Goal: Find specific page/section: Find specific page/section

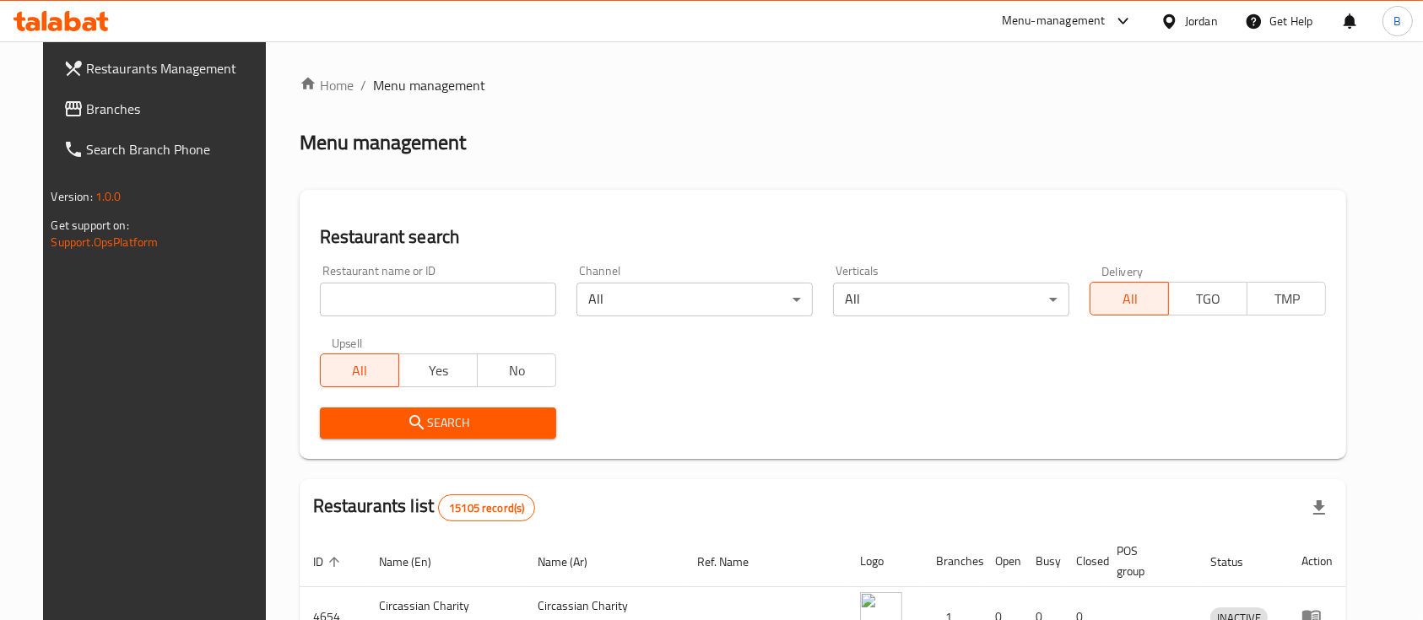
click at [129, 111] on span "Branches" at bounding box center [177, 109] width 181 height 20
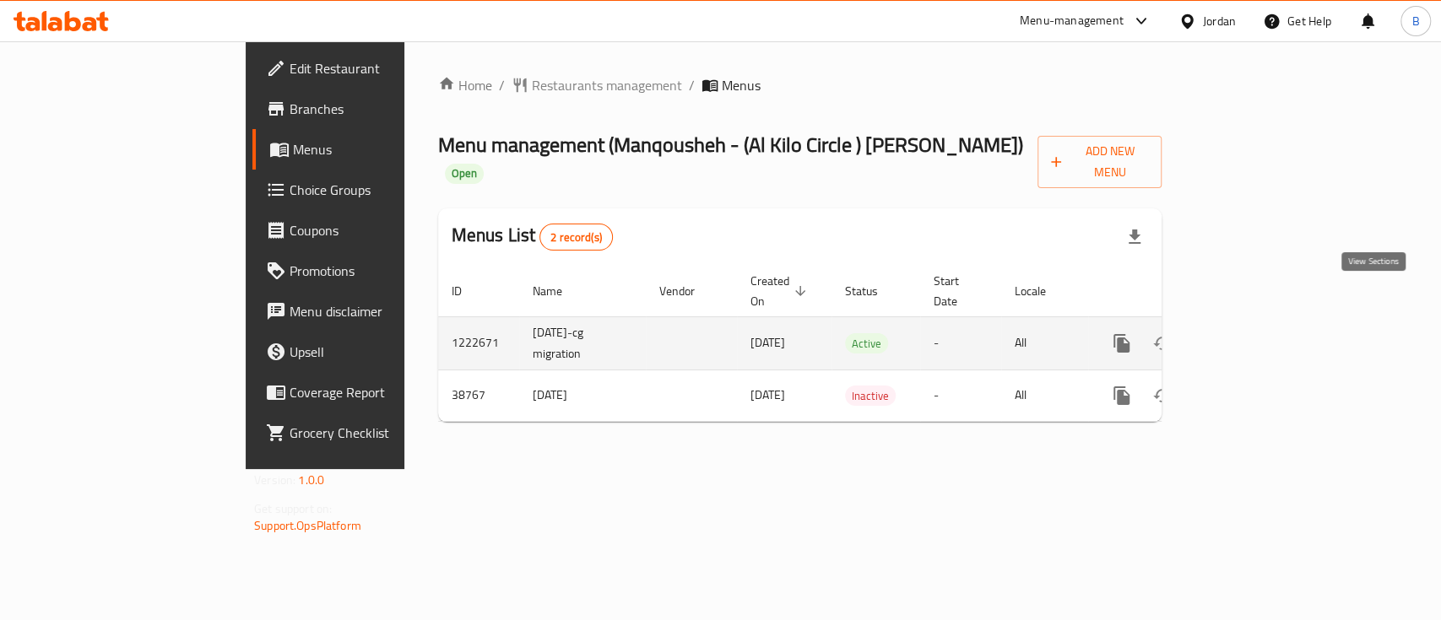
click at [1251, 336] on icon "enhanced table" at bounding box center [1242, 343] width 15 height 15
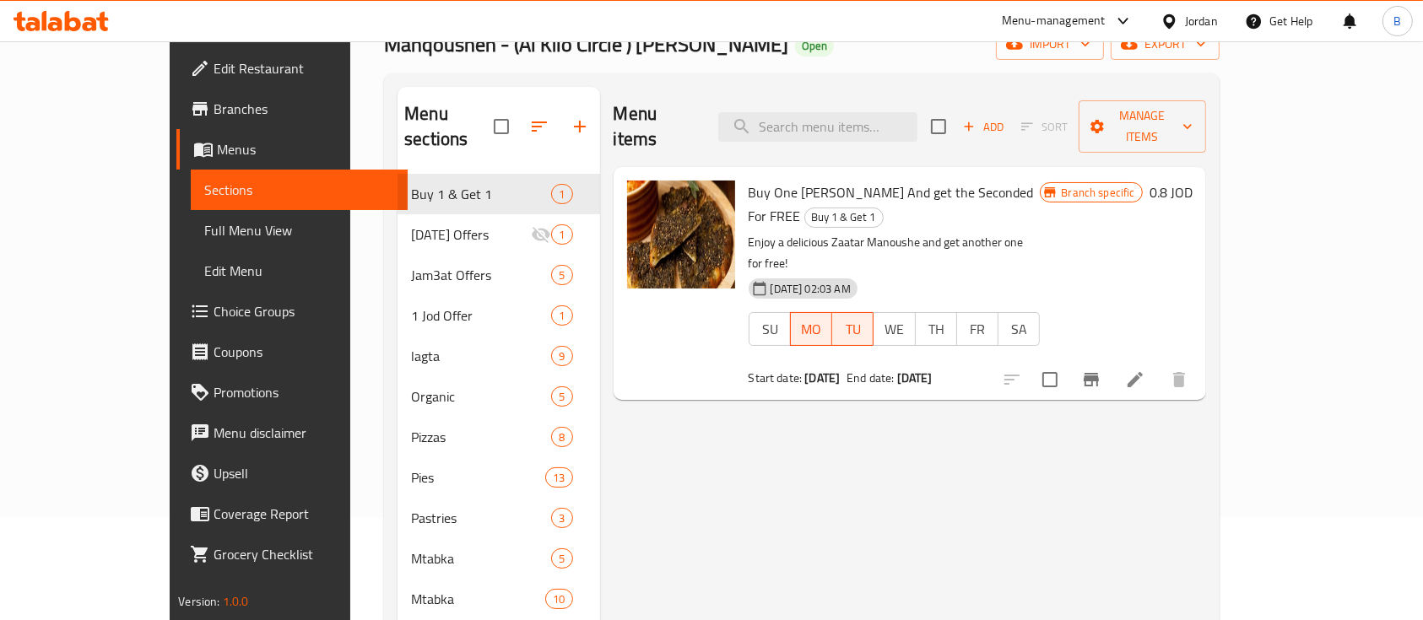
scroll to position [67, 0]
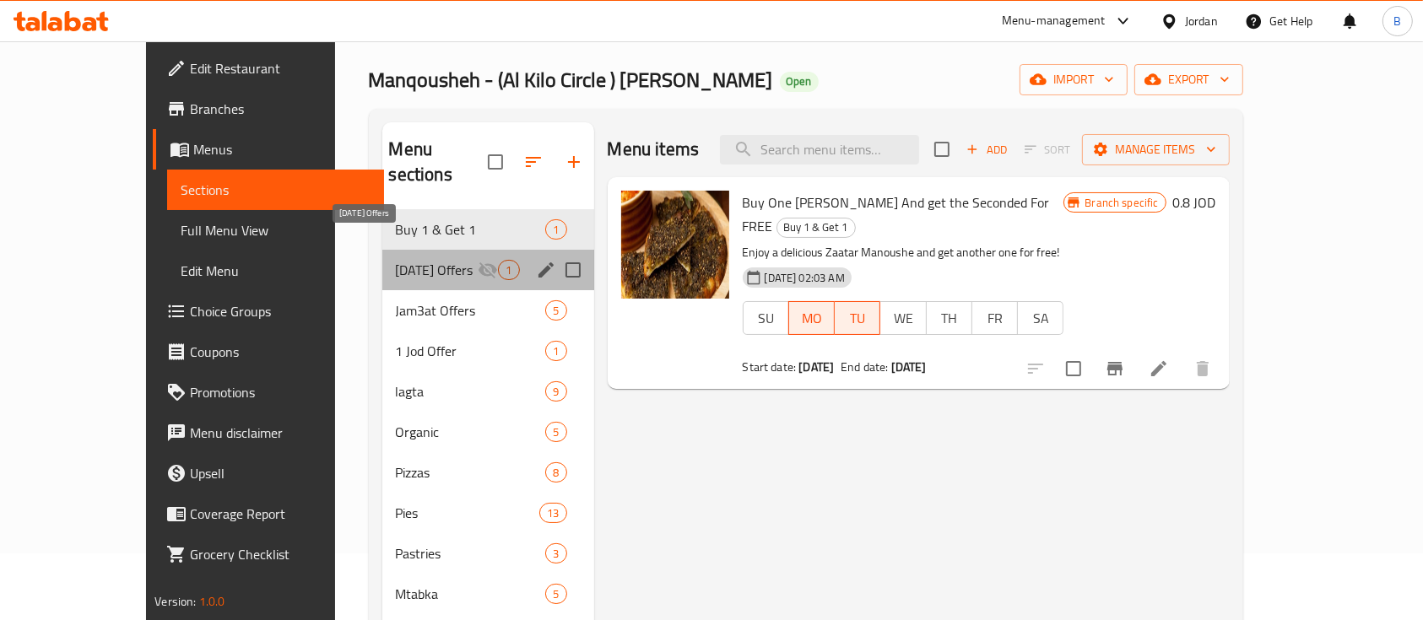
click at [396, 260] on span "Ramadan Offers" at bounding box center [437, 270] width 83 height 20
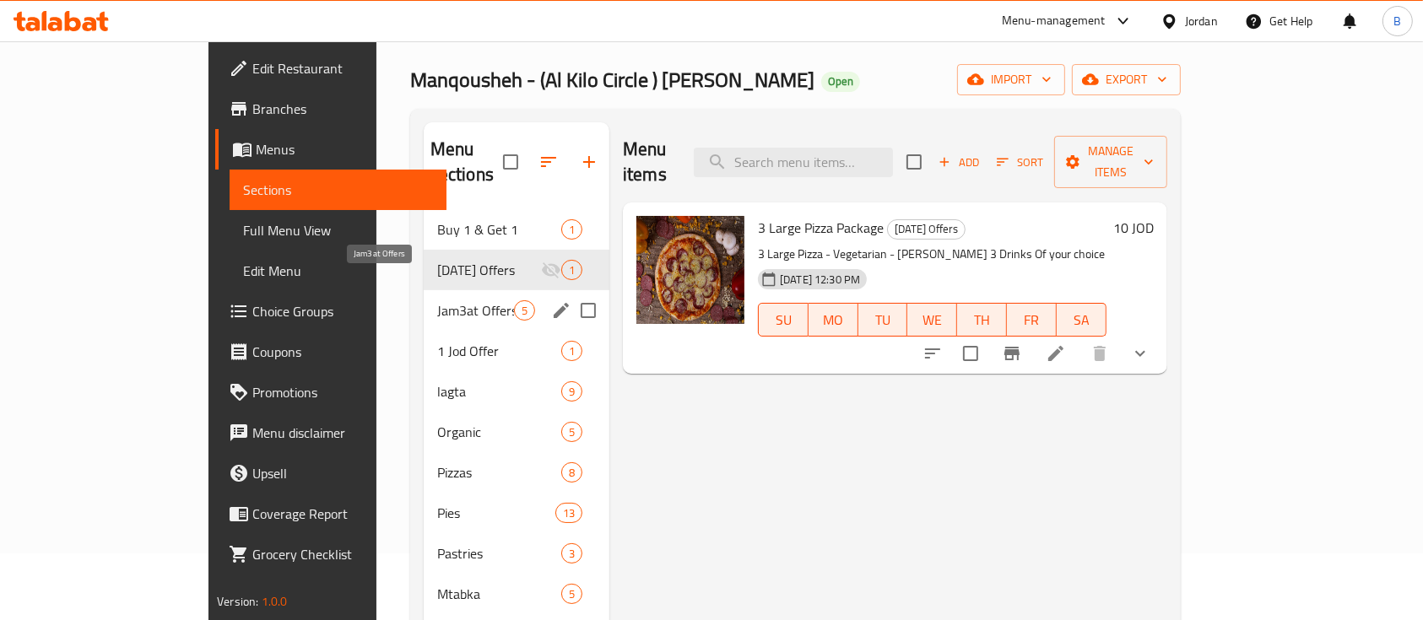
click at [437, 300] on span "Jam3at Offers" at bounding box center [475, 310] width 77 height 20
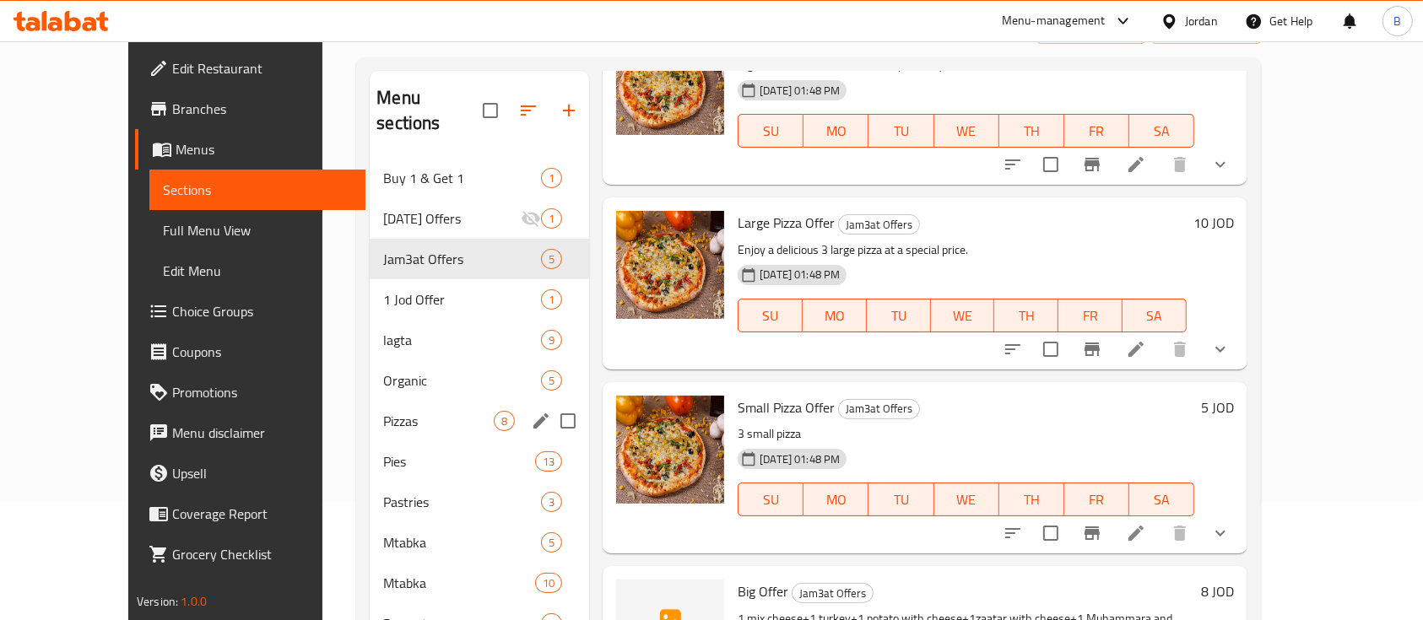
scroll to position [67, 0]
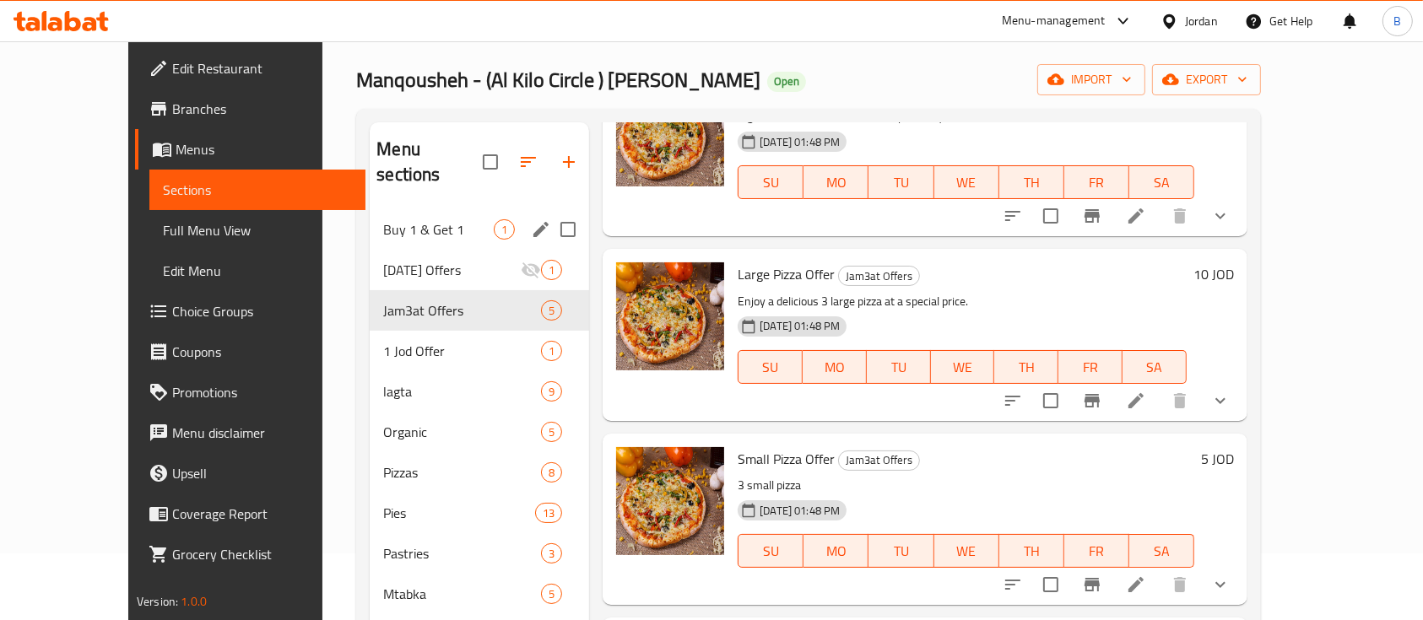
click at [424, 219] on span "Buy 1 & Get 1" at bounding box center [438, 229] width 111 height 20
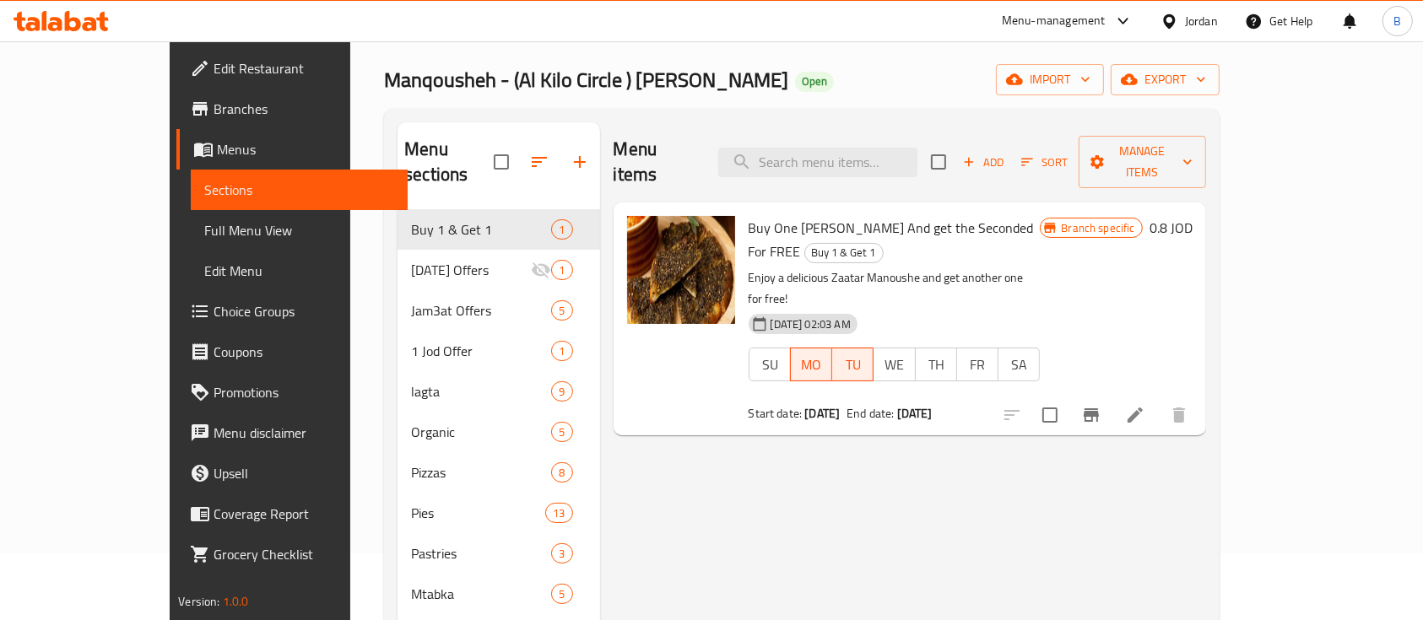
click at [1192, 216] on h6 "0.8 JOD" at bounding box center [1170, 228] width 43 height 24
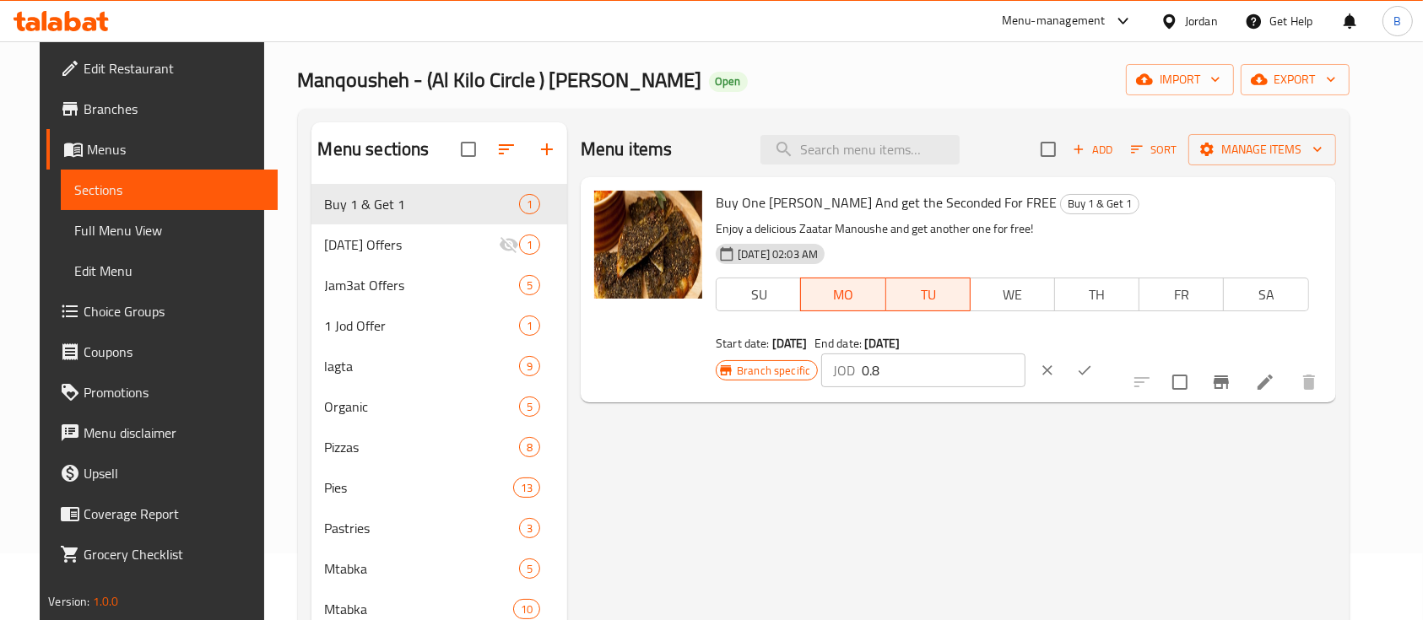
click at [1025, 354] on input "0.8" at bounding box center [944, 371] width 164 height 34
type input "0.90"
click at [1091, 366] on icon "ok" at bounding box center [1084, 370] width 13 height 9
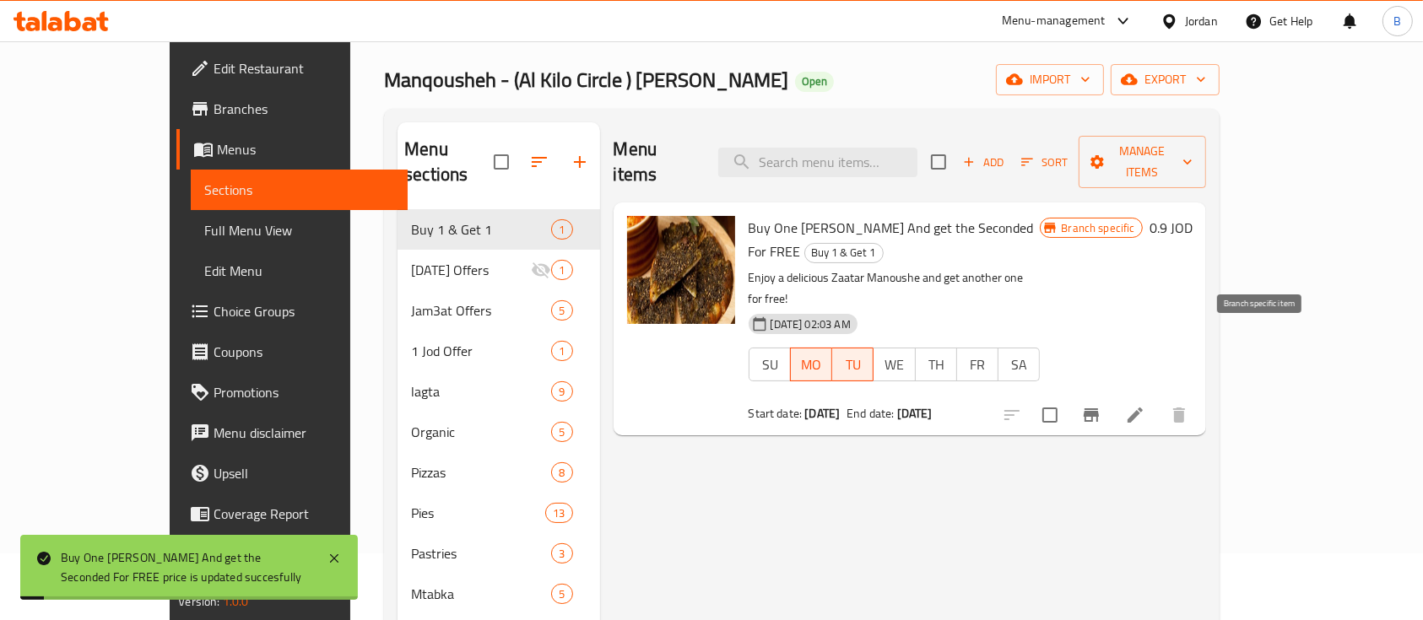
click at [1101, 405] on icon "Branch-specific-item" at bounding box center [1091, 415] width 20 height 20
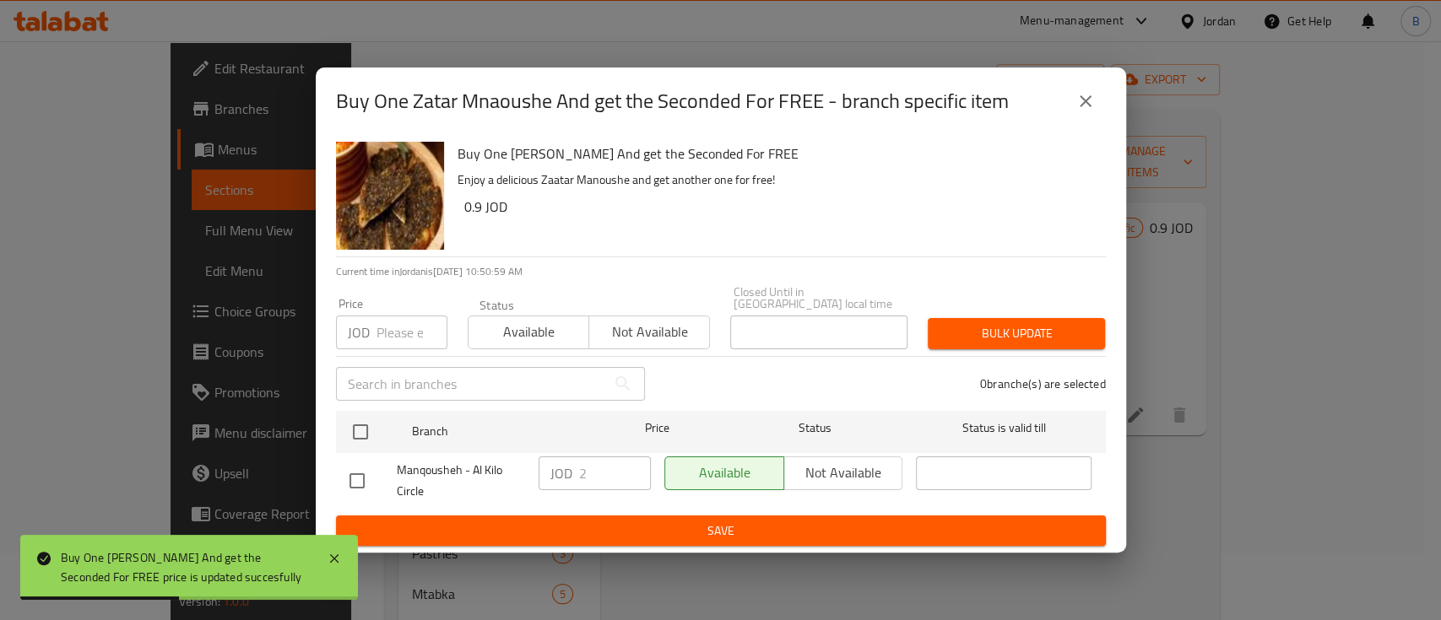
click at [1093, 100] on icon "close" at bounding box center [1085, 101] width 20 height 20
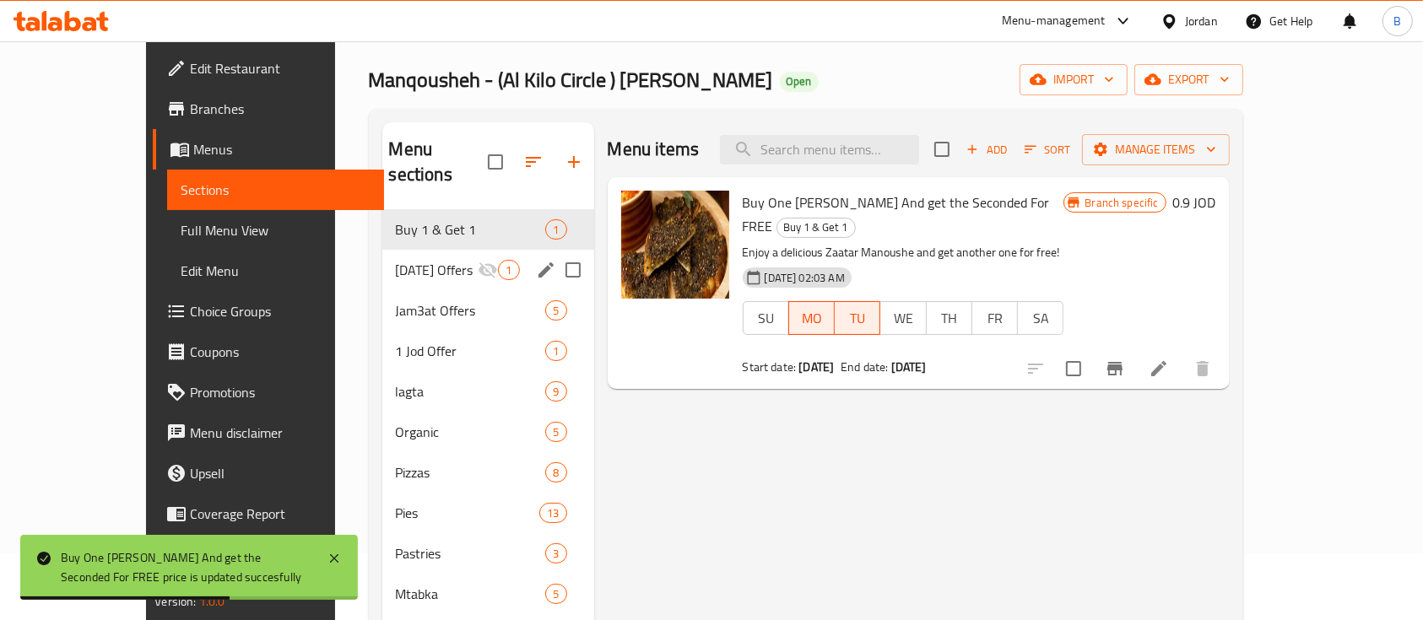
click at [382, 262] on div "Ramadan Offers 1" at bounding box center [488, 270] width 212 height 41
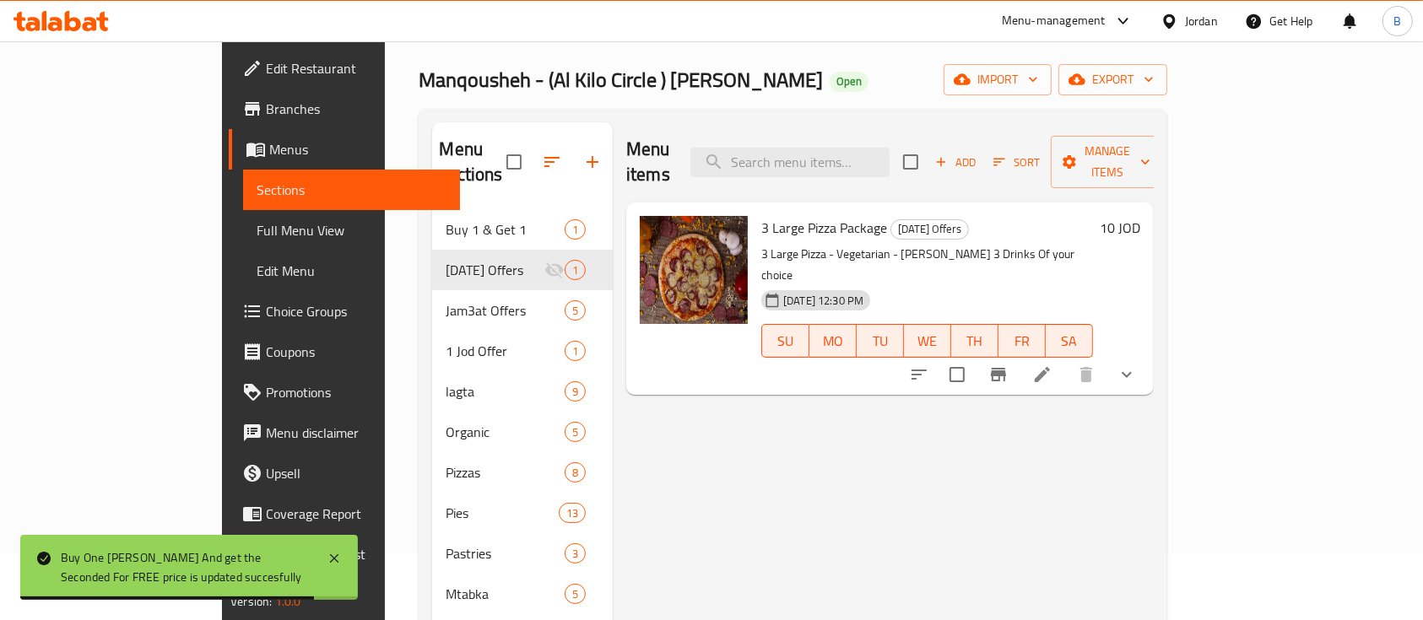
click at [1140, 216] on h6 "10 JOD" at bounding box center [1120, 228] width 41 height 24
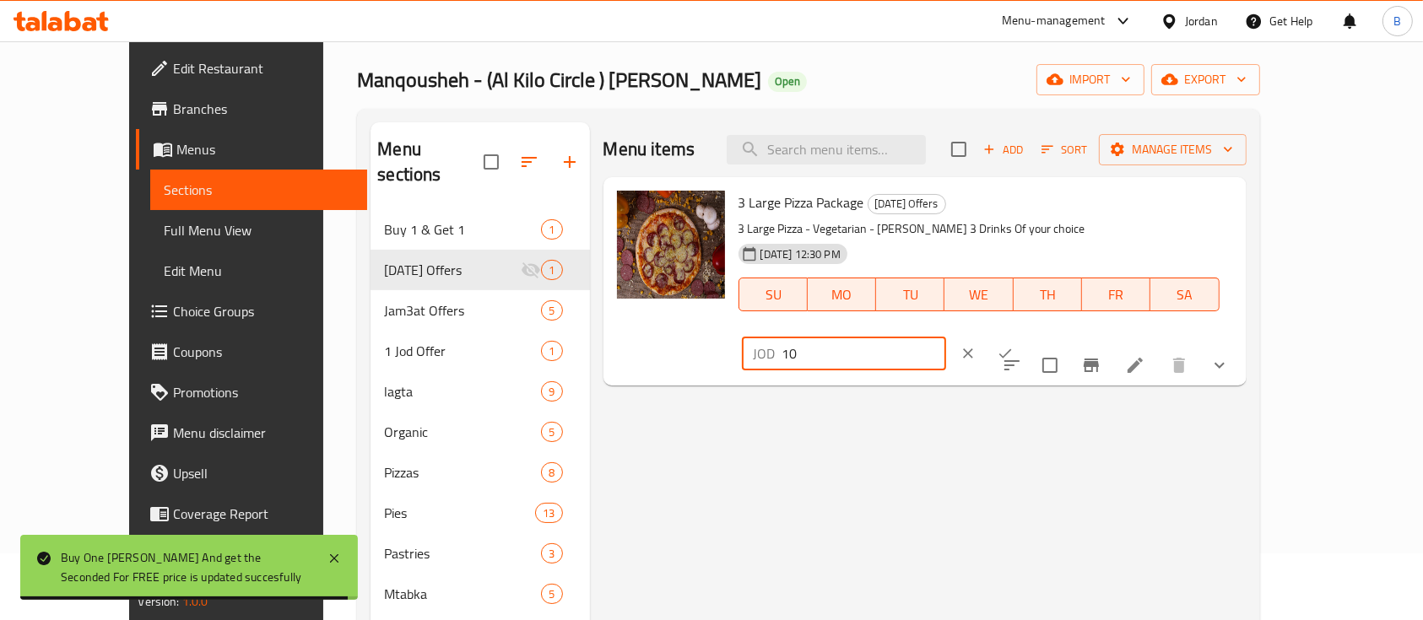
click at [946, 337] on input "10" at bounding box center [864, 354] width 164 height 34
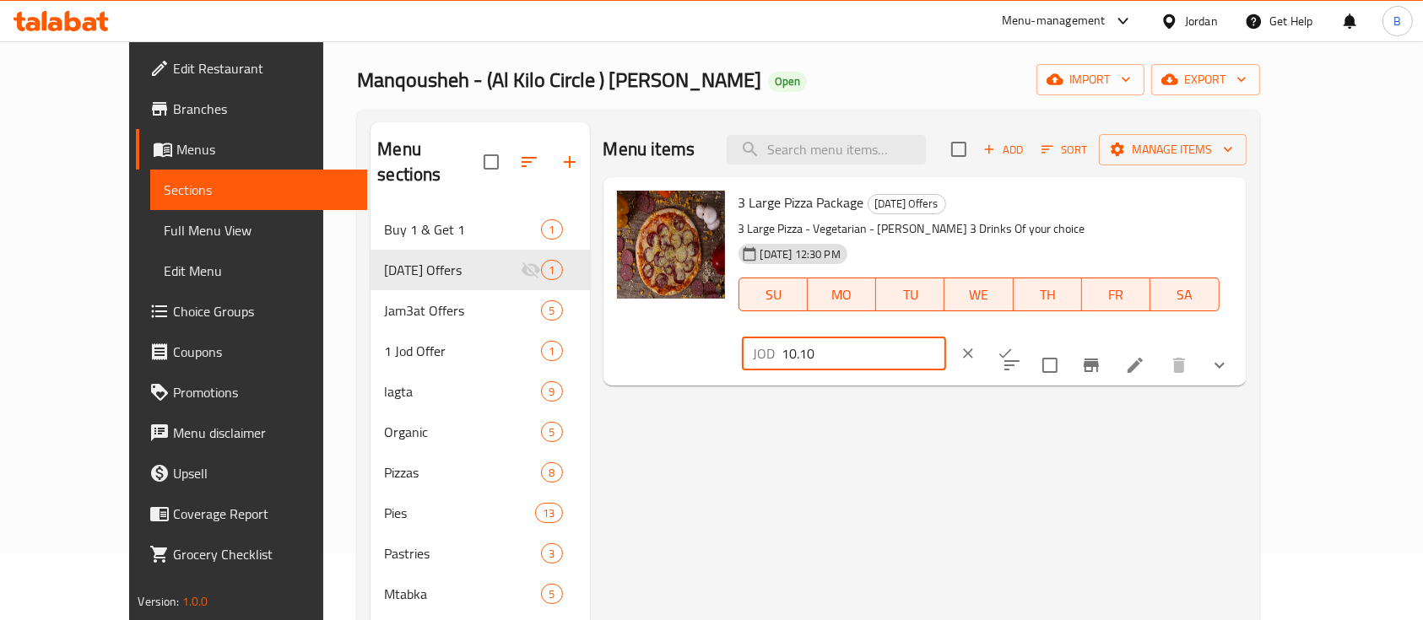
type input "10.10"
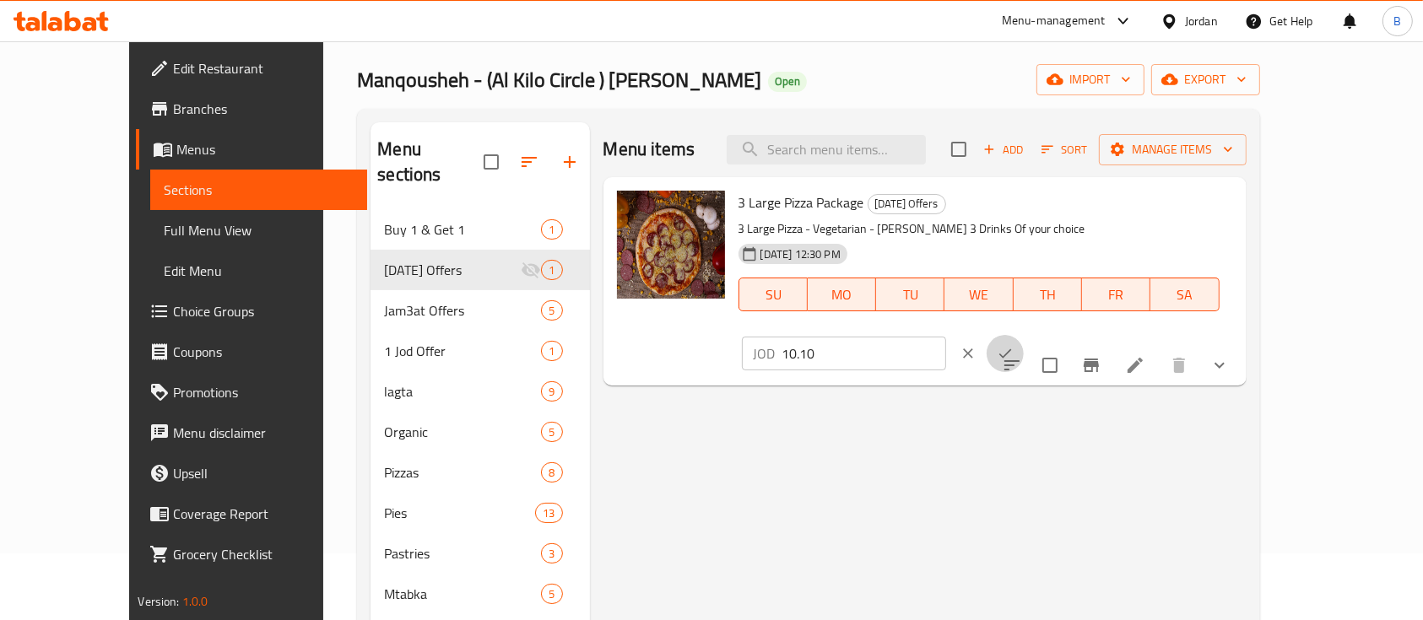
click at [1014, 345] on icon "ok" at bounding box center [1005, 353] width 17 height 17
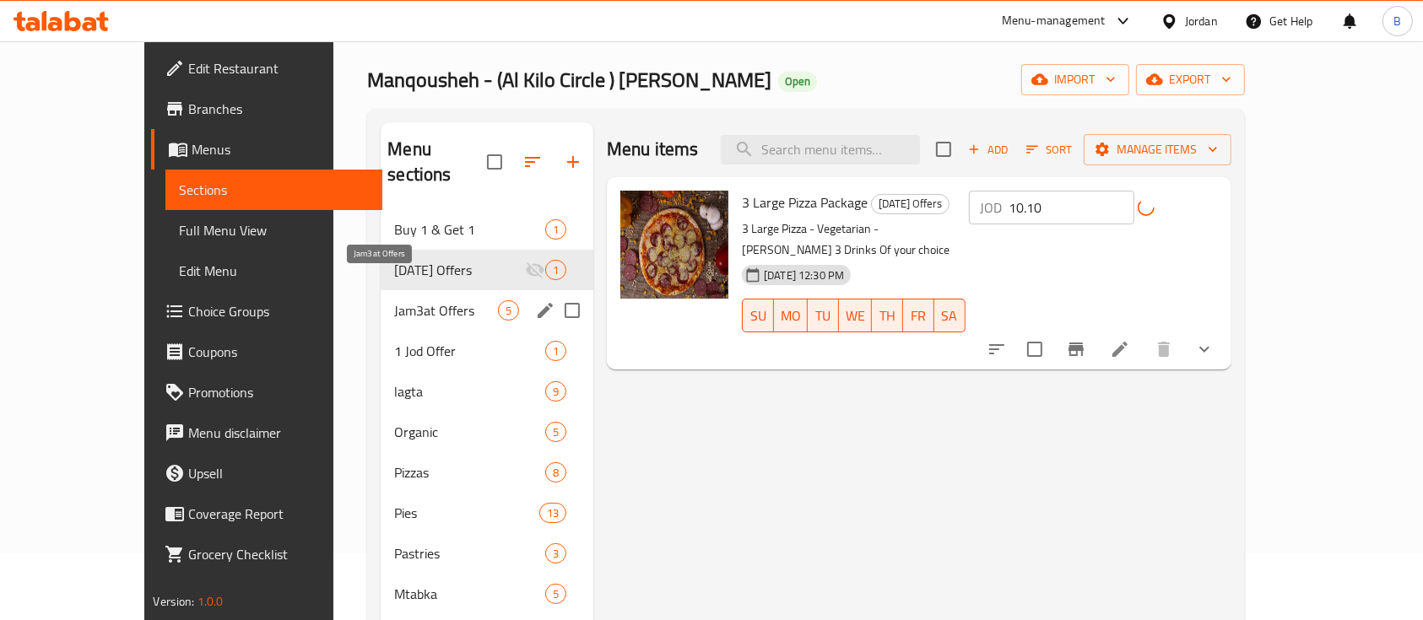
click at [411, 300] on span "Jam3at Offers" at bounding box center [446, 310] width 104 height 20
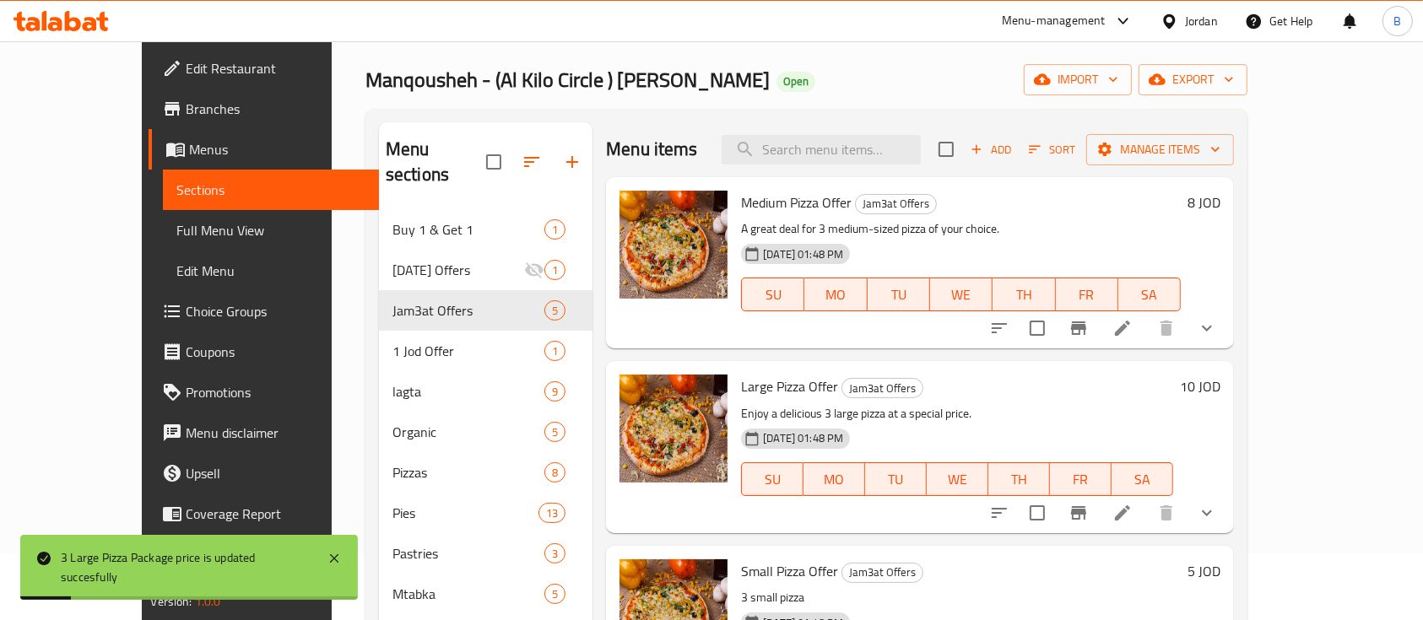
click at [1220, 203] on h6 "8 JOD" at bounding box center [1203, 203] width 33 height 24
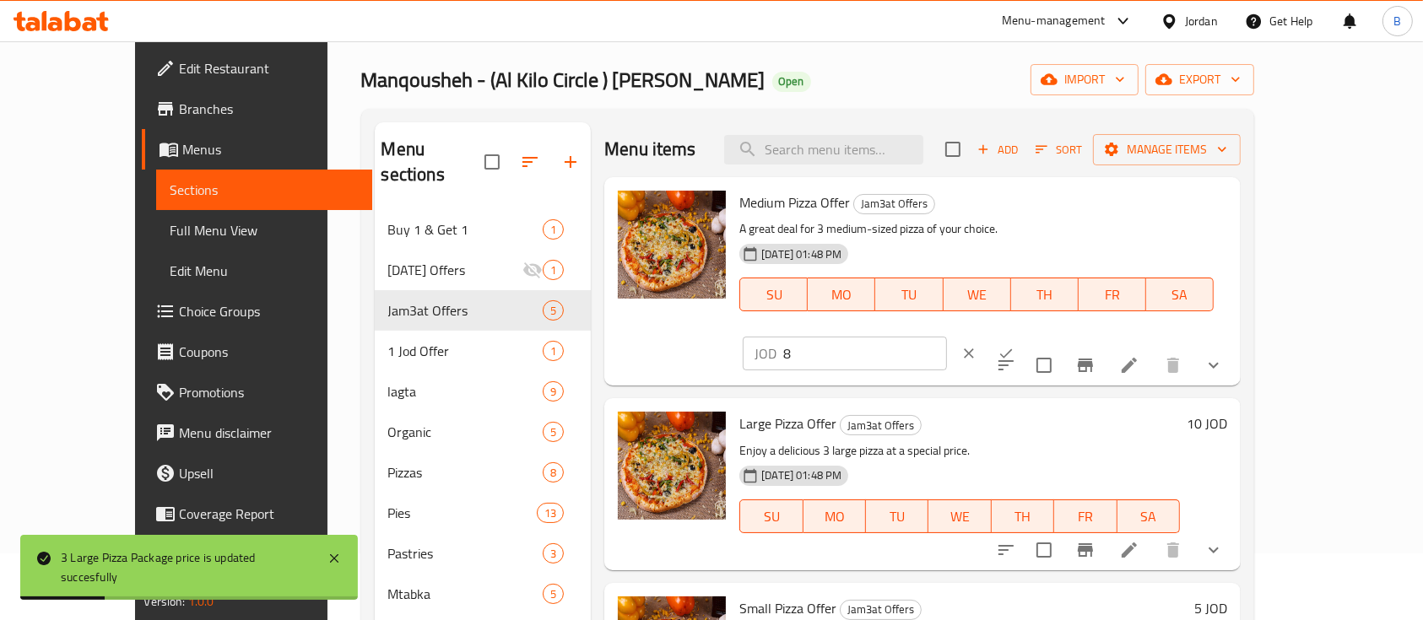
click at [947, 337] on input "8" at bounding box center [865, 354] width 164 height 34
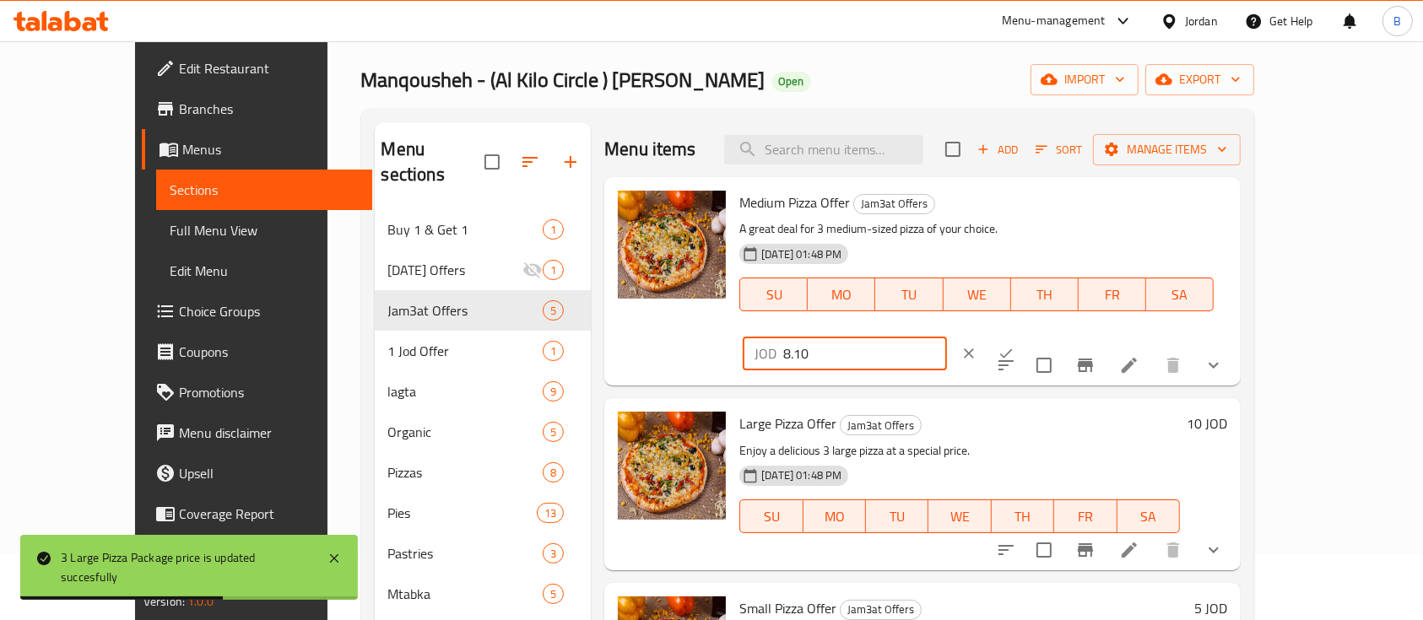
type input "8.10"
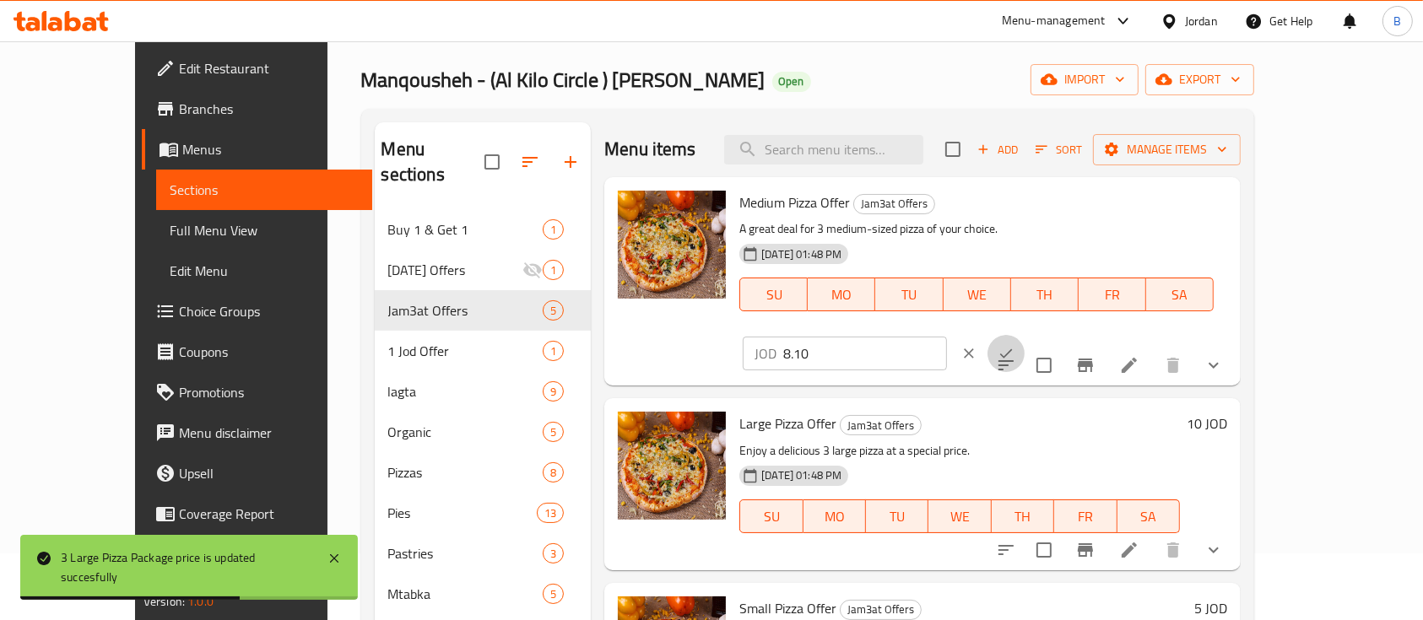
click at [1014, 345] on icon "ok" at bounding box center [1005, 353] width 17 height 17
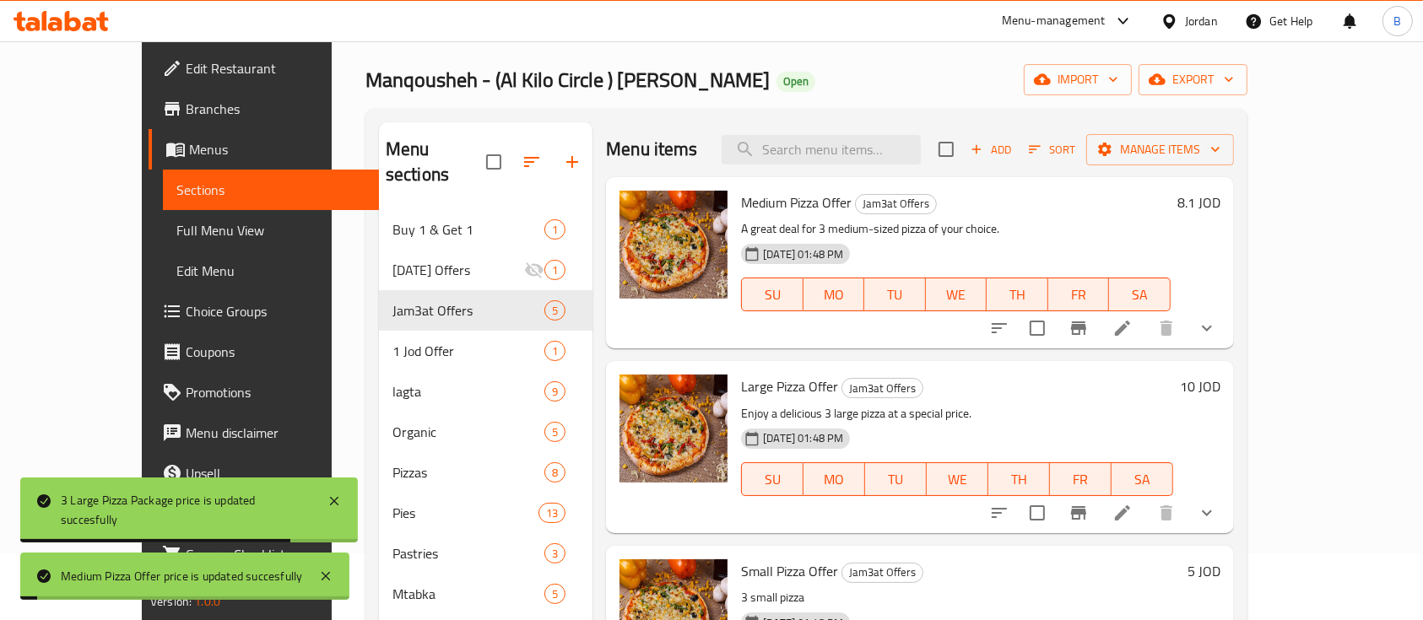
click at [1220, 381] on h6 "10 JOD" at bounding box center [1200, 387] width 41 height 24
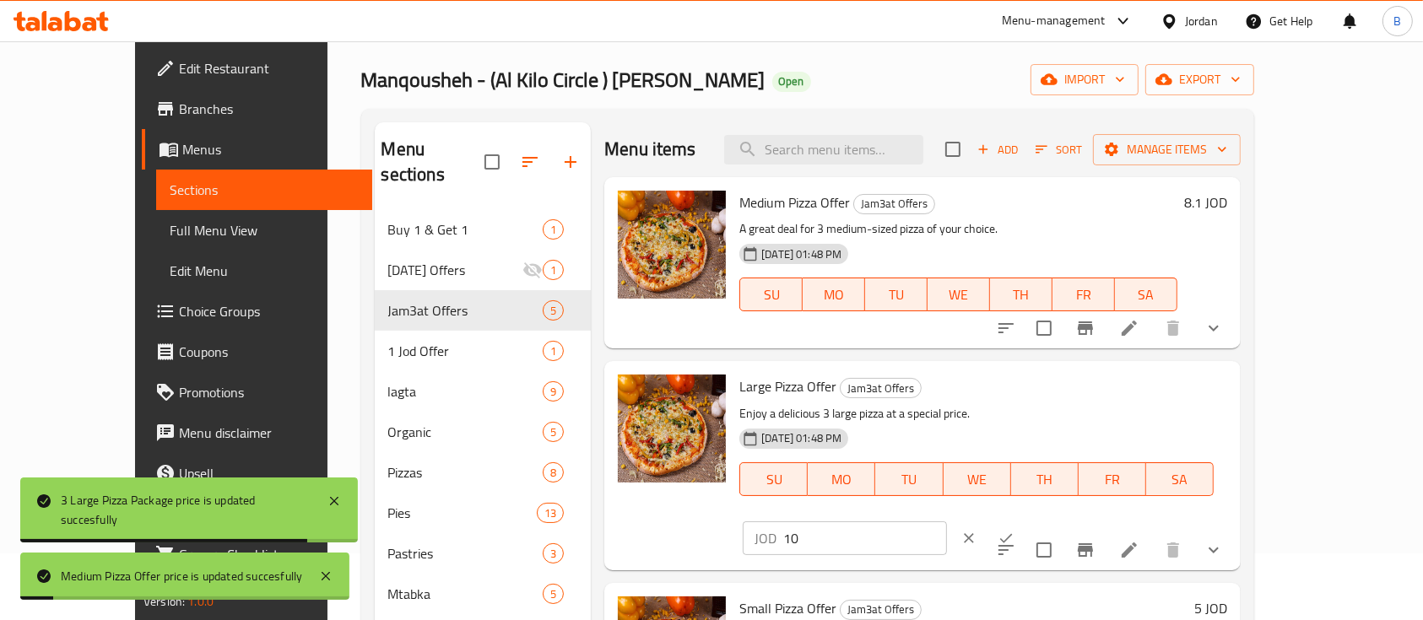
click at [1138, 372] on div "Large Pizza Offer Jam3at Offers Enjoy a delicious 3 large pizza at a special pr…" at bounding box center [982, 465] width 501 height 195
click at [947, 522] on input "10" at bounding box center [865, 539] width 164 height 34
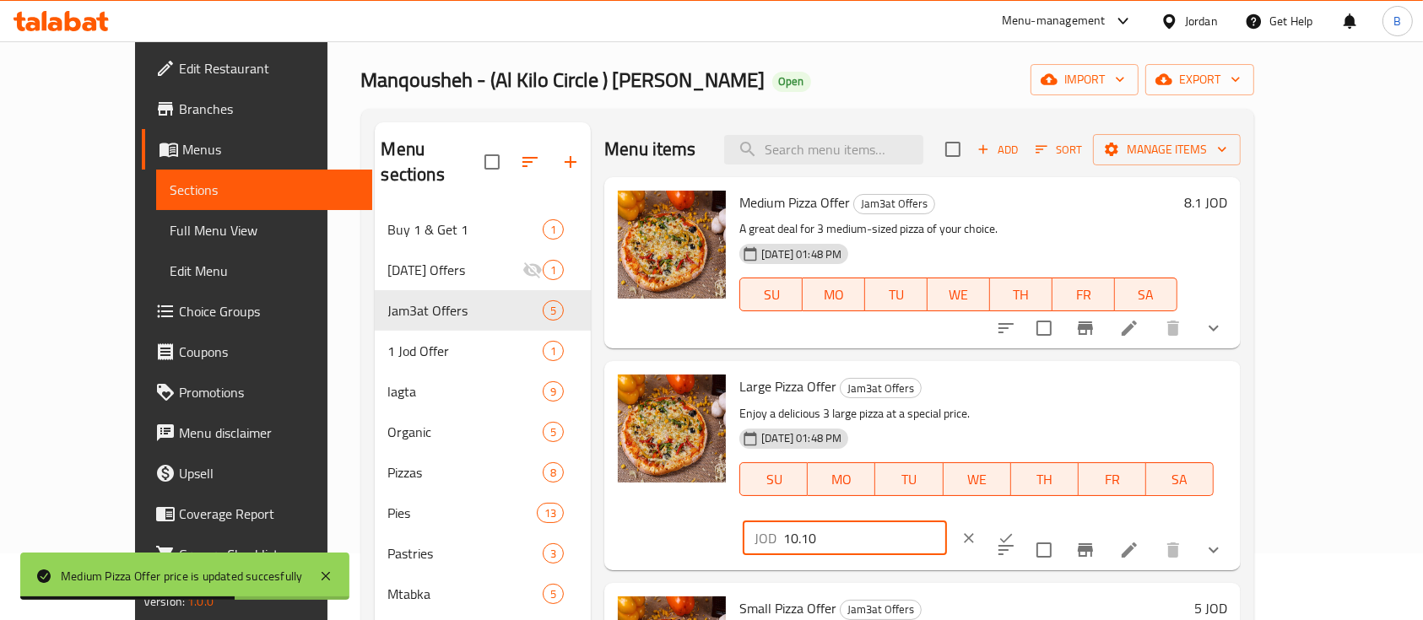
type input "10.10"
click at [1024, 520] on button "ok" at bounding box center [1005, 538] width 37 height 37
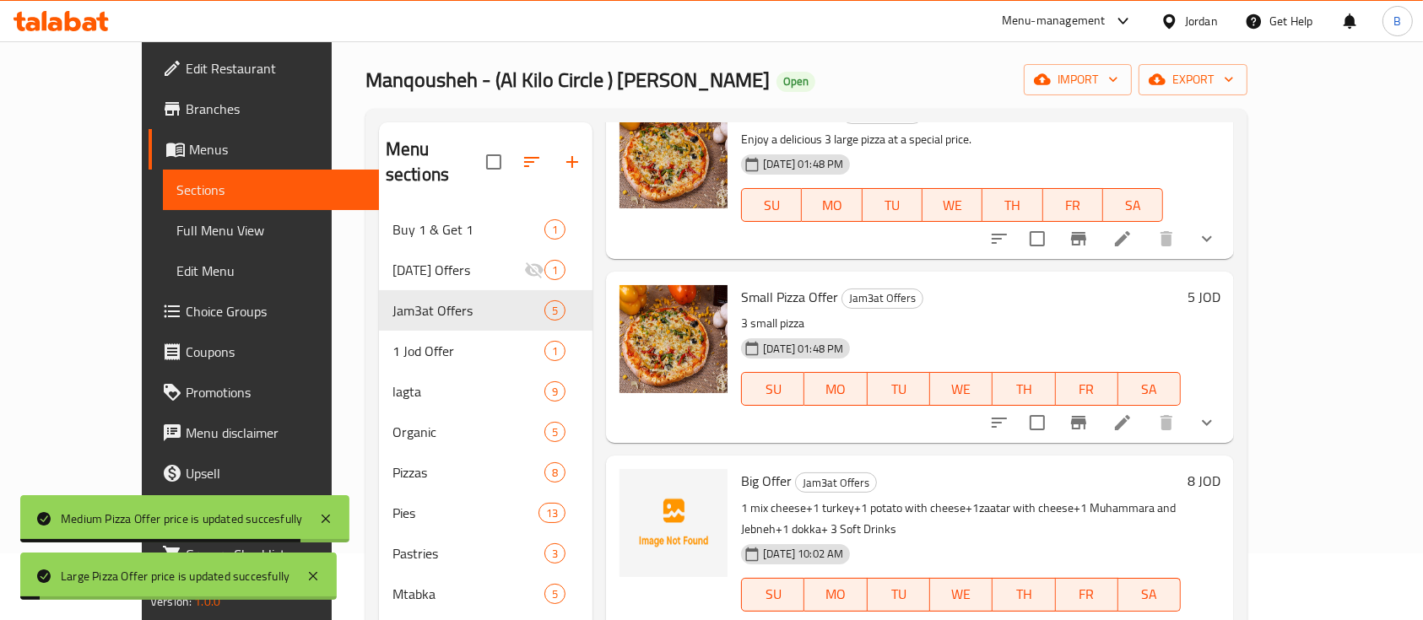
scroll to position [288, 0]
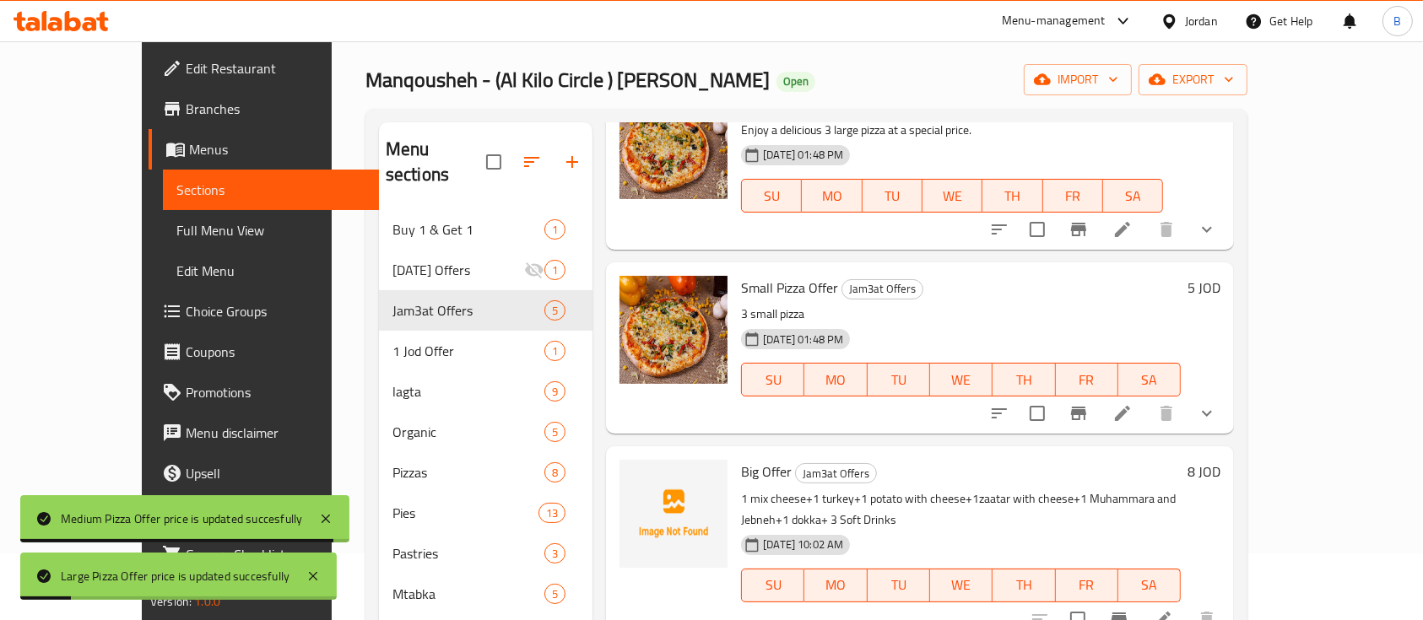
click at [1220, 280] on h6 "5 JOD" at bounding box center [1203, 288] width 33 height 24
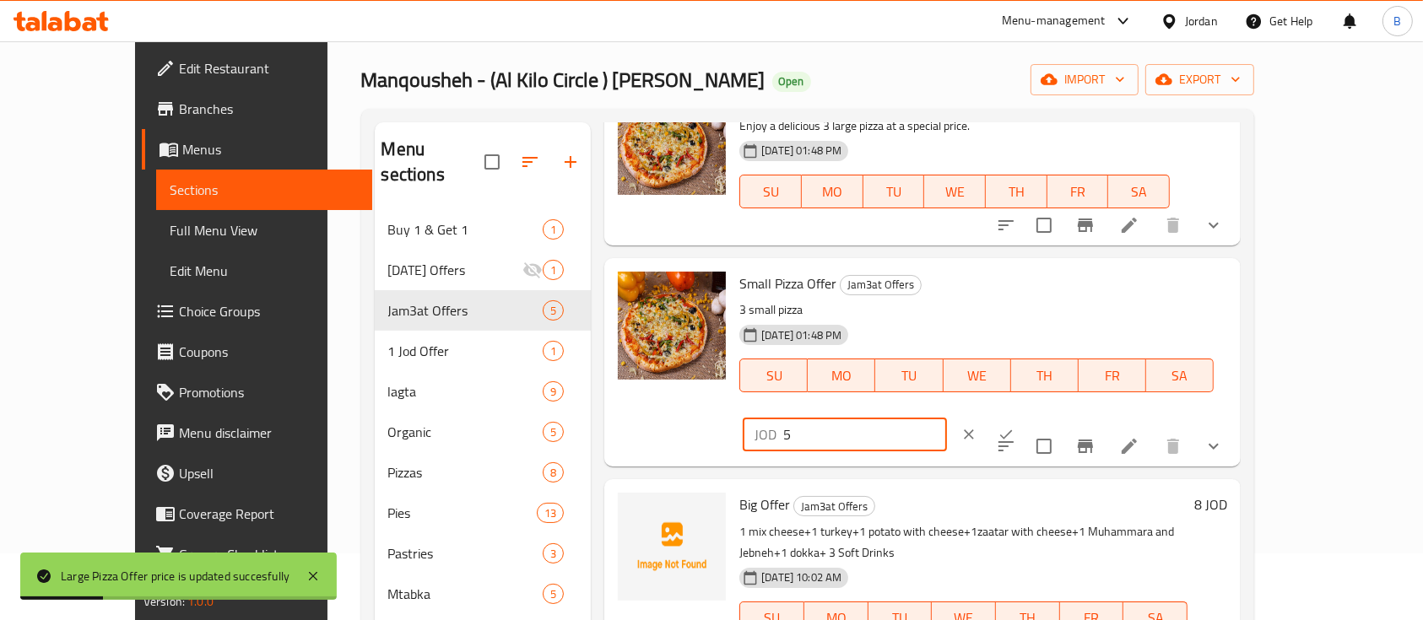
click at [947, 418] on input "5" at bounding box center [865, 435] width 164 height 34
type input "5.10"
click at [1024, 416] on button "ok" at bounding box center [1005, 434] width 37 height 37
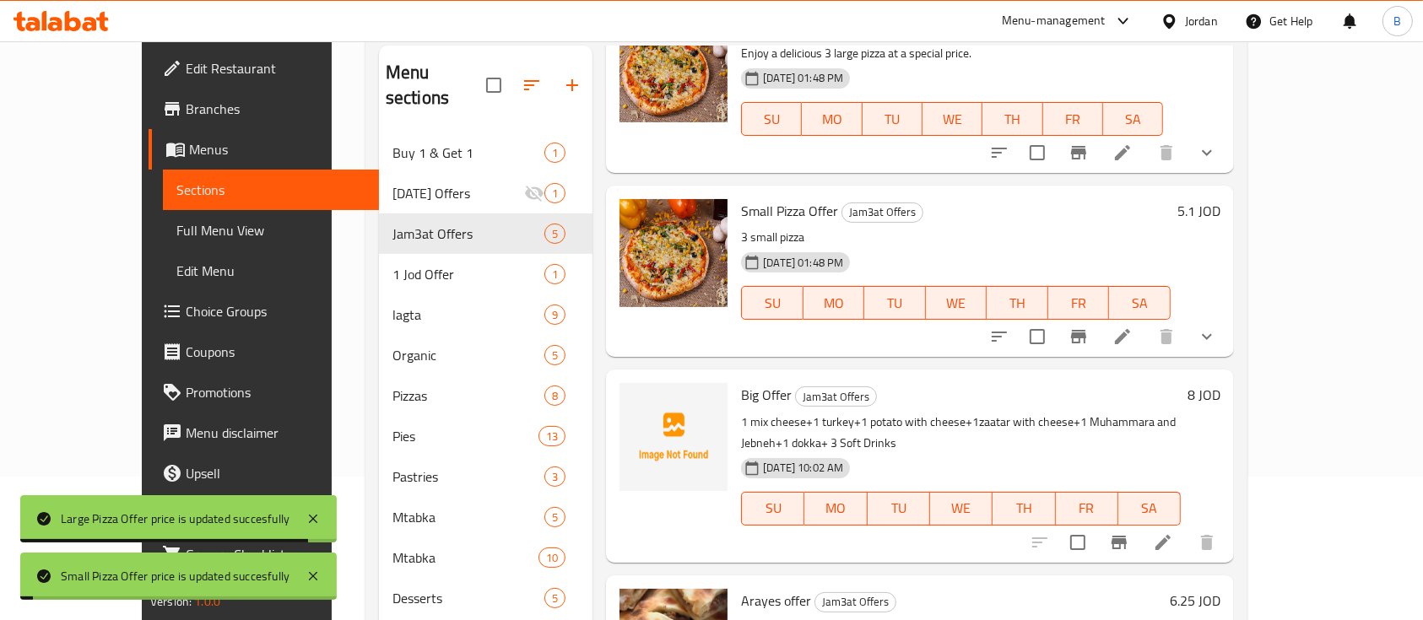
scroll to position [291, 0]
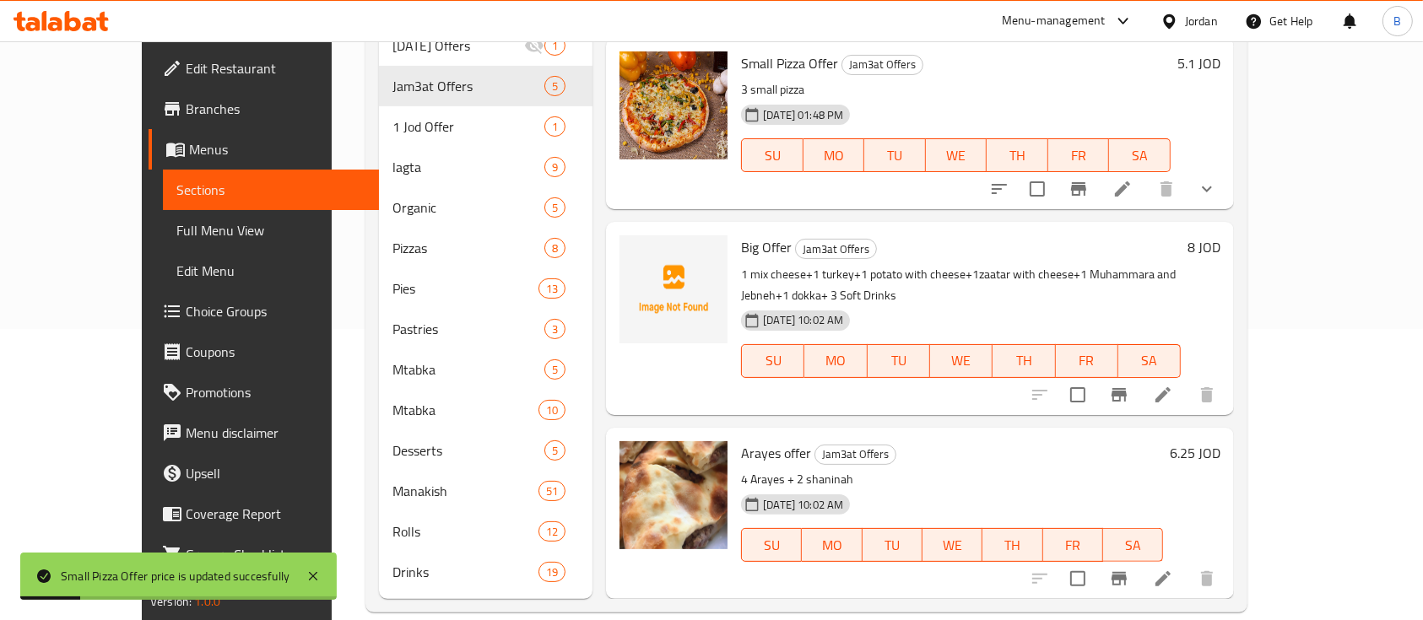
click at [1220, 242] on h6 "8 JOD" at bounding box center [1203, 247] width 33 height 24
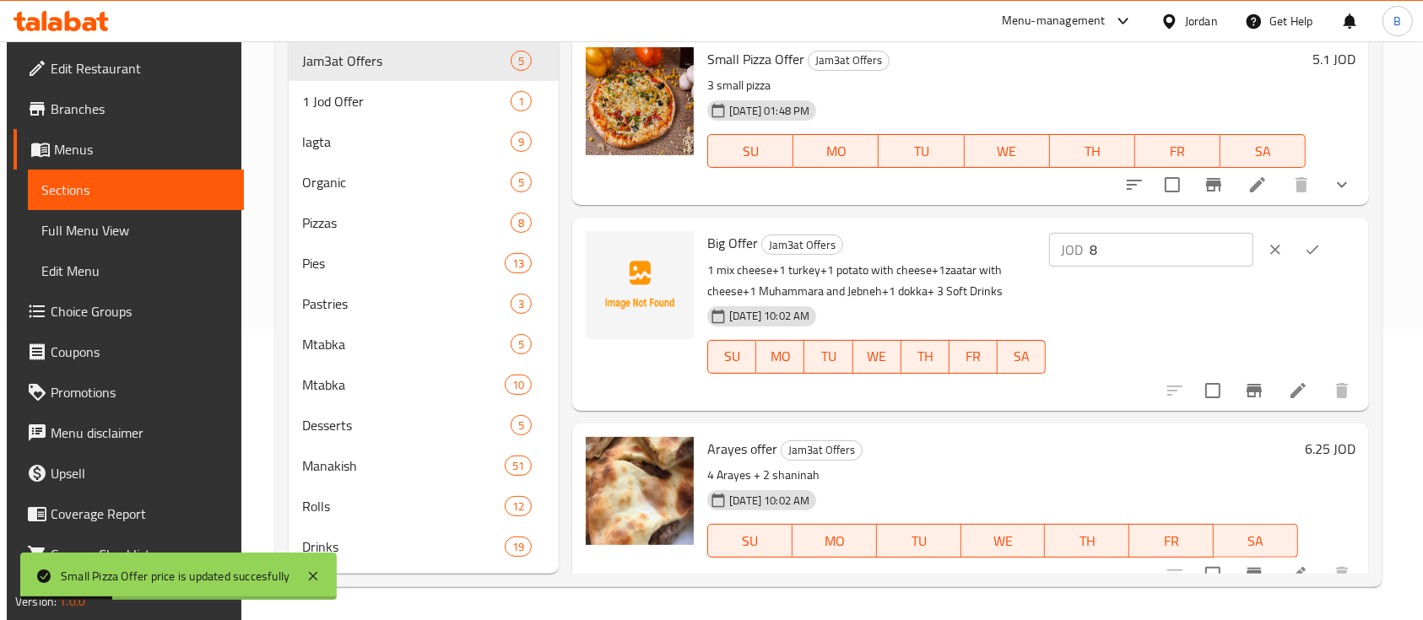
click at [1168, 254] on input "8" at bounding box center [1171, 250] width 164 height 34
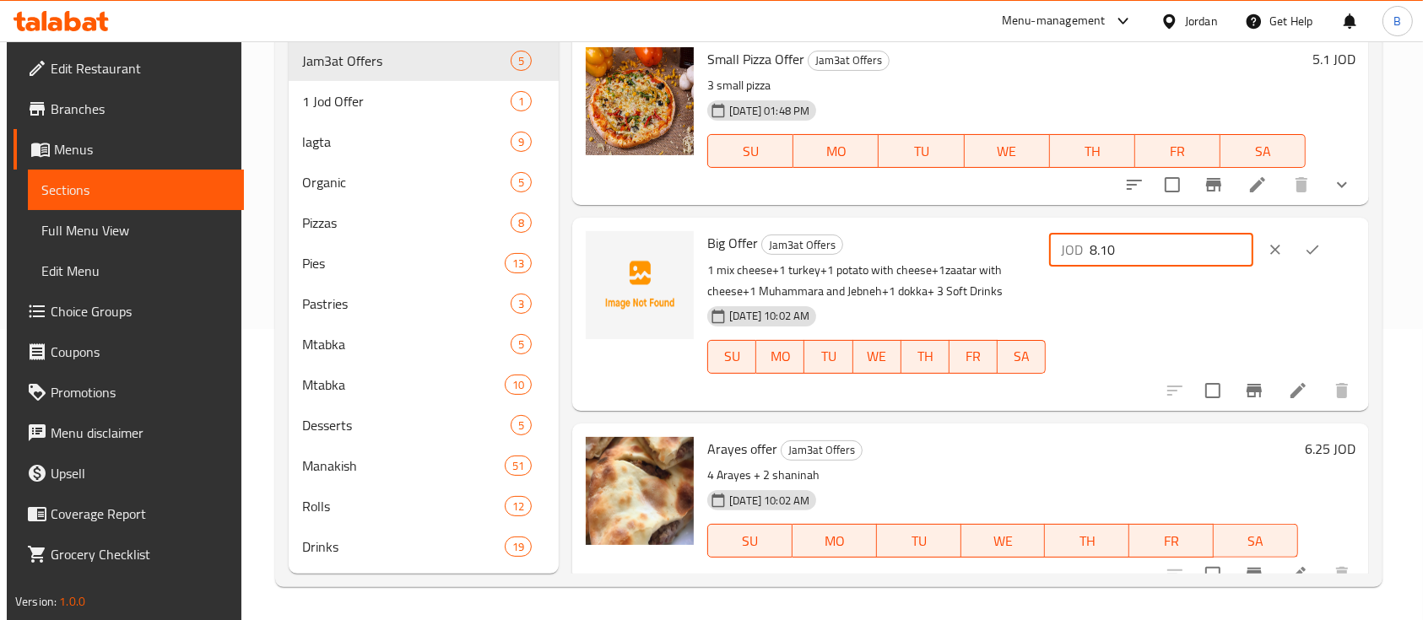
type input "8.10"
click at [1324, 251] on button "ok" at bounding box center [1312, 249] width 37 height 37
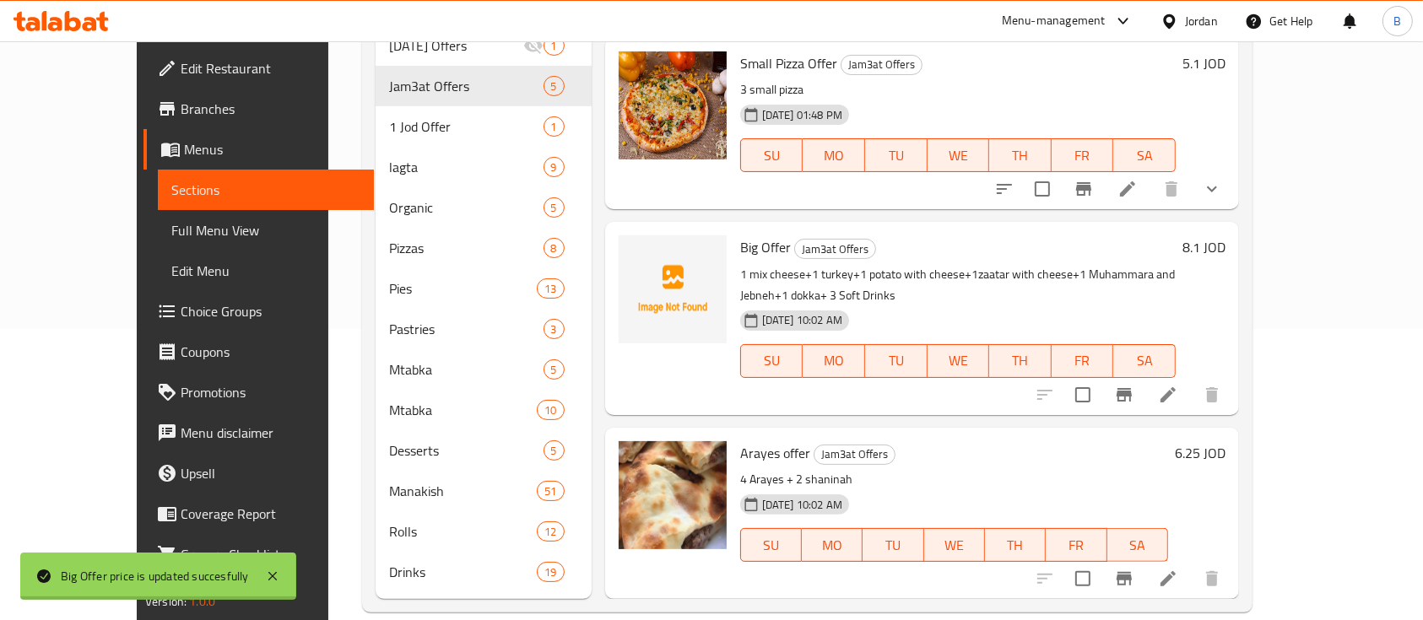
scroll to position [288, 0]
click at [1225, 441] on h6 "6.25 JOD" at bounding box center [1200, 453] width 51 height 24
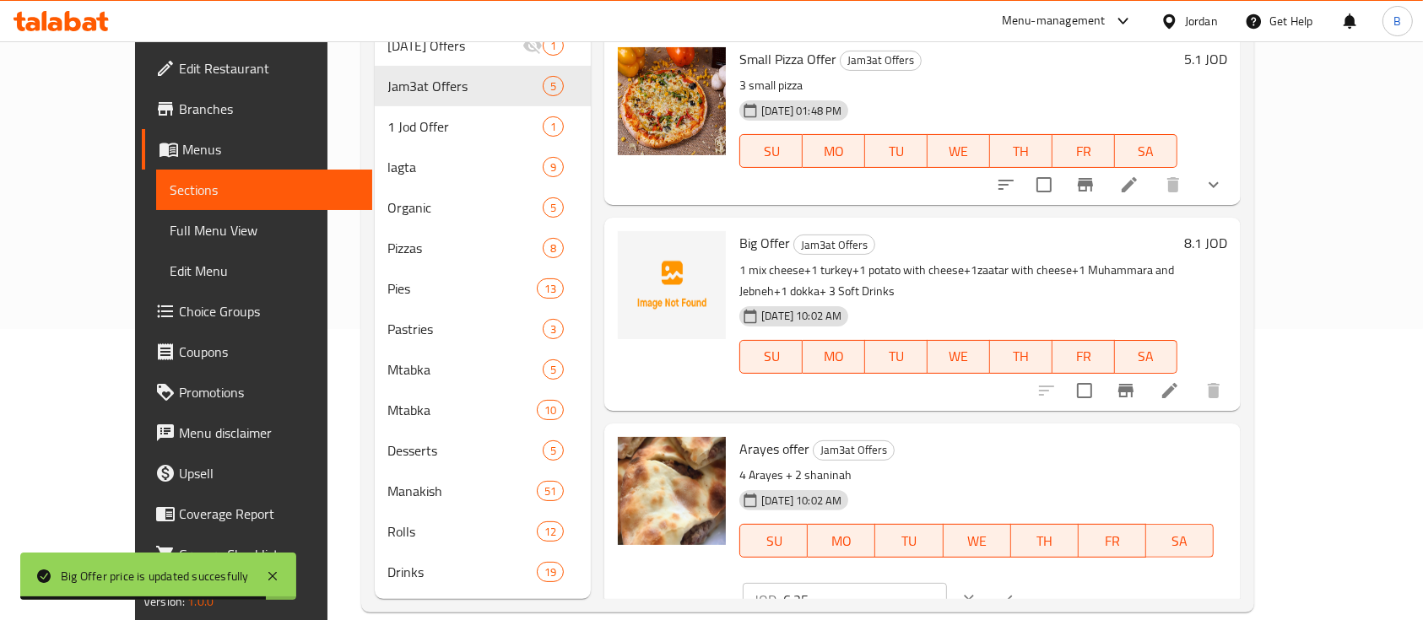
click at [947, 583] on input "6.25" at bounding box center [865, 600] width 164 height 34
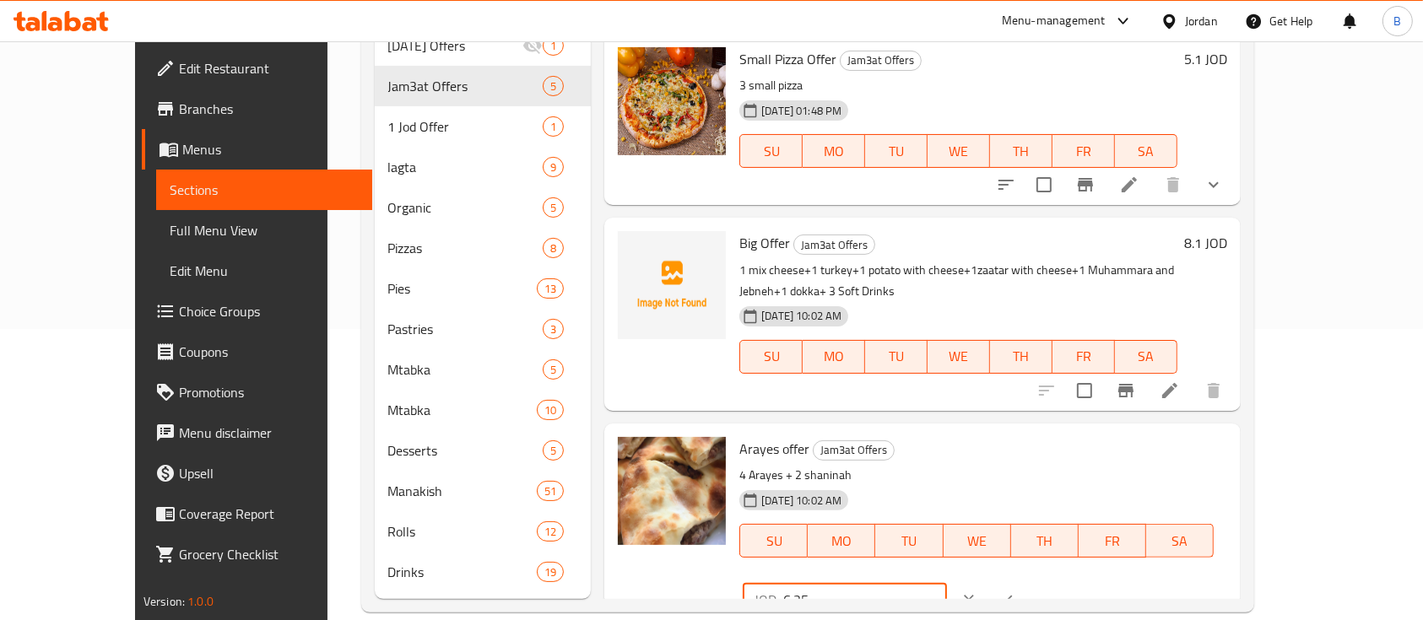
type input "6.35"
click at [1014, 592] on icon "ok" at bounding box center [1005, 600] width 17 height 17
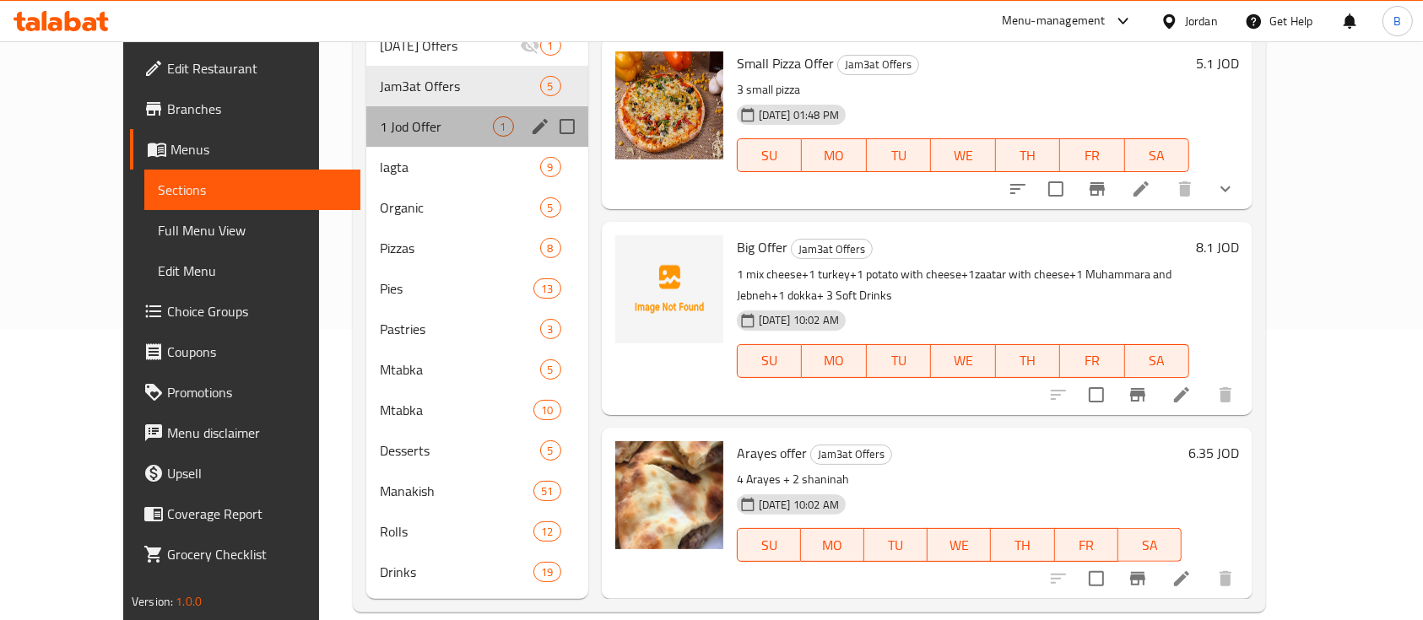
drag, startPoint x: 385, startPoint y: 112, endPoint x: 420, endPoint y: 118, distance: 35.9
click at [385, 111] on div "1 Jod Offer 1" at bounding box center [476, 126] width 221 height 41
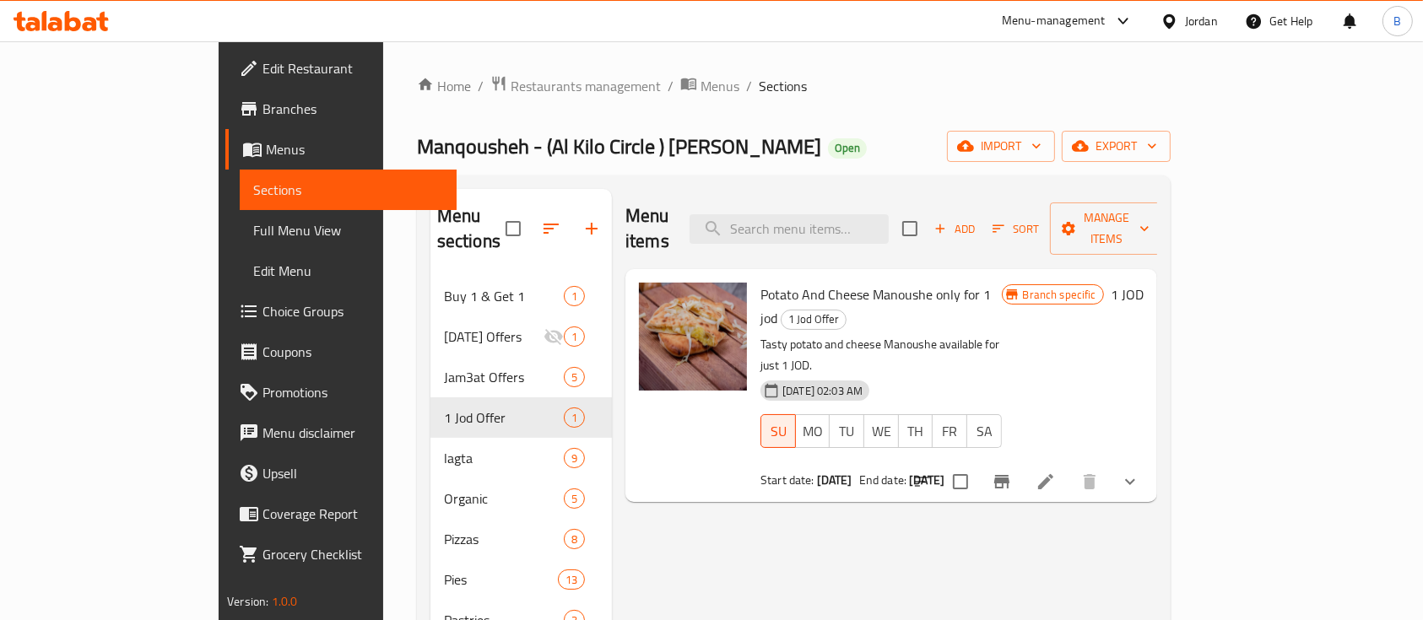
click at [1143, 283] on h6 "1 JOD" at bounding box center [1127, 295] width 33 height 24
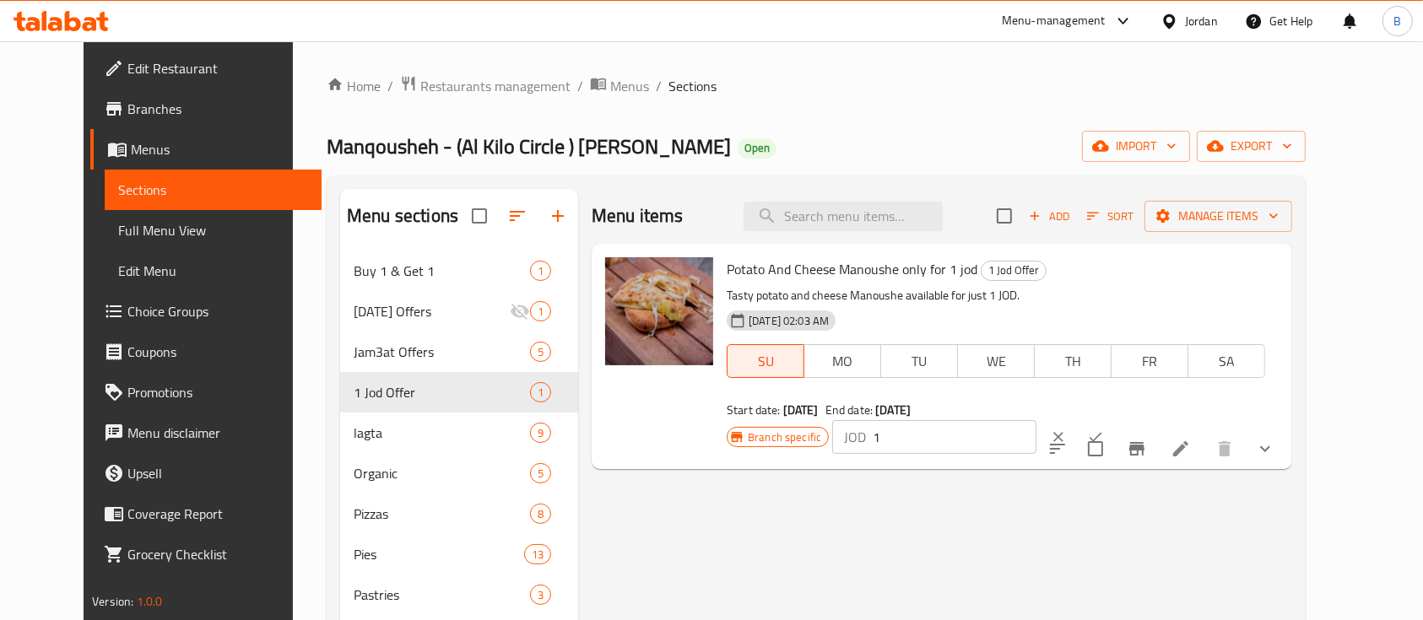
click at [1036, 420] on input "1" at bounding box center [955, 437] width 164 height 34
type input "1.10"
click at [1102, 433] on icon "ok" at bounding box center [1095, 437] width 13 height 9
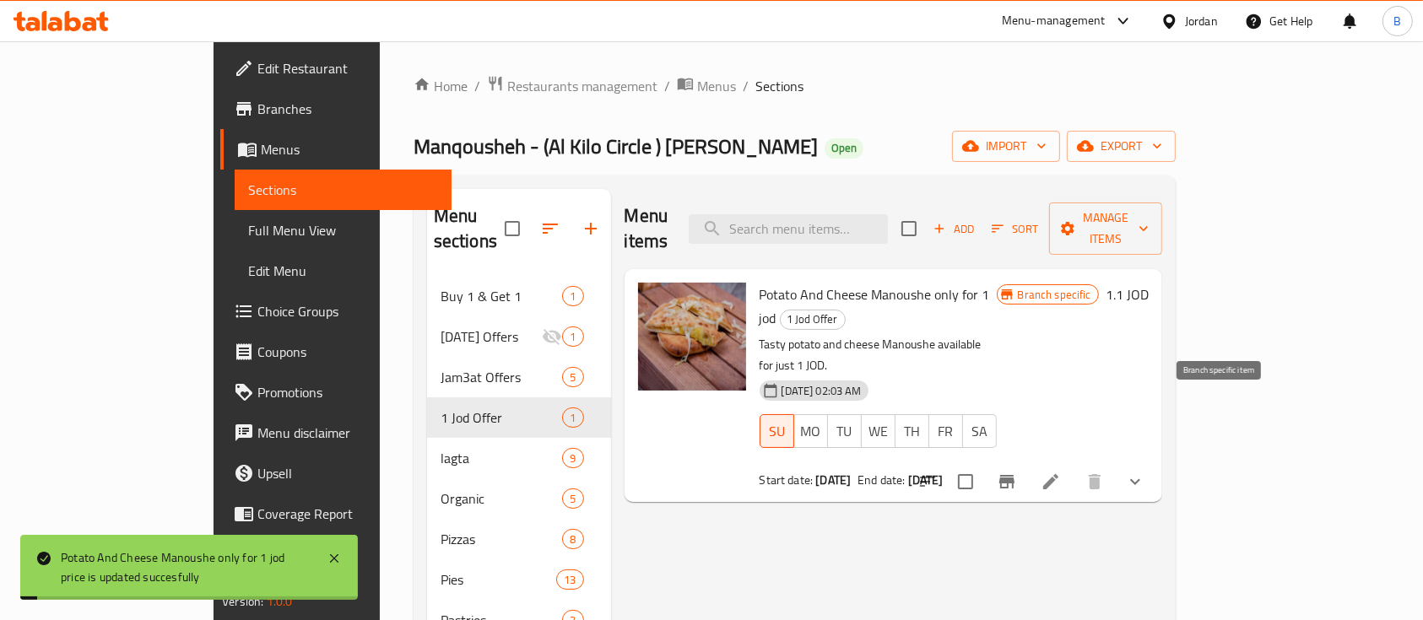
click at [1017, 472] on icon "Branch-specific-item" at bounding box center [1007, 482] width 20 height 20
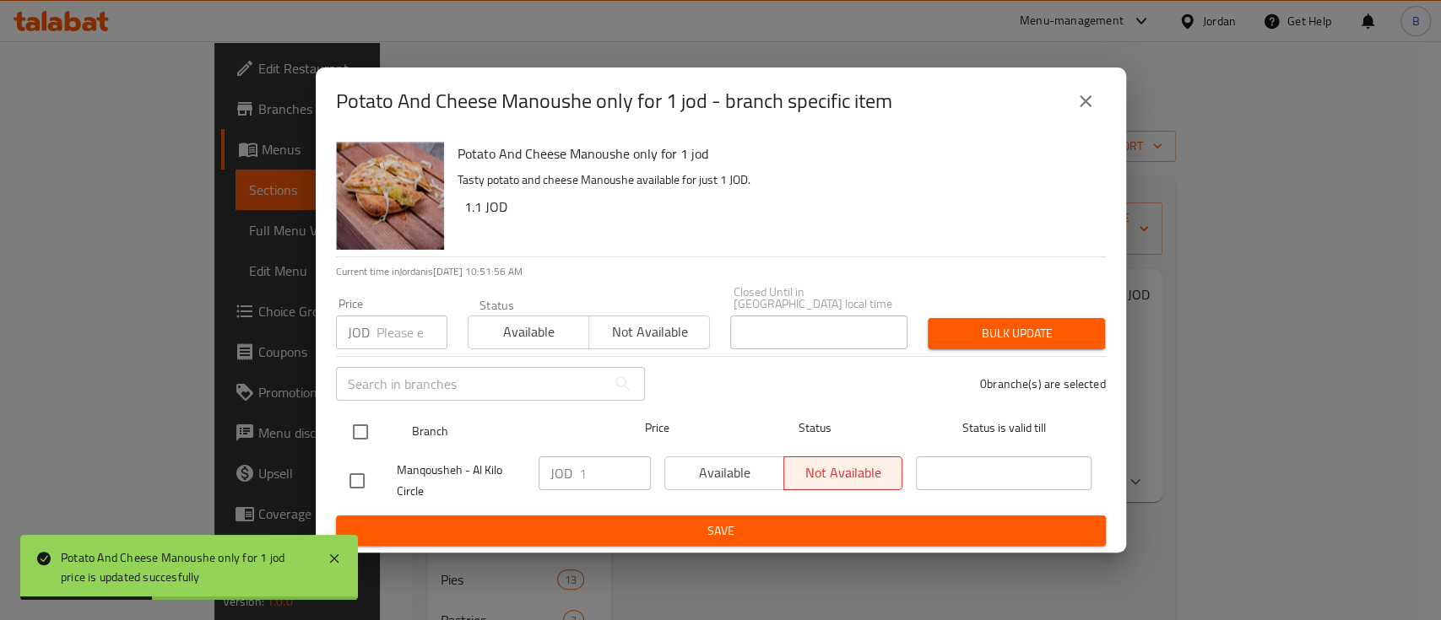
click at [357, 423] on input "checkbox" at bounding box center [360, 431] width 35 height 35
checkbox input "true"
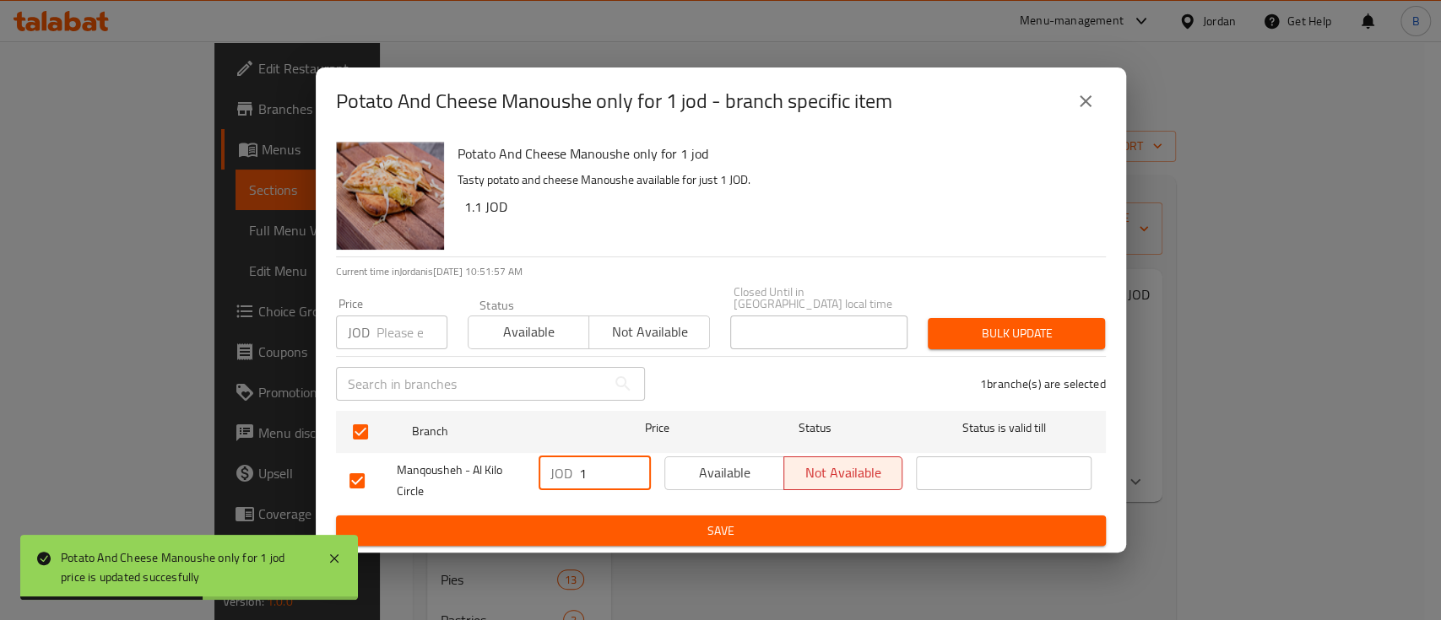
click at [595, 464] on input "1" at bounding box center [615, 474] width 72 height 34
type input "1.10"
click at [779, 523] on span "Save" at bounding box center [720, 531] width 743 height 21
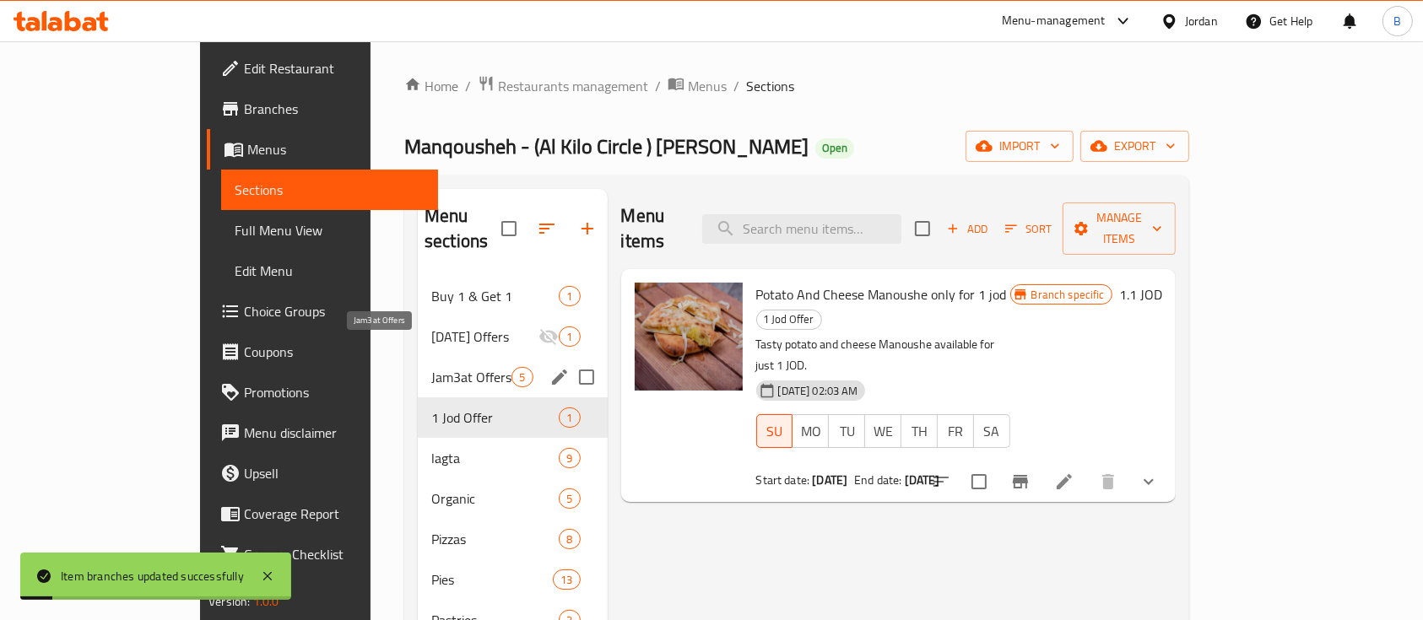
click at [431, 367] on span "Jam3at Offers" at bounding box center [471, 377] width 80 height 20
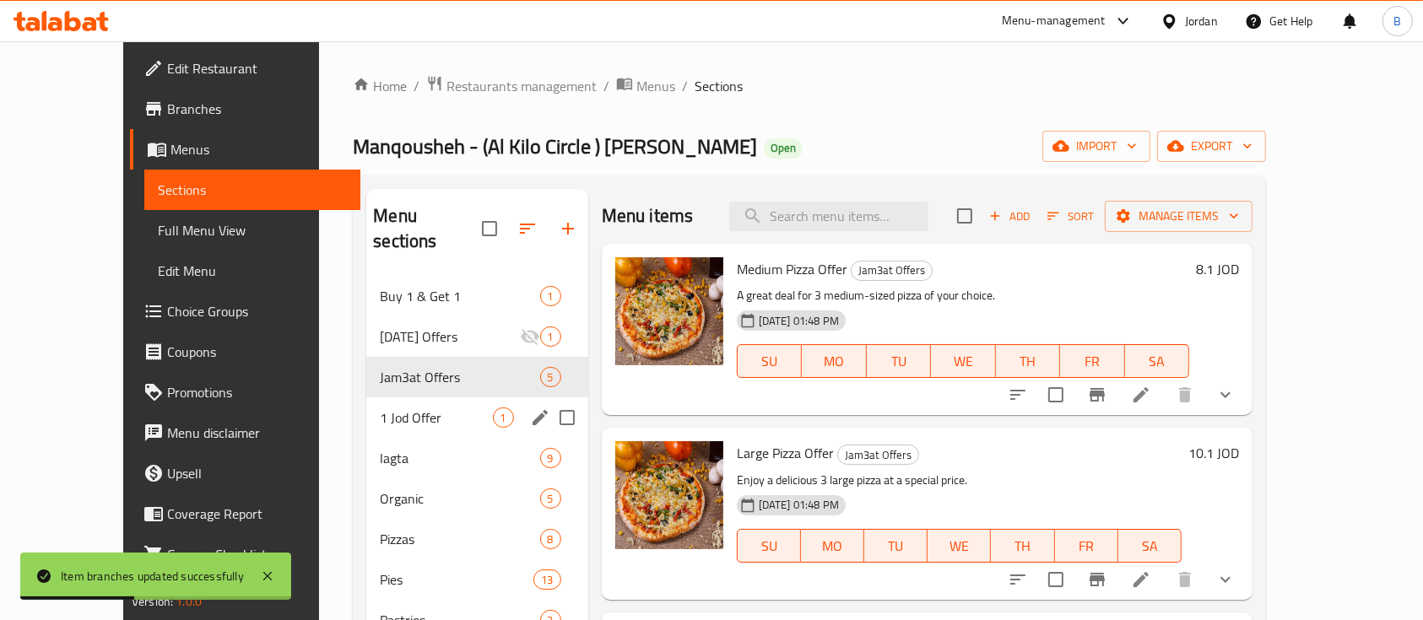
click at [366, 397] on div "1 Jod Offer 1" at bounding box center [476, 417] width 221 height 41
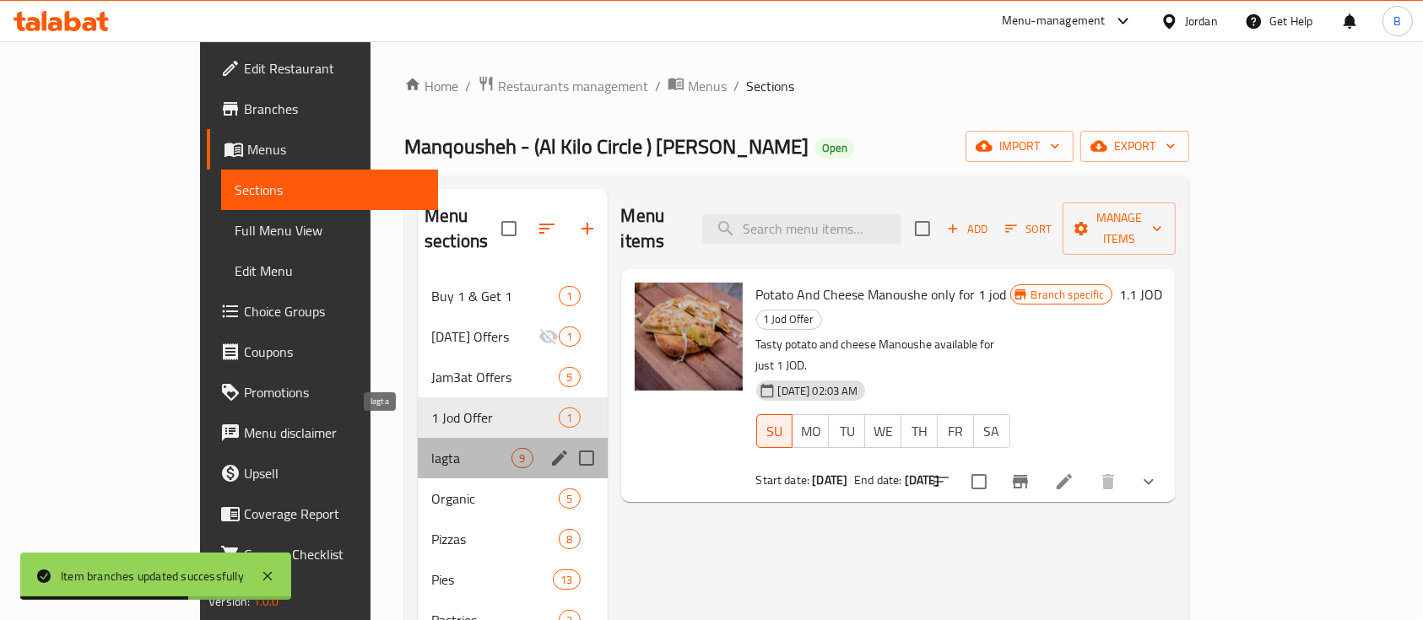
click at [418, 438] on div "lagta 9" at bounding box center [512, 458] width 189 height 41
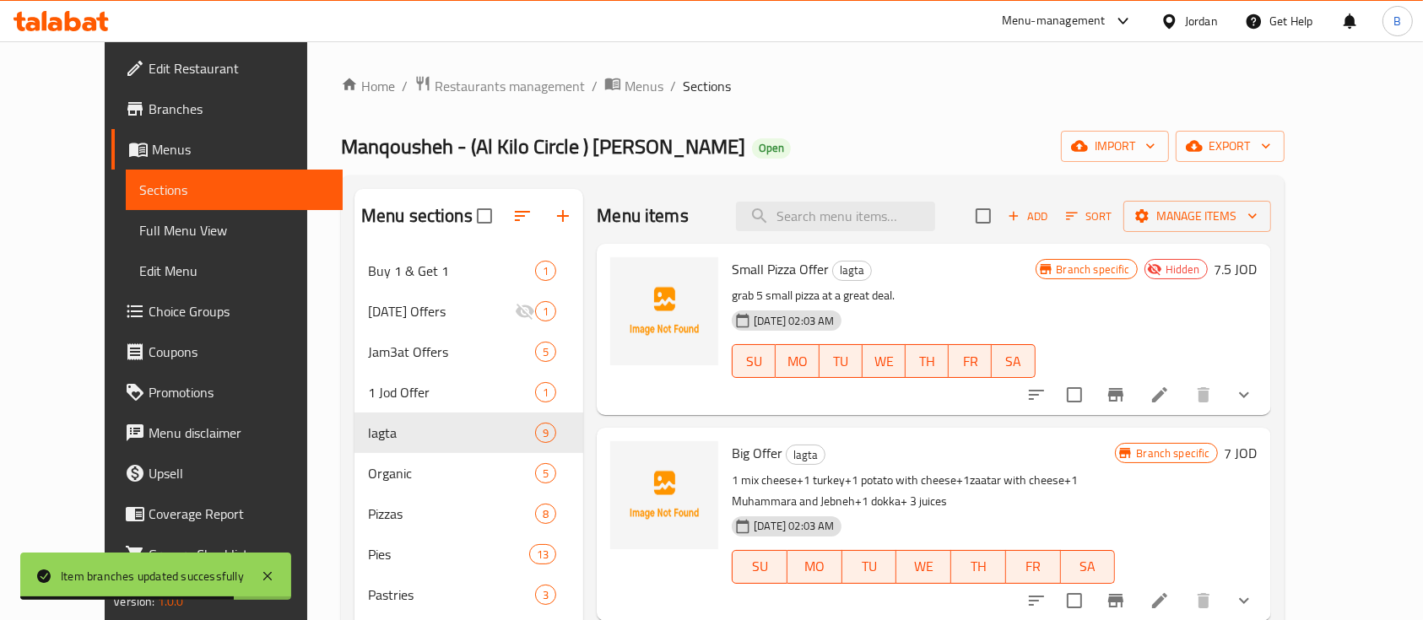
scroll to position [112, 0]
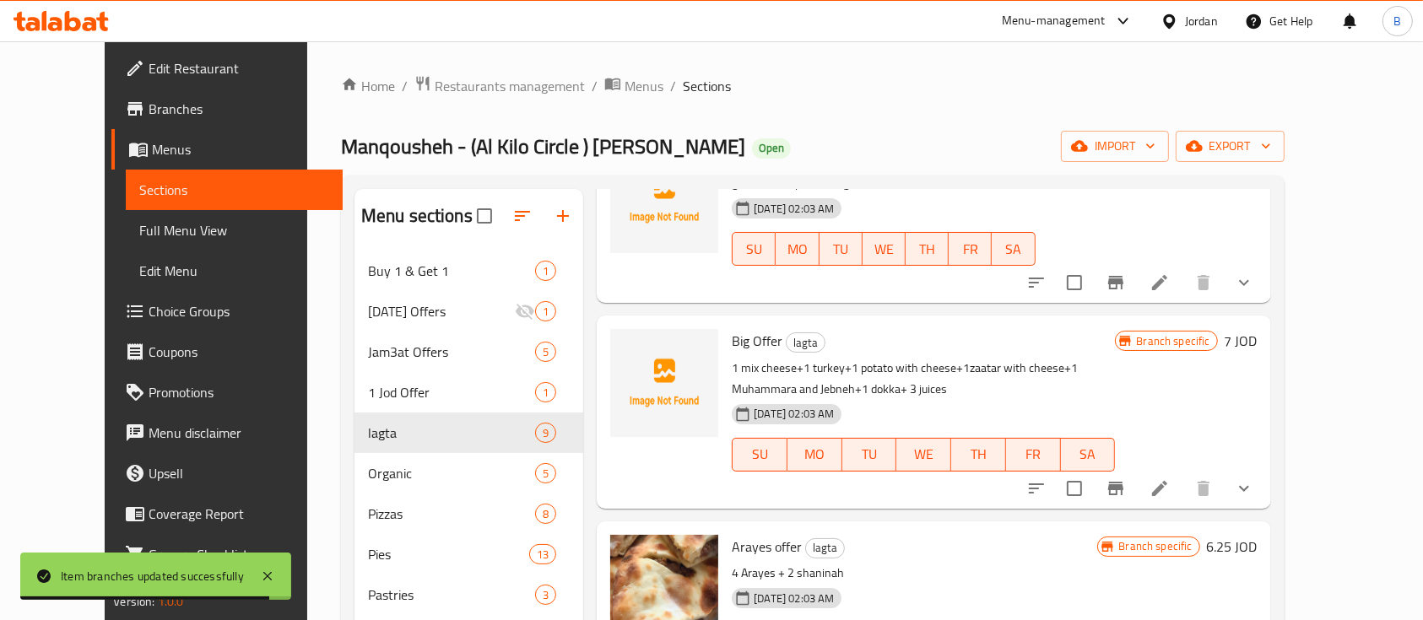
click at [1257, 340] on h6 "7 JOD" at bounding box center [1240, 341] width 33 height 24
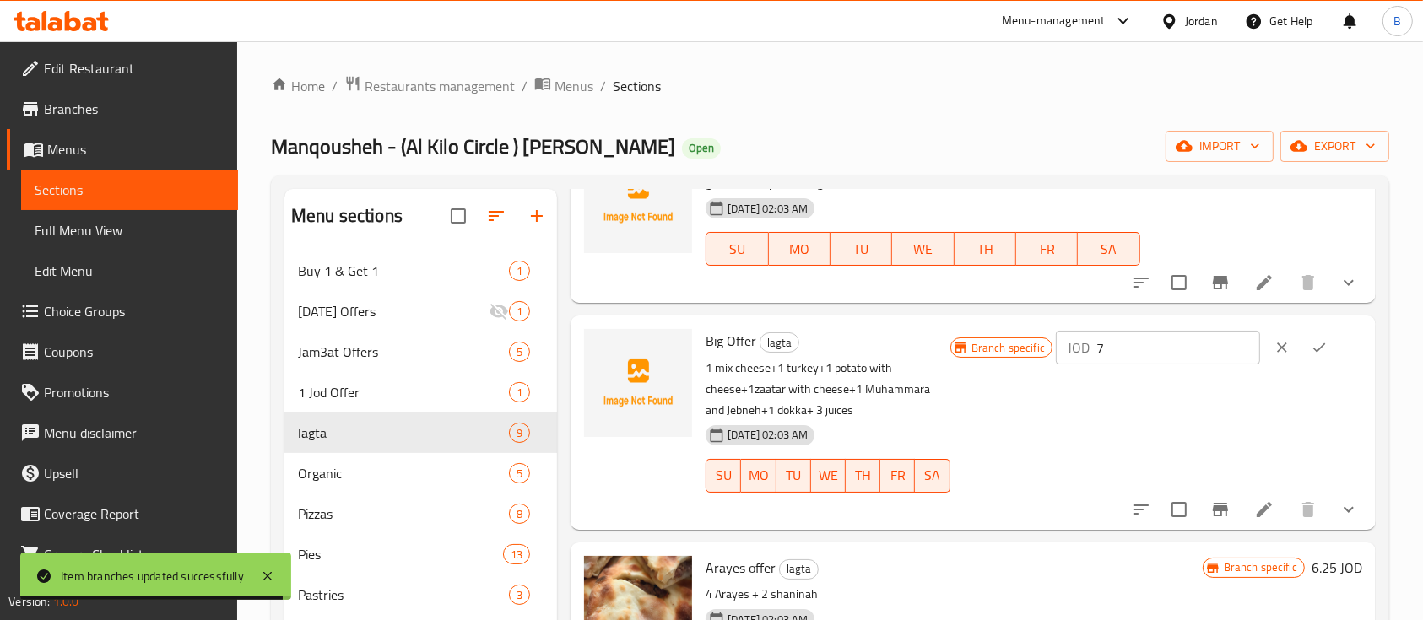
click at [1181, 340] on input "7" at bounding box center [1178, 348] width 164 height 34
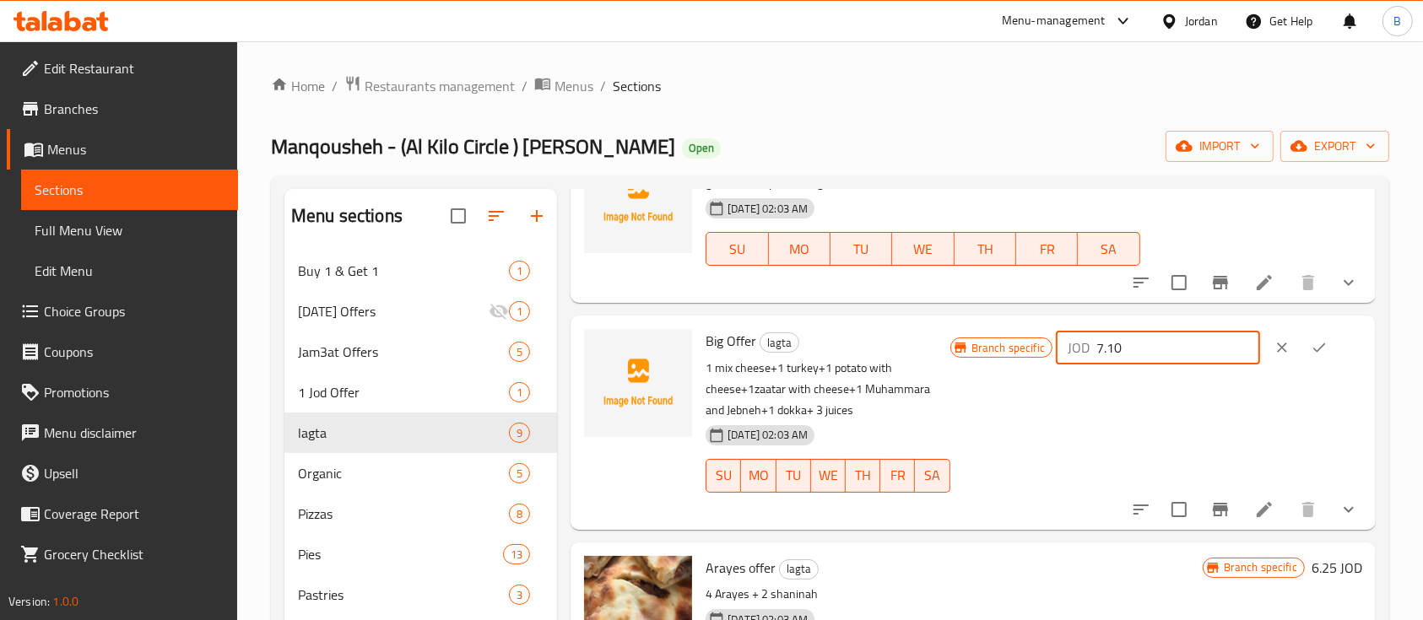
type input "7.10"
click at [1316, 343] on icon "ok" at bounding box center [1319, 347] width 17 height 17
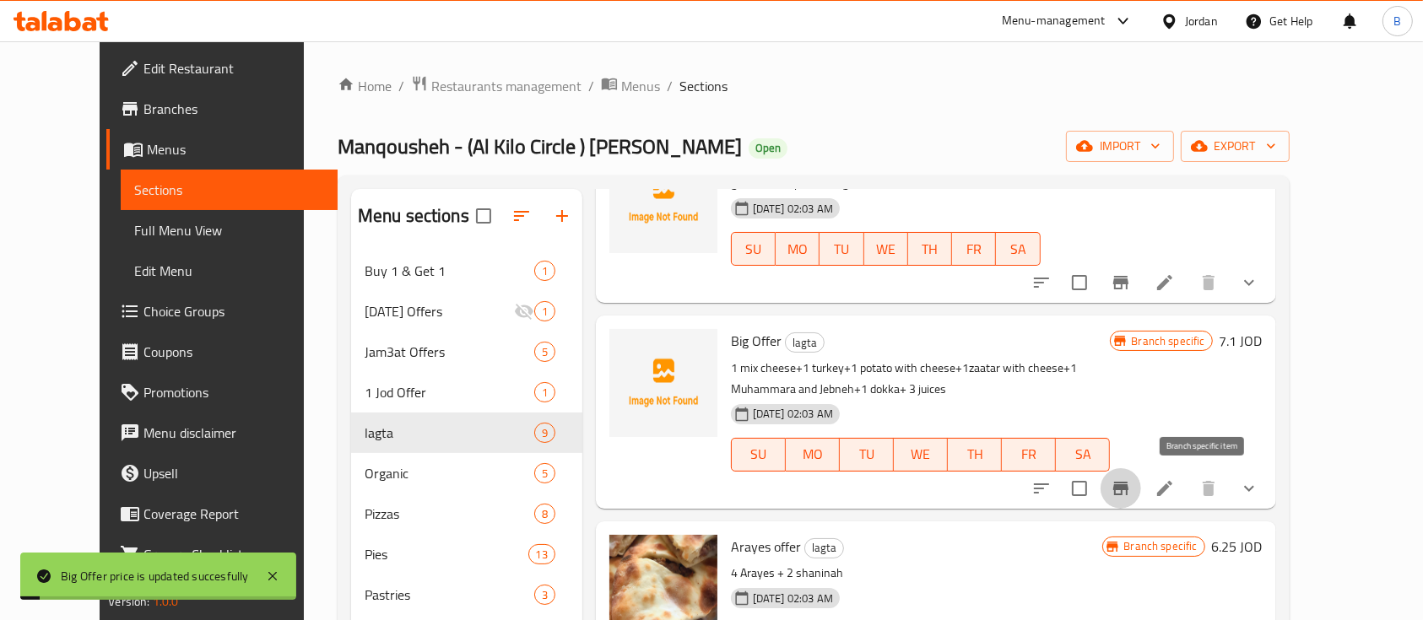
click at [1131, 478] on icon "Branch-specific-item" at bounding box center [1121, 488] width 20 height 20
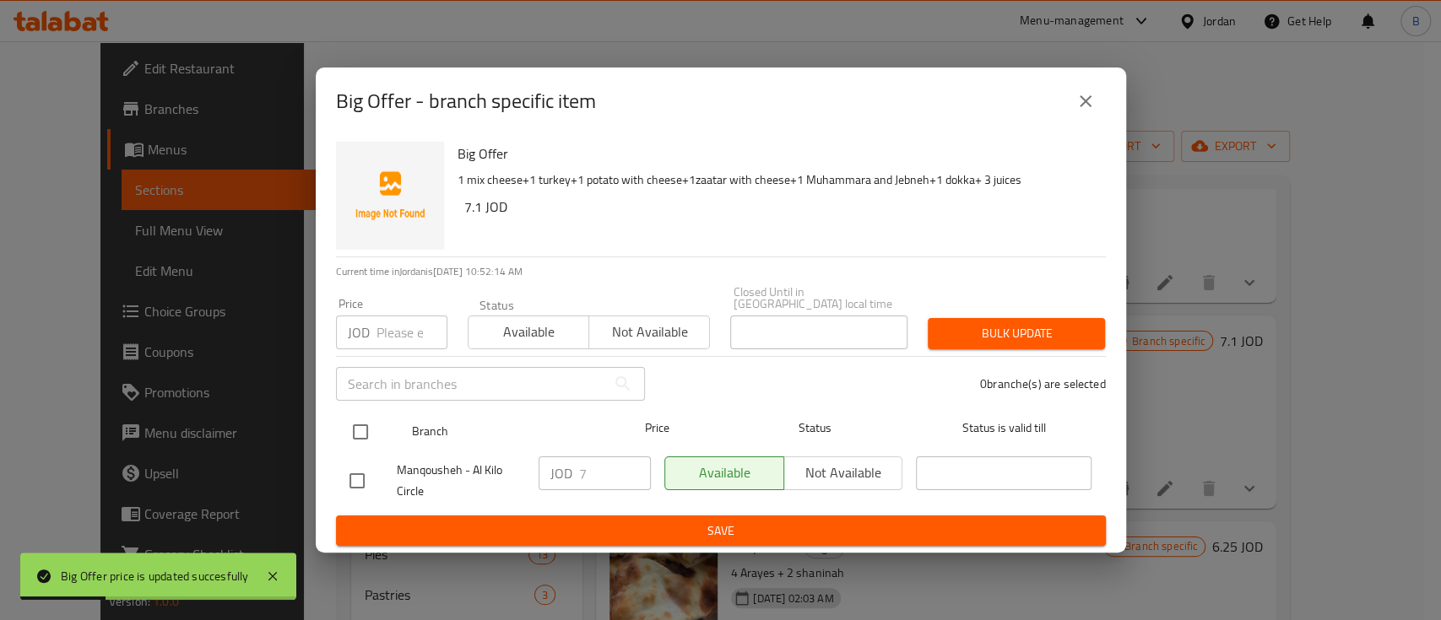
click at [359, 426] on input "checkbox" at bounding box center [360, 431] width 35 height 35
checkbox input "true"
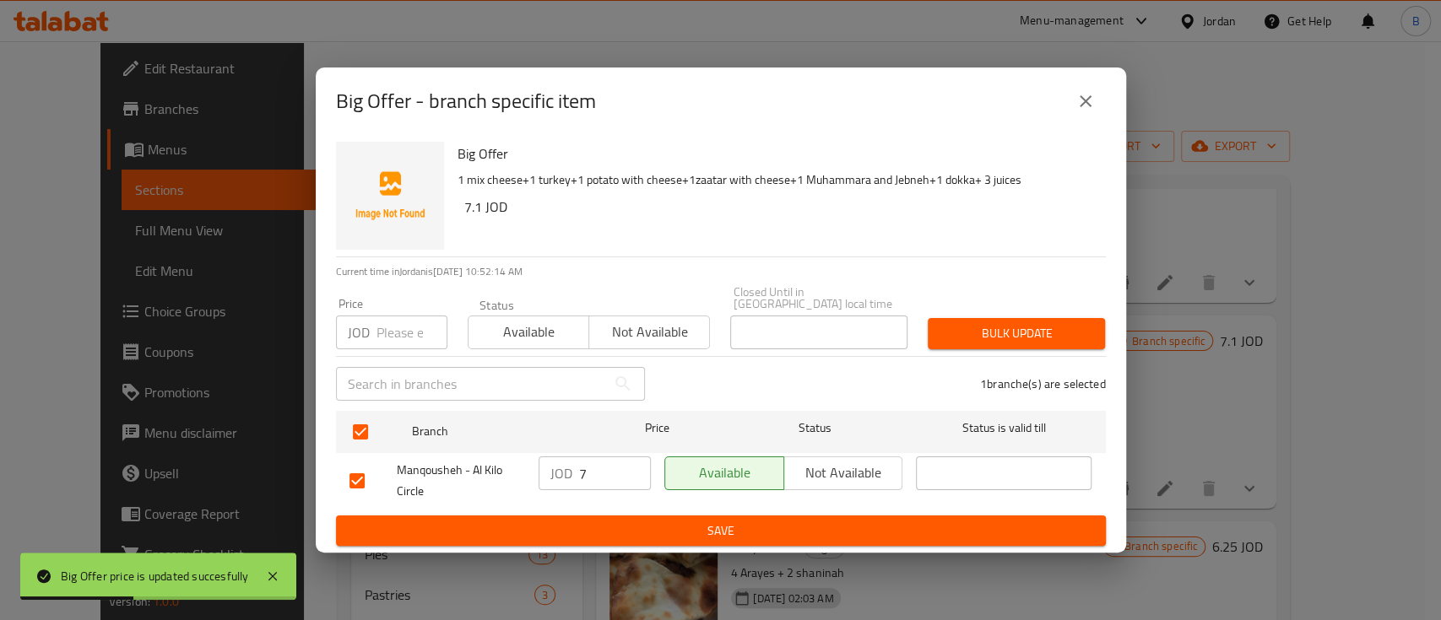
click at [581, 464] on input "7" at bounding box center [615, 474] width 72 height 34
click at [610, 471] on input "7" at bounding box center [615, 474] width 72 height 34
type input "7.10"
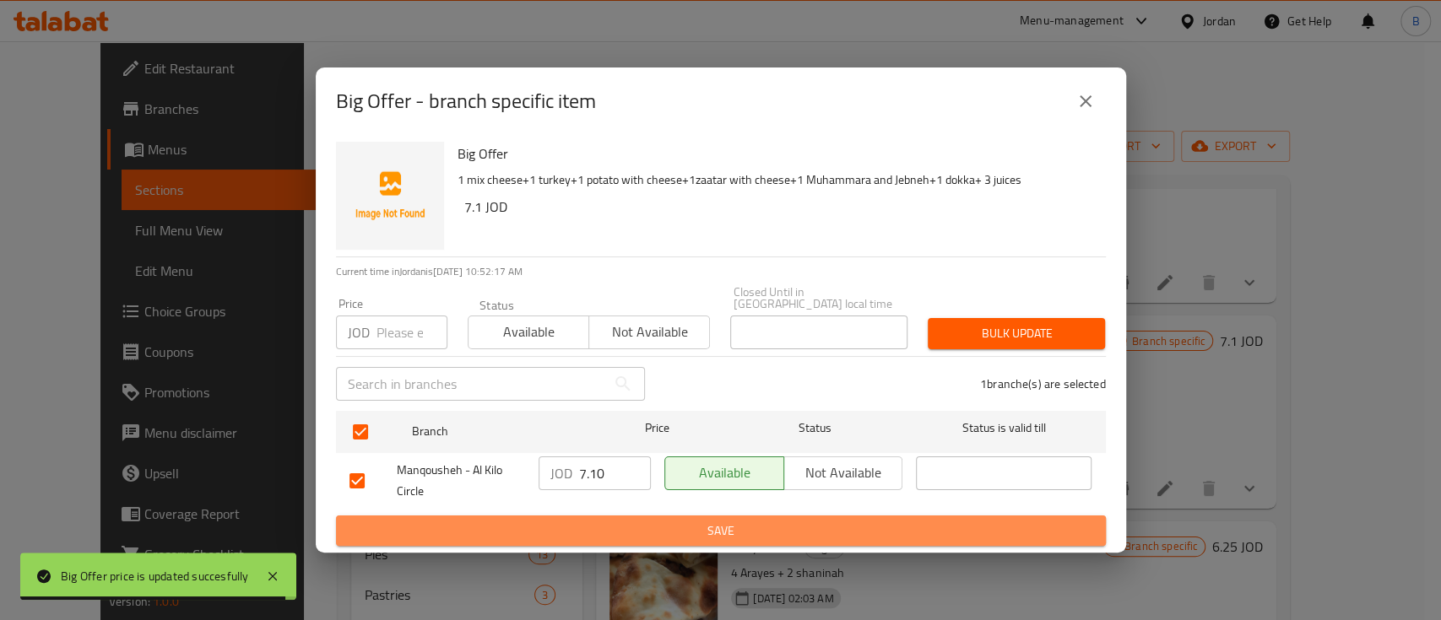
click at [754, 523] on span "Save" at bounding box center [720, 531] width 743 height 21
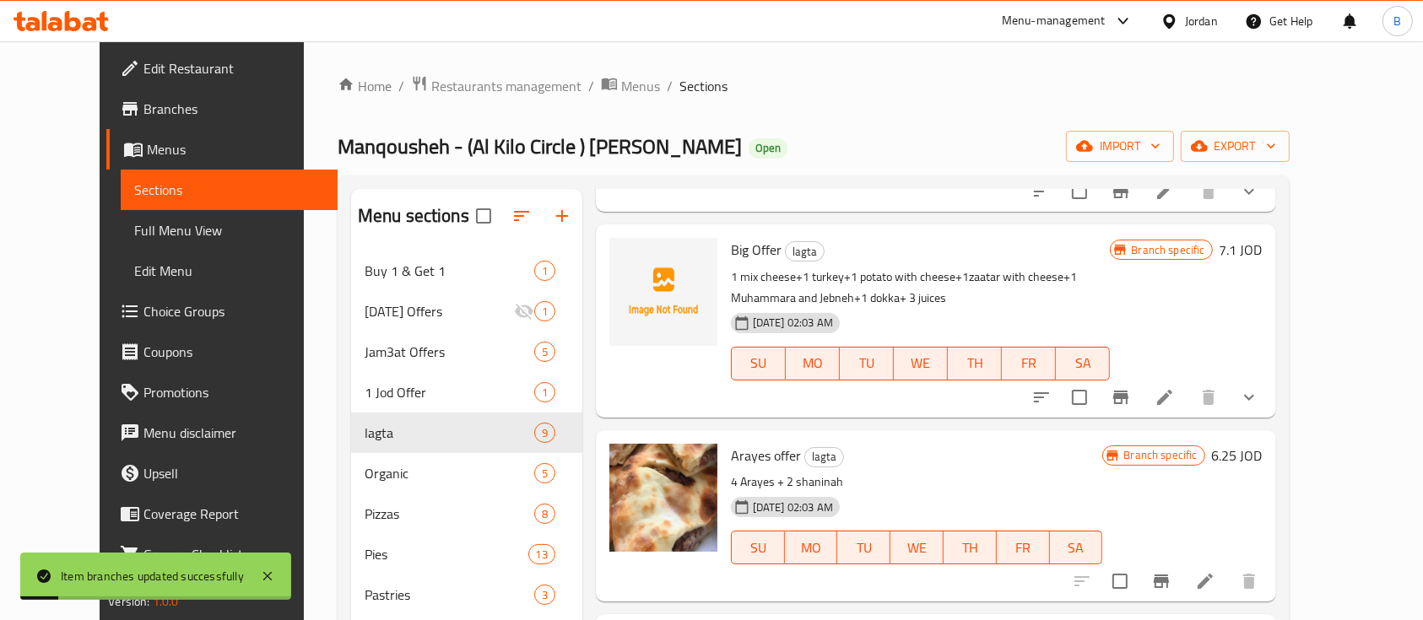
scroll to position [224, 0]
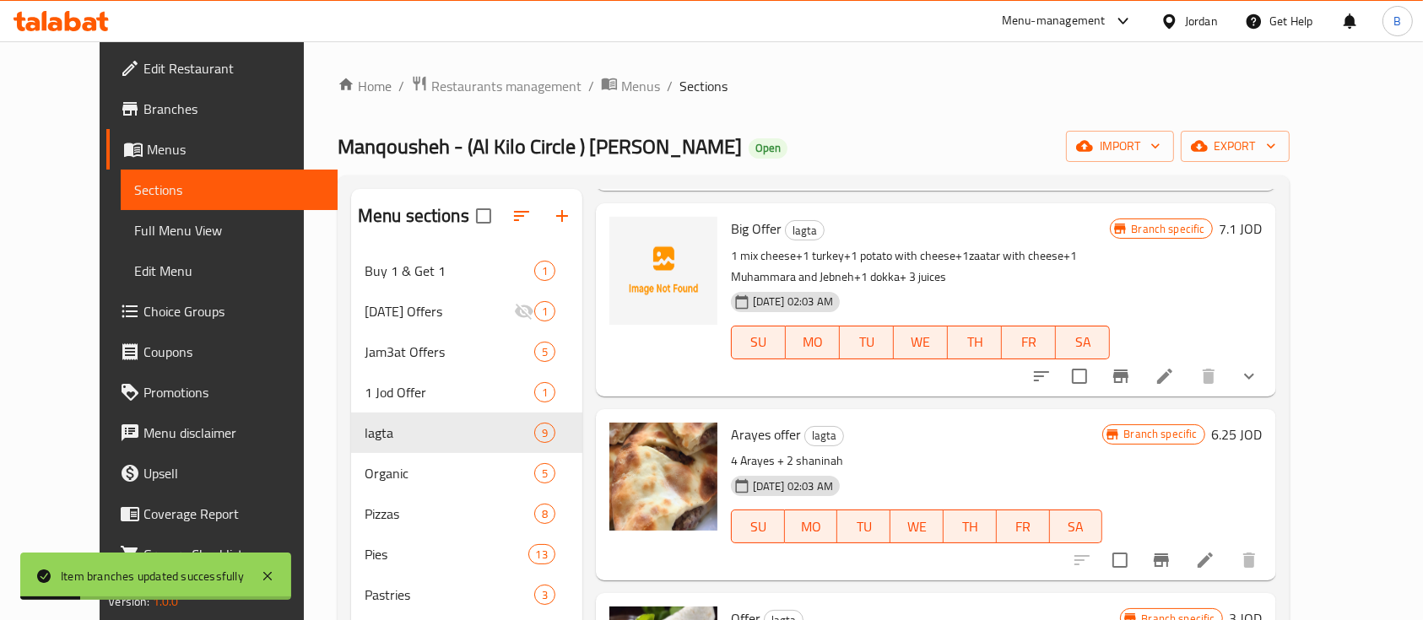
click at [1262, 432] on h6 "6.25 JOD" at bounding box center [1237, 435] width 51 height 24
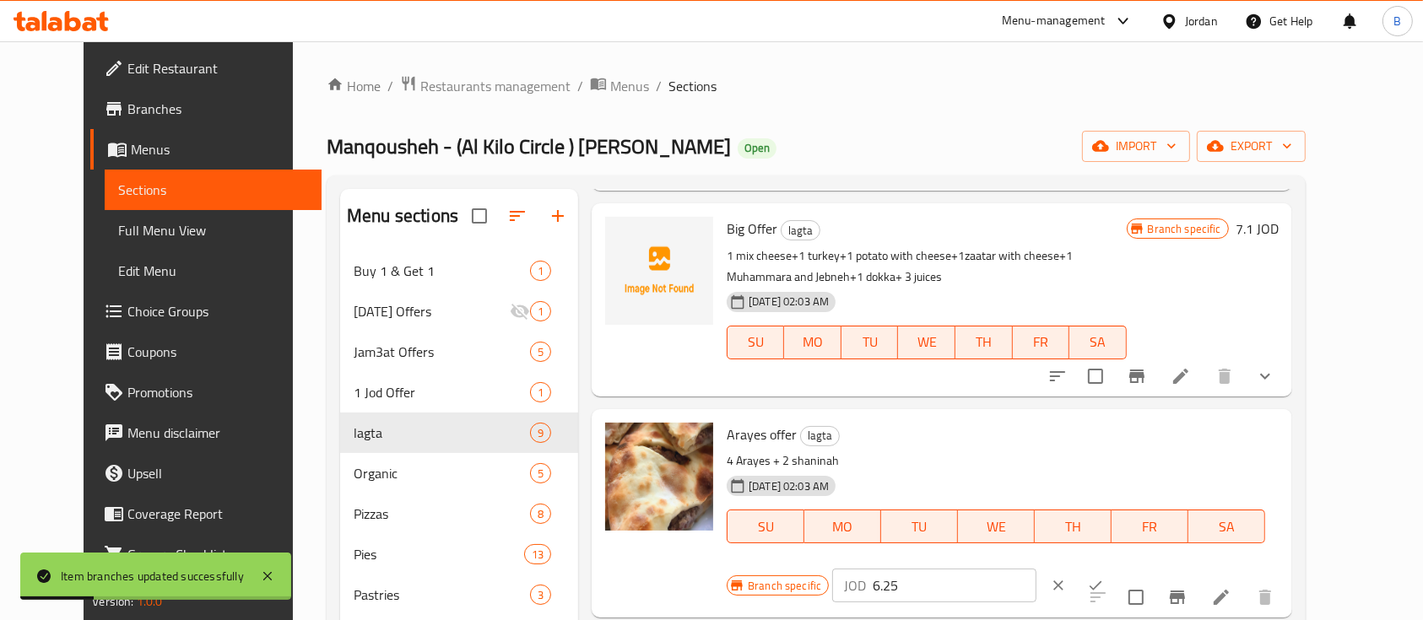
click at [1036, 569] on input "6.25" at bounding box center [955, 586] width 164 height 34
type input "6.35"
click at [1114, 567] on div at bounding box center [1077, 585] width 74 height 37
click at [1104, 577] on icon "ok" at bounding box center [1095, 585] width 17 height 17
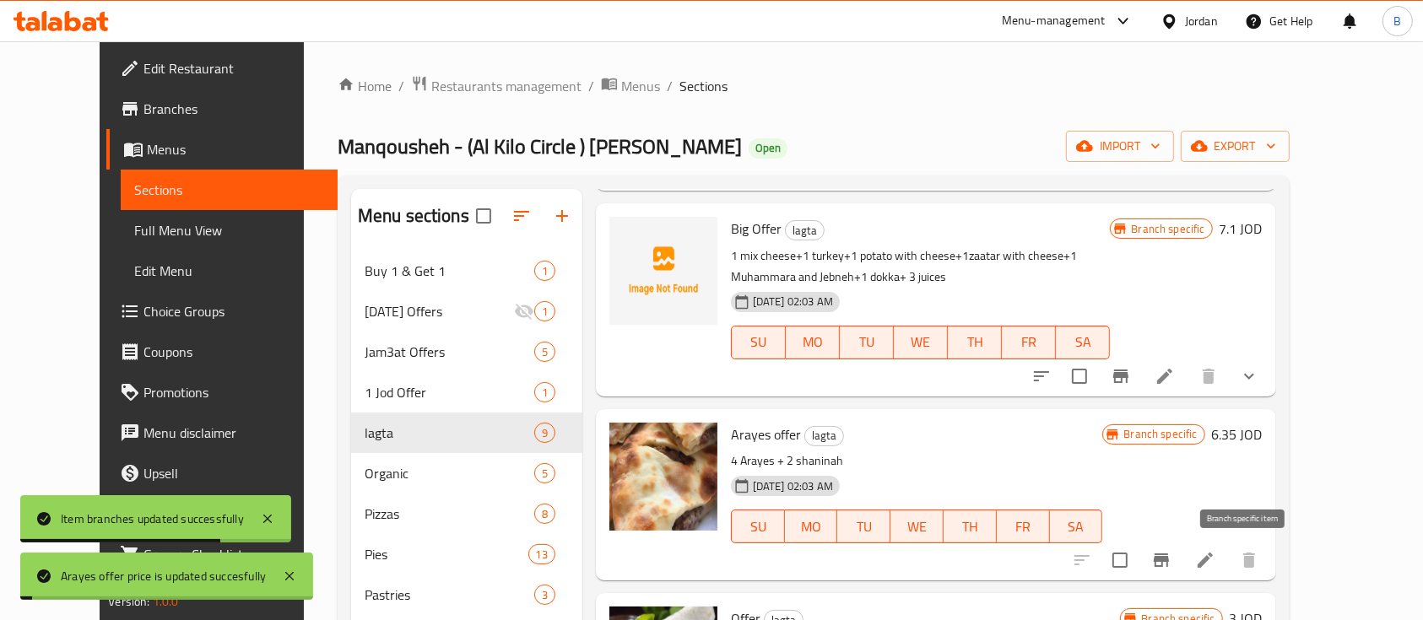
click at [1169, 560] on icon "Branch-specific-item" at bounding box center [1161, 561] width 15 height 14
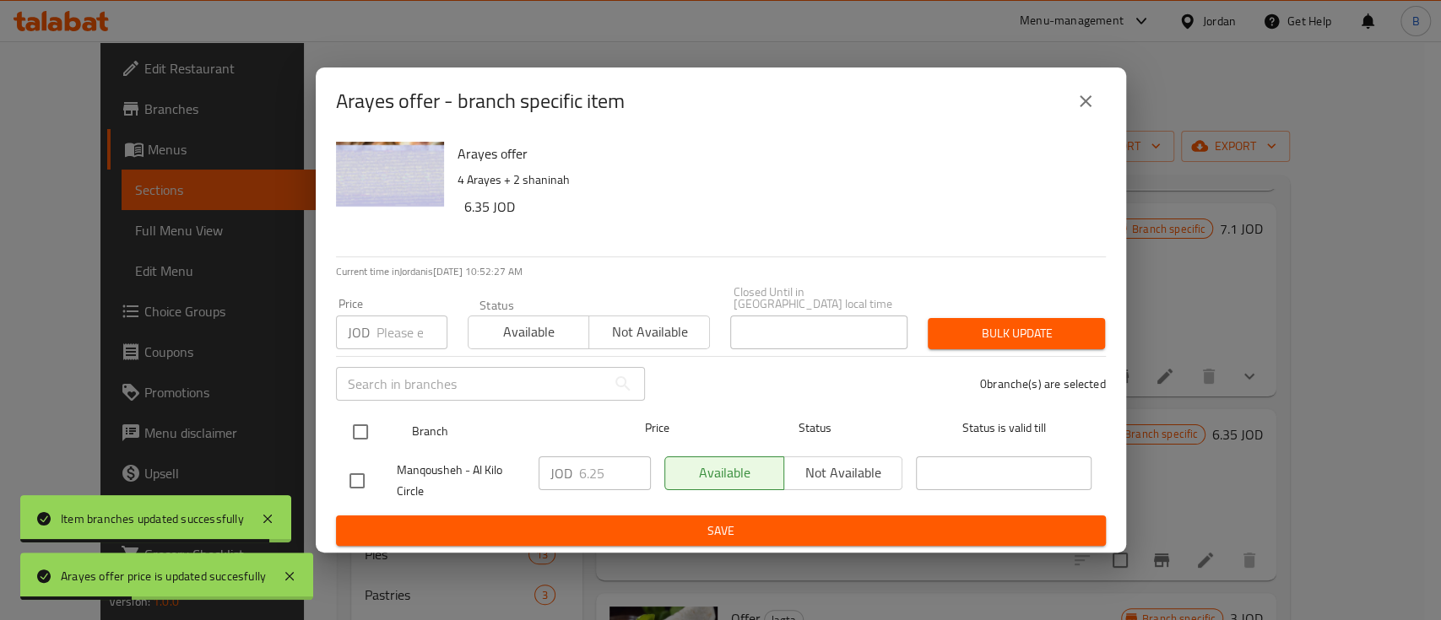
click at [366, 424] on input "checkbox" at bounding box center [360, 431] width 35 height 35
checkbox input "true"
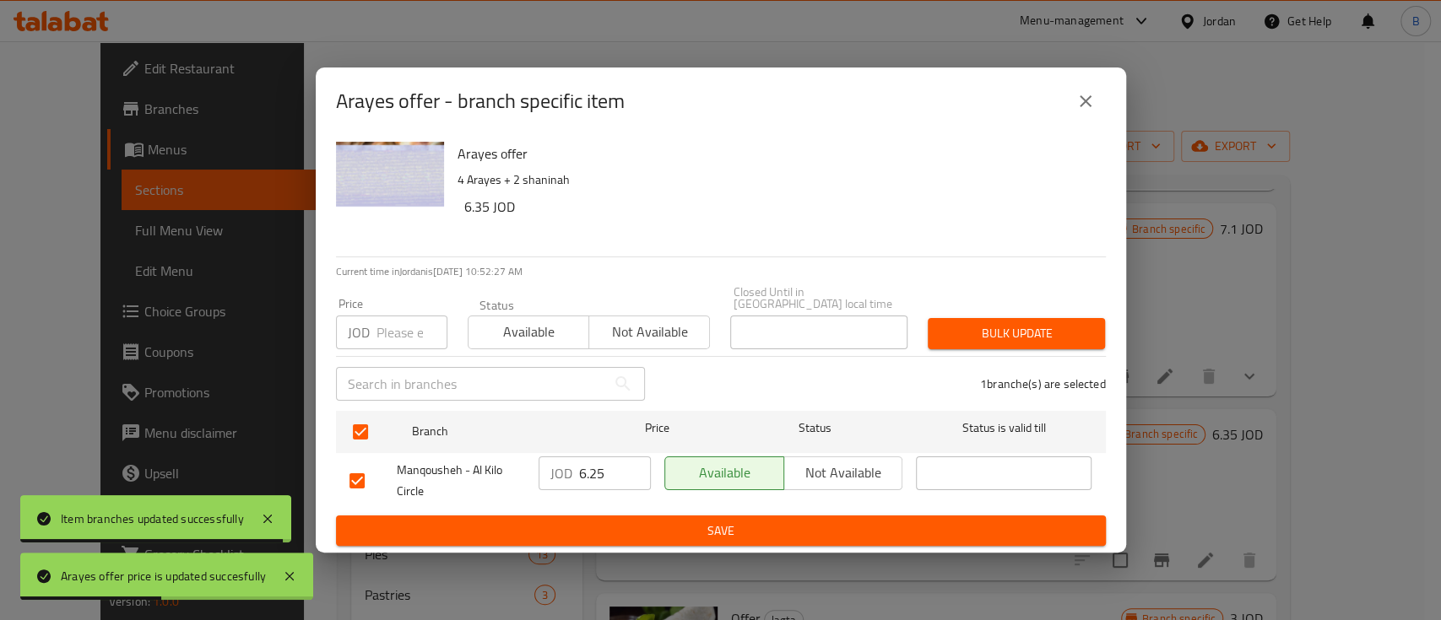
click at [608, 472] on input "6.25" at bounding box center [615, 474] width 72 height 34
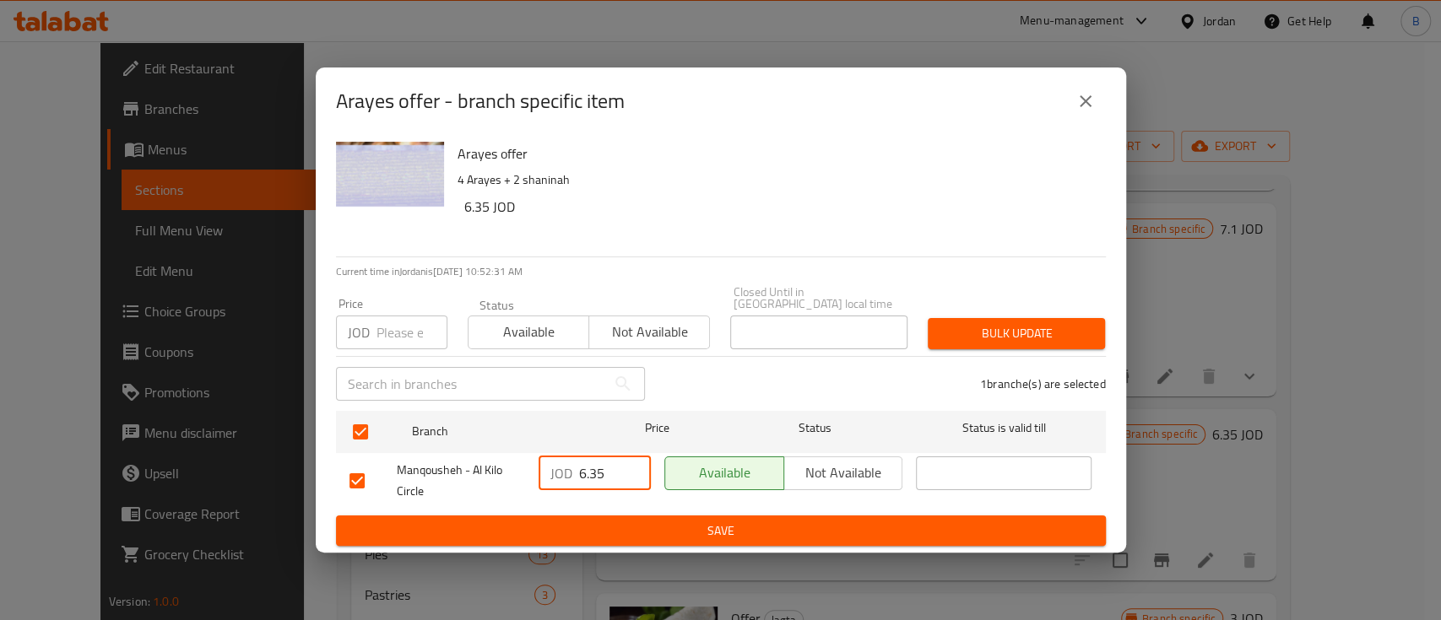
type input "6.35"
click at [768, 534] on span "Save" at bounding box center [720, 531] width 743 height 21
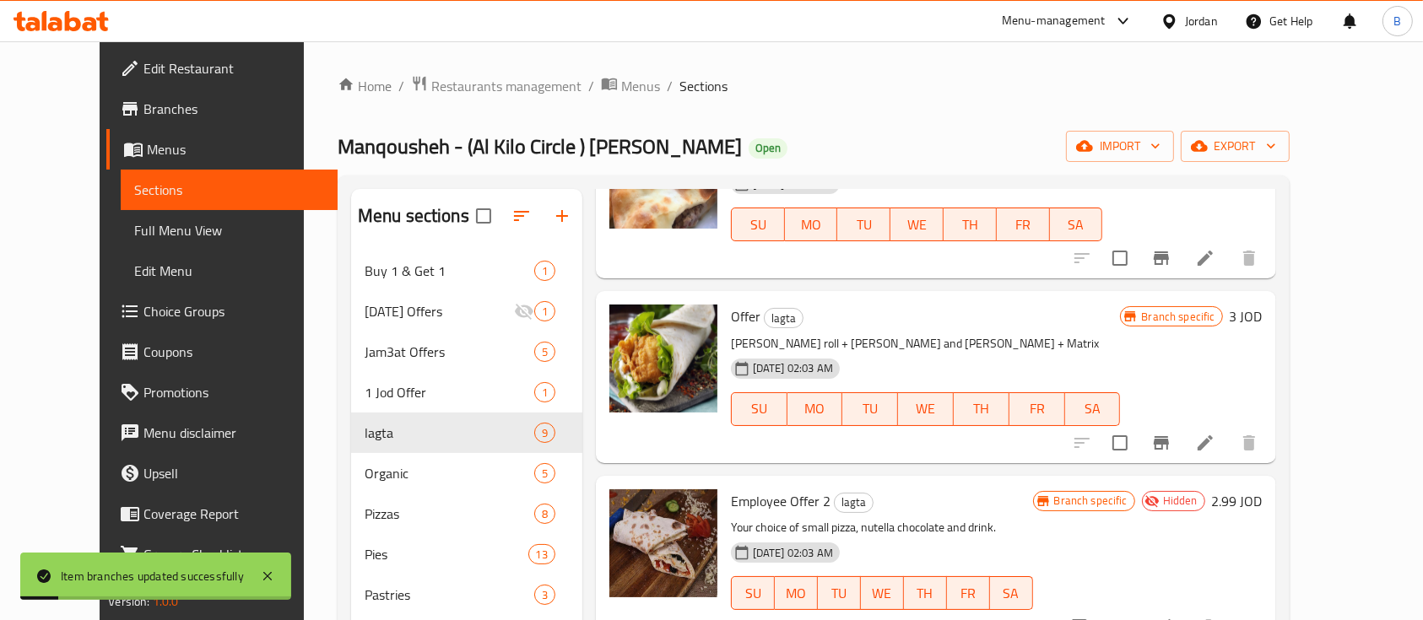
scroll to position [562, 0]
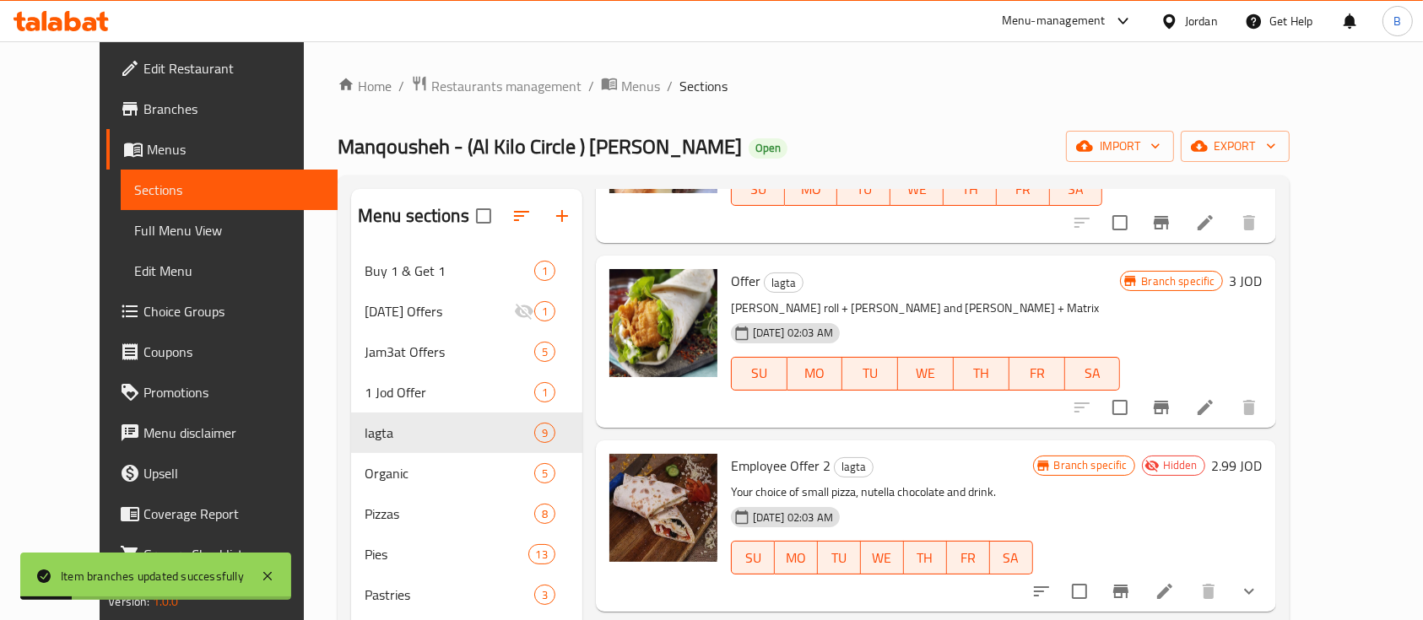
click at [1262, 284] on h6 "3 JOD" at bounding box center [1246, 281] width 33 height 24
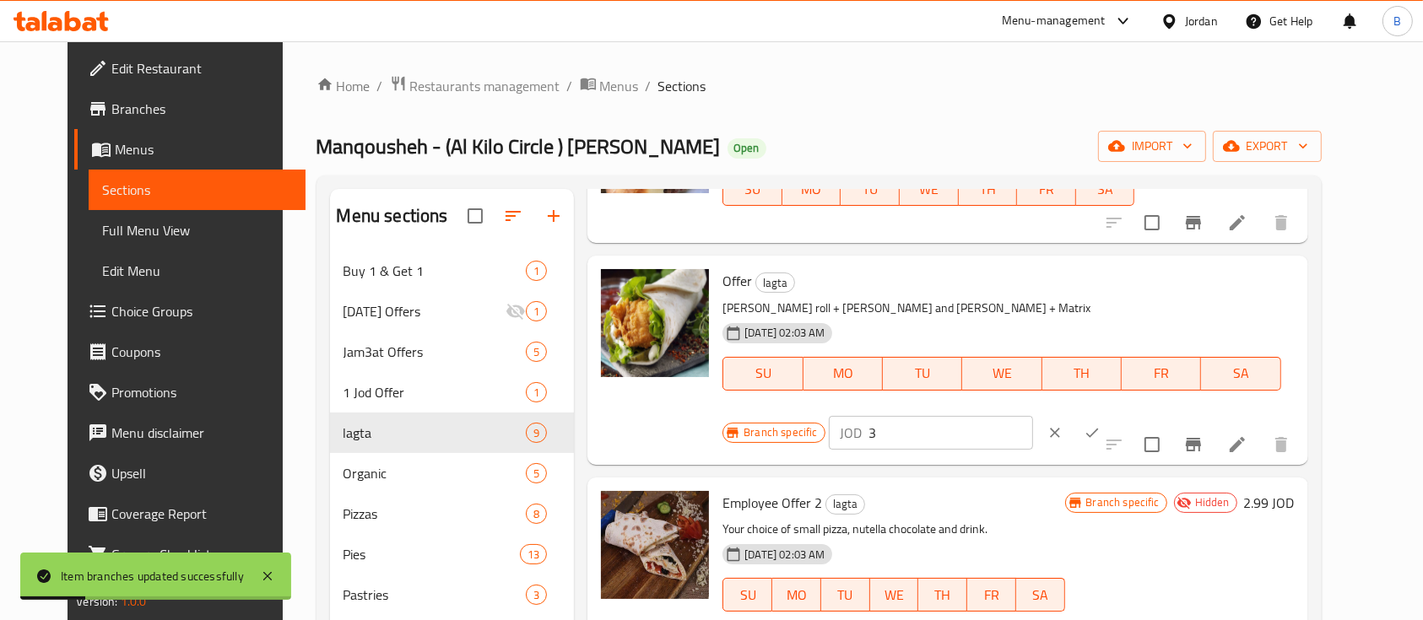
click at [1033, 416] on input "3" at bounding box center [951, 433] width 164 height 34
type input "3.10"
click at [1100, 424] on icon "ok" at bounding box center [1092, 432] width 17 height 17
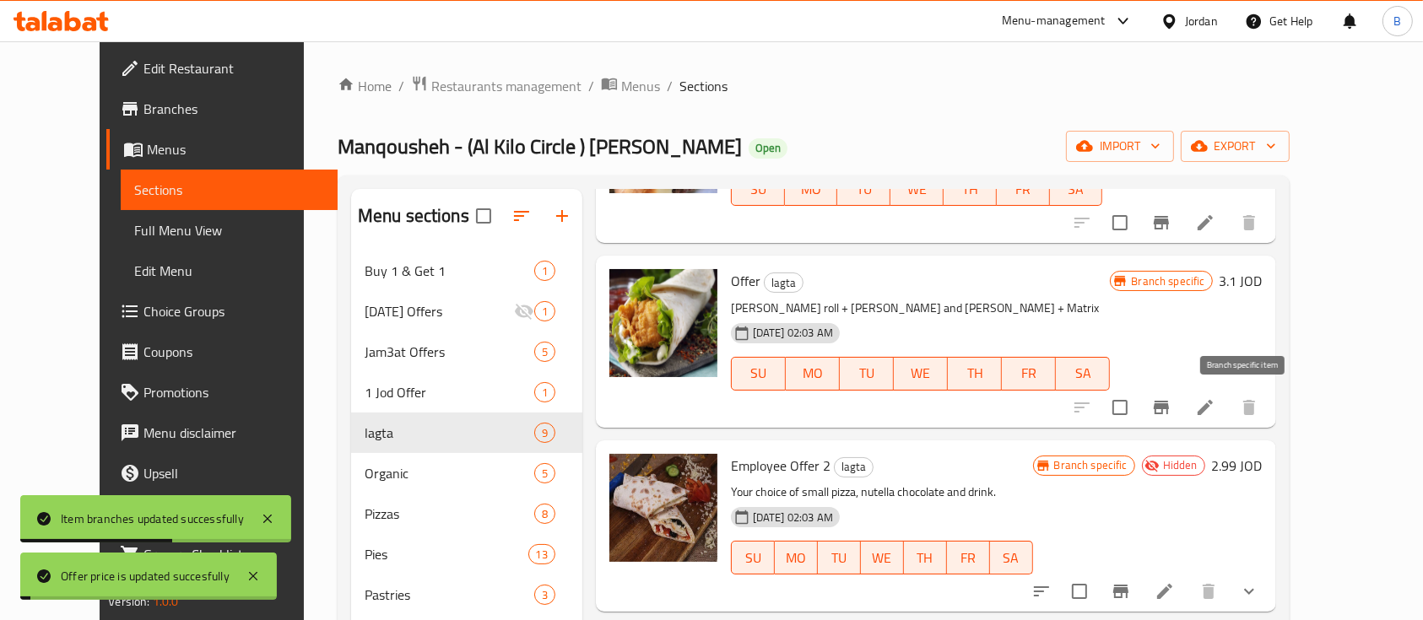
click at [1171, 406] on icon "Branch-specific-item" at bounding box center [1161, 407] width 20 height 20
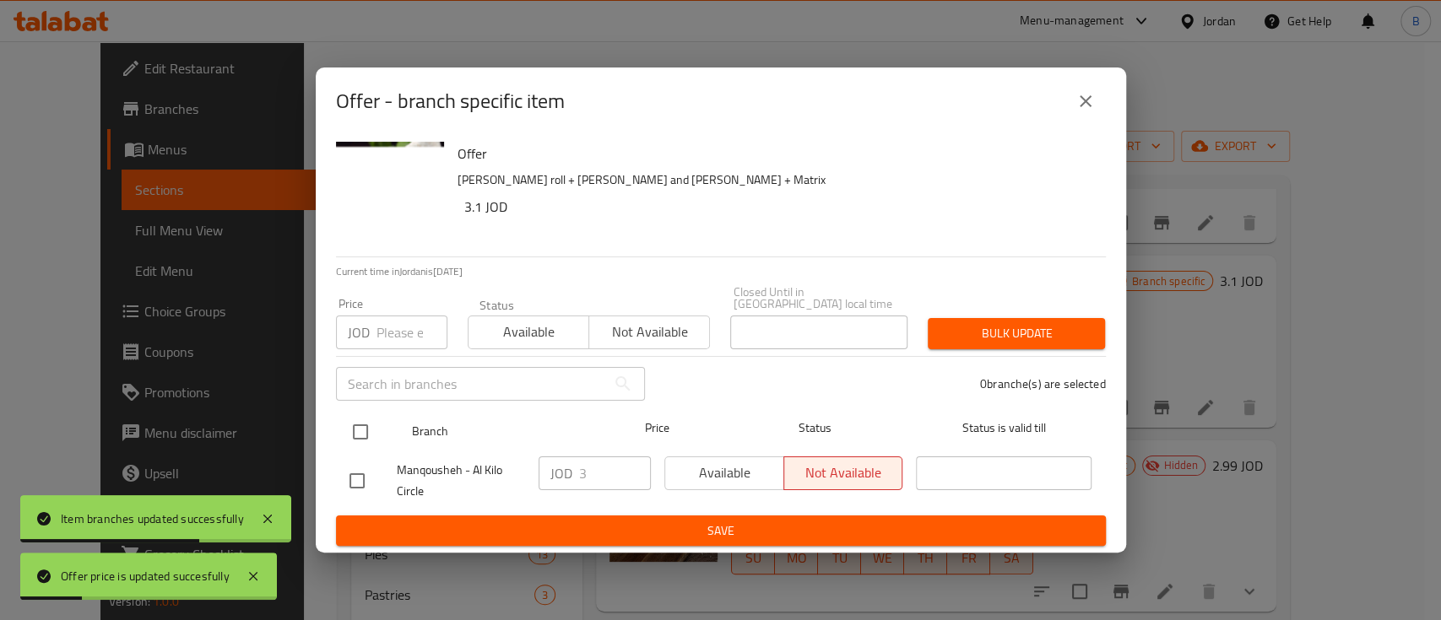
click at [368, 427] on input "checkbox" at bounding box center [360, 431] width 35 height 35
checkbox input "true"
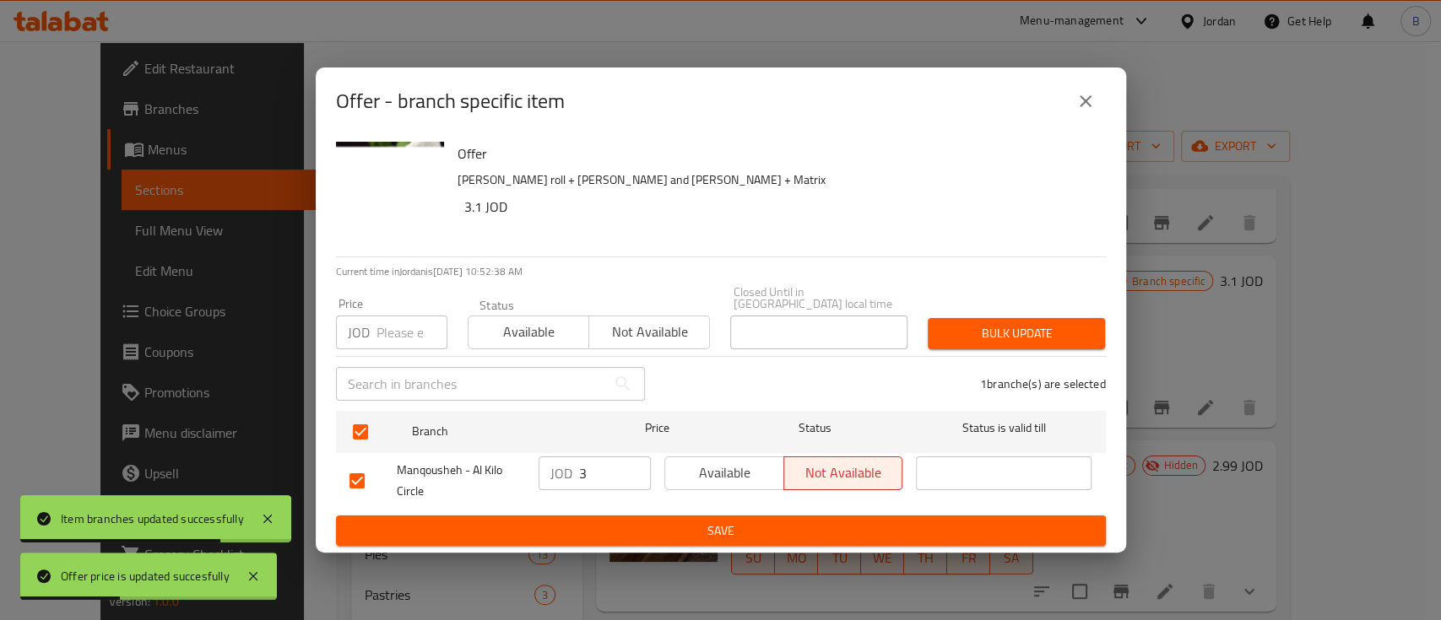
click at [584, 467] on input "3" at bounding box center [615, 474] width 72 height 34
type input "3.10"
click at [771, 524] on span "Save" at bounding box center [720, 531] width 743 height 21
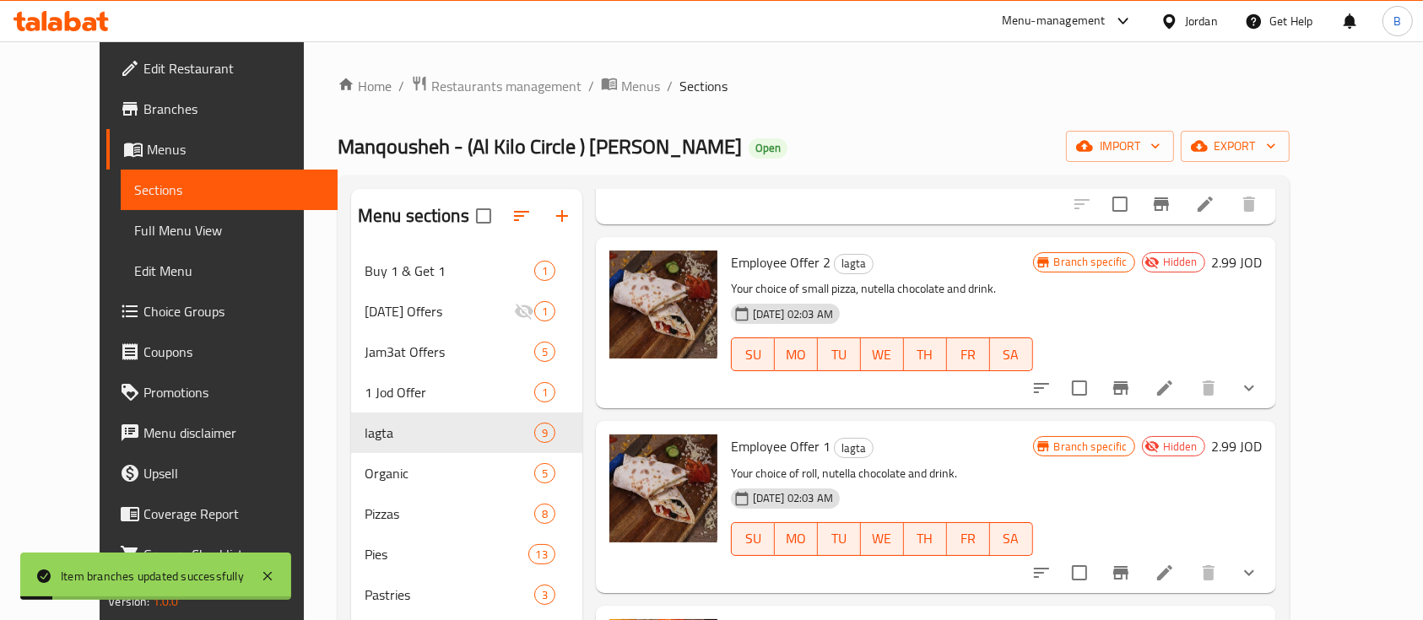
scroll to position [787, 0]
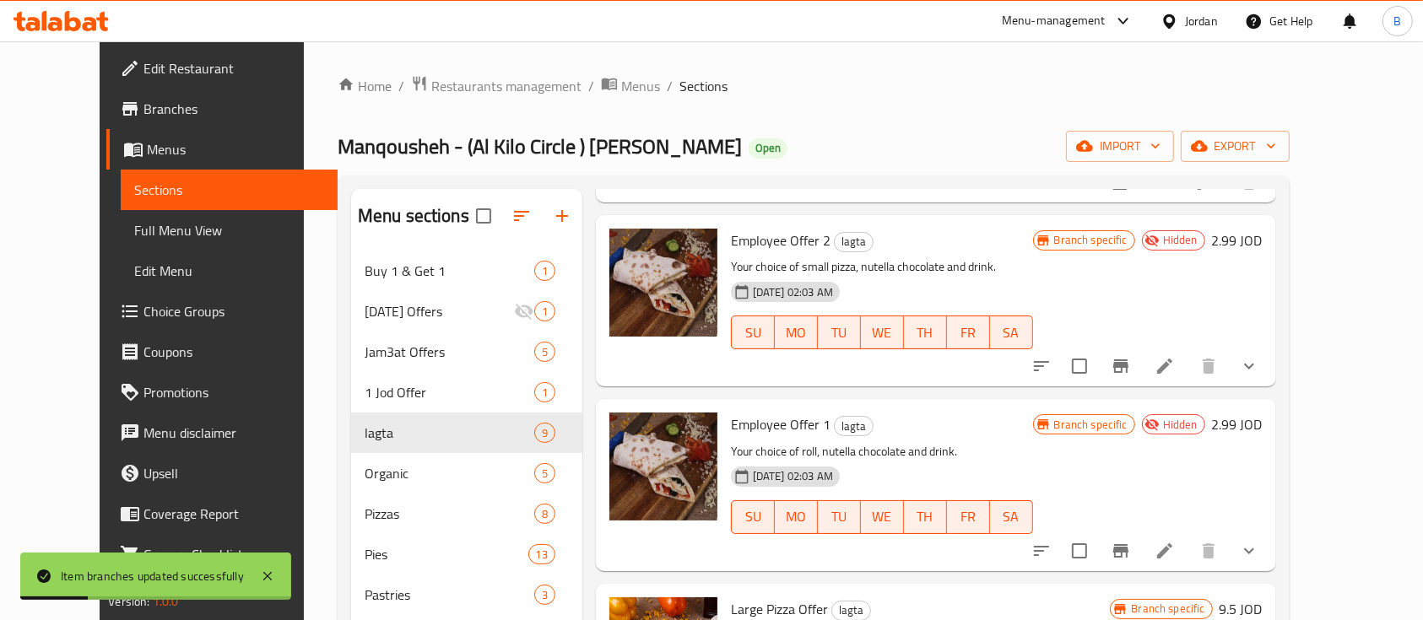
click at [1262, 237] on h6 "2.99 JOD" at bounding box center [1237, 241] width 51 height 24
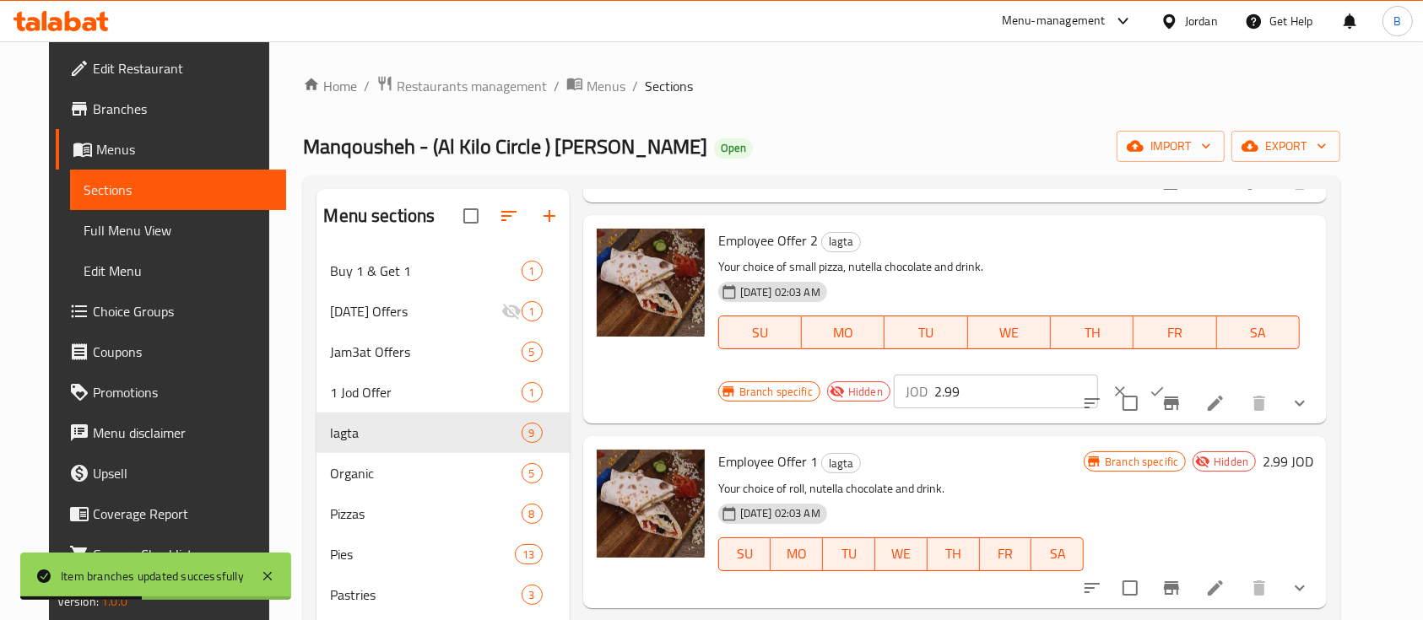
click at [962, 392] on input "2.99" at bounding box center [1016, 392] width 164 height 34
drag, startPoint x: 962, startPoint y: 392, endPoint x: 834, endPoint y: 396, distance: 128.3
click at [836, 395] on div "Branch specific Hidden JOD 2.99 ​" at bounding box center [959, 391] width 482 height 37
type input "3.10"
click at [1149, 387] on icon "ok" at bounding box center [1157, 391] width 17 height 17
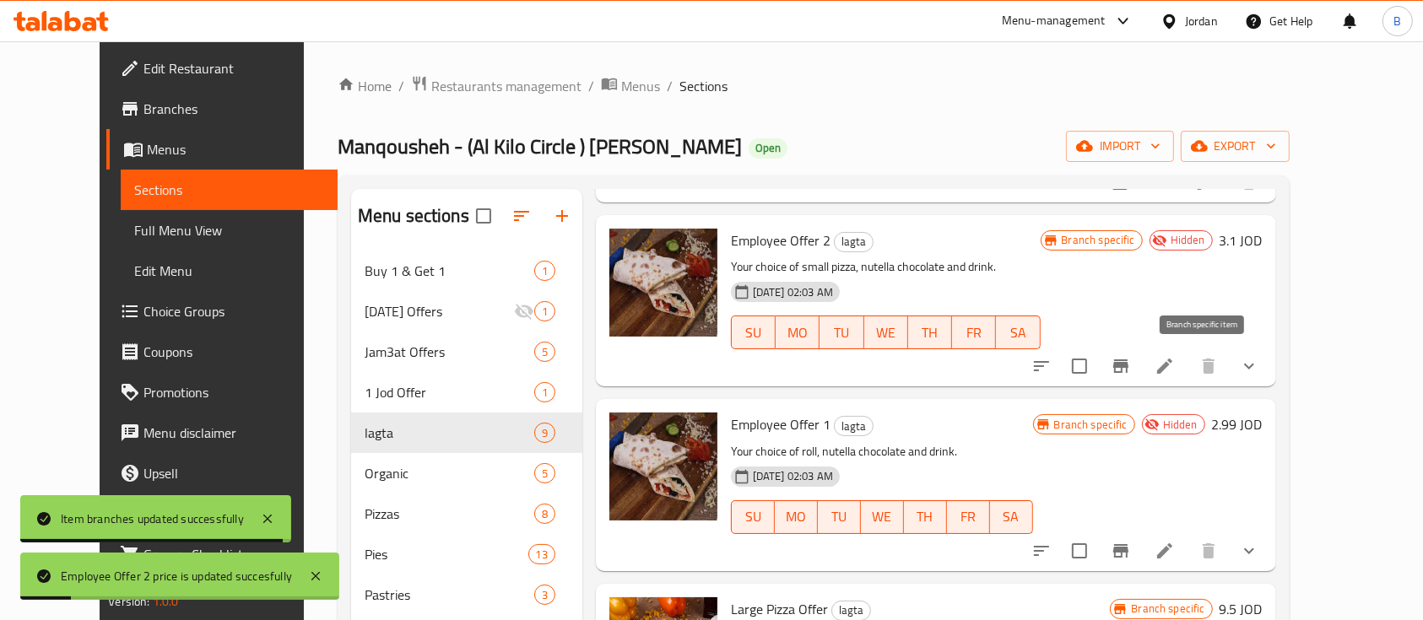
click at [1131, 368] on icon "Branch-specific-item" at bounding box center [1121, 366] width 20 height 20
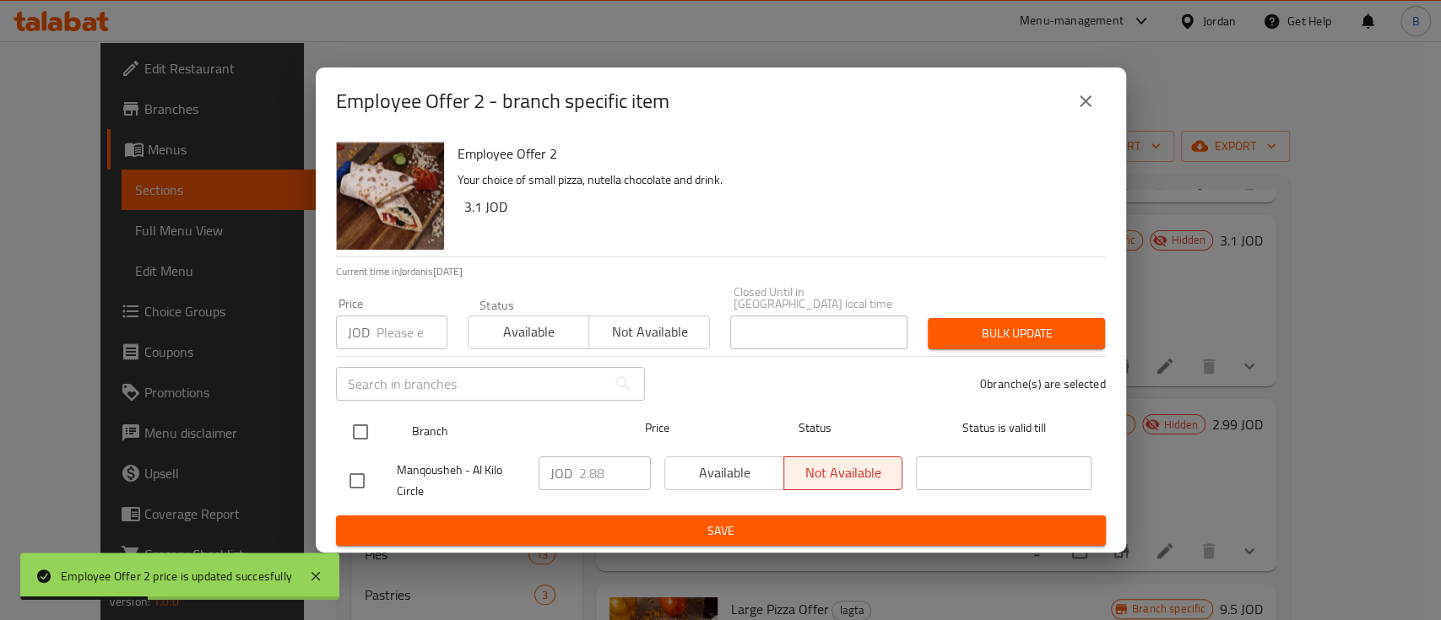
click at [367, 419] on input "checkbox" at bounding box center [360, 431] width 35 height 35
checkbox input "true"
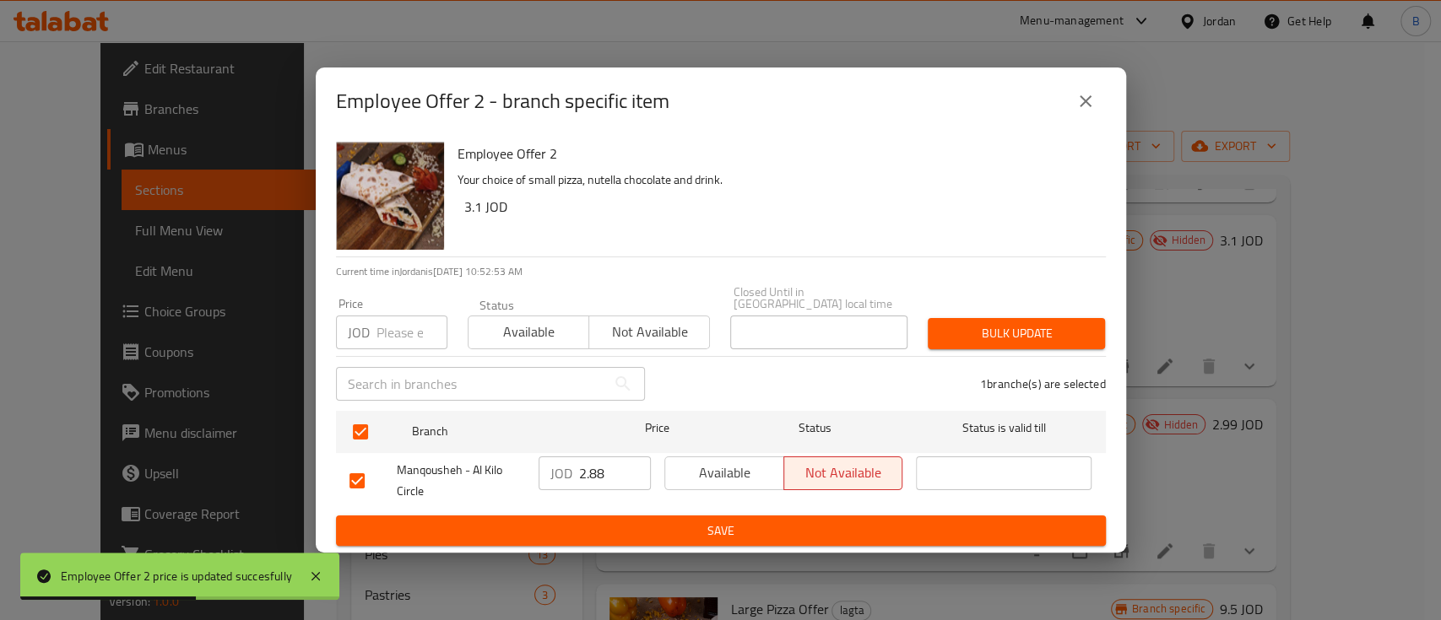
drag, startPoint x: 613, startPoint y: 473, endPoint x: 441, endPoint y: 469, distance: 171.4
click at [466, 472] on div "Manqousheh - Al Kilo Circle JOD 2.88 ​ Available Not available ​" at bounding box center [721, 481] width 756 height 62
type input "3.10"
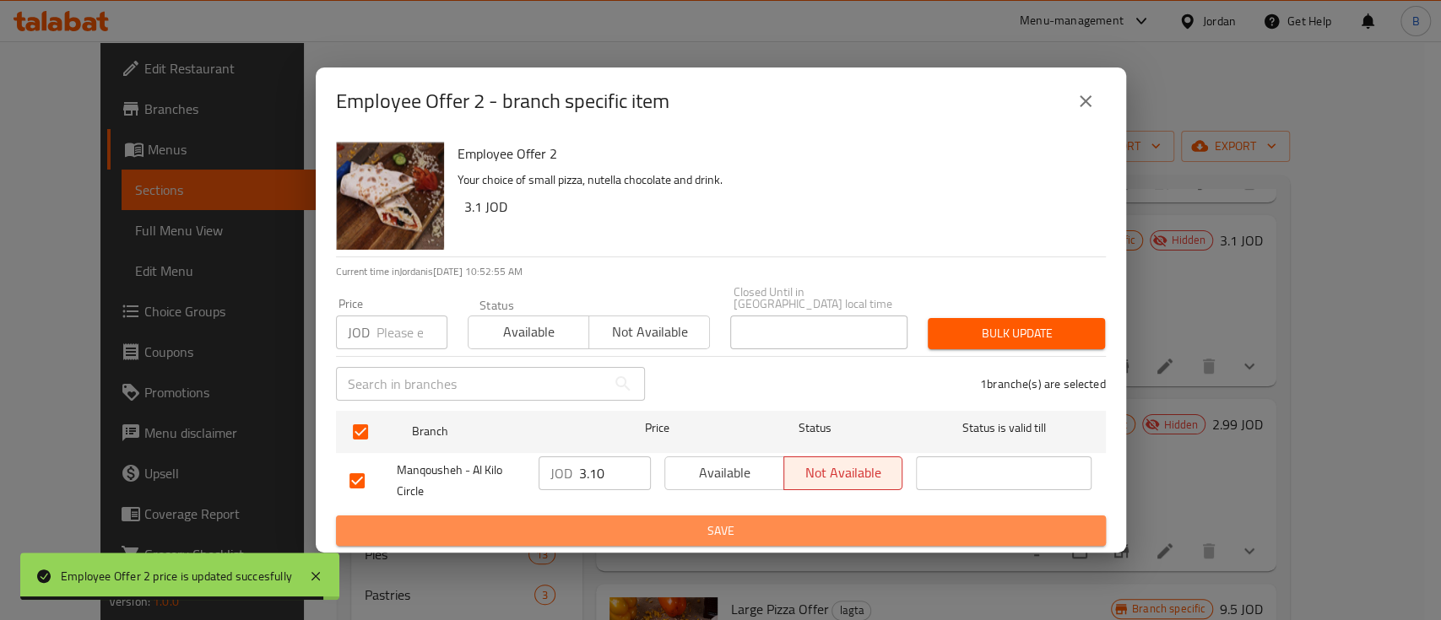
click at [527, 521] on span "Save" at bounding box center [720, 531] width 743 height 21
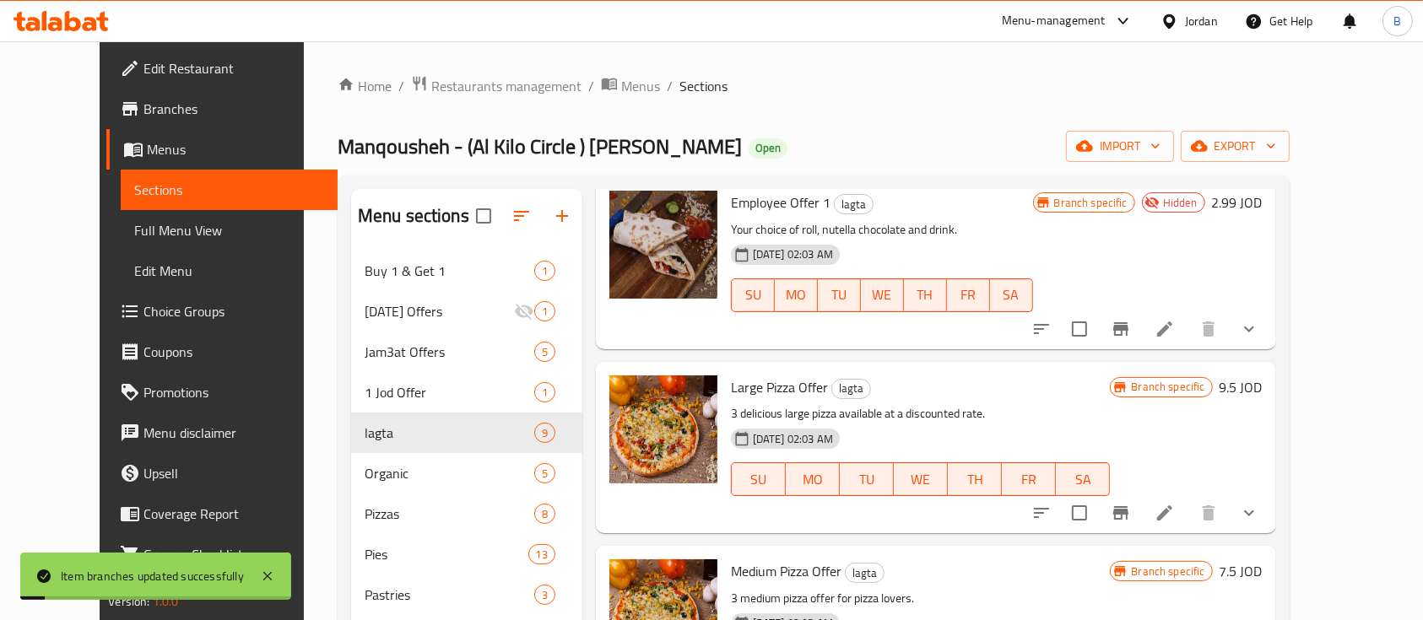
scroll to position [1013, 0]
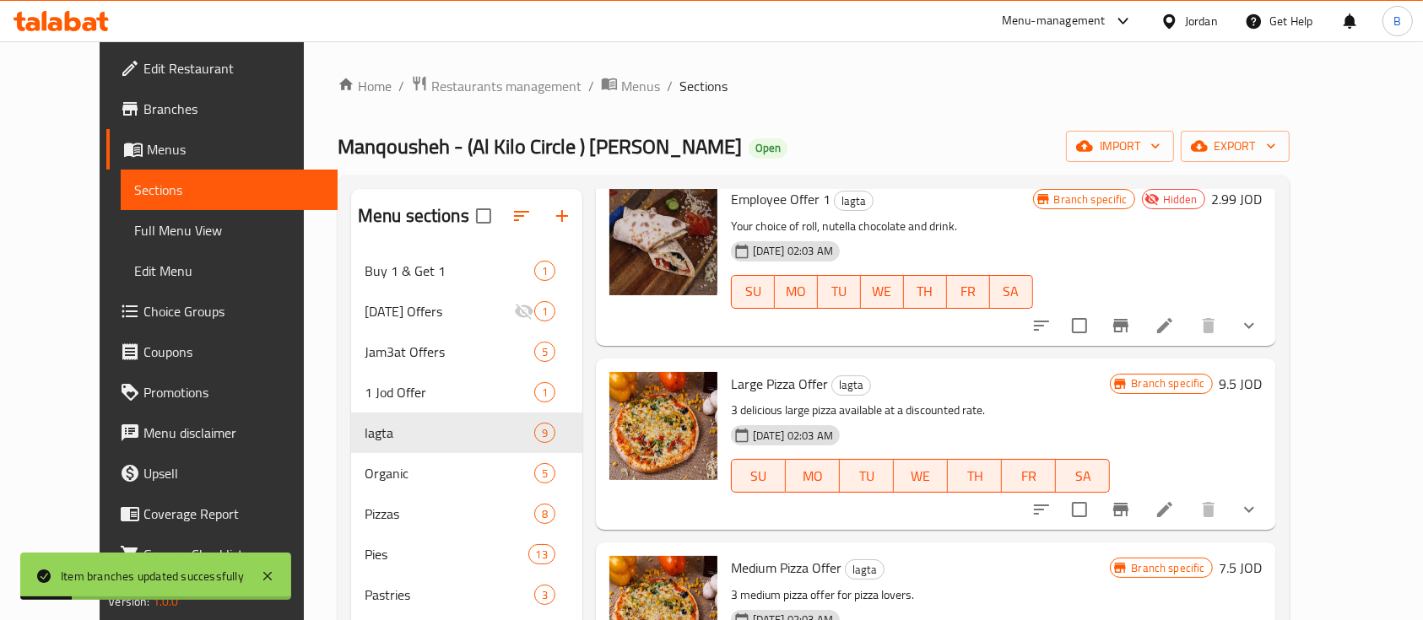
click at [1262, 196] on h6 "2.99 JOD" at bounding box center [1237, 199] width 51 height 24
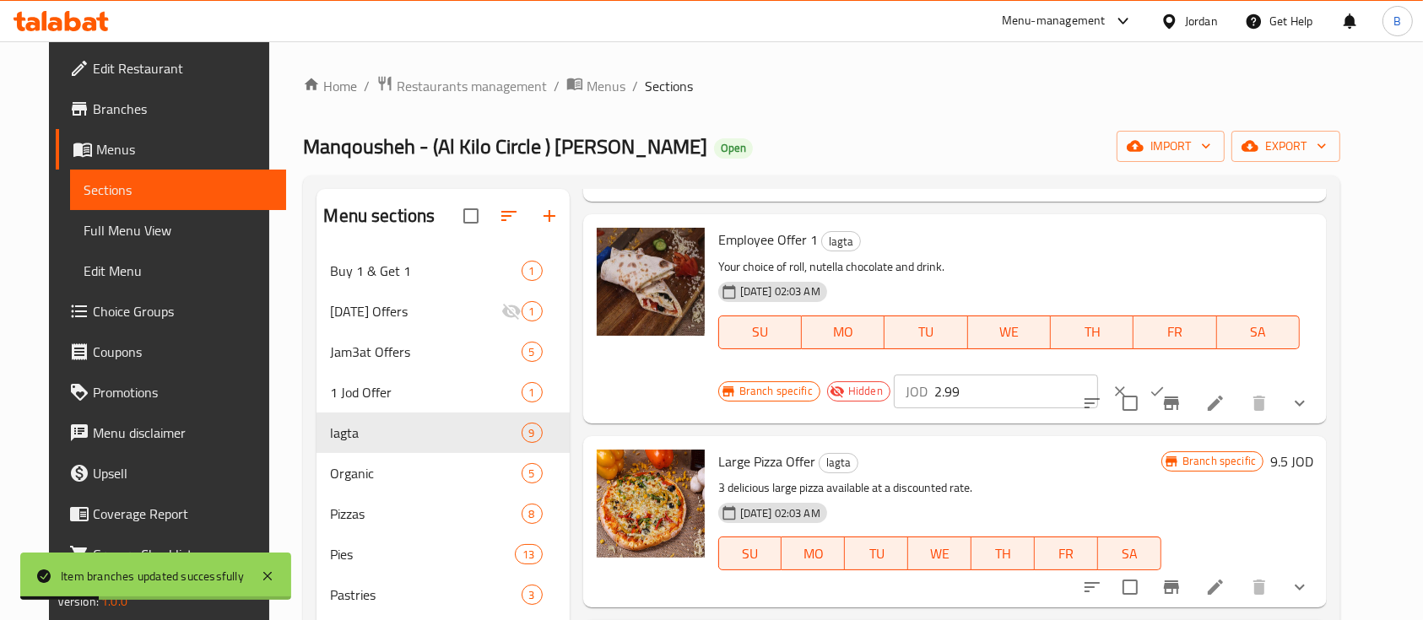
scroll to position [1084, 0]
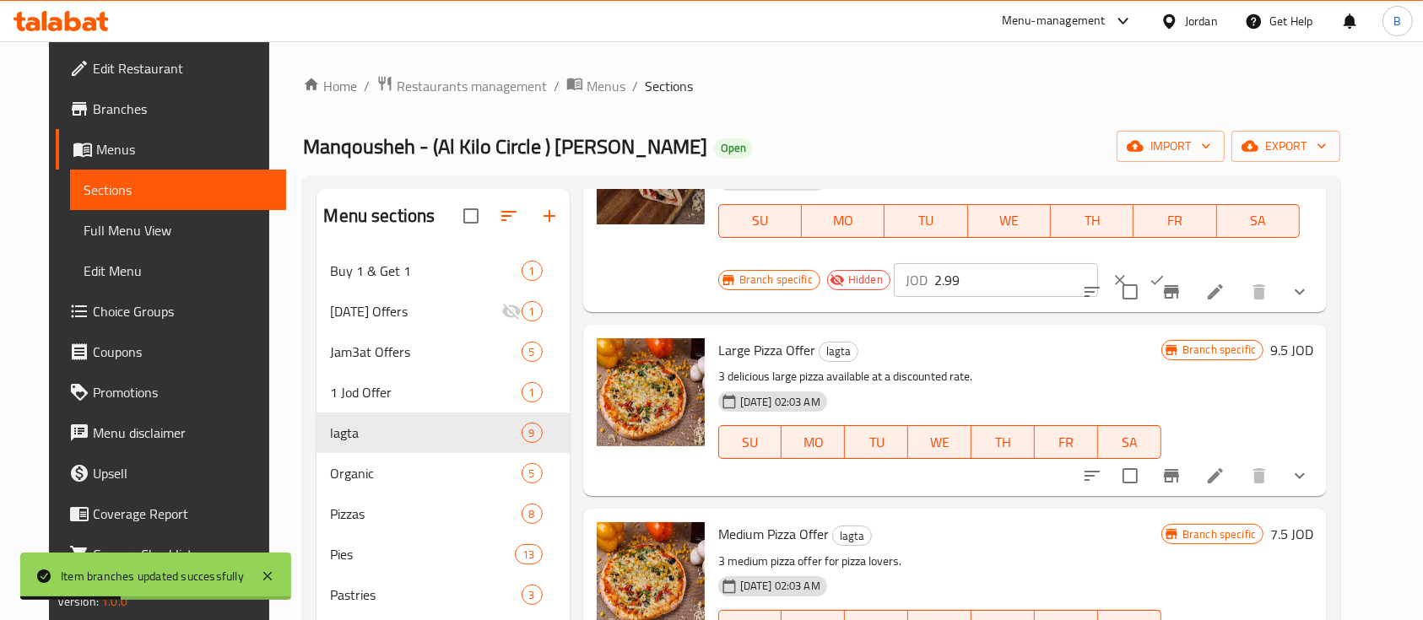
drag, startPoint x: 967, startPoint y: 280, endPoint x: 735, endPoint y: 277, distance: 232.1
click at [738, 278] on div "Branch specific Hidden JOD 2.99 ​" at bounding box center [959, 280] width 482 height 37
type input "3.10"
click at [1149, 273] on icon "ok" at bounding box center [1157, 280] width 17 height 17
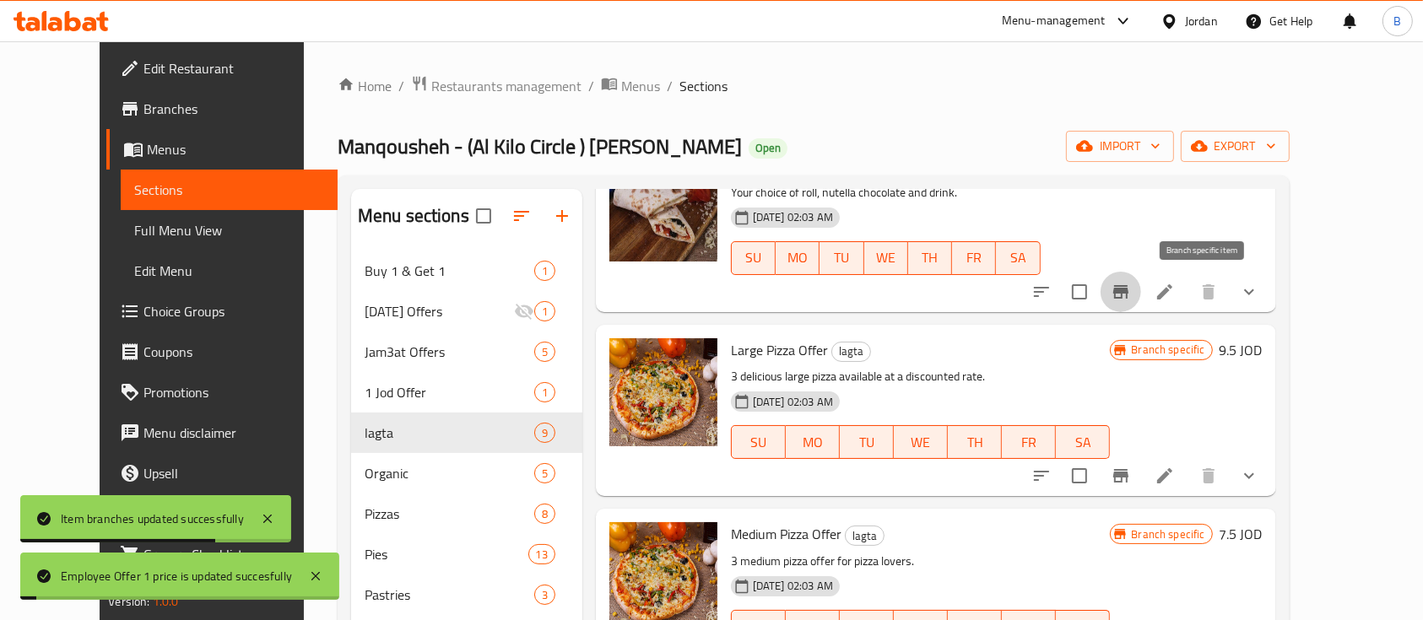
click at [1128, 293] on icon "Branch-specific-item" at bounding box center [1120, 292] width 15 height 14
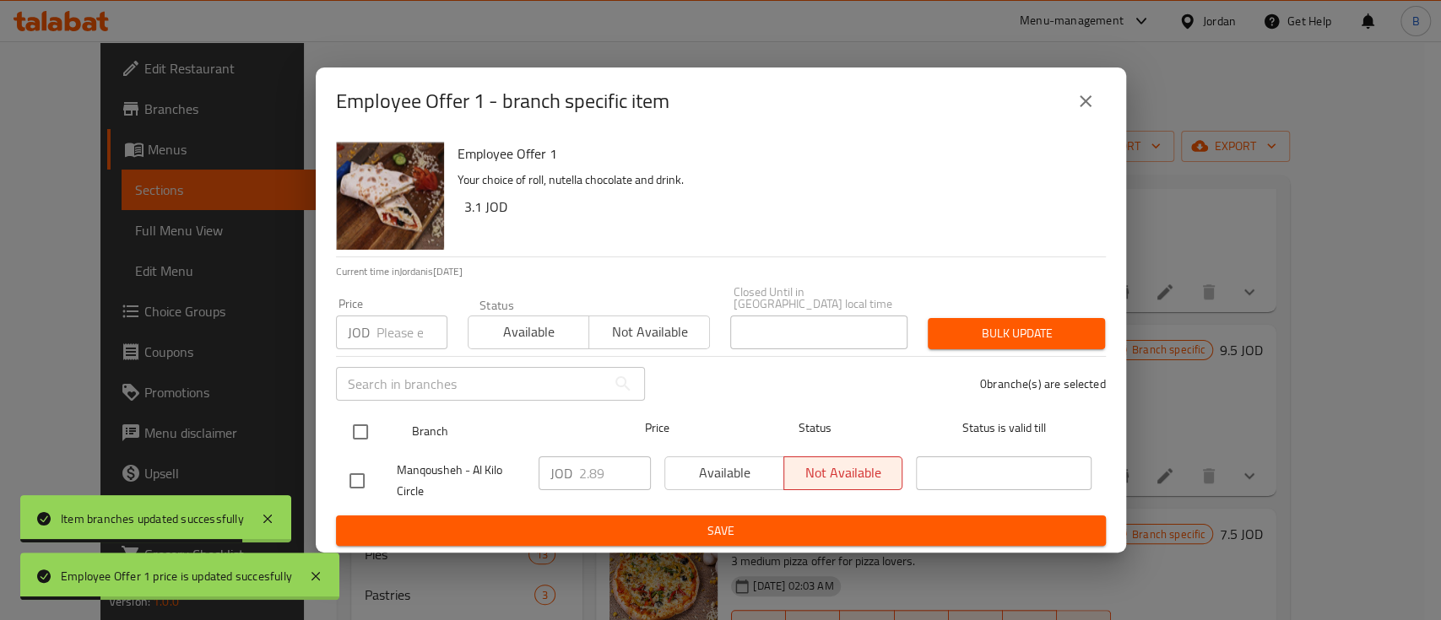
click at [358, 417] on input "checkbox" at bounding box center [360, 431] width 35 height 35
checkbox input "true"
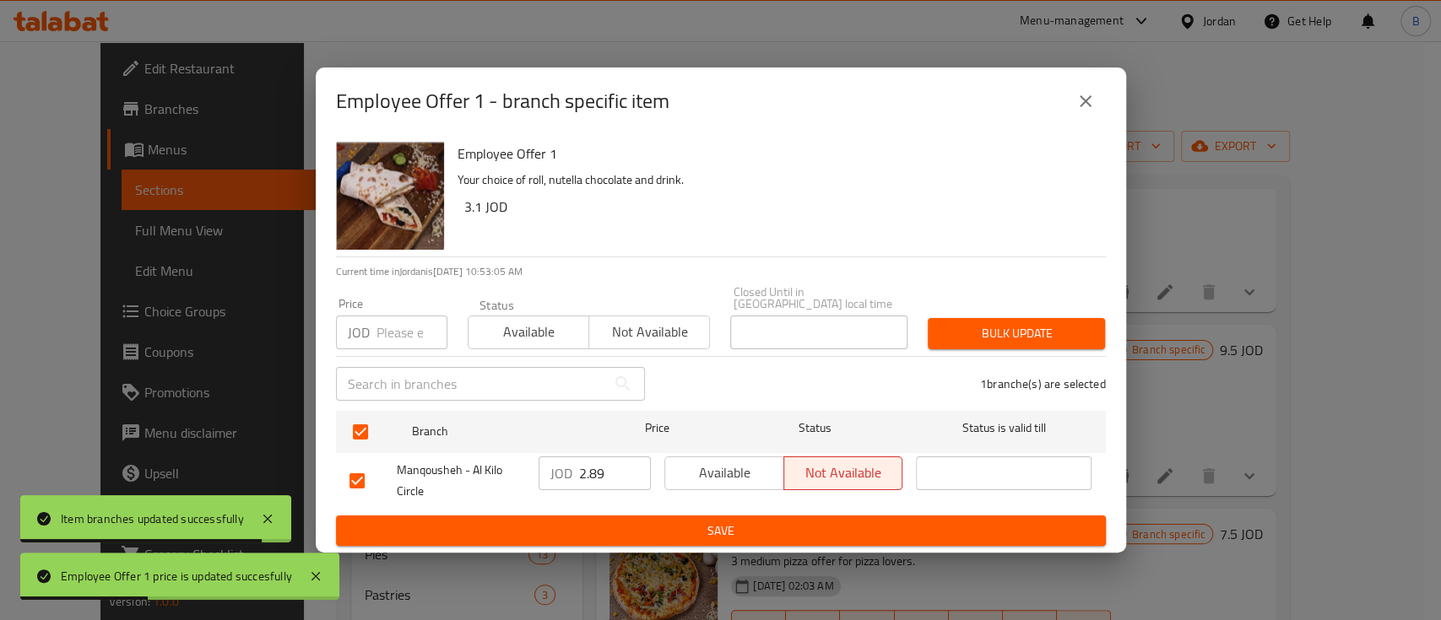
drag, startPoint x: 614, startPoint y: 471, endPoint x: 230, endPoint y: 436, distance: 386.4
click at [316, 445] on div "Employee Offer 1 Your choice of roll, nutella chocolate and drink. 3.1 JOD Curr…" at bounding box center [721, 344] width 810 height 419
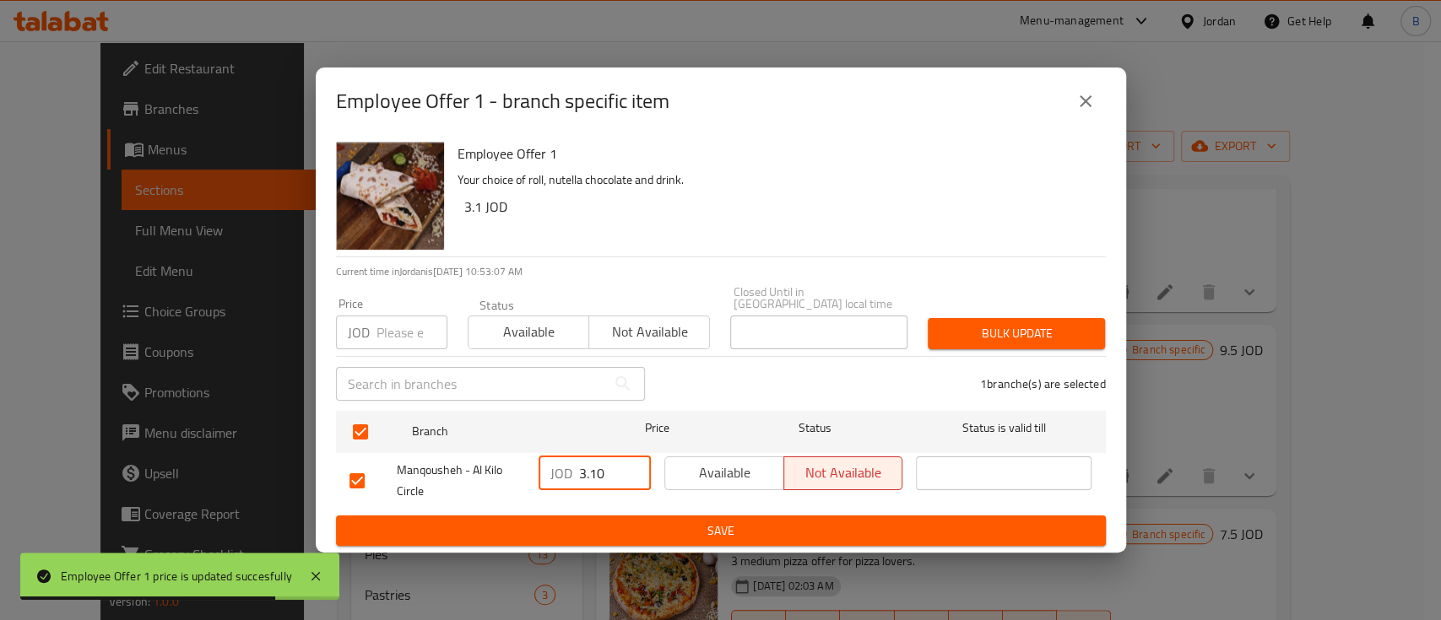
type input "3.10"
click at [533, 534] on span "Save" at bounding box center [720, 531] width 743 height 21
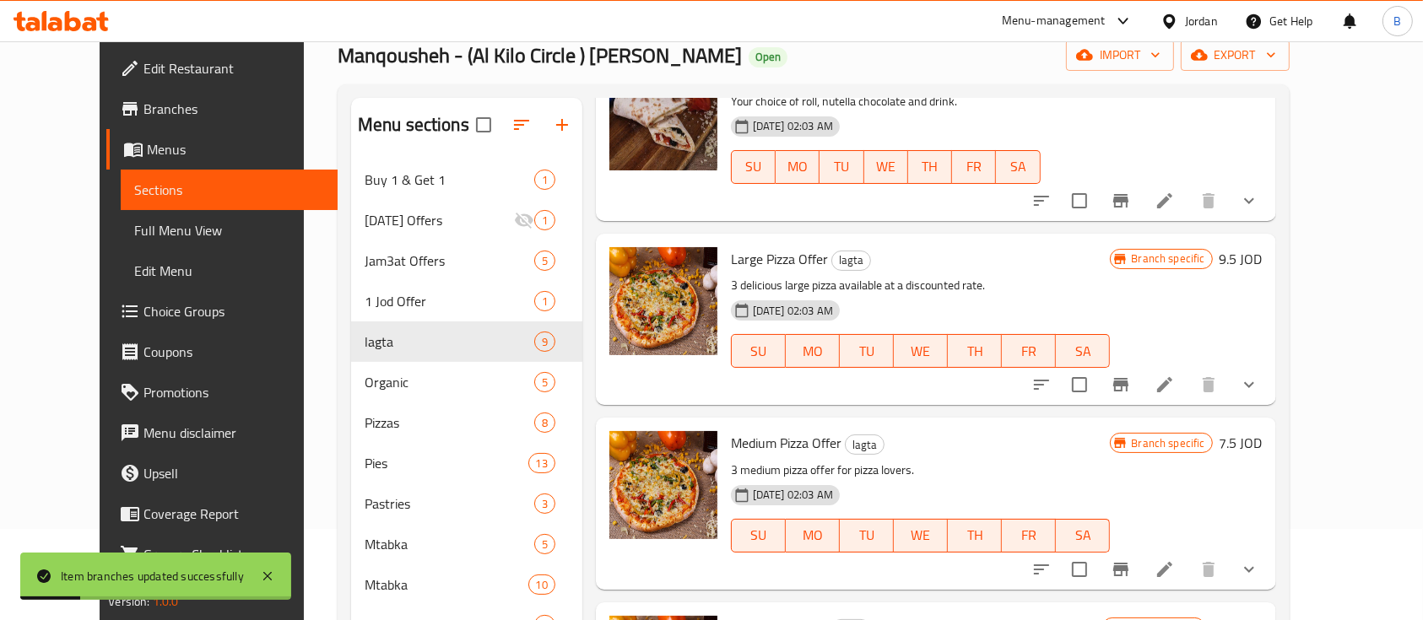
scroll to position [112, 0]
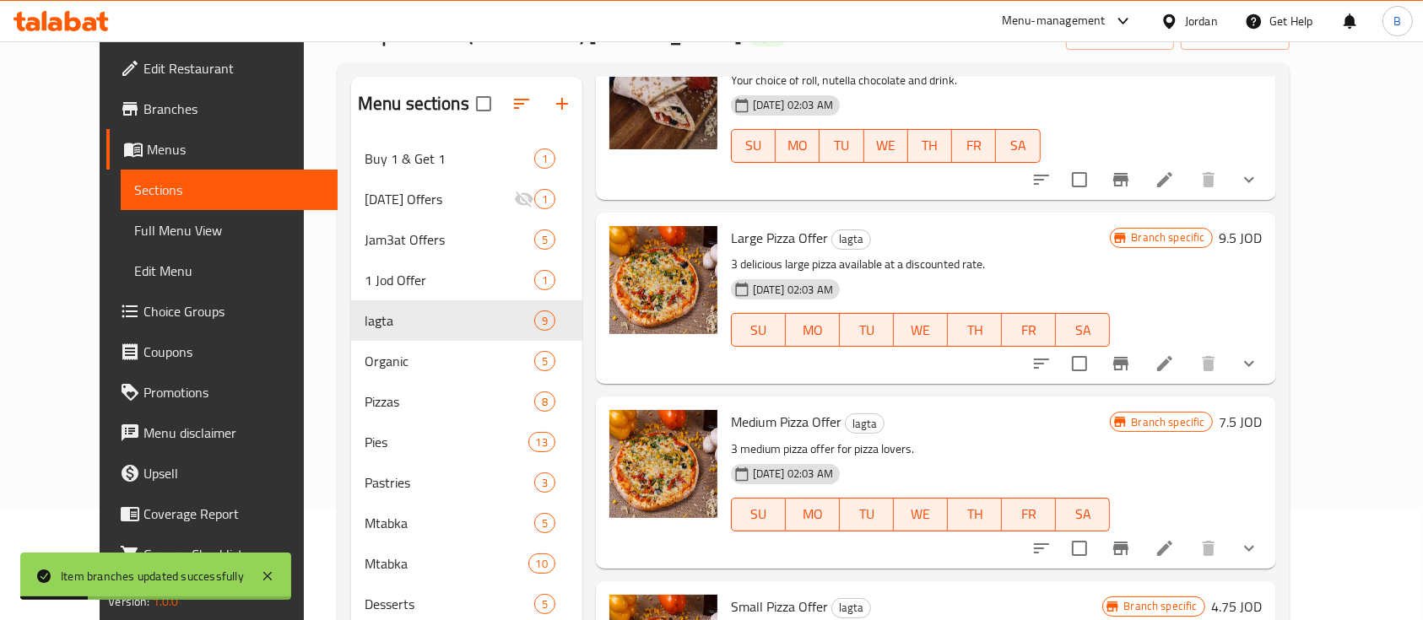
click at [1262, 233] on h6 "9.5 JOD" at bounding box center [1240, 238] width 43 height 24
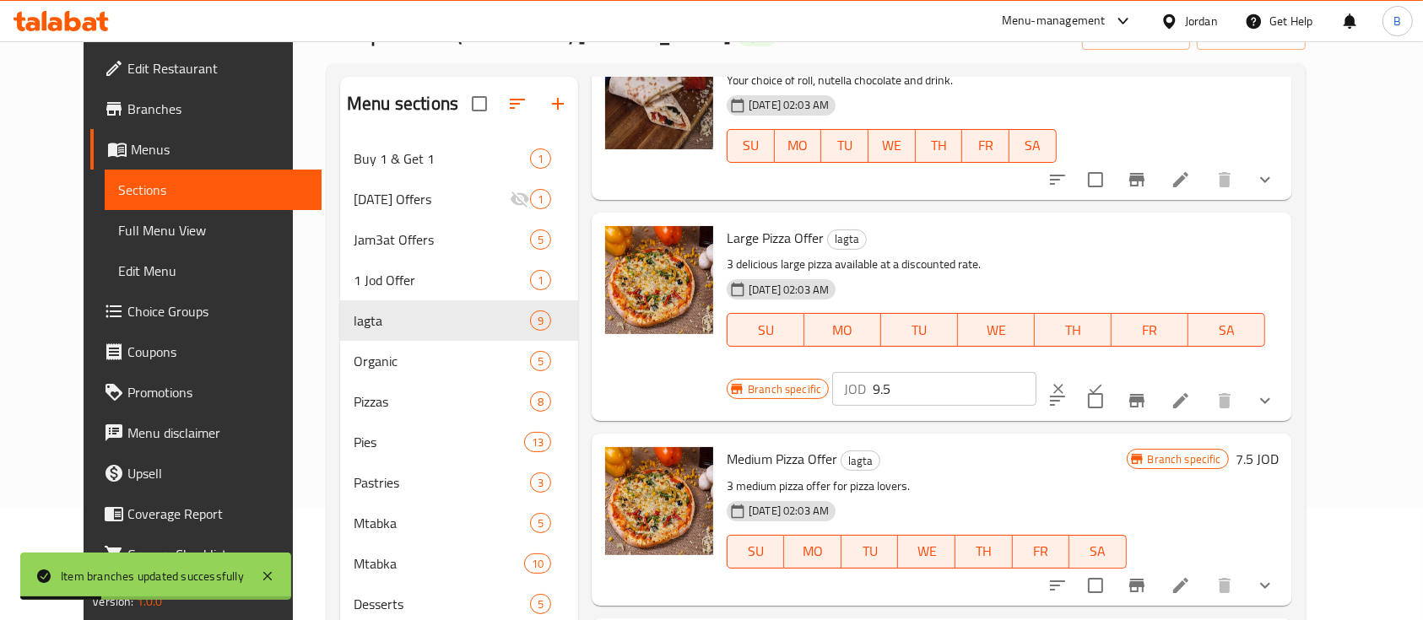
click at [1036, 372] on input "9.5" at bounding box center [955, 389] width 164 height 34
type input "9.60"
click at [1104, 381] on icon "ok" at bounding box center [1095, 389] width 17 height 17
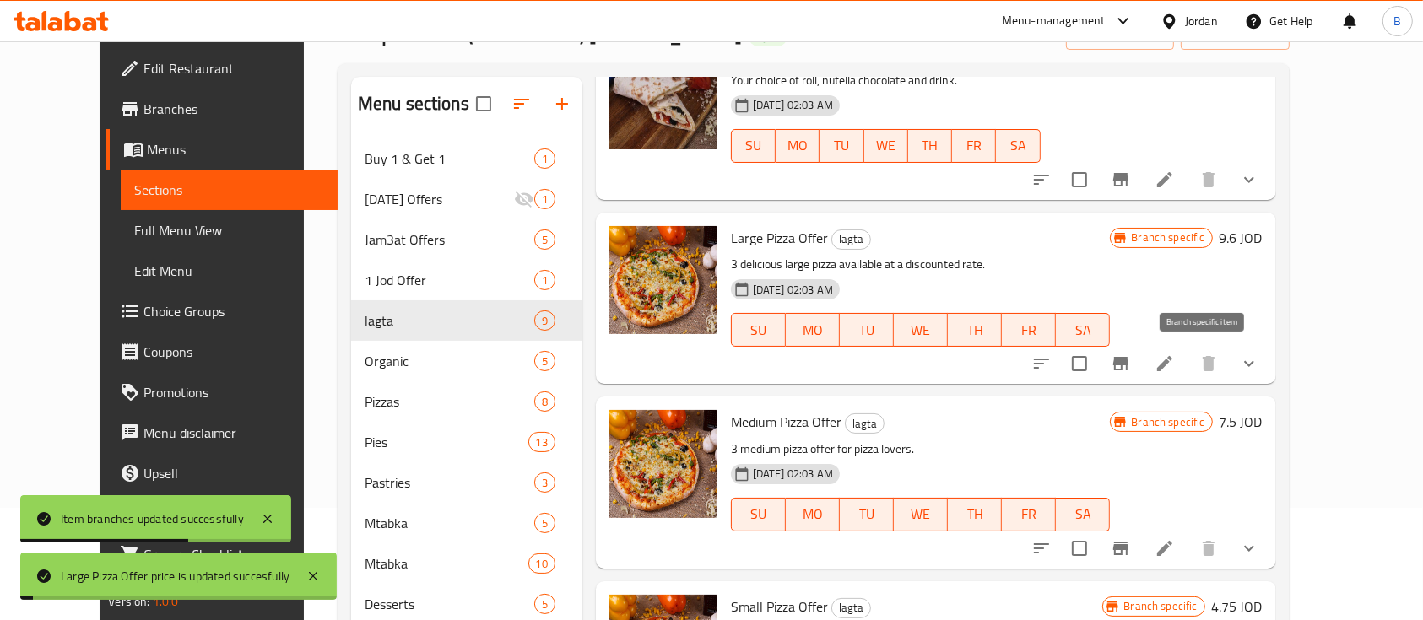
click at [1141, 368] on button "Branch-specific-item" at bounding box center [1120, 363] width 41 height 41
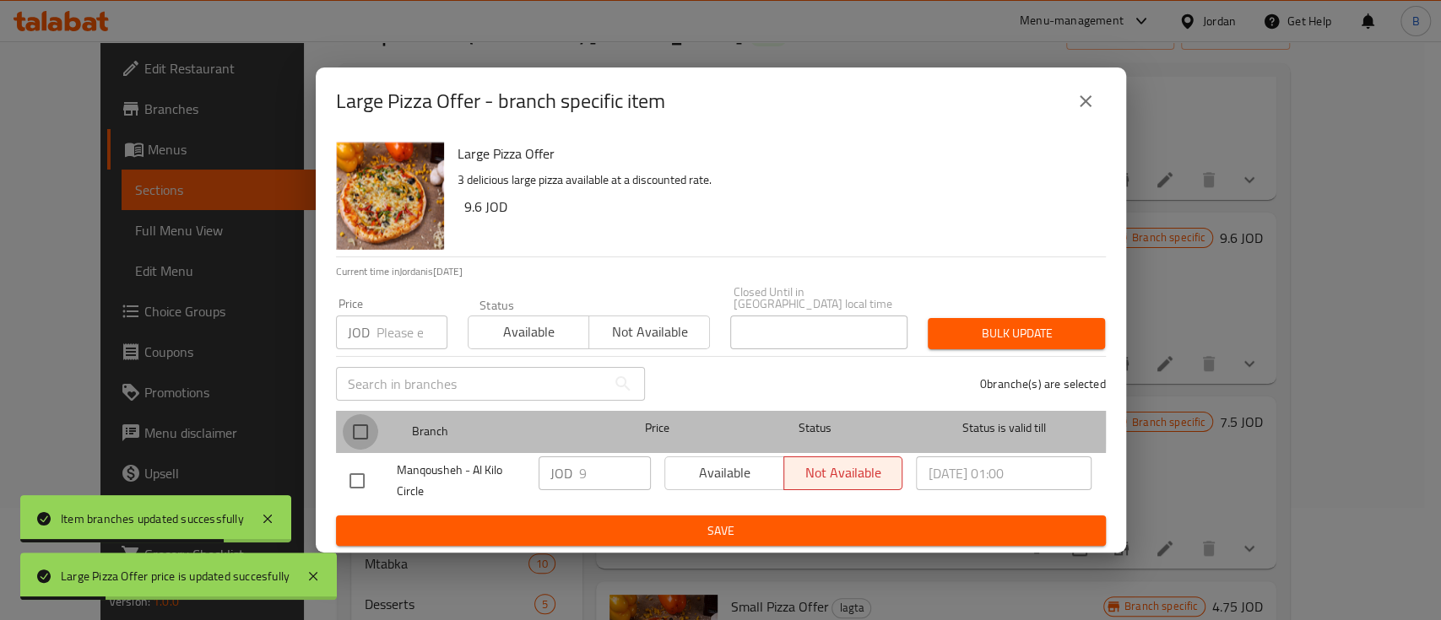
click at [355, 419] on input "checkbox" at bounding box center [360, 431] width 35 height 35
checkbox input "true"
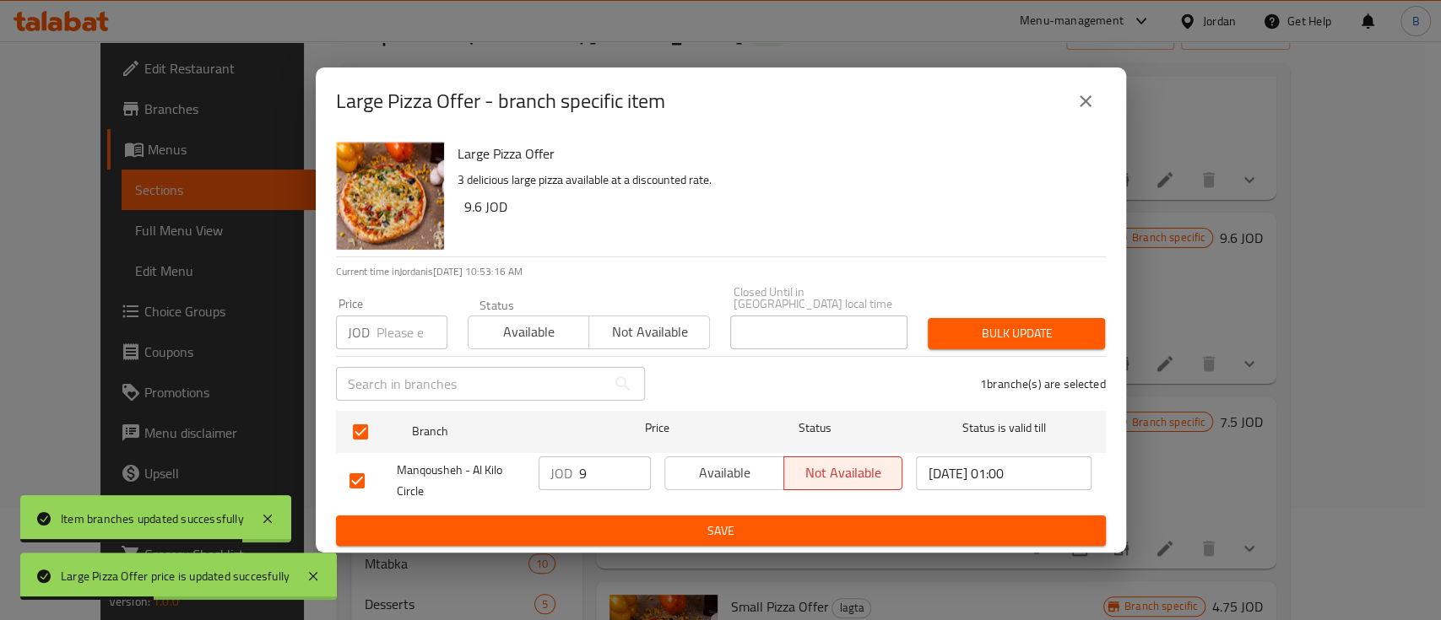
click at [613, 469] on input "9" at bounding box center [615, 474] width 72 height 34
type input "9.60"
click at [676, 526] on span "Save" at bounding box center [720, 531] width 743 height 21
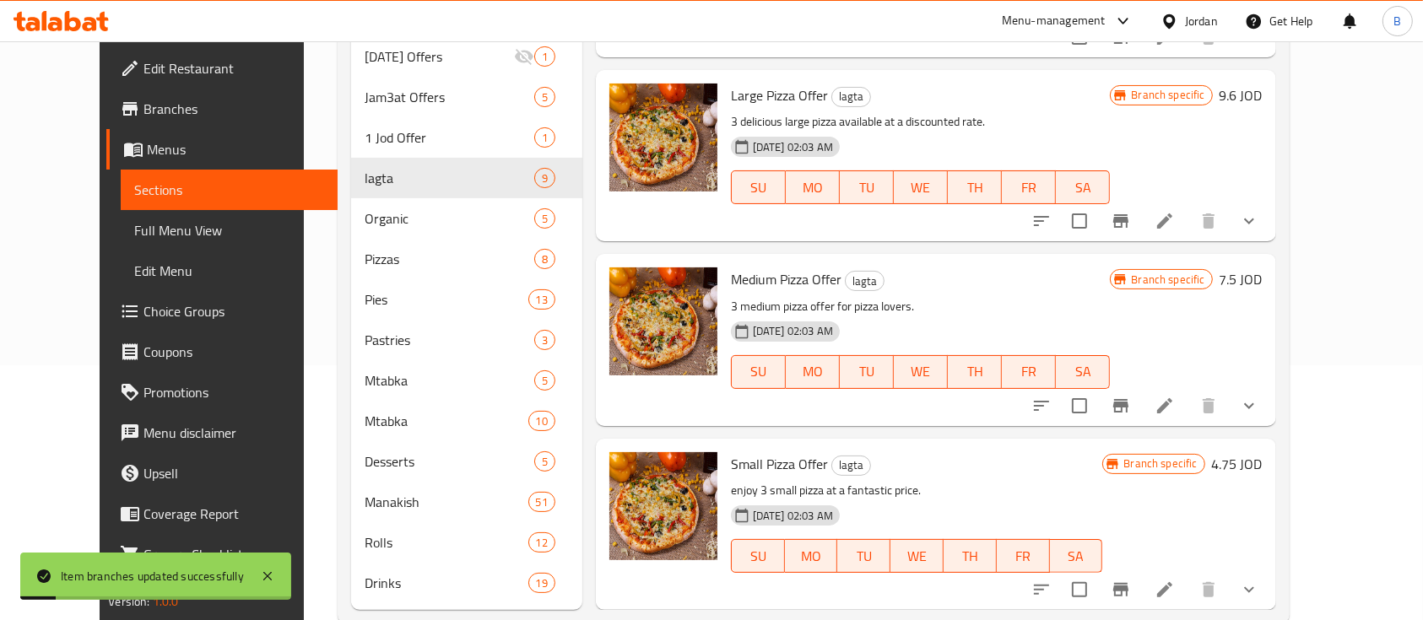
scroll to position [291, 0]
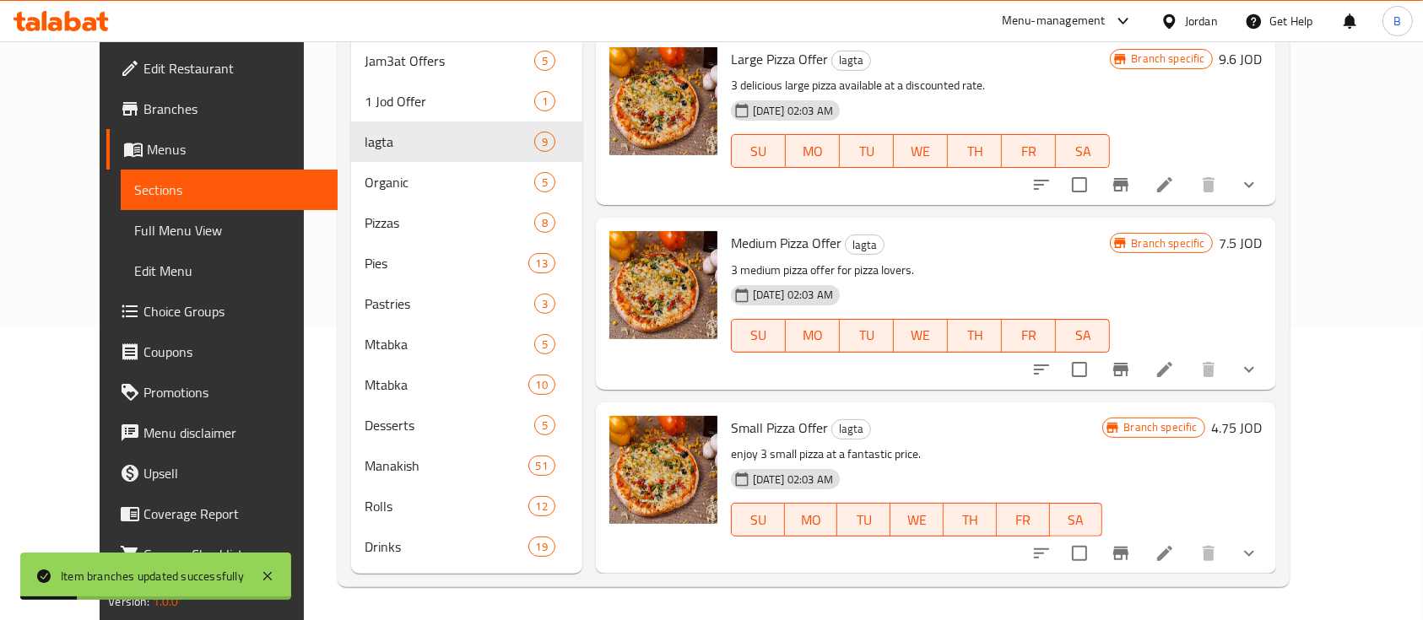
click at [1262, 244] on h6 "7.5 JOD" at bounding box center [1240, 243] width 43 height 24
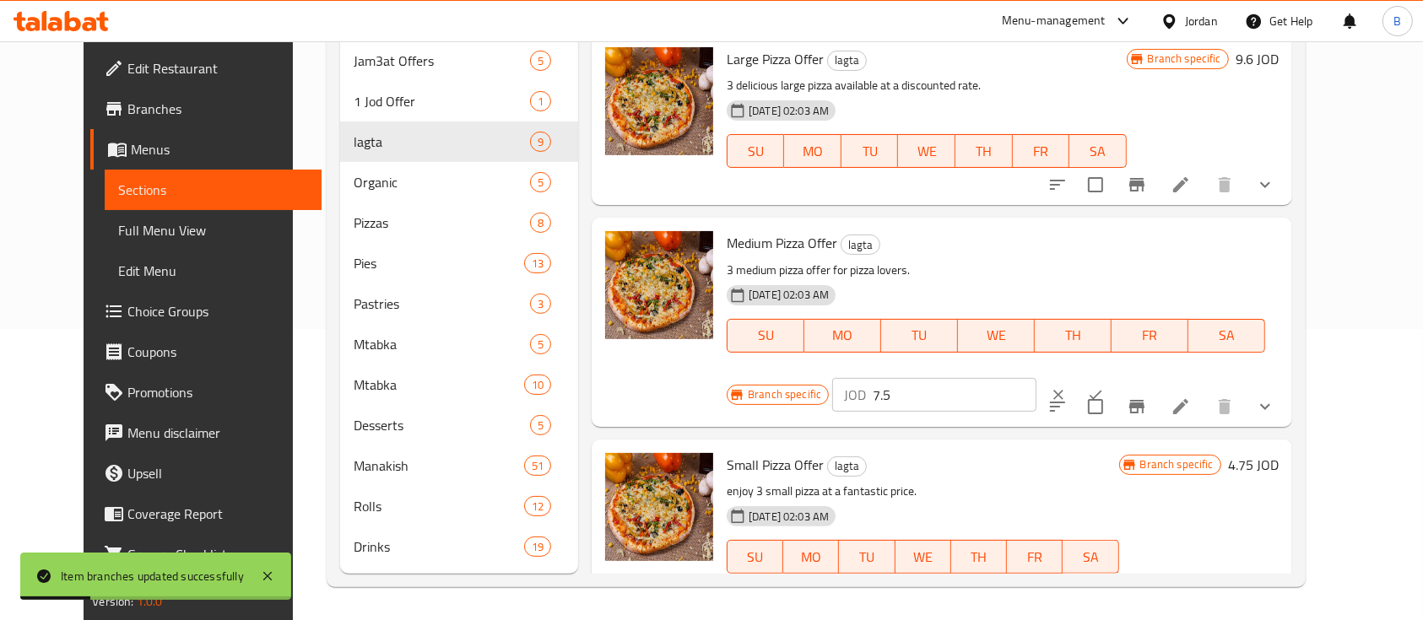
click at [1036, 378] on input "7.5" at bounding box center [955, 395] width 164 height 34
type input "7.60"
click at [1114, 376] on button "ok" at bounding box center [1095, 394] width 37 height 37
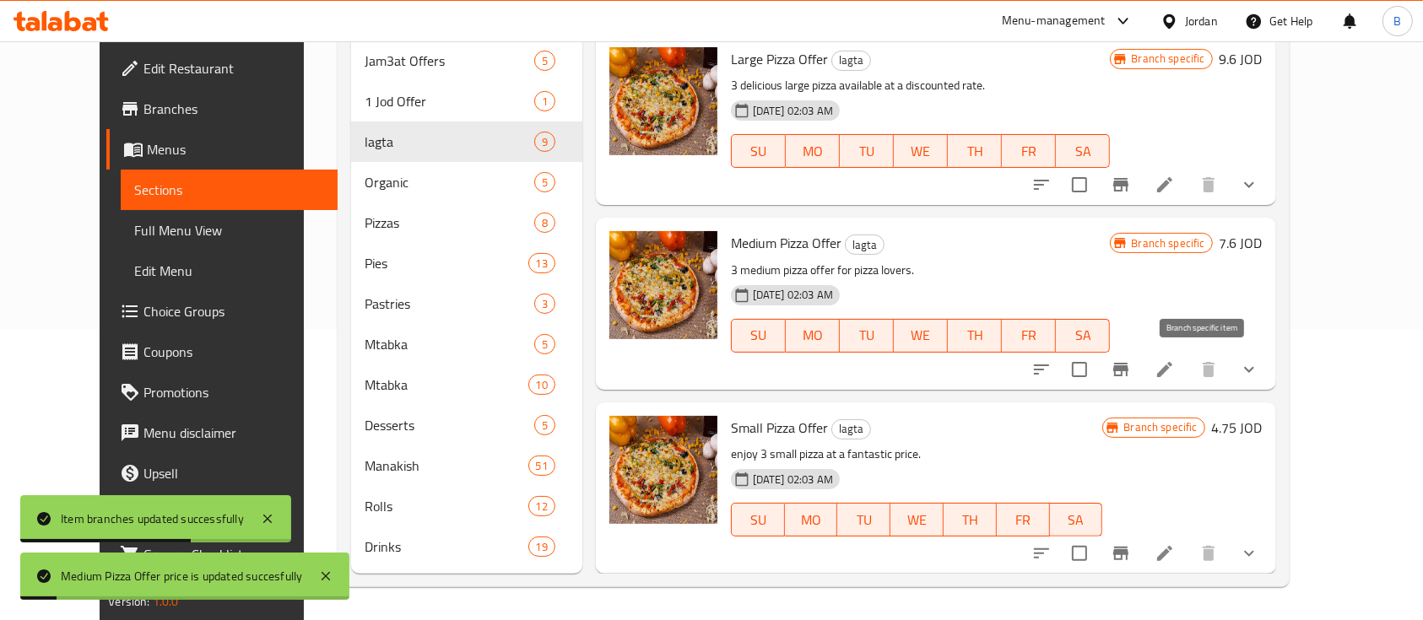
click at [1131, 373] on icon "Branch-specific-item" at bounding box center [1121, 369] width 20 height 20
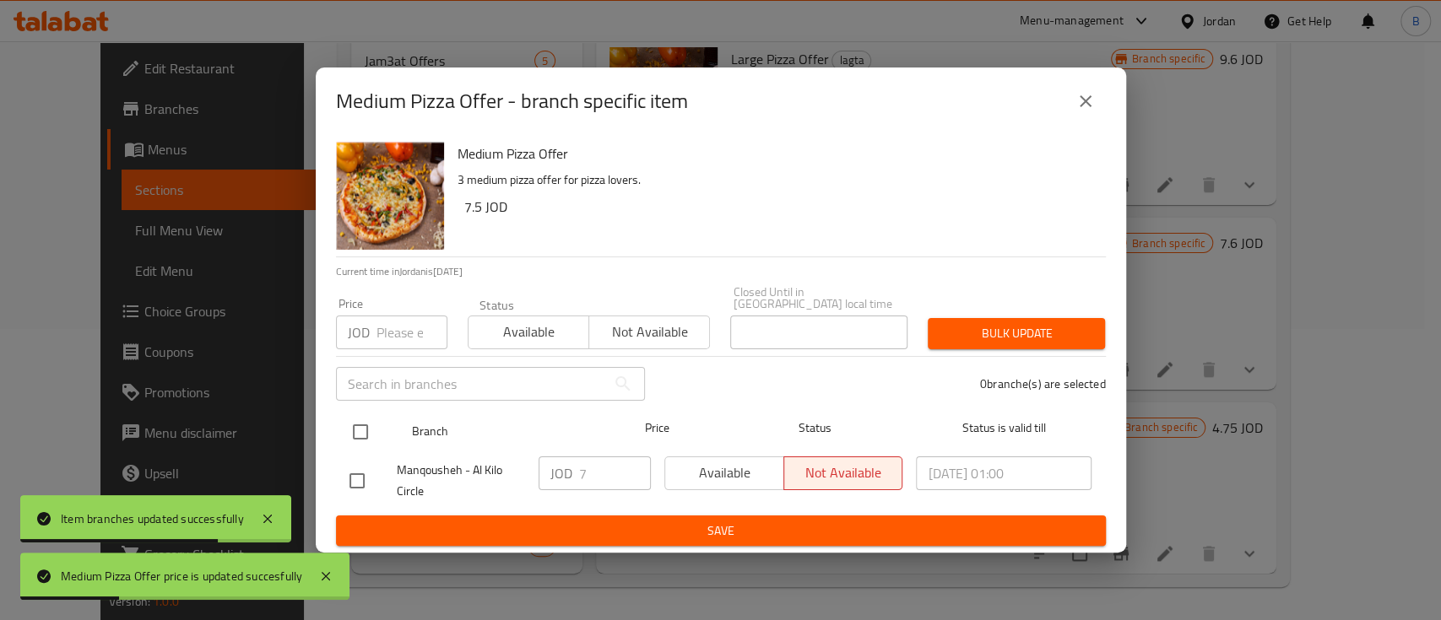
click at [366, 432] on input "checkbox" at bounding box center [360, 431] width 35 height 35
checkbox input "true"
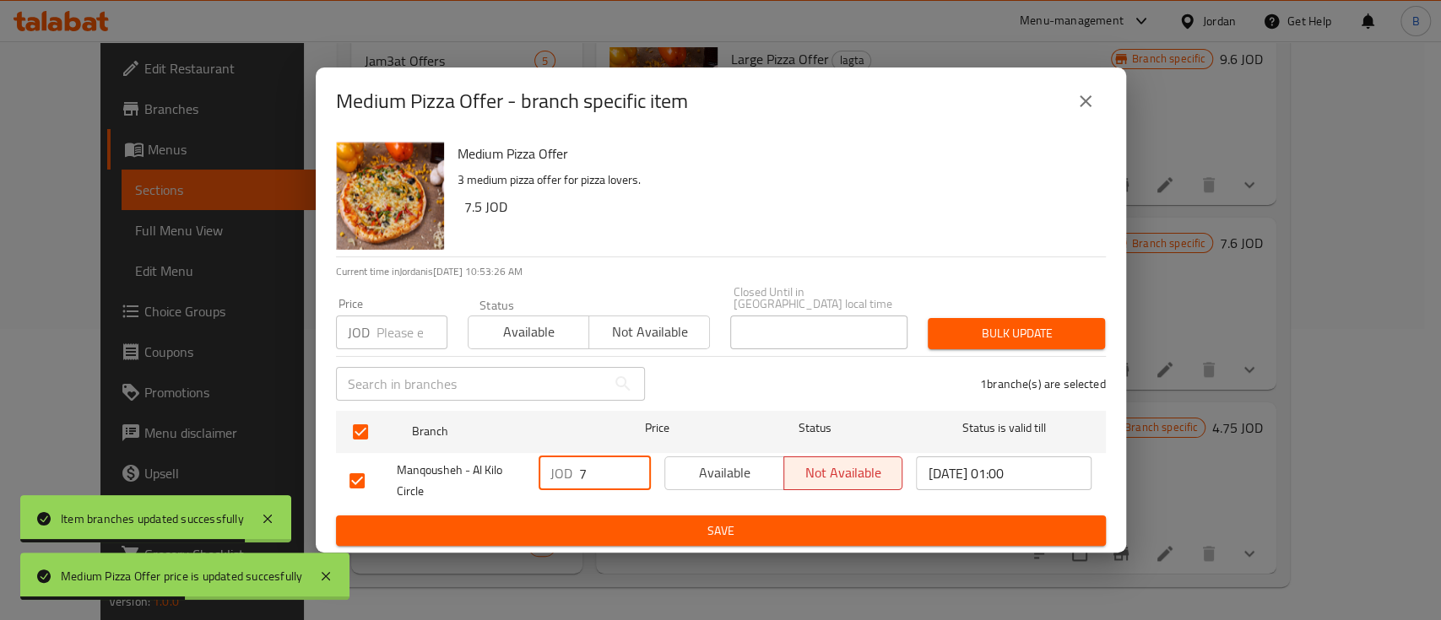
click at [591, 467] on input "7" at bounding box center [615, 474] width 72 height 34
type input "7.60"
click at [796, 522] on span "Save" at bounding box center [720, 531] width 743 height 21
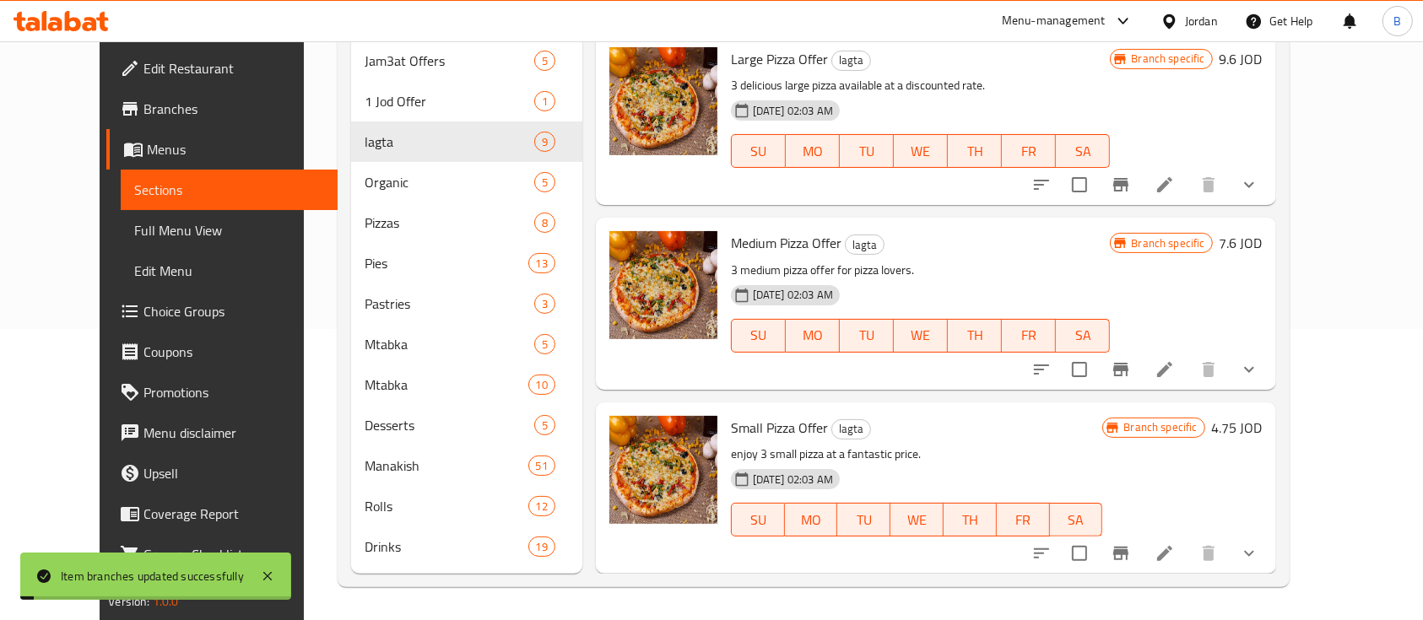
click at [1262, 422] on h6 "4.75 JOD" at bounding box center [1237, 428] width 51 height 24
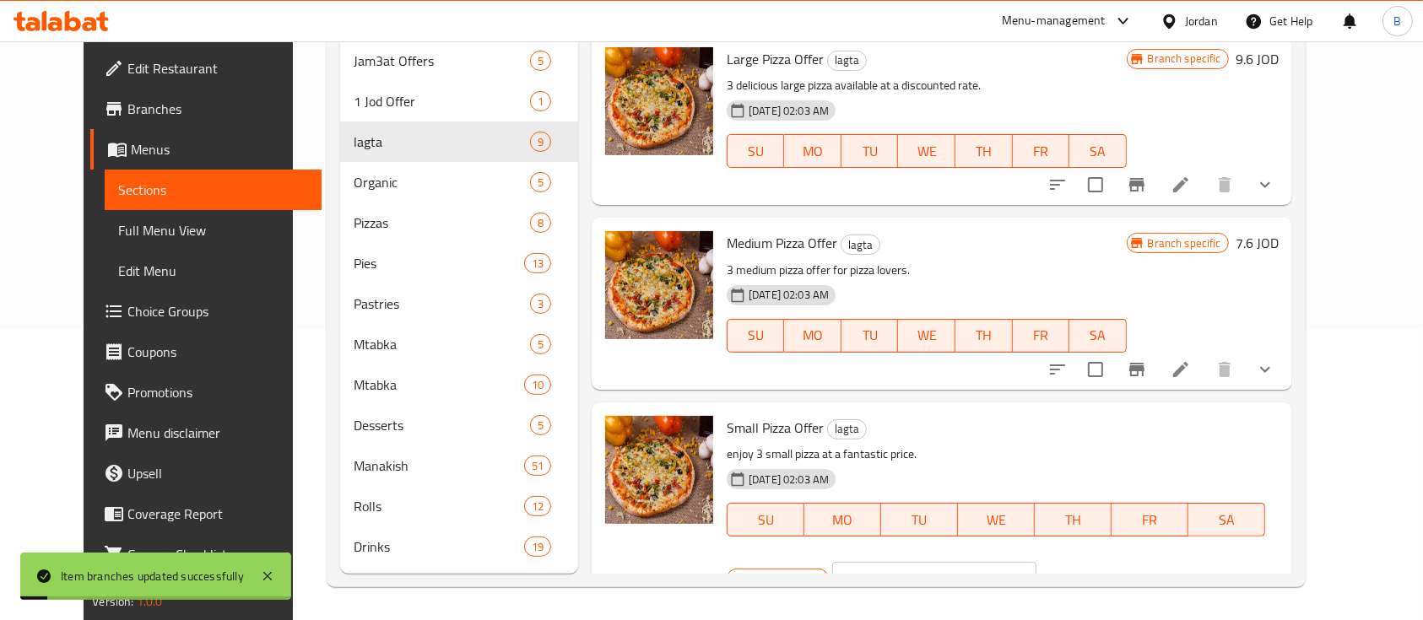
click at [1036, 562] on input "4.75" at bounding box center [955, 579] width 164 height 34
type input "4.85"
click at [1114, 560] on button "ok" at bounding box center [1095, 578] width 37 height 37
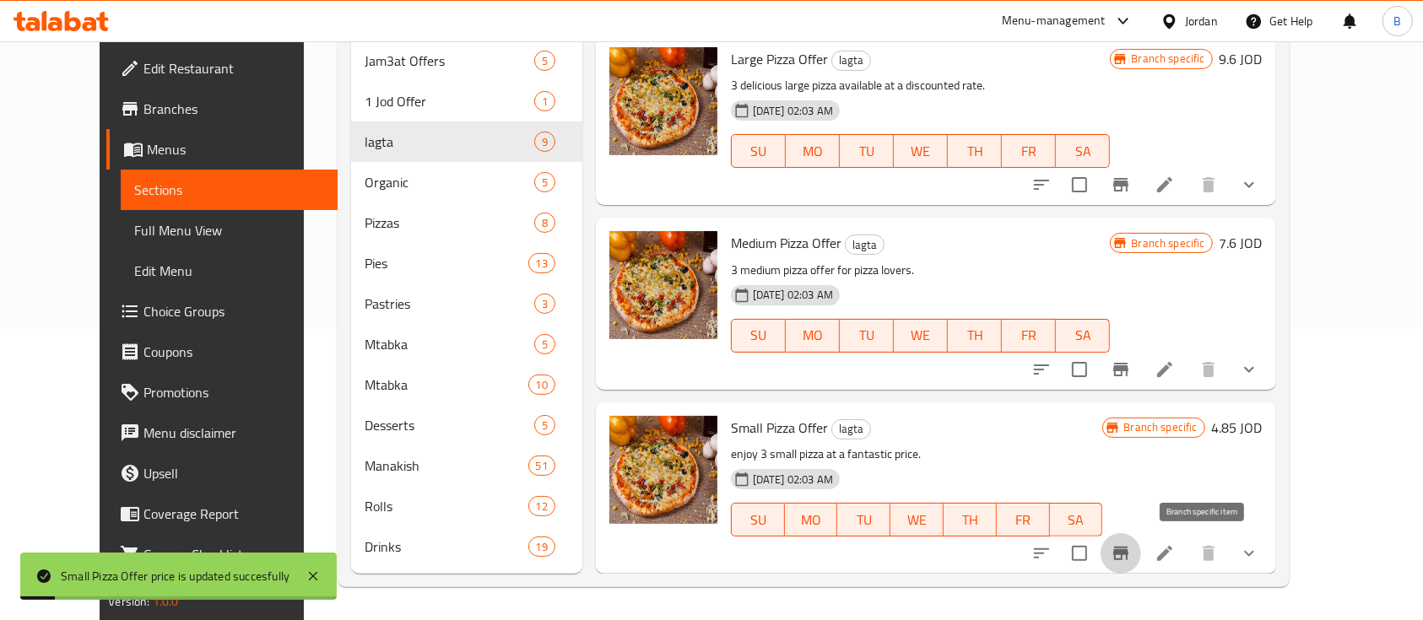
click at [1128, 554] on icon "Branch-specific-item" at bounding box center [1120, 554] width 15 height 14
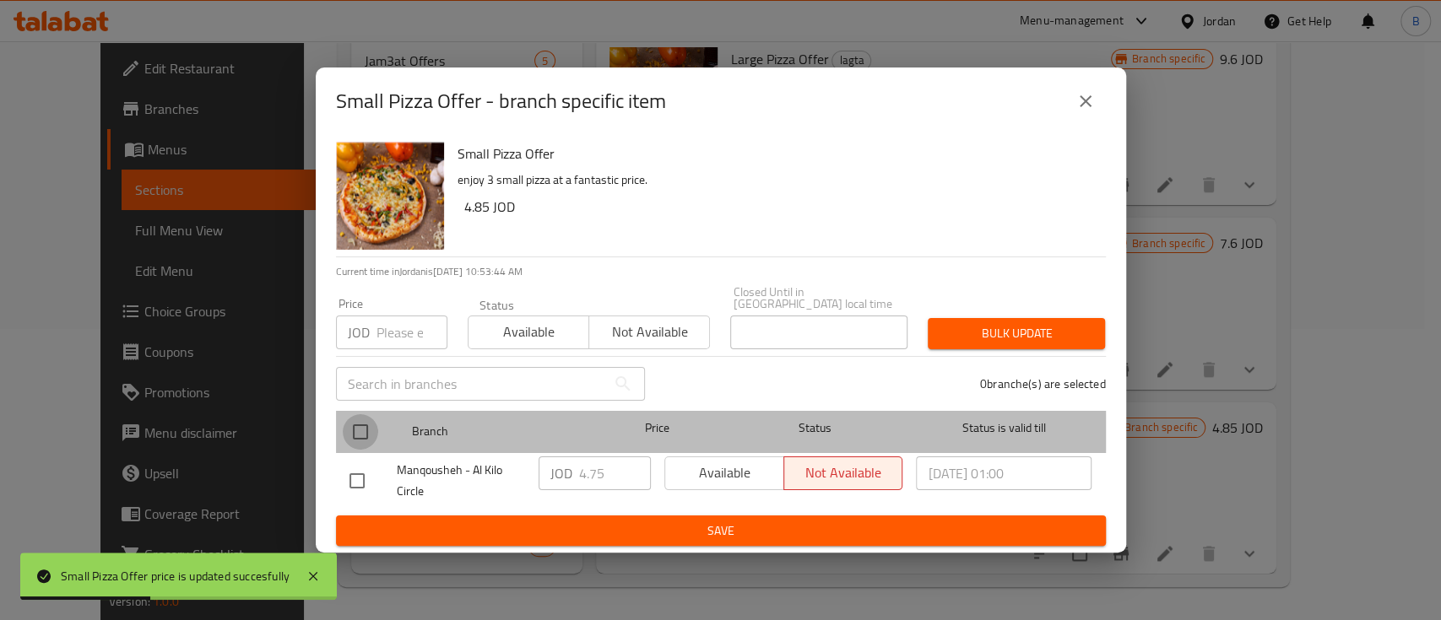
click at [368, 427] on input "checkbox" at bounding box center [360, 431] width 35 height 35
checkbox input "true"
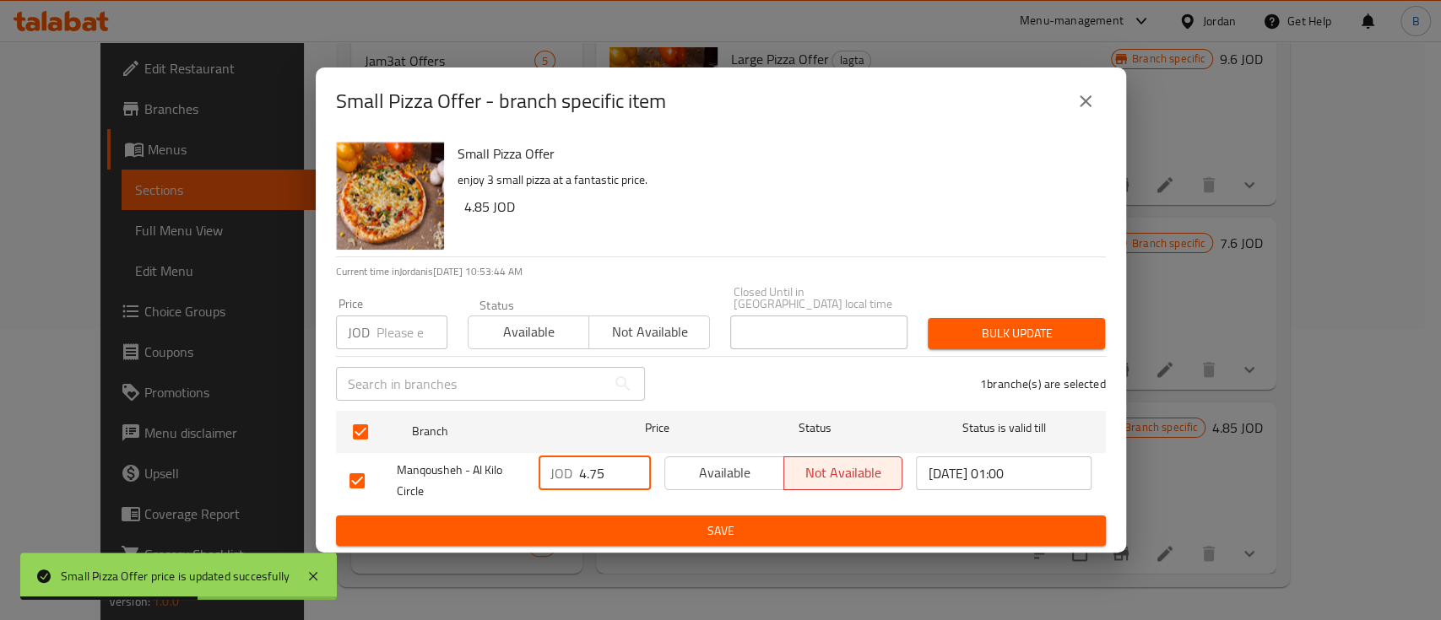
click at [618, 462] on input "4.75" at bounding box center [615, 474] width 72 height 34
type input "4.85"
click at [675, 521] on span "Save" at bounding box center [720, 531] width 743 height 21
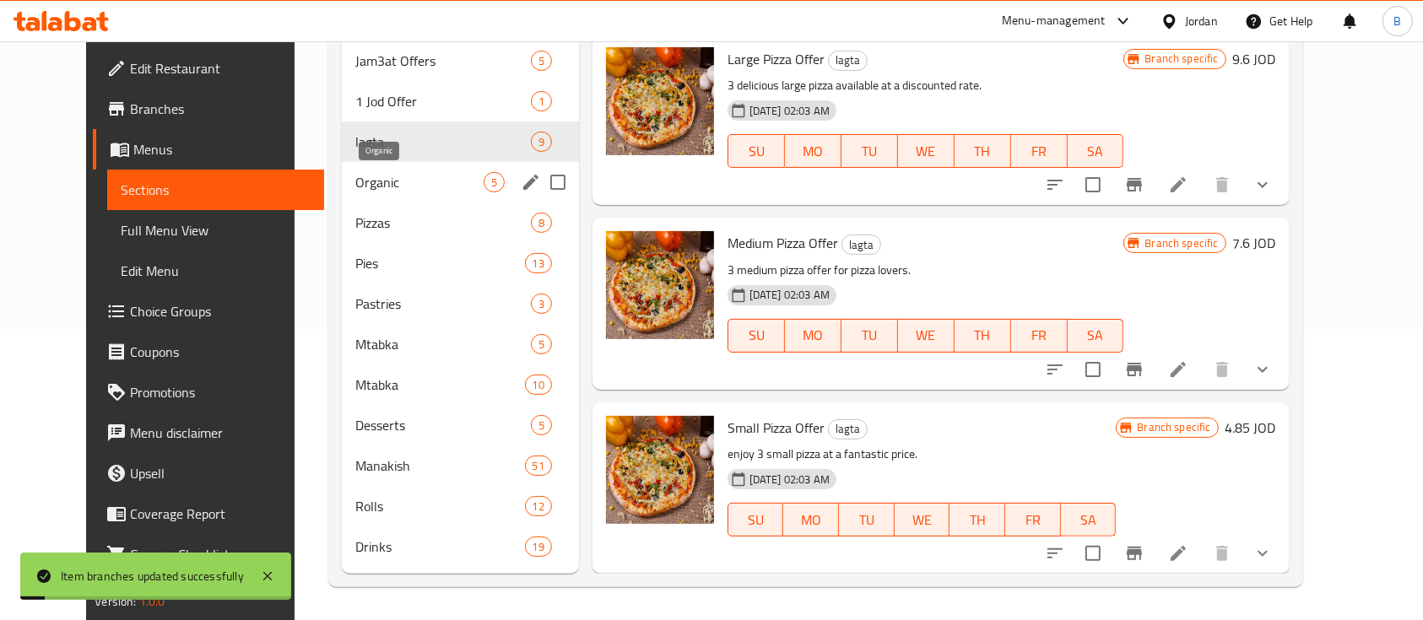
click at [357, 186] on span "Organic" at bounding box center [418, 182] width 127 height 20
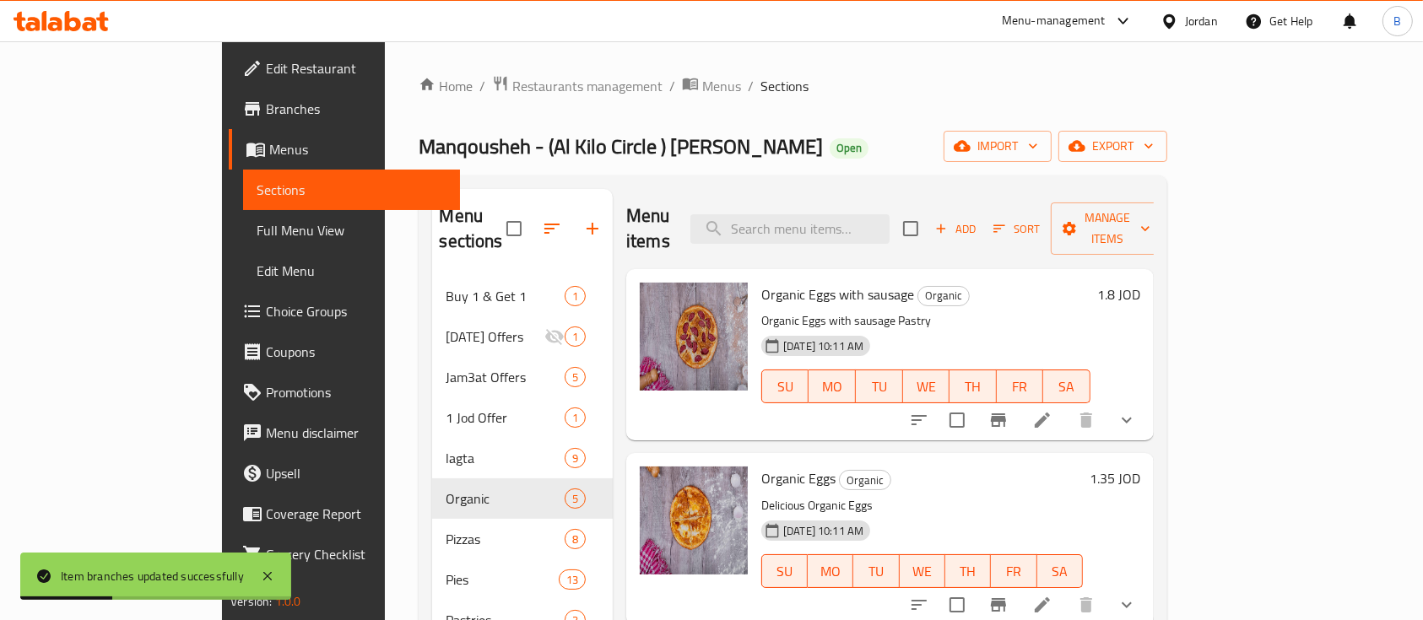
click at [1140, 283] on h6 "1.8 JOD" at bounding box center [1118, 295] width 43 height 24
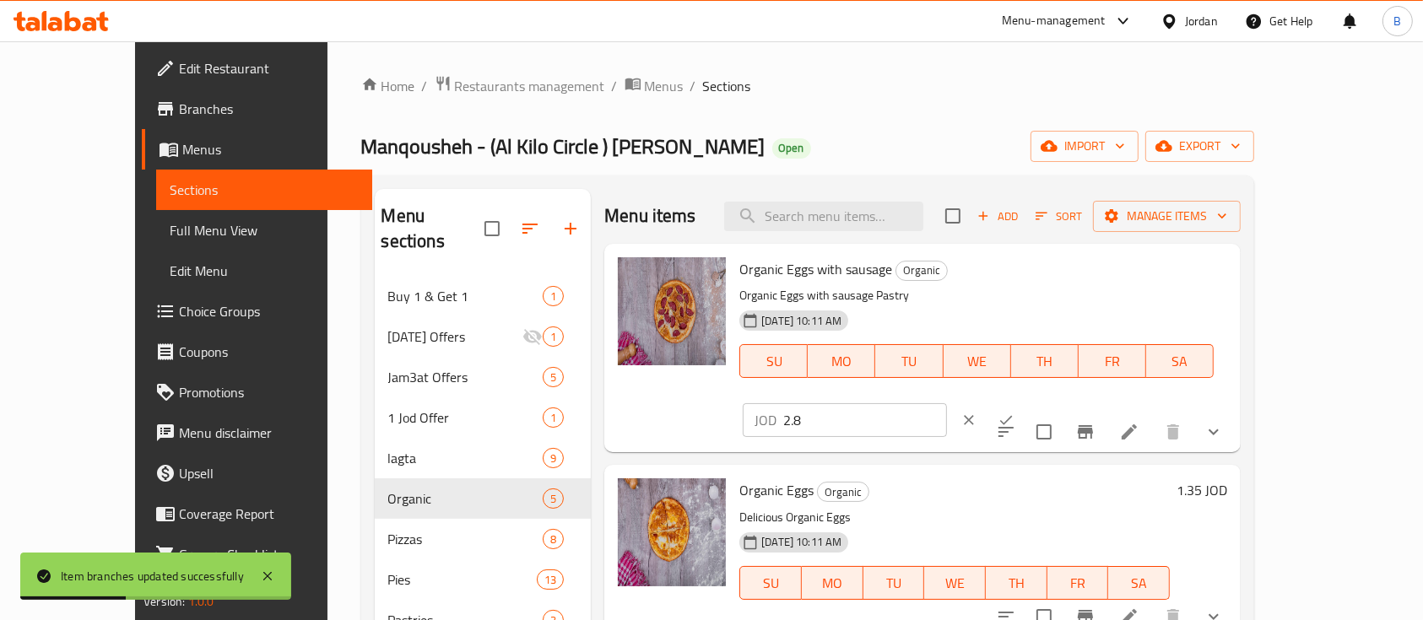
click at [947, 403] on input "2.8" at bounding box center [865, 420] width 164 height 34
drag, startPoint x: 1188, startPoint y: 276, endPoint x: 695, endPoint y: 219, distance: 496.1
click at [815, 236] on div "Menu items Add Sort Manage items Organic Eggs with sausage Organic Organic Eggs…" at bounding box center [916, 539] width 650 height 701
type input "1.90"
click at [1014, 412] on icon "ok" at bounding box center [1005, 420] width 17 height 17
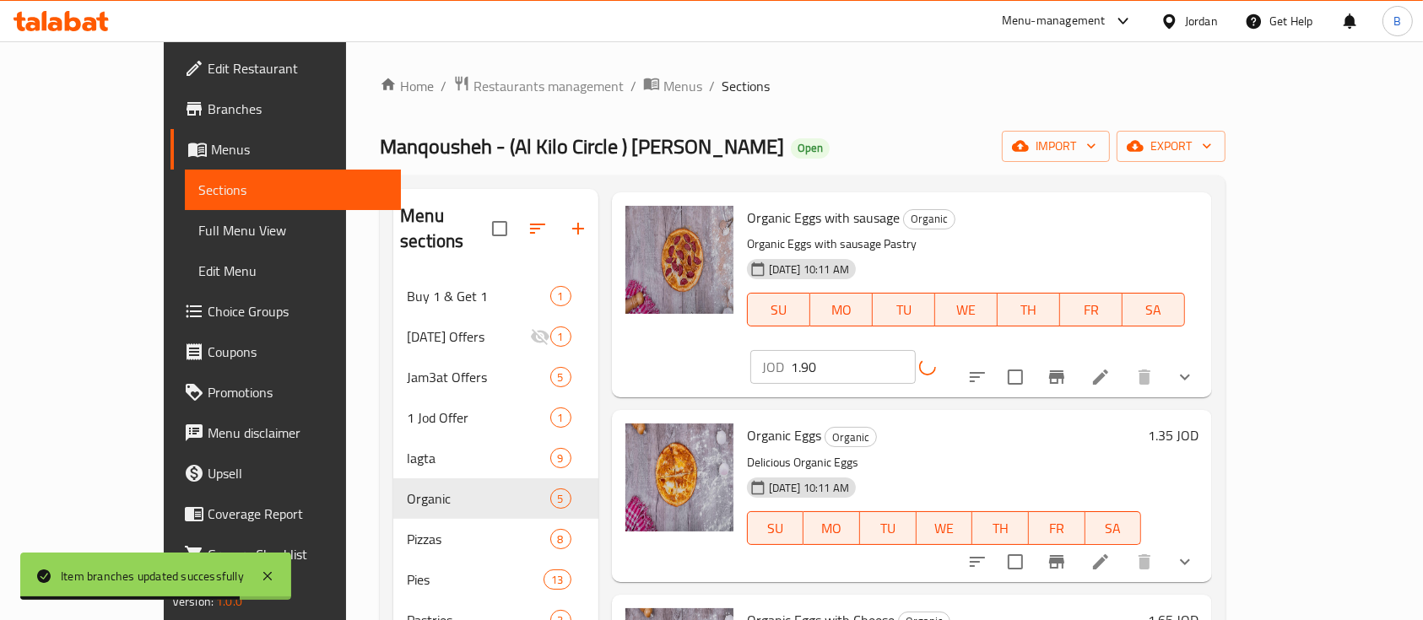
scroll to position [112, 0]
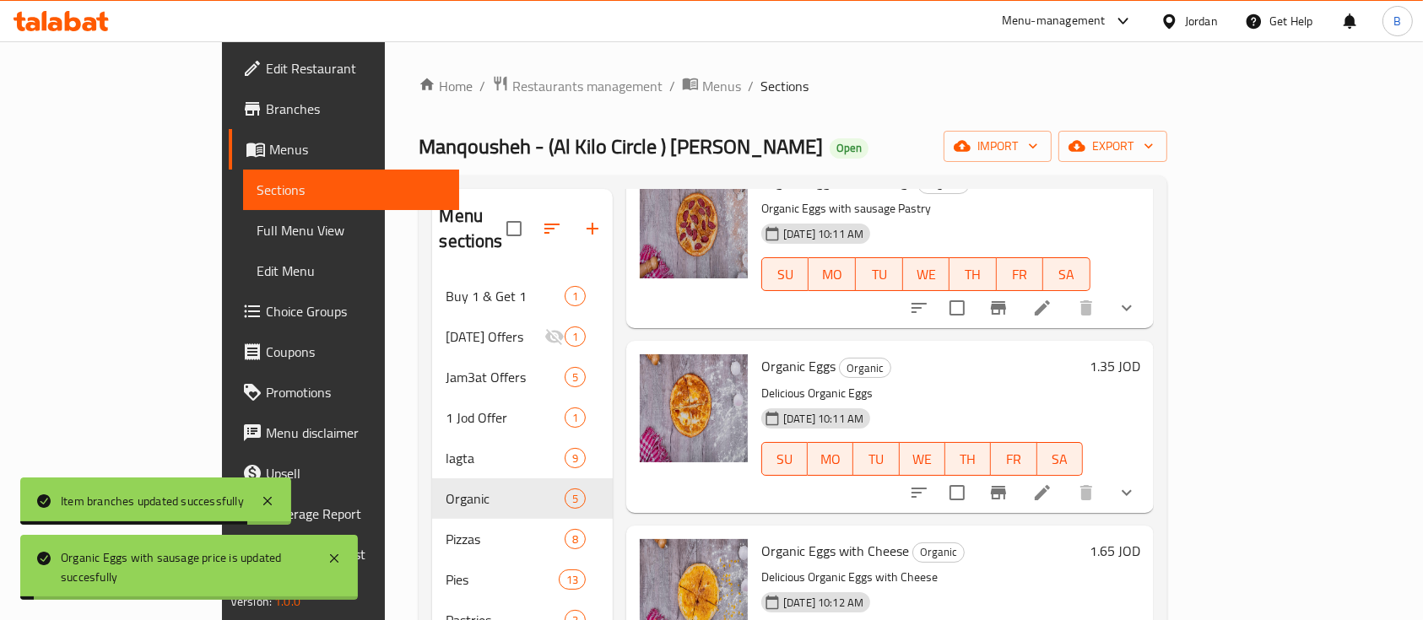
click at [1140, 354] on h6 "1.35 JOD" at bounding box center [1114, 366] width 51 height 24
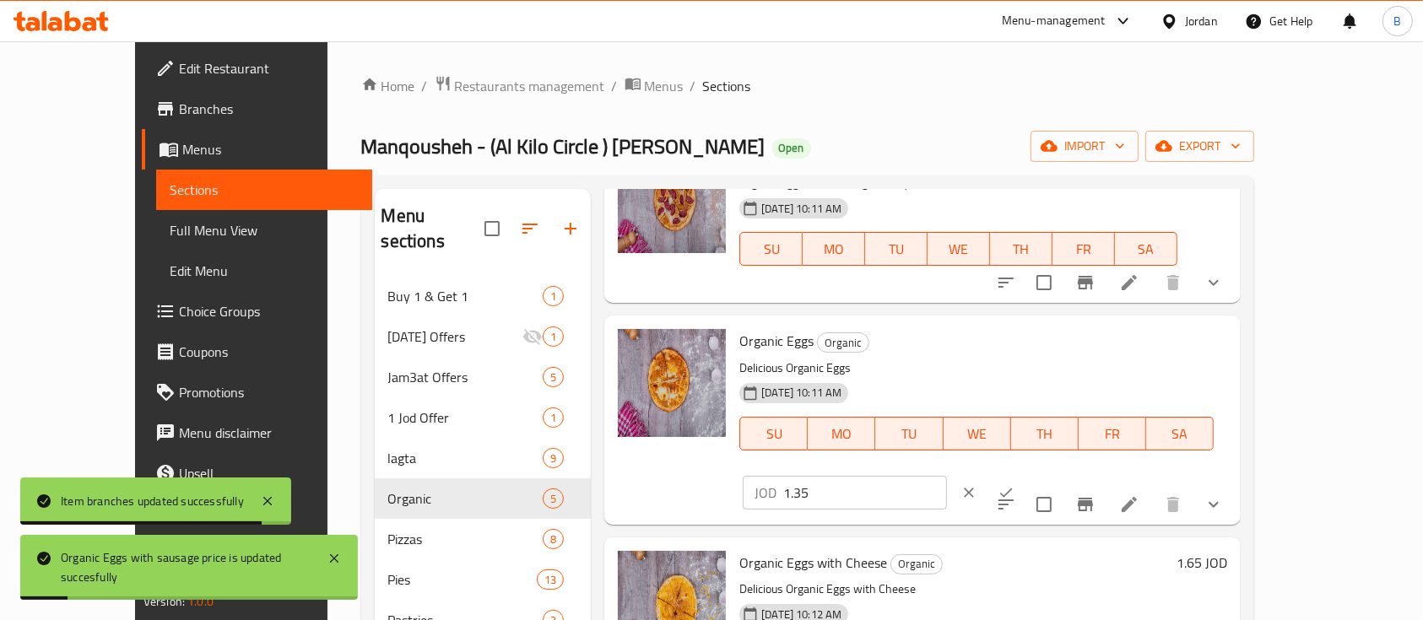
click at [947, 476] on input "1.35" at bounding box center [865, 493] width 164 height 34
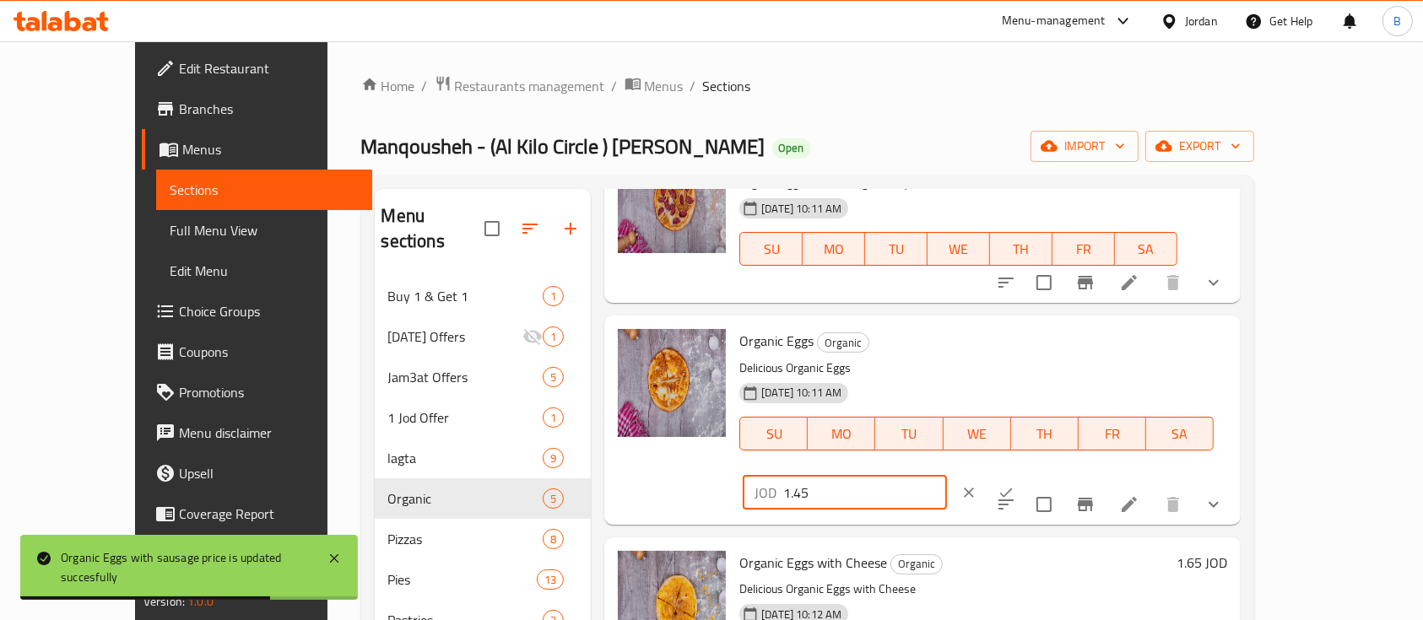
type input "1.45"
click at [1014, 484] on icon "ok" at bounding box center [1005, 492] width 17 height 17
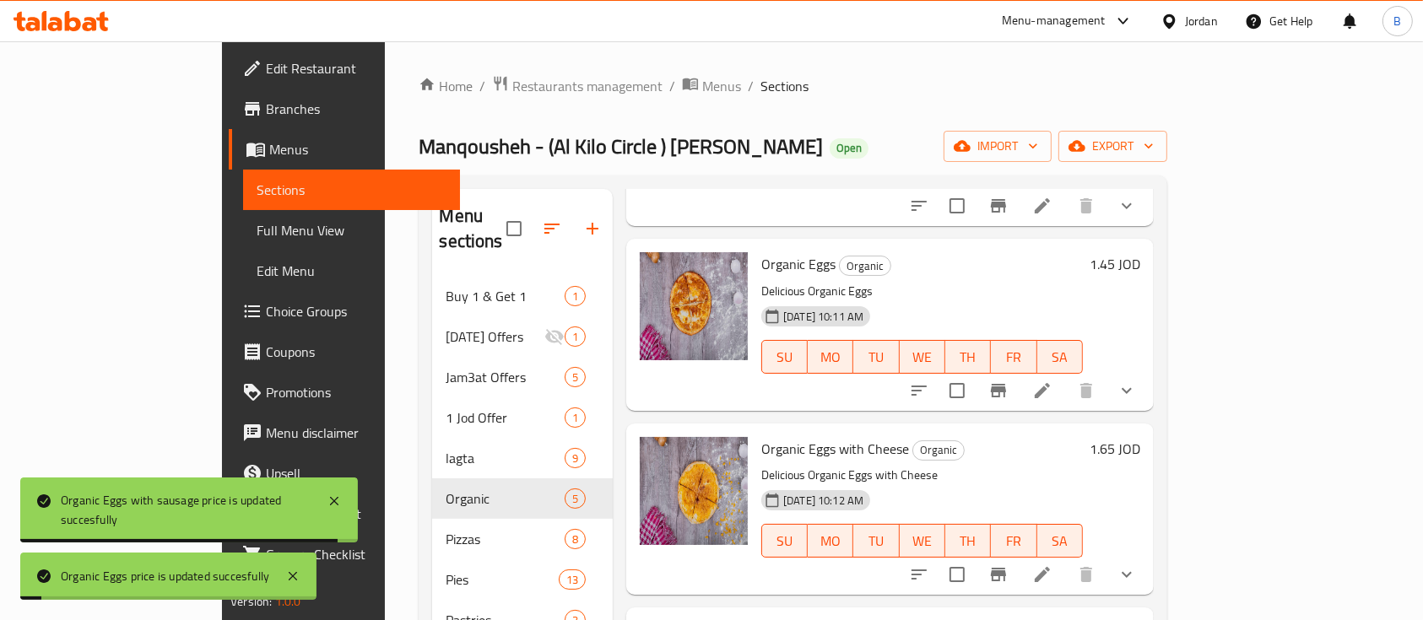
scroll to position [288, 0]
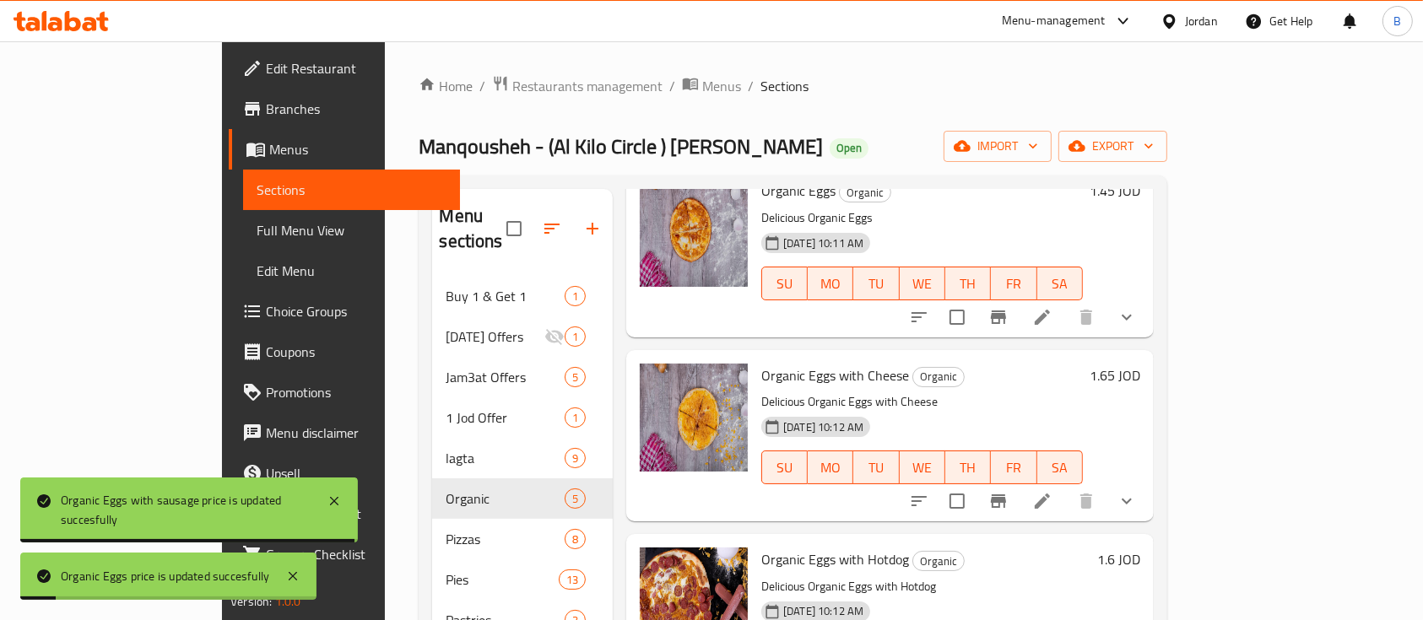
click at [1140, 364] on h6 "1.65 JOD" at bounding box center [1114, 376] width 51 height 24
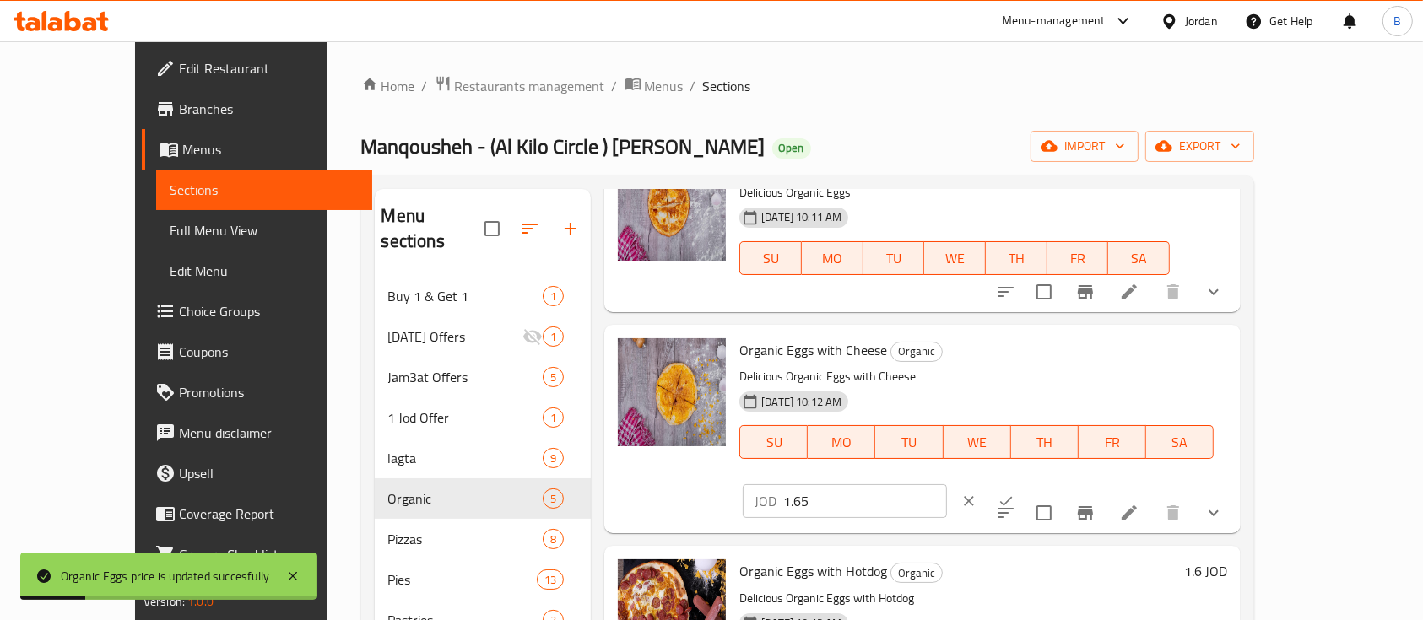
click at [947, 484] on input "1.65" at bounding box center [865, 501] width 164 height 34
type input "1.75"
click at [1013, 497] on icon "ok" at bounding box center [1006, 501] width 13 height 9
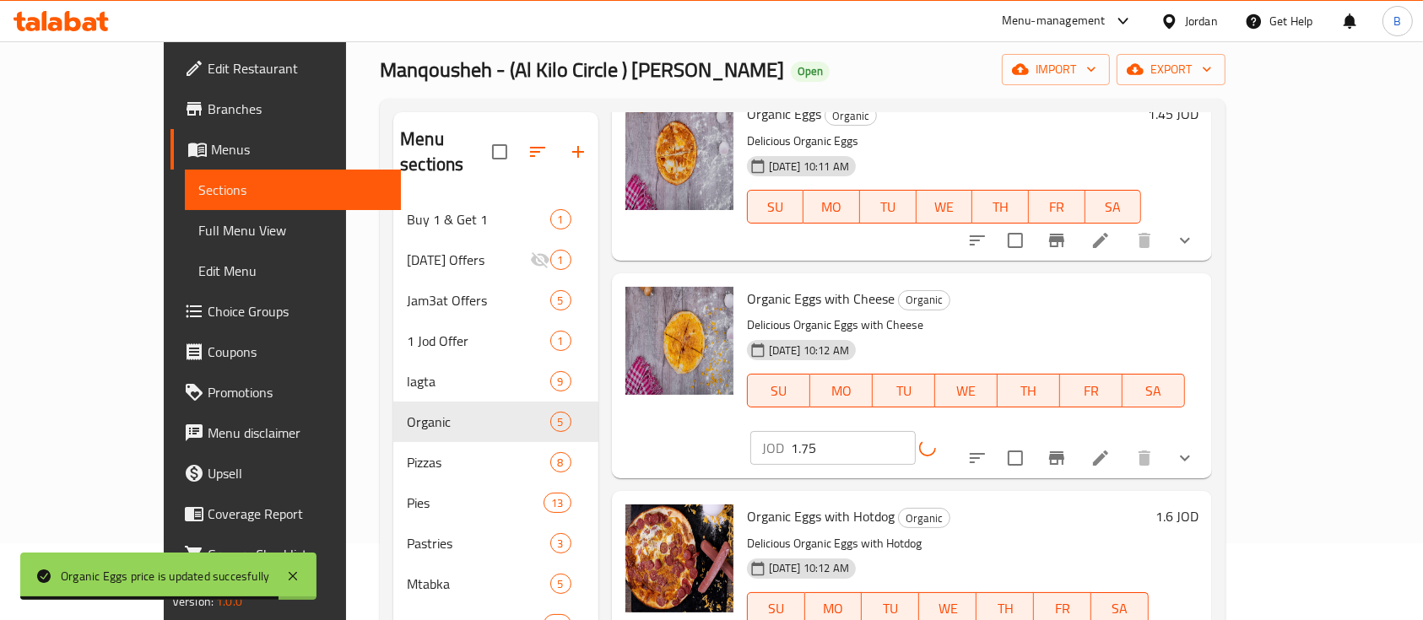
scroll to position [112, 0]
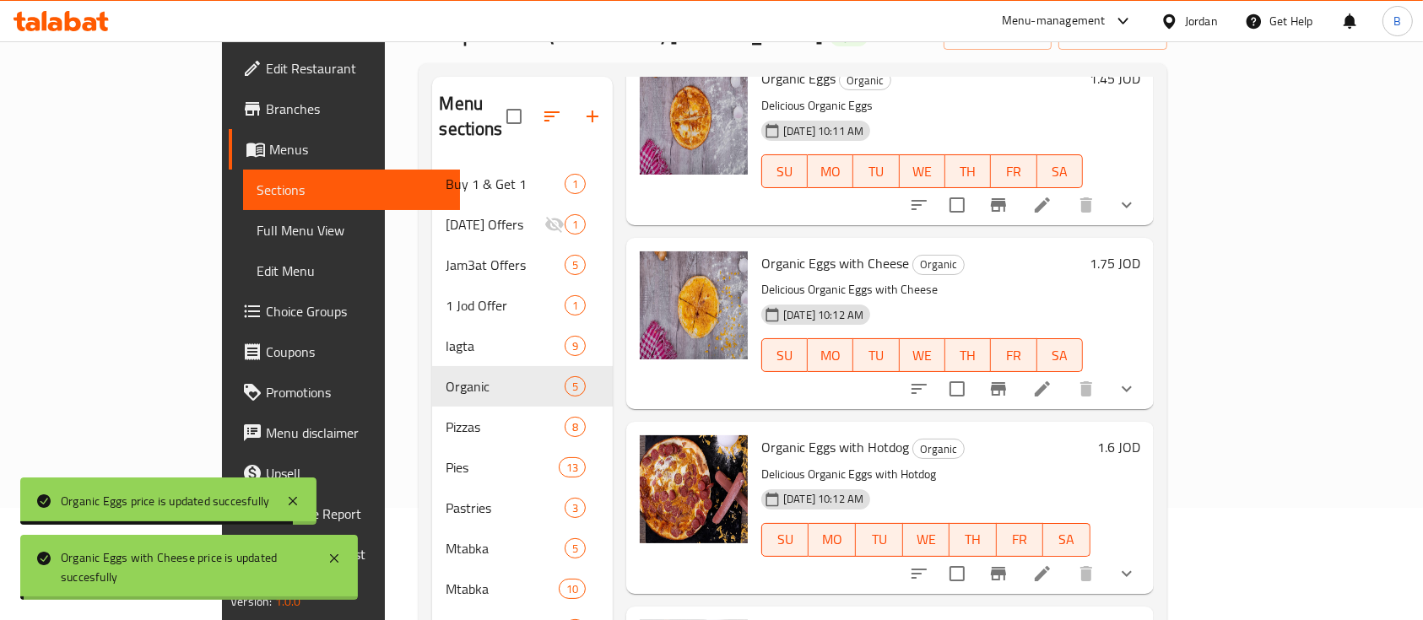
click at [1140, 435] on h6 "1.6 JOD" at bounding box center [1118, 447] width 43 height 24
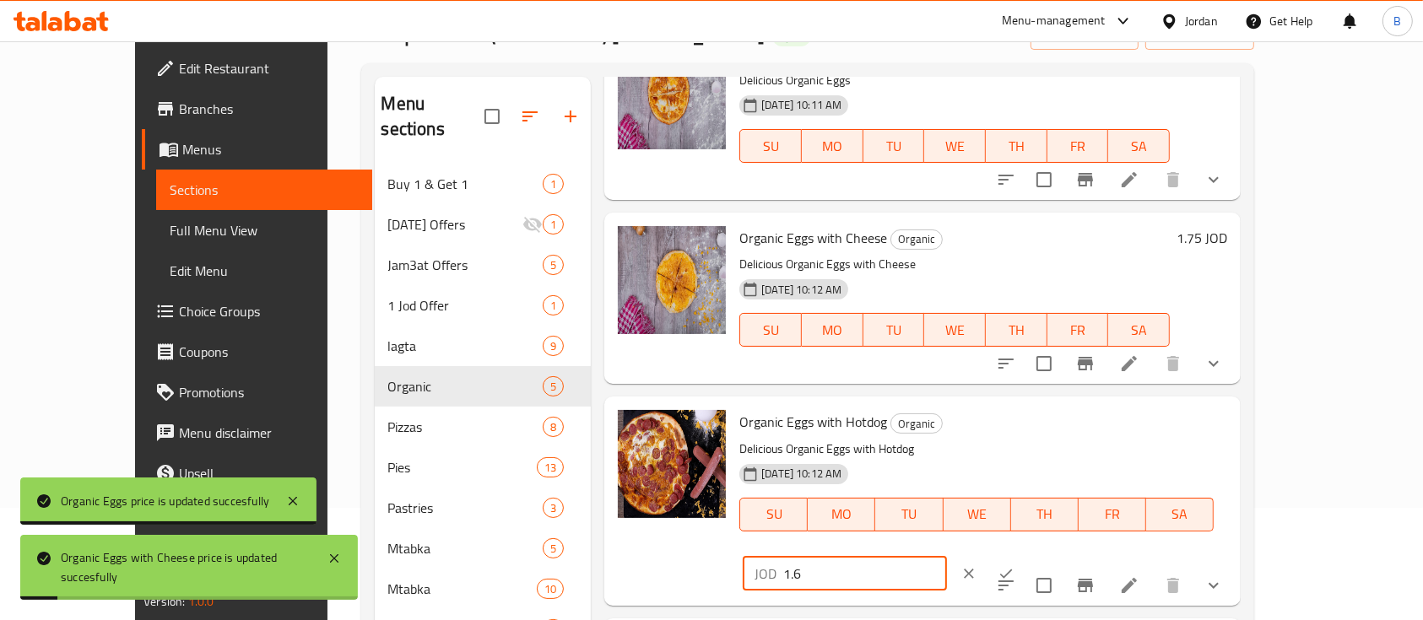
click at [947, 557] on input "1.6" at bounding box center [865, 574] width 164 height 34
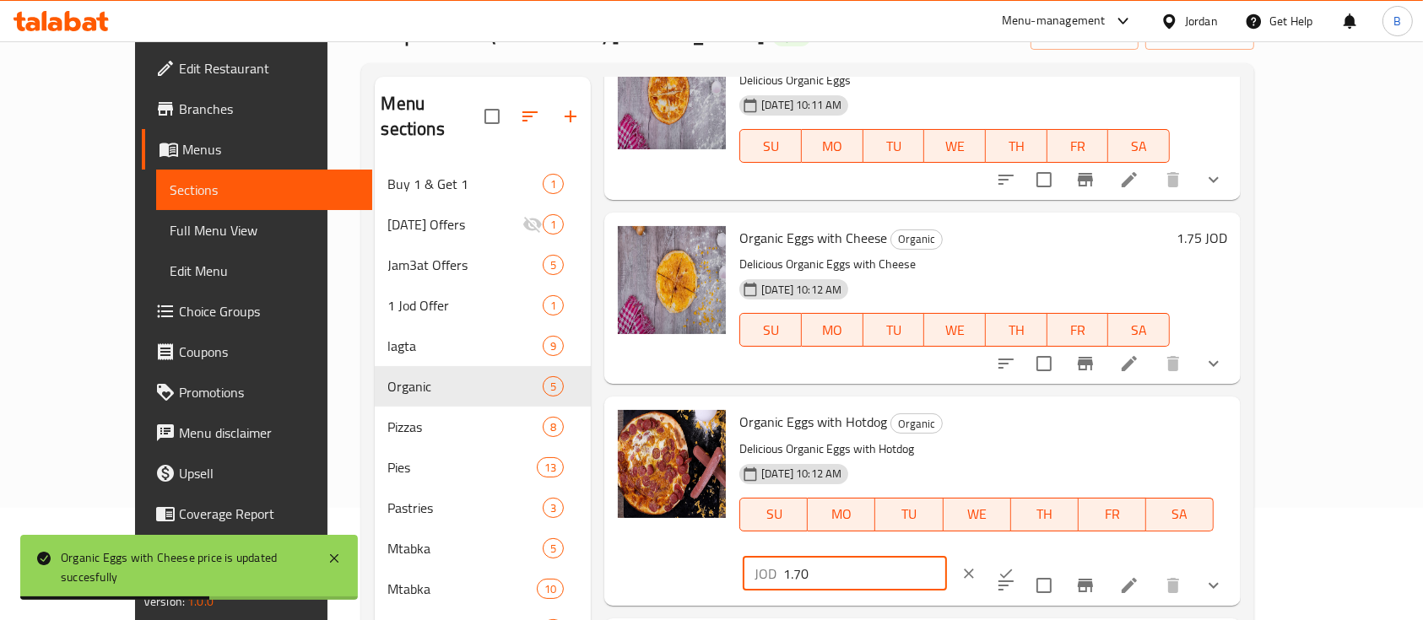
type input "1.70"
click at [1014, 565] on icon "ok" at bounding box center [1005, 573] width 17 height 17
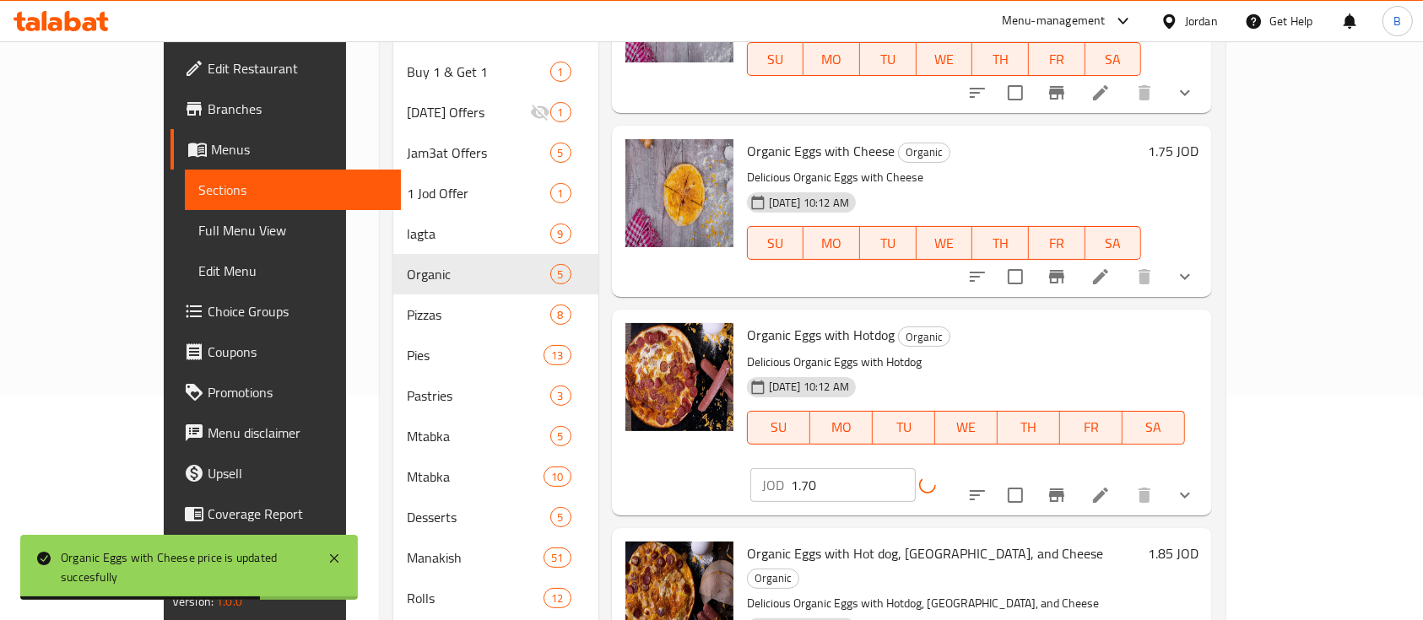
scroll to position [291, 0]
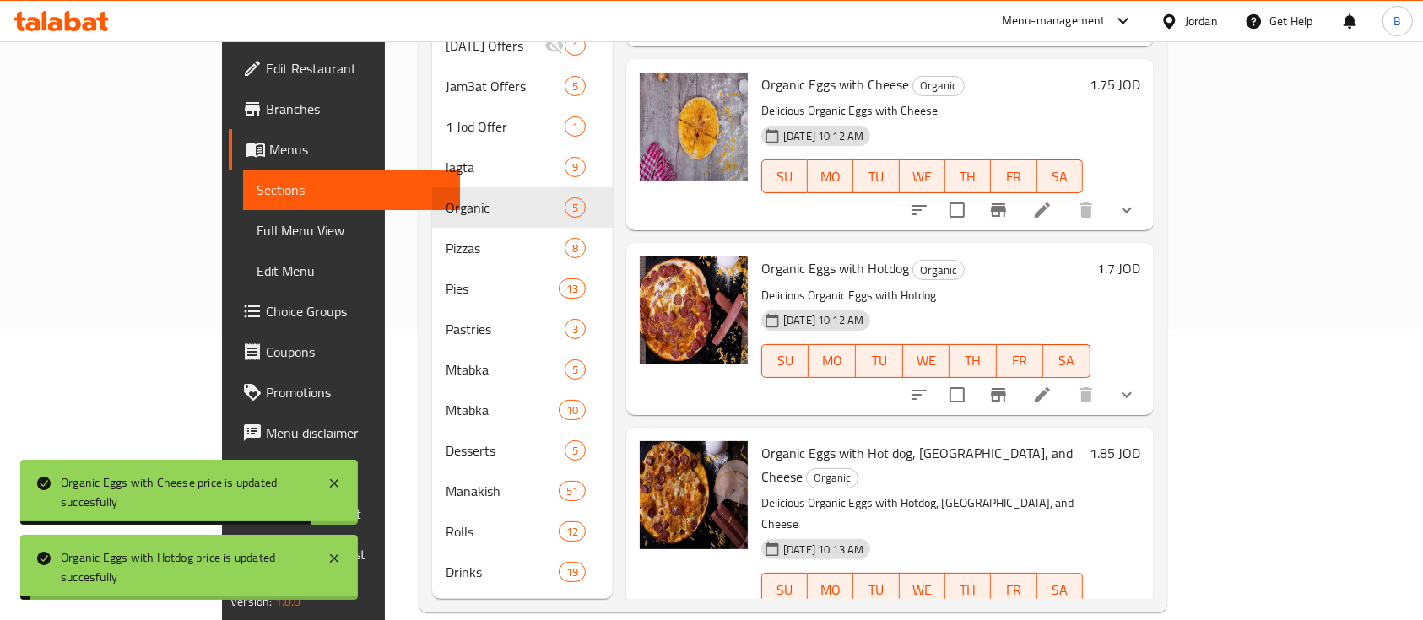
click at [1140, 441] on h6 "1.85 JOD" at bounding box center [1114, 453] width 51 height 24
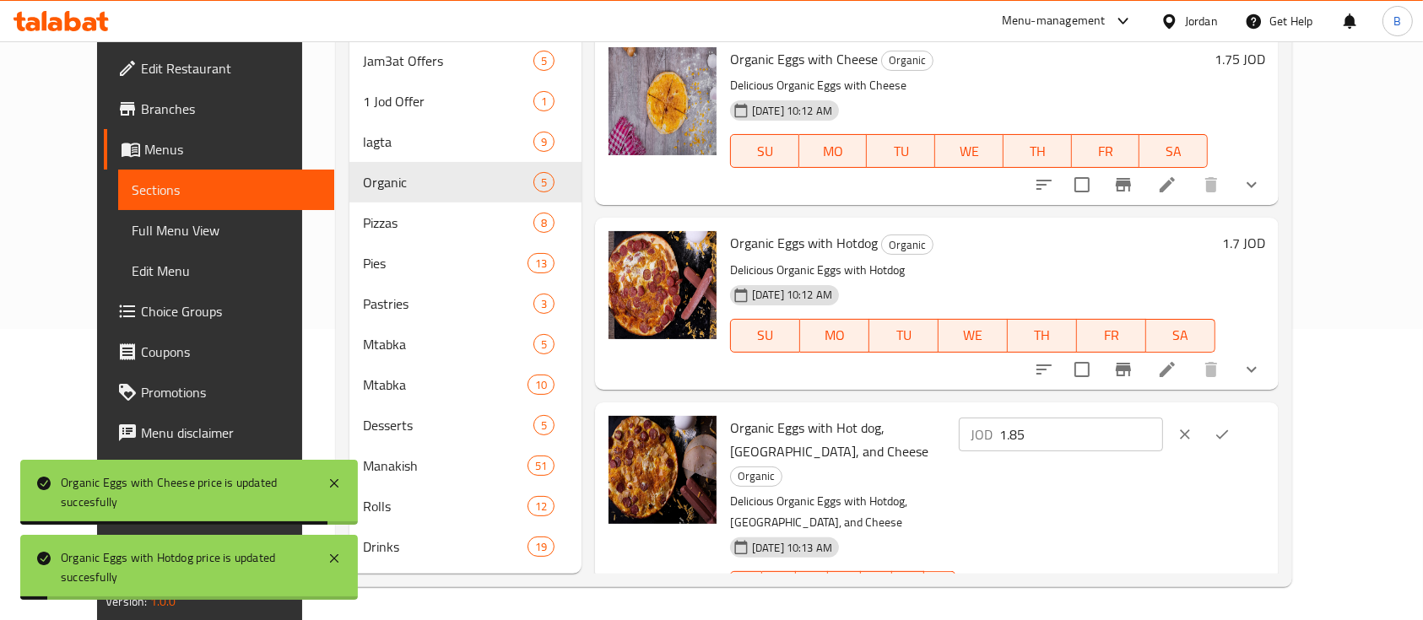
click at [1163, 427] on input "1.85" at bounding box center [1081, 435] width 164 height 34
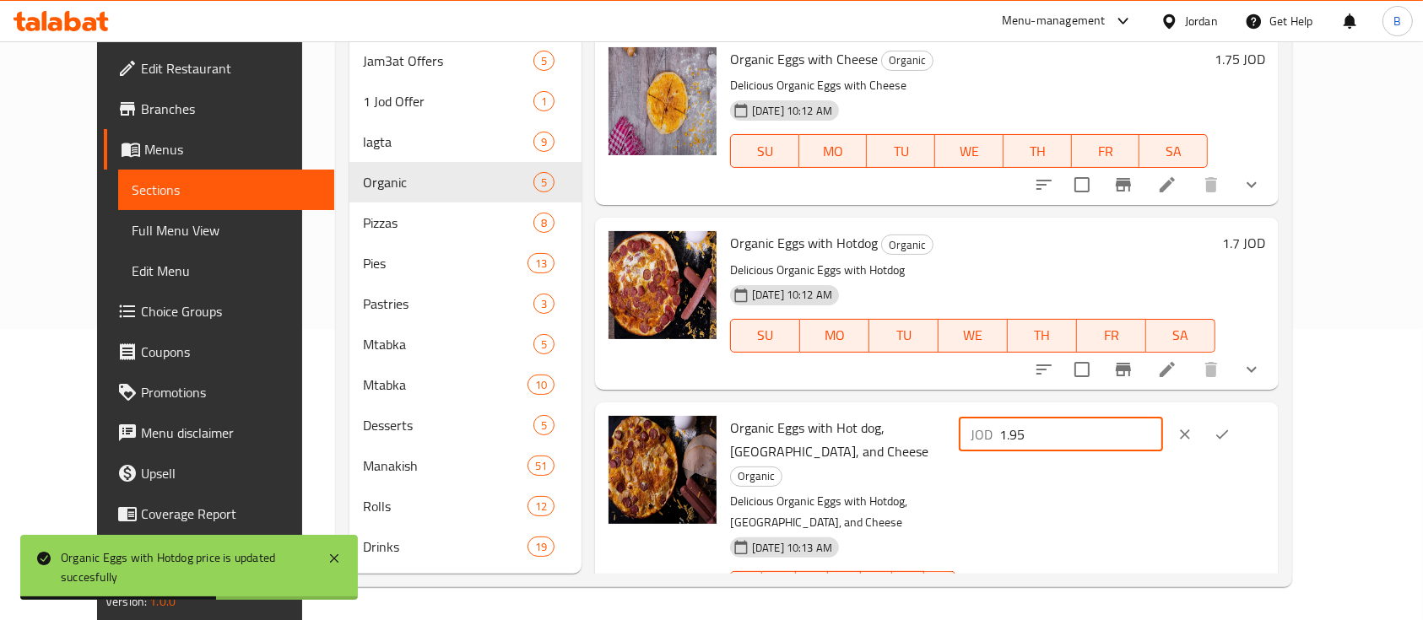
type input "1.95"
click at [1230, 430] on icon "ok" at bounding box center [1222, 434] width 17 height 17
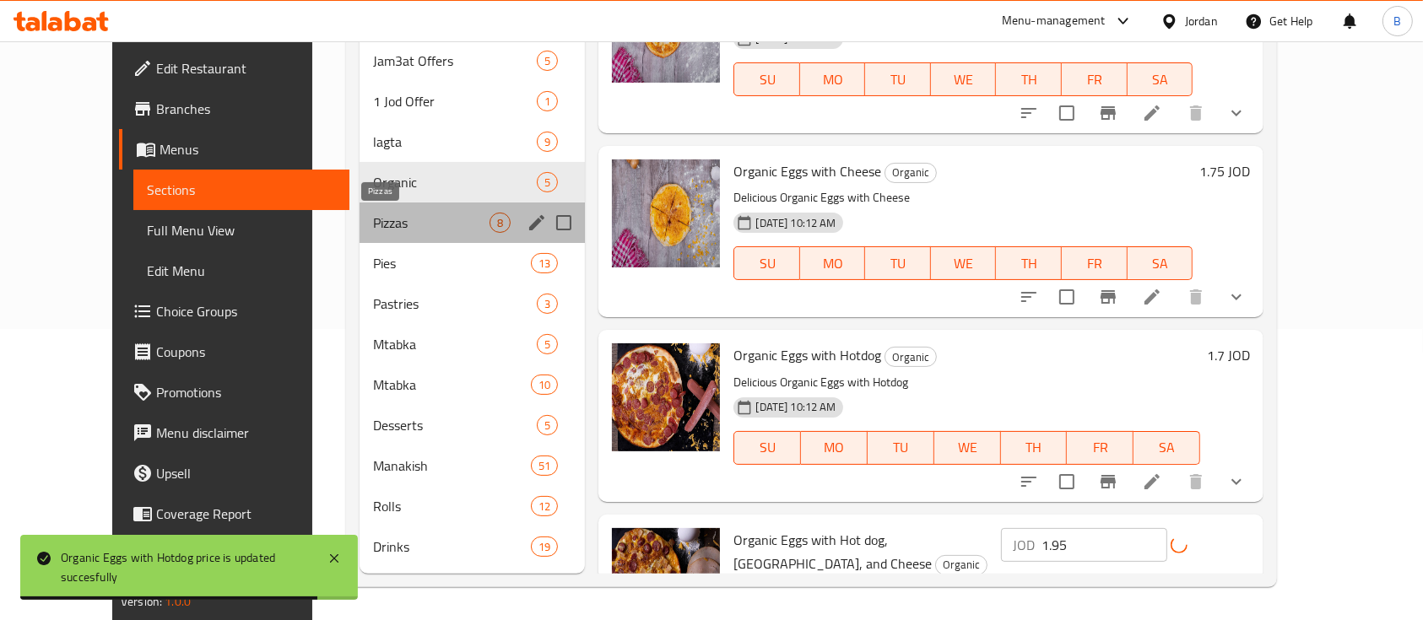
click at [394, 222] on span "Pizzas" at bounding box center [431, 223] width 117 height 20
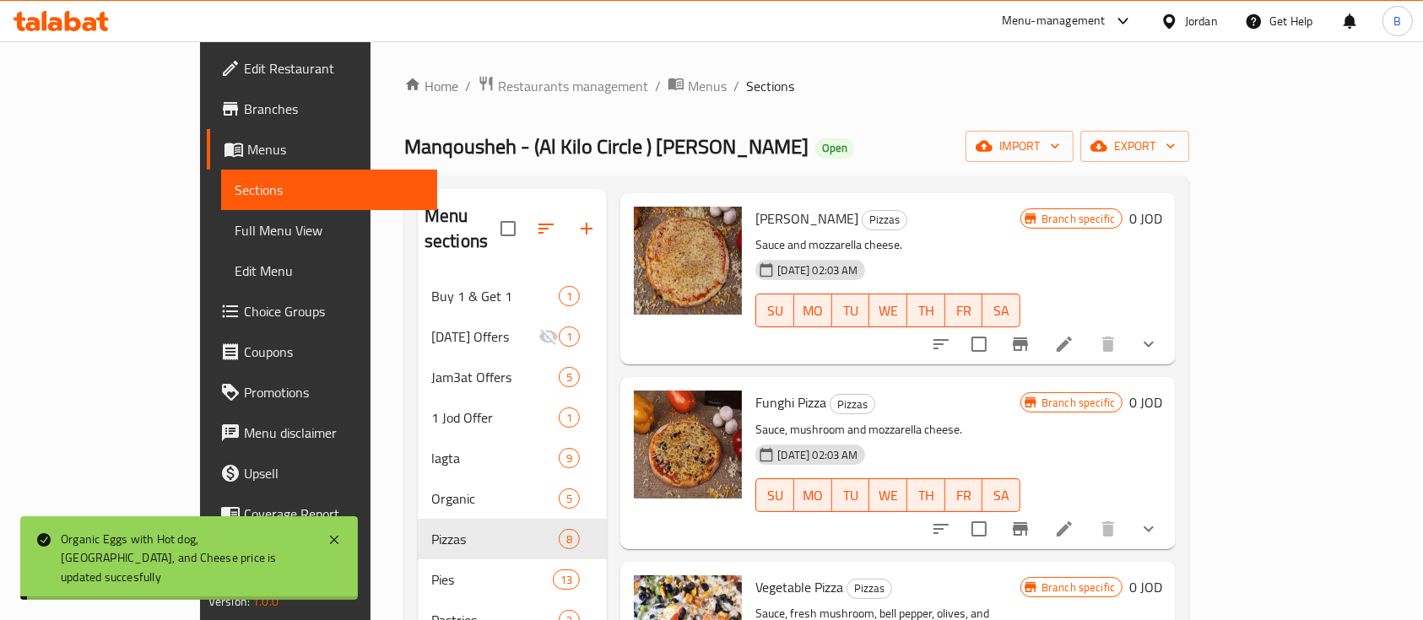
scroll to position [112, 0]
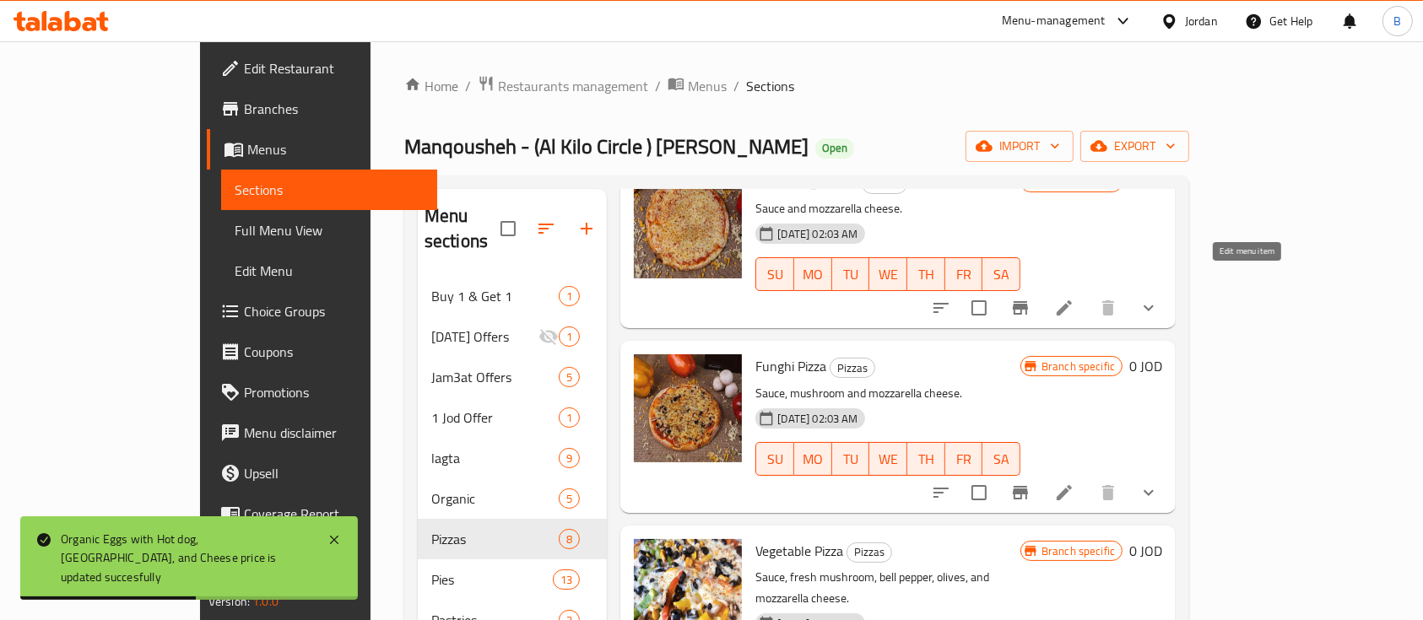
click at [1072, 300] on icon at bounding box center [1064, 307] width 15 height 15
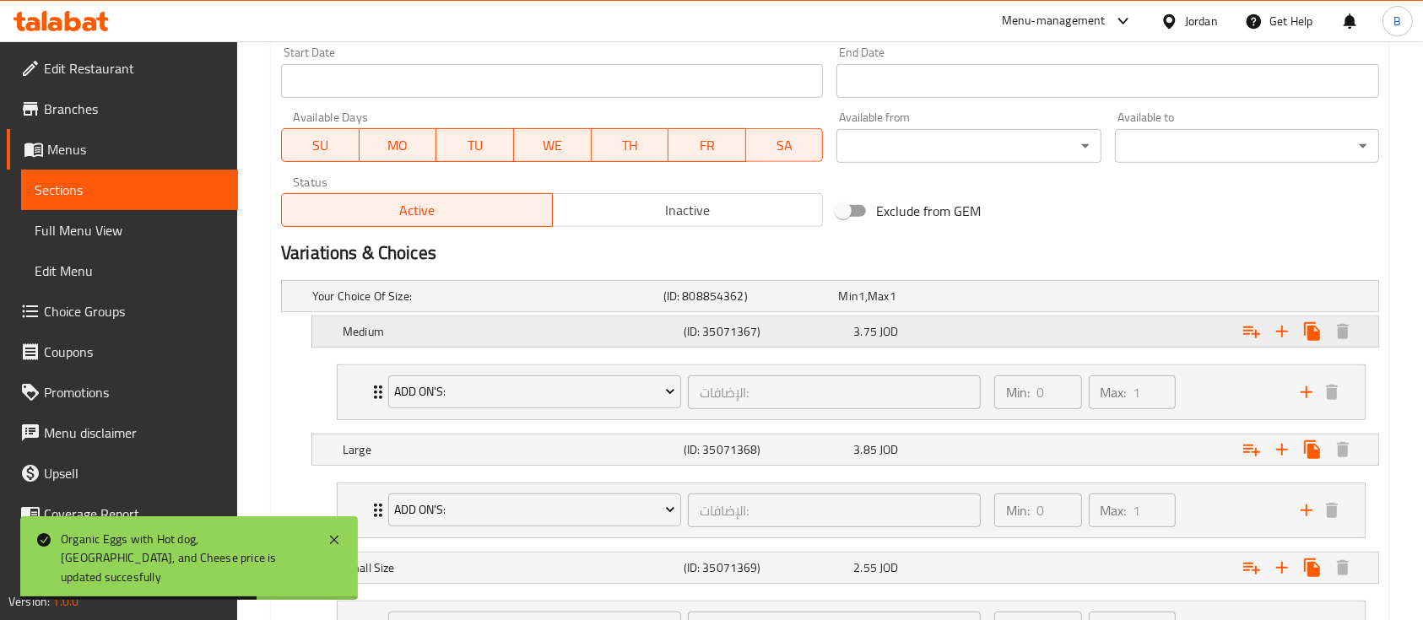
scroll to position [787, 0]
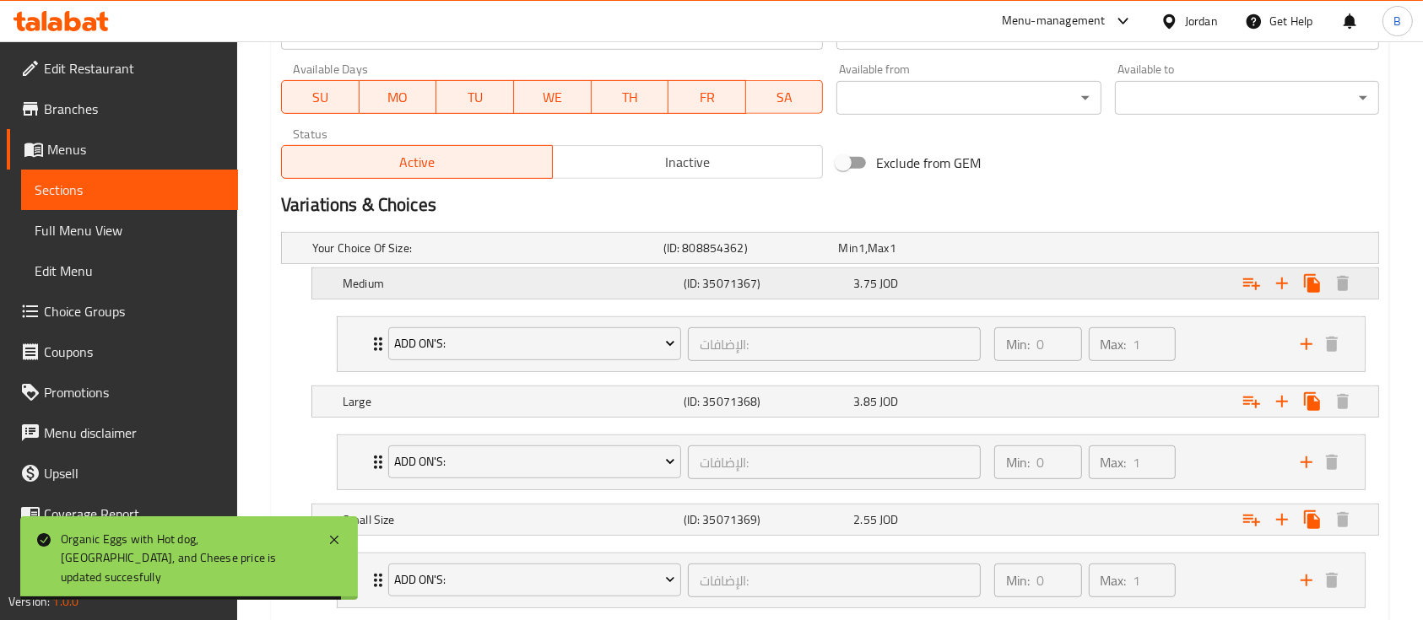
click at [857, 259] on span "3.75" at bounding box center [847, 248] width 19 height 22
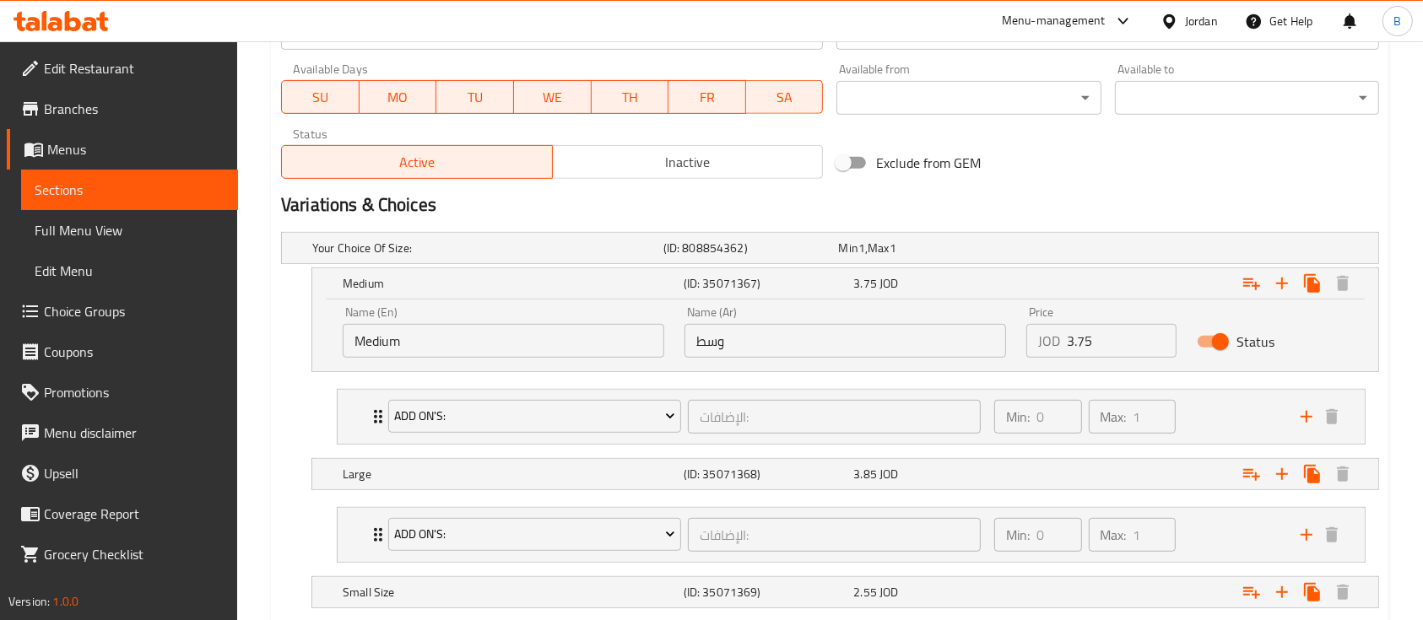
click at [1098, 334] on input "3.75" at bounding box center [1122, 341] width 110 height 34
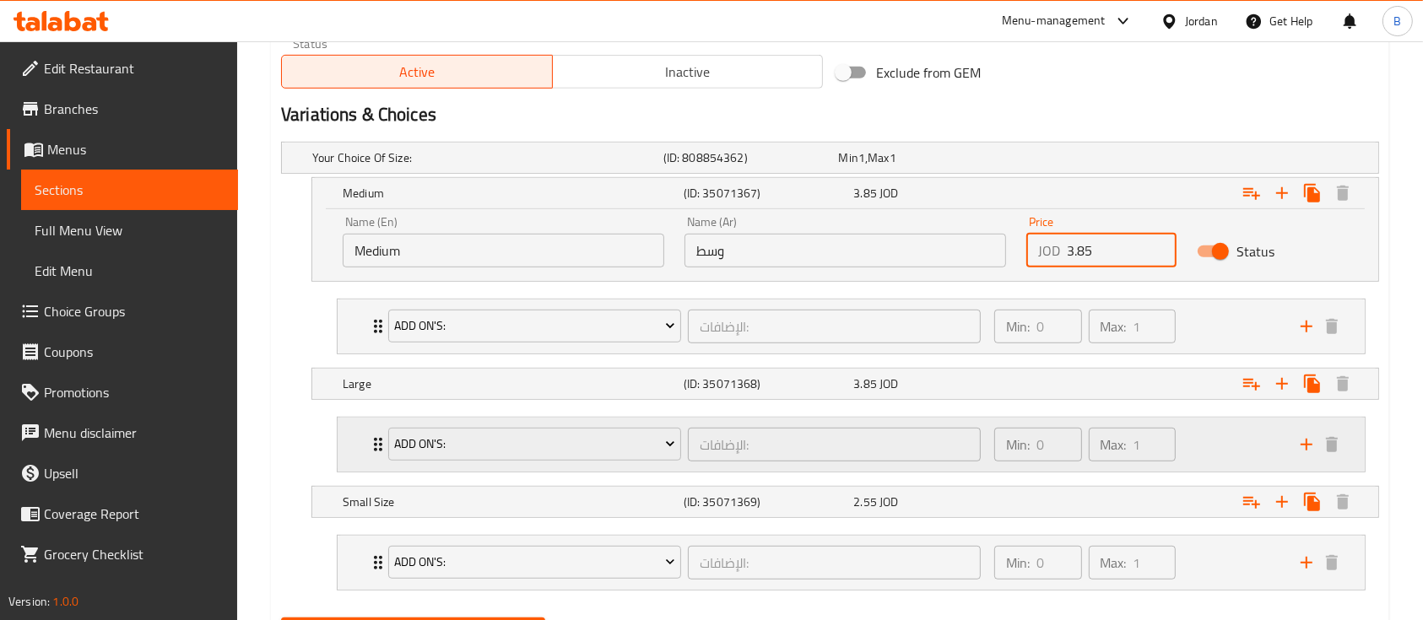
scroll to position [900, 0]
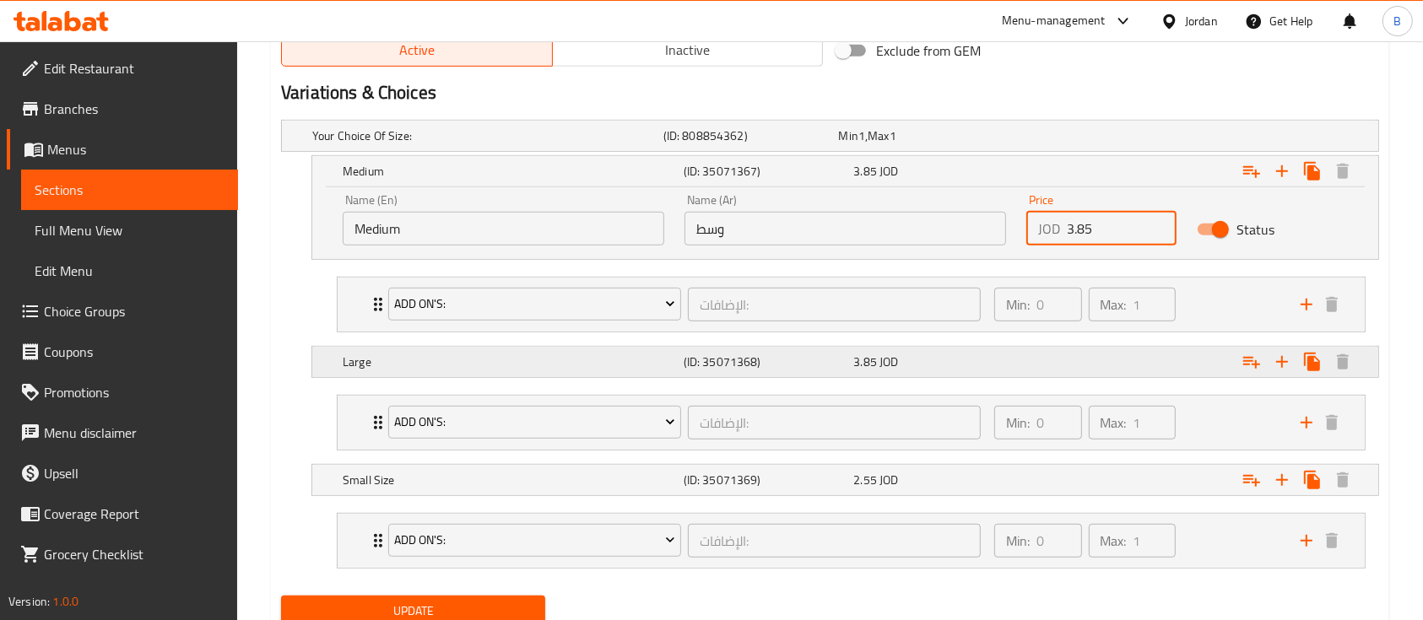
type input "3.85"
click at [918, 144] on div "3.85 JOD" at bounding box center [922, 135] width 169 height 17
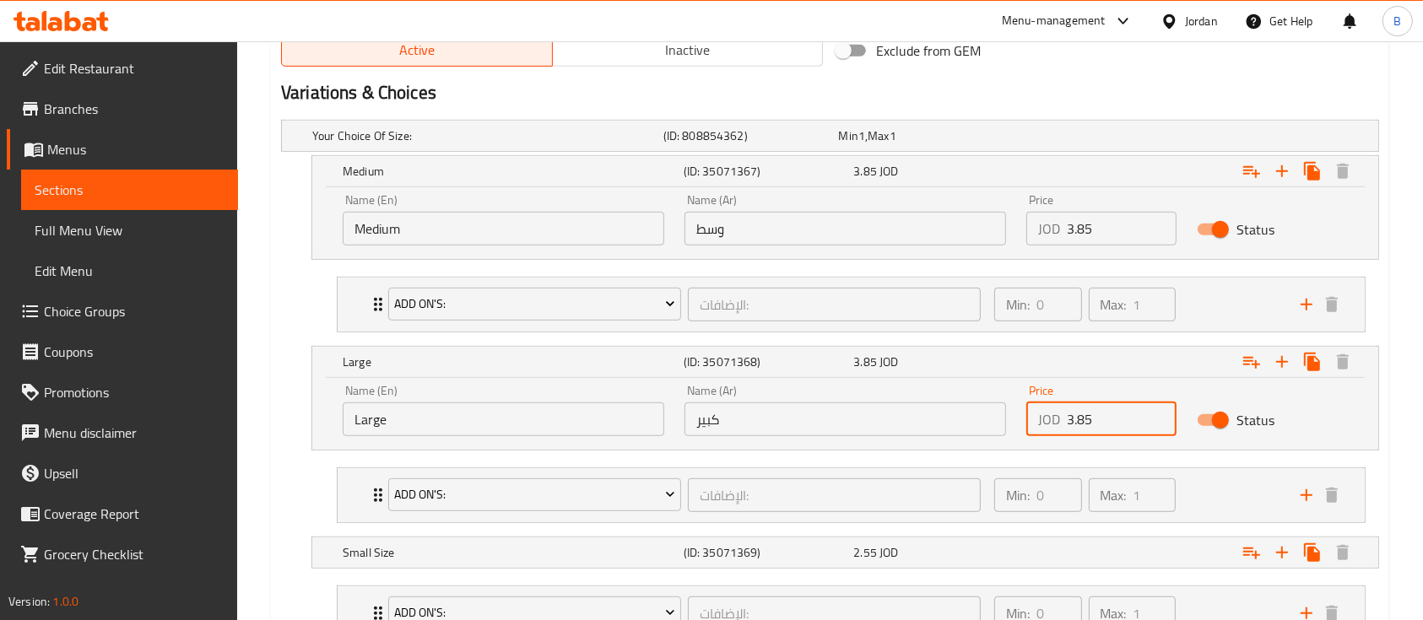
click at [1077, 412] on input "3.85" at bounding box center [1122, 420] width 110 height 34
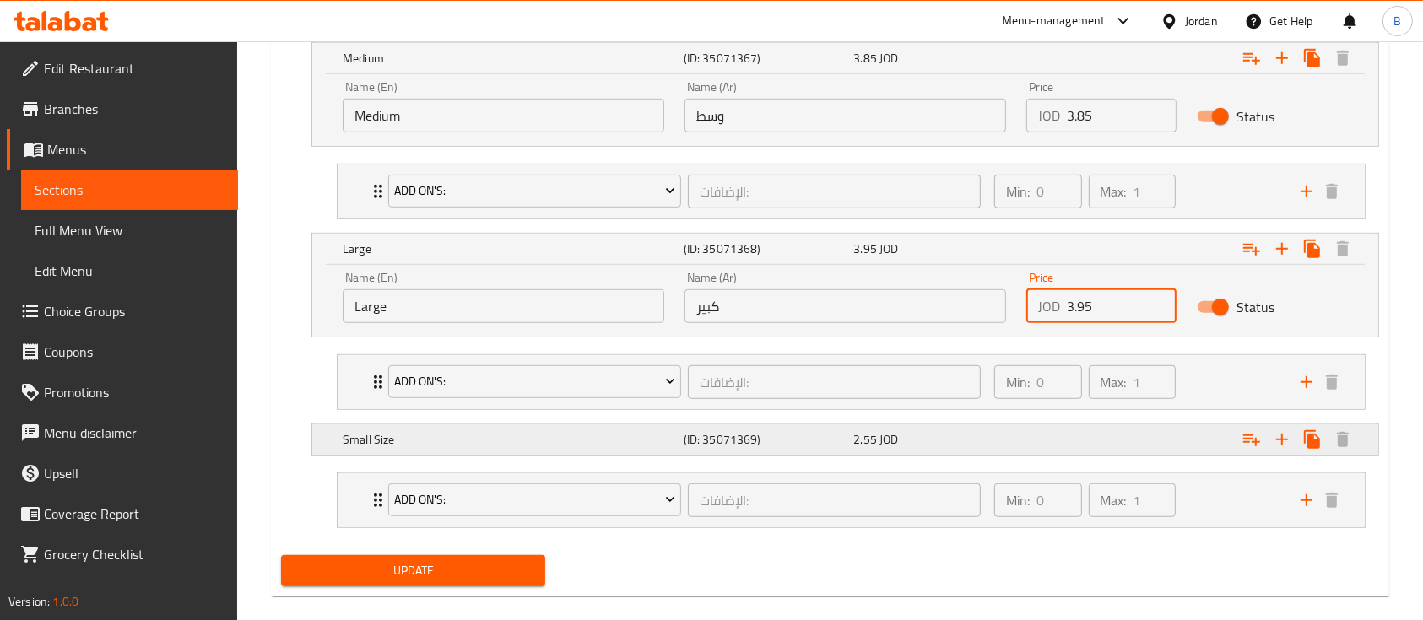
scroll to position [1034, 0]
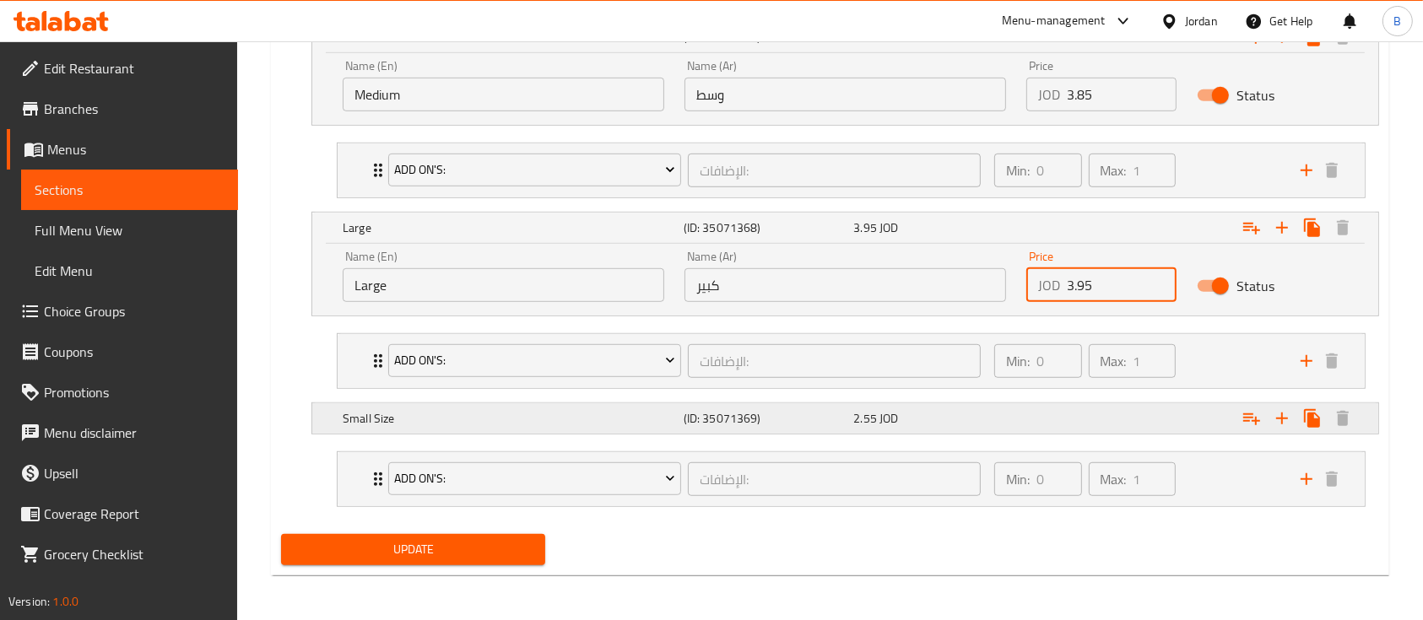
type input "3.95"
click at [898, 10] on div "2.55 JOD" at bounding box center [922, 1] width 169 height 17
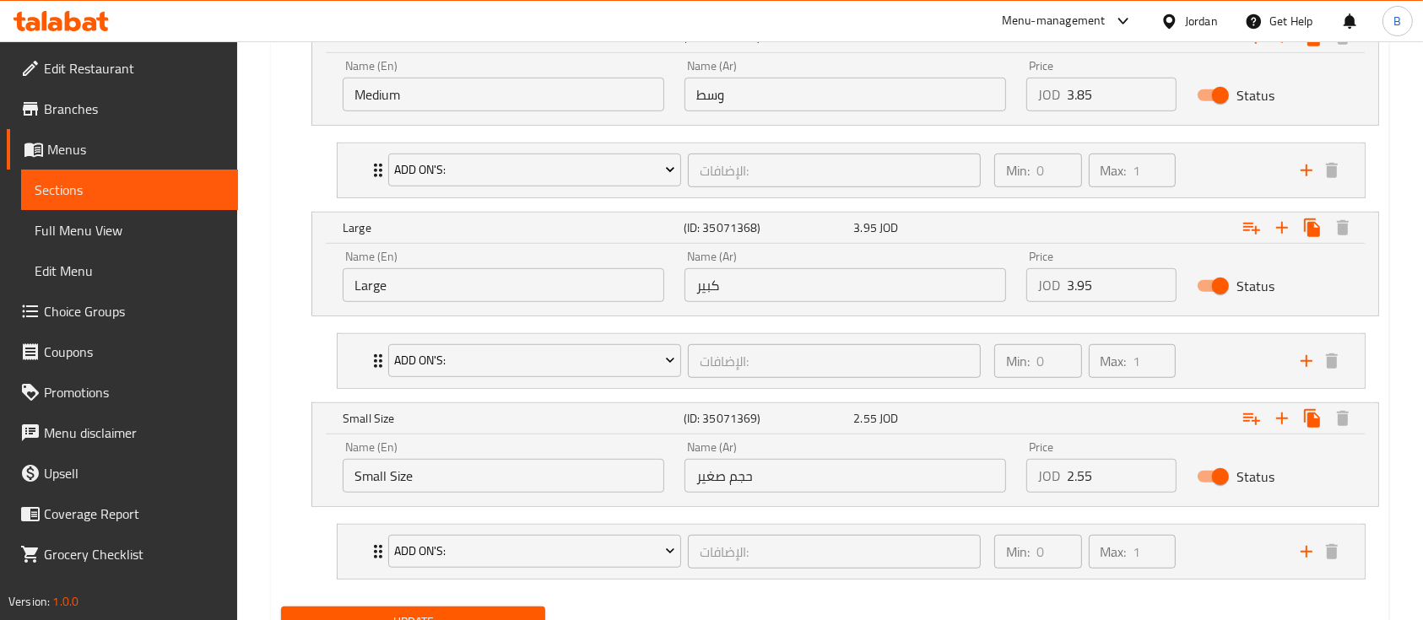
click at [1114, 468] on input "2.55" at bounding box center [1122, 476] width 110 height 34
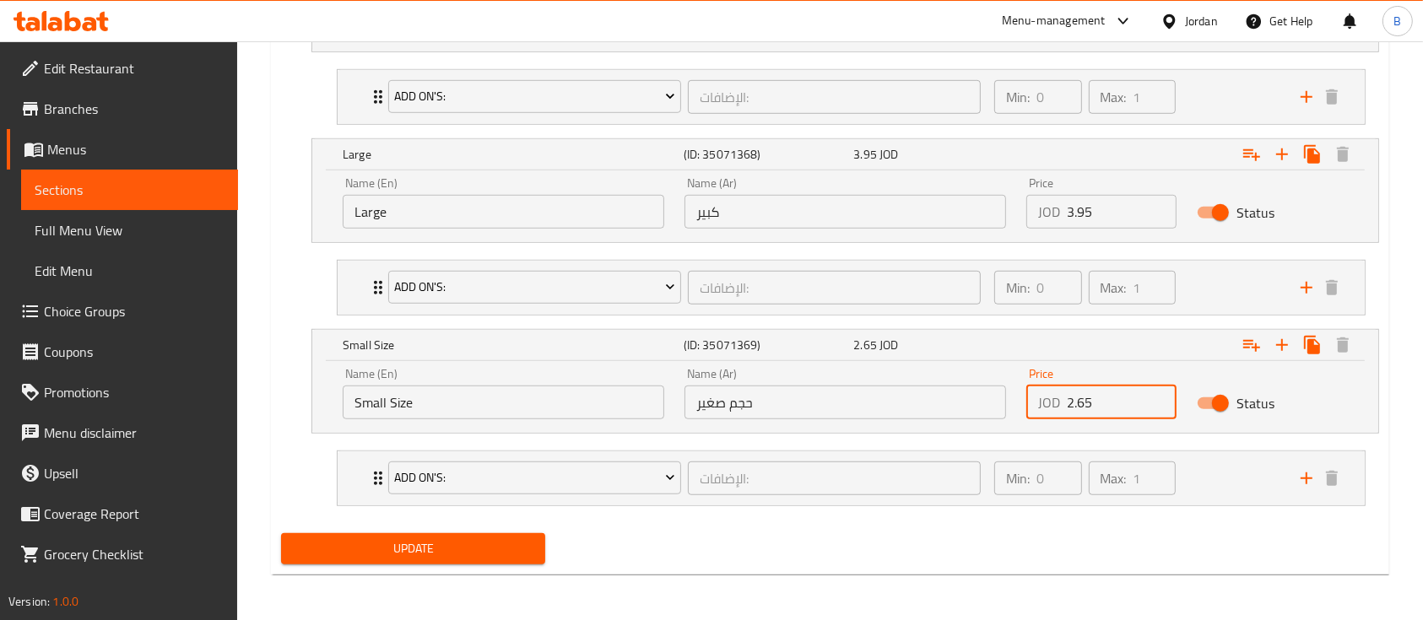
type input "2.65"
click at [495, 556] on span "Update" at bounding box center [413, 548] width 237 height 21
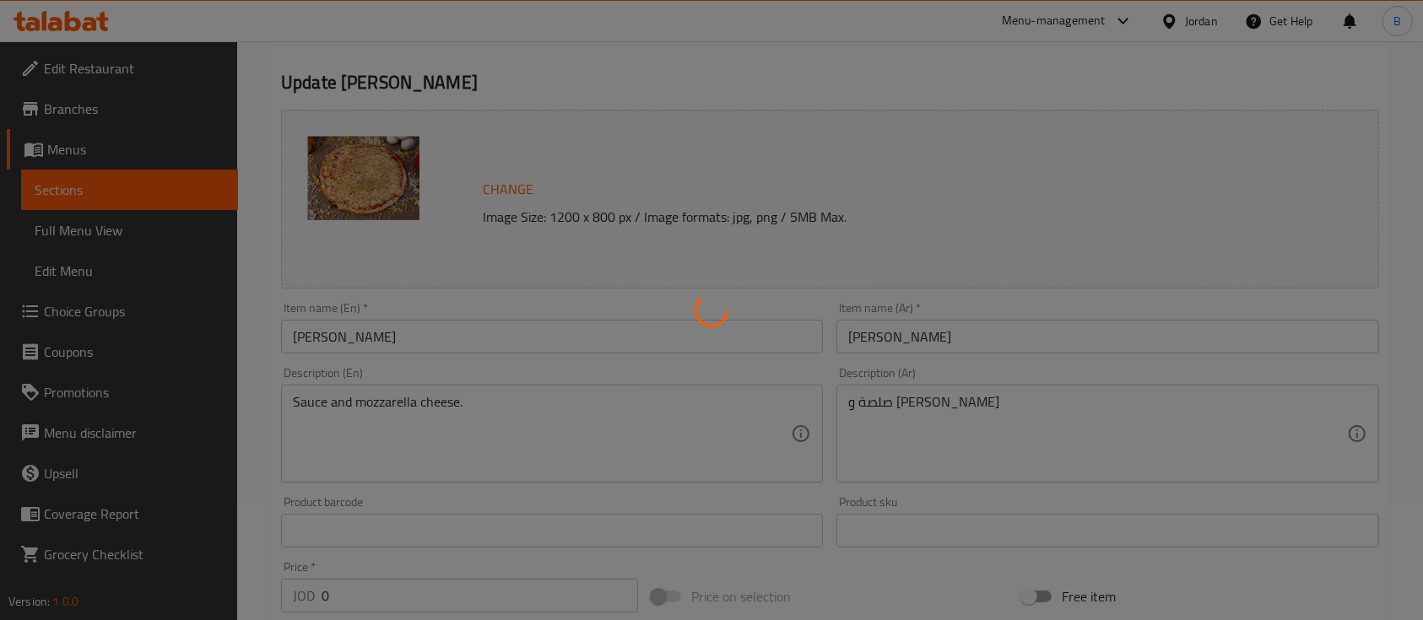
scroll to position [0, 0]
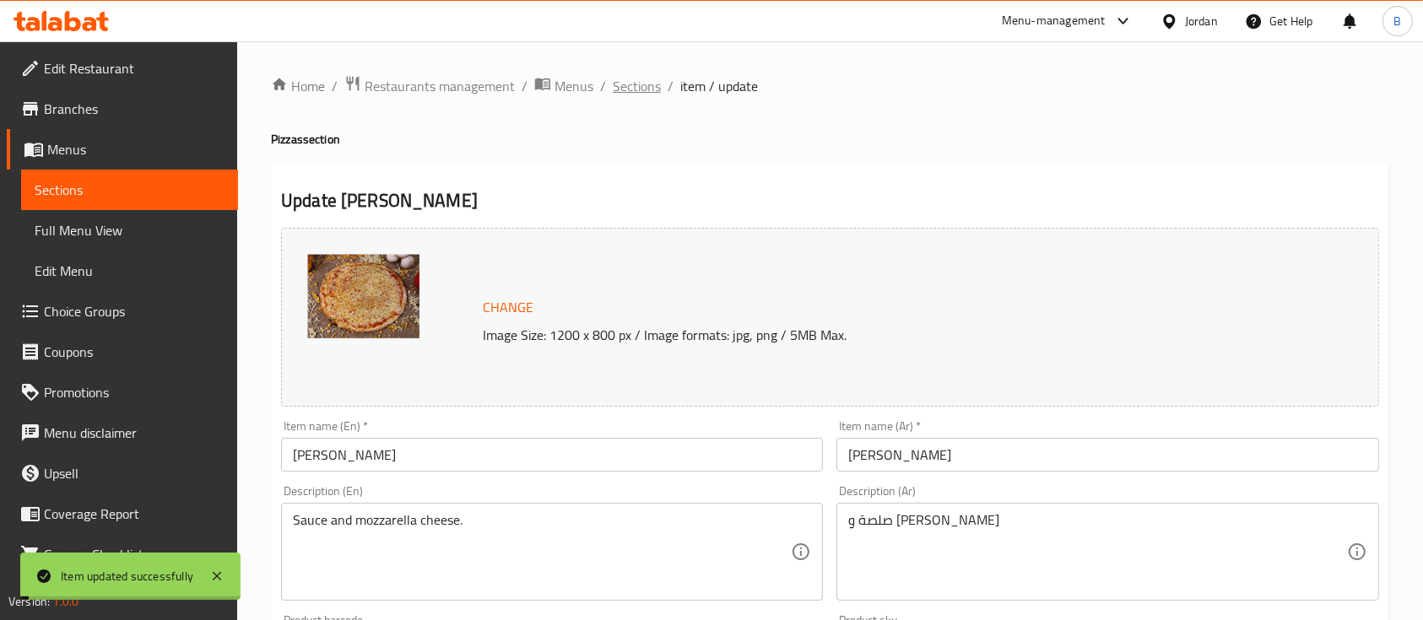
click at [639, 87] on span "Sections" at bounding box center [637, 86] width 48 height 20
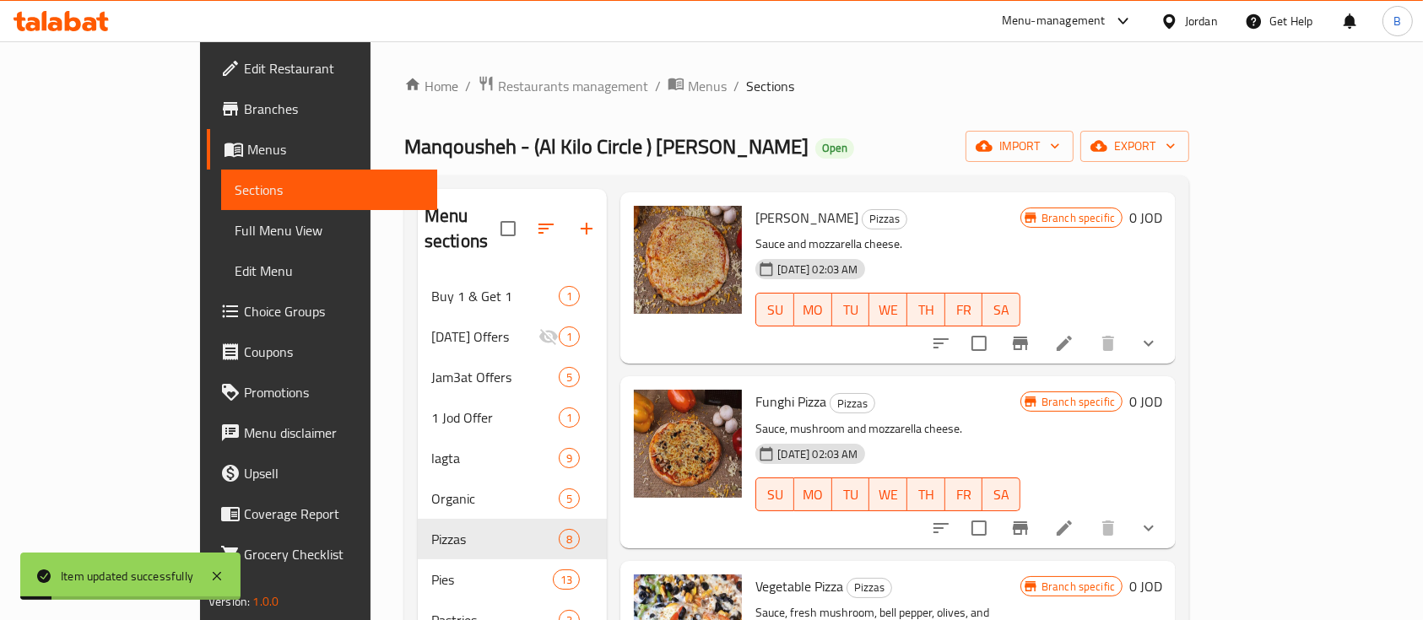
scroll to position [112, 0]
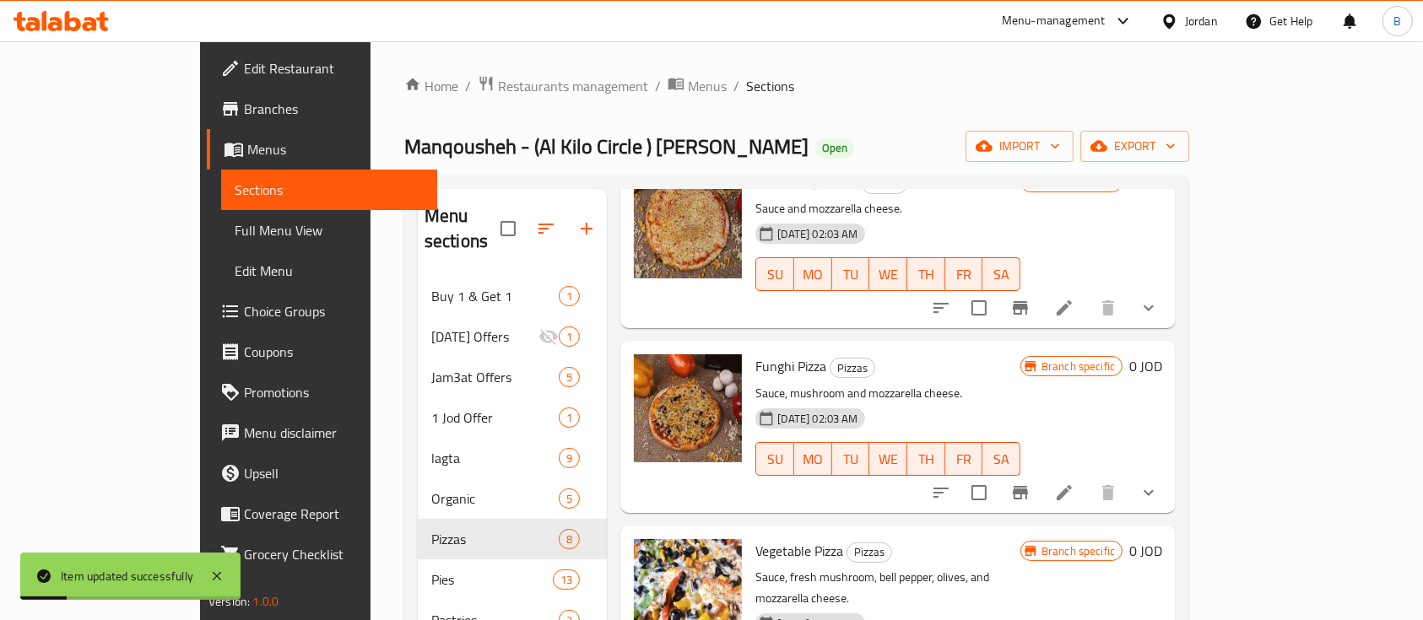
click at [1074, 483] on icon at bounding box center [1064, 493] width 20 height 20
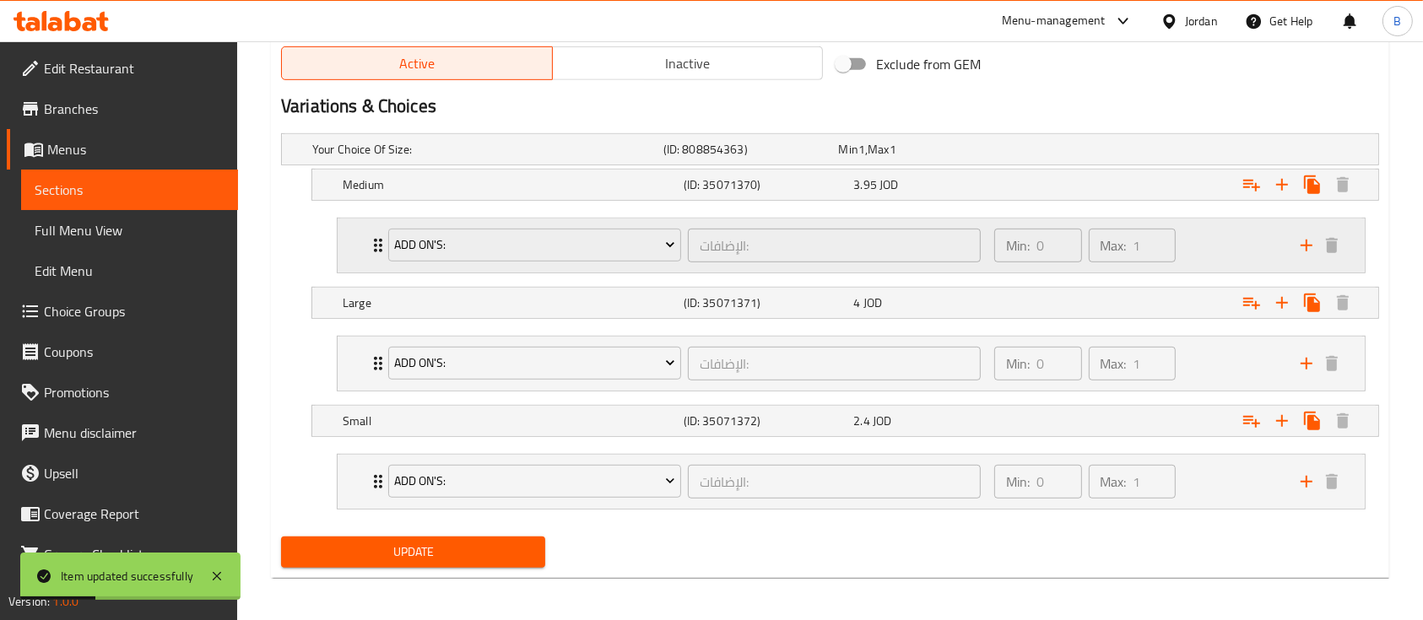
scroll to position [889, 0]
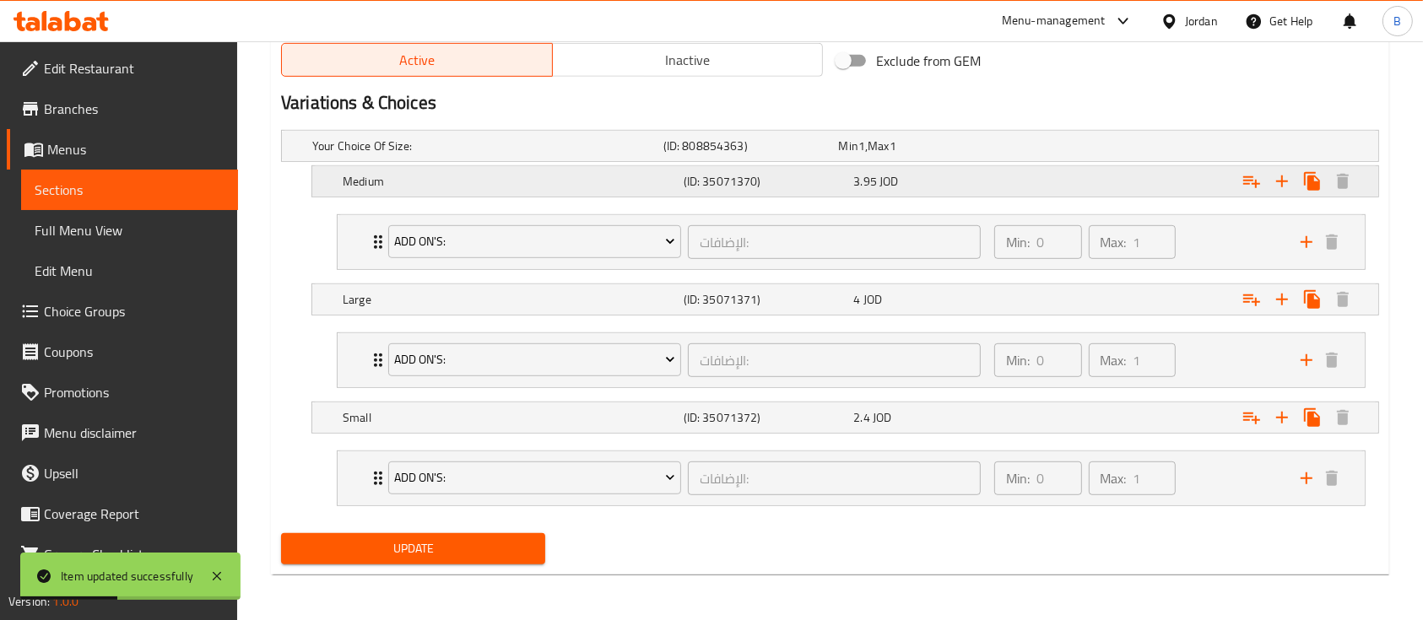
click at [976, 154] on div "3.95 JOD" at bounding box center [922, 146] width 169 height 17
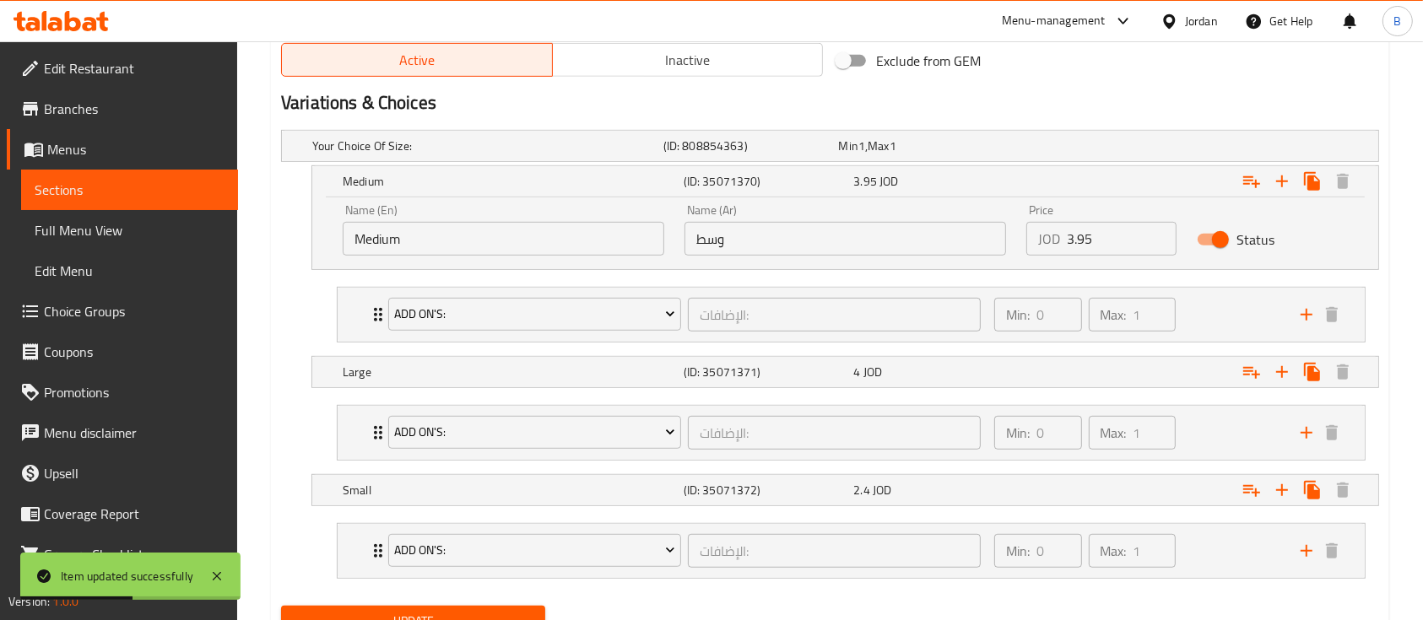
click at [1118, 236] on input "3.95" at bounding box center [1122, 239] width 110 height 34
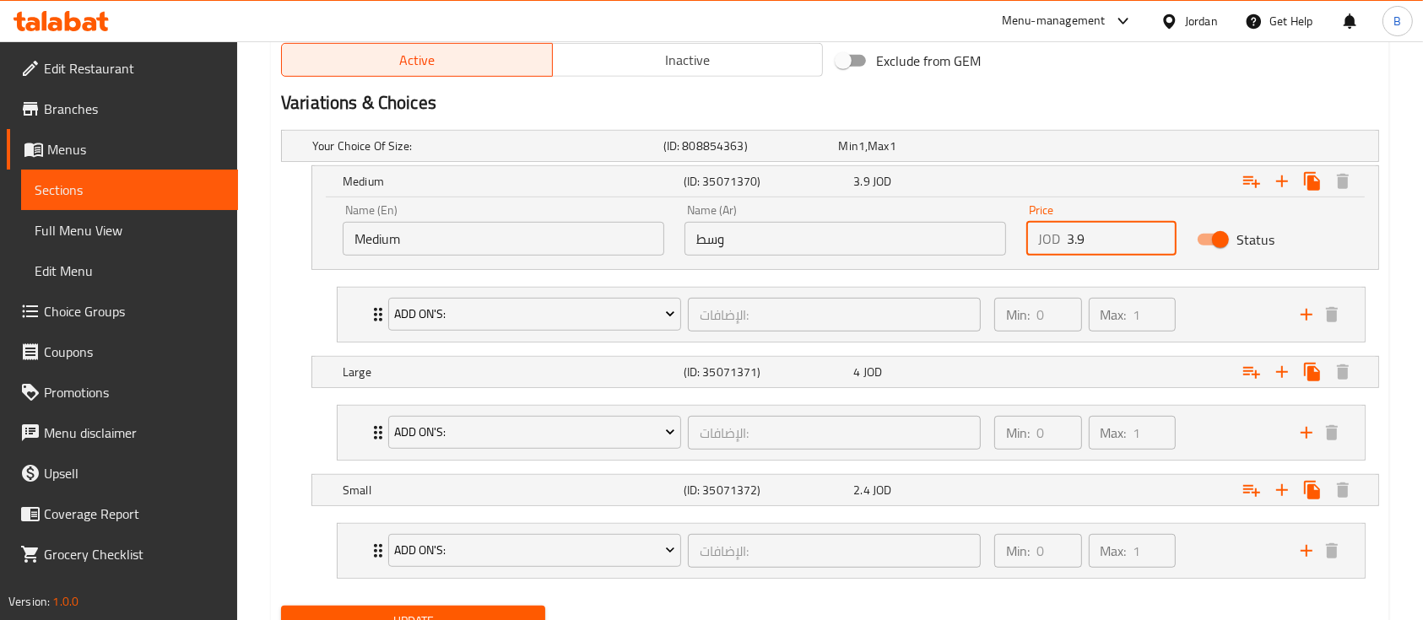
type input "3"
type input "4.05"
click at [957, 158] on div "4 JOD" at bounding box center [923, 146] width 176 height 24
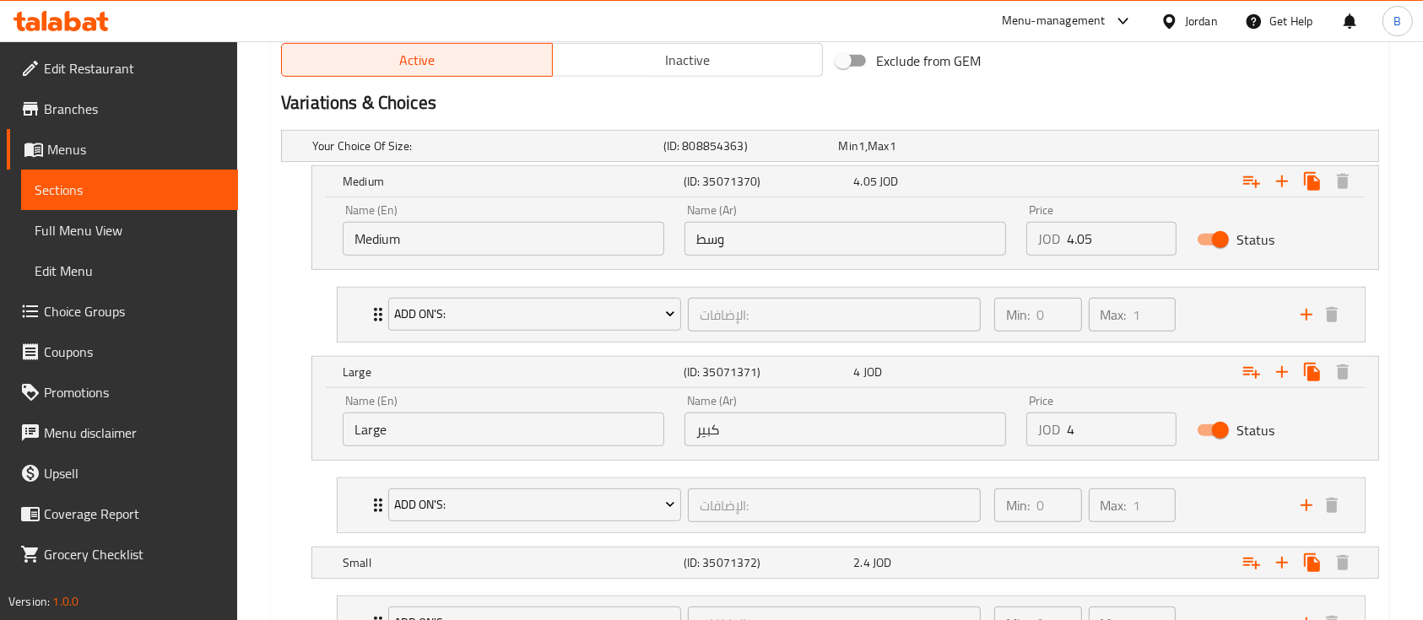
click at [1096, 424] on input "4" at bounding box center [1122, 430] width 110 height 34
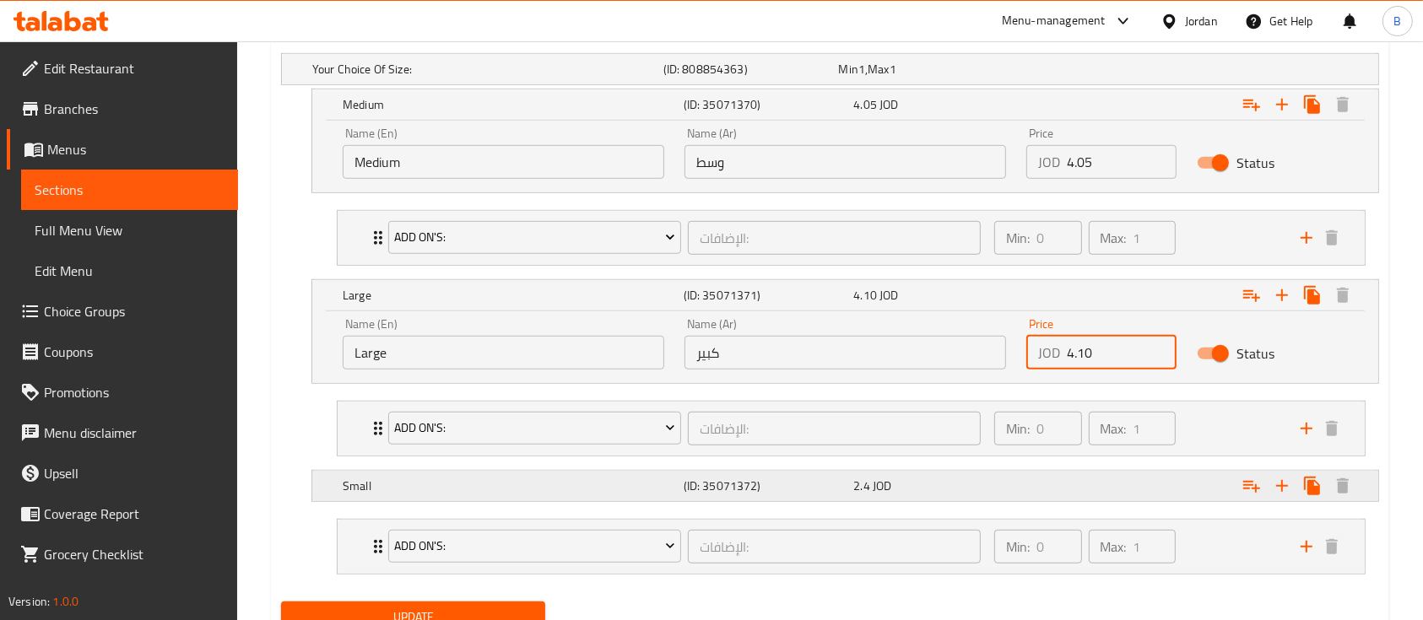
scroll to position [1034, 0]
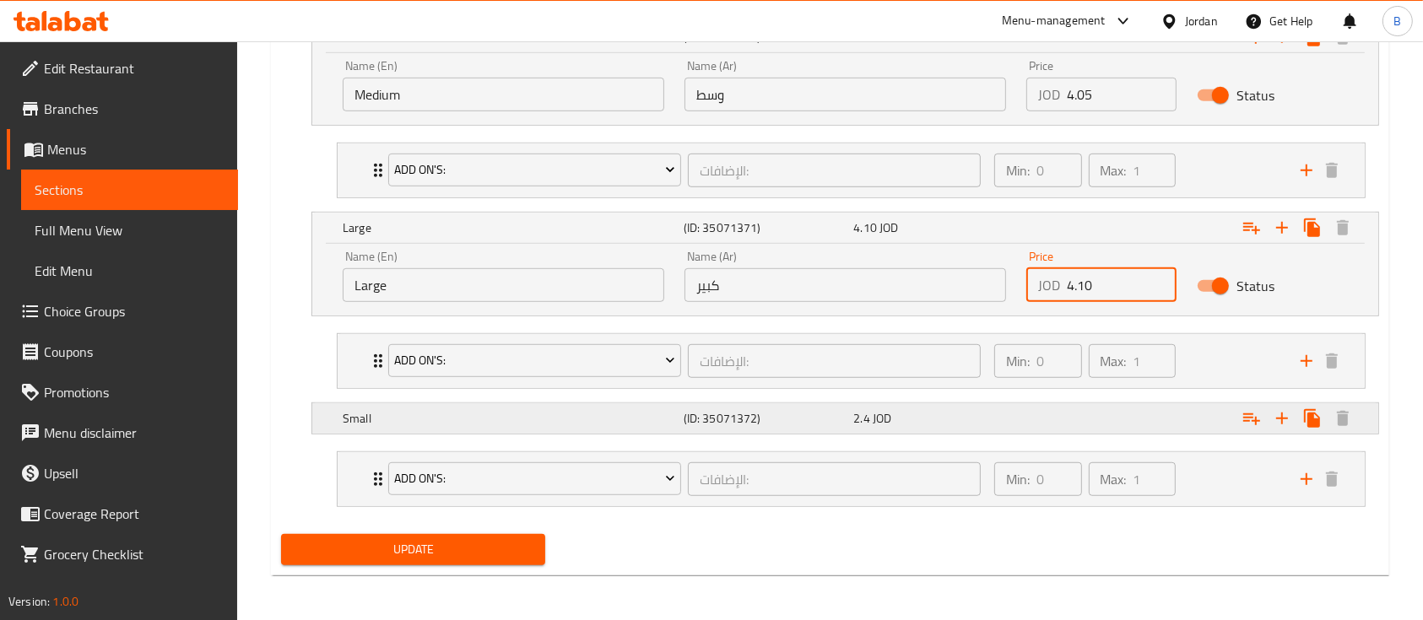
type input "4.10"
click at [932, 10] on div "2.4 JOD" at bounding box center [922, 1] width 169 height 17
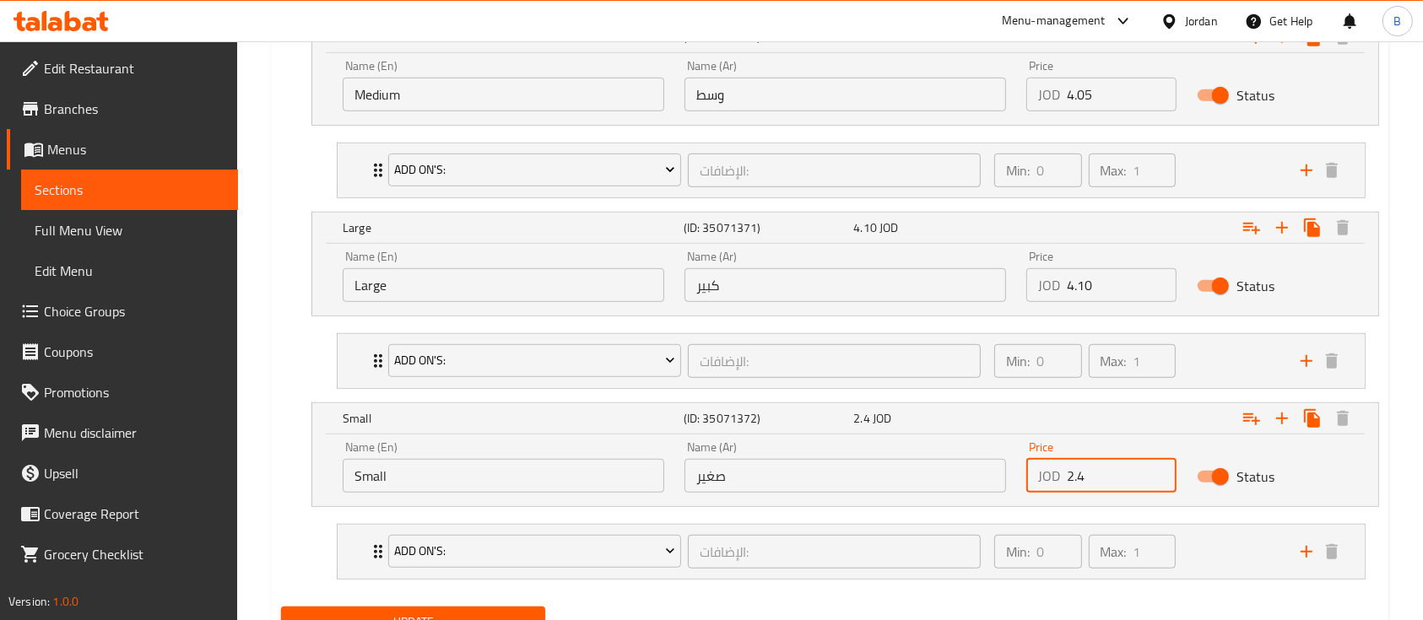
click at [1099, 472] on input "2.4" at bounding box center [1122, 476] width 110 height 34
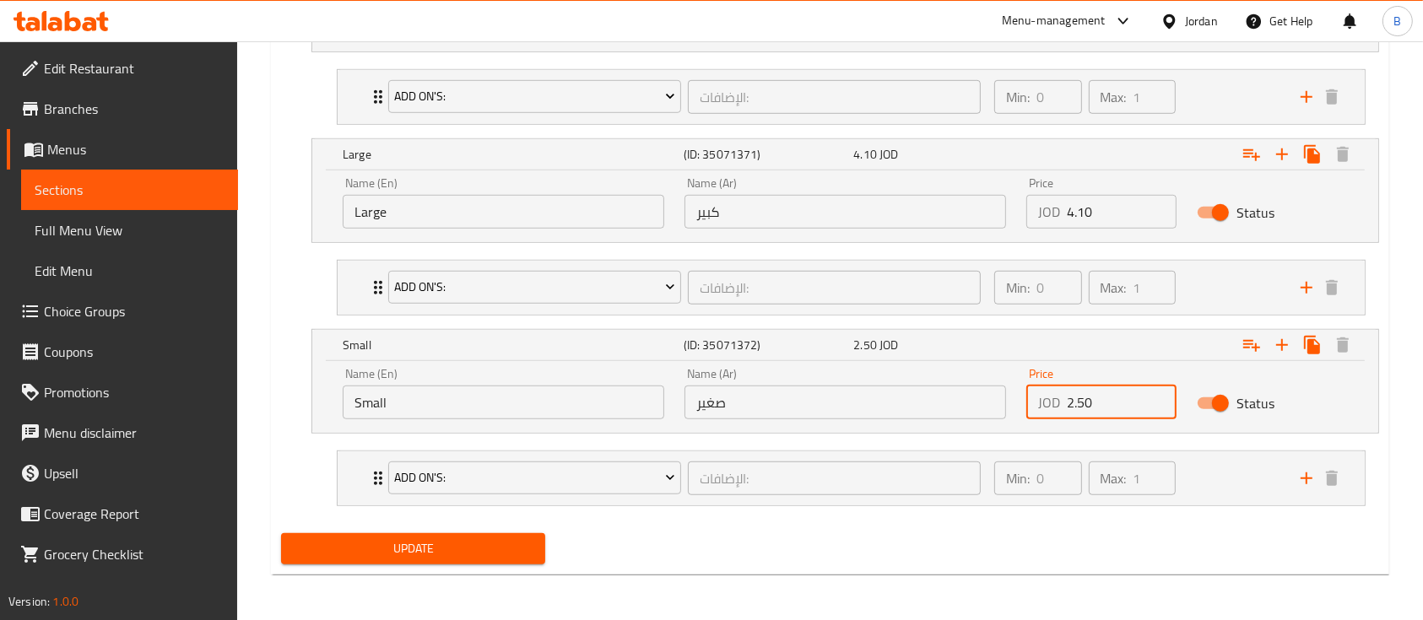
type input "2.50"
click at [499, 540] on span "Update" at bounding box center [413, 548] width 237 height 21
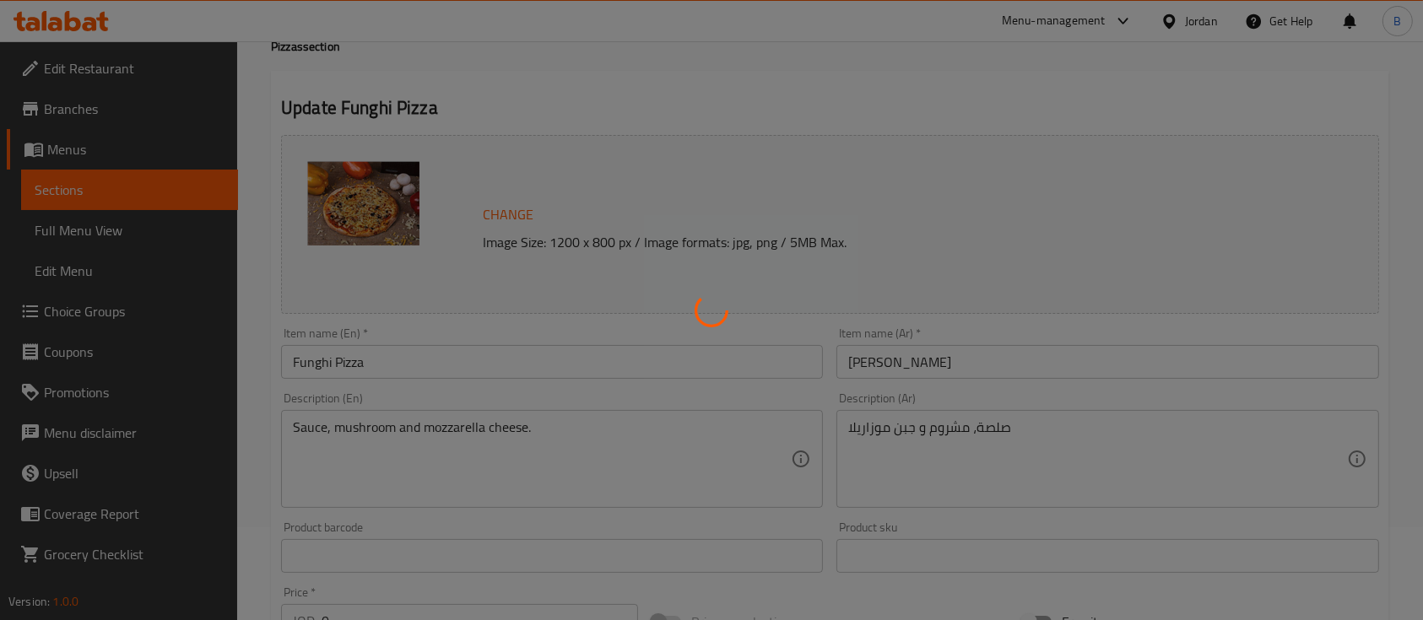
scroll to position [0, 0]
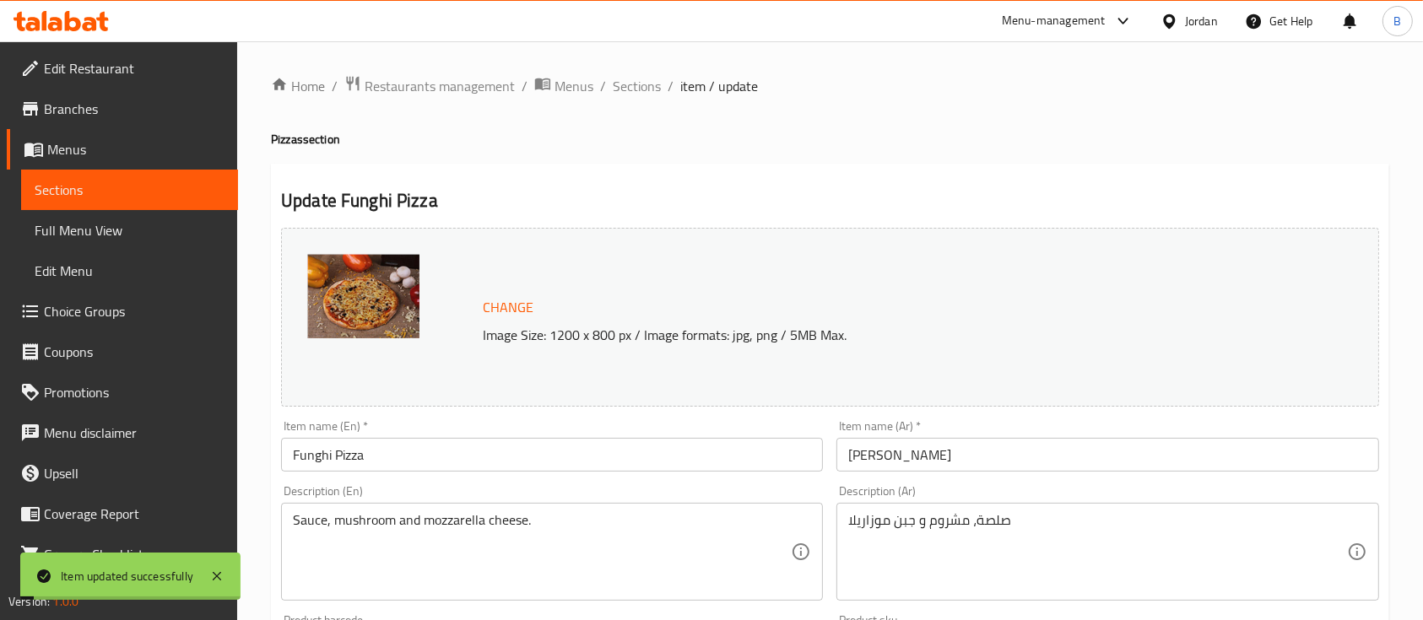
click at [634, 84] on span "Sections" at bounding box center [637, 86] width 48 height 20
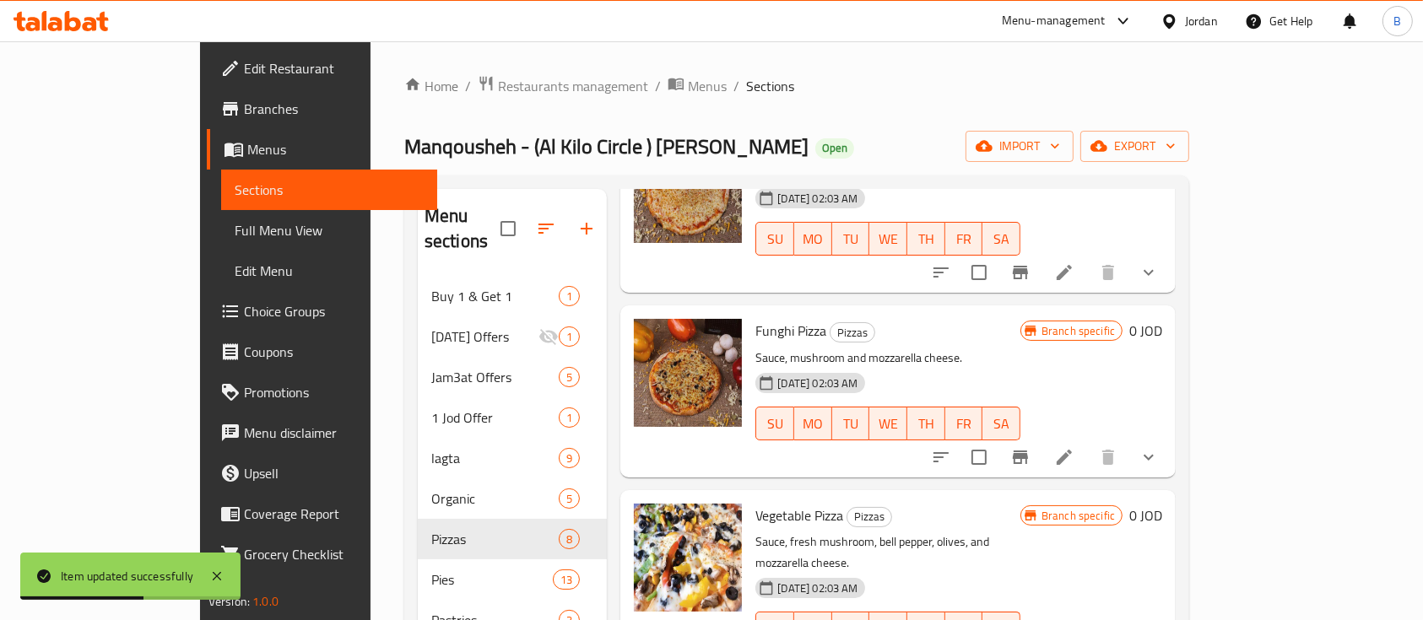
scroll to position [112, 0]
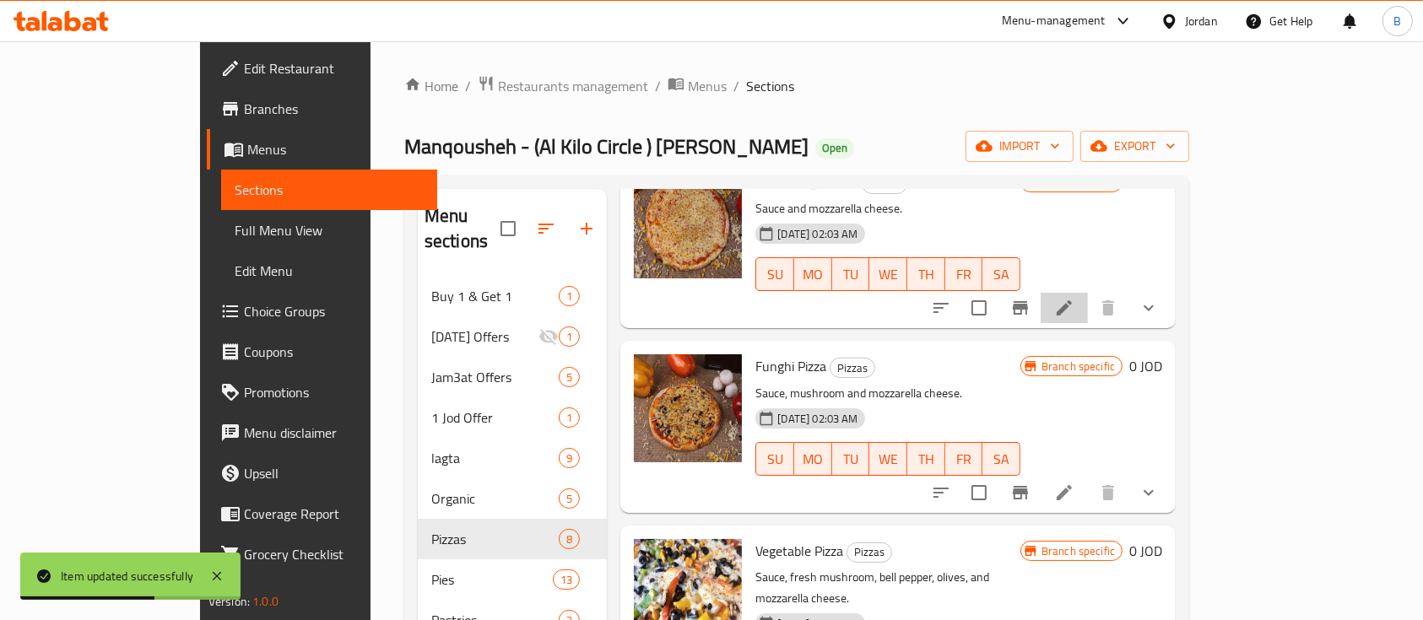
click at [1074, 298] on icon at bounding box center [1064, 308] width 20 height 20
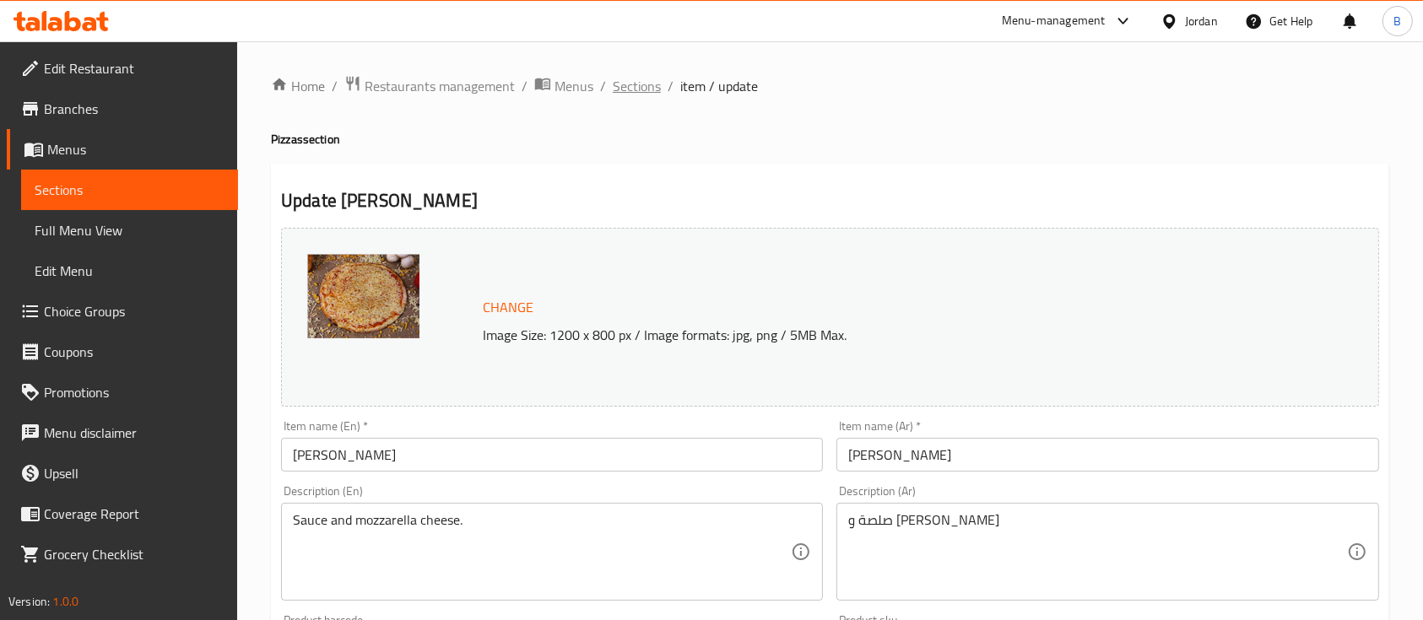
click at [624, 82] on span "Sections" at bounding box center [637, 86] width 48 height 20
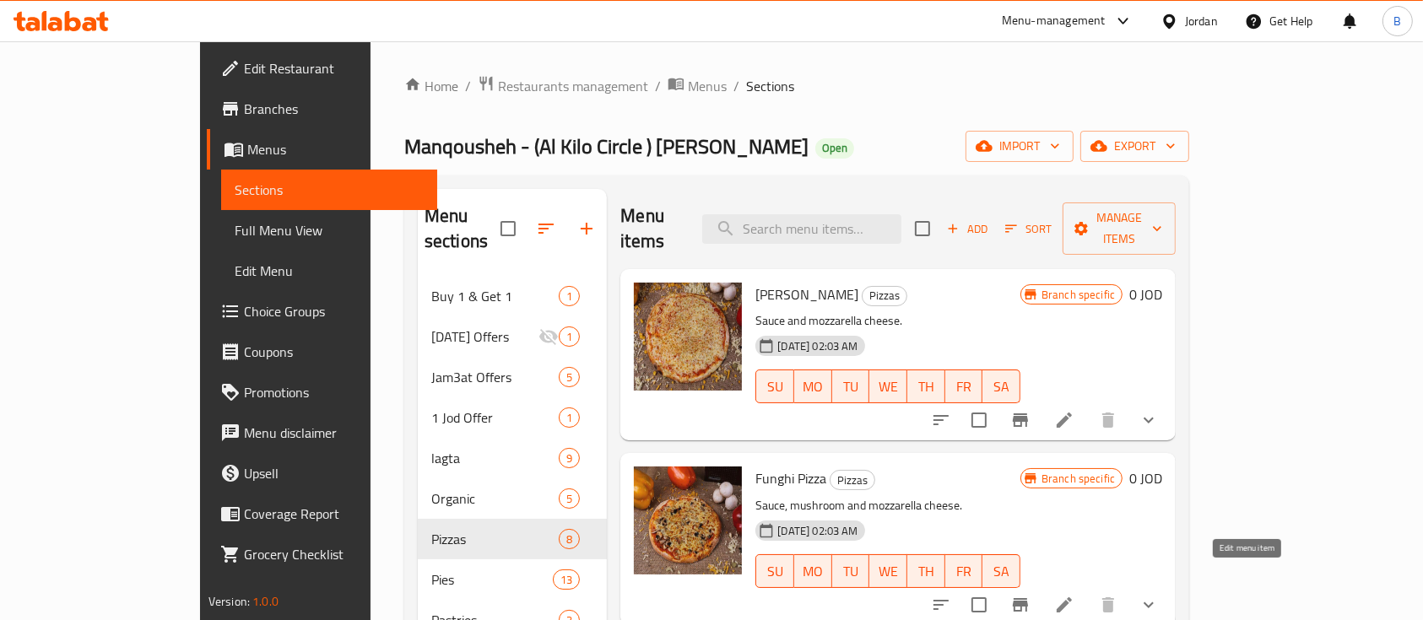
click at [1074, 595] on icon at bounding box center [1064, 605] width 20 height 20
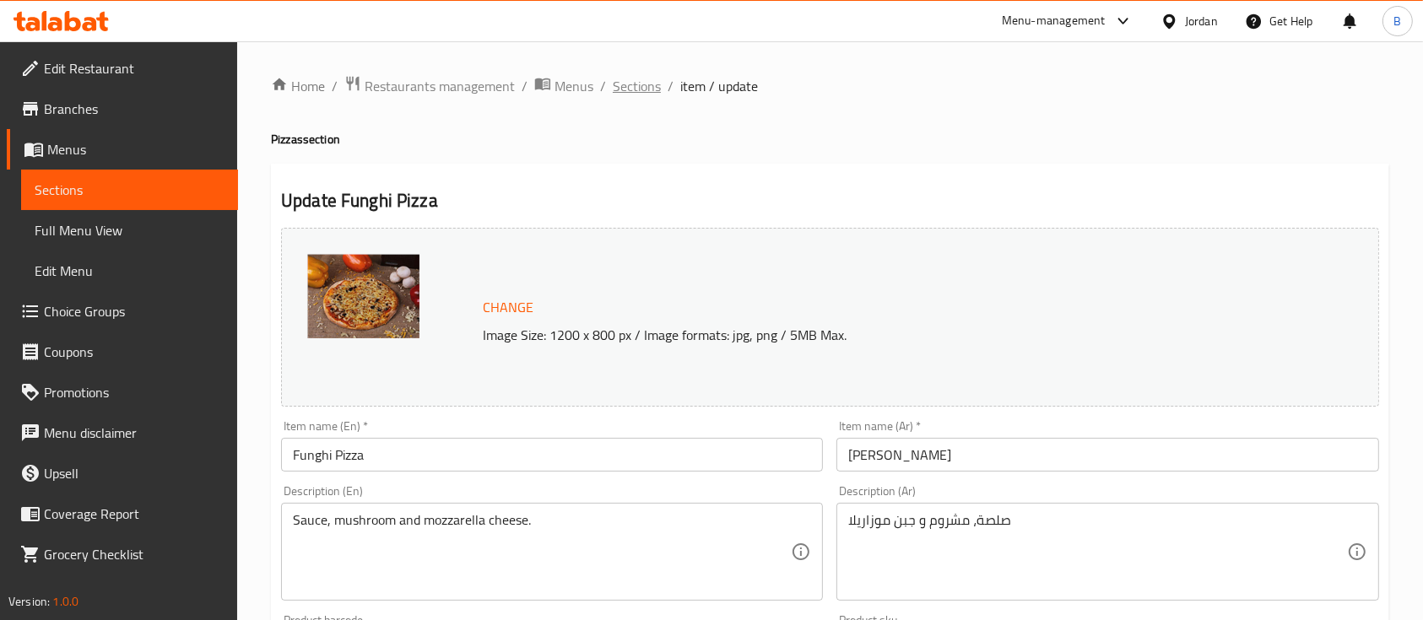
click at [624, 84] on span "Sections" at bounding box center [637, 86] width 48 height 20
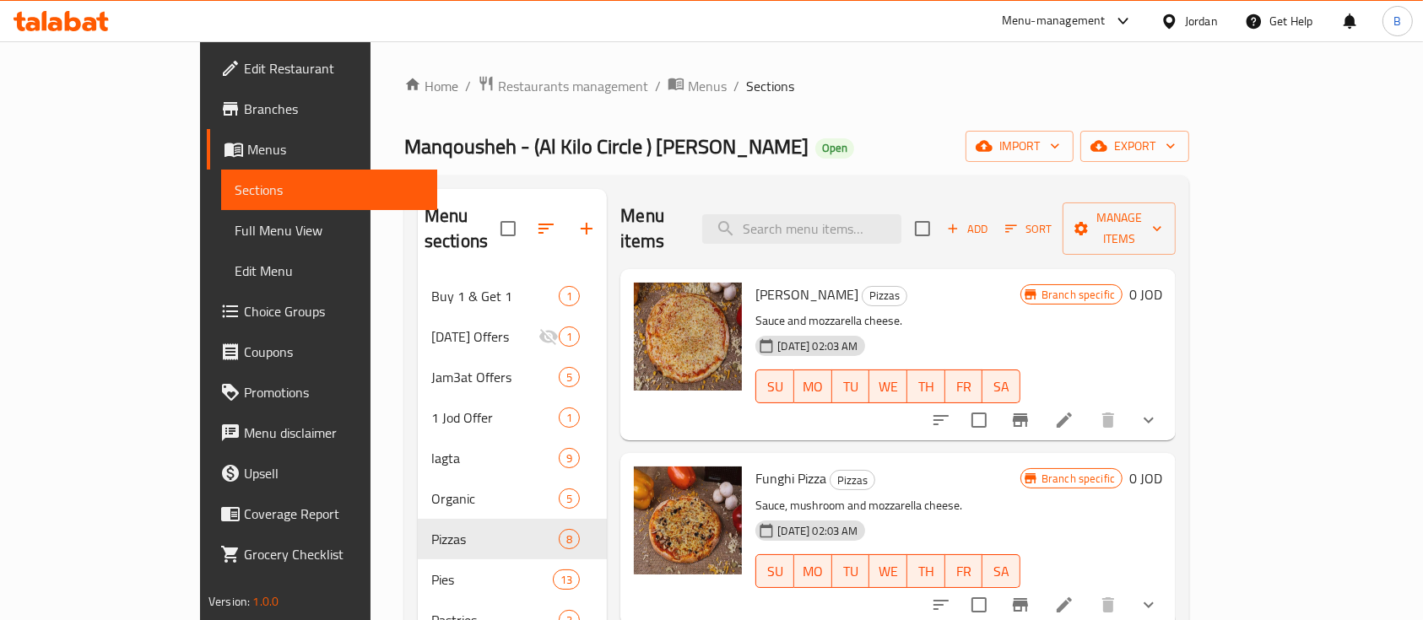
click at [1088, 405] on li at bounding box center [1064, 420] width 47 height 30
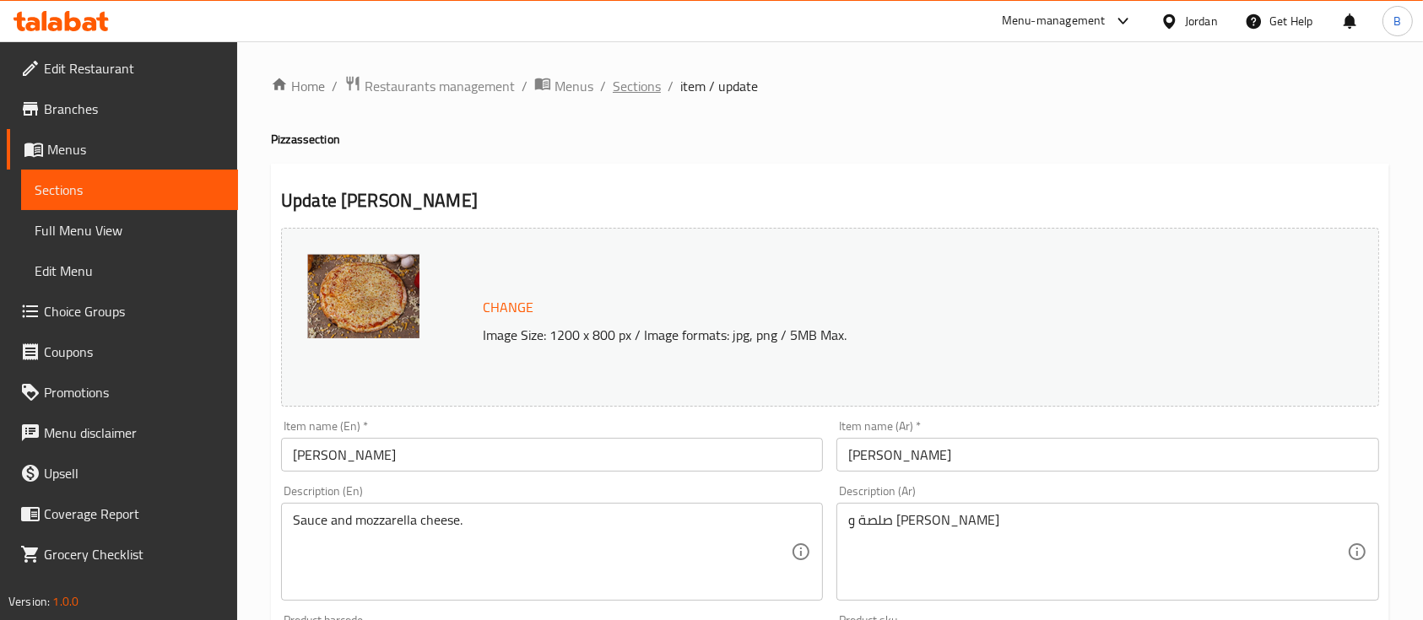
click at [620, 89] on span "Sections" at bounding box center [637, 86] width 48 height 20
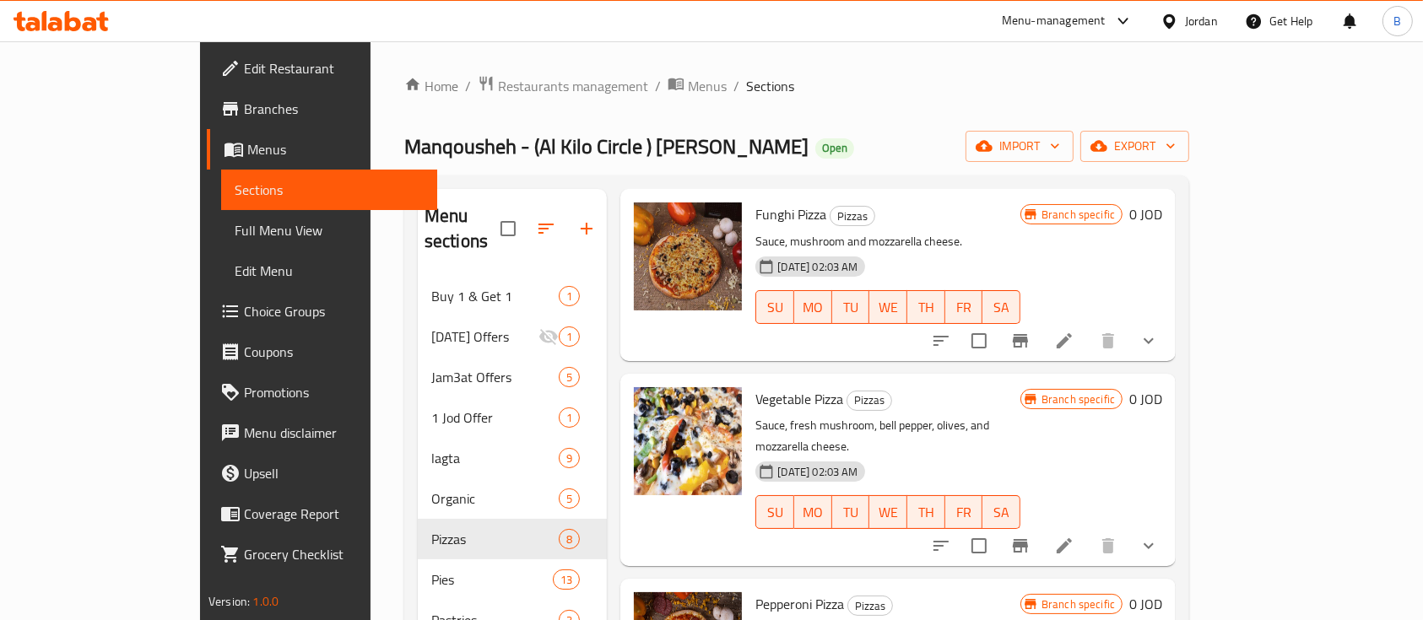
scroll to position [338, 0]
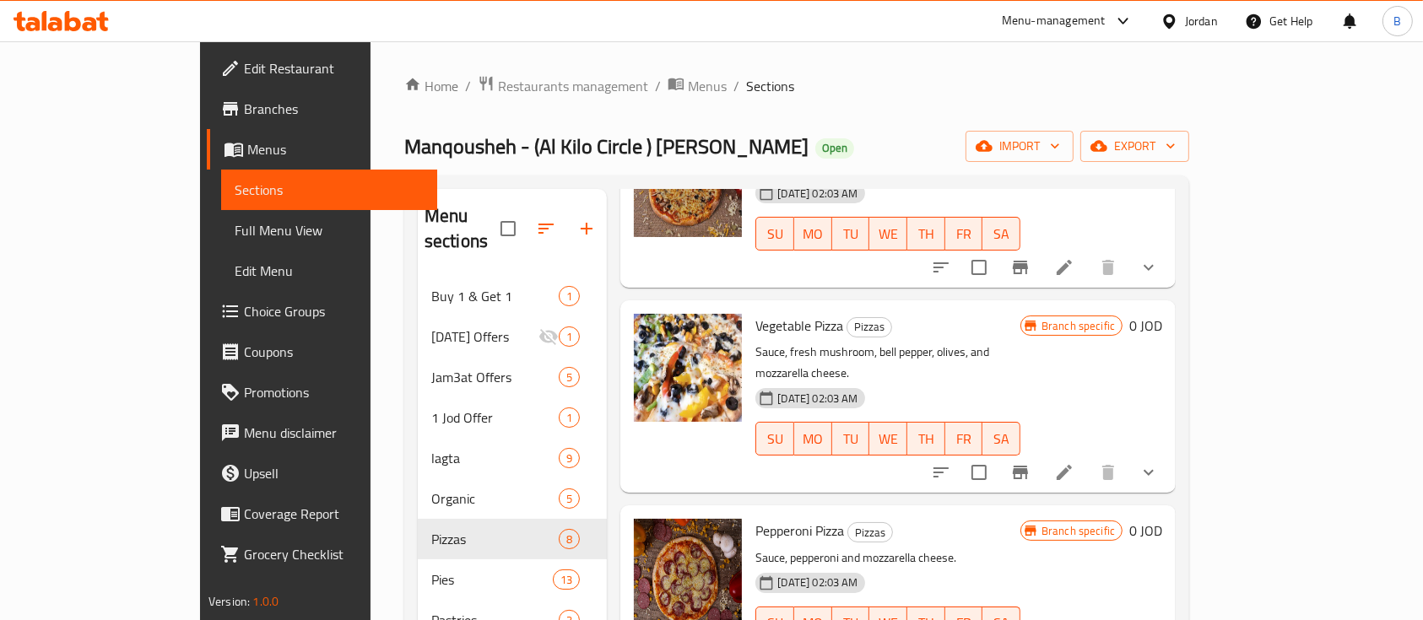
click at [1088, 457] on li at bounding box center [1064, 472] width 47 height 30
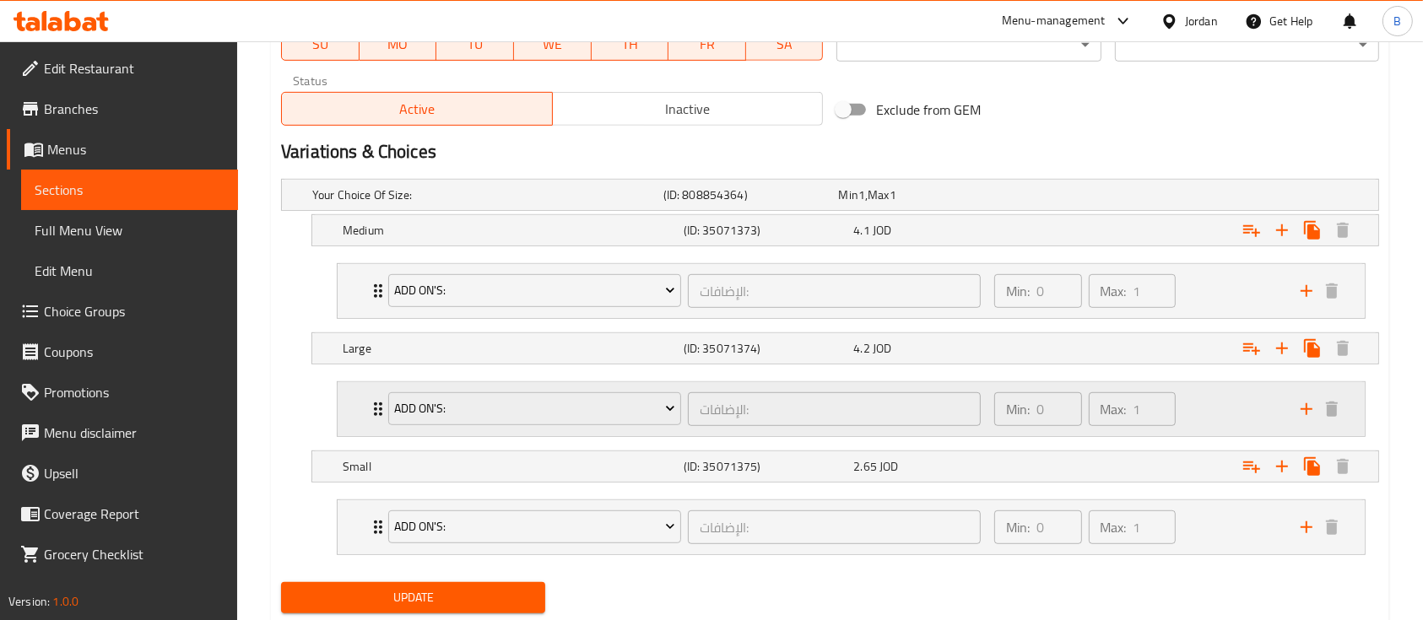
scroll to position [889, 0]
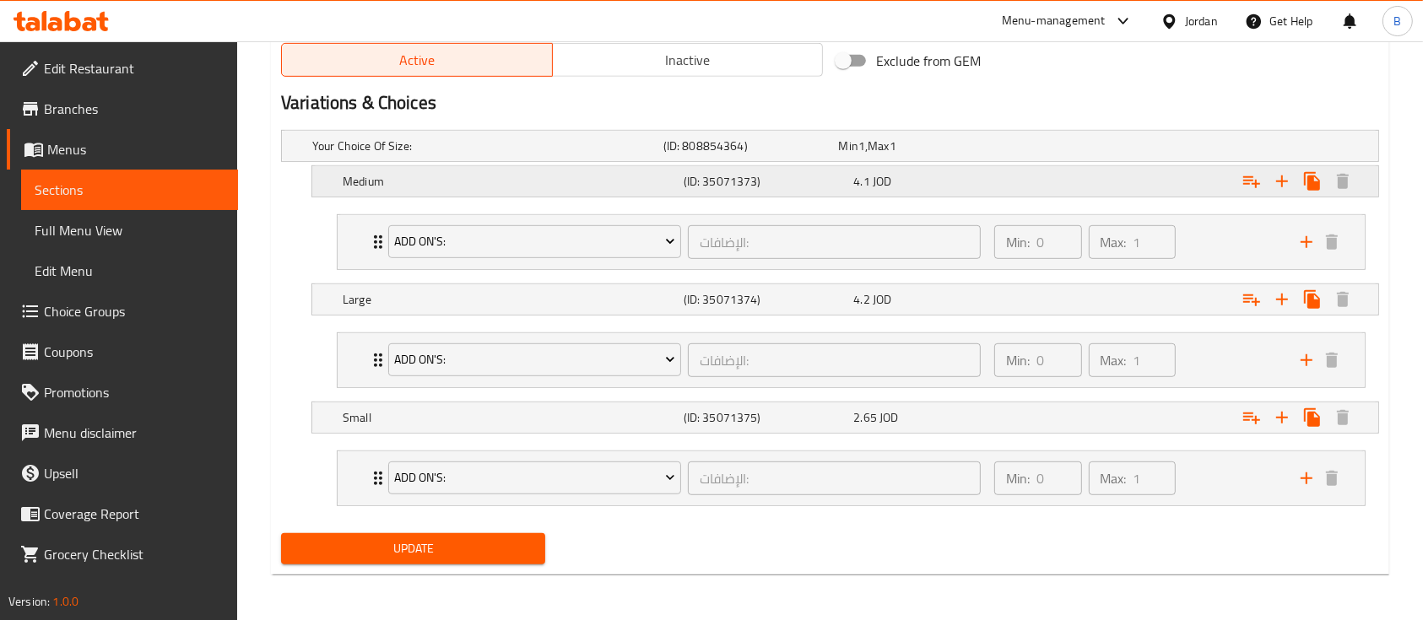
click at [871, 154] on div "4.1 JOD" at bounding box center [922, 146] width 169 height 17
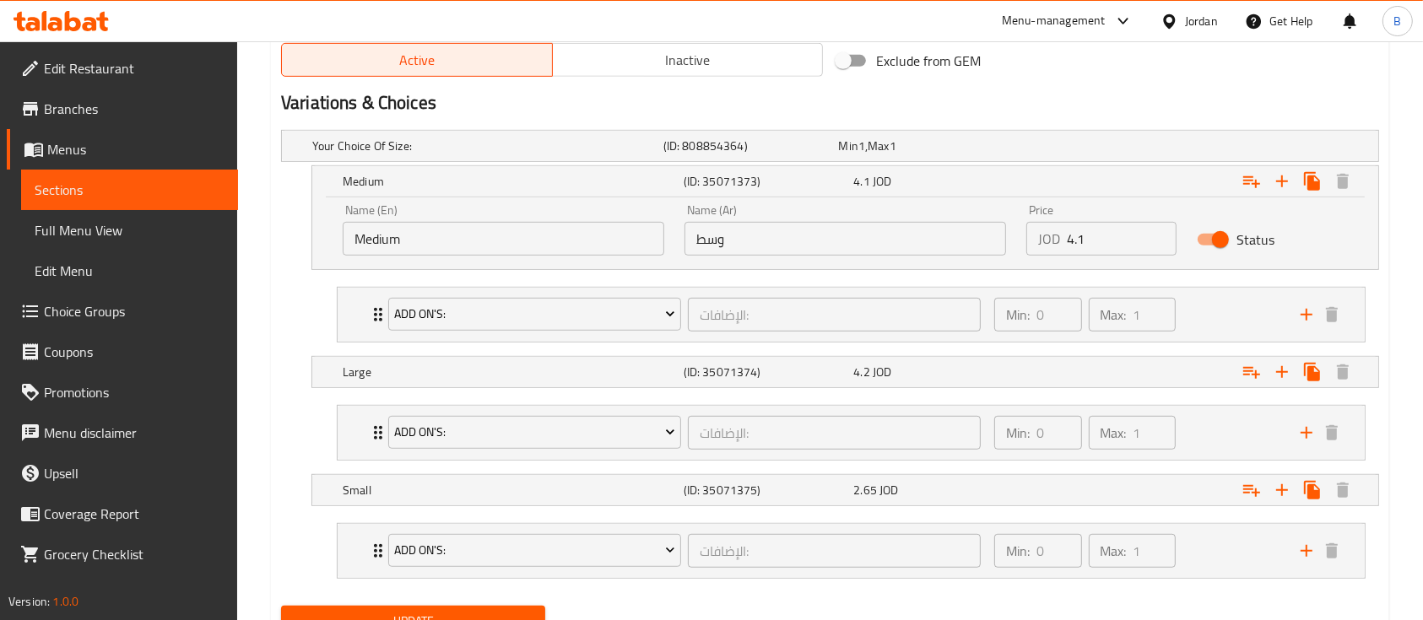
click at [1115, 239] on input "4.1" at bounding box center [1122, 239] width 110 height 34
type input "4.20"
click at [913, 154] on div "4.2 JOD" at bounding box center [922, 146] width 169 height 17
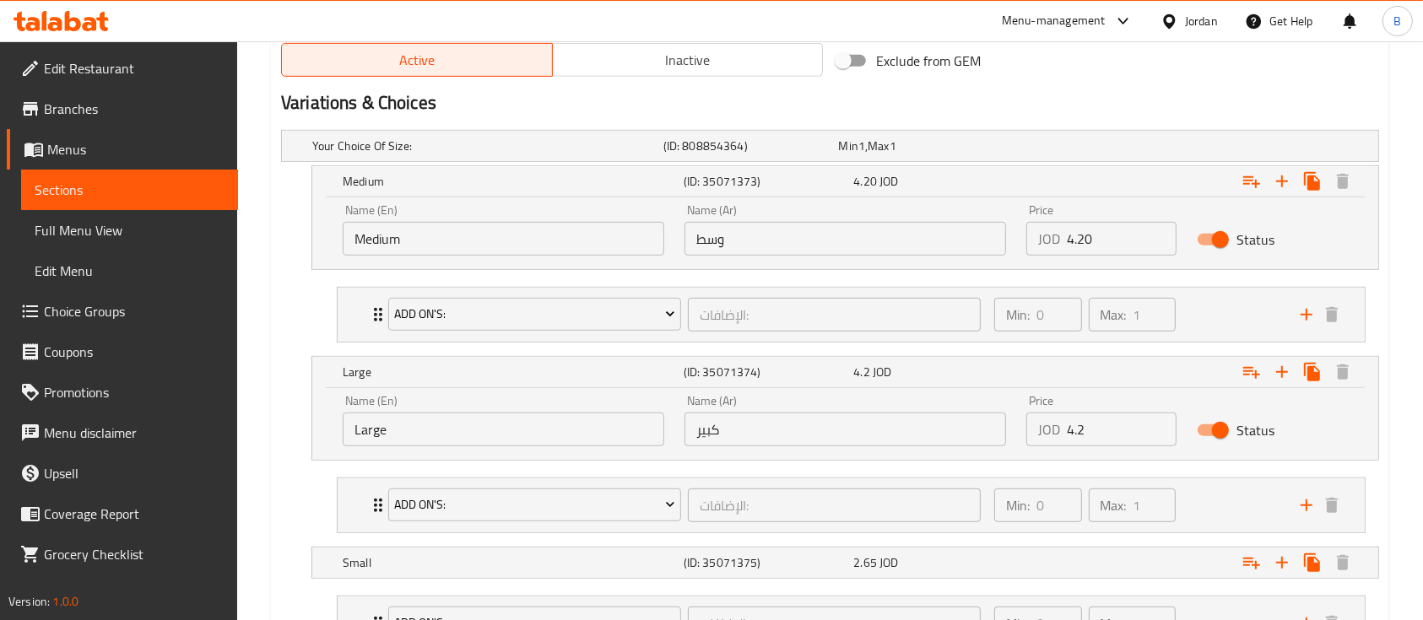
click at [1104, 415] on input "4.2" at bounding box center [1122, 430] width 110 height 34
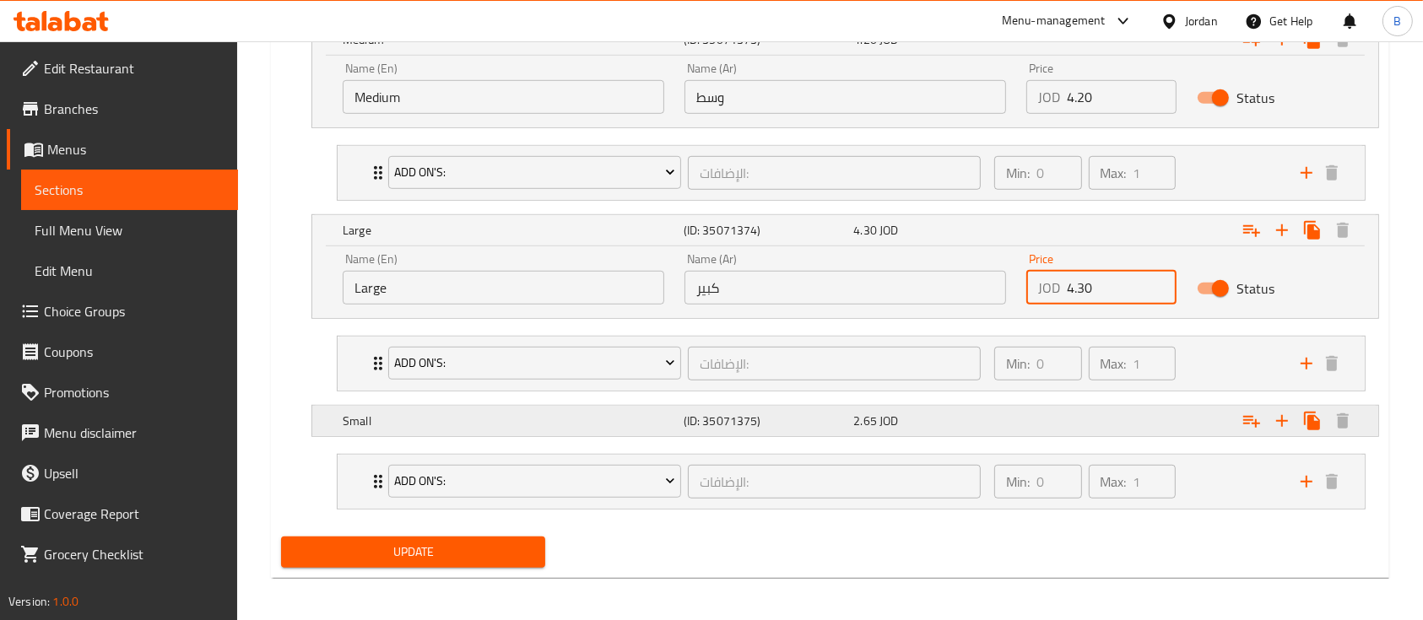
scroll to position [1034, 0]
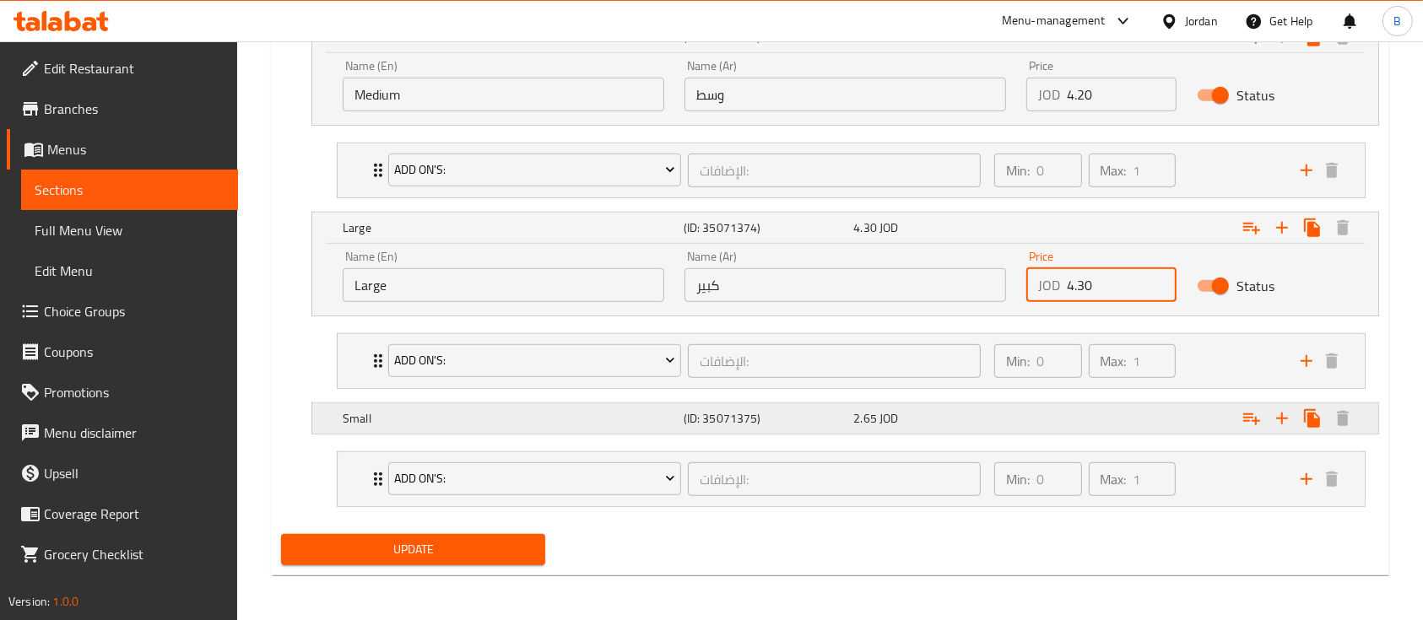
type input "4.30"
click at [938, 14] on div "2.65 JOD" at bounding box center [923, 2] width 176 height 24
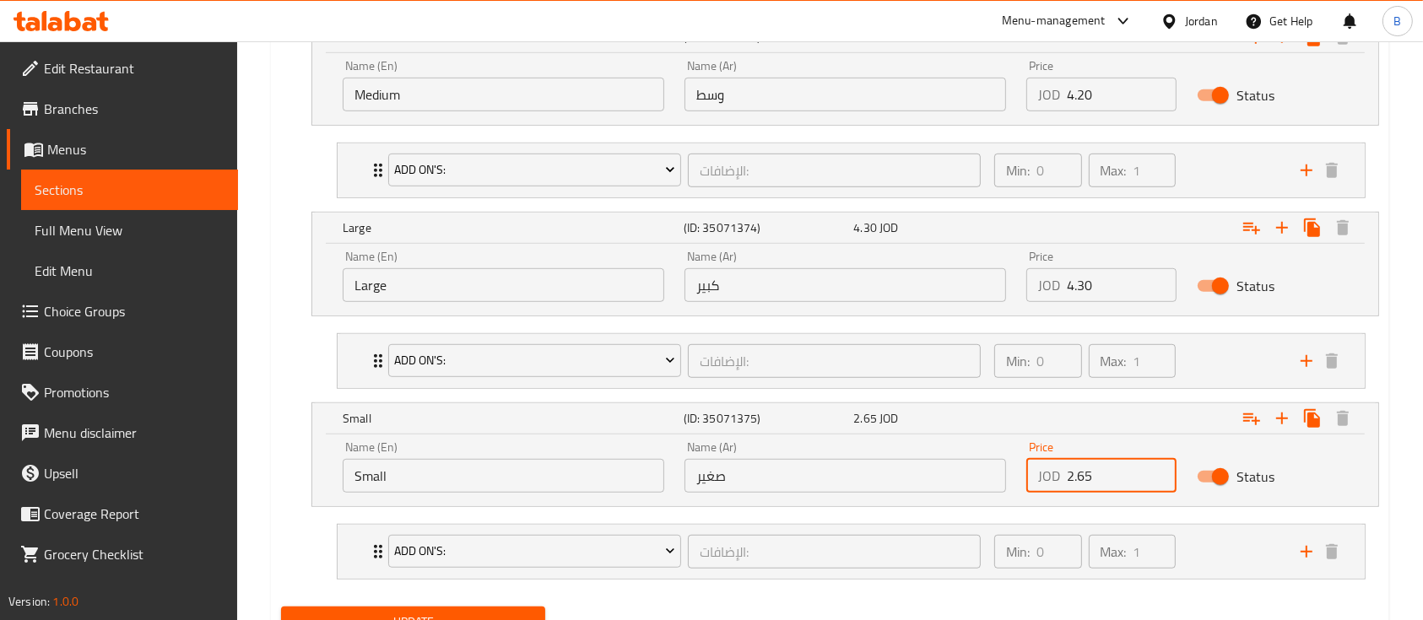
click at [1078, 475] on input "2.65" at bounding box center [1122, 476] width 110 height 34
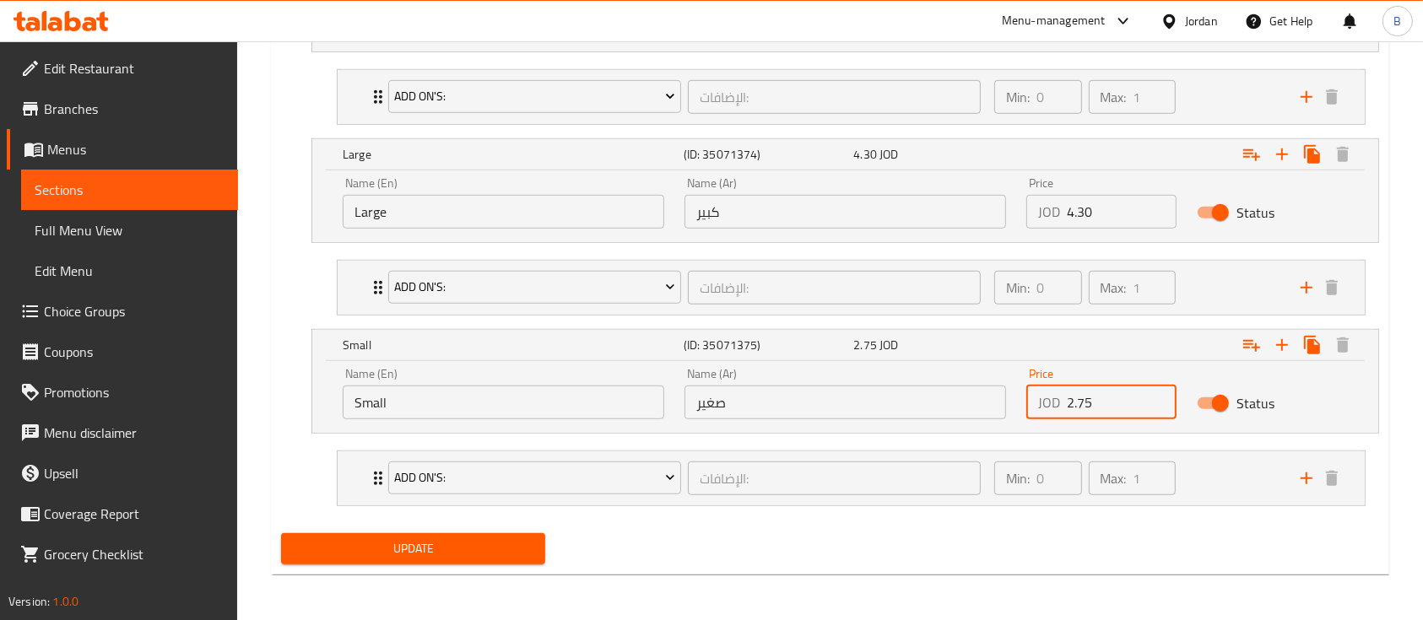
type input "2.75"
drag, startPoint x: 429, startPoint y: 549, endPoint x: 424, endPoint y: 516, distance: 33.2
click at [428, 550] on span "Update" at bounding box center [413, 548] width 237 height 21
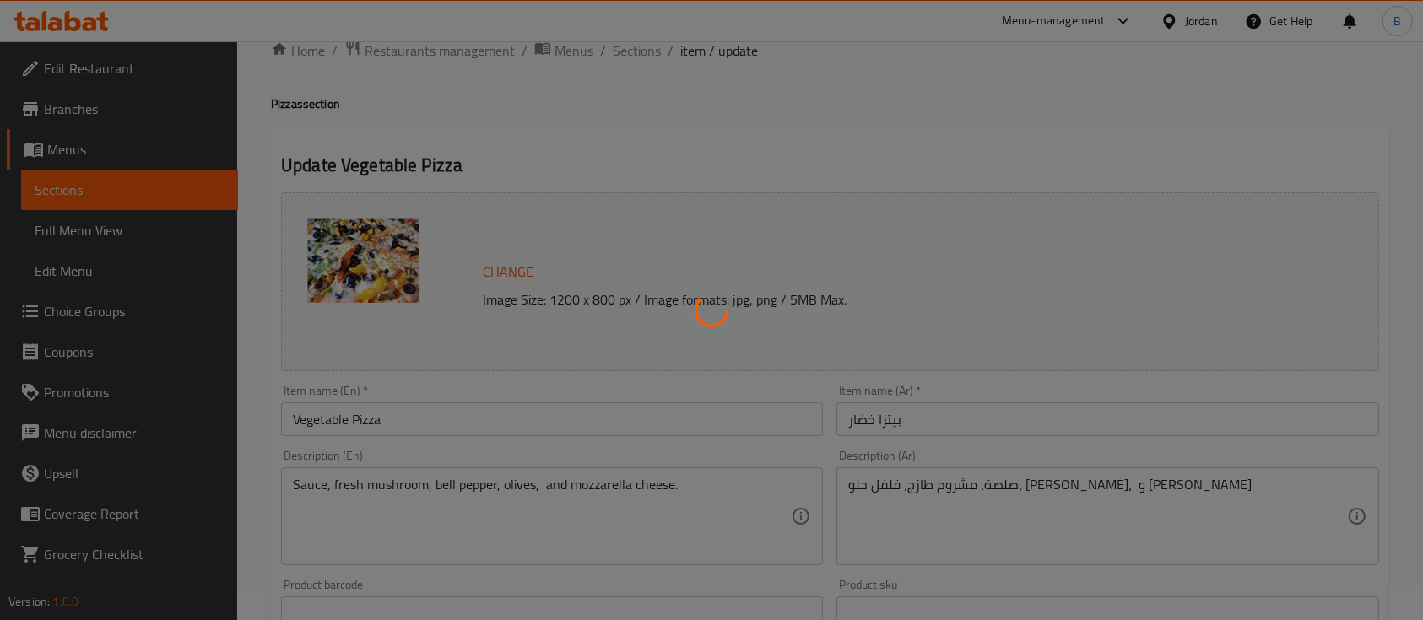
scroll to position [0, 0]
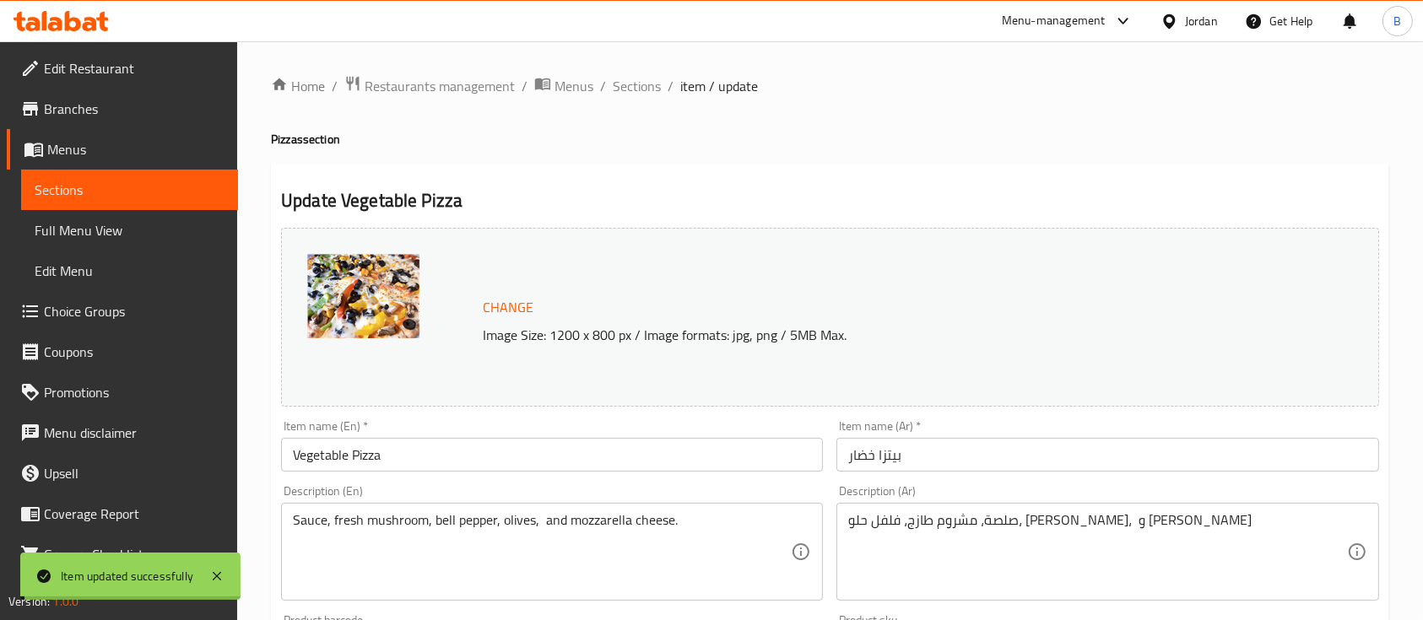
click at [635, 82] on span "Sections" at bounding box center [637, 86] width 48 height 20
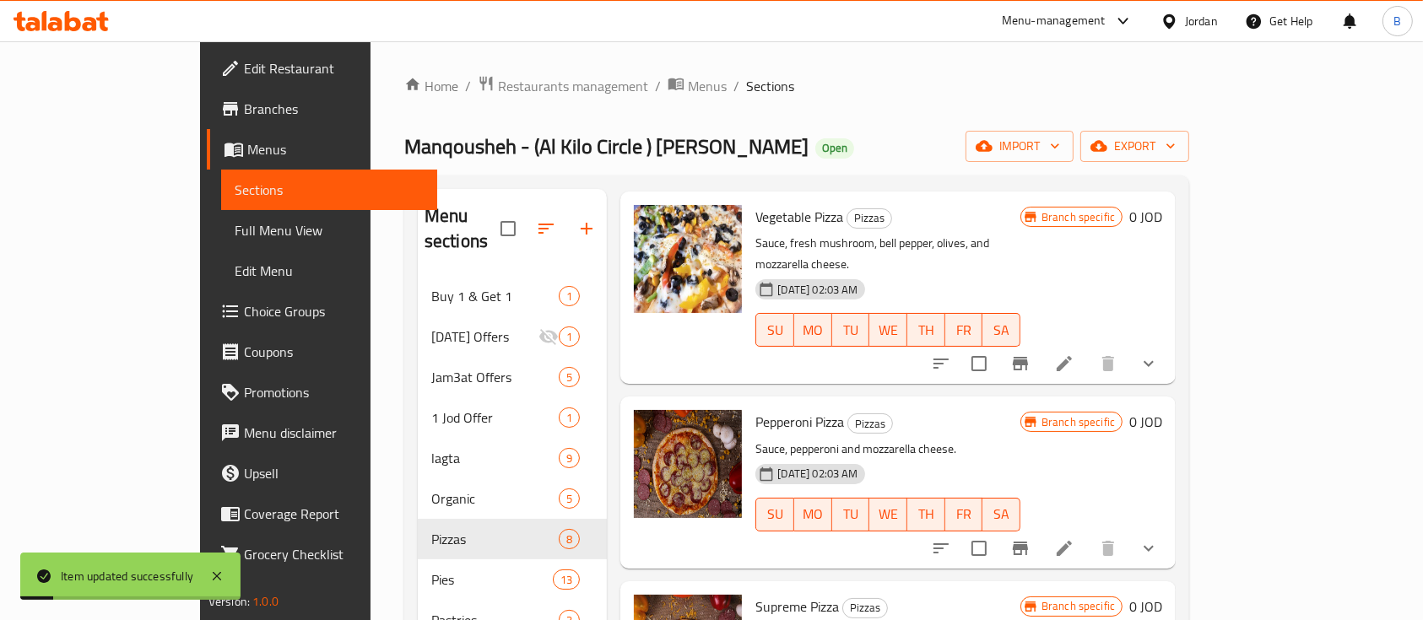
scroll to position [450, 0]
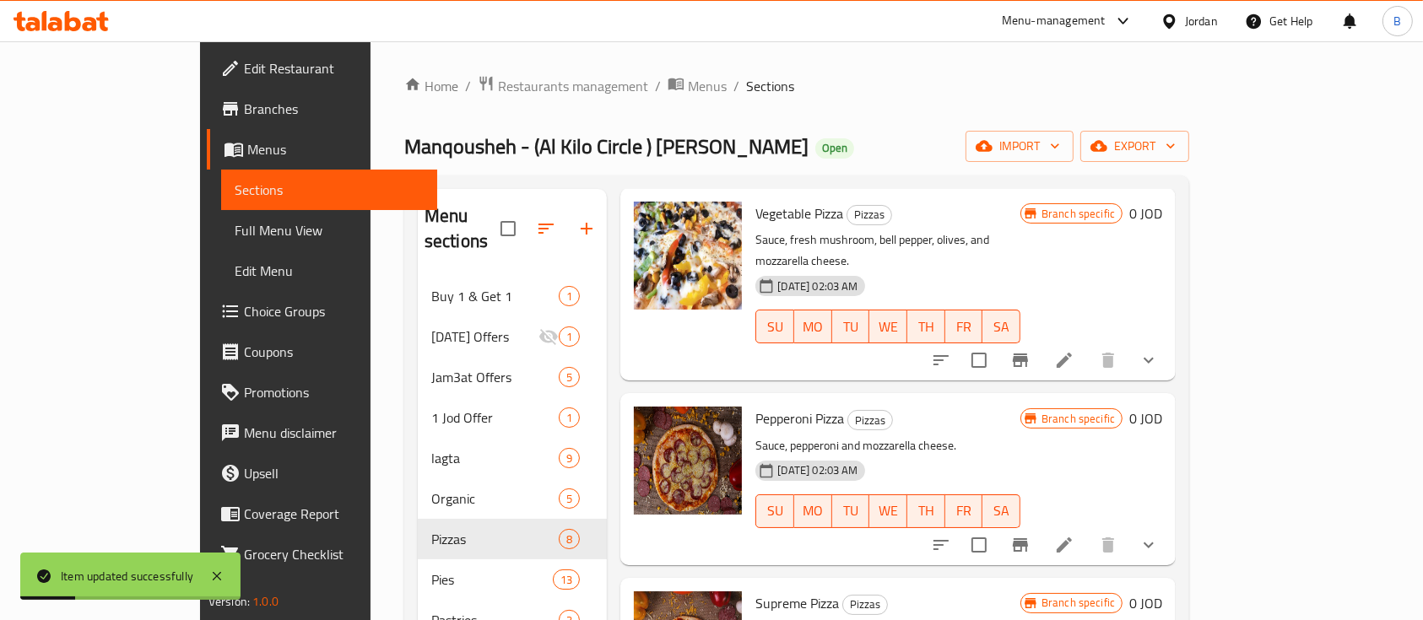
click at [1088, 530] on li at bounding box center [1064, 545] width 47 height 30
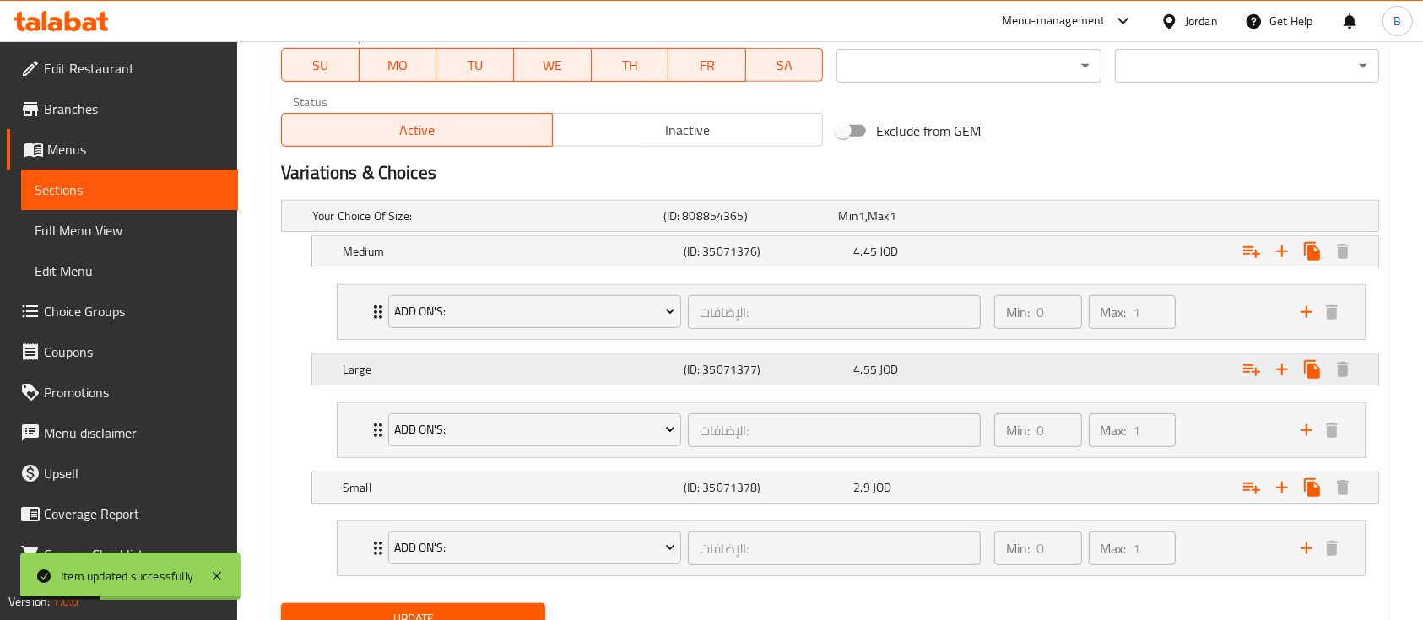
scroll to position [889, 0]
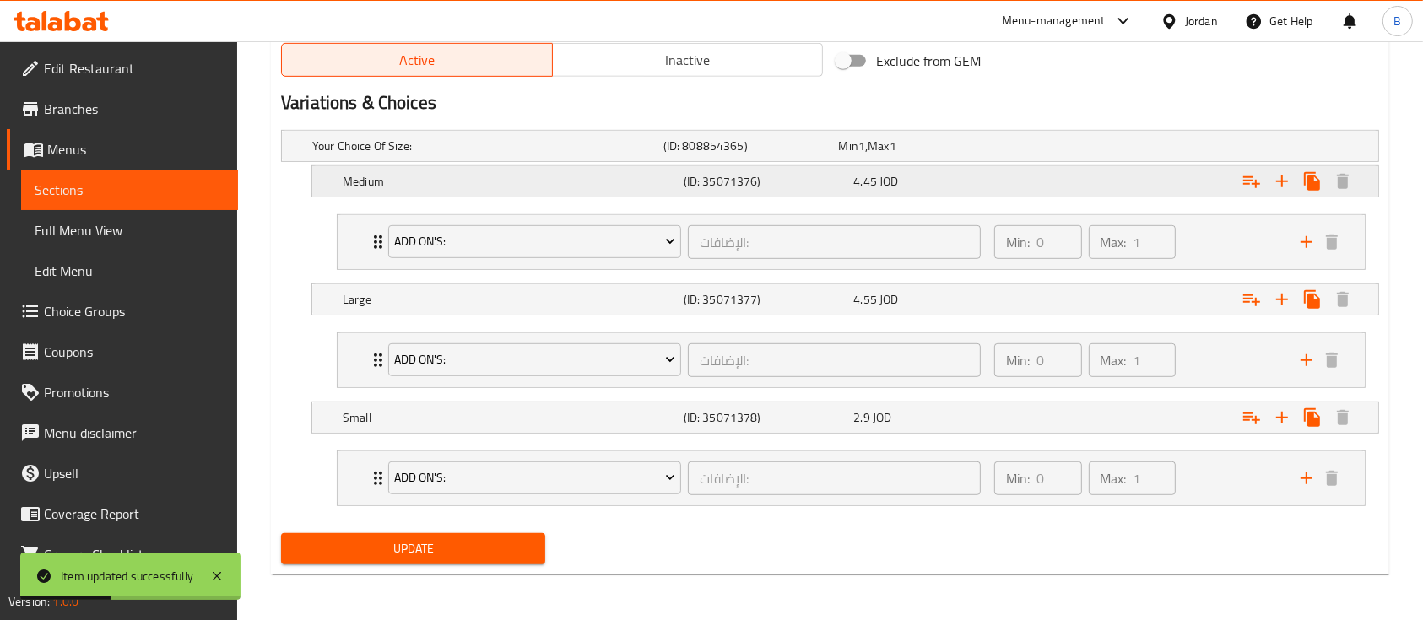
click at [935, 154] on div "4.45 JOD" at bounding box center [922, 146] width 169 height 17
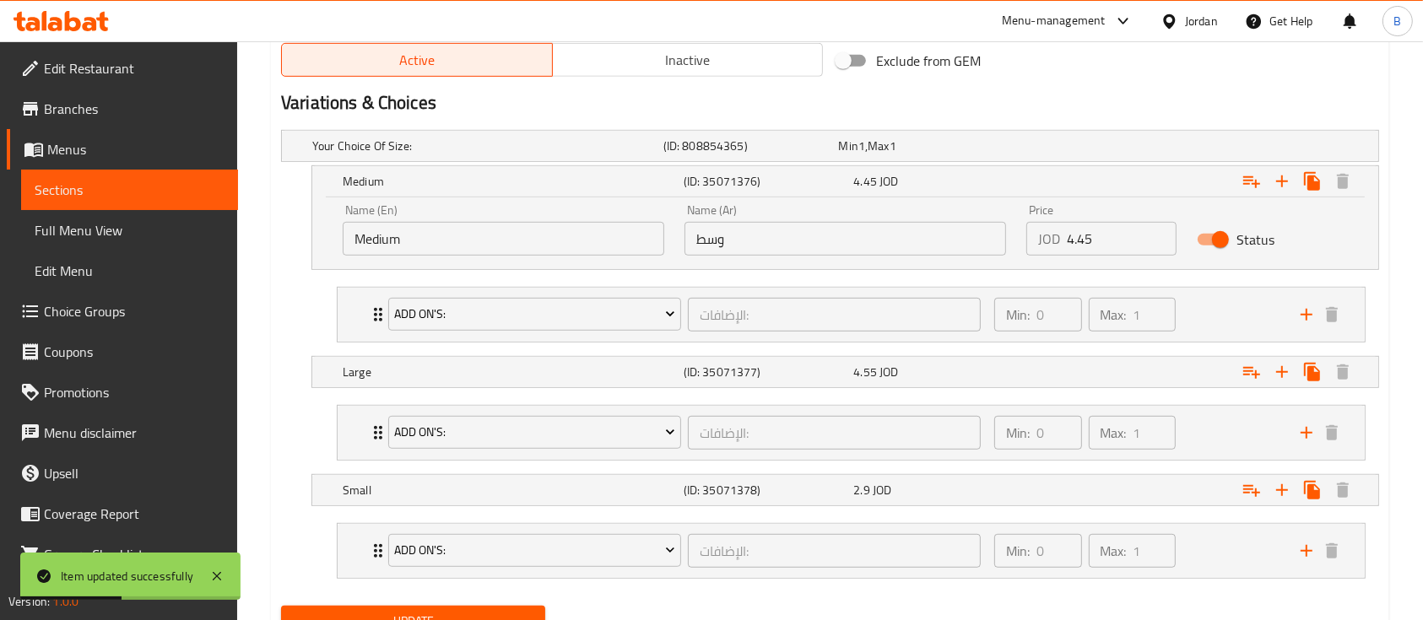
click at [1107, 245] on input "4.45" at bounding box center [1122, 239] width 110 height 34
type input "4.55"
click at [900, 165] on div "Large (ID: 35071377) 4.55 JOD" at bounding box center [835, 145] width 1052 height 37
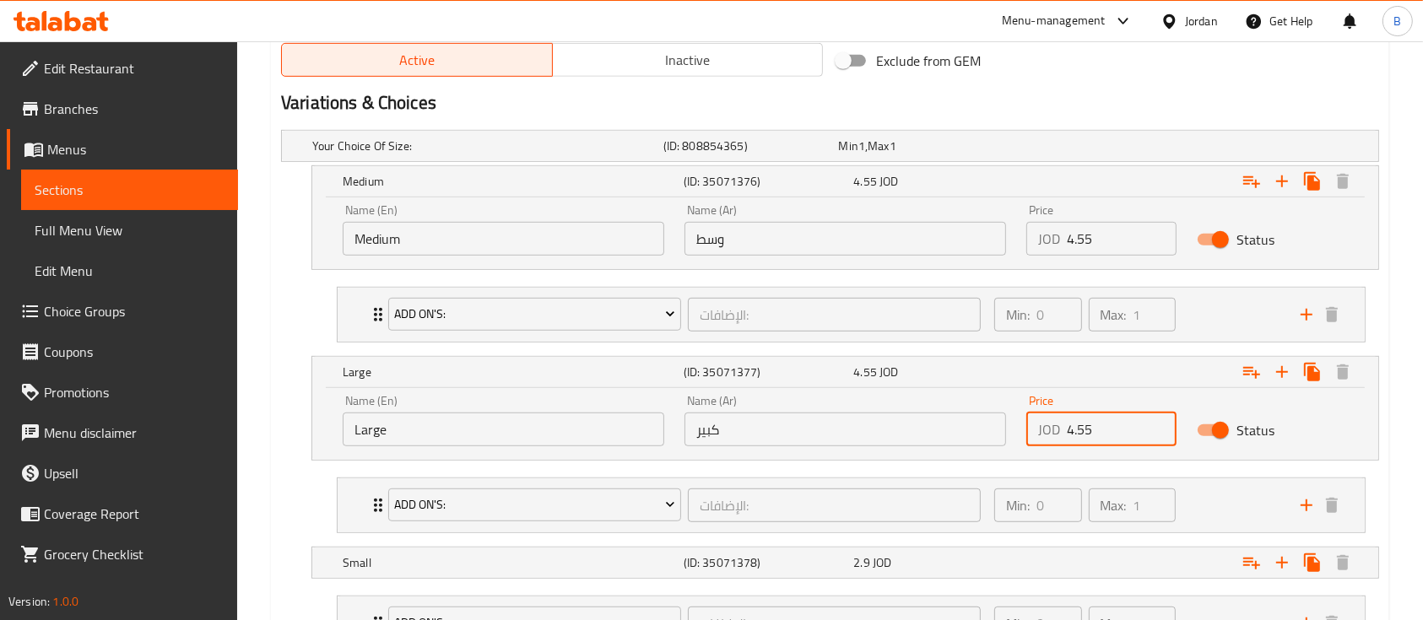
click at [1078, 432] on input "4.55" at bounding box center [1122, 430] width 110 height 34
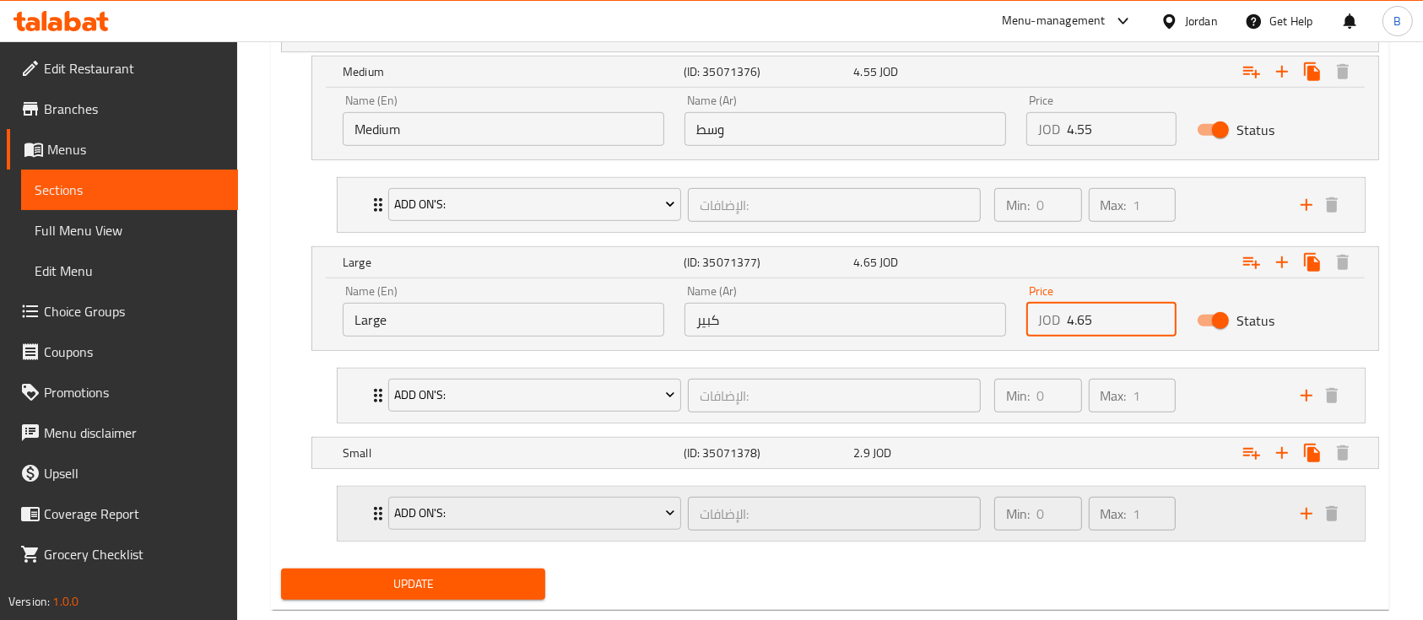
scroll to position [1034, 0]
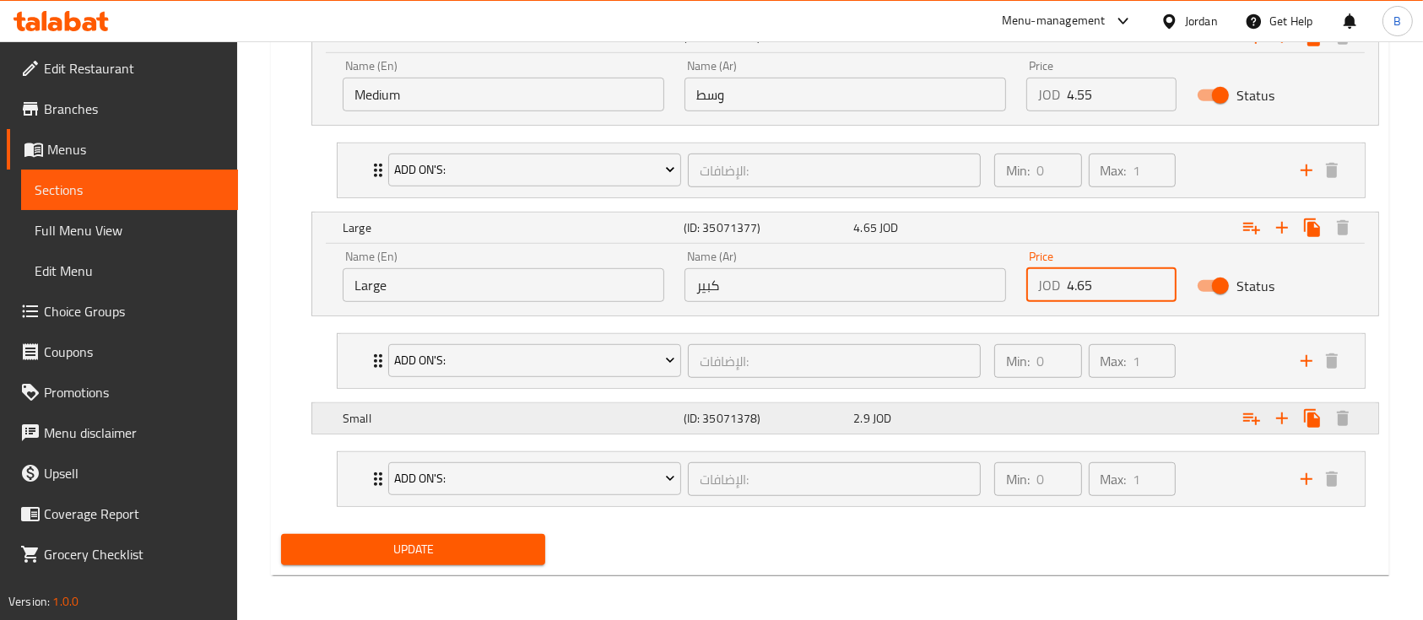
type input "4.65"
click at [912, 20] on div "Small (ID: 35071378) 2.9 JOD" at bounding box center [835, 1] width 1052 height 37
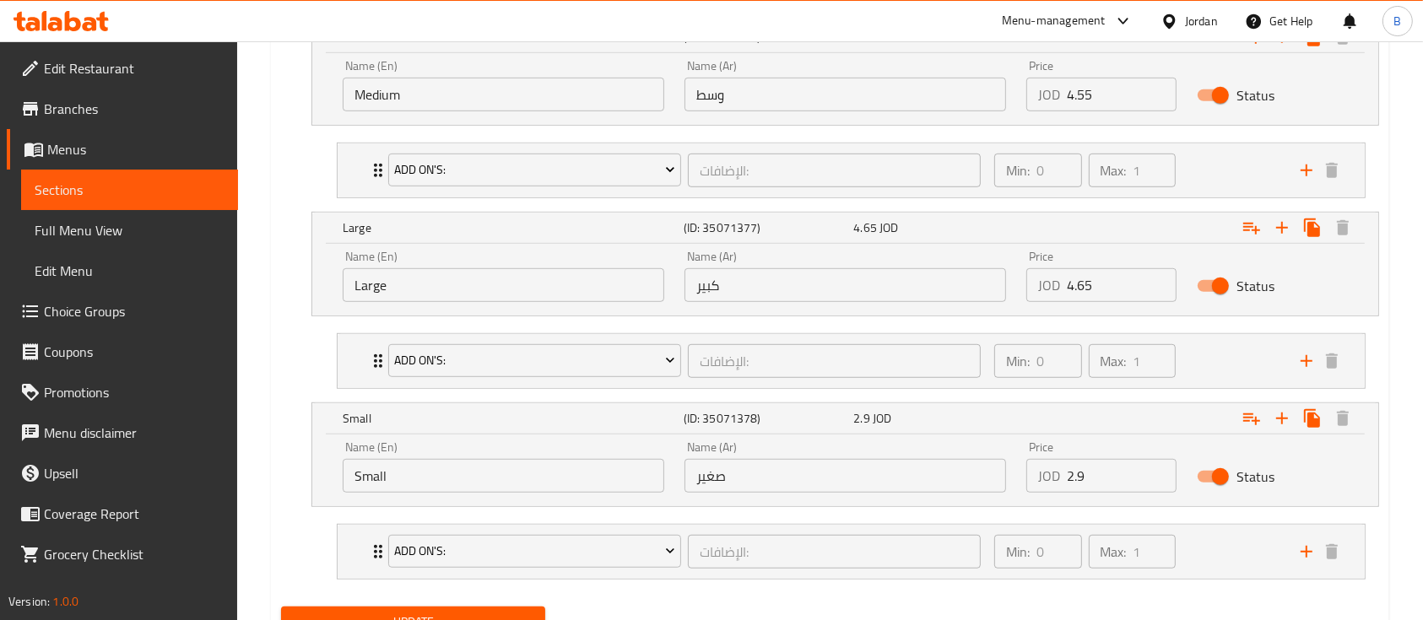
click at [1132, 476] on input "2.9" at bounding box center [1122, 476] width 110 height 34
drag, startPoint x: 1132, startPoint y: 476, endPoint x: 939, endPoint y: 486, distance: 192.7
click at [942, 486] on div "Name (En) Small Name (En) Name (Ar) صغير Name (Ar) Price JOD 2.9 Price Status" at bounding box center [844, 467] width 1025 height 72
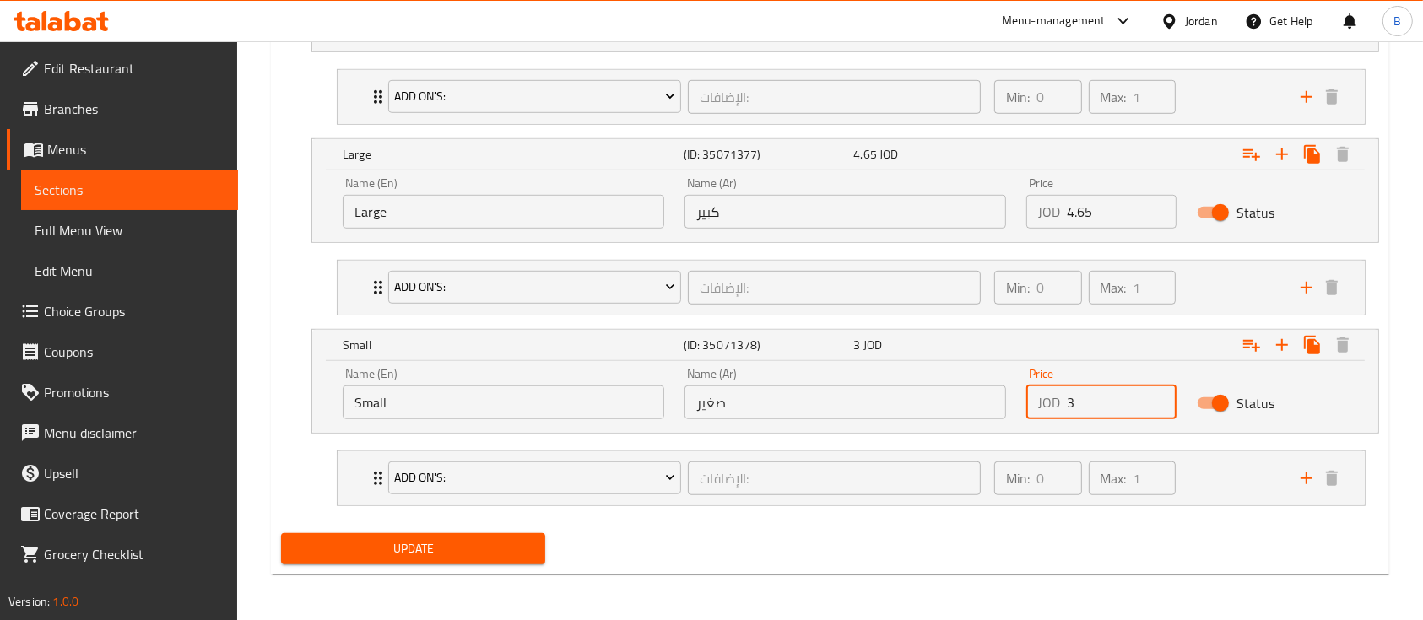
type input "3"
click at [468, 551] on span "Update" at bounding box center [413, 548] width 237 height 21
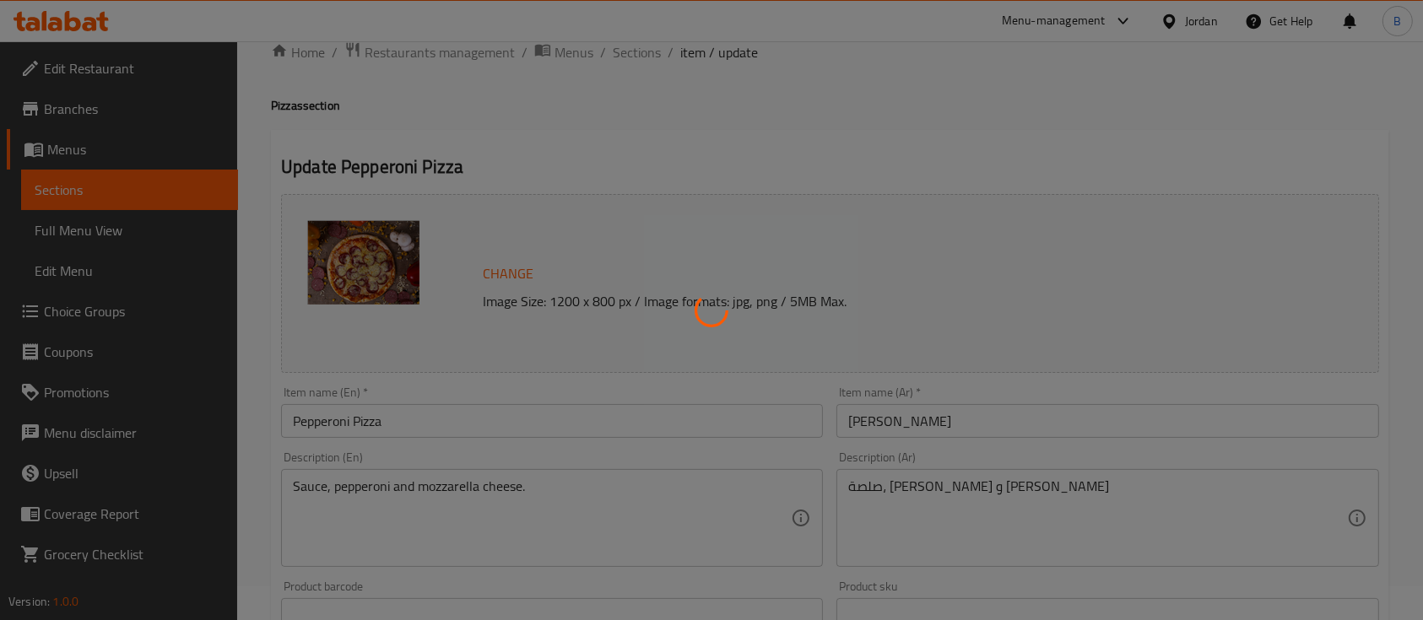
scroll to position [0, 0]
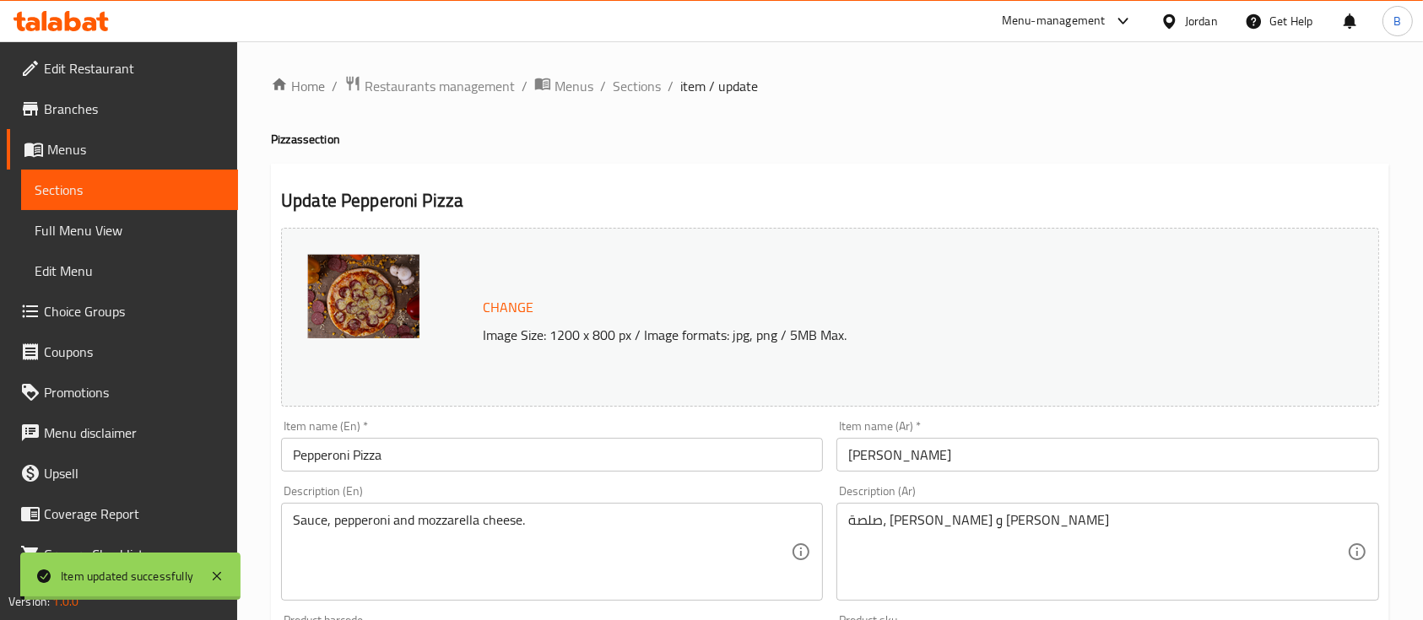
click at [641, 87] on span "Sections" at bounding box center [637, 86] width 48 height 20
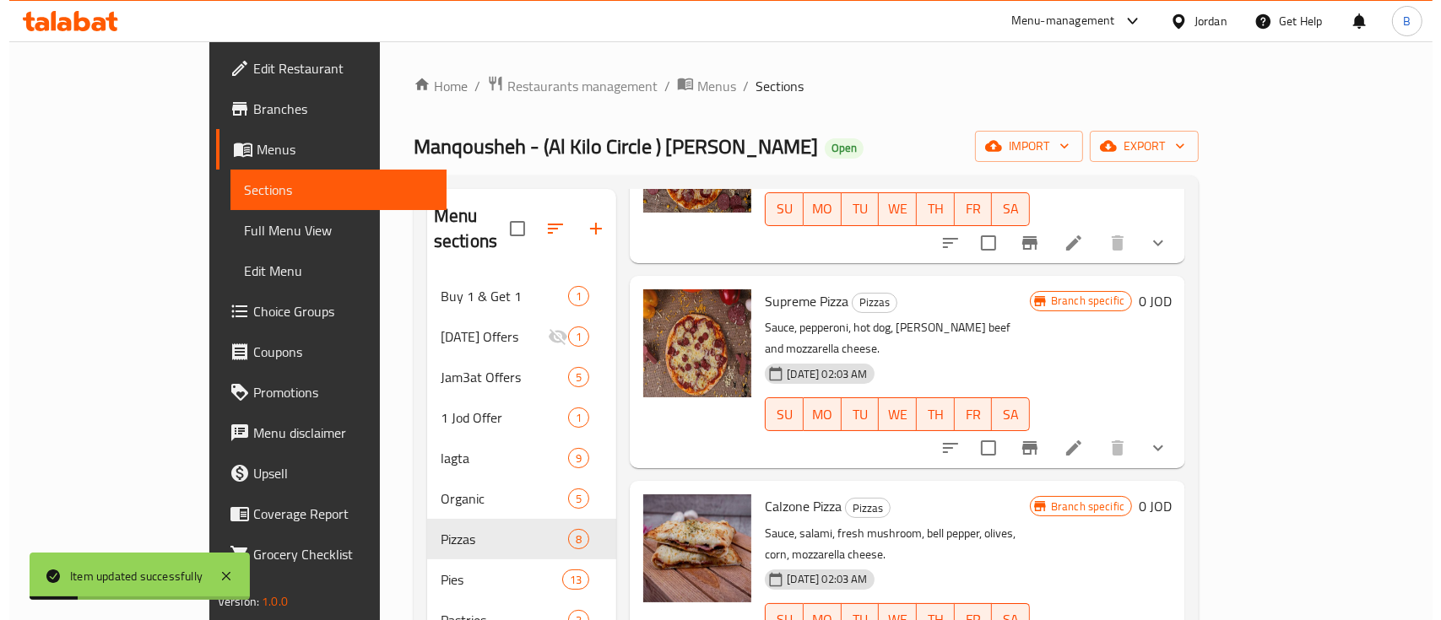
scroll to position [787, 0]
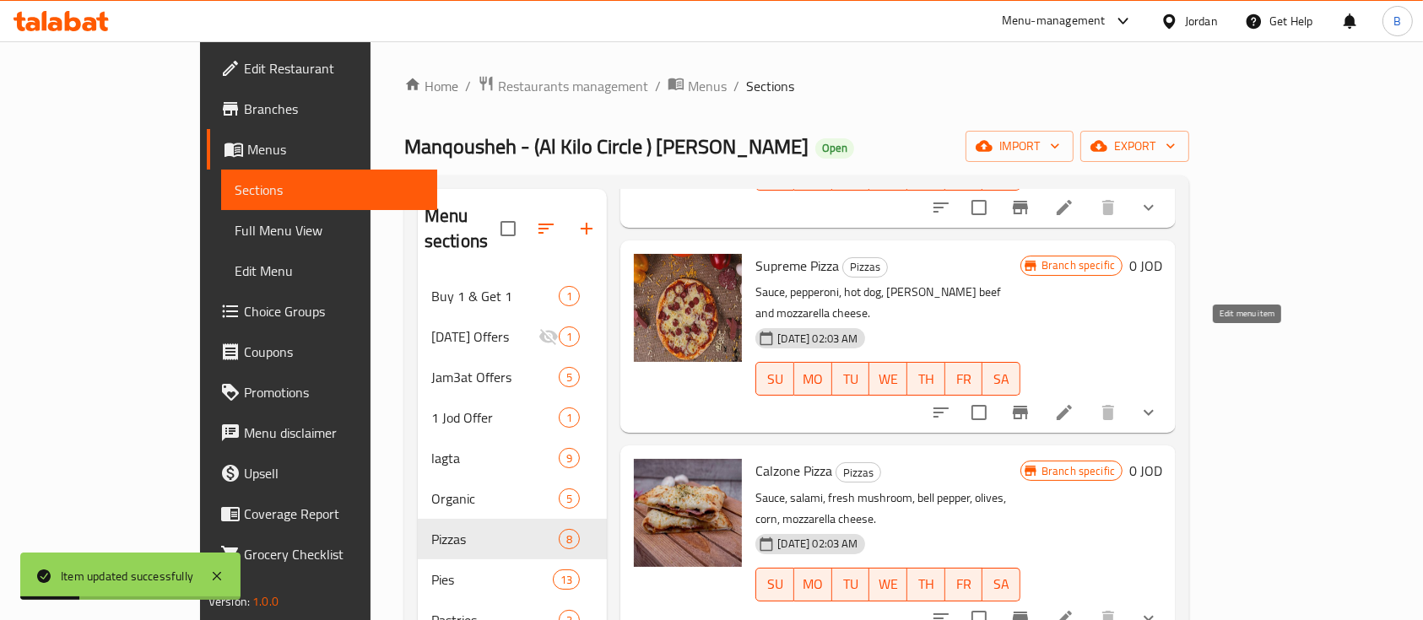
click at [1074, 403] on icon at bounding box center [1064, 413] width 20 height 20
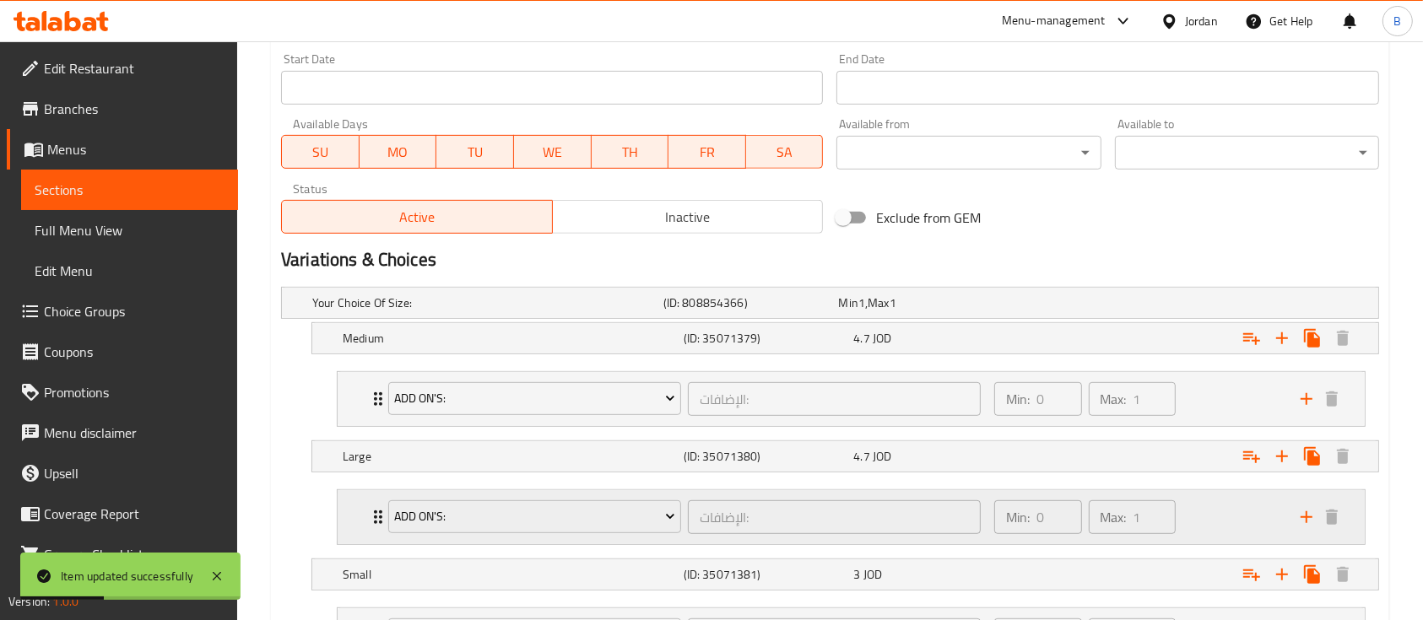
scroll to position [889, 0]
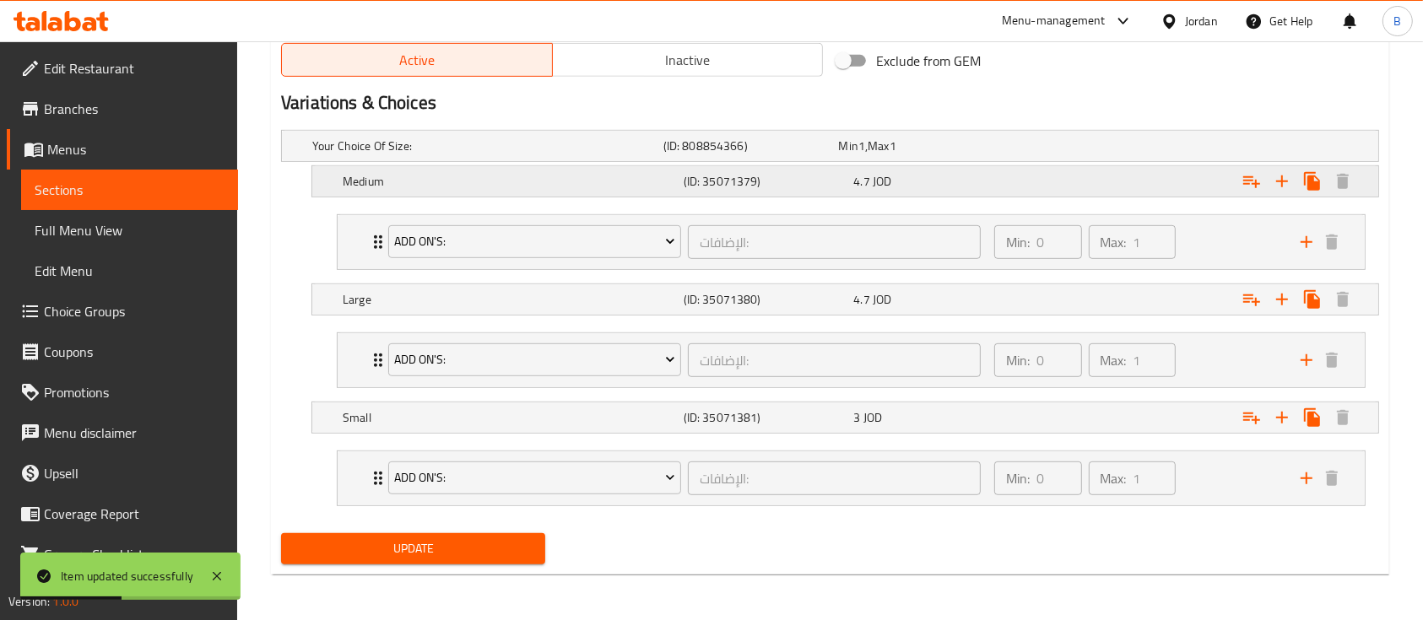
click at [865, 157] on span "JOD" at bounding box center [861, 146] width 7 height 22
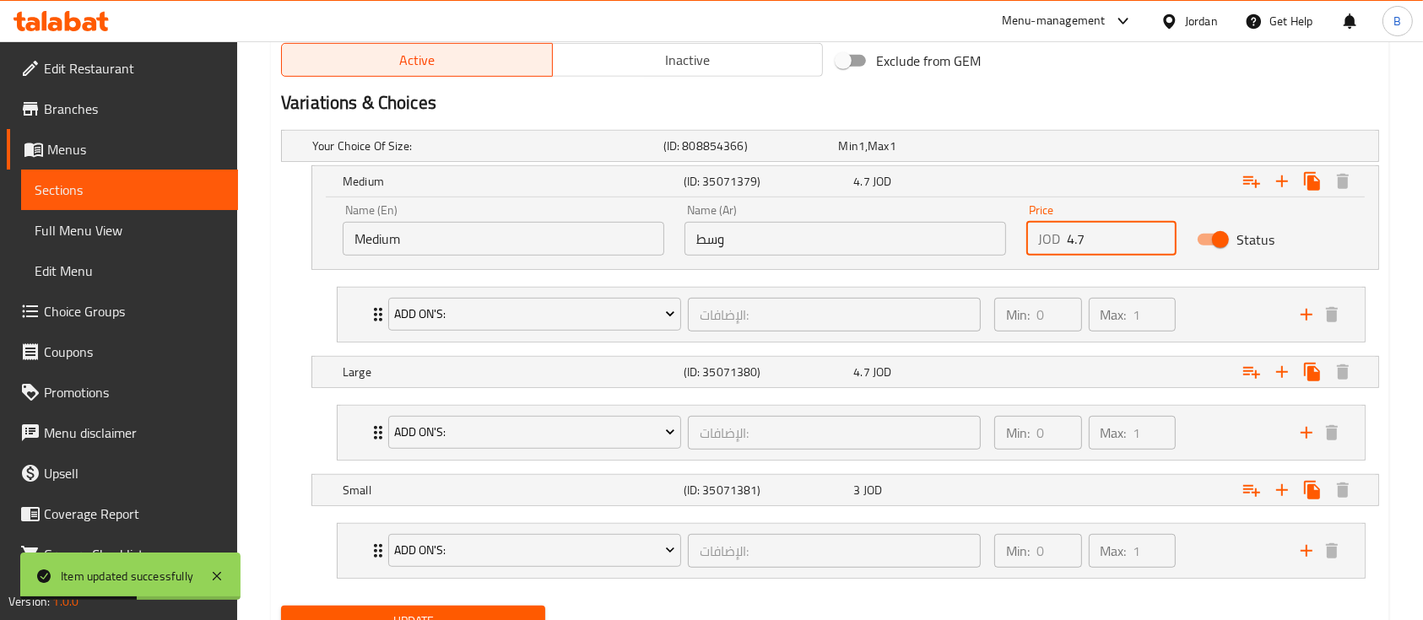
click at [1121, 250] on input "4.7" at bounding box center [1122, 239] width 110 height 34
type input "4.80"
click at [822, 154] on h5 "(ID: 35071380)" at bounding box center [747, 146] width 169 height 17
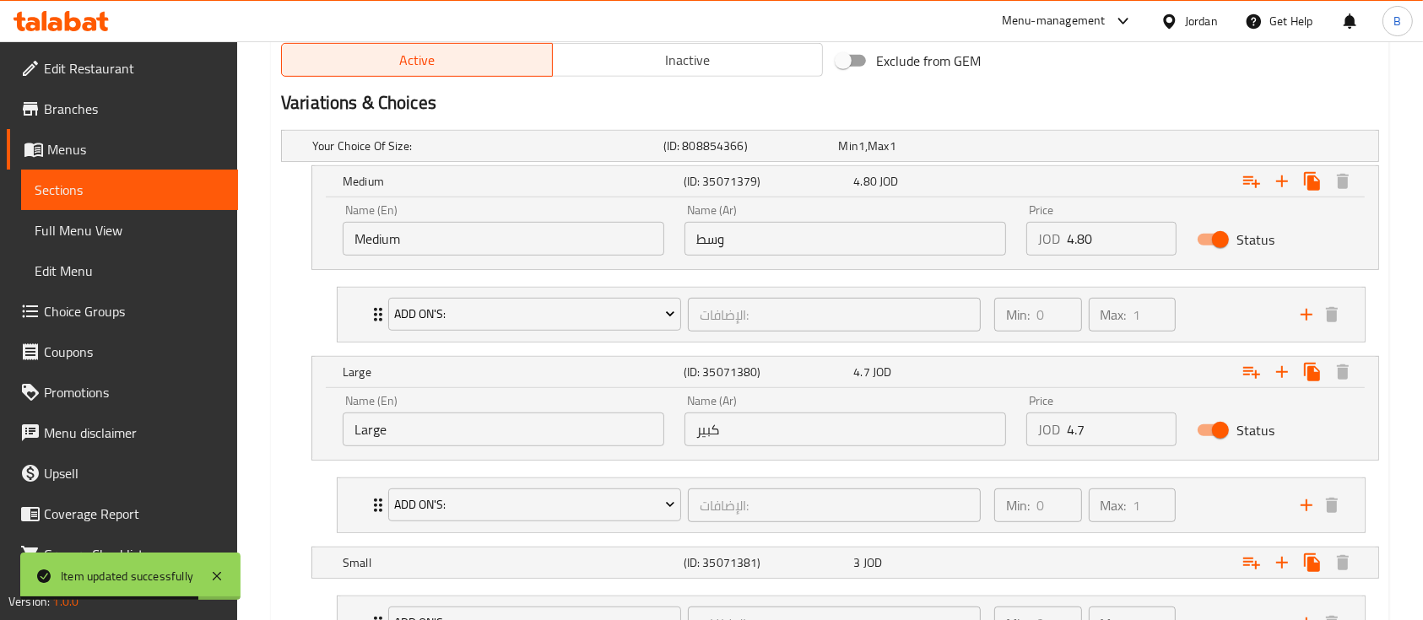
click at [1118, 429] on input "4.7" at bounding box center [1122, 430] width 110 height 34
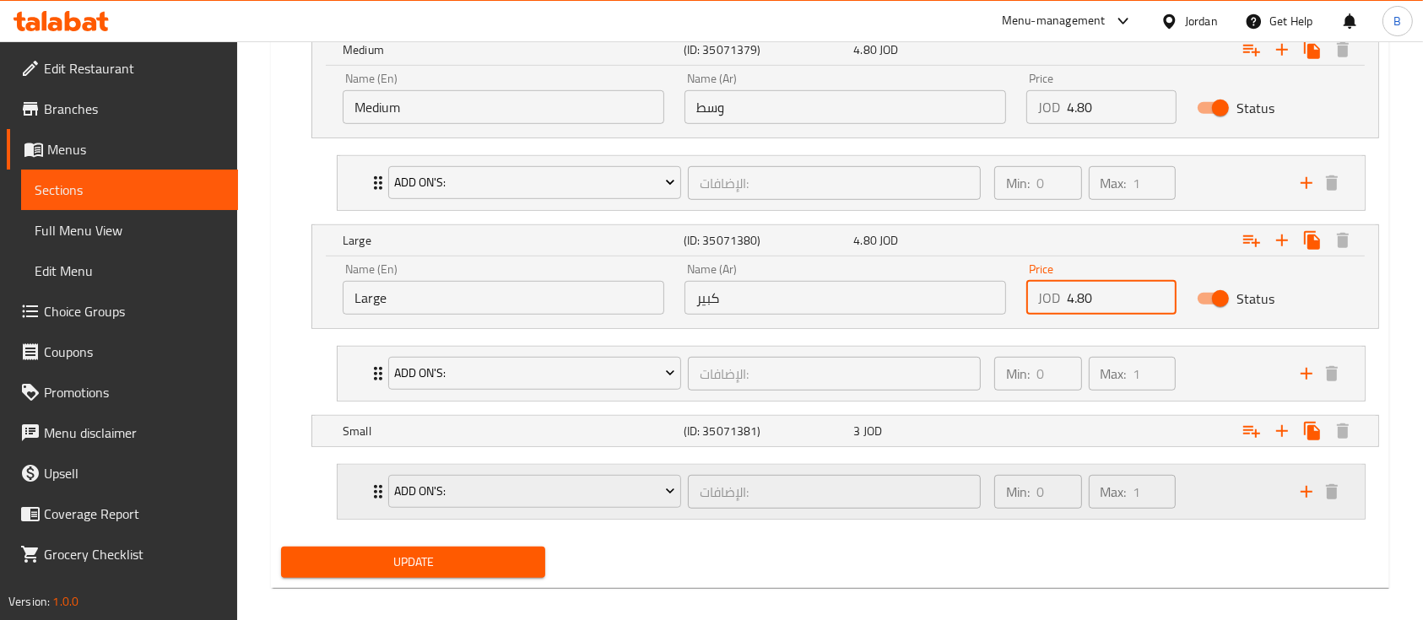
scroll to position [1034, 0]
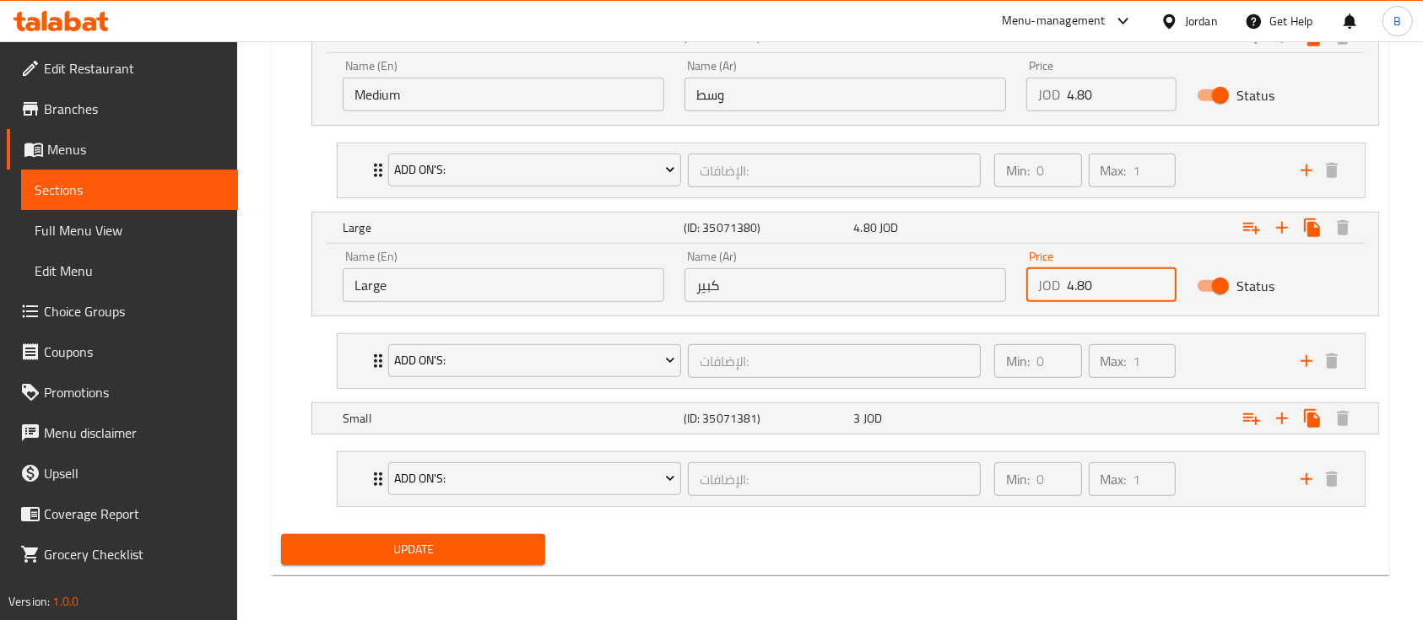
click at [926, 446] on li "Add On's: الإضافات: ​ Min: 0 ​ Max: 1 ​ Brown Bread (ID: 35069298) 0.2 JOD Name…" at bounding box center [851, 479] width 1056 height 69
type input "4.80"
click at [926, 14] on div "3 JOD" at bounding box center [923, 2] width 176 height 24
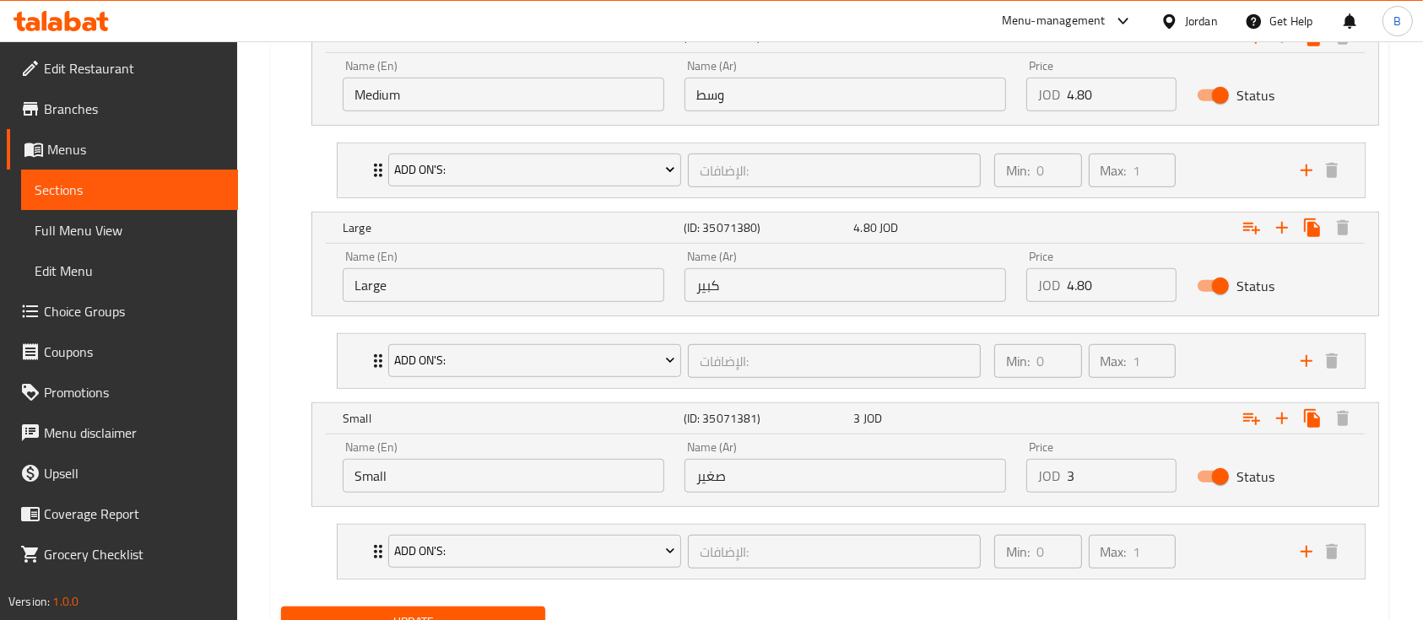
click at [1145, 483] on input "3" at bounding box center [1122, 476] width 110 height 34
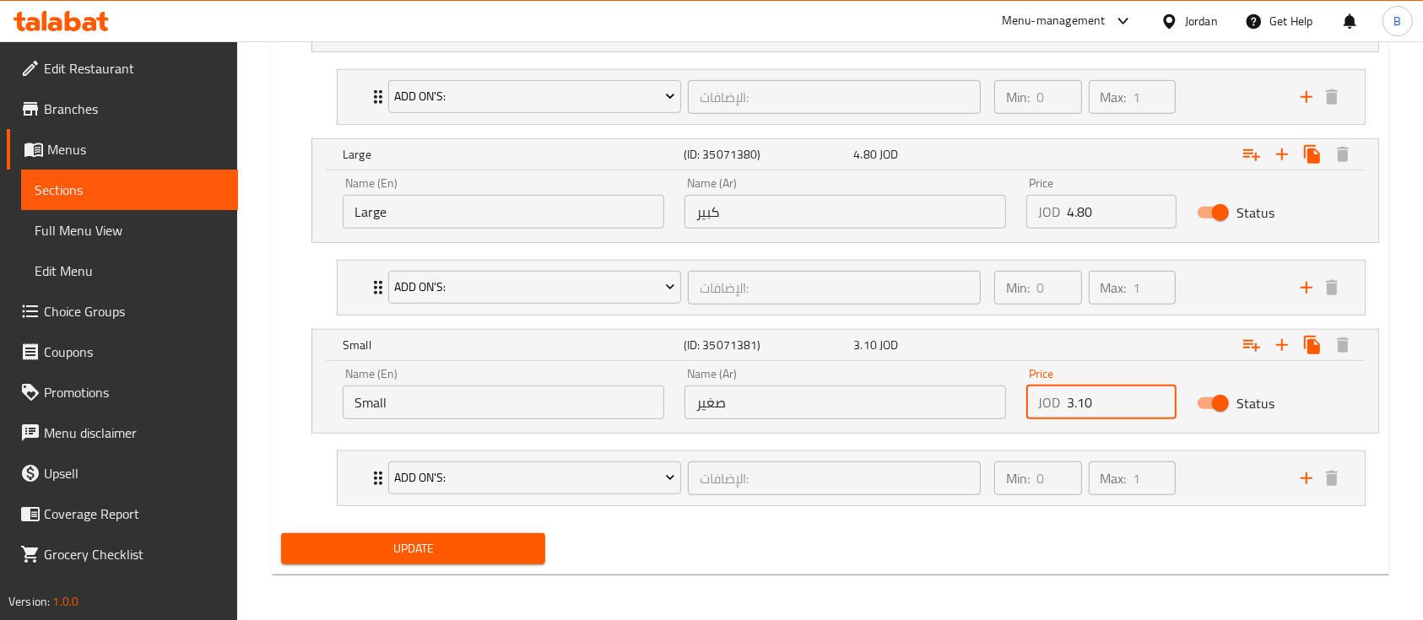
type input "3.10"
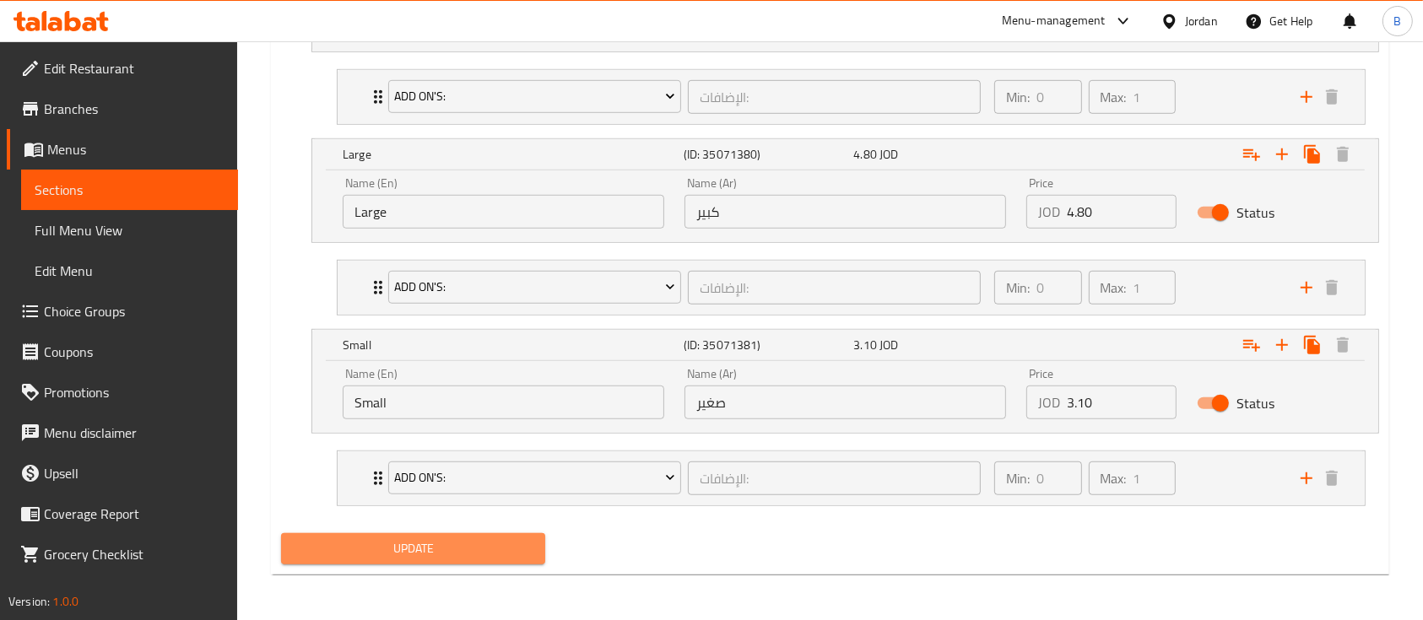
click at [513, 550] on span "Update" at bounding box center [413, 548] width 237 height 21
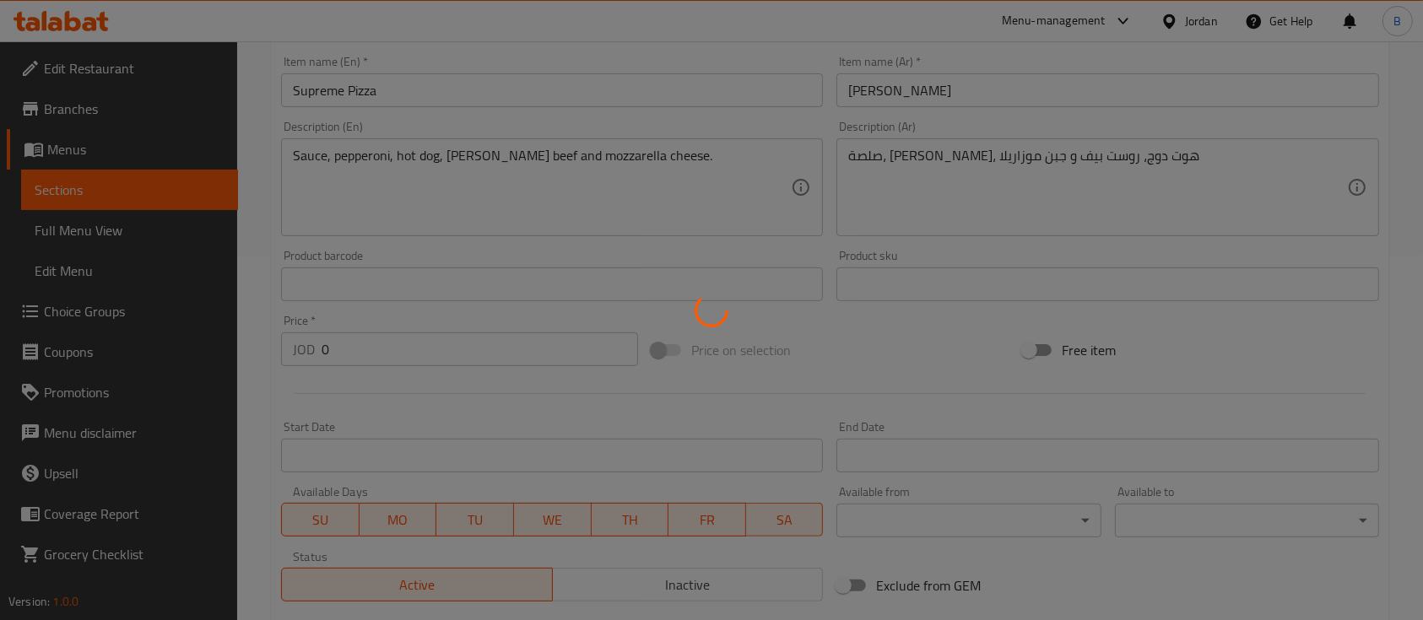
scroll to position [0, 0]
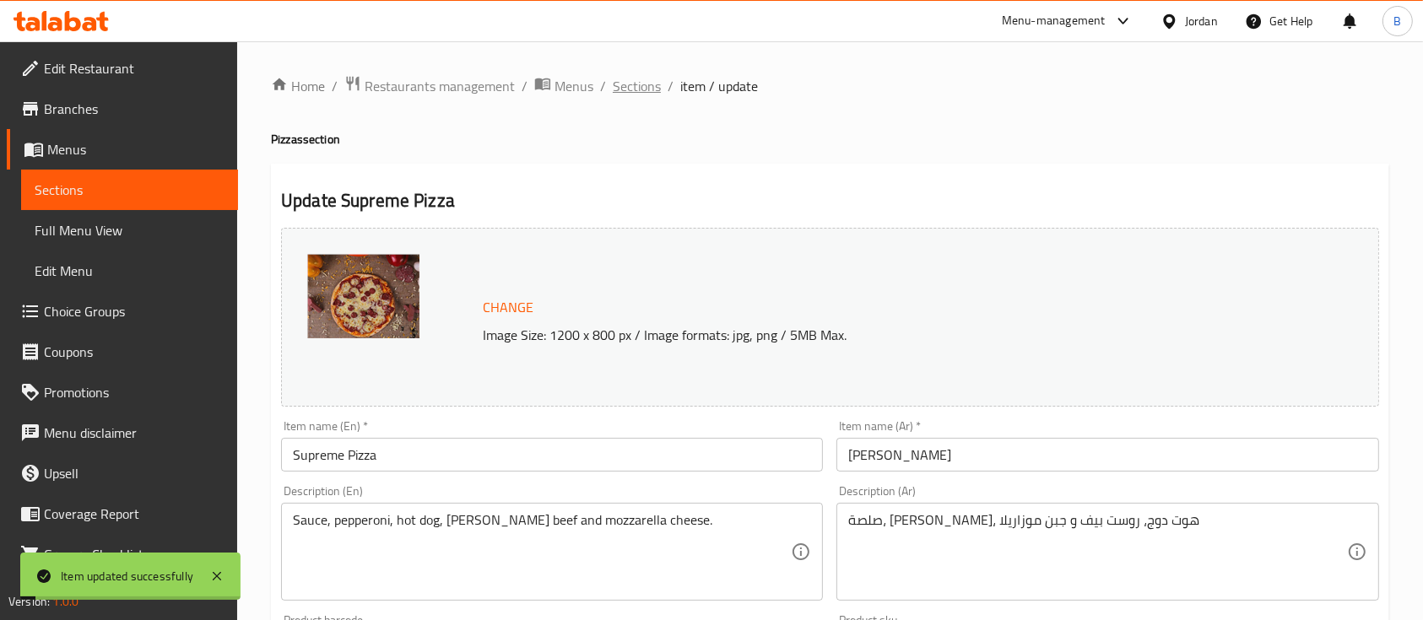
click at [629, 95] on span "Sections" at bounding box center [637, 86] width 48 height 20
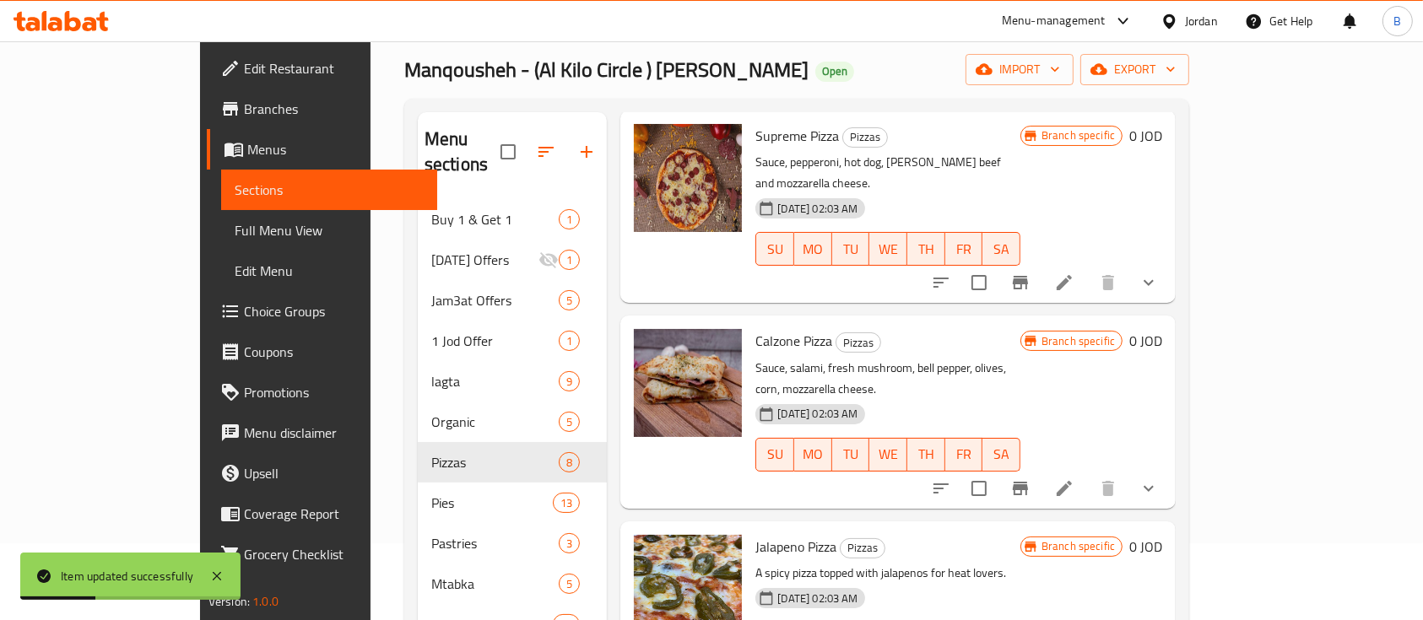
scroll to position [112, 0]
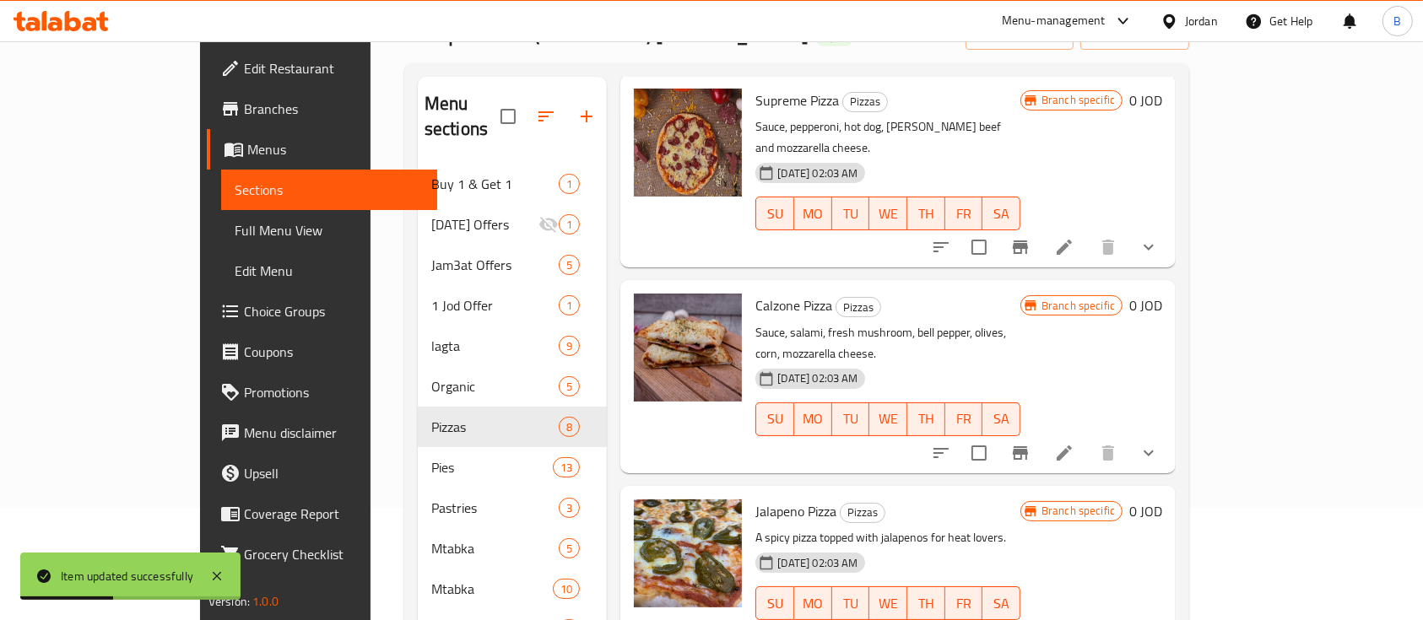
click at [1088, 438] on li at bounding box center [1064, 453] width 47 height 30
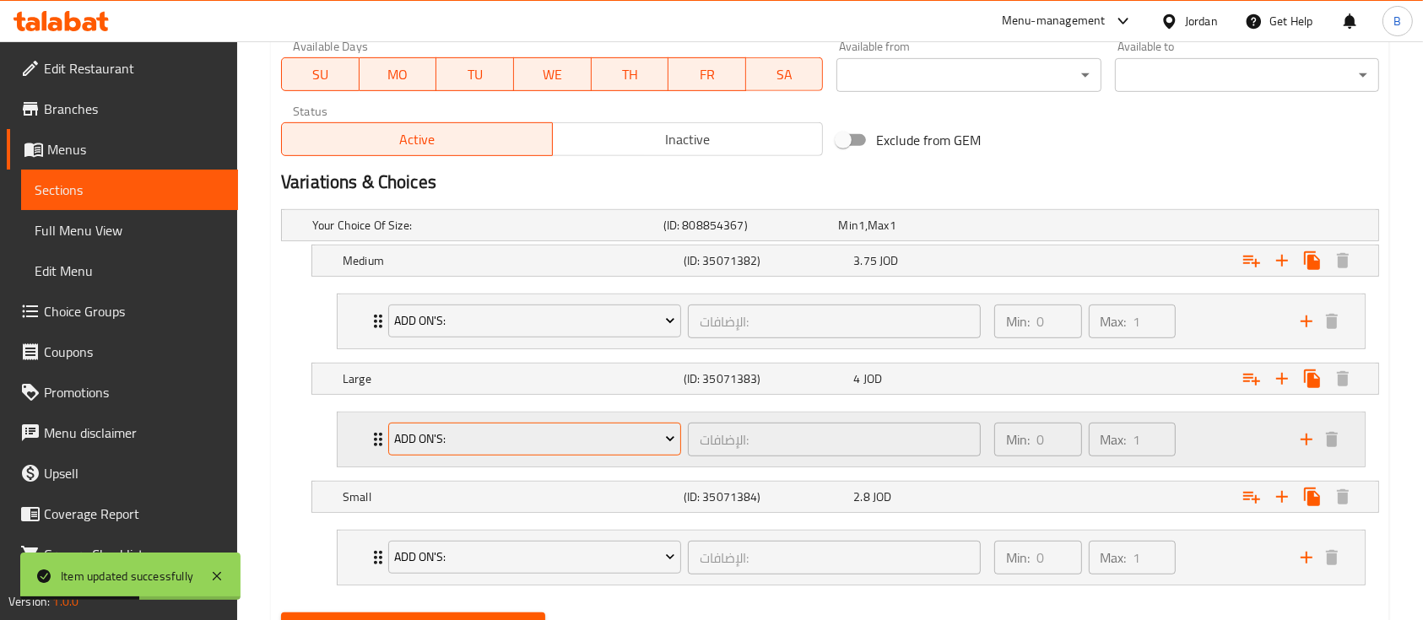
scroll to position [889, 0]
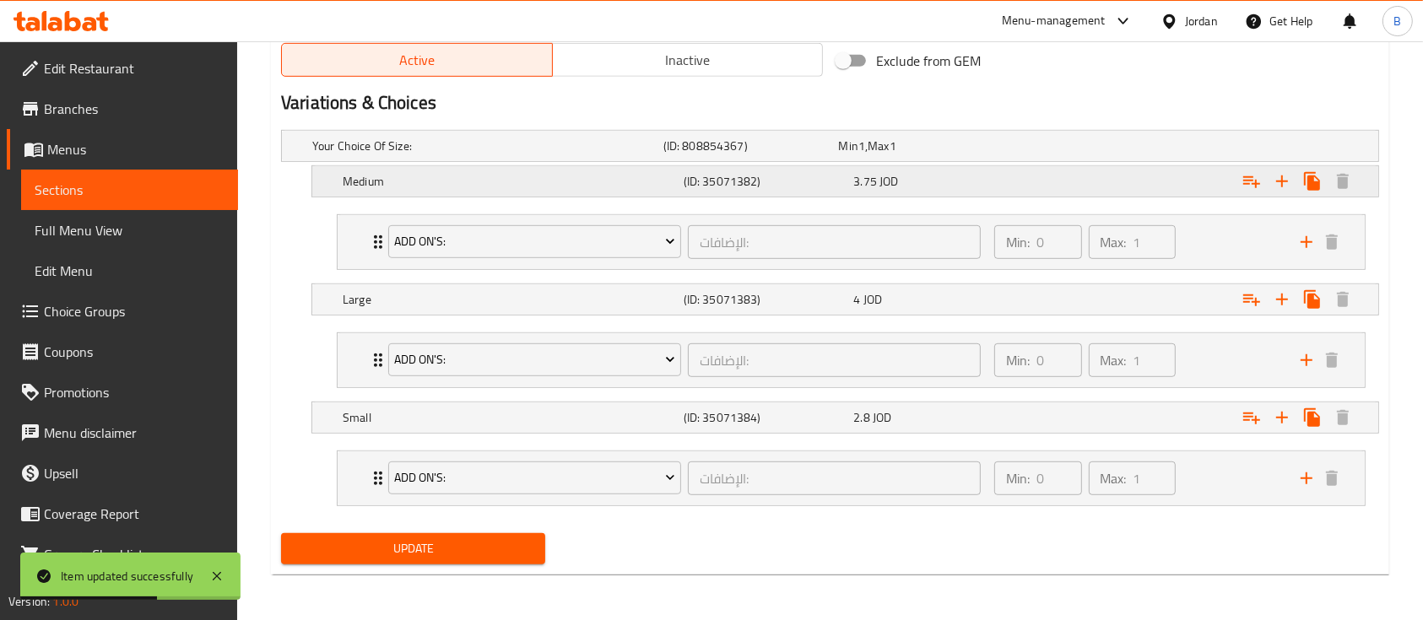
click at [935, 154] on div "3.75 JOD" at bounding box center [922, 146] width 169 height 17
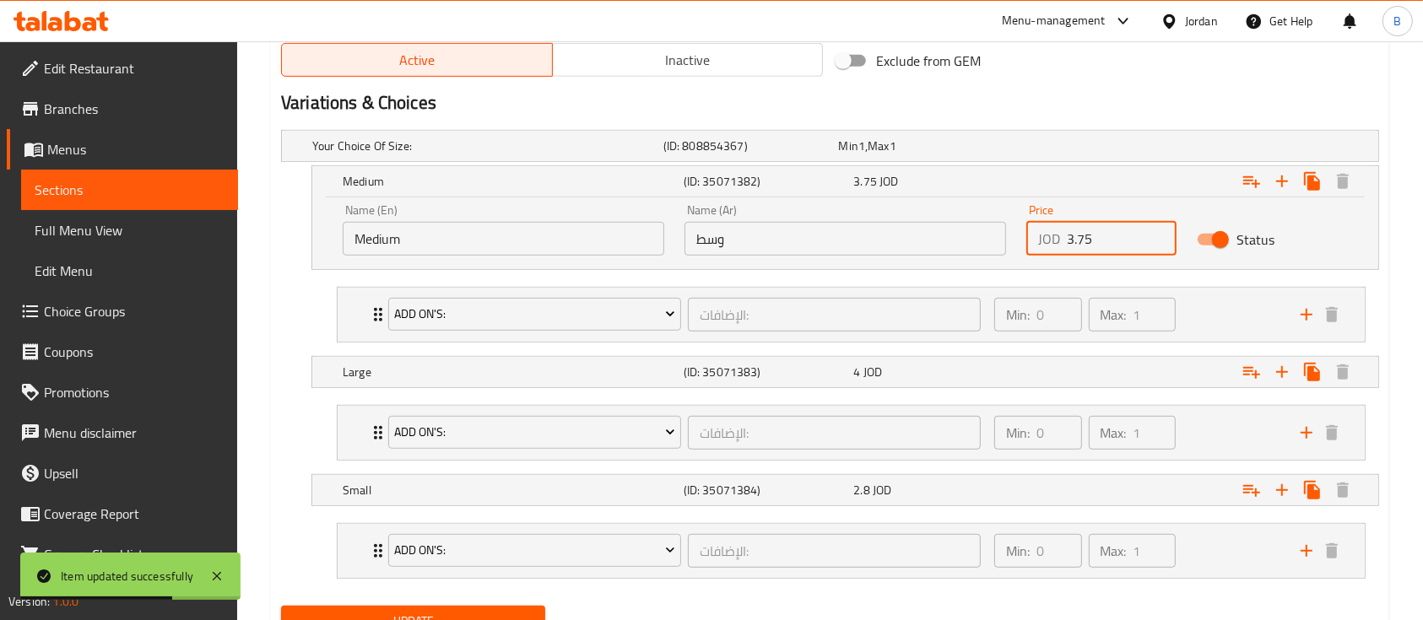
click at [1102, 233] on input "3.75" at bounding box center [1122, 239] width 110 height 34
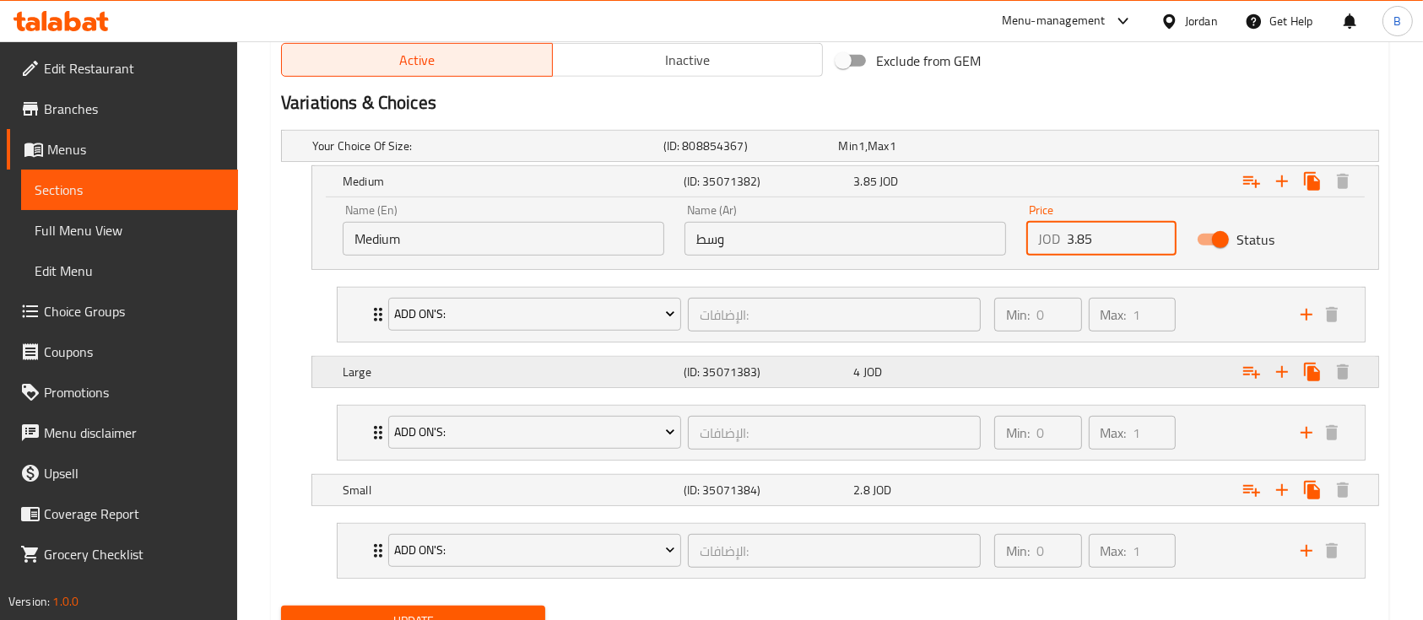
type input "3.85"
click at [978, 154] on div "4 JOD" at bounding box center [922, 146] width 169 height 17
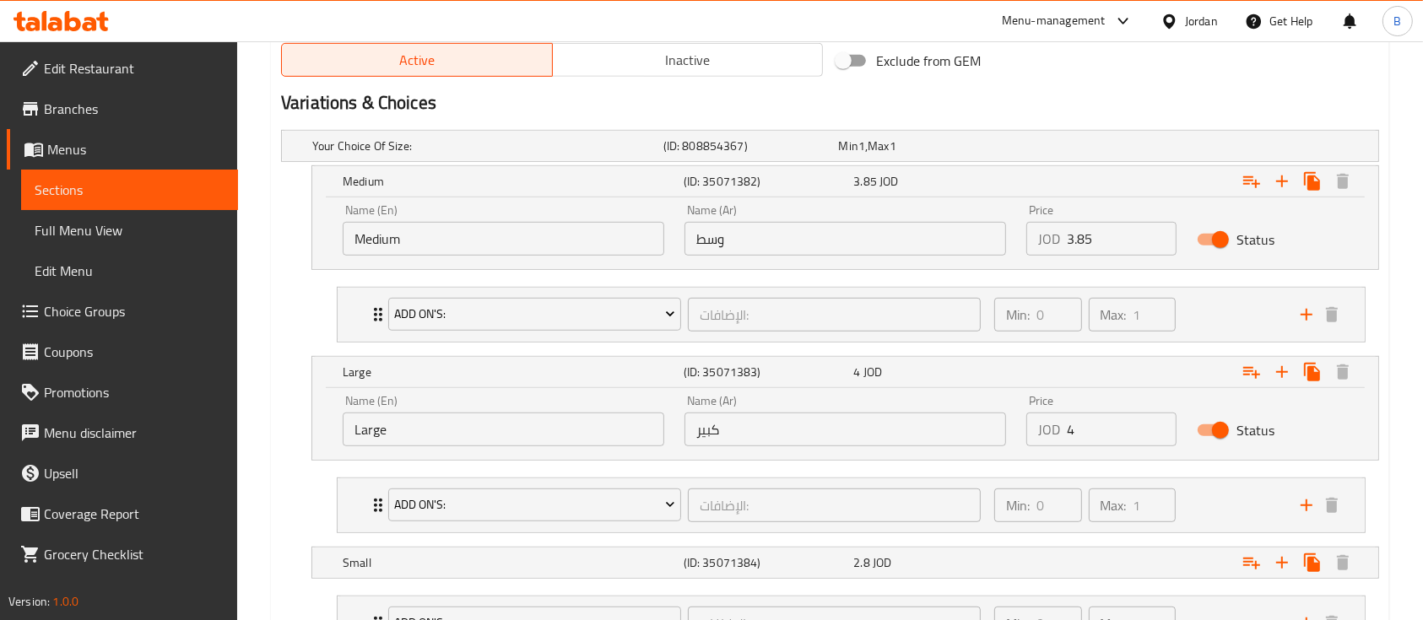
click at [1109, 443] on input "4" at bounding box center [1122, 430] width 110 height 34
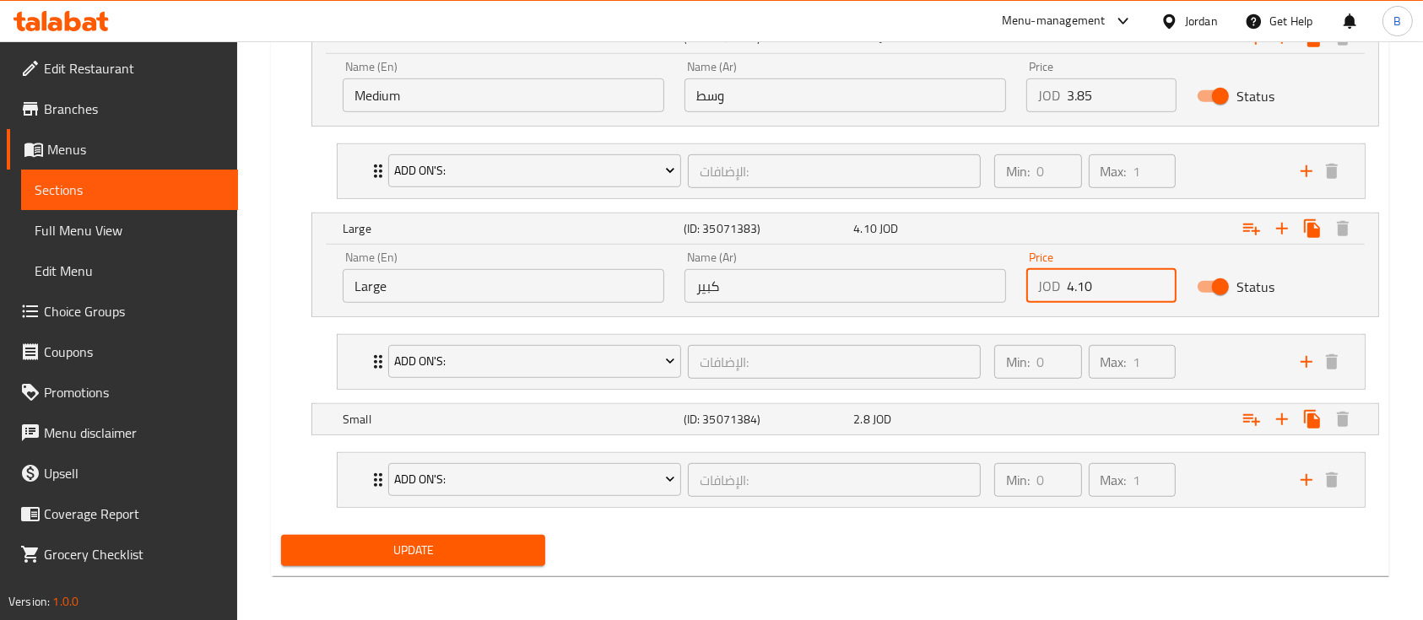
scroll to position [1034, 0]
type input "4.10"
click at [909, 14] on div "2.8 JOD" at bounding box center [923, 2] width 176 height 24
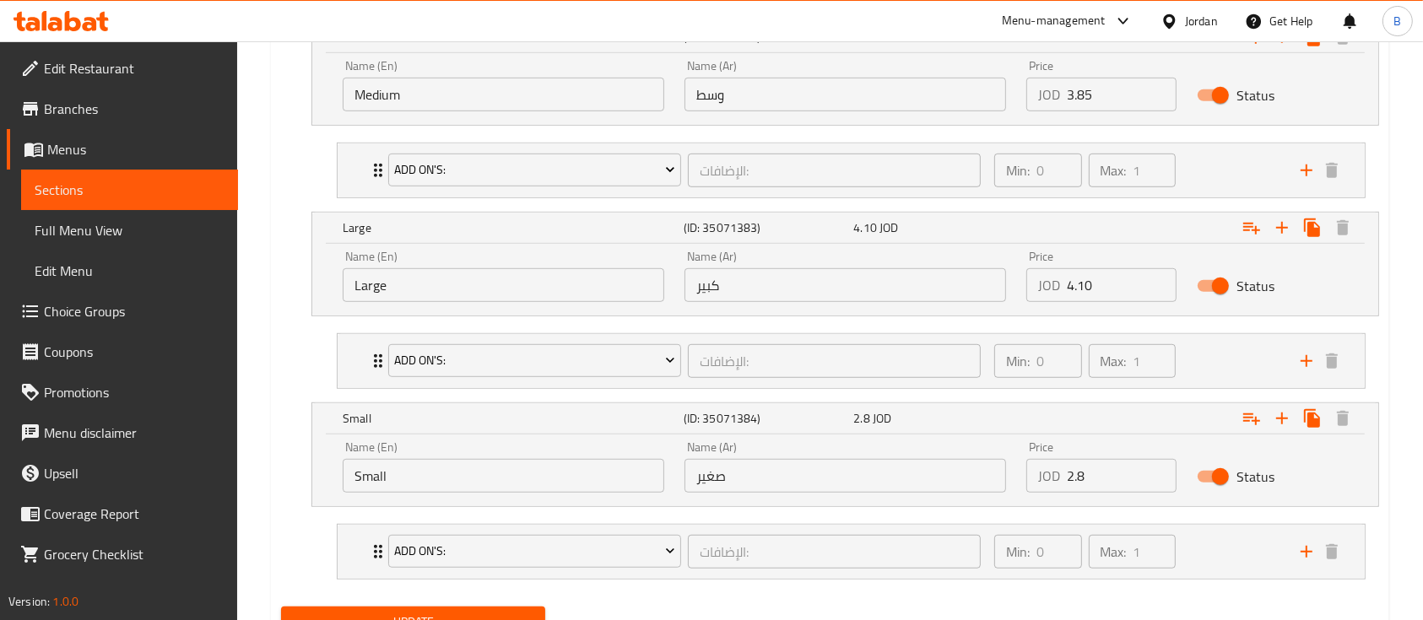
click at [1116, 482] on input "2.8" at bounding box center [1122, 476] width 110 height 34
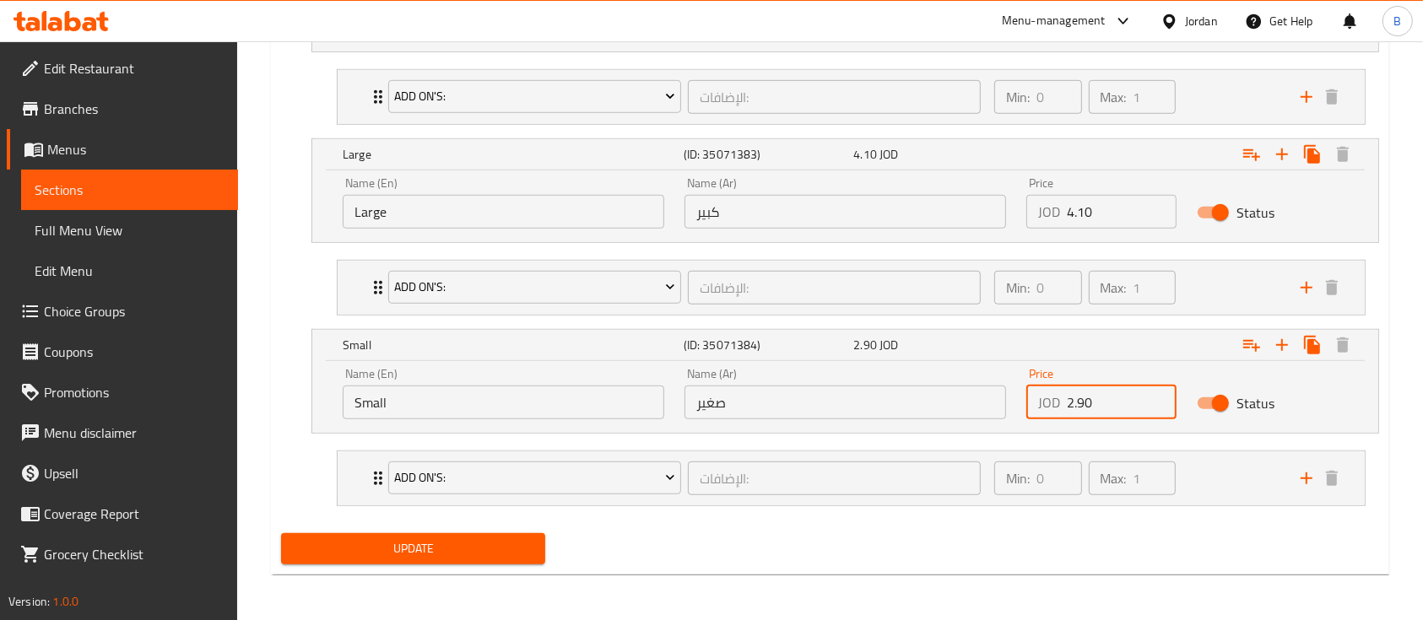
type input "2.90"
click at [452, 538] on span "Update" at bounding box center [413, 548] width 237 height 21
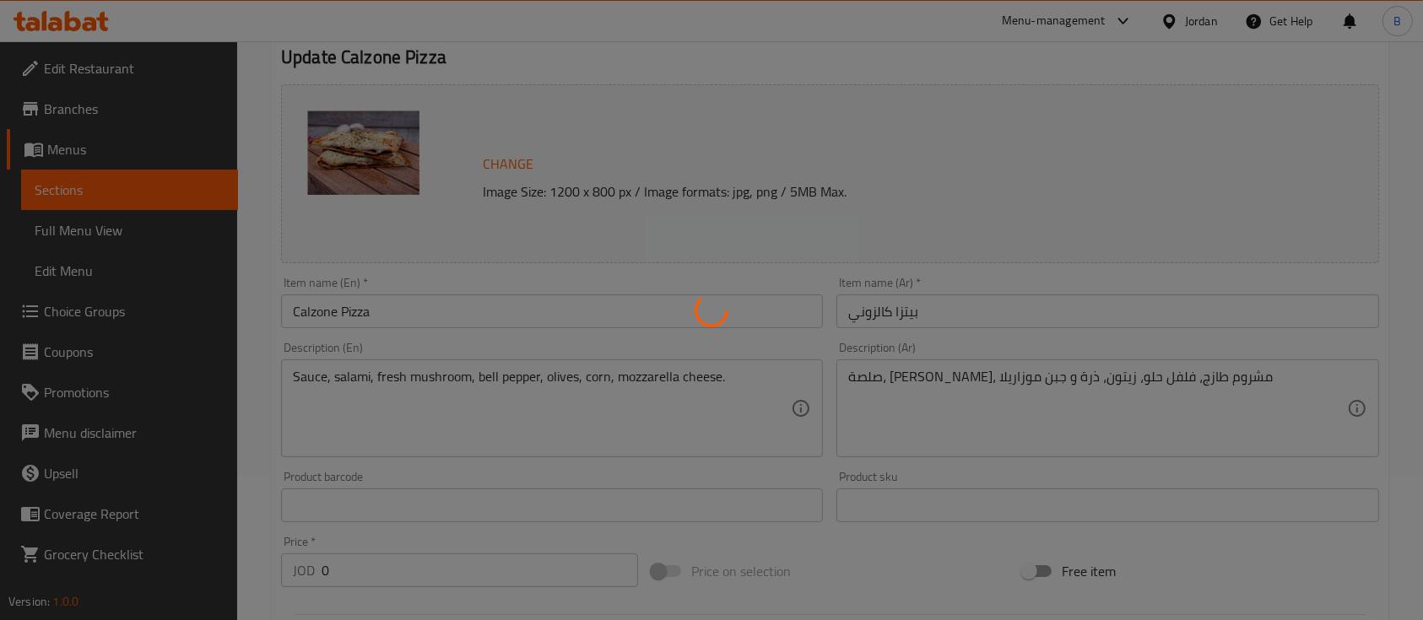
scroll to position [0, 0]
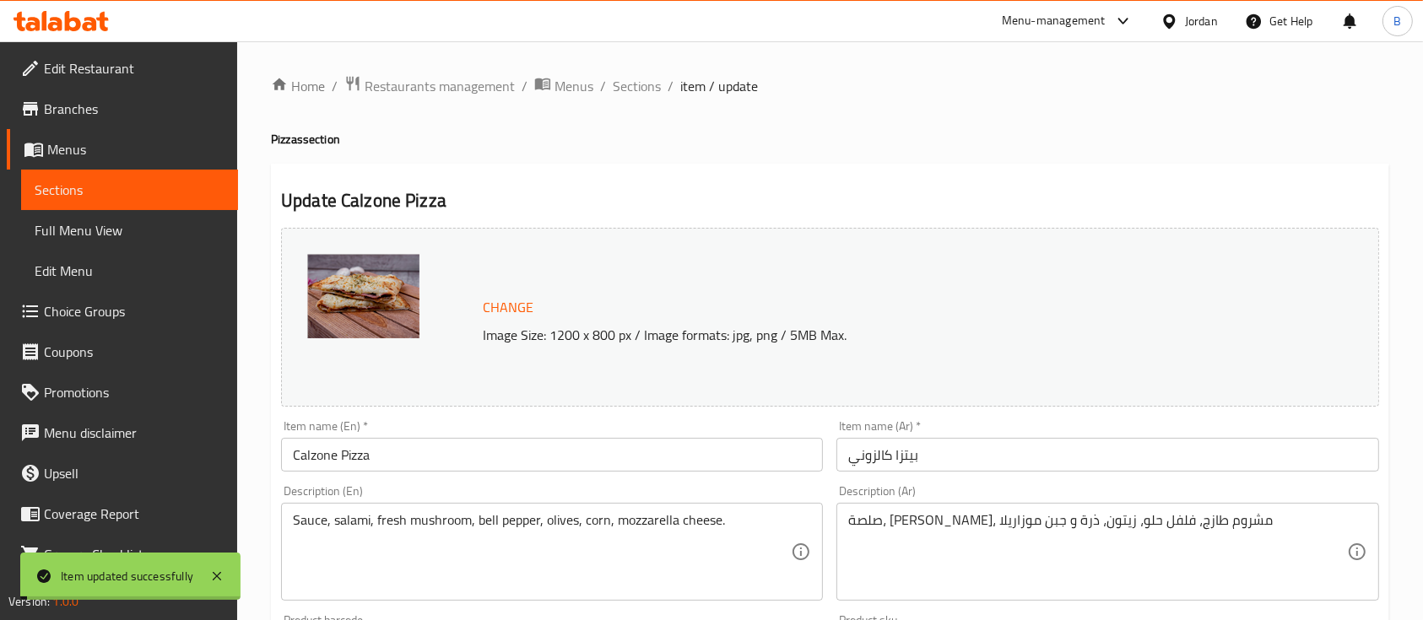
click at [621, 86] on span "Sections" at bounding box center [637, 86] width 48 height 20
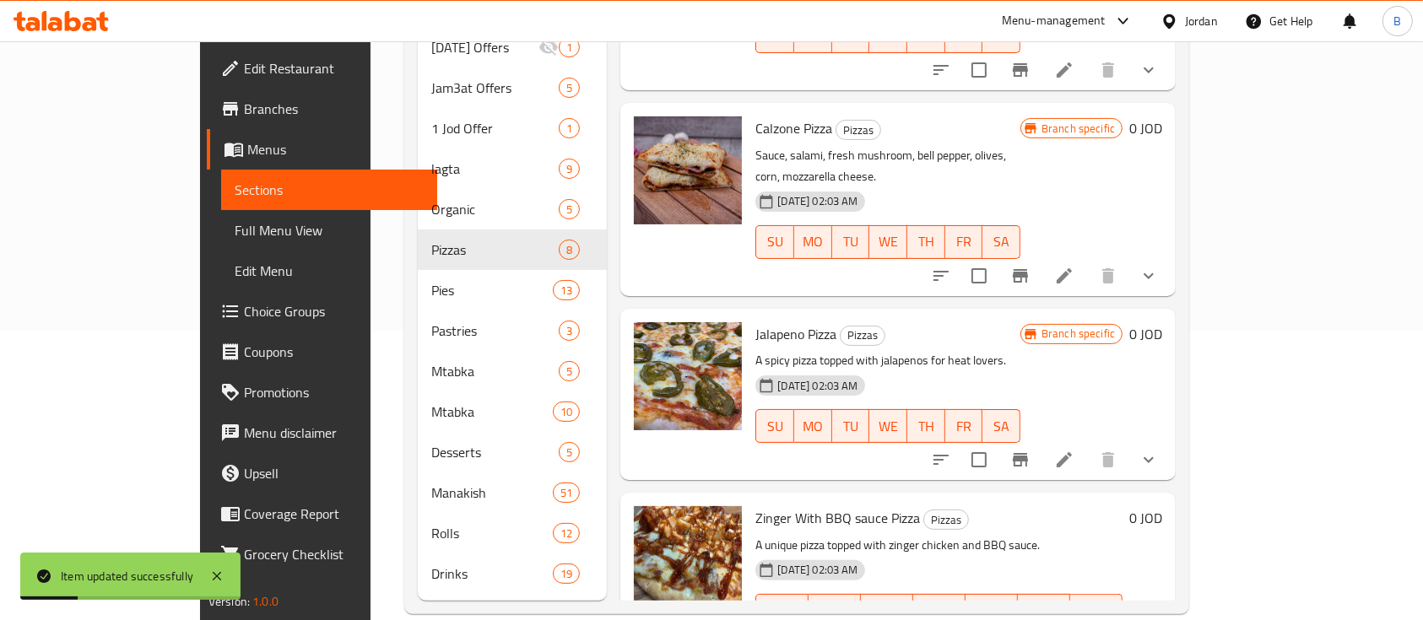
scroll to position [291, 0]
click at [1074, 448] on icon at bounding box center [1064, 458] width 20 height 20
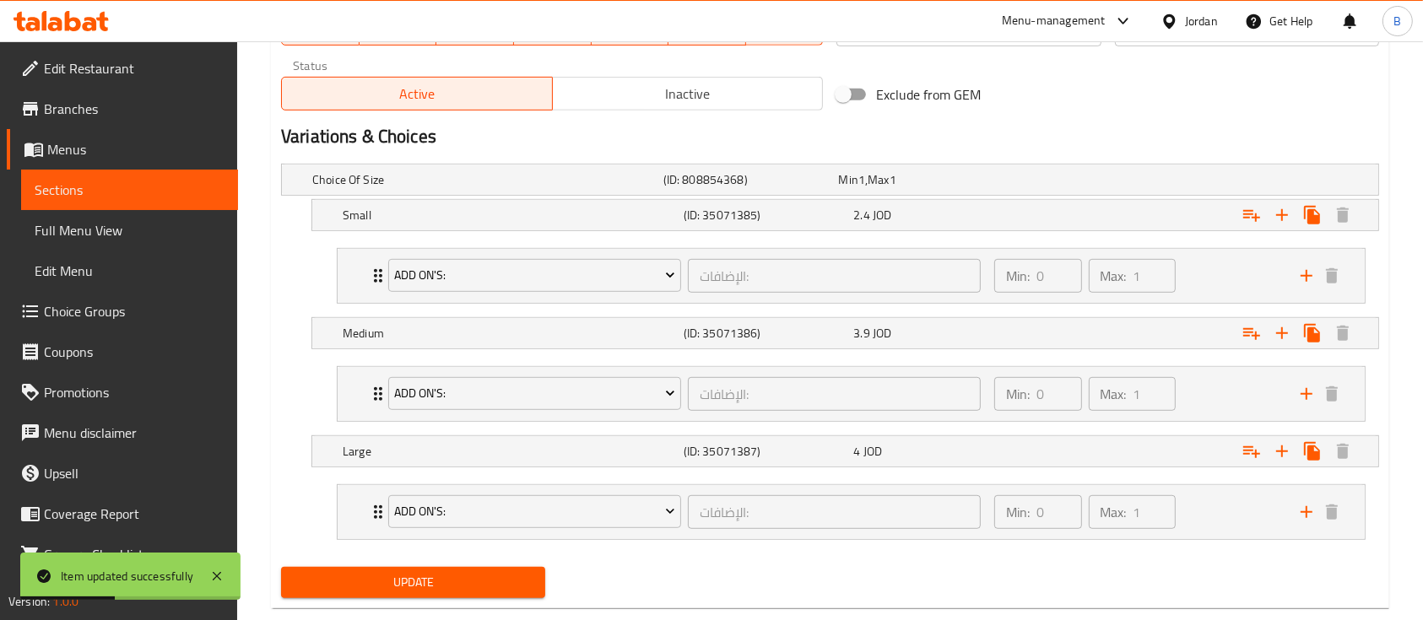
scroll to position [889, 0]
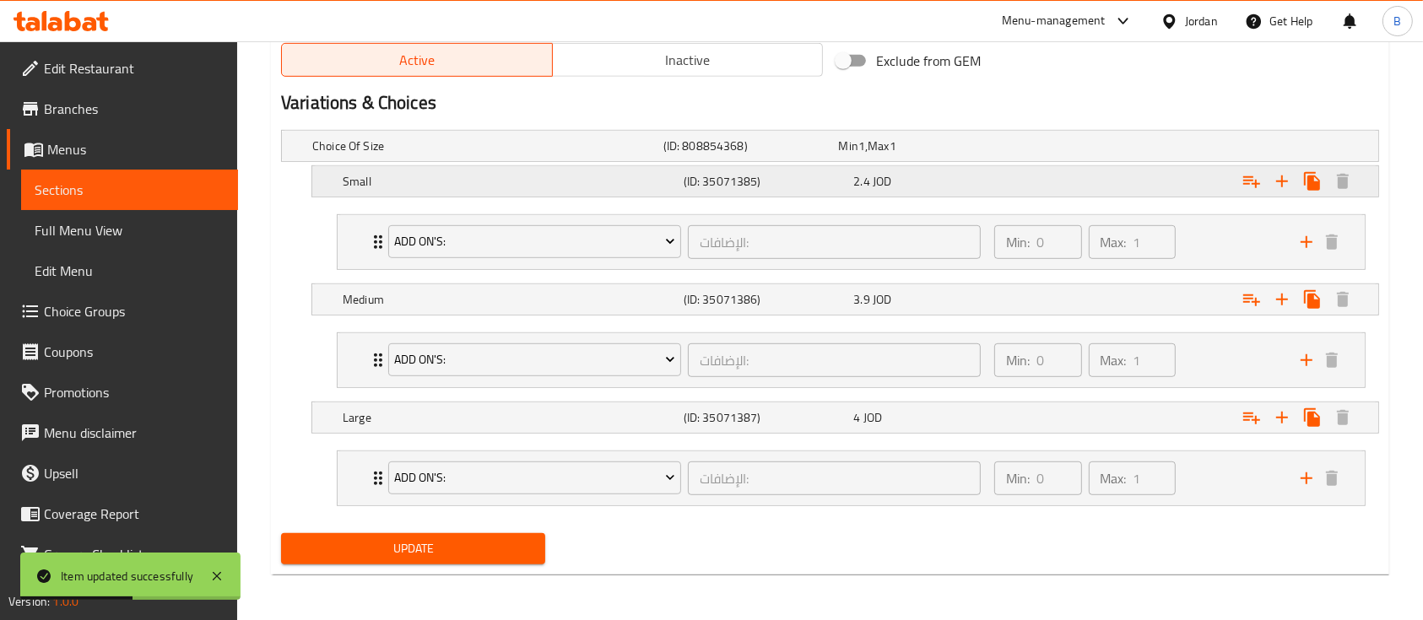
click at [865, 157] on span "JOD" at bounding box center [861, 146] width 7 height 22
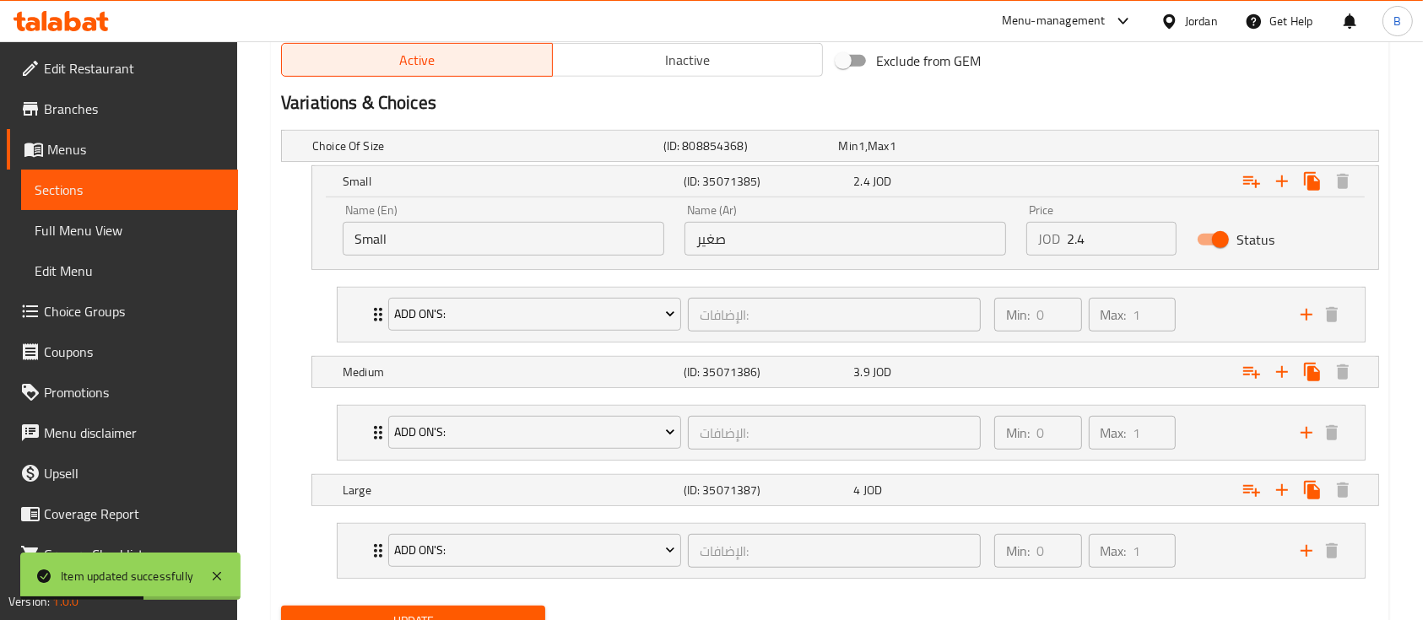
click at [1091, 240] on input "2.4" at bounding box center [1122, 239] width 110 height 34
type input "2.50"
click at [923, 154] on div "3.9 JOD" at bounding box center [922, 146] width 169 height 17
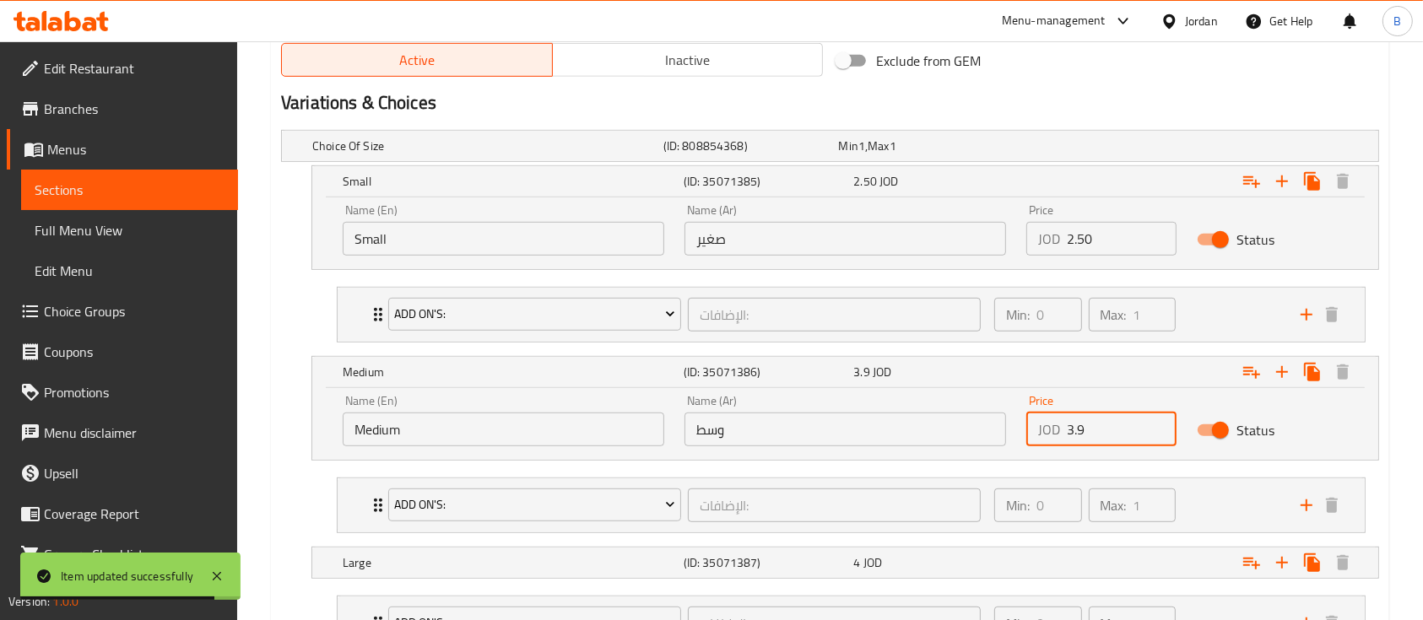
click at [1113, 435] on input "3.9" at bounding box center [1122, 430] width 110 height 34
type input "3"
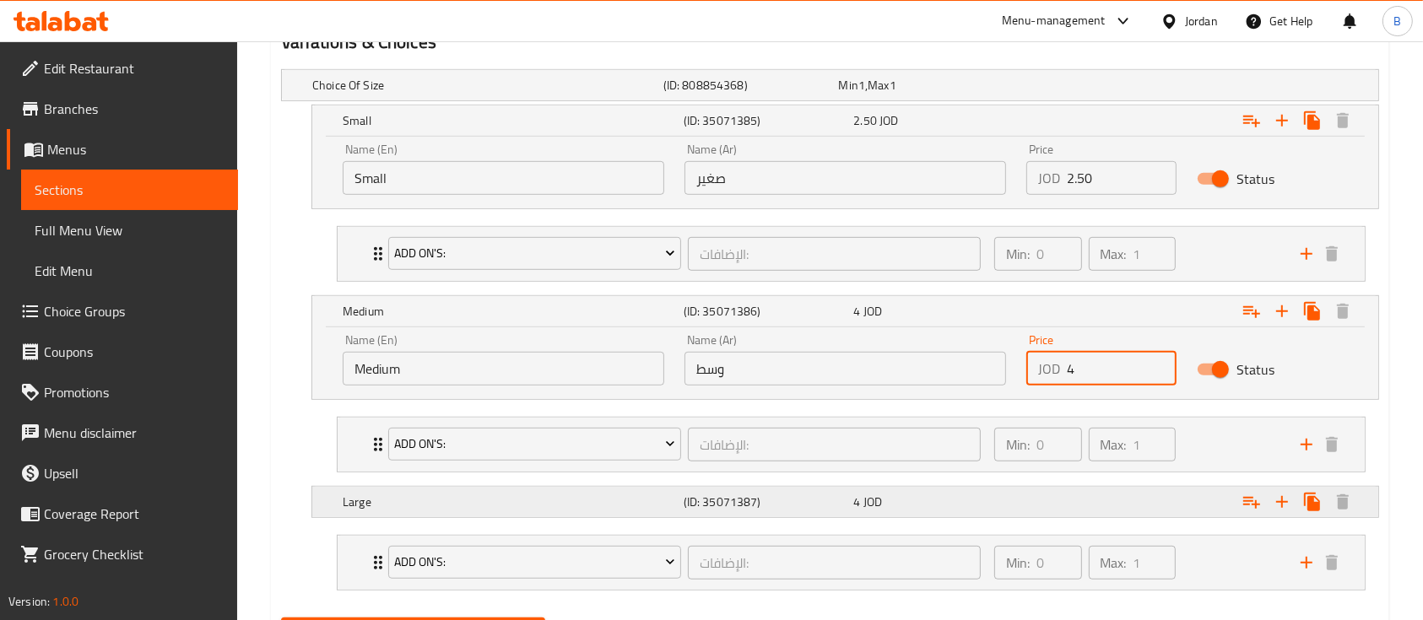
scroll to position [1034, 0]
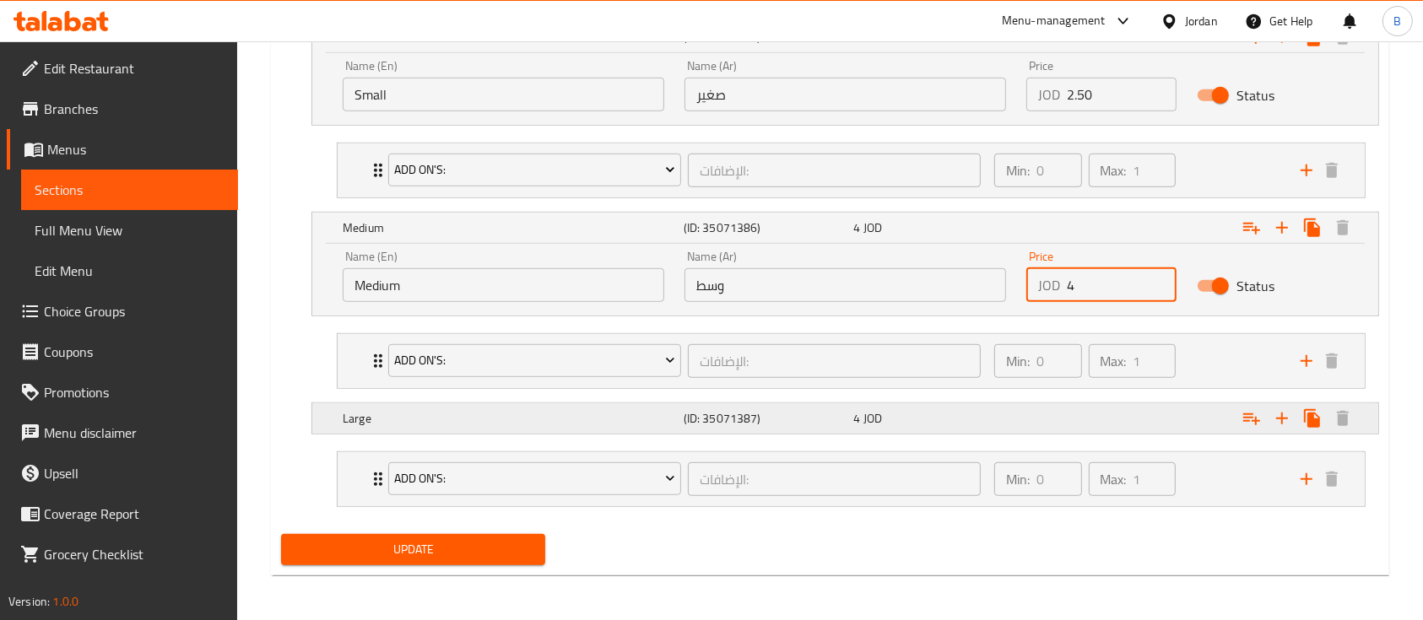
type input "4"
click at [911, 10] on div "4 JOD" at bounding box center [922, 1] width 169 height 17
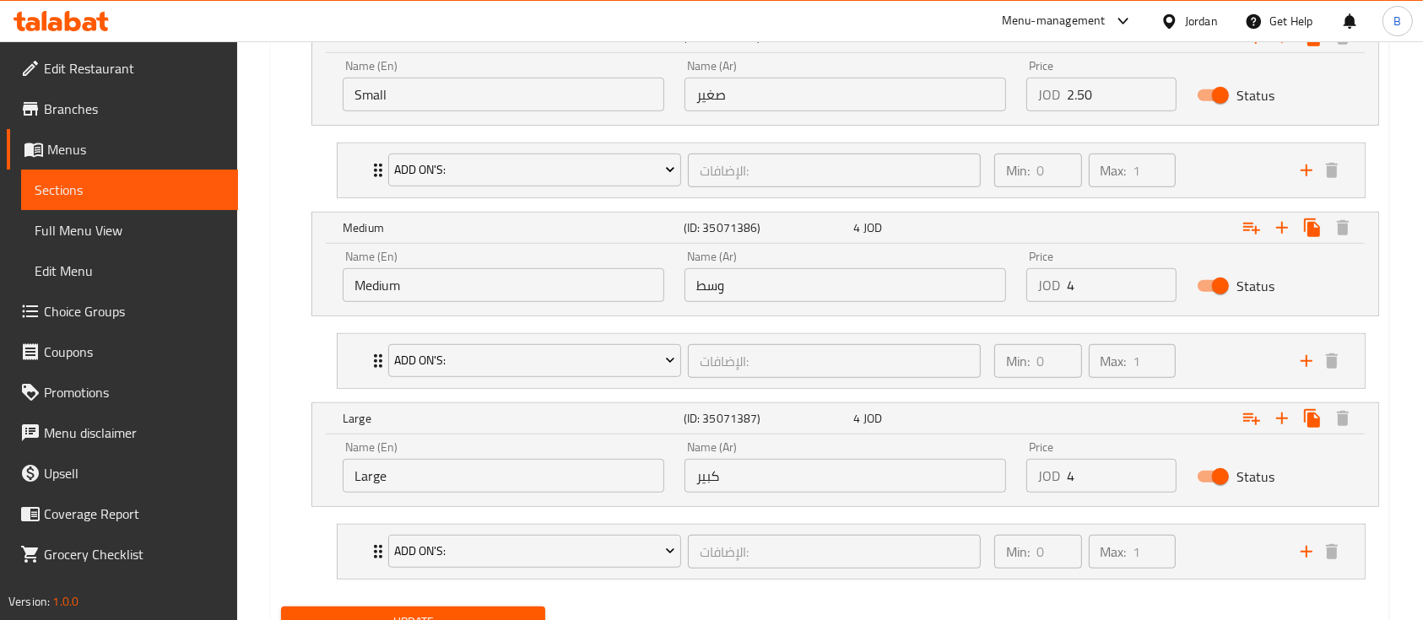
click at [1130, 481] on input "4" at bounding box center [1122, 476] width 110 height 34
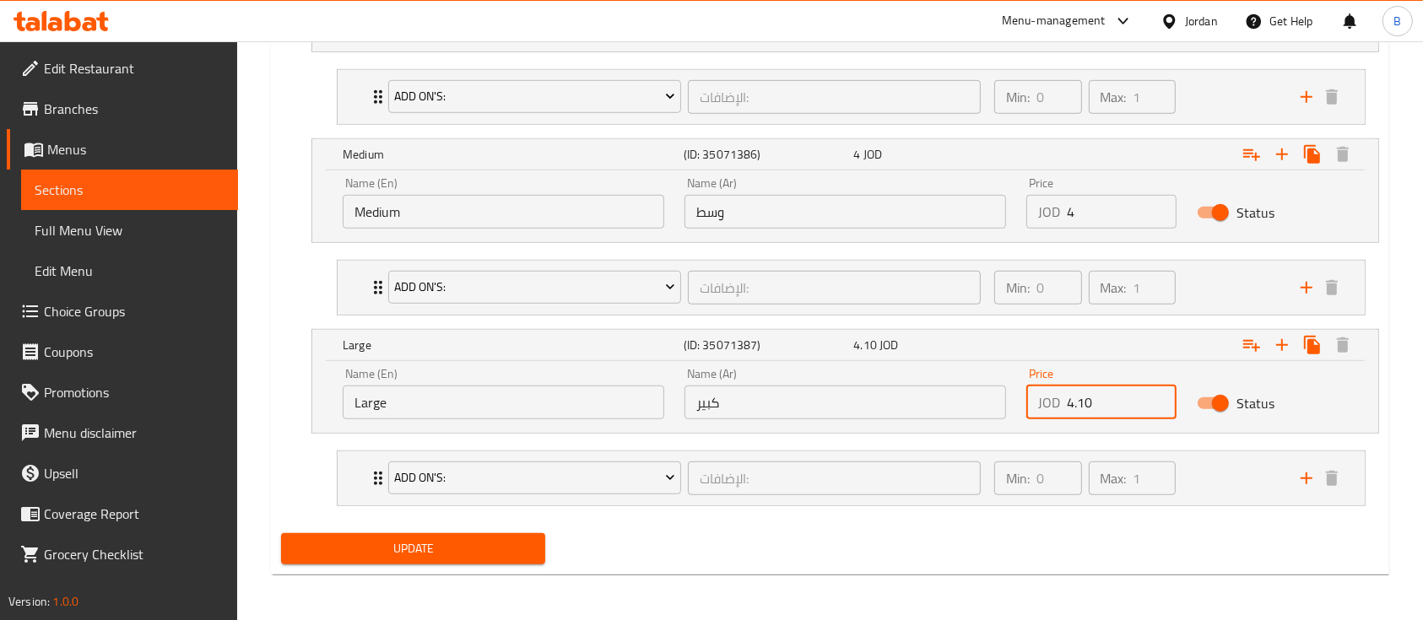
type input "4.10"
click at [418, 543] on span "Update" at bounding box center [413, 548] width 237 height 21
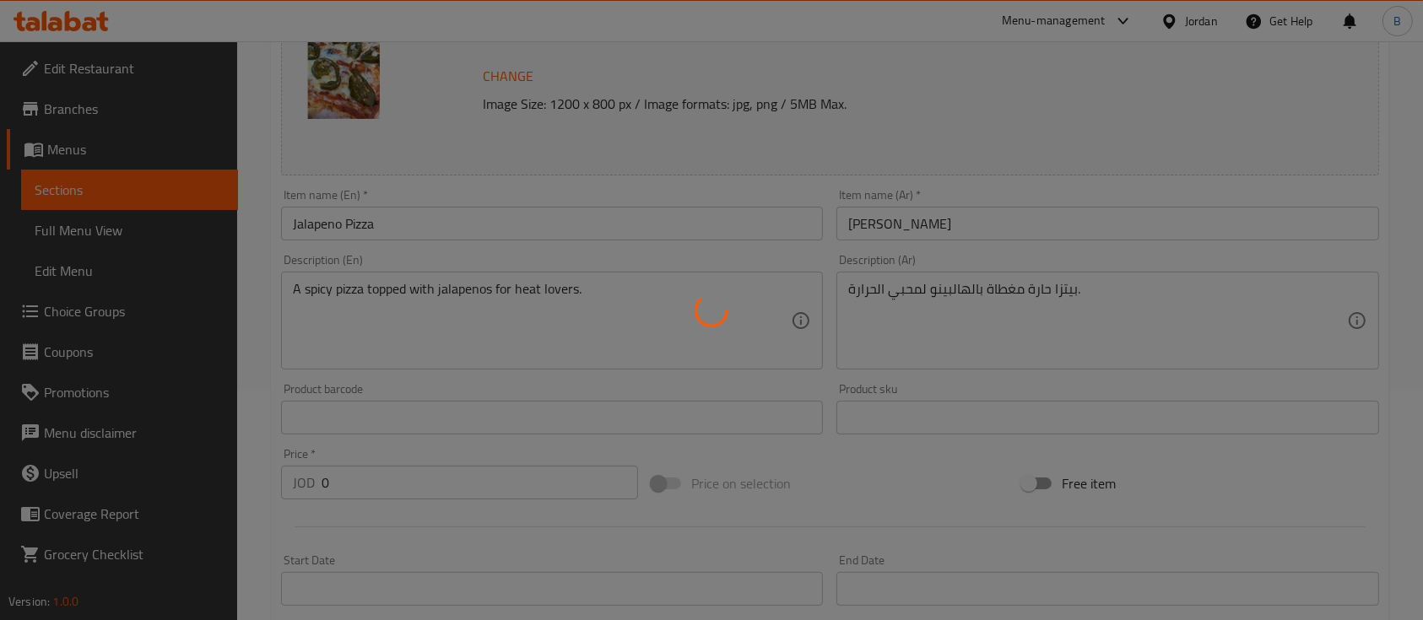
scroll to position [0, 0]
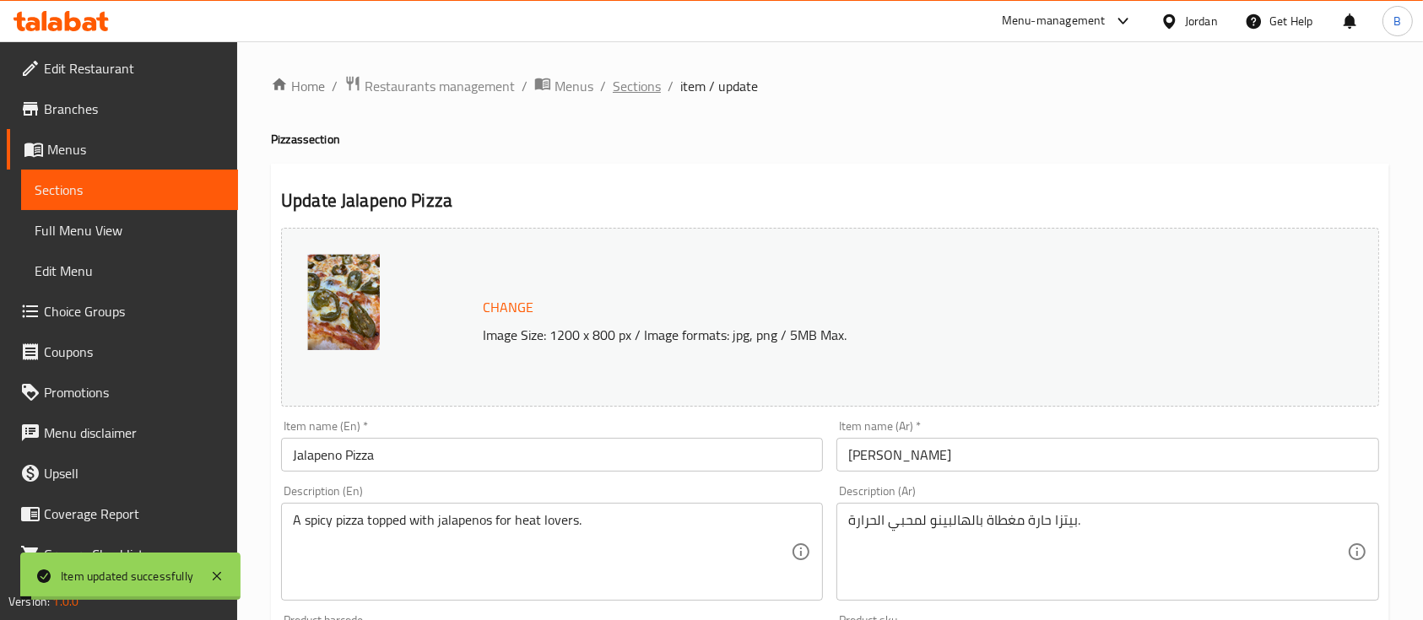
click at [624, 78] on span "Sections" at bounding box center [637, 86] width 48 height 20
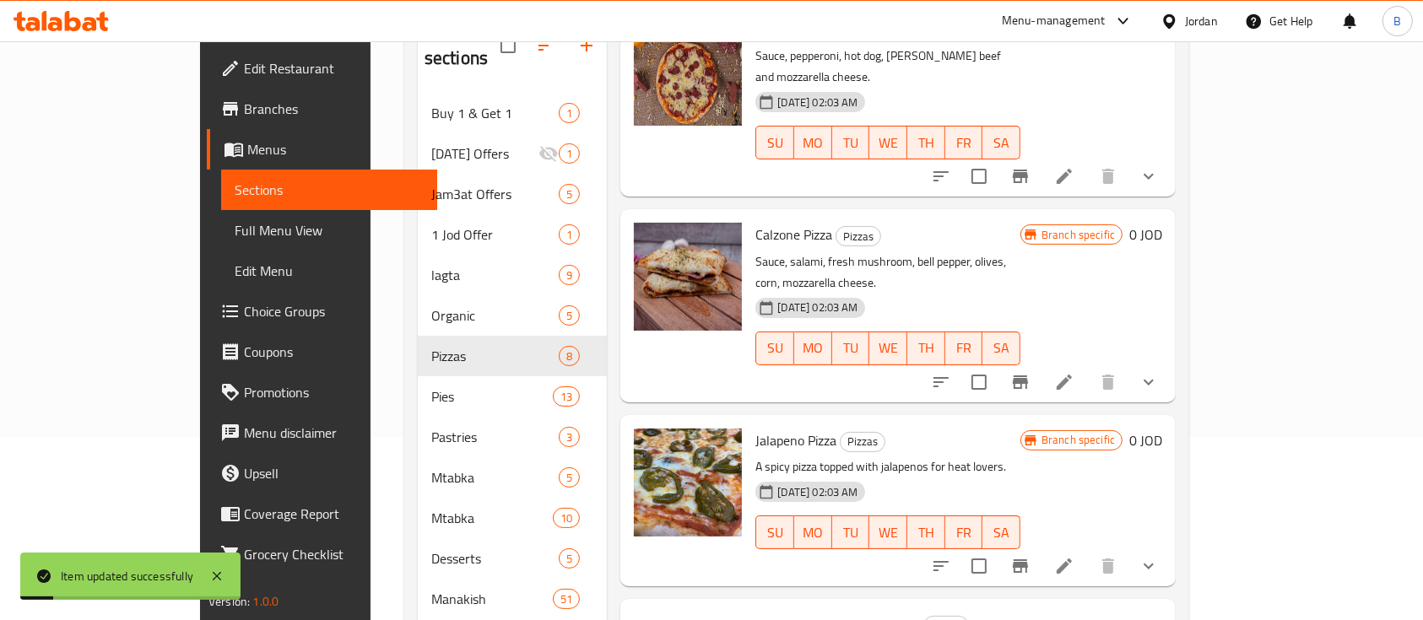
scroll to position [291, 0]
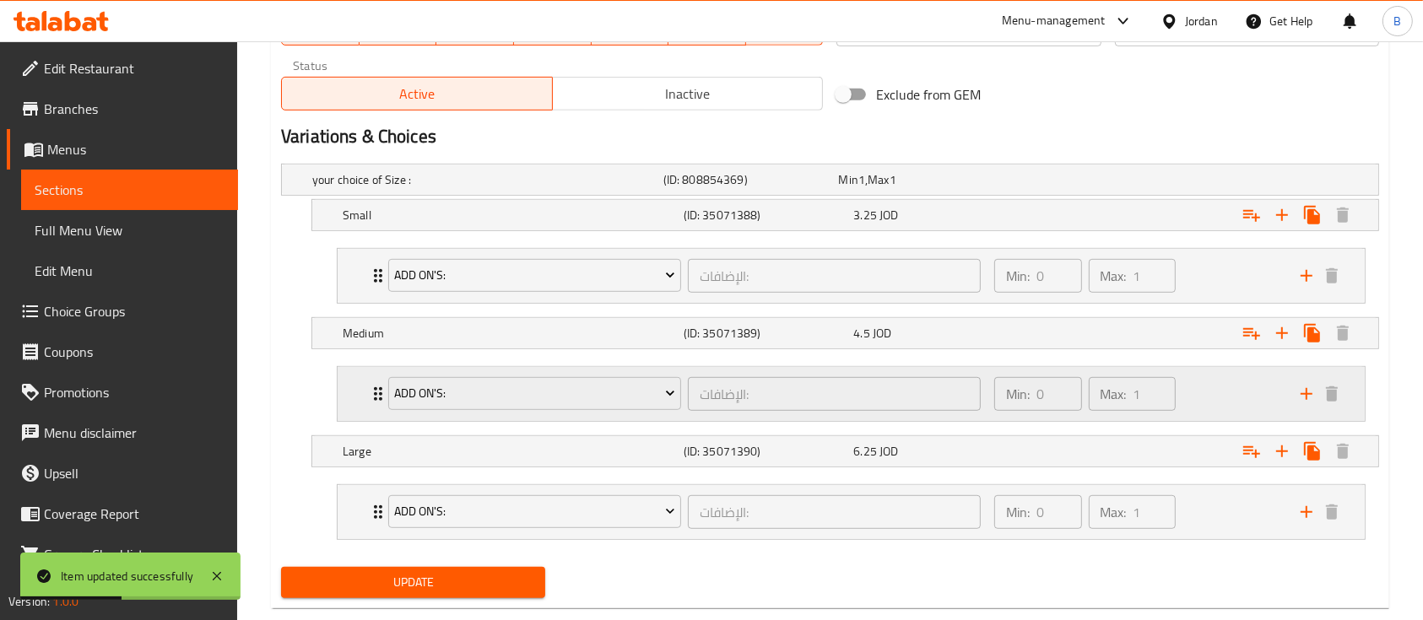
scroll to position [889, 0]
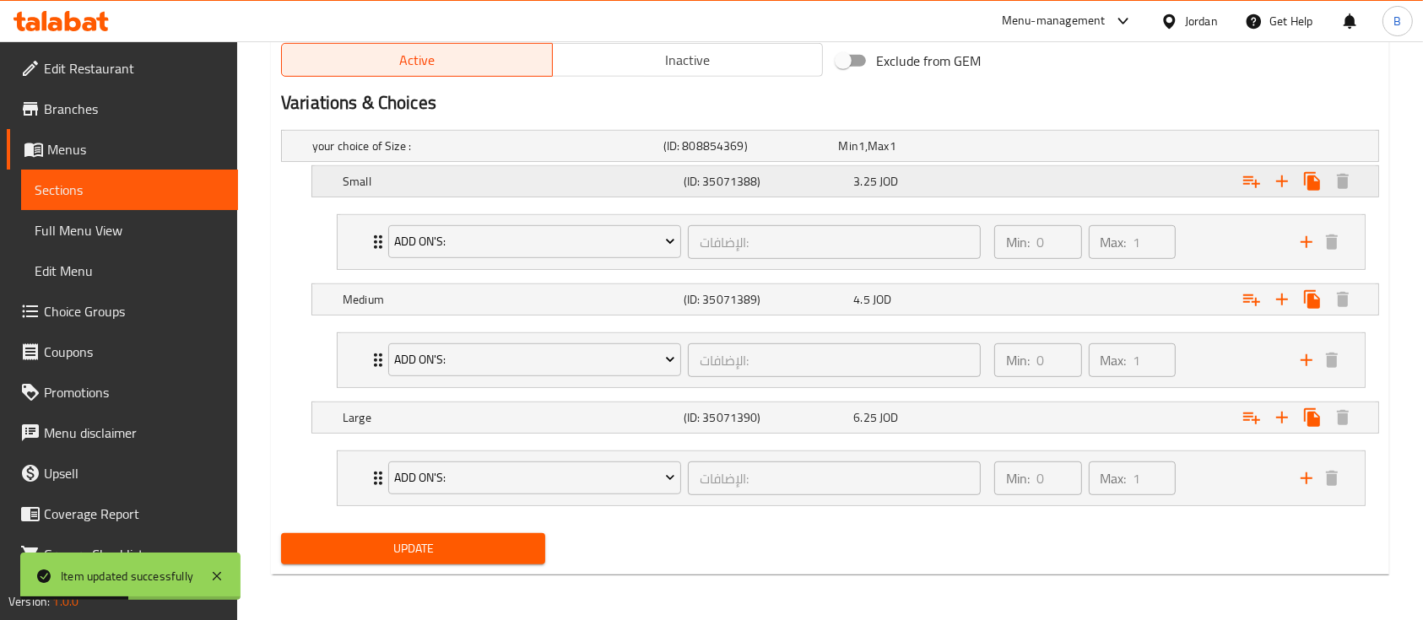
click at [857, 157] on span "3.25" at bounding box center [847, 146] width 19 height 22
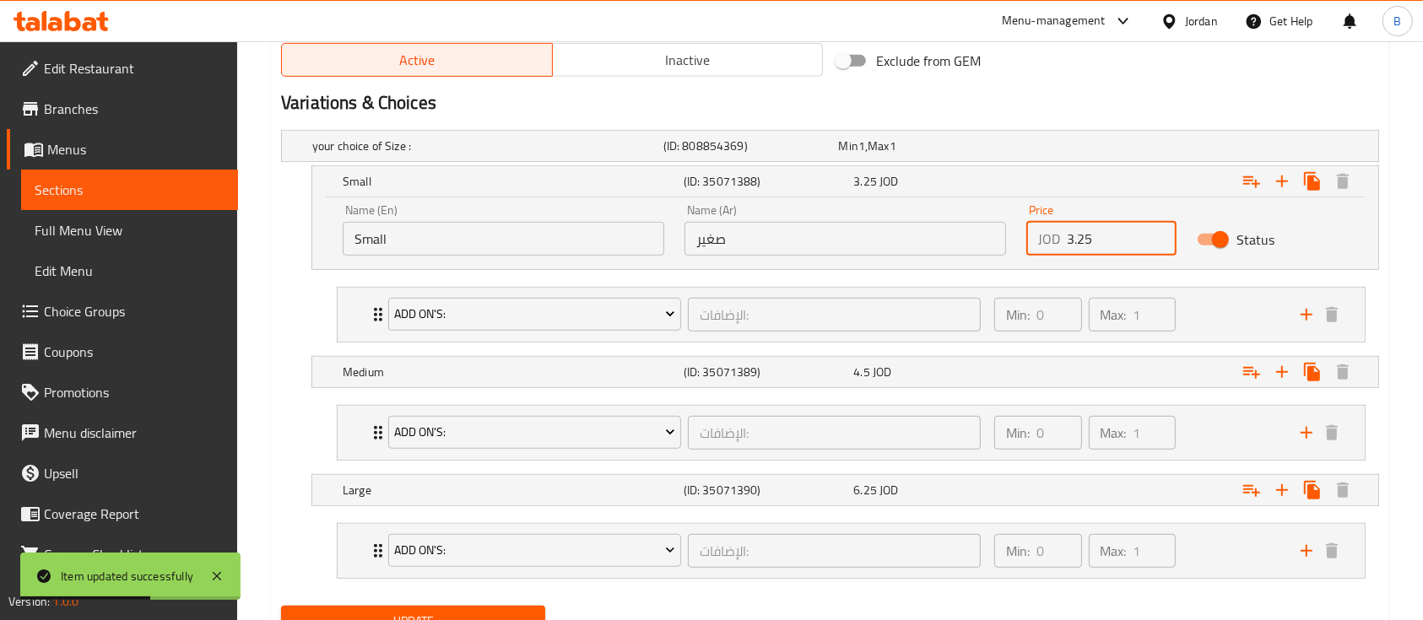
click at [1126, 243] on input "3.25" at bounding box center [1122, 239] width 110 height 34
click at [1082, 242] on input "3.25" at bounding box center [1122, 239] width 110 height 34
type input "3.35"
click at [865, 157] on span "JOD" at bounding box center [861, 146] width 7 height 22
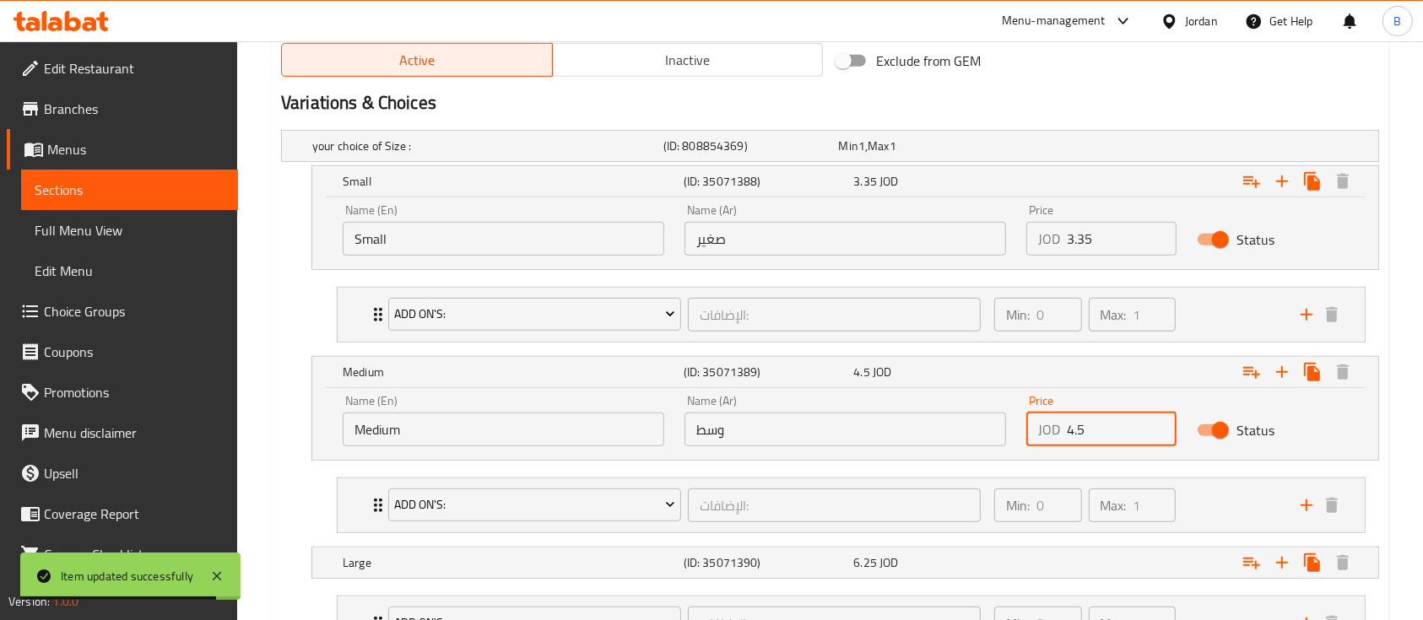
click at [1099, 431] on input "4.5" at bounding box center [1122, 430] width 110 height 34
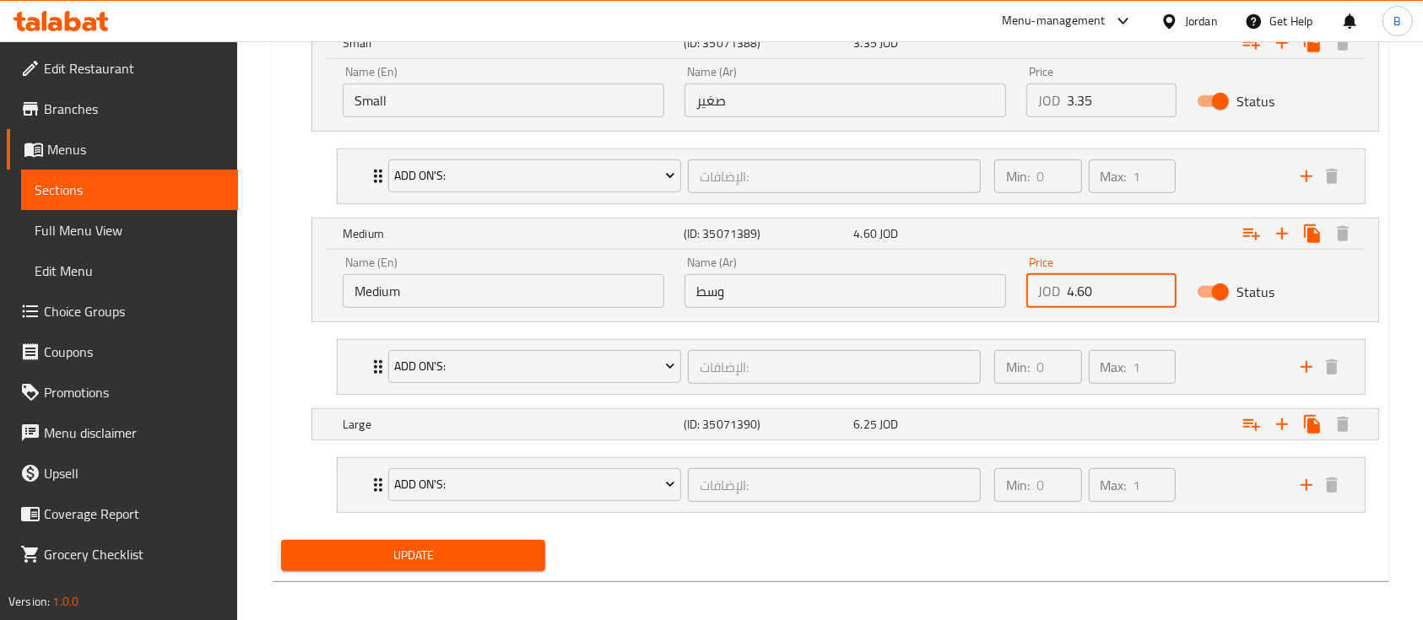
scroll to position [1034, 0]
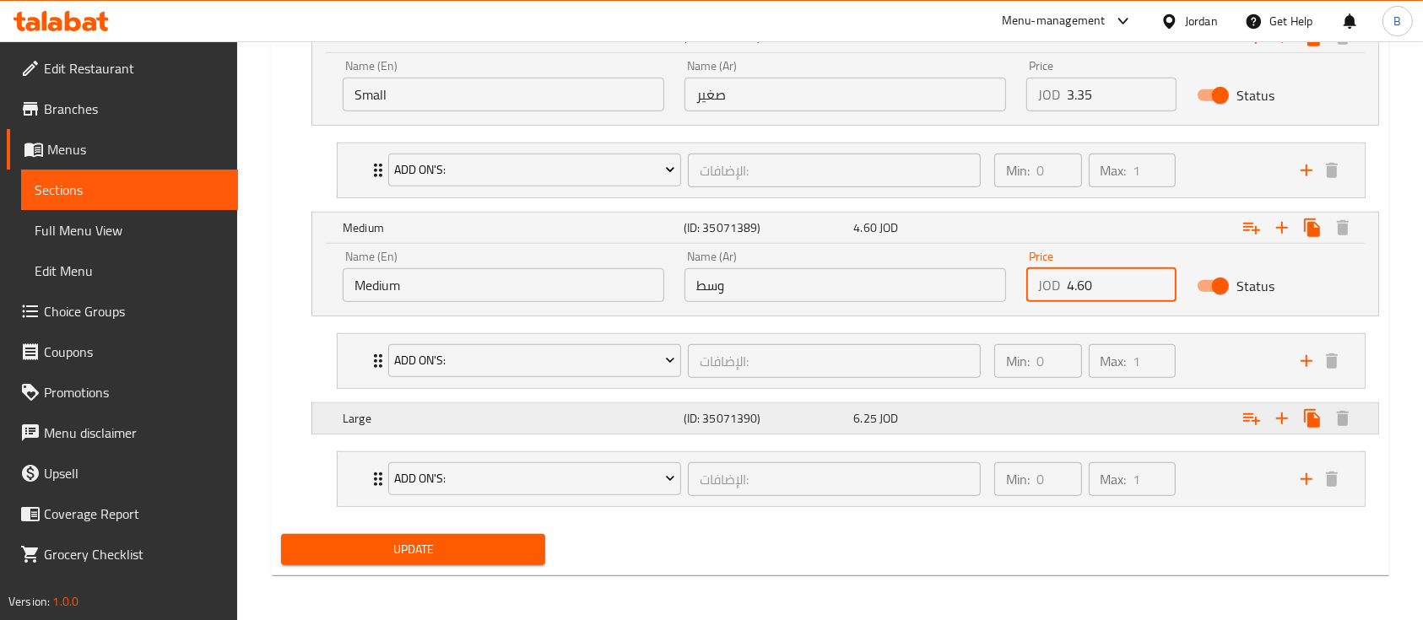
type input "4.60"
click at [860, 14] on div "6.25 JOD" at bounding box center [923, 2] width 176 height 24
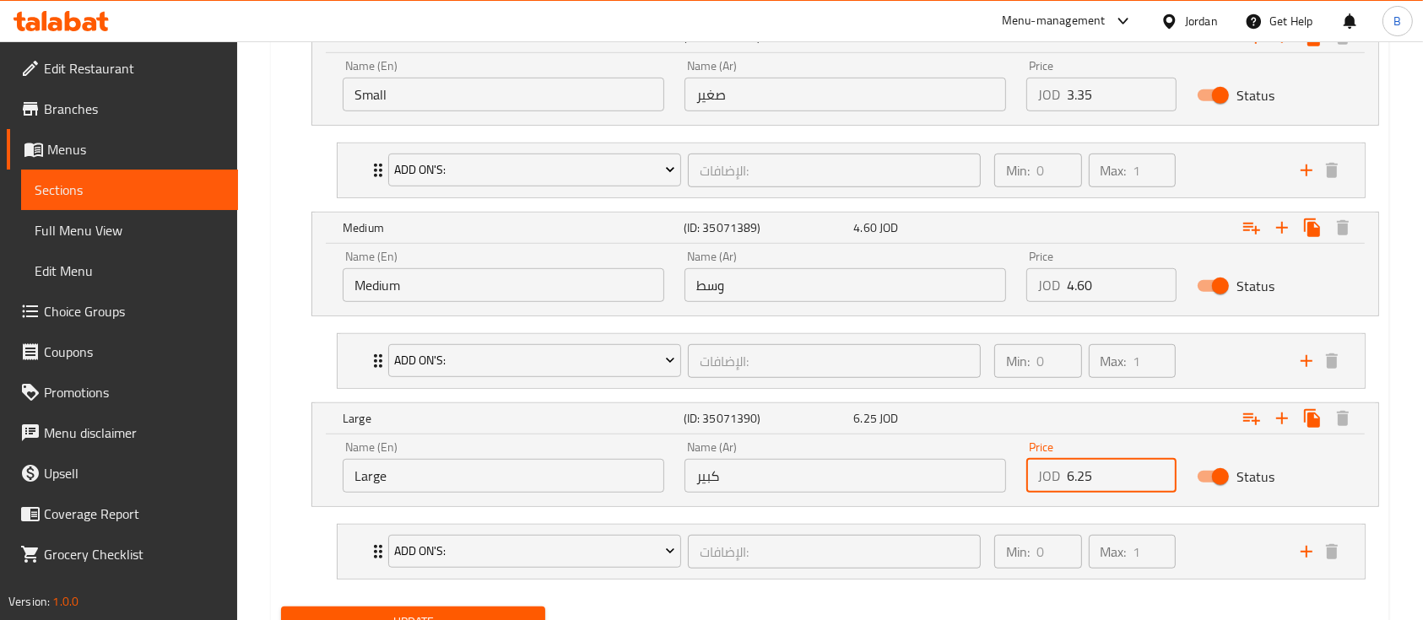
drag, startPoint x: 1087, startPoint y: 466, endPoint x: 1072, endPoint y: 468, distance: 15.3
click at [1072, 468] on input "6.25" at bounding box center [1122, 476] width 110 height 34
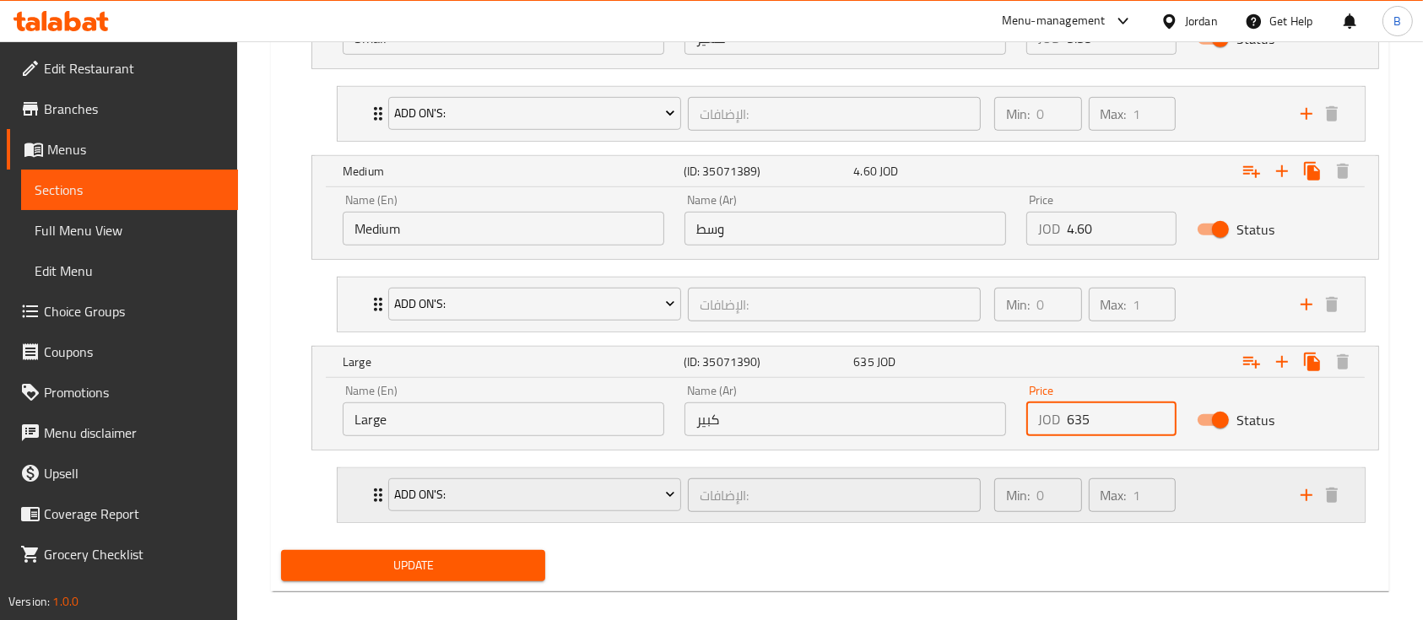
scroll to position [1107, 0]
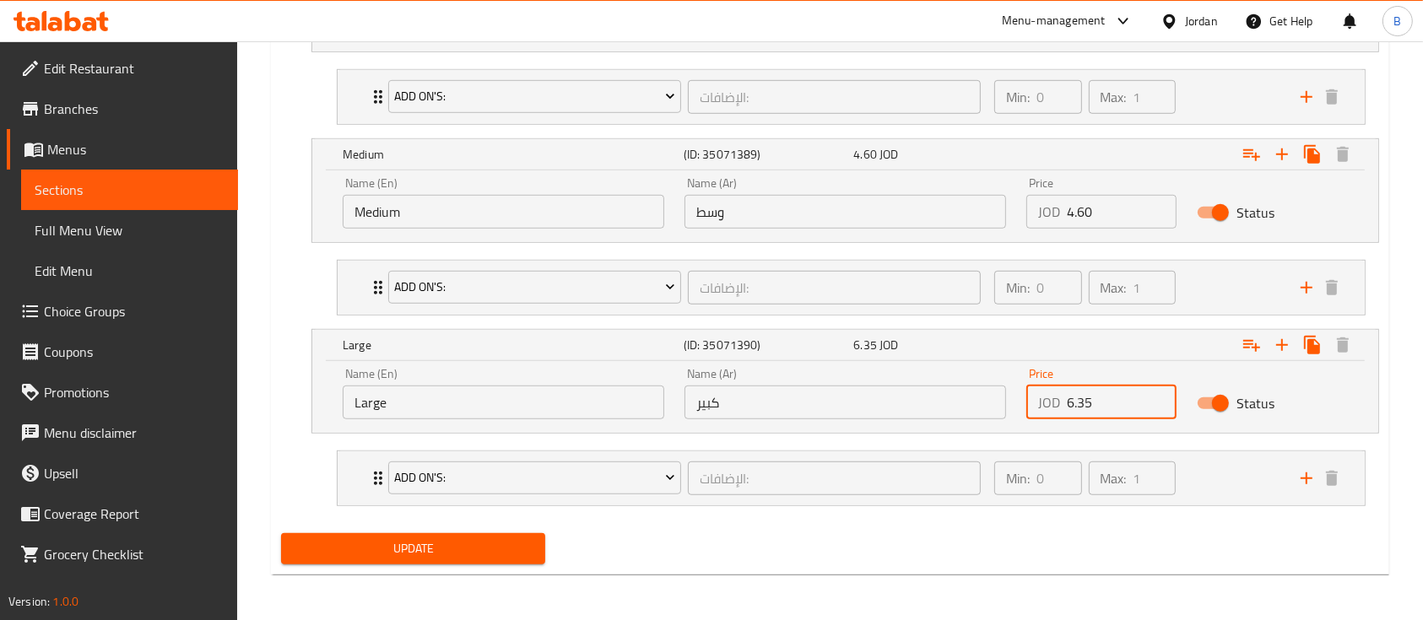
type input "6.35"
click at [520, 552] on span "Update" at bounding box center [413, 548] width 237 height 21
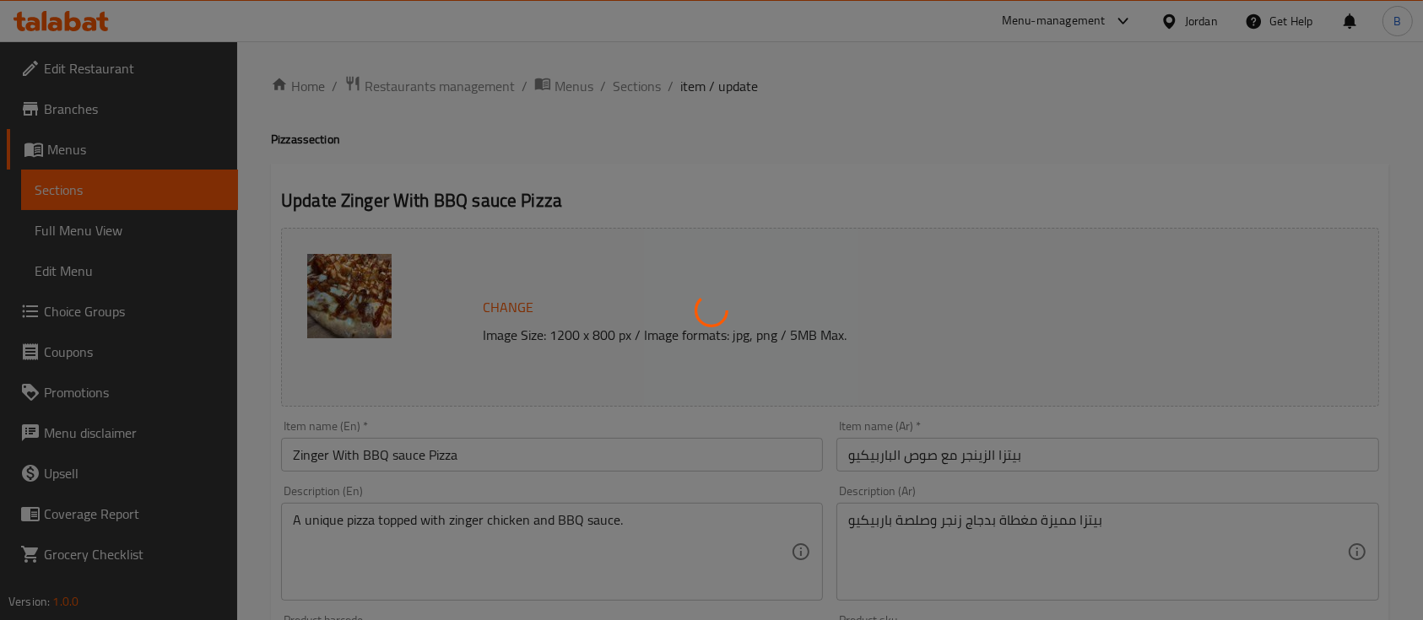
scroll to position [0, 0]
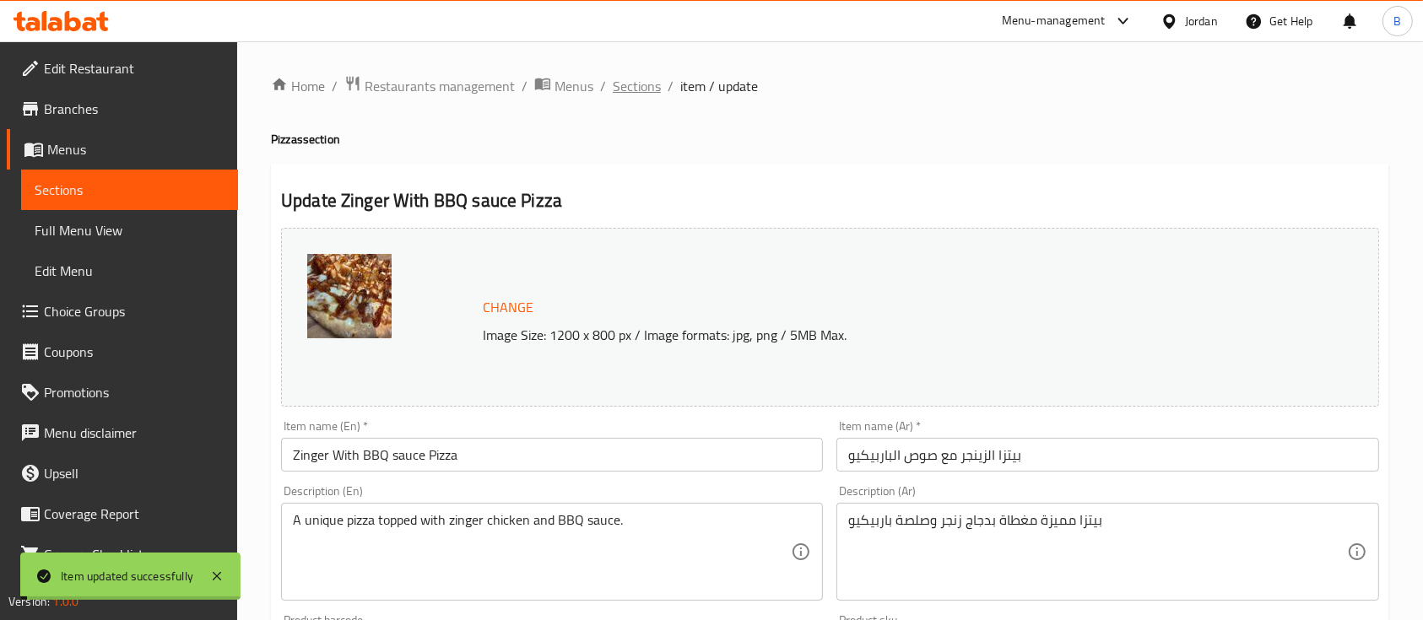
click at [636, 86] on span "Sections" at bounding box center [637, 86] width 48 height 20
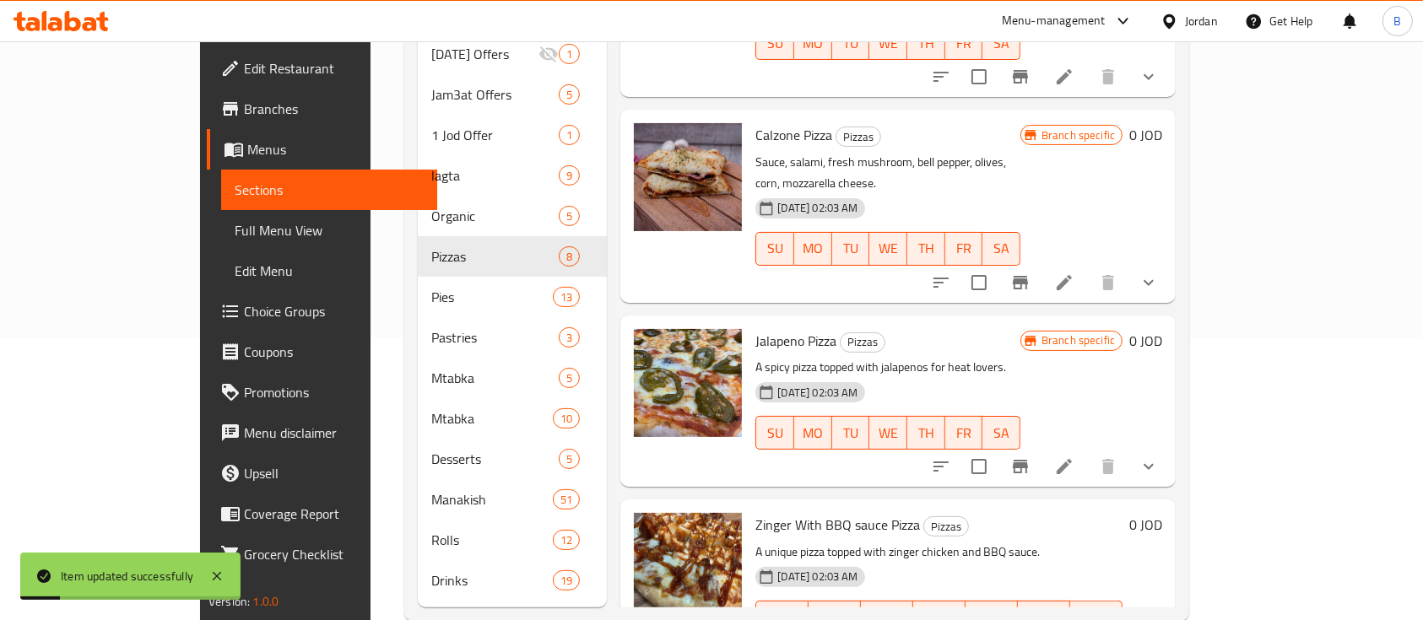
scroll to position [291, 0]
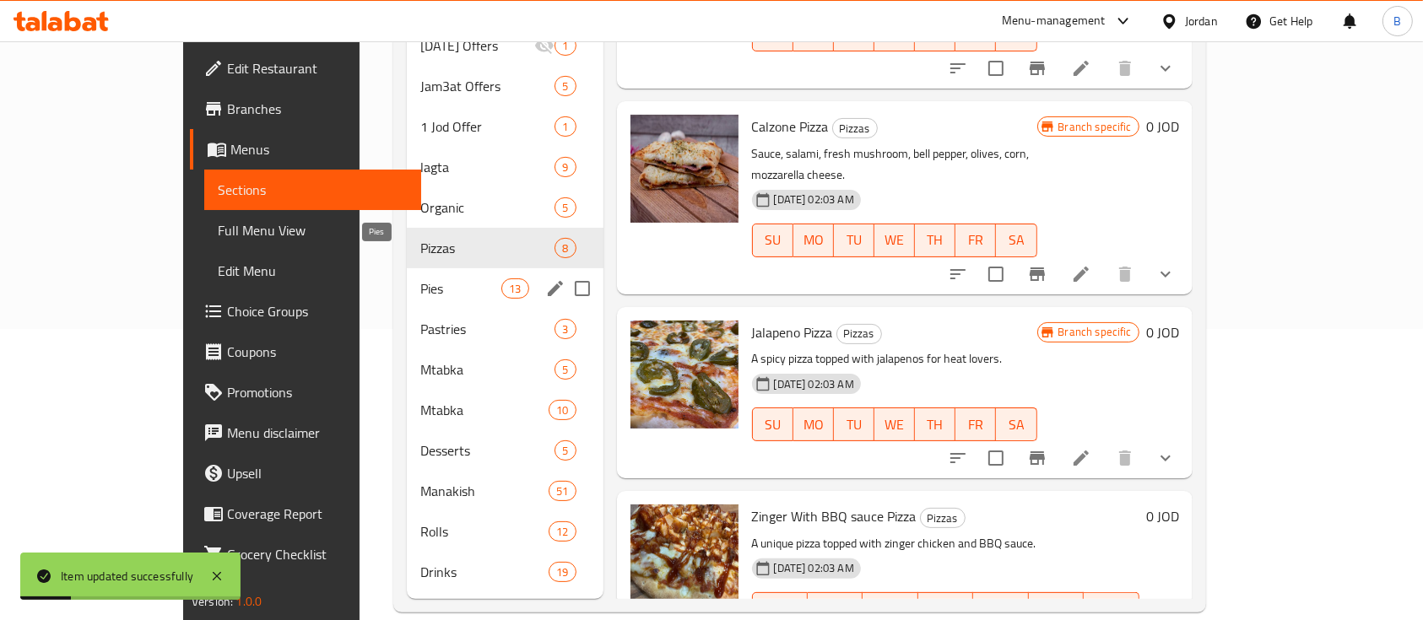
click at [420, 278] on span "Pies" at bounding box center [460, 288] width 81 height 20
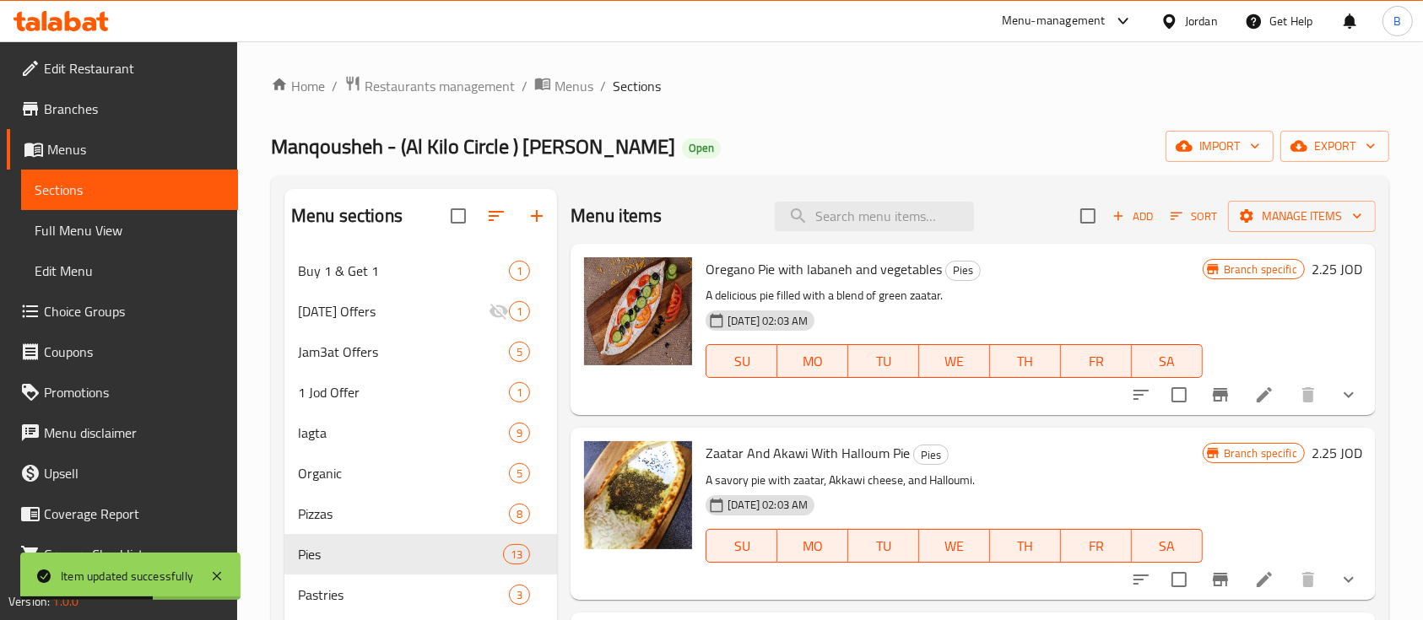
click at [1321, 267] on h6 "2.25 JOD" at bounding box center [1336, 269] width 51 height 24
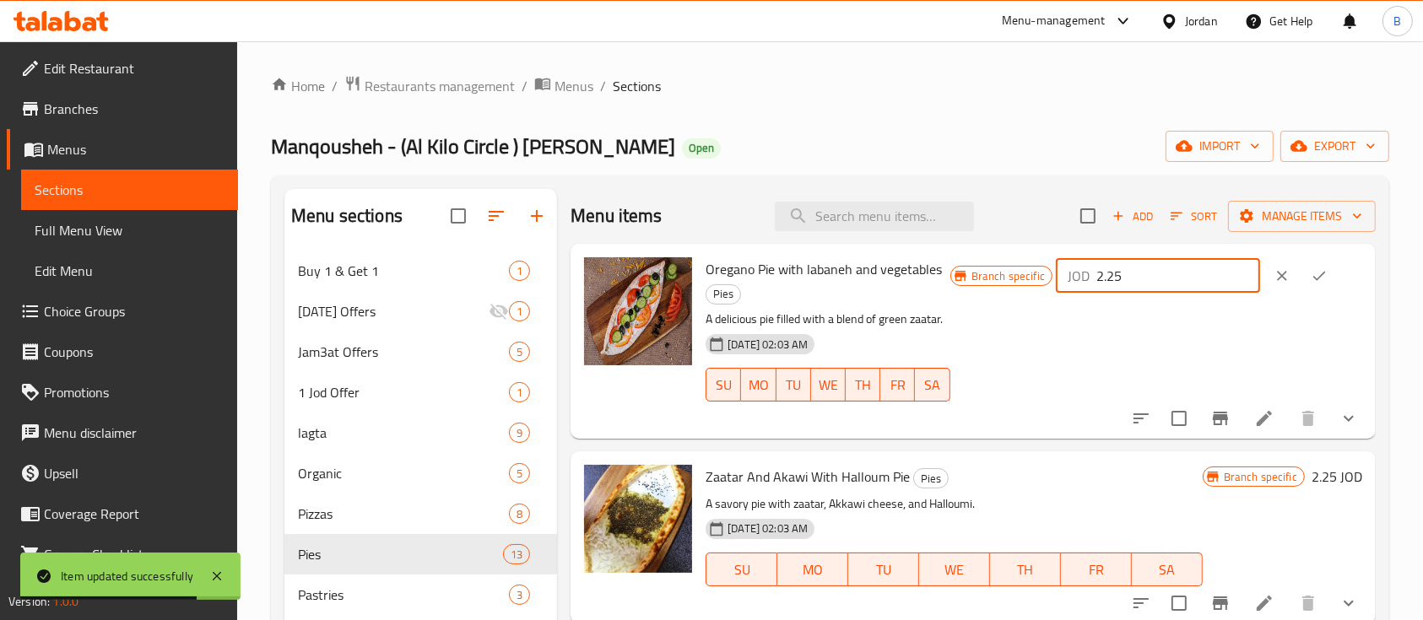
click at [1128, 278] on input "2.25" at bounding box center [1178, 276] width 164 height 34
drag, startPoint x: 1169, startPoint y: 278, endPoint x: 1018, endPoint y: 287, distance: 151.3
click at [1019, 287] on div "Branch specific JOD 2.25 ​" at bounding box center [1156, 275] width 412 height 37
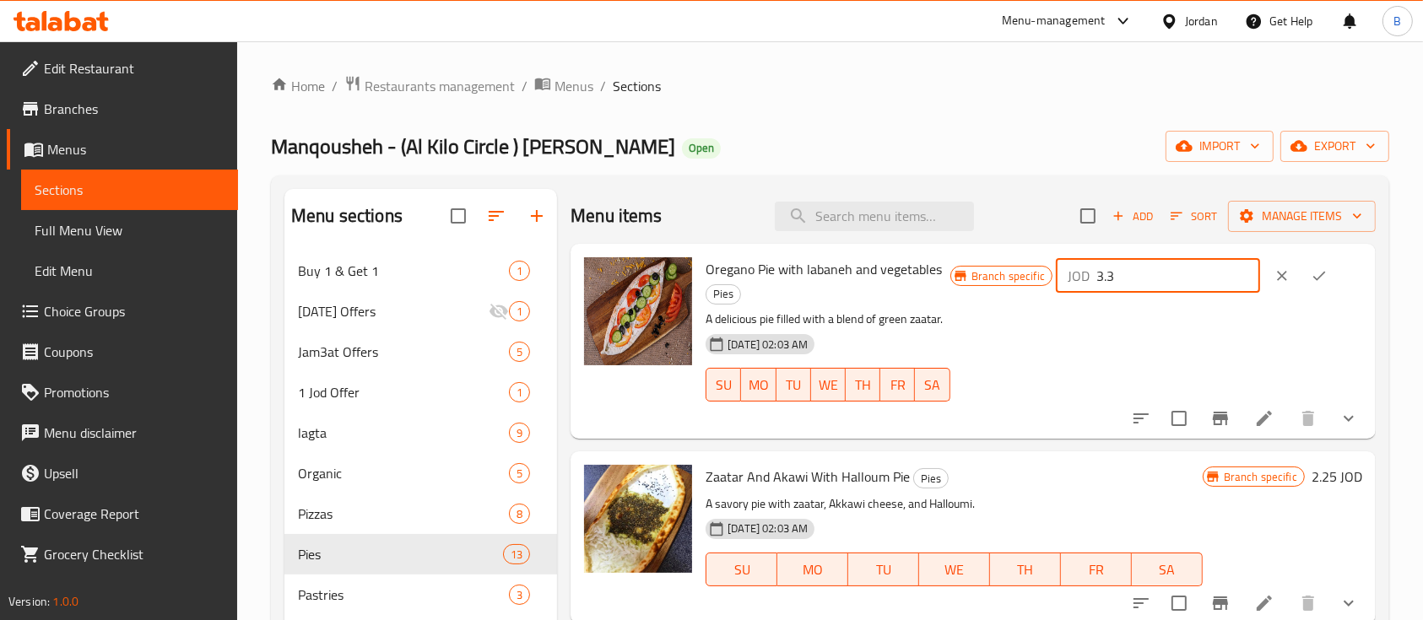
type input "3"
drag, startPoint x: 1160, startPoint y: 273, endPoint x: 905, endPoint y: 280, distance: 255.0
click at [905, 280] on div "Oregano Pie with labaneh and vegetables Pies A delicious pie filled with a blen…" at bounding box center [1034, 341] width 670 height 181
type input "2.35"
click at [1323, 281] on button "ok" at bounding box center [1318, 275] width 37 height 37
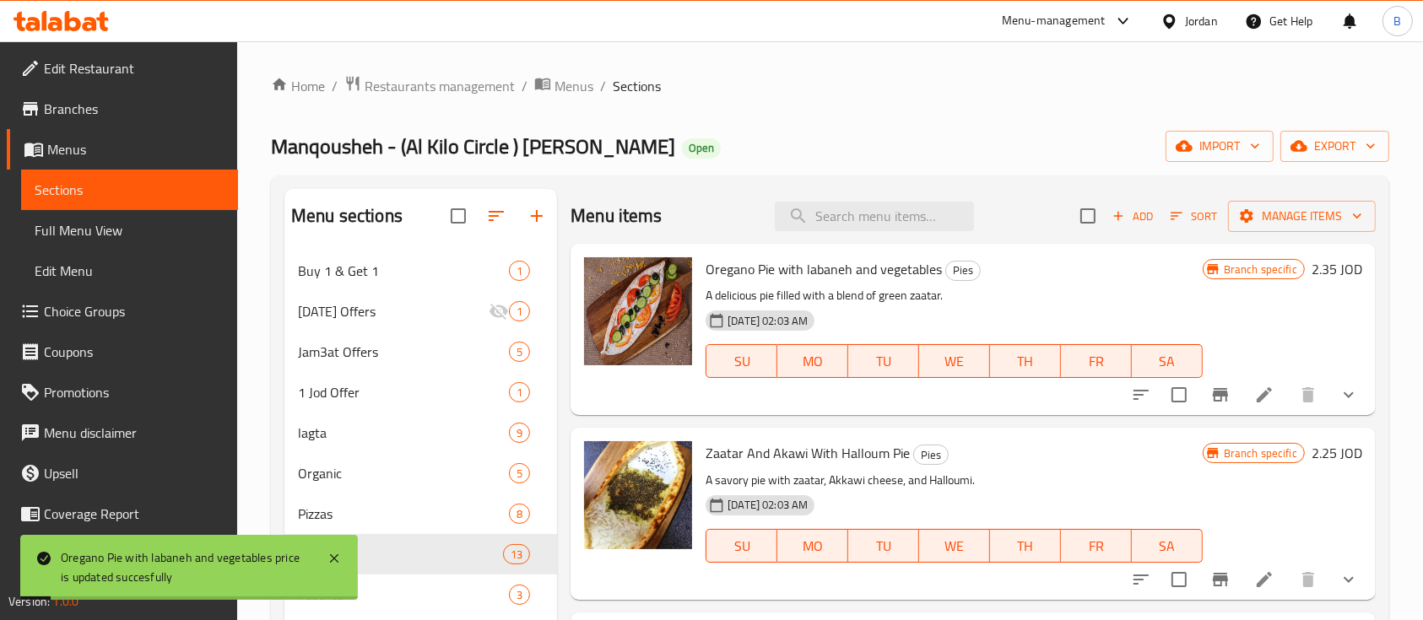
click at [1210, 398] on icon "Branch-specific-item" at bounding box center [1220, 395] width 20 height 20
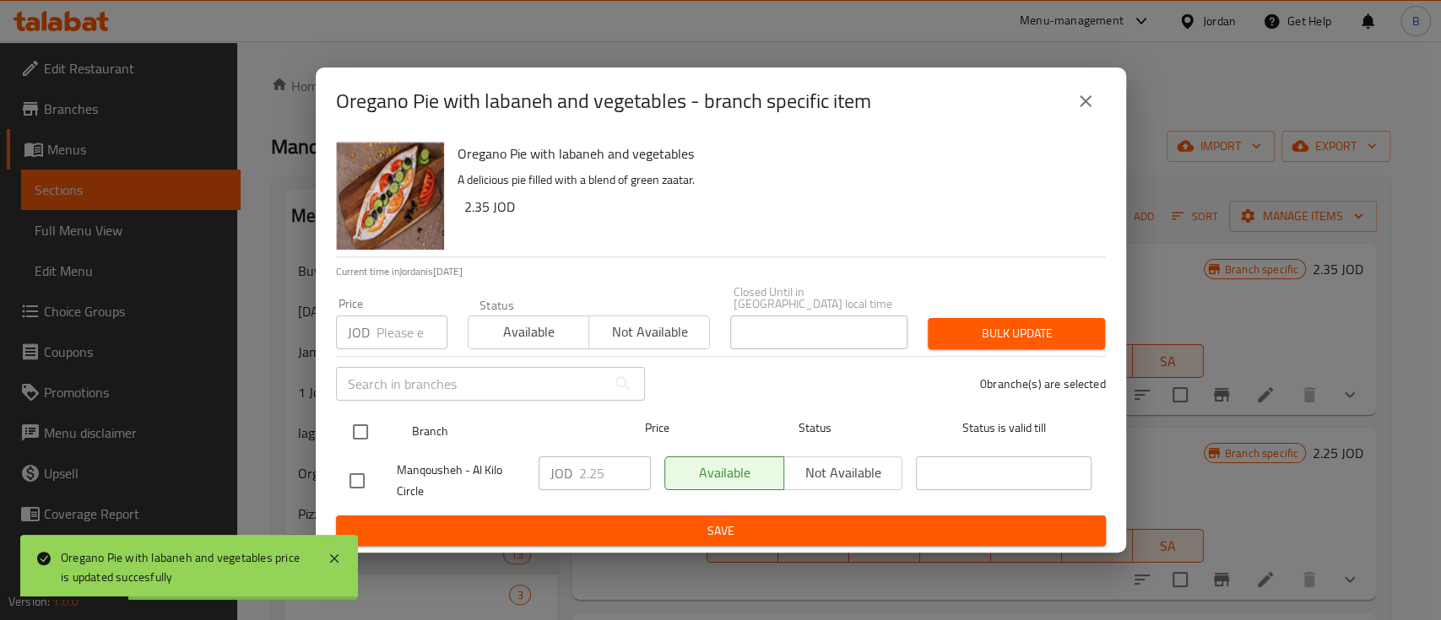
click at [363, 427] on input "checkbox" at bounding box center [360, 431] width 35 height 35
checkbox input "true"
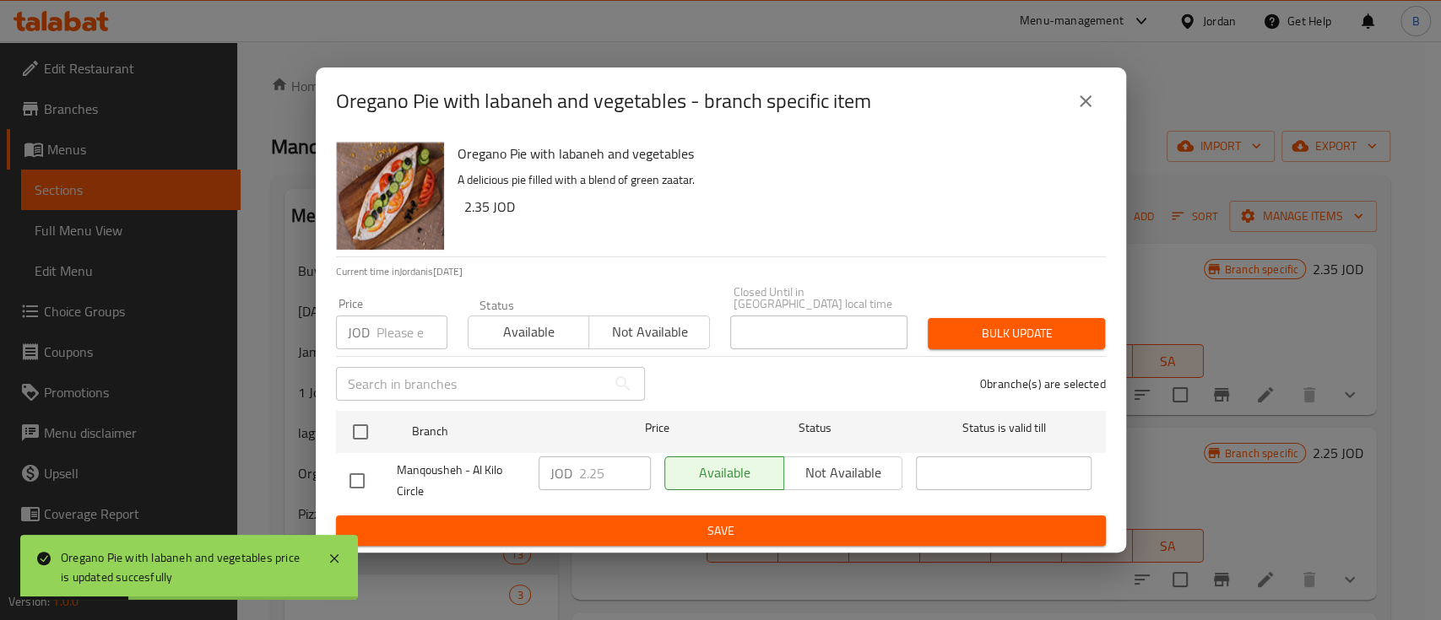
checkbox input "true"
drag, startPoint x: 603, startPoint y: 469, endPoint x: 430, endPoint y: 469, distance: 172.2
click at [446, 469] on div "Manqousheh - Al Kilo Circle JOD 2.25 ​ Available Not available ​" at bounding box center [721, 481] width 756 height 62
paste input "3"
type input "2.35"
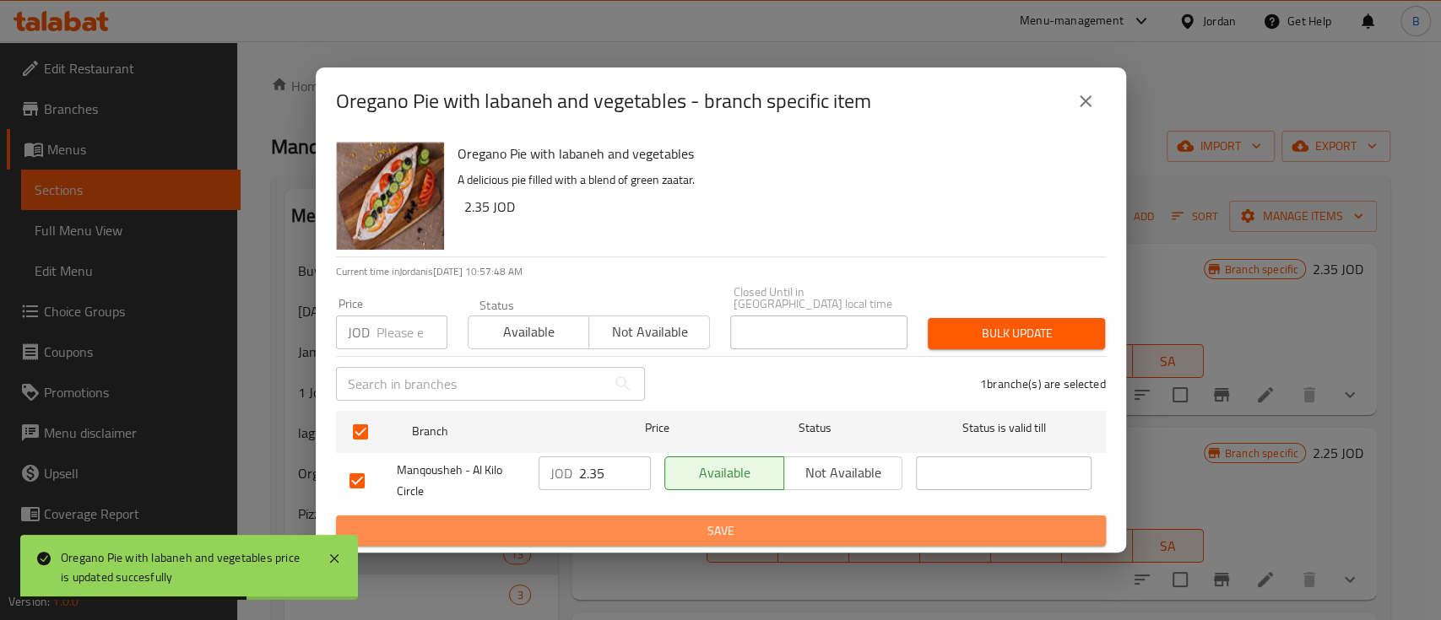
click at [595, 521] on span "Save" at bounding box center [720, 531] width 743 height 21
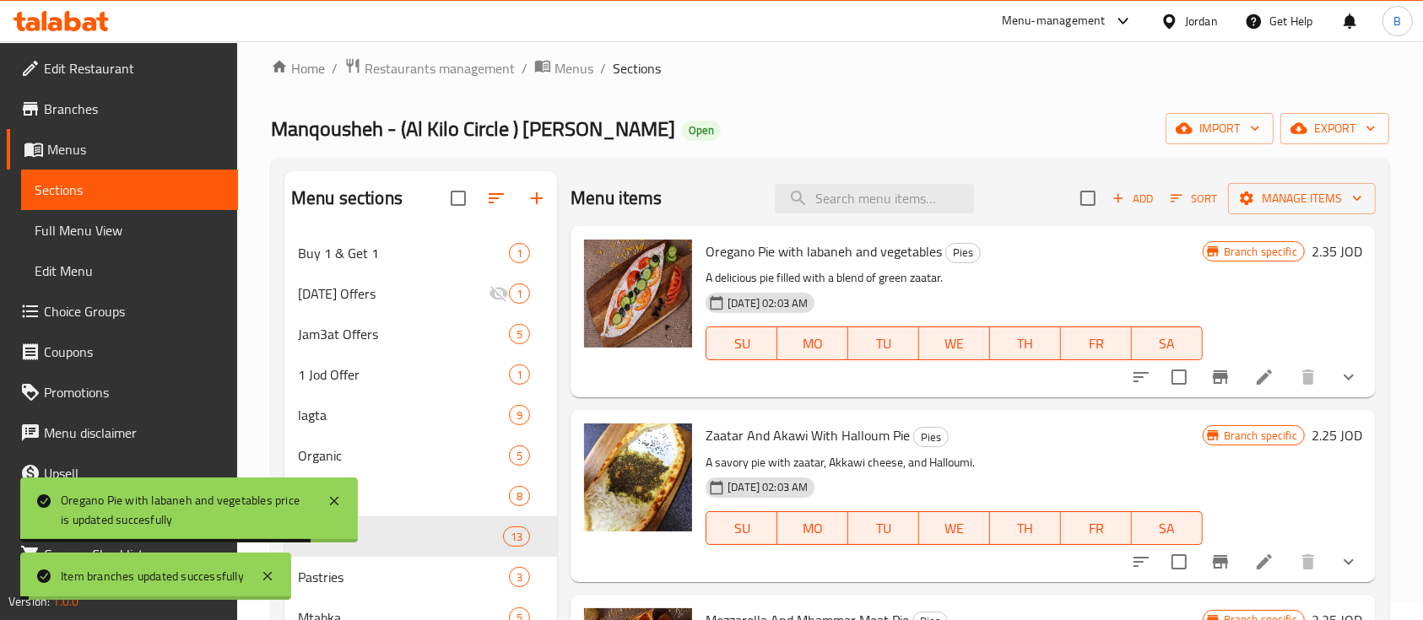
scroll to position [112, 0]
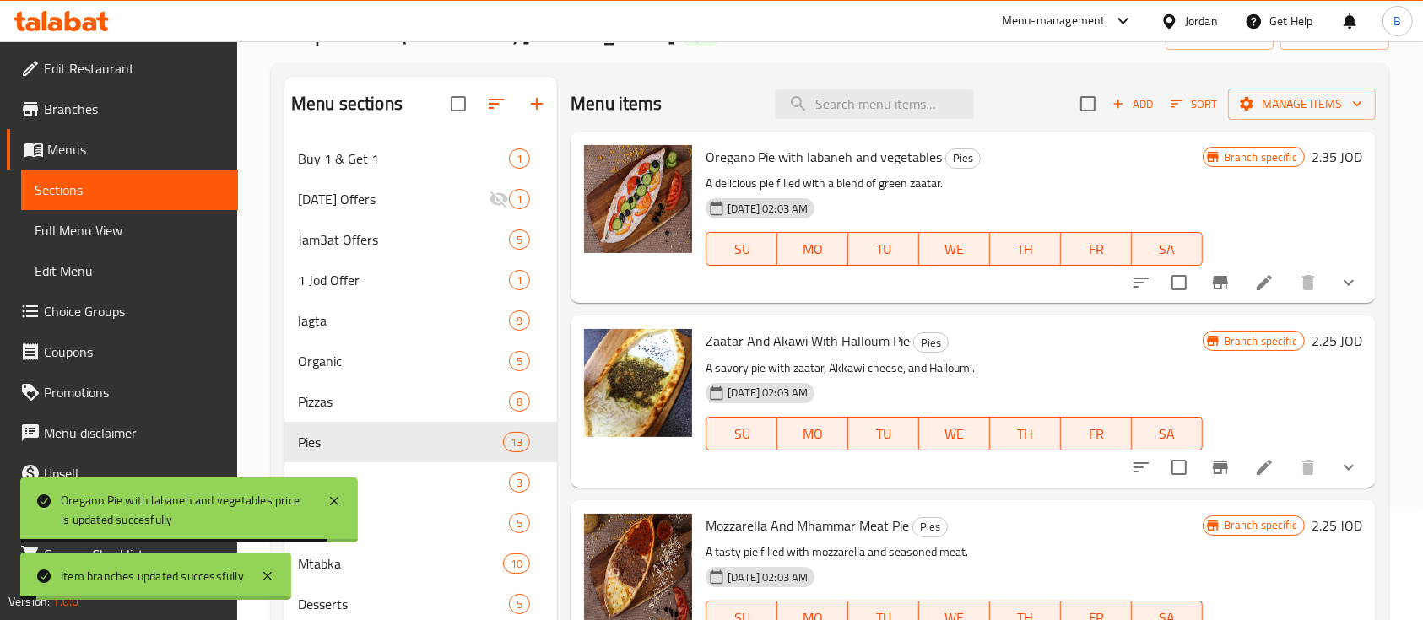
click at [1322, 329] on h6 "2.25 JOD" at bounding box center [1336, 341] width 51 height 24
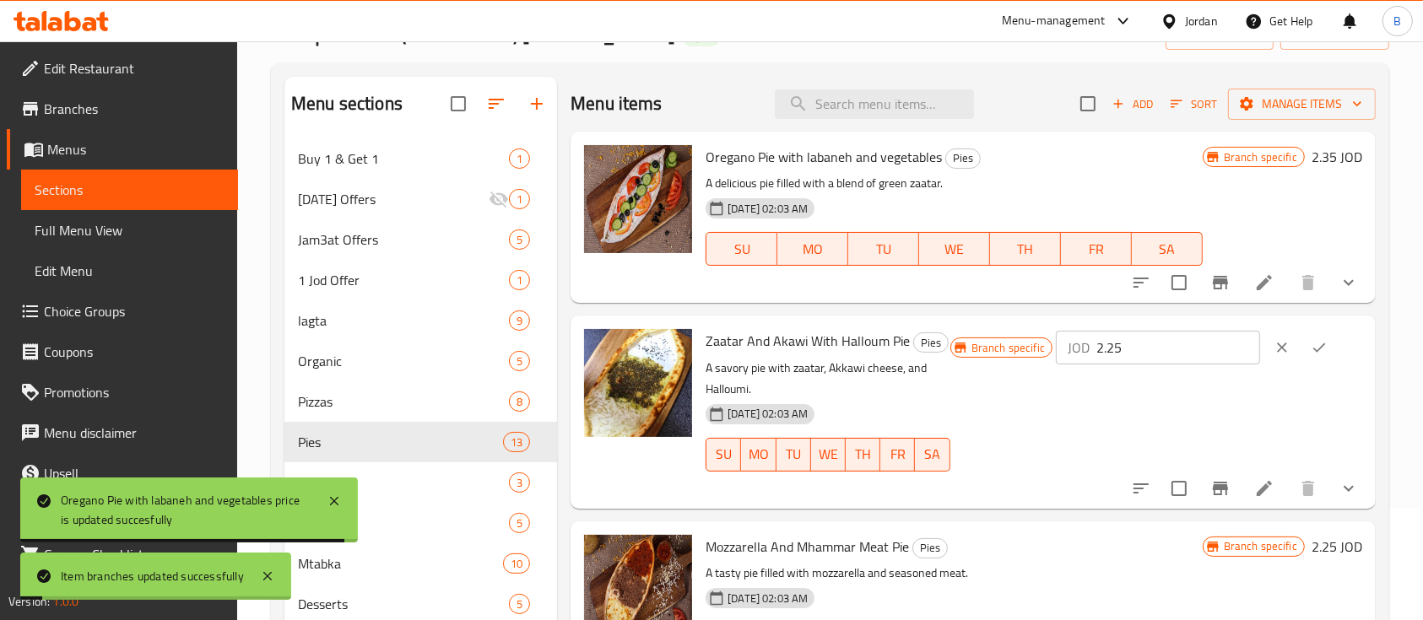
click at [1314, 356] on button "ok" at bounding box center [1318, 347] width 37 height 37
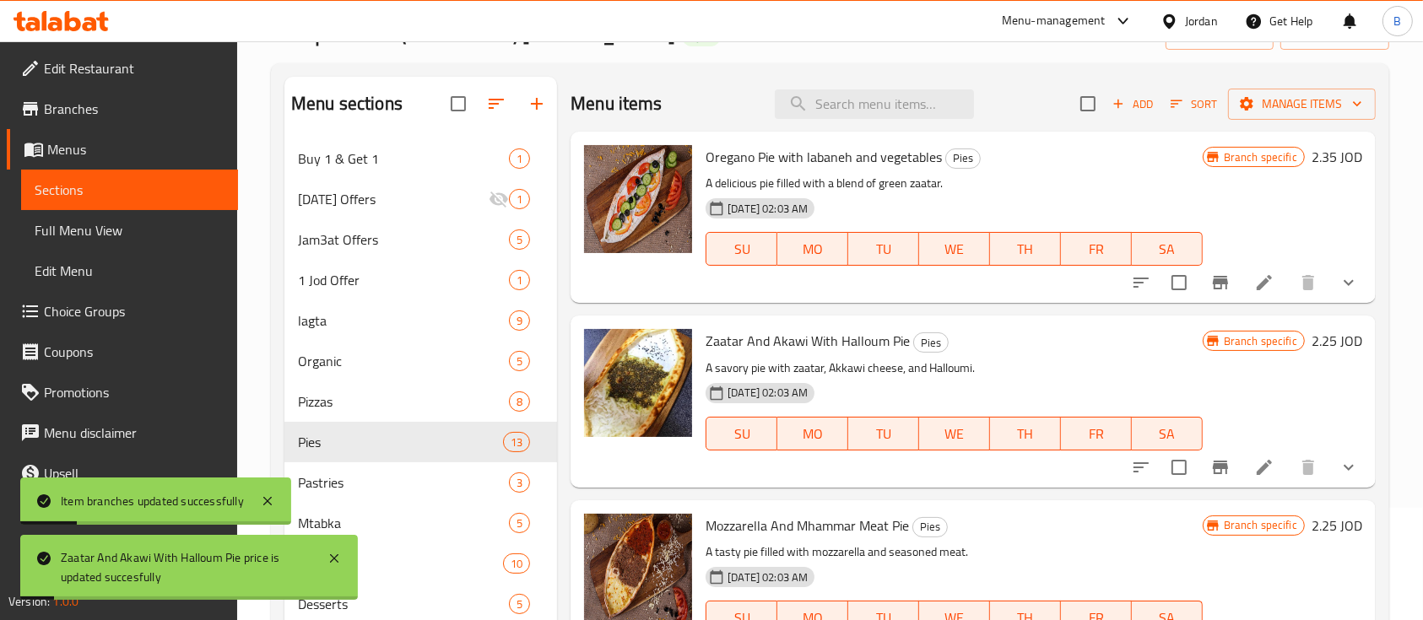
click at [1336, 348] on h6 "2.25 JOD" at bounding box center [1336, 341] width 51 height 24
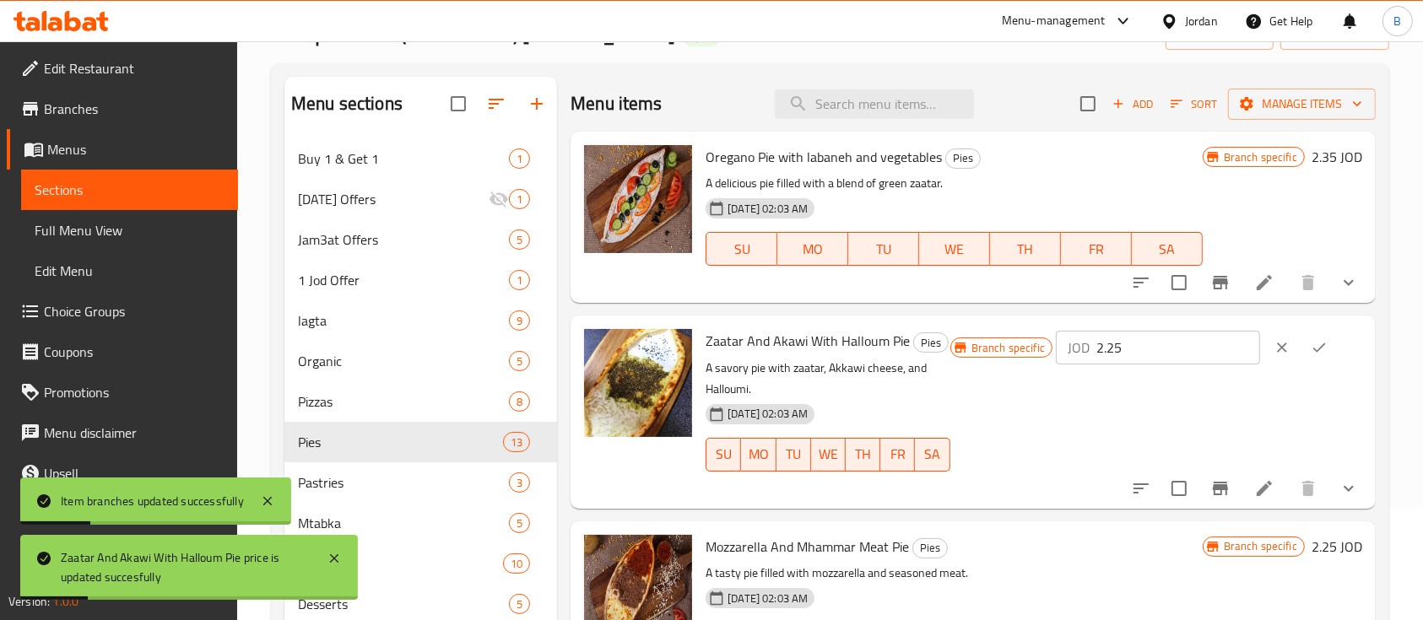
drag, startPoint x: 1149, startPoint y: 355, endPoint x: 1076, endPoint y: 356, distance: 73.4
click at [1056, 355] on div "Branch specific JOD 2.25 ​" at bounding box center [1156, 347] width 412 height 37
paste input "3"
type input "2.35"
click at [1319, 349] on icon "ok" at bounding box center [1319, 347] width 17 height 17
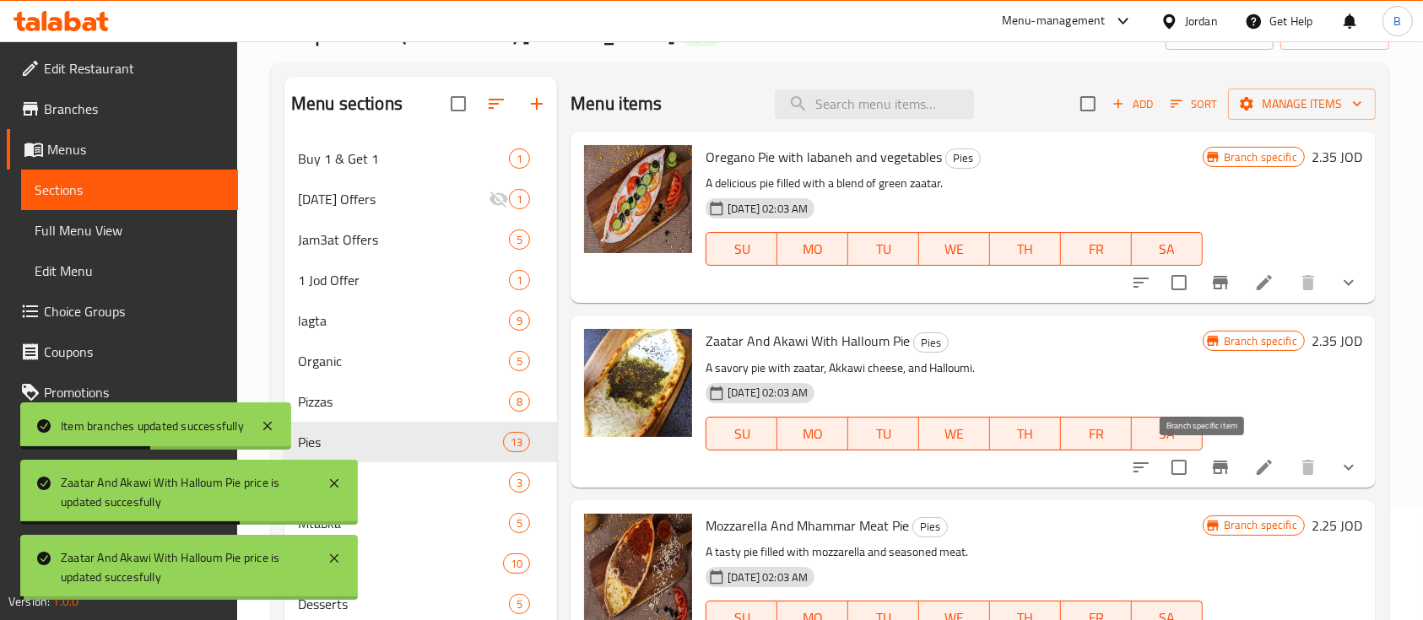
click at [1213, 468] on icon "Branch-specific-item" at bounding box center [1220, 468] width 15 height 14
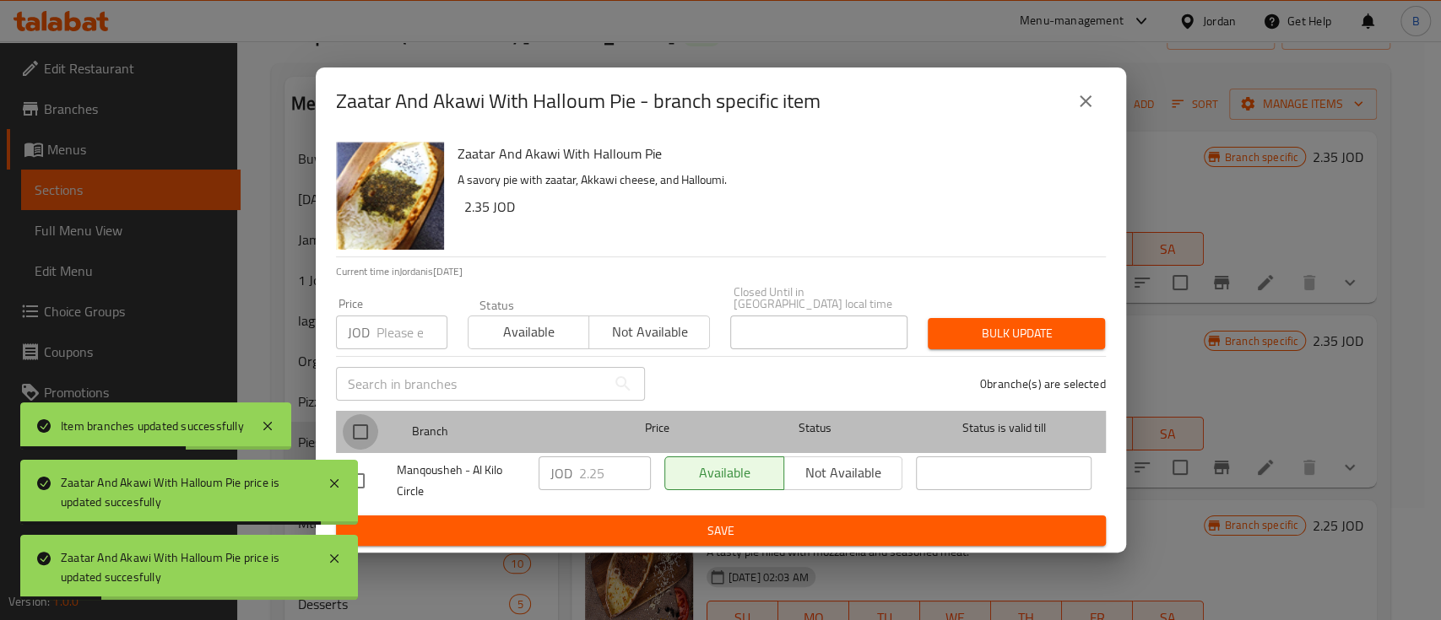
click at [365, 428] on input "checkbox" at bounding box center [360, 431] width 35 height 35
checkbox input "true"
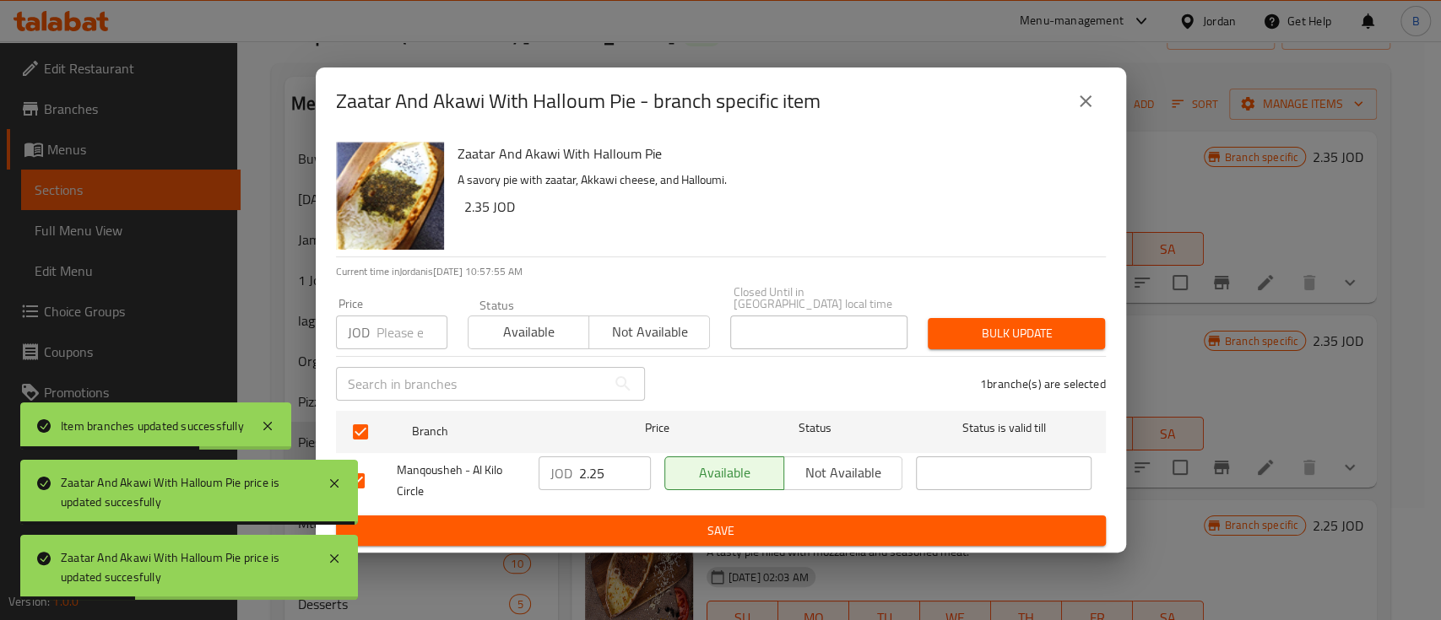
drag, startPoint x: 601, startPoint y: 469, endPoint x: 462, endPoint y: 467, distance: 138.4
click at [488, 467] on div "Manqousheh - Al Kilo Circle JOD 2.25 ​ Available Not available ​" at bounding box center [721, 481] width 756 height 62
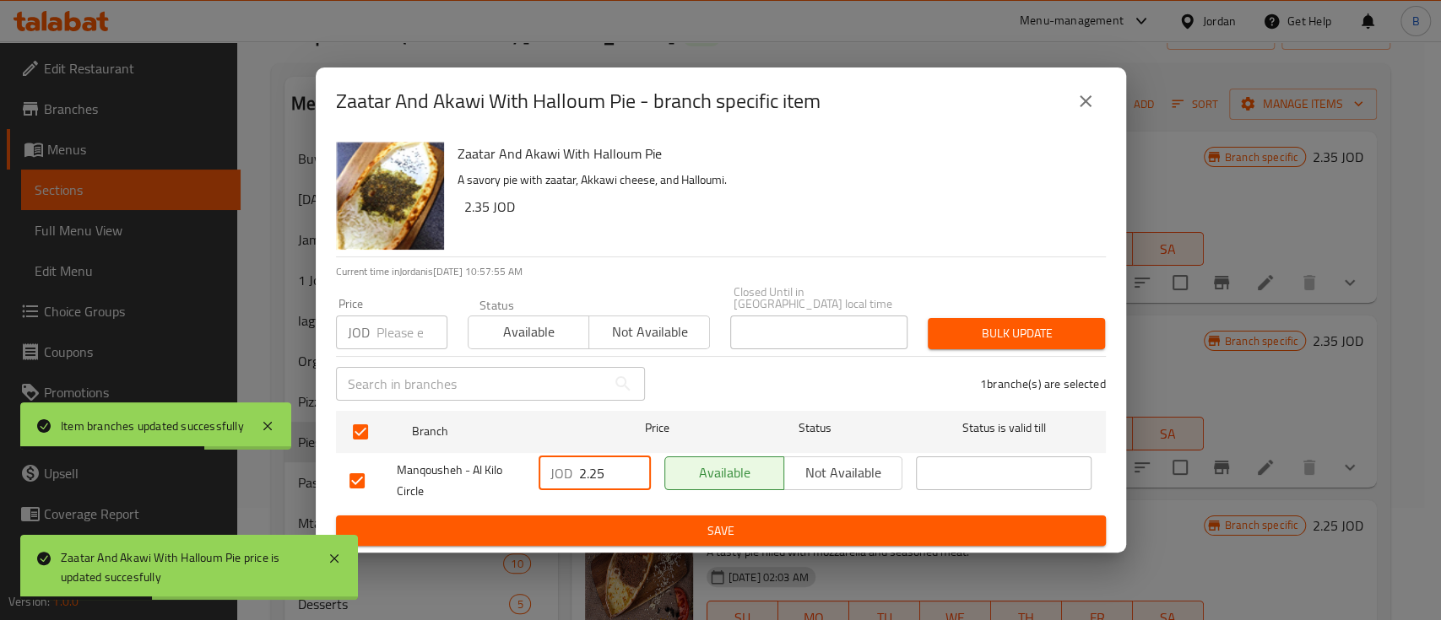
paste input "3"
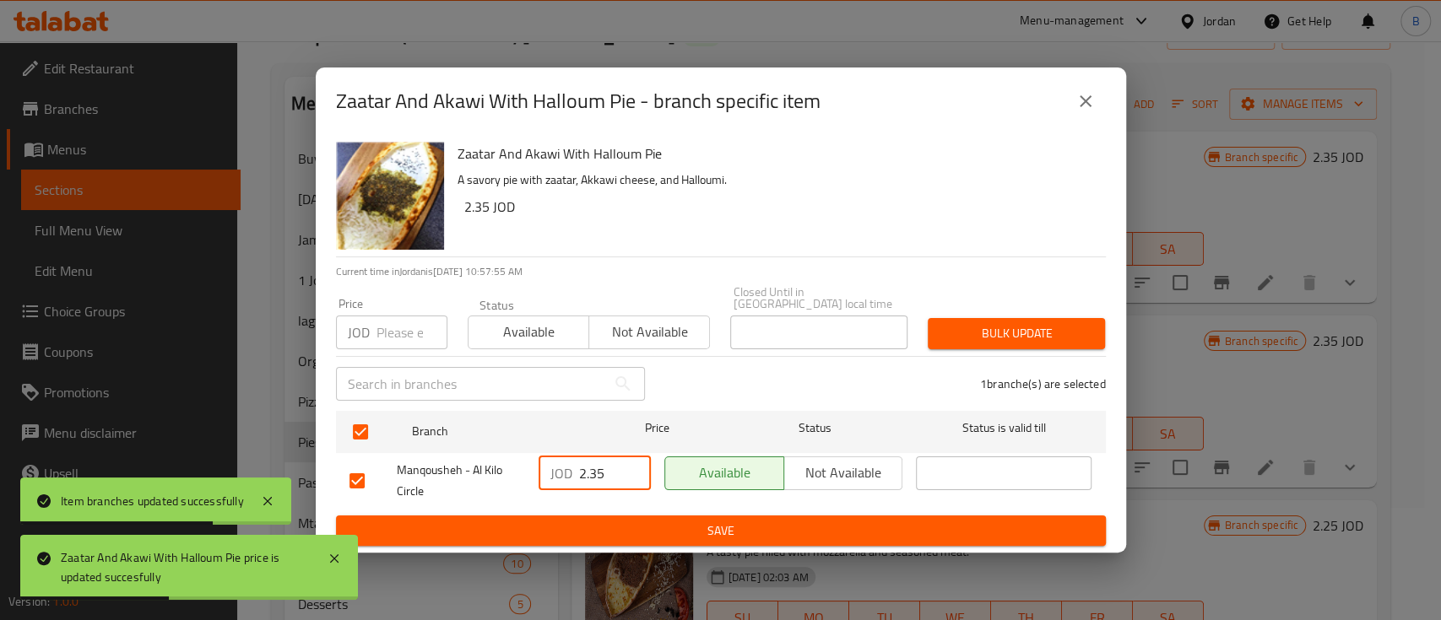
type input "2.35"
click at [617, 521] on span "Save" at bounding box center [720, 531] width 743 height 21
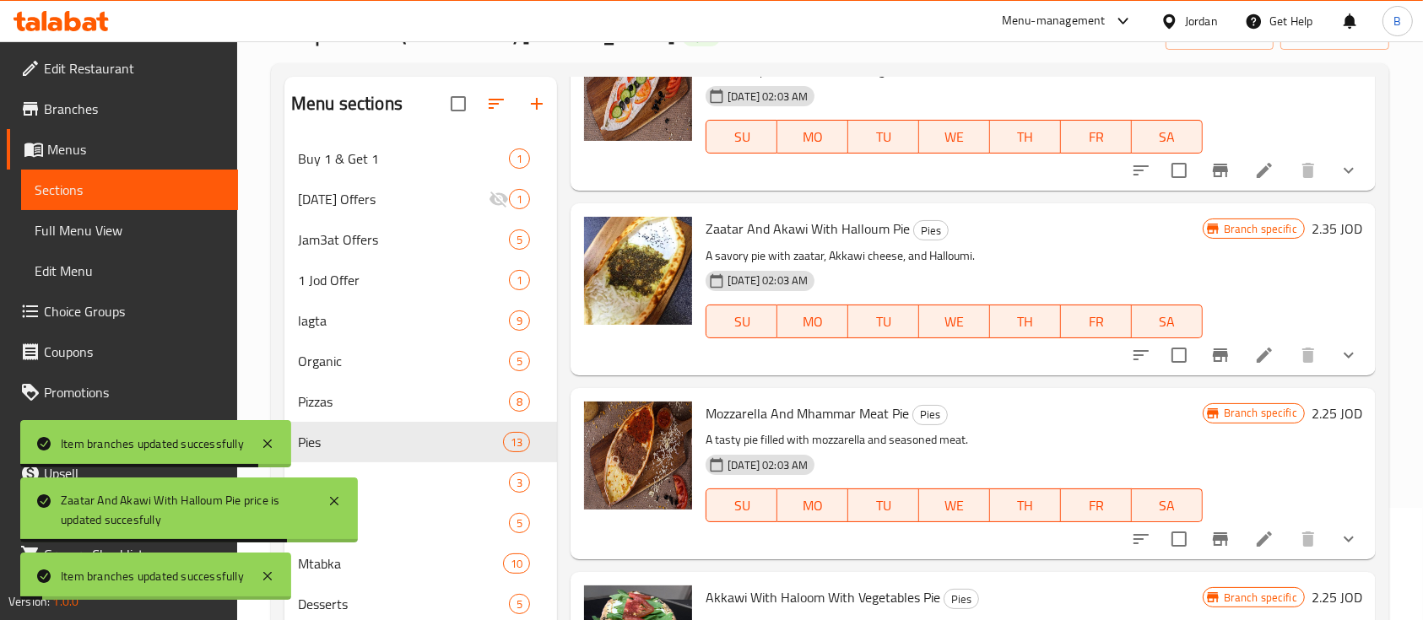
click at [1324, 408] on h6 "2.25 JOD" at bounding box center [1336, 414] width 51 height 24
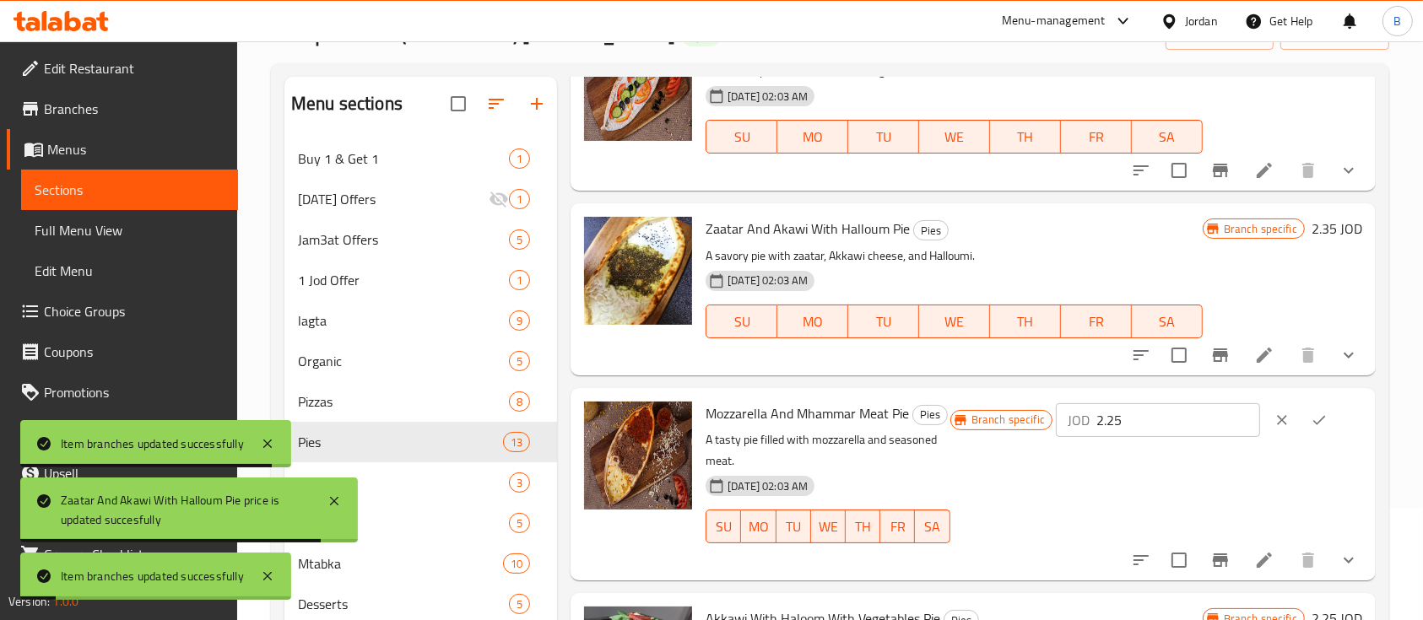
drag, startPoint x: 1198, startPoint y: 427, endPoint x: 989, endPoint y: 409, distance: 210.0
click at [1064, 423] on div "Branch specific JOD 2.25 ​" at bounding box center [1156, 420] width 412 height 37
paste input "3"
type input "2.35"
click at [1311, 435] on button "ok" at bounding box center [1318, 420] width 37 height 37
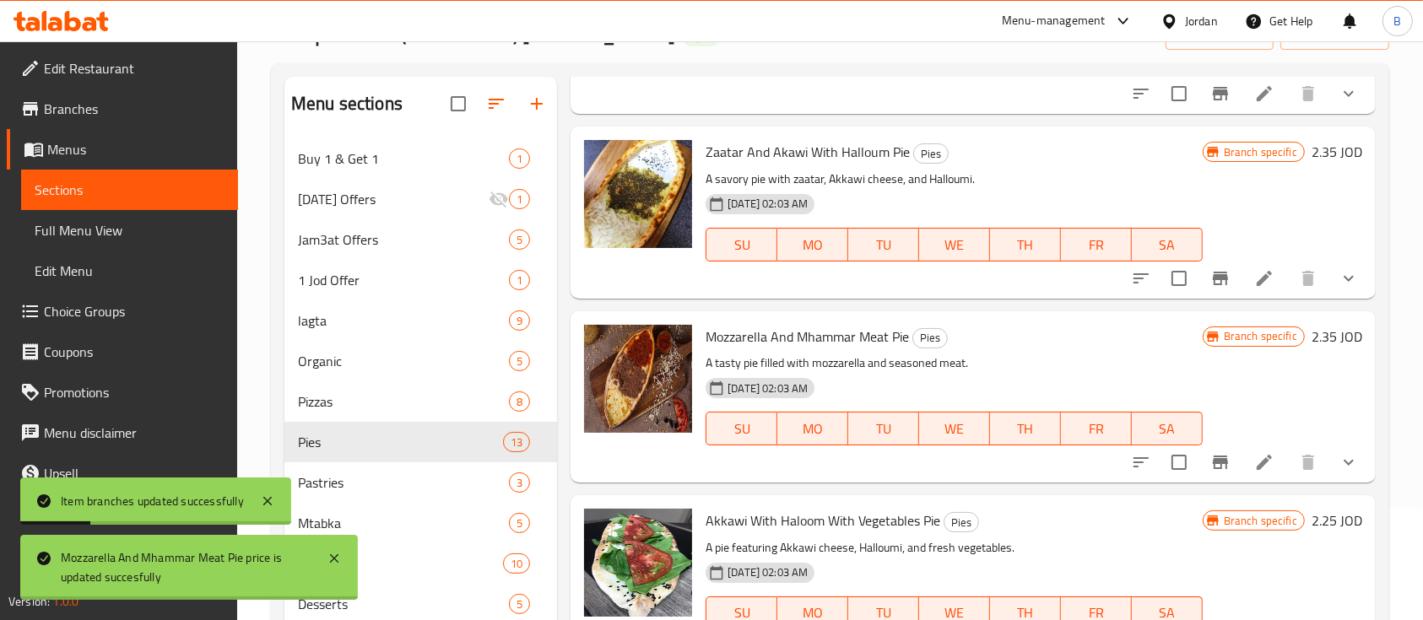
scroll to position [224, 0]
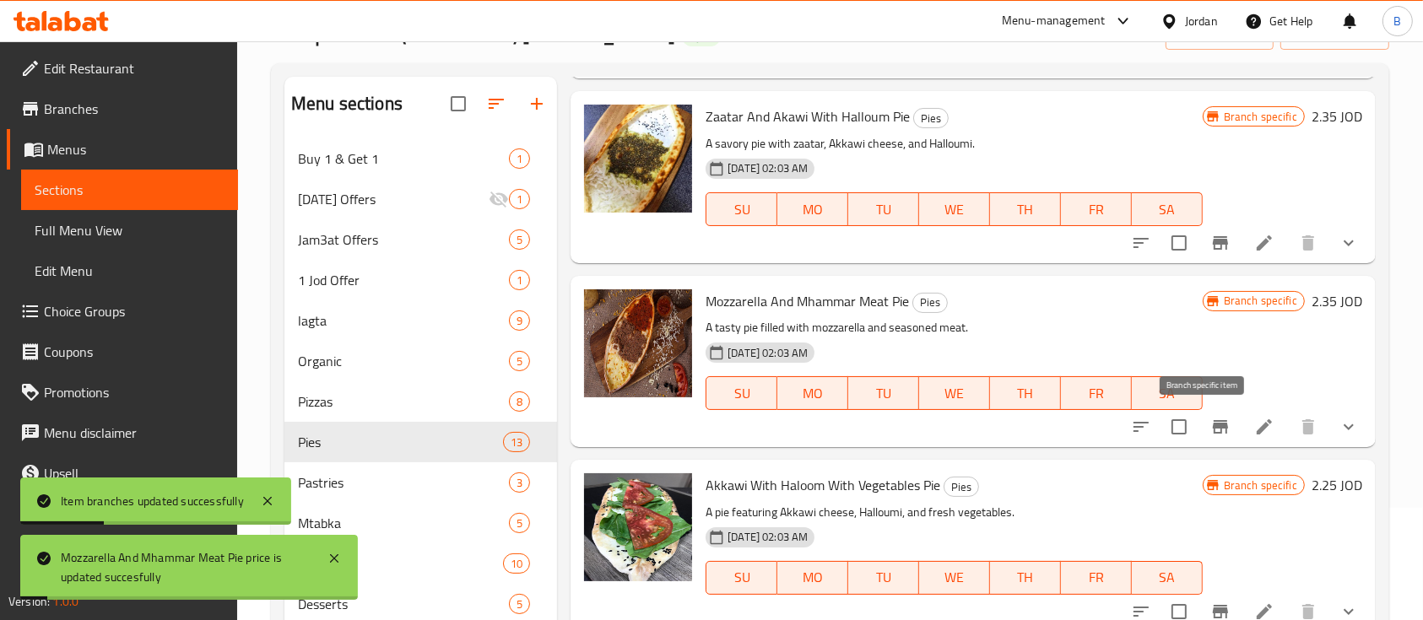
click at [1210, 425] on icon "Branch-specific-item" at bounding box center [1220, 427] width 20 height 20
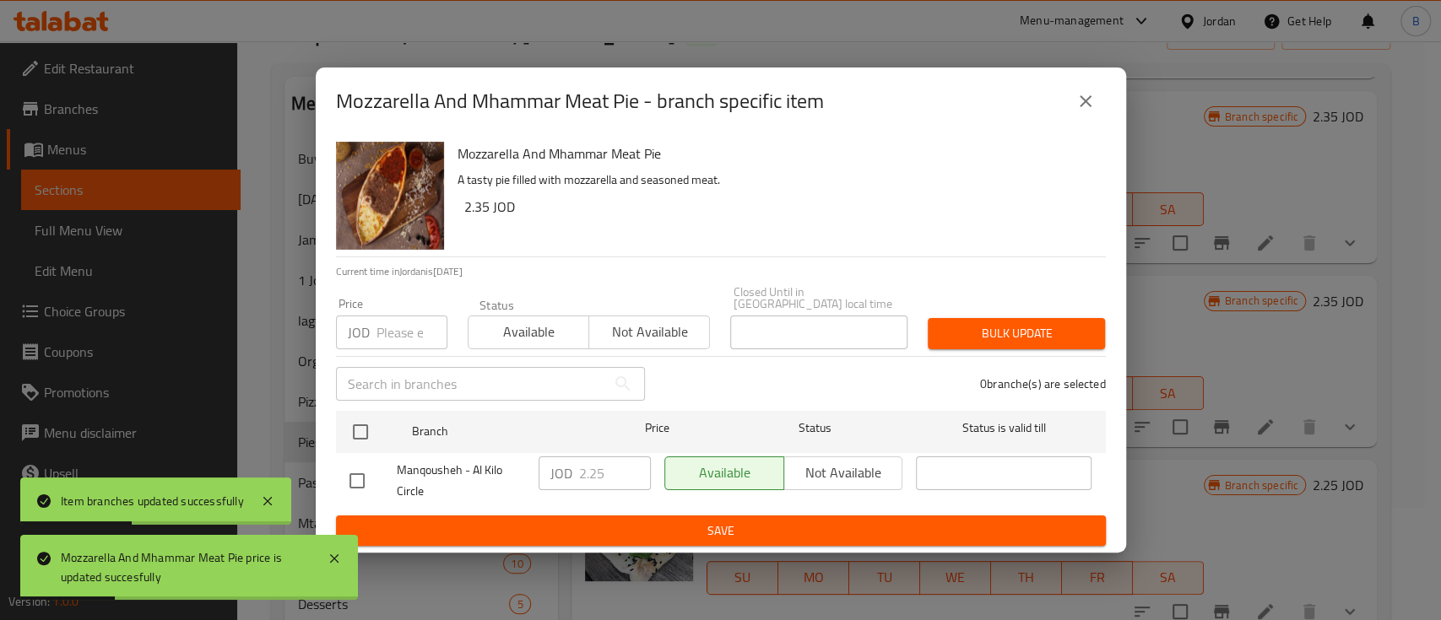
click at [332, 420] on div "Mozzarella And Mhammar Meat Pie A tasty pie filled with mozzarella and seasoned…" at bounding box center [721, 344] width 810 height 419
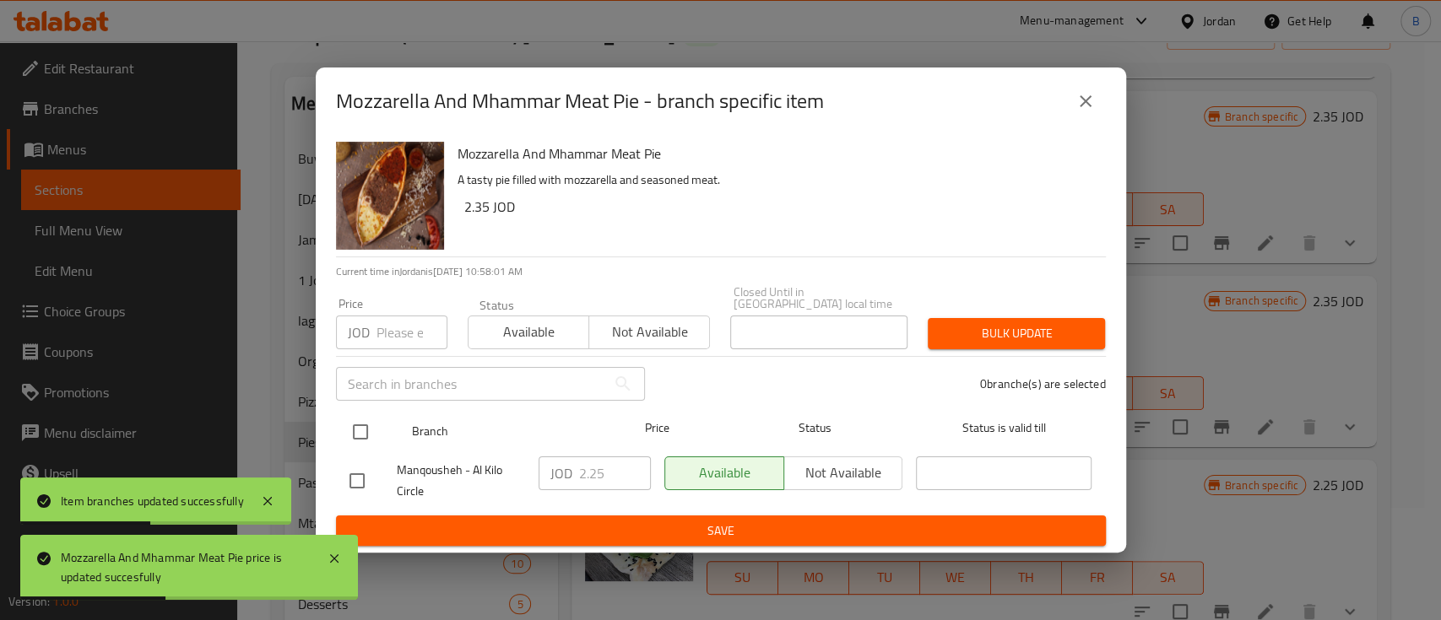
click at [338, 422] on div "Branch Price Status Status is valid till" at bounding box center [721, 432] width 770 height 42
click at [360, 434] on input "checkbox" at bounding box center [360, 431] width 35 height 35
checkbox input "true"
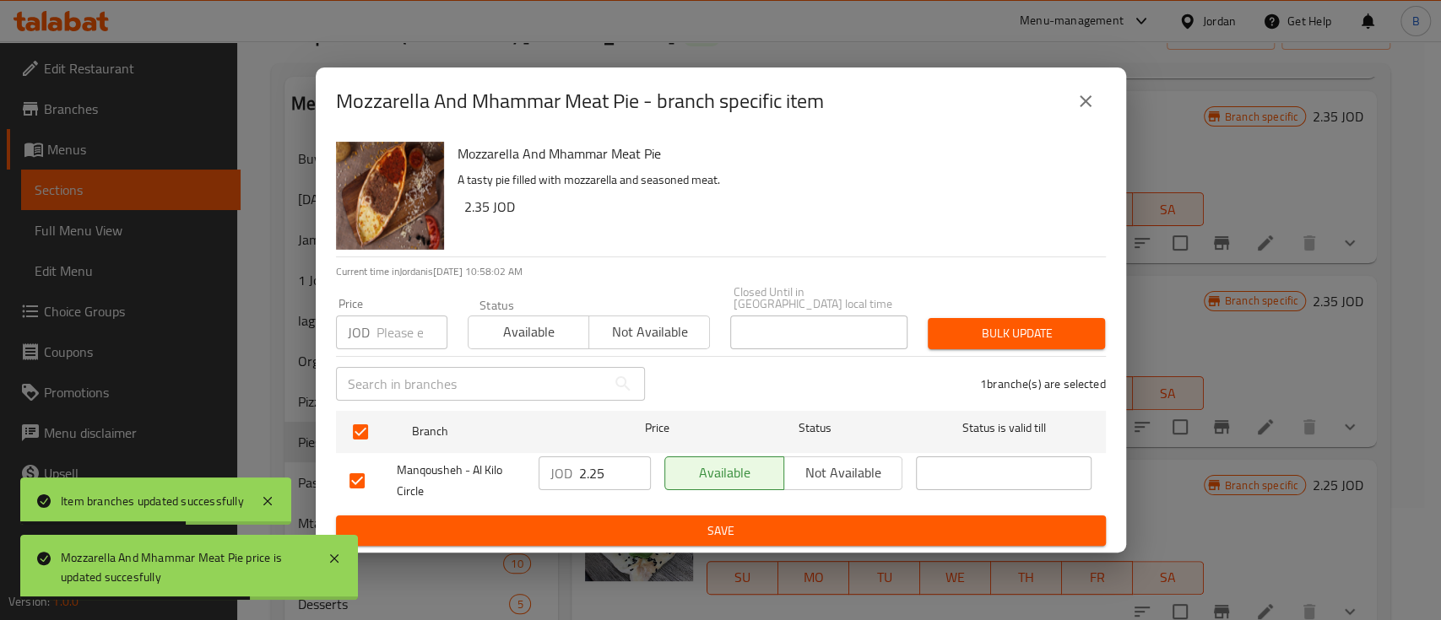
drag, startPoint x: 624, startPoint y: 472, endPoint x: 504, endPoint y: 488, distance: 120.9
click at [504, 488] on div "Manqousheh - Al Kilo Circle JOD 2.25 ​ Available Not available ​" at bounding box center [721, 481] width 756 height 62
paste input "3"
type input "2.35"
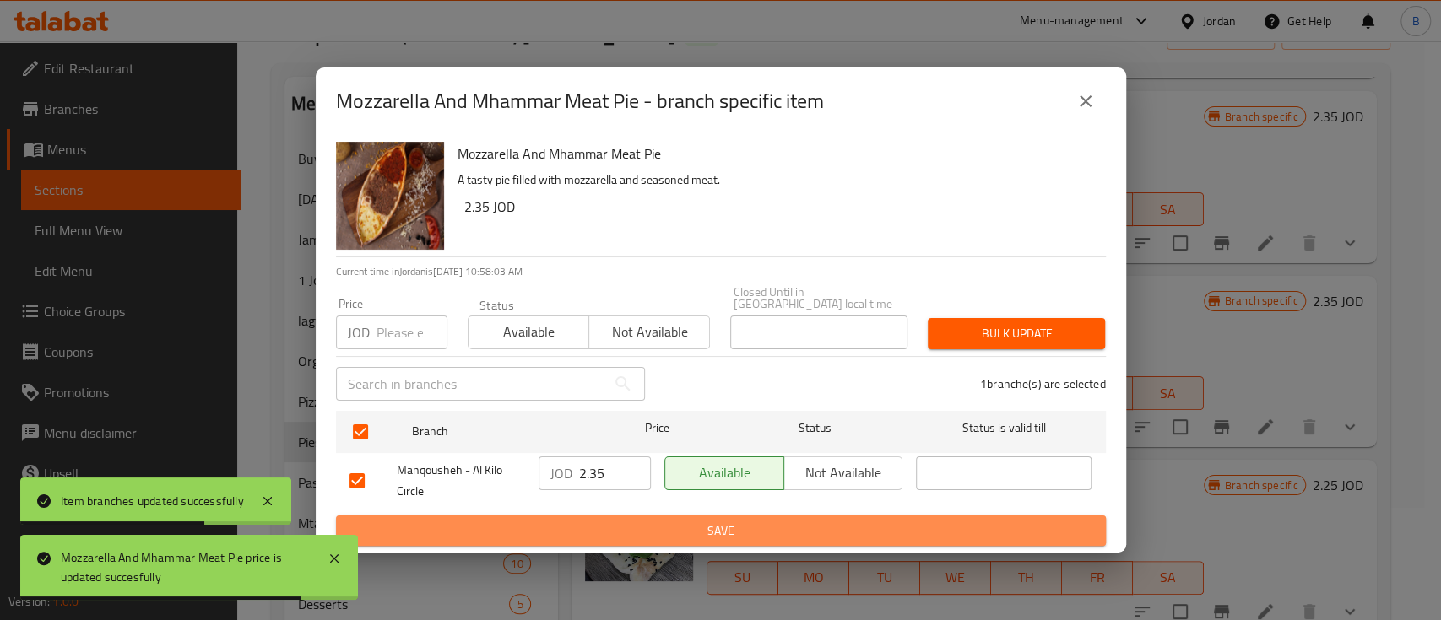
click at [617, 521] on span "Save" at bounding box center [720, 531] width 743 height 21
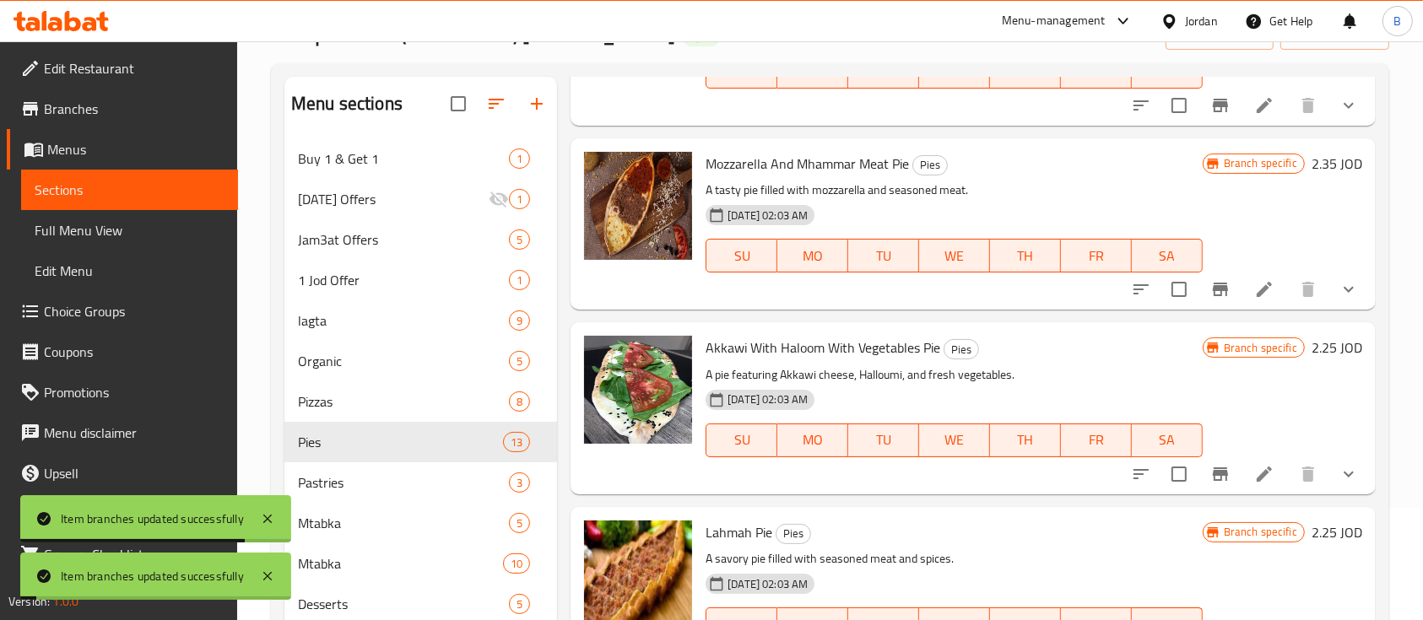
scroll to position [450, 0]
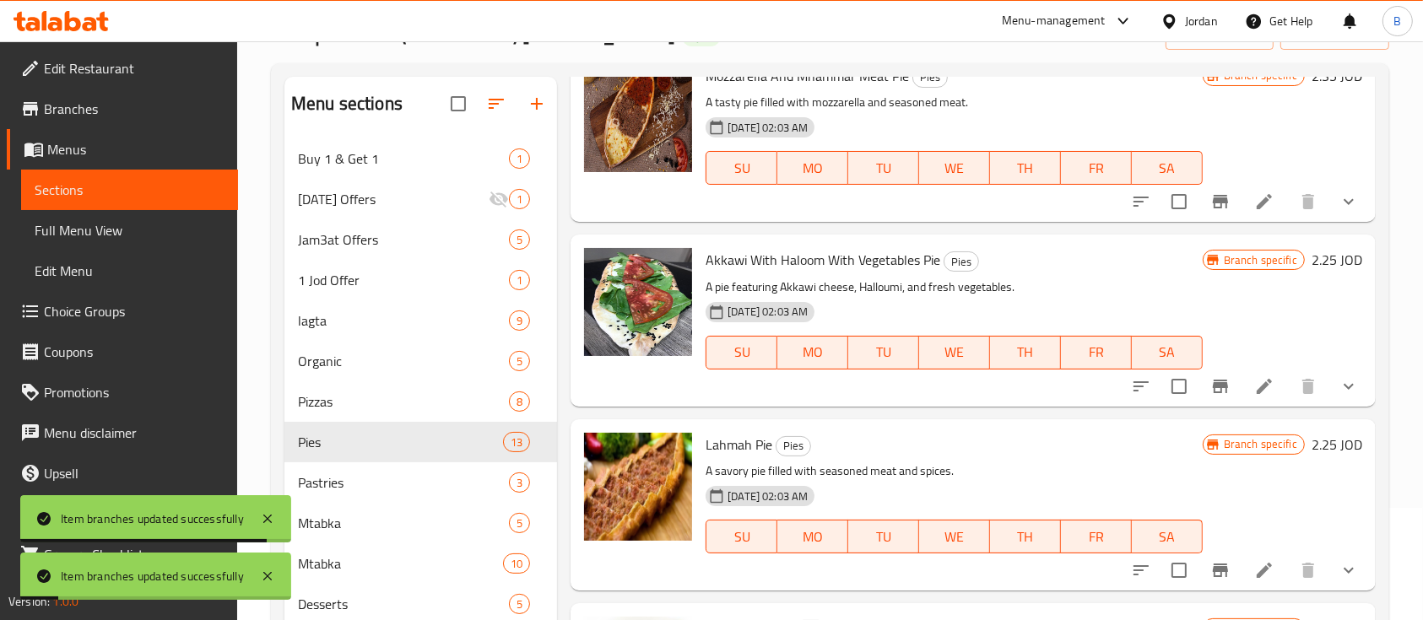
click at [1311, 257] on h6 "2.25 JOD" at bounding box center [1336, 260] width 51 height 24
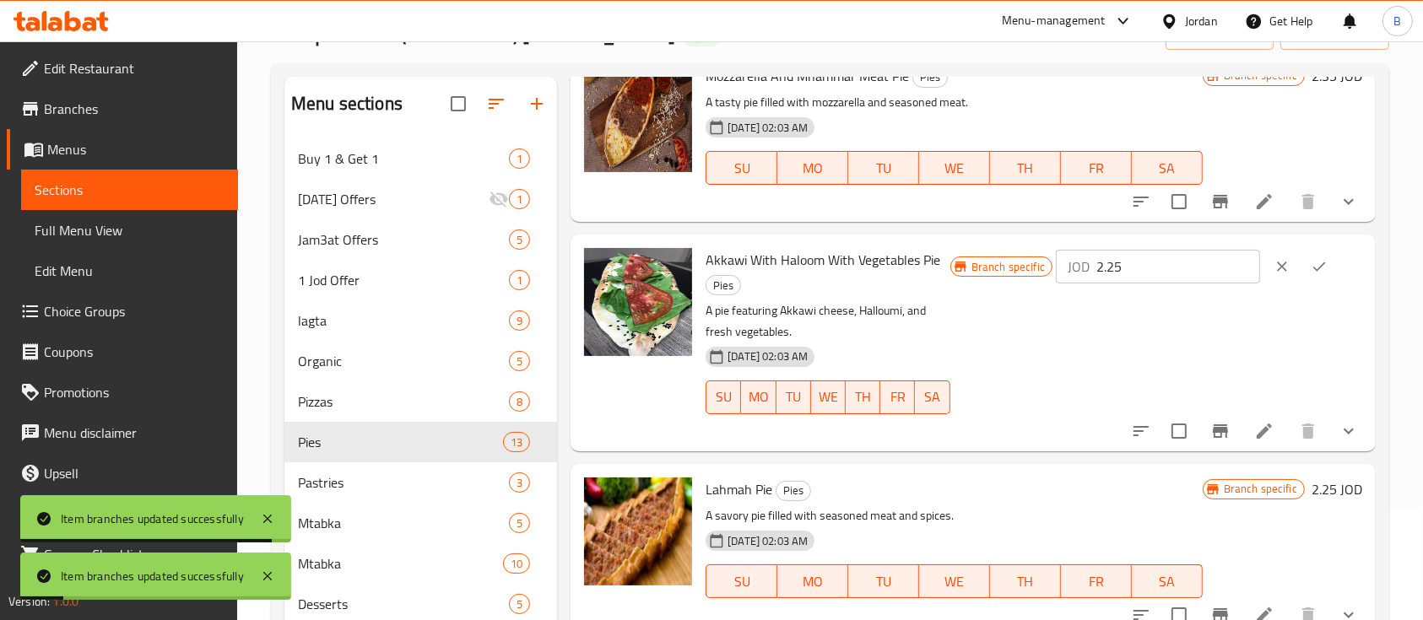
drag, startPoint x: 1171, startPoint y: 272, endPoint x: 1060, endPoint y: 277, distance: 111.5
click at [1080, 277] on div "JOD 2.25 ​" at bounding box center [1158, 267] width 204 height 34
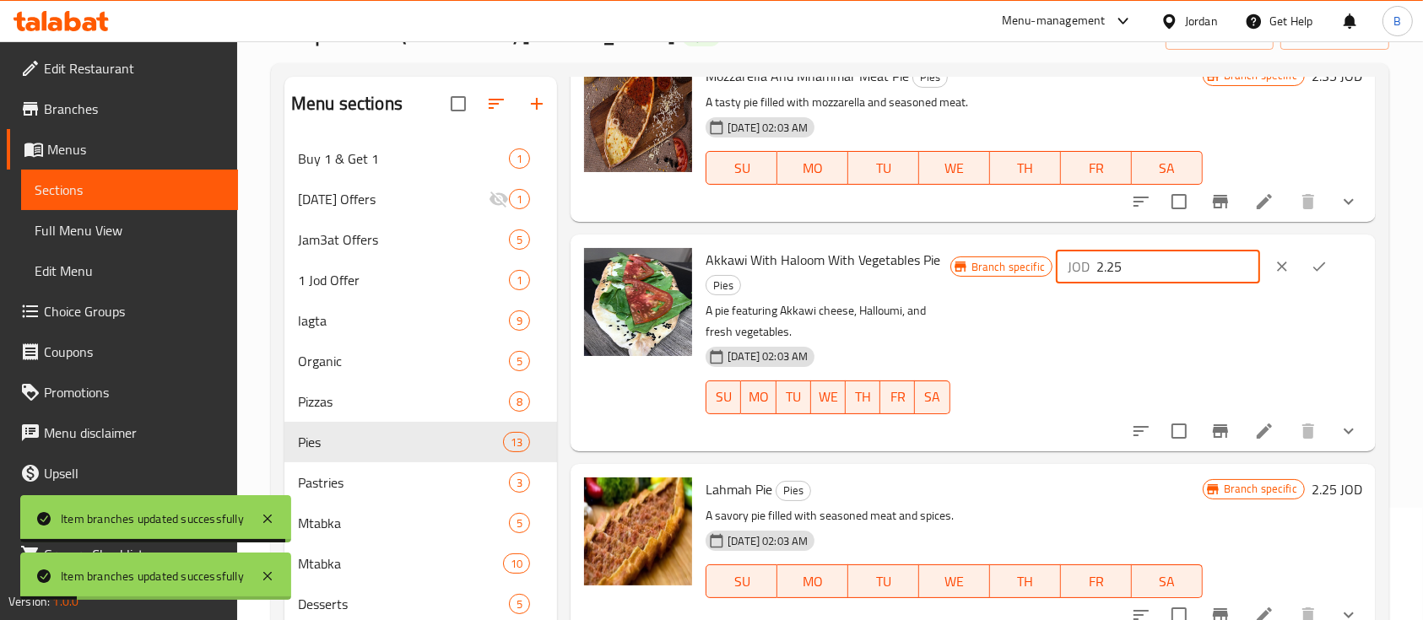
paste input "3"
type input "2.35"
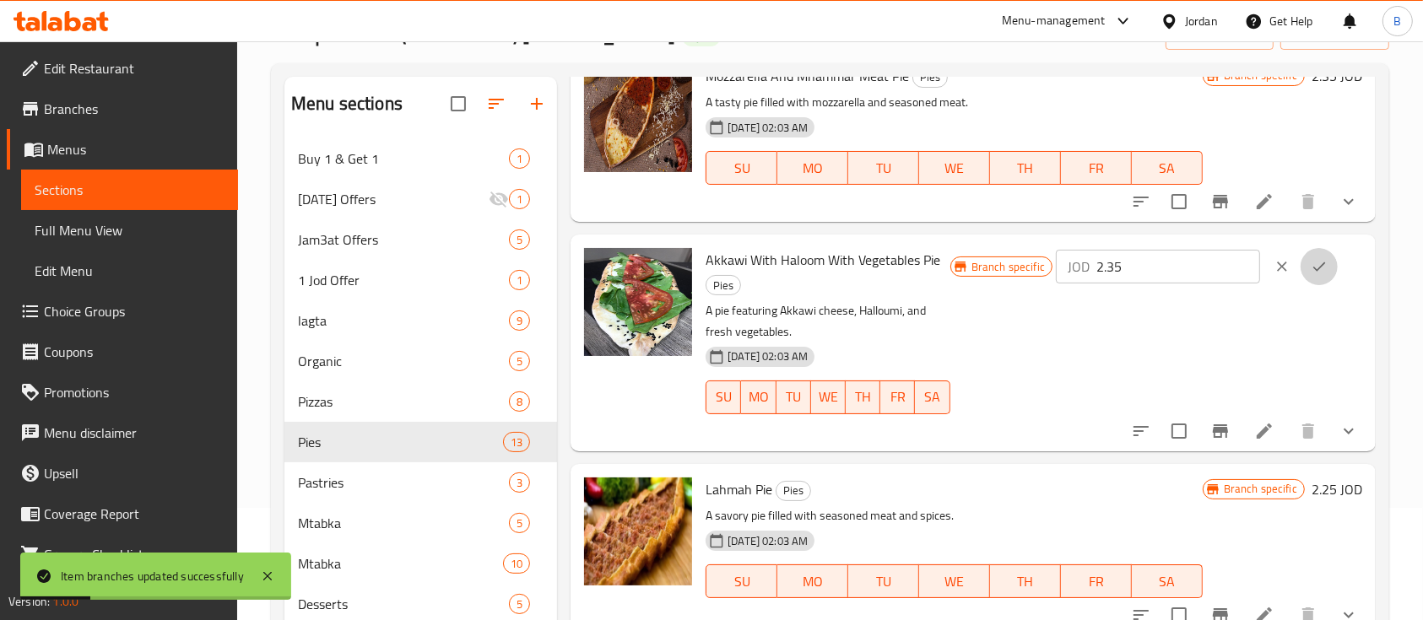
click at [1300, 270] on button "ok" at bounding box center [1318, 266] width 37 height 37
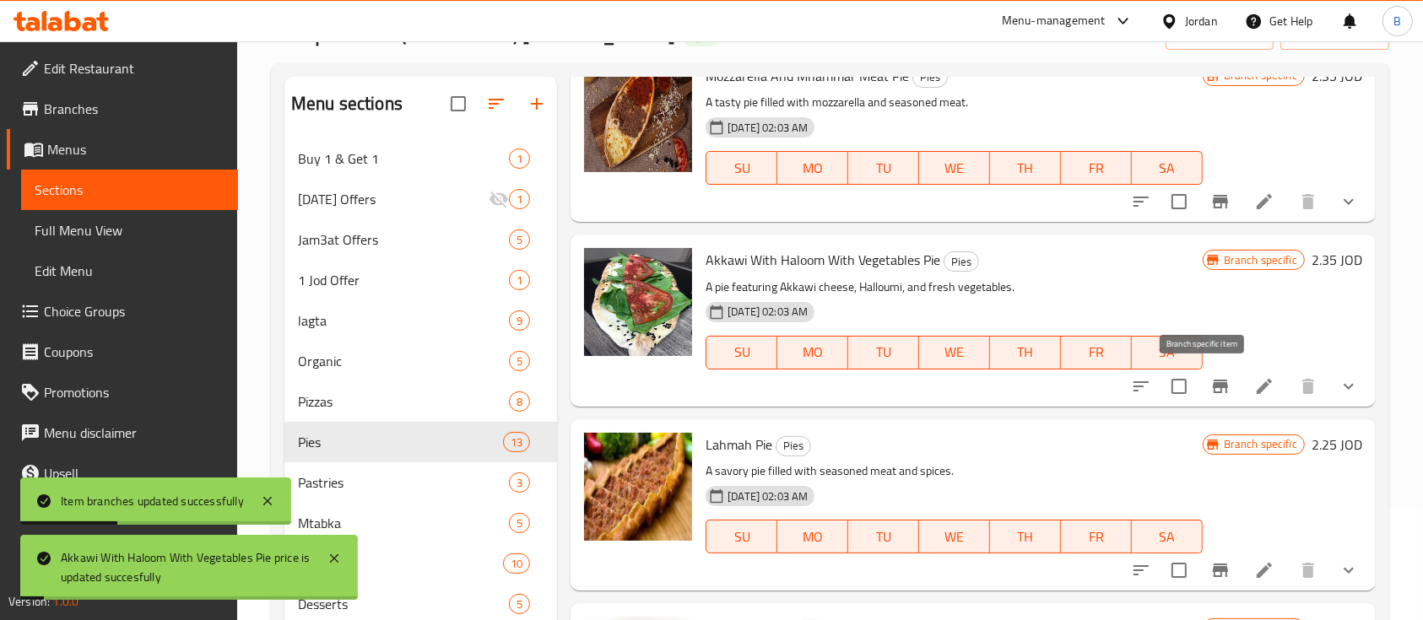
click at [1200, 384] on button "Branch-specific-item" at bounding box center [1220, 386] width 41 height 41
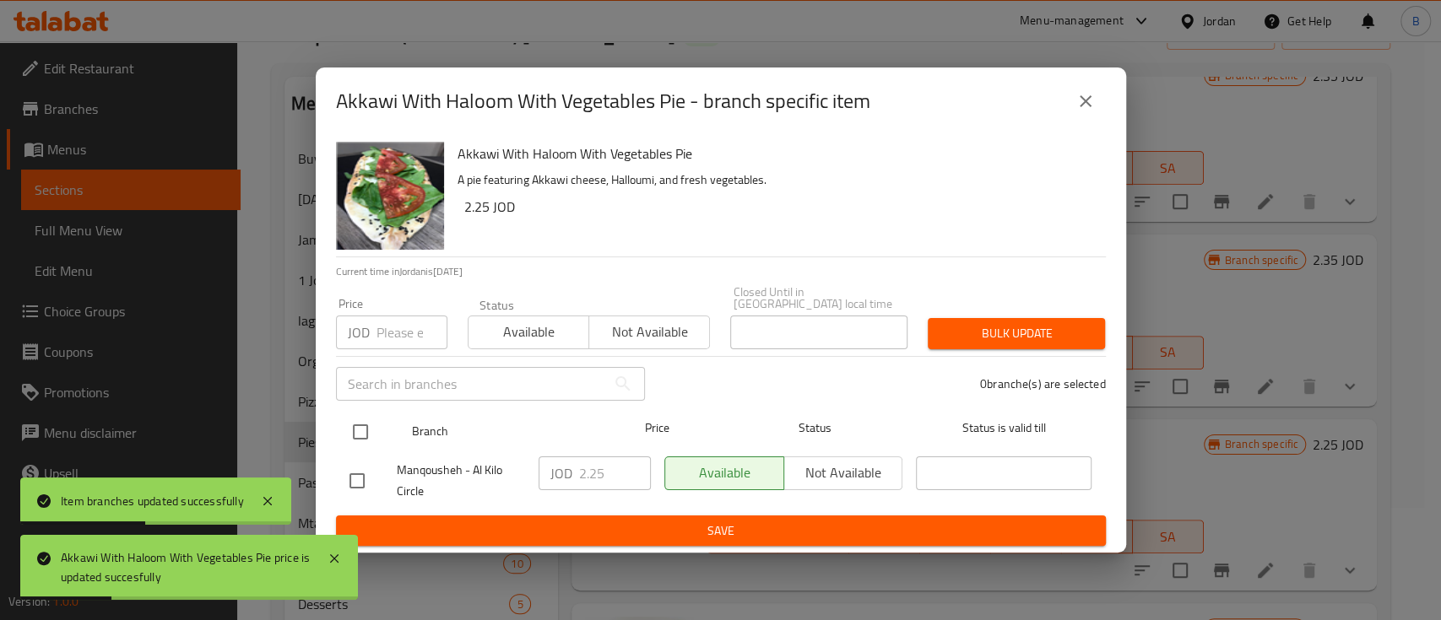
click at [376, 430] on input "checkbox" at bounding box center [360, 431] width 35 height 35
checkbox input "true"
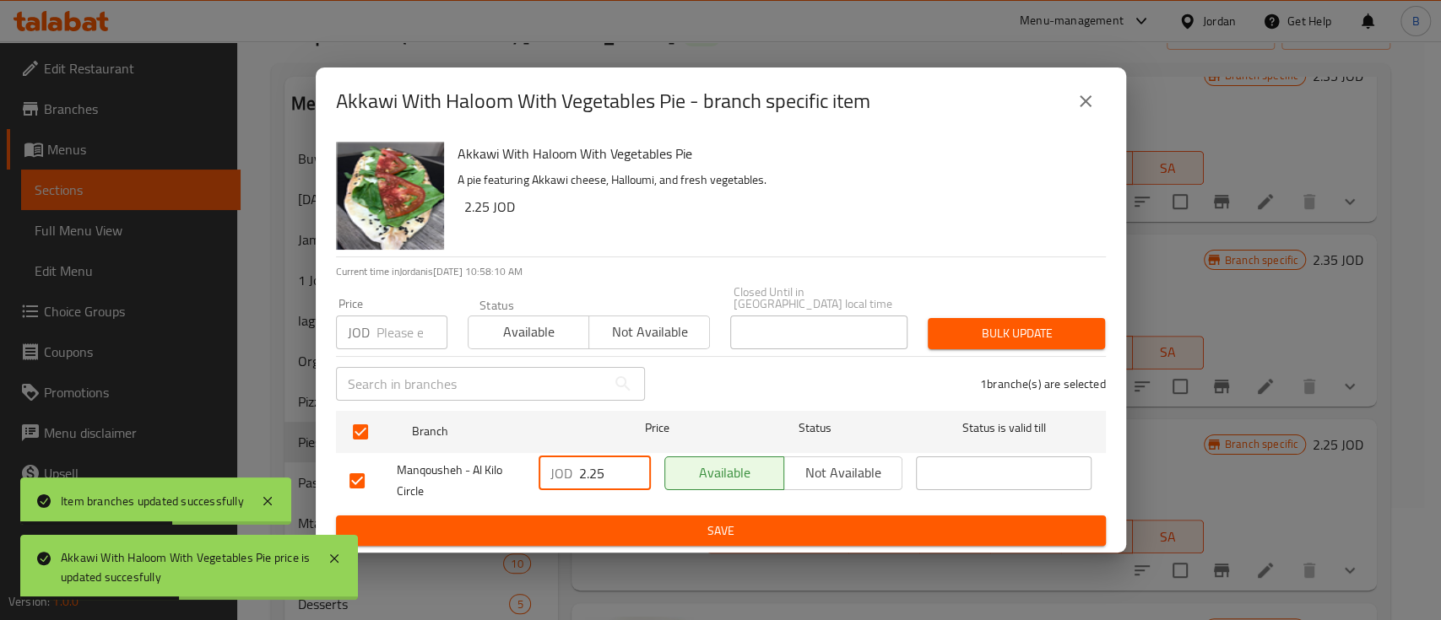
drag, startPoint x: 601, startPoint y: 473, endPoint x: 517, endPoint y: 484, distance: 84.3
click at [520, 483] on div "Manqousheh - Al Kilo Circle JOD 2.25 ​ Available Not available ​" at bounding box center [721, 481] width 756 height 62
paste input "3"
type input "2.35"
click at [567, 521] on span "Save" at bounding box center [720, 531] width 743 height 21
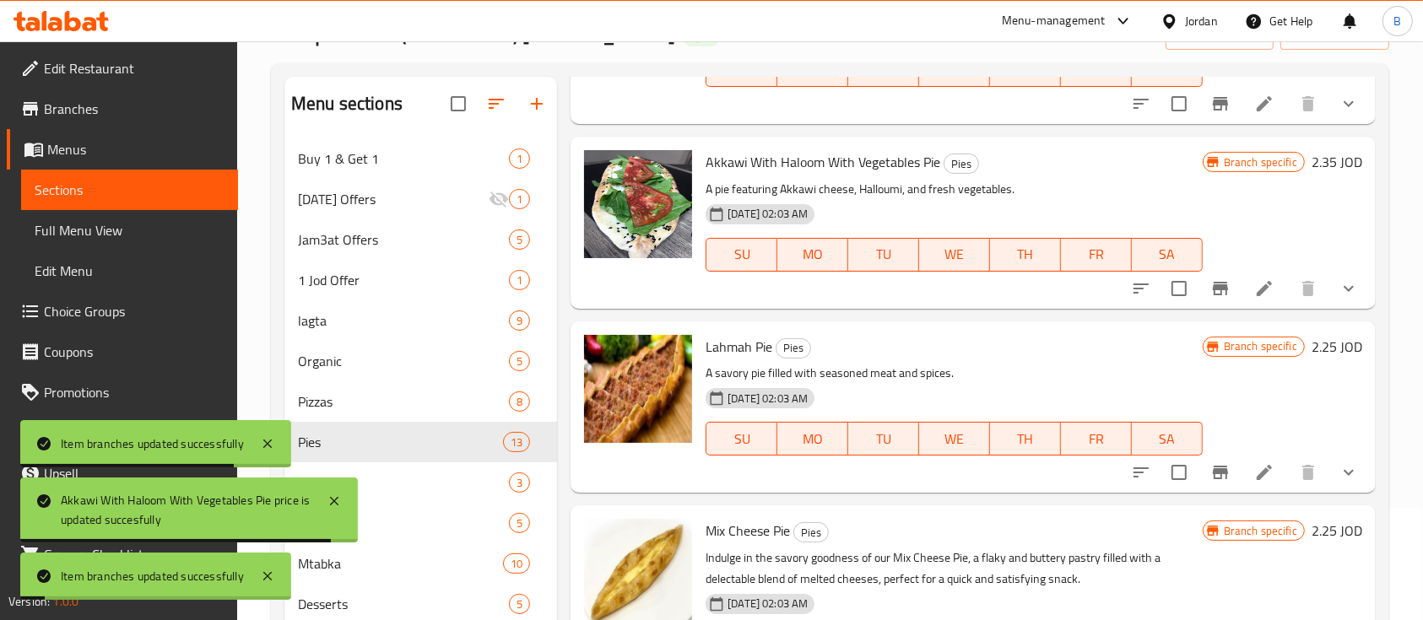
scroll to position [675, 0]
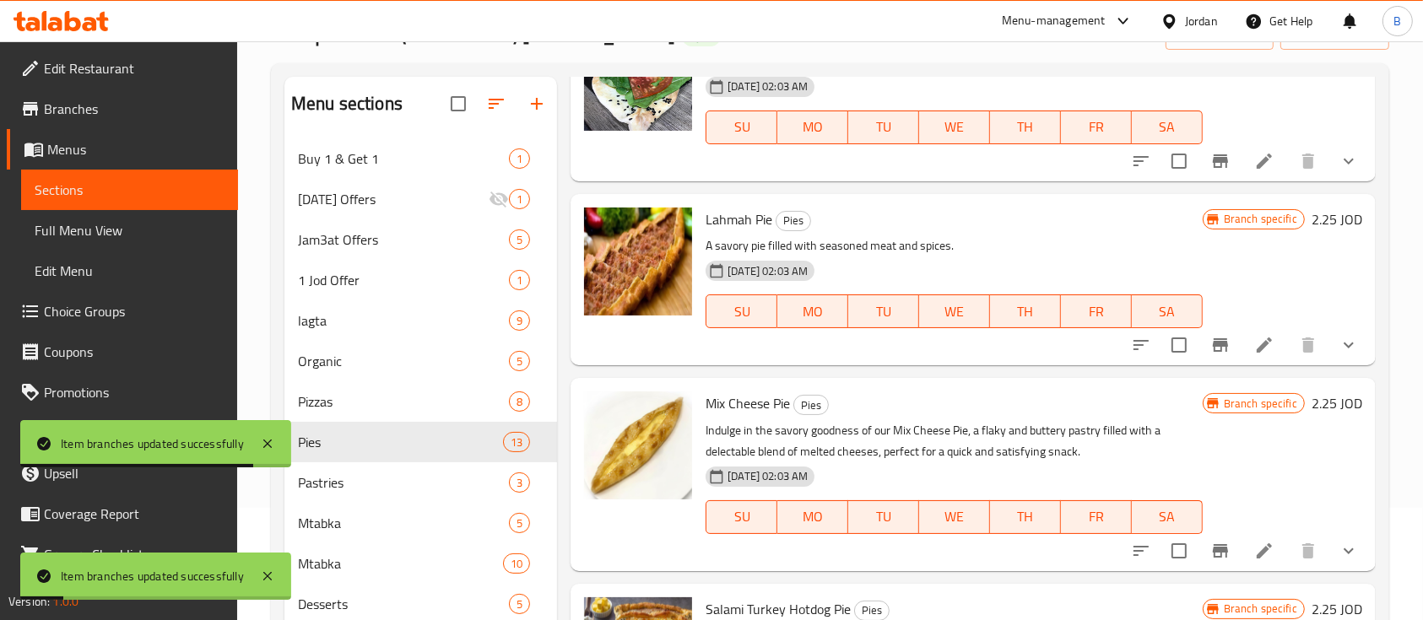
click at [1323, 217] on h6 "2.25 JOD" at bounding box center [1336, 220] width 51 height 24
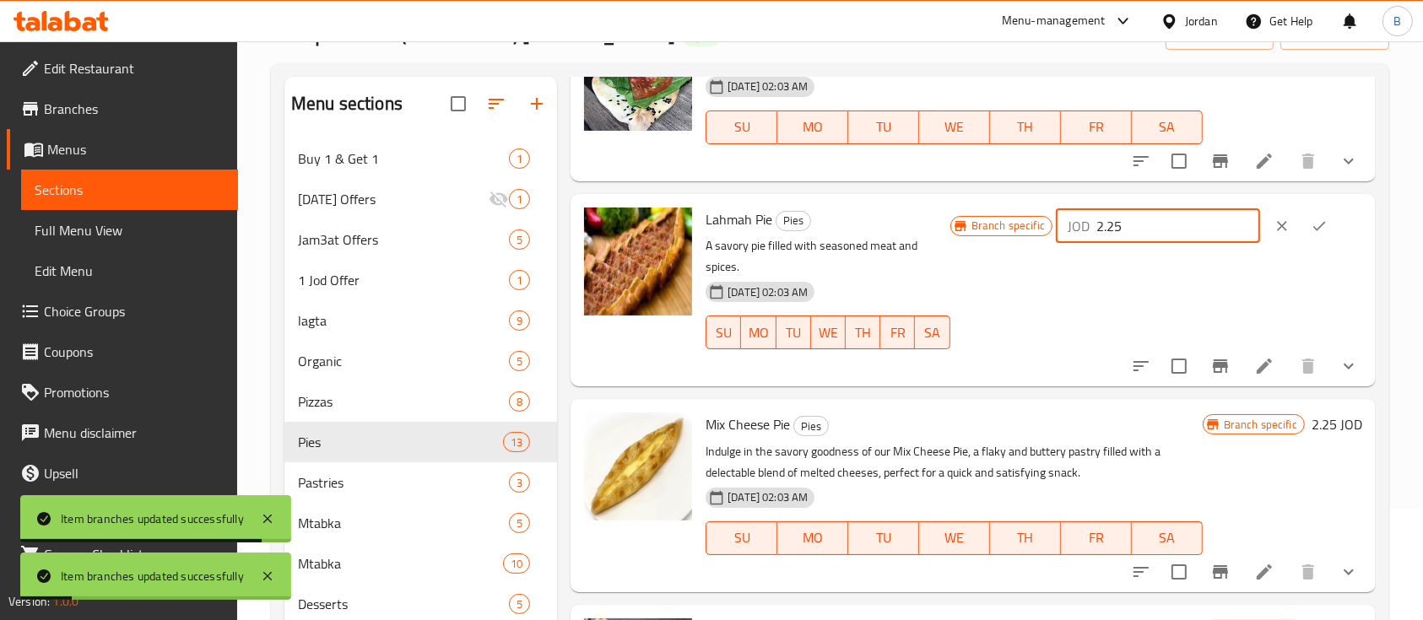
click at [988, 226] on div "Branch specific JOD 2.25 ​" at bounding box center [1156, 226] width 412 height 37
type input "2.35"
click at [1315, 233] on icon "ok" at bounding box center [1319, 226] width 17 height 17
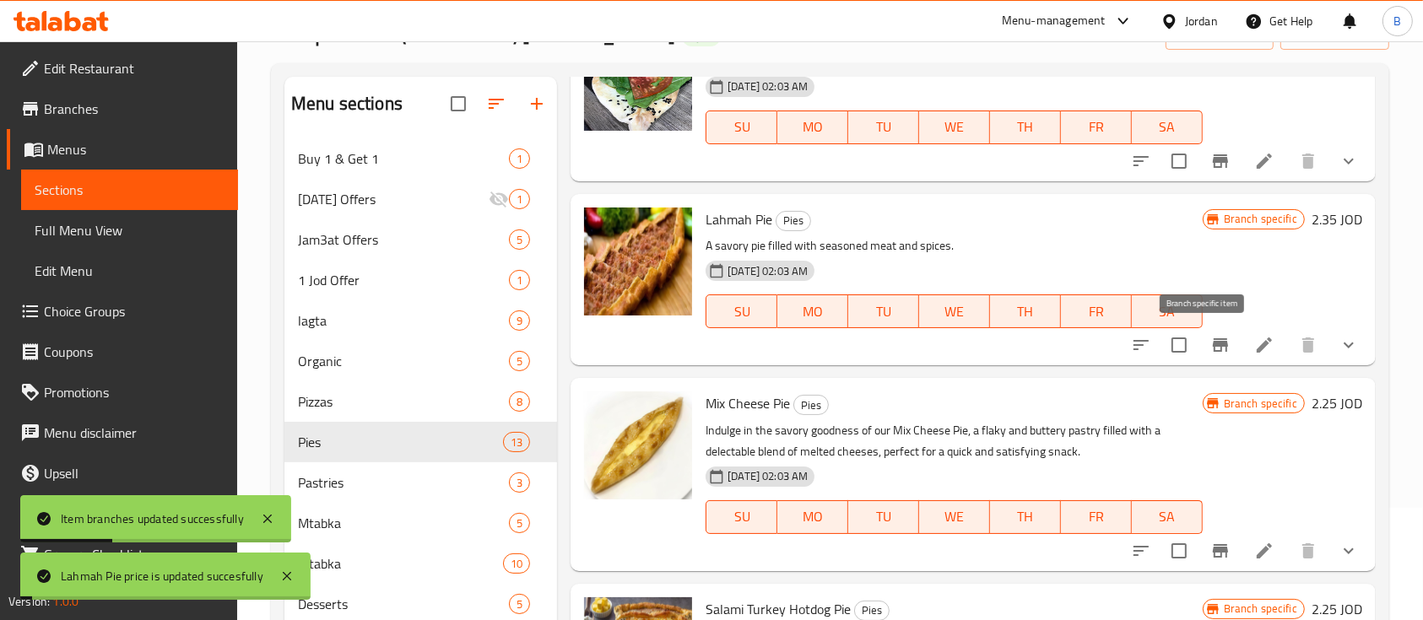
click at [1210, 349] on icon "Branch-specific-item" at bounding box center [1220, 345] width 20 height 20
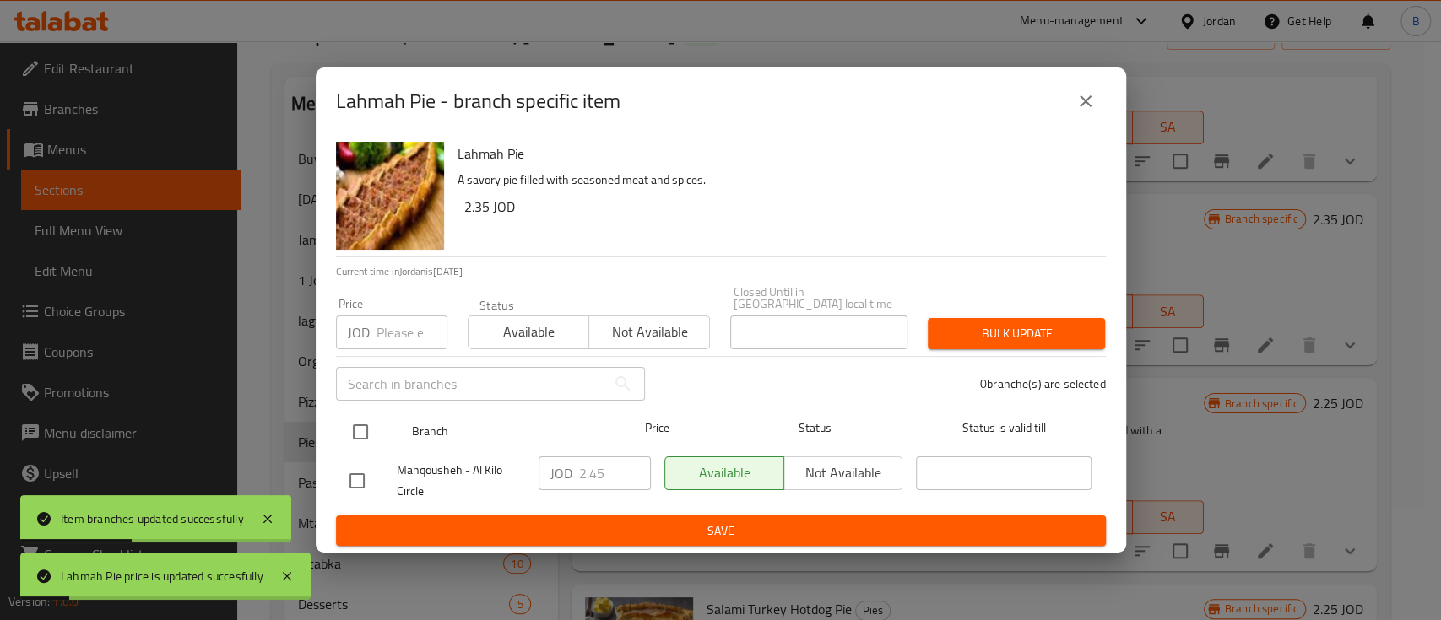
click at [343, 414] on input "checkbox" at bounding box center [360, 431] width 35 height 35
checkbox input "true"
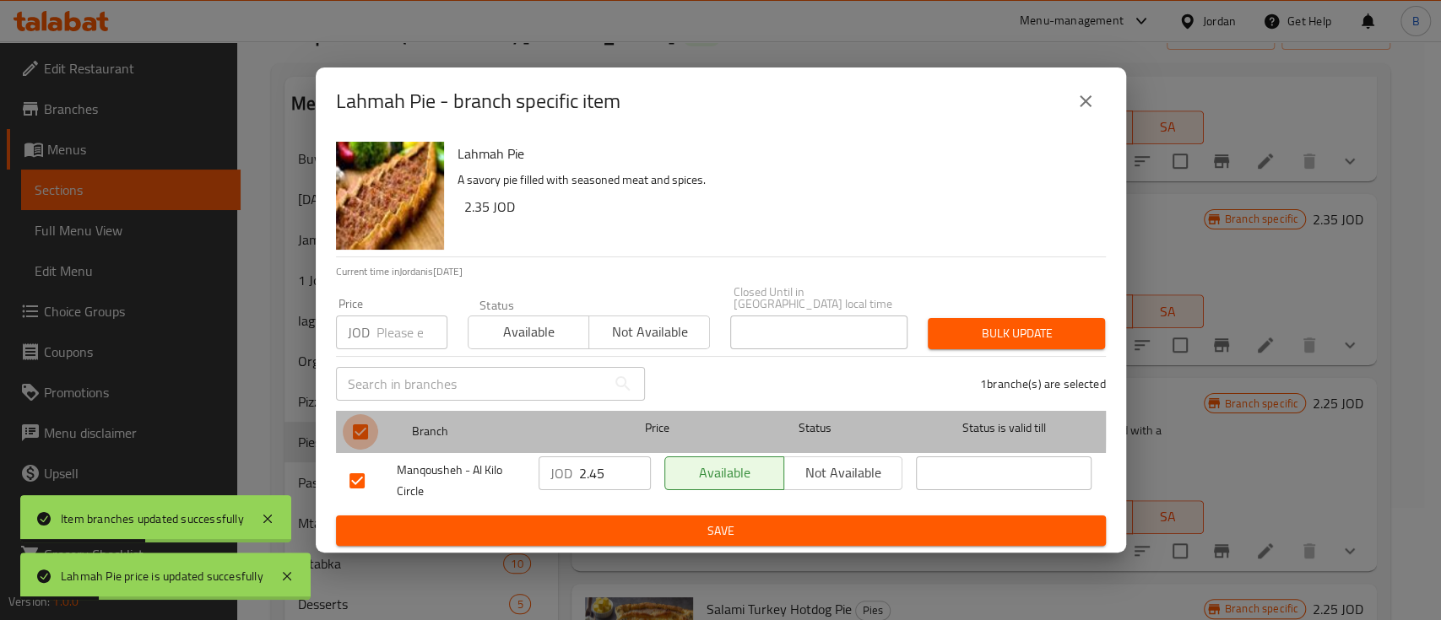
click at [354, 416] on input "checkbox" at bounding box center [360, 431] width 35 height 35
checkbox input "false"
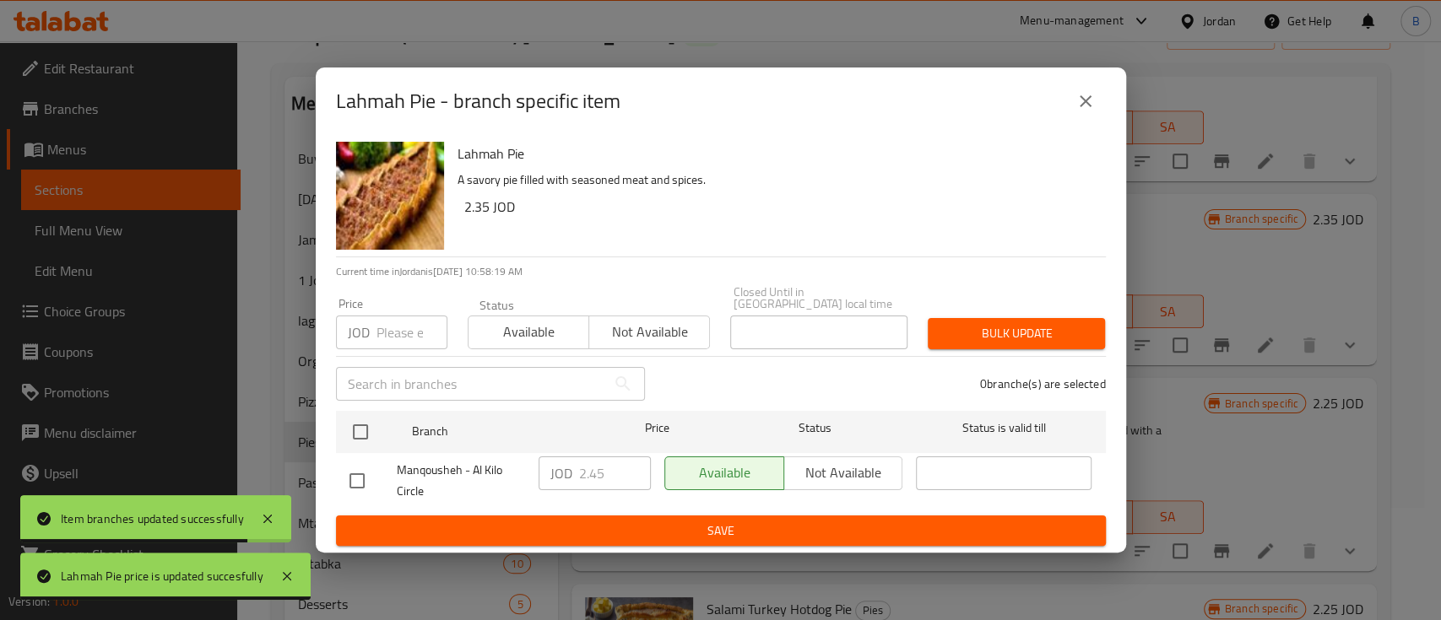
click at [1100, 118] on button "close" at bounding box center [1085, 101] width 41 height 41
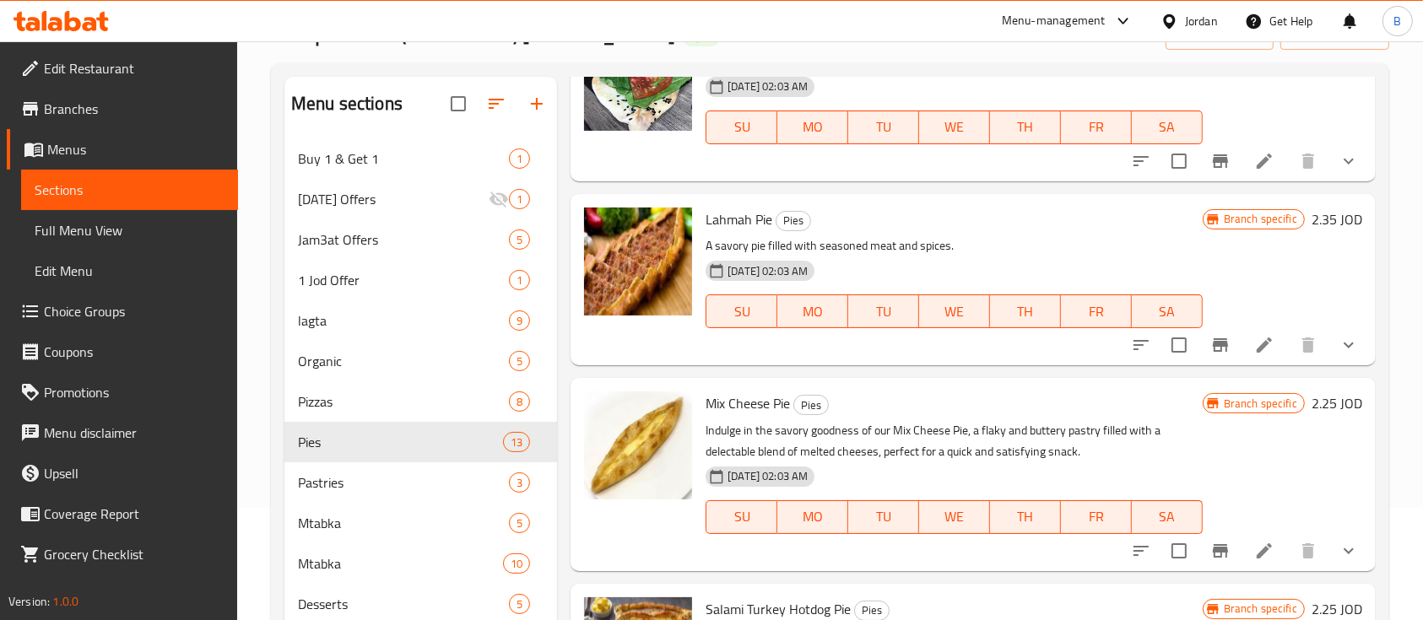
click at [1311, 219] on h6 "2.35 JOD" at bounding box center [1336, 220] width 51 height 24
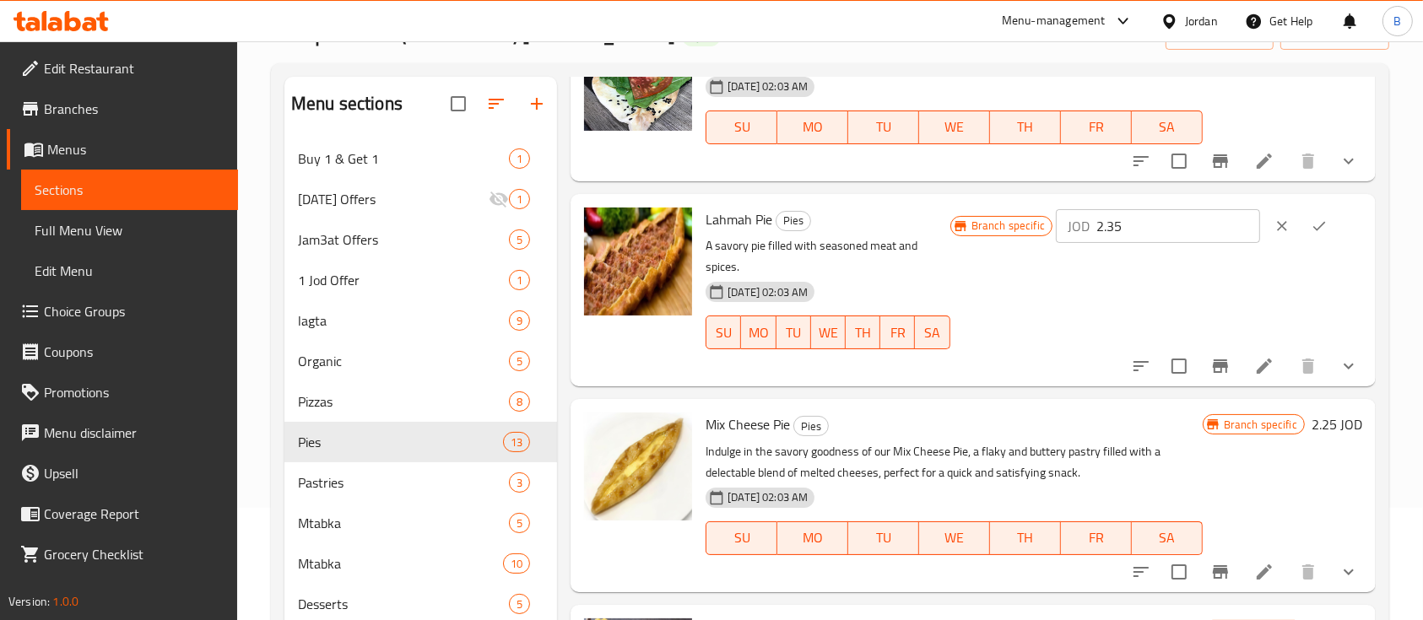
click at [1313, 219] on icon "ok" at bounding box center [1319, 226] width 17 height 17
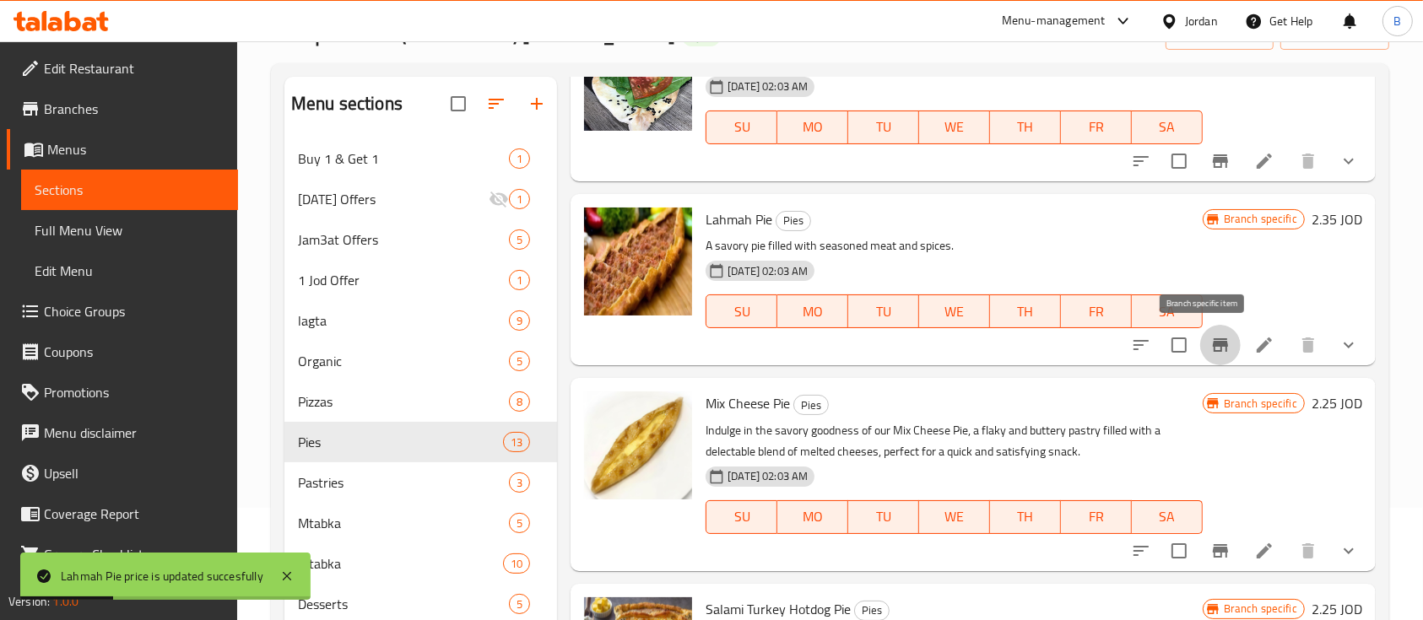
click at [1213, 341] on icon "Branch-specific-item" at bounding box center [1220, 345] width 15 height 14
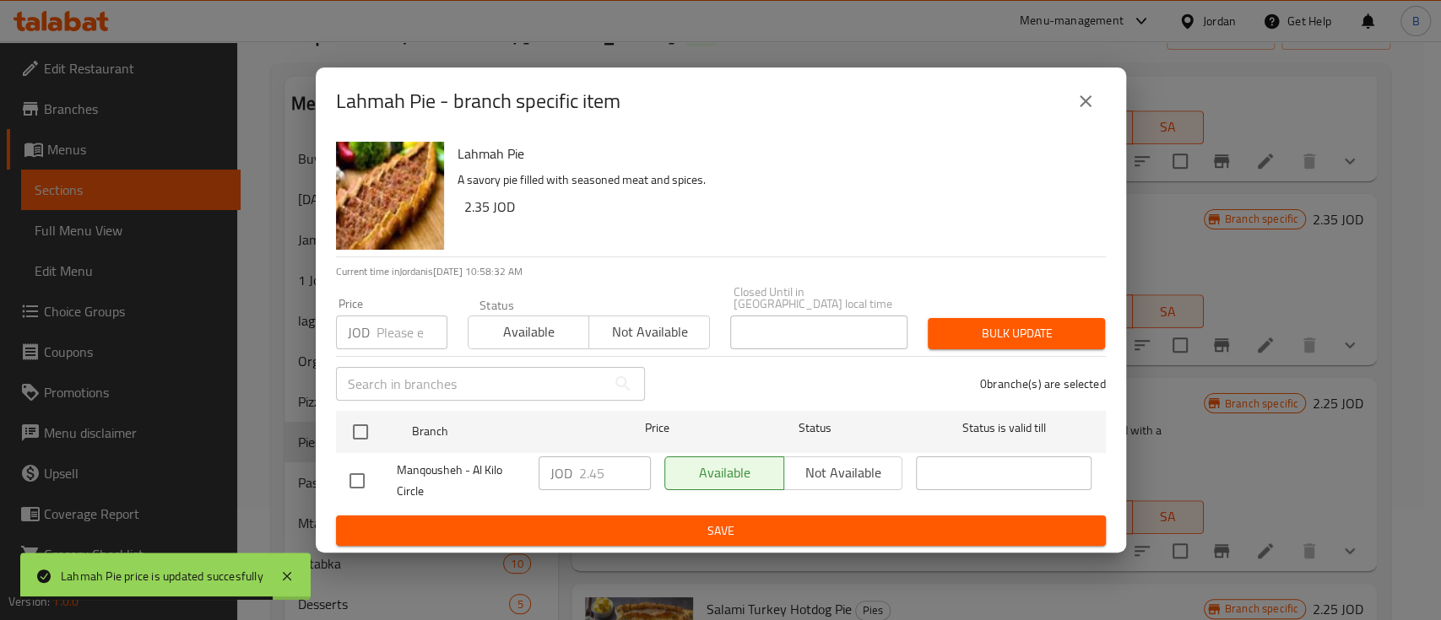
click at [1096, 111] on button "close" at bounding box center [1085, 101] width 41 height 41
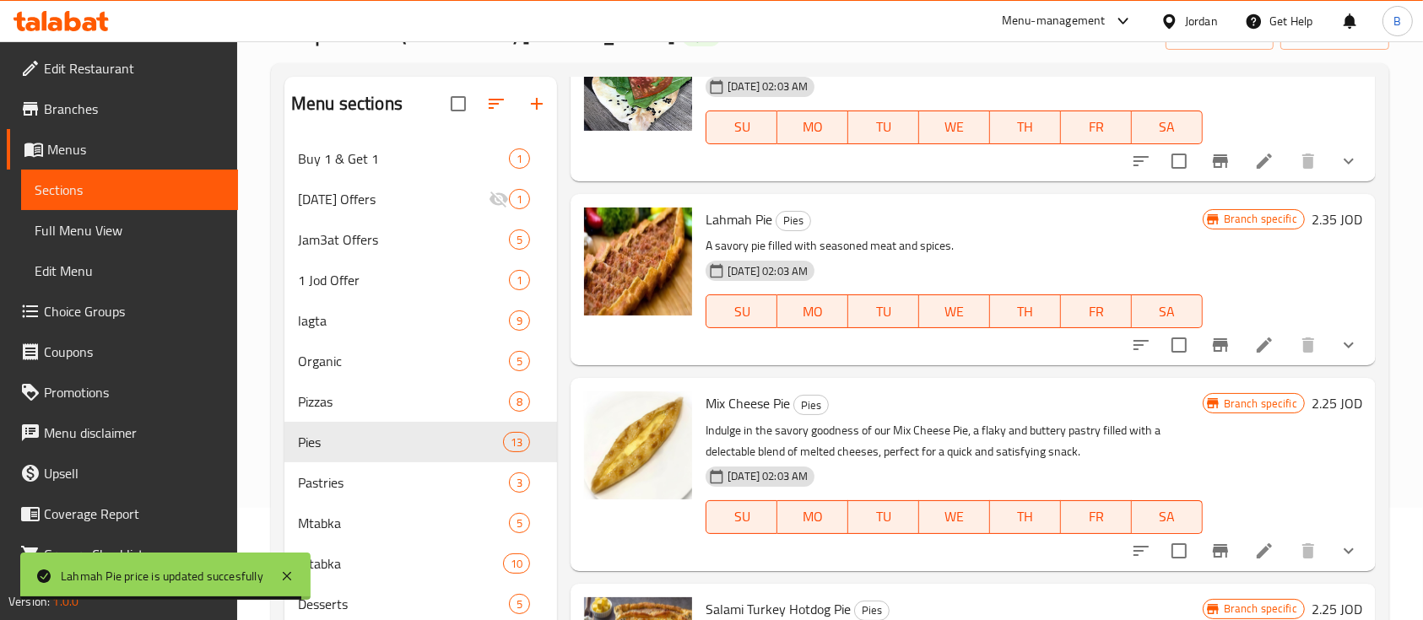
click at [1311, 224] on h6 "2.35 JOD" at bounding box center [1336, 220] width 51 height 24
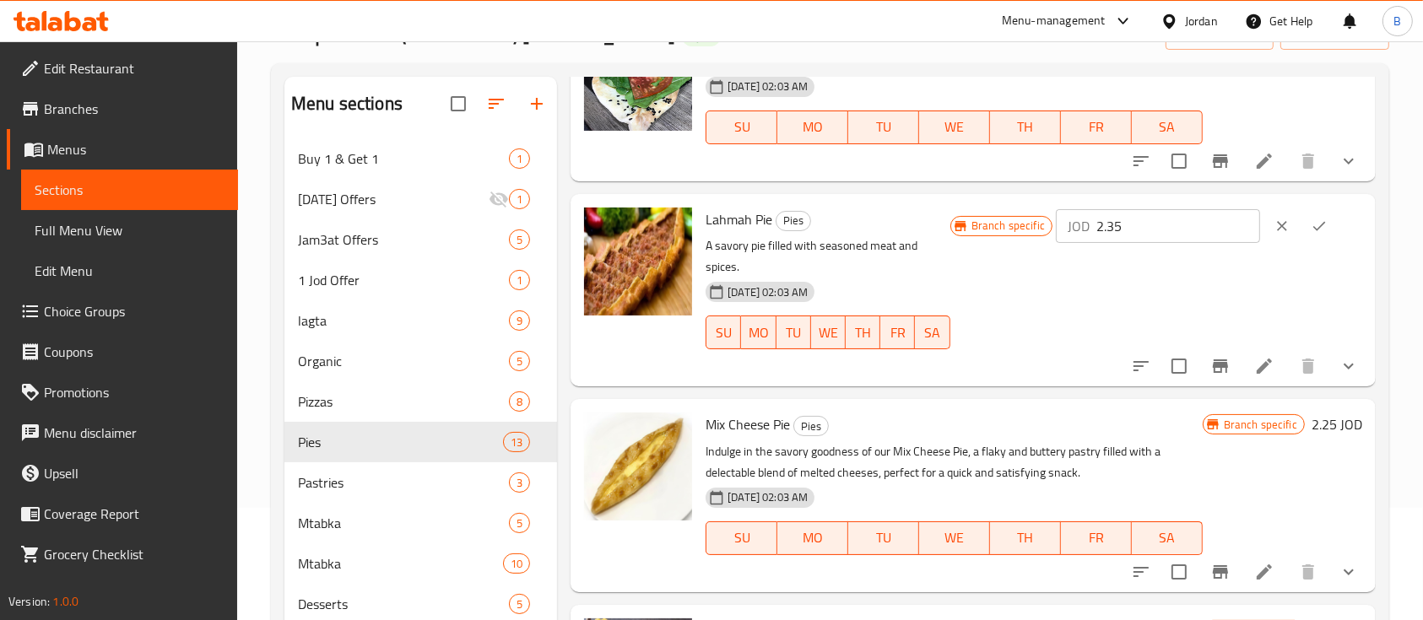
click at [1172, 234] on input "2.35" at bounding box center [1178, 226] width 164 height 34
type input "2.55"
click at [1311, 222] on icon "ok" at bounding box center [1319, 226] width 17 height 17
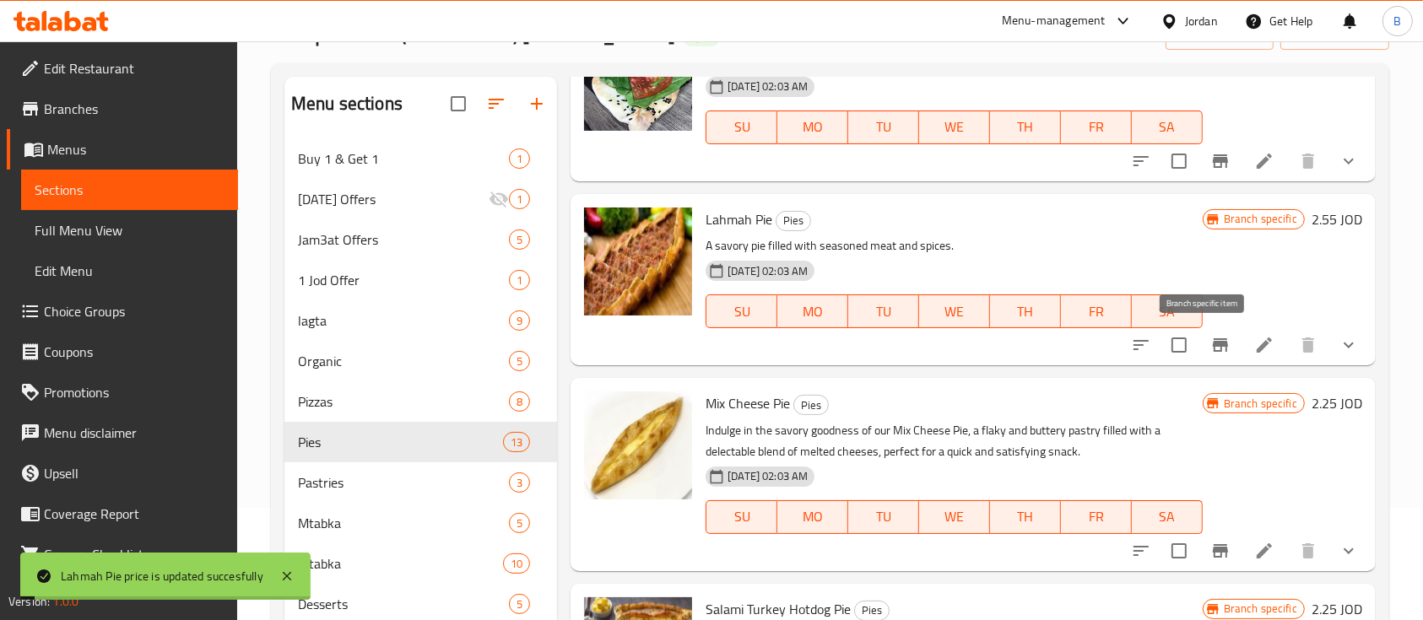
click at [1213, 349] on icon "Branch-specific-item" at bounding box center [1220, 345] width 15 height 14
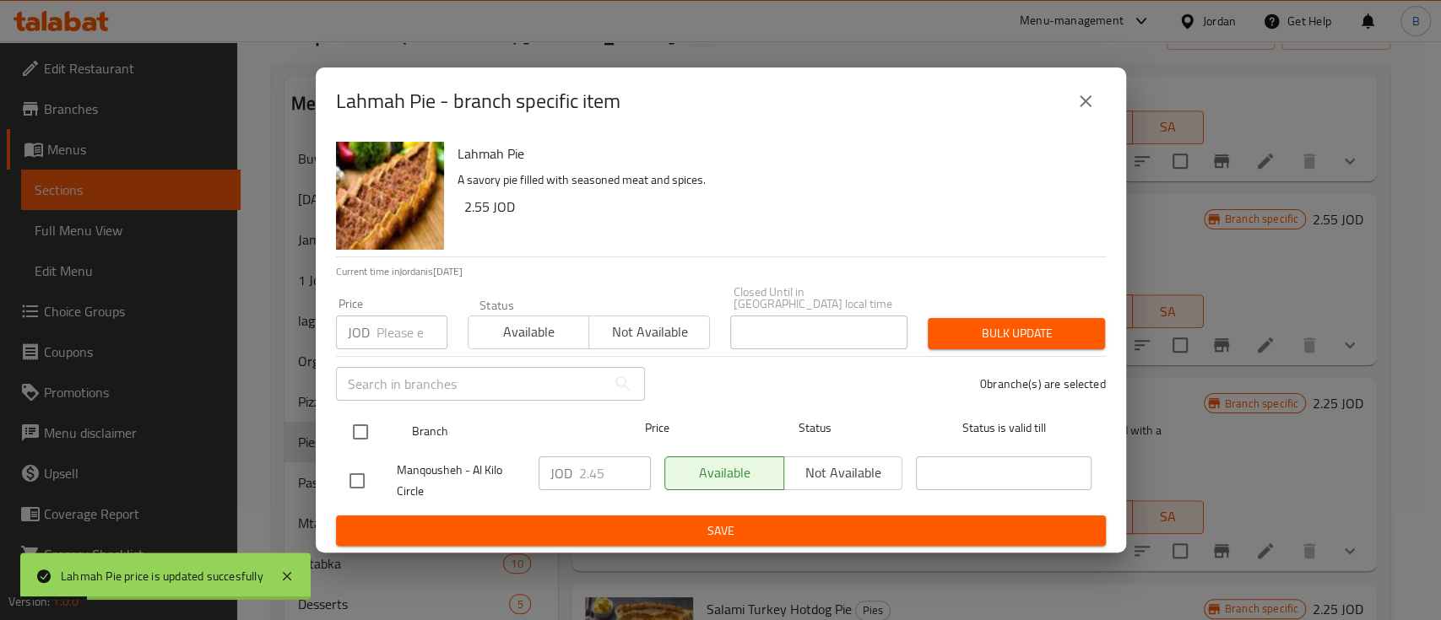
click at [348, 415] on input "checkbox" at bounding box center [360, 431] width 35 height 35
checkbox input "true"
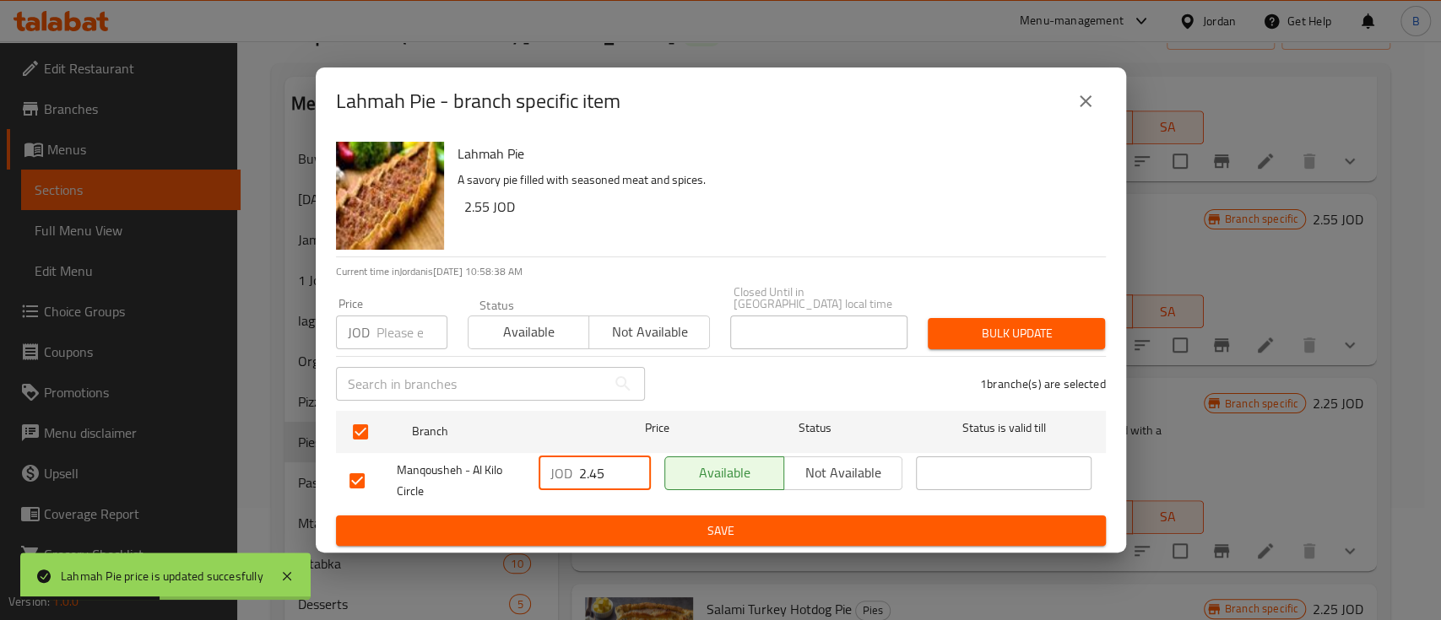
click at [587, 472] on input "2.45" at bounding box center [615, 474] width 72 height 34
type input "2.55"
click at [674, 530] on span "Save" at bounding box center [720, 531] width 743 height 21
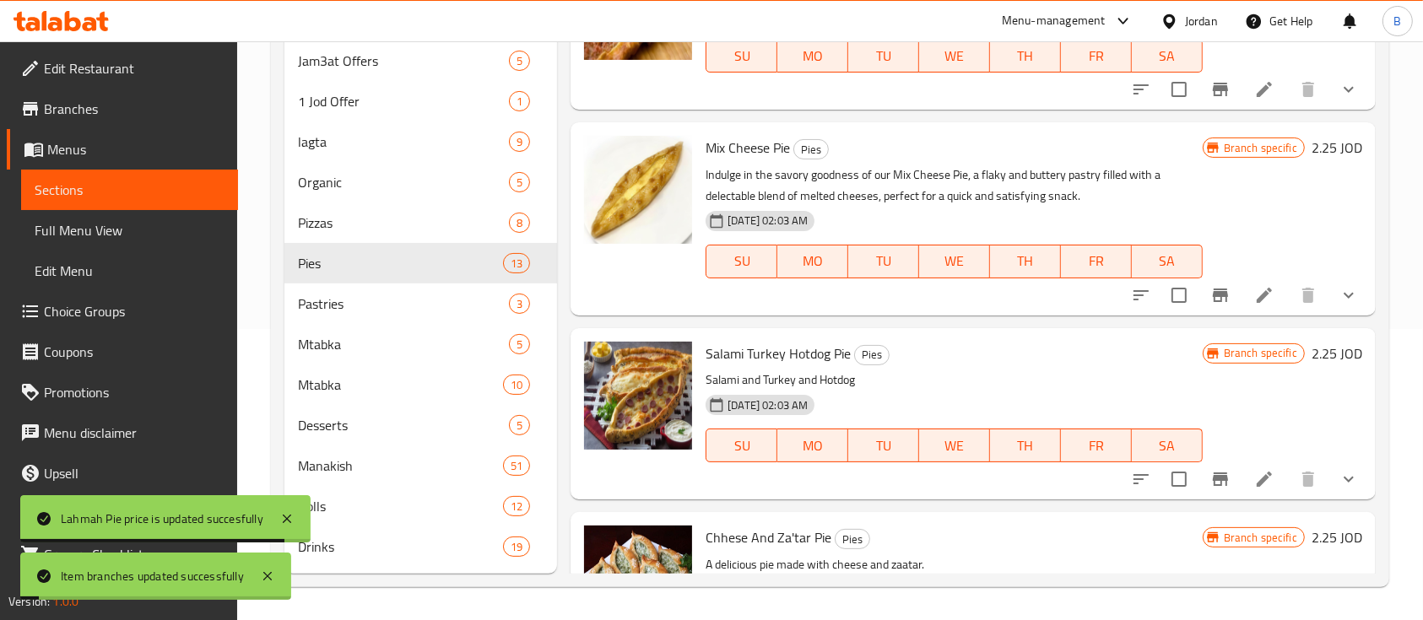
scroll to position [787, 0]
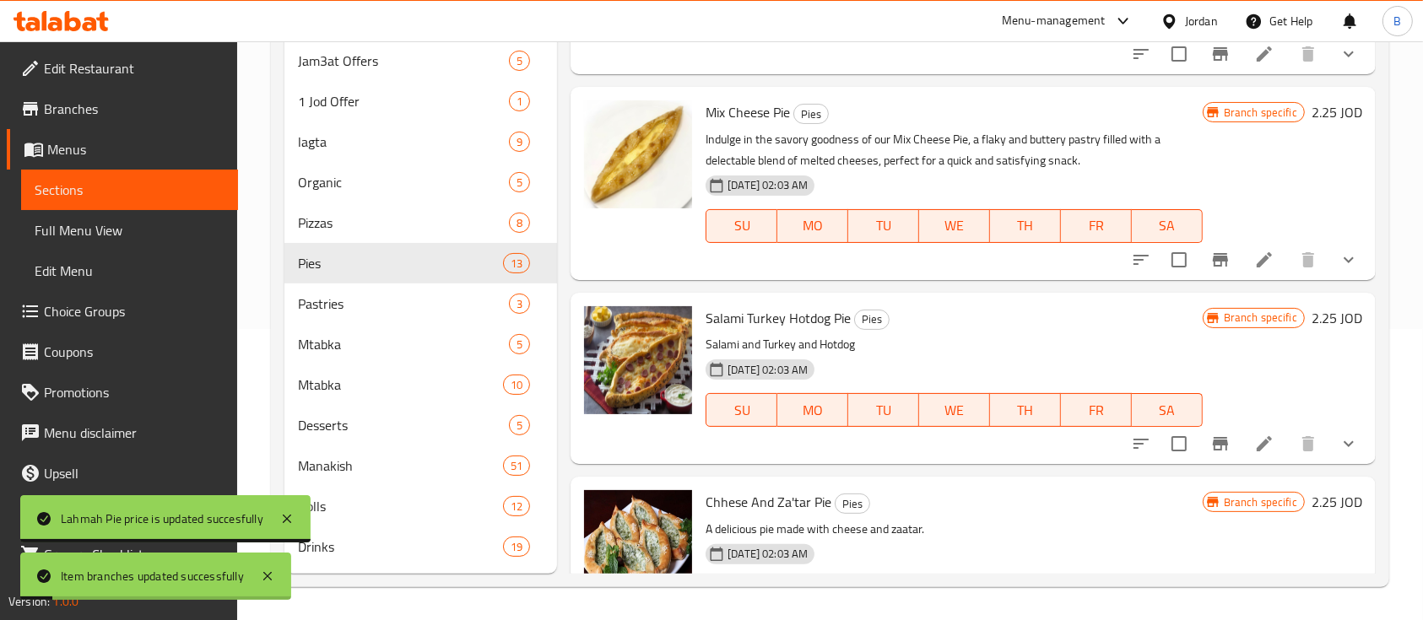
click at [1321, 322] on h6 "2.25 JOD" at bounding box center [1336, 318] width 51 height 24
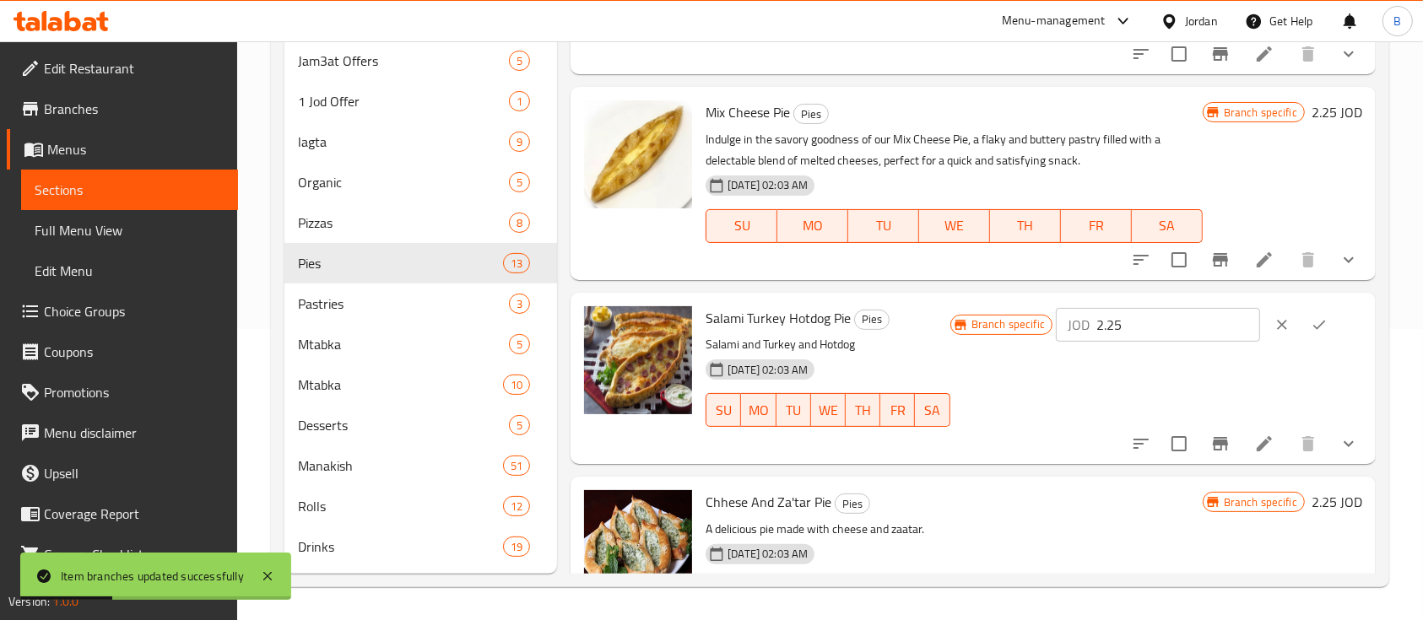
click at [1279, 324] on icon "clear" at bounding box center [1281, 324] width 17 height 17
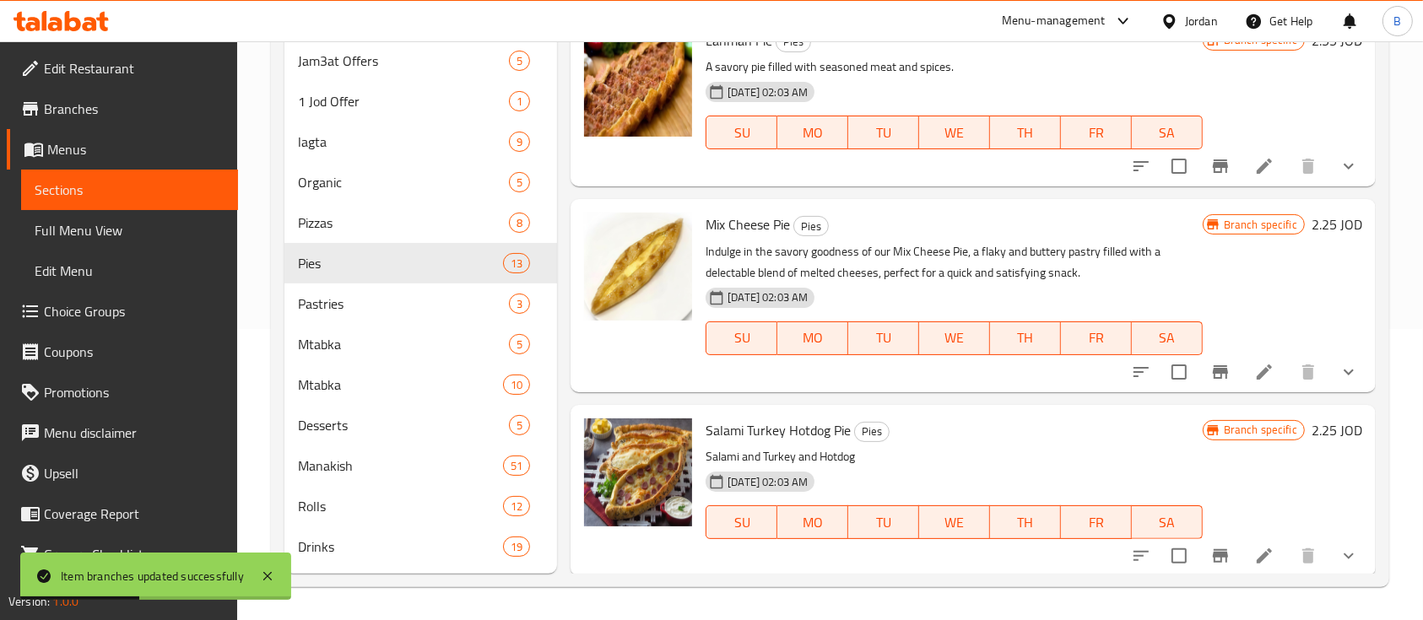
scroll to position [562, 0]
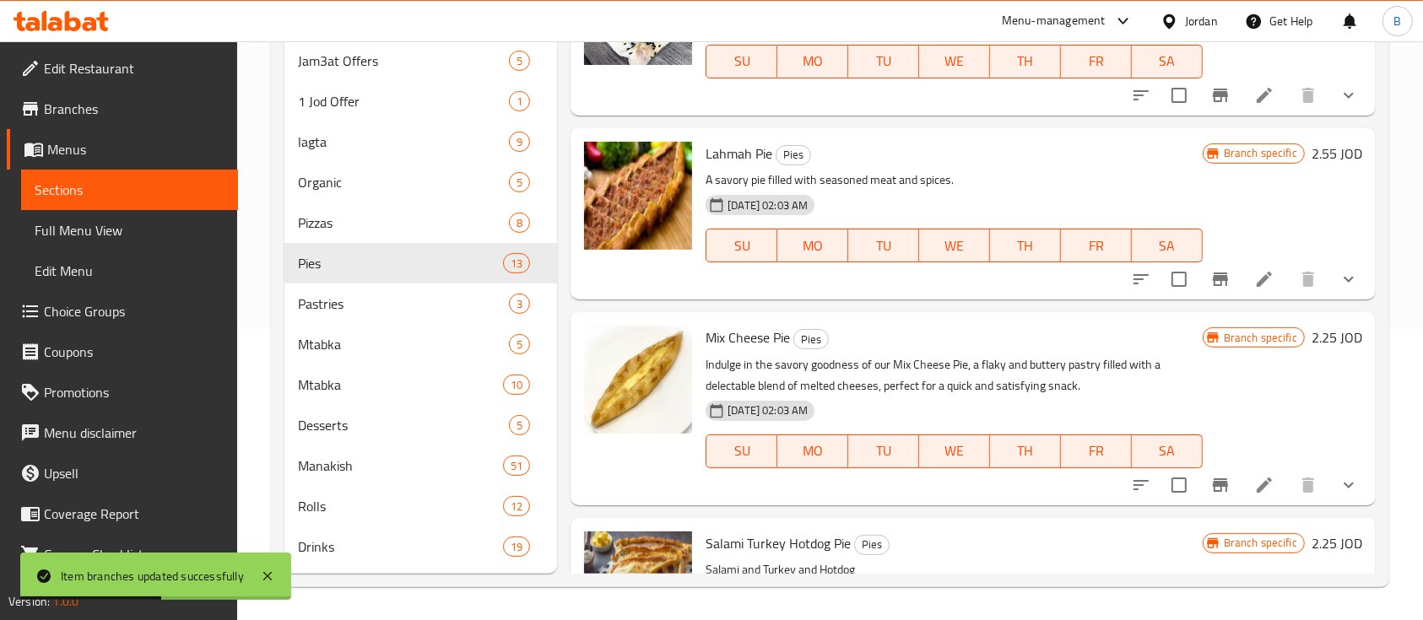
click at [1316, 332] on h6 "2.25 JOD" at bounding box center [1336, 338] width 51 height 24
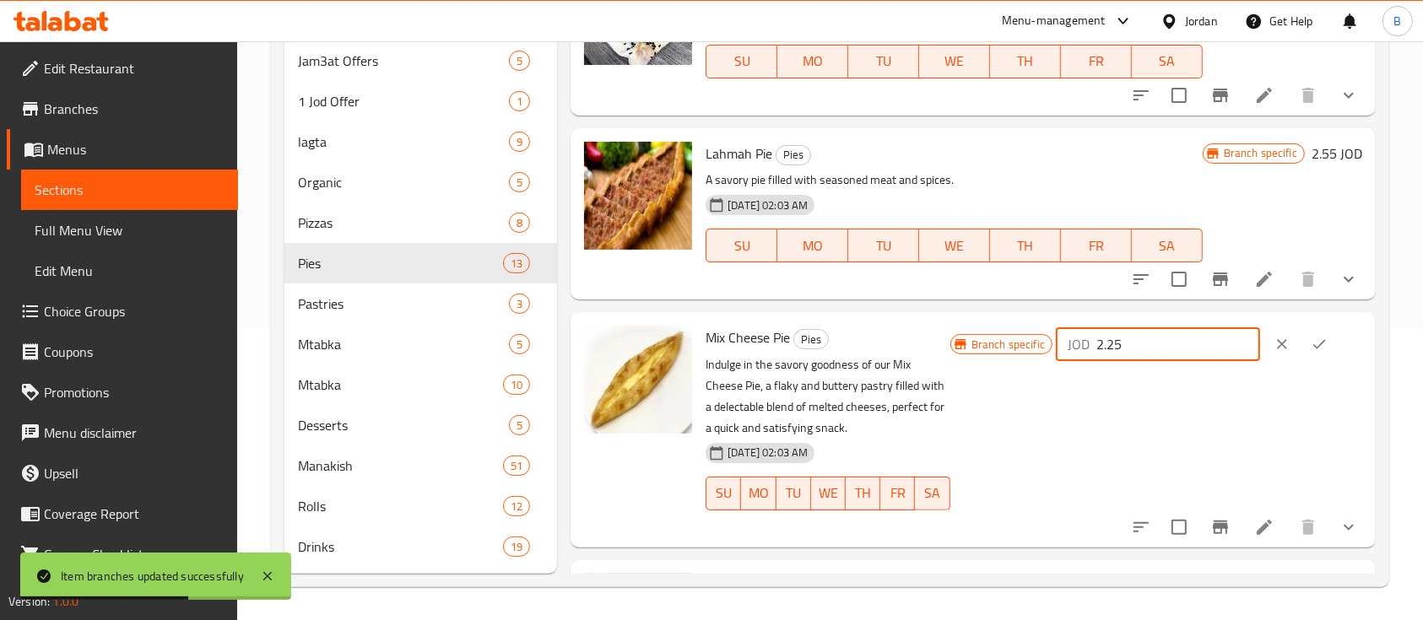
drag, startPoint x: 1144, startPoint y: 348, endPoint x: 954, endPoint y: 348, distance: 190.7
click at [977, 348] on div "Branch specific JOD 2.25 ​" at bounding box center [1156, 344] width 412 height 37
paste input "3"
type input "2.35"
click at [1325, 349] on button "ok" at bounding box center [1318, 344] width 37 height 37
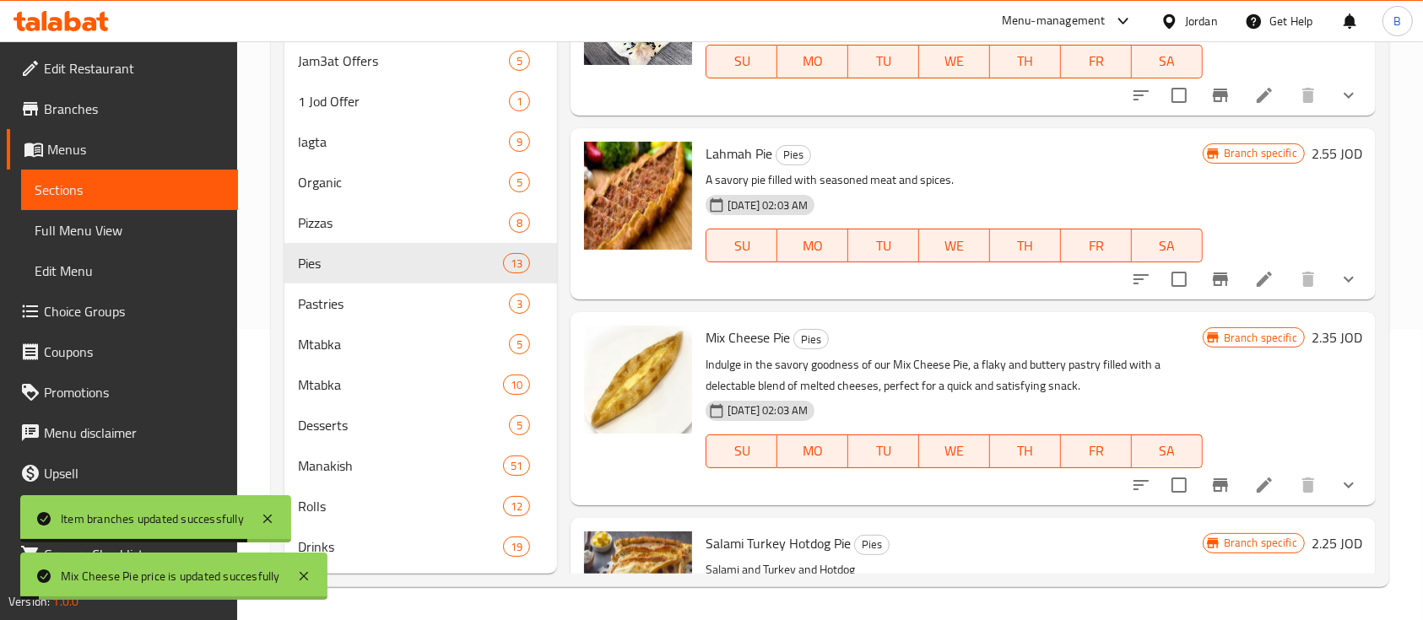
click at [1210, 475] on icon "Branch-specific-item" at bounding box center [1220, 485] width 20 height 20
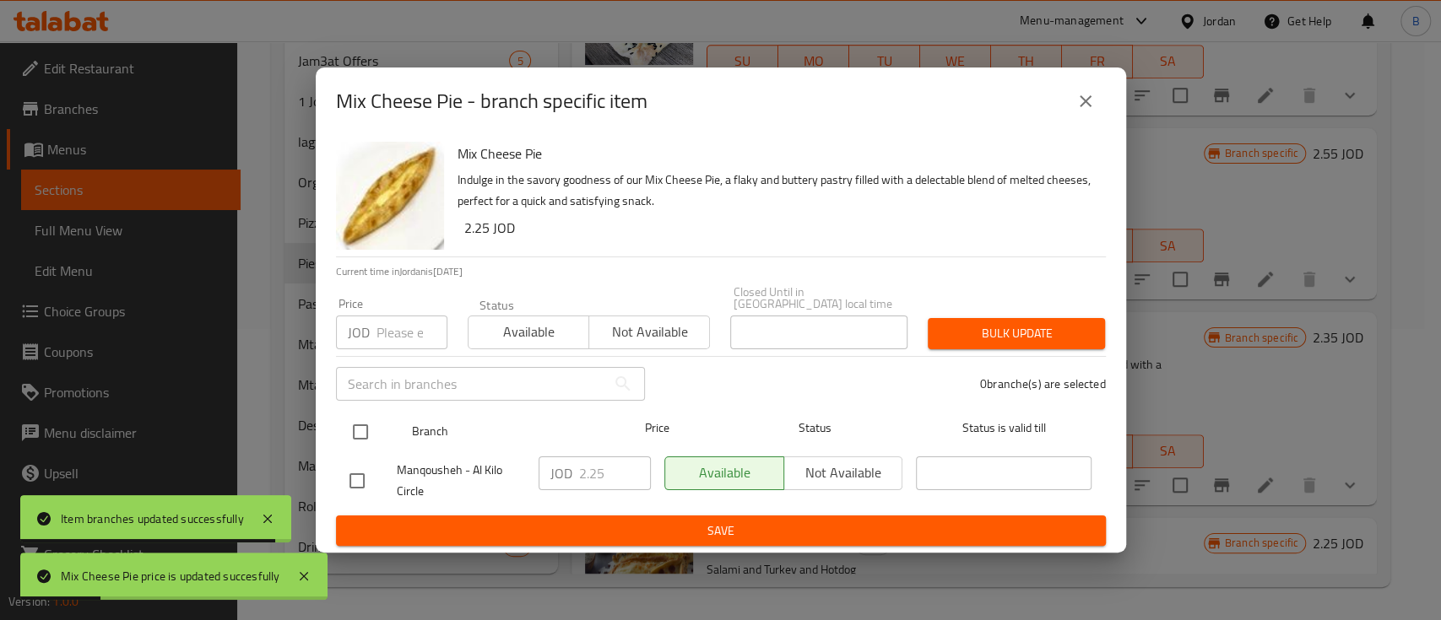
click at [349, 421] on input "checkbox" at bounding box center [360, 431] width 35 height 35
checkbox input "true"
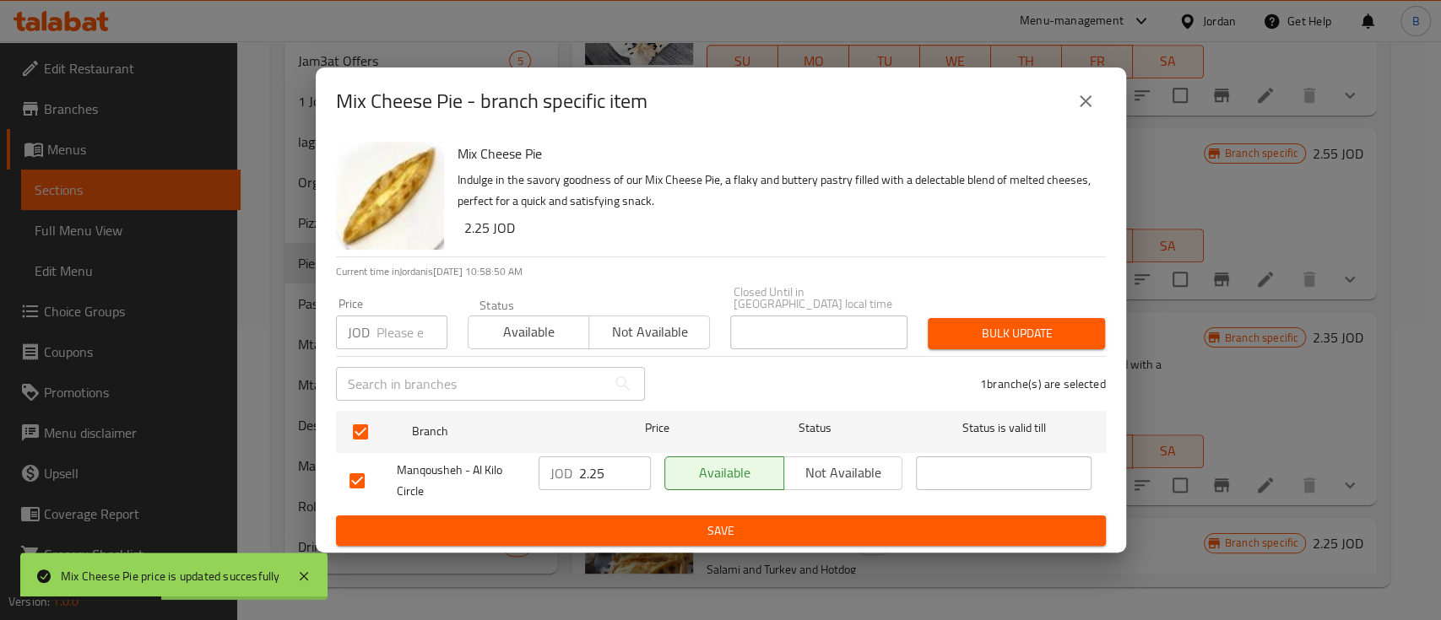
drag, startPoint x: 602, startPoint y: 470, endPoint x: 479, endPoint y: 489, distance: 123.8
click at [496, 485] on div "Manqousheh - Al Kilo Circle JOD 2.25 ​ Available Not available ​" at bounding box center [721, 481] width 756 height 62
paste input "3"
type input "2.35"
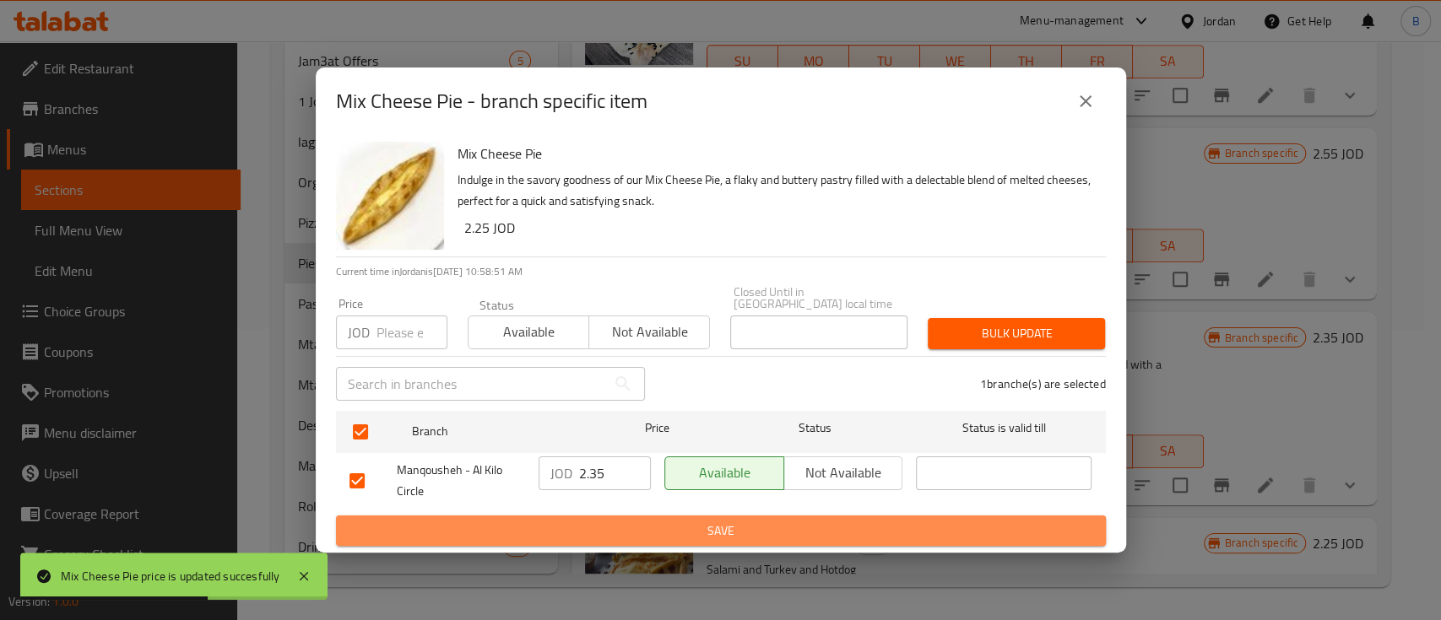
click at [578, 521] on span "Save" at bounding box center [720, 531] width 743 height 21
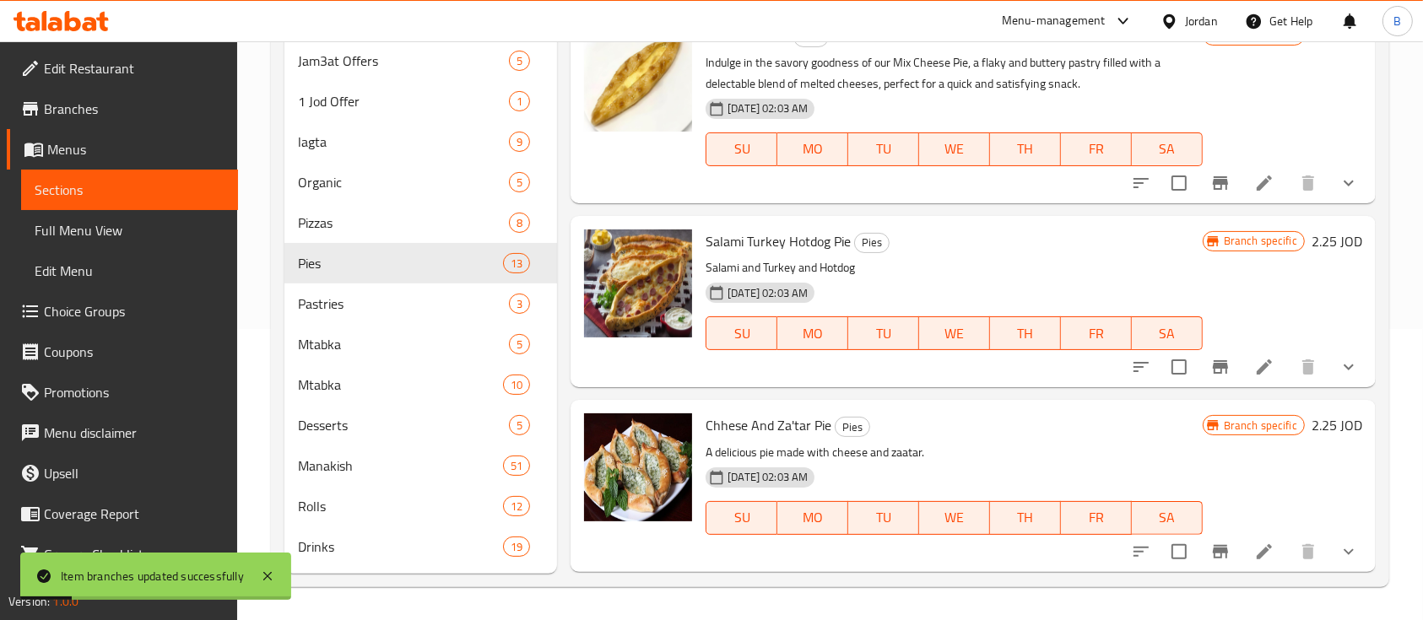
scroll to position [900, 0]
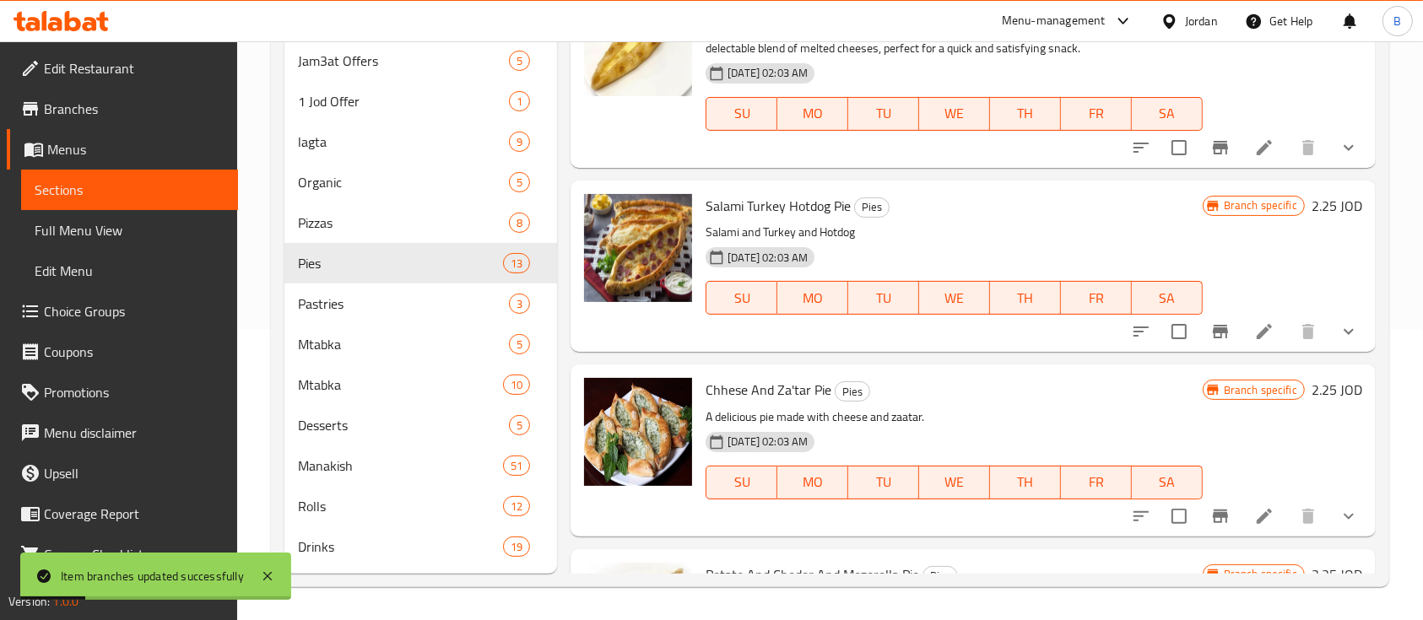
click at [1311, 207] on h6 "2.25 JOD" at bounding box center [1336, 206] width 51 height 24
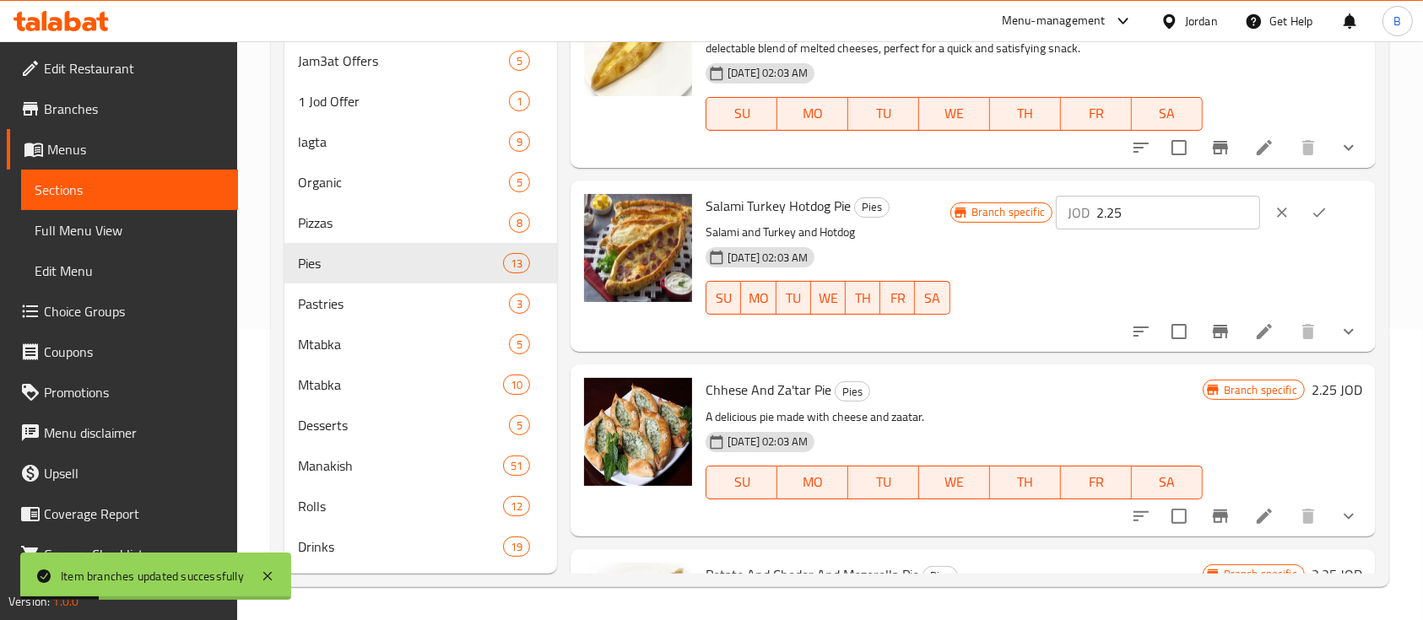
drag, startPoint x: 1192, startPoint y: 216, endPoint x: 1042, endPoint y: 209, distance: 149.5
click at [1061, 213] on div "Branch specific JOD 2.25 ​" at bounding box center [1156, 212] width 412 height 37
paste input "3"
type input "2.35"
click at [1311, 205] on icon "ok" at bounding box center [1319, 212] width 17 height 17
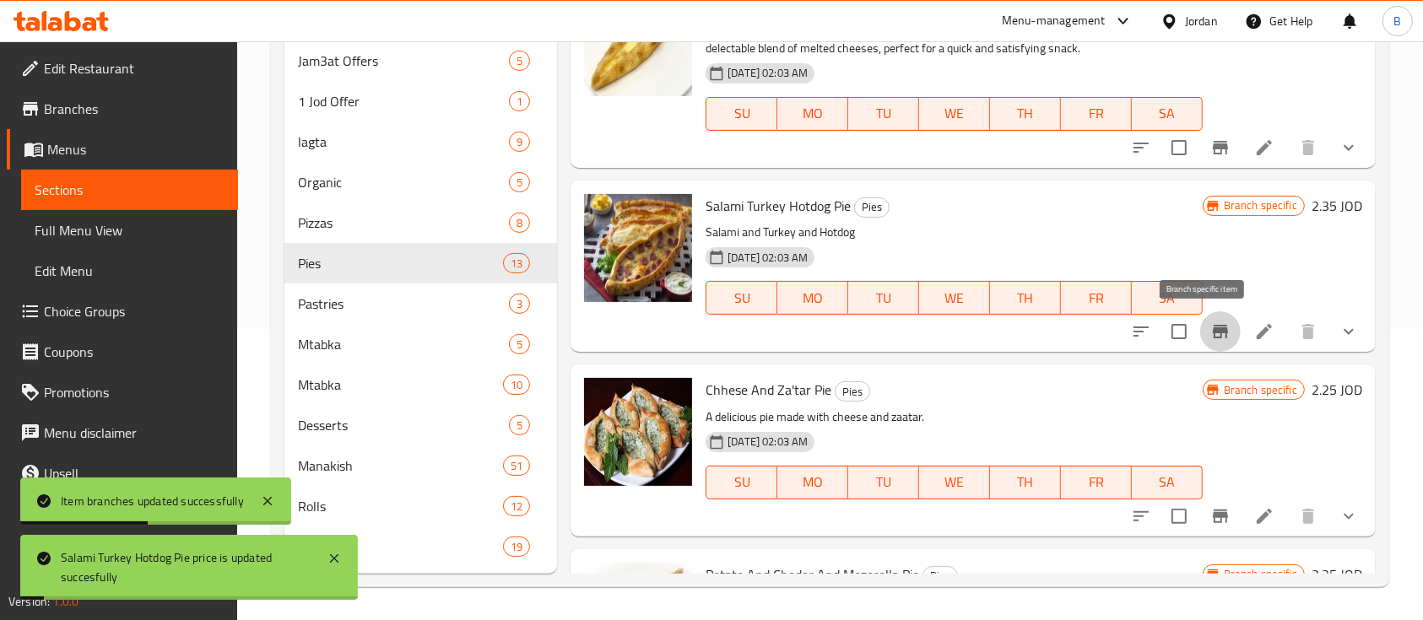
click at [1210, 322] on icon "Branch-specific-item" at bounding box center [1220, 332] width 20 height 20
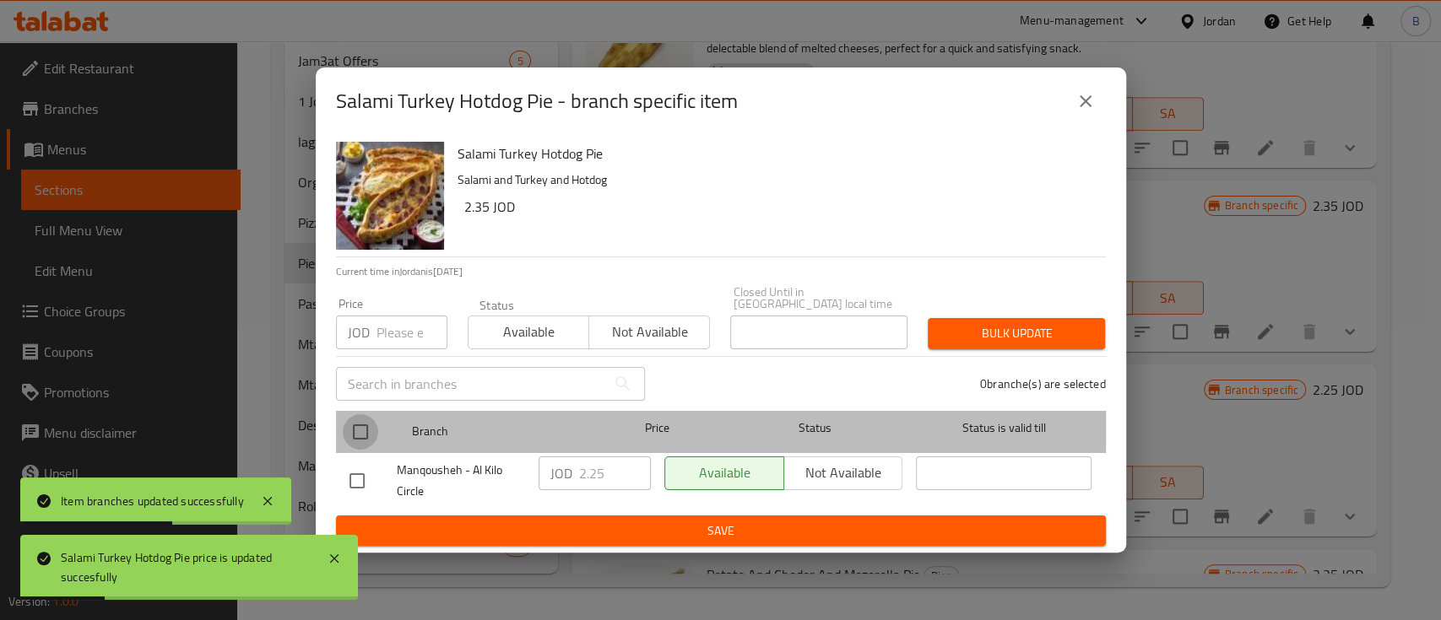
click at [355, 423] on input "checkbox" at bounding box center [360, 431] width 35 height 35
checkbox input "true"
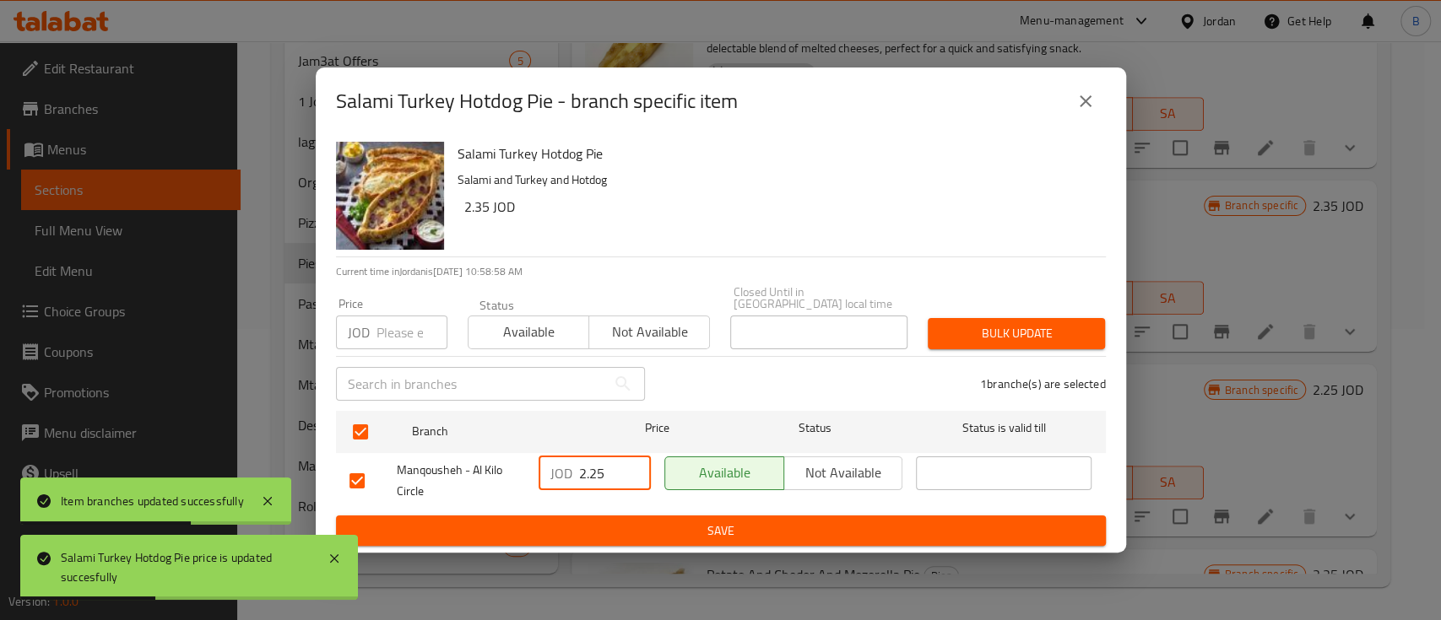
drag, startPoint x: 605, startPoint y: 466, endPoint x: 516, endPoint y: 471, distance: 88.8
click at [541, 471] on div "JOD 2.25 ​" at bounding box center [594, 474] width 112 height 34
paste input "3"
type input "2.35"
click at [622, 524] on span "Save" at bounding box center [720, 531] width 743 height 21
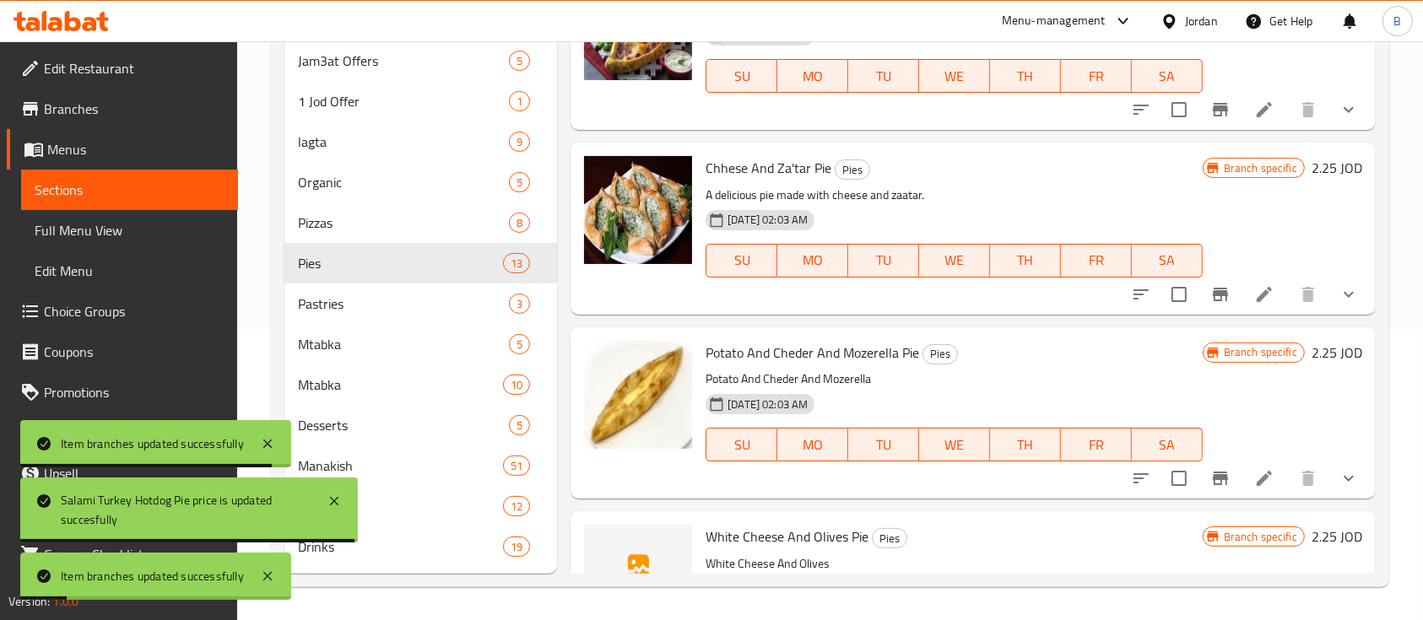
scroll to position [1125, 0]
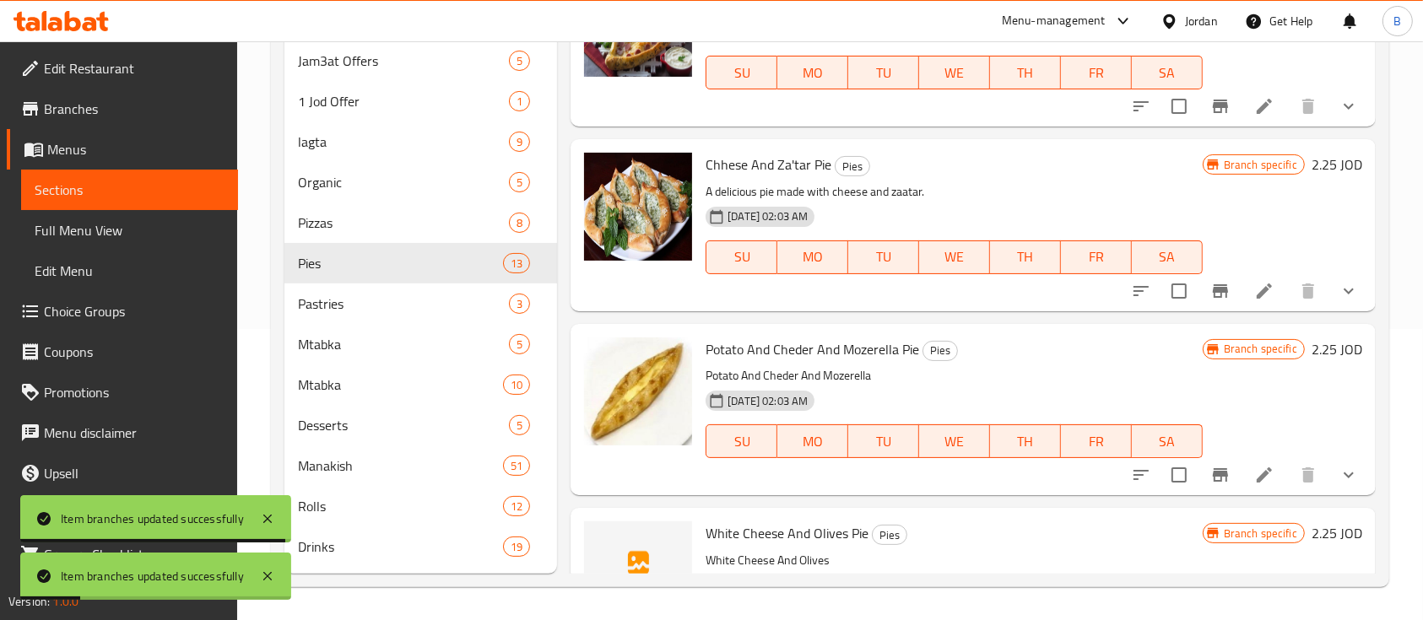
click at [1333, 161] on h6 "2.25 JOD" at bounding box center [1336, 165] width 51 height 24
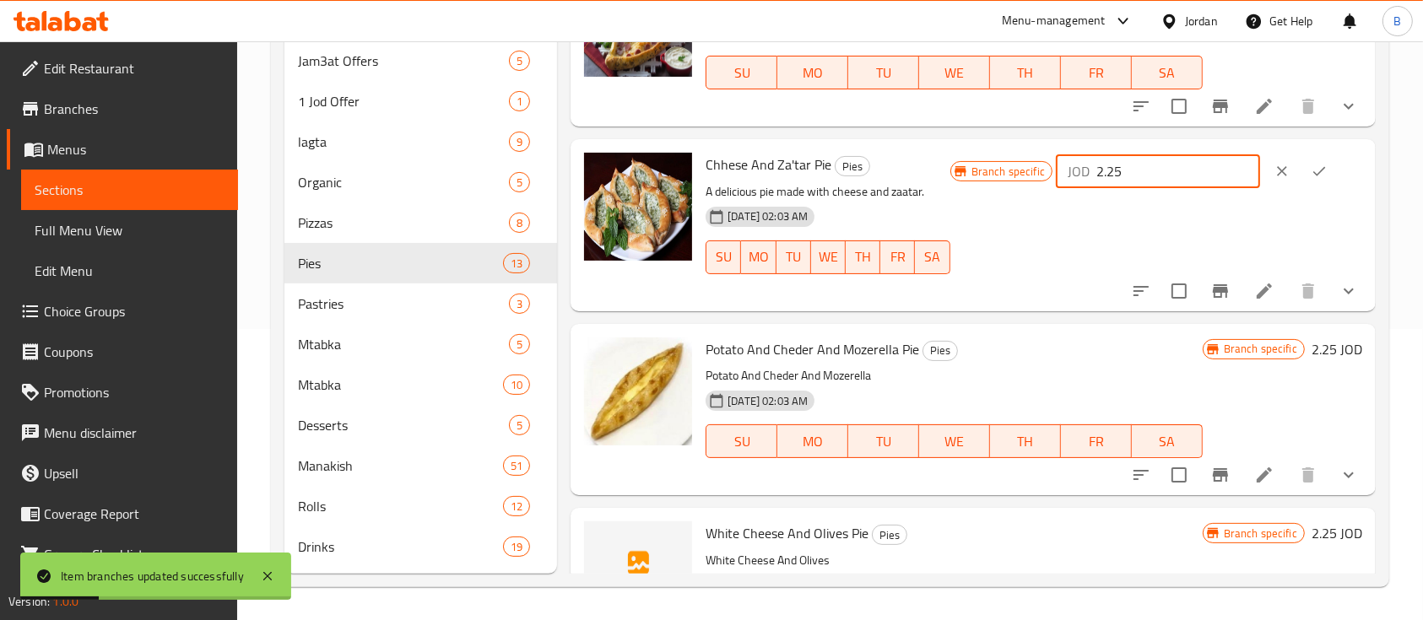
drag, startPoint x: 1181, startPoint y: 182, endPoint x: 978, endPoint y: 182, distance: 203.4
click at [979, 182] on div "Branch specific JOD 2.25 ​" at bounding box center [1156, 171] width 412 height 37
paste input "3"
type input "2.35"
click at [1330, 173] on button "ok" at bounding box center [1318, 171] width 37 height 37
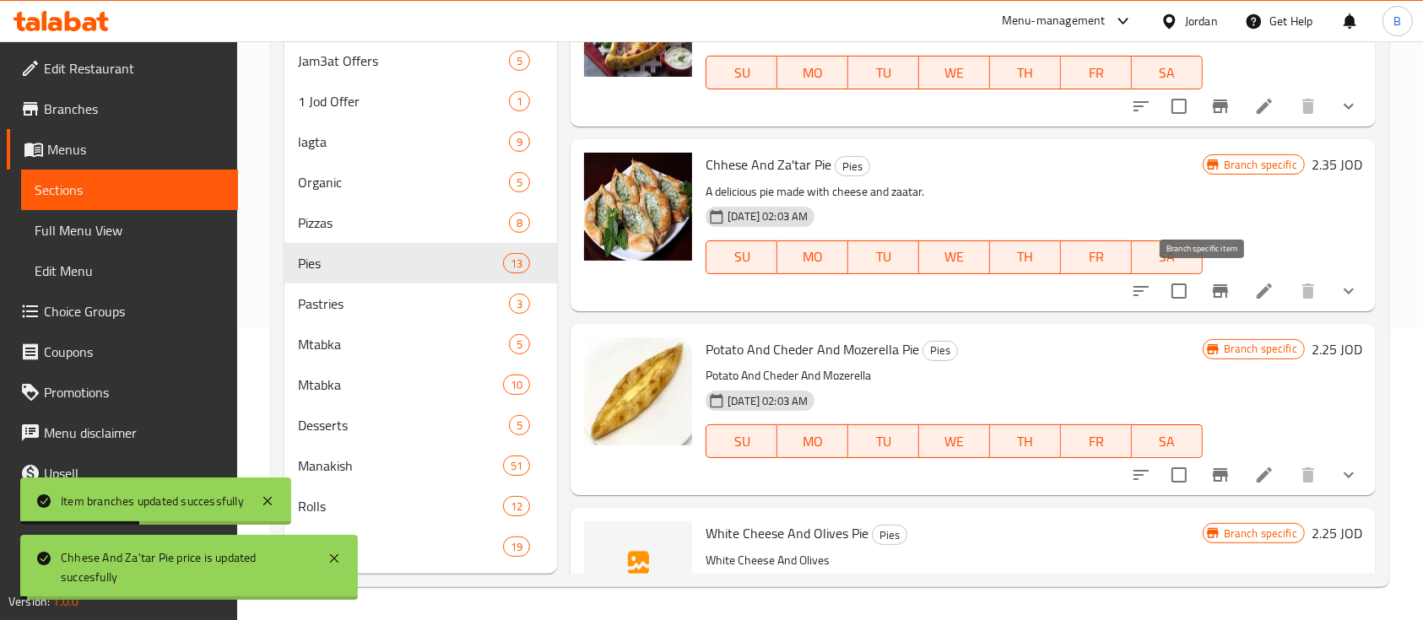
click at [1213, 292] on icon "Branch-specific-item" at bounding box center [1220, 291] width 15 height 14
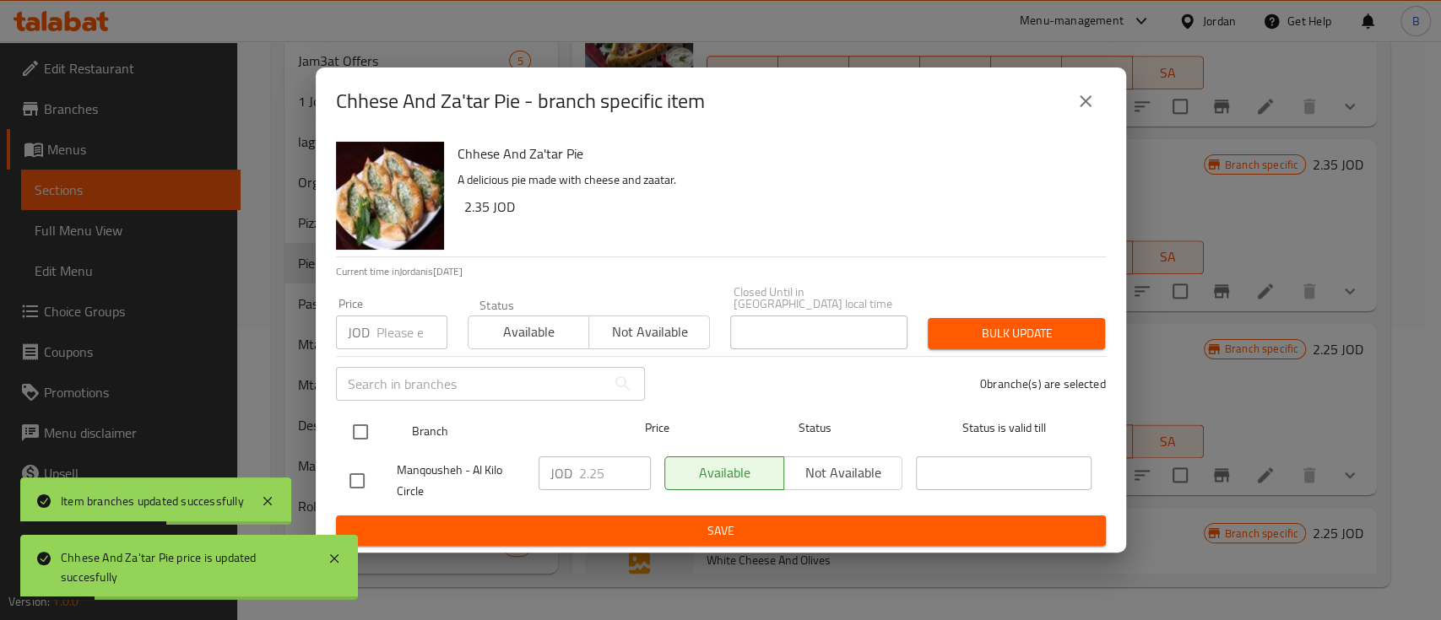
drag, startPoint x: 347, startPoint y: 446, endPoint x: 338, endPoint y: 437, distance: 12.5
click at [346, 450] on div "Manqousheh - Al Kilo Circle" at bounding box center [437, 481] width 189 height 62
click at [348, 415] on input "checkbox" at bounding box center [360, 431] width 35 height 35
checkbox input "true"
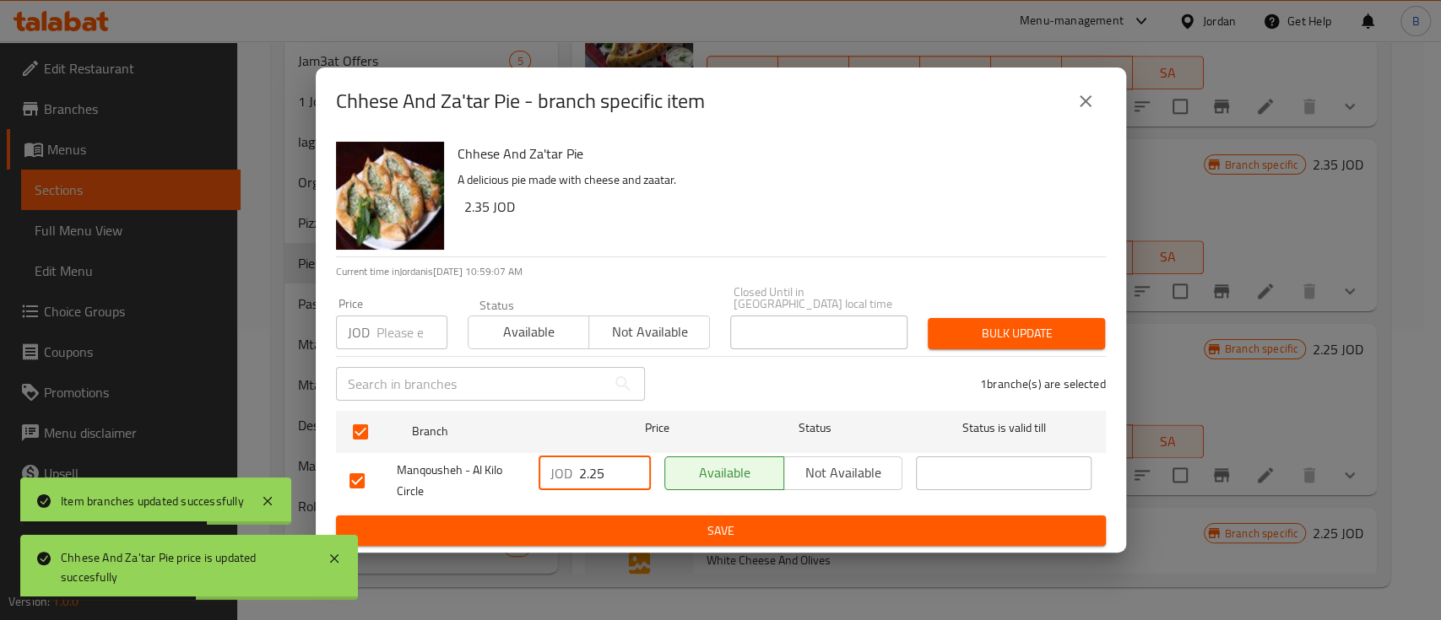
drag, startPoint x: 612, startPoint y: 474, endPoint x: 543, endPoint y: 484, distance: 69.8
click at [545, 471] on div "JOD 2.25 ​" at bounding box center [594, 474] width 112 height 34
paste input "3"
type input "2.35"
click at [611, 523] on span "Save" at bounding box center [720, 531] width 743 height 21
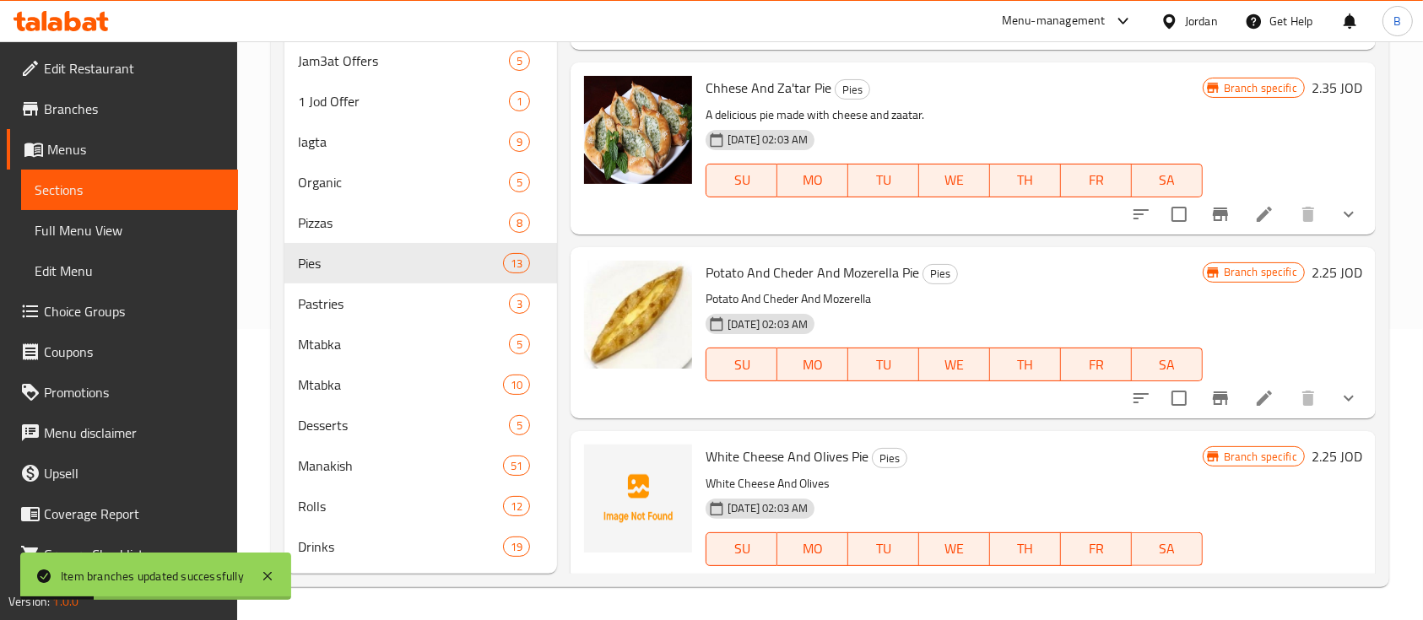
scroll to position [1237, 0]
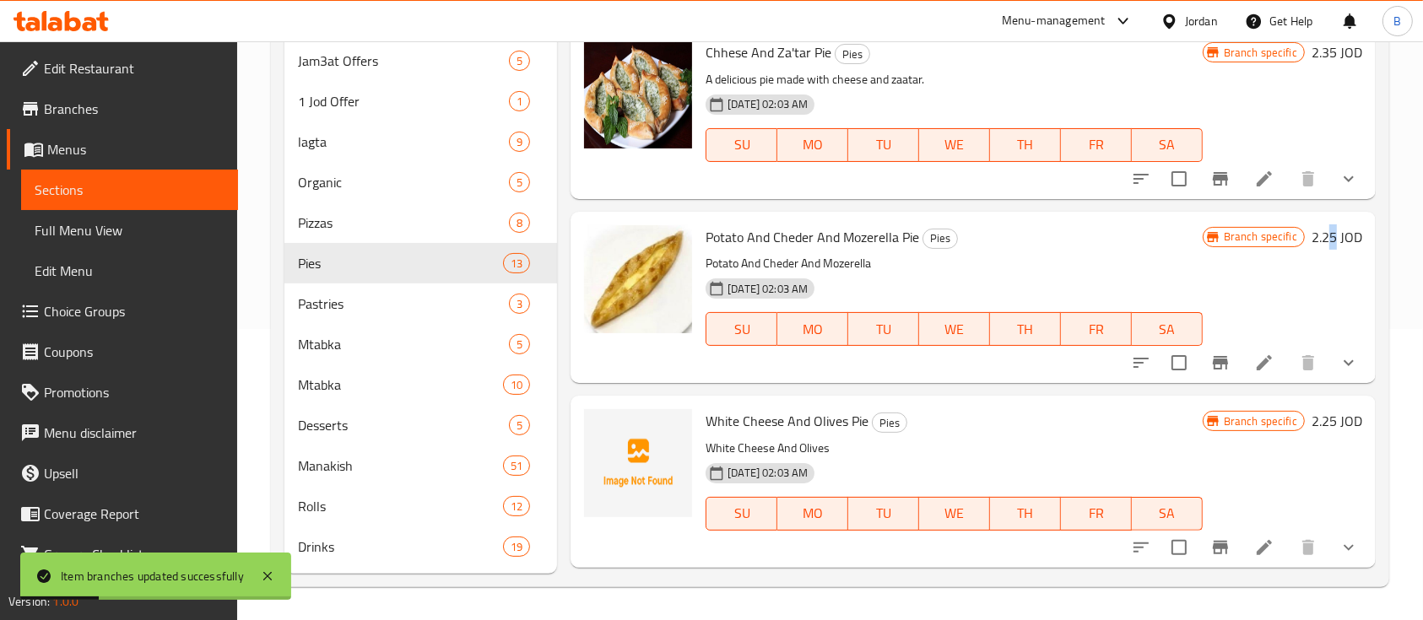
click at [1316, 245] on h6 "2.25 JOD" at bounding box center [1336, 237] width 51 height 24
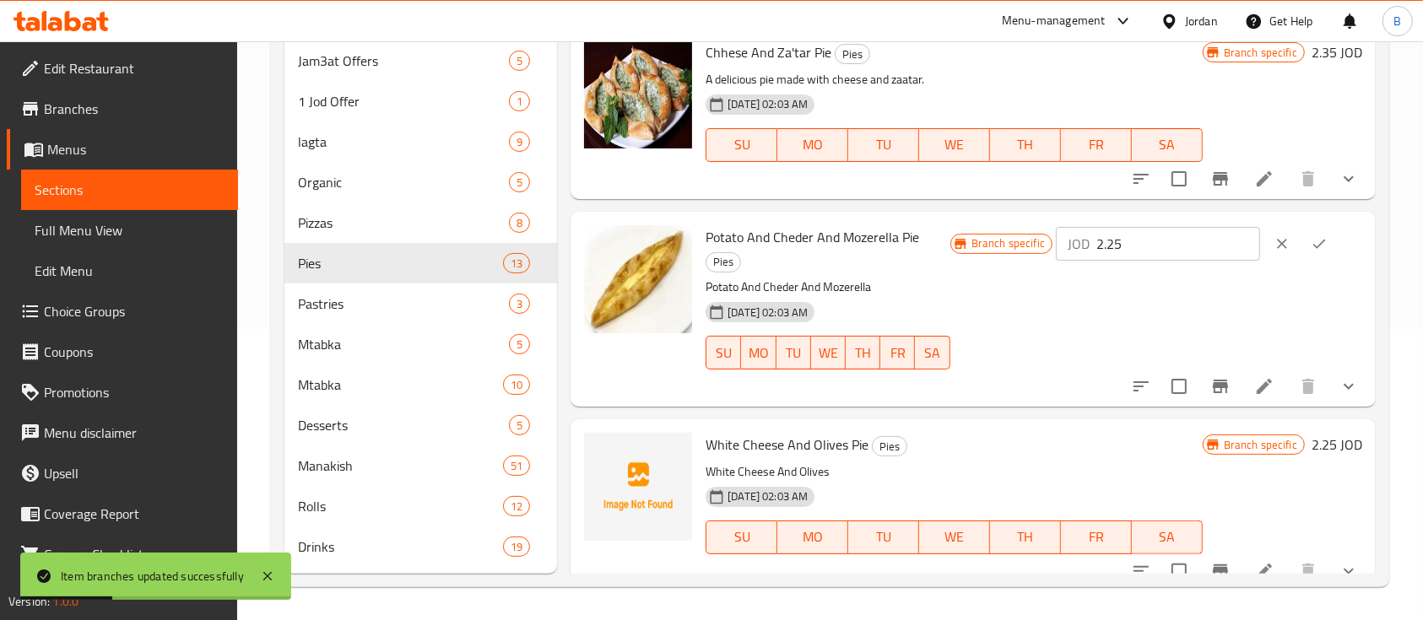
click at [1038, 251] on div "Branch specific JOD 2.25 ​" at bounding box center [1156, 243] width 412 height 37
paste input "3"
type input "2.35"
click at [1311, 241] on icon "ok" at bounding box center [1319, 243] width 17 height 17
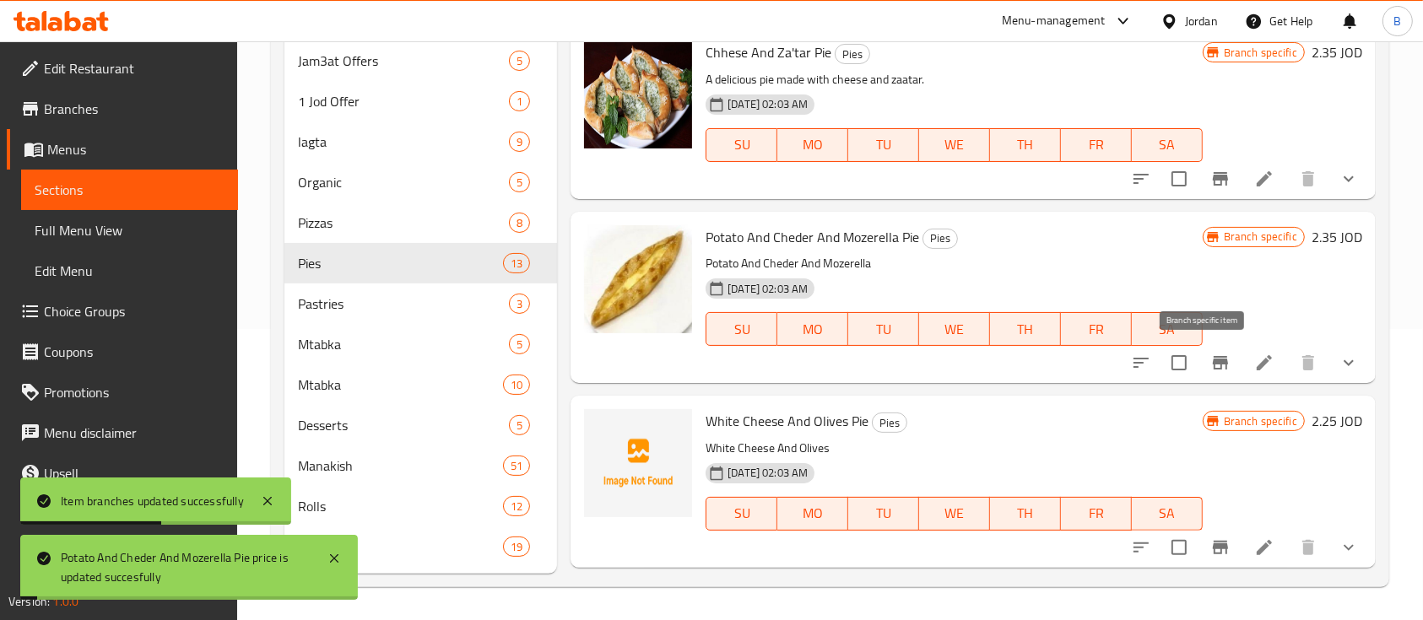
click at [1213, 361] on icon "Branch-specific-item" at bounding box center [1220, 363] width 15 height 14
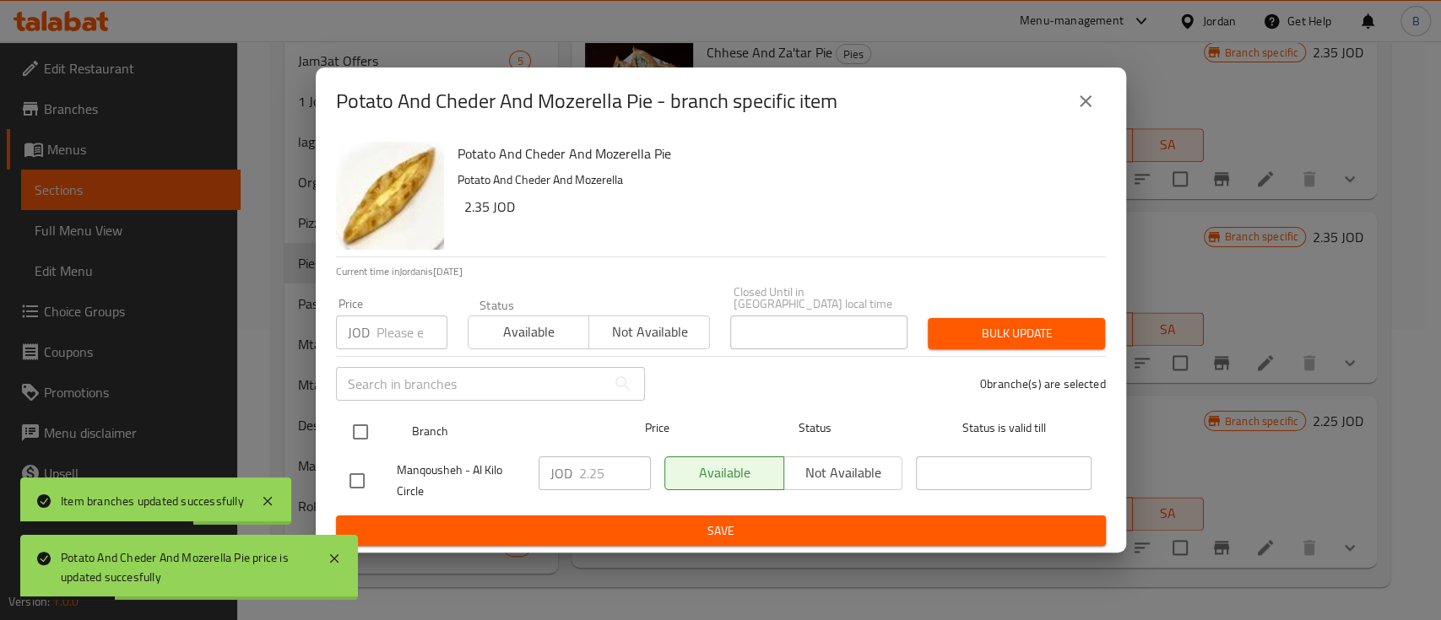
click at [352, 430] on input "checkbox" at bounding box center [360, 431] width 35 height 35
checkbox input "true"
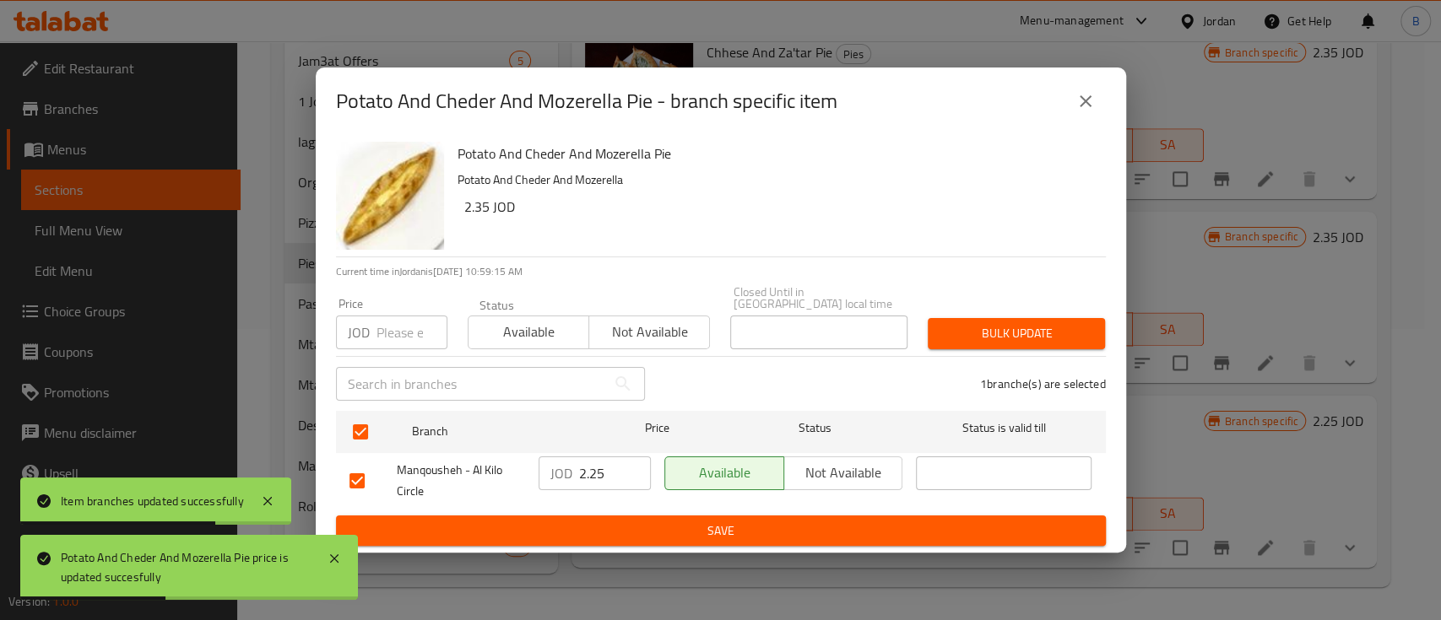
drag, startPoint x: 615, startPoint y: 466, endPoint x: 475, endPoint y: 477, distance: 140.5
click at [496, 473] on div "Manqousheh - Al Kilo Circle JOD 2.25 ​ Available Not available ​" at bounding box center [721, 481] width 756 height 62
paste input "3"
type input "2.35"
click at [530, 516] on button "Save" at bounding box center [721, 531] width 770 height 31
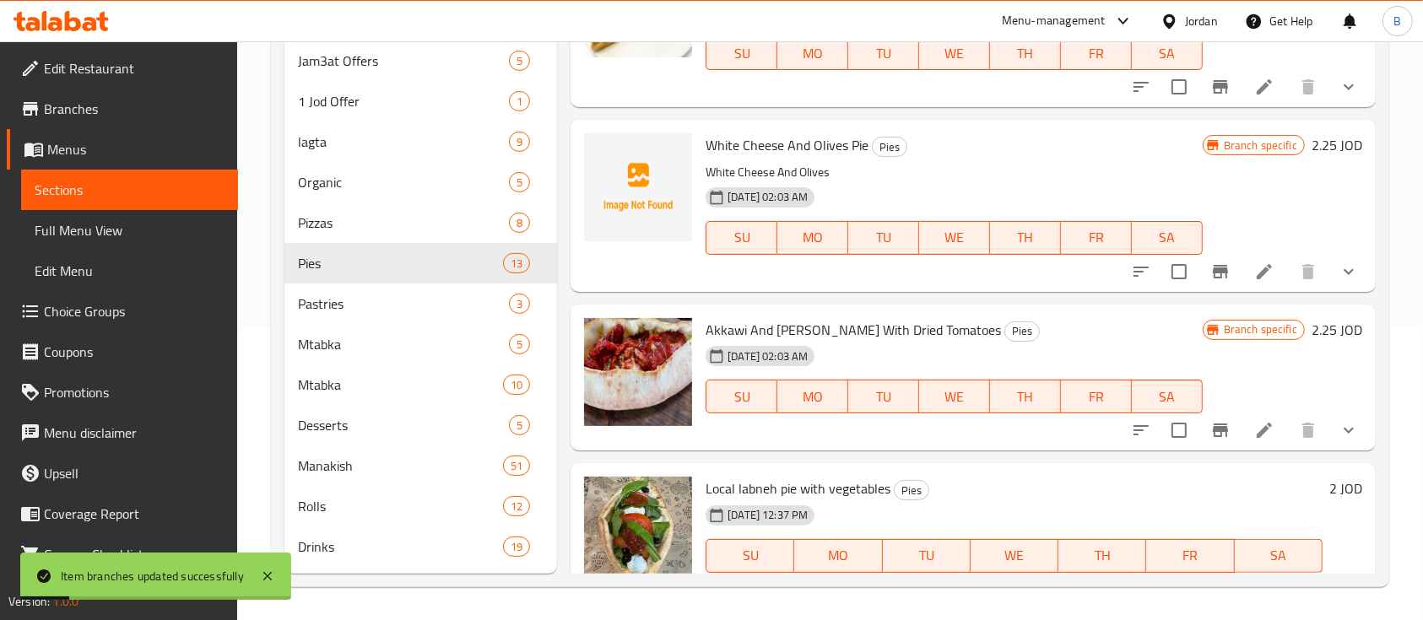
scroll to position [1462, 0]
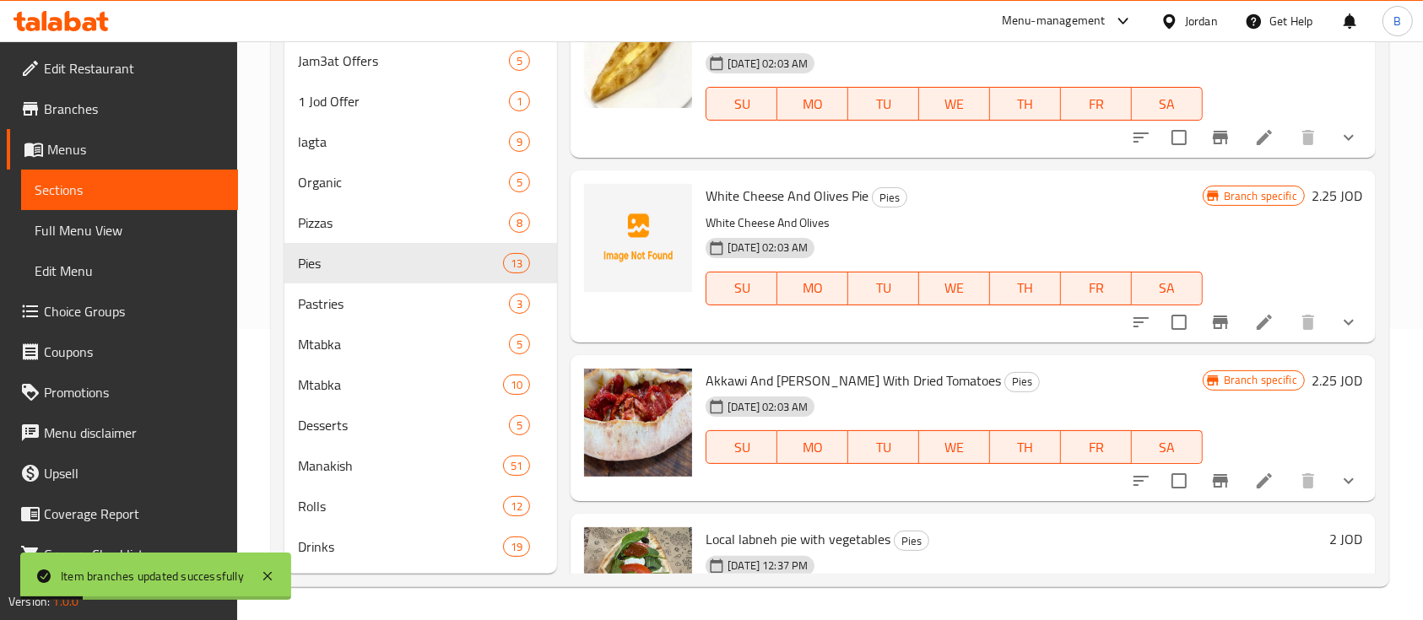
click at [1311, 193] on h6 "2.25 JOD" at bounding box center [1336, 196] width 51 height 24
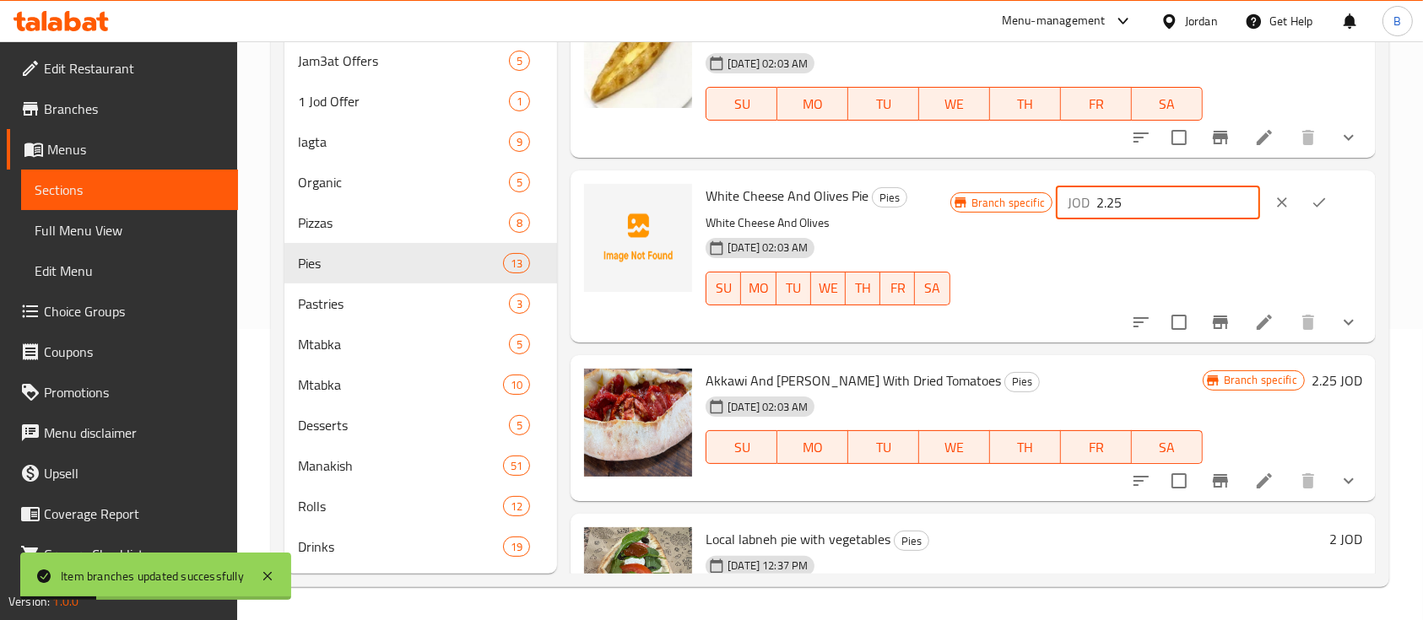
drag, startPoint x: 1188, startPoint y: 206, endPoint x: 976, endPoint y: 192, distance: 212.2
click at [979, 192] on div "Branch specific JOD 2.25 ​" at bounding box center [1156, 202] width 412 height 37
paste input "3"
type input "2.35"
click at [1311, 202] on icon "ok" at bounding box center [1319, 202] width 17 height 17
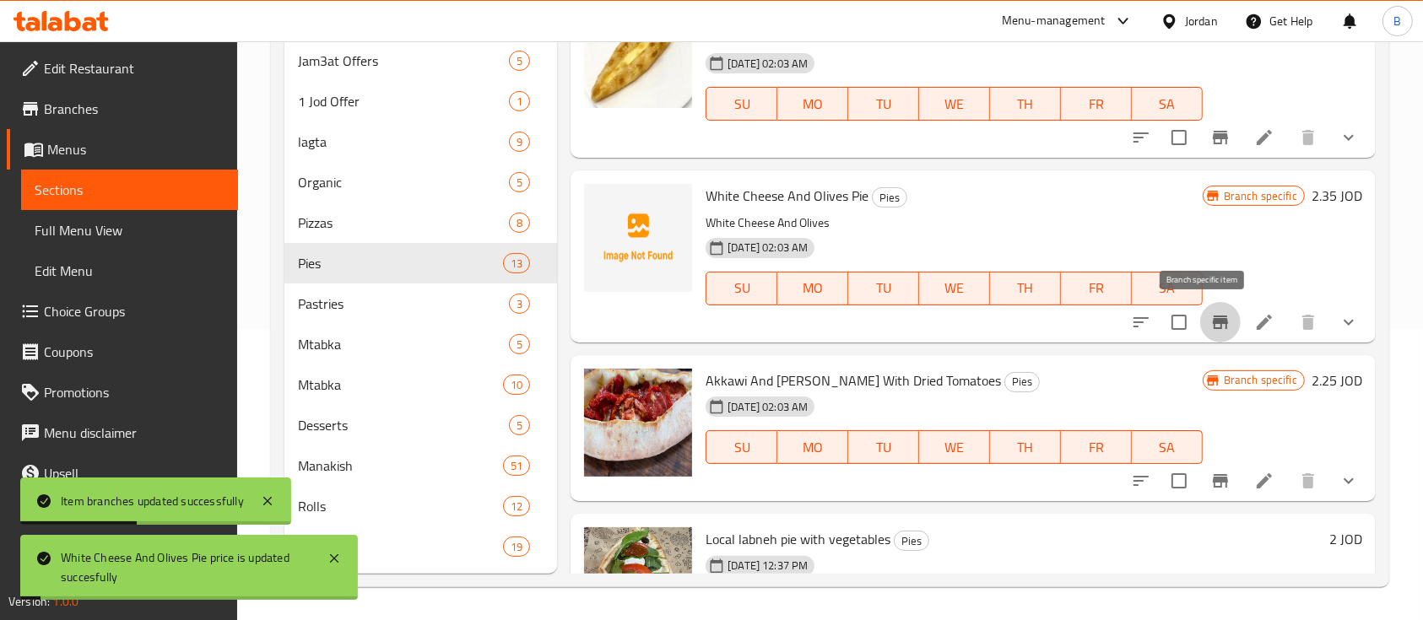
click at [1211, 323] on icon "Branch-specific-item" at bounding box center [1220, 322] width 20 height 20
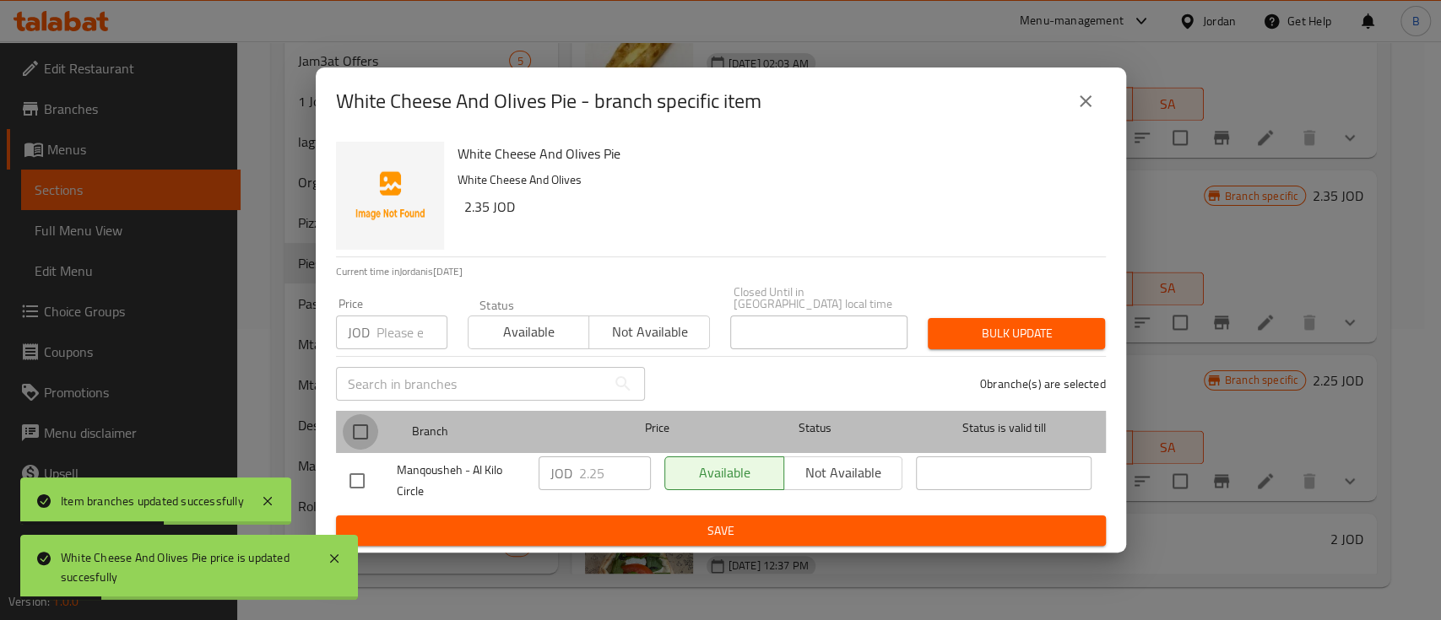
click at [367, 430] on input "checkbox" at bounding box center [360, 431] width 35 height 35
checkbox input "true"
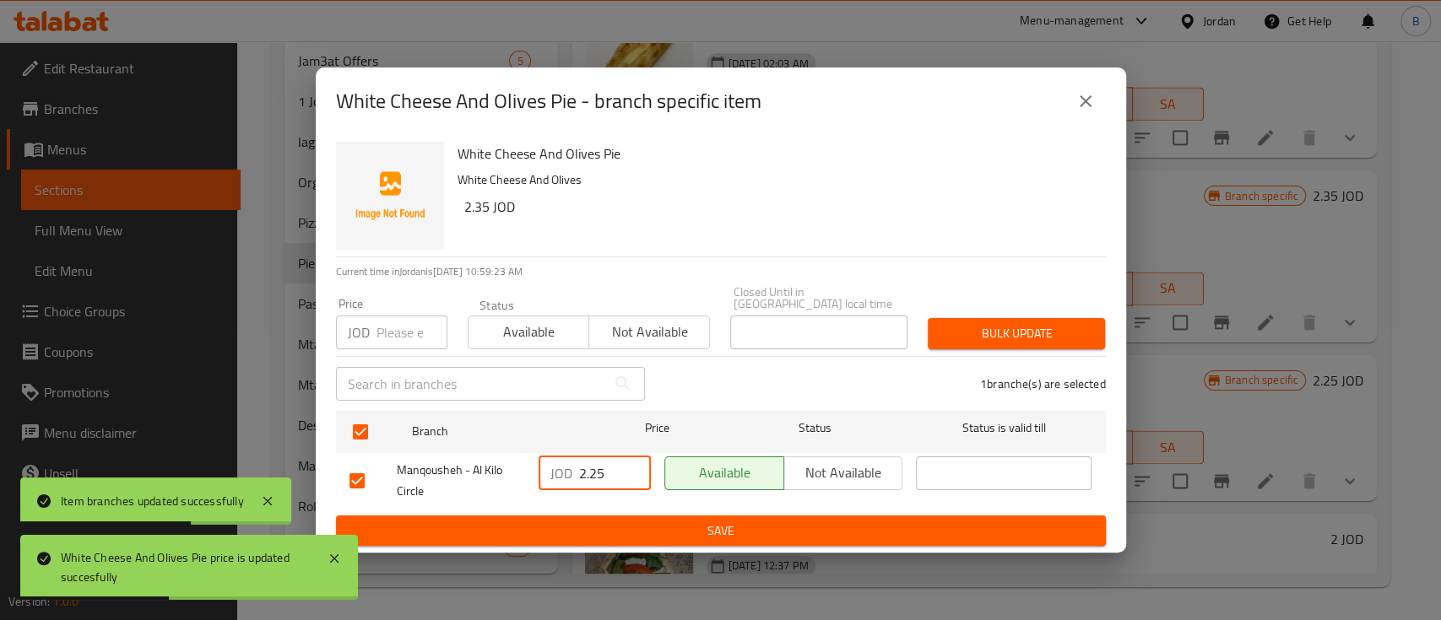
drag, startPoint x: 610, startPoint y: 471, endPoint x: 490, endPoint y: 483, distance: 120.4
click at [509, 480] on div "Manqousheh - Al Kilo Circle JOD 2.25 ​ Available Not available ​" at bounding box center [721, 481] width 756 height 62
paste input "3"
type input "2.35"
click at [587, 534] on span "Save" at bounding box center [720, 531] width 743 height 21
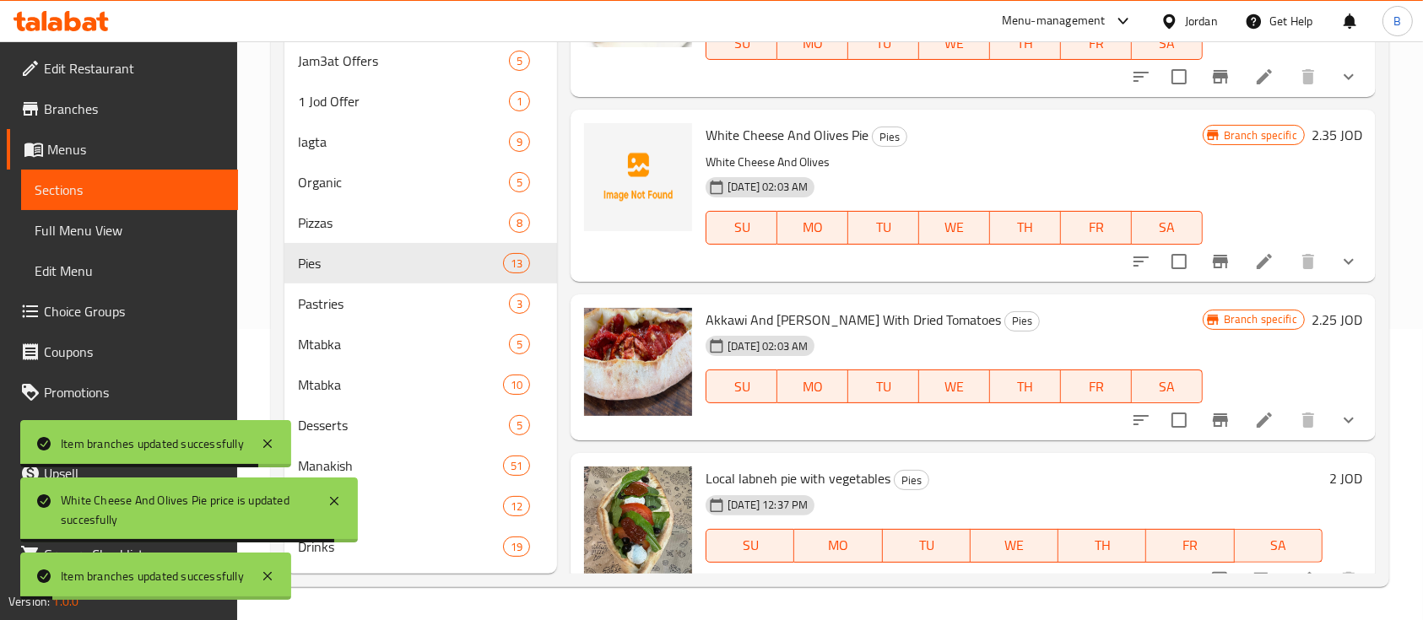
scroll to position [1575, 0]
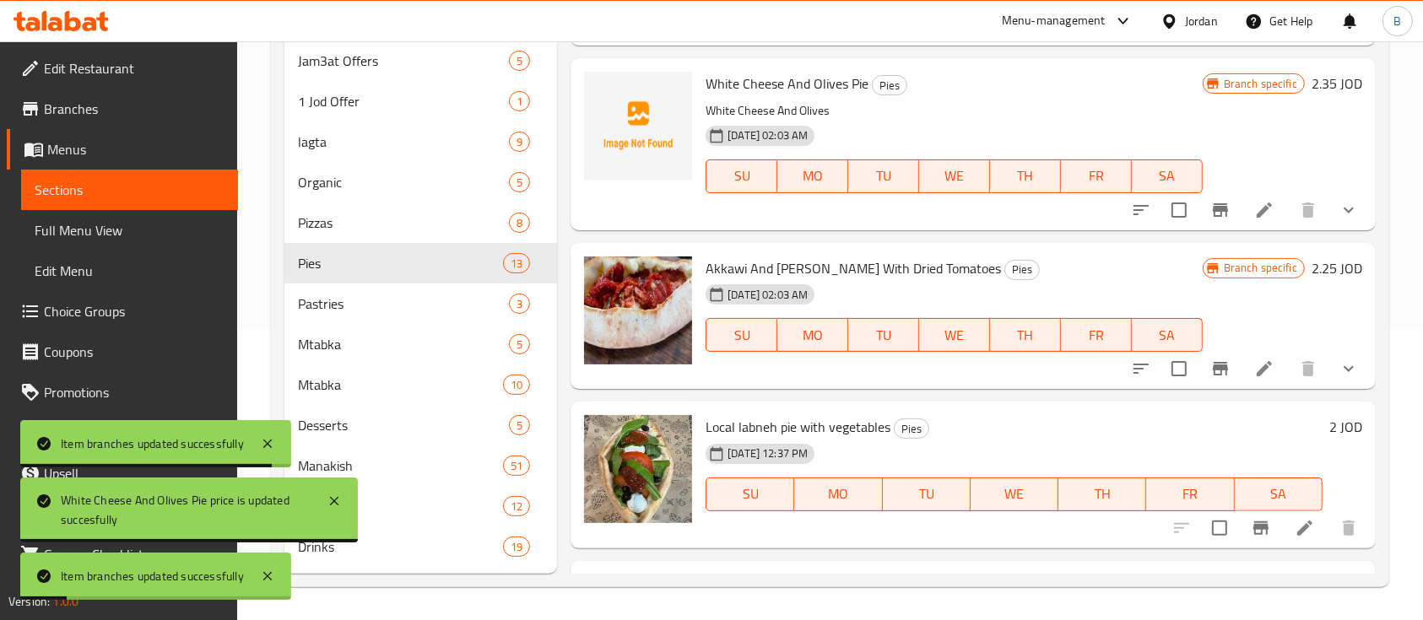
click at [1311, 261] on h6 "2.25 JOD" at bounding box center [1336, 269] width 51 height 24
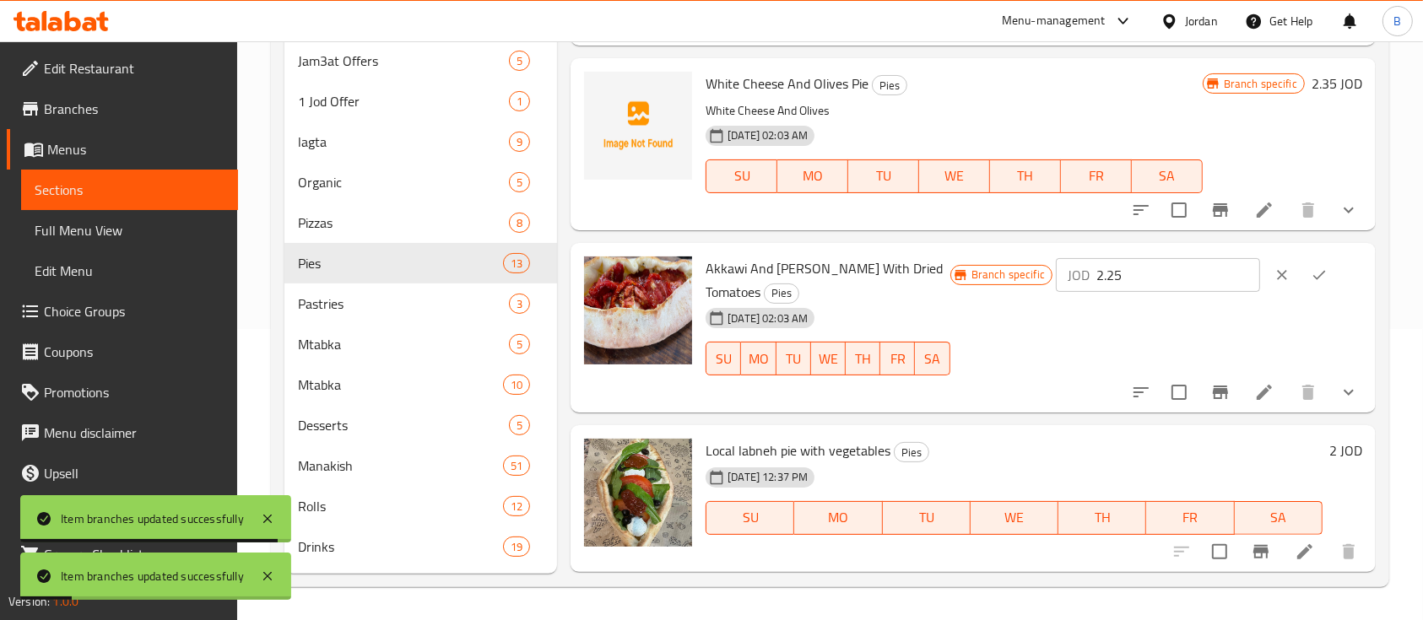
drag, startPoint x: 1190, startPoint y: 273, endPoint x: 974, endPoint y: 273, distance: 216.0
click at [986, 273] on div "Branch specific JOD 2.25 ​" at bounding box center [1156, 275] width 412 height 37
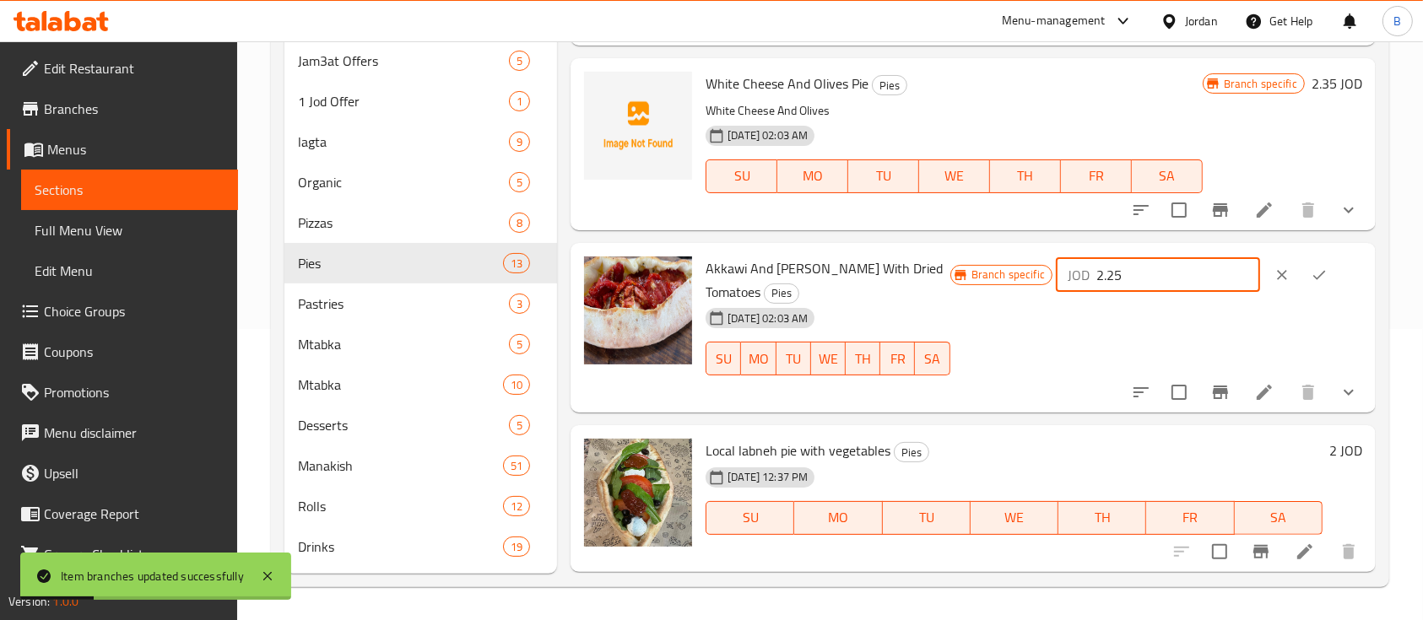
paste input "3"
type input "2.35"
click at [1332, 272] on div at bounding box center [1300, 275] width 74 height 37
click at [1314, 277] on icon "ok" at bounding box center [1319, 275] width 17 height 17
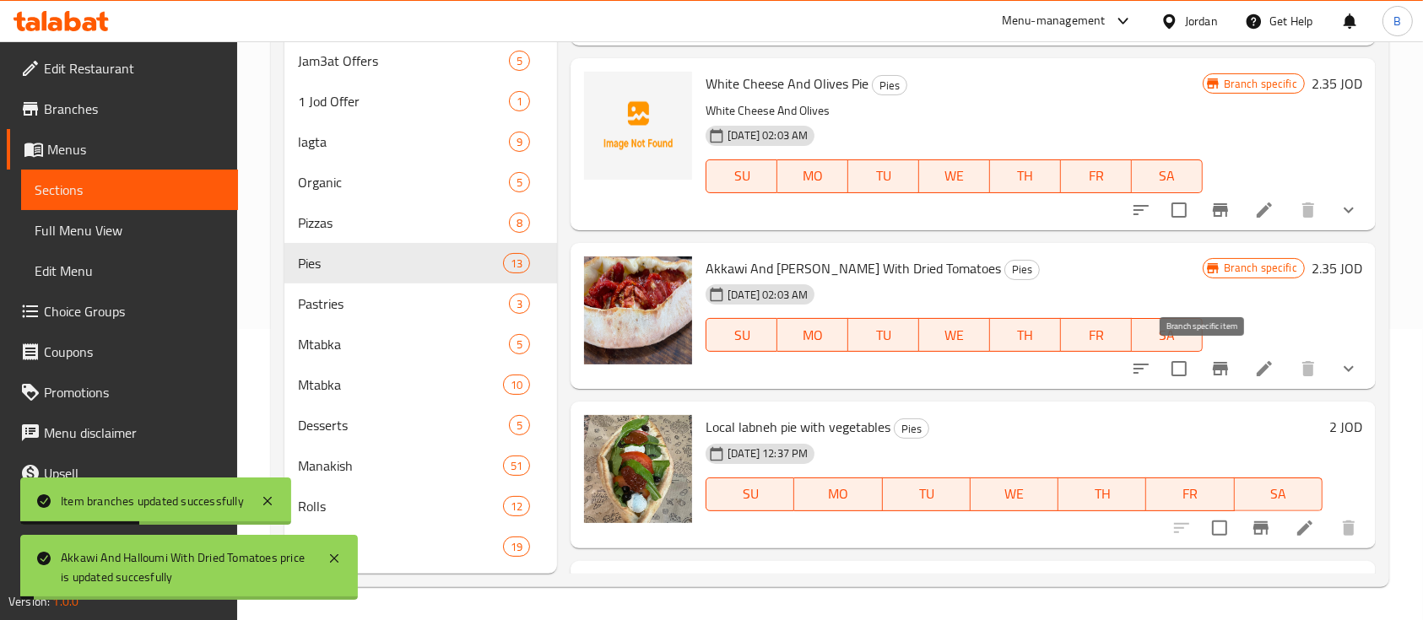
click at [1213, 368] on icon "Branch-specific-item" at bounding box center [1220, 369] width 15 height 14
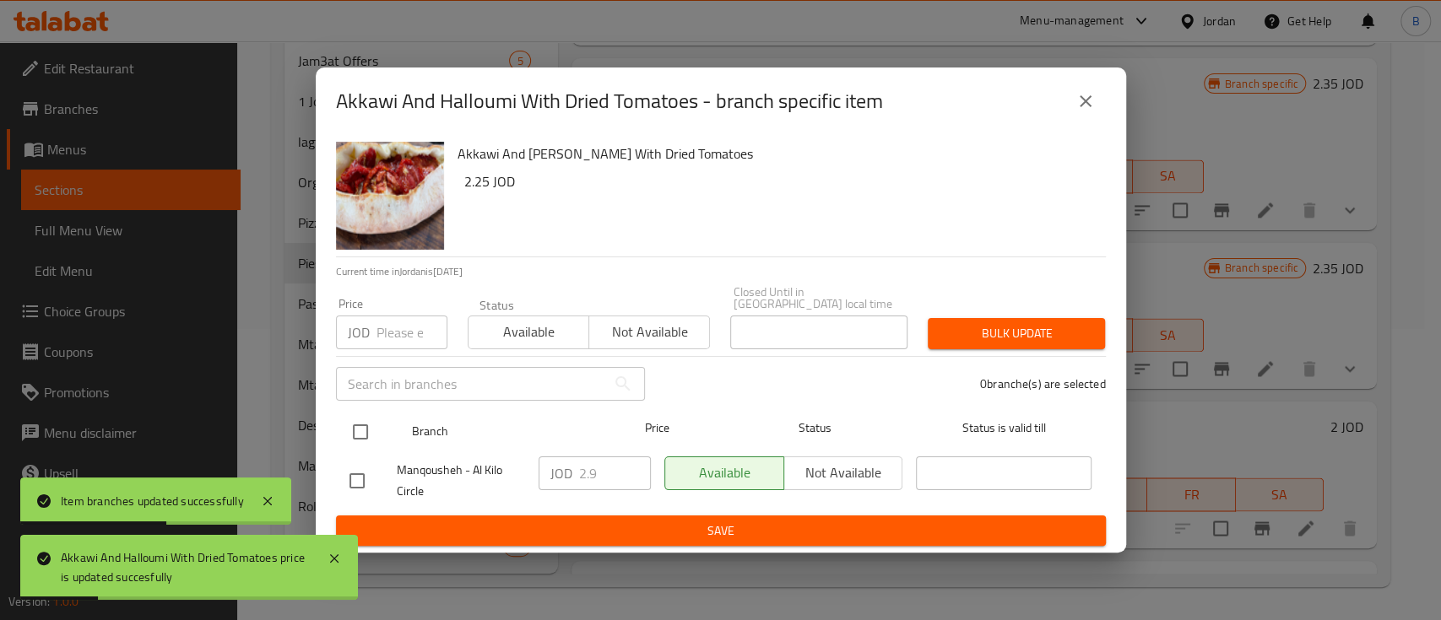
click at [365, 424] on input "checkbox" at bounding box center [360, 431] width 35 height 35
checkbox input "true"
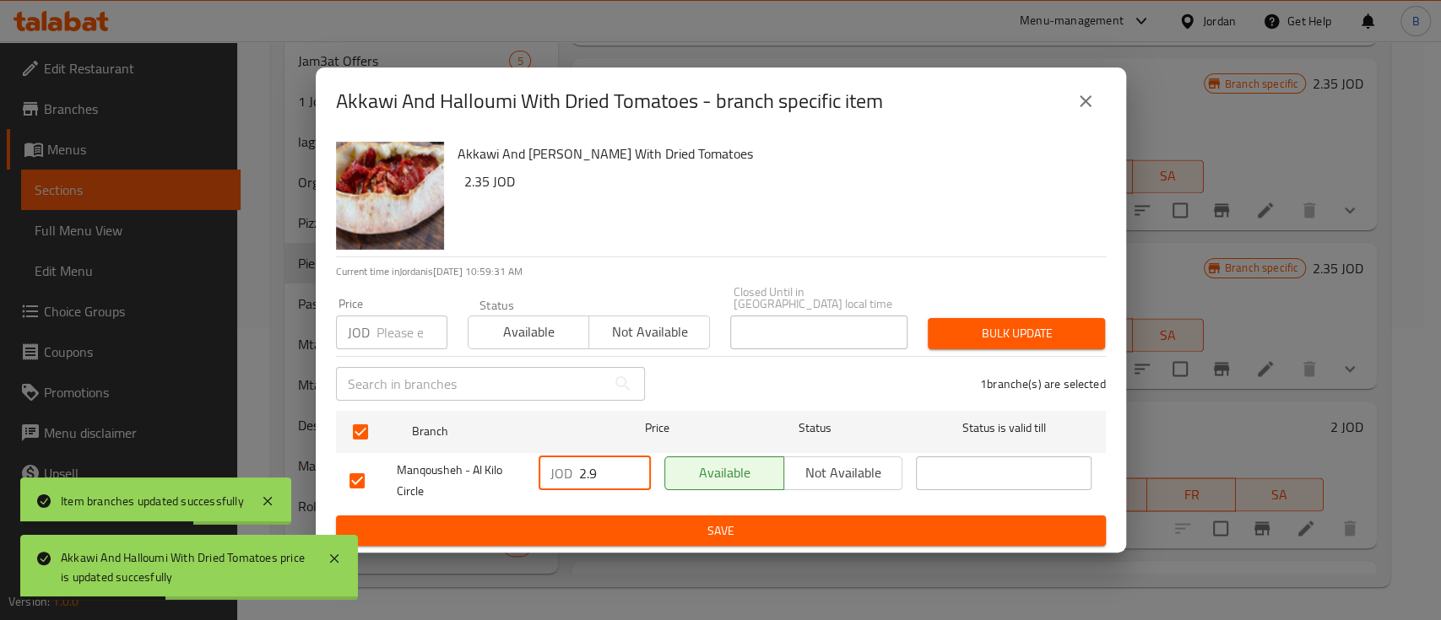
drag, startPoint x: 597, startPoint y: 469, endPoint x: 491, endPoint y: 470, distance: 106.3
click at [493, 470] on div "Manqousheh - Al Kilo Circle JOD 2.9 ​ Available Not available ​" at bounding box center [721, 481] width 756 height 62
paste input "35"
type input "2.35"
click at [633, 535] on span "Save" at bounding box center [720, 531] width 743 height 21
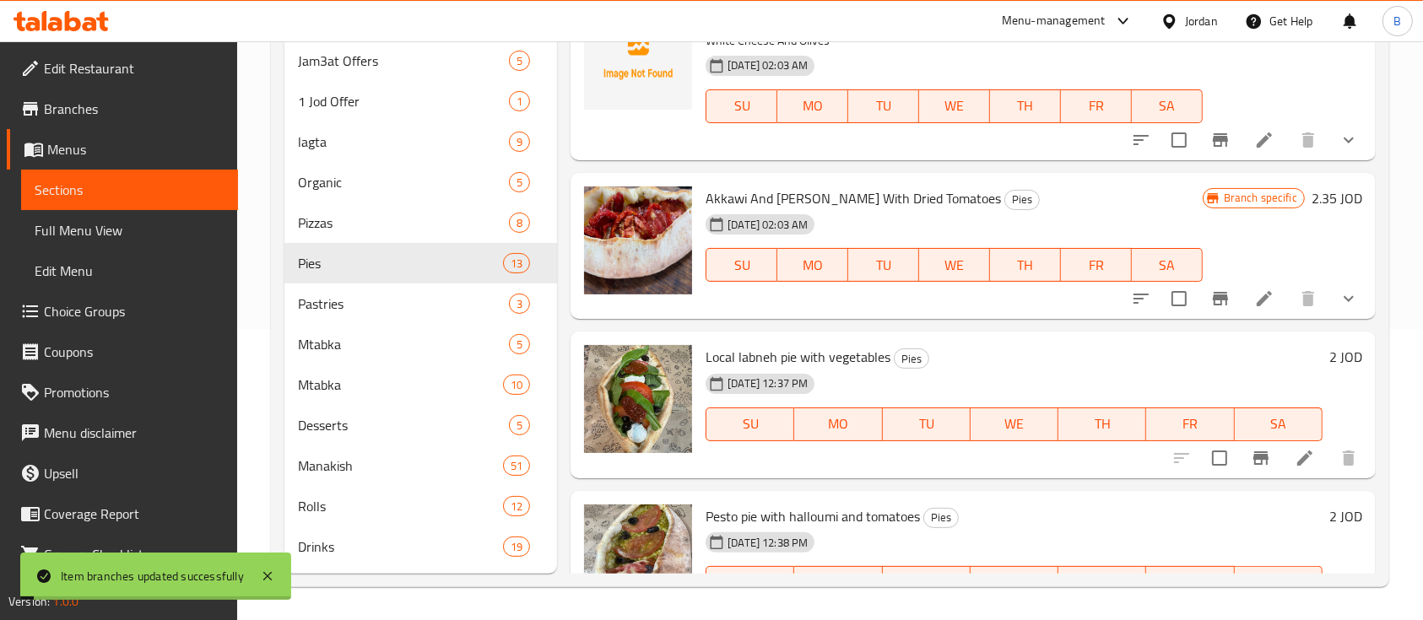
scroll to position [1708, 0]
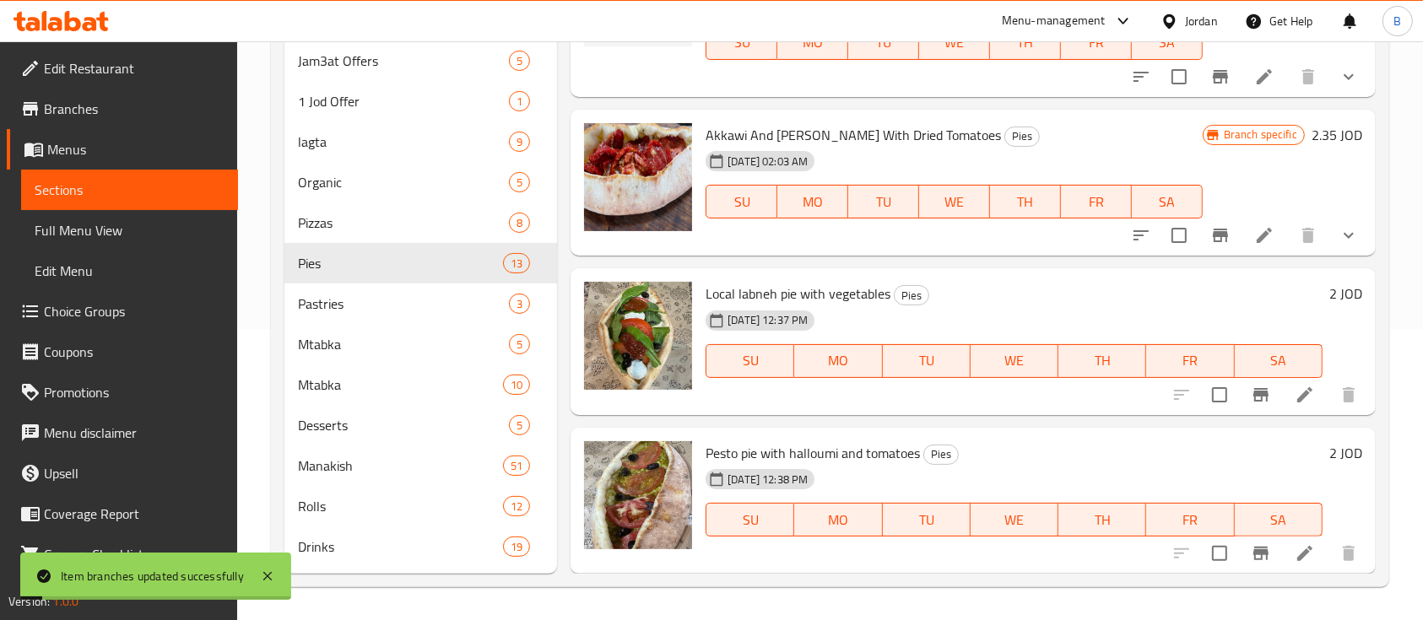
click at [1330, 282] on h6 "2 JOD" at bounding box center [1345, 294] width 33 height 24
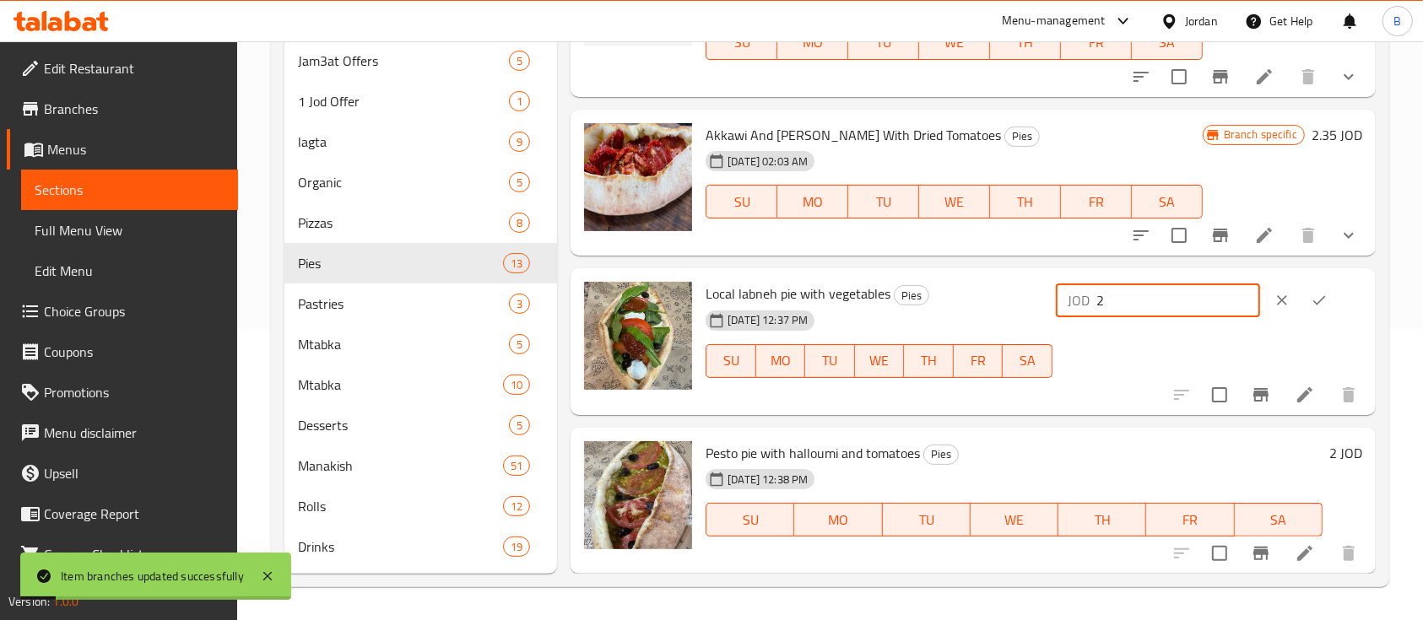
click at [1199, 297] on input "2" at bounding box center [1178, 301] width 164 height 34
type input "2.10"
click at [1319, 294] on icon "ok" at bounding box center [1319, 300] width 17 height 17
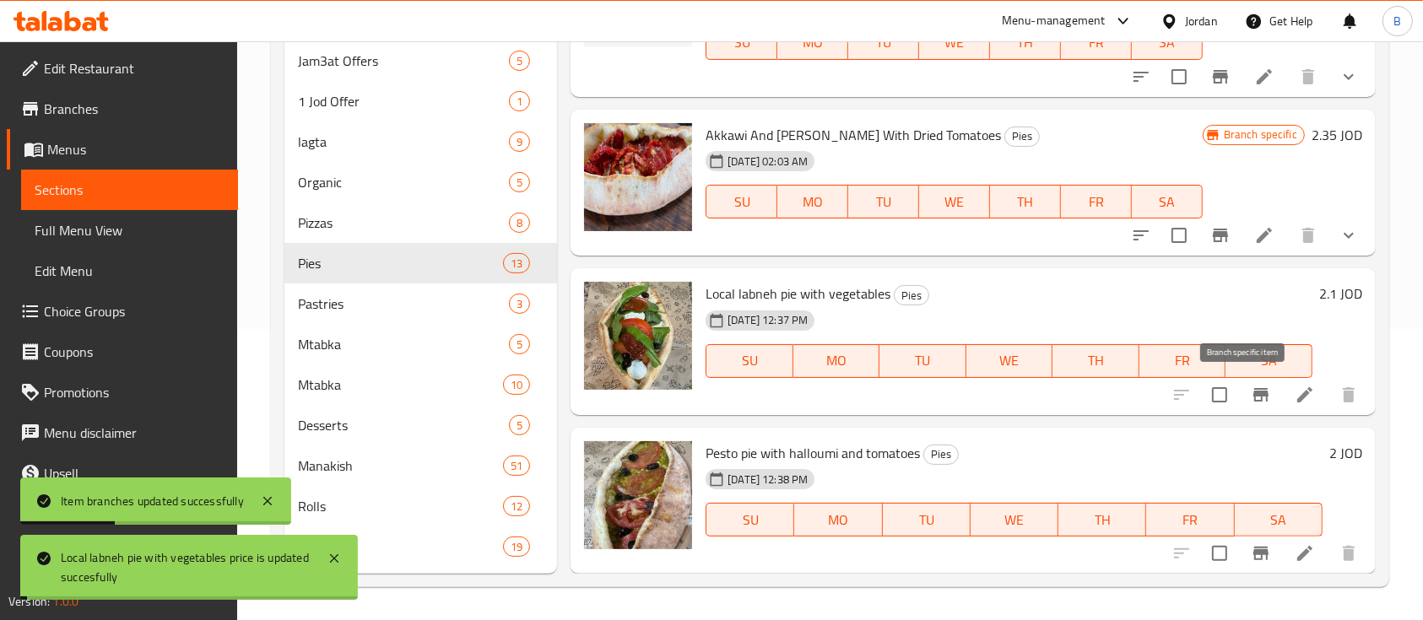
click at [1251, 386] on icon "Branch-specific-item" at bounding box center [1261, 395] width 20 height 20
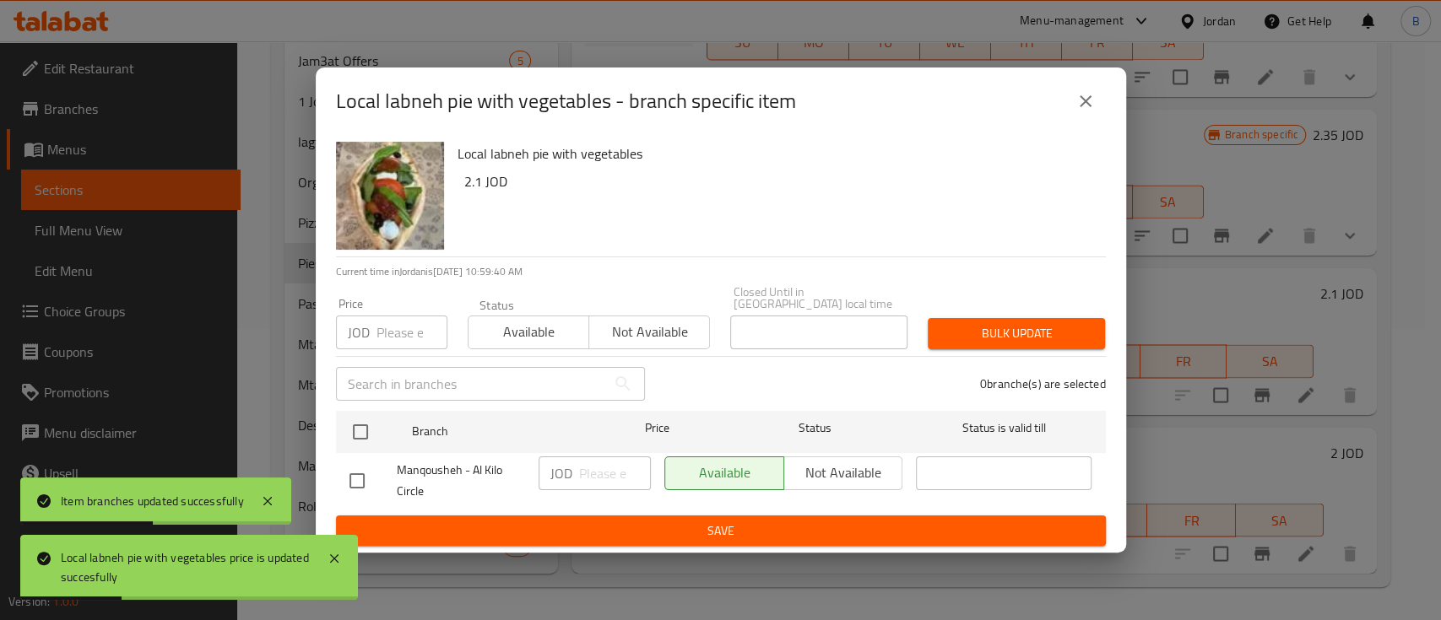
click at [1094, 118] on button "close" at bounding box center [1085, 101] width 41 height 41
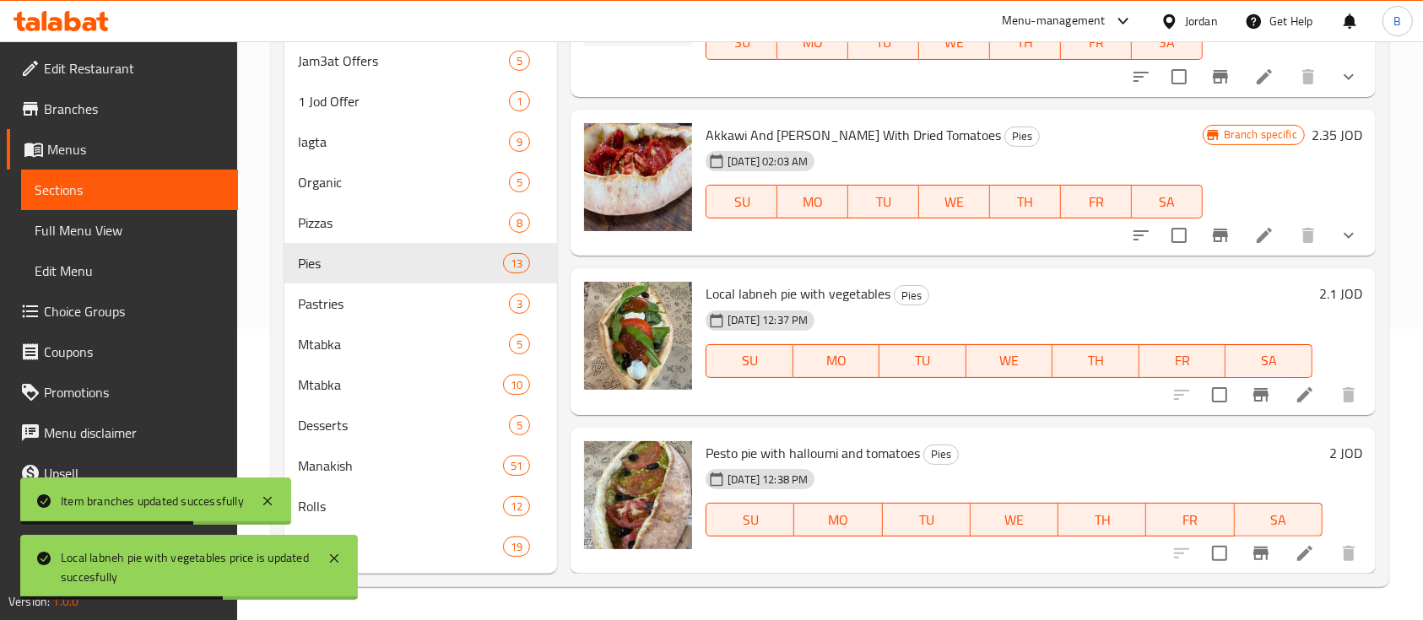
click at [1337, 456] on h6 "2 JOD" at bounding box center [1345, 453] width 33 height 24
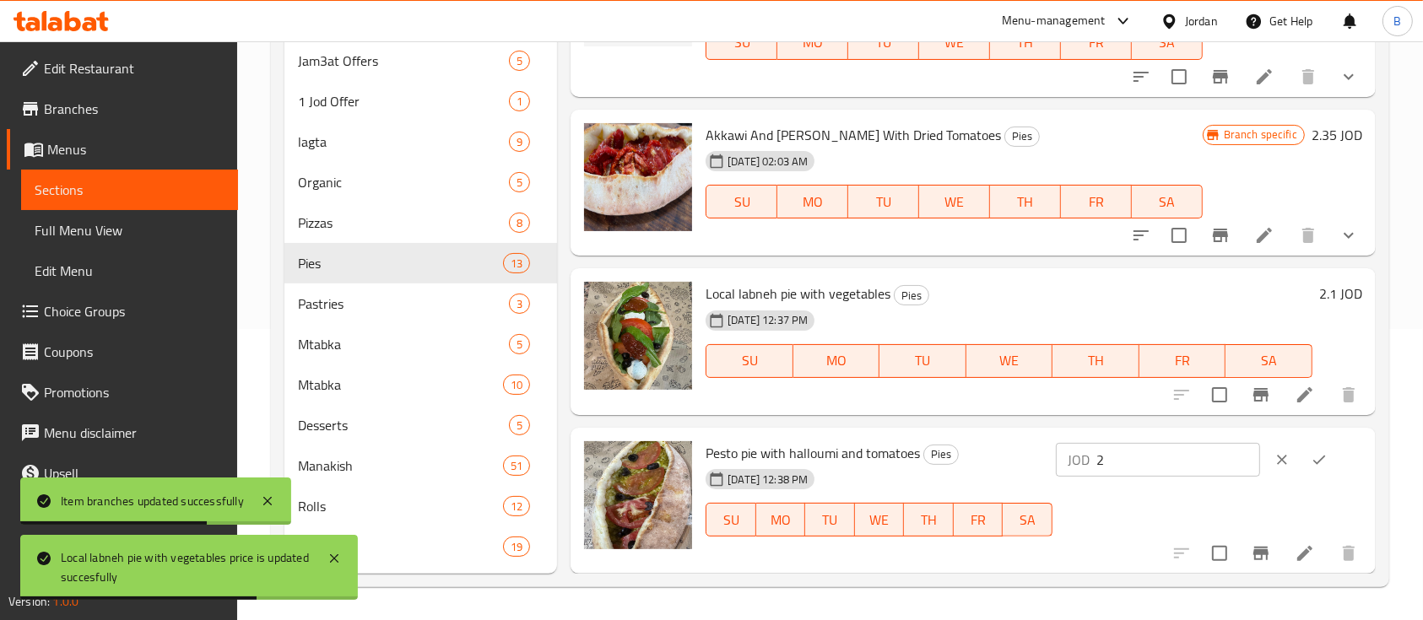
click at [1169, 451] on input "2" at bounding box center [1178, 460] width 164 height 34
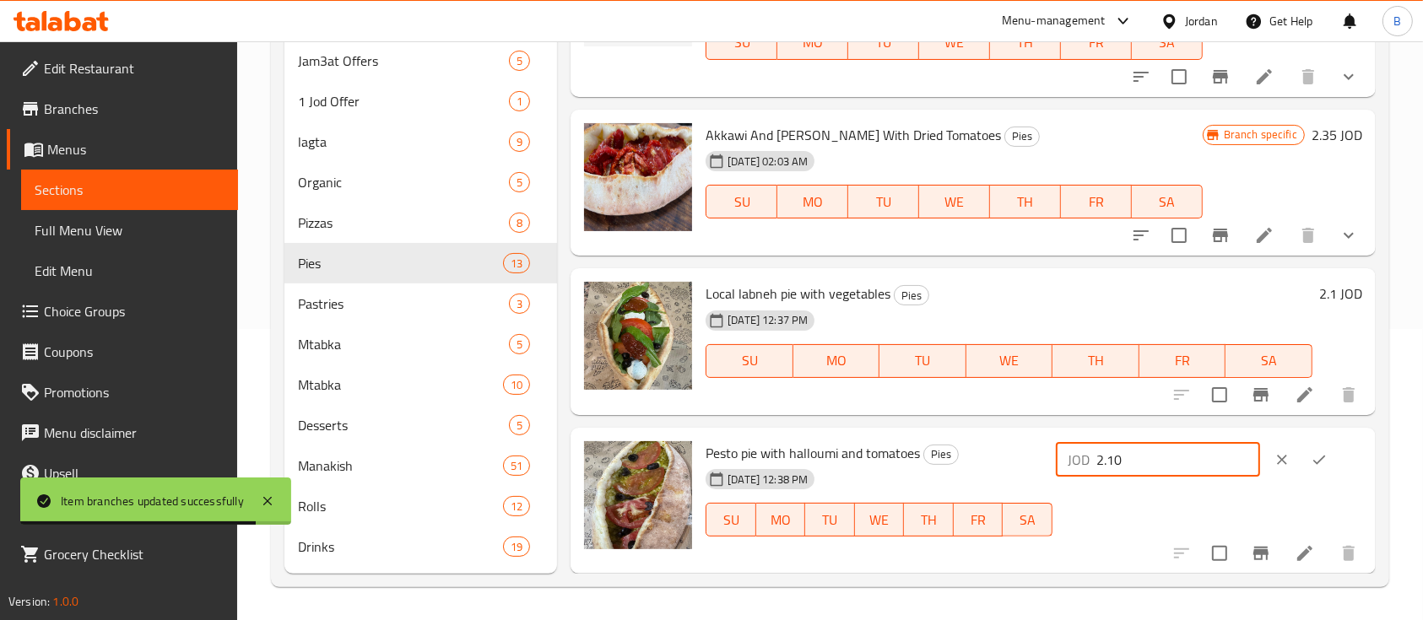
type input "2.10"
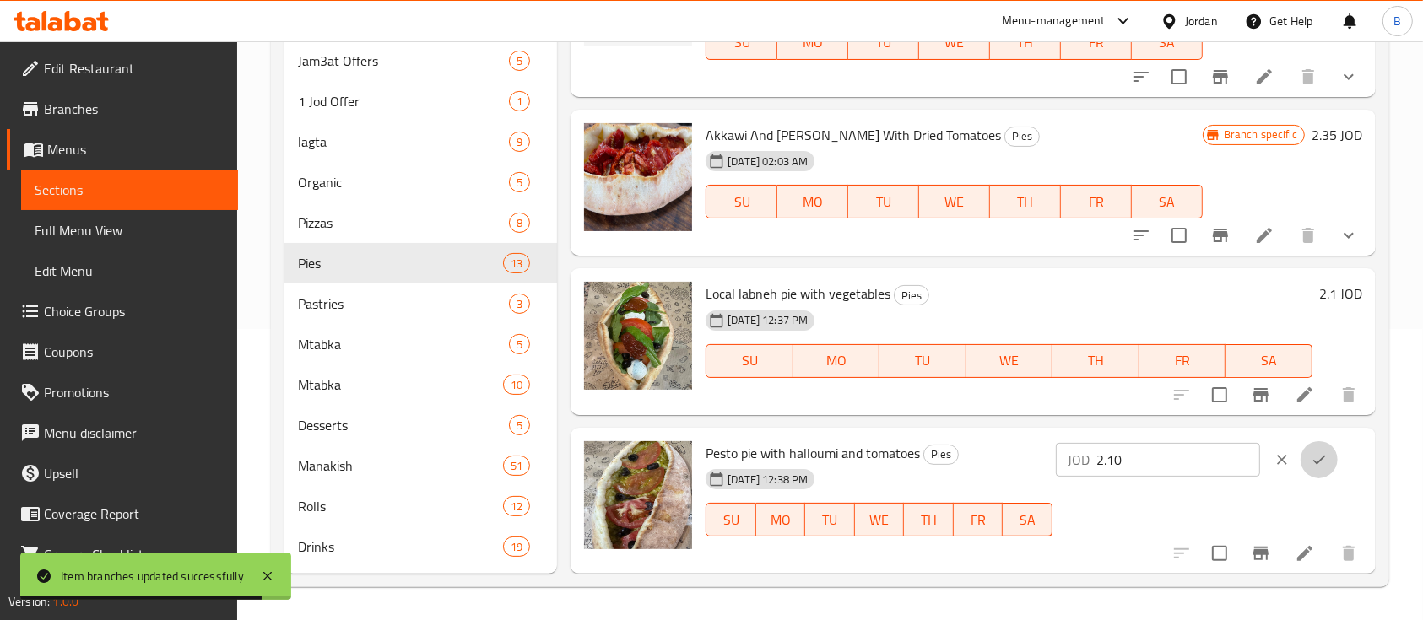
click at [1323, 464] on button "ok" at bounding box center [1318, 459] width 37 height 37
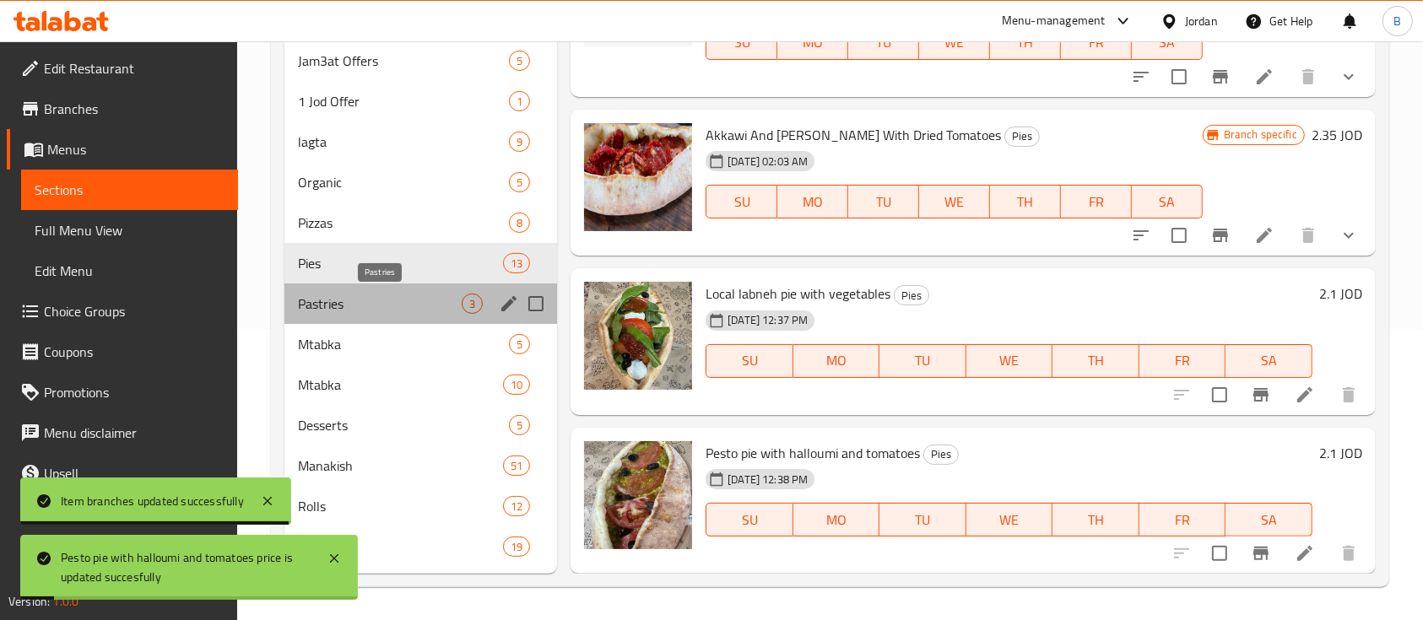
click at [368, 299] on span "Pastries" at bounding box center [380, 304] width 164 height 20
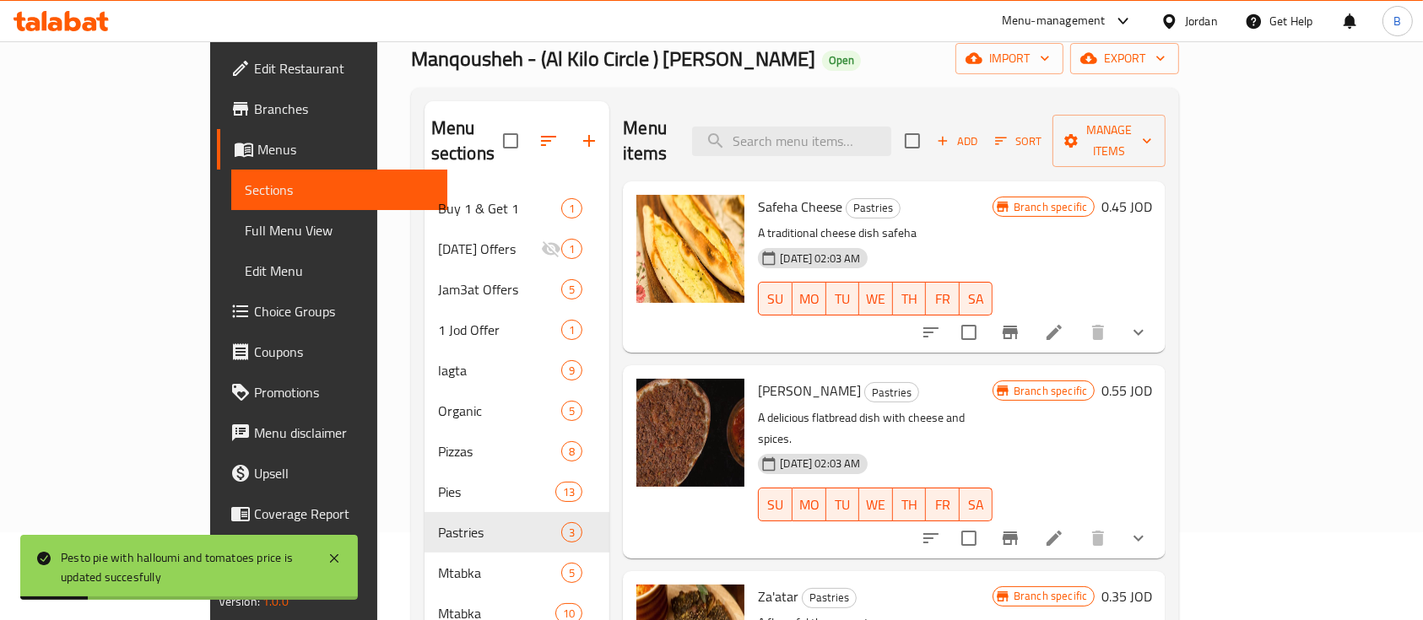
scroll to position [67, 0]
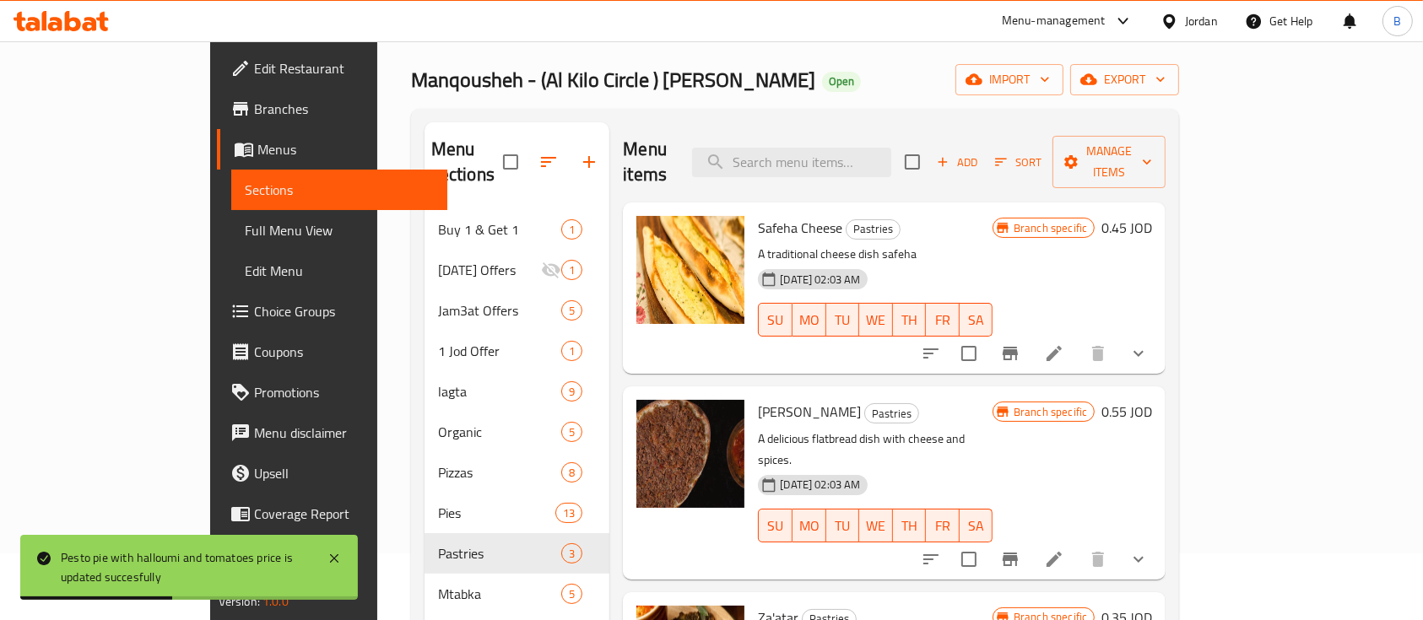
click at [1152, 216] on h6 "0.45 JOD" at bounding box center [1126, 228] width 51 height 24
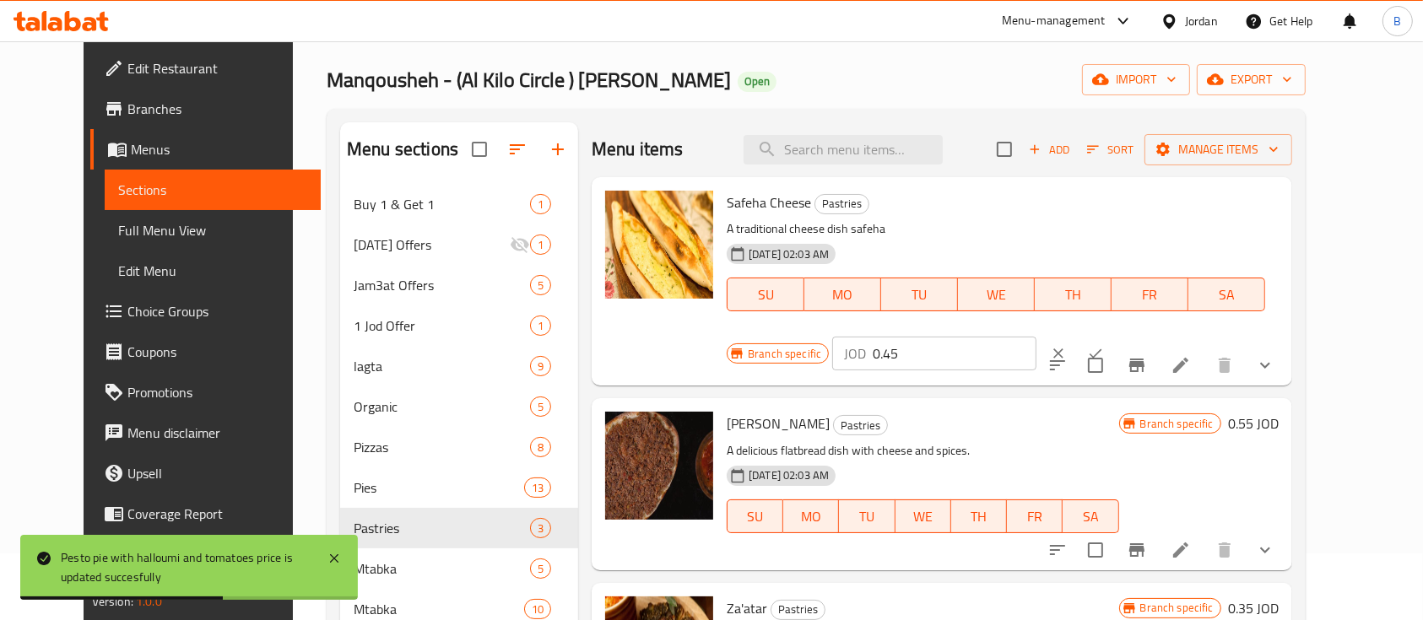
click at [1036, 337] on input "0.45" at bounding box center [955, 354] width 164 height 34
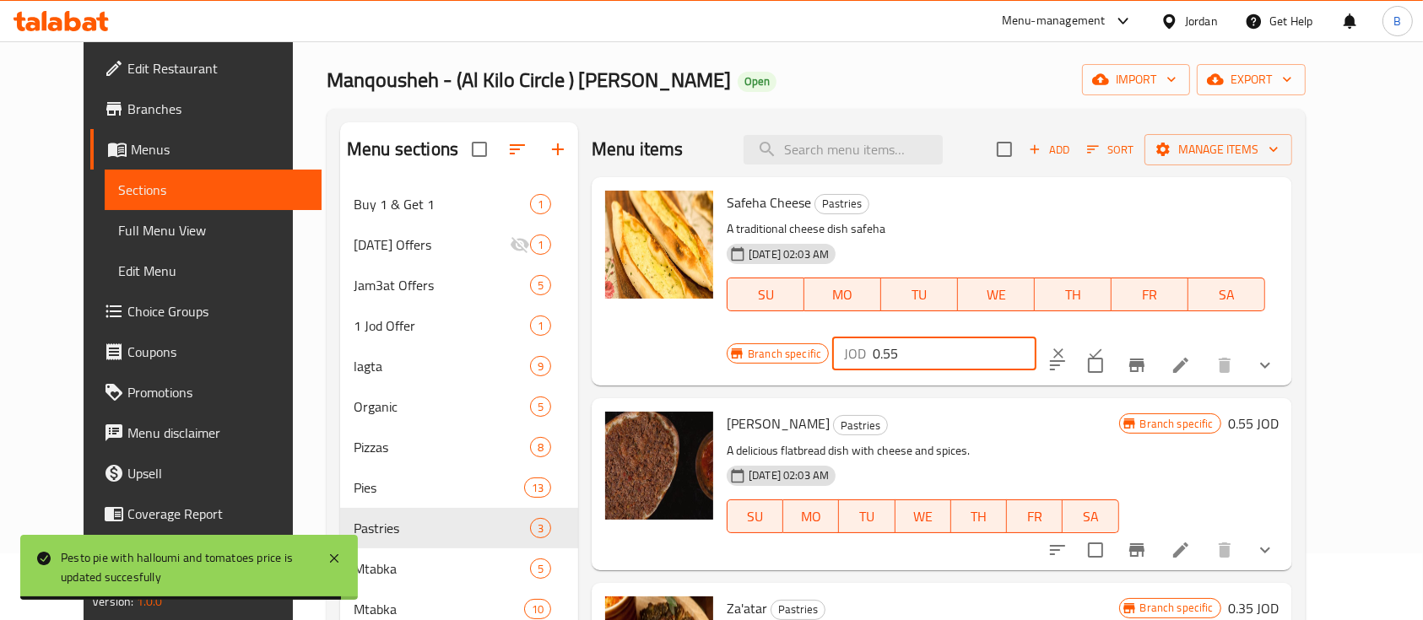
type input "0.55"
click at [1077, 335] on button "clear" at bounding box center [1058, 353] width 37 height 37
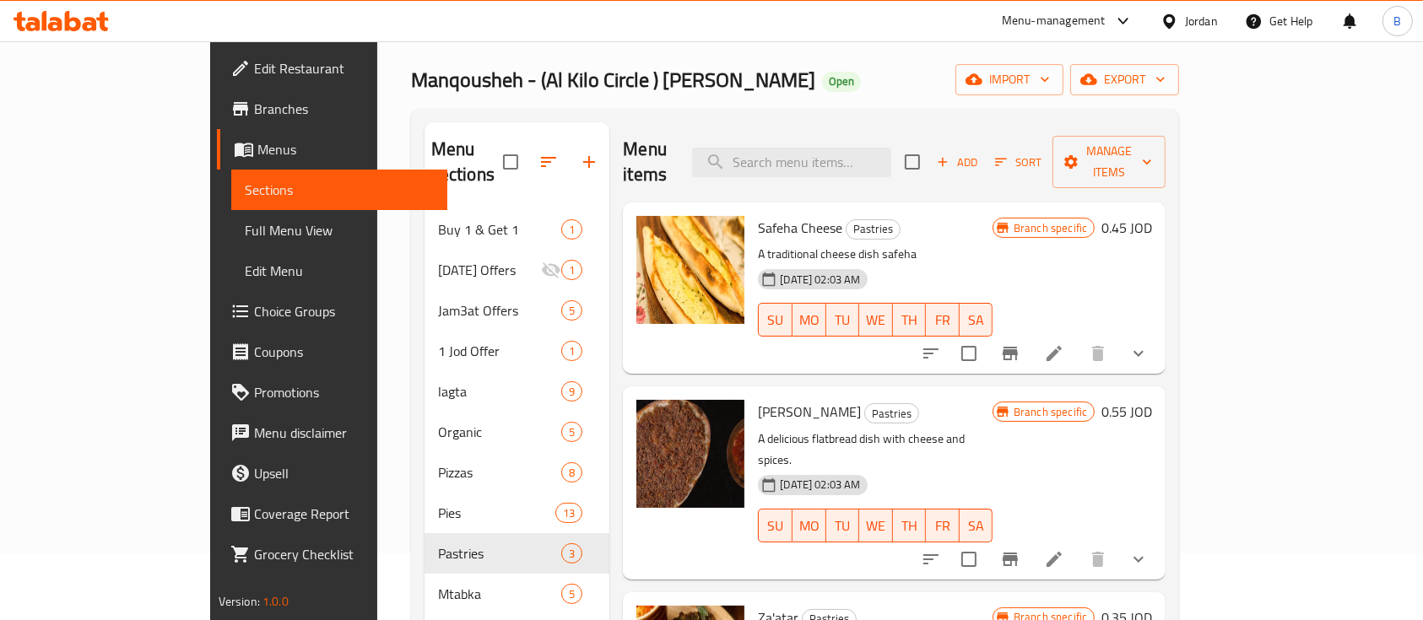
click at [1152, 216] on h6 "0.45 JOD" at bounding box center [1126, 228] width 51 height 24
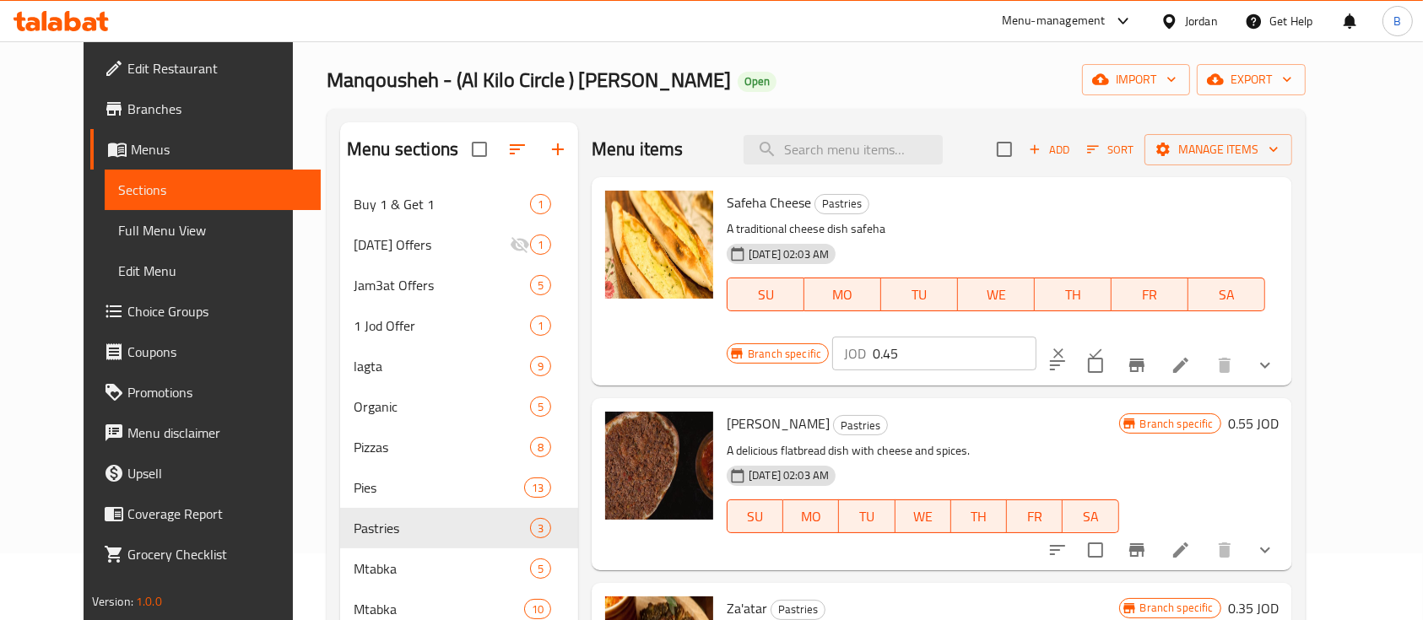
click at [1036, 337] on input "0.45" at bounding box center [955, 354] width 164 height 34
type input "0.55"
click at [1102, 349] on icon "ok" at bounding box center [1095, 353] width 13 height 9
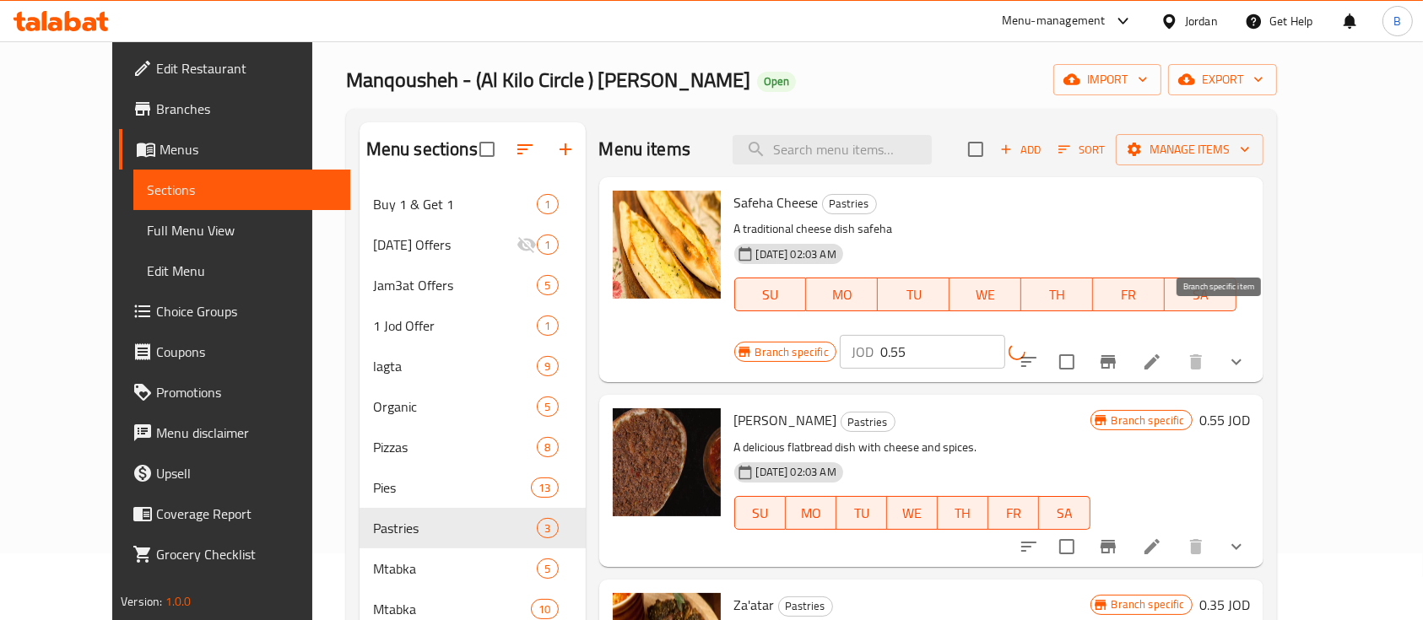
click at [1128, 342] on button "Branch-specific-item" at bounding box center [1108, 362] width 41 height 41
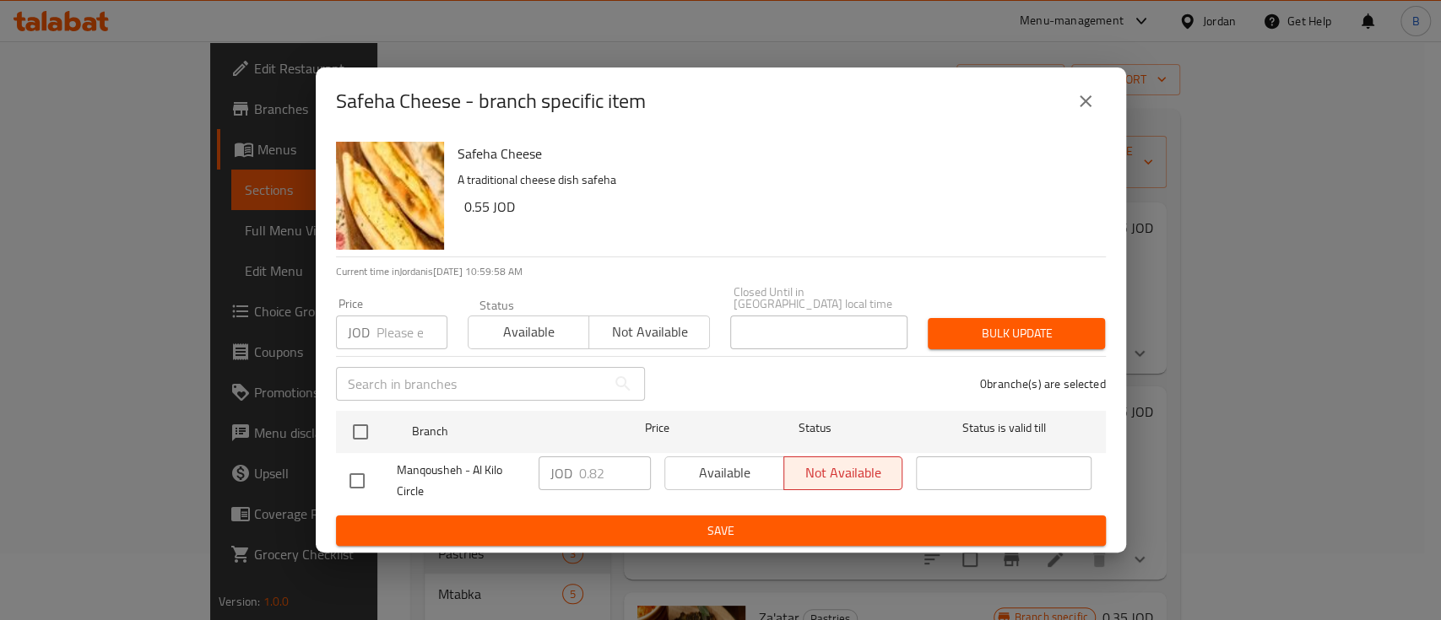
click at [1080, 107] on icon "close" at bounding box center [1085, 101] width 20 height 20
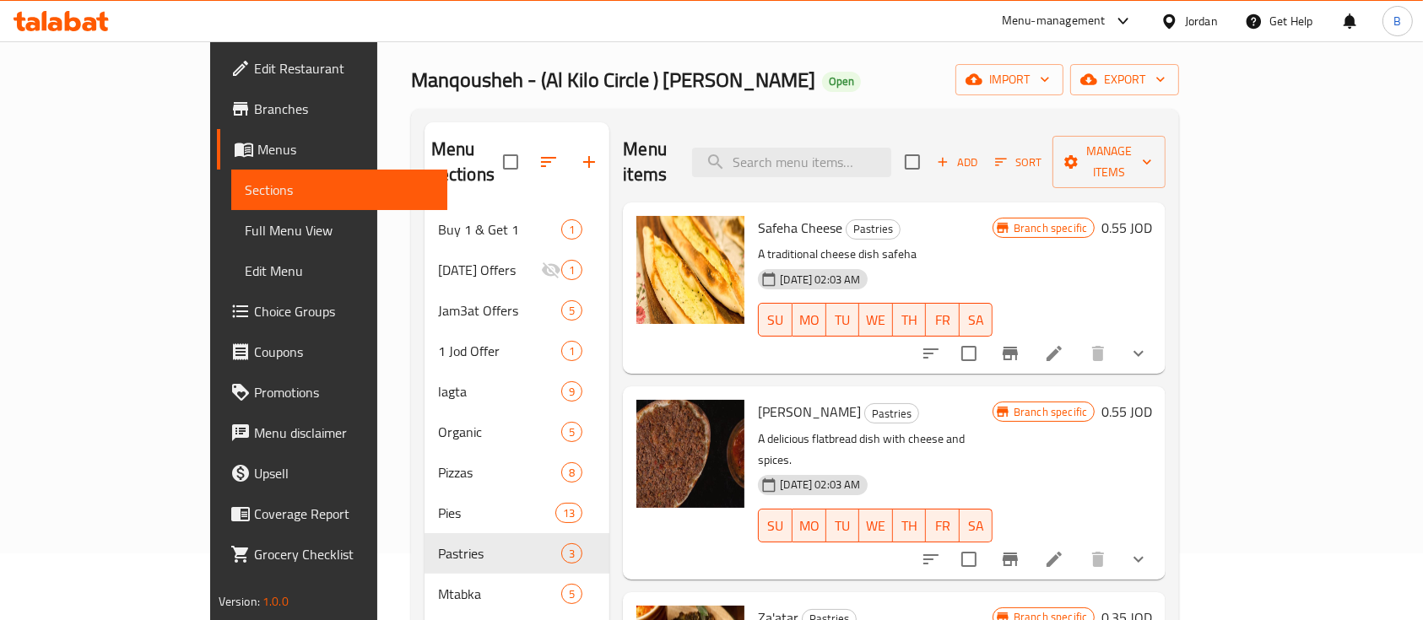
click at [1152, 400] on h6 "0.55 JOD" at bounding box center [1126, 412] width 51 height 24
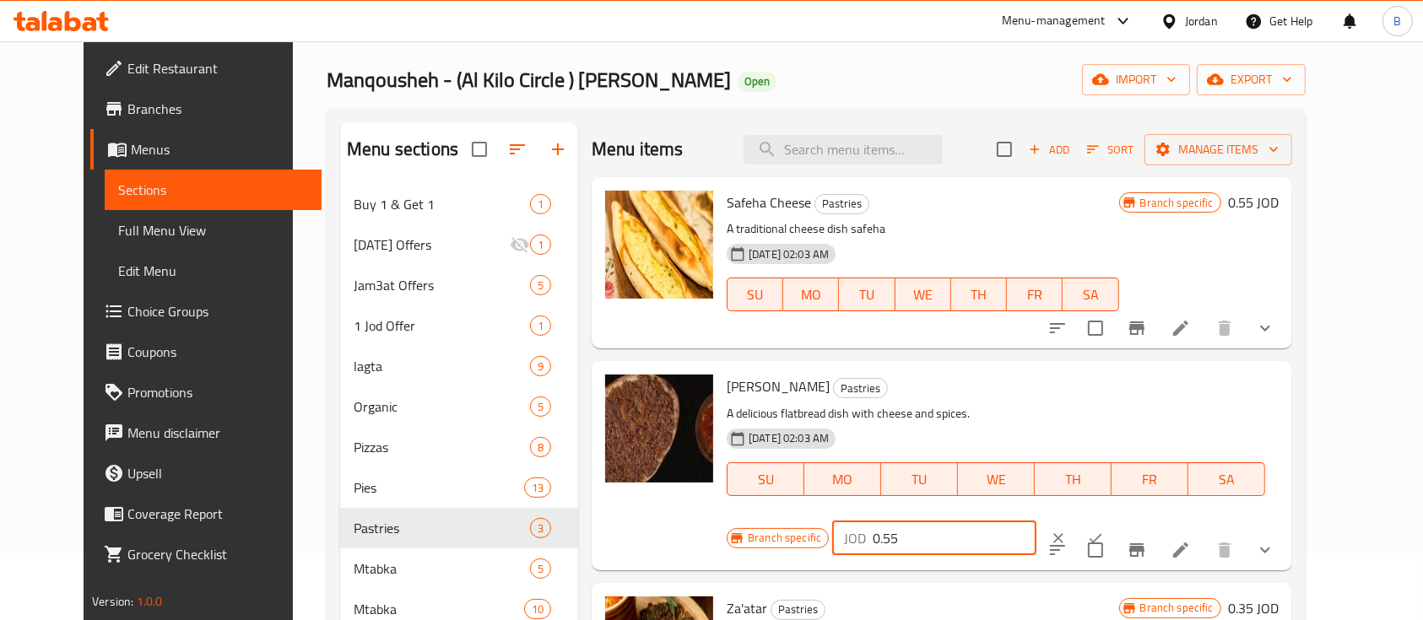
drag, startPoint x: 1185, startPoint y: 386, endPoint x: 1153, endPoint y: 390, distance: 32.3
click at [1036, 522] on input "0.55" at bounding box center [955, 539] width 164 height 34
type input "0.65"
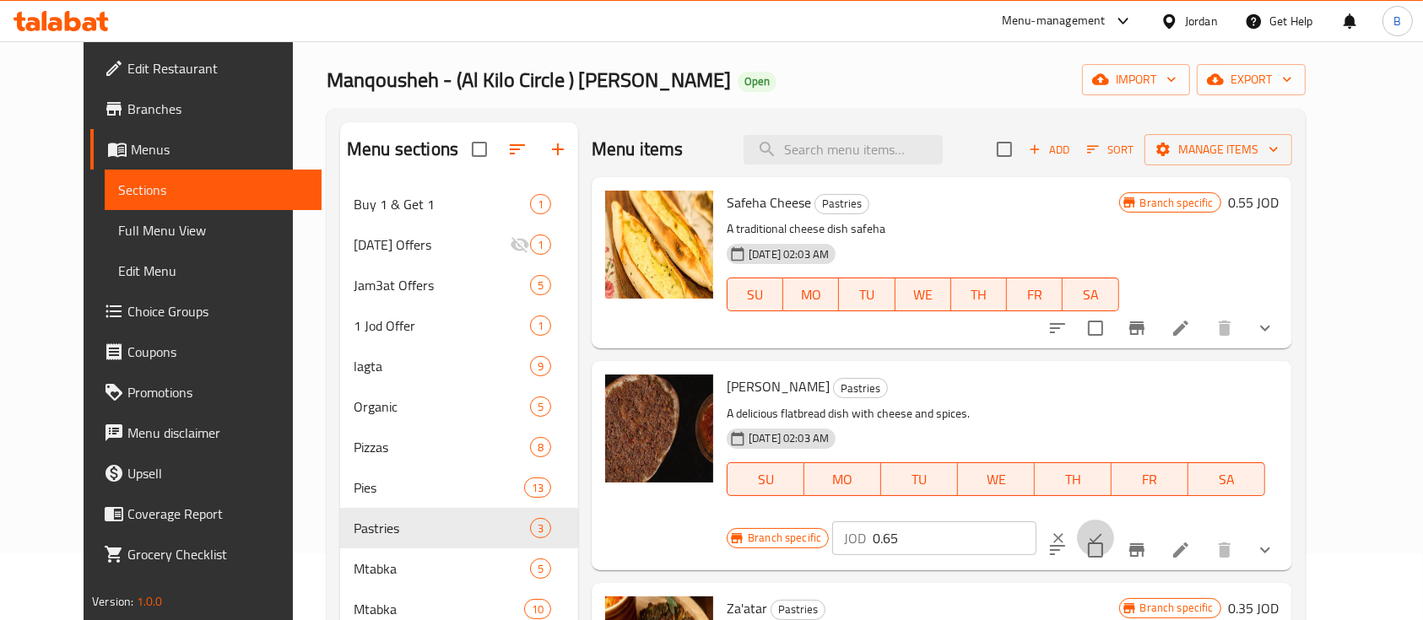
click at [1104, 530] on icon "ok" at bounding box center [1095, 538] width 17 height 17
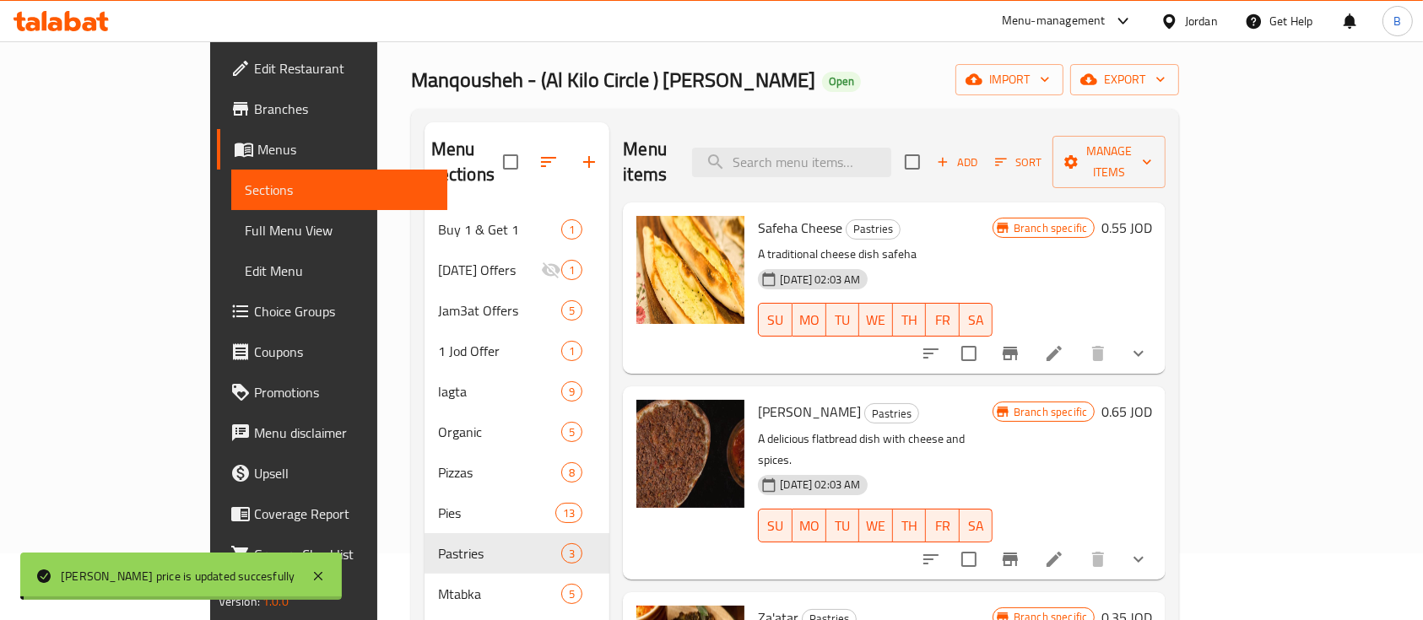
click at [1030, 539] on button "Branch-specific-item" at bounding box center [1010, 559] width 41 height 41
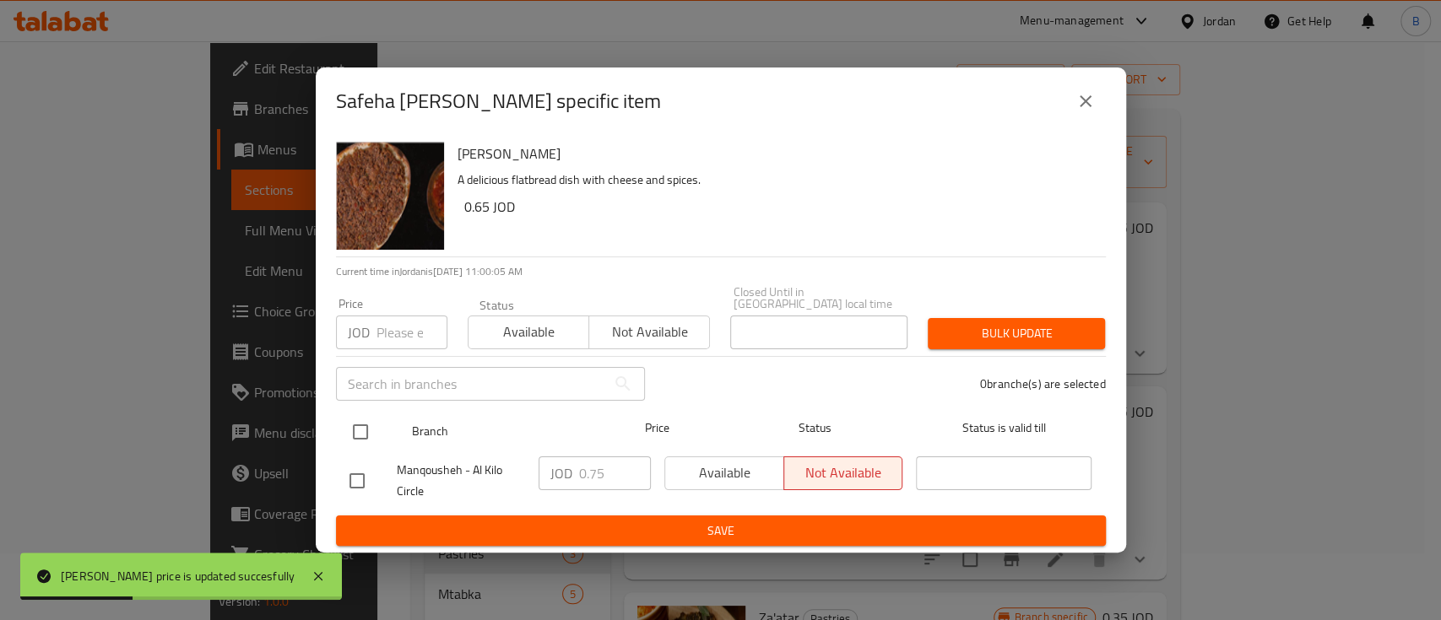
click at [369, 426] on input "checkbox" at bounding box center [360, 431] width 35 height 35
checkbox input "true"
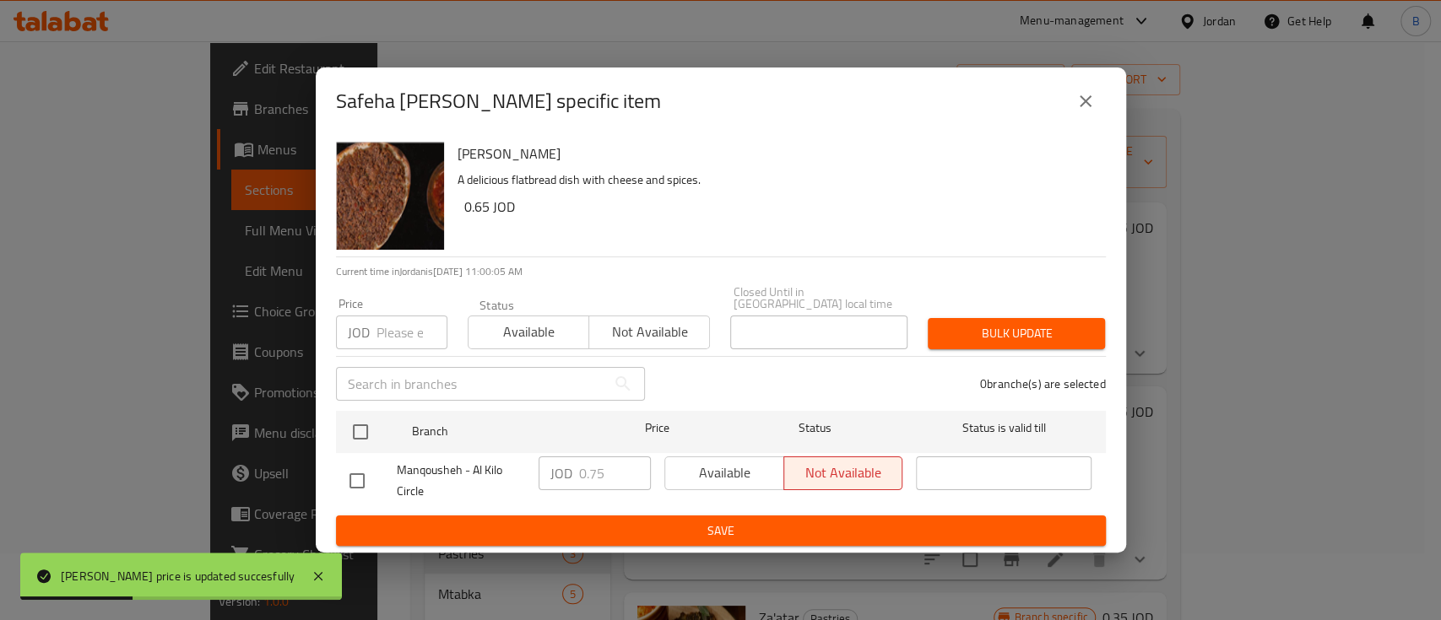
checkbox input "true"
drag, startPoint x: 596, startPoint y: 474, endPoint x: 587, endPoint y: 473, distance: 8.5
click at [587, 473] on input "0.75" at bounding box center [615, 474] width 72 height 34
type input "0.65"
click at [743, 528] on span "Save" at bounding box center [720, 531] width 743 height 21
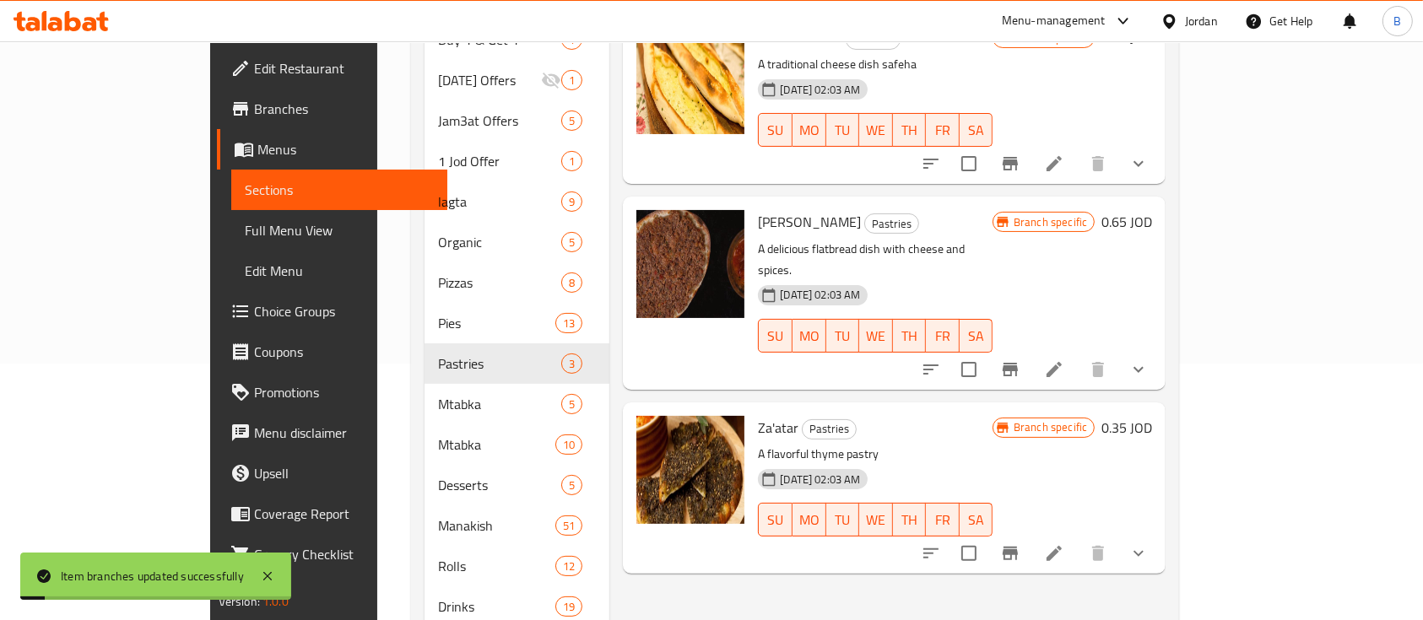
scroll to position [291, 0]
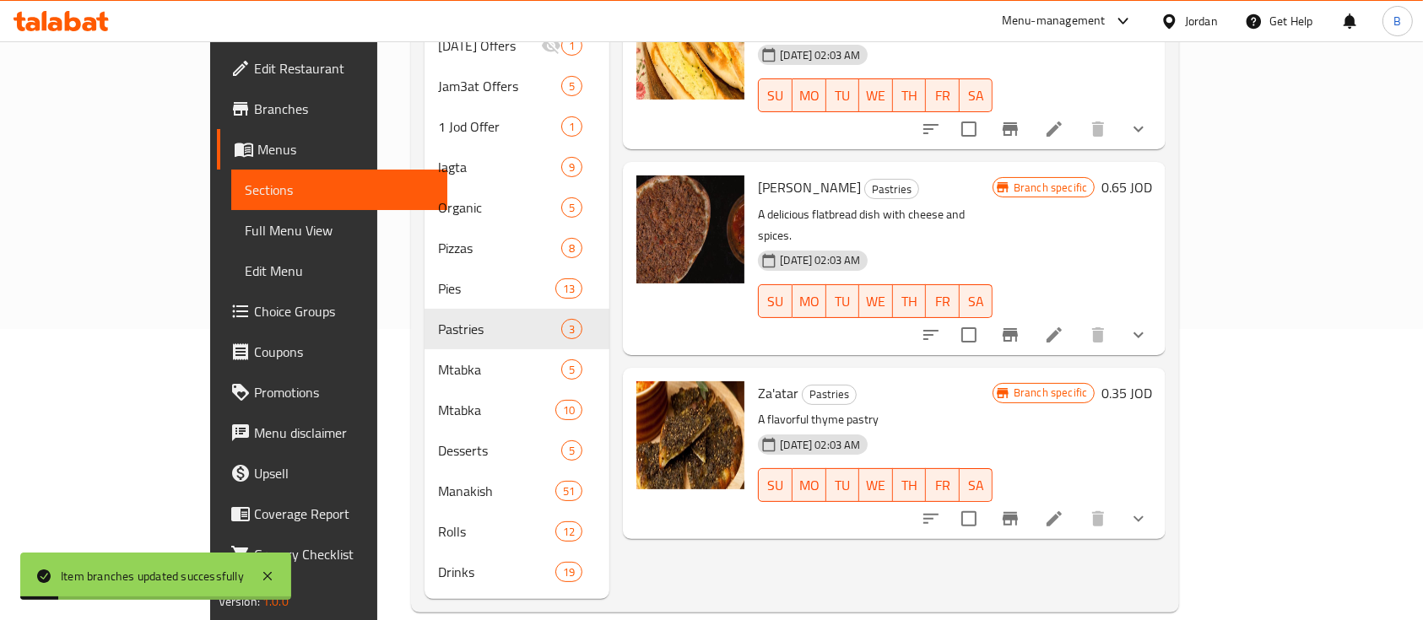
click at [1152, 381] on div "Branch specific 0.35 JOD" at bounding box center [1071, 393] width 159 height 24
click at [1152, 381] on h6 "0.35 JOD" at bounding box center [1126, 393] width 51 height 24
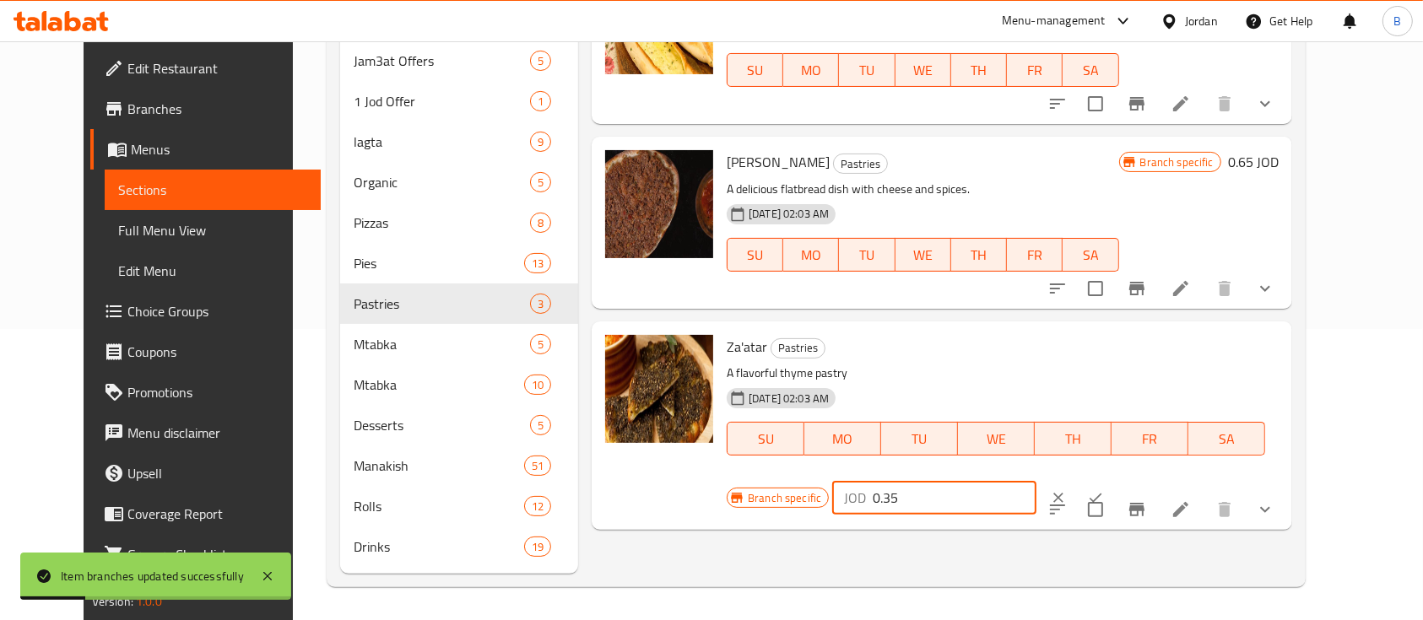
click at [1036, 481] on input "0.35" at bounding box center [955, 498] width 164 height 34
type input "0.45"
click at [1104, 489] on icon "ok" at bounding box center [1095, 497] width 17 height 17
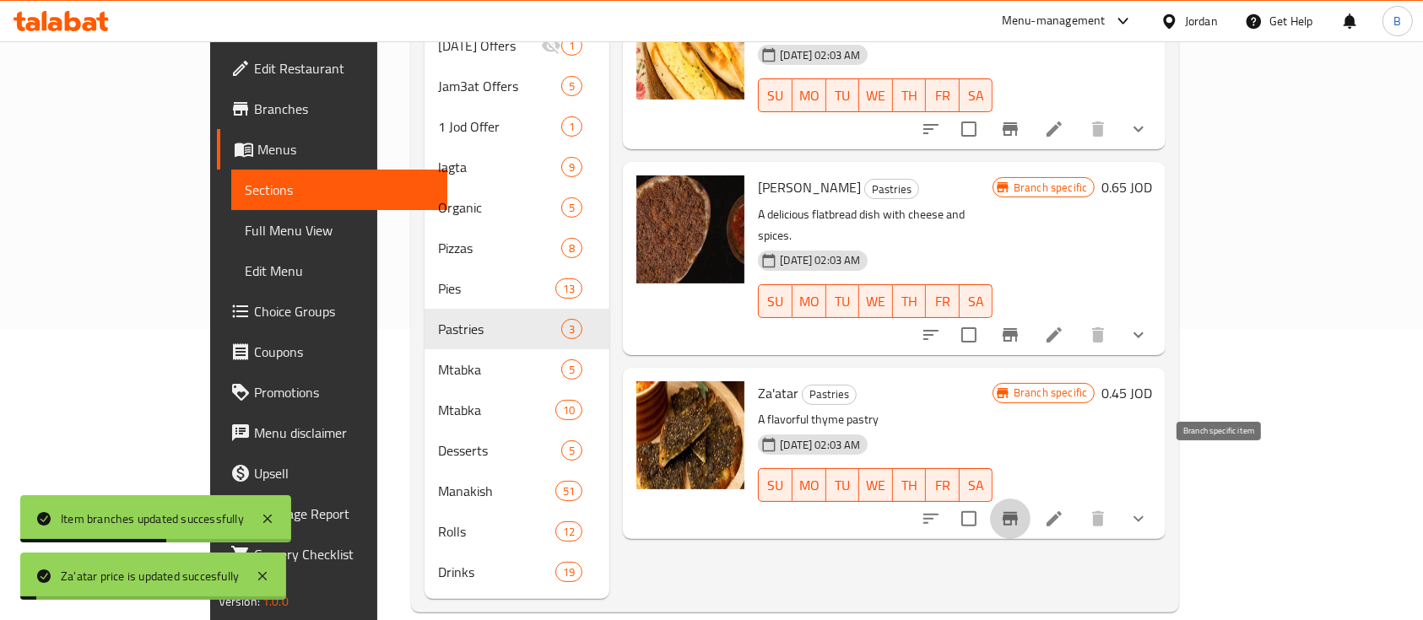
click at [1020, 509] on icon "Branch-specific-item" at bounding box center [1010, 519] width 20 height 20
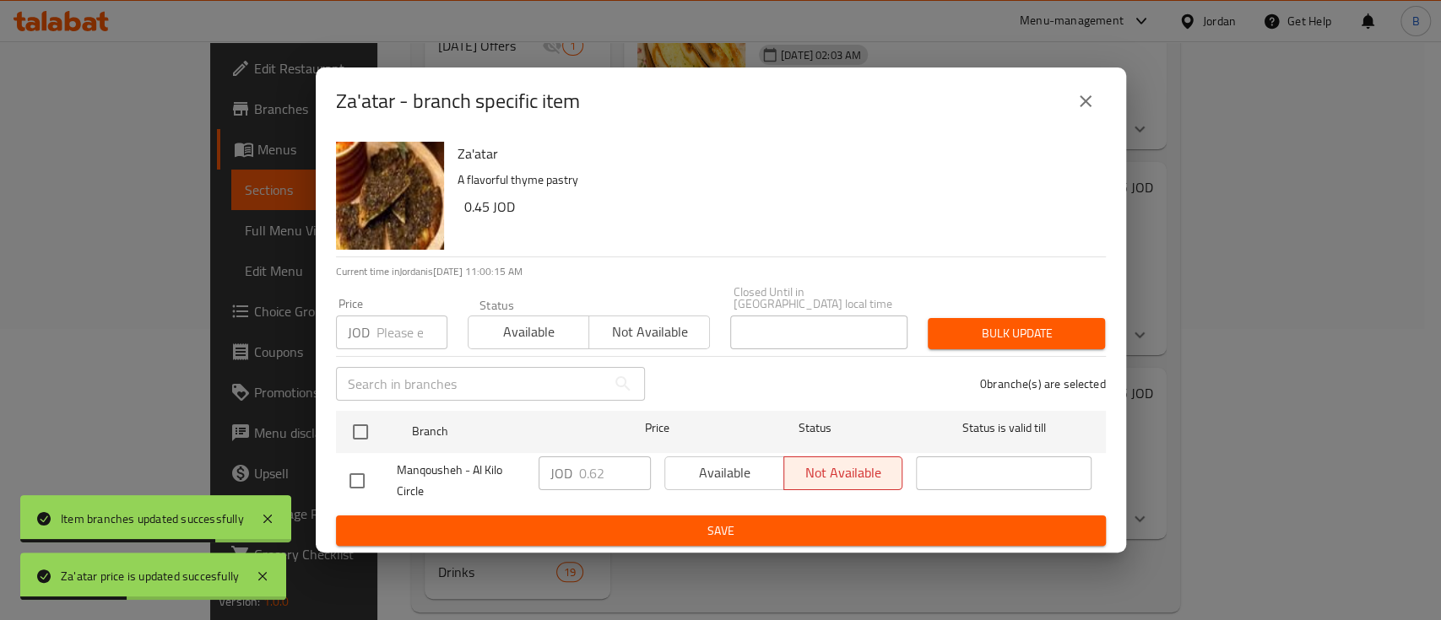
click at [1097, 115] on button "close" at bounding box center [1085, 101] width 41 height 41
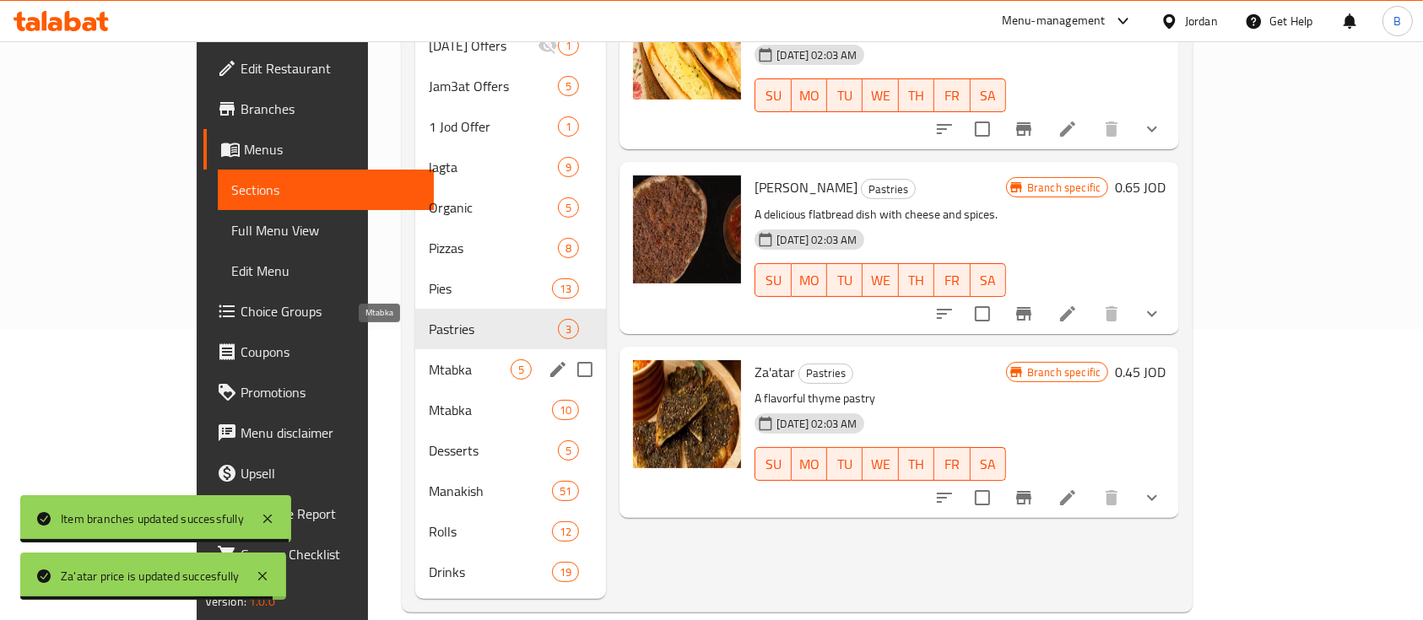
click at [429, 359] on span "Mtabka" at bounding box center [470, 369] width 82 height 20
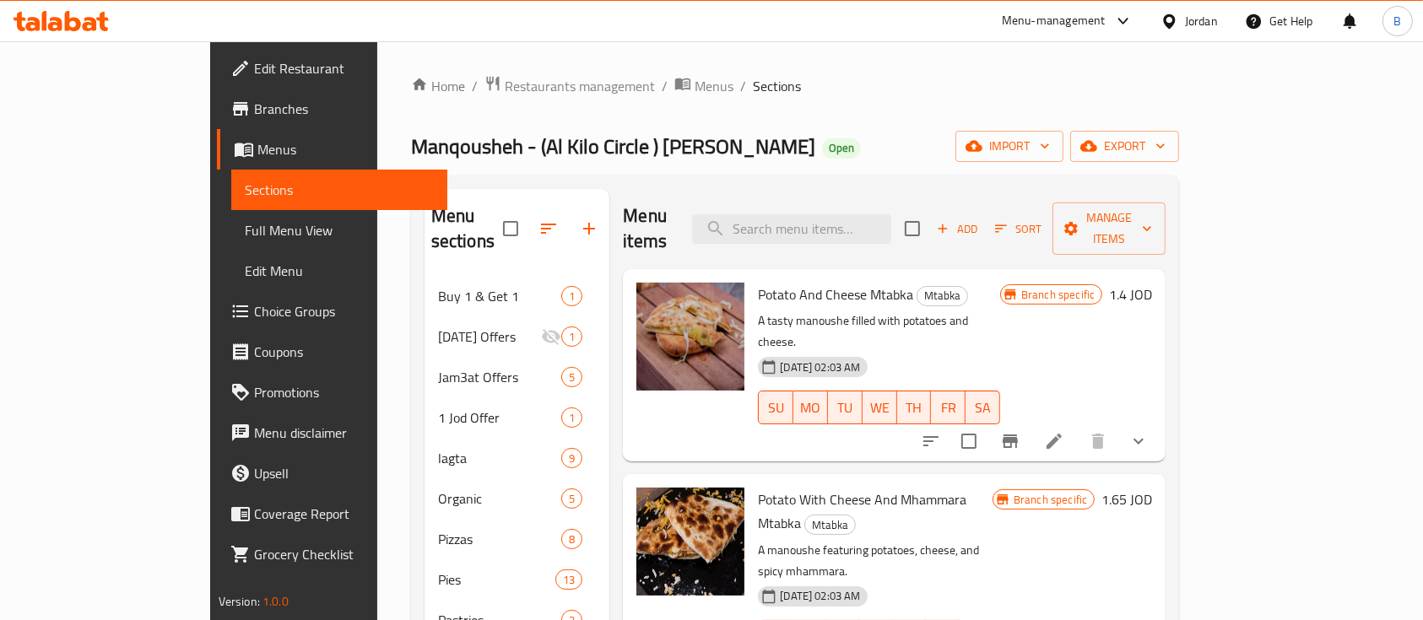
click at [1152, 283] on h6 "1.4 JOD" at bounding box center [1130, 295] width 43 height 24
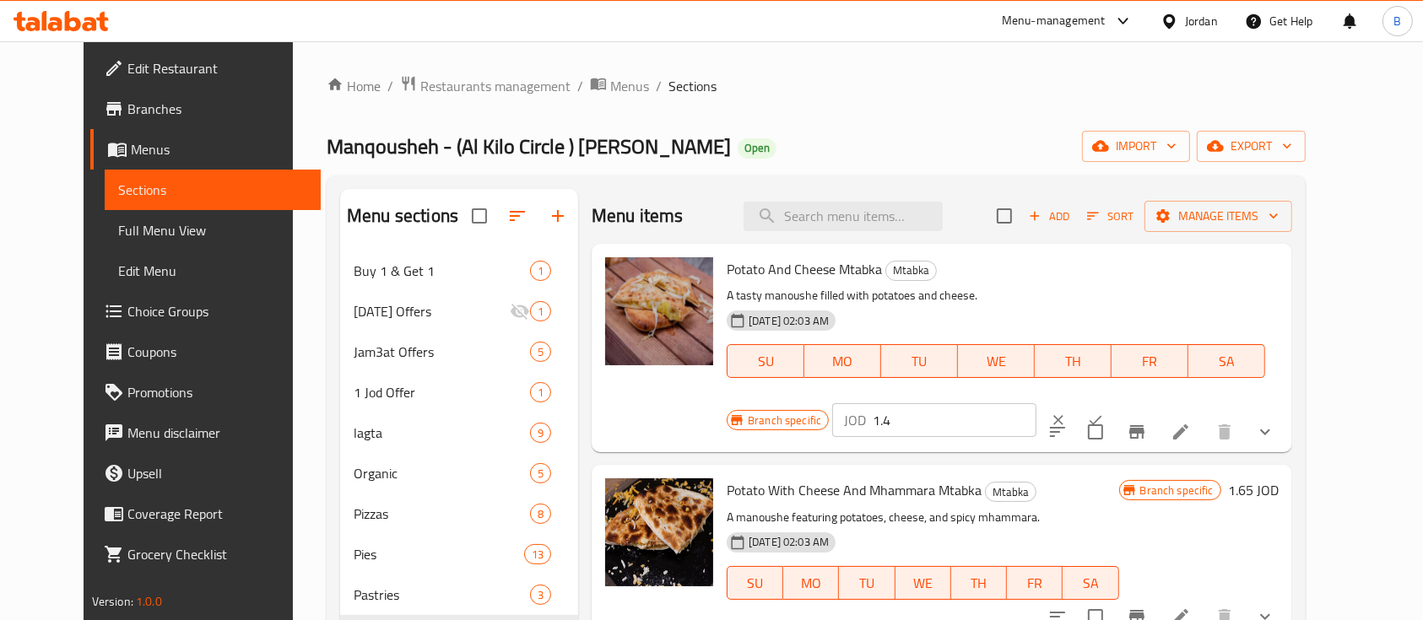
click at [1036, 403] on input "1.4" at bounding box center [955, 420] width 164 height 34
type input "1.50"
click at [1104, 412] on icon "ok" at bounding box center [1095, 420] width 17 height 17
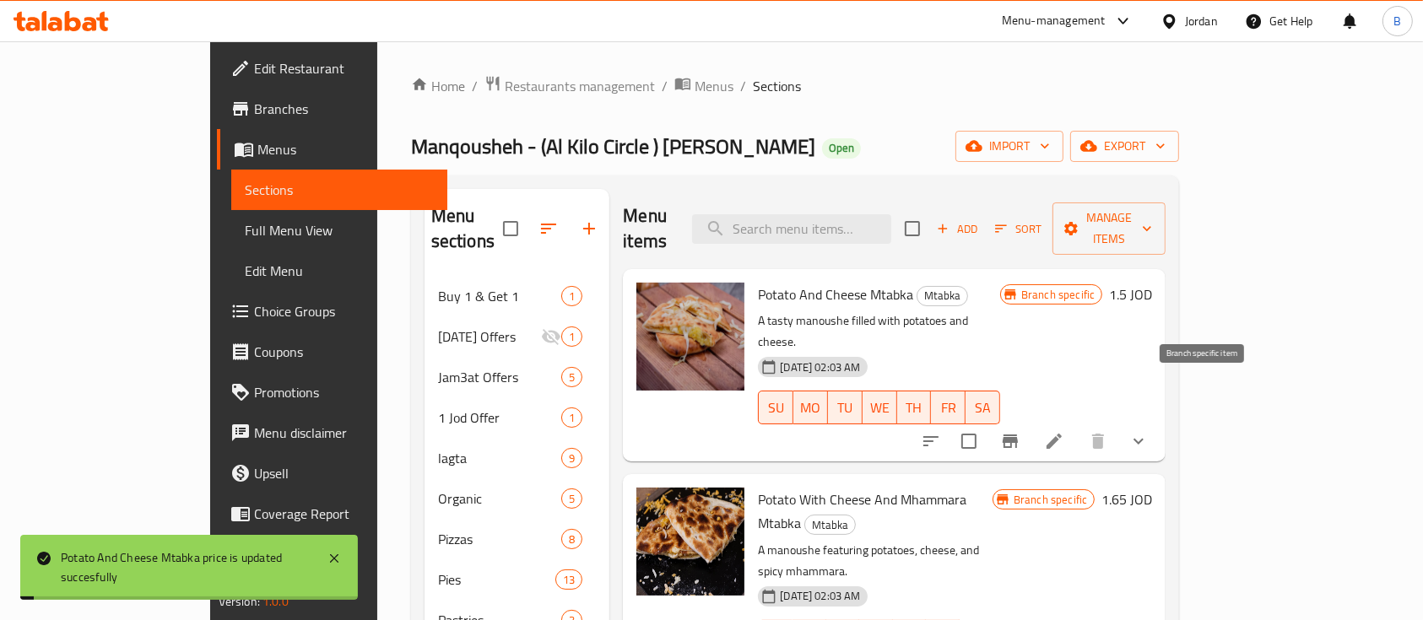
click at [1018, 435] on icon "Branch-specific-item" at bounding box center [1010, 442] width 15 height 14
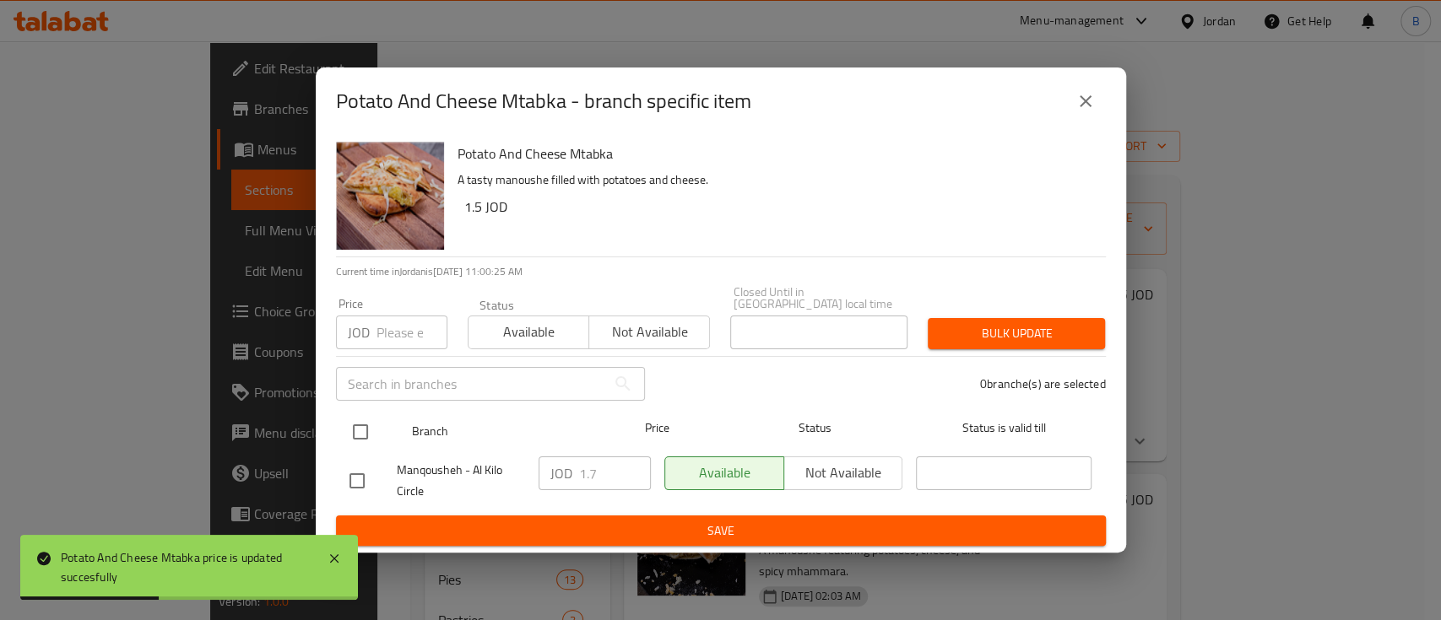
click at [364, 421] on input "checkbox" at bounding box center [360, 431] width 35 height 35
checkbox input "true"
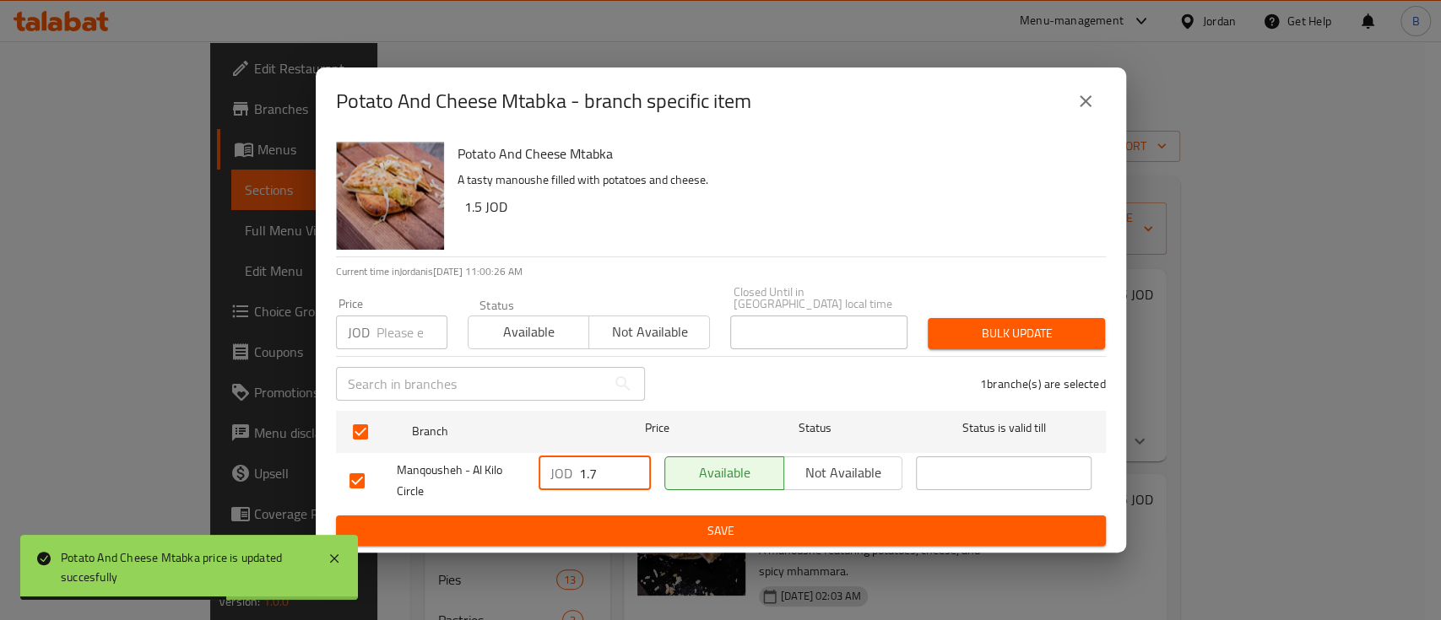
click at [594, 469] on input "1.7" at bounding box center [615, 474] width 72 height 34
type input "1.50"
click at [864, 524] on span "Save" at bounding box center [720, 531] width 743 height 21
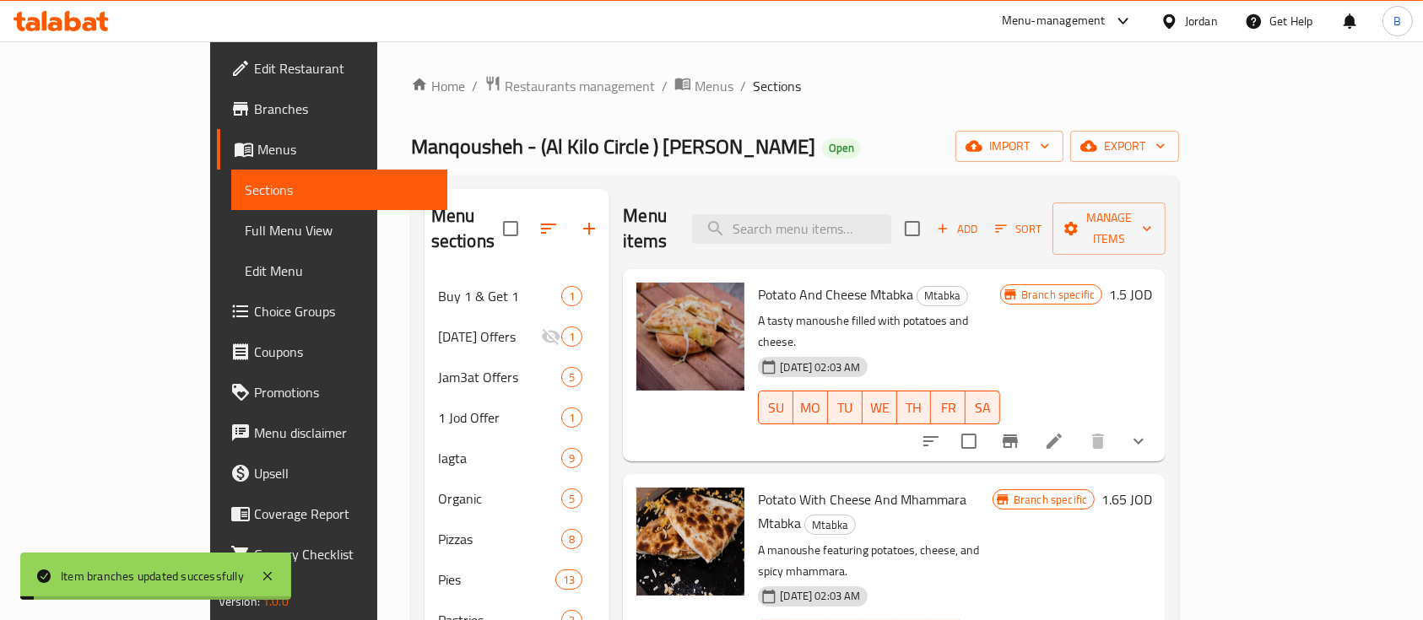
scroll to position [112, 0]
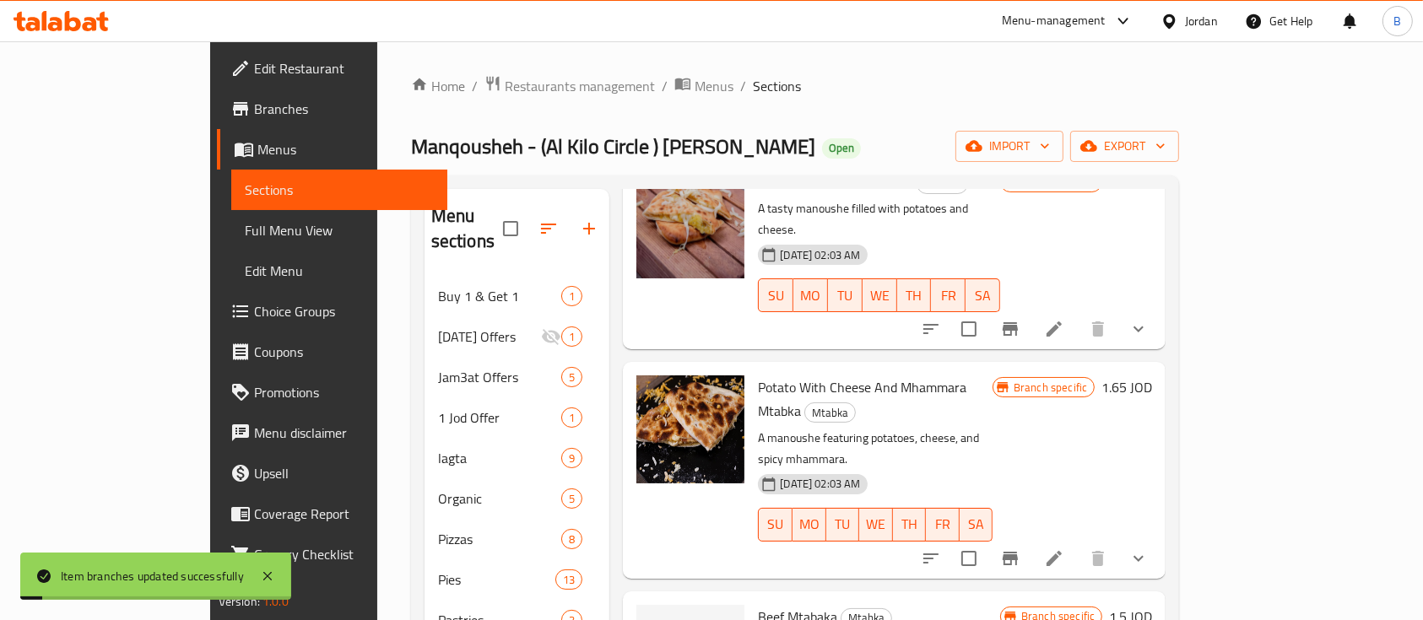
click at [1152, 376] on h6 "1.65 JOD" at bounding box center [1126, 388] width 51 height 24
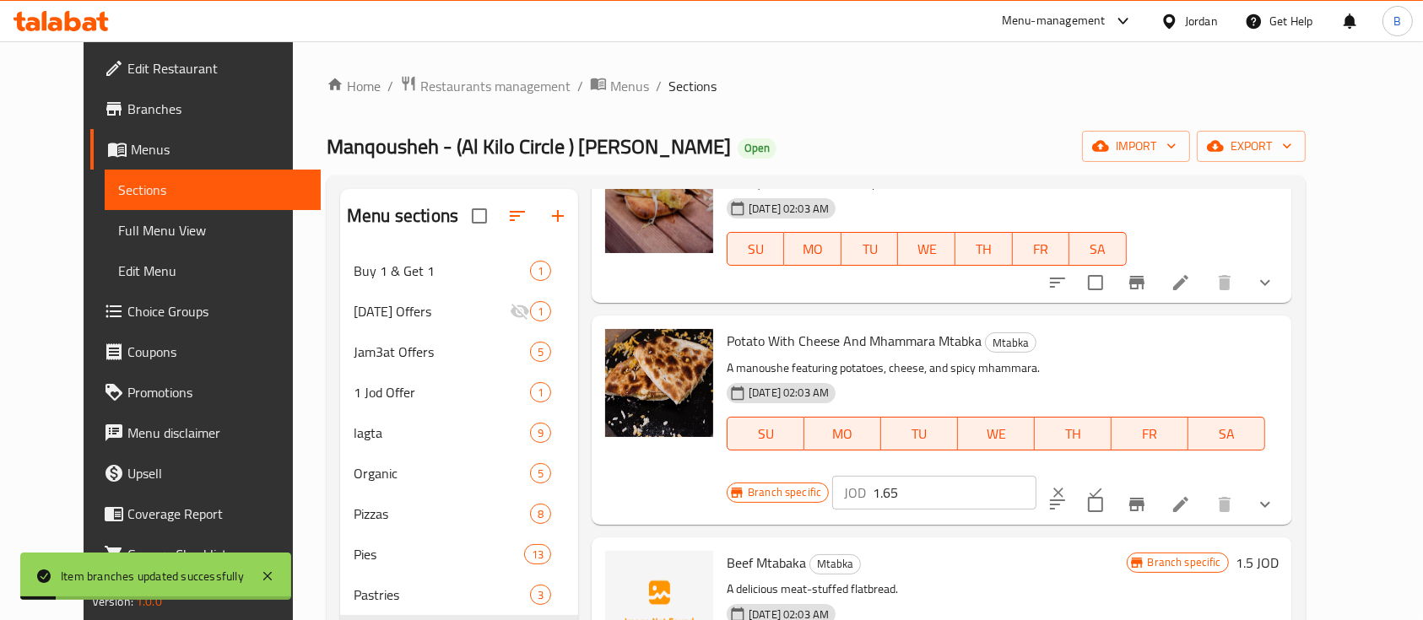
click at [1036, 476] on input "1.65" at bounding box center [955, 493] width 164 height 34
type input "1.75"
click at [1114, 474] on button "ok" at bounding box center [1095, 492] width 37 height 37
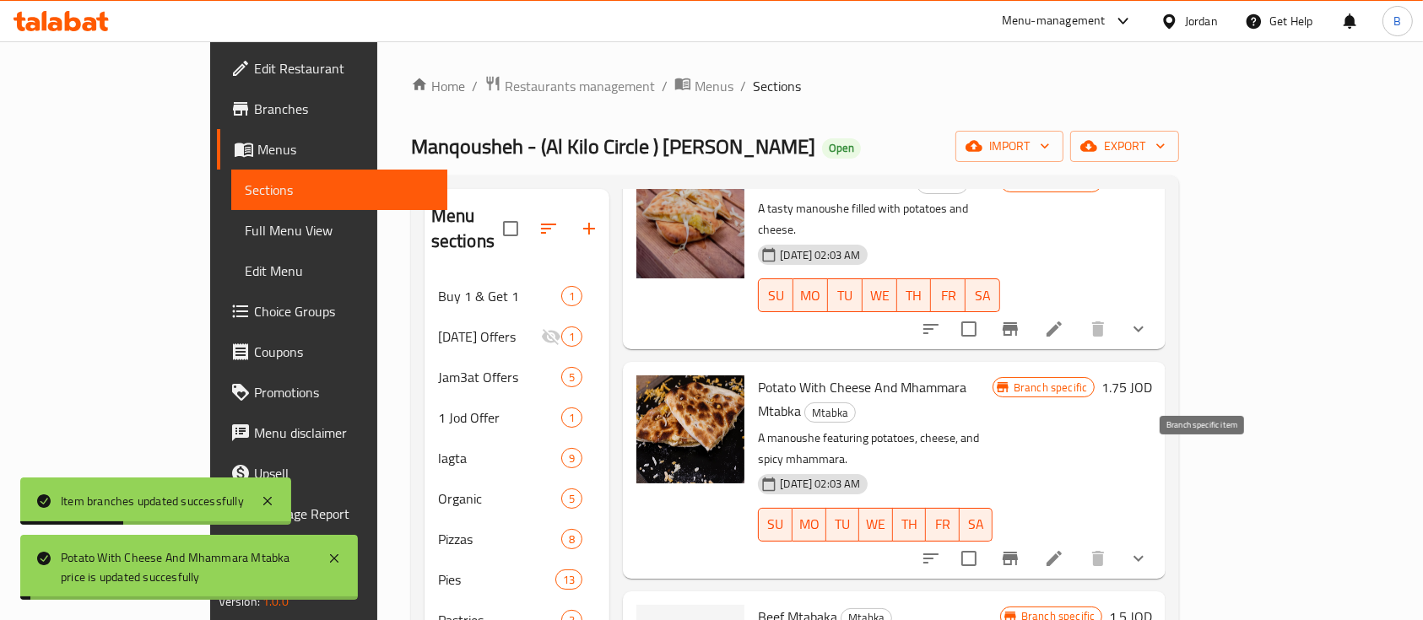
click at [1020, 549] on icon "Branch-specific-item" at bounding box center [1010, 559] width 20 height 20
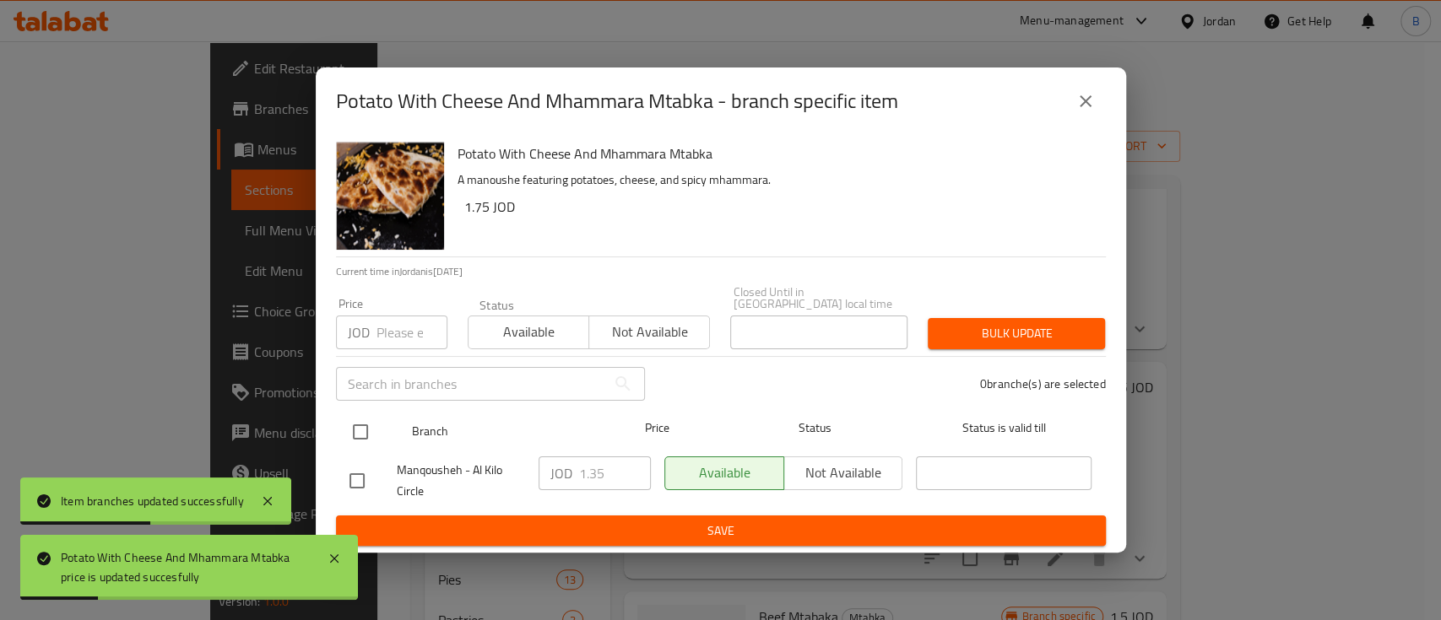
click at [351, 423] on input "checkbox" at bounding box center [360, 431] width 35 height 35
checkbox input "true"
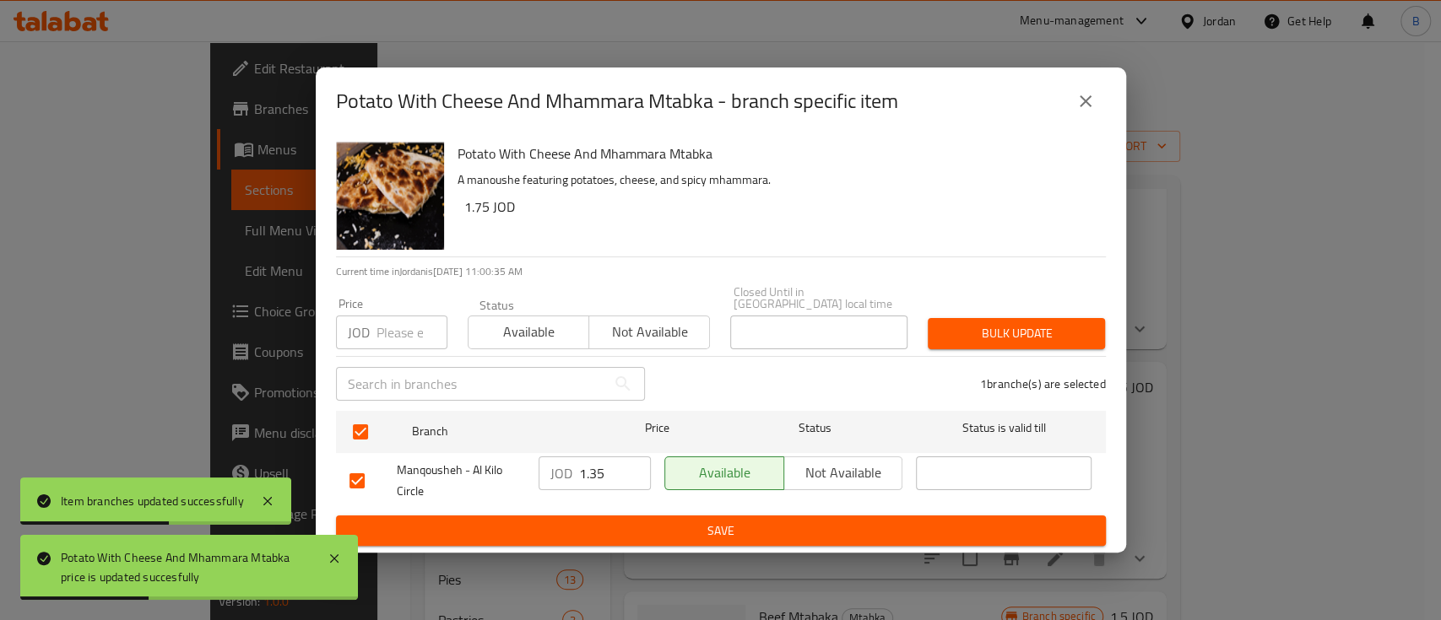
click at [616, 457] on input "1.35" at bounding box center [615, 474] width 72 height 34
type input "1.75"
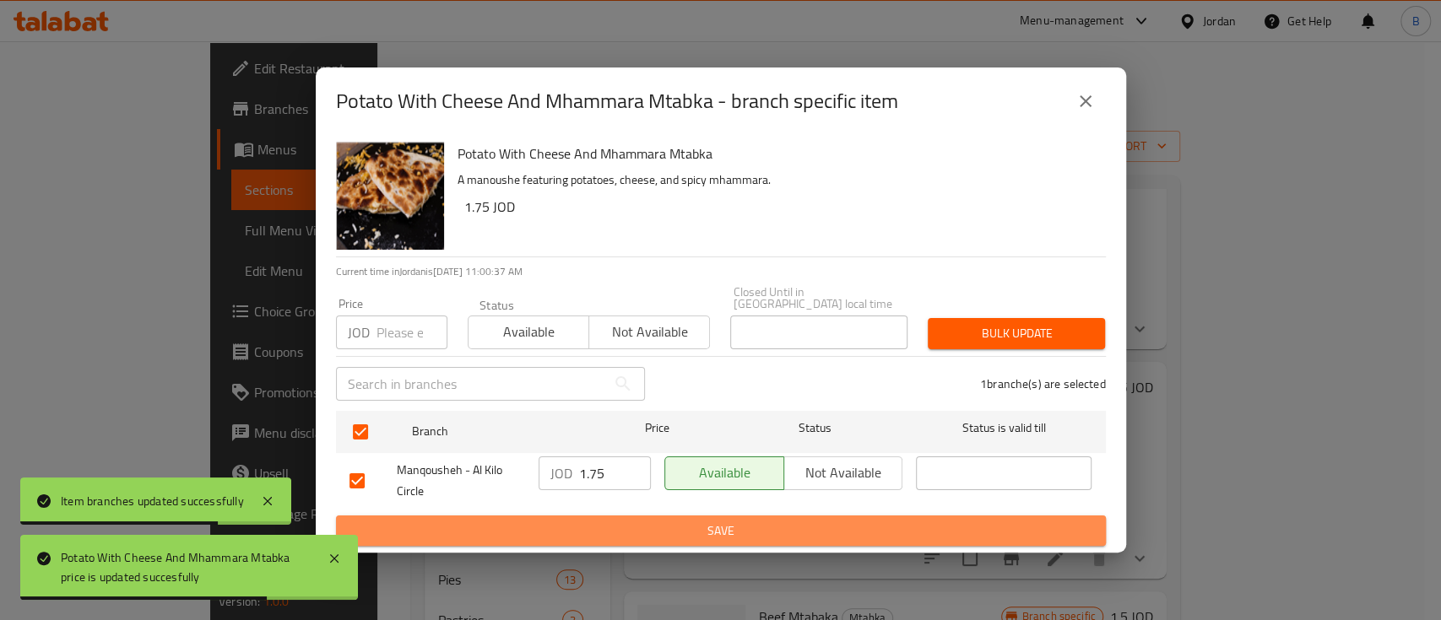
click at [673, 521] on span "Save" at bounding box center [720, 531] width 743 height 21
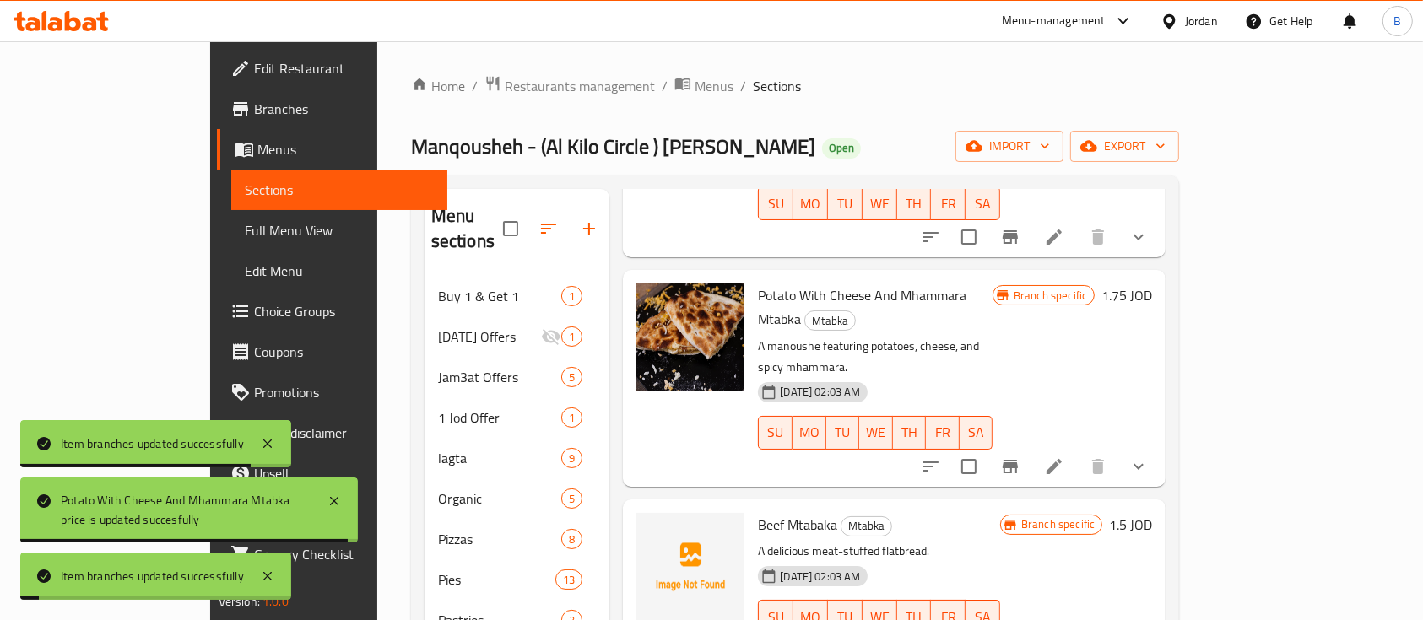
scroll to position [288, 0]
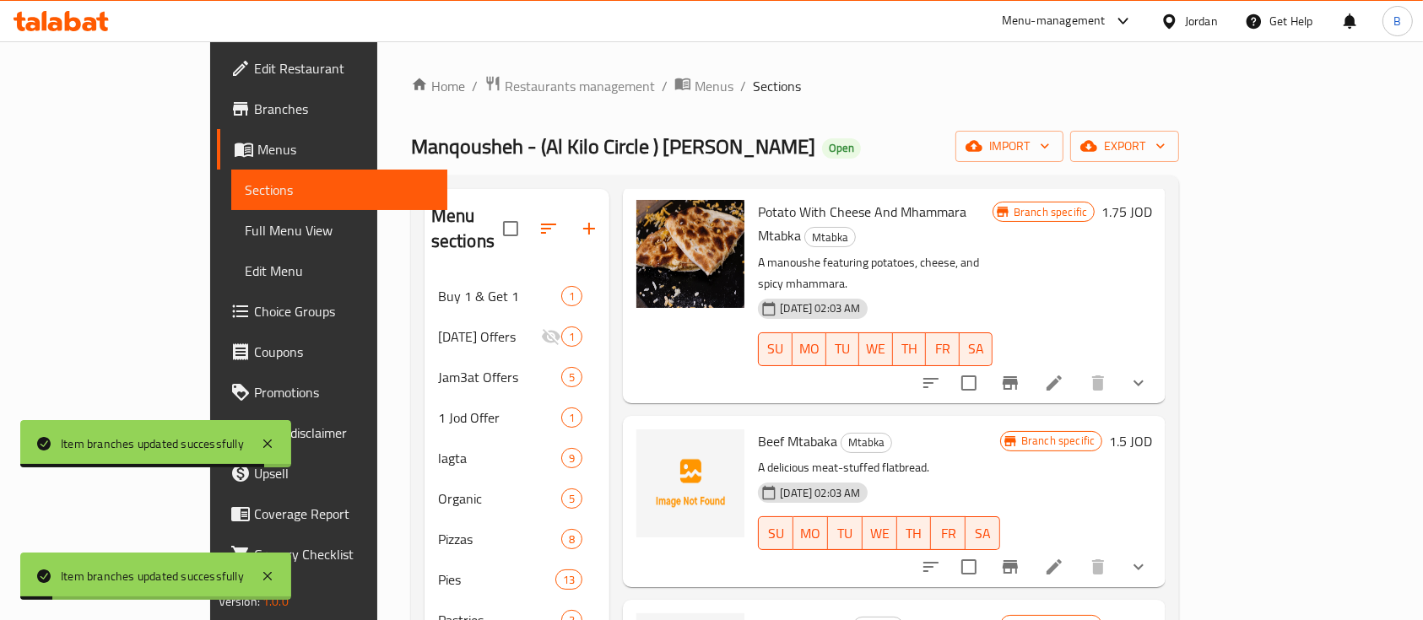
click at [1152, 430] on h6 "1.5 JOD" at bounding box center [1130, 442] width 43 height 24
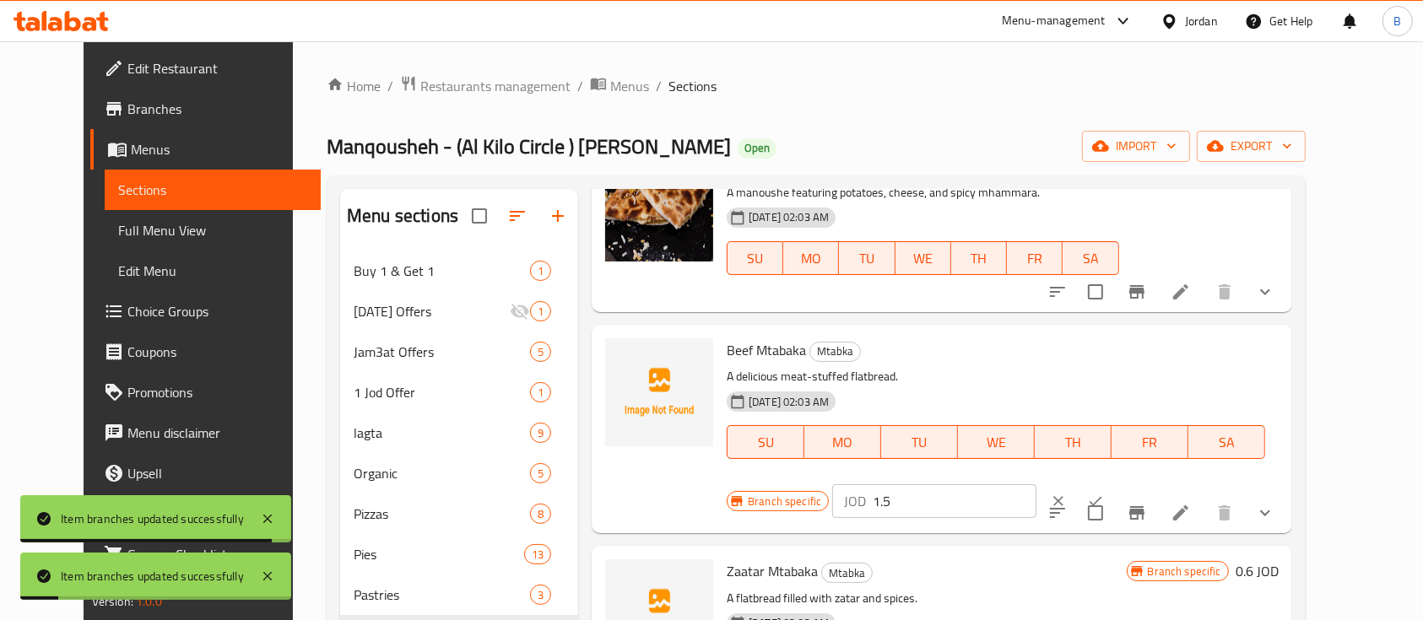
click at [1036, 484] on input "1.5" at bounding box center [955, 501] width 164 height 34
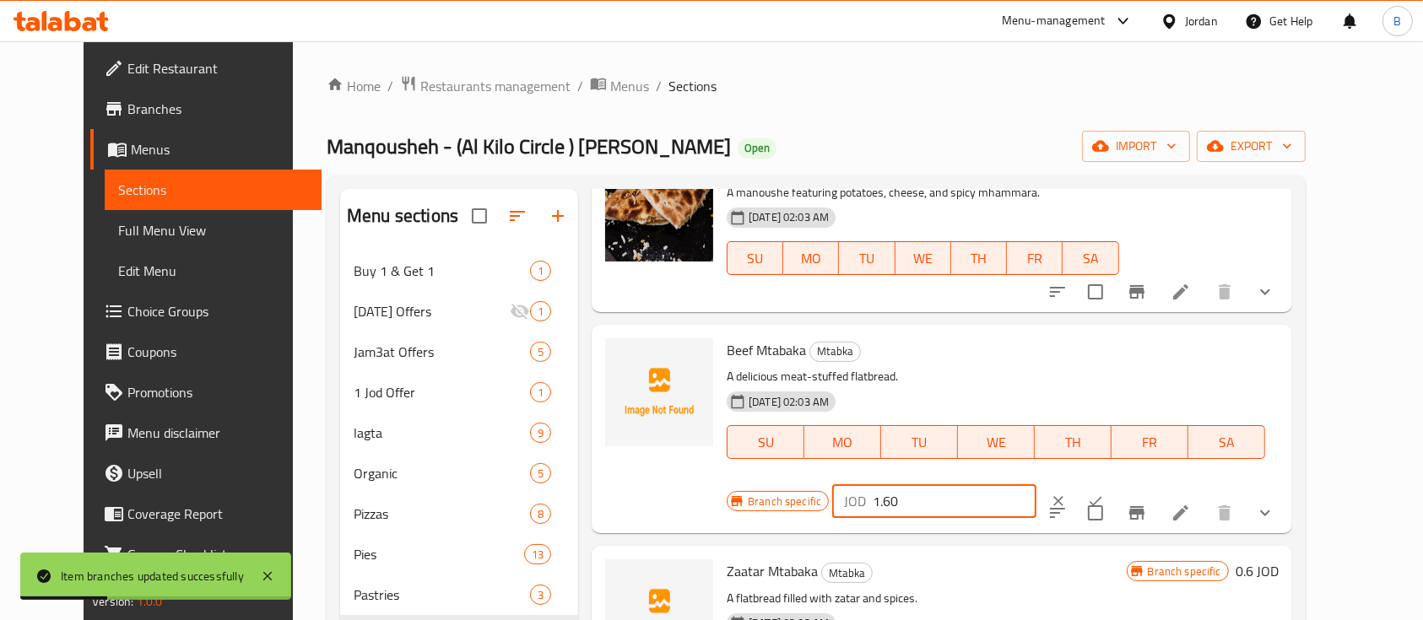
type input "1.60"
click at [1104, 493] on icon "ok" at bounding box center [1095, 501] width 17 height 17
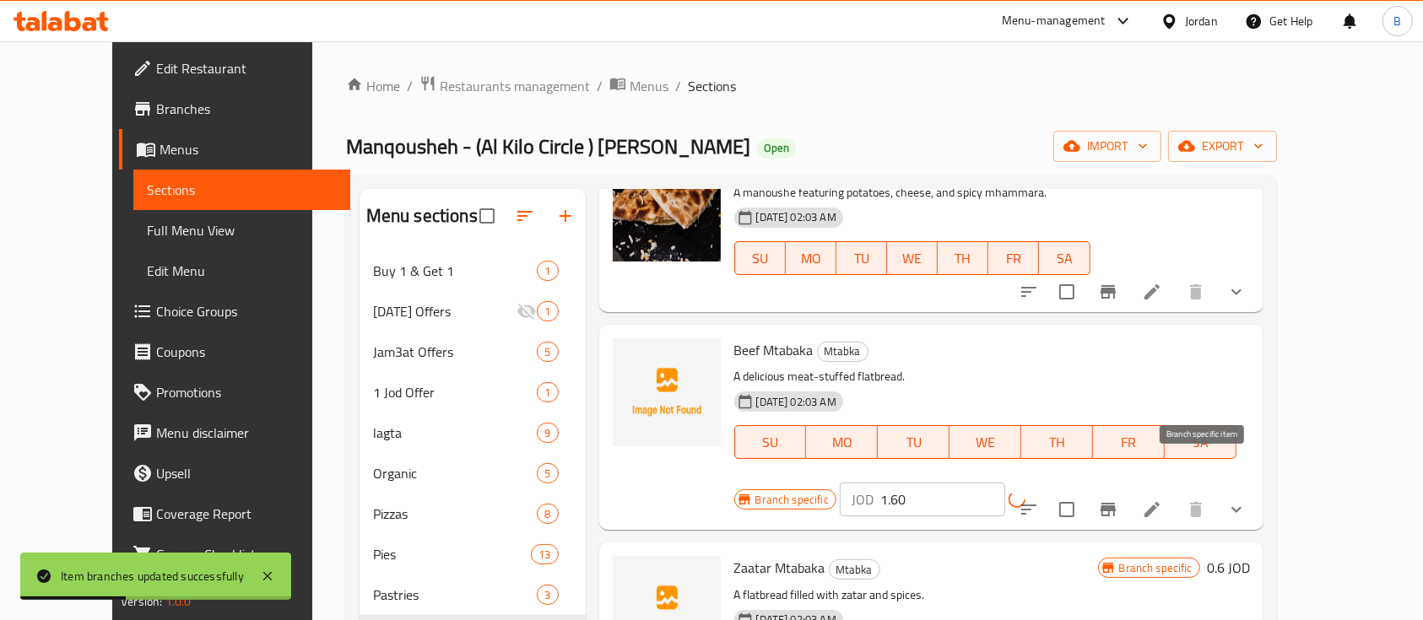
click at [1116, 503] on icon "Branch-specific-item" at bounding box center [1107, 510] width 15 height 14
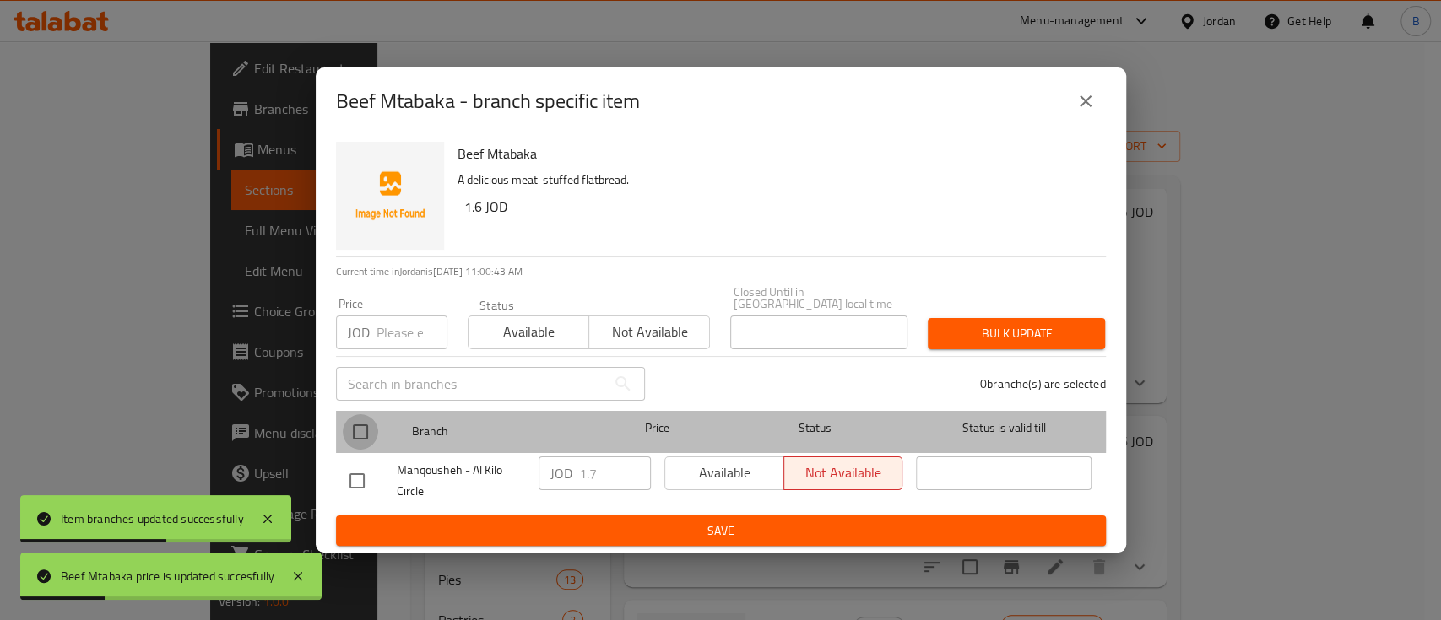
click at [353, 422] on input "checkbox" at bounding box center [360, 431] width 35 height 35
checkbox input "true"
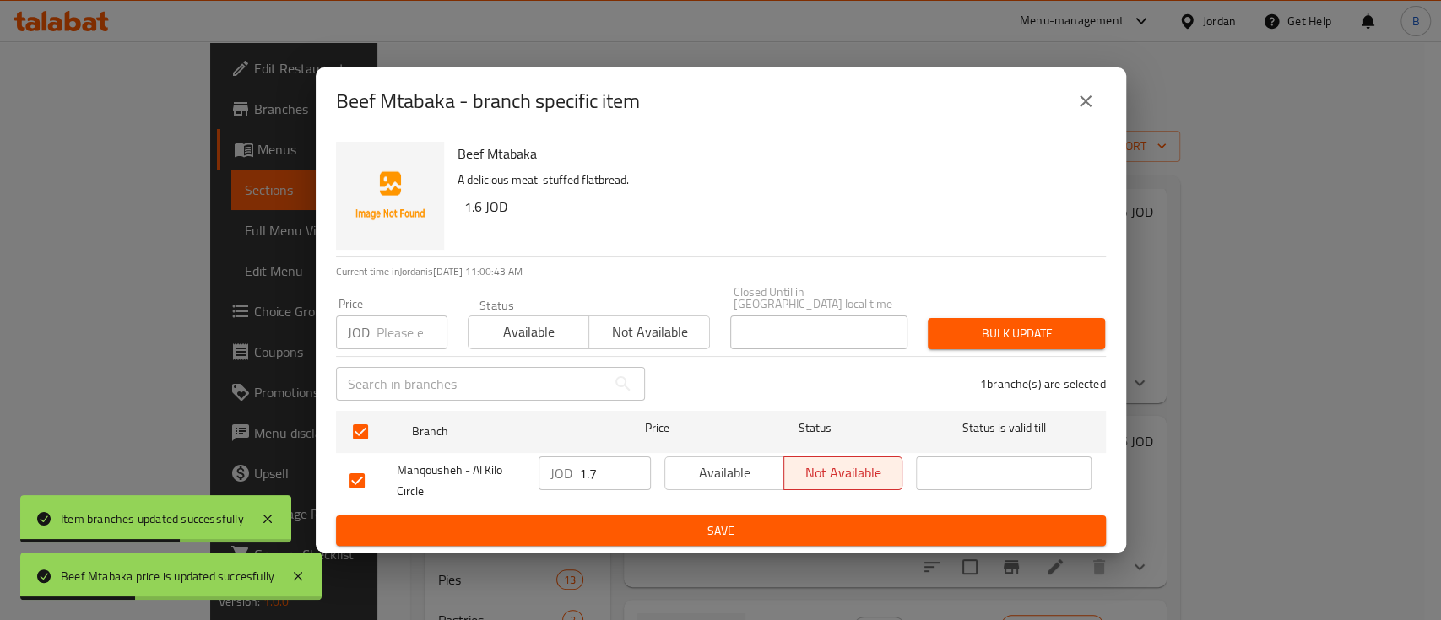
click at [602, 461] on input "1.7" at bounding box center [615, 474] width 72 height 34
type input "1.60"
click at [718, 524] on span "Save" at bounding box center [720, 531] width 743 height 21
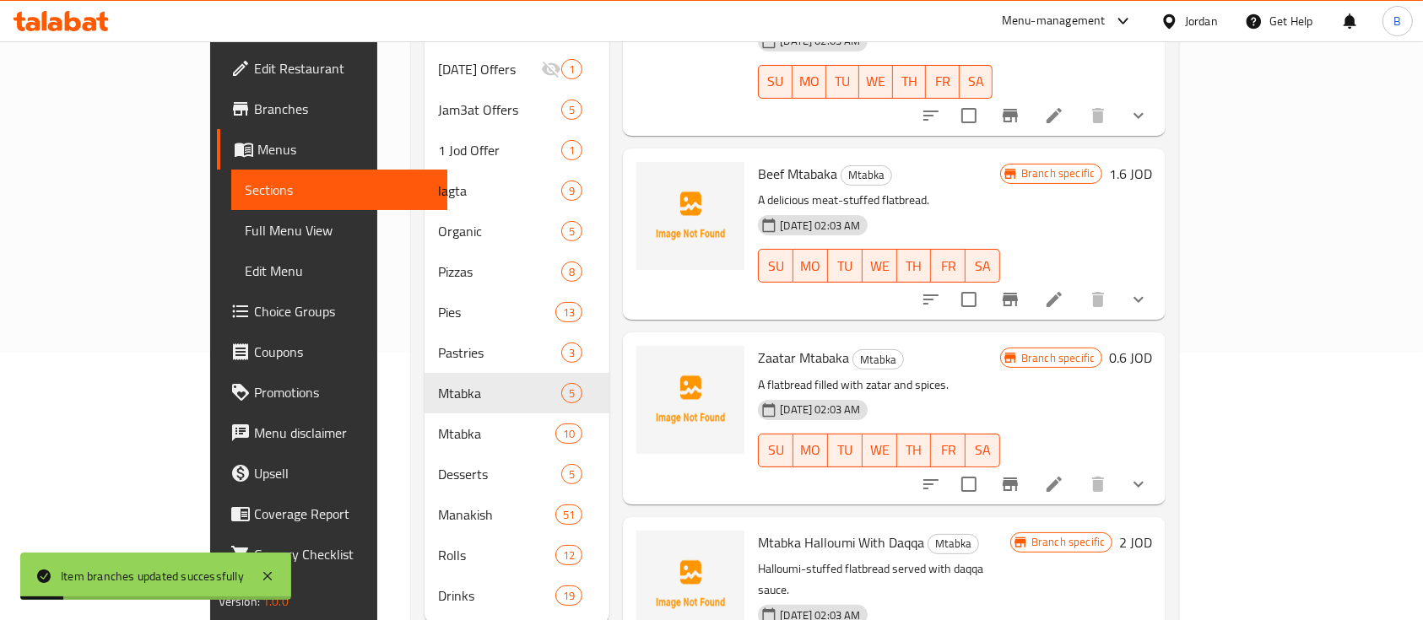
scroll to position [291, 0]
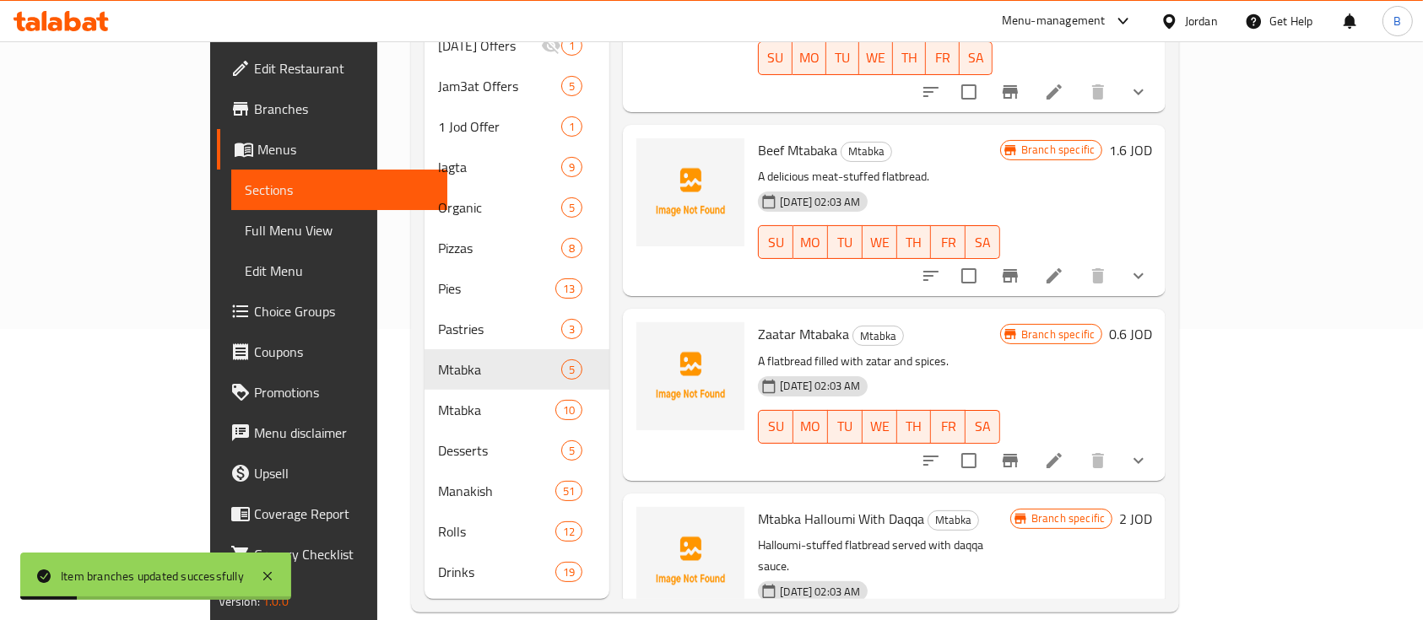
click at [1152, 322] on h6 "0.6 JOD" at bounding box center [1130, 334] width 43 height 24
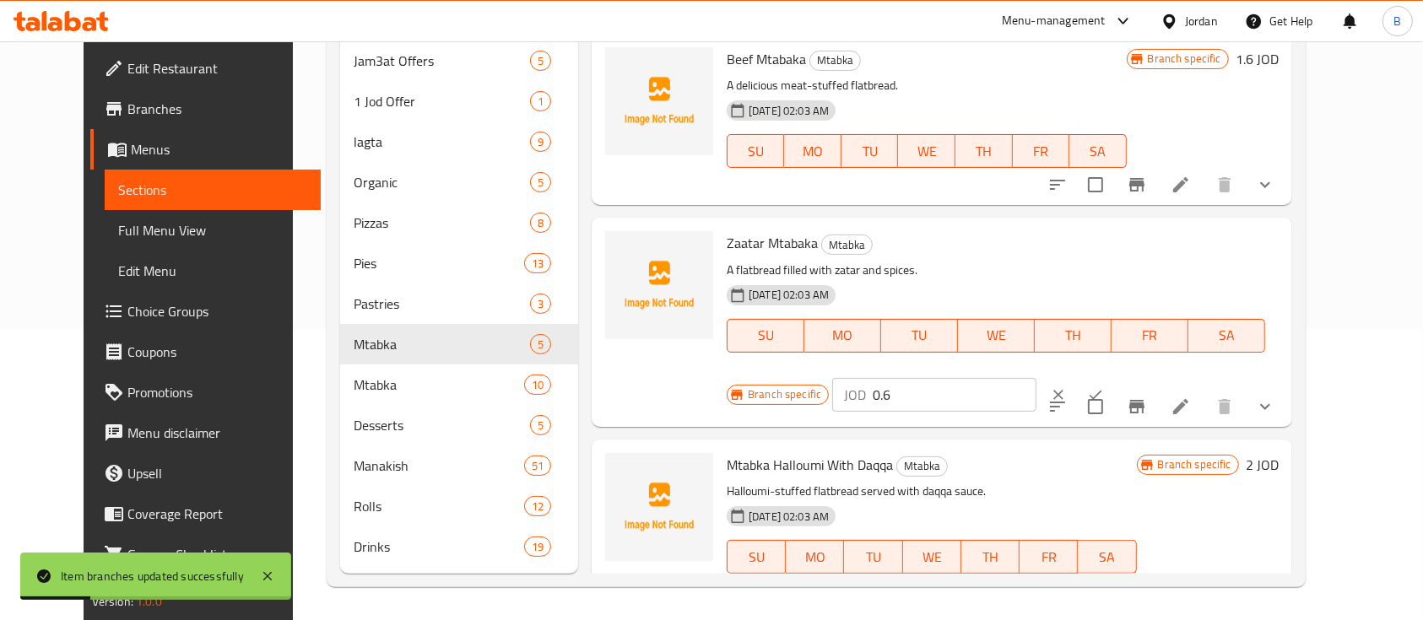
click at [1036, 378] on input "0.6" at bounding box center [955, 395] width 164 height 34
type input "0.70"
click at [1104, 387] on icon "ok" at bounding box center [1095, 395] width 17 height 17
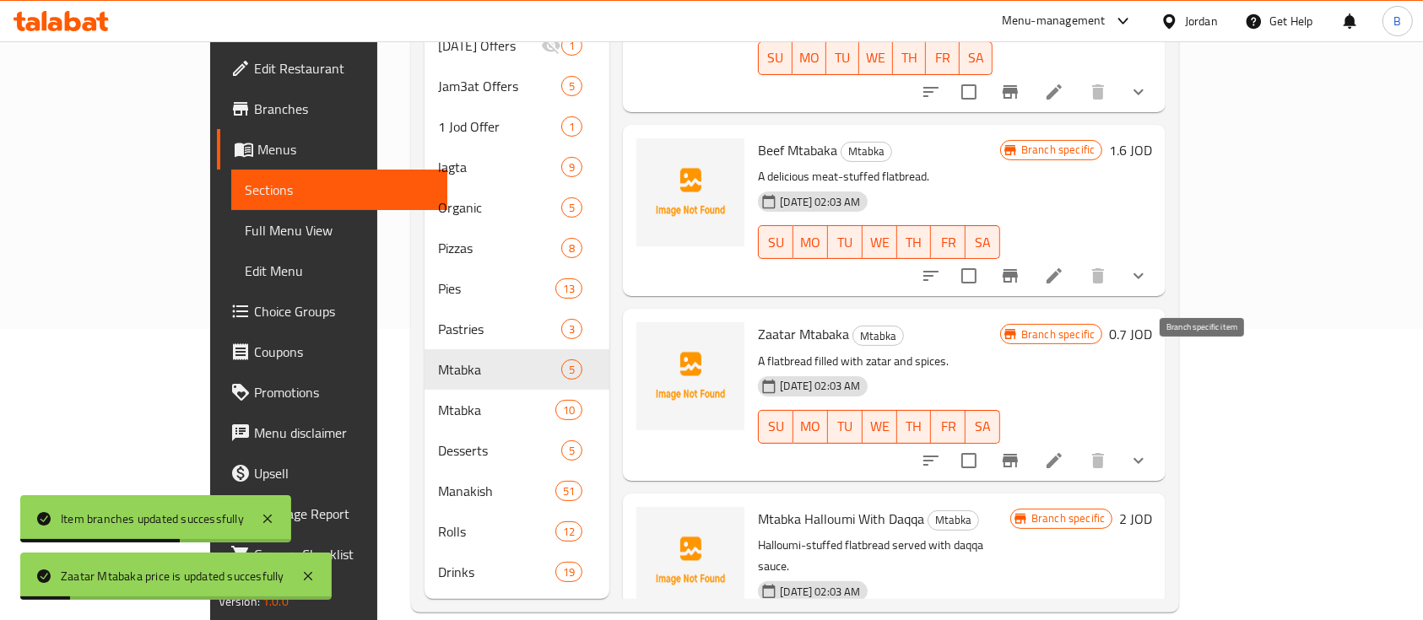
click at [1018, 454] on icon "Branch-specific-item" at bounding box center [1010, 461] width 15 height 14
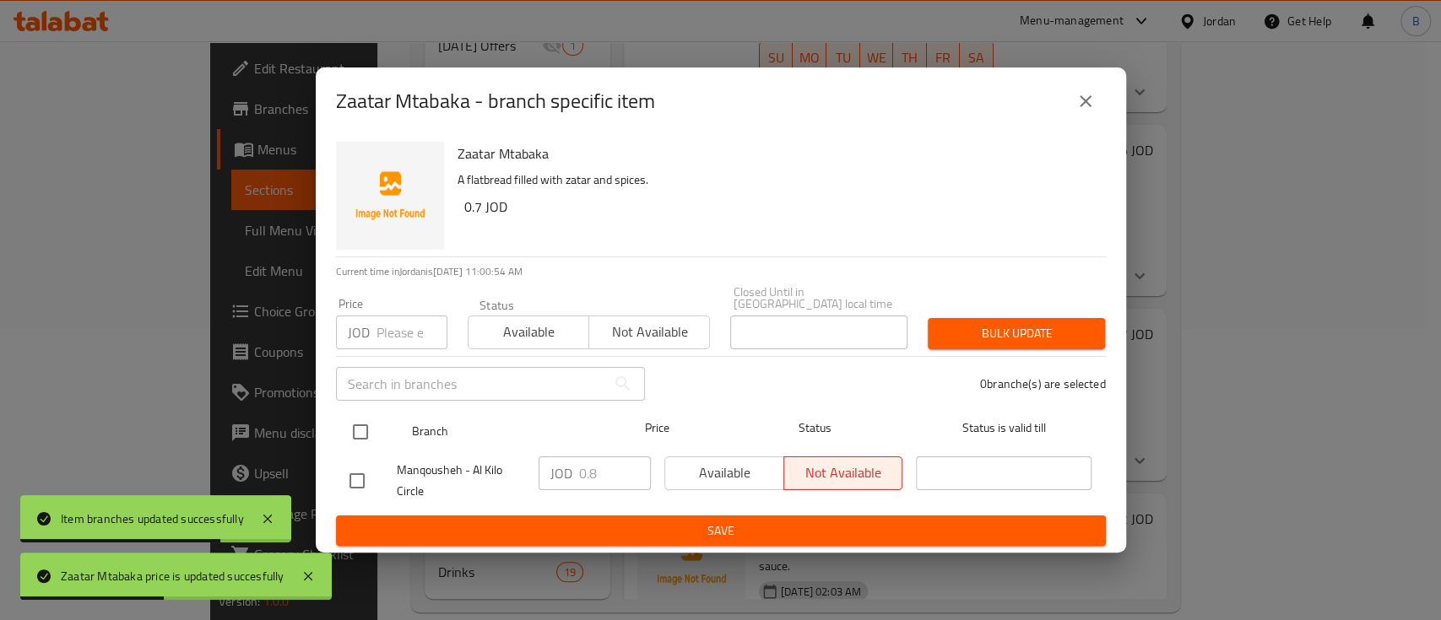
click at [368, 420] on input "checkbox" at bounding box center [360, 431] width 35 height 35
checkbox input "true"
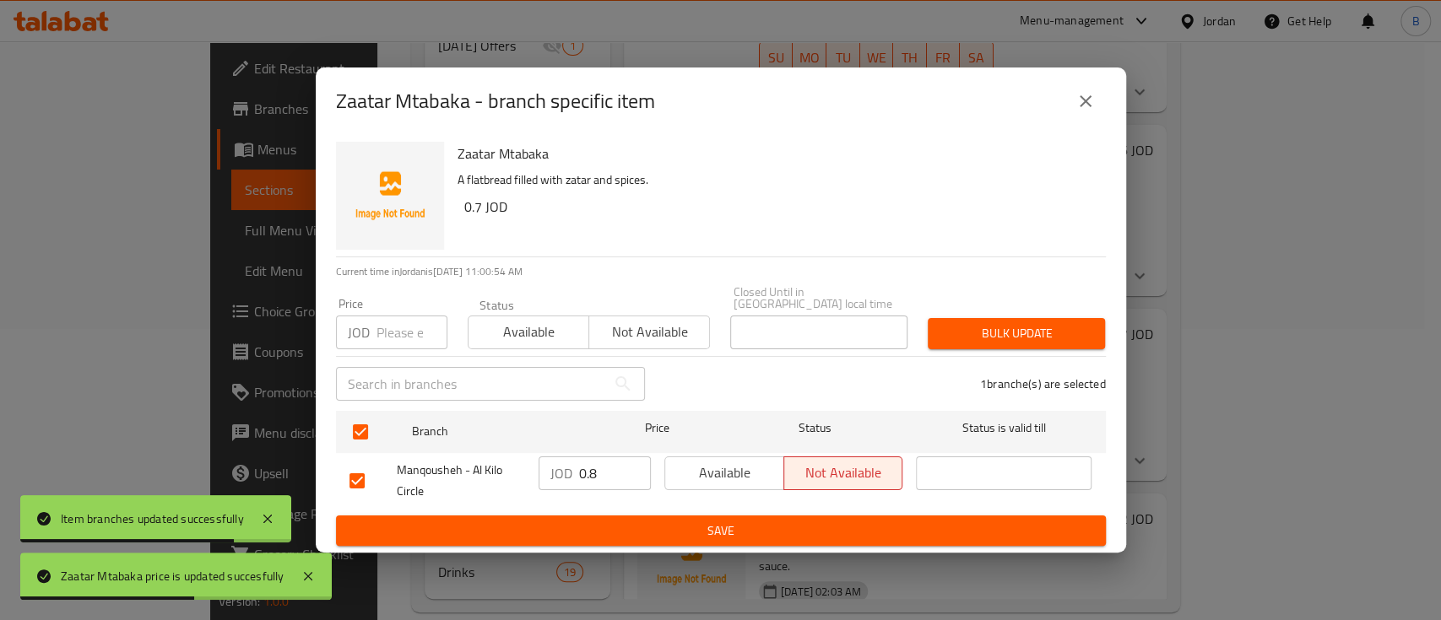
click at [615, 470] on input "0.8" at bounding box center [615, 474] width 72 height 34
type input "0.7"
click at [610, 531] on span "Save" at bounding box center [720, 531] width 743 height 21
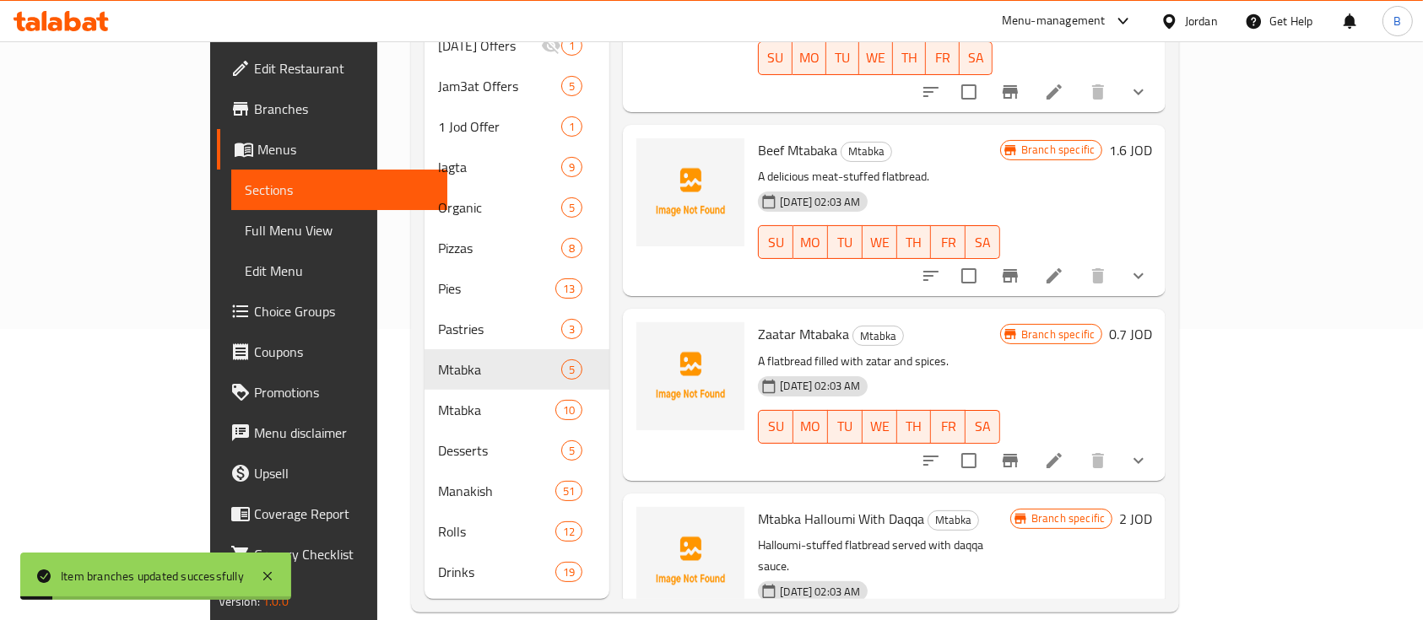
click at [1152, 507] on h6 "2 JOD" at bounding box center [1135, 519] width 33 height 24
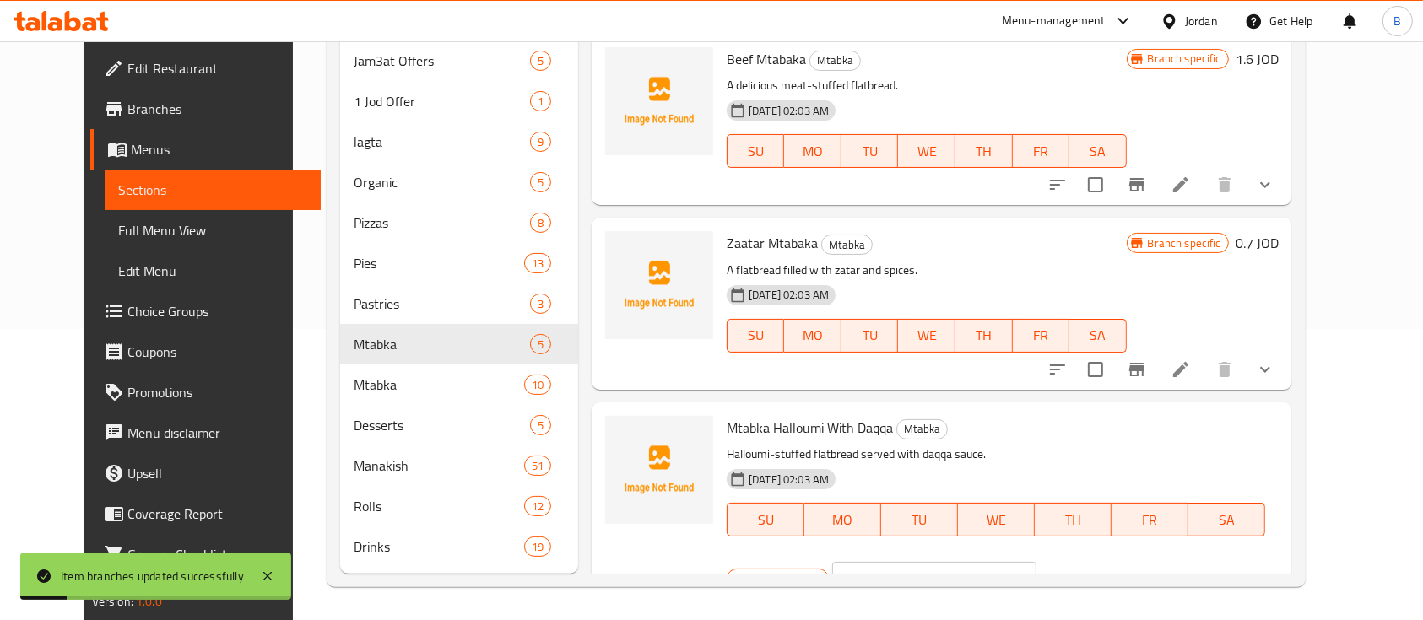
click at [1036, 562] on input "2" at bounding box center [955, 579] width 164 height 34
type input "2.10"
click at [1104, 570] on icon "ok" at bounding box center [1095, 578] width 17 height 17
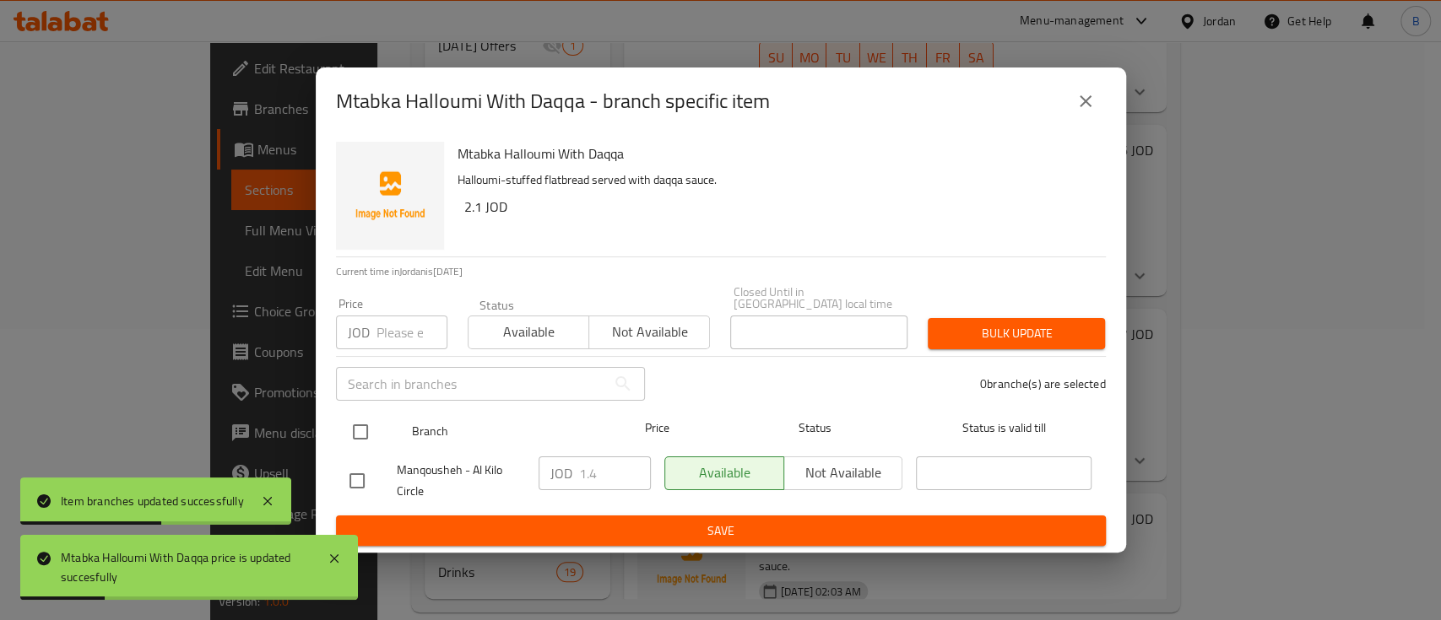
click at [374, 426] on input "checkbox" at bounding box center [360, 431] width 35 height 35
checkbox input "true"
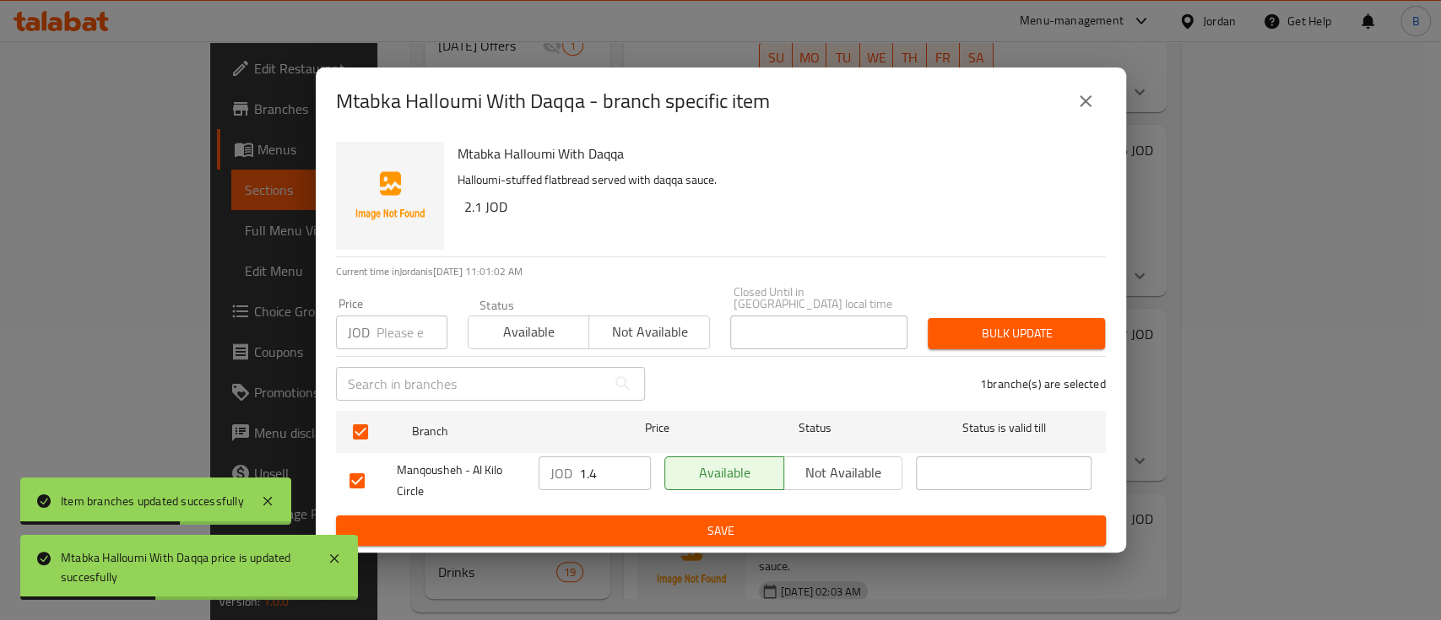
drag, startPoint x: 608, startPoint y: 476, endPoint x: 484, endPoint y: 483, distance: 123.4
click at [495, 483] on div "Manqousheh - Al Kilo Circle JOD 1.4 ​ Available Not available ​" at bounding box center [721, 481] width 756 height 62
type input "2.10"
click at [918, 527] on span "Save" at bounding box center [720, 531] width 743 height 21
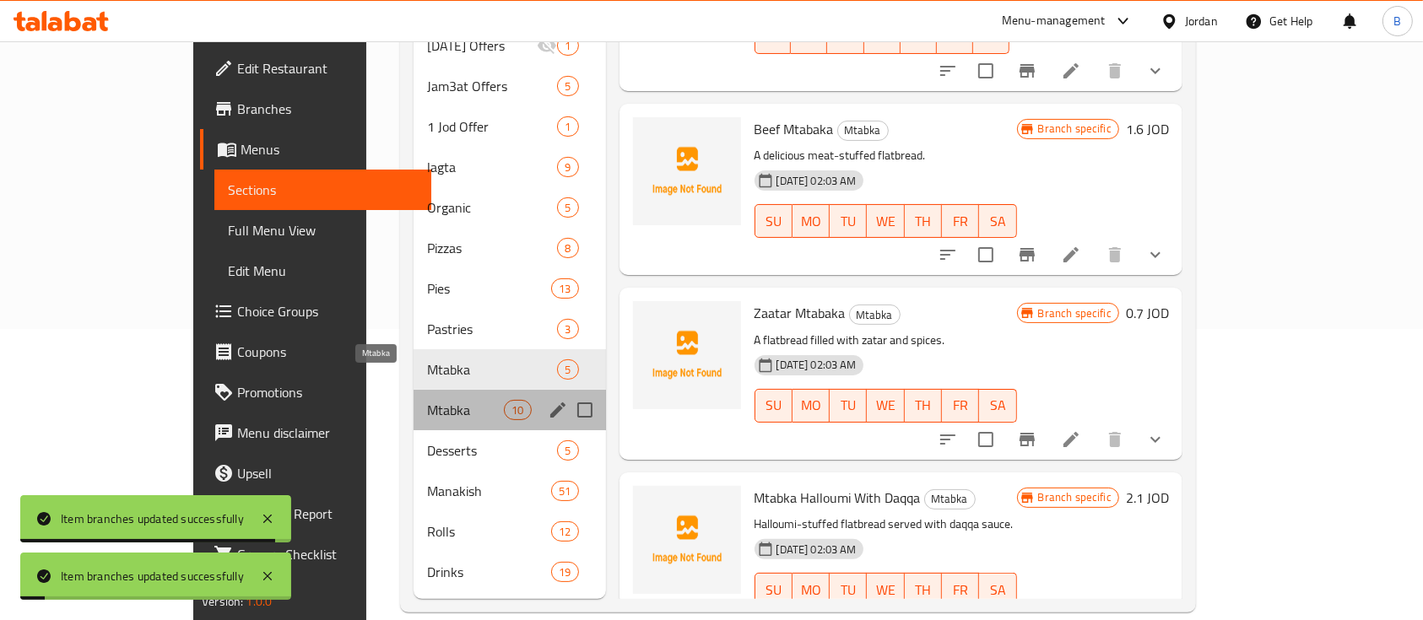
click at [427, 400] on span "Mtabka" at bounding box center [465, 410] width 77 height 20
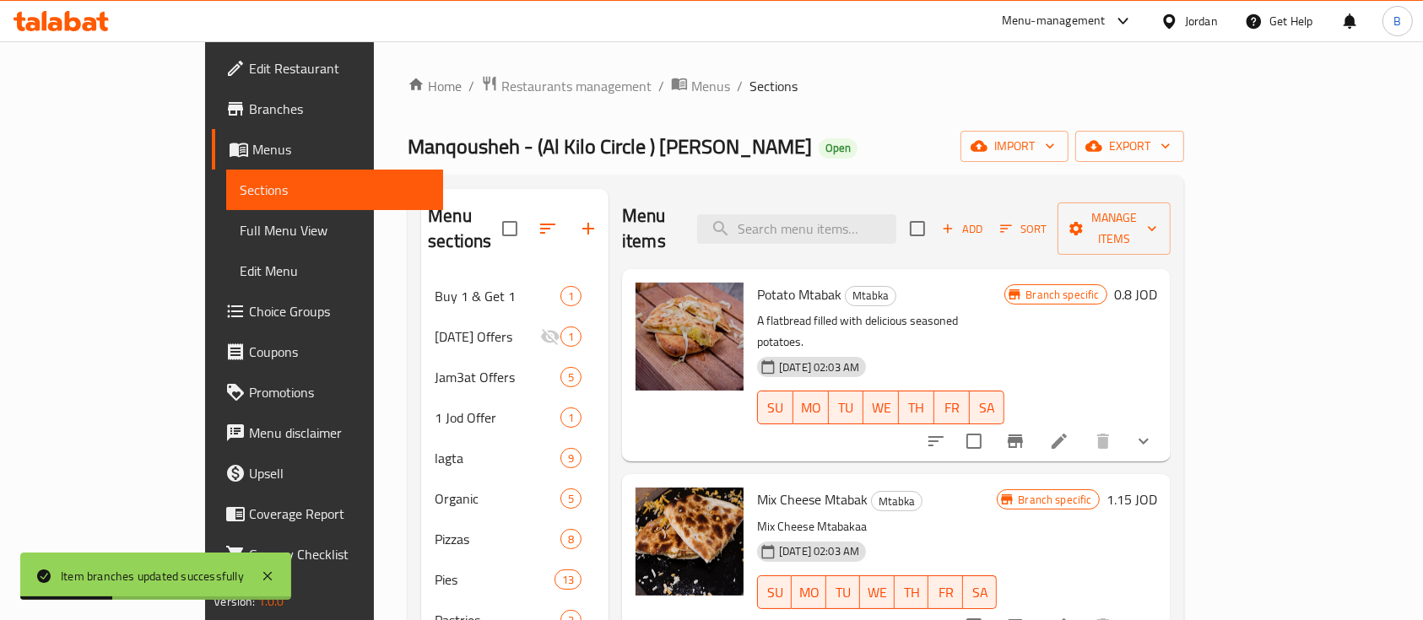
click at [1157, 283] on h6 "0.8 JOD" at bounding box center [1135, 295] width 43 height 24
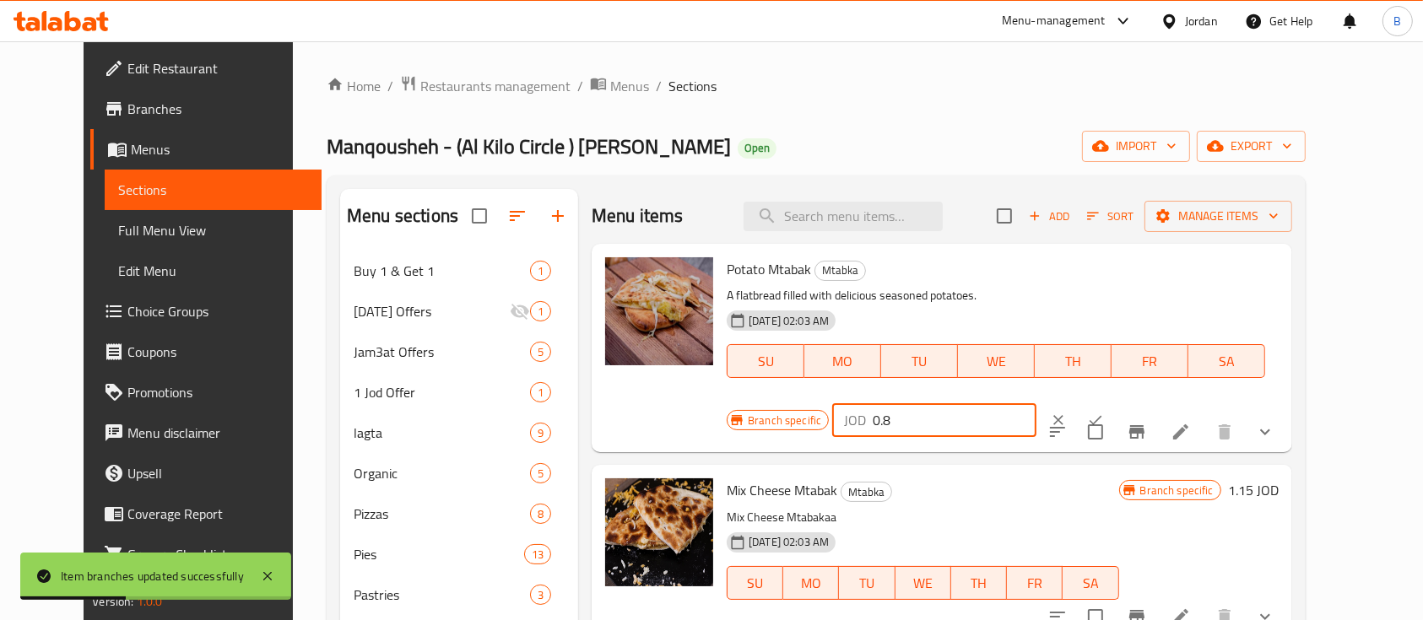
click at [1036, 403] on input "0.8" at bounding box center [955, 420] width 164 height 34
type input "0.90"
click at [1114, 402] on button "ok" at bounding box center [1095, 420] width 37 height 37
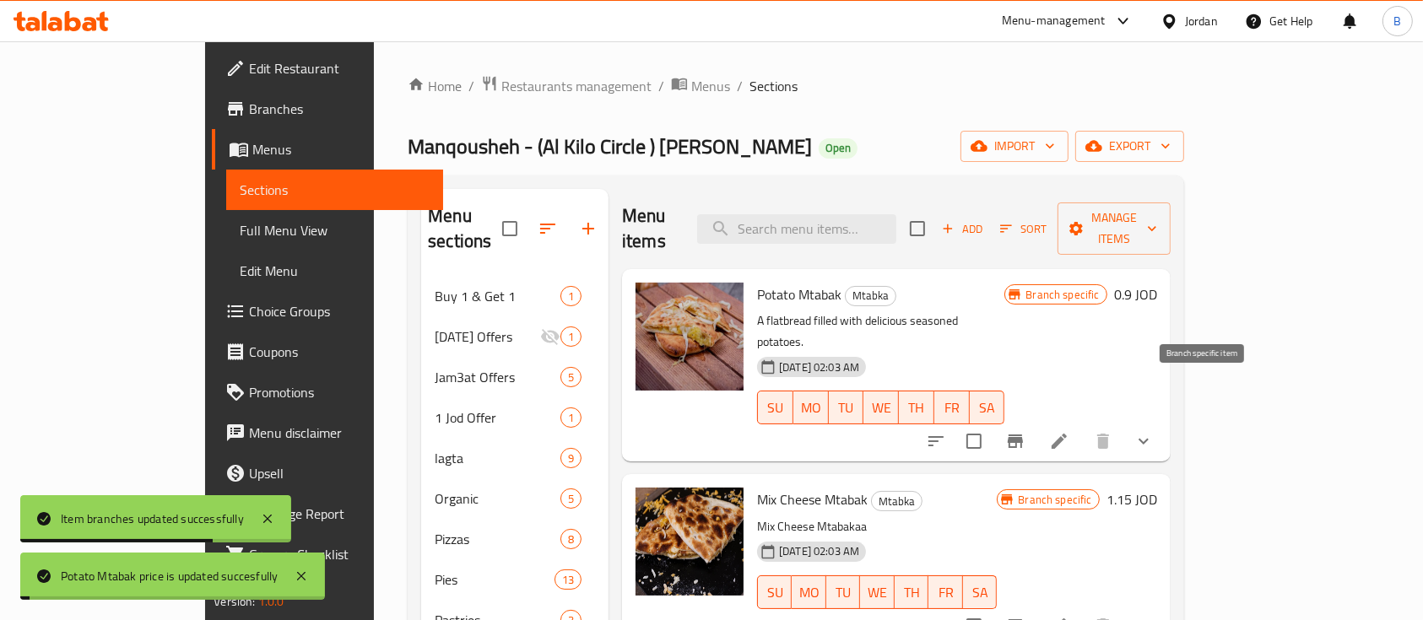
click at [1025, 431] on icon "Branch-specific-item" at bounding box center [1015, 441] width 20 height 20
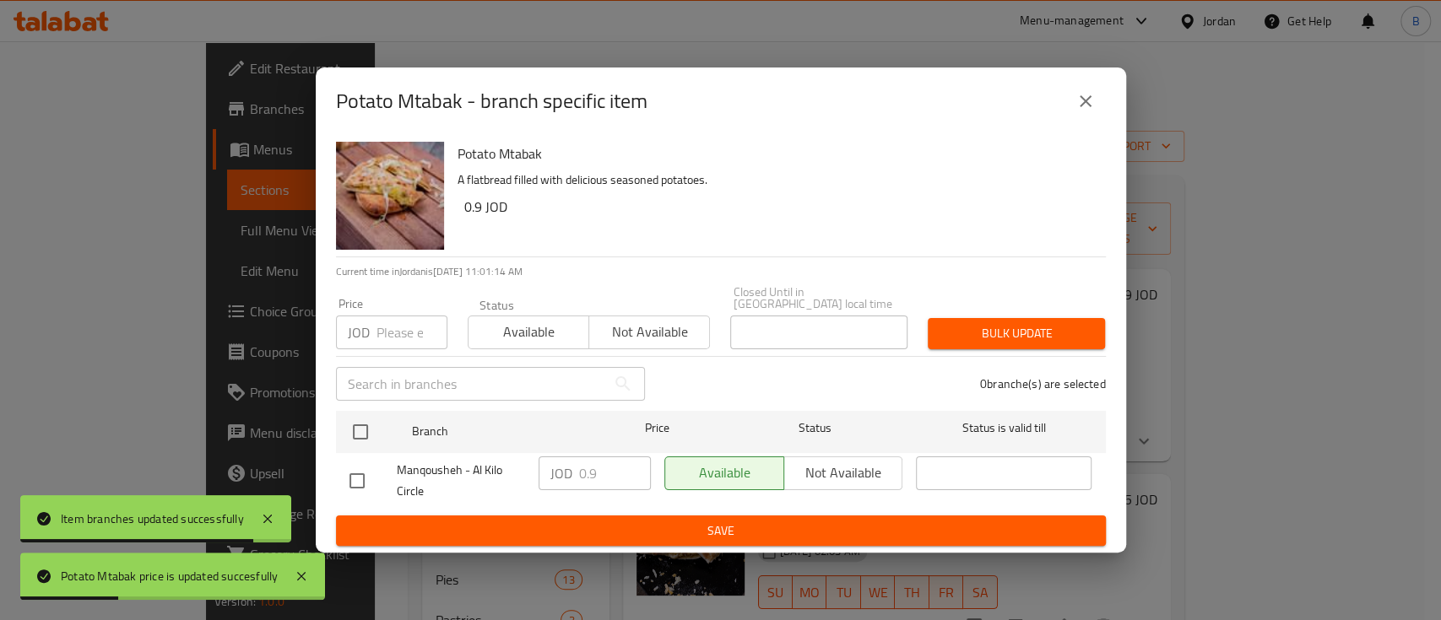
click at [1078, 106] on icon "close" at bounding box center [1085, 101] width 20 height 20
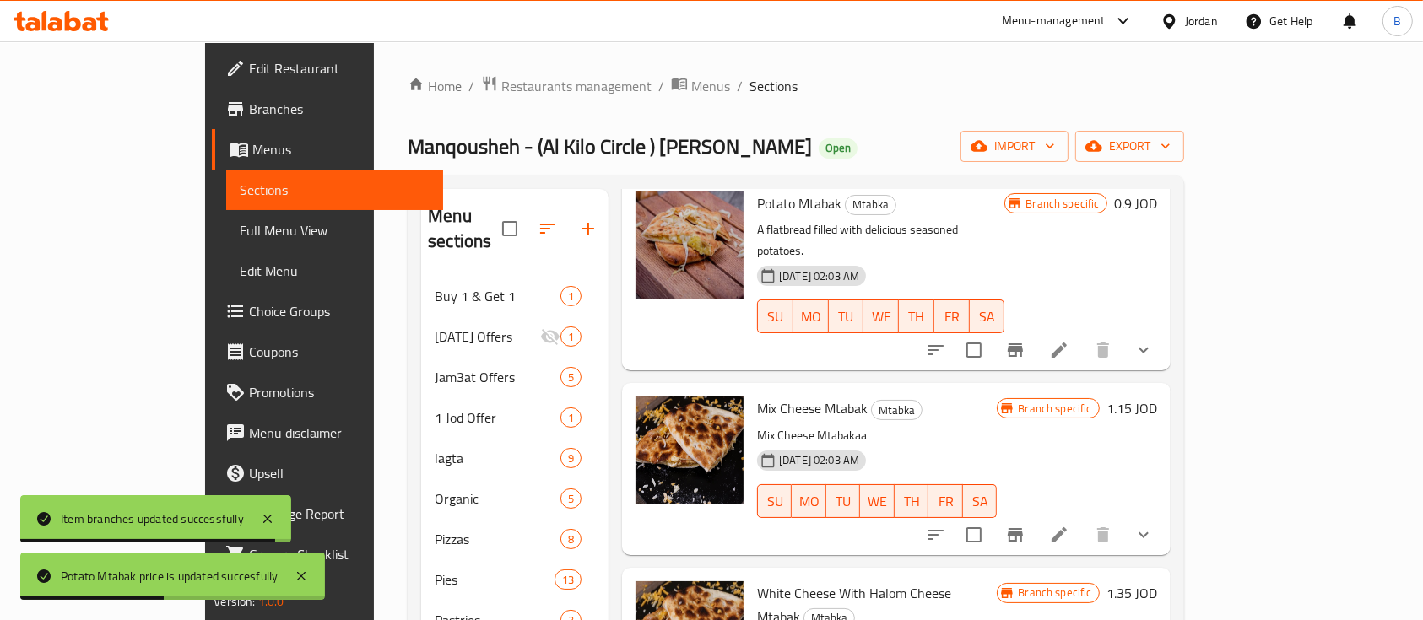
scroll to position [112, 0]
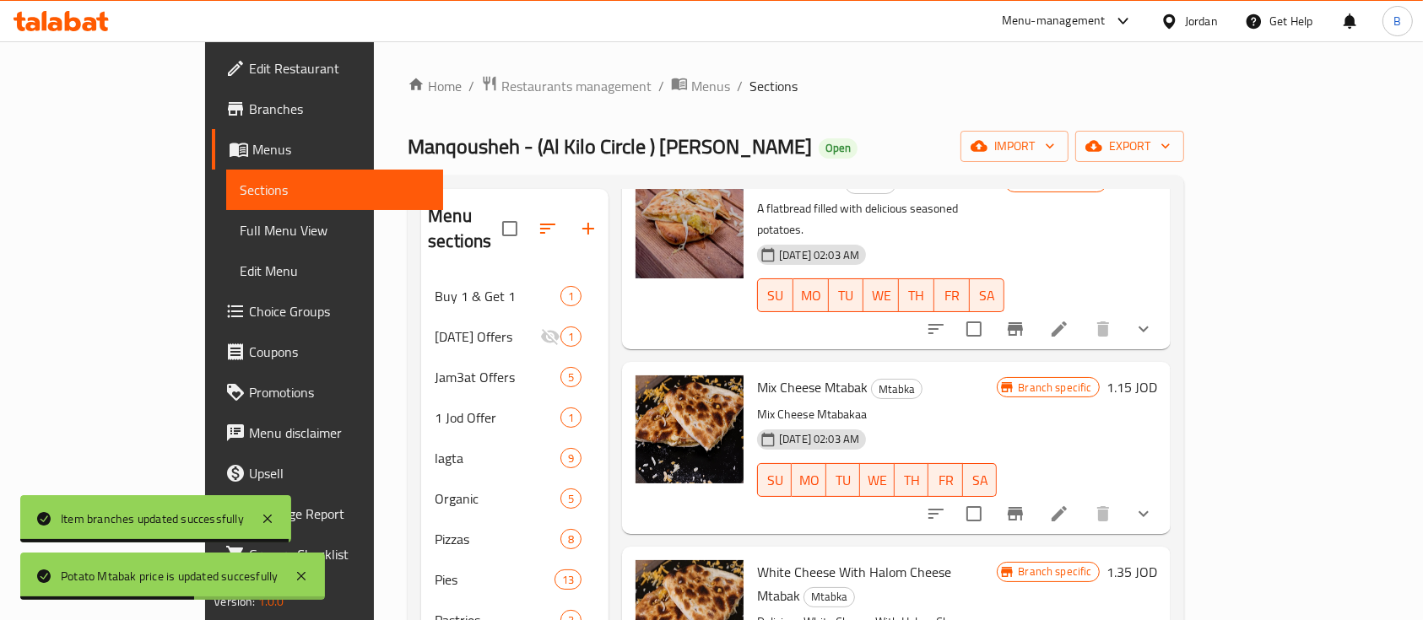
click at [1157, 376] on h6 "1.15 JOD" at bounding box center [1131, 388] width 51 height 24
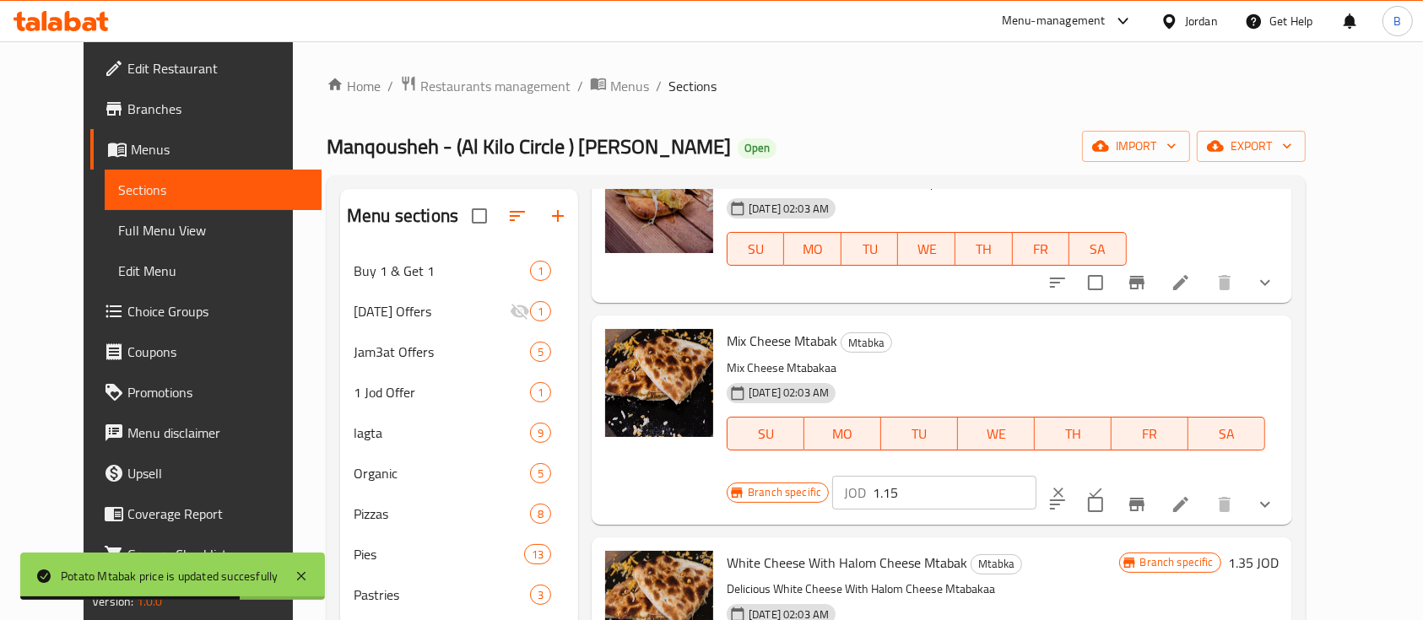
click at [1036, 476] on input "1.15" at bounding box center [955, 493] width 164 height 34
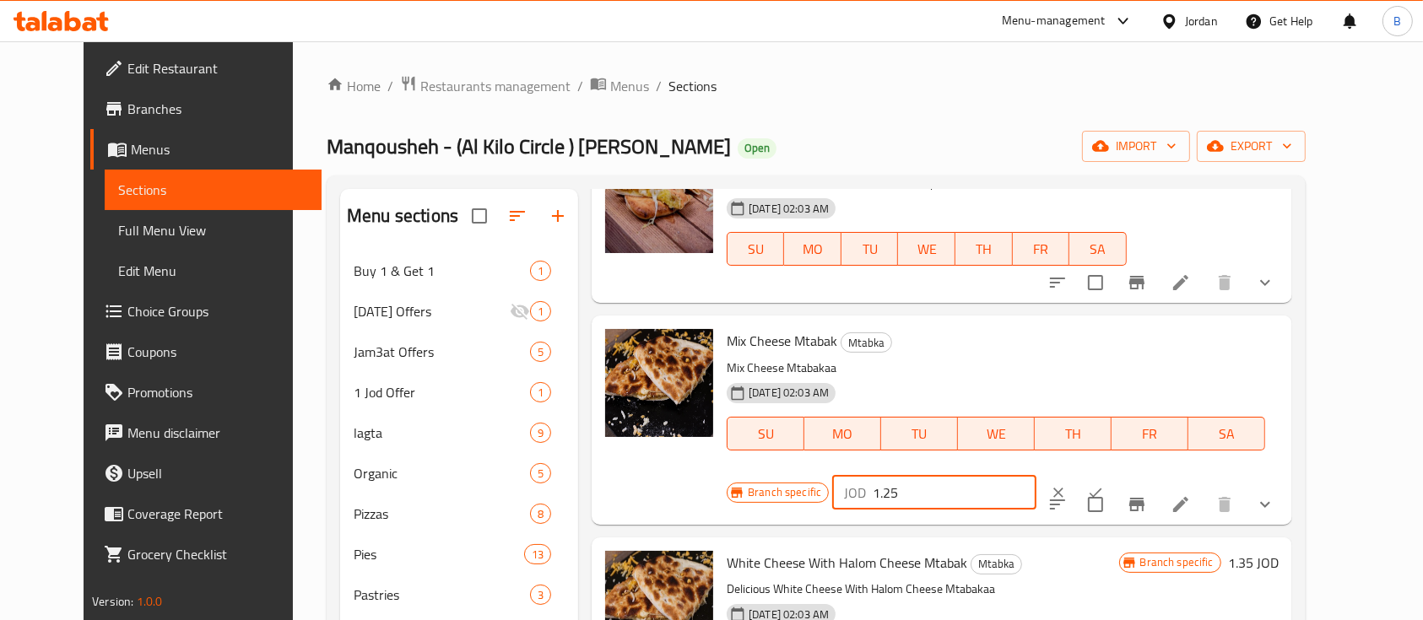
type input "1.25"
click at [1104, 484] on icon "ok" at bounding box center [1095, 492] width 17 height 17
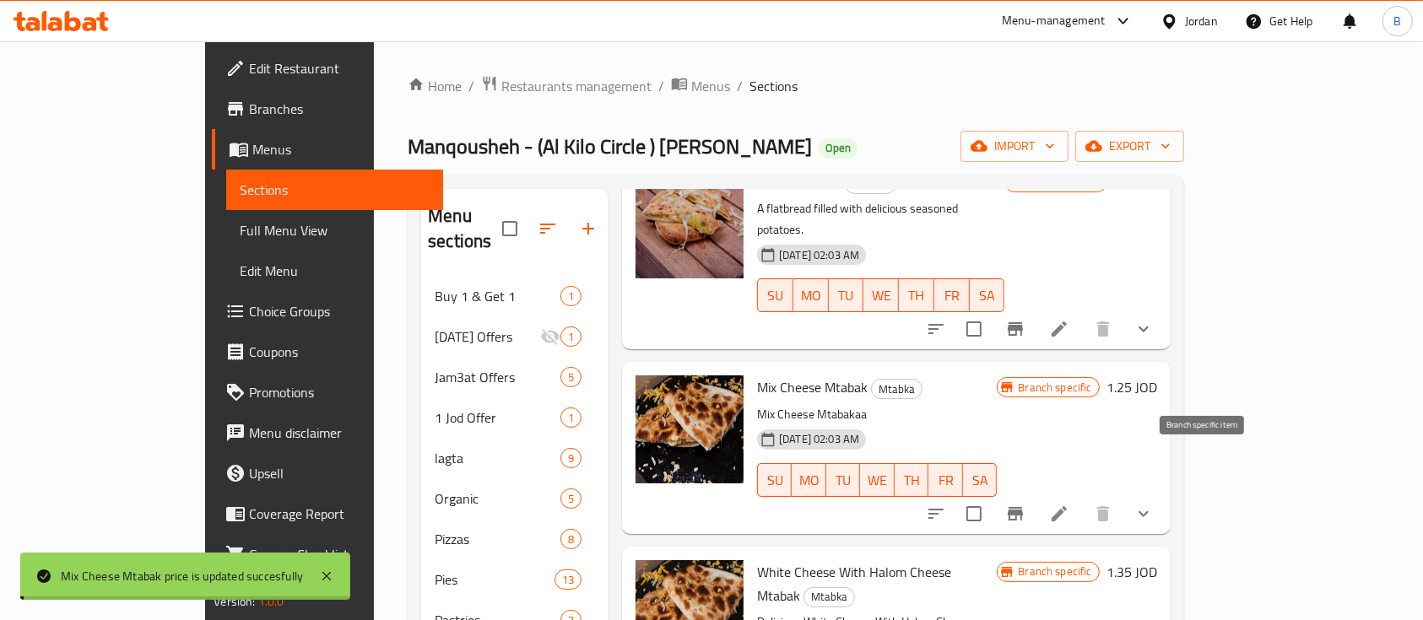
click at [1035, 494] on button "Branch-specific-item" at bounding box center [1015, 514] width 41 height 41
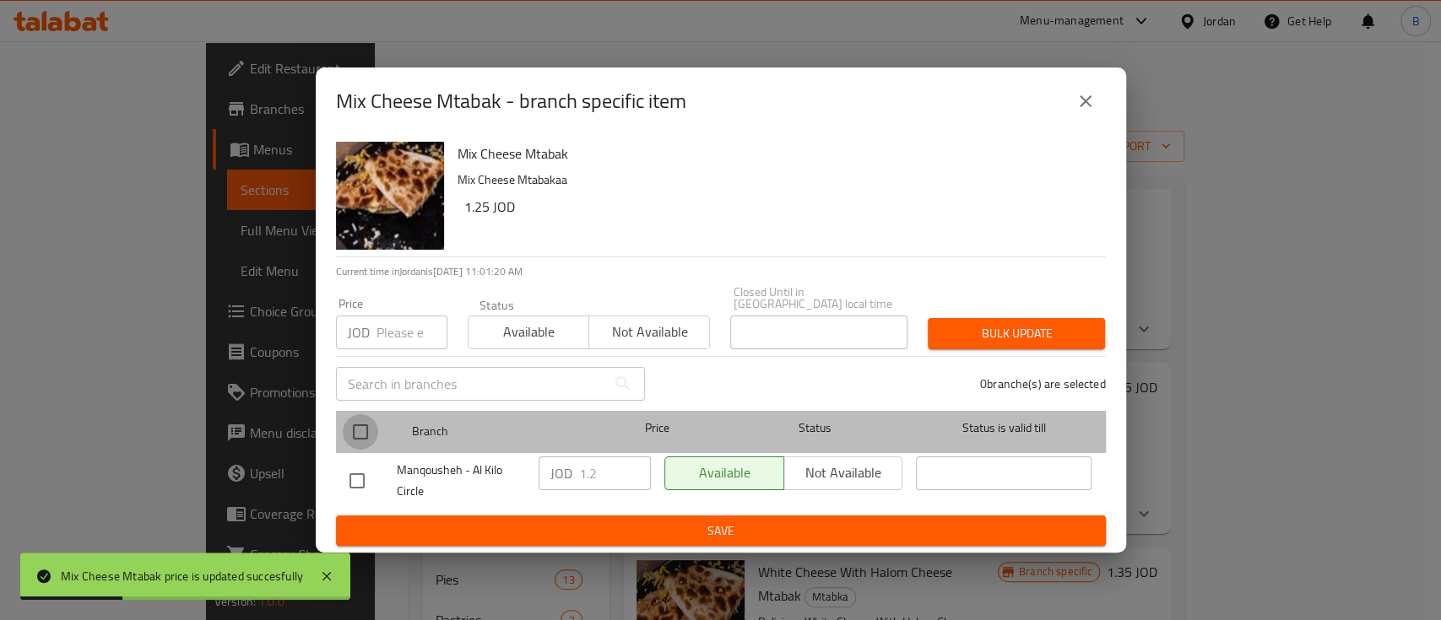
click at [365, 429] on input "checkbox" at bounding box center [360, 431] width 35 height 35
checkbox input "true"
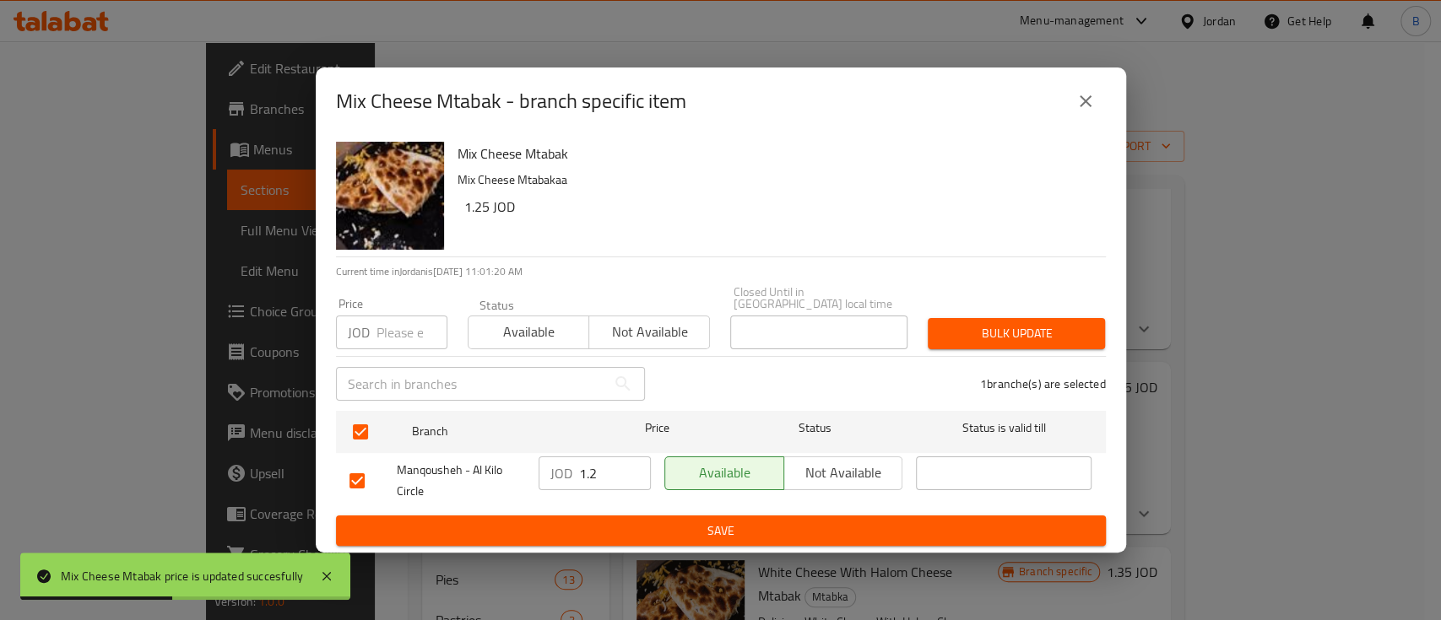
click at [619, 462] on input "1.2" at bounding box center [615, 474] width 72 height 34
type input "1.25"
click at [662, 523] on span "Save" at bounding box center [720, 531] width 743 height 21
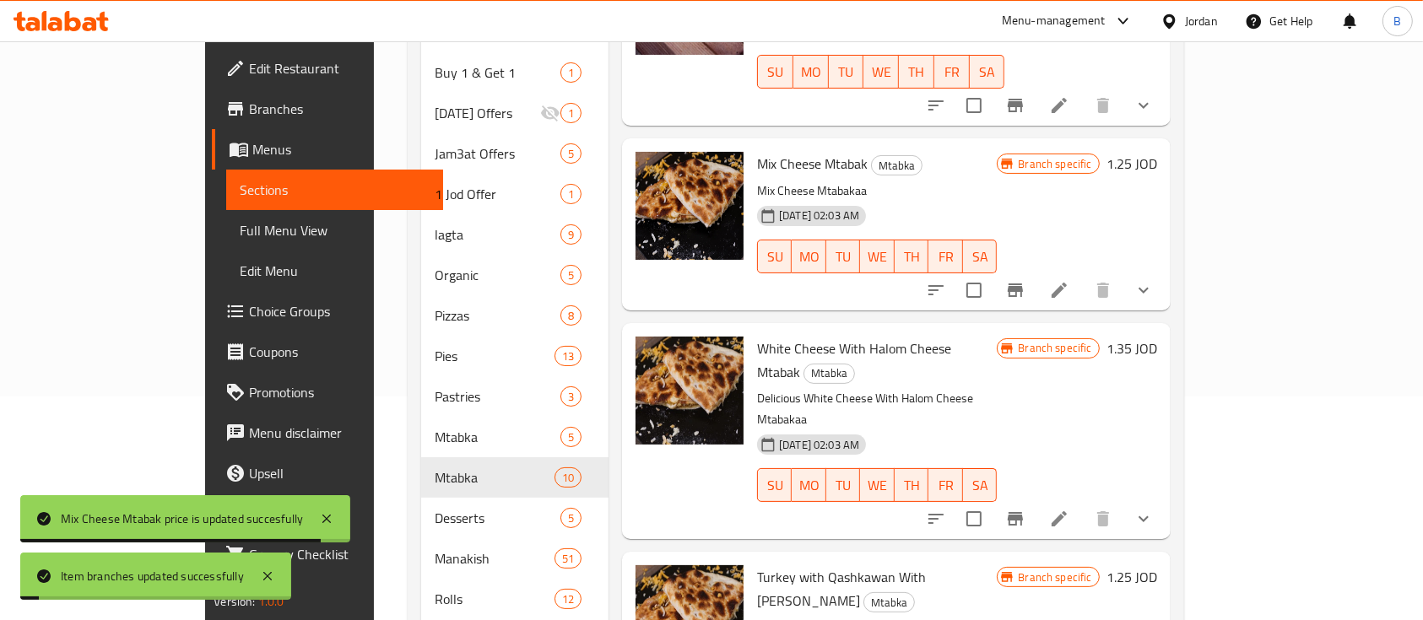
scroll to position [224, 0]
click at [1157, 336] on h6 "1.35 JOD" at bounding box center [1131, 348] width 51 height 24
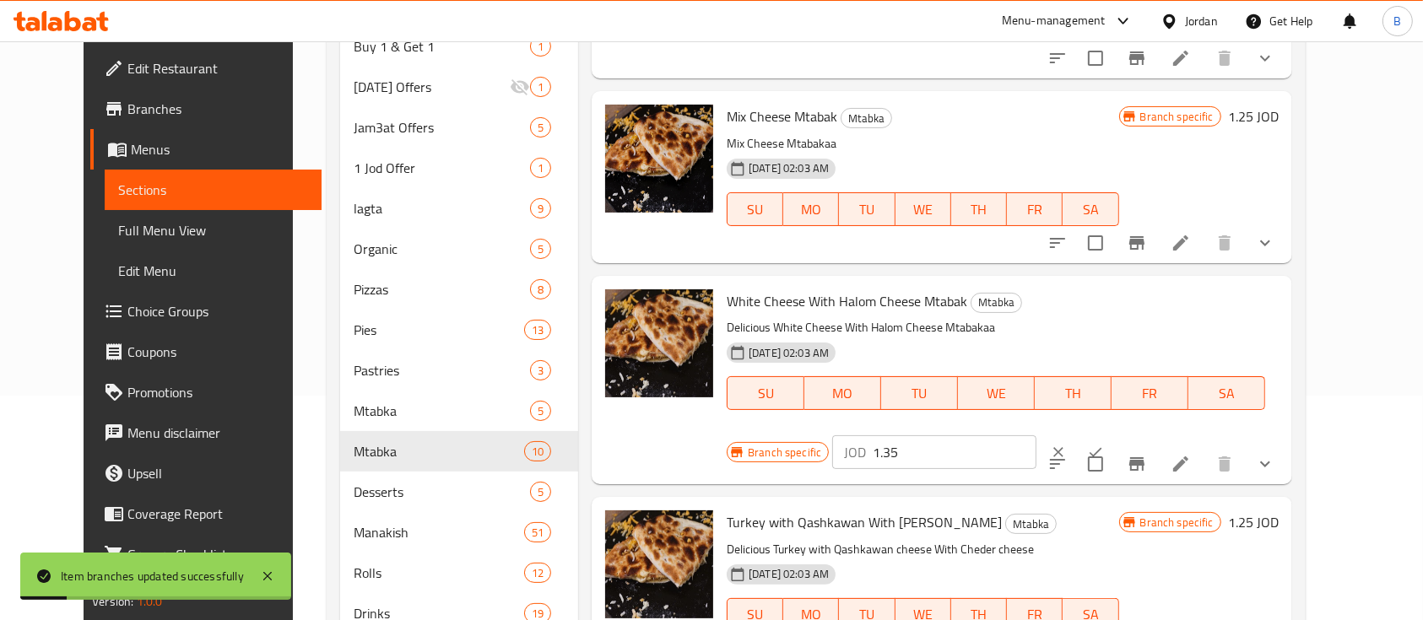
click at [1036, 435] on input "1.35" at bounding box center [955, 452] width 164 height 34
type input "1.45"
click at [1114, 434] on button "ok" at bounding box center [1095, 452] width 37 height 37
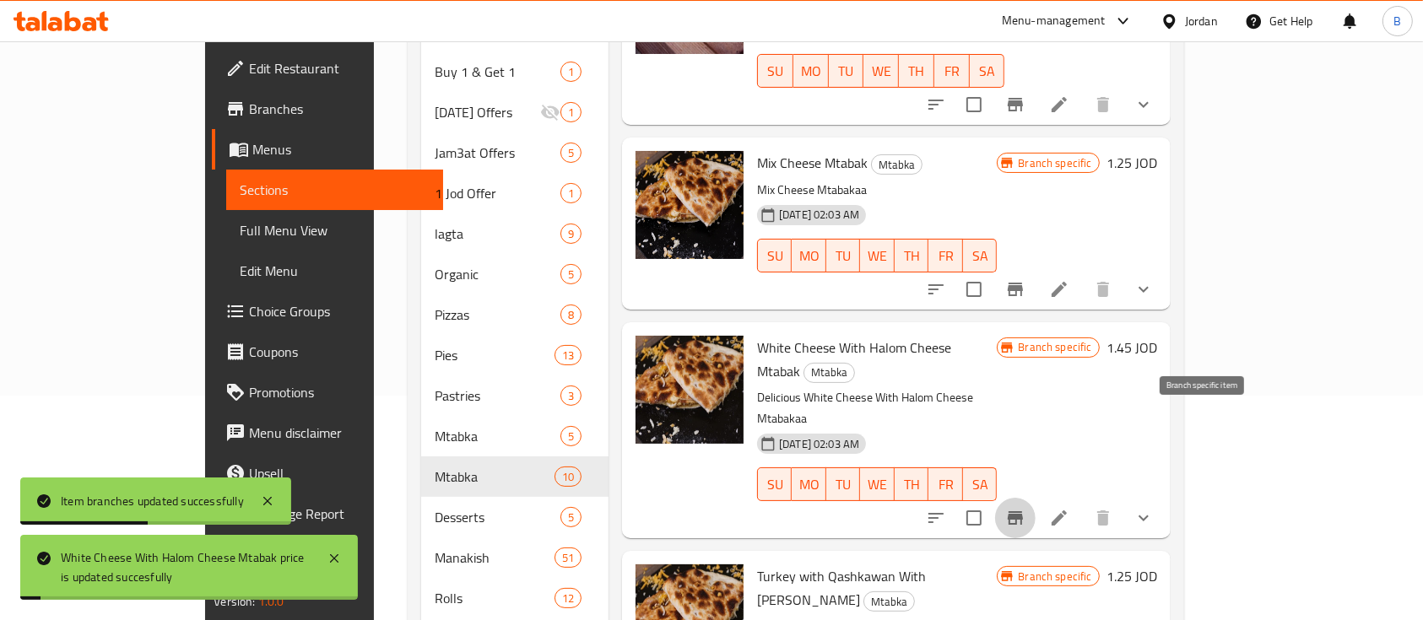
click at [1025, 508] on icon "Branch-specific-item" at bounding box center [1015, 518] width 20 height 20
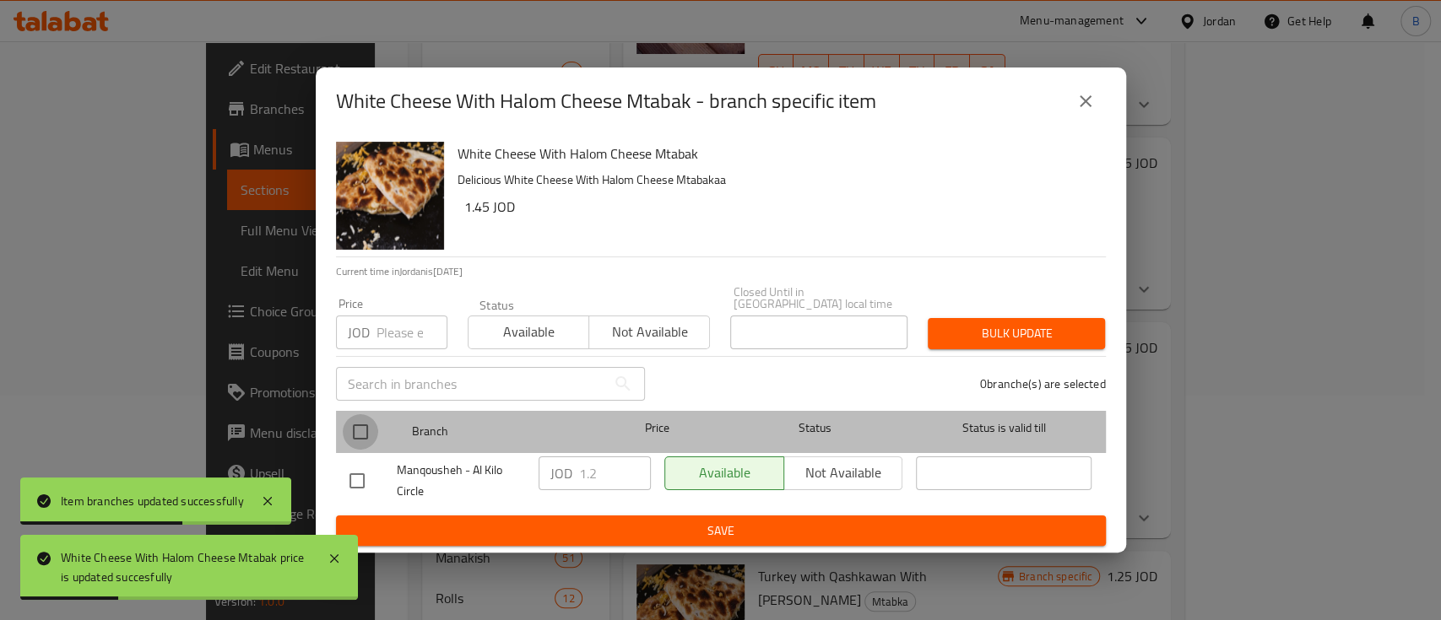
click at [364, 428] on input "checkbox" at bounding box center [360, 431] width 35 height 35
checkbox input "true"
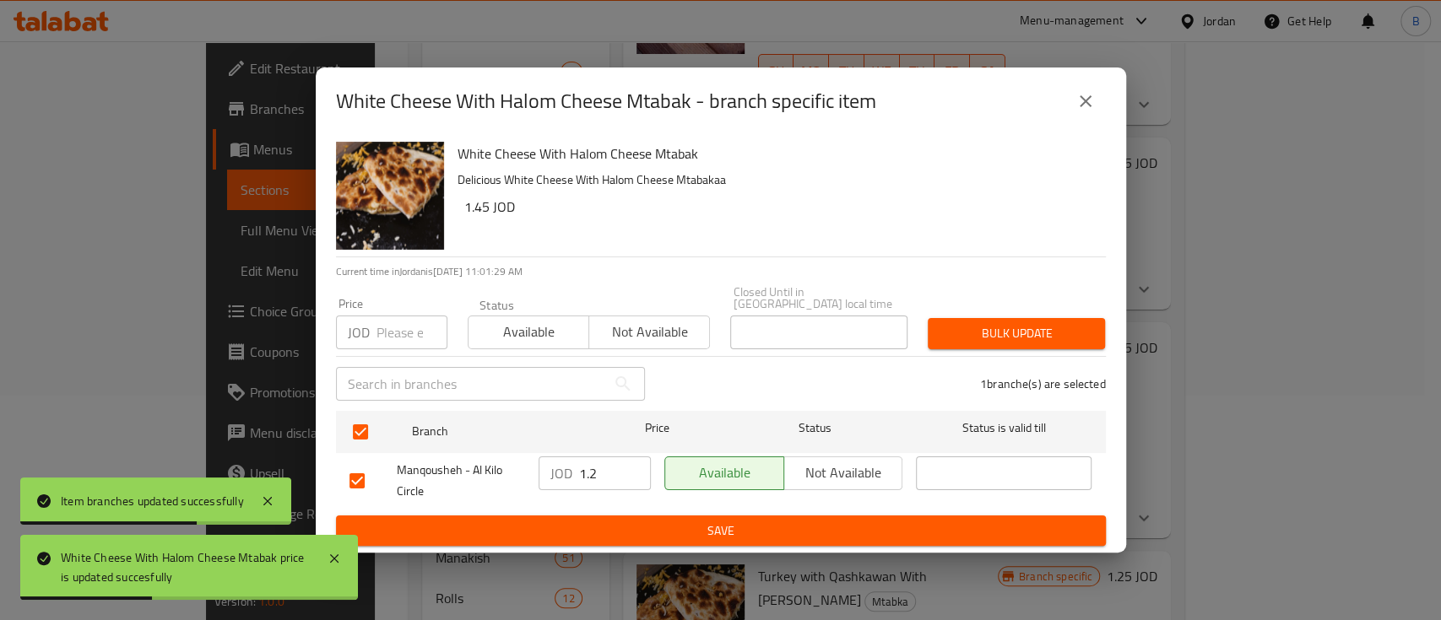
click at [605, 468] on input "1.2" at bounding box center [615, 474] width 72 height 34
type input "1.45"
click at [674, 537] on button "Save" at bounding box center [721, 531] width 770 height 31
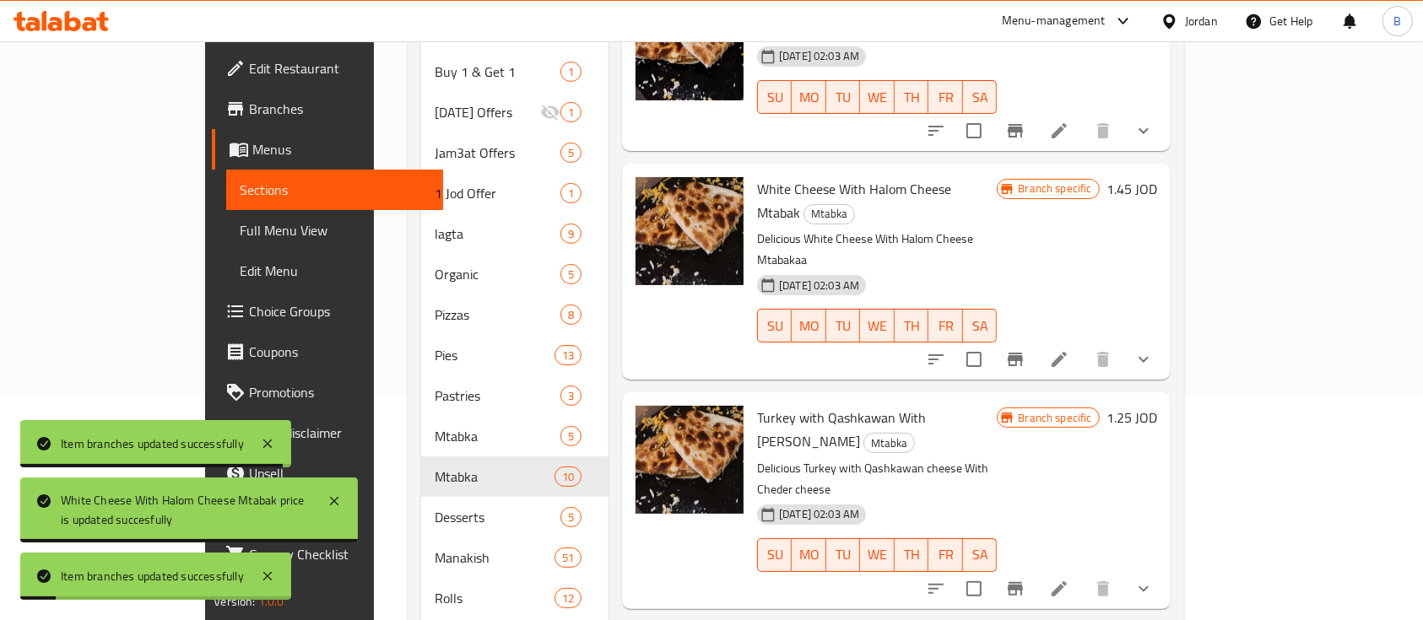
scroll to position [338, 0]
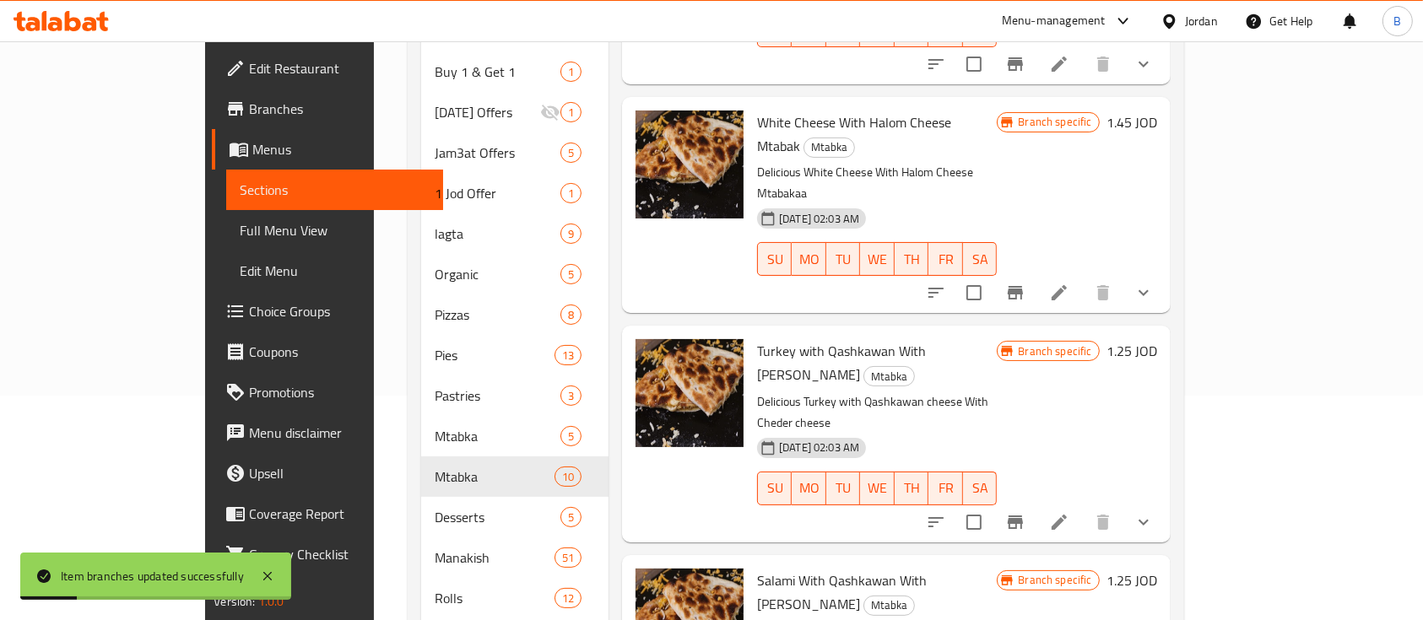
click at [1157, 339] on h6 "1.25 JOD" at bounding box center [1131, 351] width 51 height 24
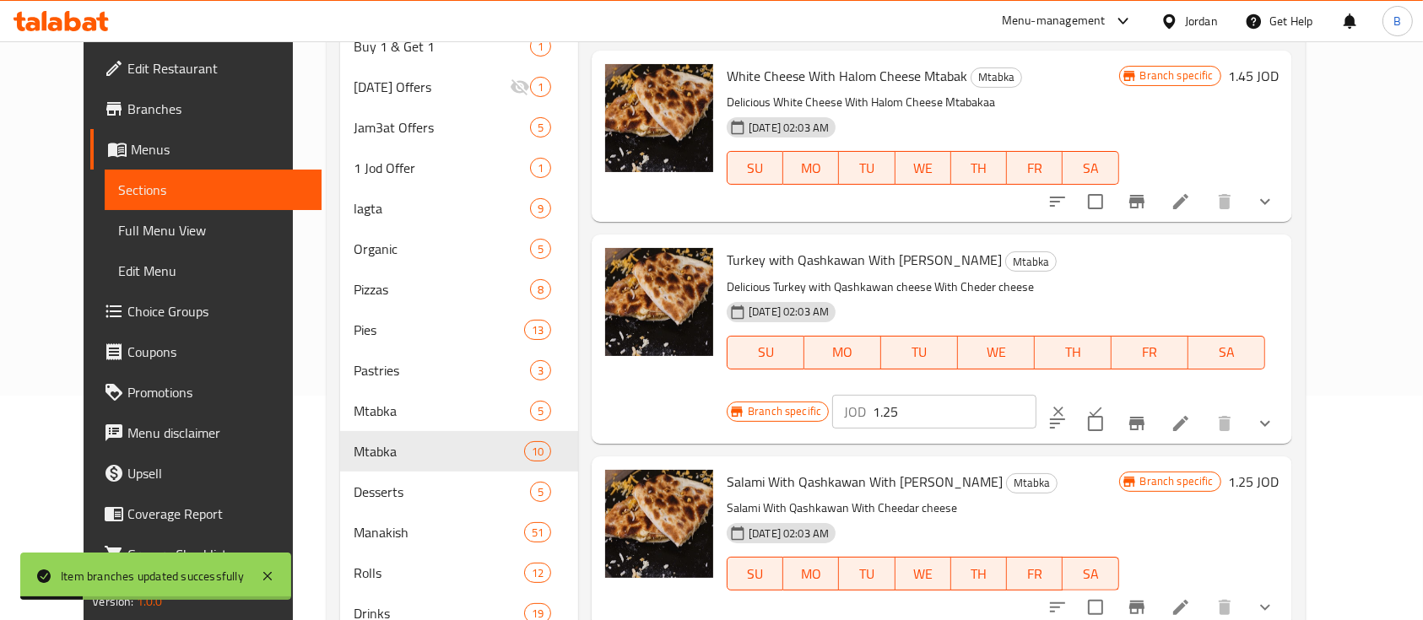
click at [1036, 395] on input "1.25" at bounding box center [955, 412] width 164 height 34
type input "1.35"
click at [1114, 393] on button "ok" at bounding box center [1095, 411] width 37 height 37
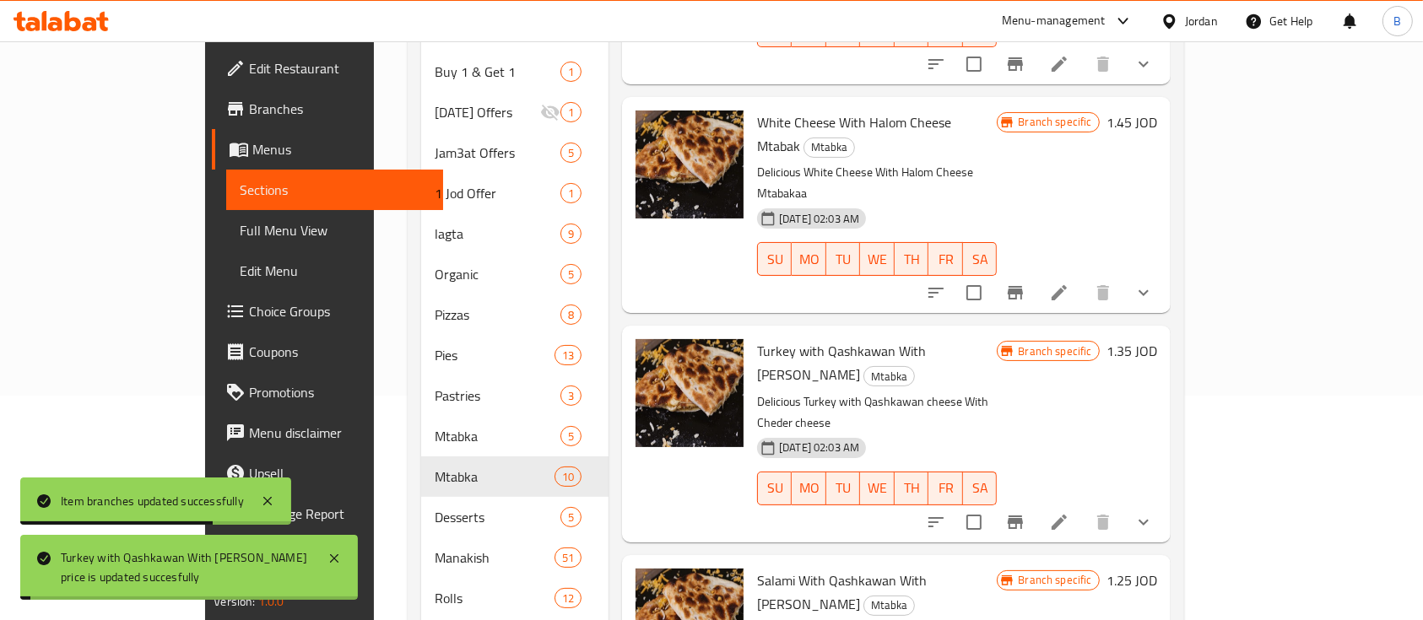
click at [1023, 516] on icon "Branch-specific-item" at bounding box center [1015, 523] width 15 height 14
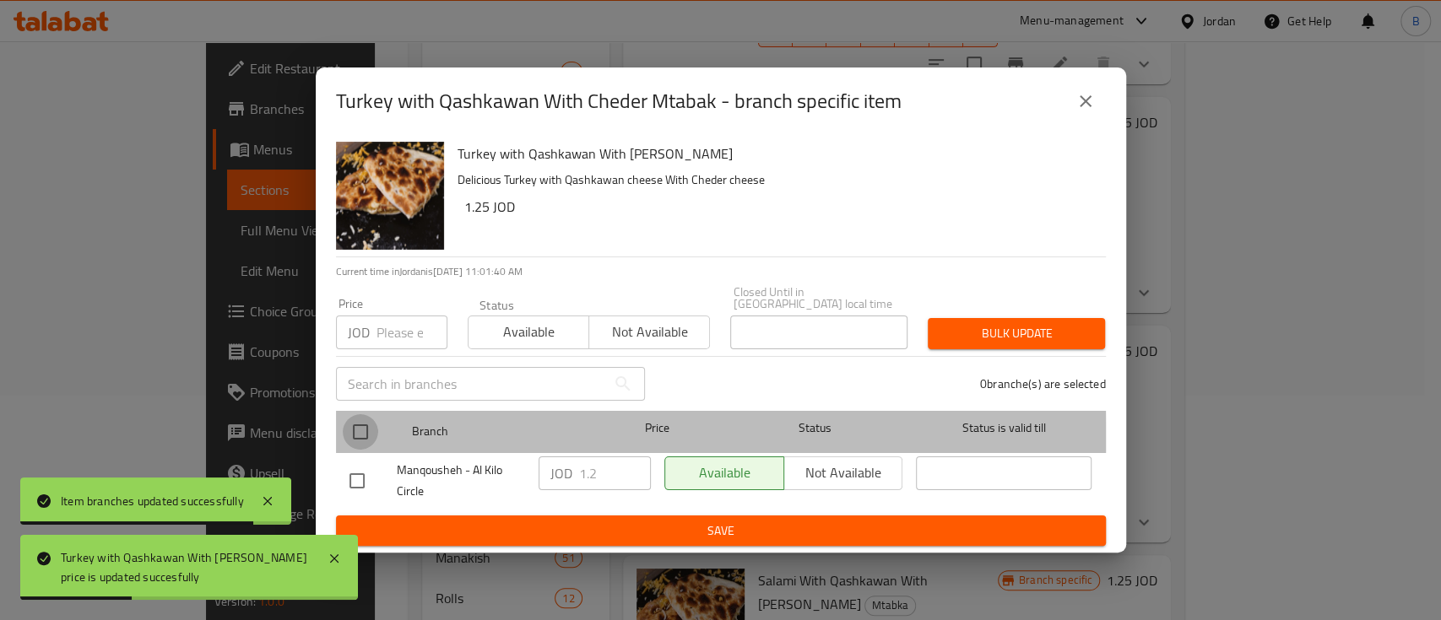
click at [360, 435] on input "checkbox" at bounding box center [360, 431] width 35 height 35
checkbox input "true"
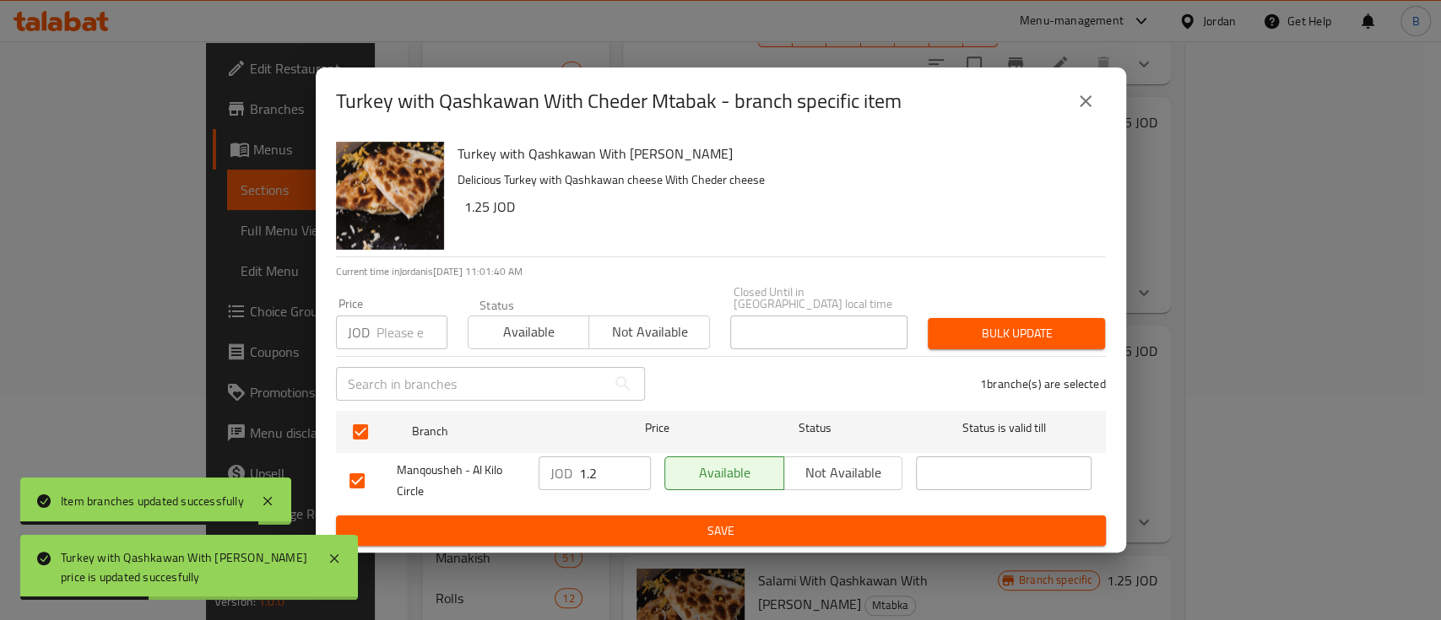
click at [600, 473] on input "1.2" at bounding box center [615, 474] width 72 height 34
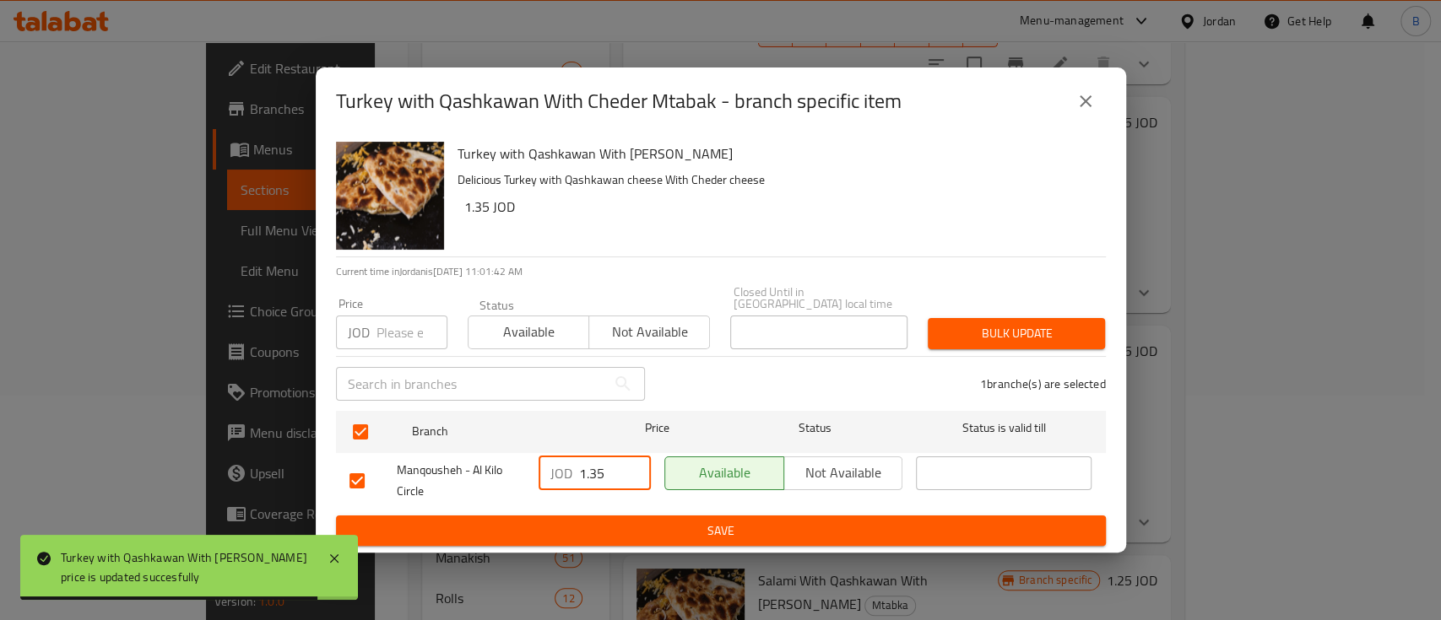
type input "1.35"
click at [659, 535] on span "Save" at bounding box center [720, 531] width 743 height 21
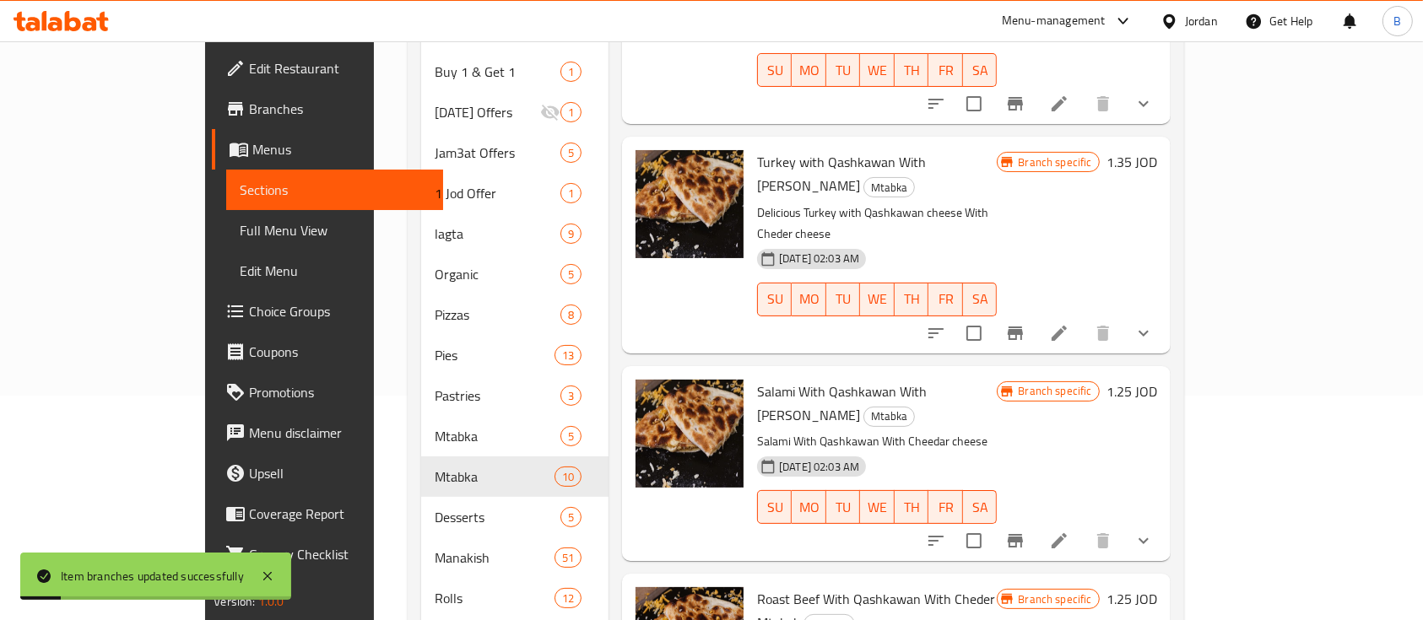
scroll to position [562, 0]
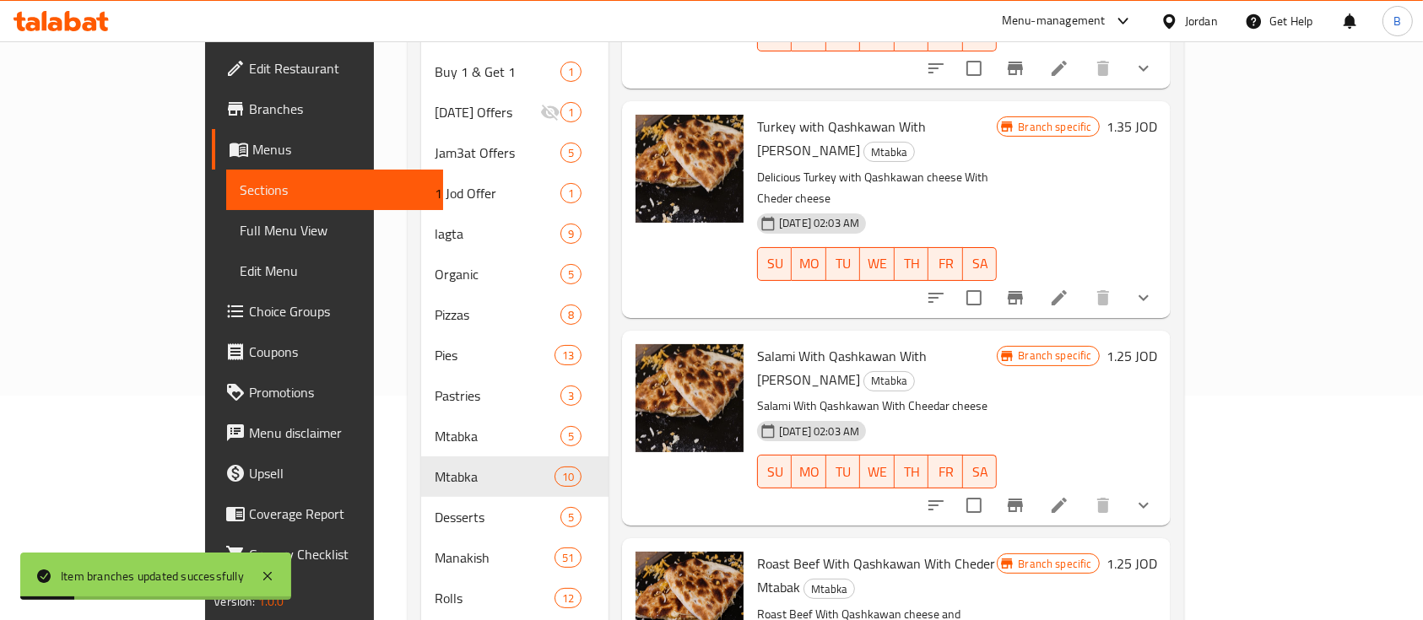
click at [1157, 344] on h6 "1.25 JOD" at bounding box center [1131, 356] width 51 height 24
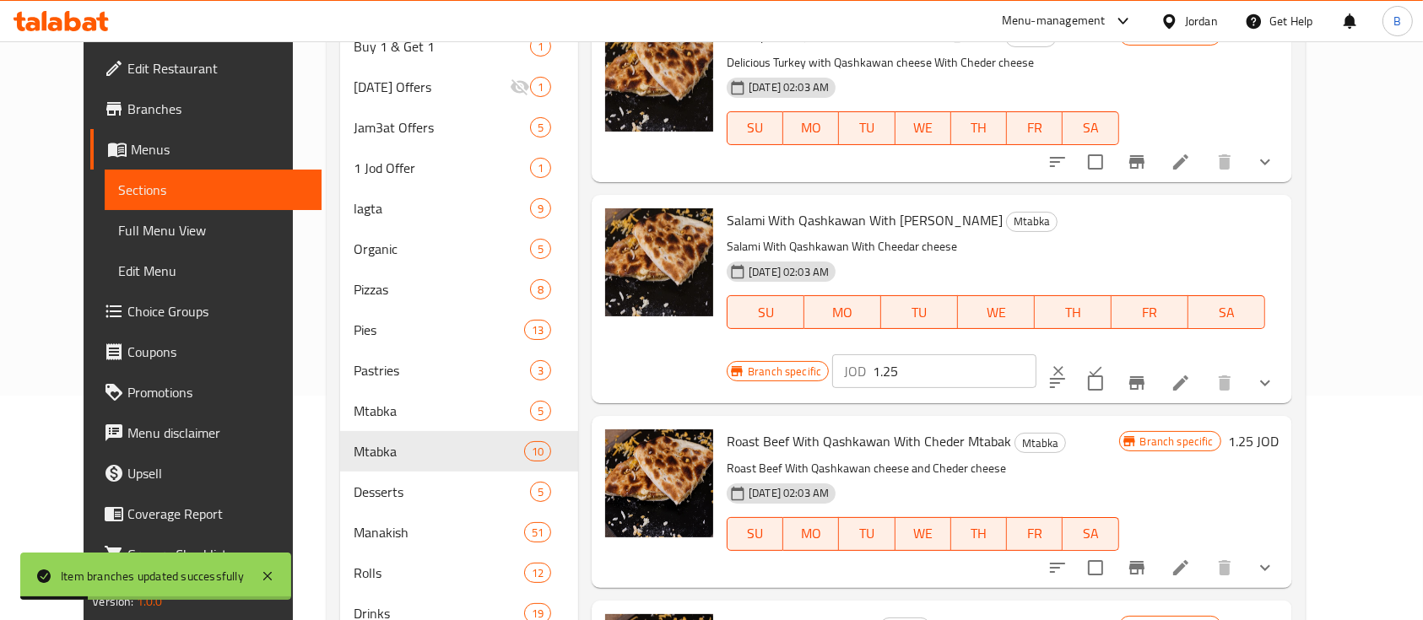
click at [1036, 354] on input "1.25" at bounding box center [955, 371] width 164 height 34
type input "1.35"
click at [1114, 353] on button "ok" at bounding box center [1095, 371] width 37 height 37
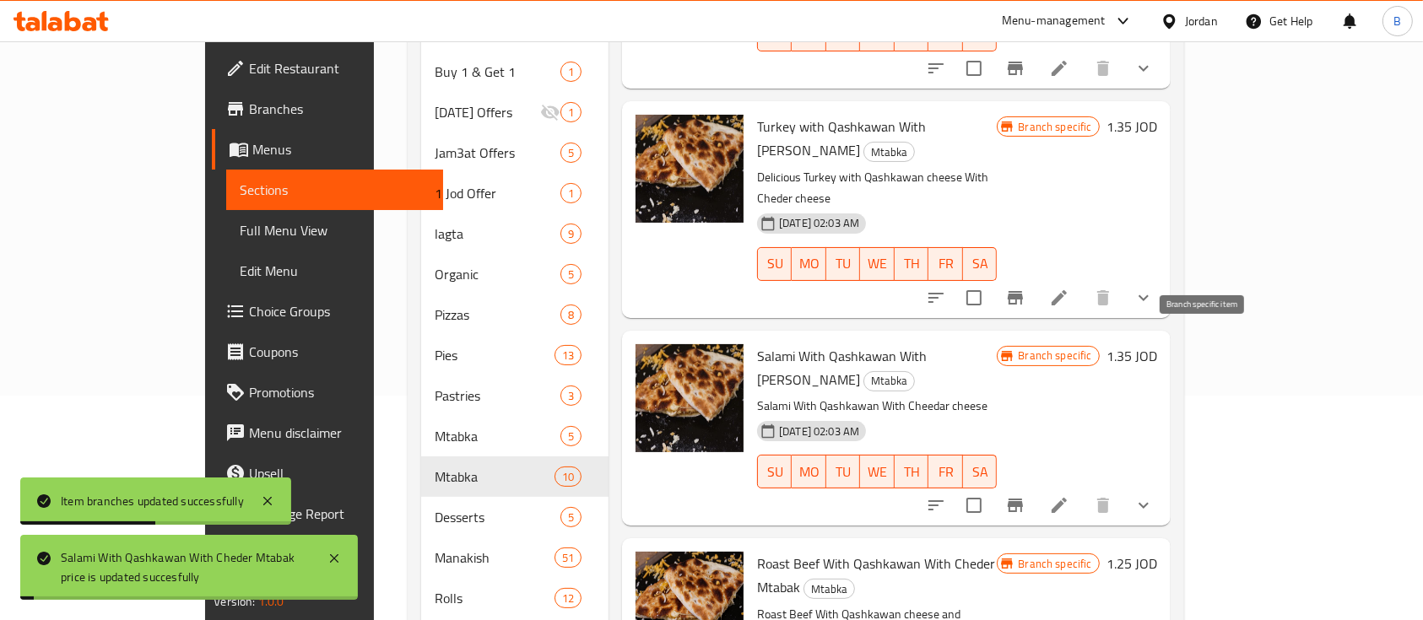
click at [1025, 495] on icon "Branch-specific-item" at bounding box center [1015, 505] width 20 height 20
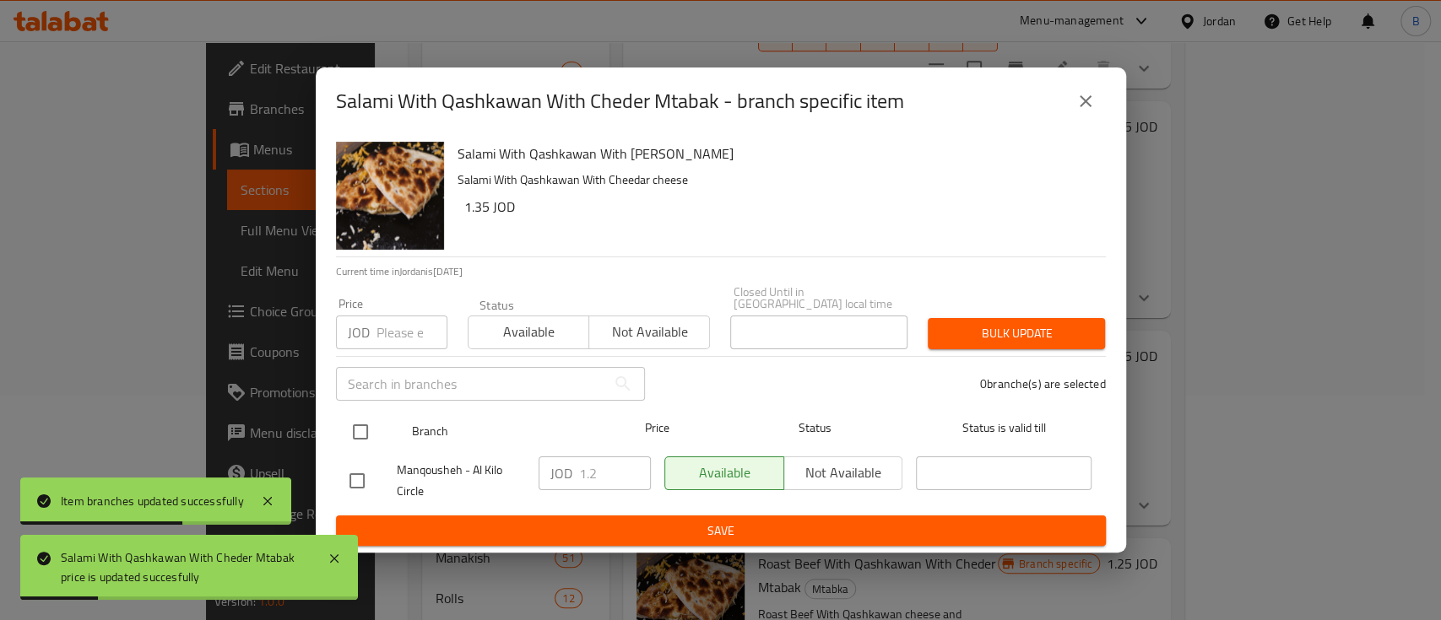
click at [361, 426] on input "checkbox" at bounding box center [360, 431] width 35 height 35
checkbox input "true"
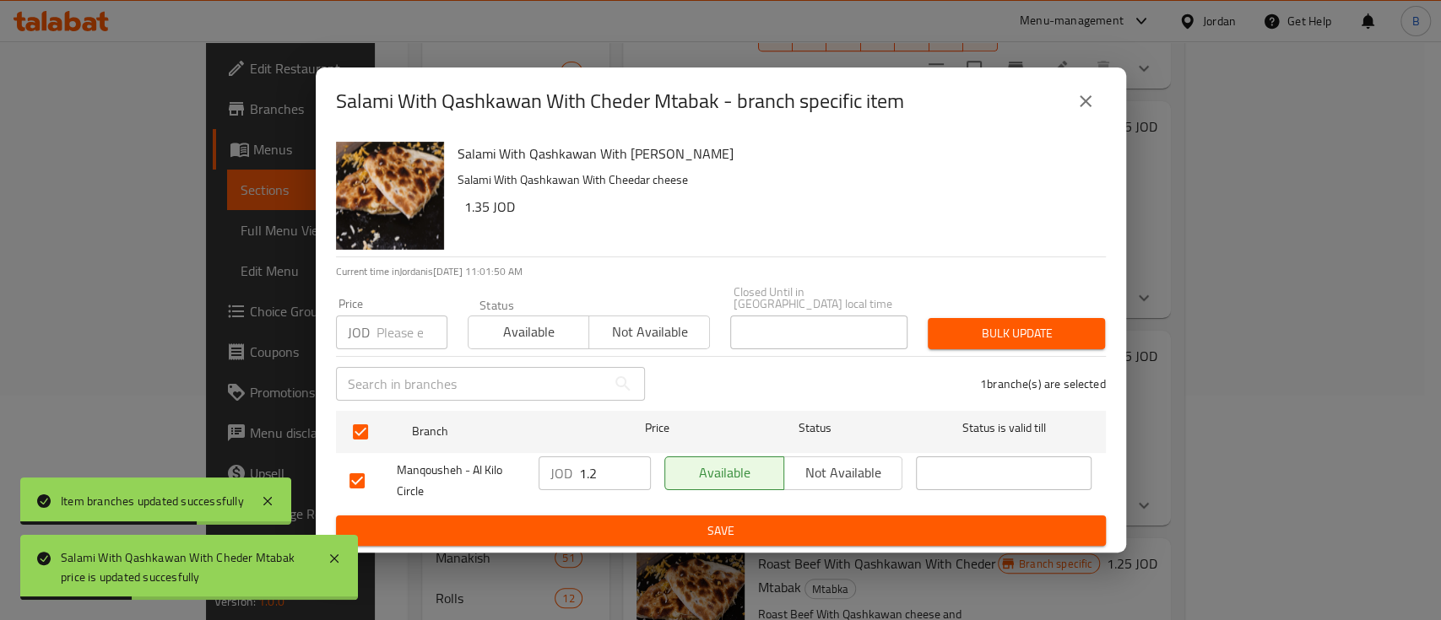
click at [600, 462] on input "1.2" at bounding box center [615, 474] width 72 height 34
type input "1.35"
click at [664, 521] on span "Save" at bounding box center [720, 531] width 743 height 21
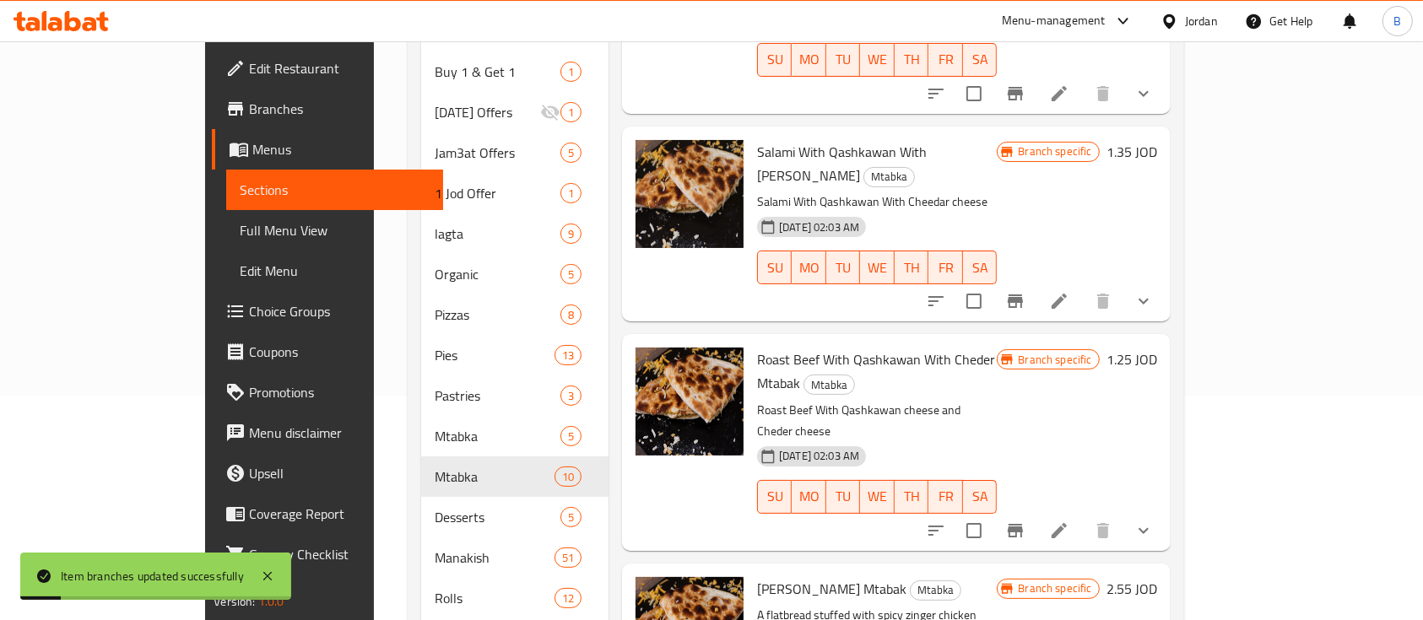
scroll to position [787, 0]
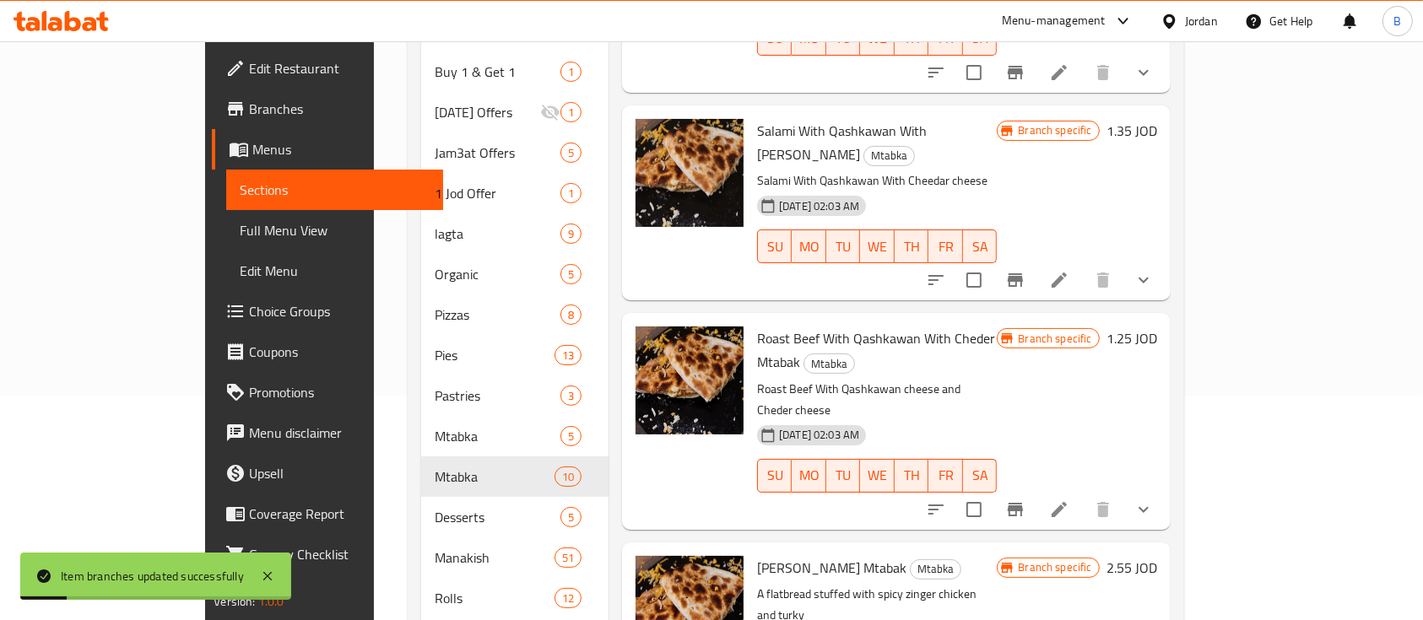
click at [1157, 327] on h6 "1.25 JOD" at bounding box center [1131, 339] width 51 height 24
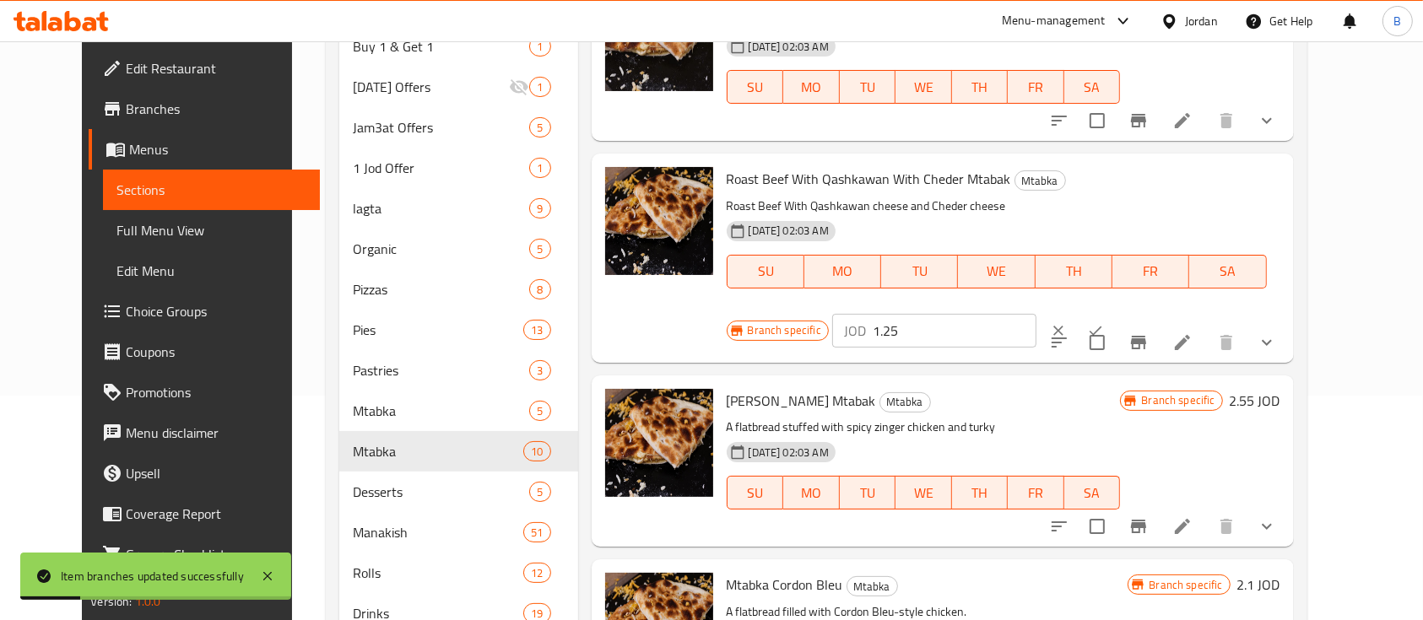
click at [1036, 314] on input "1.25" at bounding box center [955, 331] width 164 height 34
type input "1.35"
click at [1102, 326] on icon "ok" at bounding box center [1095, 330] width 13 height 9
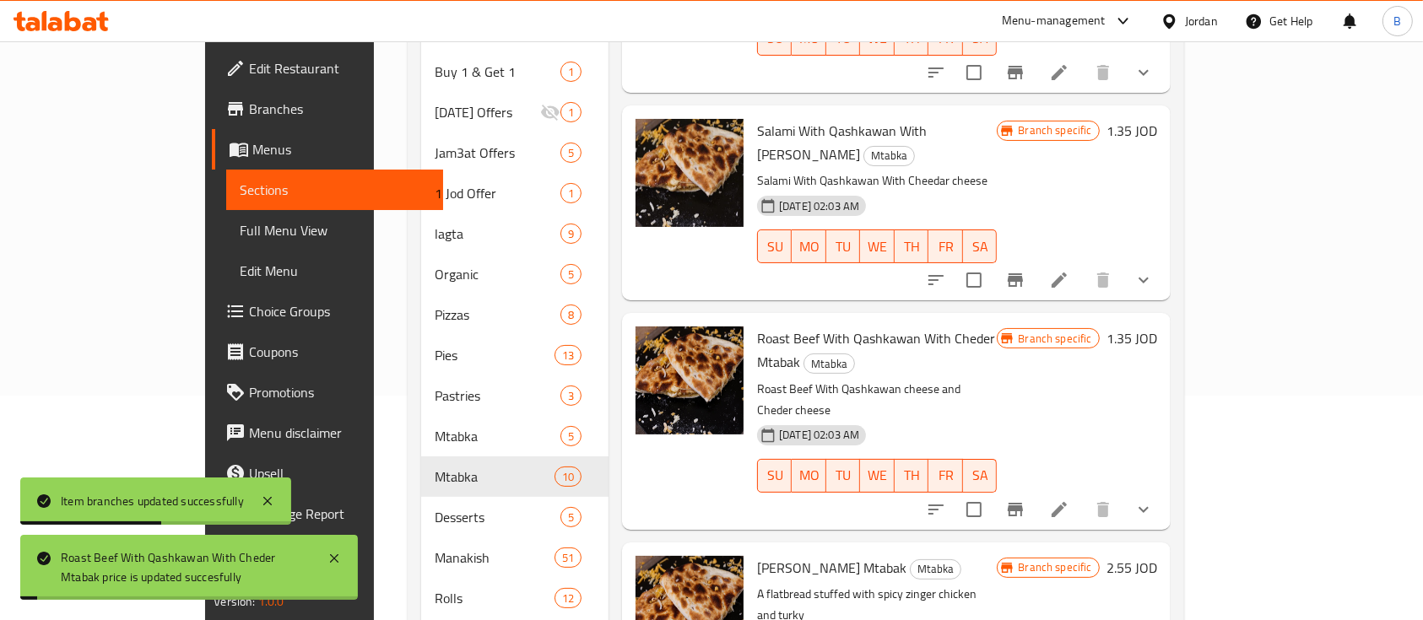
click at [1023, 503] on icon "Branch-specific-item" at bounding box center [1015, 510] width 15 height 14
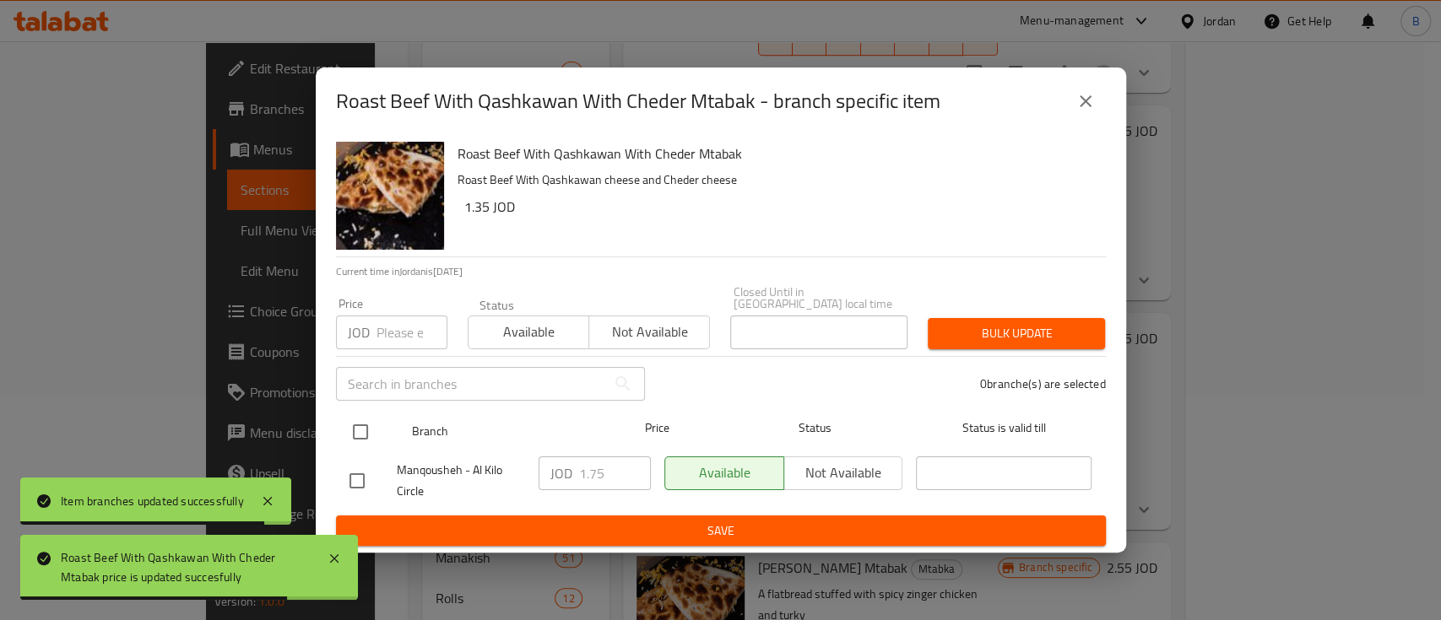
click at [359, 429] on input "checkbox" at bounding box center [360, 431] width 35 height 35
checkbox input "true"
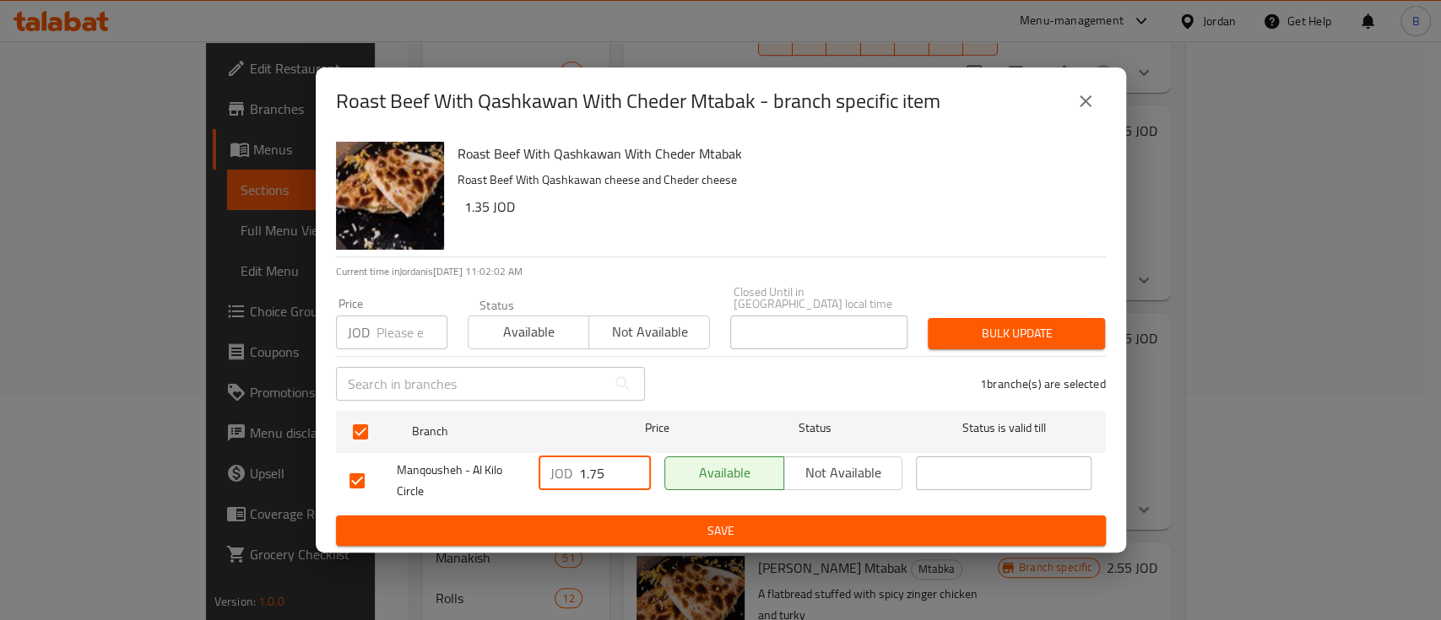
click at [601, 471] on input "1.75" at bounding box center [615, 474] width 72 height 34
type input "1.35"
click at [723, 531] on span "Save" at bounding box center [720, 531] width 743 height 21
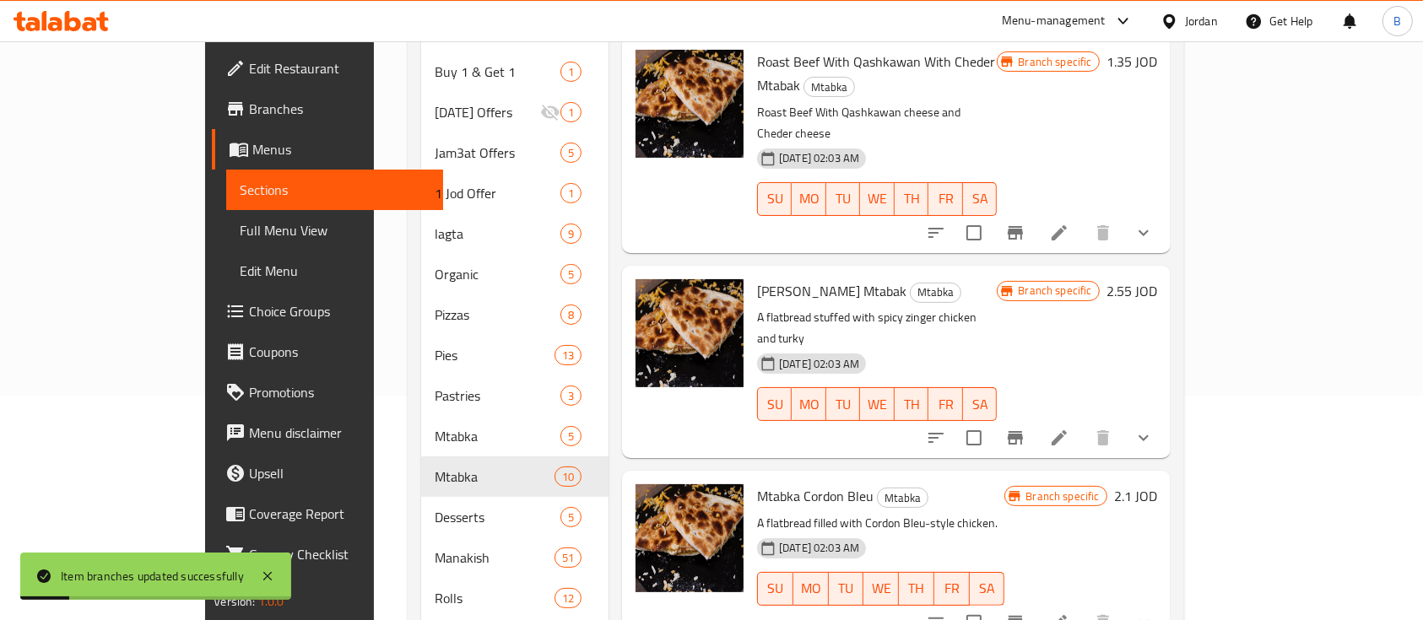
scroll to position [1013, 0]
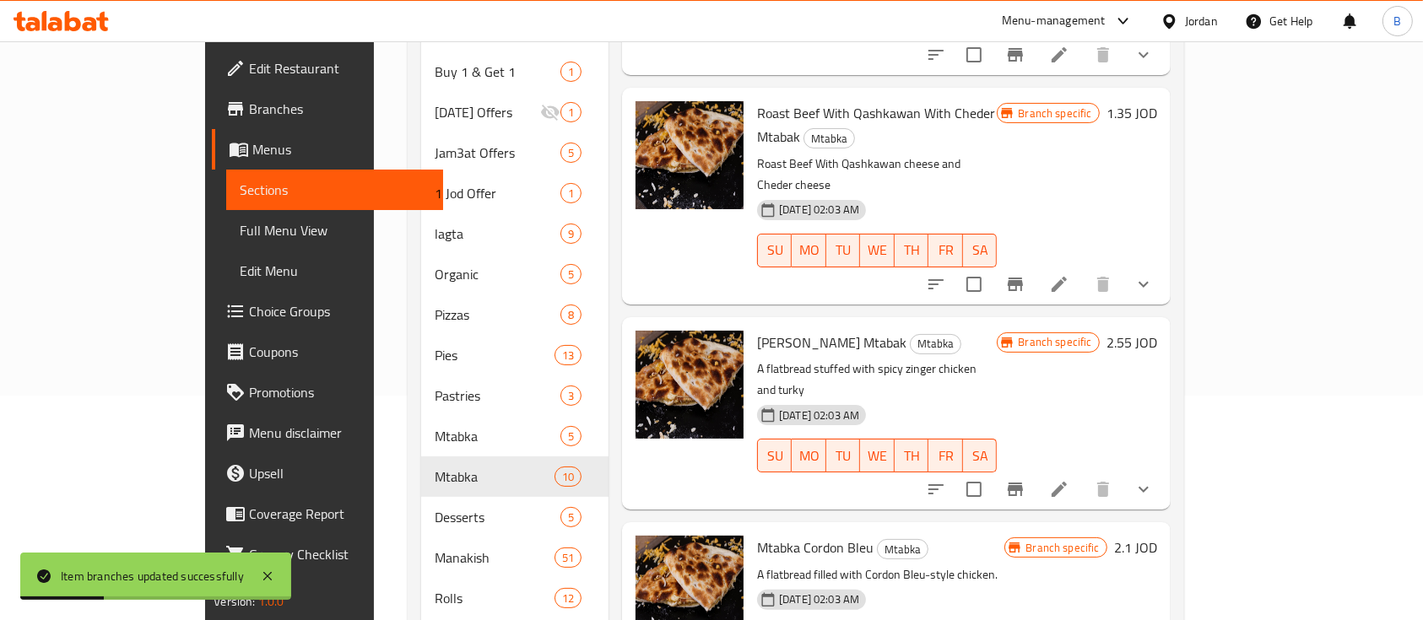
click at [1157, 331] on h6 "2.55 JOD" at bounding box center [1131, 343] width 51 height 24
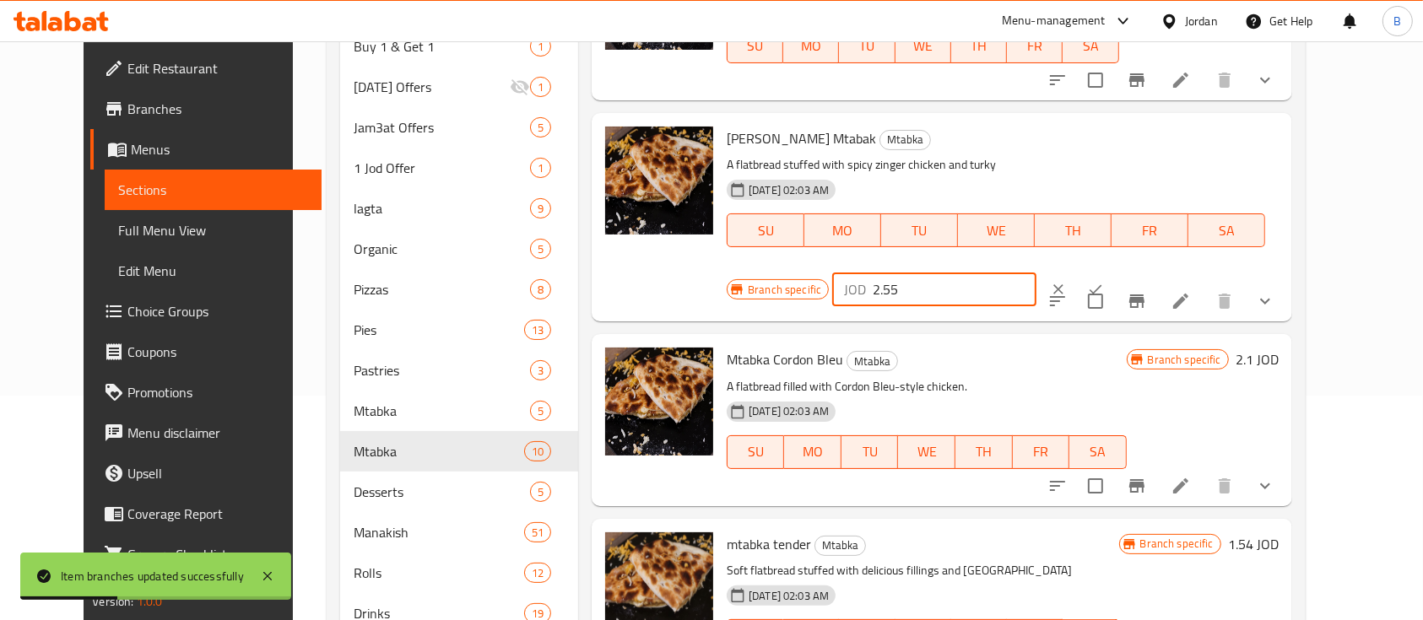
click at [1036, 273] on input "2.55" at bounding box center [955, 290] width 164 height 34
type input "2.65"
click at [1114, 271] on button "ok" at bounding box center [1095, 289] width 37 height 37
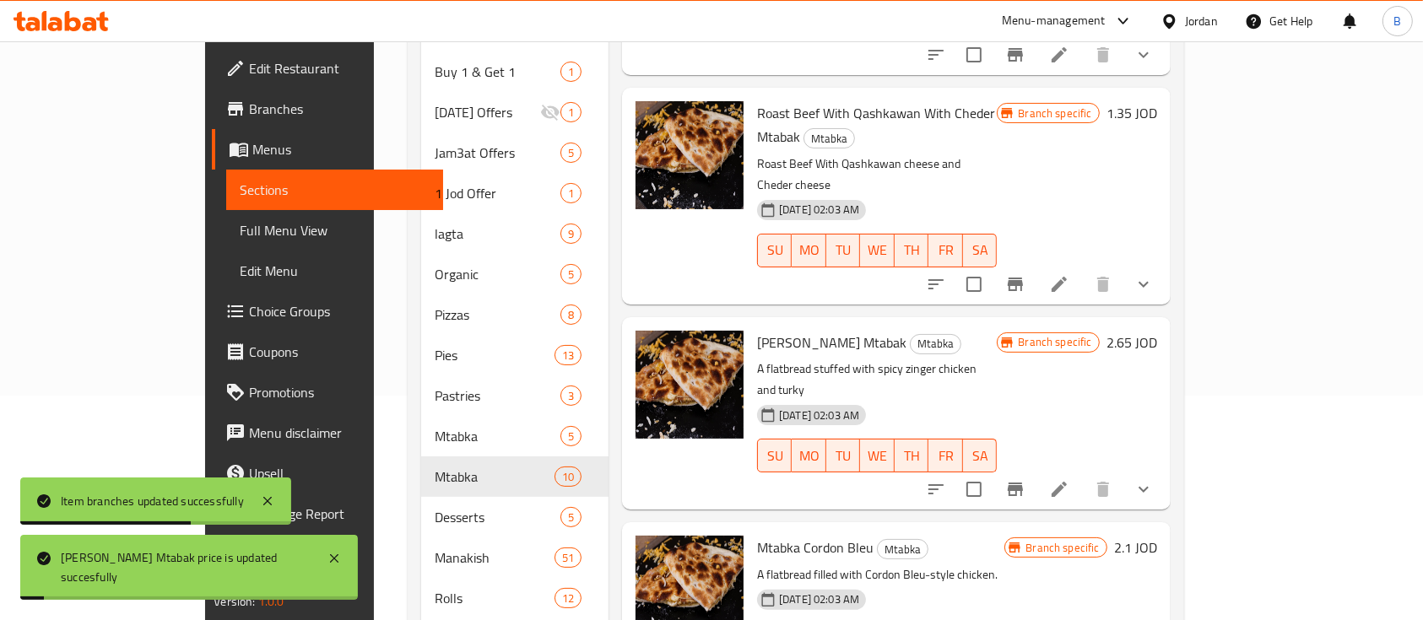
click at [1025, 479] on icon "Branch-specific-item" at bounding box center [1015, 489] width 20 height 20
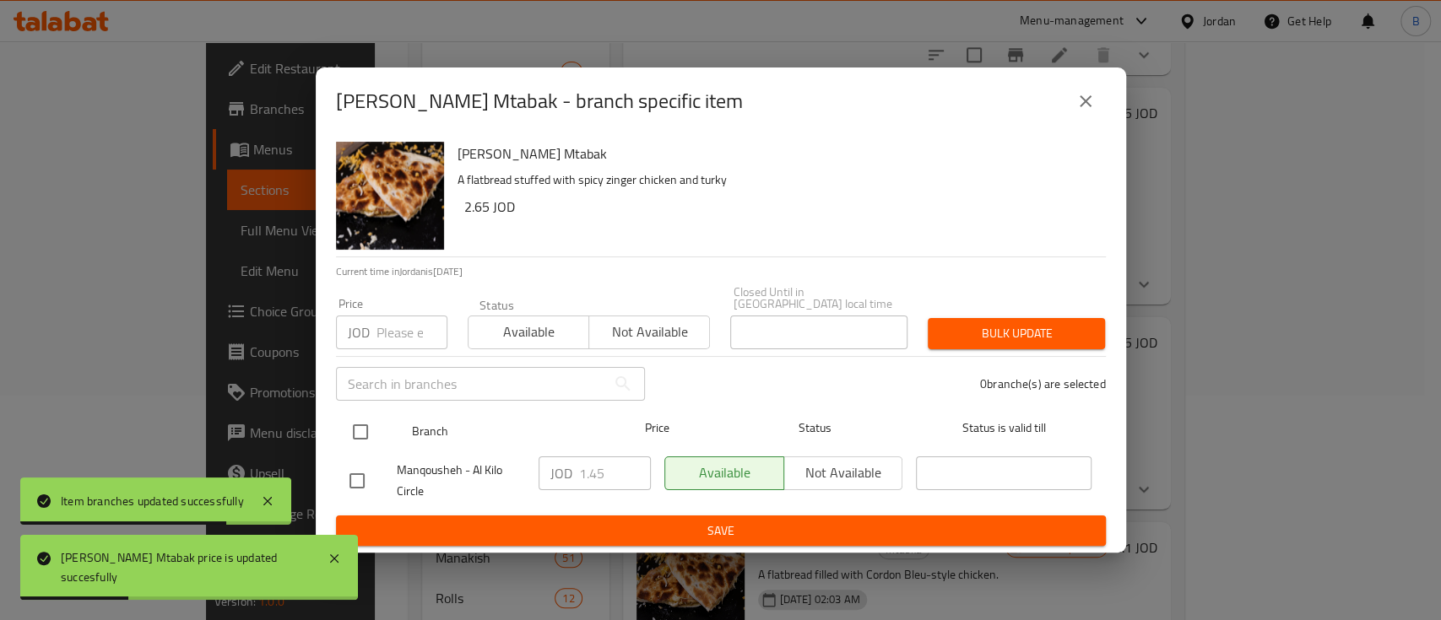
click at [354, 435] on input "checkbox" at bounding box center [360, 431] width 35 height 35
checkbox input "true"
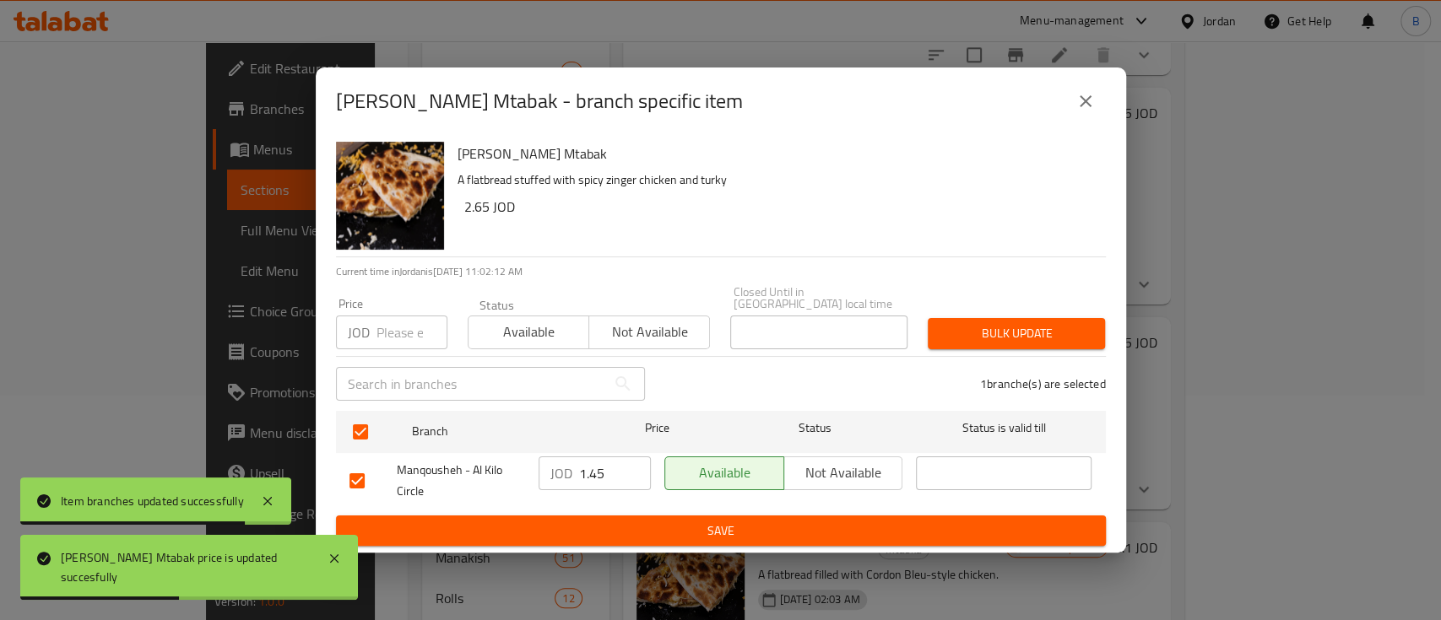
drag, startPoint x: 611, startPoint y: 473, endPoint x: 477, endPoint y: 478, distance: 134.3
click at [491, 478] on div "Manqousheh - Al Kilo Circle JOD 1.45 ​ Available Not available ​" at bounding box center [721, 481] width 756 height 62
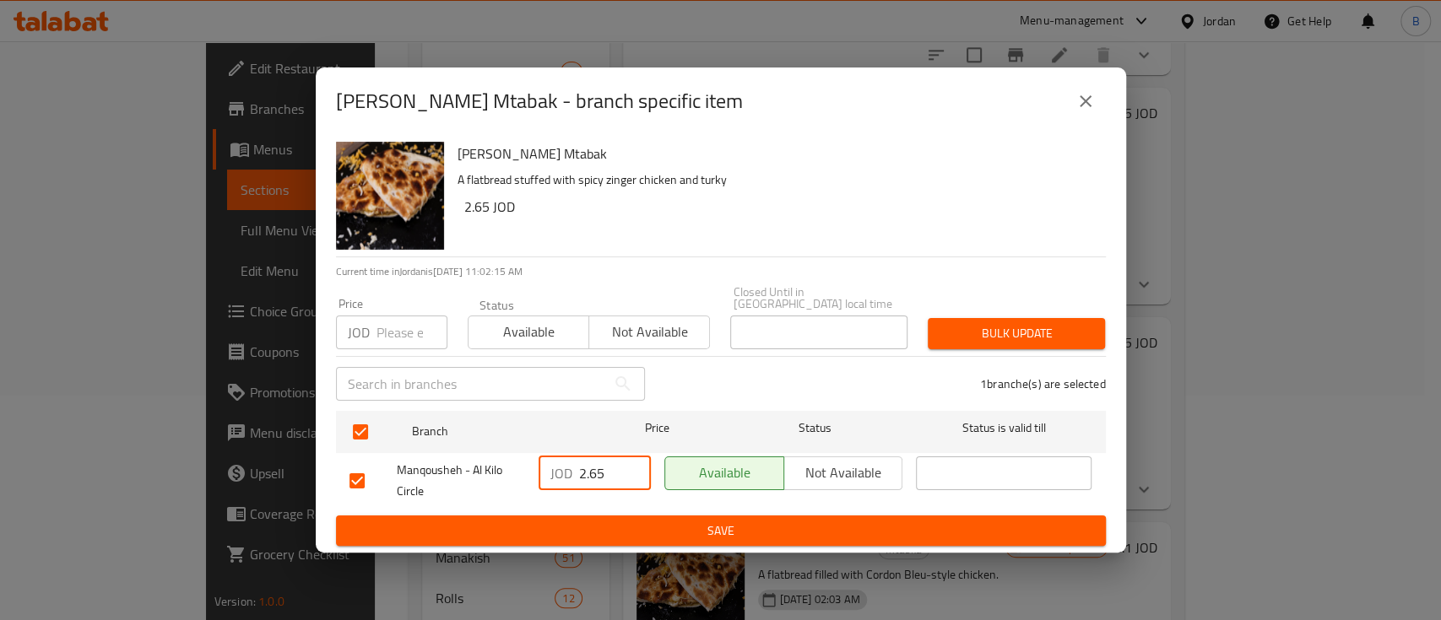
type input "2.65"
click at [655, 537] on button "Save" at bounding box center [721, 531] width 770 height 31
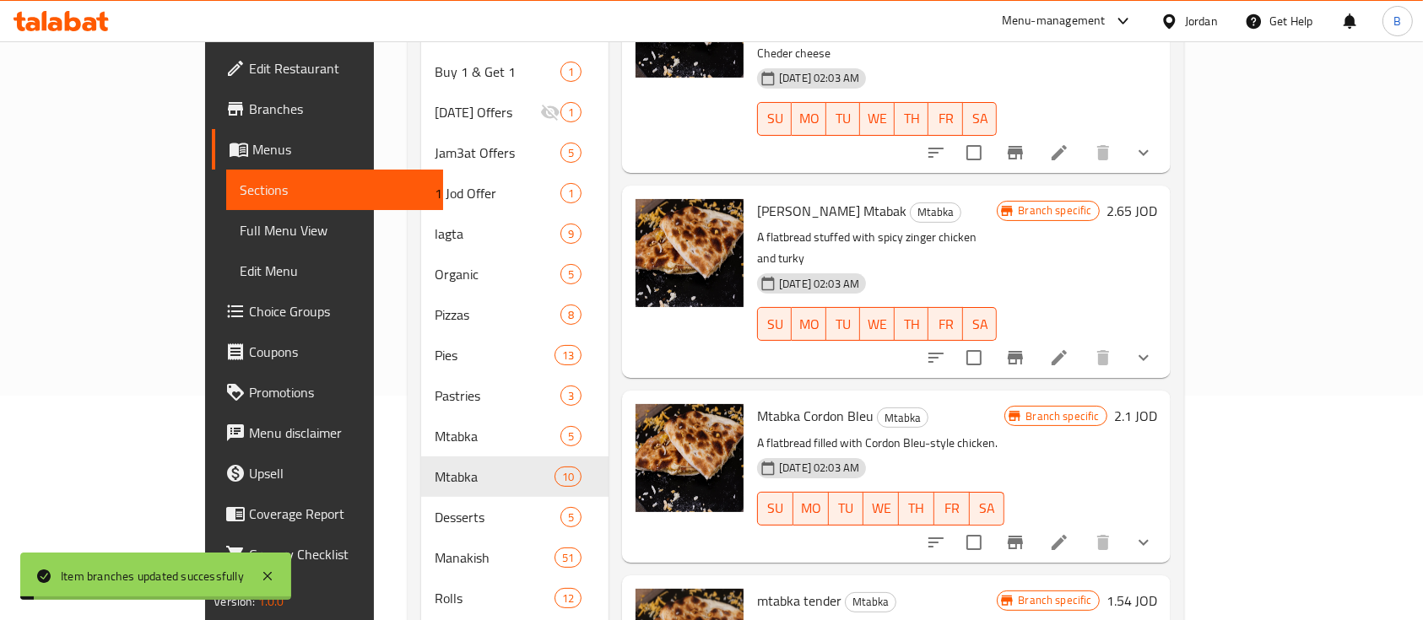
scroll to position [1184, 0]
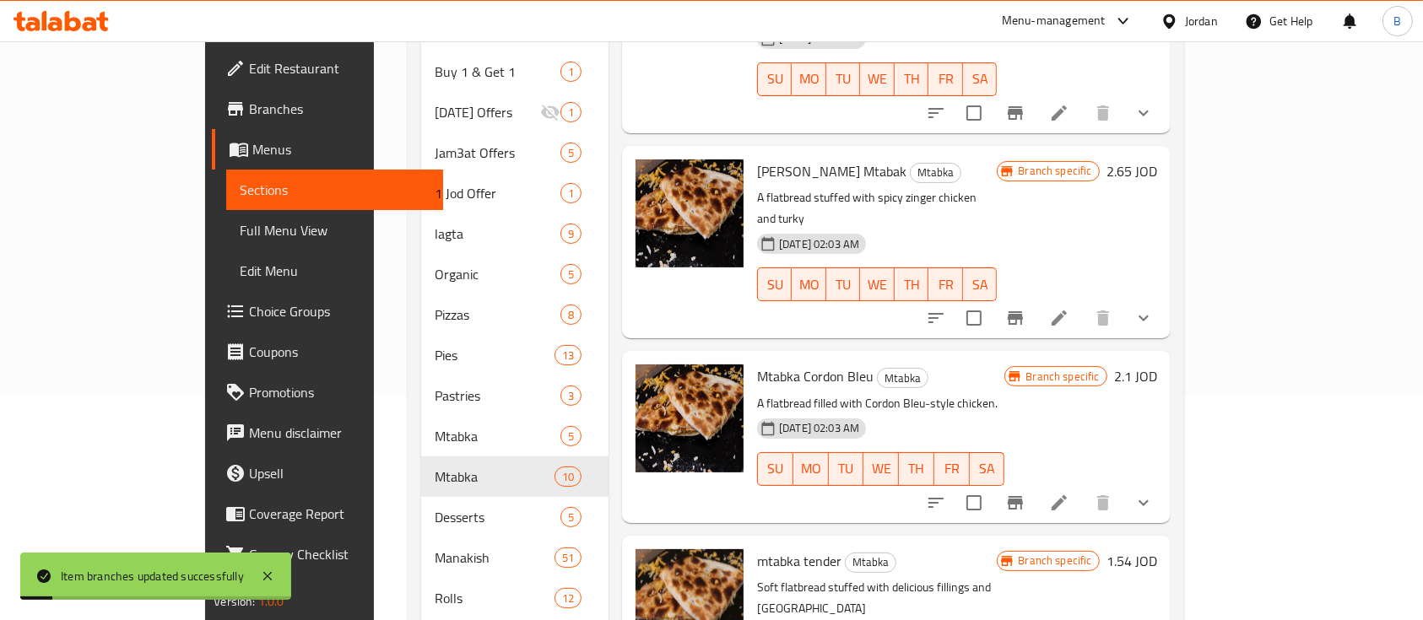
click at [1157, 365] on h6 "2.1 JOD" at bounding box center [1135, 377] width 43 height 24
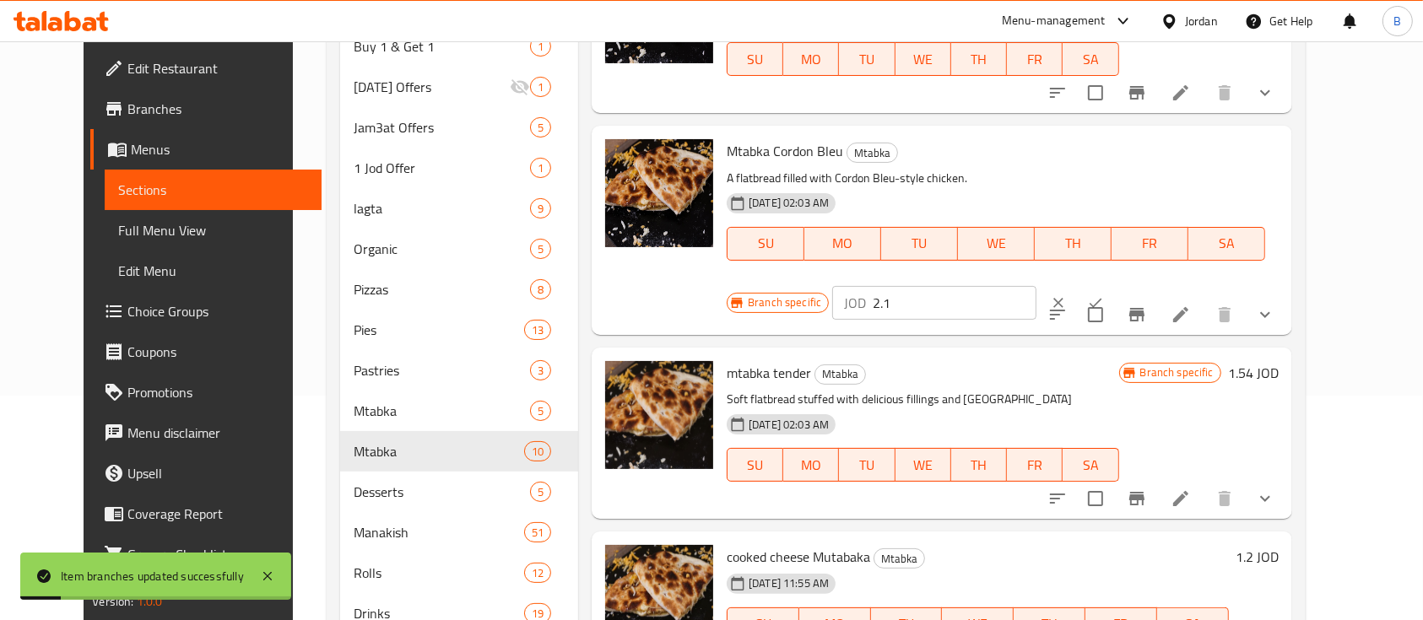
click at [1036, 286] on input "2.1" at bounding box center [955, 303] width 164 height 34
type input "2.20"
click at [1104, 295] on icon "ok" at bounding box center [1095, 303] width 17 height 17
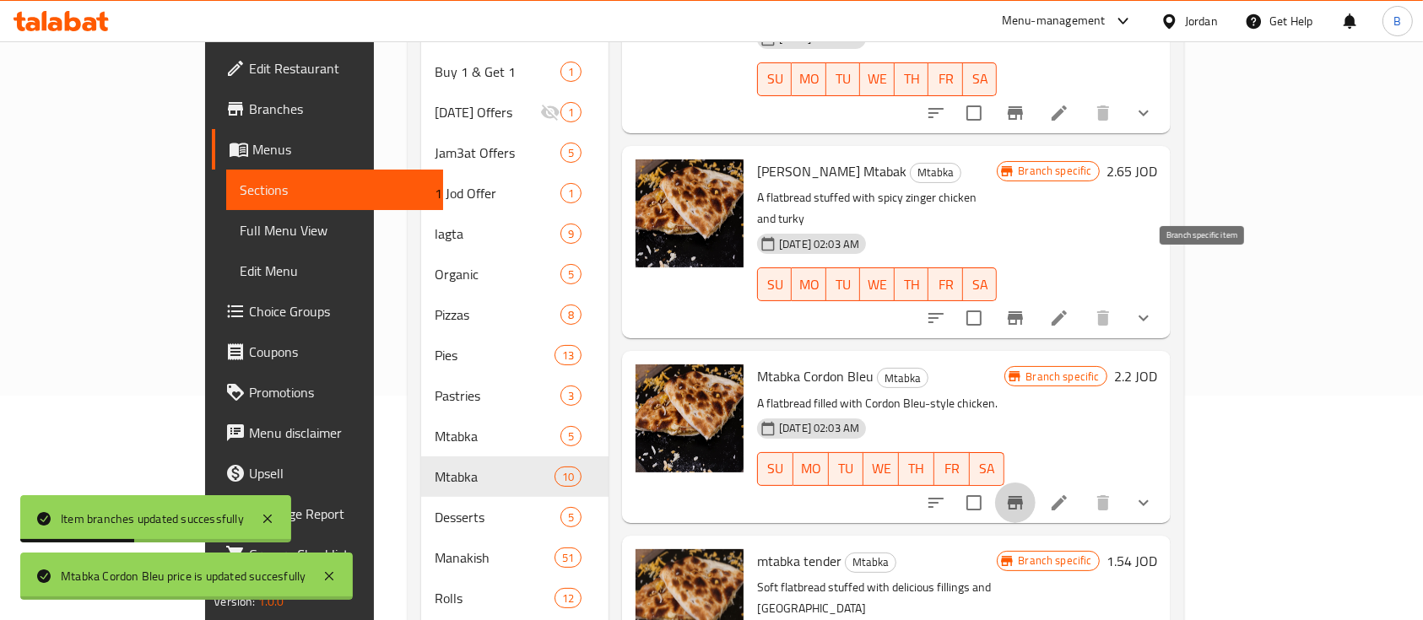
click at [1025, 493] on icon "Branch-specific-item" at bounding box center [1015, 503] width 20 height 20
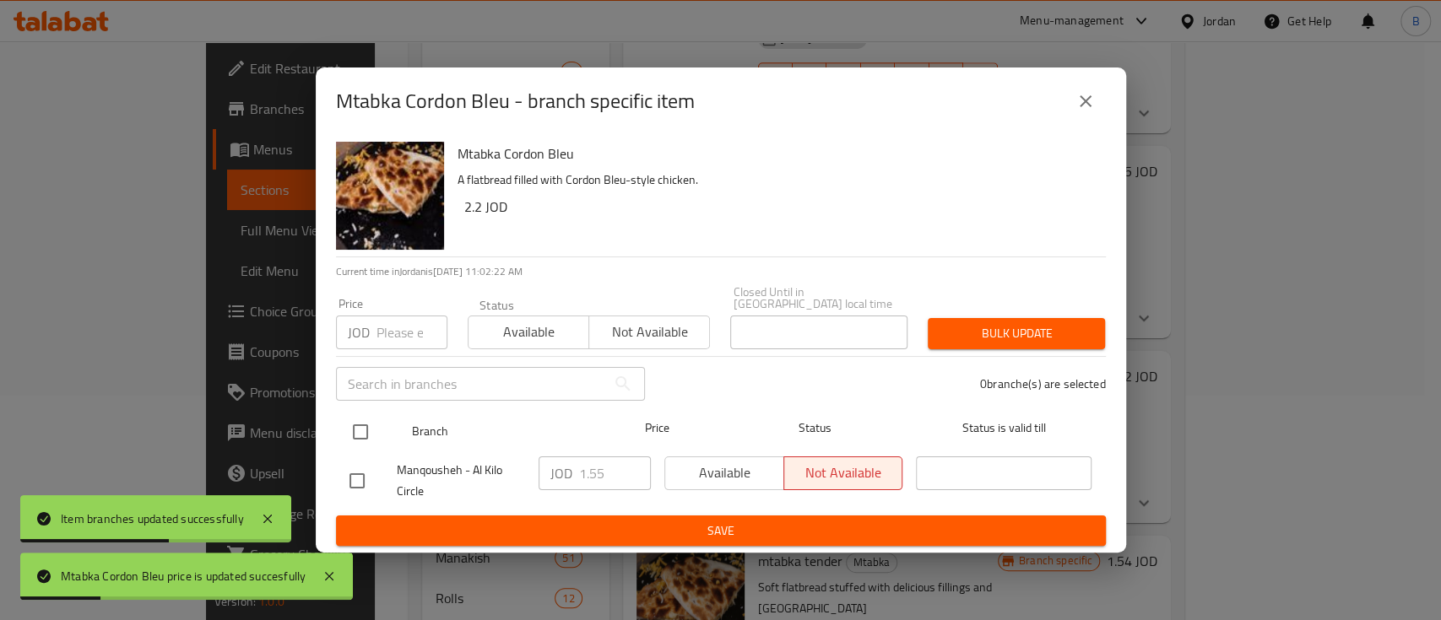
click at [357, 424] on input "checkbox" at bounding box center [360, 431] width 35 height 35
checkbox input "true"
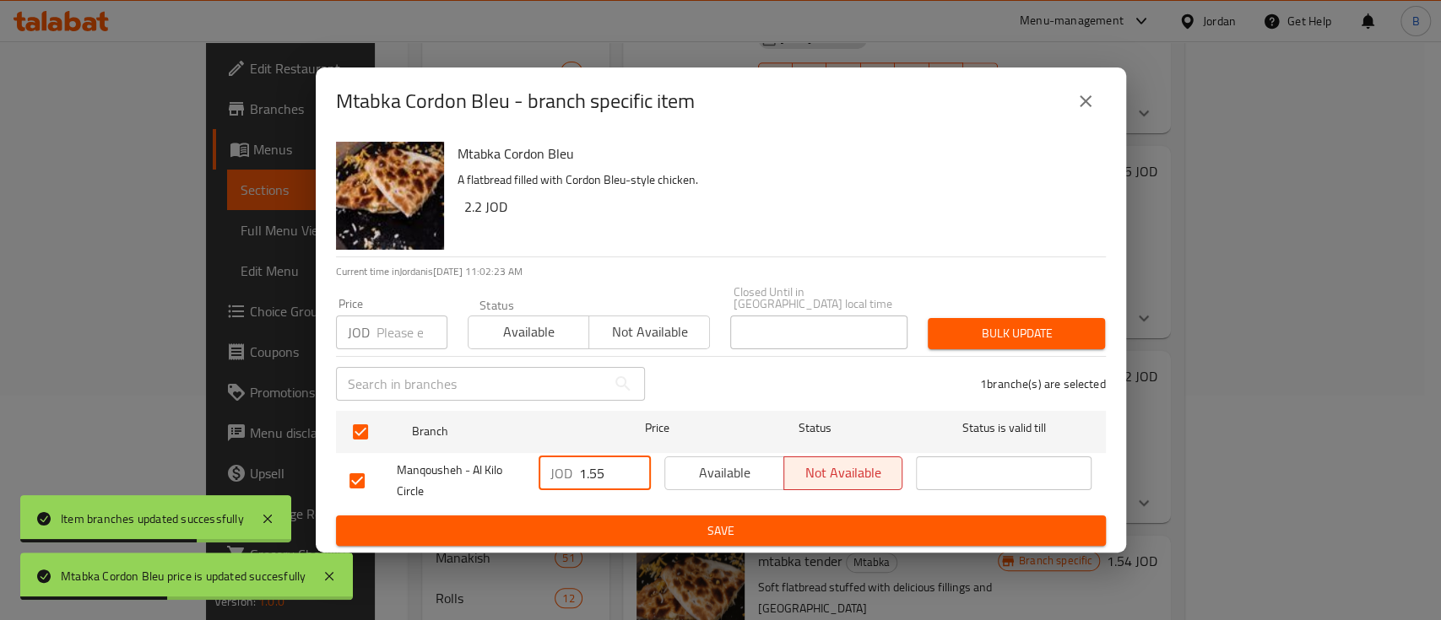
drag, startPoint x: 606, startPoint y: 467, endPoint x: 470, endPoint y: 470, distance: 135.9
click at [516, 470] on div "Manqousheh - Al Kilo Circle JOD 1.55 ​ Available Not available ​" at bounding box center [721, 481] width 756 height 62
type input "2.2"
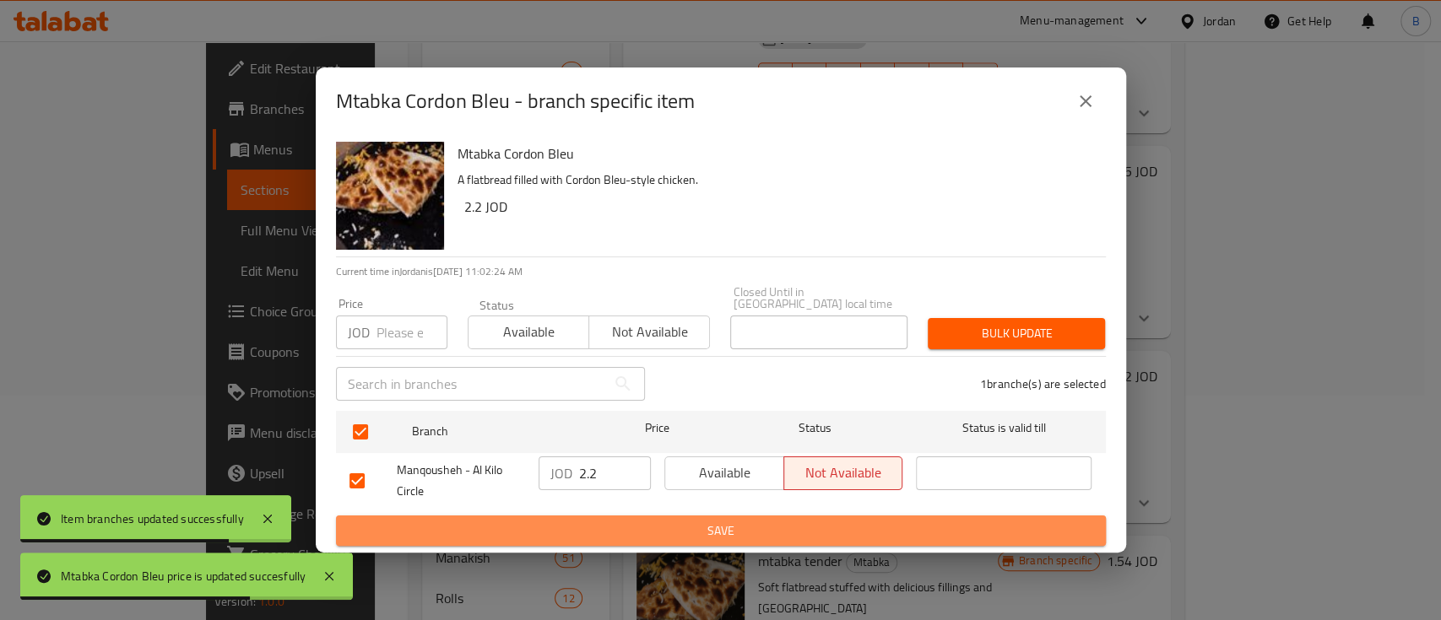
click at [567, 523] on span "Save" at bounding box center [720, 531] width 743 height 21
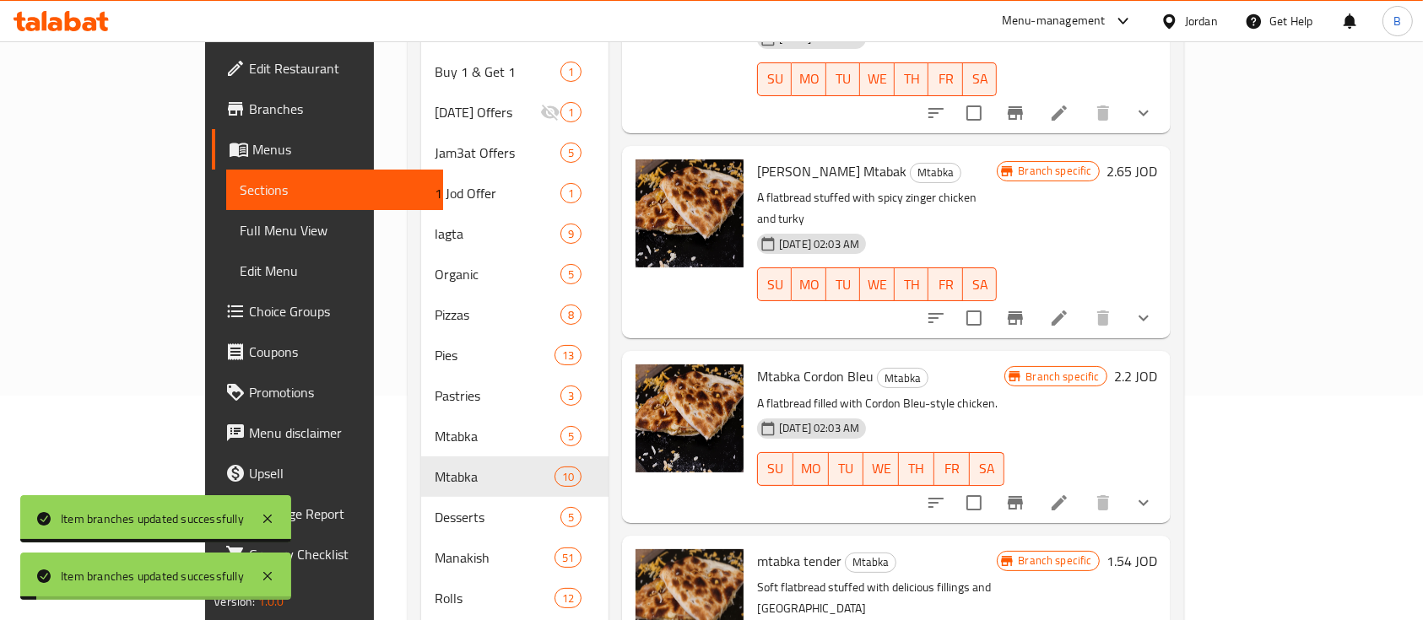
scroll to position [291, 0]
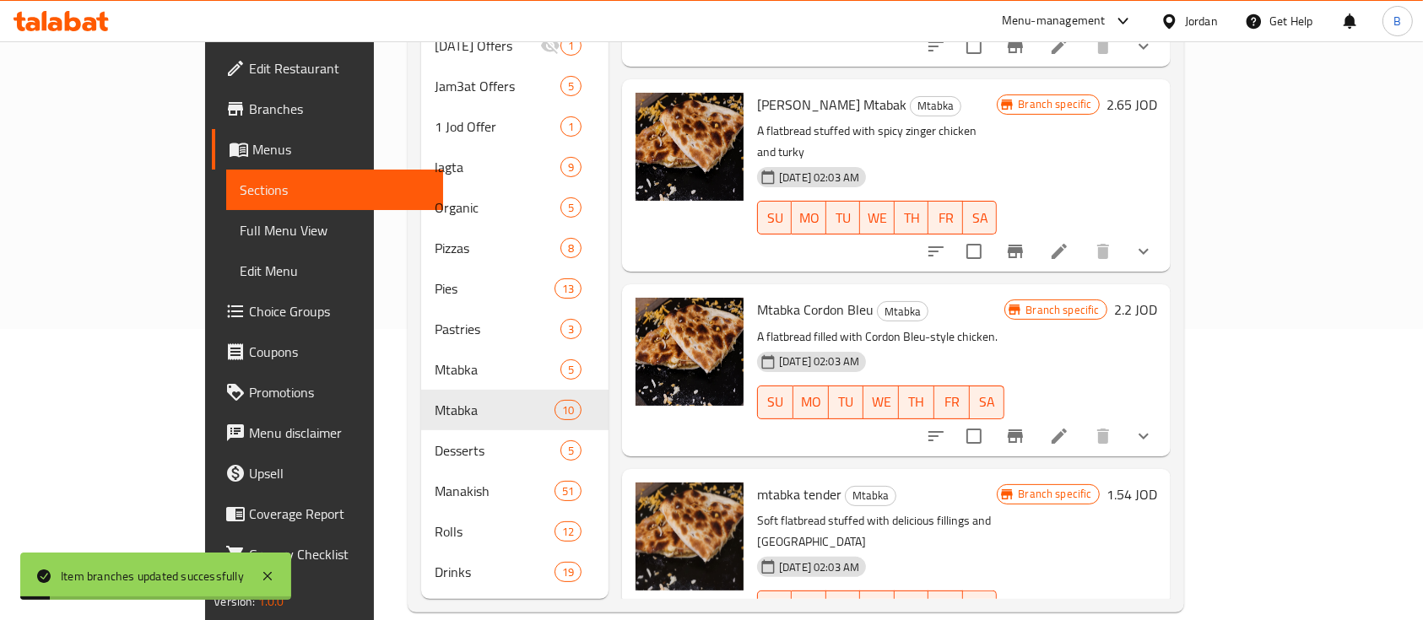
click at [1157, 483] on h6 "1.54 JOD" at bounding box center [1131, 495] width 51 height 24
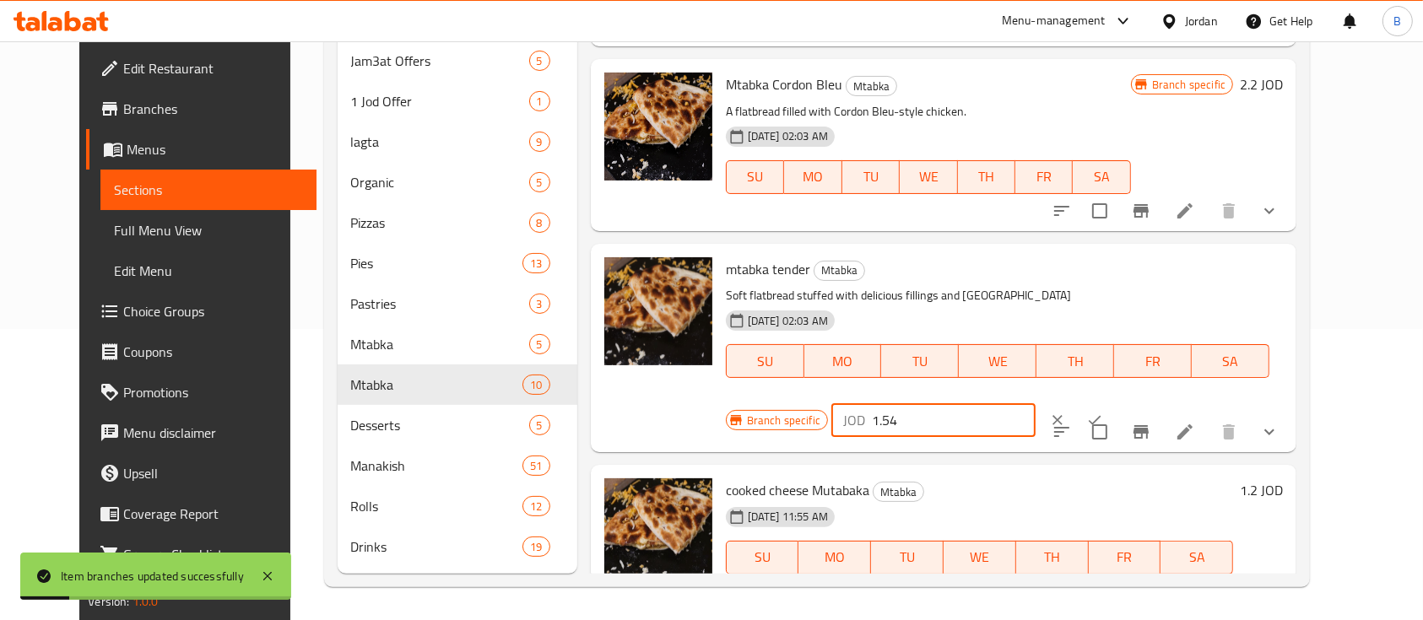
click at [1035, 403] on input "1.54" at bounding box center [954, 420] width 164 height 34
type input "1.64"
click at [1113, 402] on div at bounding box center [1076, 420] width 74 height 37
click at [1103, 412] on icon "ok" at bounding box center [1094, 420] width 17 height 17
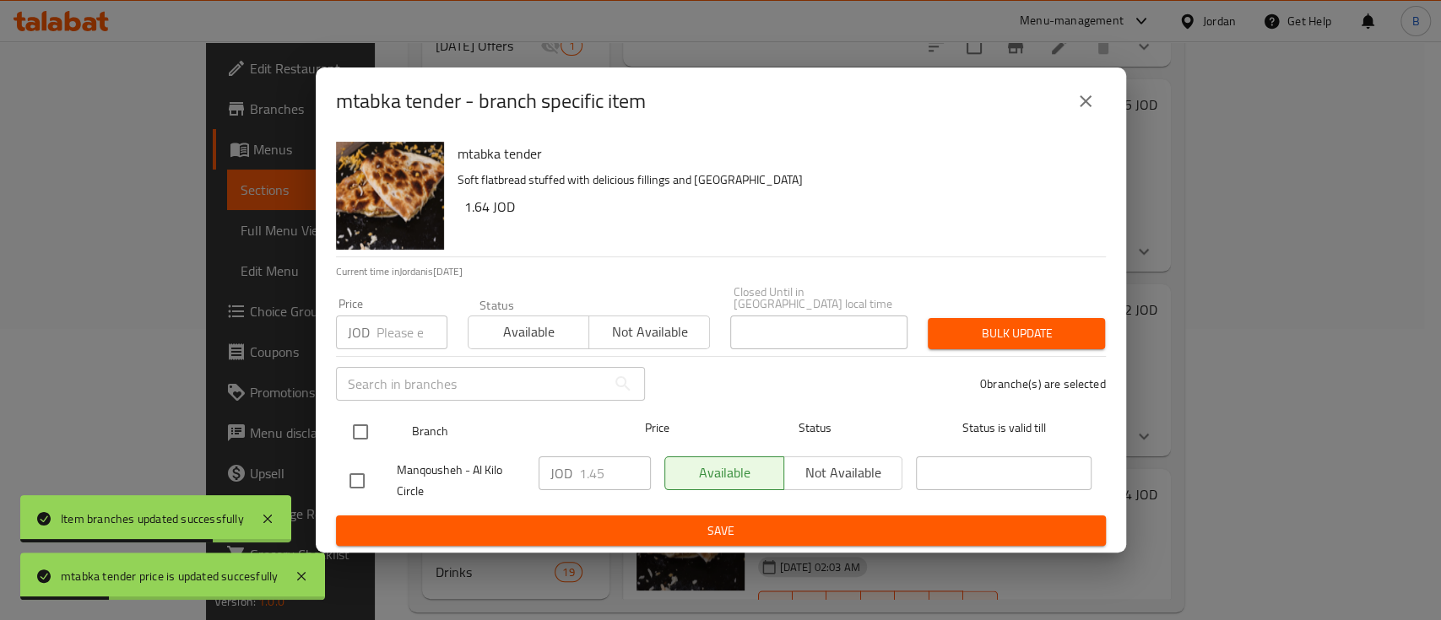
click at [347, 427] on input "checkbox" at bounding box center [360, 431] width 35 height 35
checkbox input "true"
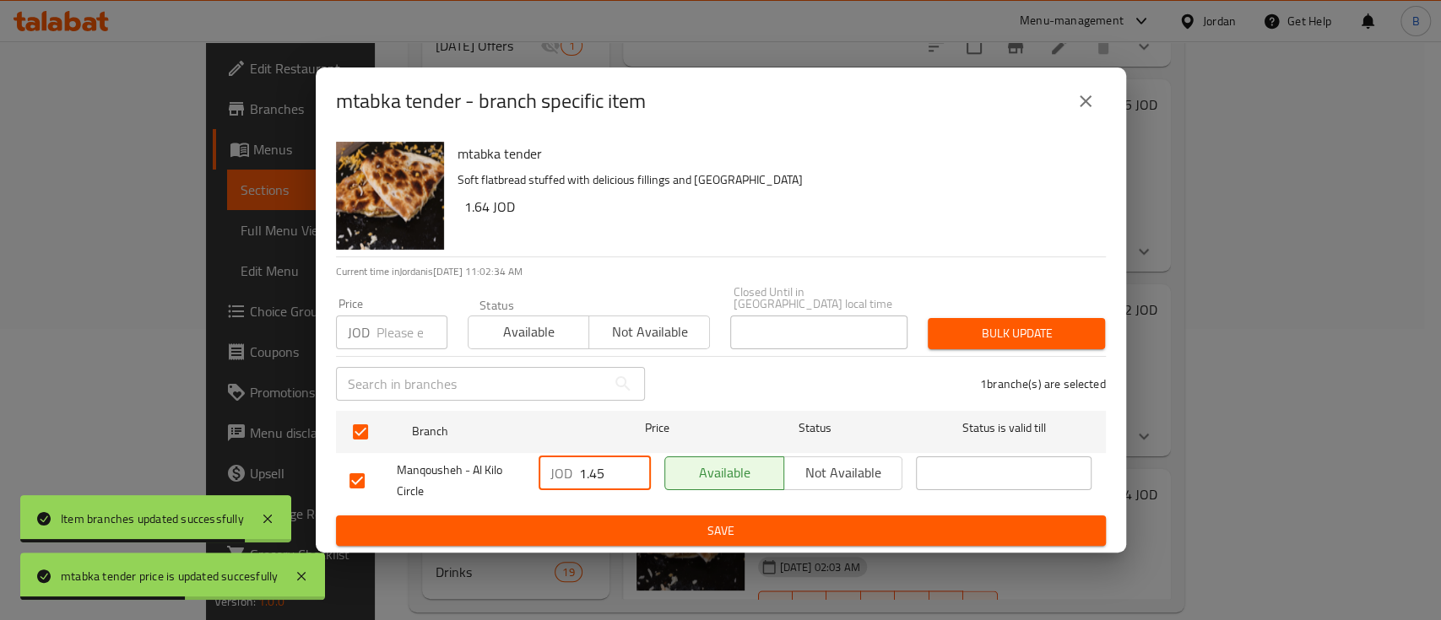
click at [594, 471] on input "1.45" at bounding box center [615, 474] width 72 height 34
drag, startPoint x: 612, startPoint y: 471, endPoint x: 591, endPoint y: 470, distance: 21.1
click at [591, 470] on input "1.45" at bounding box center [615, 474] width 72 height 34
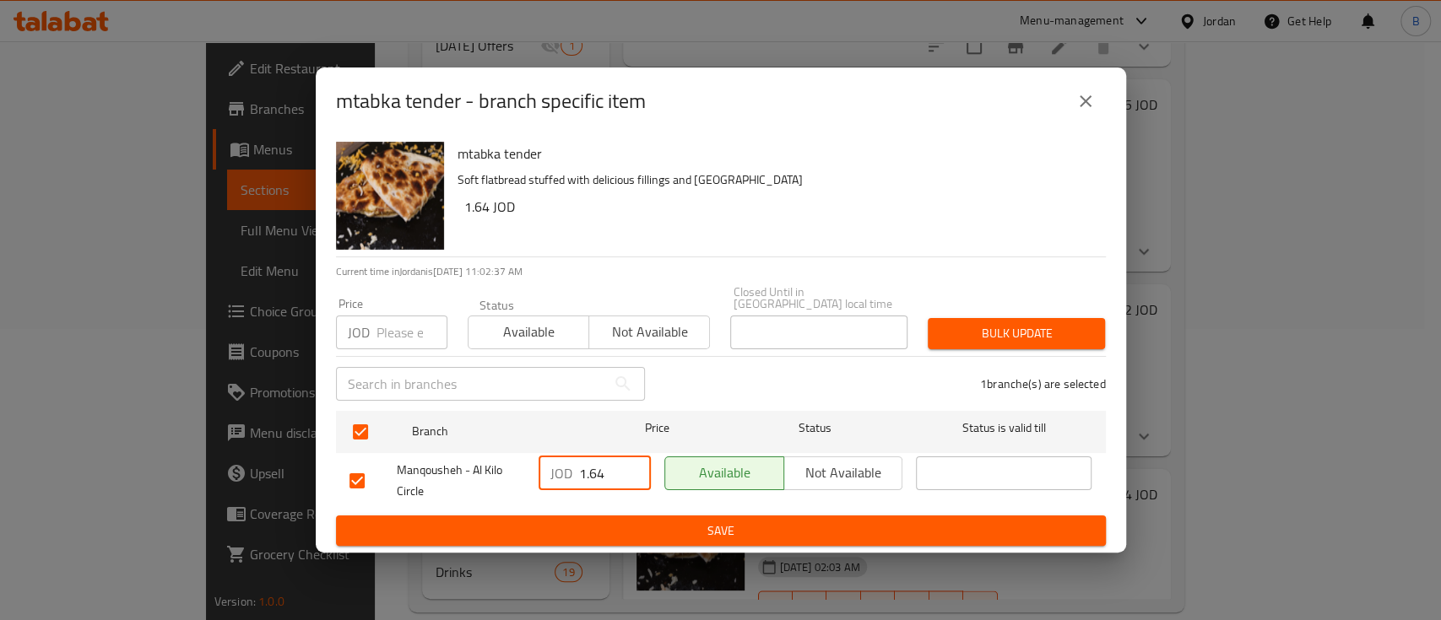
type input "1.64"
click at [636, 526] on span "Save" at bounding box center [720, 531] width 743 height 21
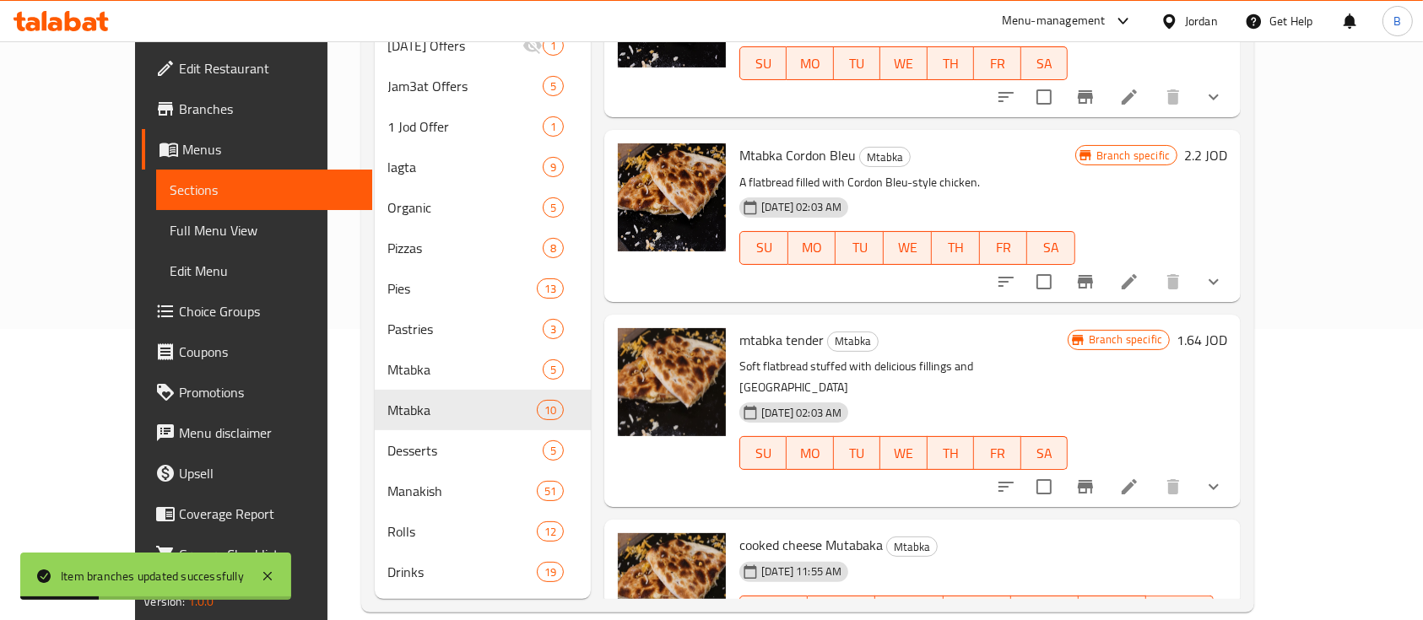
type input "1.30"
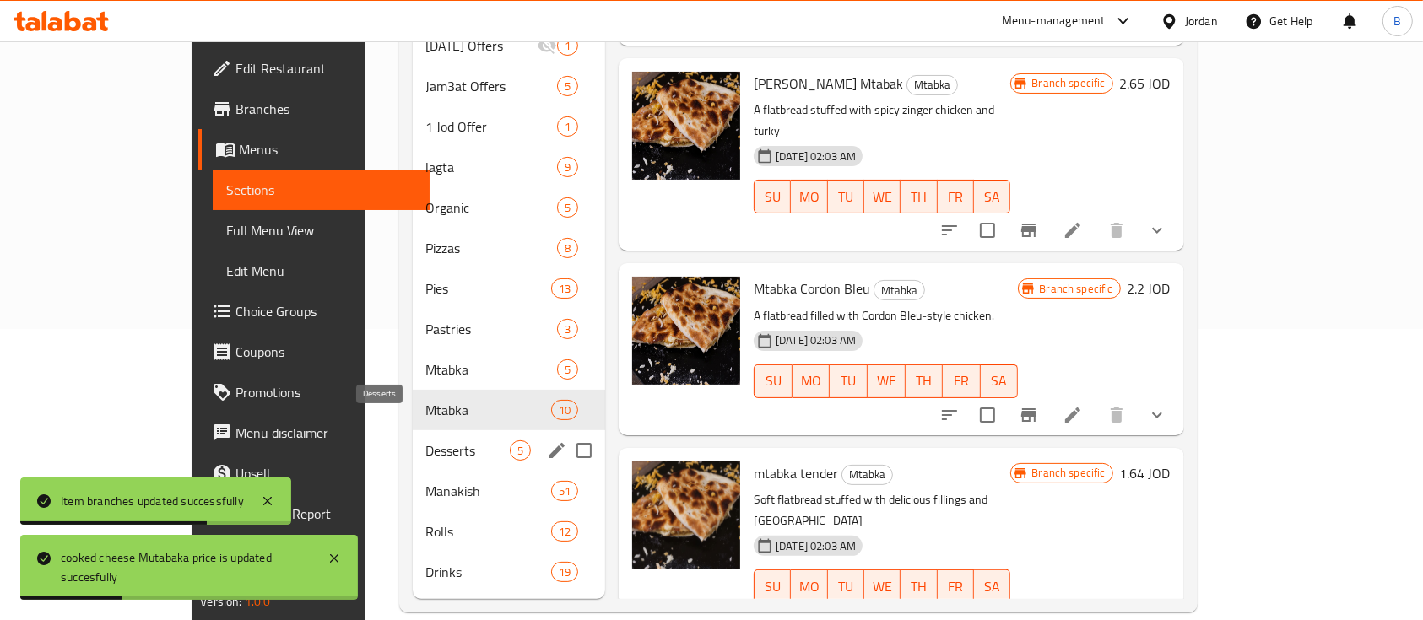
click at [426, 441] on span "Desserts" at bounding box center [468, 451] width 84 height 20
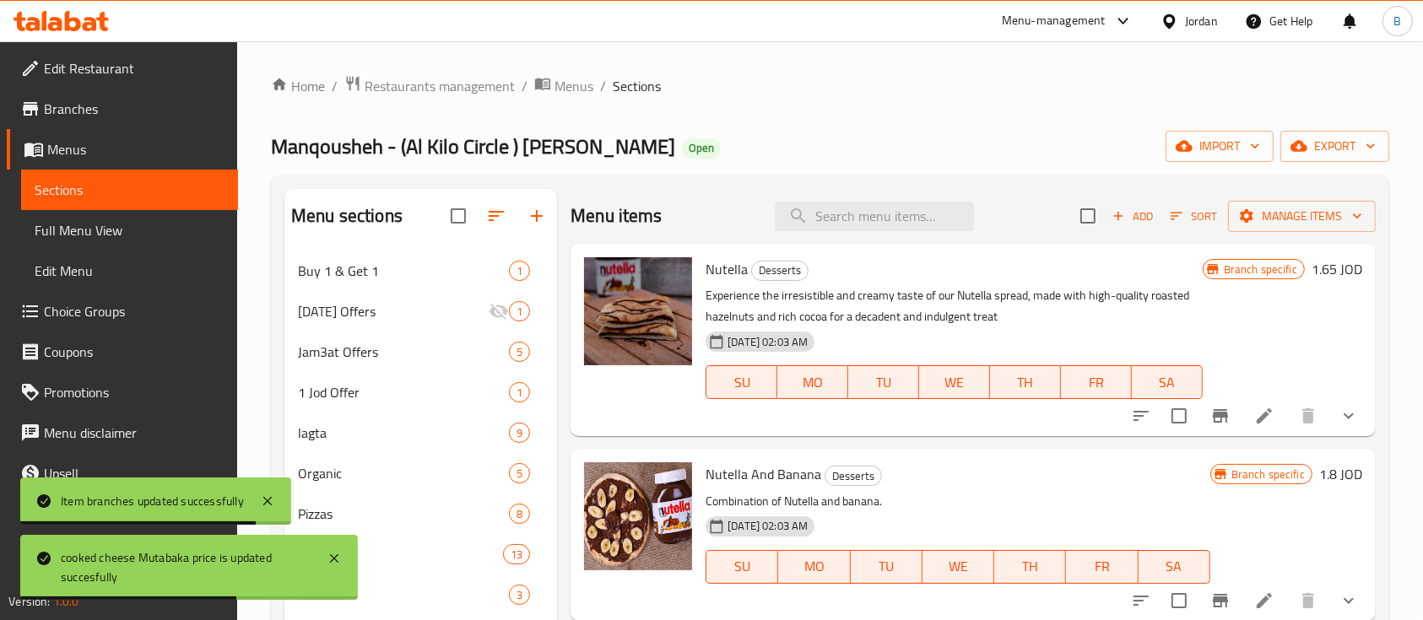
click at [1327, 273] on h6 "1.65 JOD" at bounding box center [1336, 269] width 51 height 24
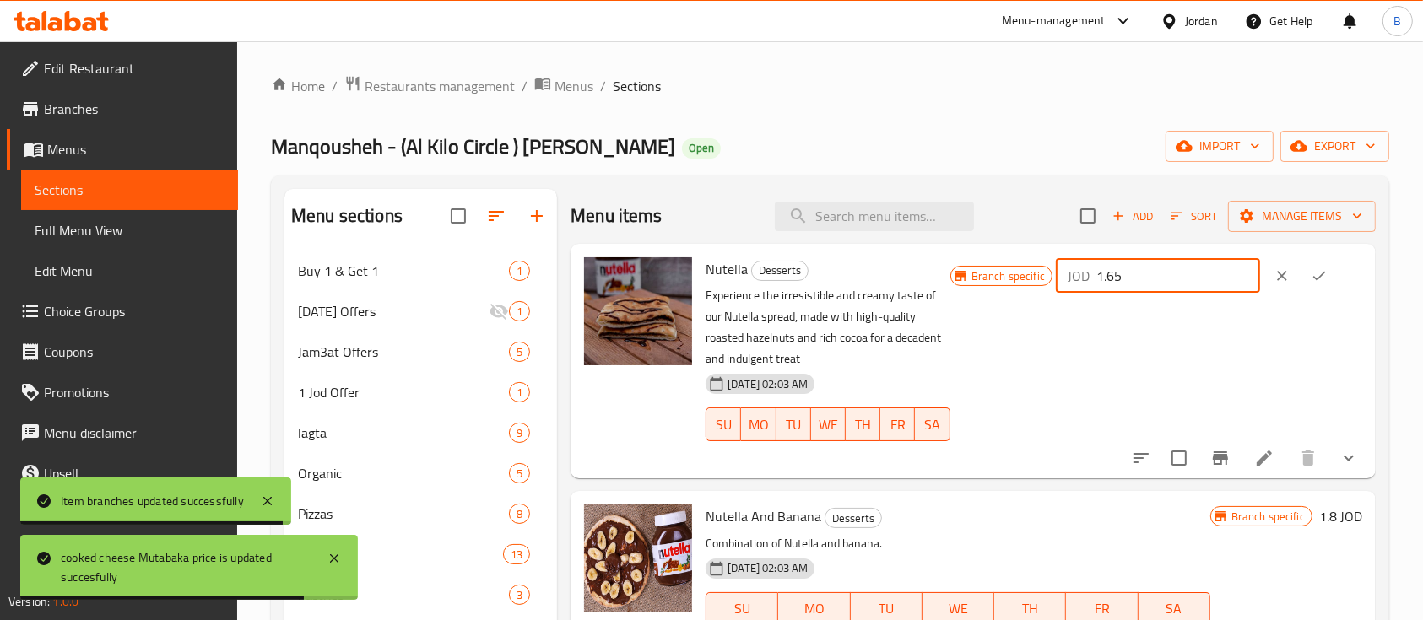
click at [1126, 277] on input "1.65" at bounding box center [1178, 276] width 164 height 34
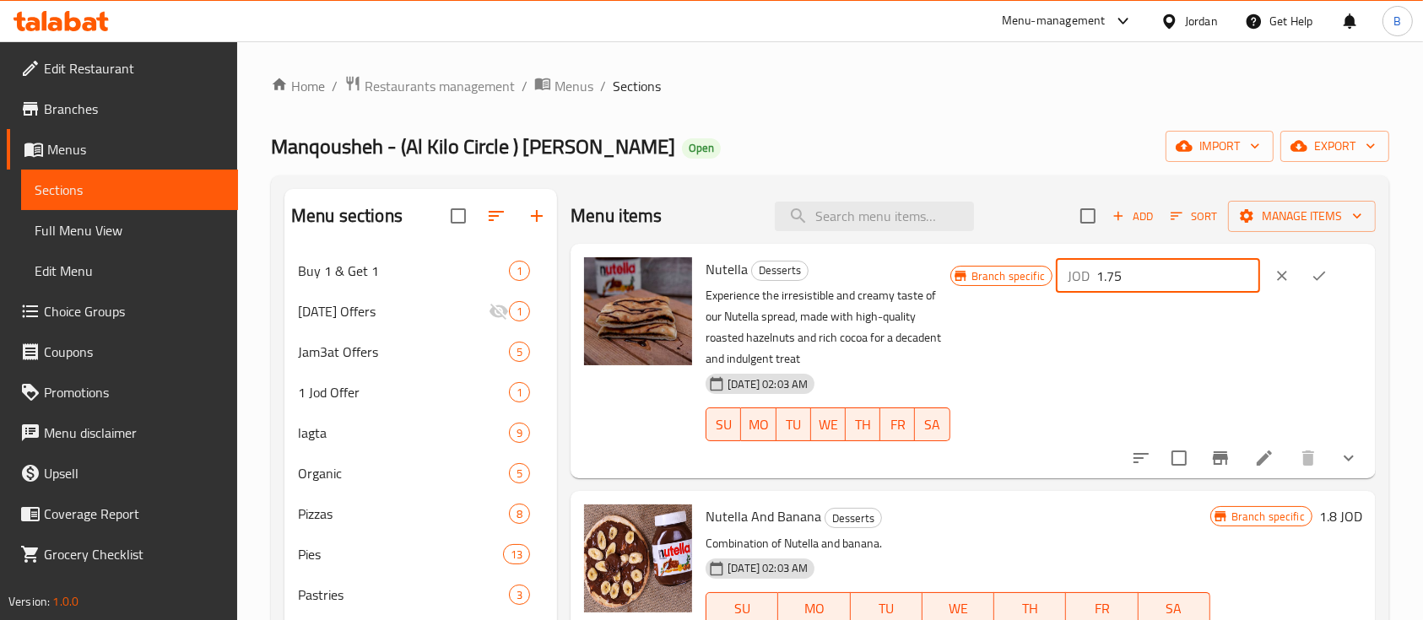
type input "1.75"
click at [1325, 271] on button "ok" at bounding box center [1318, 275] width 37 height 37
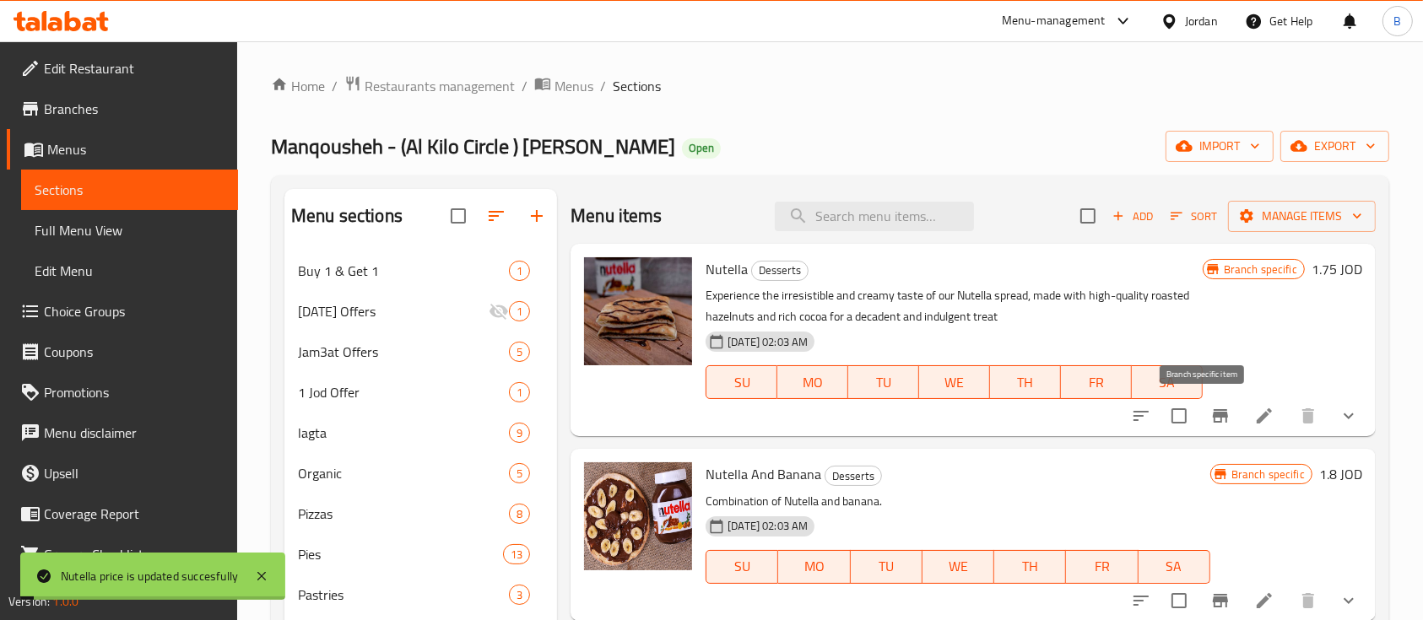
click at [1213, 413] on icon "Branch-specific-item" at bounding box center [1220, 416] width 15 height 14
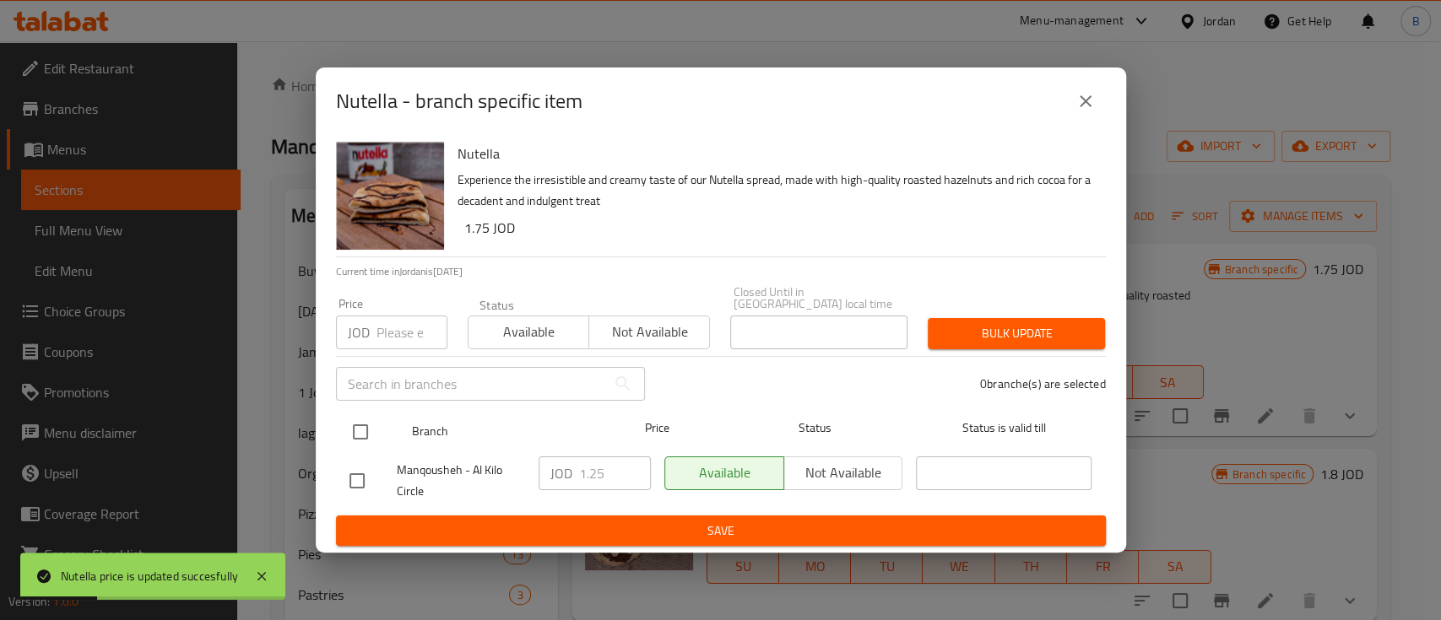
click at [359, 434] on input "checkbox" at bounding box center [360, 431] width 35 height 35
checkbox input "true"
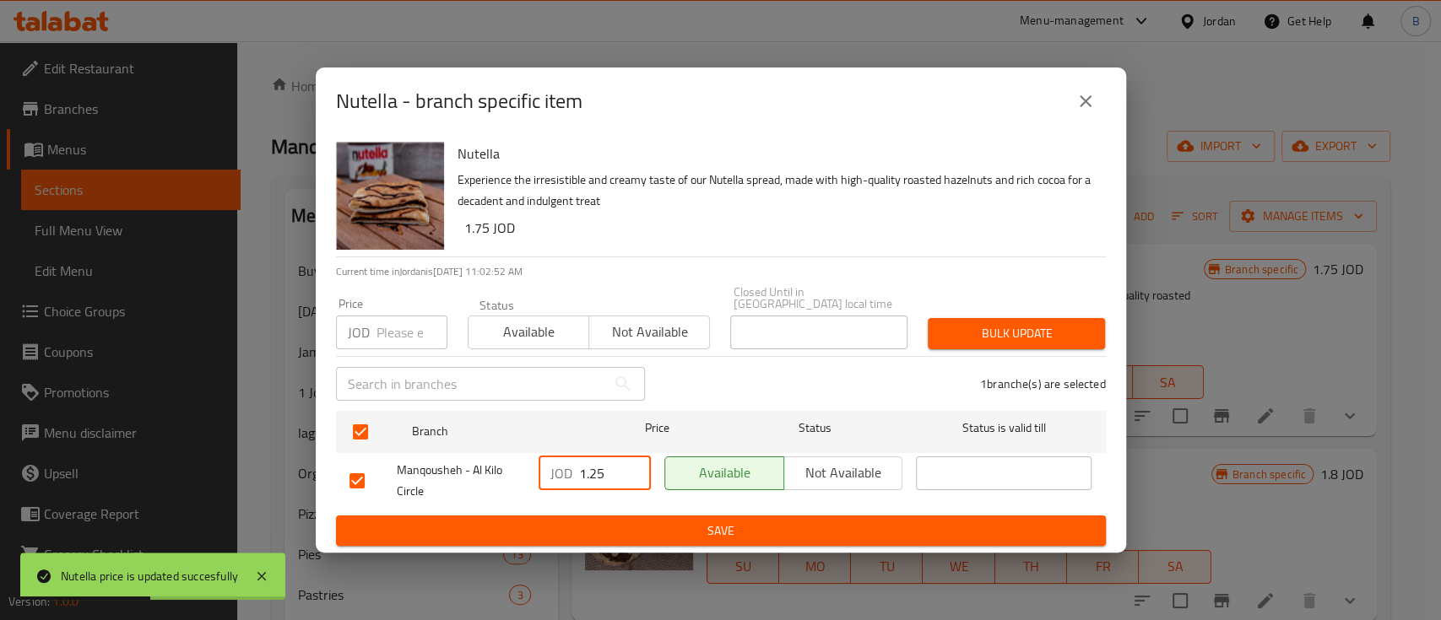
drag, startPoint x: 602, startPoint y: 468, endPoint x: 588, endPoint y: 468, distance: 13.5
click at [588, 468] on input "1.25" at bounding box center [615, 474] width 72 height 34
type input "1.75"
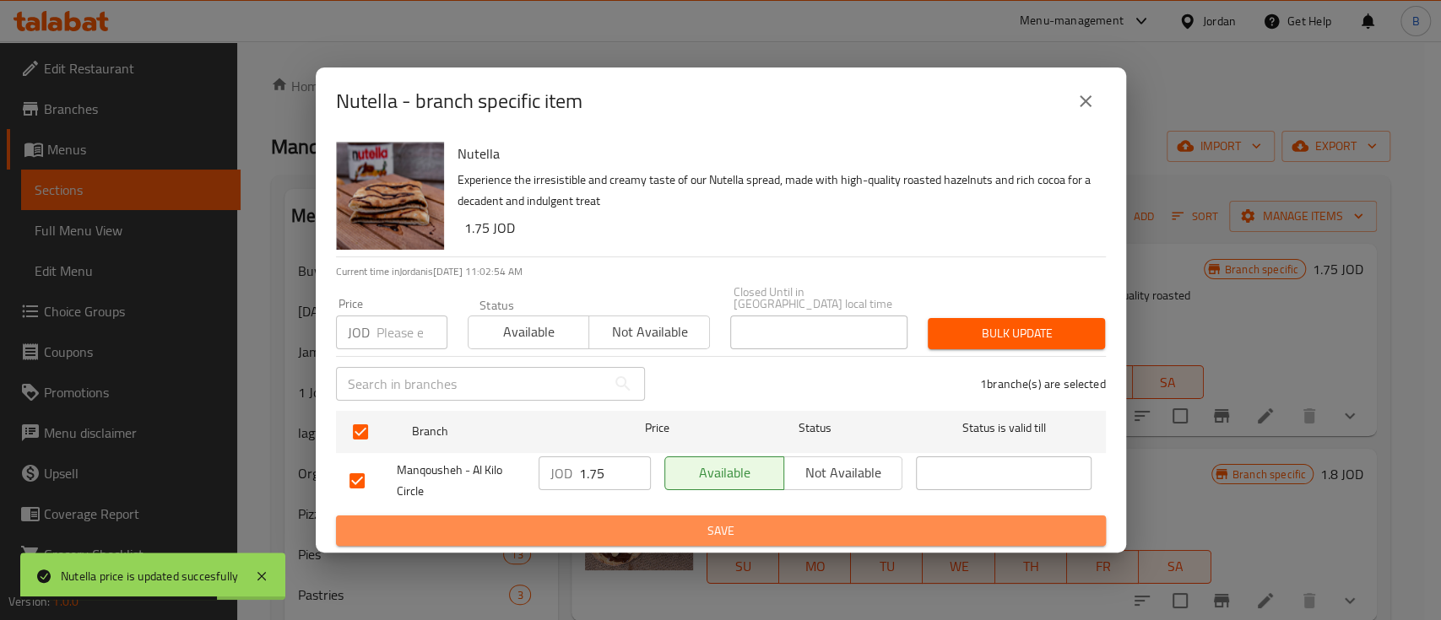
click at [708, 538] on button "Save" at bounding box center [721, 531] width 770 height 31
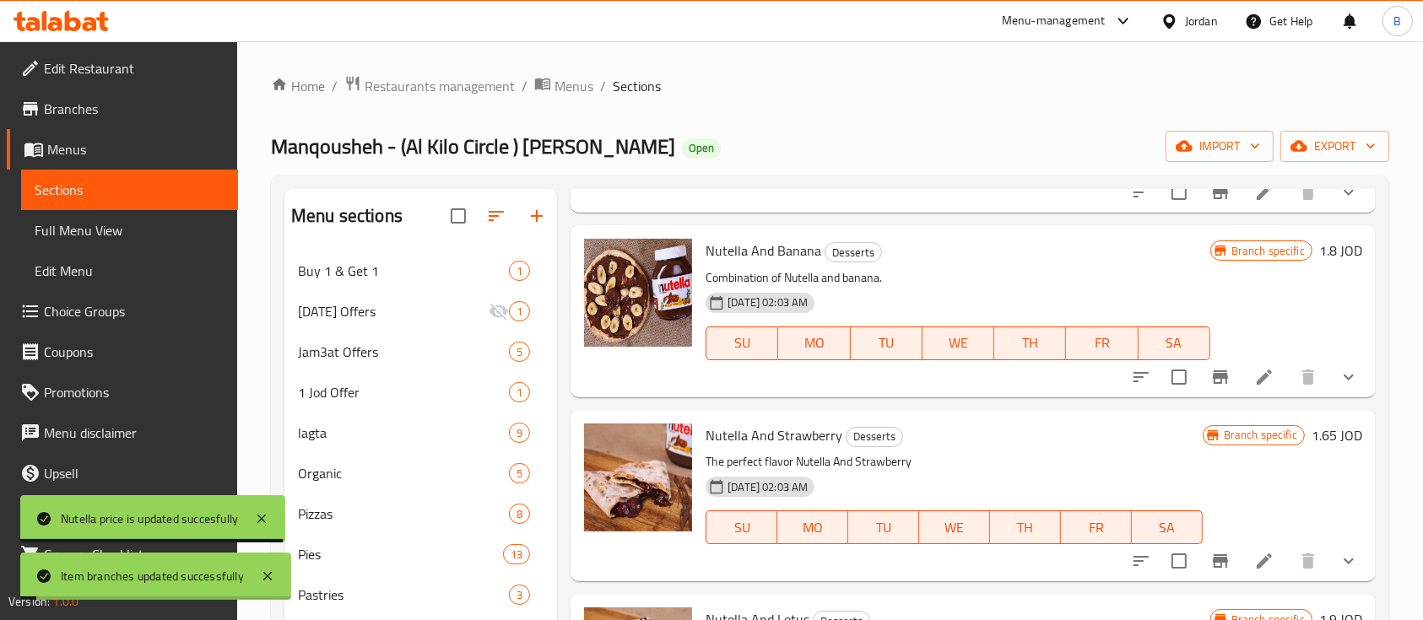
scroll to position [224, 0]
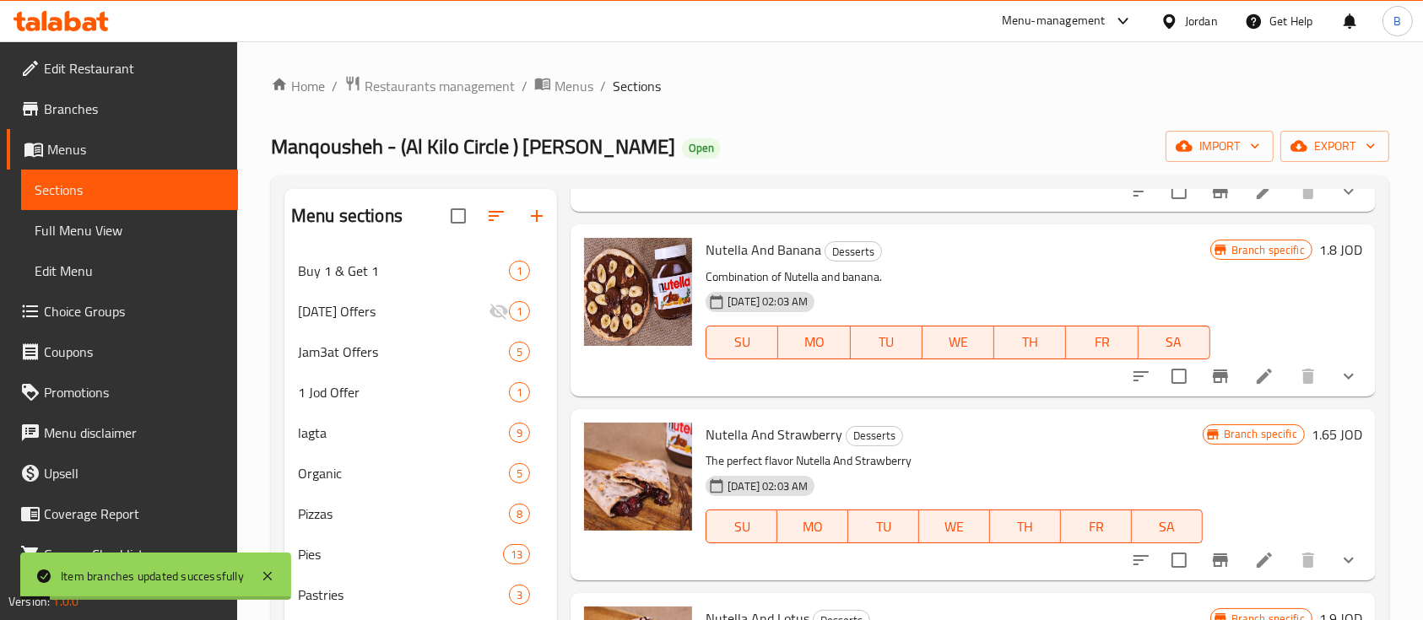
click at [1319, 254] on h6 "1.8 JOD" at bounding box center [1340, 250] width 43 height 24
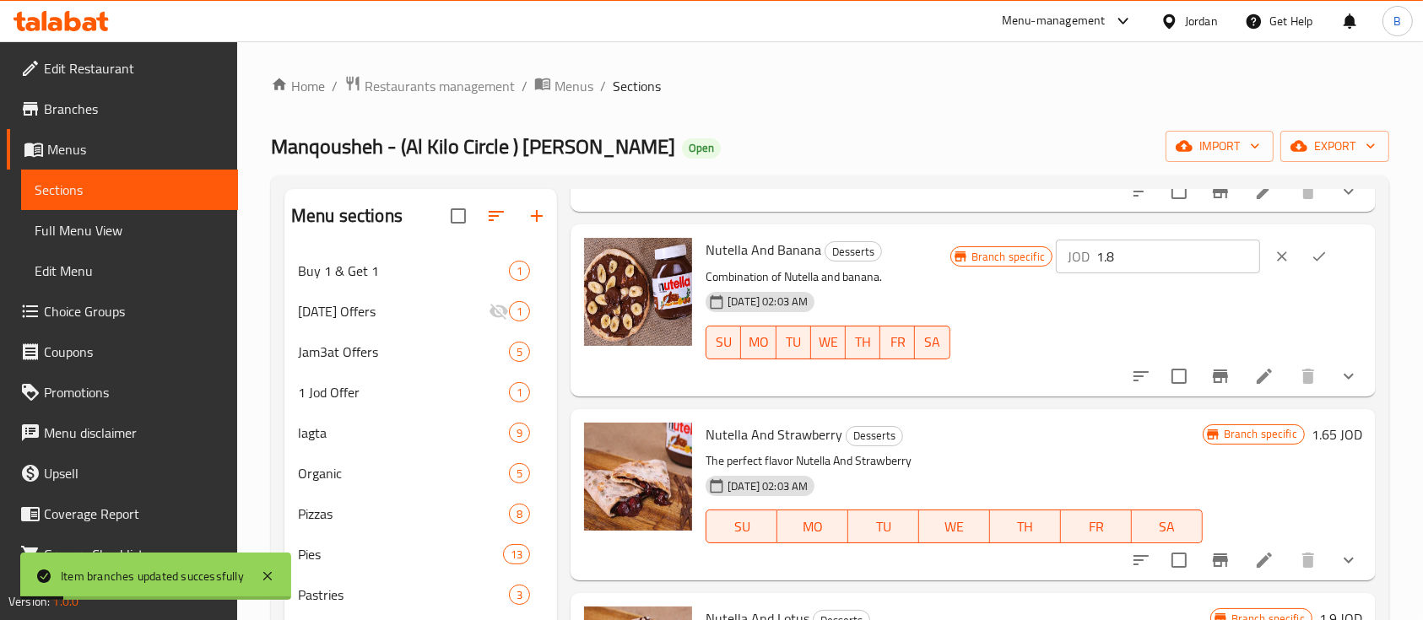
click at [1172, 262] on input "1.8" at bounding box center [1178, 257] width 164 height 34
type input "1.90"
click at [1314, 253] on icon "ok" at bounding box center [1319, 256] width 17 height 17
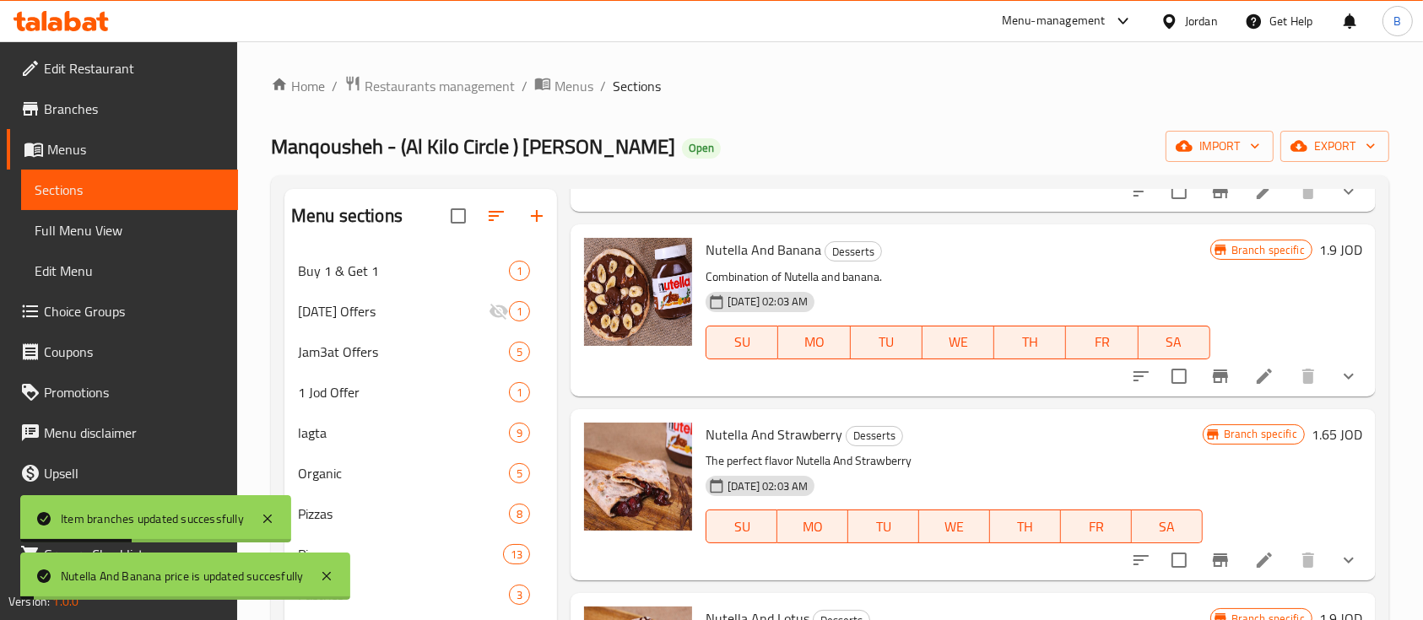
click at [1213, 371] on icon "Branch-specific-item" at bounding box center [1220, 377] width 15 height 14
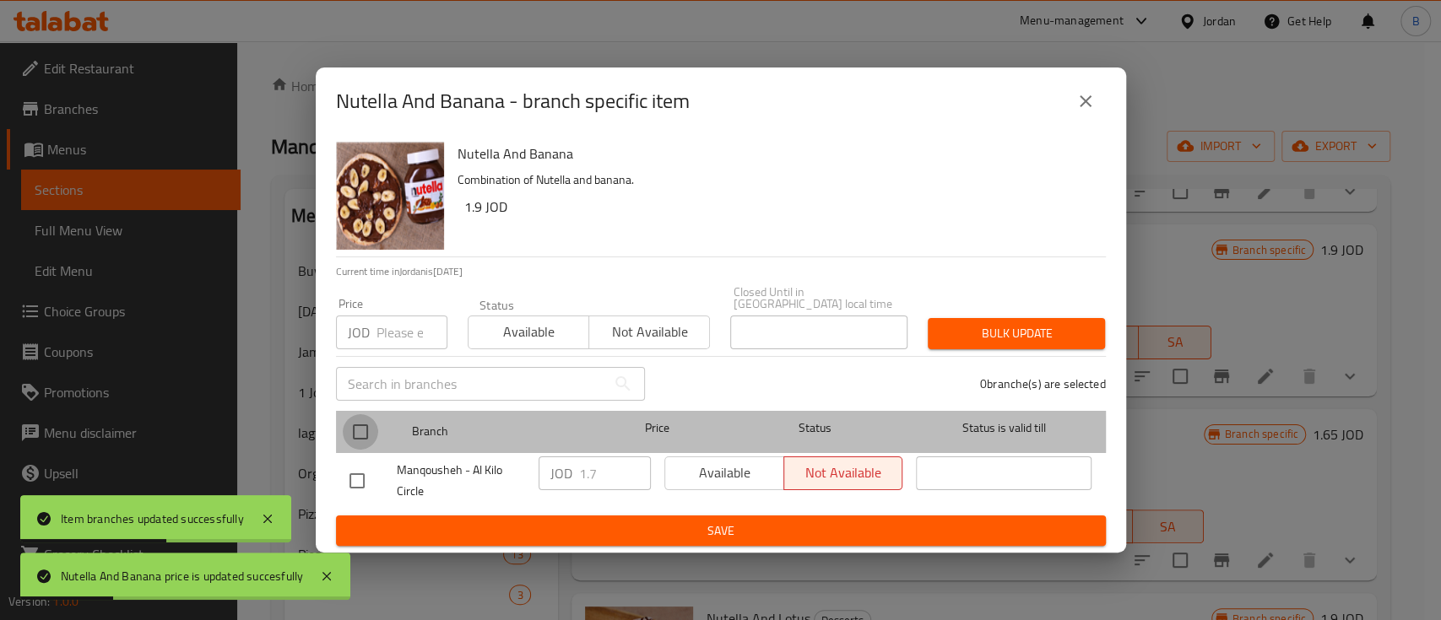
click at [366, 429] on input "checkbox" at bounding box center [360, 431] width 35 height 35
checkbox input "true"
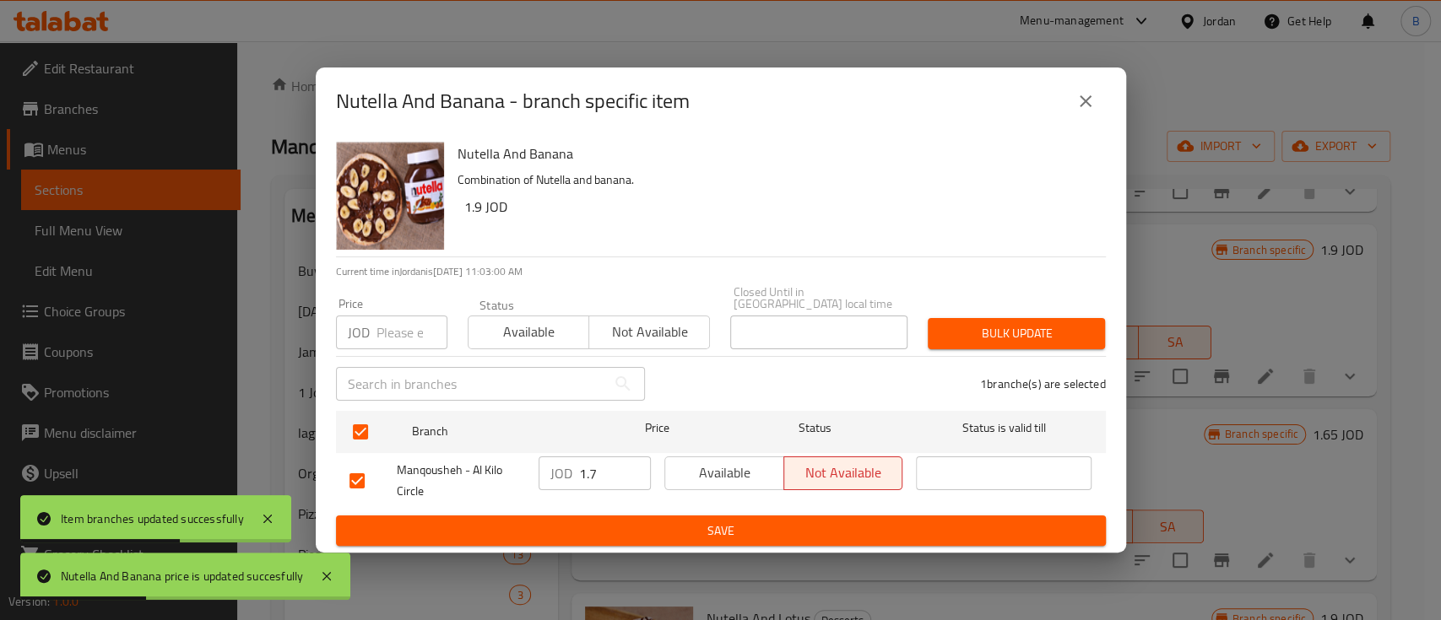
click at [612, 463] on input "1.7" at bounding box center [615, 474] width 72 height 34
type input "1.90"
click at [688, 527] on span "Save" at bounding box center [720, 531] width 743 height 21
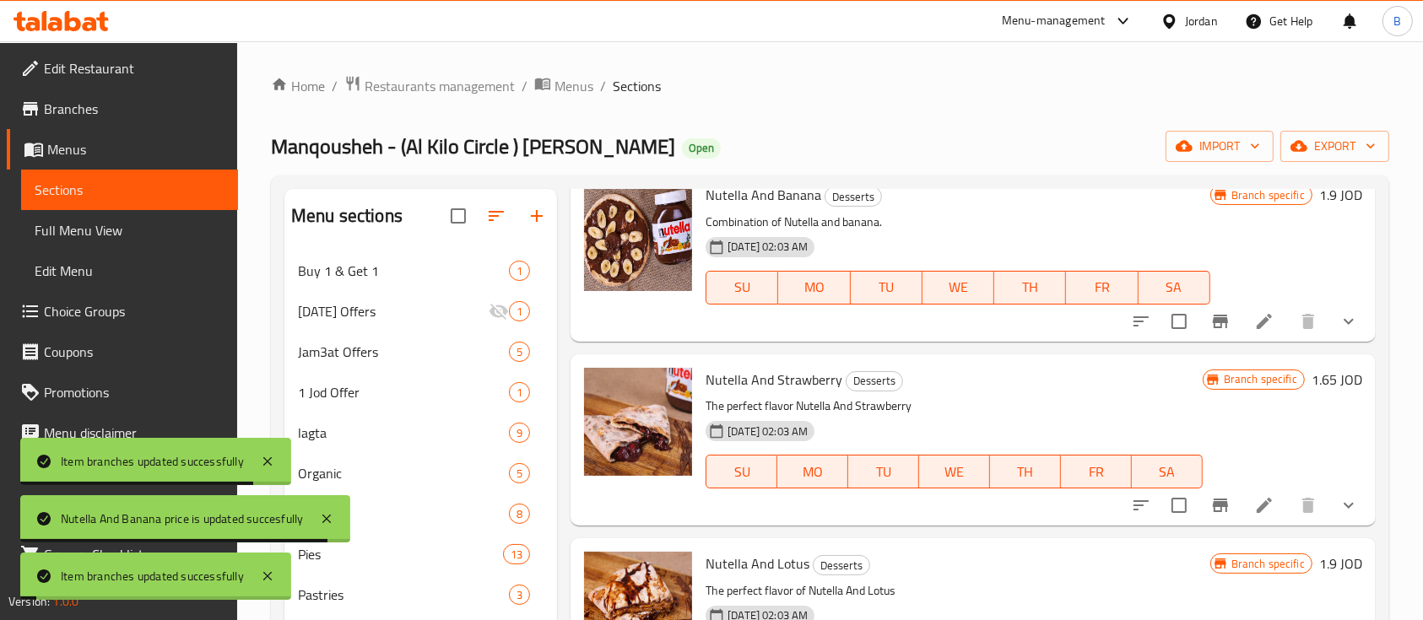
scroll to position [309, 0]
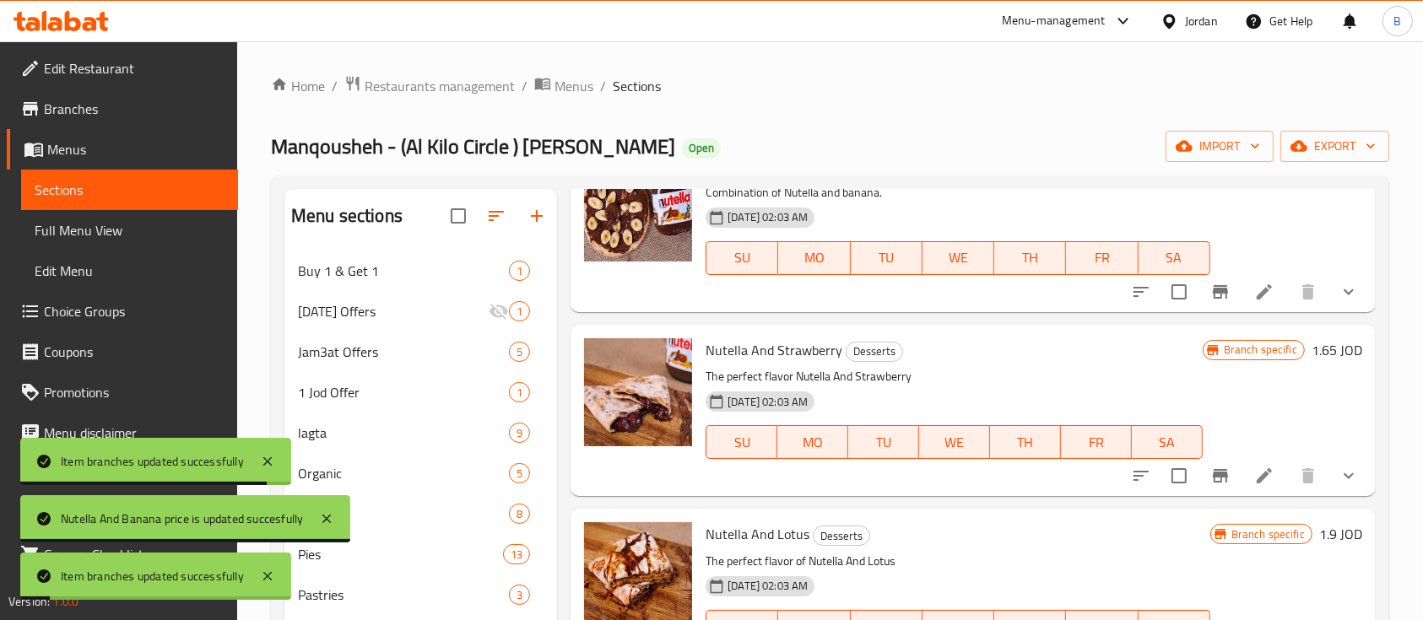
click at [1311, 348] on h6 "1.65 JOD" at bounding box center [1336, 350] width 51 height 24
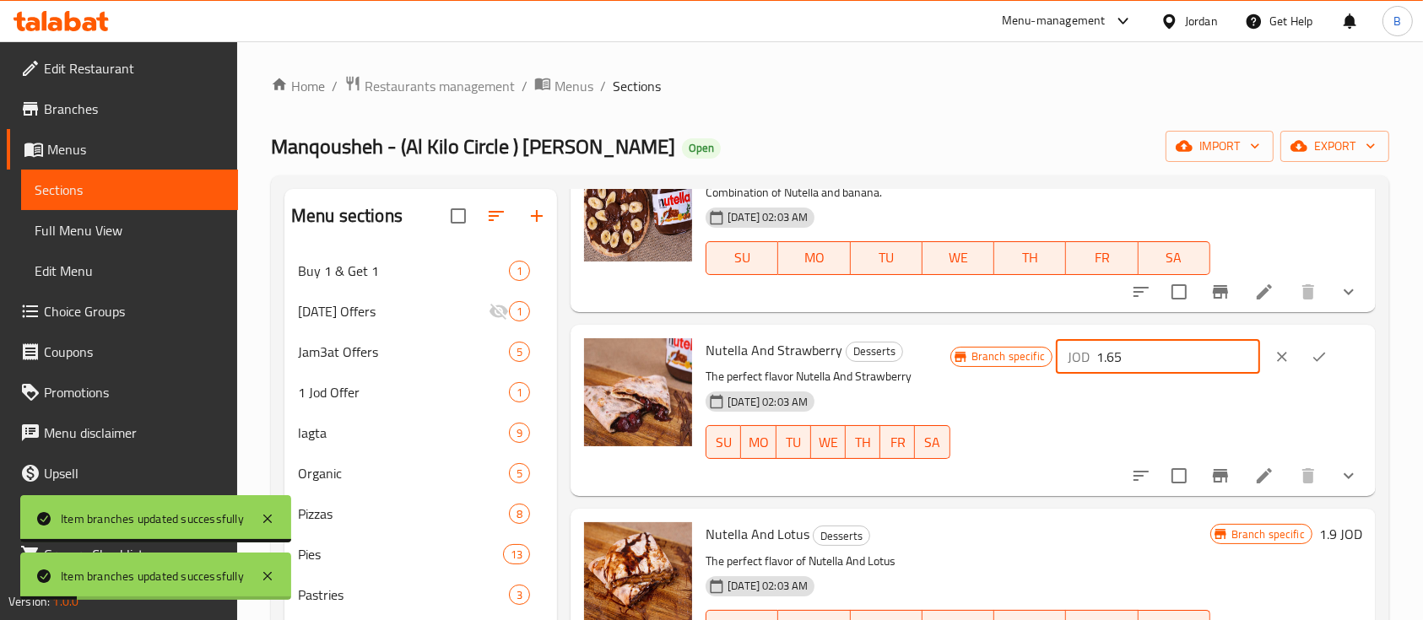
drag, startPoint x: 1132, startPoint y: 359, endPoint x: 1123, endPoint y: 355, distance: 10.2
click at [1123, 355] on input "1.65" at bounding box center [1178, 357] width 164 height 34
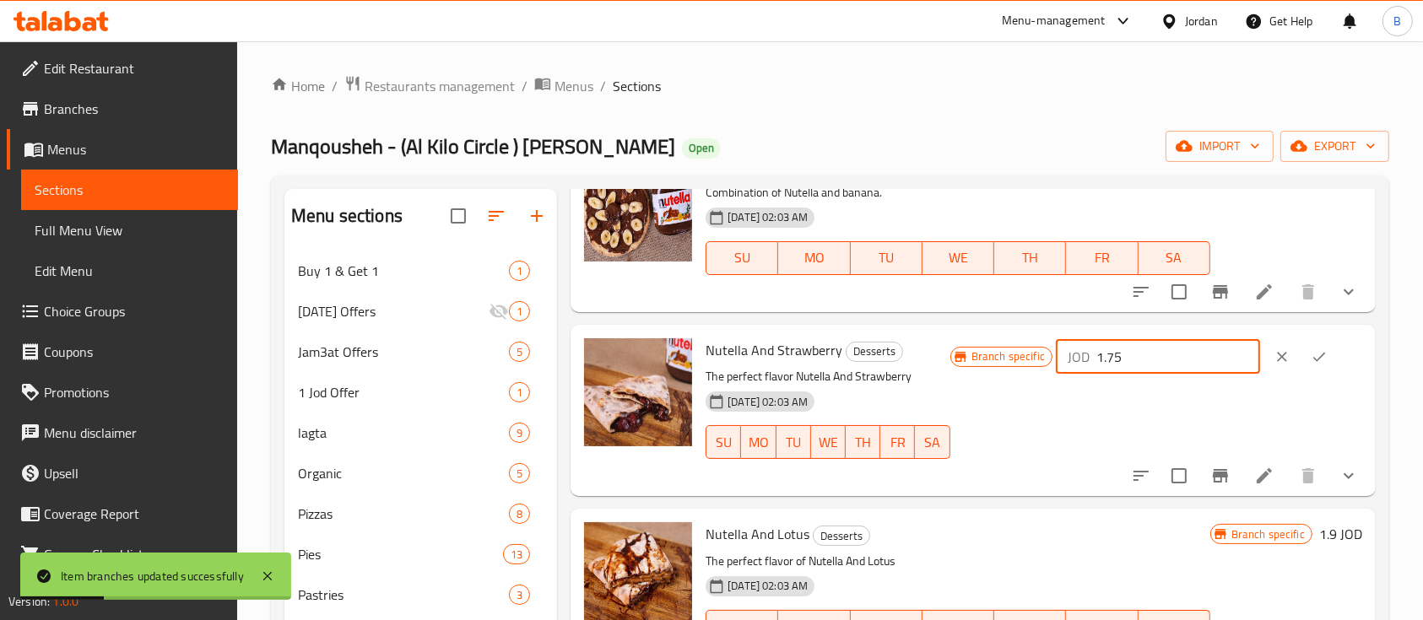
type input "1.75"
click at [1300, 360] on button "ok" at bounding box center [1318, 356] width 37 height 37
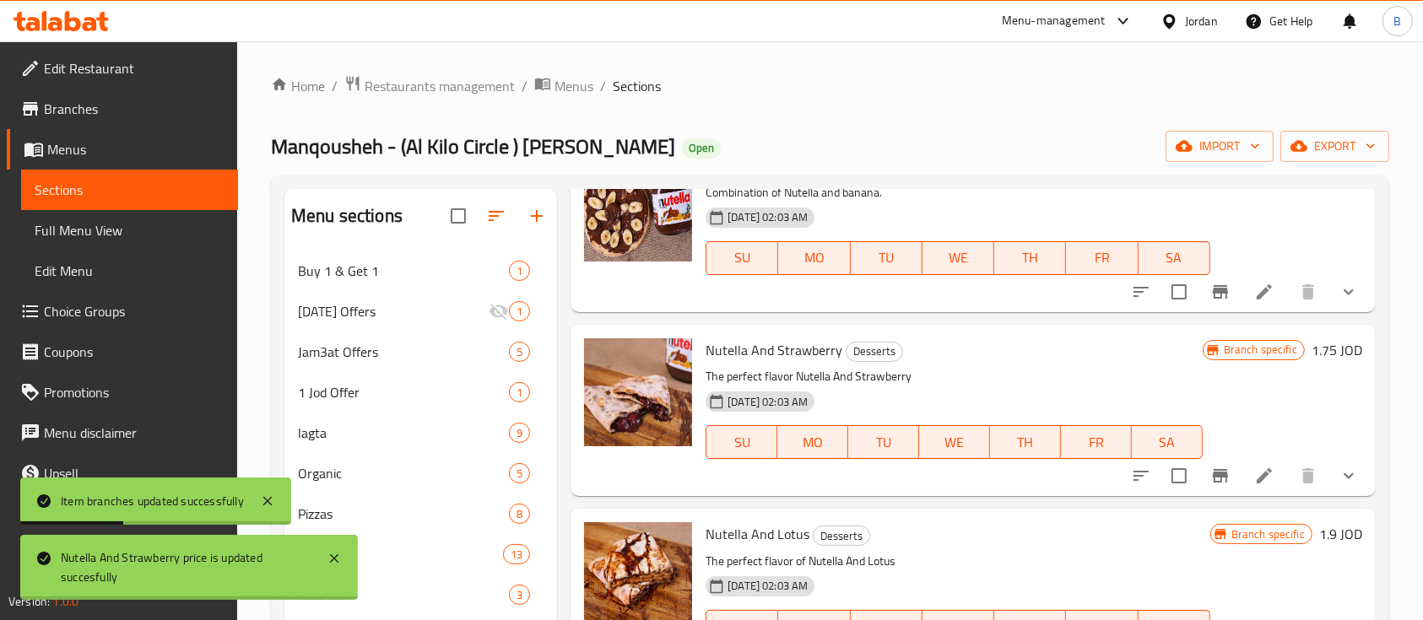
click at [1213, 477] on icon "Branch-specific-item" at bounding box center [1220, 476] width 15 height 14
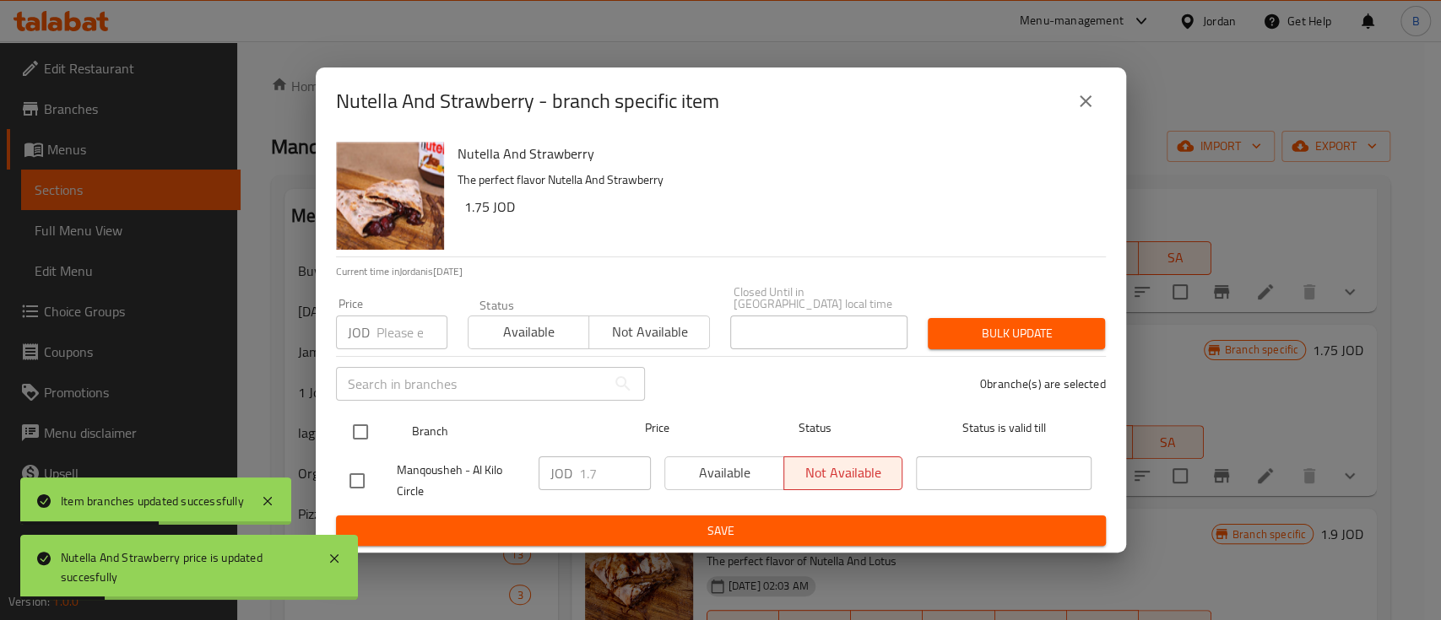
click at [354, 424] on input "checkbox" at bounding box center [360, 431] width 35 height 35
checkbox input "true"
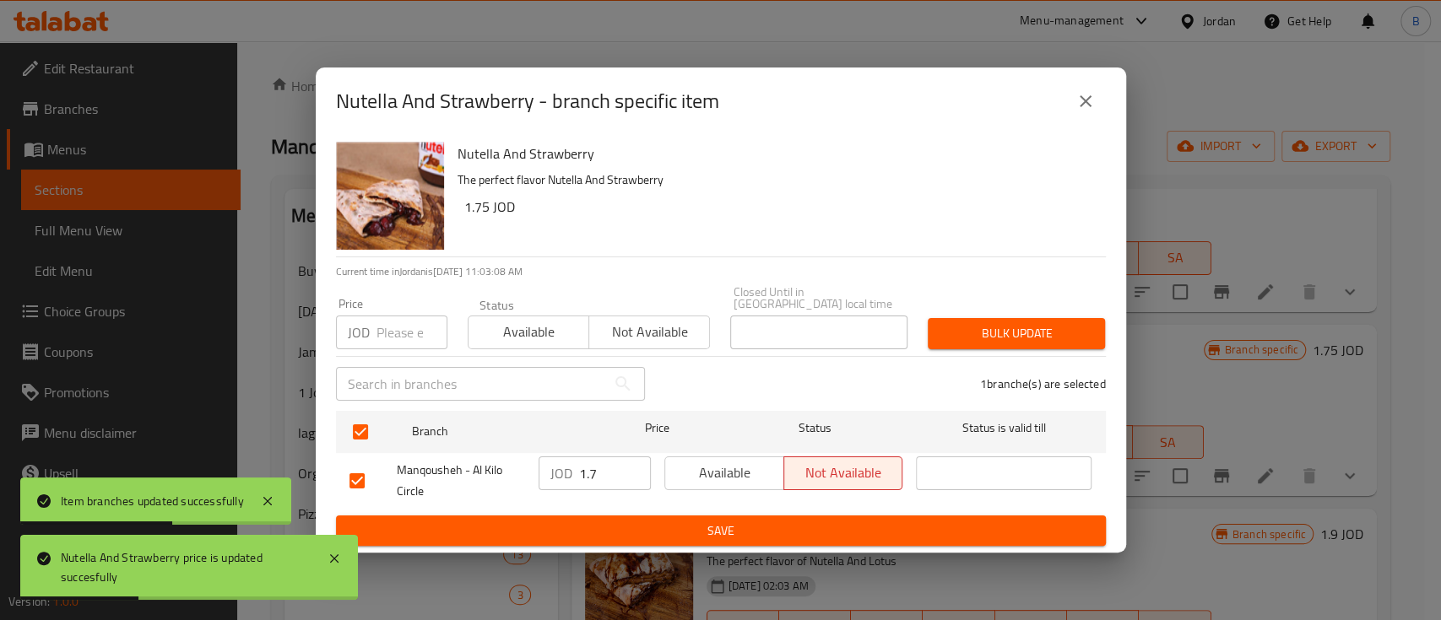
click at [618, 473] on input "1.7" at bounding box center [615, 474] width 72 height 34
type input "1.75"
click at [699, 522] on span "Save" at bounding box center [720, 531] width 743 height 21
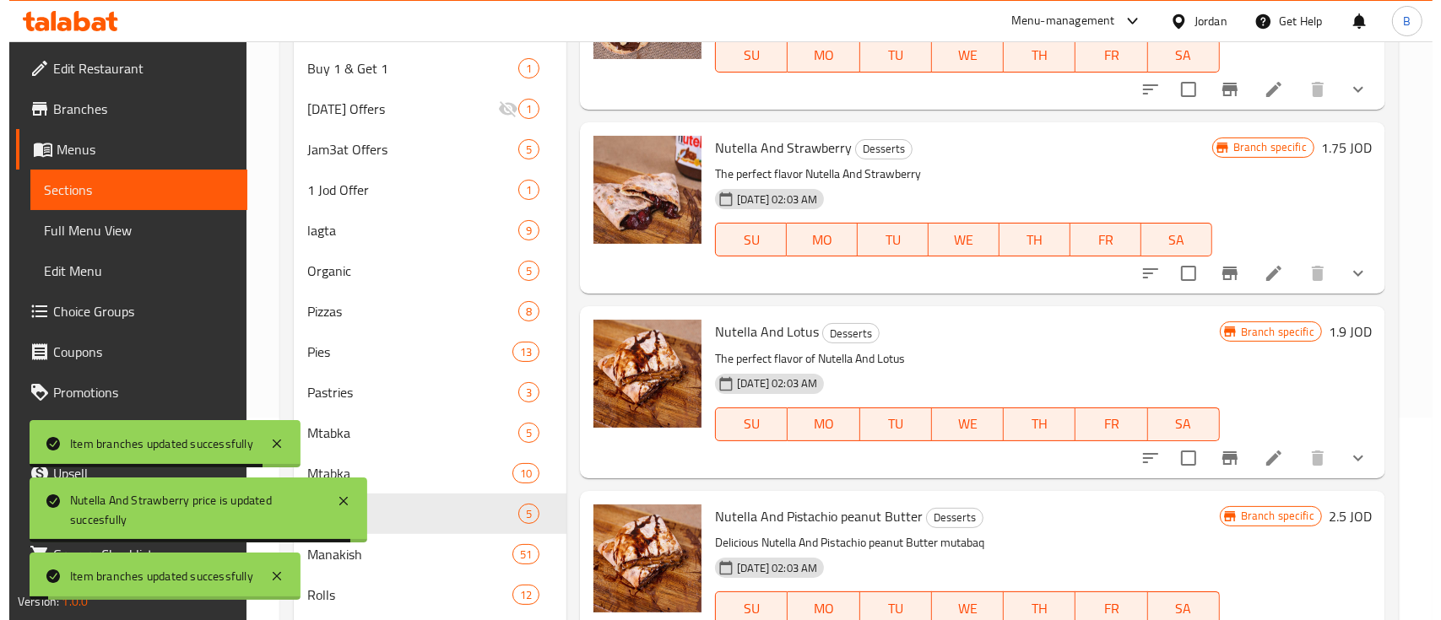
scroll to position [224, 0]
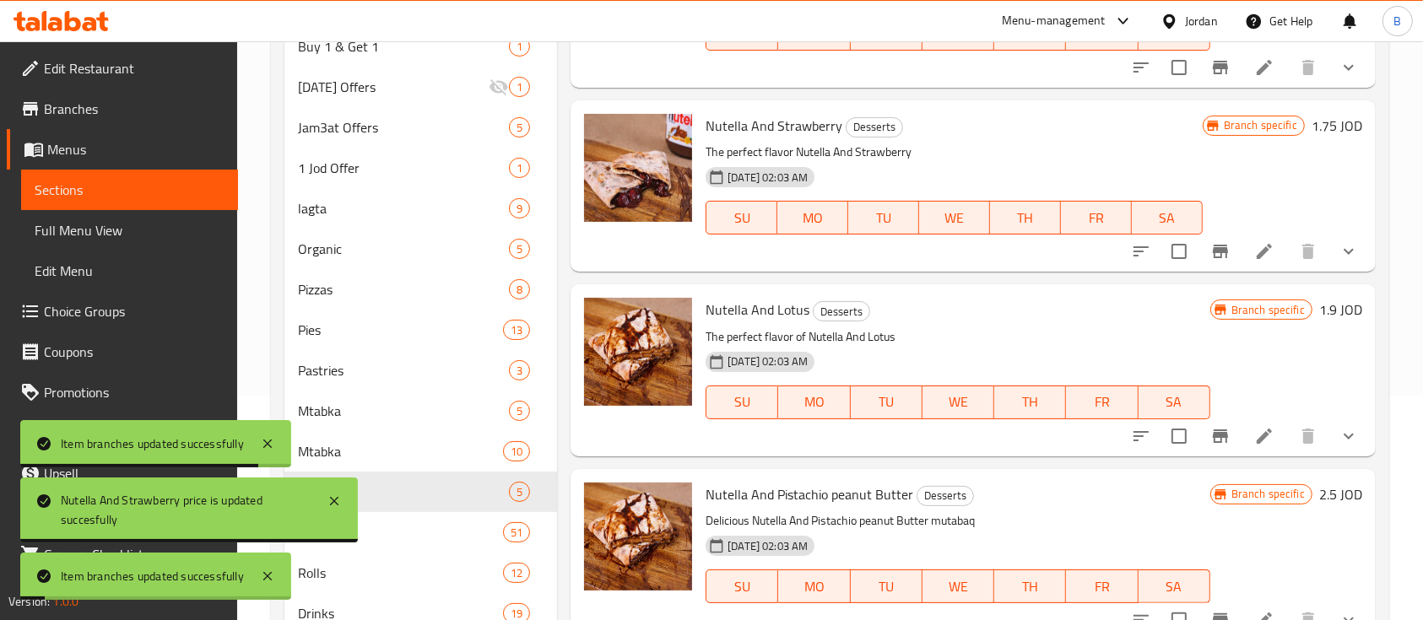
click at [1322, 302] on h6 "1.9 JOD" at bounding box center [1340, 310] width 43 height 24
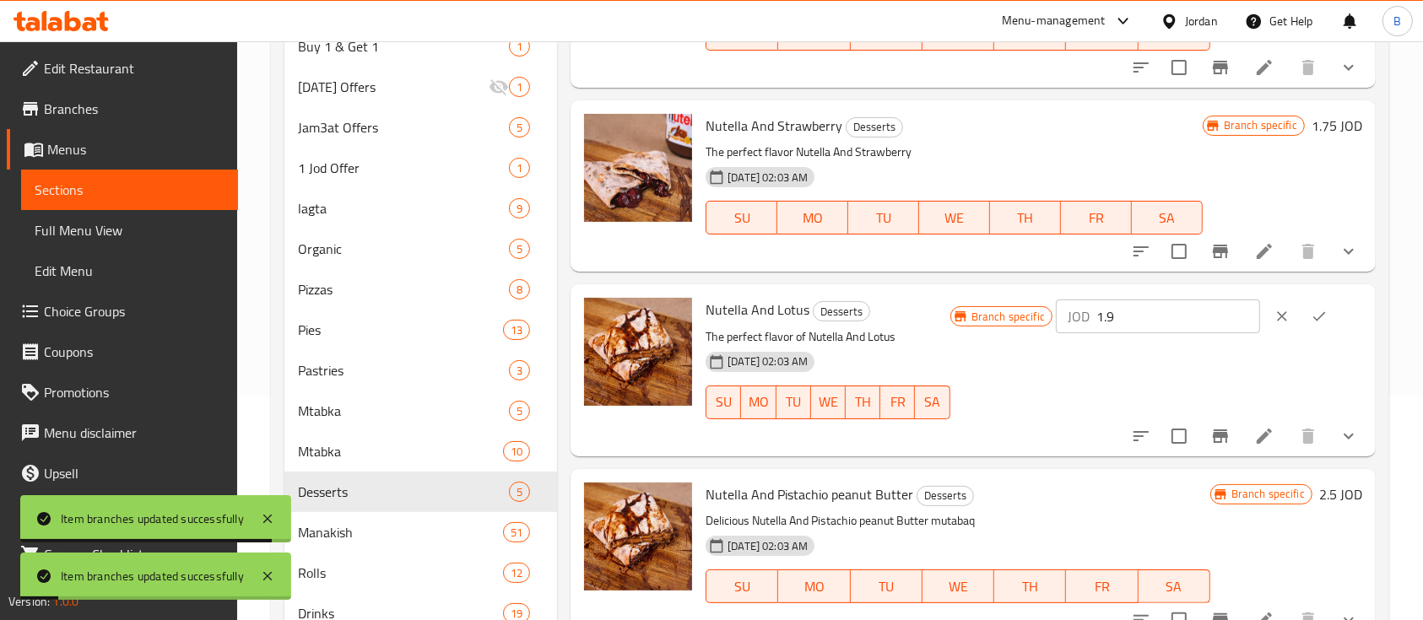
drag, startPoint x: 1181, startPoint y: 314, endPoint x: 946, endPoint y: 323, distance: 235.6
click at [957, 322] on div "Nutella And Lotus Desserts The perfect flavor of Nutella And Lotus 12-02-2024 0…" at bounding box center [1034, 370] width 670 height 158
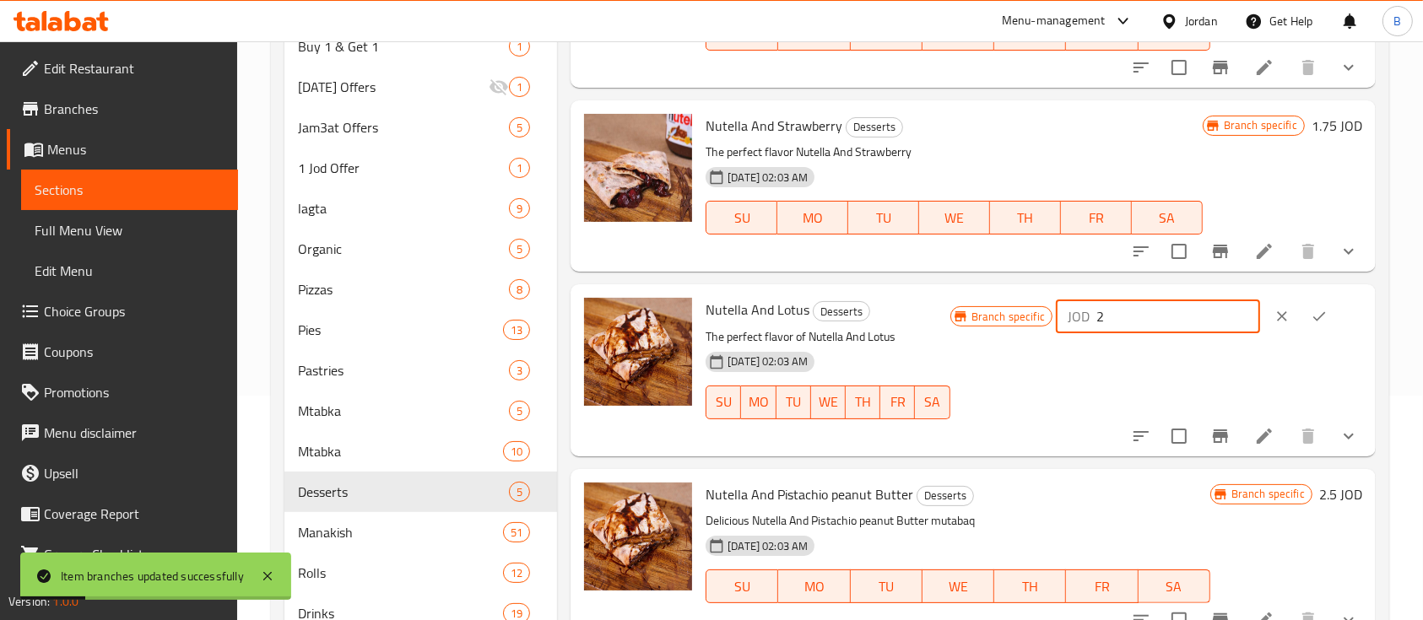
type input "2"
click at [1312, 321] on icon "ok" at bounding box center [1319, 316] width 17 height 17
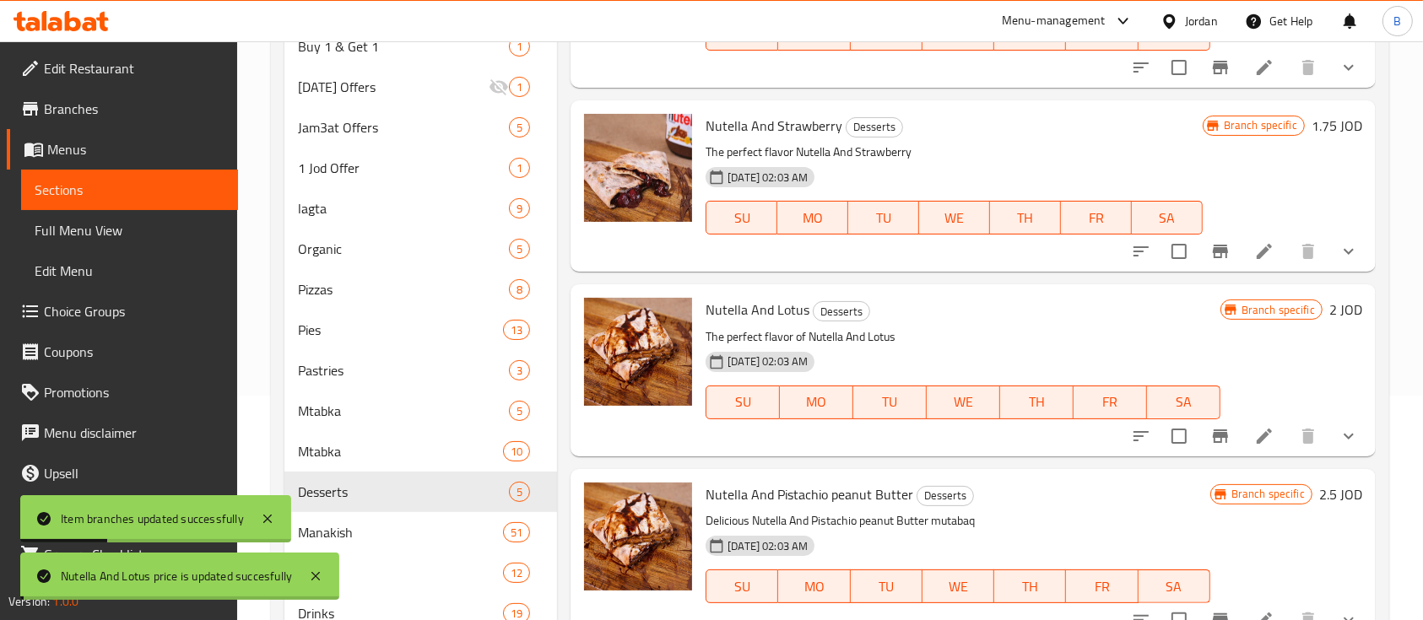
click at [1213, 433] on icon "Branch-specific-item" at bounding box center [1220, 437] width 15 height 14
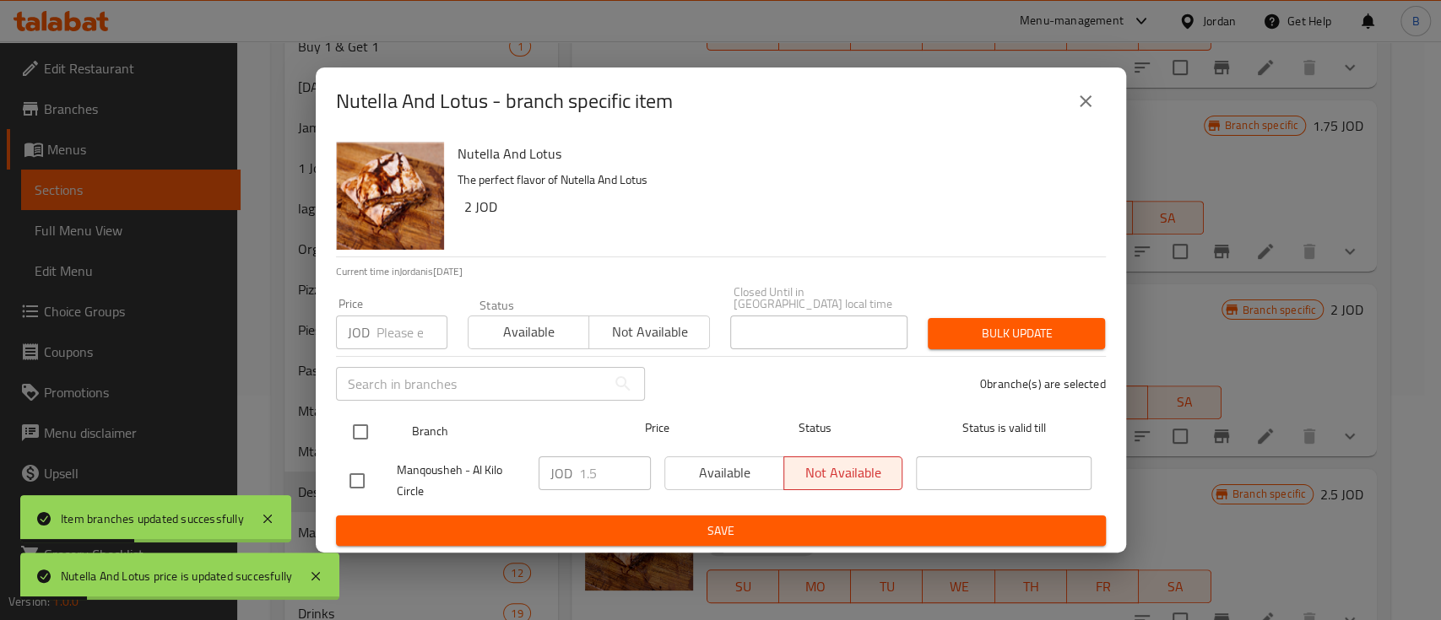
drag, startPoint x: 359, startPoint y: 420, endPoint x: 439, endPoint y: 433, distance: 81.2
click at [359, 419] on input "checkbox" at bounding box center [360, 431] width 35 height 35
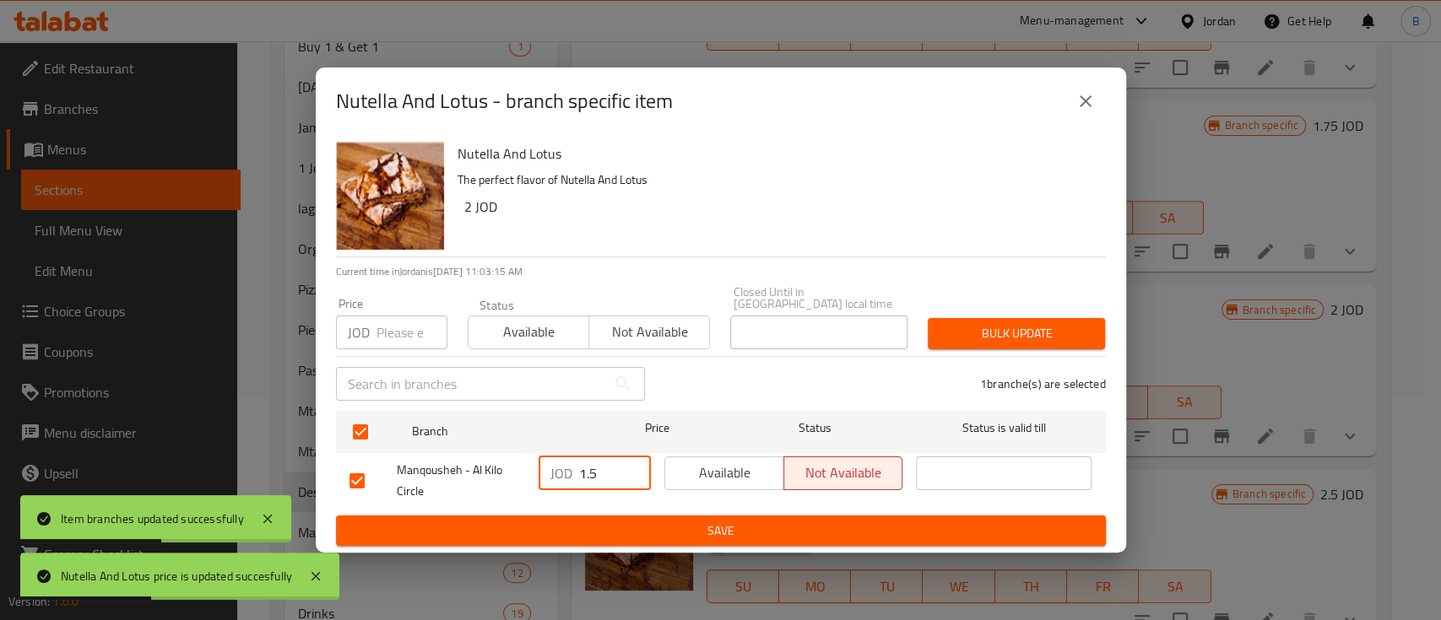
drag, startPoint x: 540, startPoint y: 473, endPoint x: 565, endPoint y: 516, distance: 49.9
click at [474, 473] on div "Manqousheh - Al Kilo Circle JOD 1.5 ​ Available Not available ​" at bounding box center [721, 481] width 756 height 62
click at [596, 521] on span "Save" at bounding box center [720, 531] width 743 height 21
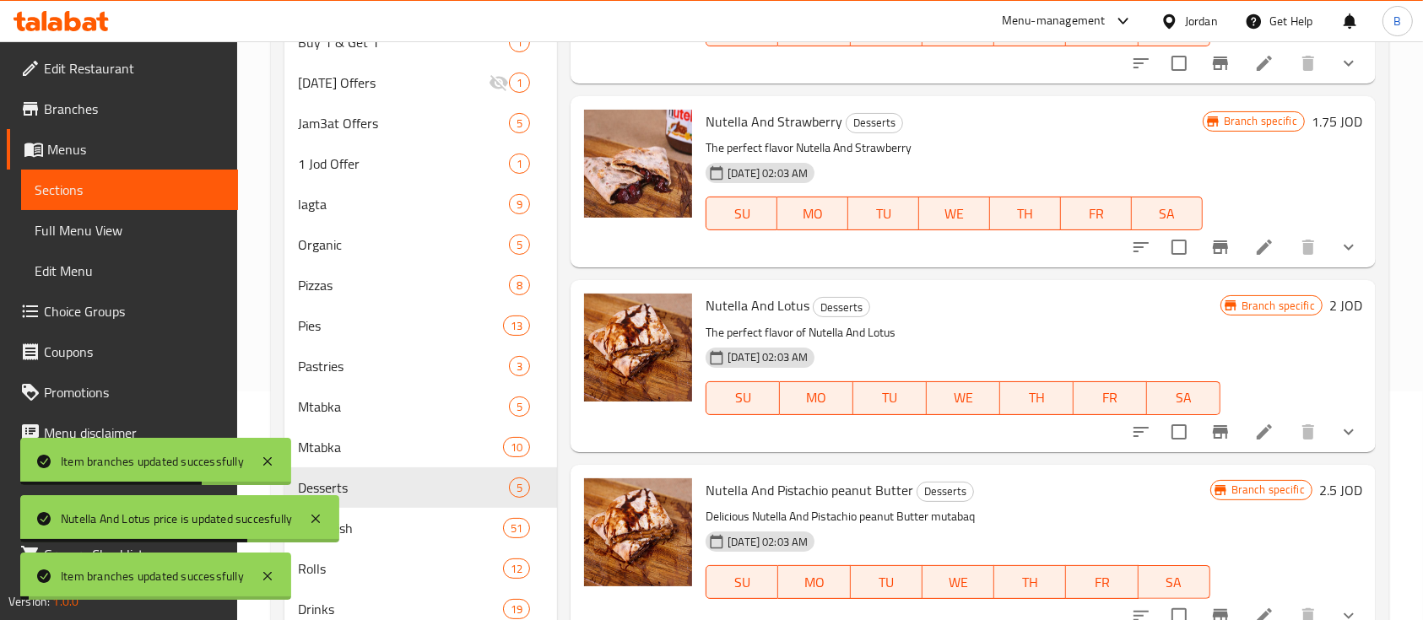
scroll to position [291, 0]
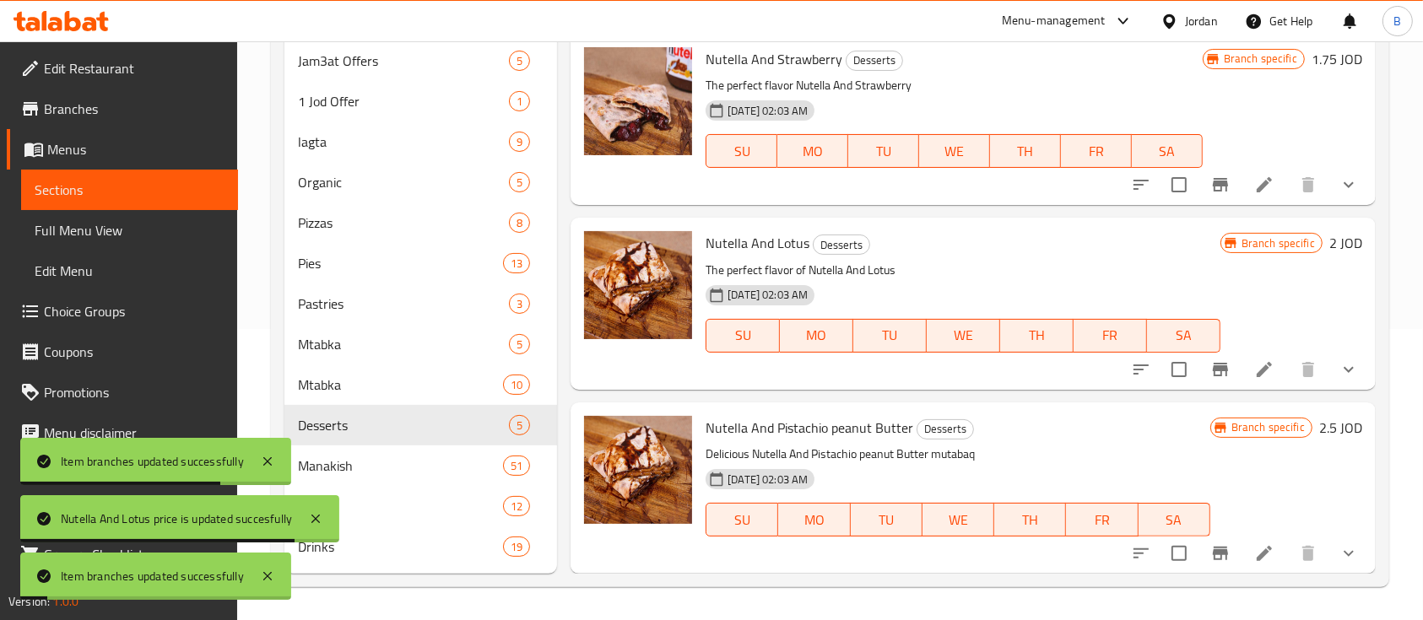
click at [1319, 417] on h6 "2.5 JOD" at bounding box center [1340, 428] width 43 height 24
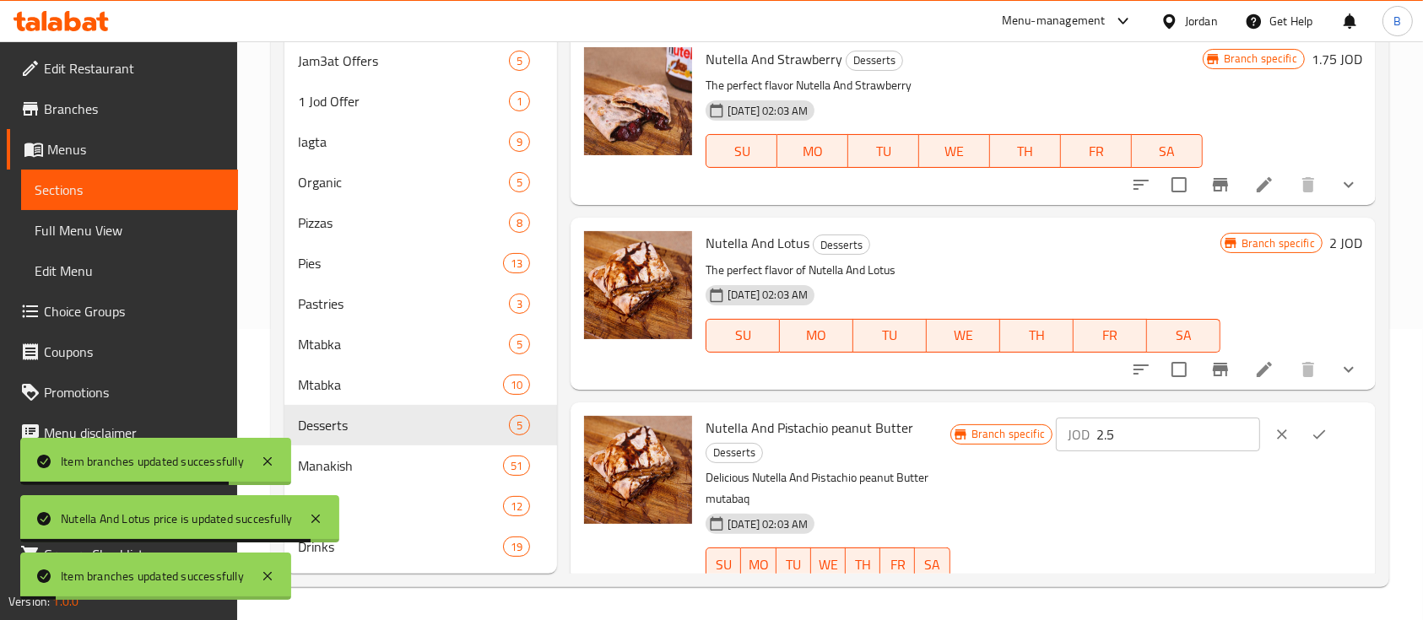
click at [1145, 425] on input "2.5" at bounding box center [1178, 435] width 164 height 34
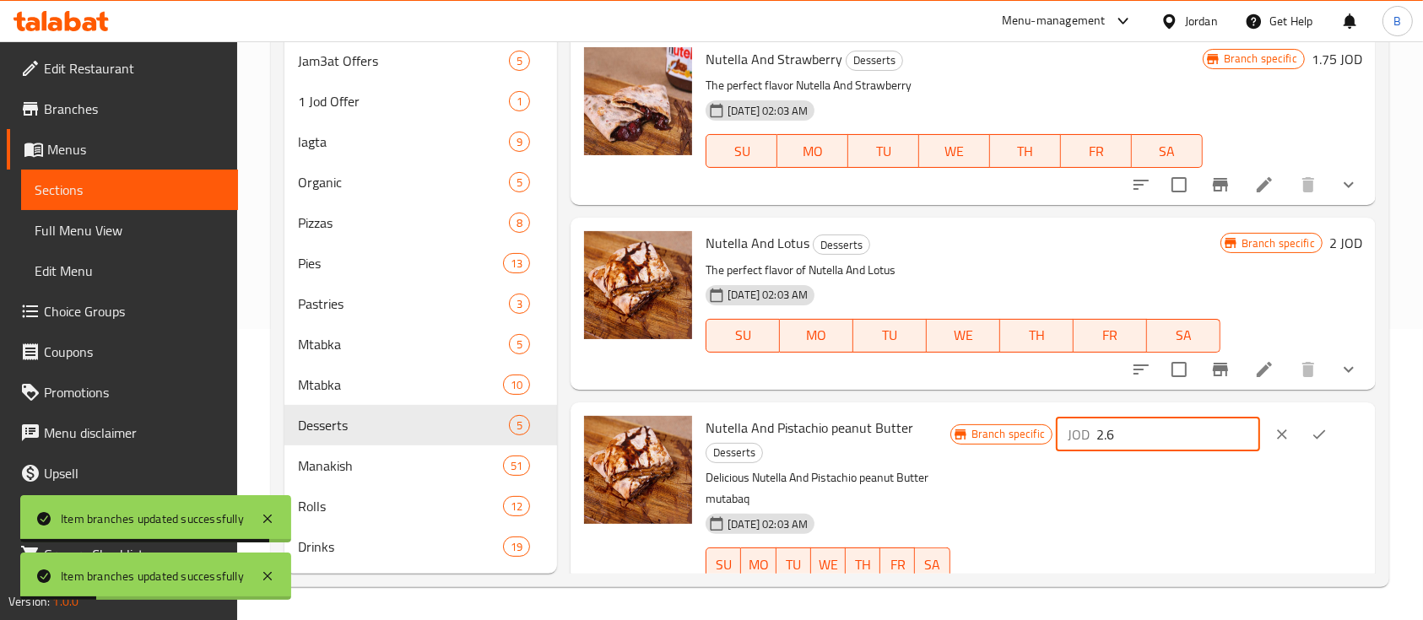
click at [1327, 428] on button "ok" at bounding box center [1318, 434] width 37 height 37
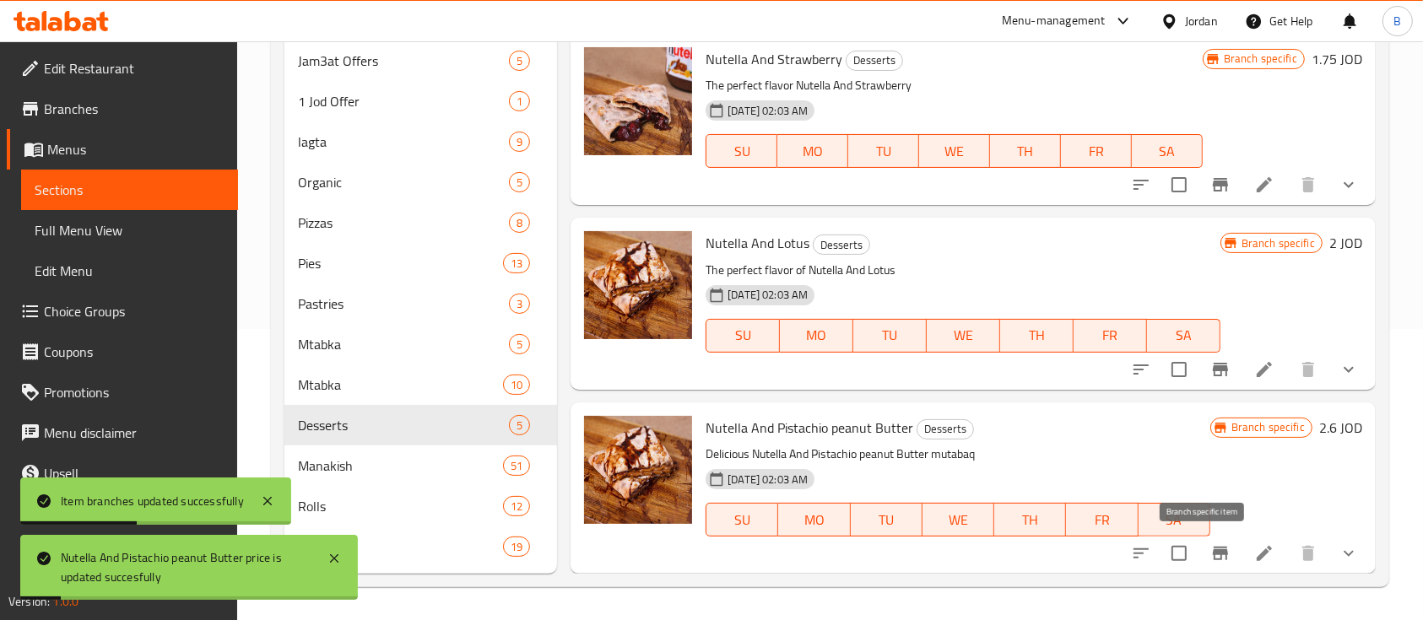
click at [1210, 548] on icon "Branch-specific-item" at bounding box center [1220, 553] width 20 height 20
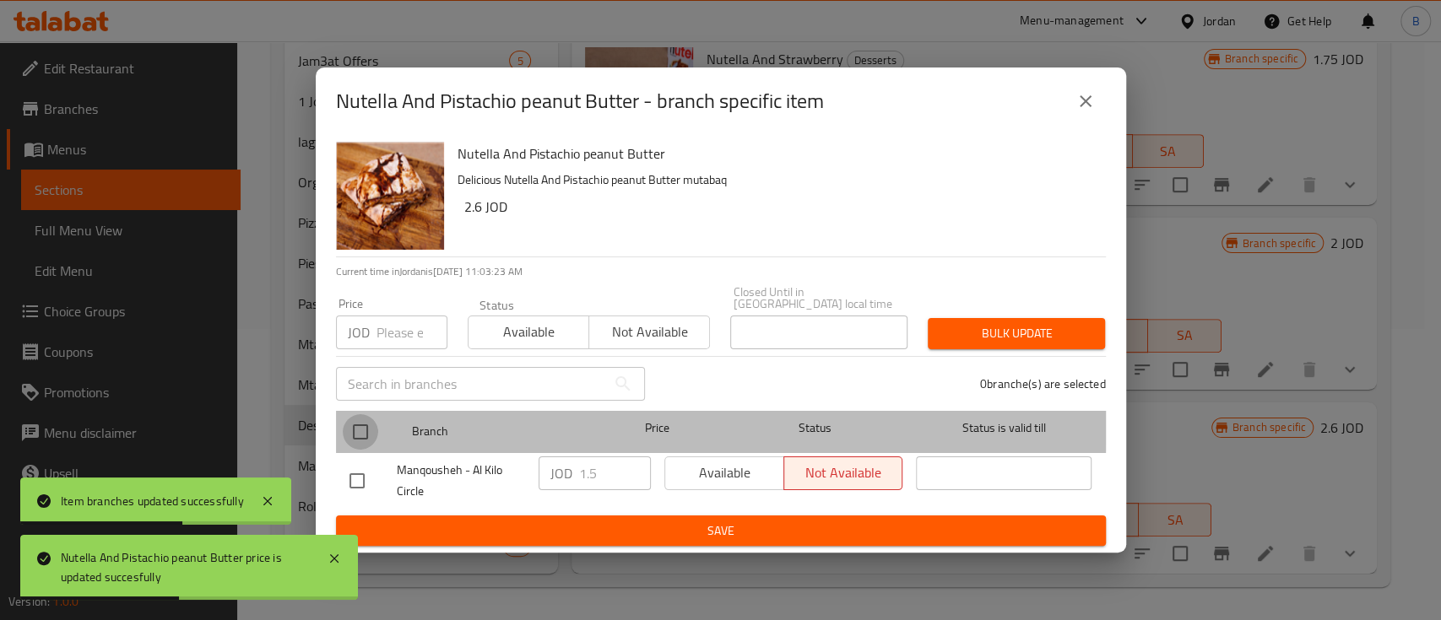
click at [364, 422] on input "checkbox" at bounding box center [360, 431] width 35 height 35
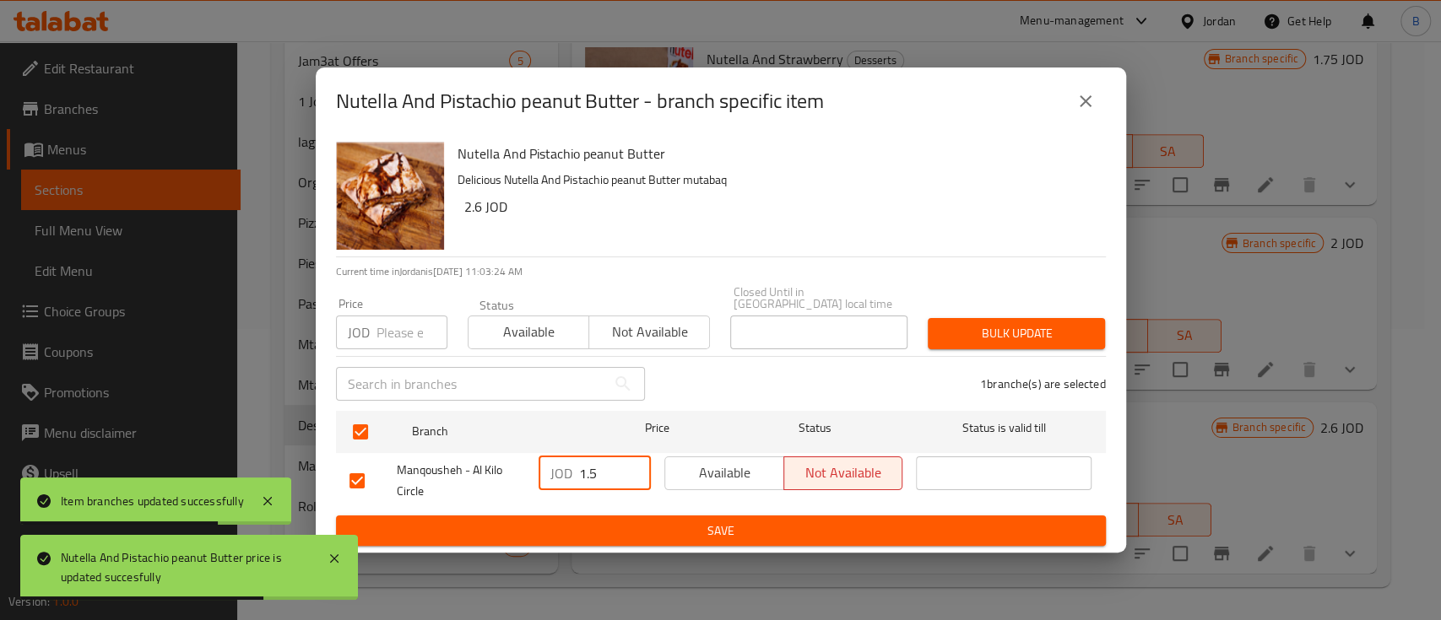
drag, startPoint x: 603, startPoint y: 468, endPoint x: 499, endPoint y: 473, distance: 104.8
click at [528, 473] on div "Manqousheh - Al Kilo Circle JOD 1.5 ​ Available Not available ​" at bounding box center [721, 481] width 756 height 62
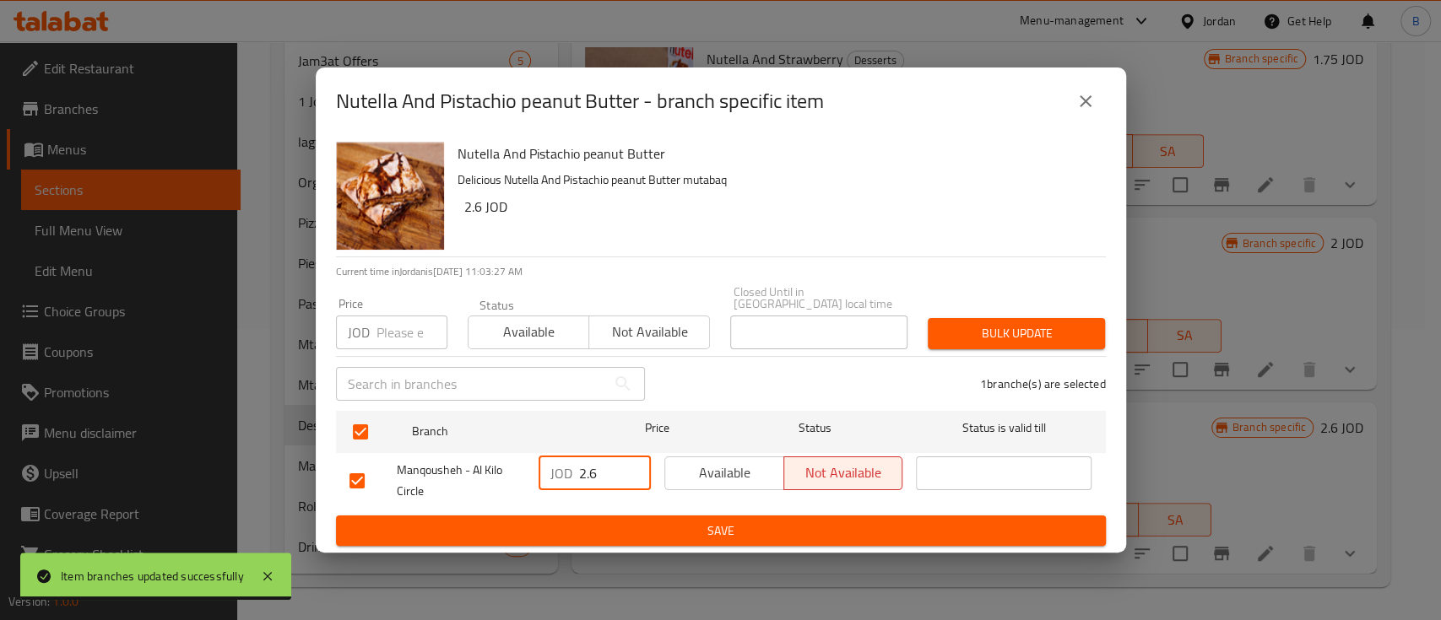
click at [714, 532] on span "Save" at bounding box center [720, 531] width 743 height 21
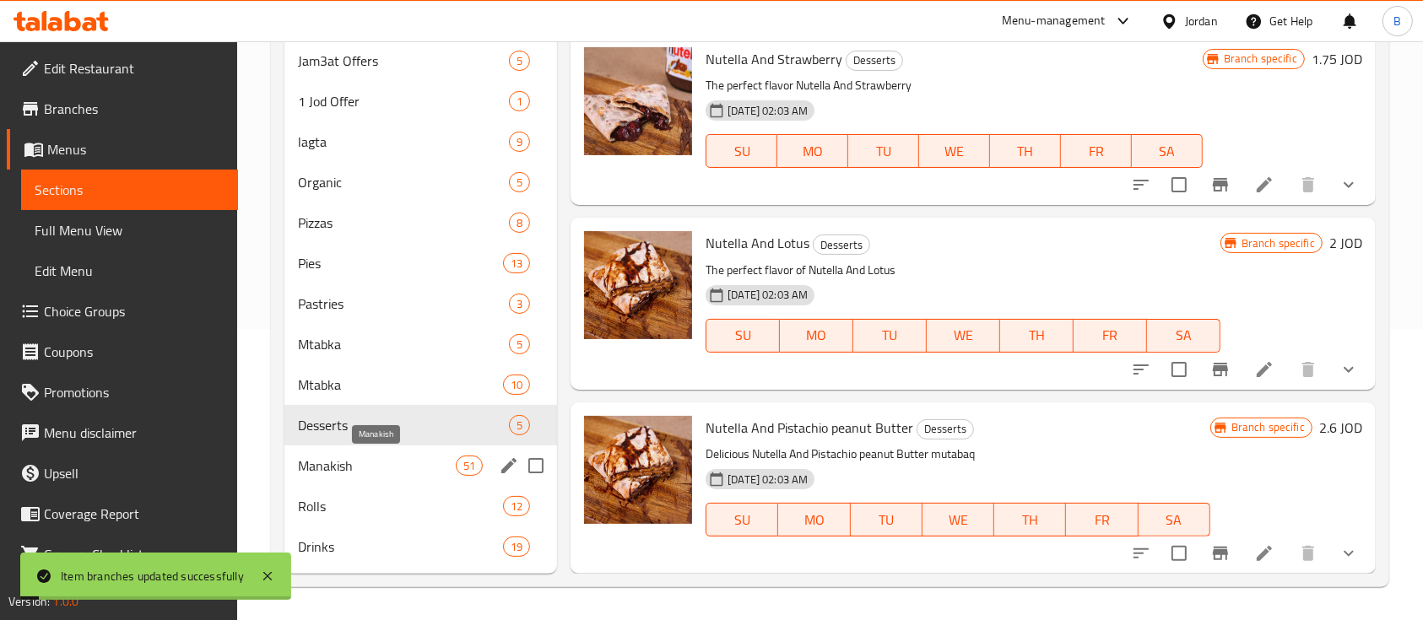
click at [382, 464] on span "Manakish" at bounding box center [377, 466] width 158 height 20
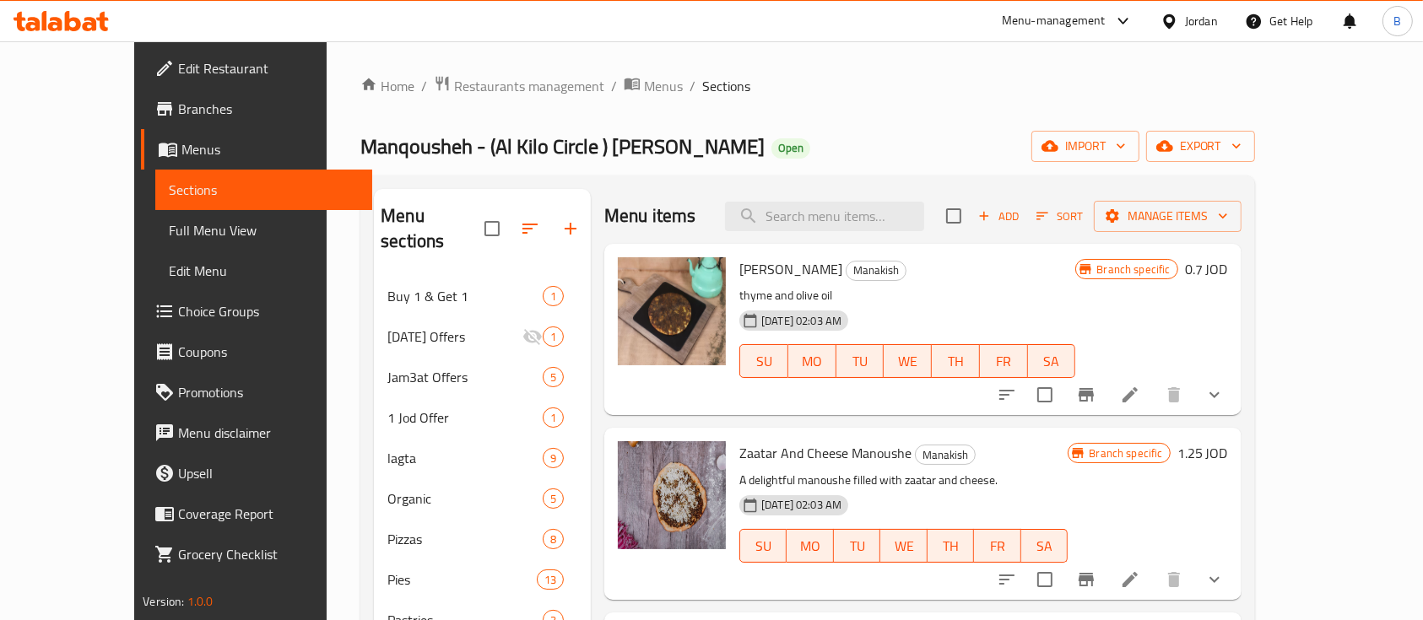
click at [1228, 266] on h6 "0.7 JOD" at bounding box center [1206, 269] width 43 height 24
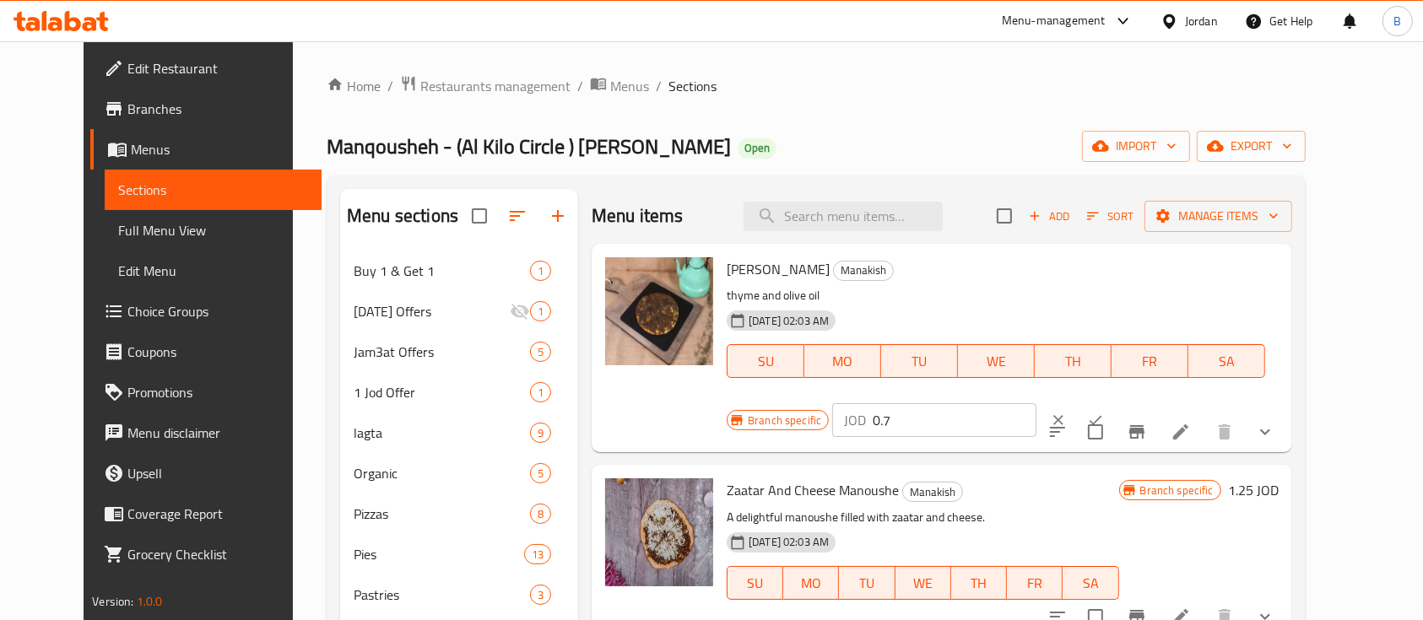
click at [1036, 403] on input "0.7" at bounding box center [955, 420] width 164 height 34
click at [1104, 412] on icon "ok" at bounding box center [1095, 420] width 17 height 17
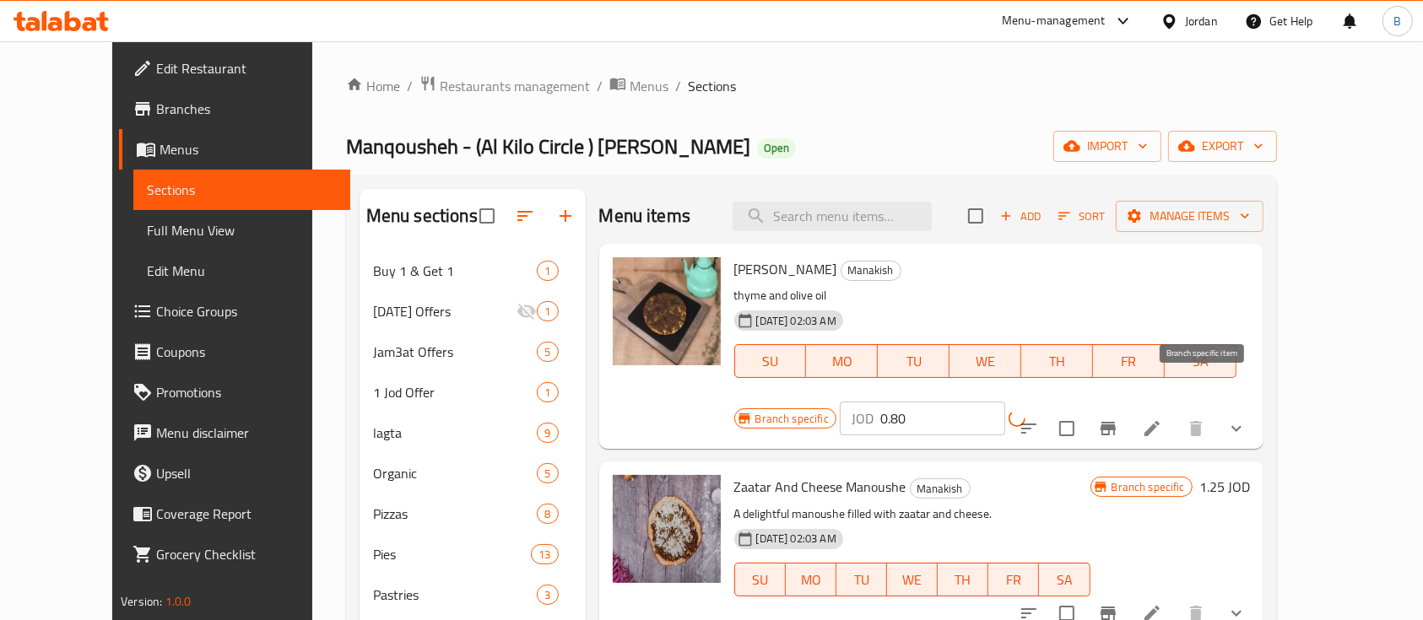
click at [1118, 419] on icon "Branch-specific-item" at bounding box center [1108, 429] width 20 height 20
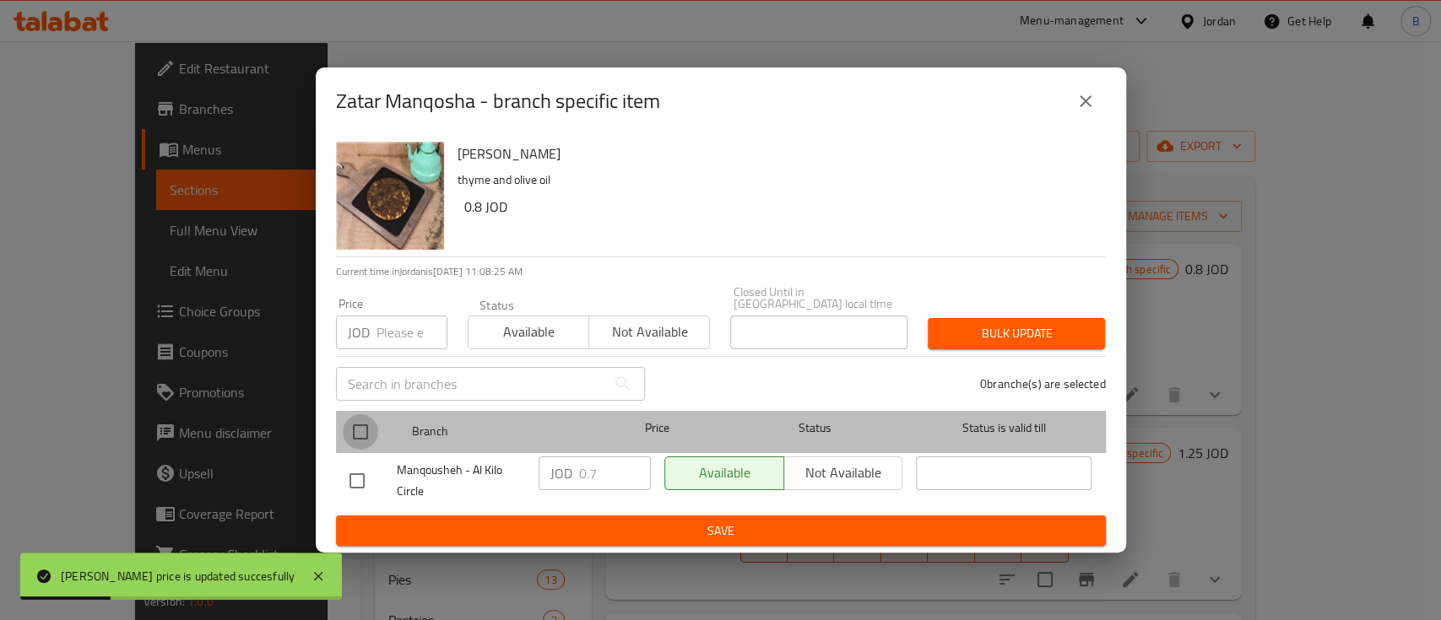
click at [370, 431] on input "checkbox" at bounding box center [360, 431] width 35 height 35
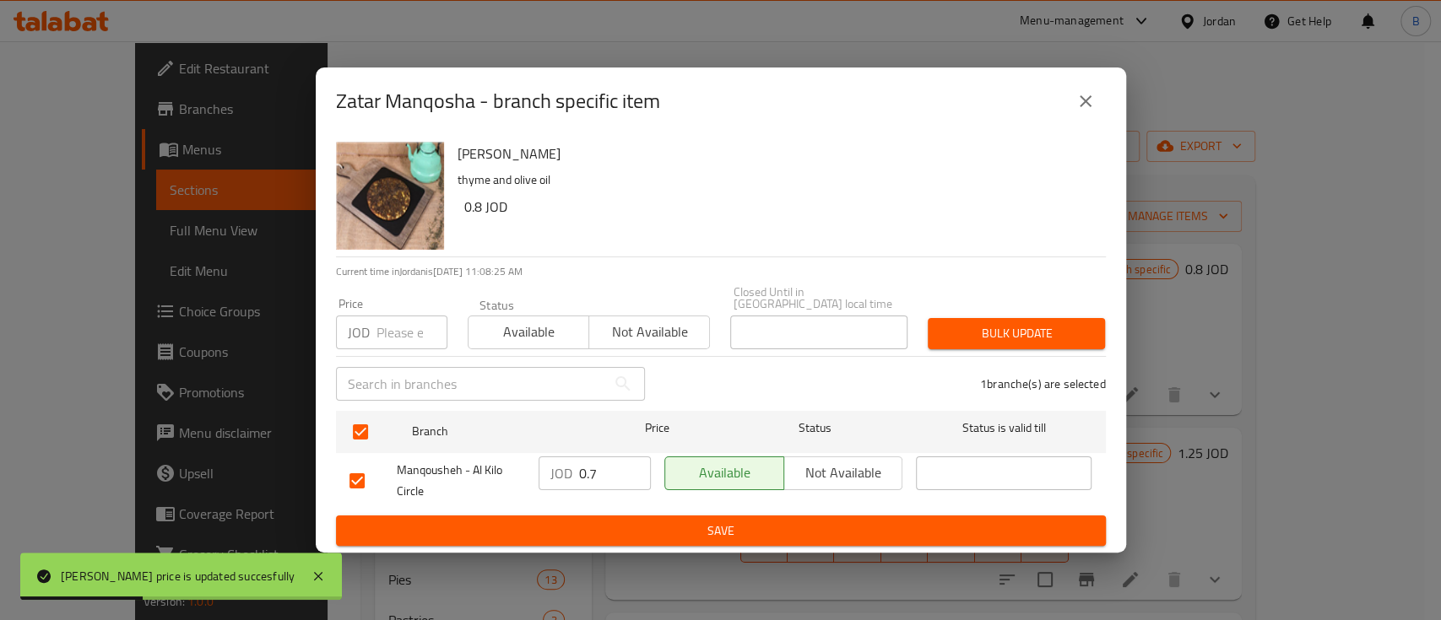
click at [614, 473] on input "0.7" at bounding box center [615, 474] width 72 height 34
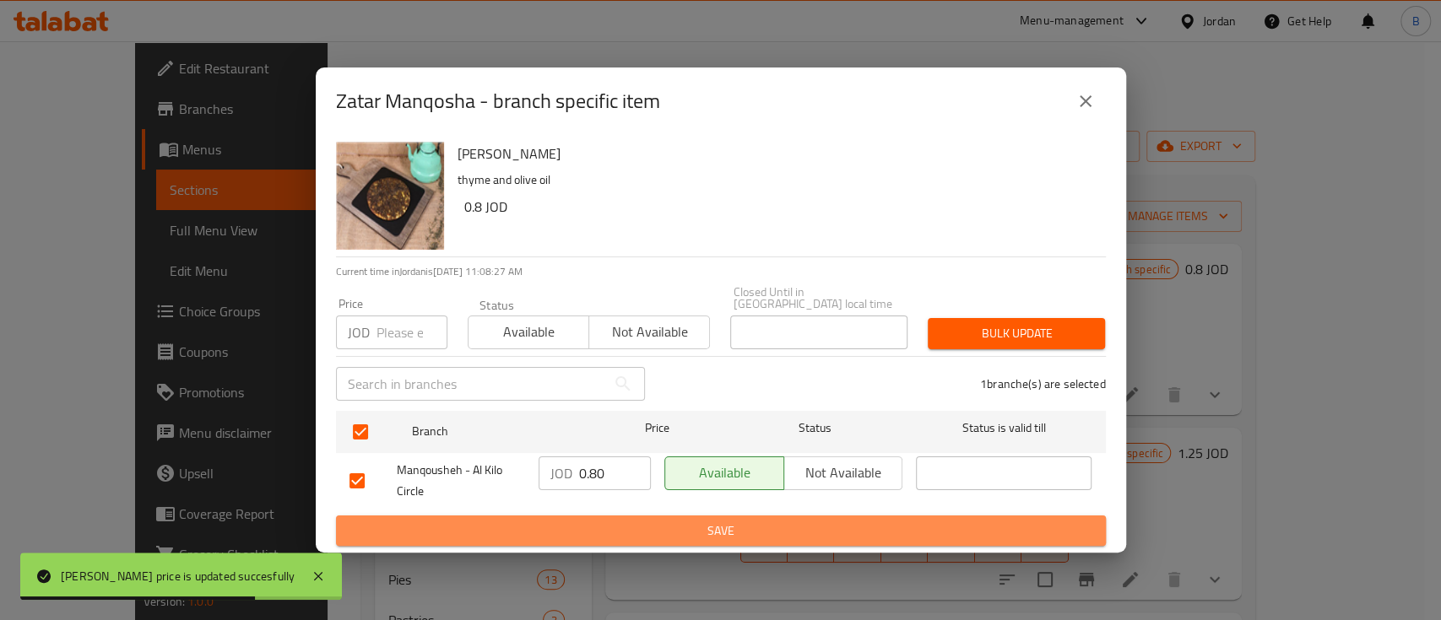
click at [720, 522] on span "Save" at bounding box center [720, 531] width 743 height 21
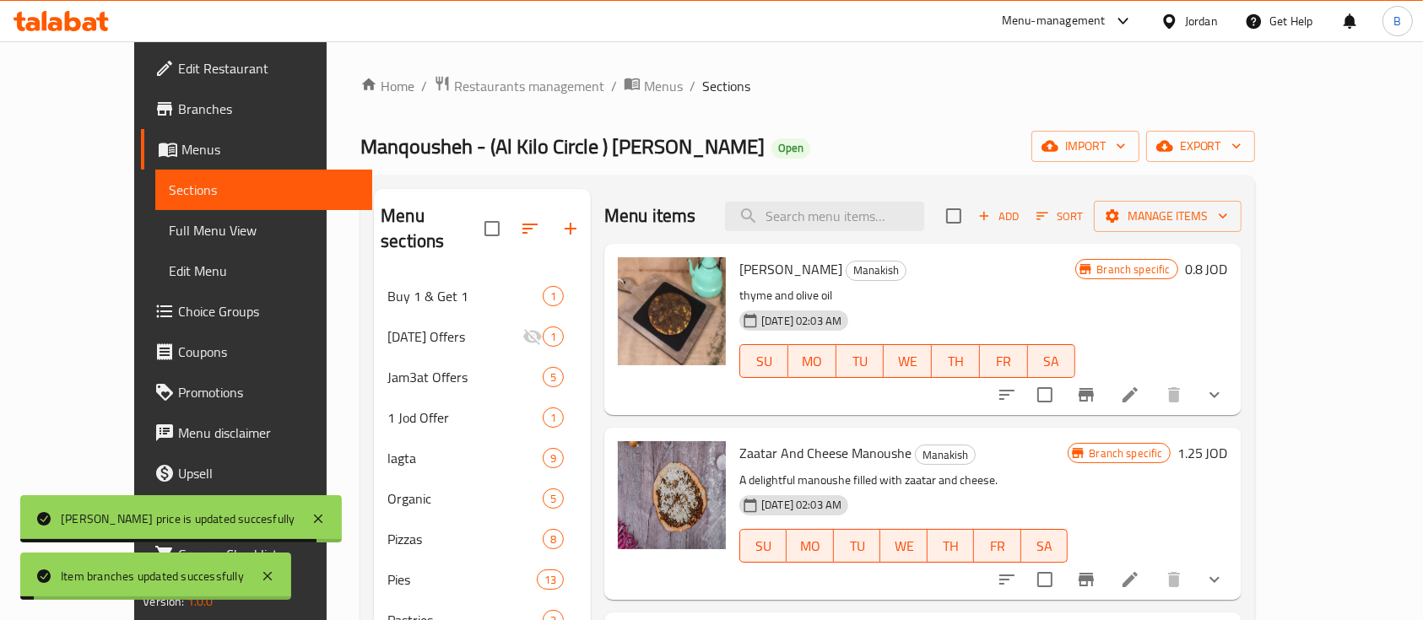
scroll to position [112, 0]
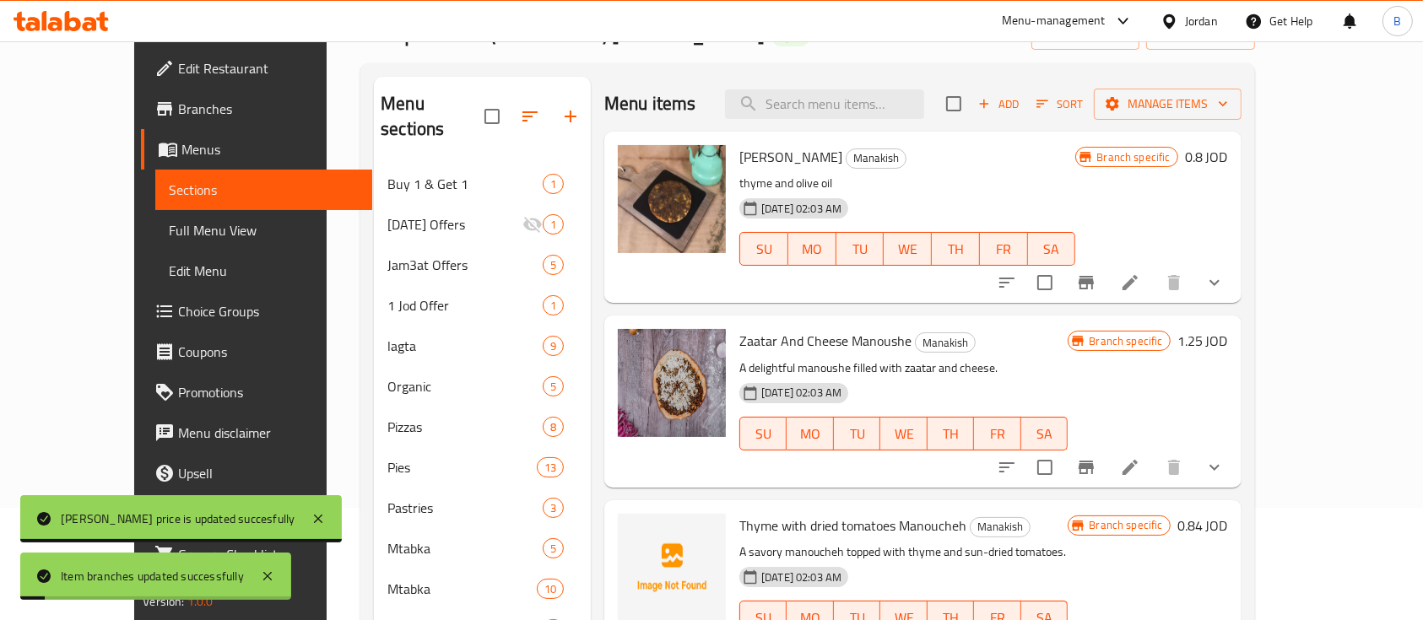
click at [1228, 349] on h6 "1.25 JOD" at bounding box center [1202, 341] width 51 height 24
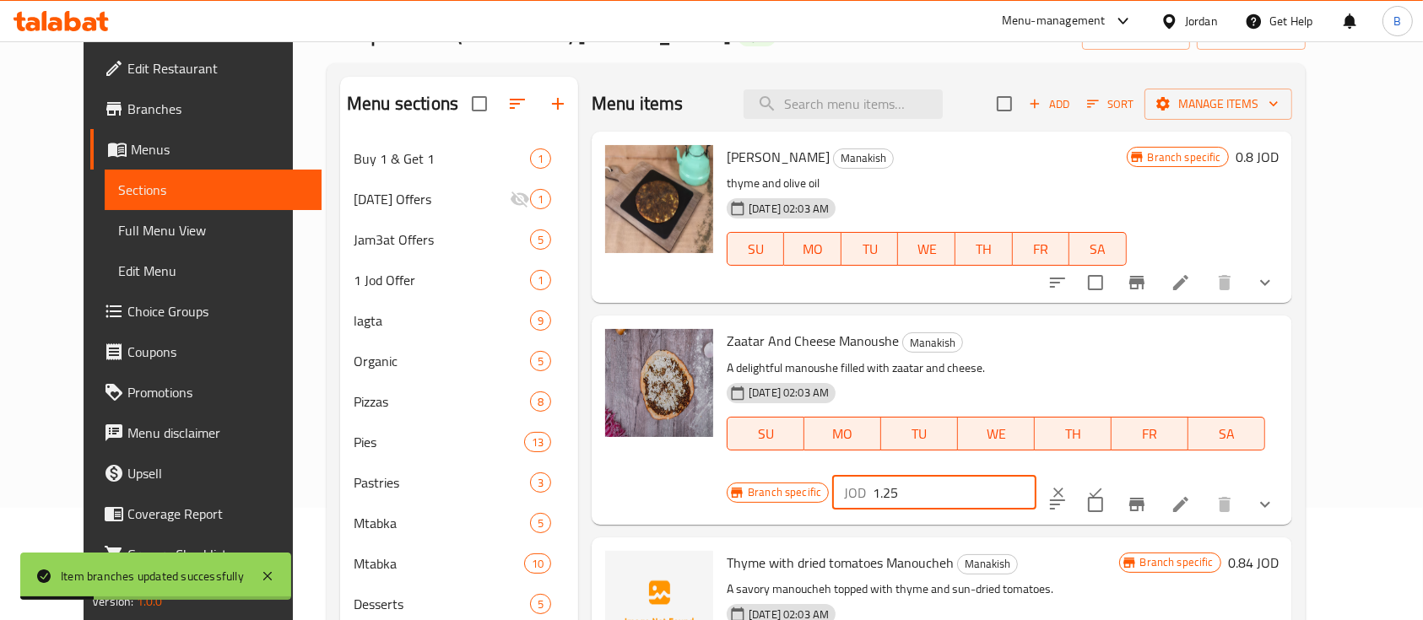
click at [1036, 476] on input "1.25" at bounding box center [955, 493] width 164 height 34
click at [1114, 474] on button "ok" at bounding box center [1095, 492] width 37 height 37
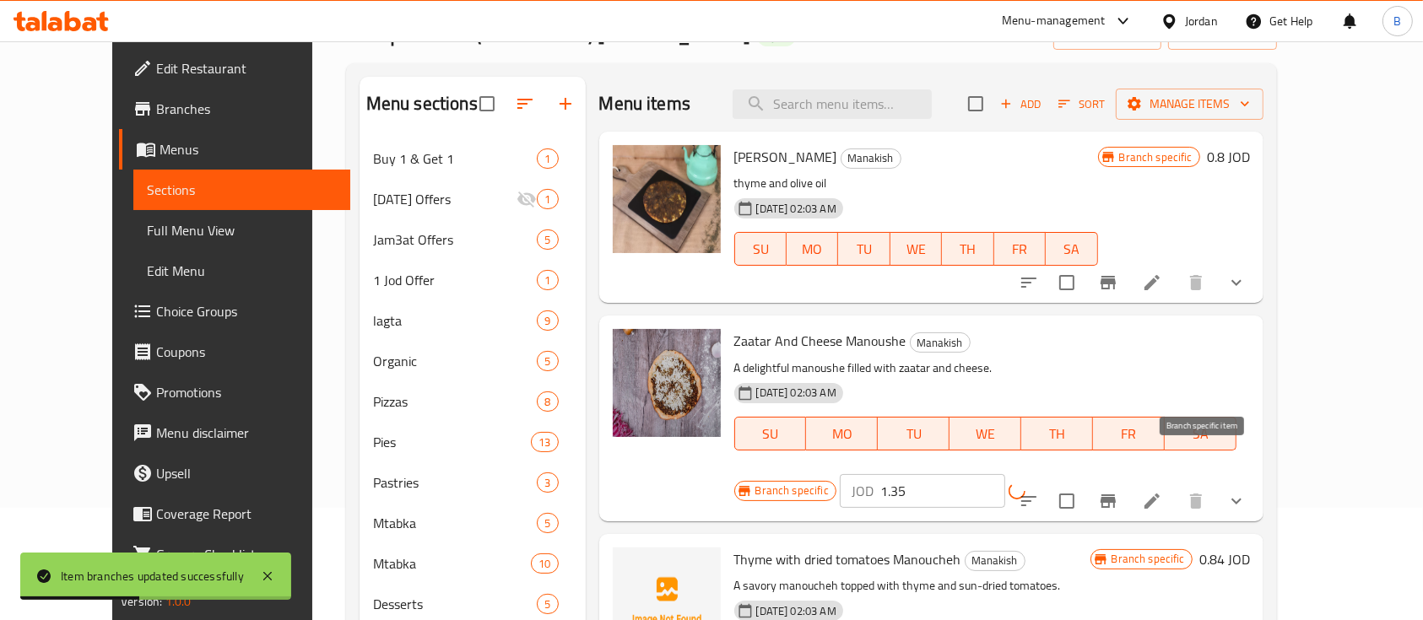
click at [1118, 491] on icon "Branch-specific-item" at bounding box center [1108, 501] width 20 height 20
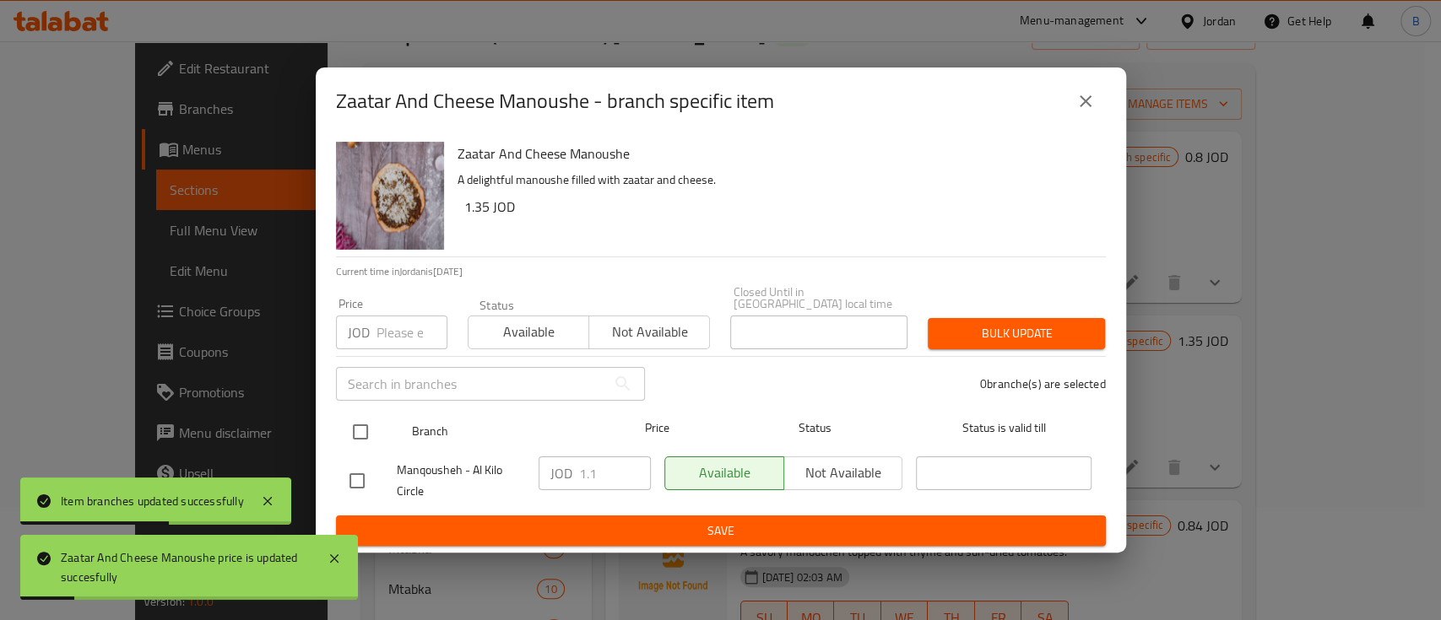
click at [365, 429] on input "checkbox" at bounding box center [360, 431] width 35 height 35
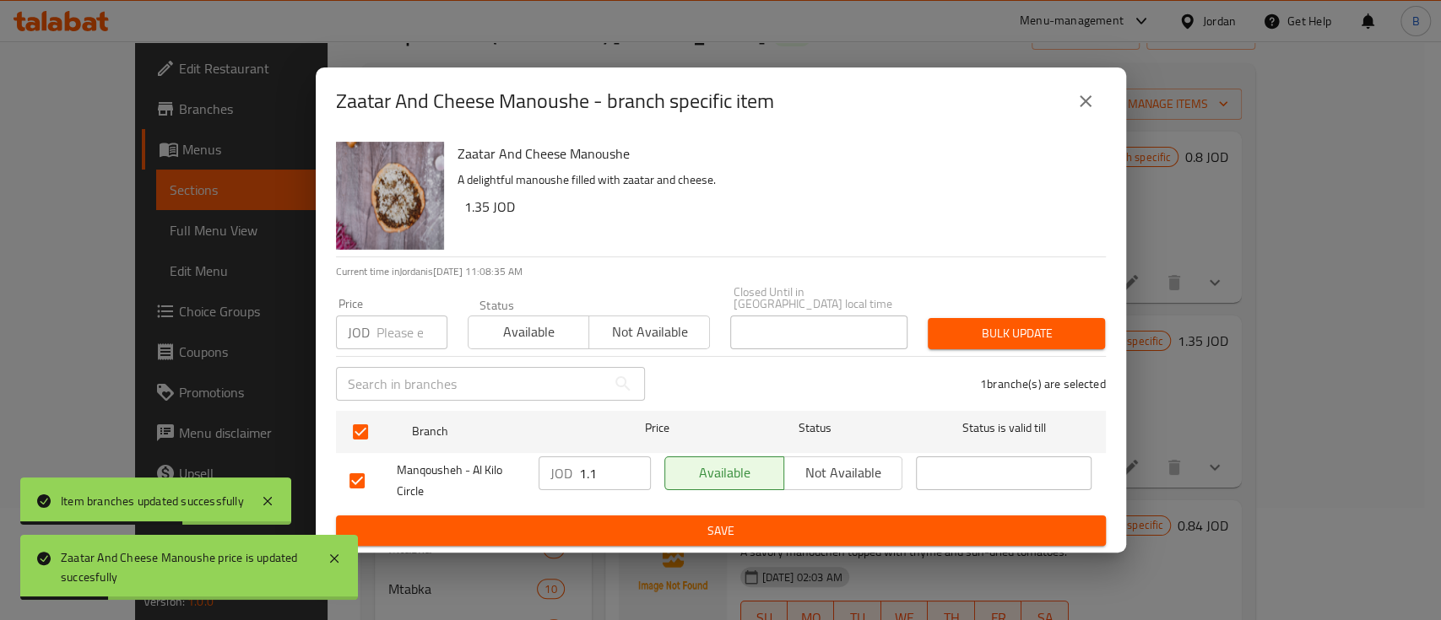
click at [602, 477] on input "1.1" at bounding box center [615, 474] width 72 height 34
click at [722, 529] on span "Save" at bounding box center [720, 531] width 743 height 21
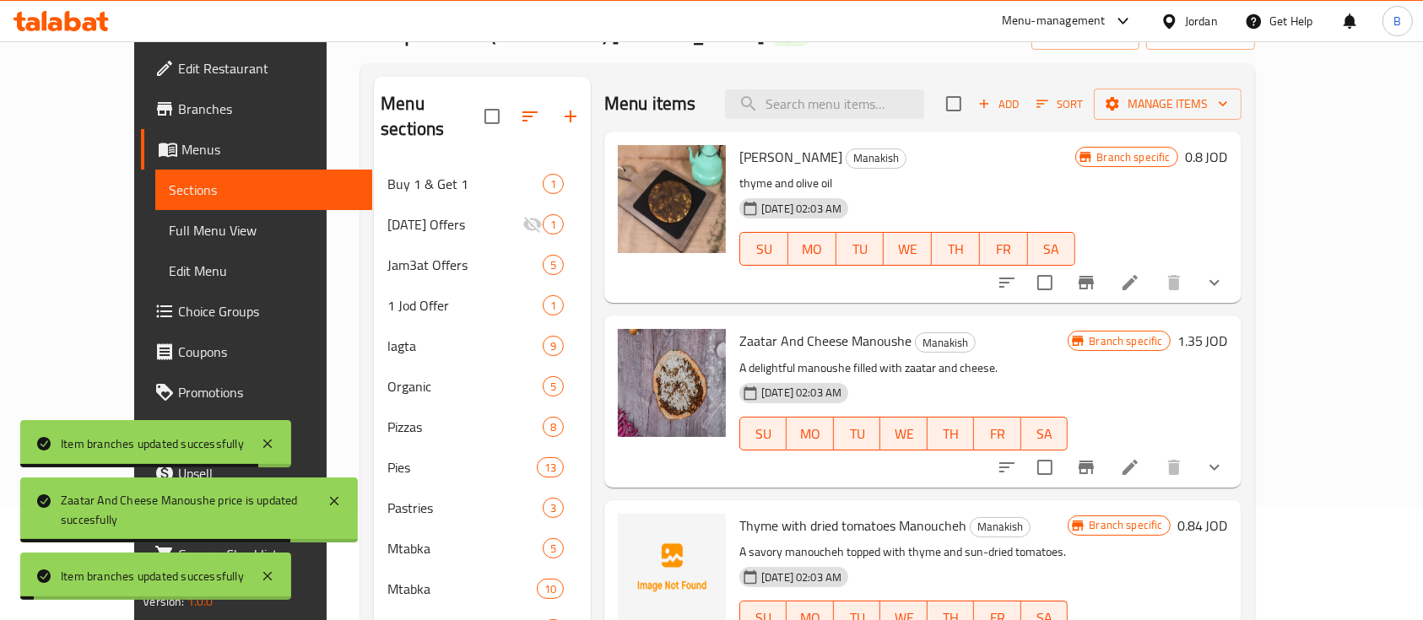
scroll to position [224, 0]
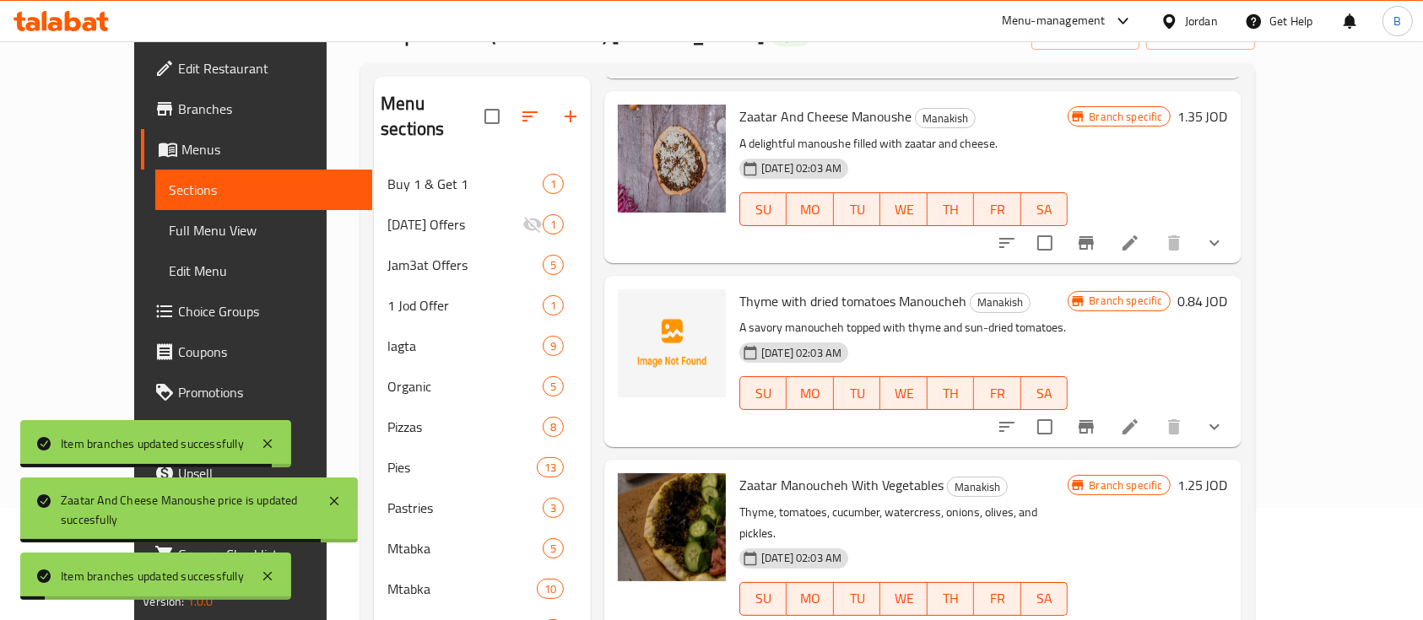
click at [1228, 305] on h6 "0.84 JOD" at bounding box center [1202, 301] width 51 height 24
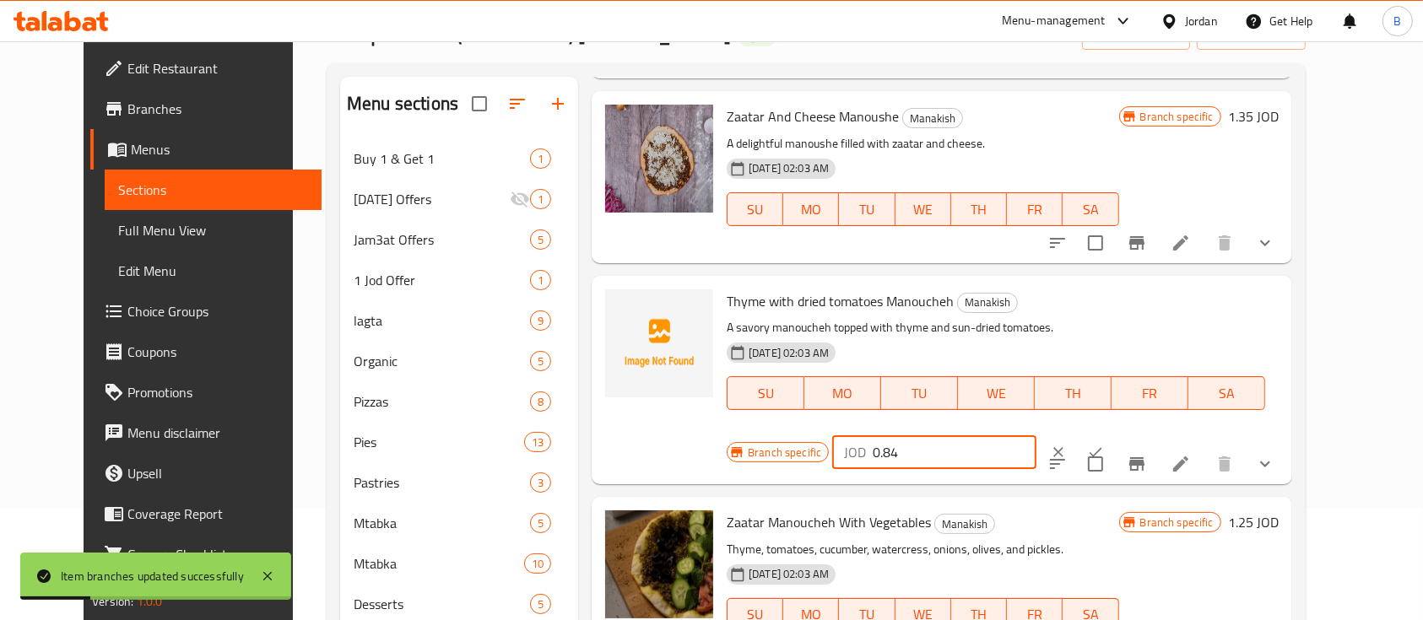
click at [1036, 435] on input "0.84" at bounding box center [955, 452] width 164 height 34
click at [1114, 434] on button "ok" at bounding box center [1095, 452] width 37 height 37
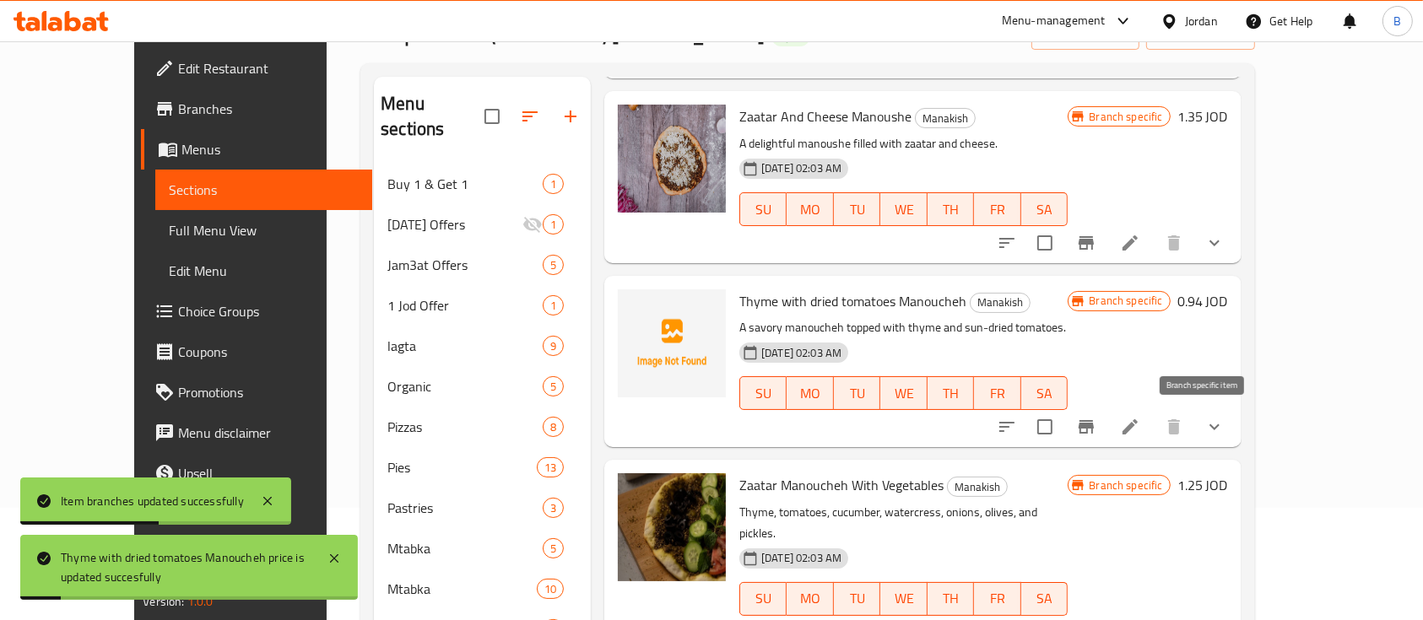
click at [1096, 434] on icon "Branch-specific-item" at bounding box center [1086, 427] width 20 height 20
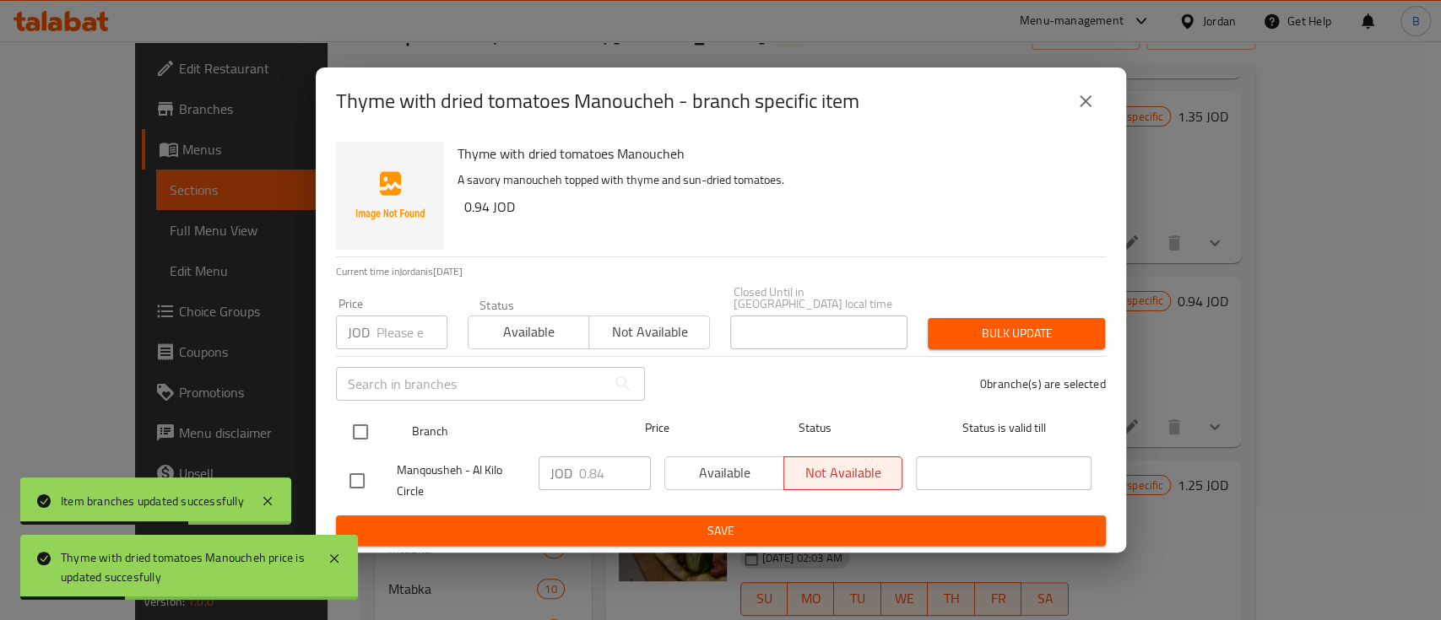
click at [341, 421] on div "Branch Price Status Status is valid till" at bounding box center [721, 432] width 770 height 42
click at [365, 429] on input "checkbox" at bounding box center [360, 431] width 35 height 35
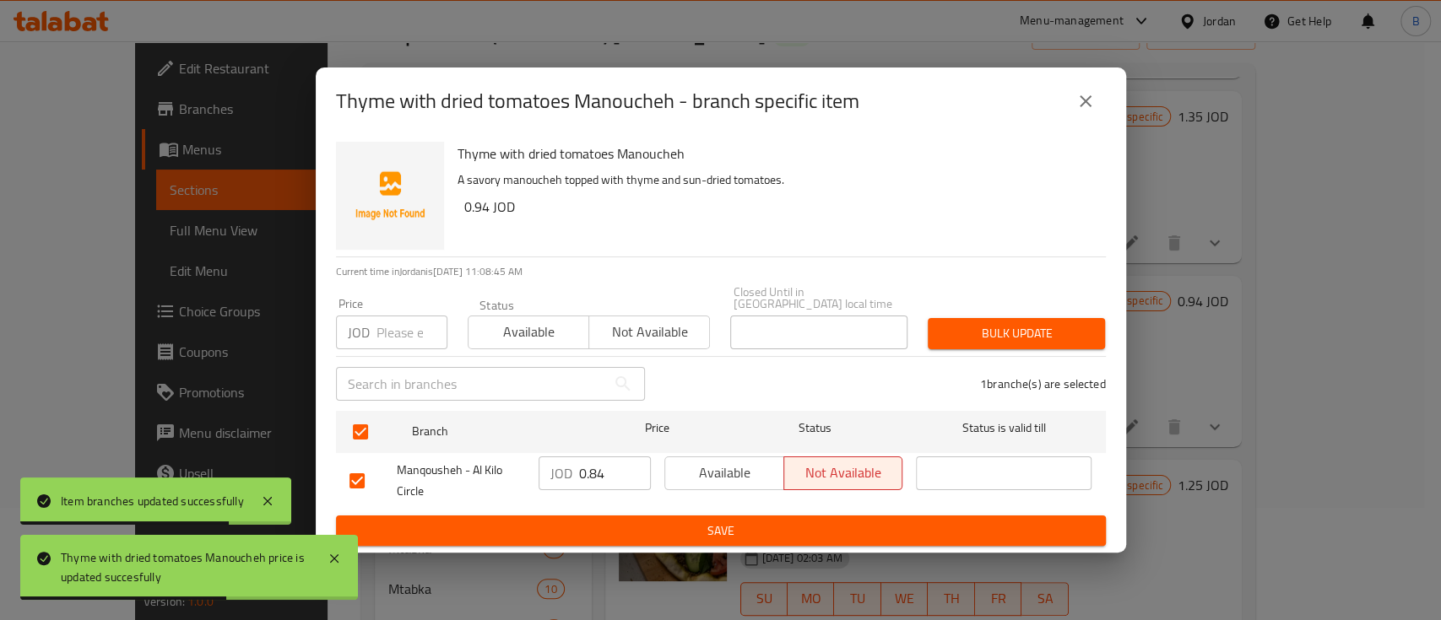
click at [612, 470] on input "0.84" at bounding box center [615, 474] width 72 height 34
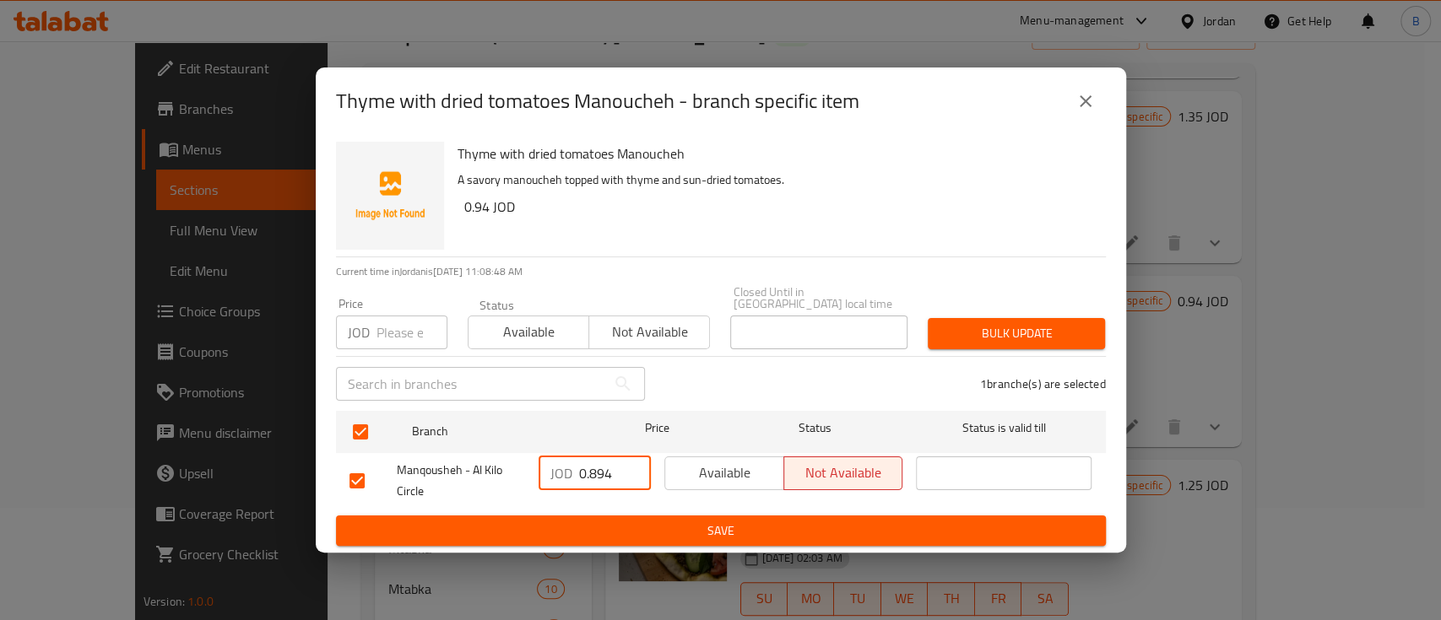
click at [601, 472] on input "0.894" at bounding box center [615, 474] width 72 height 34
click at [595, 470] on input "0.894" at bounding box center [615, 474] width 72 height 34
click at [743, 521] on span "Save" at bounding box center [720, 531] width 743 height 21
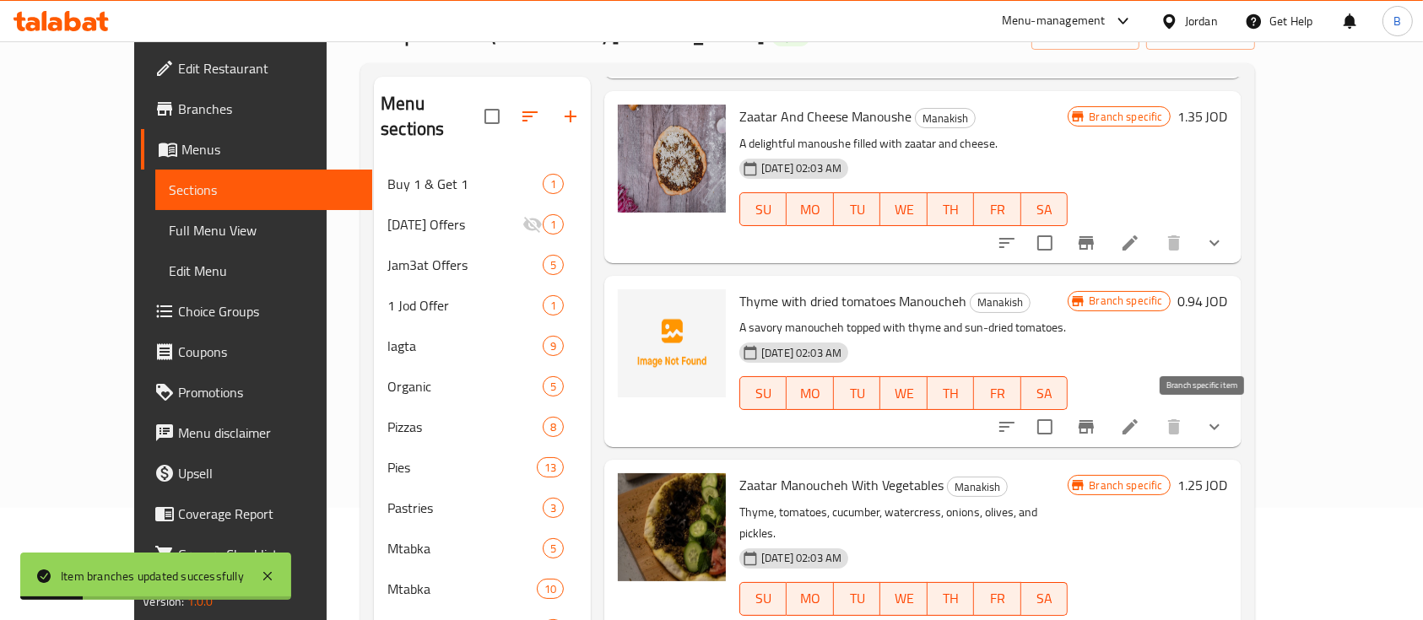
click at [1094, 430] on icon "Branch-specific-item" at bounding box center [1085, 427] width 15 height 14
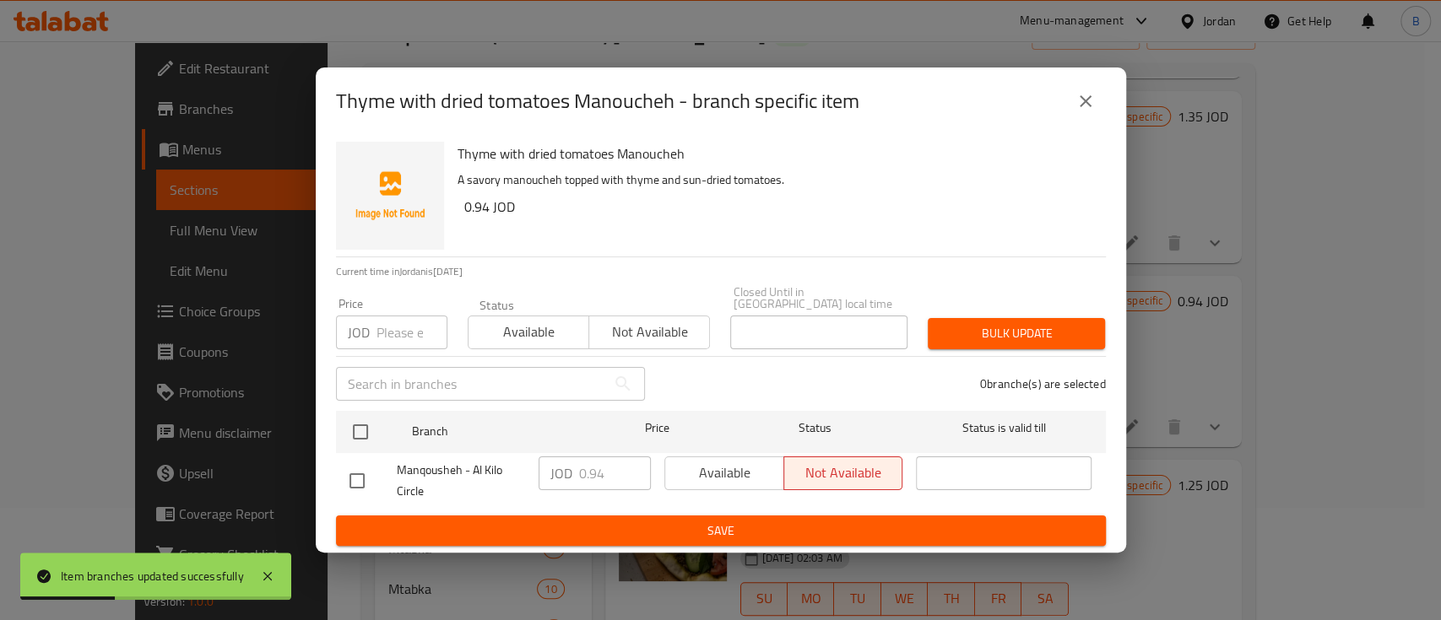
click at [1080, 122] on button "close" at bounding box center [1085, 101] width 41 height 41
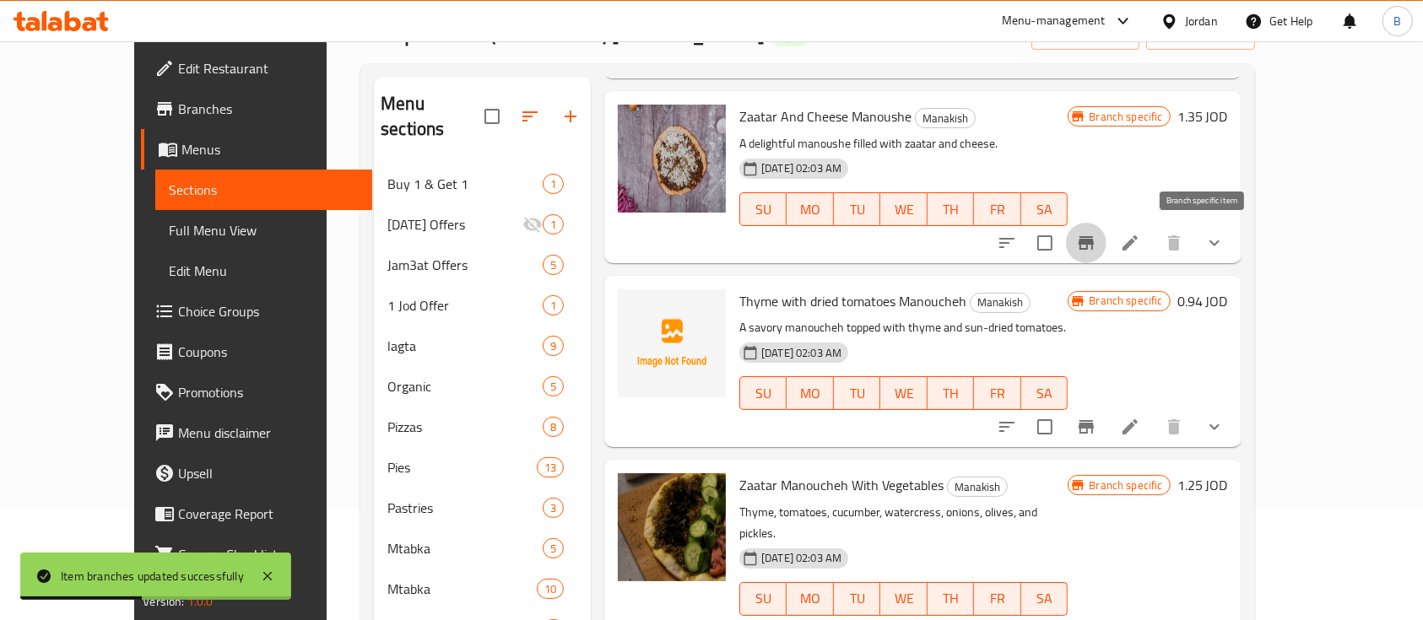
click at [1106, 226] on button "Branch-specific-item" at bounding box center [1086, 243] width 41 height 41
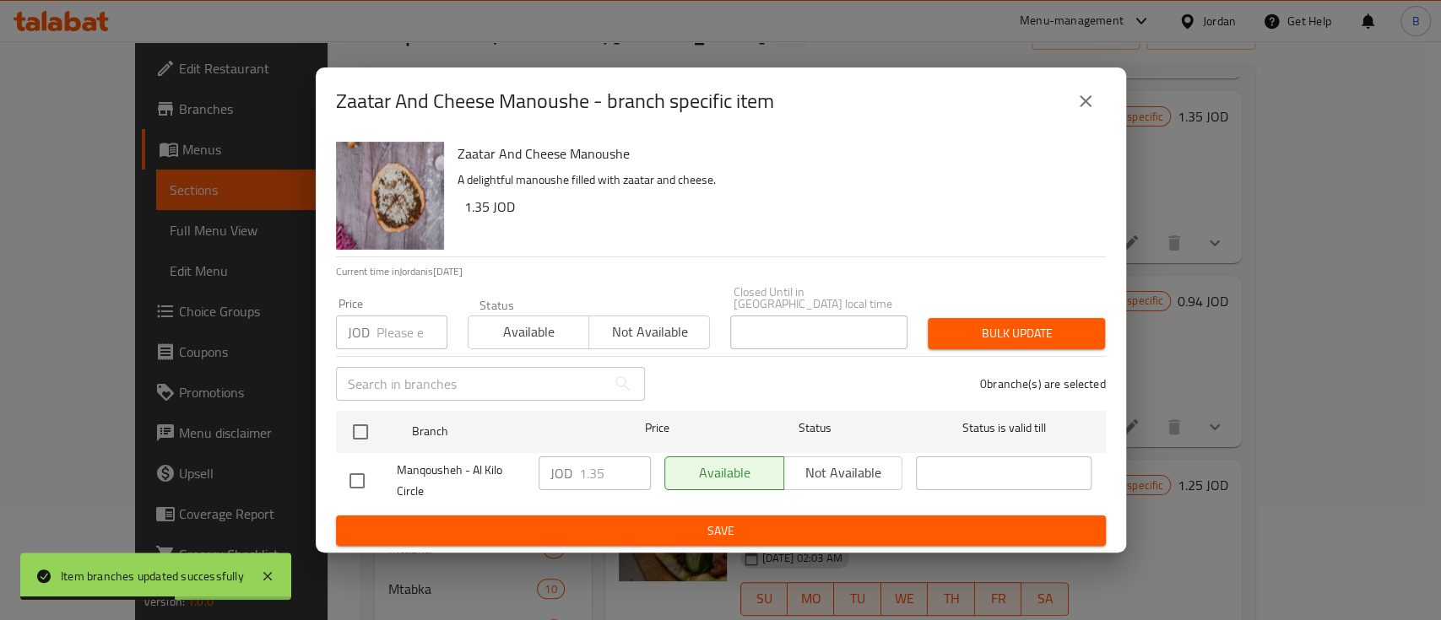
click at [1072, 103] on button "close" at bounding box center [1085, 101] width 41 height 41
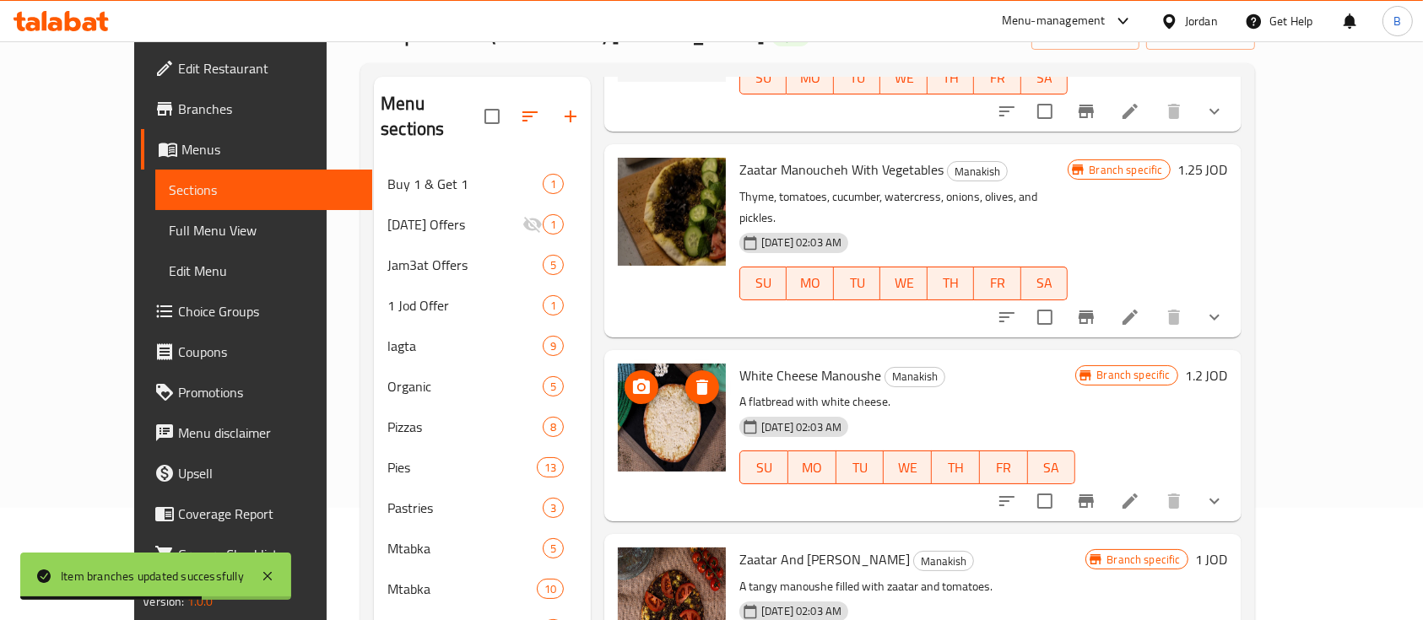
scroll to position [562, 0]
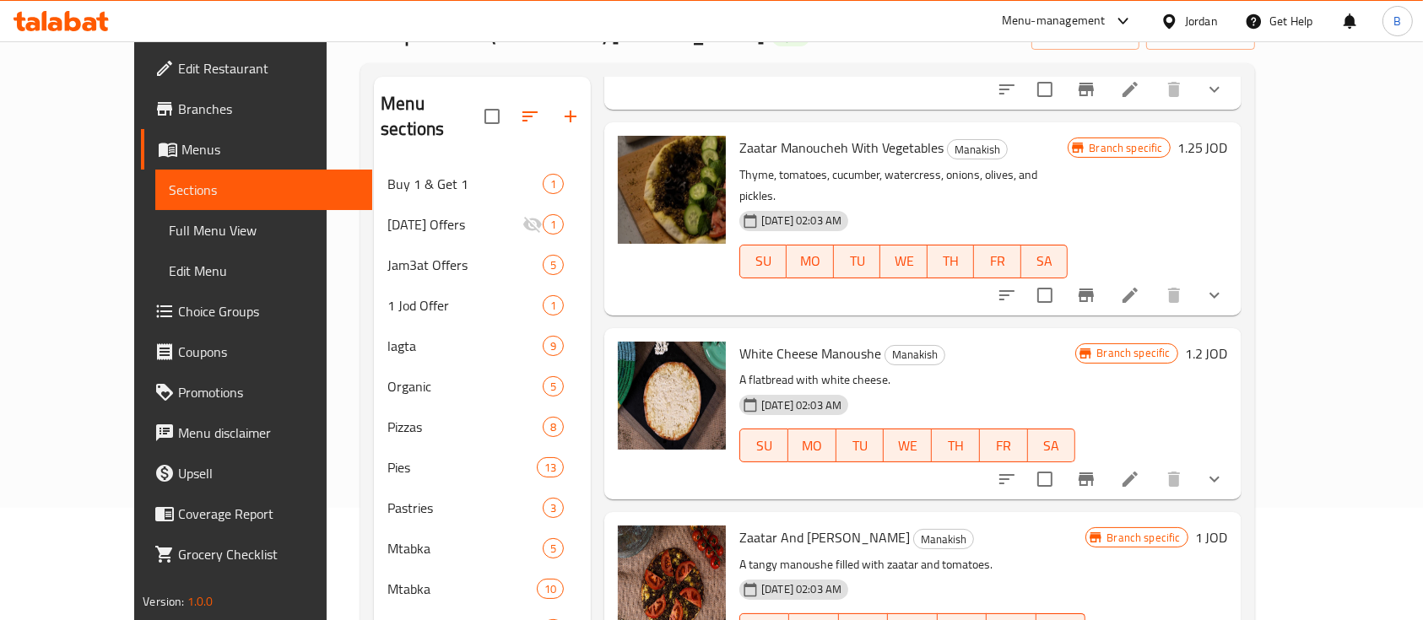
click at [1228, 151] on h6 "1.25 JOD" at bounding box center [1202, 148] width 51 height 24
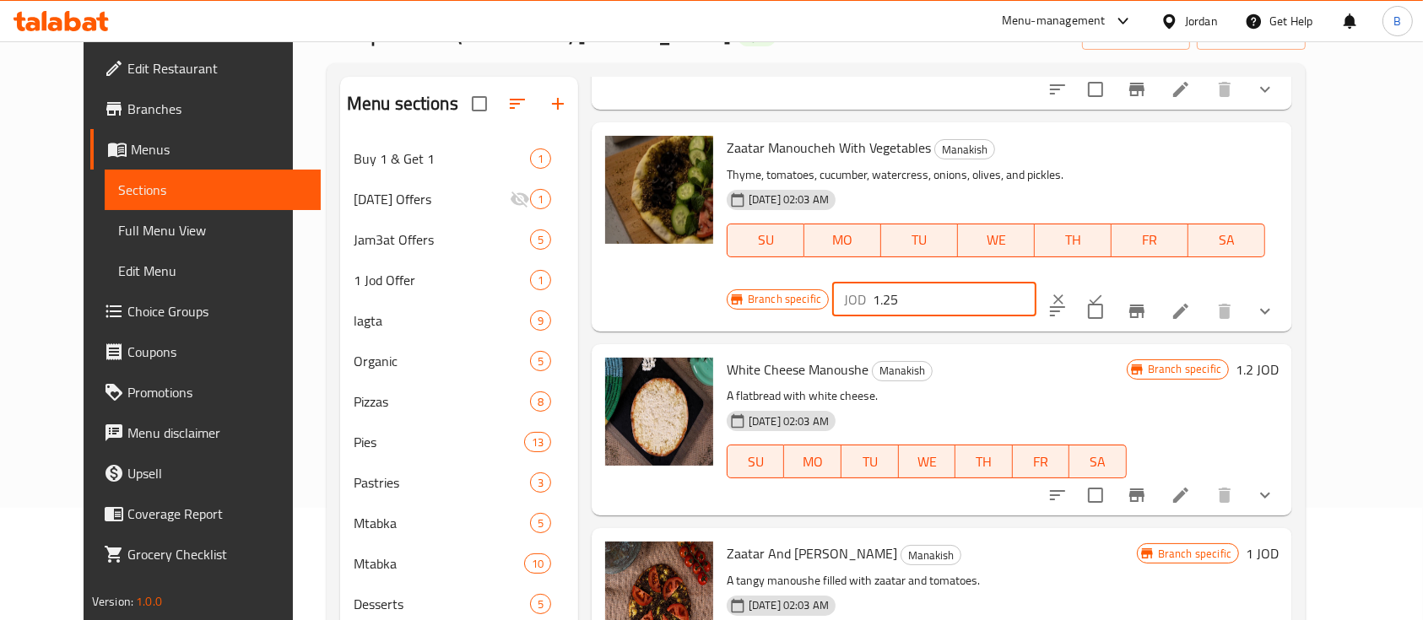
click at [1036, 283] on input "1.25" at bounding box center [955, 300] width 164 height 34
drag, startPoint x: 1242, startPoint y: 166, endPoint x: 1084, endPoint y: 149, distance: 159.5
click at [1036, 283] on div "JOD 1.35 ​" at bounding box center [934, 300] width 204 height 34
click at [1114, 281] on button "ok" at bounding box center [1095, 299] width 37 height 37
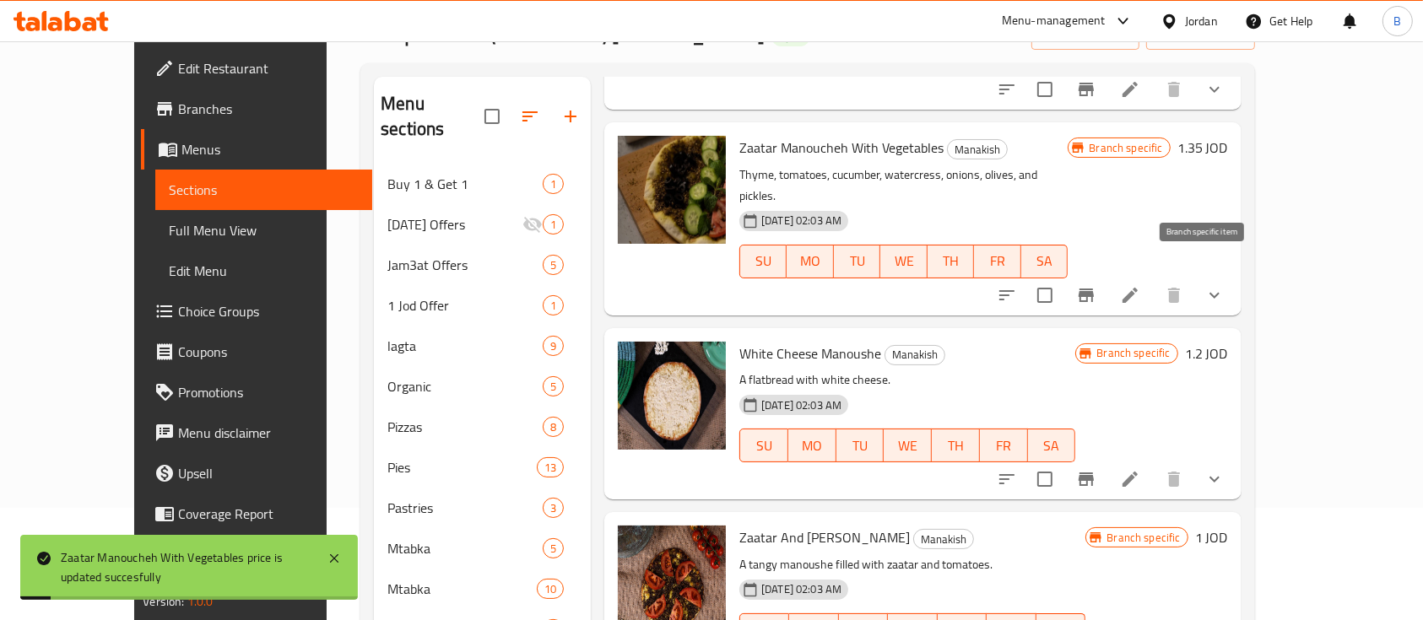
click at [1106, 289] on button "Branch-specific-item" at bounding box center [1086, 295] width 41 height 41
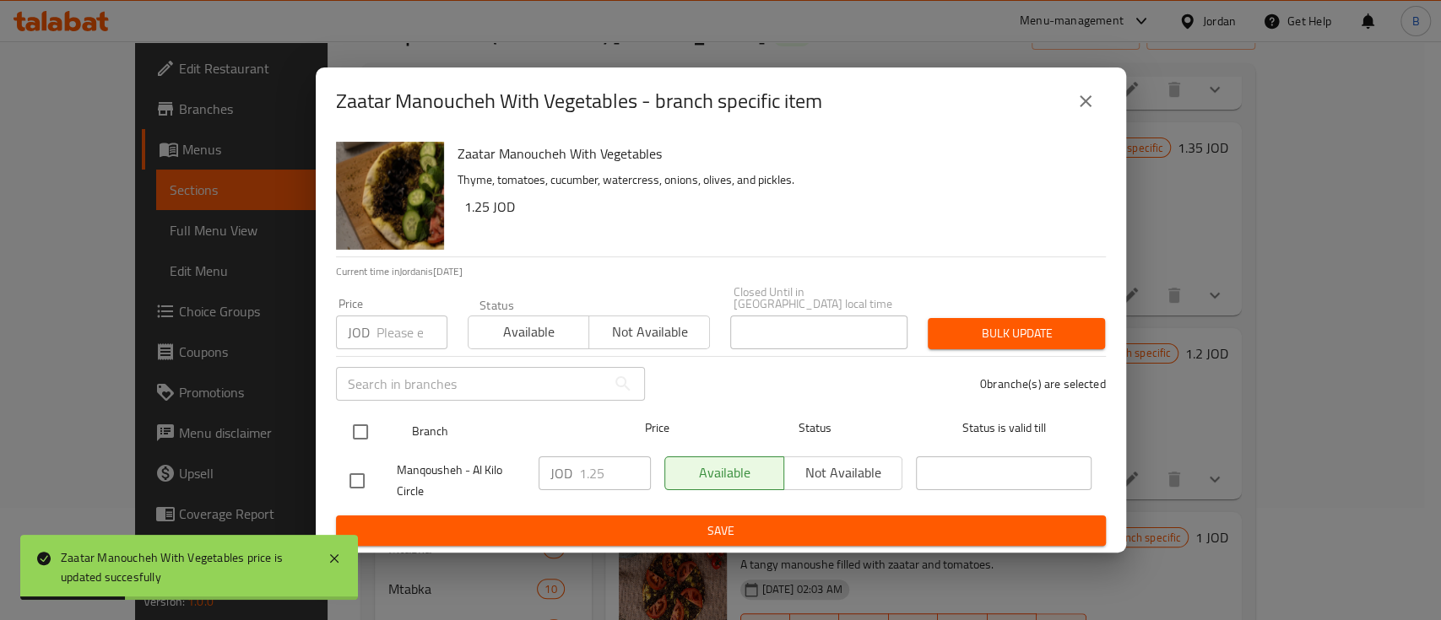
click at [354, 422] on input "checkbox" at bounding box center [360, 431] width 35 height 35
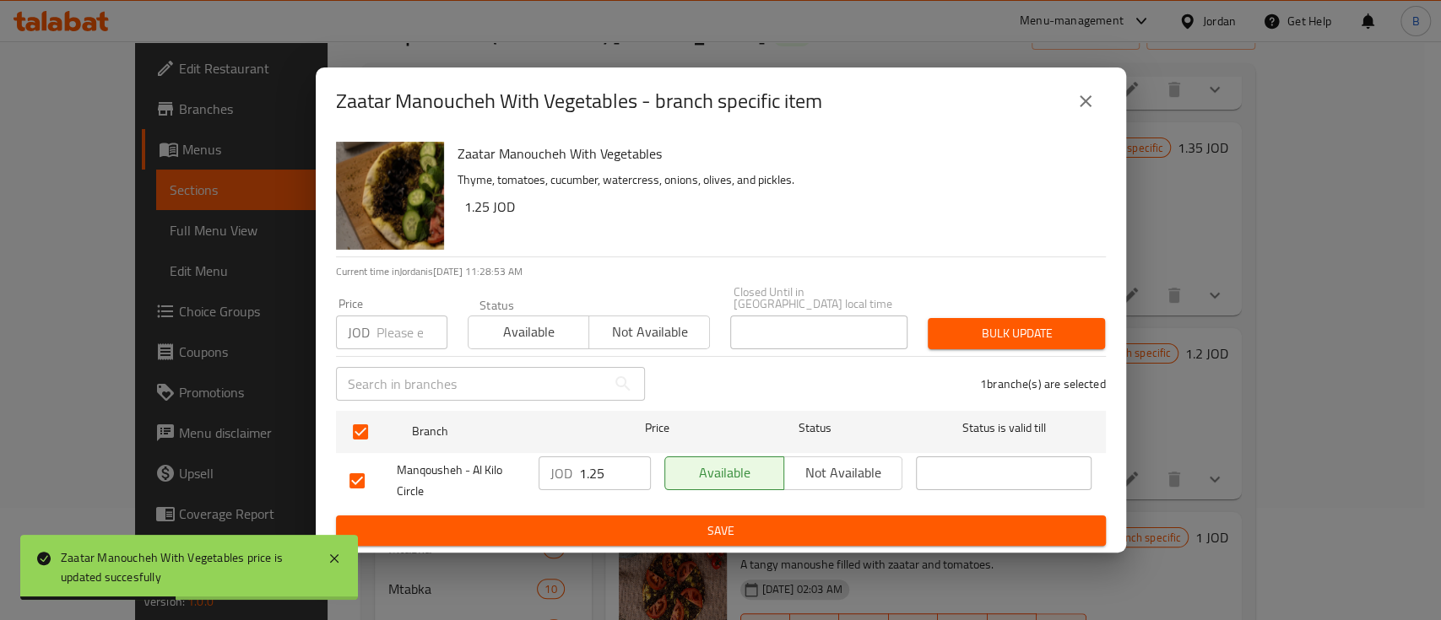
drag, startPoint x: 601, startPoint y: 478, endPoint x: 527, endPoint y: 489, distance: 74.2
click at [540, 483] on div "JOD 1.25 ​" at bounding box center [594, 474] width 112 height 34
paste input "3"
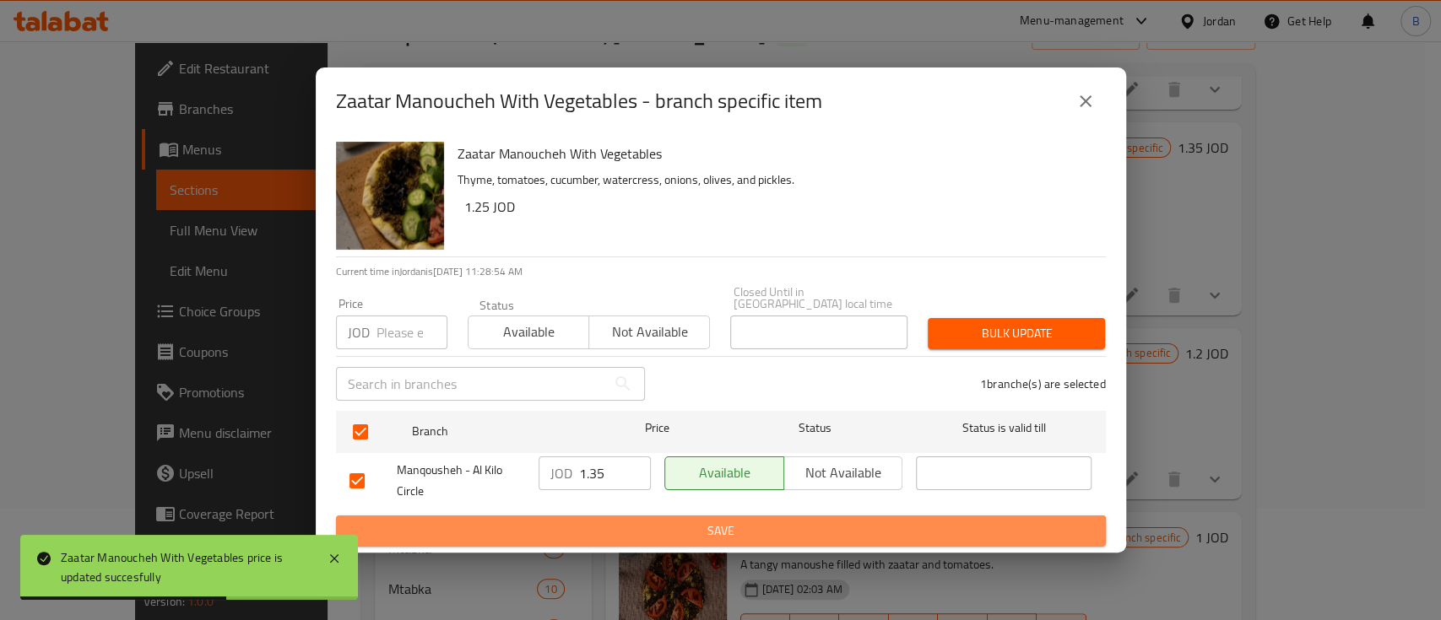
click at [604, 525] on span "Save" at bounding box center [720, 531] width 743 height 21
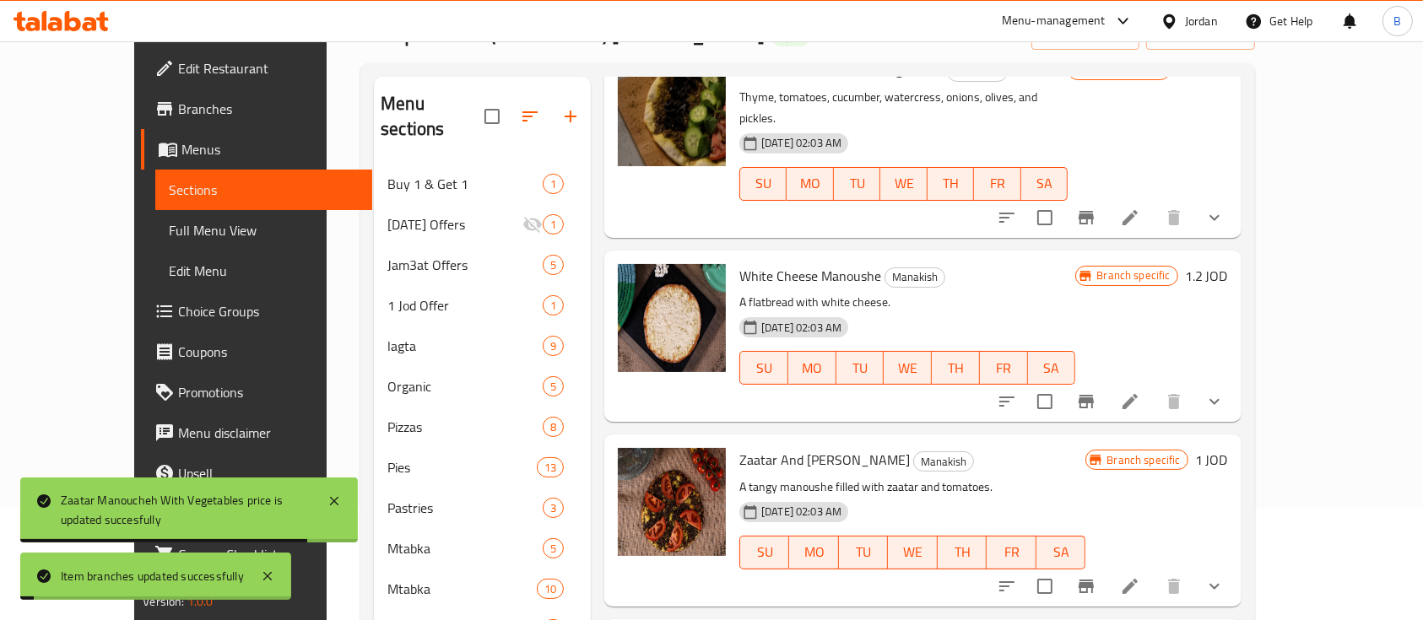
scroll to position [675, 0]
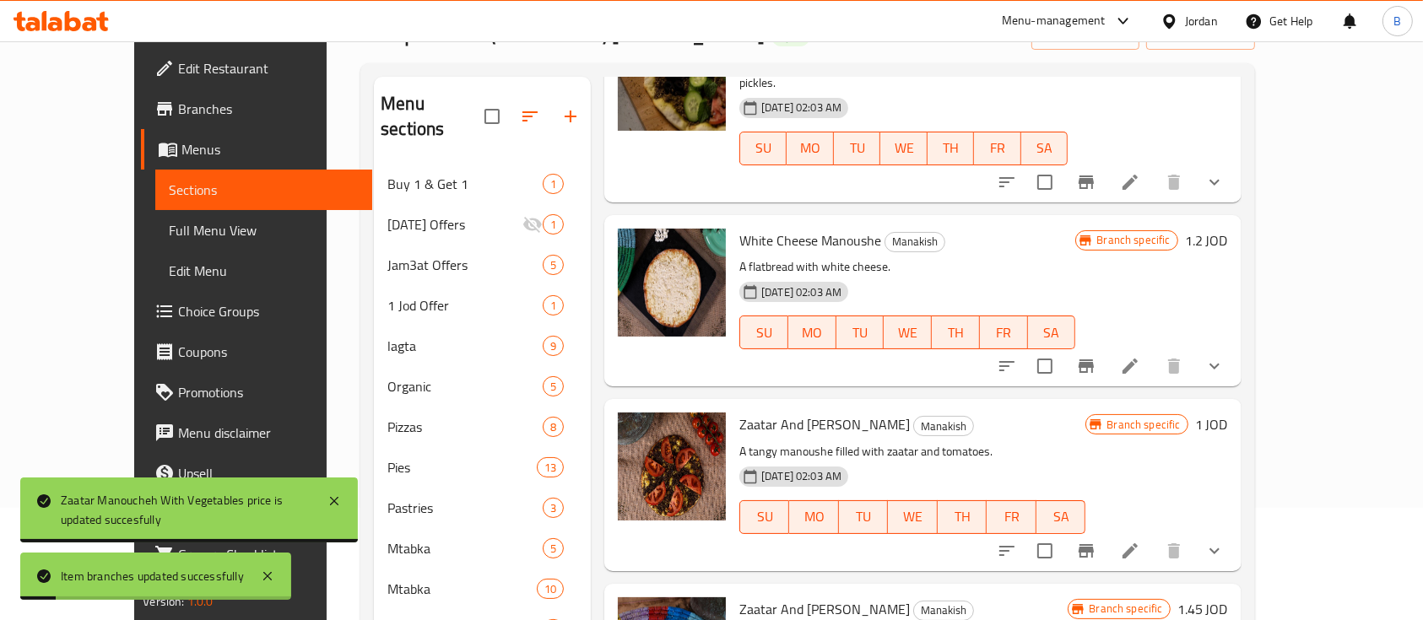
click at [1228, 229] on h6 "1.2 JOD" at bounding box center [1206, 241] width 43 height 24
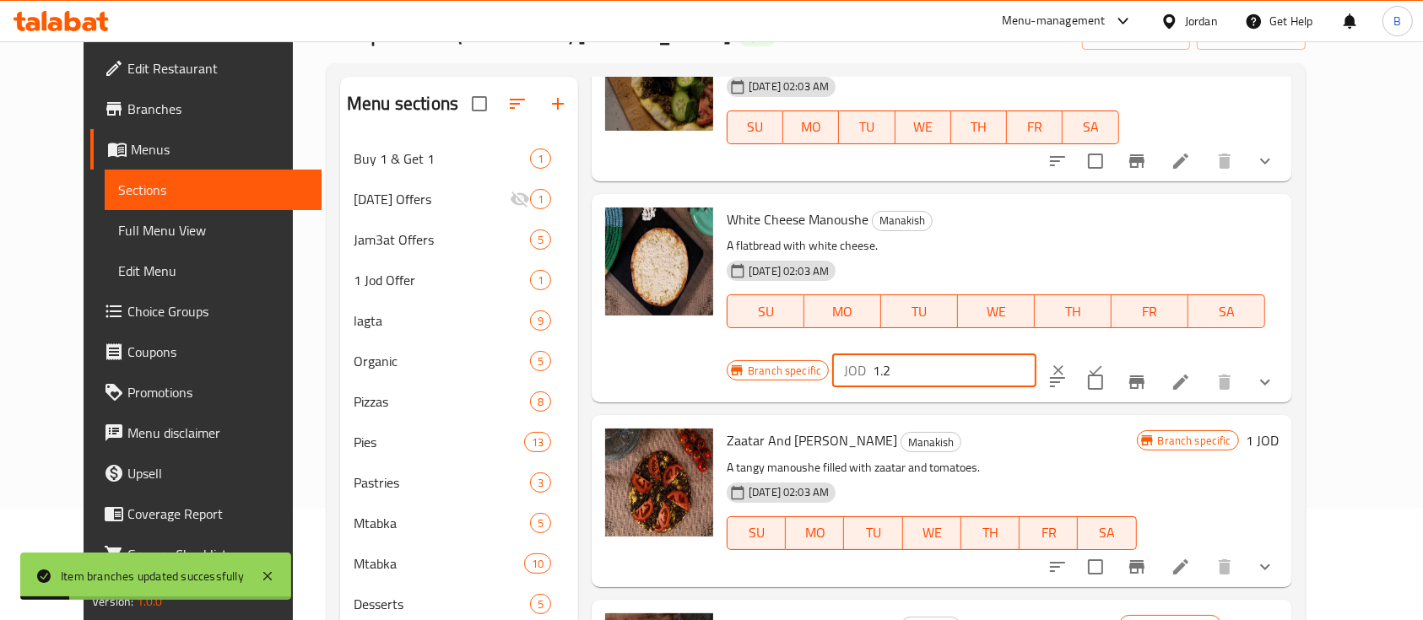
click at [1036, 354] on input "1.2" at bounding box center [955, 371] width 164 height 34
click at [1114, 352] on button "ok" at bounding box center [1095, 370] width 37 height 37
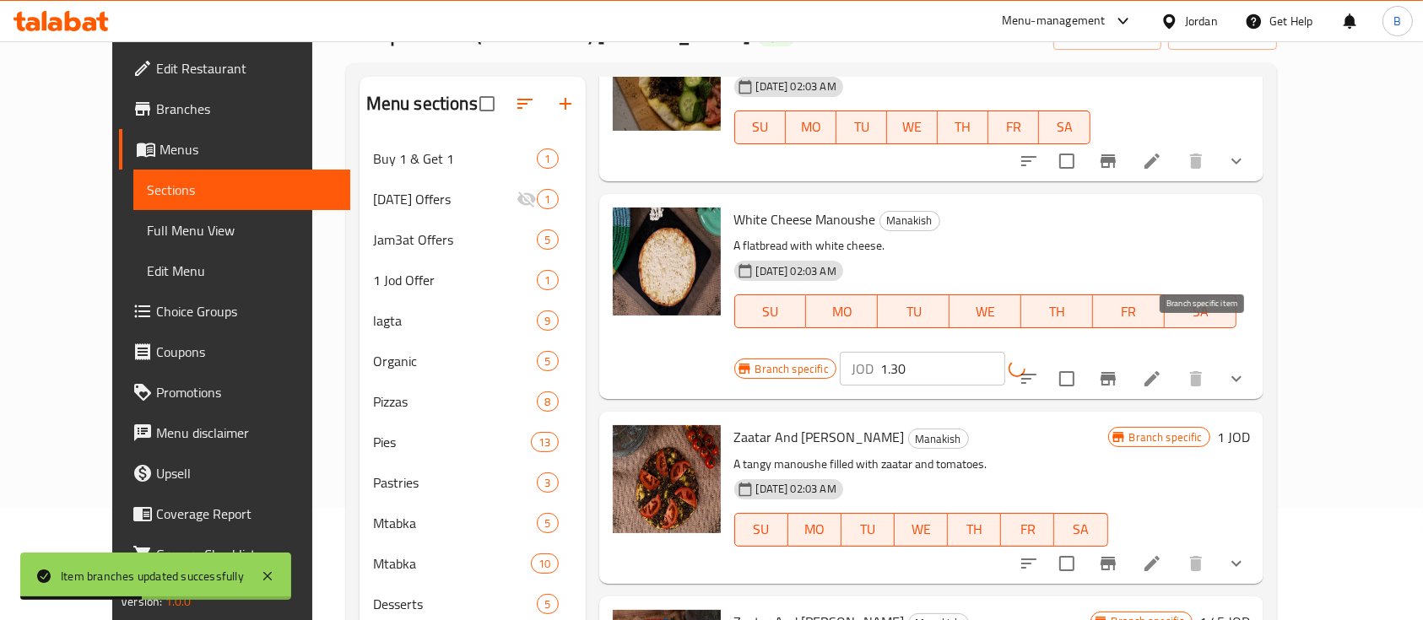
click at [1118, 369] on icon "Branch-specific-item" at bounding box center [1108, 379] width 20 height 20
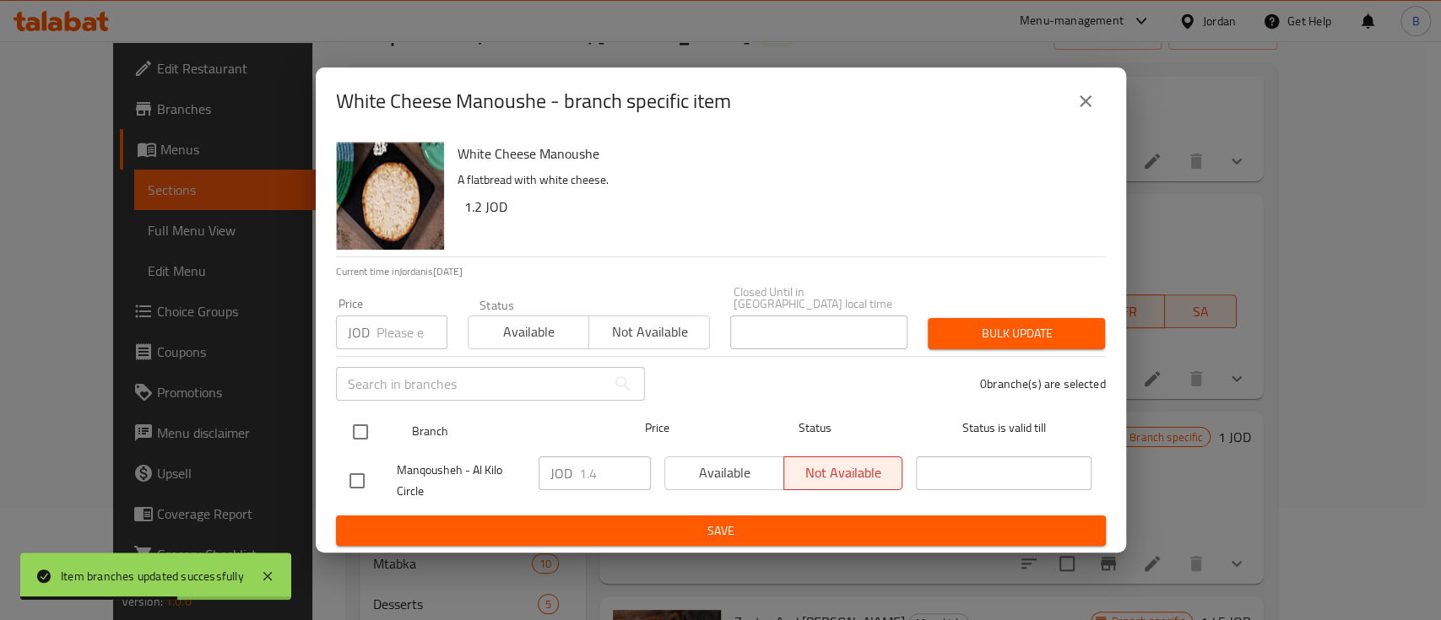
click at [350, 419] on input "checkbox" at bounding box center [360, 431] width 35 height 35
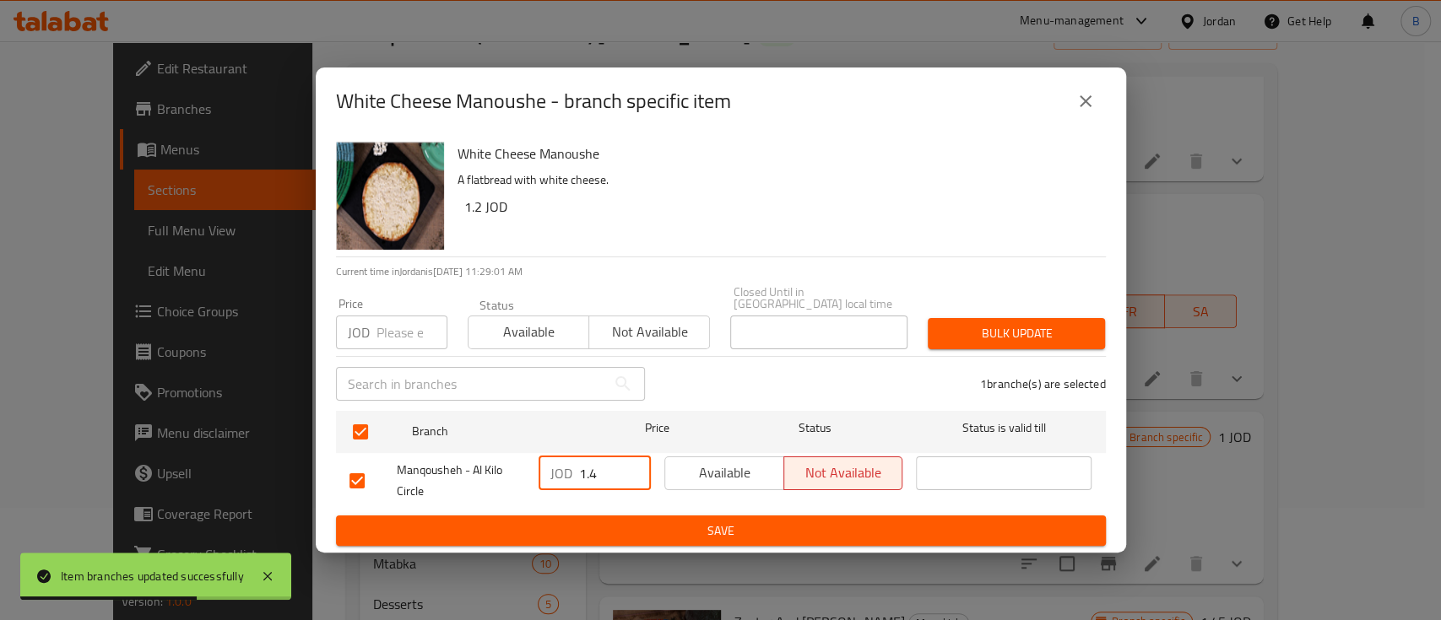
click at [610, 465] on input "1.4" at bounding box center [615, 474] width 72 height 34
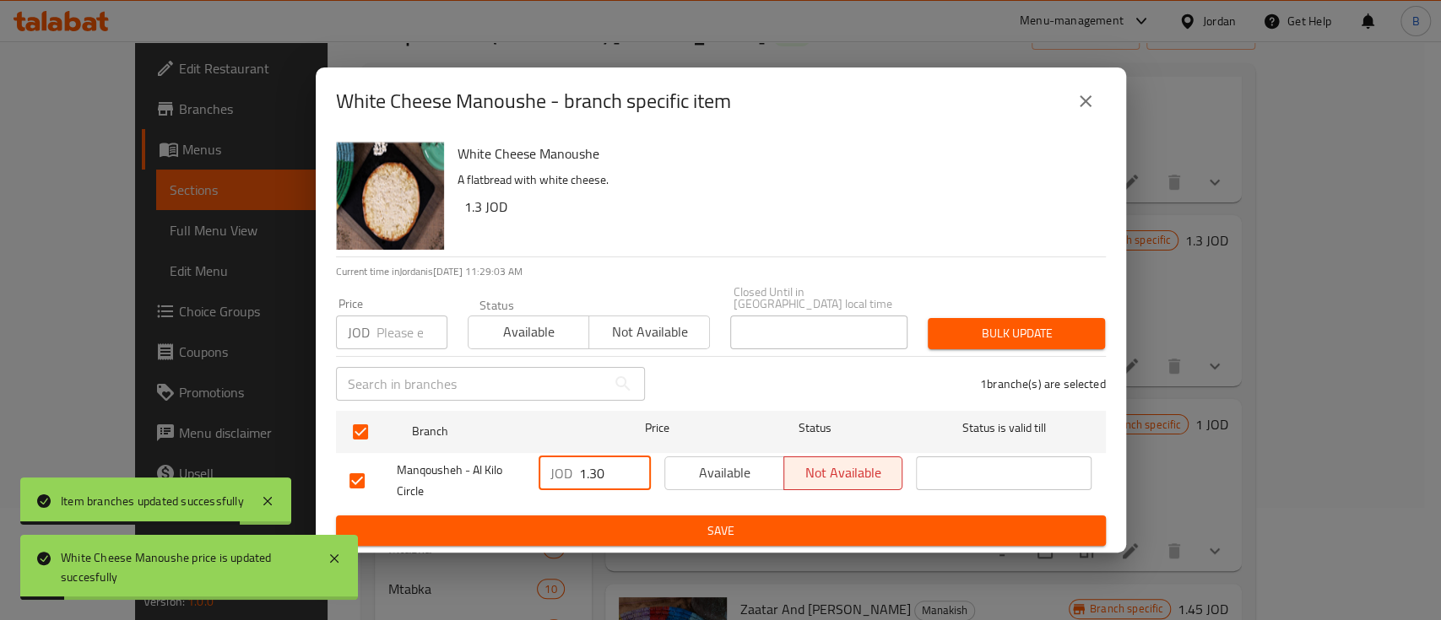
click at [720, 516] on button "Save" at bounding box center [721, 531] width 770 height 31
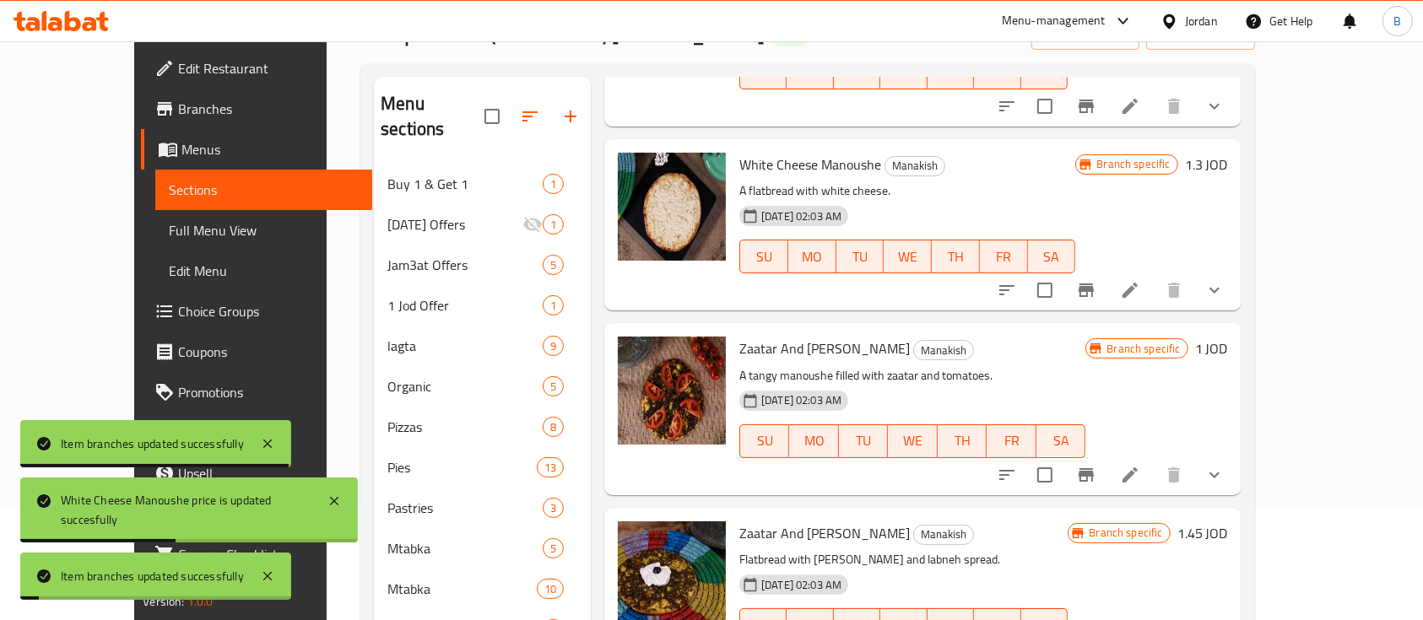
scroll to position [787, 0]
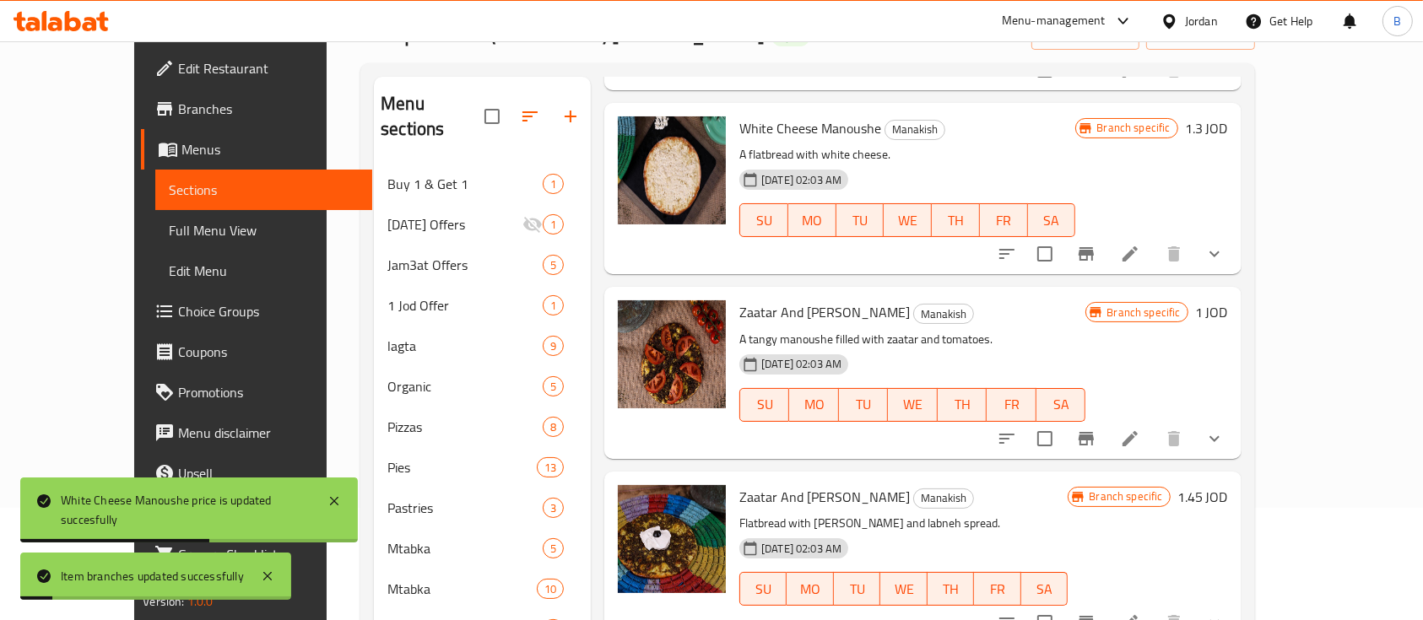
click at [1228, 300] on h6 "1 JOD" at bounding box center [1211, 312] width 33 height 24
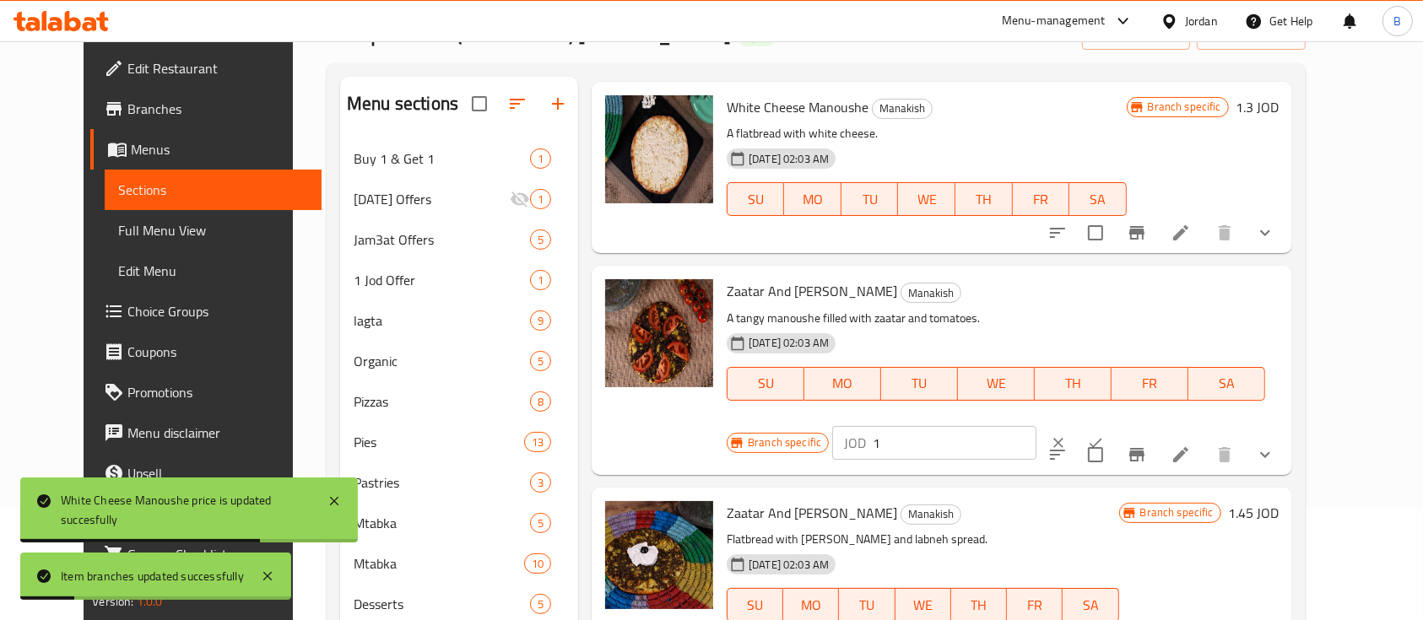
click at [1036, 426] on input "1" at bounding box center [955, 443] width 164 height 34
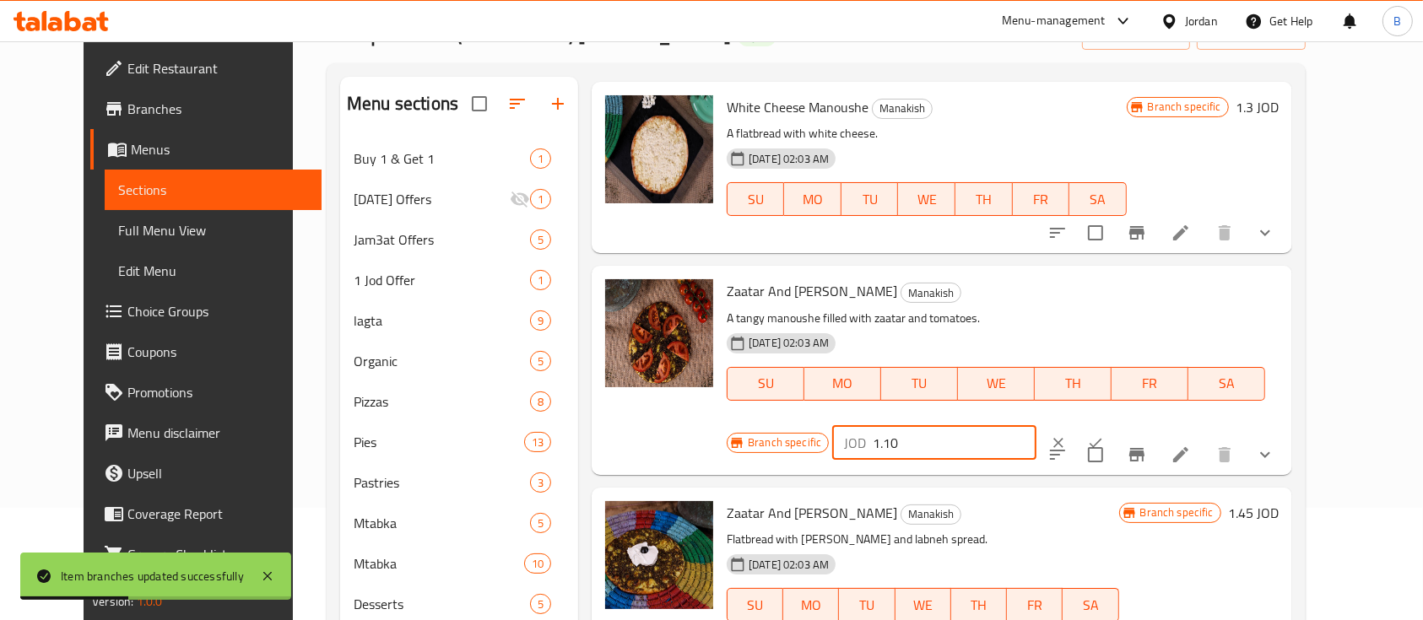
click at [1114, 424] on button "ok" at bounding box center [1095, 442] width 37 height 37
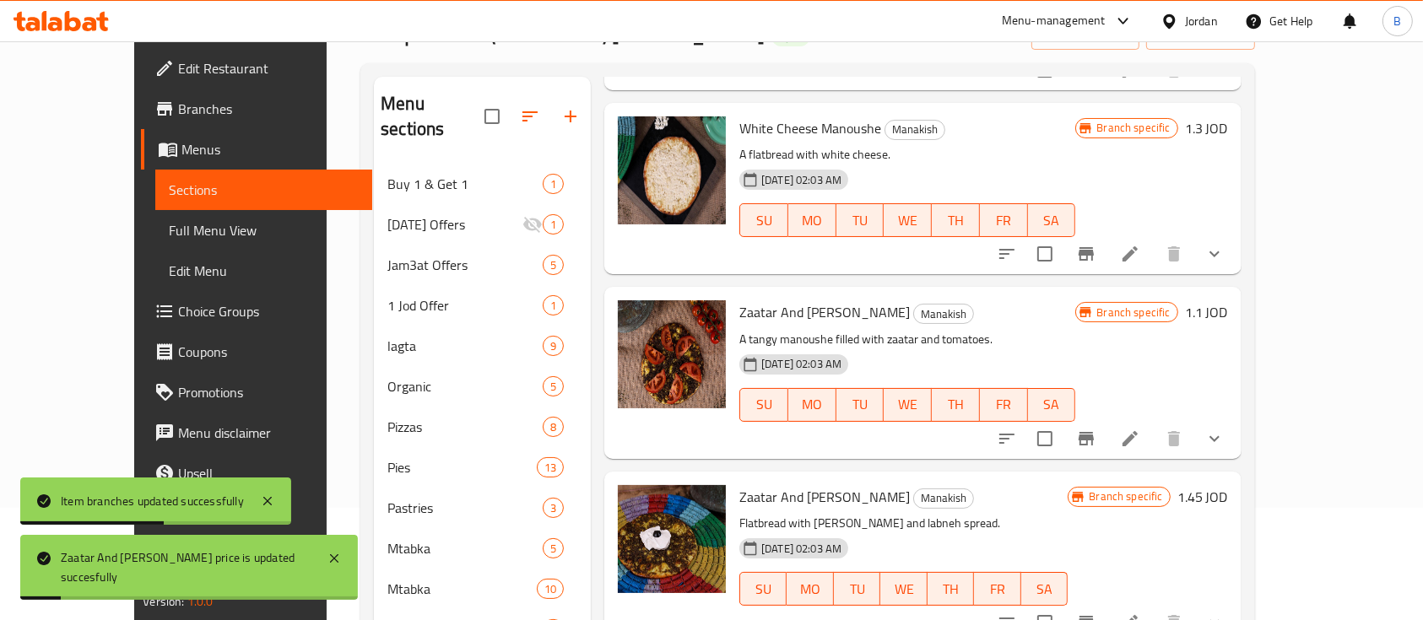
click at [1096, 429] on icon "Branch-specific-item" at bounding box center [1086, 439] width 20 height 20
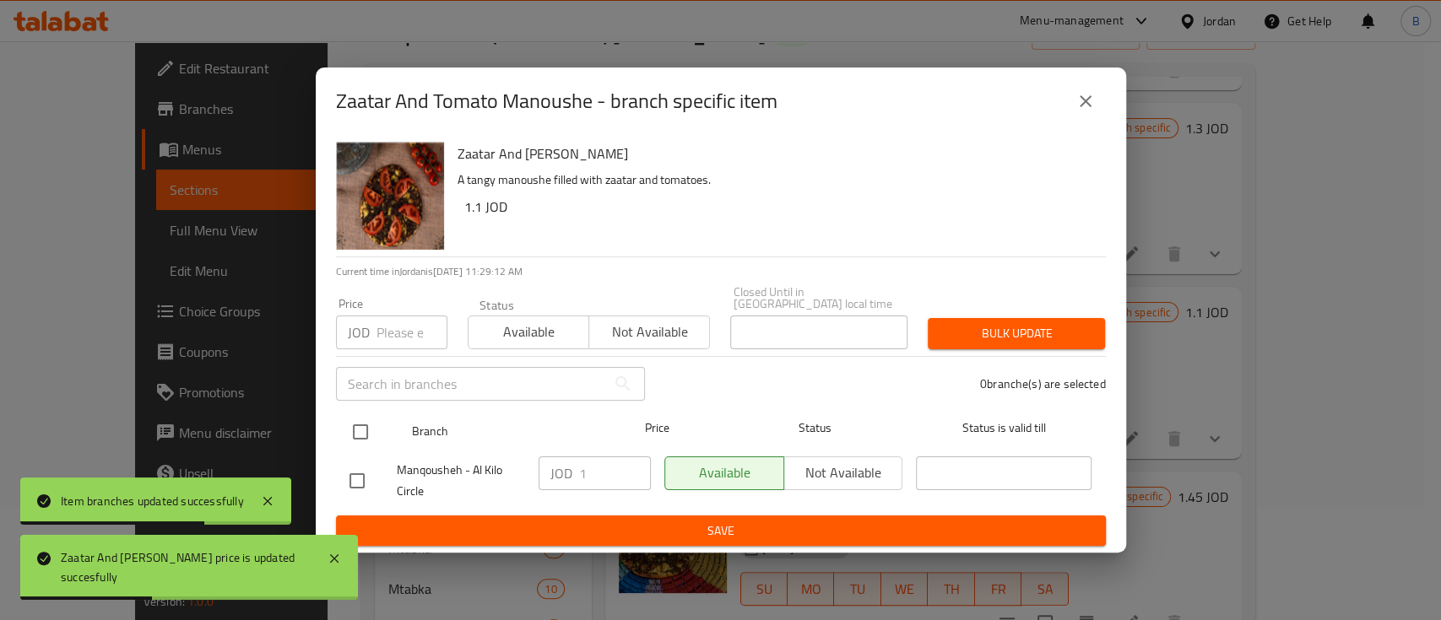
click at [370, 432] on input "checkbox" at bounding box center [360, 431] width 35 height 35
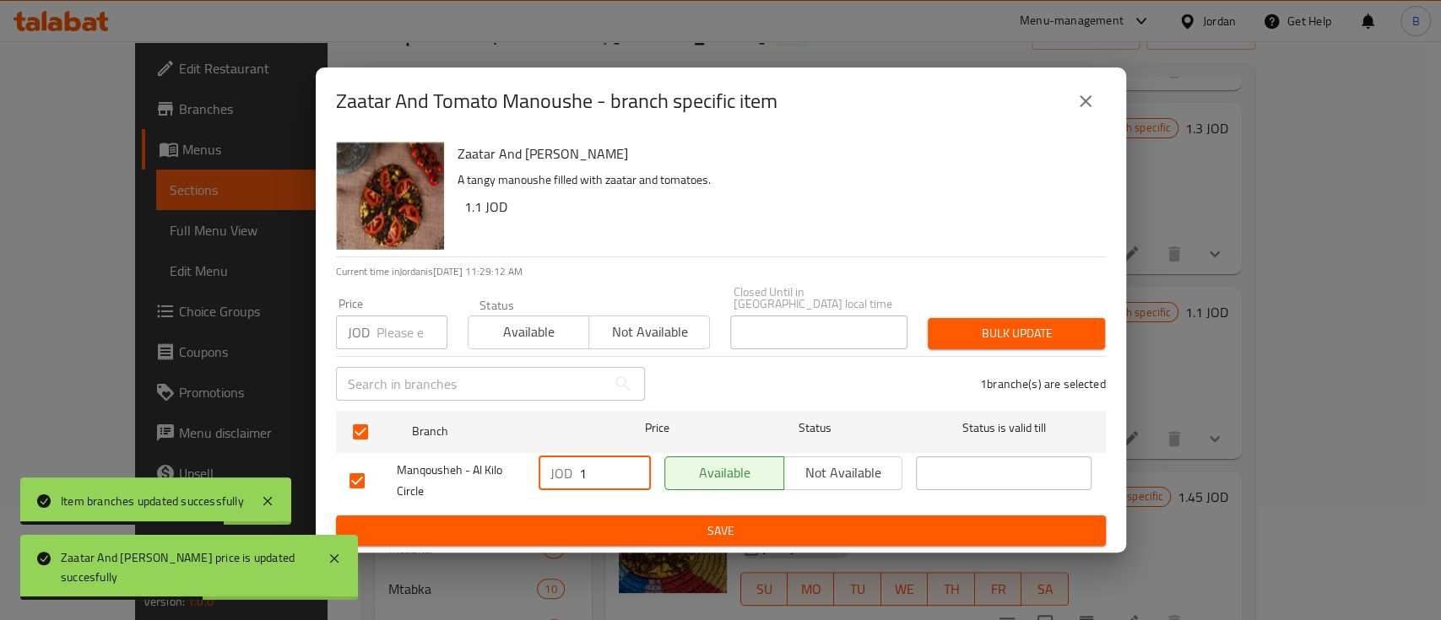
click at [601, 476] on input "1" at bounding box center [615, 474] width 72 height 34
click at [808, 530] on span "Save" at bounding box center [720, 531] width 743 height 21
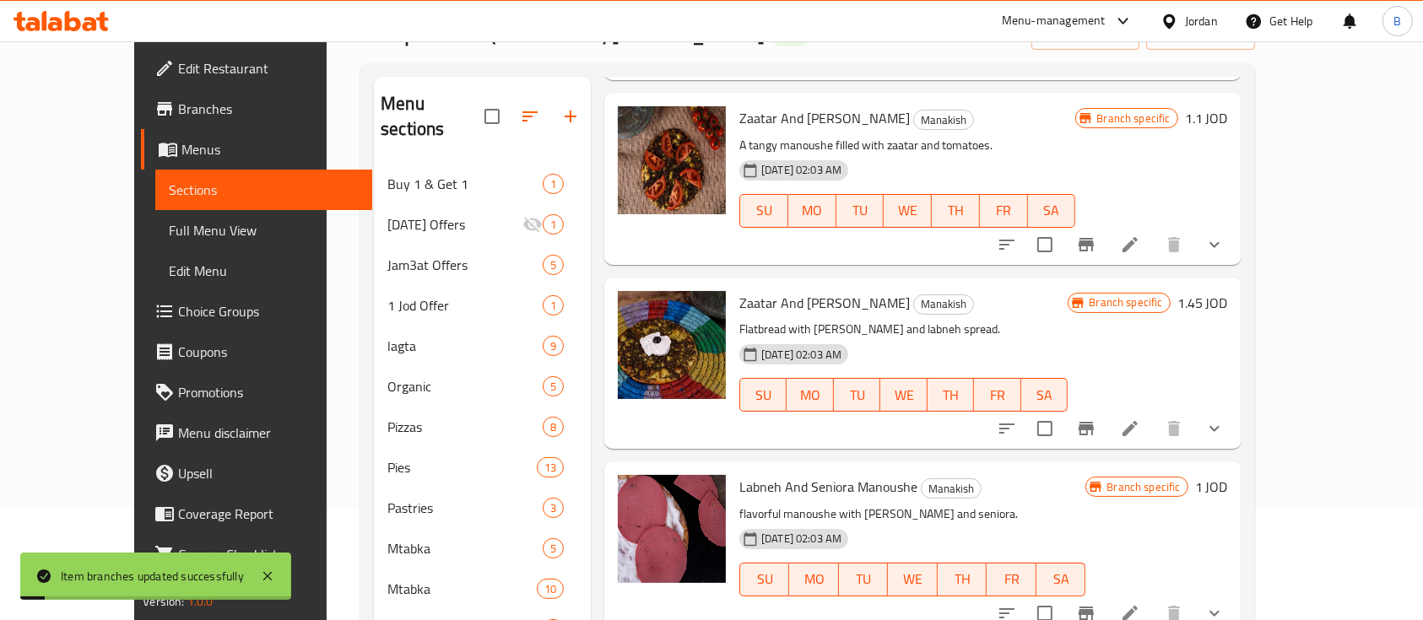
scroll to position [1013, 0]
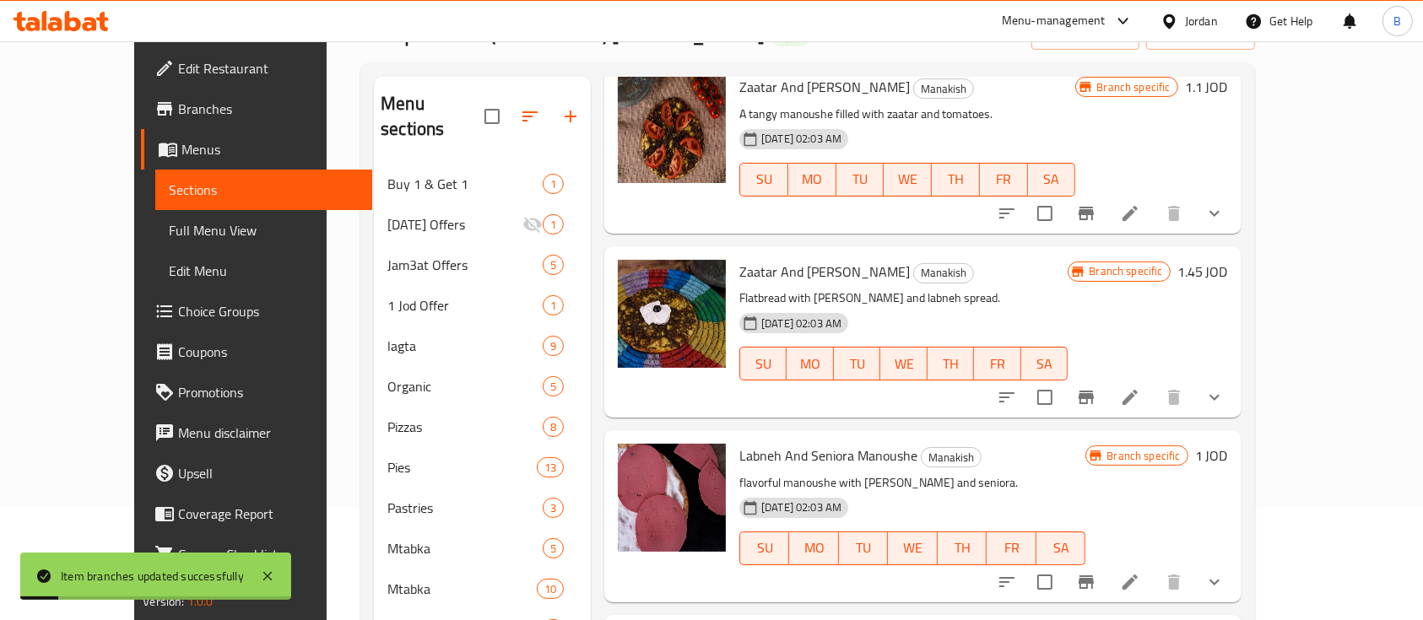
click at [1228, 260] on h6 "1.45 JOD" at bounding box center [1202, 272] width 51 height 24
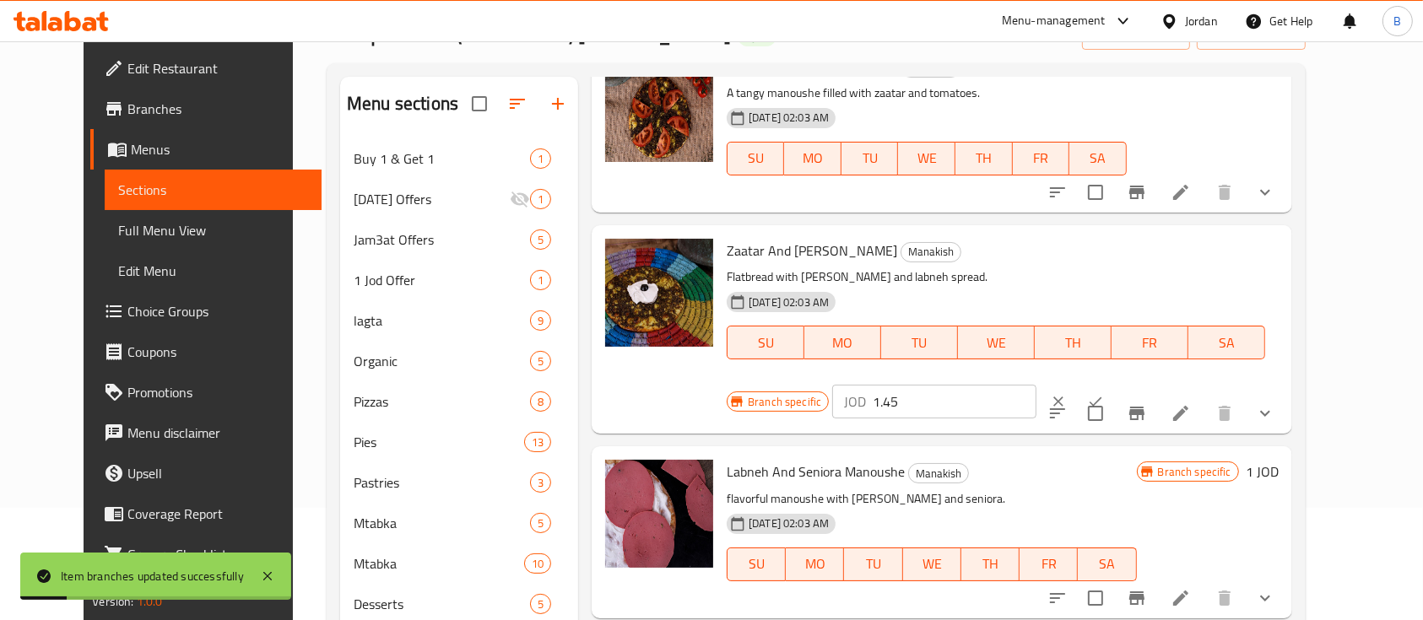
click at [1036, 385] on input "1.45" at bounding box center [955, 402] width 164 height 34
click at [1104, 393] on icon "ok" at bounding box center [1095, 401] width 17 height 17
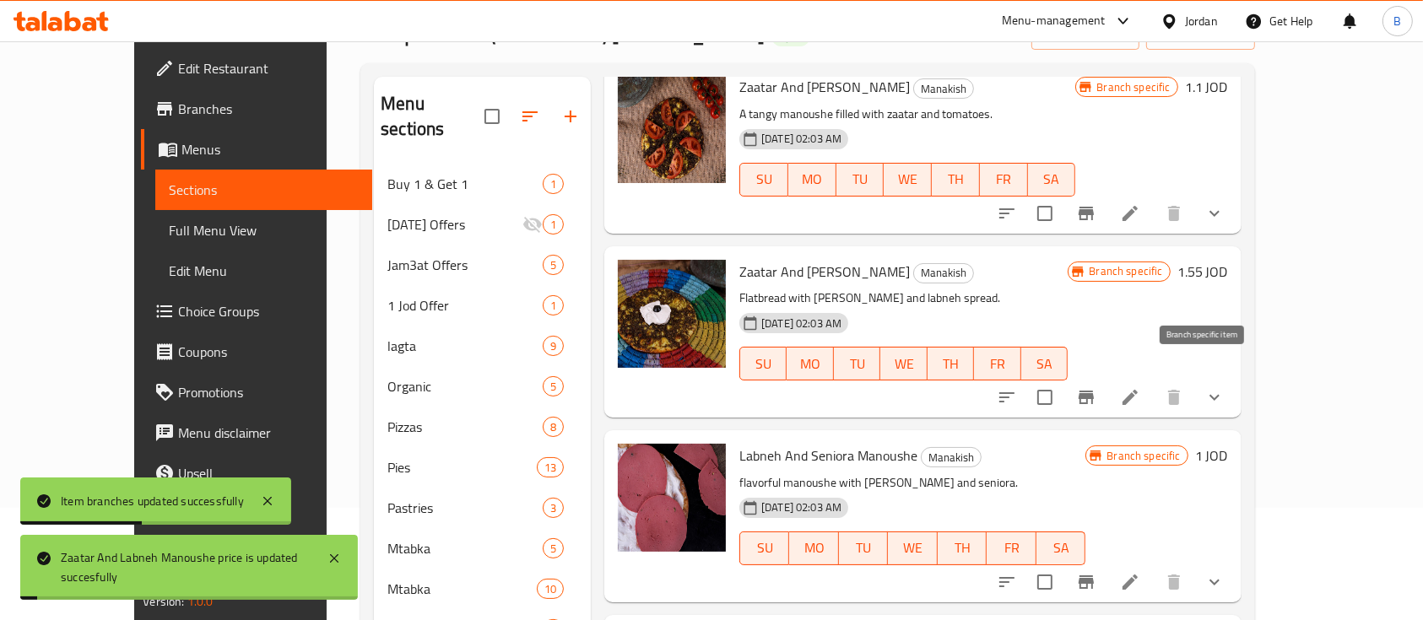
click at [1096, 387] on icon "Branch-specific-item" at bounding box center [1086, 397] width 20 height 20
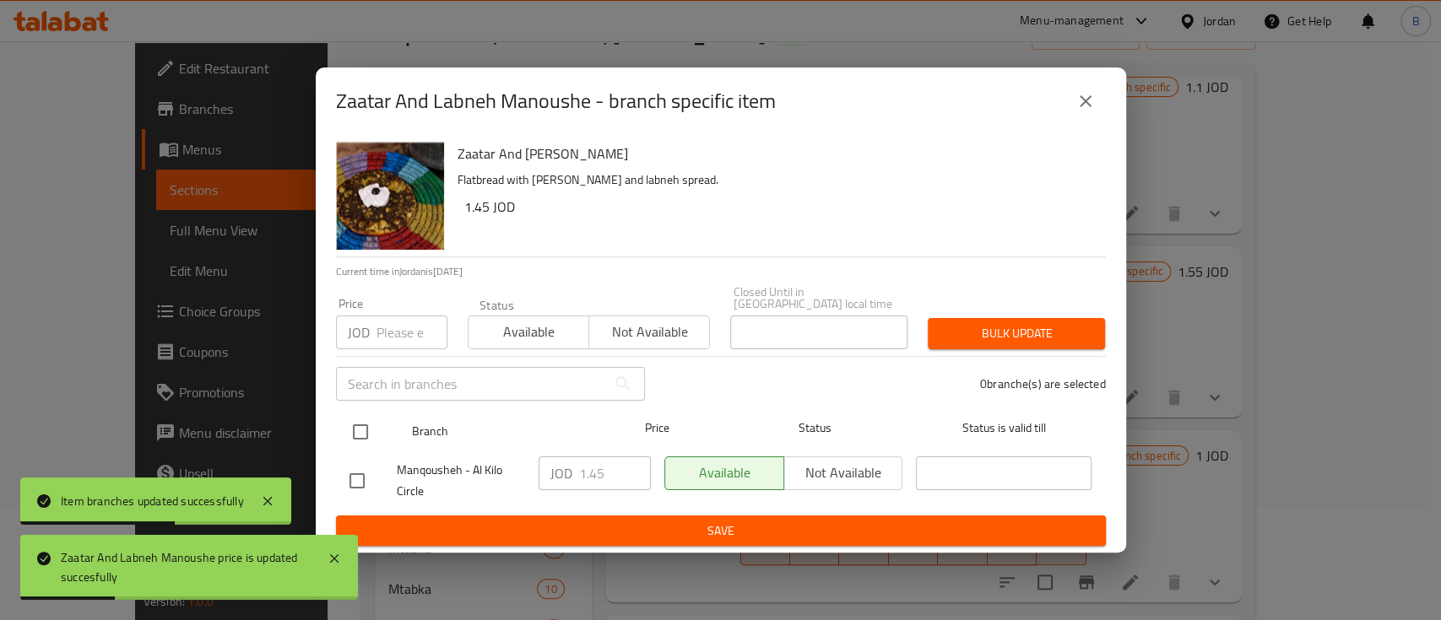
click at [355, 437] on input "checkbox" at bounding box center [360, 431] width 35 height 35
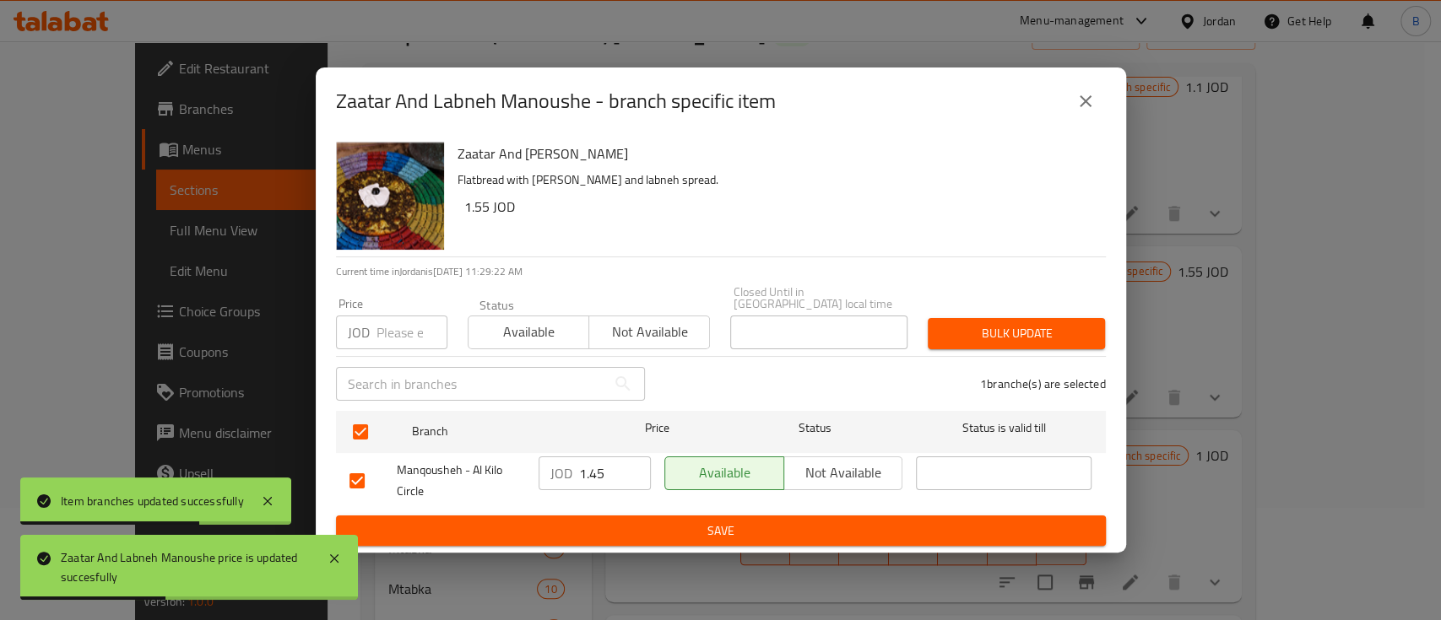
click at [612, 469] on input "1.45" at bounding box center [615, 474] width 72 height 34
click at [665, 521] on span "Save" at bounding box center [720, 531] width 743 height 21
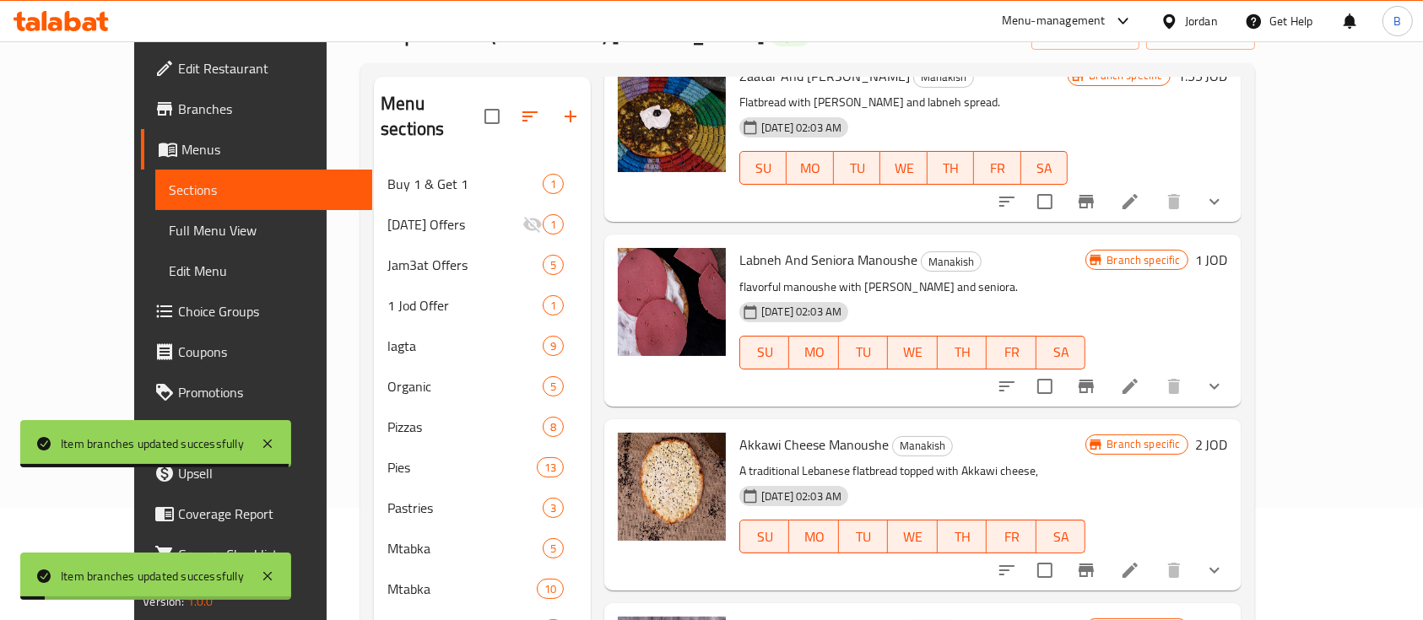
scroll to position [1237, 0]
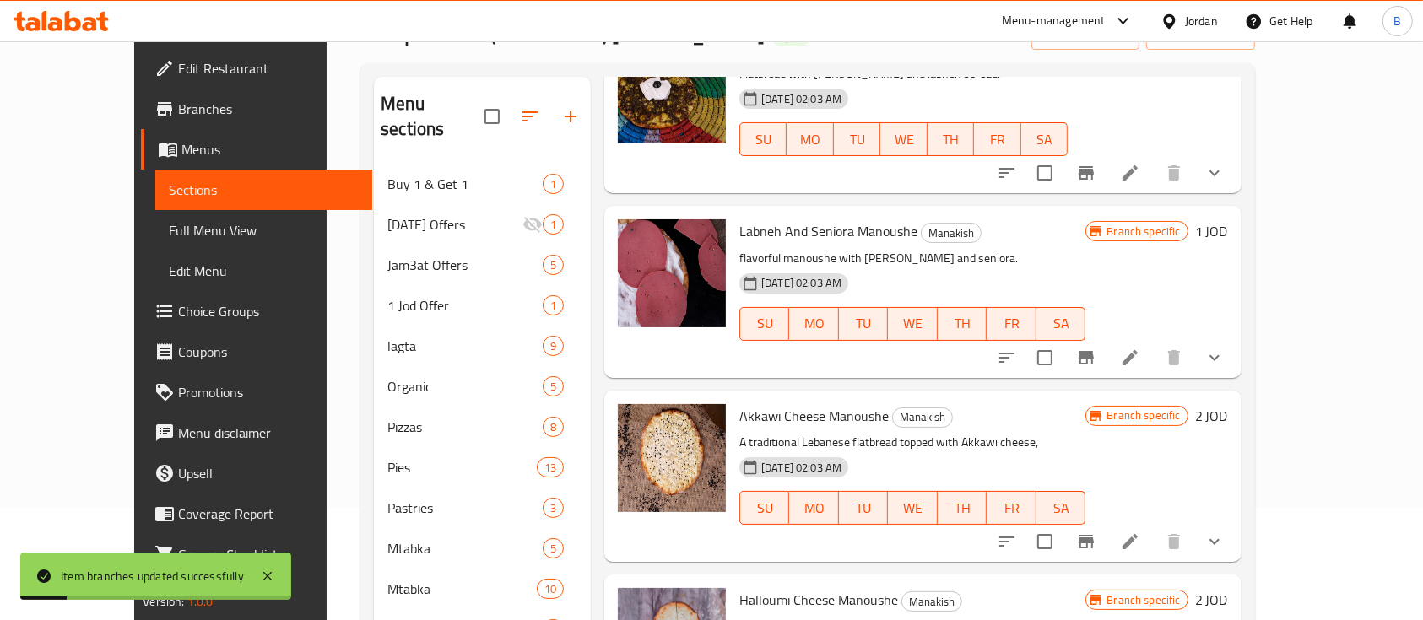
click at [1228, 219] on h6 "1 JOD" at bounding box center [1211, 231] width 33 height 24
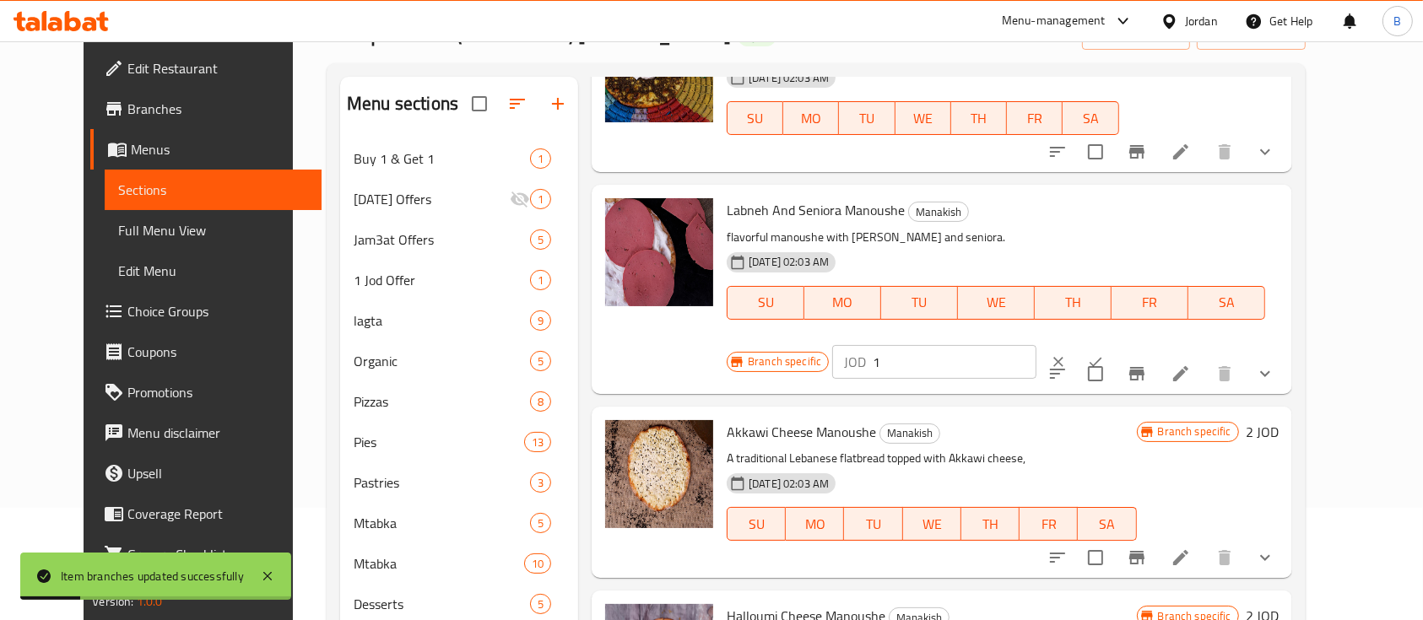
click at [1036, 345] on input "1" at bounding box center [955, 362] width 164 height 34
click at [1104, 354] on icon "ok" at bounding box center [1095, 362] width 17 height 17
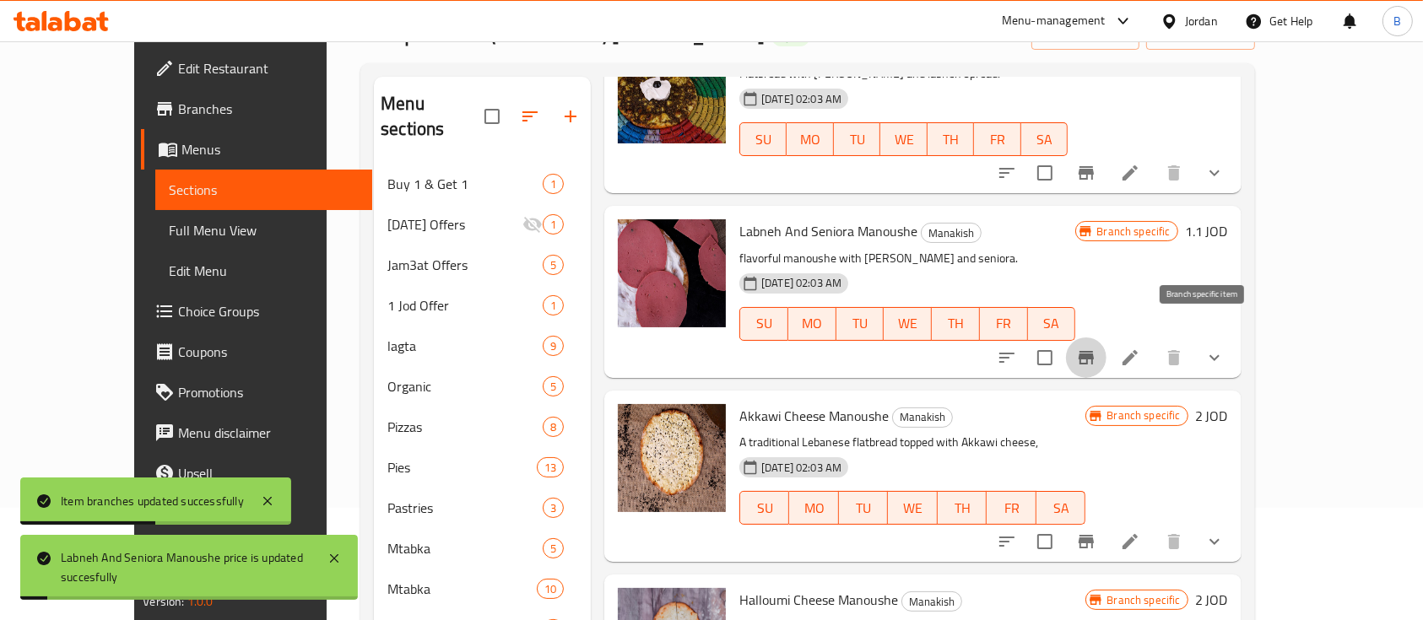
click at [1094, 351] on icon "Branch-specific-item" at bounding box center [1085, 358] width 15 height 14
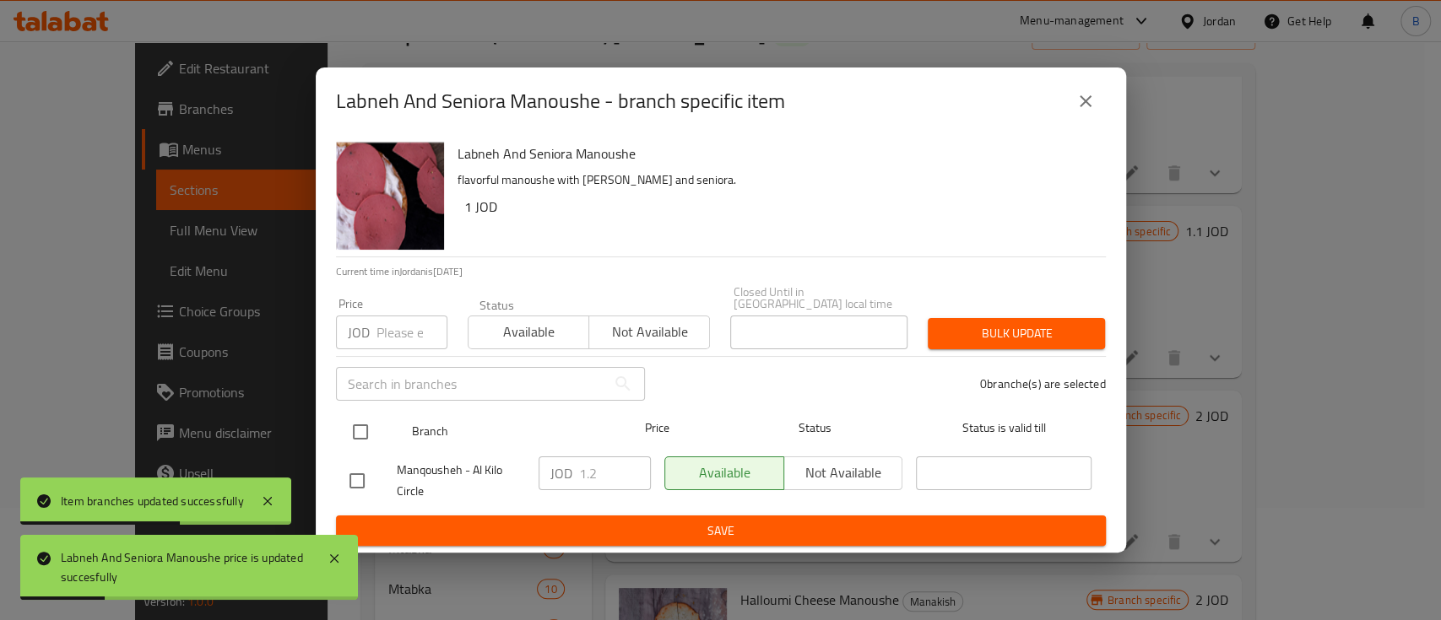
click at [357, 417] on input "checkbox" at bounding box center [360, 431] width 35 height 35
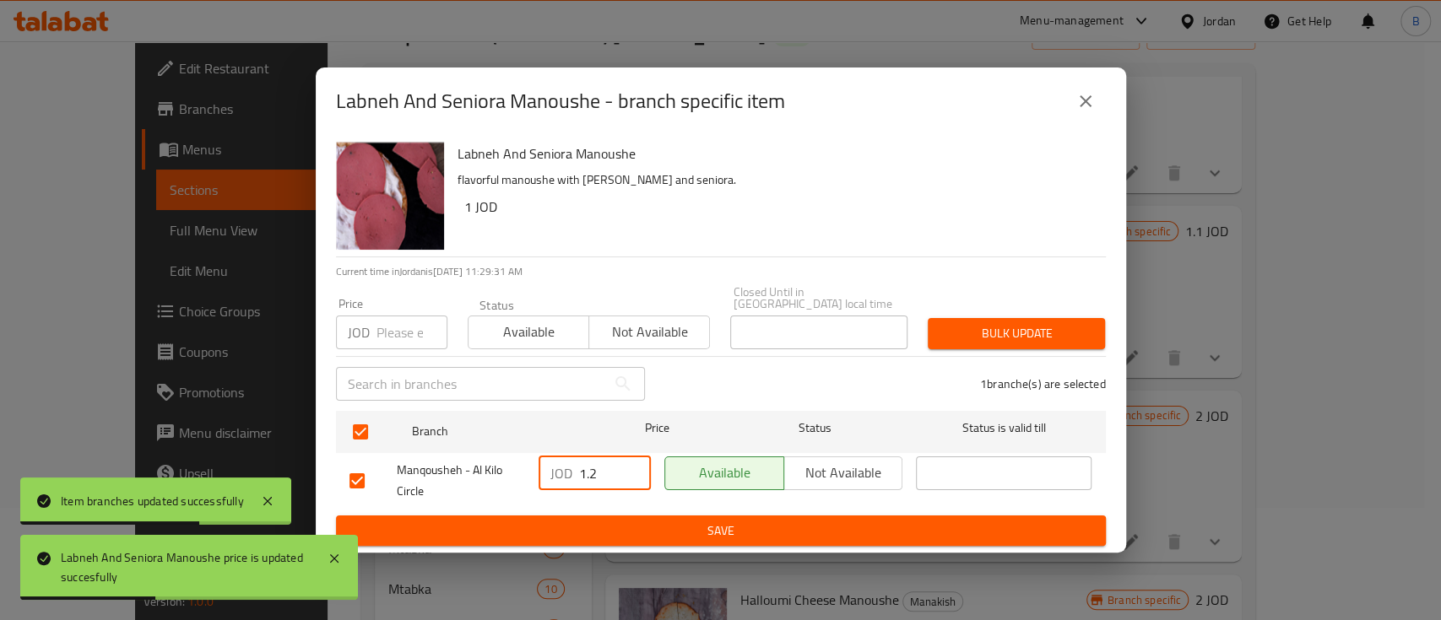
click at [597, 474] on input "1.2" at bounding box center [615, 474] width 72 height 34
click at [723, 521] on span "Save" at bounding box center [720, 531] width 743 height 21
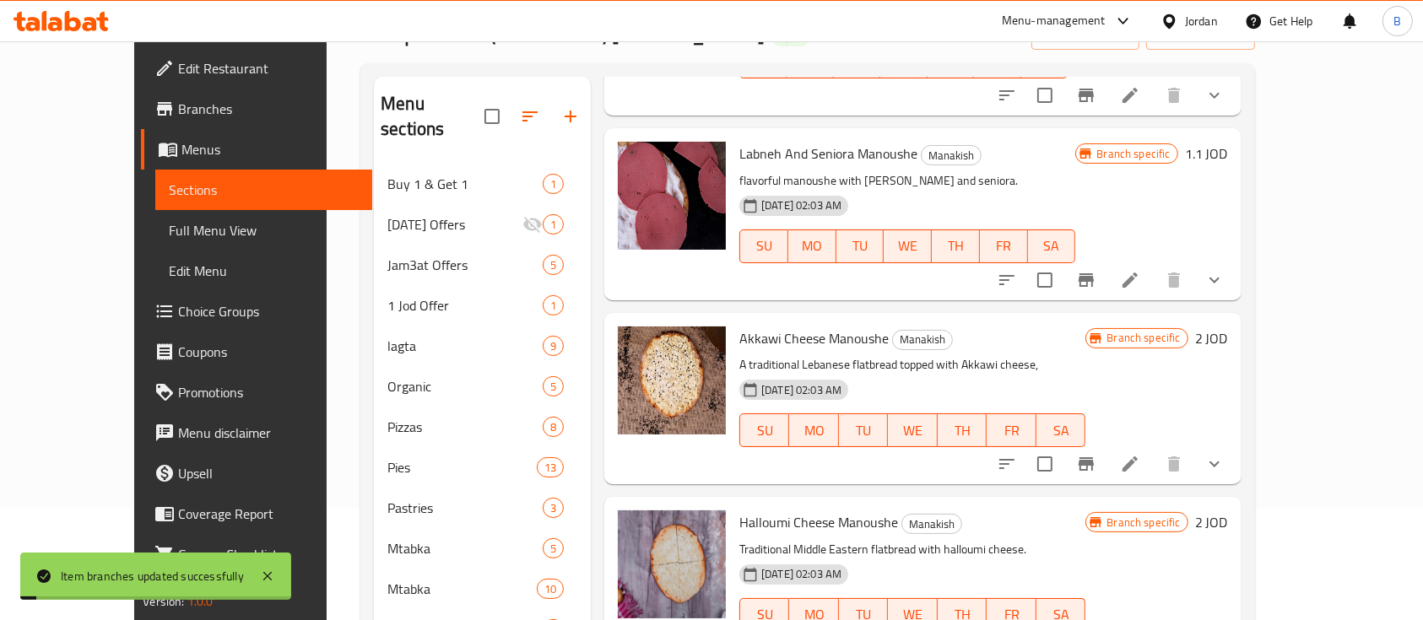
scroll to position [1350, 0]
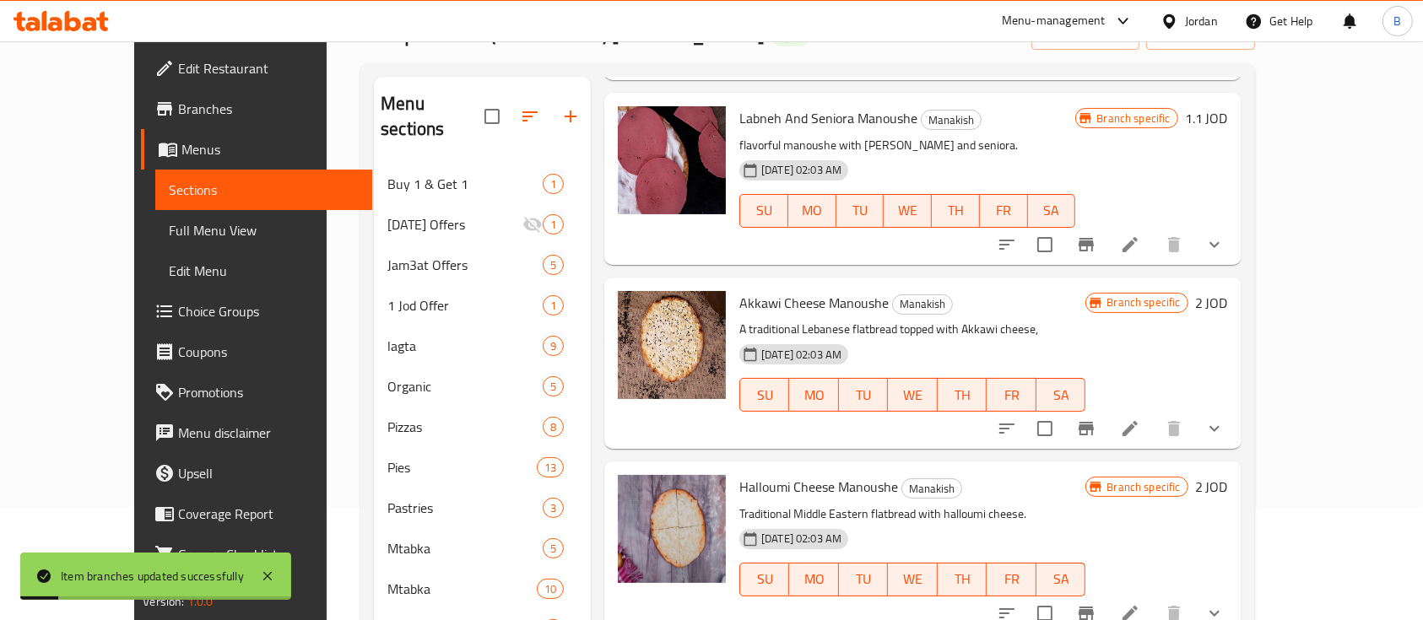
drag, startPoint x: 1343, startPoint y: 294, endPoint x: 1323, endPoint y: 273, distance: 28.6
click at [1235, 295] on div "Akkawi Cheese Manoushe Manakish A traditional Lebanese flatbread topped with Ak…" at bounding box center [983, 363] width 502 height 158
click at [1228, 291] on h6 "2 JOD" at bounding box center [1211, 303] width 33 height 24
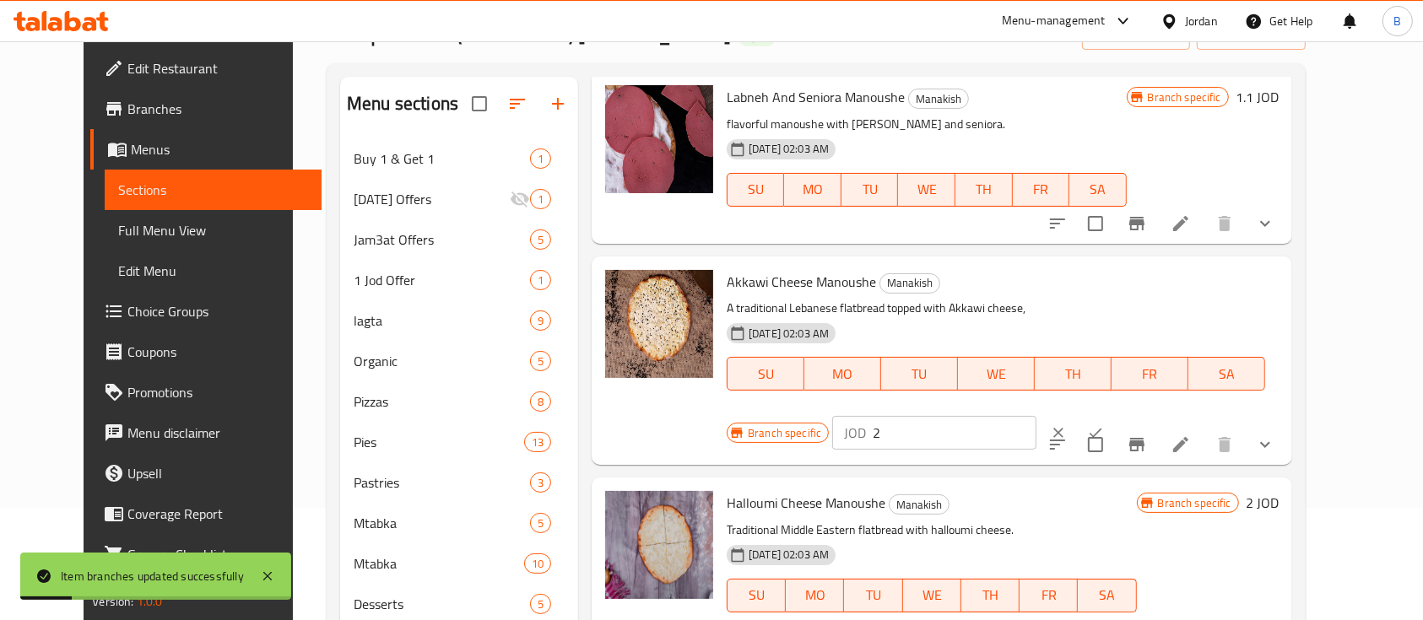
click at [1036, 416] on input "2" at bounding box center [955, 433] width 164 height 34
click at [1104, 424] on icon "ok" at bounding box center [1095, 432] width 17 height 17
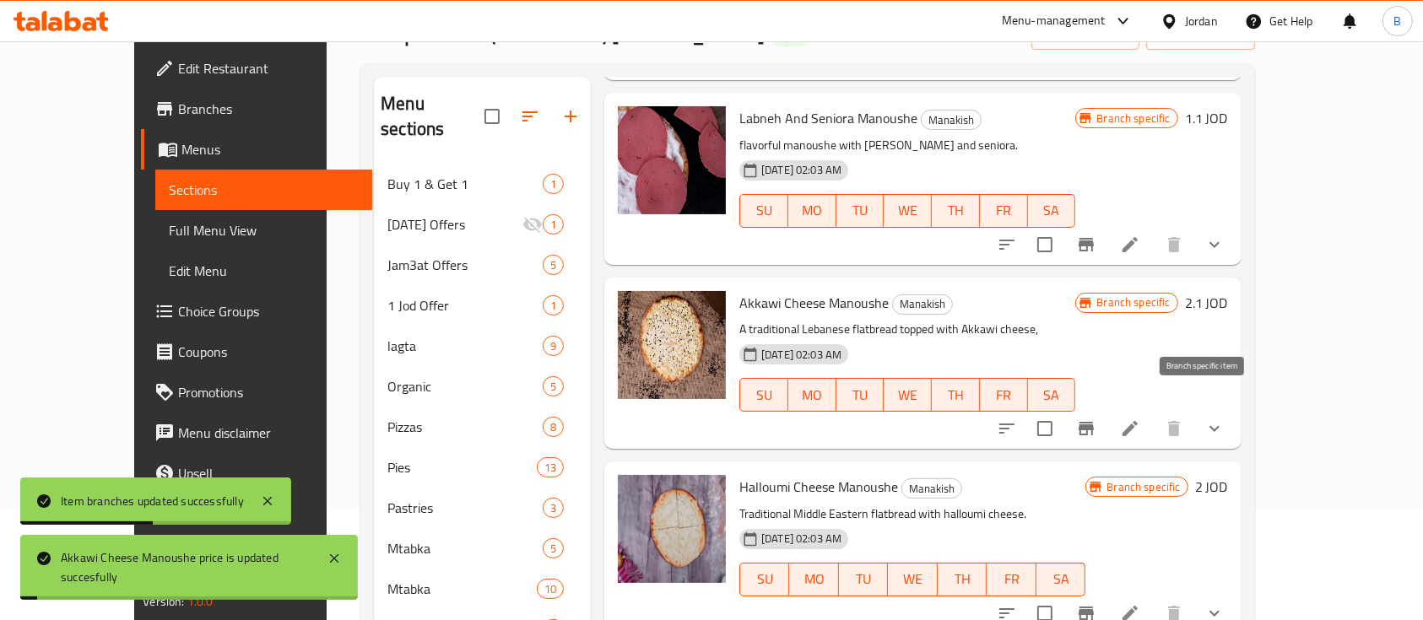
click at [1094, 422] on icon "Branch-specific-item" at bounding box center [1085, 429] width 15 height 14
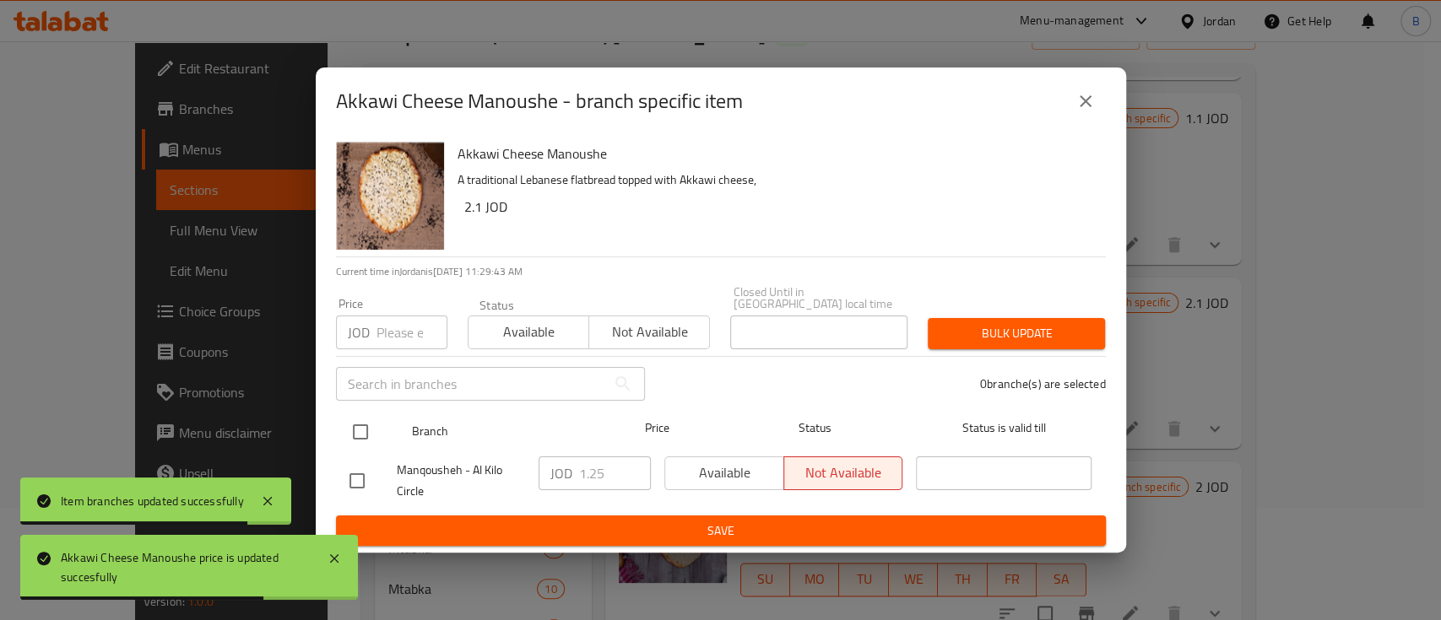
click at [365, 421] on input "checkbox" at bounding box center [360, 431] width 35 height 35
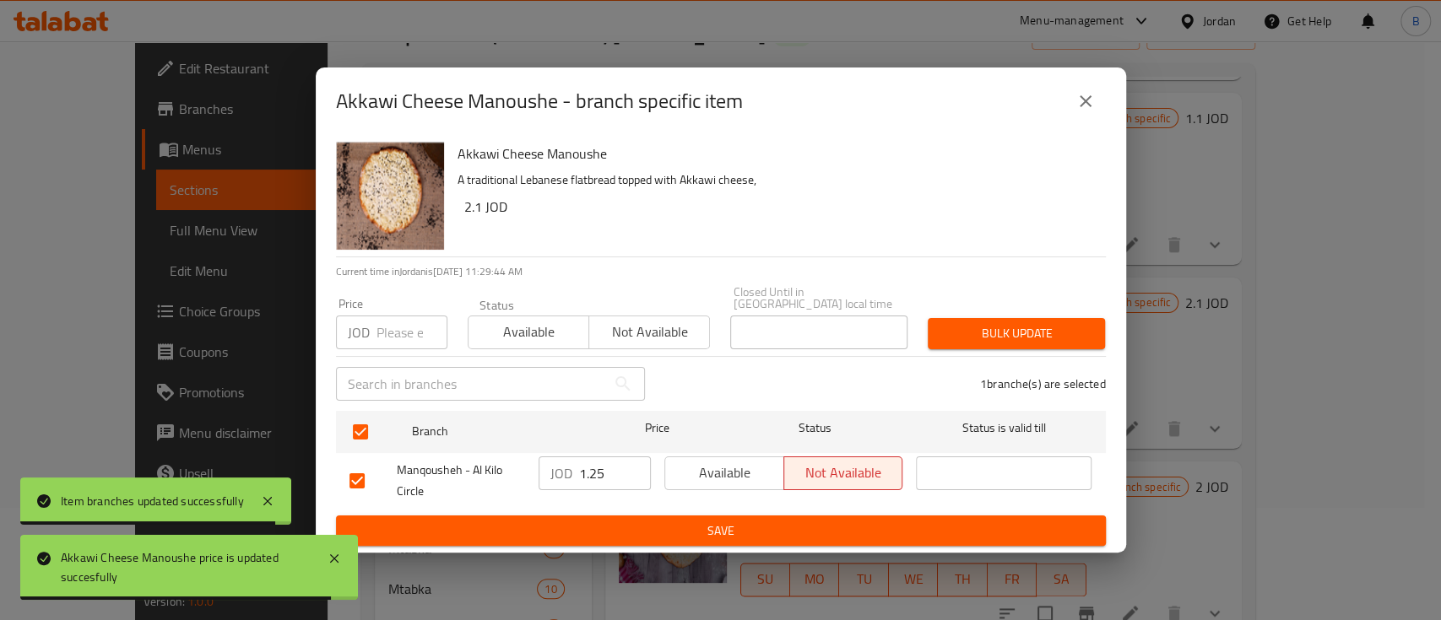
drag, startPoint x: 616, startPoint y: 476, endPoint x: 527, endPoint y: 468, distance: 89.8
click at [527, 468] on div "Manqousheh - Al Kilo Circle JOD 1.25 ​ Available Not available ​" at bounding box center [721, 481] width 756 height 62
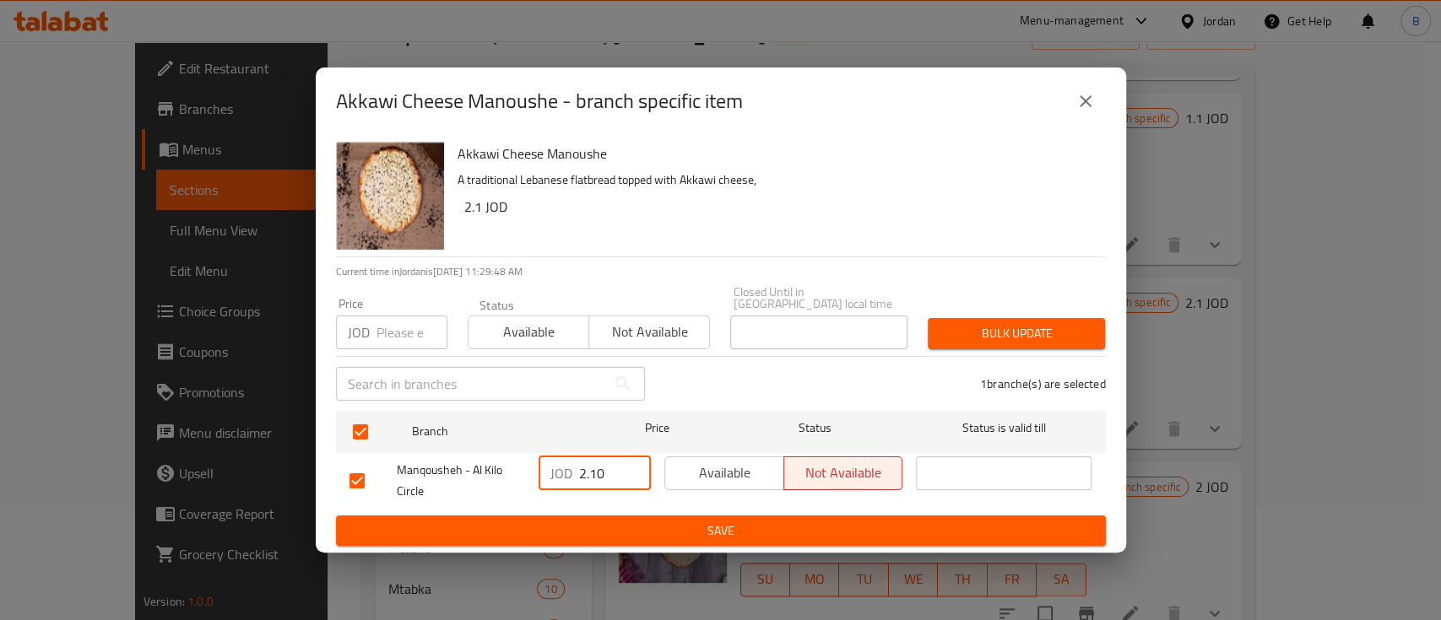
click at [776, 524] on span "Save" at bounding box center [720, 531] width 743 height 21
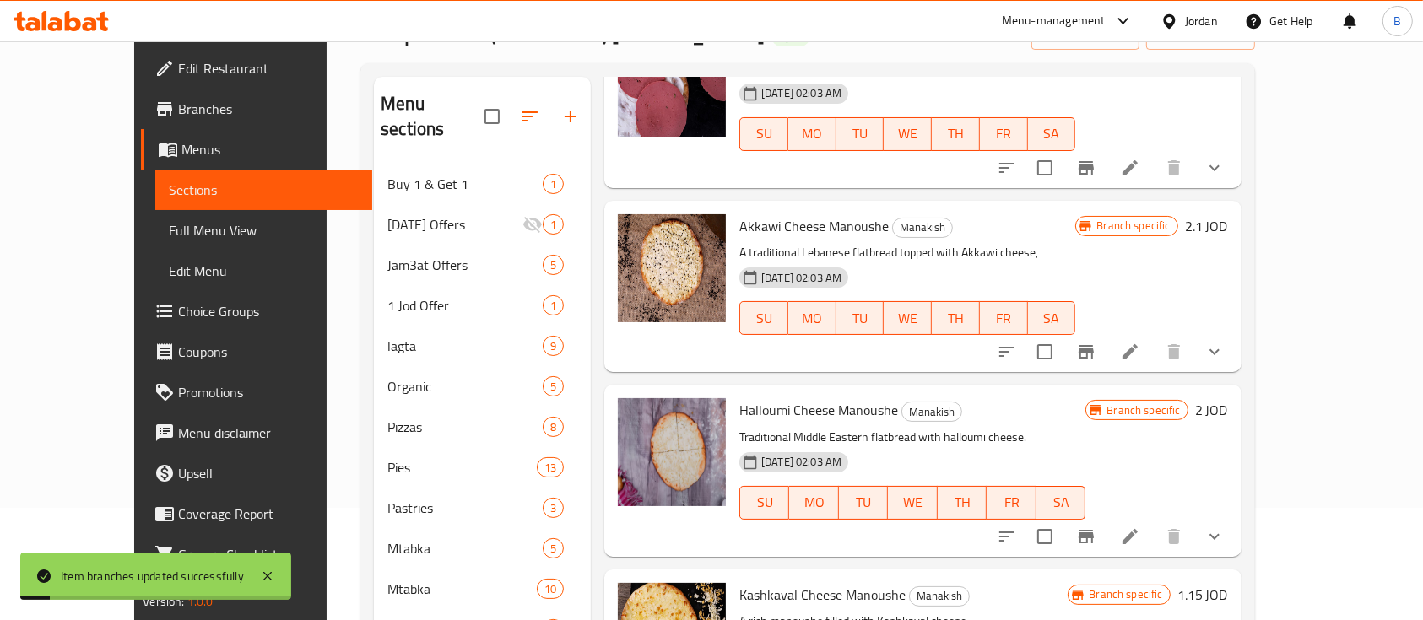
scroll to position [1462, 0]
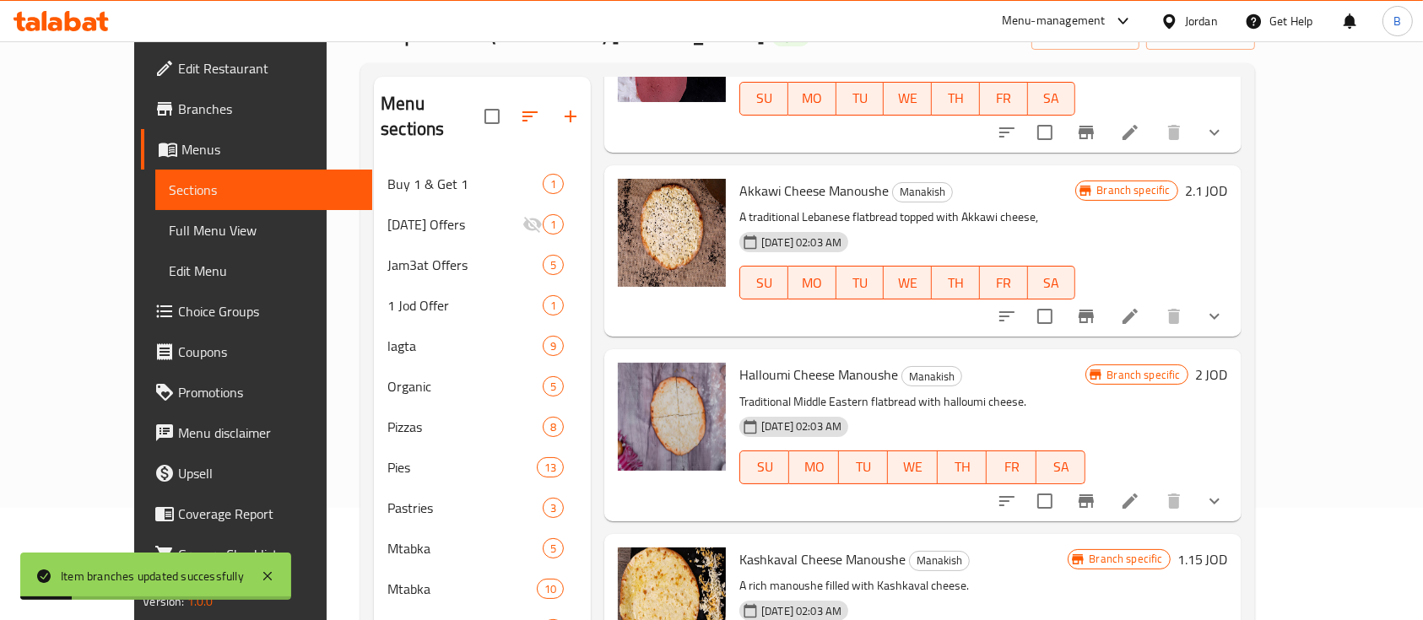
click at [1228, 363] on h6 "2 JOD" at bounding box center [1211, 375] width 33 height 24
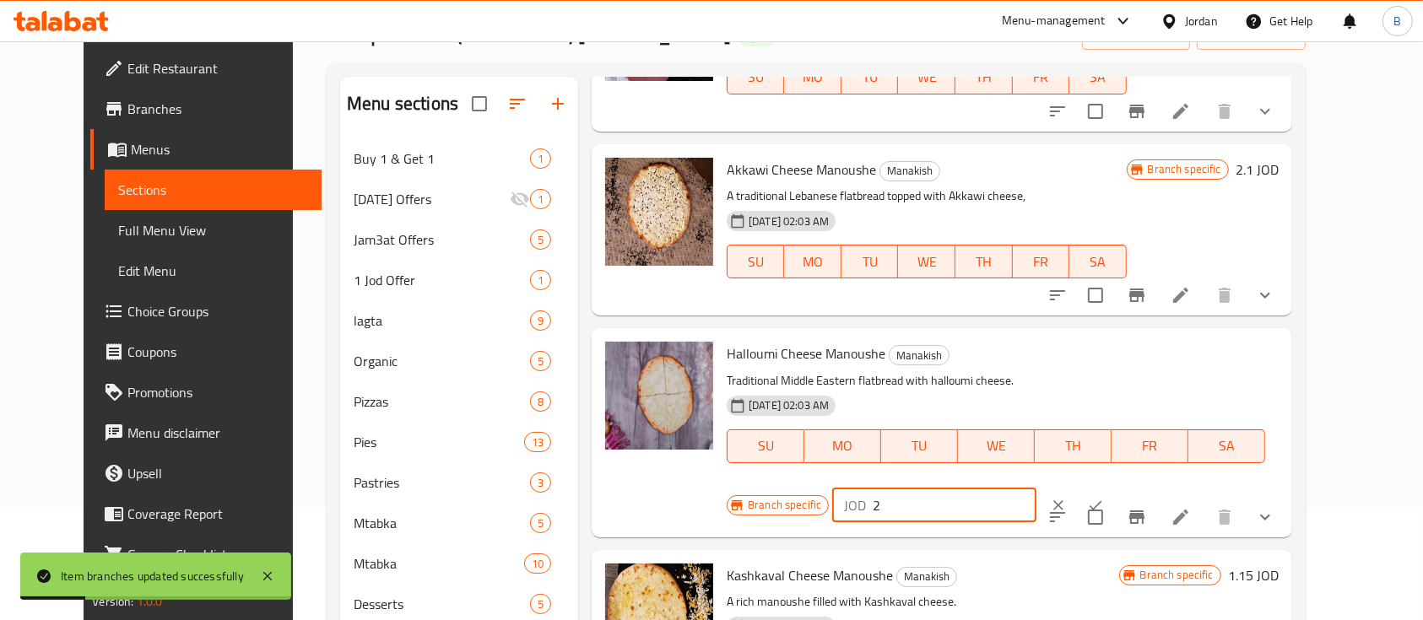
click at [1036, 489] on input "2" at bounding box center [955, 506] width 164 height 34
click at [1104, 497] on icon "ok" at bounding box center [1095, 505] width 17 height 17
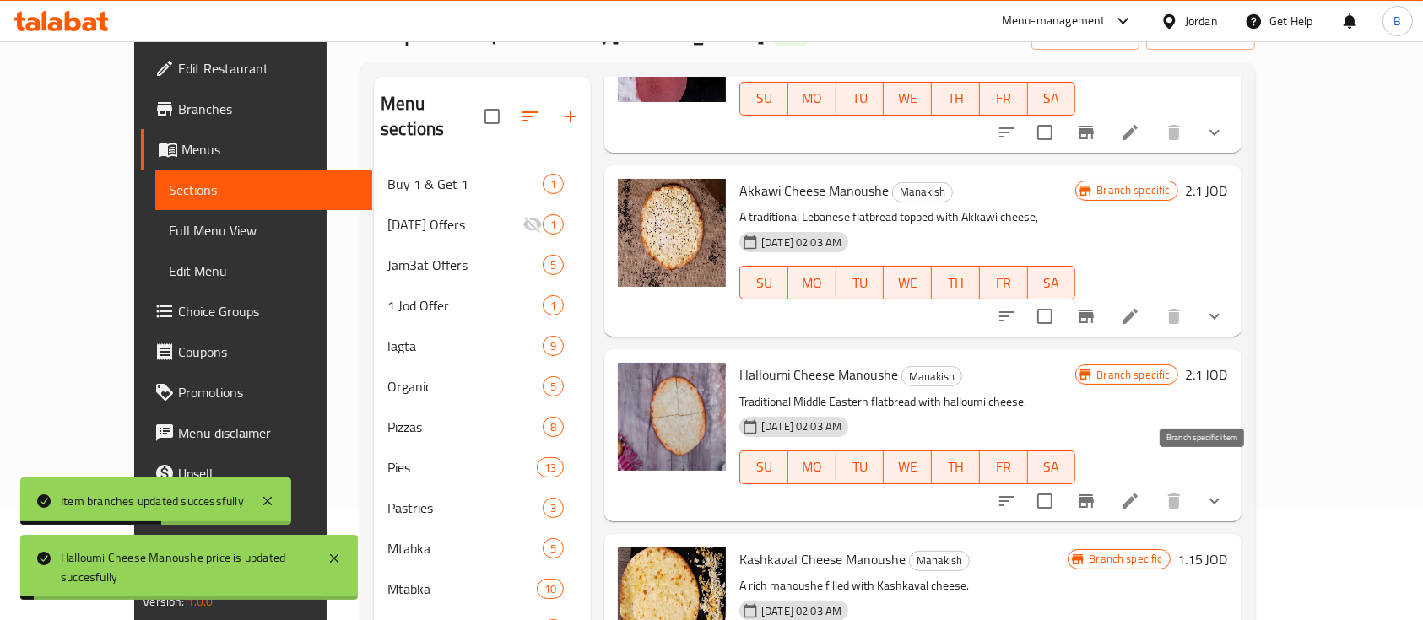
click at [1094, 495] on icon "Branch-specific-item" at bounding box center [1085, 502] width 15 height 14
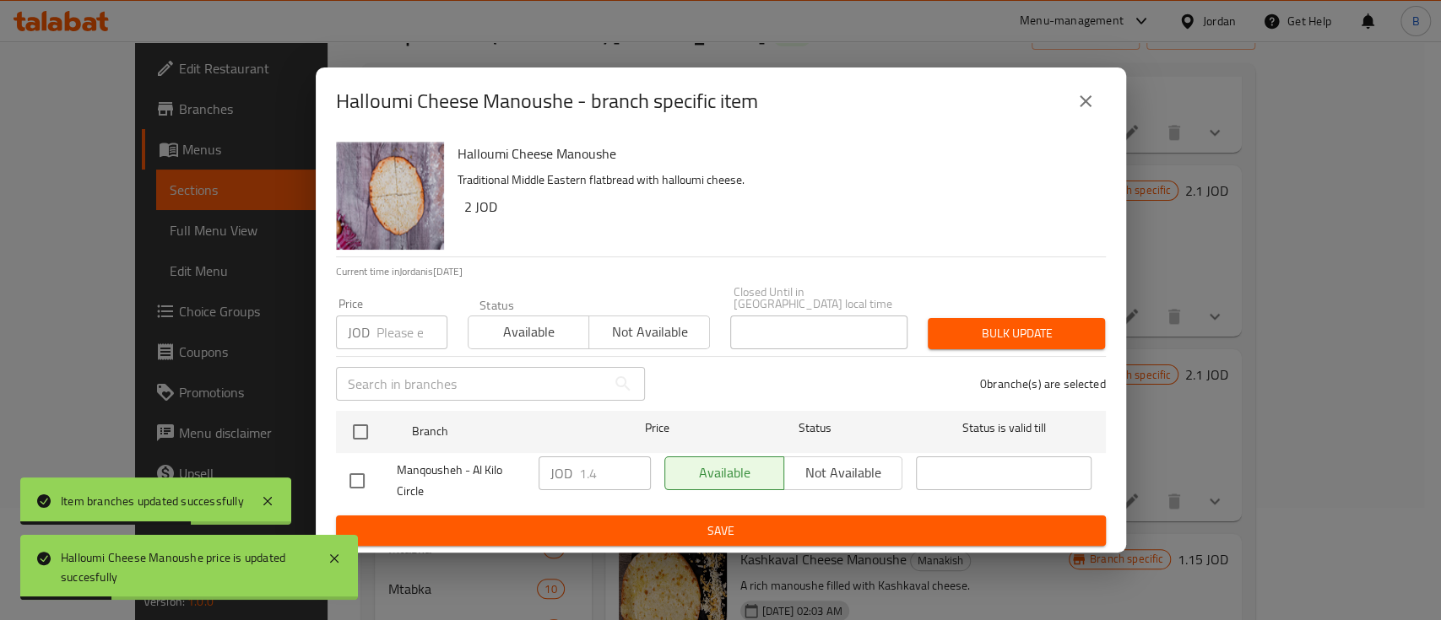
drag, startPoint x: 360, startPoint y: 429, endPoint x: 467, endPoint y: 451, distance: 108.7
click at [359, 429] on input "checkbox" at bounding box center [360, 431] width 35 height 35
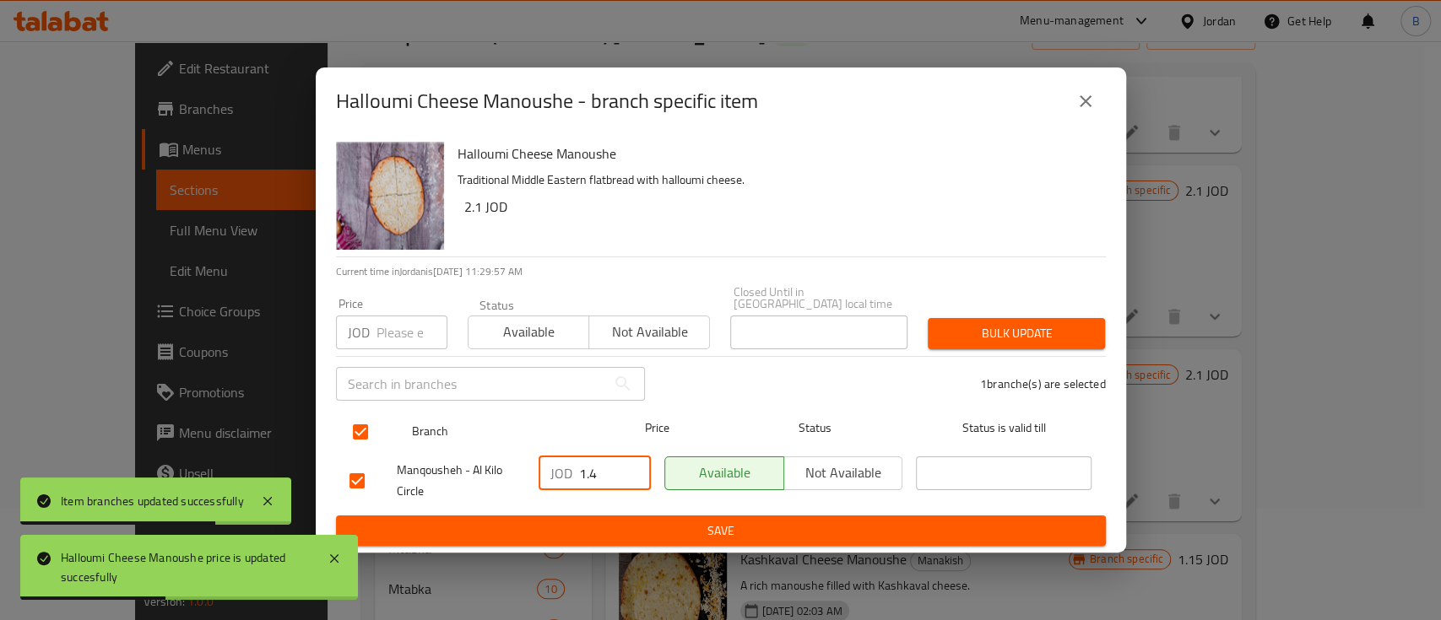
drag, startPoint x: 603, startPoint y: 468, endPoint x: 398, endPoint y: 442, distance: 205.8
click at [415, 450] on div "Manqousheh - Al Kilo Circle JOD 1.4 ​ Available Not available ​" at bounding box center [721, 481] width 756 height 62
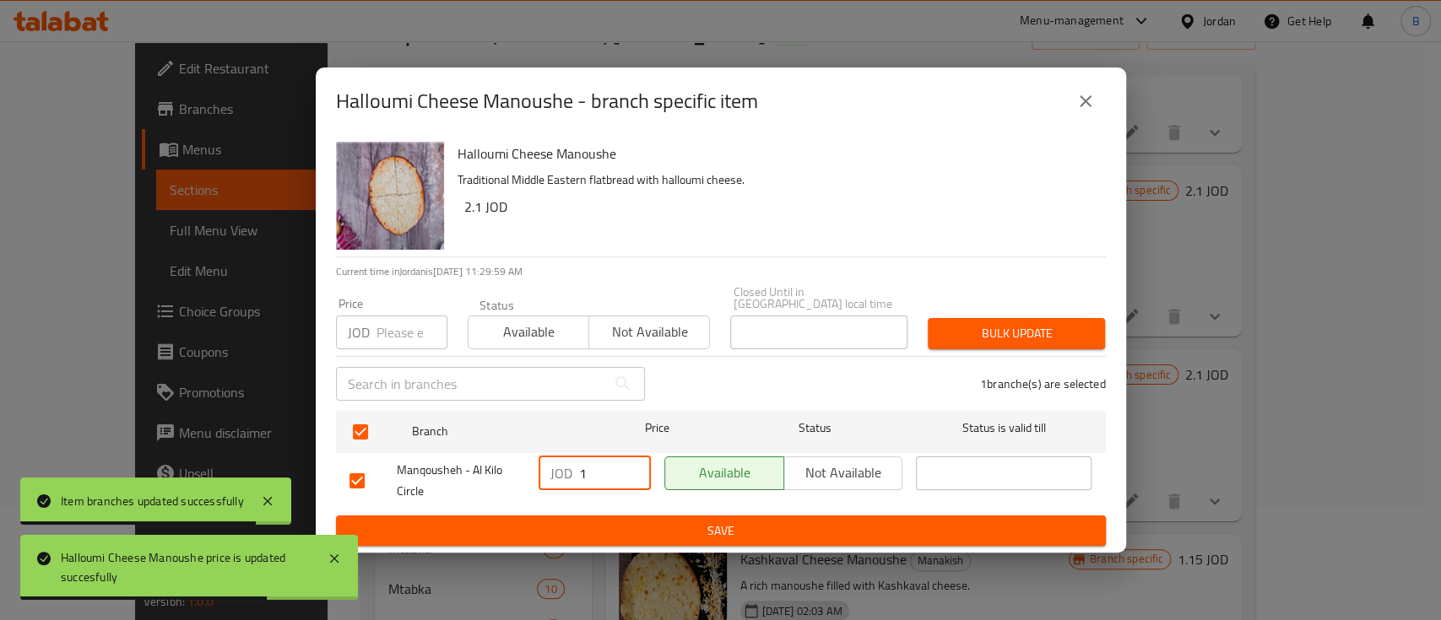
drag, startPoint x: 581, startPoint y: 468, endPoint x: 513, endPoint y: 468, distance: 68.4
click at [514, 468] on div "Manqousheh - Al Kilo Circle JOD 1 ​ Available Not available ​" at bounding box center [721, 481] width 756 height 62
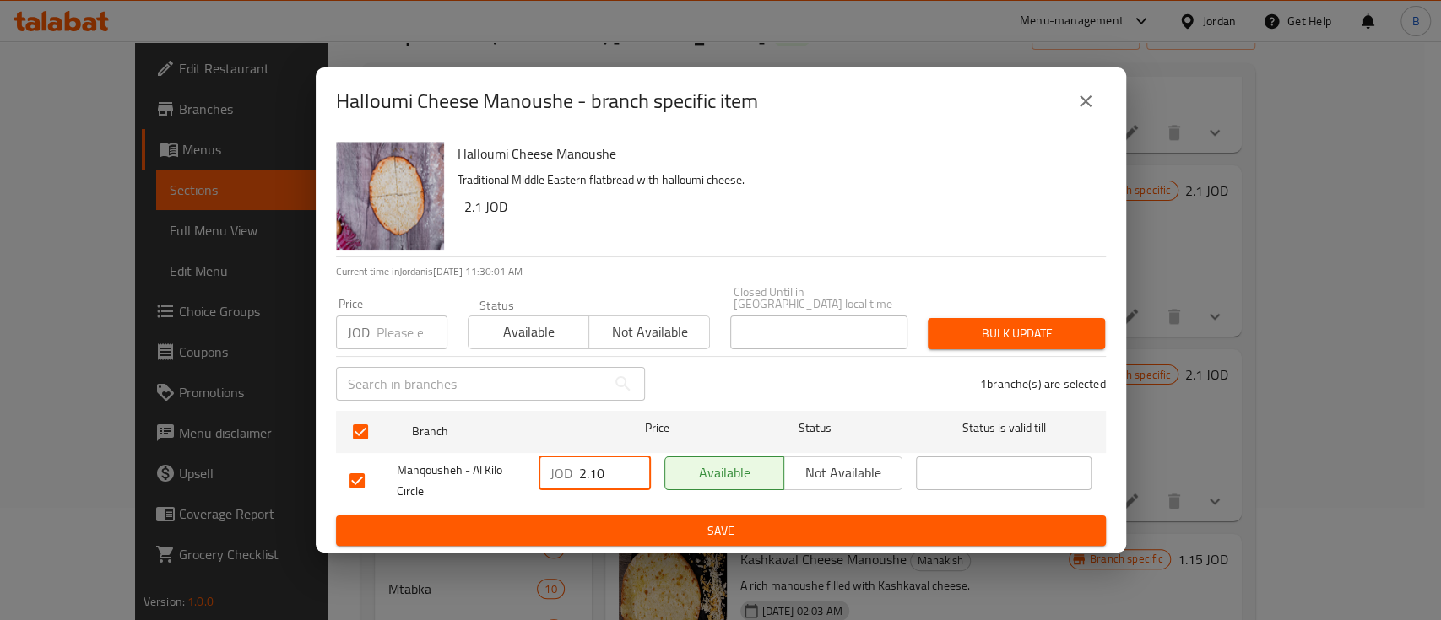
click at [745, 521] on span "Save" at bounding box center [720, 531] width 743 height 21
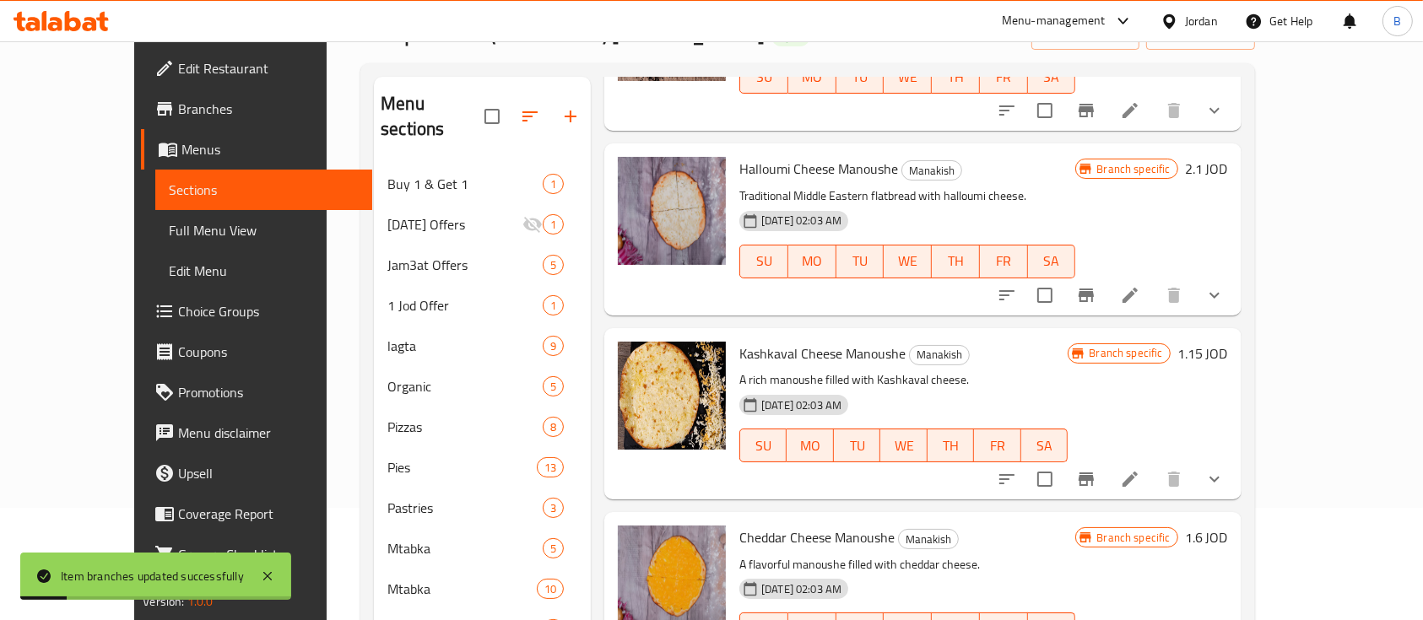
scroll to position [1688, 0]
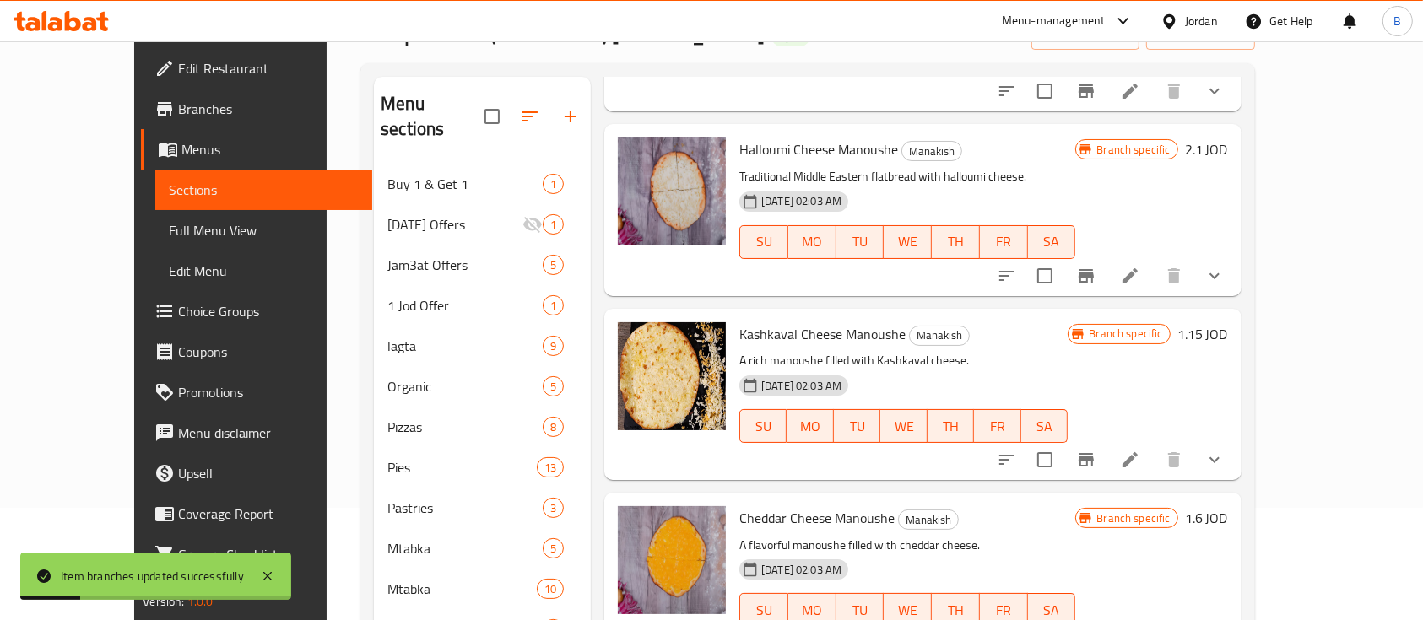
click at [1228, 322] on h6 "1.15 JOD" at bounding box center [1202, 334] width 51 height 24
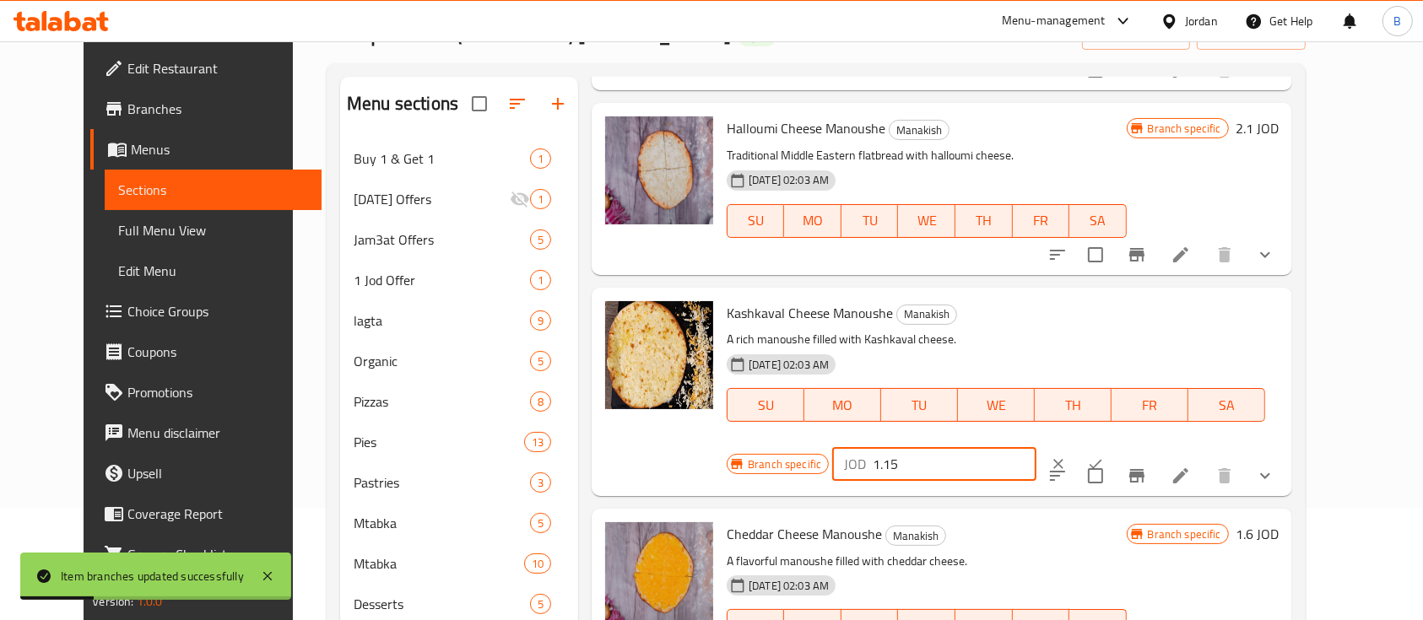
click at [1036, 447] on input "1.15" at bounding box center [955, 464] width 164 height 34
click at [1104, 456] on icon "ok" at bounding box center [1095, 464] width 17 height 17
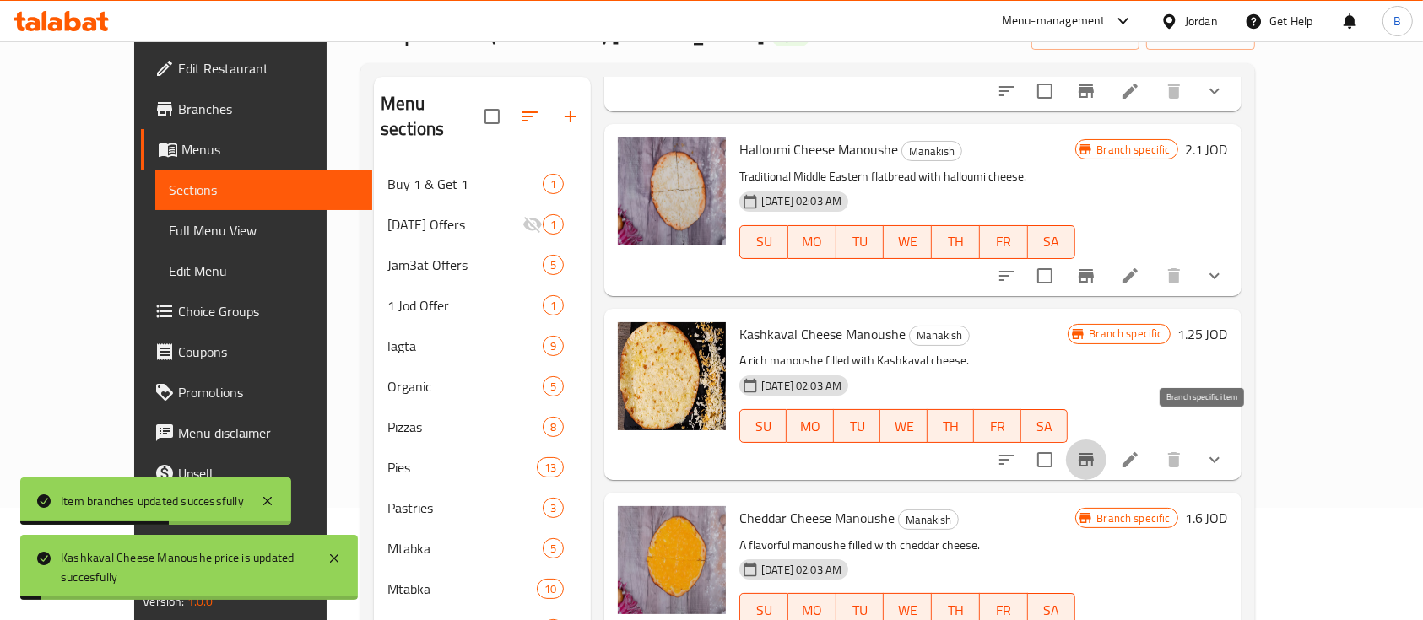
click at [1096, 450] on icon "Branch-specific-item" at bounding box center [1086, 460] width 20 height 20
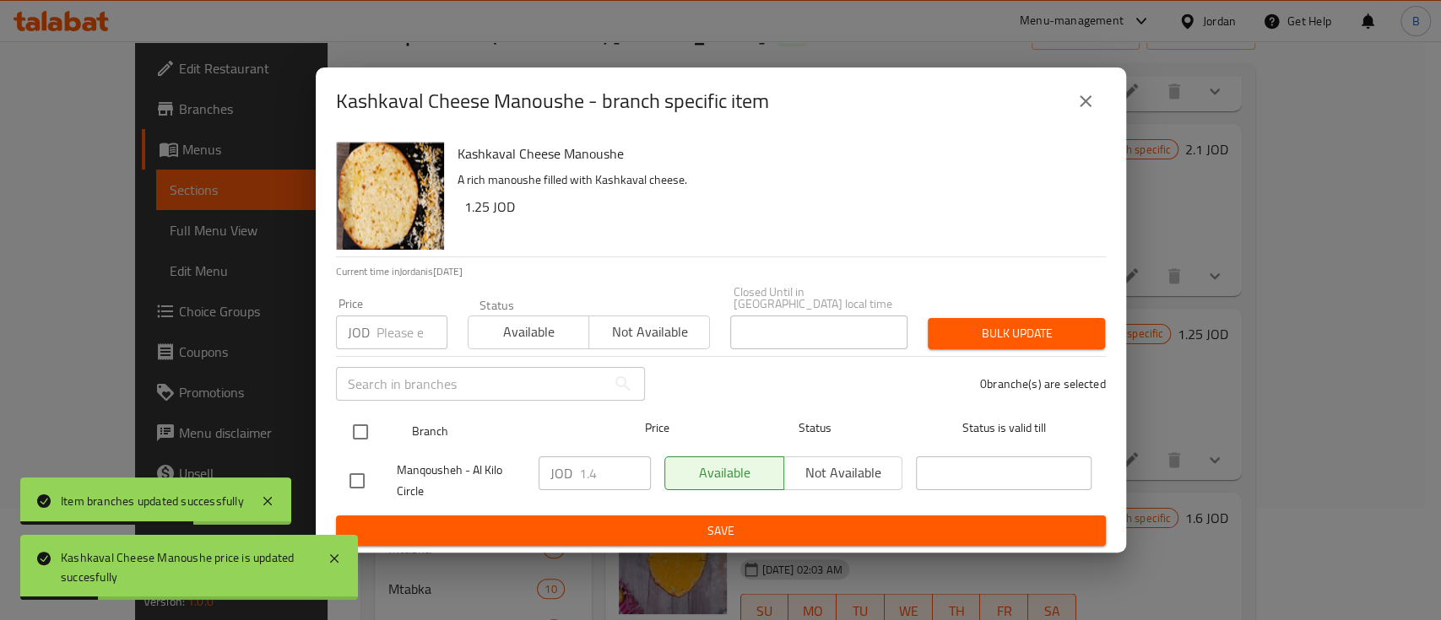
click at [358, 422] on input "checkbox" at bounding box center [360, 431] width 35 height 35
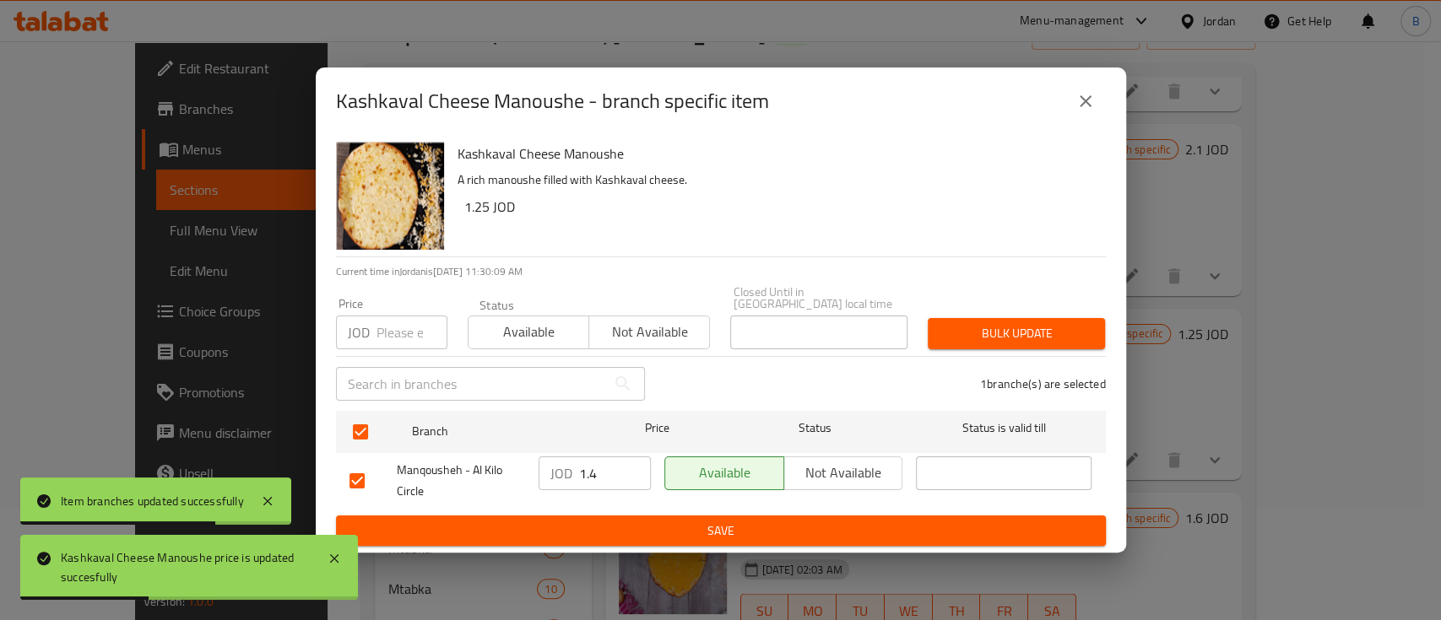
click at [610, 460] on input "1.4" at bounding box center [615, 474] width 72 height 34
click at [687, 524] on span "Save" at bounding box center [720, 531] width 743 height 21
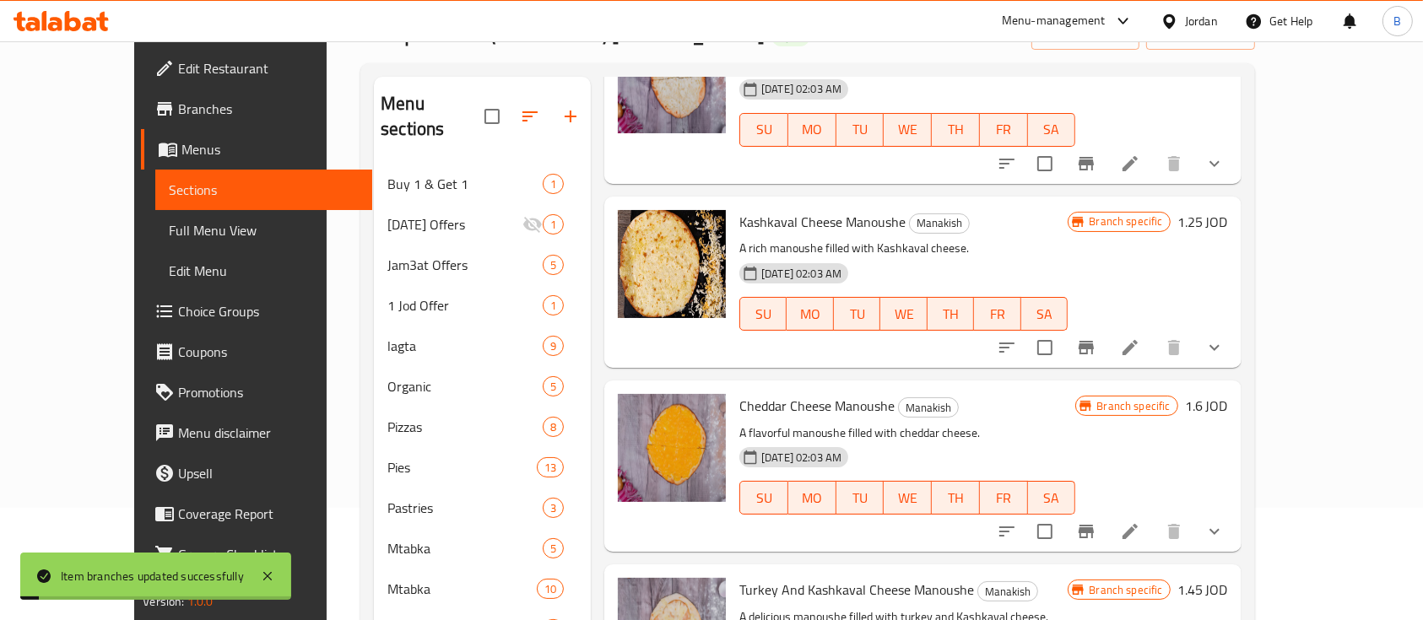
scroll to position [1912, 0]
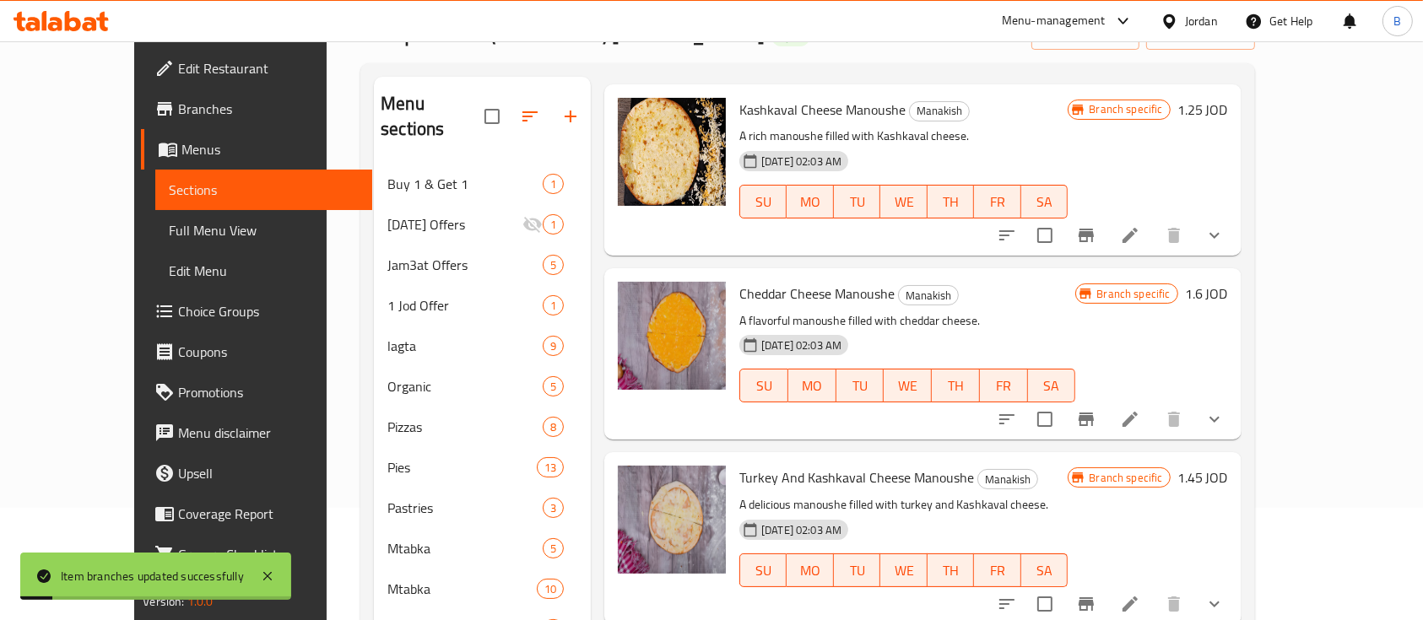
click at [1228, 282] on h6 "1.6 JOD" at bounding box center [1206, 294] width 43 height 24
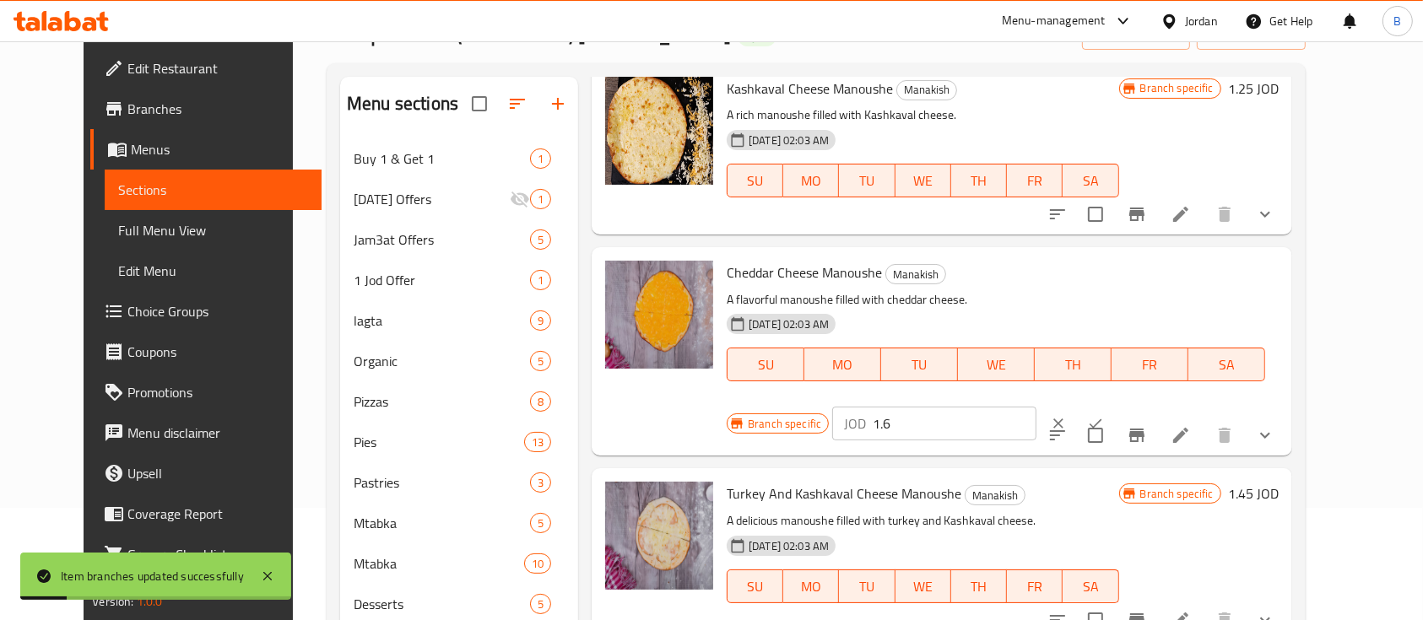
click at [1036, 407] on input "1.6" at bounding box center [955, 424] width 164 height 34
click at [1104, 415] on icon "ok" at bounding box center [1095, 423] width 17 height 17
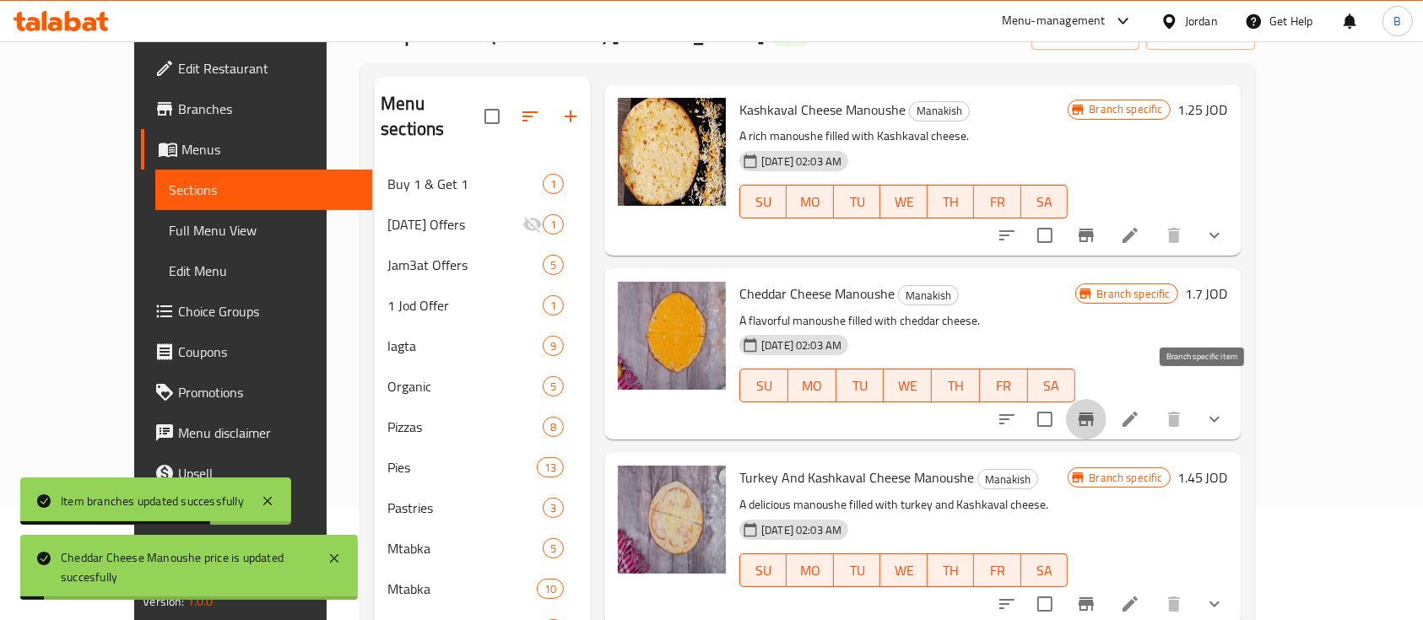
click at [1106, 408] on button "Branch-specific-item" at bounding box center [1086, 419] width 41 height 41
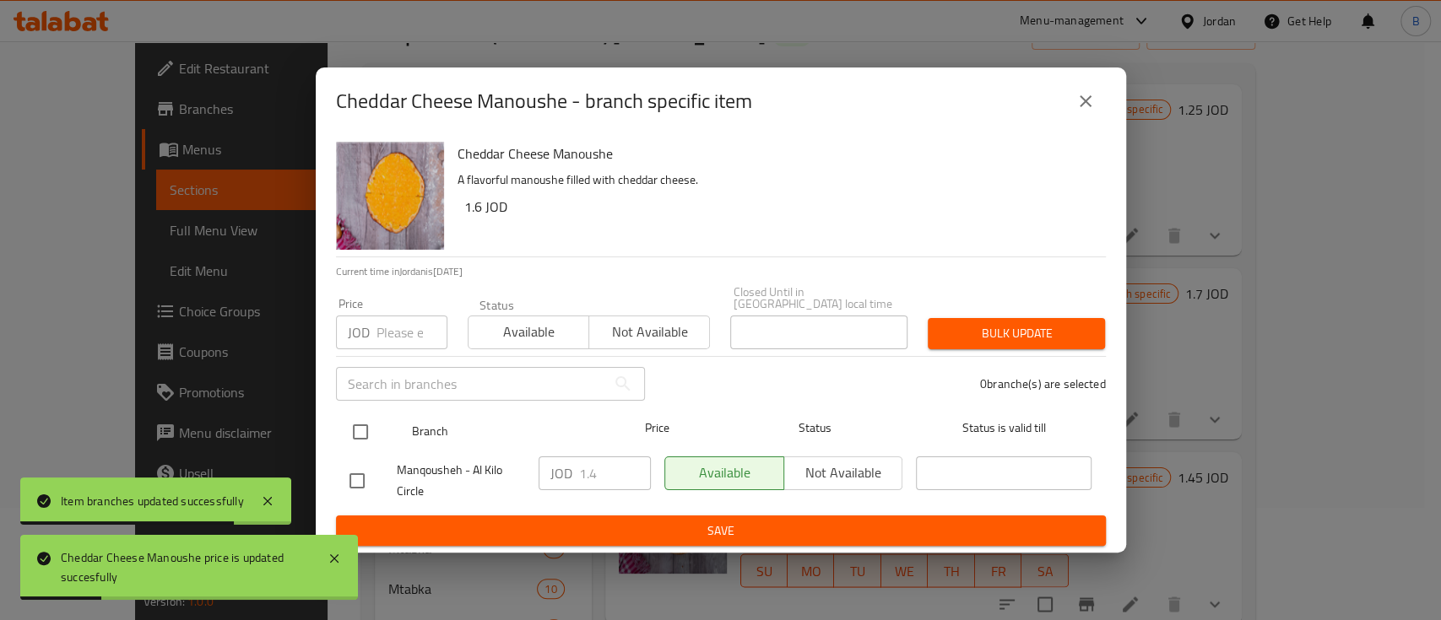
click at [374, 424] on input "checkbox" at bounding box center [360, 431] width 35 height 35
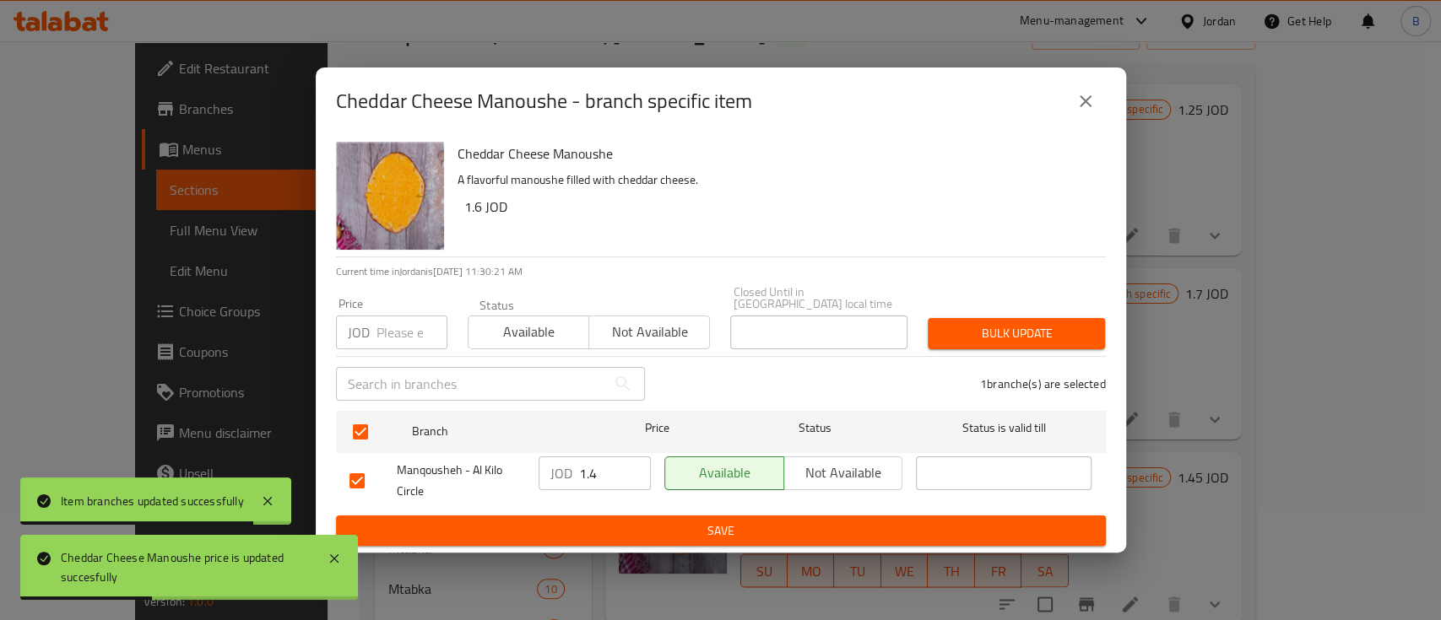
click at [616, 472] on input "1.4" at bounding box center [615, 474] width 72 height 34
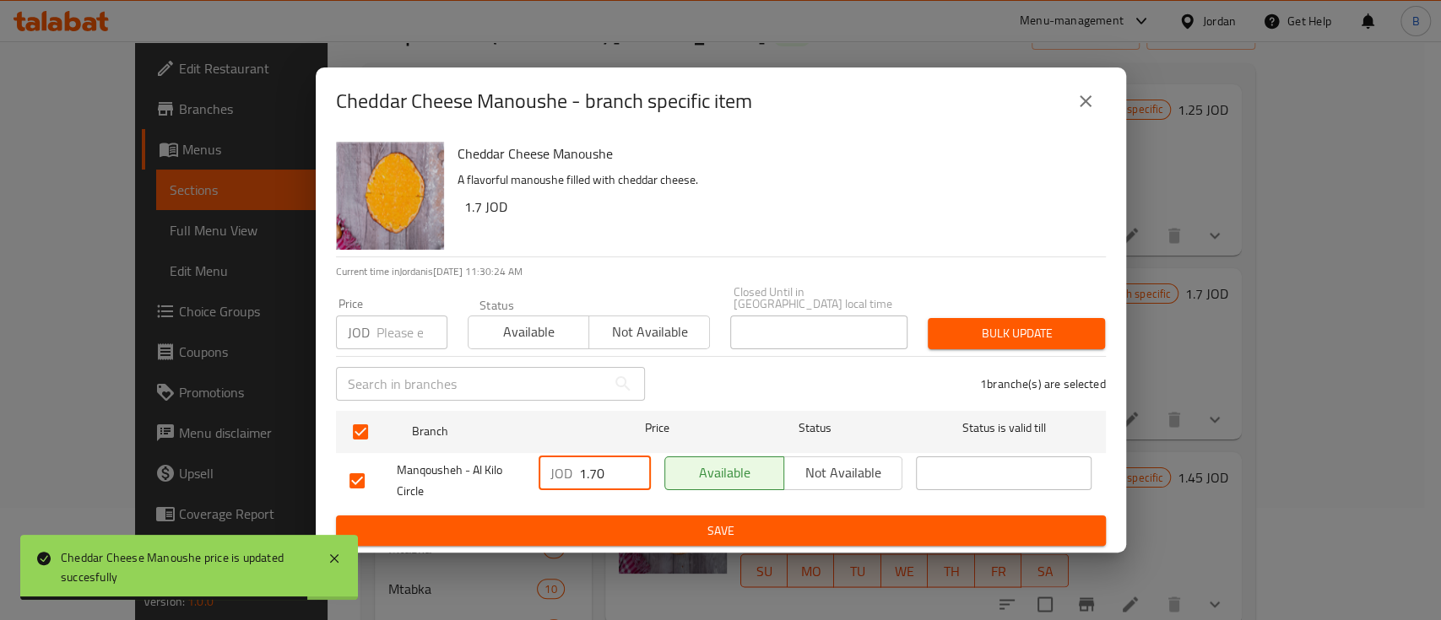
click at [736, 505] on ul "Branch Price Status Status is valid till Manqousheh - Al Kilo Circle JOD 1.70 ​…" at bounding box center [721, 459] width 770 height 111
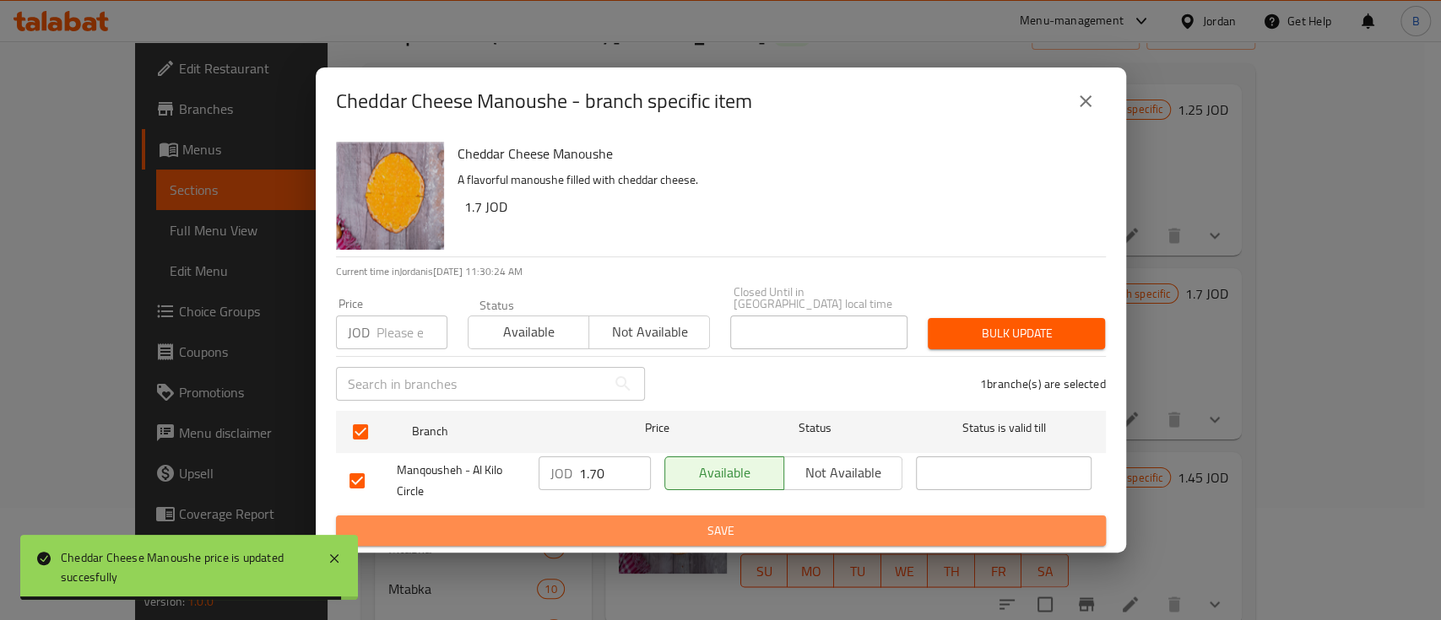
click at [734, 537] on button "Save" at bounding box center [721, 531] width 770 height 31
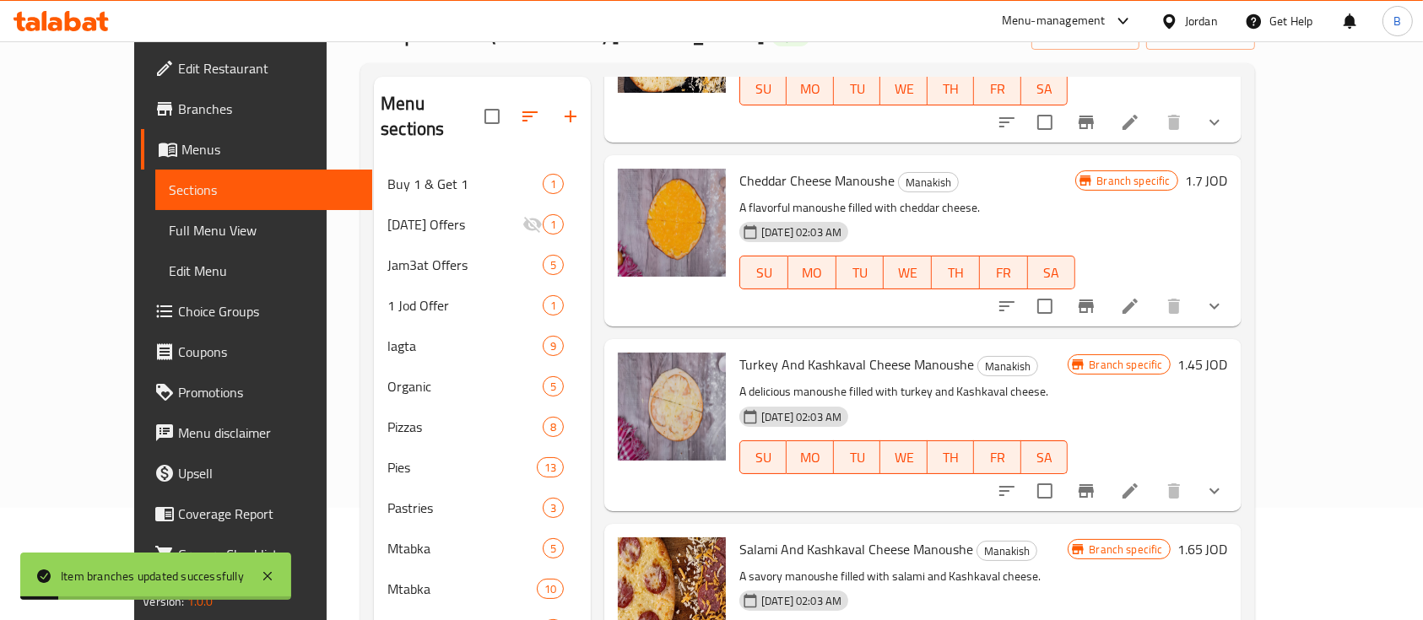
scroll to position [2138, 0]
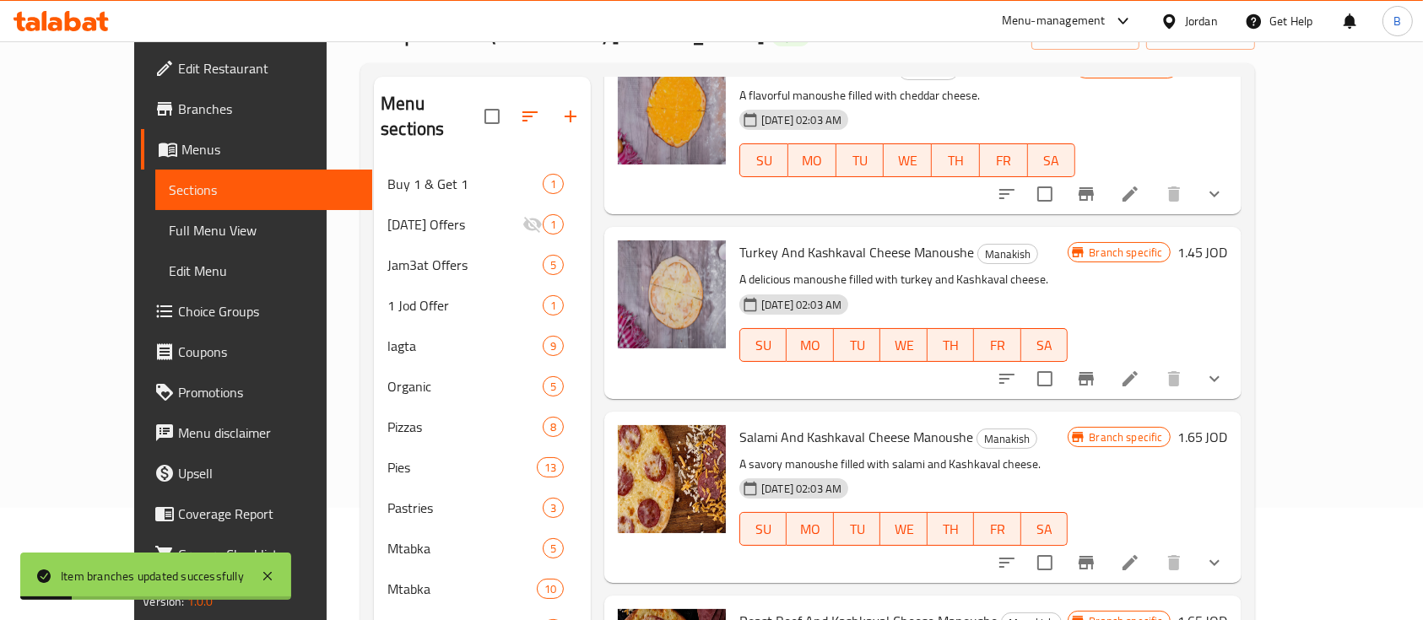
click at [1228, 241] on h6 "1.45 JOD" at bounding box center [1202, 253] width 51 height 24
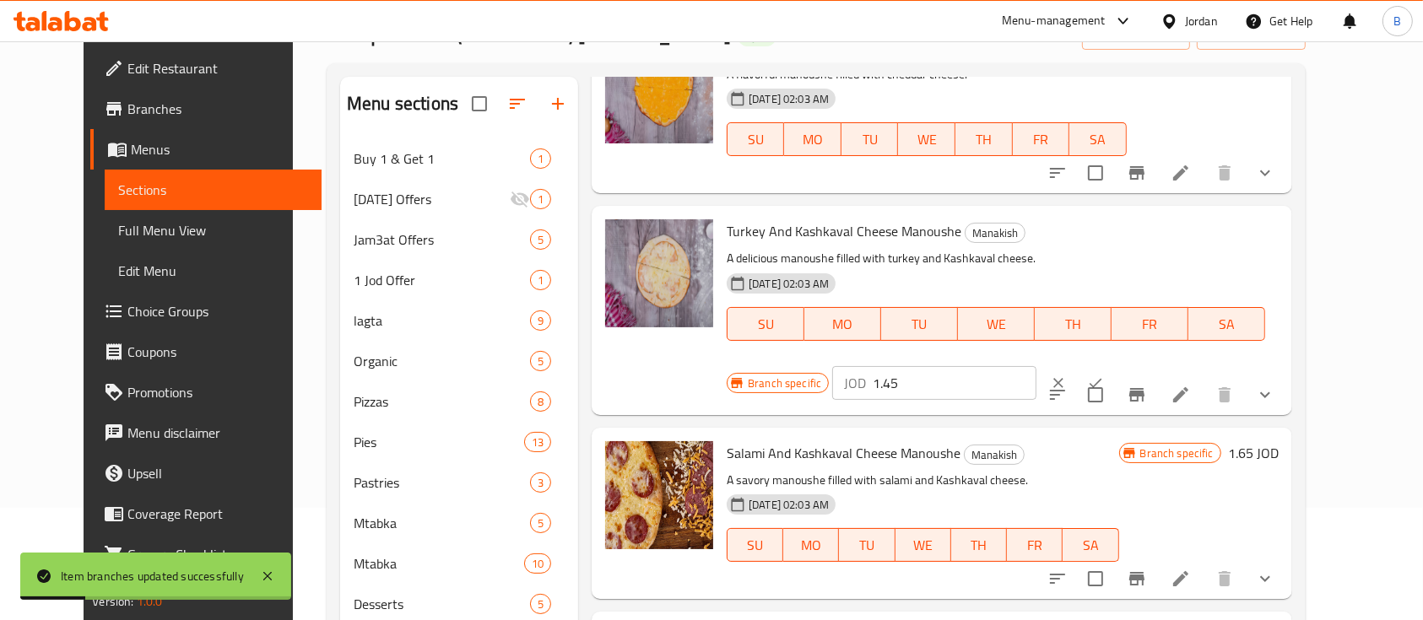
click at [1036, 366] on input "1.45" at bounding box center [955, 383] width 164 height 34
click at [1104, 375] on icon "ok" at bounding box center [1095, 383] width 17 height 17
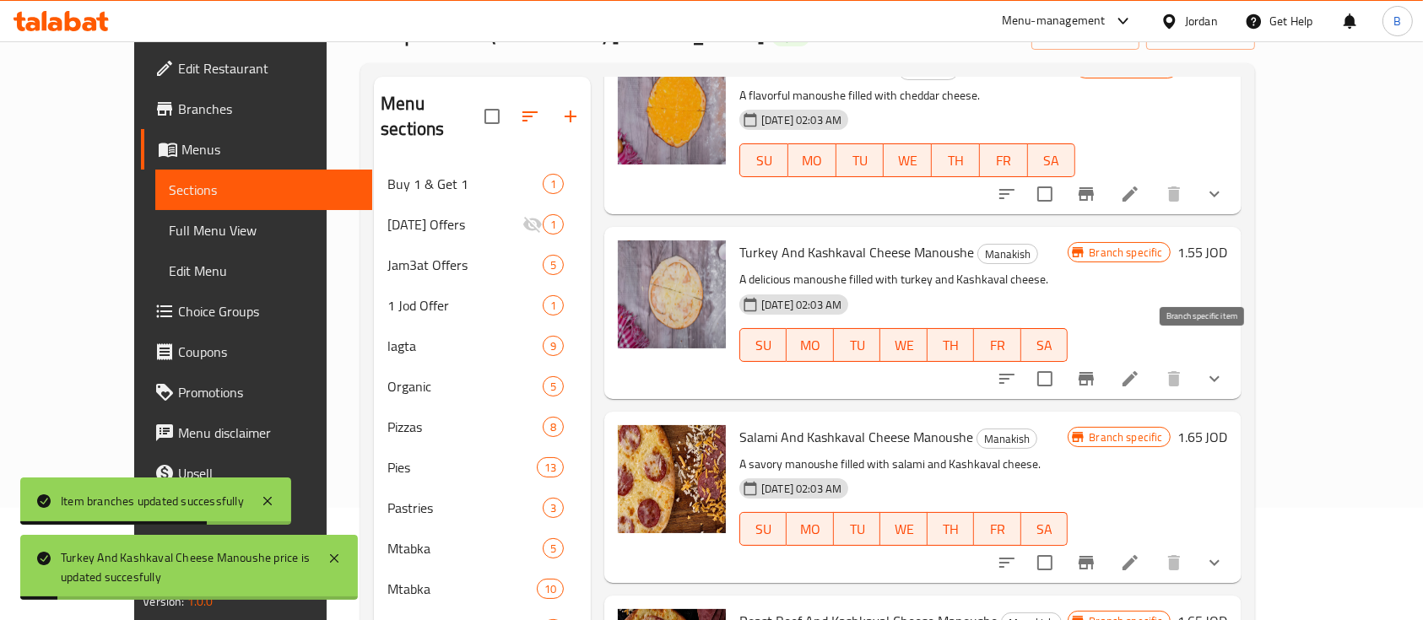
click at [1094, 372] on icon "Branch-specific-item" at bounding box center [1085, 379] width 15 height 14
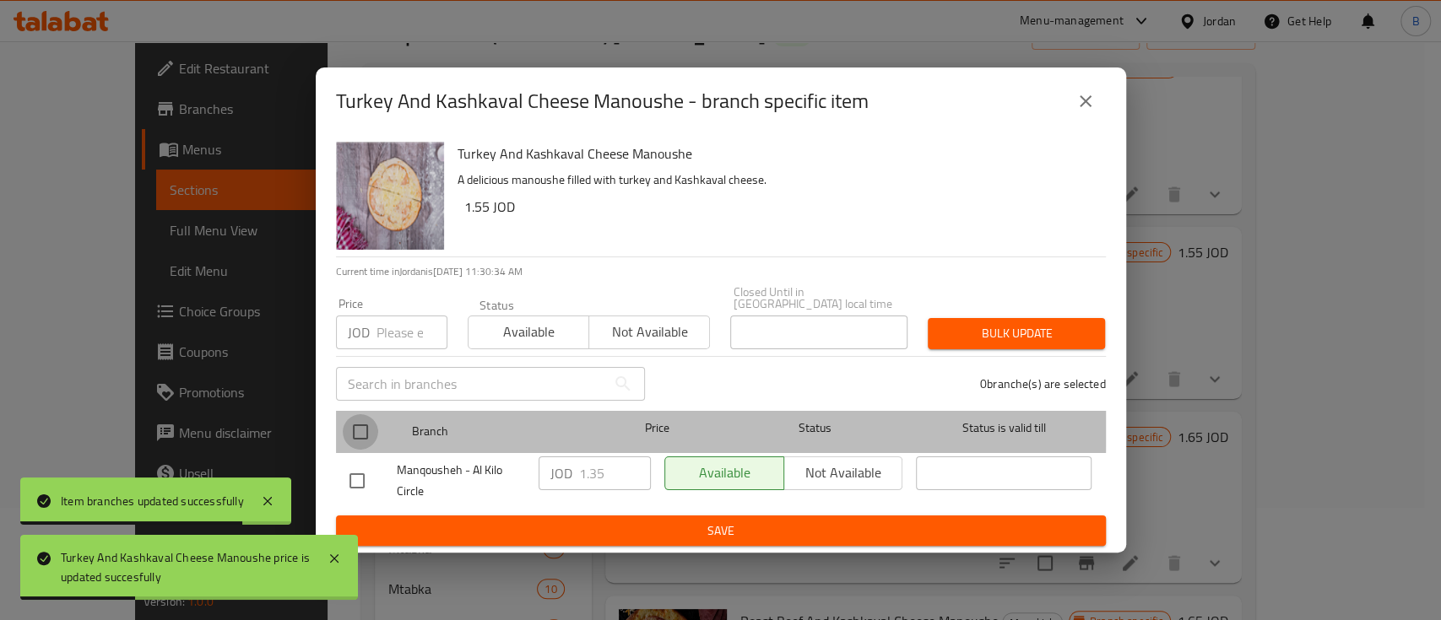
click at [348, 423] on input "checkbox" at bounding box center [360, 431] width 35 height 35
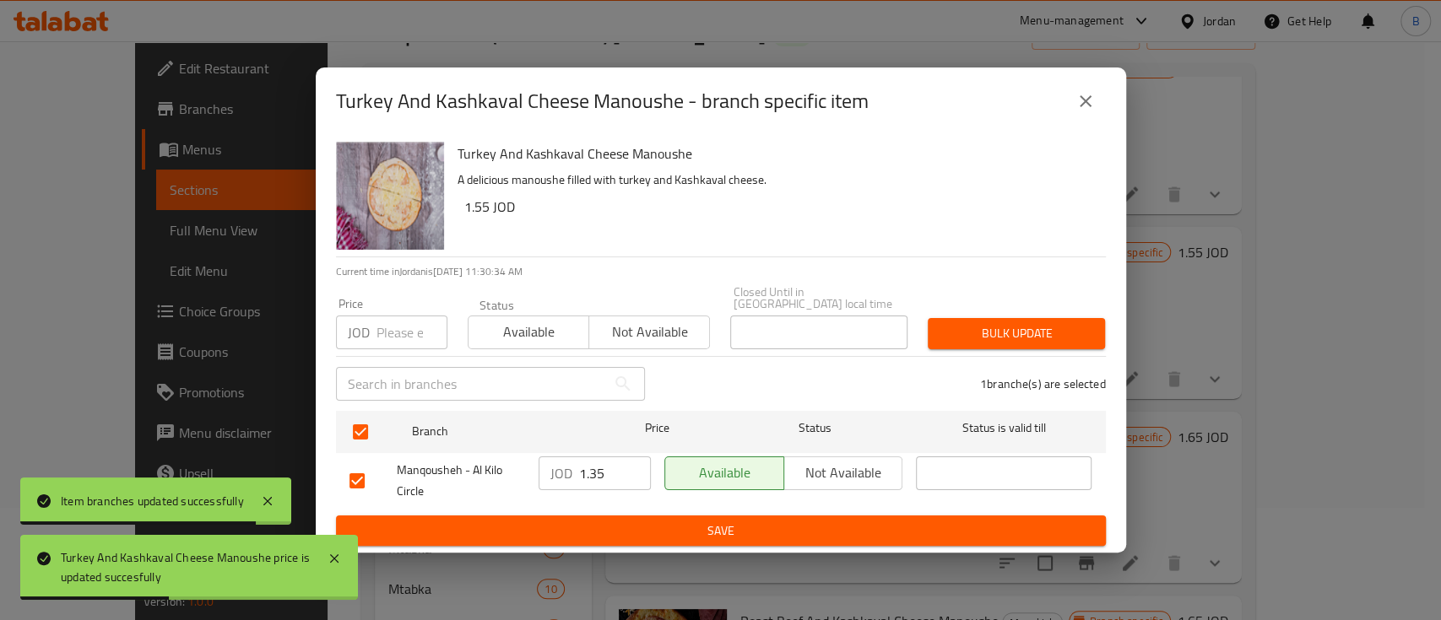
click at [615, 459] on input "1.35" at bounding box center [615, 474] width 72 height 34
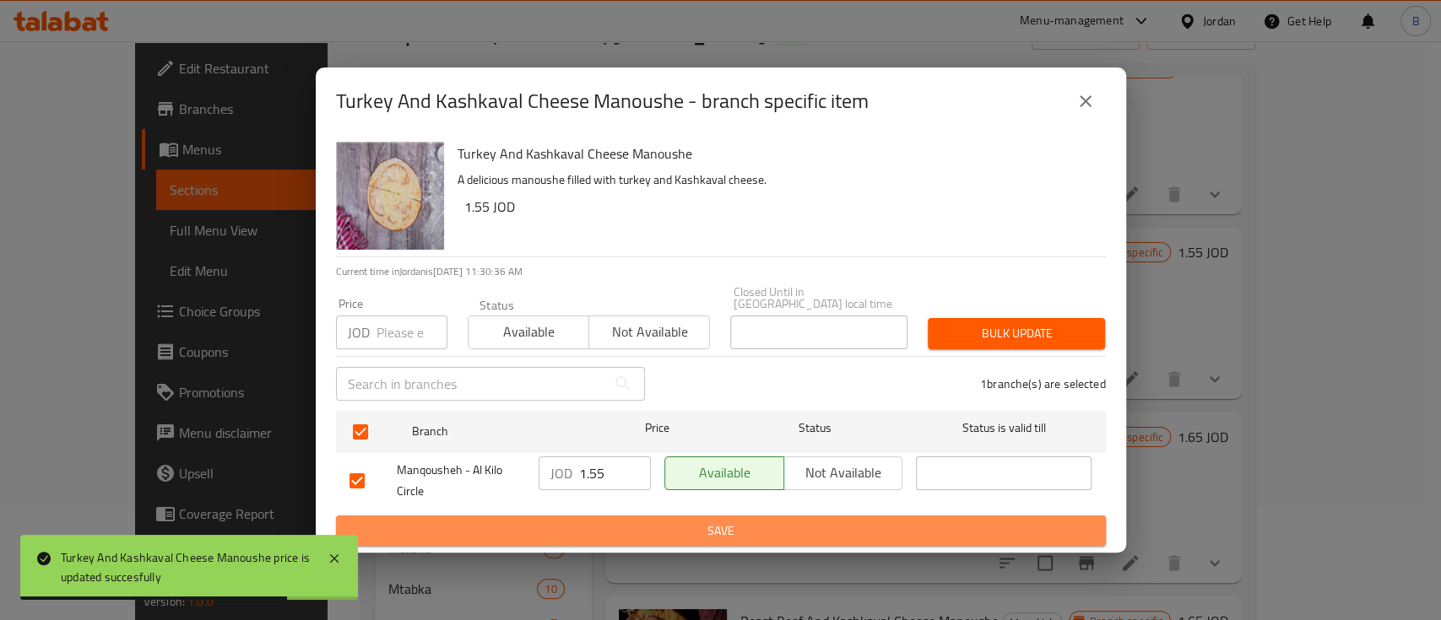
click at [822, 526] on span "Save" at bounding box center [720, 531] width 743 height 21
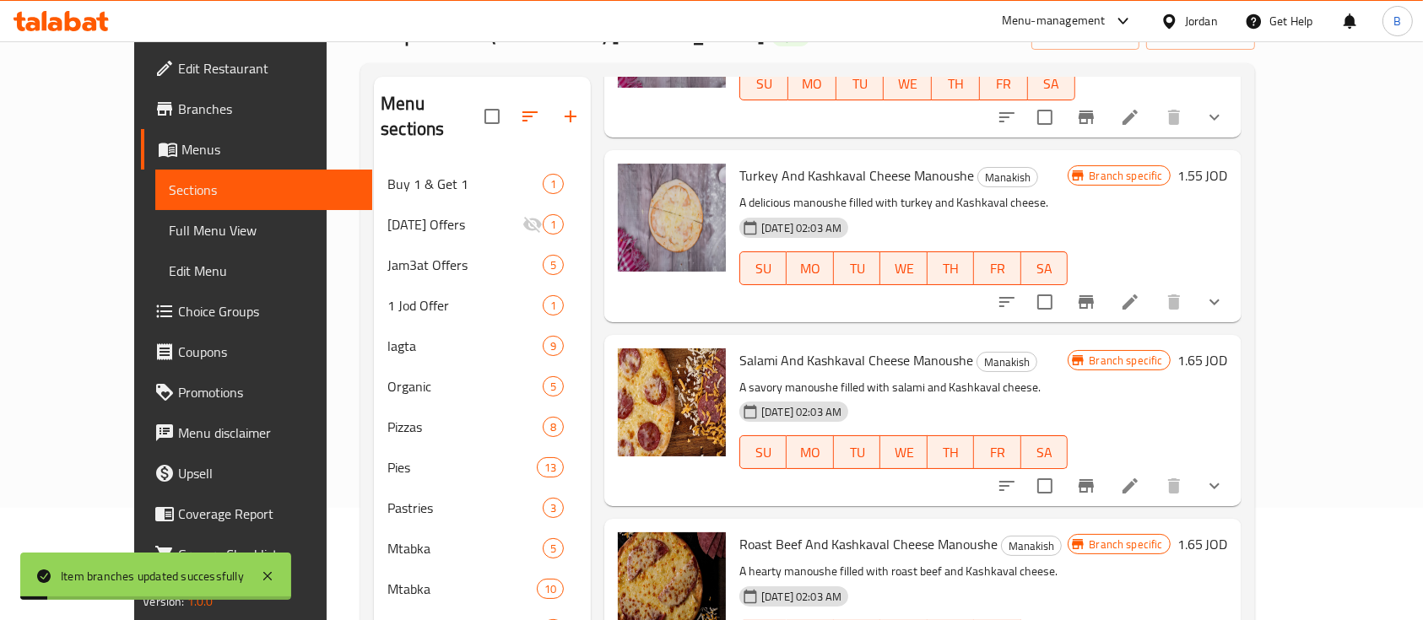
scroll to position [2250, 0]
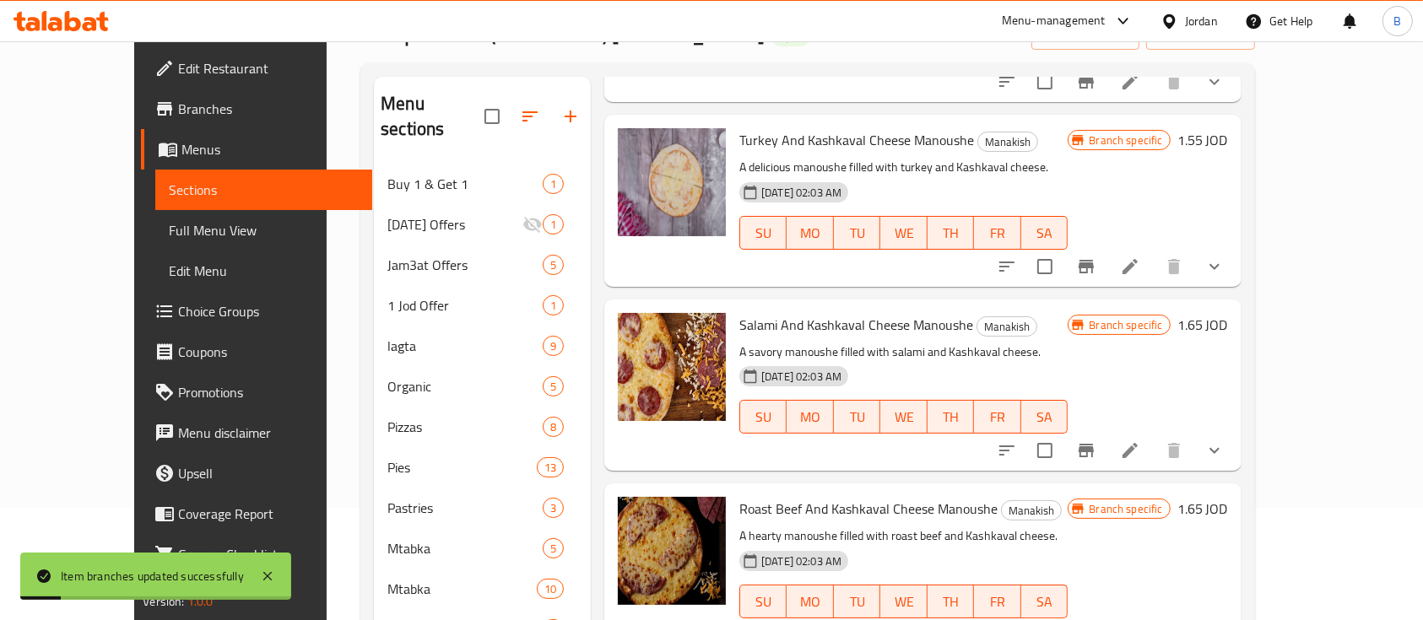
click at [1228, 313] on h6 "1.65 JOD" at bounding box center [1202, 325] width 51 height 24
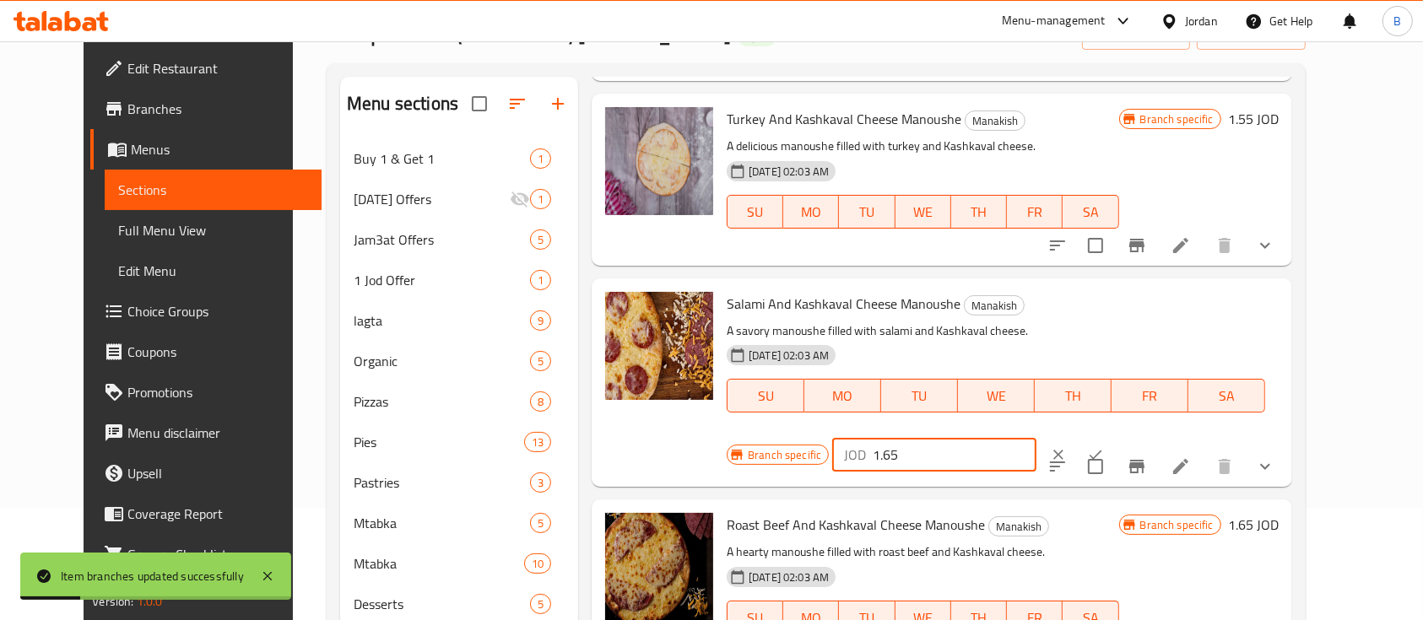
click at [1036, 438] on input "1.65" at bounding box center [955, 455] width 164 height 34
click at [1104, 446] on icon "ok" at bounding box center [1095, 454] width 17 height 17
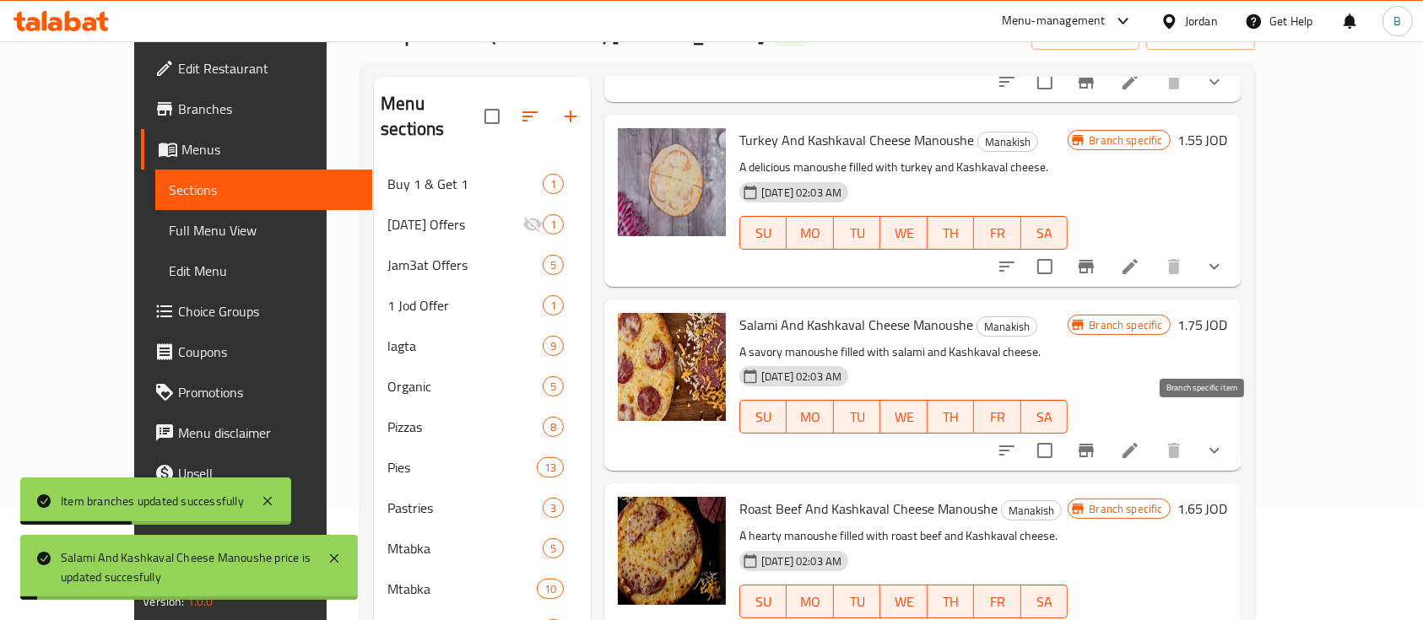
click at [1096, 441] on icon "Branch-specific-item" at bounding box center [1086, 451] width 20 height 20
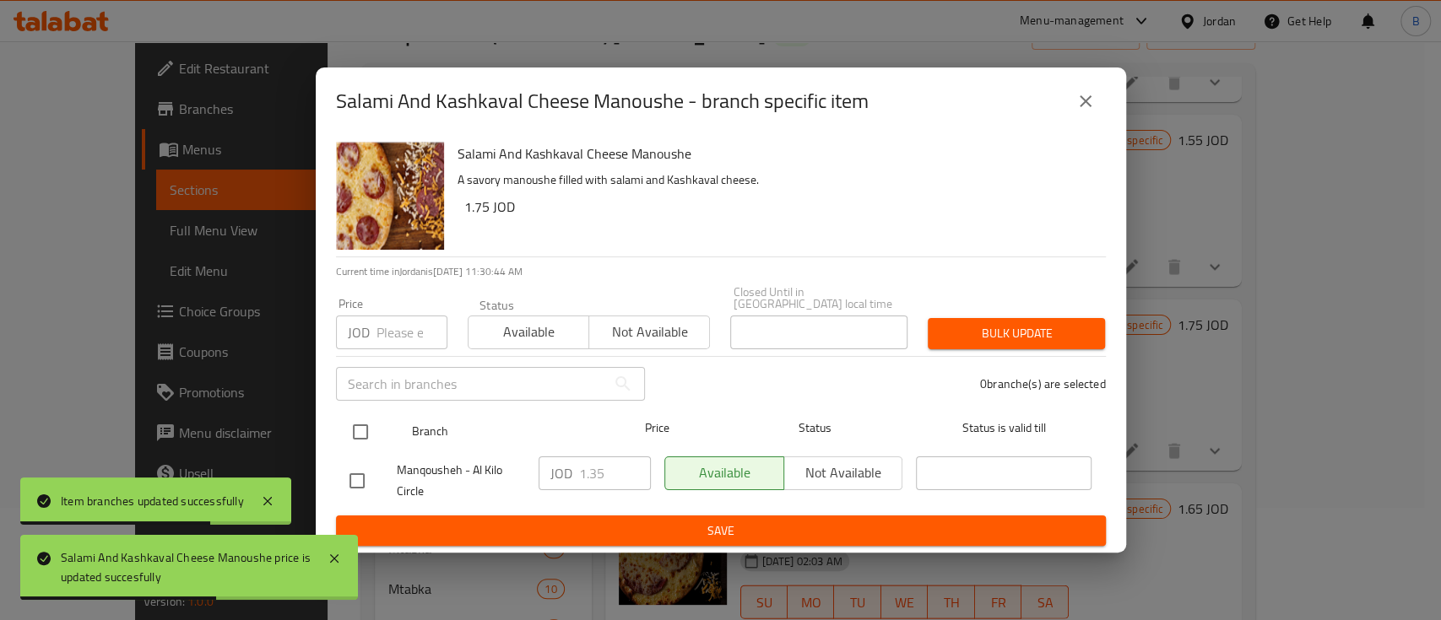
click at [365, 422] on input "checkbox" at bounding box center [360, 431] width 35 height 35
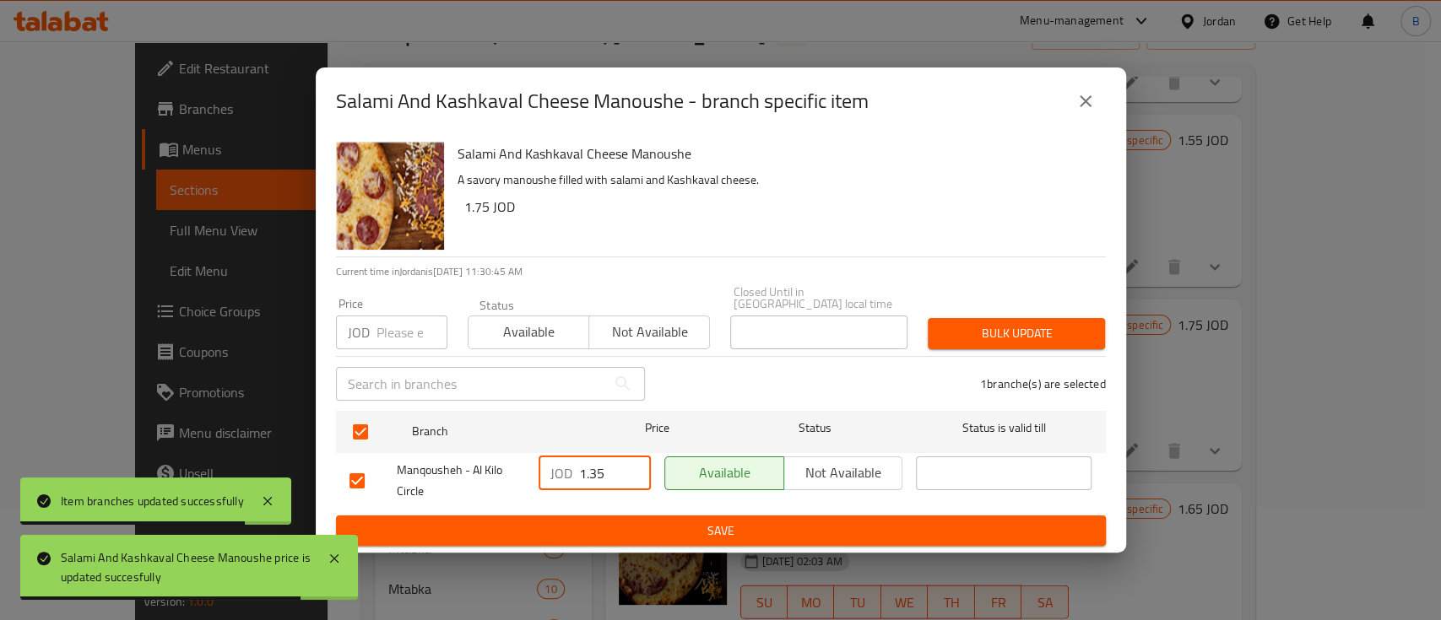
click at [591, 468] on input "1.35" at bounding box center [615, 474] width 72 height 34
click at [738, 537] on button "Save" at bounding box center [721, 531] width 770 height 31
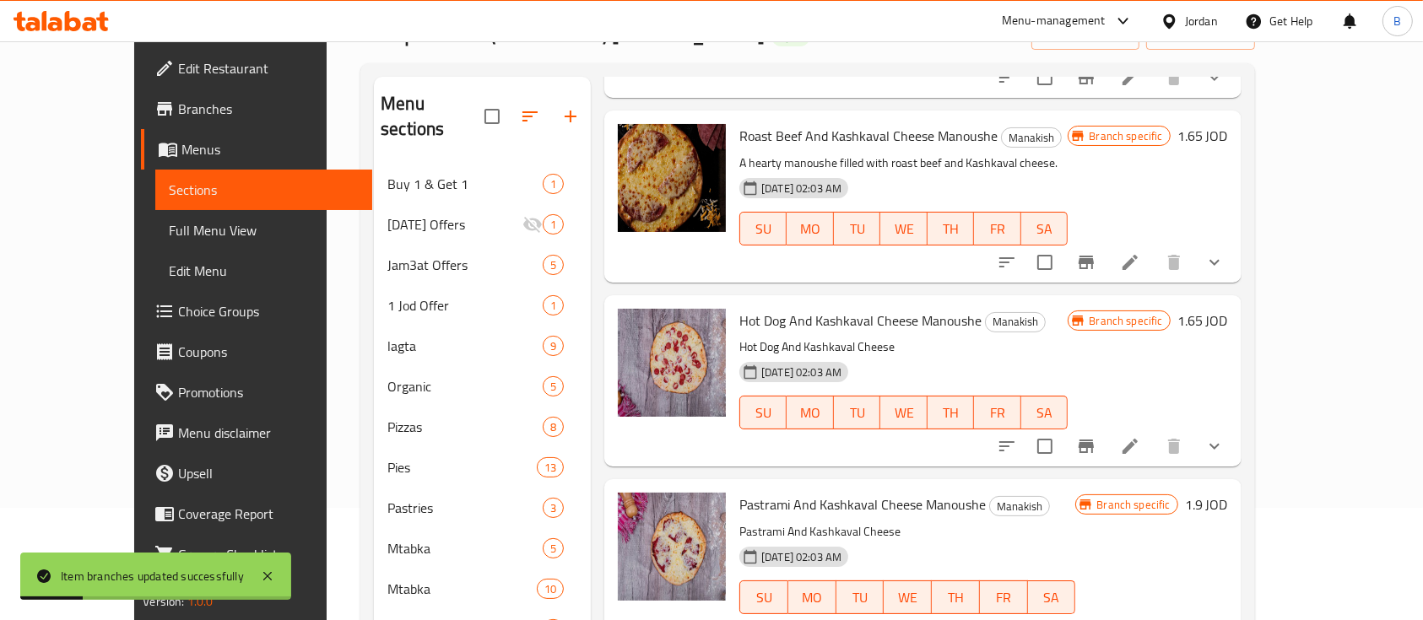
scroll to position [2587, 0]
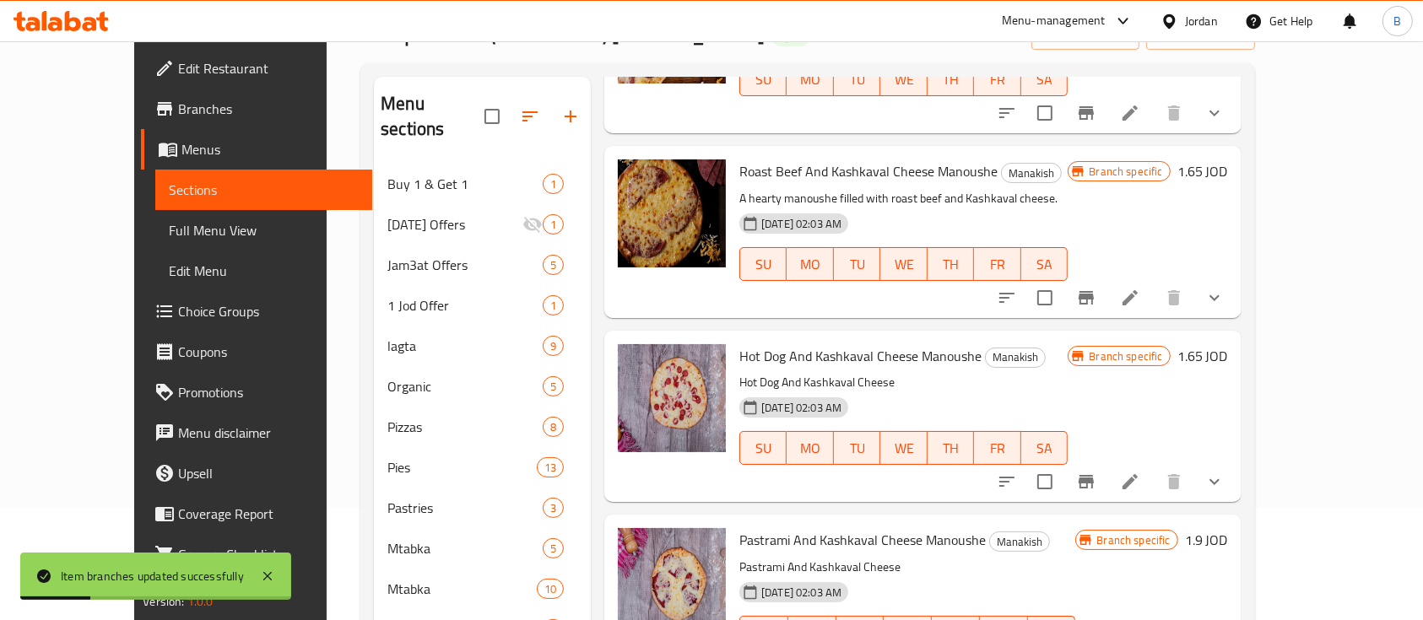
click at [1228, 159] on h6 "1.65 JOD" at bounding box center [1202, 171] width 51 height 24
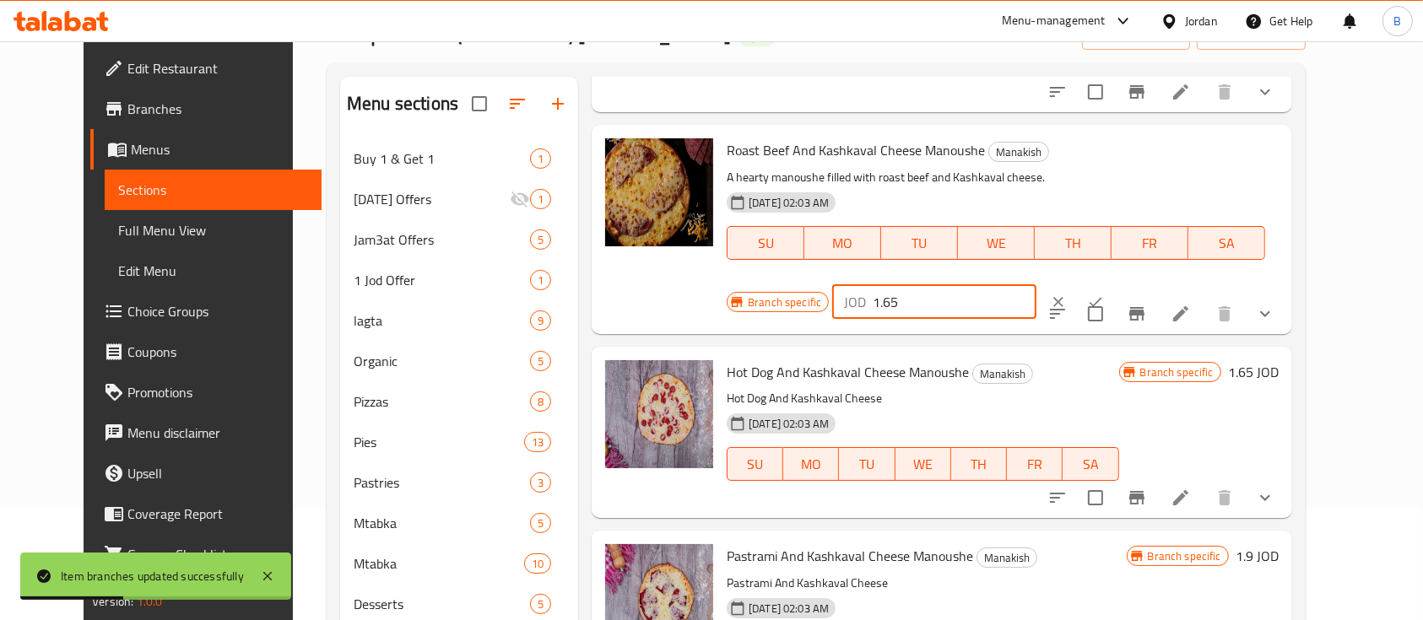
click at [1036, 285] on input "1.65" at bounding box center [955, 302] width 164 height 34
click at [1104, 294] on icon "ok" at bounding box center [1095, 302] width 17 height 17
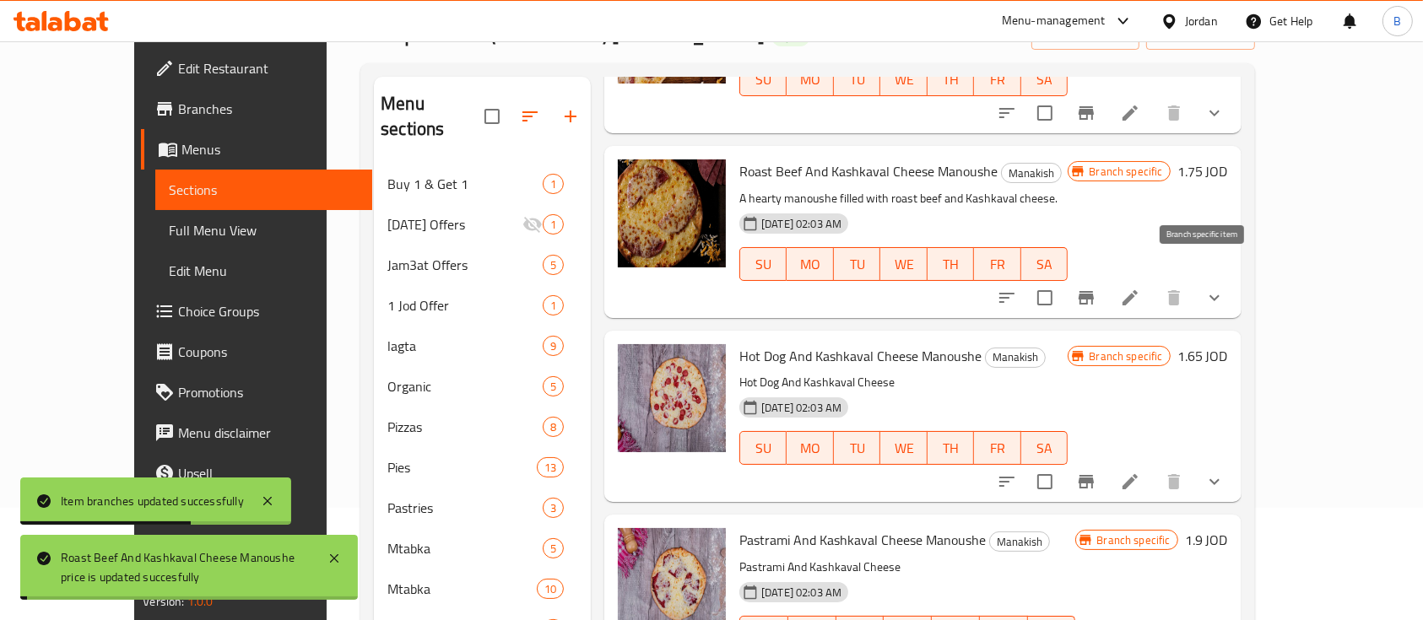
click at [1094, 291] on icon "Branch-specific-item" at bounding box center [1085, 298] width 15 height 14
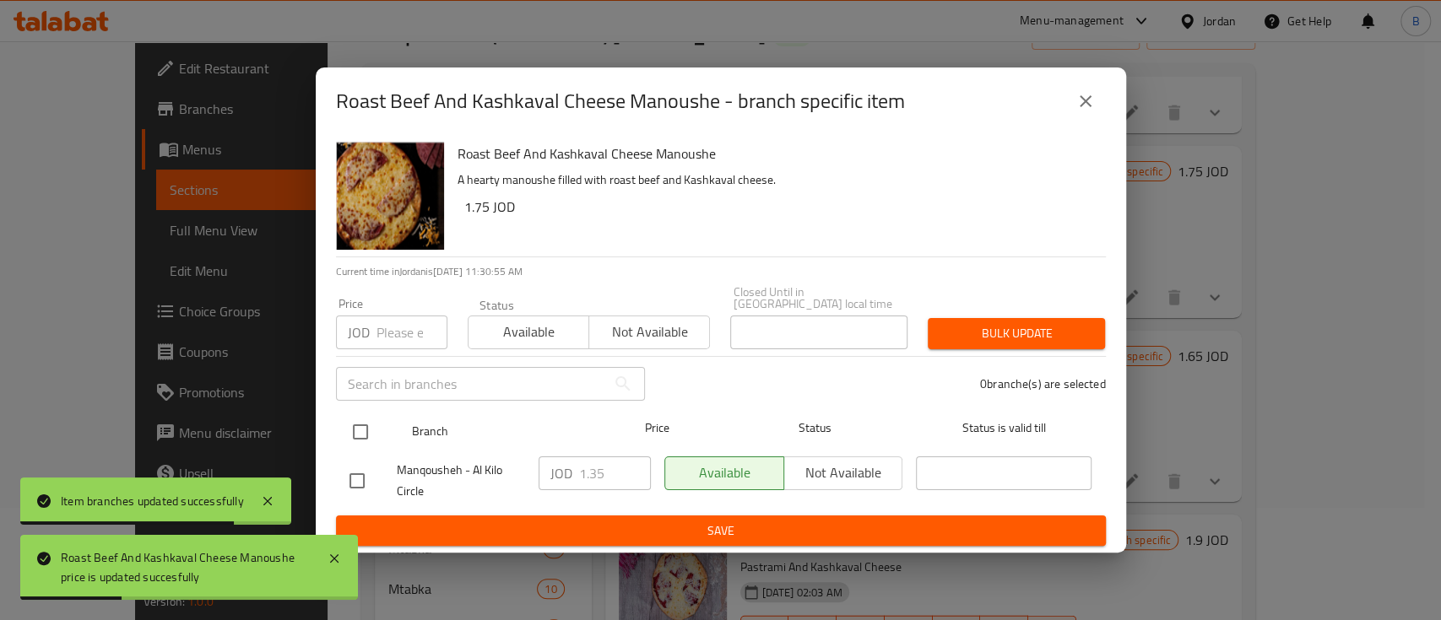
drag, startPoint x: 368, startPoint y: 423, endPoint x: 577, endPoint y: 464, distance: 213.3
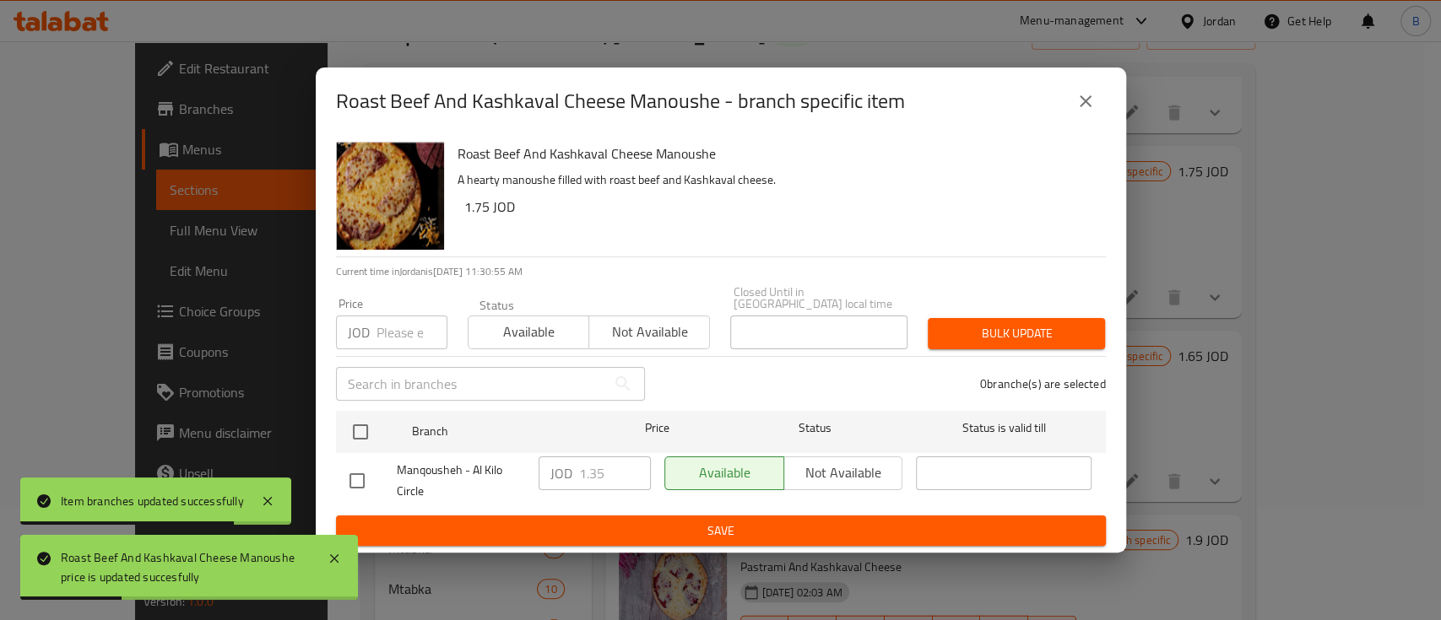
click at [366, 422] on input "checkbox" at bounding box center [360, 431] width 35 height 35
click at [592, 466] on input "1.35" at bounding box center [615, 474] width 72 height 34
click at [732, 530] on span "Save" at bounding box center [720, 531] width 743 height 21
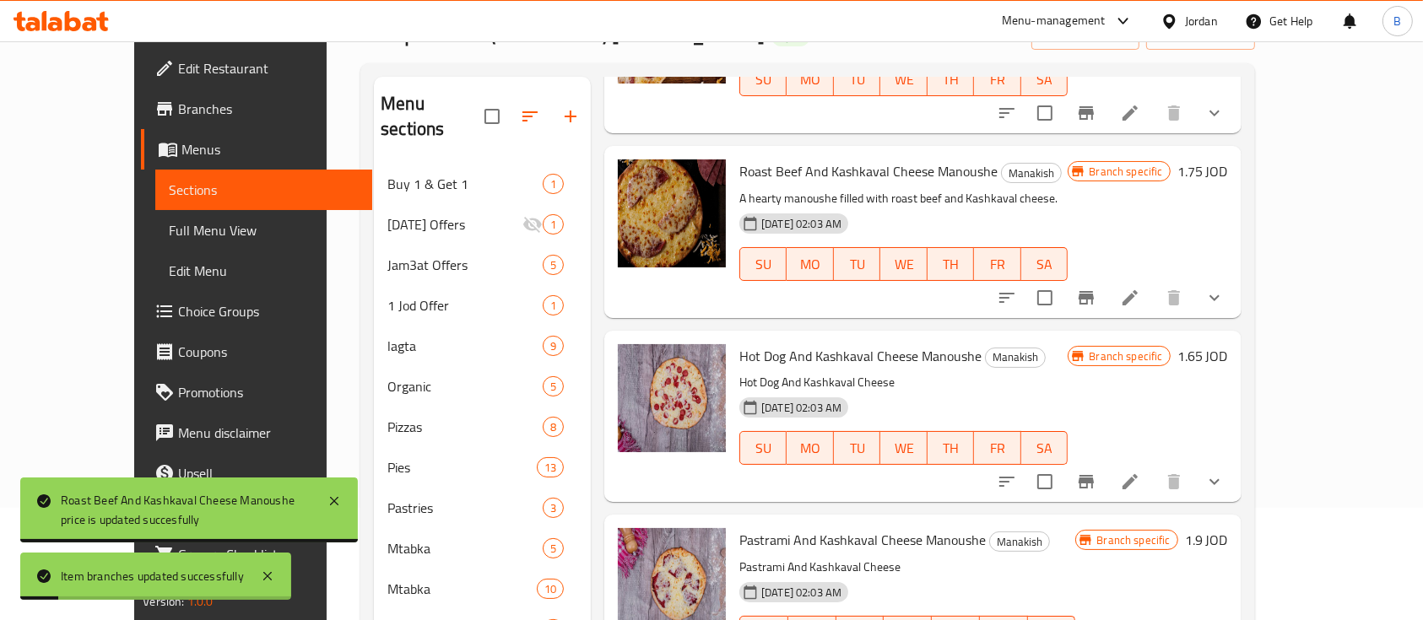
scroll to position [224, 0]
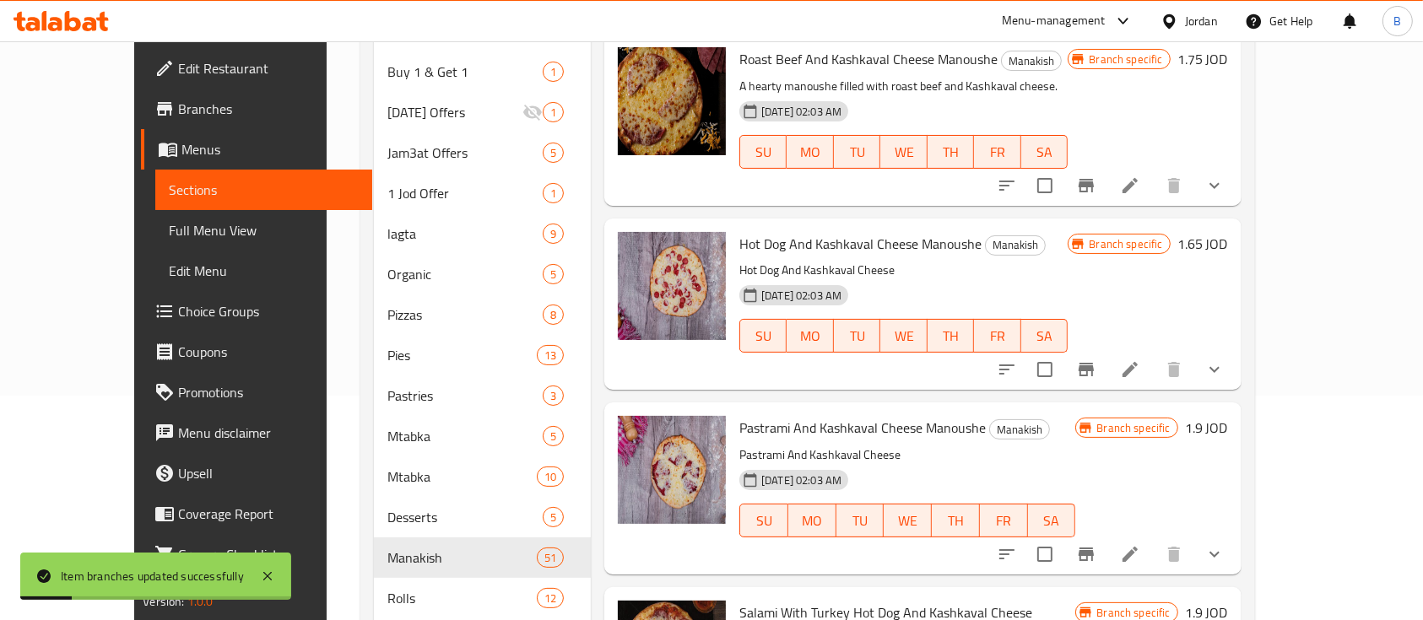
click at [1228, 232] on h6 "1.65 JOD" at bounding box center [1202, 244] width 51 height 24
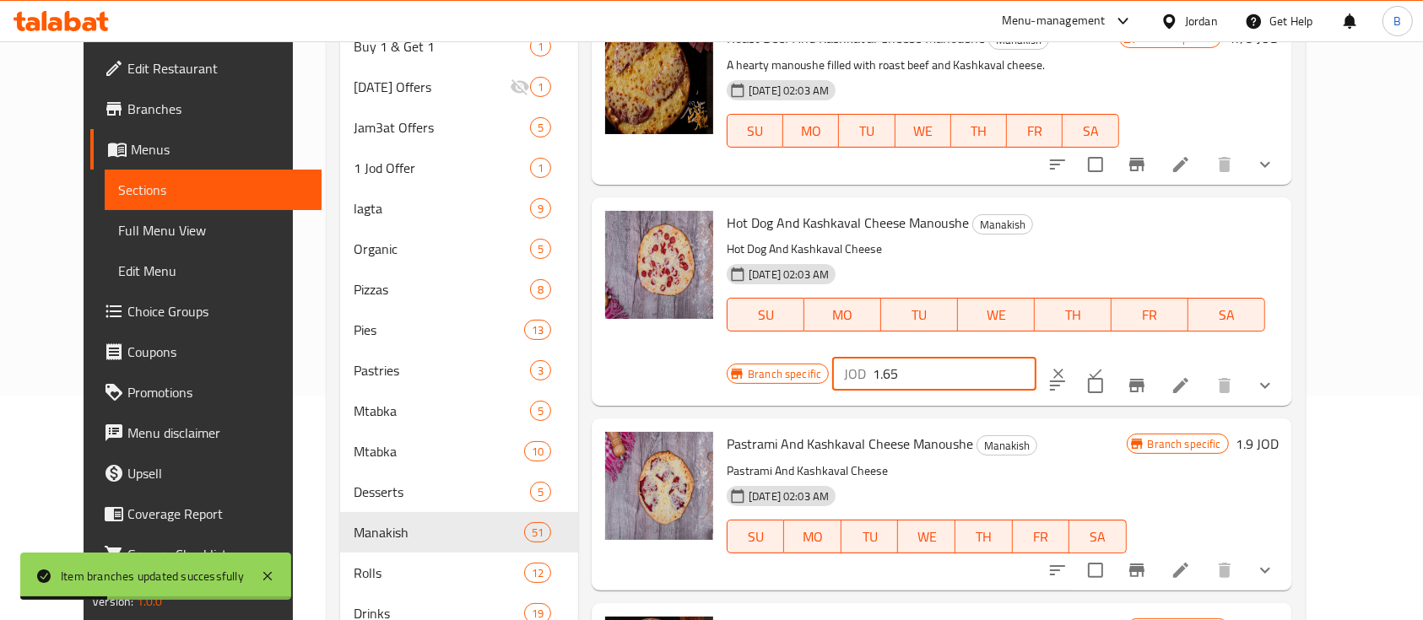
click at [1036, 357] on input "1.65" at bounding box center [955, 374] width 164 height 34
click at [1104, 365] on icon "ok" at bounding box center [1095, 373] width 17 height 17
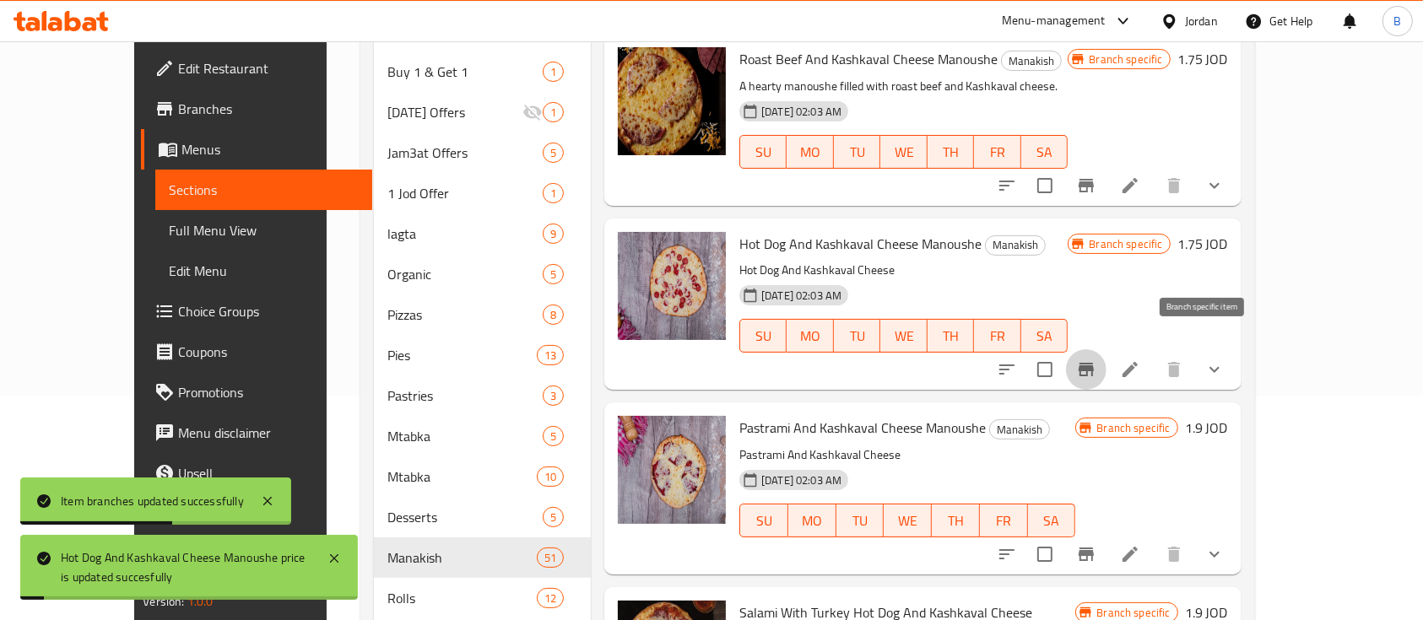
click at [1094, 363] on icon "Branch-specific-item" at bounding box center [1085, 370] width 15 height 14
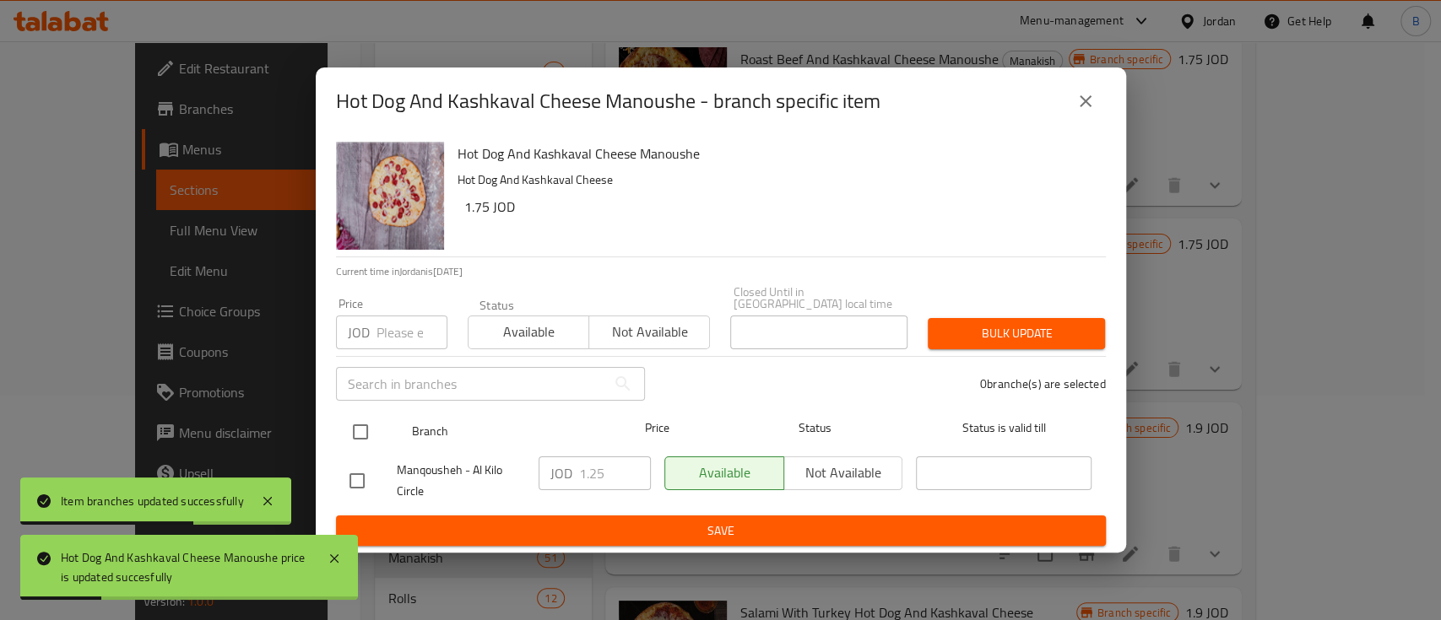
click at [351, 418] on input "checkbox" at bounding box center [360, 431] width 35 height 35
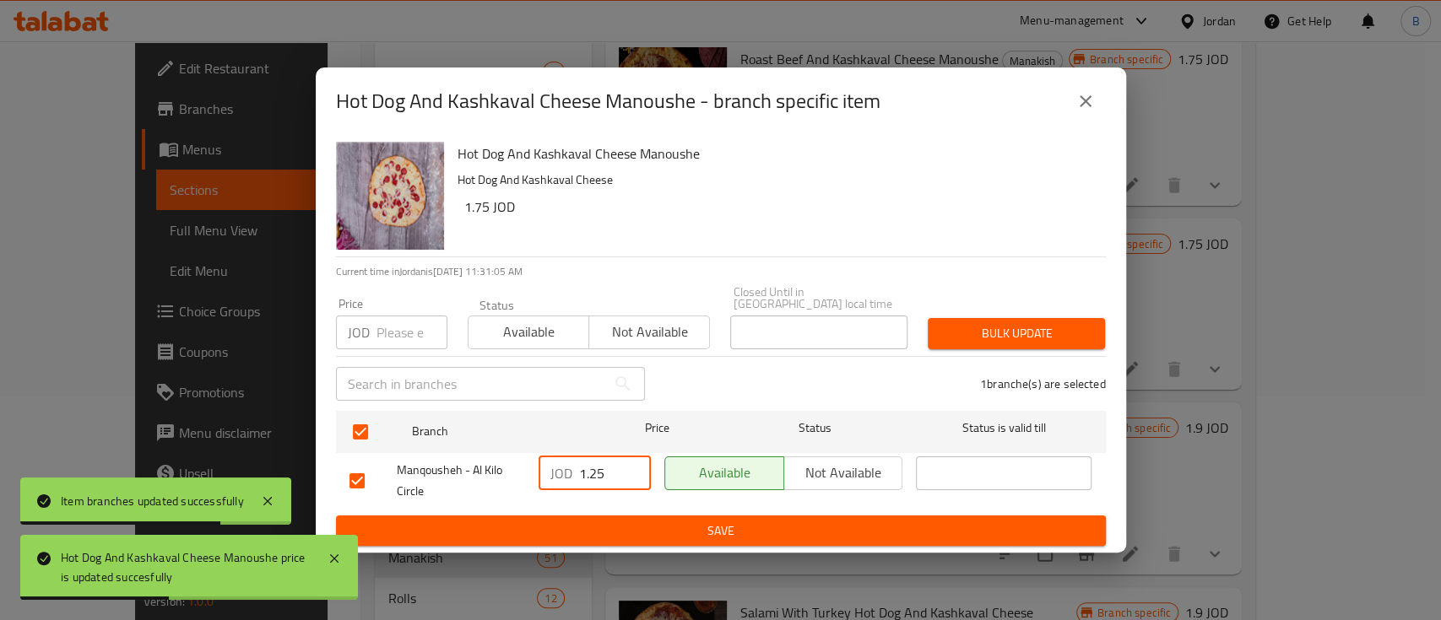
click at [595, 467] on input "1.25" at bounding box center [615, 474] width 72 height 34
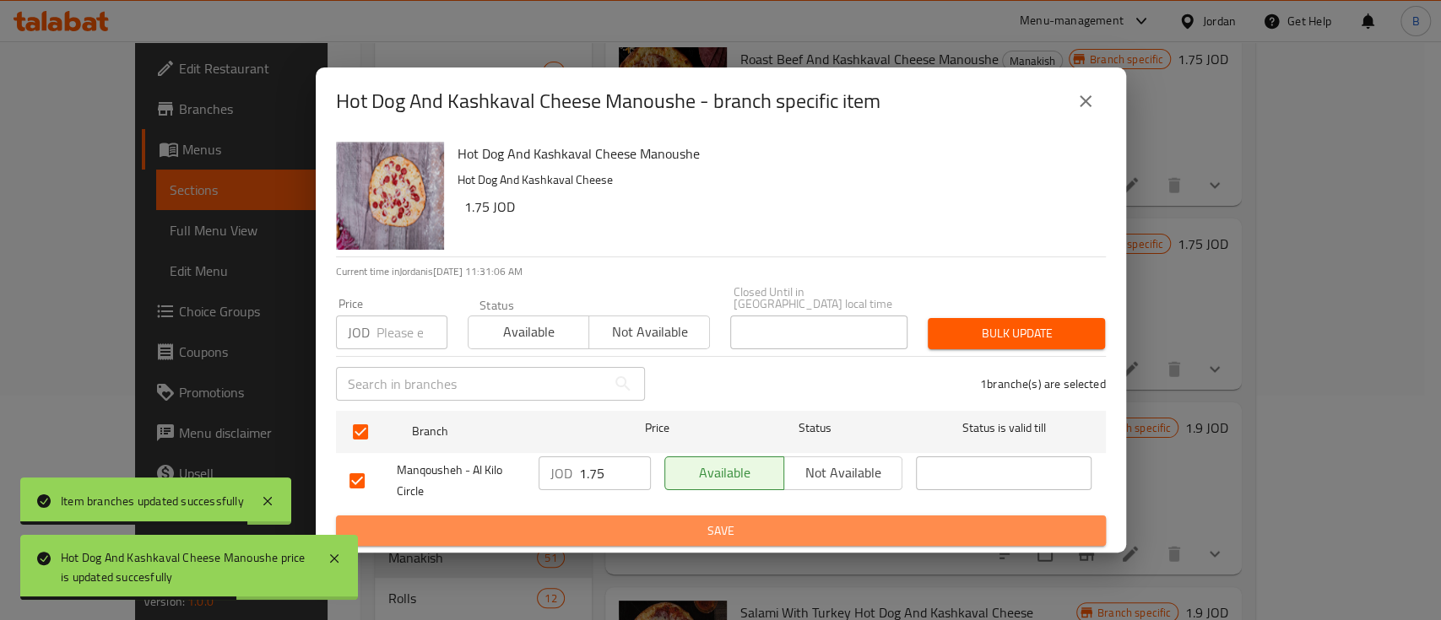
click at [770, 523] on span "Save" at bounding box center [720, 531] width 743 height 21
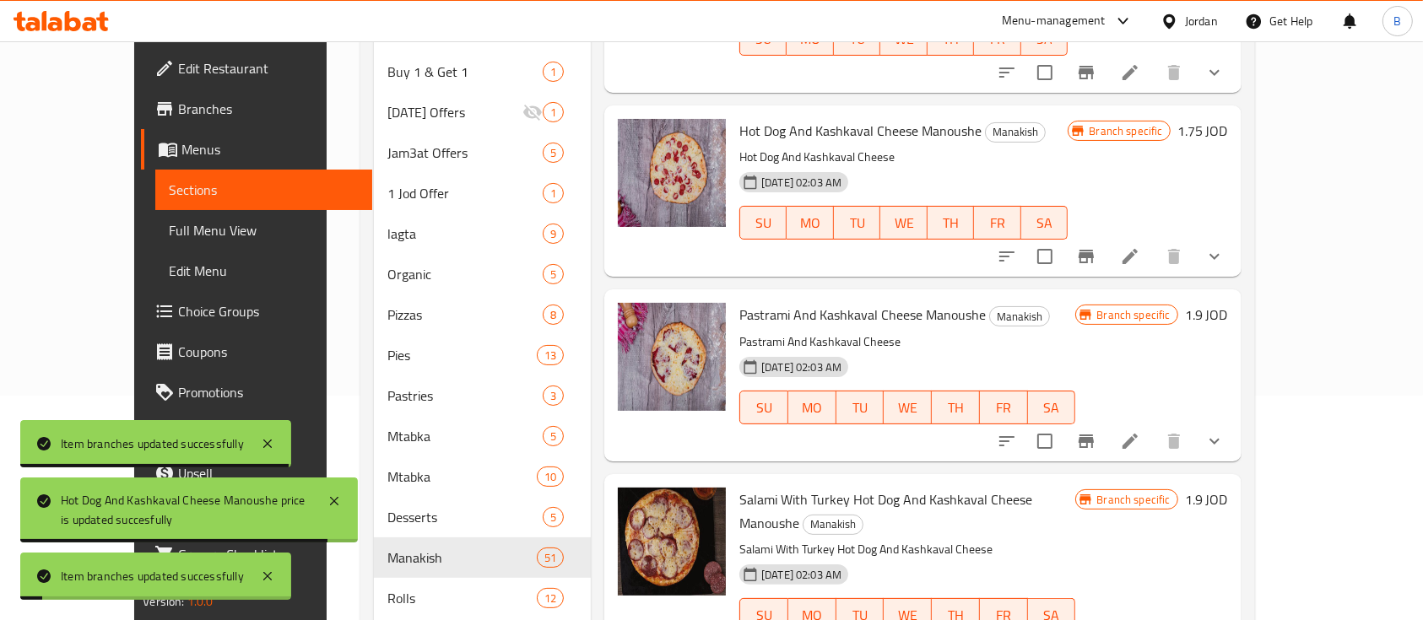
scroll to position [2813, 0]
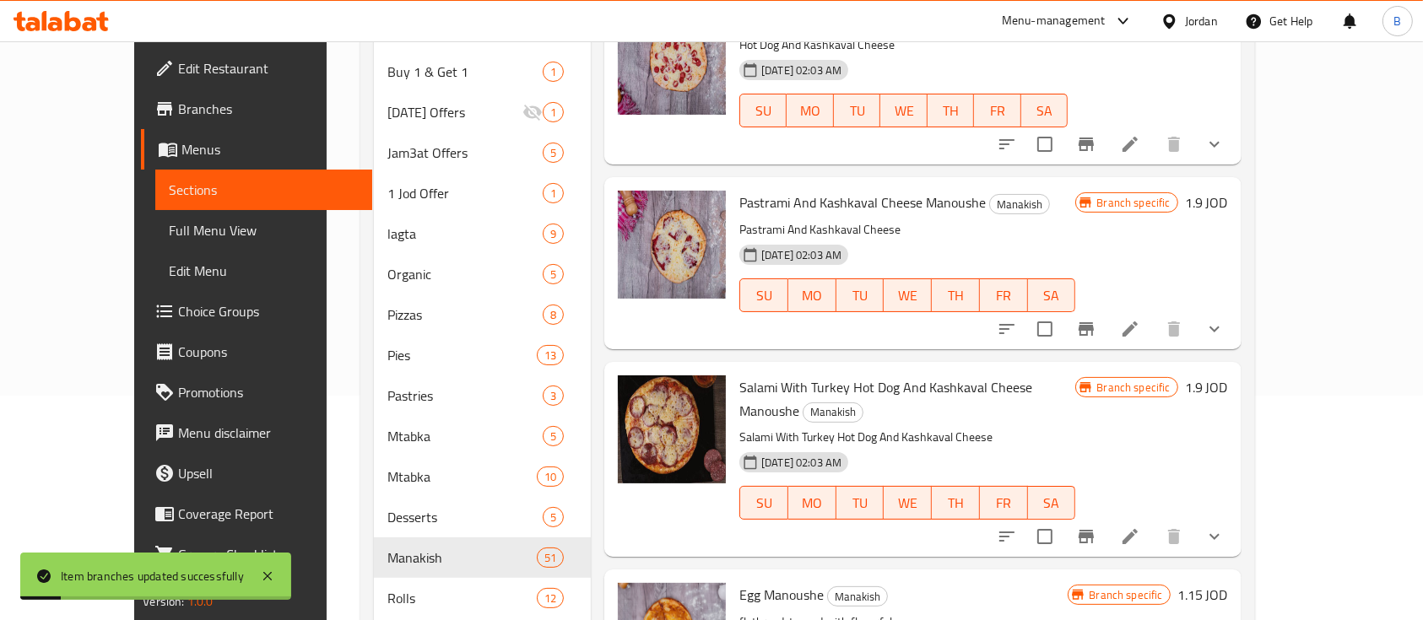
click at [1228, 191] on h6 "1.9 JOD" at bounding box center [1206, 203] width 43 height 24
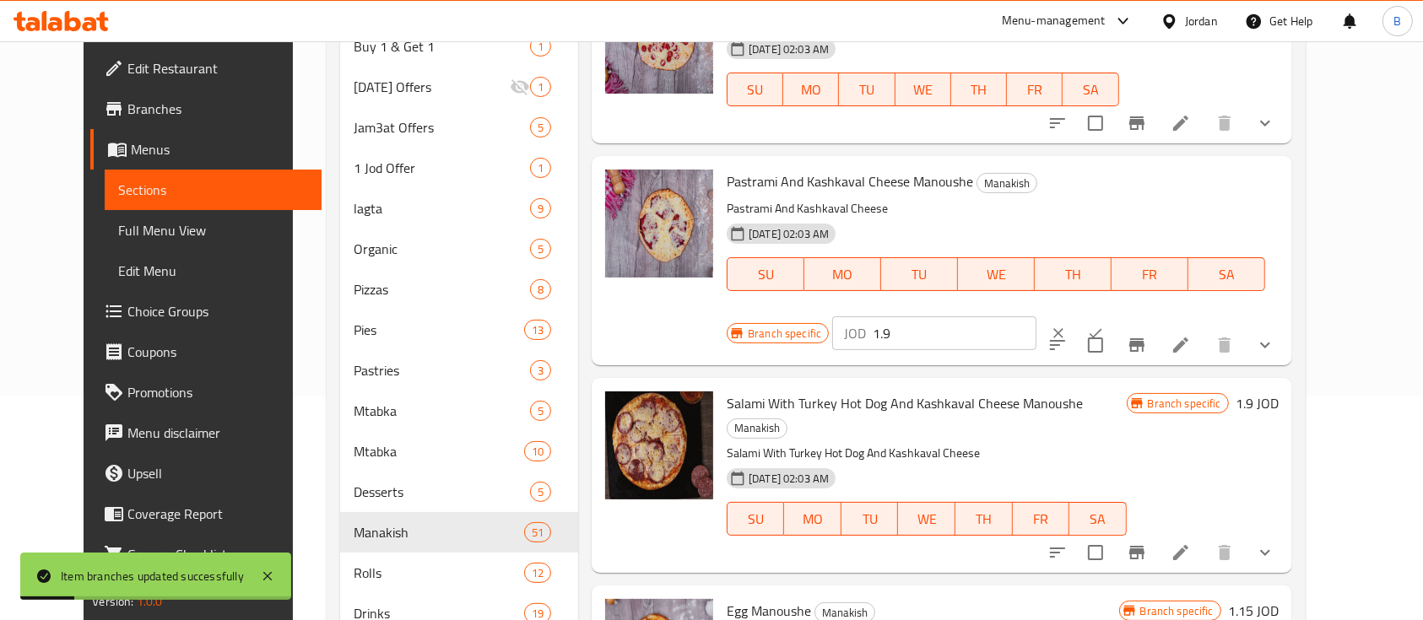
drag, startPoint x: 1181, startPoint y: 190, endPoint x: 1014, endPoint y: 215, distance: 169.8
click at [1014, 315] on div "Branch specific JOD 1.9 ​" at bounding box center [933, 333] width 412 height 37
click at [1104, 325] on icon "ok" at bounding box center [1095, 333] width 17 height 17
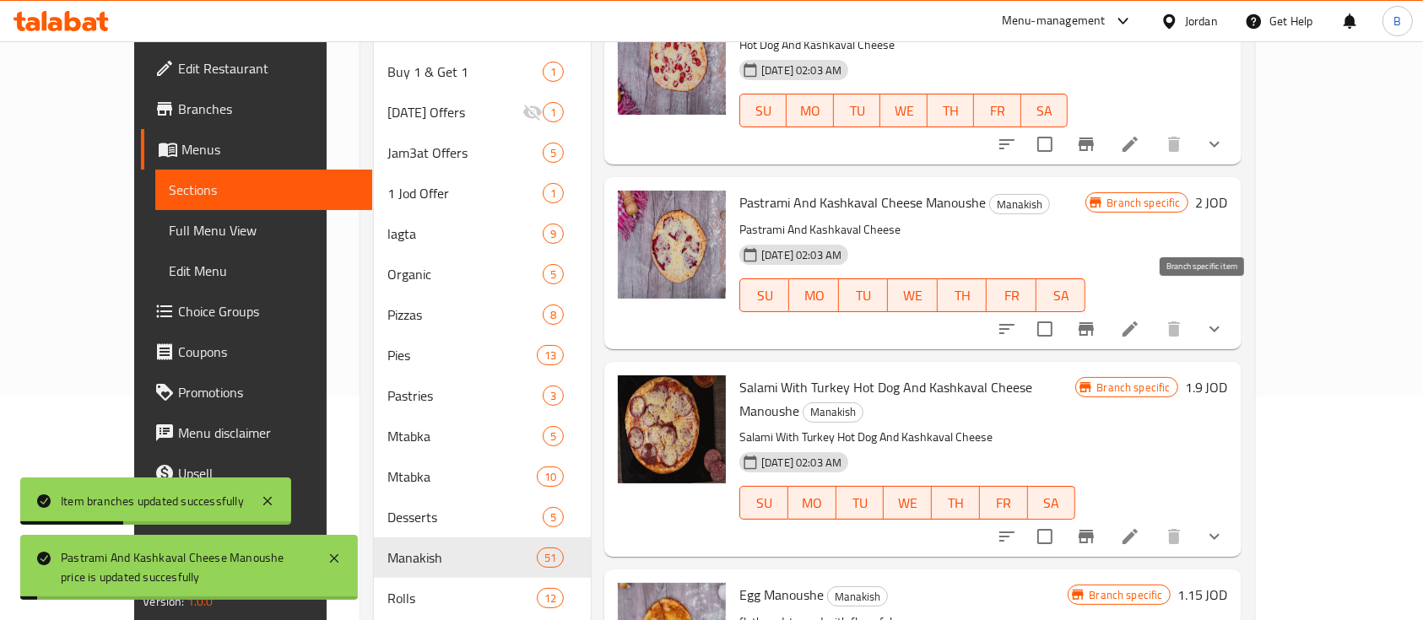
click at [1094, 322] on icon "Branch-specific-item" at bounding box center [1085, 329] width 15 height 14
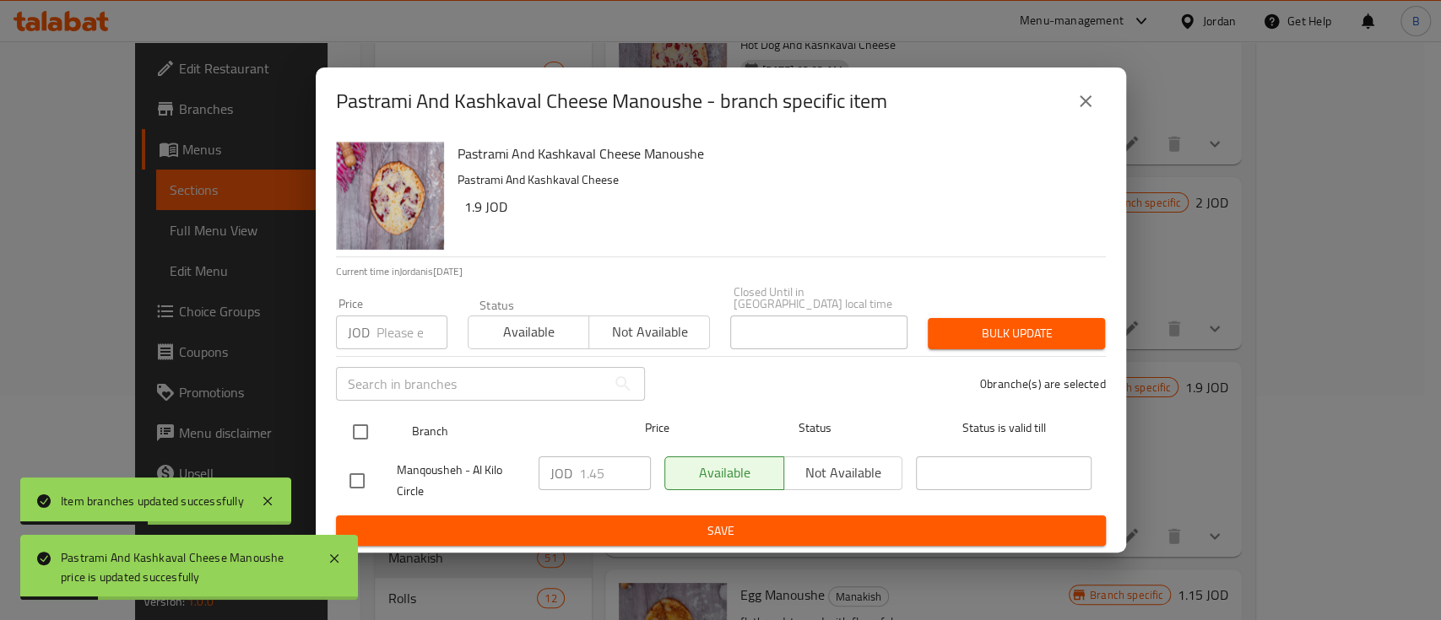
click at [357, 420] on input "checkbox" at bounding box center [360, 431] width 35 height 35
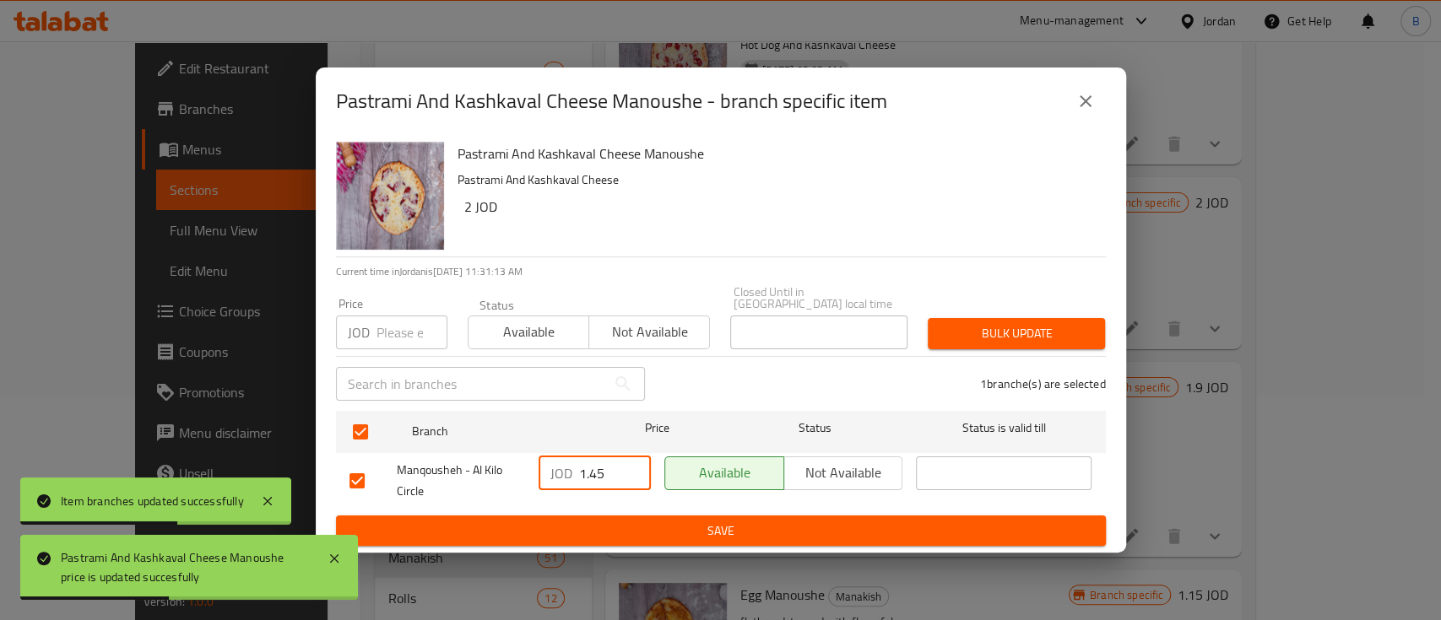
drag, startPoint x: 614, startPoint y: 468, endPoint x: 505, endPoint y: 489, distance: 110.1
click at [507, 488] on div "Manqousheh - Al Kilo Circle JOD 1.45 ​ Available Not available ​" at bounding box center [721, 481] width 756 height 62
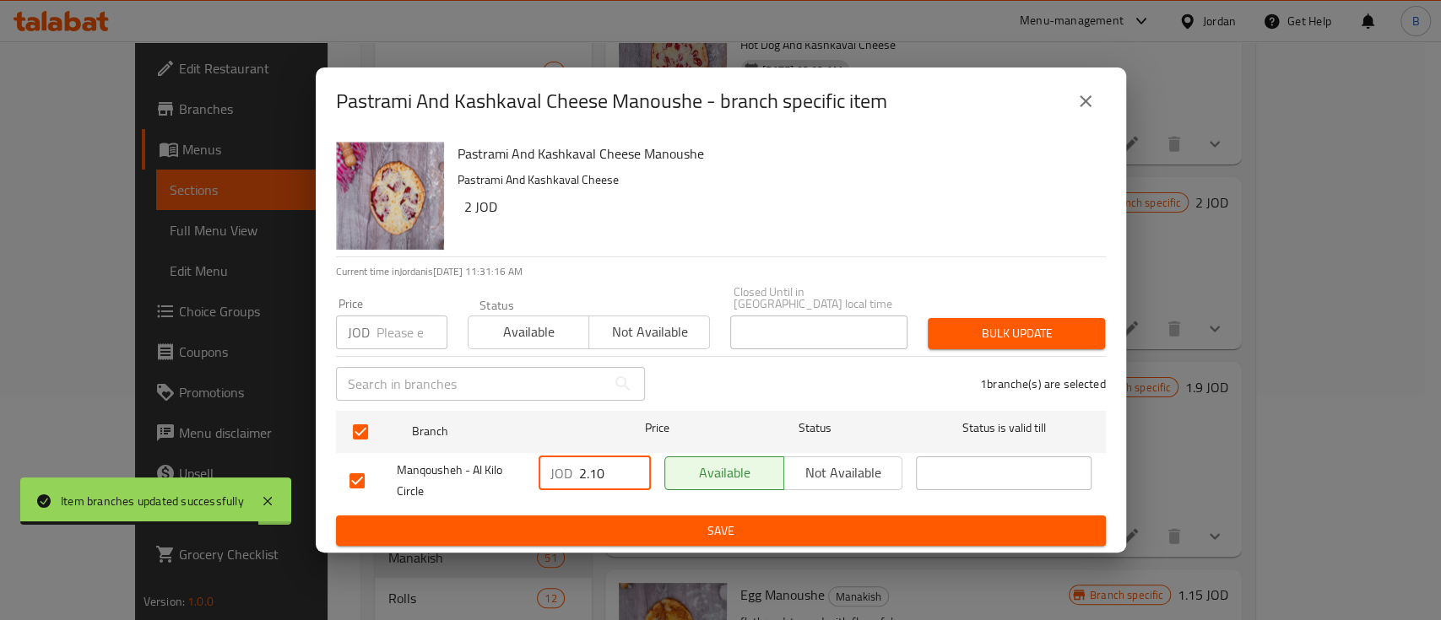
drag, startPoint x: 612, startPoint y: 469, endPoint x: 506, endPoint y: 487, distance: 107.0
click at [484, 480] on div "Manqousheh - Al Kilo Circle JOD 2.10 ​ Available Not available ​" at bounding box center [721, 481] width 756 height 62
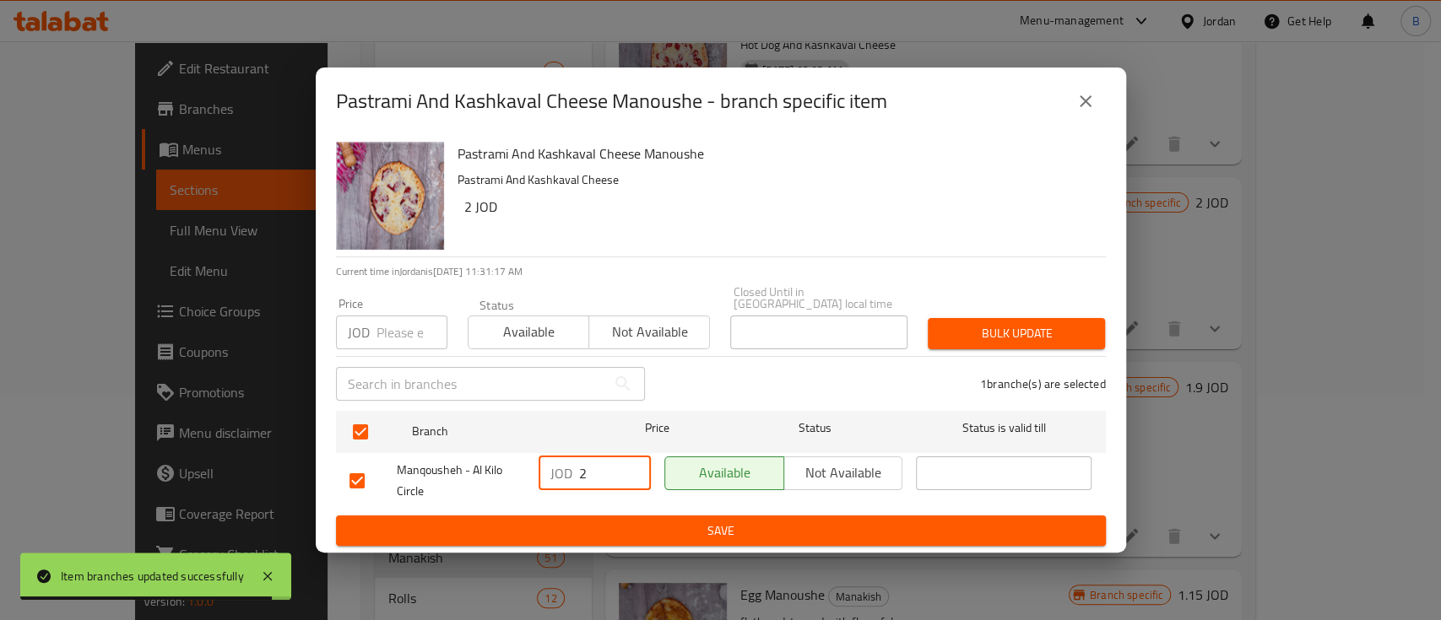
click at [634, 525] on span "Save" at bounding box center [720, 531] width 743 height 21
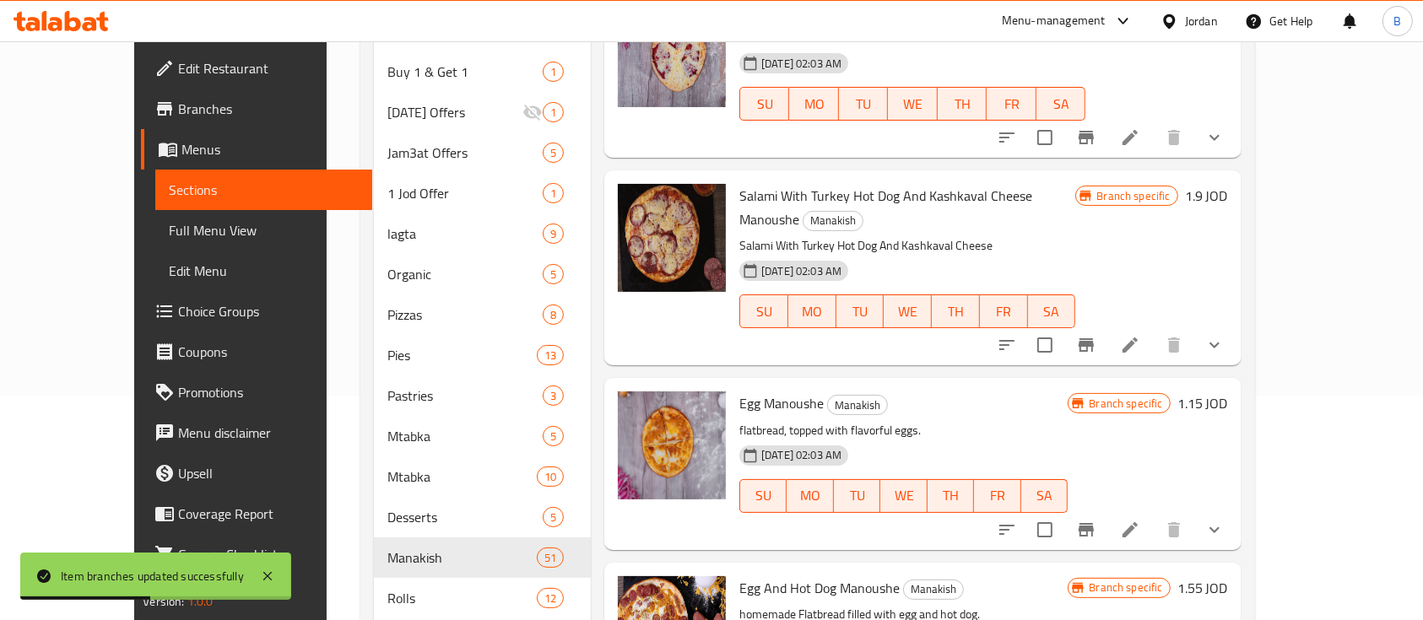
scroll to position [3038, 0]
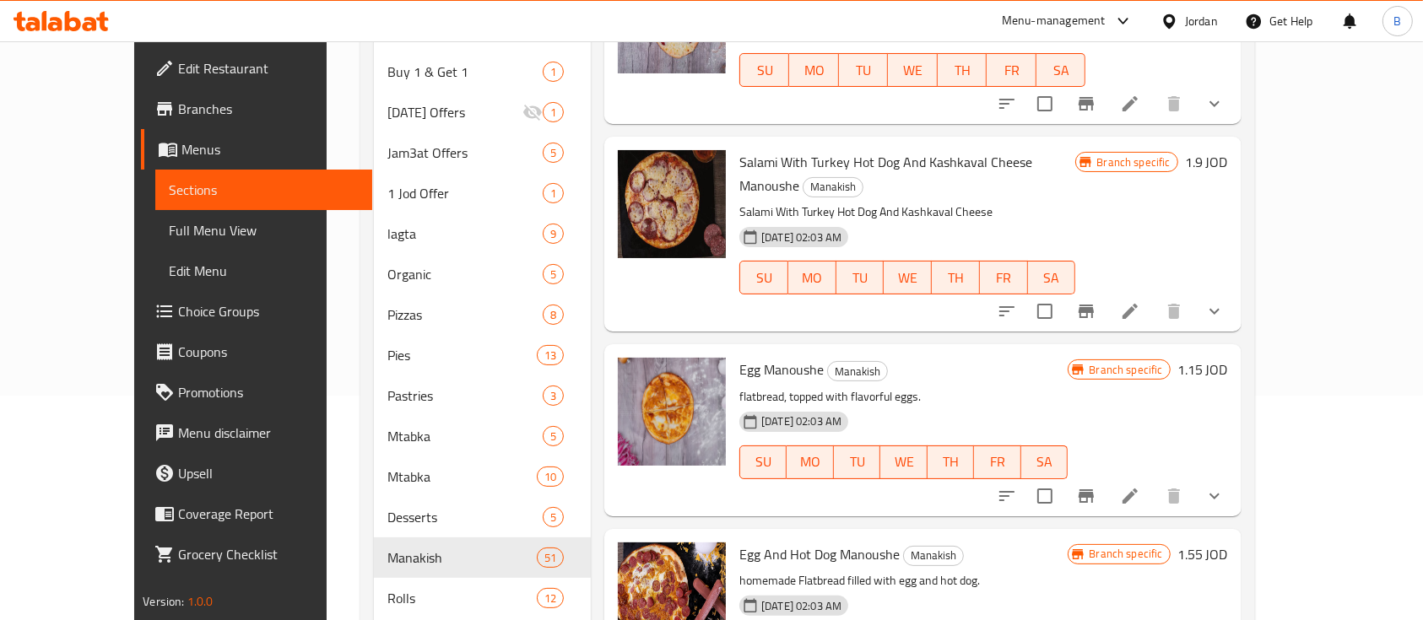
click at [1228, 150] on h6 "1.9 JOD" at bounding box center [1206, 162] width 43 height 24
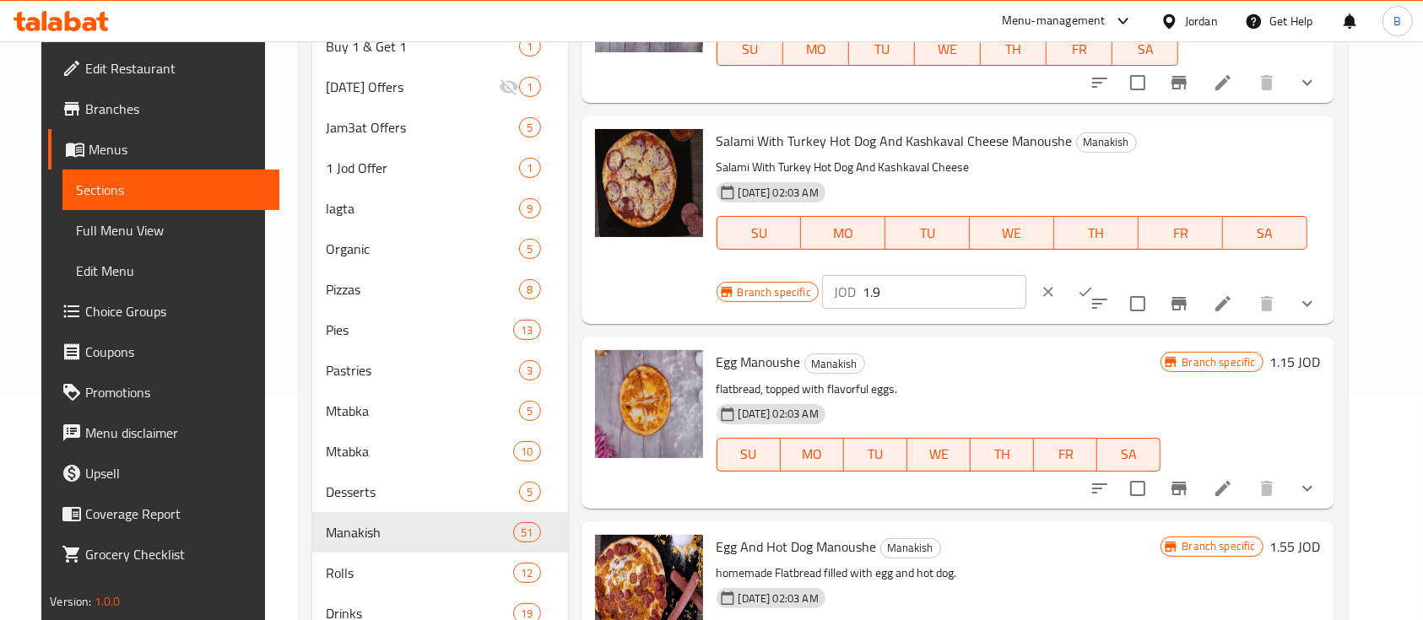
drag, startPoint x: 1149, startPoint y: 154, endPoint x: 932, endPoint y: 118, distance: 220.6
click at [1026, 275] on div "JOD 1.9 ​" at bounding box center [924, 292] width 204 height 34
click at [1128, 273] on div "JOD 2 ​" at bounding box center [975, 291] width 306 height 37
click at [1067, 273] on button "clear" at bounding box center [1048, 291] width 37 height 37
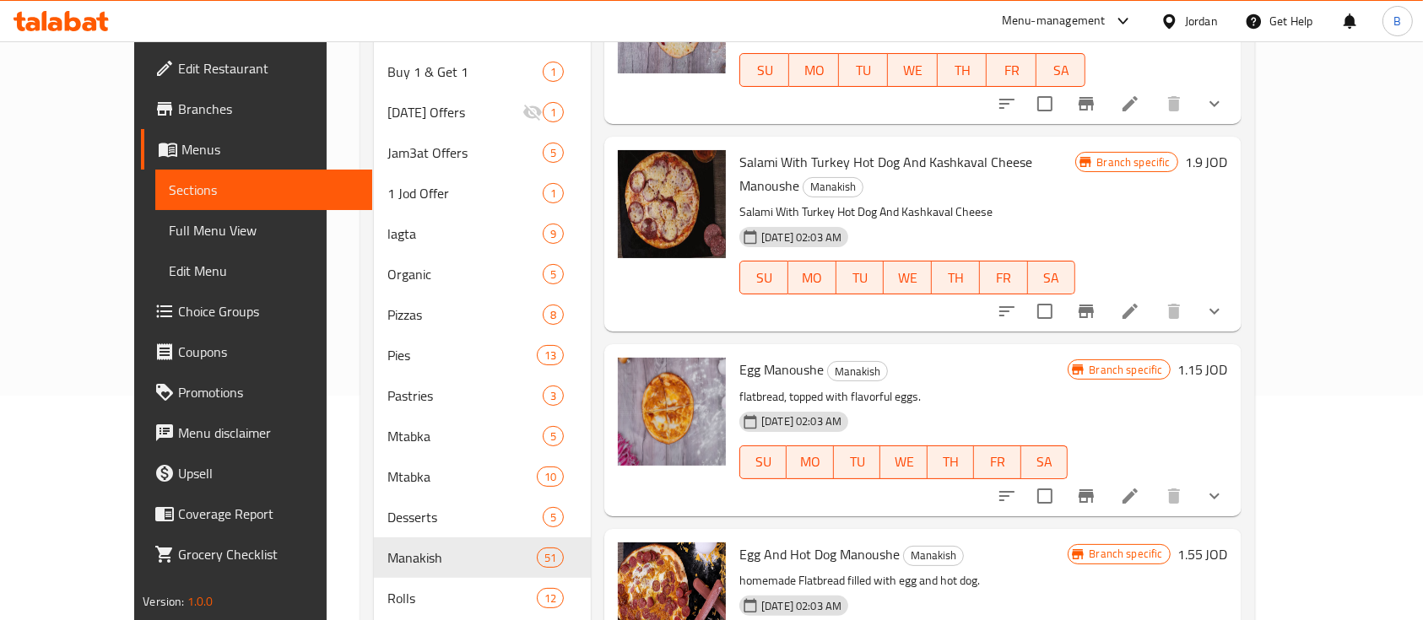
click at [1228, 150] on h6 "1.9 JOD" at bounding box center [1206, 162] width 43 height 24
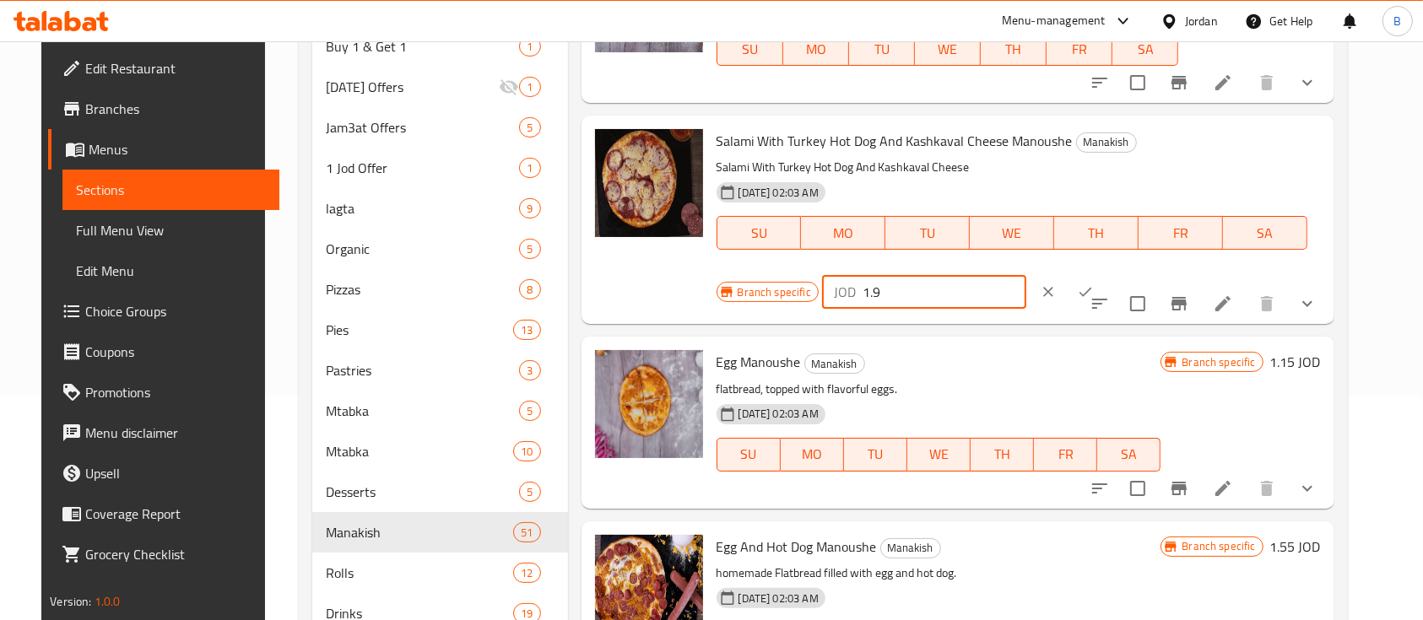
drag, startPoint x: 1170, startPoint y: 138, endPoint x: 1047, endPoint y: 143, distance: 123.3
click at [1026, 275] on div "JOD 1.9 ​" at bounding box center [924, 292] width 204 height 34
click at [1094, 284] on icon "ok" at bounding box center [1085, 292] width 17 height 17
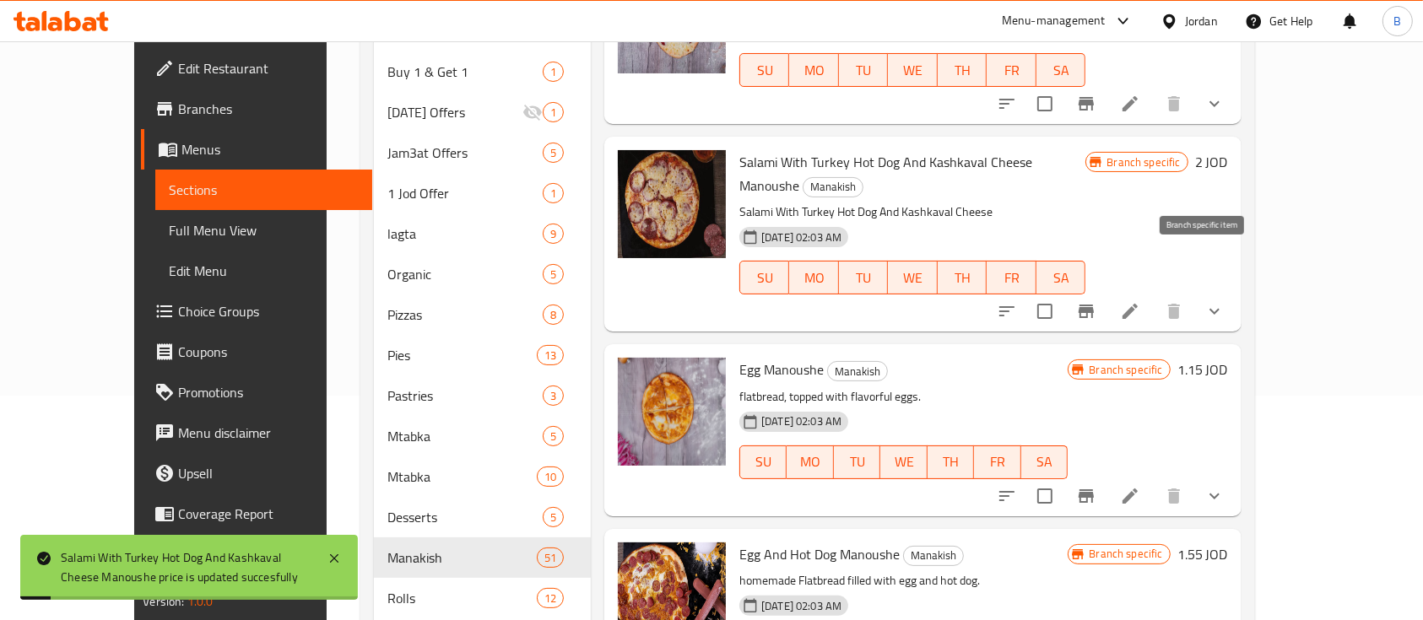
click at [1106, 291] on button "Branch-specific-item" at bounding box center [1086, 311] width 41 height 41
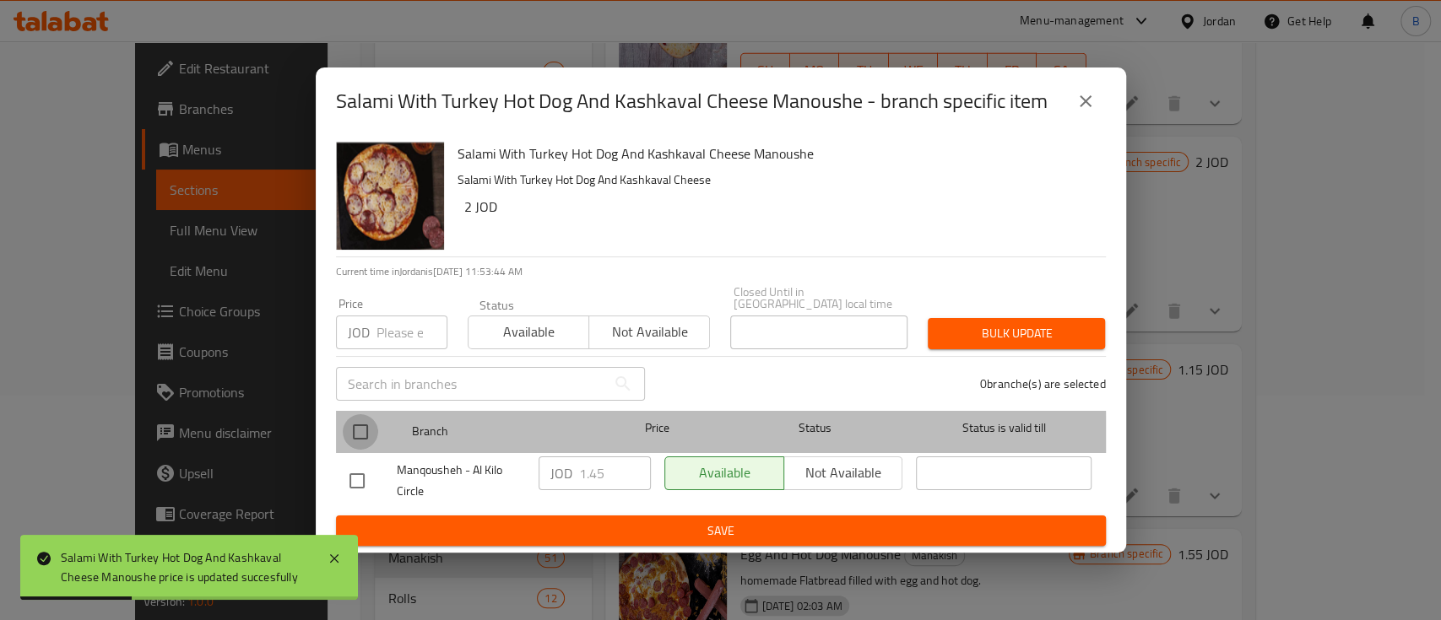
click at [369, 429] on input "checkbox" at bounding box center [360, 431] width 35 height 35
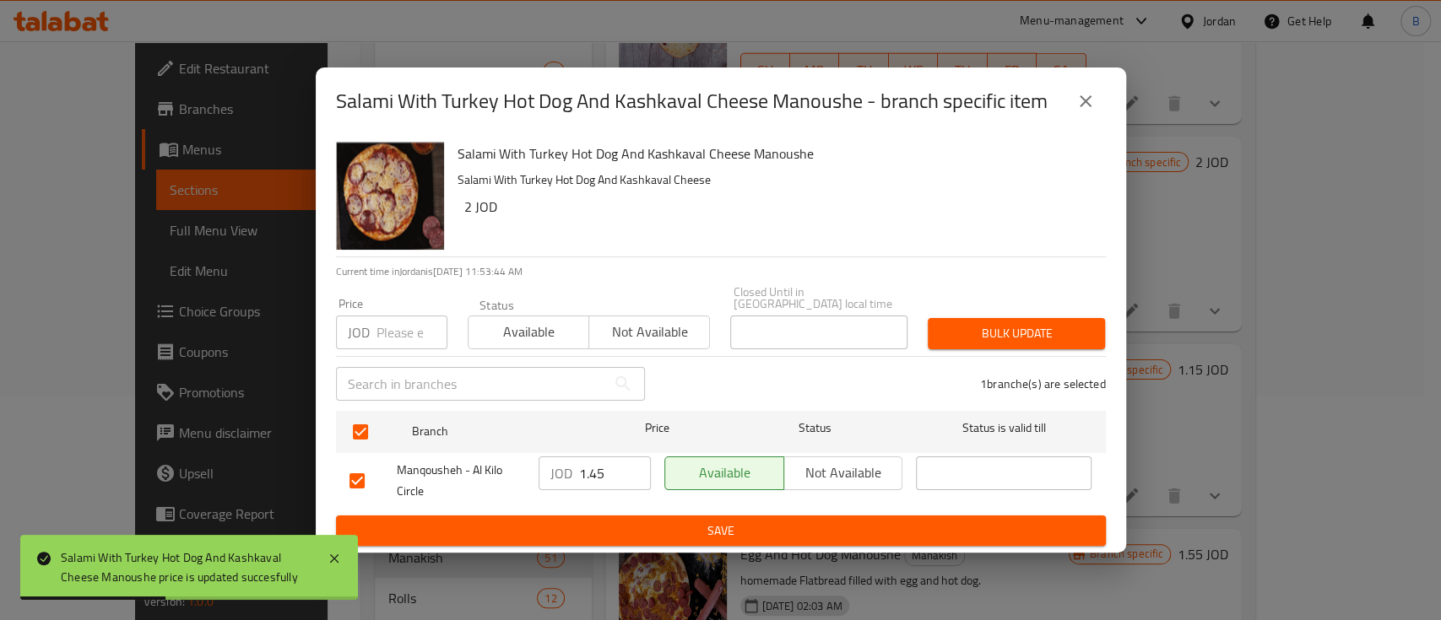
drag, startPoint x: 605, startPoint y: 468, endPoint x: 494, endPoint y: 476, distance: 111.7
click at [532, 476] on div "JOD 1.45 ​" at bounding box center [595, 481] width 126 height 62
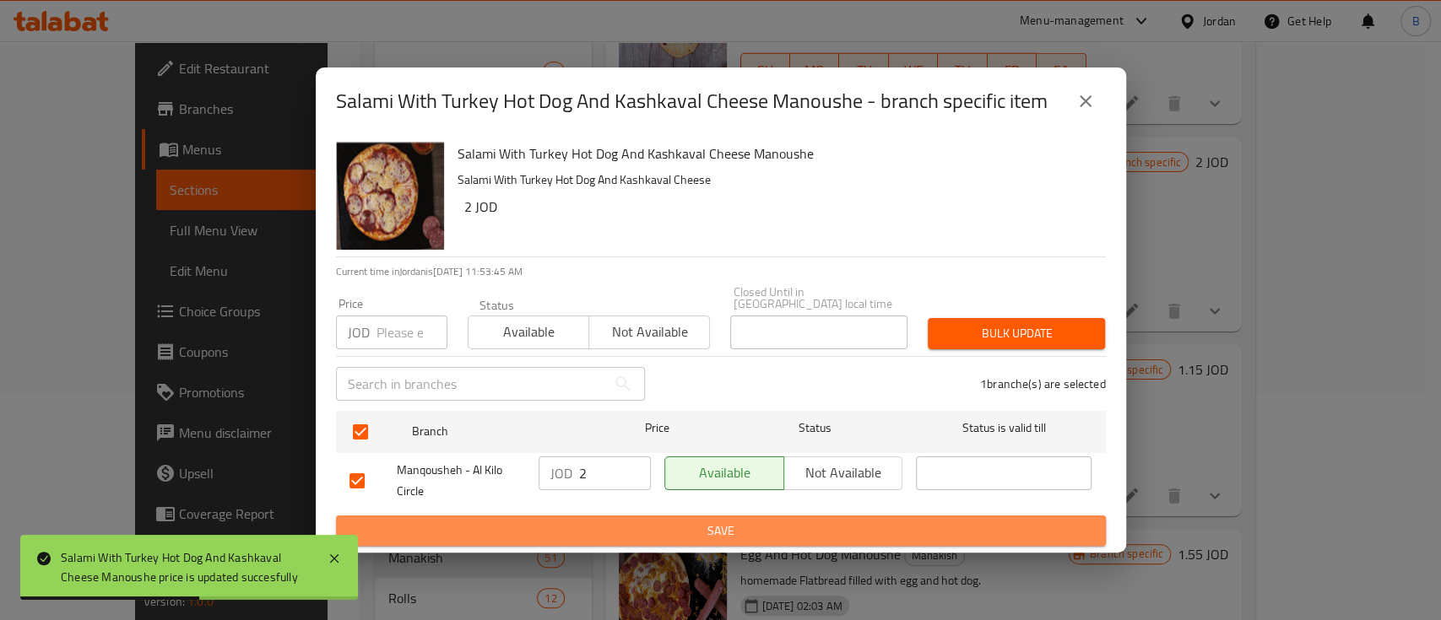
click at [572, 524] on span "Save" at bounding box center [720, 531] width 743 height 21
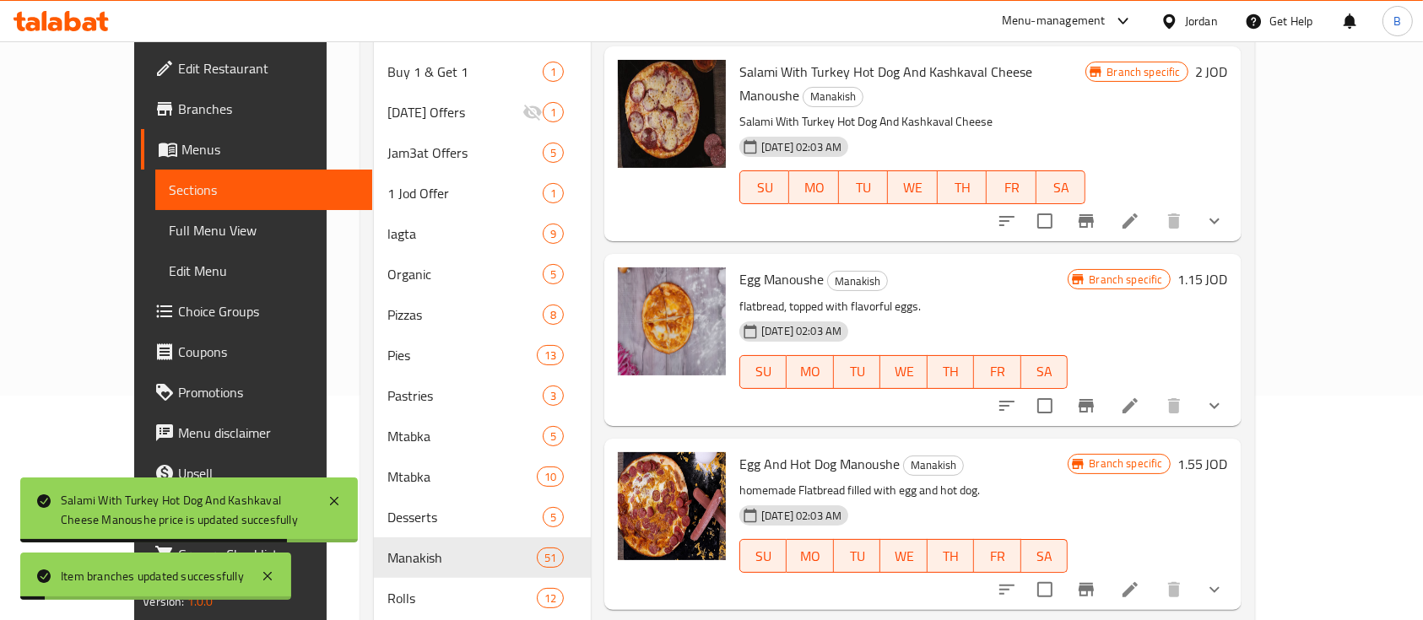
scroll to position [3150, 0]
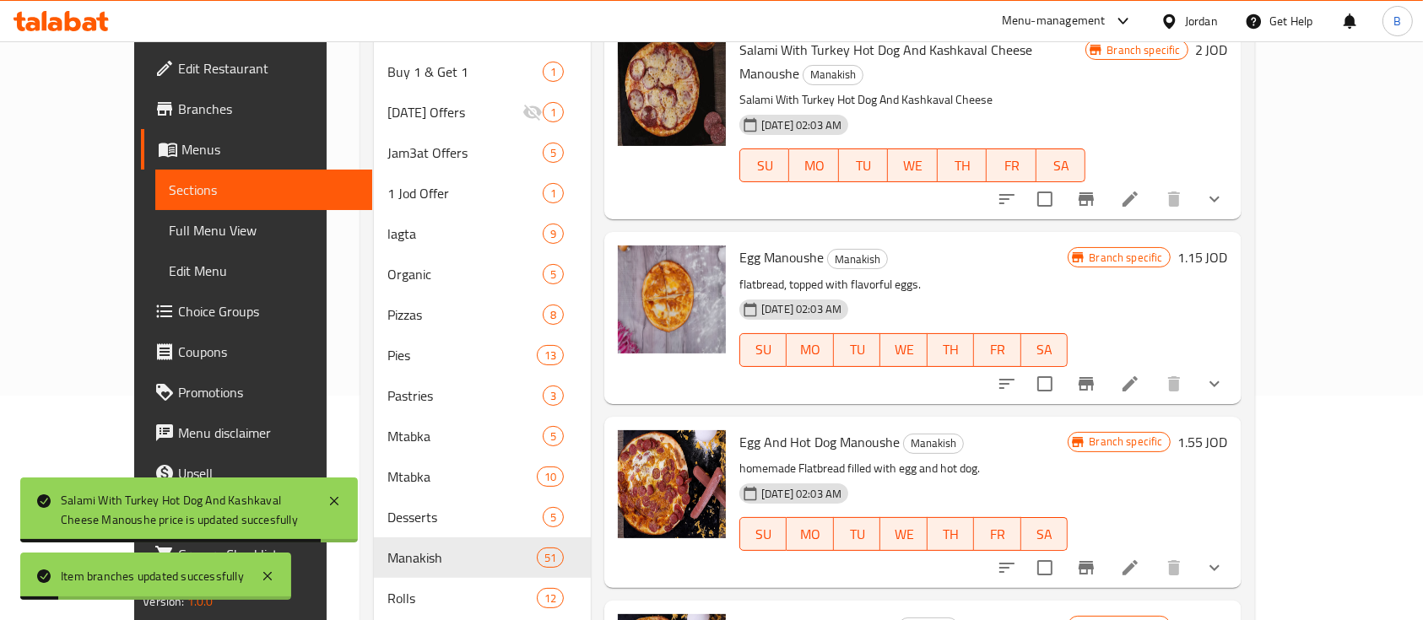
click at [1228, 246] on h6 "1.15 JOD" at bounding box center [1202, 258] width 51 height 24
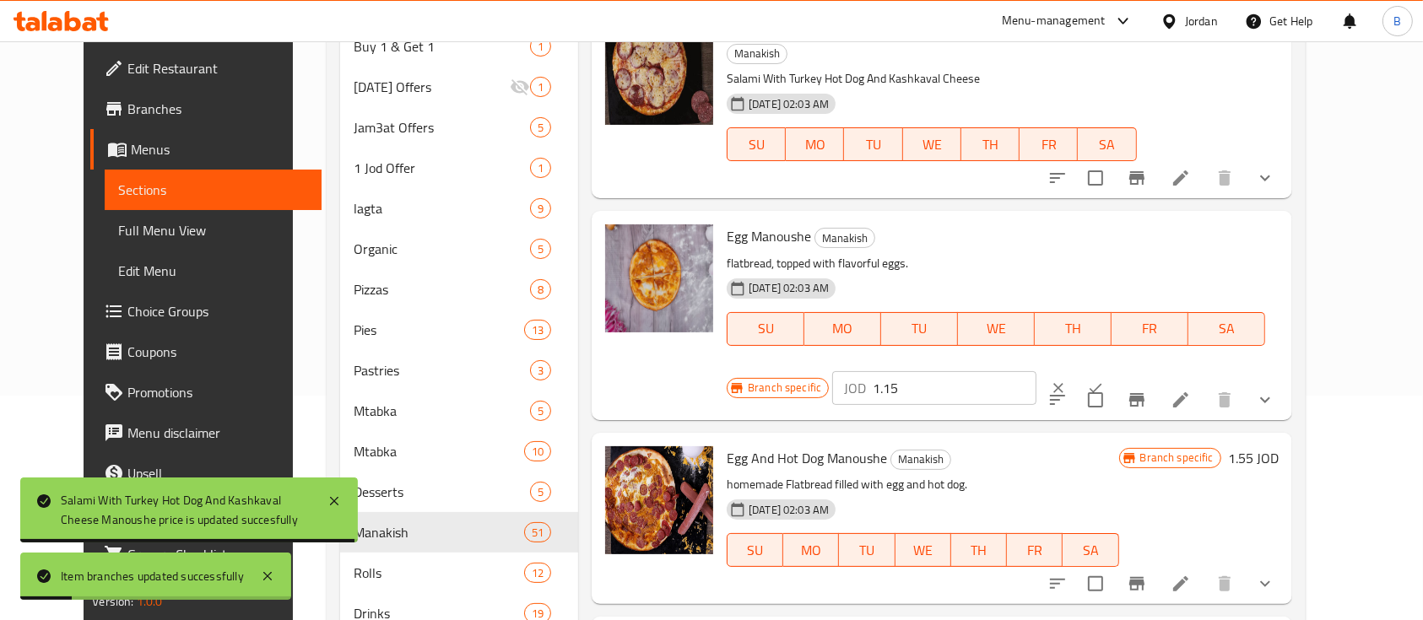
click at [1036, 371] on input "1.15" at bounding box center [955, 388] width 164 height 34
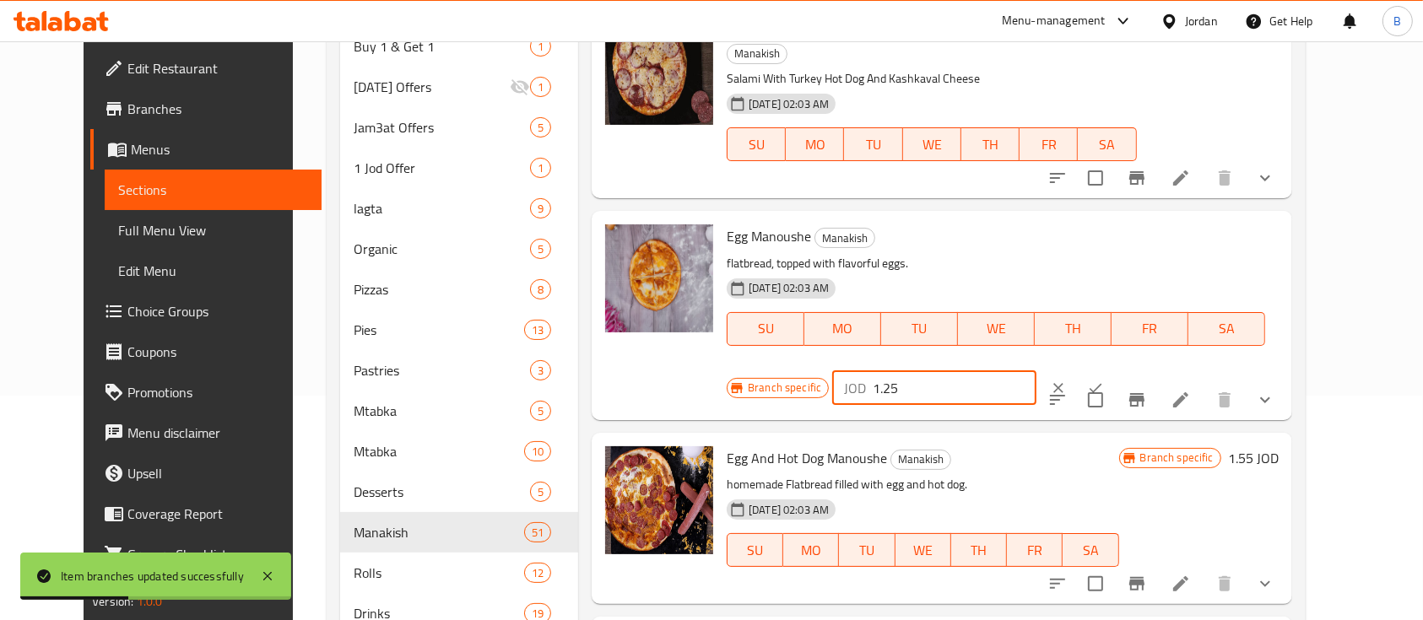
click at [1114, 370] on button "ok" at bounding box center [1095, 388] width 37 height 37
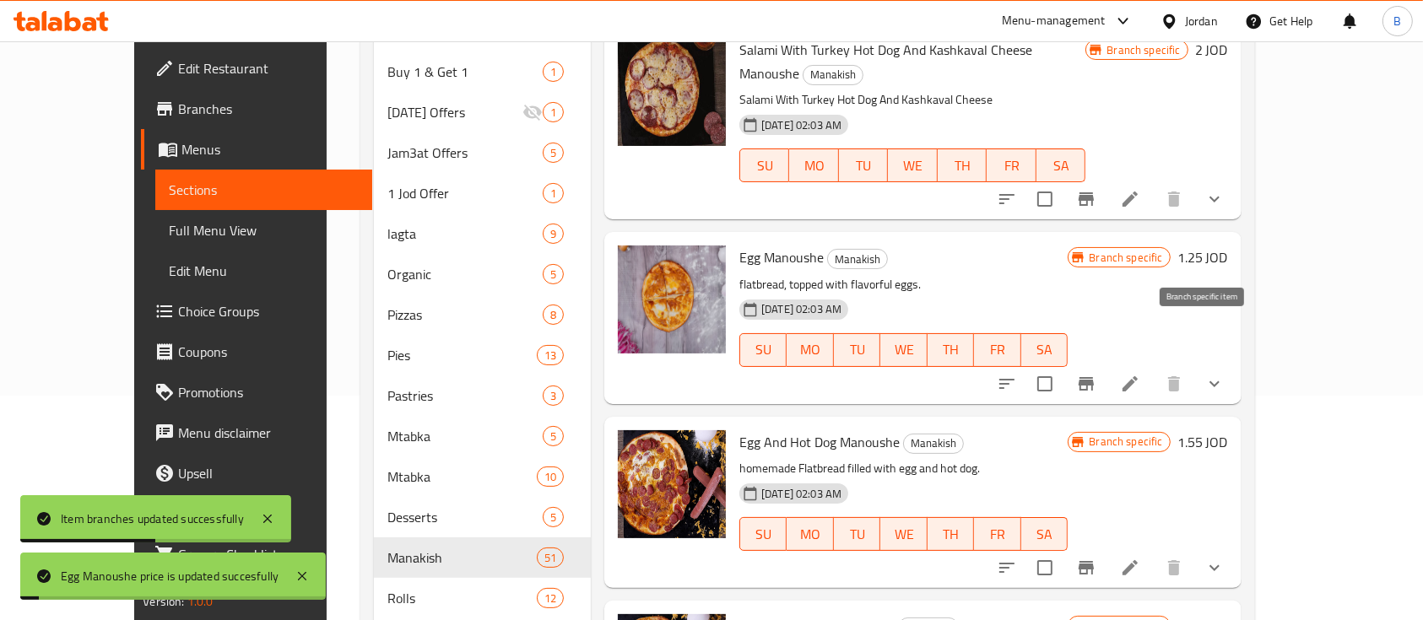
click at [1096, 374] on icon "Branch-specific-item" at bounding box center [1086, 384] width 20 height 20
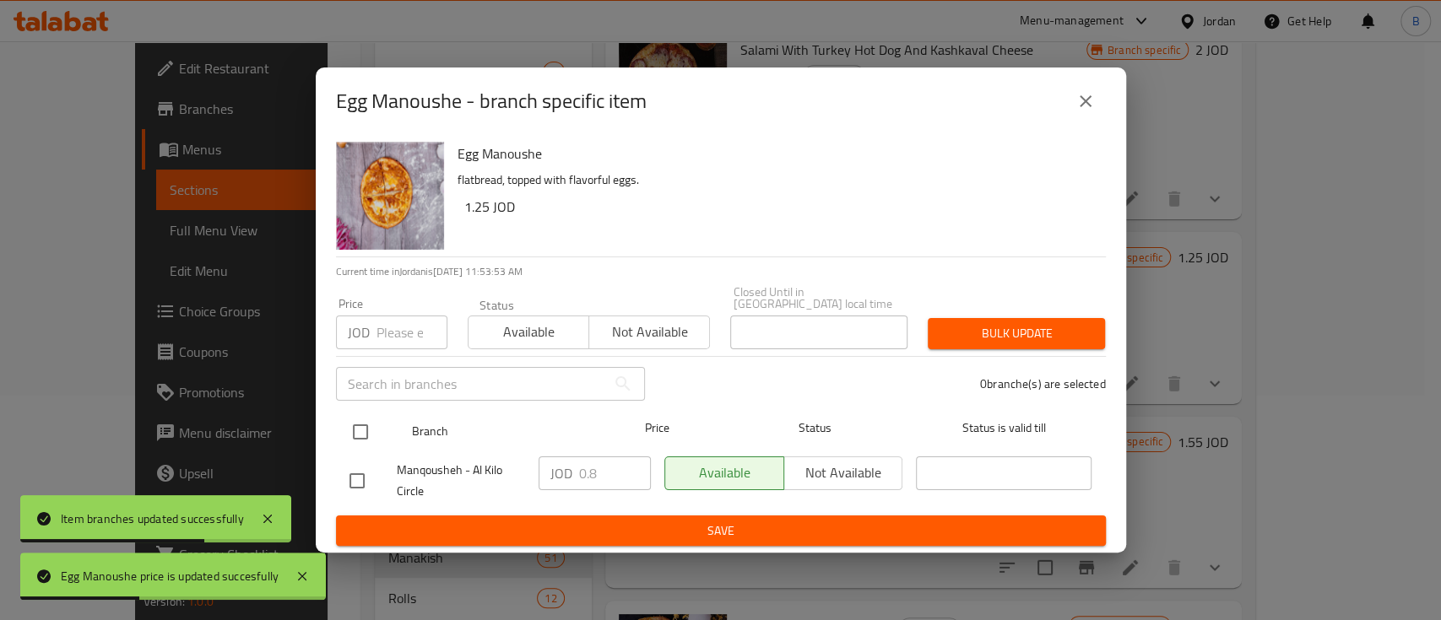
click at [358, 425] on input "checkbox" at bounding box center [360, 431] width 35 height 35
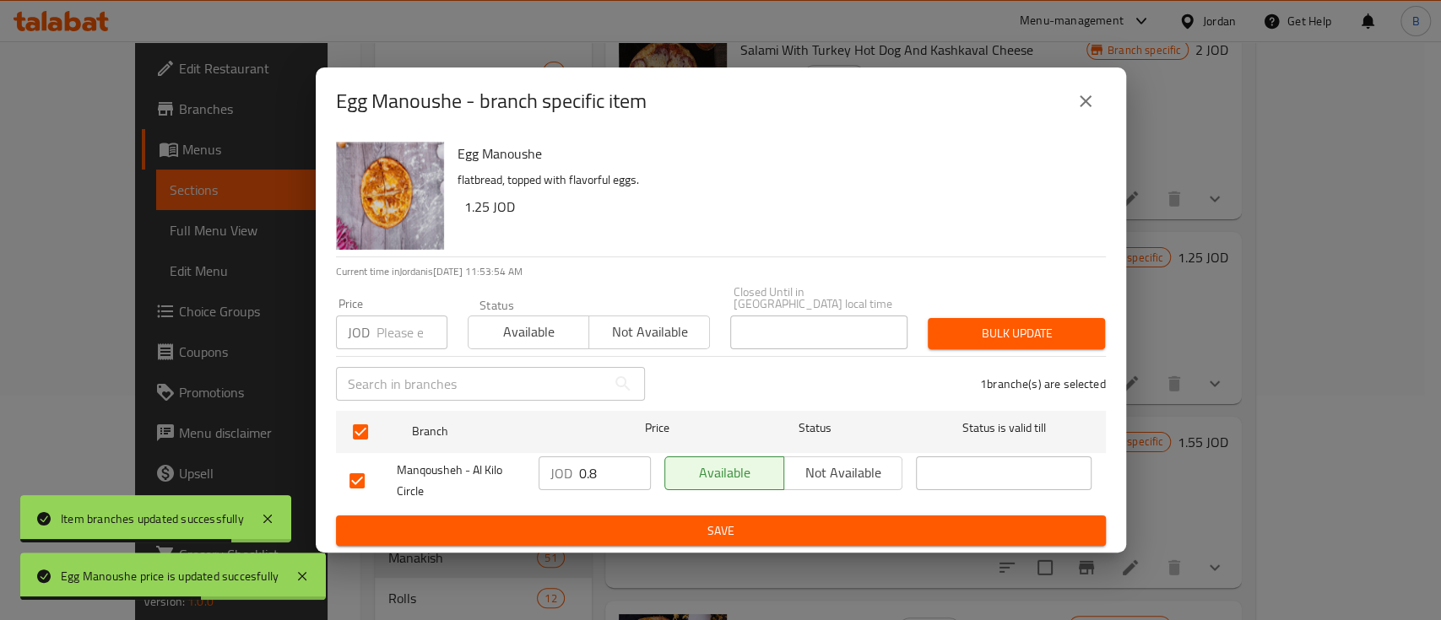
drag, startPoint x: 620, startPoint y: 467, endPoint x: 533, endPoint y: 476, distance: 87.4
click at [533, 476] on div "JOD 0.8 ​" at bounding box center [595, 481] width 126 height 62
click at [648, 523] on span "Save" at bounding box center [720, 531] width 743 height 21
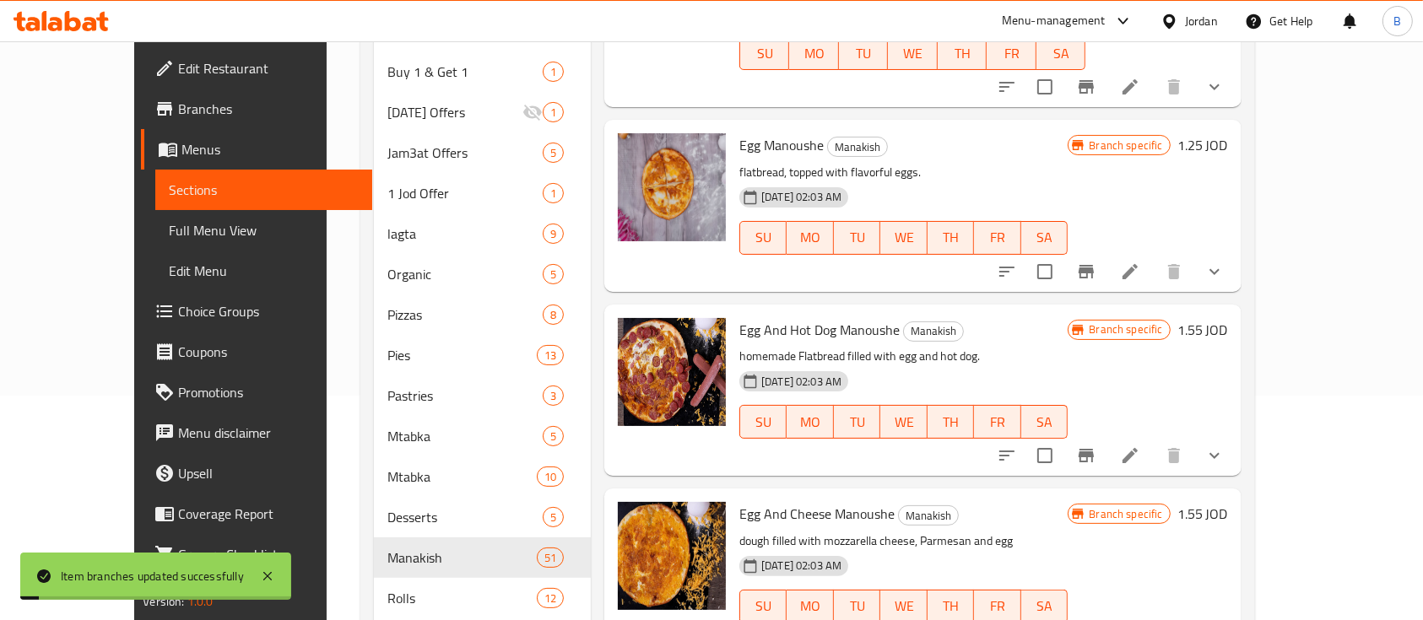
scroll to position [3376, 0]
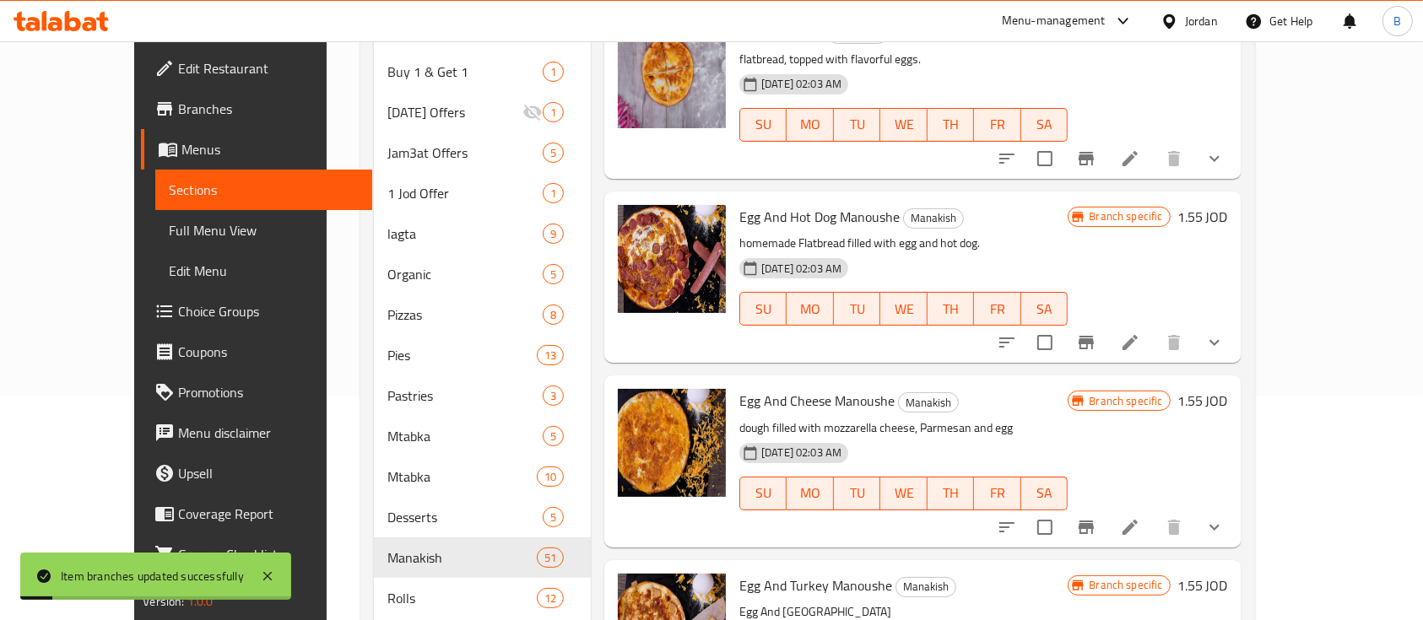
click at [1228, 205] on h6 "1.55 JOD" at bounding box center [1202, 217] width 51 height 24
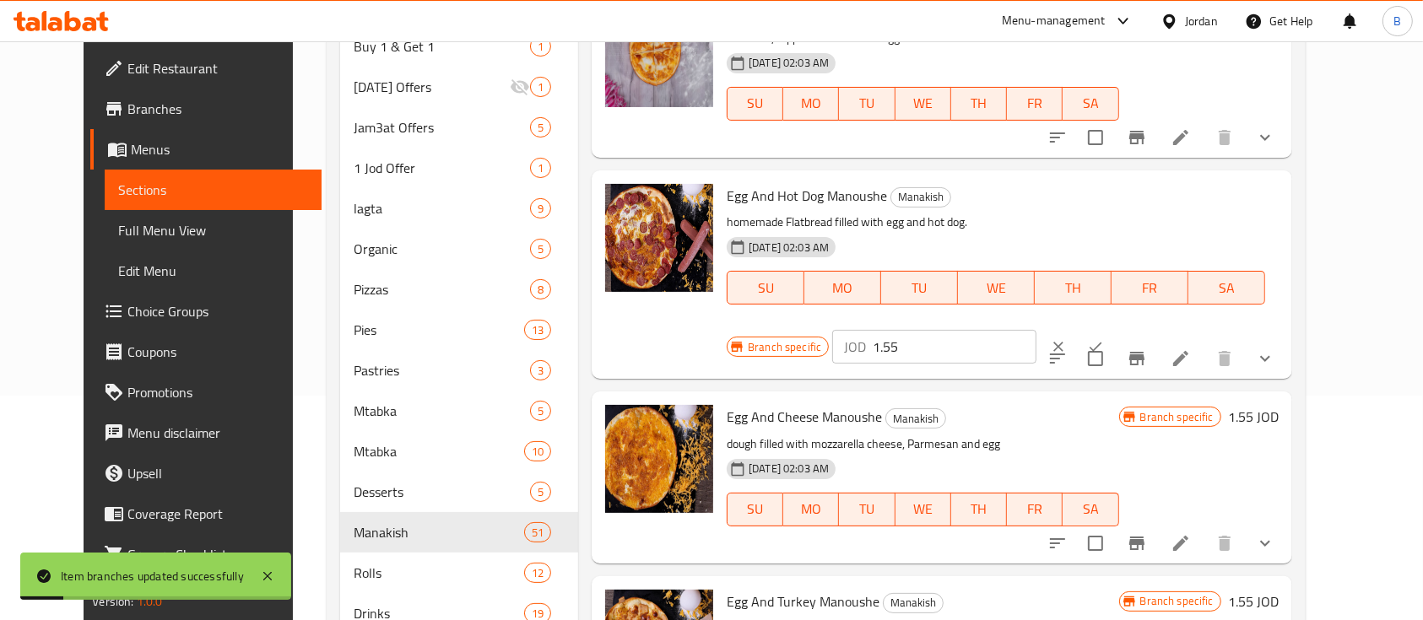
click at [1036, 330] on input "1.55" at bounding box center [955, 347] width 164 height 34
click at [1114, 328] on button "ok" at bounding box center [1095, 346] width 37 height 37
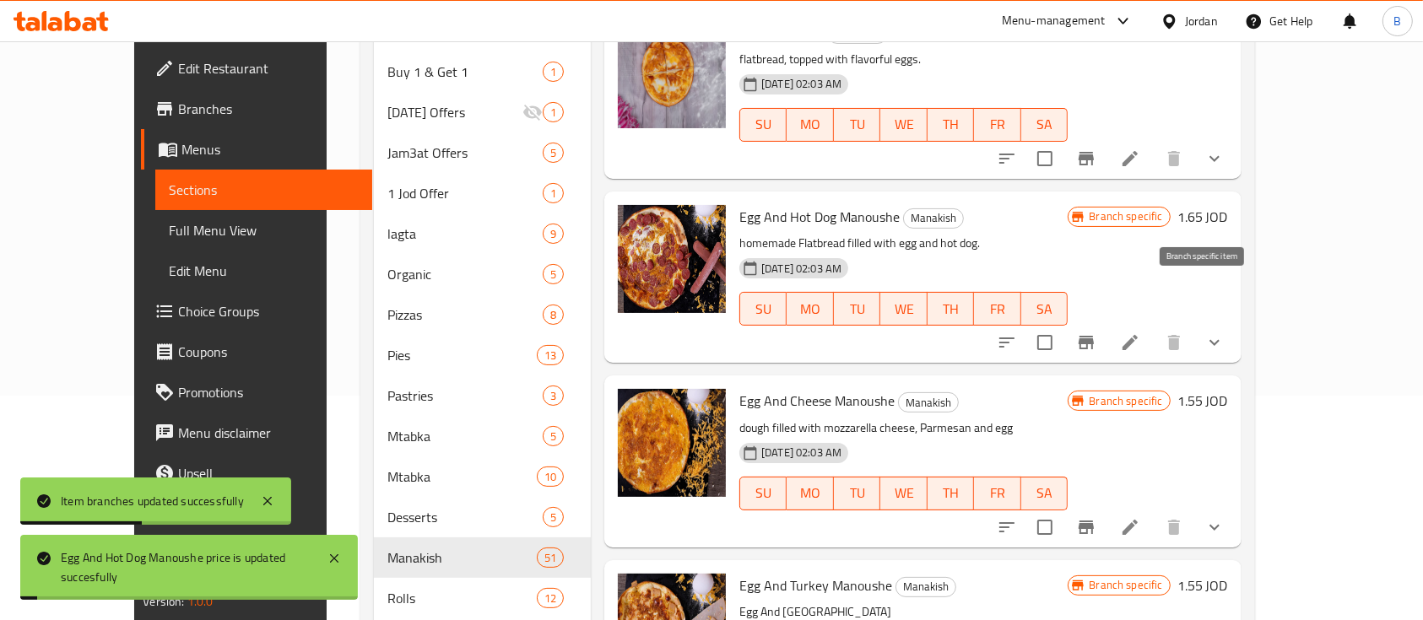
click at [1094, 336] on icon "Branch-specific-item" at bounding box center [1085, 343] width 15 height 14
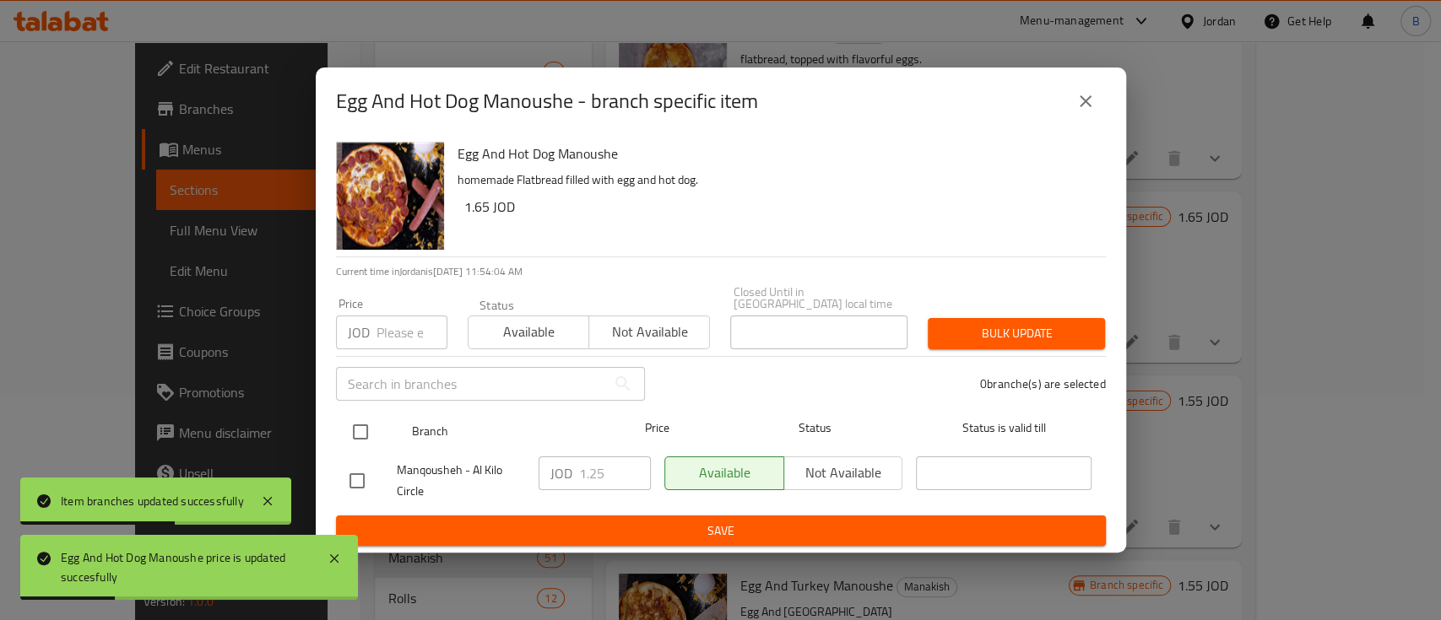
click at [365, 433] on input "checkbox" at bounding box center [360, 431] width 35 height 35
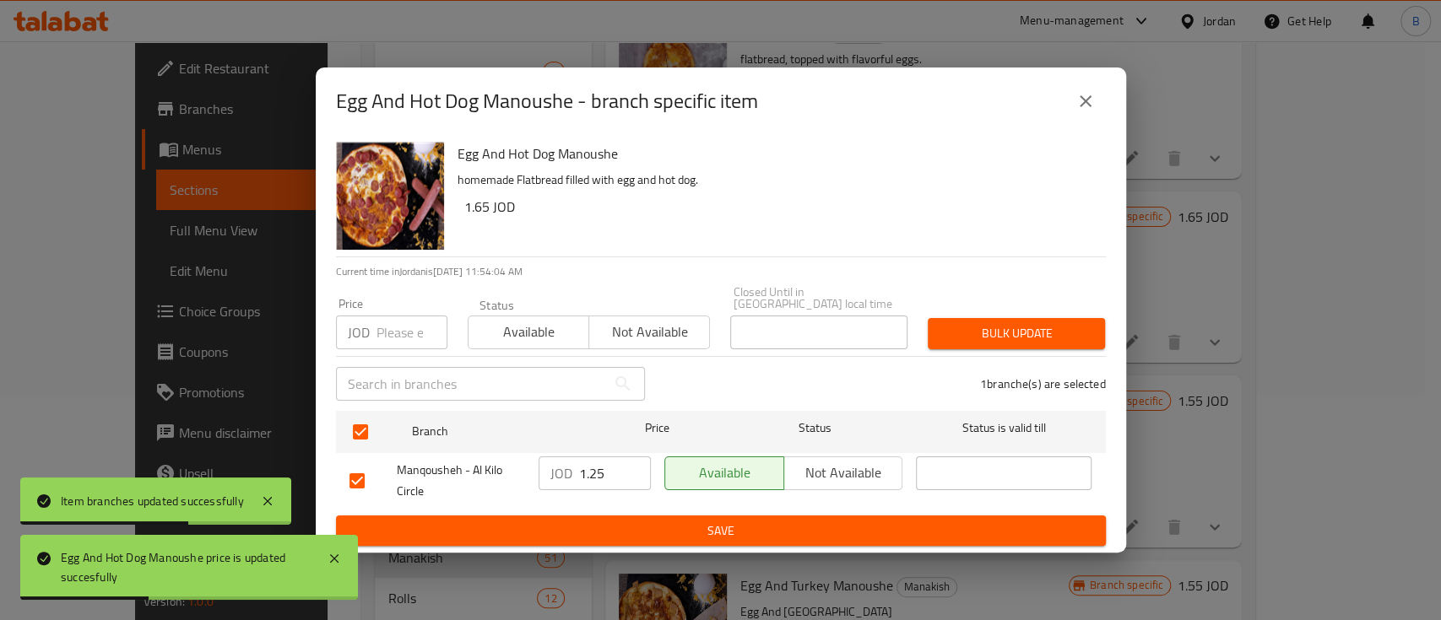
click at [608, 473] on input "1.25" at bounding box center [615, 474] width 72 height 34
click at [611, 522] on span "Save" at bounding box center [720, 531] width 743 height 21
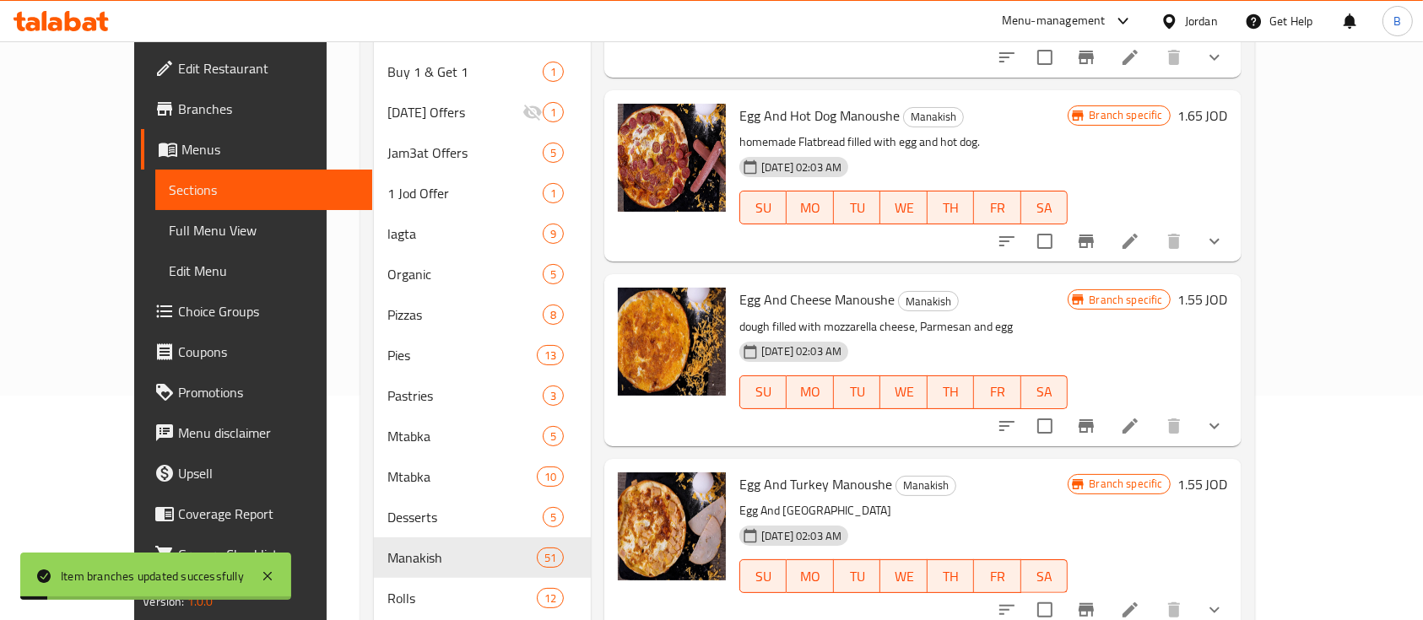
scroll to position [3488, 0]
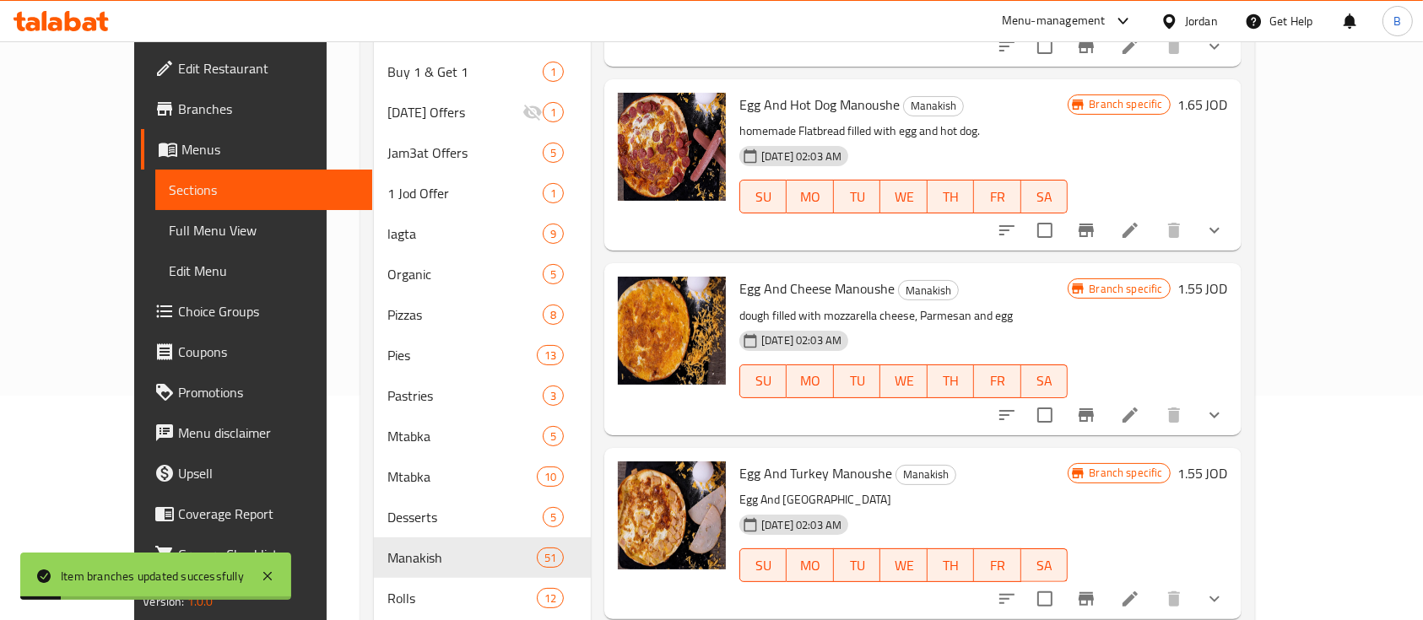
click at [1228, 277] on h6 "1.55 JOD" at bounding box center [1202, 289] width 51 height 24
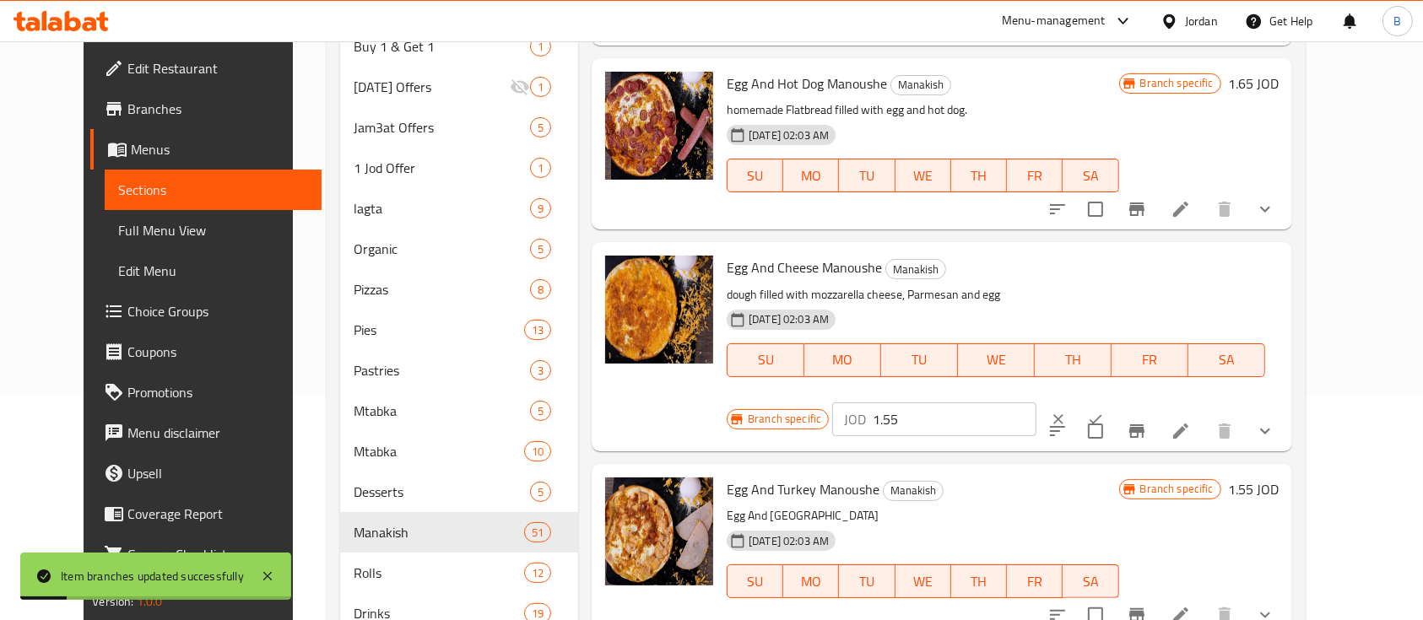
click at [1036, 403] on input "1.55" at bounding box center [955, 420] width 164 height 34
click at [1104, 411] on icon "ok" at bounding box center [1095, 419] width 17 height 17
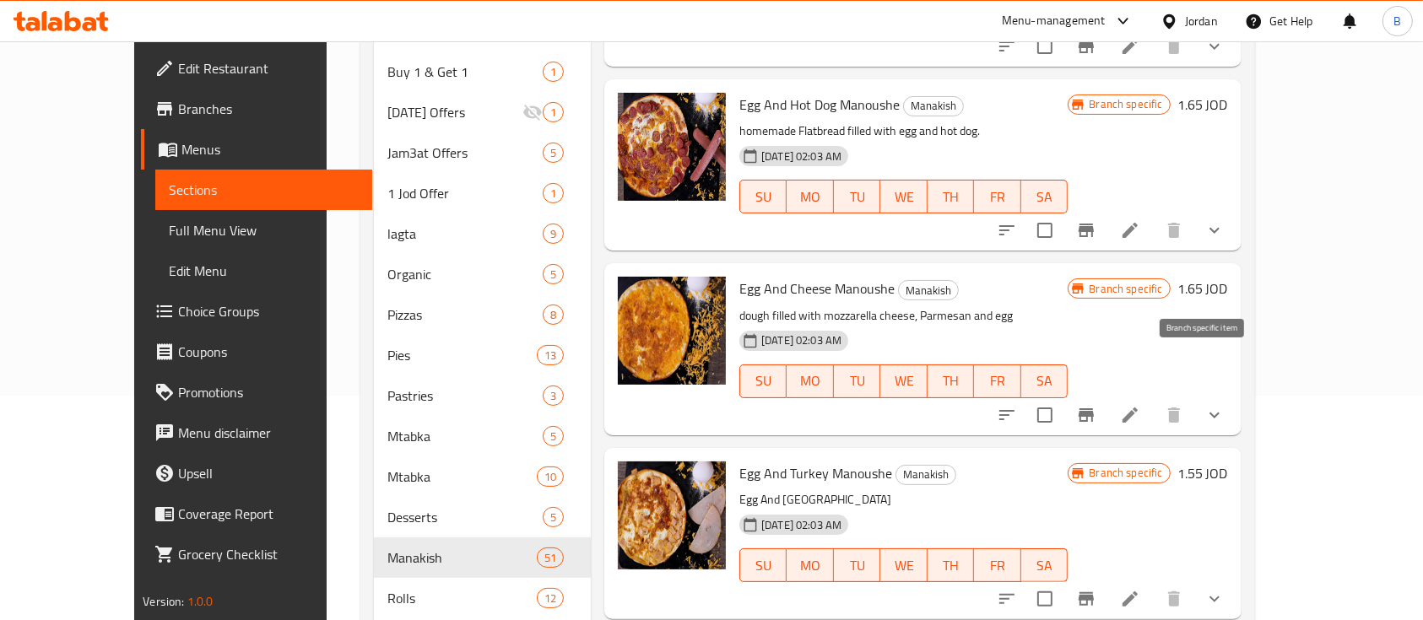
click at [1094, 408] on icon "Branch-specific-item" at bounding box center [1085, 415] width 15 height 14
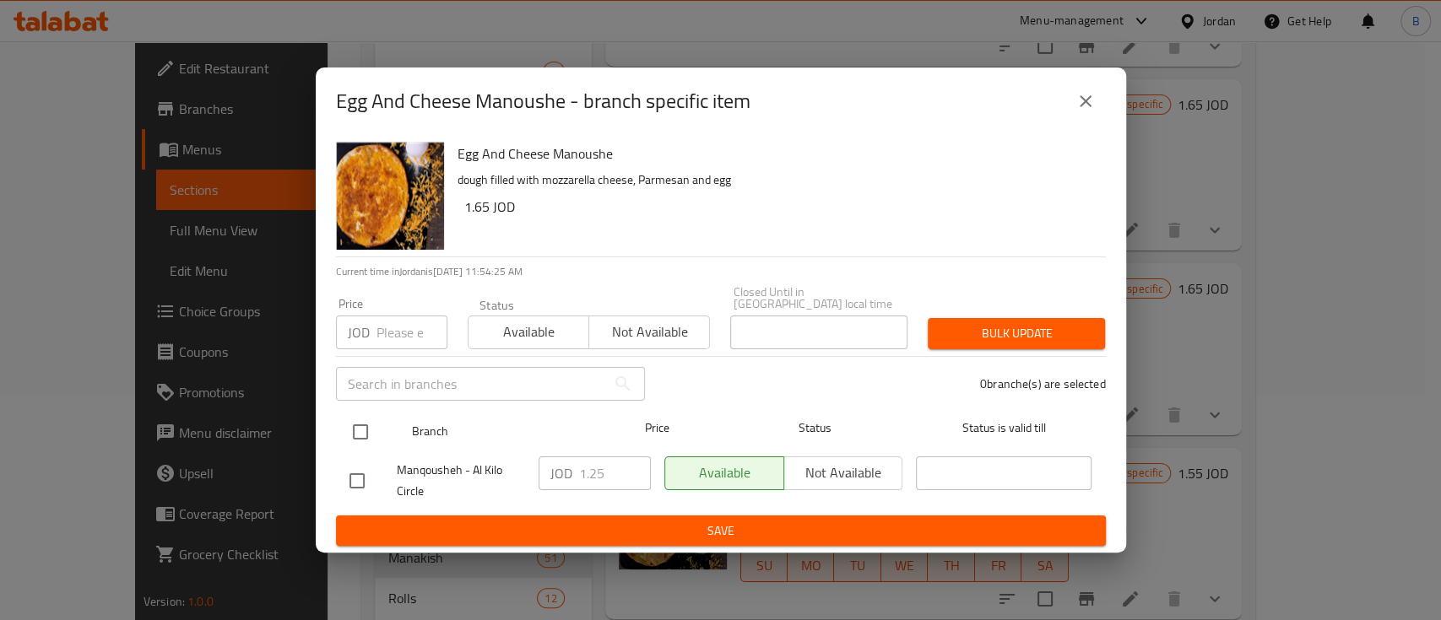
click at [367, 423] on input "checkbox" at bounding box center [360, 431] width 35 height 35
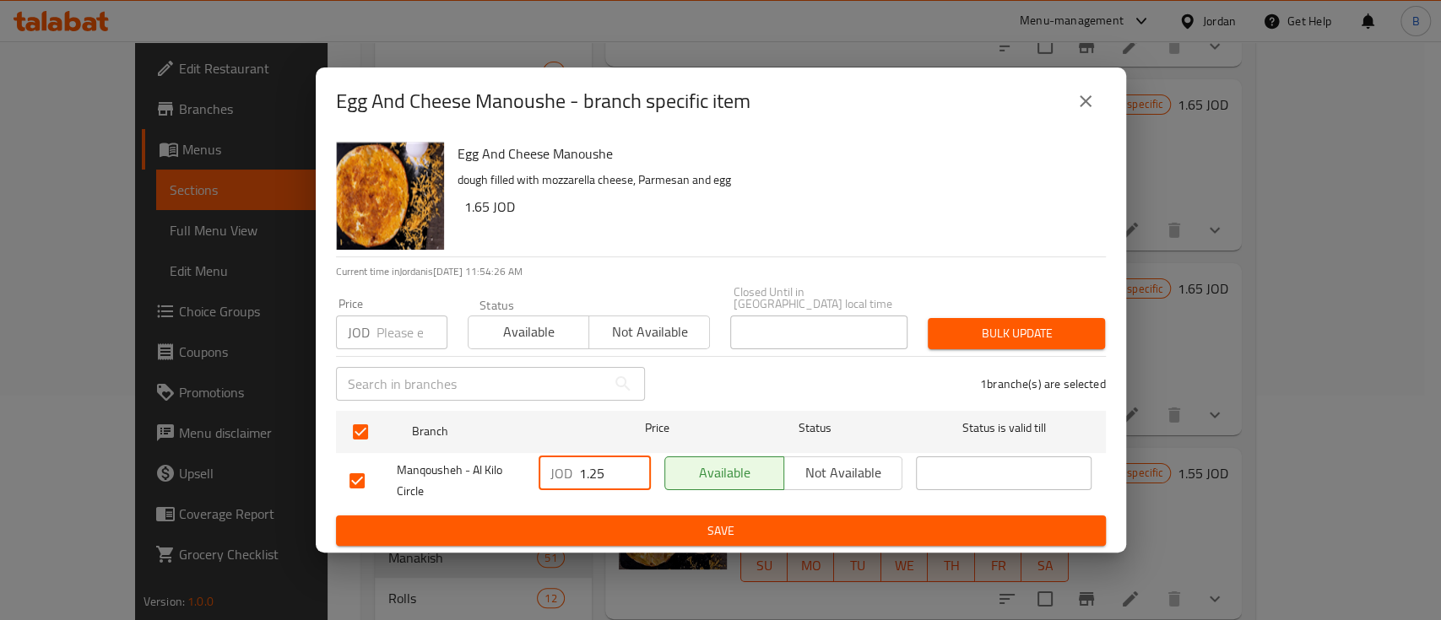
click at [614, 474] on input "1.25" at bounding box center [615, 474] width 72 height 34
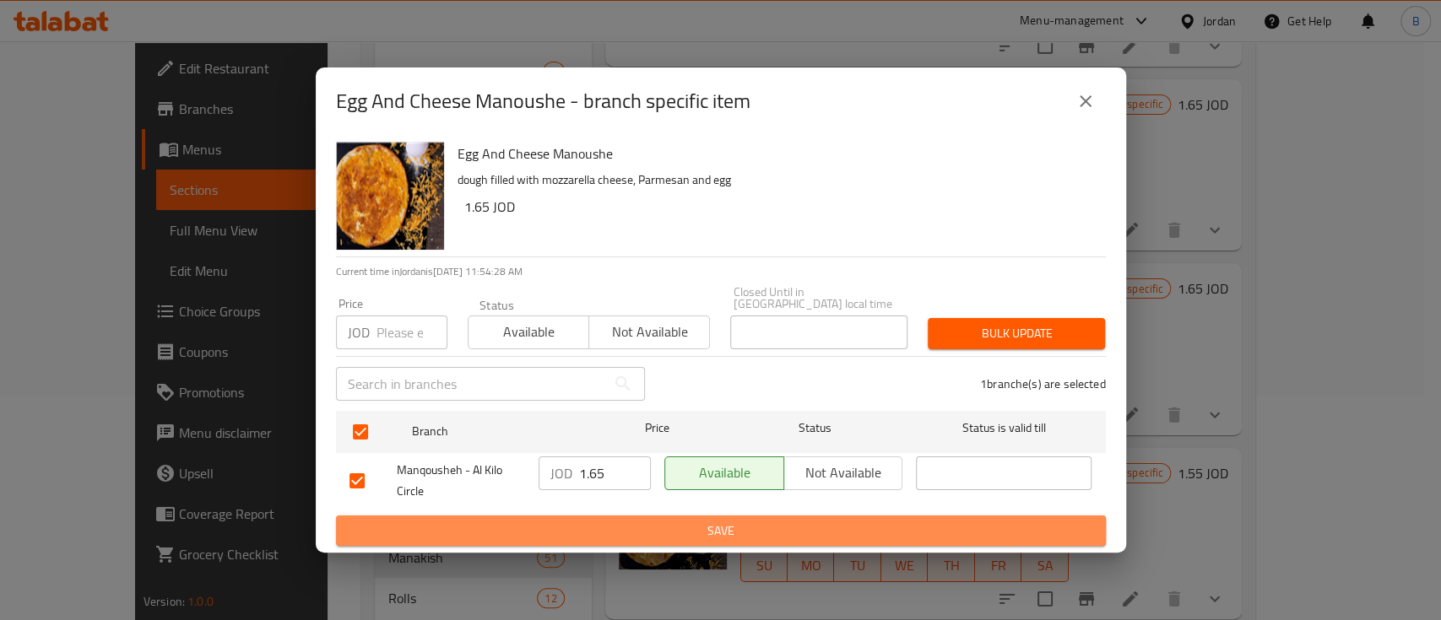
click at [554, 521] on span "Save" at bounding box center [720, 531] width 743 height 21
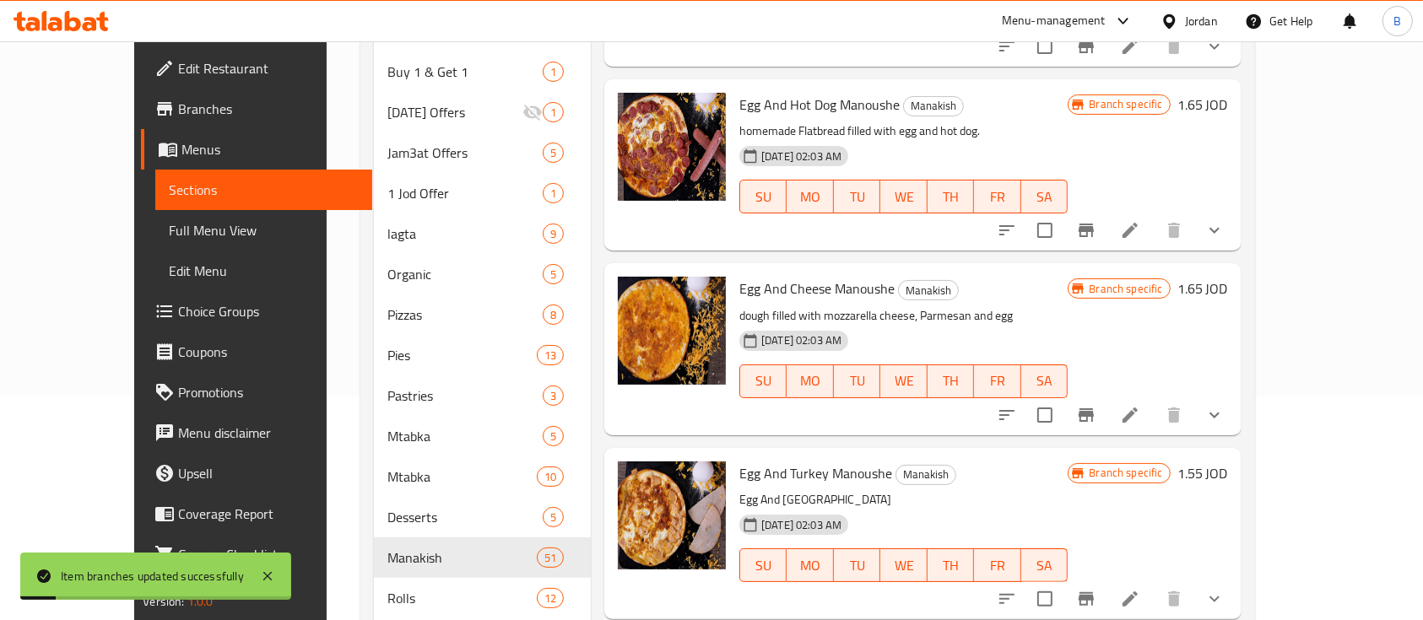
scroll to position [3600, 0]
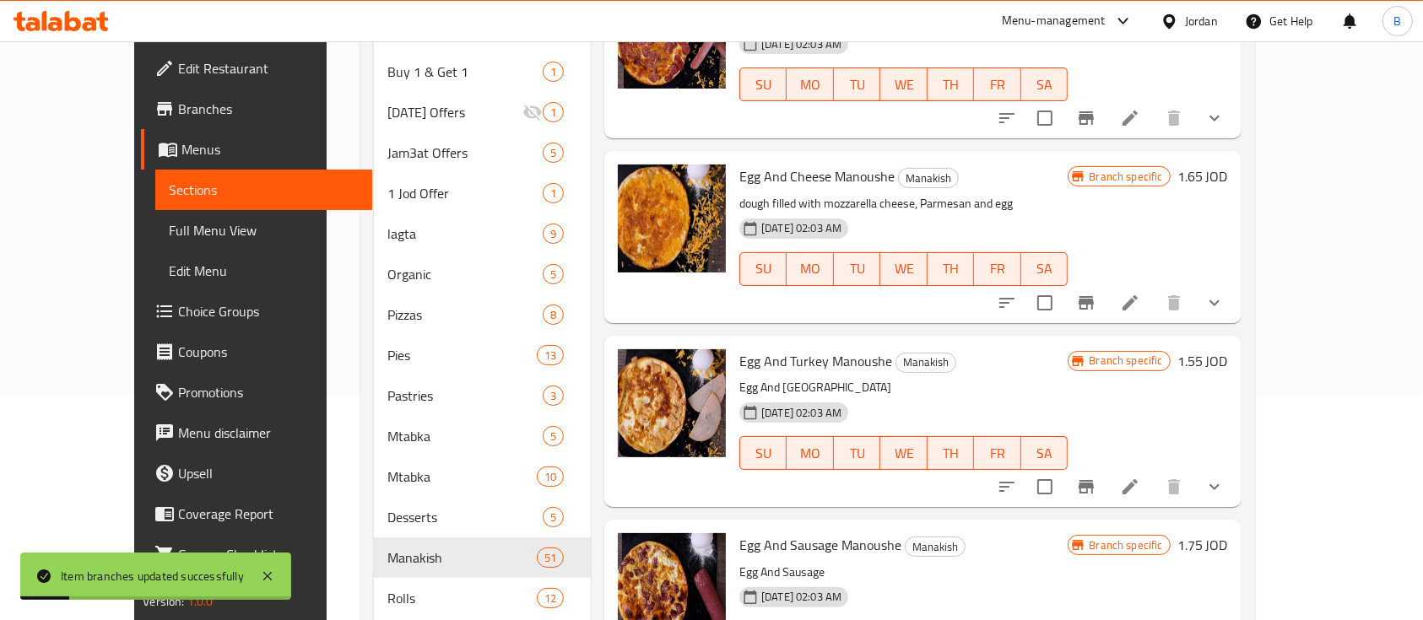
click at [1228, 349] on h6 "1.55 JOD" at bounding box center [1202, 361] width 51 height 24
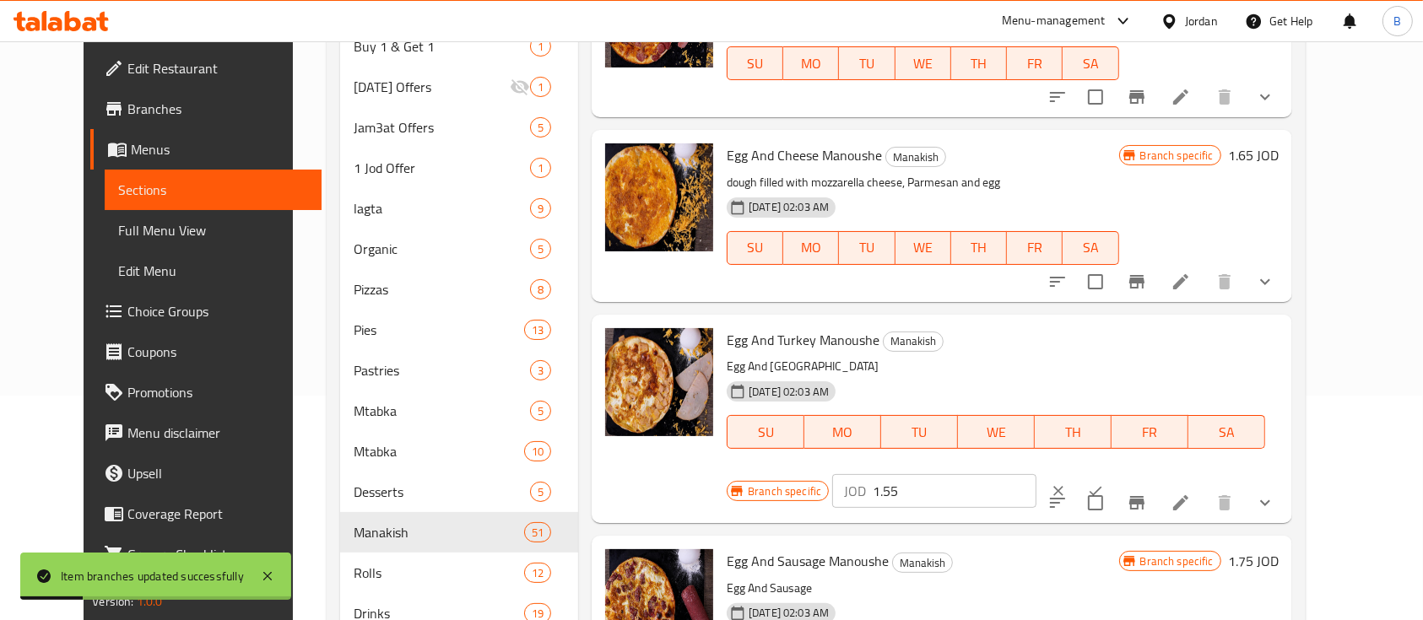
click at [1036, 474] on input "1.55" at bounding box center [955, 491] width 164 height 34
click at [1114, 473] on button "ok" at bounding box center [1095, 491] width 37 height 37
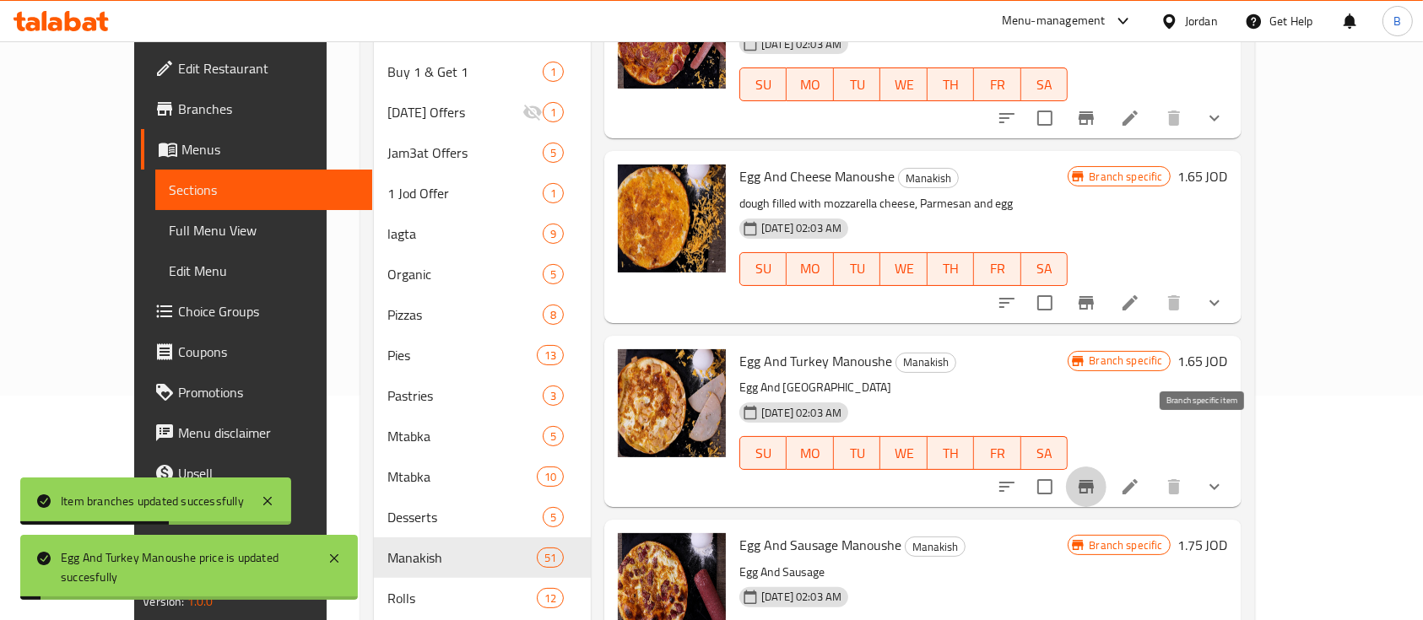
click at [1094, 480] on icon "Branch-specific-item" at bounding box center [1085, 487] width 15 height 14
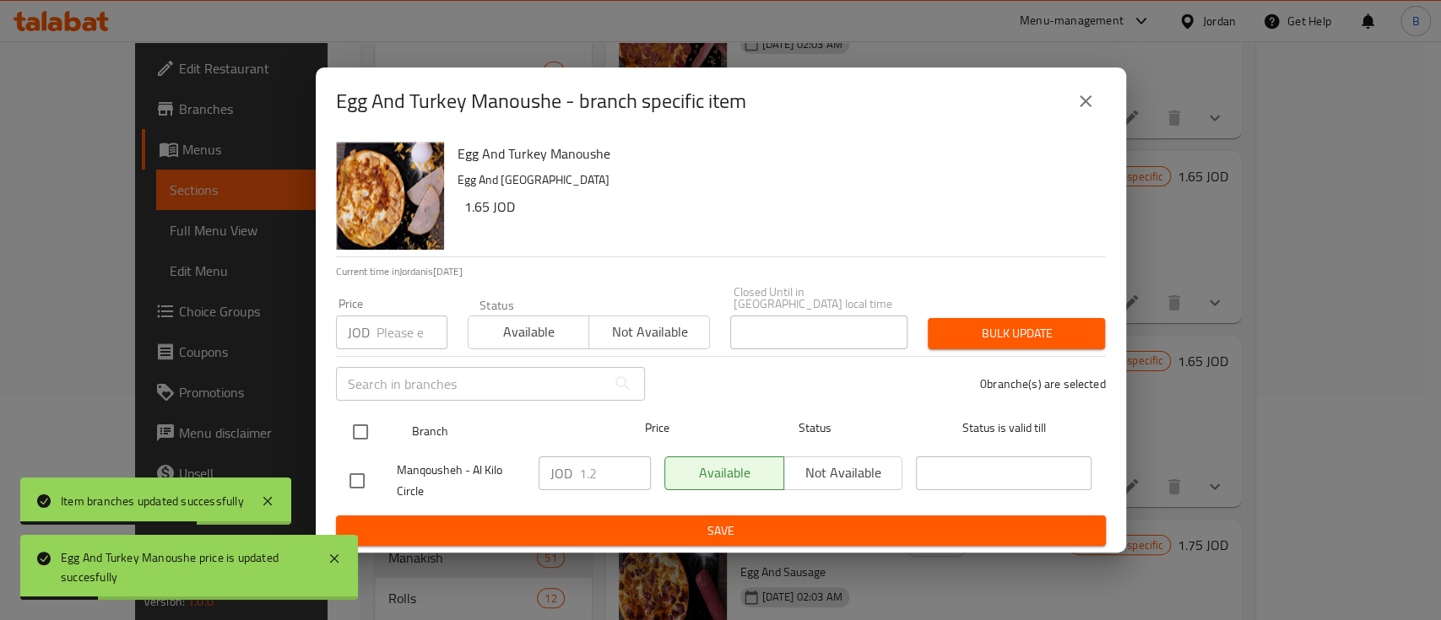
click at [359, 425] on input "checkbox" at bounding box center [360, 431] width 35 height 35
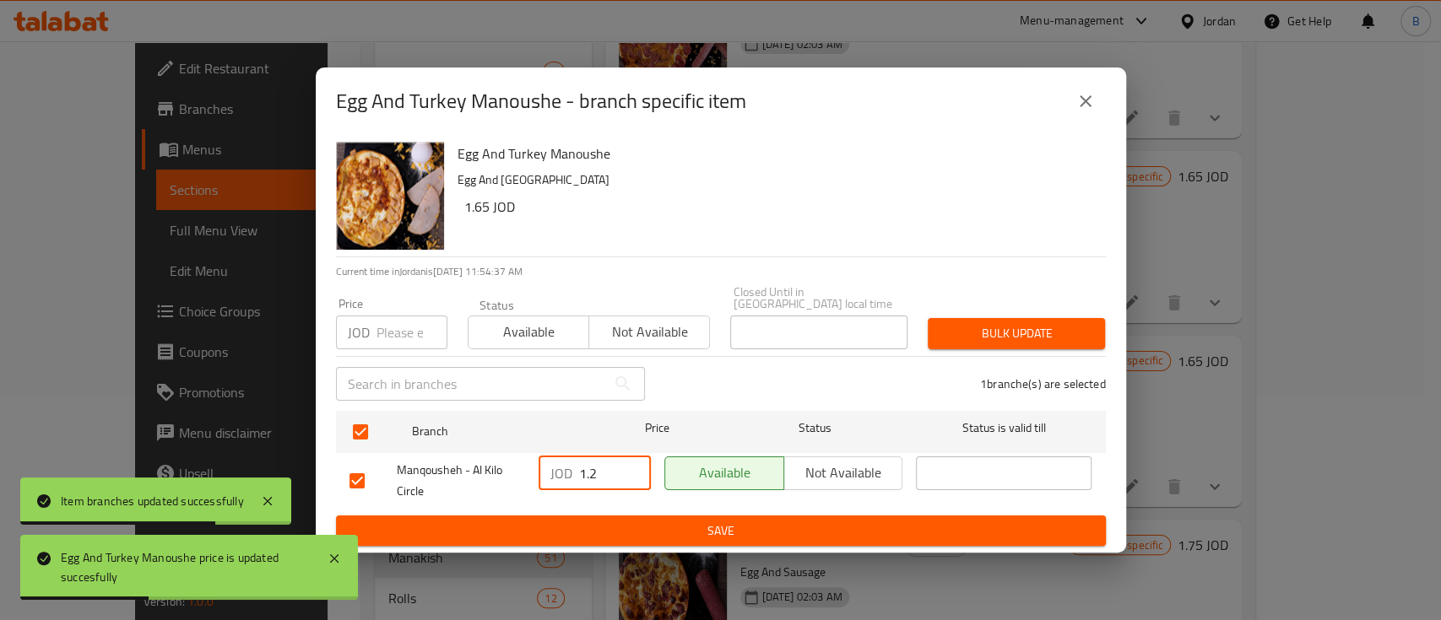
click at [603, 469] on input "1.2" at bounding box center [615, 474] width 72 height 34
click at [654, 522] on span "Save" at bounding box center [720, 531] width 743 height 21
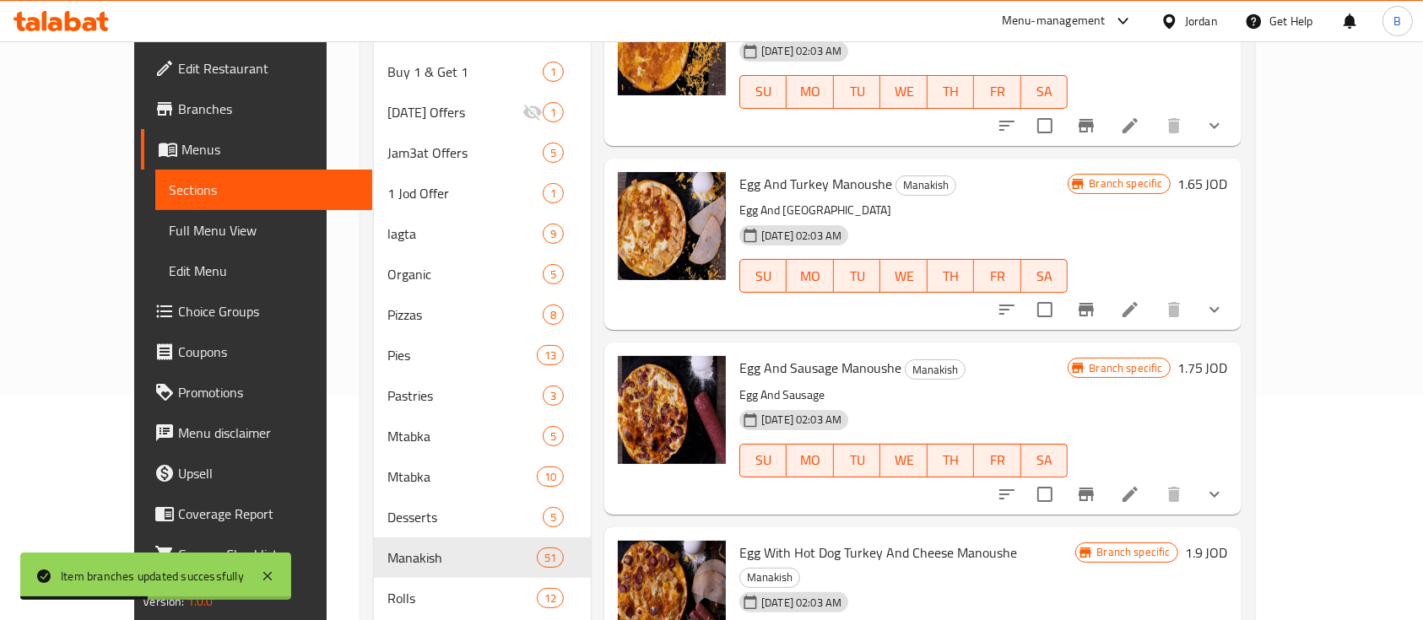
scroll to position [3825, 0]
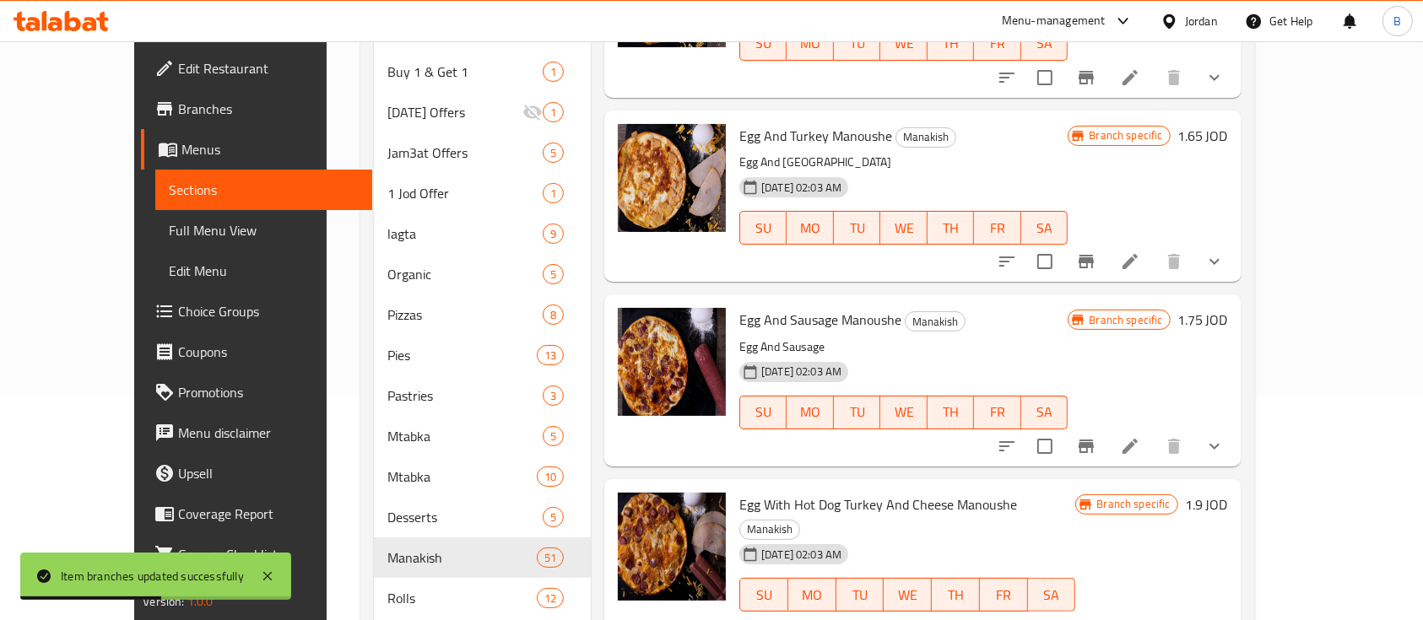
click at [1235, 301] on div "Egg And Sausage Manoushe Manakish Egg And Sausage 12-02-2024 02:03 AM SU MO TU …" at bounding box center [983, 380] width 502 height 158
click at [1228, 308] on h6 "1.75 JOD" at bounding box center [1202, 320] width 51 height 24
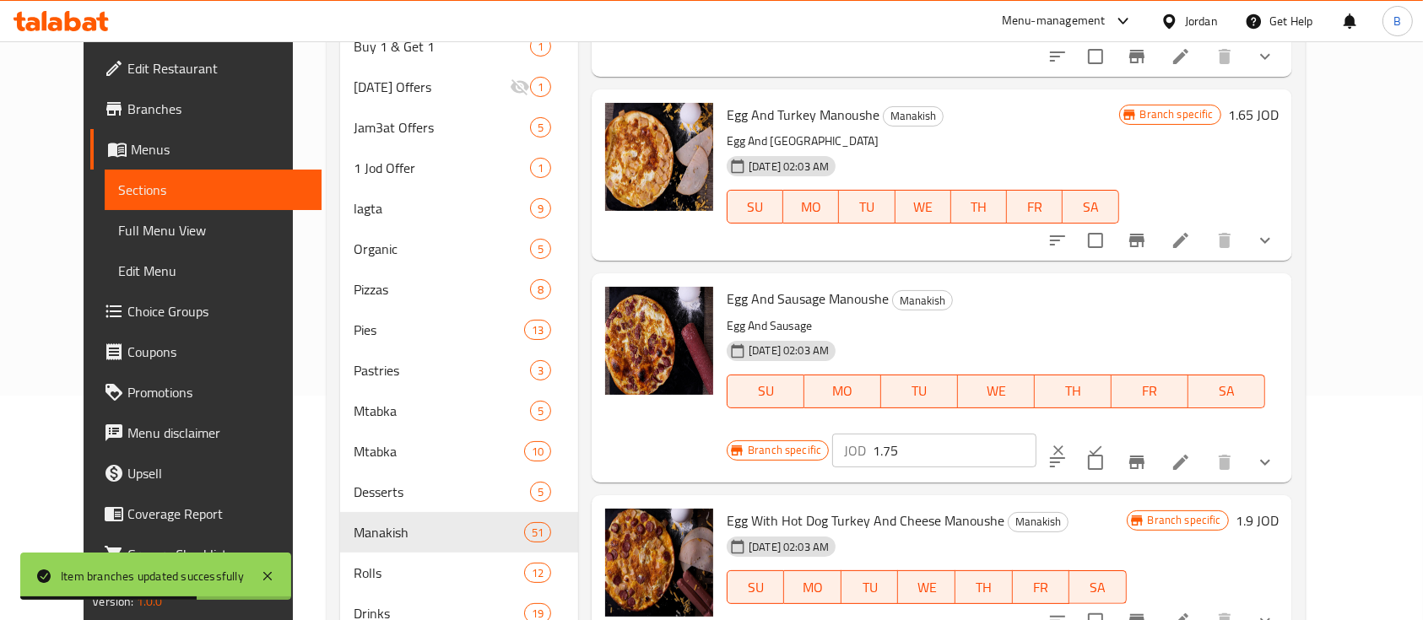
click at [1036, 434] on input "1.75" at bounding box center [955, 451] width 164 height 34
click at [1114, 432] on button "ok" at bounding box center [1095, 450] width 37 height 37
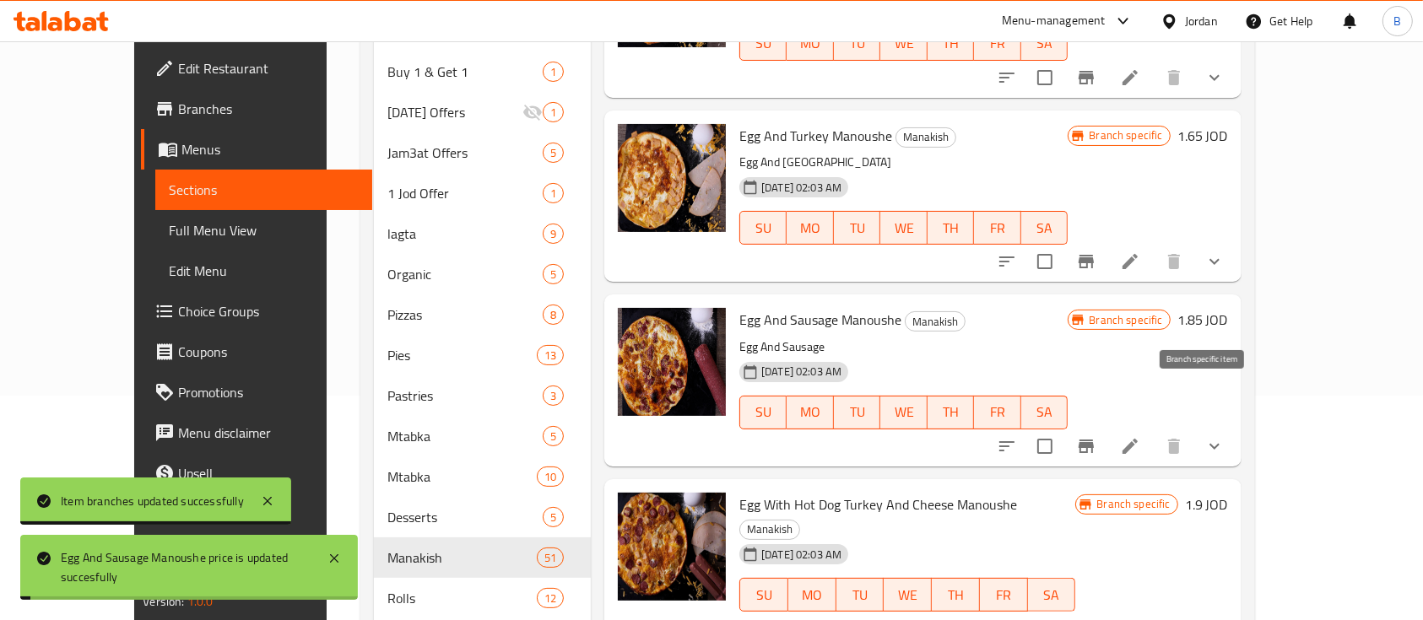
click at [1094, 440] on icon "Branch-specific-item" at bounding box center [1085, 447] width 15 height 14
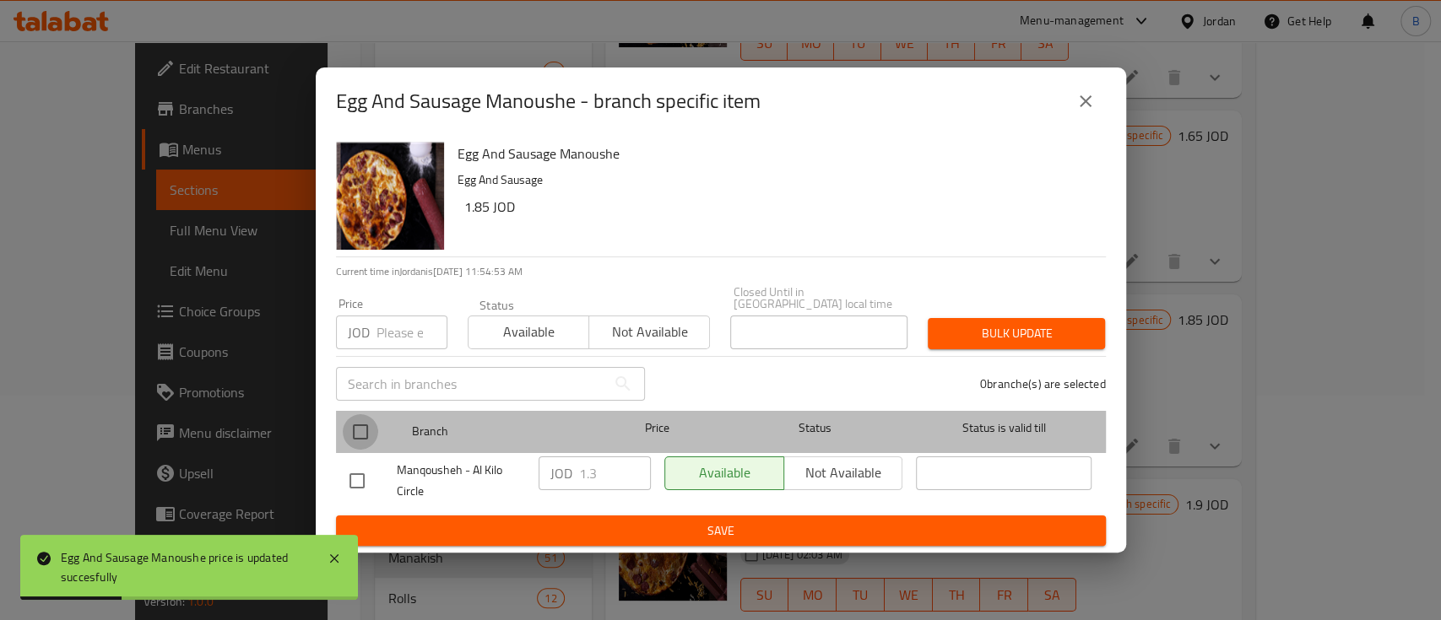
click at [370, 425] on input "checkbox" at bounding box center [360, 431] width 35 height 35
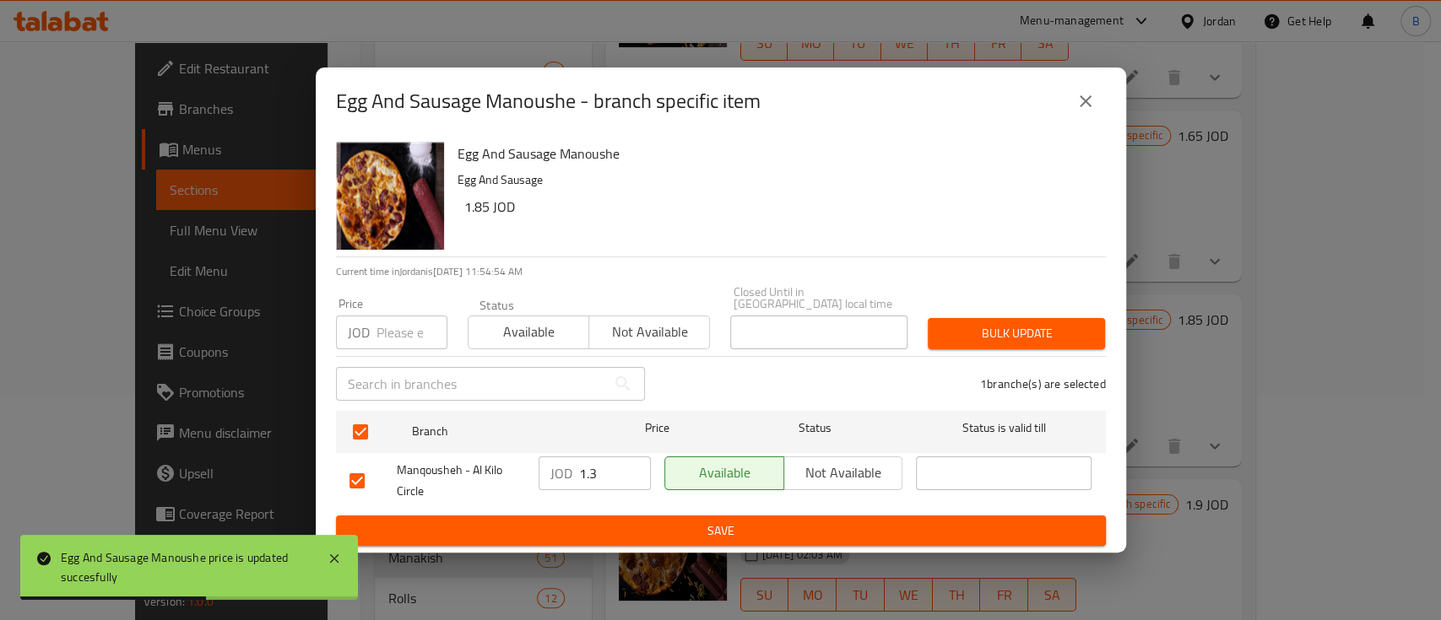
click at [610, 473] on input "1.3" at bounding box center [615, 474] width 72 height 34
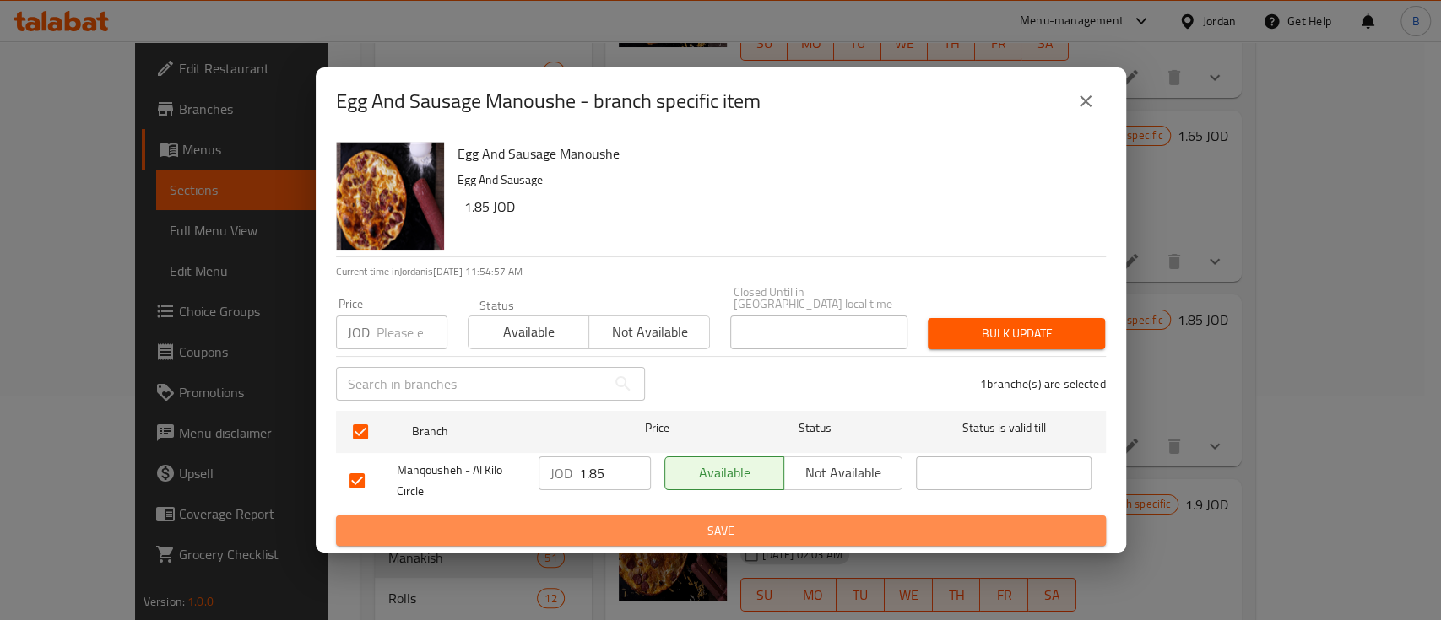
click at [707, 521] on span "Save" at bounding box center [720, 531] width 743 height 21
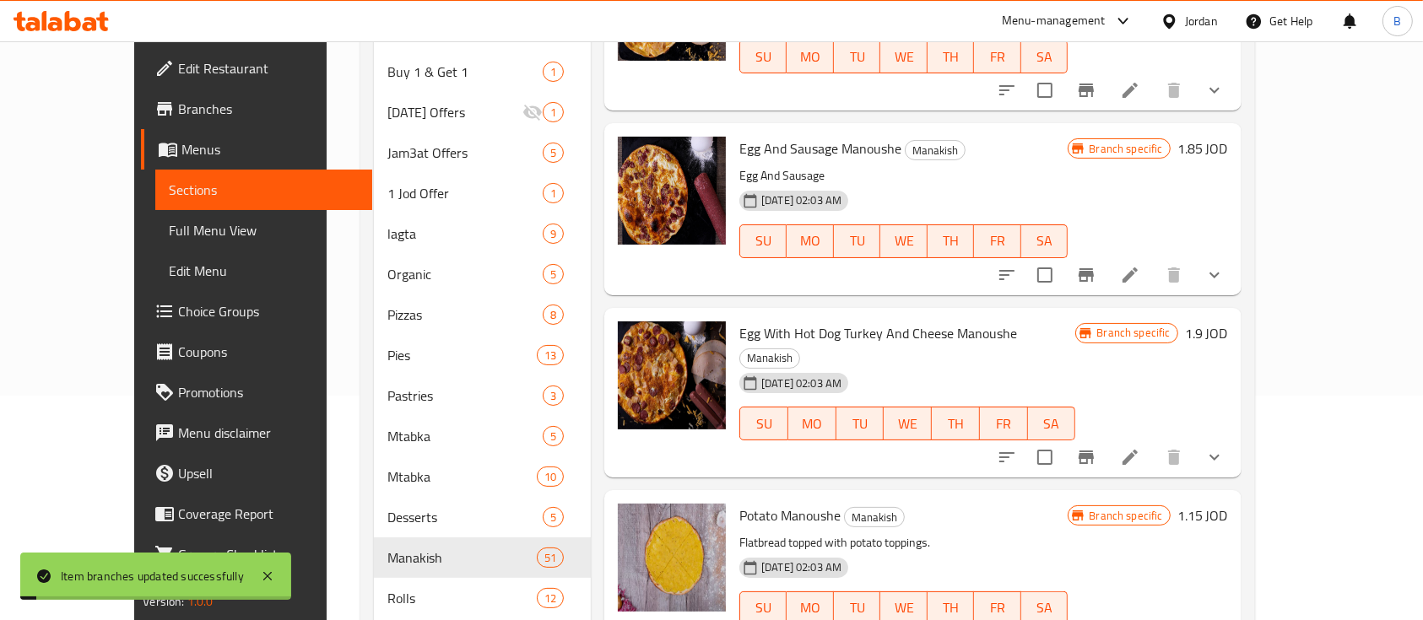
scroll to position [4051, 0]
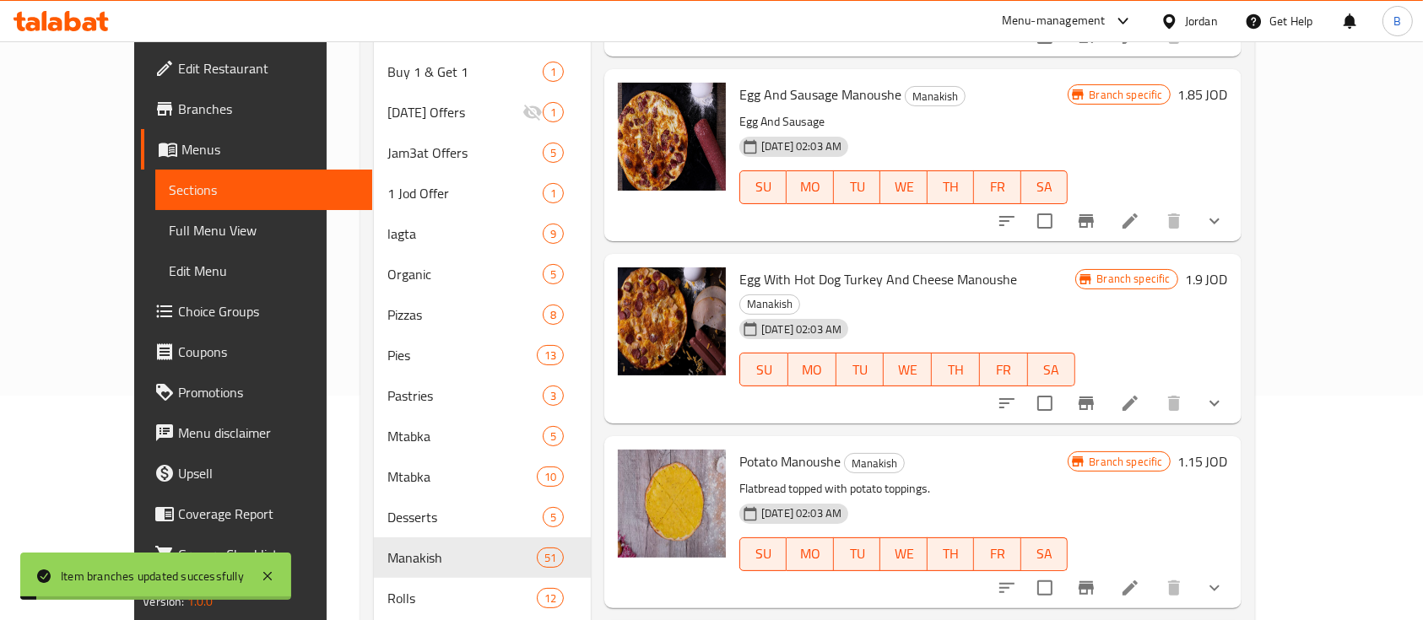
click at [1228, 268] on h6 "1.9 JOD" at bounding box center [1206, 280] width 43 height 24
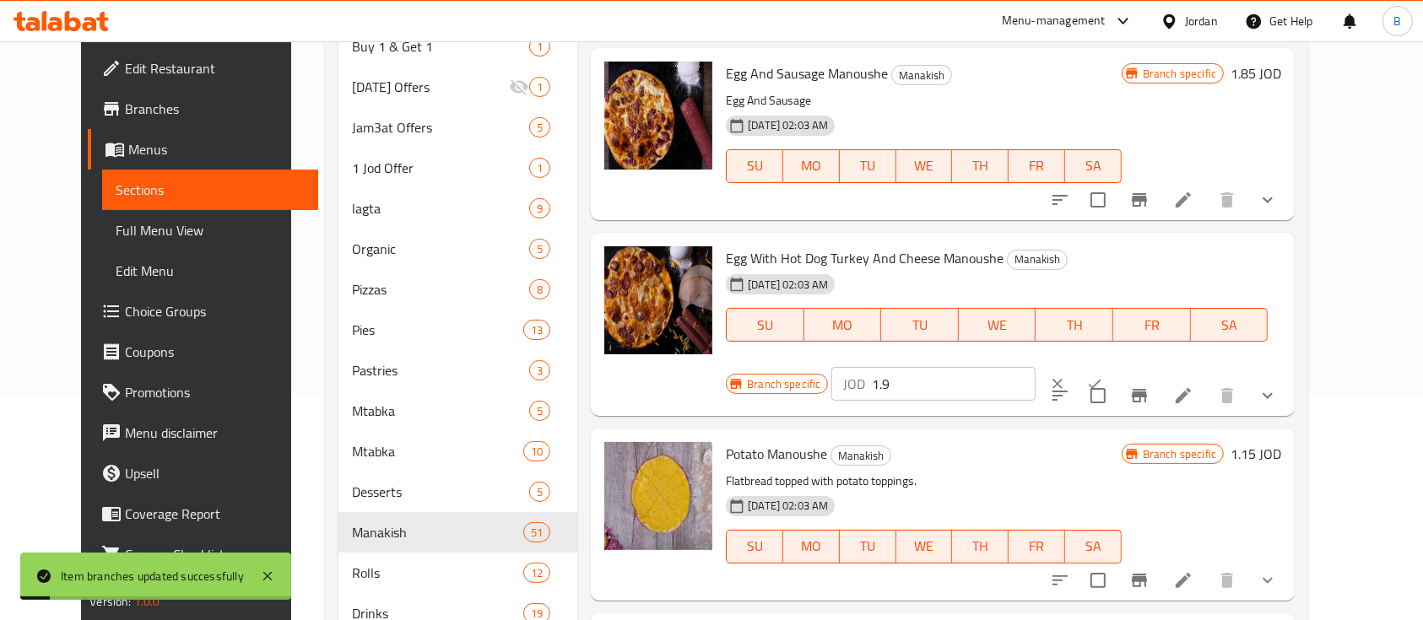
drag, startPoint x: 1148, startPoint y: 238, endPoint x: 1026, endPoint y: 246, distance: 121.8
click at [1067, 365] on div "Branch specific JOD 1.9 ​" at bounding box center [932, 383] width 412 height 37
click at [1103, 376] on icon "ok" at bounding box center [1094, 384] width 17 height 17
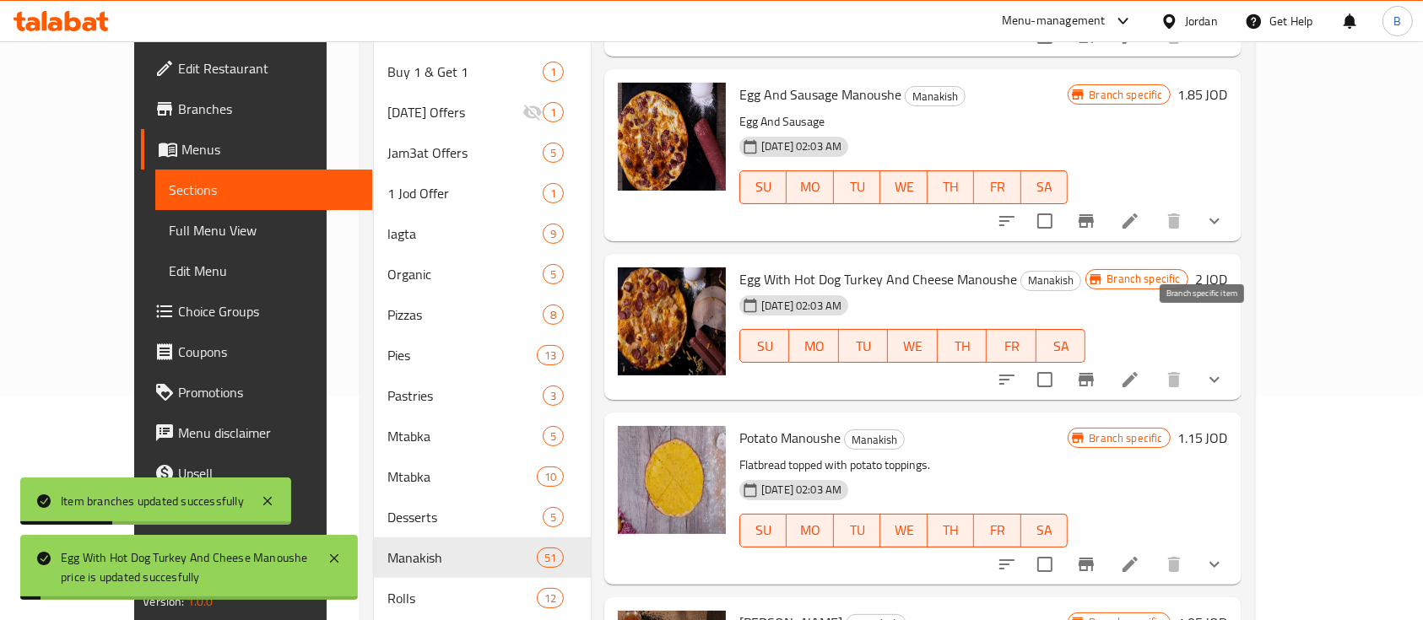
click at [1106, 359] on button "Branch-specific-item" at bounding box center [1086, 379] width 41 height 41
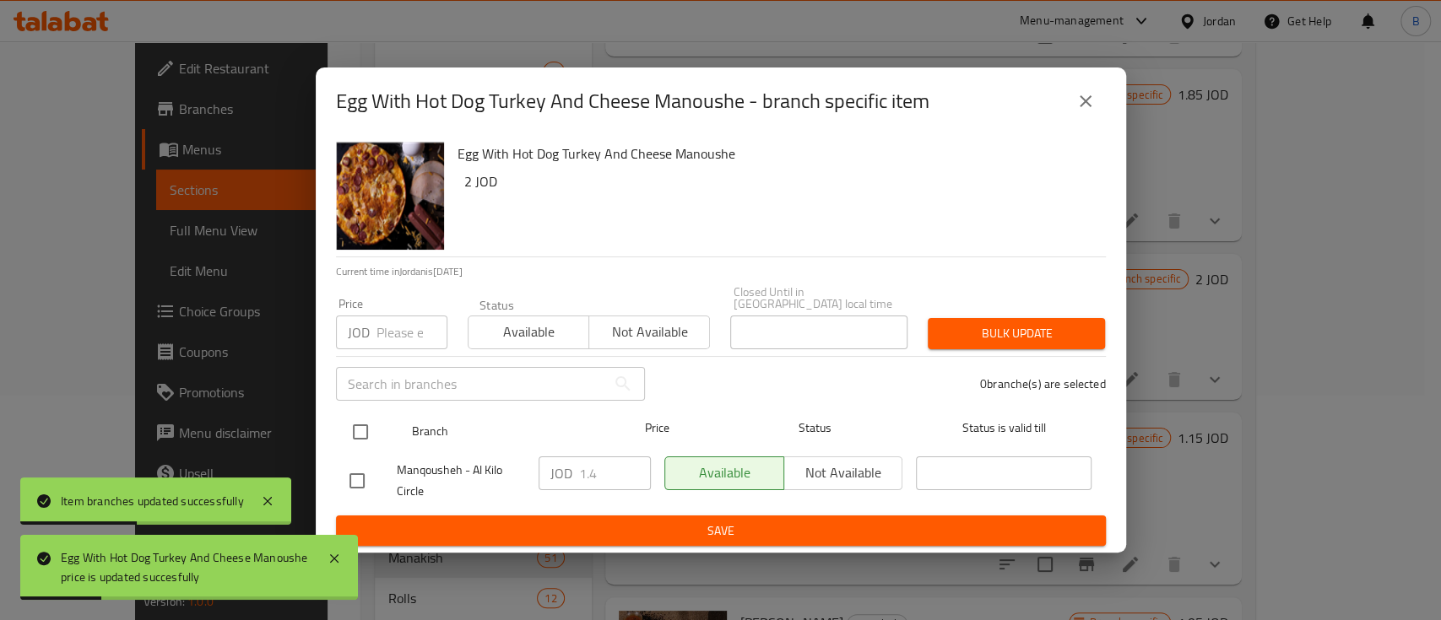
click at [371, 427] on input "checkbox" at bounding box center [360, 431] width 35 height 35
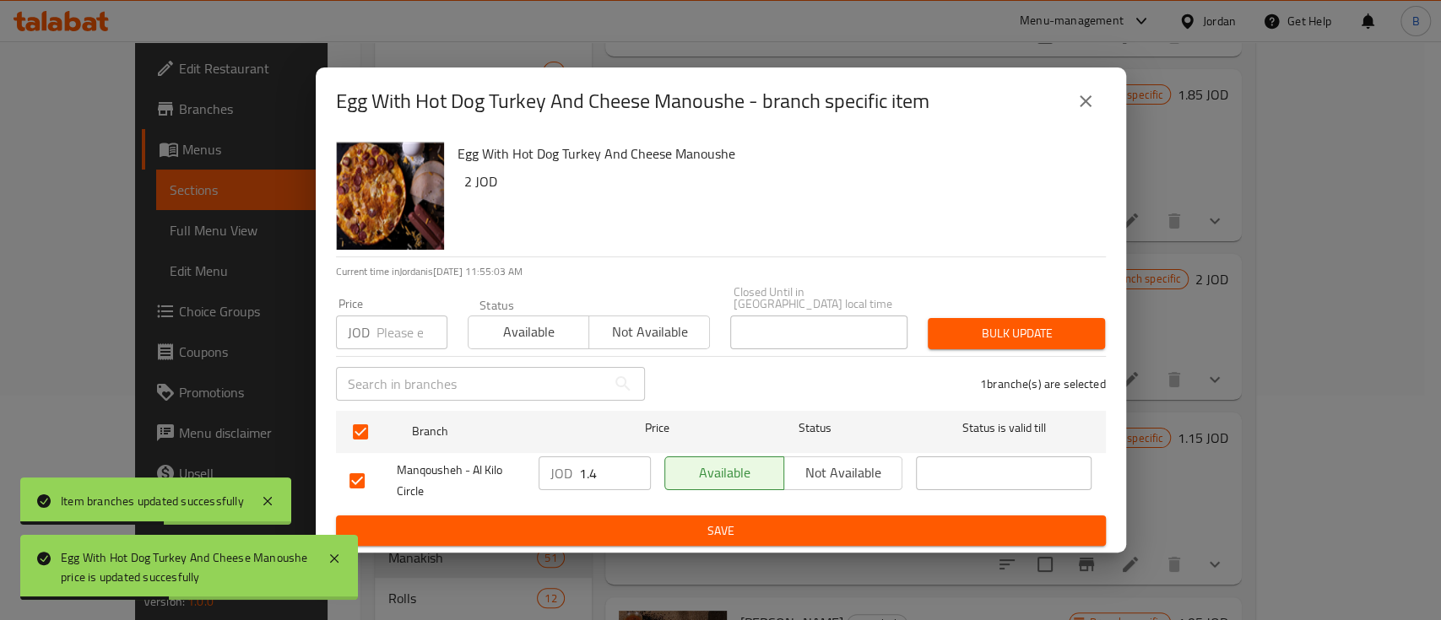
drag, startPoint x: 595, startPoint y: 464, endPoint x: 541, endPoint y: 470, distance: 54.3
click at [547, 466] on div "JOD 1.4 ​" at bounding box center [594, 474] width 112 height 34
click at [603, 501] on div "JOD 2 ​" at bounding box center [595, 481] width 126 height 62
click at [605, 521] on span "Save" at bounding box center [720, 531] width 743 height 21
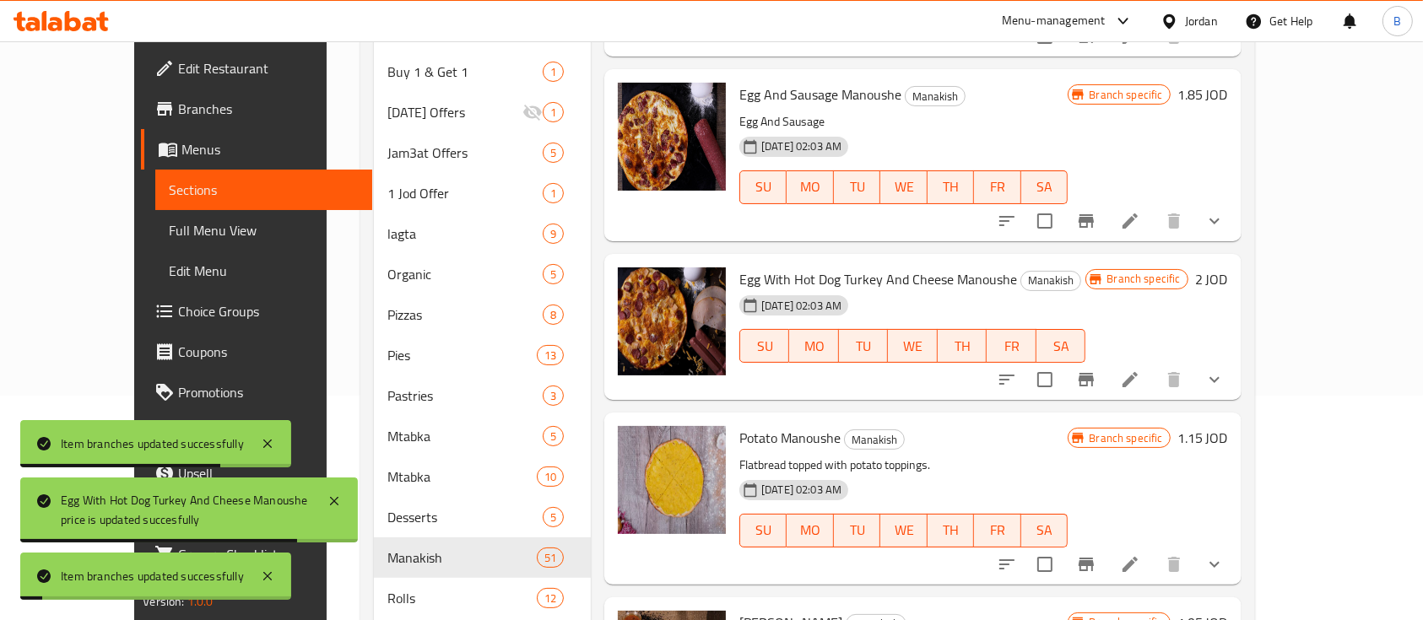
scroll to position [4163, 0]
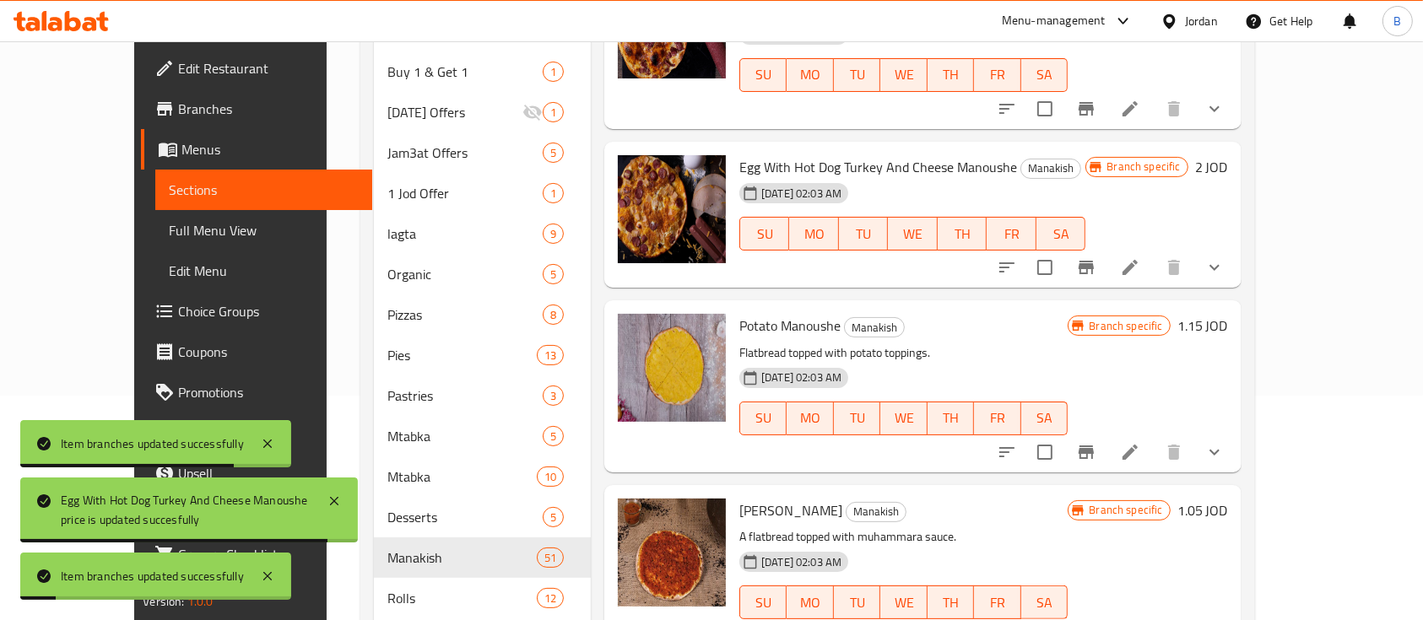
click at [1228, 314] on h6 "1.15 JOD" at bounding box center [1202, 326] width 51 height 24
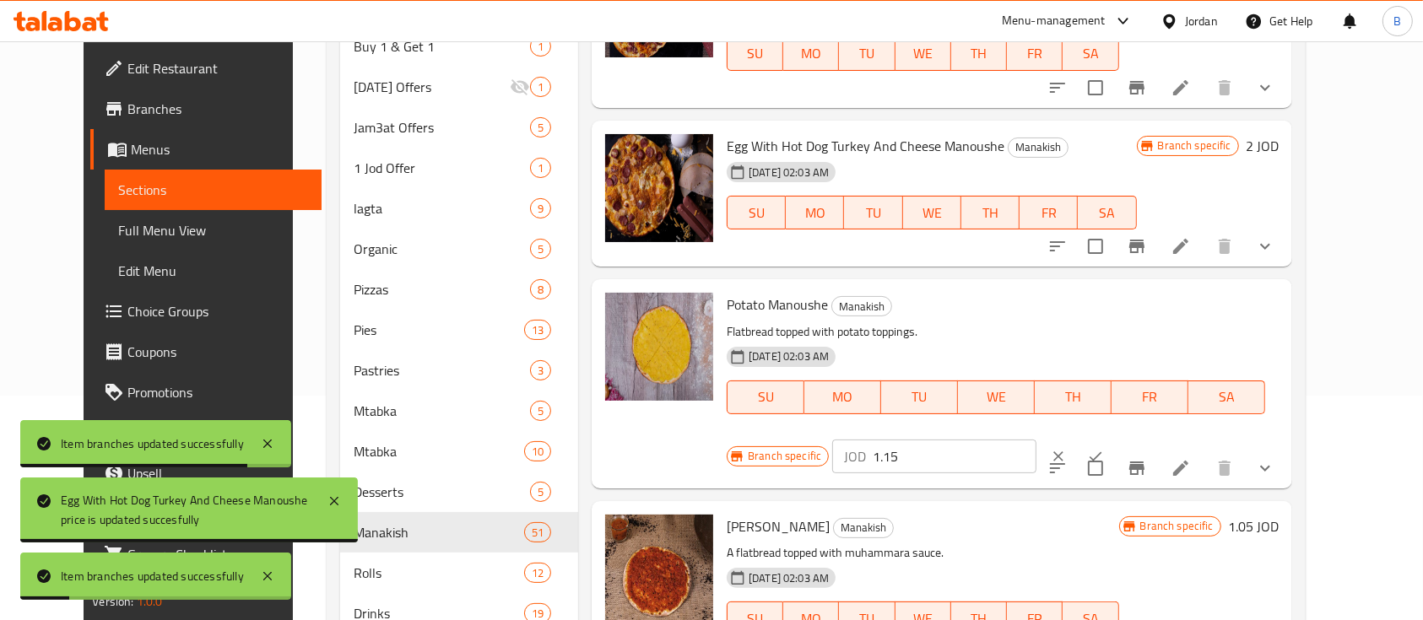
click at [1036, 440] on input "1.15" at bounding box center [955, 457] width 164 height 34
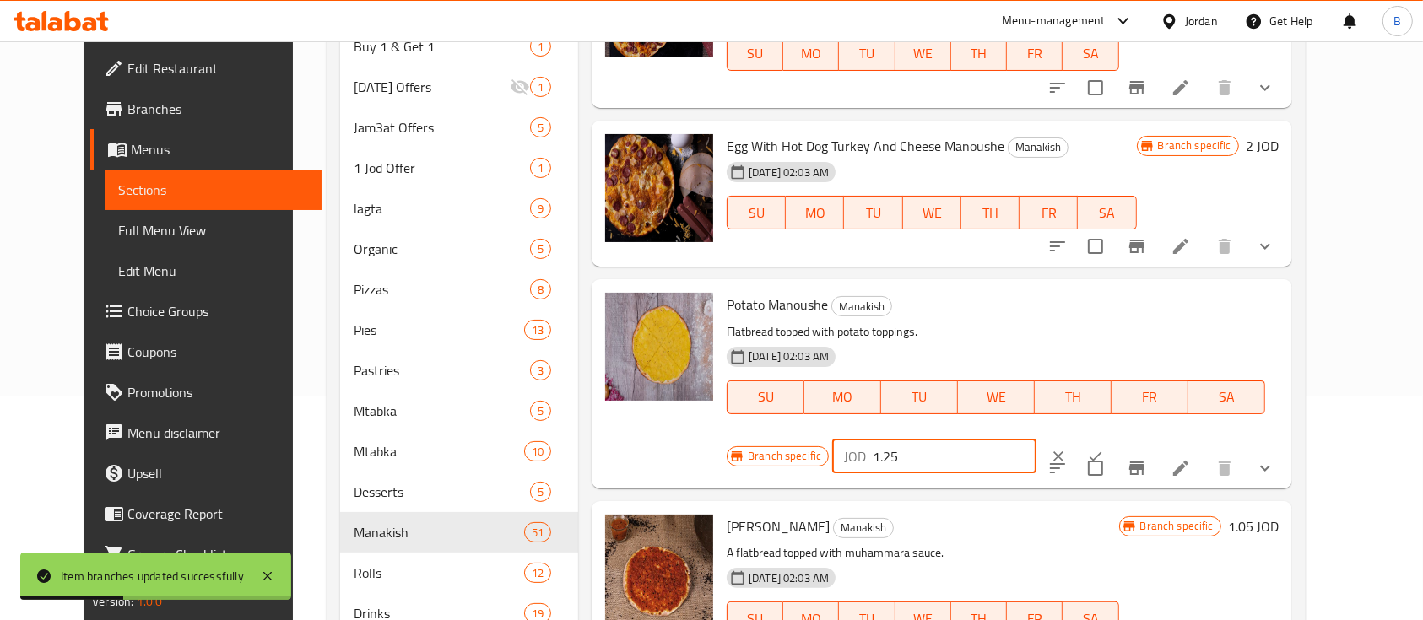
drag, startPoint x: 1214, startPoint y: 292, endPoint x: 961, endPoint y: 315, distance: 254.2
click at [961, 315] on div "Potato Manoushe Manakish Flatbread topped with potato toppings. 12-02-2024 02:0…" at bounding box center [1002, 383] width 565 height 195
click at [1104, 448] on icon "ok" at bounding box center [1095, 456] width 17 height 17
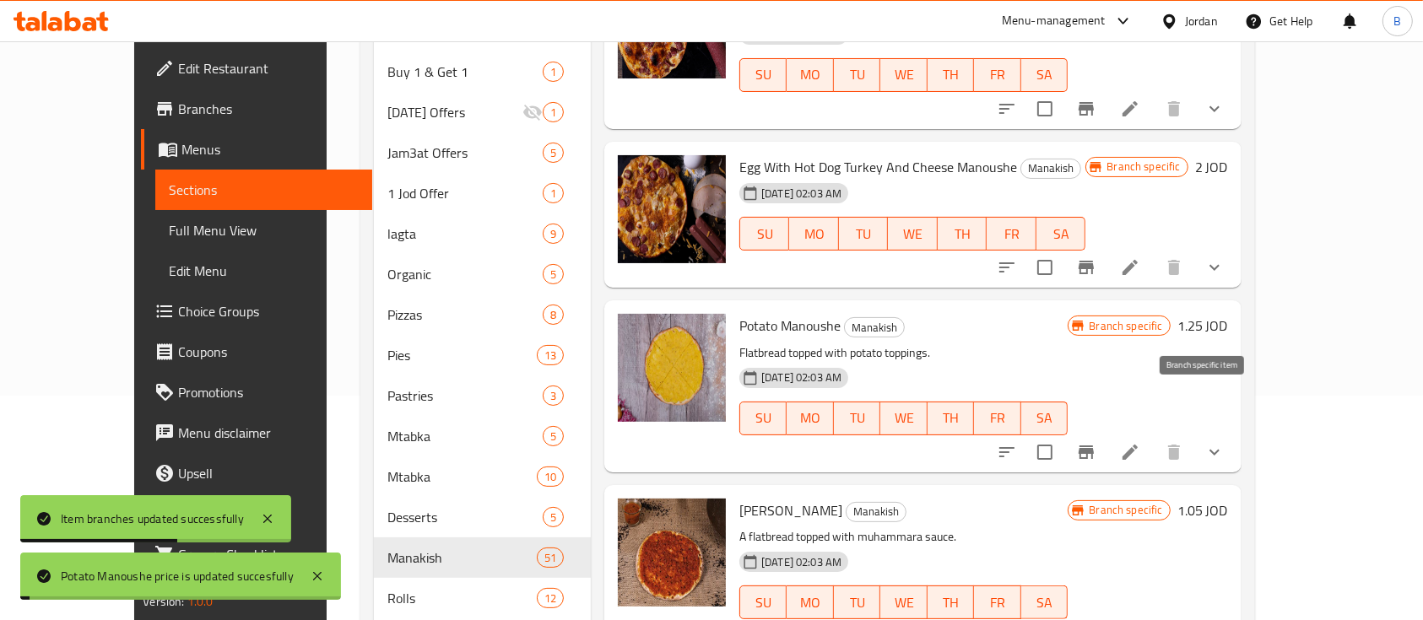
click at [1096, 442] on icon "Branch-specific-item" at bounding box center [1086, 452] width 20 height 20
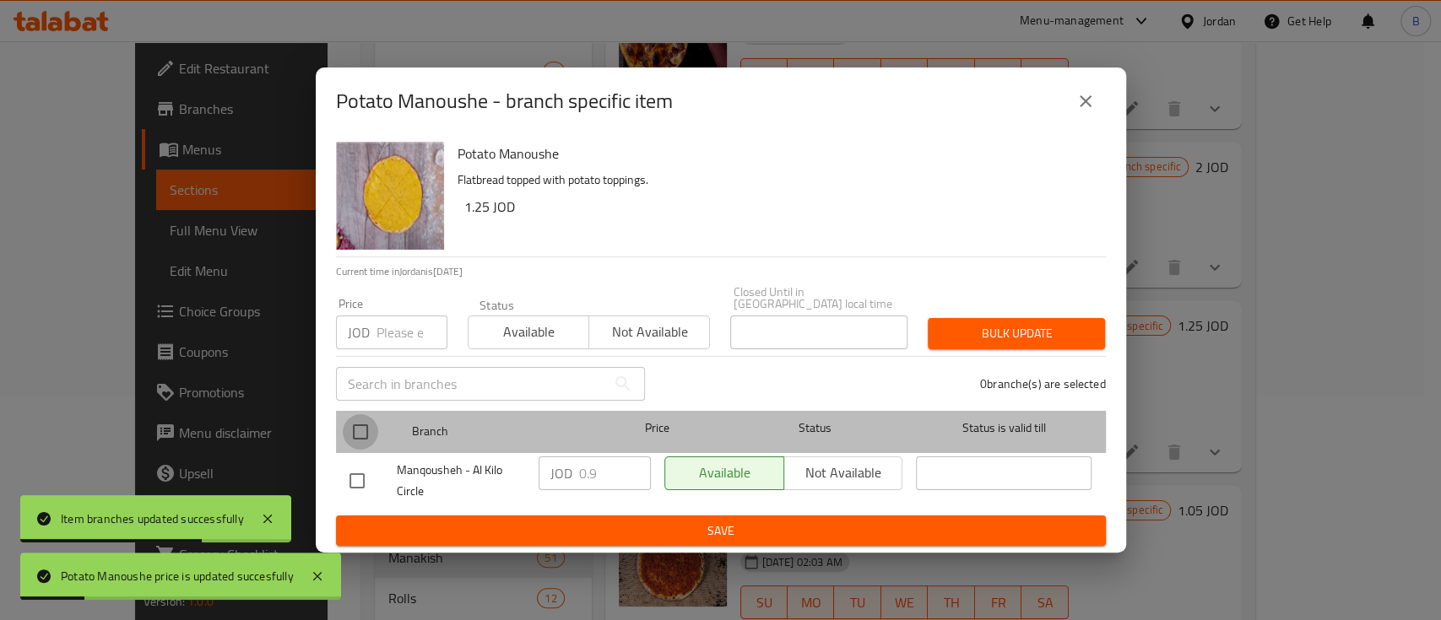
click at [363, 426] on input "checkbox" at bounding box center [360, 431] width 35 height 35
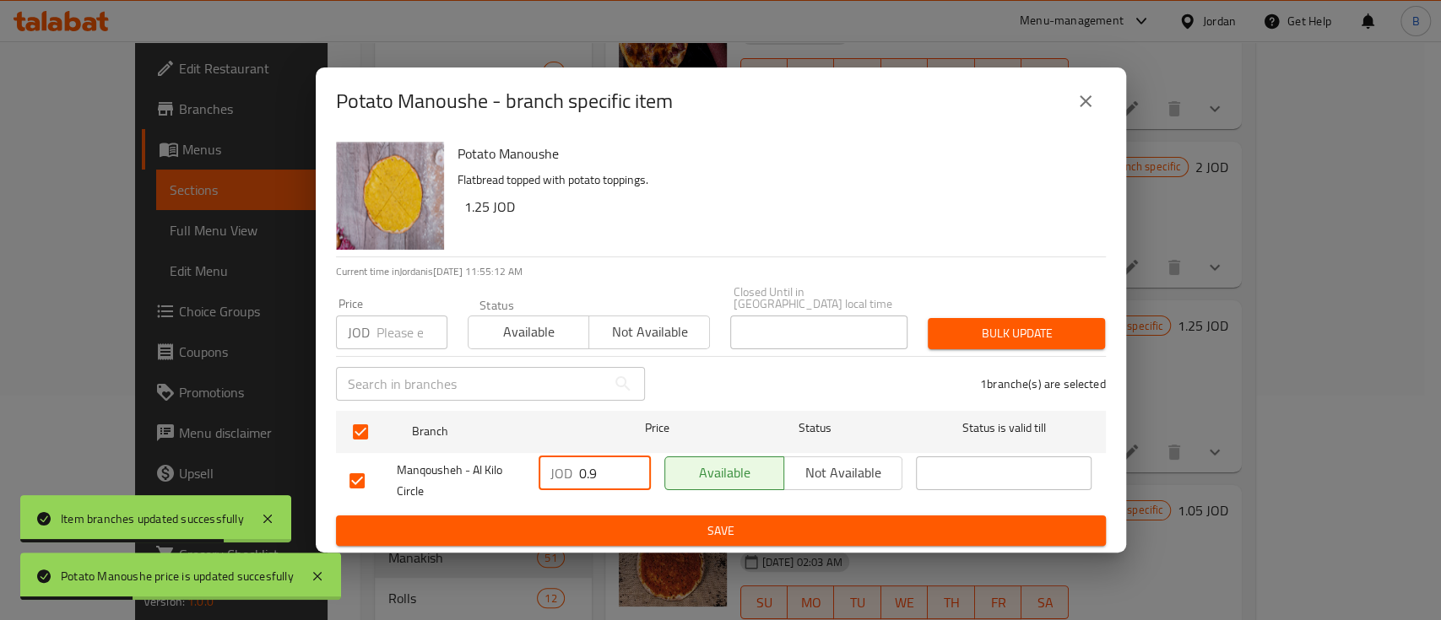
drag, startPoint x: 600, startPoint y: 466, endPoint x: 457, endPoint y: 469, distance: 142.7
click at [486, 469] on div "Manqousheh - Al Kilo Circle JOD 0.9 ​ Available Not available ​" at bounding box center [721, 481] width 756 height 62
paste input "1.25"
click at [517, 538] on button "Save" at bounding box center [721, 531] width 770 height 31
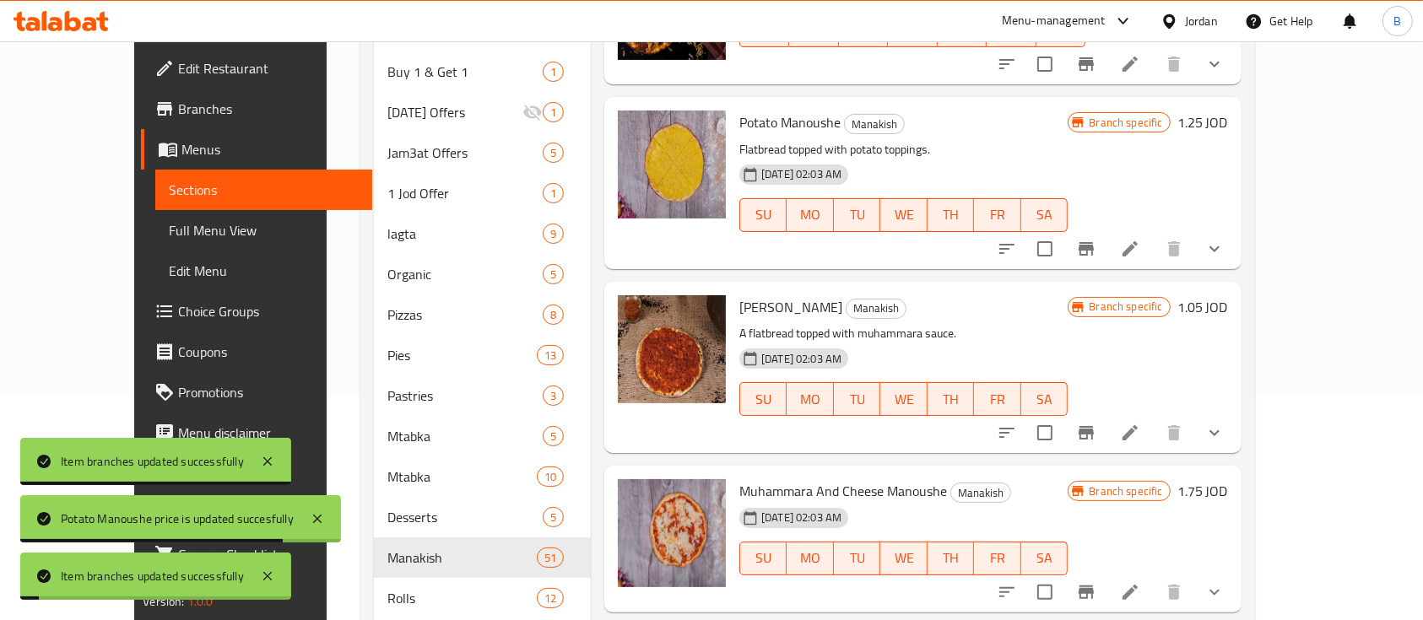
scroll to position [4388, 0]
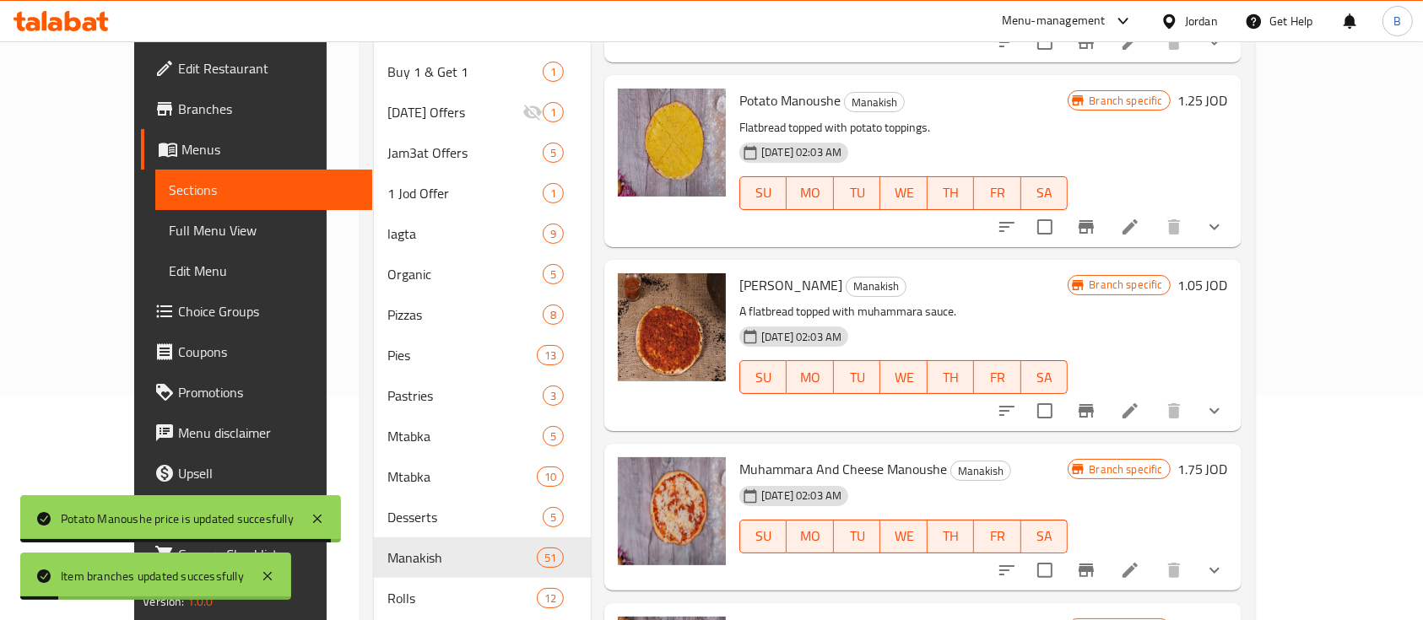
click at [1228, 273] on h6 "1.05 JOD" at bounding box center [1202, 285] width 51 height 24
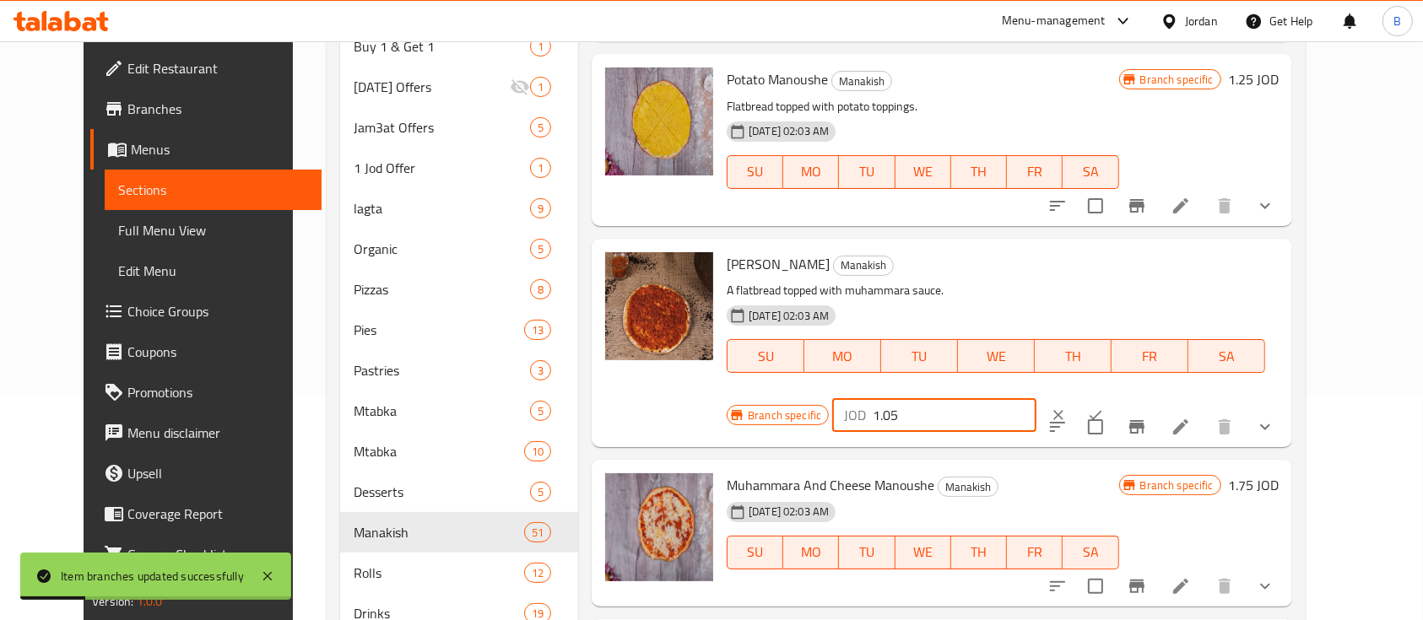
click at [1036, 398] on input "1.05" at bounding box center [955, 415] width 164 height 34
click at [1114, 397] on button "ok" at bounding box center [1095, 415] width 37 height 37
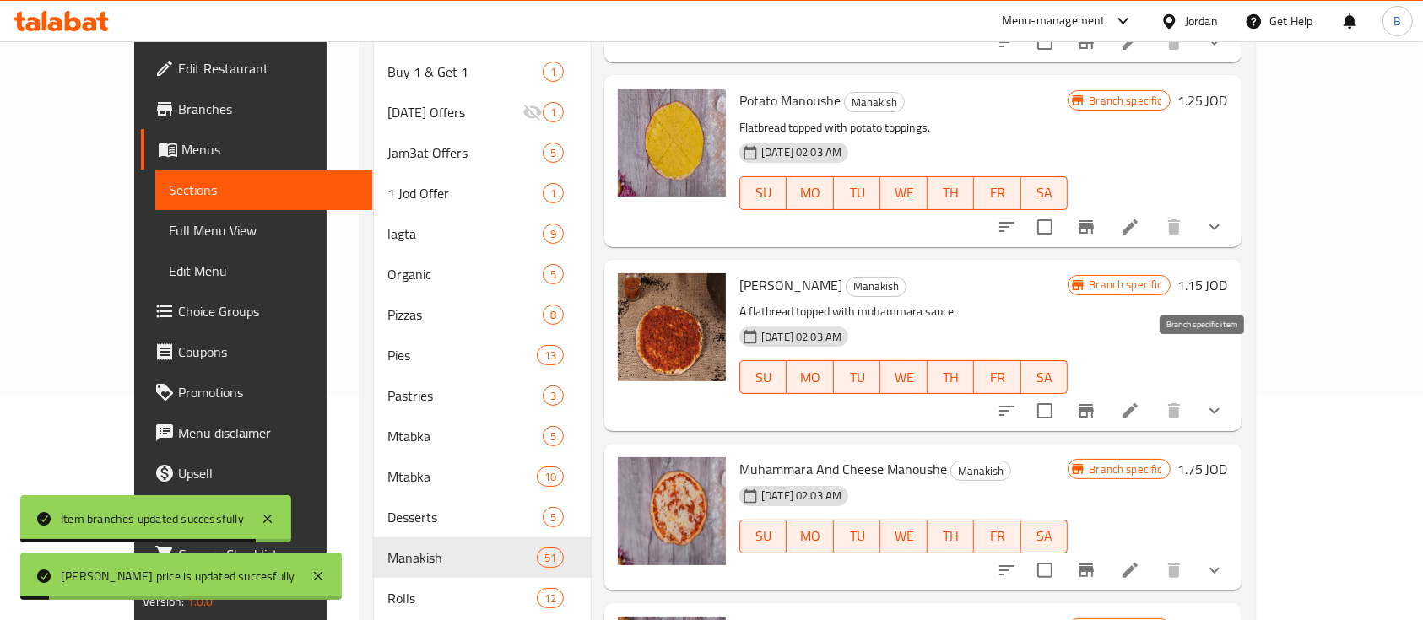
click at [1094, 404] on icon "Branch-specific-item" at bounding box center [1085, 411] width 15 height 14
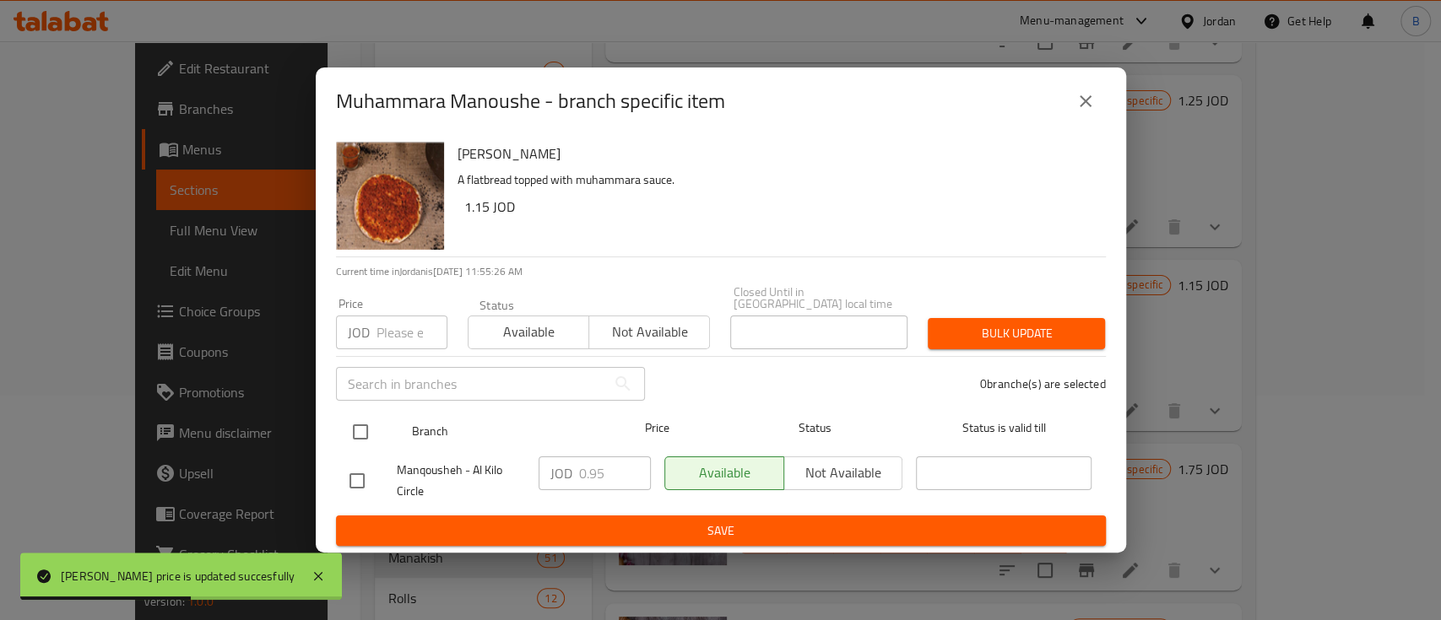
click at [354, 423] on input "checkbox" at bounding box center [360, 431] width 35 height 35
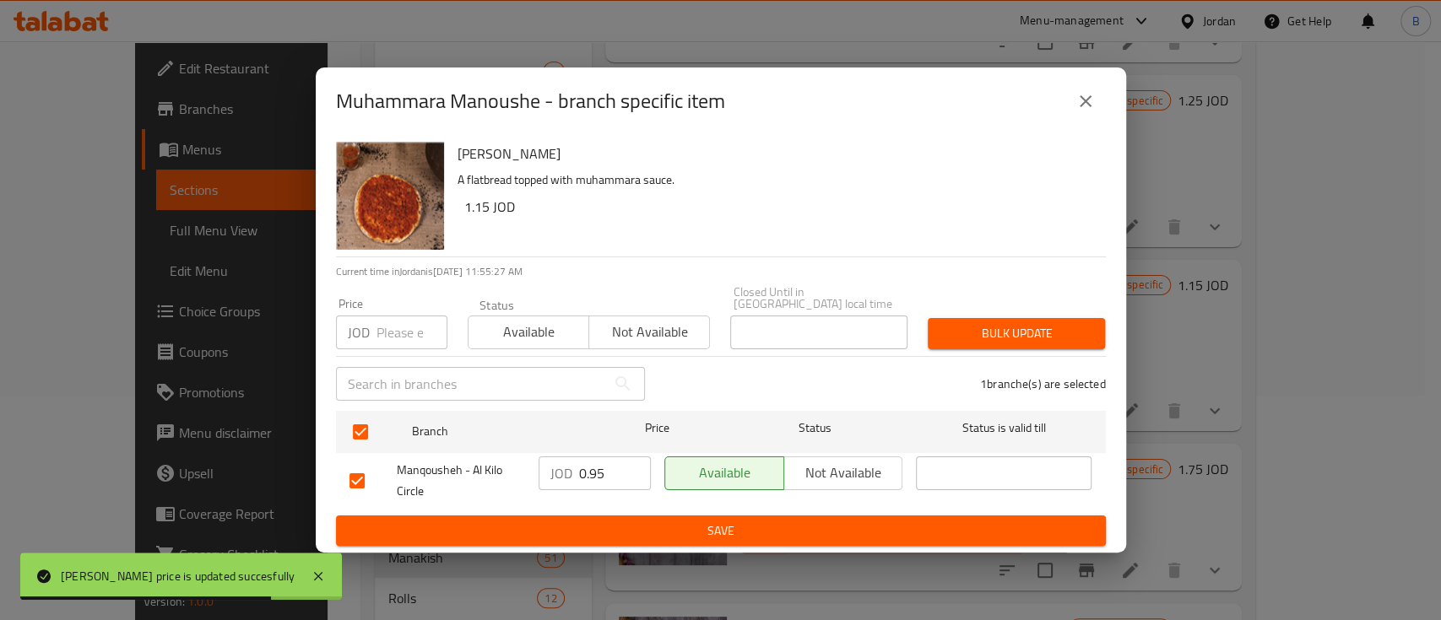
drag, startPoint x: 610, startPoint y: 473, endPoint x: 478, endPoint y: 473, distance: 131.6
click at [478, 473] on div "Manqousheh - Al Kilo Circle JOD 0.95 ​ Available Not available ​" at bounding box center [721, 481] width 756 height 62
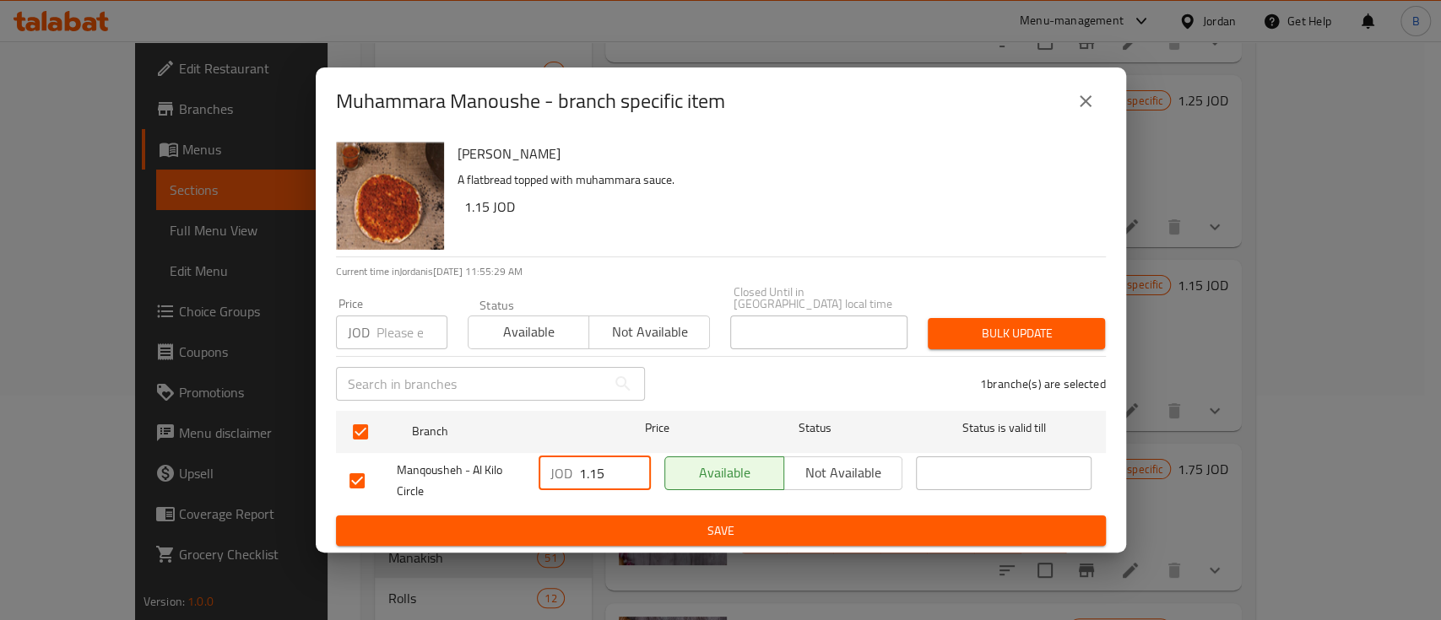
click at [642, 536] on button "Save" at bounding box center [721, 531] width 770 height 31
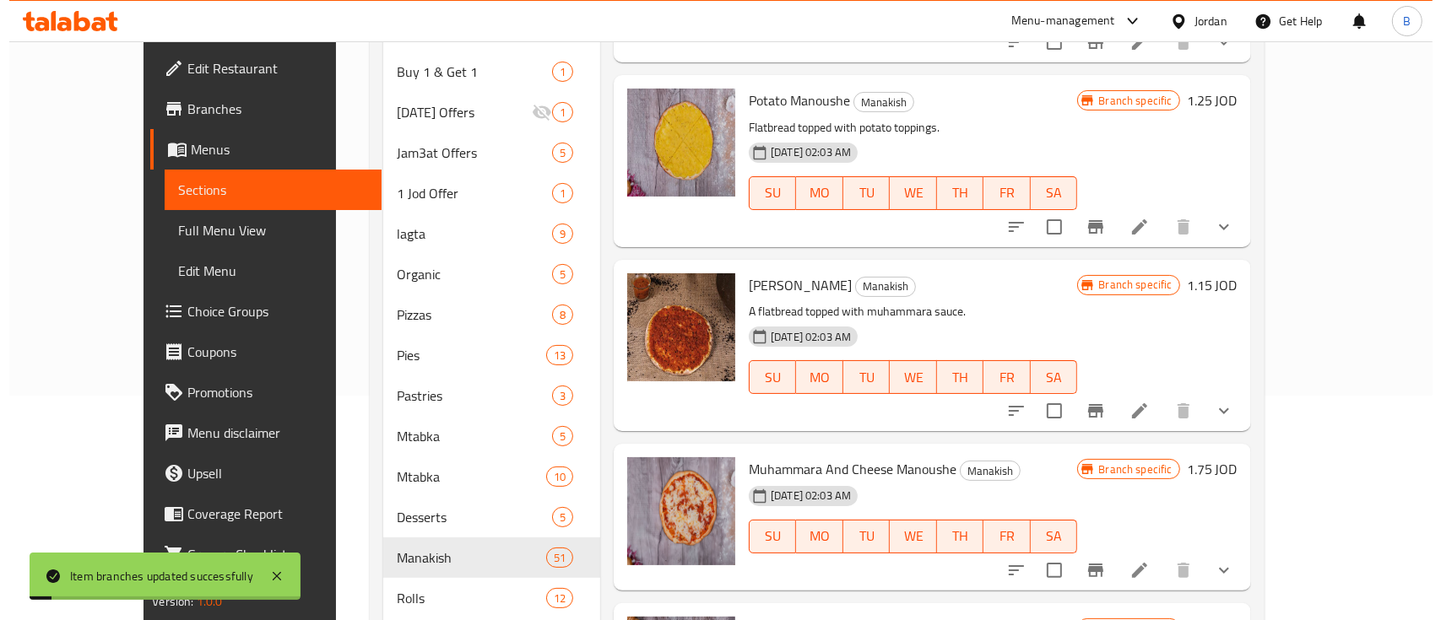
scroll to position [4613, 0]
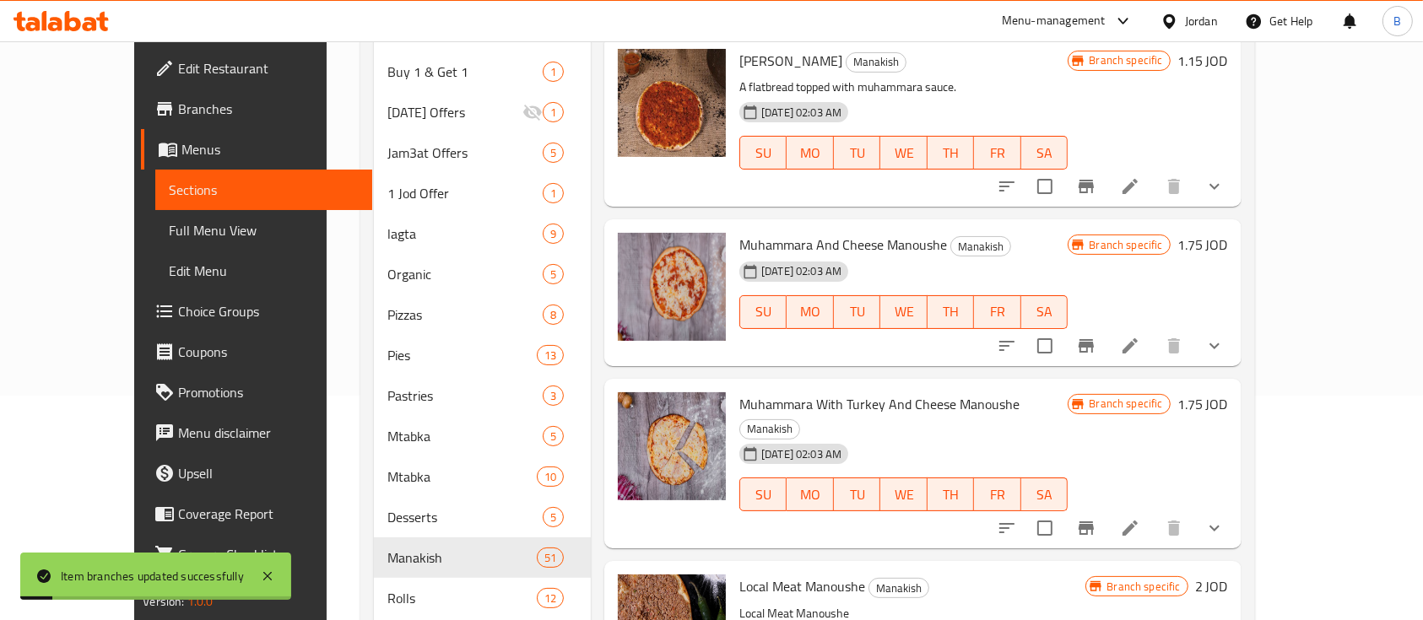
click at [1228, 233] on h6 "1.75 JOD" at bounding box center [1202, 245] width 51 height 24
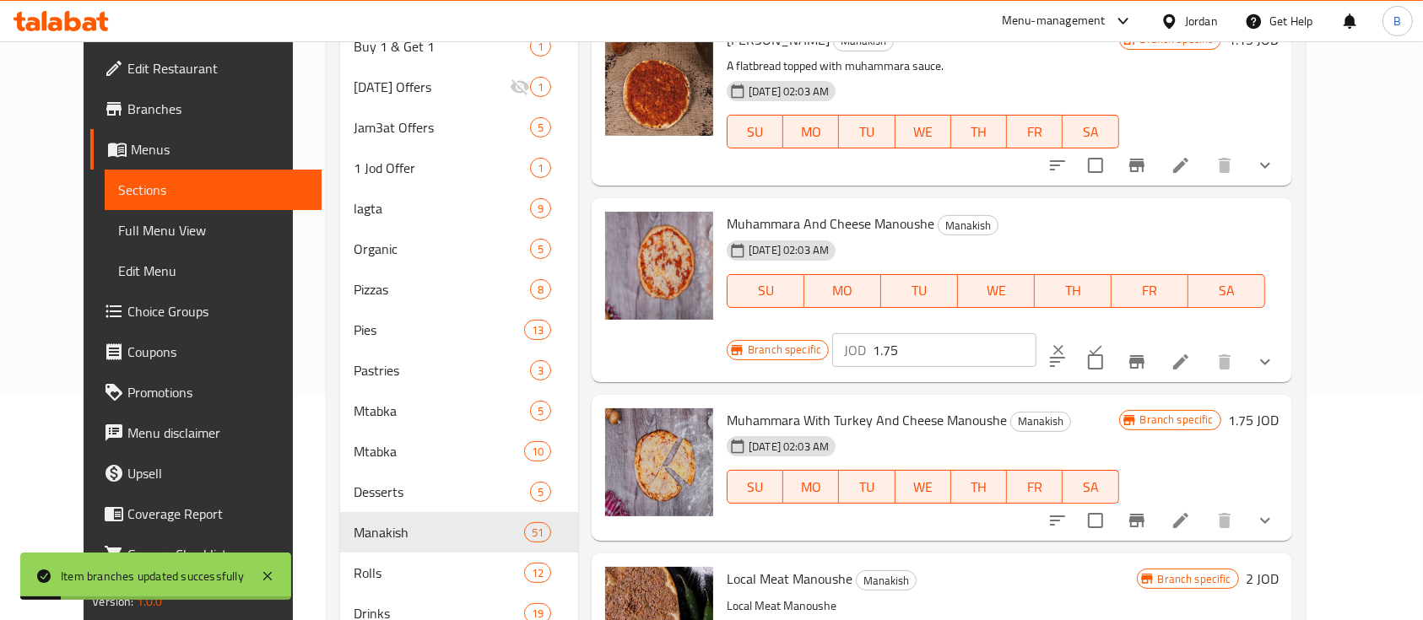
click at [1036, 333] on input "1.75" at bounding box center [955, 350] width 164 height 34
click at [1114, 332] on div at bounding box center [1077, 350] width 74 height 37
click at [1104, 342] on icon "ok" at bounding box center [1095, 350] width 17 height 17
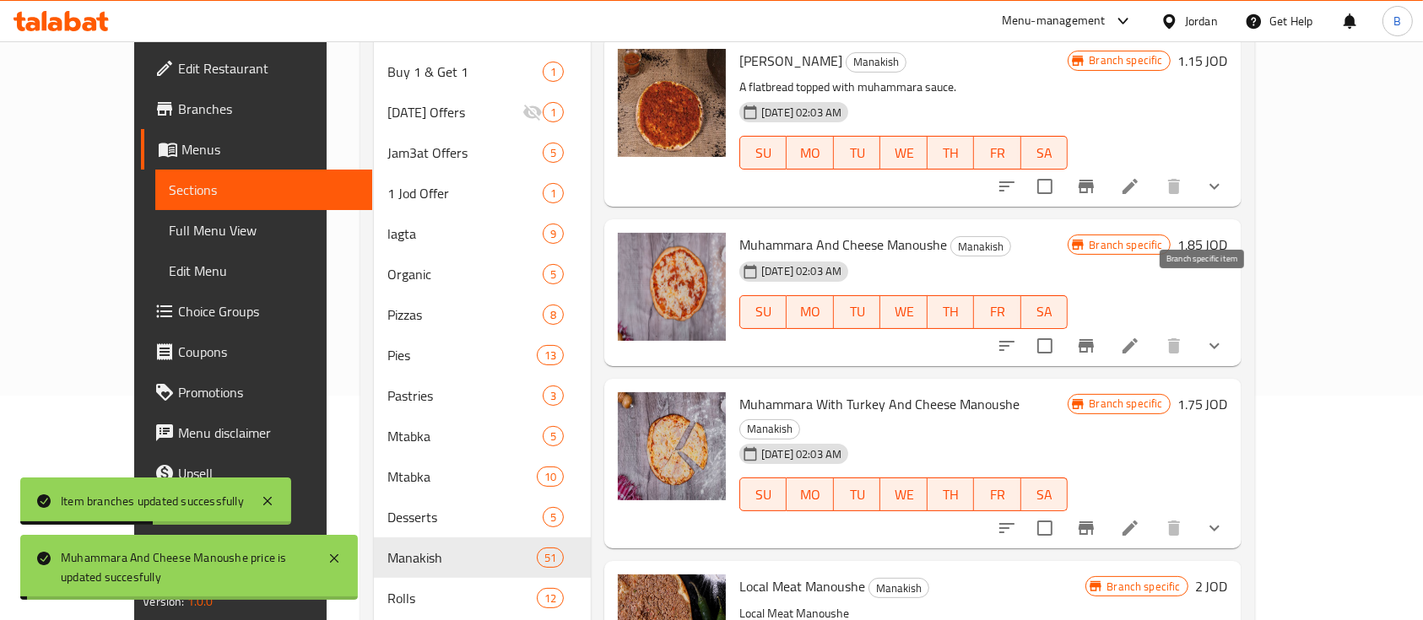
click at [1096, 336] on icon "Branch-specific-item" at bounding box center [1086, 346] width 20 height 20
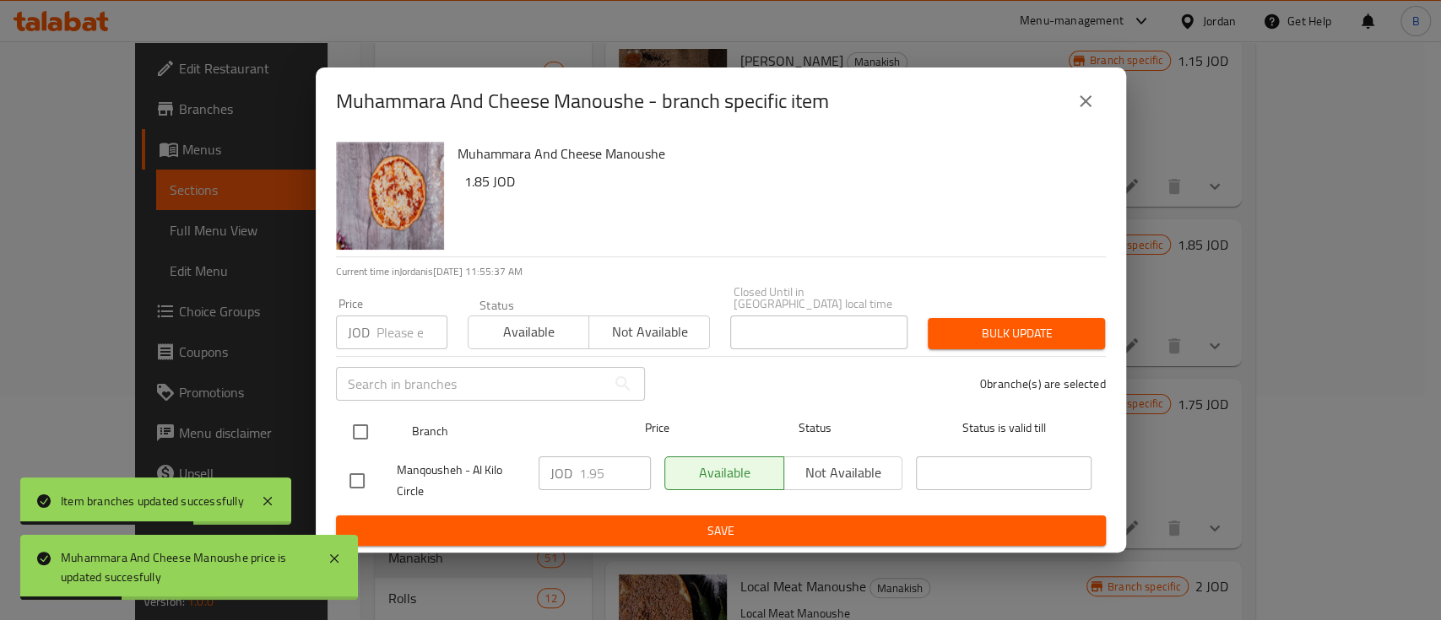
click at [360, 425] on input "checkbox" at bounding box center [360, 431] width 35 height 35
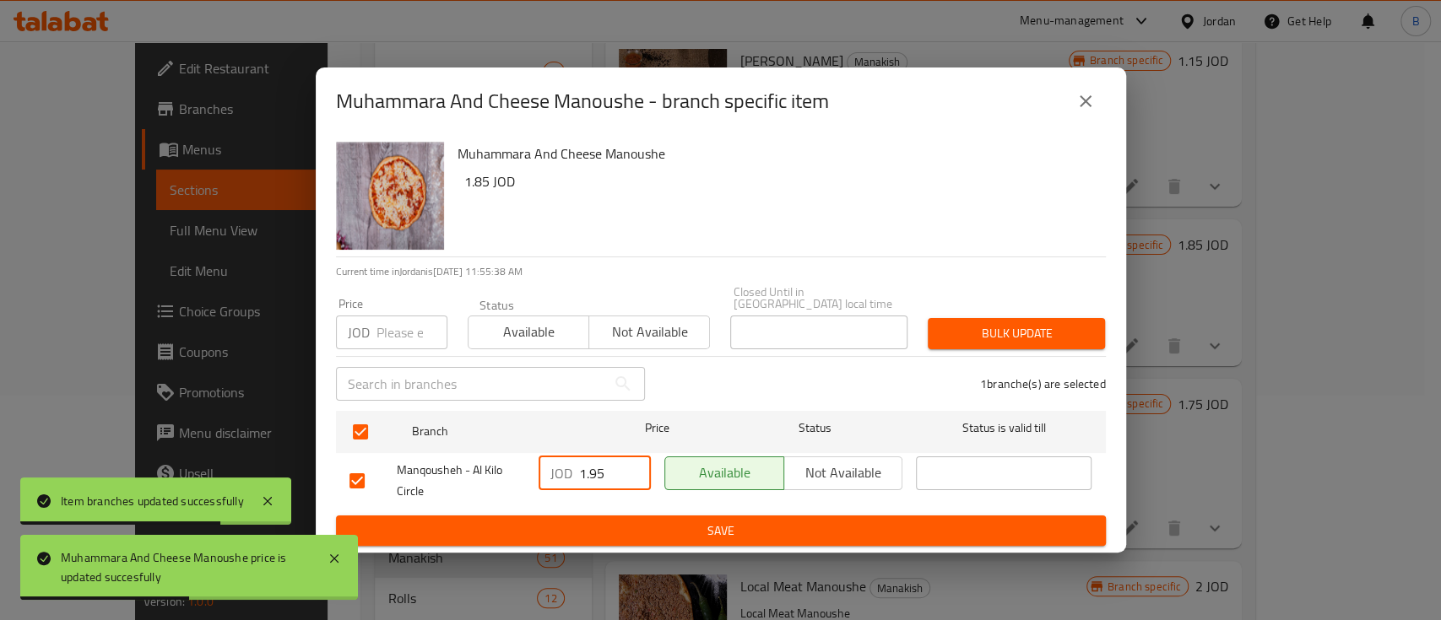
click at [593, 471] on input "1.95" at bounding box center [615, 474] width 72 height 34
click at [765, 521] on span "Save" at bounding box center [720, 531] width 743 height 21
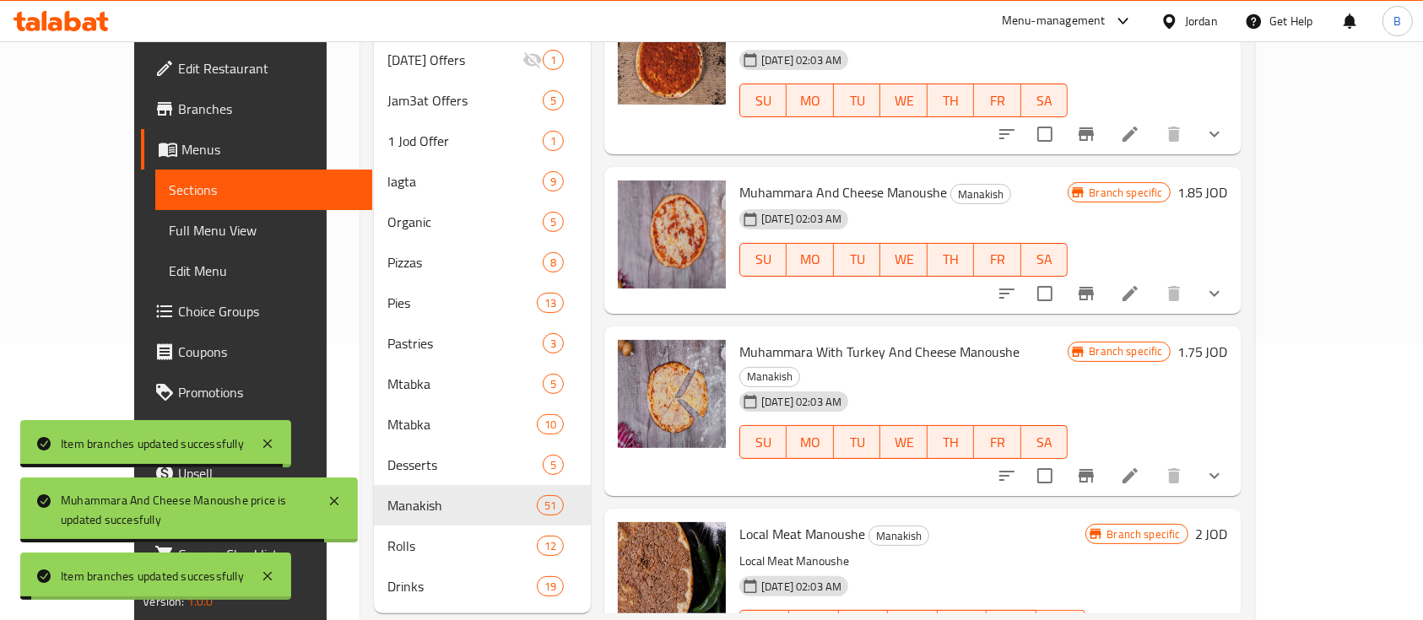
scroll to position [291, 0]
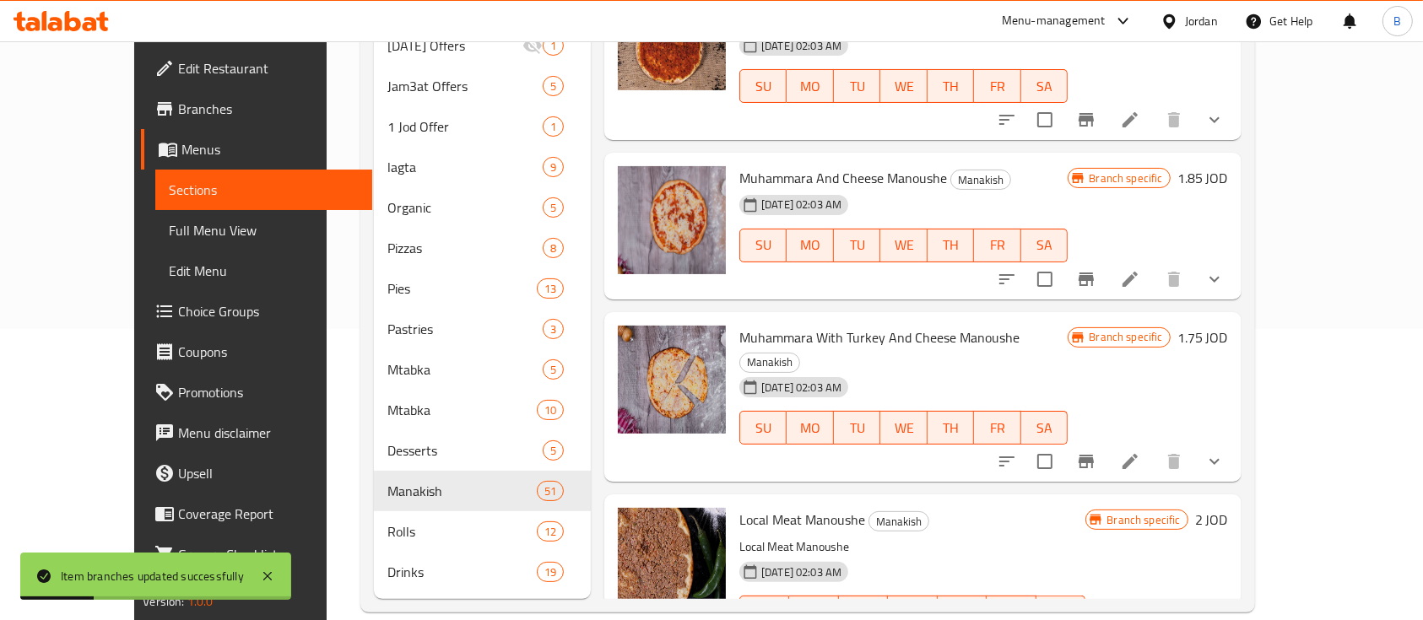
click at [1228, 326] on h6 "1.75 JOD" at bounding box center [1202, 338] width 51 height 24
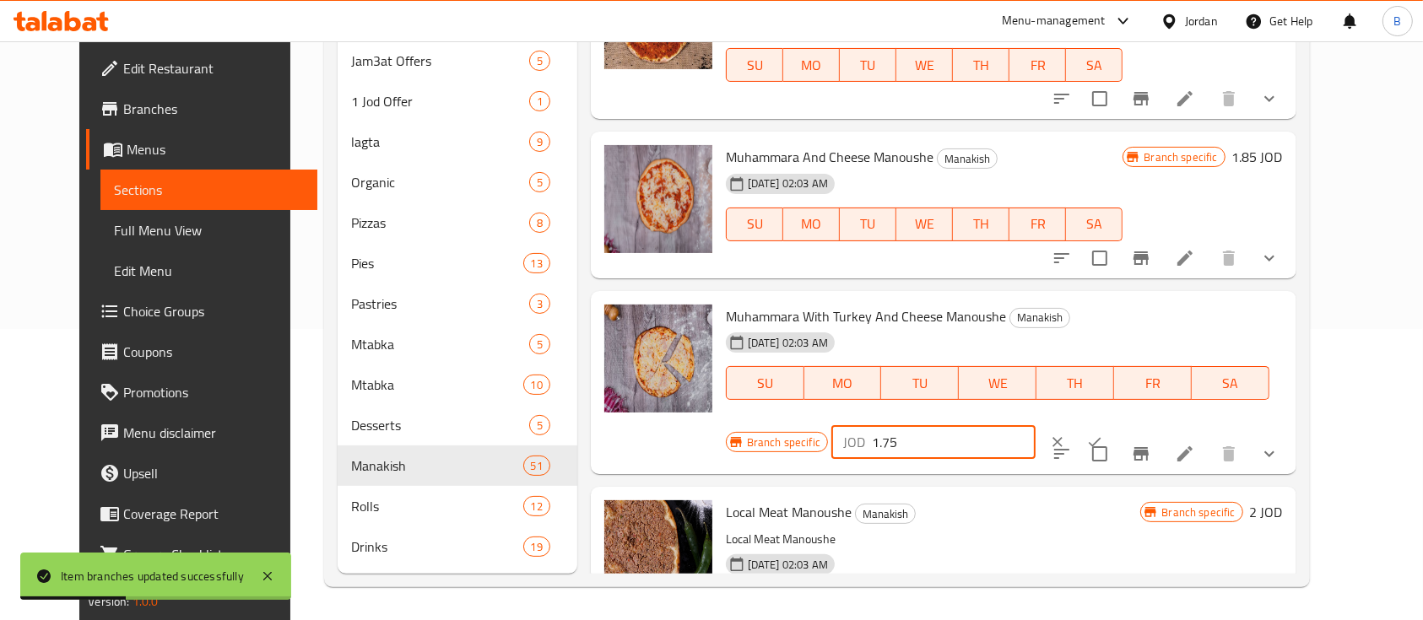
click at [1035, 425] on input "1.75" at bounding box center [954, 442] width 164 height 34
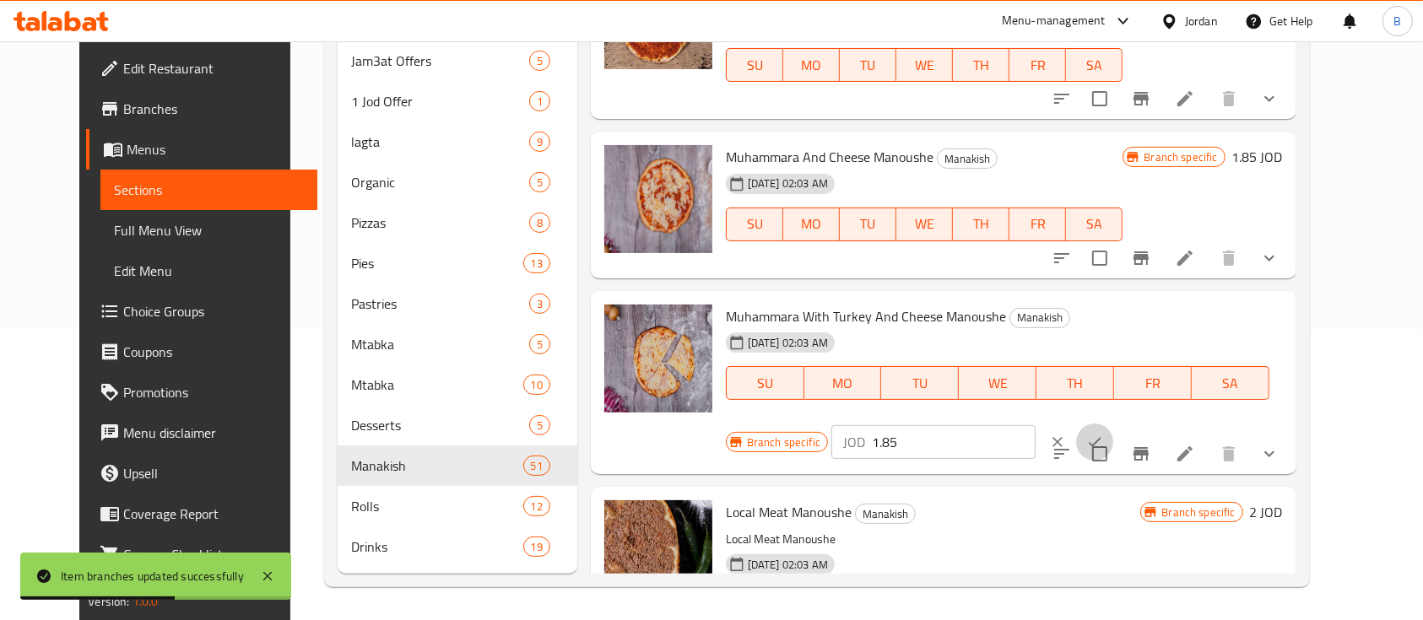
click at [1113, 424] on button "ok" at bounding box center [1094, 442] width 37 height 37
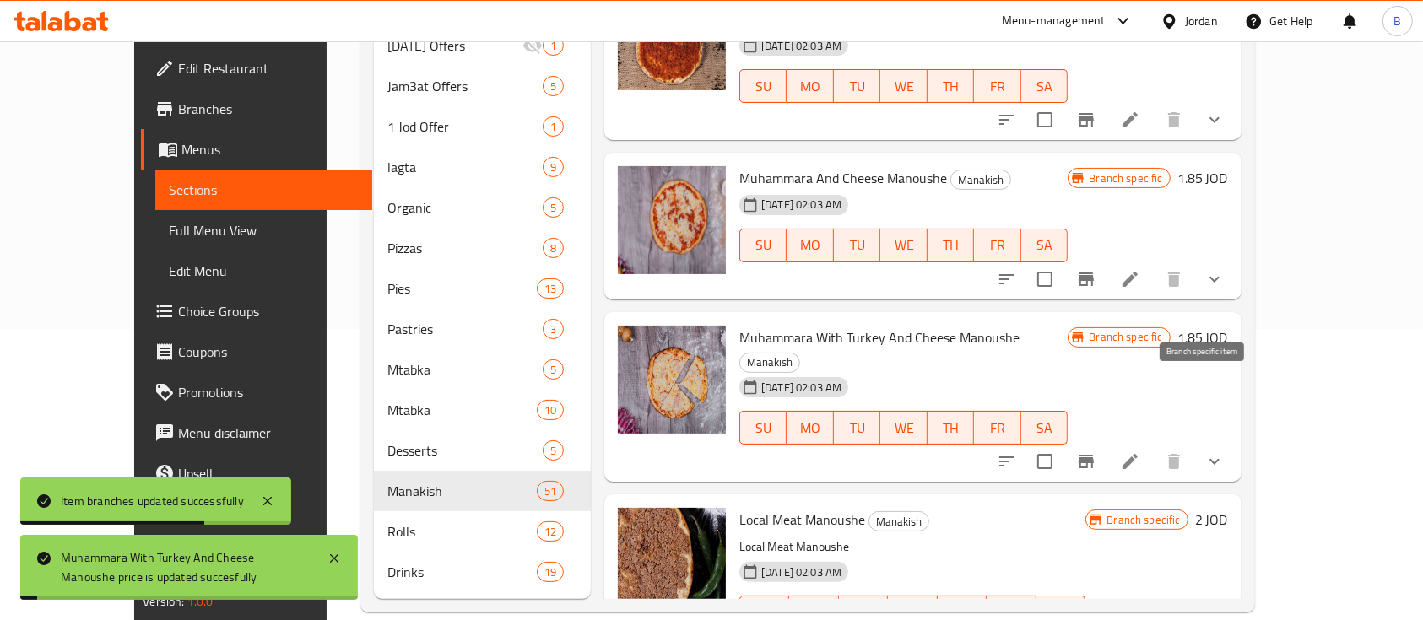
click at [1096, 451] on icon "Branch-specific-item" at bounding box center [1086, 461] width 20 height 20
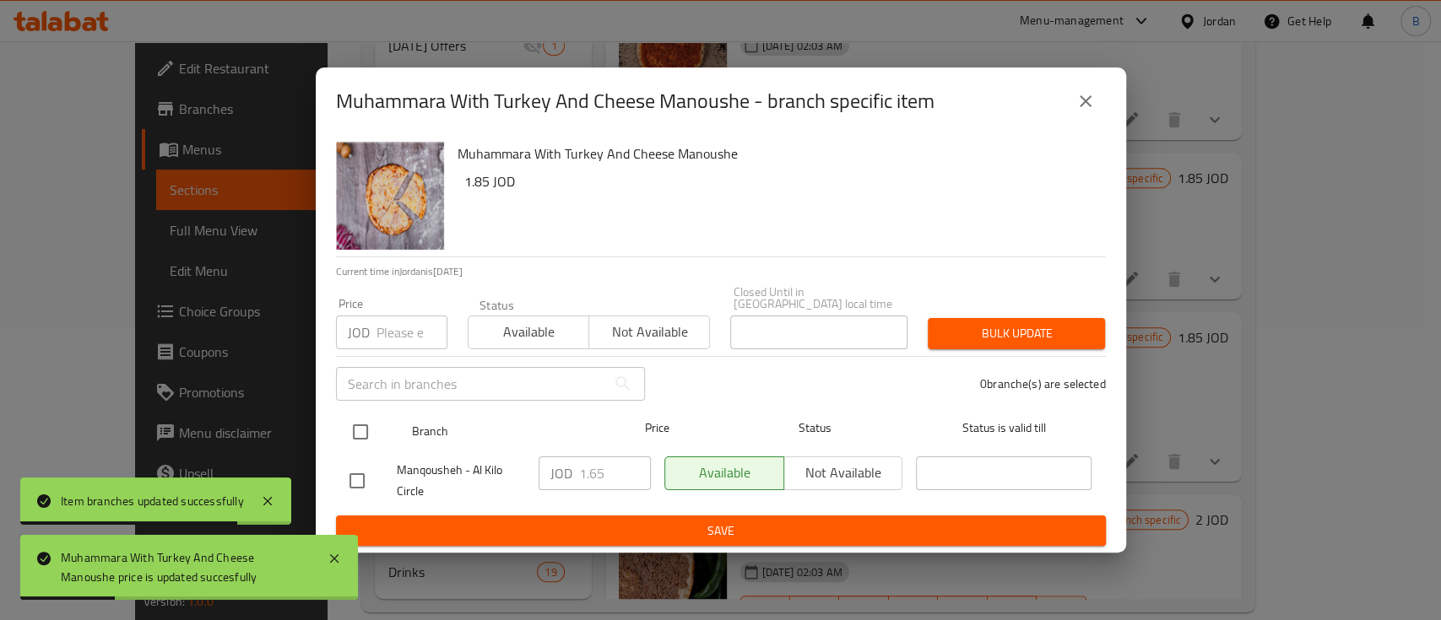
click at [367, 424] on input "checkbox" at bounding box center [360, 431] width 35 height 35
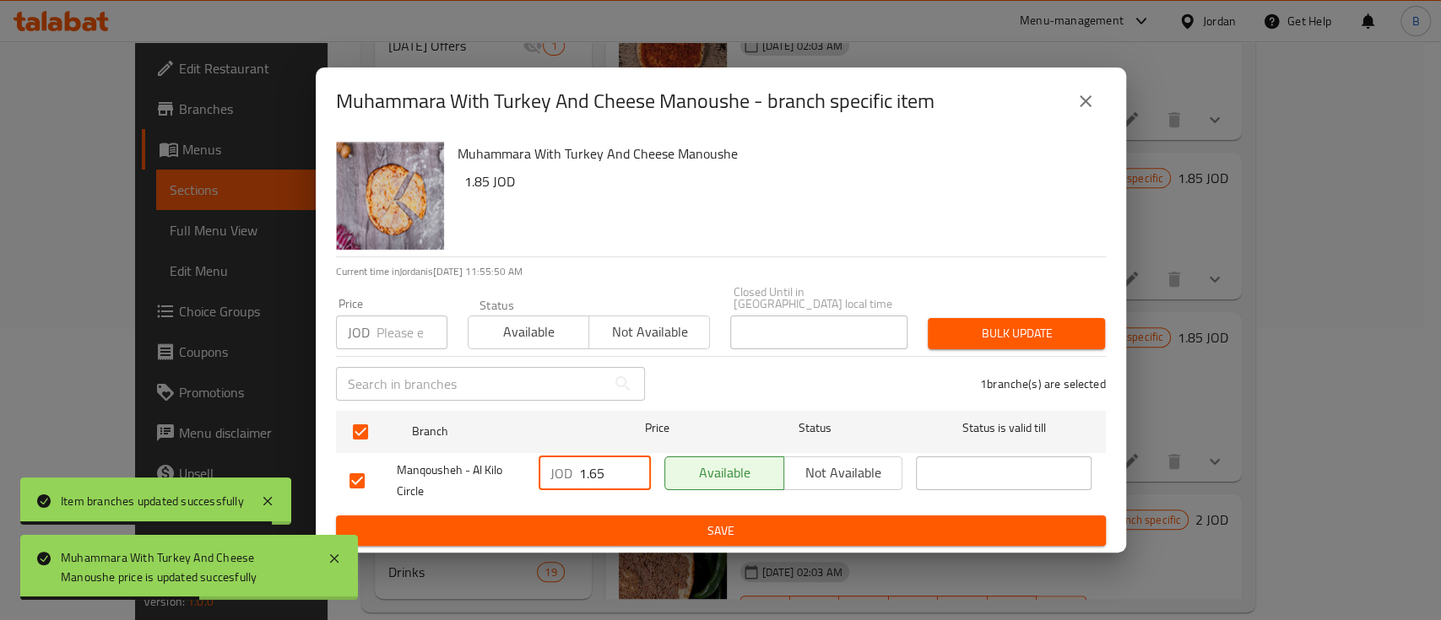
click at [589, 457] on input "1.65" at bounding box center [615, 474] width 72 height 34
click at [725, 521] on span "Save" at bounding box center [720, 531] width 743 height 21
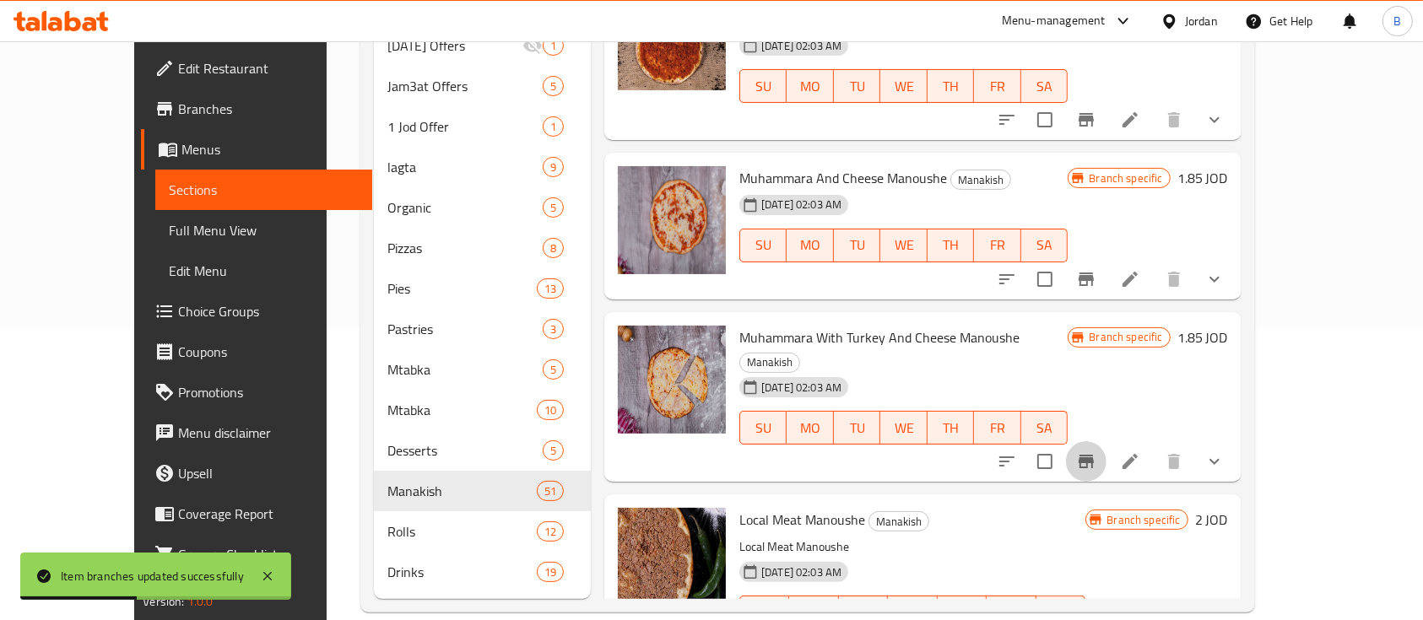
click at [1094, 455] on icon "Branch-specific-item" at bounding box center [1085, 462] width 15 height 14
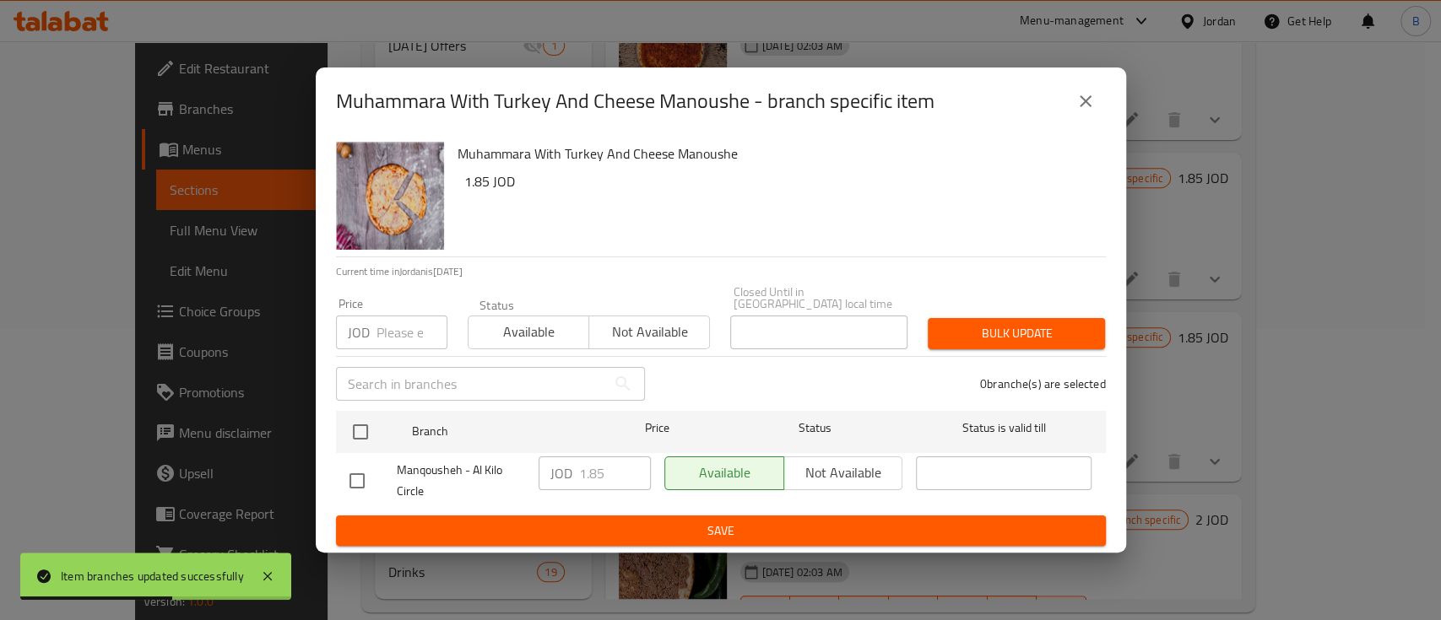
click at [1099, 122] on div "Muhammara With Turkey And Cheese Manoushe - branch specific item" at bounding box center [721, 101] width 770 height 41
click at [1082, 111] on icon "close" at bounding box center [1085, 101] width 20 height 20
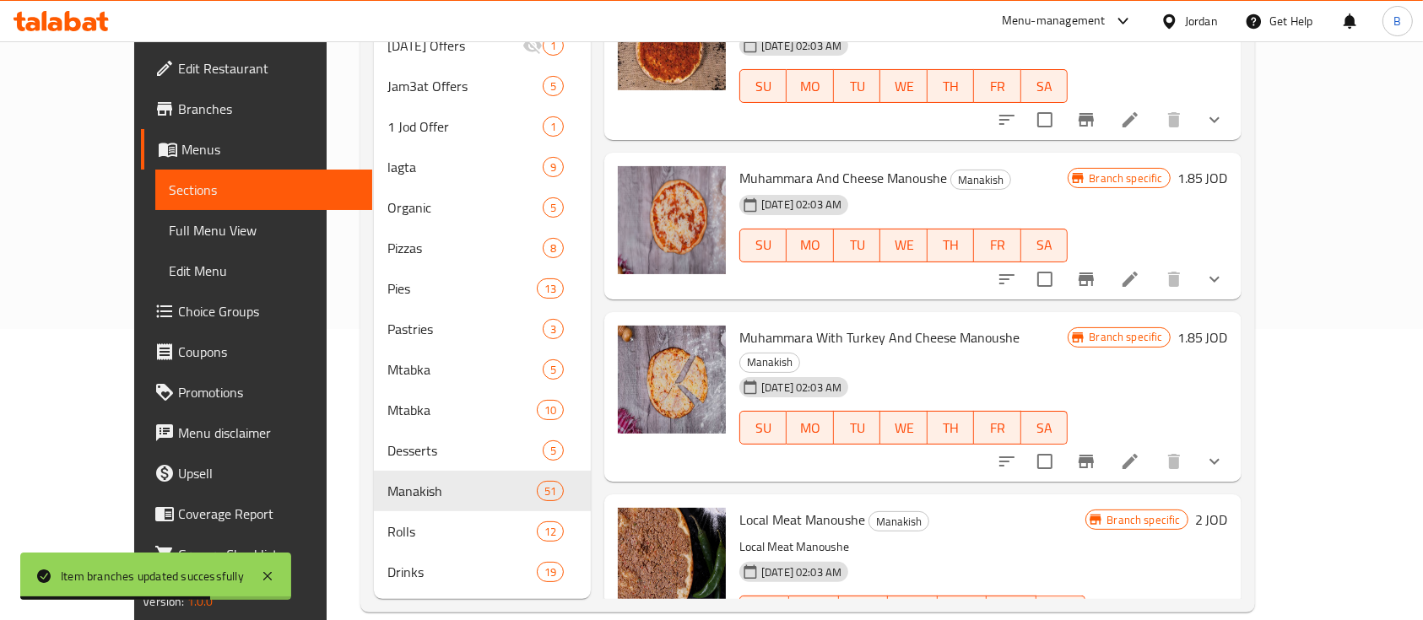
click at [1235, 501] on div "Local Meat Manoushe Manakish Local Meat Manoushe 12-02-2024 02:03 AM SU MO TU W…" at bounding box center [983, 580] width 502 height 158
click at [1228, 508] on h6 "2 JOD" at bounding box center [1211, 520] width 33 height 24
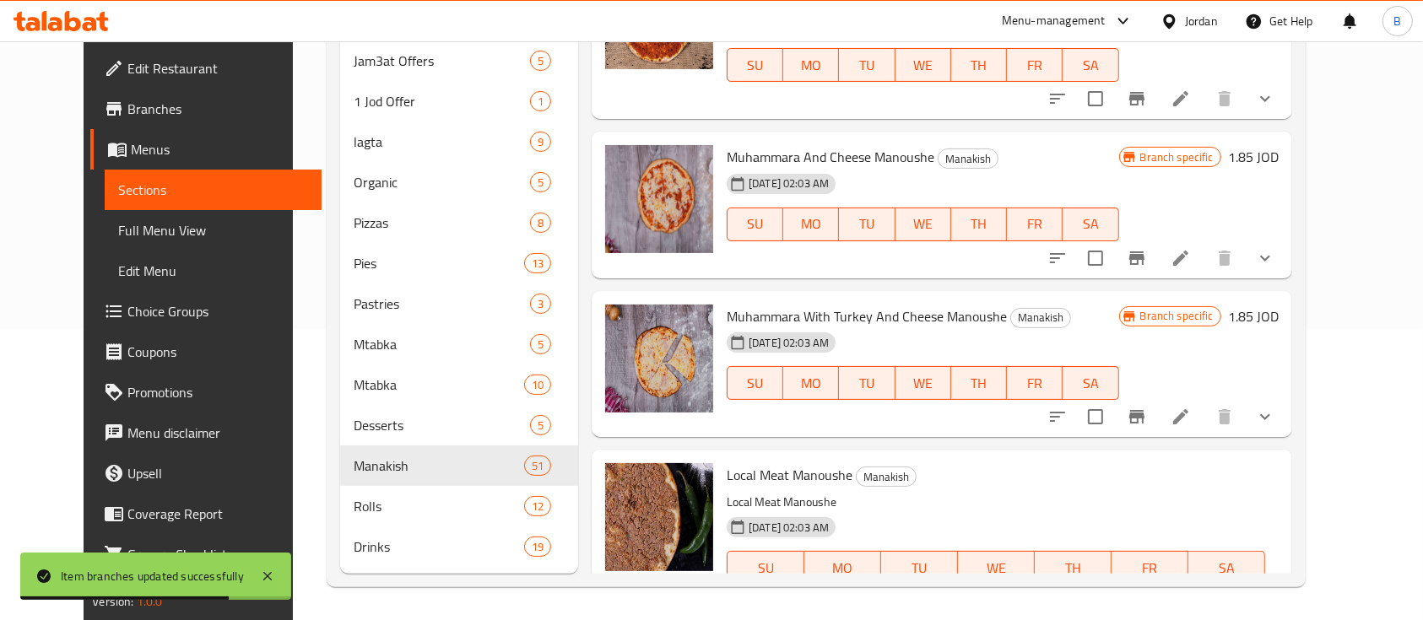
click at [1036, 610] on input "2" at bounding box center [955, 627] width 164 height 34
click at [1114, 608] on button "ok" at bounding box center [1095, 626] width 37 height 37
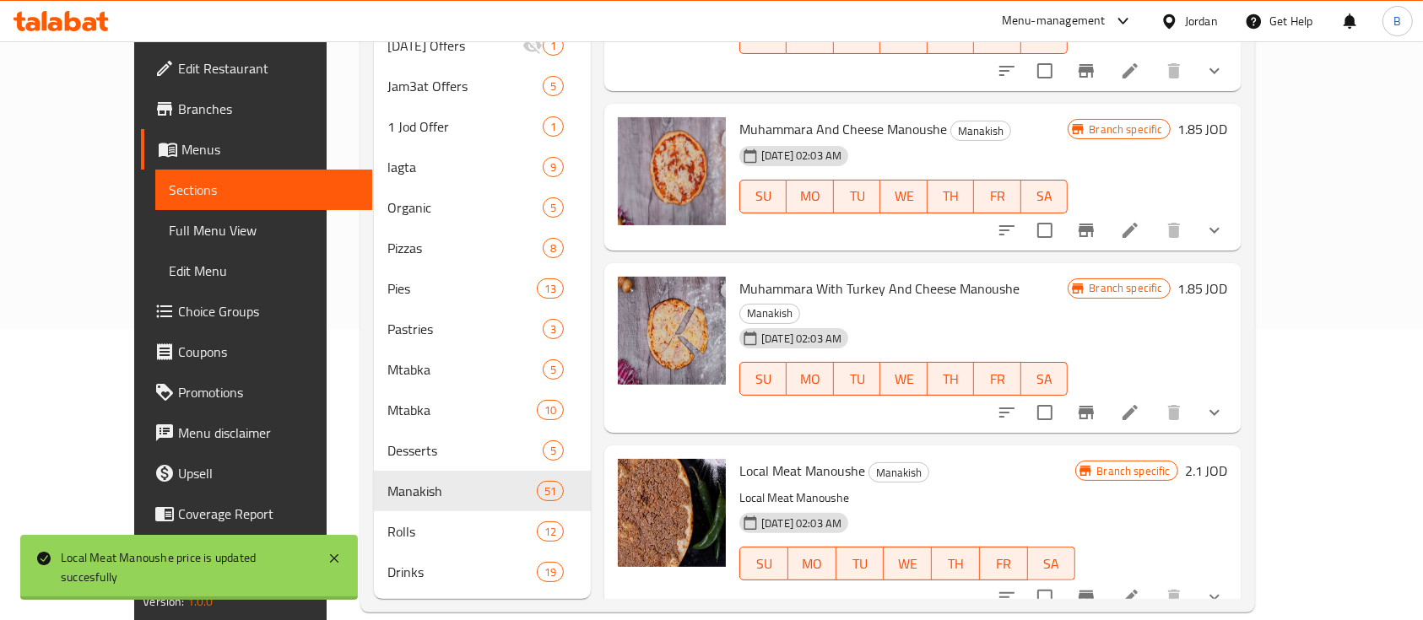
scroll to position [4726, 0]
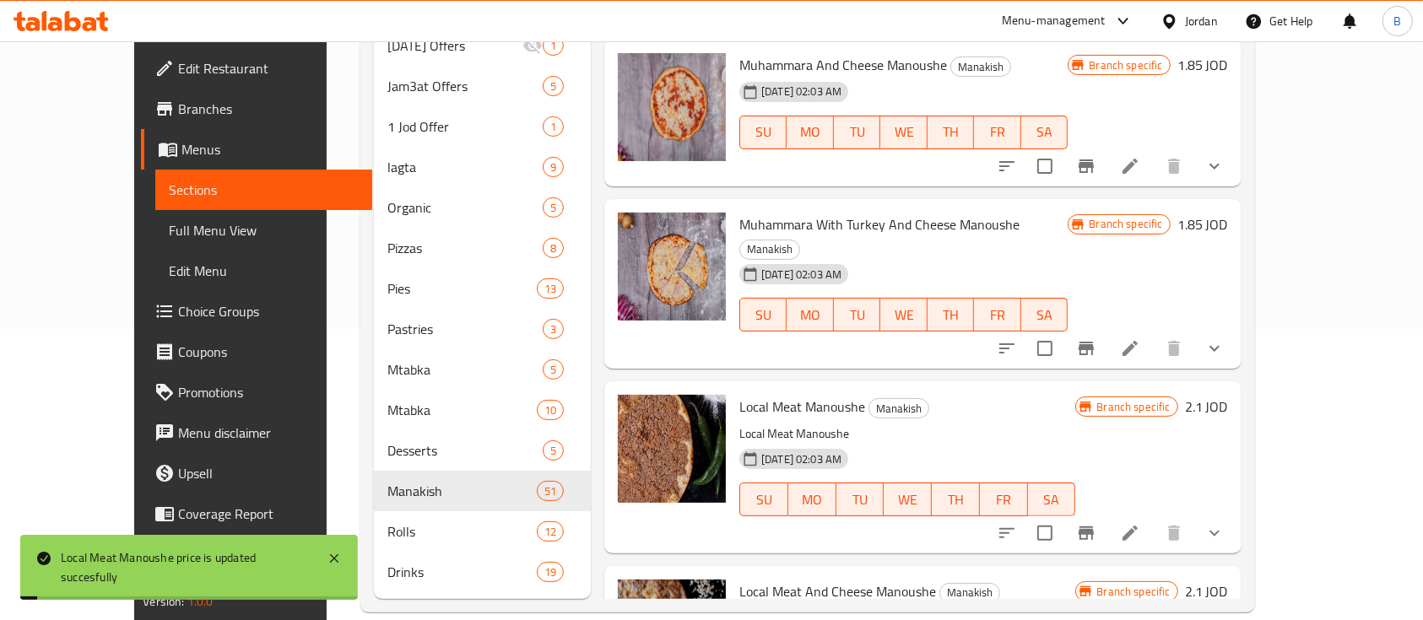
click at [1094, 527] on icon "Branch-specific-item" at bounding box center [1085, 534] width 15 height 14
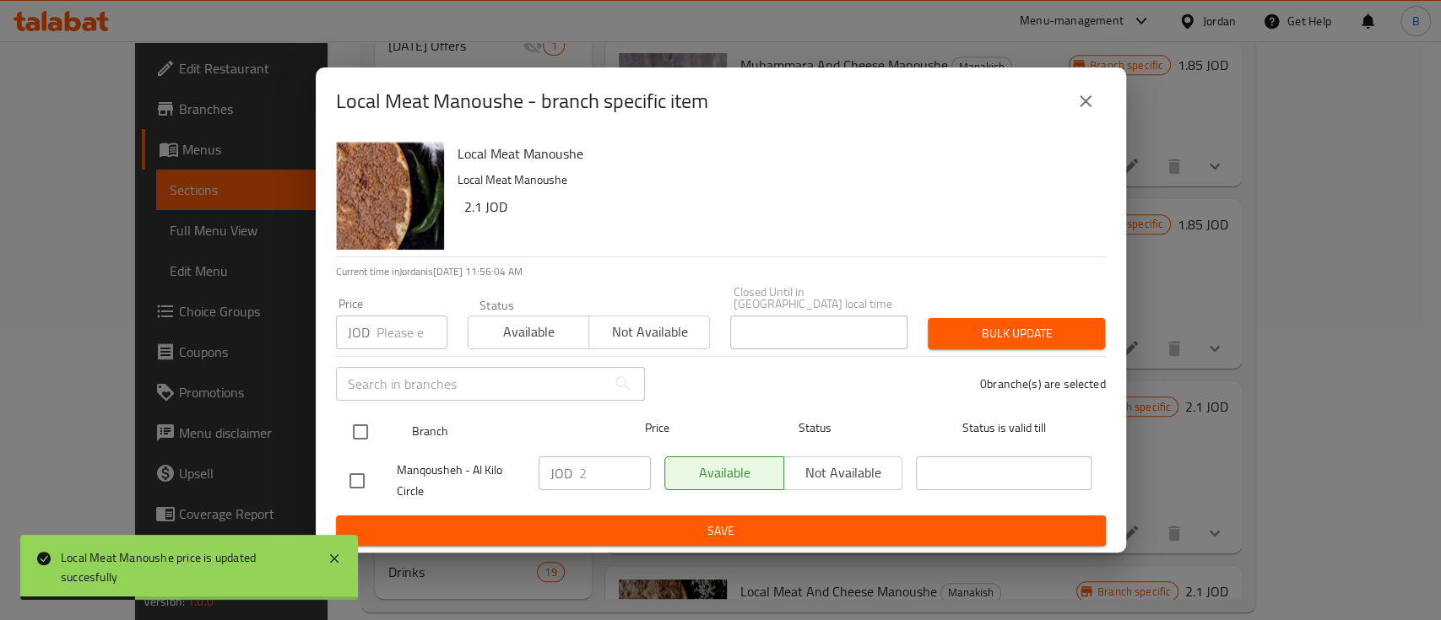
click at [377, 424] on input "checkbox" at bounding box center [360, 431] width 35 height 35
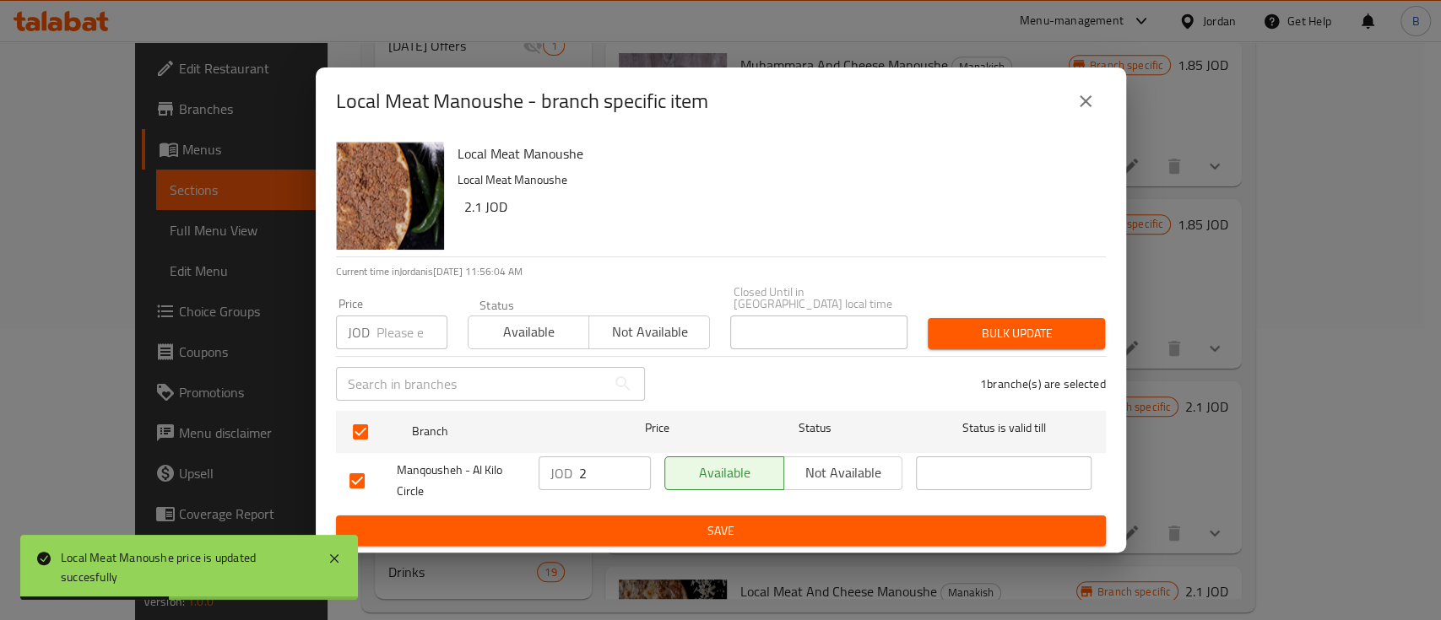
click at [607, 462] on input "2" at bounding box center [615, 474] width 72 height 34
click at [639, 521] on span "Save" at bounding box center [720, 531] width 743 height 21
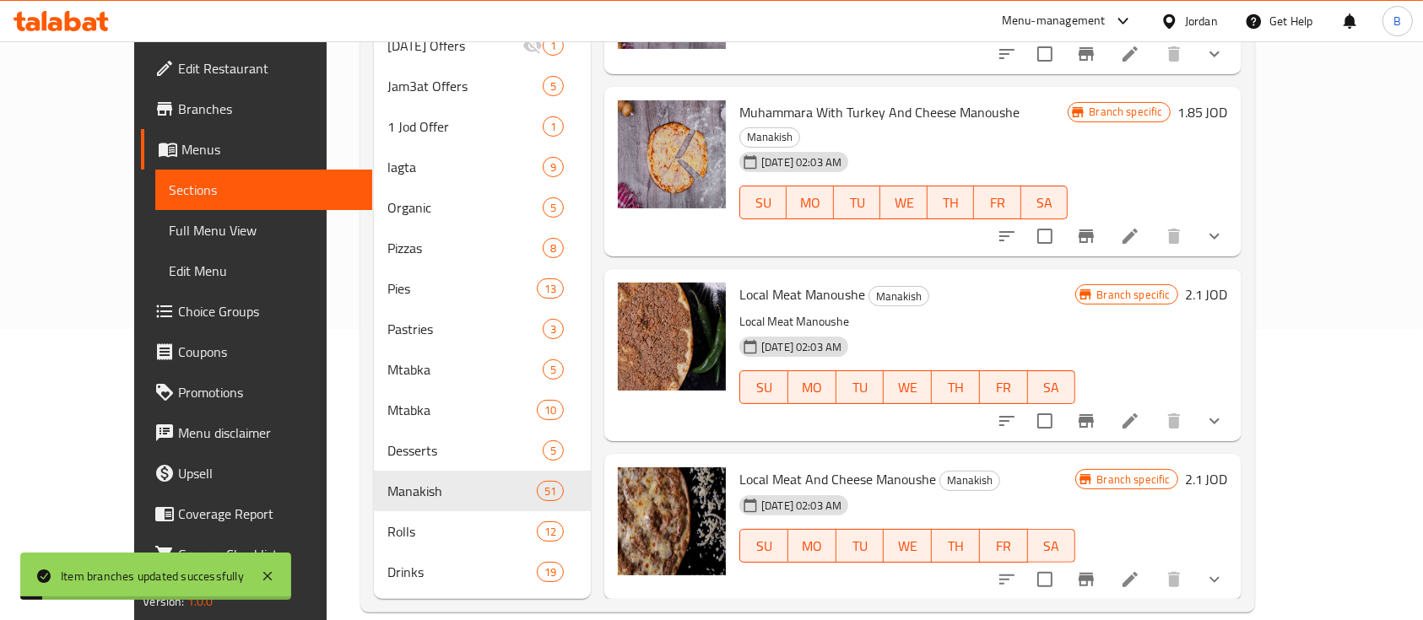
scroll to position [4950, 0]
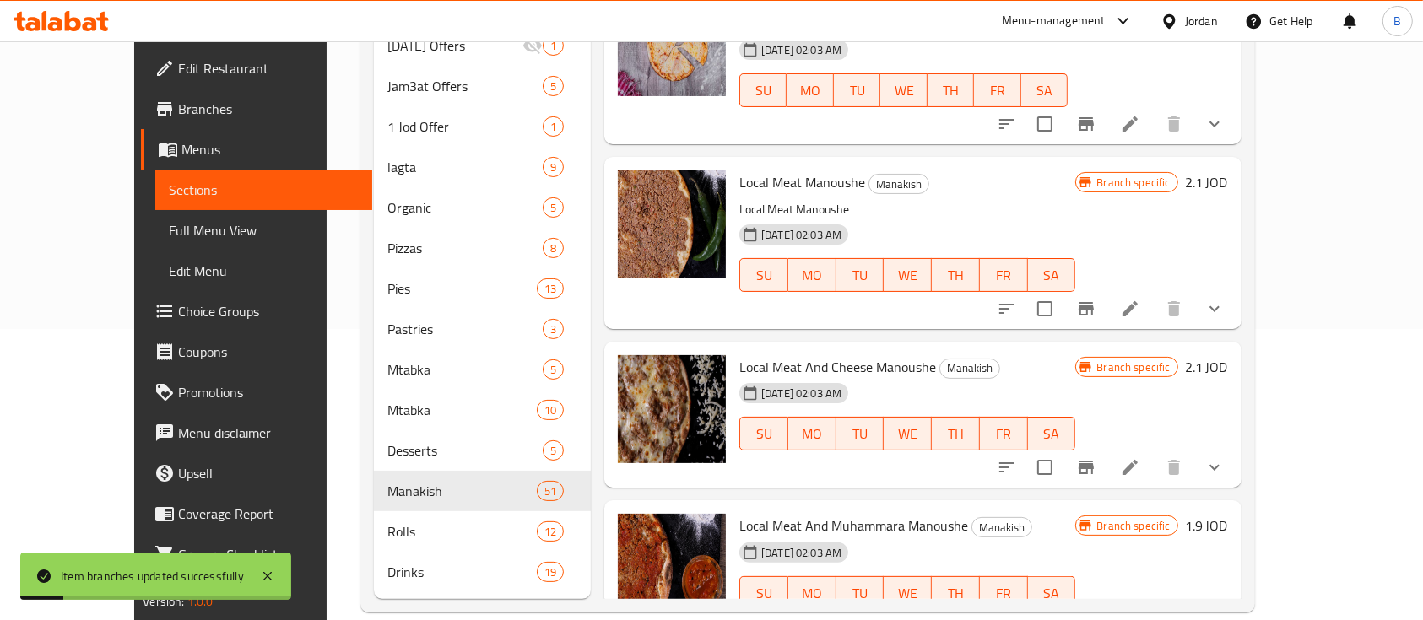
click at [1228, 355] on h6 "2.1 JOD" at bounding box center [1206, 367] width 43 height 24
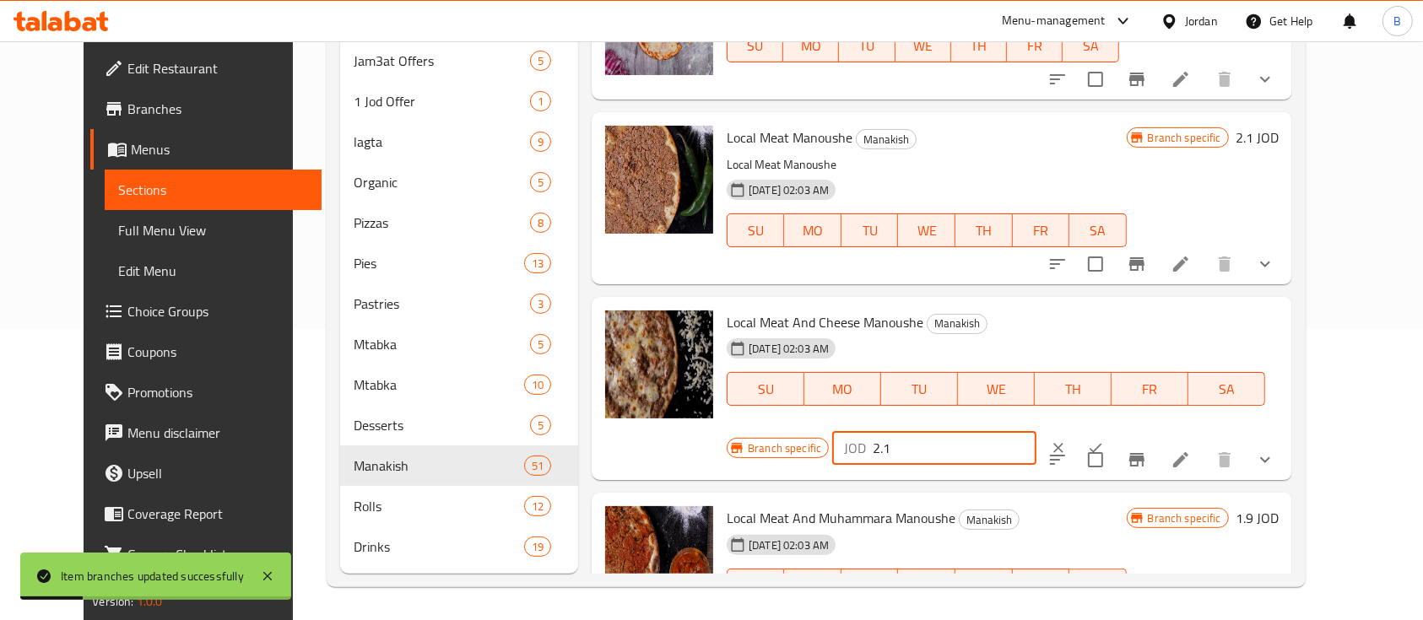
click at [1036, 431] on input "2.1" at bounding box center [955, 448] width 164 height 34
click at [1104, 440] on icon "ok" at bounding box center [1095, 448] width 17 height 17
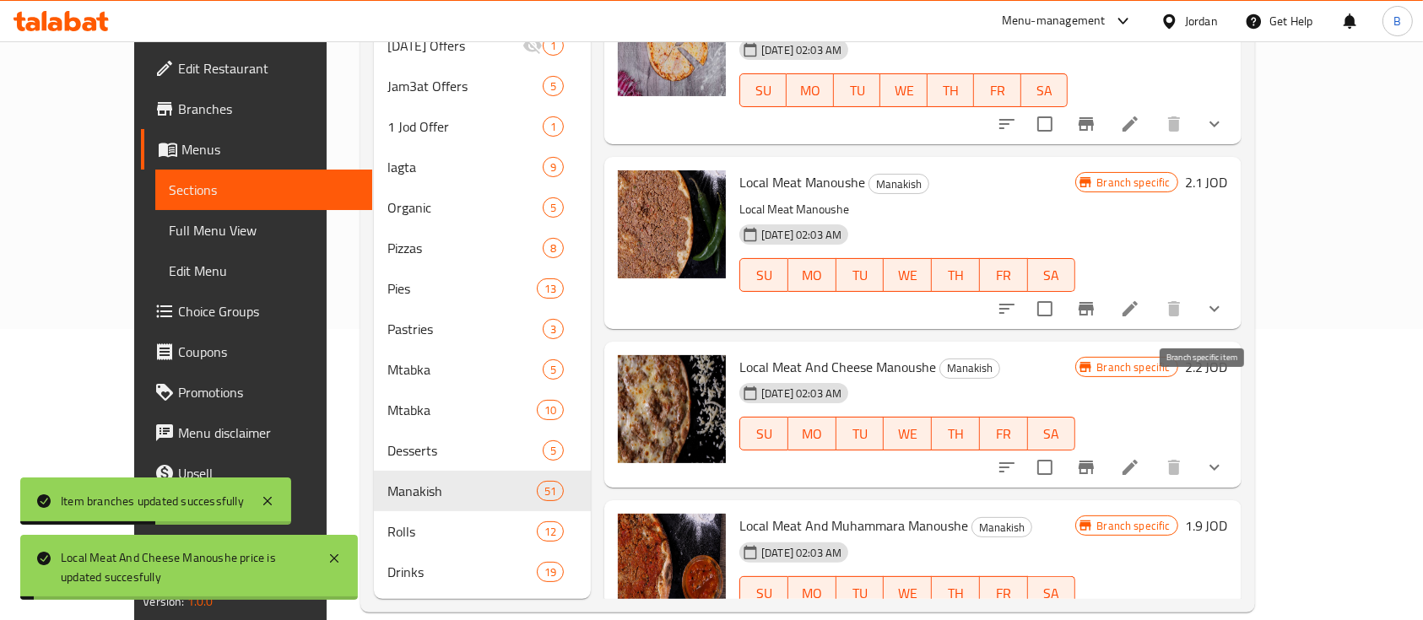
click at [1094, 461] on icon "Branch-specific-item" at bounding box center [1085, 468] width 15 height 14
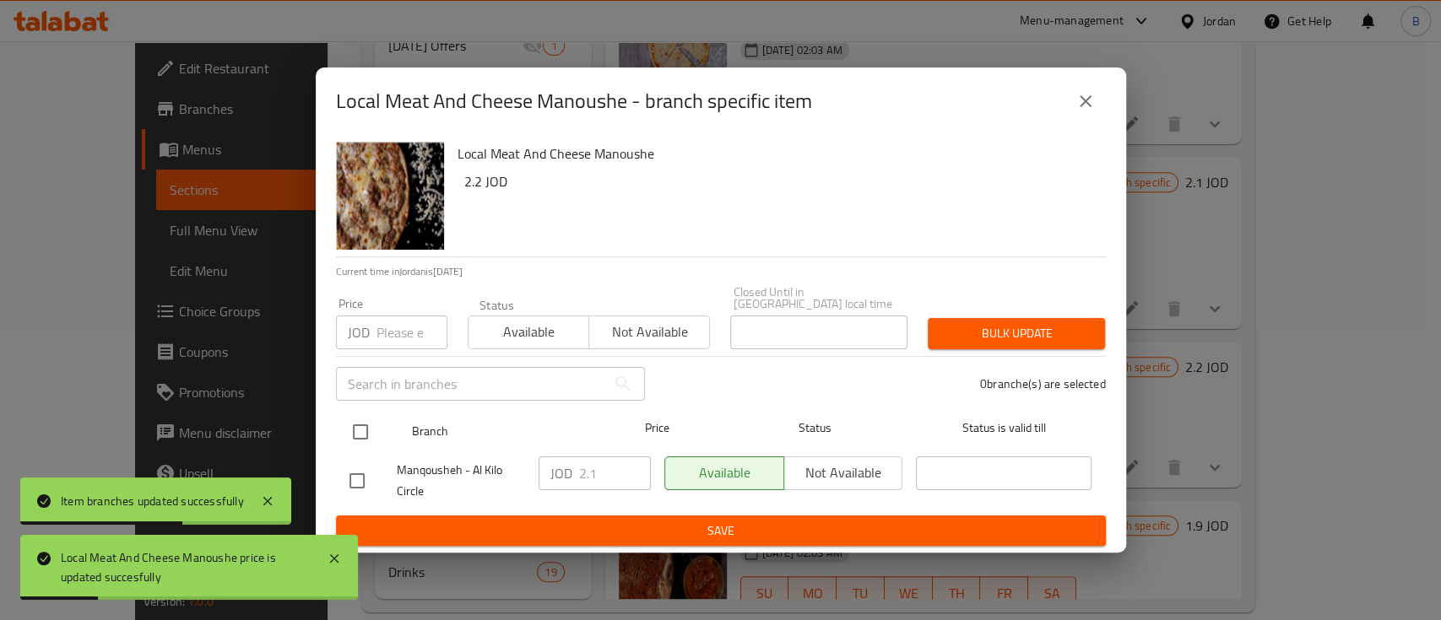
click at [341, 429] on div "Branch Price Status Status is valid till" at bounding box center [721, 432] width 770 height 42
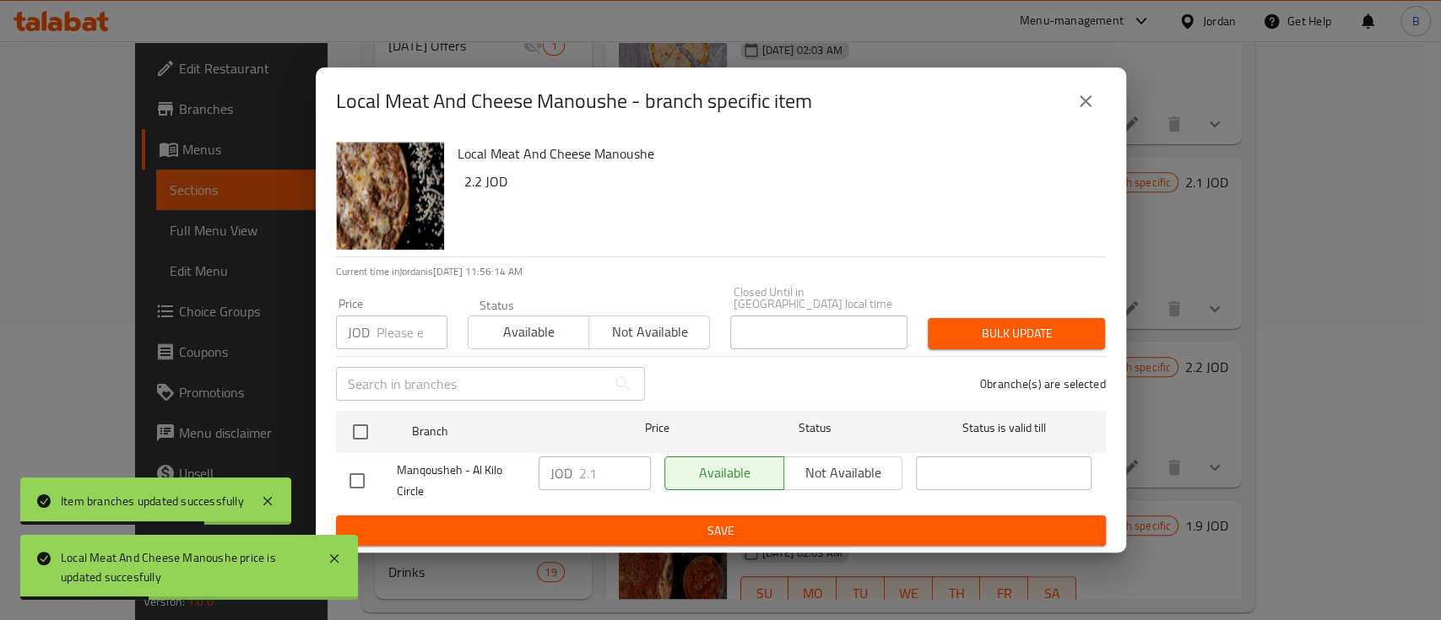
click at [316, 424] on div "Local Meat And Cheese Manoushe 2.2 JOD Current time in Jordan is 10 Aug 2025 11…" at bounding box center [721, 344] width 810 height 419
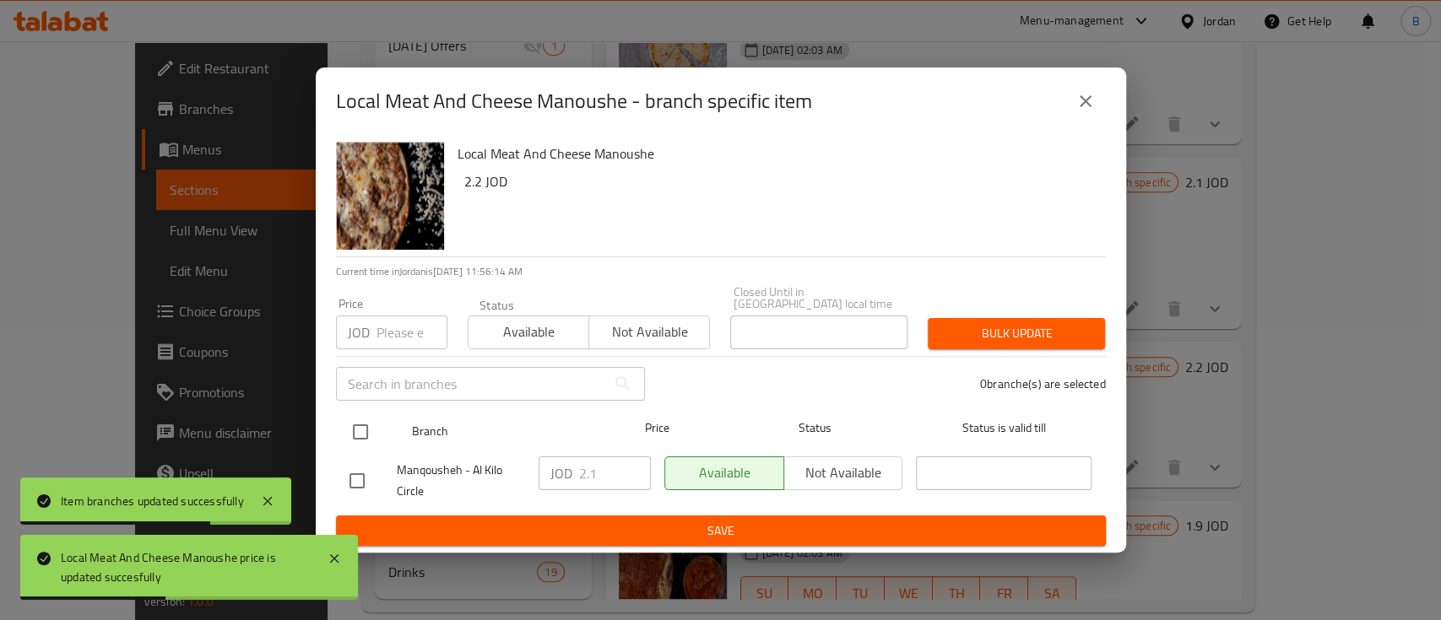
click at [353, 425] on input "checkbox" at bounding box center [360, 431] width 35 height 35
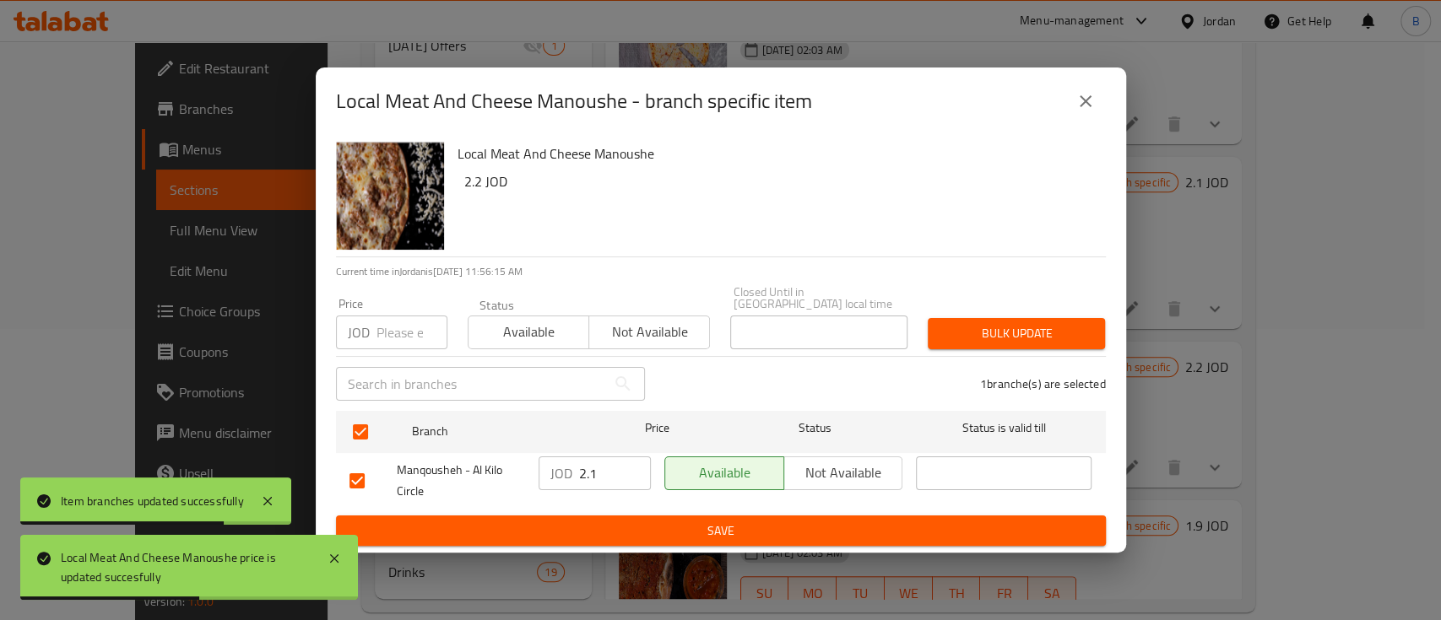
click at [603, 464] on input "2.1" at bounding box center [615, 474] width 72 height 34
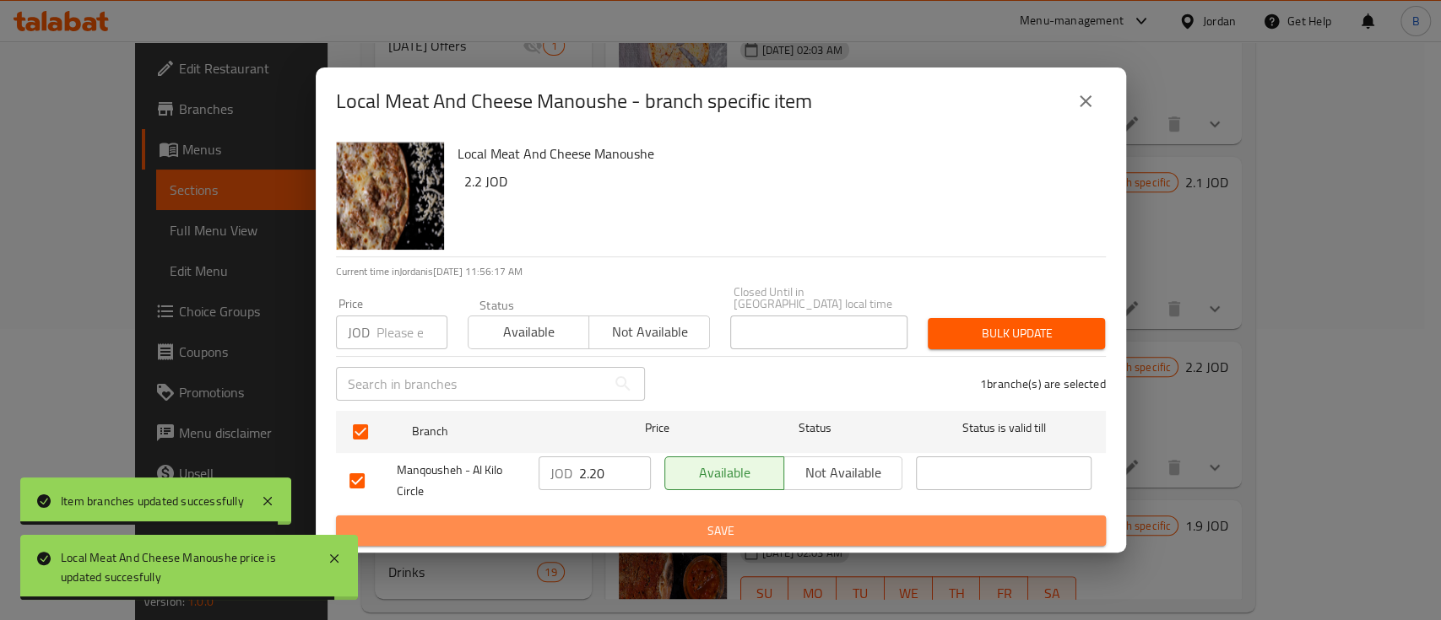
click at [688, 521] on span "Save" at bounding box center [720, 531] width 743 height 21
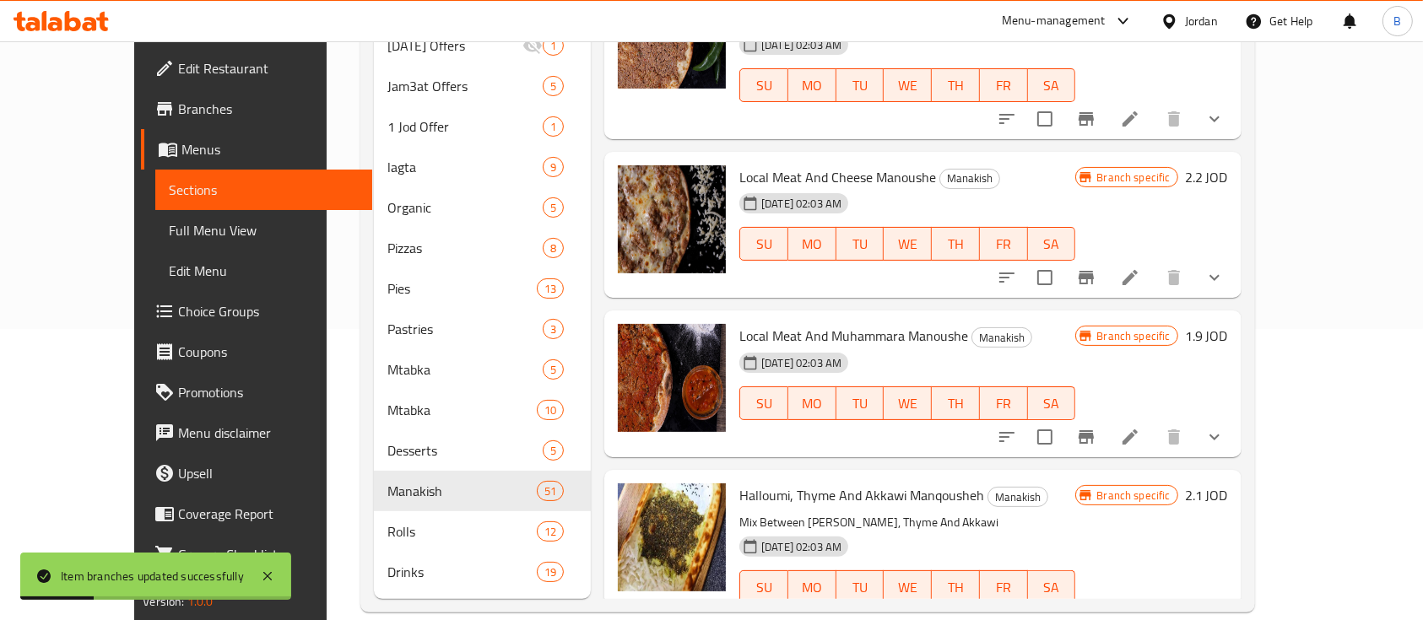
scroll to position [5176, 0]
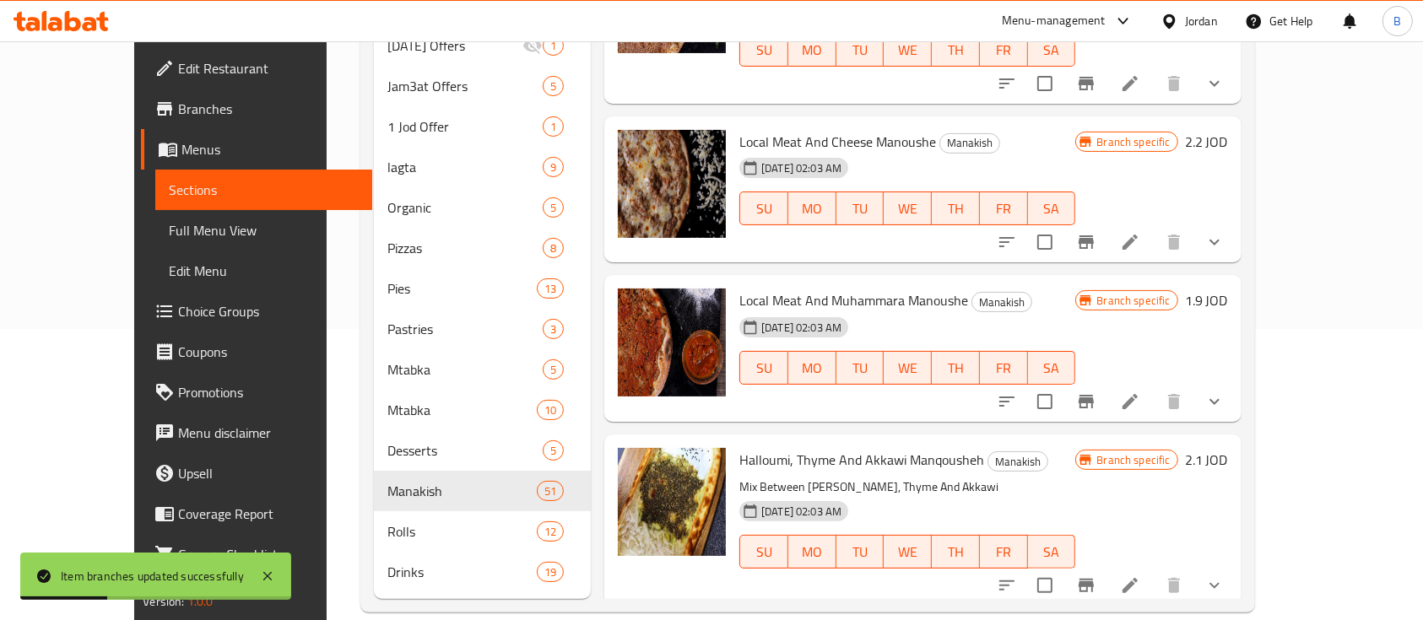
click at [1241, 275] on div "Local Meat And Muhammara Manoushe Manakish 12-02-2024 02:03 AM SU MO TU WE TH F…" at bounding box center [922, 348] width 637 height 147
click at [1228, 289] on h6 "1.9 JOD" at bounding box center [1206, 301] width 43 height 24
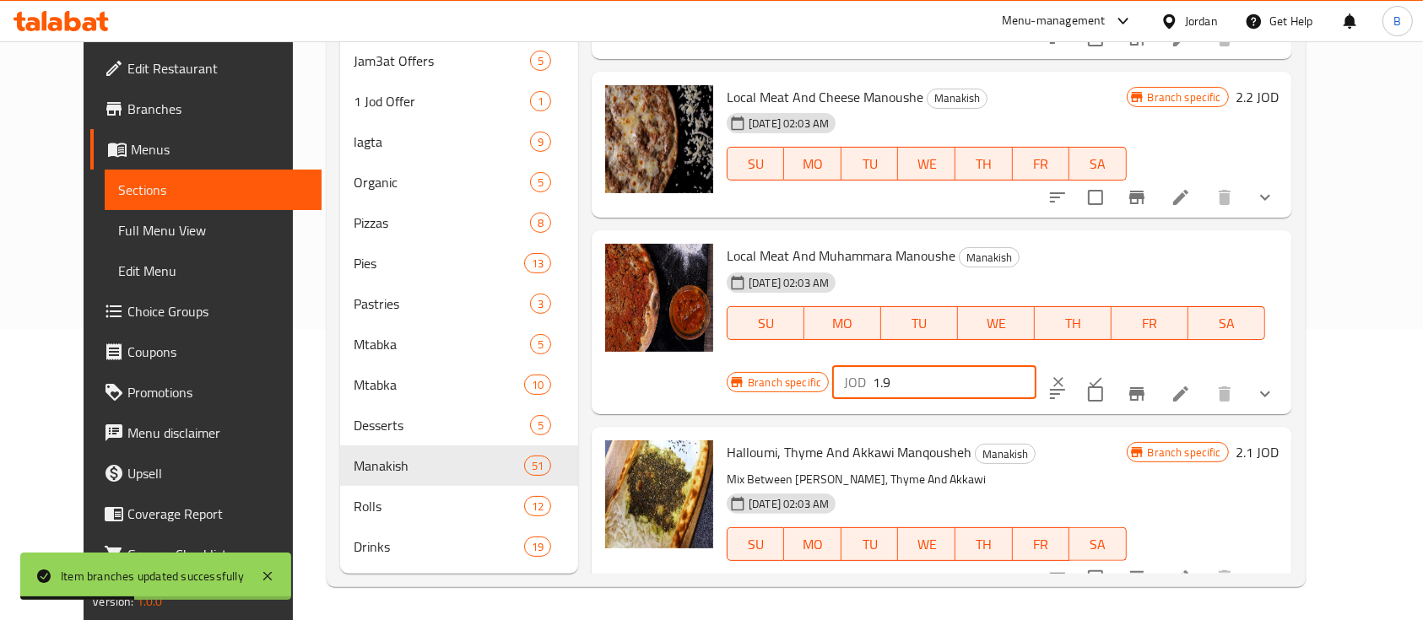
drag, startPoint x: 1181, startPoint y: 234, endPoint x: 1026, endPoint y: 236, distance: 154.5
click at [1064, 364] on div "Branch specific JOD 1.9 ​" at bounding box center [933, 382] width 412 height 37
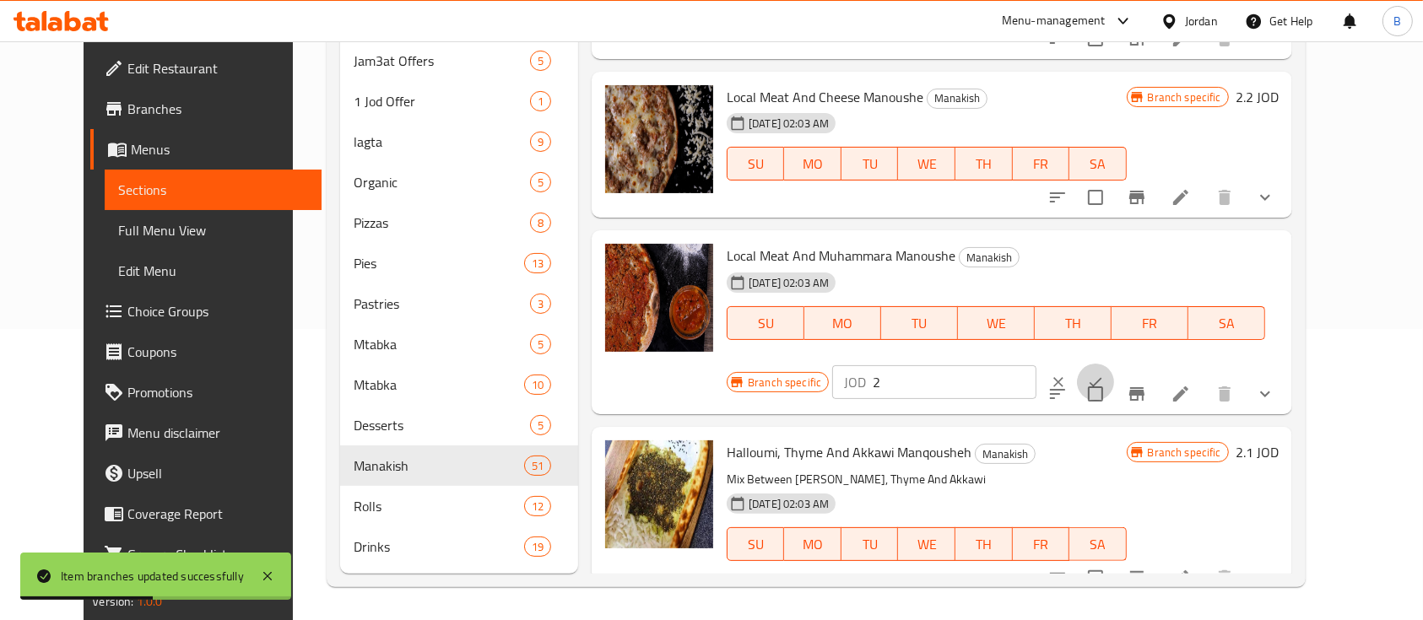
click at [1104, 374] on icon "ok" at bounding box center [1095, 382] width 17 height 17
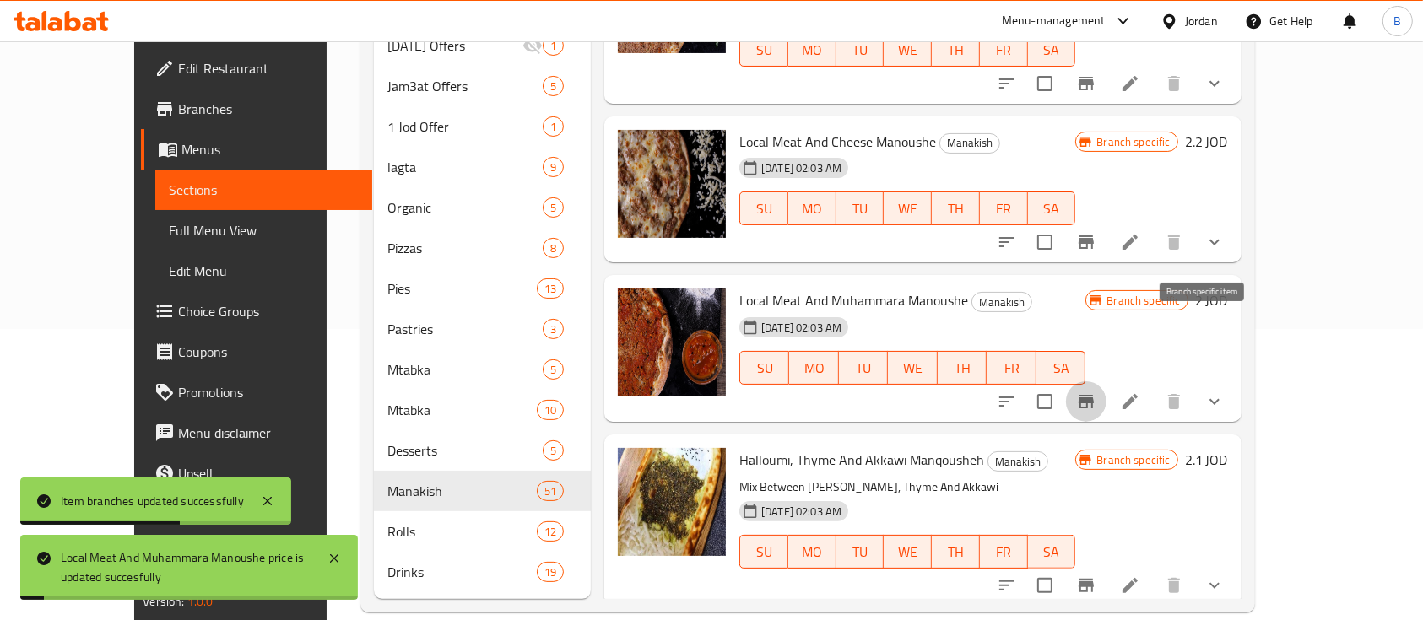
click at [1096, 392] on icon "Branch-specific-item" at bounding box center [1086, 402] width 20 height 20
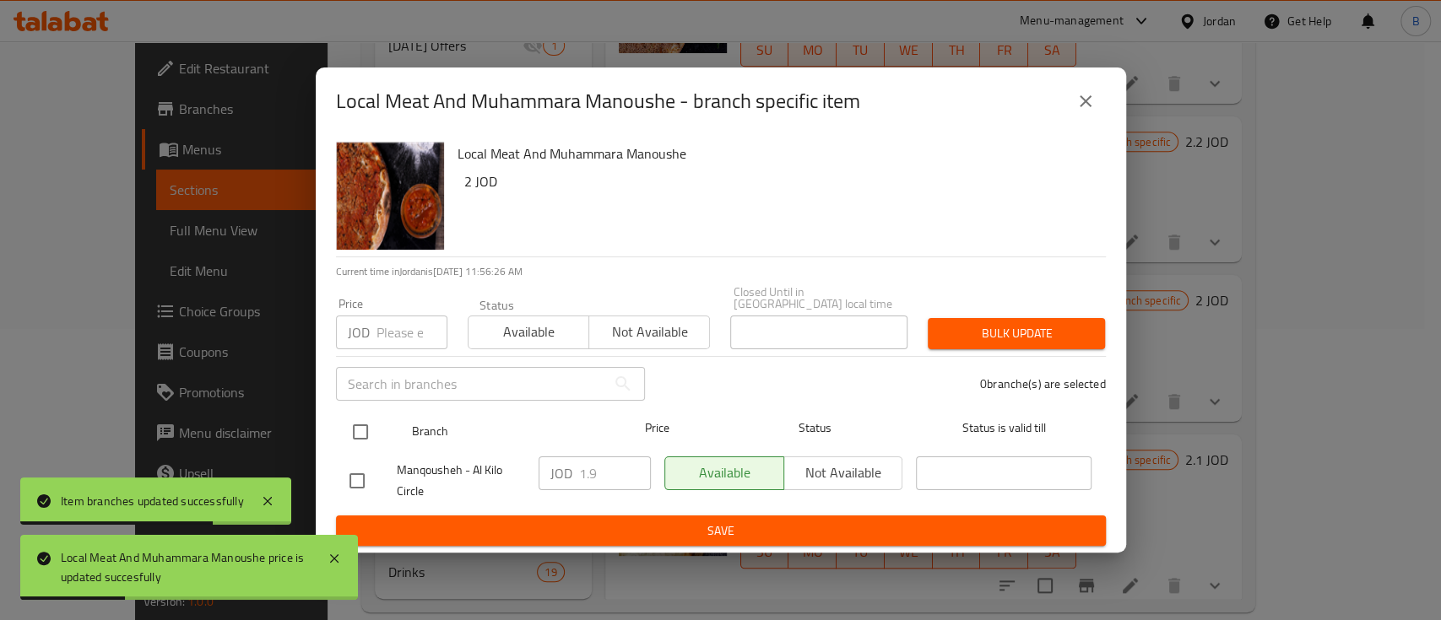
click at [347, 424] on input "checkbox" at bounding box center [360, 431] width 35 height 35
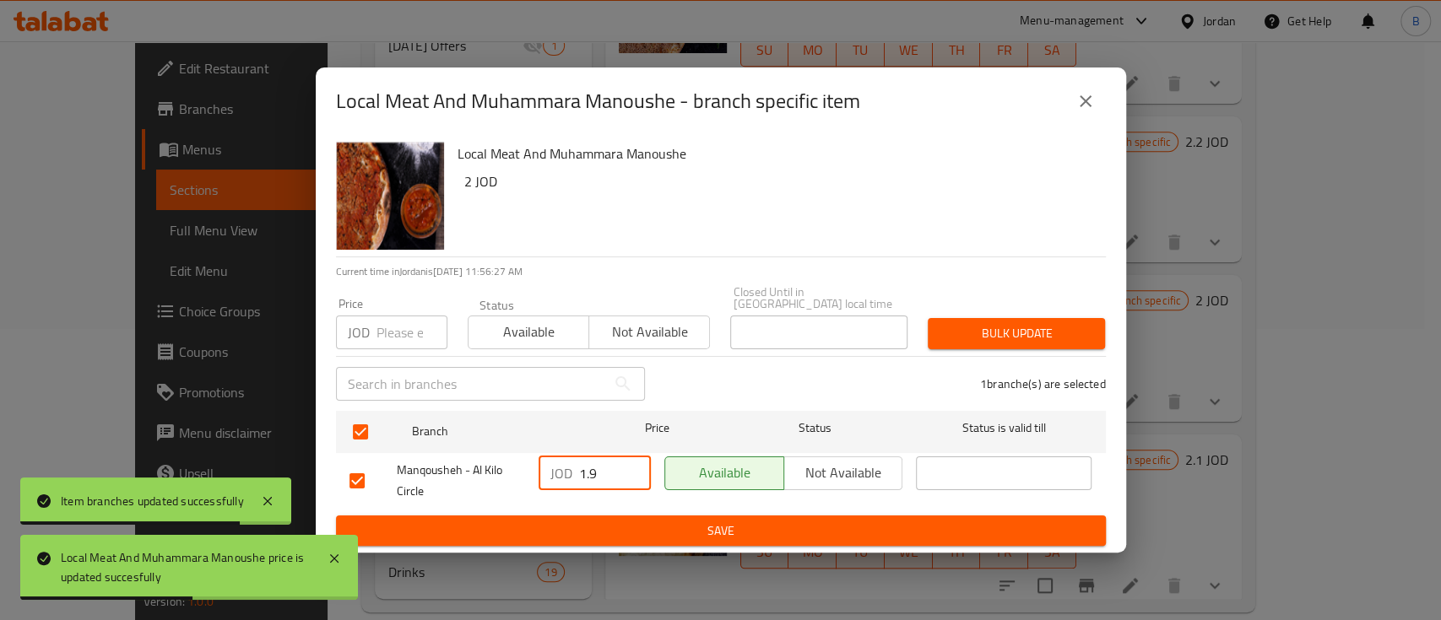
drag, startPoint x: 601, startPoint y: 472, endPoint x: 527, endPoint y: 483, distance: 75.1
click at [525, 477] on div "Manqousheh - Al Kilo Circle JOD 1.9 ​ Available Not available ​" at bounding box center [721, 481] width 756 height 62
click at [588, 537] on button "Save" at bounding box center [721, 531] width 770 height 31
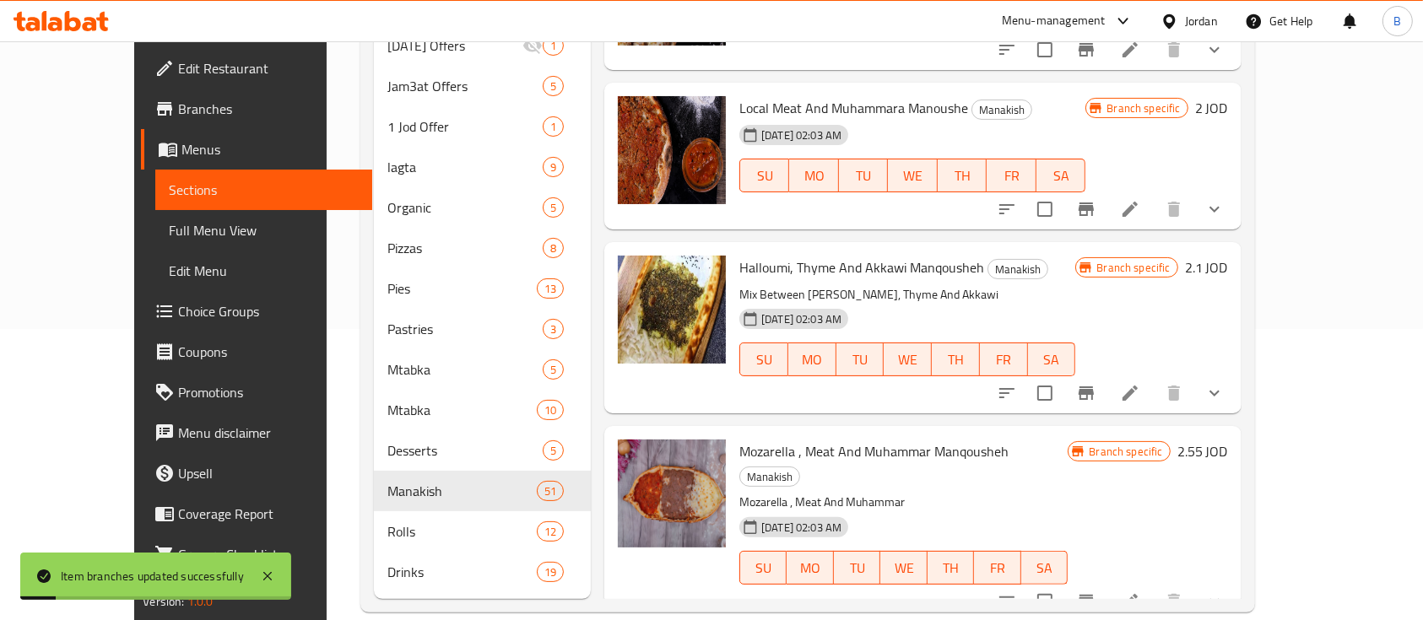
scroll to position [5401, 0]
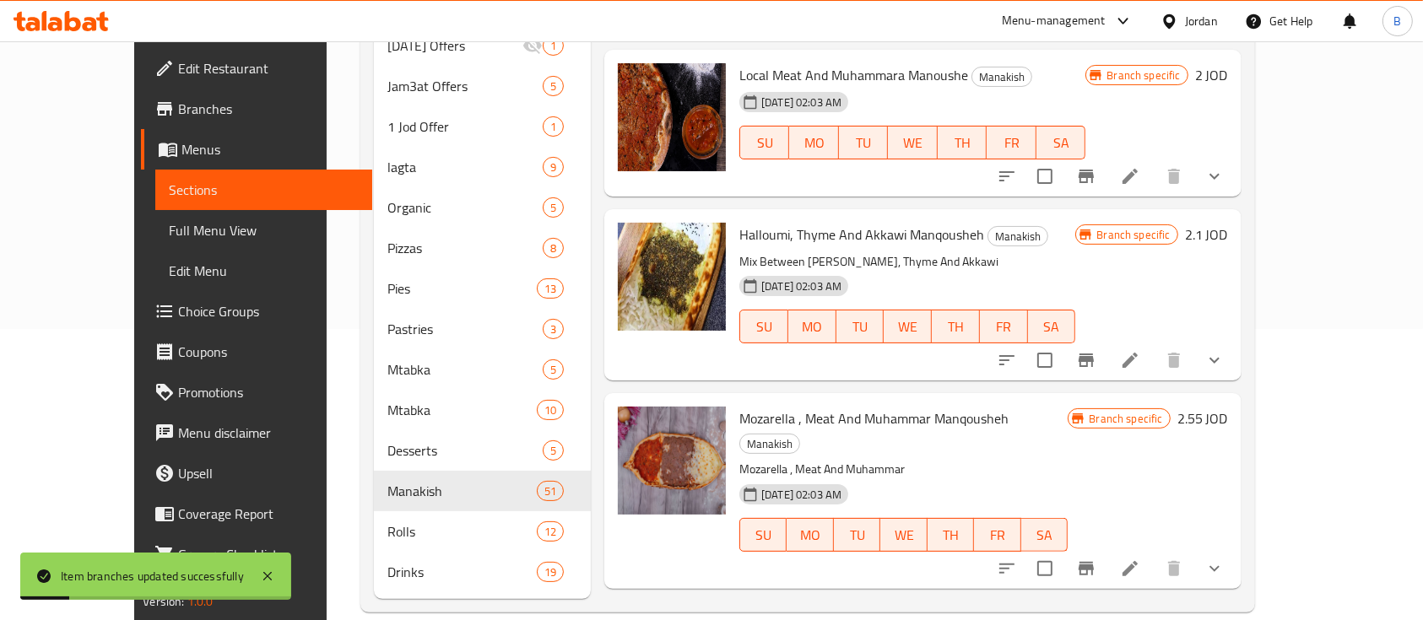
click at [1228, 223] on h6 "2.1 JOD" at bounding box center [1206, 235] width 43 height 24
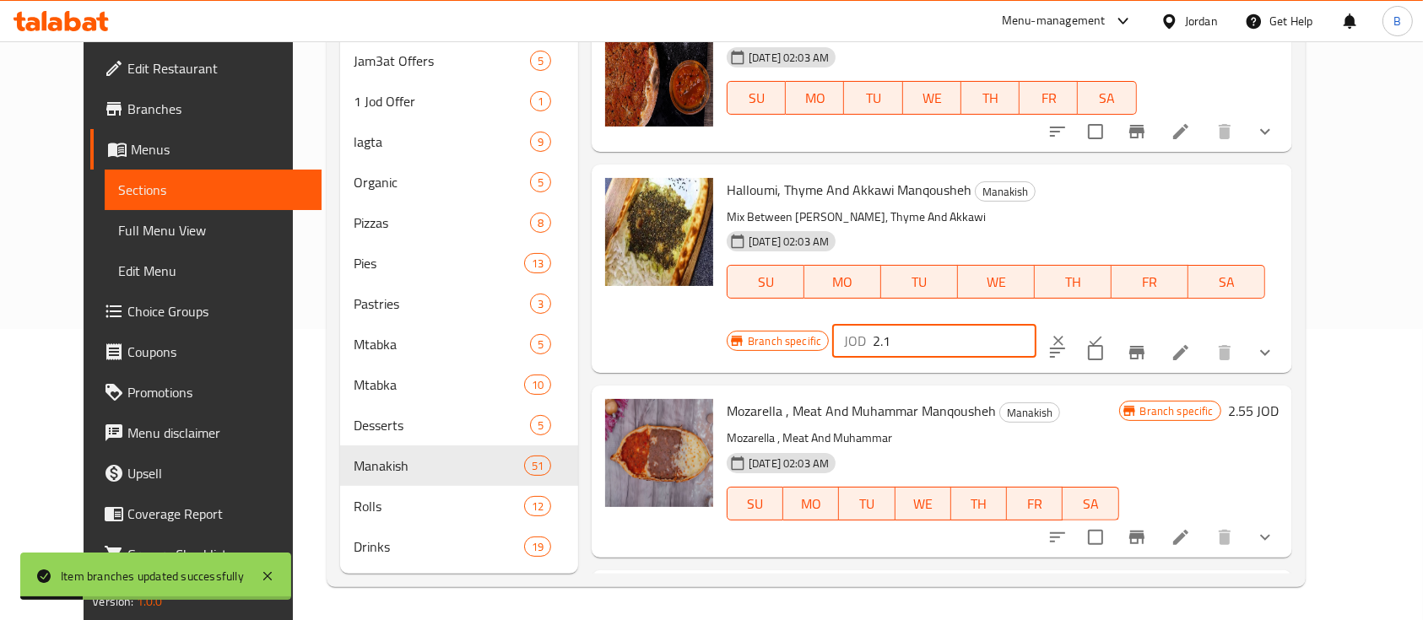
click at [1036, 324] on input "2.1" at bounding box center [955, 341] width 164 height 34
click at [1104, 332] on icon "ok" at bounding box center [1095, 340] width 17 height 17
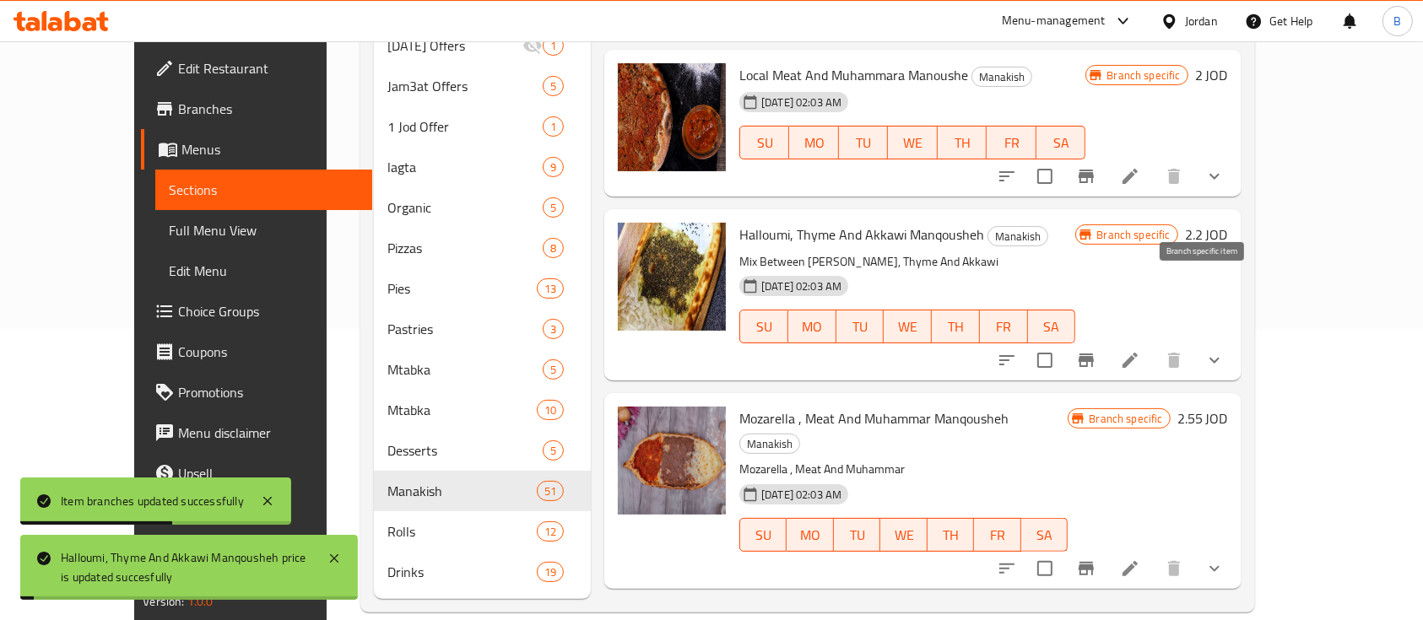
click at [1096, 350] on icon "Branch-specific-item" at bounding box center [1086, 360] width 20 height 20
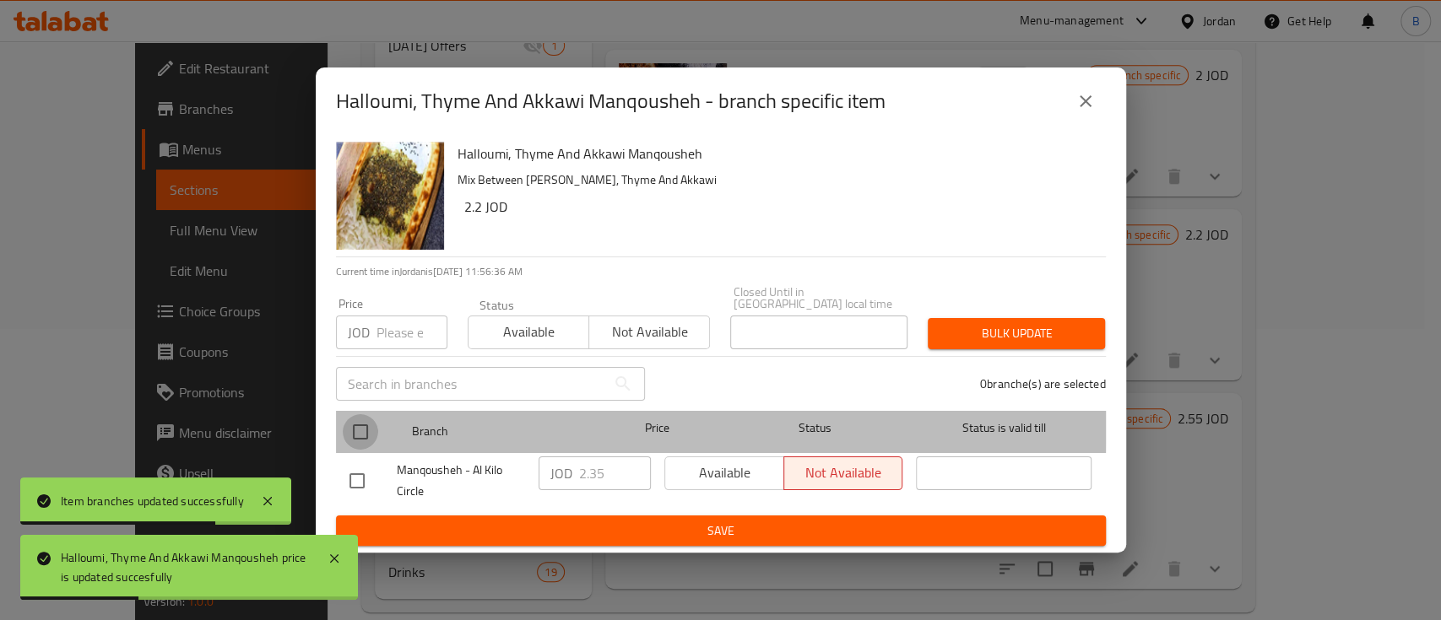
click at [362, 420] on input "checkbox" at bounding box center [360, 431] width 35 height 35
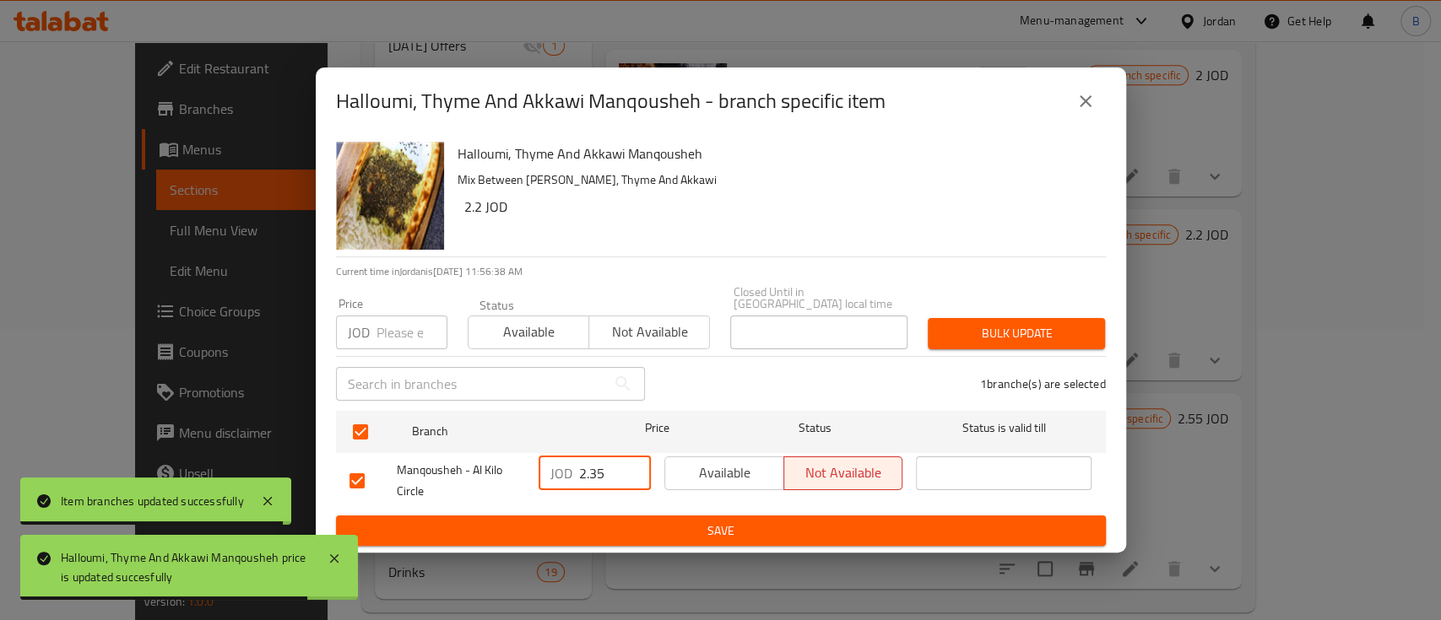
click at [609, 463] on input "2.35" at bounding box center [615, 474] width 72 height 34
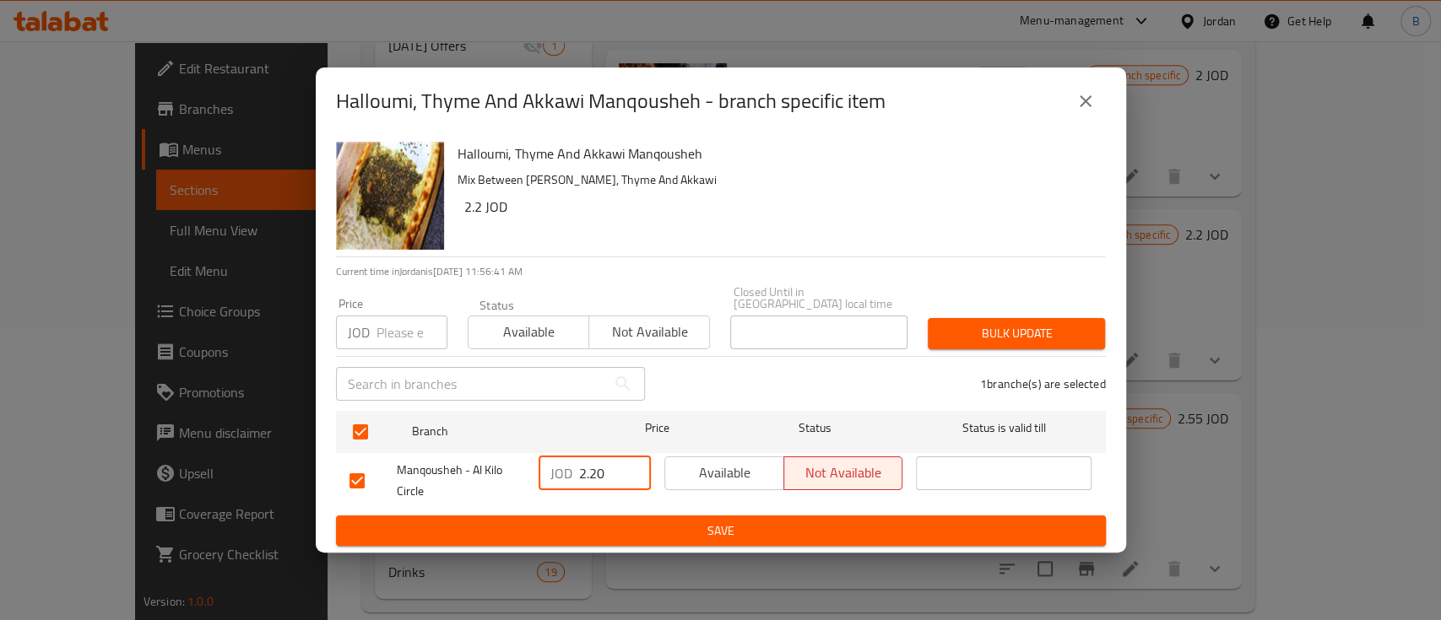
click at [711, 523] on span "Save" at bounding box center [720, 531] width 743 height 21
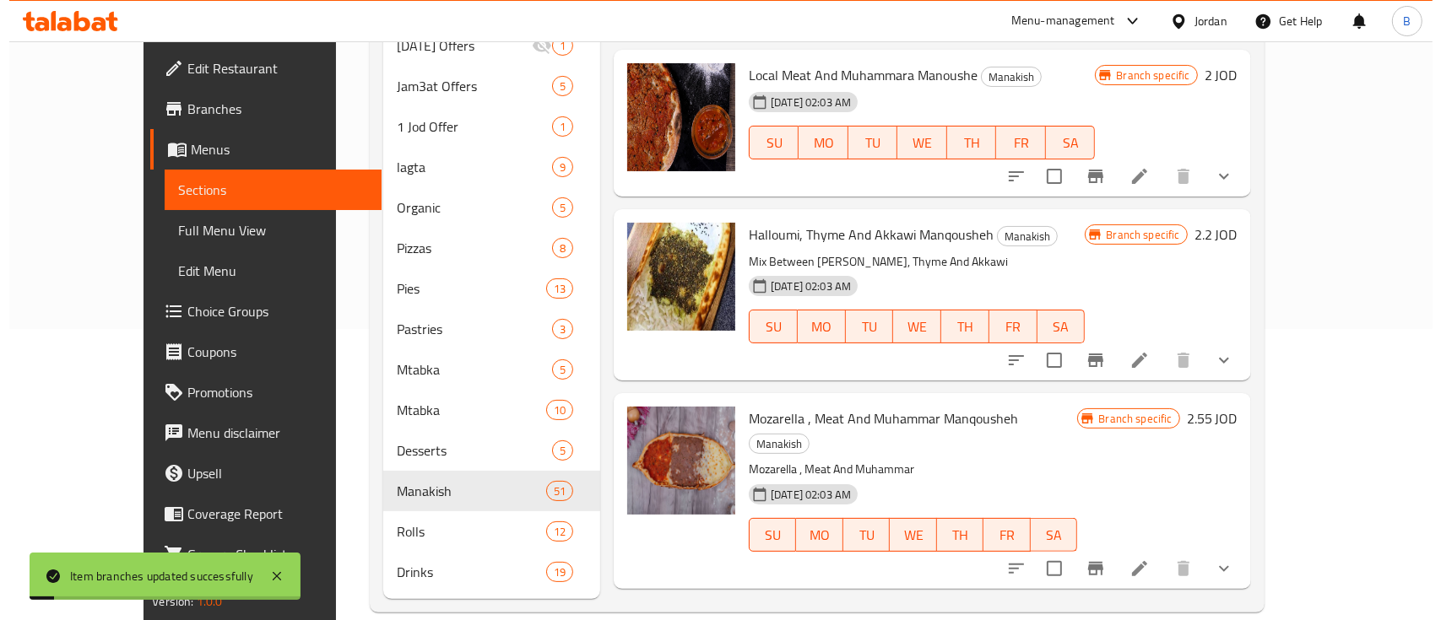
scroll to position [5513, 0]
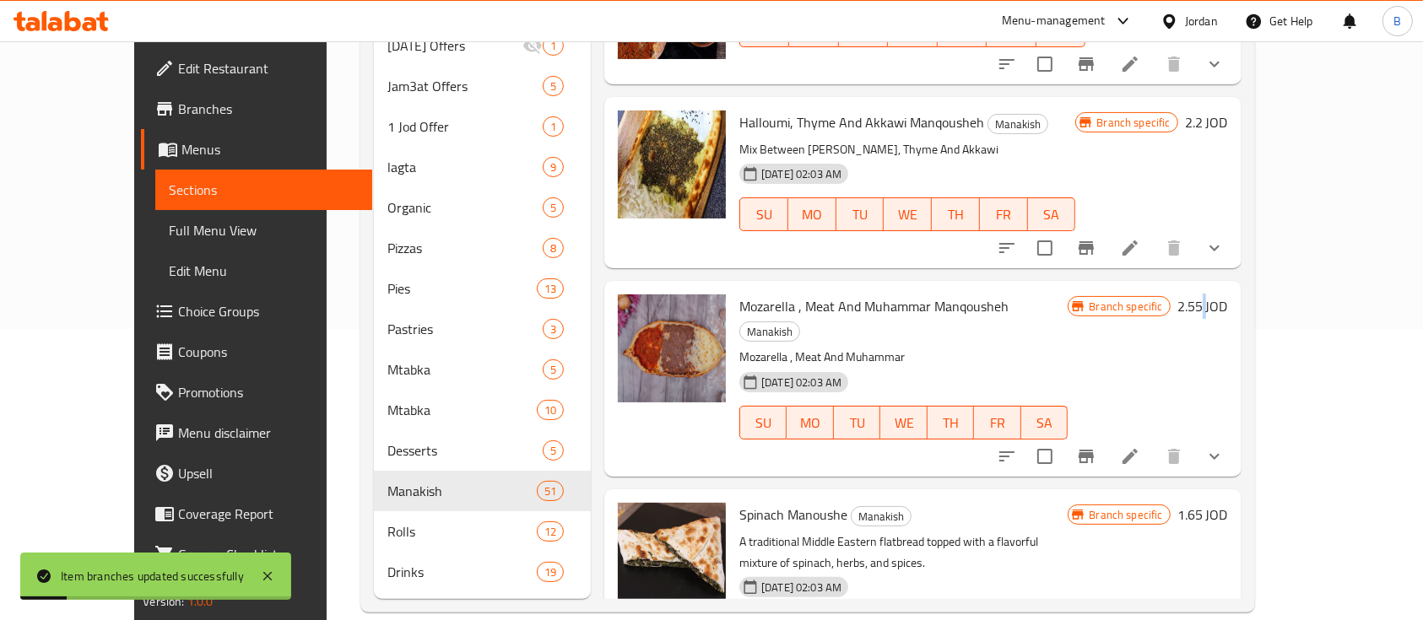
click at [1228, 295] on h6 "2.55 JOD" at bounding box center [1202, 307] width 51 height 24
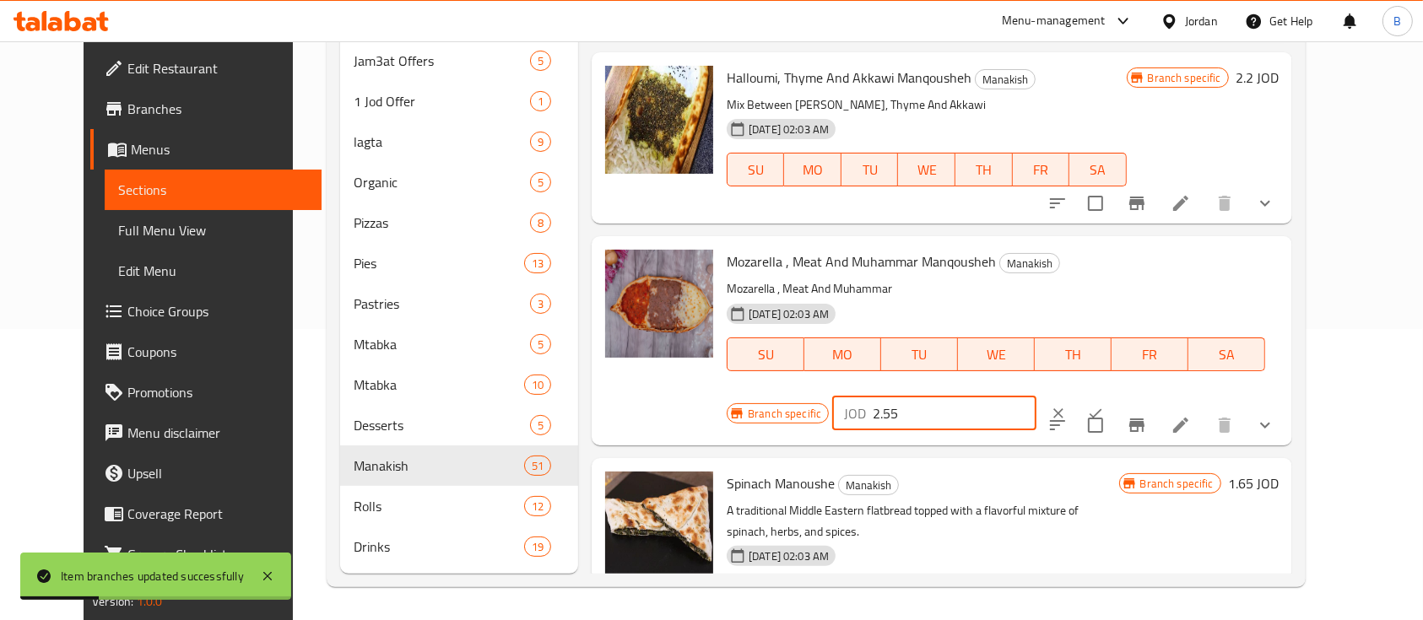
click at [1036, 397] on input "2.55" at bounding box center [955, 414] width 164 height 34
click at [1104, 405] on icon "ok" at bounding box center [1095, 413] width 17 height 17
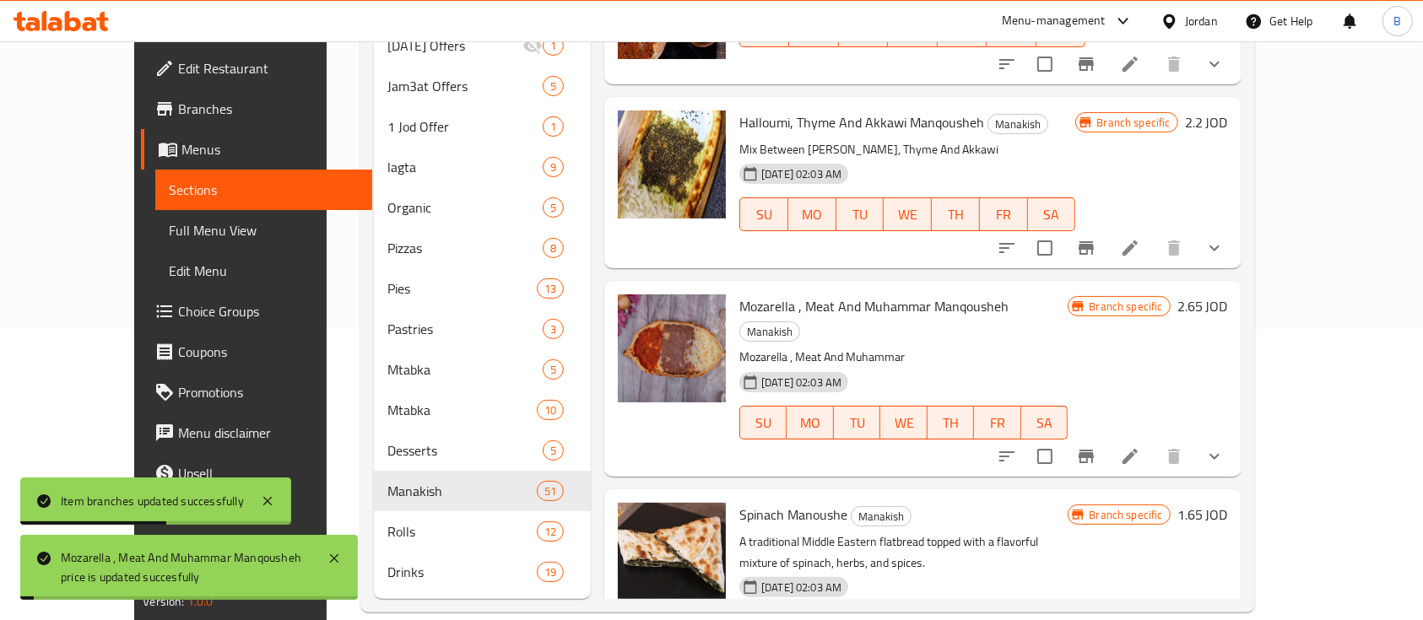
click at [1197, 386] on div "Menu items Add Sort Manage items Zatar Manqosha Manakish thyme and olive oil 12…" at bounding box center [916, 248] width 651 height 701
click at [1096, 446] on icon "Branch-specific-item" at bounding box center [1086, 456] width 20 height 20
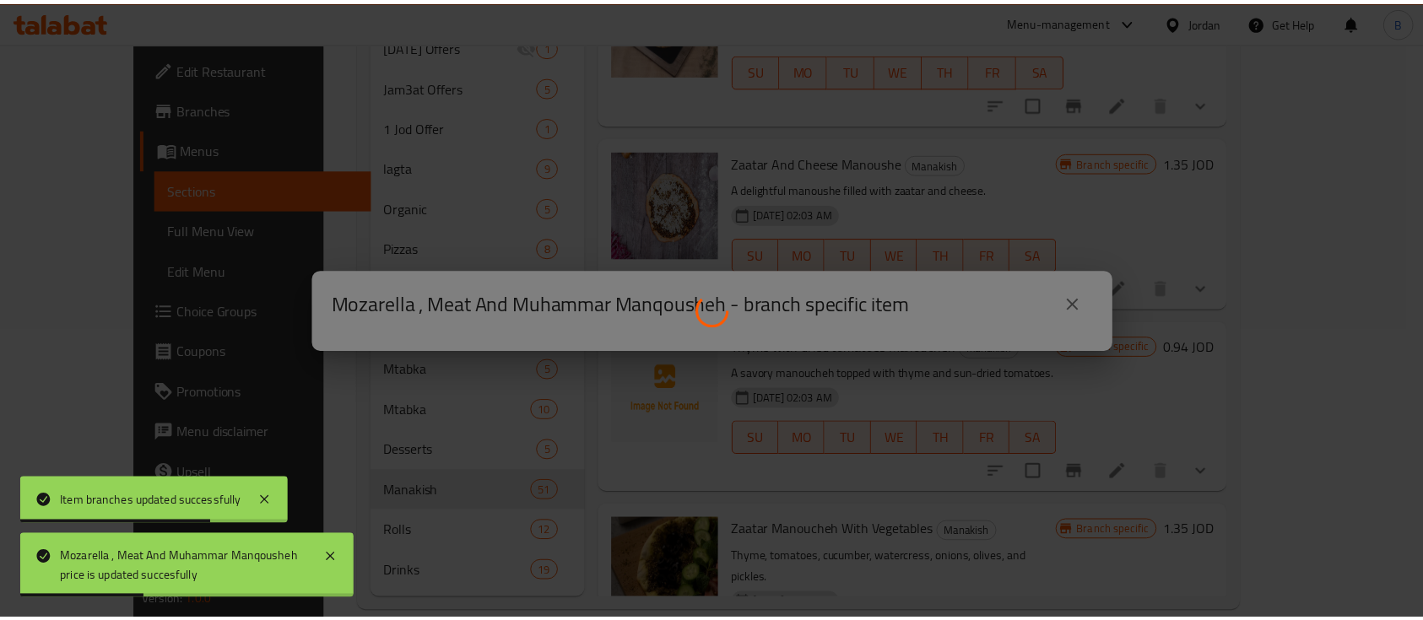
scroll to position [5513, 0]
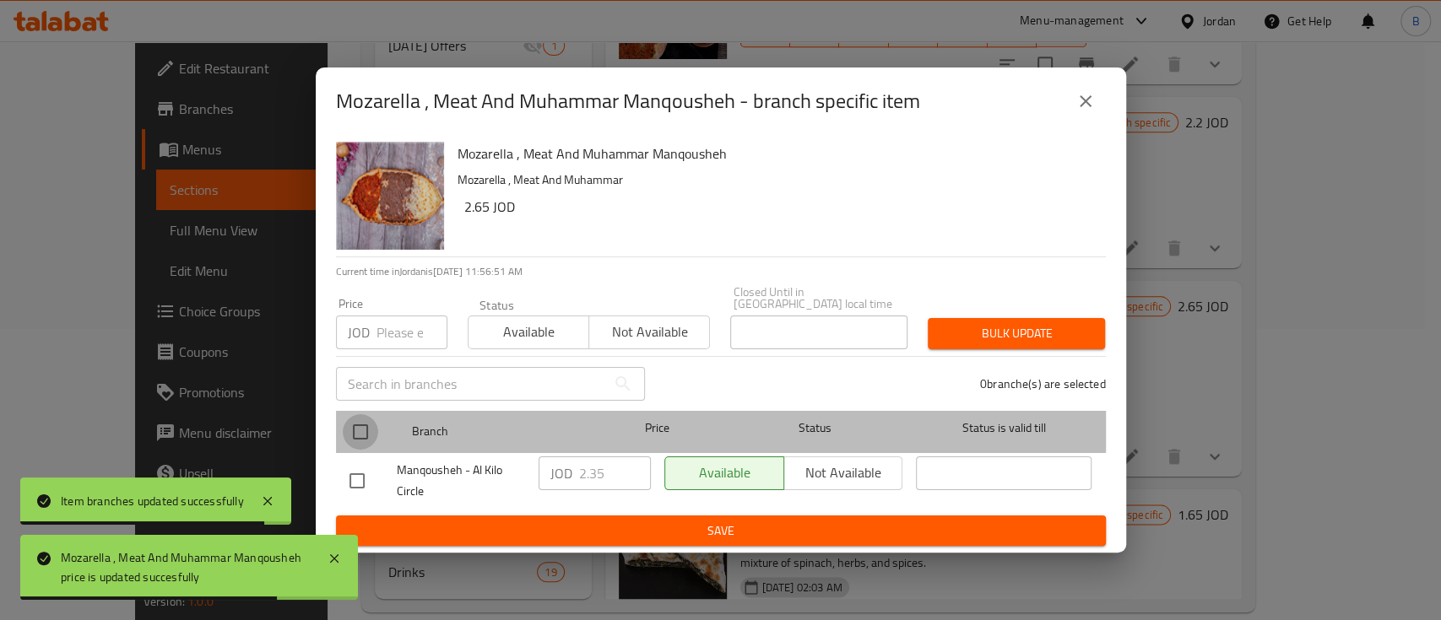
click at [351, 424] on input "checkbox" at bounding box center [360, 431] width 35 height 35
checkbox input "true"
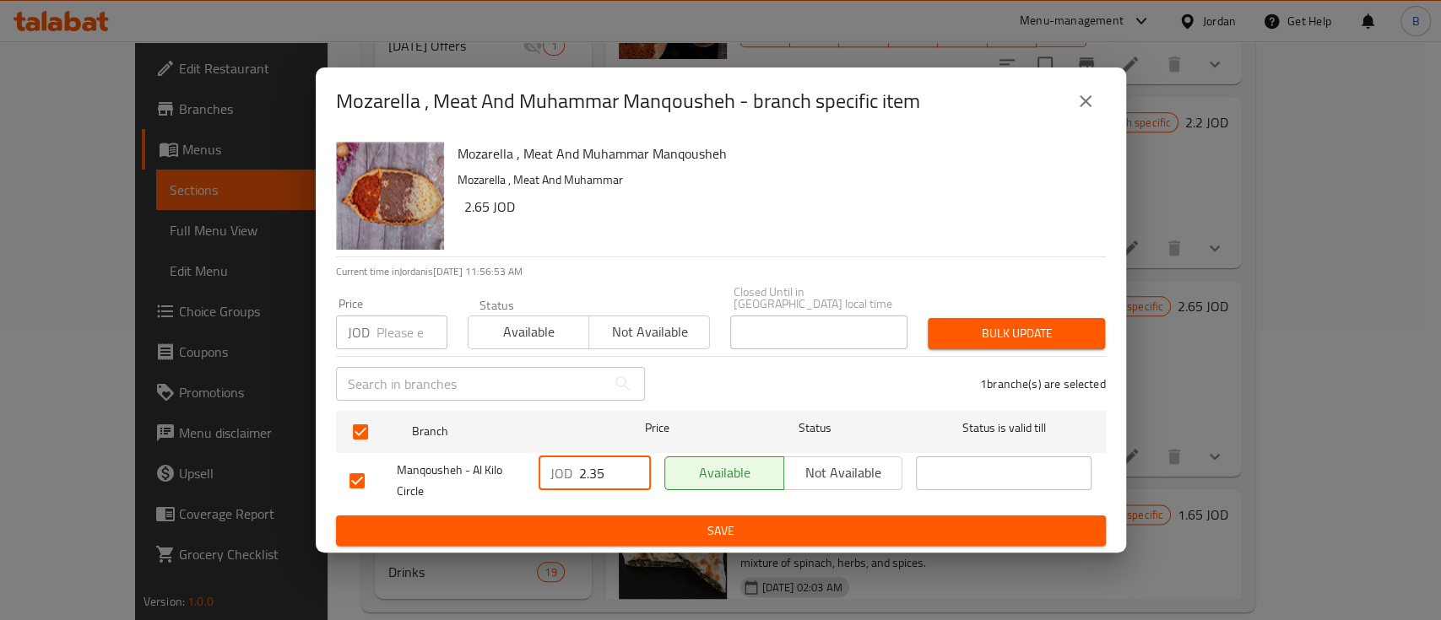
drag, startPoint x: 618, startPoint y: 467, endPoint x: 592, endPoint y: 466, distance: 26.2
click at [592, 466] on input "2.35" at bounding box center [615, 474] width 72 height 34
type input "2.65"
click at [766, 532] on span "Save" at bounding box center [720, 531] width 743 height 21
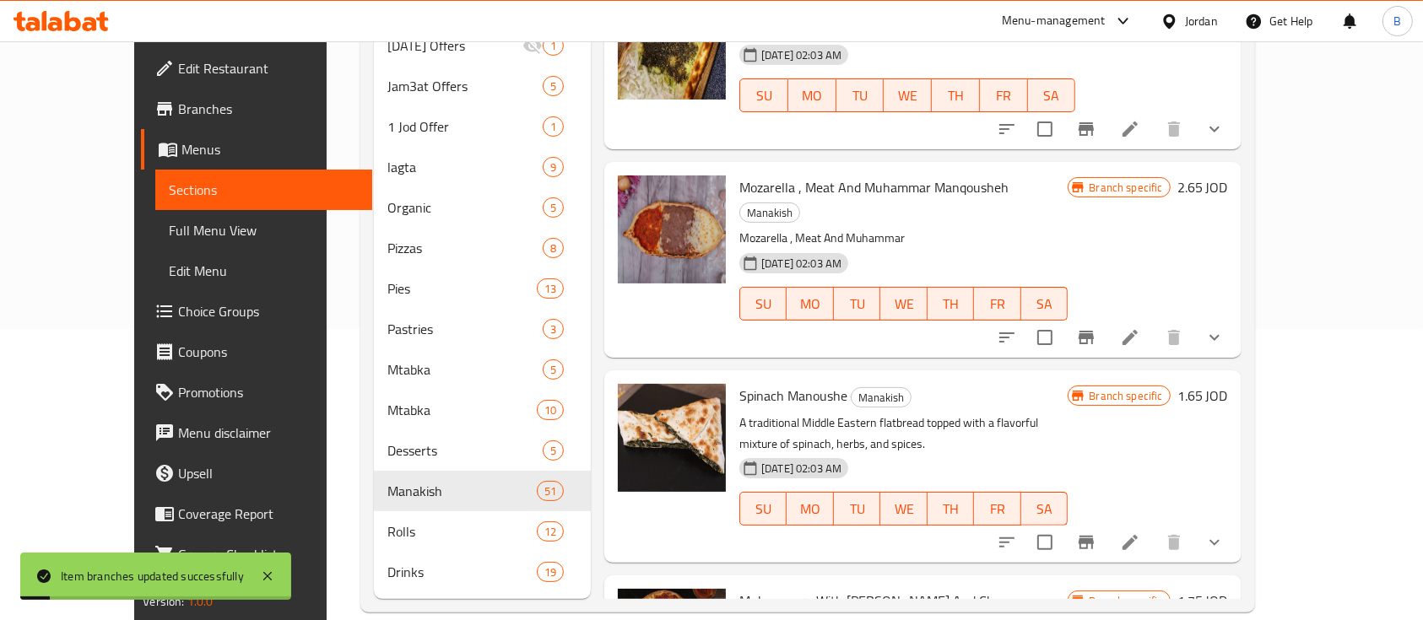
scroll to position [5738, 0]
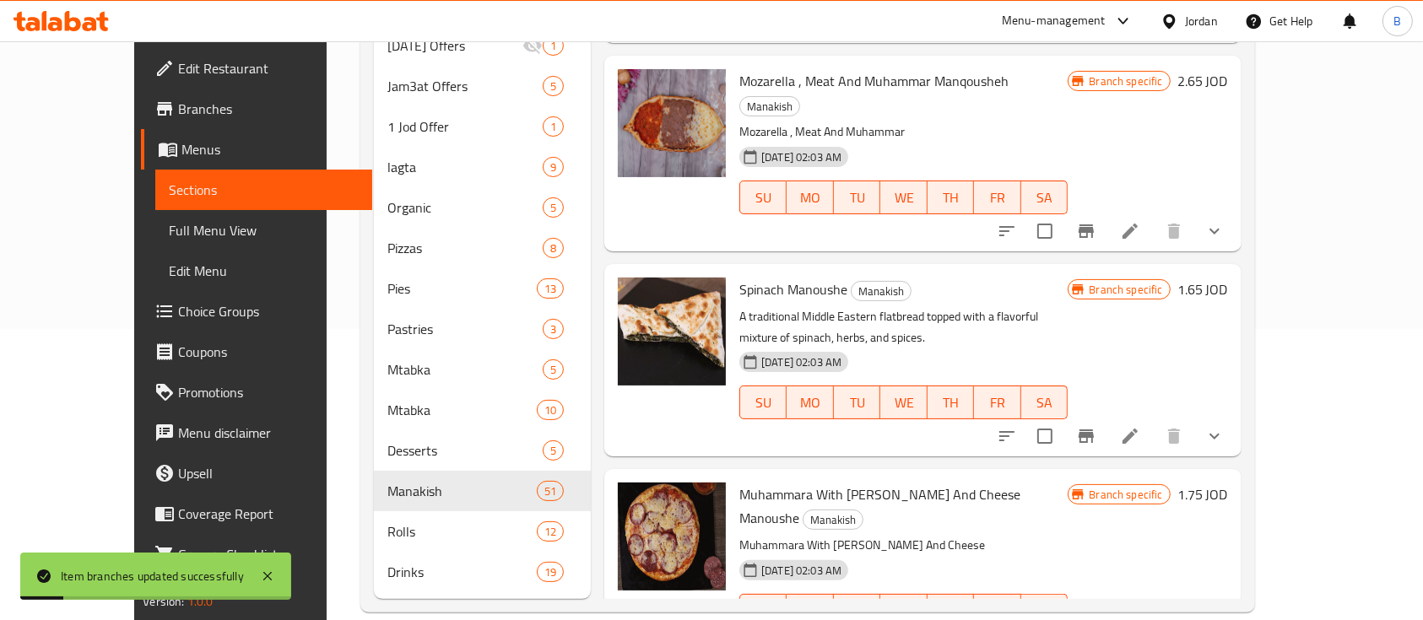
click at [1228, 278] on h6 "1.65 JOD" at bounding box center [1202, 290] width 51 height 24
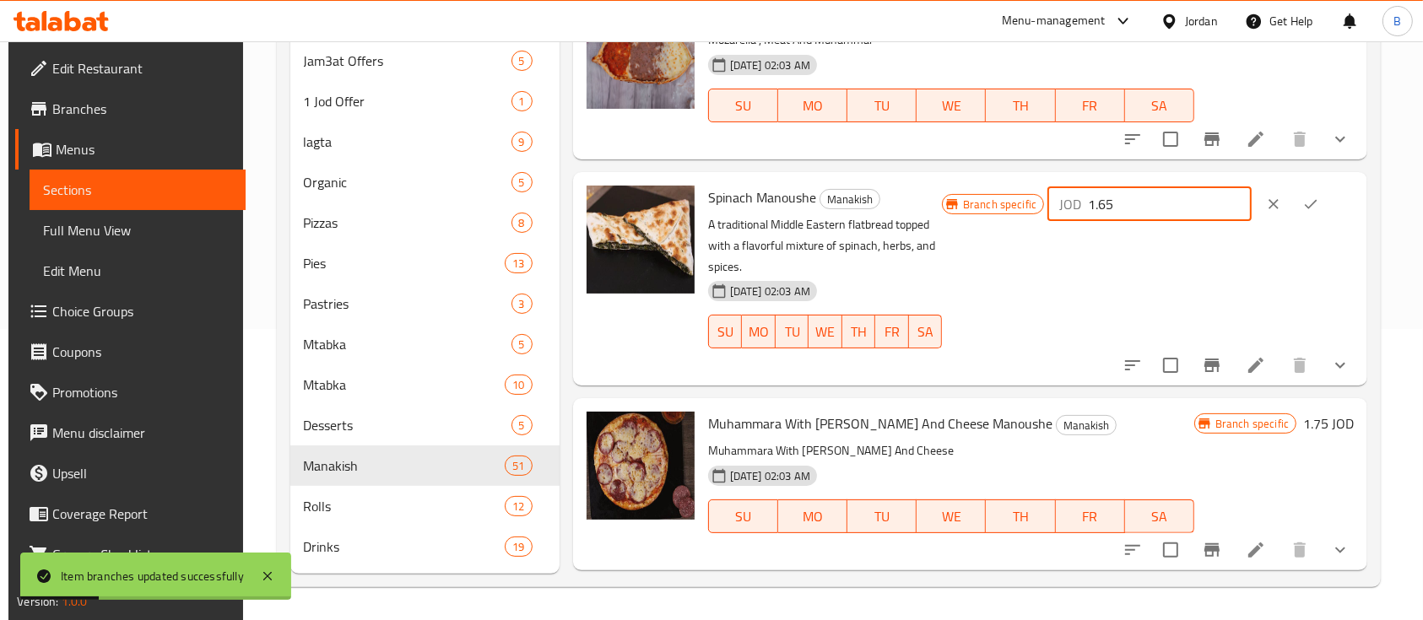
click at [1123, 205] on input "1.65" at bounding box center [1170, 204] width 164 height 34
type input "1.75"
click at [1329, 196] on button "ok" at bounding box center [1310, 204] width 37 height 37
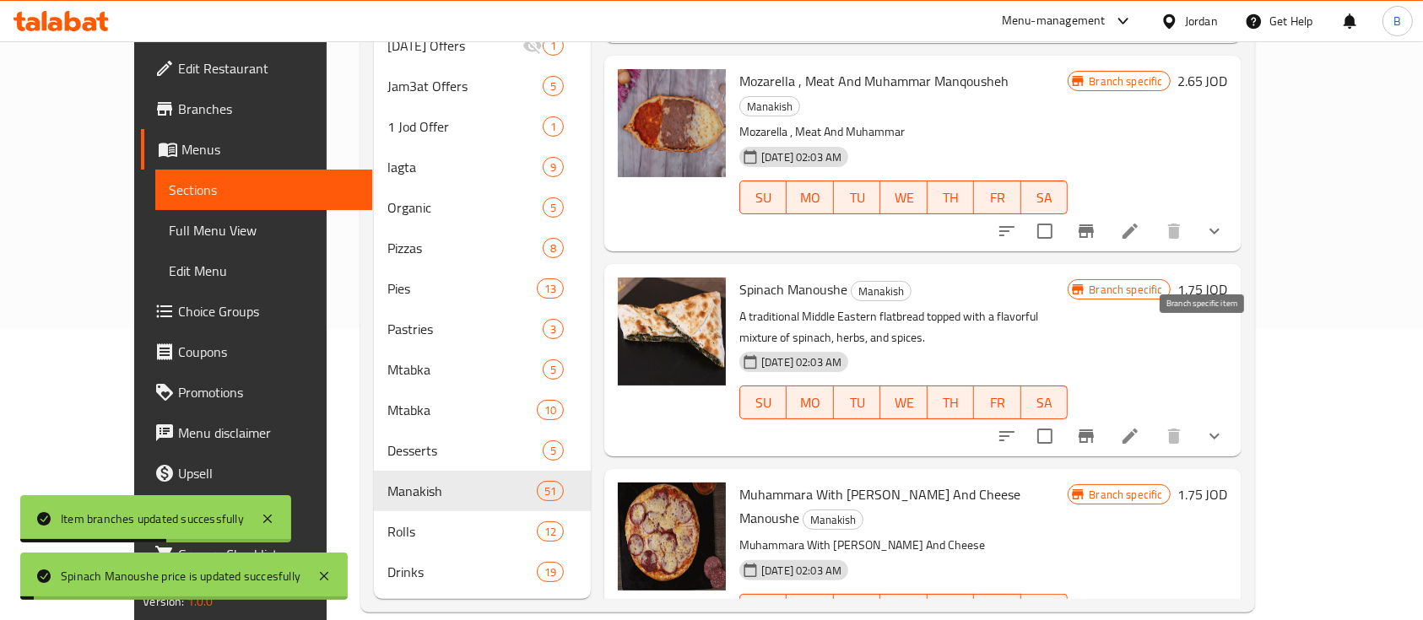
click at [1094, 430] on icon "Branch-specific-item" at bounding box center [1085, 437] width 15 height 14
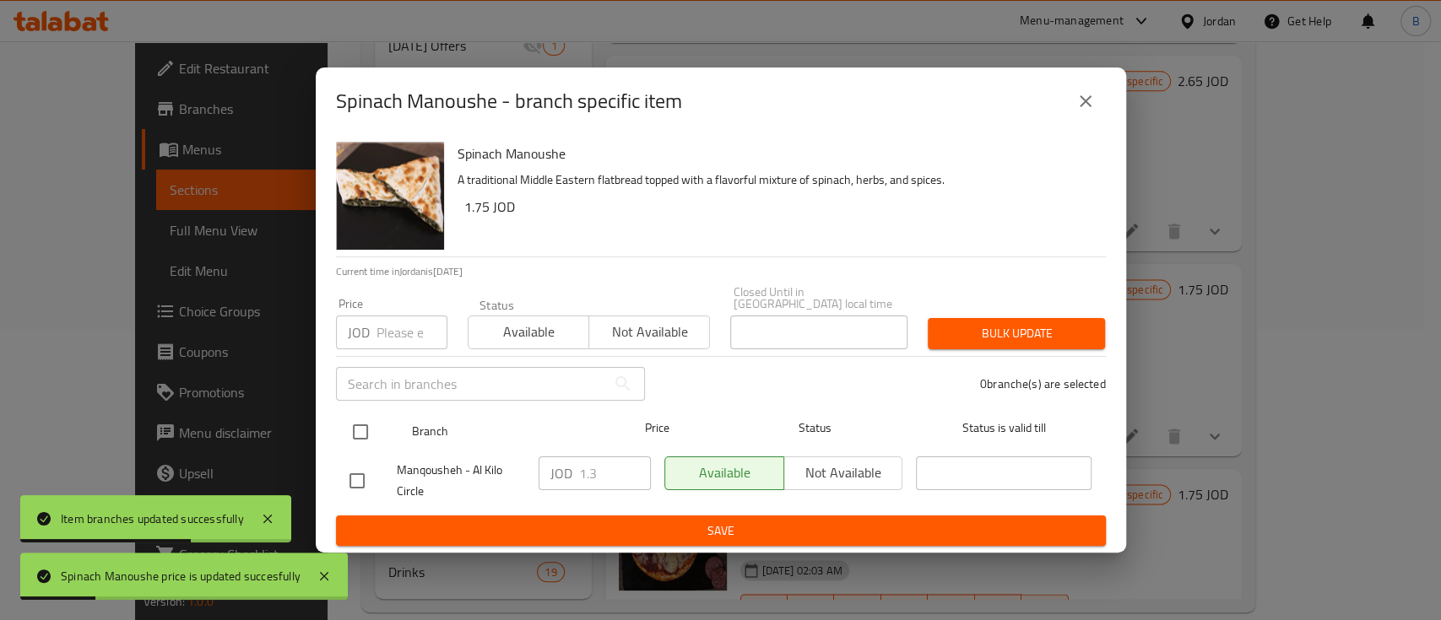
click at [348, 424] on input "checkbox" at bounding box center [360, 431] width 35 height 35
checkbox input "true"
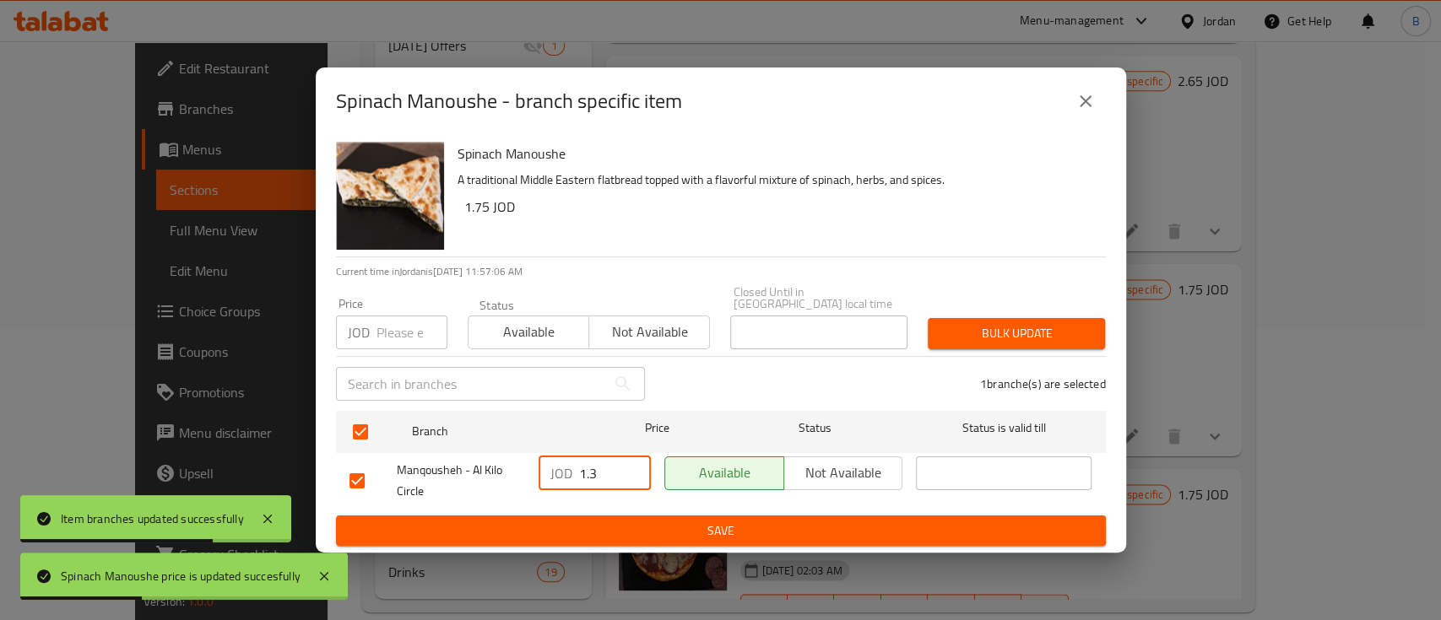
click at [600, 462] on input "1.3" at bounding box center [615, 474] width 72 height 34
type input "1.75"
click at [648, 521] on span "Save" at bounding box center [720, 531] width 743 height 21
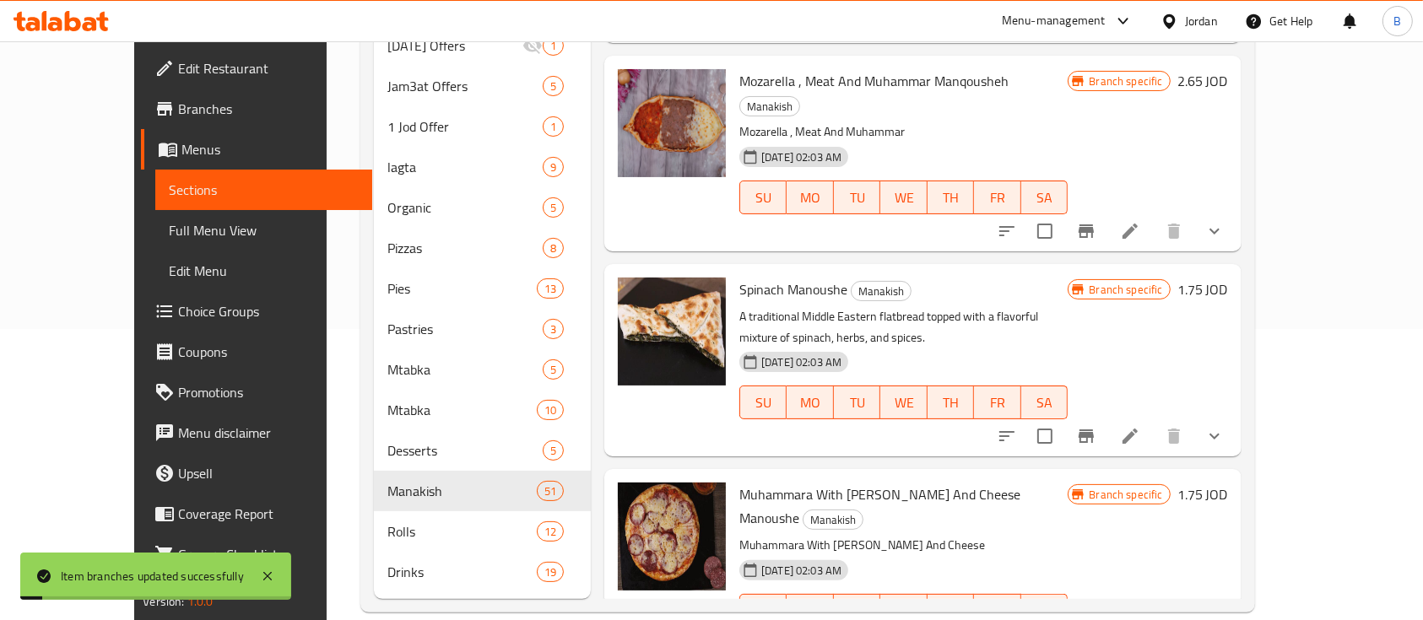
scroll to position [5851, 0]
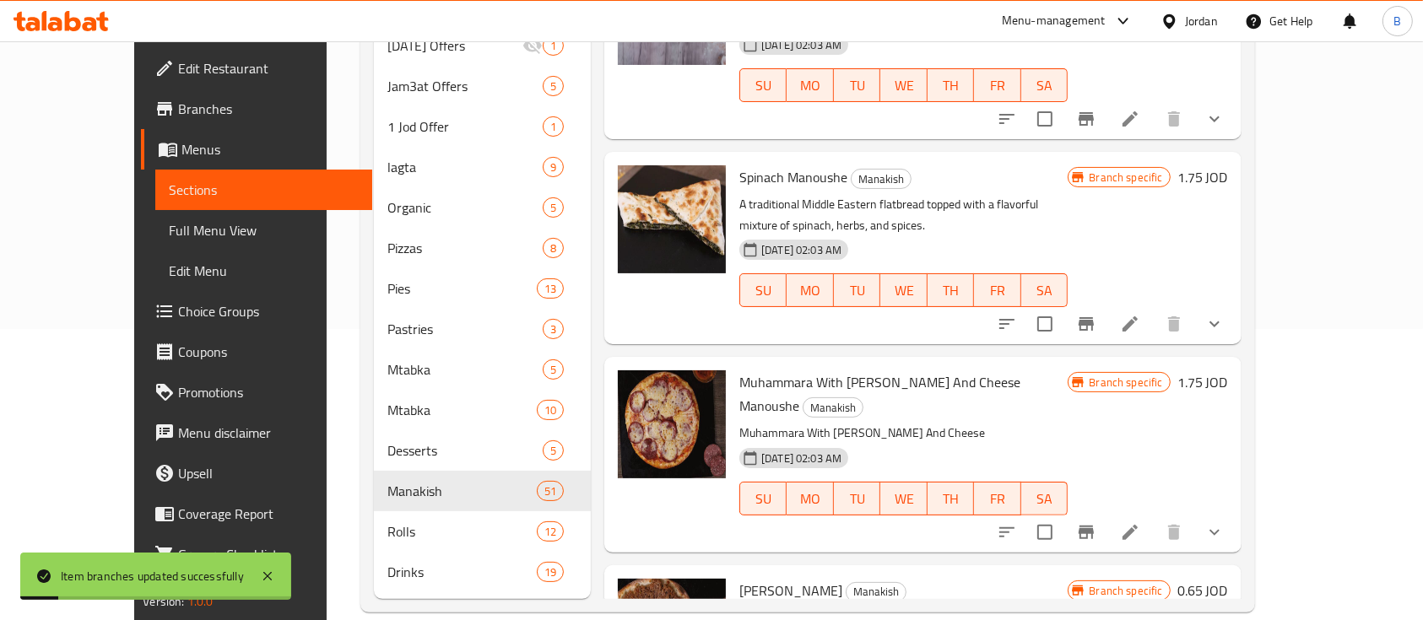
click at [1228, 370] on h6 "1.75 JOD" at bounding box center [1202, 382] width 51 height 24
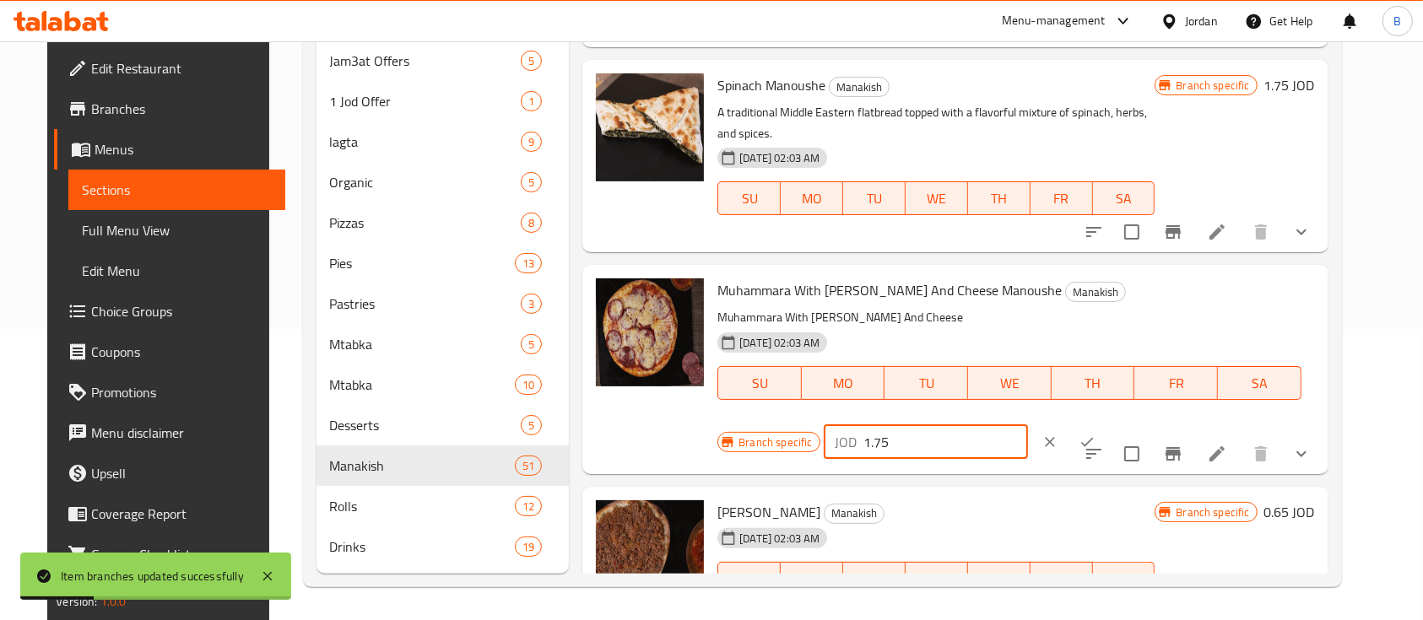
click at [1028, 425] on input "1.75" at bounding box center [946, 442] width 164 height 34
type input "1.85"
click at [1095, 434] on icon "ok" at bounding box center [1086, 442] width 17 height 17
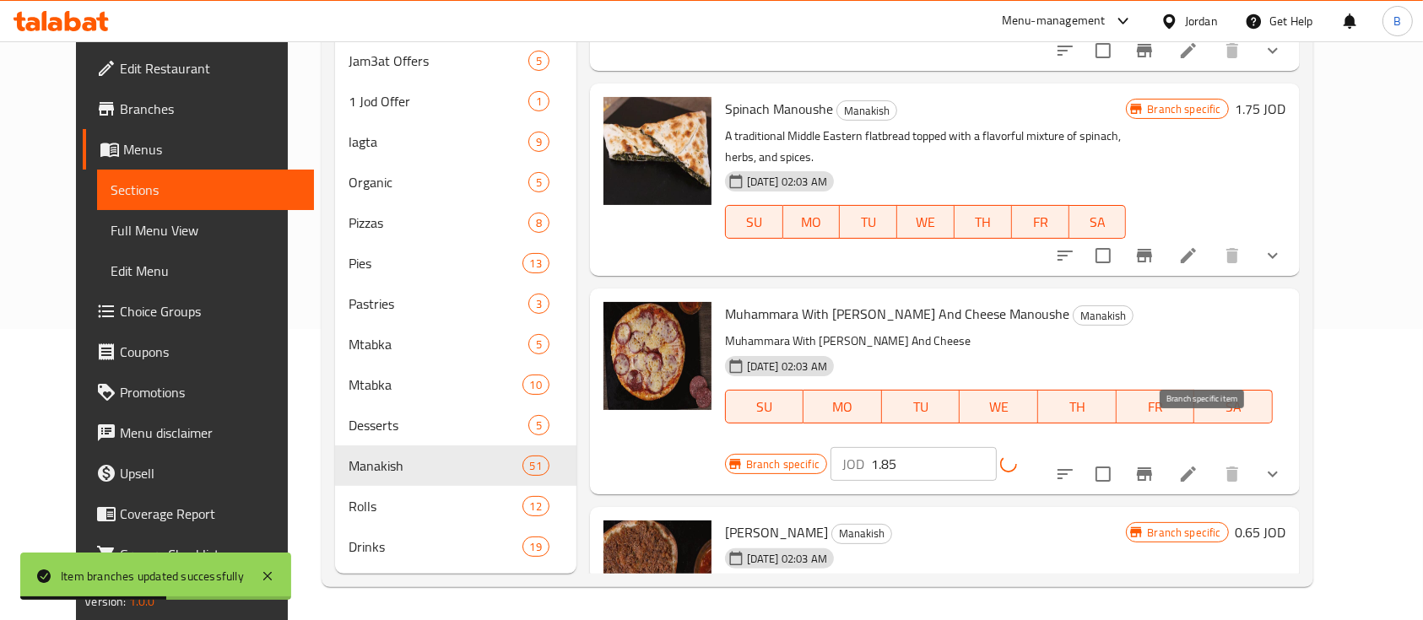
click at [1152, 468] on icon "Branch-specific-item" at bounding box center [1144, 475] width 15 height 14
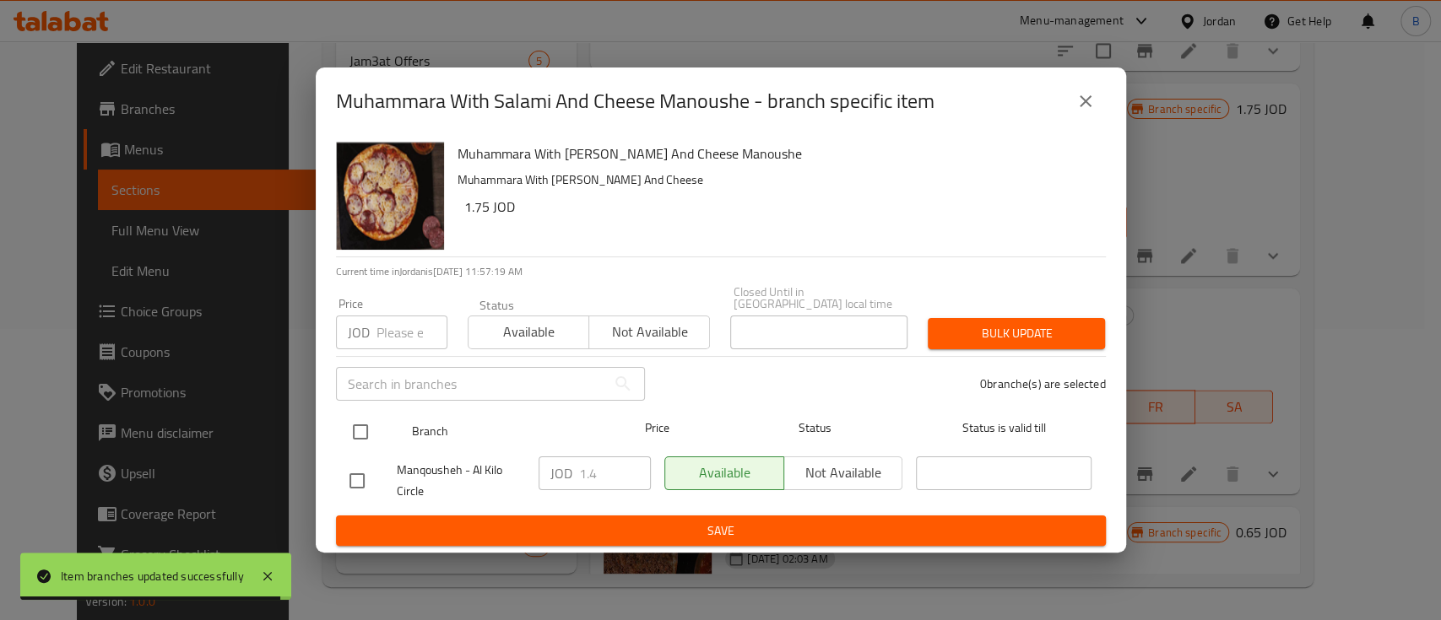
click at [373, 428] on input "checkbox" at bounding box center [360, 431] width 35 height 35
checkbox input "true"
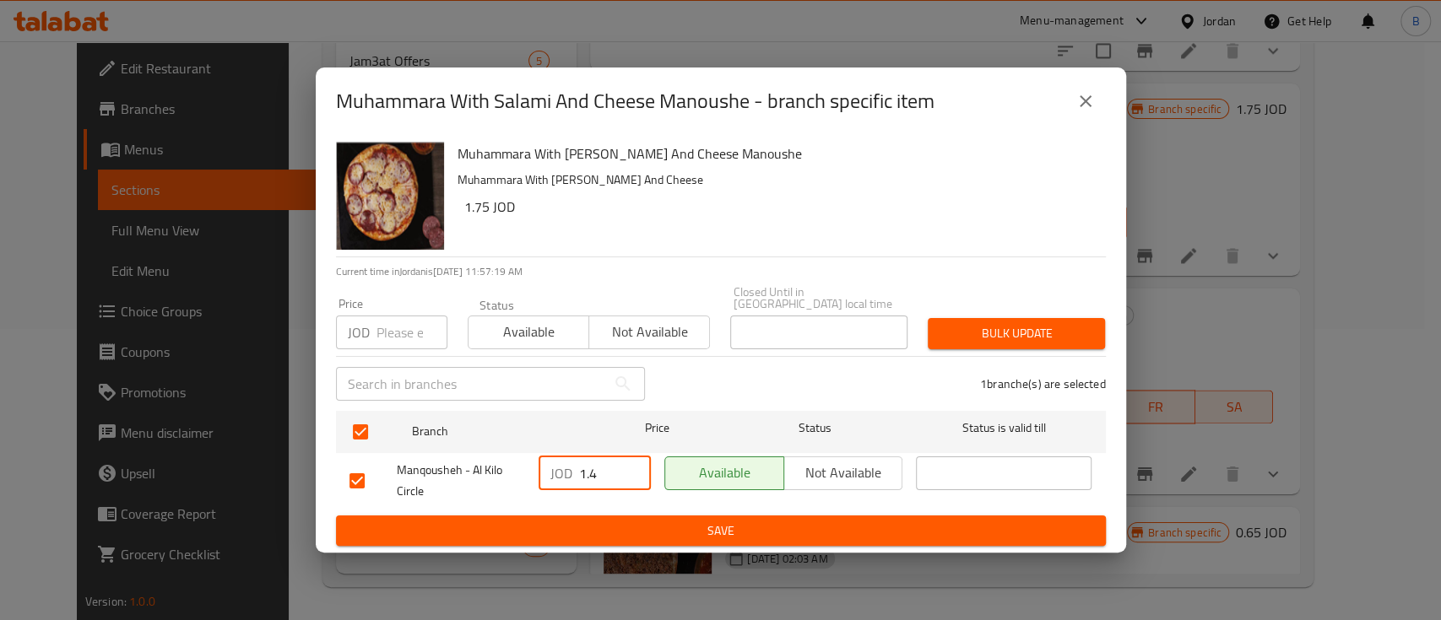
click at [612, 462] on input "1.4" at bounding box center [615, 474] width 72 height 34
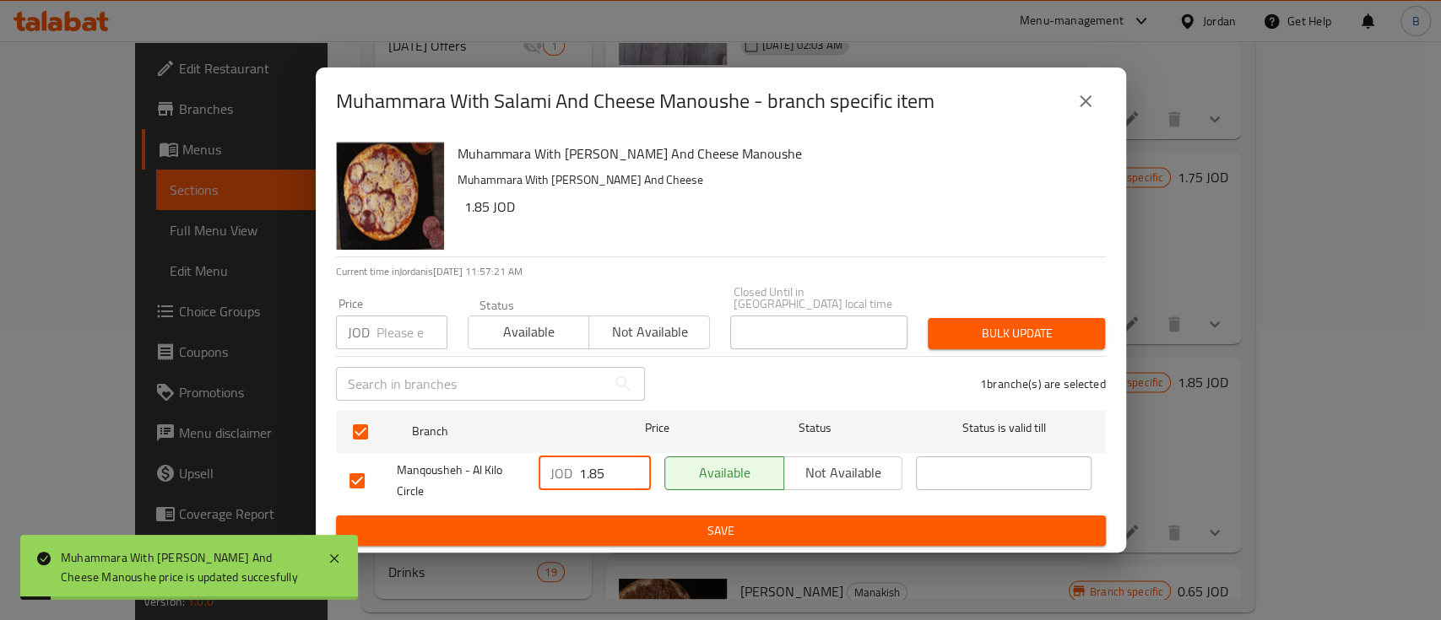
type input "1.85"
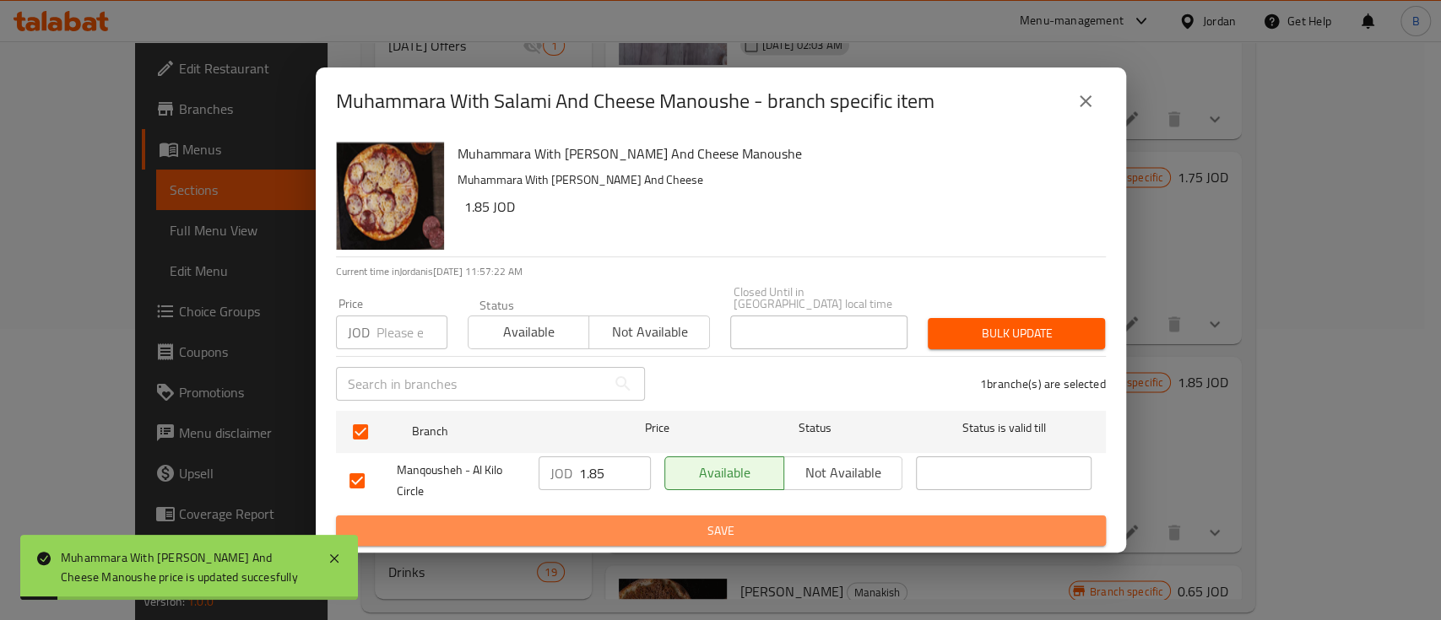
click at [723, 522] on span "Save" at bounding box center [720, 531] width 743 height 21
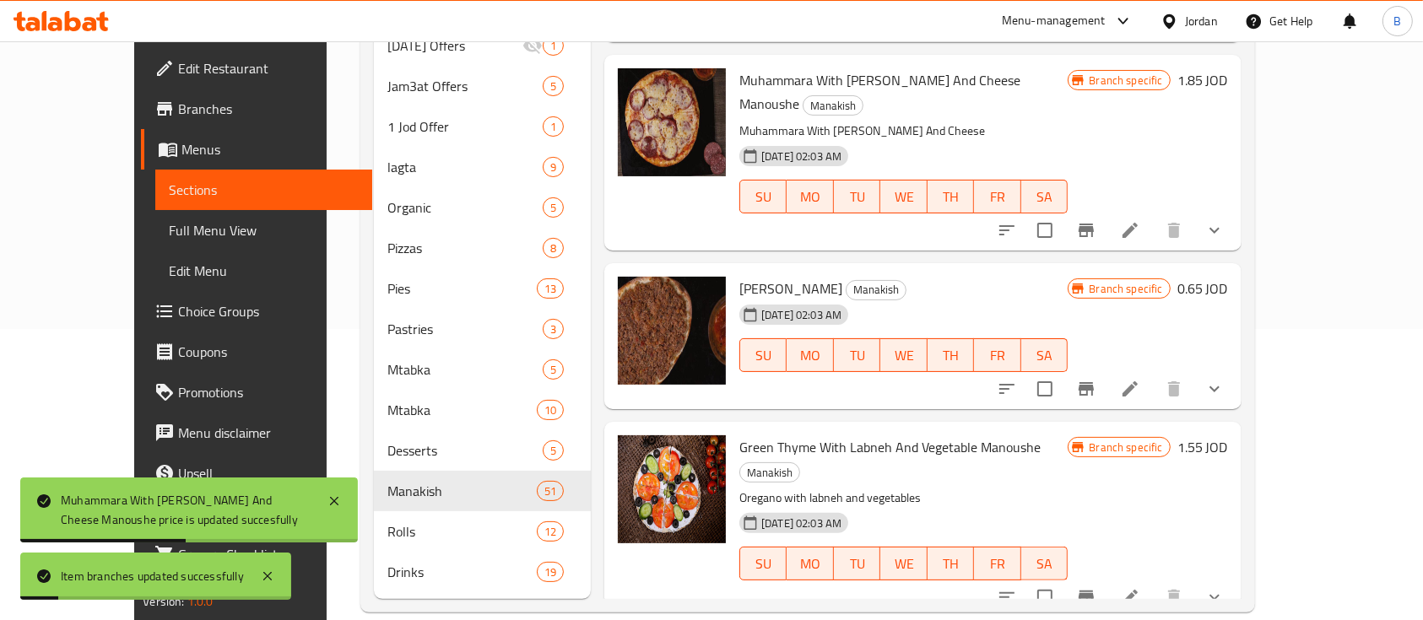
scroll to position [6188, 0]
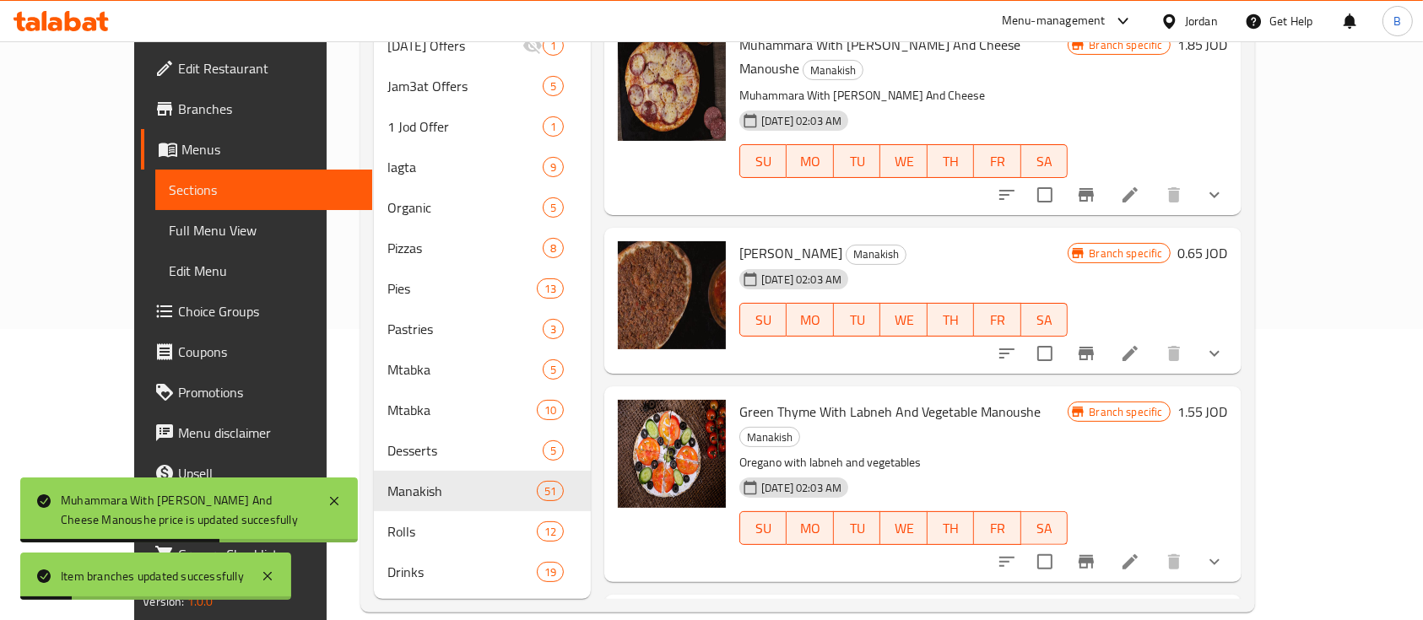
click at [1228, 241] on h6 "0.65 JOD" at bounding box center [1202, 253] width 51 height 24
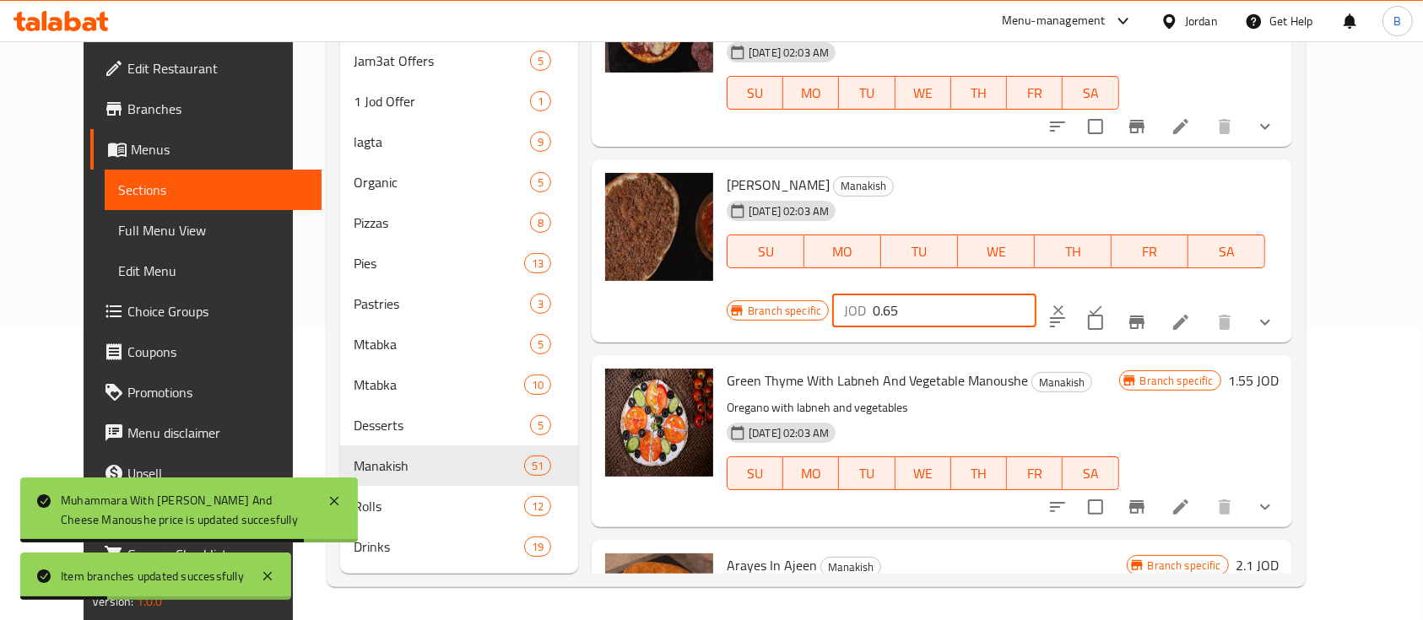
click at [1036, 294] on input "0.65" at bounding box center [955, 311] width 164 height 34
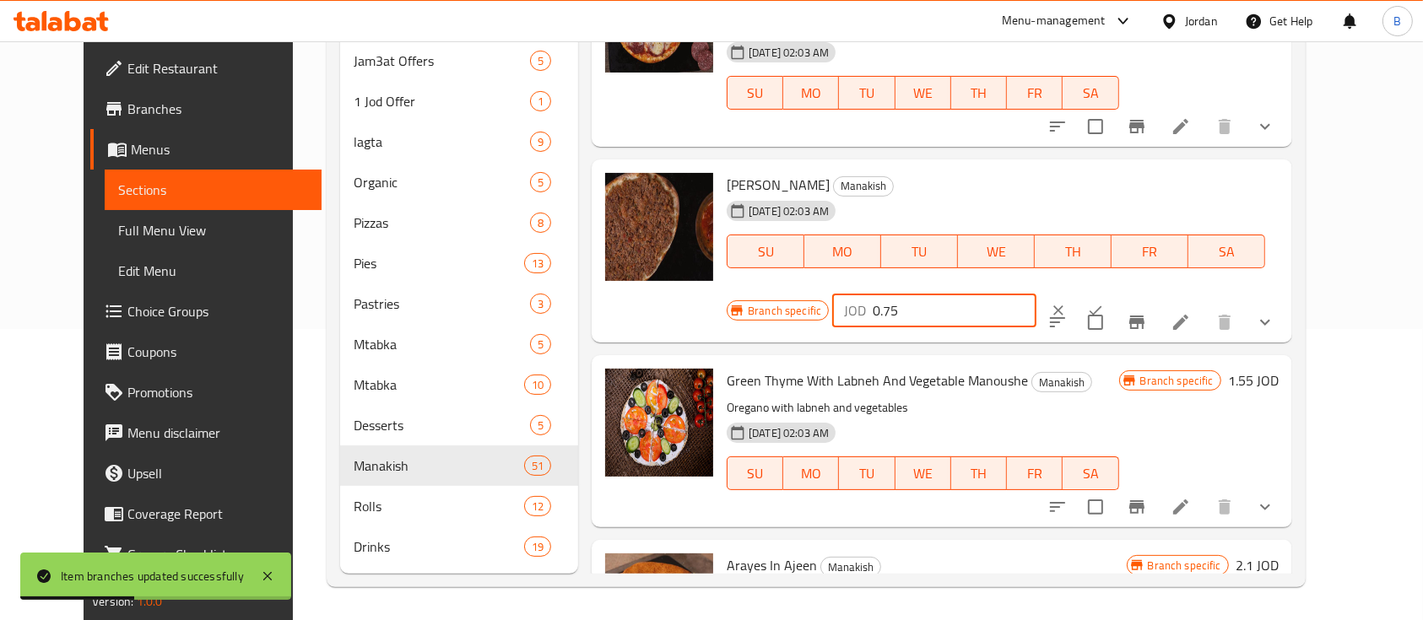
type input "0.75"
click at [1104, 302] on icon "ok" at bounding box center [1095, 310] width 17 height 17
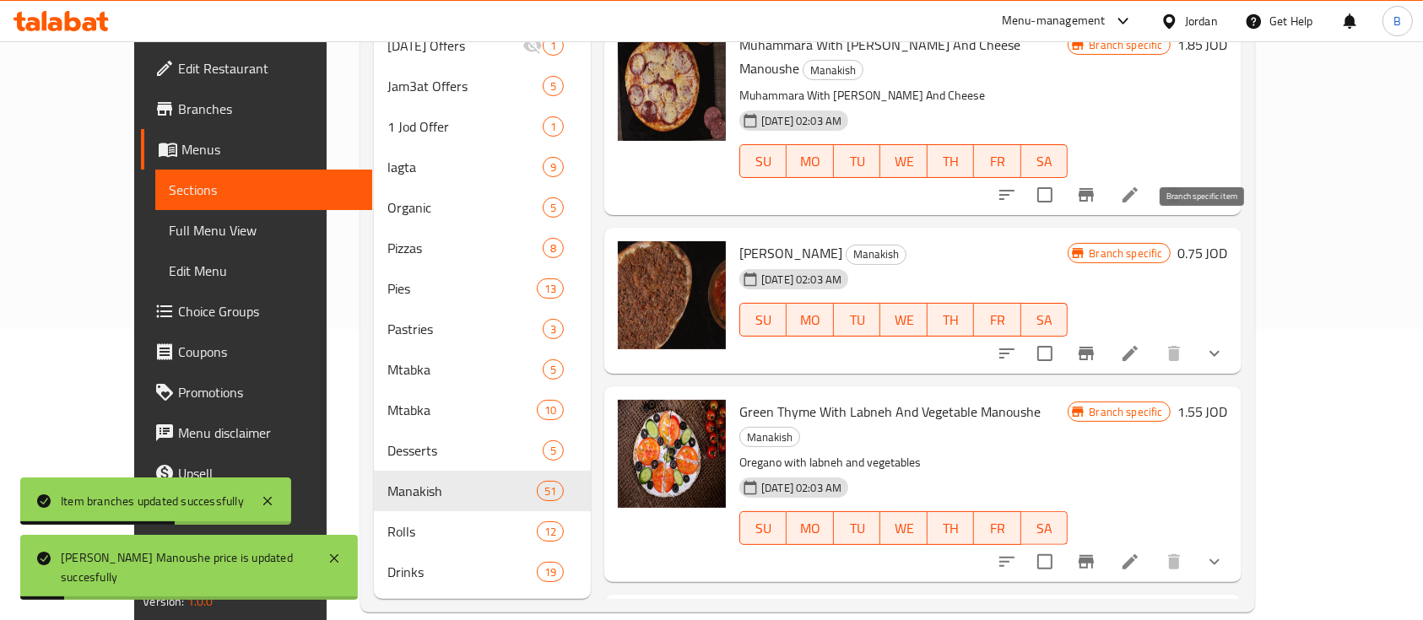
click at [1096, 343] on icon "Branch-specific-item" at bounding box center [1086, 353] width 20 height 20
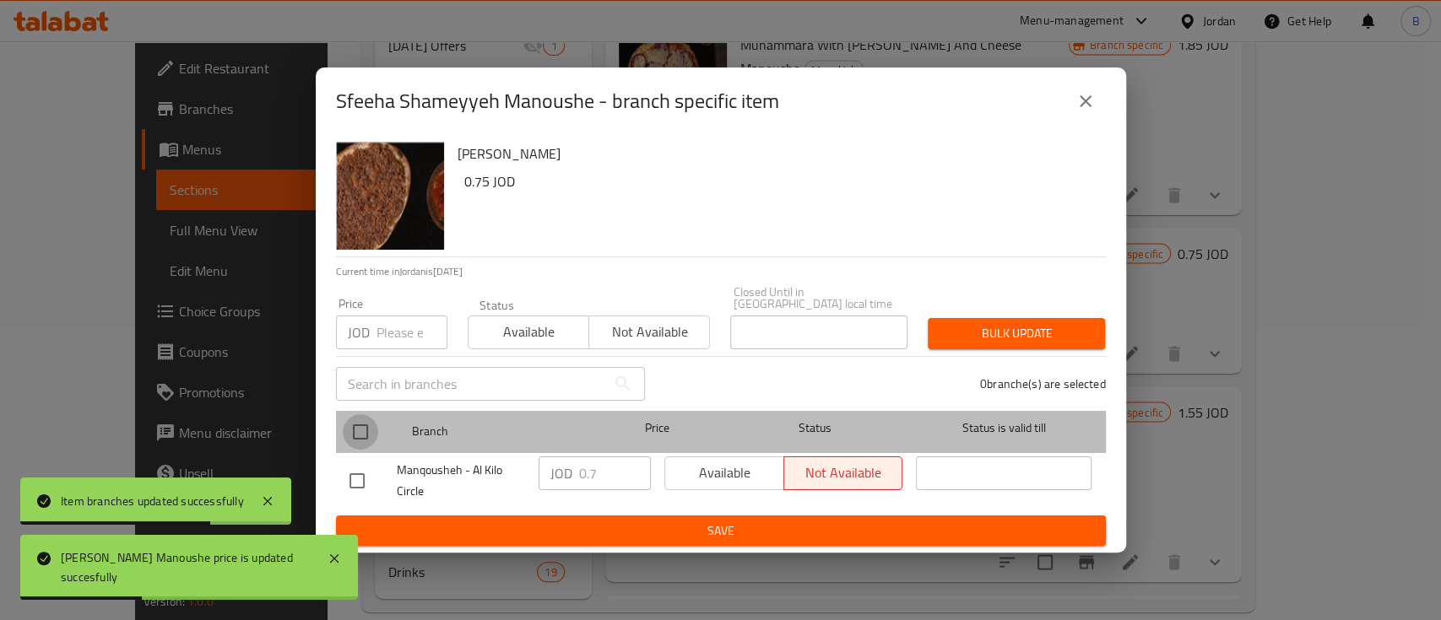
click at [365, 429] on input "checkbox" at bounding box center [360, 431] width 35 height 35
checkbox input "true"
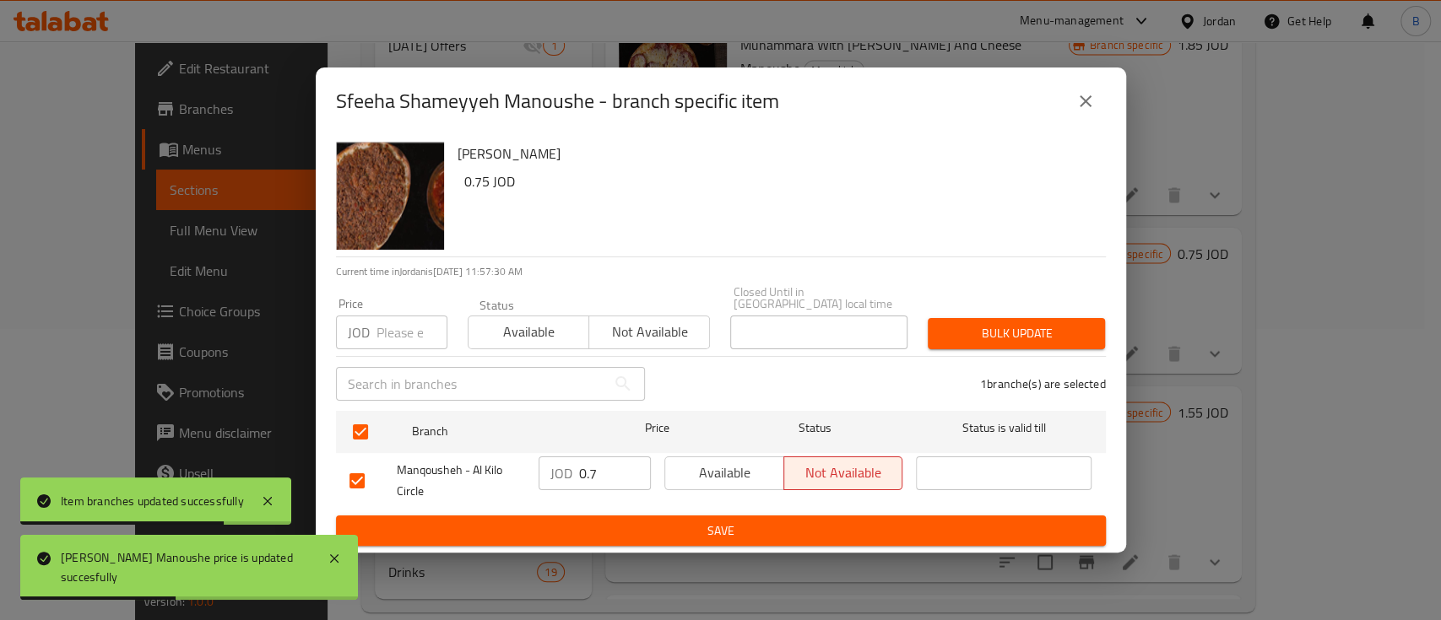
click at [603, 465] on input "0.7" at bounding box center [615, 474] width 72 height 34
type input "0.75"
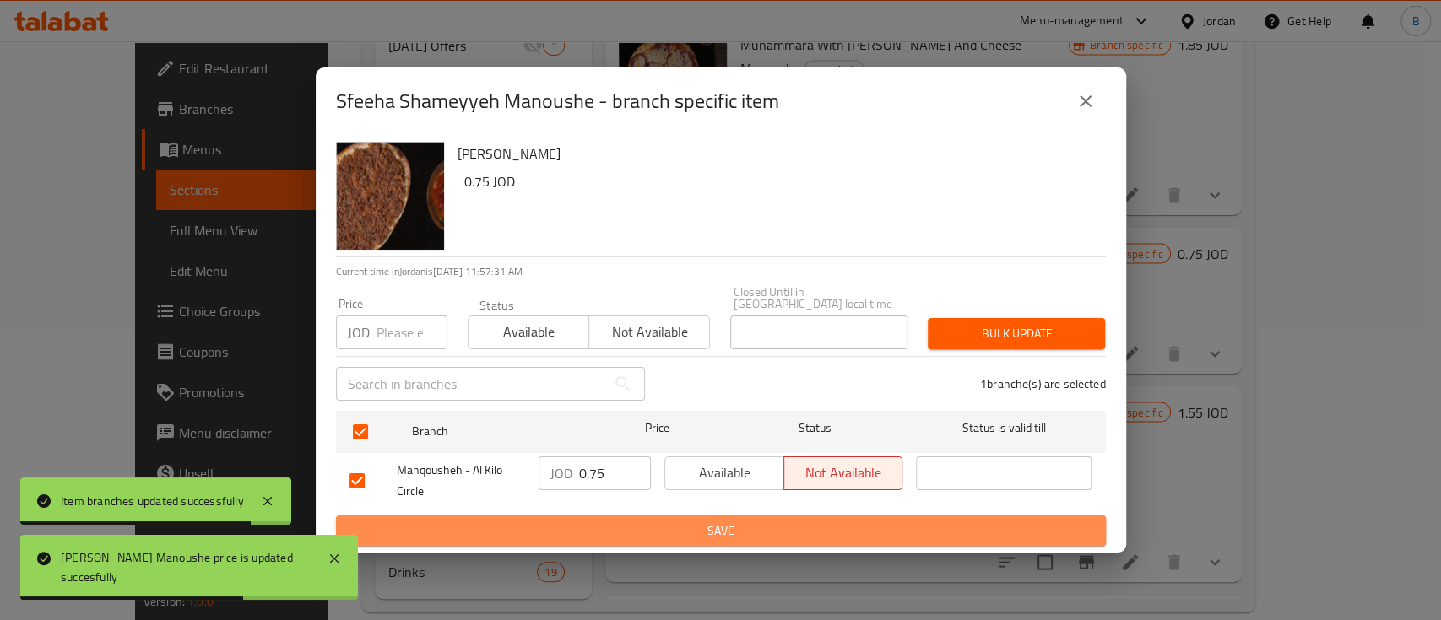
click at [695, 521] on span "Save" at bounding box center [720, 531] width 743 height 21
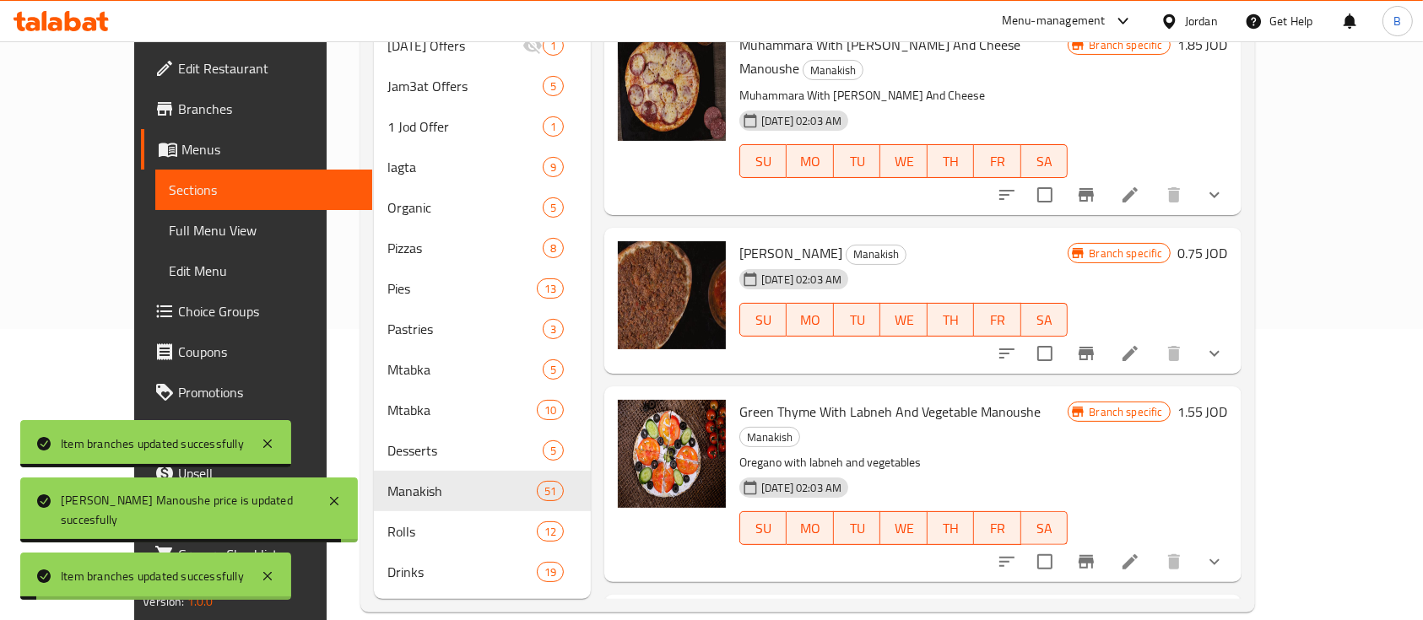
scroll to position [6300, 0]
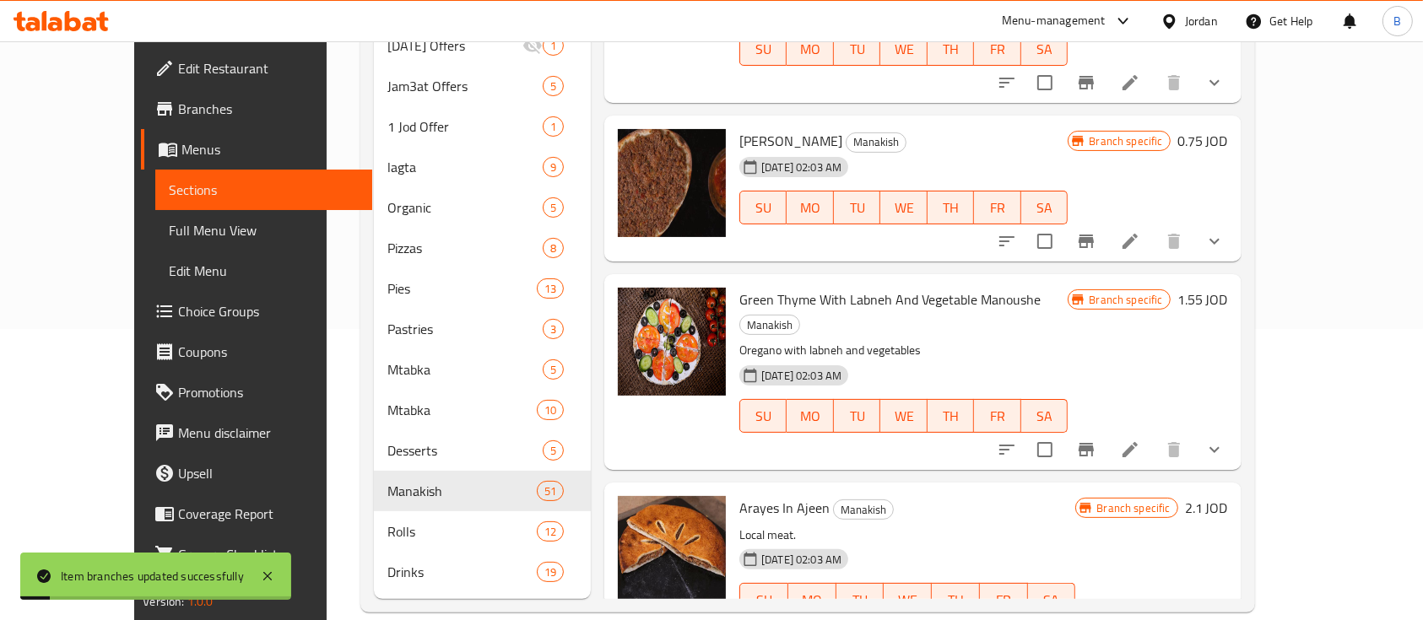
click at [1228, 288] on h6 "1.55 JOD" at bounding box center [1202, 300] width 51 height 24
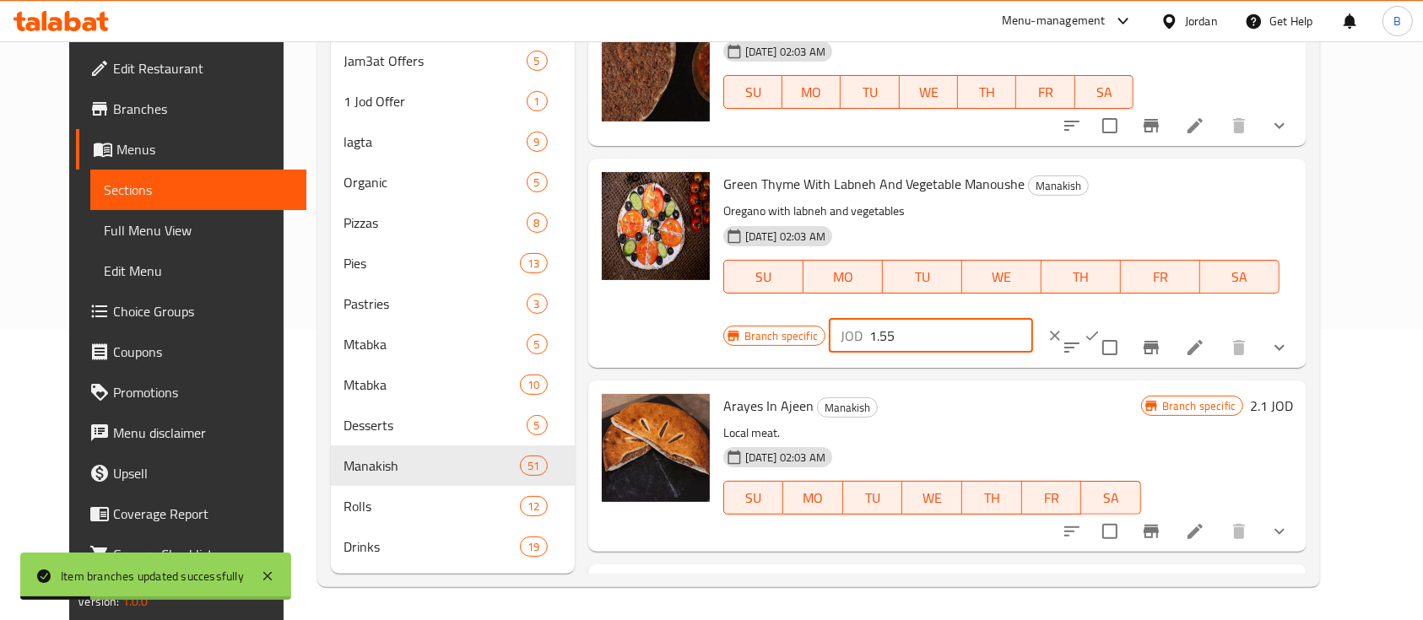
click at [1033, 319] on input "1.55" at bounding box center [951, 336] width 164 height 34
type input "1.65"
click at [1100, 327] on icon "ok" at bounding box center [1092, 335] width 17 height 17
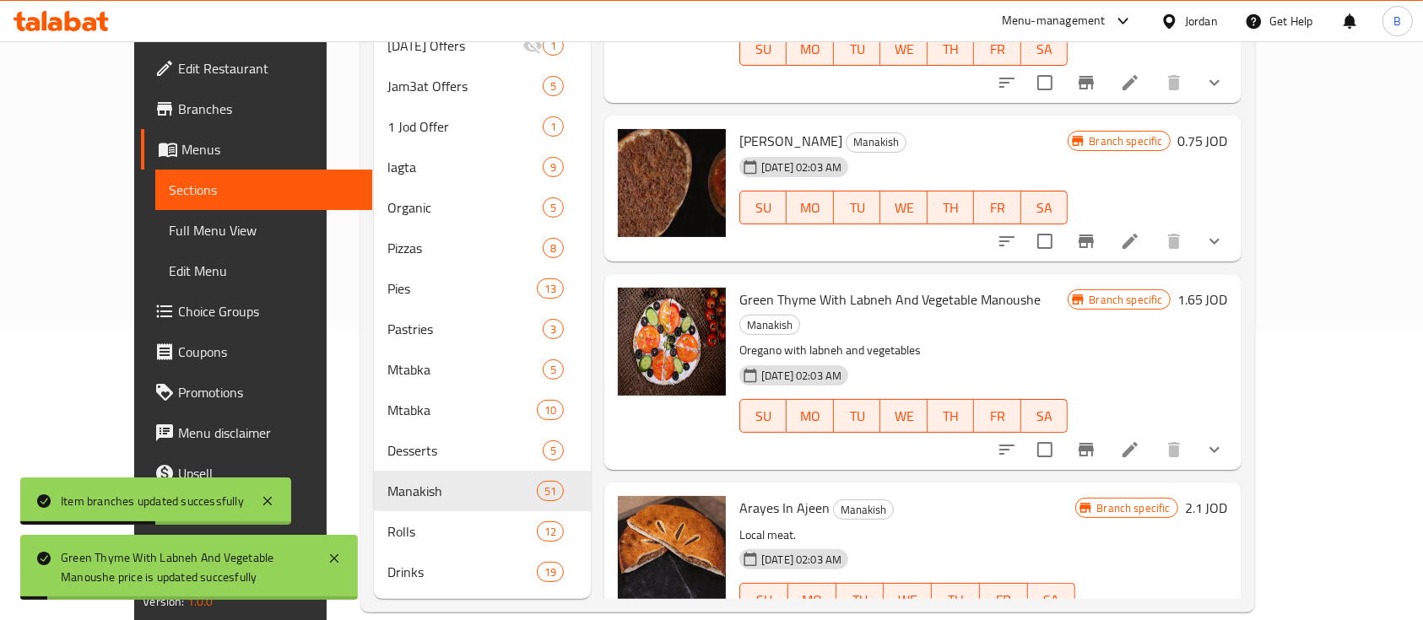
click at [1096, 440] on icon "Branch-specific-item" at bounding box center [1086, 450] width 20 height 20
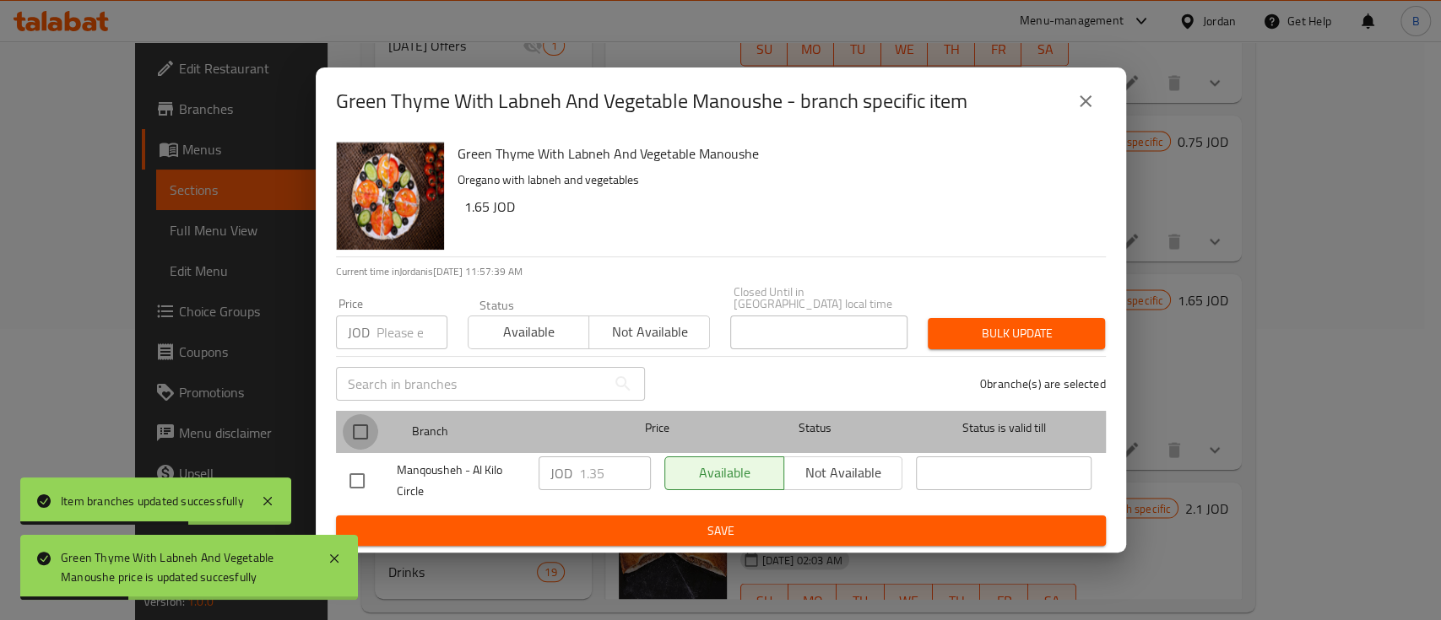
click at [362, 426] on input "checkbox" at bounding box center [360, 431] width 35 height 35
checkbox input "true"
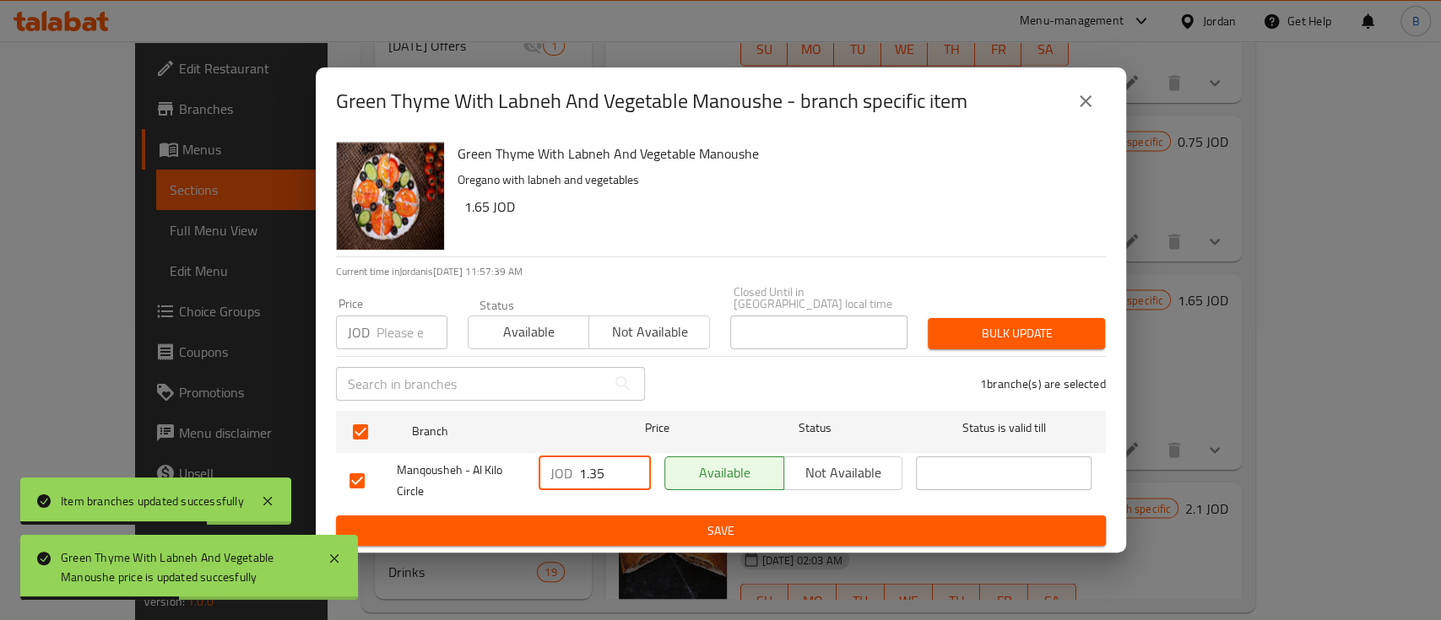
click at [592, 474] on input "1.35" at bounding box center [615, 474] width 72 height 34
type input "1.65"
click at [732, 537] on button "Save" at bounding box center [721, 531] width 770 height 31
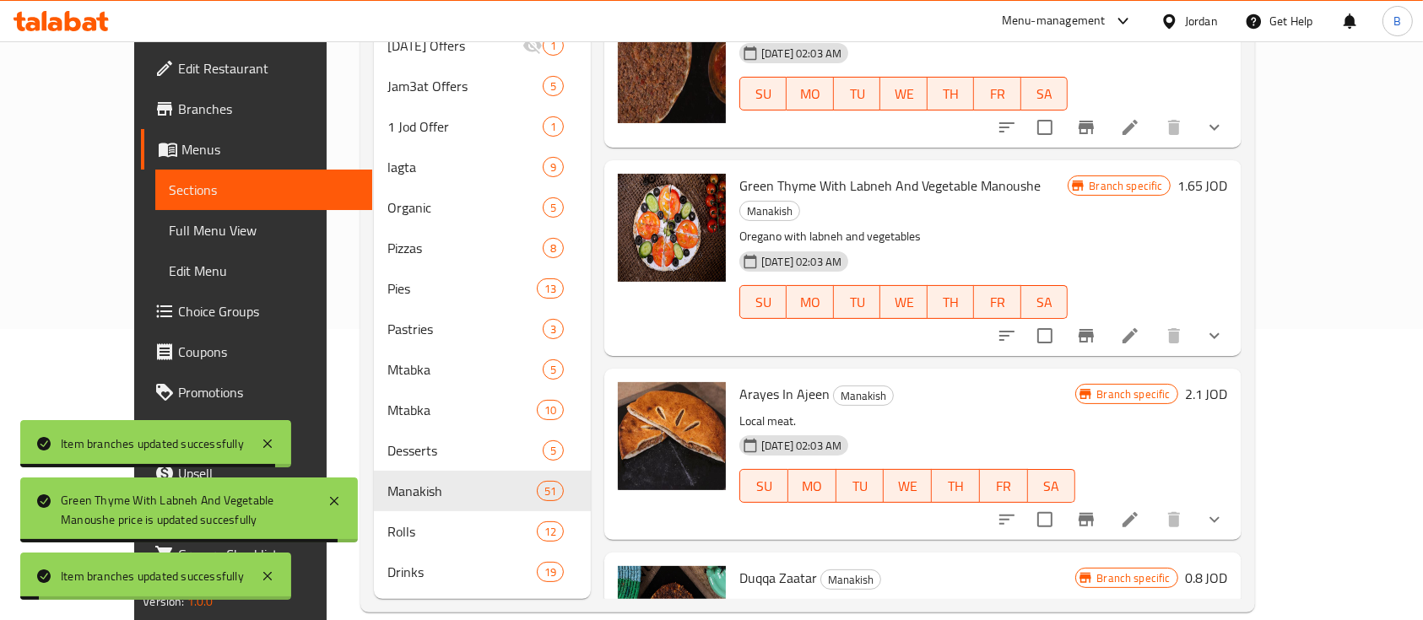
scroll to position [6526, 0]
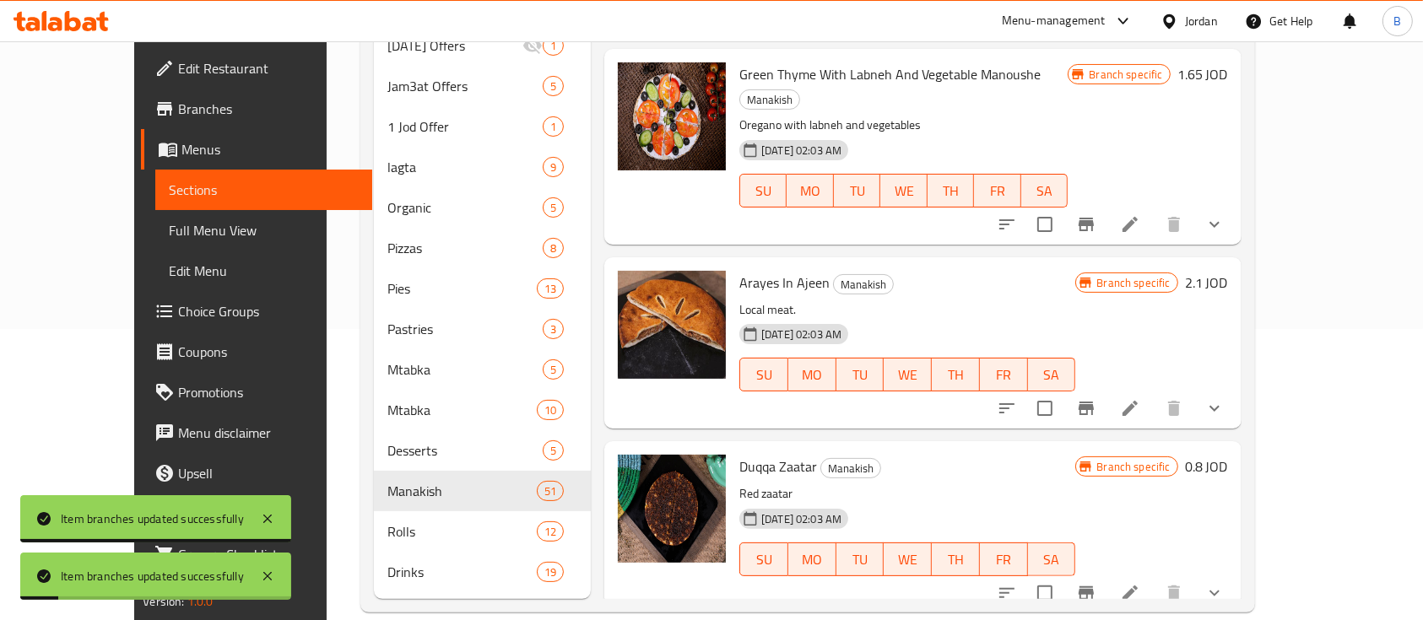
click at [1228, 271] on h6 "2.1 JOD" at bounding box center [1206, 283] width 43 height 24
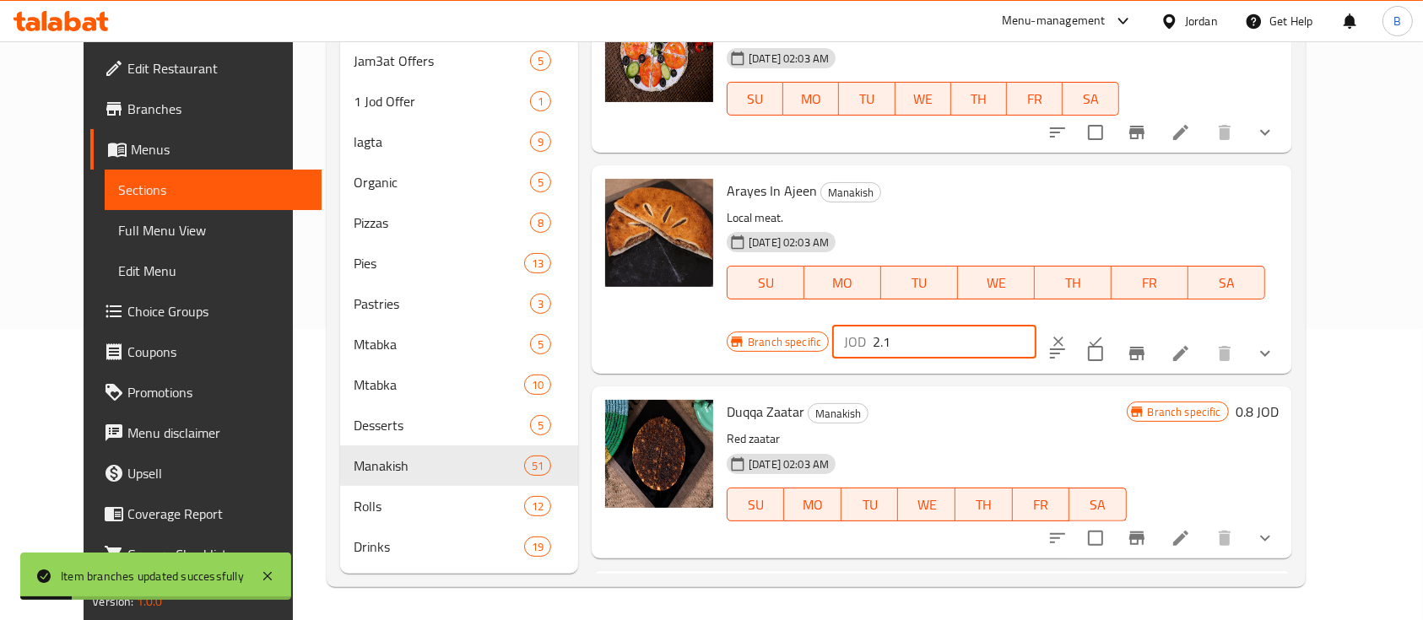
click at [1036, 325] on input "2.1" at bounding box center [955, 342] width 164 height 34
type input "2.20"
click at [1104, 333] on icon "ok" at bounding box center [1095, 341] width 17 height 17
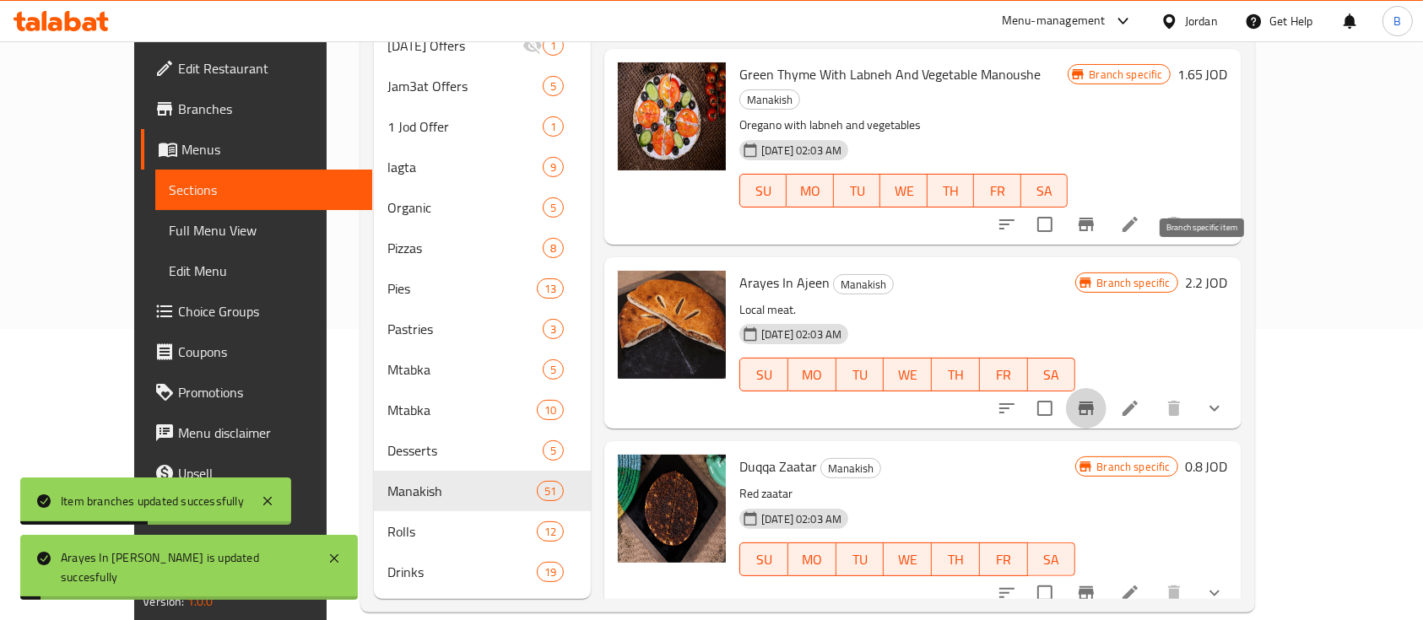
click at [1094, 402] on icon "Branch-specific-item" at bounding box center [1085, 409] width 15 height 14
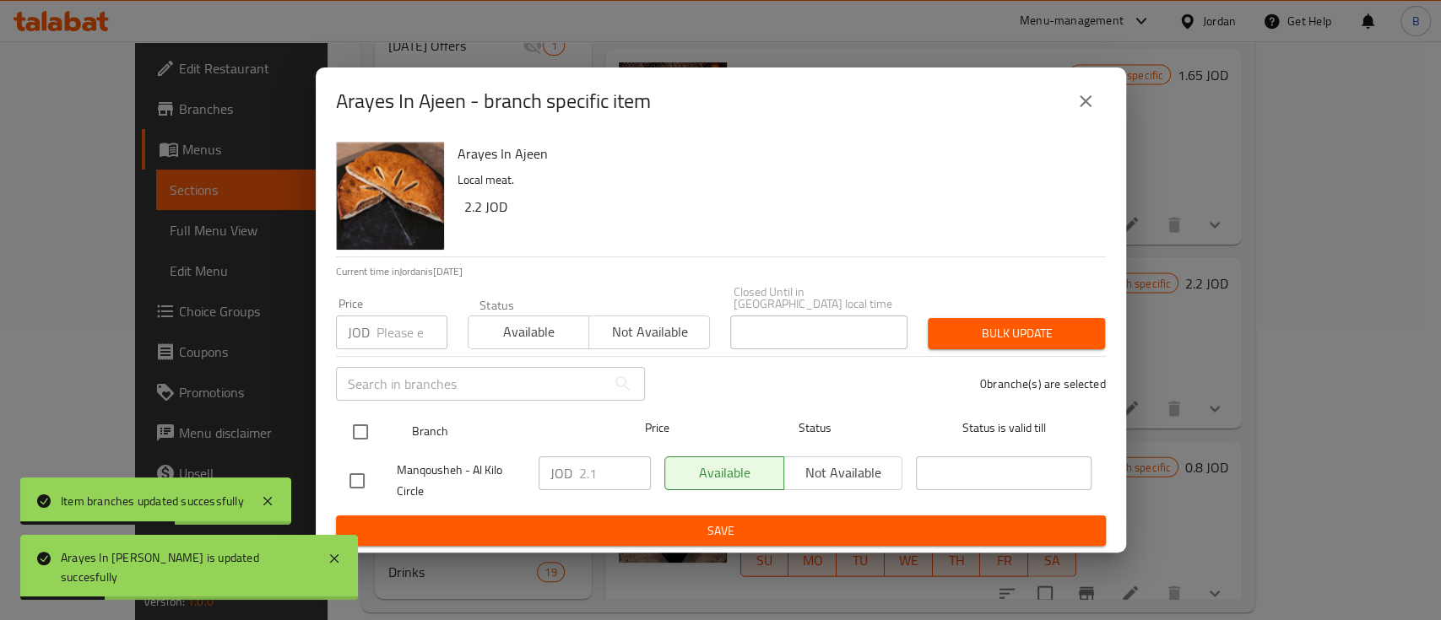
click at [373, 430] on input "checkbox" at bounding box center [360, 431] width 35 height 35
checkbox input "true"
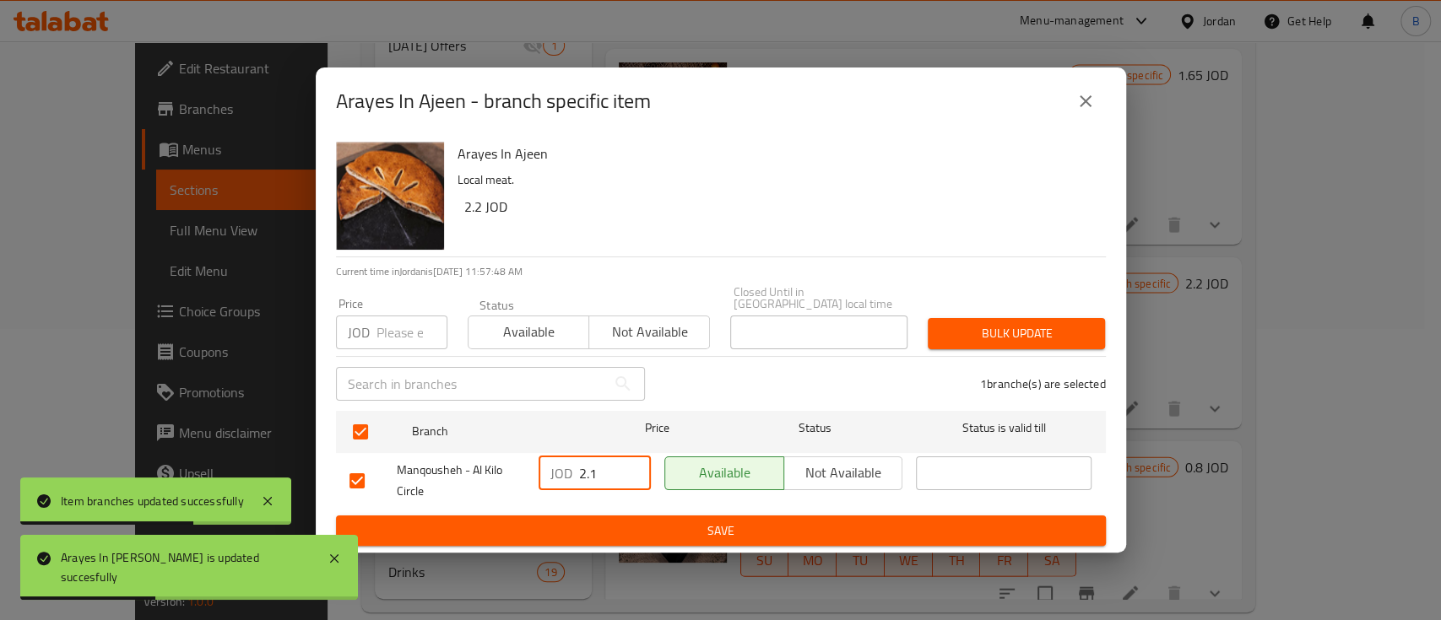
click at [605, 476] on input "2.1" at bounding box center [615, 474] width 72 height 34
type input "2.20"
click at [672, 532] on span "Save" at bounding box center [720, 531] width 743 height 21
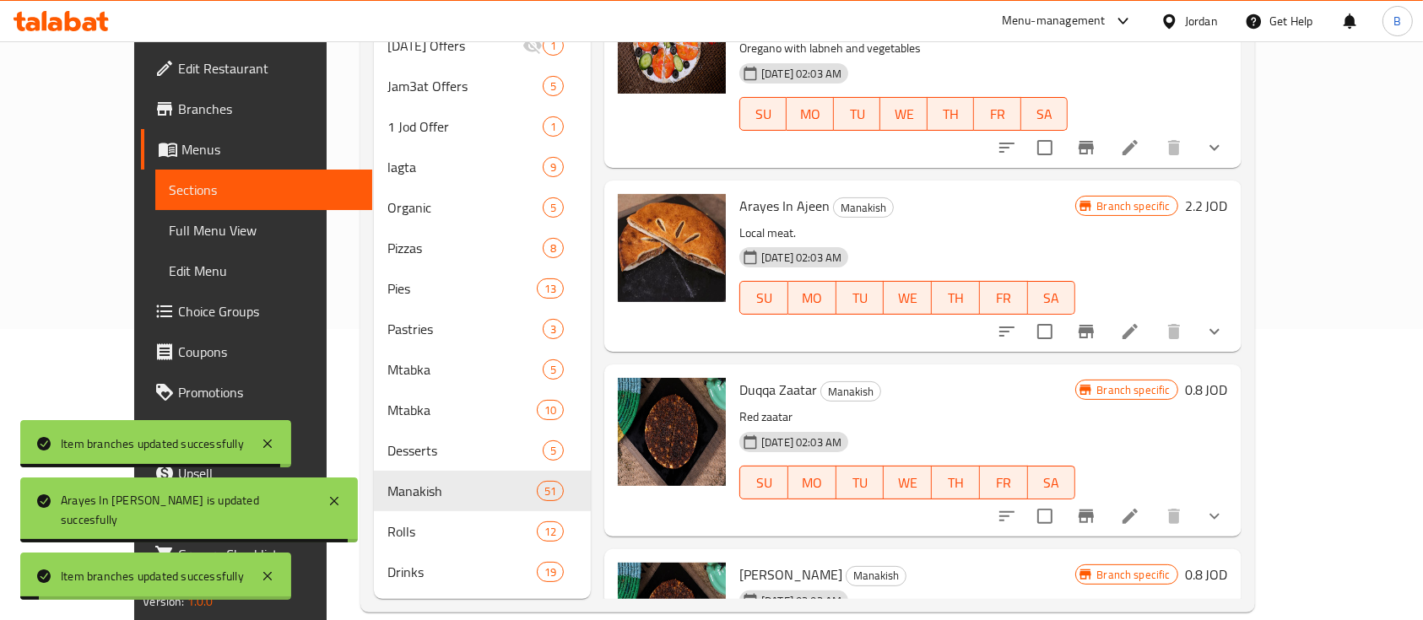
scroll to position [6638, 0]
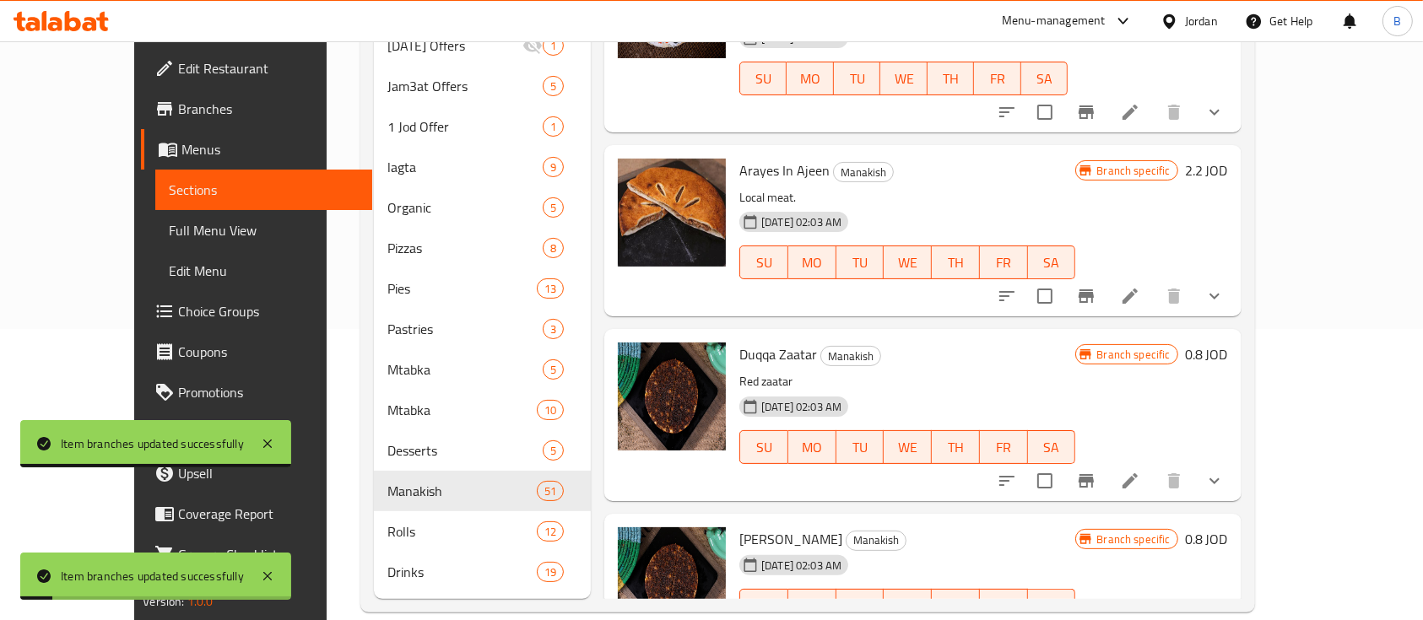
click at [1228, 343] on h6 "0.8 JOD" at bounding box center [1206, 355] width 43 height 24
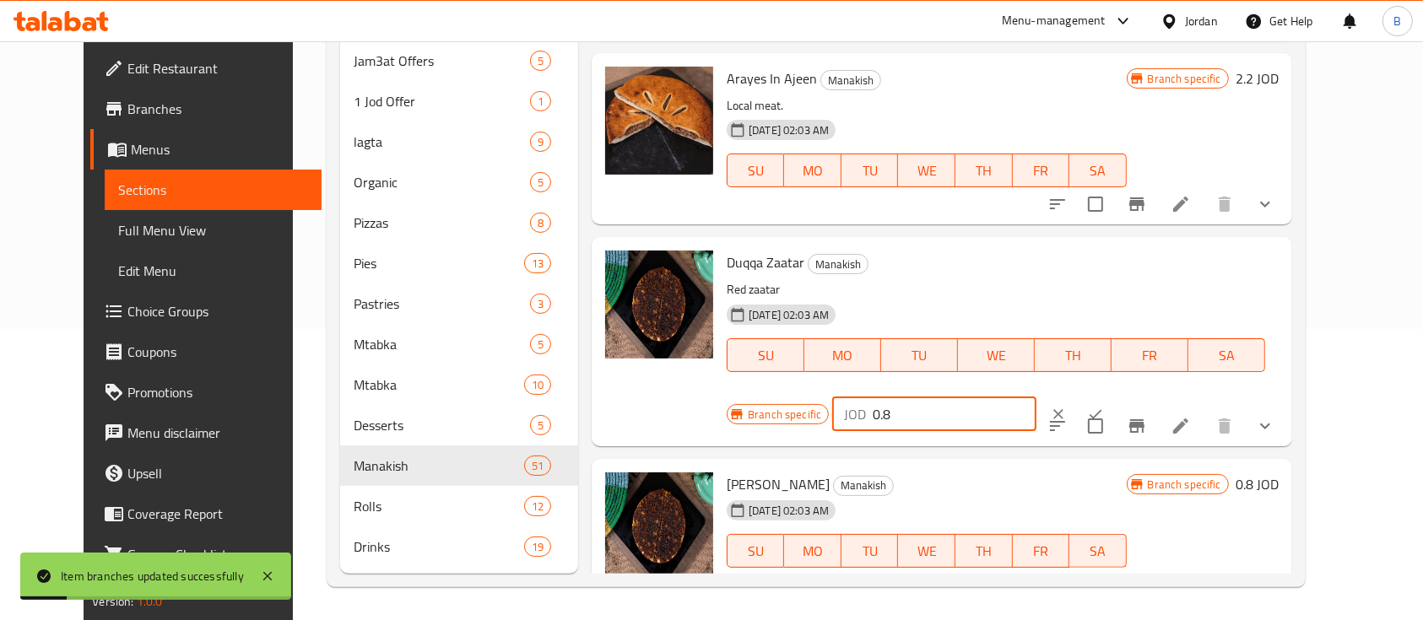
click at [1036, 397] on input "0.8" at bounding box center [955, 414] width 164 height 34
type input "0.90"
click at [1114, 396] on button "ok" at bounding box center [1095, 414] width 37 height 37
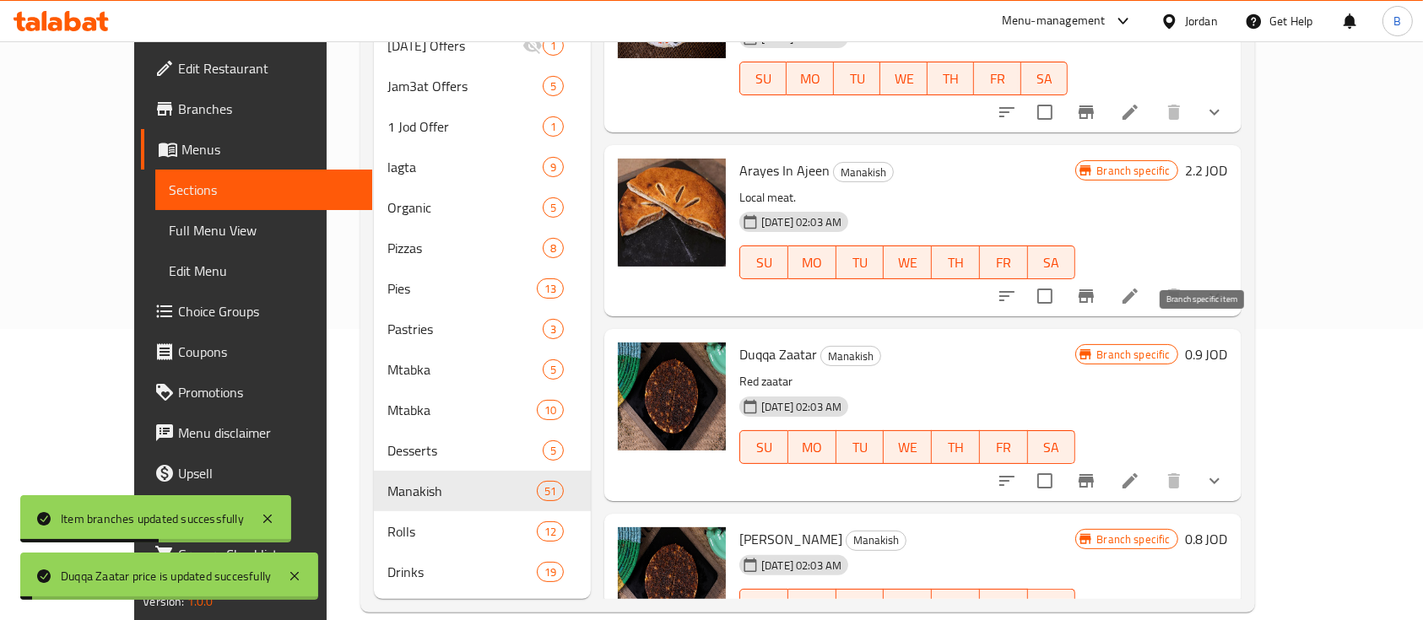
click at [1106, 461] on button "Branch-specific-item" at bounding box center [1086, 481] width 41 height 41
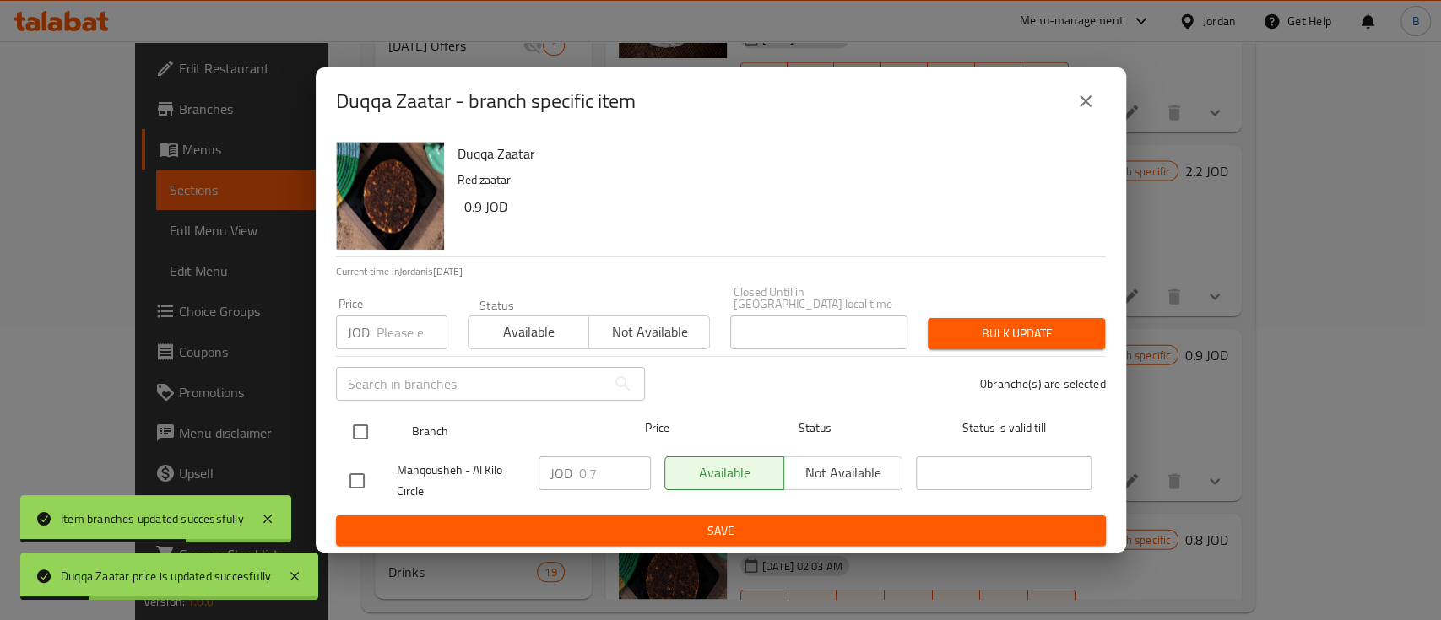
click at [360, 428] on input "checkbox" at bounding box center [360, 431] width 35 height 35
checkbox input "true"
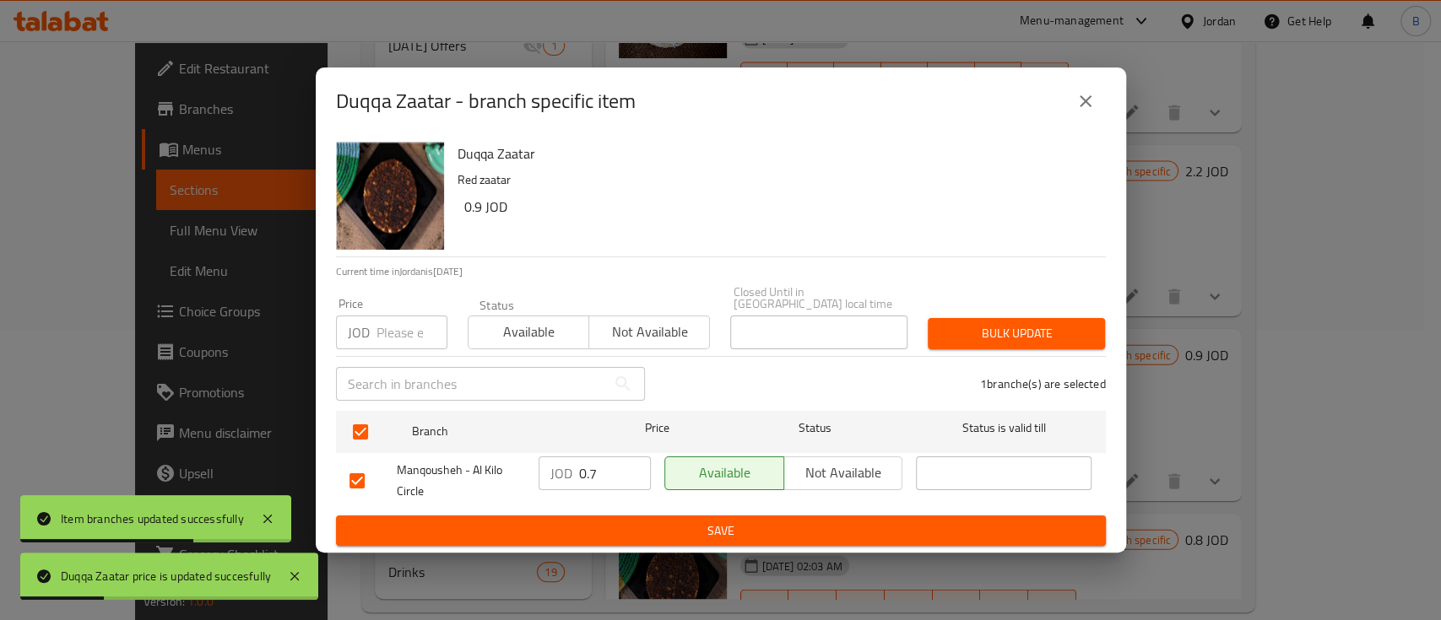
checkbox input "true"
click at [605, 469] on input "0.7" at bounding box center [615, 474] width 72 height 34
type input "0.90"
click at [644, 530] on span "Save" at bounding box center [720, 531] width 743 height 21
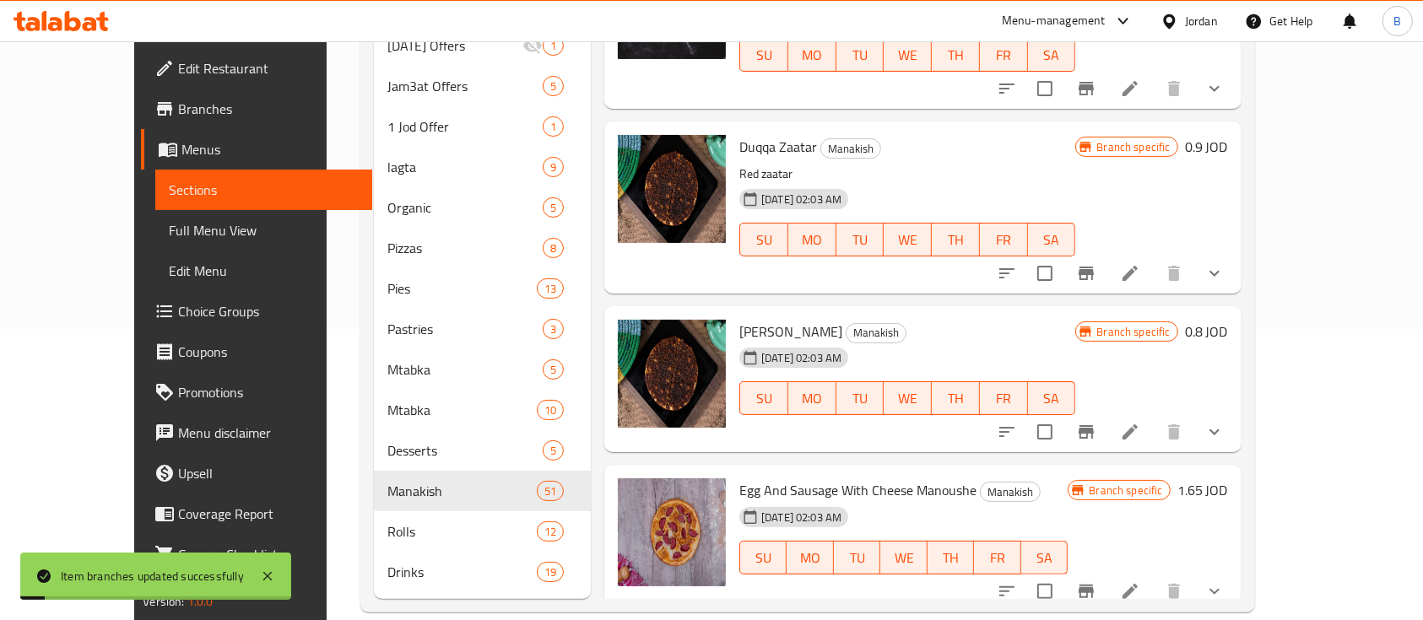
scroll to position [6863, 0]
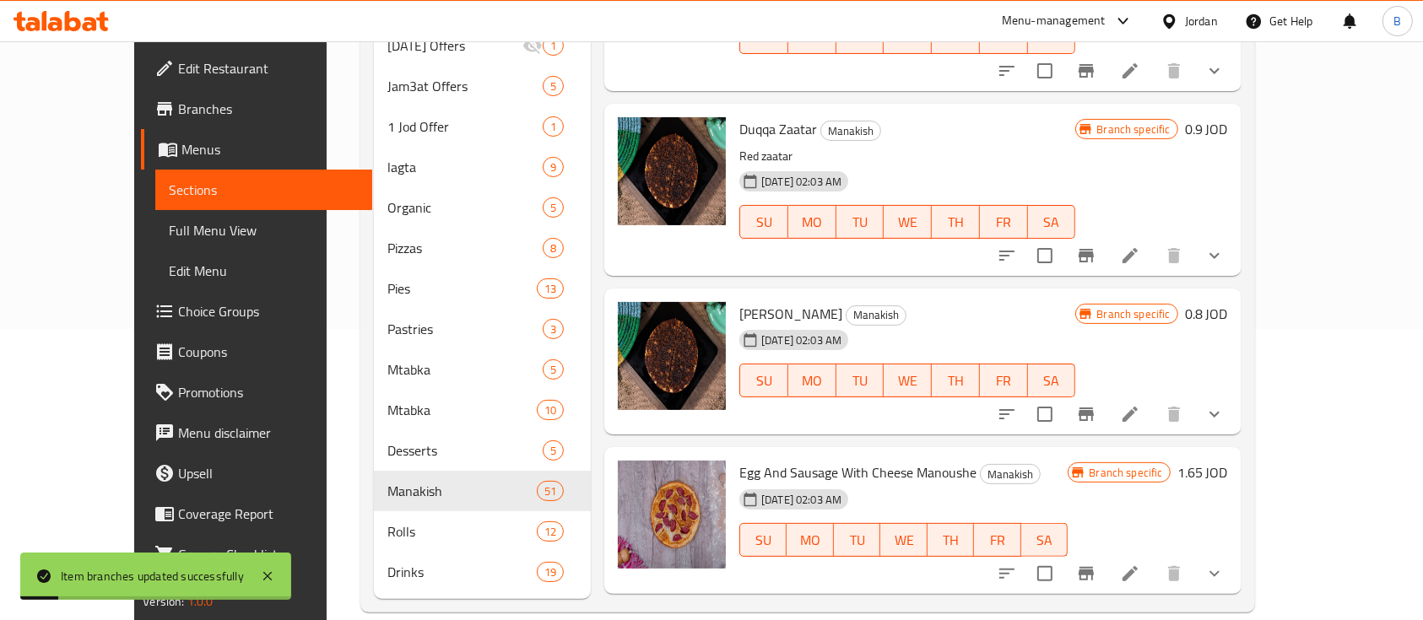
click at [1228, 302] on h6 "0.8 JOD" at bounding box center [1206, 314] width 43 height 24
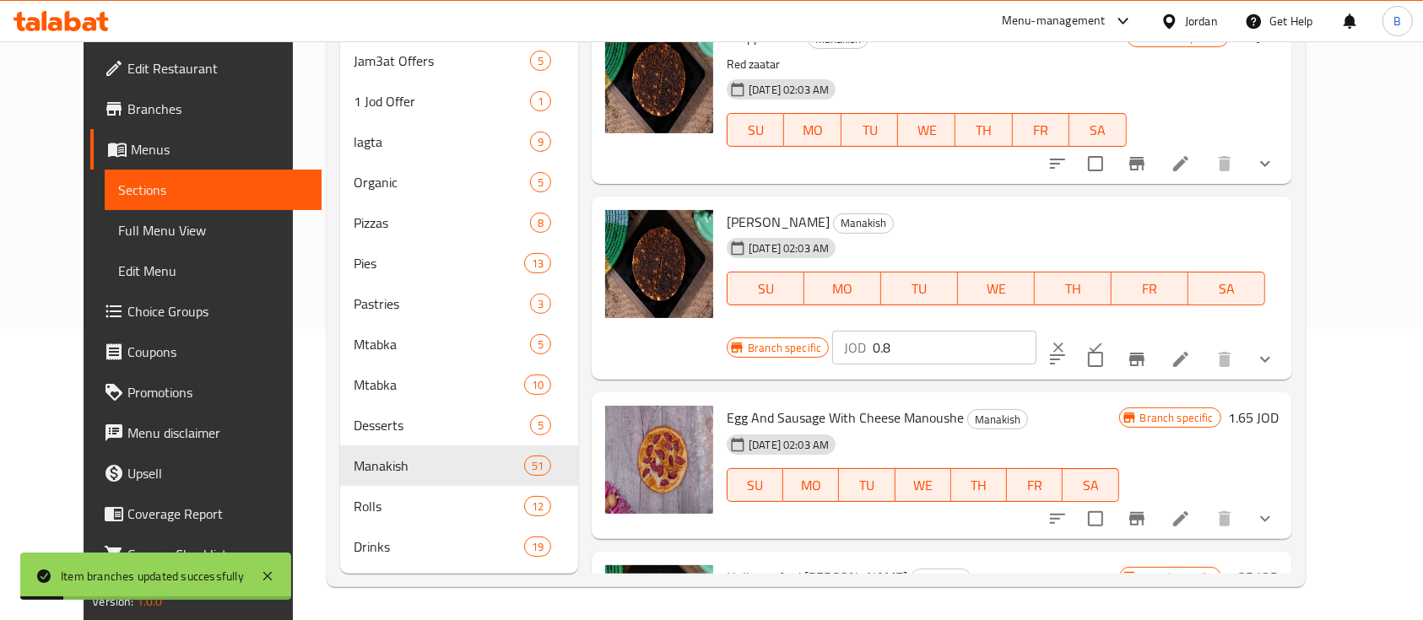
click at [1036, 331] on input "0.8" at bounding box center [955, 348] width 164 height 34
type input "0.90"
click at [1104, 339] on icon "ok" at bounding box center [1095, 347] width 17 height 17
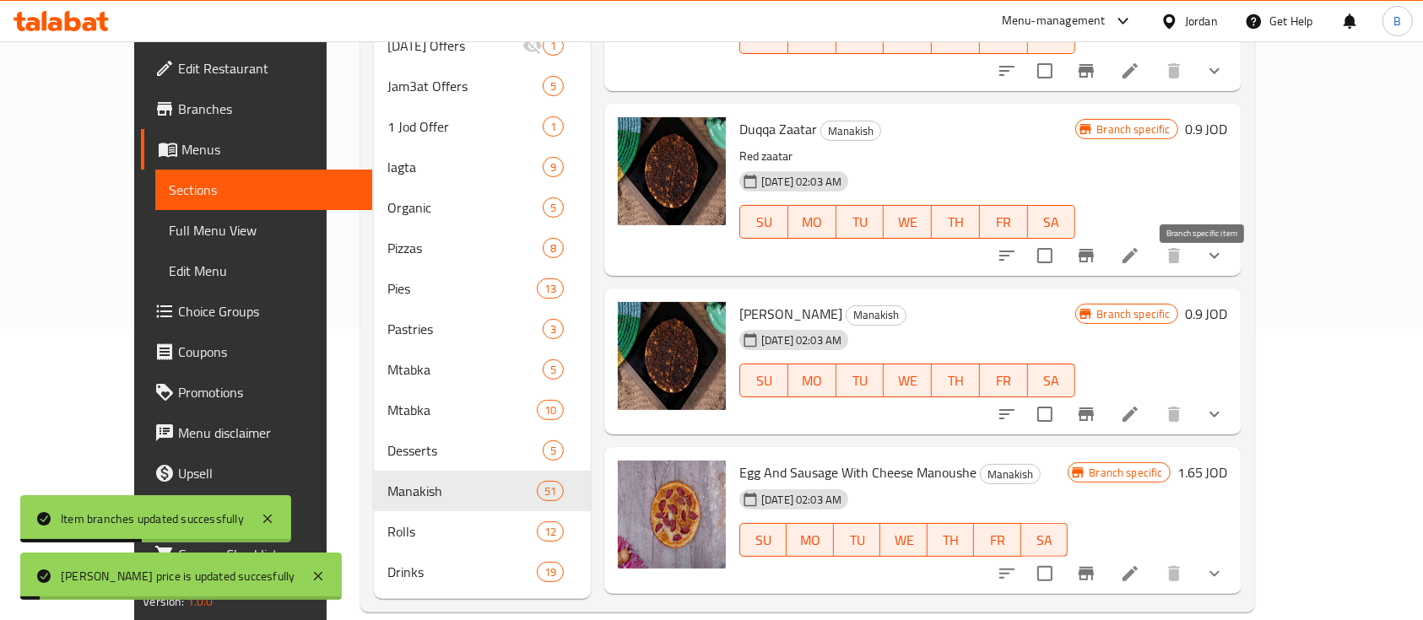
click at [1094, 408] on icon "Branch-specific-item" at bounding box center [1085, 415] width 15 height 14
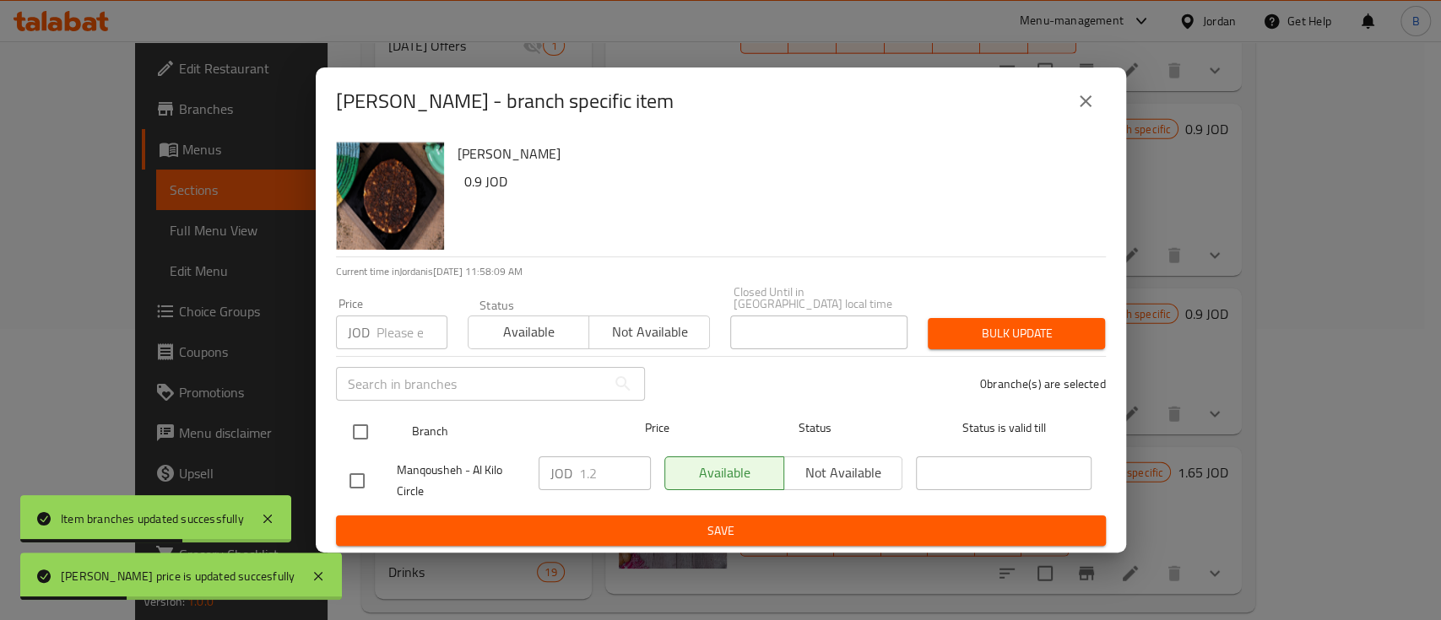
click at [355, 425] on input "checkbox" at bounding box center [360, 431] width 35 height 35
checkbox input "true"
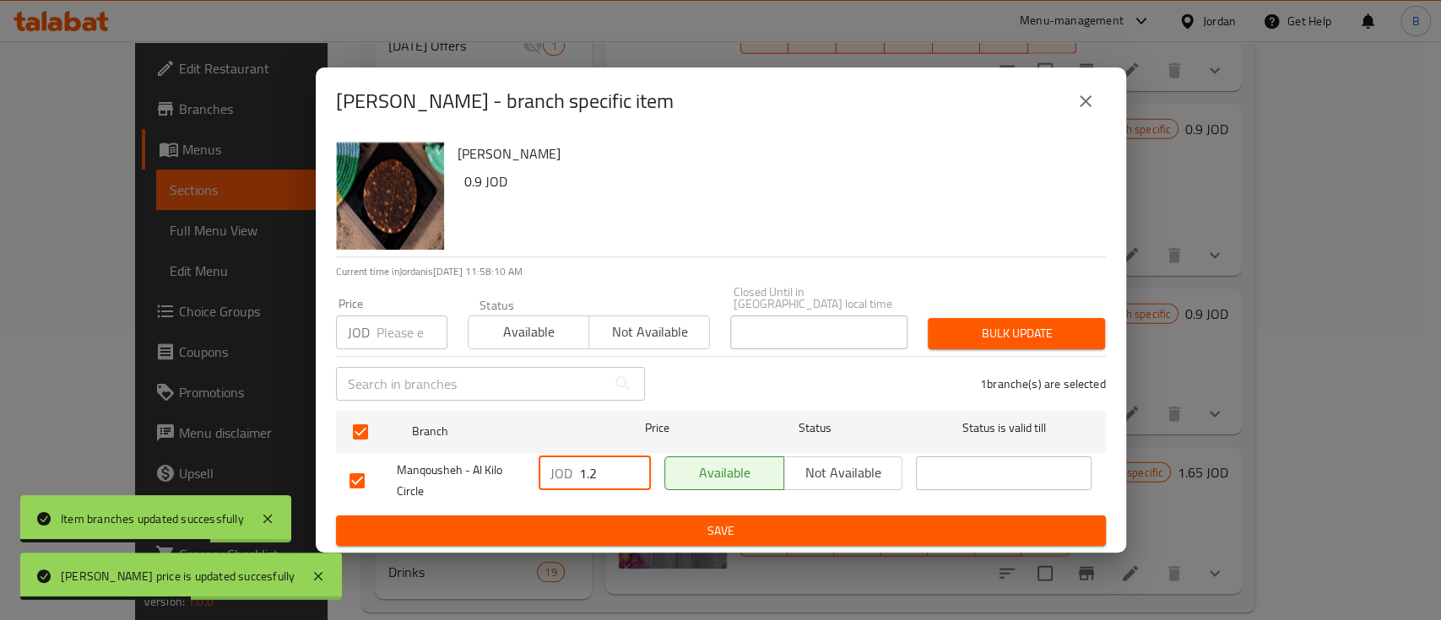
drag, startPoint x: 603, startPoint y: 467, endPoint x: 492, endPoint y: 476, distance: 111.8
click at [504, 474] on div "Manqousheh - Al Kilo Circle JOD 1.2 ​ Available Not available ​" at bounding box center [721, 481] width 756 height 62
type input "0.90"
click at [566, 516] on button "Save" at bounding box center [721, 531] width 770 height 31
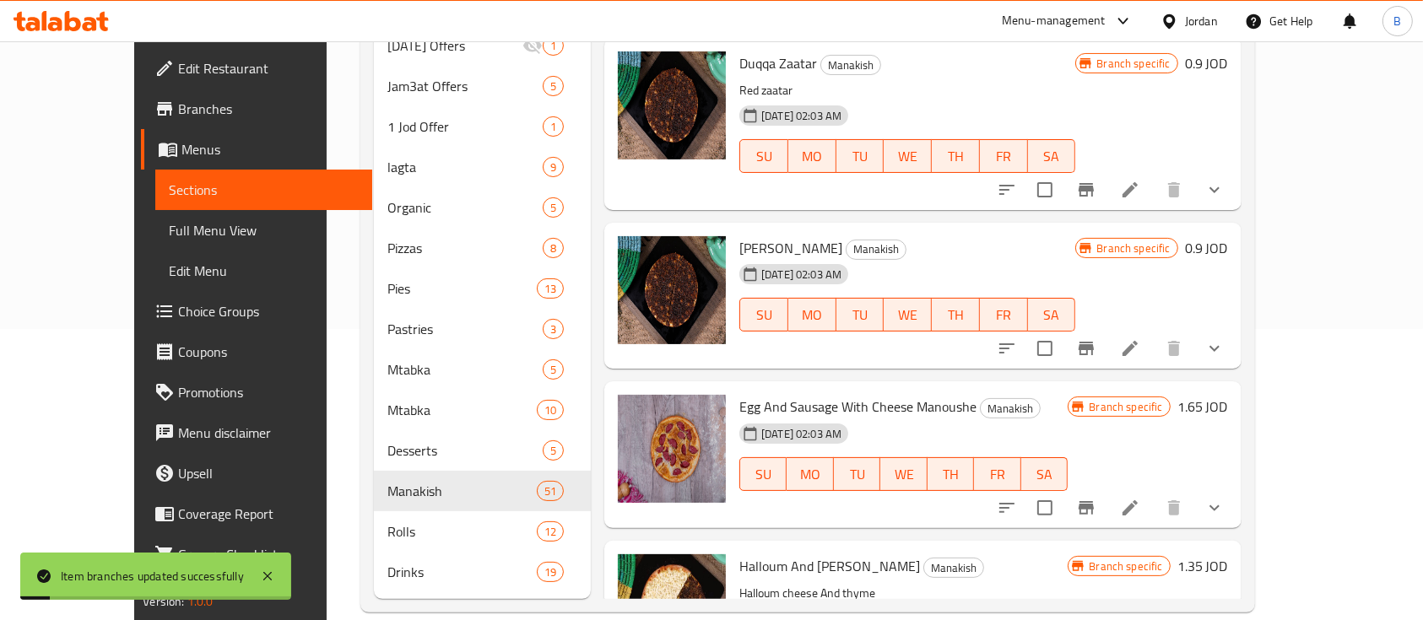
scroll to position [6976, 0]
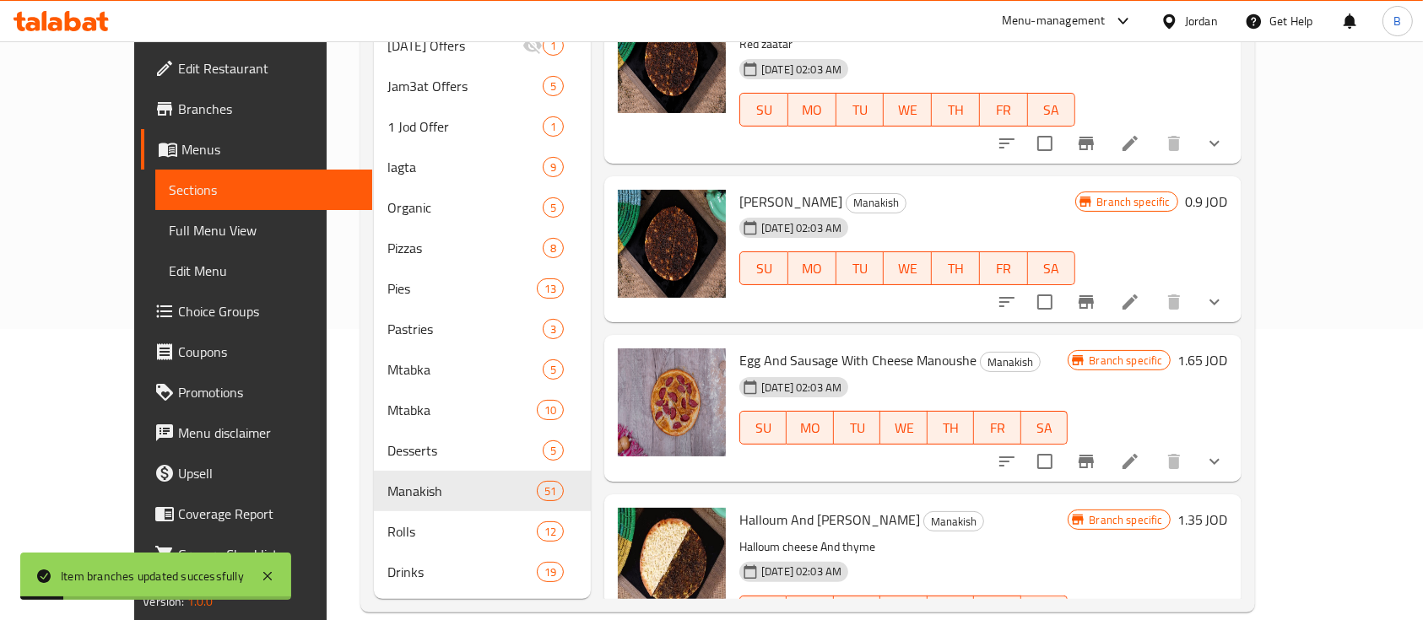
click at [1228, 349] on h6 "1.65 JOD" at bounding box center [1202, 361] width 51 height 24
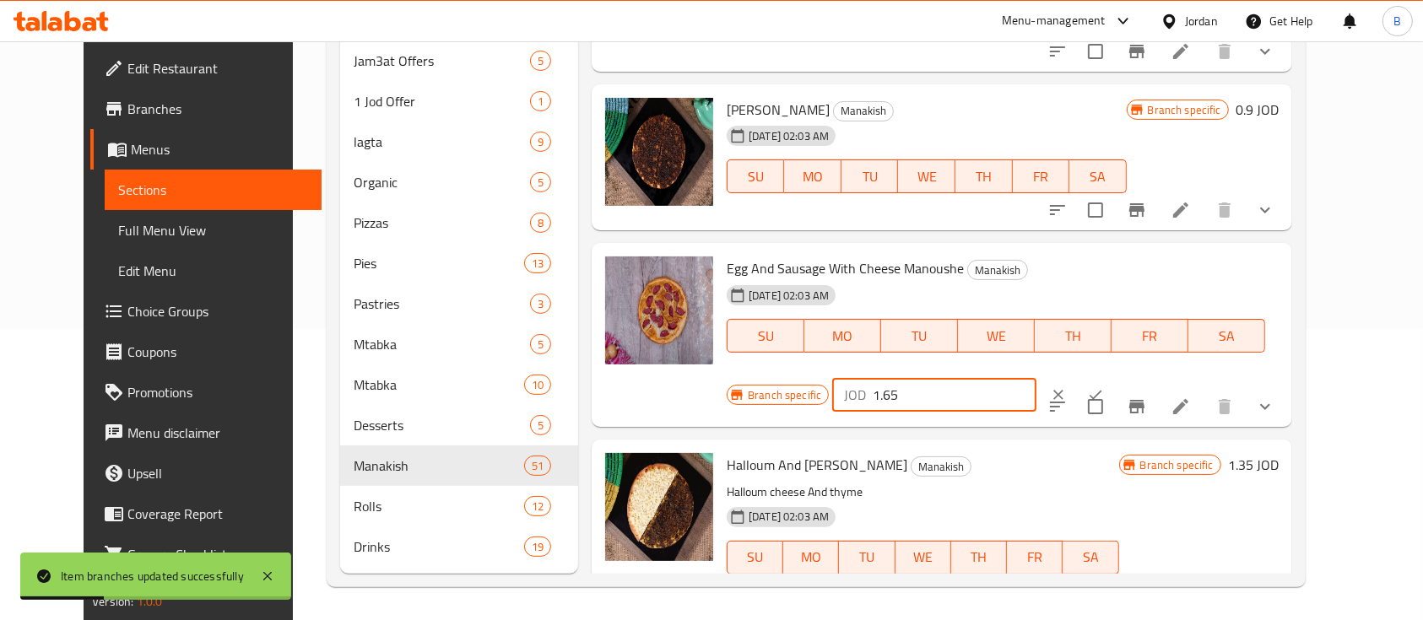
drag, startPoint x: 1133, startPoint y: 226, endPoint x: 1124, endPoint y: 226, distance: 9.3
click at [1036, 378] on input "1.65" at bounding box center [955, 395] width 164 height 34
type input "1.75"
click at [1104, 387] on icon "ok" at bounding box center [1095, 395] width 17 height 17
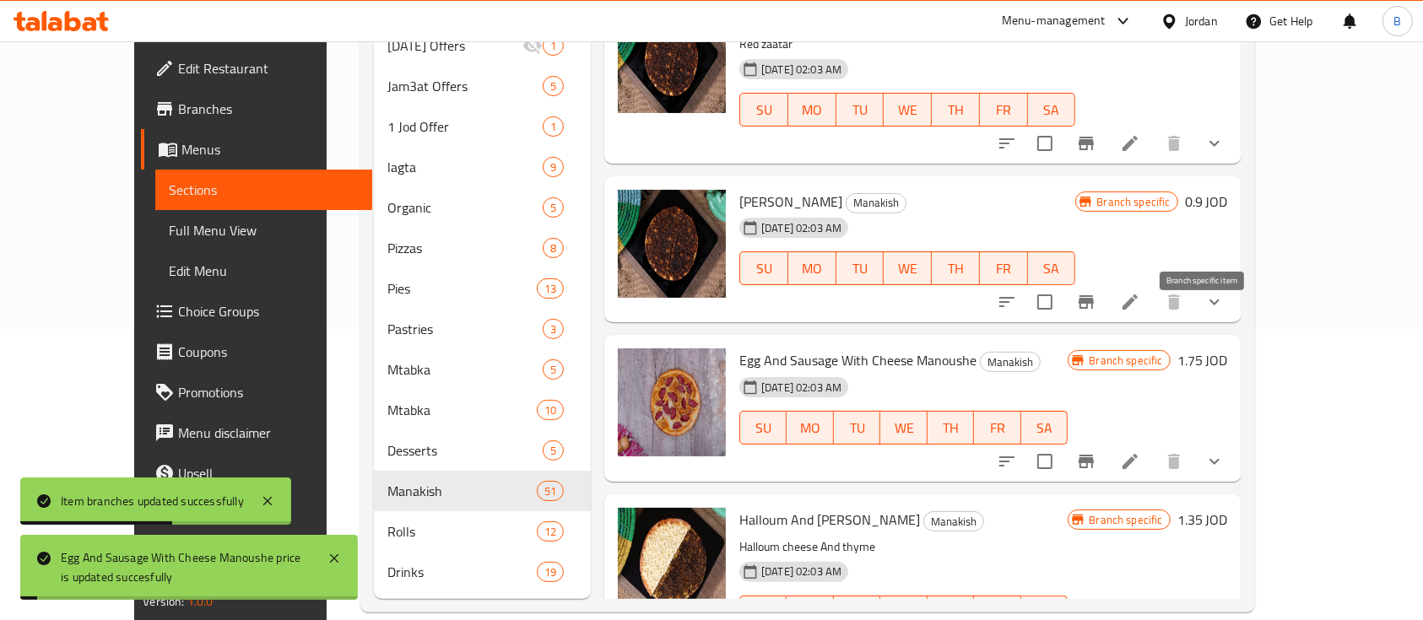
click at [1094, 455] on icon "Branch-specific-item" at bounding box center [1085, 462] width 15 height 14
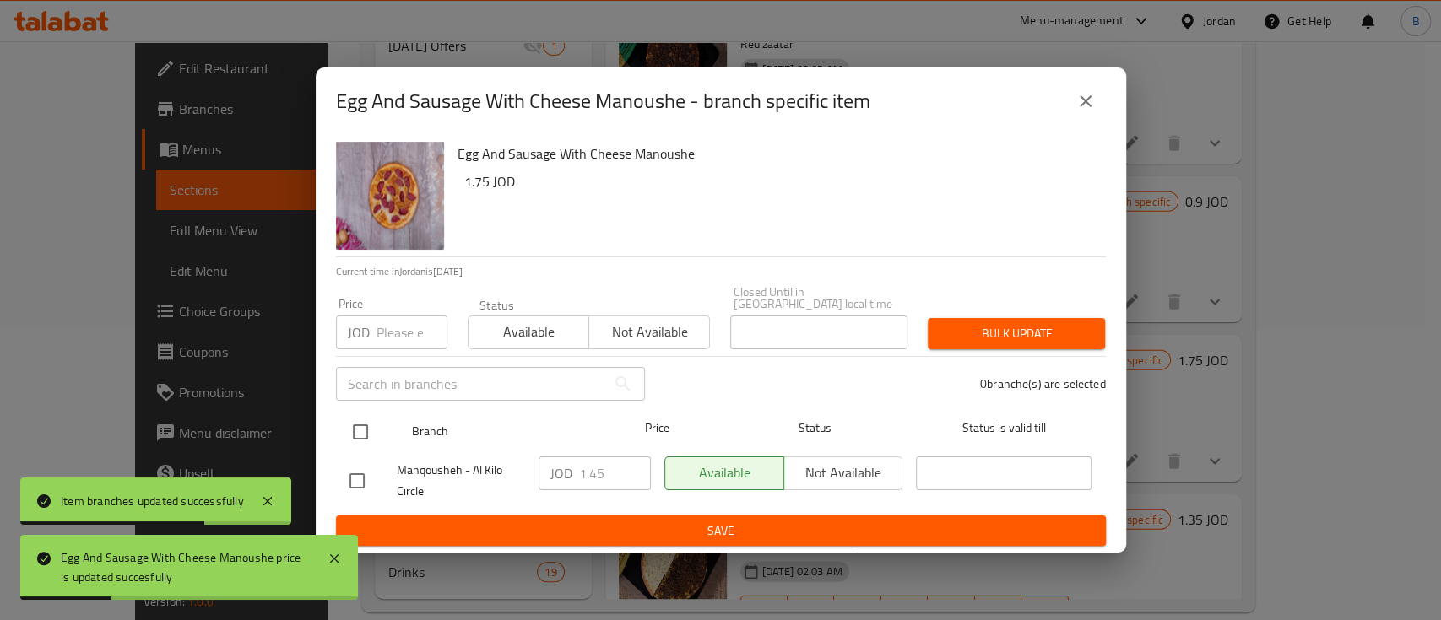
click at [360, 422] on input "checkbox" at bounding box center [360, 431] width 35 height 35
checkbox input "true"
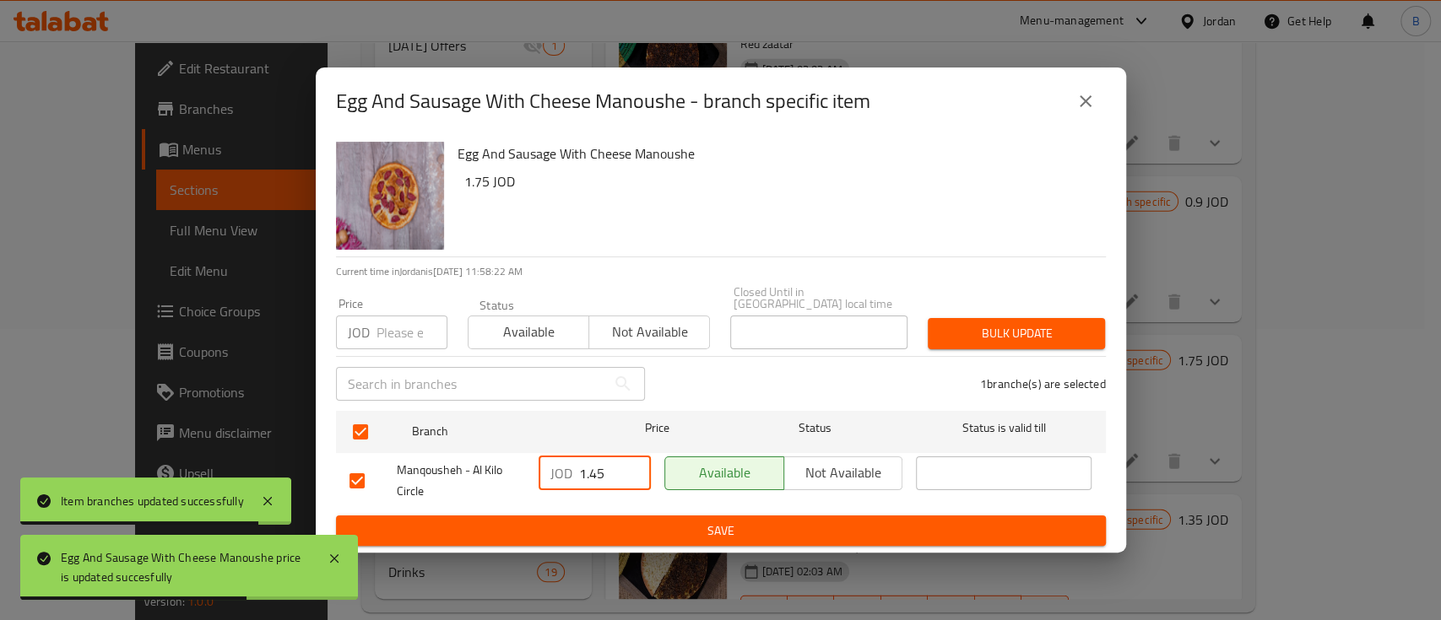
click at [593, 469] on input "1.45" at bounding box center [615, 474] width 72 height 34
click at [592, 468] on input "1.45" at bounding box center [615, 474] width 72 height 34
click at [592, 466] on input "1.45" at bounding box center [615, 474] width 72 height 34
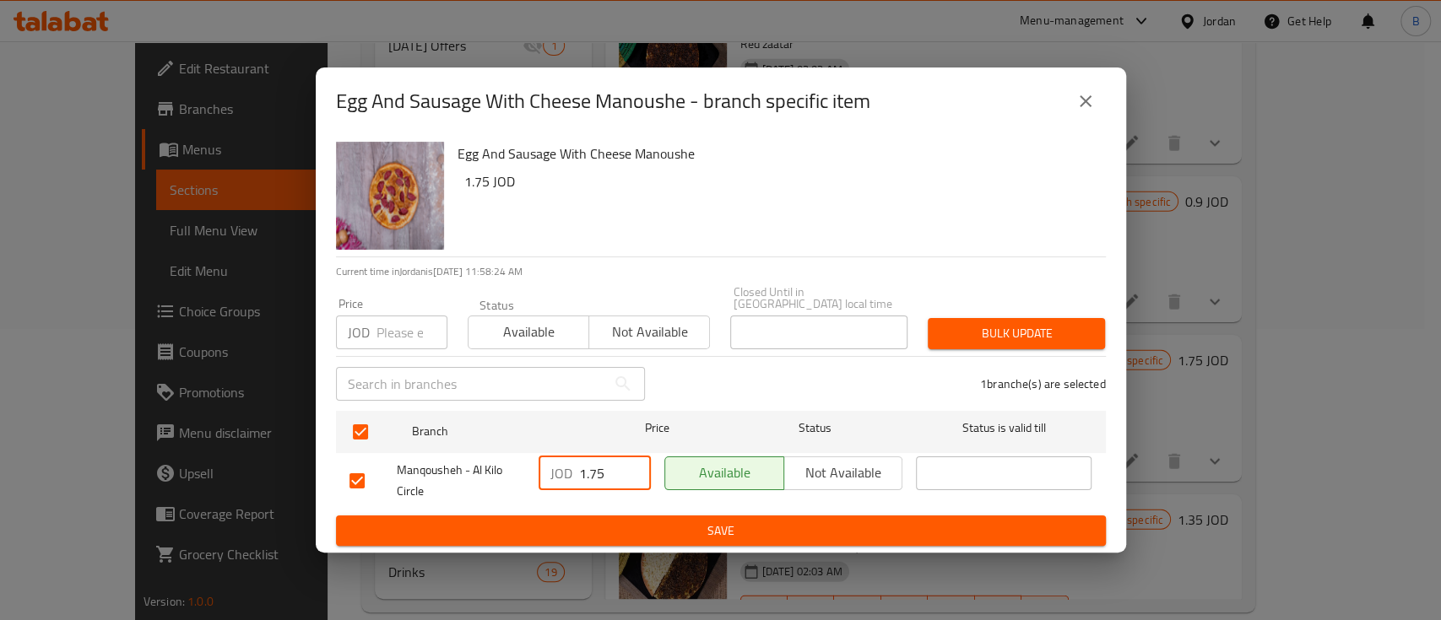
type input "1.75"
click at [659, 533] on span "Save" at bounding box center [720, 531] width 743 height 21
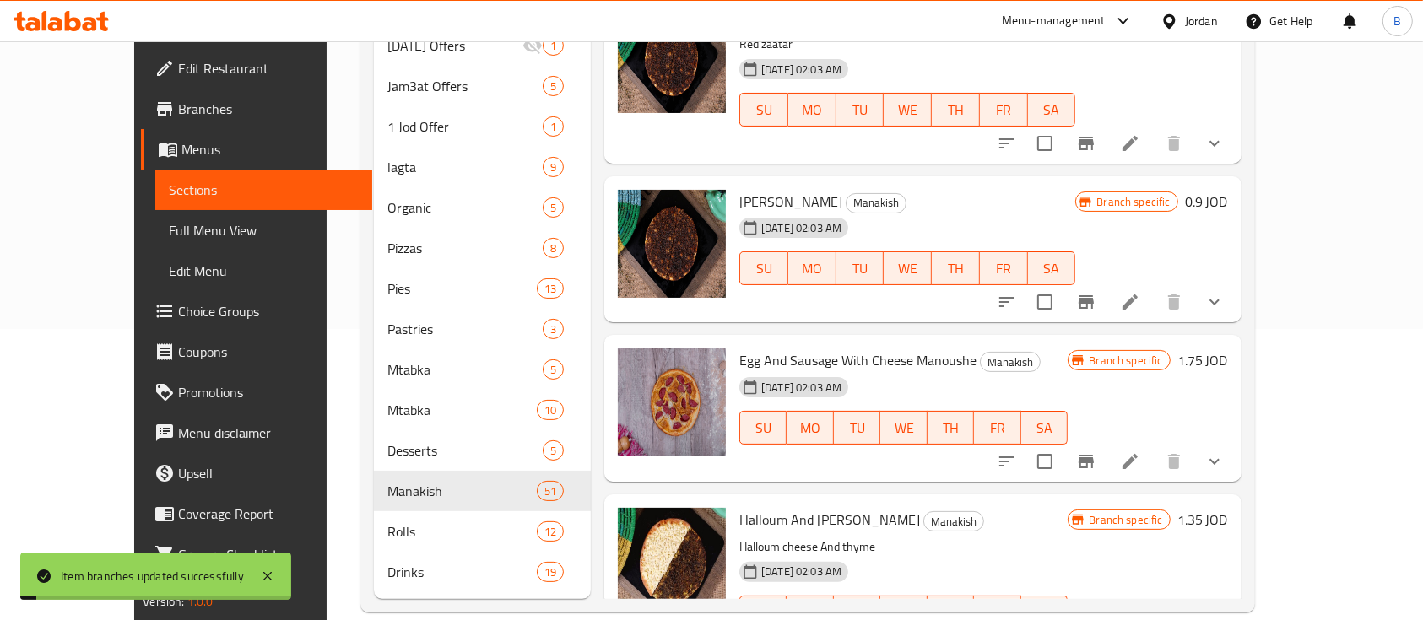
scroll to position [7089, 0]
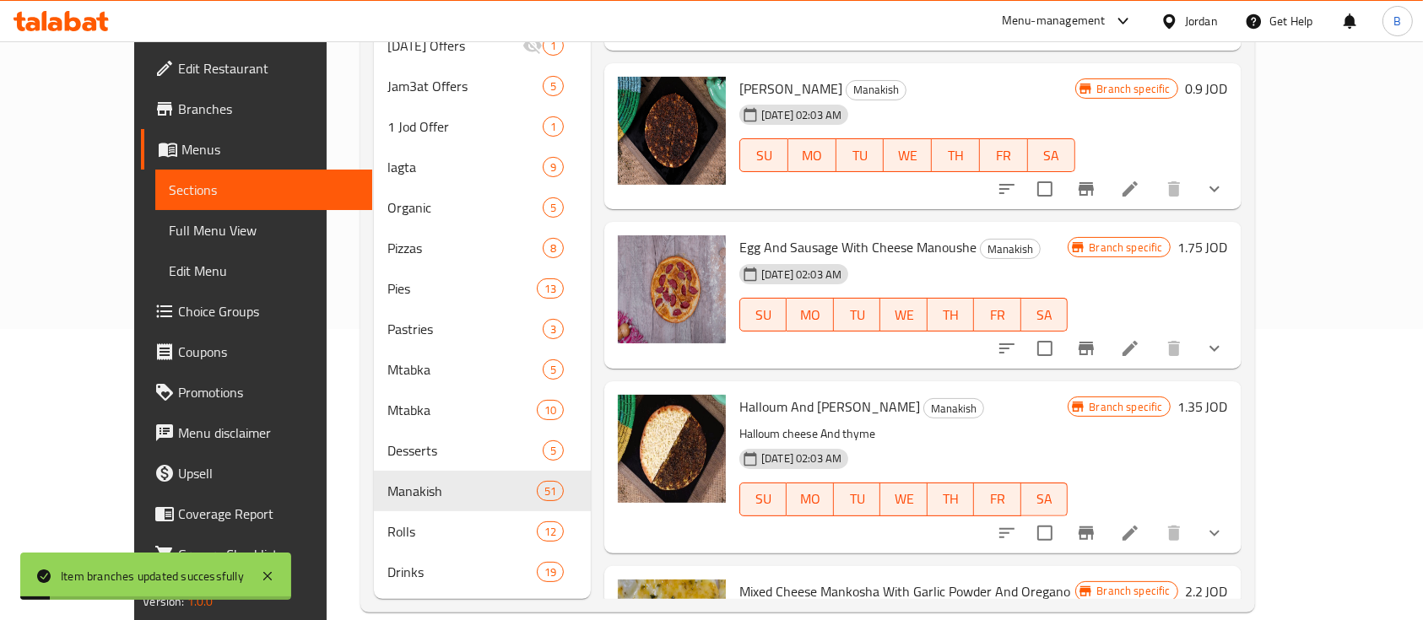
click at [1228, 395] on h6 "1.35 JOD" at bounding box center [1202, 407] width 51 height 24
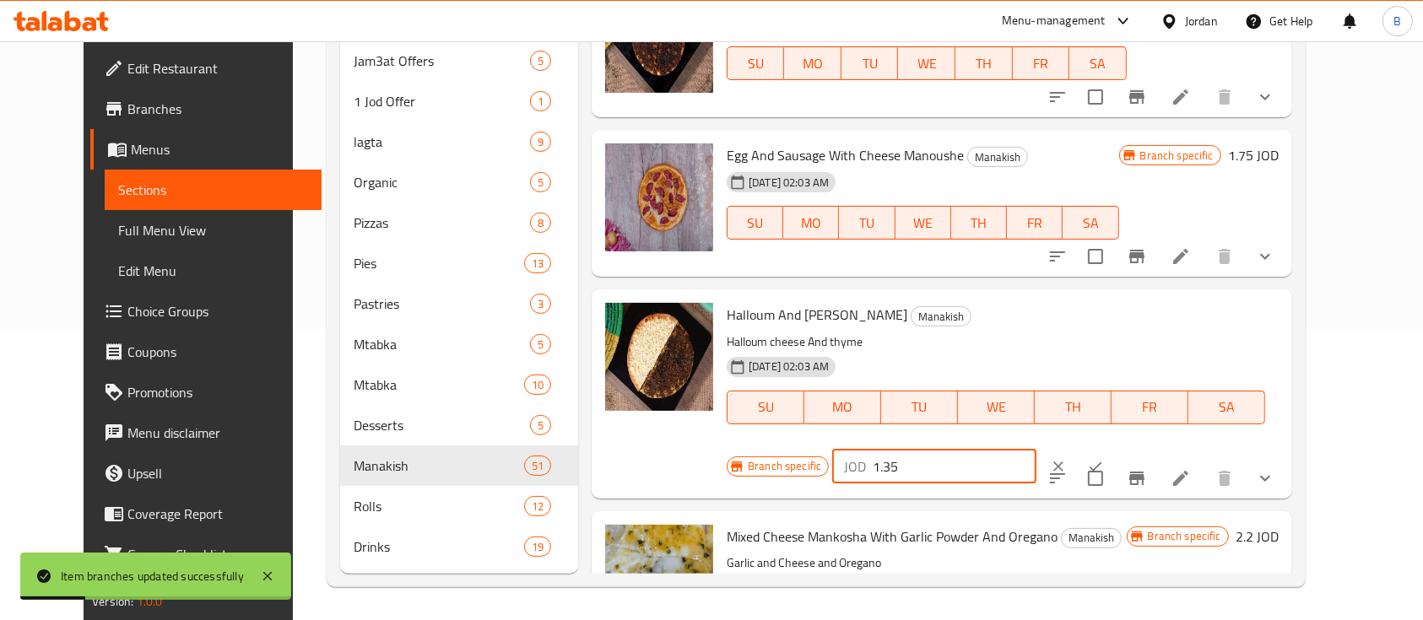
click at [1036, 450] on input "1.35" at bounding box center [955, 467] width 164 height 34
drag, startPoint x: 1195, startPoint y: 258, endPoint x: 1032, endPoint y: 281, distance: 164.5
click at [1033, 448] on div "Branch specific JOD 1.45 ​" at bounding box center [933, 466] width 412 height 37
type input "1.45"
click at [1104, 458] on icon "ok" at bounding box center [1095, 466] width 17 height 17
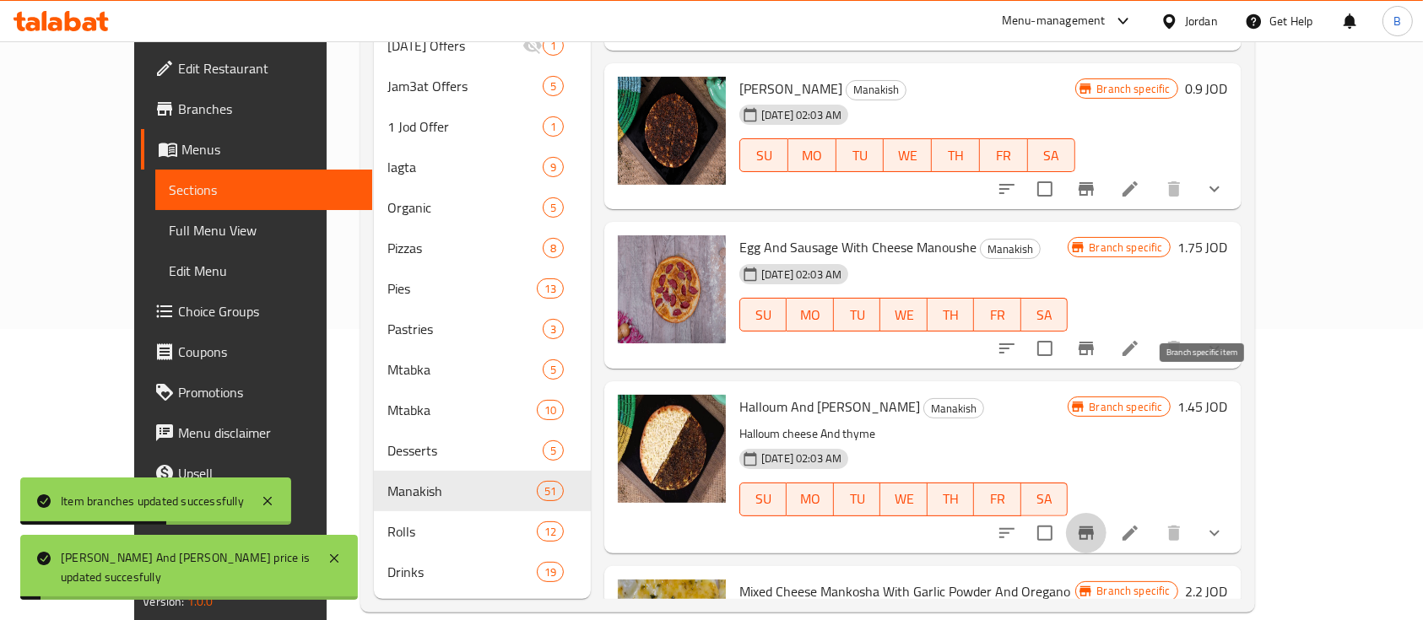
click at [1094, 527] on icon "Branch-specific-item" at bounding box center [1085, 534] width 15 height 14
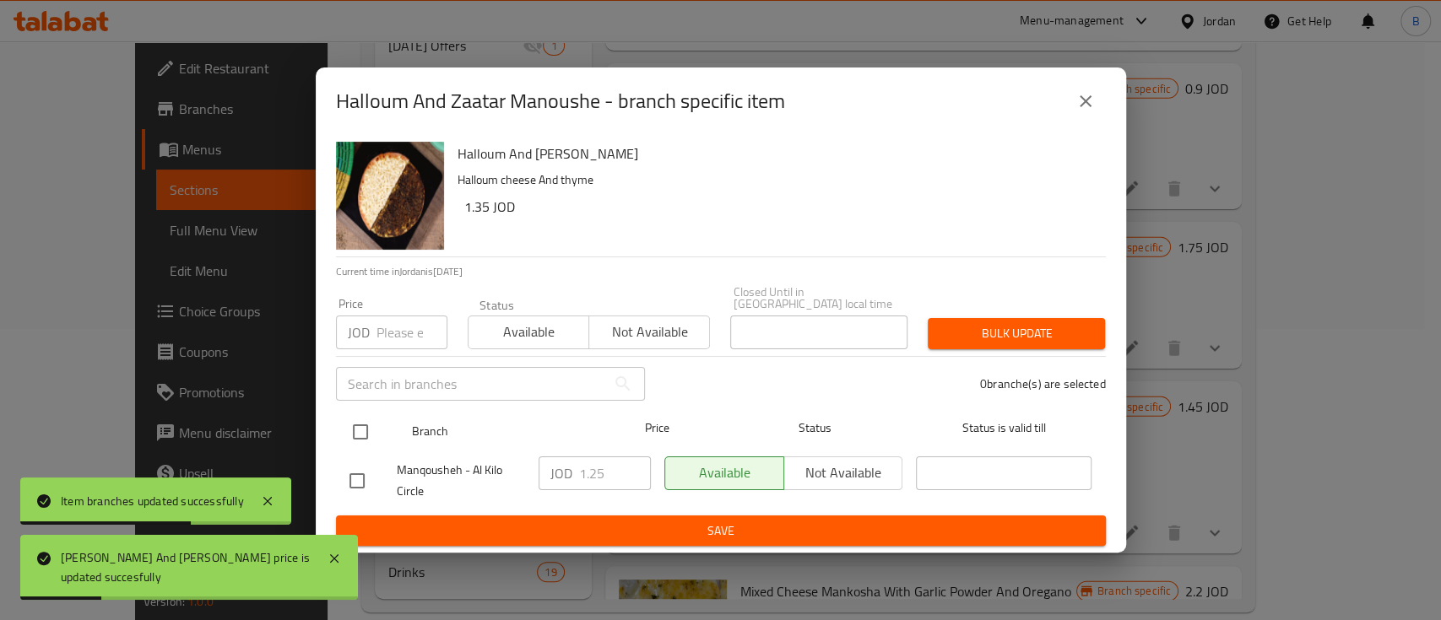
click at [369, 427] on input "checkbox" at bounding box center [360, 431] width 35 height 35
checkbox input "true"
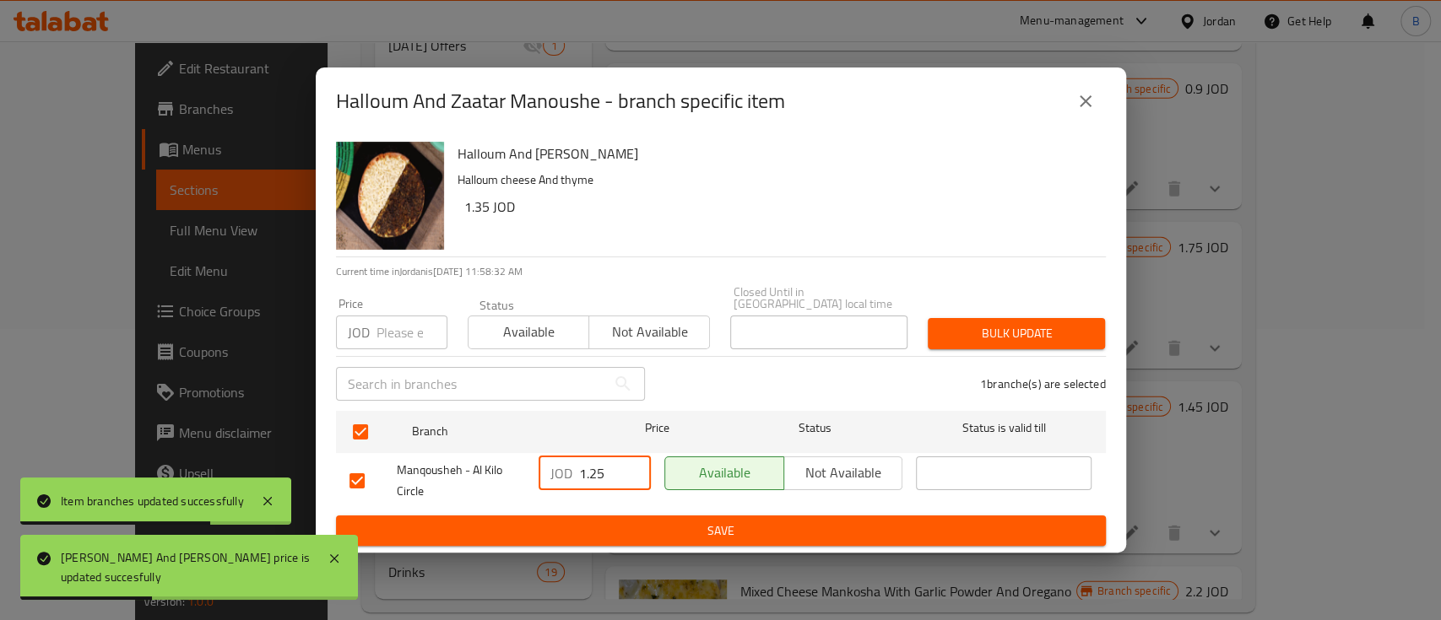
drag, startPoint x: 608, startPoint y: 477, endPoint x: 502, endPoint y: 477, distance: 105.5
click at [513, 477] on div "Manqousheh - Al Kilo Circle JOD 1.25 ​ Available Not available ​" at bounding box center [721, 481] width 756 height 62
paste input "4"
type input "1.45"
click at [595, 523] on span "Save" at bounding box center [720, 531] width 743 height 21
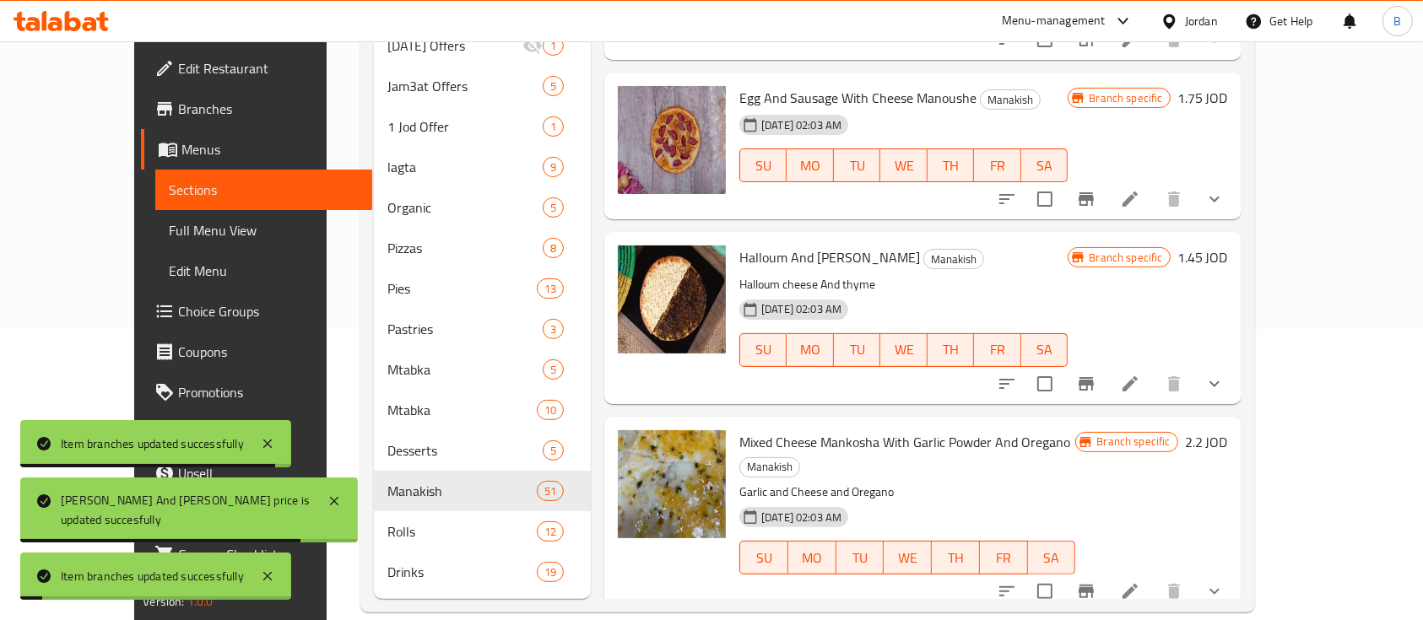
scroll to position [7313, 0]
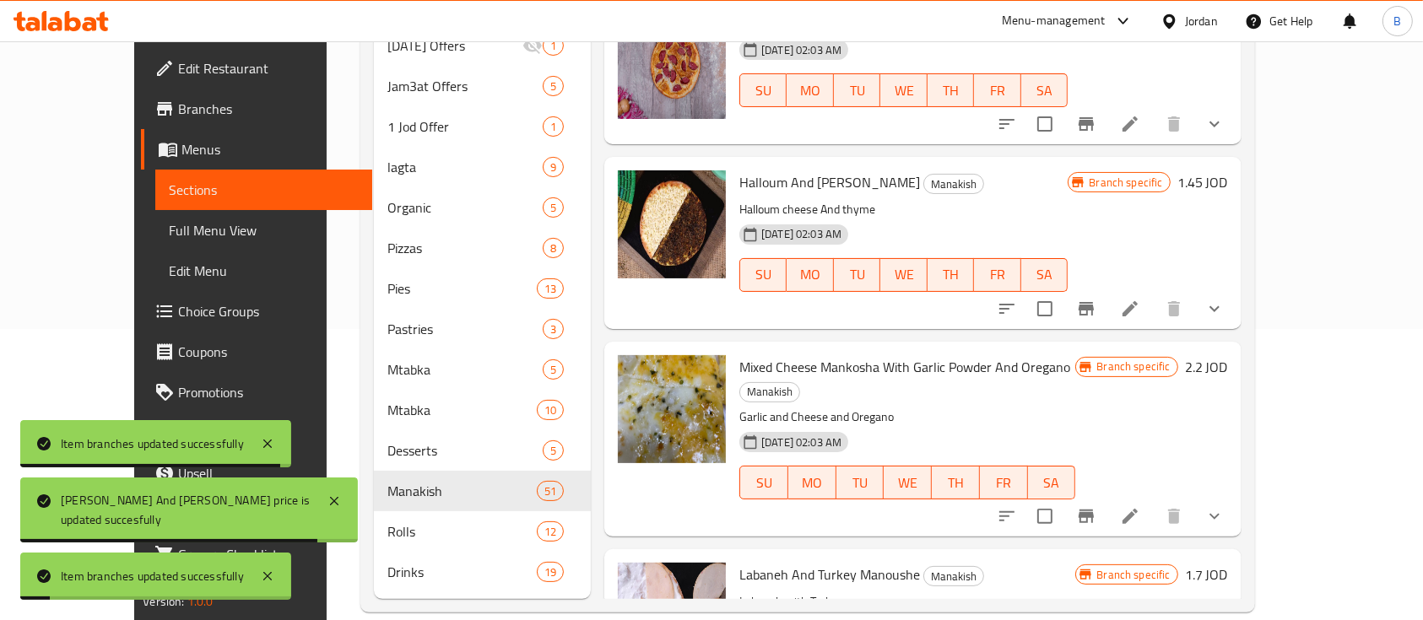
click at [1228, 355] on h6 "2.2 JOD" at bounding box center [1206, 367] width 43 height 24
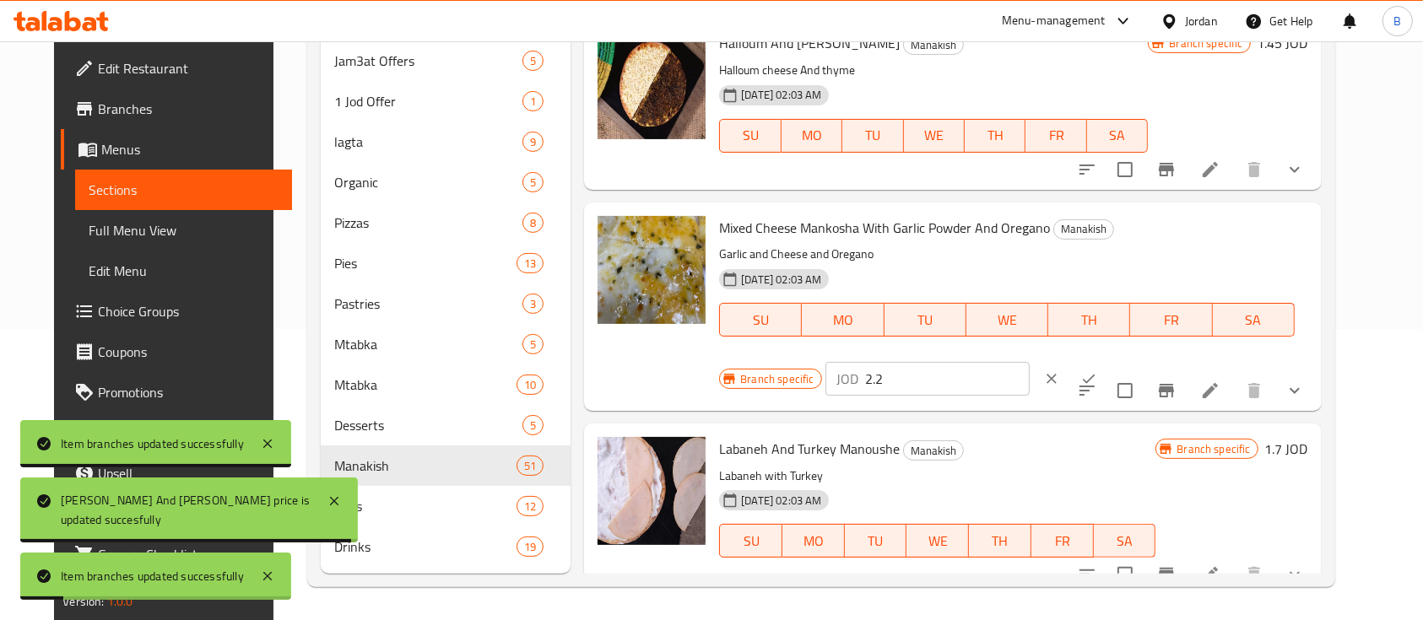
click at [1030, 362] on input "2.2" at bounding box center [948, 379] width 164 height 34
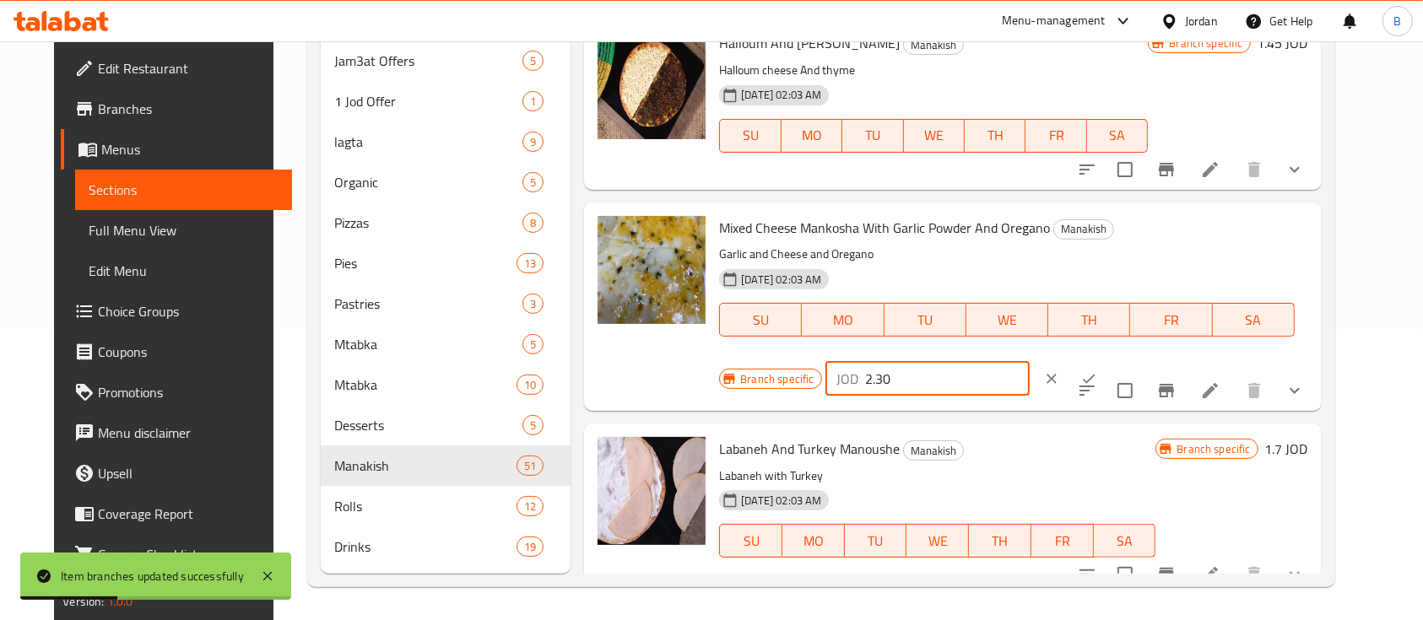
type input "2.30"
click at [1107, 360] on button "ok" at bounding box center [1088, 378] width 37 height 37
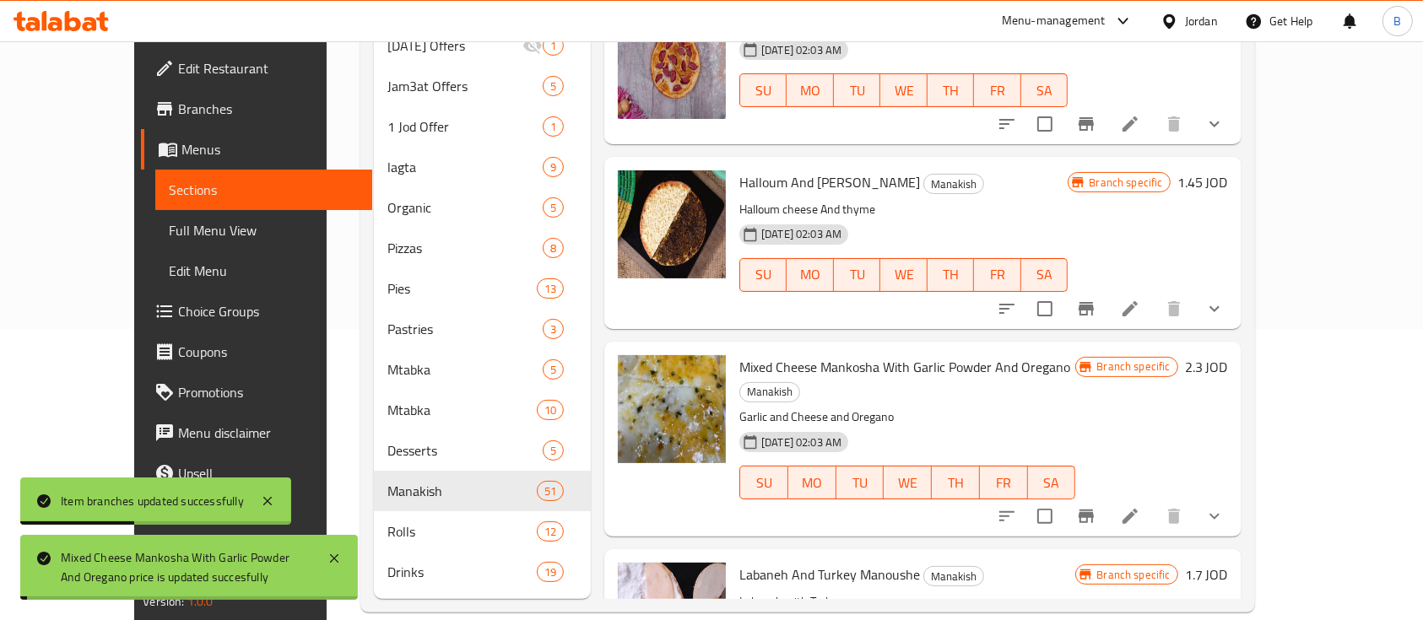
click at [1206, 376] on div "Menu items Add Sort Manage items Zatar Manqosha Manakish thyme and olive oil 12…" at bounding box center [916, 248] width 651 height 701
click at [1106, 496] on button "Branch-specific-item" at bounding box center [1086, 516] width 41 height 41
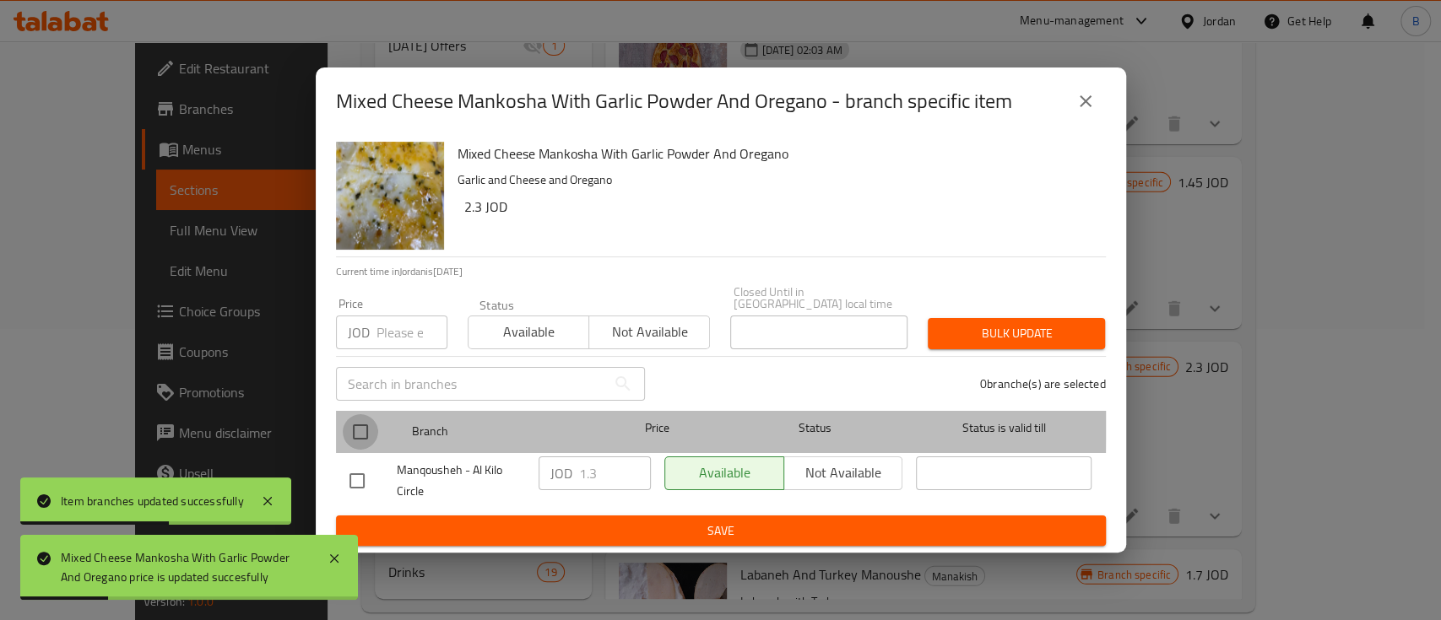
click at [370, 417] on input "checkbox" at bounding box center [360, 431] width 35 height 35
checkbox input "true"
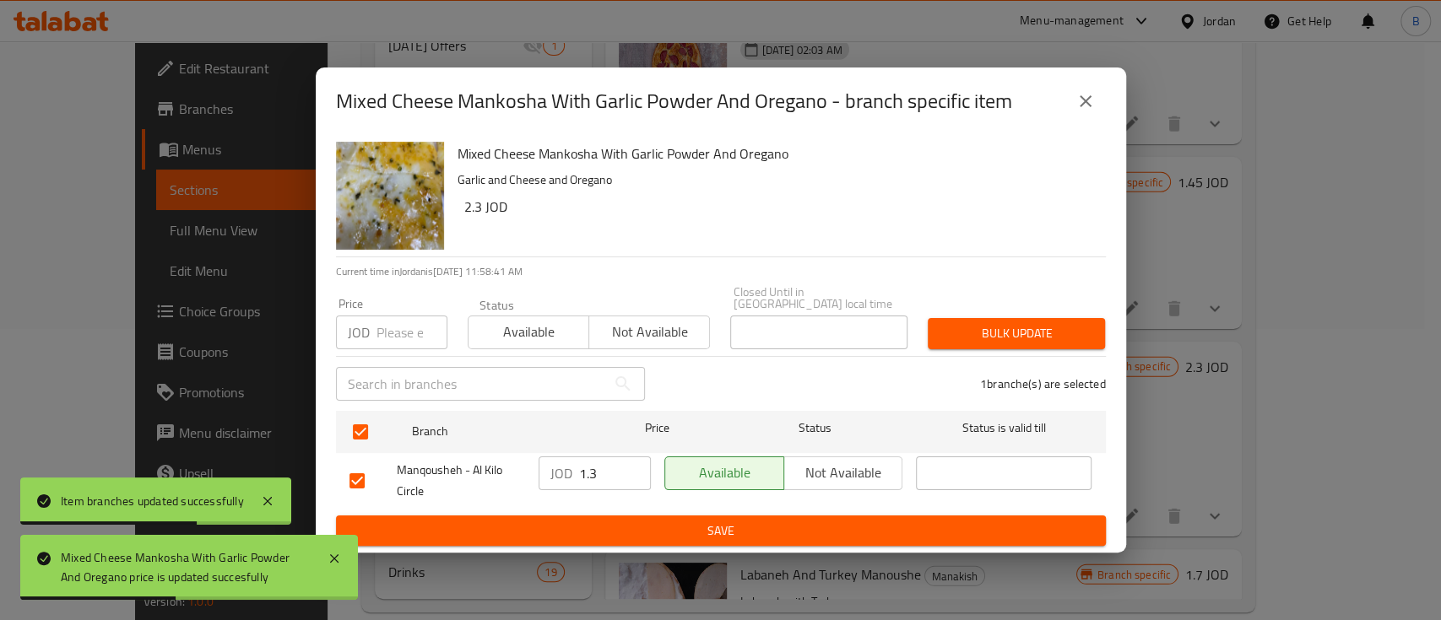
drag, startPoint x: 608, startPoint y: 466, endPoint x: 424, endPoint y: 503, distance: 187.7
click at [446, 493] on div "Manqousheh - Al Kilo Circle JOD 1.3 ​ Available Not available ​" at bounding box center [721, 481] width 756 height 62
type input "2.30"
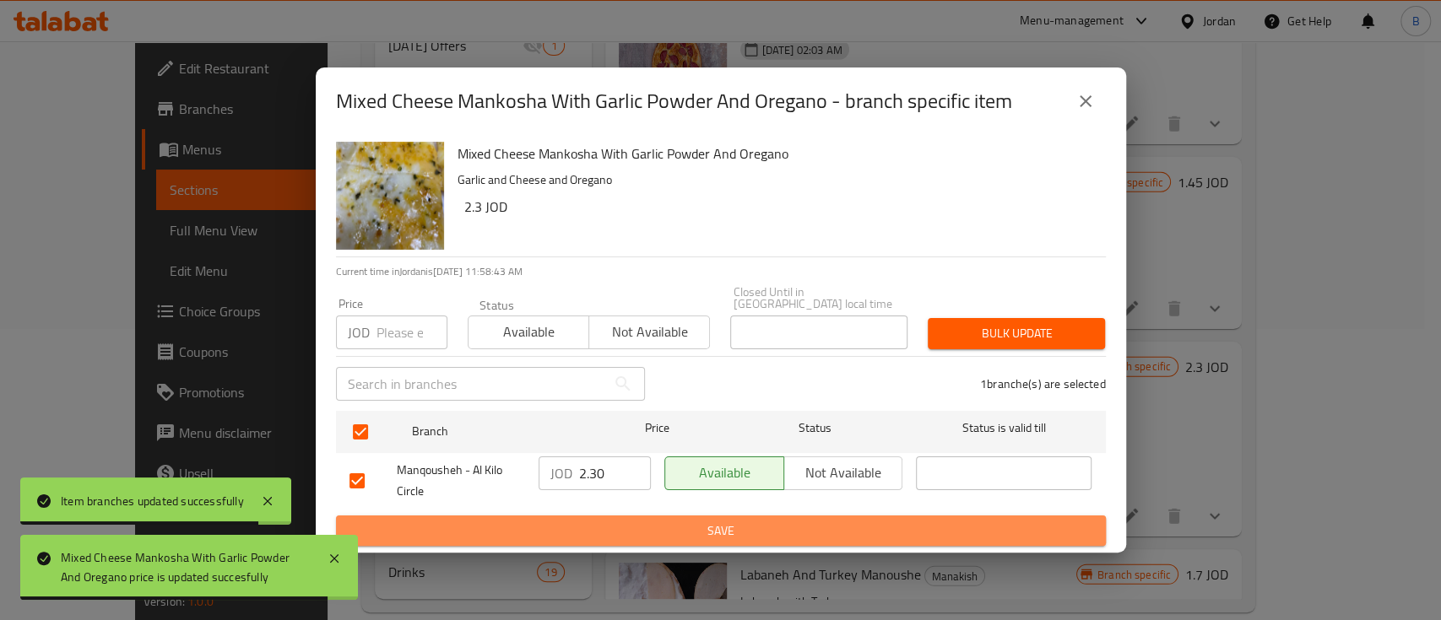
click at [615, 516] on button "Save" at bounding box center [721, 531] width 770 height 31
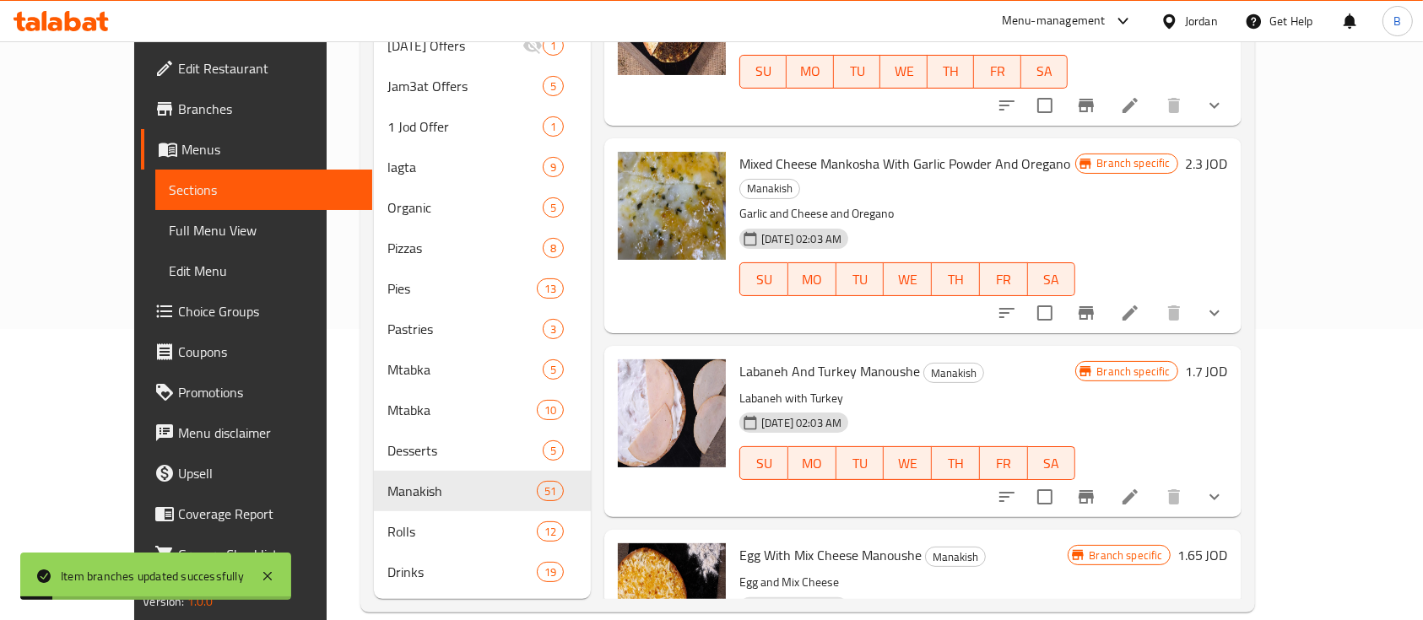
scroll to position [7538, 0]
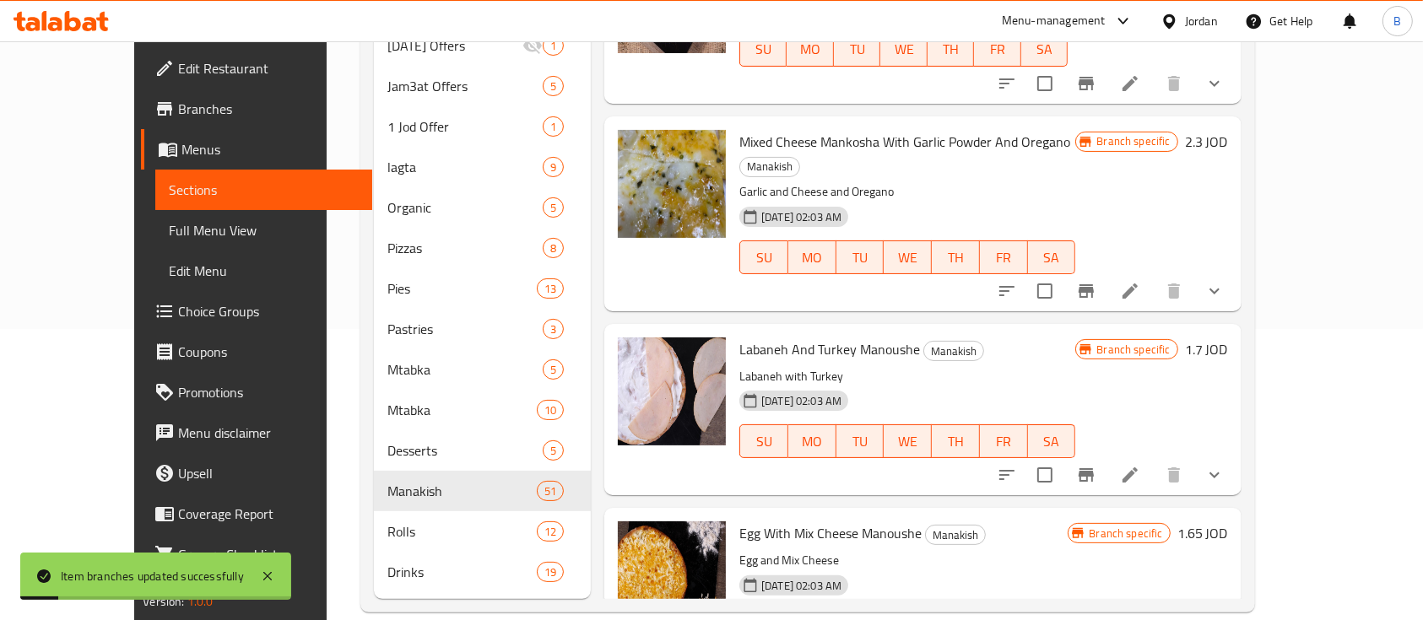
click at [1228, 338] on h6 "1.7 JOD" at bounding box center [1206, 350] width 43 height 24
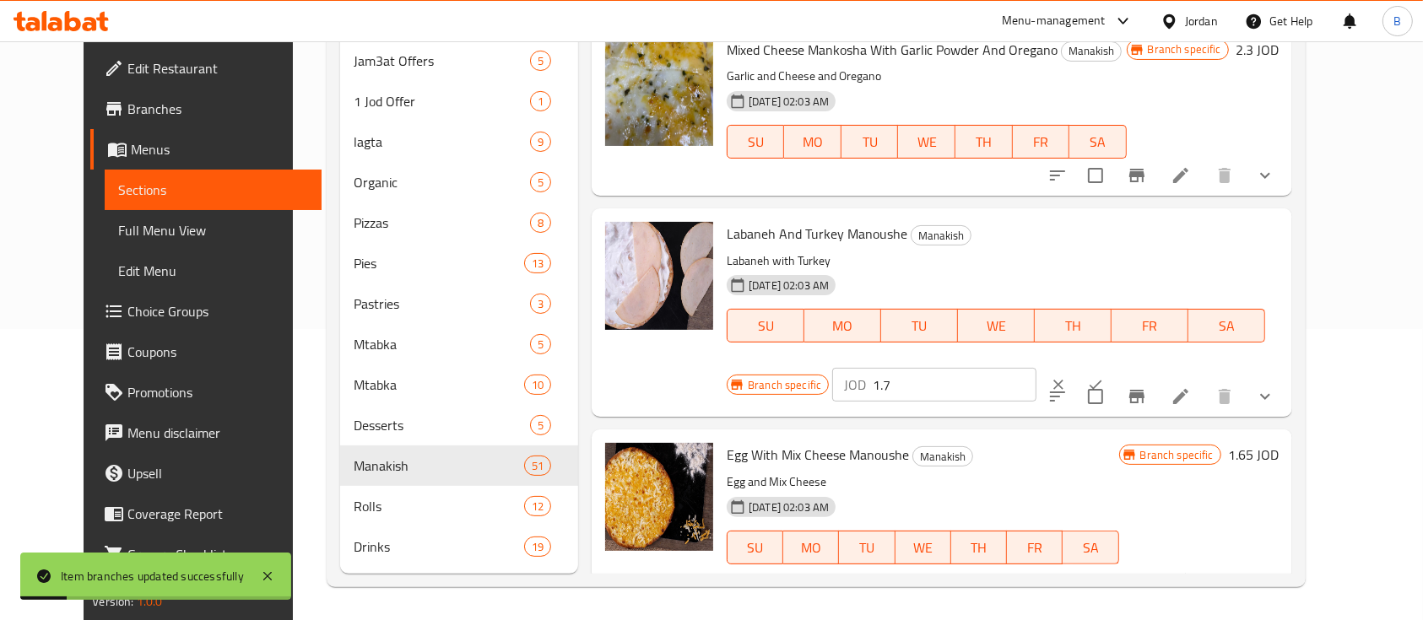
click at [1036, 368] on input "1.7" at bounding box center [955, 385] width 164 height 34
type input "1.80"
click at [1104, 376] on icon "ok" at bounding box center [1095, 384] width 17 height 17
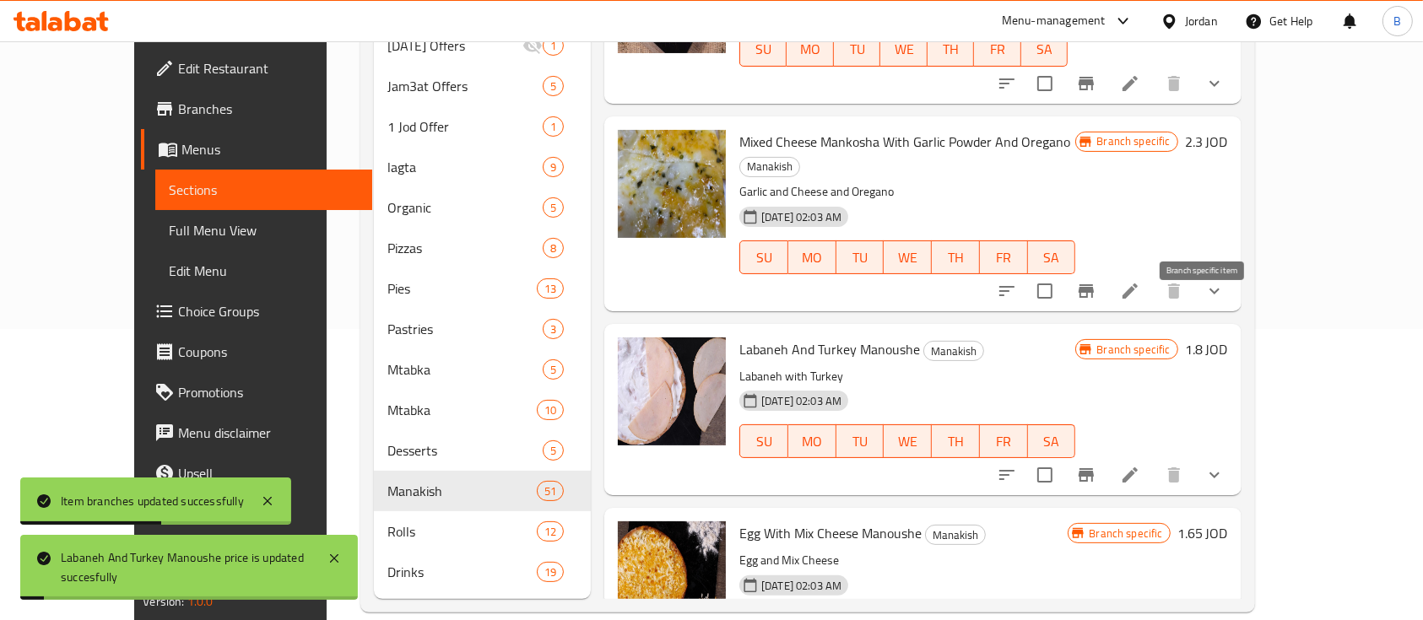
click at [1094, 468] on icon "Branch-specific-item" at bounding box center [1085, 475] width 15 height 14
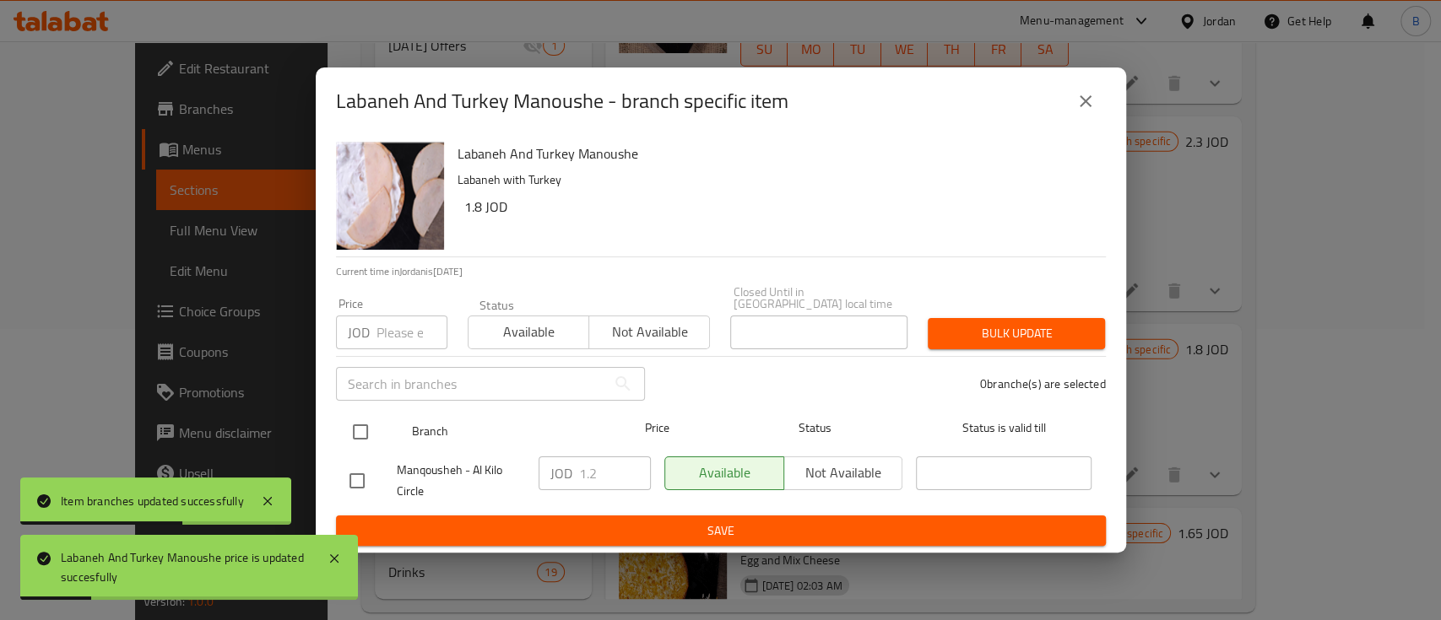
click at [352, 427] on input "checkbox" at bounding box center [360, 431] width 35 height 35
checkbox input "true"
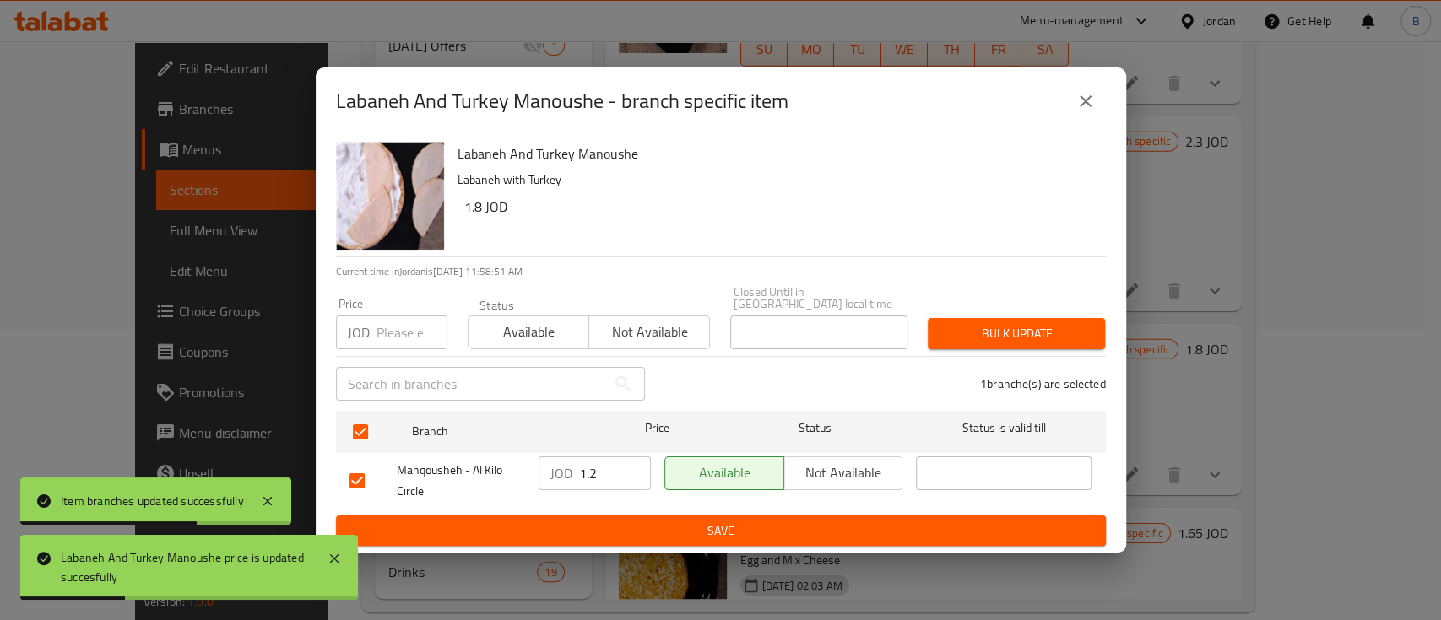
click at [597, 467] on input "1.2" at bounding box center [615, 474] width 72 height 34
type input "1.80"
click at [636, 521] on span "Save" at bounding box center [720, 531] width 743 height 21
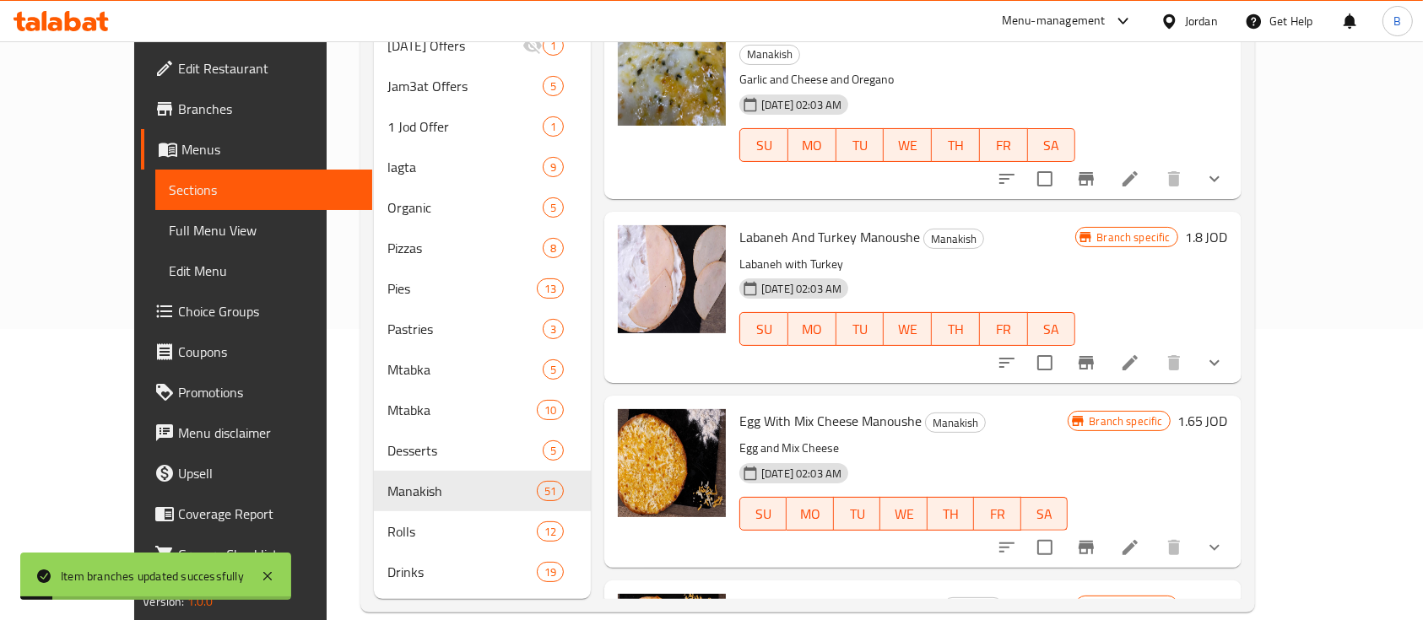
scroll to position [7764, 0]
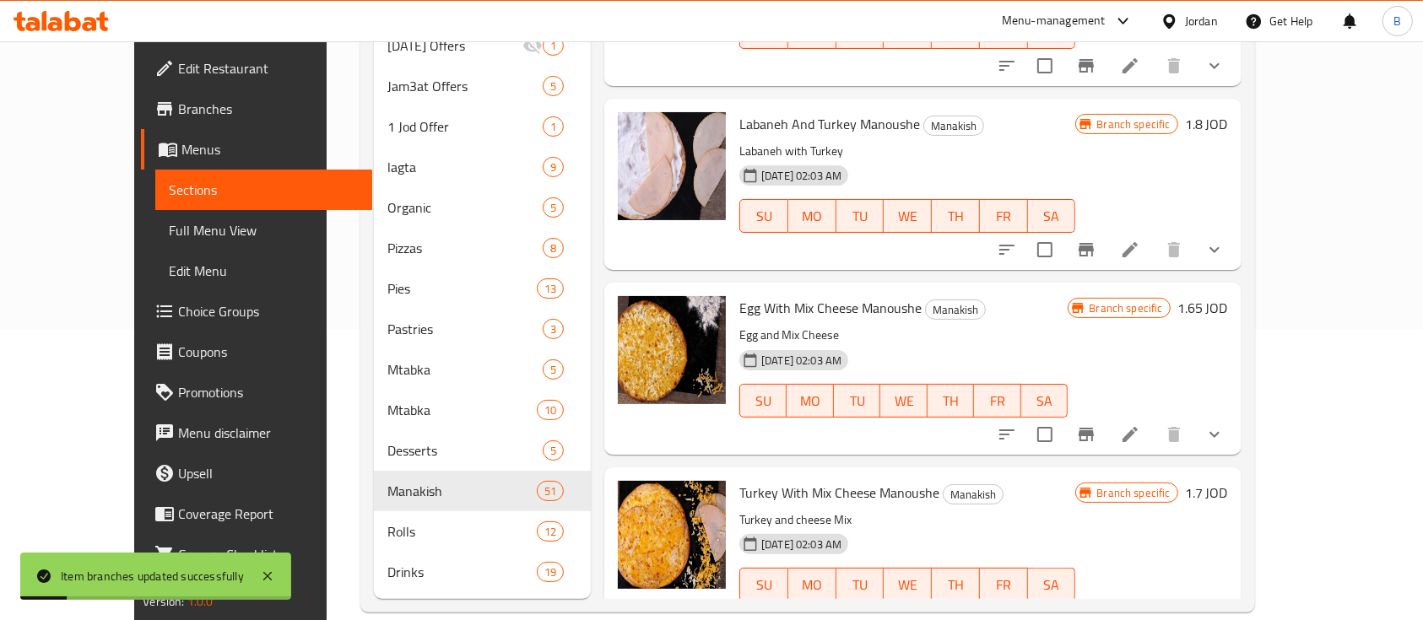
click at [1235, 289] on div "Egg With Mix Cheese Manoushe Manakish Egg and Mix Cheese 12-02-2024 02:03 AM SU…" at bounding box center [983, 368] width 502 height 158
click at [1228, 296] on h6 "1.65 JOD" at bounding box center [1202, 308] width 51 height 24
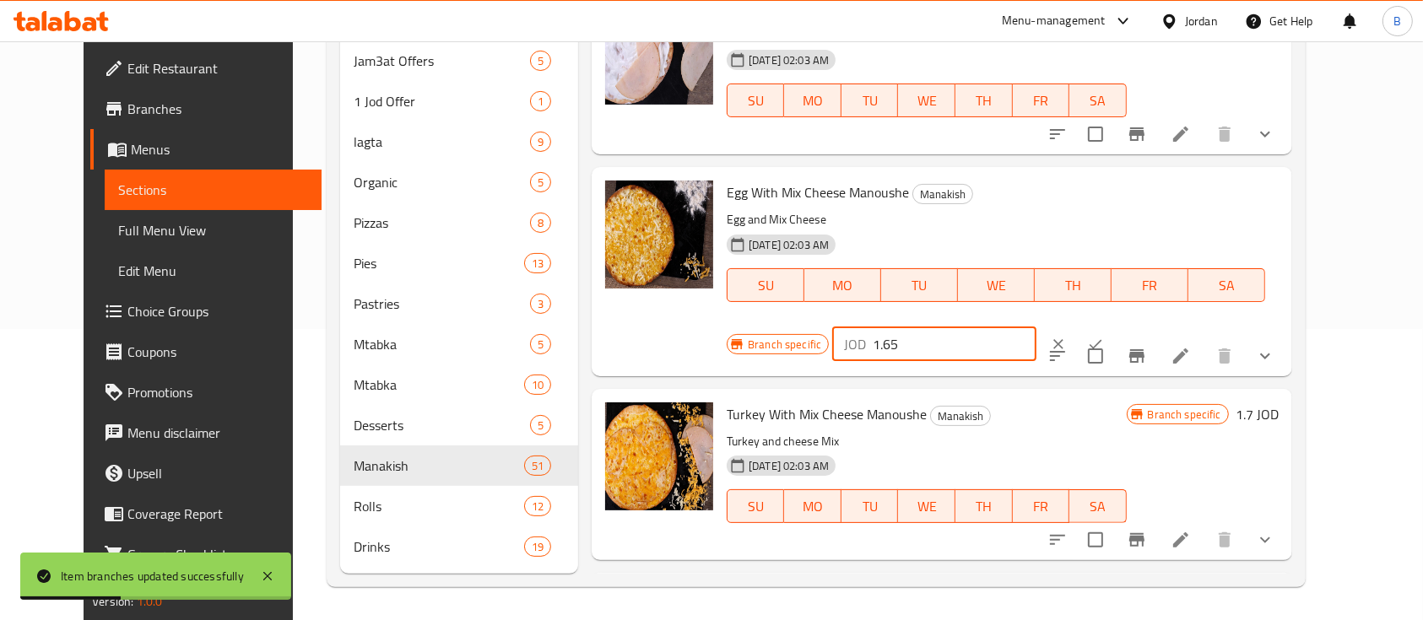
drag, startPoint x: 1134, startPoint y: 143, endPoint x: 1124, endPoint y: 143, distance: 10.2
click at [1036, 327] on input "1.65" at bounding box center [955, 344] width 164 height 34
type input "1.75"
click at [1114, 326] on button "ok" at bounding box center [1095, 344] width 37 height 37
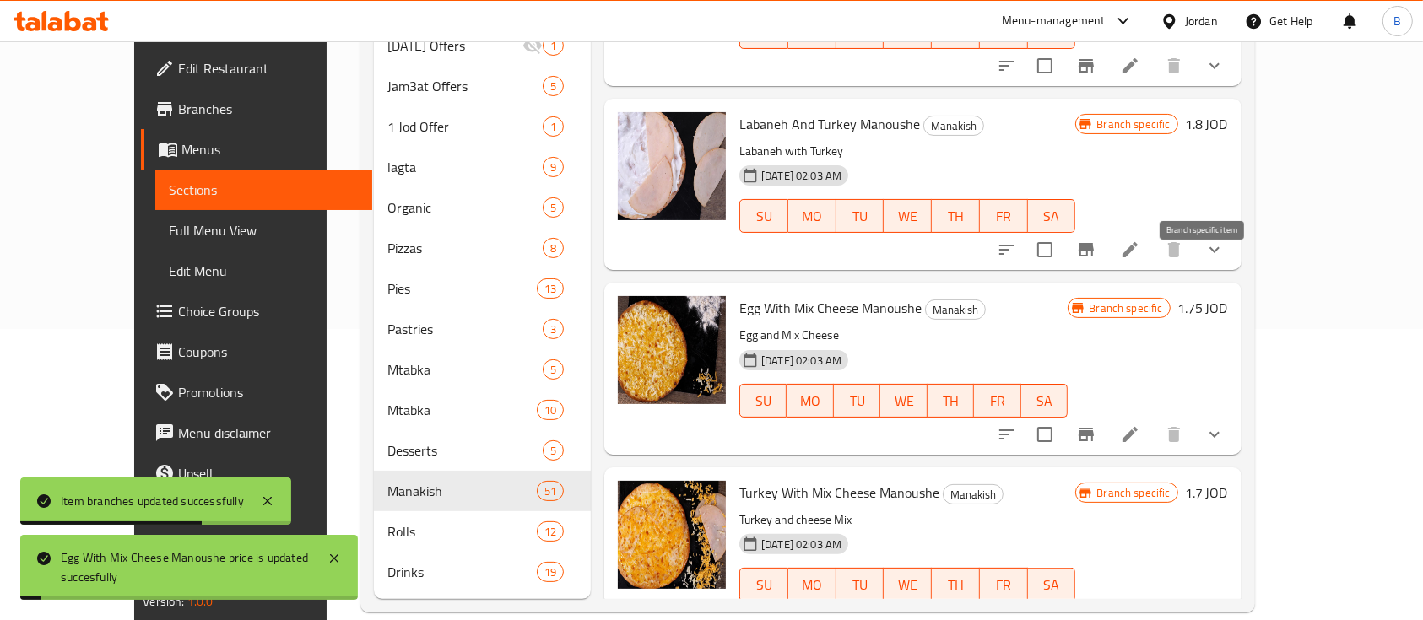
click at [1094, 428] on icon "Branch-specific-item" at bounding box center [1085, 435] width 15 height 14
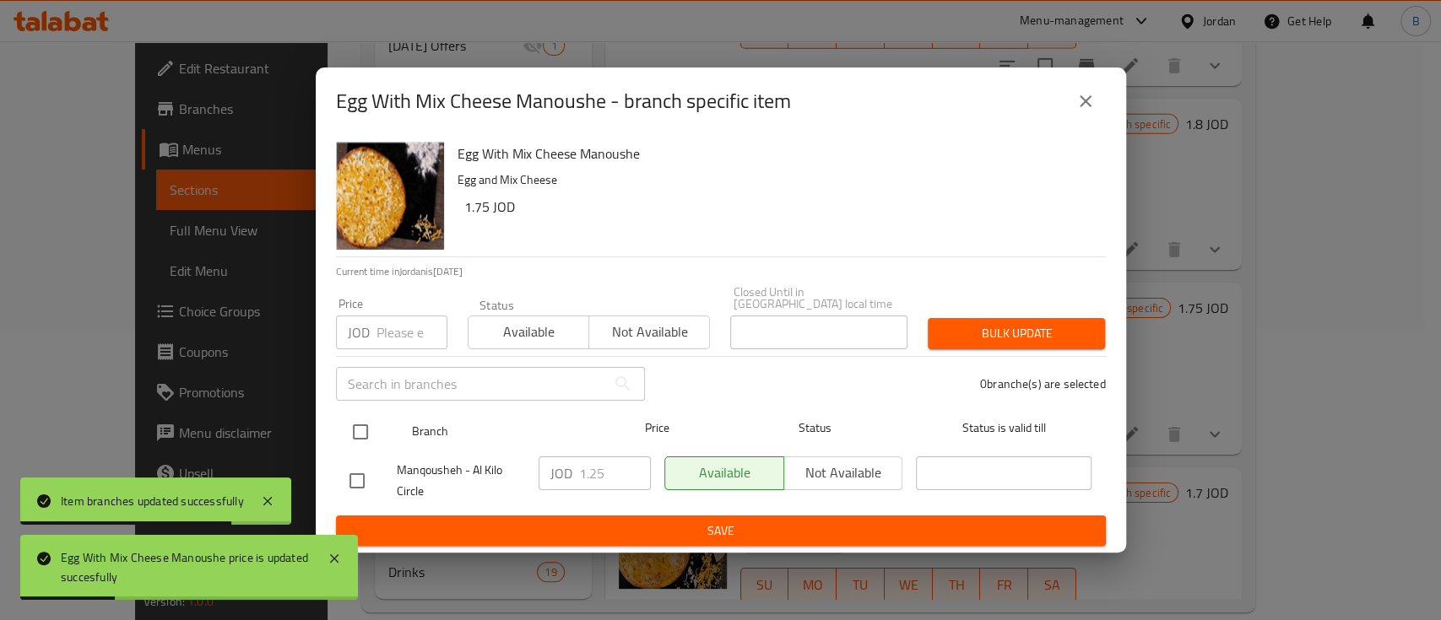
click at [384, 432] on div at bounding box center [374, 432] width 63 height 49
click at [358, 416] on input "checkbox" at bounding box center [360, 431] width 35 height 35
checkbox input "true"
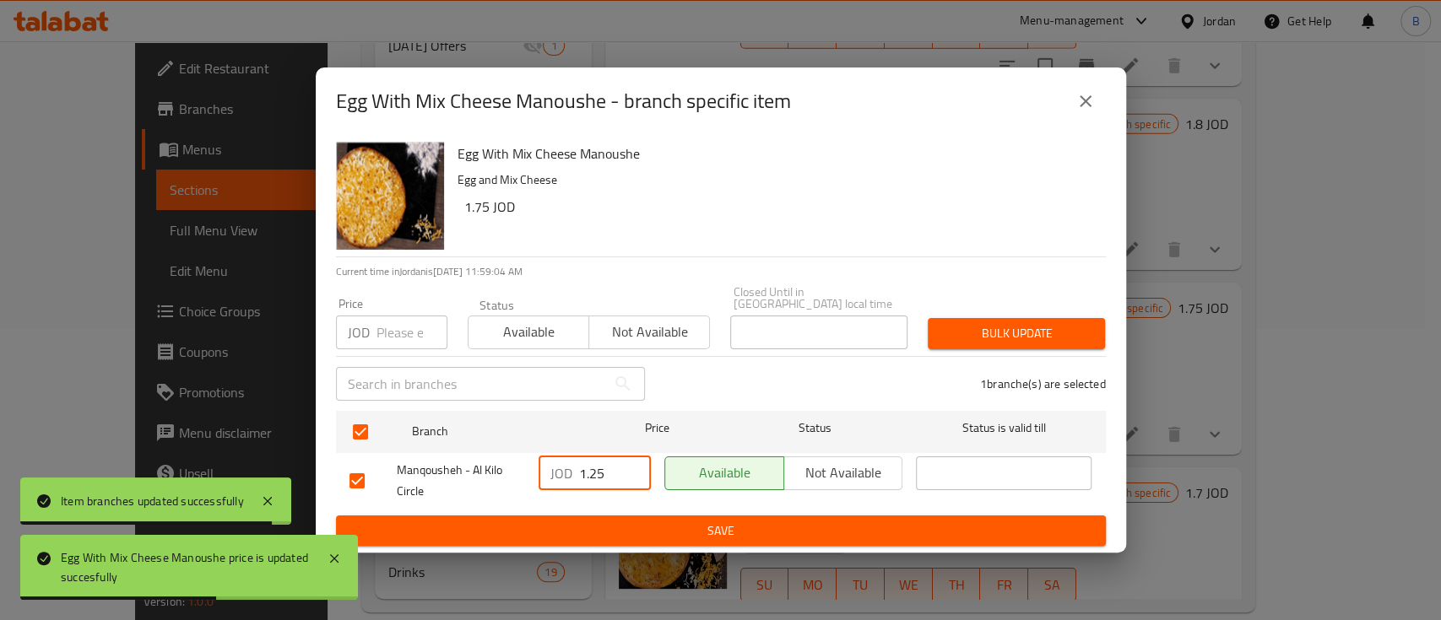
click at [590, 466] on input "1.25" at bounding box center [615, 474] width 72 height 34
type input "1.75"
click at [729, 521] on span "Save" at bounding box center [720, 531] width 743 height 21
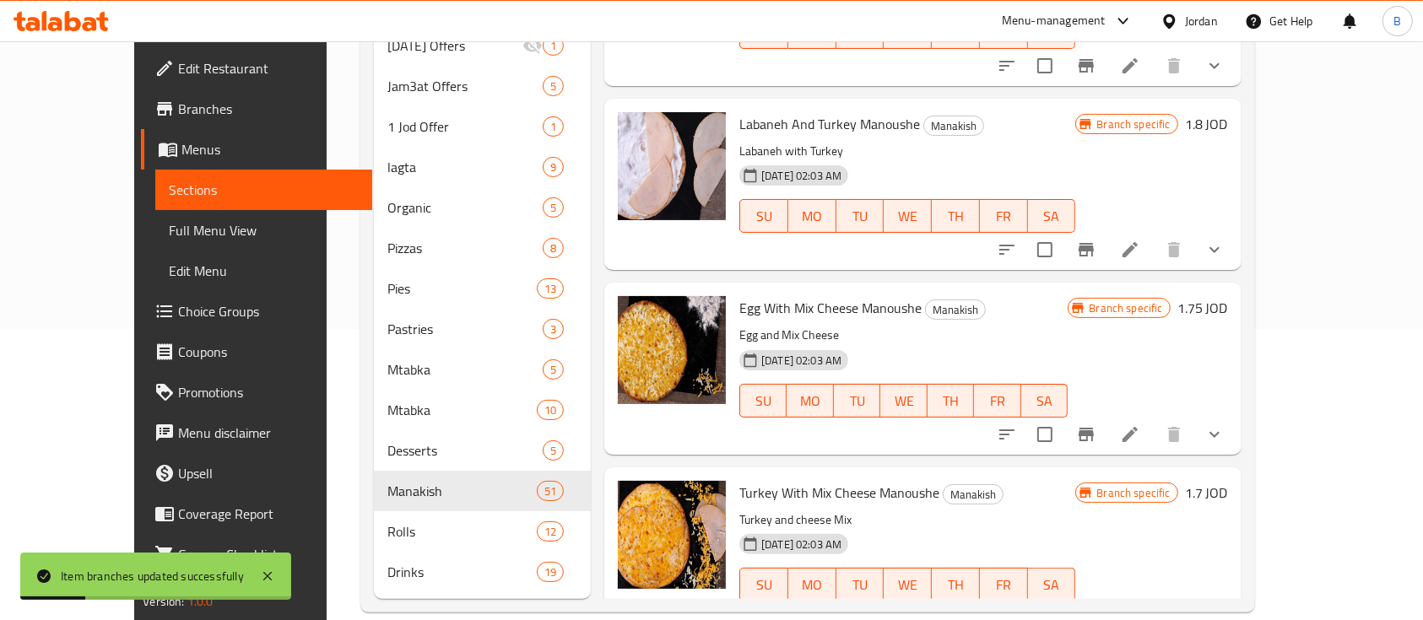
scroll to position [7876, 0]
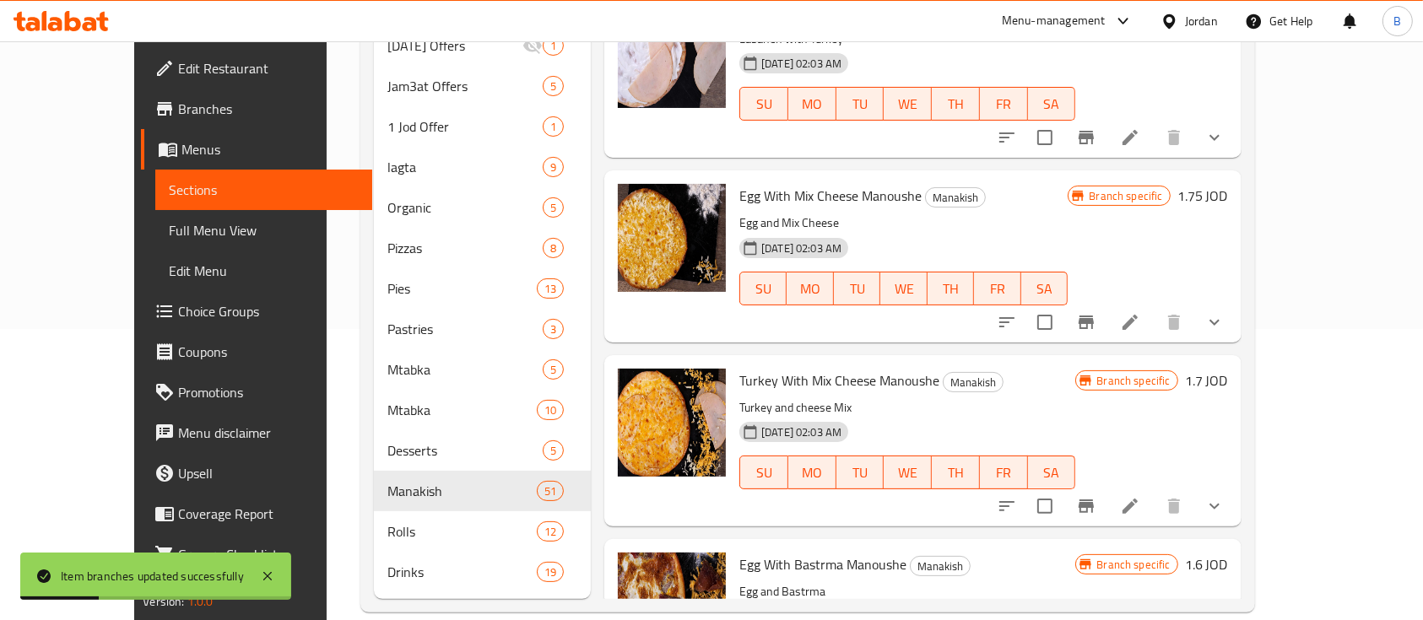
click at [1228, 369] on h6 "1.7 JOD" at bounding box center [1206, 381] width 43 height 24
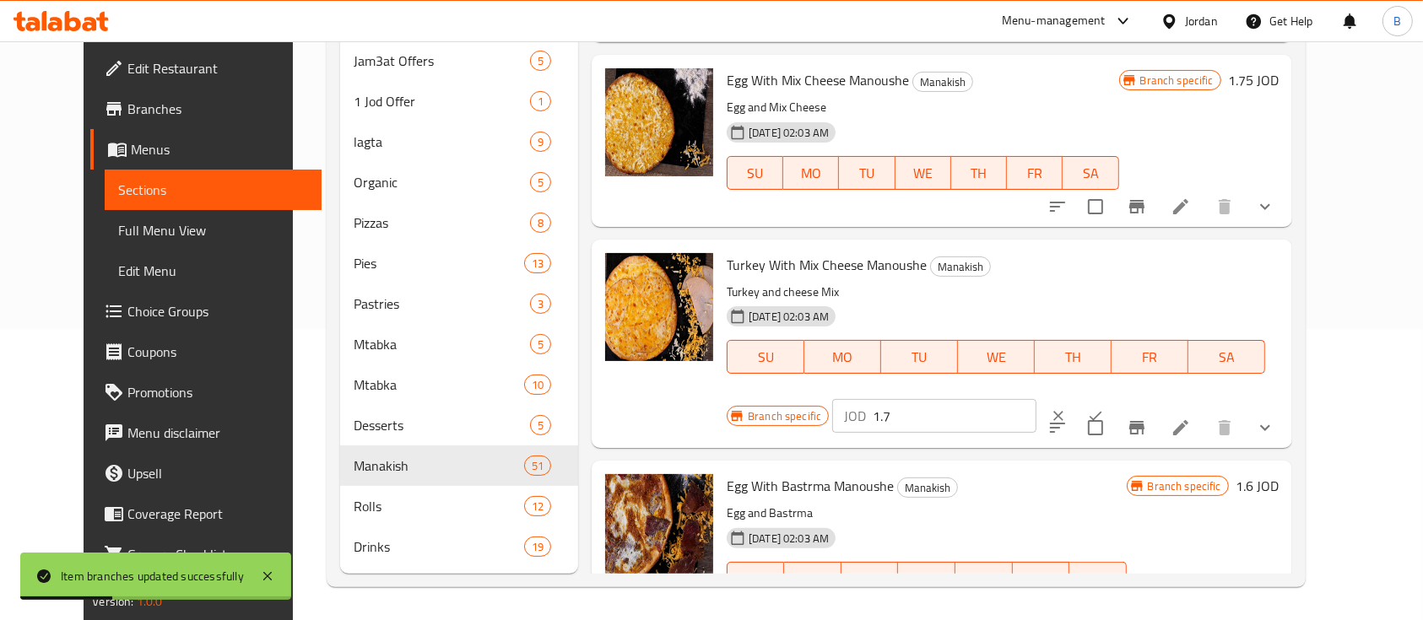
click at [1036, 399] on input "1.7" at bounding box center [955, 416] width 164 height 34
type input "1.80"
click at [1114, 397] on button "ok" at bounding box center [1095, 415] width 37 height 37
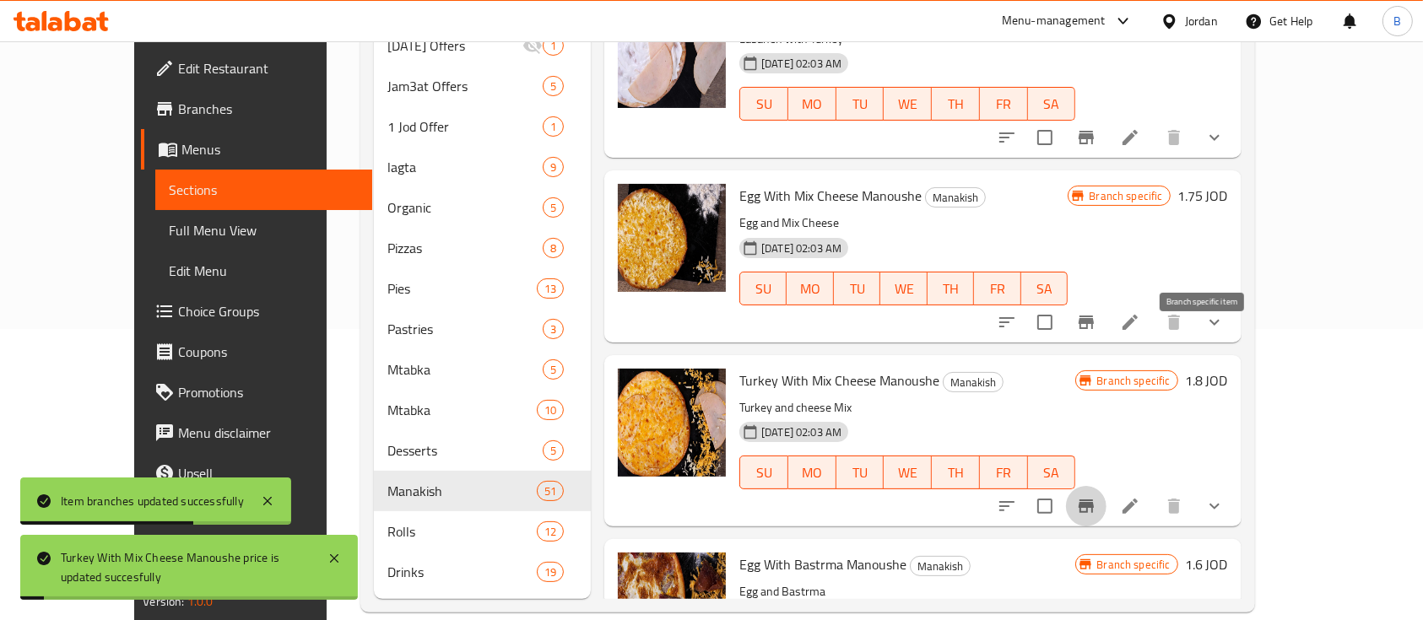
click at [1094, 500] on icon "Branch-specific-item" at bounding box center [1085, 507] width 15 height 14
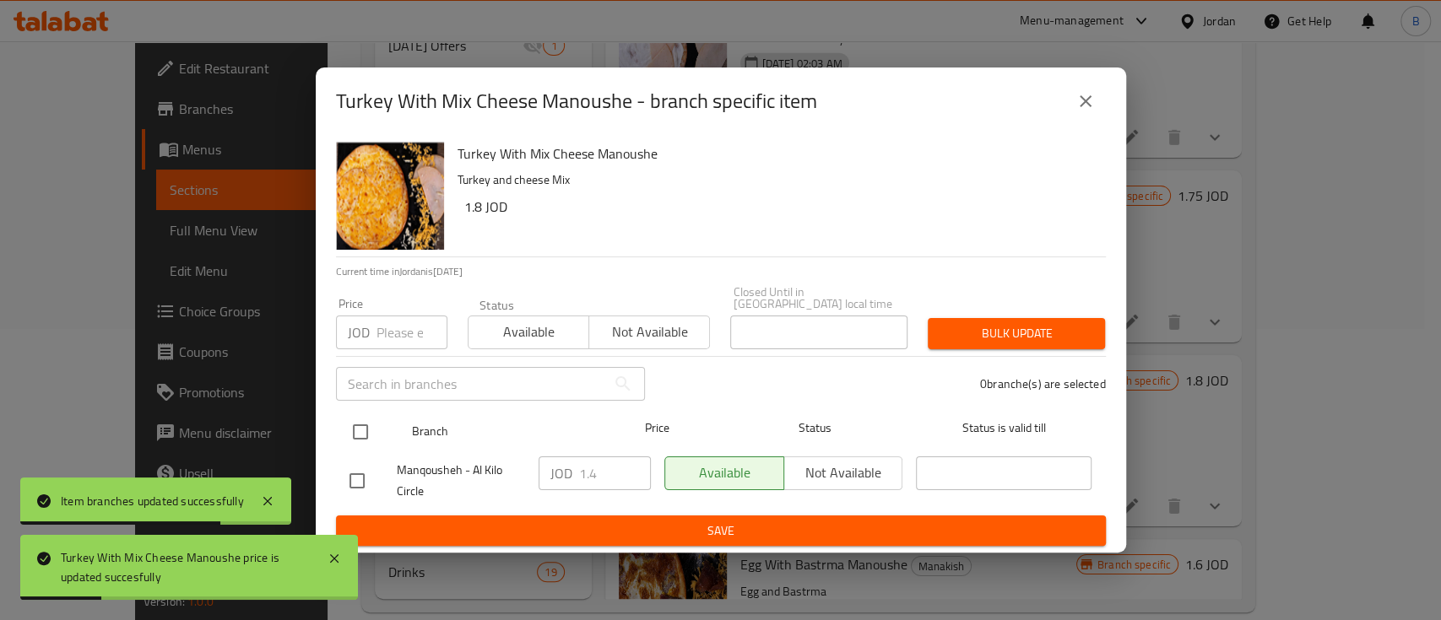
click at [370, 426] on input "checkbox" at bounding box center [360, 431] width 35 height 35
checkbox input "true"
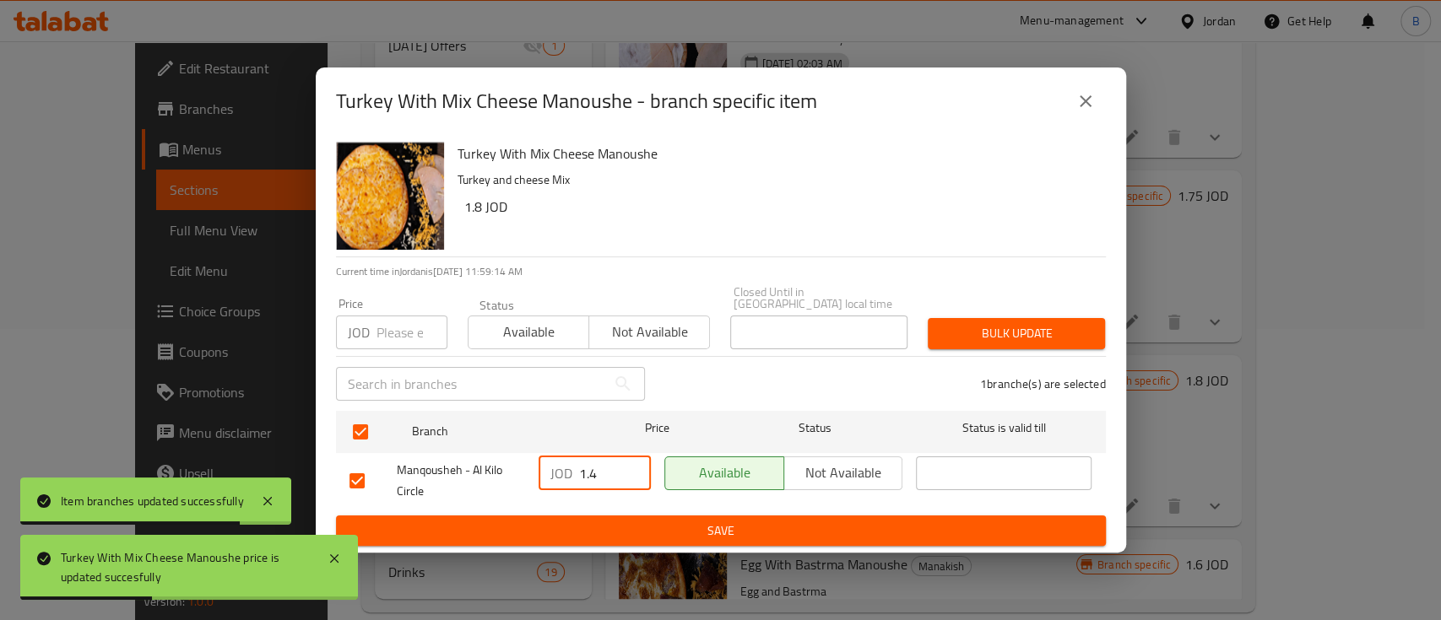
click at [608, 466] on input "1.4" at bounding box center [615, 474] width 72 height 34
type input "1.80"
click at [659, 521] on span "Save" at bounding box center [720, 531] width 743 height 21
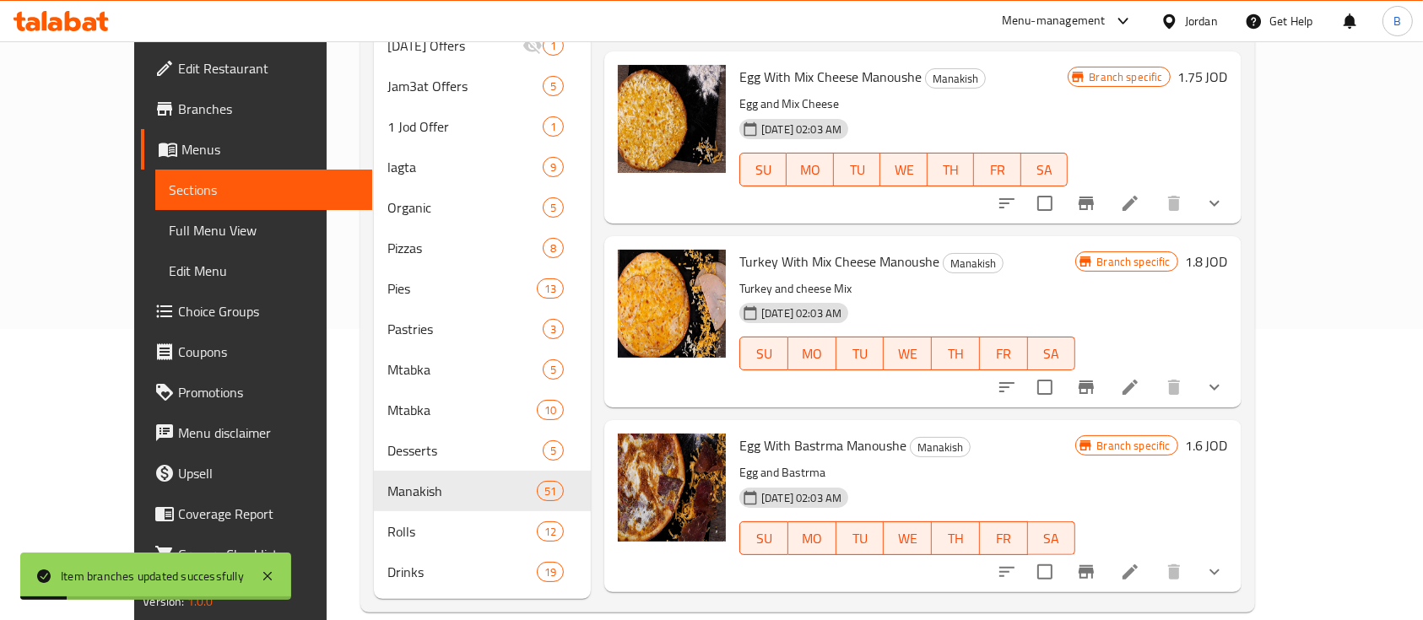
scroll to position [8101, 0]
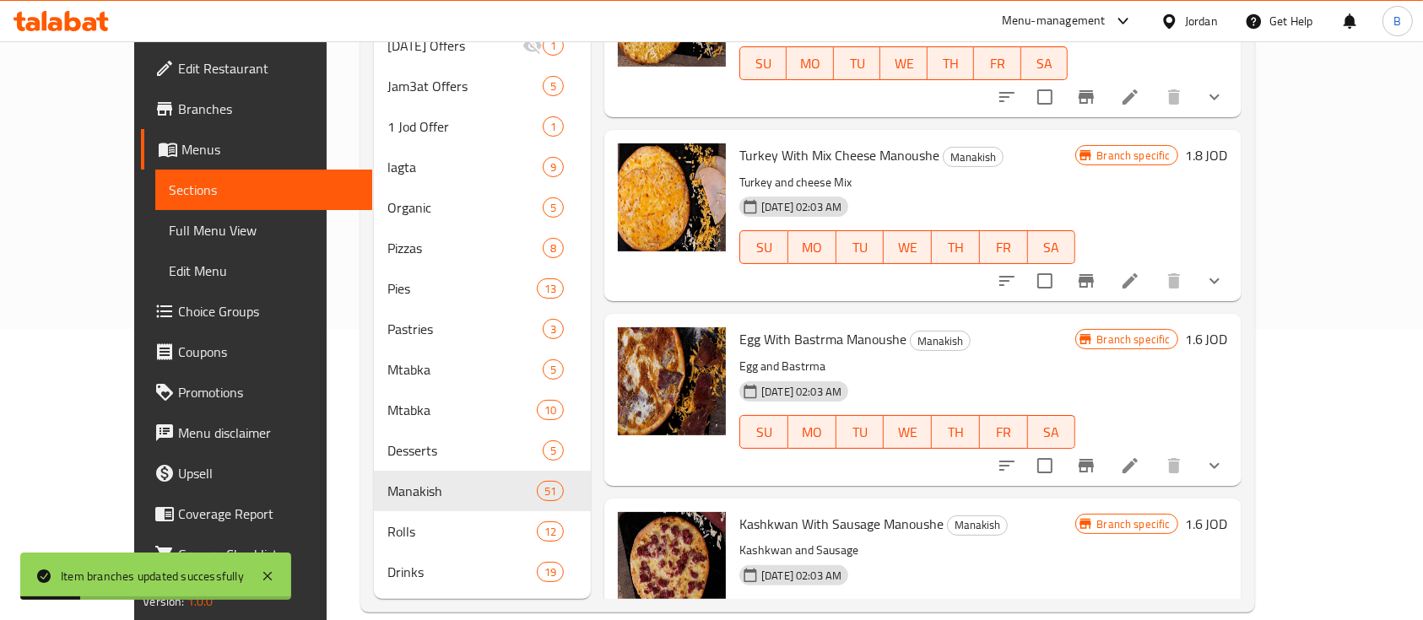
click at [1228, 327] on h6 "1.6 JOD" at bounding box center [1206, 339] width 43 height 24
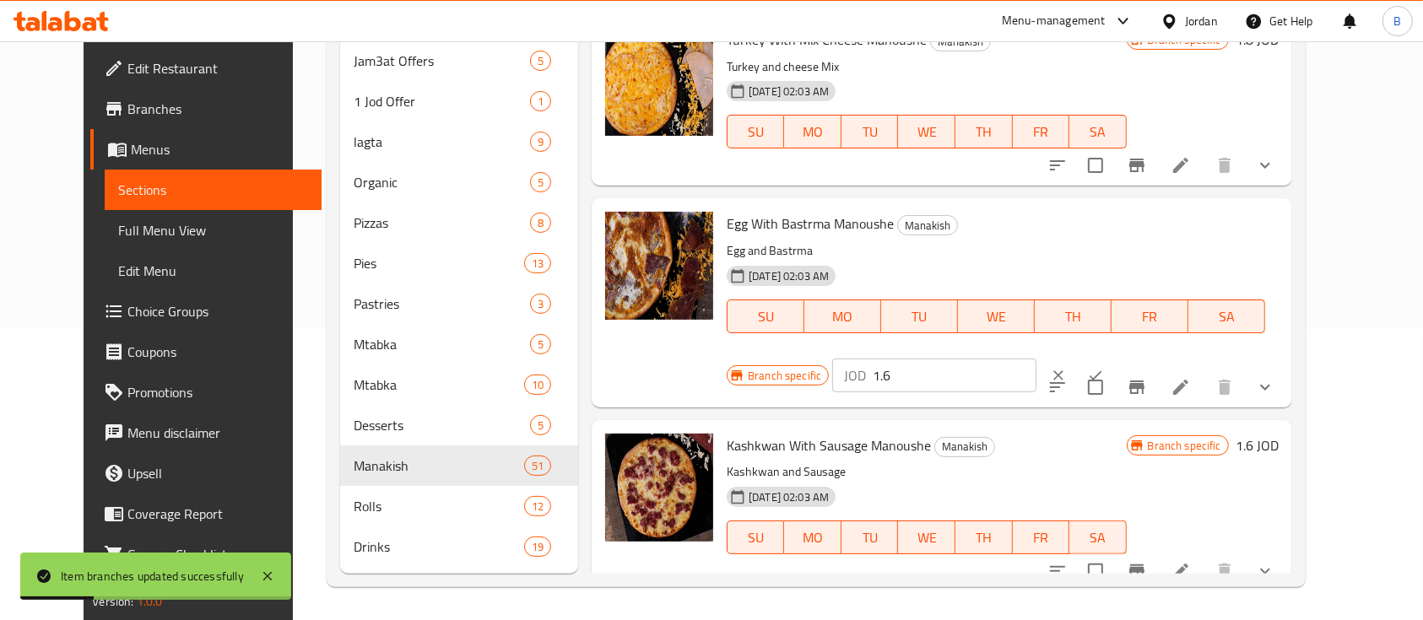
click at [1036, 359] on input "1.6" at bounding box center [955, 376] width 164 height 34
drag, startPoint x: 1152, startPoint y: 180, endPoint x: 882, endPoint y: 186, distance: 270.1
click at [879, 205] on div "Egg With Bastrma Manoushe Manakish Egg and Bastrma 12-02-2024 02:03 AM SU MO TU…" at bounding box center [1002, 302] width 565 height 195
type input "1.70"
click at [1104, 367] on icon "ok" at bounding box center [1095, 375] width 17 height 17
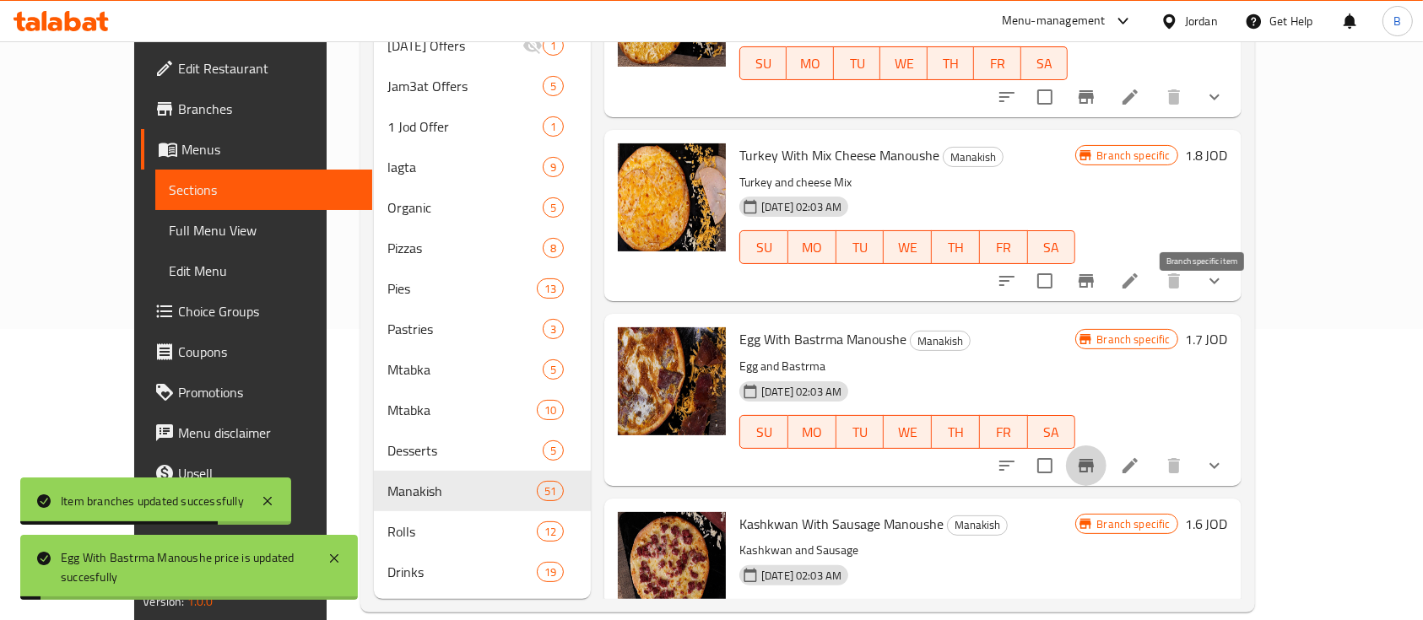
click at [1094, 459] on icon "Branch-specific-item" at bounding box center [1085, 466] width 15 height 14
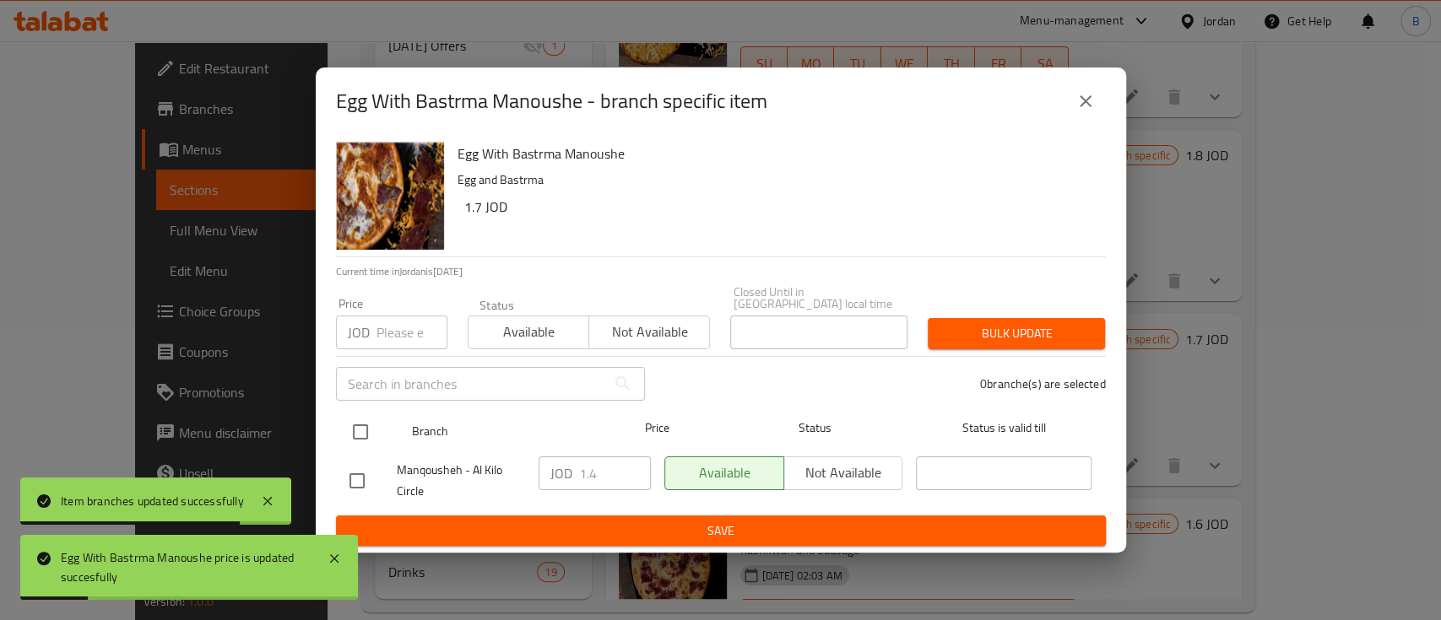
click at [381, 430] on div at bounding box center [374, 432] width 63 height 49
click at [351, 430] on input "checkbox" at bounding box center [360, 431] width 35 height 35
checkbox input "true"
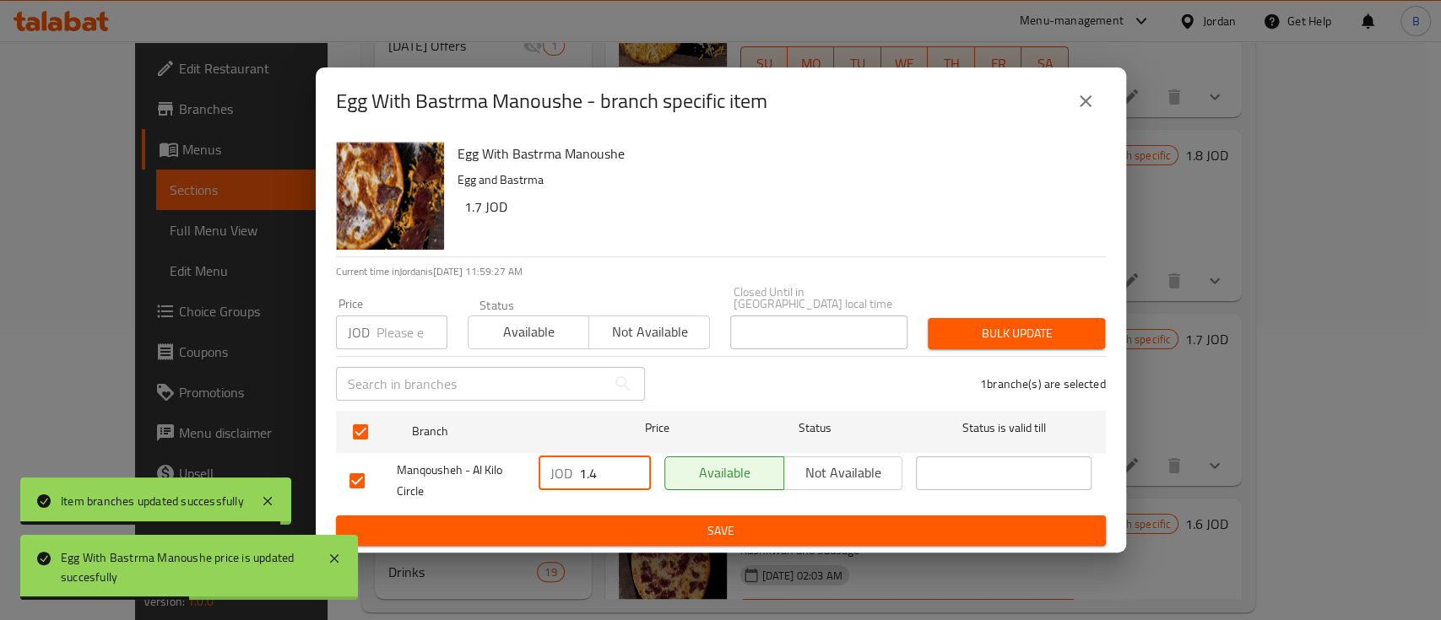
drag, startPoint x: 608, startPoint y: 469, endPoint x: 290, endPoint y: 481, distance: 317.5
click at [473, 469] on div "Manqousheh - Al Kilo Circle JOD 1.4 ​ Available Not available ​" at bounding box center [721, 481] width 756 height 62
paste input "70"
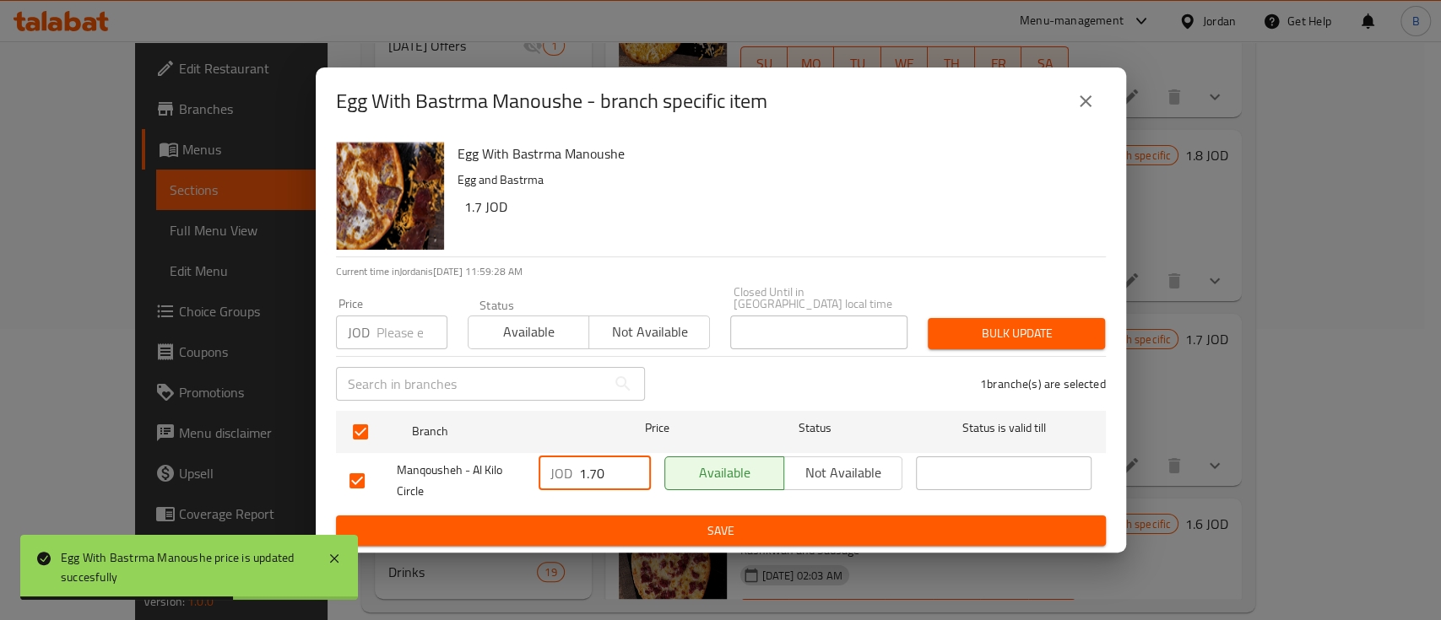
type input "1.70"
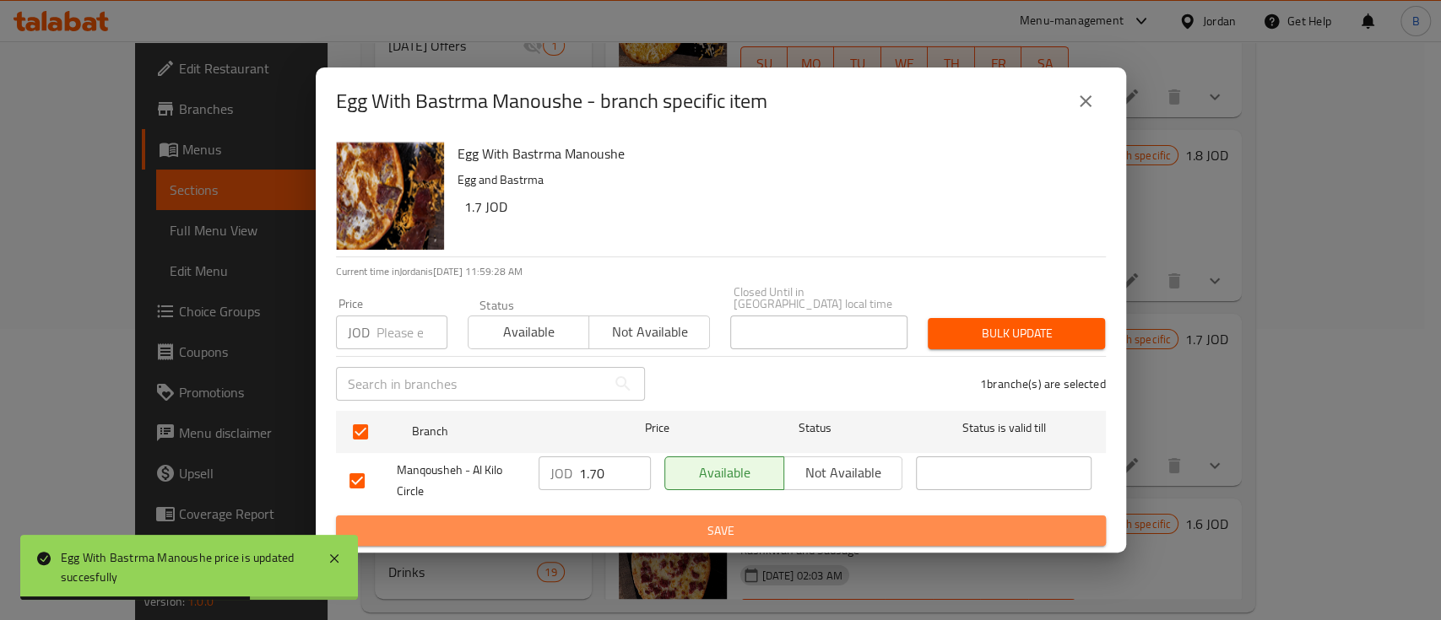
click at [590, 535] on span "Save" at bounding box center [720, 531] width 743 height 21
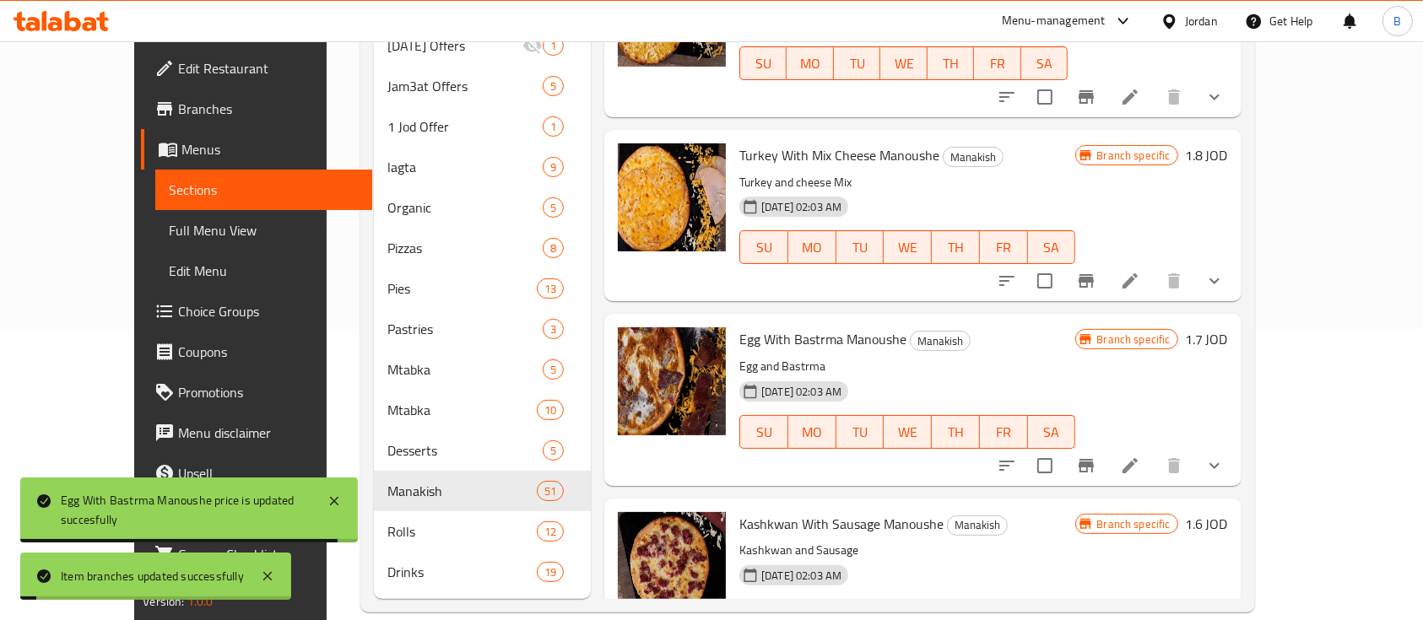
scroll to position [8214, 0]
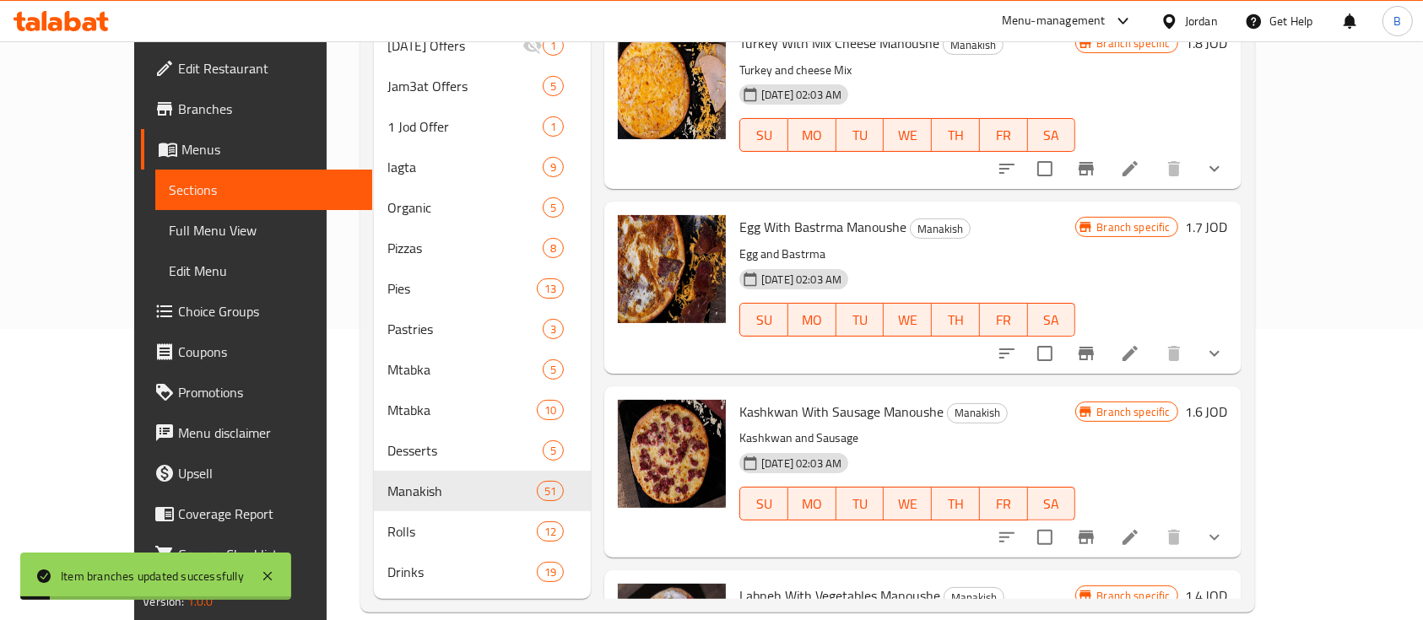
click at [1228, 400] on h6 "1.6 JOD" at bounding box center [1206, 412] width 43 height 24
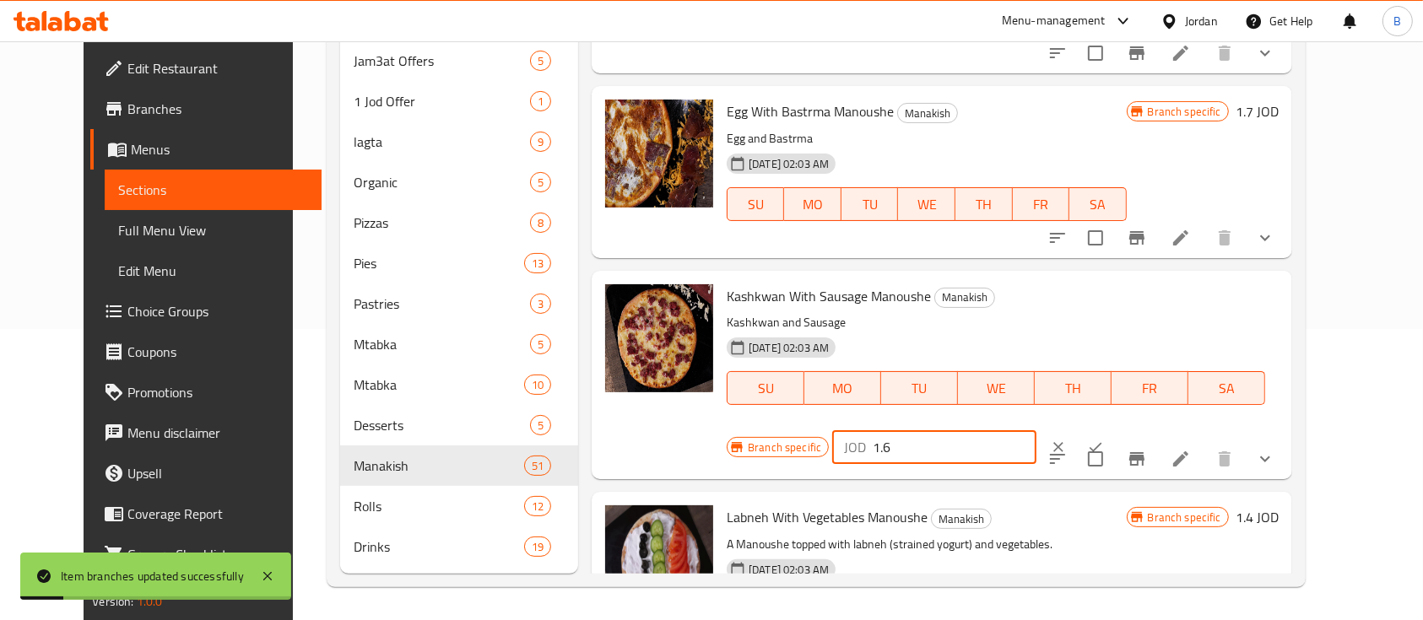
drag, startPoint x: 1187, startPoint y: 250, endPoint x: 1020, endPoint y: 242, distance: 167.3
click at [1001, 429] on div "Branch specific JOD 1.6 ​" at bounding box center [933, 447] width 412 height 37
paste input "70"
type input "1.70"
click at [1104, 439] on icon "ok" at bounding box center [1095, 447] width 17 height 17
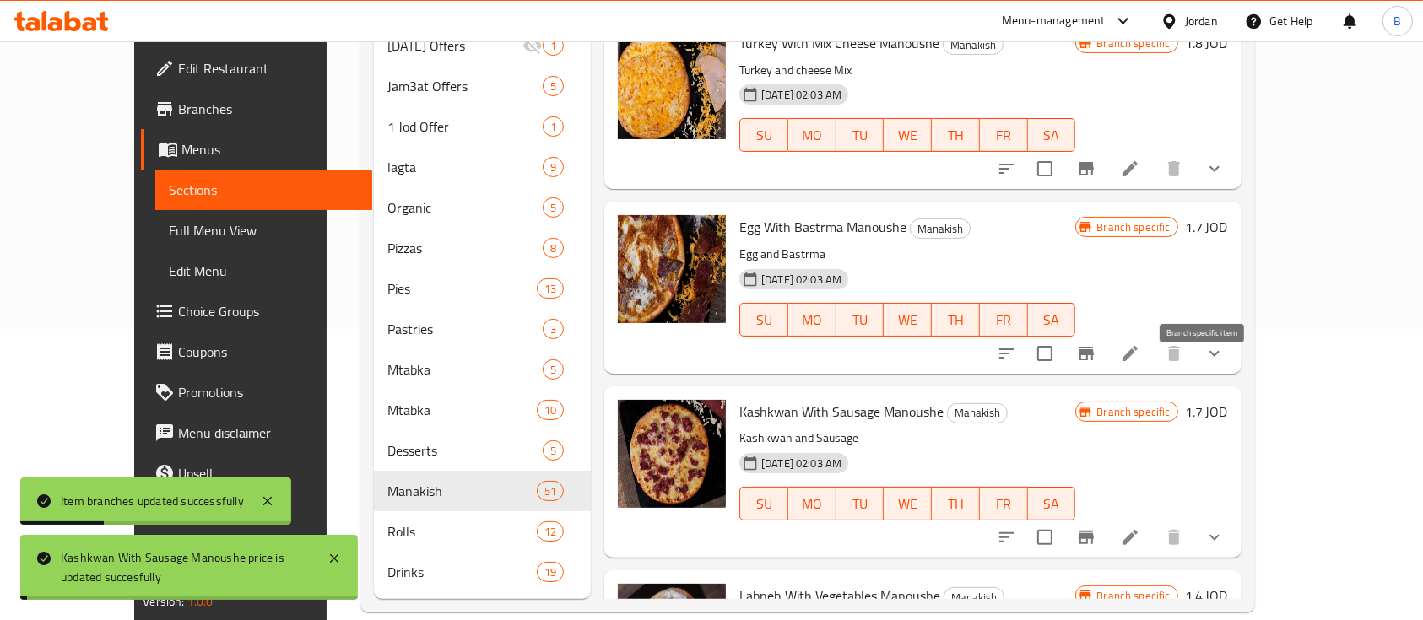
click at [1106, 517] on button "Branch-specific-item" at bounding box center [1086, 537] width 41 height 41
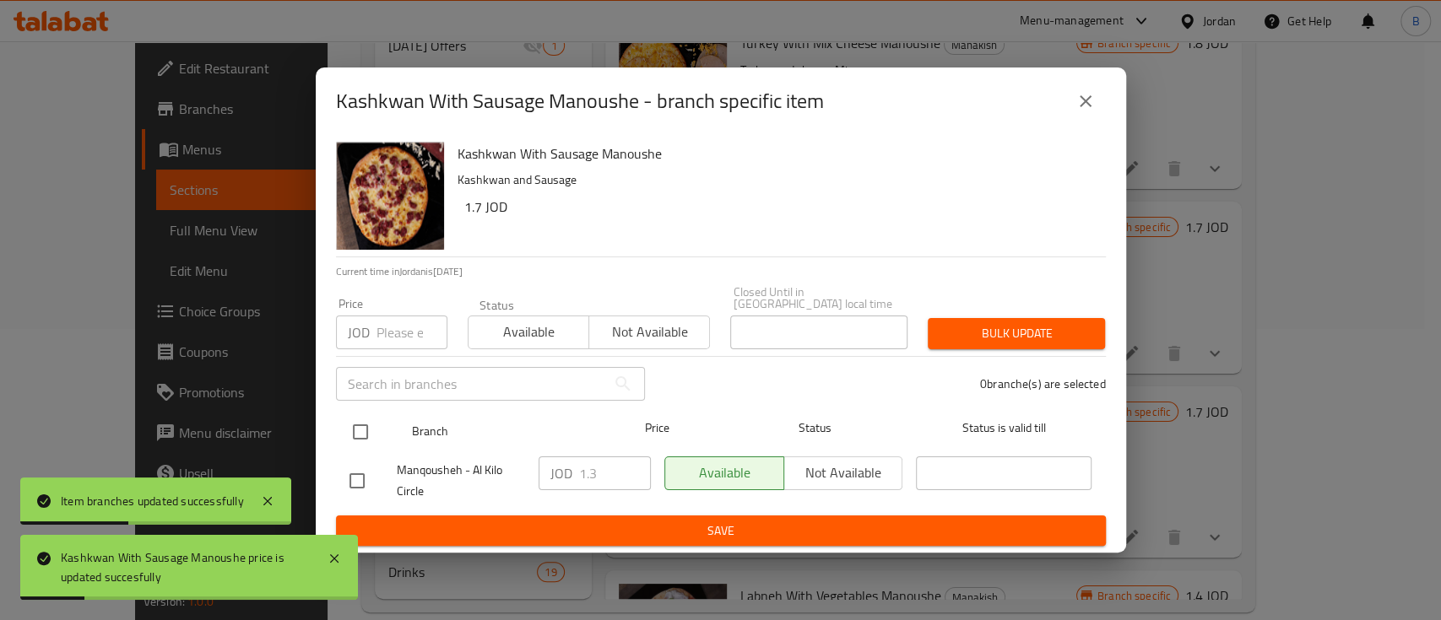
click at [361, 430] on input "checkbox" at bounding box center [360, 431] width 35 height 35
checkbox input "true"
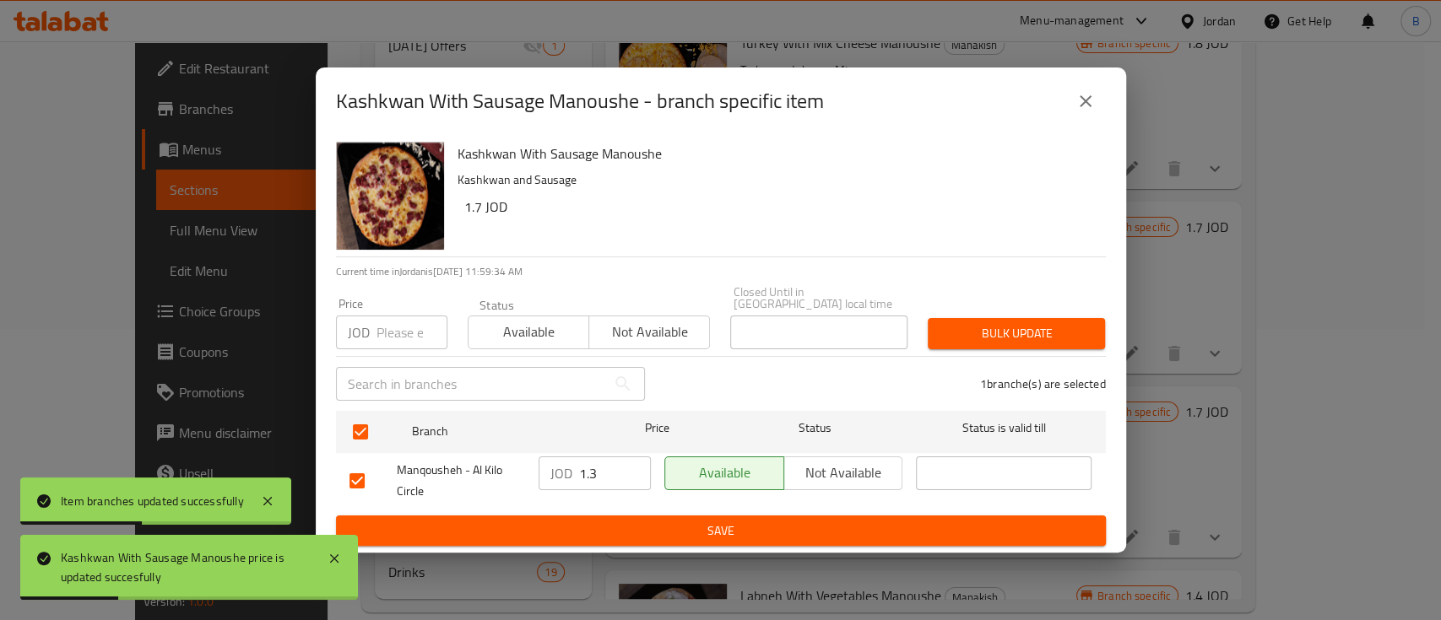
drag, startPoint x: 607, startPoint y: 467, endPoint x: 476, endPoint y: 483, distance: 131.8
click at [532, 472] on div "JOD 1.3 ​" at bounding box center [595, 481] width 126 height 62
paste input "70"
type input "1.70"
click at [623, 525] on span "Save" at bounding box center [720, 531] width 743 height 21
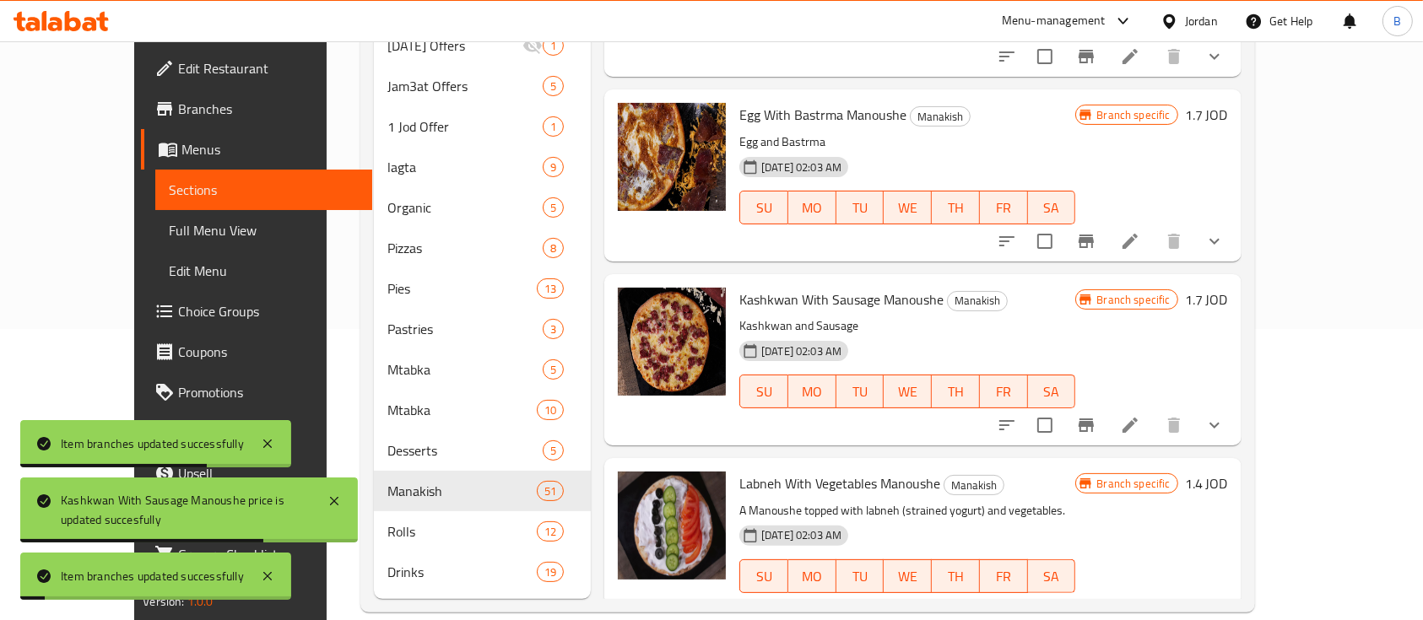
scroll to position [8551, 0]
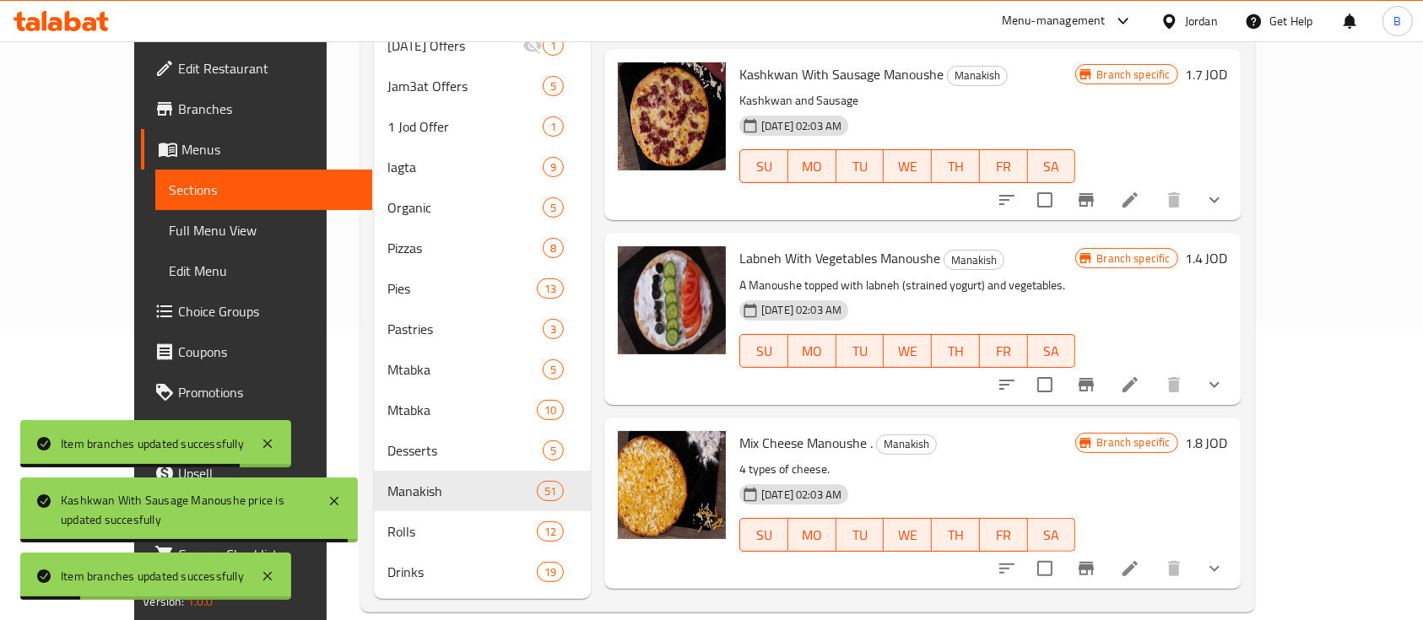
click at [1228, 246] on h6 "1.4 JOD" at bounding box center [1206, 258] width 43 height 24
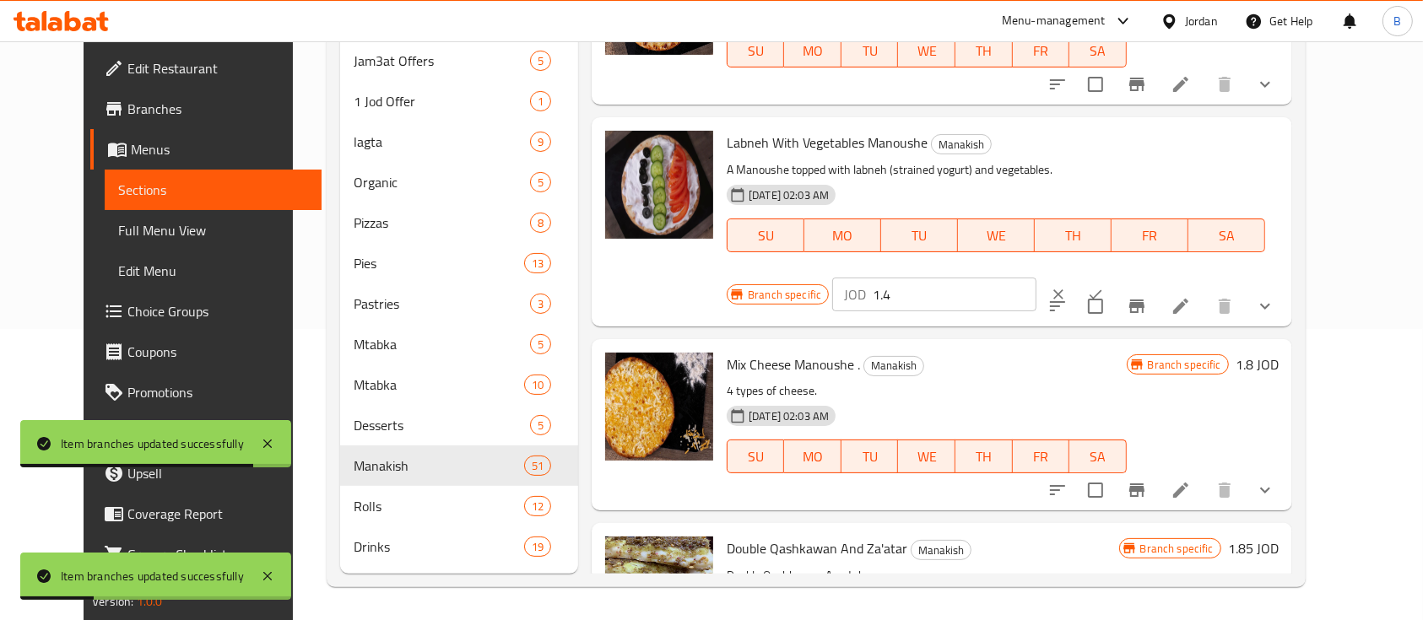
click at [1036, 278] on input "1.4" at bounding box center [955, 295] width 164 height 34
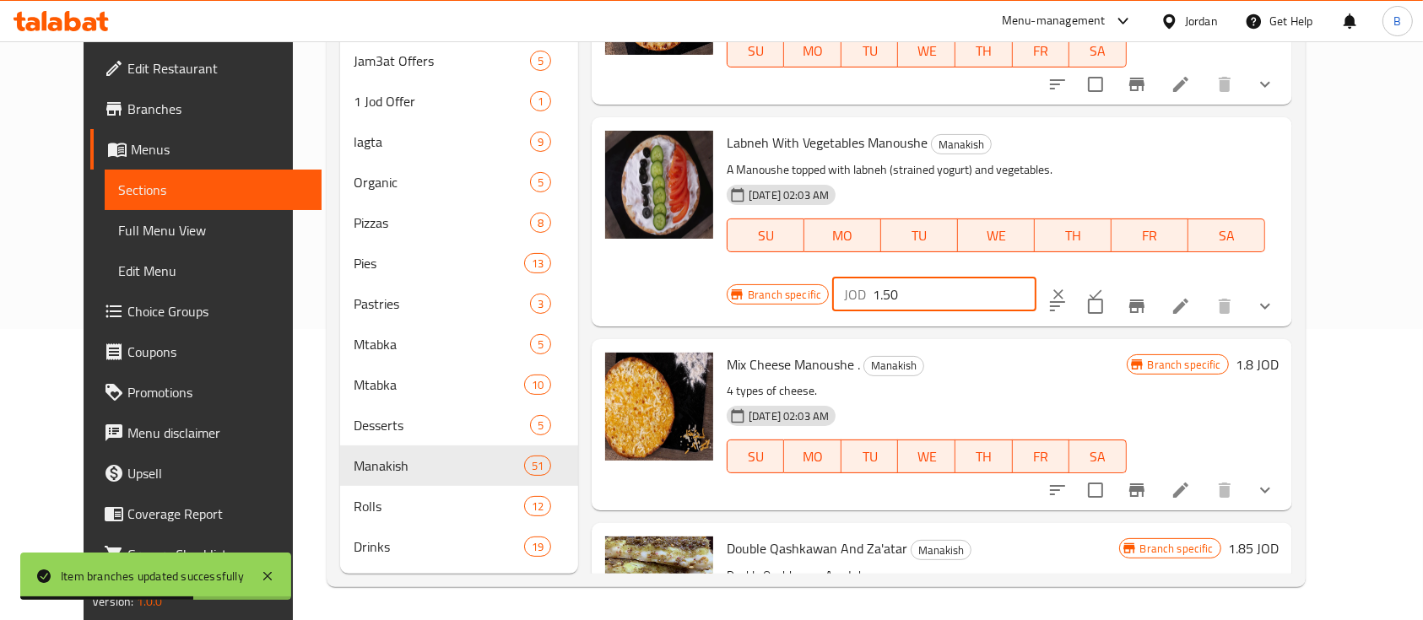
drag, startPoint x: 1143, startPoint y: 96, endPoint x: 1037, endPoint y: 102, distance: 105.7
click at [1041, 276] on div "Branch specific JOD 1.50 ​" at bounding box center [933, 294] width 412 height 37
type input "1.50"
click at [1114, 276] on button "ok" at bounding box center [1095, 294] width 37 height 37
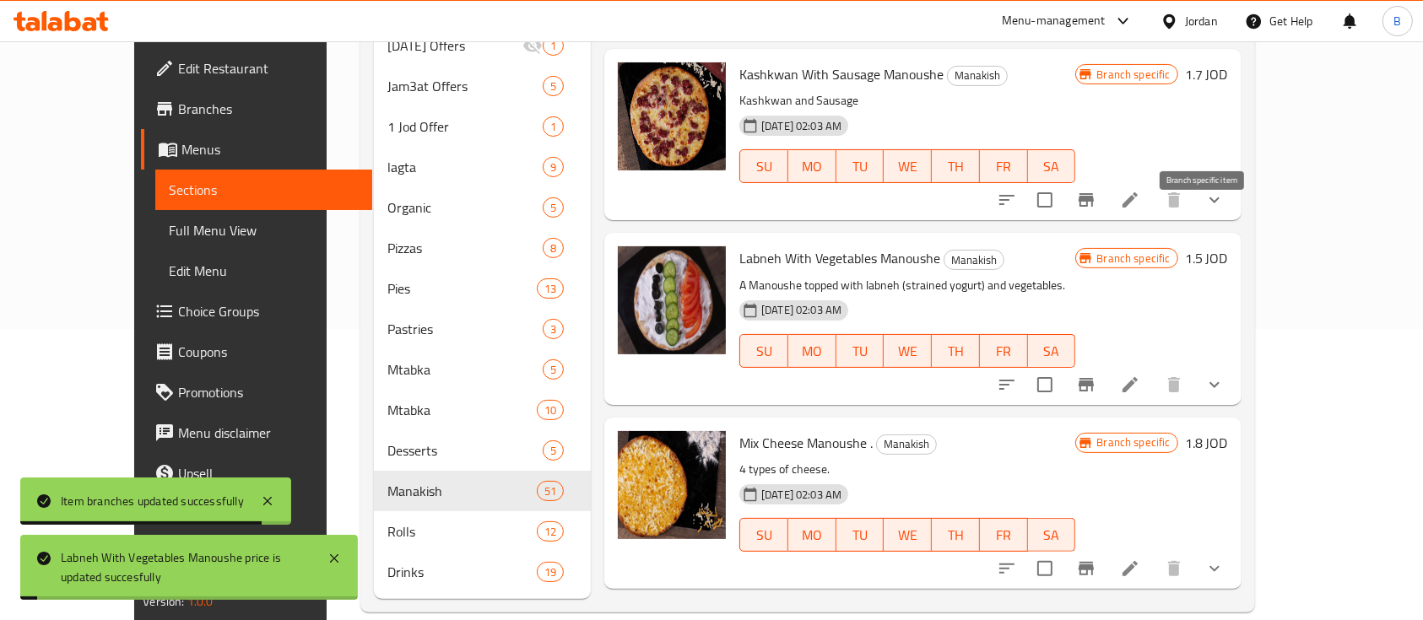
click at [1096, 375] on icon "Branch-specific-item" at bounding box center [1086, 385] width 20 height 20
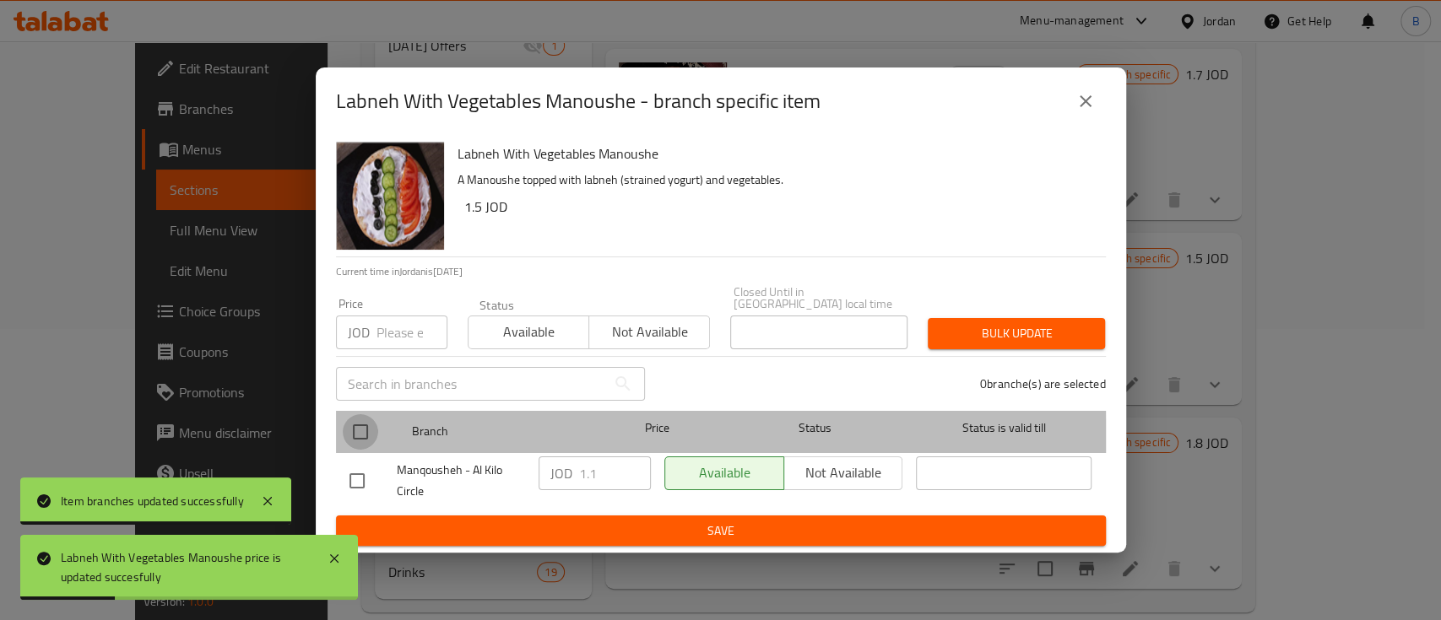
click at [369, 432] on input "checkbox" at bounding box center [360, 431] width 35 height 35
checkbox input "true"
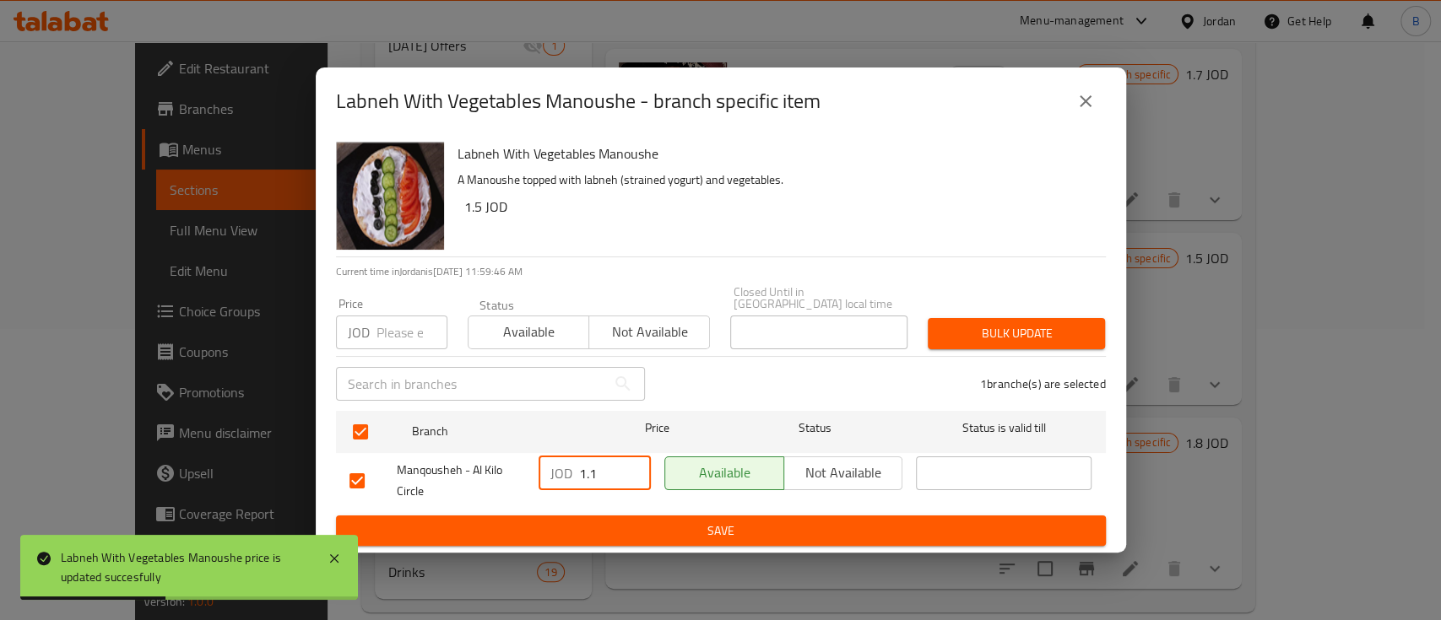
drag, startPoint x: 603, startPoint y: 476, endPoint x: 511, endPoint y: 489, distance: 92.0
click at [500, 480] on div "Manqousheh - Al Kilo Circle JOD 1.1 ​ Available Not available ​" at bounding box center [721, 481] width 756 height 62
paste input "50"
type input "1.50"
click at [609, 525] on span "Save" at bounding box center [720, 531] width 743 height 21
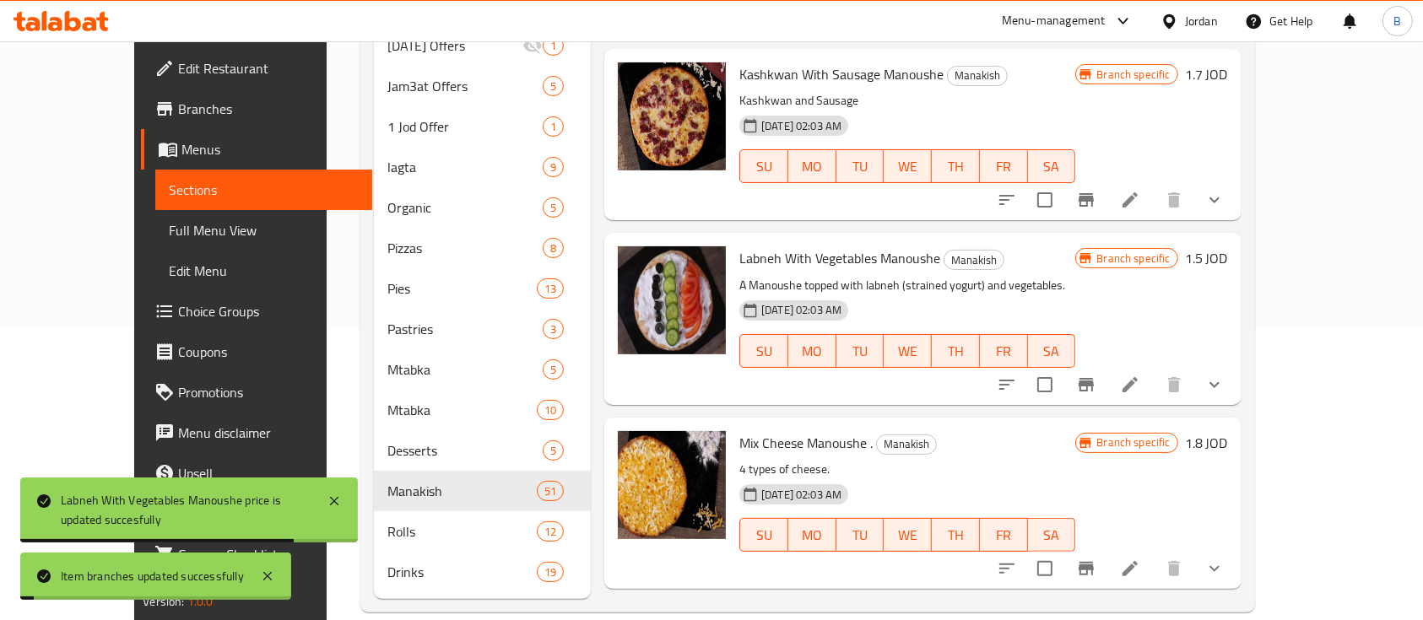
scroll to position [8587, 0]
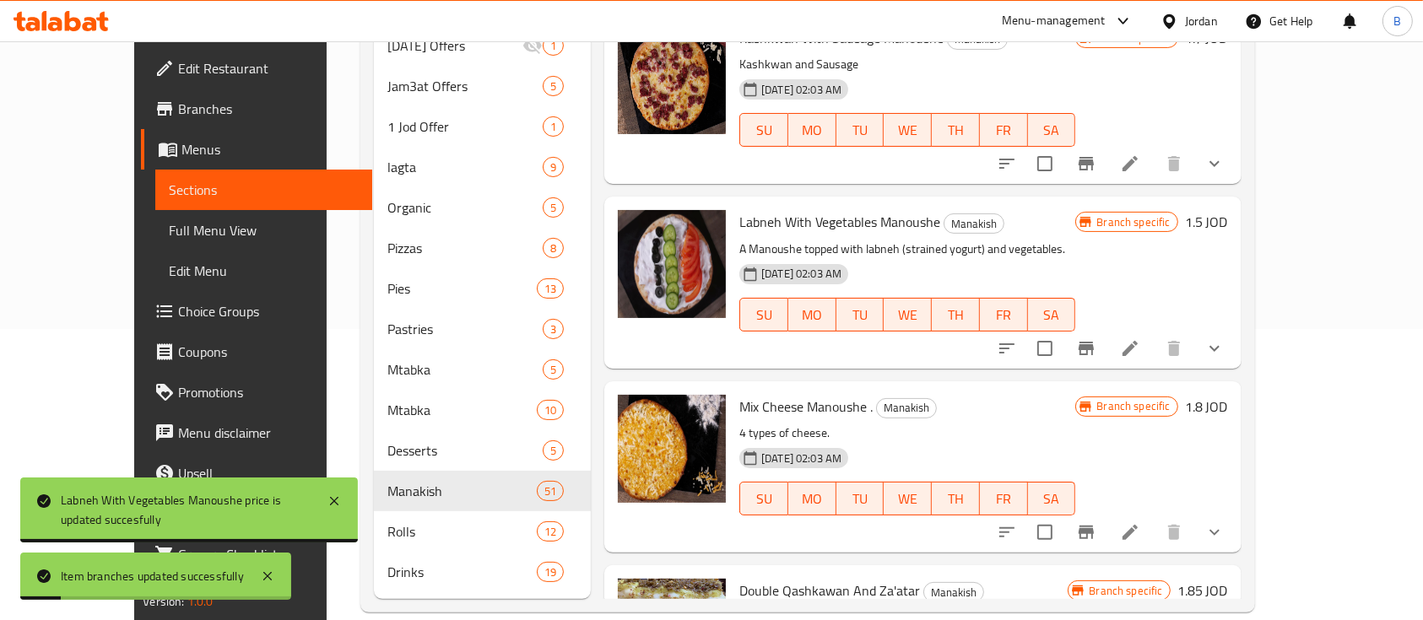
click at [1228, 395] on h6 "1.8 JOD" at bounding box center [1206, 407] width 43 height 24
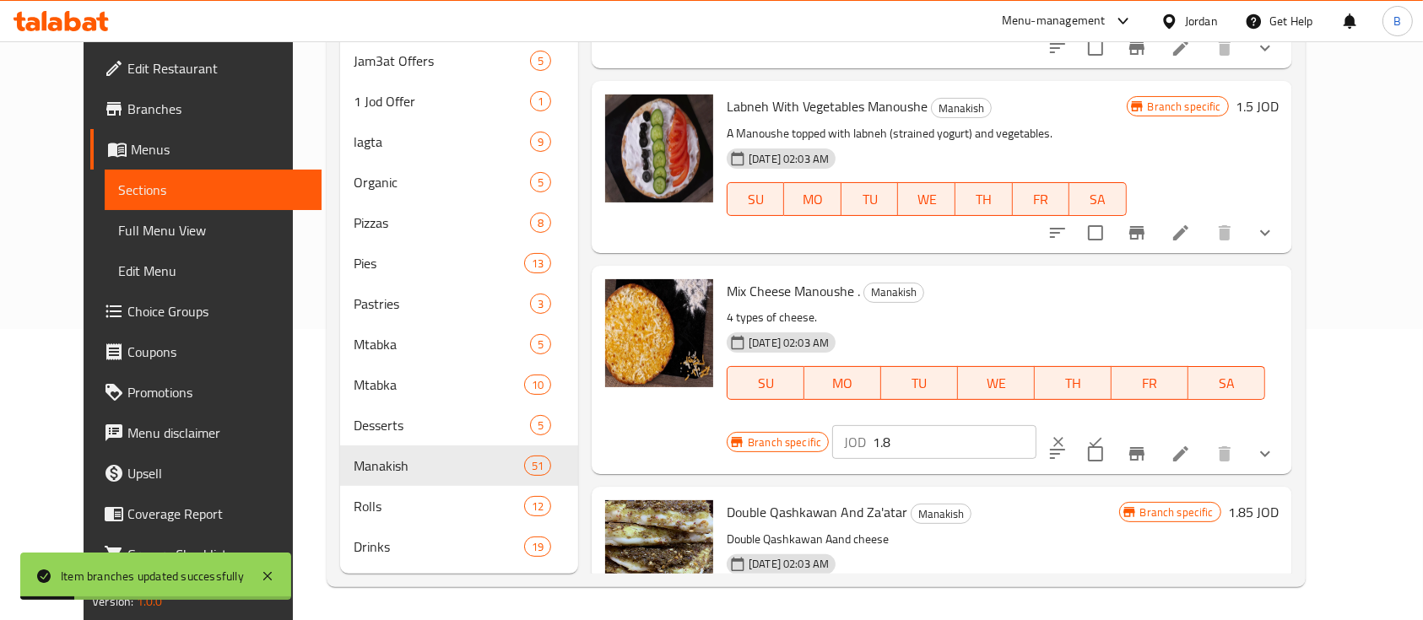
click at [1036, 425] on input "1.8" at bounding box center [955, 442] width 164 height 34
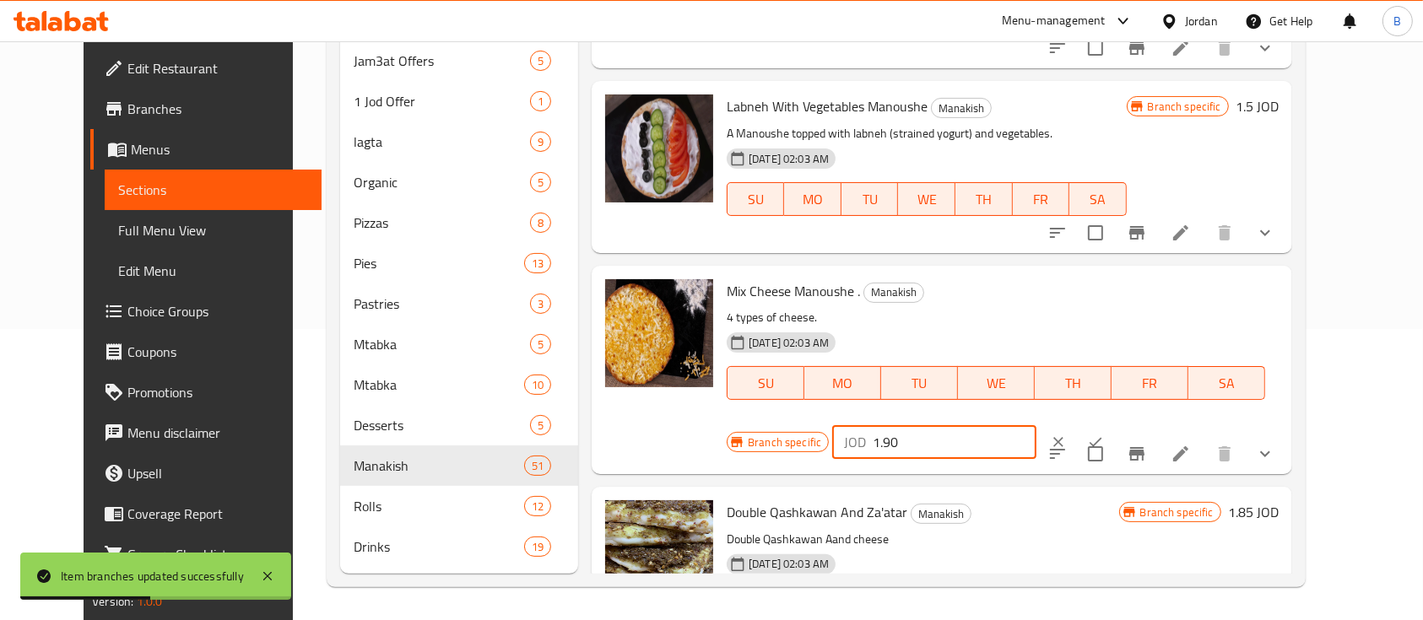
type input "1.90"
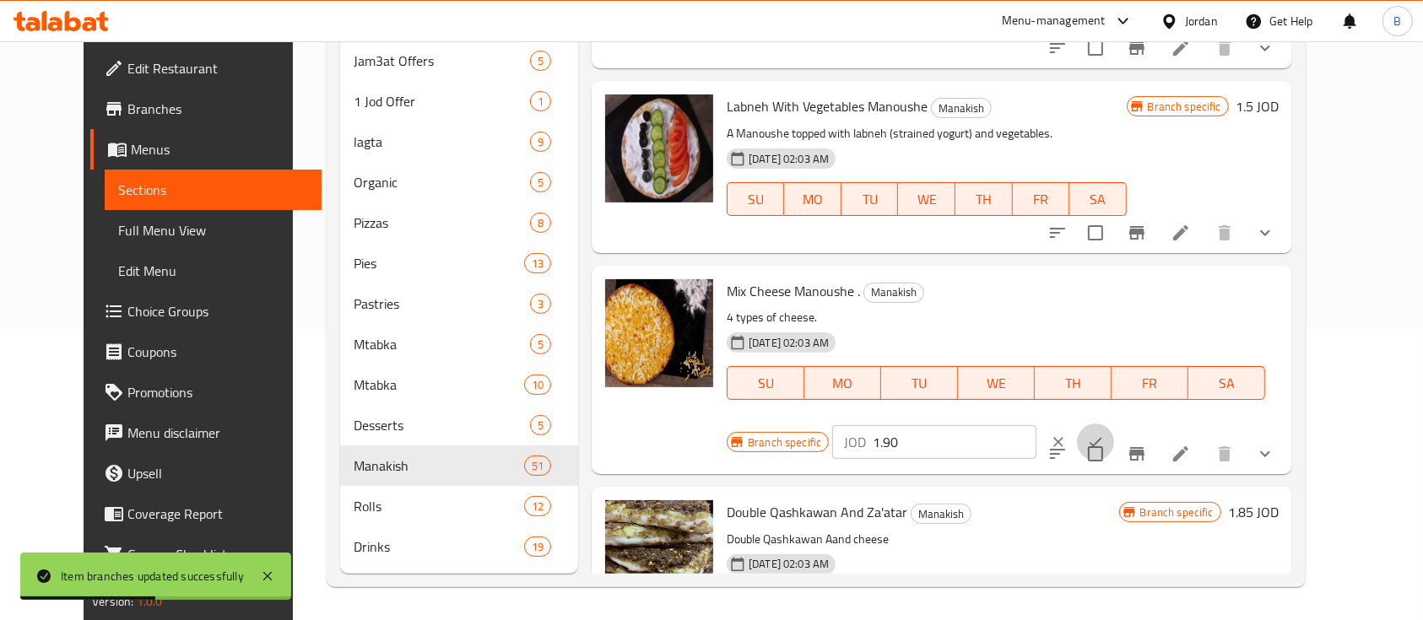
click at [1104, 434] on icon "ok" at bounding box center [1095, 442] width 17 height 17
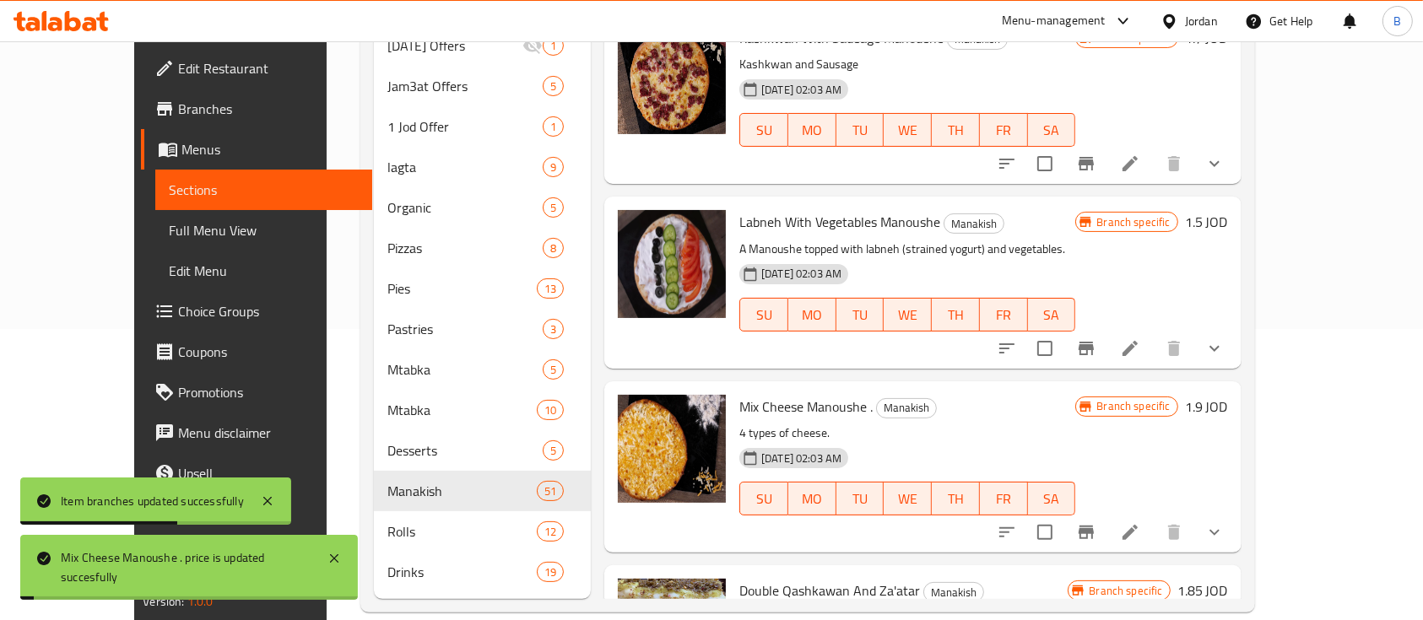
click at [1096, 522] on icon "Branch-specific-item" at bounding box center [1086, 532] width 20 height 20
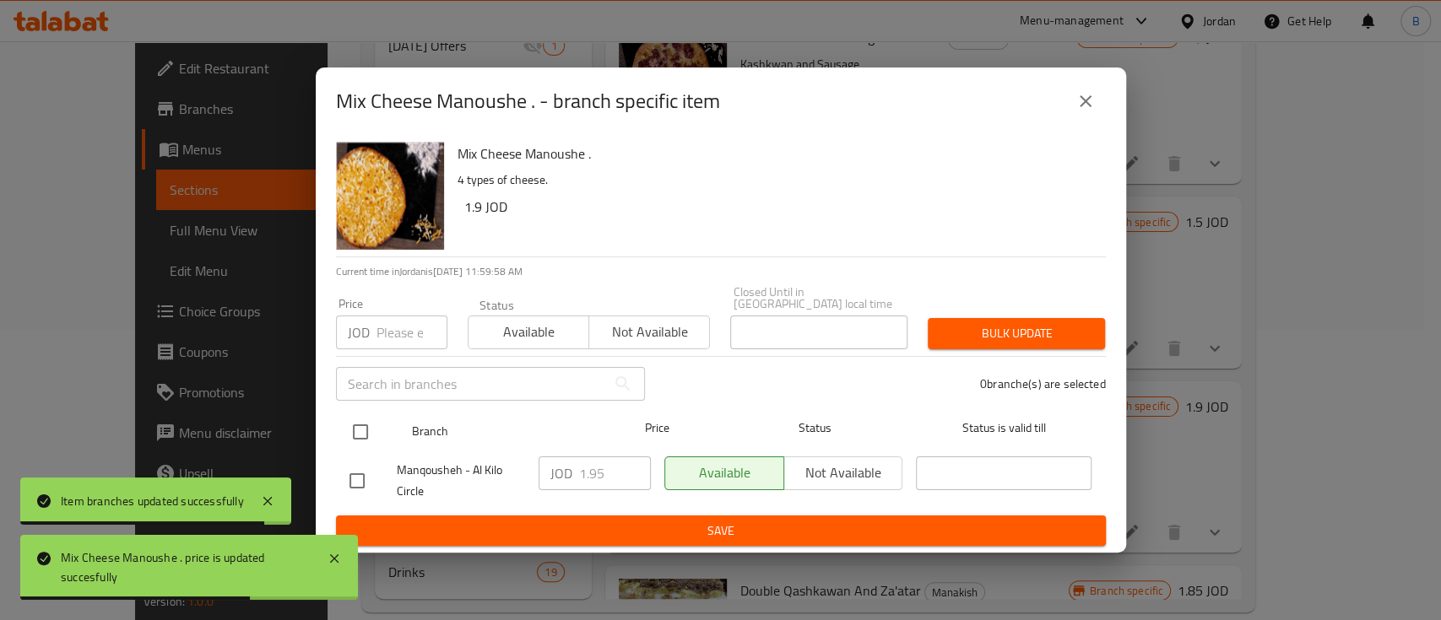
click at [373, 418] on input "checkbox" at bounding box center [360, 431] width 35 height 35
checkbox input "true"
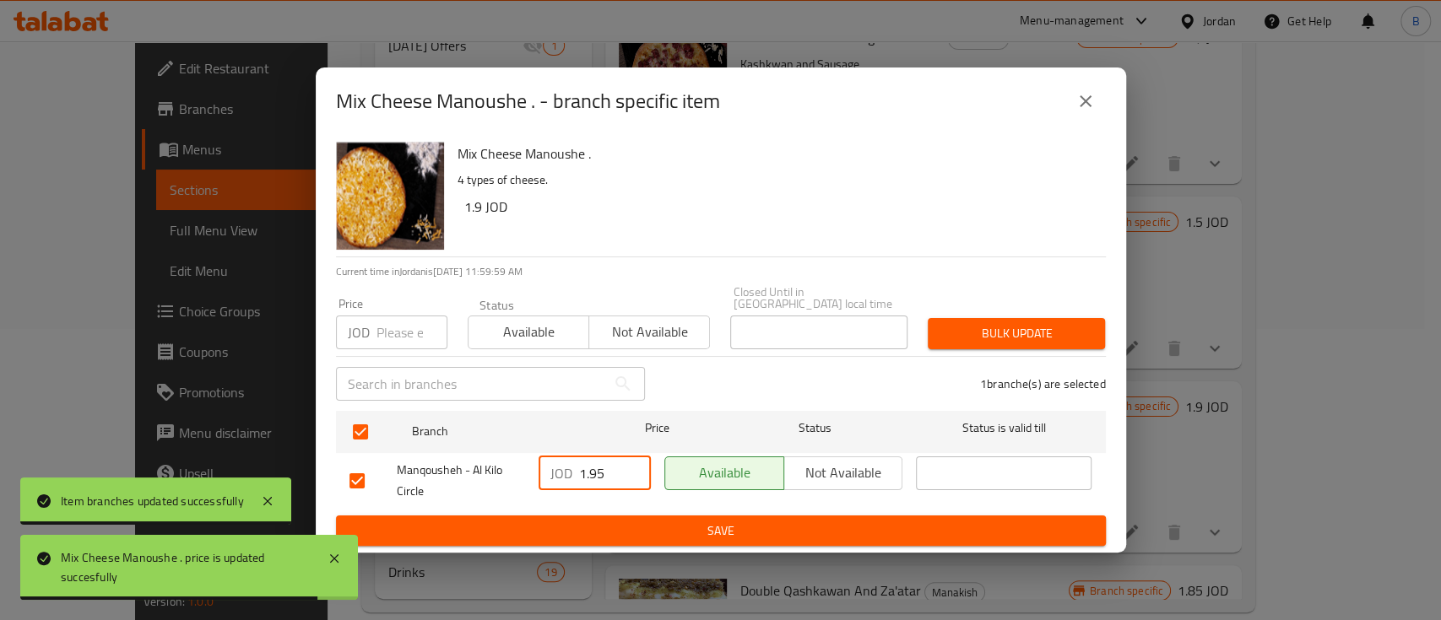
click at [614, 462] on input "1.95" at bounding box center [615, 474] width 72 height 34
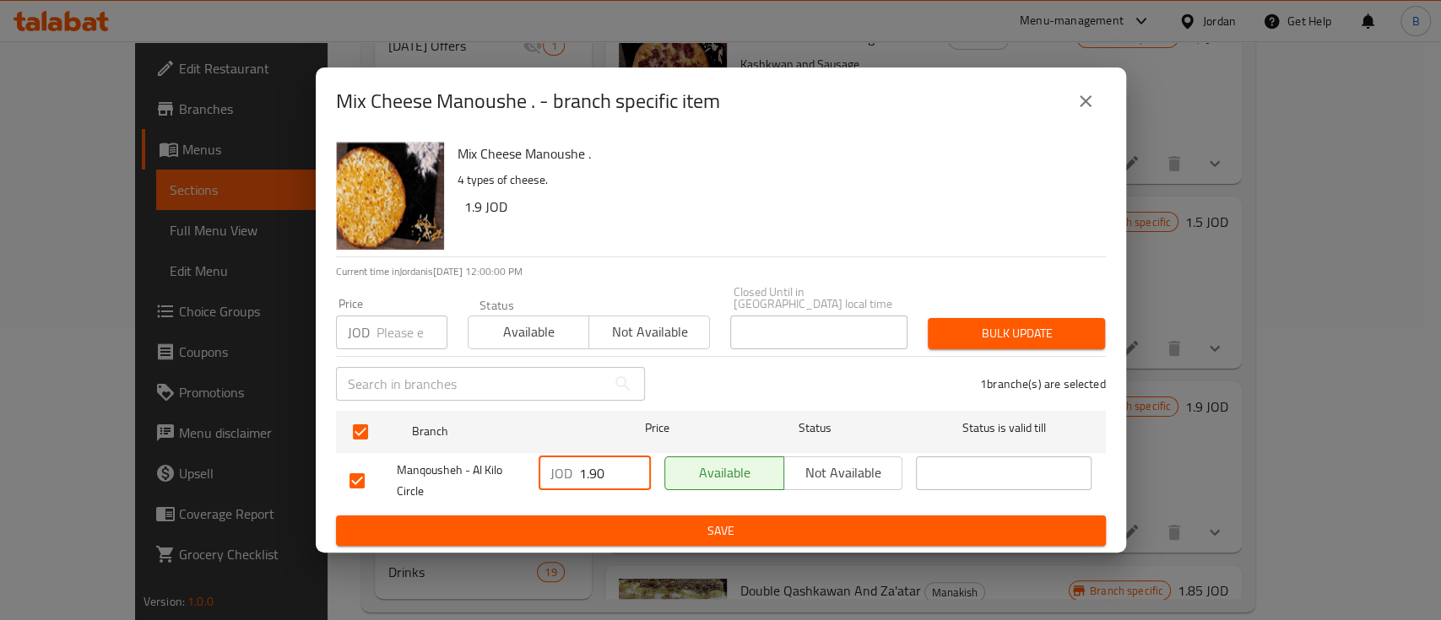
type input "1.90"
click at [693, 522] on span "Save" at bounding box center [720, 531] width 743 height 21
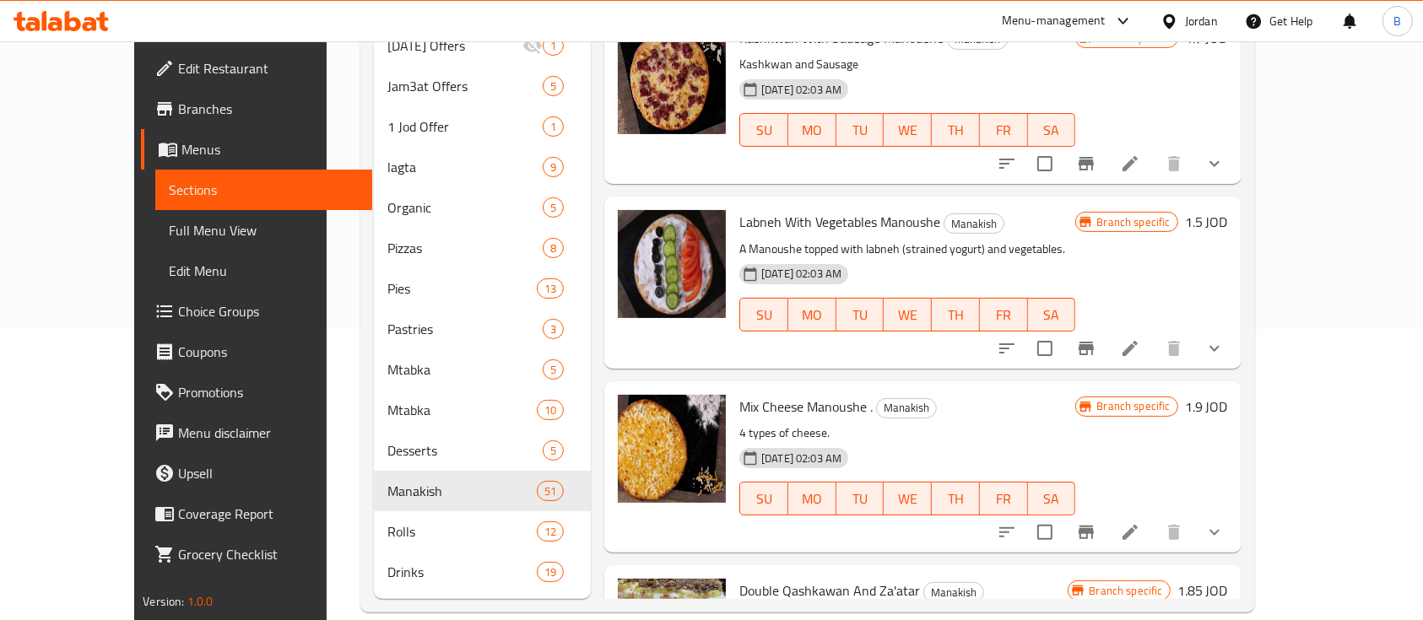
click at [1228, 579] on h6 "1.85 JOD" at bounding box center [1202, 591] width 51 height 24
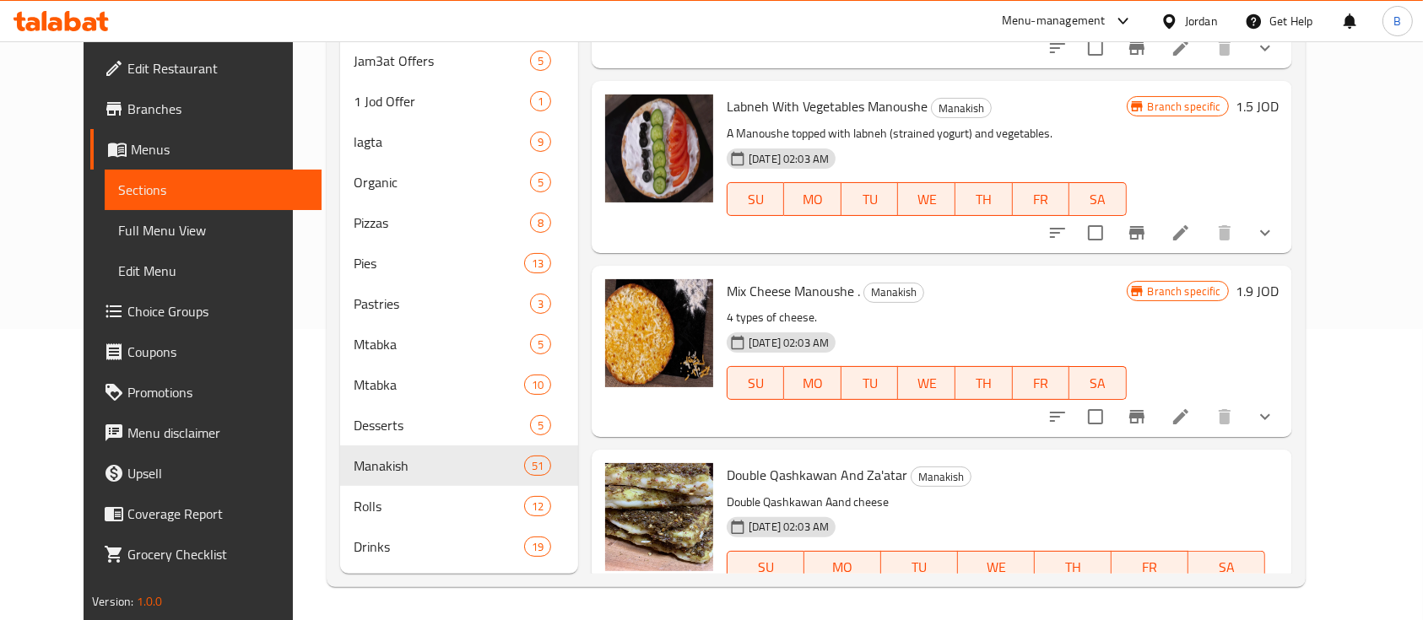
click at [1036, 610] on input "1.85" at bounding box center [955, 627] width 164 height 34
type input "1.95"
click at [1114, 608] on button "ok" at bounding box center [1095, 626] width 37 height 37
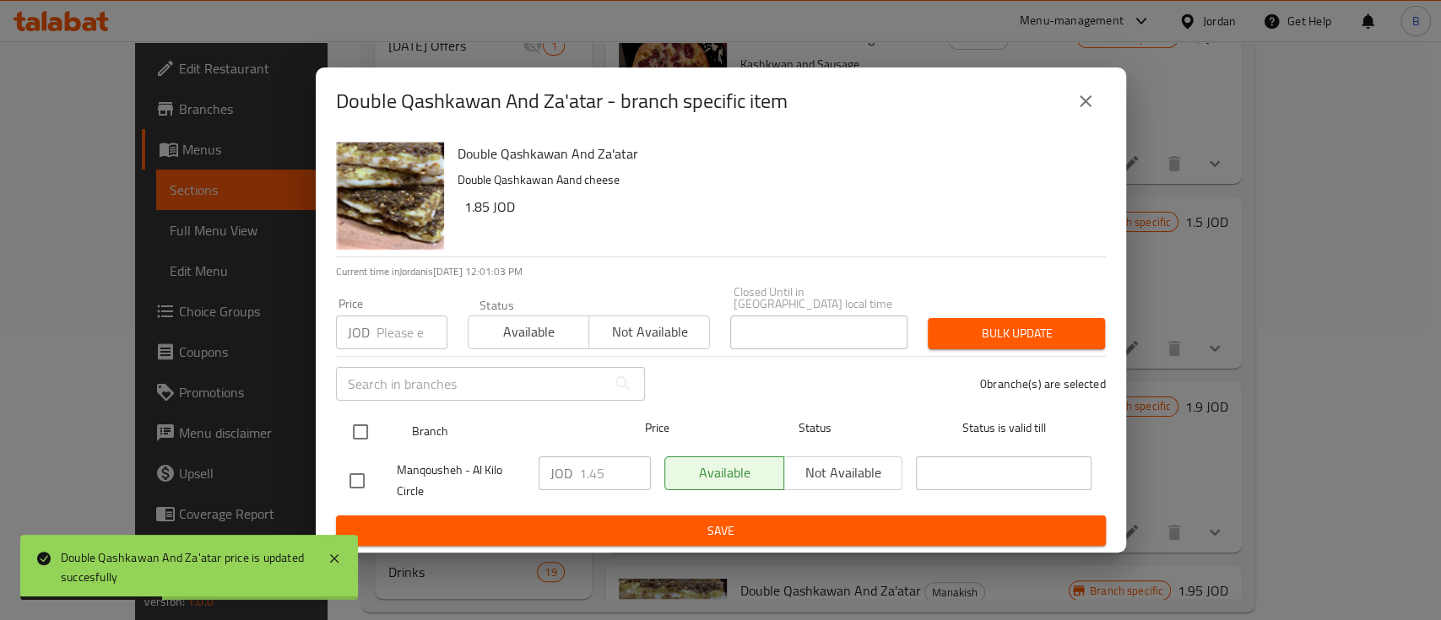
click at [360, 423] on input "checkbox" at bounding box center [360, 431] width 35 height 35
checkbox input "true"
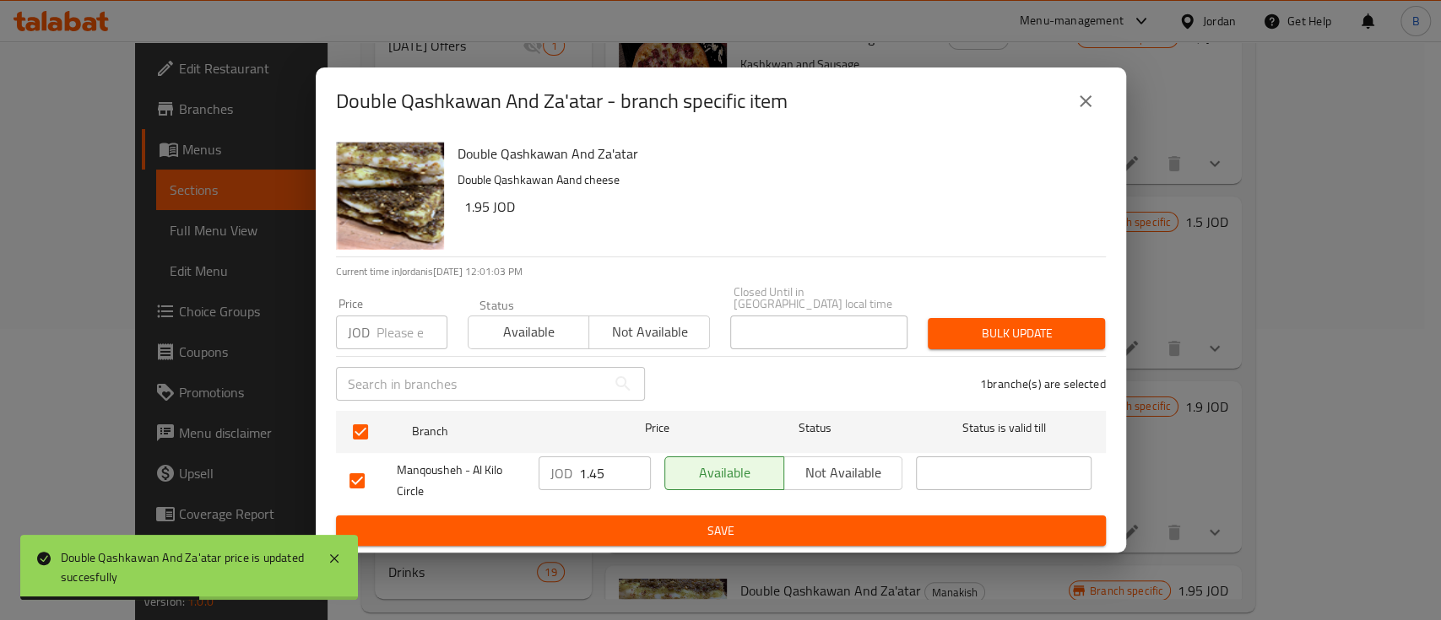
click at [614, 469] on input "1.45" at bounding box center [615, 474] width 72 height 34
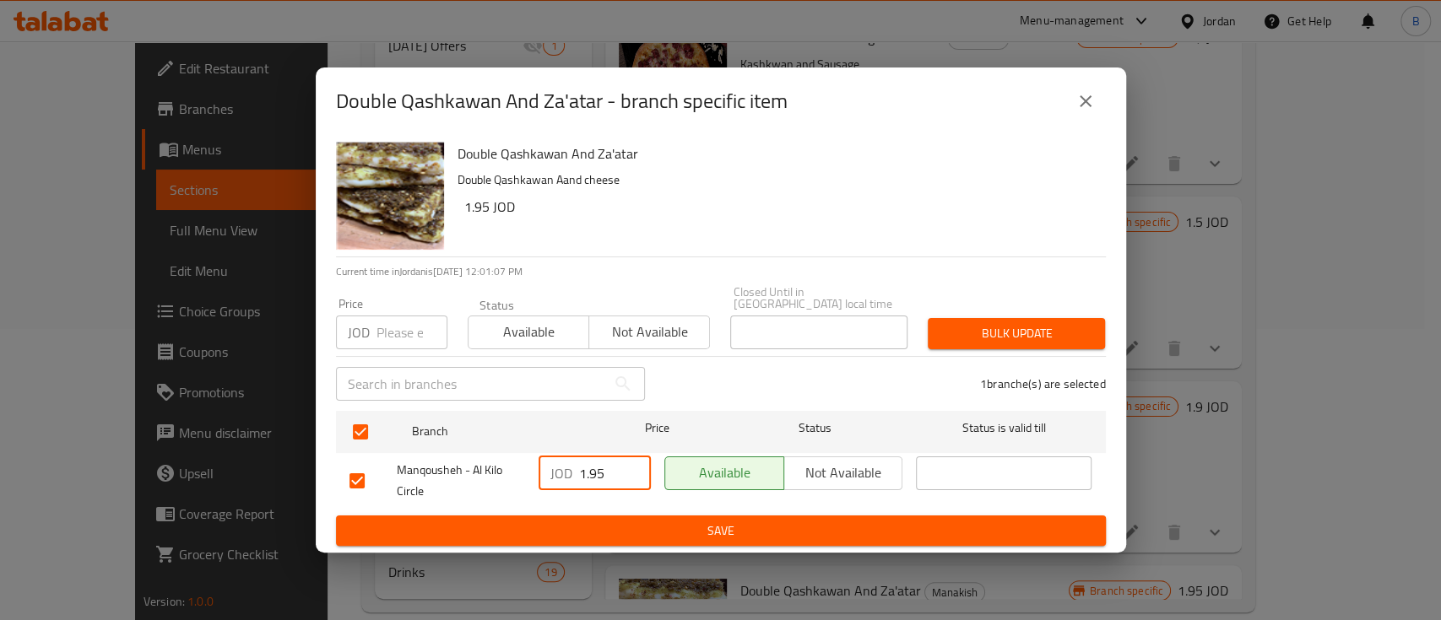
type input "1.95"
click at [782, 523] on span "Save" at bounding box center [720, 531] width 743 height 21
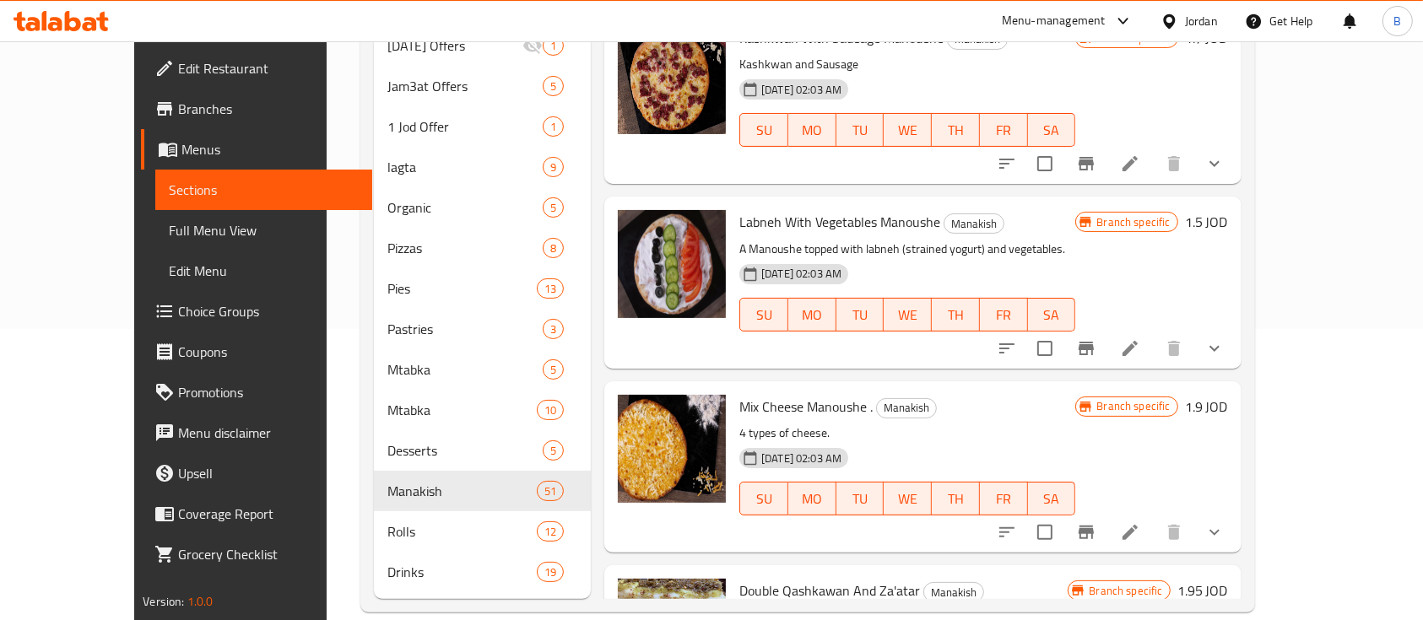
click at [1228, 395] on h6 "1.9 JOD" at bounding box center [1206, 407] width 43 height 24
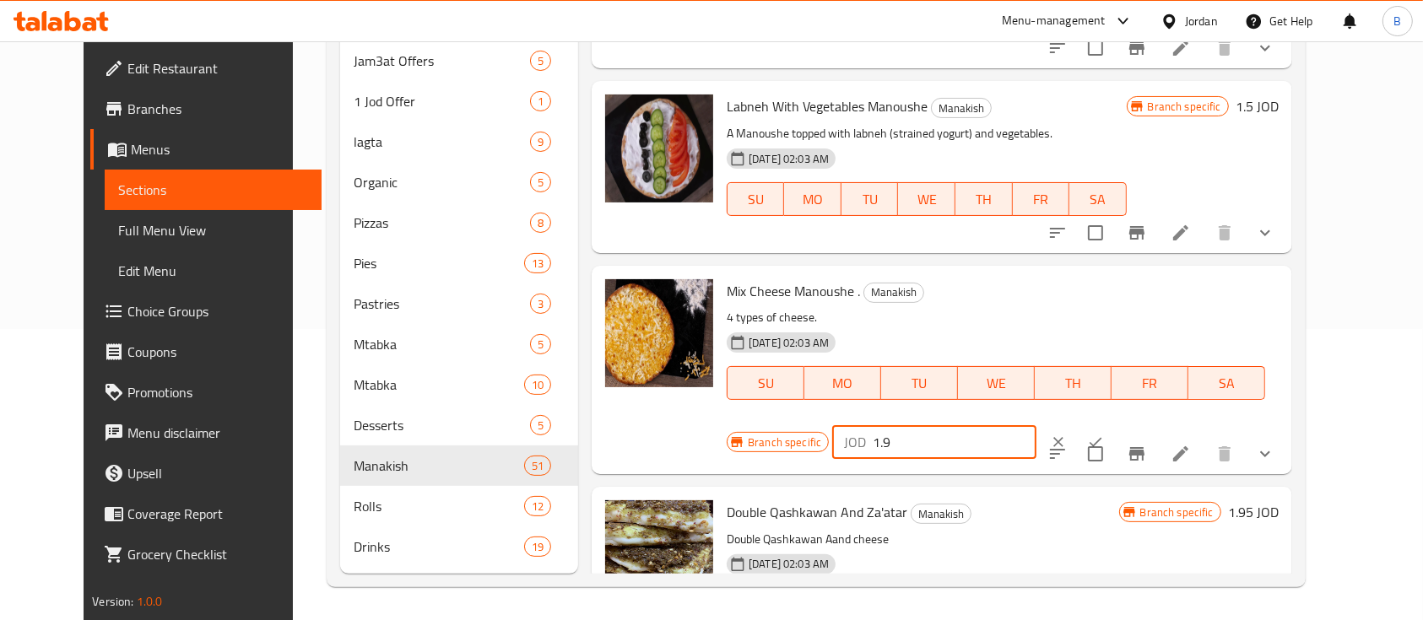
drag, startPoint x: 1176, startPoint y: 252, endPoint x: 975, endPoint y: 251, distance: 201.7
click at [1025, 424] on div "Branch specific JOD 1.9 ​" at bounding box center [933, 442] width 412 height 37
type input "2"
click at [1114, 424] on button "ok" at bounding box center [1095, 442] width 37 height 37
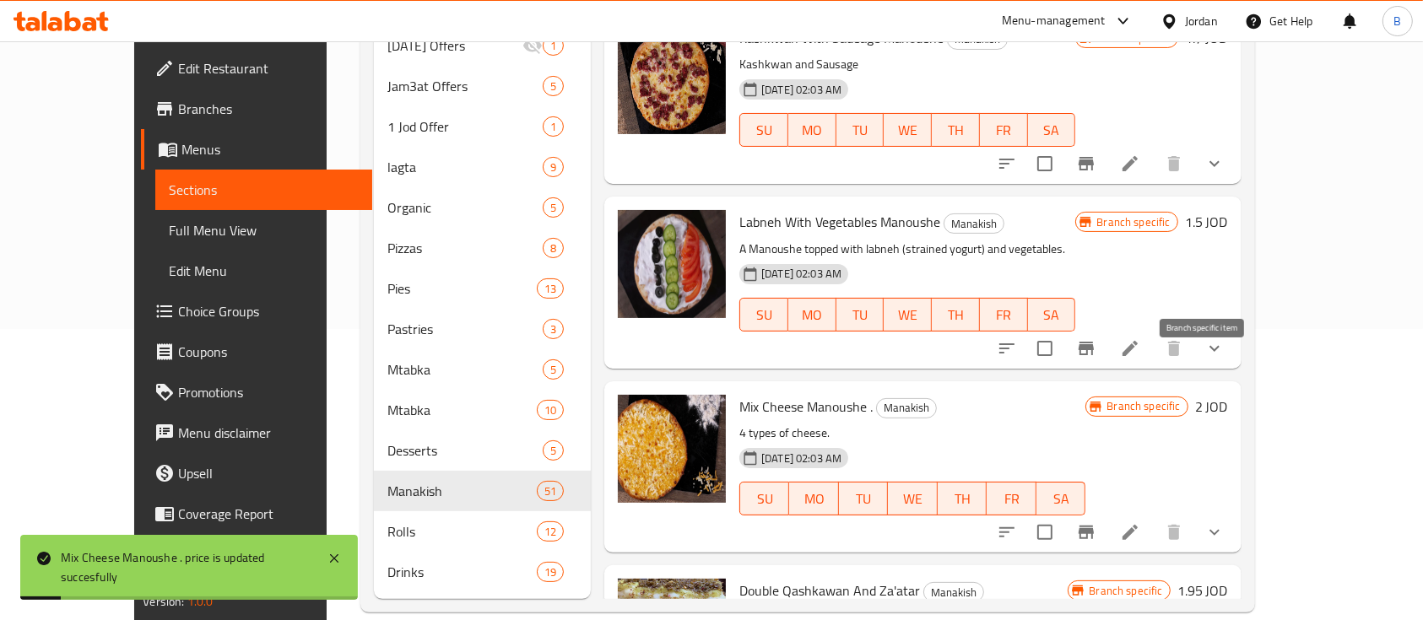
click at [1094, 526] on icon "Branch-specific-item" at bounding box center [1085, 533] width 15 height 14
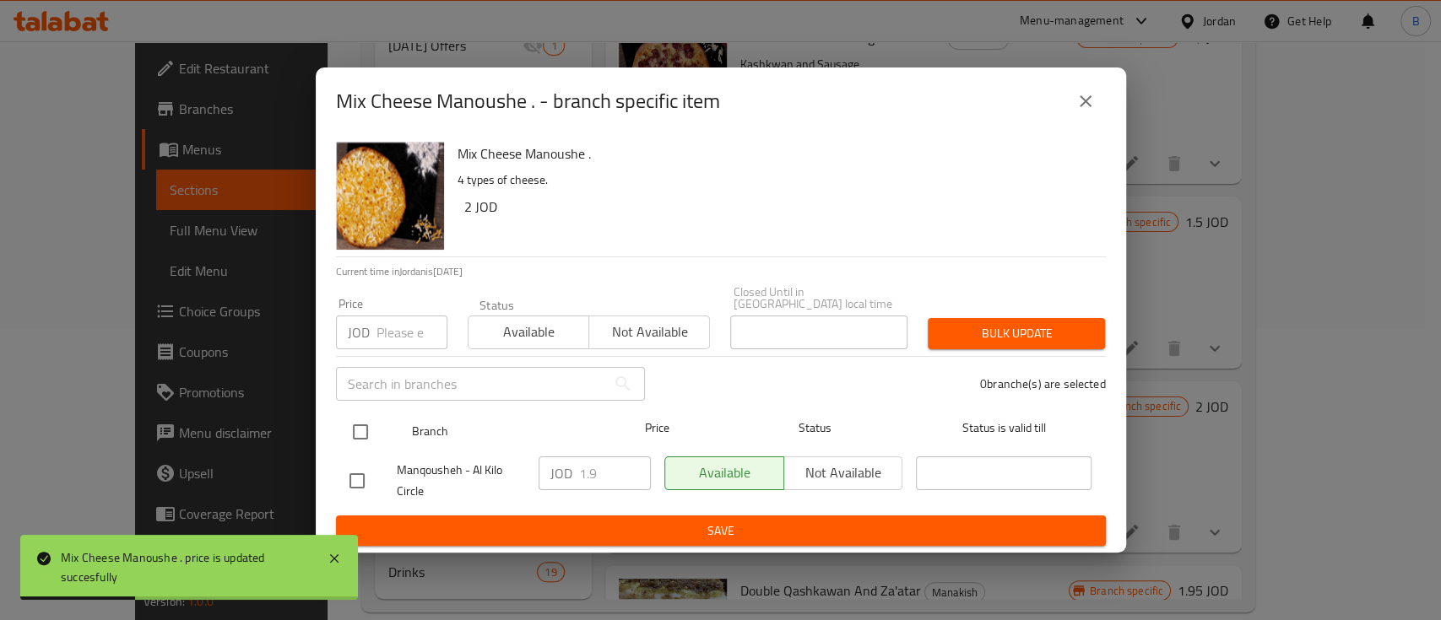
click at [359, 429] on input "checkbox" at bounding box center [360, 431] width 35 height 35
checkbox input "true"
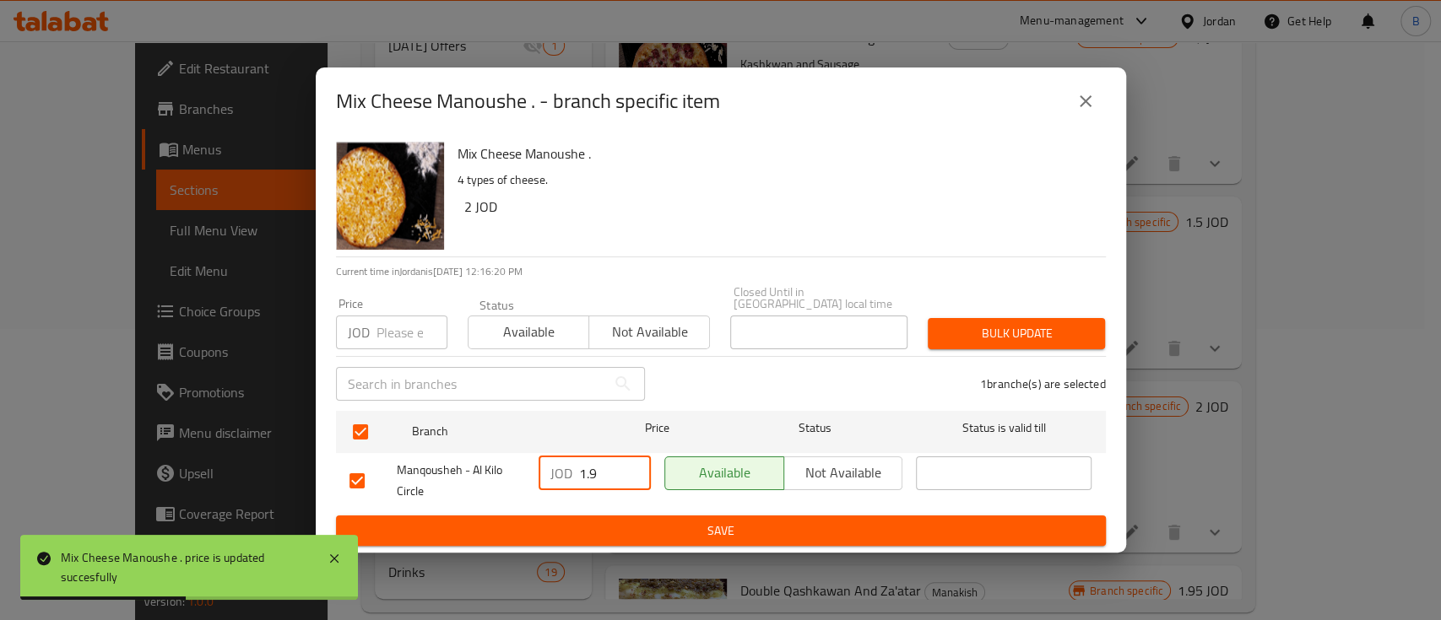
drag, startPoint x: 601, startPoint y: 473, endPoint x: 506, endPoint y: 484, distance: 95.1
click at [539, 478] on div "JOD 1.9 ​" at bounding box center [594, 474] width 112 height 34
type input "2"
click at [590, 527] on span "Save" at bounding box center [720, 531] width 743 height 21
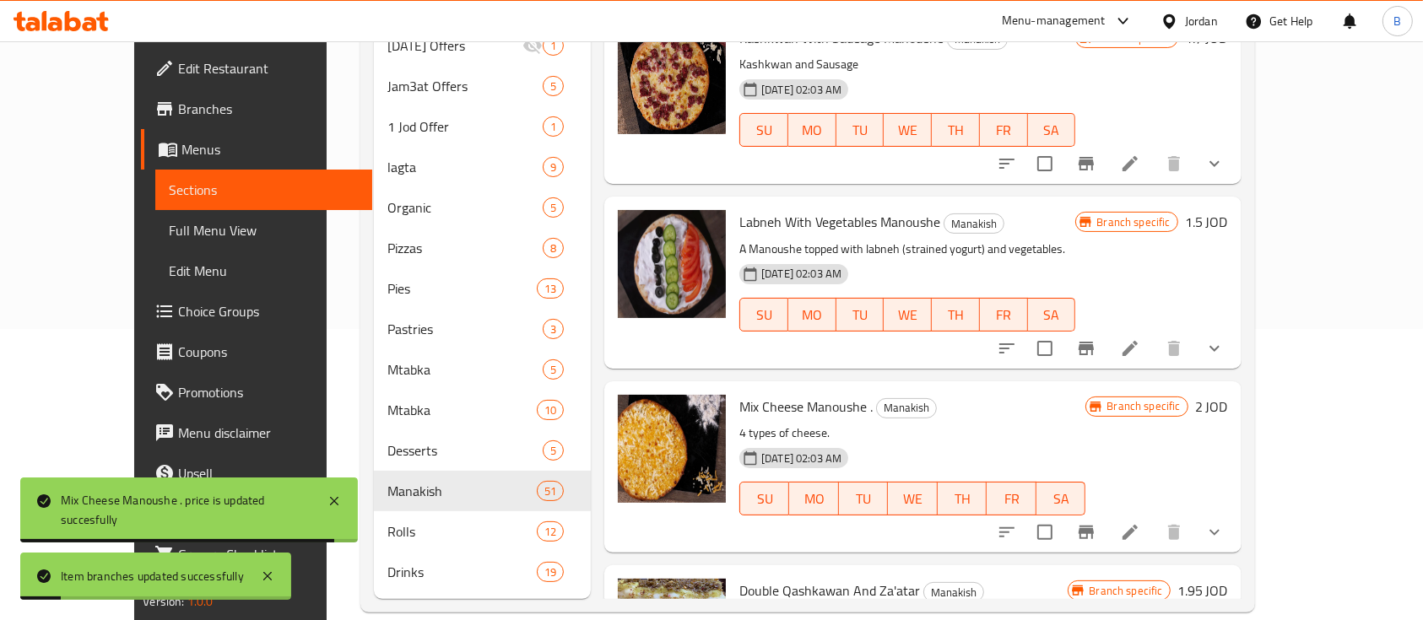
click at [1228, 579] on h6 "1.95 JOD" at bounding box center [1202, 591] width 51 height 24
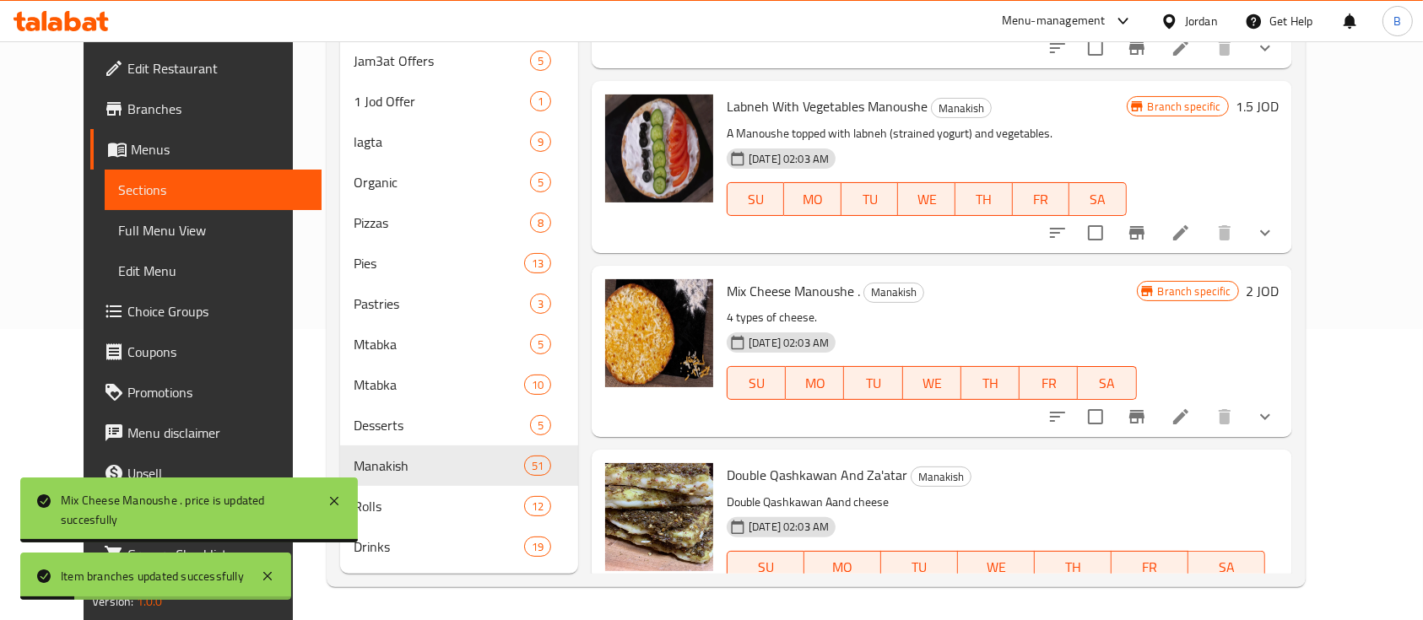
drag, startPoint x: 1187, startPoint y: 428, endPoint x: 948, endPoint y: 415, distance: 240.0
click at [978, 608] on div "Branch specific JOD 1.95 ​" at bounding box center [933, 626] width 412 height 37
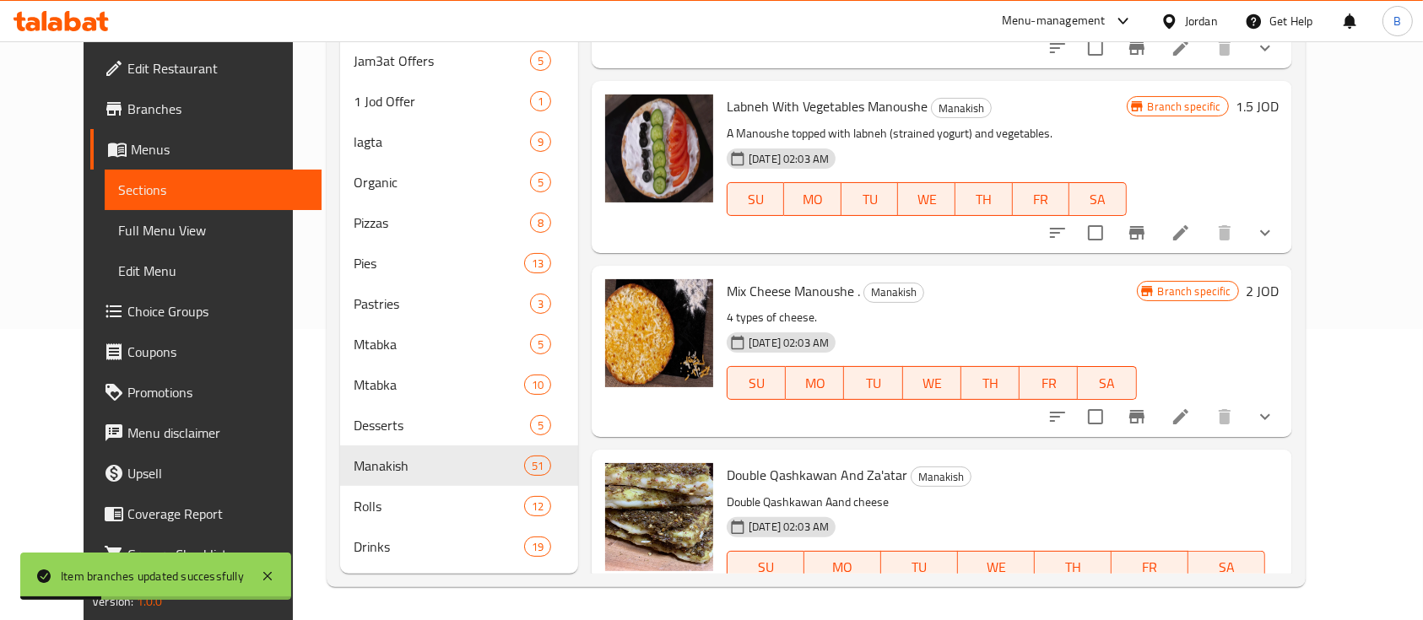
type input "2"
type input "2.05"
drag, startPoint x: 1176, startPoint y: 404, endPoint x: 1165, endPoint y: 429, distance: 26.5
click at [1168, 450] on div "Double Qashkawan And Za'atar Manakish Double Qashkawan Aand cheese 12-02-2024 0…" at bounding box center [942, 554] width 700 height 208
drag, startPoint x: 1167, startPoint y: 430, endPoint x: 1010, endPoint y: 455, distance: 159.0
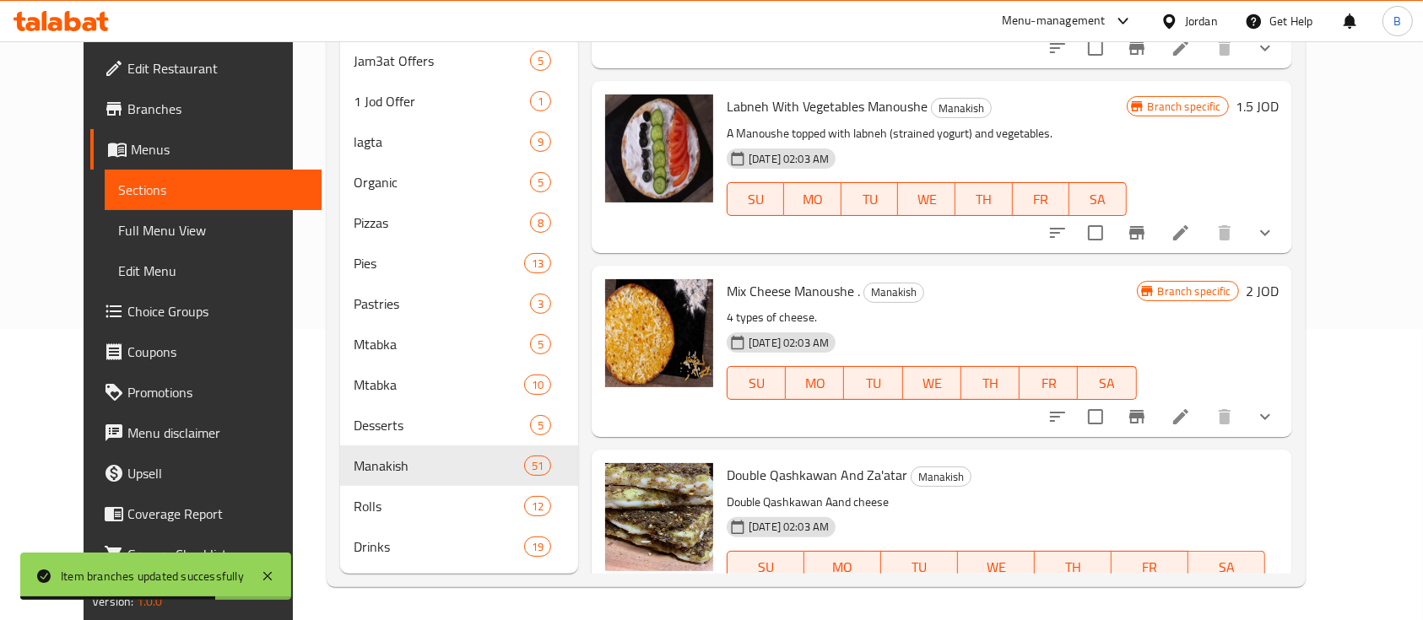
click at [1012, 608] on div "Branch specific JOD 2.05 ​" at bounding box center [933, 626] width 412 height 37
click at [1104, 619] on icon "ok" at bounding box center [1095, 627] width 17 height 17
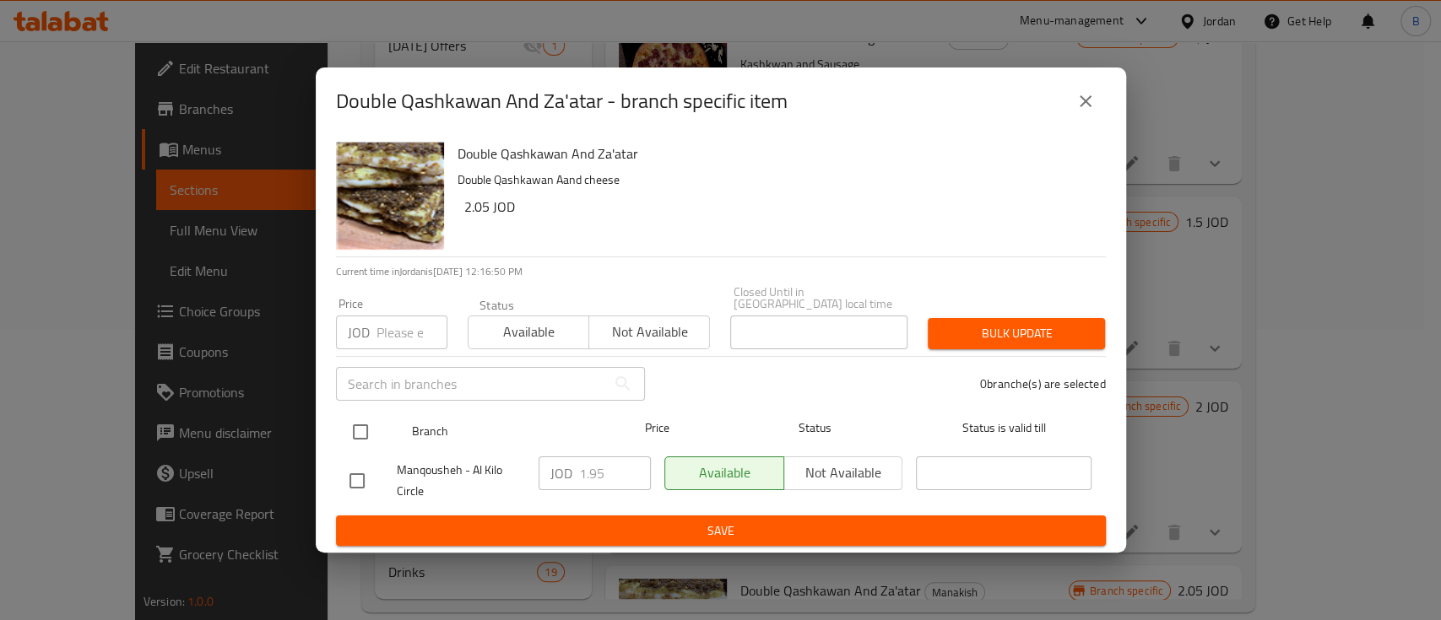
click at [357, 424] on input "checkbox" at bounding box center [360, 431] width 35 height 35
checkbox input "true"
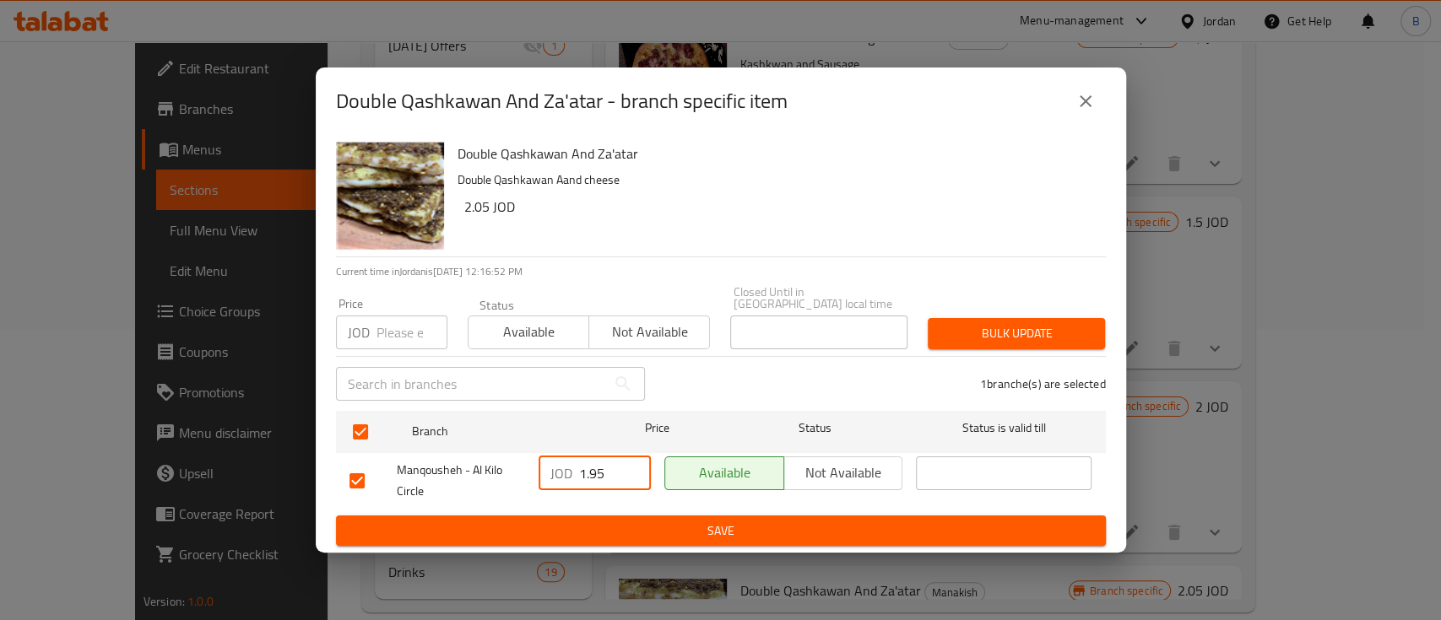
drag, startPoint x: 610, startPoint y: 474, endPoint x: 530, endPoint y: 488, distance: 81.3
click at [517, 483] on div "Manqousheh - Al Kilo Circle JOD 1.95 ​ Available Not available ​" at bounding box center [721, 481] width 756 height 62
type input "2.05"
click at [634, 521] on span "Save" at bounding box center [720, 531] width 743 height 21
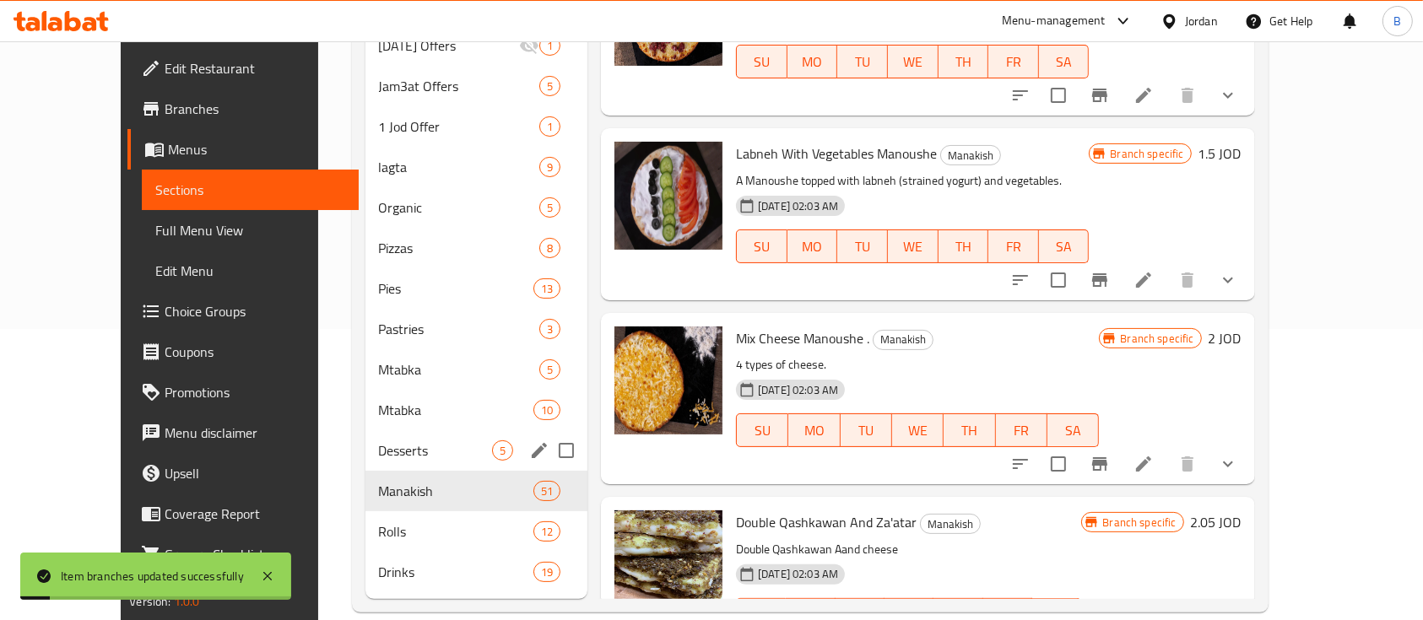
click at [408, 522] on span "Rolls" at bounding box center [456, 532] width 154 height 20
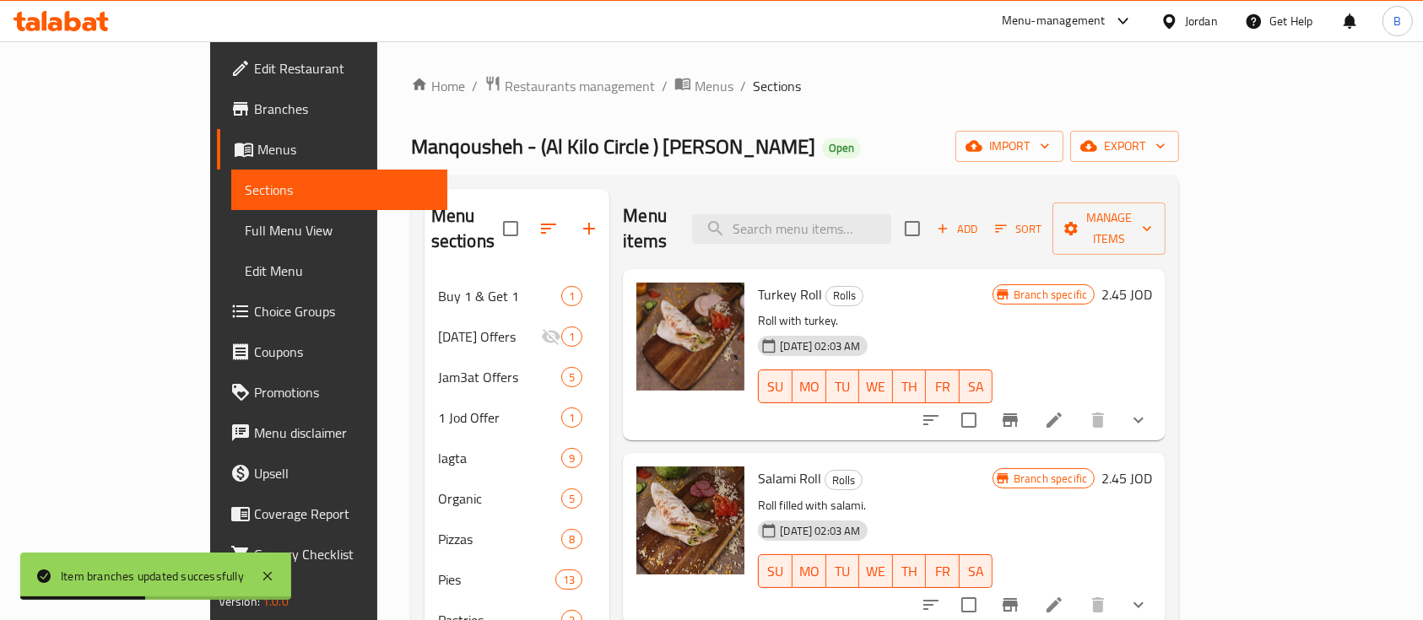
click at [1152, 283] on h6 "2.45 JOD" at bounding box center [1126, 295] width 51 height 24
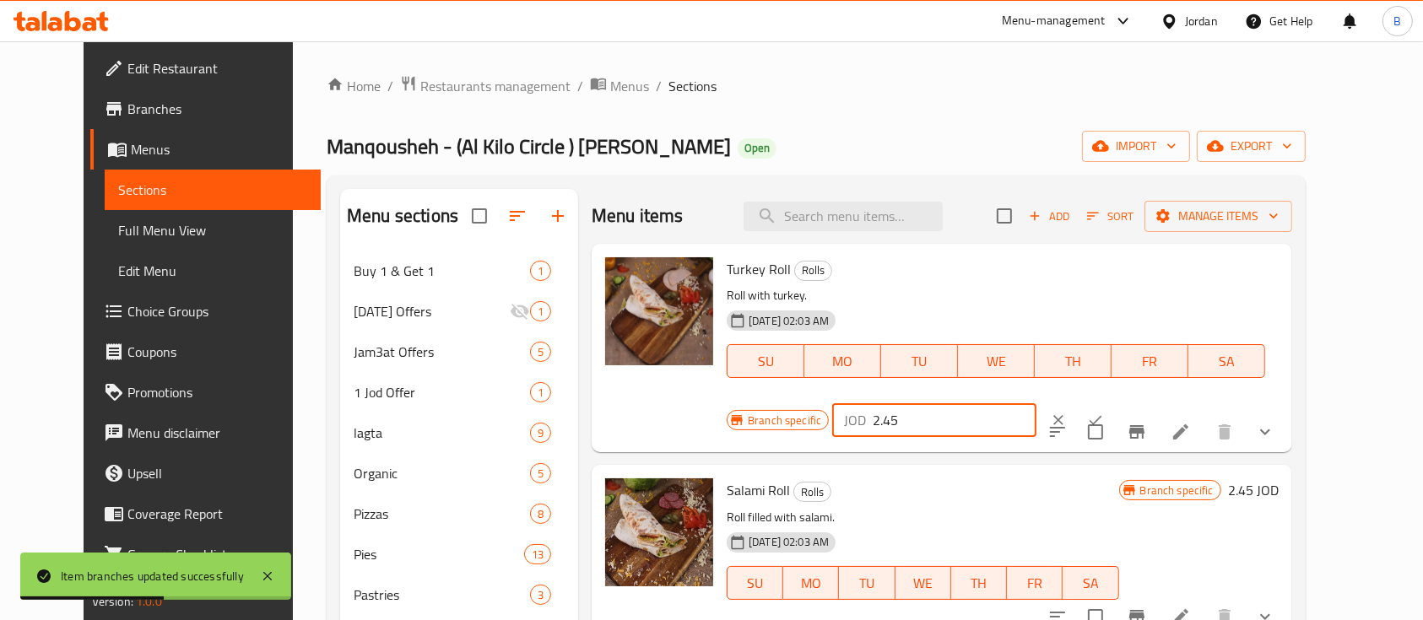
click at [1036, 403] on input "2.45" at bounding box center [955, 420] width 164 height 34
type input "2.55"
click at [1104, 412] on icon "ok" at bounding box center [1095, 420] width 17 height 17
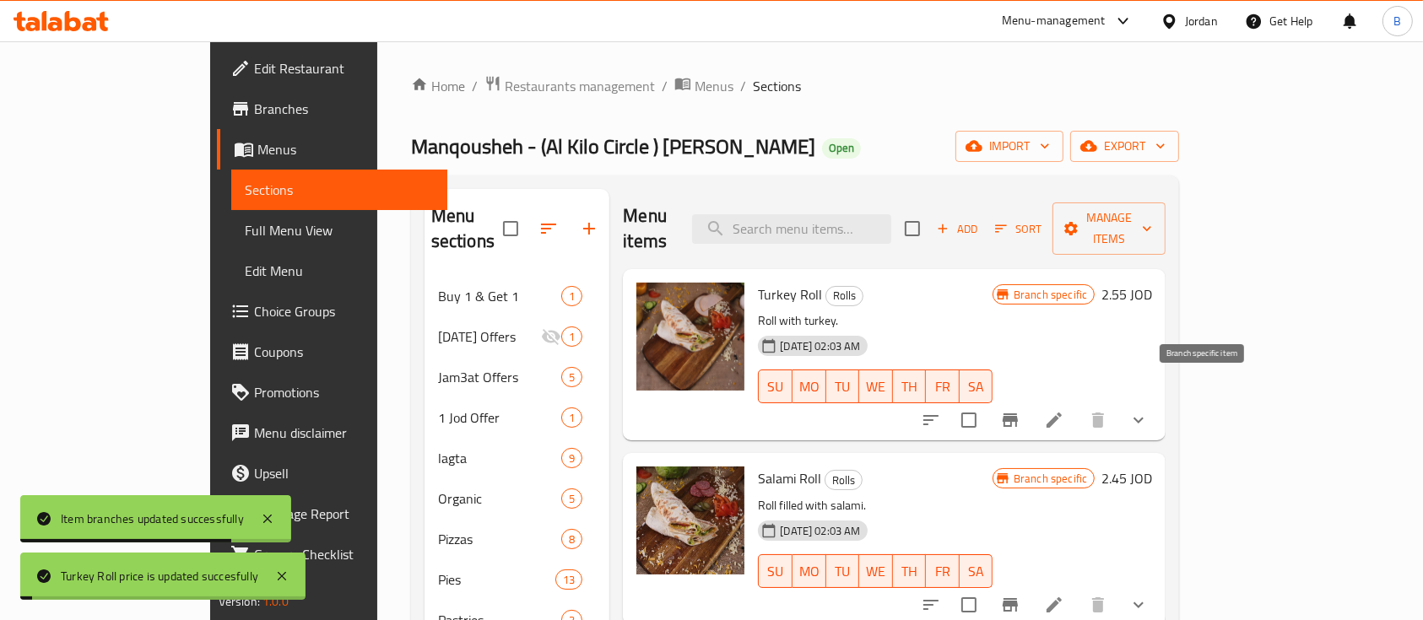
click at [1020, 410] on icon "Branch-specific-item" at bounding box center [1010, 420] width 20 height 20
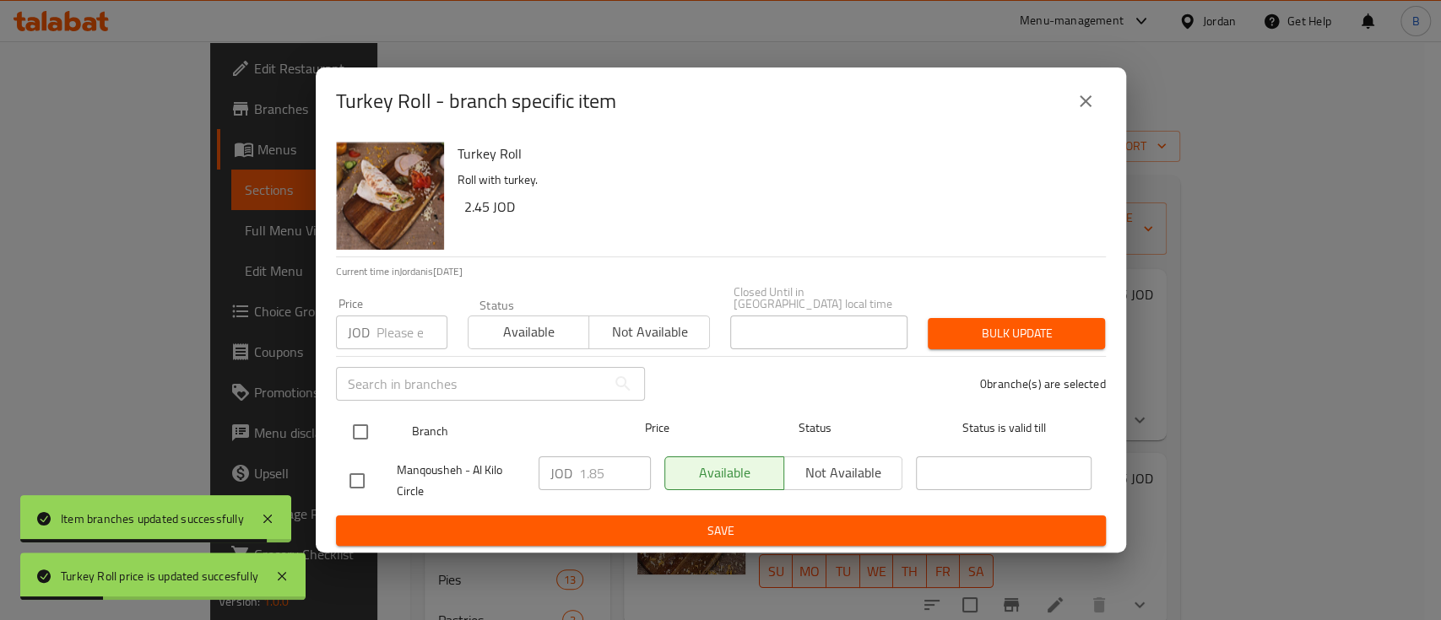
click at [362, 415] on input "checkbox" at bounding box center [360, 431] width 35 height 35
checkbox input "true"
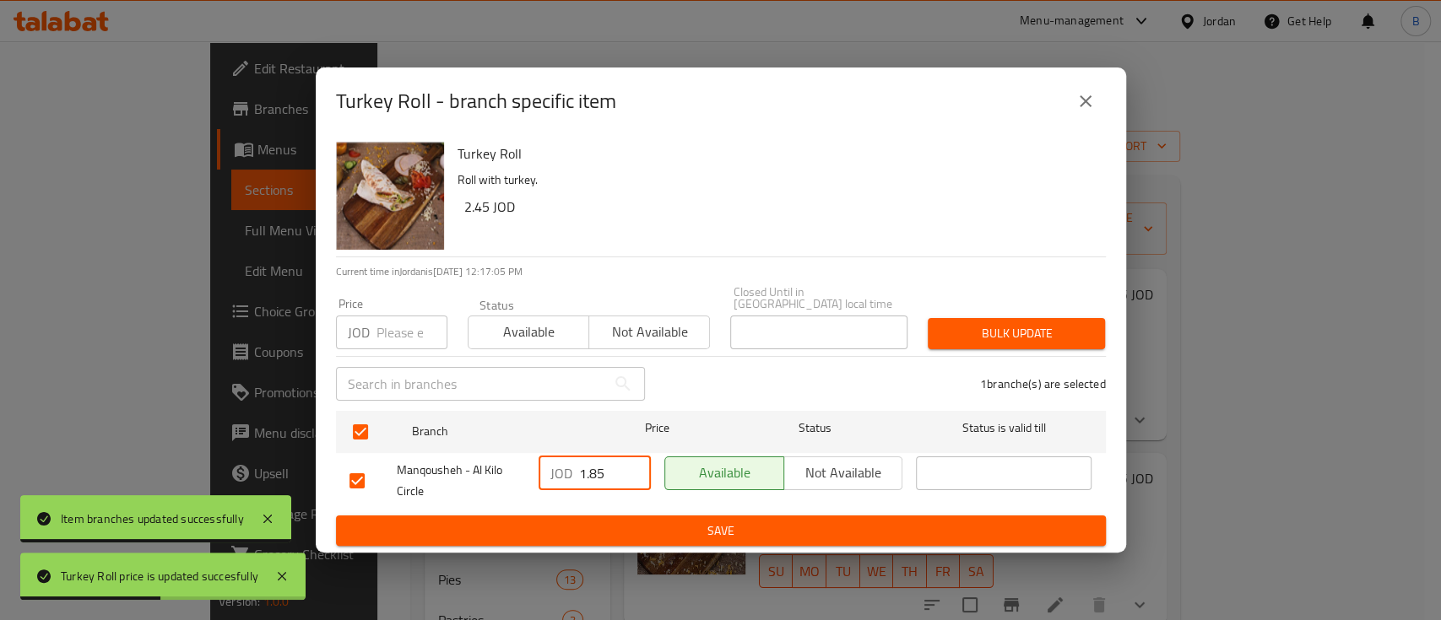
drag, startPoint x: 608, startPoint y: 468, endPoint x: 391, endPoint y: 473, distance: 216.9
click at [475, 472] on div "Manqousheh - Al Kilo Circle JOD 1.85 ​ Available Not available ​" at bounding box center [721, 481] width 756 height 62
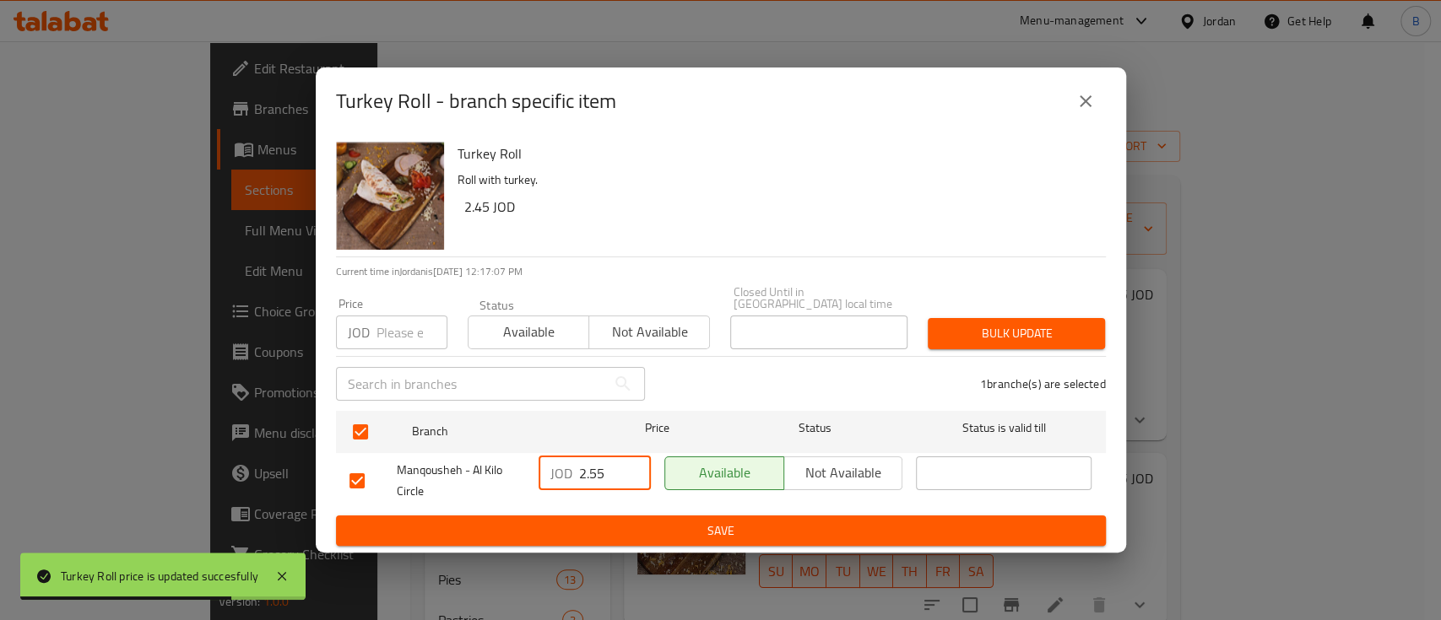
type input "2.55"
click at [681, 533] on span "Save" at bounding box center [720, 531] width 743 height 21
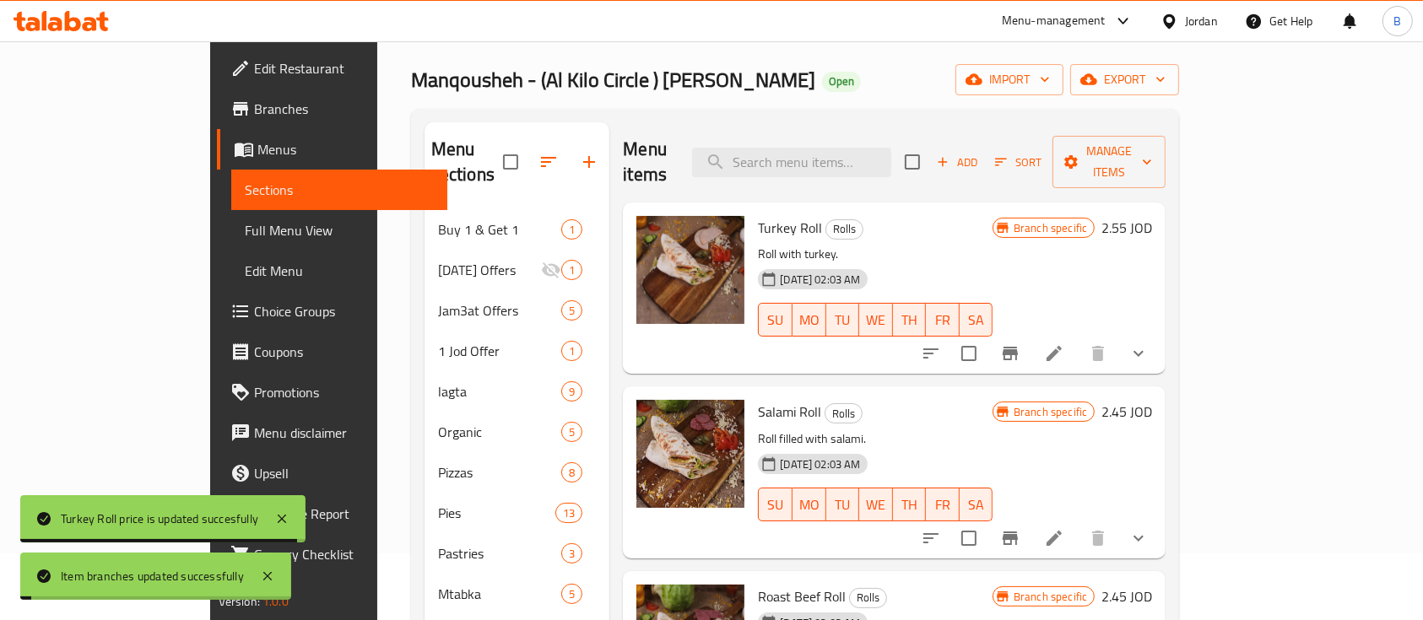
scroll to position [112, 0]
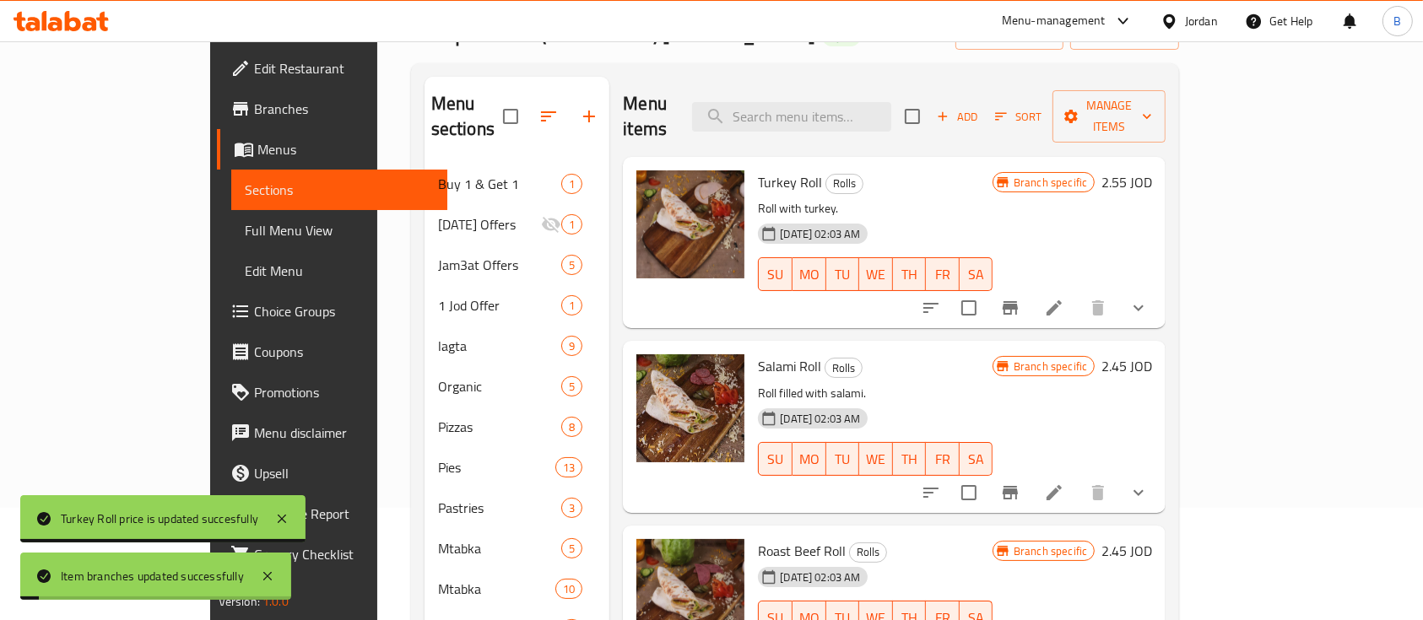
click at [1152, 354] on h6 "2.45 JOD" at bounding box center [1126, 366] width 51 height 24
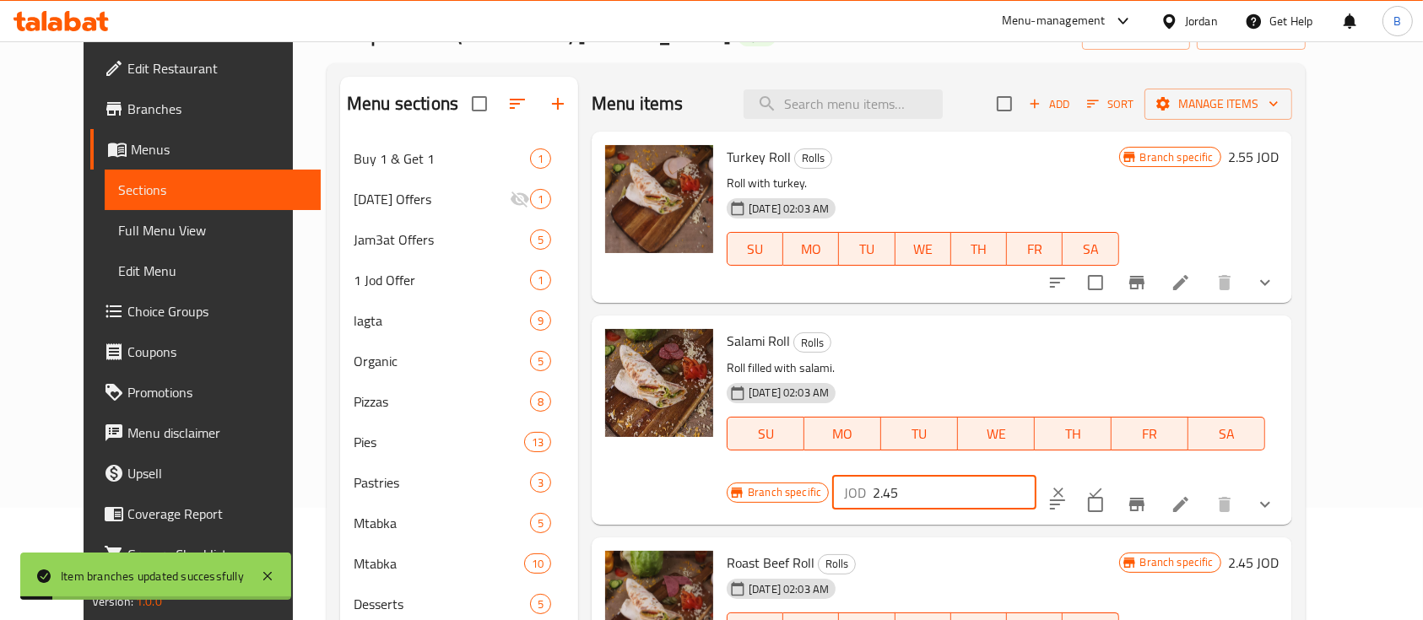
drag, startPoint x: 1149, startPoint y: 348, endPoint x: 959, endPoint y: 352, distance: 190.8
click at [1057, 474] on div "Branch specific JOD 2.45 ​" at bounding box center [933, 492] width 412 height 37
type input "2.55"
click at [1114, 474] on button "ok" at bounding box center [1095, 492] width 37 height 37
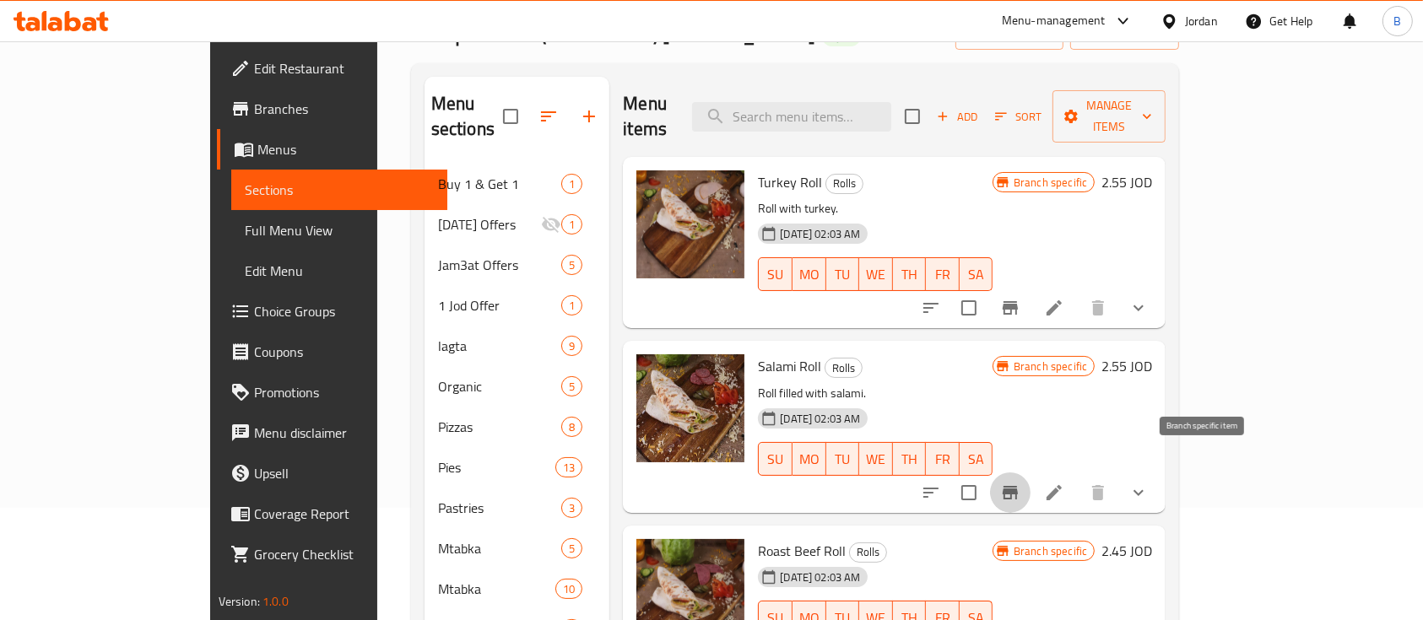
click at [1018, 486] on icon "Branch-specific-item" at bounding box center [1010, 493] width 15 height 14
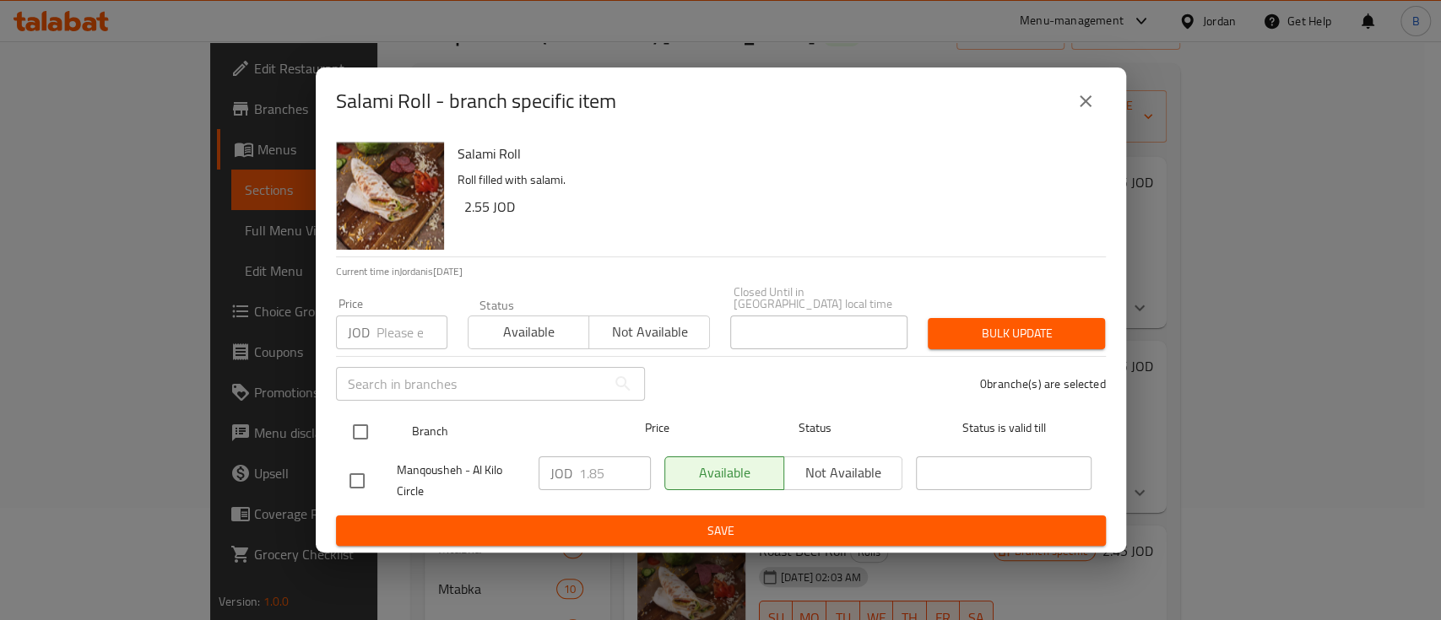
click at [369, 422] on input "checkbox" at bounding box center [360, 431] width 35 height 35
checkbox input "true"
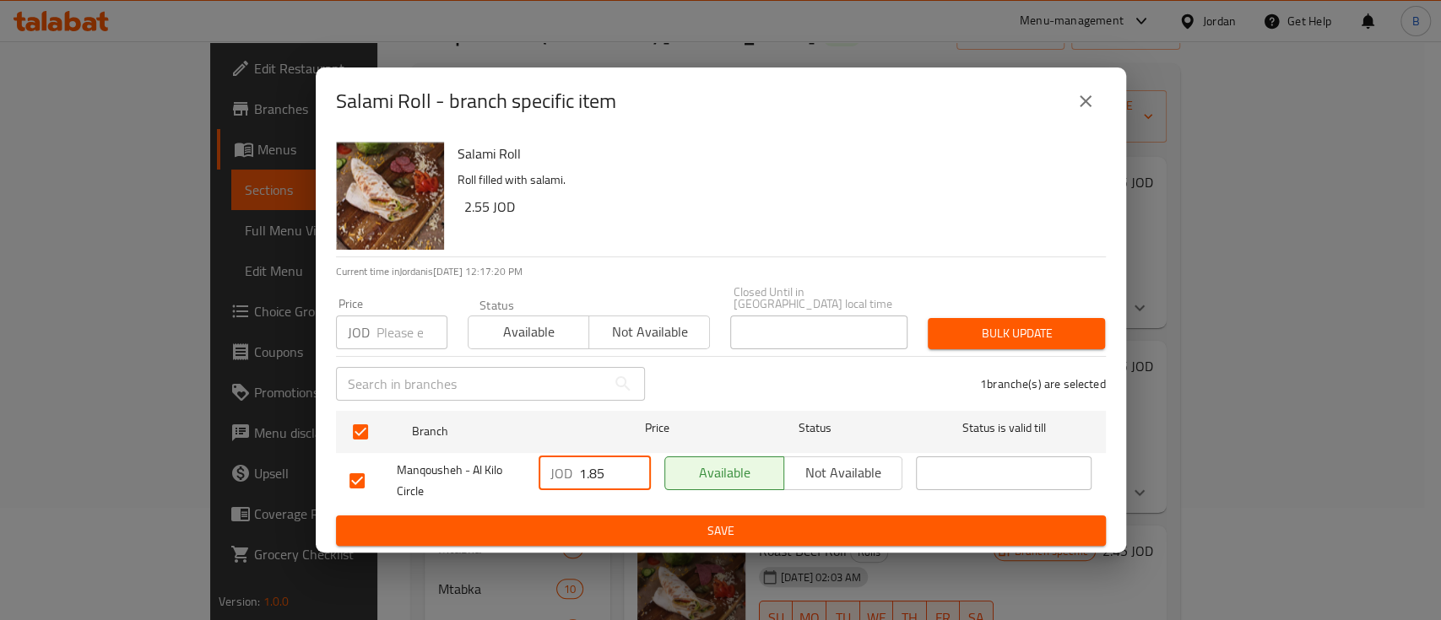
drag, startPoint x: 608, startPoint y: 472, endPoint x: 476, endPoint y: 471, distance: 132.5
click at [486, 471] on div "Manqousheh - Al Kilo Circle JOD 1.85 ​ Available Not available ​" at bounding box center [721, 481] width 756 height 62
type input "2.55"
click at [684, 521] on span "Save" at bounding box center [720, 531] width 743 height 21
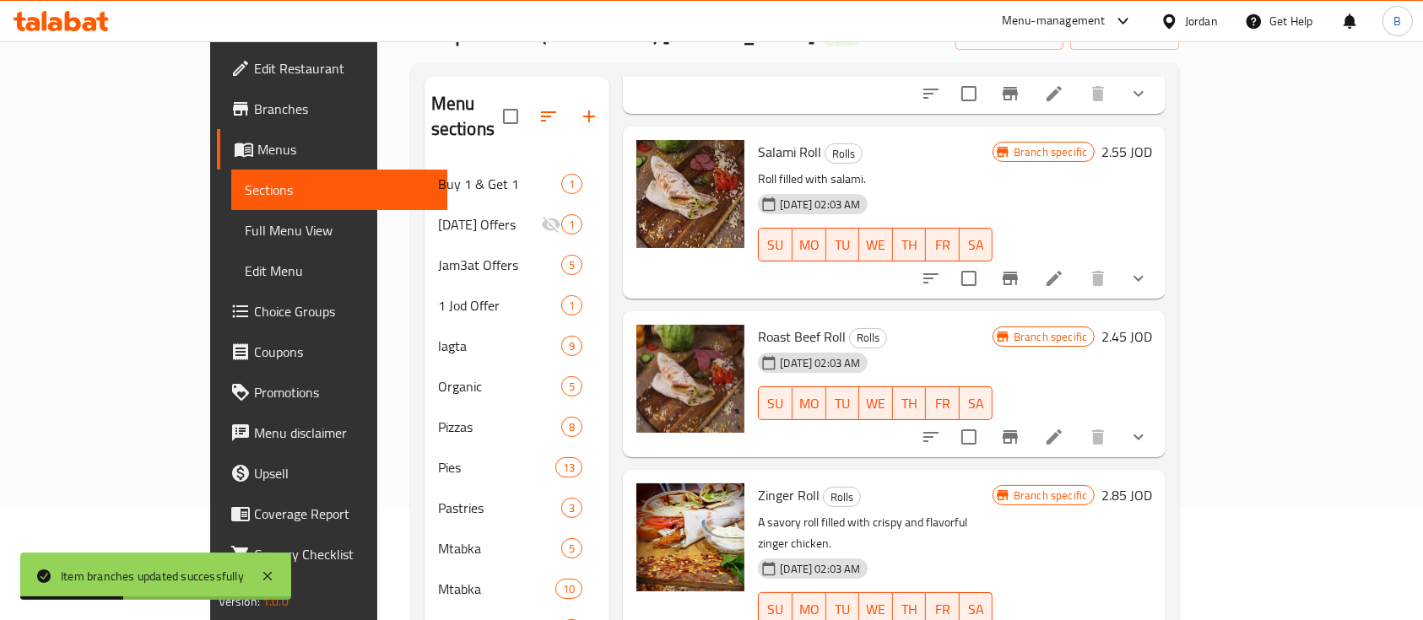
scroll to position [224, 0]
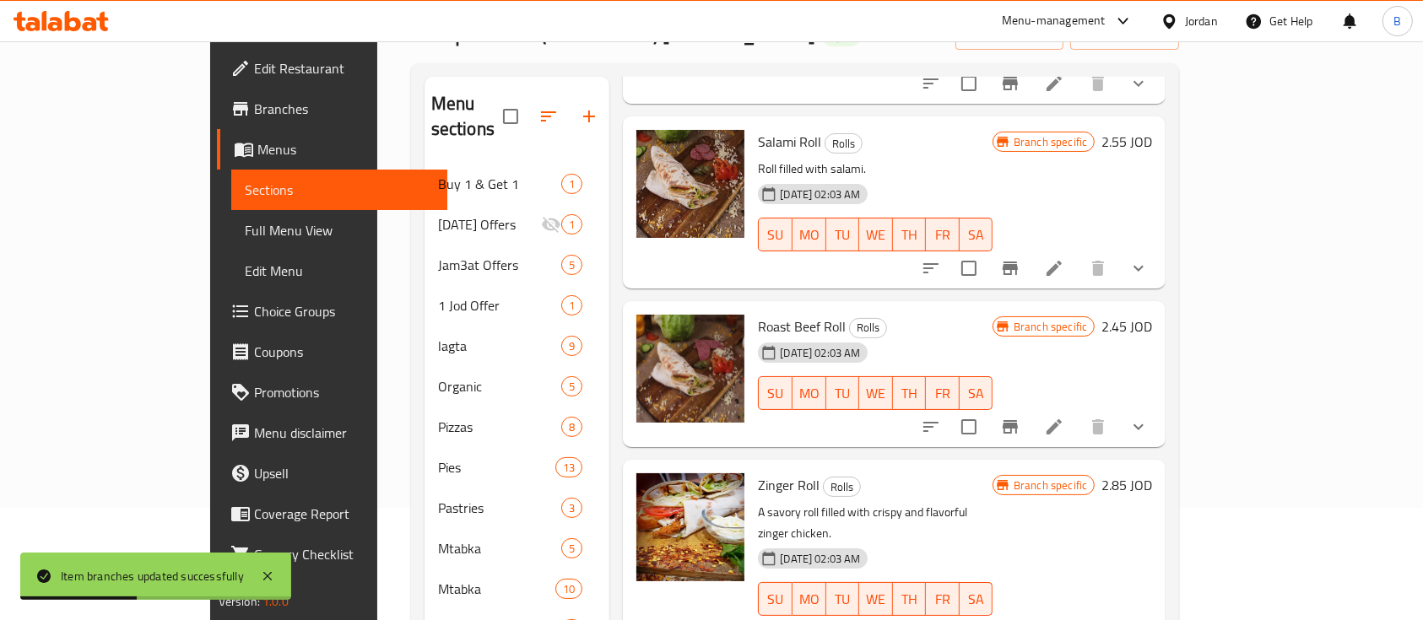
click at [1152, 315] on h6 "2.45 JOD" at bounding box center [1126, 327] width 51 height 24
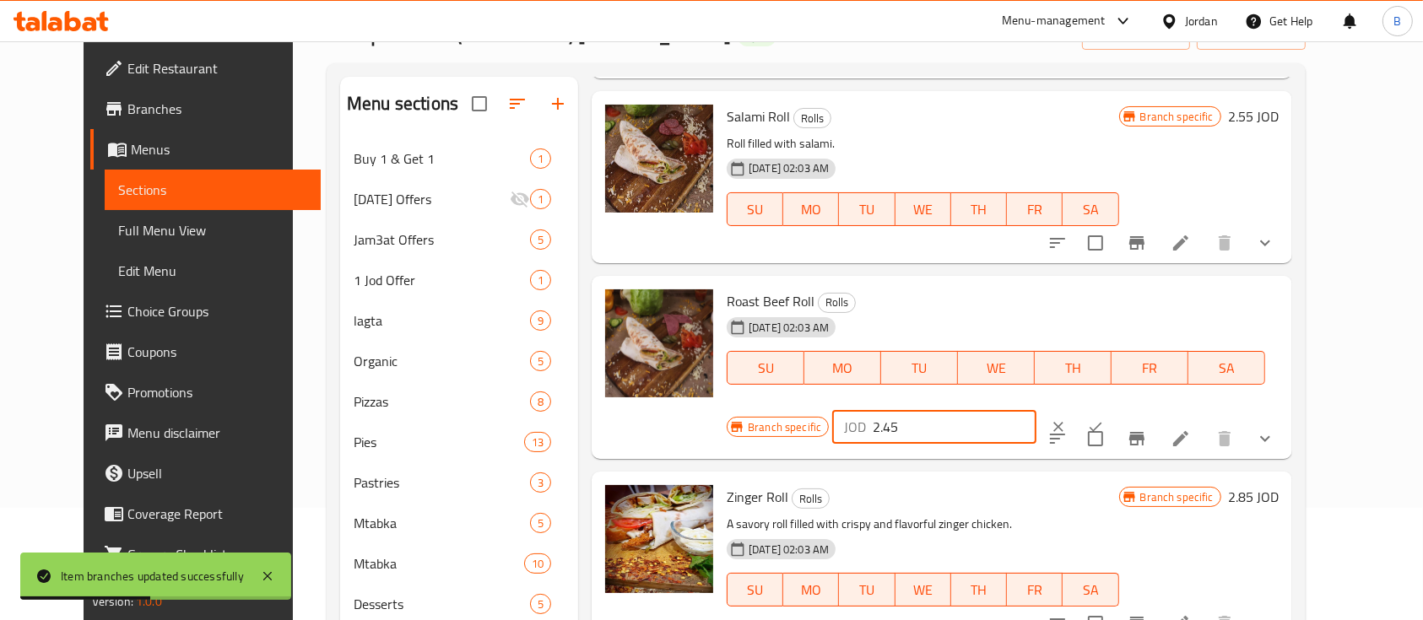
drag, startPoint x: 1193, startPoint y: 297, endPoint x: 975, endPoint y: 300, distance: 218.6
click at [983, 408] on div "Branch specific JOD 2.45 ​" at bounding box center [933, 426] width 412 height 37
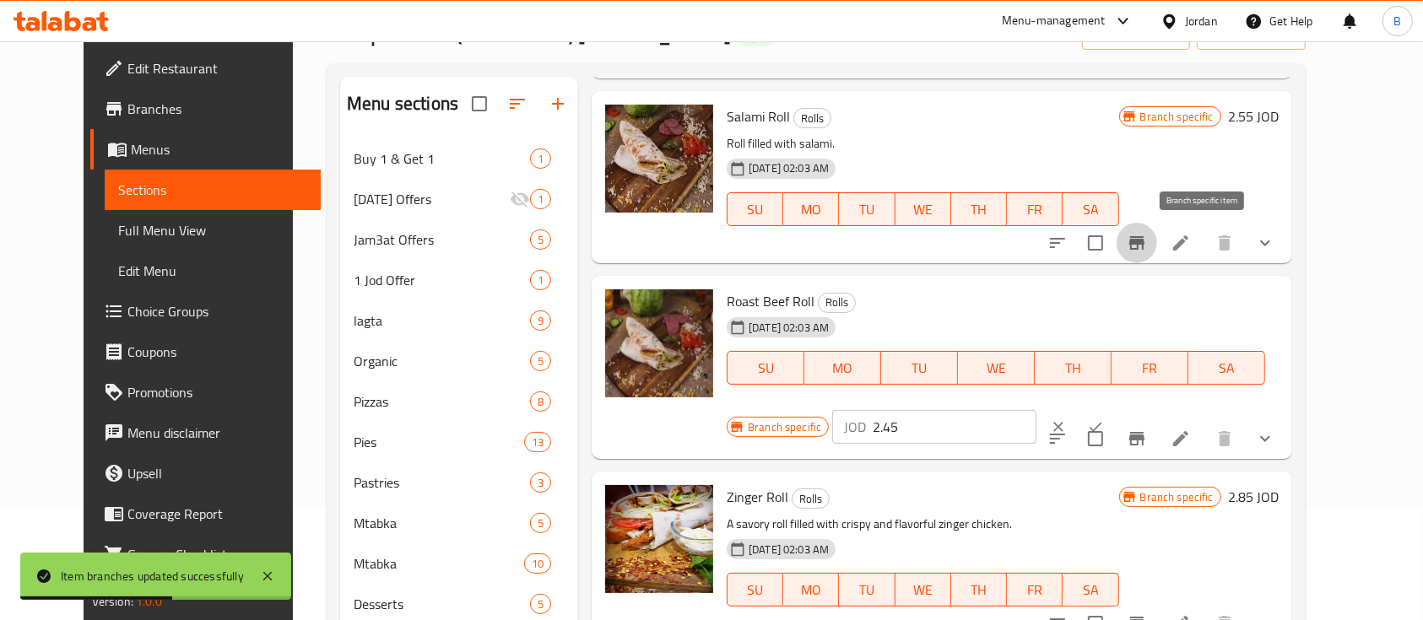
click at [1147, 235] on icon "Branch-specific-item" at bounding box center [1137, 243] width 20 height 20
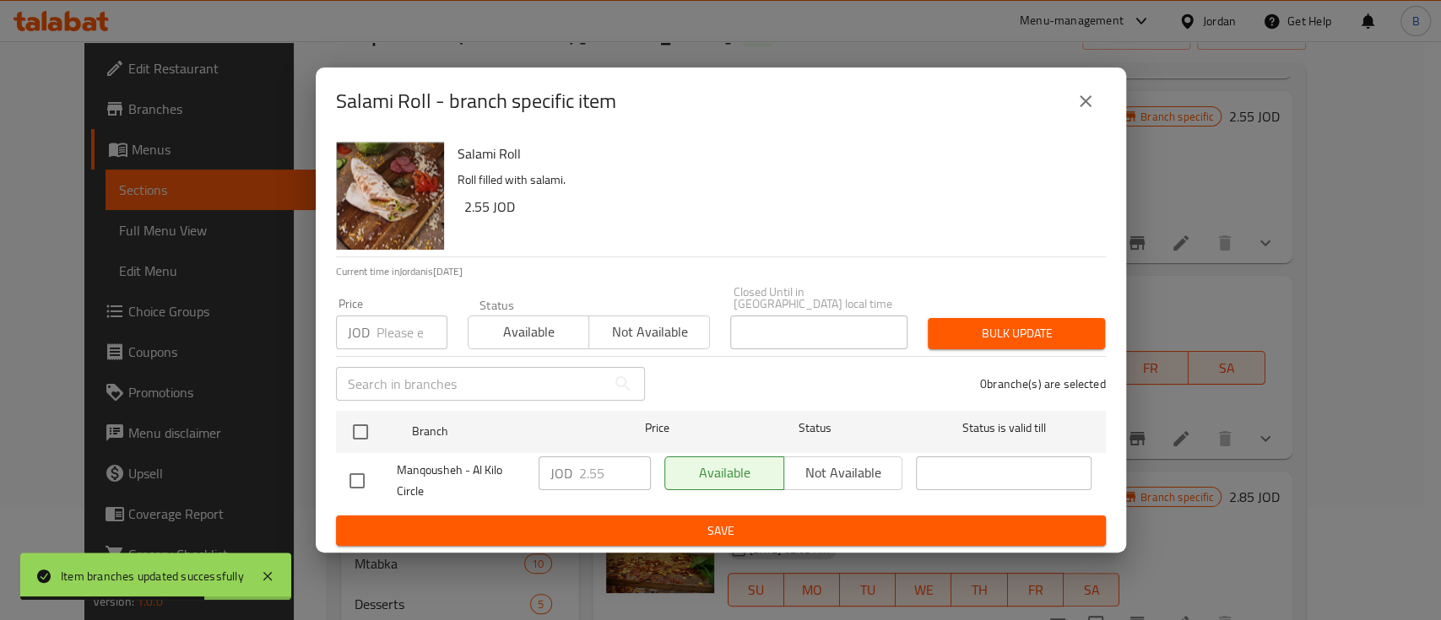
click at [1082, 104] on icon "close" at bounding box center [1085, 101] width 12 height 12
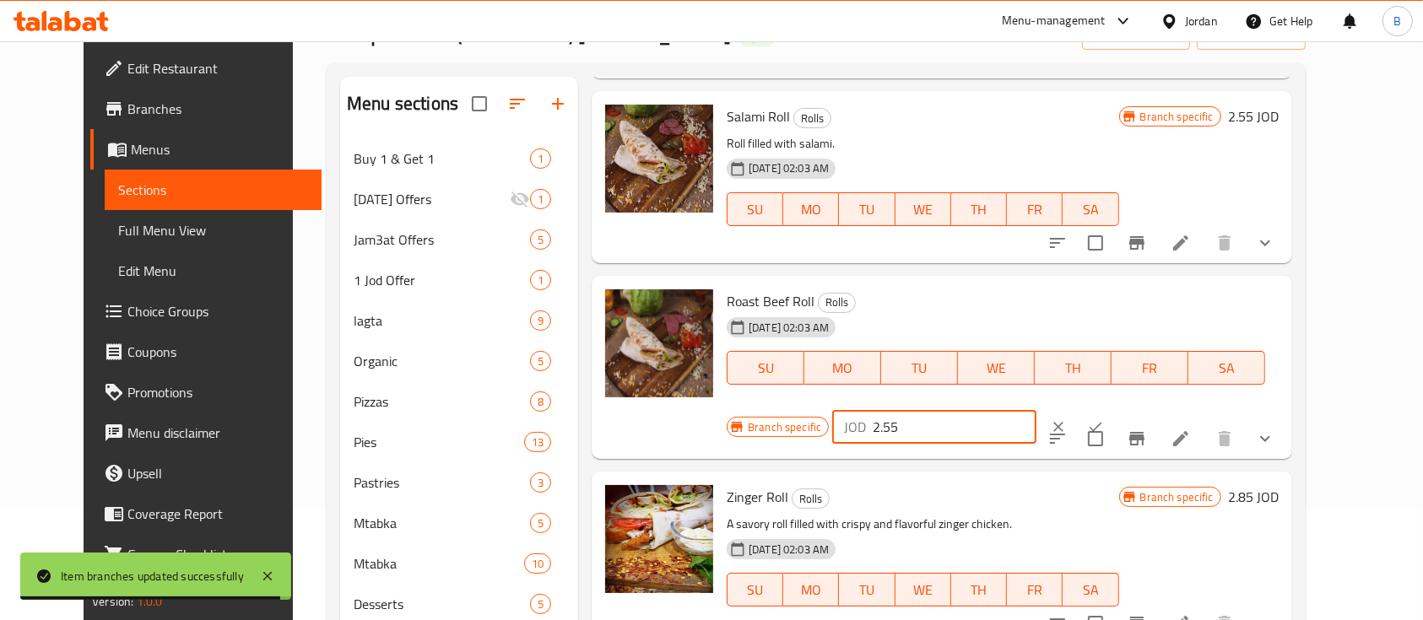
type input "2.55"
click at [1104, 419] on icon "ok" at bounding box center [1095, 427] width 17 height 17
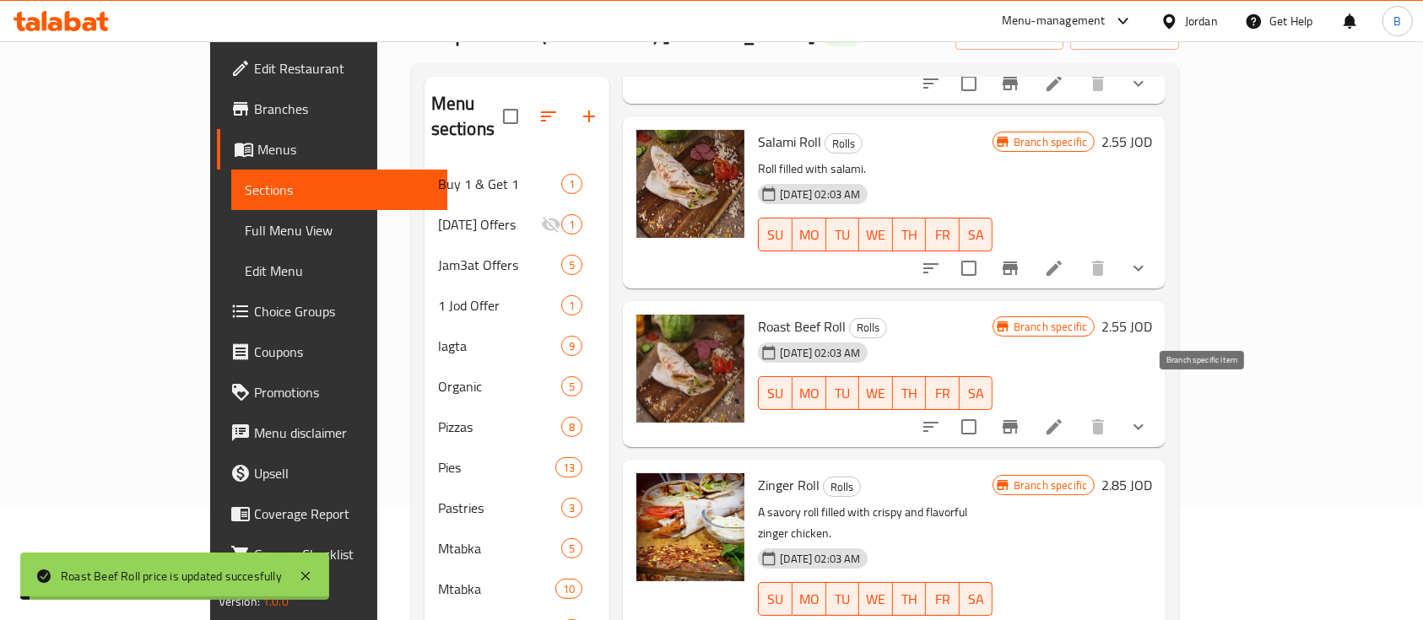
click at [1020, 417] on icon "Branch-specific-item" at bounding box center [1010, 427] width 20 height 20
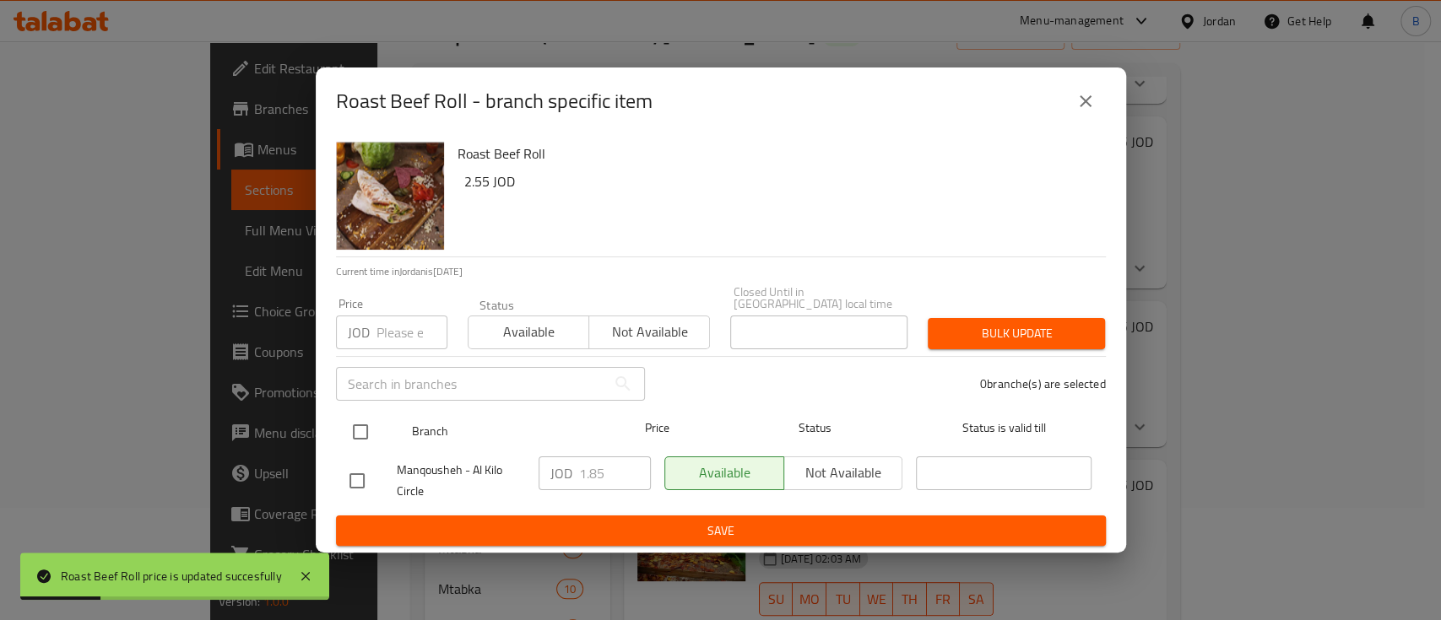
click at [370, 432] on input "checkbox" at bounding box center [360, 431] width 35 height 35
checkbox input "true"
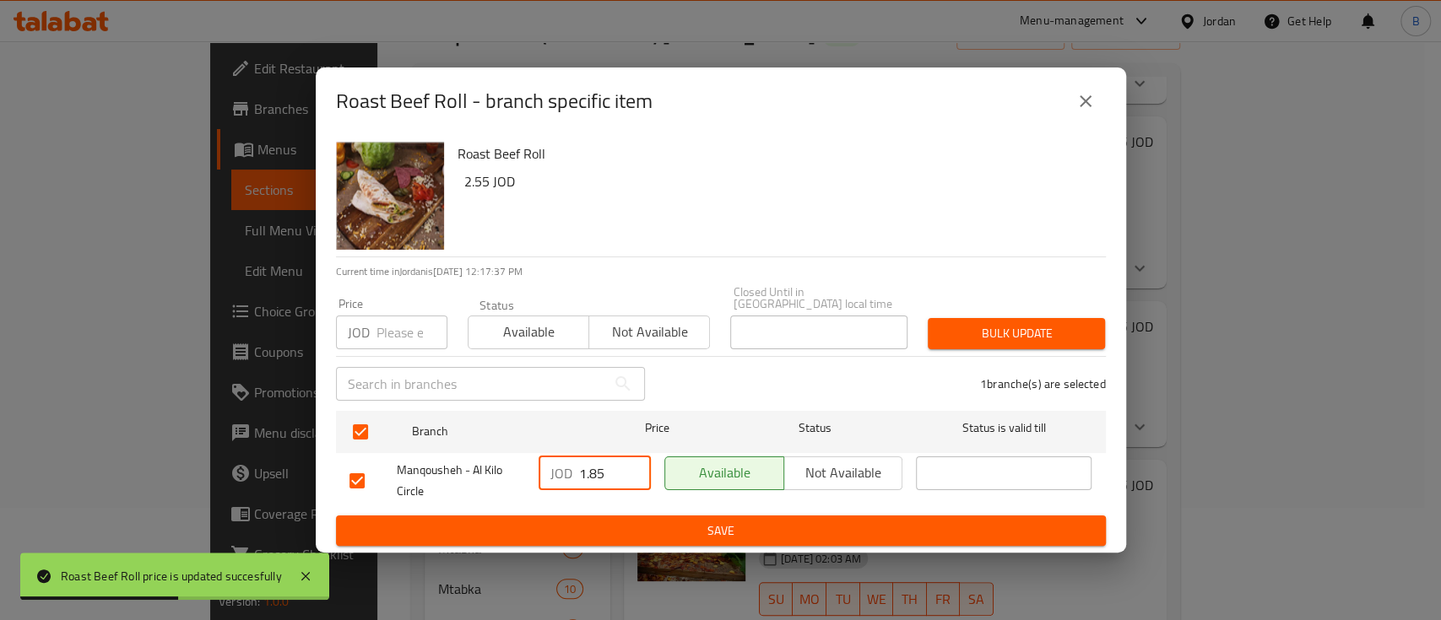
drag, startPoint x: 619, startPoint y: 476, endPoint x: 499, endPoint y: 470, distance: 120.0
click at [511, 470] on div "Manqousheh - Al Kilo Circle JOD 1.85 ​ Available Not available ​" at bounding box center [721, 481] width 756 height 62
type input "2.55"
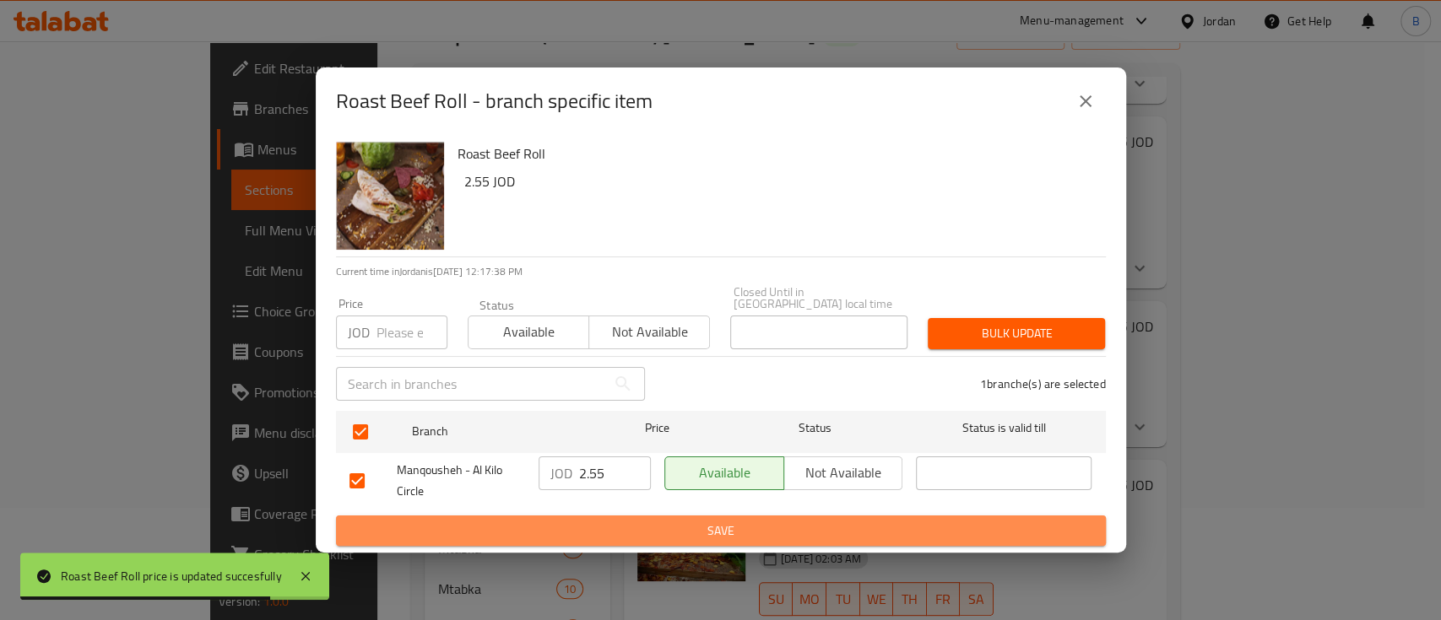
click at [652, 521] on span "Save" at bounding box center [720, 531] width 743 height 21
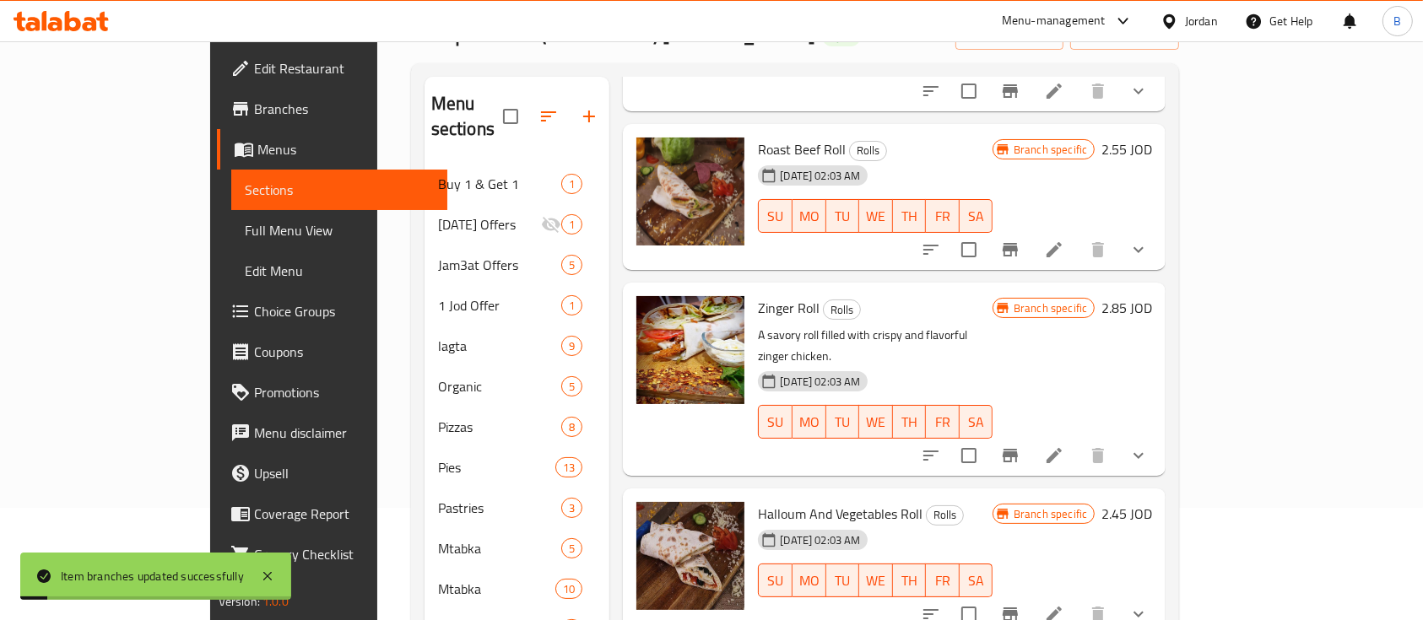
scroll to position [450, 0]
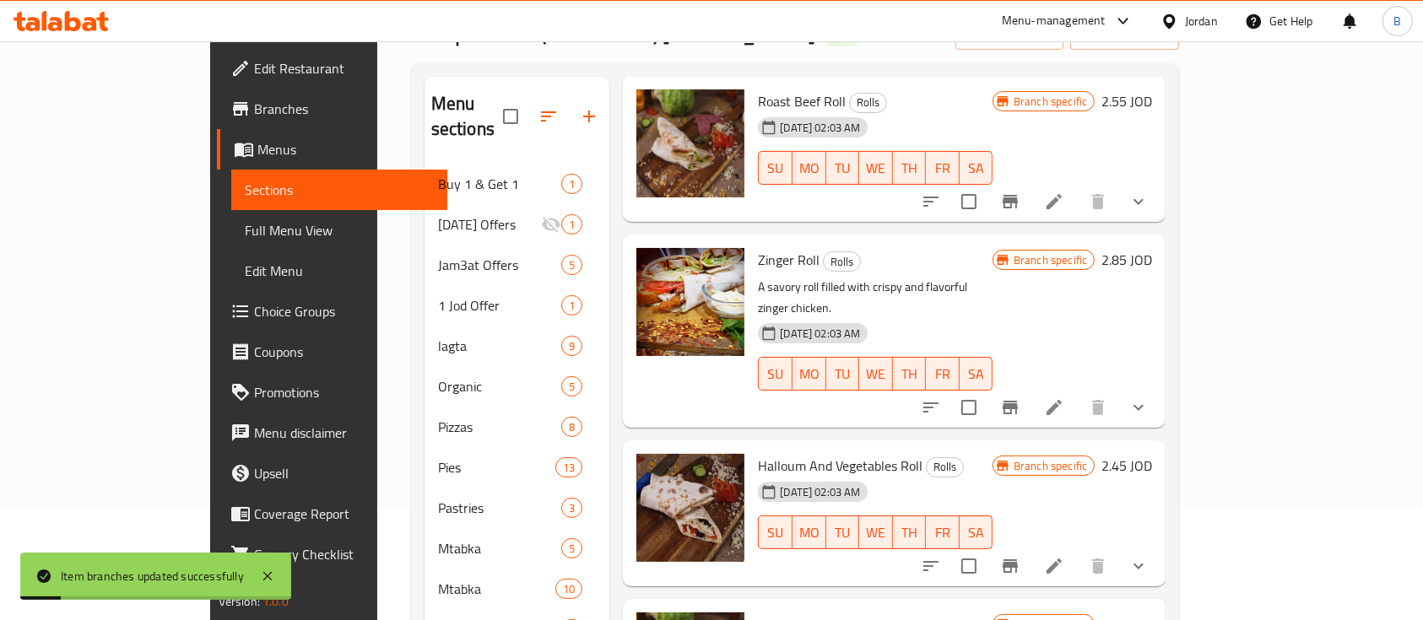
click at [1152, 248] on h6 "2.85 JOD" at bounding box center [1126, 260] width 51 height 24
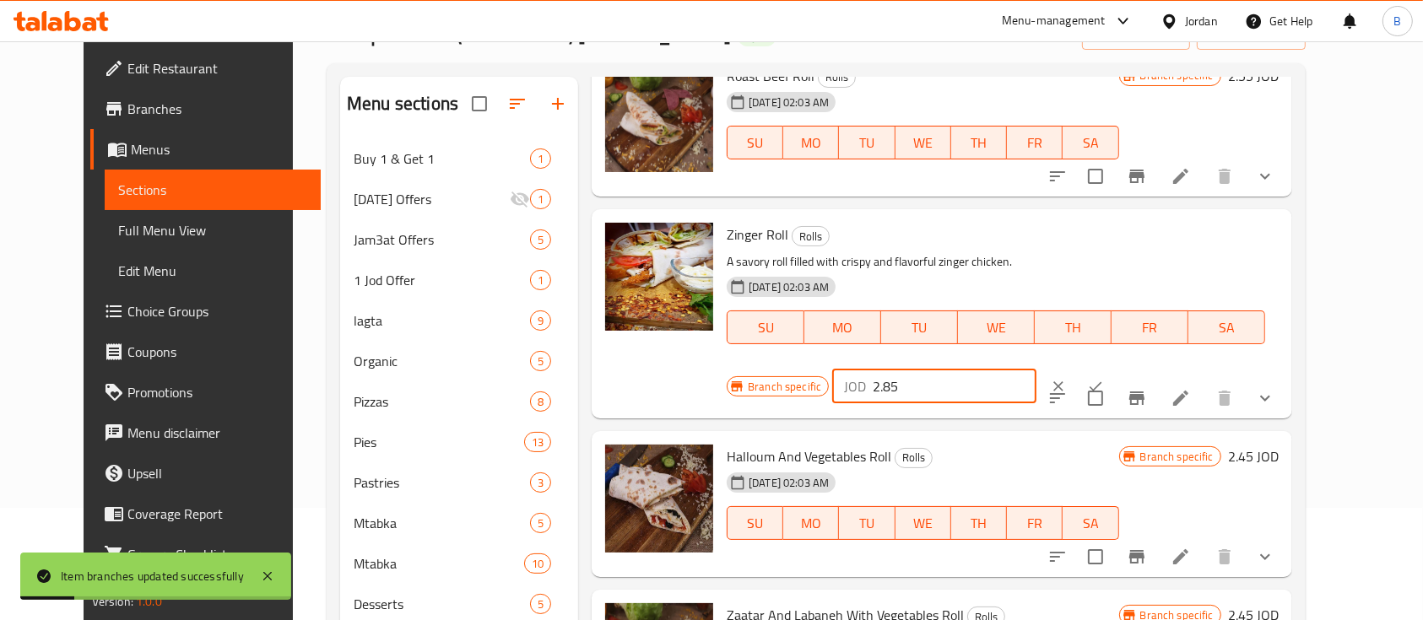
click at [1036, 370] on input "2.85" at bounding box center [955, 387] width 164 height 34
type input "2.95"
click at [1104, 378] on icon "ok" at bounding box center [1095, 386] width 17 height 17
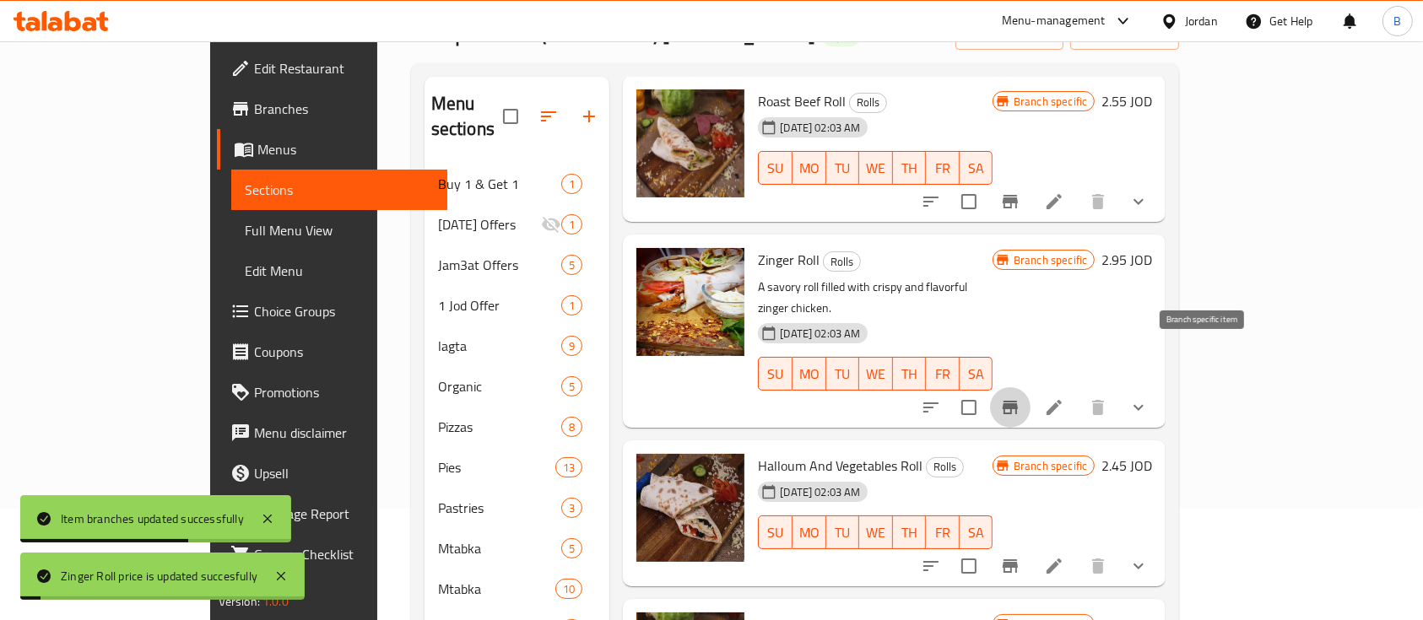
click at [1018, 401] on icon "Branch-specific-item" at bounding box center [1010, 408] width 15 height 14
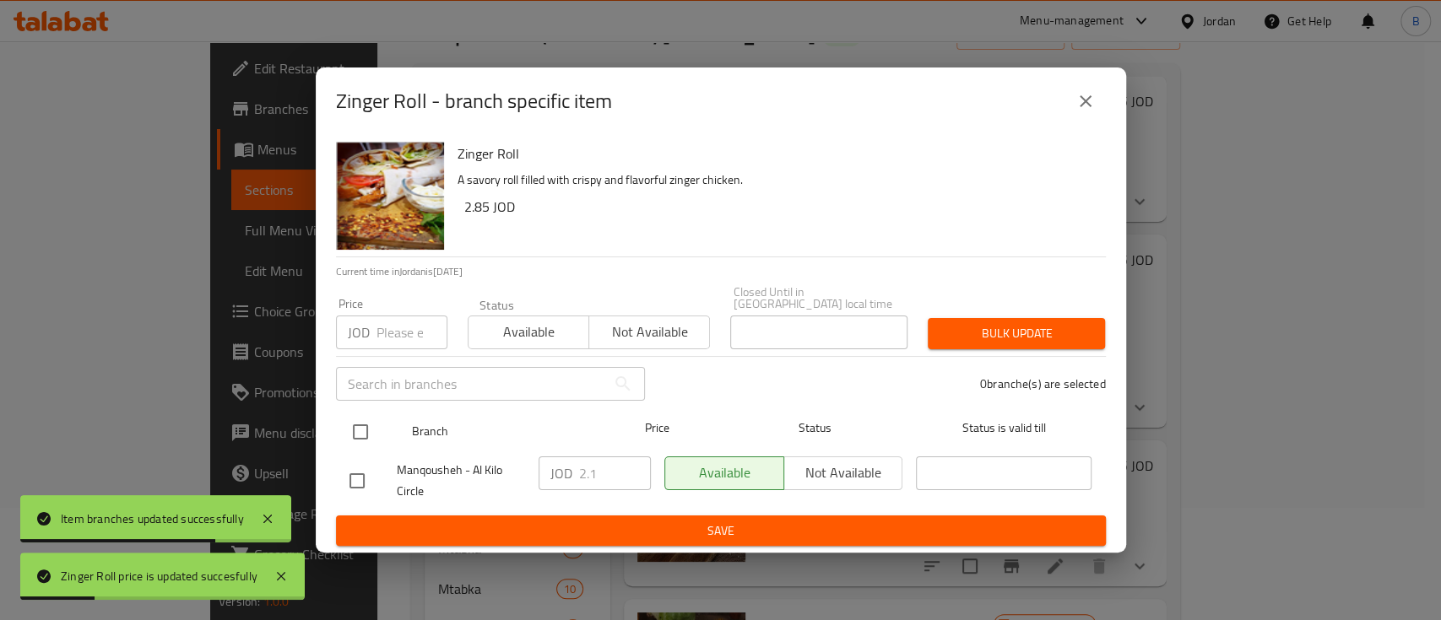
click at [369, 429] on input "checkbox" at bounding box center [360, 431] width 35 height 35
checkbox input "true"
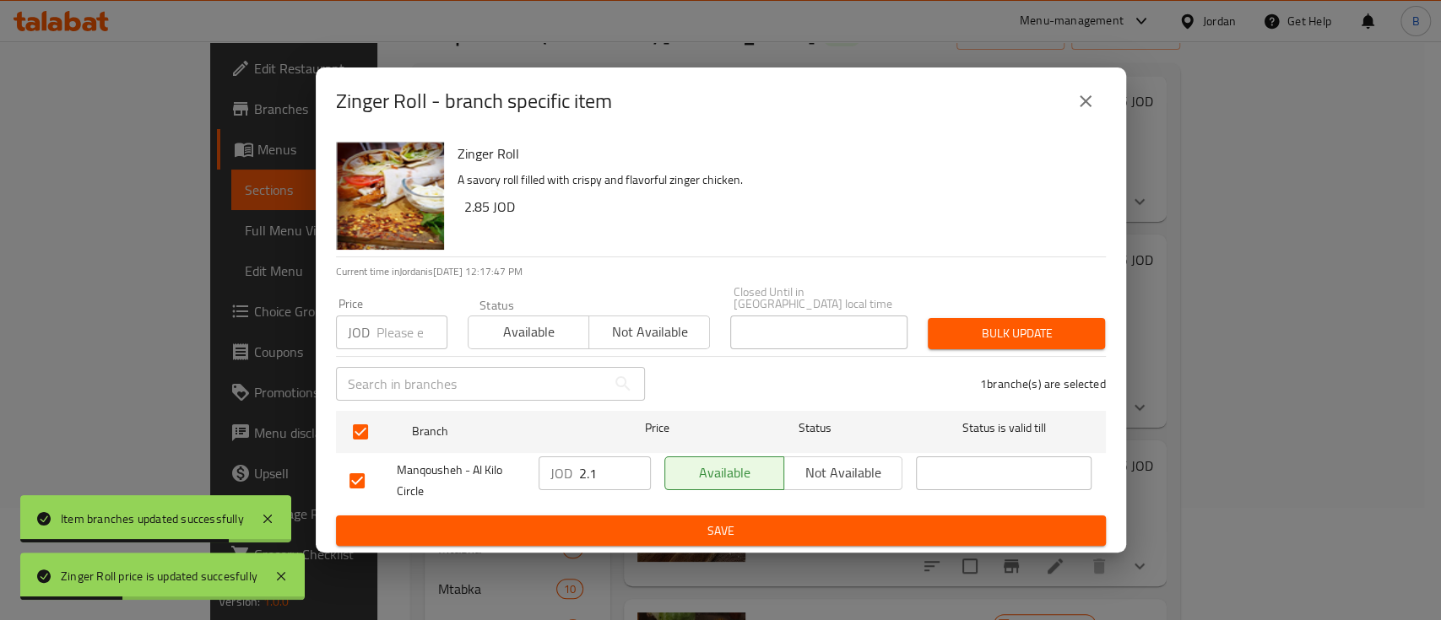
click at [614, 472] on input "2.1" at bounding box center [615, 474] width 72 height 34
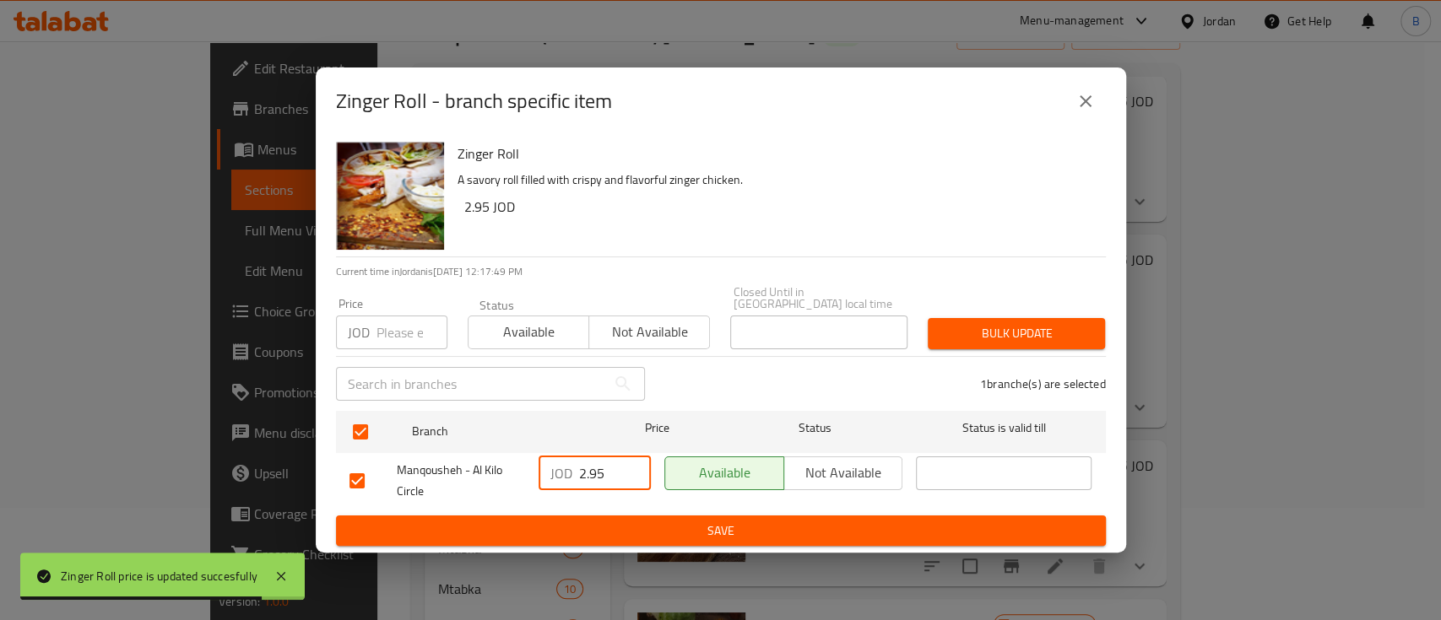
type input "2.95"
click at [633, 538] on button "Save" at bounding box center [721, 531] width 770 height 31
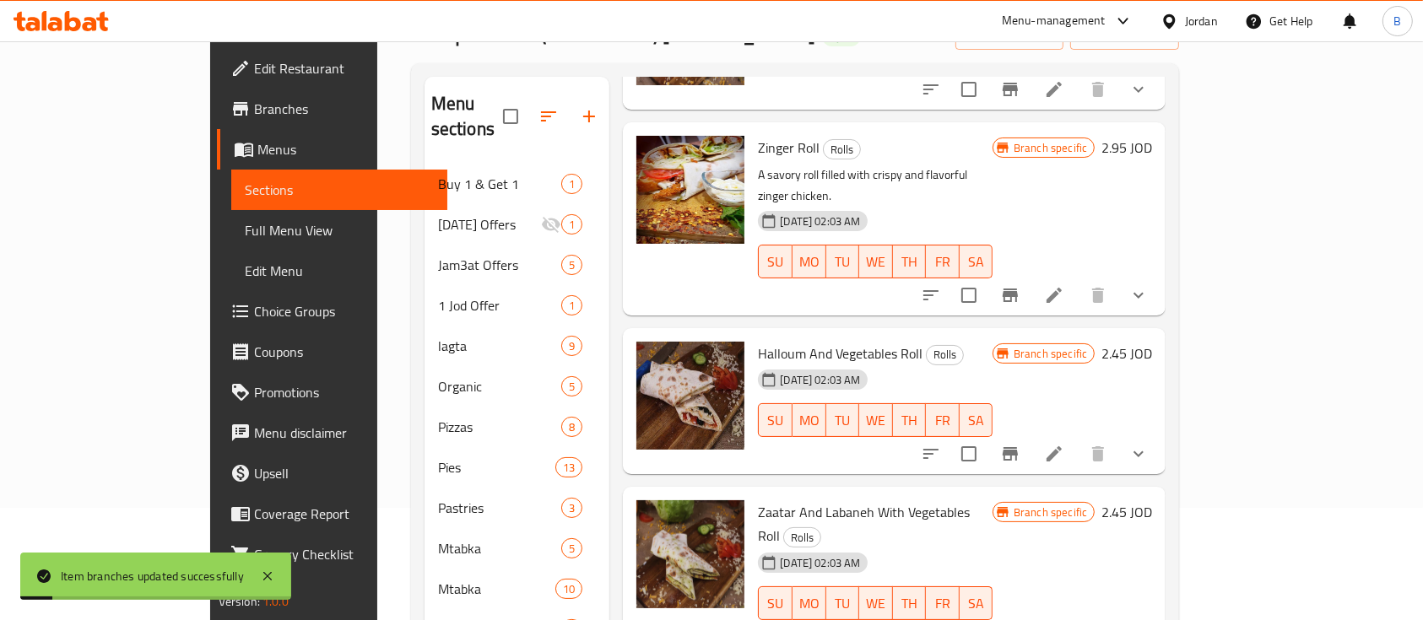
scroll to position [675, 0]
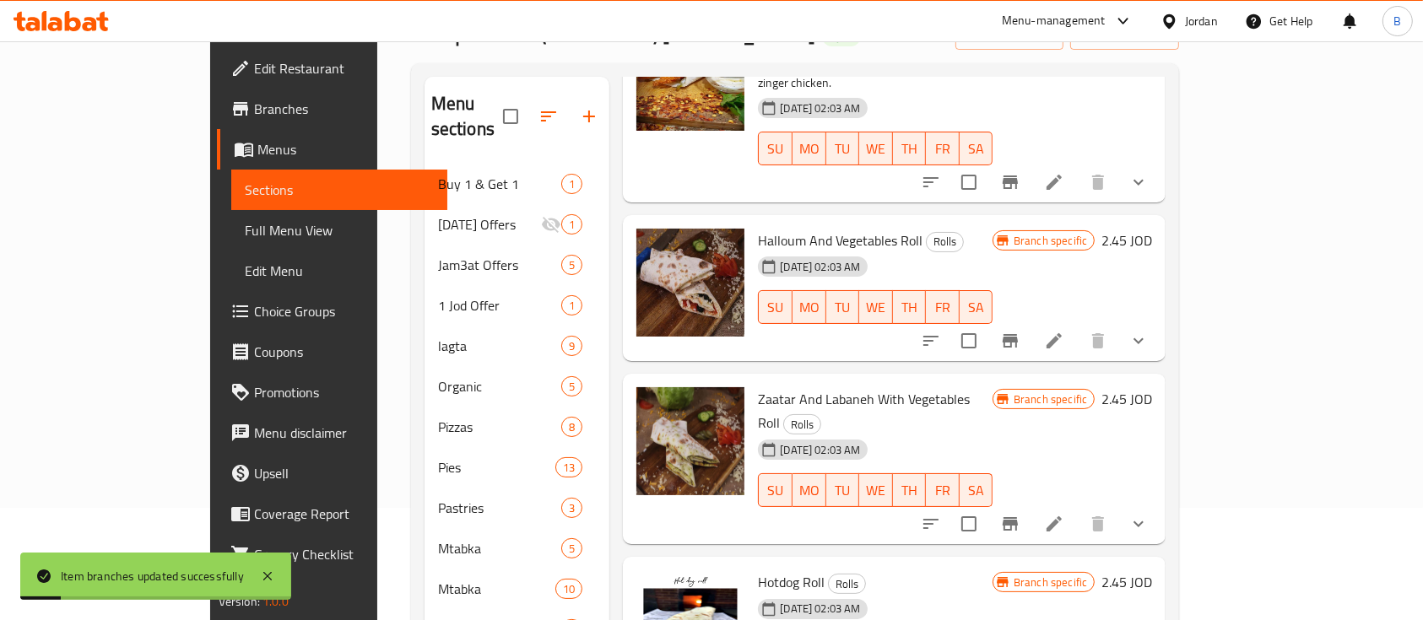
click at [1152, 229] on h6 "2.45 JOD" at bounding box center [1126, 241] width 51 height 24
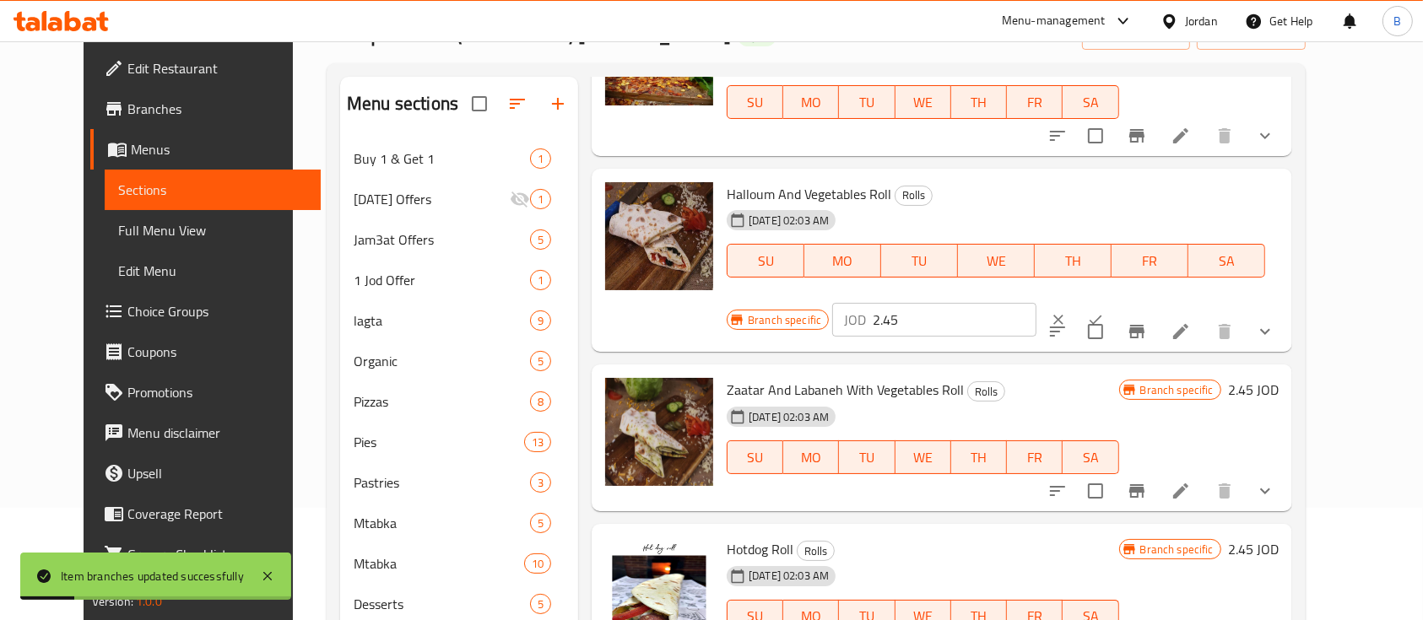
click at [1036, 303] on input "2.45" at bounding box center [955, 320] width 164 height 34
type input "2.55"
click at [1114, 301] on button "ok" at bounding box center [1095, 319] width 37 height 37
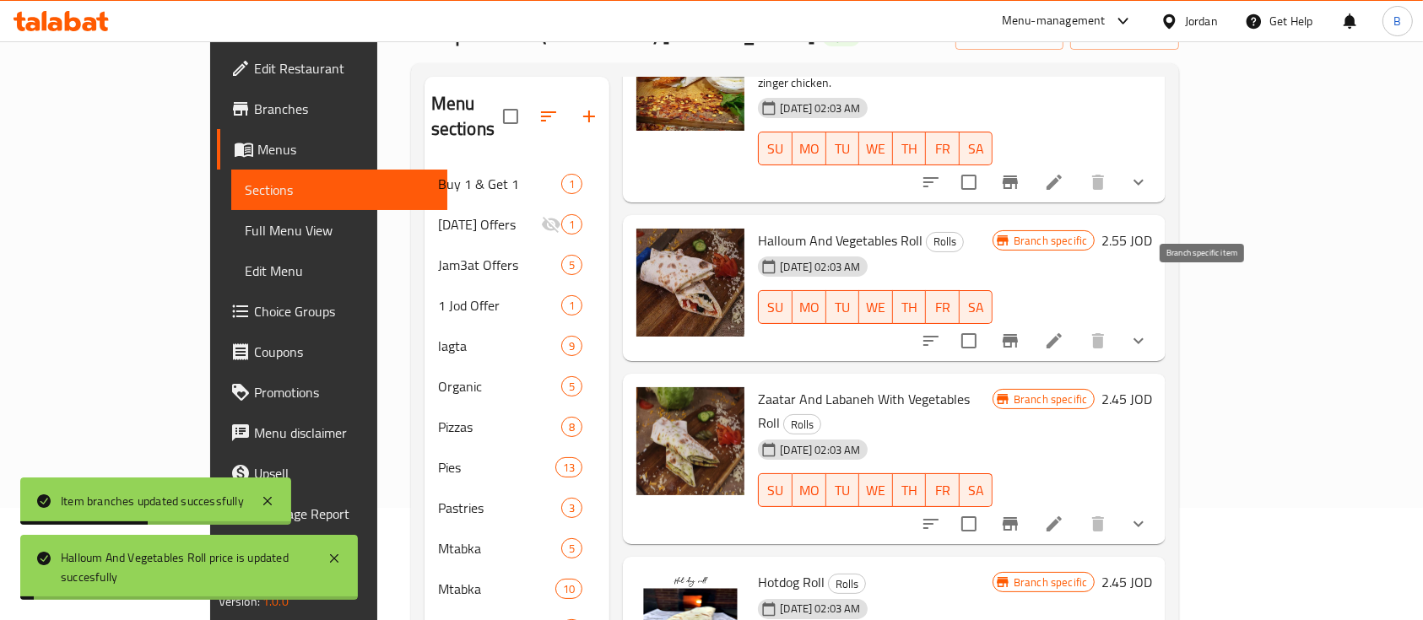
click at [1020, 331] on icon "Branch-specific-item" at bounding box center [1010, 341] width 20 height 20
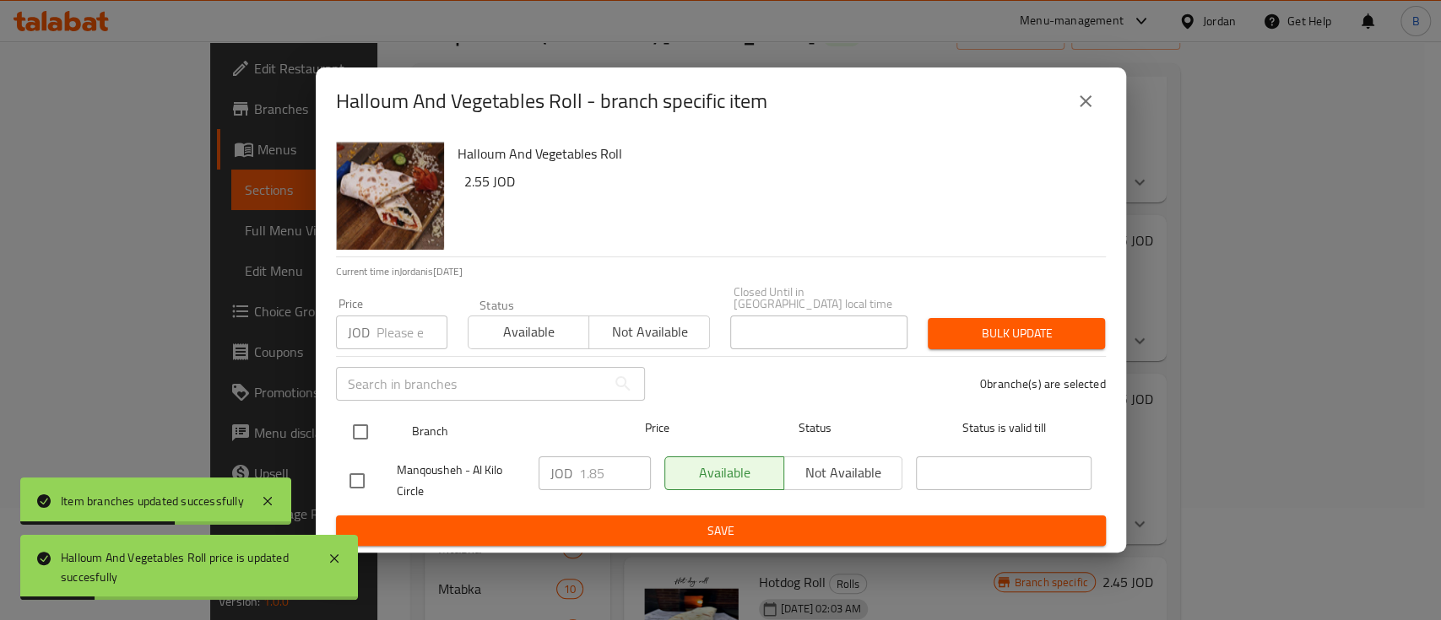
click at [351, 440] on input "checkbox" at bounding box center [360, 431] width 35 height 35
checkbox input "true"
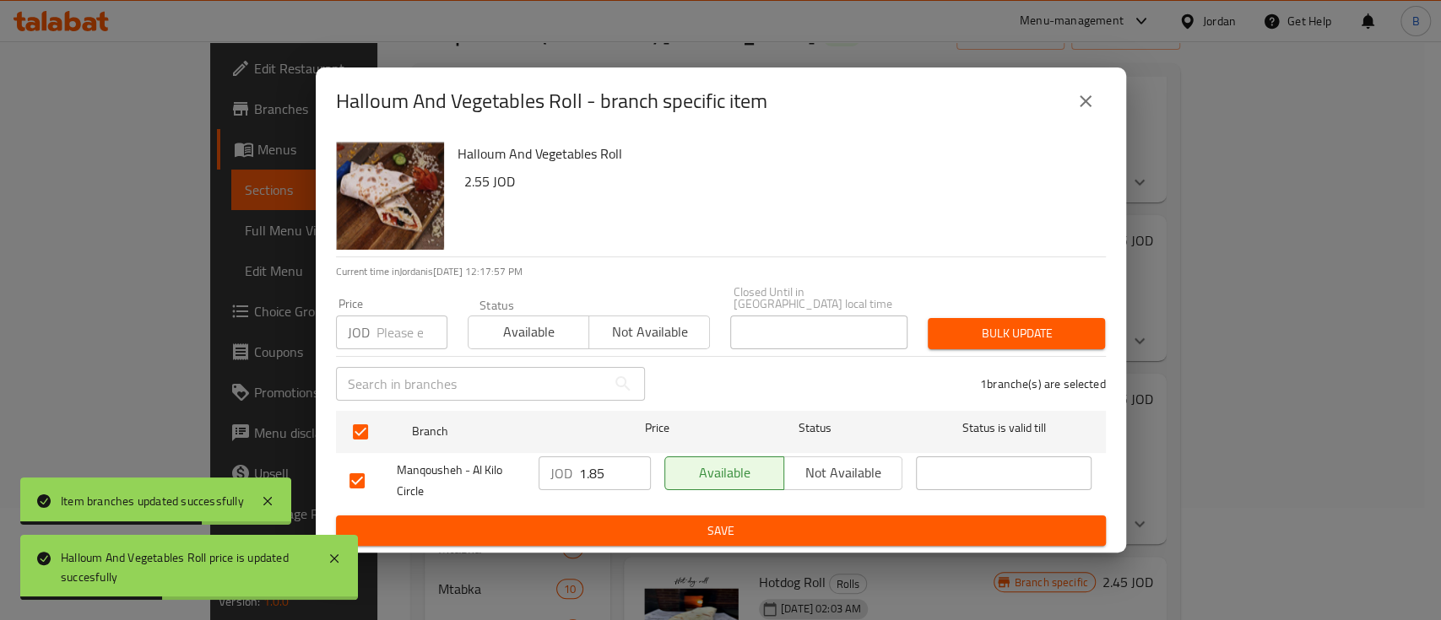
drag, startPoint x: 558, startPoint y: 469, endPoint x: 487, endPoint y: 469, distance: 70.9
click at [495, 469] on div "Manqousheh - Al Kilo Circle JOD 1.85 ​ Available Not available ​" at bounding box center [721, 481] width 756 height 62
type input "2.55"
click at [651, 516] on button "Save" at bounding box center [721, 531] width 770 height 31
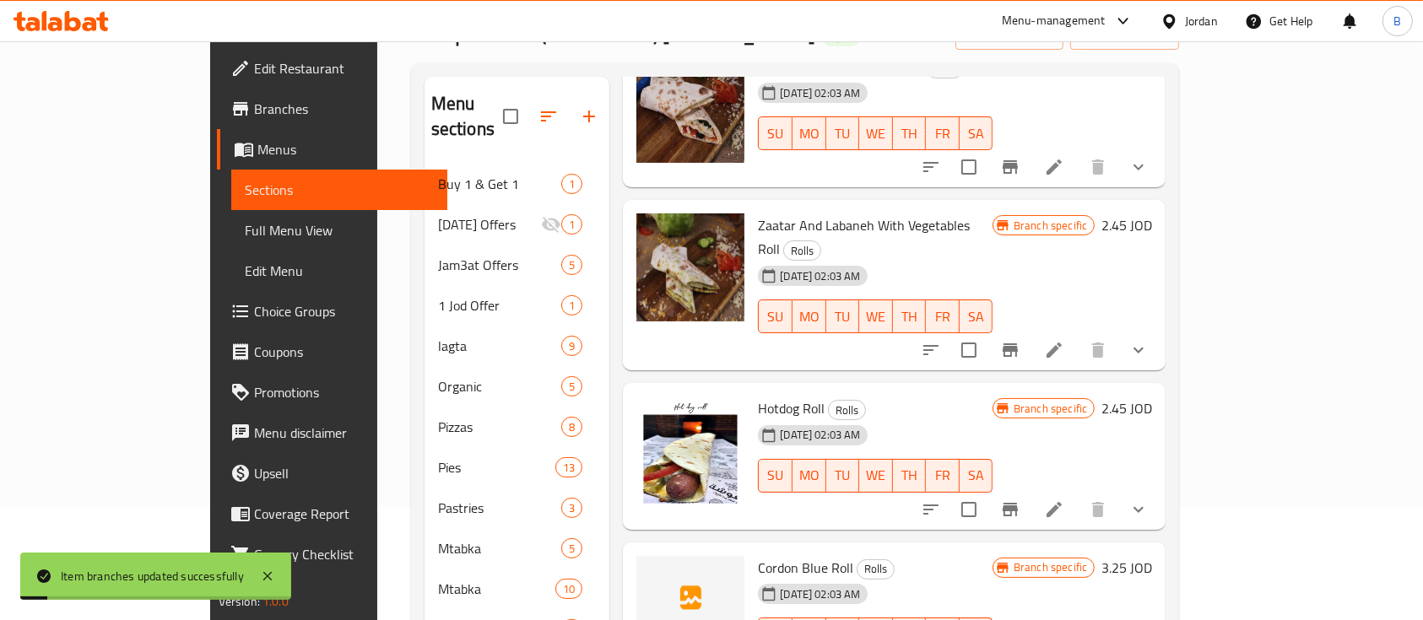
scroll to position [900, 0]
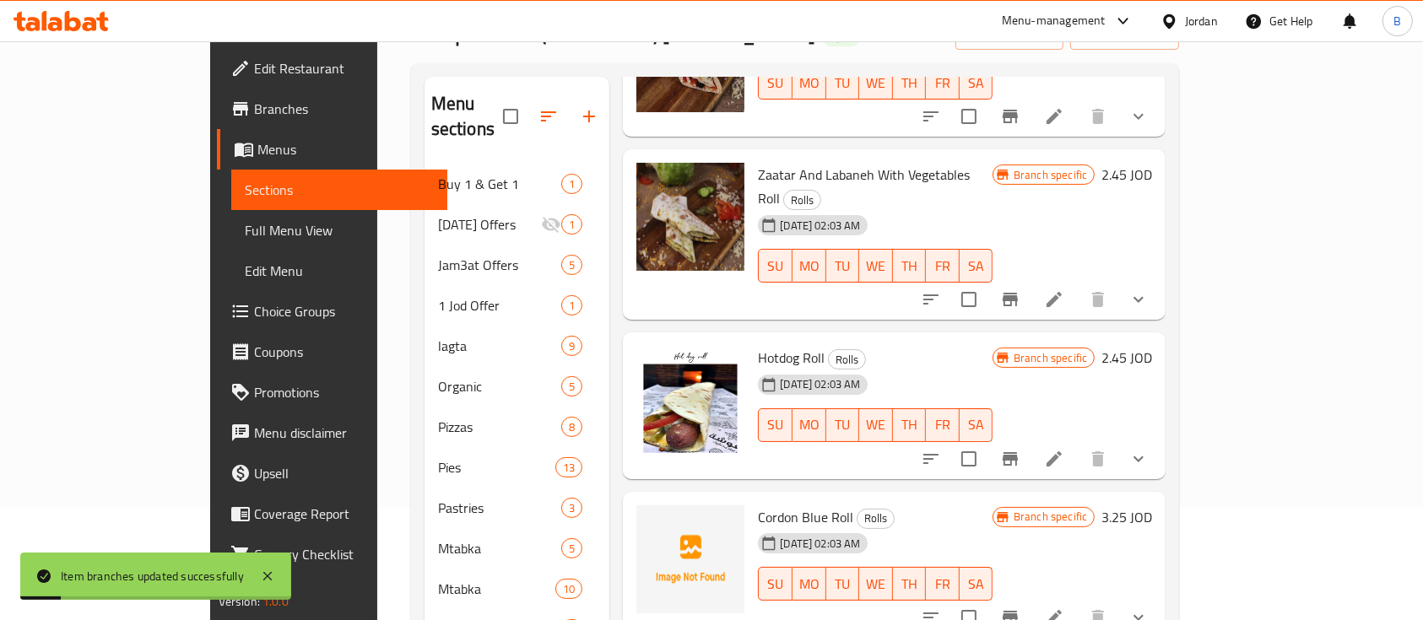
click at [1152, 163] on h6 "2.45 JOD" at bounding box center [1126, 175] width 51 height 24
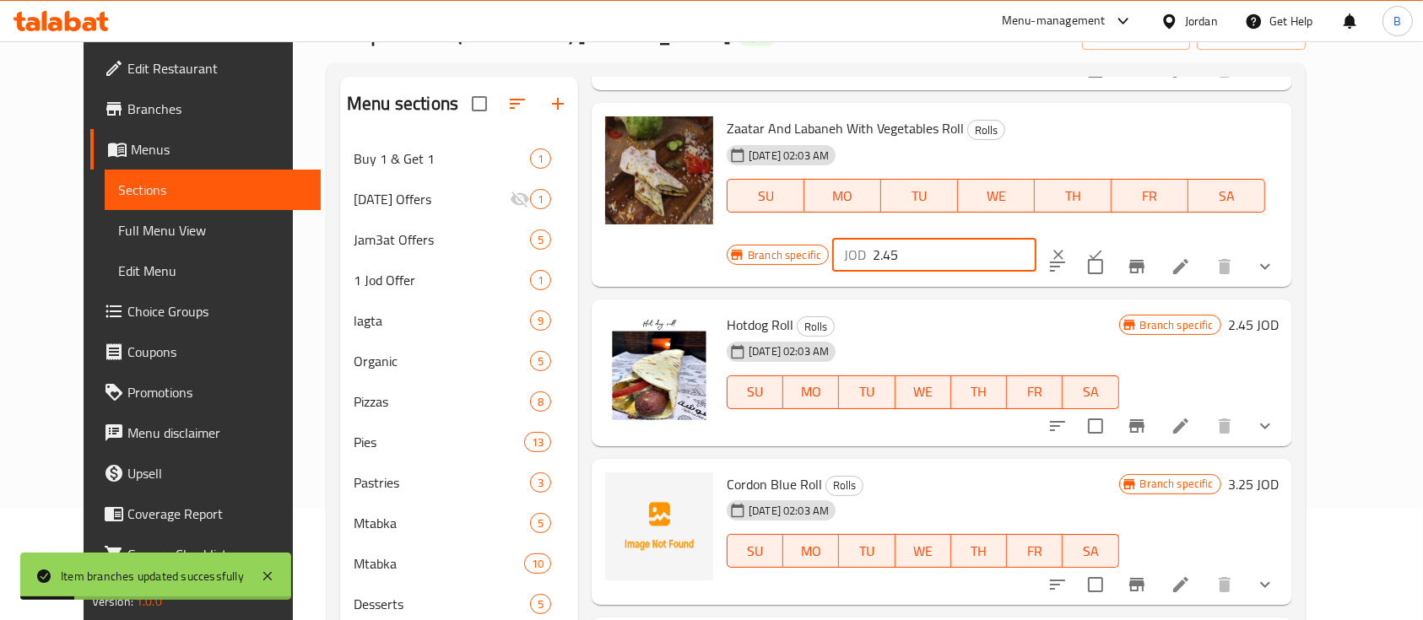
drag, startPoint x: 1329, startPoint y: 132, endPoint x: 878, endPoint y: 146, distance: 451.7
click at [1017, 236] on div "Branch specific JOD 2.45 ​" at bounding box center [933, 254] width 412 height 37
type input "2.55"
click at [1104, 246] on icon "ok" at bounding box center [1095, 254] width 17 height 17
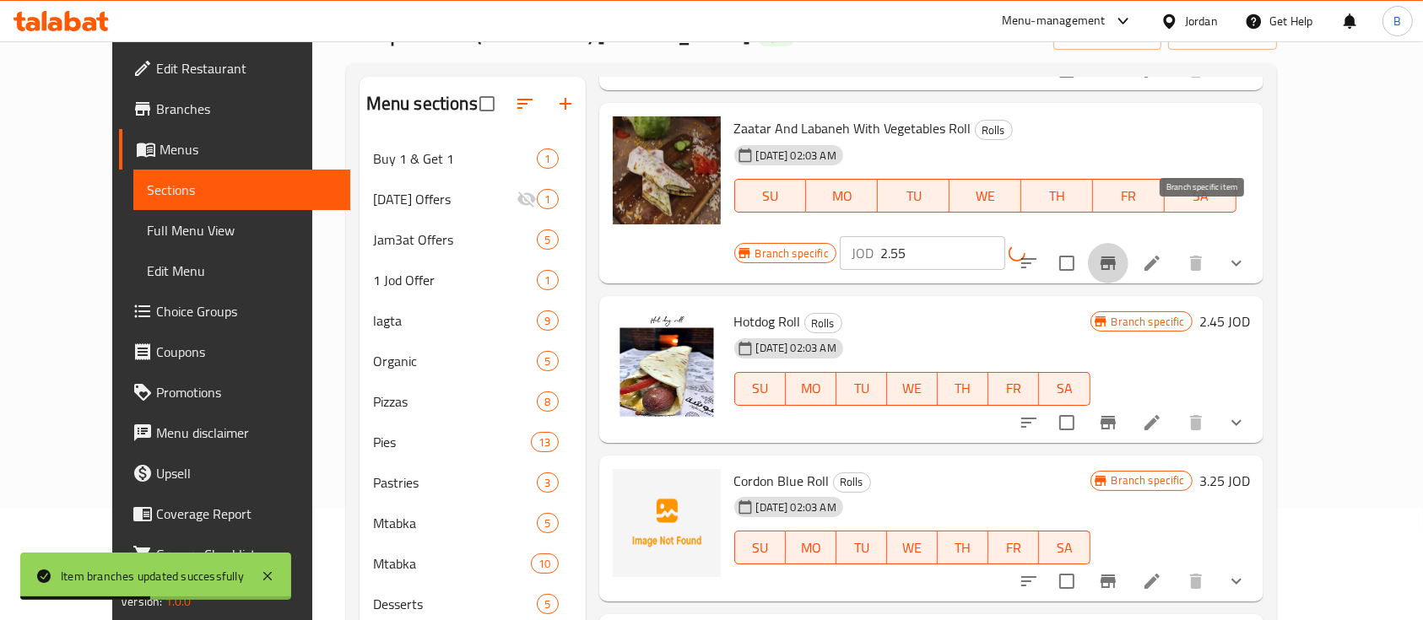
click at [1116, 257] on icon "Branch-specific-item" at bounding box center [1107, 264] width 15 height 14
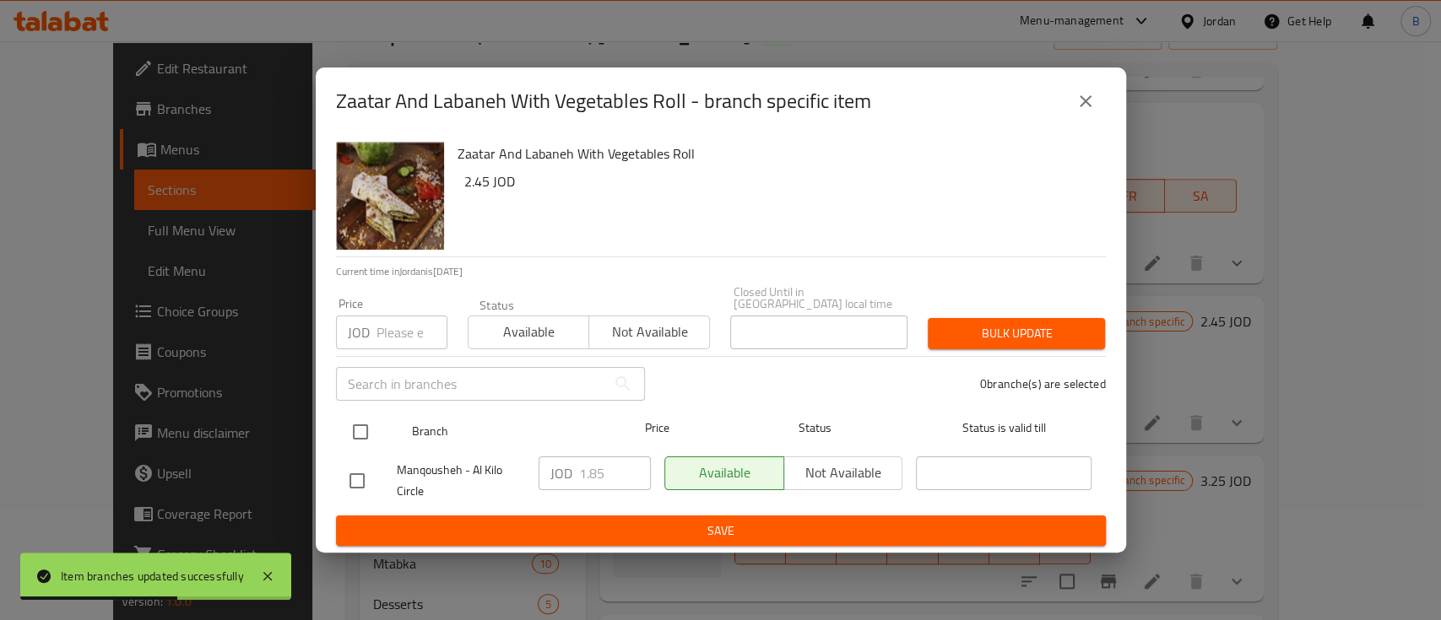
click at [361, 424] on input "checkbox" at bounding box center [360, 431] width 35 height 35
checkbox input "true"
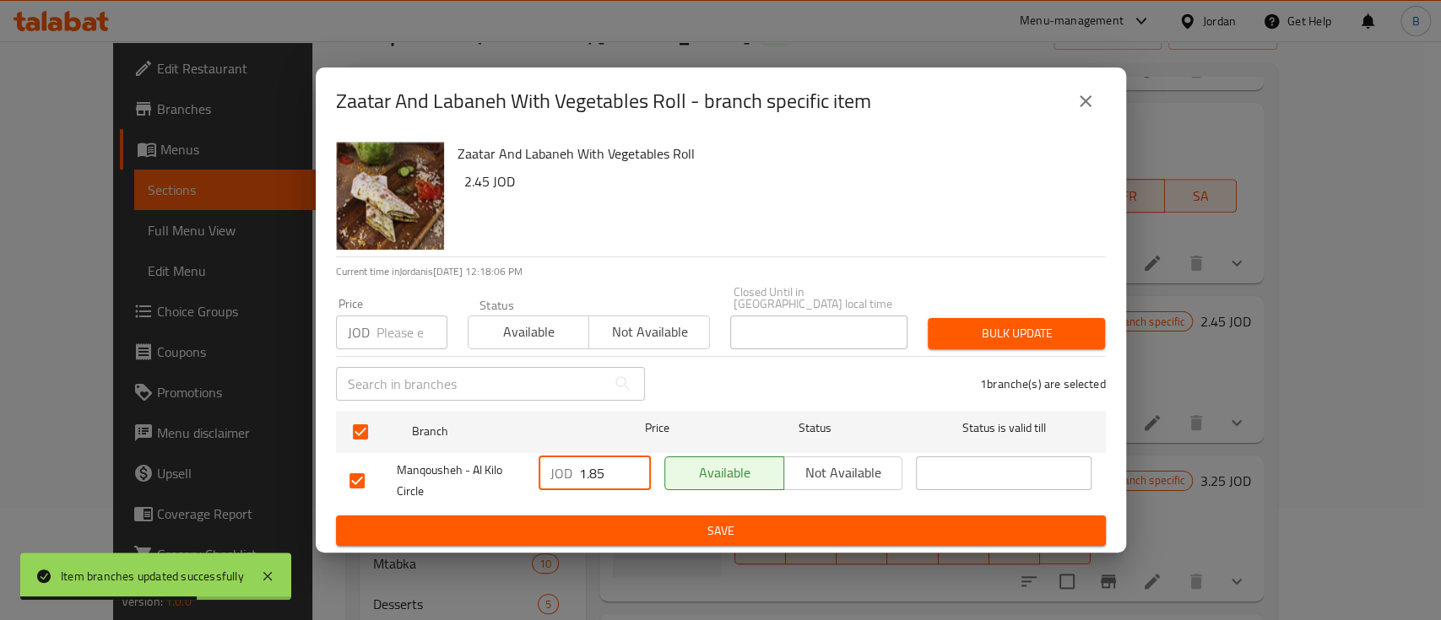
drag, startPoint x: 612, startPoint y: 466, endPoint x: 455, endPoint y: 478, distance: 157.4
click at [538, 469] on div "JOD 1.85 ​" at bounding box center [594, 474] width 112 height 34
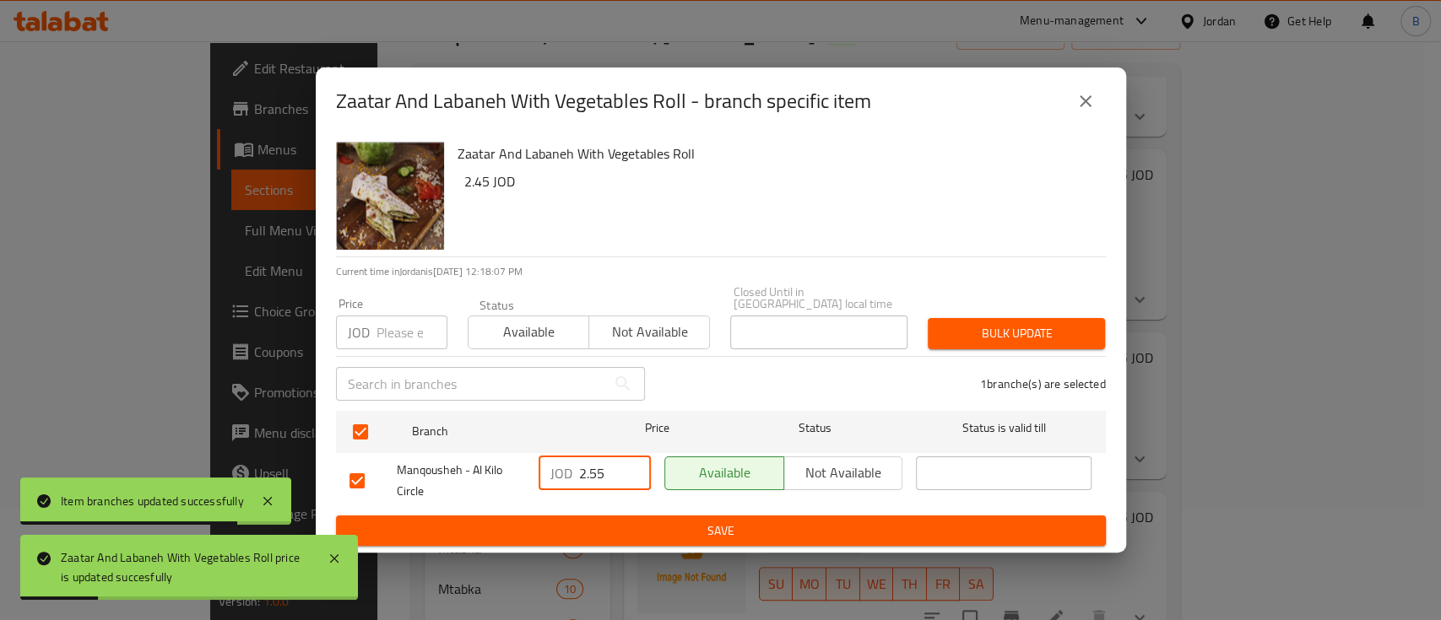
type input "2.55"
click at [607, 532] on span "Save" at bounding box center [720, 531] width 743 height 21
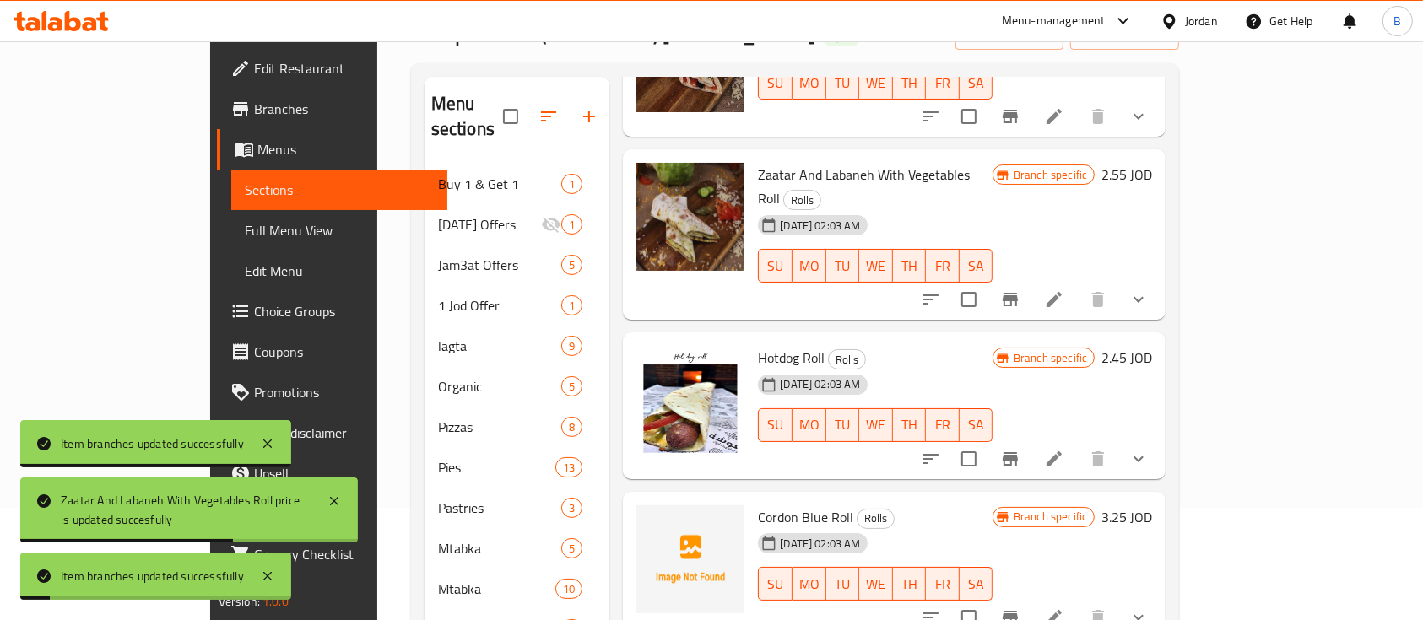
scroll to position [1013, 0]
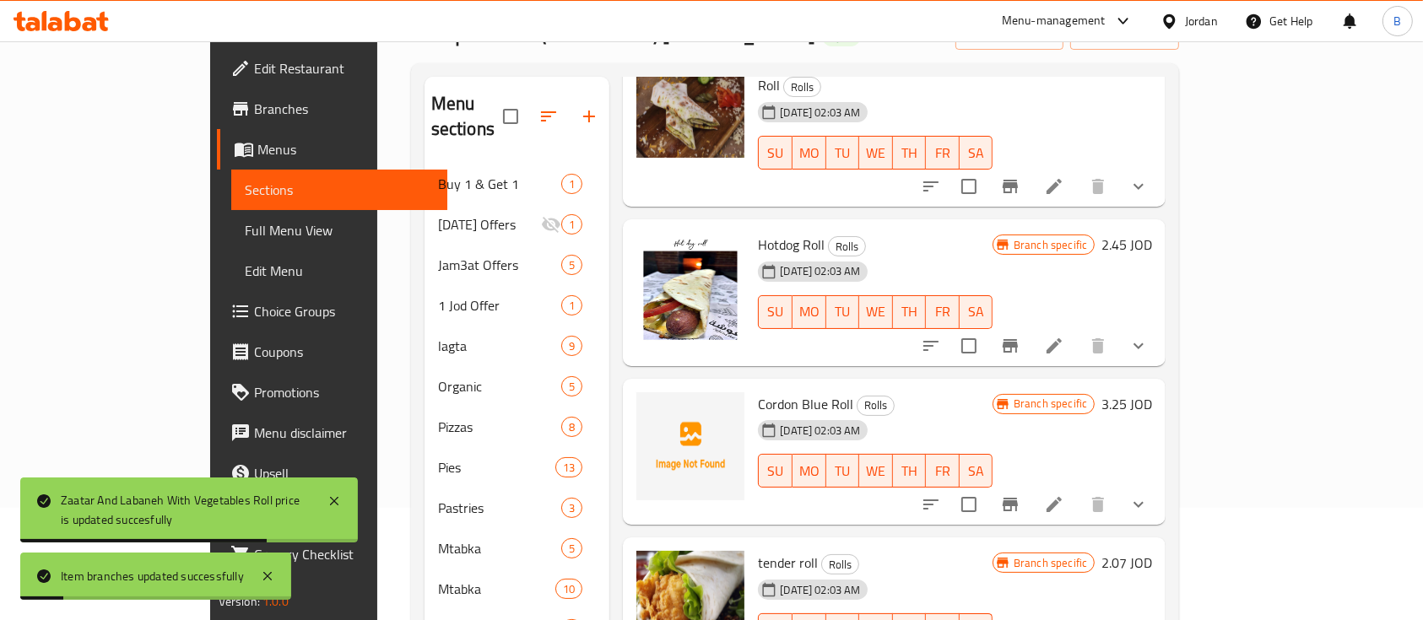
click at [1152, 233] on h6 "2.45 JOD" at bounding box center [1126, 245] width 51 height 24
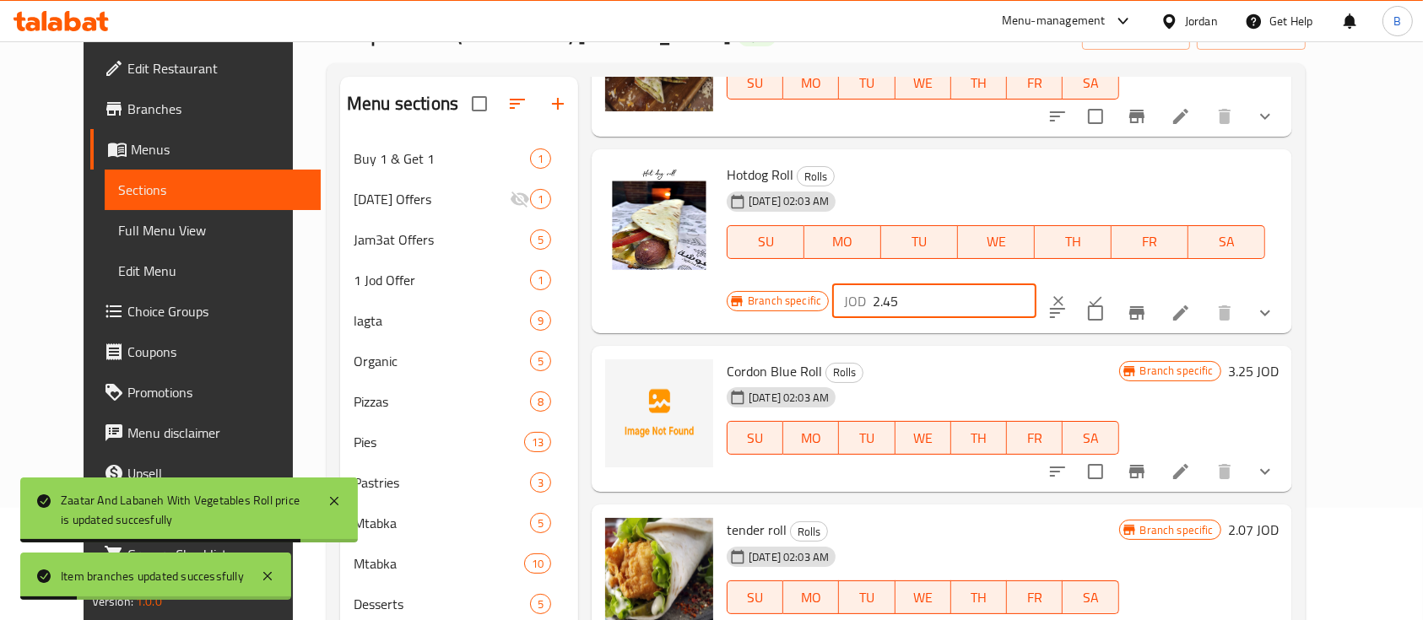
drag, startPoint x: 1156, startPoint y: 180, endPoint x: 920, endPoint y: 199, distance: 237.1
click at [942, 197] on div "Hotdog Roll Rolls 12-02-2024 02:03 AM SU MO TU WE TH FR SA Branch specific JOD …" at bounding box center [1002, 241] width 565 height 170
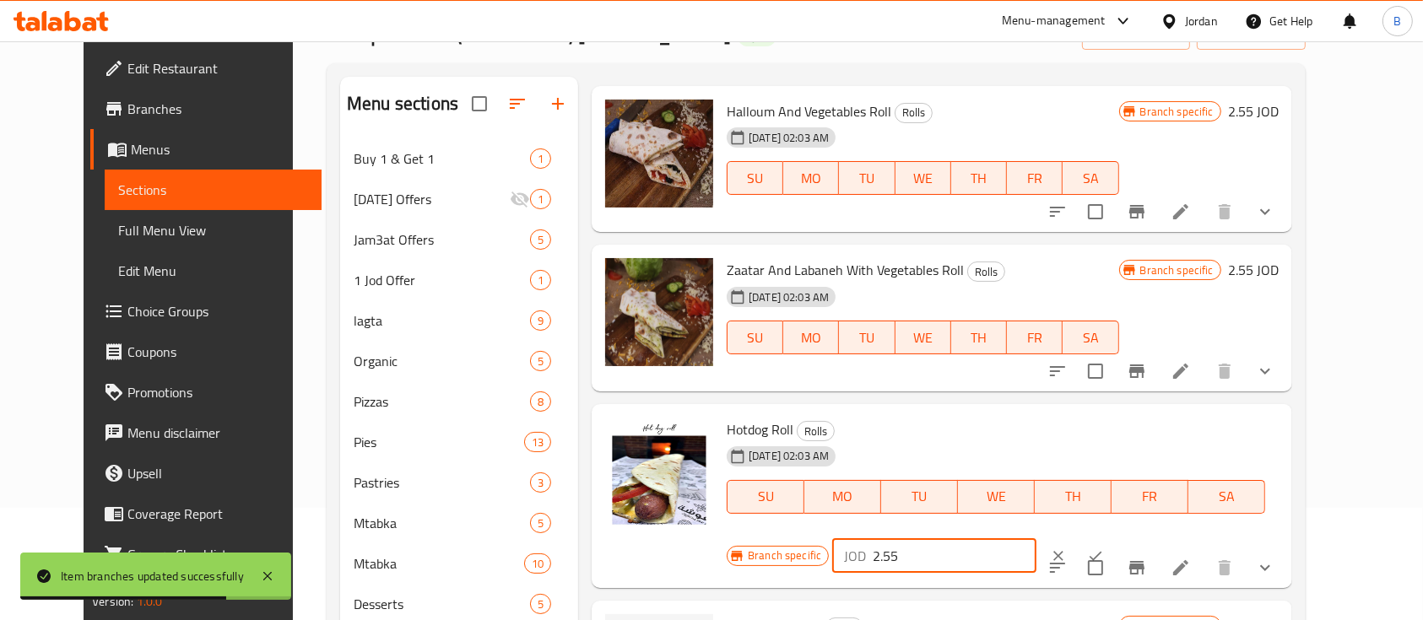
scroll to position [759, 0]
type input "2.55"
click at [1114, 537] on button "ok" at bounding box center [1095, 555] width 37 height 37
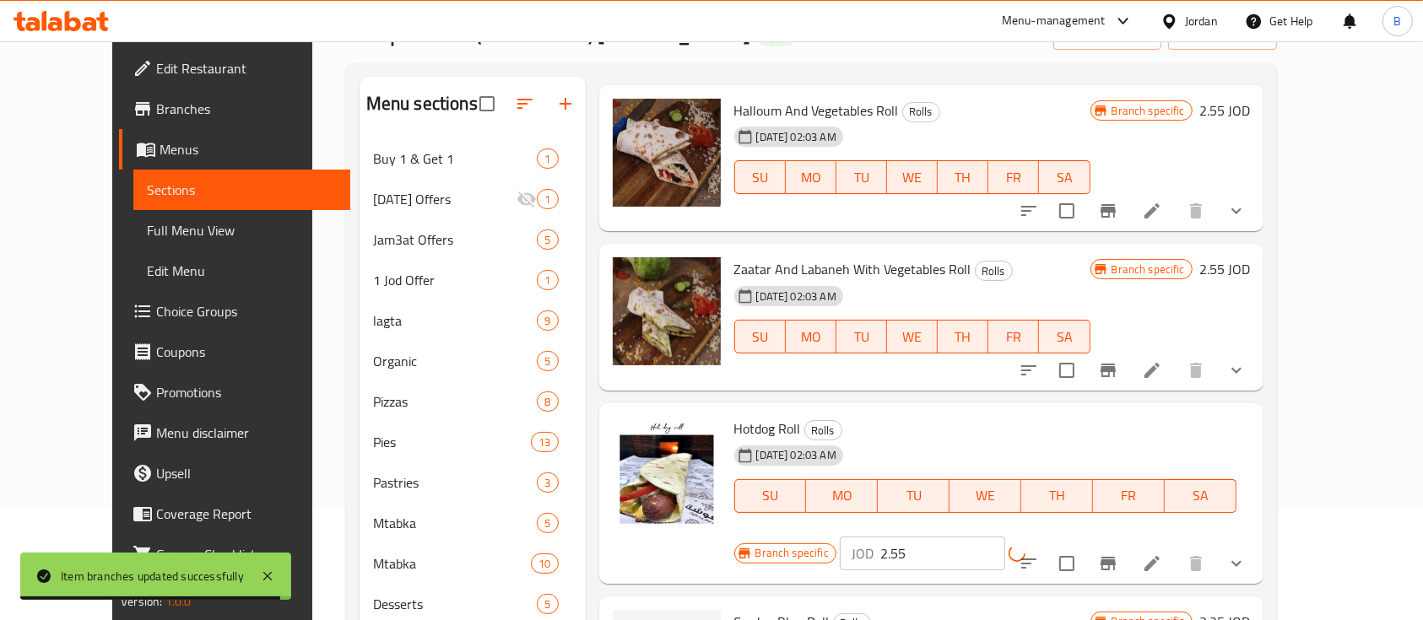
scroll to position [871, 0]
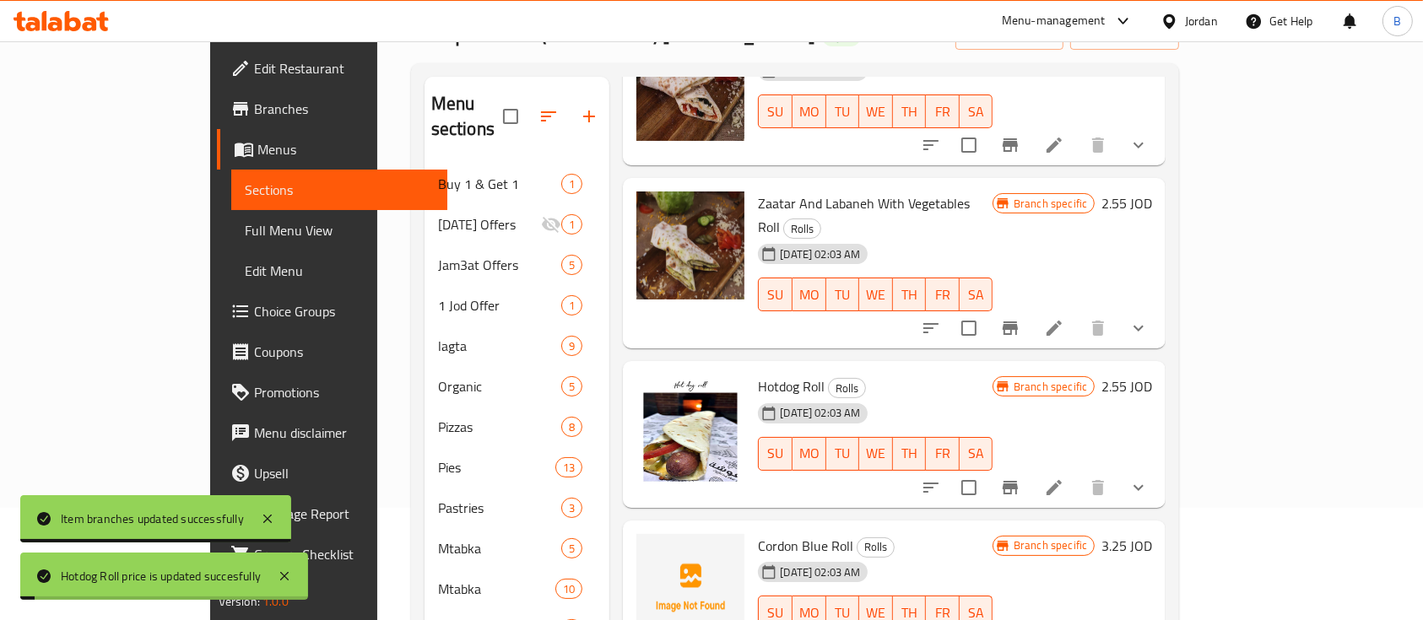
click at [1030, 468] on button "Branch-specific-item" at bounding box center [1010, 488] width 41 height 41
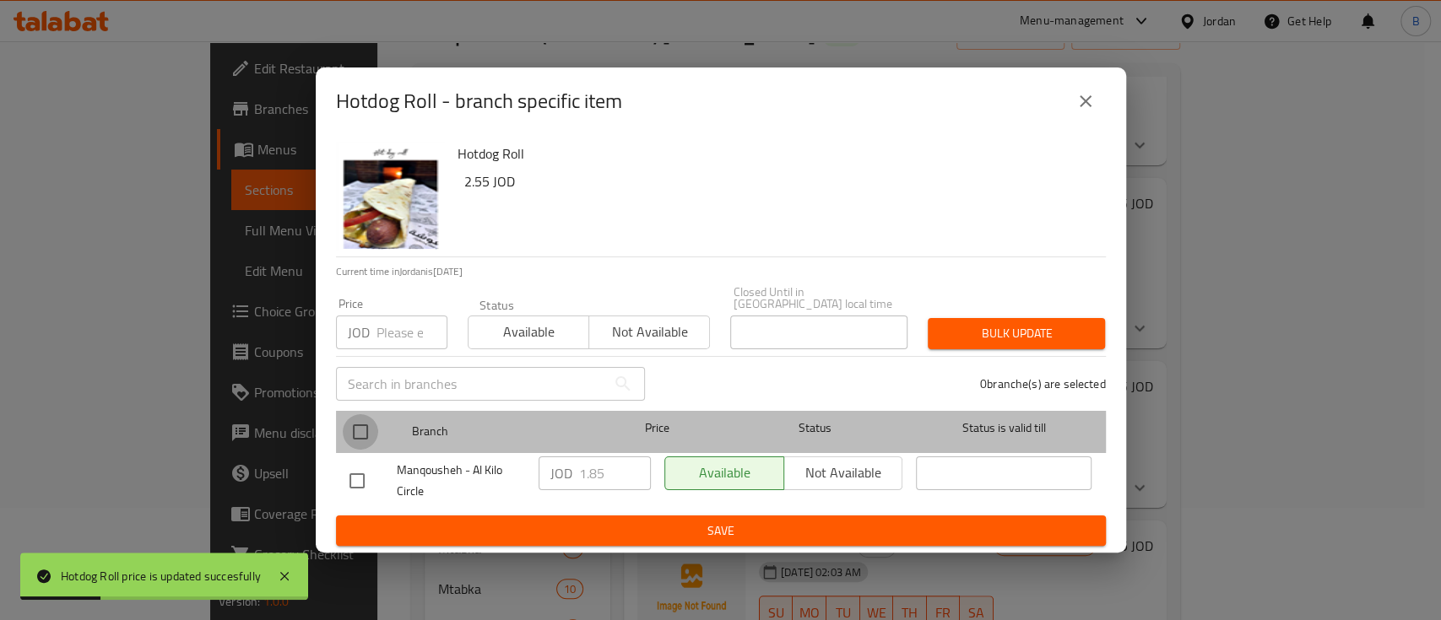
click at [360, 427] on input "checkbox" at bounding box center [360, 431] width 35 height 35
checkbox input "true"
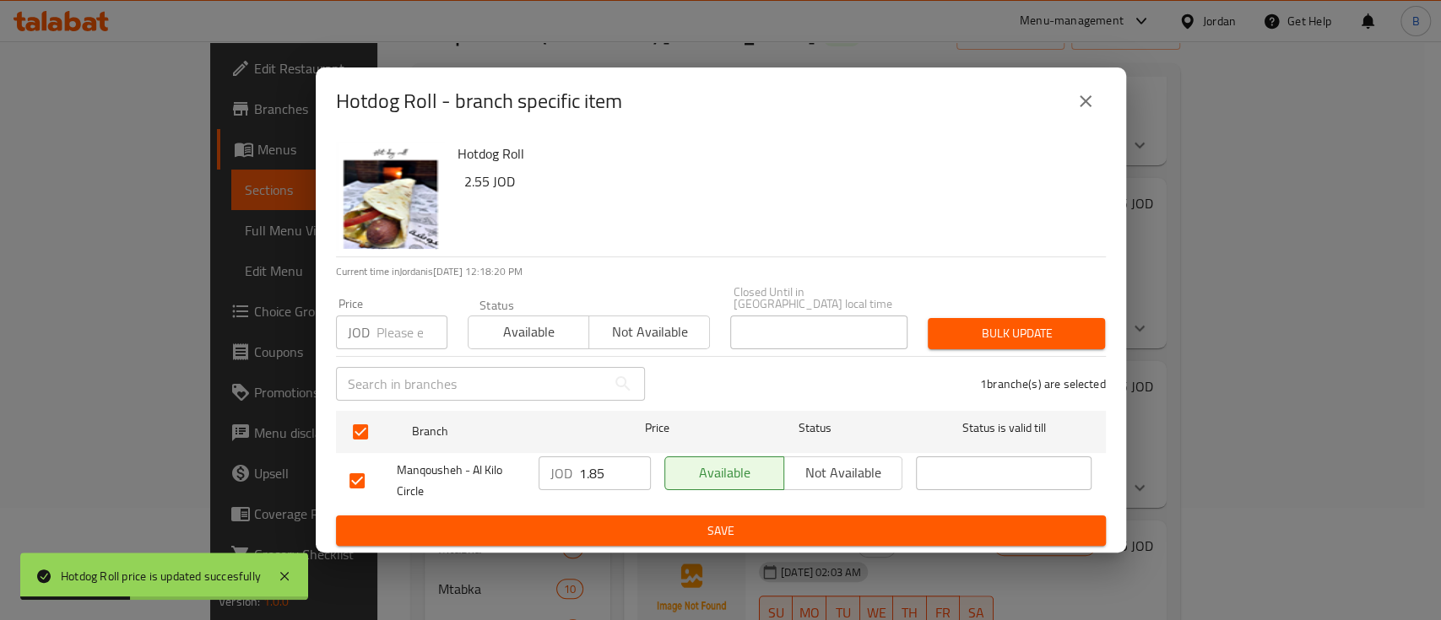
drag, startPoint x: 605, startPoint y: 469, endPoint x: 449, endPoint y: 473, distance: 156.2
click at [462, 473] on div "Manqousheh - Al Kilo Circle JOD 1.85 ​ Available Not available ​" at bounding box center [721, 481] width 756 height 62
type input "2.55"
click at [670, 522] on span "Save" at bounding box center [720, 531] width 743 height 21
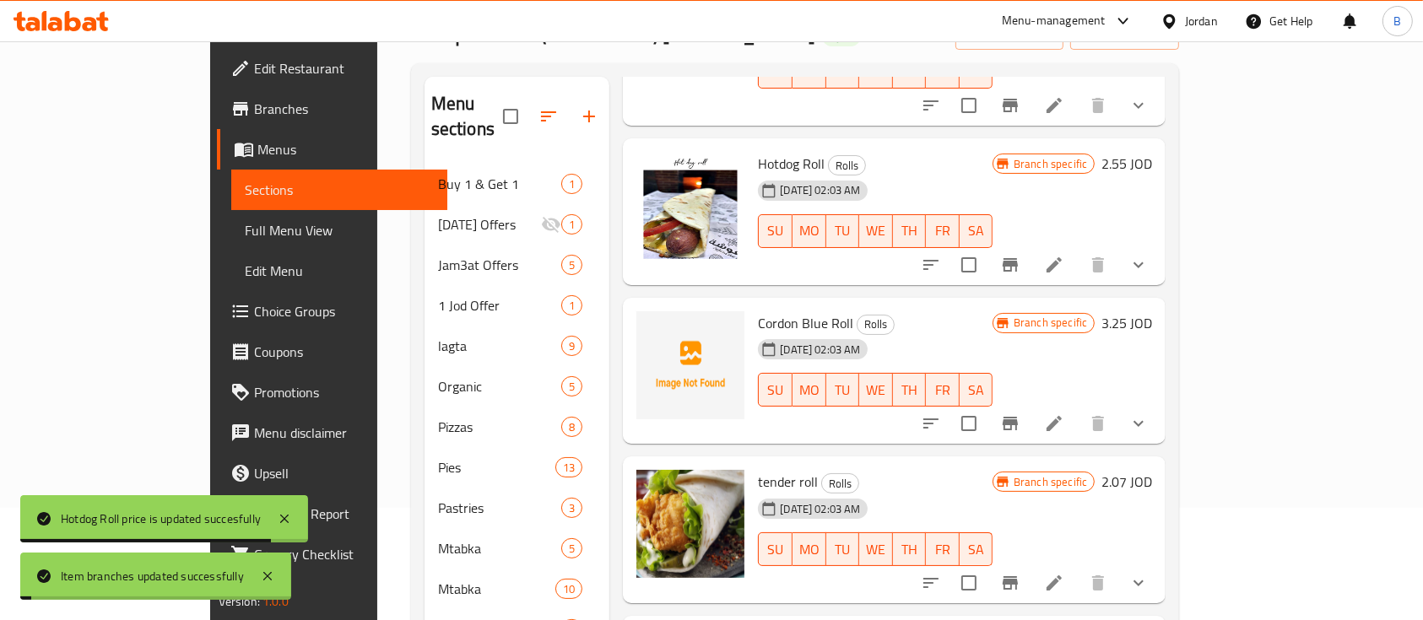
scroll to position [1096, 0]
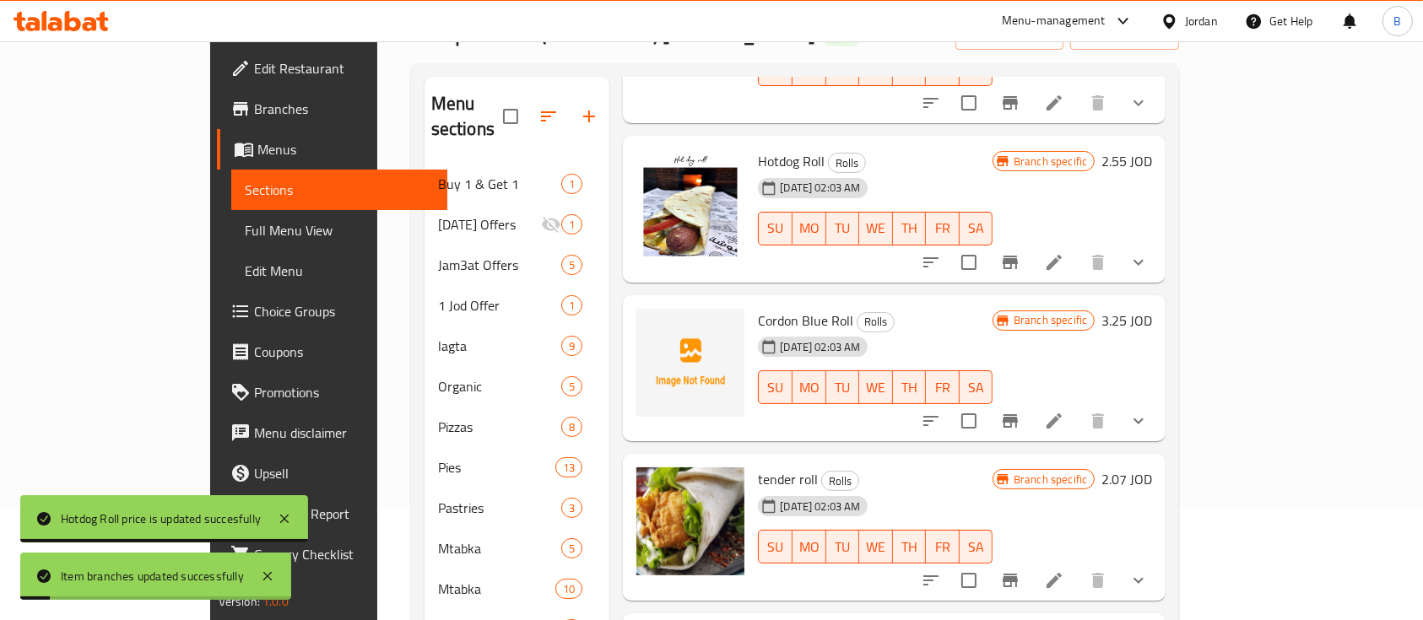
click at [1152, 309] on h6 "3.25 JOD" at bounding box center [1126, 321] width 51 height 24
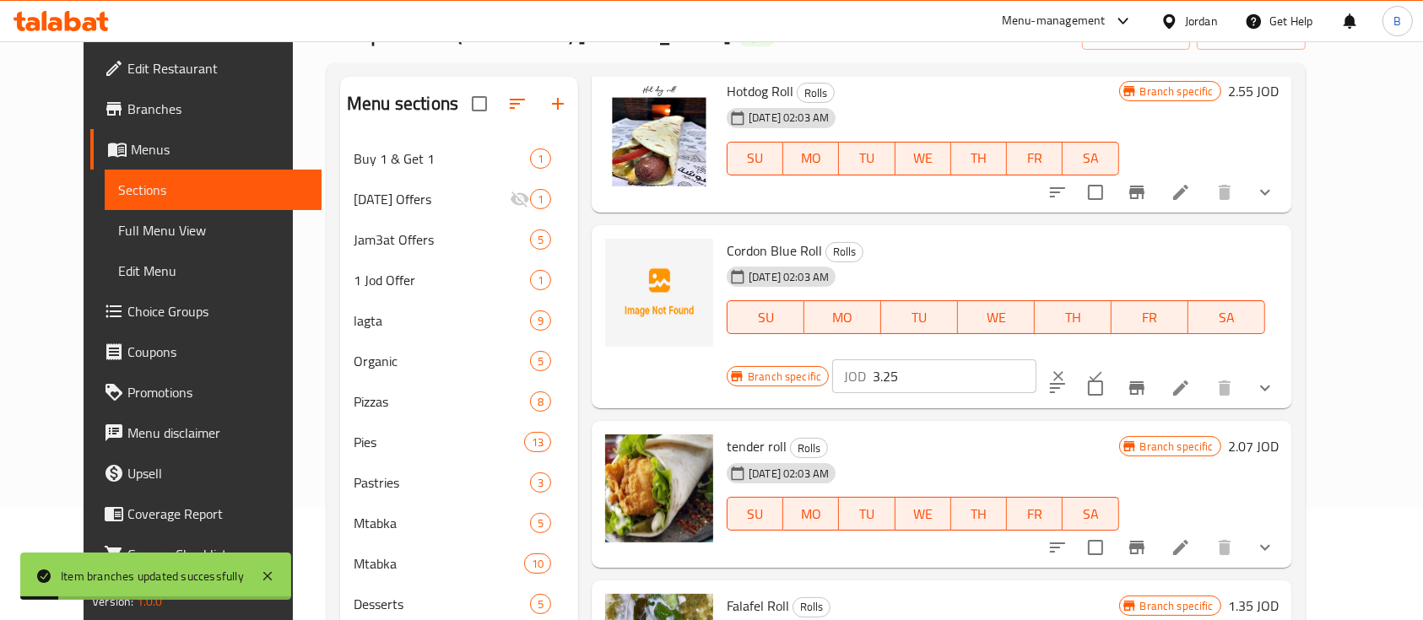
click at [1036, 359] on input "3.25" at bounding box center [955, 376] width 164 height 34
type input "3.35"
click at [1104, 368] on icon "ok" at bounding box center [1095, 376] width 17 height 17
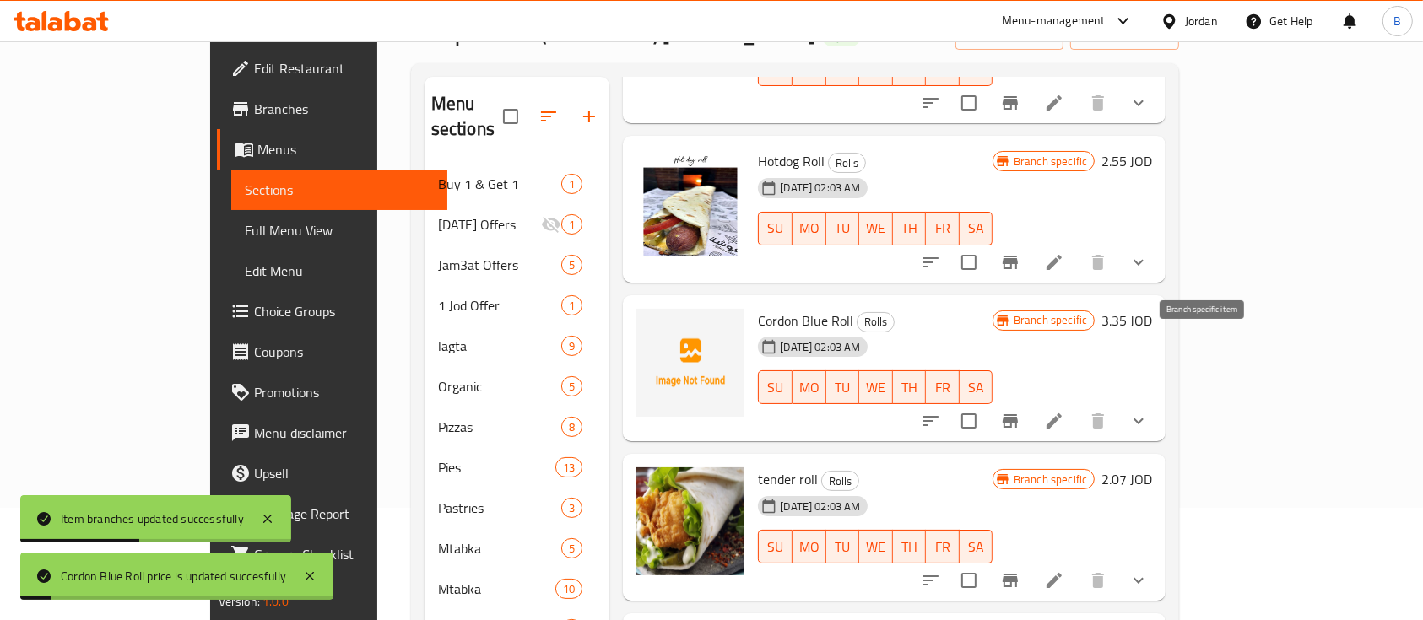
click at [1020, 411] on icon "Branch-specific-item" at bounding box center [1010, 421] width 20 height 20
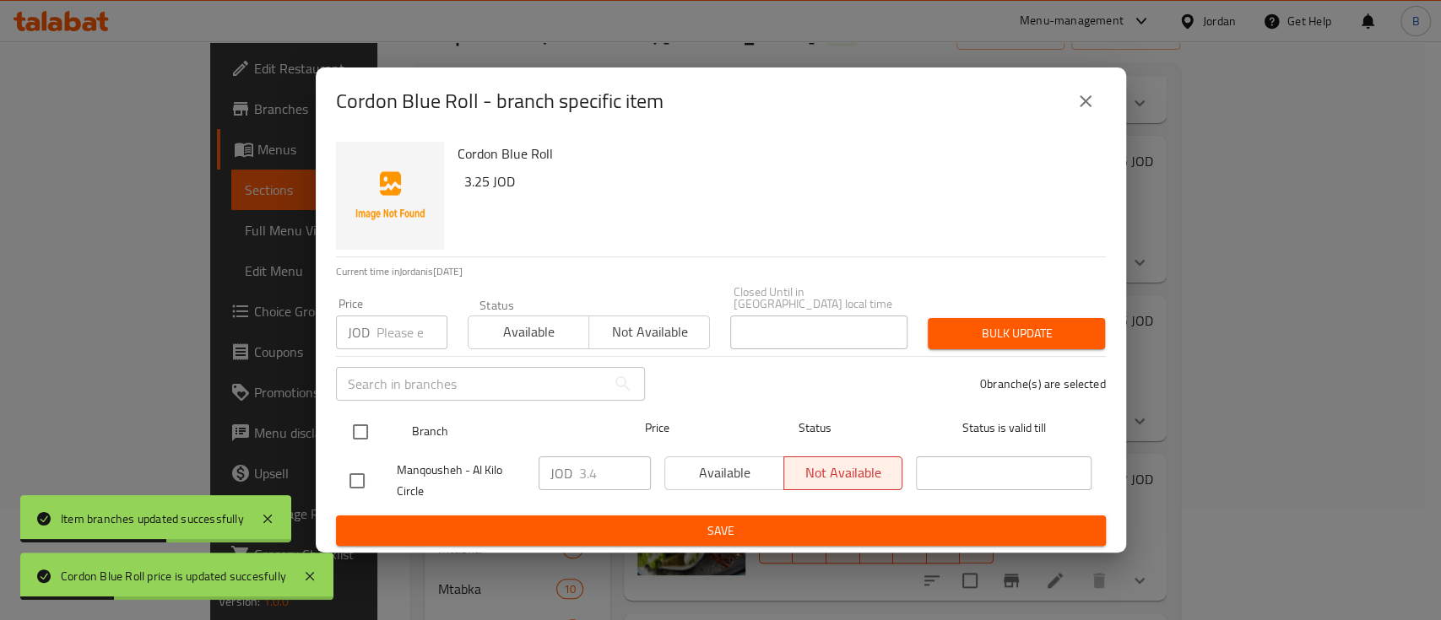
click at [349, 425] on input "checkbox" at bounding box center [360, 431] width 35 height 35
checkbox input "true"
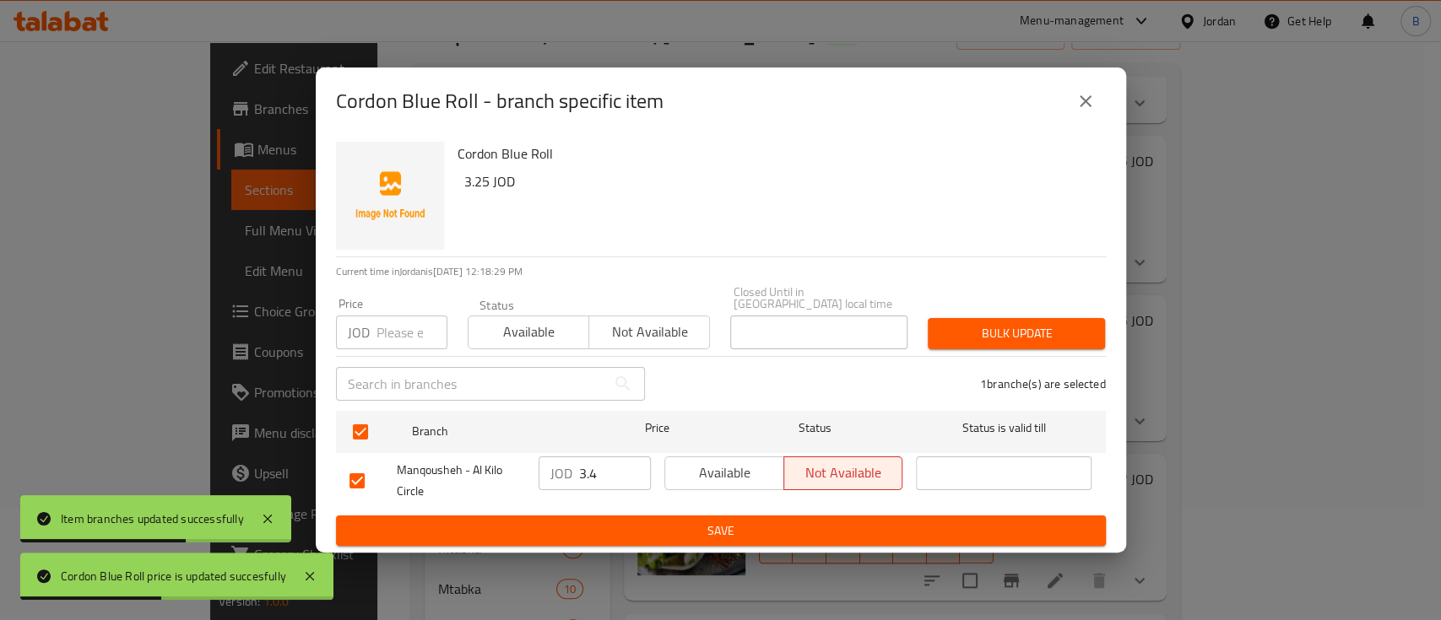
click at [608, 466] on input "3.4" at bounding box center [615, 474] width 72 height 34
type input "3.35"
click at [699, 538] on button "Save" at bounding box center [721, 531] width 770 height 31
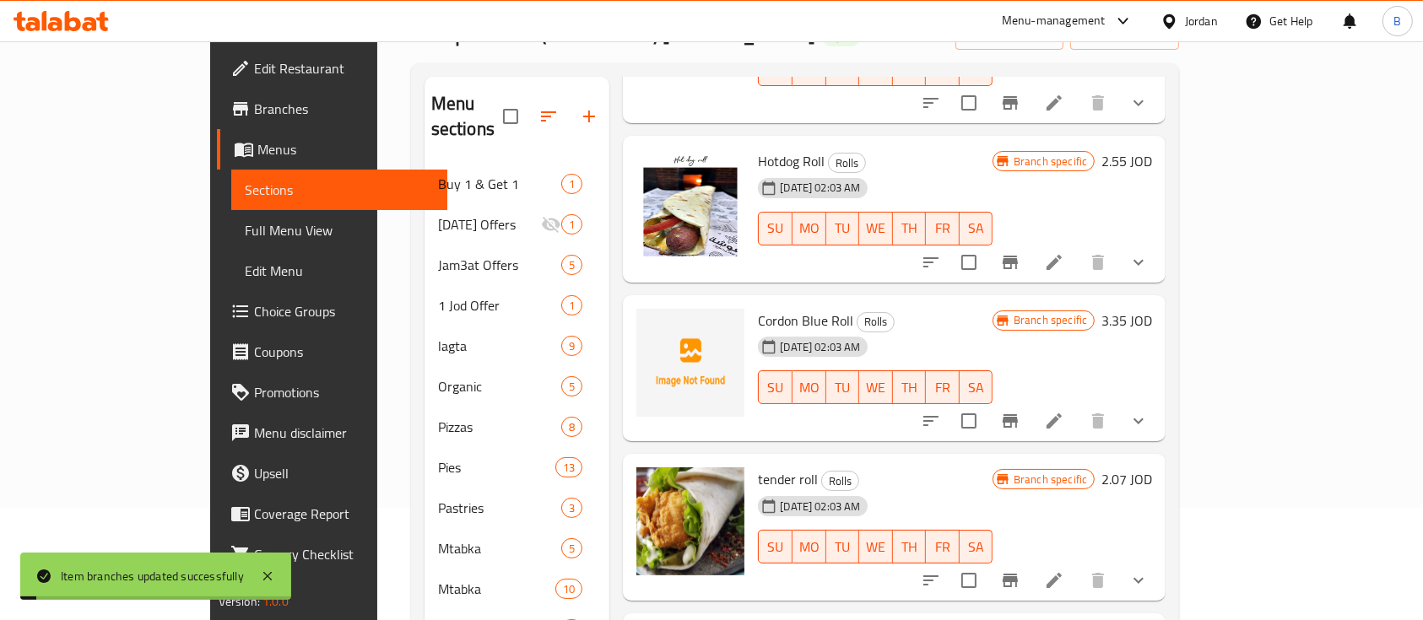
scroll to position [1208, 0]
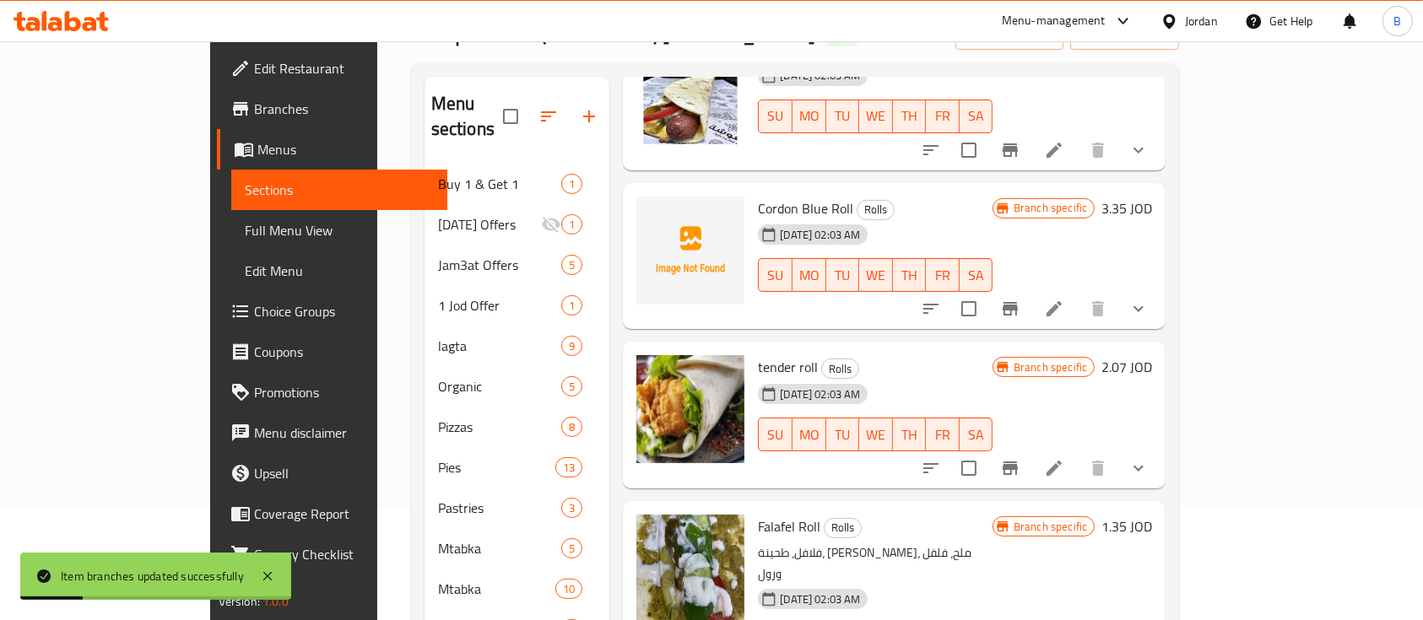
click at [1152, 355] on h6 "2.07 JOD" at bounding box center [1126, 367] width 51 height 24
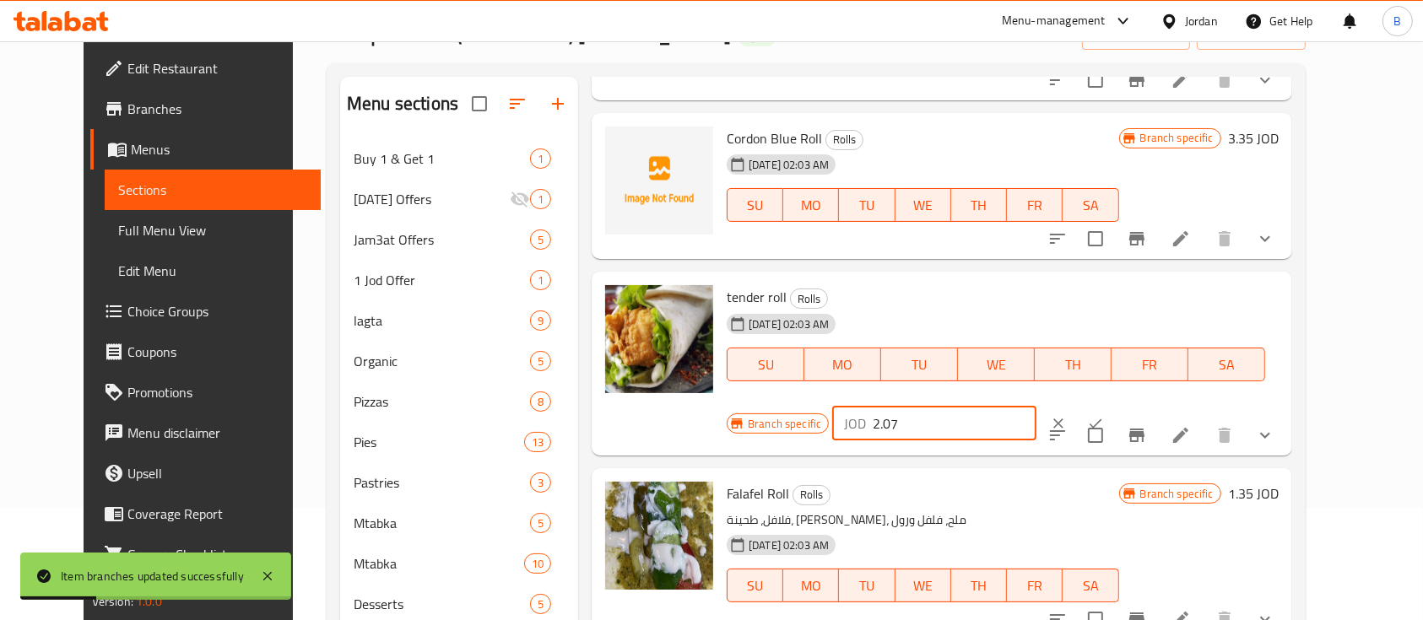
click at [1036, 407] on input "2.07" at bounding box center [955, 424] width 164 height 34
type input "2.17"
click at [1104, 415] on icon "ok" at bounding box center [1095, 423] width 17 height 17
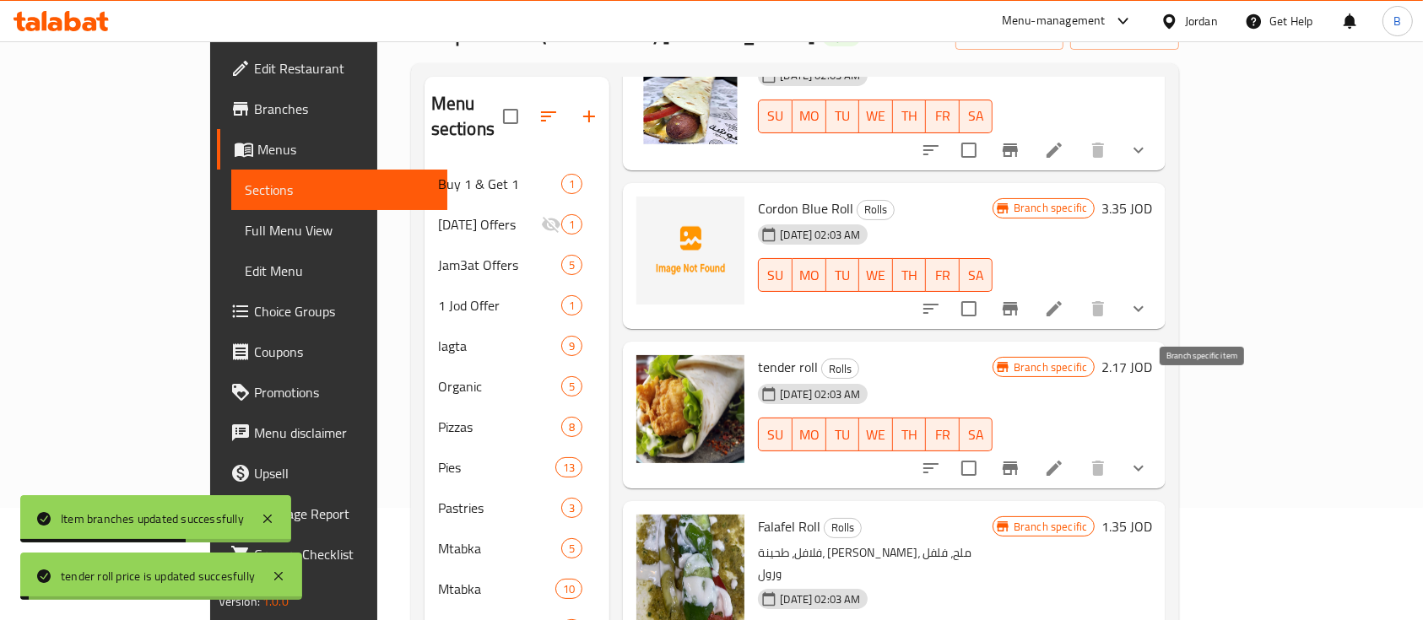
click at [1018, 462] on icon "Branch-specific-item" at bounding box center [1010, 469] width 15 height 14
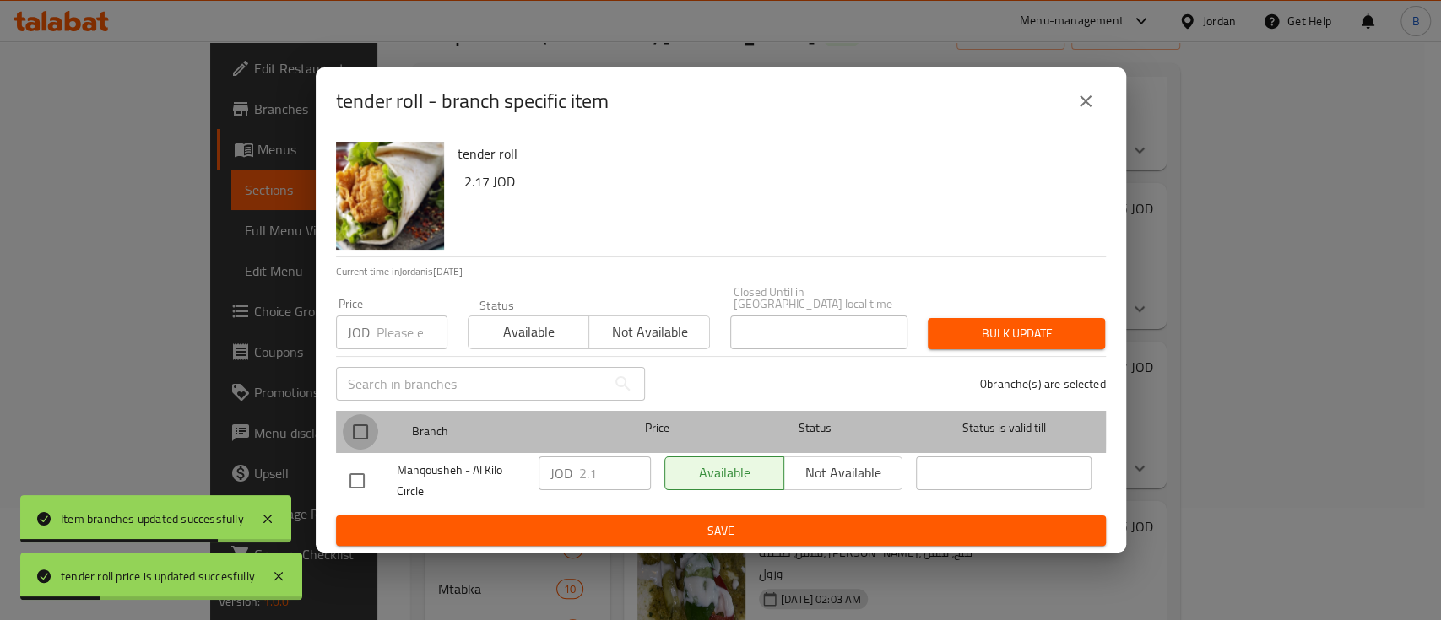
click at [357, 419] on input "checkbox" at bounding box center [360, 431] width 35 height 35
checkbox input "true"
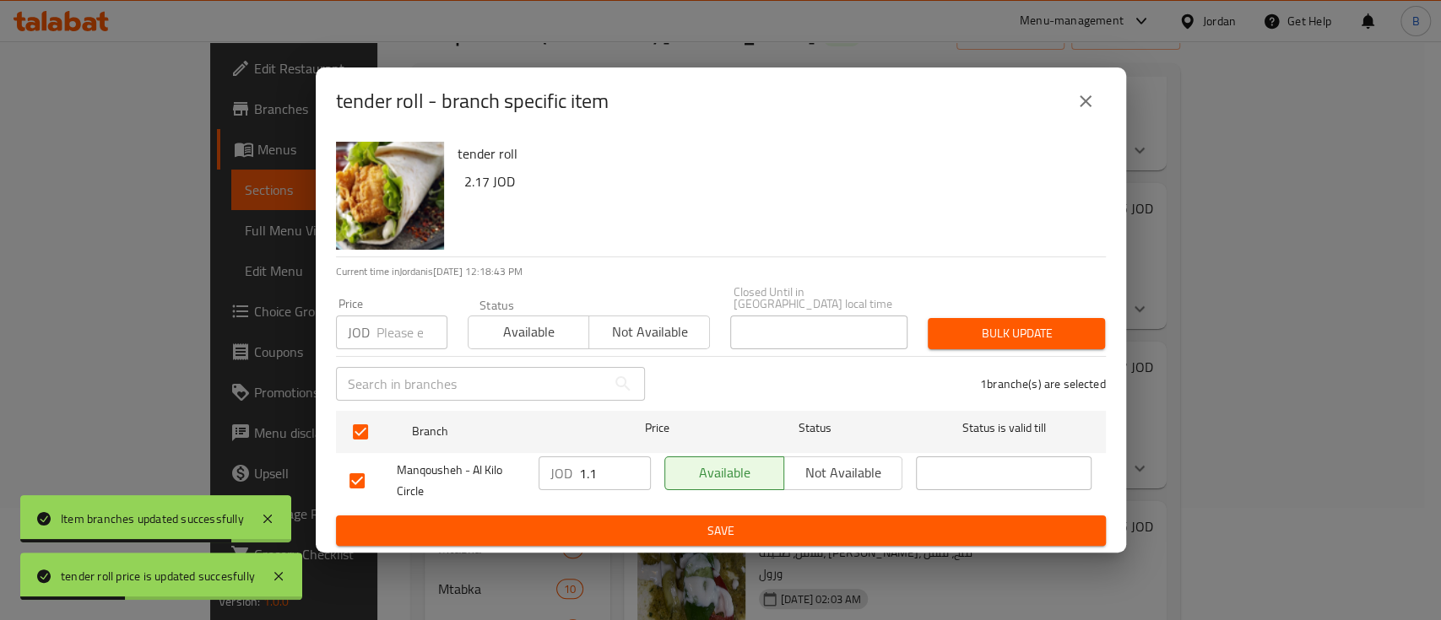
click at [626, 472] on input "1.1" at bounding box center [615, 474] width 72 height 34
drag, startPoint x: 618, startPoint y: 469, endPoint x: 409, endPoint y: 470, distance: 208.4
click at [424, 470] on div "Manqousheh - Al Kilo Circle JOD 1.1 ​ Available Not available ​" at bounding box center [721, 481] width 756 height 62
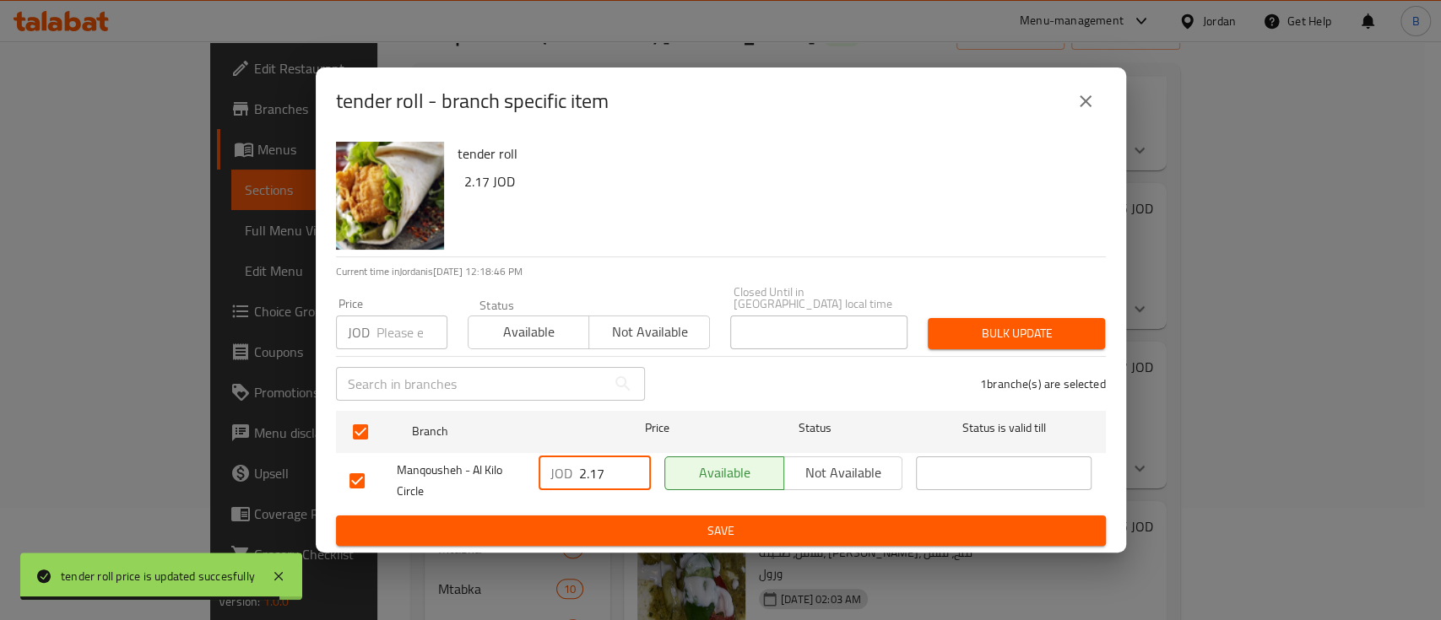
type input "2.17"
click at [677, 527] on span "Save" at bounding box center [720, 531] width 743 height 21
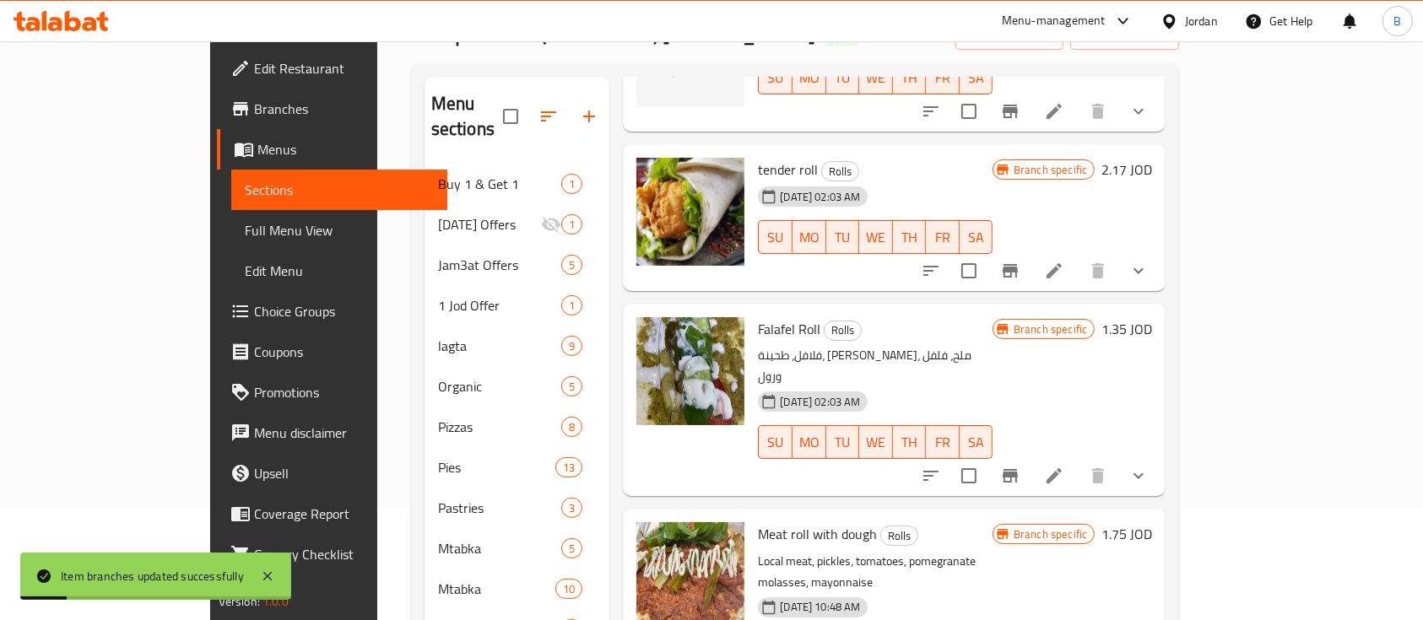
scroll to position [1427, 0]
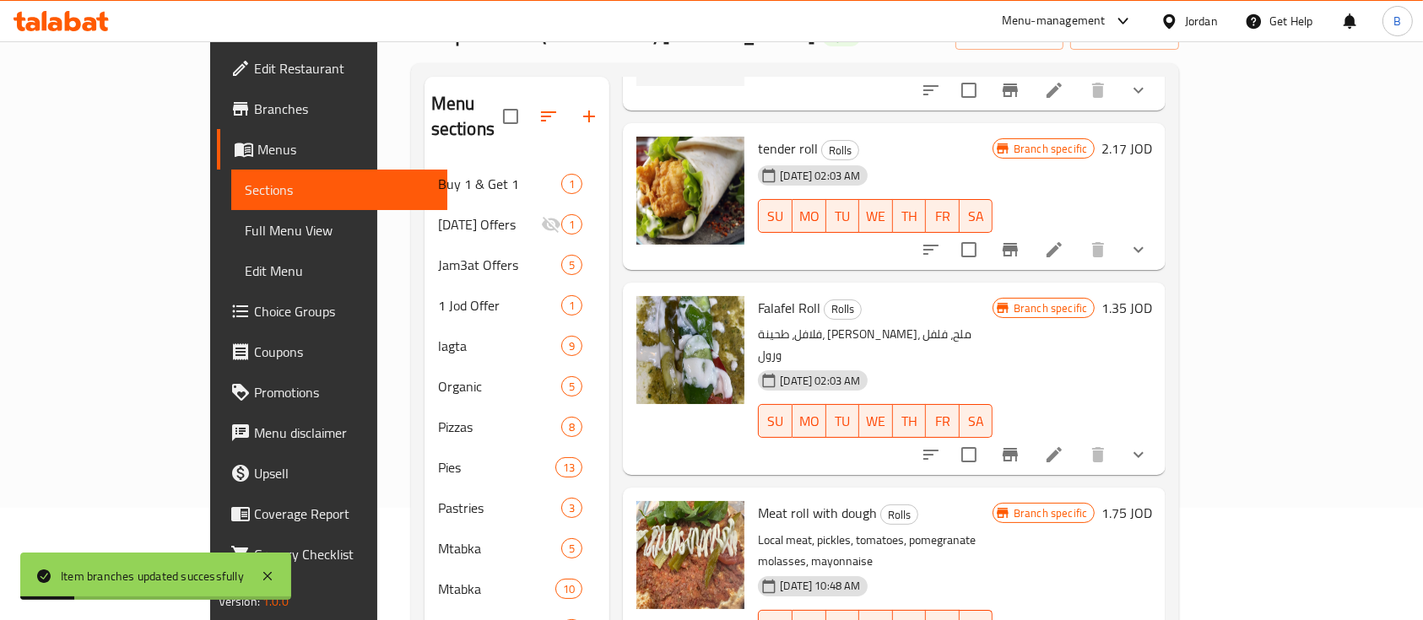
click at [1152, 296] on h6 "1.35 JOD" at bounding box center [1126, 308] width 51 height 24
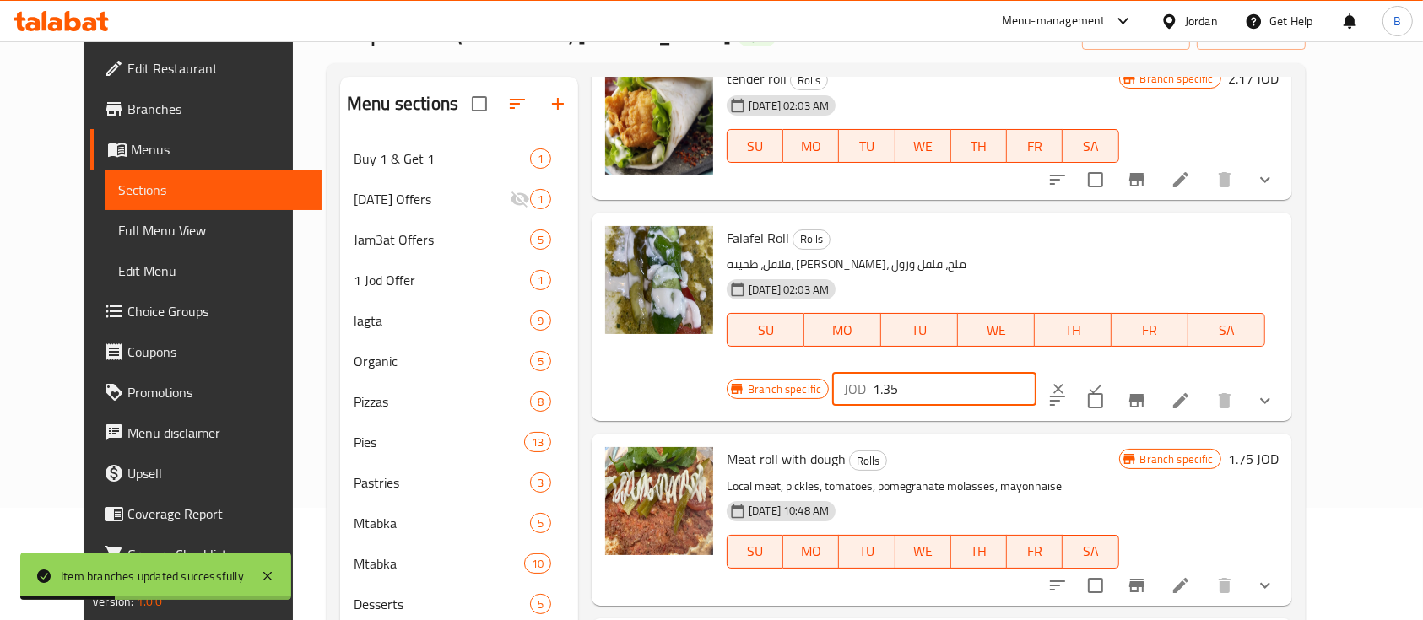
drag, startPoint x: 1157, startPoint y: 252, endPoint x: 1124, endPoint y: 247, distance: 33.3
click at [1036, 372] on input "1.35" at bounding box center [955, 389] width 164 height 34
type input "1.45"
click at [1114, 370] on button "ok" at bounding box center [1095, 388] width 37 height 37
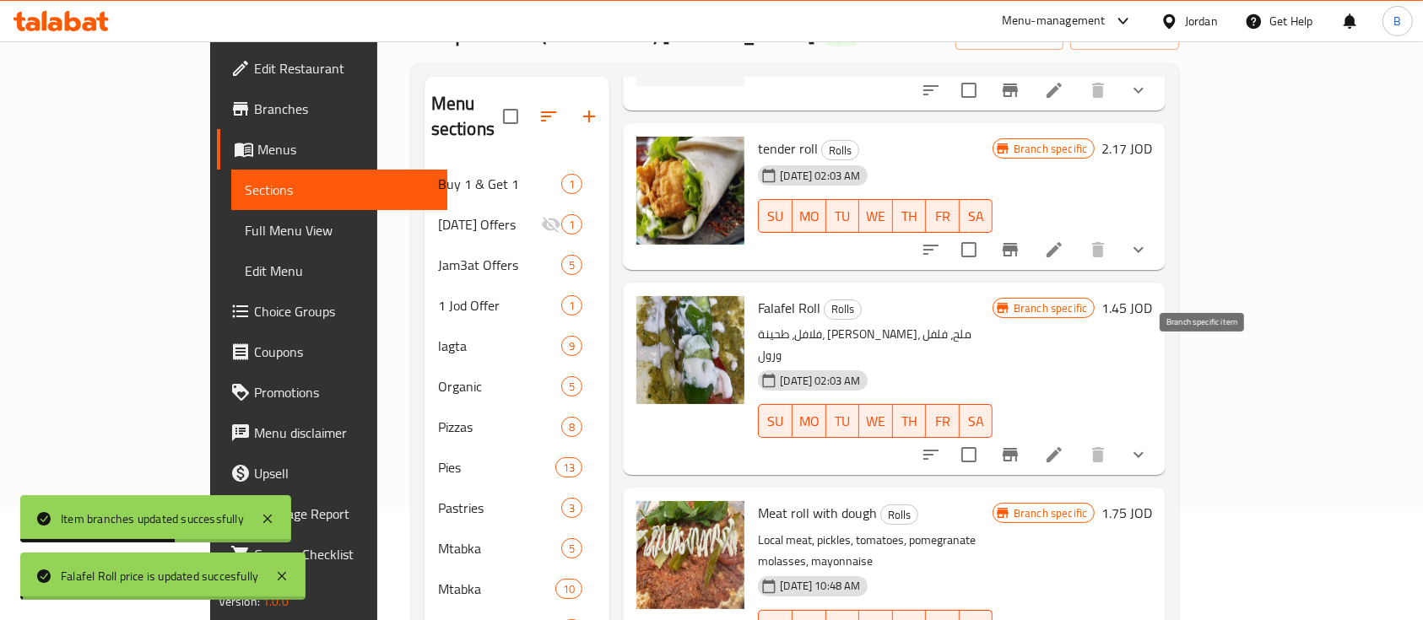
click at [1018, 448] on icon "Branch-specific-item" at bounding box center [1010, 455] width 15 height 14
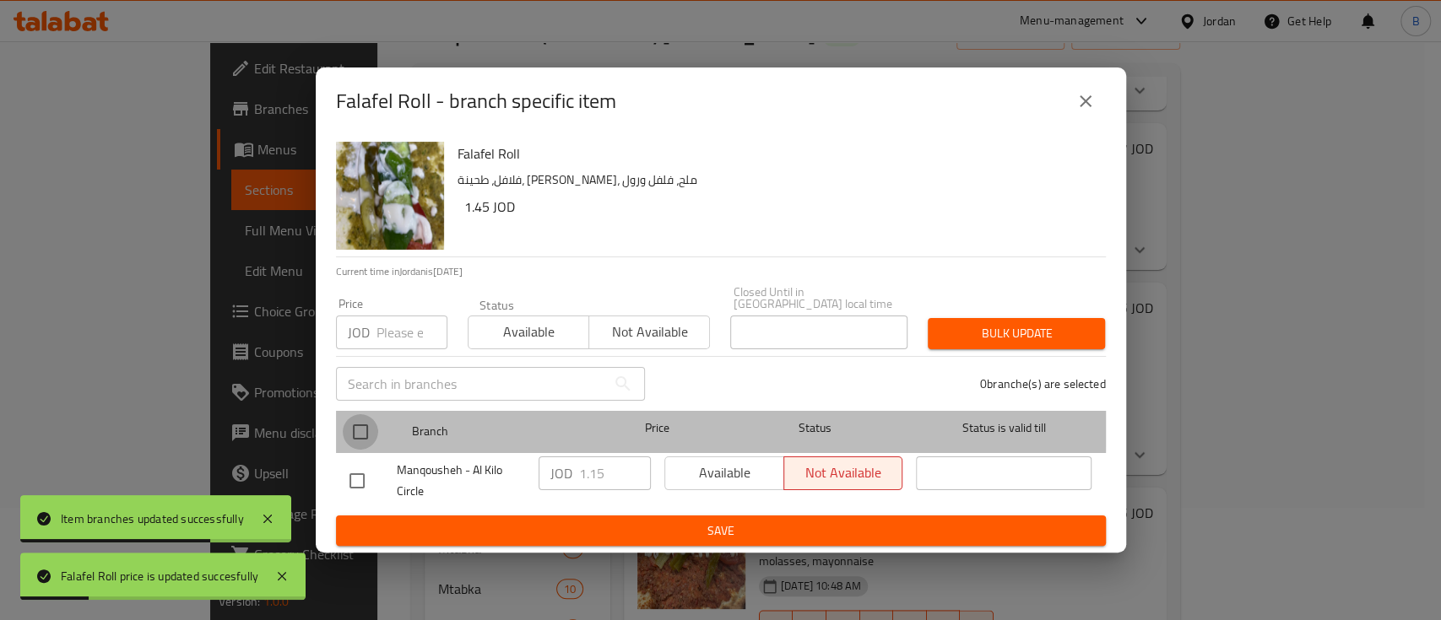
click at [361, 423] on input "checkbox" at bounding box center [360, 431] width 35 height 35
checkbox input "true"
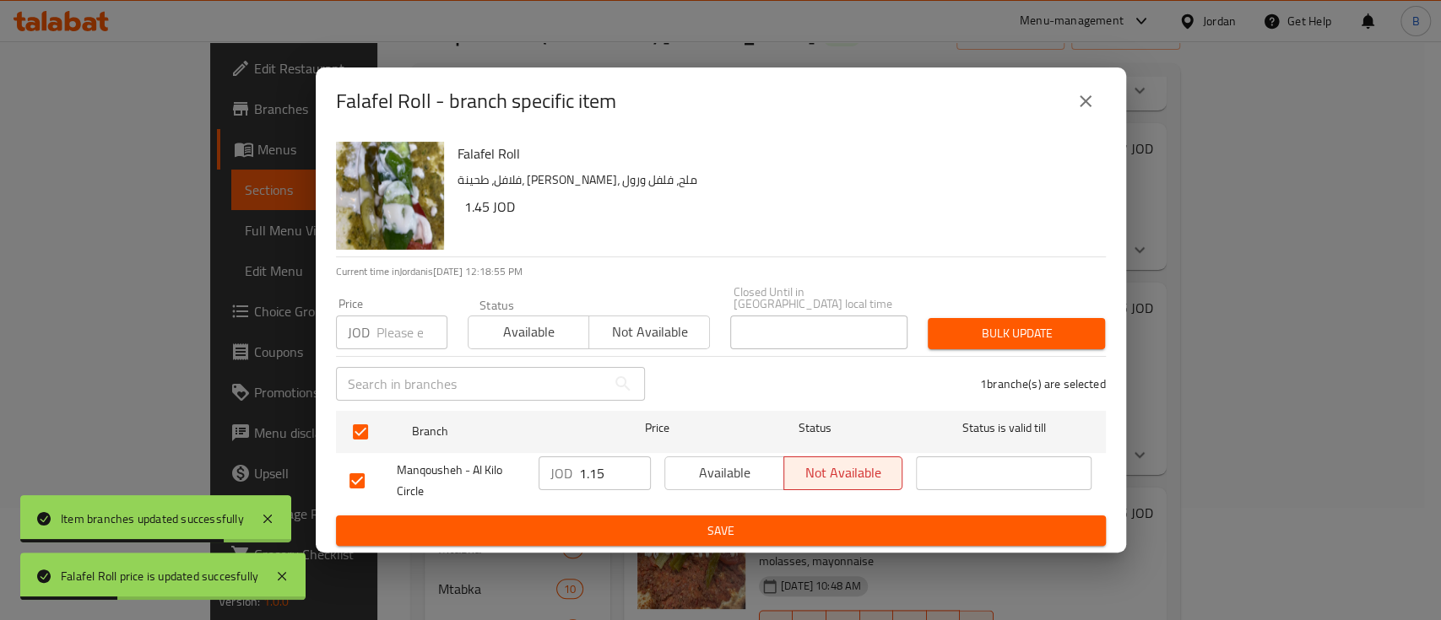
click at [617, 464] on input "1.15" at bounding box center [615, 474] width 72 height 34
type input "1.45"
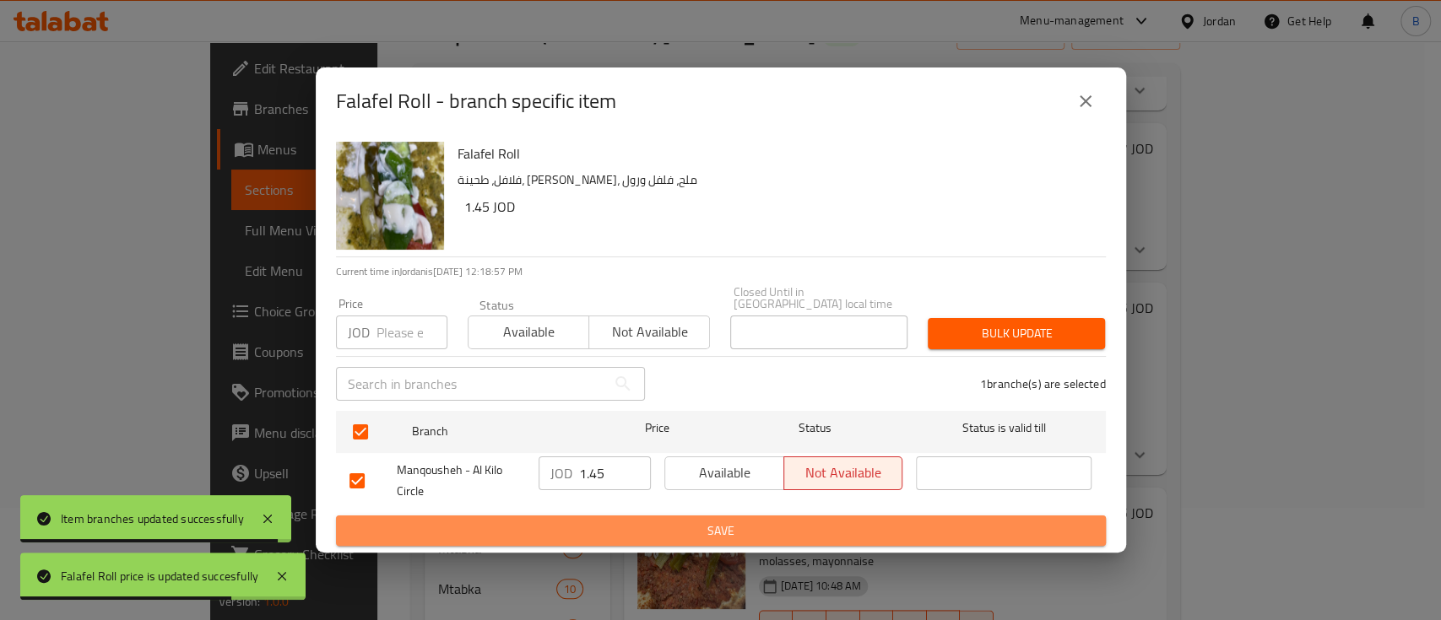
click at [687, 521] on span "Save" at bounding box center [720, 531] width 743 height 21
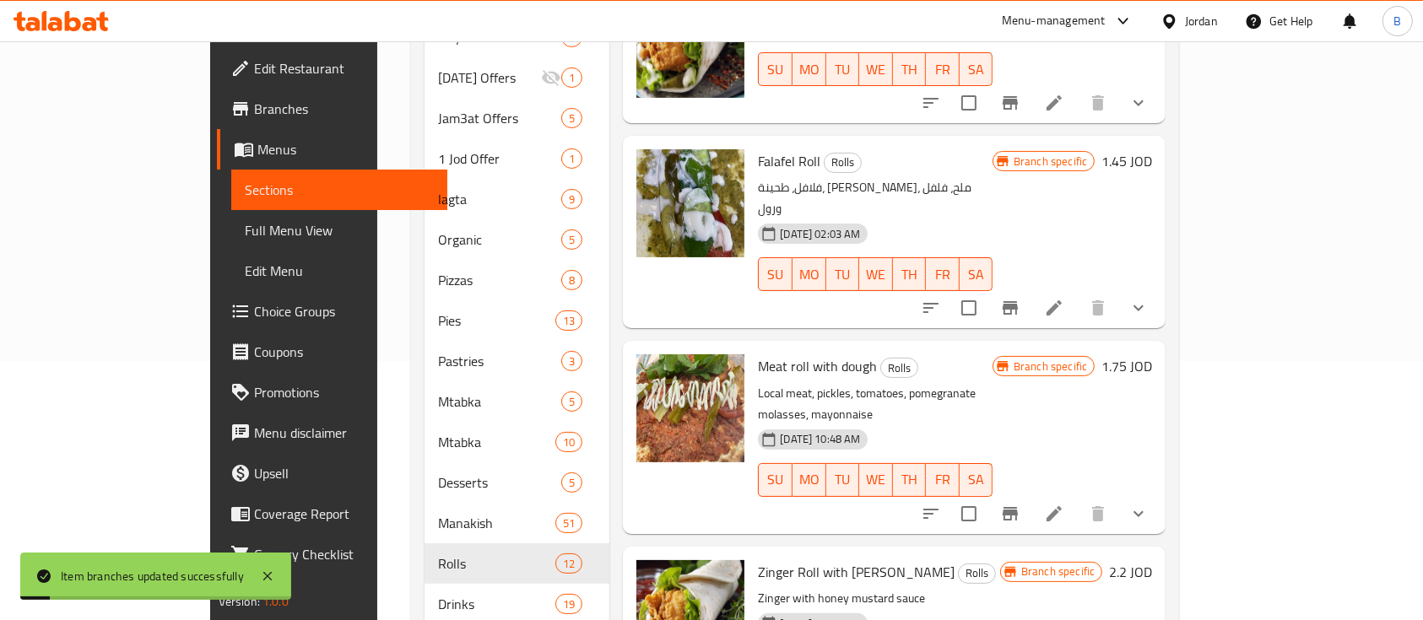
scroll to position [291, 0]
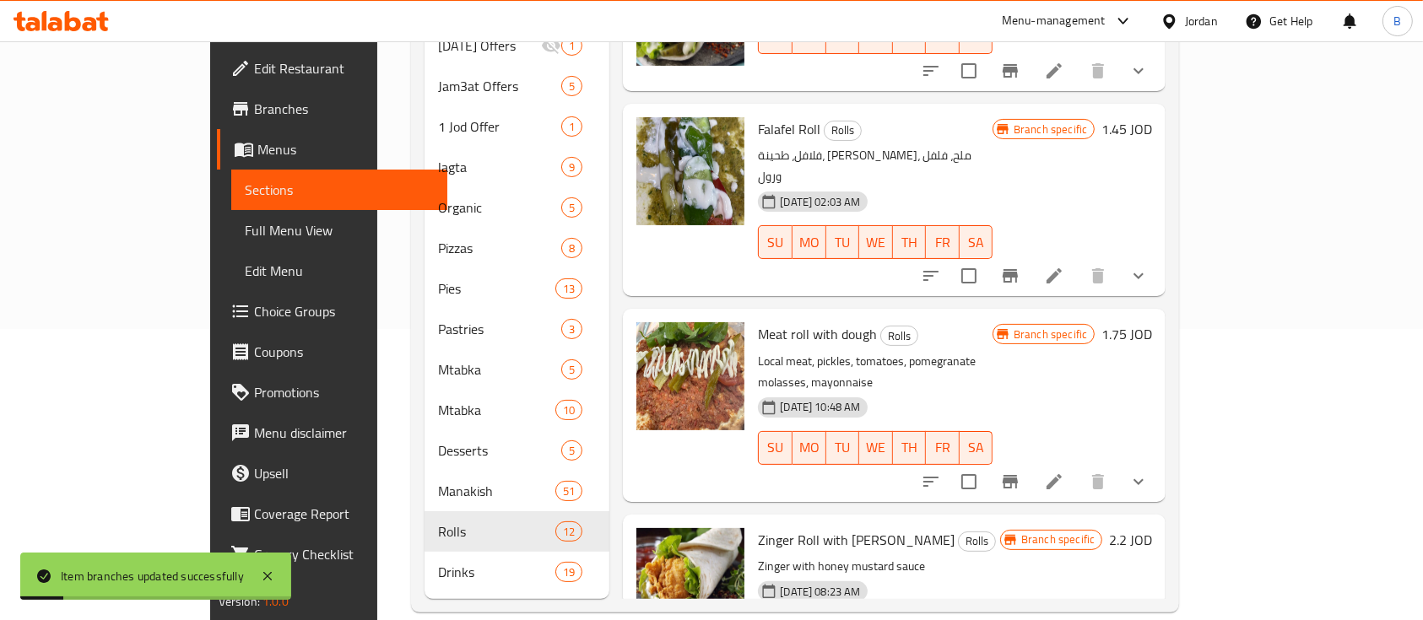
click at [1152, 322] on h6 "1.75 JOD" at bounding box center [1126, 334] width 51 height 24
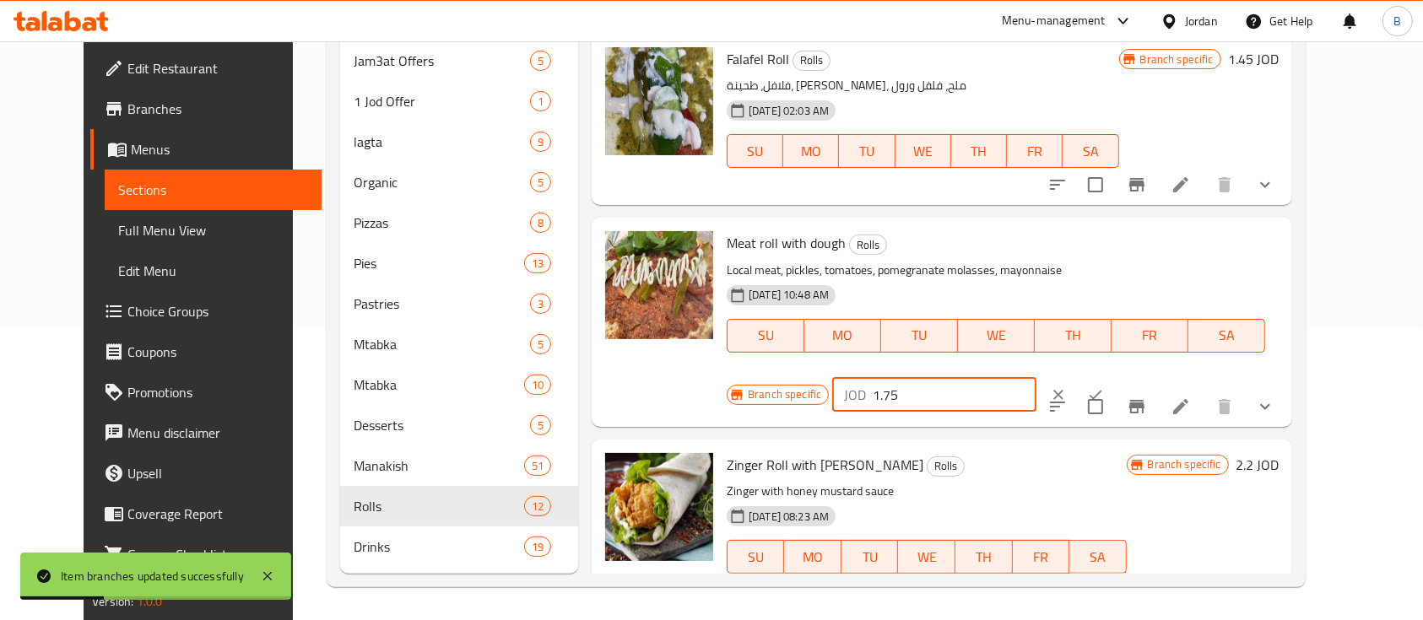
click at [1036, 378] on input "1.75" at bounding box center [955, 395] width 164 height 34
type input "1.85"
click at [1104, 387] on icon "ok" at bounding box center [1095, 395] width 17 height 17
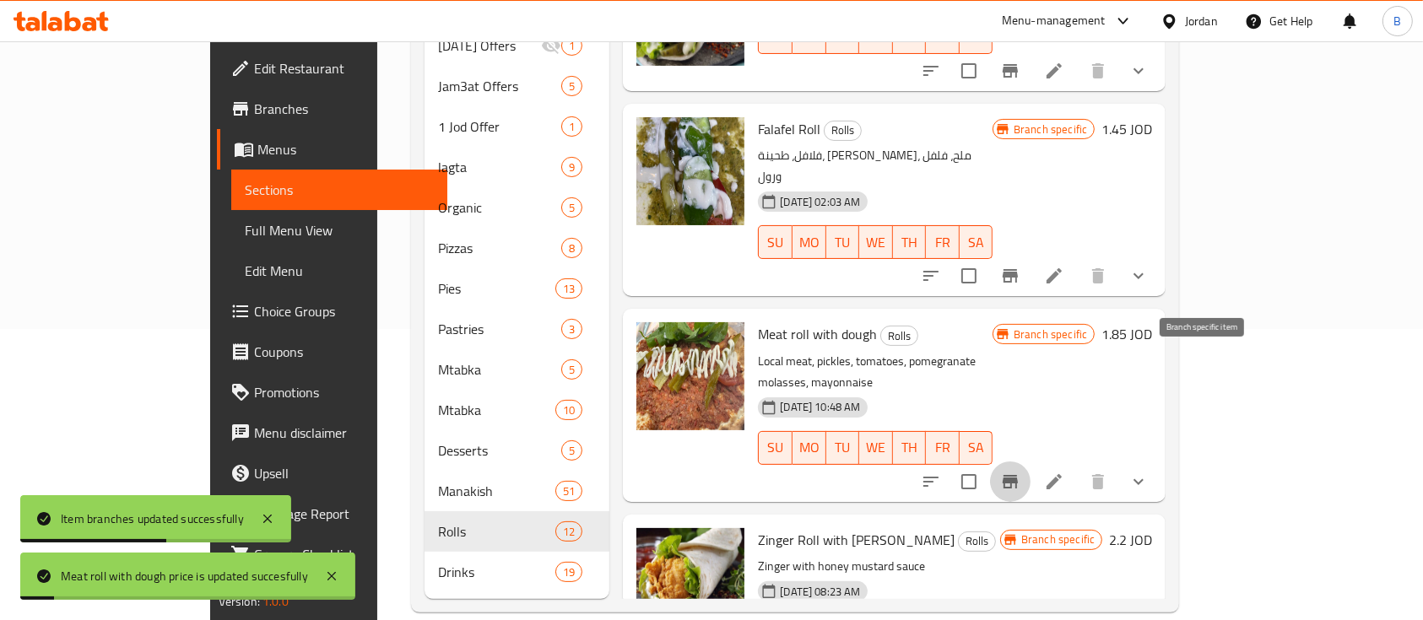
click at [1020, 472] on icon "Branch-specific-item" at bounding box center [1010, 482] width 20 height 20
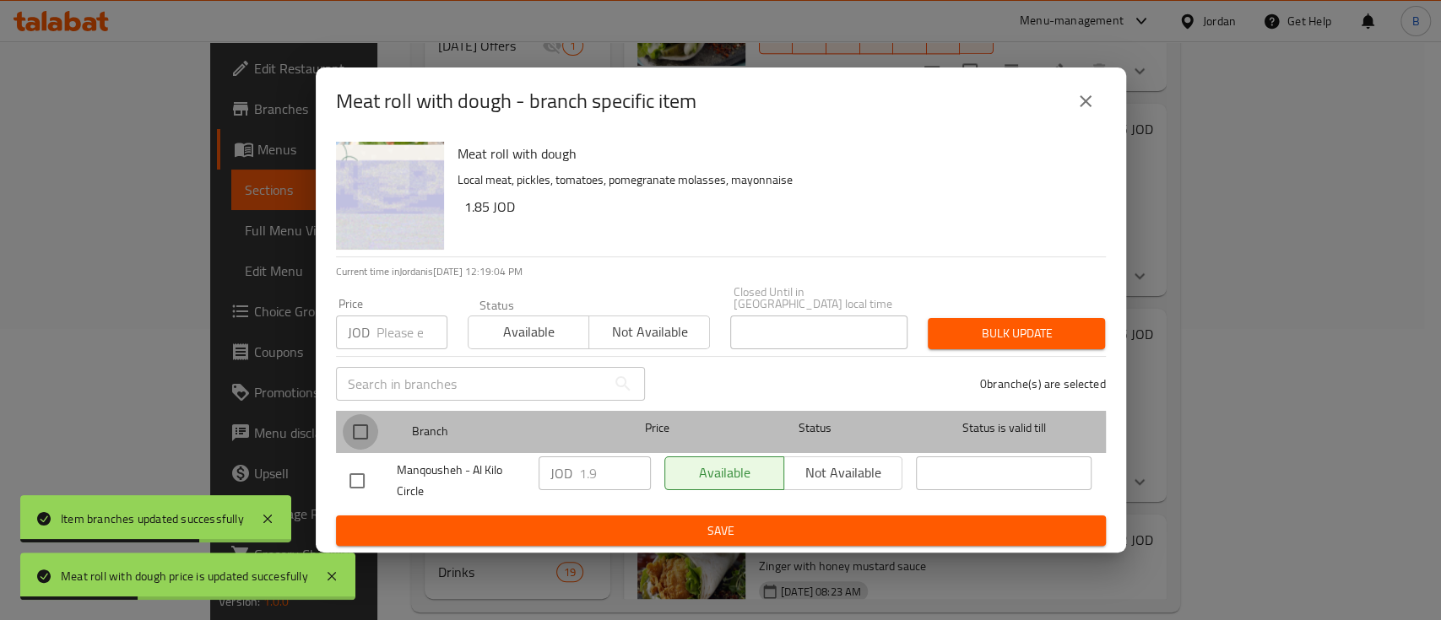
drag, startPoint x: 365, startPoint y: 429, endPoint x: 591, endPoint y: 468, distance: 229.5
click at [364, 429] on input "checkbox" at bounding box center [360, 431] width 35 height 35
checkbox input "true"
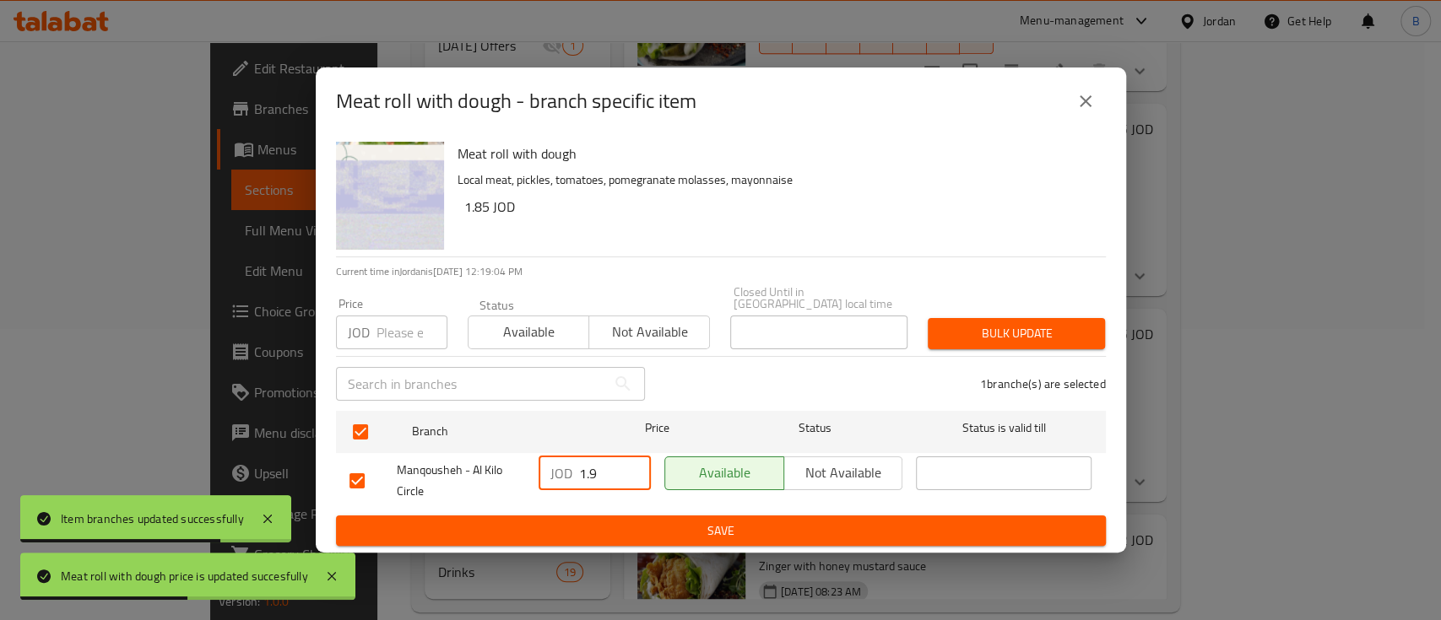
click at [603, 467] on input "1.9" at bounding box center [615, 474] width 72 height 34
drag, startPoint x: 600, startPoint y: 469, endPoint x: 591, endPoint y: 467, distance: 9.6
click at [589, 467] on input "1.9" at bounding box center [615, 474] width 72 height 34
type input "1.85"
click at [752, 529] on span "Save" at bounding box center [720, 531] width 743 height 21
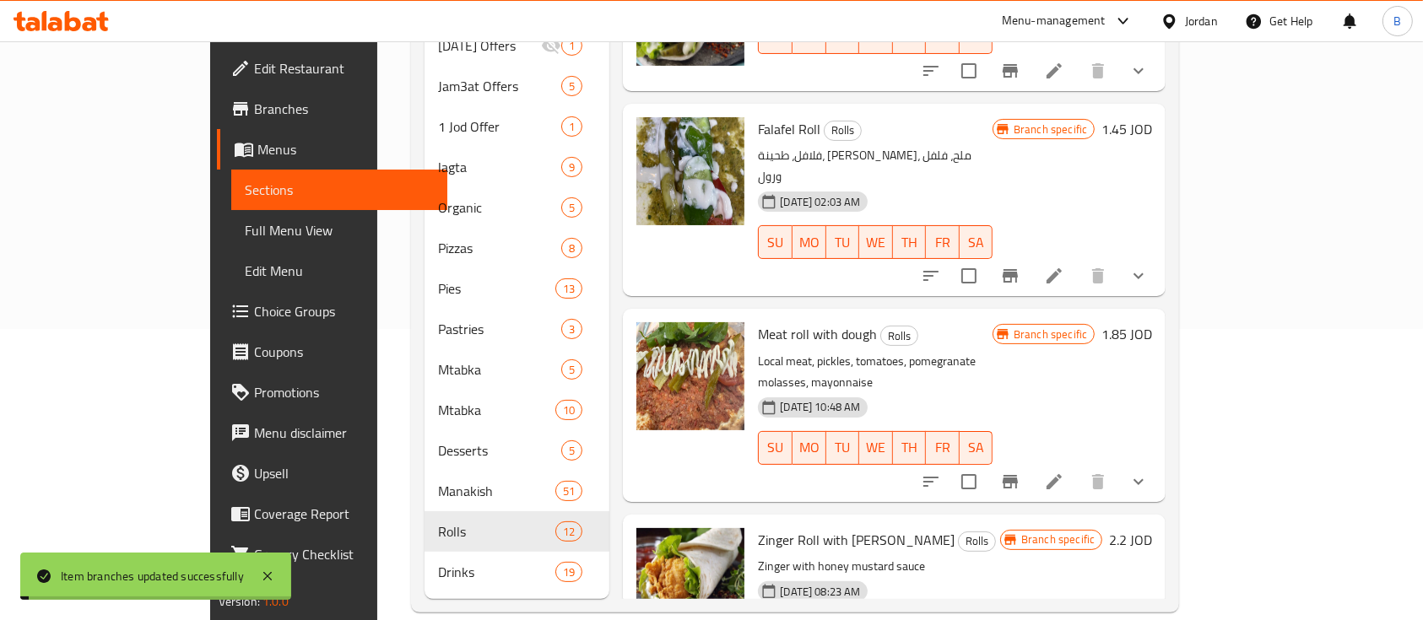
click at [1152, 528] on h6 "2.2 JOD" at bounding box center [1130, 540] width 43 height 24
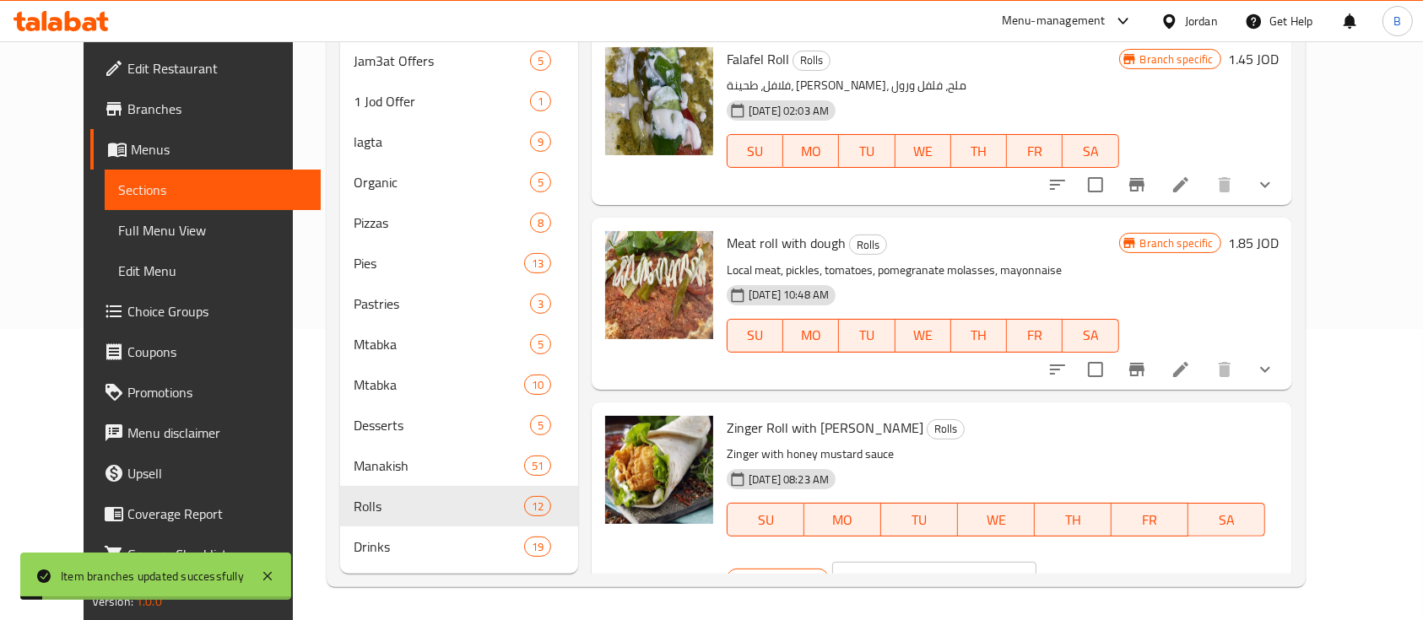
click at [1036, 562] on input "2.2" at bounding box center [955, 579] width 164 height 34
type input "2.30"
click at [1114, 560] on button "ok" at bounding box center [1095, 578] width 37 height 37
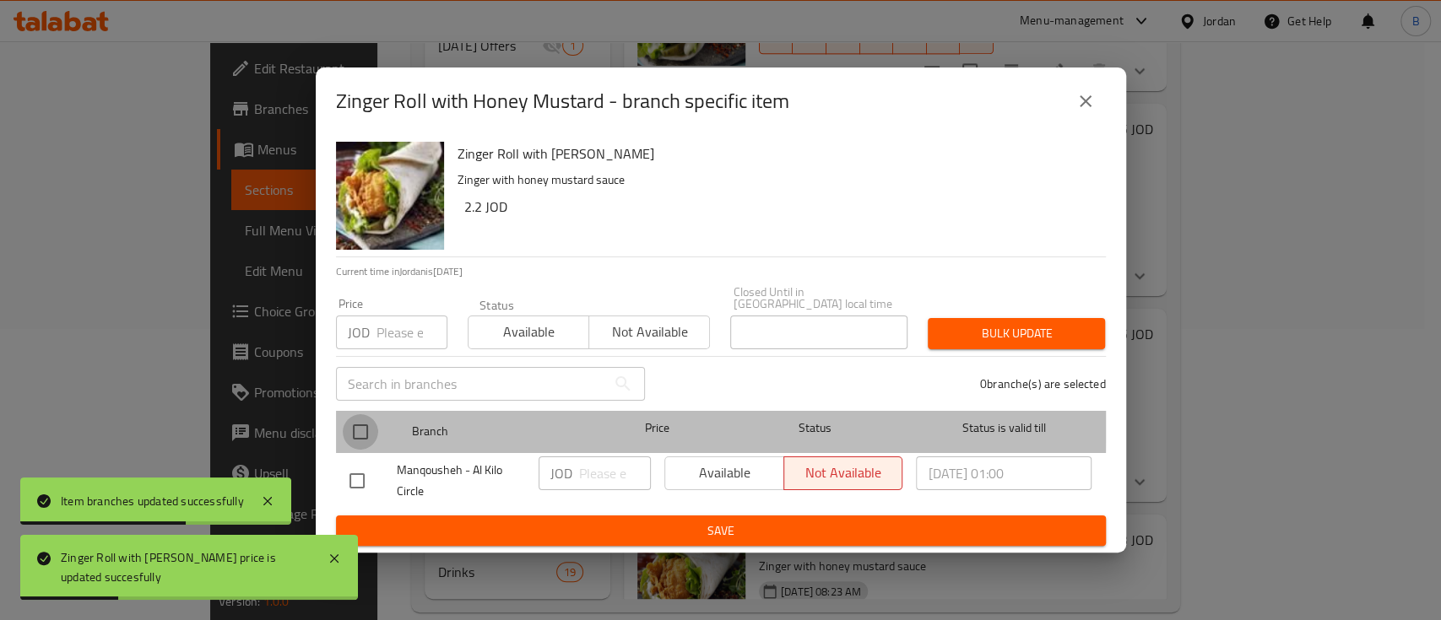
click at [360, 419] on input "checkbox" at bounding box center [360, 431] width 35 height 35
checkbox input "true"
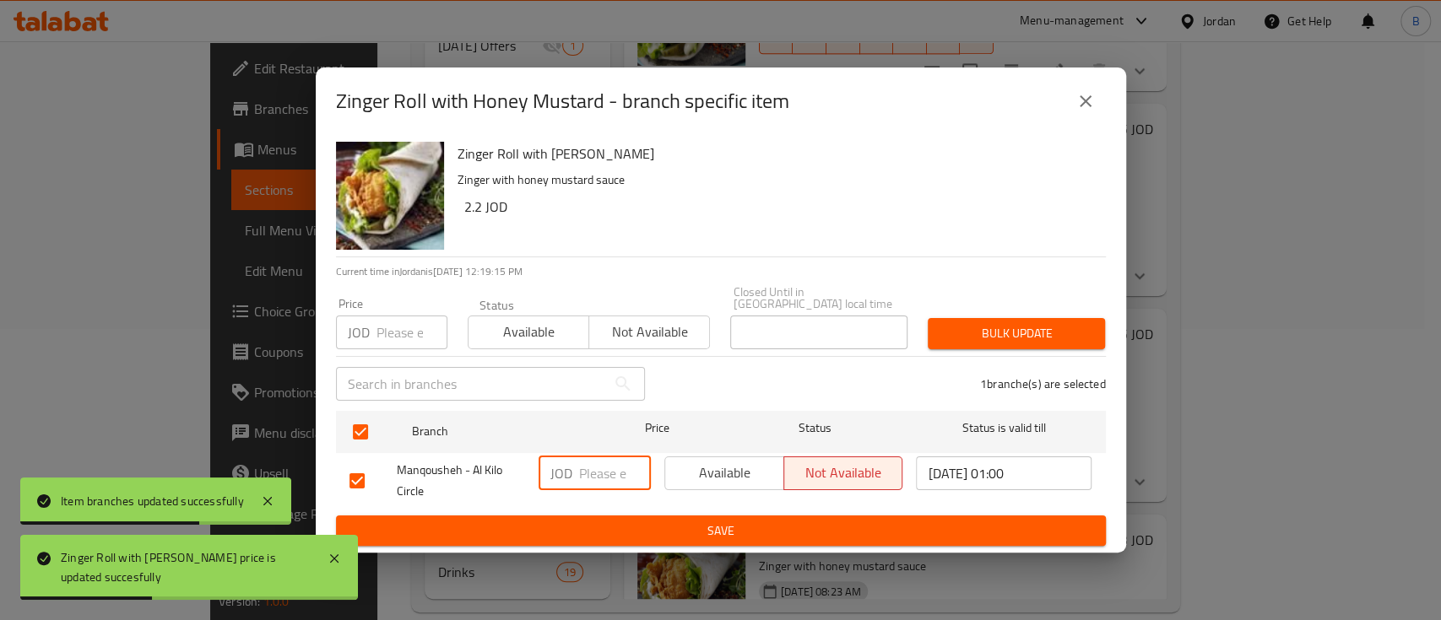
click at [590, 459] on input "number" at bounding box center [615, 474] width 72 height 34
type input "2.30"
click at [902, 516] on button "Save" at bounding box center [721, 531] width 770 height 31
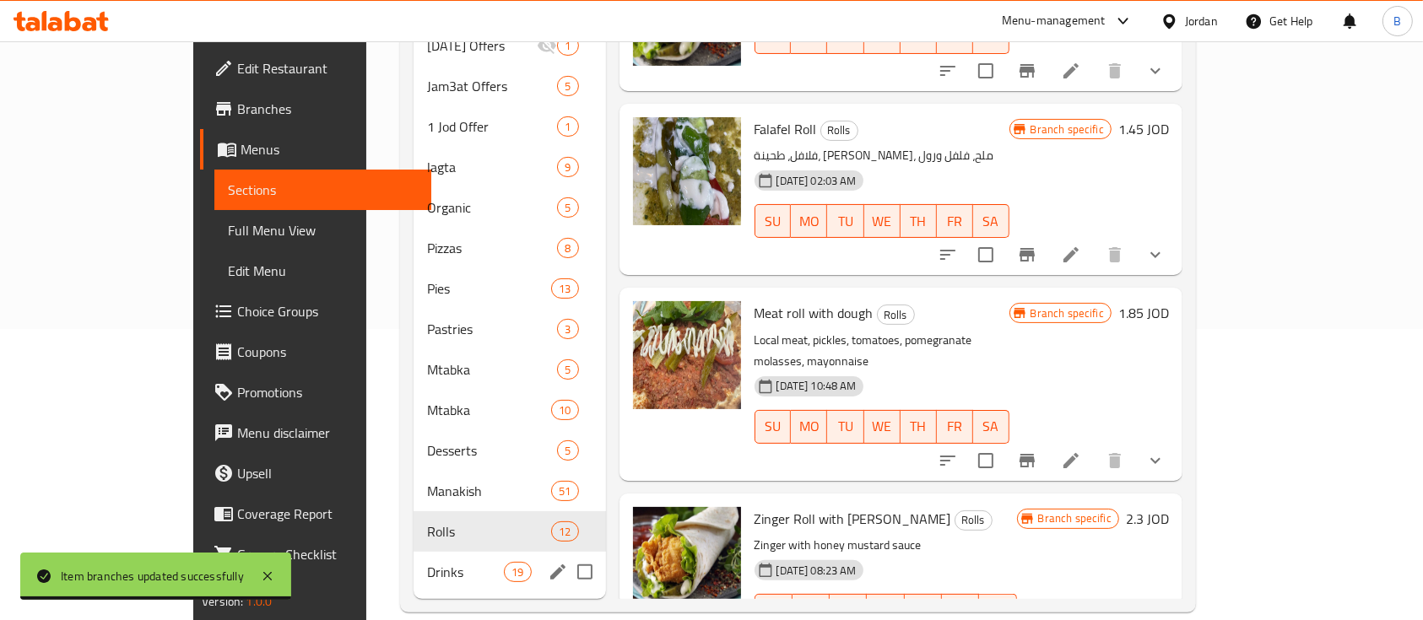
click at [427, 562] on span "Drinks" at bounding box center [465, 572] width 77 height 20
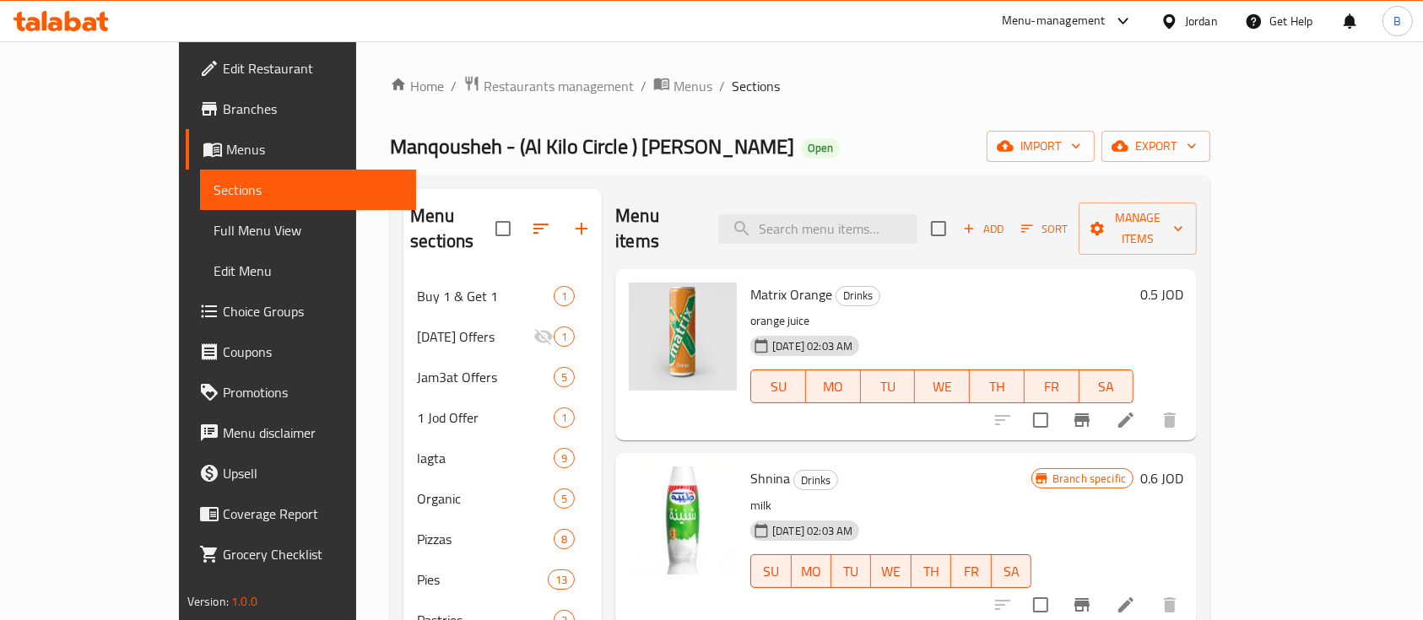
click at [1183, 283] on h6 "0.5 JOD" at bounding box center [1161, 295] width 43 height 24
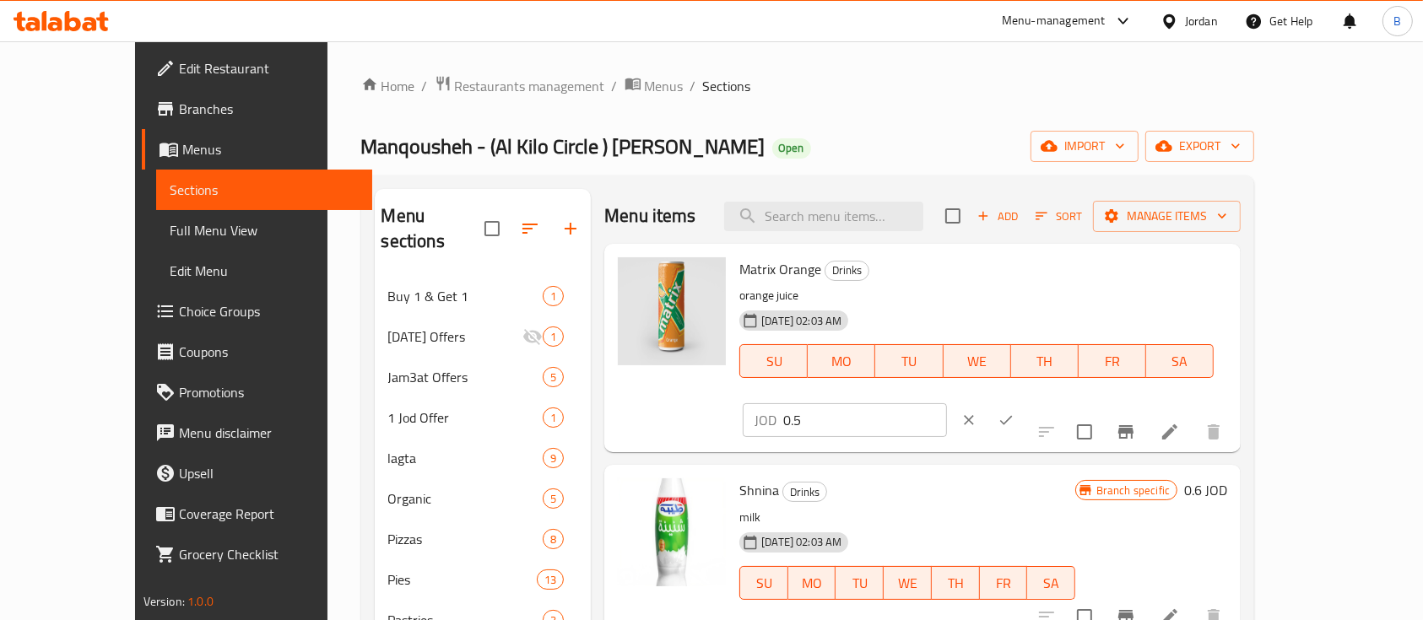
click at [947, 403] on input "0.5" at bounding box center [865, 420] width 164 height 34
type input "0.15"
click at [1013, 416] on icon "ok" at bounding box center [1006, 420] width 13 height 9
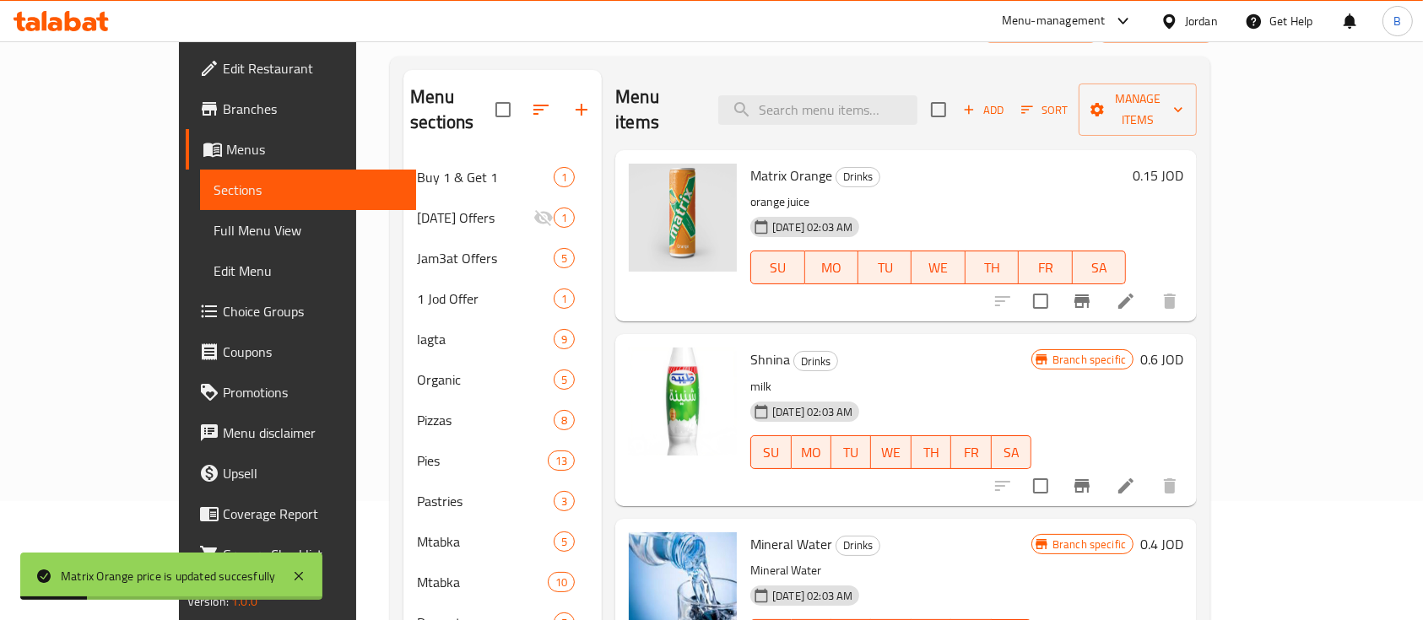
scroll to position [224, 0]
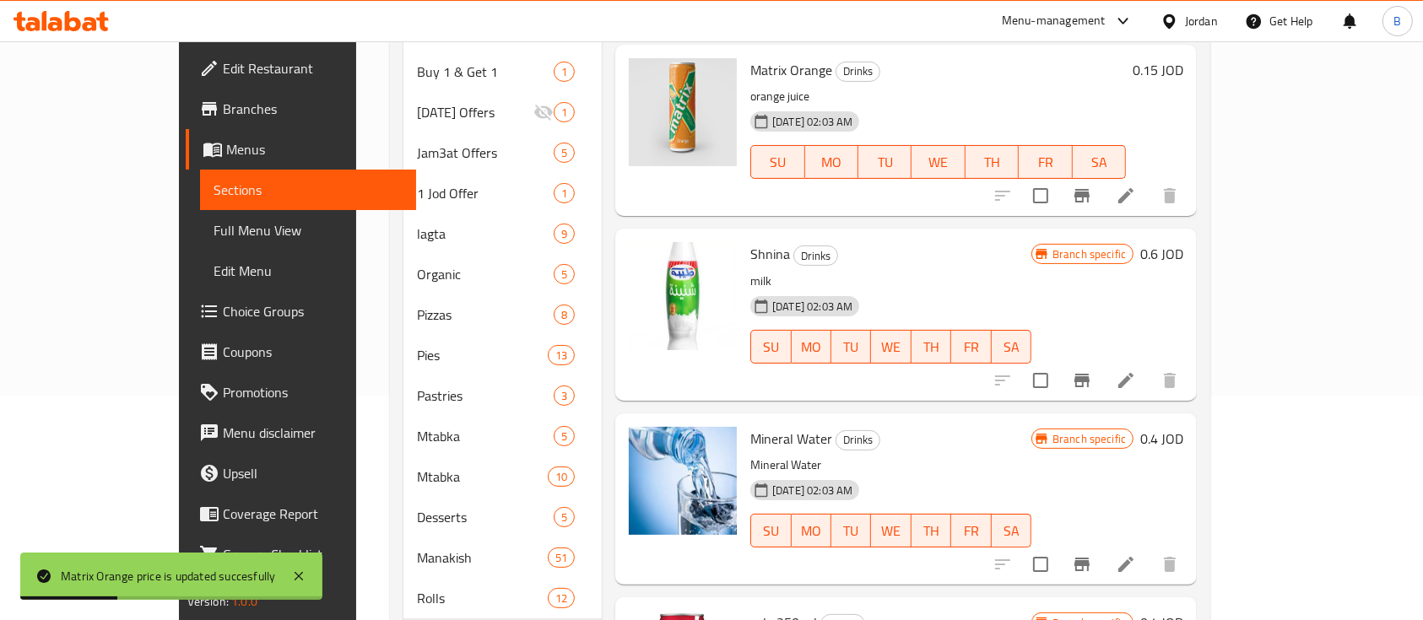
click at [1183, 242] on h6 "0.6 JOD" at bounding box center [1161, 254] width 43 height 24
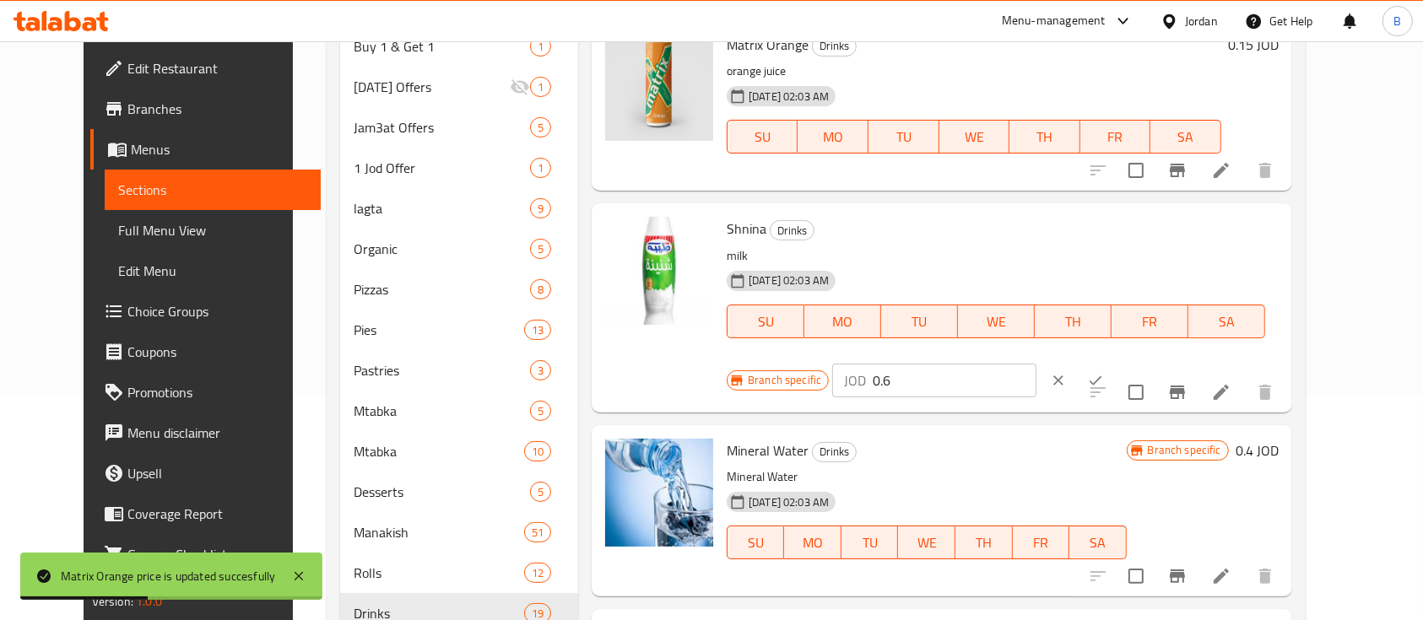
click at [1036, 364] on input "0.6" at bounding box center [955, 381] width 164 height 34
type input "0.70"
click at [1104, 372] on icon "ok" at bounding box center [1095, 380] width 17 height 17
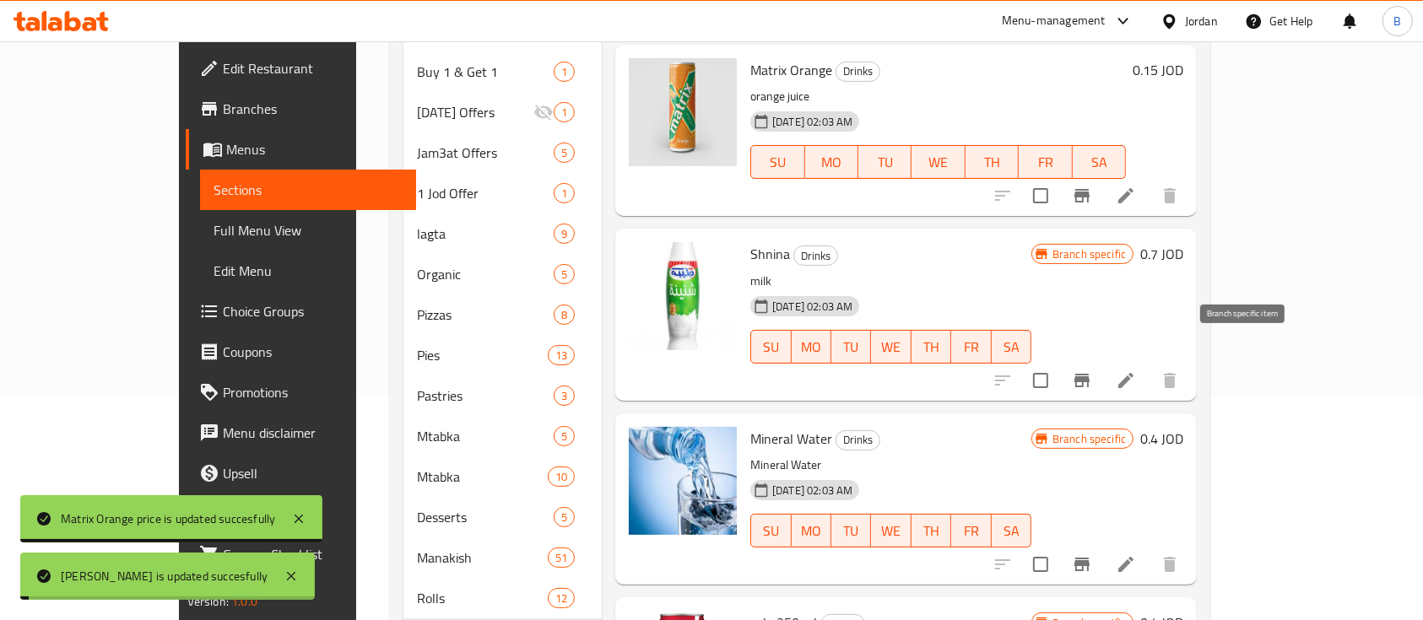
click at [1089, 374] on icon "Branch-specific-item" at bounding box center [1081, 381] width 15 height 14
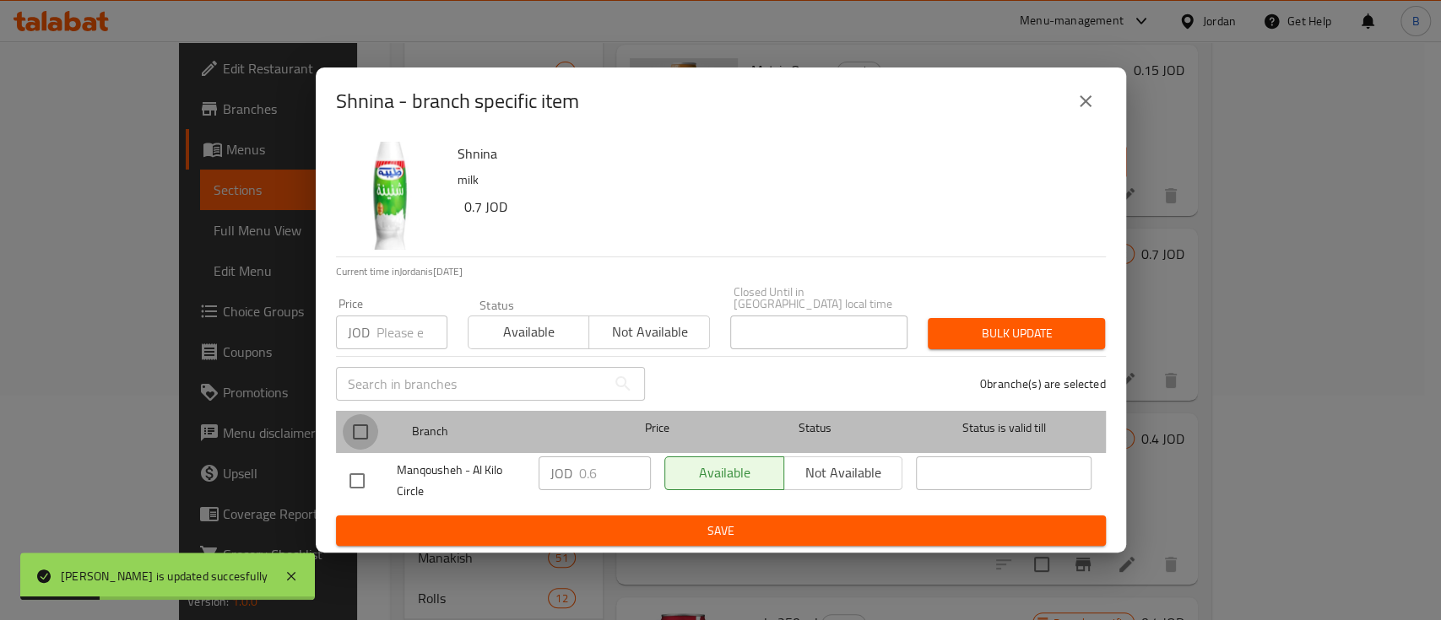
drag, startPoint x: 354, startPoint y: 424, endPoint x: 567, endPoint y: 434, distance: 213.7
click at [354, 423] on input "checkbox" at bounding box center [360, 431] width 35 height 35
checkbox input "true"
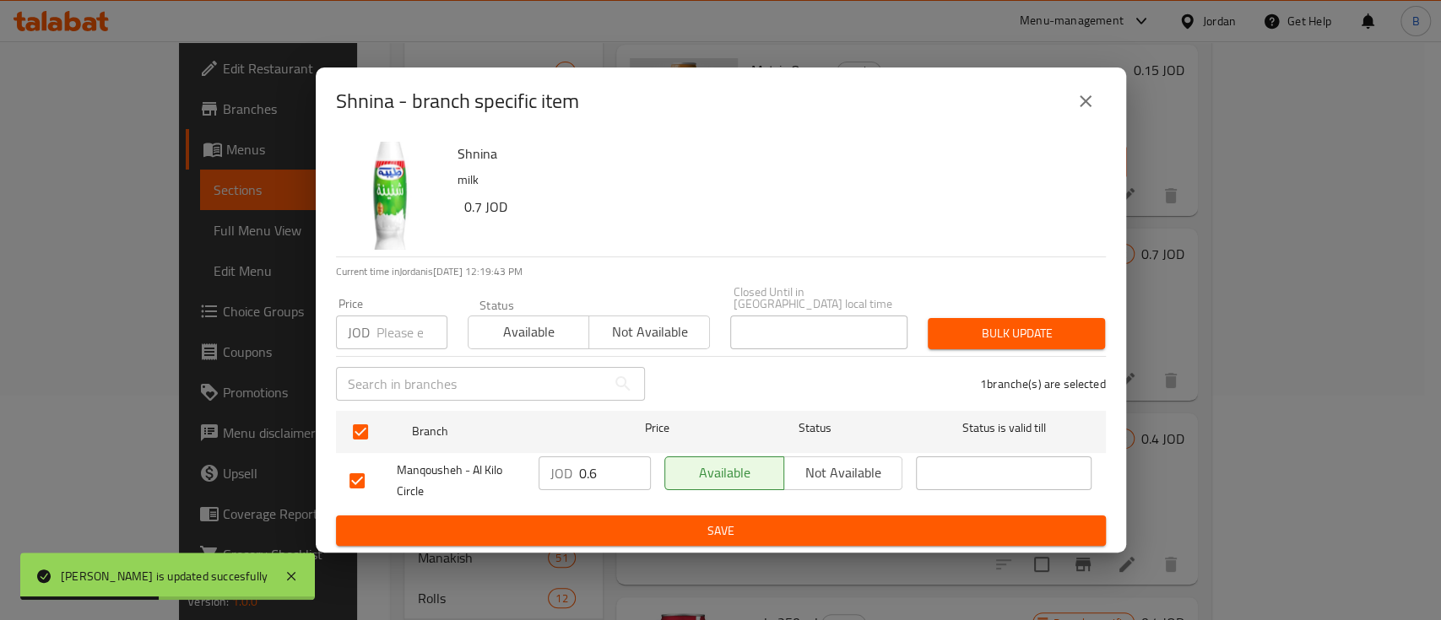
click at [611, 468] on input "0.6" at bounding box center [615, 474] width 72 height 34
type input "0.70"
click at [892, 538] on button "Save" at bounding box center [721, 531] width 770 height 31
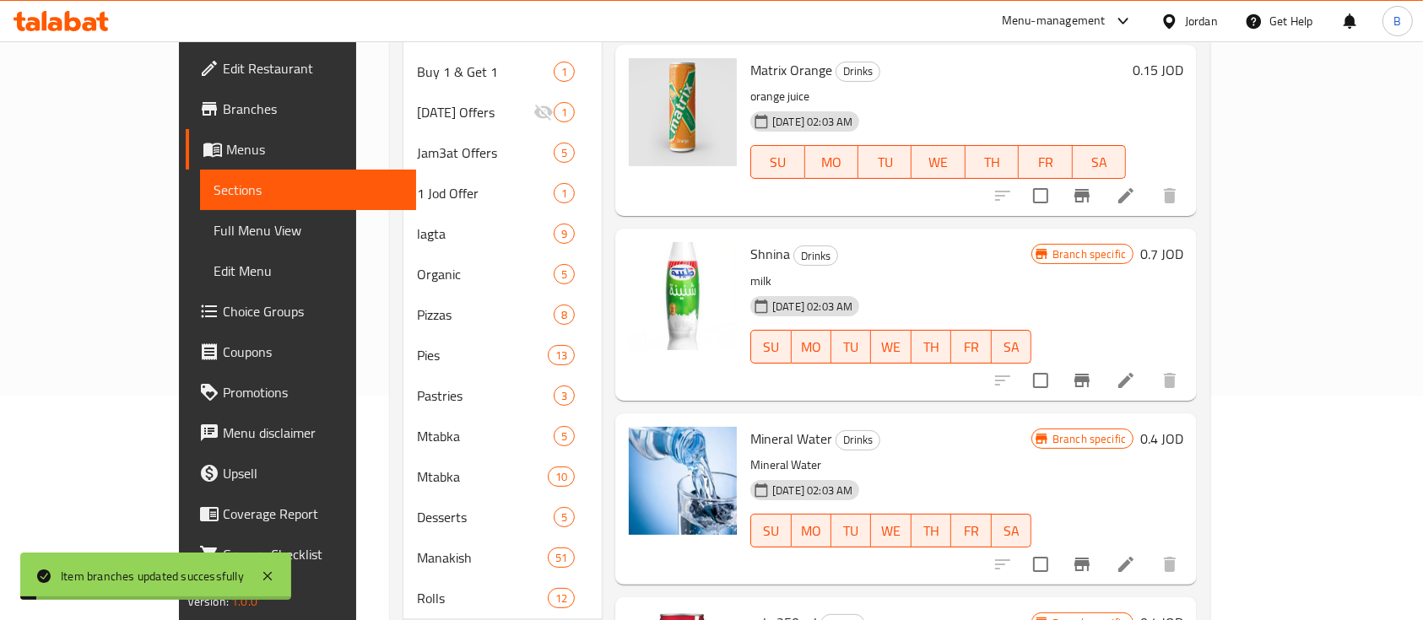
scroll to position [112, 0]
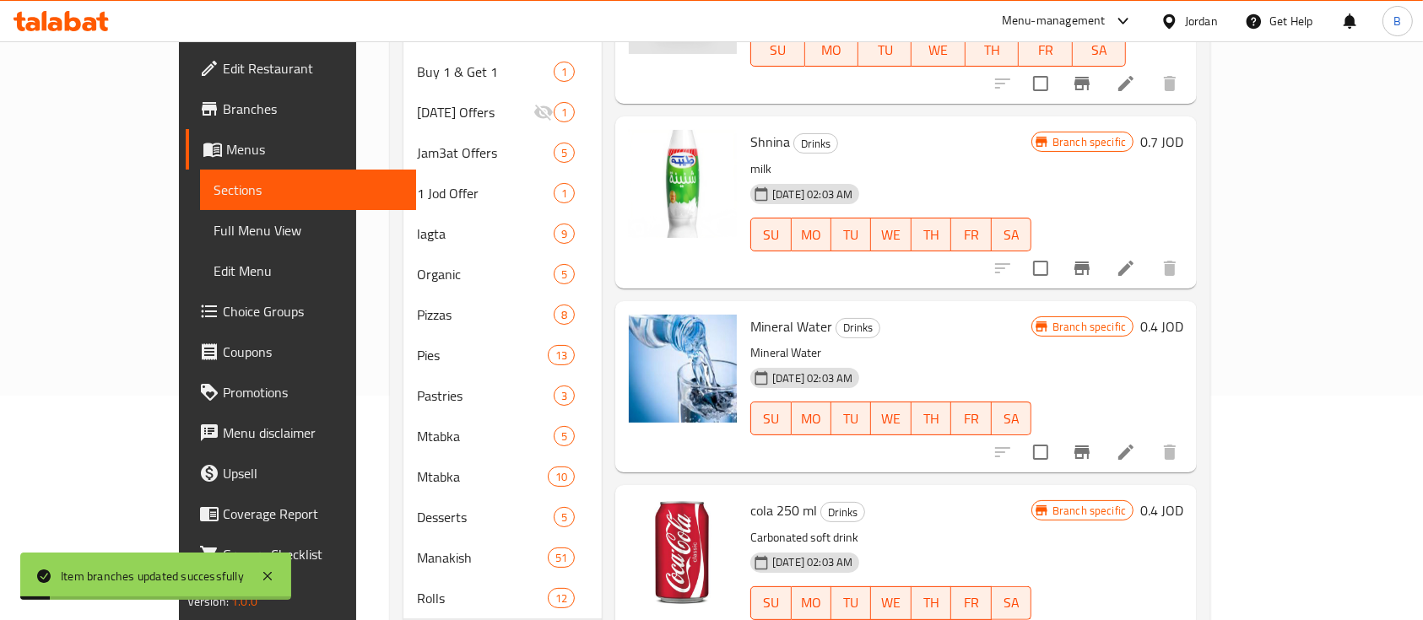
drag, startPoint x: 1346, startPoint y: 290, endPoint x: 1330, endPoint y: 294, distance: 16.4
click at [1190, 308] on div "Mineral Water Drinks Mineral Water 12-02-2024 02:03 AM SU MO TU WE TH FR SA Bra…" at bounding box center [966, 387] width 446 height 158
click at [1183, 315] on h6 "0.4 JOD" at bounding box center [1161, 327] width 43 height 24
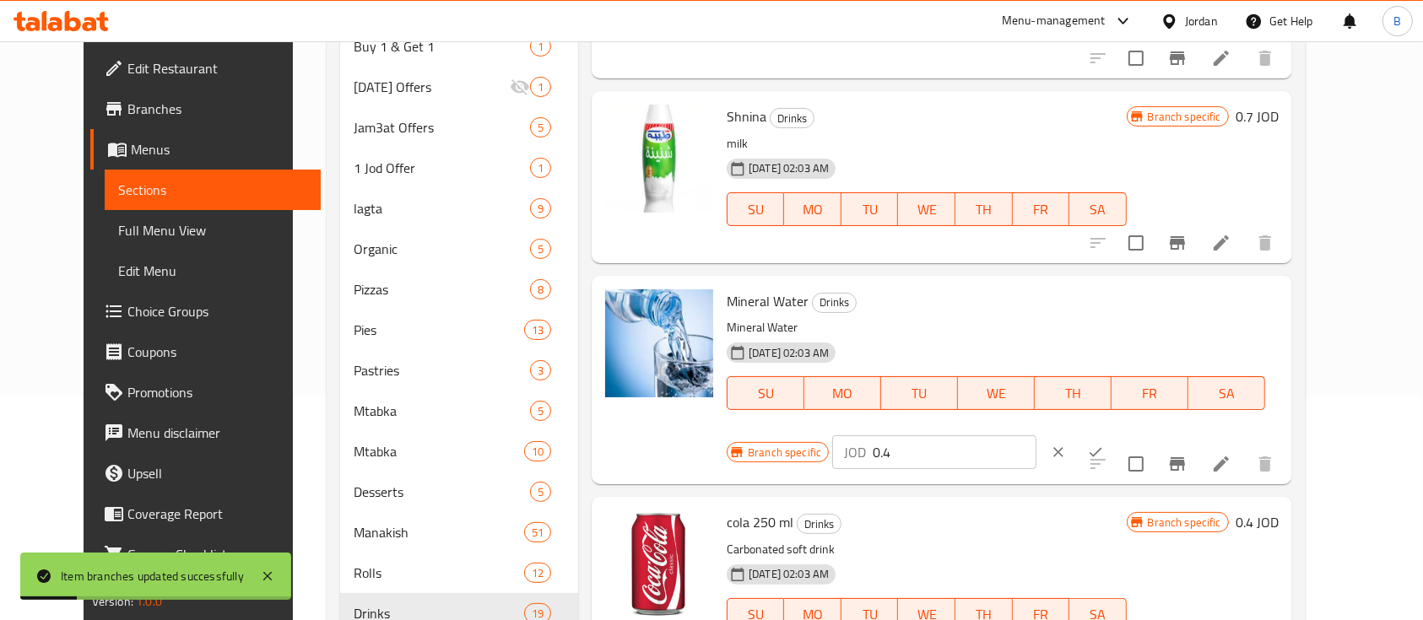
click at [1036, 435] on input "0.4" at bounding box center [955, 452] width 164 height 34
type input "0.50"
click at [1104, 444] on icon "ok" at bounding box center [1095, 452] width 17 height 17
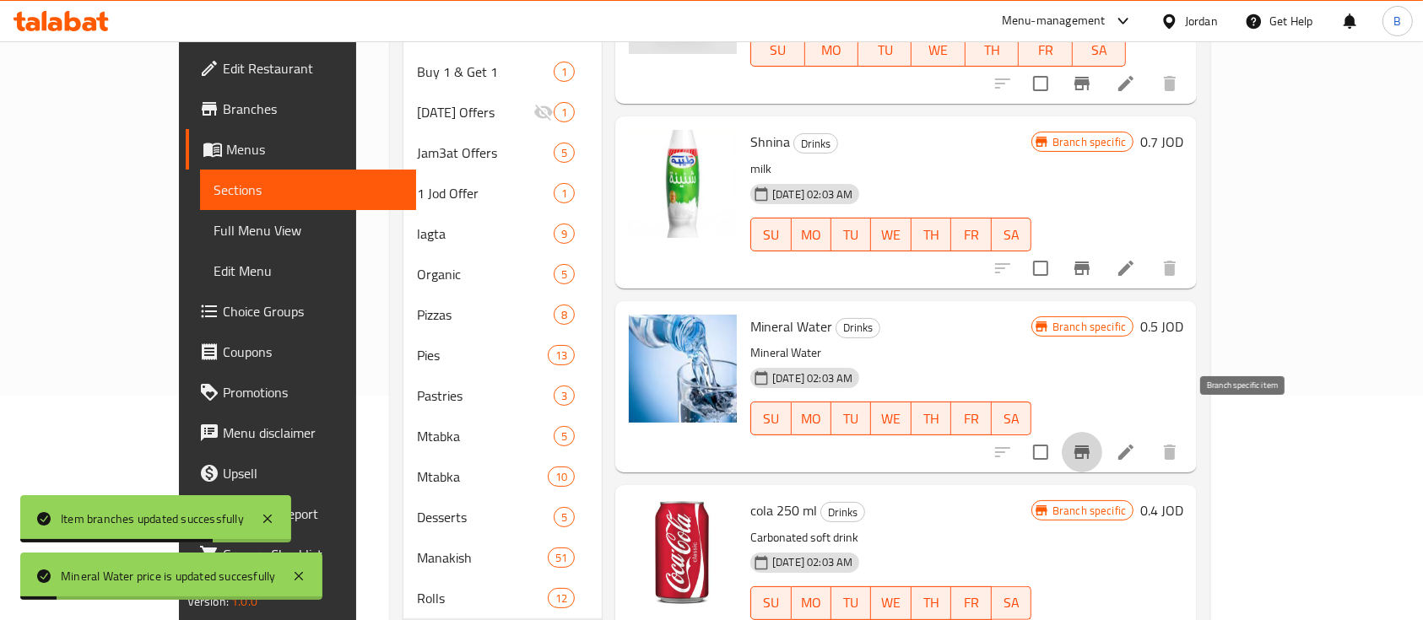
click at [1092, 442] on icon "Branch-specific-item" at bounding box center [1082, 452] width 20 height 20
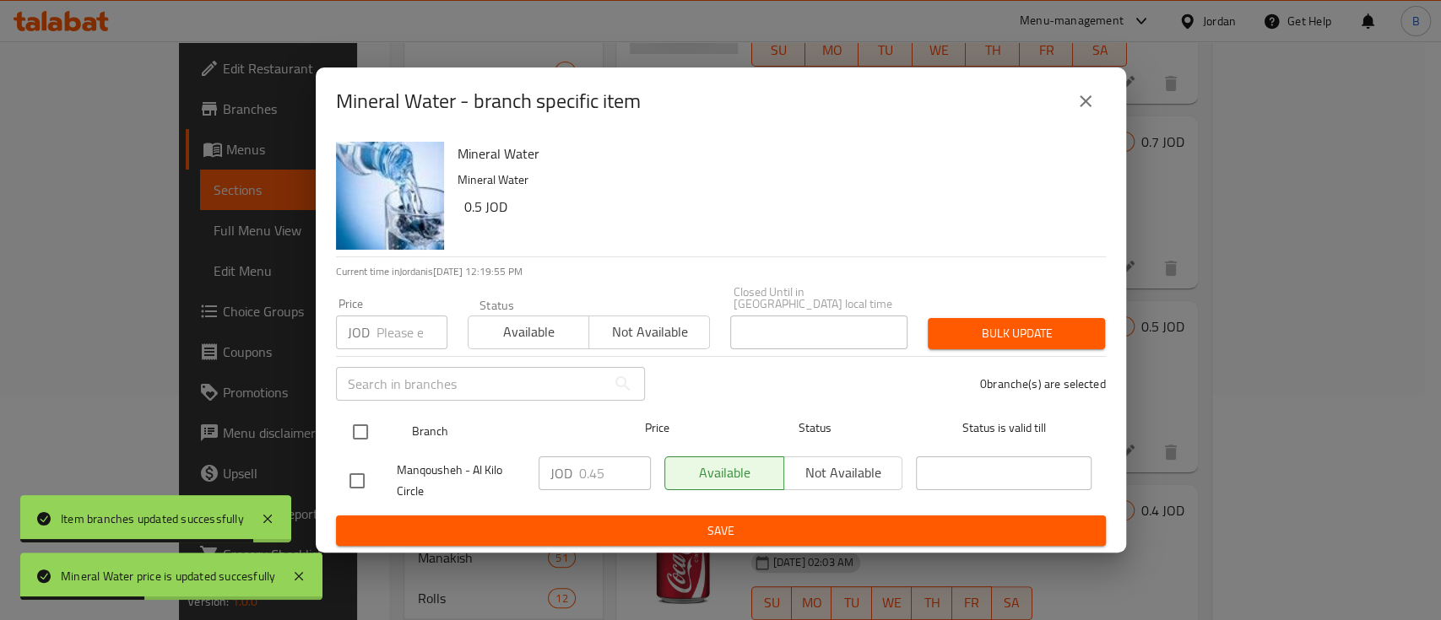
click at [362, 430] on input "checkbox" at bounding box center [360, 431] width 35 height 35
checkbox input "true"
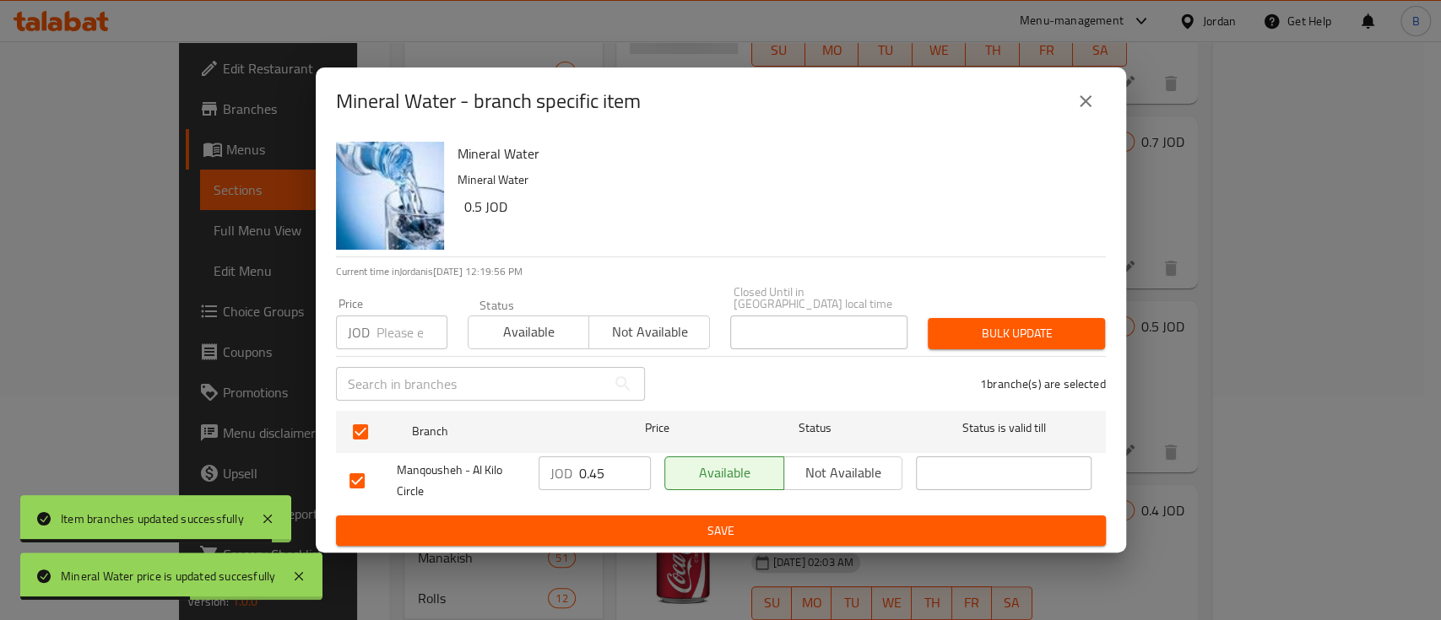
click at [619, 473] on input "0.45" at bounding box center [615, 474] width 72 height 34
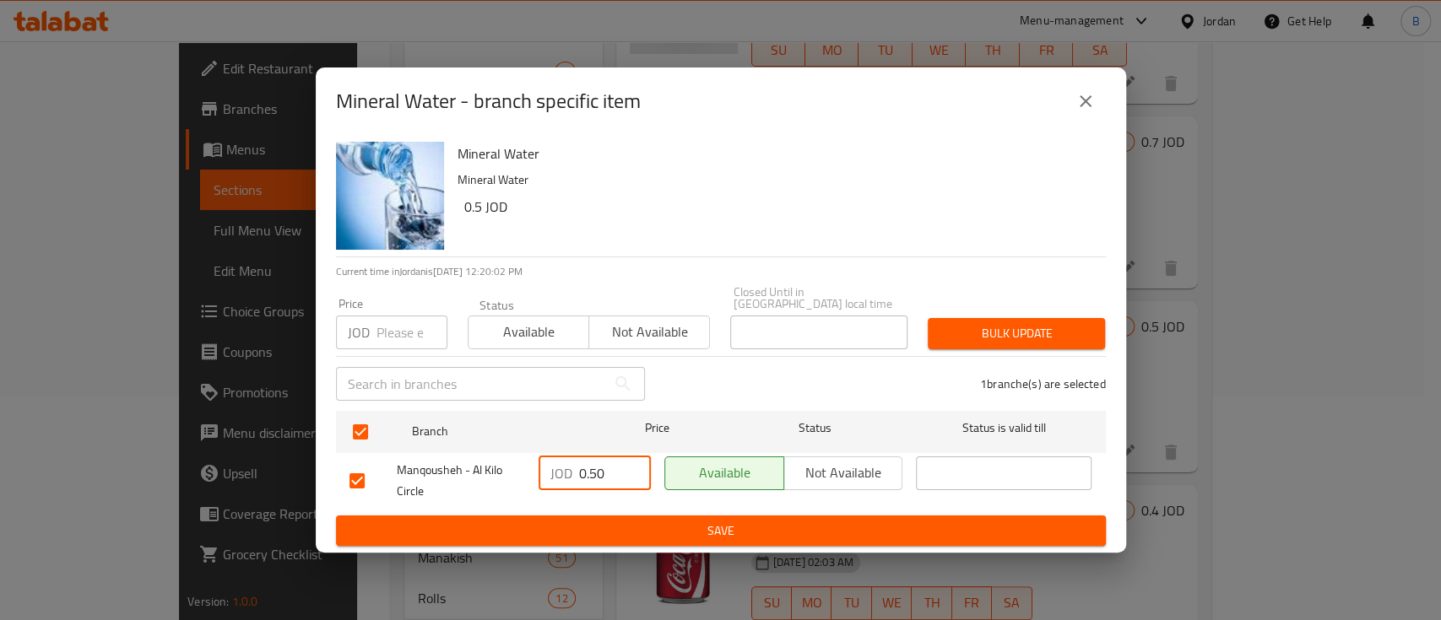
type input "0.50"
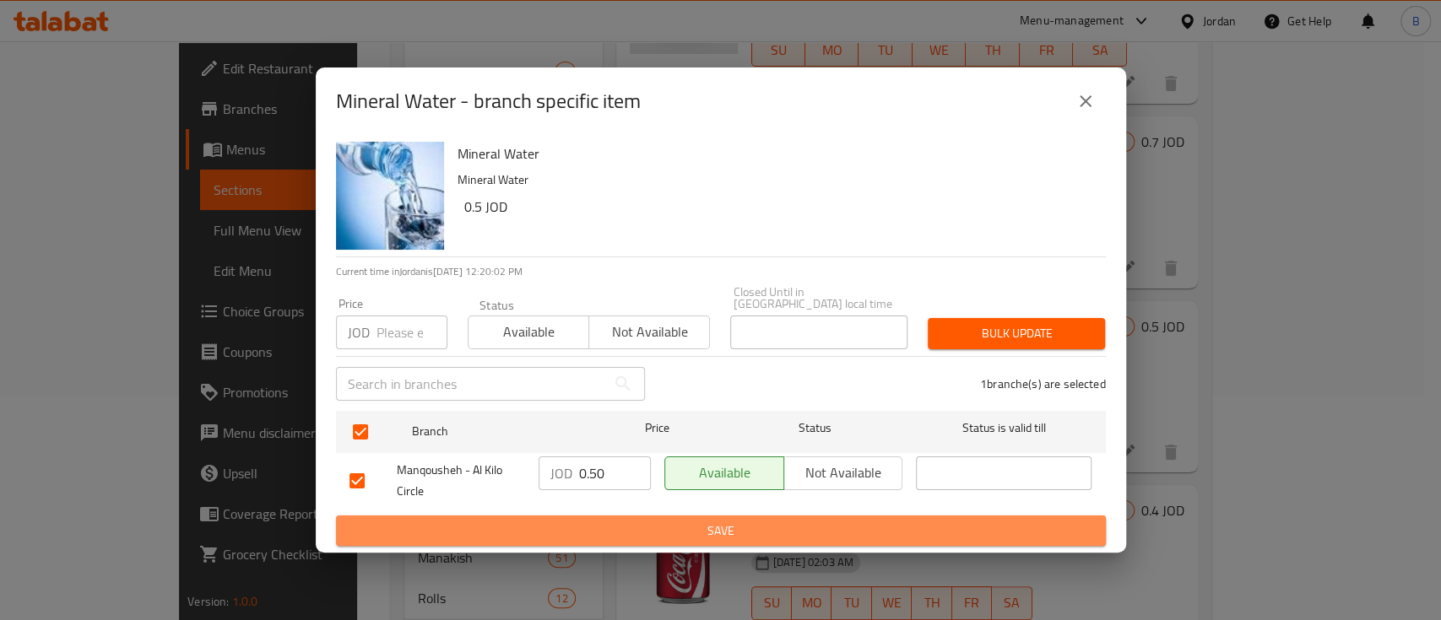
click at [705, 538] on button "Save" at bounding box center [721, 531] width 770 height 31
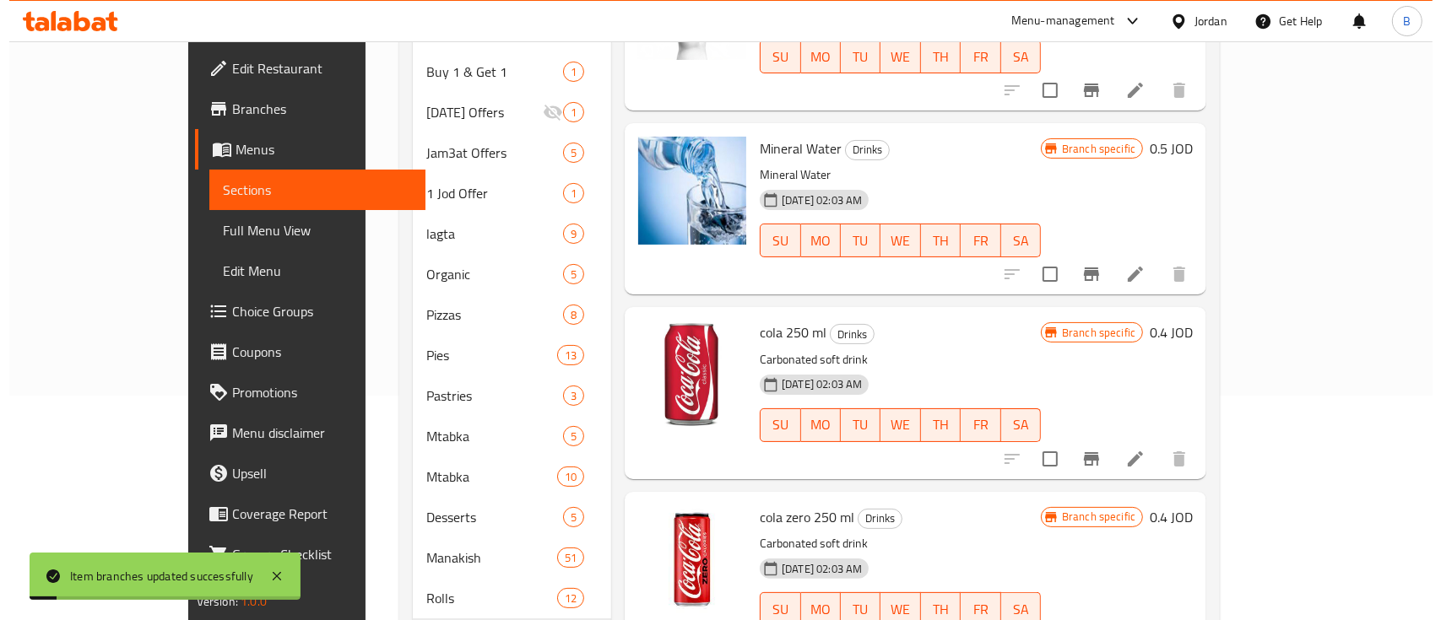
scroll to position [338, 0]
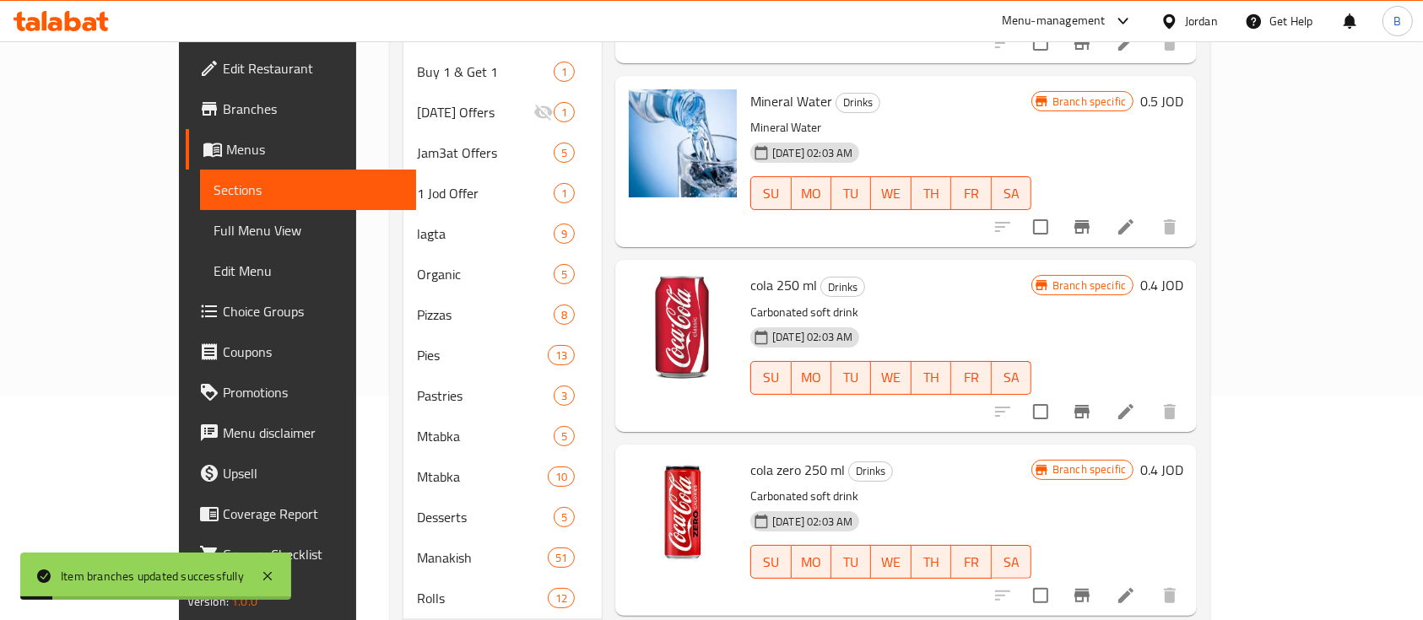
click at [1183, 273] on h6 "0.4 JOD" at bounding box center [1161, 285] width 43 height 24
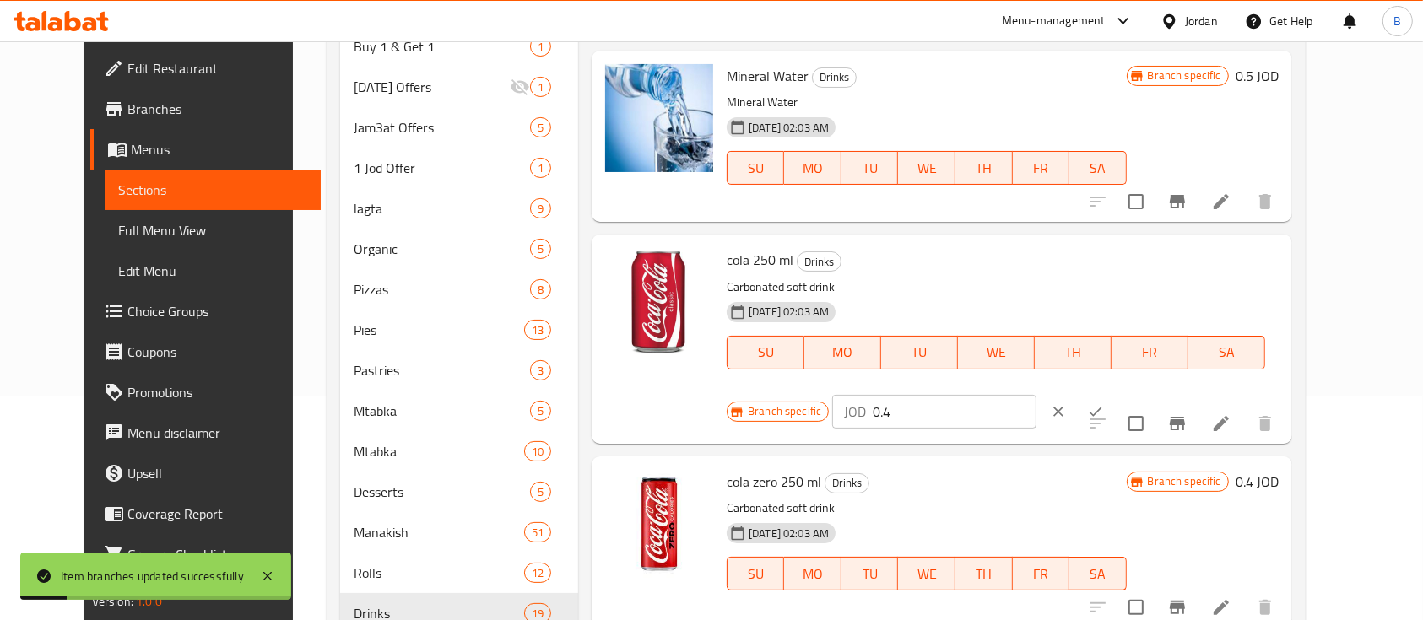
click at [1036, 395] on input "0.4" at bounding box center [955, 412] width 164 height 34
type input "0.50"
click at [1102, 407] on icon "ok" at bounding box center [1095, 411] width 13 height 9
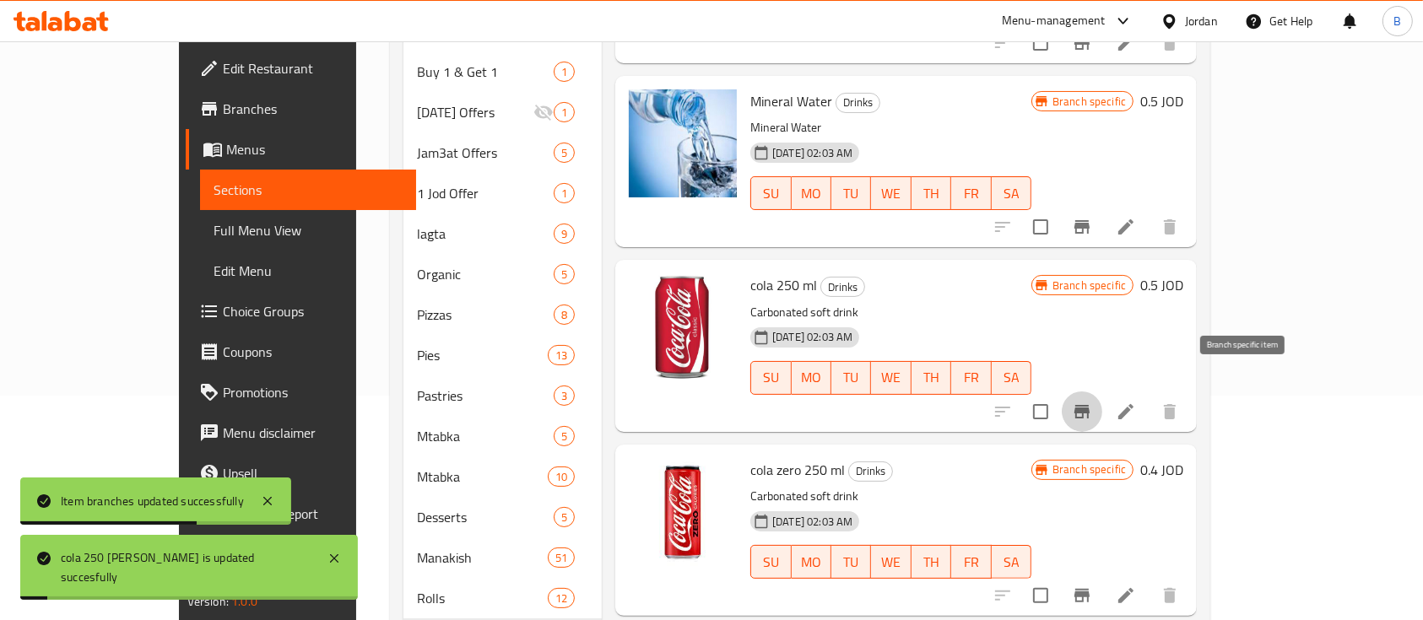
click at [1089, 405] on icon "Branch-specific-item" at bounding box center [1081, 412] width 15 height 14
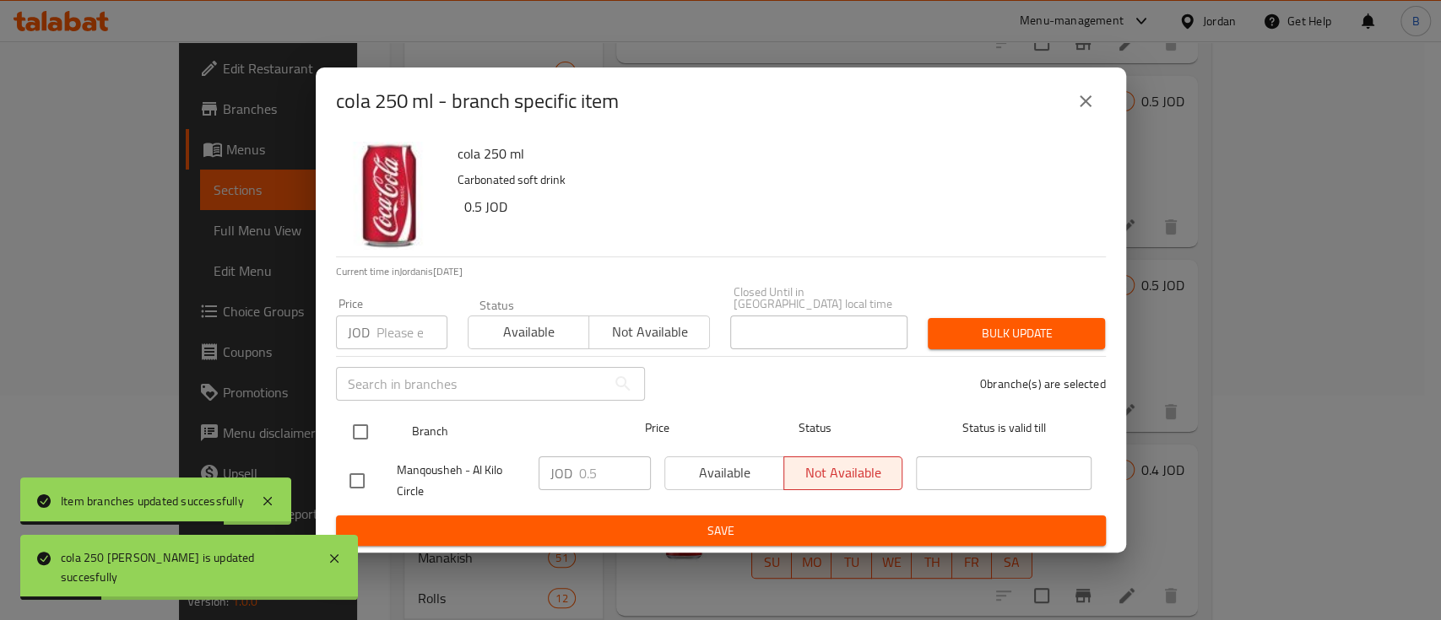
click at [369, 431] on input "checkbox" at bounding box center [360, 431] width 35 height 35
checkbox input "true"
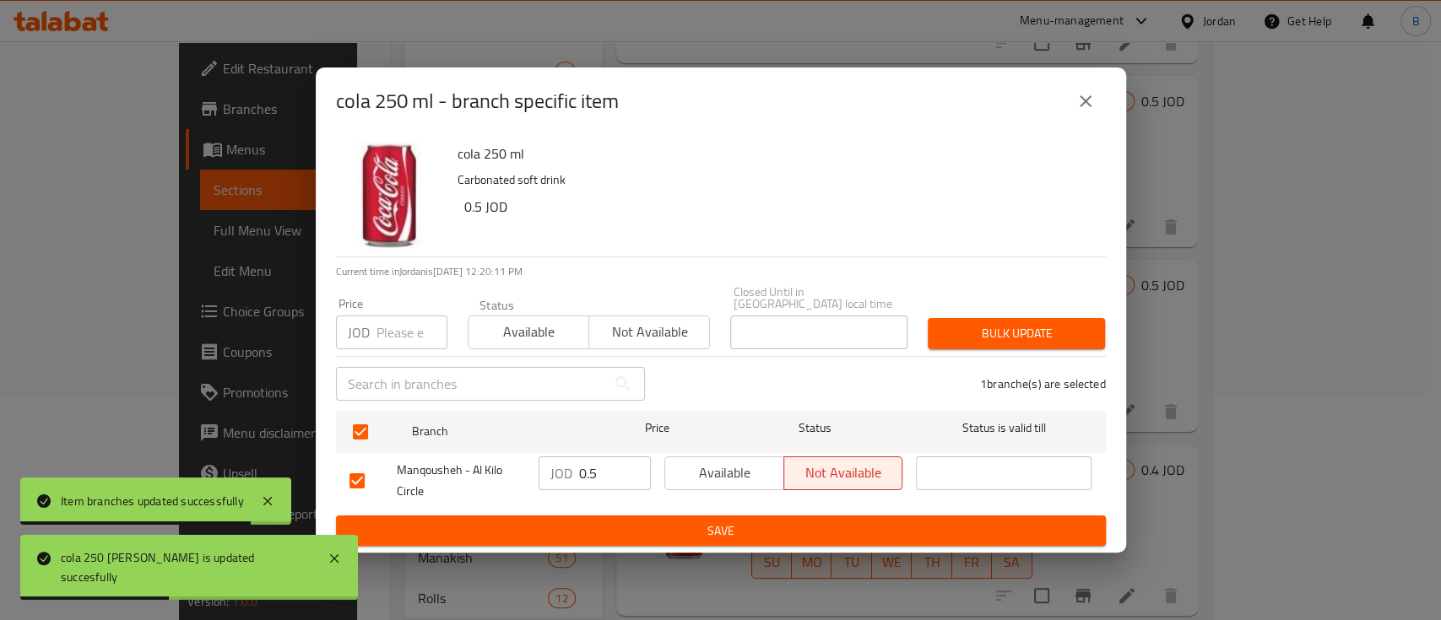
click at [657, 516] on button "Save" at bounding box center [721, 531] width 770 height 31
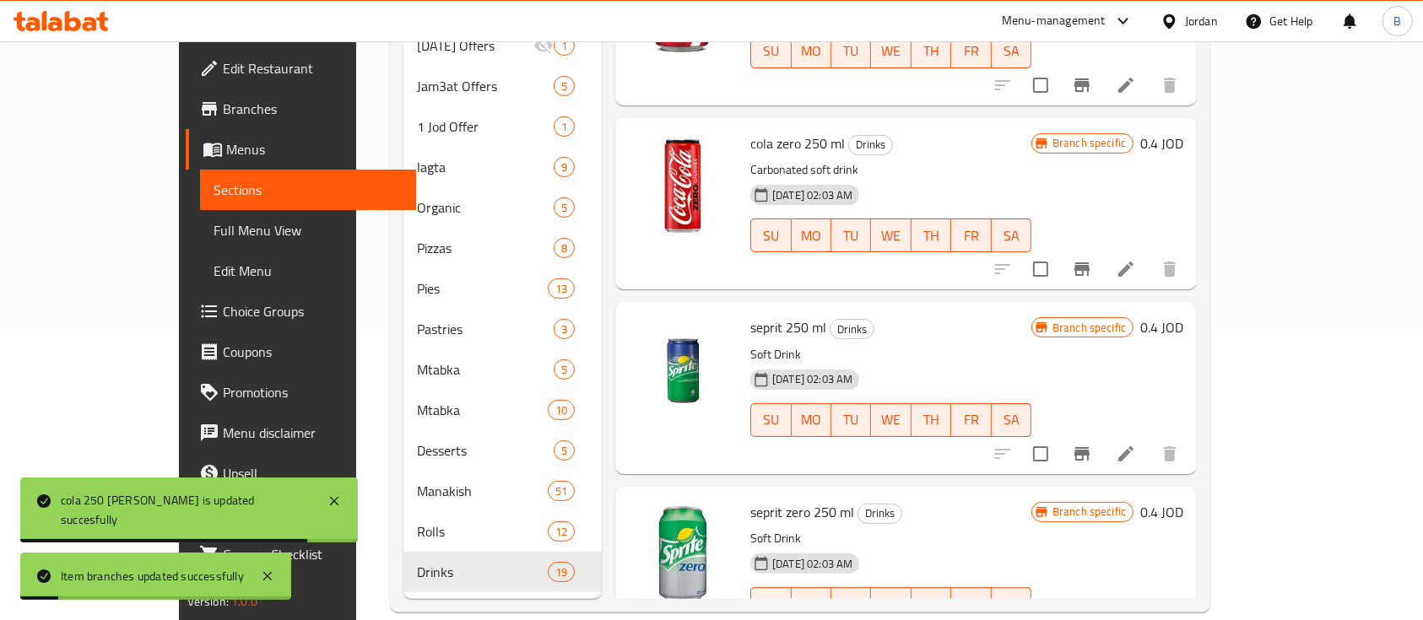
scroll to position [562, 0]
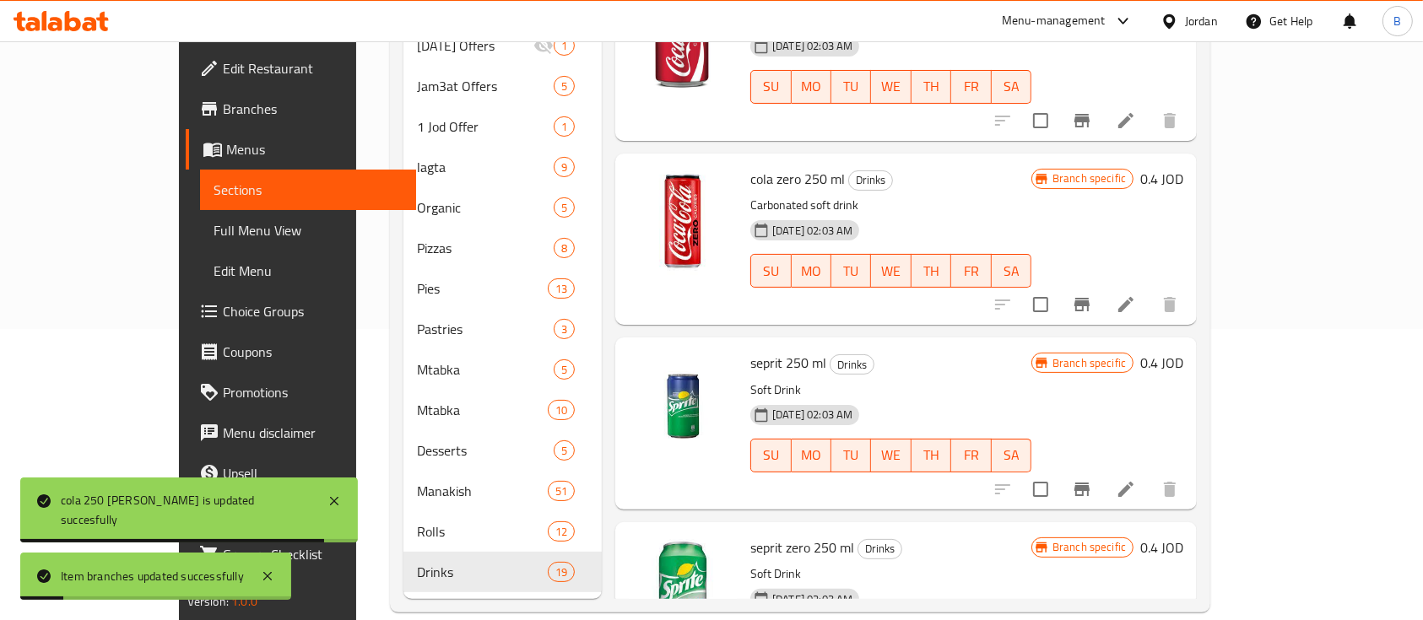
click at [1183, 167] on h6 "0.4 JOD" at bounding box center [1161, 179] width 43 height 24
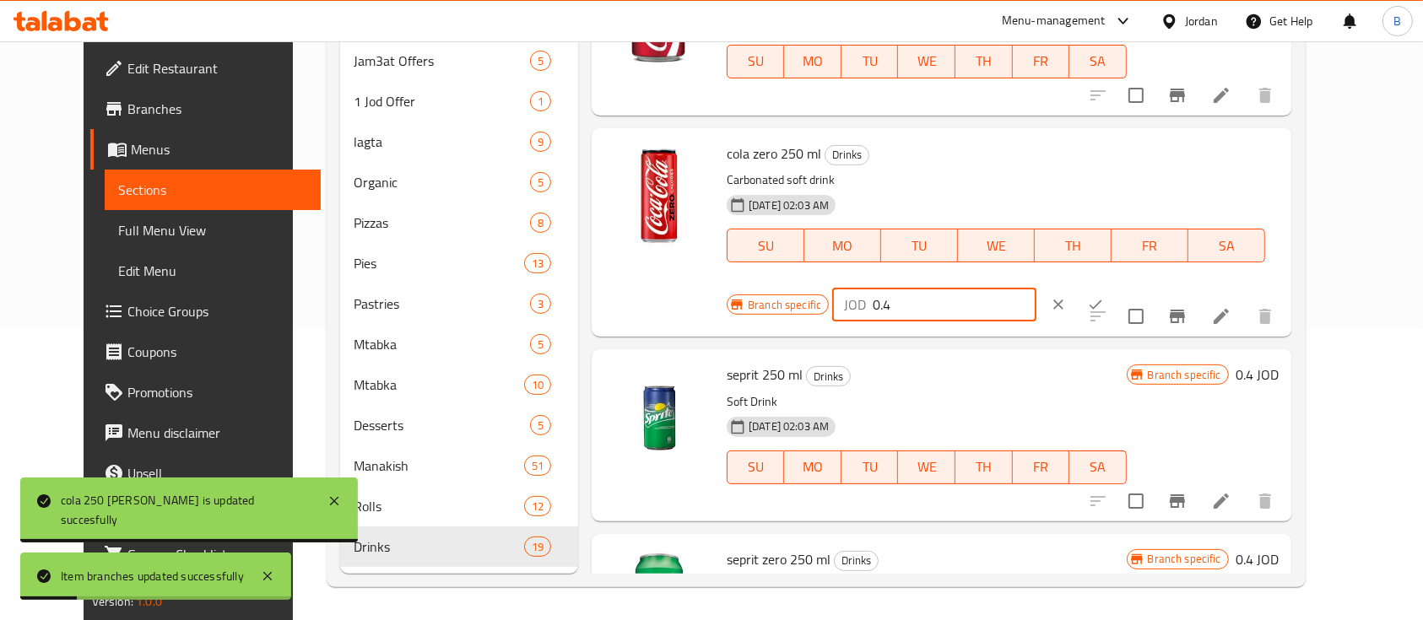
click at [1036, 288] on input "0.4" at bounding box center [955, 305] width 164 height 34
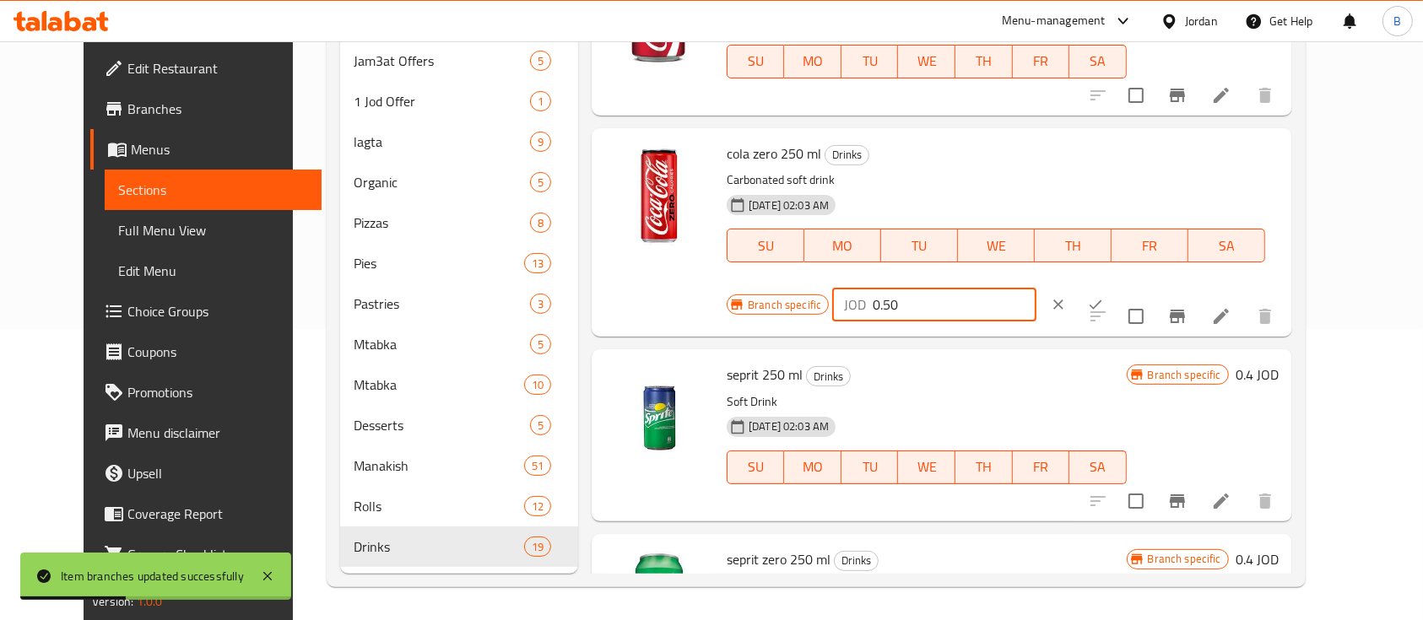
type input "0.50"
click at [1104, 296] on icon "ok" at bounding box center [1095, 304] width 17 height 17
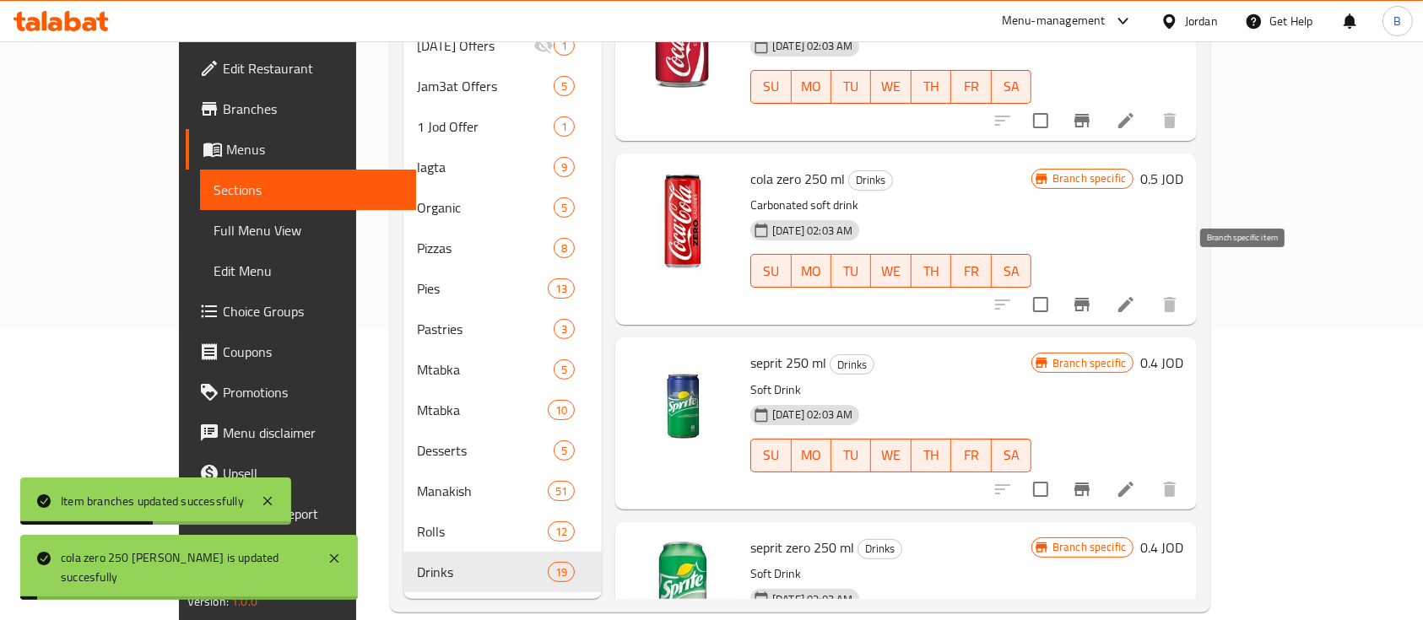
click at [1092, 295] on icon "Branch-specific-item" at bounding box center [1082, 305] width 20 height 20
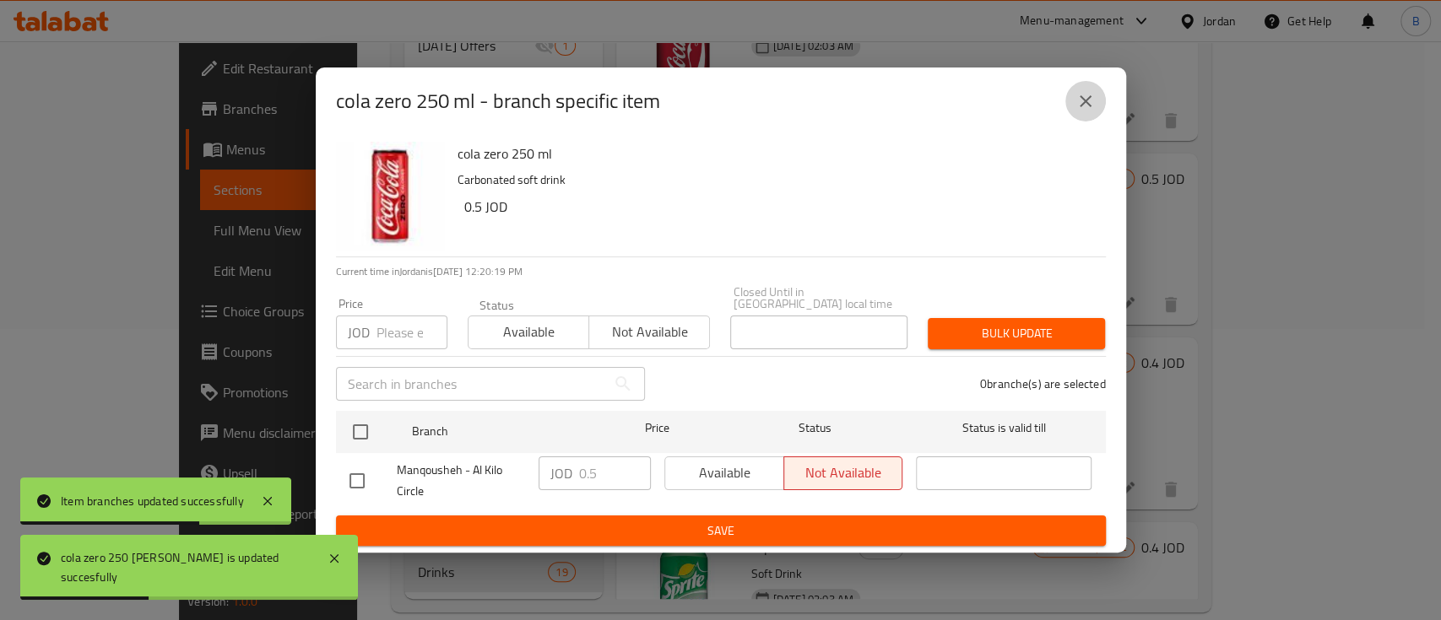
click at [1083, 101] on icon "close" at bounding box center [1085, 101] width 20 height 20
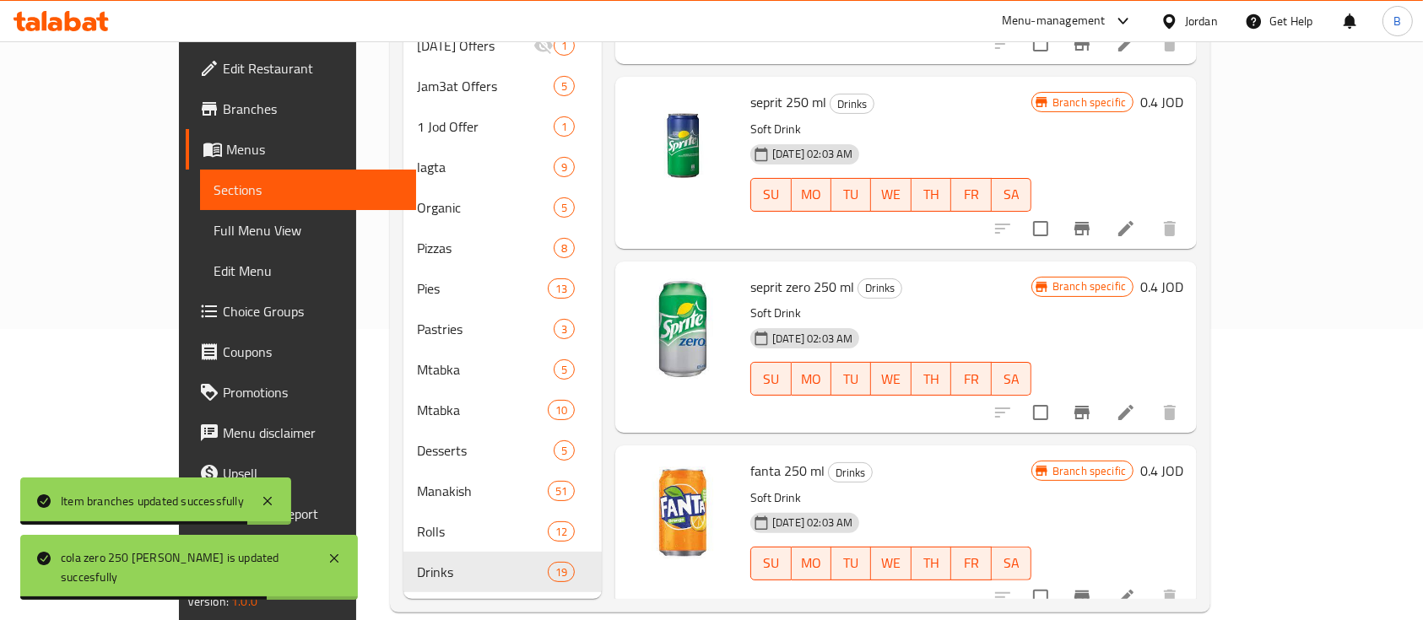
scroll to position [787, 0]
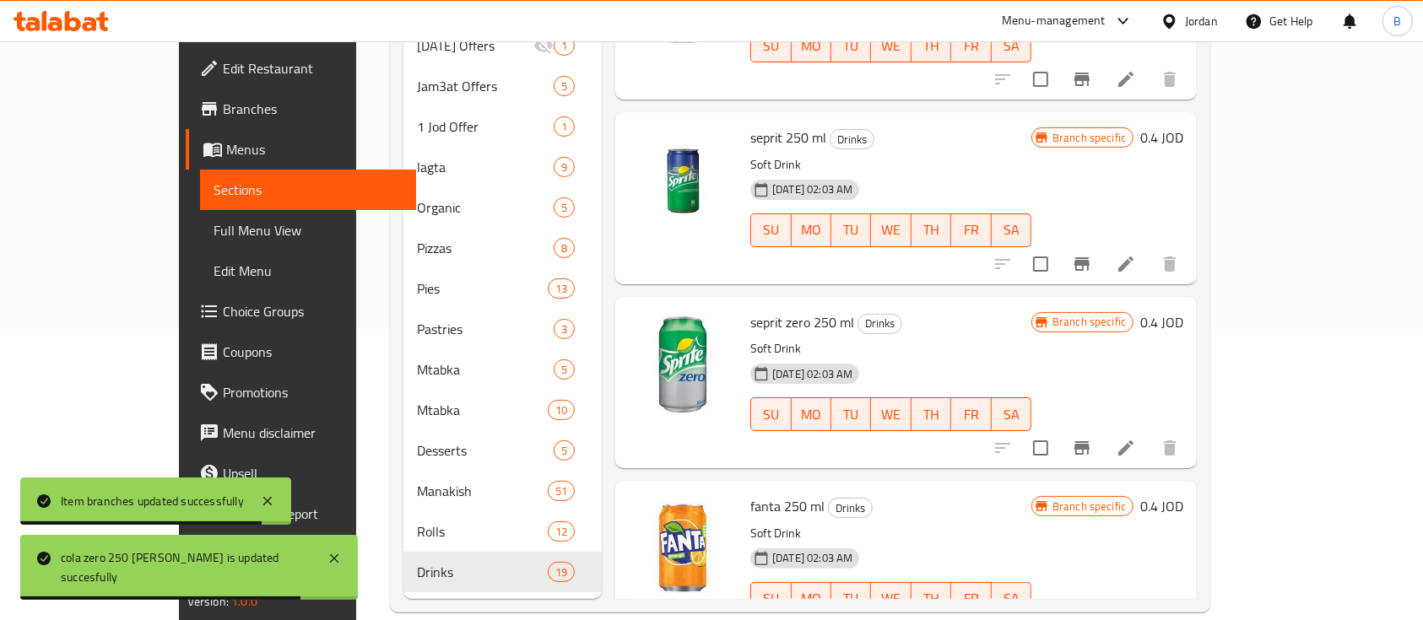
click at [1183, 126] on h6 "0.4 JOD" at bounding box center [1161, 138] width 43 height 24
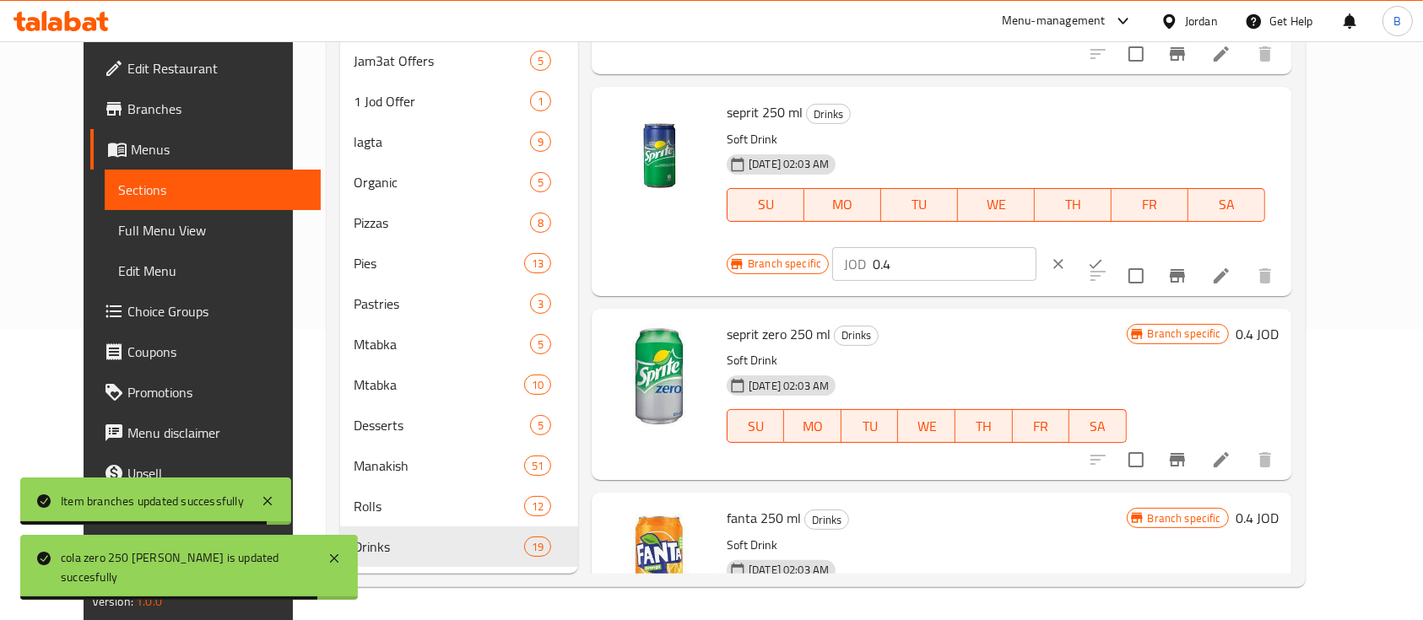
click at [1036, 247] on input "0.4" at bounding box center [955, 264] width 164 height 34
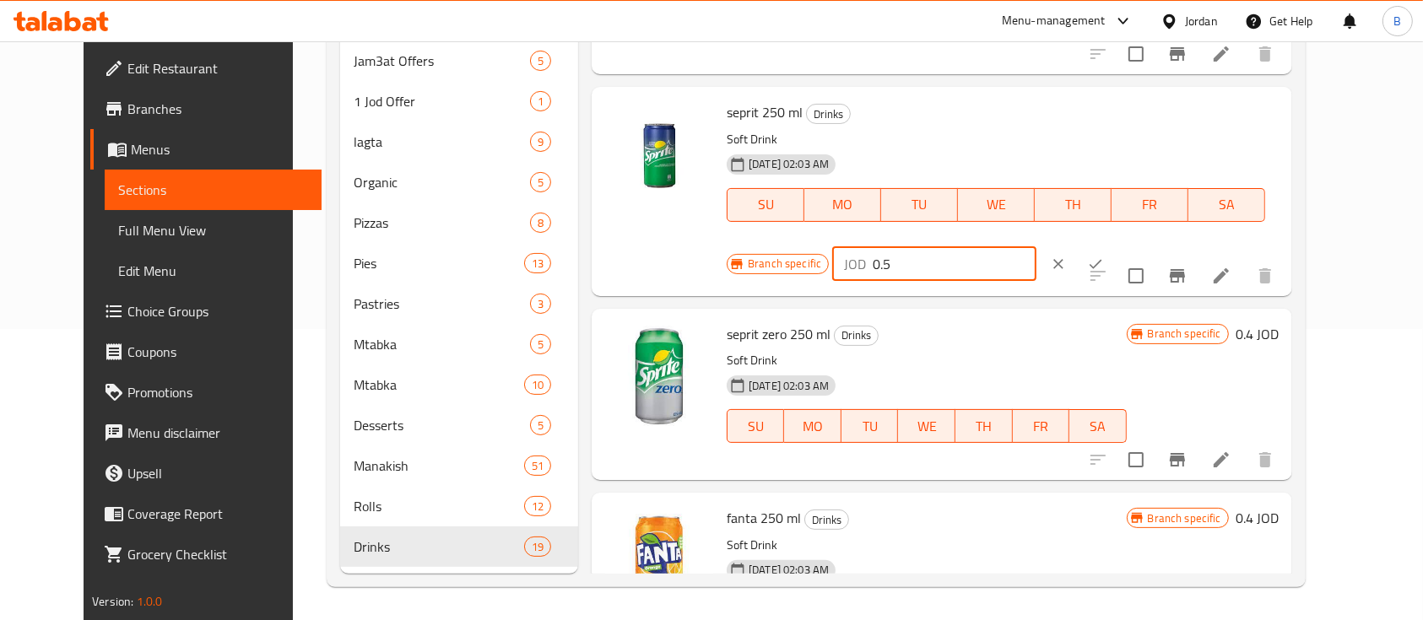
type input "0.5"
click at [1114, 246] on button "ok" at bounding box center [1095, 264] width 37 height 37
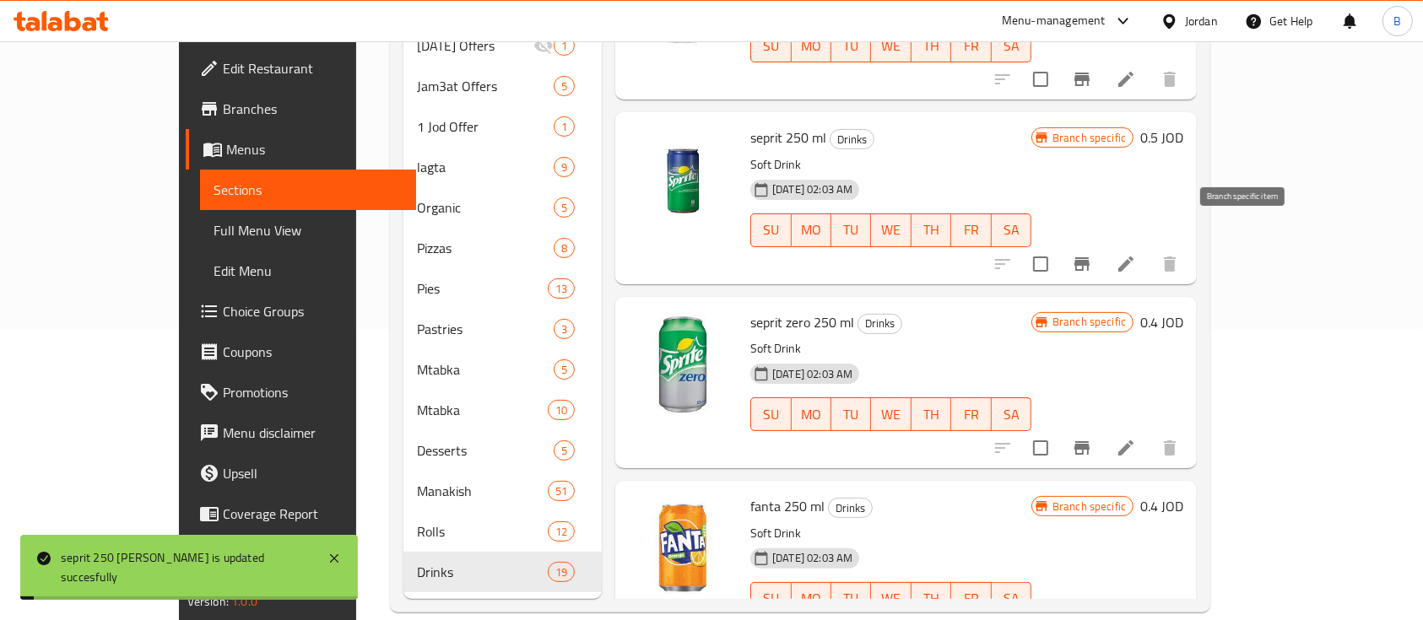
click at [1089, 257] on icon "Branch-specific-item" at bounding box center [1081, 264] width 15 height 14
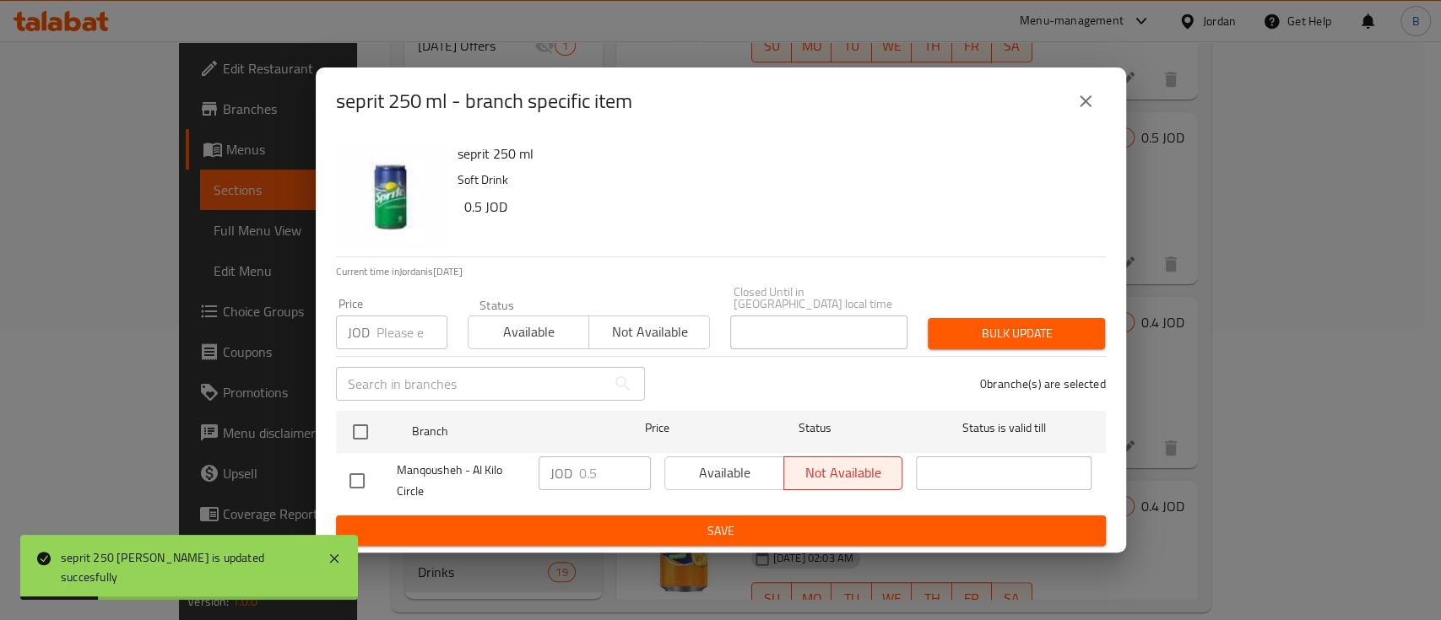
click at [1100, 105] on button "close" at bounding box center [1085, 101] width 41 height 41
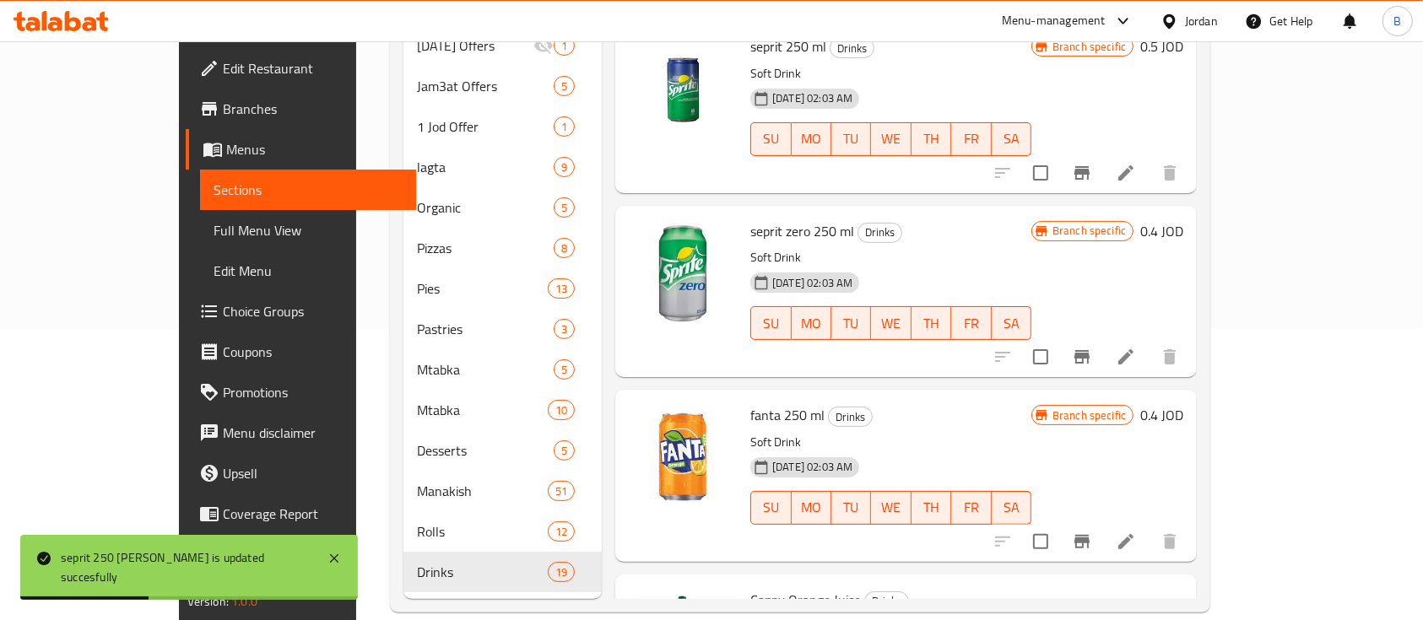
scroll to position [900, 0]
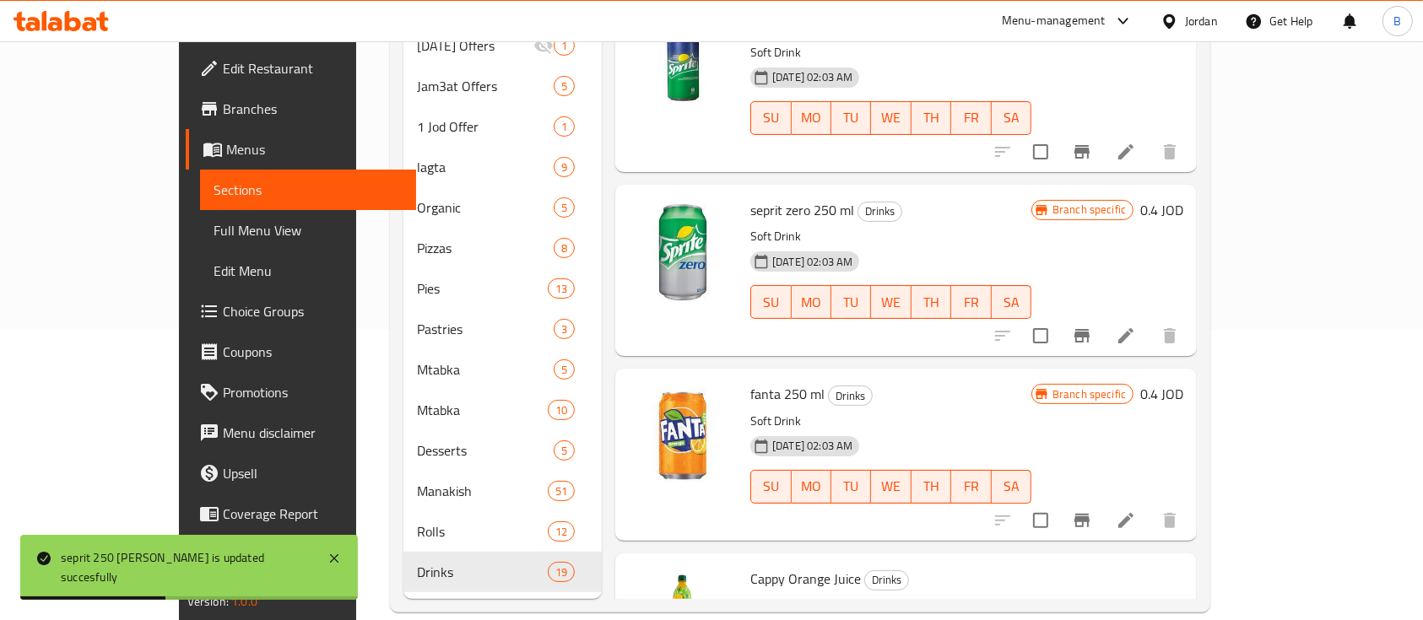
click at [1190, 192] on div "seprit zero 250 ml Drinks Soft Drink 12-02-2024 02:03 AM SU MO TU WE TH FR SA B…" at bounding box center [966, 271] width 446 height 158
click at [1183, 198] on h6 "0.4 JOD" at bounding box center [1161, 210] width 43 height 24
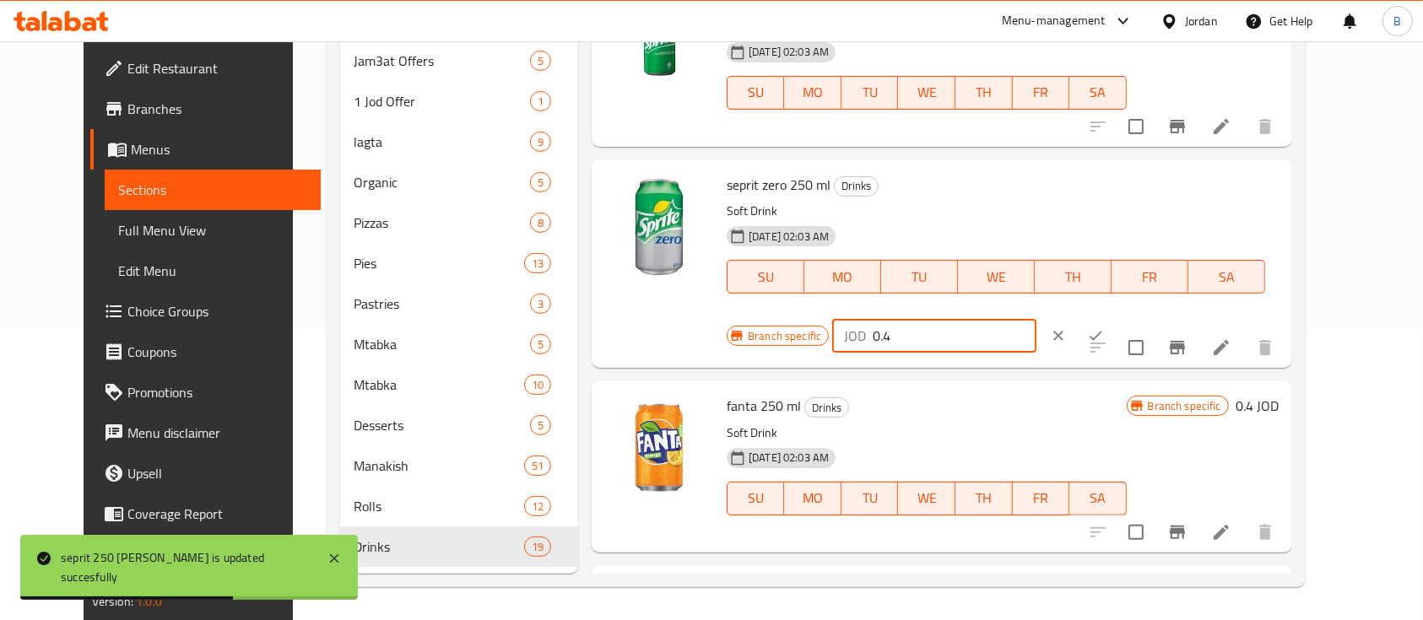
drag, startPoint x: 1202, startPoint y: 186, endPoint x: 993, endPoint y: 185, distance: 208.4
click at [1006, 317] on div "Branch specific JOD 0.4 ​" at bounding box center [933, 335] width 412 height 37
type input "0.5"
click at [1104, 327] on icon "ok" at bounding box center [1095, 335] width 17 height 17
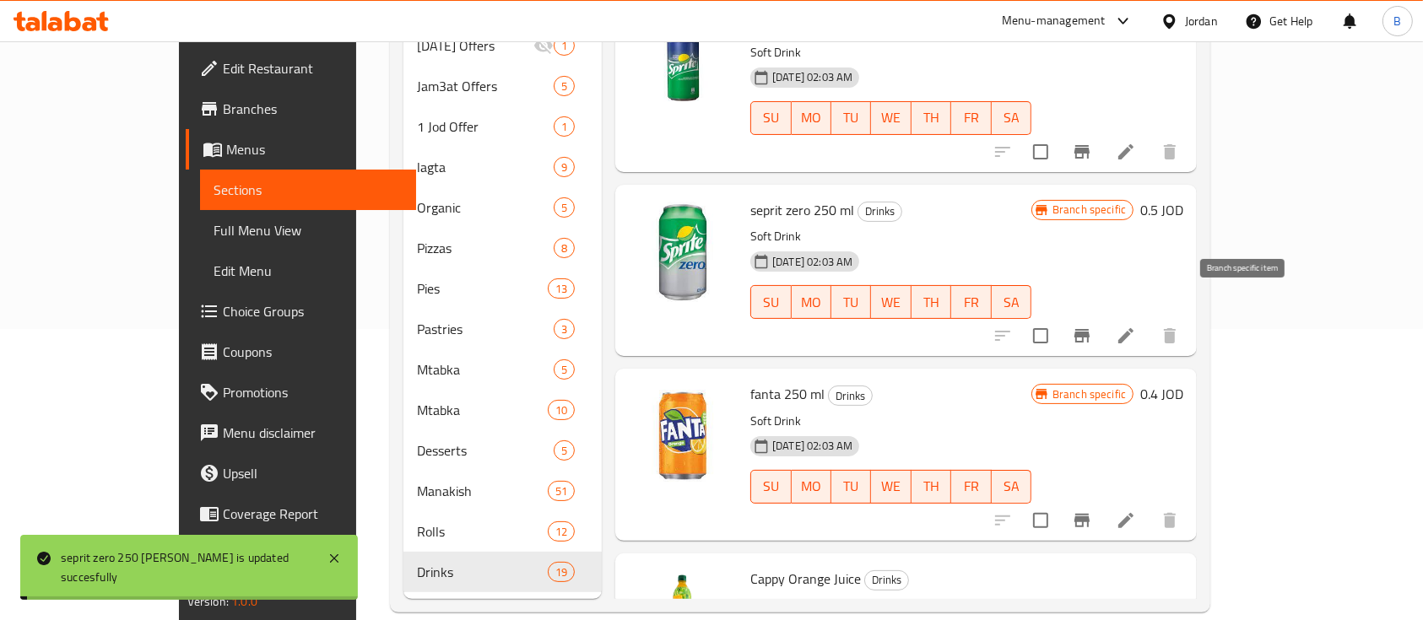
click at [1089, 329] on icon "Branch-specific-item" at bounding box center [1081, 336] width 15 height 14
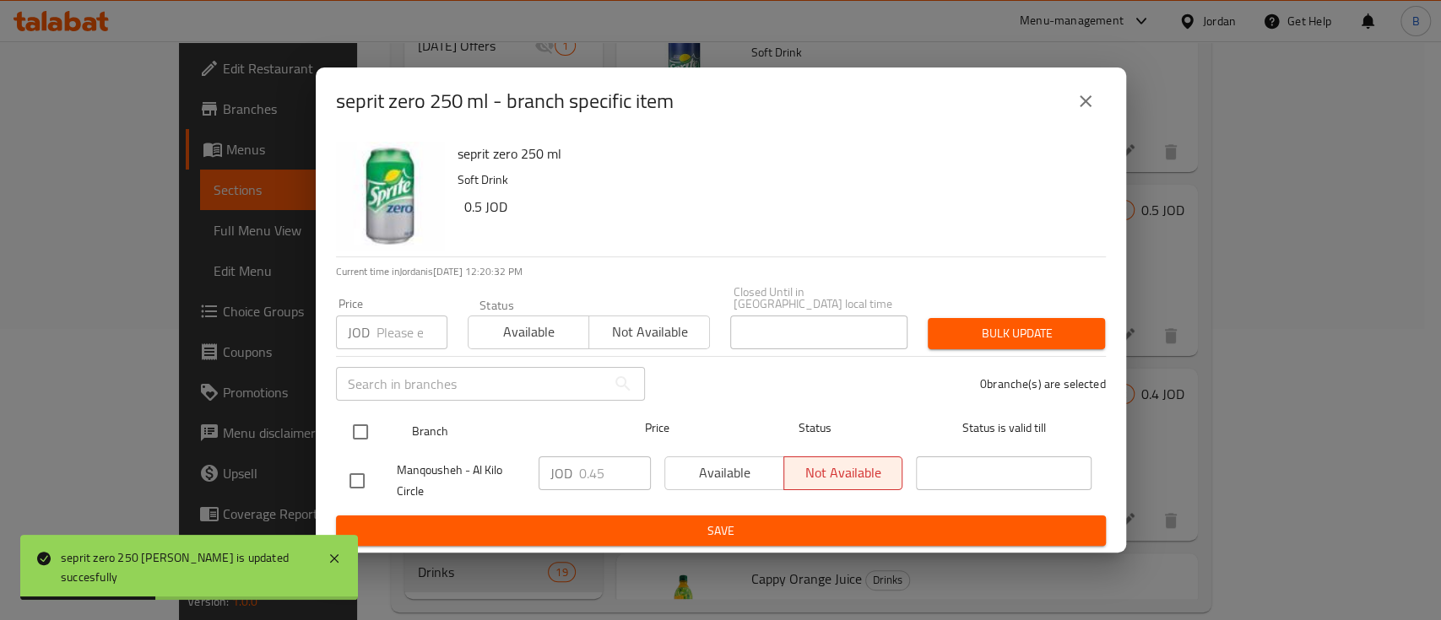
click at [369, 429] on input "checkbox" at bounding box center [360, 431] width 35 height 35
checkbox input "true"
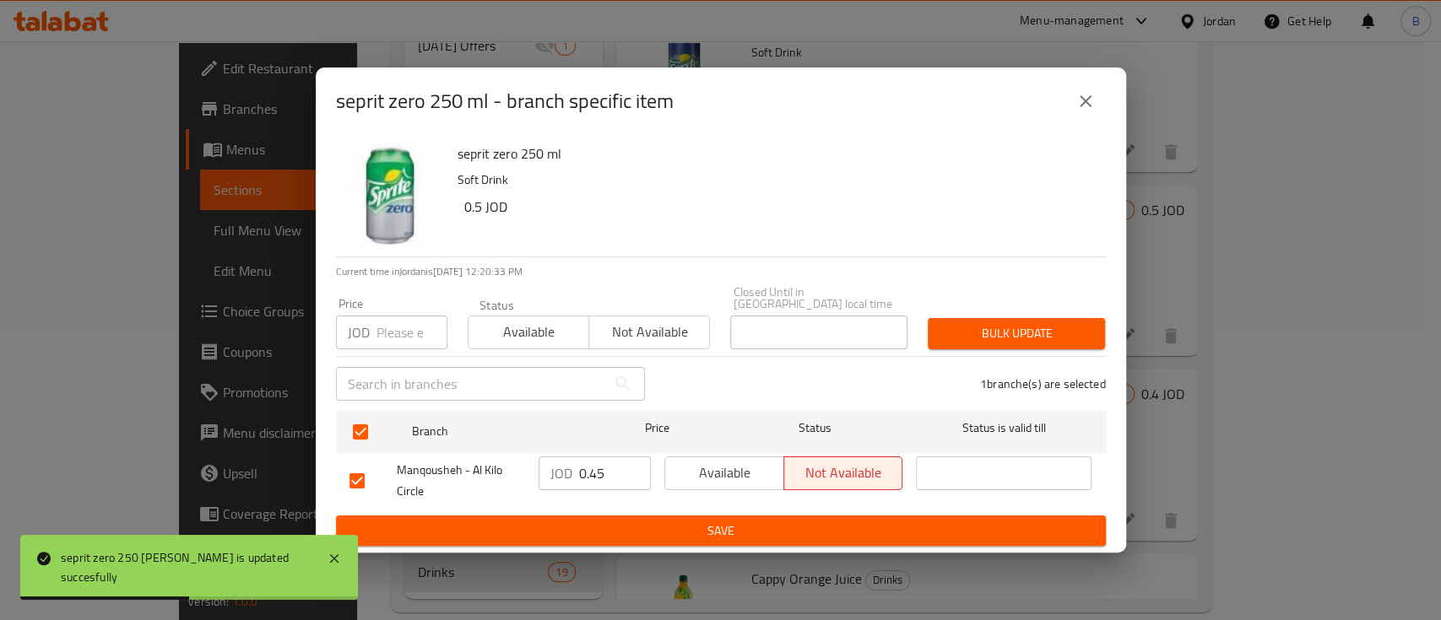
click at [599, 461] on input "0.45" at bounding box center [615, 474] width 72 height 34
drag, startPoint x: 603, startPoint y: 468, endPoint x: 591, endPoint y: 468, distance: 11.8
click at [591, 468] on input "0.45" at bounding box center [615, 474] width 72 height 34
type input "0.50"
click at [757, 522] on span "Save" at bounding box center [720, 531] width 743 height 21
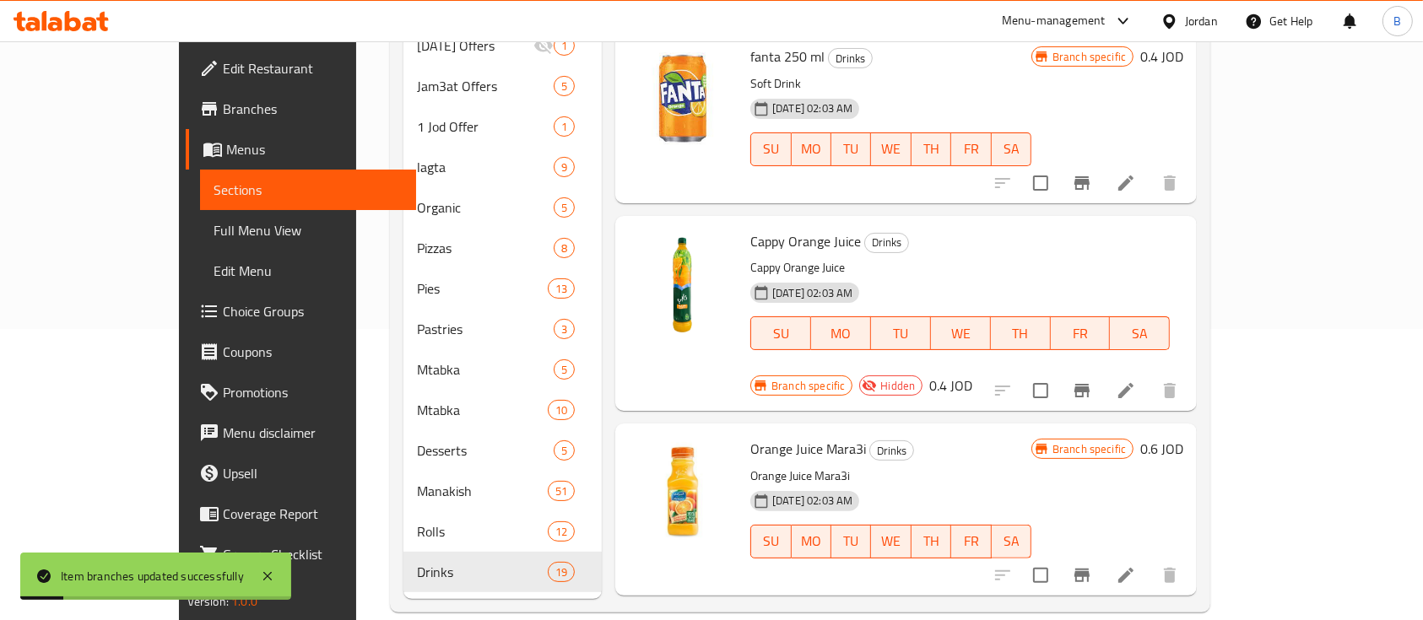
scroll to position [1125, 0]
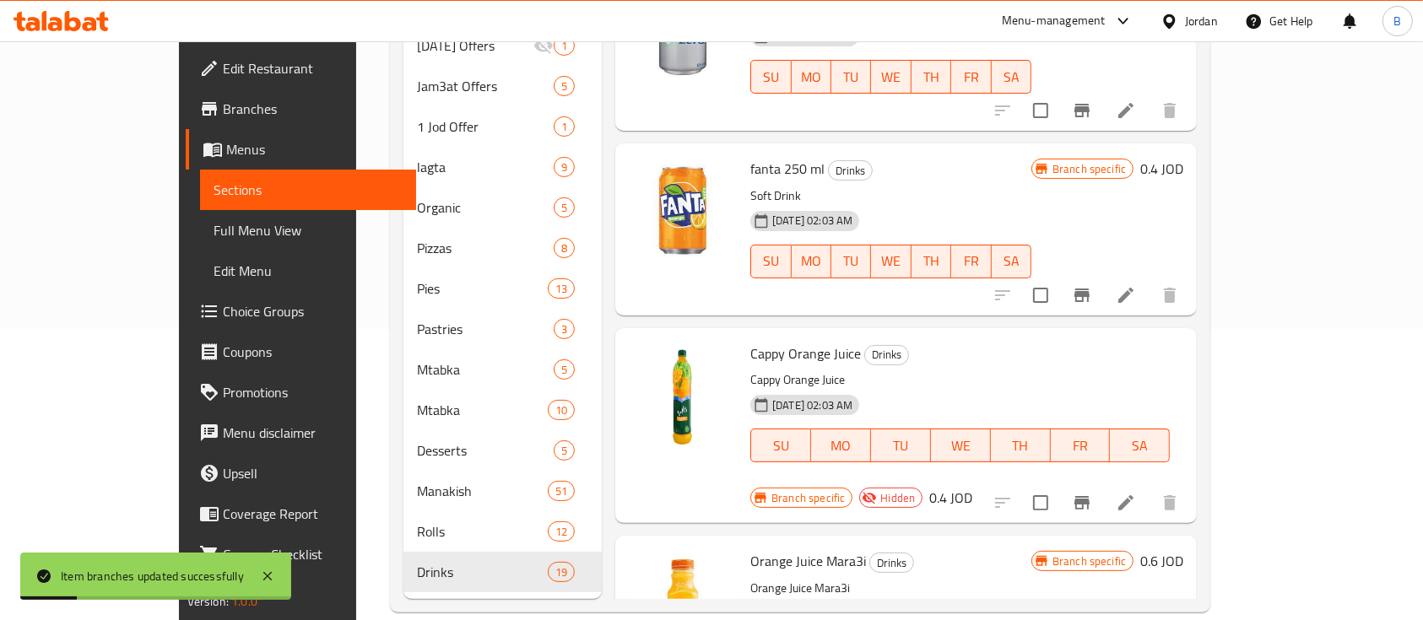
click at [1183, 157] on h6 "0.4 JOD" at bounding box center [1161, 169] width 43 height 24
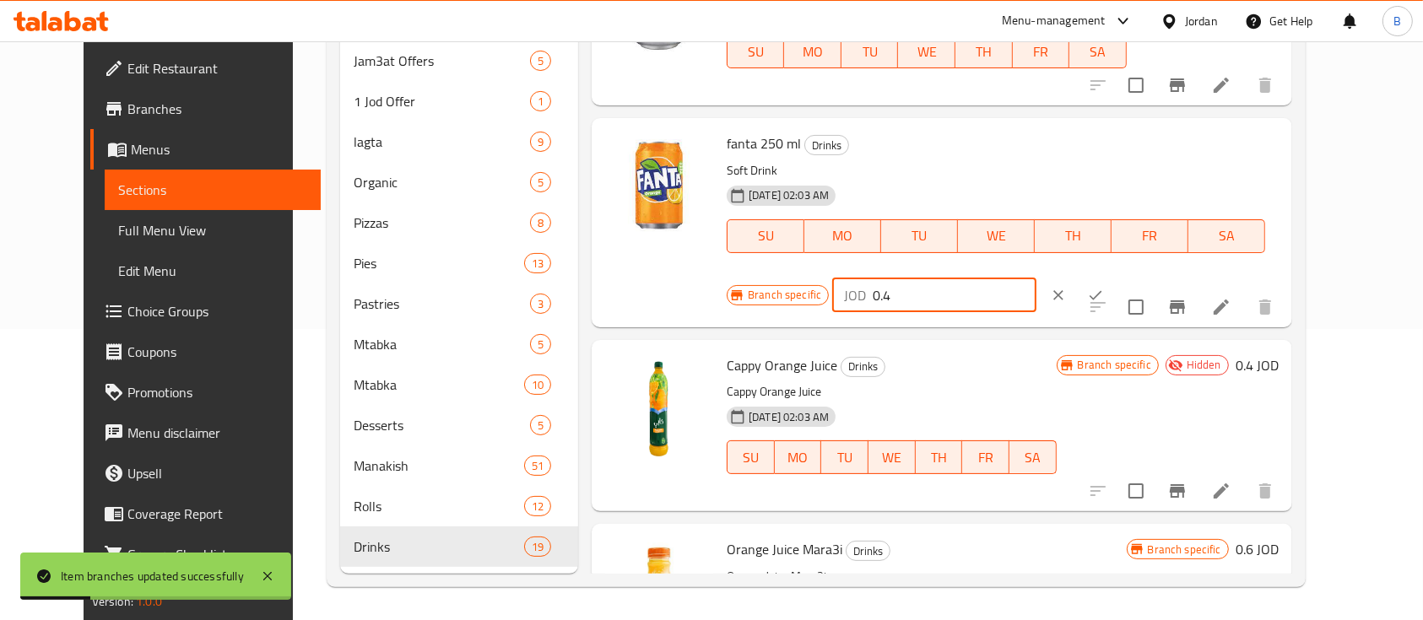
click at [1036, 278] on input "0.4" at bounding box center [955, 295] width 164 height 34
type input "0.50"
click at [1104, 287] on icon "ok" at bounding box center [1095, 295] width 17 height 17
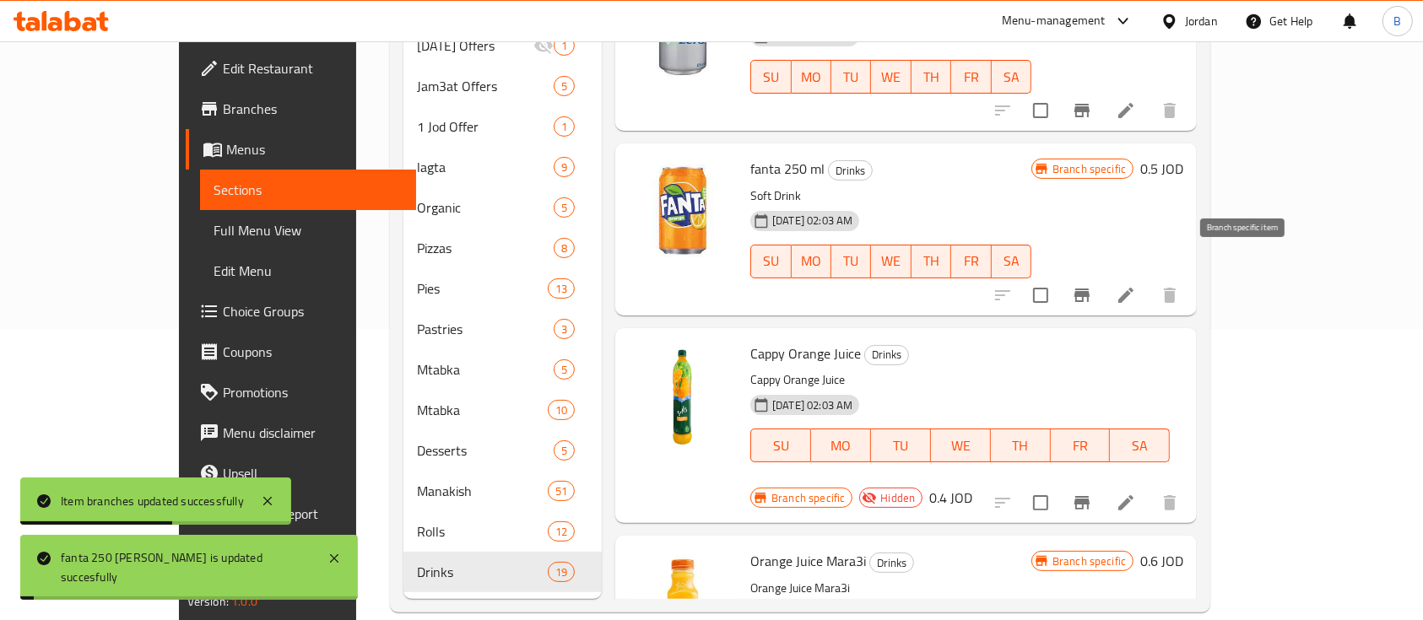
click at [1089, 289] on icon "Branch-specific-item" at bounding box center [1081, 296] width 15 height 14
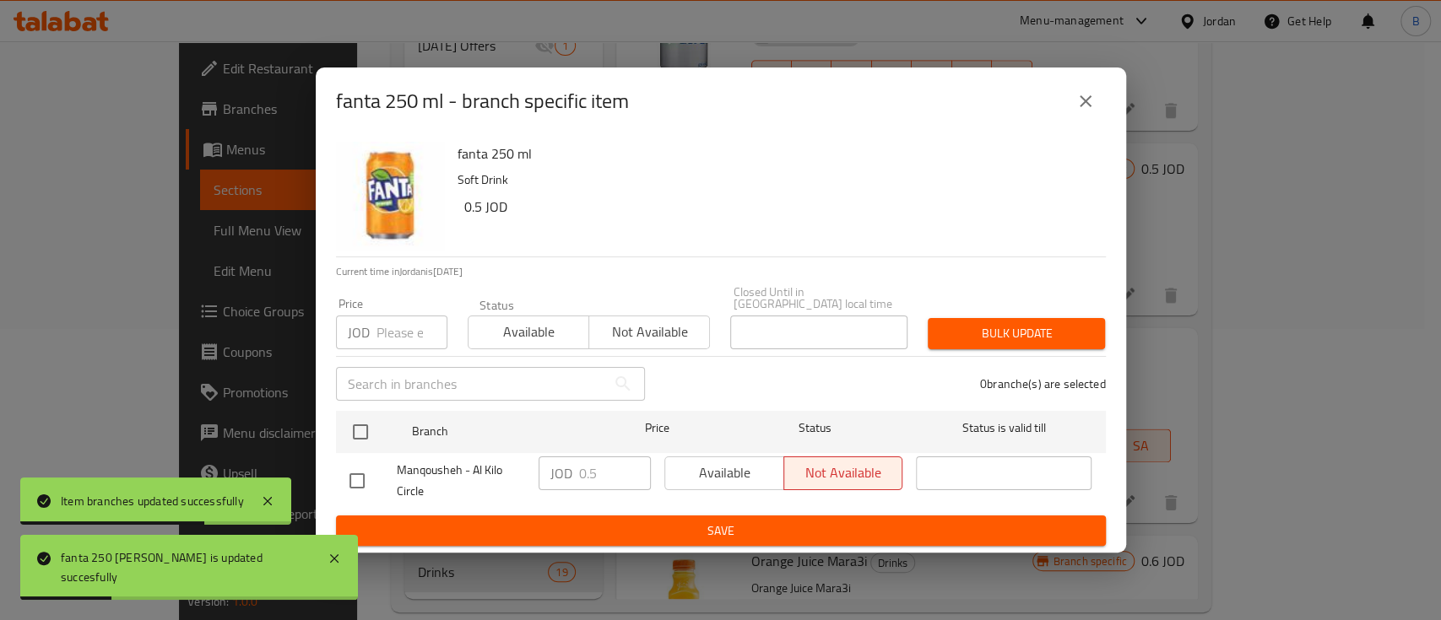
click at [1090, 111] on icon "close" at bounding box center [1085, 101] width 20 height 20
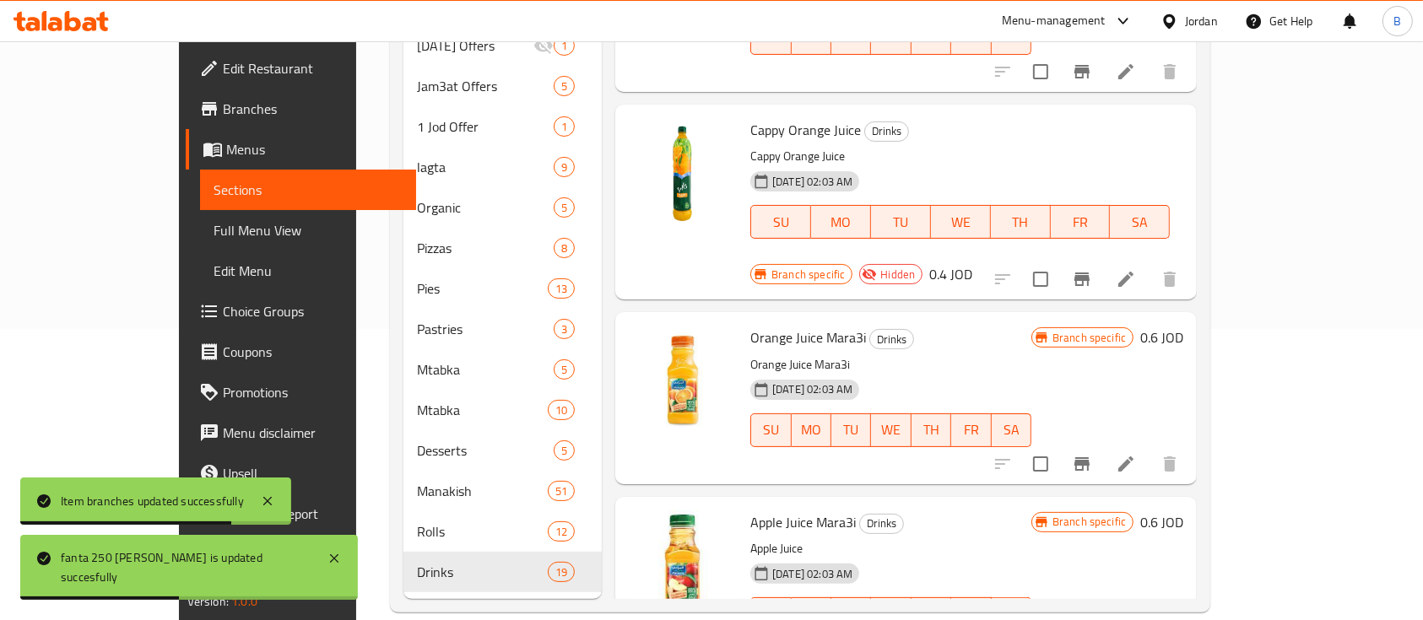
scroll to position [1350, 0]
click at [972, 261] on h6 "0.4 JOD" at bounding box center [950, 273] width 43 height 24
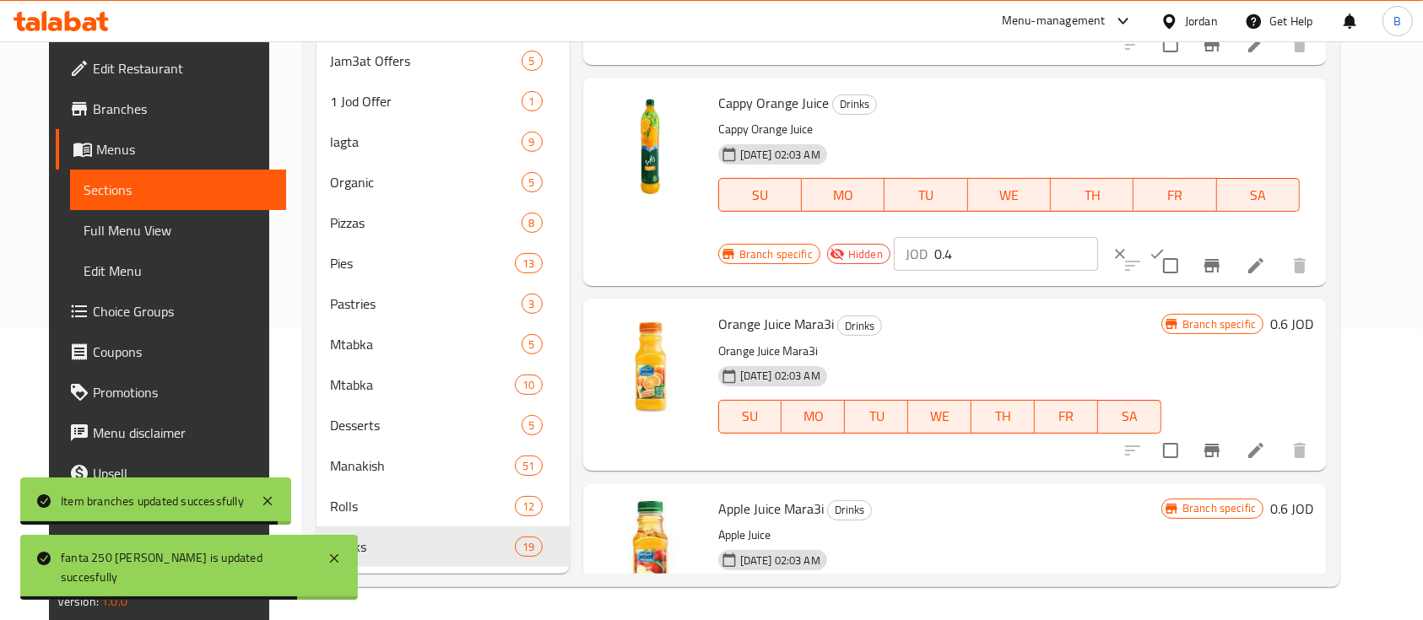
click at [986, 258] on input "0.4" at bounding box center [1016, 254] width 164 height 34
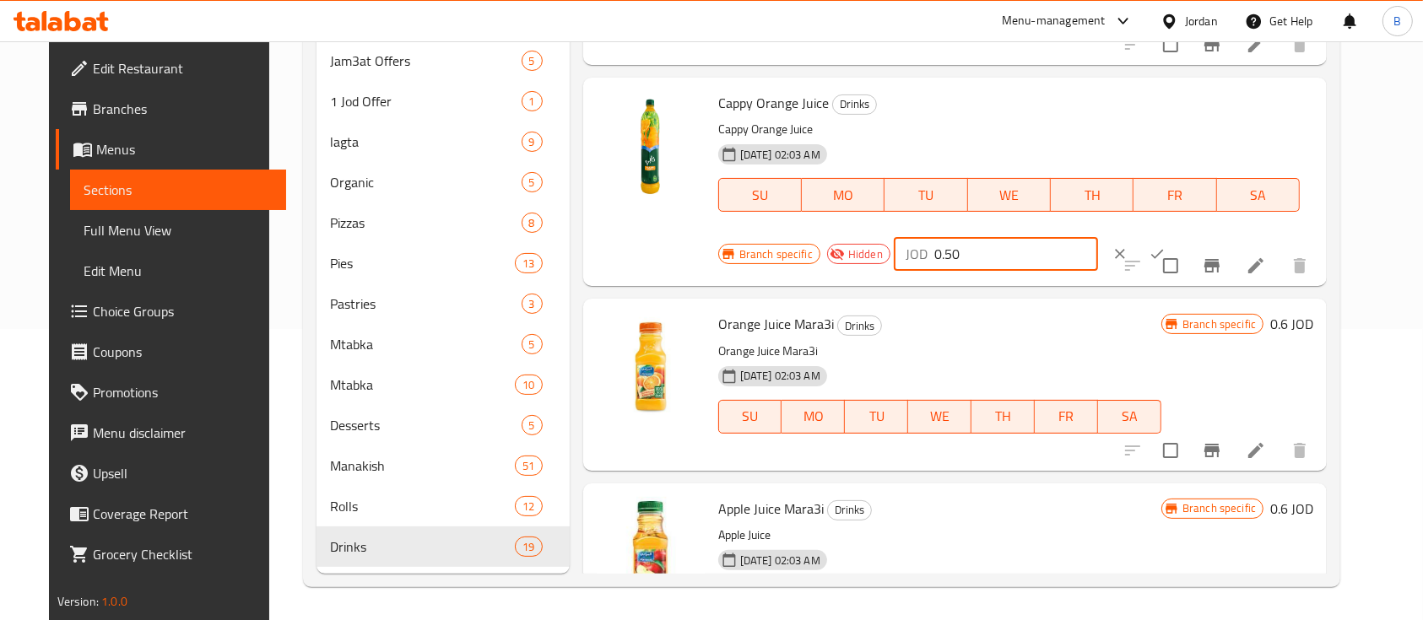
type input "0.50"
click at [1138, 246] on button "ok" at bounding box center [1156, 253] width 37 height 37
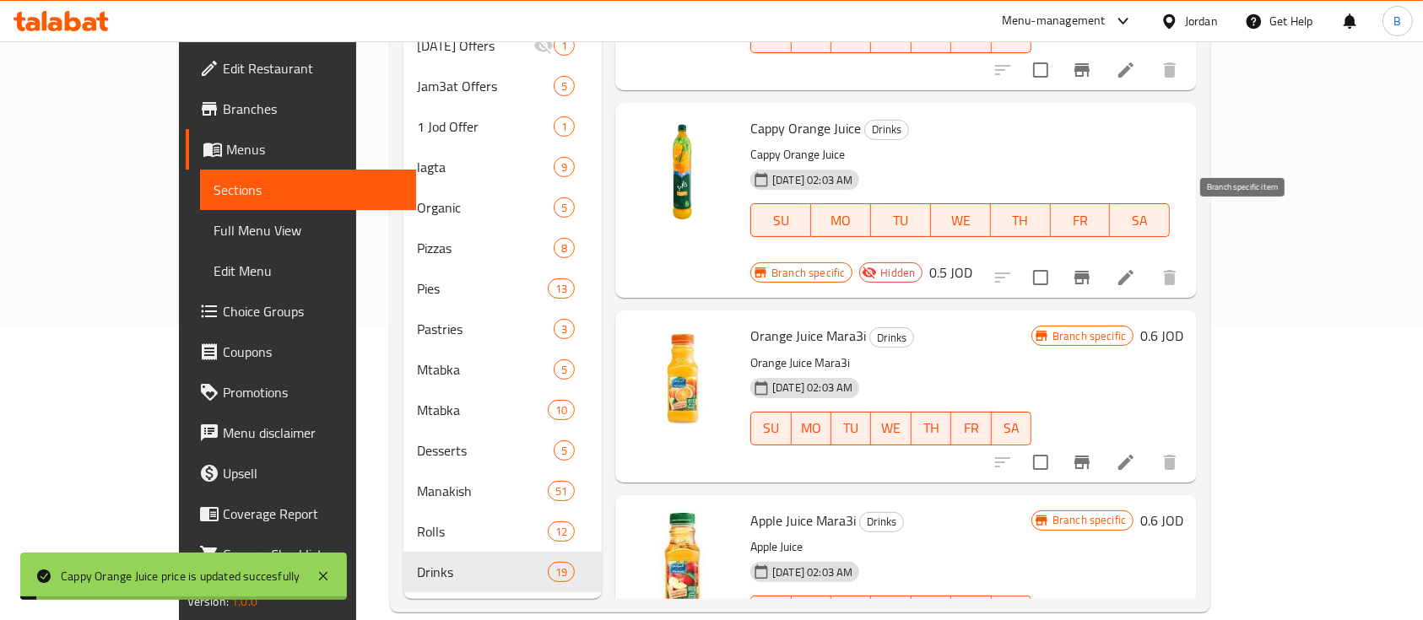
click at [1089, 271] on icon "Branch-specific-item" at bounding box center [1081, 278] width 15 height 14
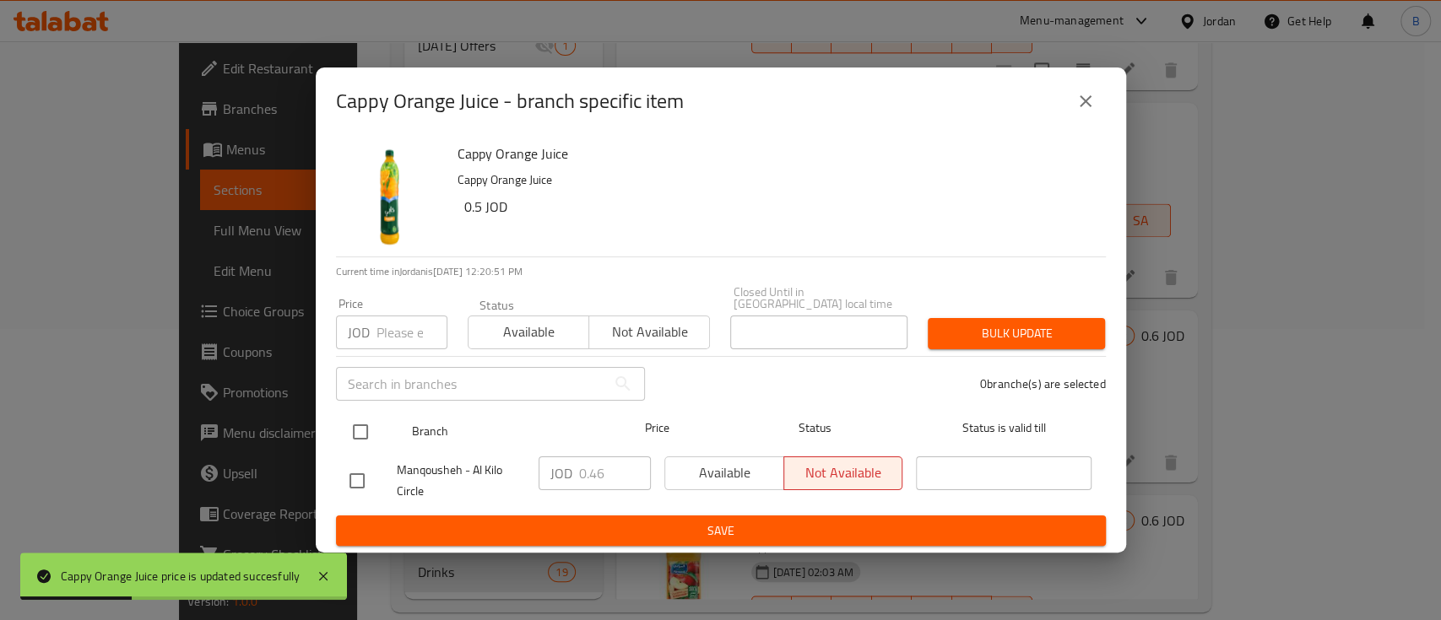
click at [358, 428] on input "checkbox" at bounding box center [360, 431] width 35 height 35
checkbox input "true"
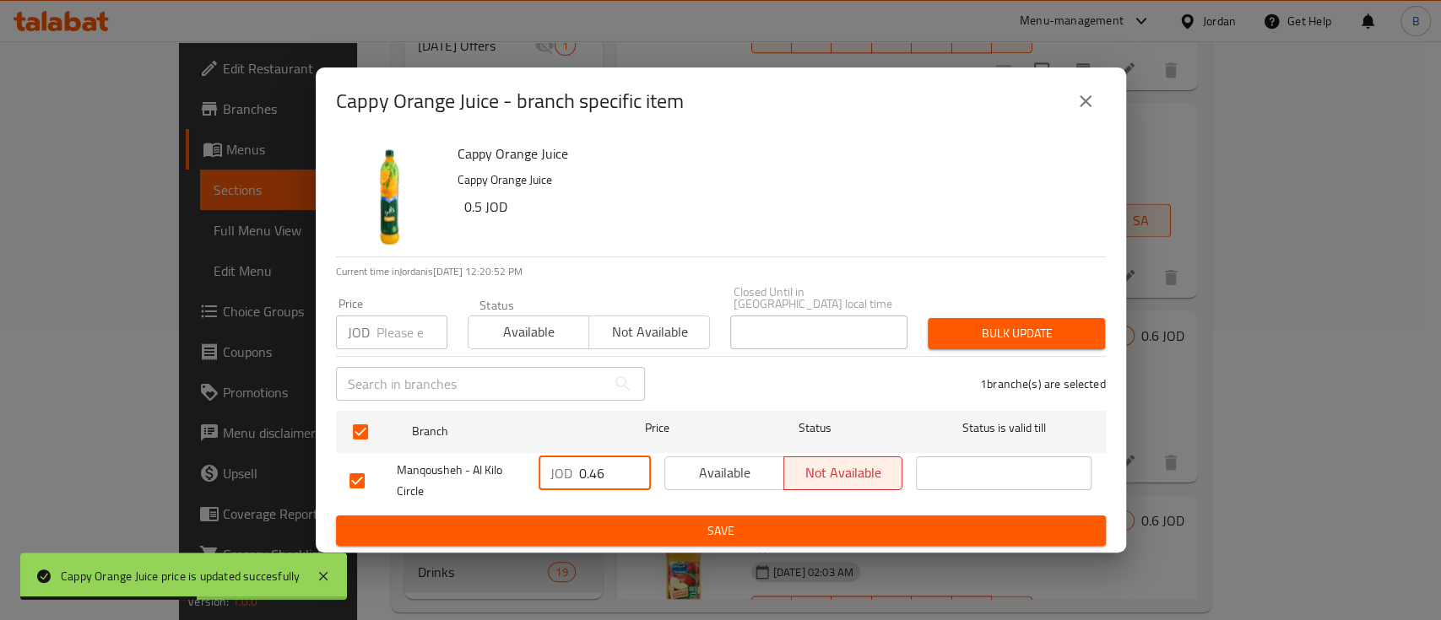
click at [602, 457] on input "0.46" at bounding box center [615, 474] width 72 height 34
type input "0.50"
click at [721, 526] on span "Save" at bounding box center [720, 531] width 743 height 21
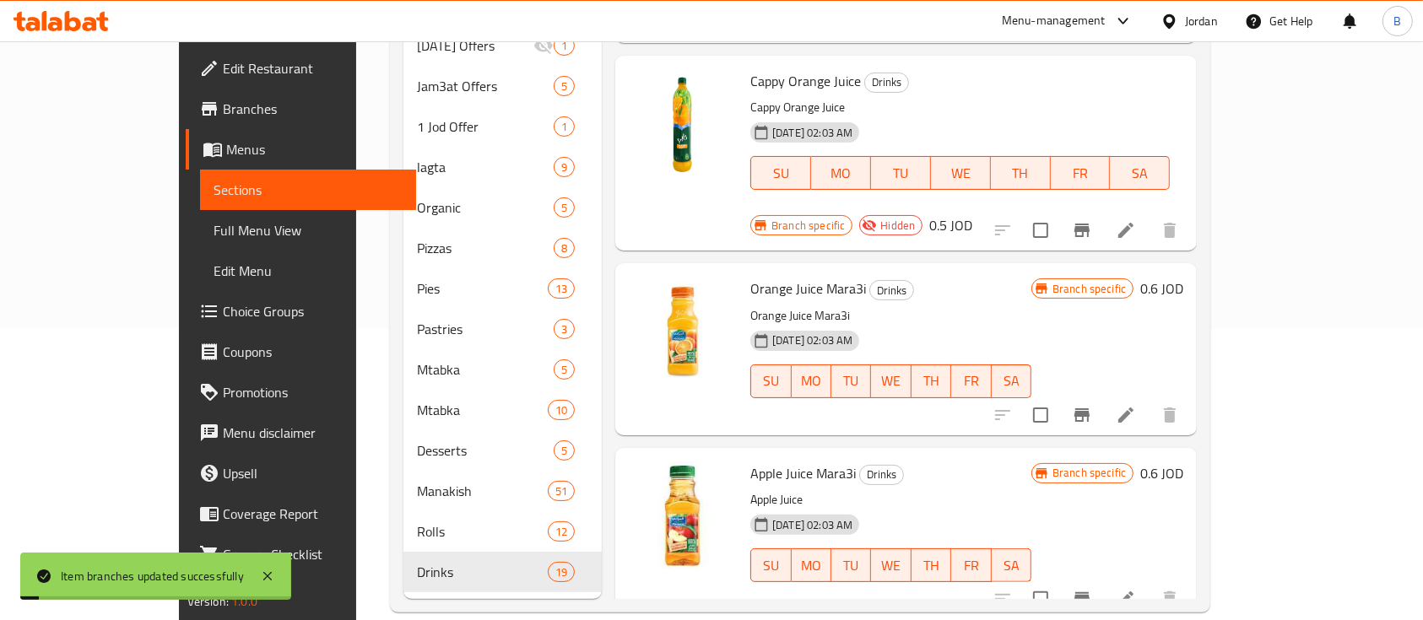
scroll to position [1462, 0]
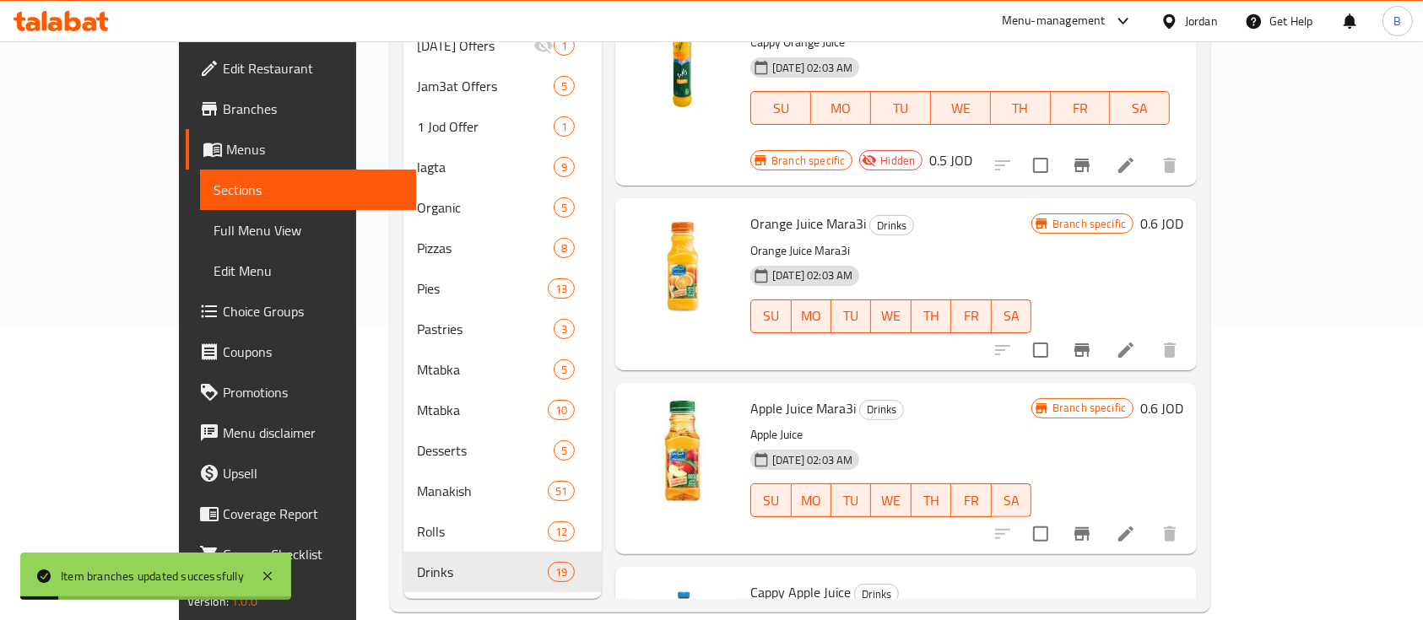
click at [1183, 212] on h6 "0.6 JOD" at bounding box center [1161, 224] width 43 height 24
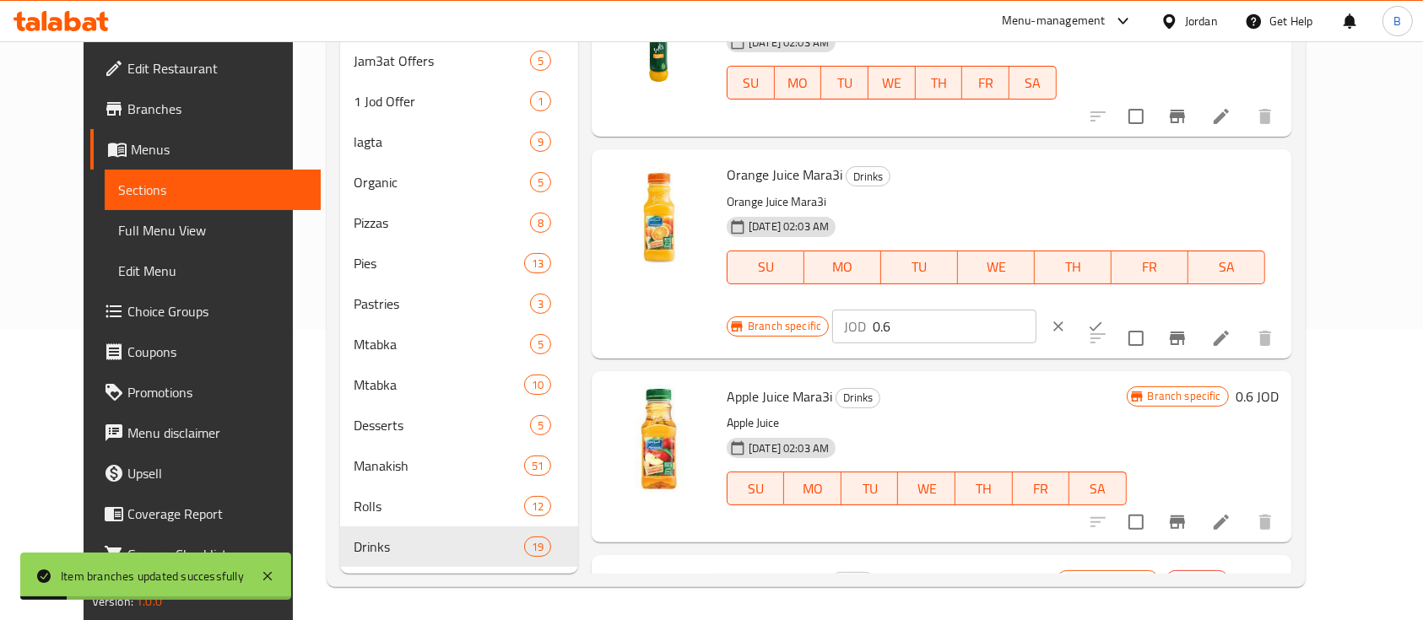
click at [1036, 310] on input "0.6" at bounding box center [955, 327] width 164 height 34
type input "0.70"
click at [1104, 318] on icon "ok" at bounding box center [1095, 326] width 17 height 17
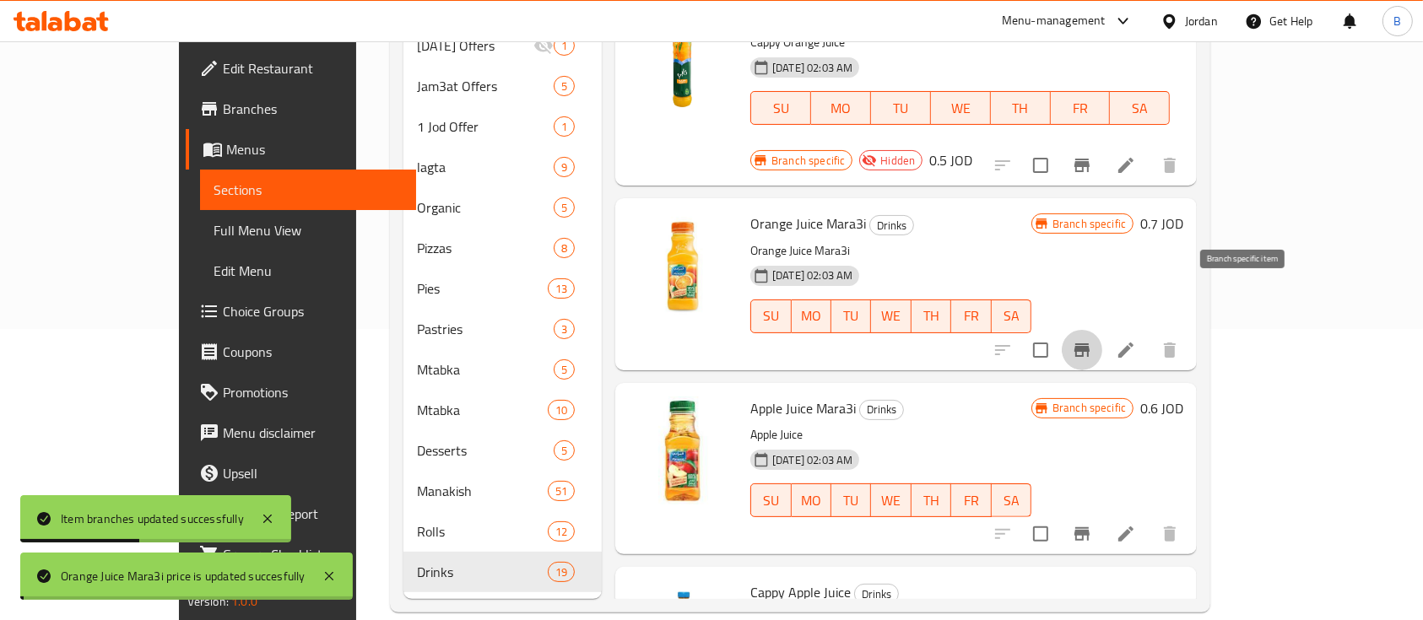
click at [1089, 343] on icon "Branch-specific-item" at bounding box center [1081, 350] width 15 height 14
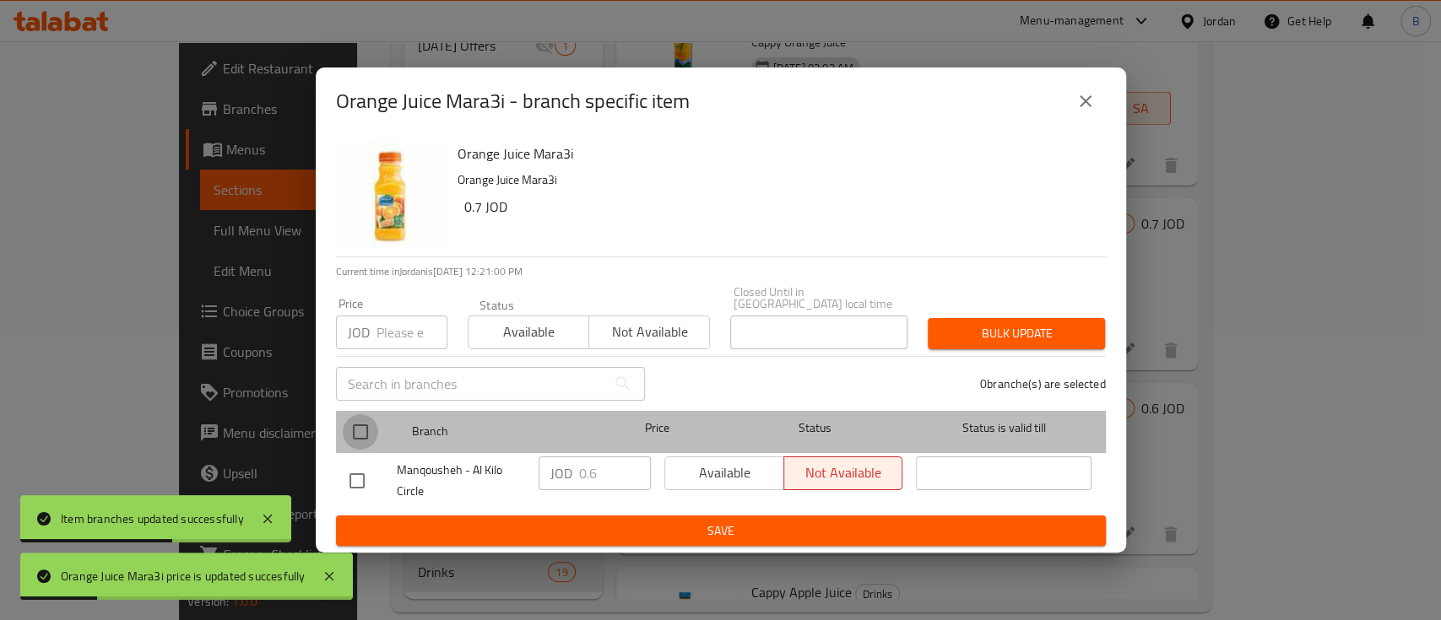
click at [365, 434] on input "checkbox" at bounding box center [360, 431] width 35 height 35
checkbox input "true"
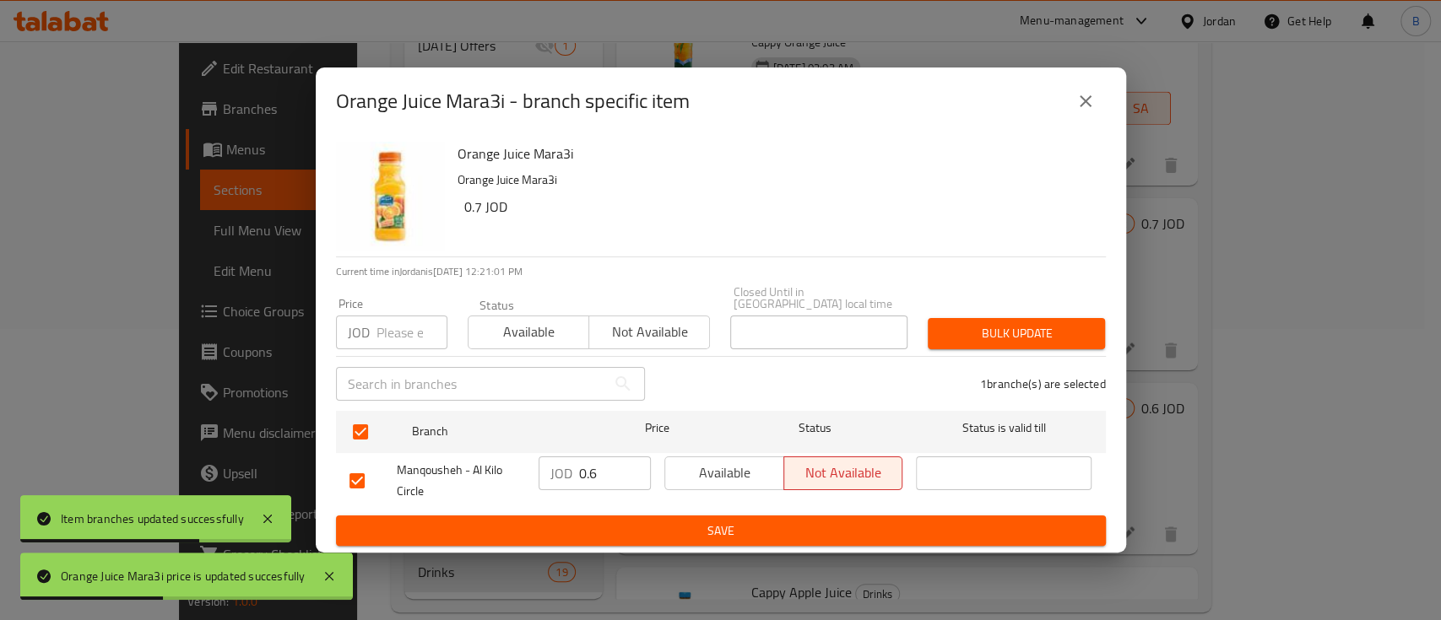
click at [596, 469] on input "0.6" at bounding box center [615, 474] width 72 height 34
type input "0.70"
click at [851, 521] on span "Save" at bounding box center [720, 531] width 743 height 21
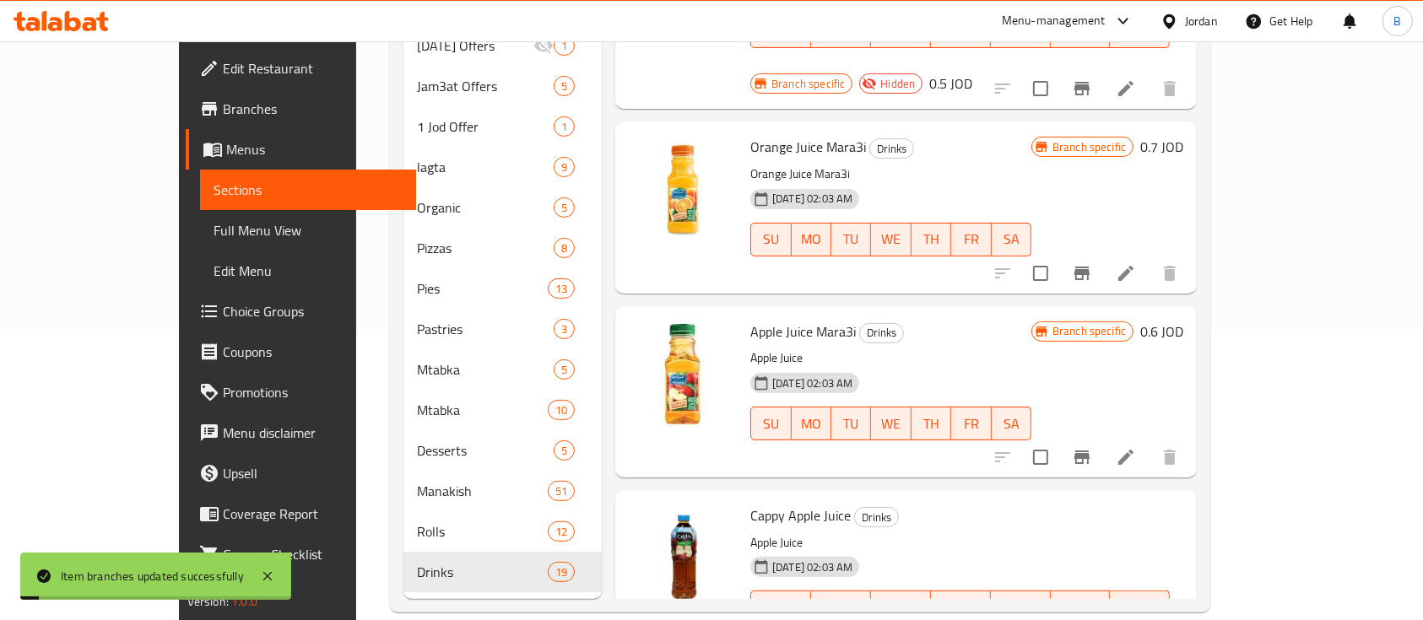
scroll to position [1575, 0]
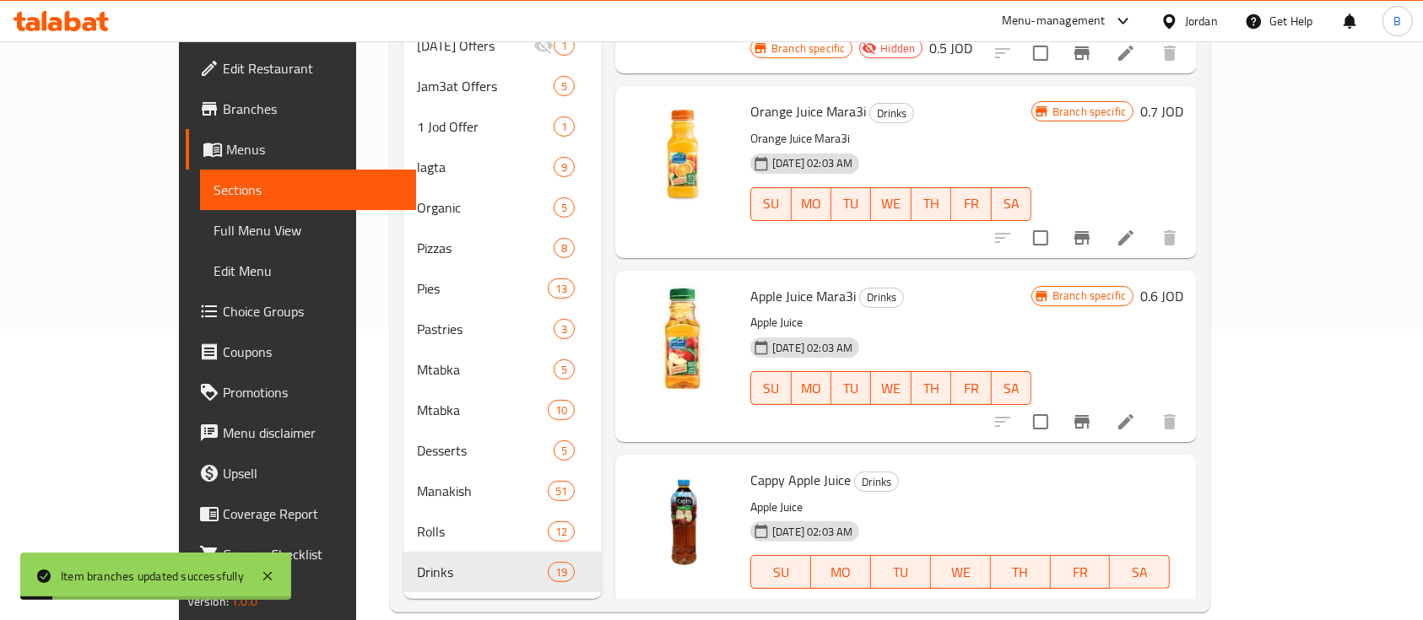
click at [1183, 284] on h6 "0.6 JOD" at bounding box center [1161, 296] width 43 height 24
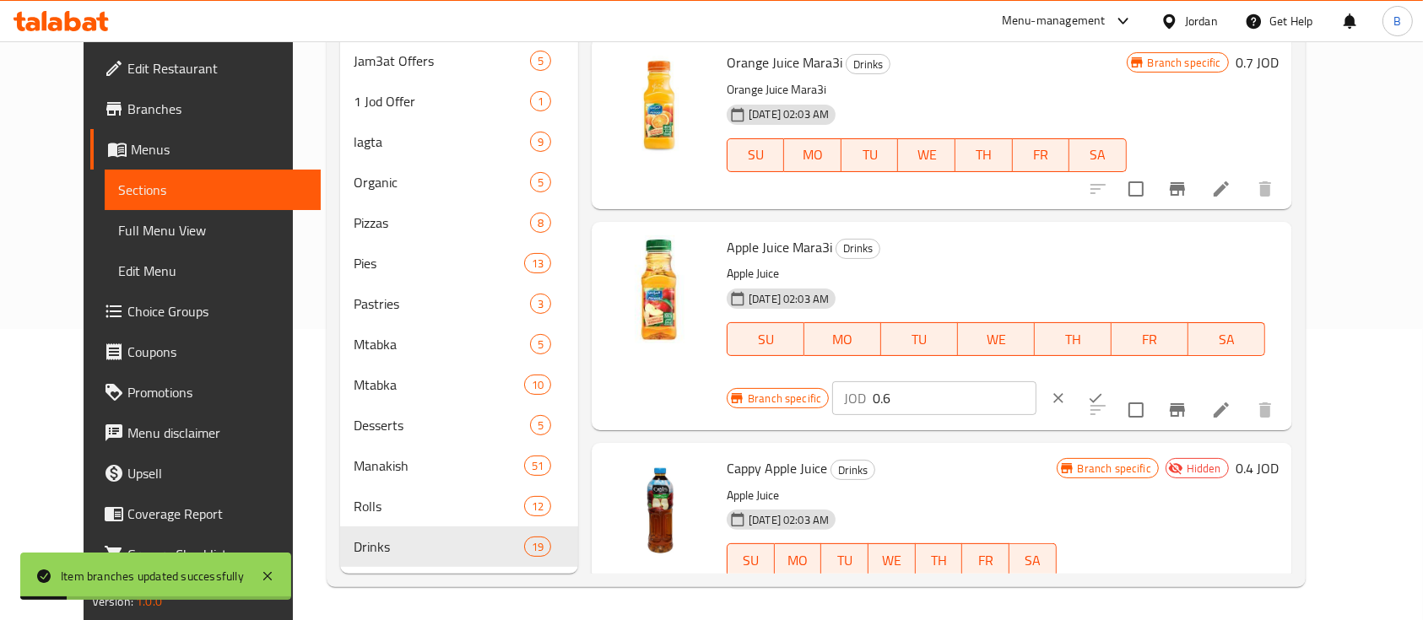
click at [1036, 381] on input "0.6" at bounding box center [955, 398] width 164 height 34
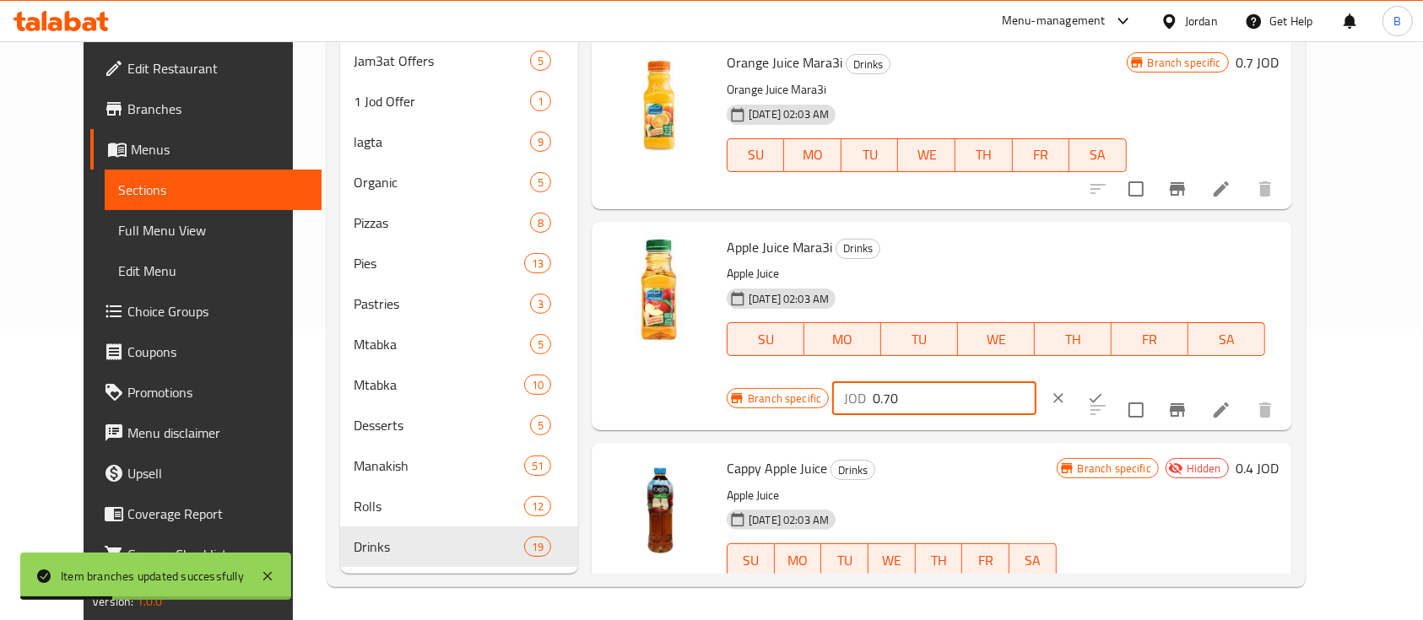
type input "0.70"
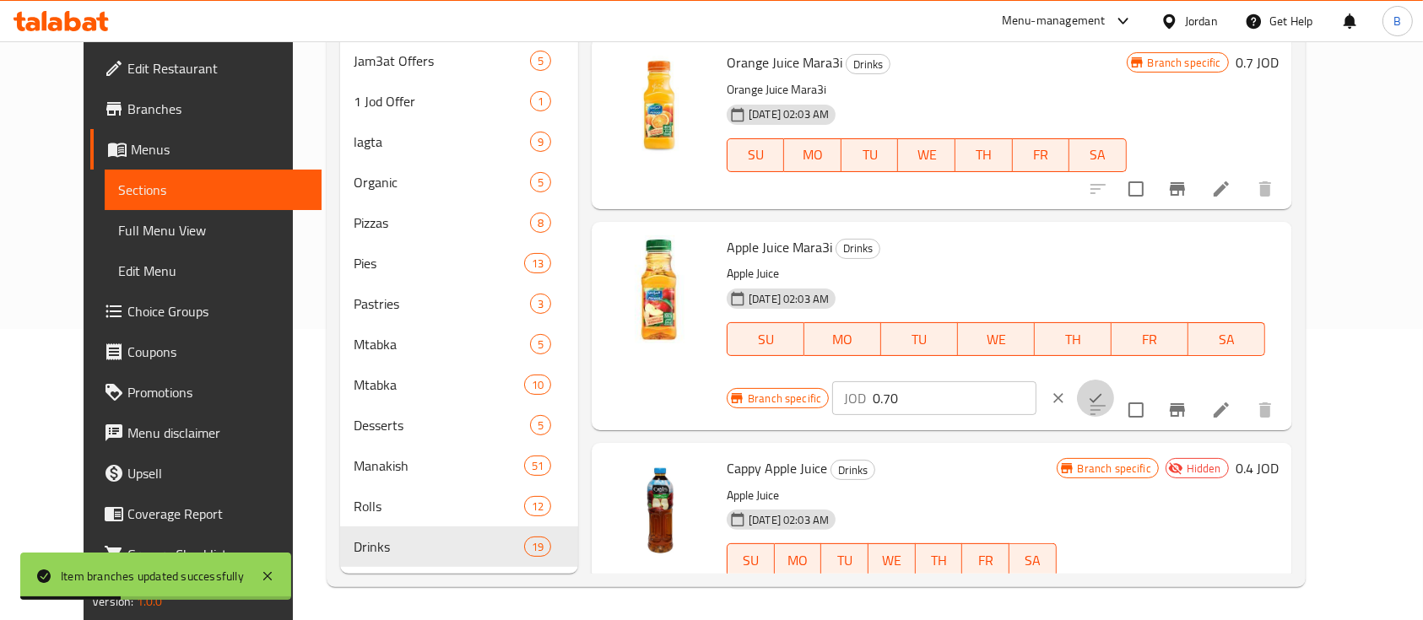
click at [1114, 380] on button "ok" at bounding box center [1095, 398] width 37 height 37
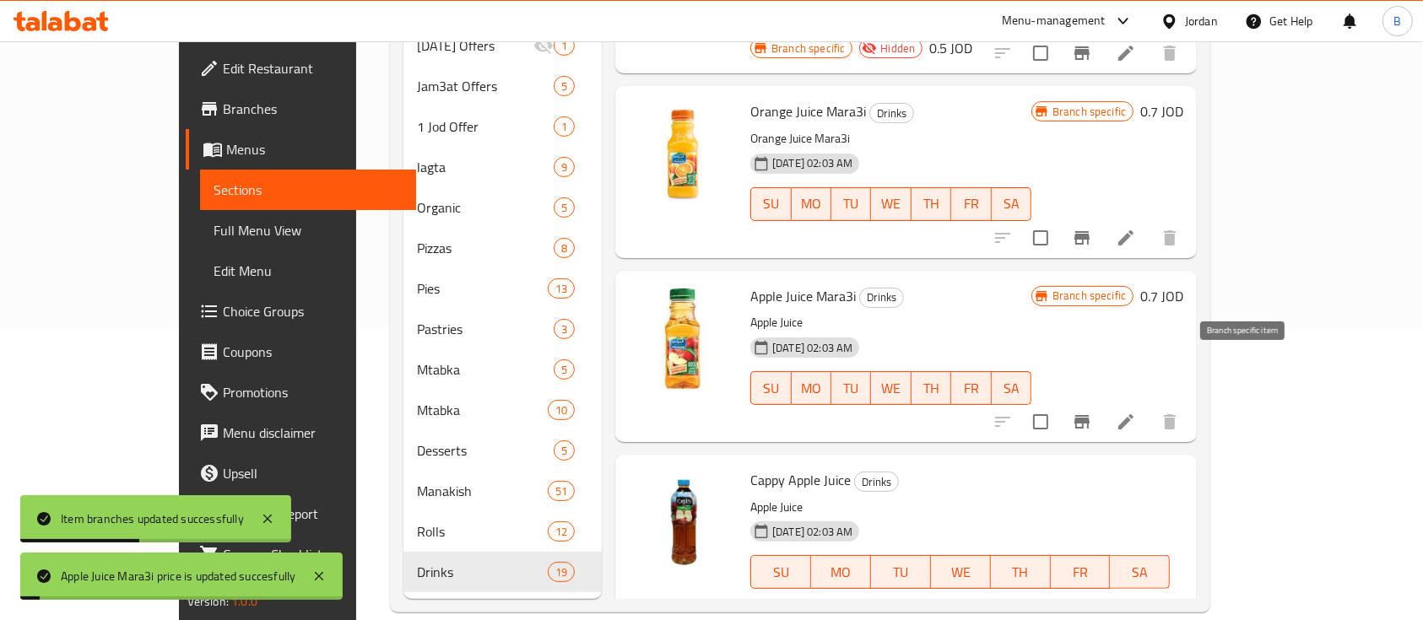
click at [1089, 415] on icon "Branch-specific-item" at bounding box center [1081, 422] width 15 height 14
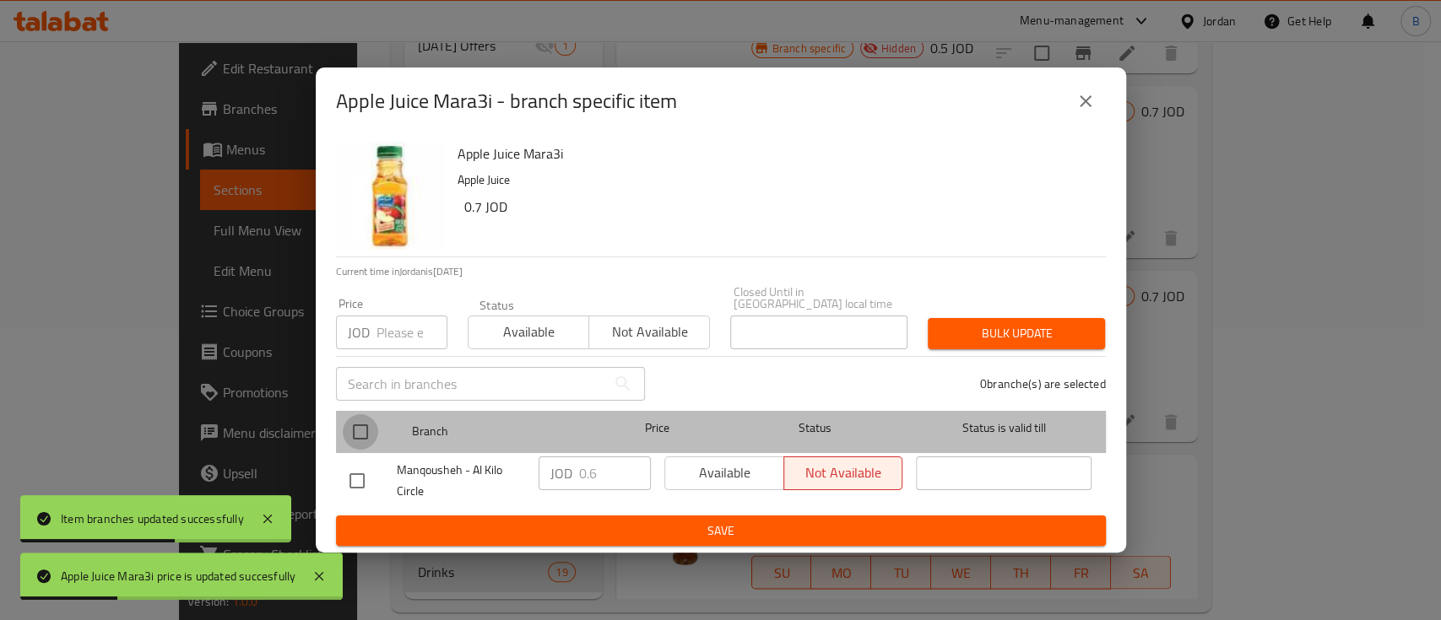
click at [349, 429] on input "checkbox" at bounding box center [360, 431] width 35 height 35
checkbox input "true"
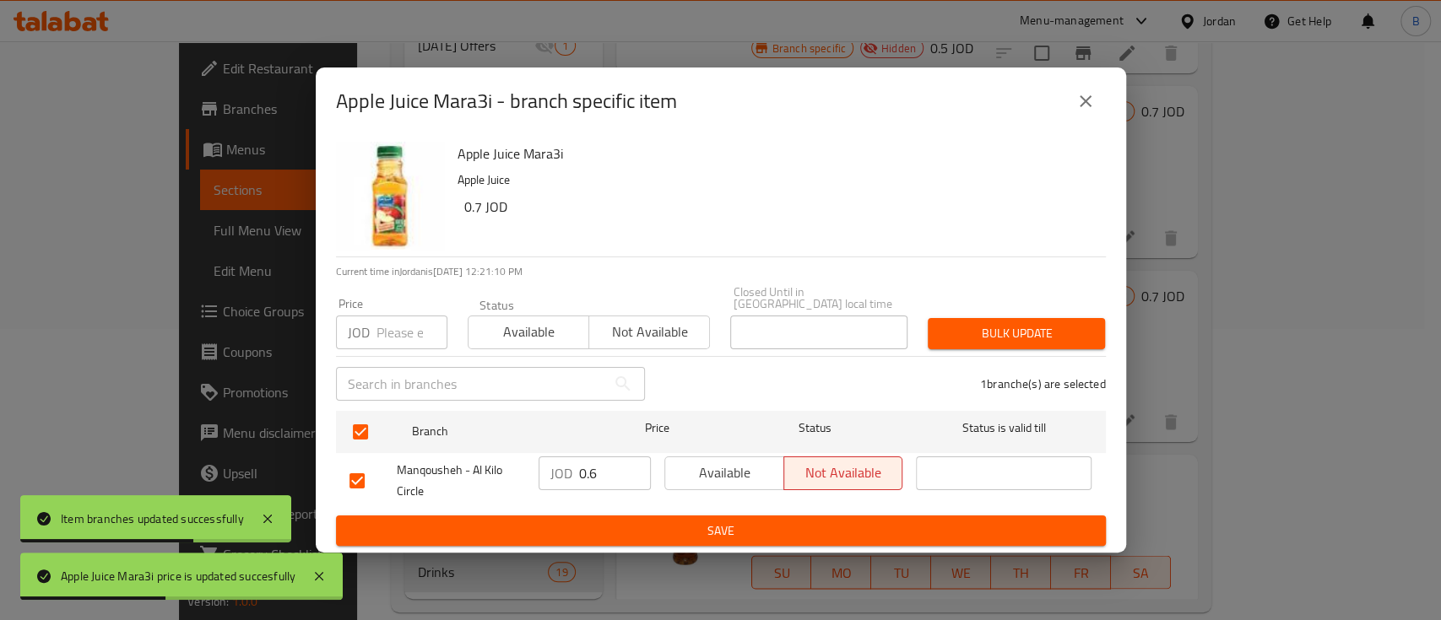
click at [606, 462] on input "0.6" at bounding box center [615, 474] width 72 height 34
type input "0.7"
click at [649, 527] on span "Save" at bounding box center [720, 531] width 743 height 21
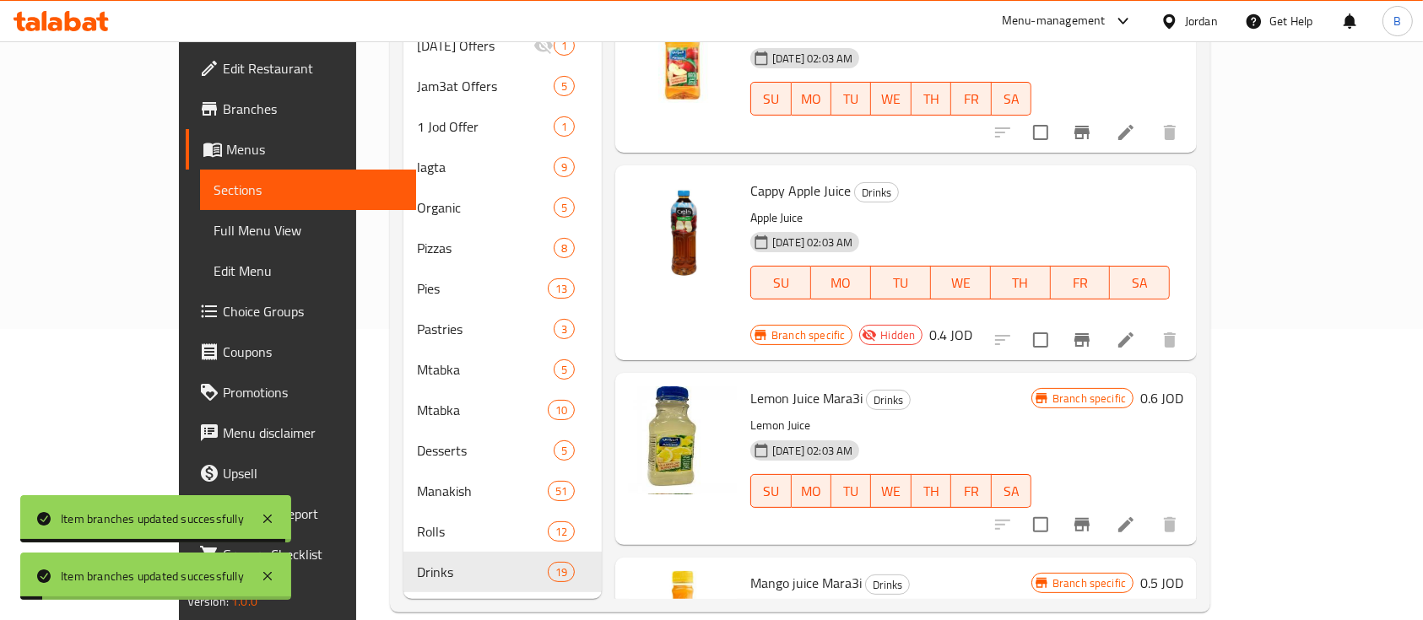
scroll to position [1912, 0]
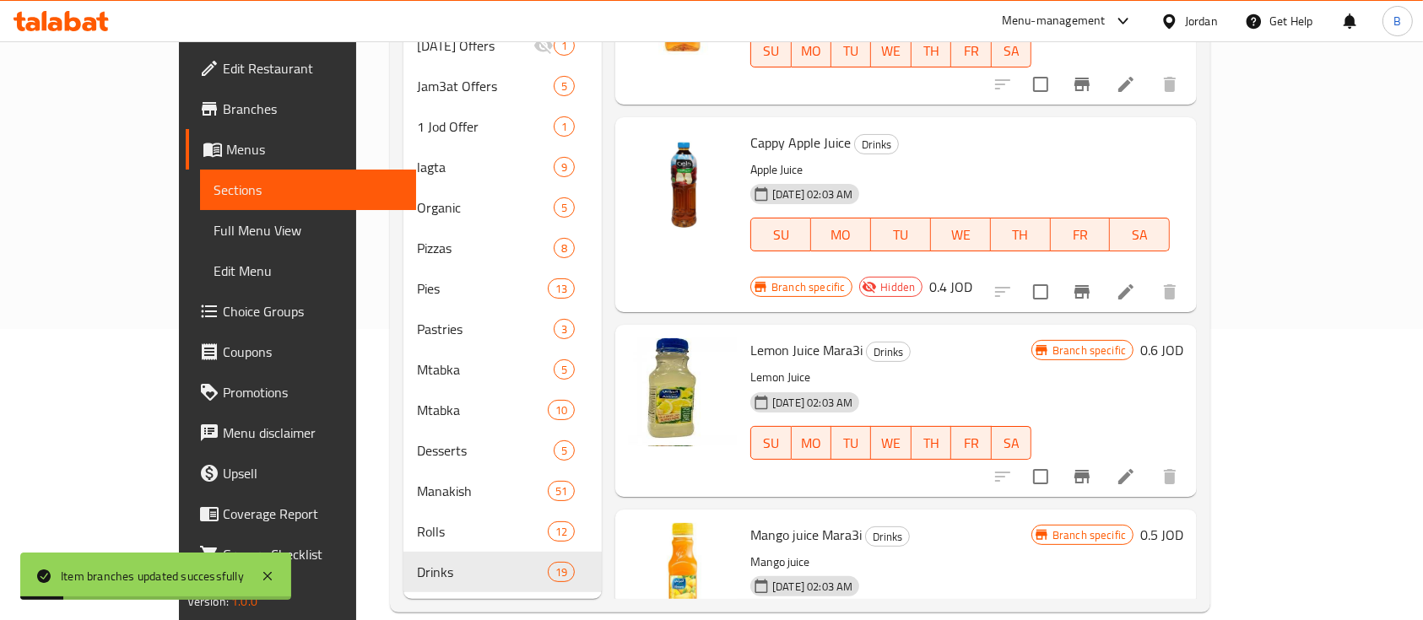
click at [972, 275] on h6 "0.4 JOD" at bounding box center [950, 287] width 43 height 24
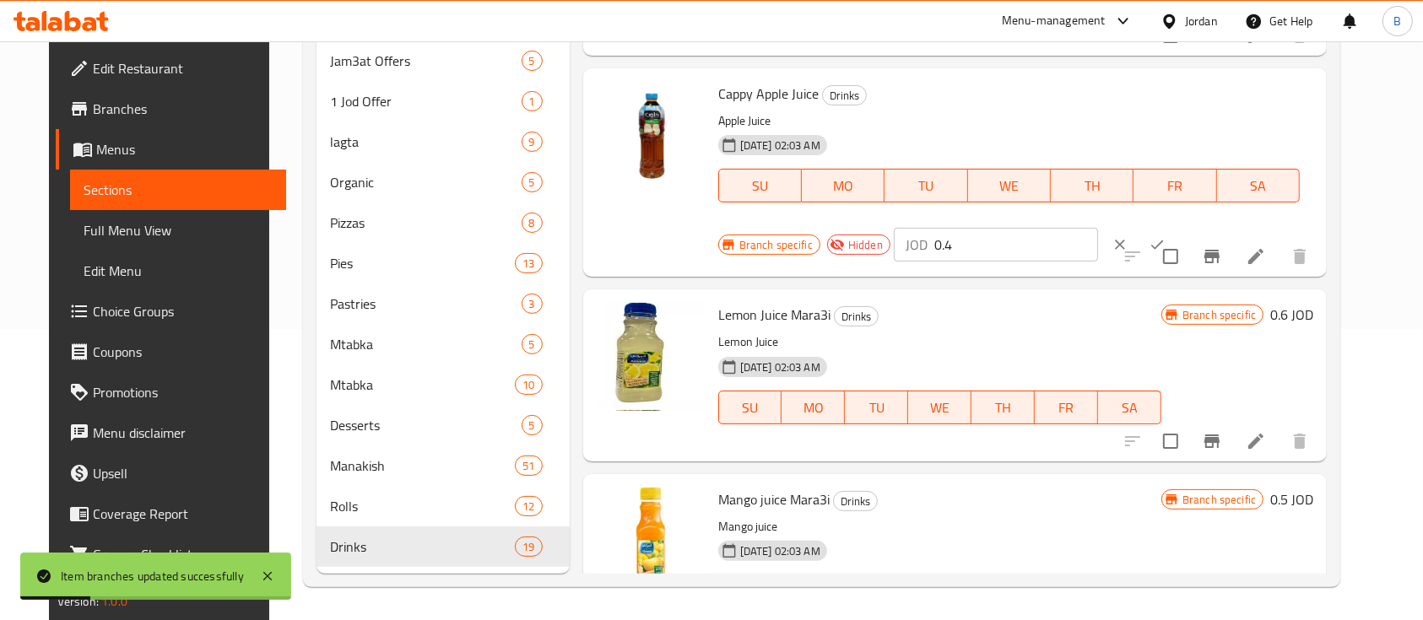
click at [1003, 257] on input "0.4" at bounding box center [1016, 245] width 164 height 34
type input "0.5"
click at [1151, 242] on icon "ok" at bounding box center [1157, 245] width 13 height 9
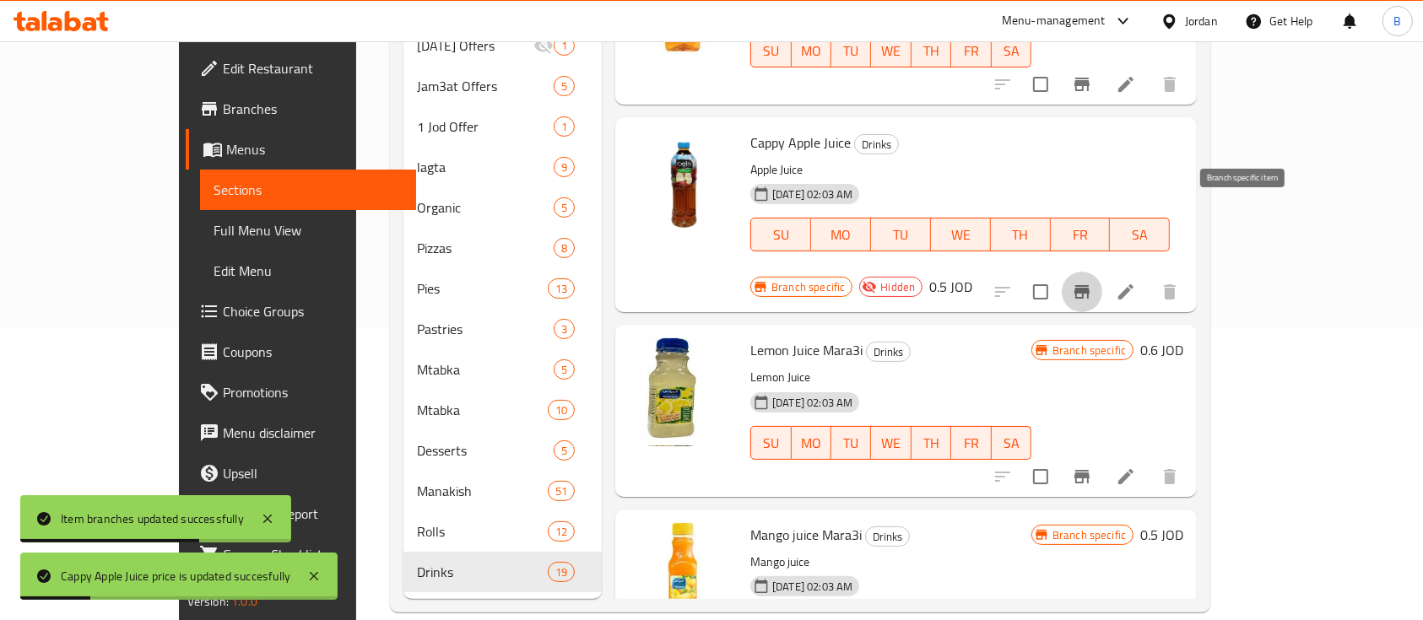
click at [1089, 285] on icon "Branch-specific-item" at bounding box center [1081, 292] width 15 height 14
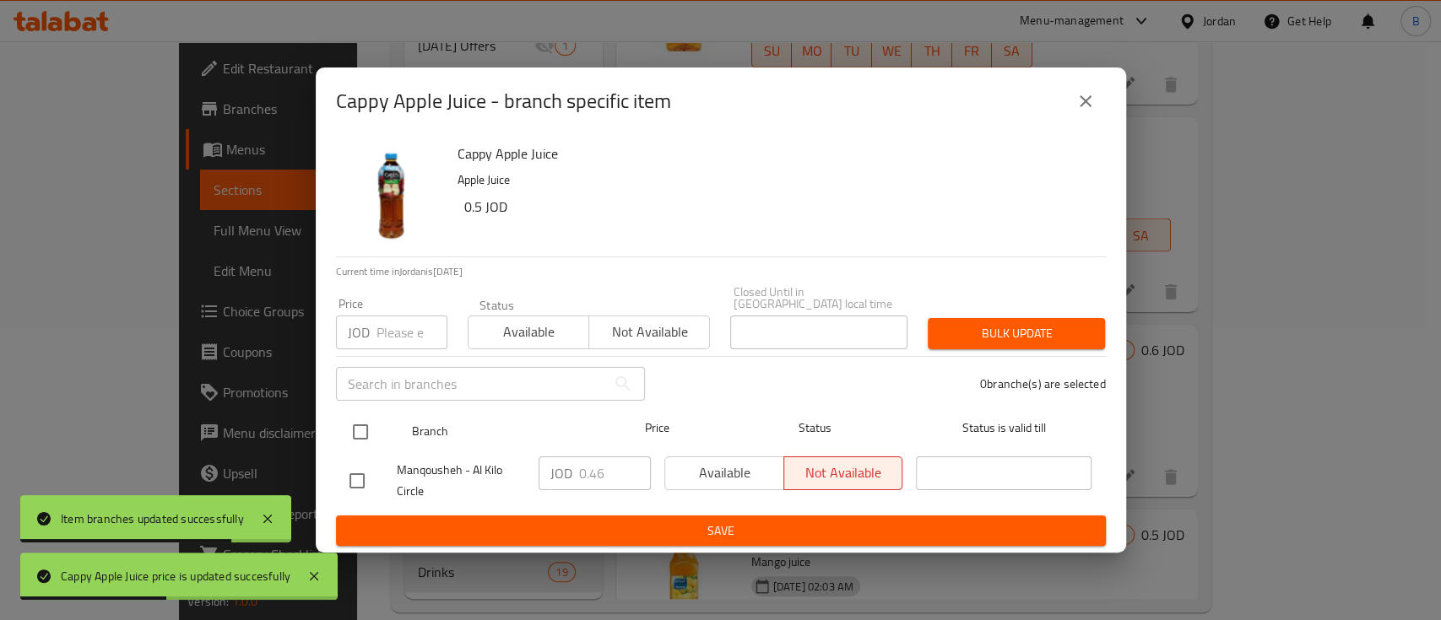
click at [367, 422] on input "checkbox" at bounding box center [360, 431] width 35 height 35
checkbox input "true"
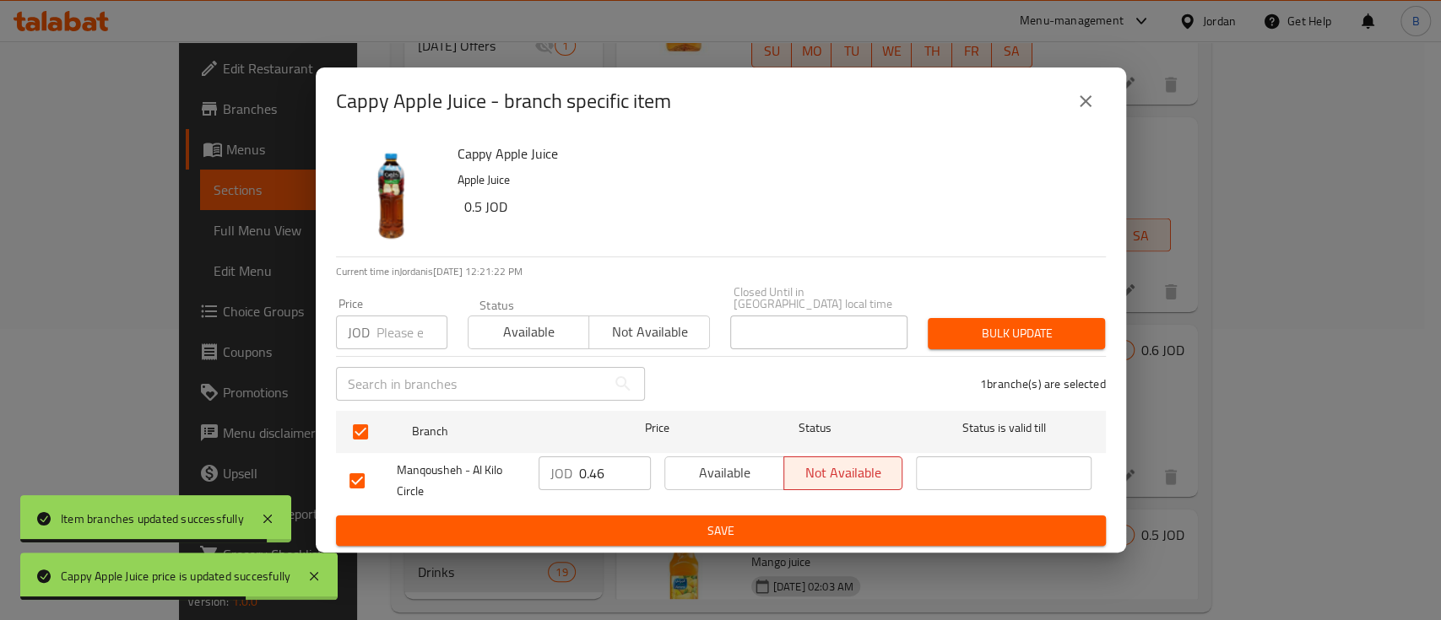
click at [609, 469] on input "0.46" at bounding box center [615, 474] width 72 height 34
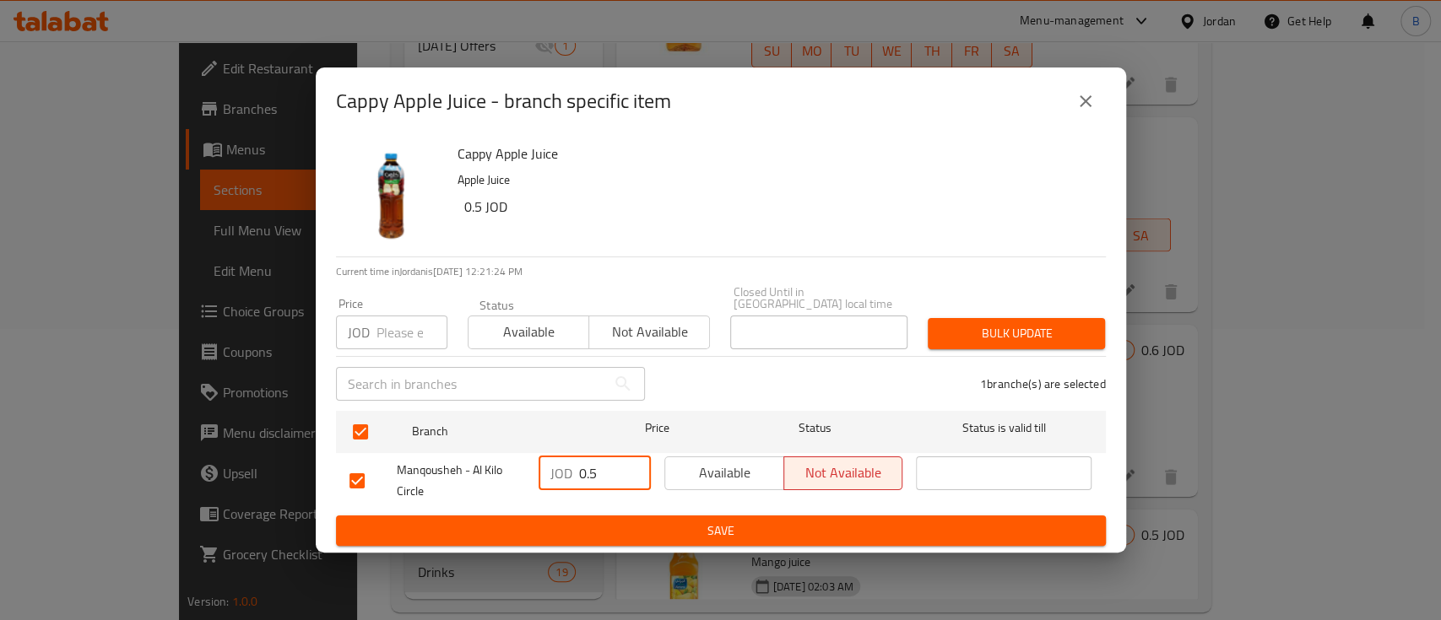
type input "0.5"
click at [619, 521] on span "Save" at bounding box center [720, 531] width 743 height 21
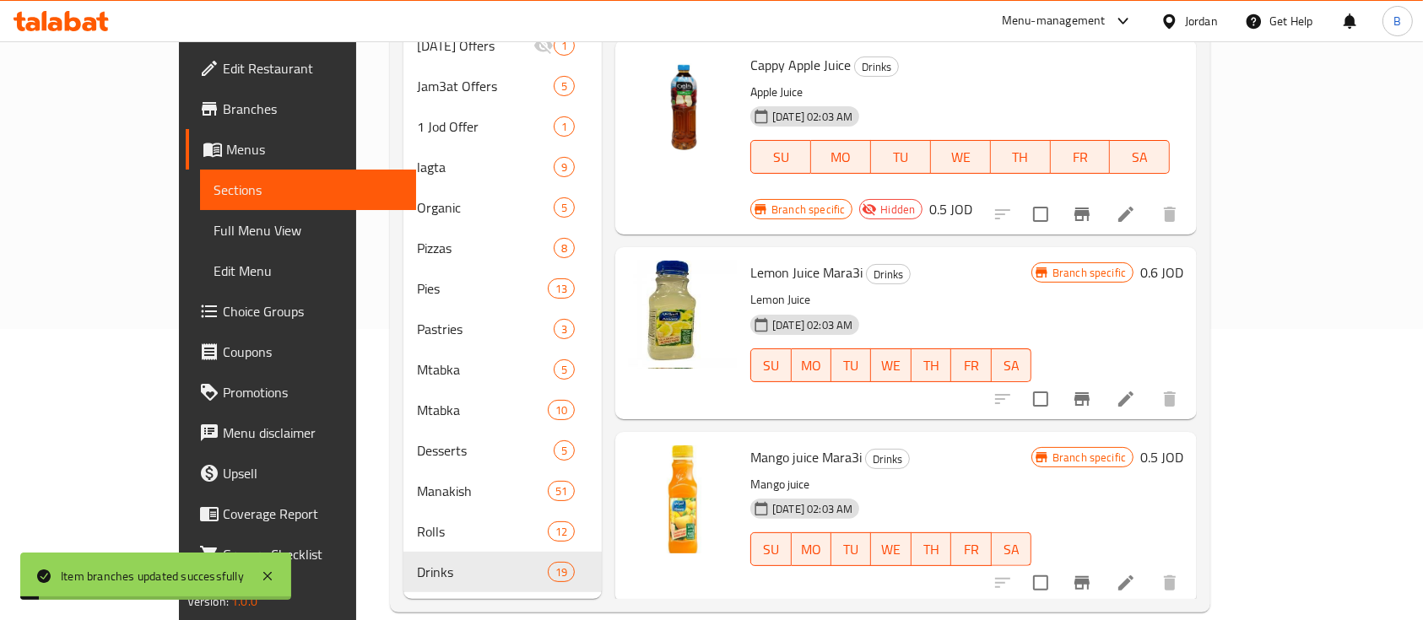
scroll to position [2025, 0]
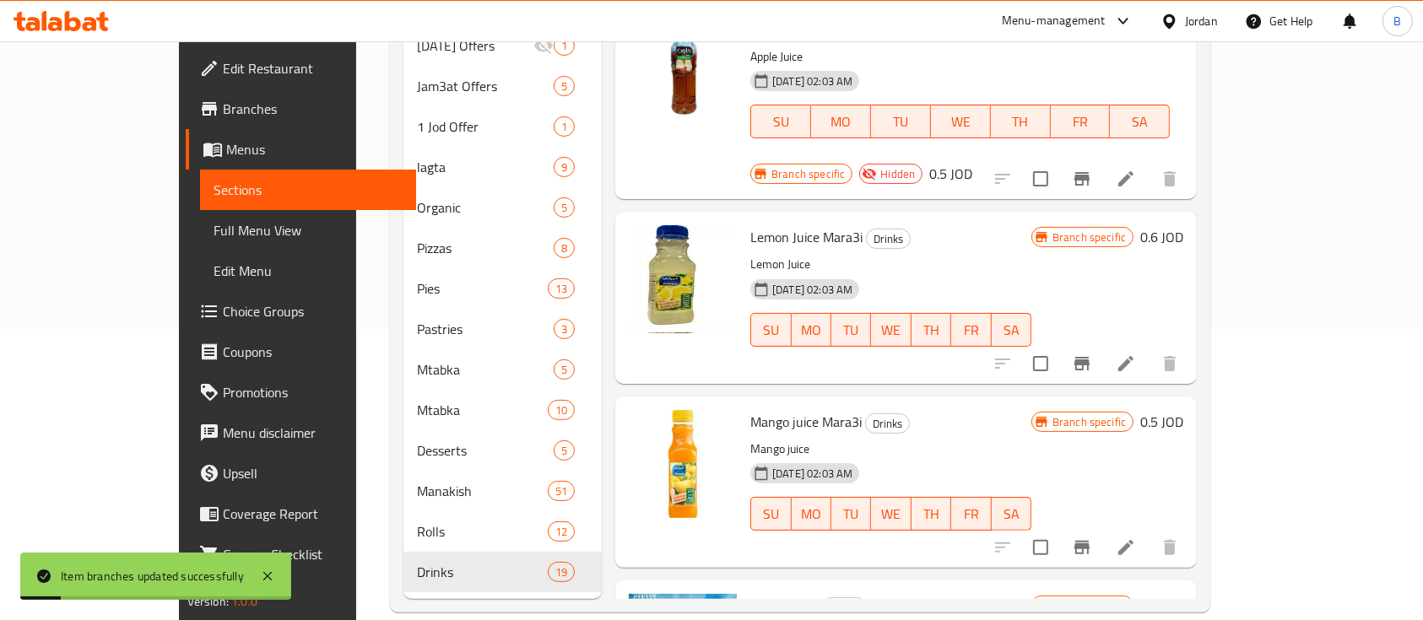
click at [1183, 225] on h6 "0.6 JOD" at bounding box center [1161, 237] width 43 height 24
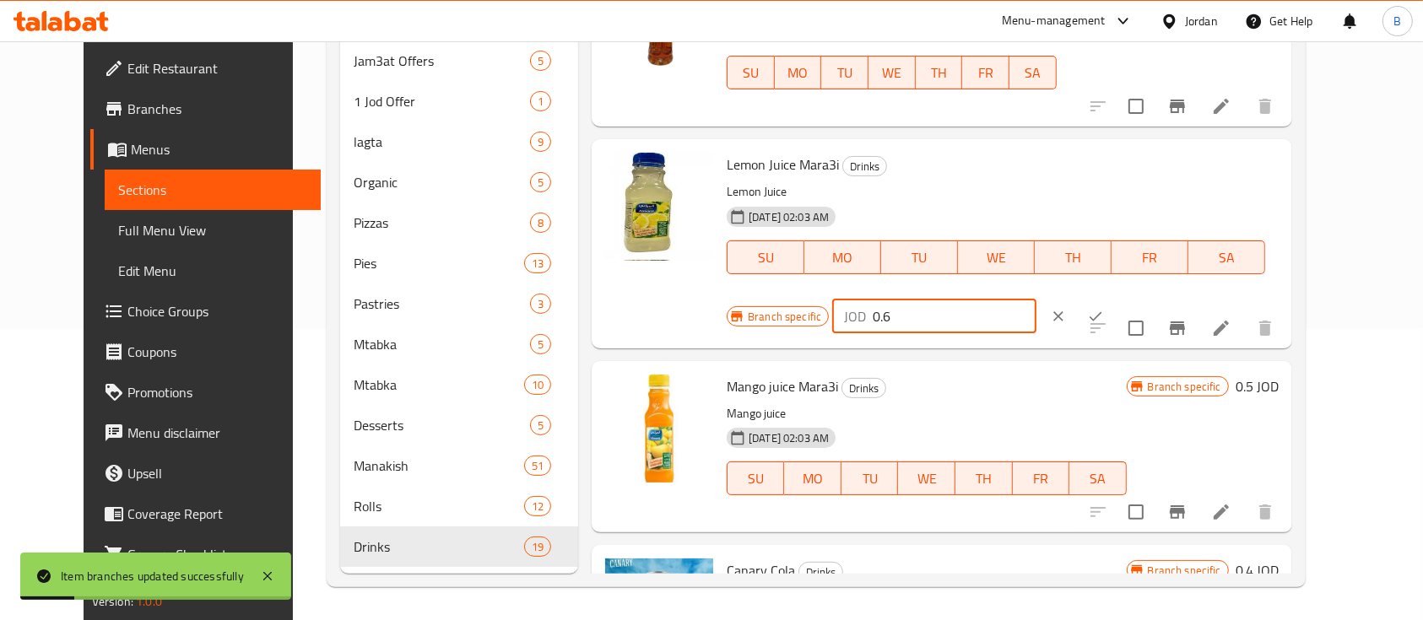
click at [1036, 300] on input "0.6" at bounding box center [955, 317] width 164 height 34
type input "0.7"
click at [1114, 298] on button "ok" at bounding box center [1095, 316] width 37 height 37
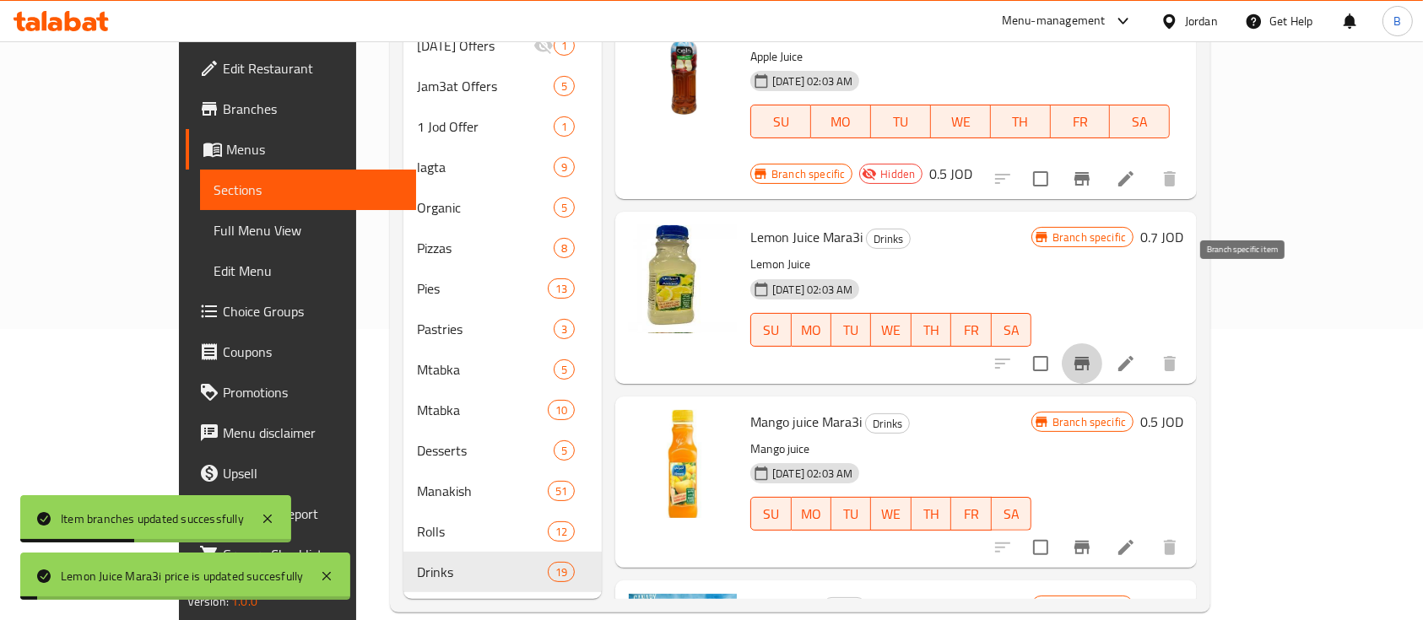
click at [1089, 357] on icon "Branch-specific-item" at bounding box center [1081, 364] width 15 height 14
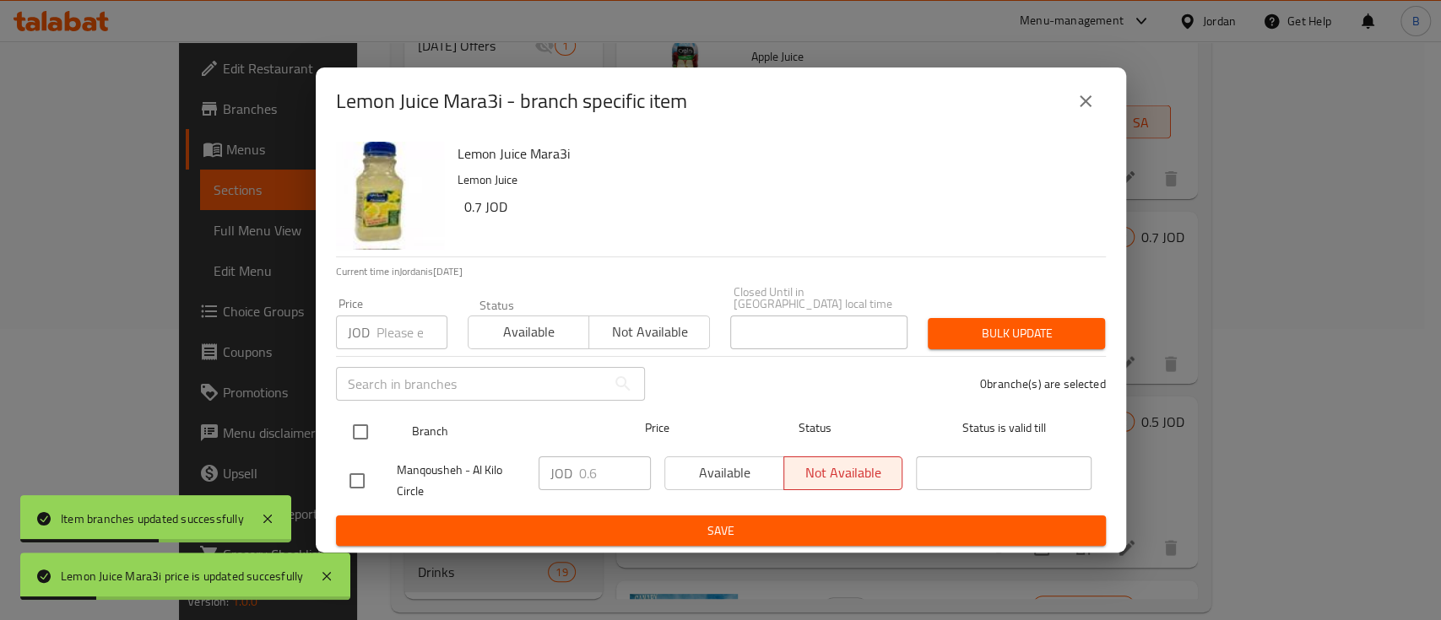
click at [365, 435] on input "checkbox" at bounding box center [360, 431] width 35 height 35
checkbox input "true"
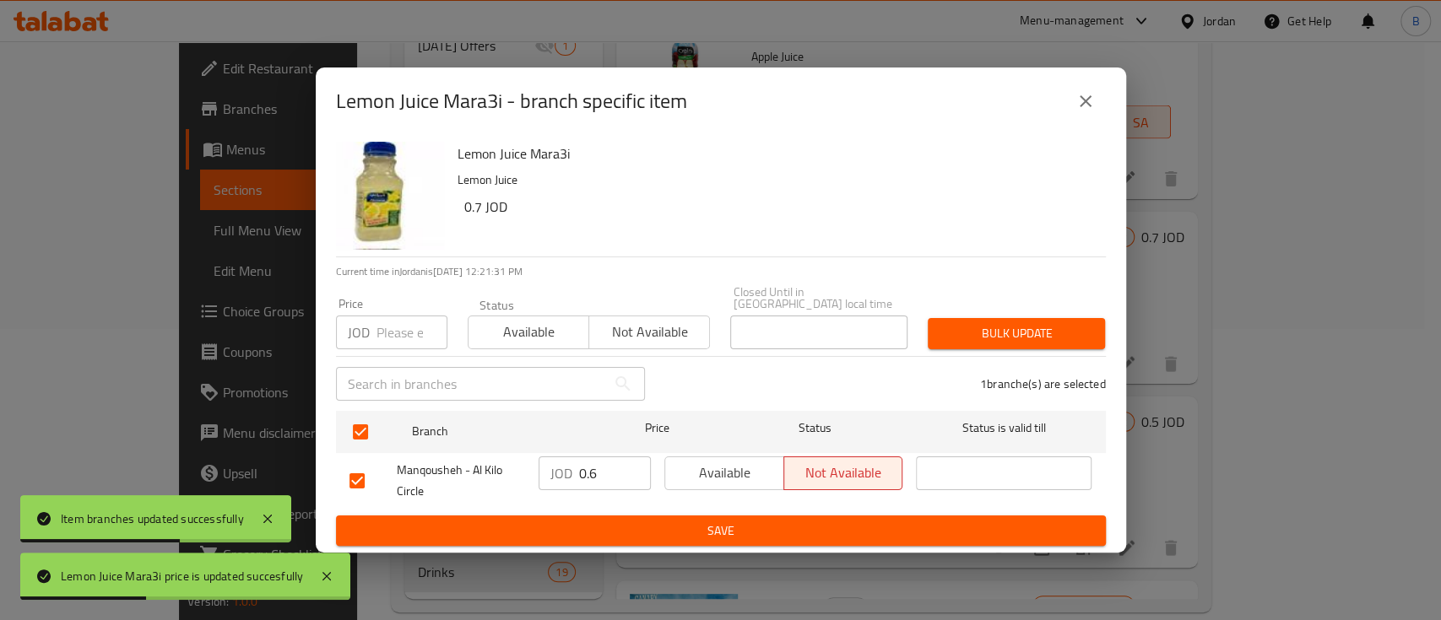
click at [612, 469] on input "0.6" at bounding box center [615, 474] width 72 height 34
type input "0.7"
click at [753, 530] on span "Save" at bounding box center [720, 531] width 743 height 21
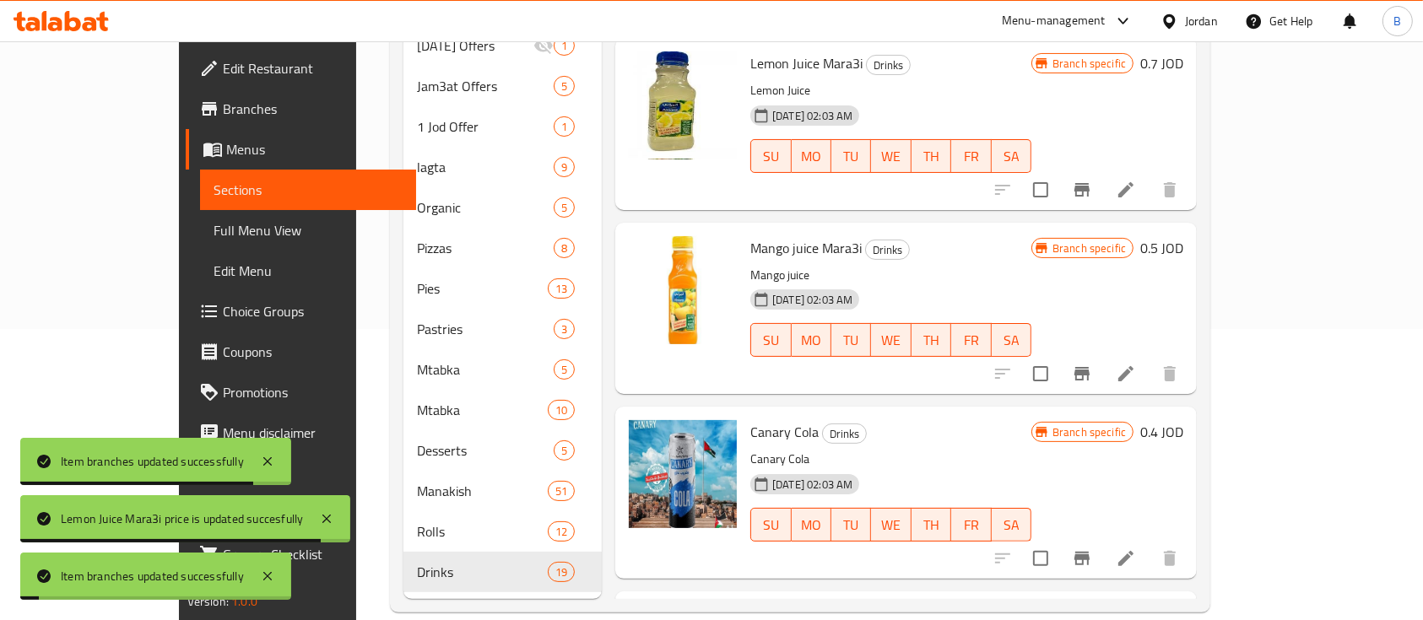
scroll to position [2250, 0]
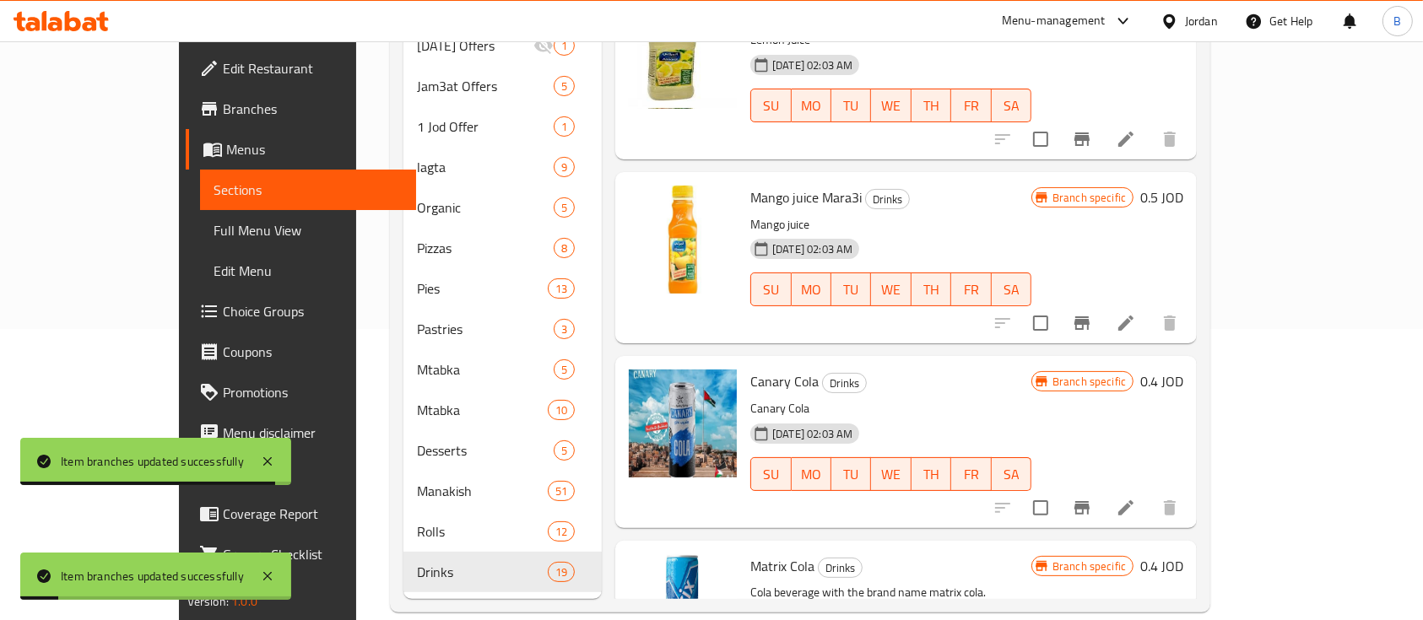
click at [1183, 186] on h6 "0.5 JOD" at bounding box center [1161, 198] width 43 height 24
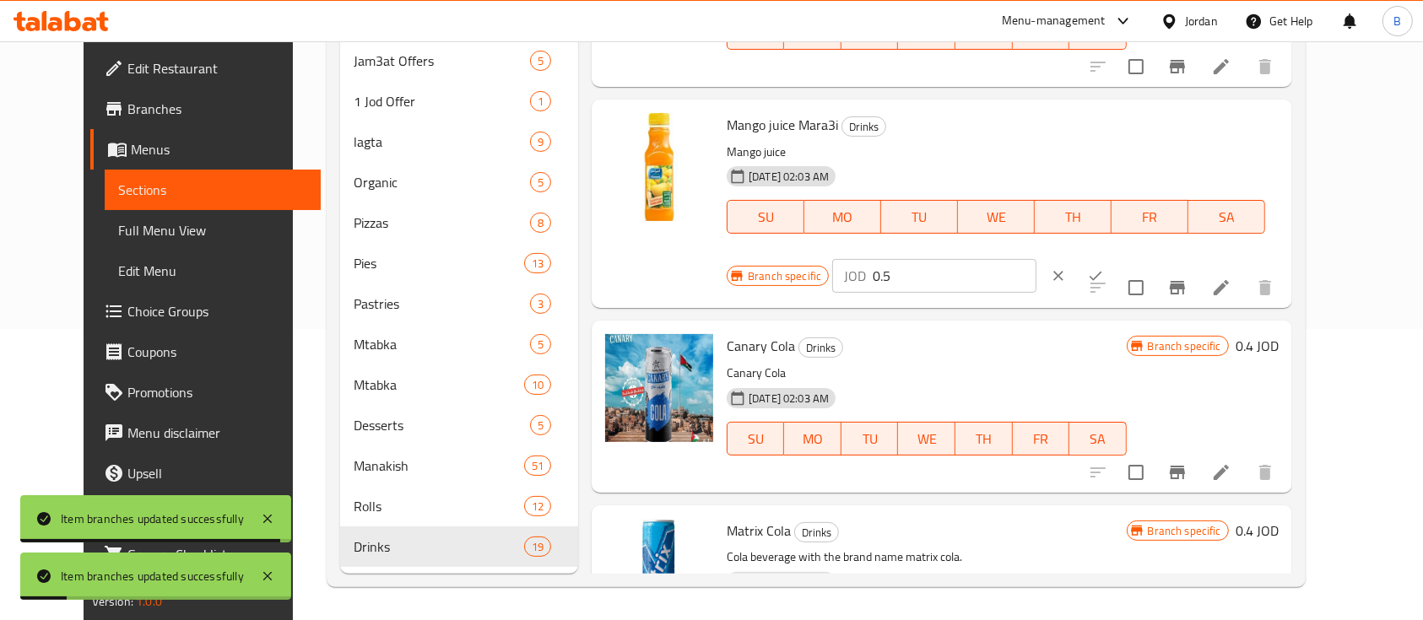
click at [1036, 259] on input "0.5" at bounding box center [955, 276] width 164 height 34
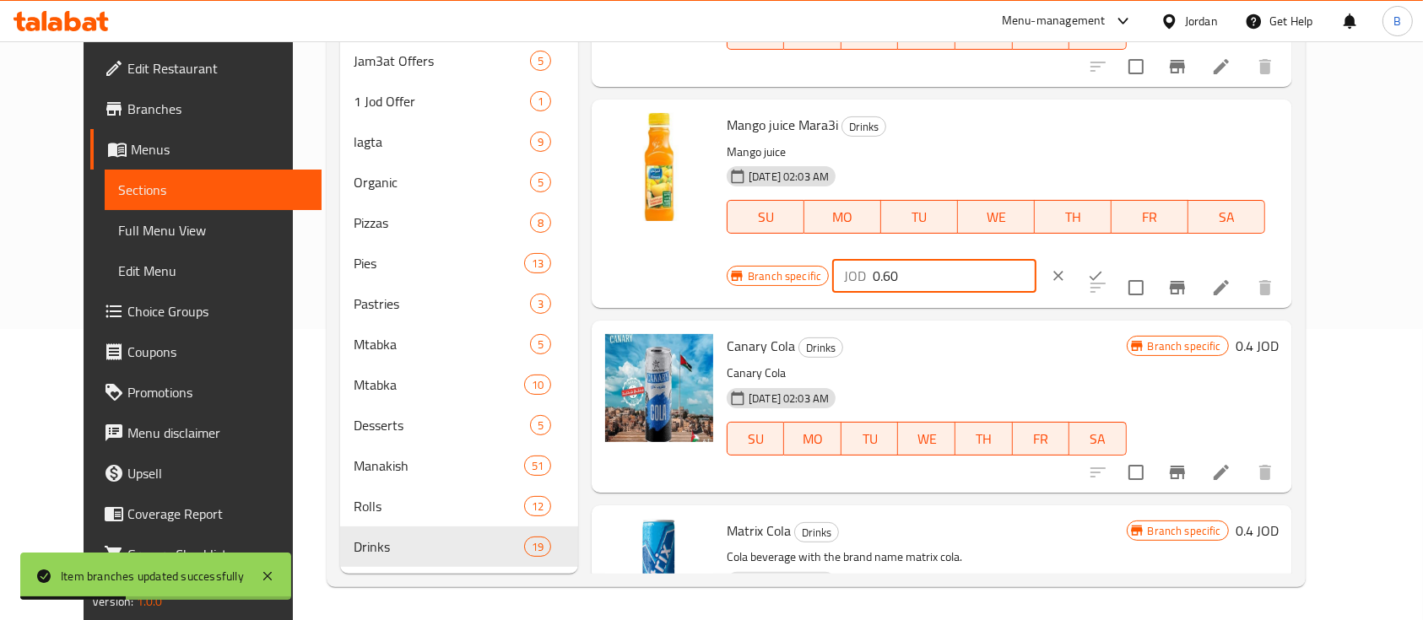
type input "0.60"
click at [1104, 268] on icon "ok" at bounding box center [1095, 276] width 17 height 17
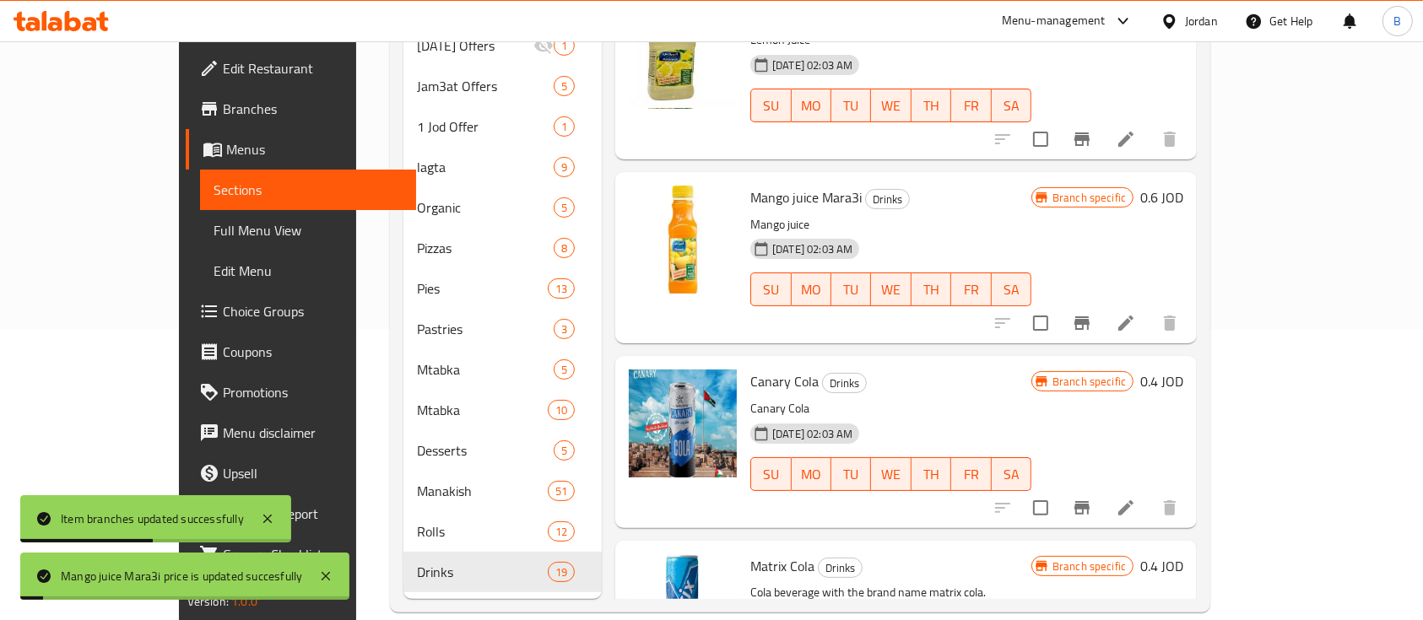
click at [1089, 316] on icon "Branch-specific-item" at bounding box center [1081, 323] width 15 height 14
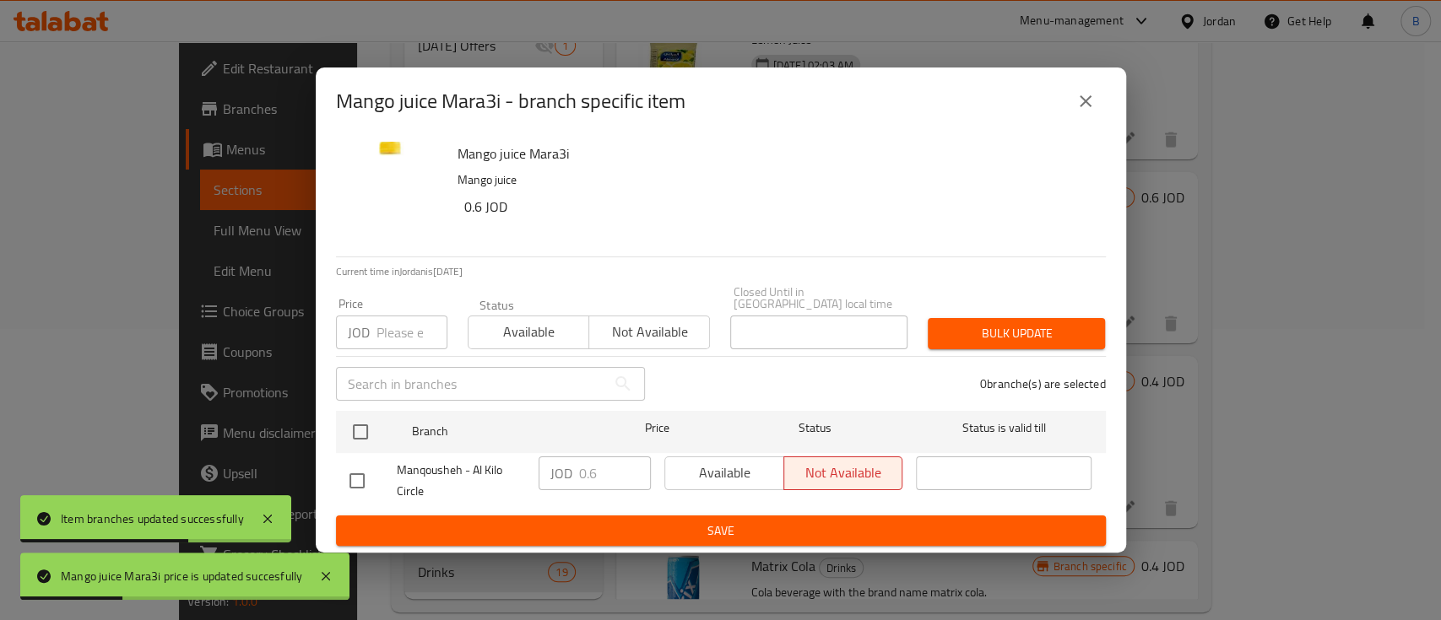
click at [1060, 108] on div "Mango juice Mara3i - branch specific item" at bounding box center [721, 101] width 770 height 41
click at [1078, 105] on icon "close" at bounding box center [1085, 101] width 20 height 20
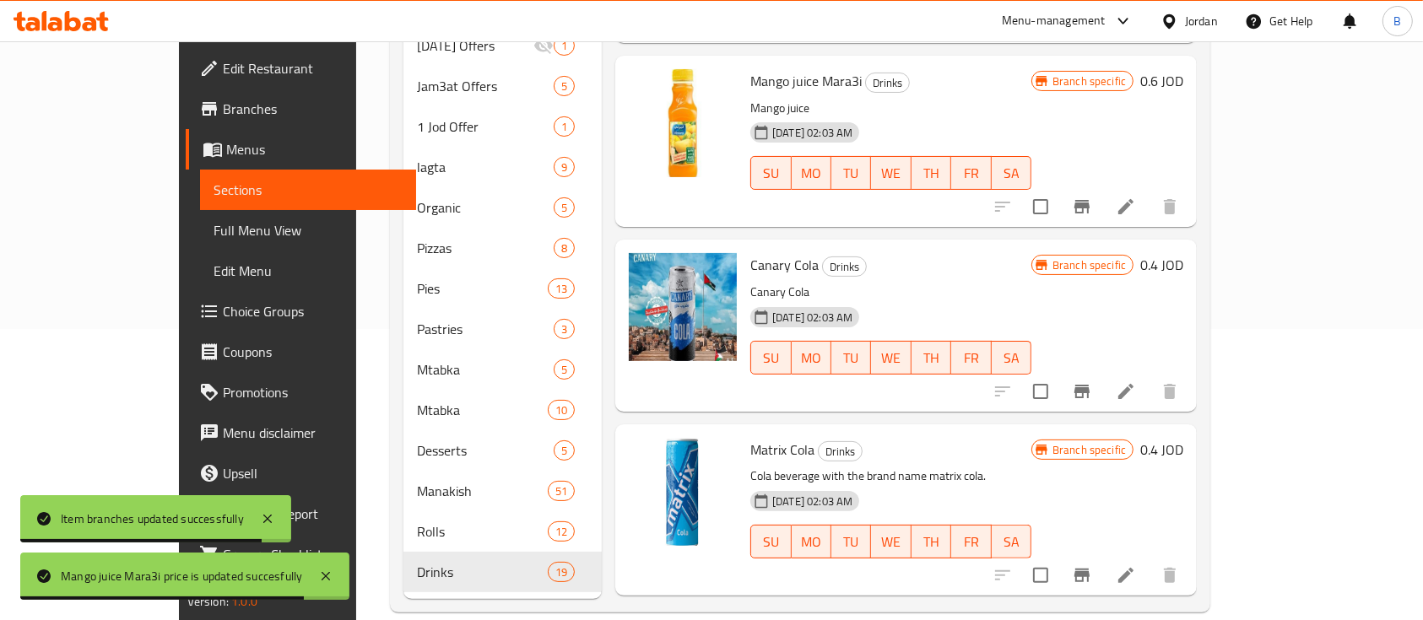
scroll to position [2363, 0]
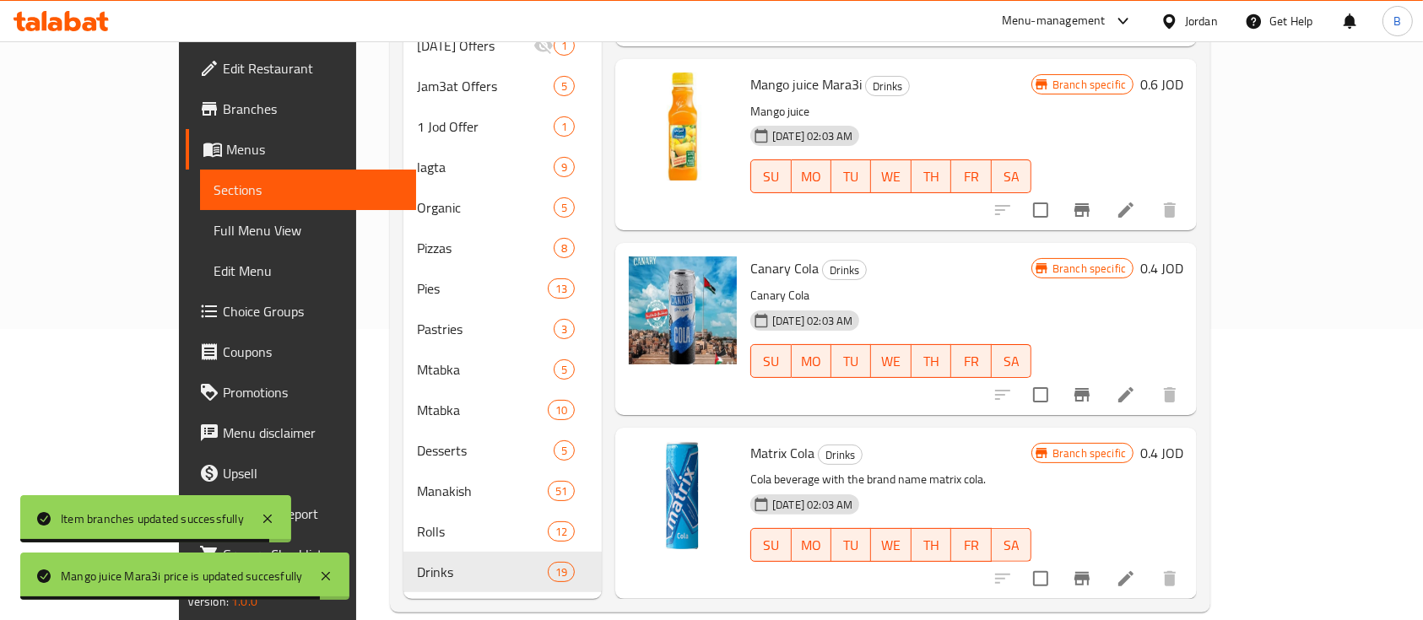
click at [1183, 257] on h6 "0.4 JOD" at bounding box center [1161, 269] width 43 height 24
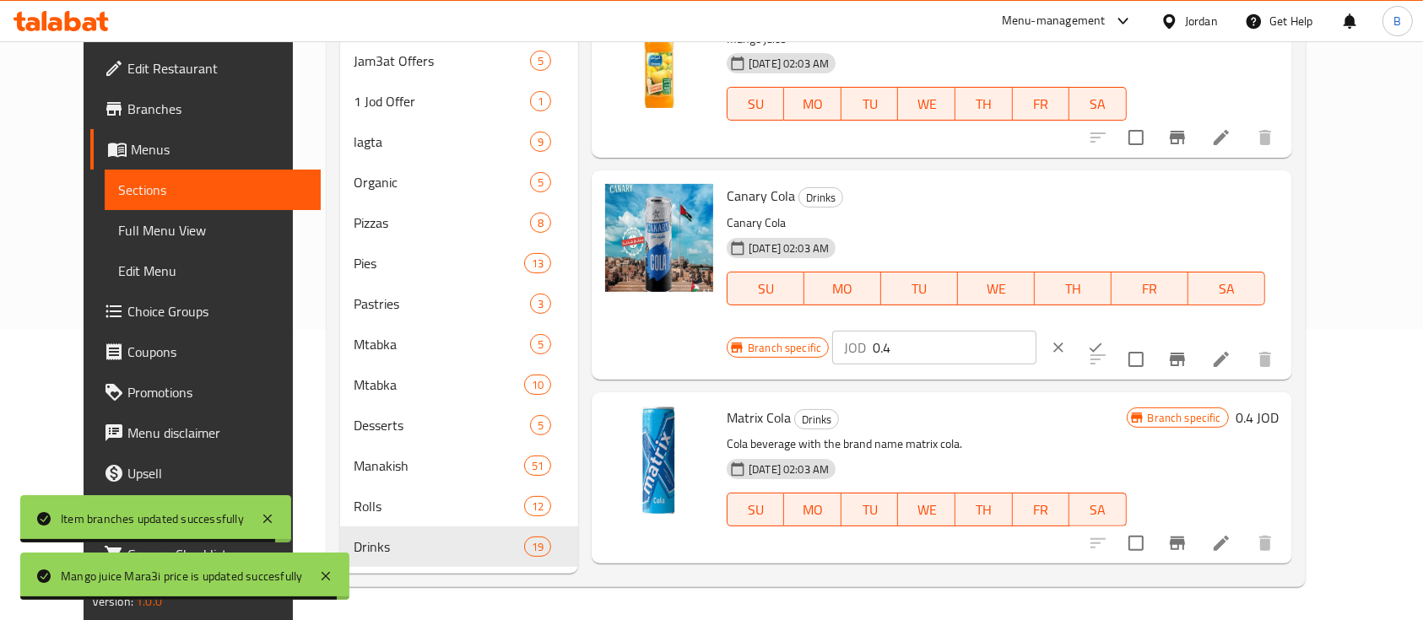
click at [1036, 331] on input "0.4" at bounding box center [955, 348] width 164 height 34
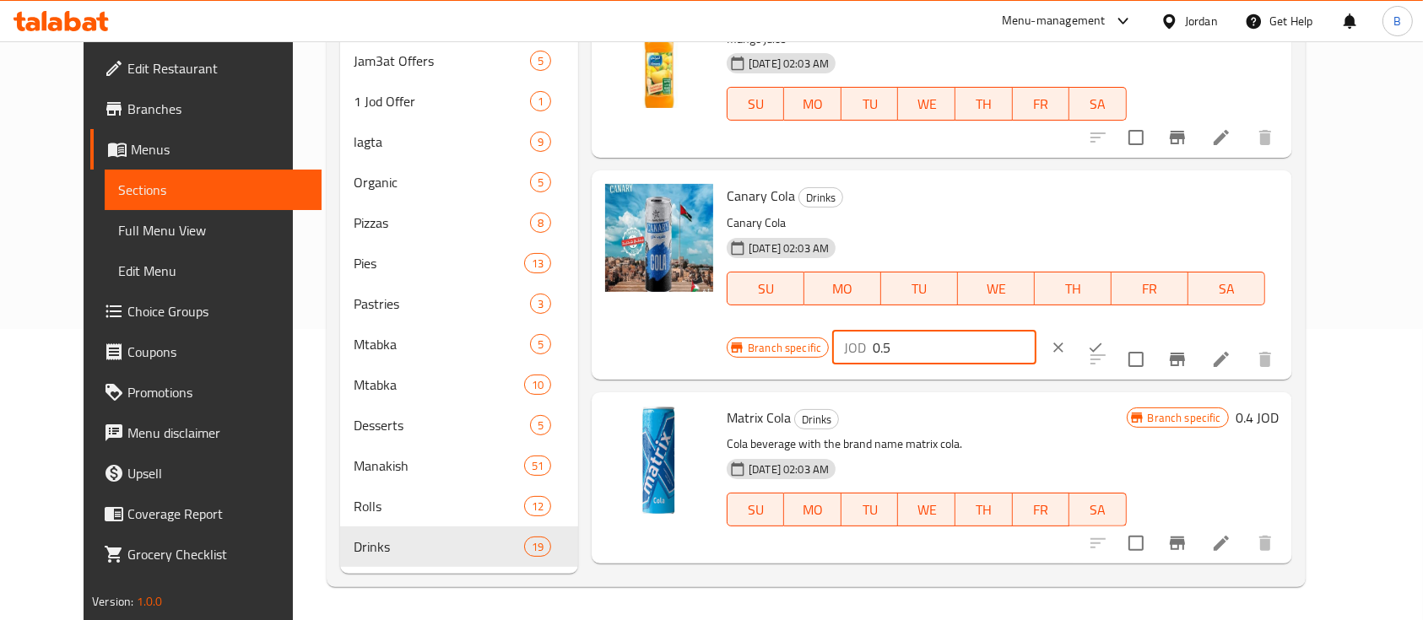
type input "0.5"
click at [1102, 343] on icon "ok" at bounding box center [1095, 347] width 13 height 9
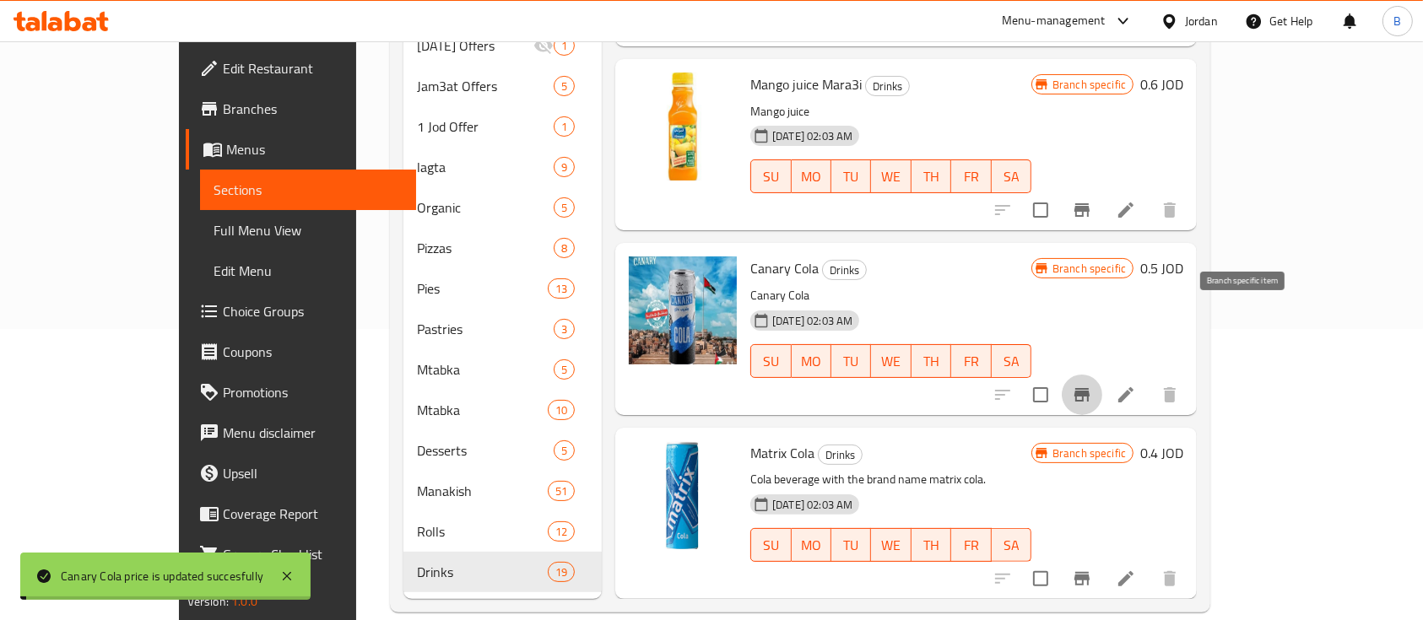
click at [1089, 388] on icon "Branch-specific-item" at bounding box center [1081, 395] width 15 height 14
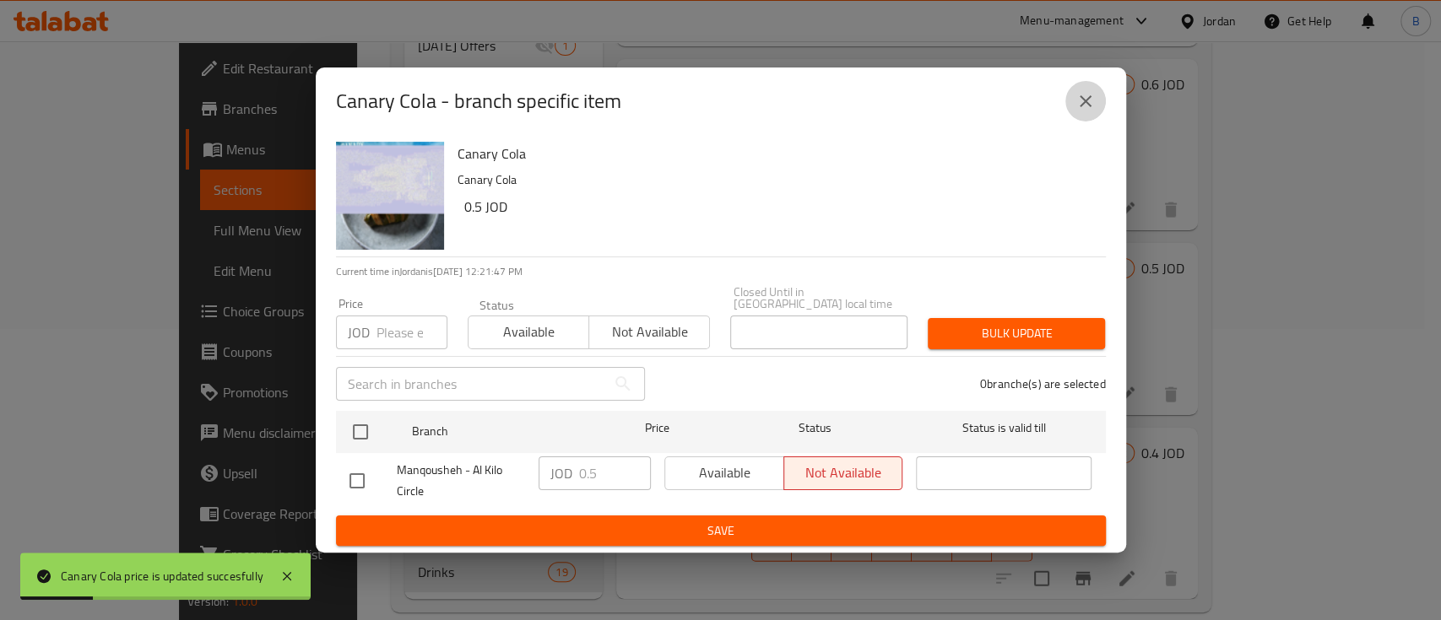
click at [1089, 107] on icon "close" at bounding box center [1085, 101] width 12 height 12
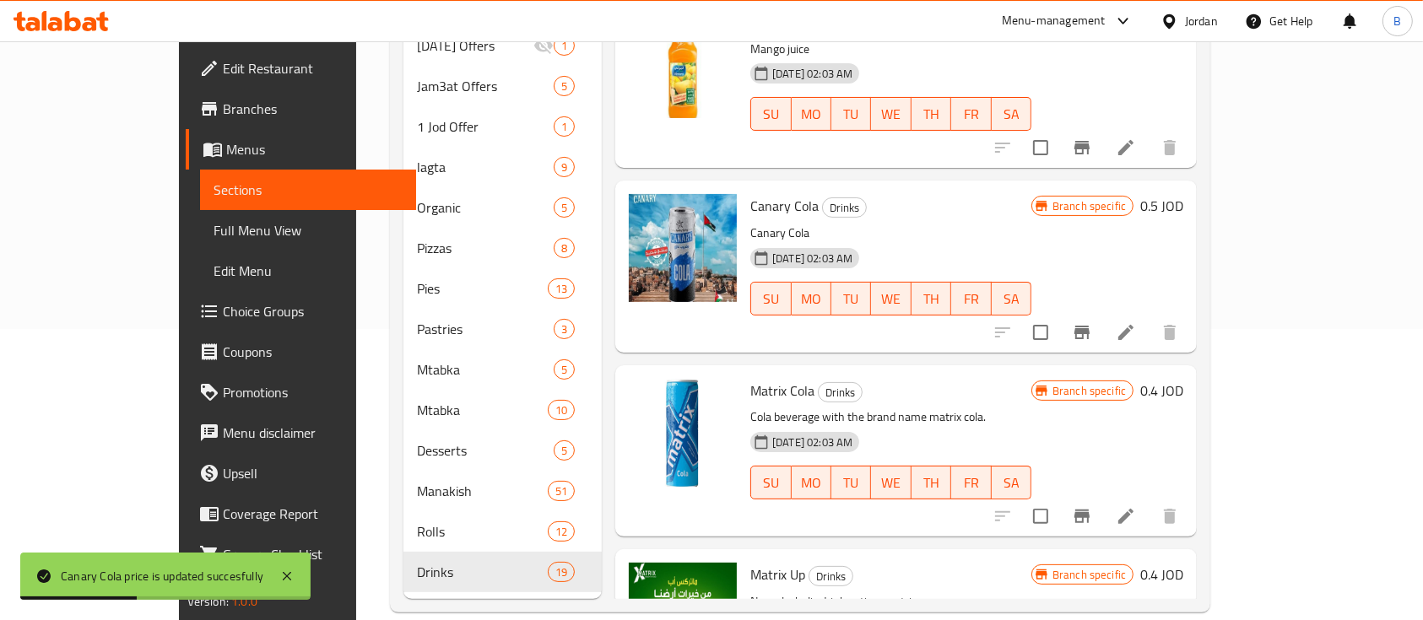
scroll to position [2475, 0]
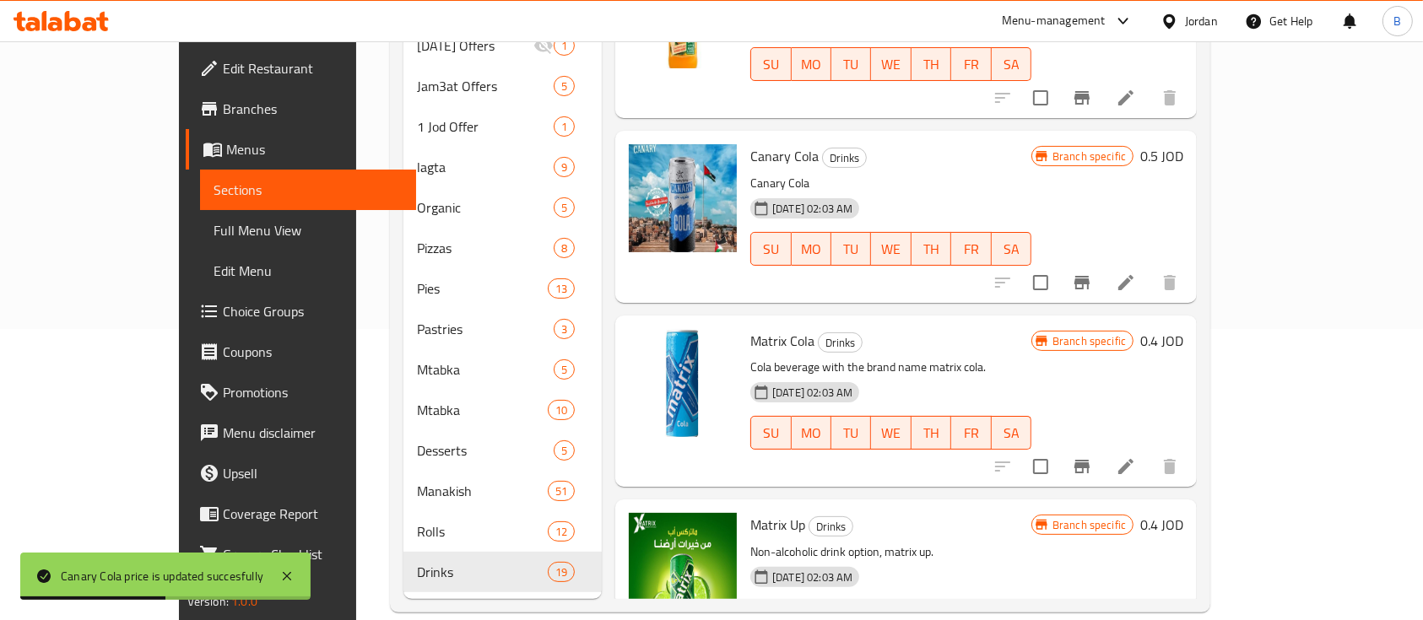
click at [1183, 329] on h6 "0.4 JOD" at bounding box center [1161, 341] width 43 height 24
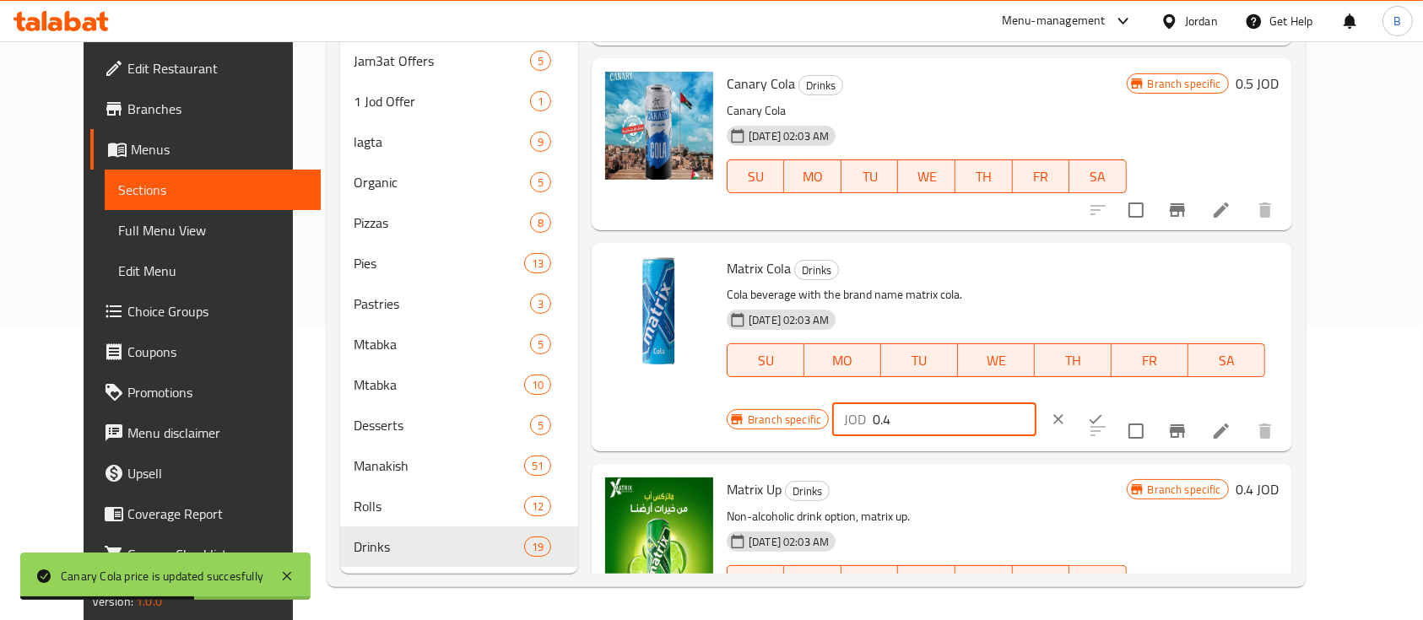
click at [1036, 403] on input "0.4" at bounding box center [955, 420] width 164 height 34
type input "0.5"
click at [1114, 401] on button "ok" at bounding box center [1095, 419] width 37 height 37
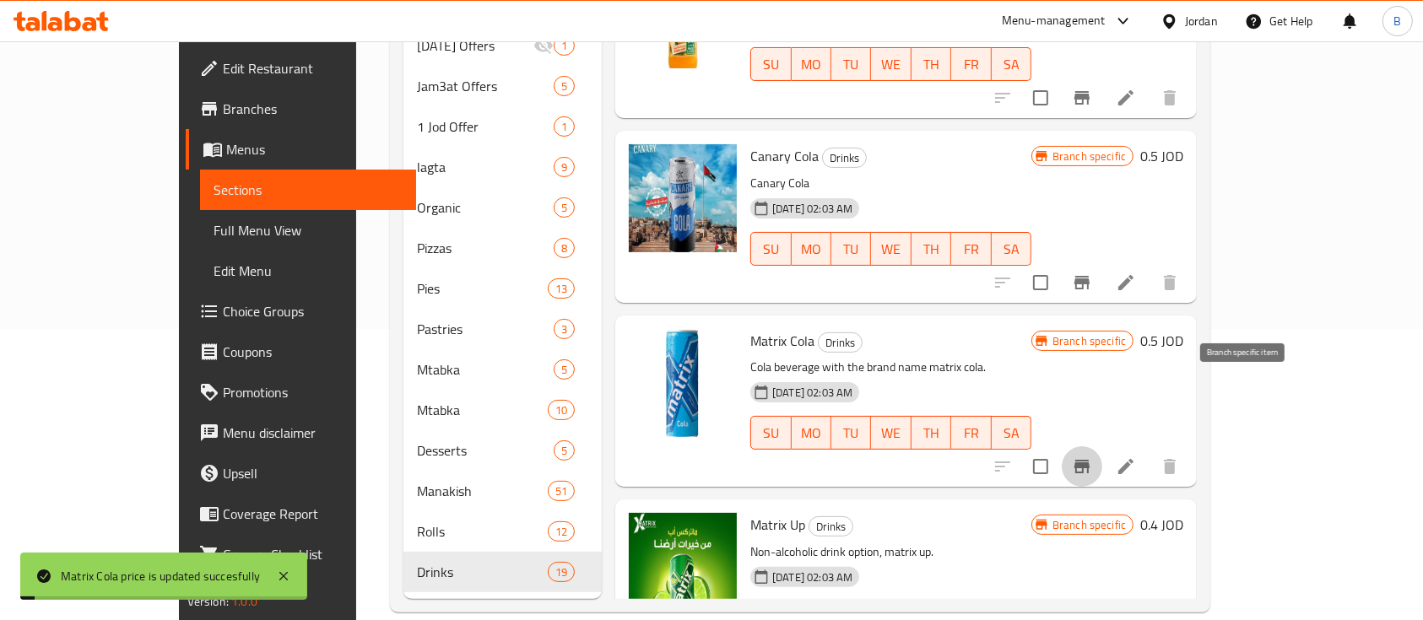
click at [1089, 460] on icon "Branch-specific-item" at bounding box center [1081, 467] width 15 height 14
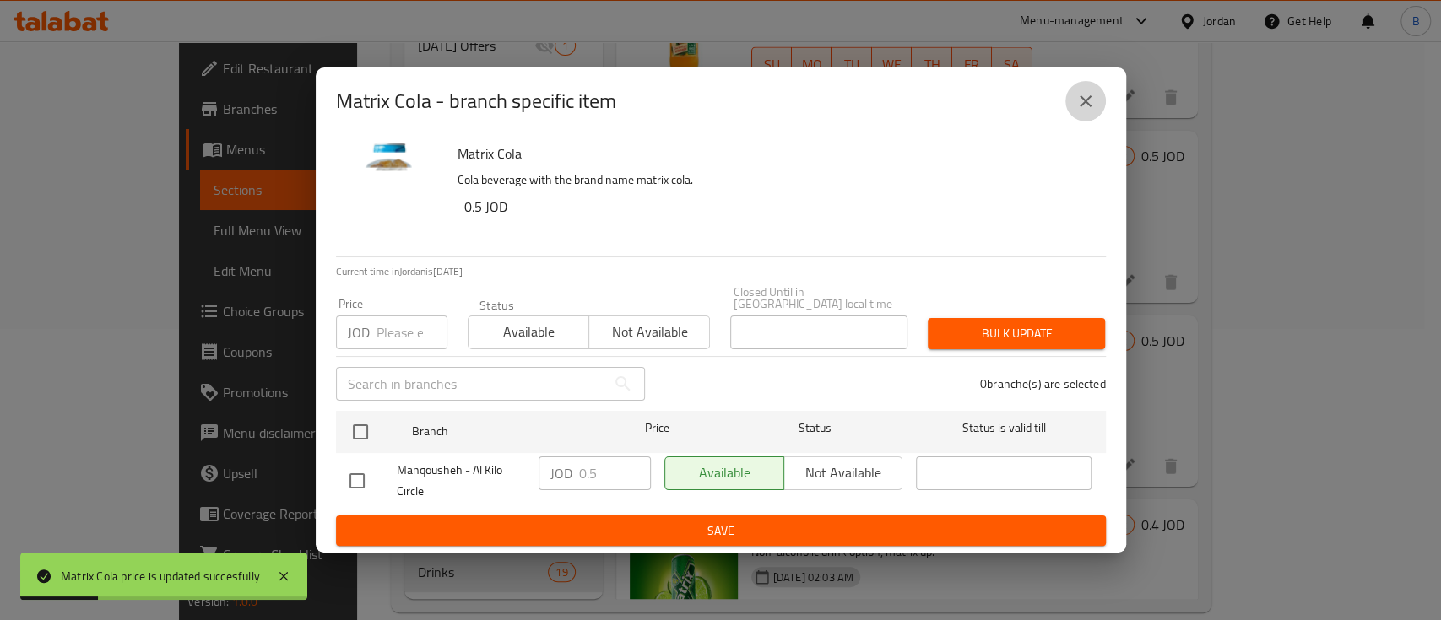
click at [1095, 112] on button "close" at bounding box center [1085, 101] width 41 height 41
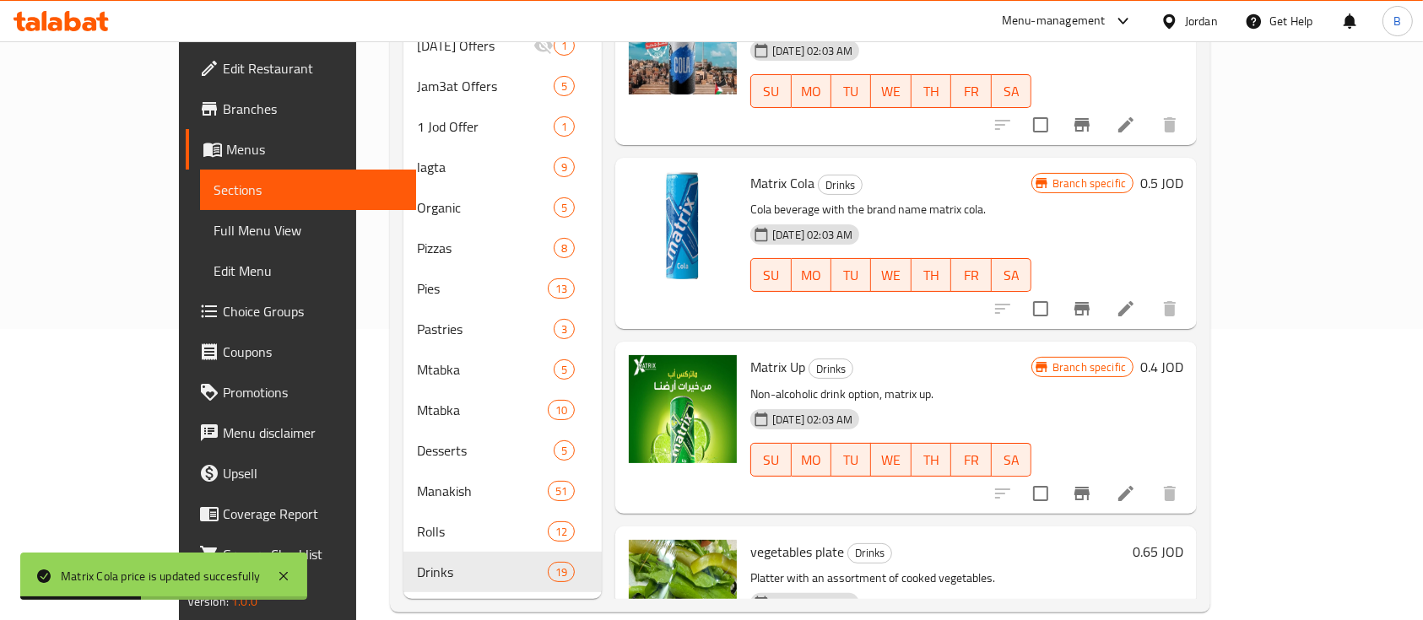
scroll to position [2700, 0]
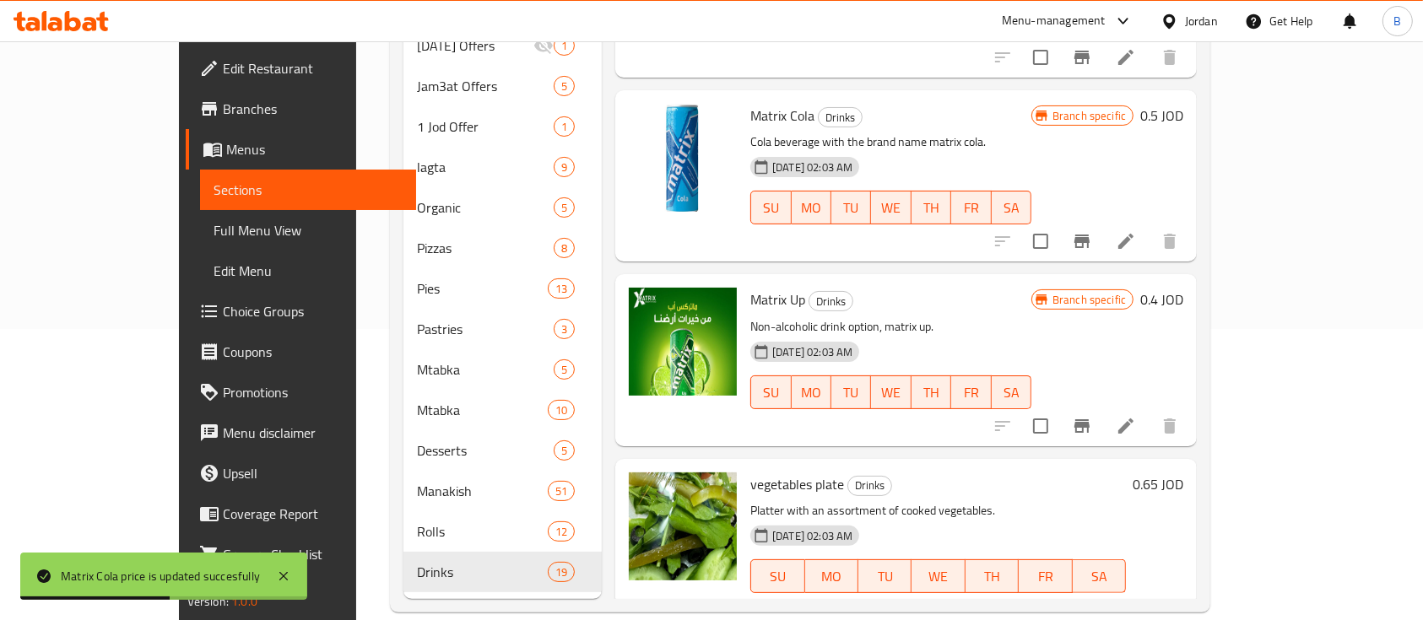
click at [1183, 288] on h6 "0.4 JOD" at bounding box center [1161, 300] width 43 height 24
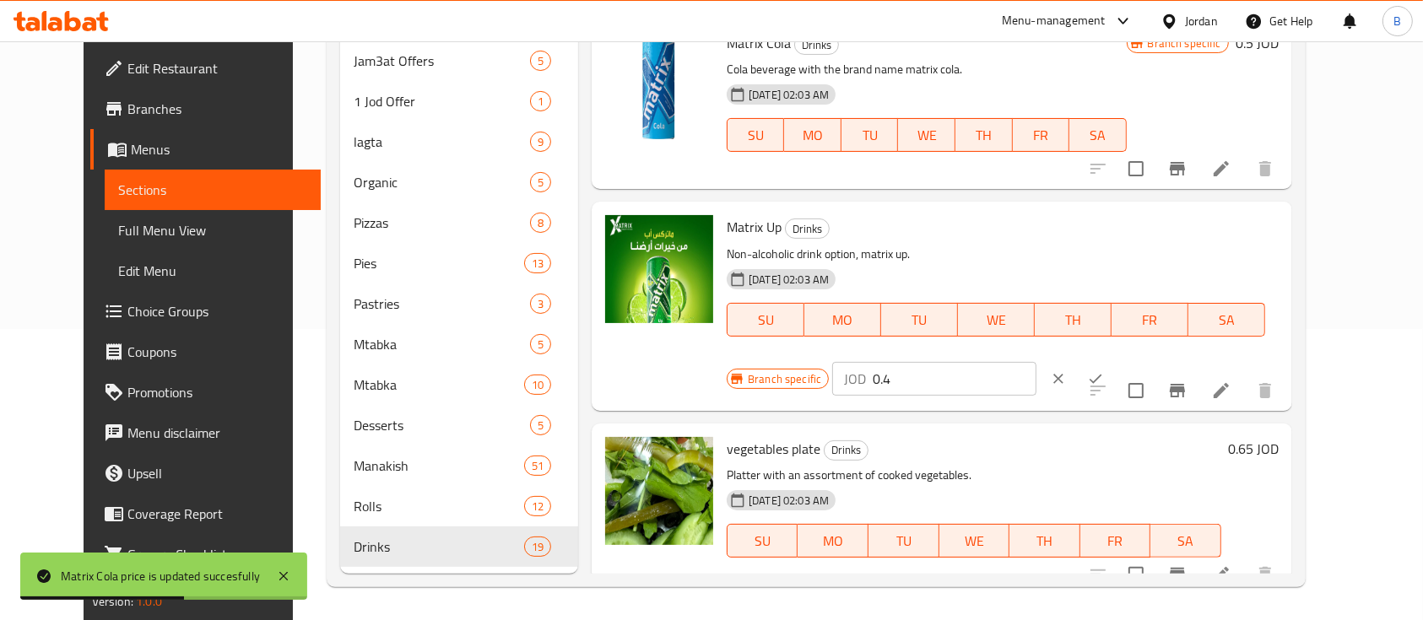
click at [1036, 362] on input "0.4" at bounding box center [955, 379] width 164 height 34
type input "0.5"
click at [1114, 360] on button "ok" at bounding box center [1095, 378] width 37 height 37
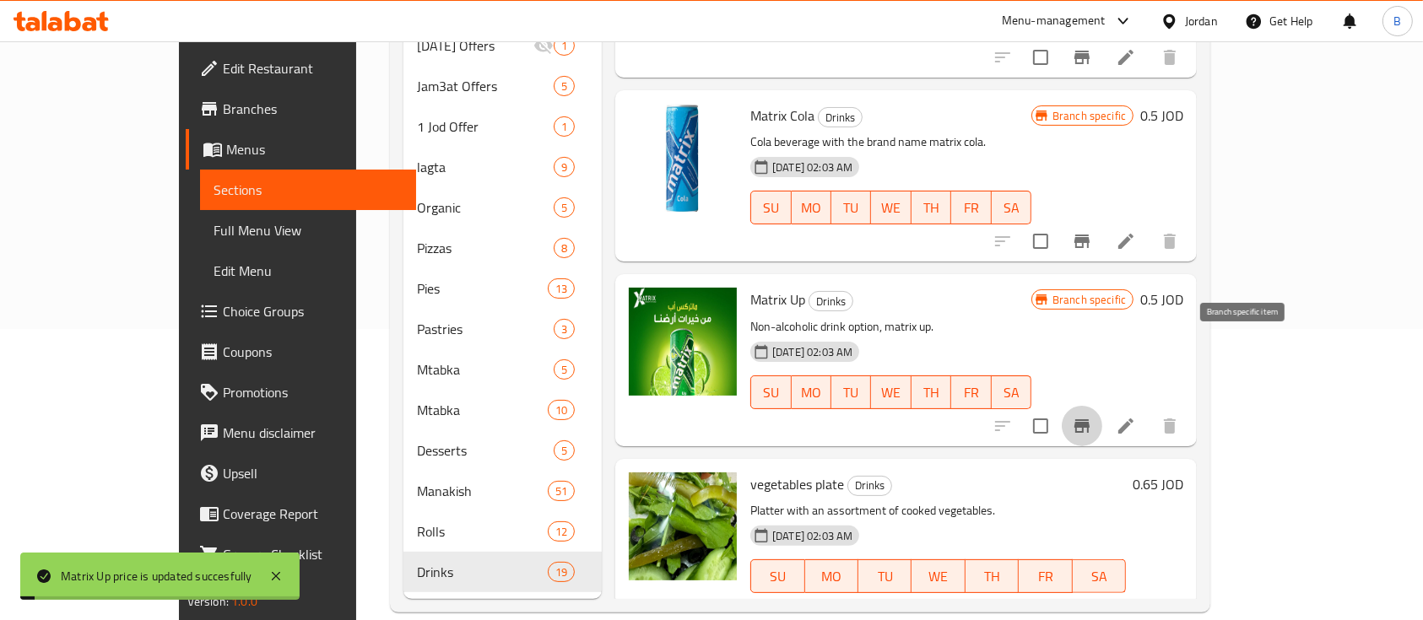
click at [1102, 406] on button "Branch-specific-item" at bounding box center [1082, 426] width 41 height 41
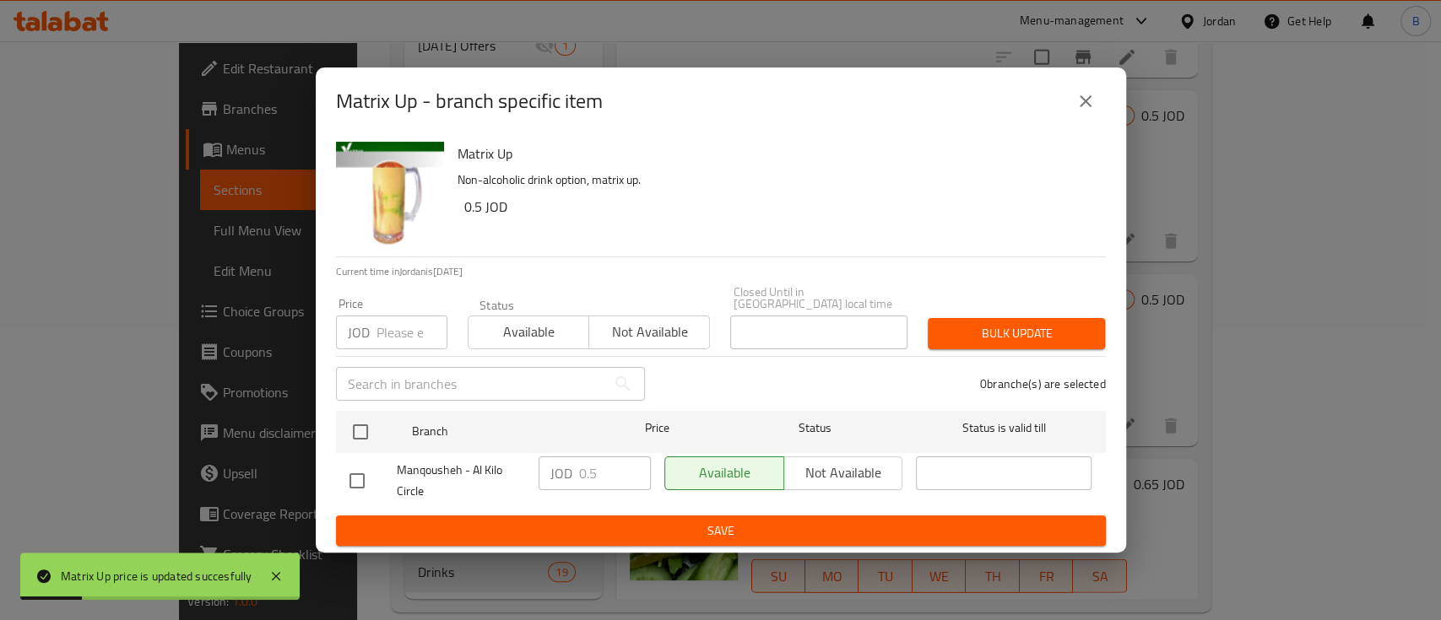
click at [1094, 111] on icon "close" at bounding box center [1085, 101] width 20 height 20
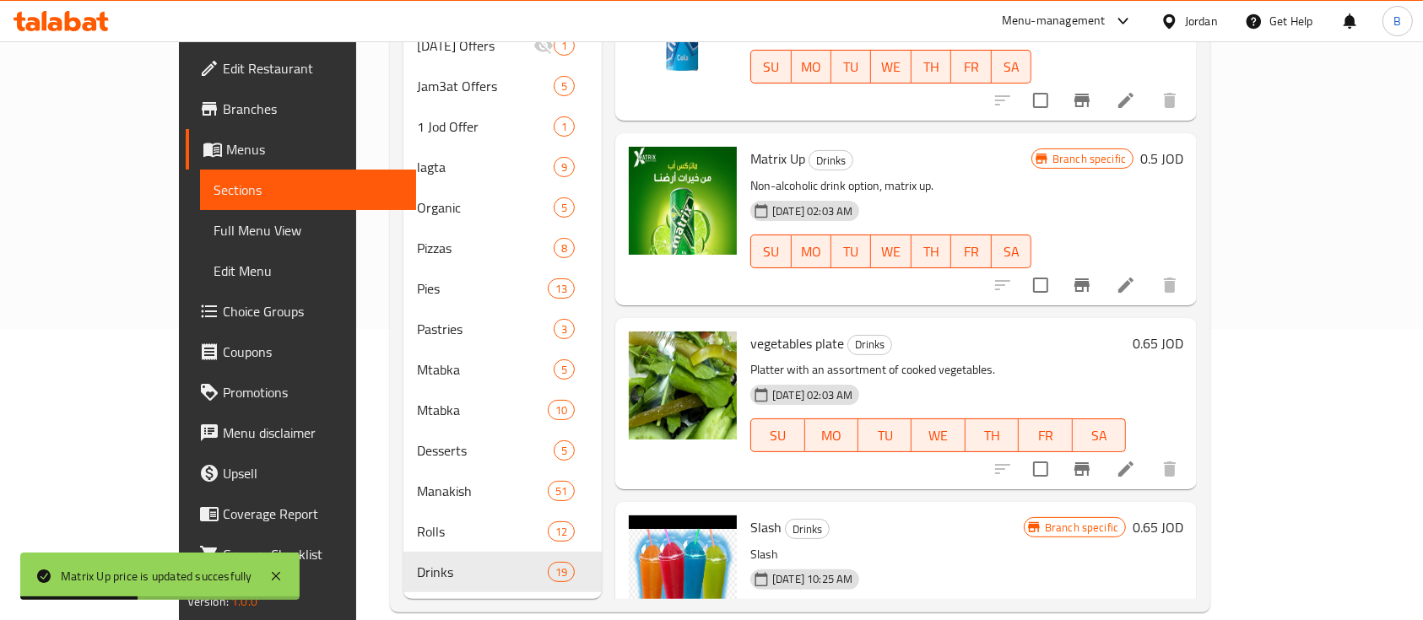
scroll to position [2869, 0]
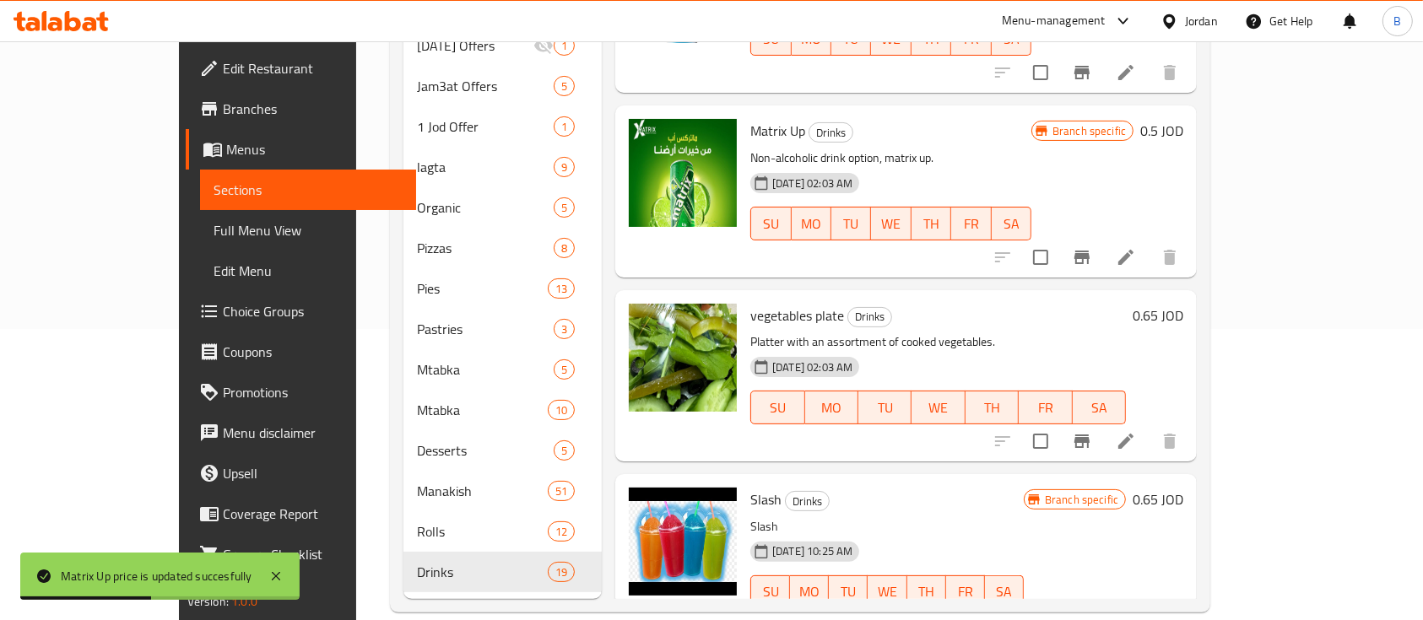
click at [1183, 304] on h6 "0.65 JOD" at bounding box center [1157, 316] width 51 height 24
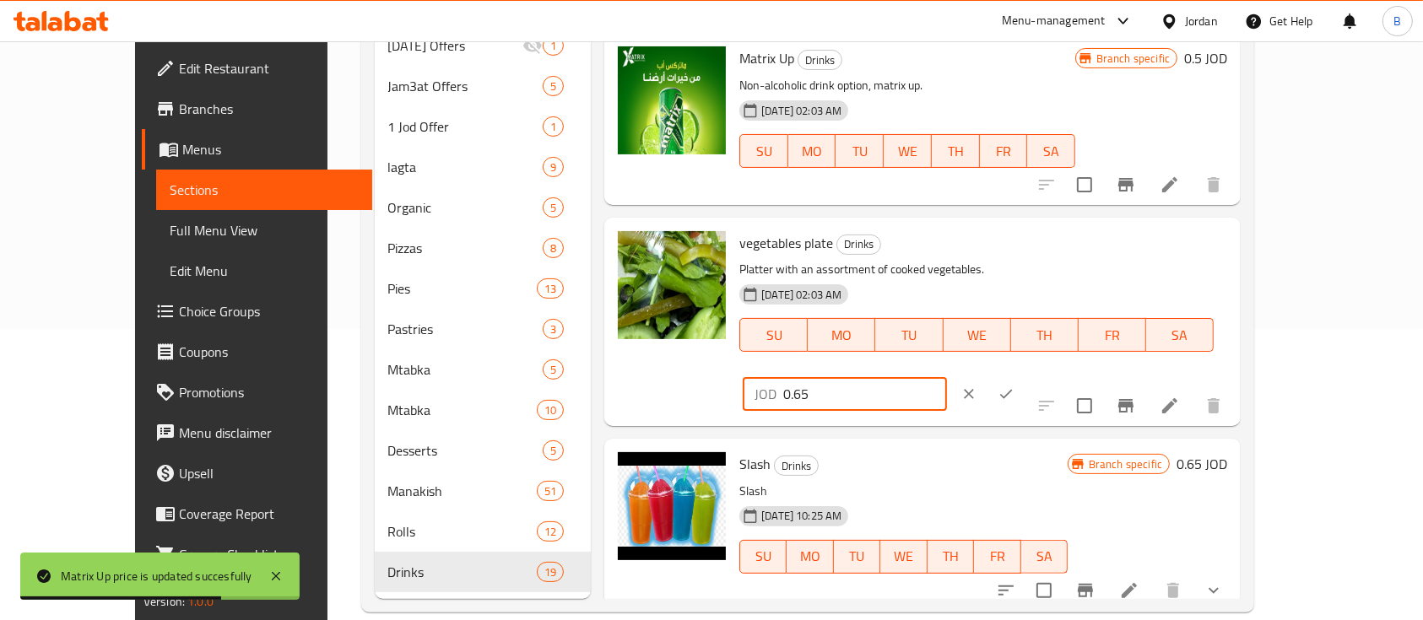
click at [947, 377] on input "0.65" at bounding box center [865, 394] width 164 height 34
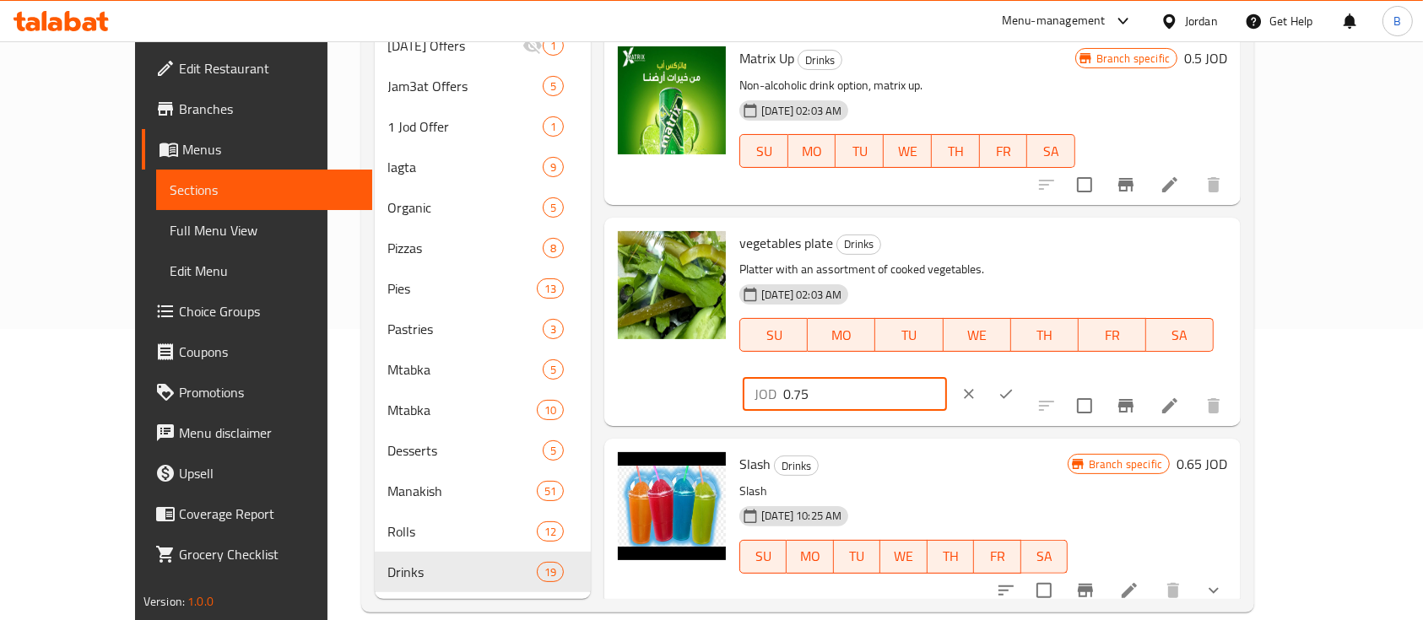
type input "0.75"
click at [1014, 386] on icon "ok" at bounding box center [1005, 394] width 17 height 17
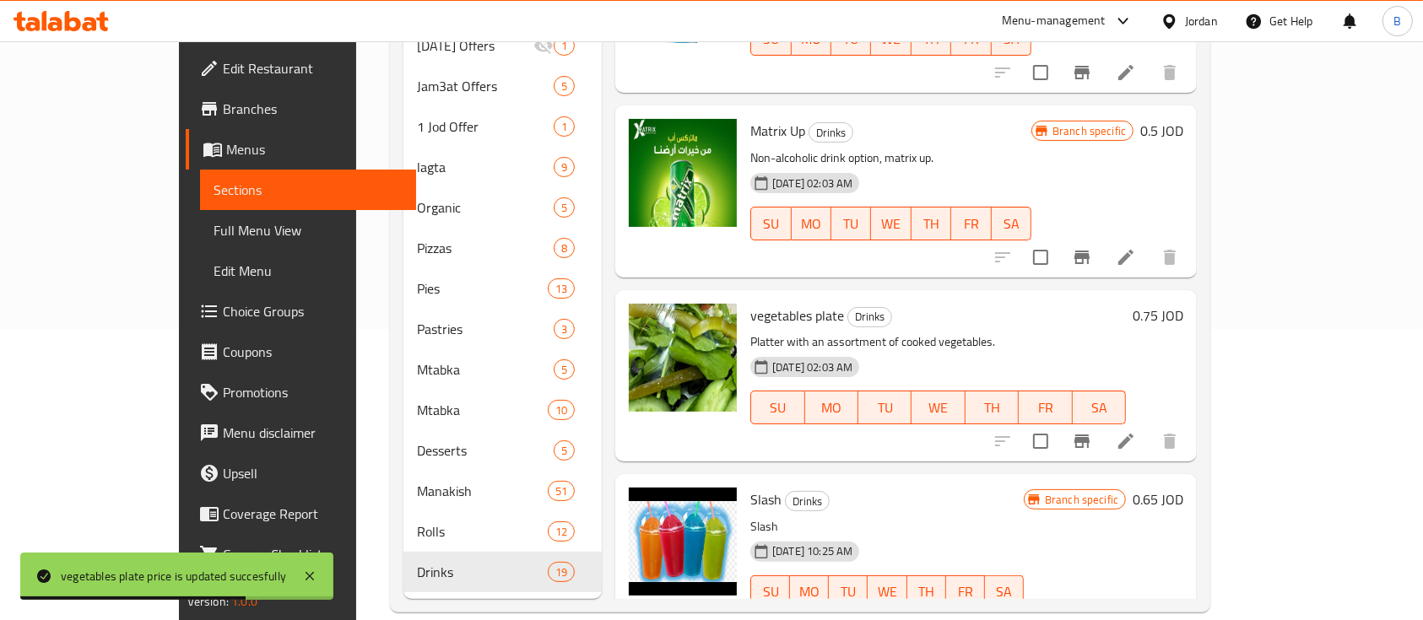
click at [1183, 488] on h6 "0.65 JOD" at bounding box center [1157, 500] width 51 height 24
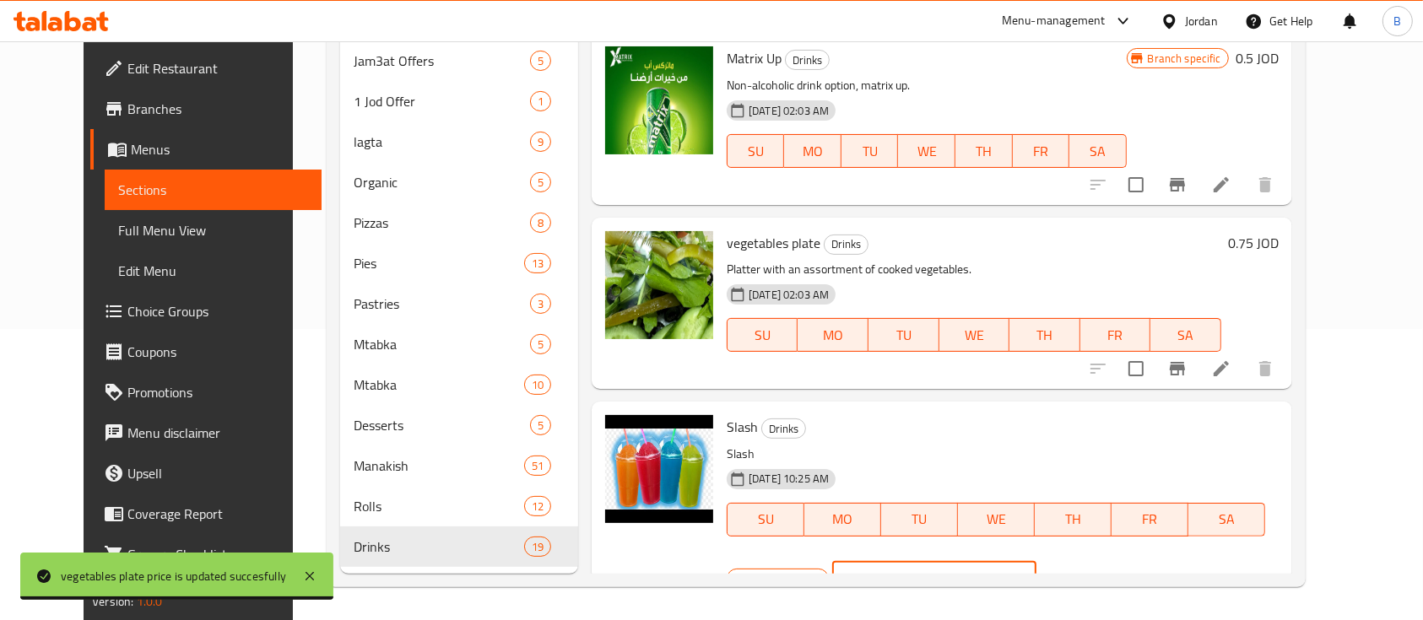
click at [1036, 562] on input "0.65" at bounding box center [955, 579] width 164 height 34
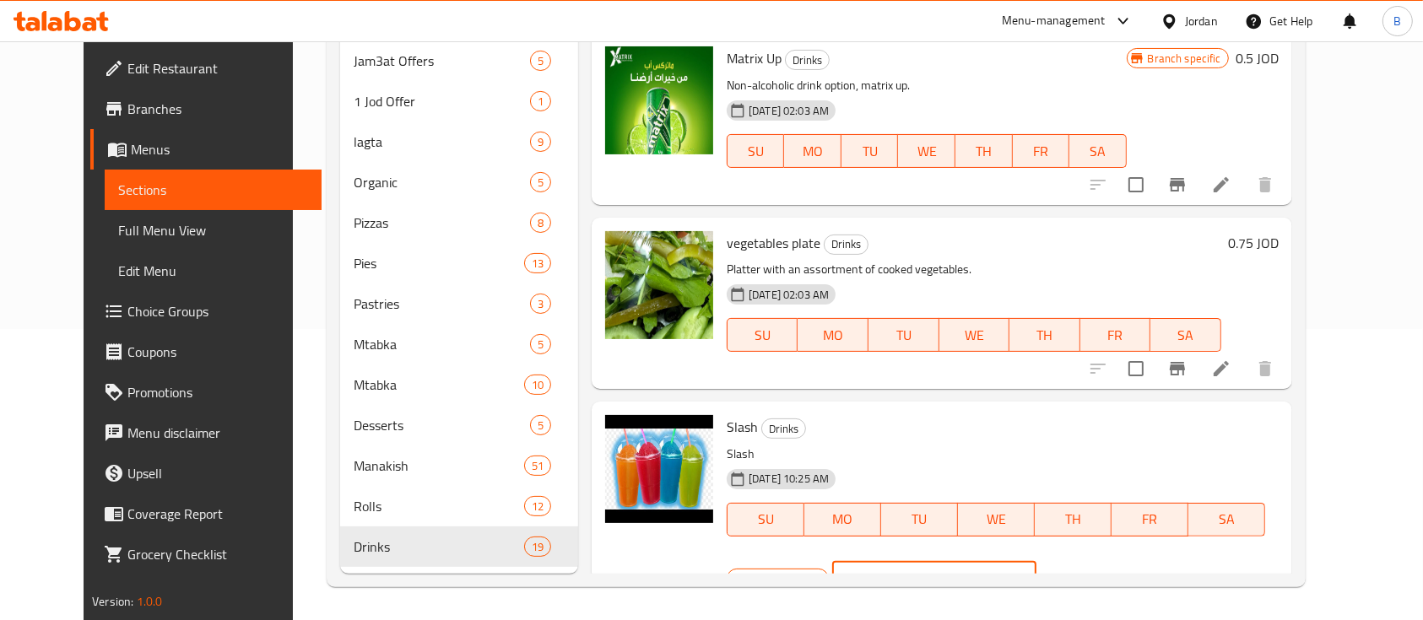
type input "0.75"
click at [1114, 560] on button "ok" at bounding box center [1095, 578] width 37 height 37
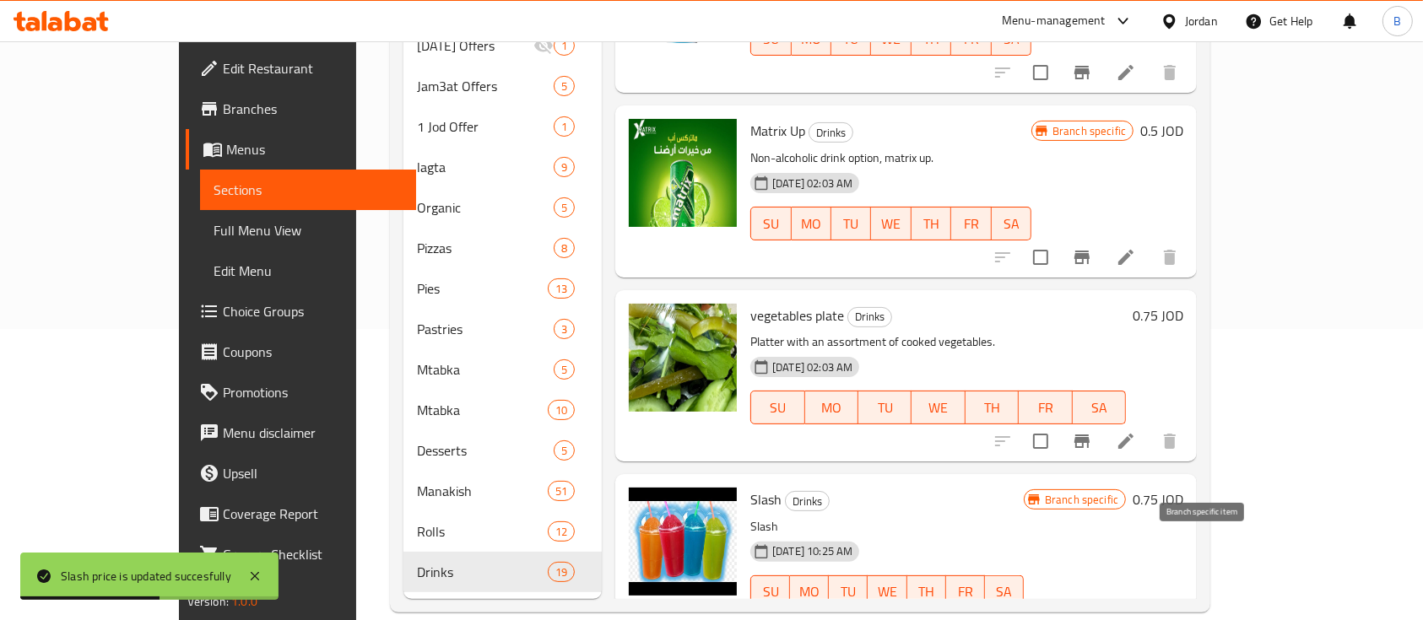
click at [1049, 619] on icon "Branch-specific-item" at bounding box center [1041, 626] width 15 height 14
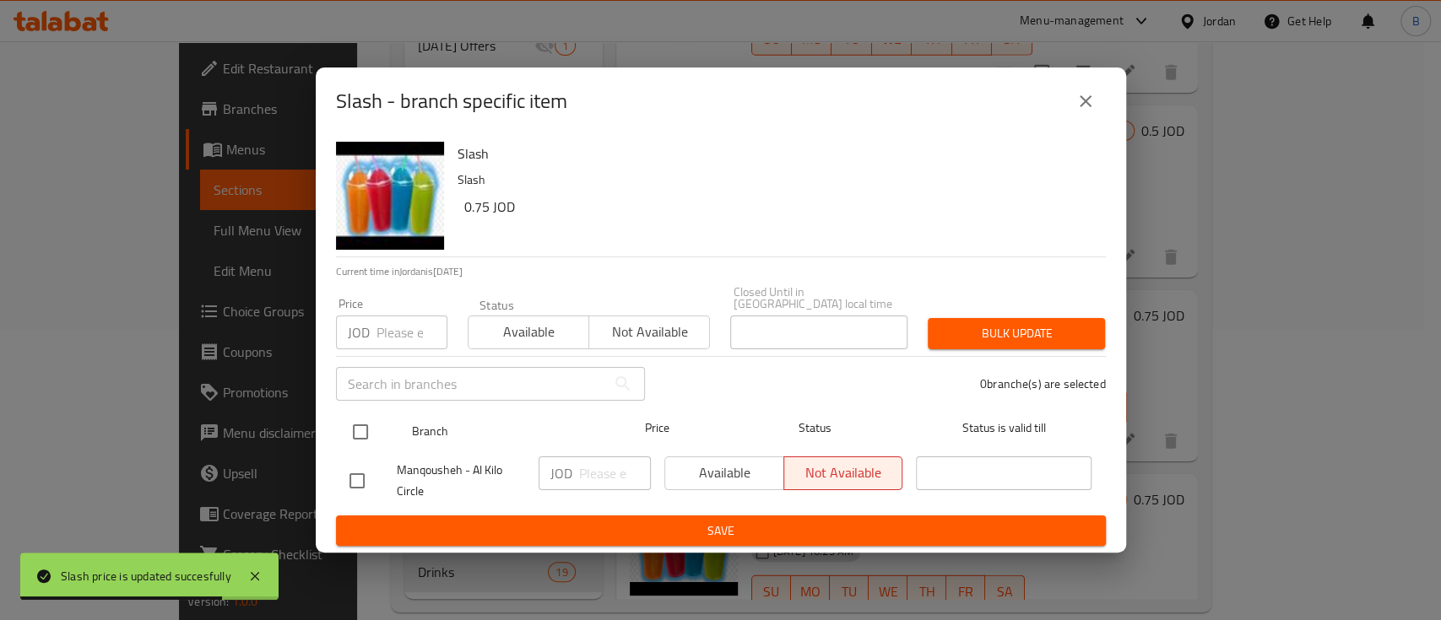
click at [365, 425] on input "checkbox" at bounding box center [360, 431] width 35 height 35
checkbox input "true"
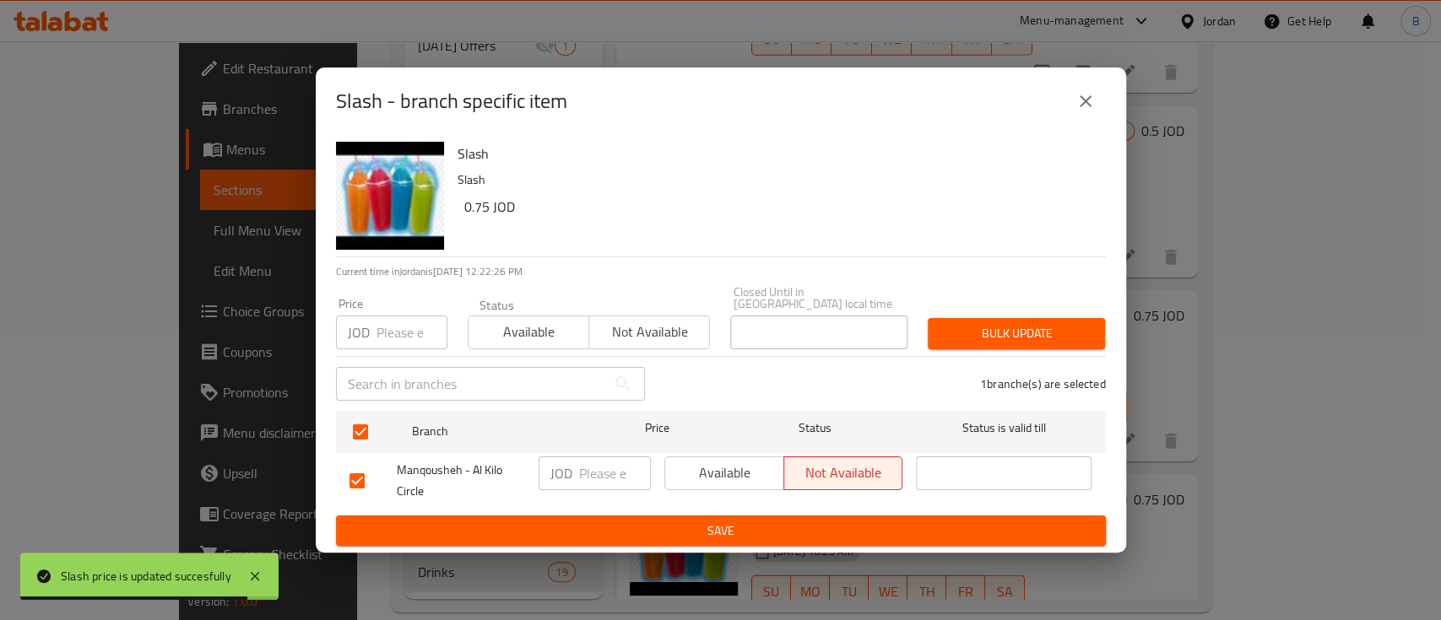
click at [590, 469] on input "number" at bounding box center [615, 474] width 72 height 34
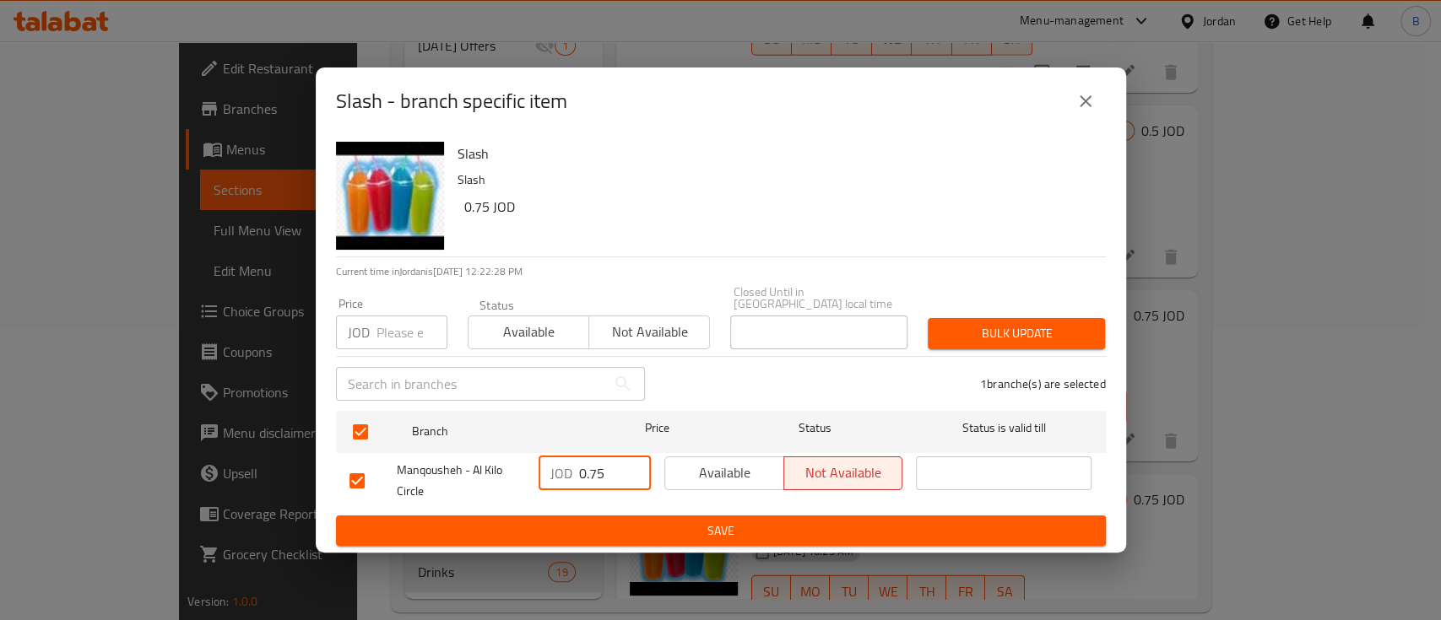
type input "0.75"
click at [692, 533] on span "Save" at bounding box center [720, 531] width 743 height 21
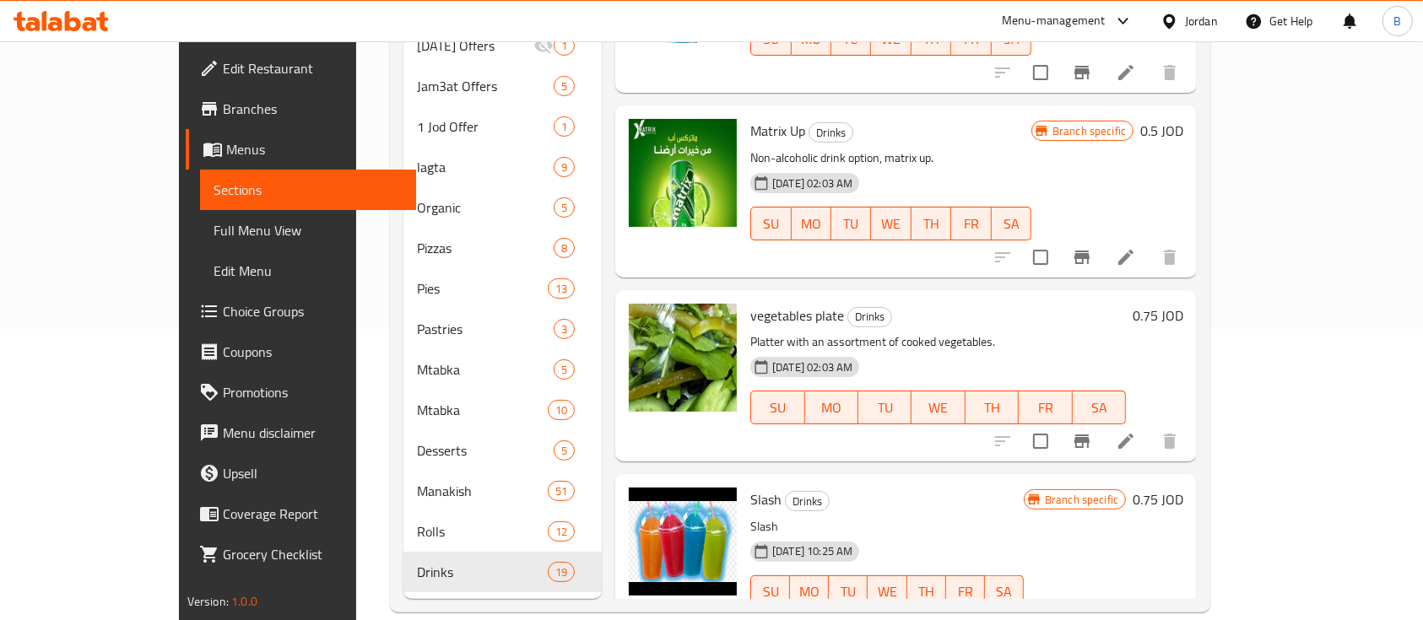
click at [95, 19] on icon at bounding box center [90, 24] width 14 height 14
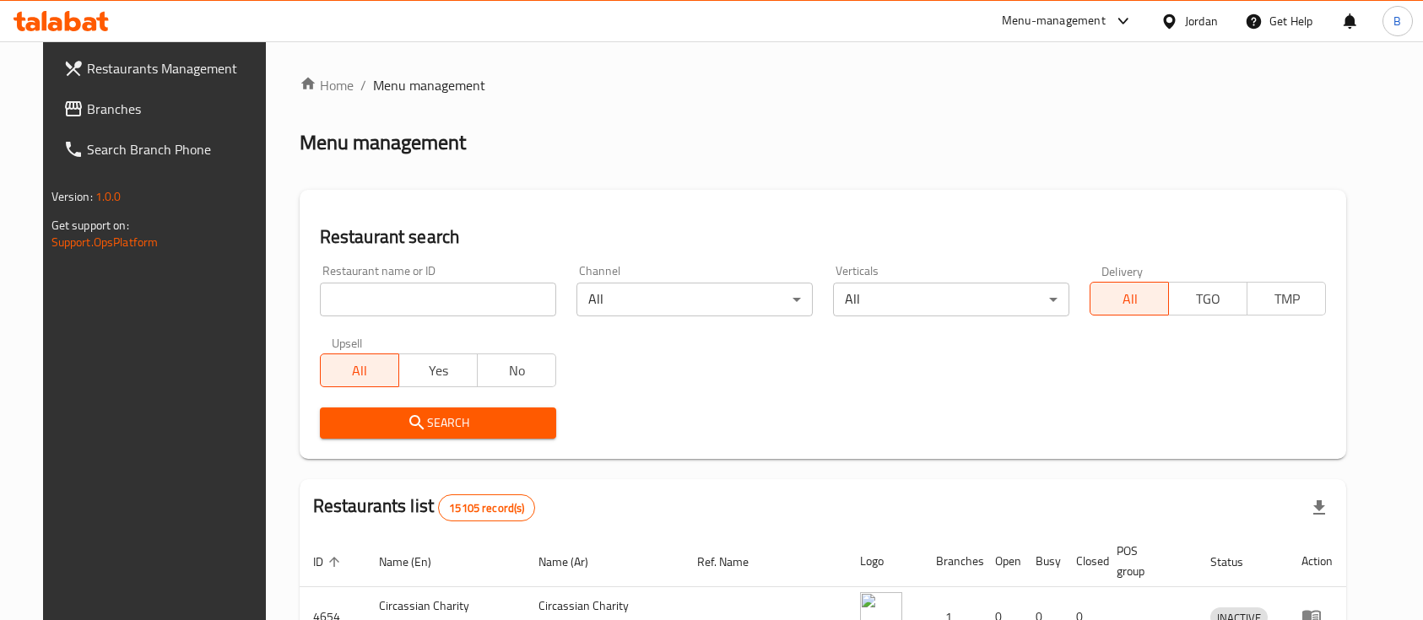
scroll to position [54, 0]
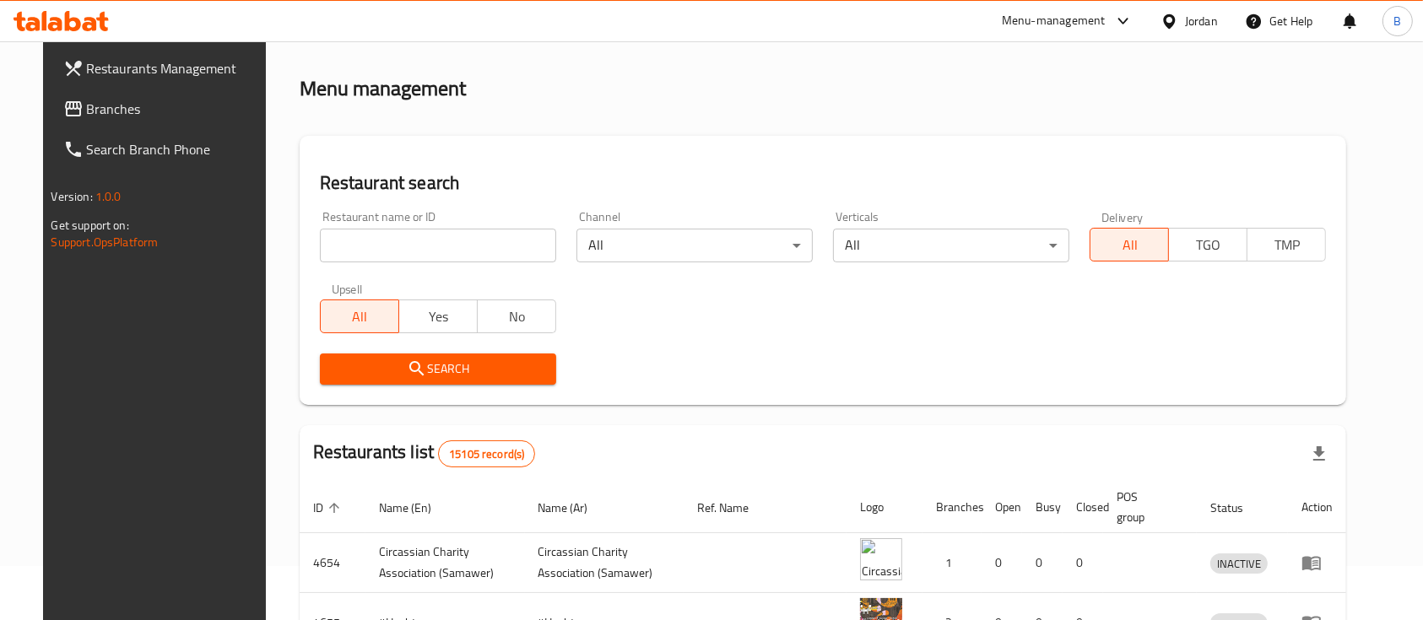
click at [433, 237] on input "search" at bounding box center [438, 246] width 236 height 34
paste input "737910"
type input "737910"
click button "Search" at bounding box center [438, 369] width 236 height 31
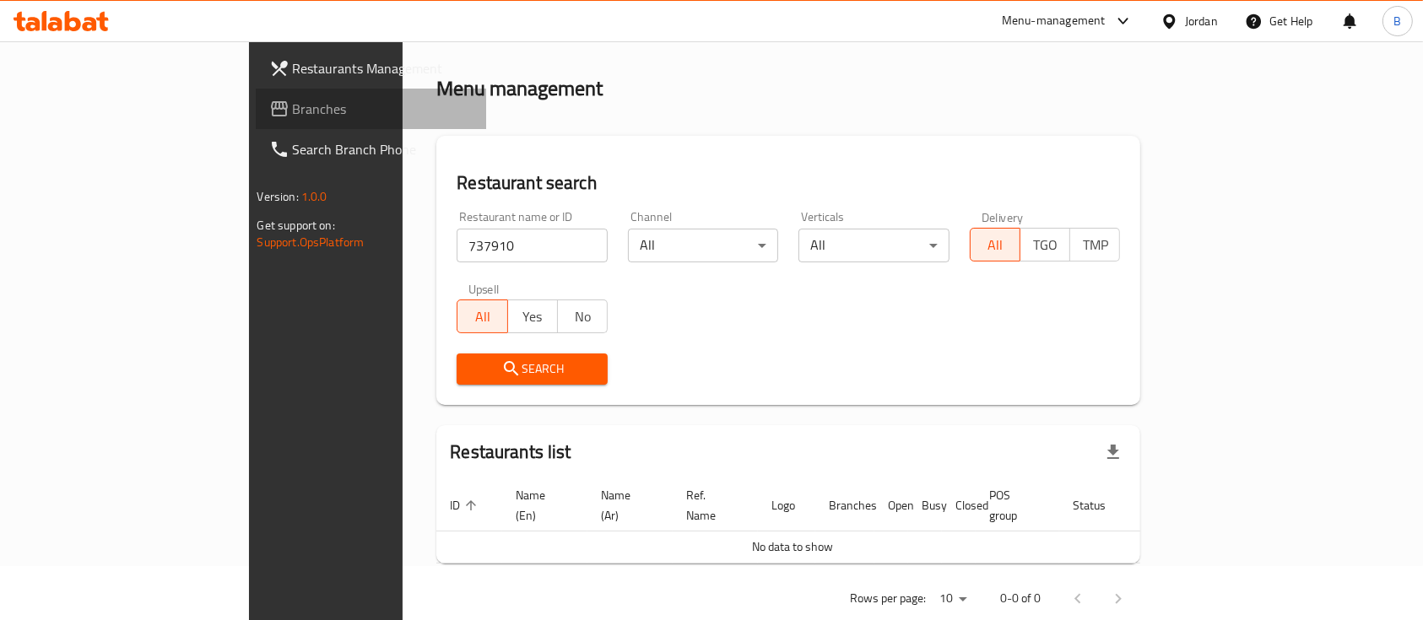
click at [293, 103] on span "Branches" at bounding box center [383, 109] width 181 height 20
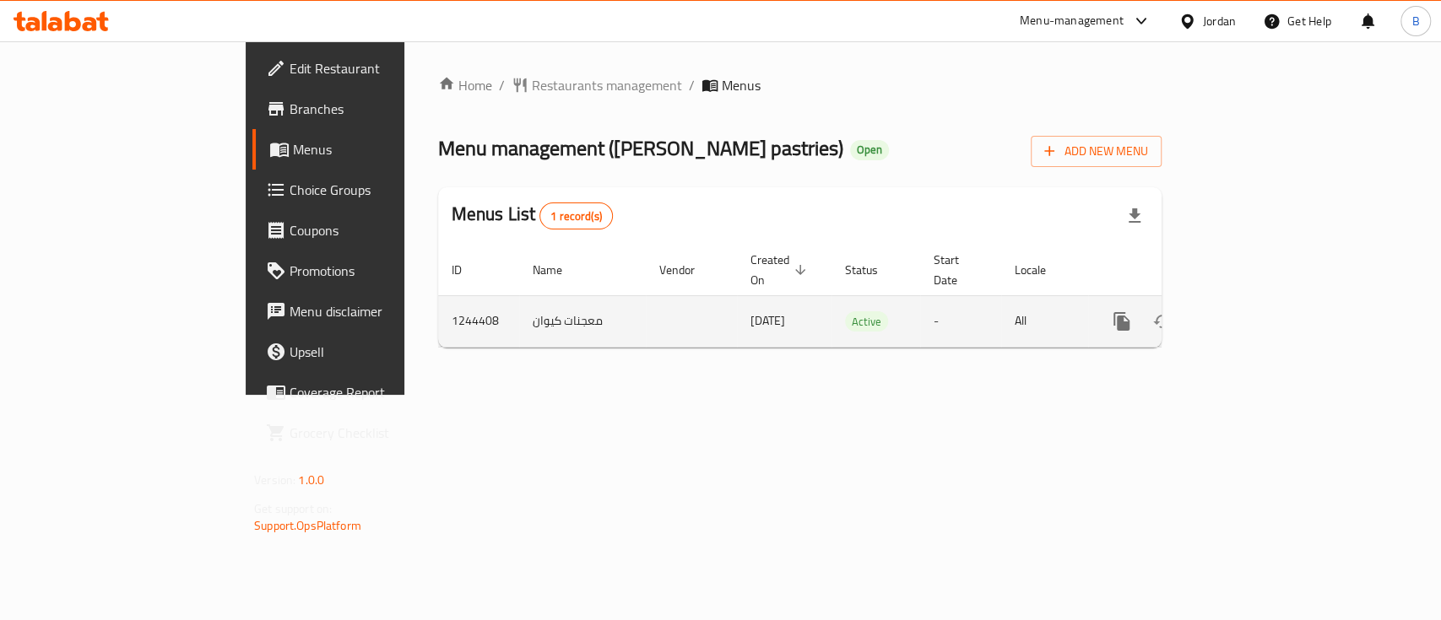
click at [1253, 311] on icon "enhanced table" at bounding box center [1243, 321] width 20 height 20
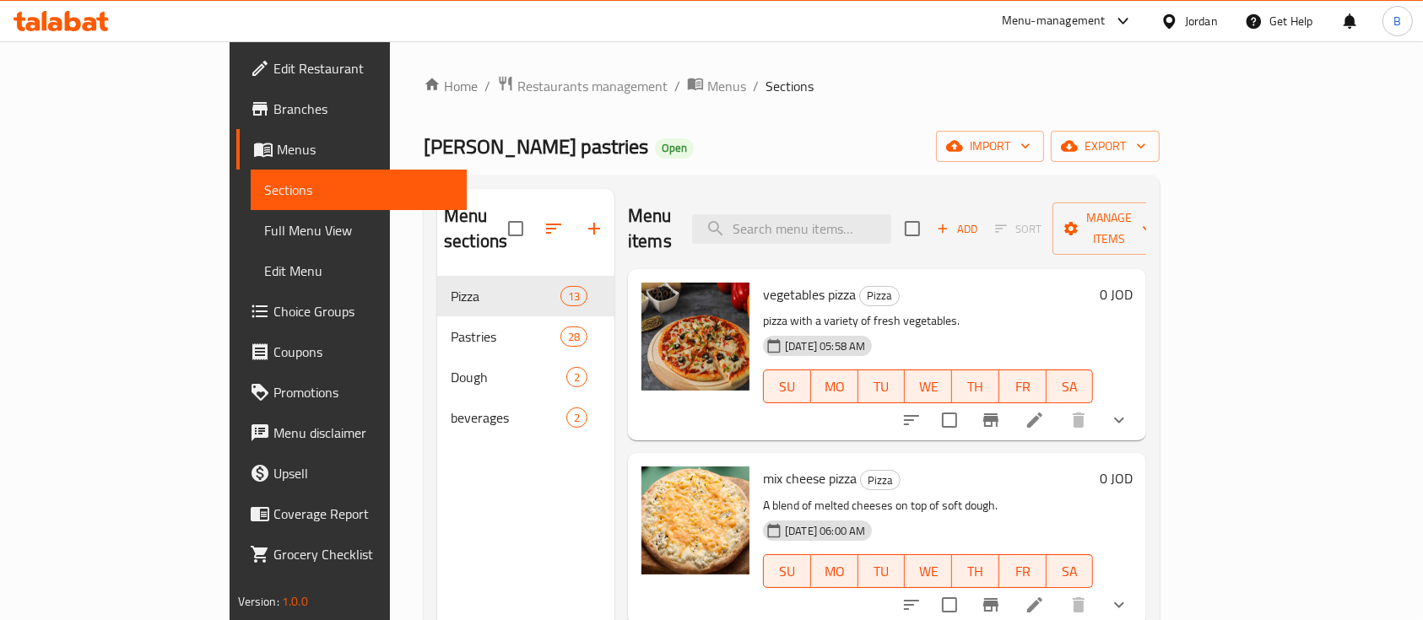
click at [584, 219] on icon "button" at bounding box center [594, 229] width 20 height 20
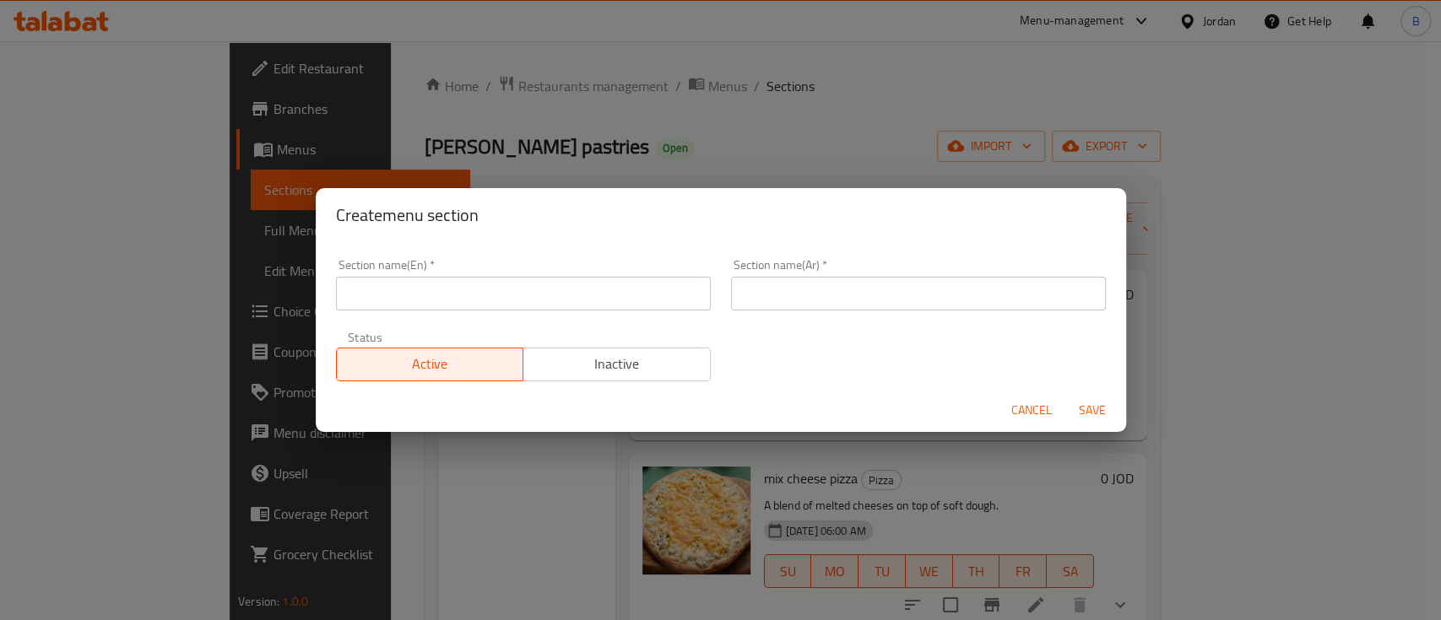
click at [553, 295] on input "text" at bounding box center [523, 294] width 375 height 34
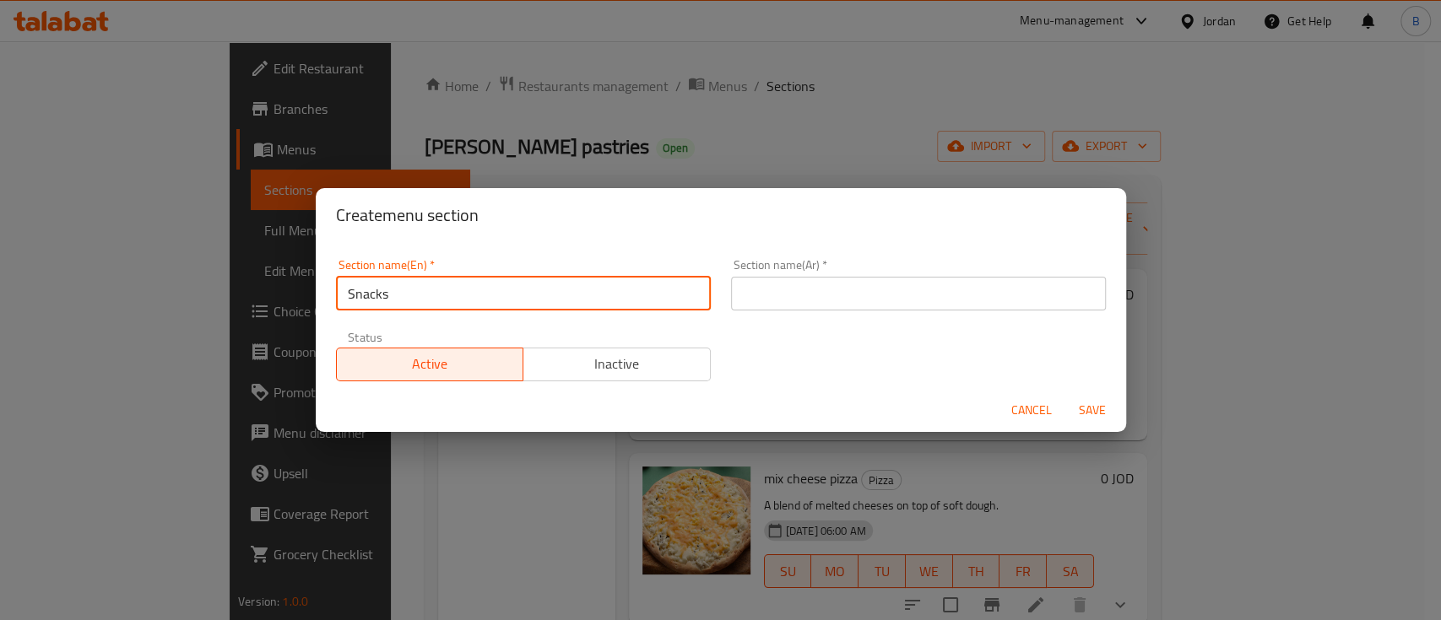
type input "Snacks"
click at [1052, 305] on input "text" at bounding box center [918, 294] width 375 height 34
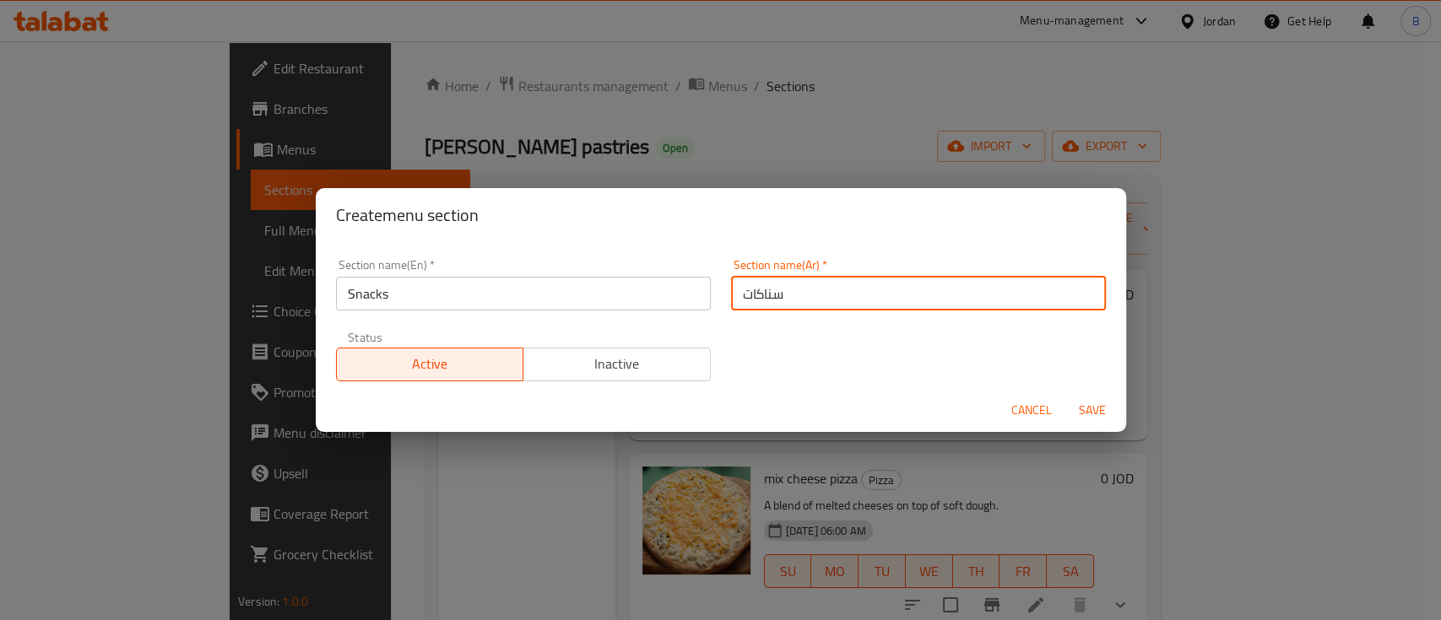
type input "سناكات"
click at [1087, 406] on span "Save" at bounding box center [1092, 410] width 41 height 21
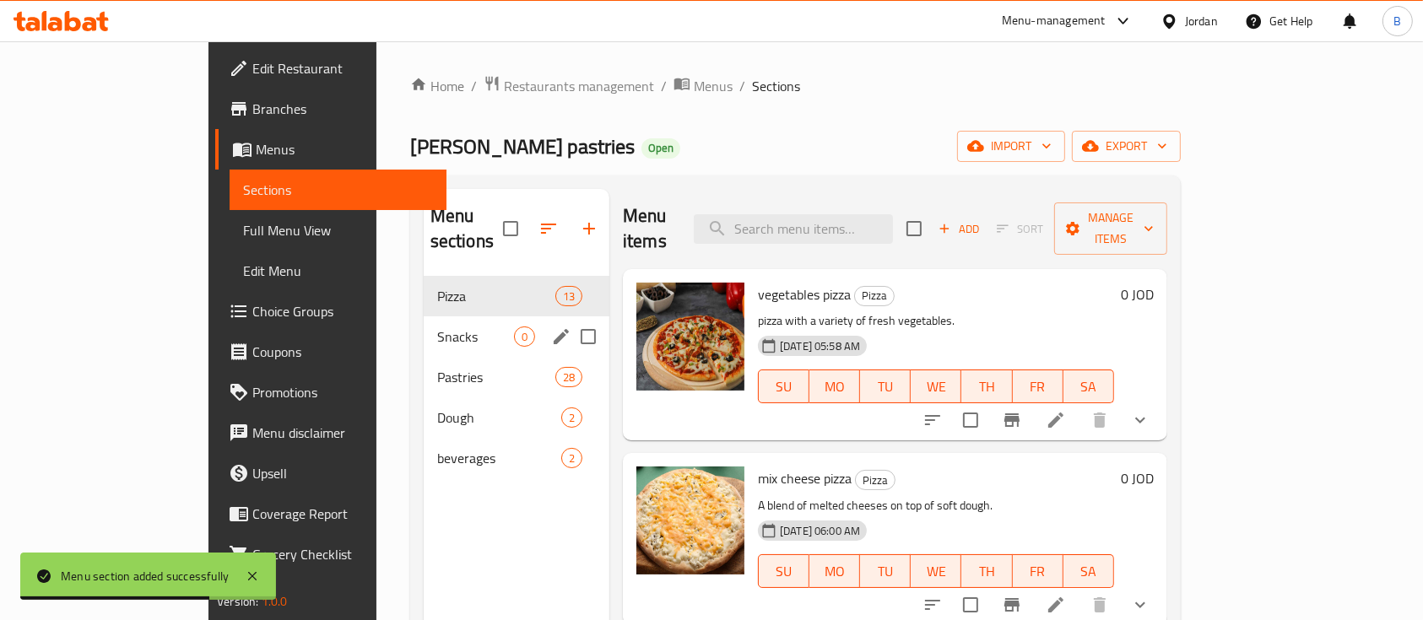
click at [437, 327] on span "Snacks" at bounding box center [475, 337] width 77 height 20
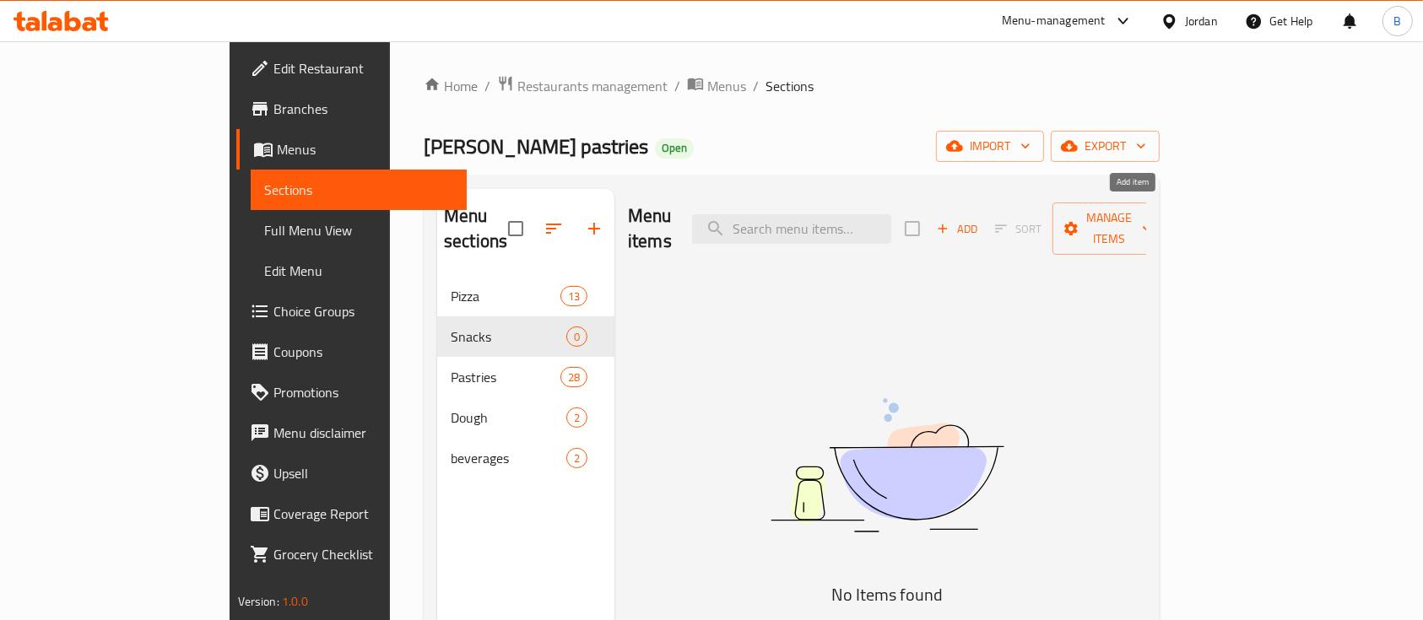
click at [950, 221] on icon "button" at bounding box center [942, 228] width 15 height 15
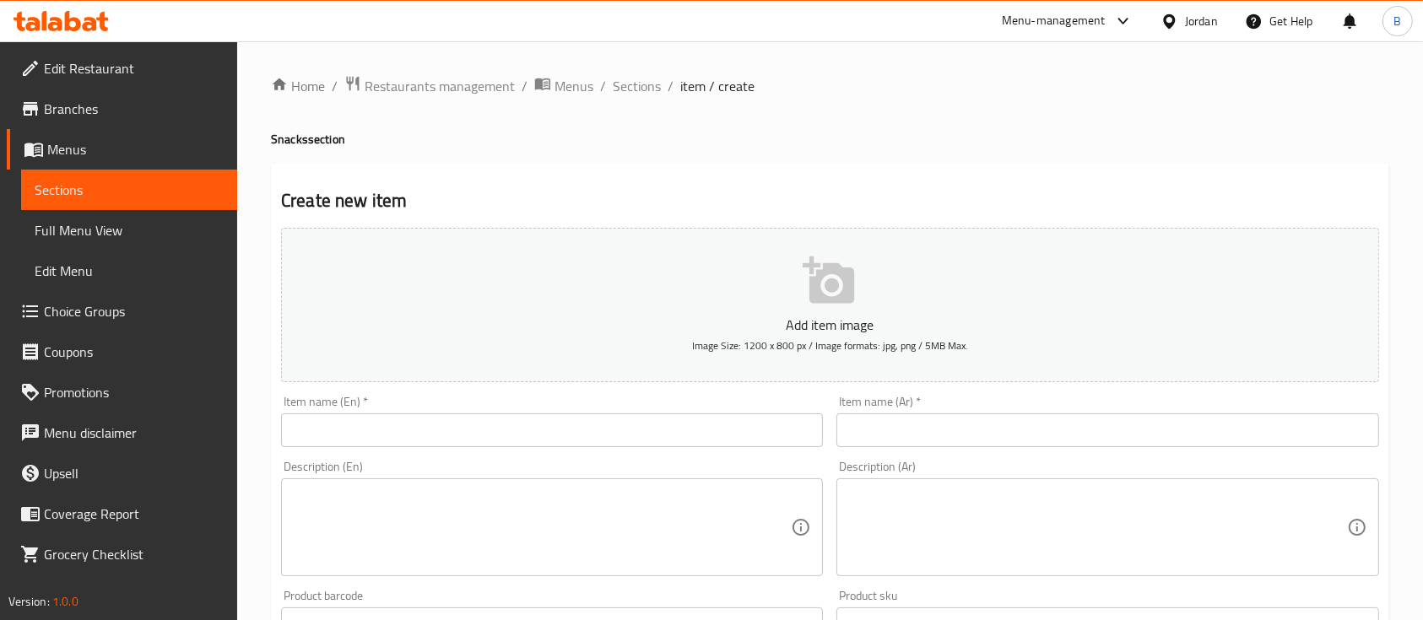
click at [716, 427] on input "text" at bounding box center [552, 431] width 542 height 34
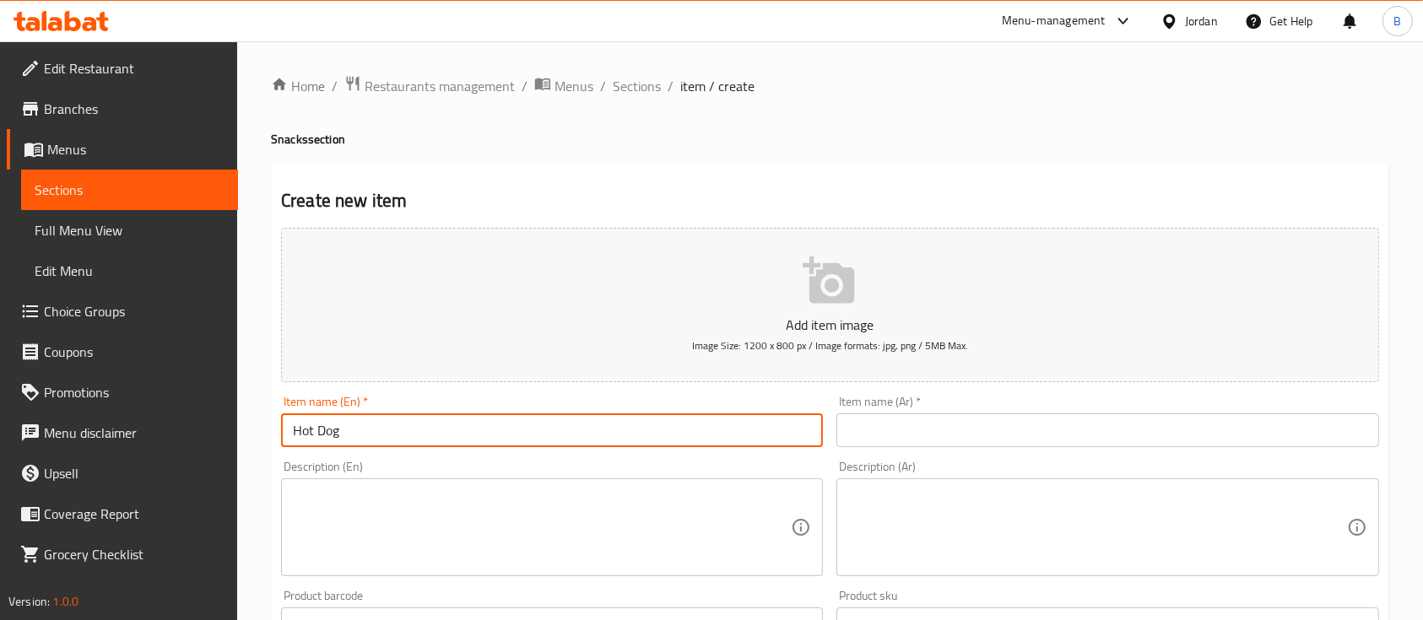
type input "Hot Dog"
click at [995, 405] on div "Item name (Ar)   * Item name (Ar) *" at bounding box center [1107, 421] width 542 height 51
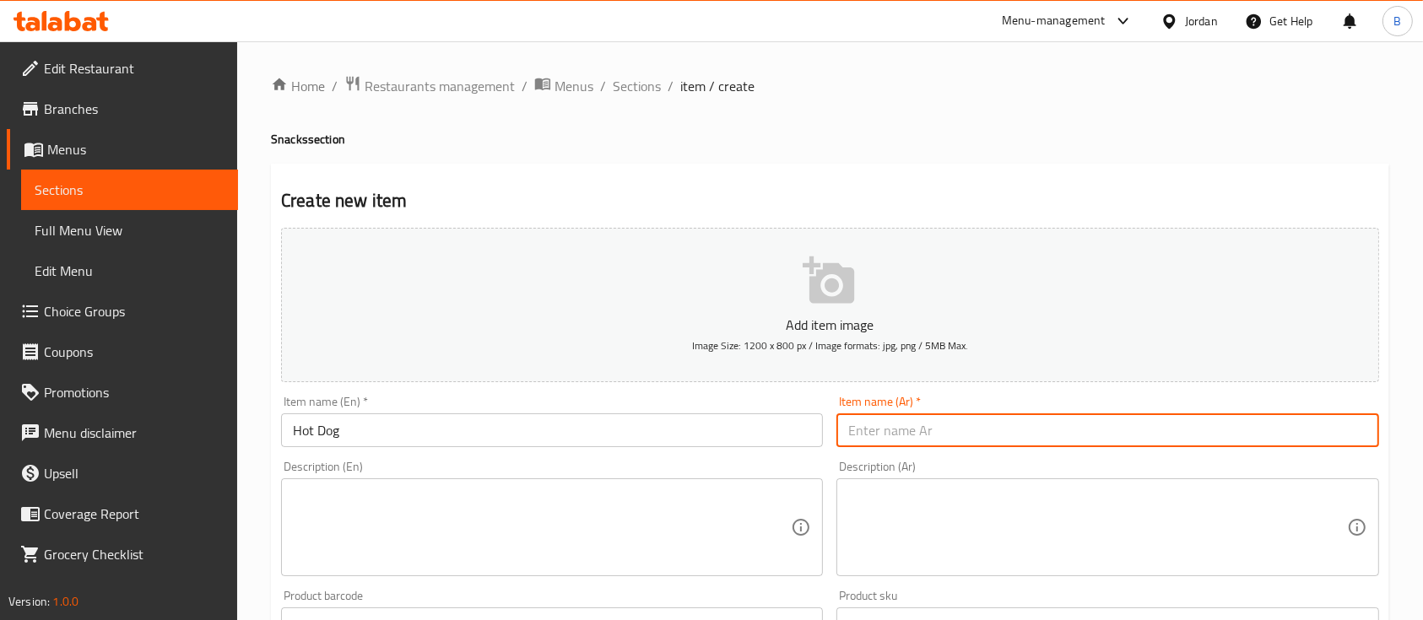
click at [981, 439] on input "text" at bounding box center [1107, 431] width 542 height 34
paste input "هوت دوج"
type input "هوت دوج"
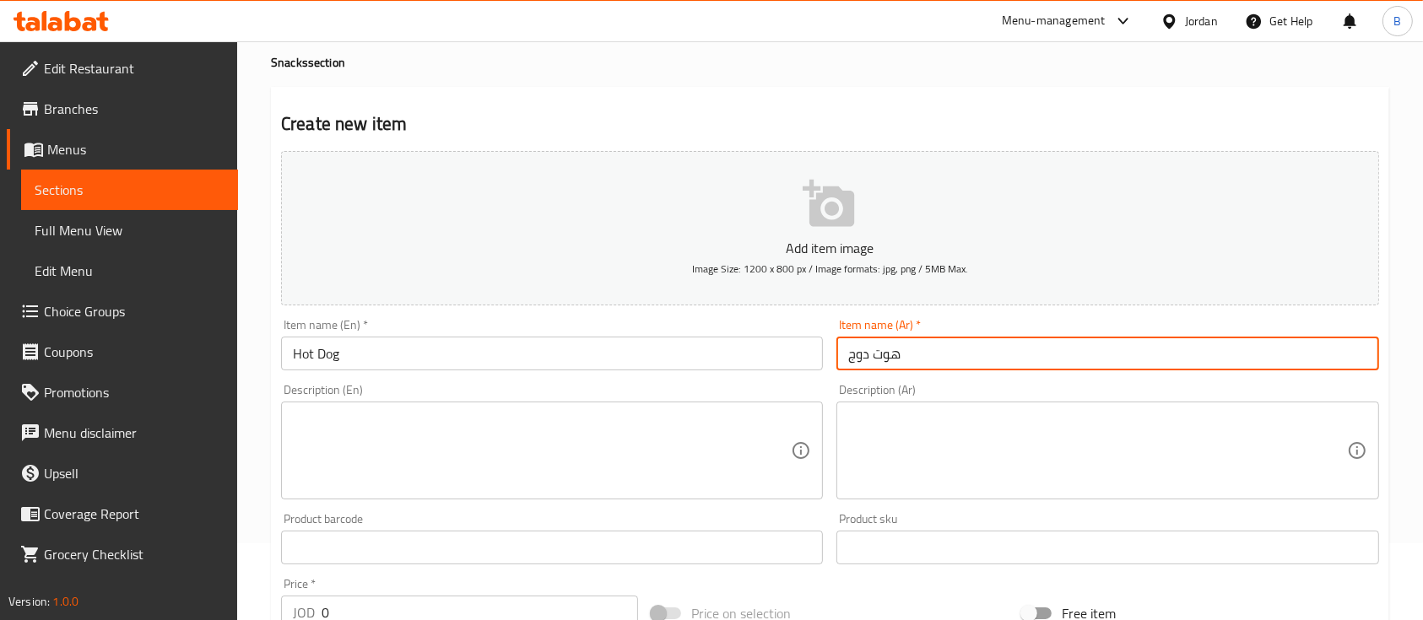
scroll to position [112, 0]
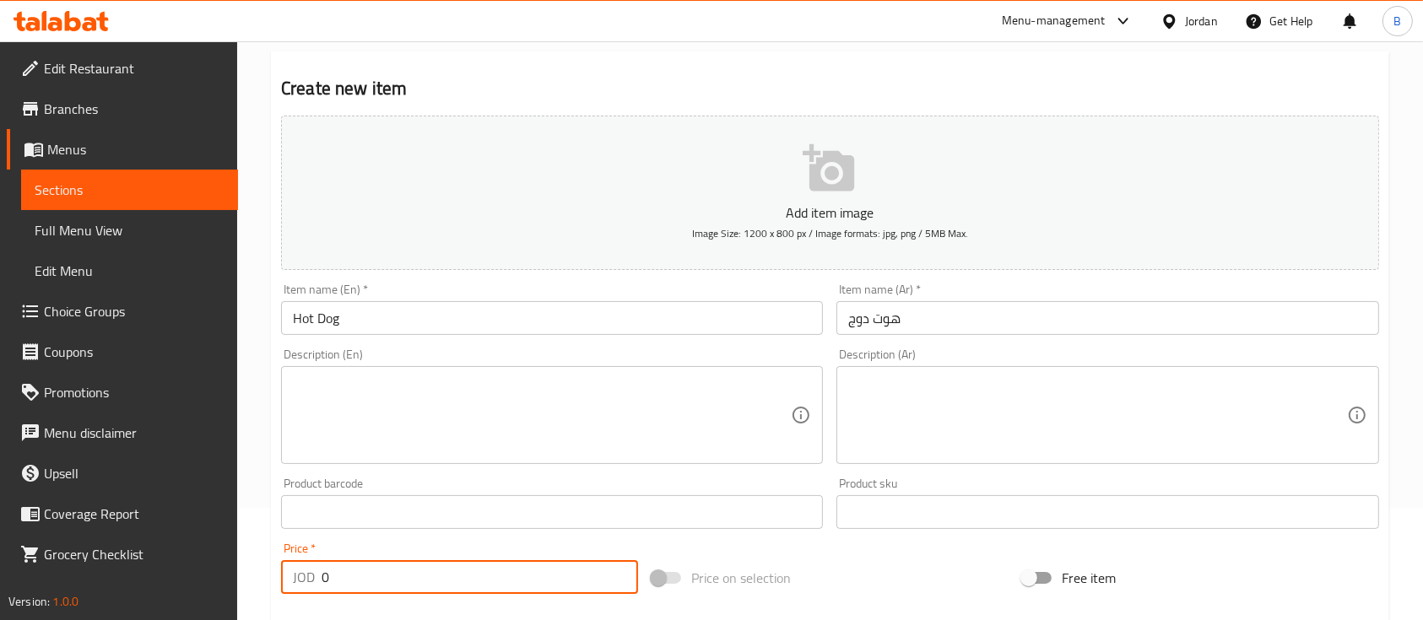
drag, startPoint x: 437, startPoint y: 575, endPoint x: 79, endPoint y: 527, distance: 360.9
click at [79, 527] on div "Edit Restaurant Branches Menus Sections Full Menu View Edit Menu Choice Groups …" at bounding box center [711, 504] width 1423 height 1151
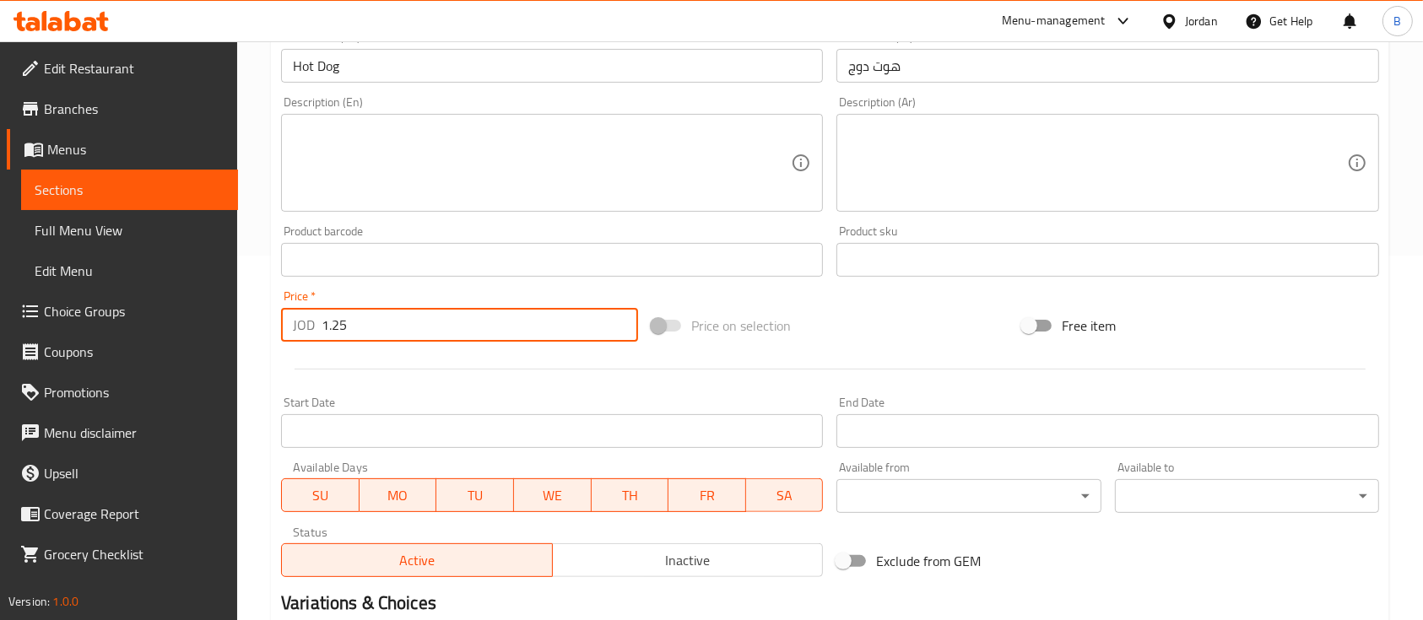
scroll to position [562, 0]
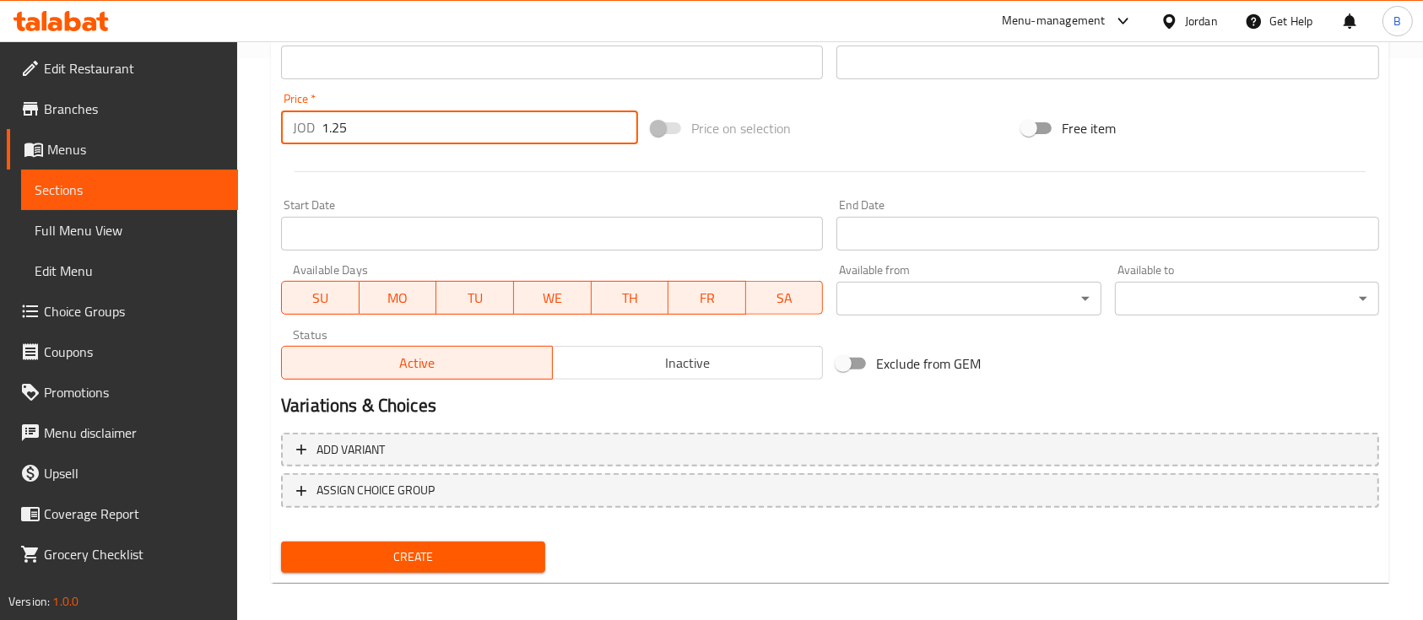
type input "1.25"
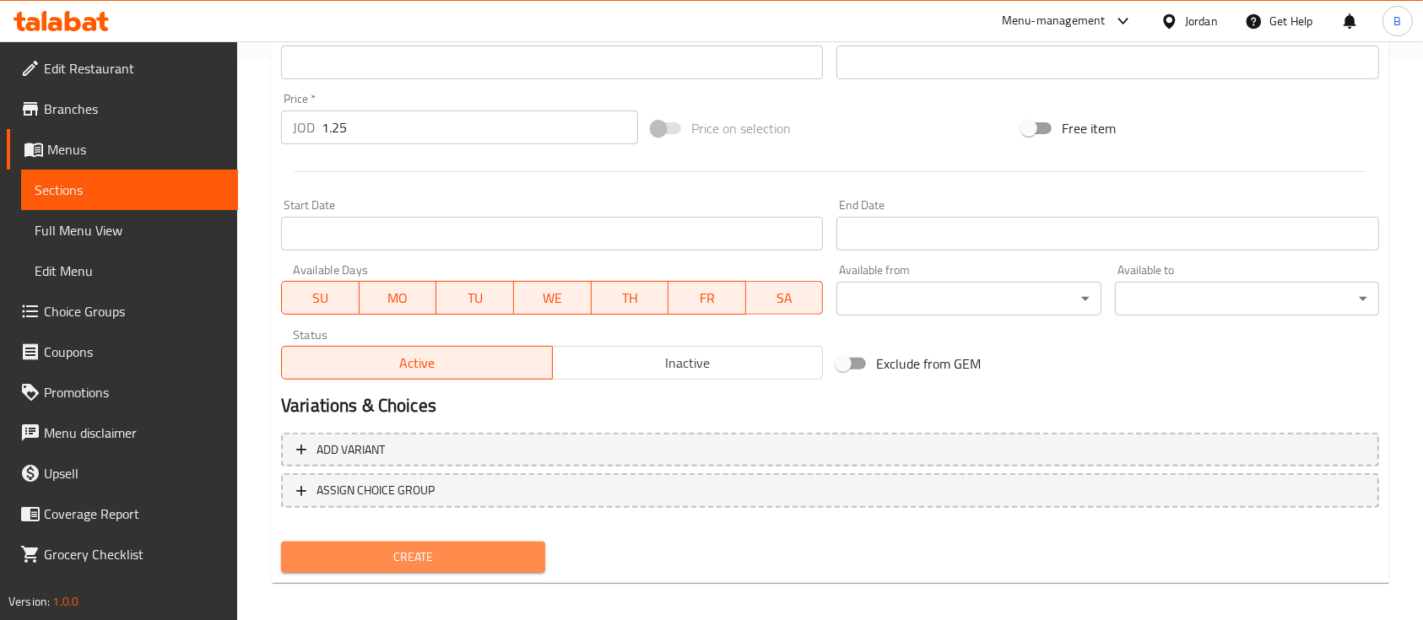
click at [418, 556] on span "Create" at bounding box center [413, 557] width 237 height 21
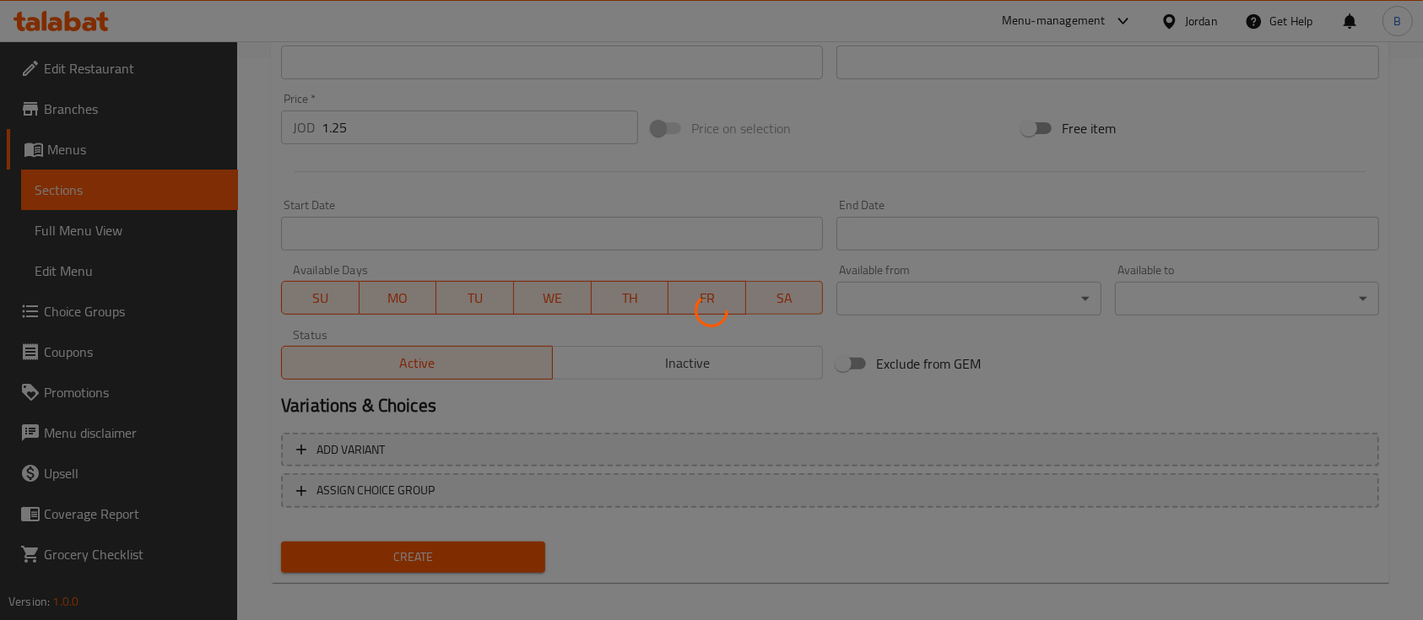
type input "0"
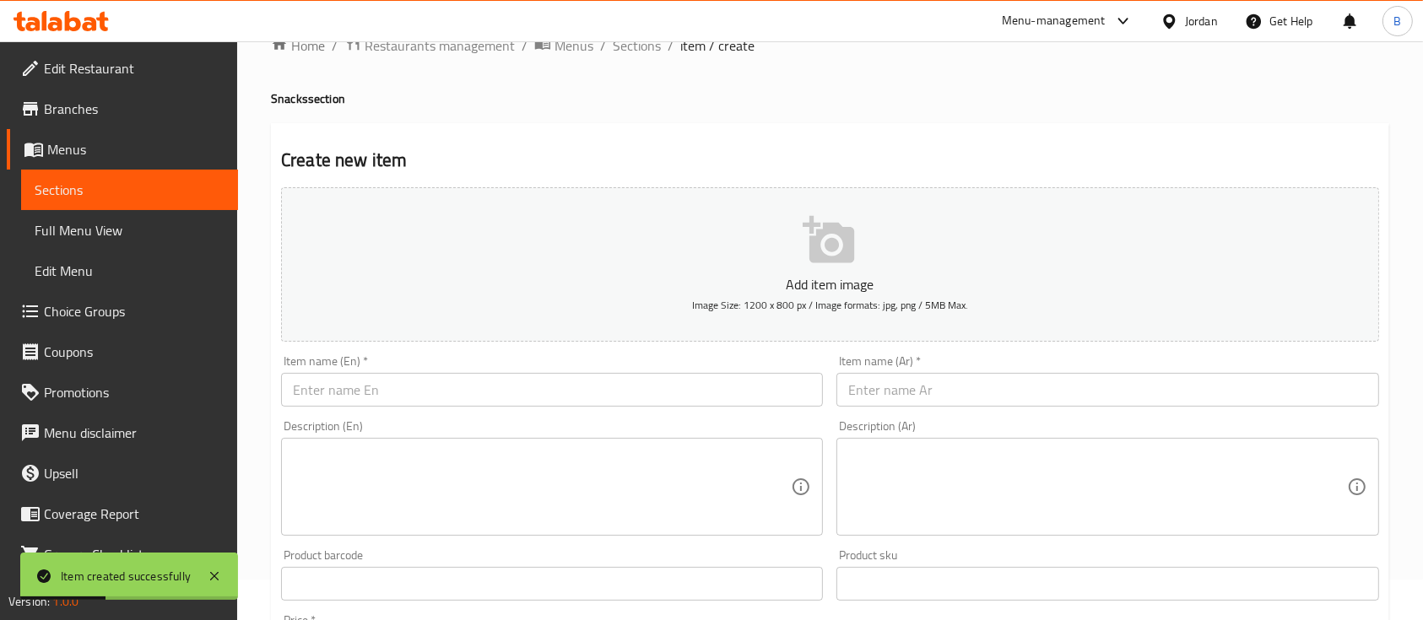
scroll to position [0, 0]
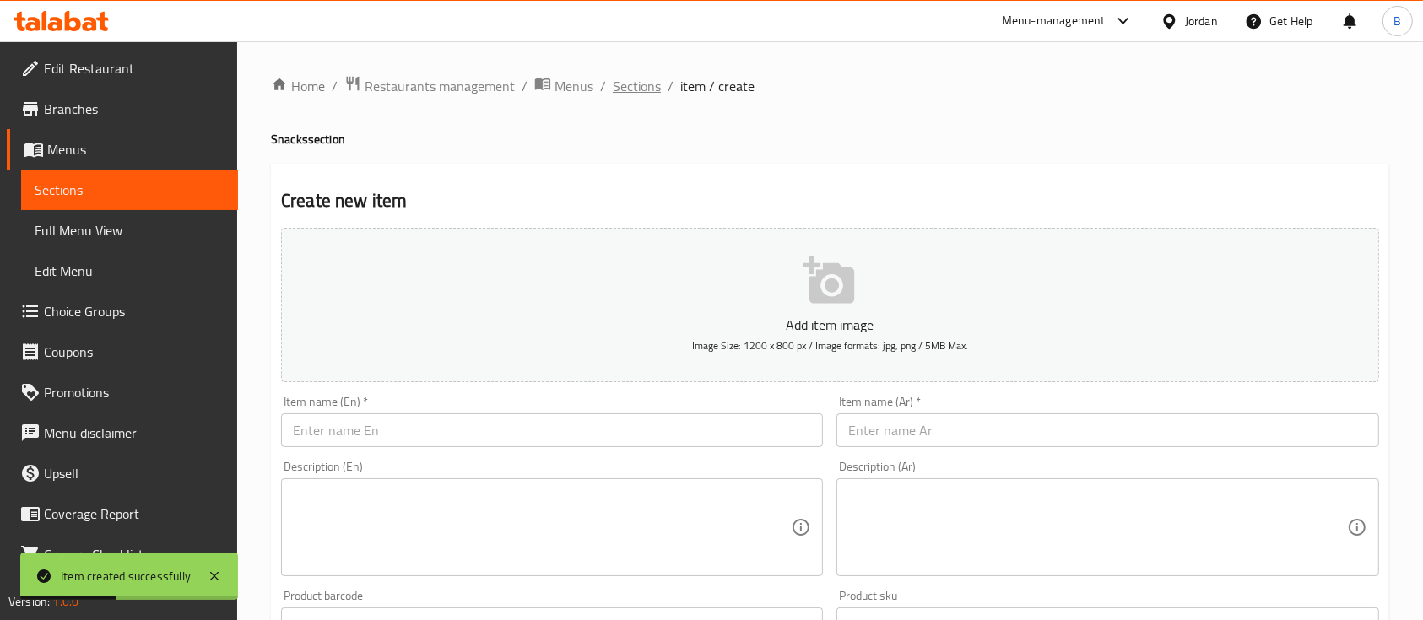
click at [638, 84] on span "Sections" at bounding box center [637, 86] width 48 height 20
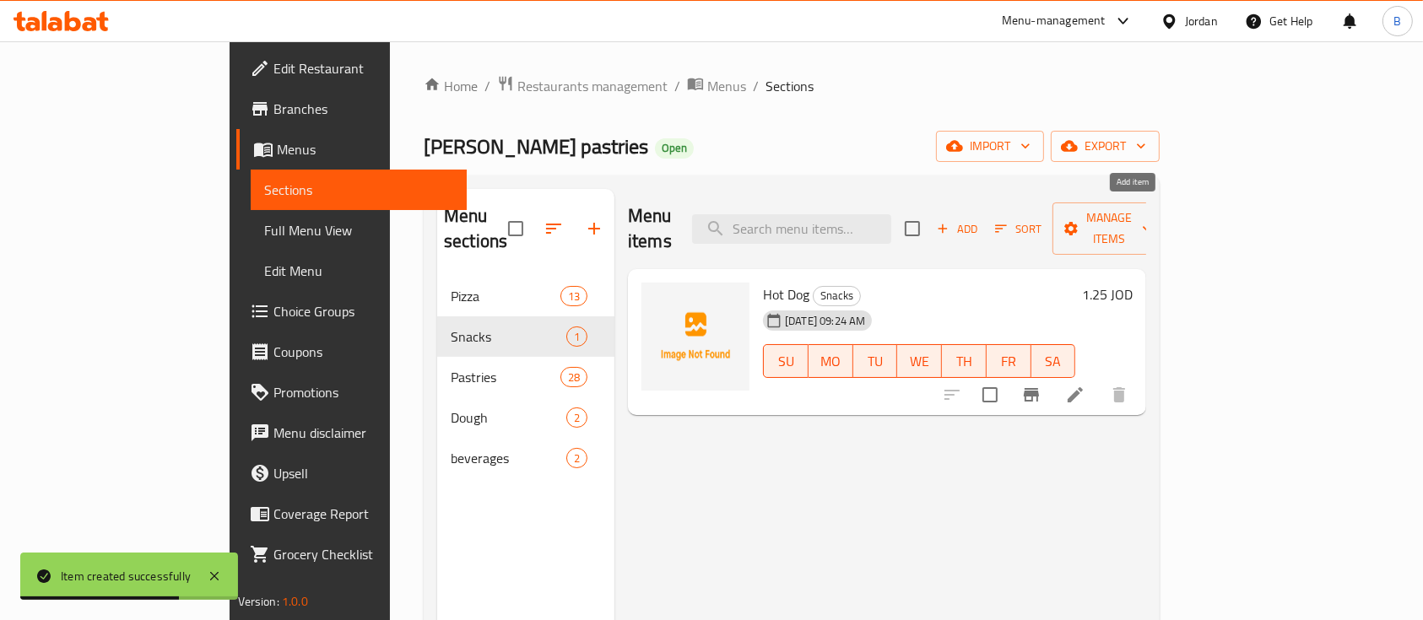
click at [980, 219] on span "Add" at bounding box center [957, 228] width 46 height 19
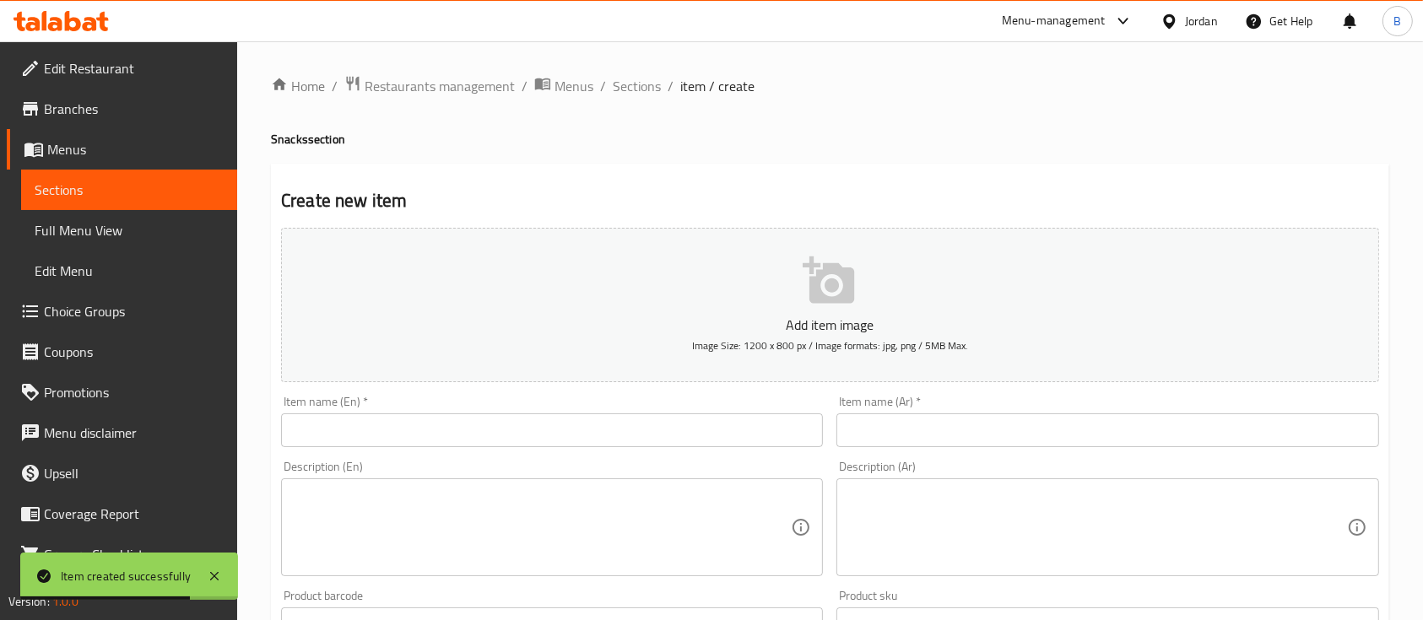
click at [687, 443] on div "Add item image Image Size: 1200 x 800 px / Image formats: jpg, png / 5MB Max. I…" at bounding box center [829, 584] width 1111 height 727
click at [689, 437] on input "text" at bounding box center [552, 431] width 542 height 34
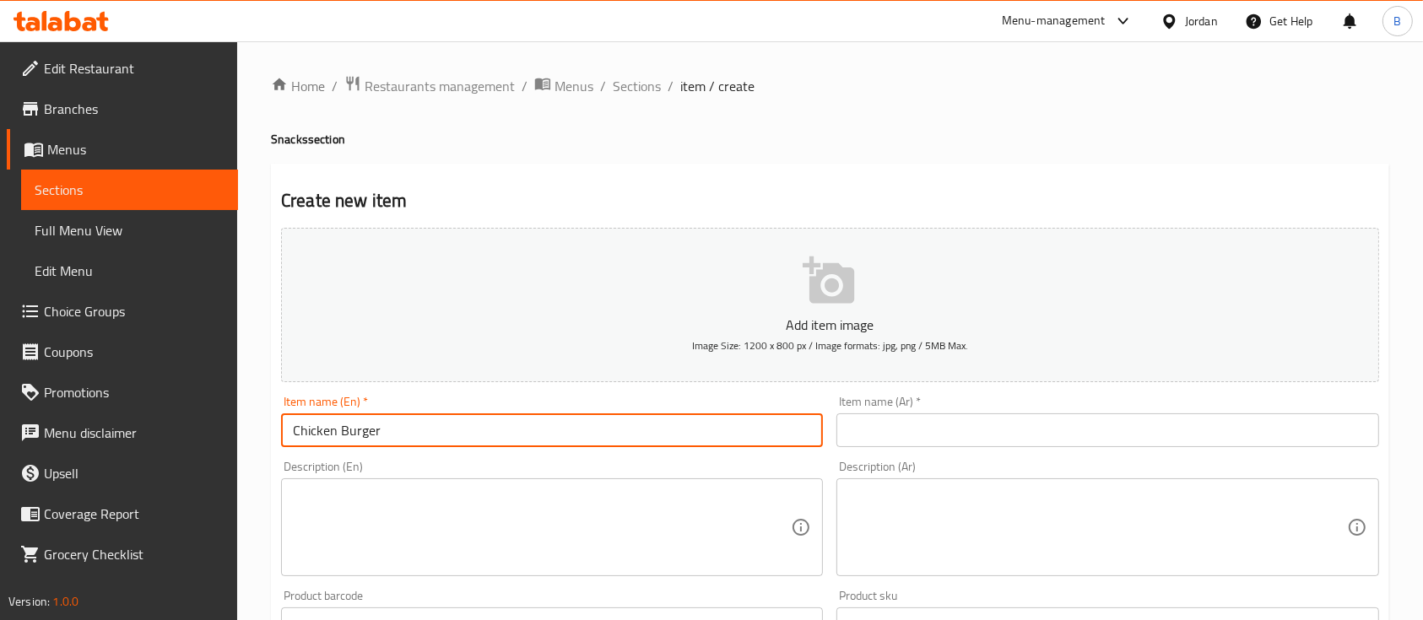
type input "Chicken Burger"
click at [872, 424] on input "text" at bounding box center [1107, 431] width 542 height 34
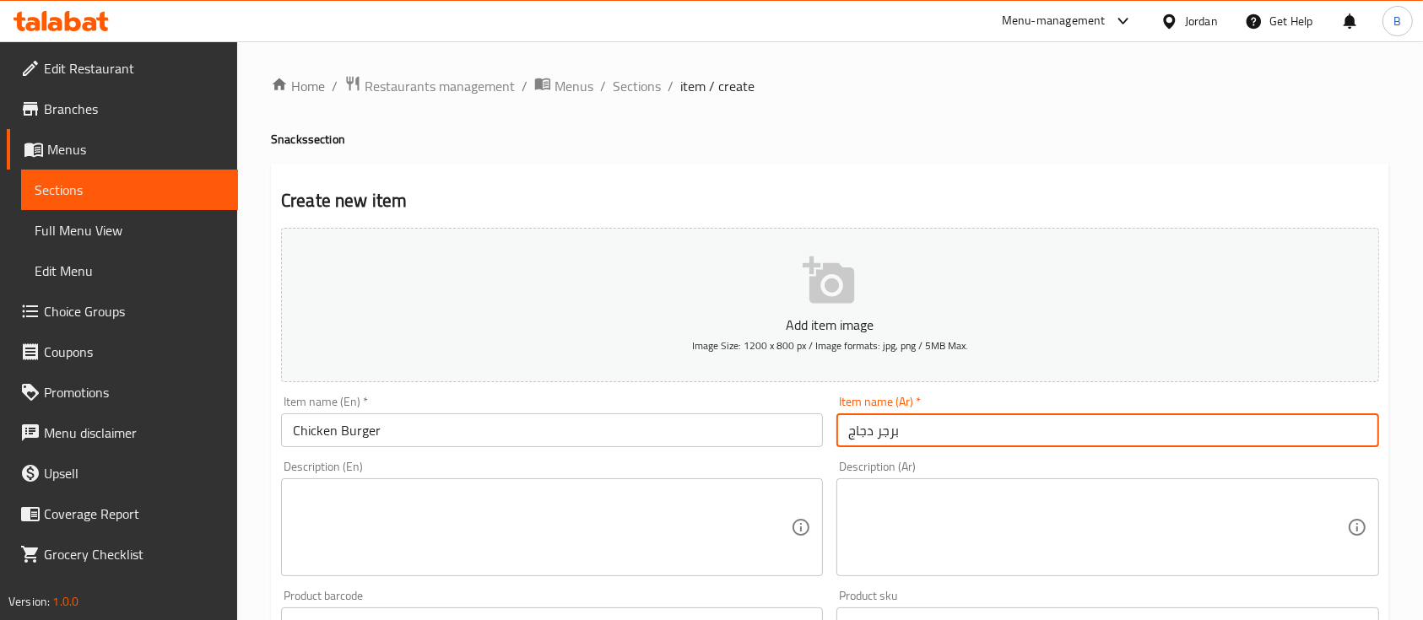
type input "برجر دجاج"
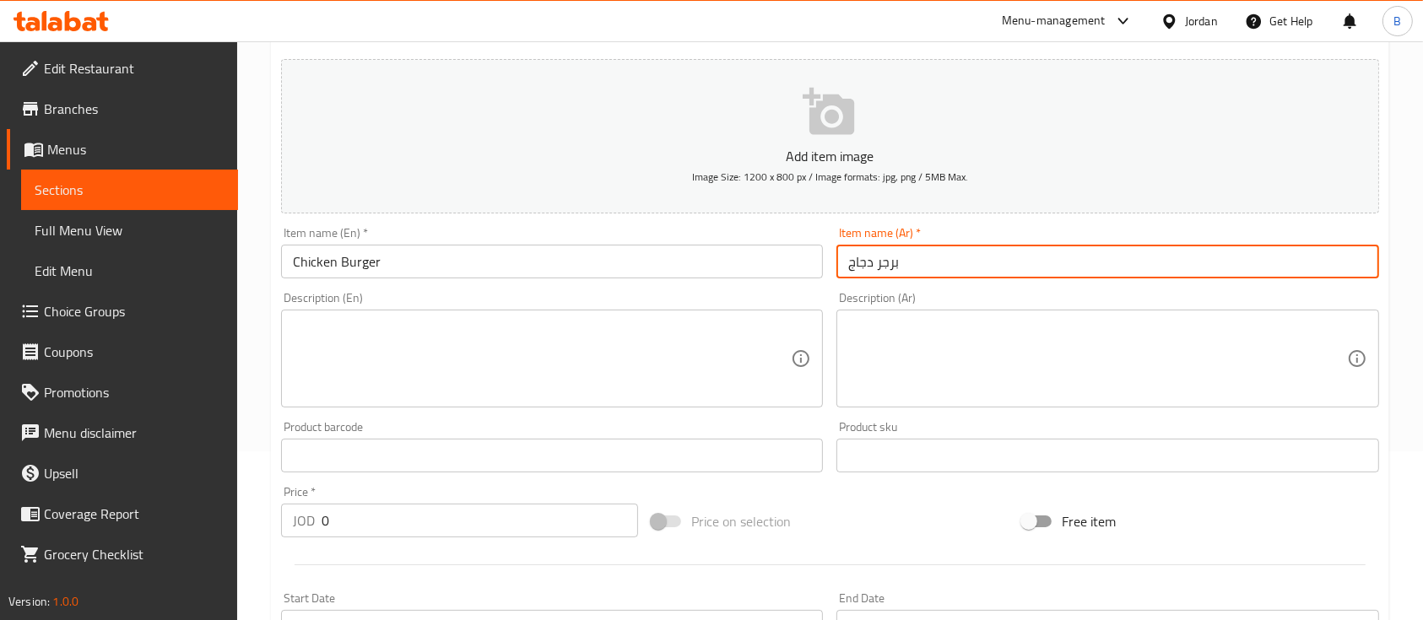
scroll to position [224, 0]
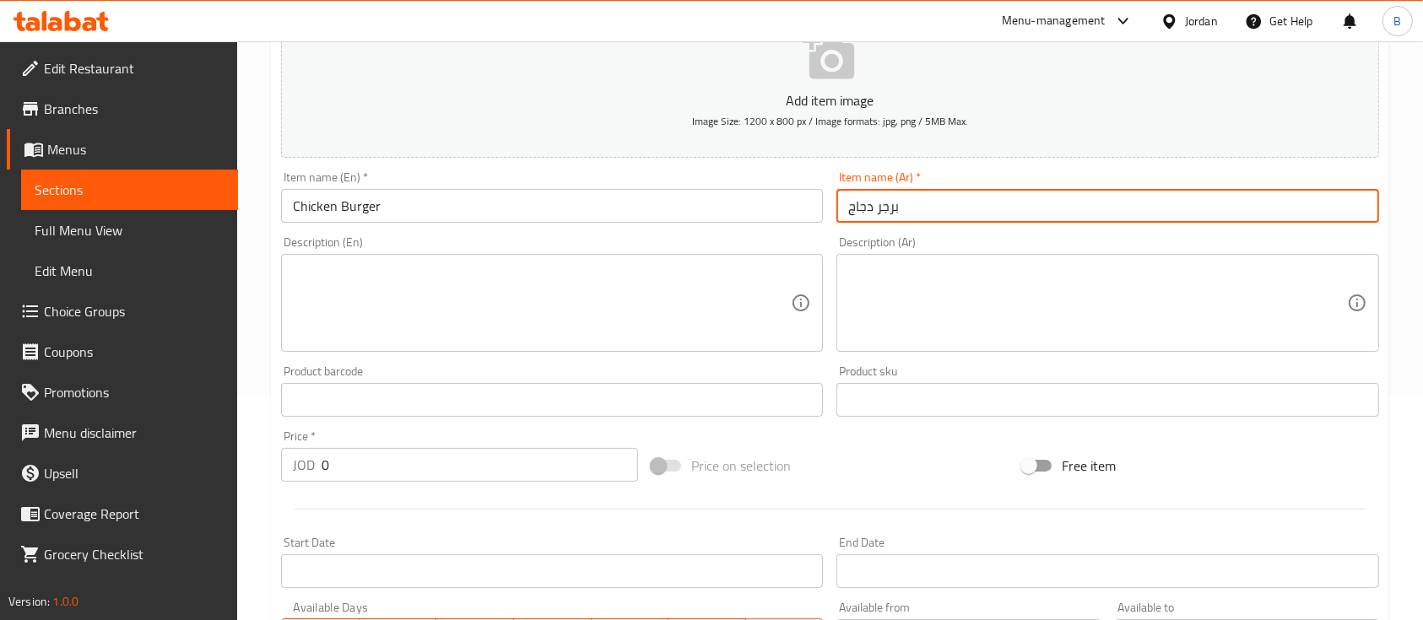
drag, startPoint x: 403, startPoint y: 470, endPoint x: 59, endPoint y: 457, distance: 344.6
click at [119, 462] on div "Edit Restaurant Branches Menus Sections Full Menu View Edit Menu Choice Groups …" at bounding box center [711, 392] width 1423 height 1151
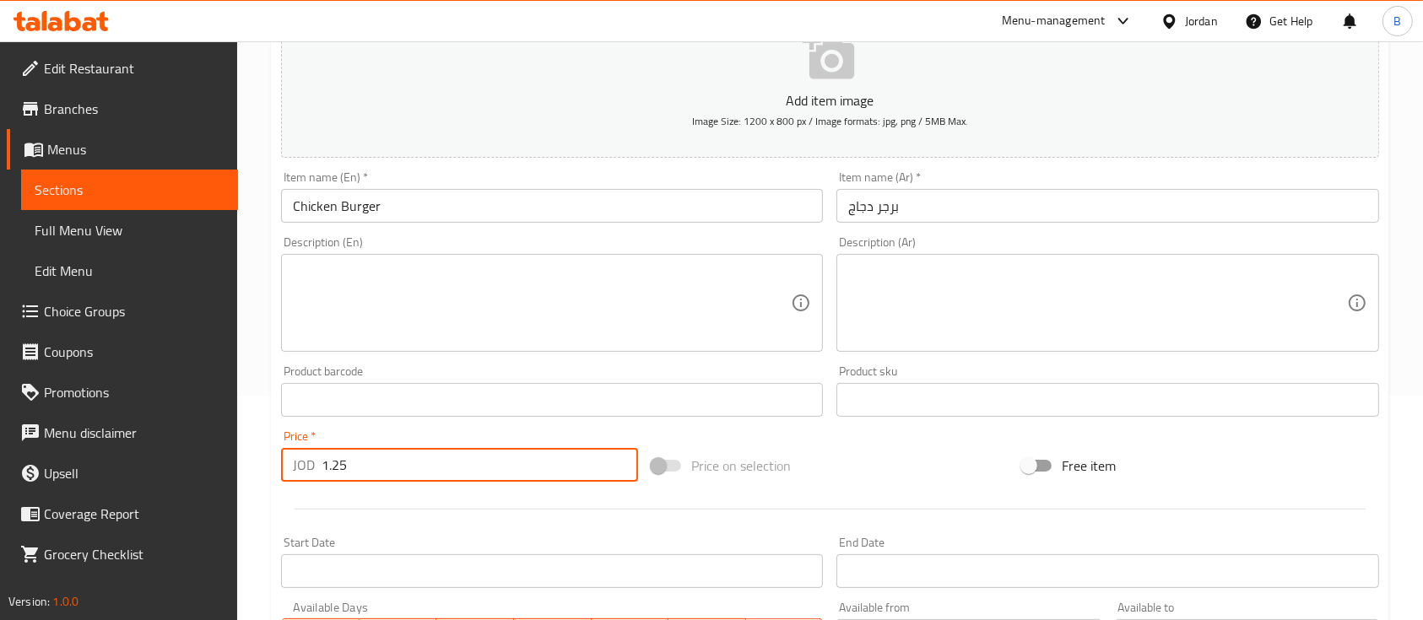
type input "1.25"
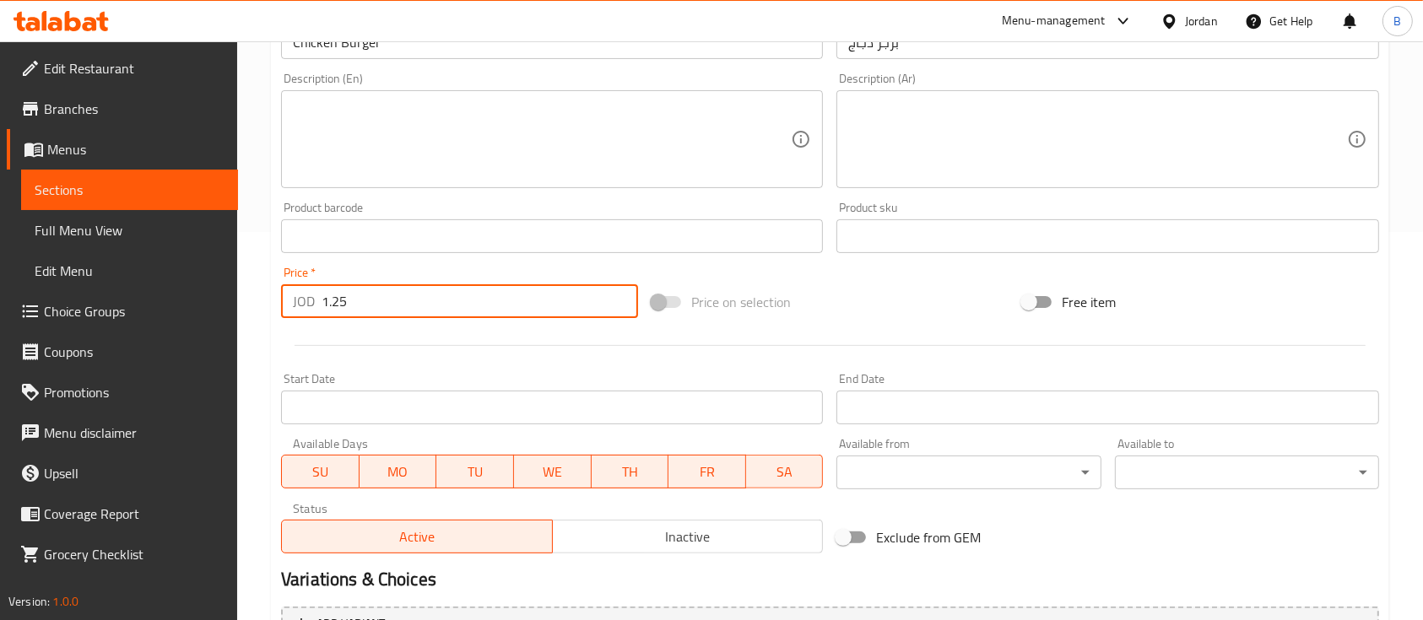
scroll to position [572, 0]
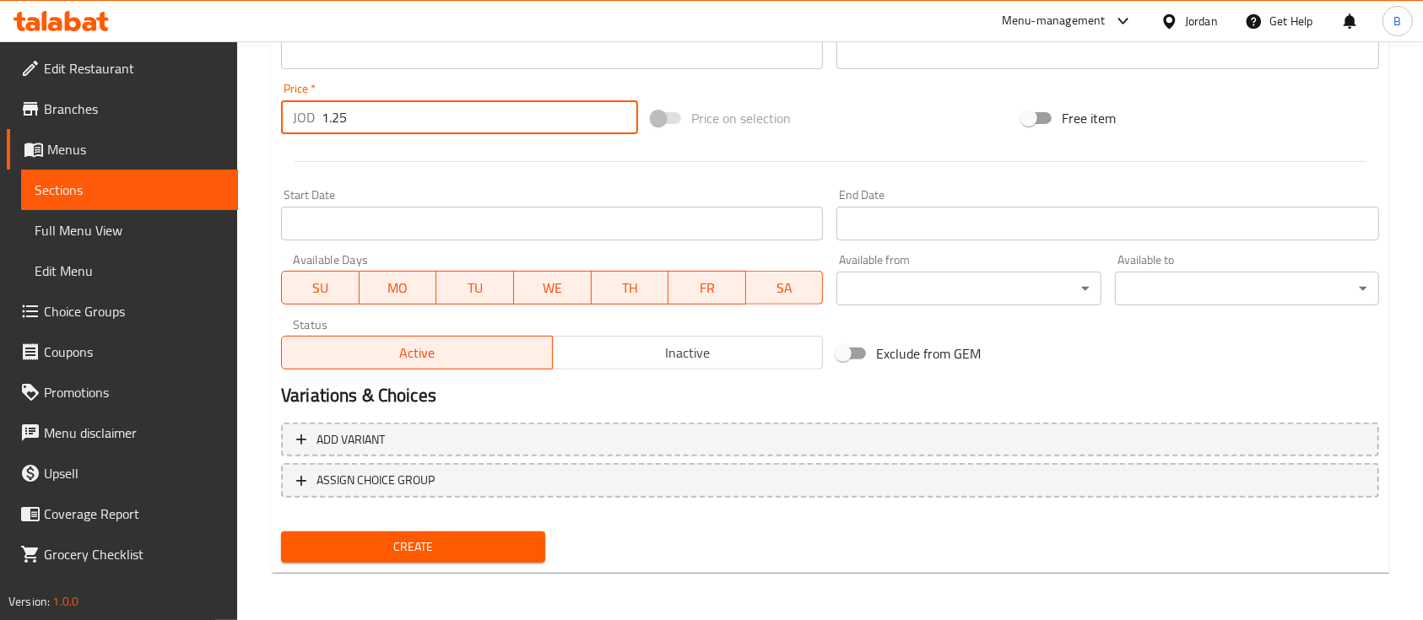
click at [442, 552] on span "Create" at bounding box center [413, 547] width 237 height 21
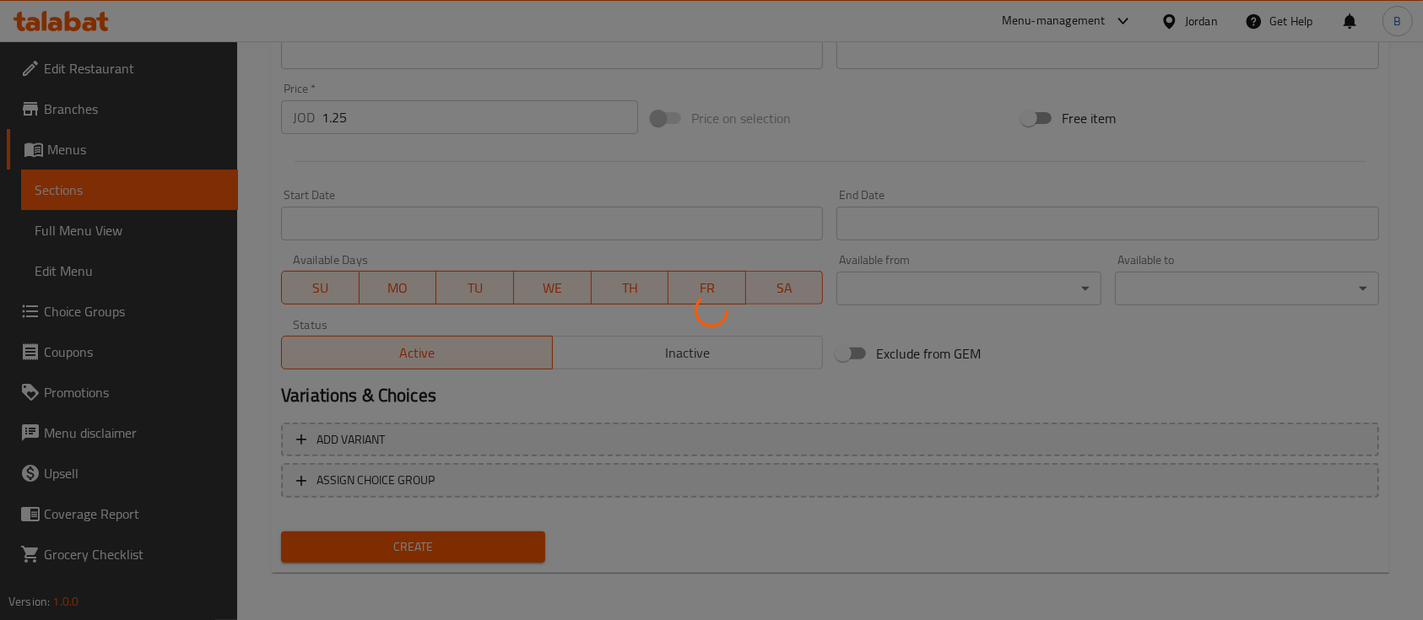
type input "0"
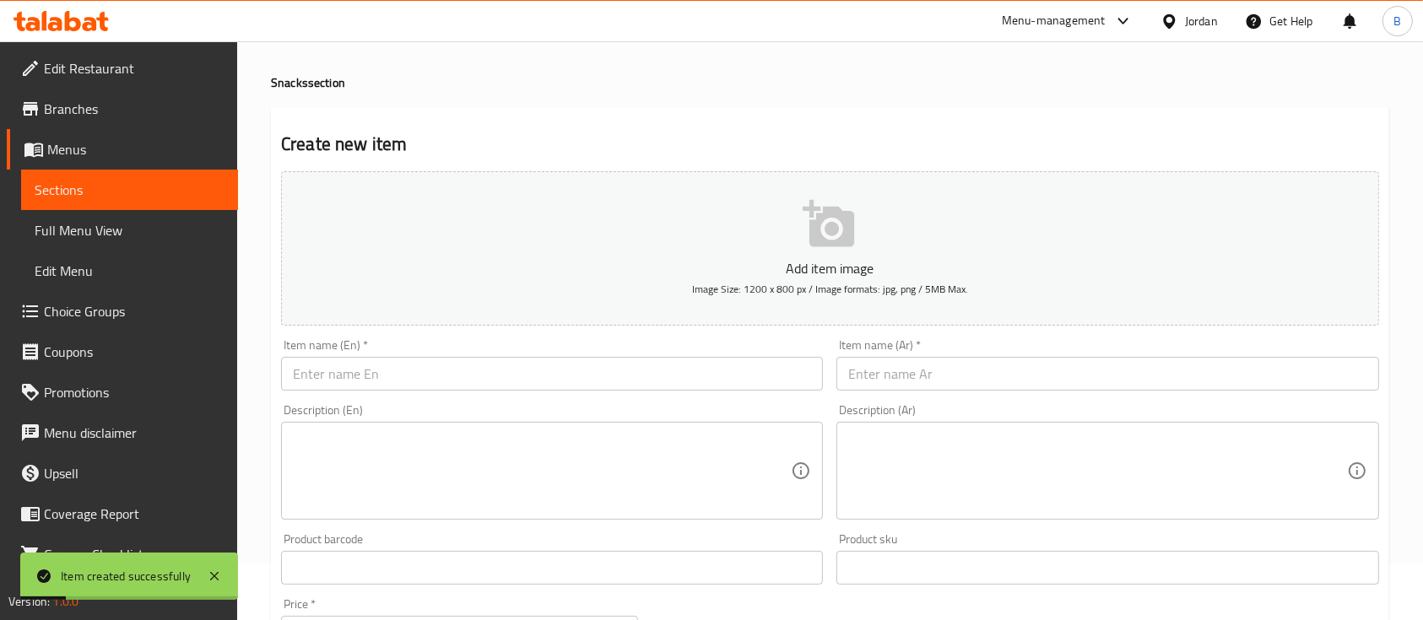
scroll to position [0, 0]
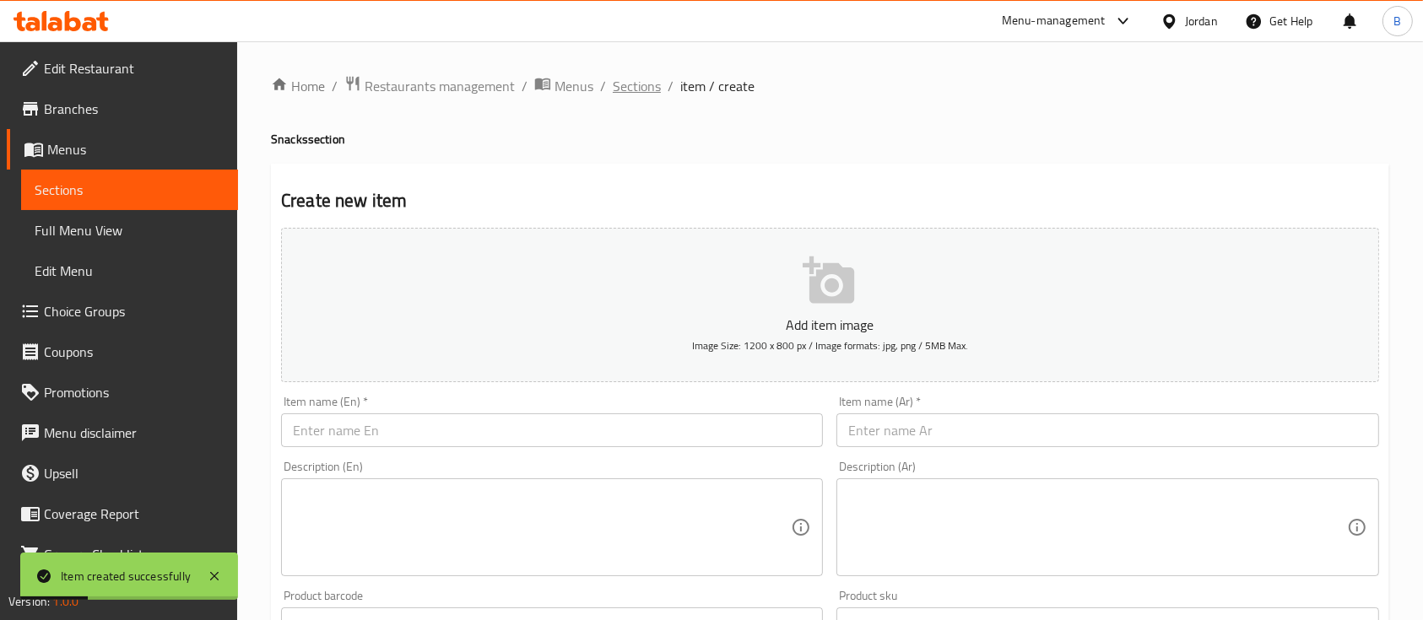
click at [639, 96] on span "Sections" at bounding box center [637, 86] width 48 height 20
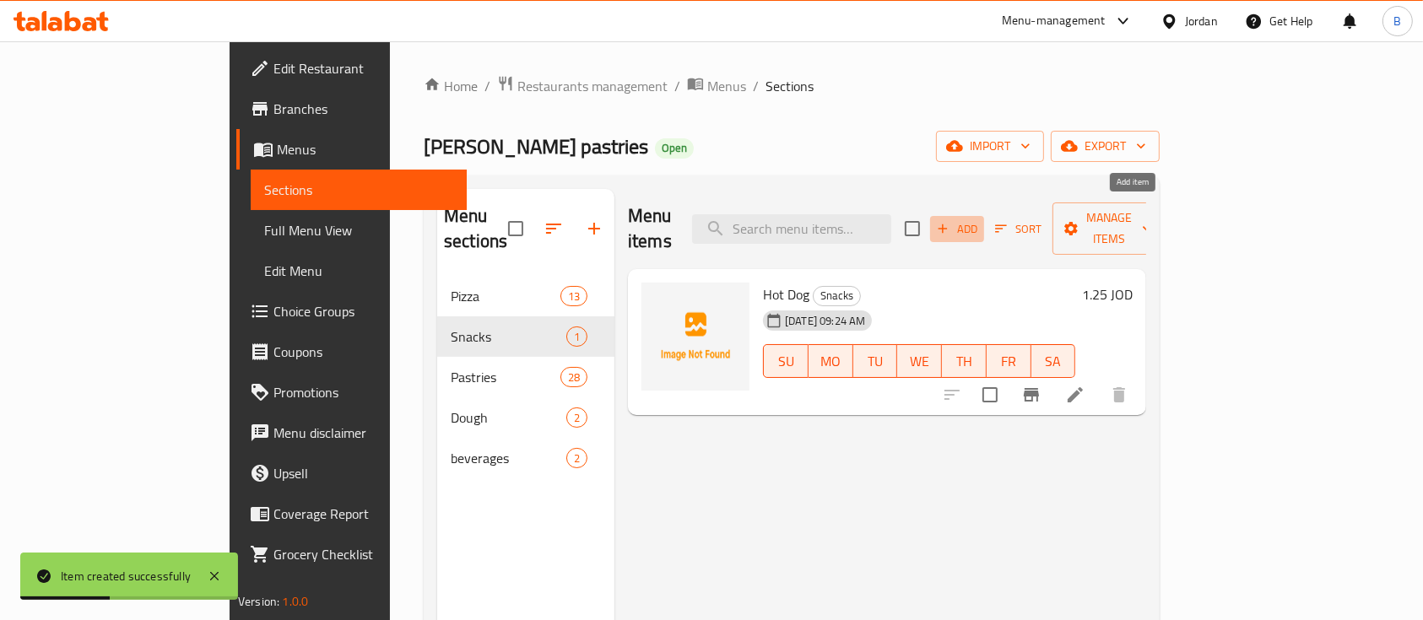
click at [980, 219] on span "Add" at bounding box center [957, 228] width 46 height 19
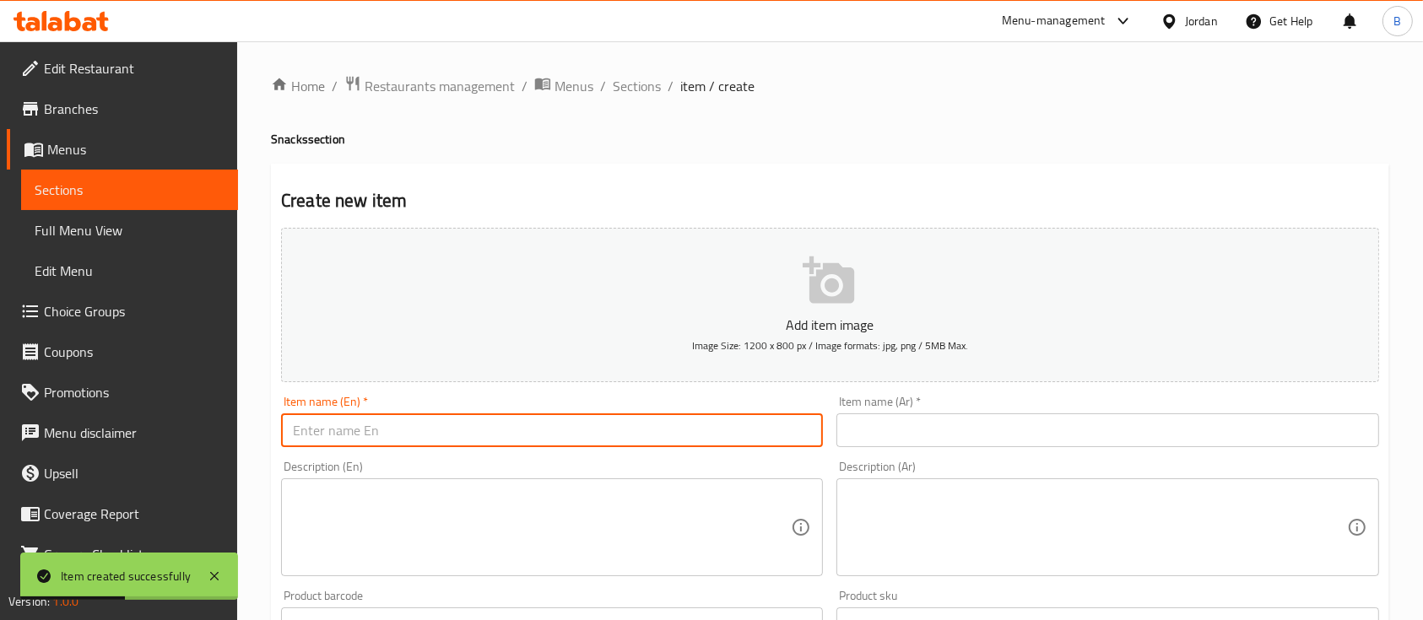
click at [651, 436] on input "text" at bounding box center [552, 431] width 542 height 34
type input "Escalope"
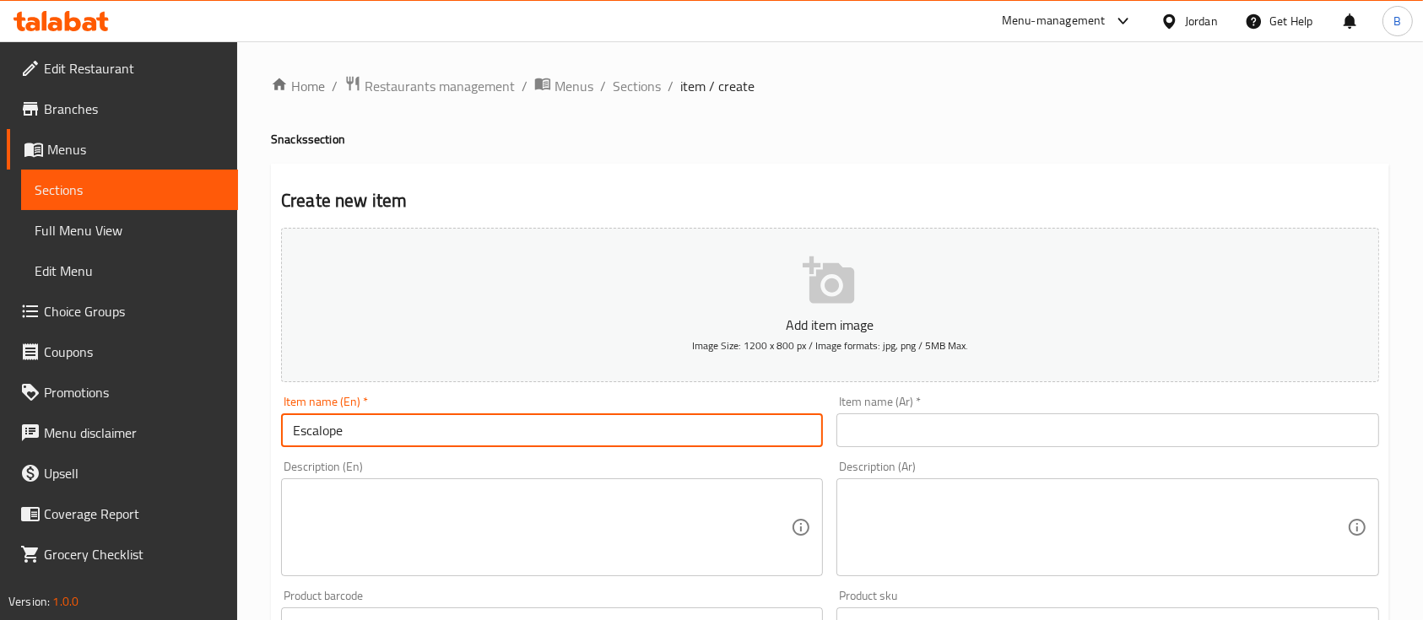
click at [960, 453] on div "Item name (Ar)   * Item name (Ar) *" at bounding box center [1107, 421] width 555 height 65
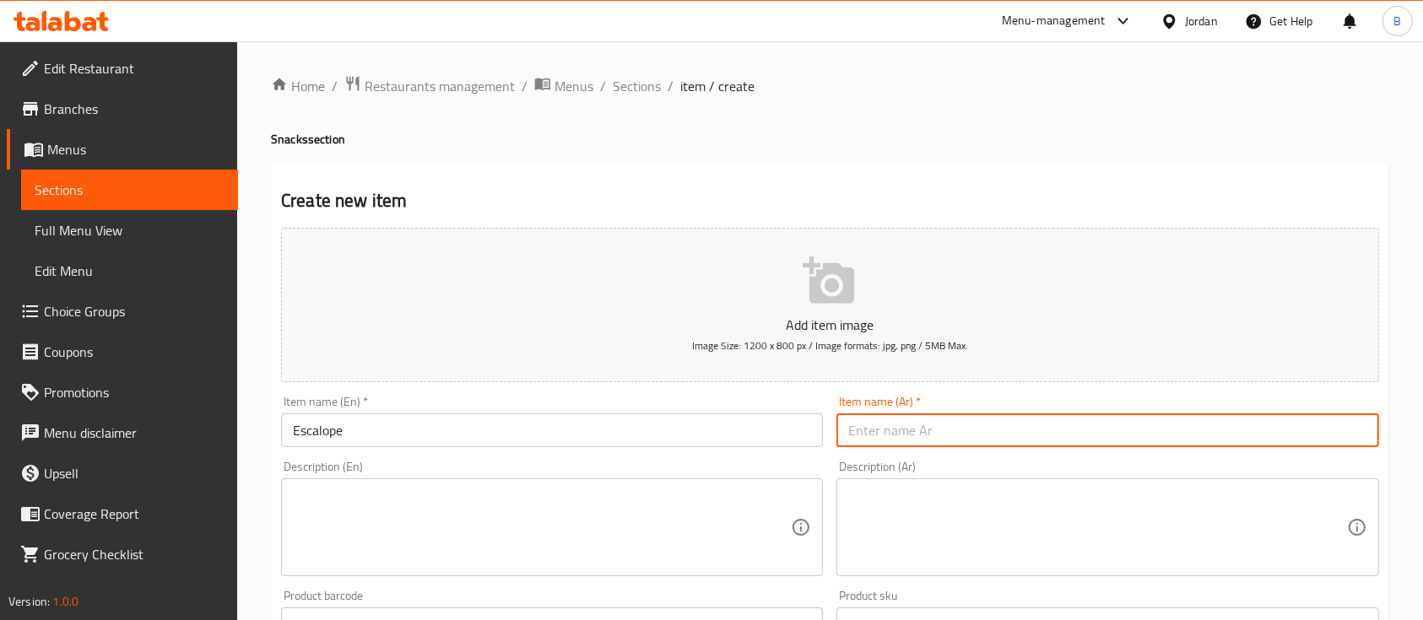
paste input "اسكالوب"
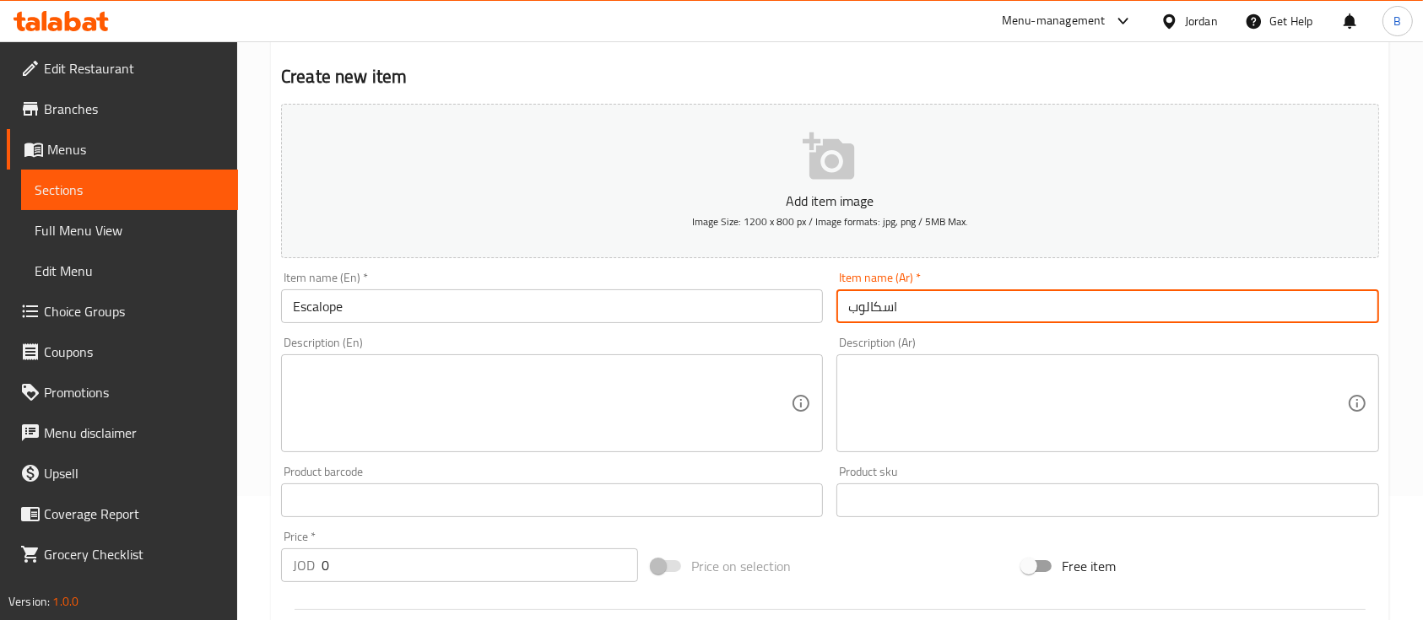
scroll to position [224, 0]
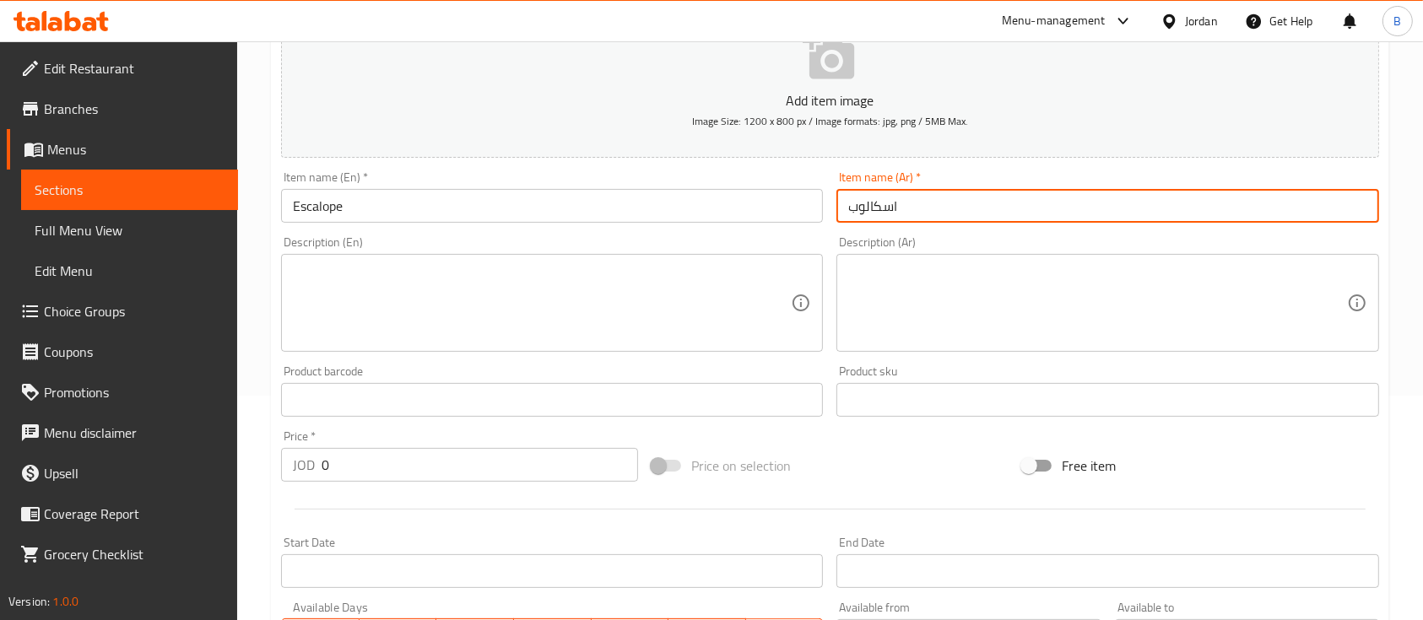
type input "اسكالوب"
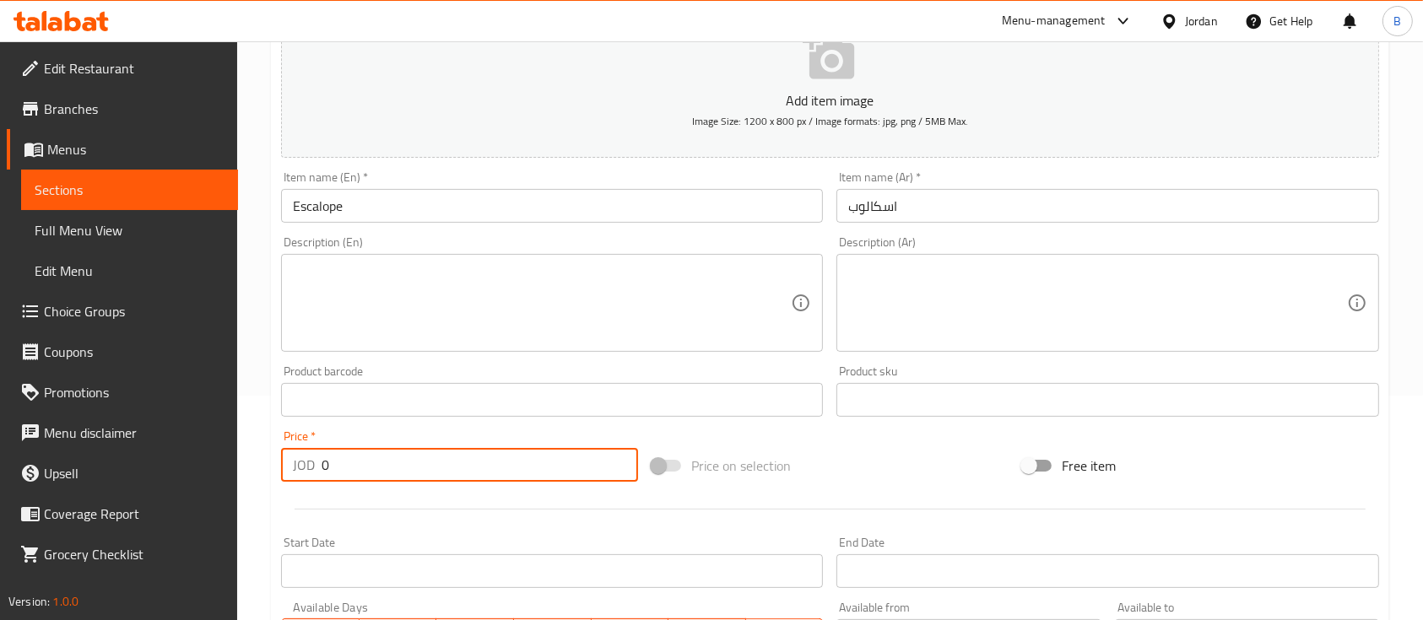
drag, startPoint x: 387, startPoint y: 462, endPoint x: 221, endPoint y: 468, distance: 166.4
click at [224, 468] on div "Edit Restaurant Branches Menus Sections Full Menu View Edit Menu Choice Groups …" at bounding box center [711, 392] width 1423 height 1151
type input "1.25"
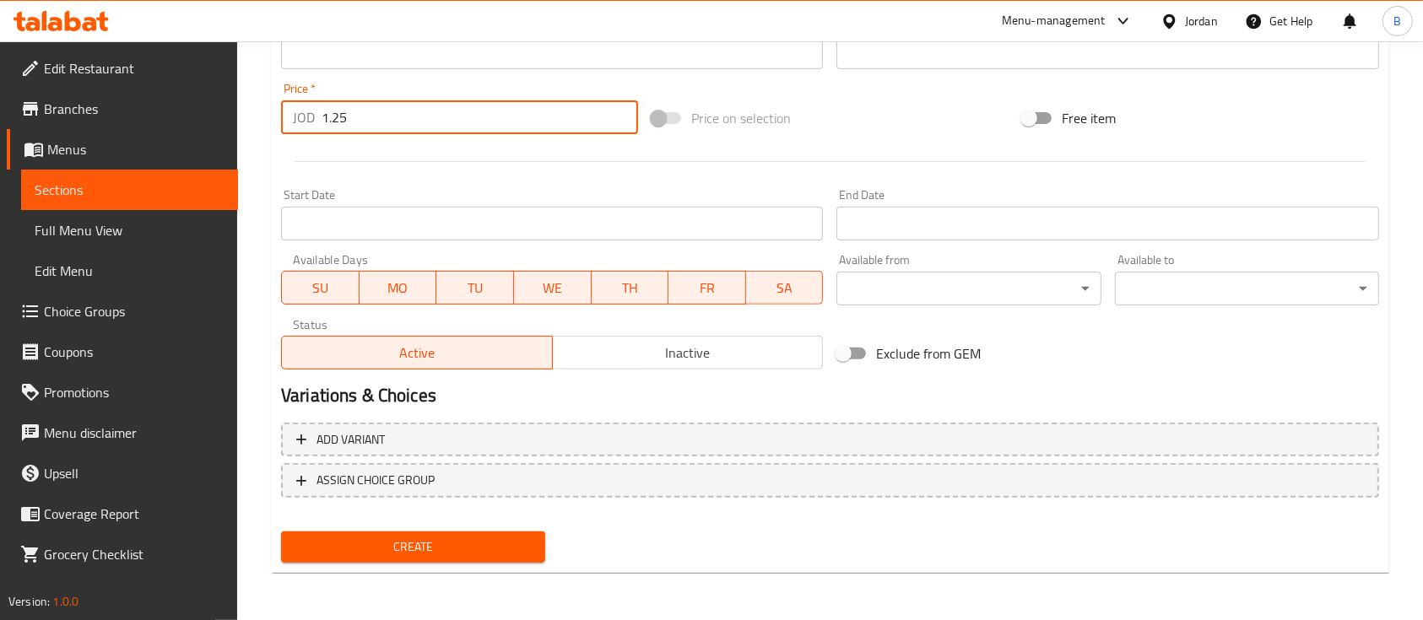
click at [421, 541] on span "Create" at bounding box center [413, 547] width 237 height 21
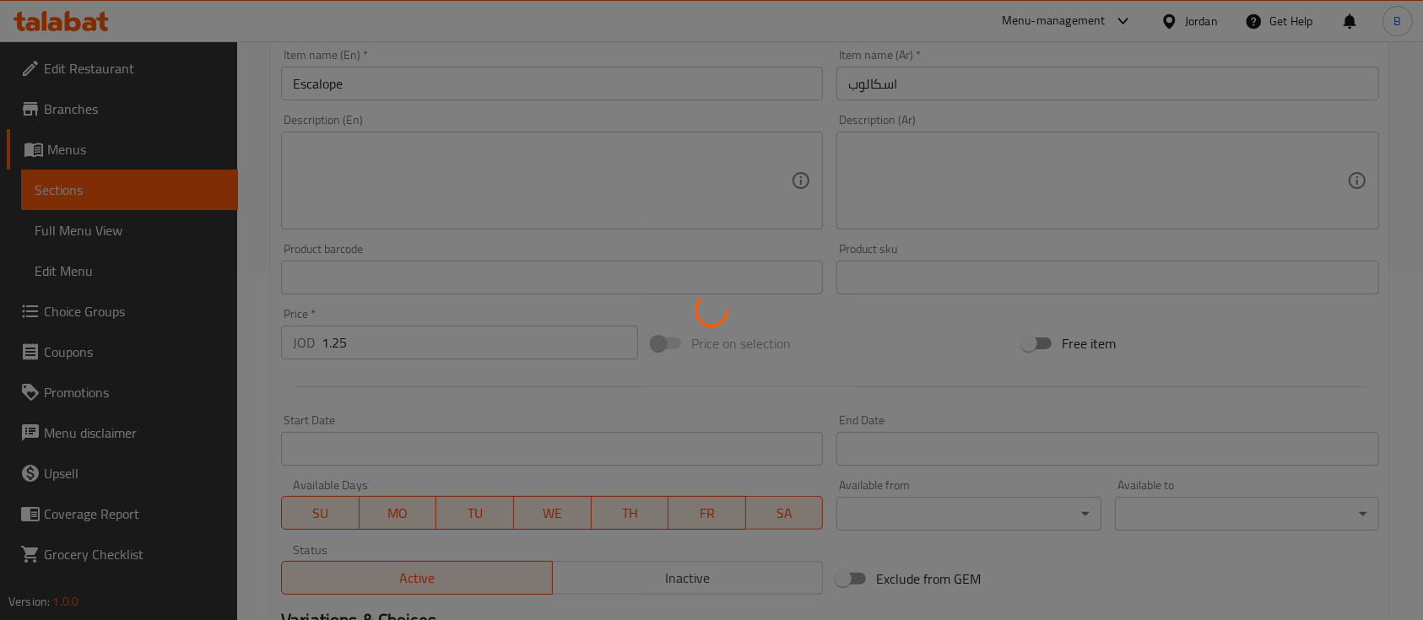
type input "0"
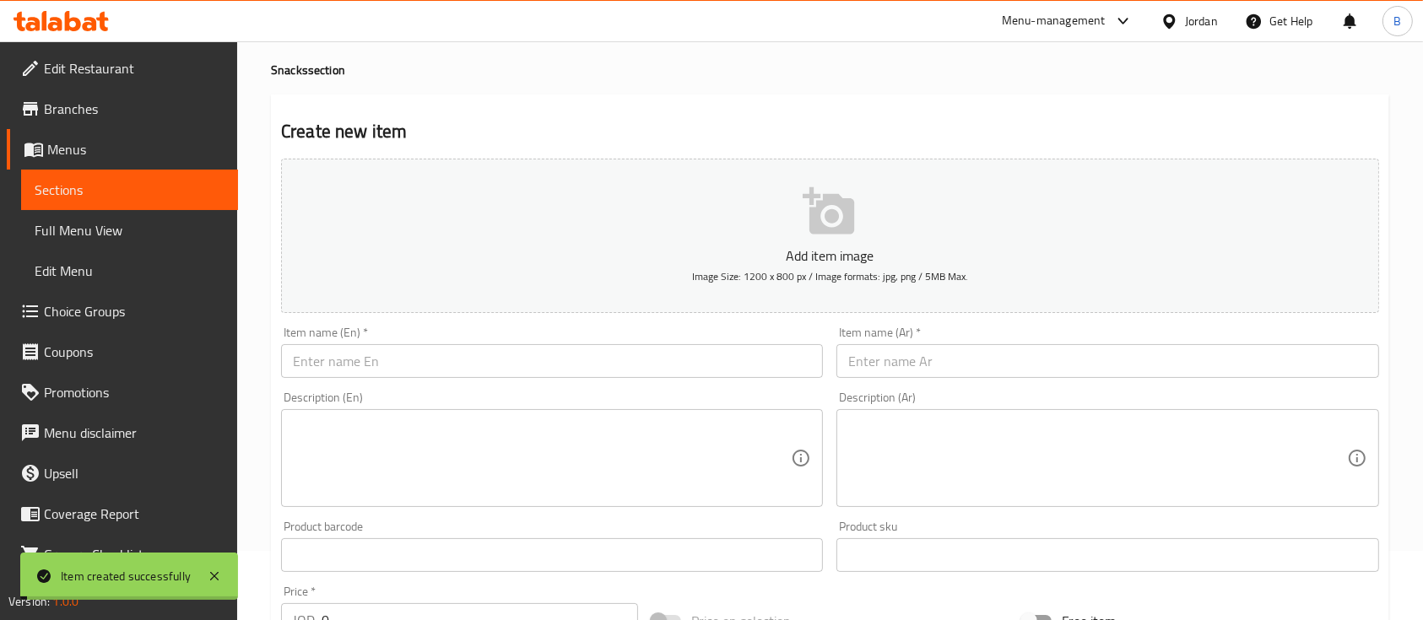
scroll to position [0, 0]
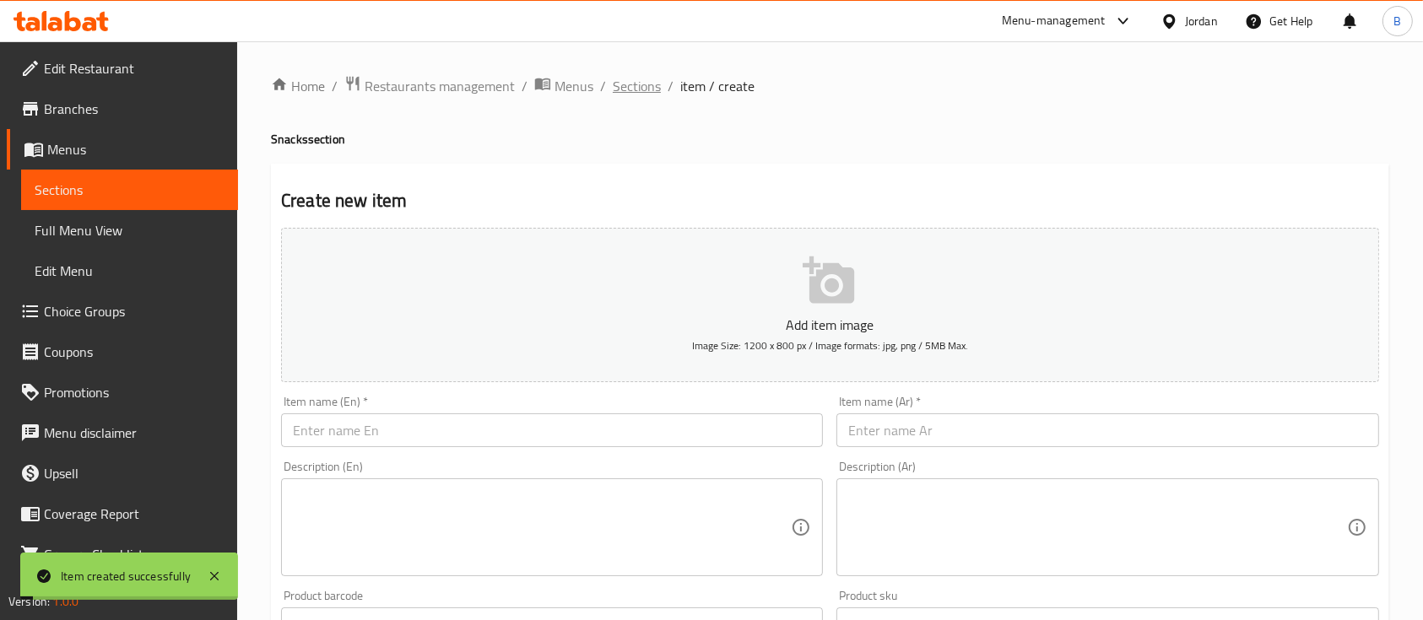
click at [632, 89] on span "Sections" at bounding box center [637, 86] width 48 height 20
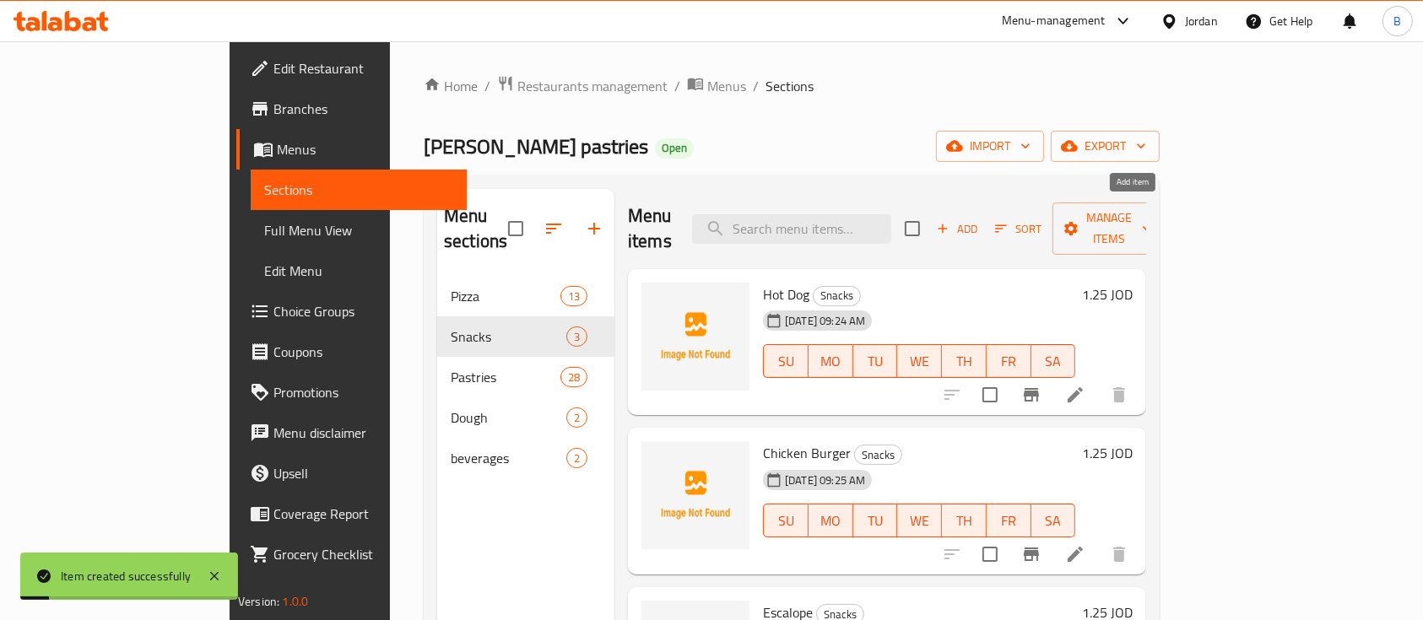
click at [980, 219] on span "Add" at bounding box center [957, 228] width 46 height 19
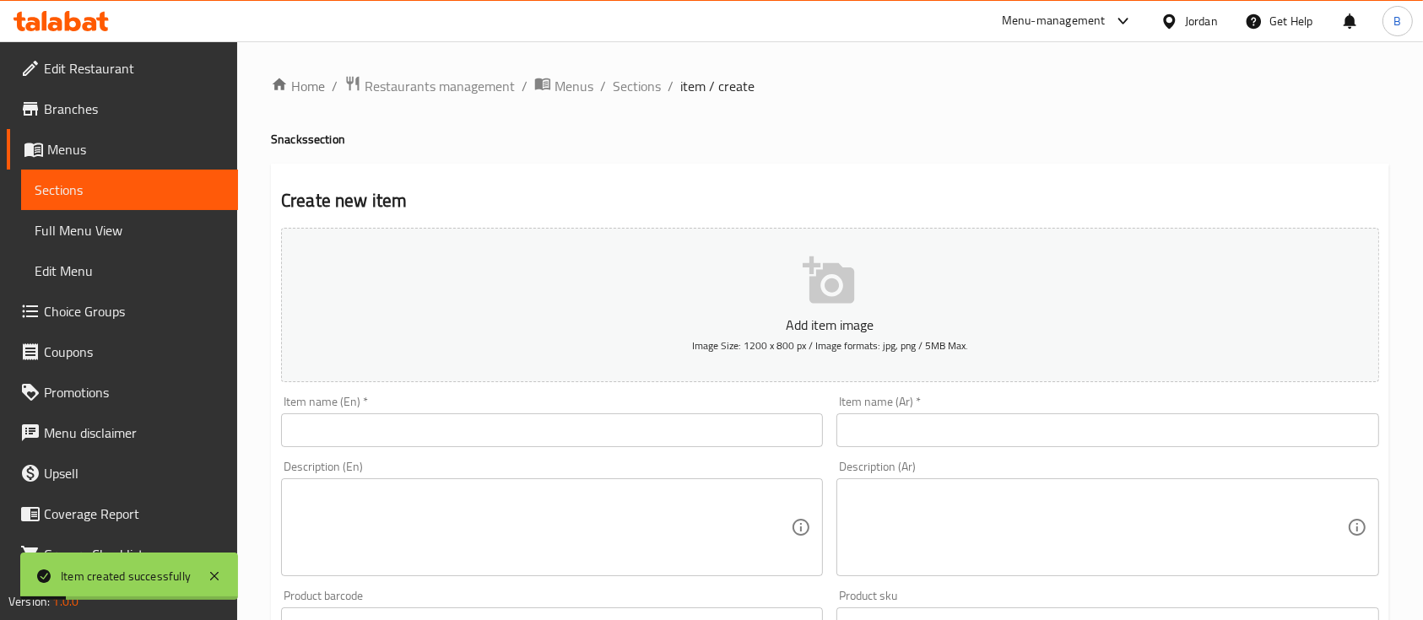
click at [977, 429] on input "text" at bounding box center [1107, 431] width 542 height 34
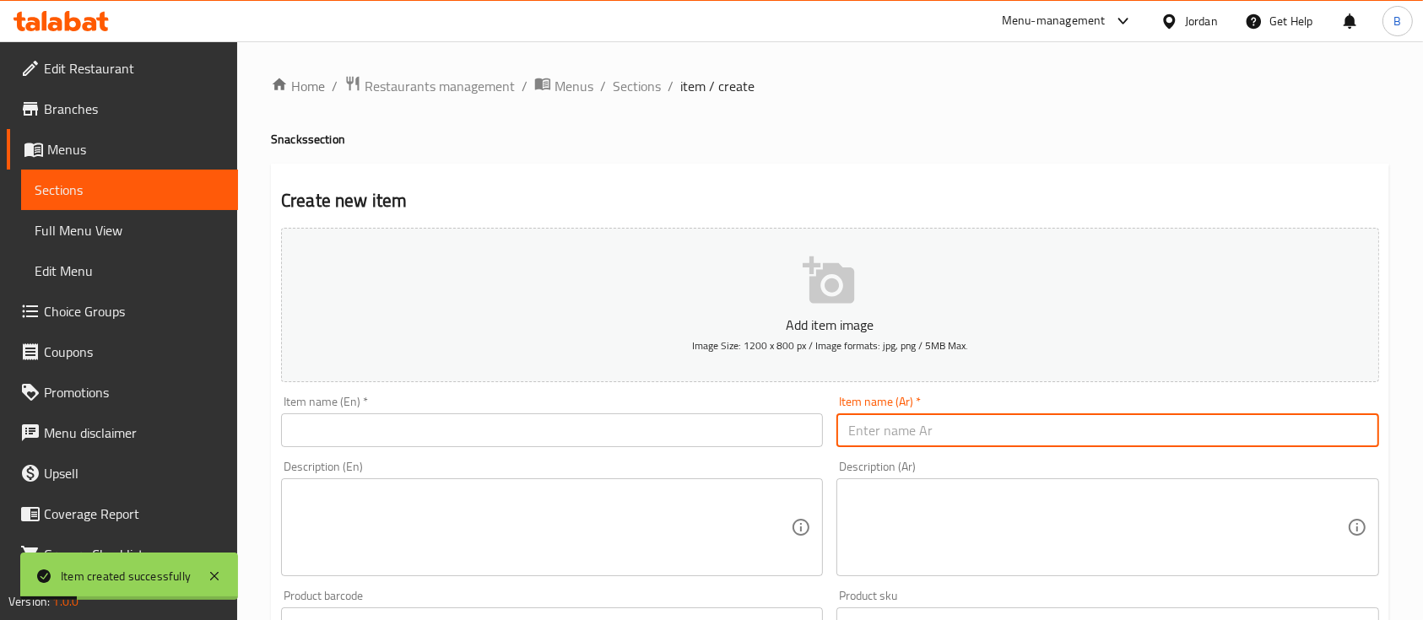
paste input "الزنجر"
type input "الزنجر"
click at [780, 424] on input "text" at bounding box center [552, 431] width 542 height 34
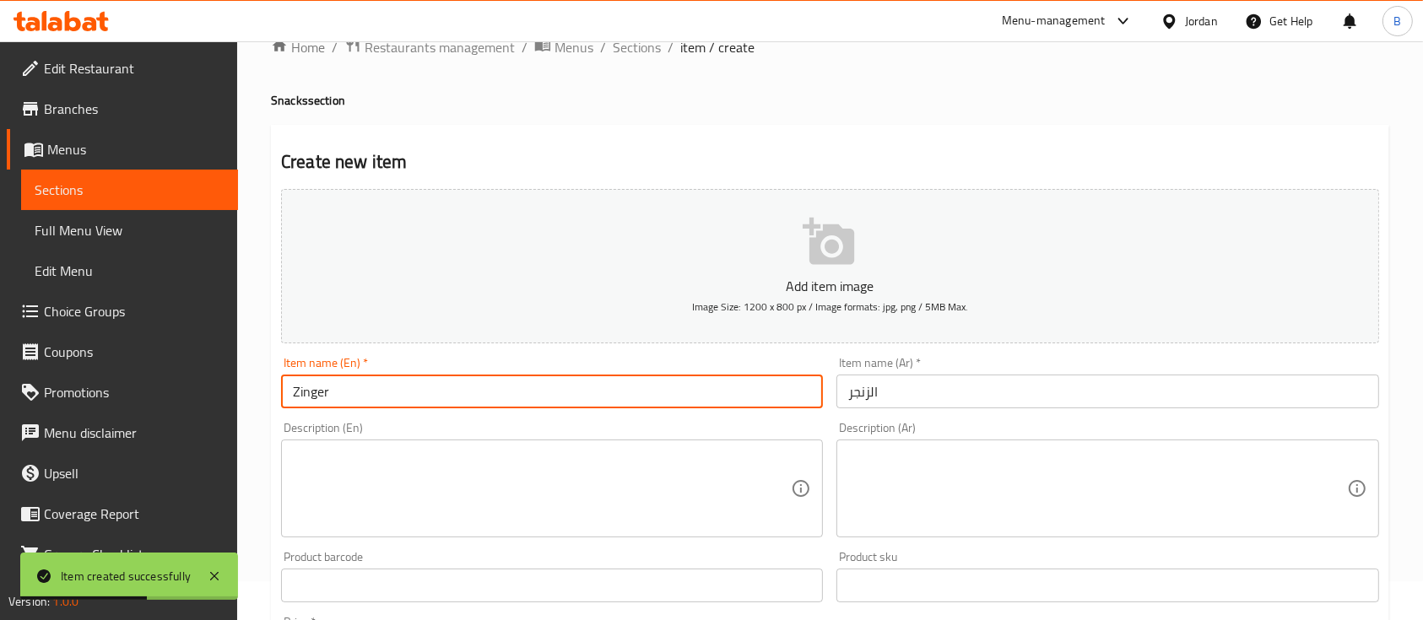
scroll to position [224, 0]
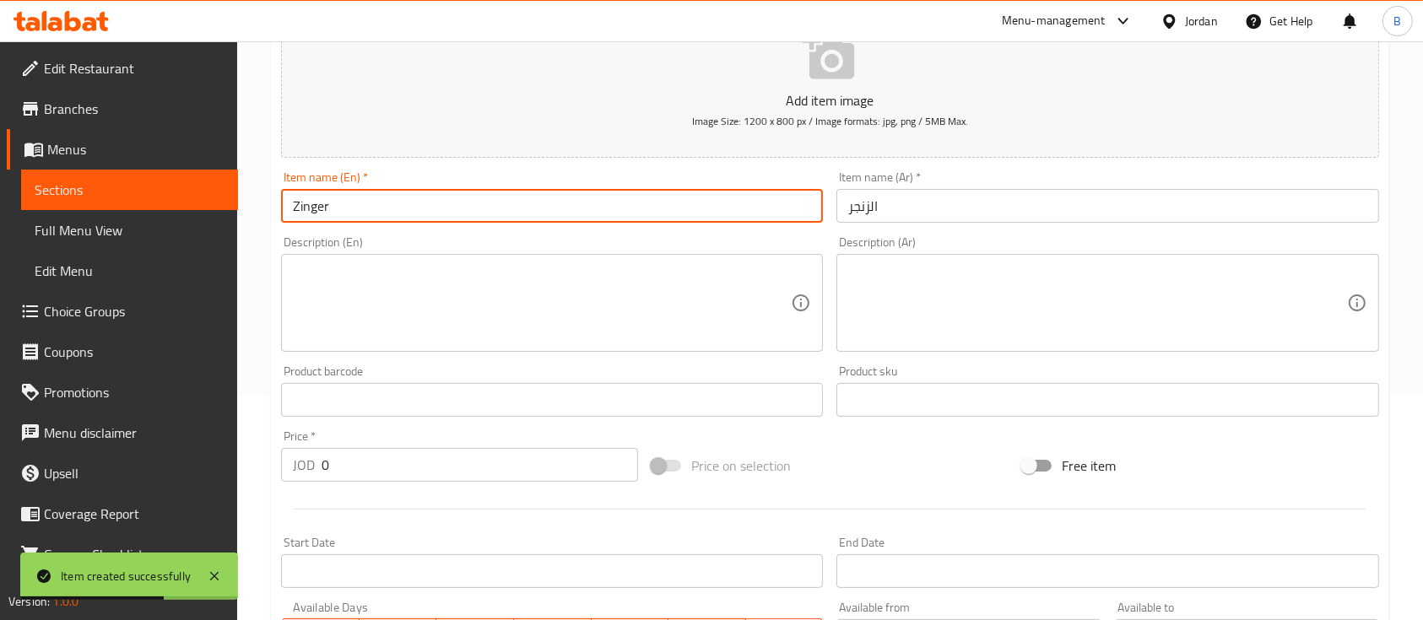
type input "Zinger"
drag, startPoint x: 132, startPoint y: 475, endPoint x: 99, endPoint y: 477, distance: 33.8
click at [111, 475] on div "Edit Restaurant Branches Menus Sections Full Menu View Edit Menu Choice Groups …" at bounding box center [711, 392] width 1423 height 1151
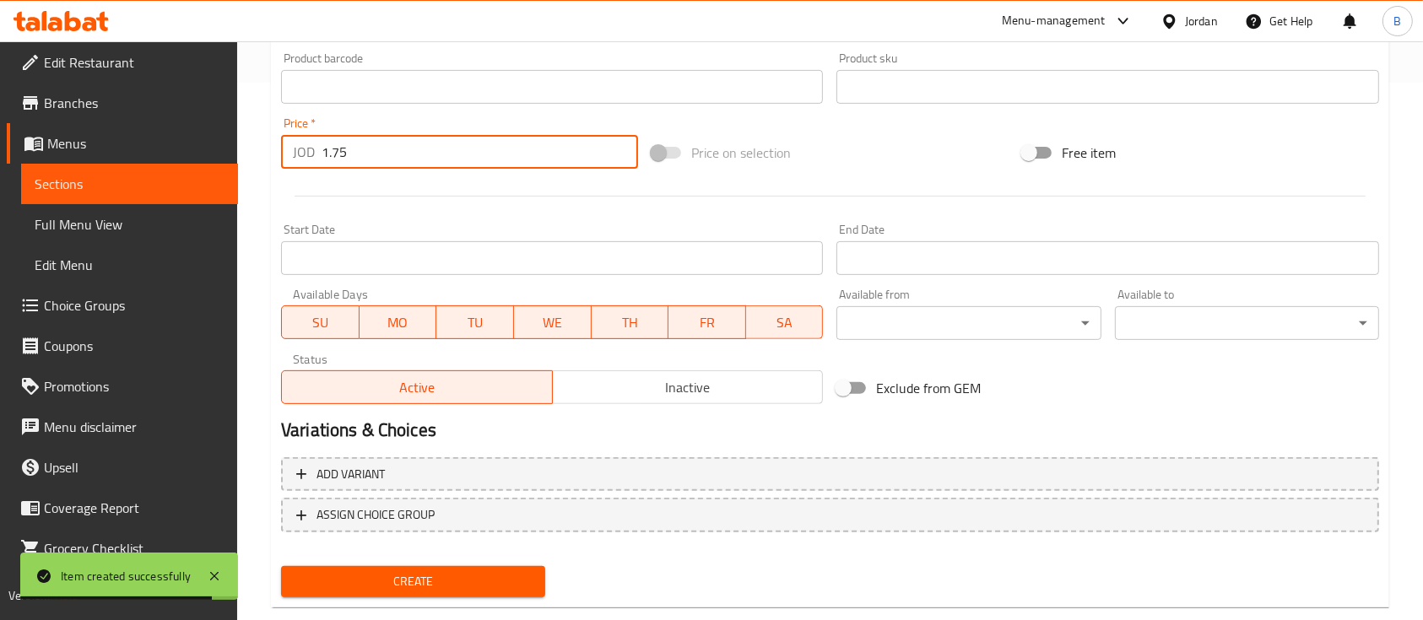
scroll to position [562, 0]
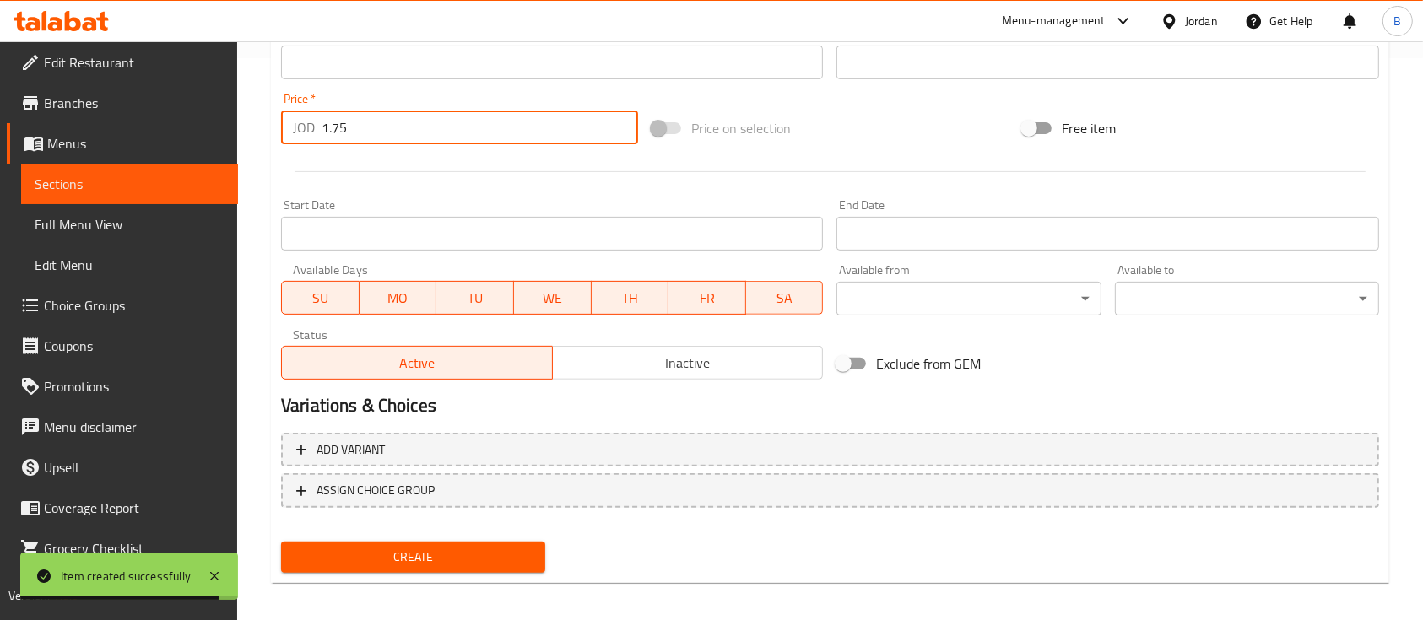
type input "1.75"
click at [462, 538] on div "Create" at bounding box center [413, 557] width 278 height 45
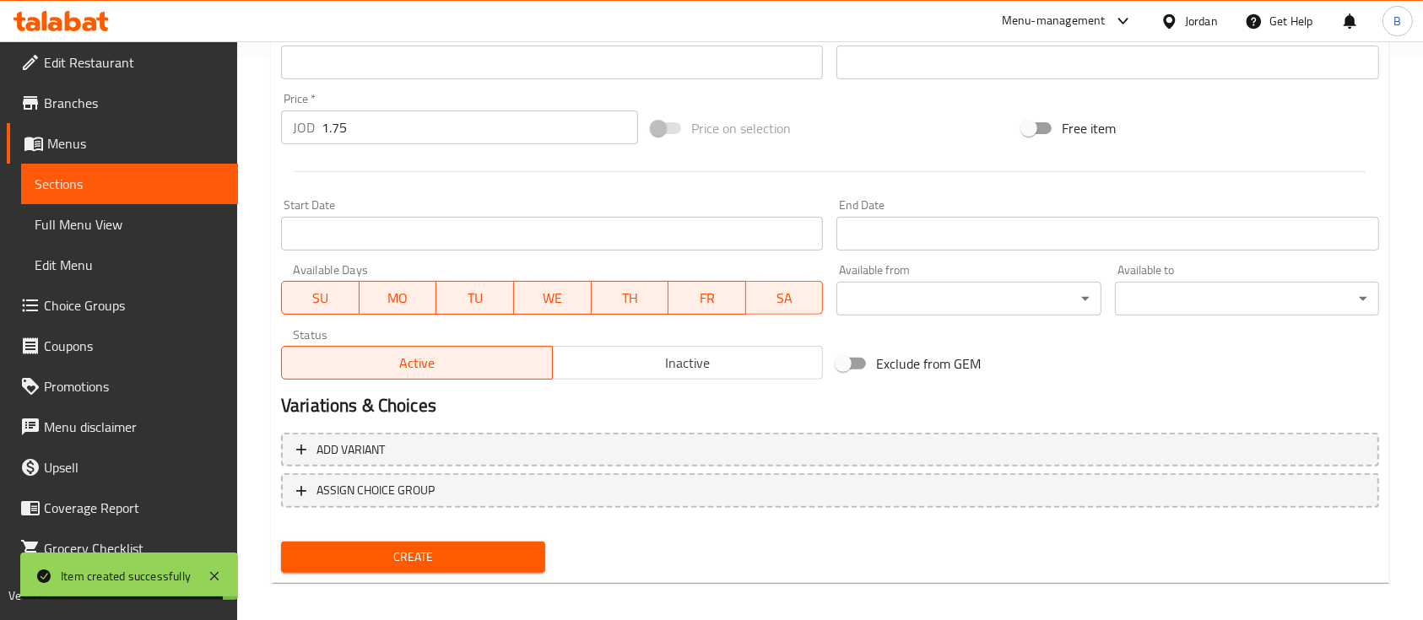
click at [510, 554] on span "Create" at bounding box center [413, 557] width 237 height 21
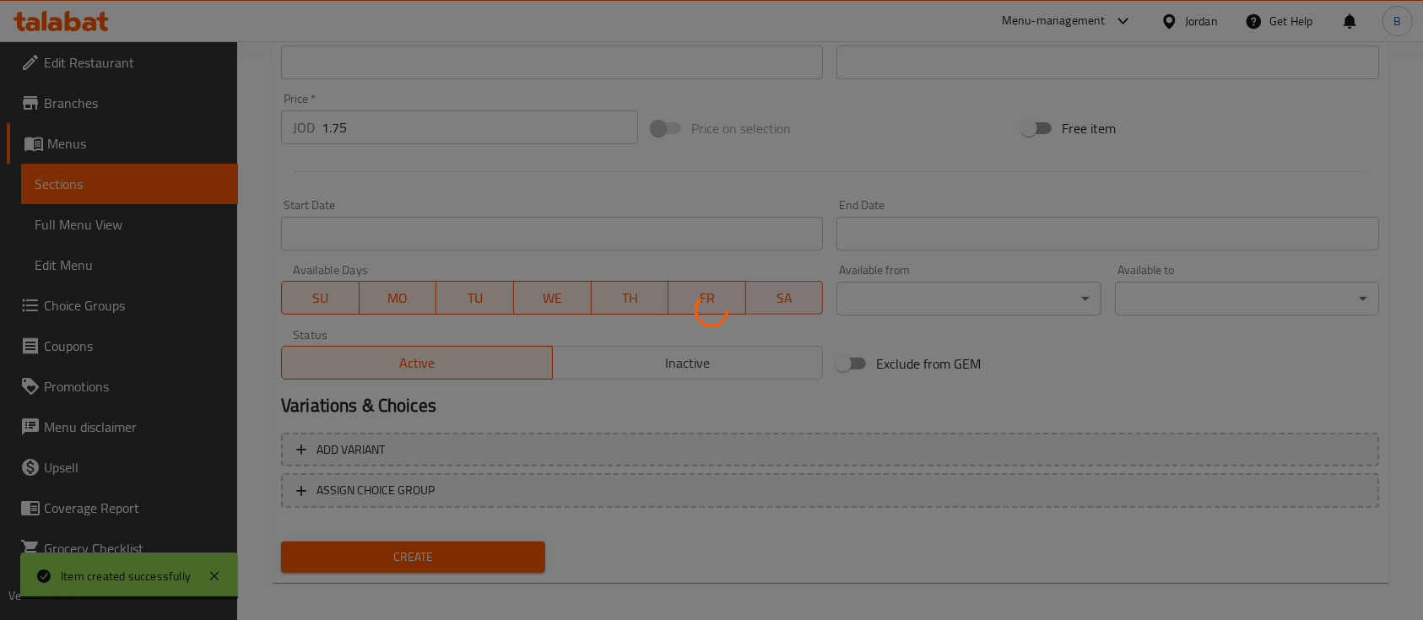
type input "0"
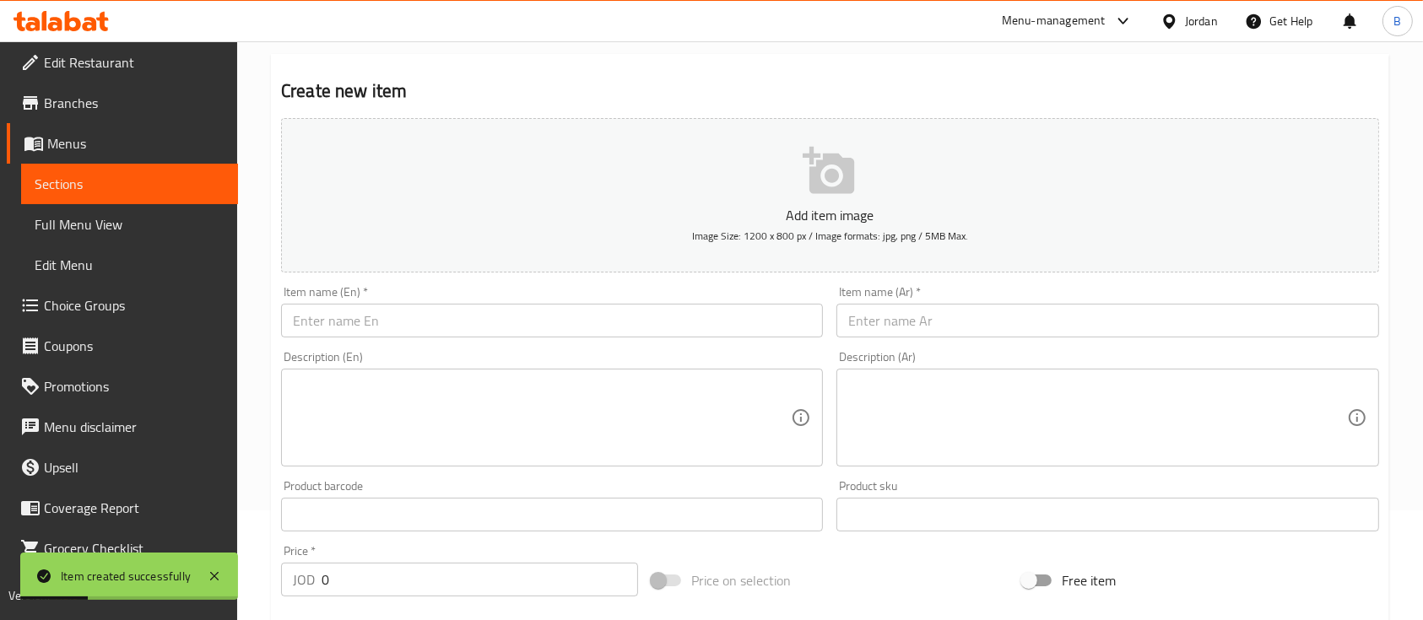
scroll to position [0, 0]
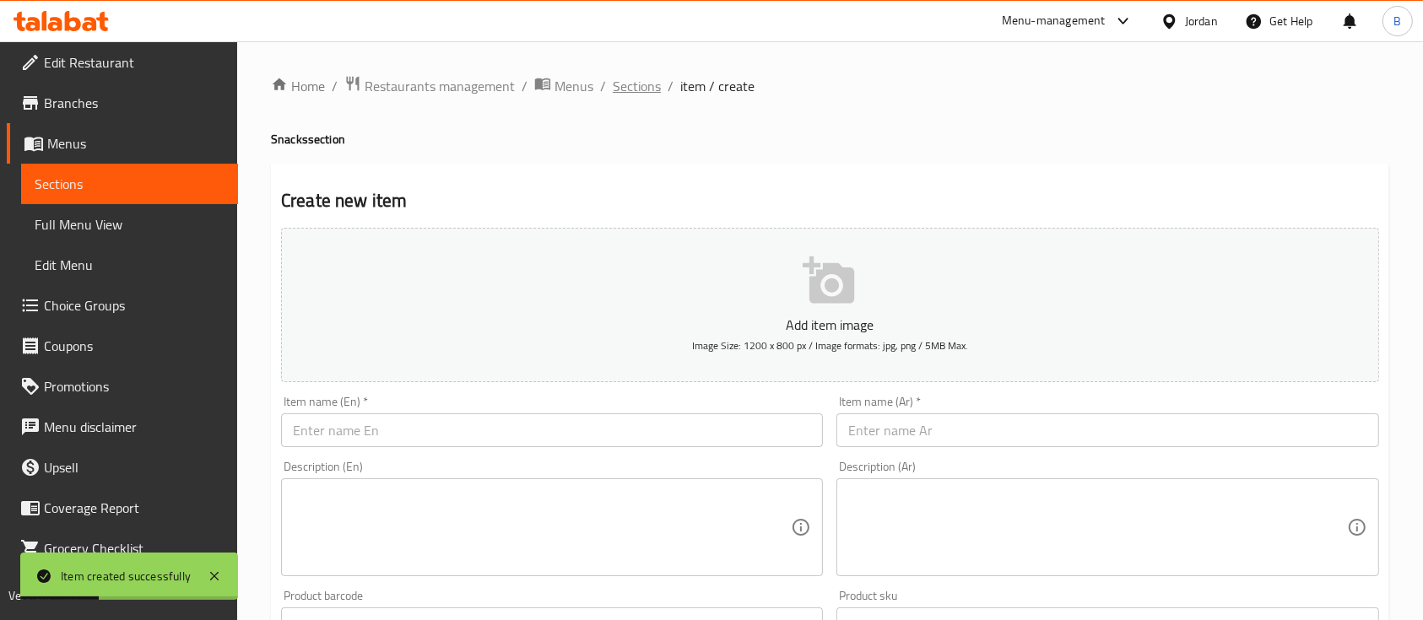
click at [636, 91] on span "Sections" at bounding box center [637, 86] width 48 height 20
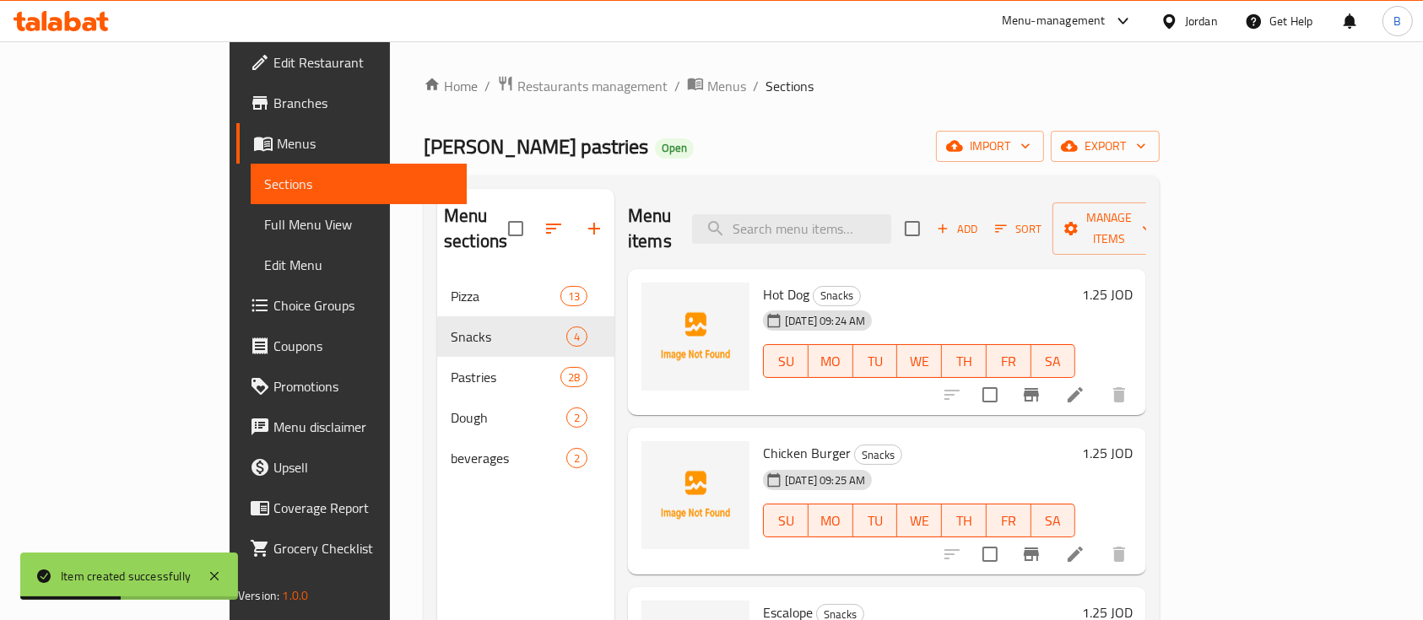
scroll to position [58, 0]
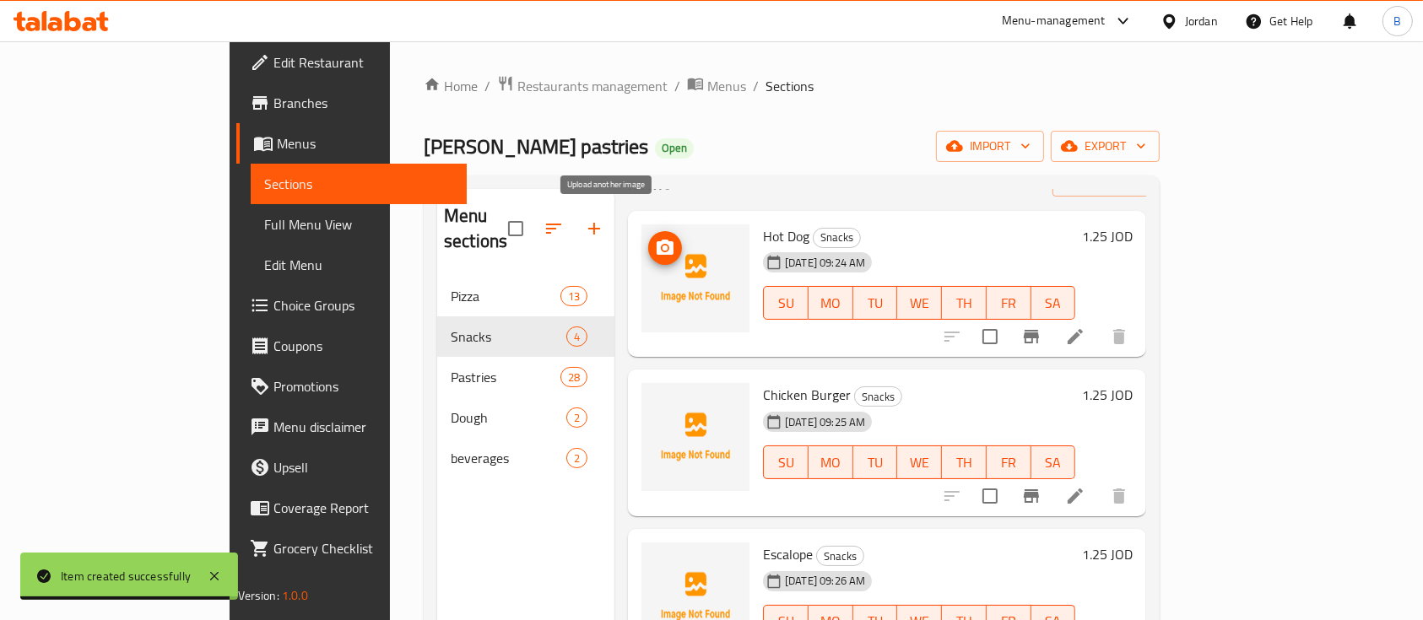
click at [662, 246] on circle "upload picture" at bounding box center [664, 248] width 5 height 5
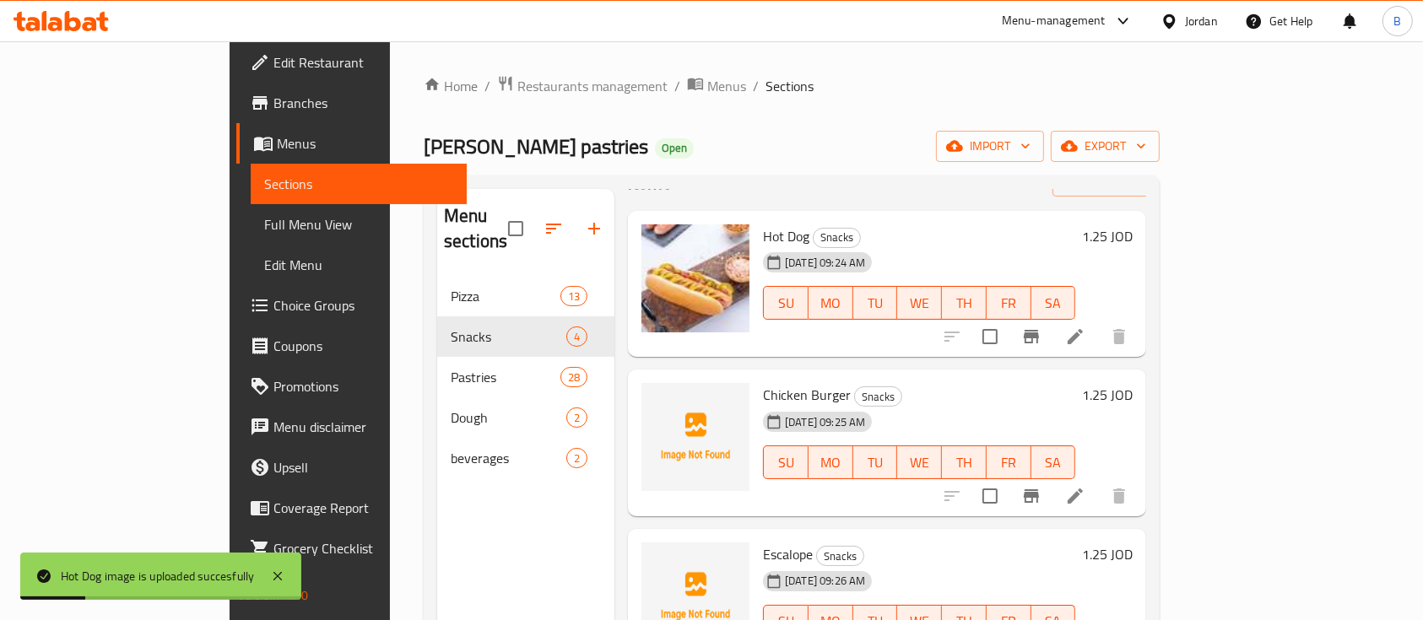
scroll to position [112, 0]
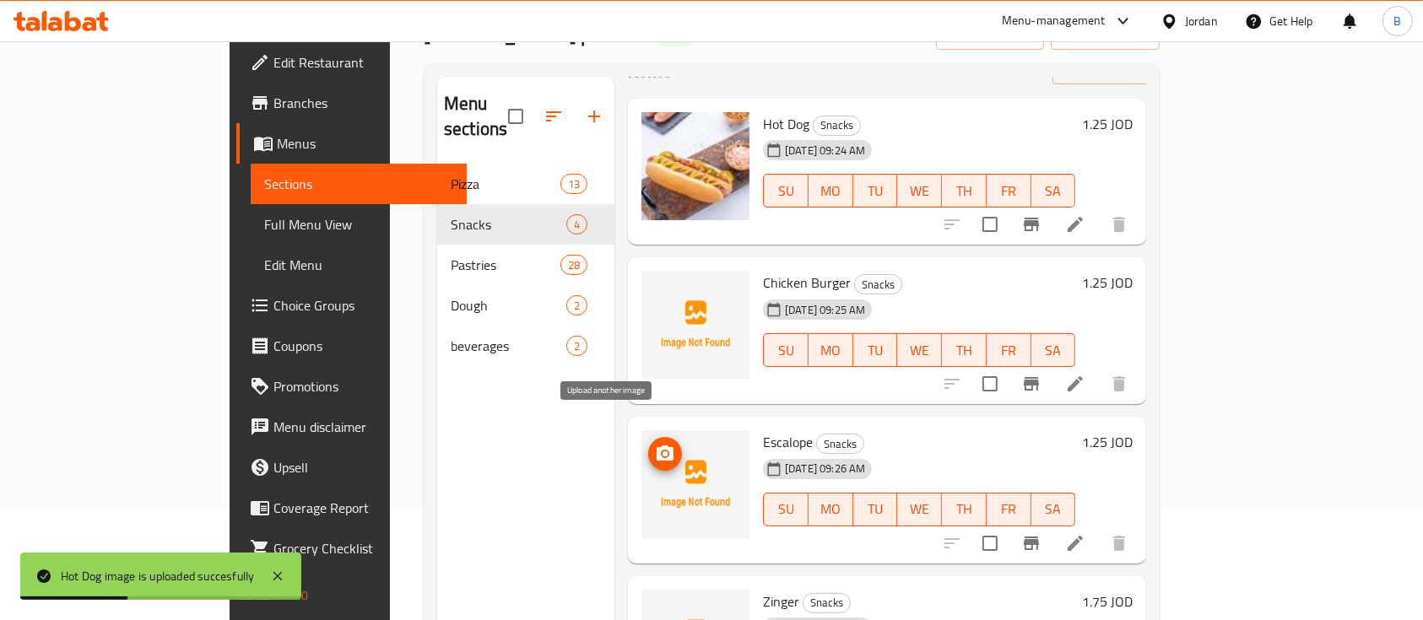
click at [657, 446] on icon "upload picture" at bounding box center [665, 453] width 17 height 15
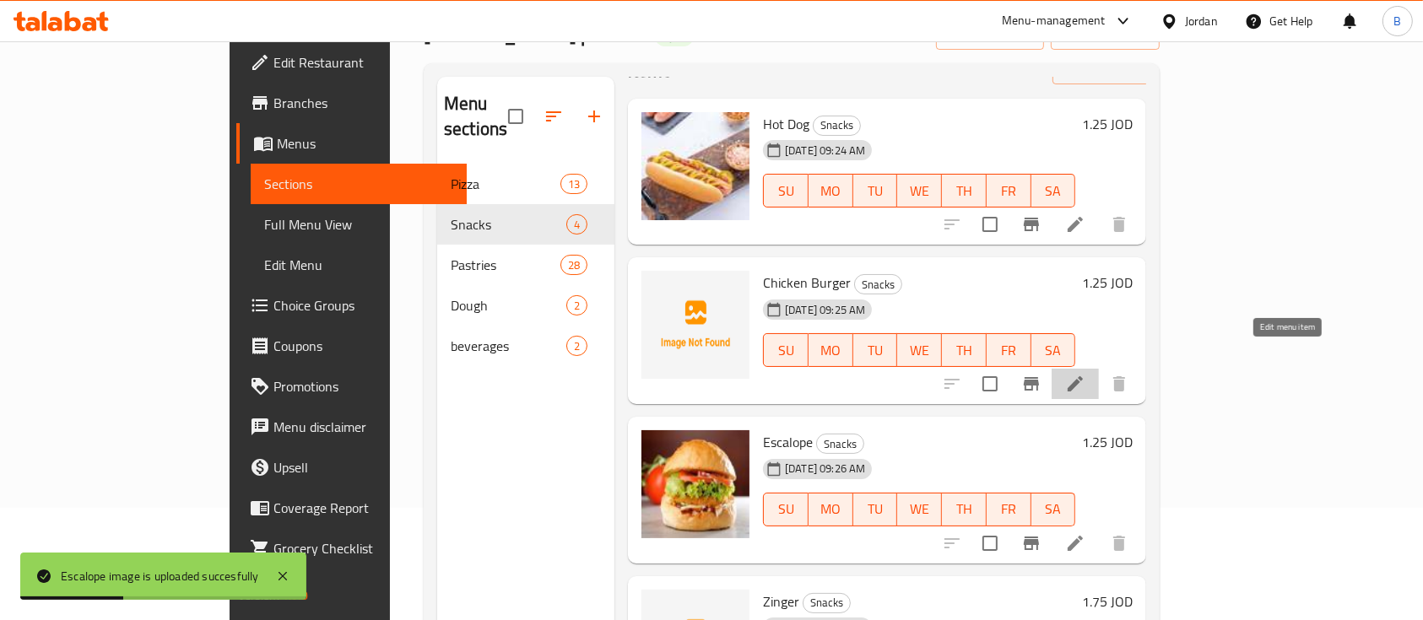
click at [1085, 374] on icon at bounding box center [1075, 384] width 20 height 20
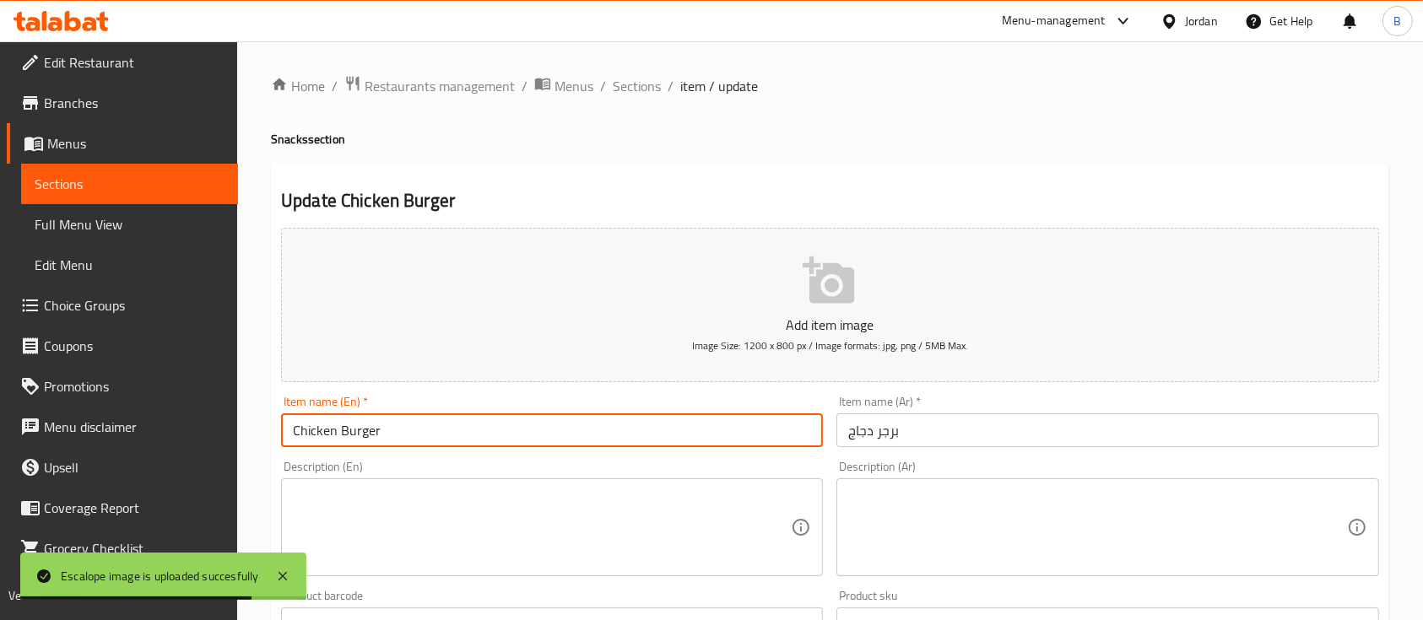
drag, startPoint x: 337, startPoint y: 434, endPoint x: 203, endPoint y: 430, distance: 133.4
click at [203, 430] on div "Edit Restaurant Branches Menus Sections Full Menu View Edit Menu Choice Groups …" at bounding box center [711, 616] width 1423 height 1151
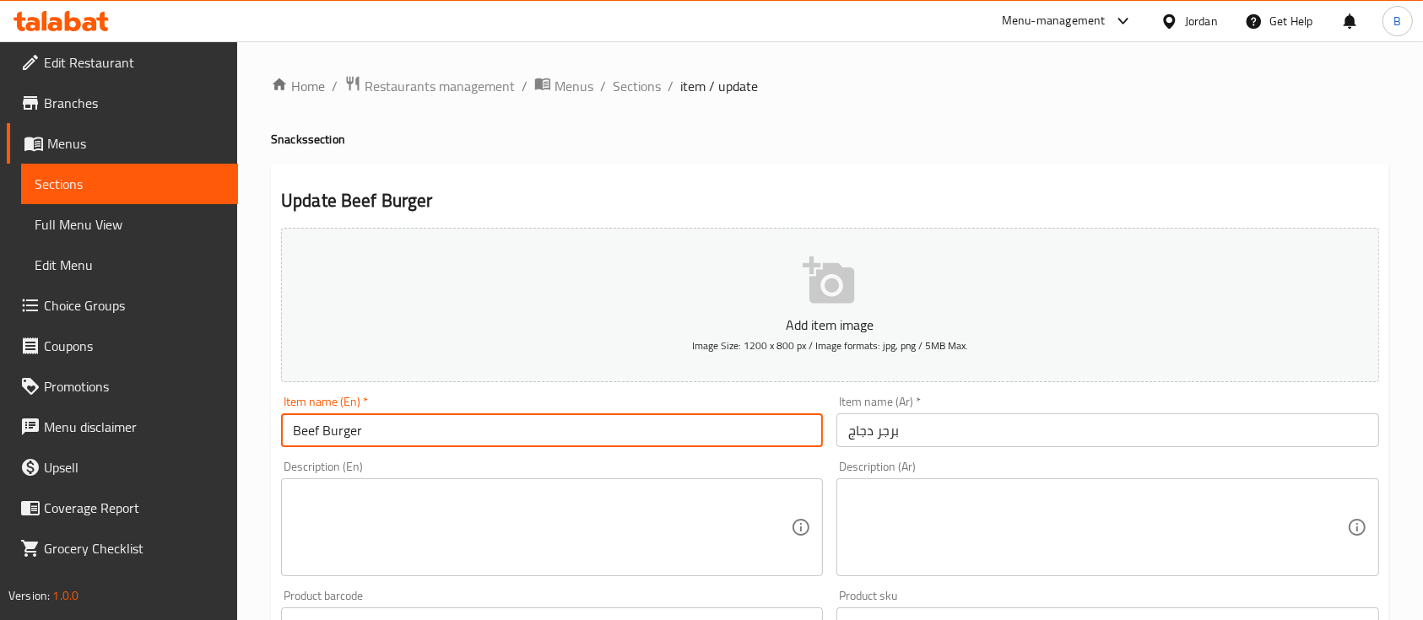
type input "Beef Burger"
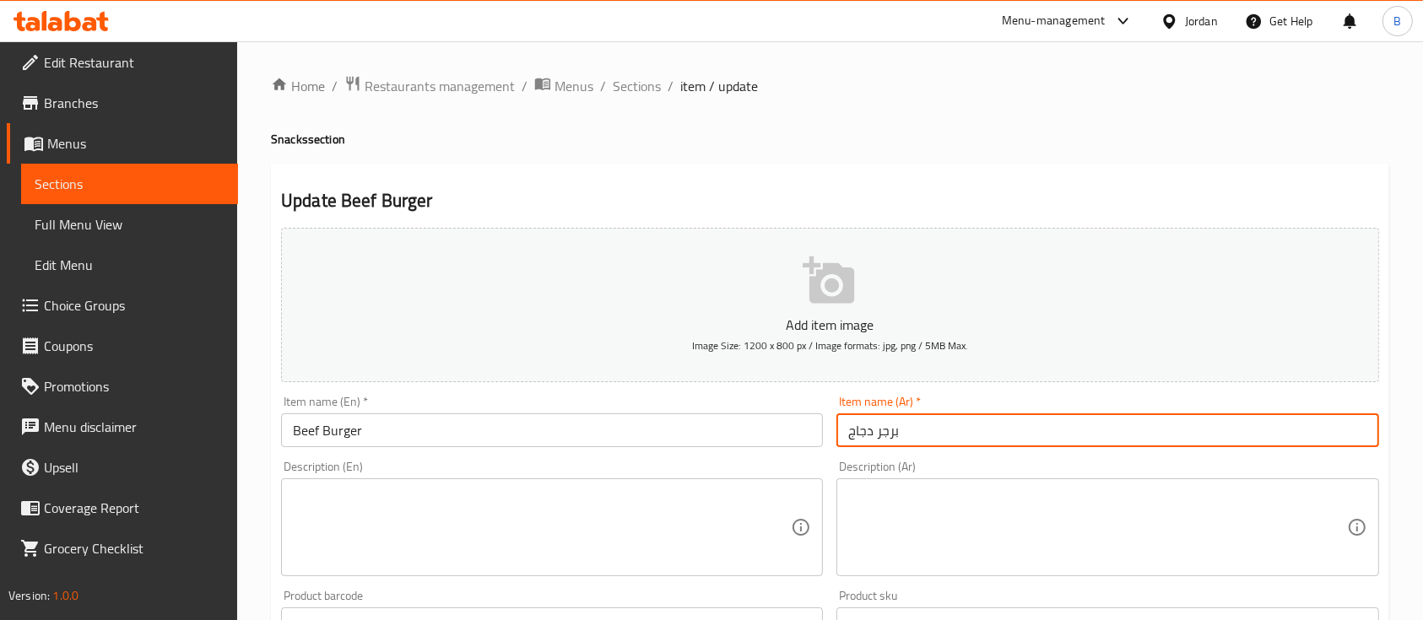
drag, startPoint x: 871, startPoint y: 430, endPoint x: 816, endPoint y: 430, distance: 54.9
click at [821, 430] on div "Add item image Image Size: 1200 x 800 px / Image formats: jpg, png / 5MB Max. I…" at bounding box center [829, 584] width 1111 height 727
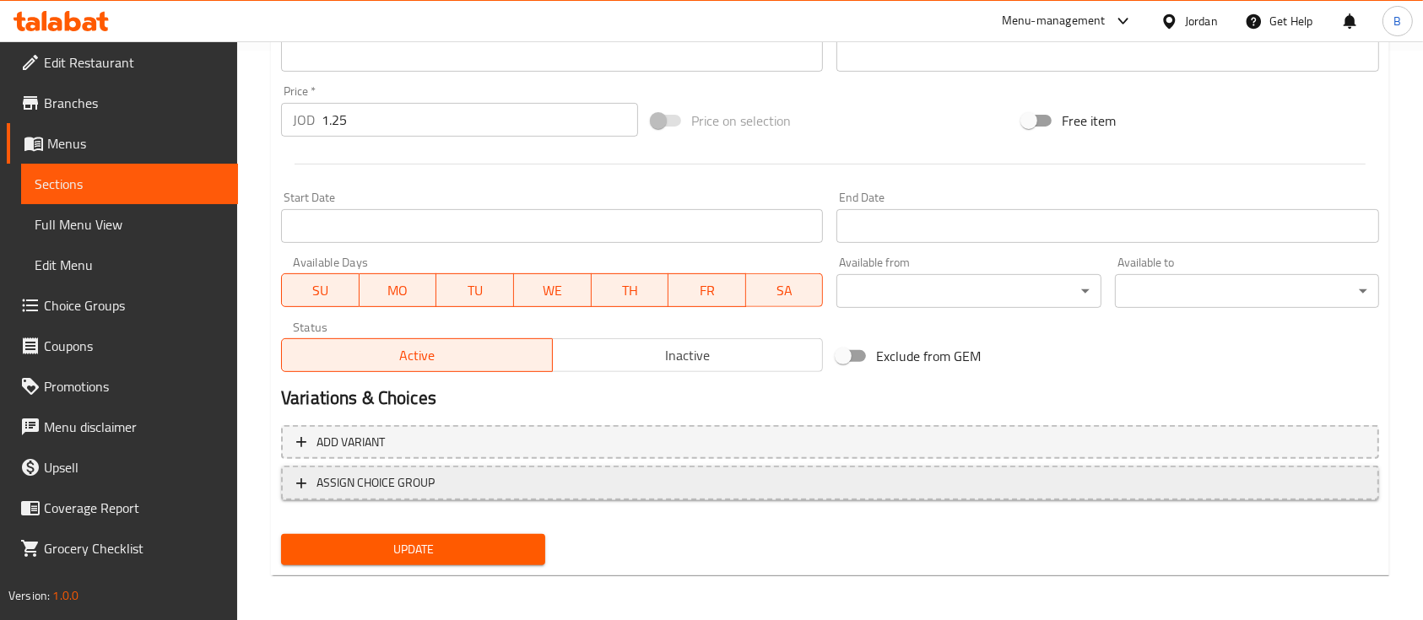
scroll to position [572, 0]
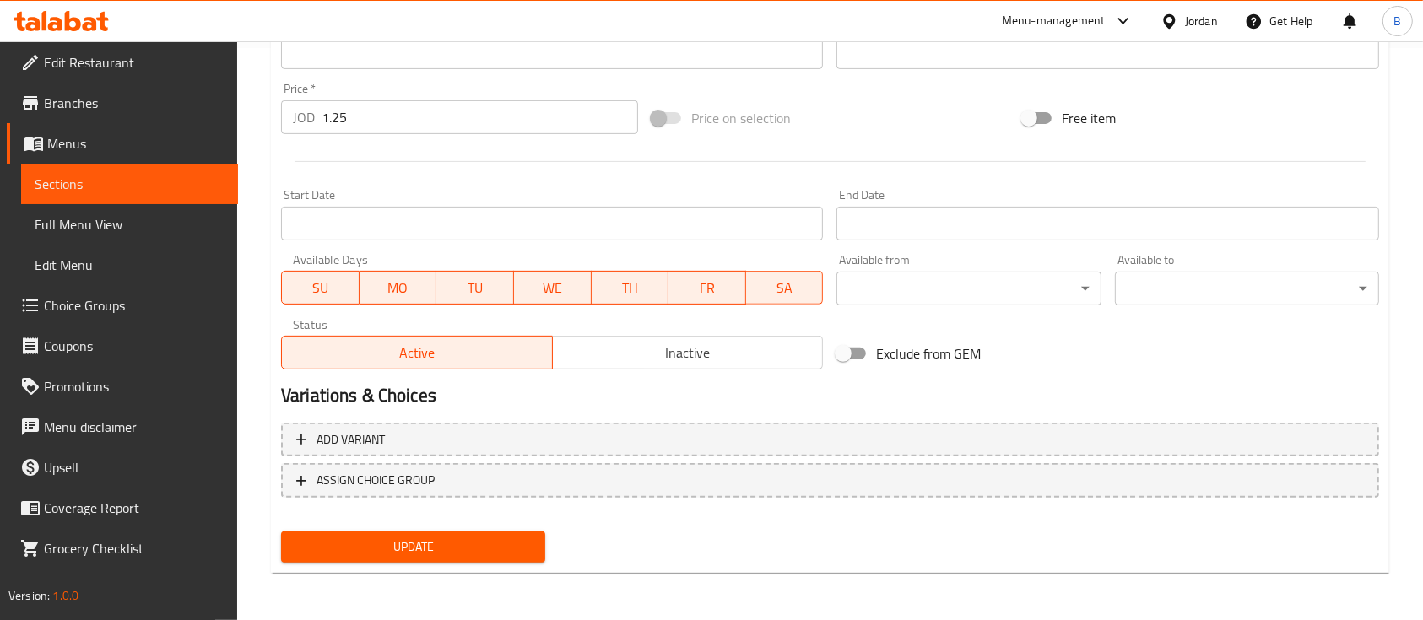
type input "برجر لحمه"
click at [453, 542] on span "Update" at bounding box center [413, 547] width 237 height 21
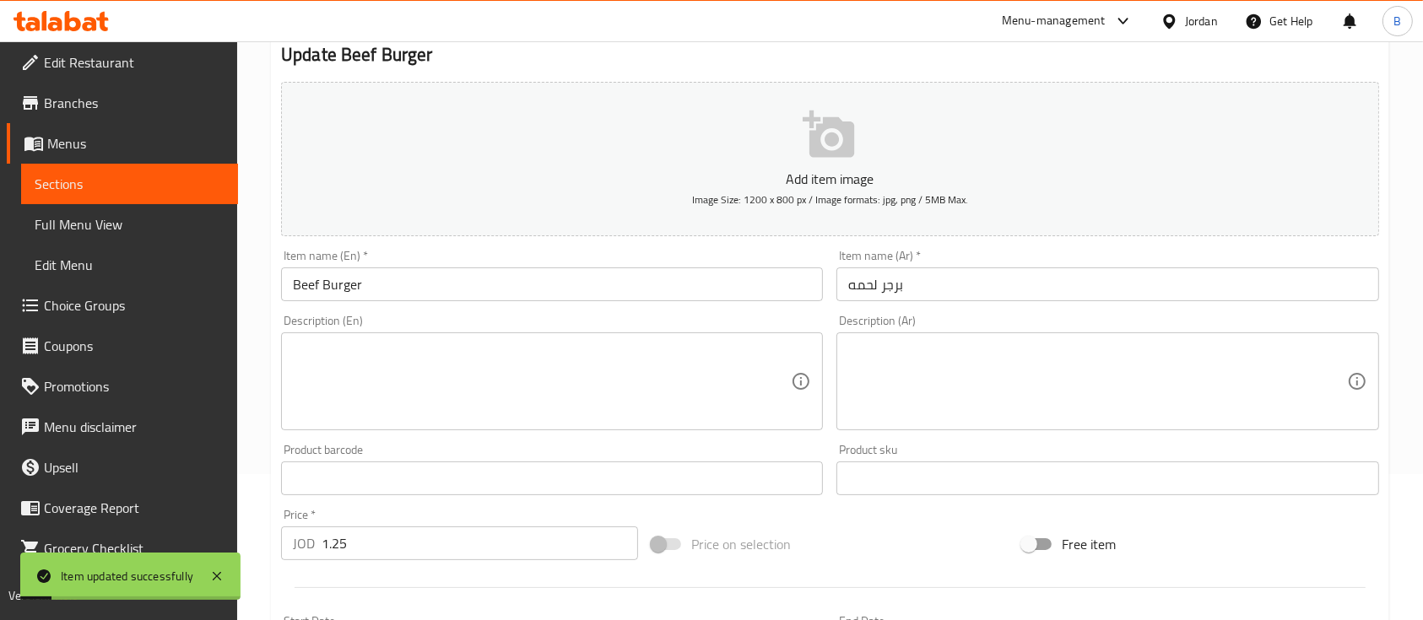
scroll to position [0, 0]
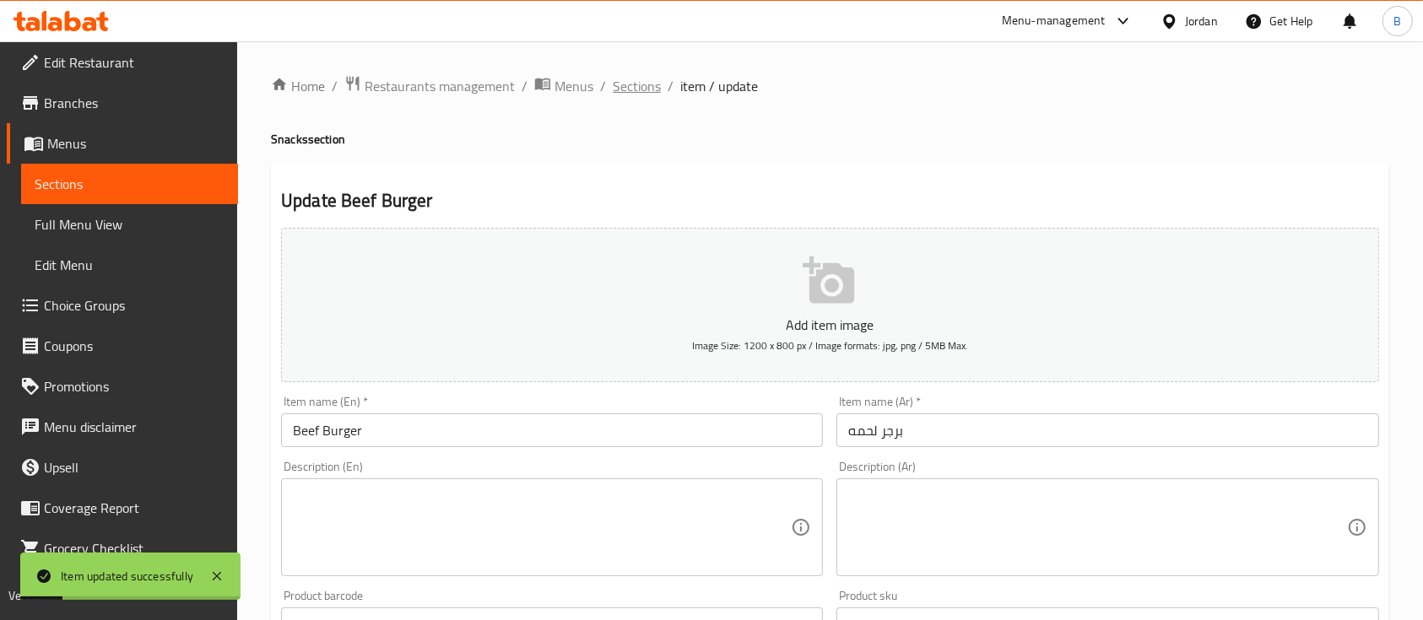
click at [657, 80] on span "Sections" at bounding box center [637, 86] width 48 height 20
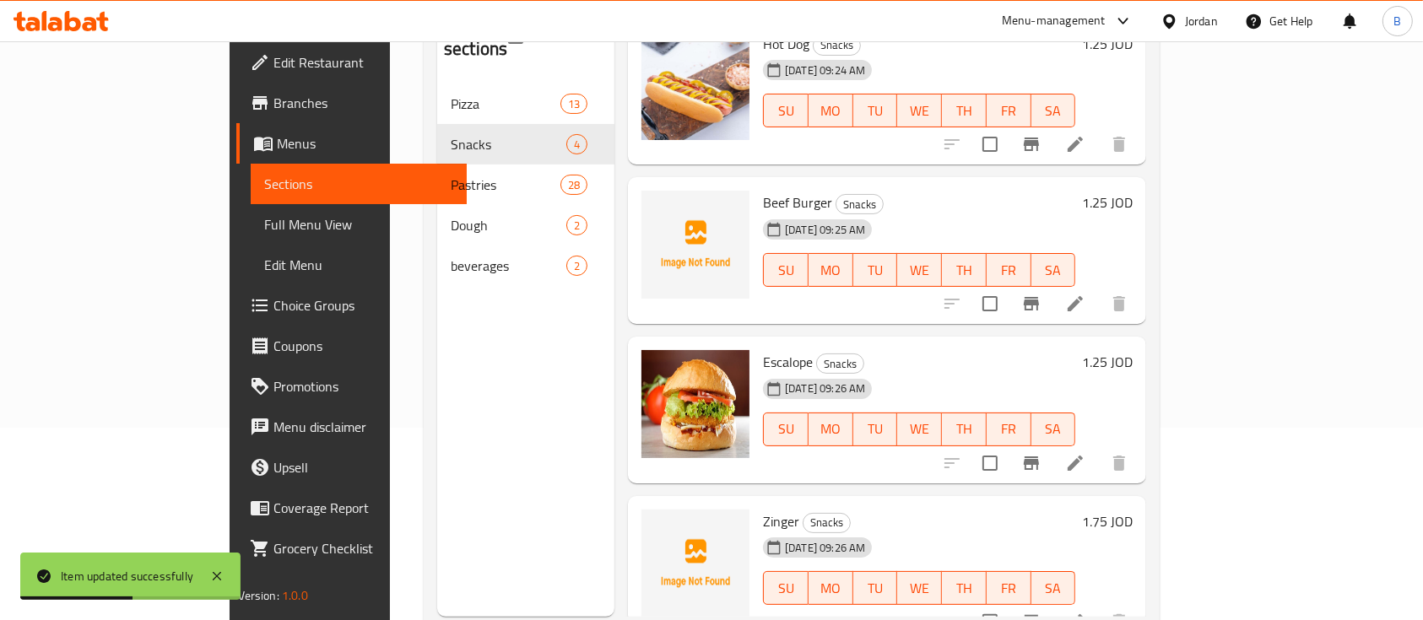
scroll to position [236, 0]
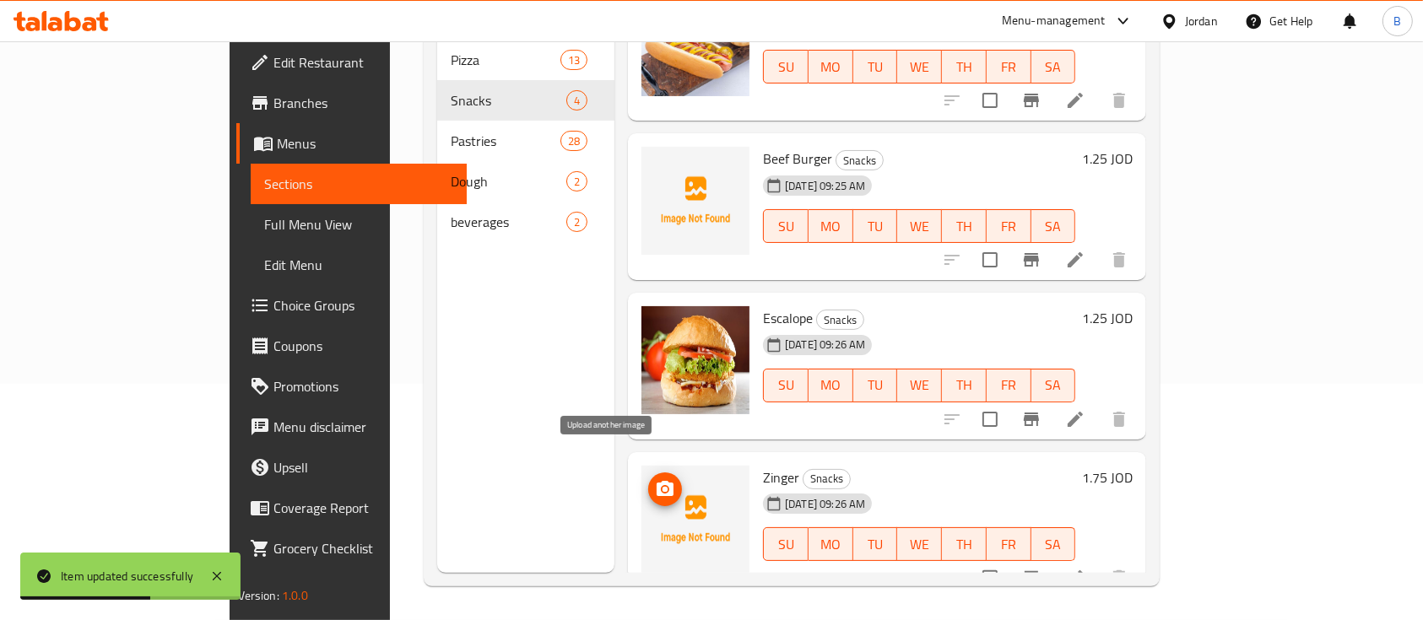
click at [648, 479] on span "upload picture" at bounding box center [665, 489] width 34 height 20
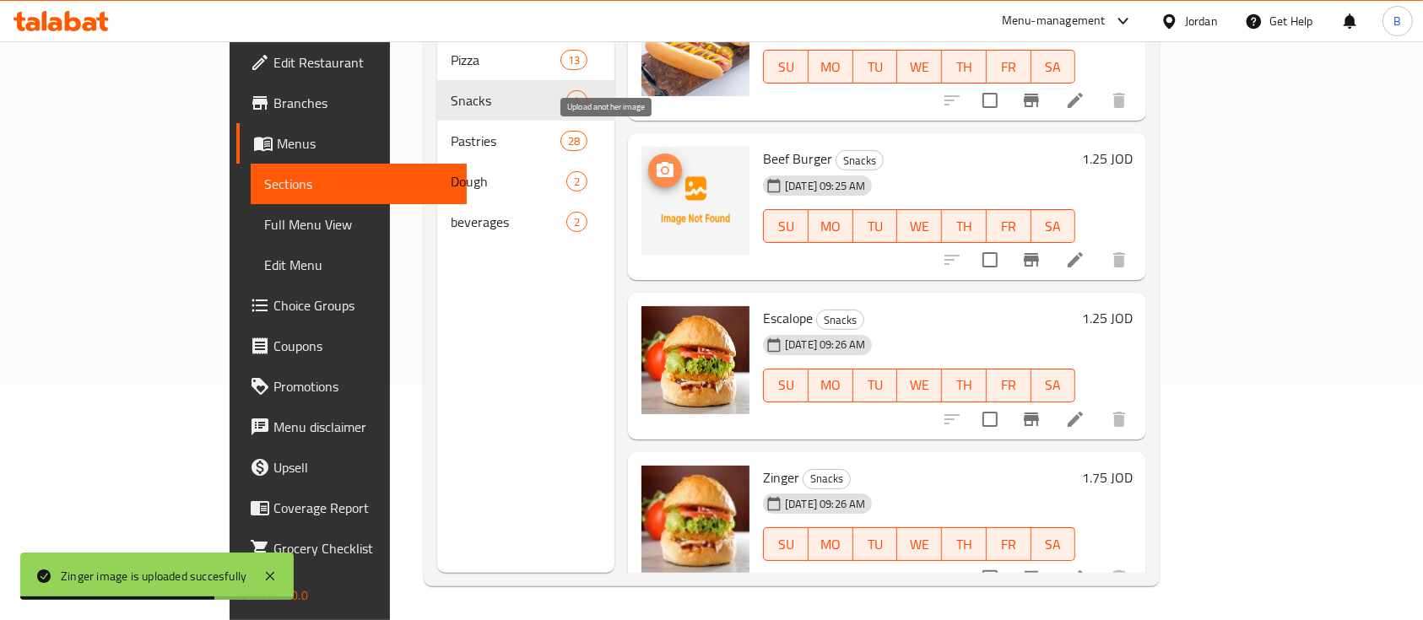
click at [657, 162] on icon "upload picture" at bounding box center [665, 169] width 17 height 15
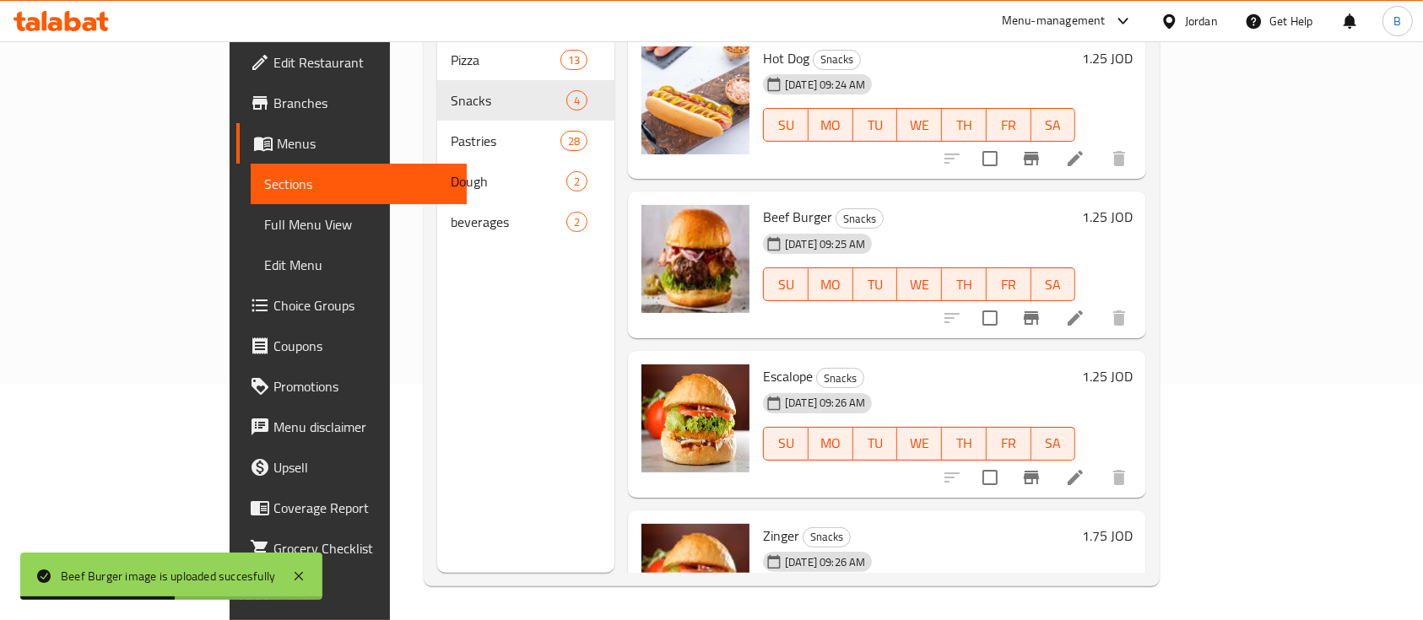
scroll to position [58, 0]
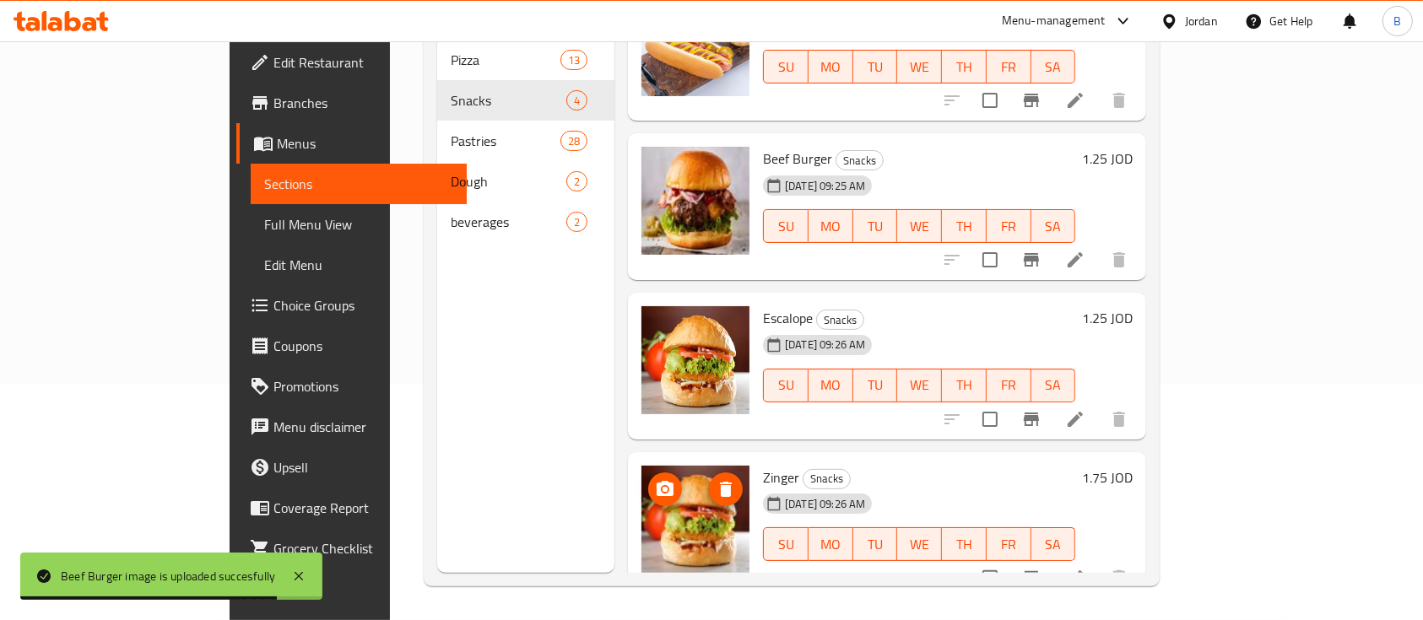
click at [655, 479] on icon "upload picture" at bounding box center [665, 489] width 20 height 20
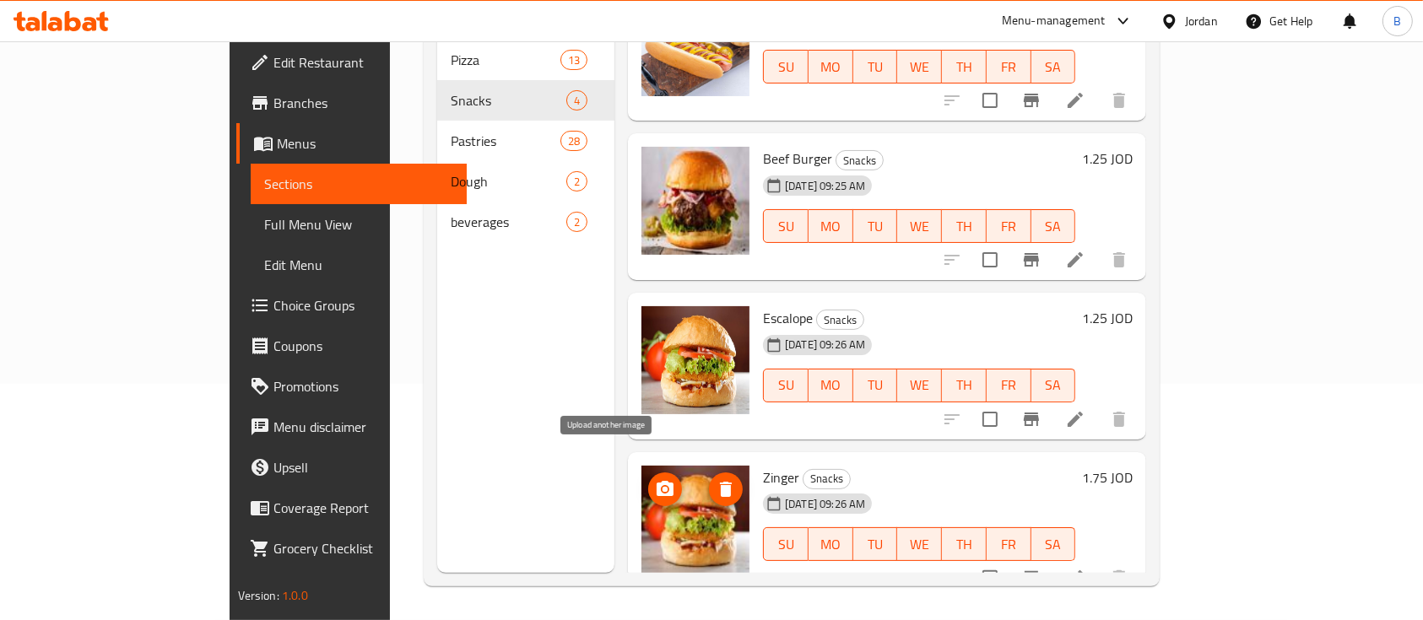
click at [657, 481] on icon "upload picture" at bounding box center [665, 488] width 17 height 15
click at [1085, 568] on icon at bounding box center [1075, 578] width 20 height 20
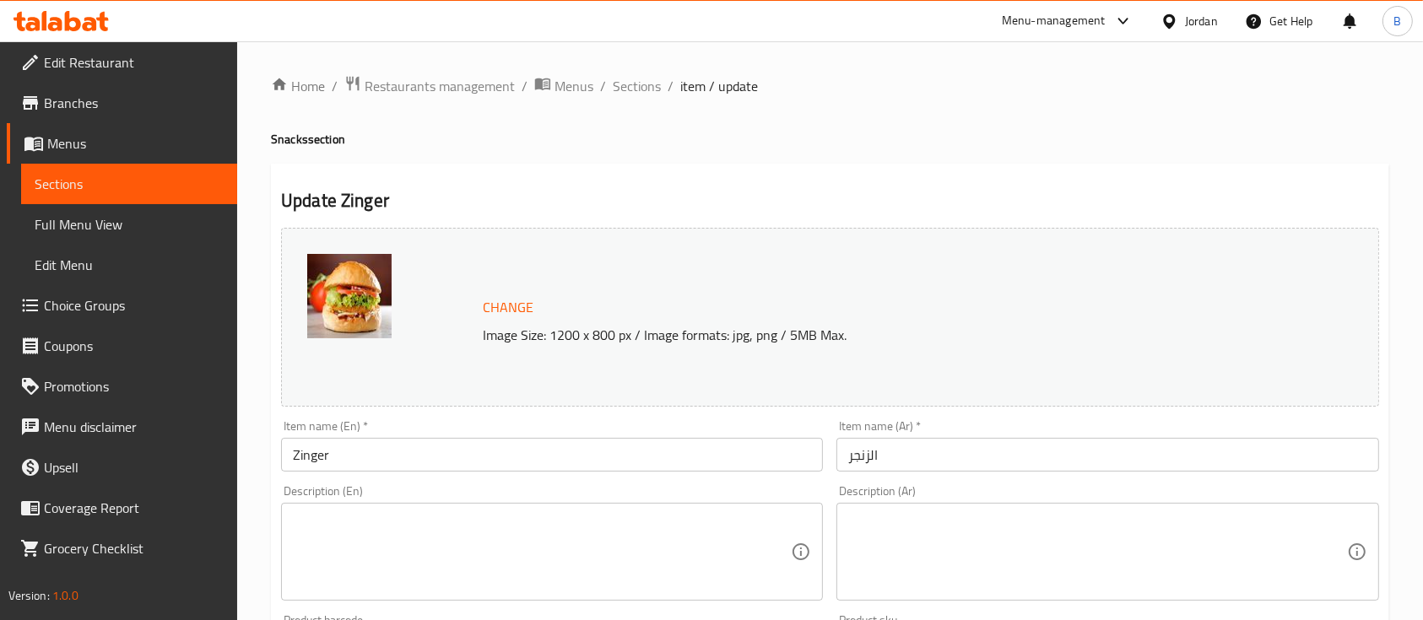
click at [508, 304] on span "Change" at bounding box center [508, 307] width 51 height 24
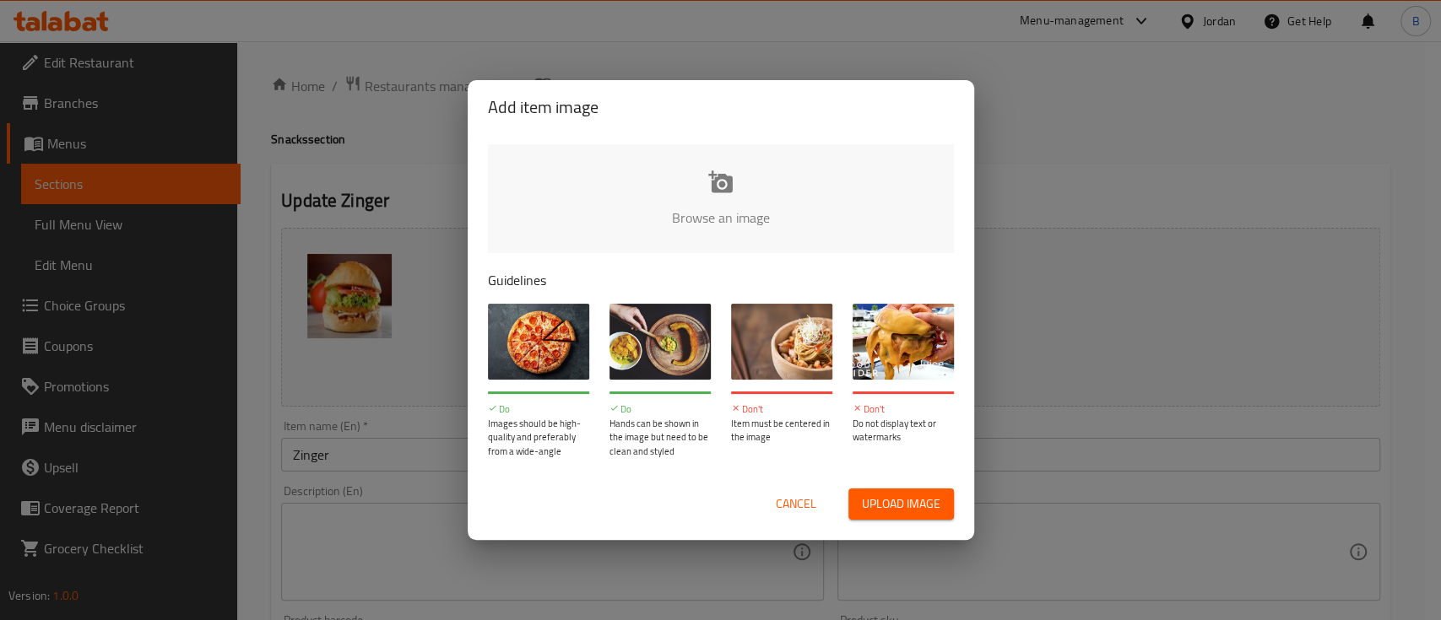
click at [709, 198] on input "file" at bounding box center [1291, 223] width 1607 height 158
type input "C:\fakepath\WhatsApp Image 2025-08-07 at 3.26.57 PM (1).jpeg"
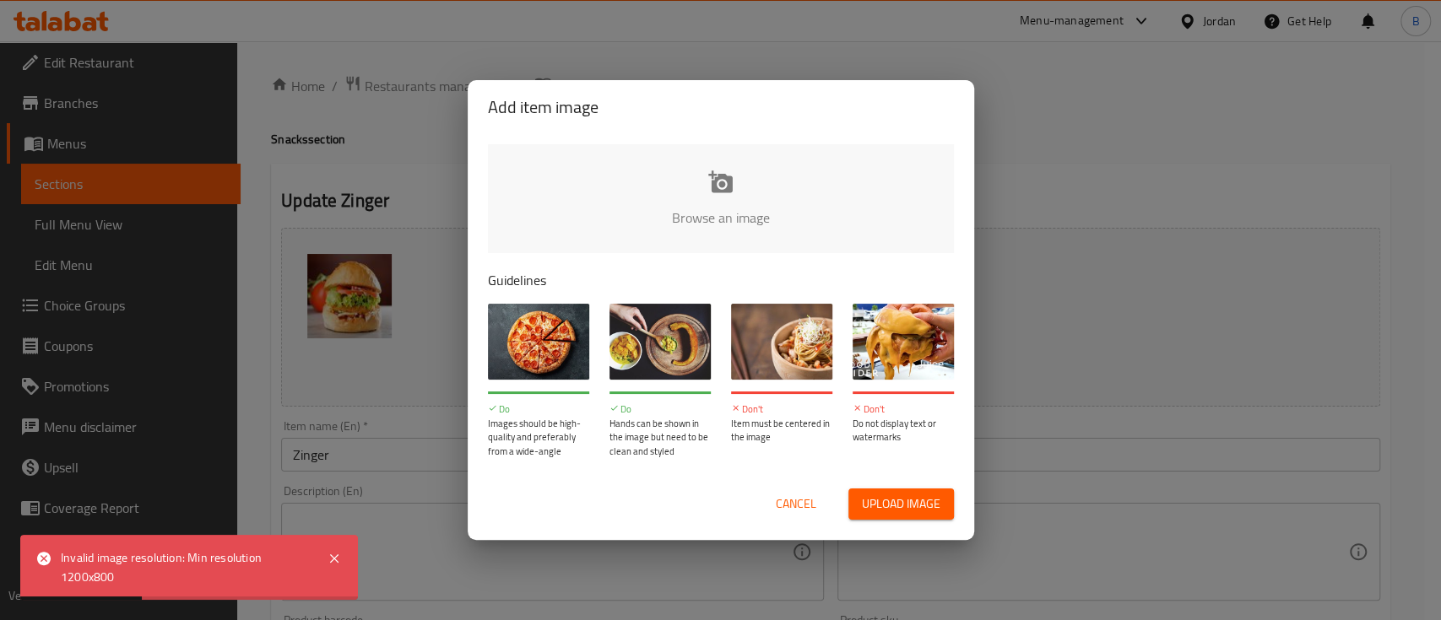
click at [797, 503] on span "Cancel" at bounding box center [796, 504] width 41 height 21
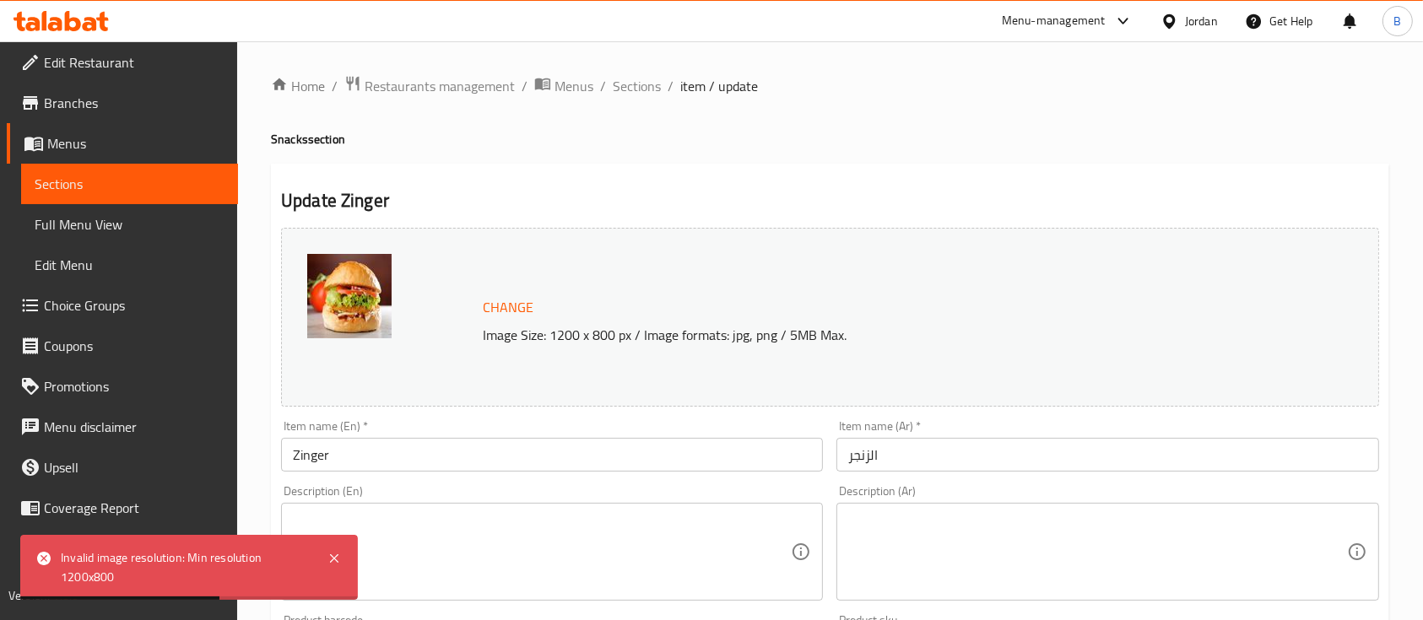
click at [509, 296] on span "Change" at bounding box center [508, 307] width 51 height 24
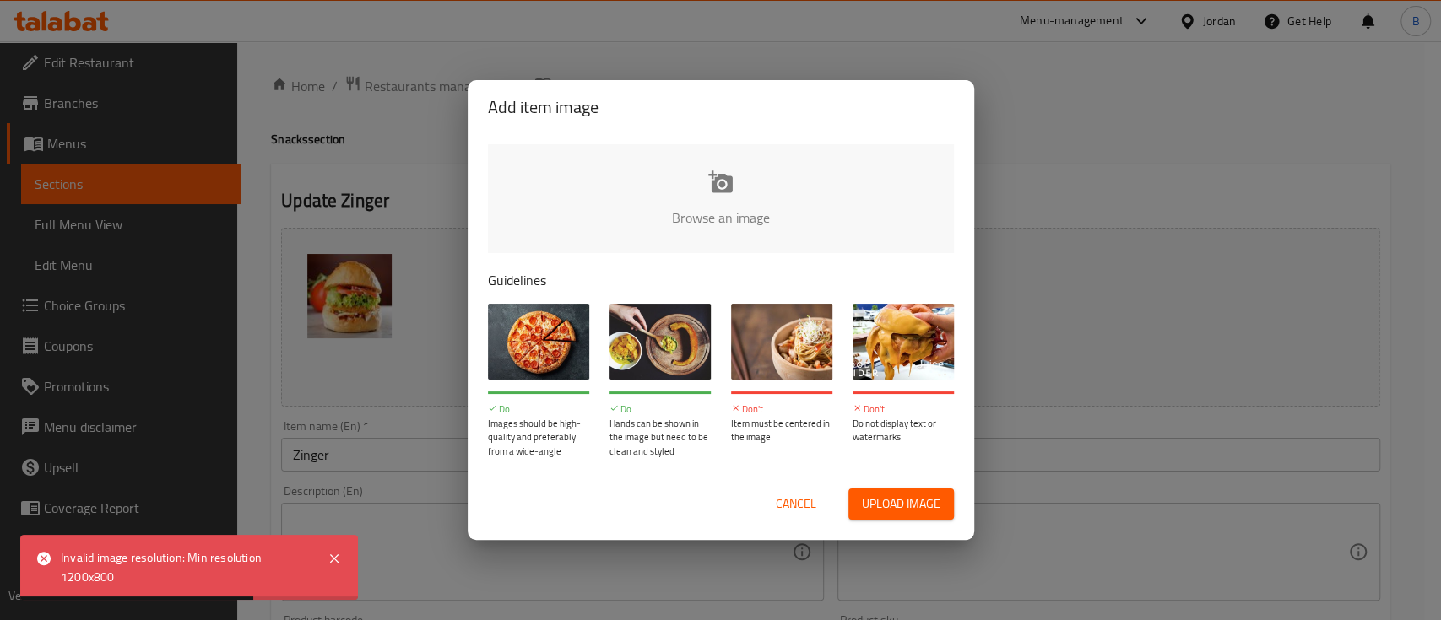
click at [711, 189] on input "file" at bounding box center [1291, 223] width 1607 height 158
type input "C:\fakepath\WhatsApp Image 2025-08-07 at 3.26.57 PM (1).jpeg"
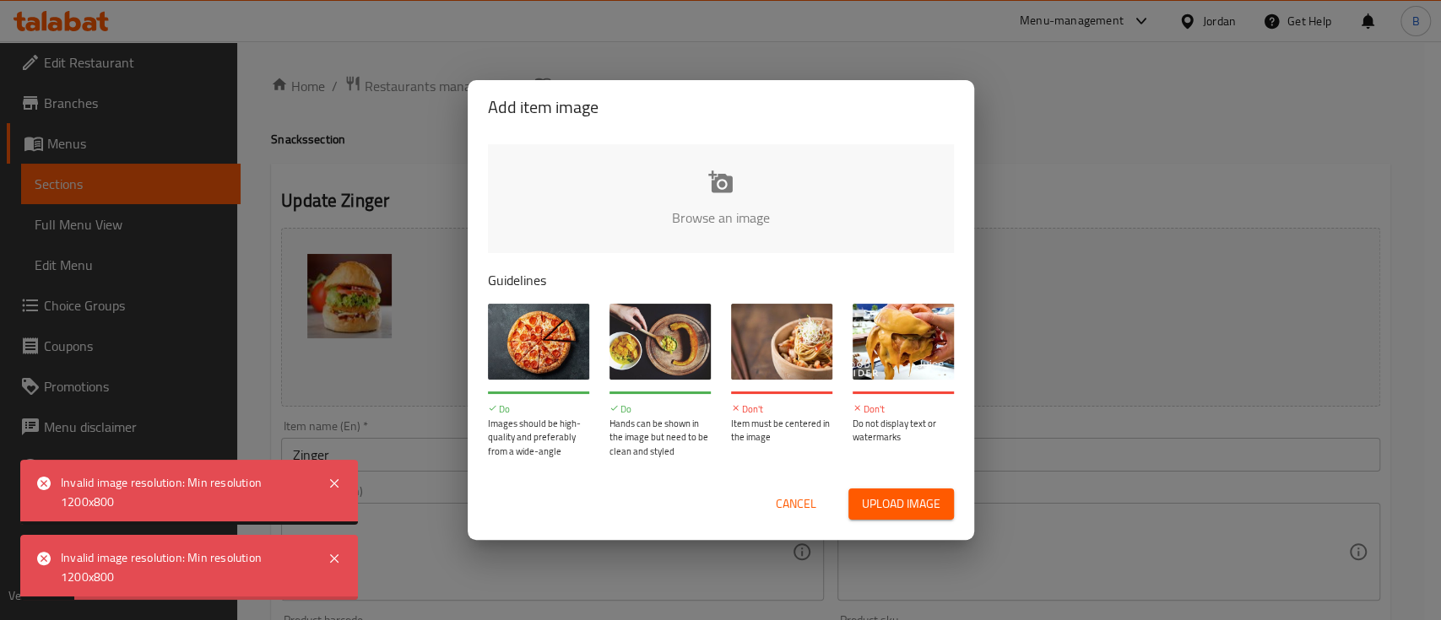
click at [677, 200] on input "file" at bounding box center [1291, 223] width 1607 height 158
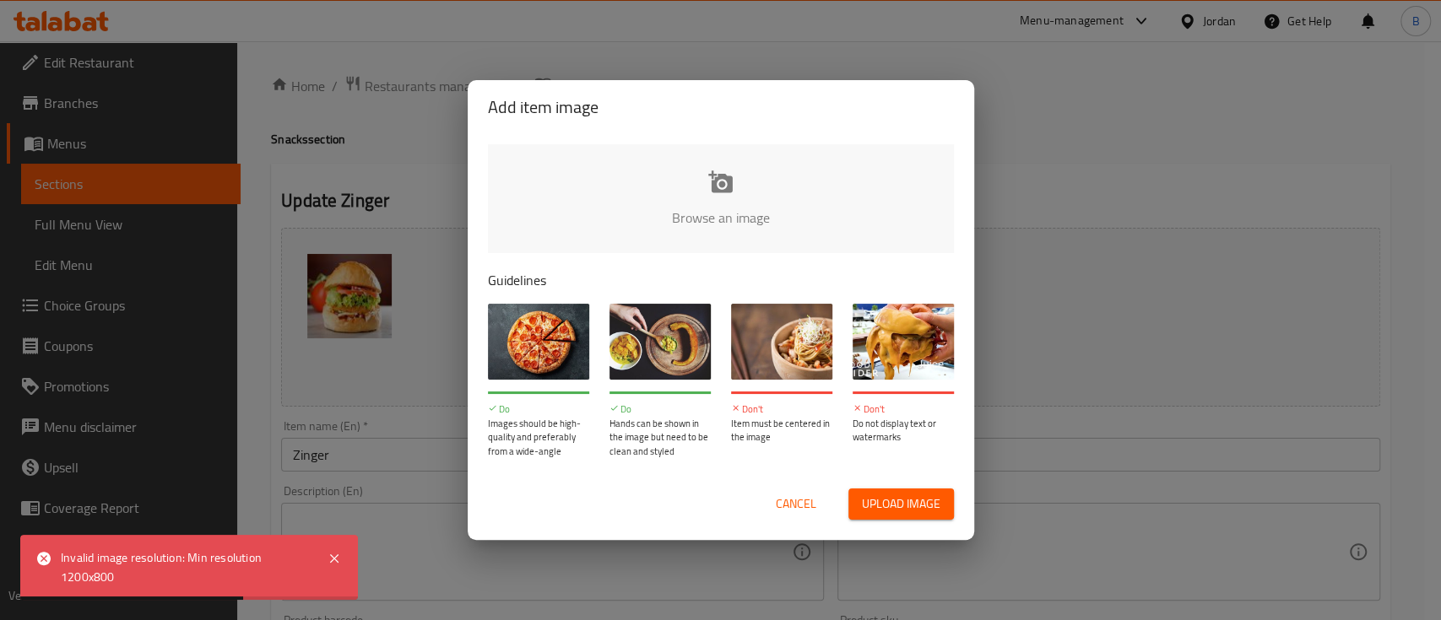
click at [783, 494] on span "Cancel" at bounding box center [796, 504] width 41 height 21
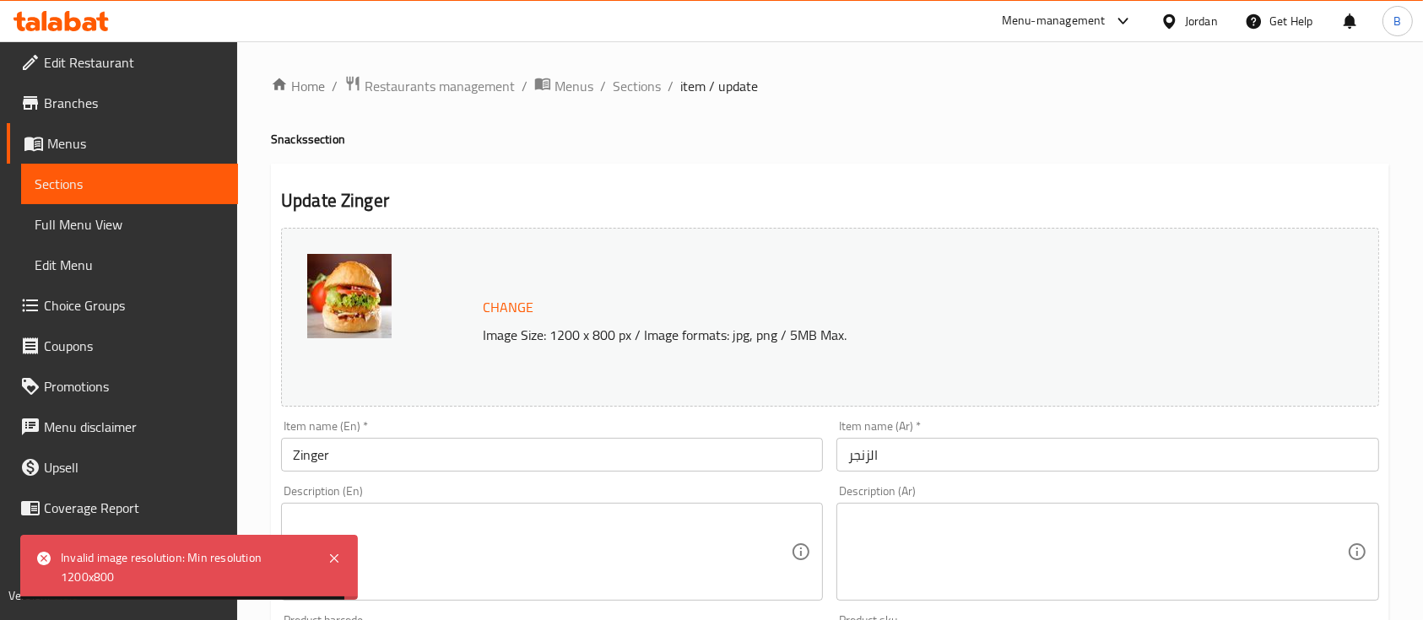
click at [343, 283] on img at bounding box center [349, 296] width 84 height 84
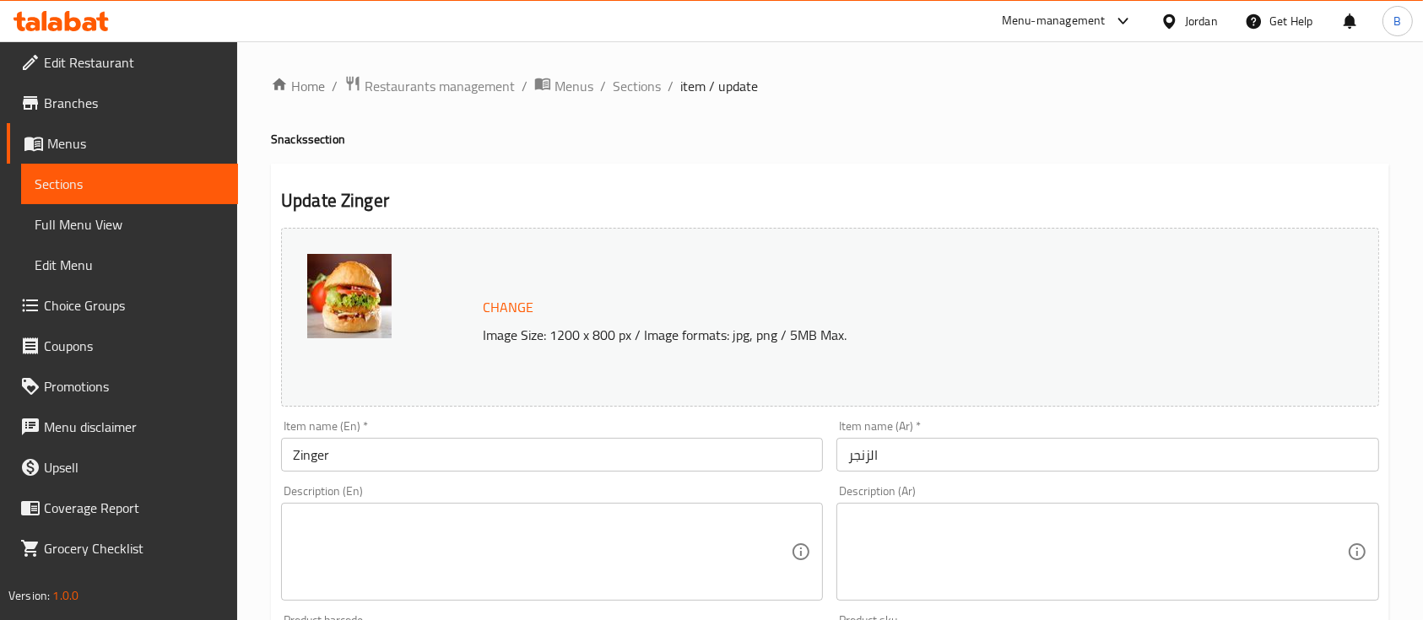
click at [322, 269] on img at bounding box center [349, 296] width 84 height 84
click at [509, 293] on button "Change" at bounding box center [508, 307] width 64 height 35
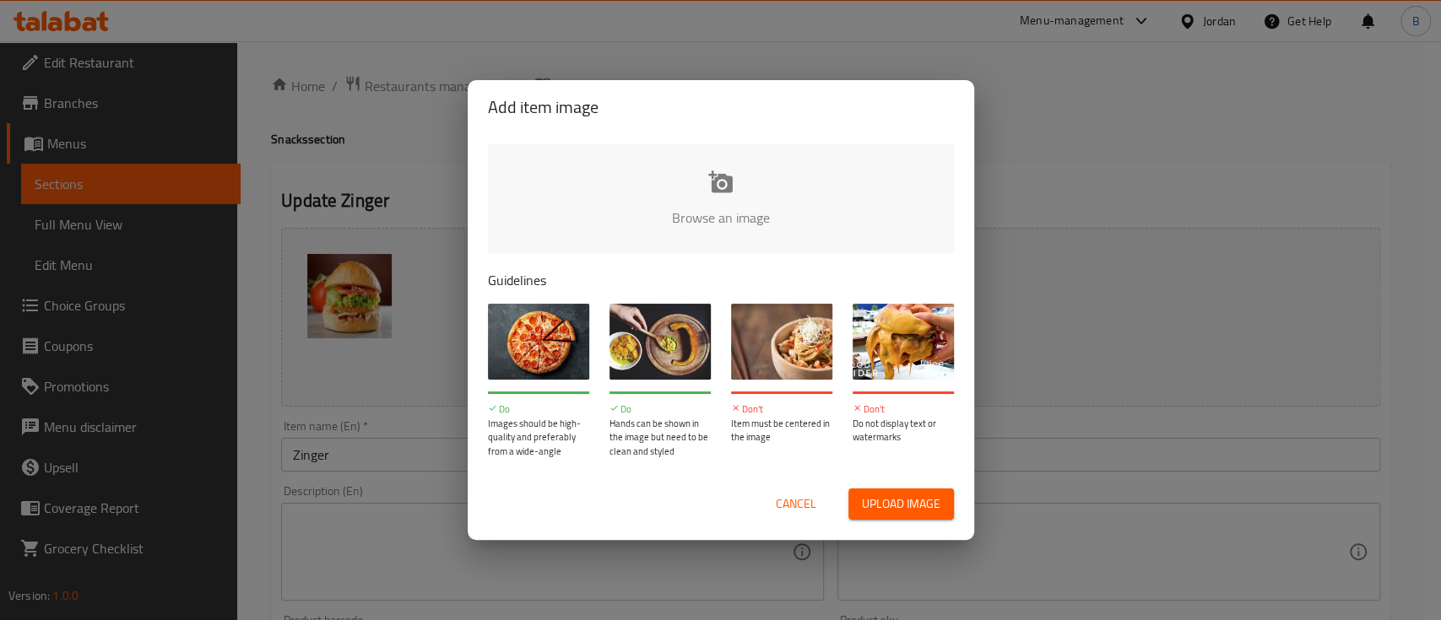
click at [663, 206] on input "file" at bounding box center [1291, 223] width 1607 height 158
type input "C:\fakepath\WhatsApp Image 2025-08-07 at 3.26.57 PM.jpeg"
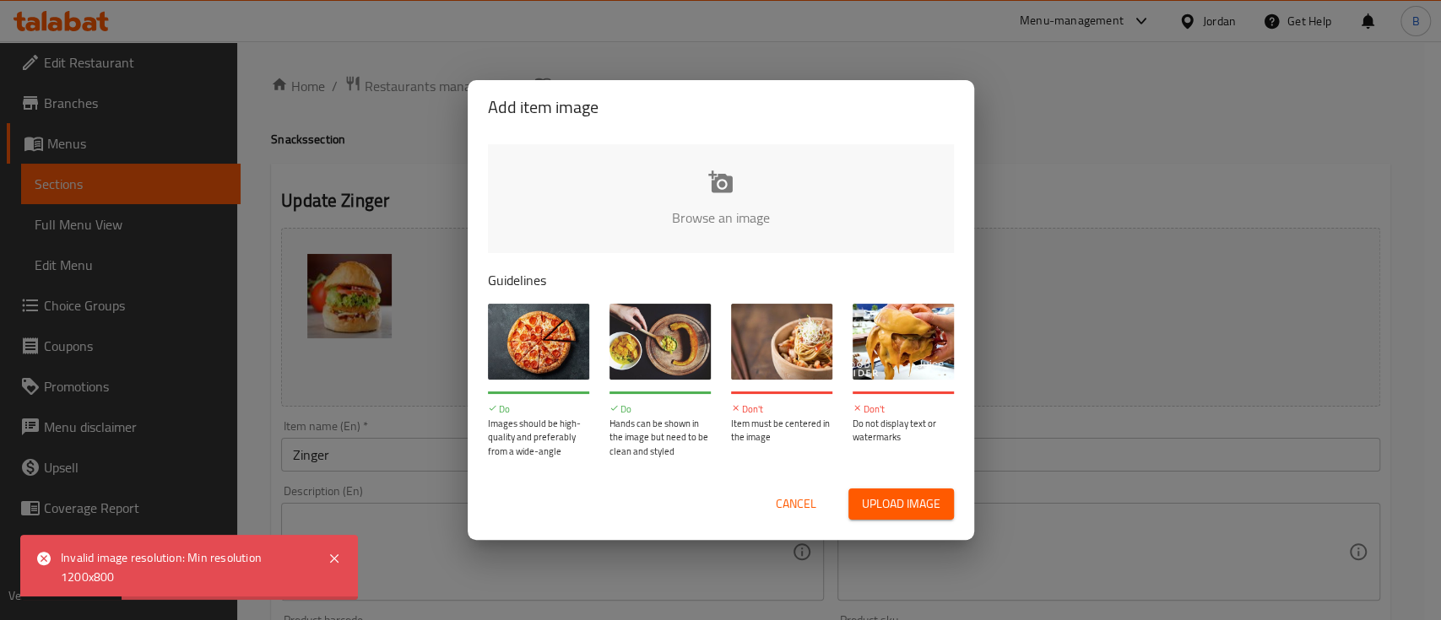
click at [792, 494] on span "Cancel" at bounding box center [796, 504] width 41 height 21
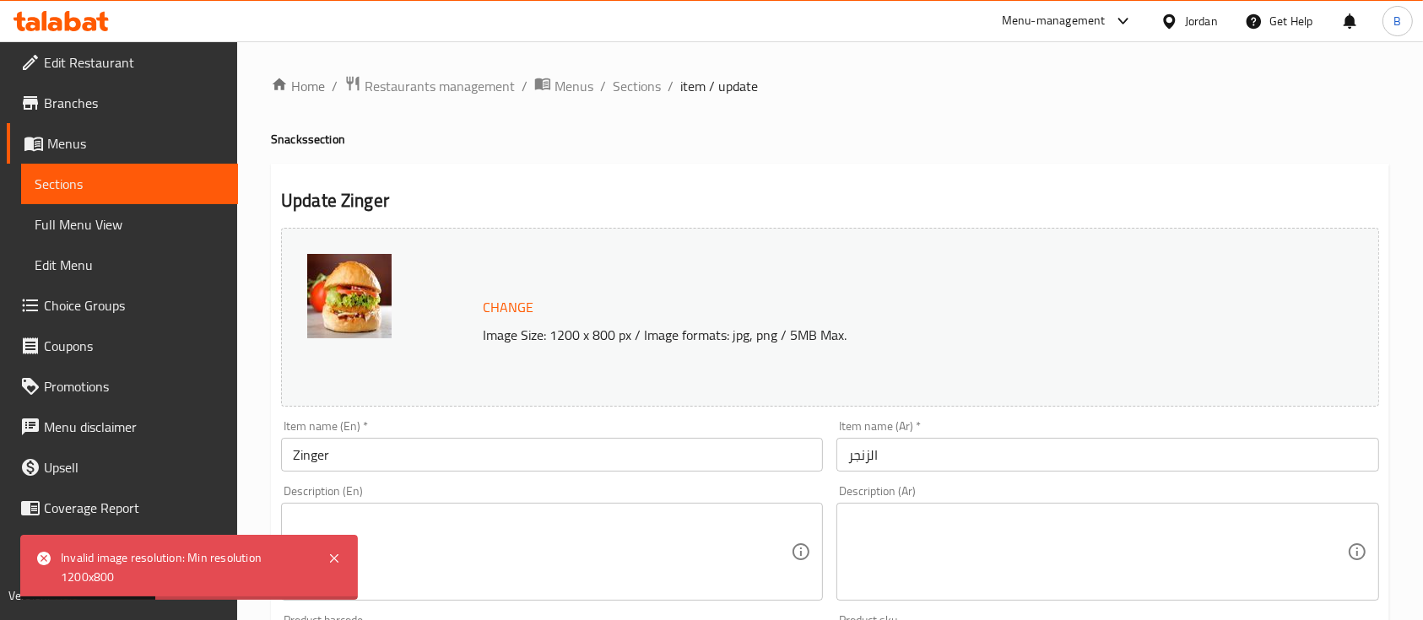
click at [504, 296] on span "Change" at bounding box center [508, 307] width 51 height 24
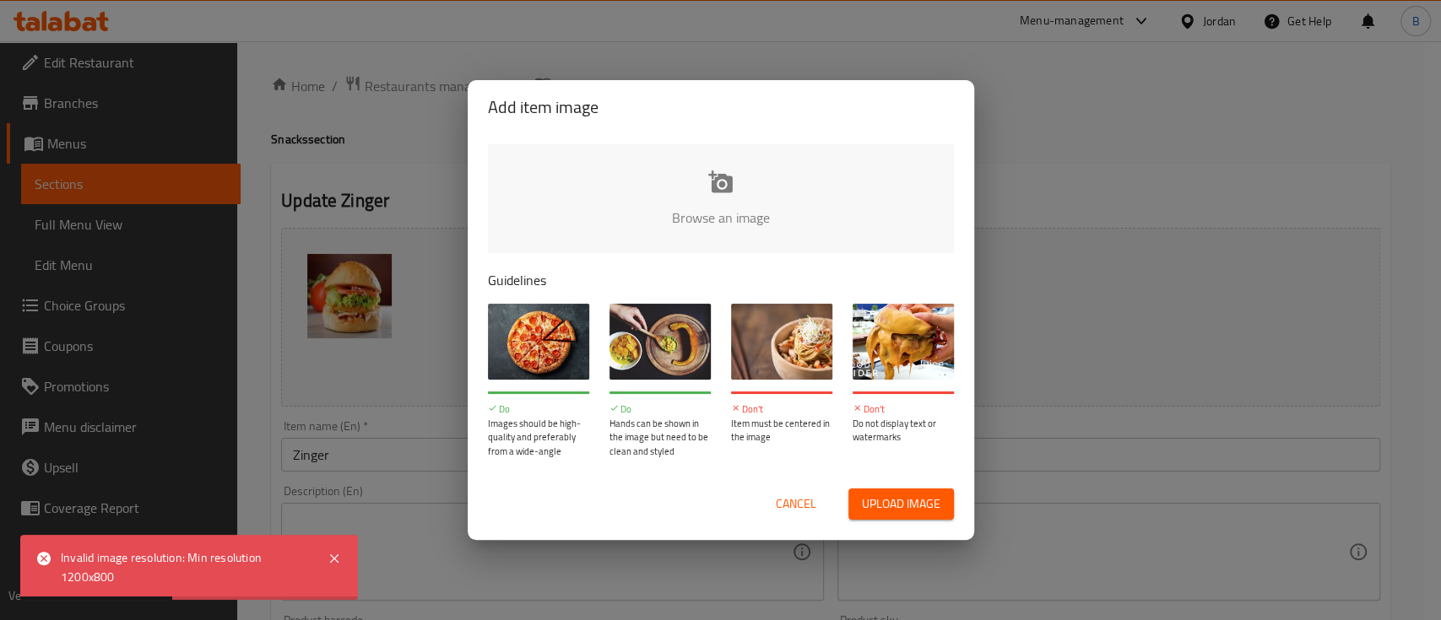
click at [676, 199] on input "file" at bounding box center [1291, 223] width 1607 height 158
type input "C:\fakepath\WhatsApp Image 2025-08-07 at 3.26.57 PM.jpeg"
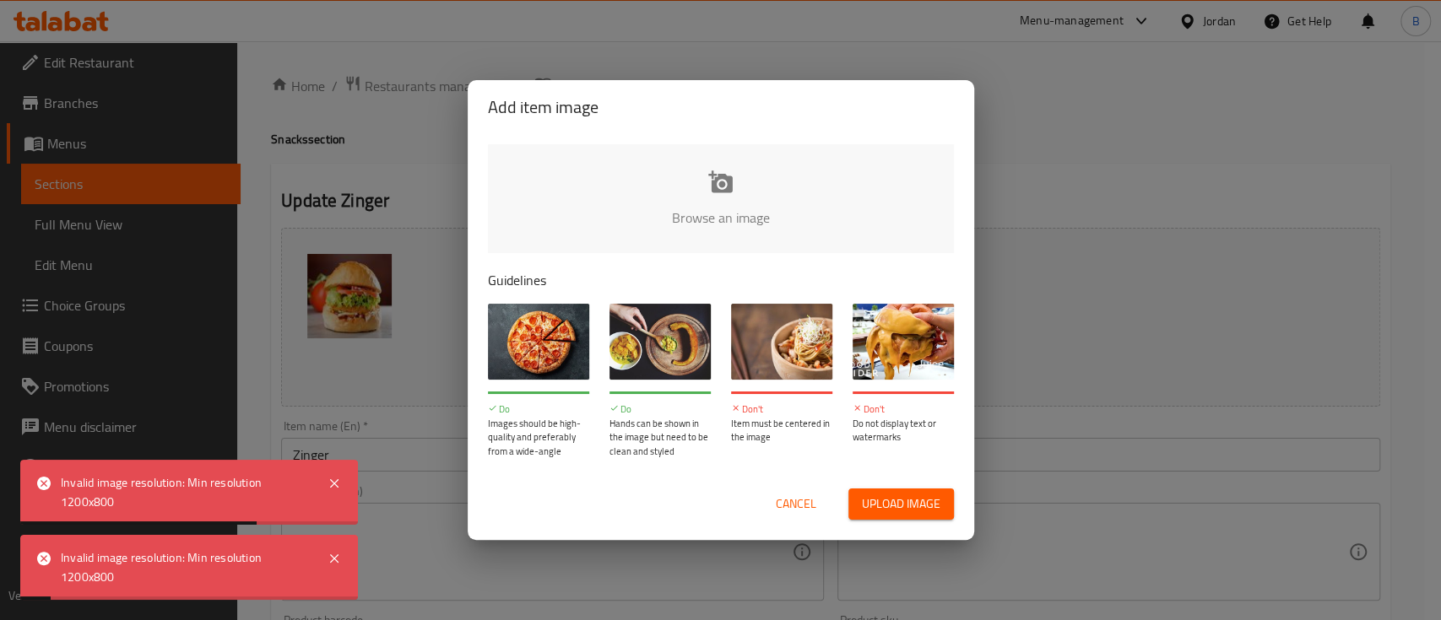
click at [722, 226] on input "file" at bounding box center [1291, 223] width 1607 height 158
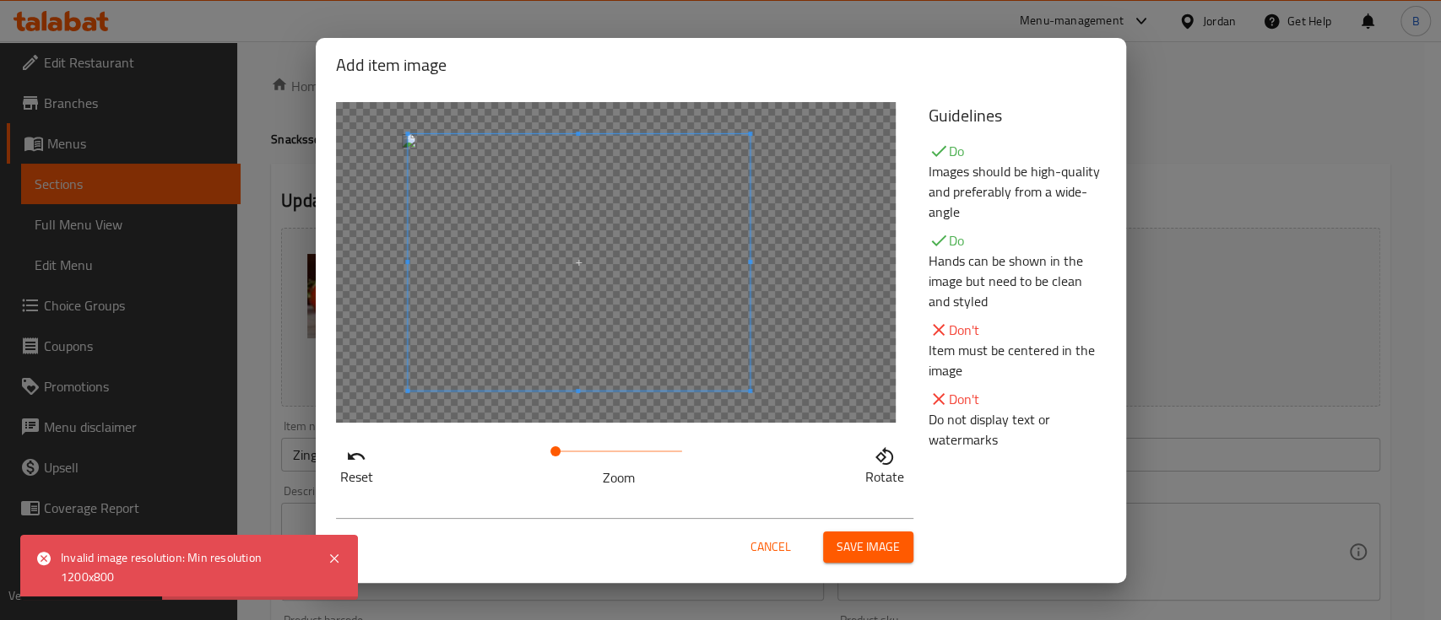
click at [576, 302] on span at bounding box center [579, 262] width 342 height 257
click at [867, 556] on span "Save image" at bounding box center [867, 547] width 63 height 21
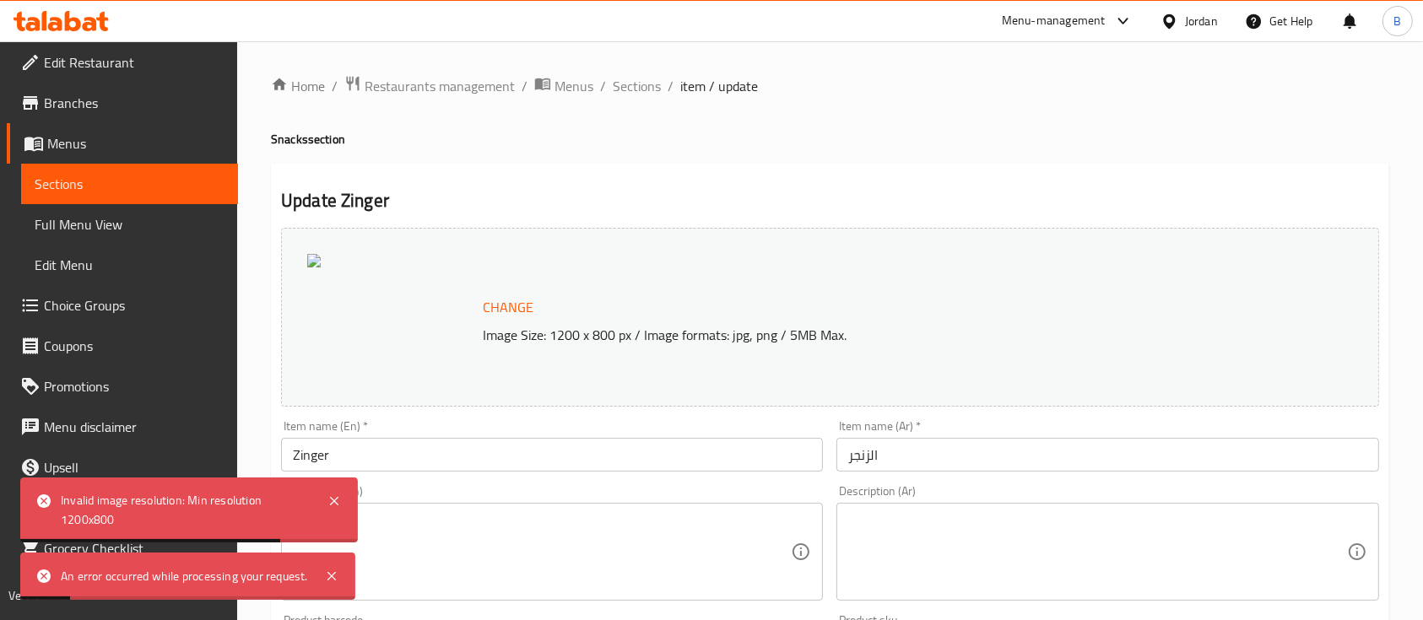
click at [510, 303] on span "Change" at bounding box center [508, 307] width 51 height 24
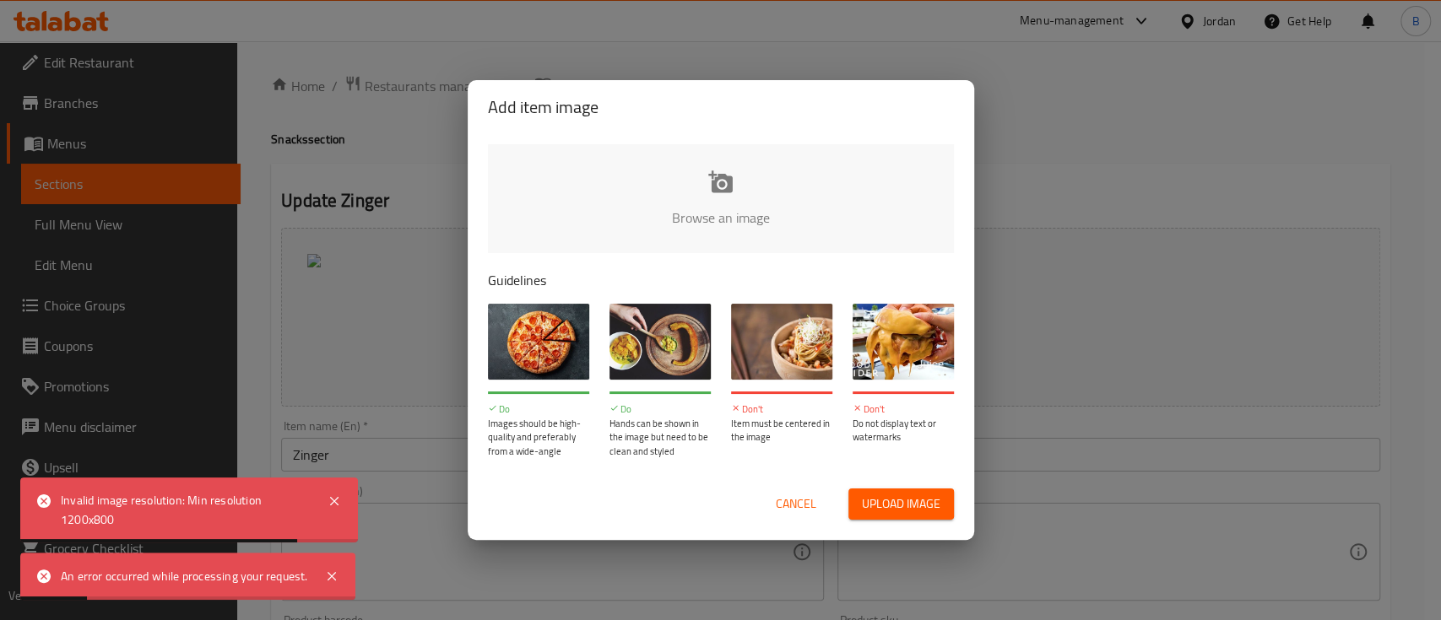
click at [673, 210] on input "file" at bounding box center [1291, 223] width 1607 height 158
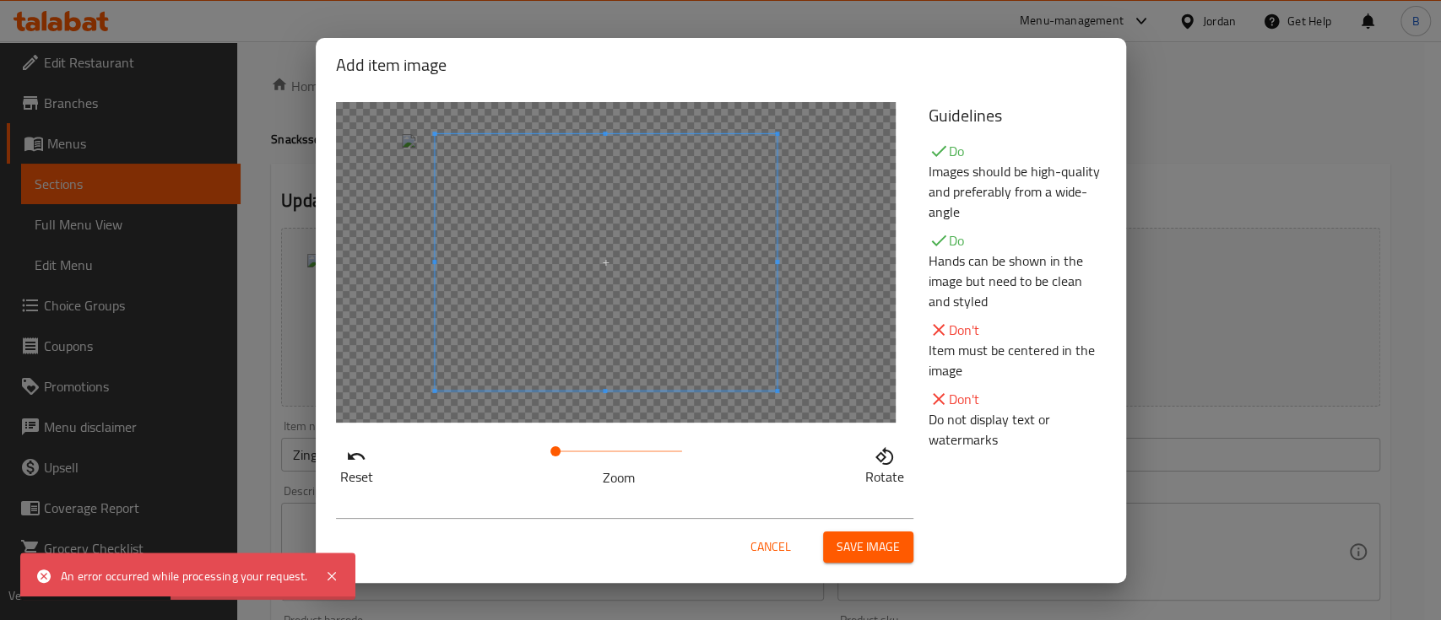
click at [653, 315] on span at bounding box center [606, 262] width 342 height 257
click at [853, 542] on span "Save image" at bounding box center [867, 547] width 63 height 21
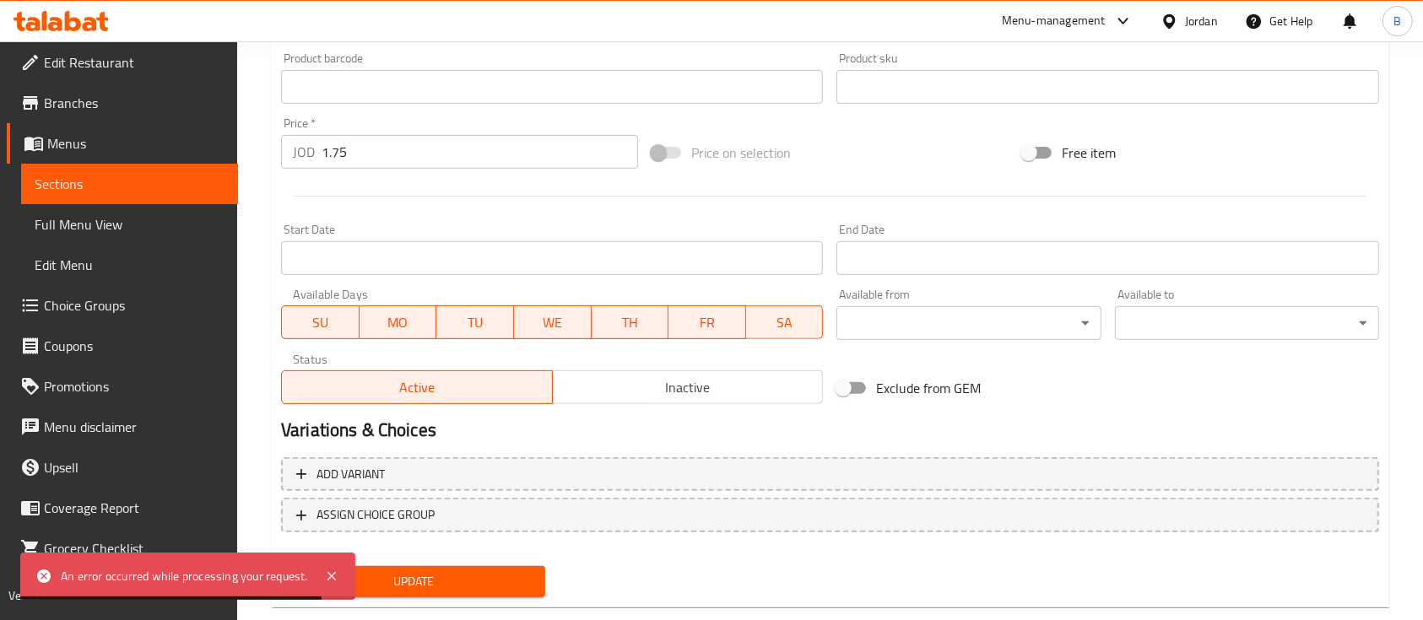
click at [462, 593] on button "Update" at bounding box center [413, 581] width 264 height 31
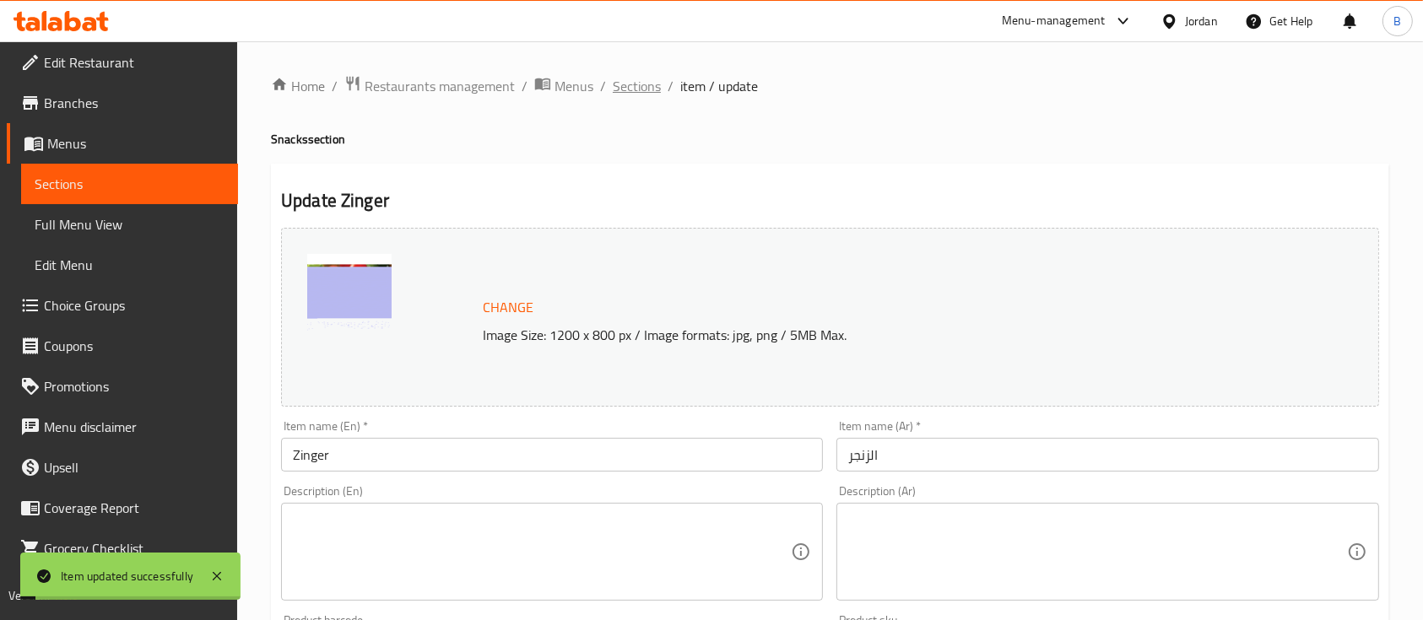
click at [644, 89] on span "Sections" at bounding box center [637, 86] width 48 height 20
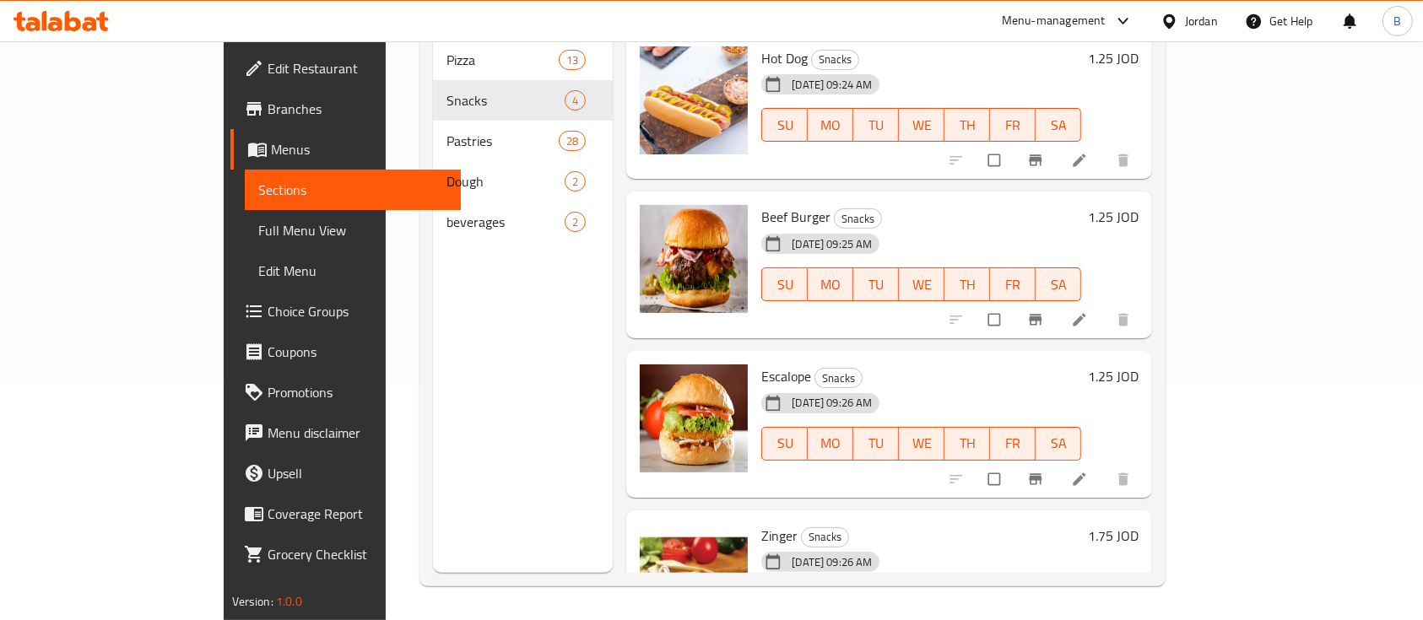
click at [116, 26] on div at bounding box center [61, 21] width 122 height 34
click at [88, 24] on icon at bounding box center [90, 24] width 14 height 14
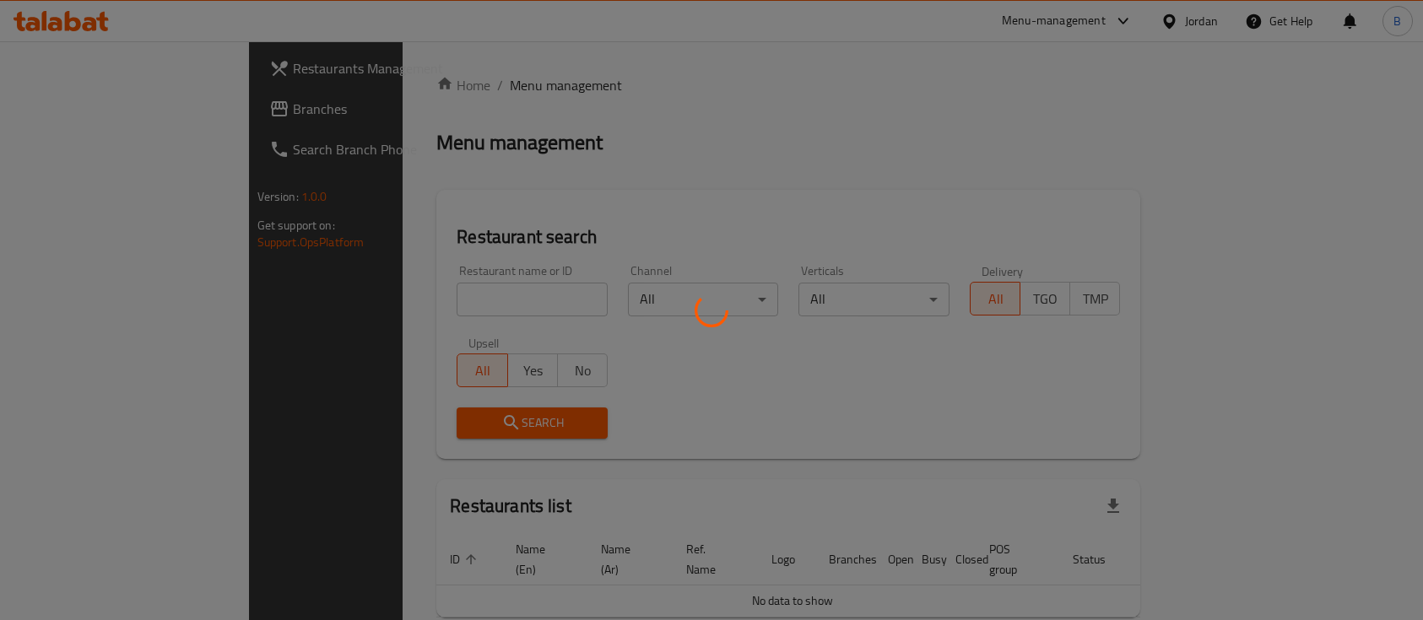
scroll to position [54, 0]
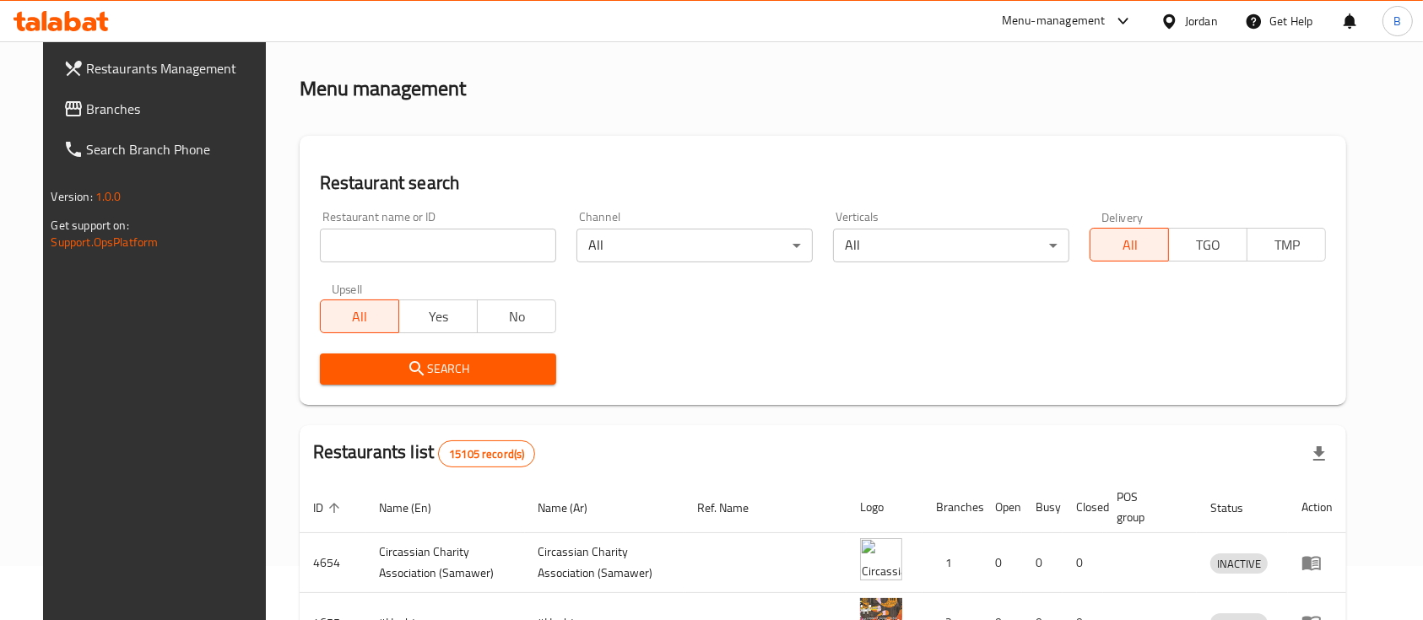
click at [147, 113] on span "Branches" at bounding box center [177, 109] width 181 height 20
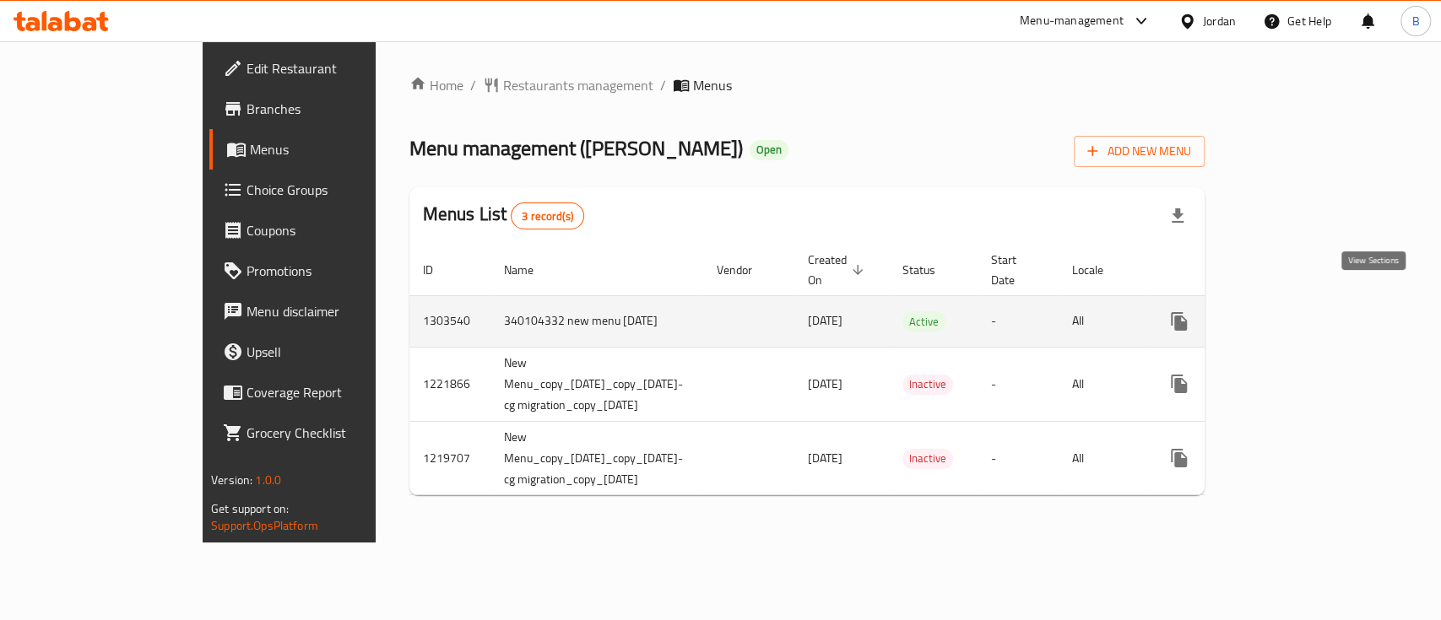
click at [1321, 314] on link "enhanced table" at bounding box center [1300, 321] width 41 height 41
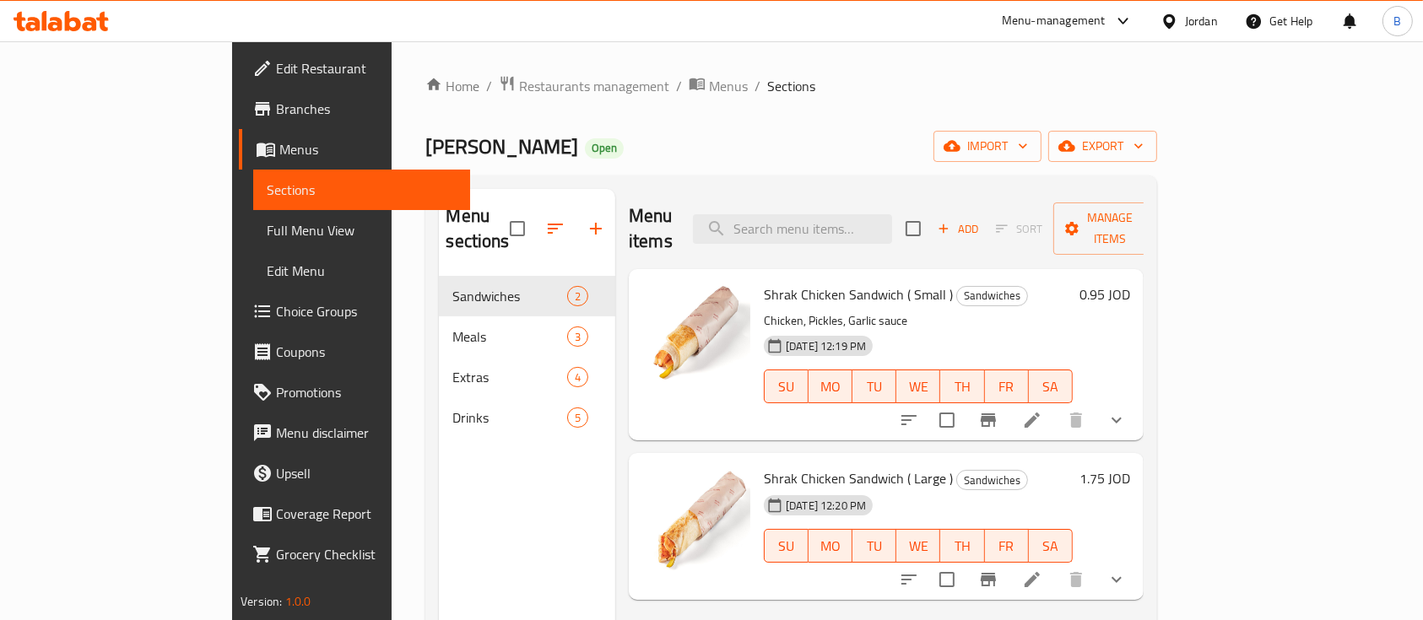
click at [276, 316] on span "Choice Groups" at bounding box center [366, 311] width 181 height 20
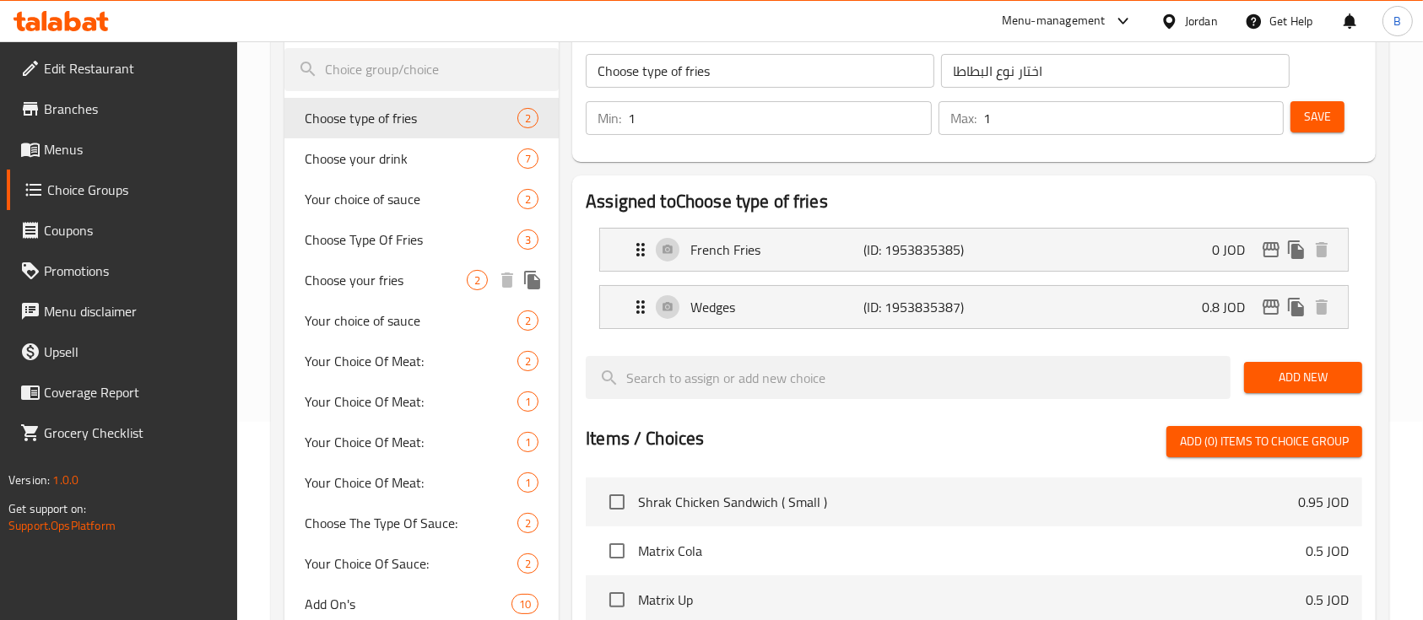
scroll to position [115, 0]
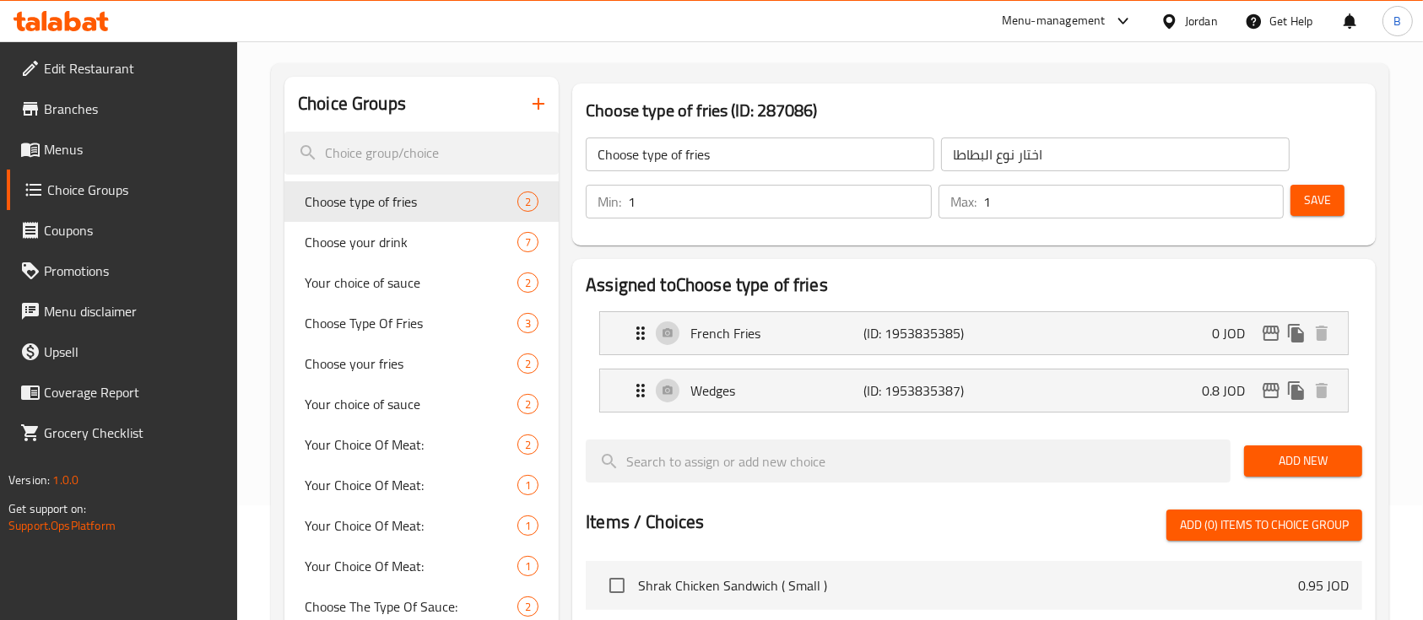
click at [533, 111] on icon "button" at bounding box center [538, 104] width 20 height 20
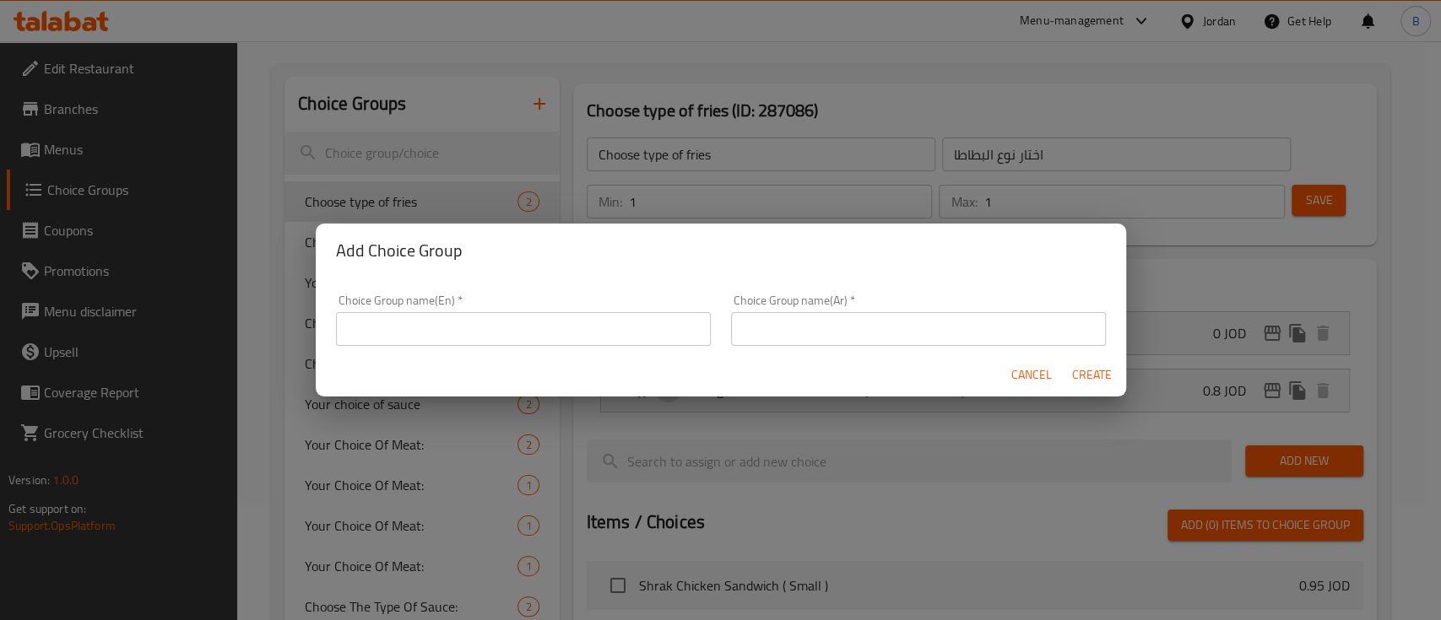
click at [501, 333] on input "text" at bounding box center [523, 329] width 375 height 34
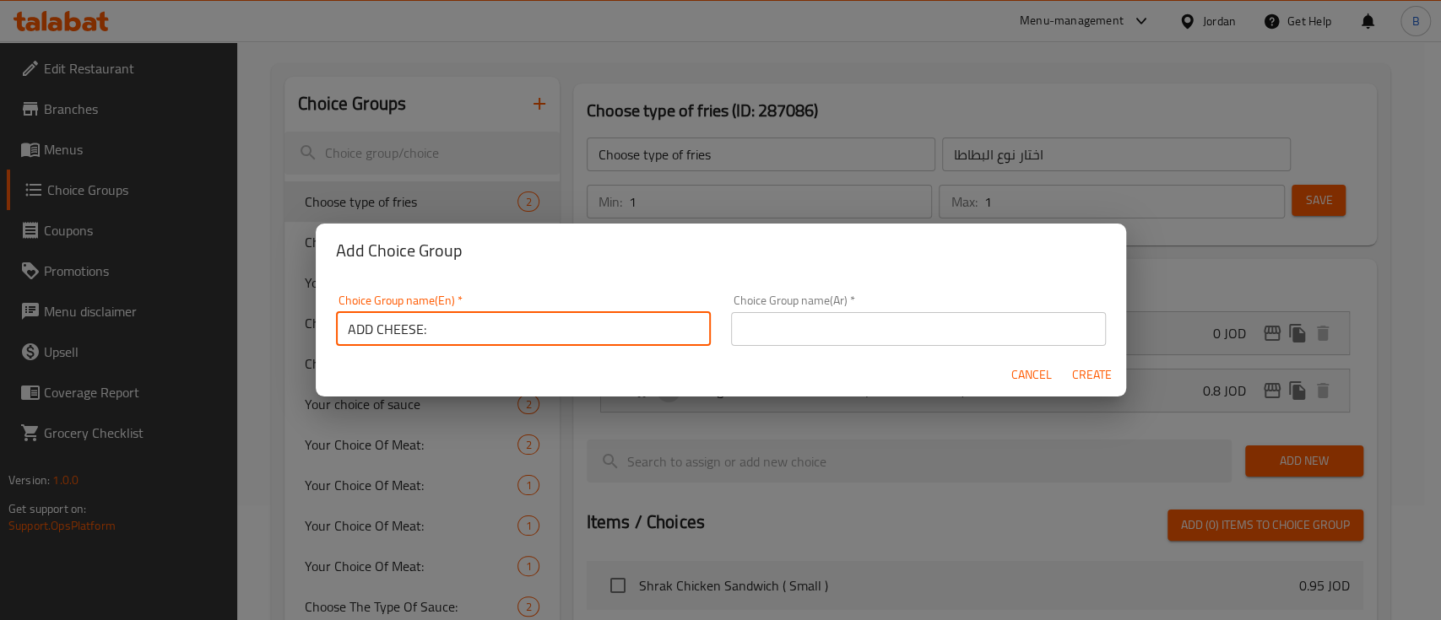
type input "ADD CHEESE:"
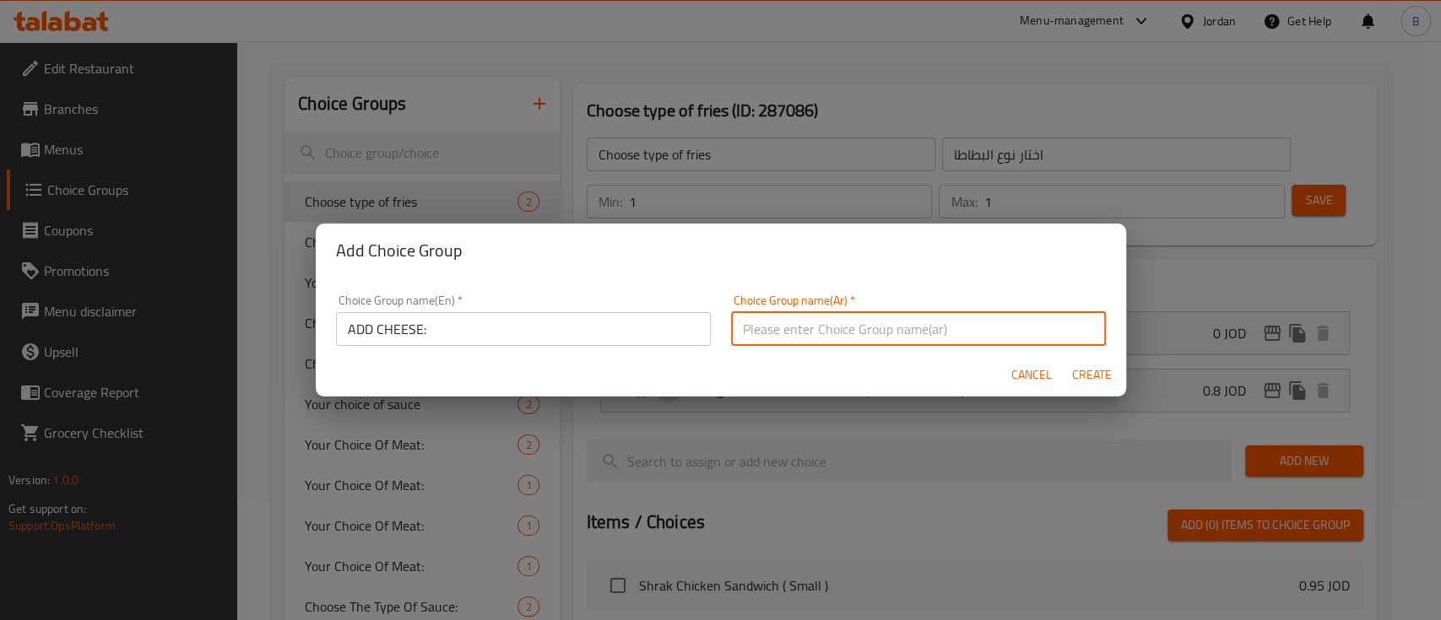
click at [817, 323] on input "text" at bounding box center [918, 329] width 375 height 34
type input "اضافة جبنة"
click at [1073, 379] on span "Create" at bounding box center [1092, 375] width 41 height 21
type input "ADD CHEESE:"
type input "اضافة جبنة"
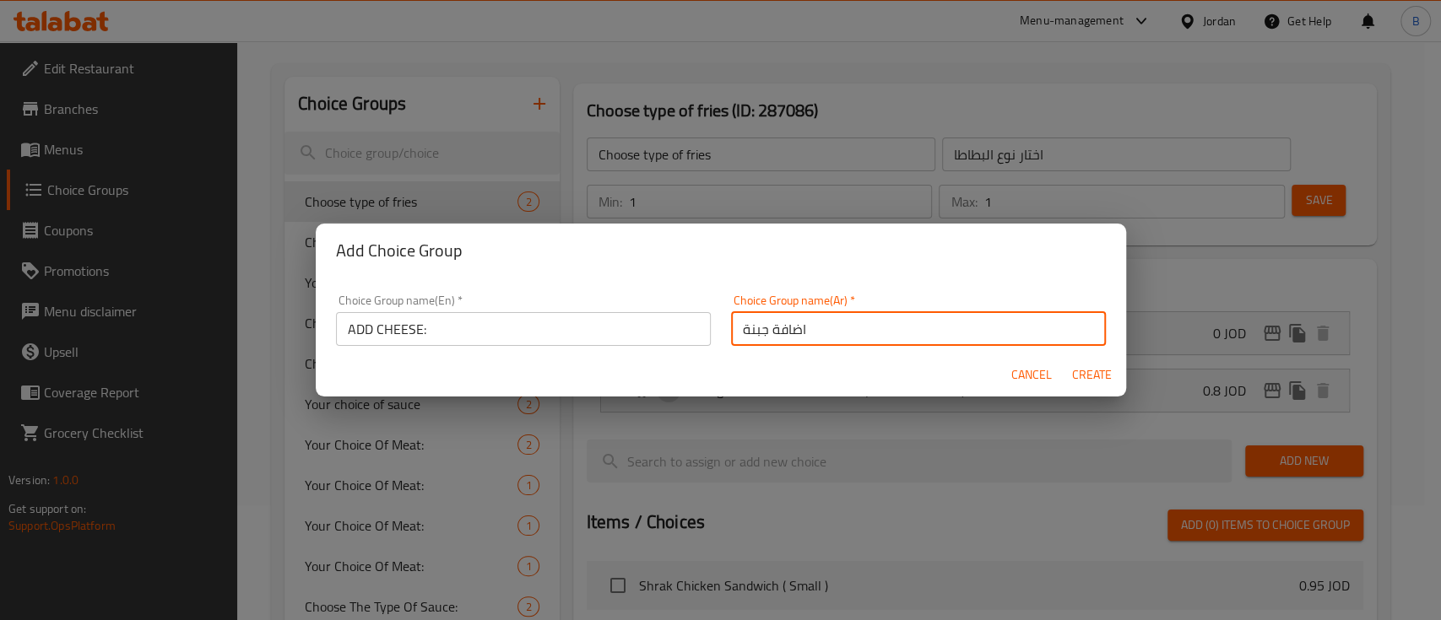
type input "0"
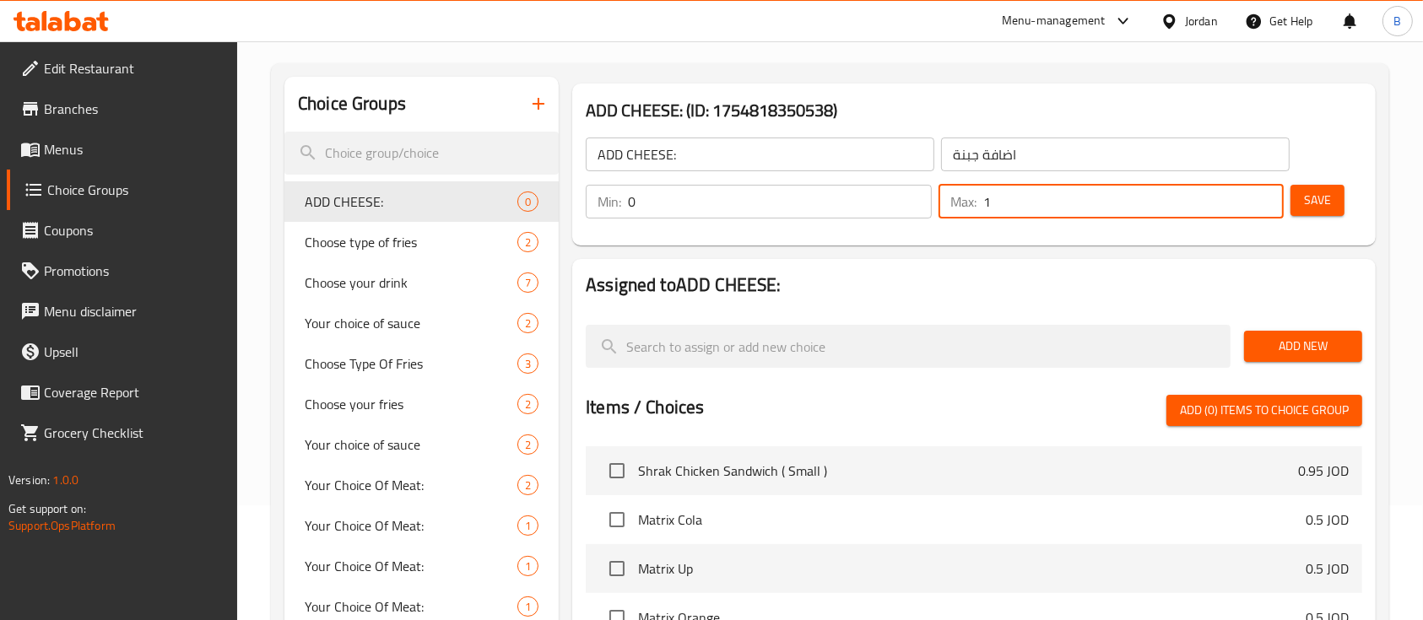
type input "1"
click at [1265, 199] on input "1" at bounding box center [1133, 202] width 301 height 34
click at [1322, 192] on span "Save" at bounding box center [1317, 200] width 27 height 21
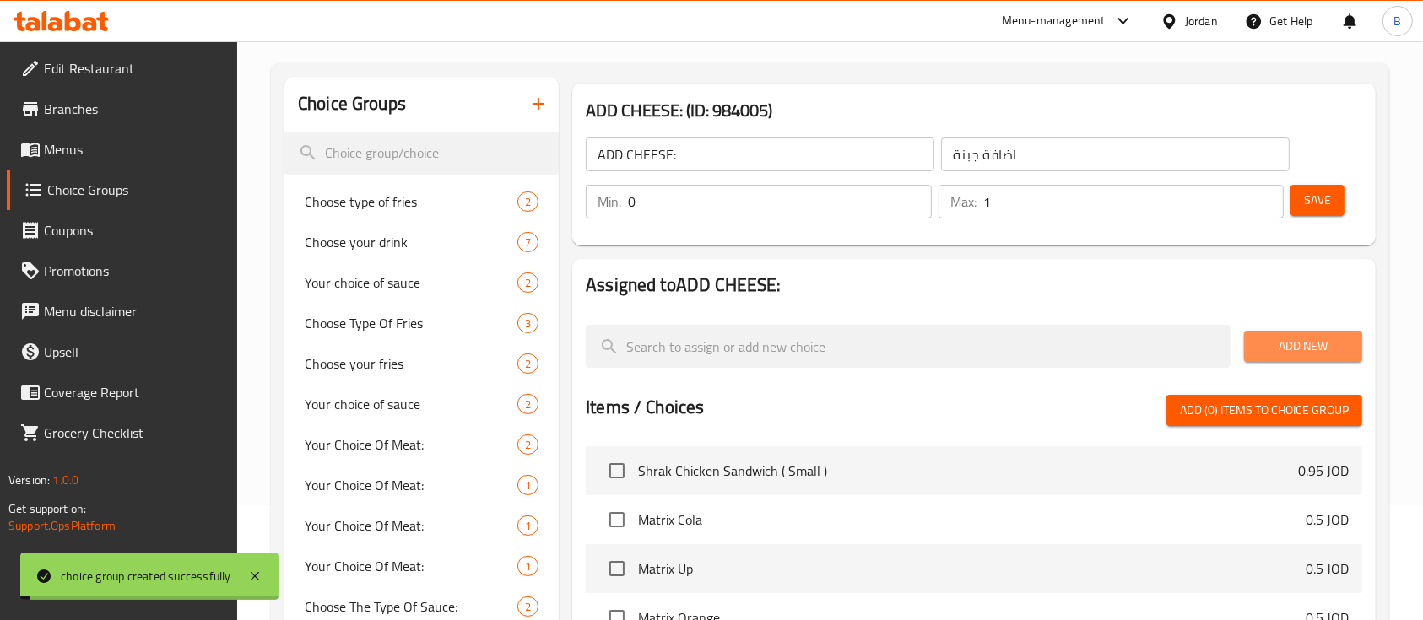
click at [1304, 350] on span "Add New" at bounding box center [1302, 346] width 91 height 21
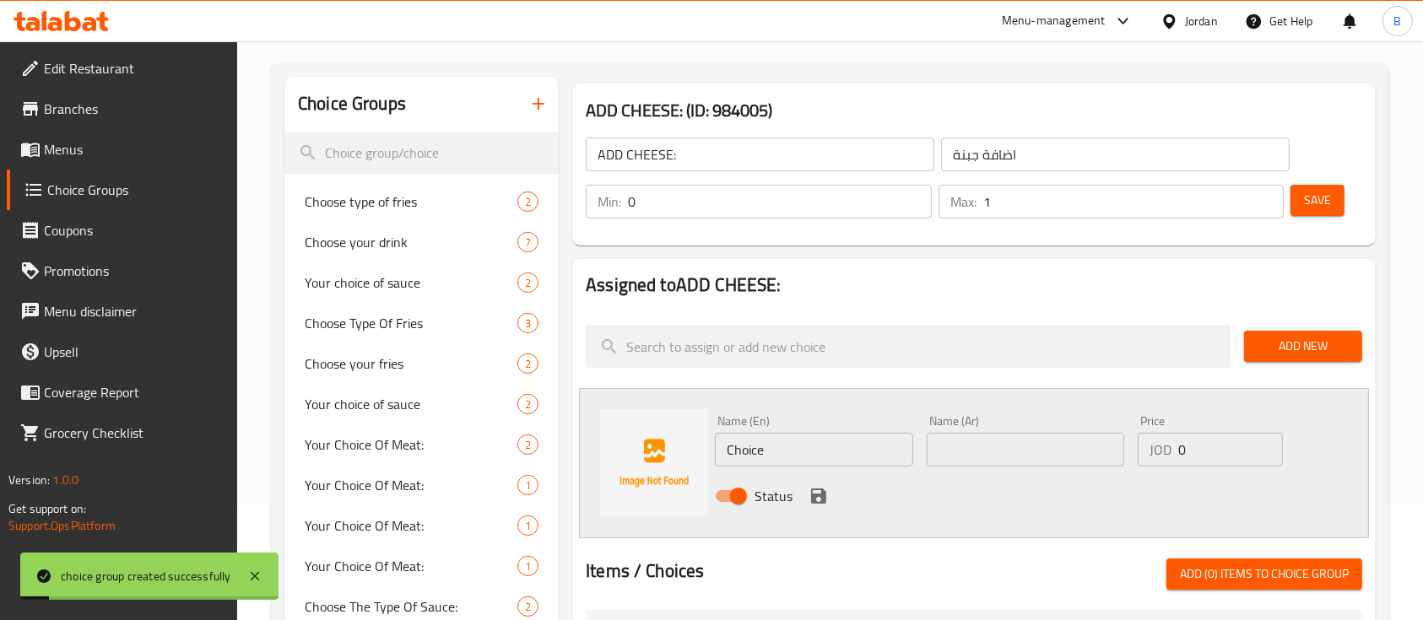
click at [956, 442] on input "text" at bounding box center [1025, 450] width 197 height 34
type input "جبنة"
drag, startPoint x: 861, startPoint y: 448, endPoint x: 337, endPoint y: 448, distance: 524.1
type input "c"
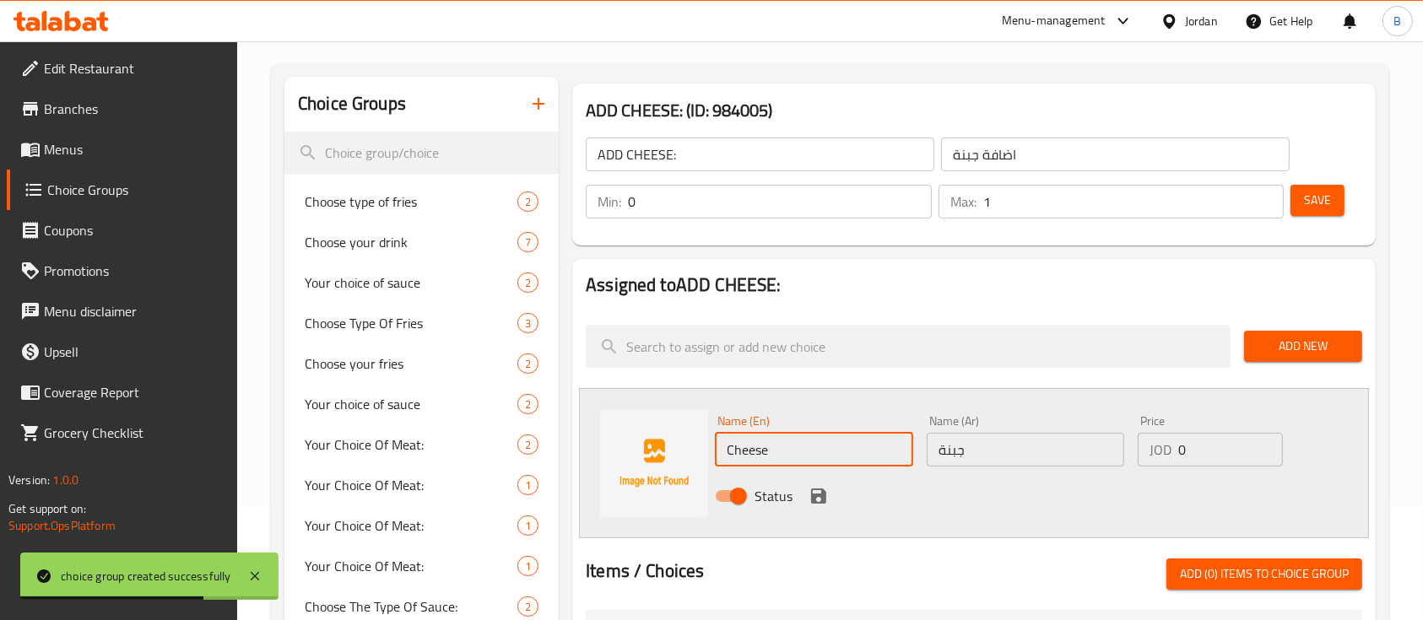
type input "Cheese"
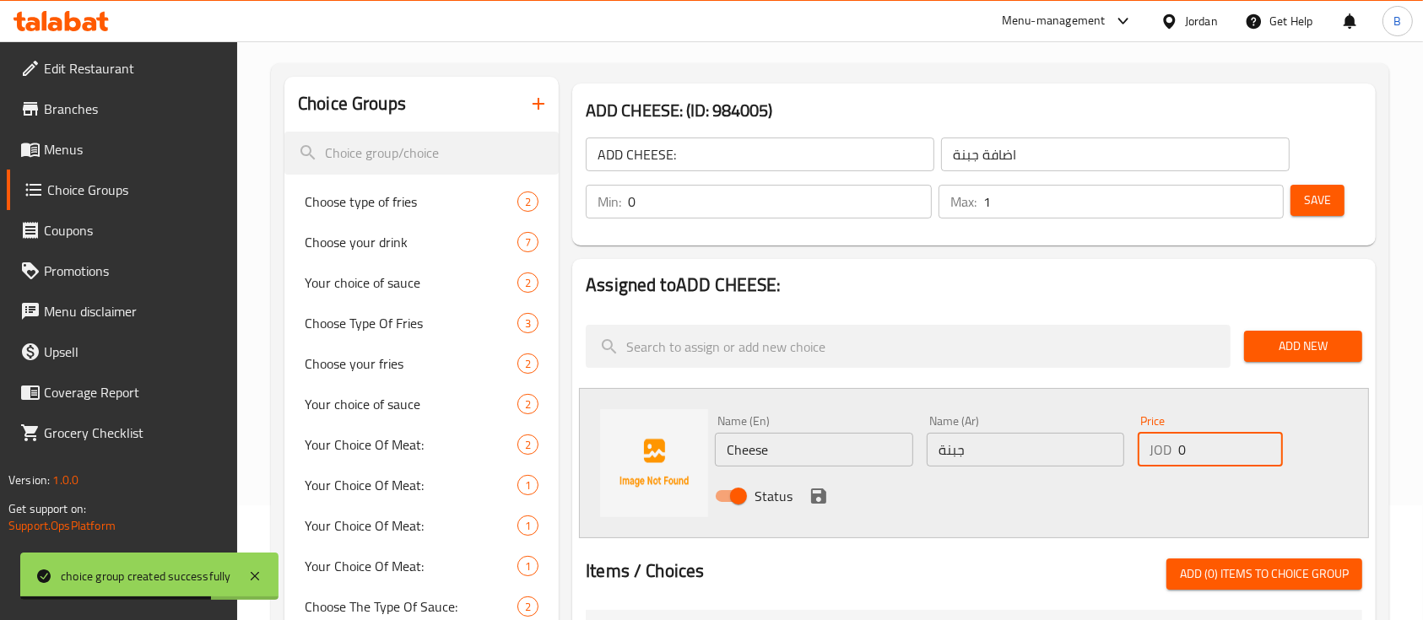
click at [1211, 457] on input "0" at bounding box center [1230, 450] width 105 height 34
type input "0.50"
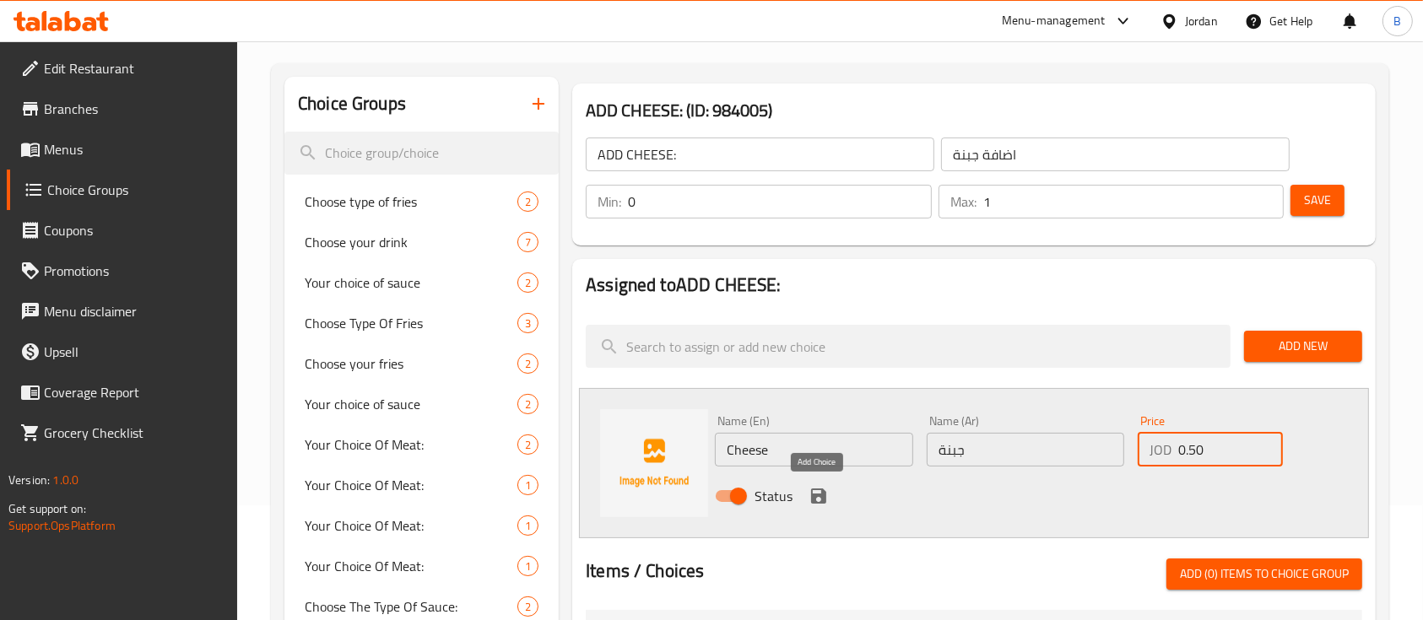
click at [825, 492] on icon "save" at bounding box center [818, 496] width 20 height 20
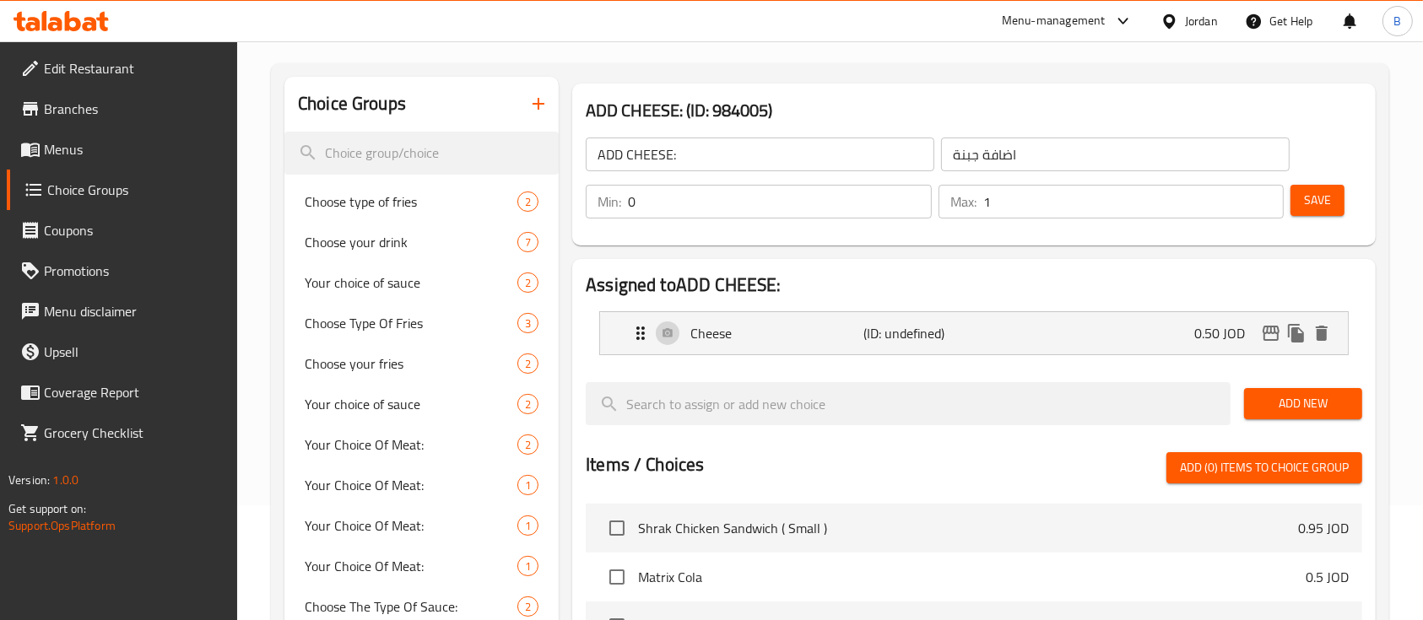
click at [1333, 193] on button "Save" at bounding box center [1317, 200] width 54 height 31
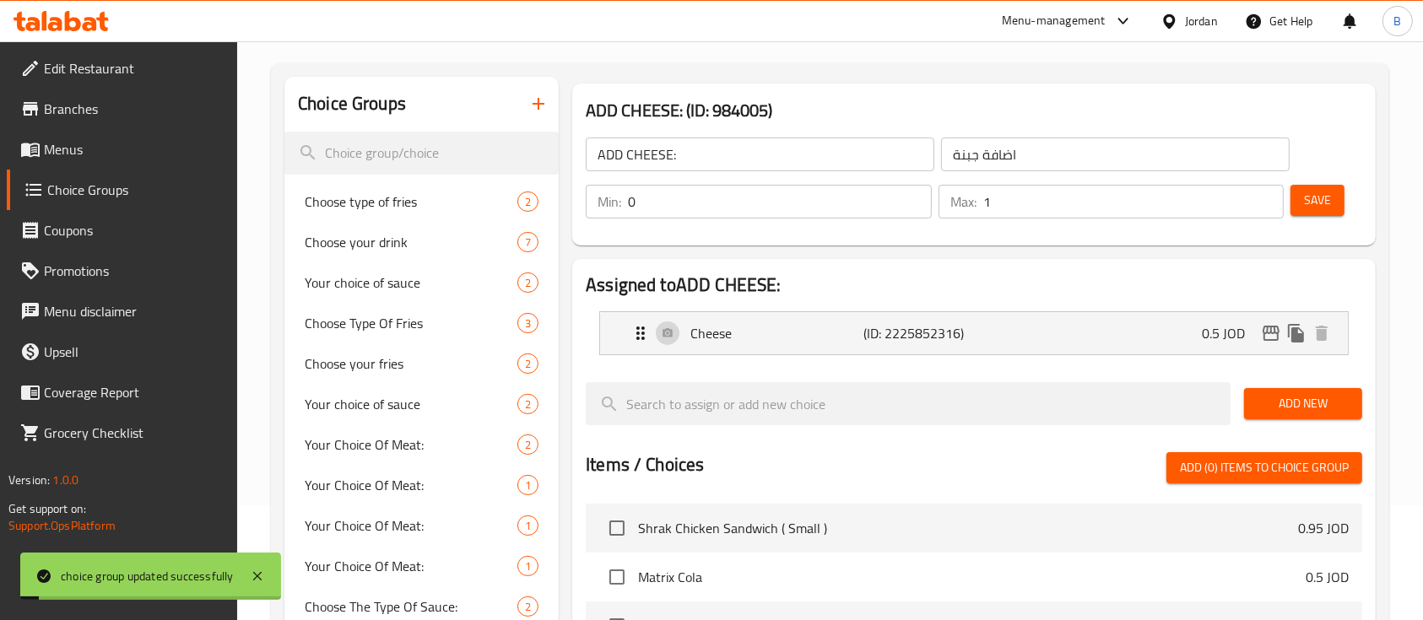
click at [82, 153] on span "Menus" at bounding box center [134, 149] width 181 height 20
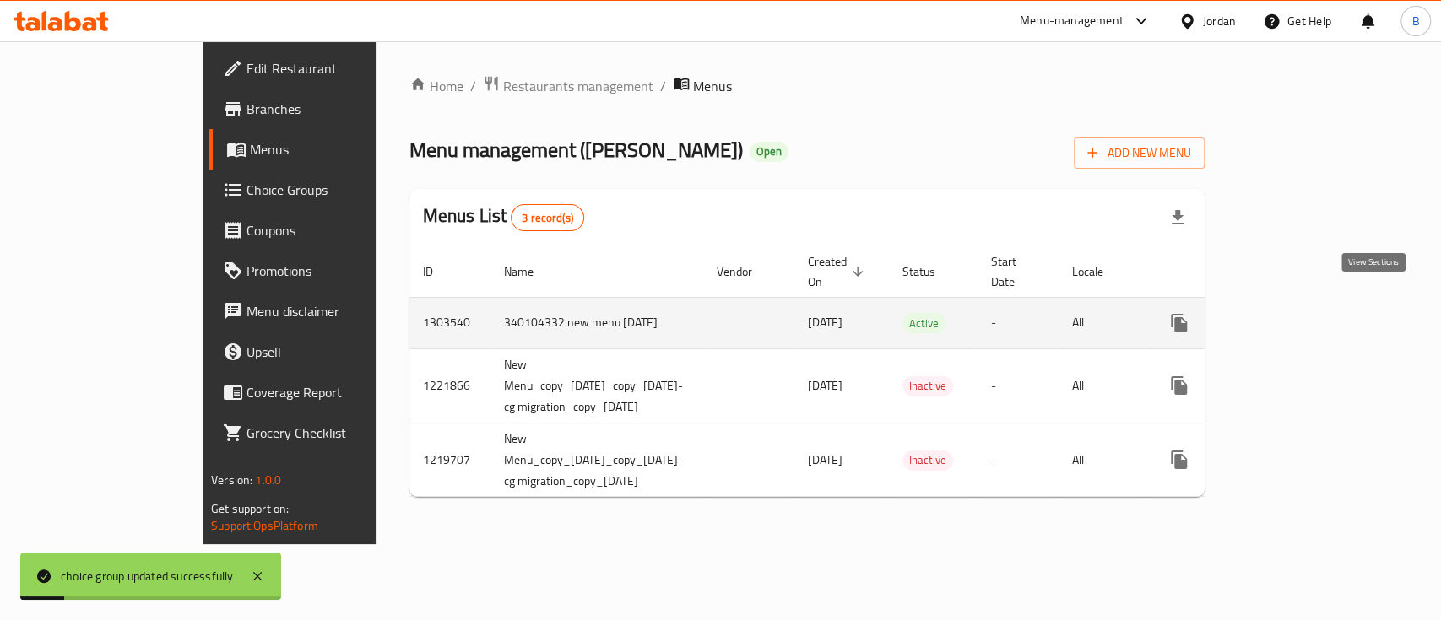
click at [1321, 303] on link "enhanced table" at bounding box center [1300, 323] width 41 height 41
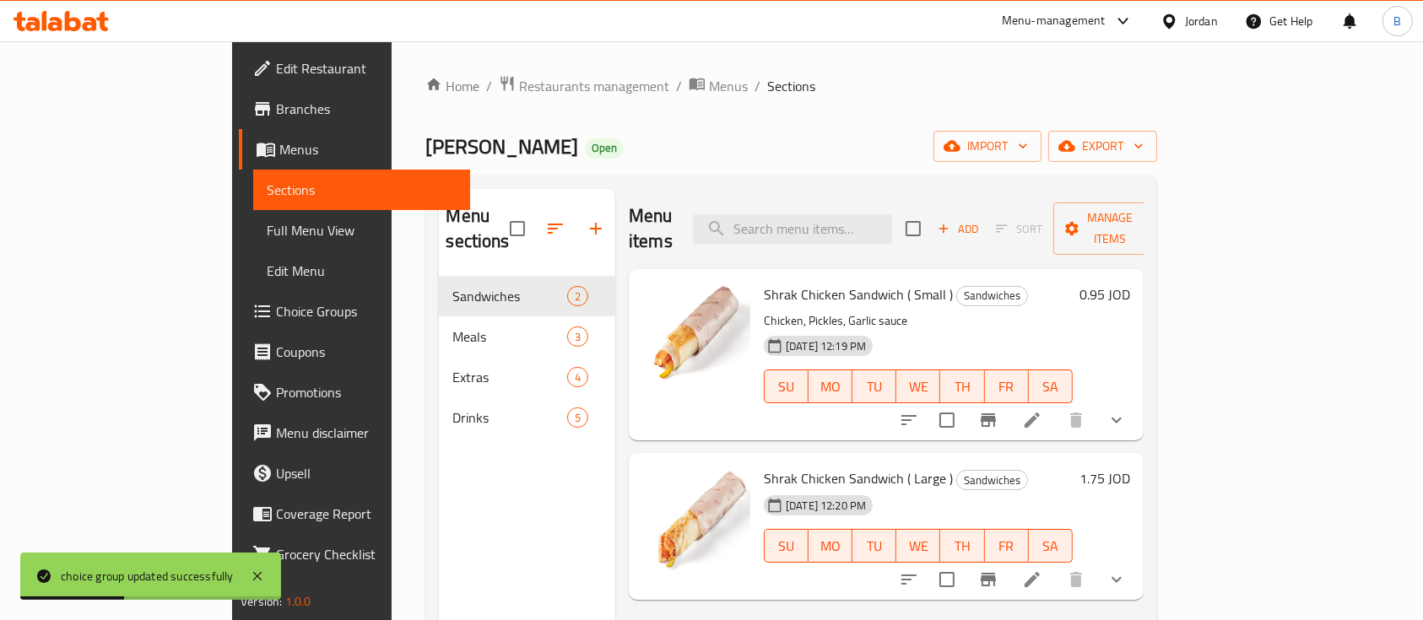
click at [1056, 405] on li at bounding box center [1031, 420] width 47 height 30
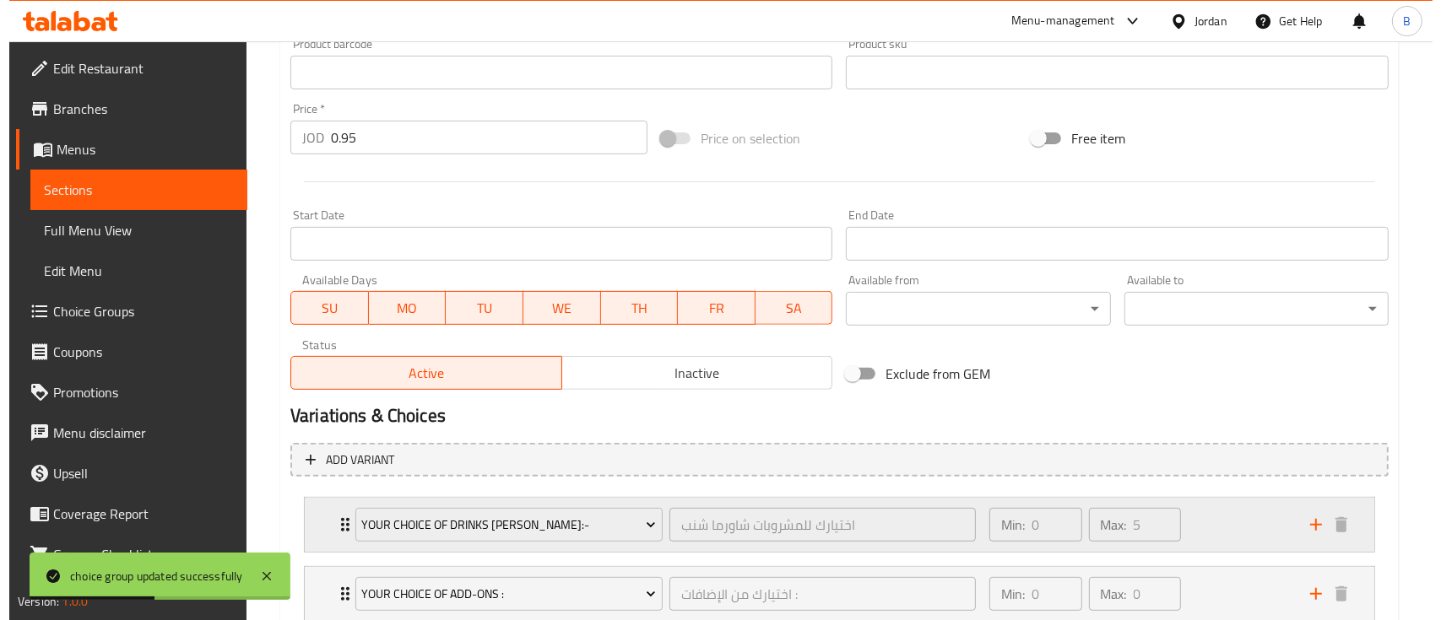
scroll to position [693, 0]
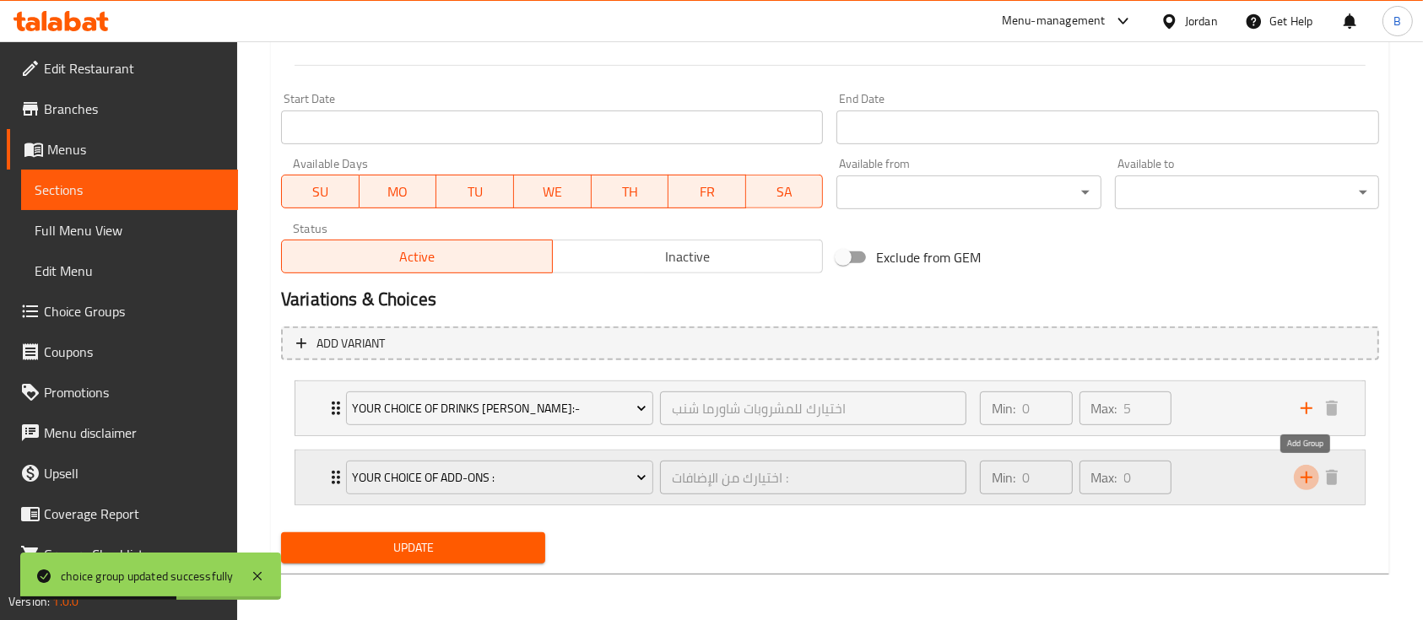
click at [1316, 472] on button "add" at bounding box center [1306, 477] width 25 height 25
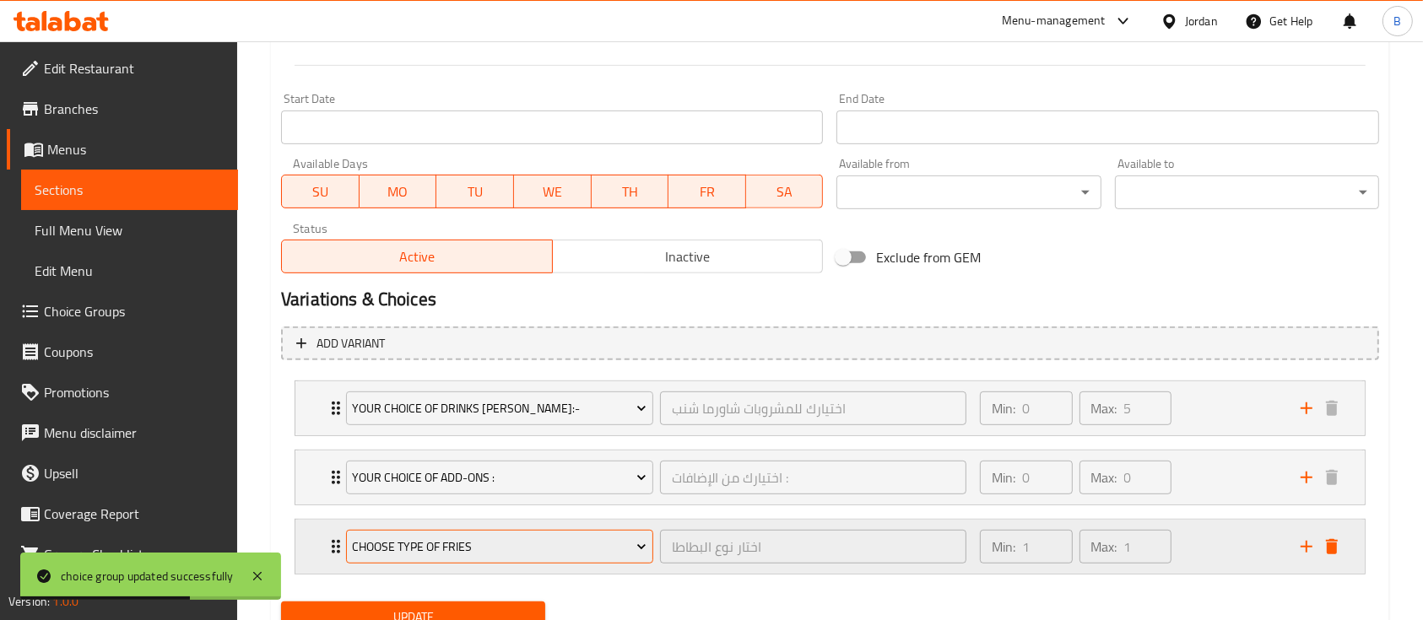
click at [430, 547] on span "Choose type of fries" at bounding box center [499, 547] width 295 height 21
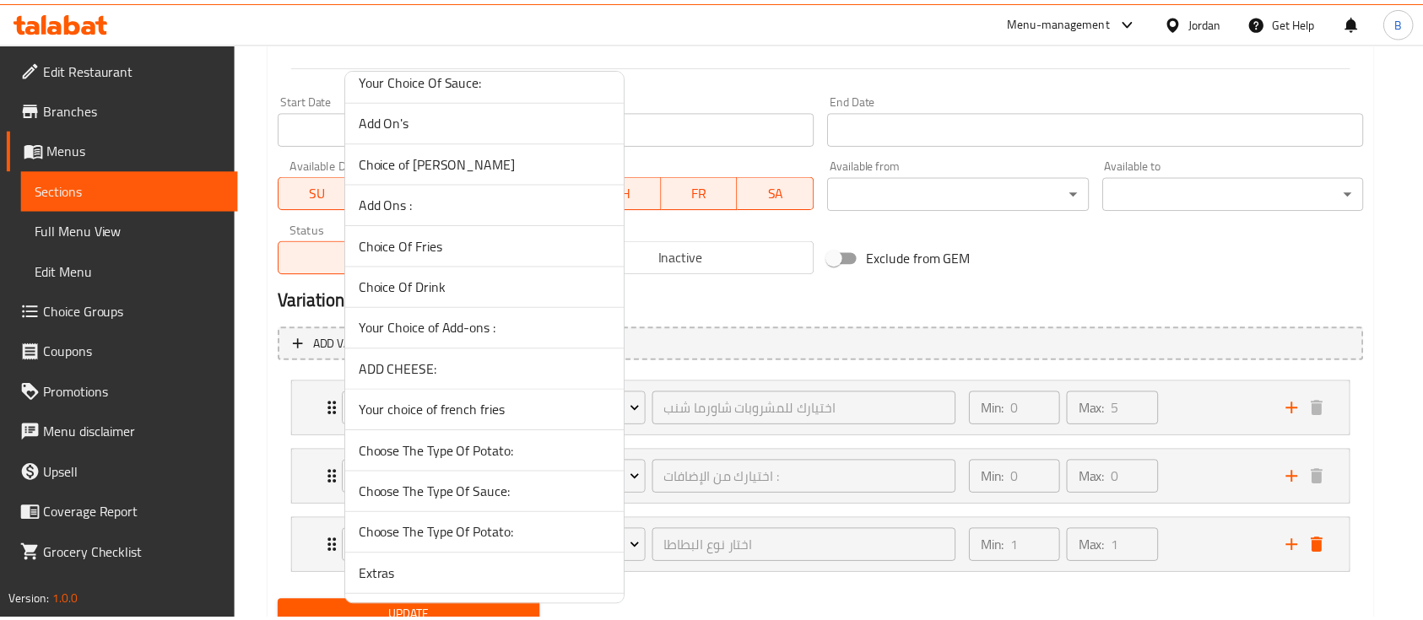
scroll to position [468, 0]
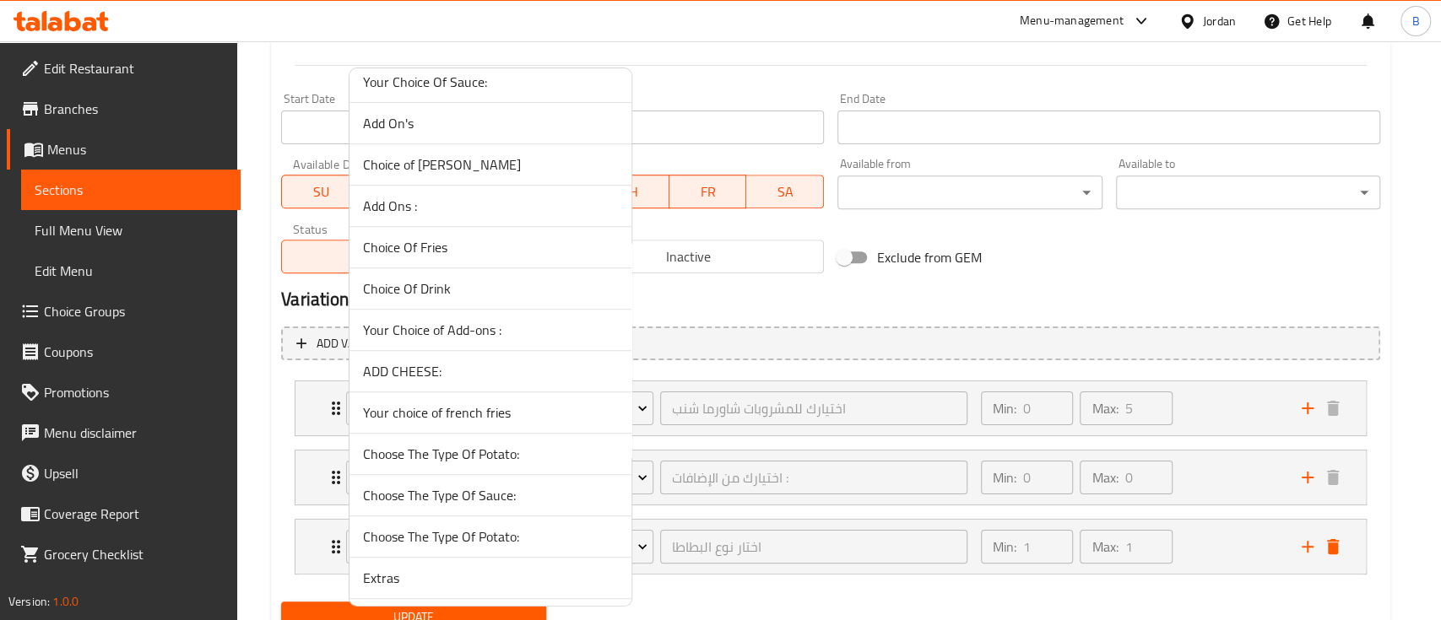
click at [421, 365] on span "ADD CHEESE:" at bounding box center [490, 371] width 255 height 20
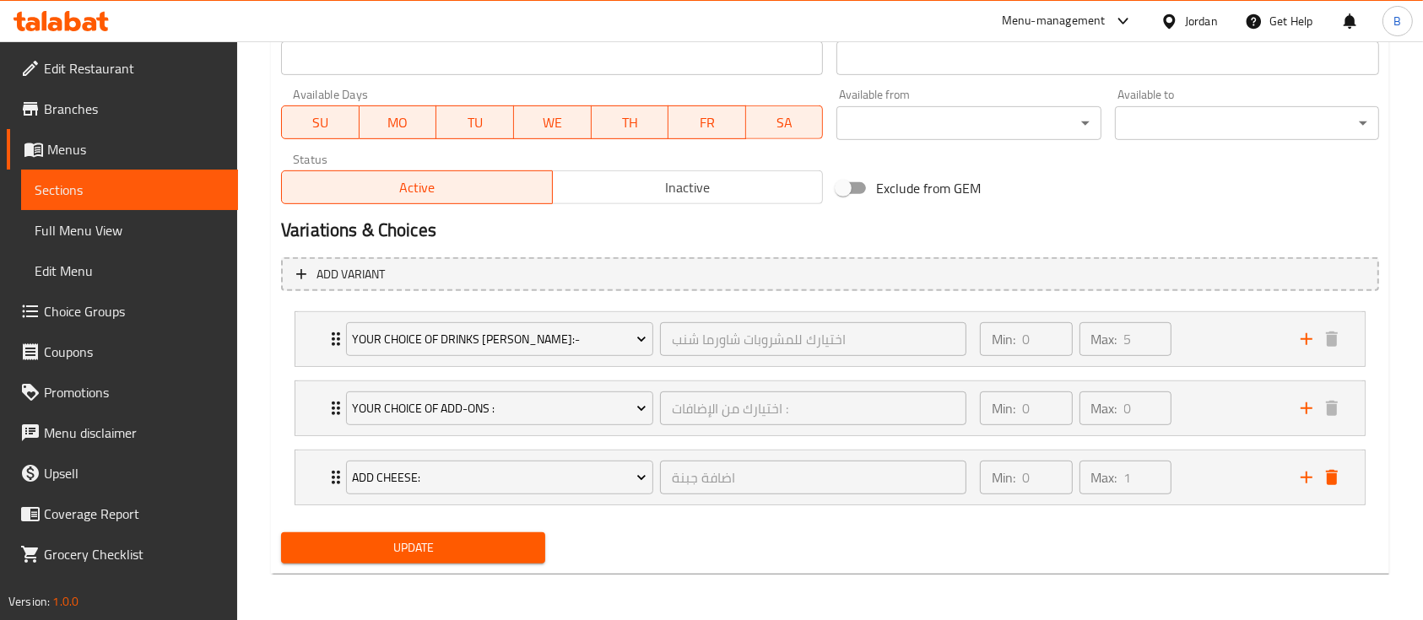
click at [452, 543] on span "Update" at bounding box center [413, 548] width 237 height 21
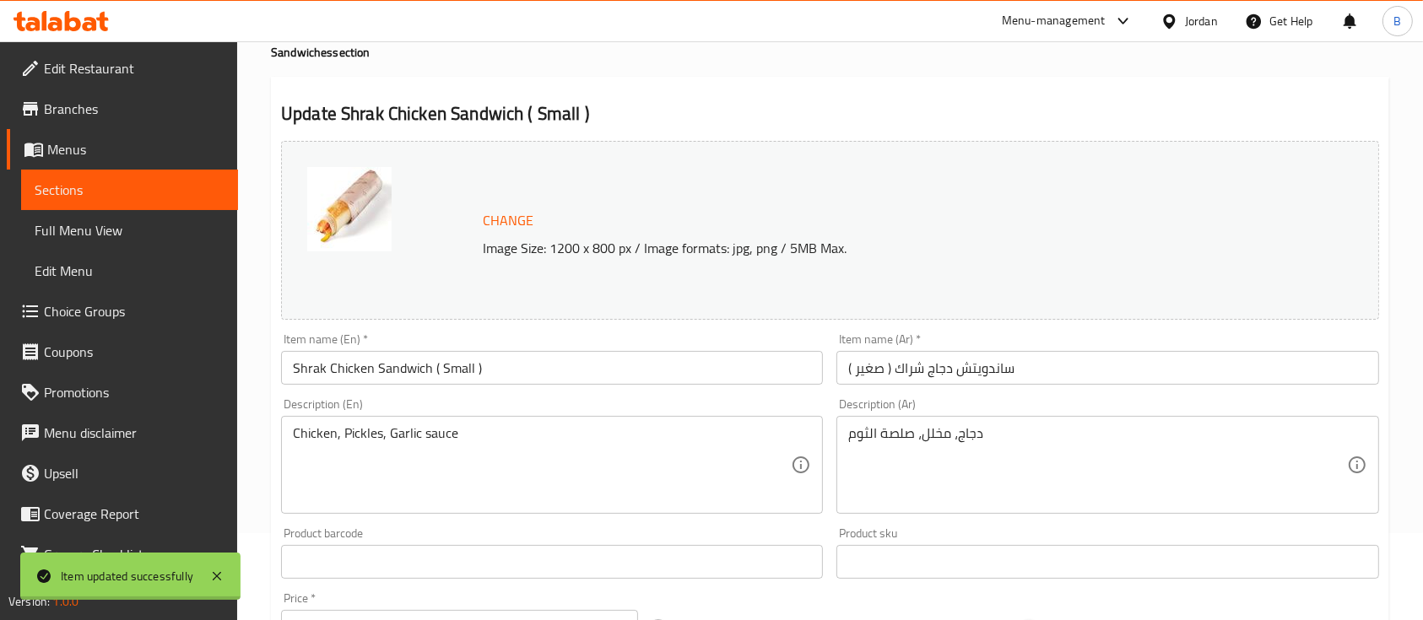
scroll to position [0, 0]
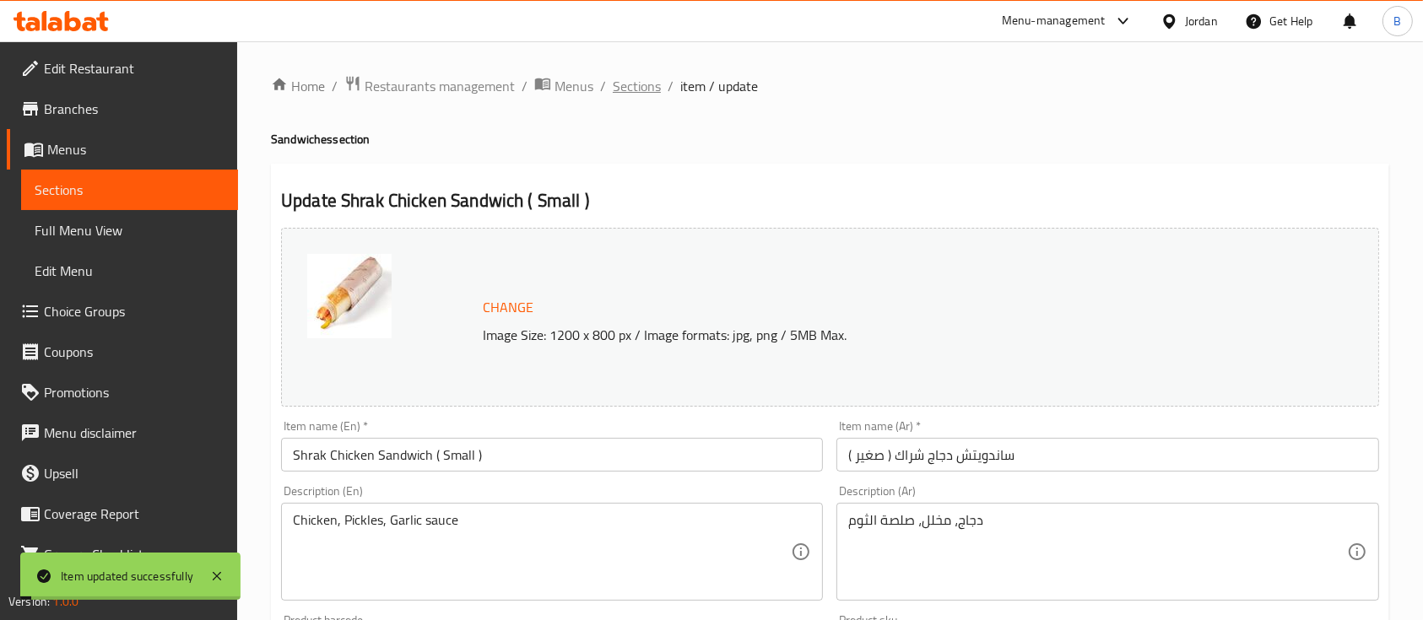
click at [639, 87] on span "Sections" at bounding box center [637, 86] width 48 height 20
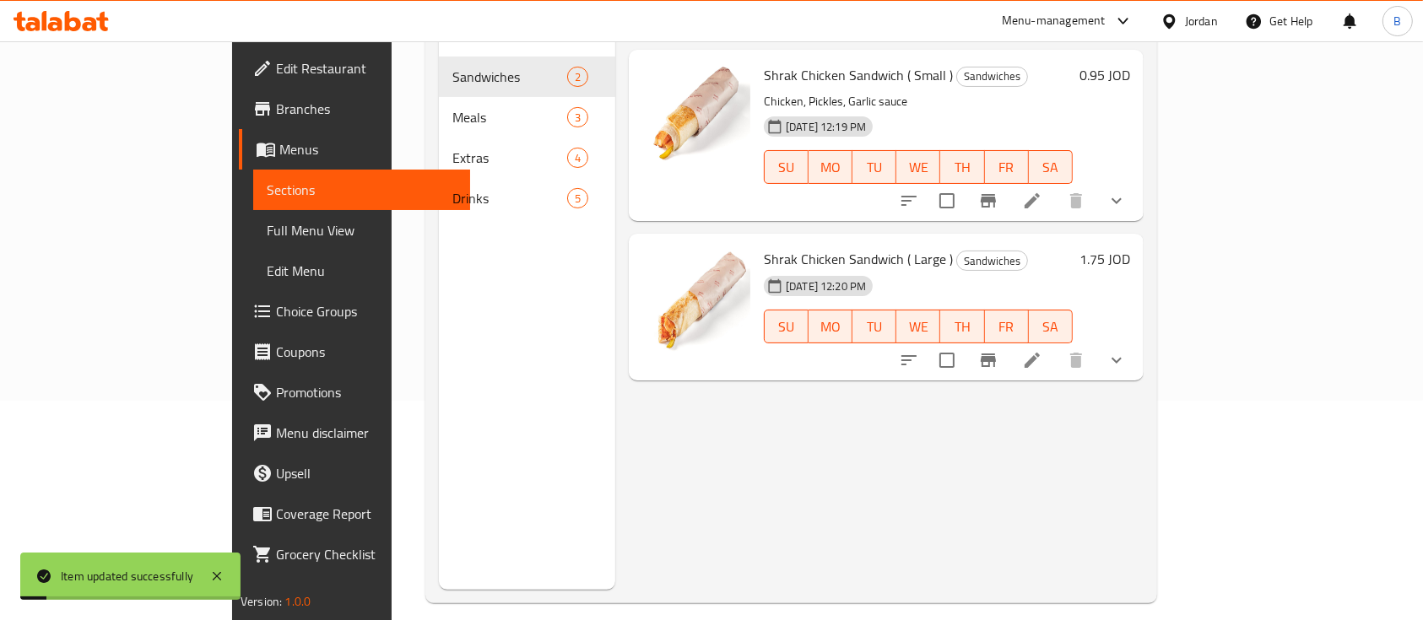
scroll to position [224, 0]
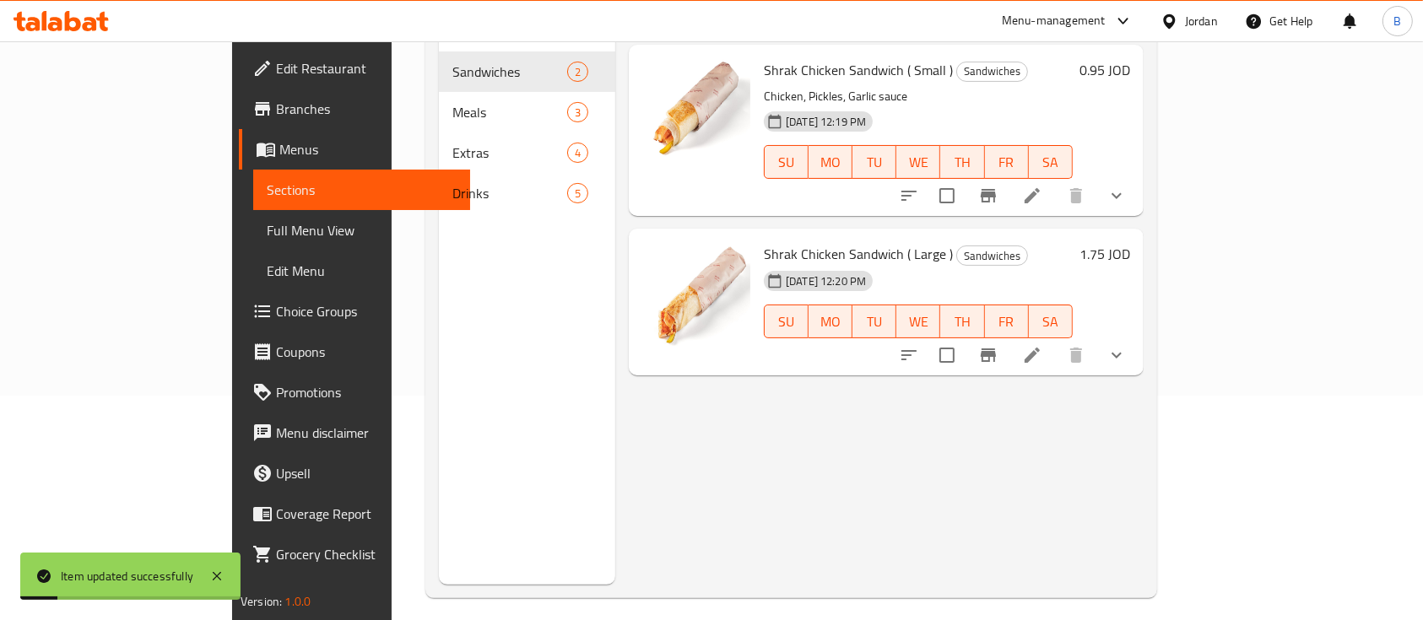
click at [1042, 345] on icon at bounding box center [1032, 355] width 20 height 20
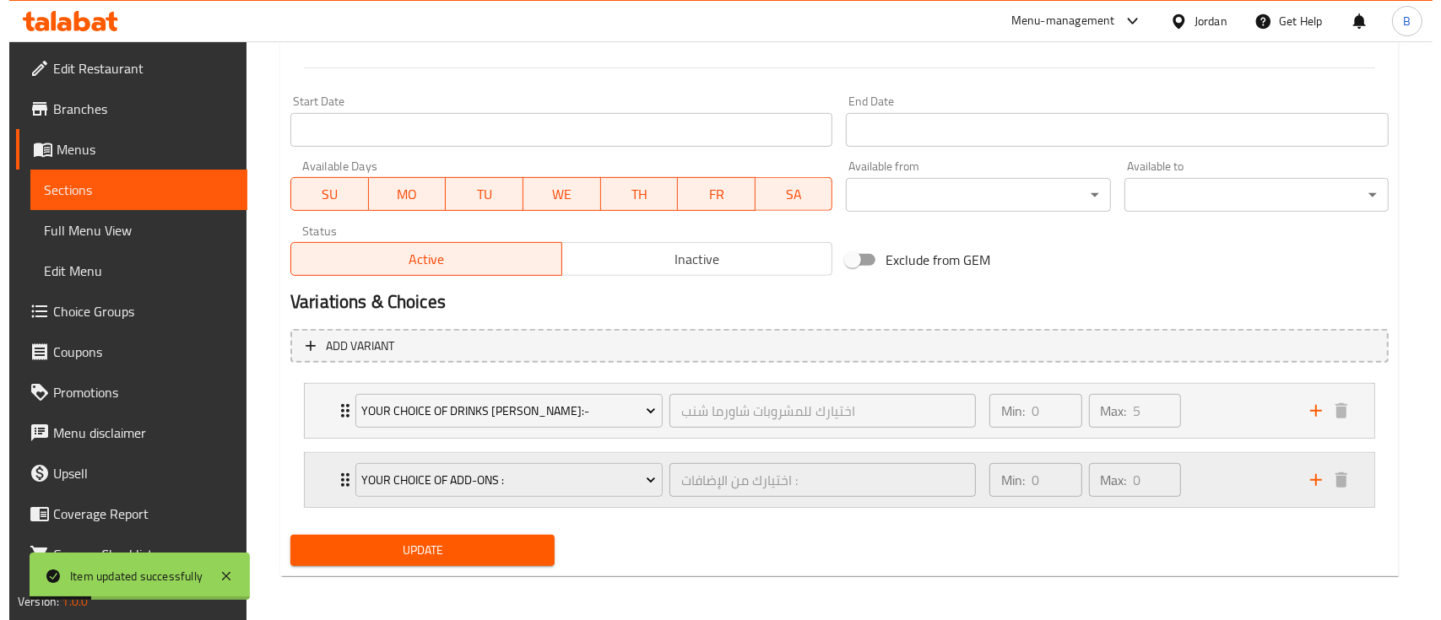
scroll to position [693, 0]
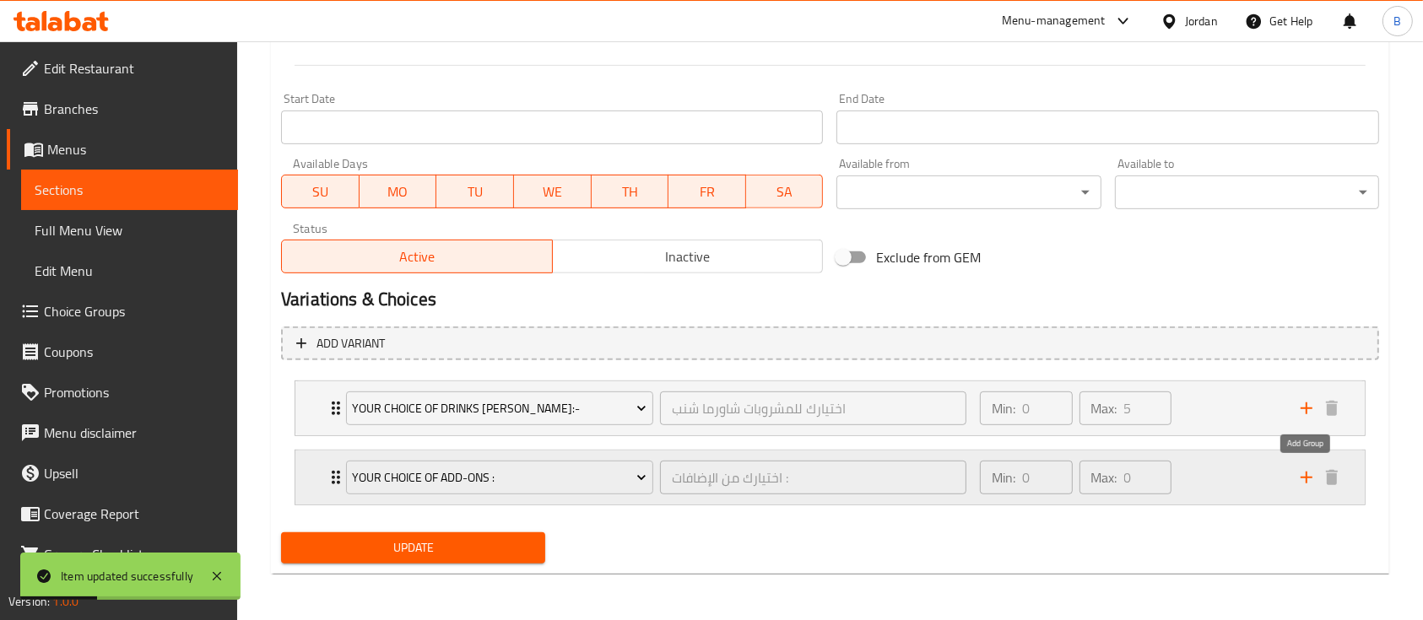
click at [1309, 483] on icon "add" at bounding box center [1306, 478] width 20 height 20
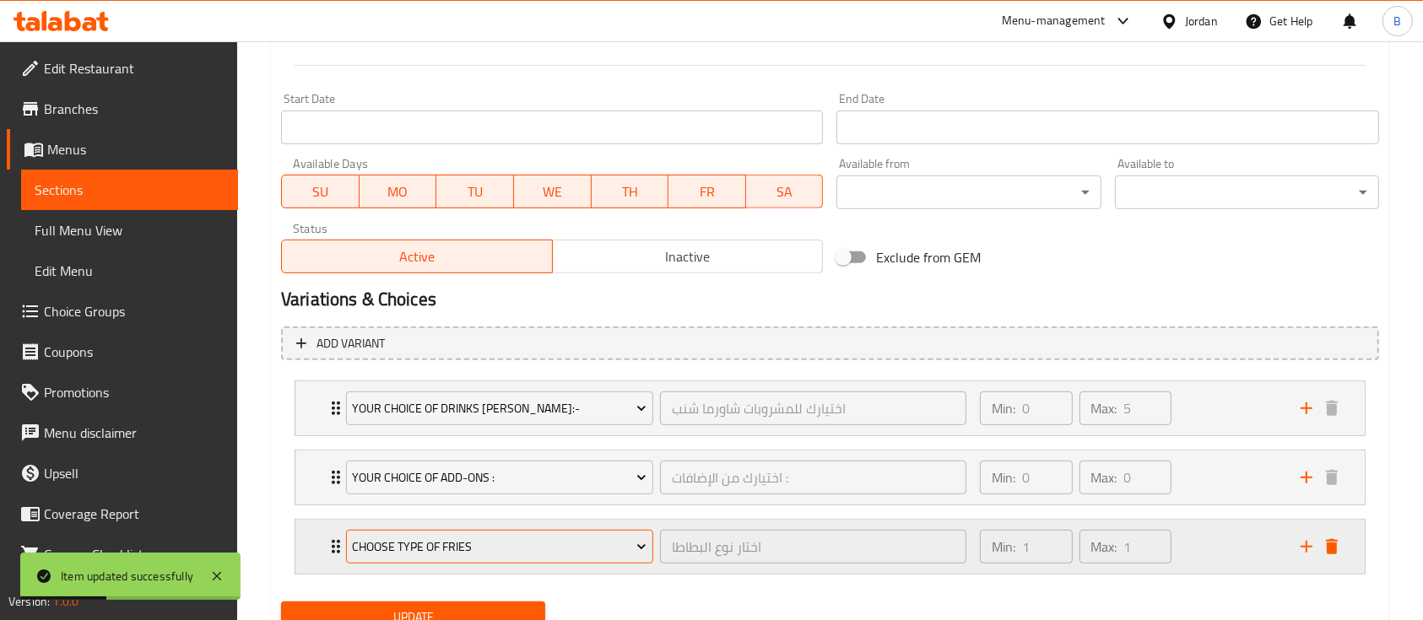
click at [452, 554] on span "Choose type of fries" at bounding box center [499, 547] width 295 height 21
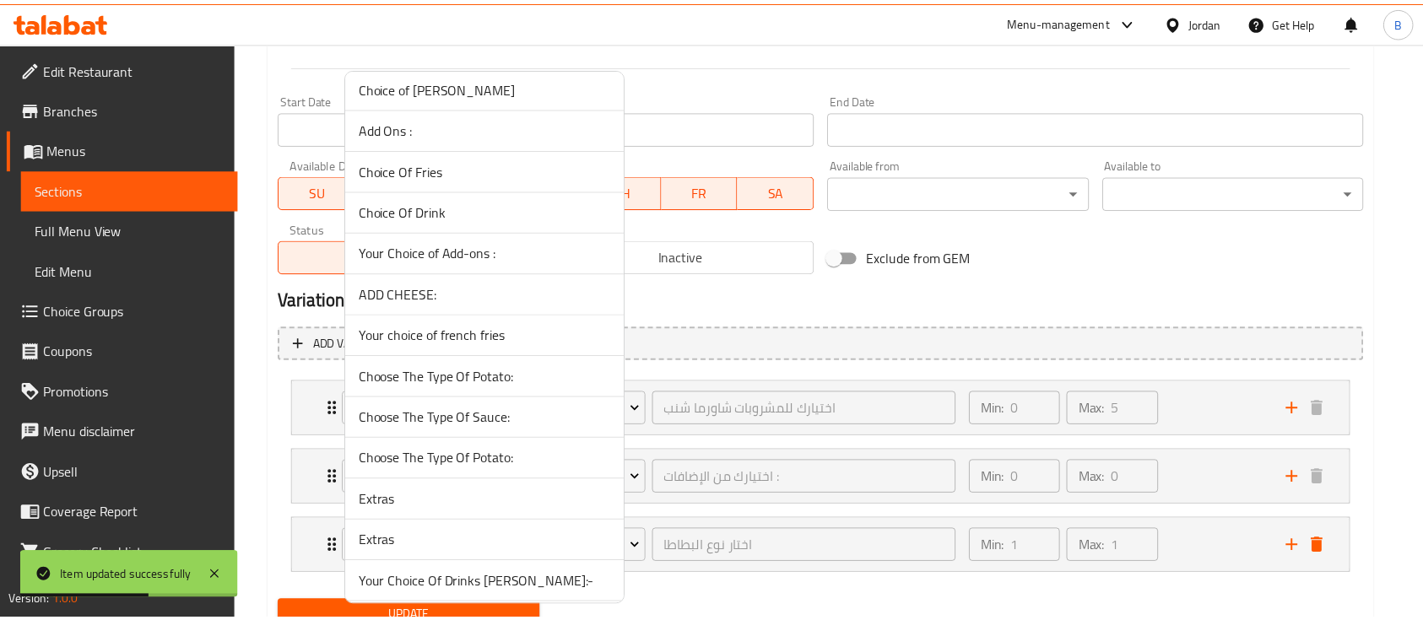
scroll to position [562, 0]
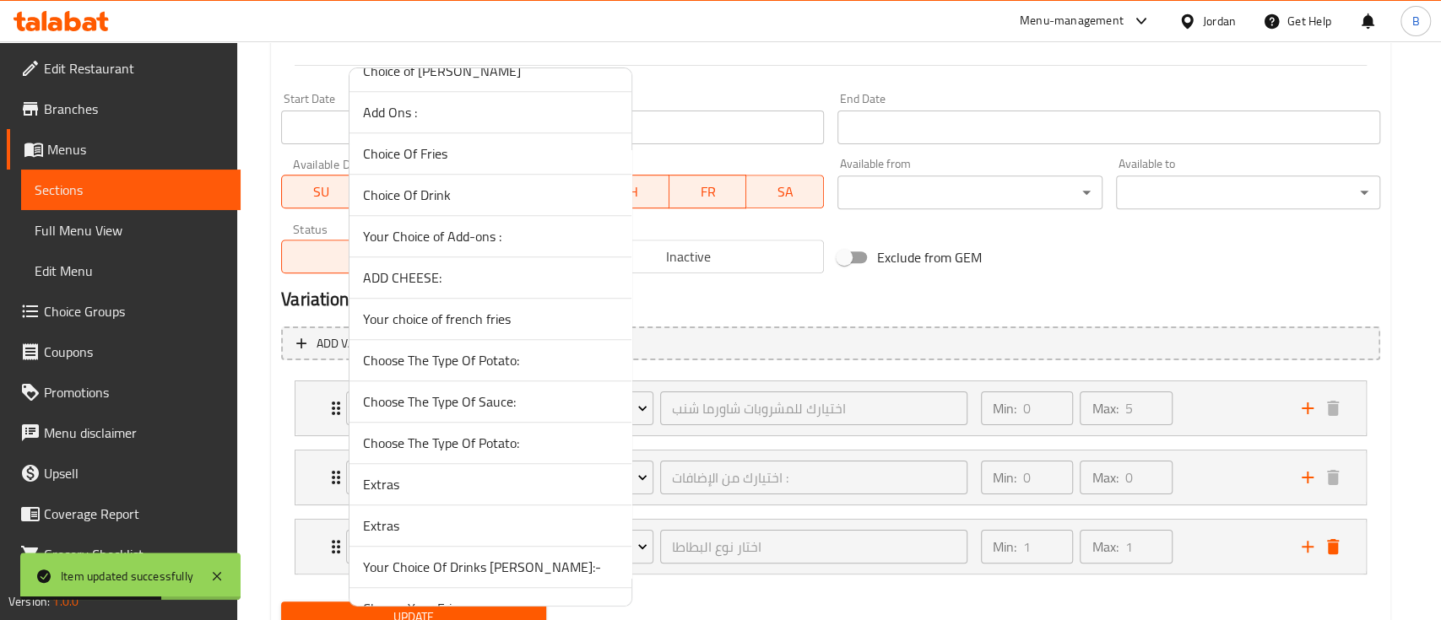
click at [412, 268] on span "ADD CHEESE:" at bounding box center [490, 278] width 255 height 20
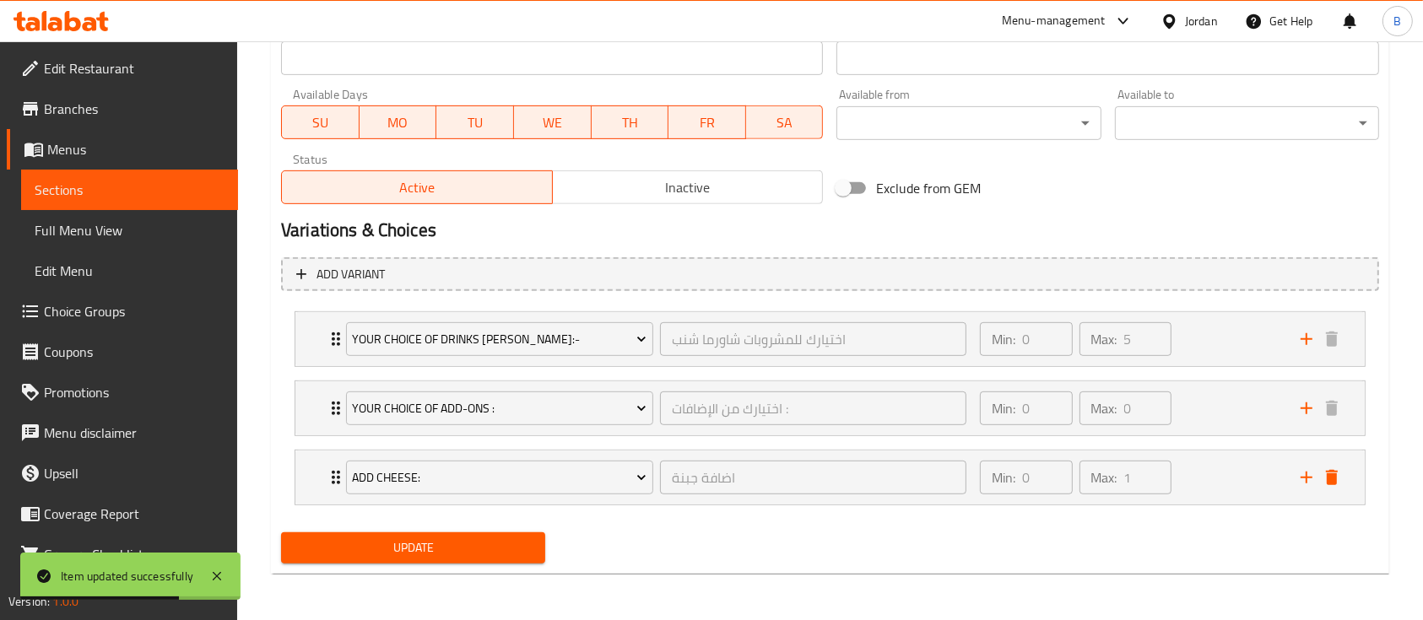
click at [451, 542] on span "Update" at bounding box center [413, 548] width 237 height 21
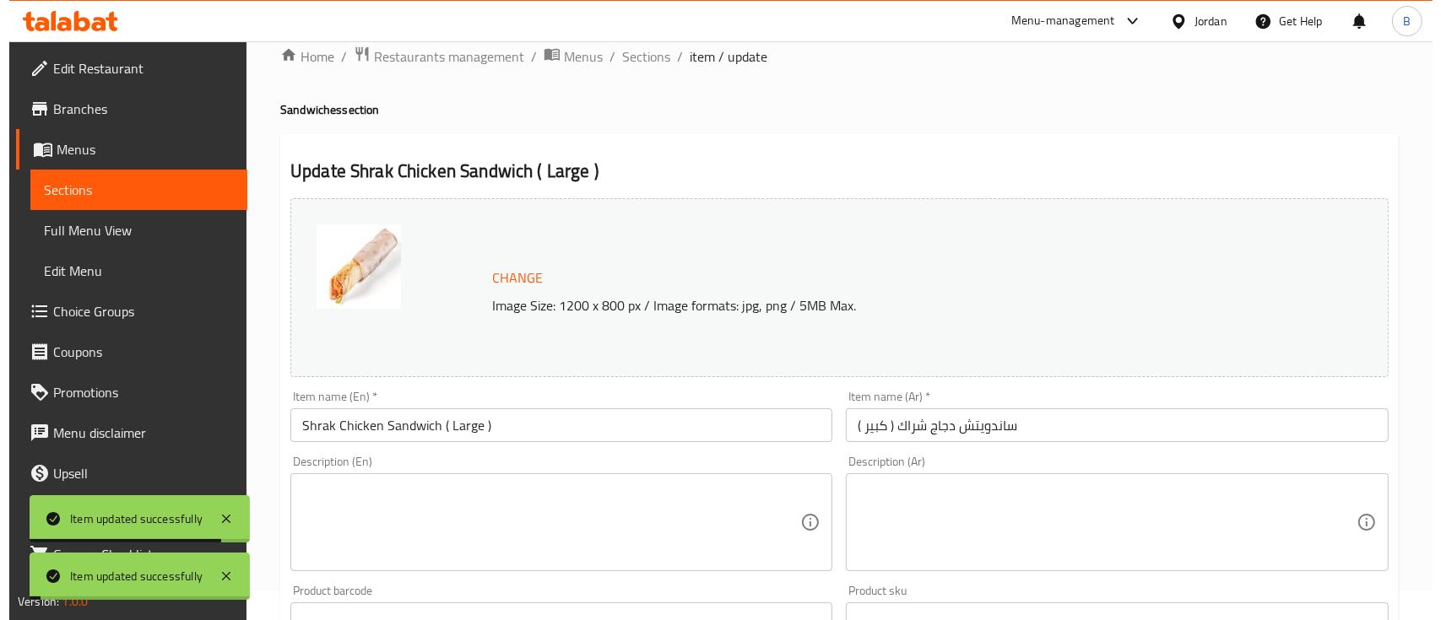
scroll to position [0, 0]
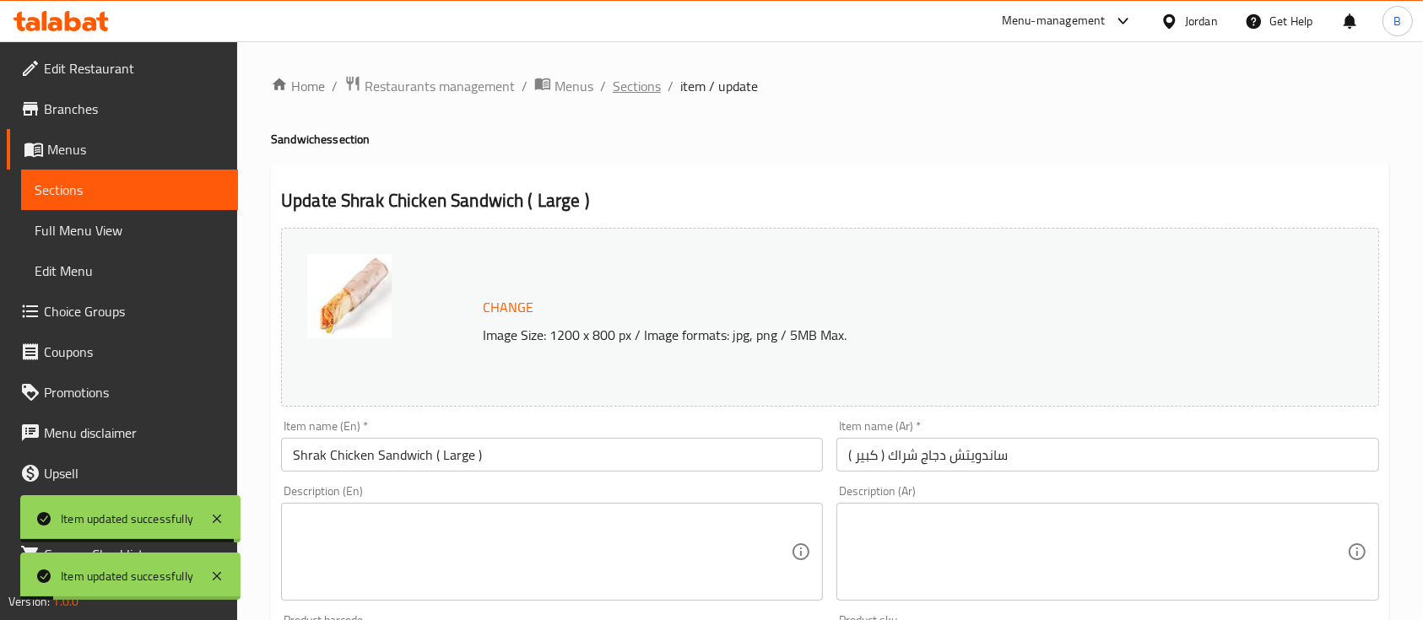
click at [632, 96] on span "Sections" at bounding box center [637, 86] width 48 height 20
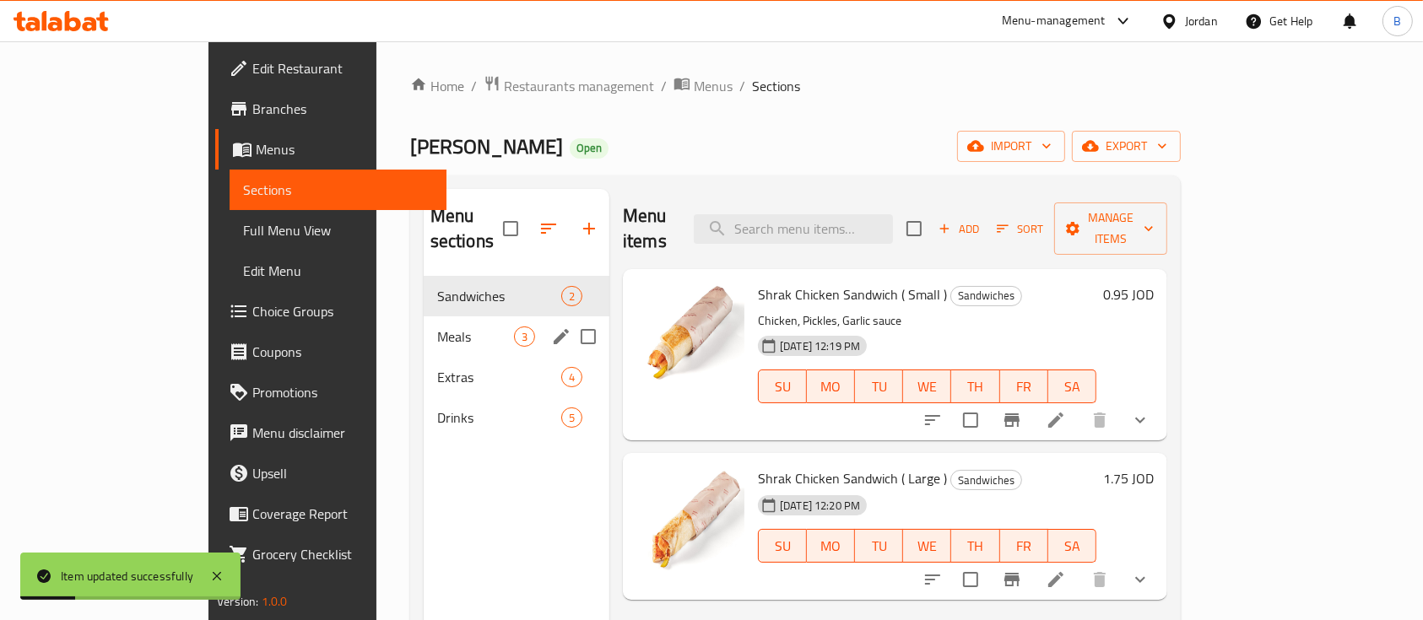
click at [437, 327] on span "Meals" at bounding box center [475, 337] width 77 height 20
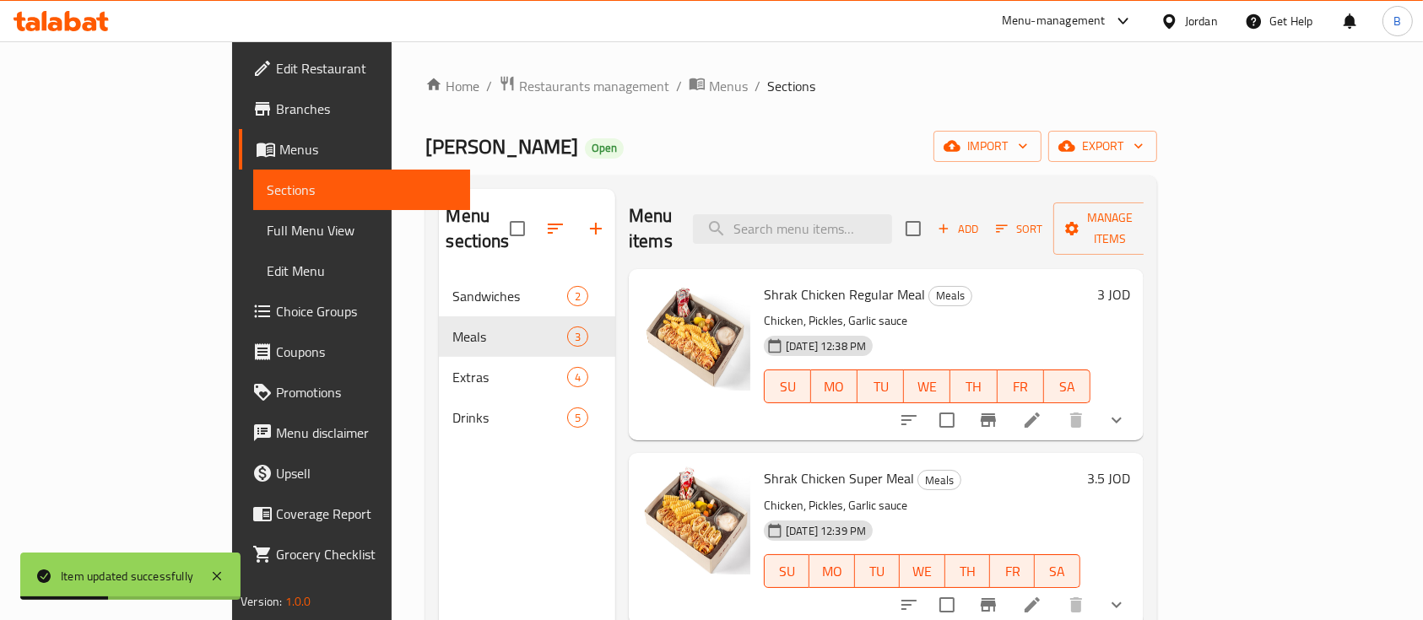
click at [1056, 405] on li at bounding box center [1031, 420] width 47 height 30
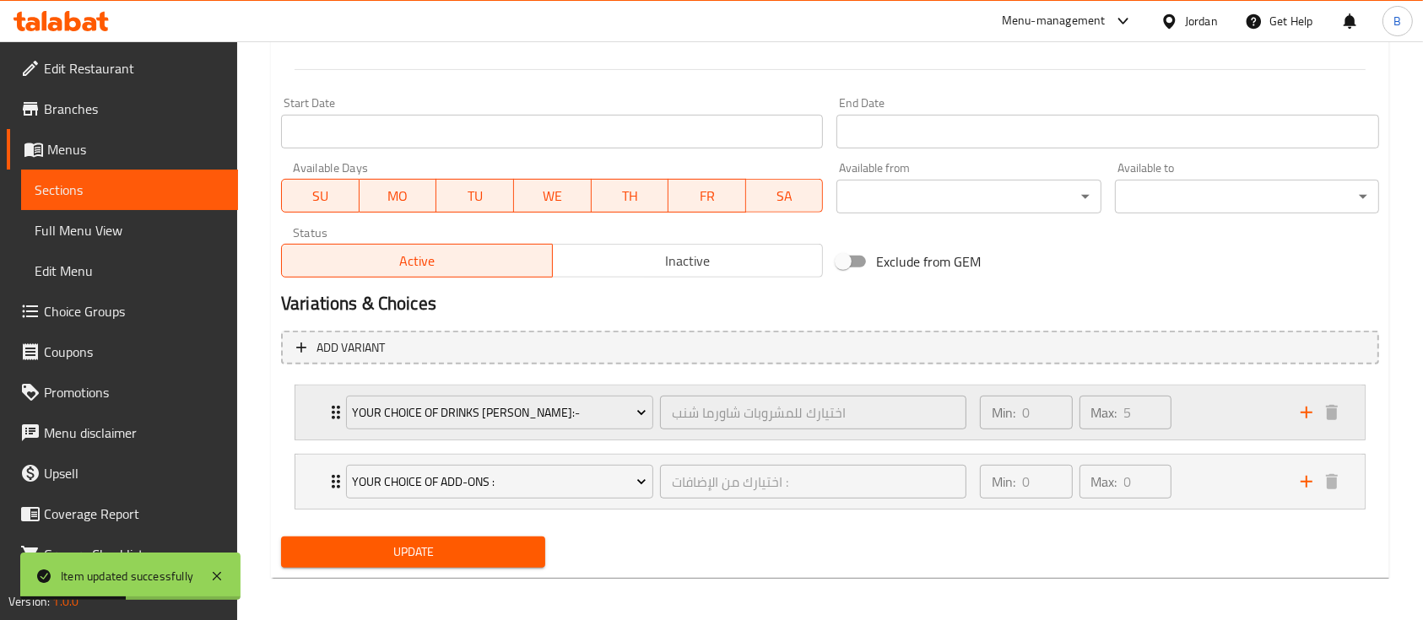
scroll to position [693, 0]
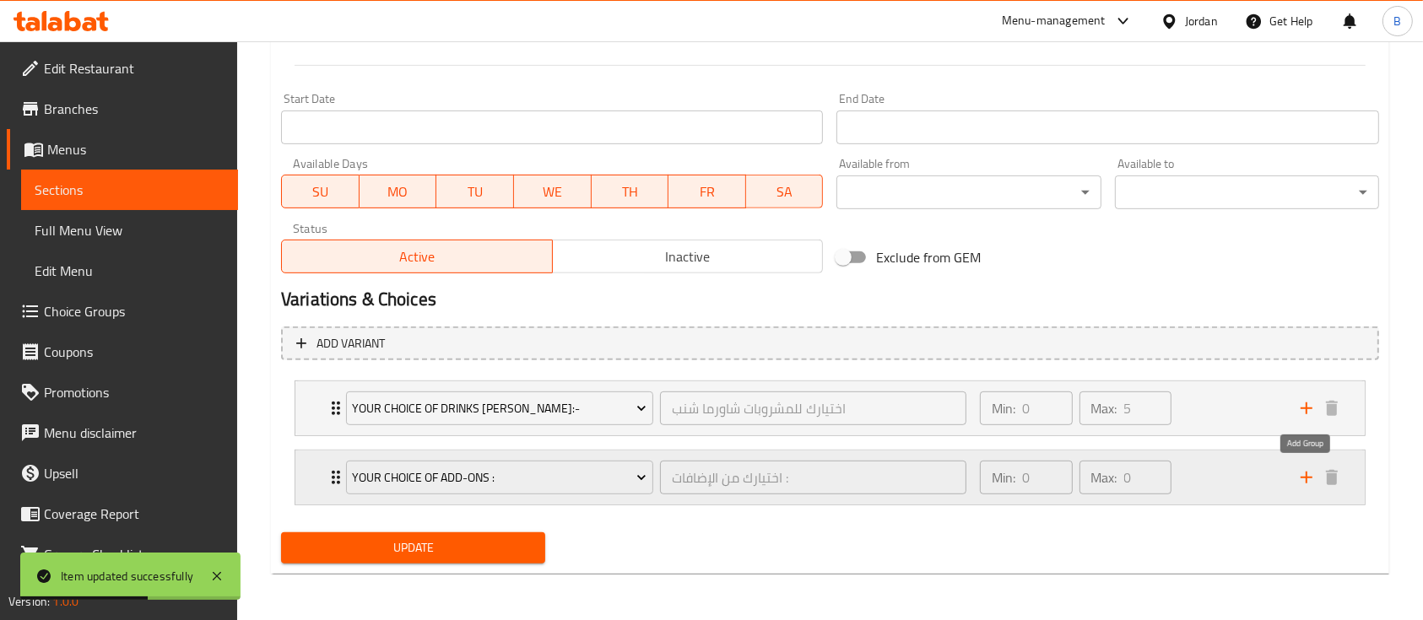
click at [1301, 478] on icon "add" at bounding box center [1306, 478] width 20 height 20
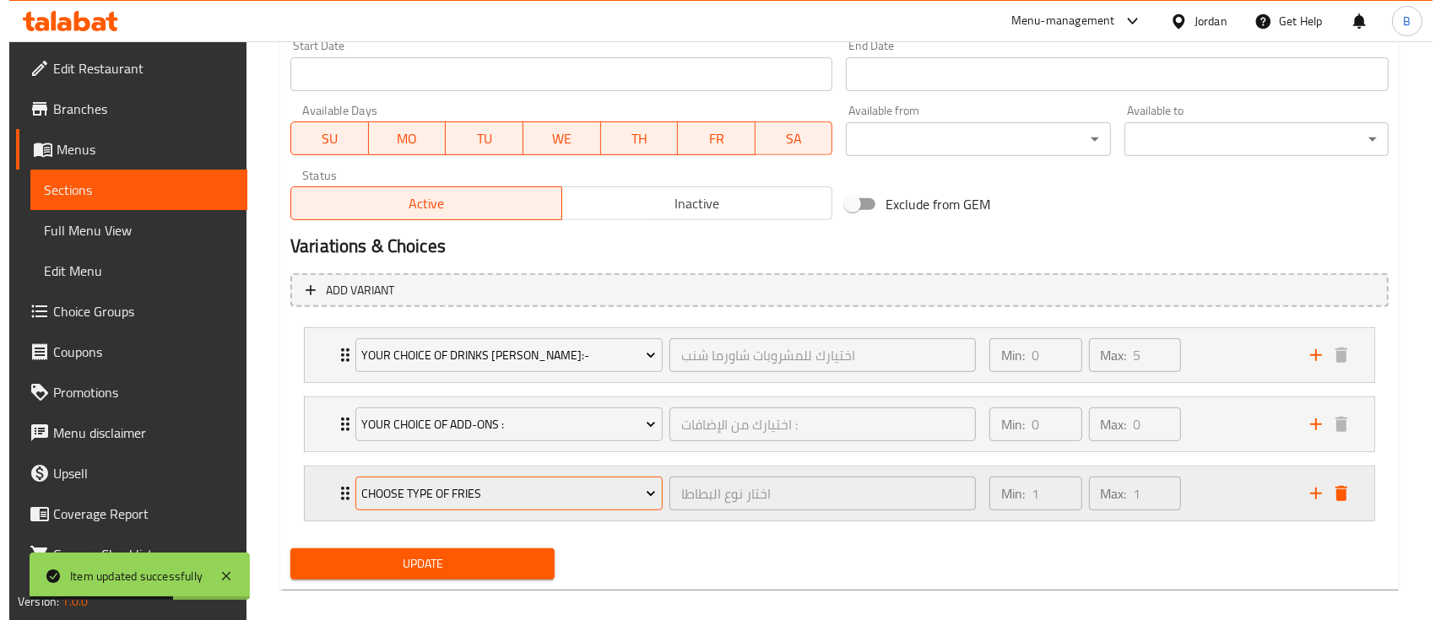
scroll to position [762, 0]
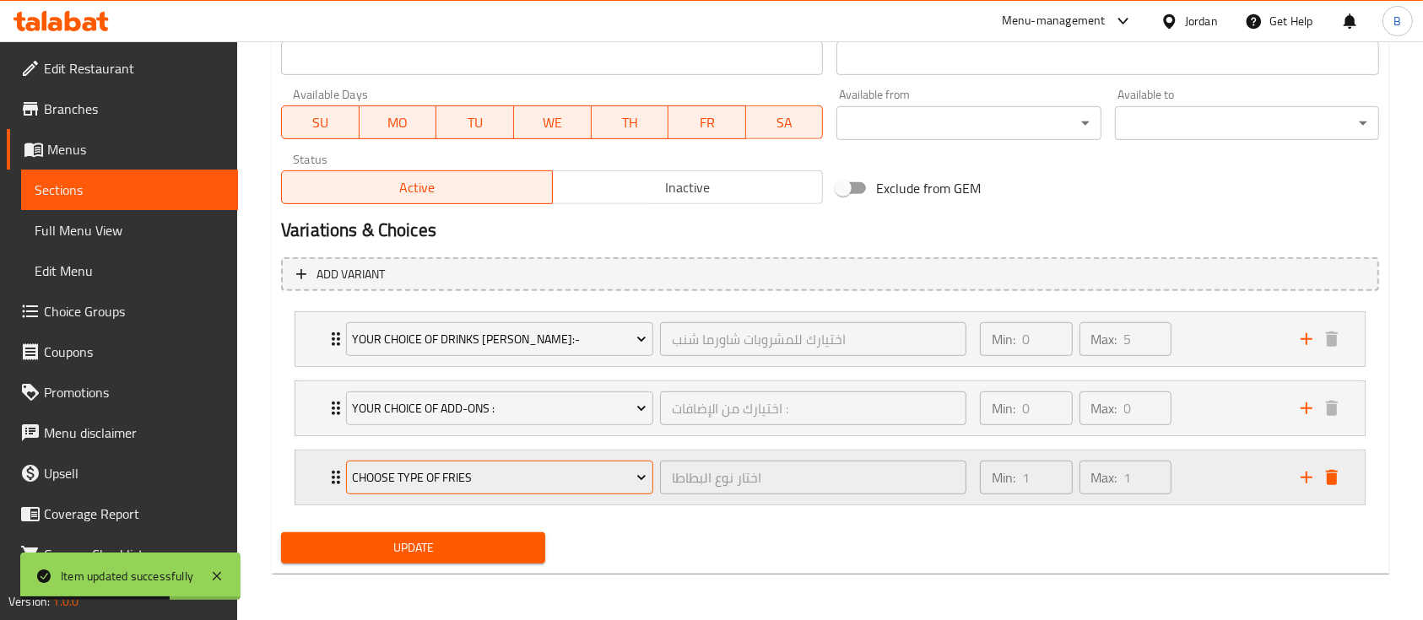
click at [467, 470] on span "Choose type of fries" at bounding box center [499, 478] width 295 height 21
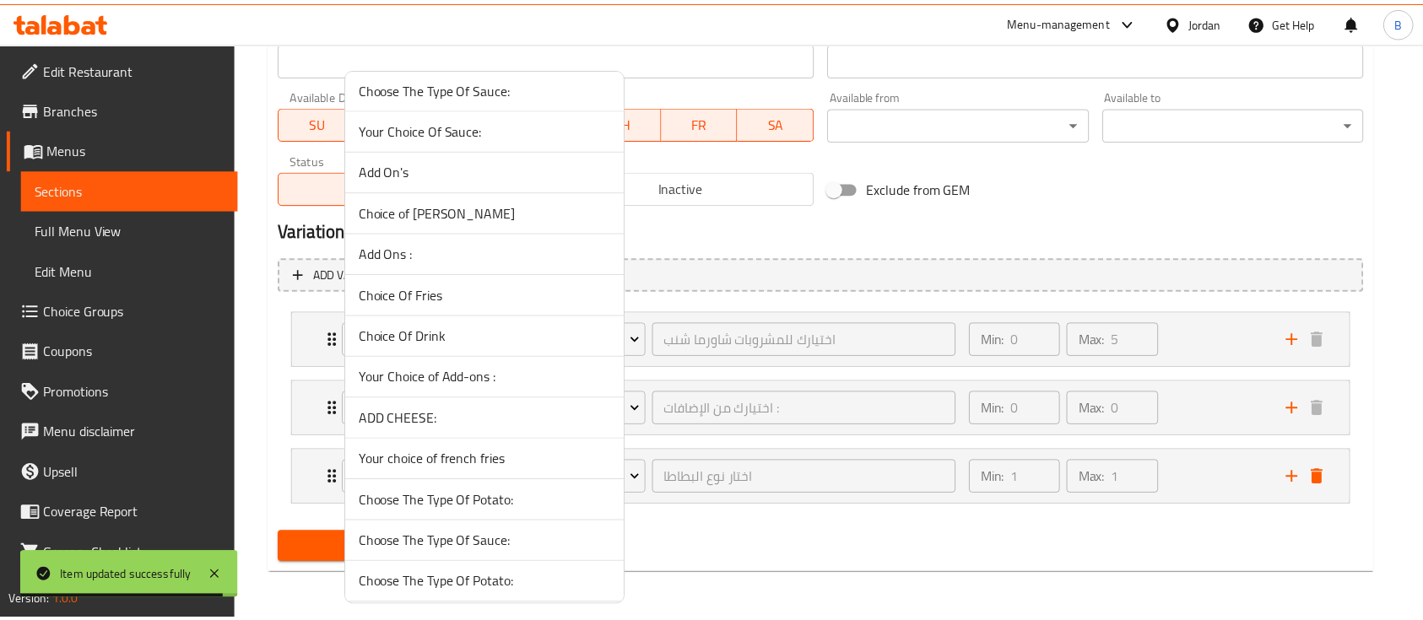
scroll to position [450, 0]
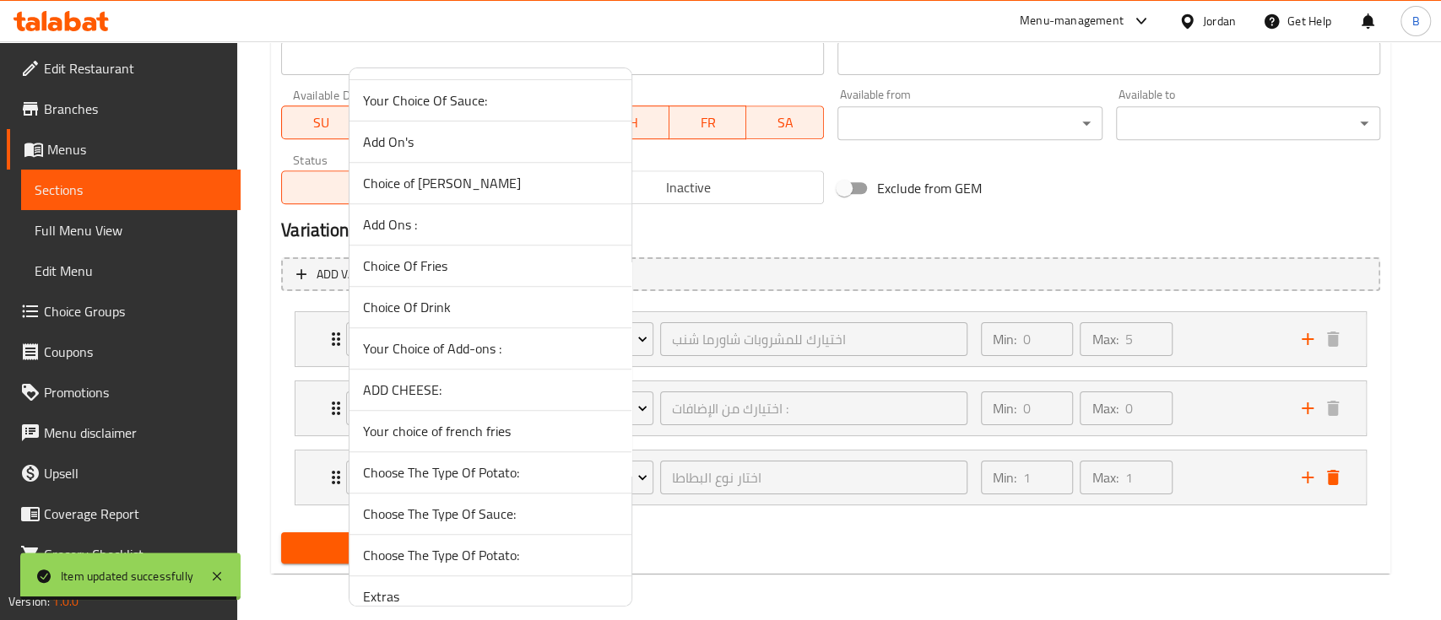
click at [424, 385] on span "ADD CHEESE:" at bounding box center [490, 390] width 255 height 20
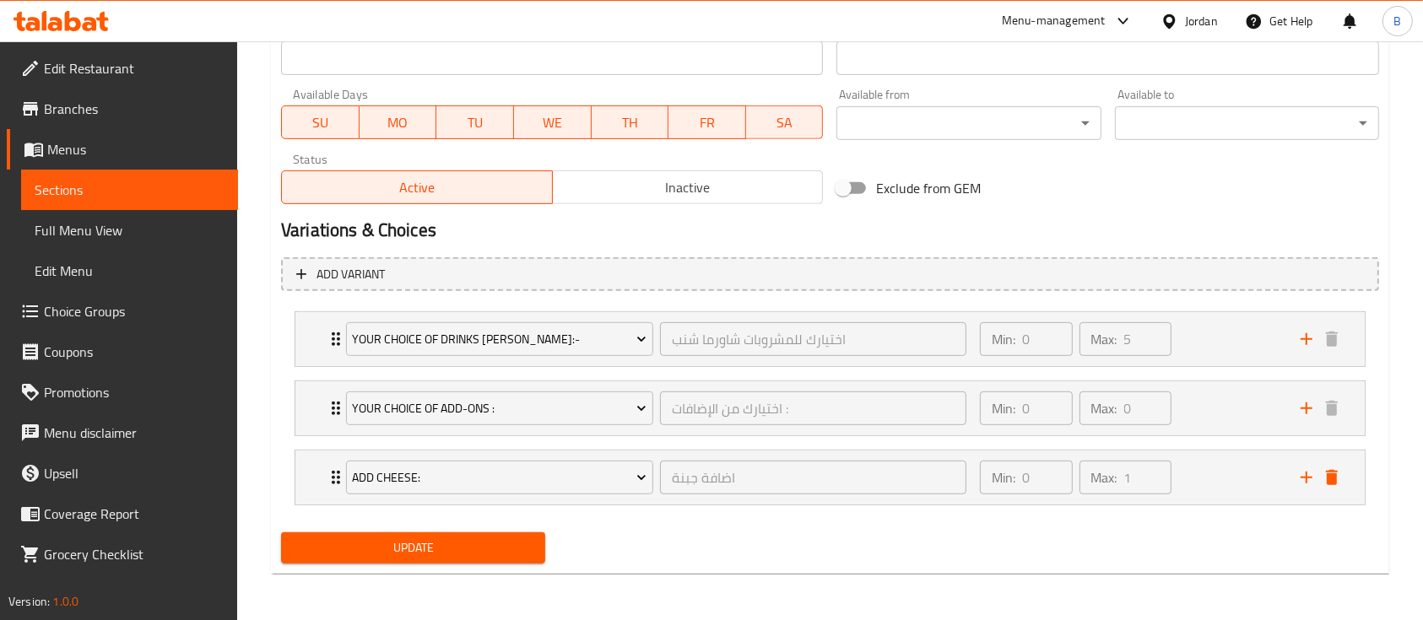
click at [436, 544] on span "Update" at bounding box center [413, 548] width 237 height 21
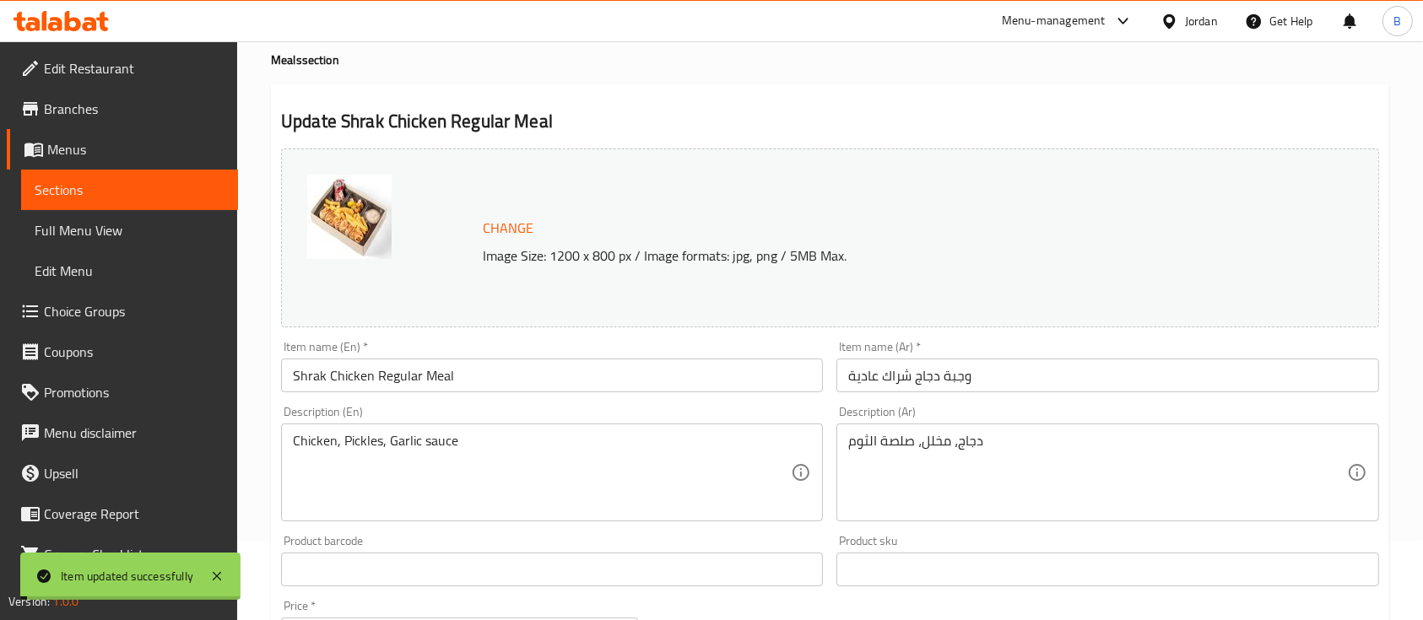
scroll to position [0, 0]
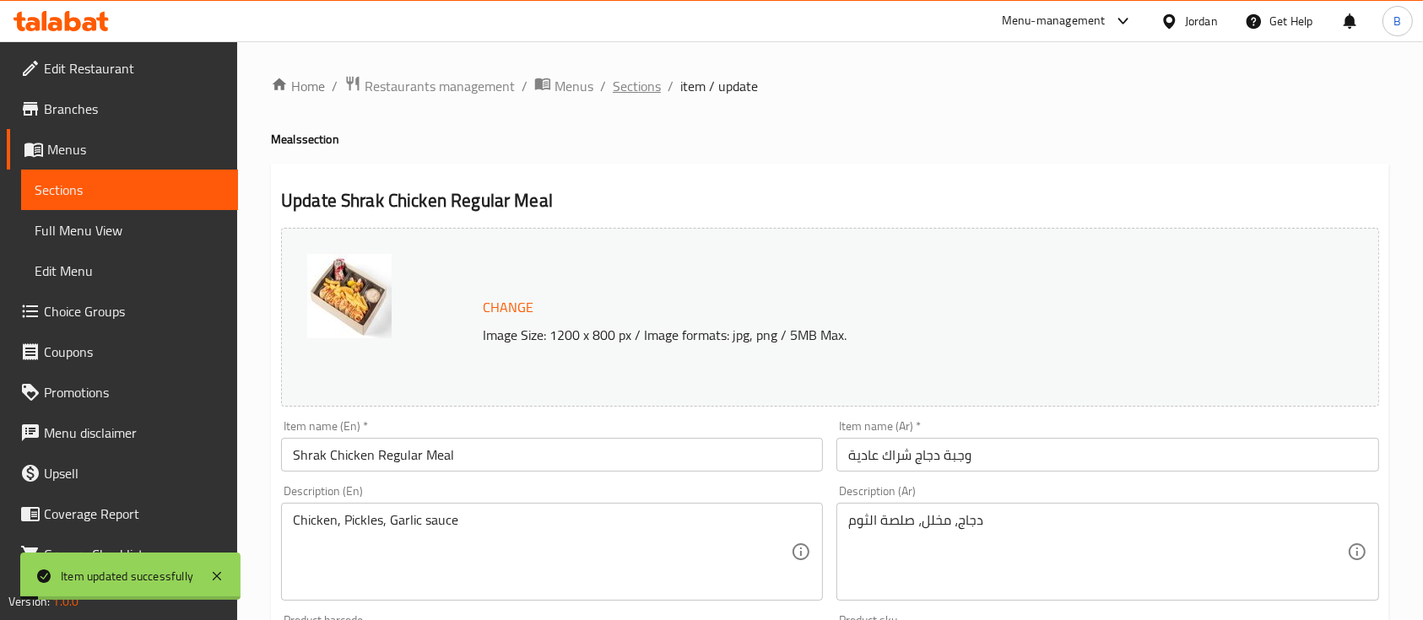
click at [635, 88] on span "Sections" at bounding box center [637, 86] width 48 height 20
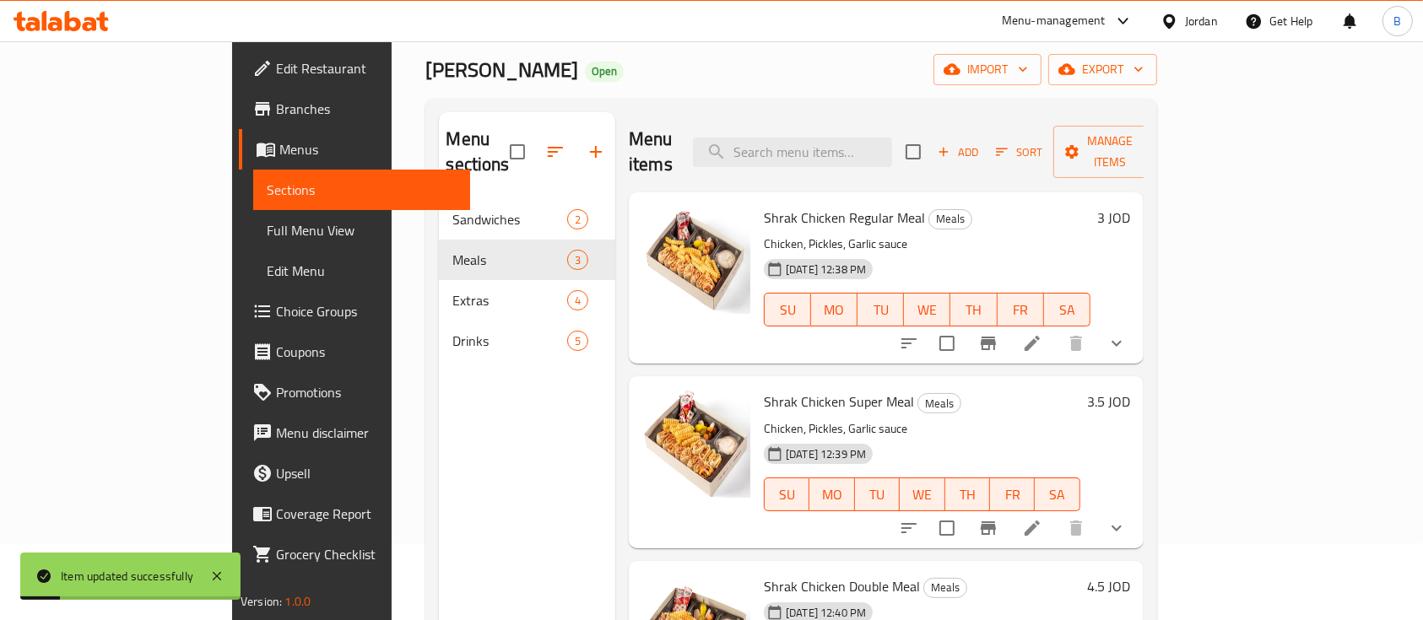
scroll to position [112, 0]
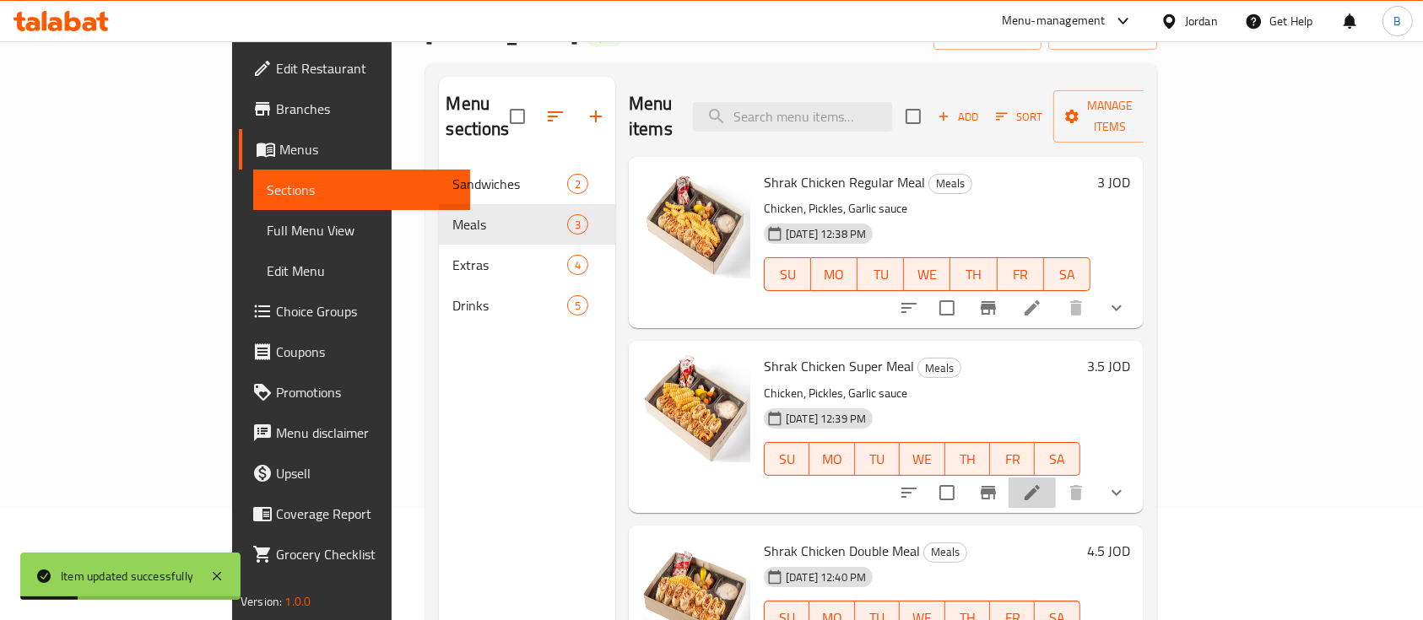
click at [1056, 478] on li at bounding box center [1031, 493] width 47 height 30
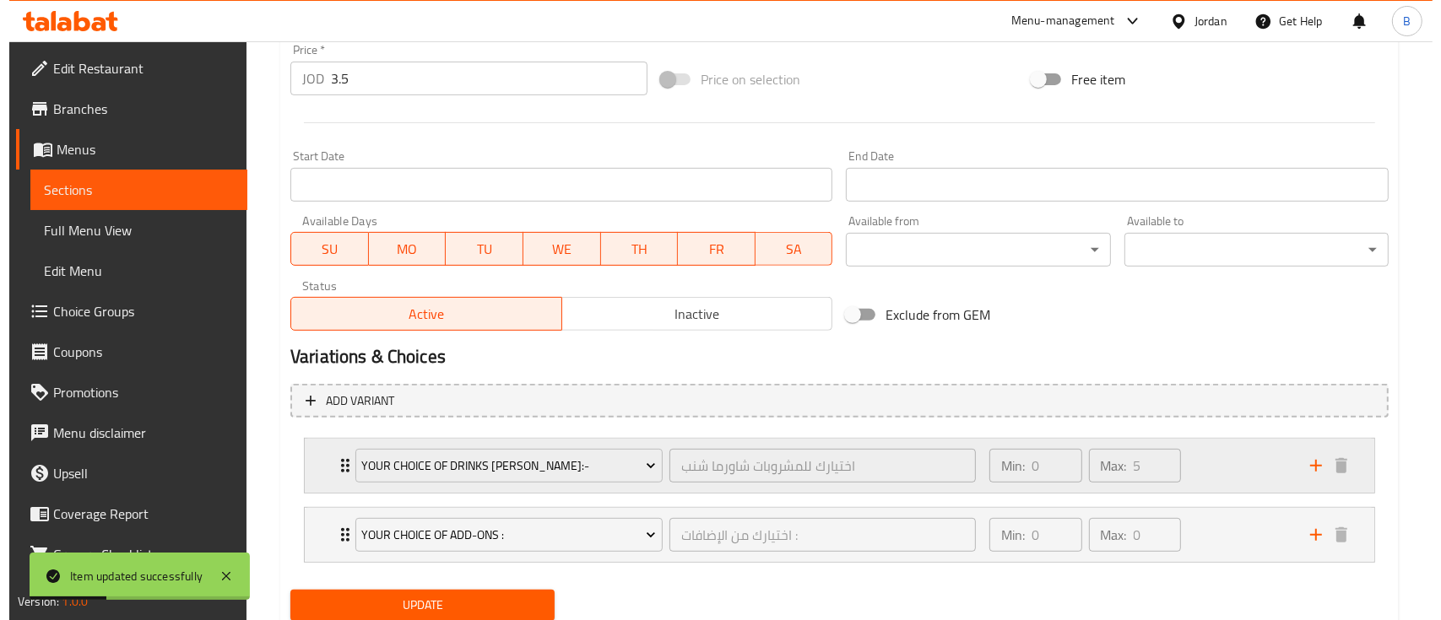
scroll to position [693, 0]
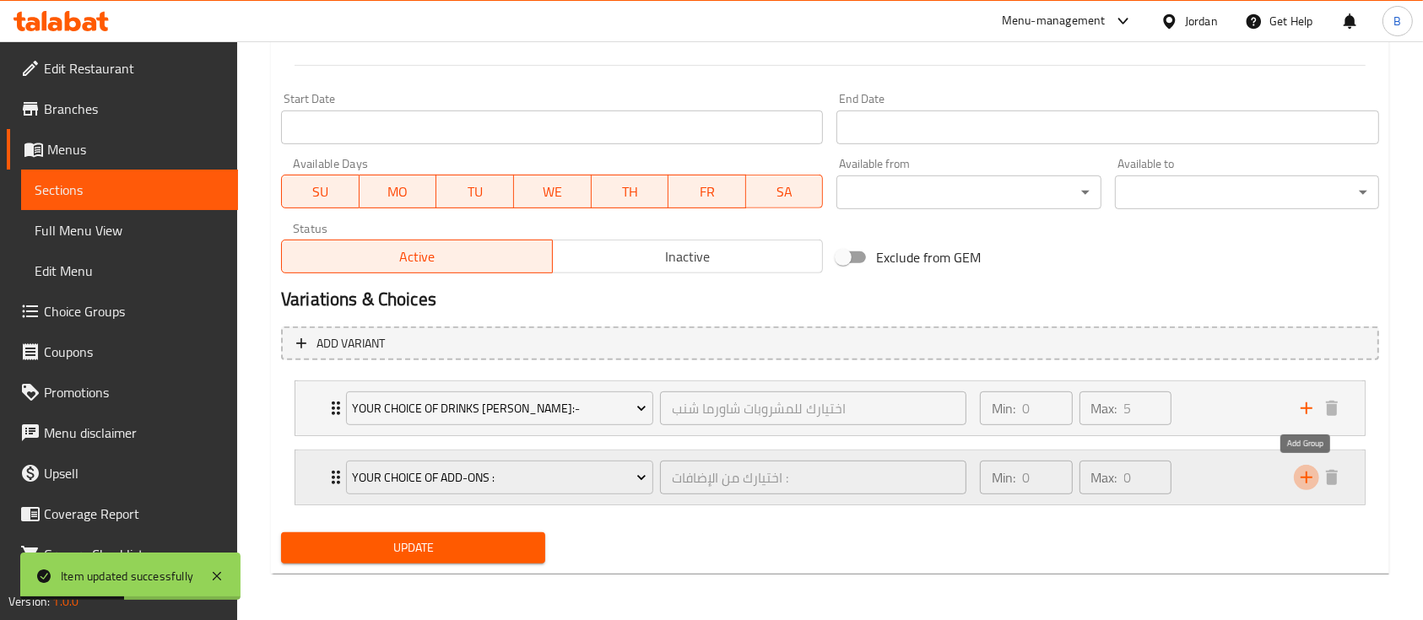
click at [1303, 482] on icon "add" at bounding box center [1306, 478] width 20 height 20
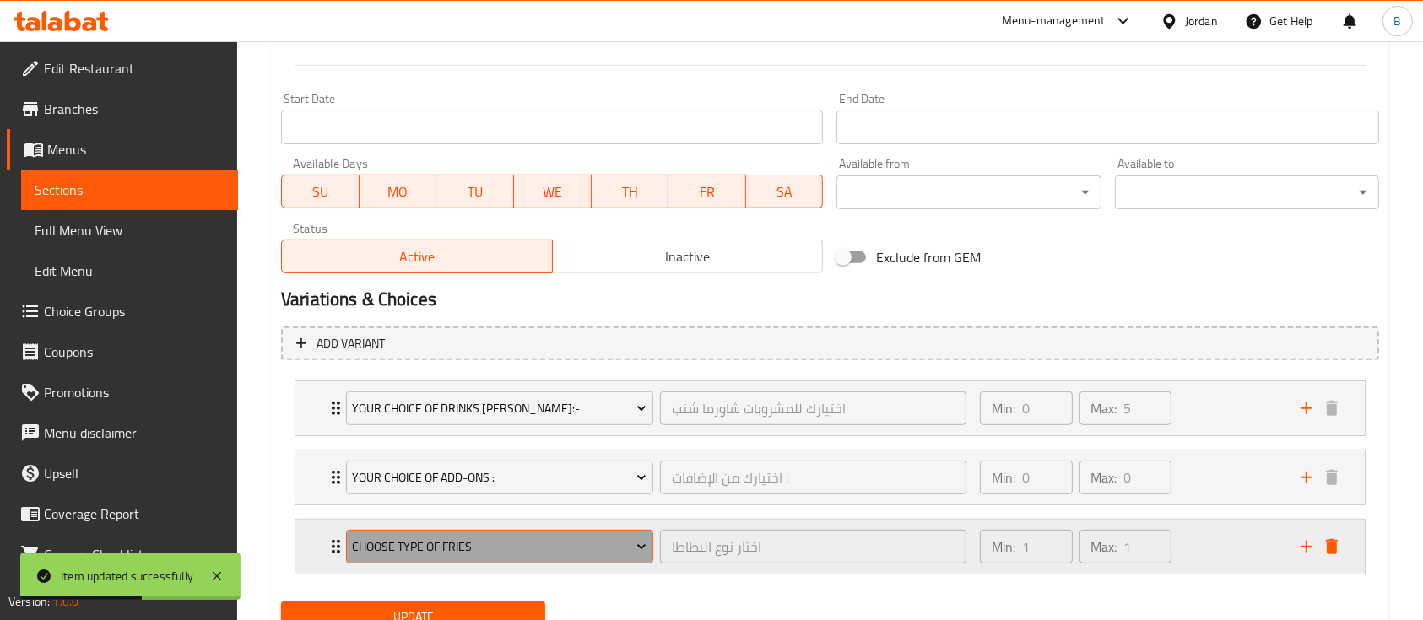
click at [506, 532] on button "Choose type of fries" at bounding box center [499, 547] width 307 height 34
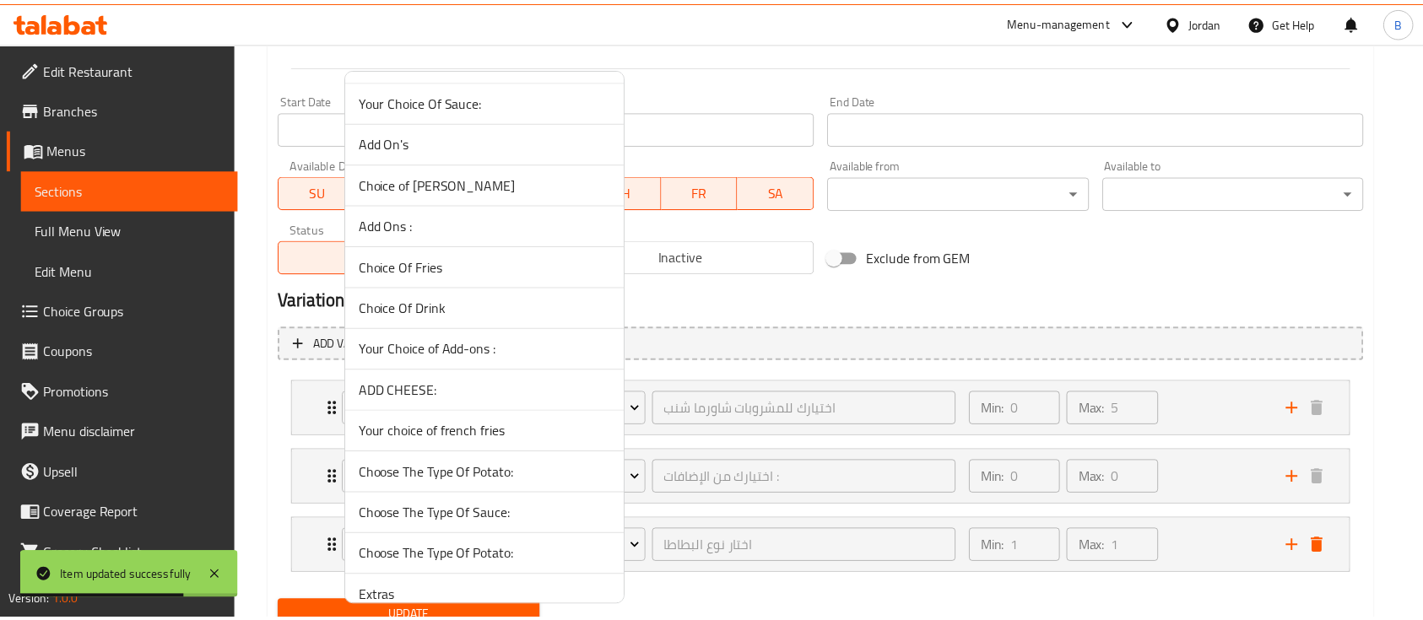
scroll to position [450, 0]
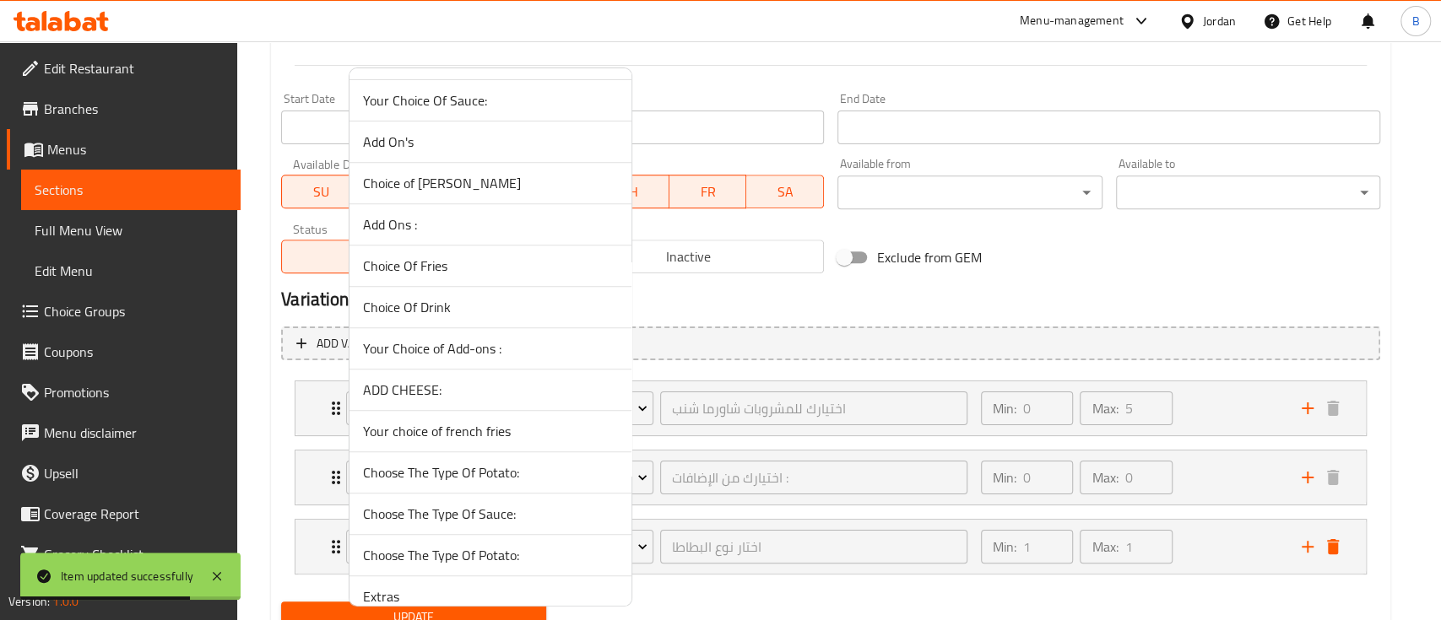
click at [447, 388] on span "ADD CHEESE:" at bounding box center [490, 390] width 255 height 20
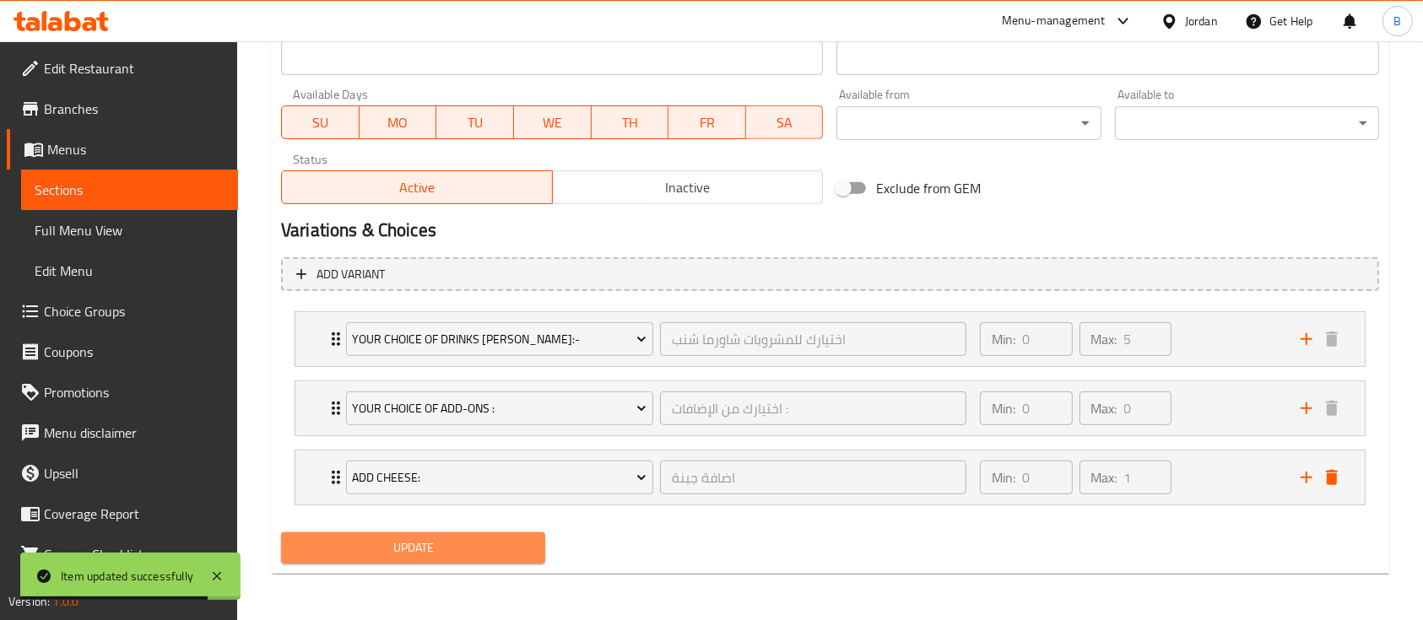
click at [441, 541] on span "Update" at bounding box center [413, 548] width 237 height 21
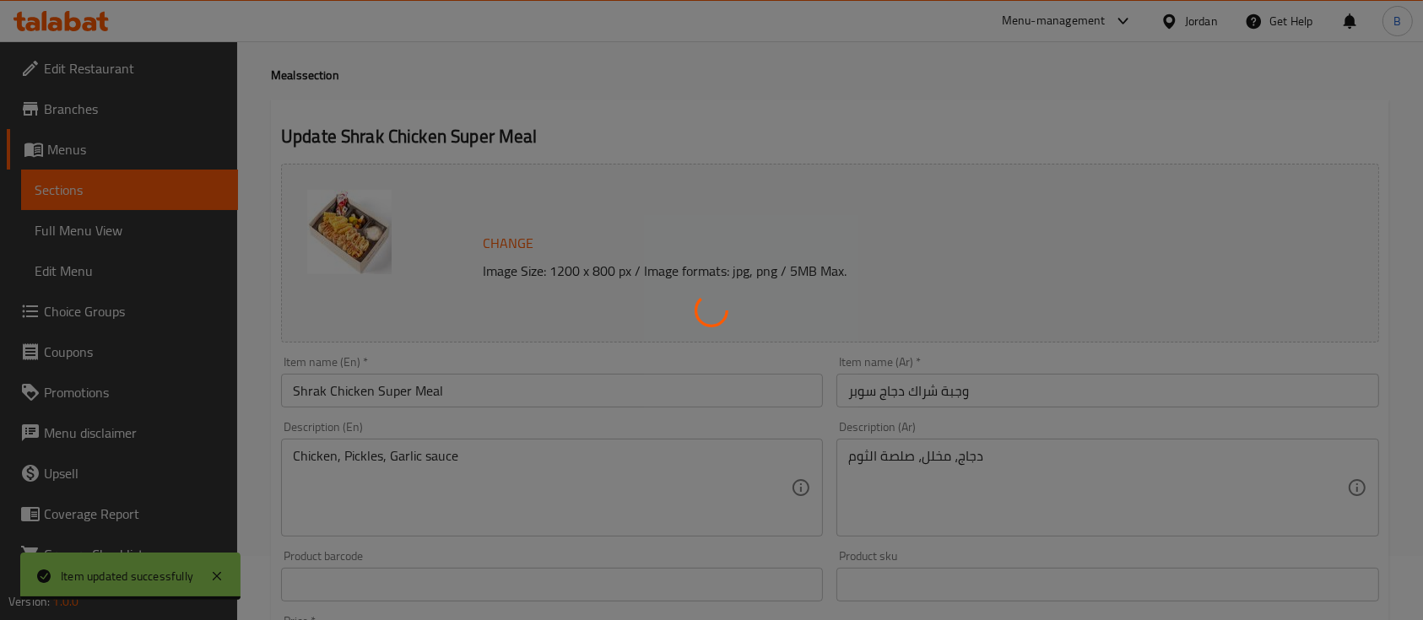
scroll to position [0, 0]
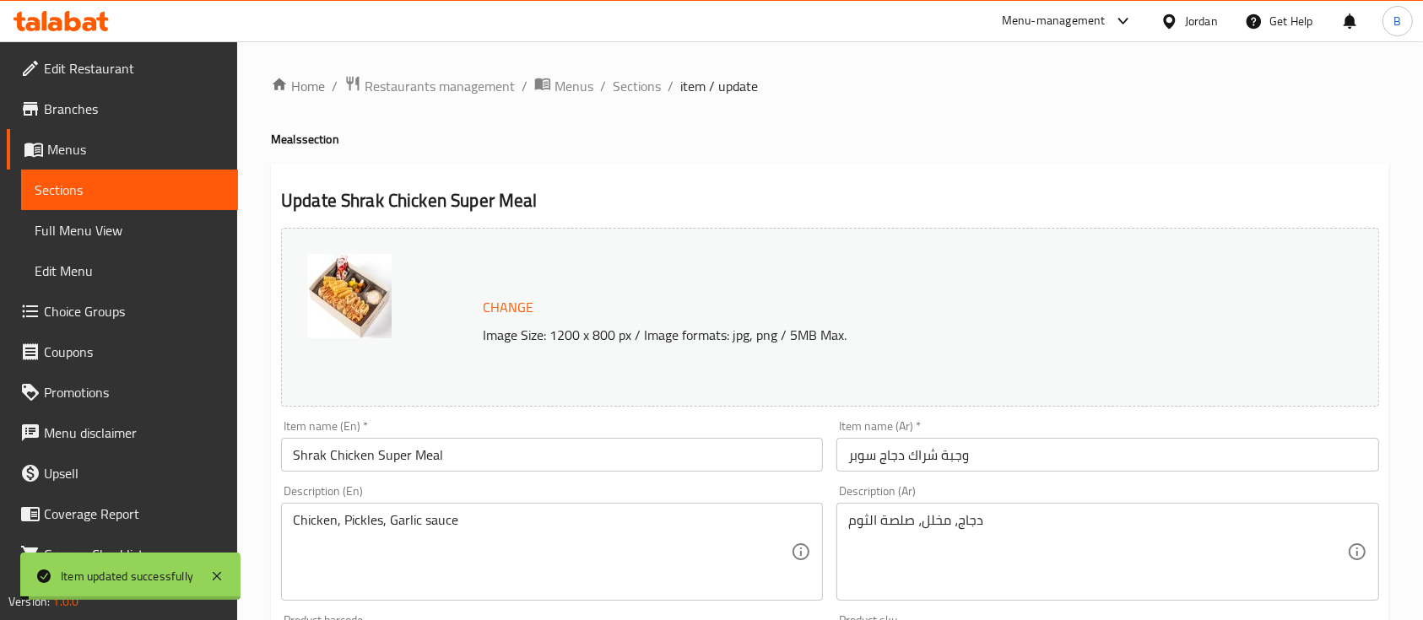
click at [627, 84] on span "Sections" at bounding box center [637, 86] width 48 height 20
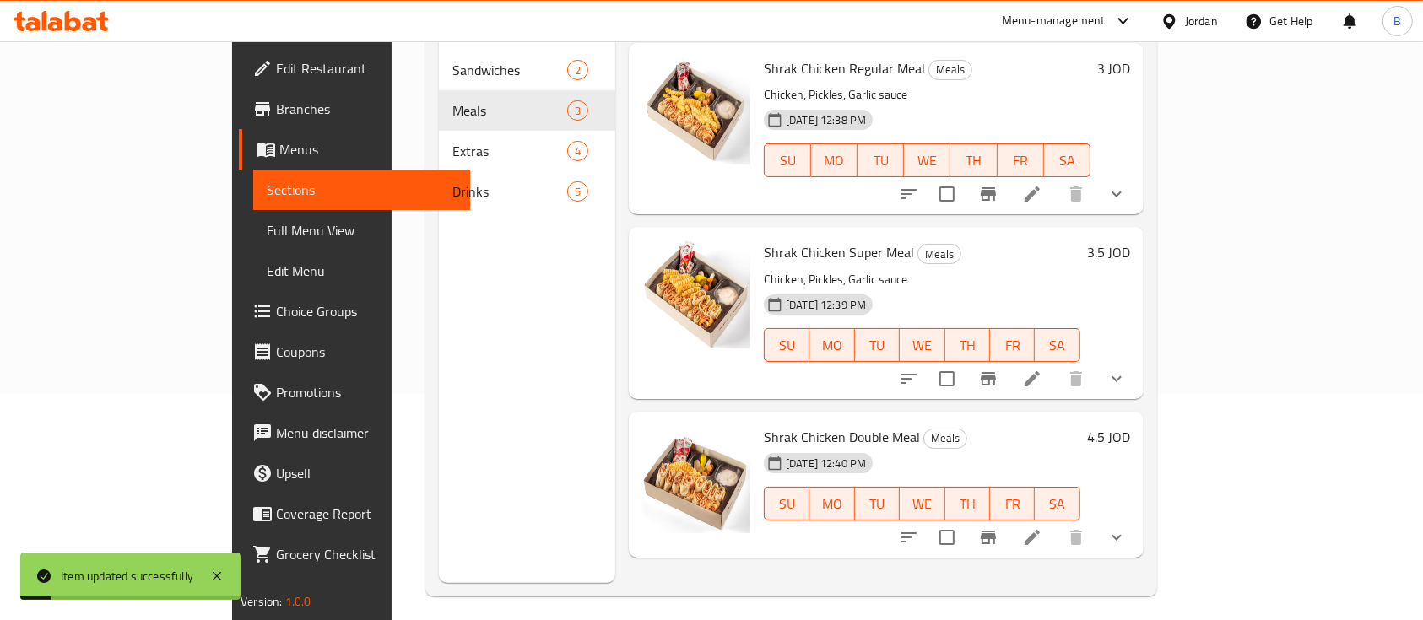
scroll to position [236, 0]
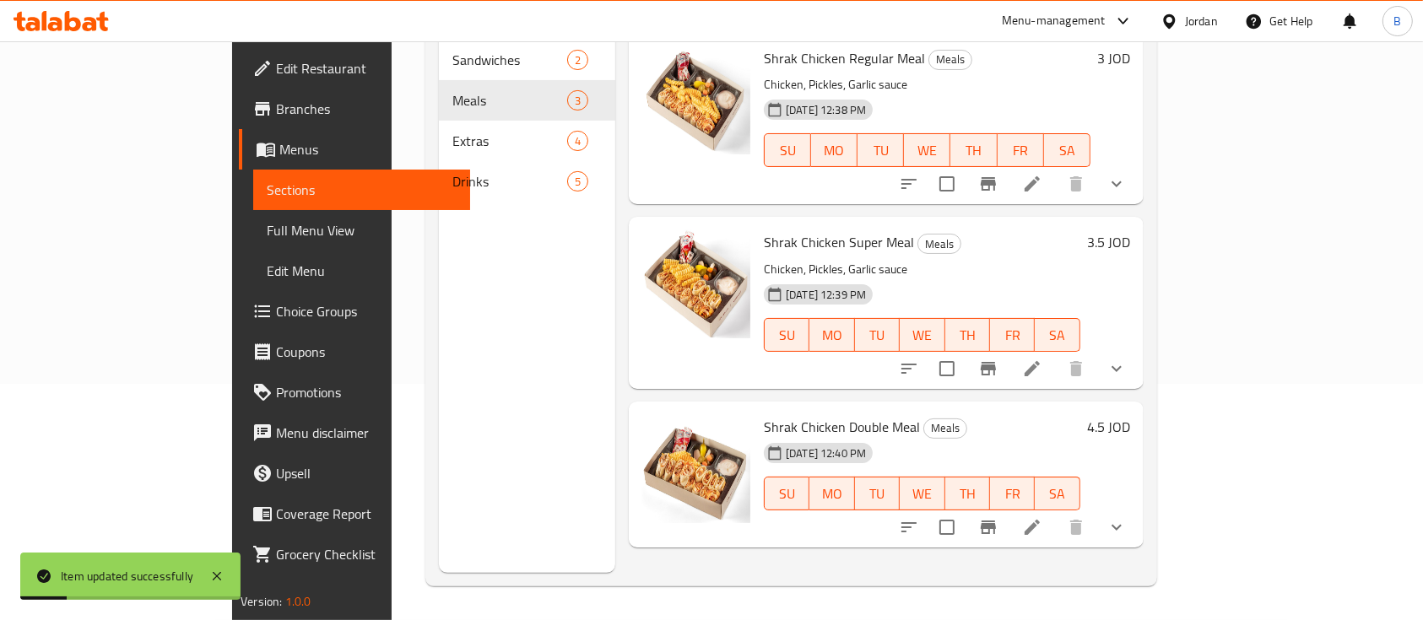
click at [1040, 520] on icon at bounding box center [1031, 527] width 15 height 15
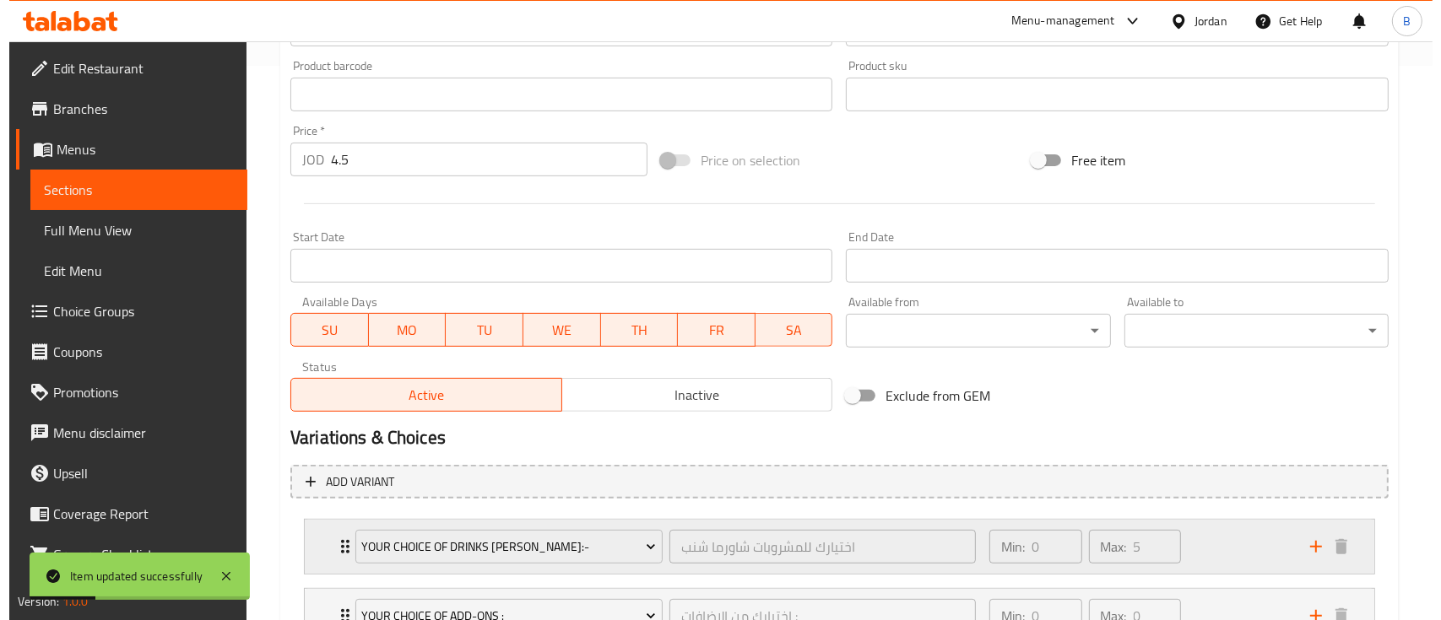
scroll to position [693, 0]
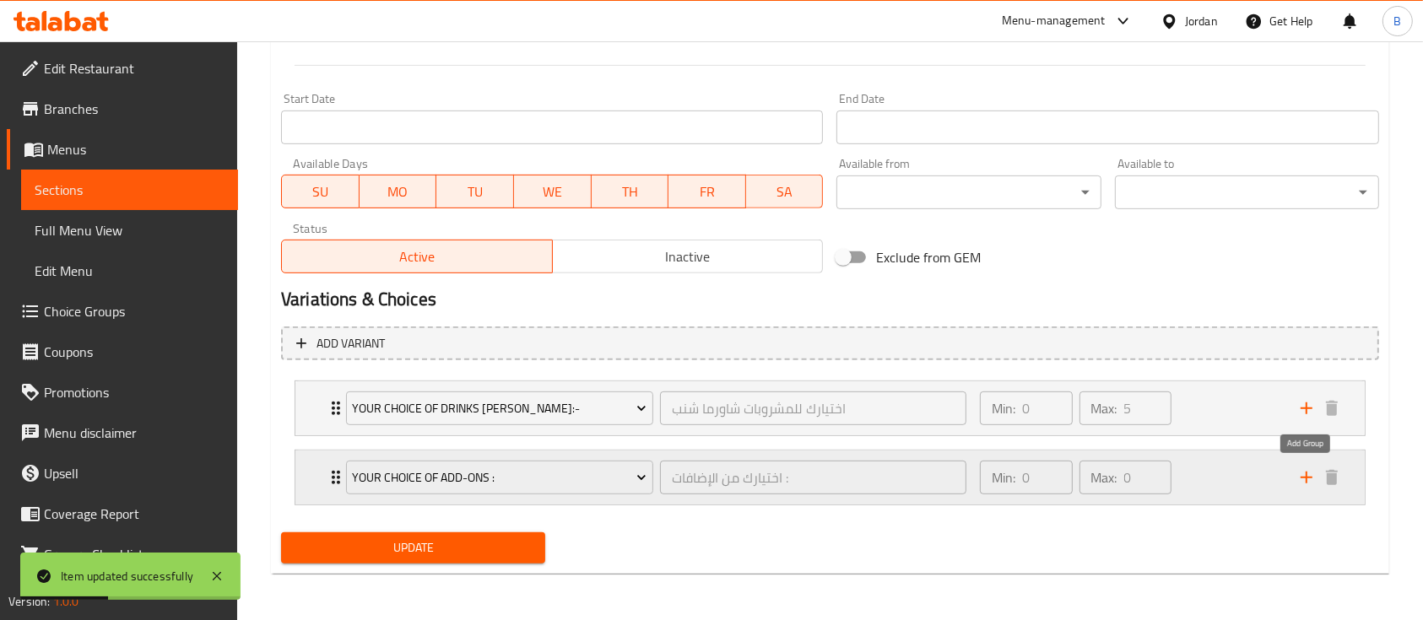
click at [1306, 478] on icon "add" at bounding box center [1306, 478] width 12 height 12
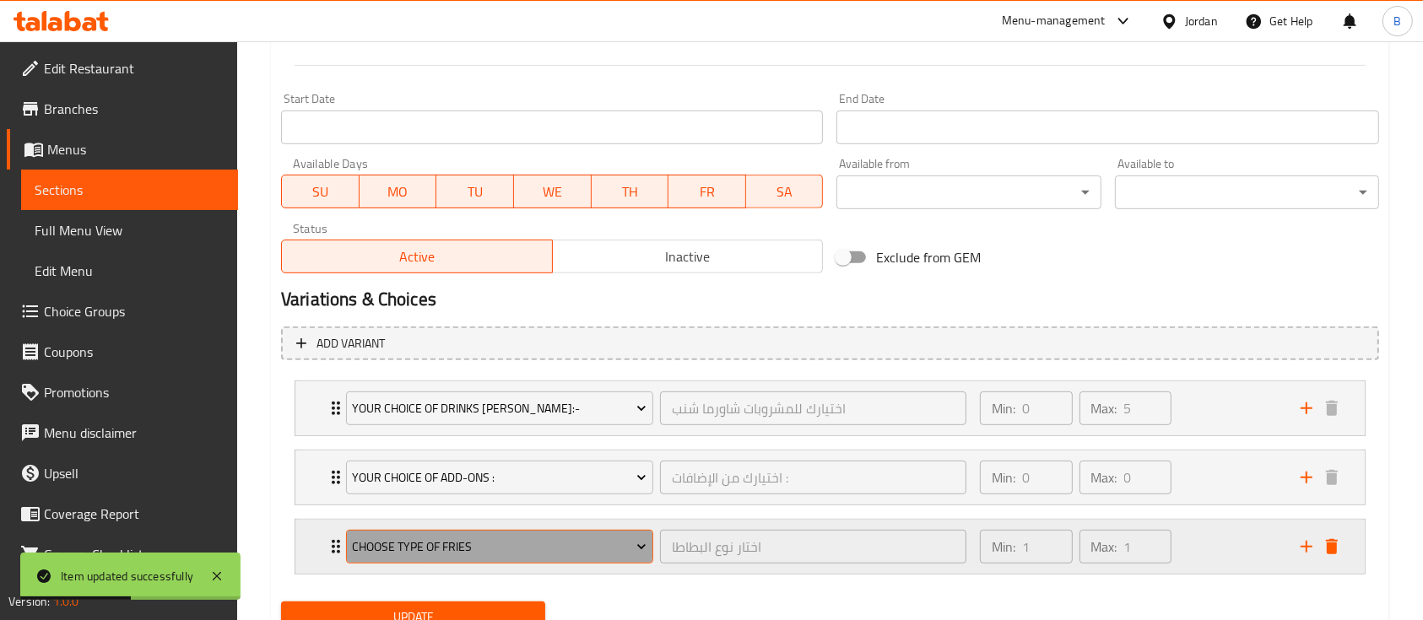
click at [477, 546] on span "Choose type of fries" at bounding box center [499, 547] width 295 height 21
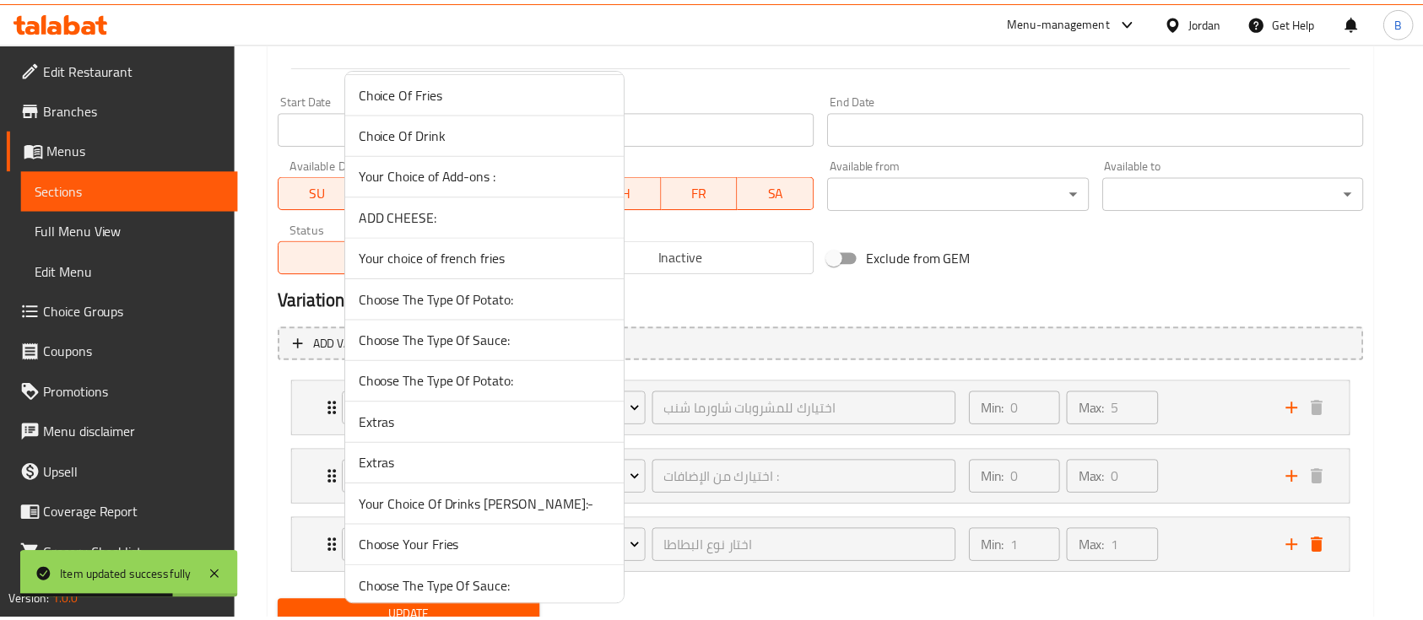
scroll to position [675, 0]
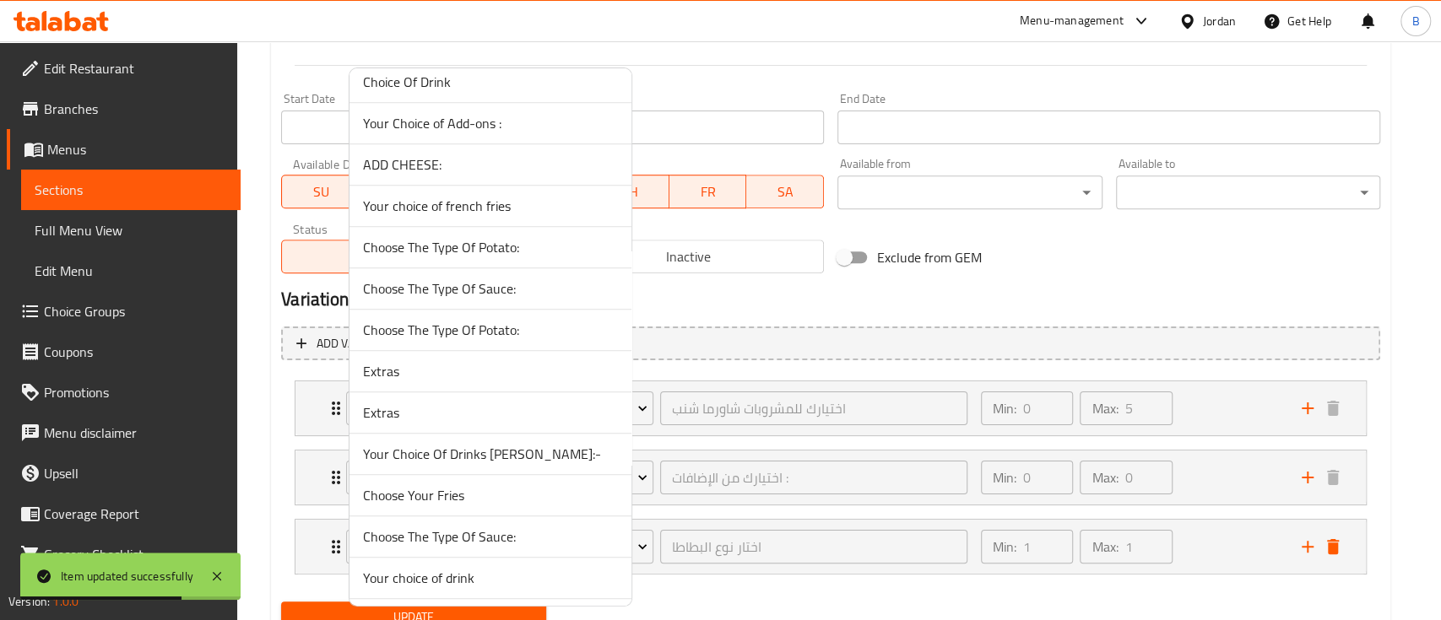
click at [397, 154] on span "ADD CHEESE:" at bounding box center [490, 164] width 255 height 20
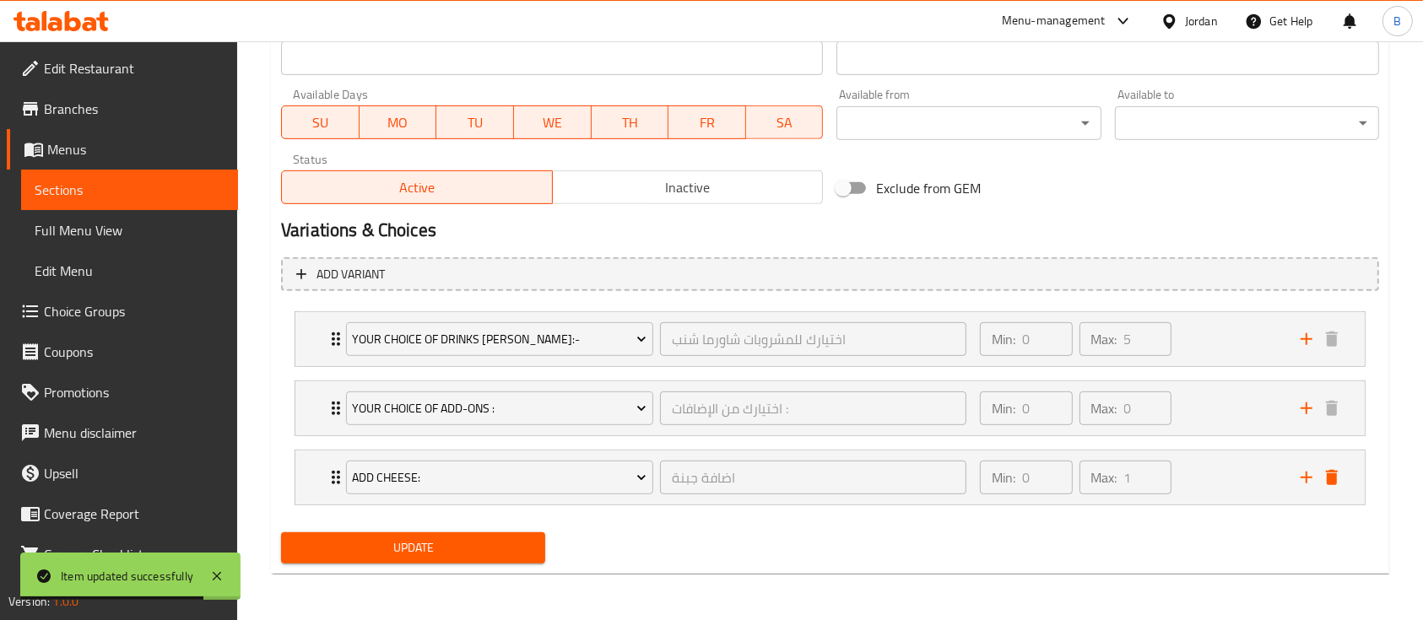
click at [452, 540] on span "Update" at bounding box center [413, 548] width 237 height 21
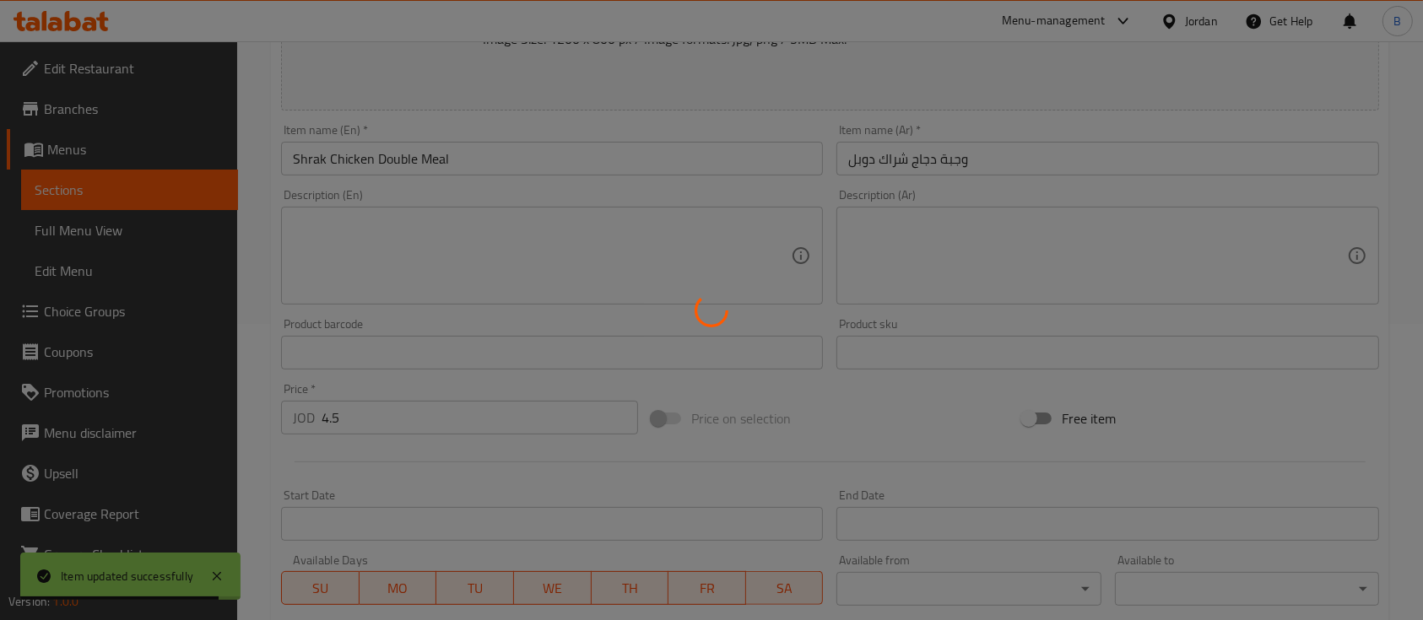
scroll to position [0, 0]
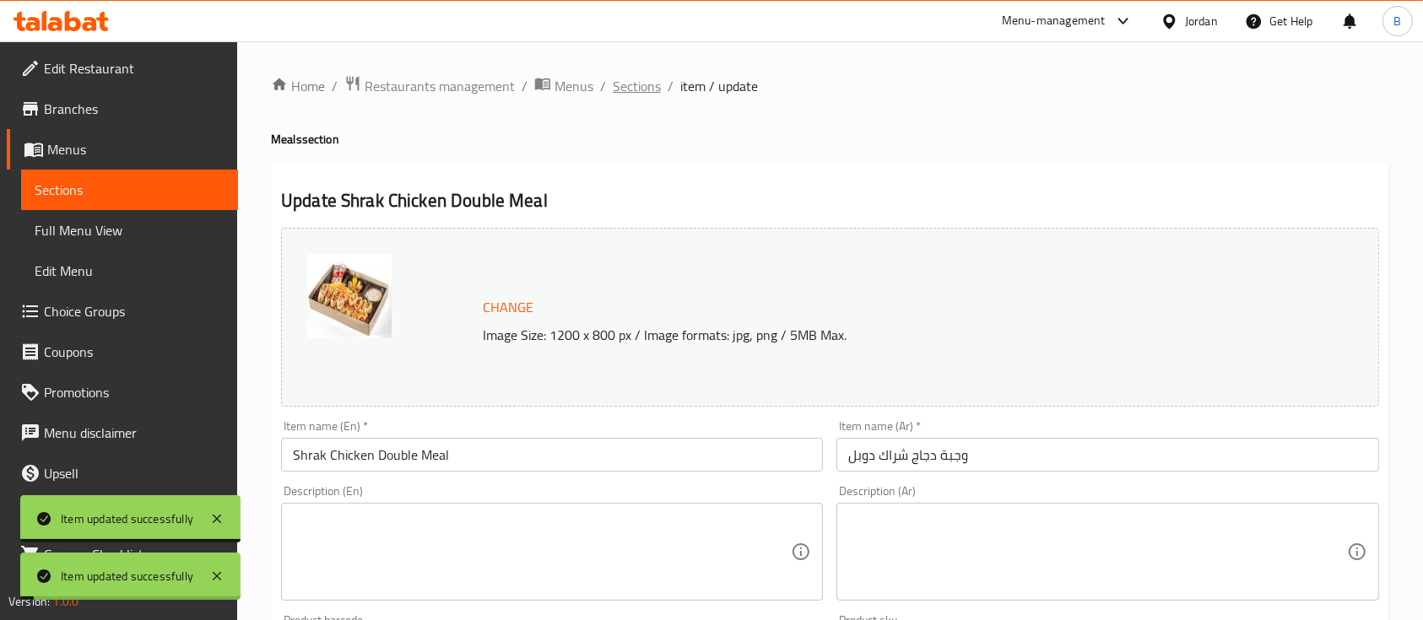
click at [626, 83] on span "Sections" at bounding box center [637, 86] width 48 height 20
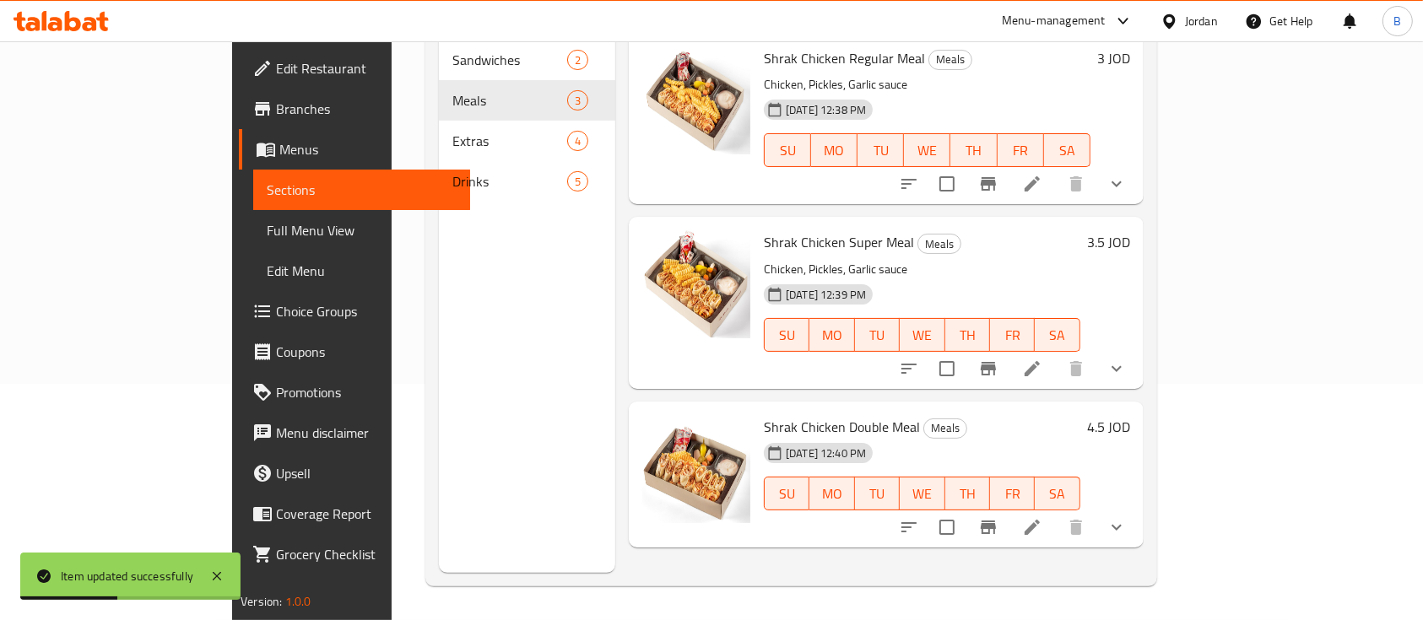
click at [1056, 512] on li at bounding box center [1031, 527] width 47 height 30
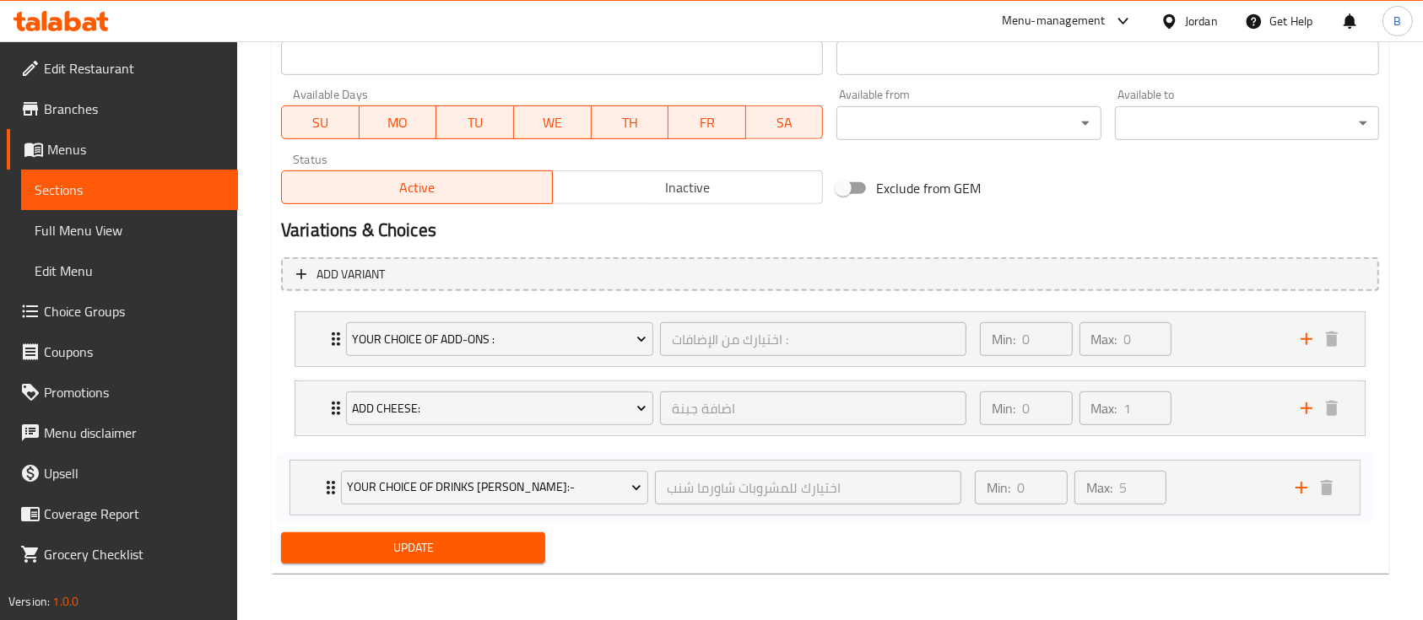
drag, startPoint x: 310, startPoint y: 327, endPoint x: 305, endPoint y: 480, distance: 153.6
click at [305, 480] on div "Your Choice Of Drinks [PERSON_NAME]:- اختيارك للمشروبات شاورما شنب ​ Min: 0 ​ M…" at bounding box center [830, 409] width 1098 height 208
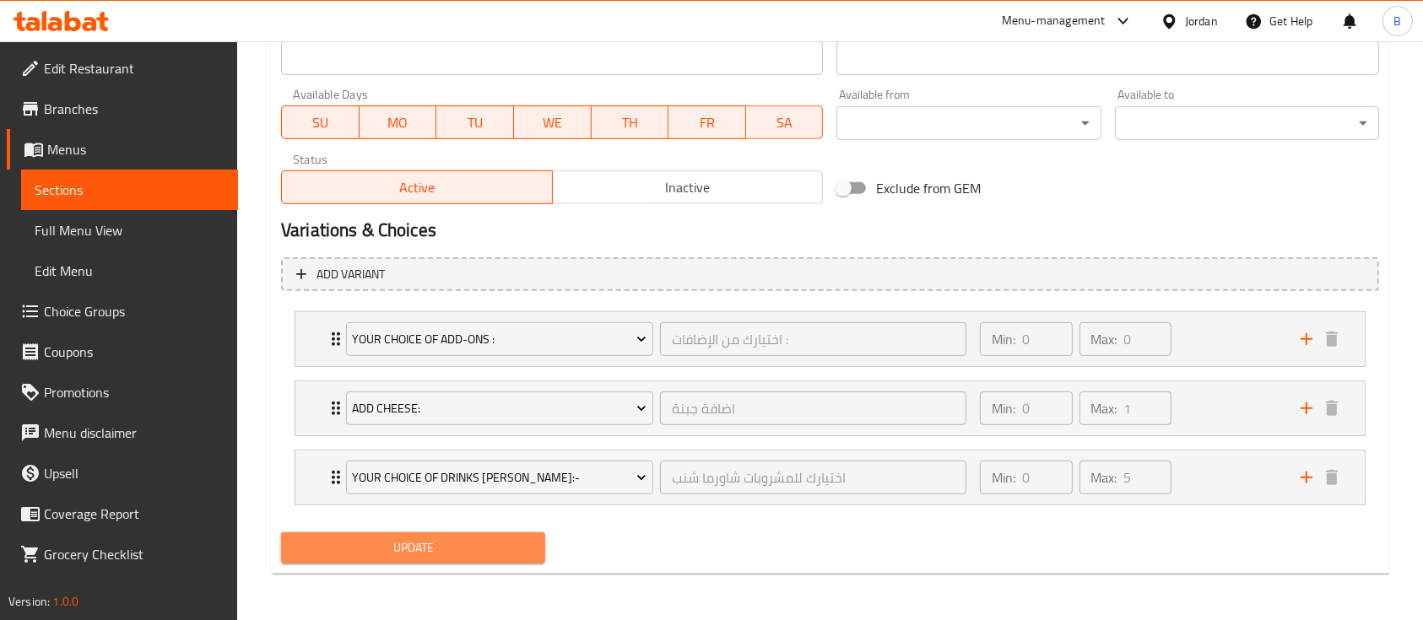
click at [363, 543] on span "Update" at bounding box center [413, 548] width 237 height 21
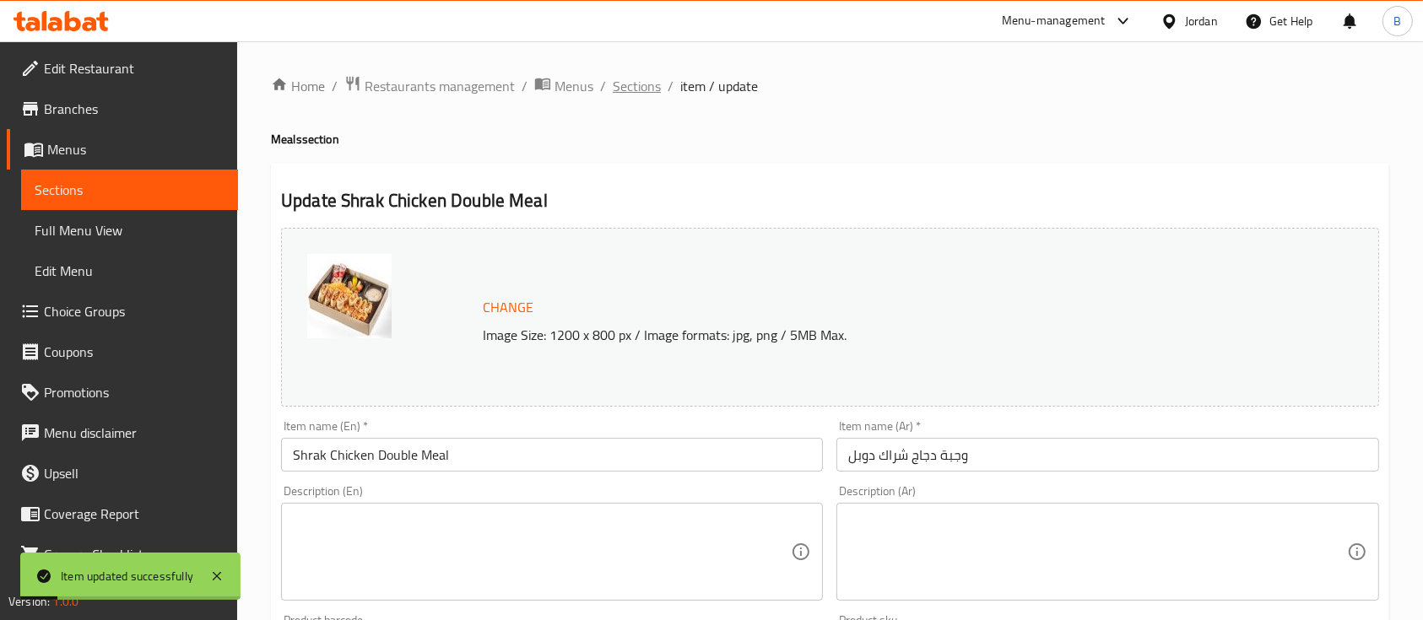
click at [635, 95] on span "Sections" at bounding box center [637, 86] width 48 height 20
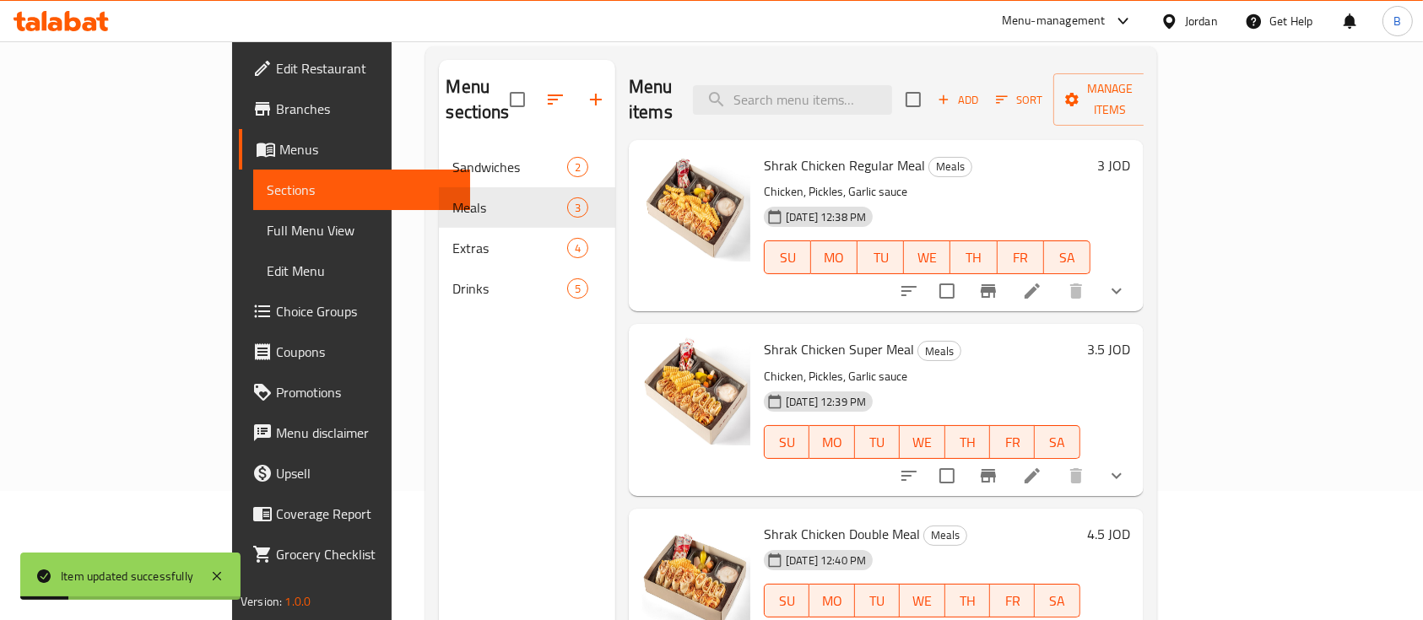
scroll to position [236, 0]
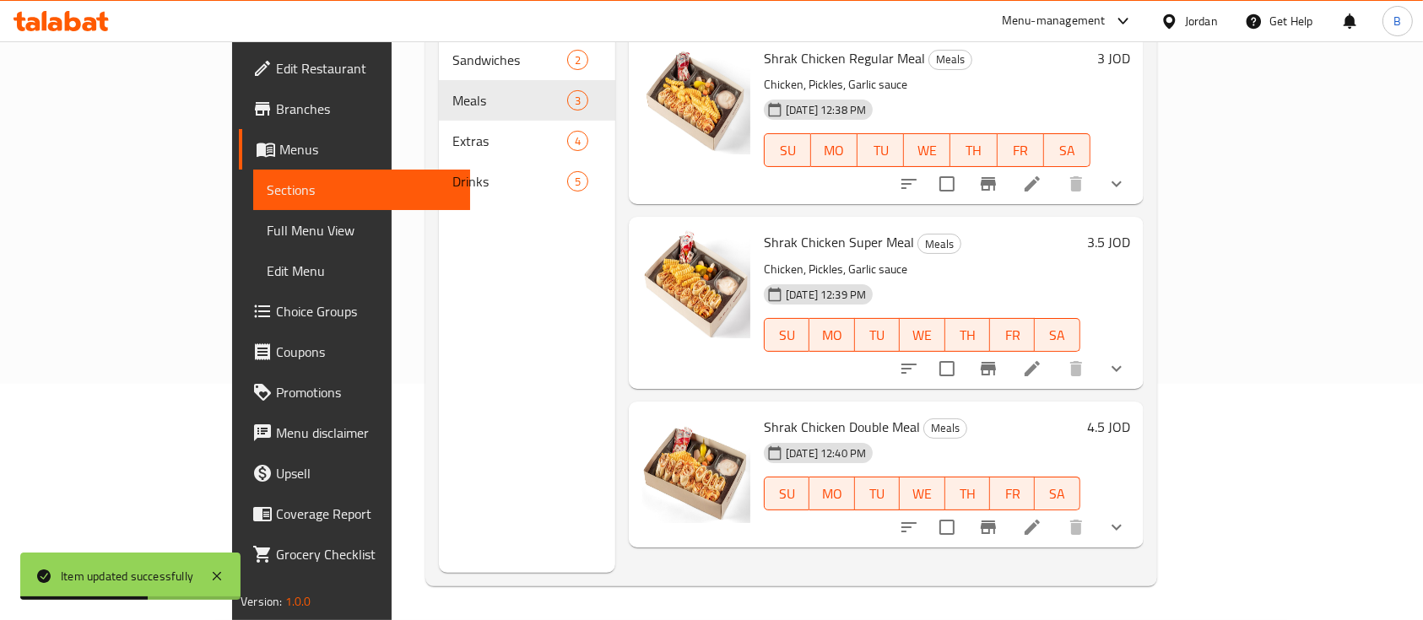
click at [1056, 354] on li at bounding box center [1031, 369] width 47 height 30
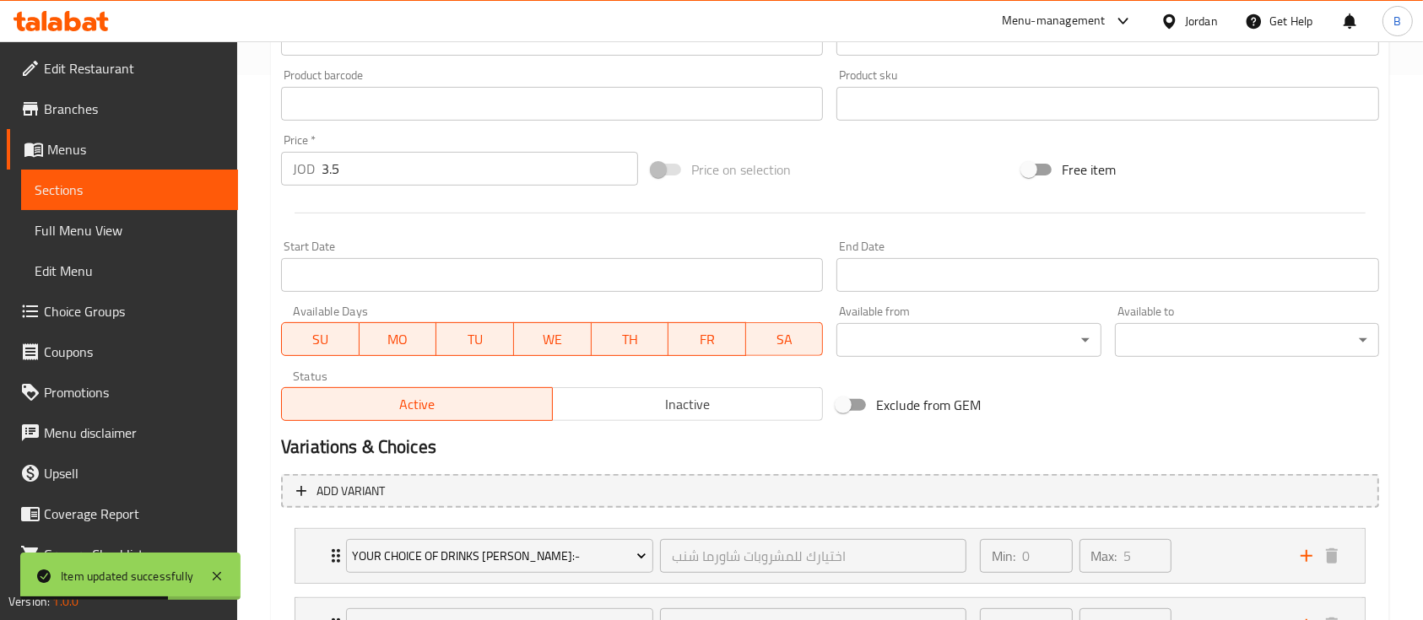
scroll to position [762, 0]
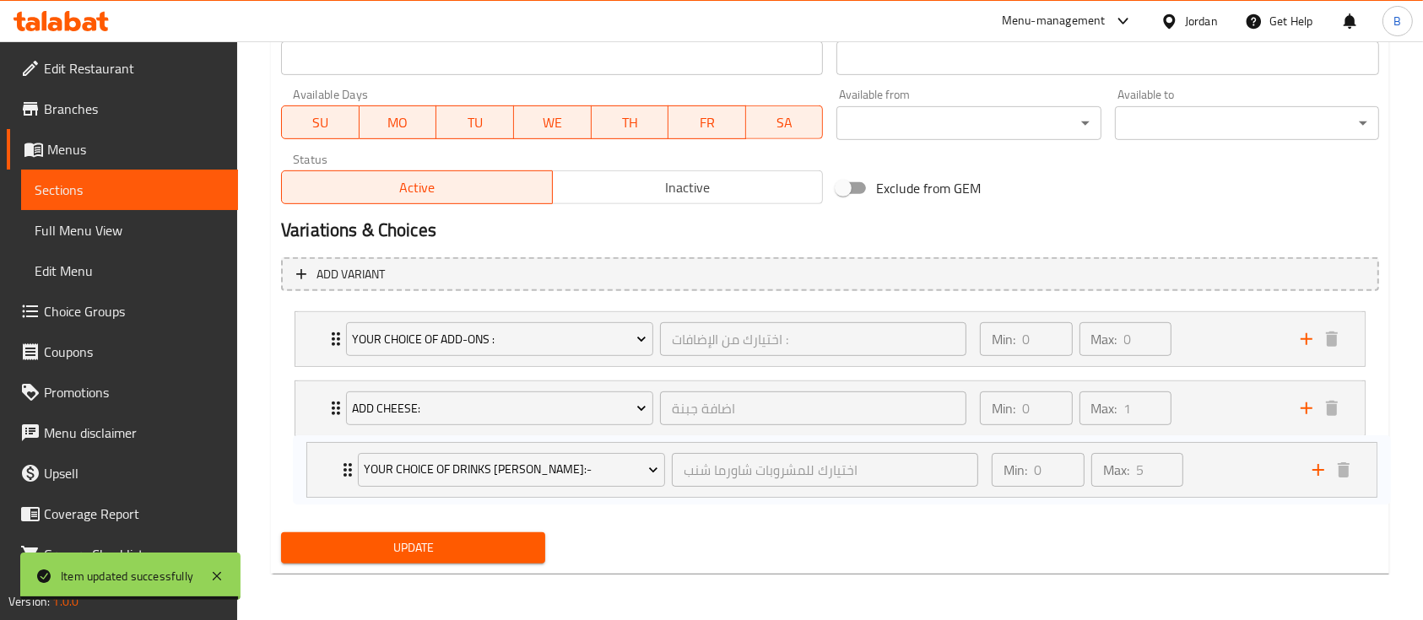
drag, startPoint x: 315, startPoint y: 332, endPoint x: 323, endPoint y: 487, distance: 155.5
click at [324, 473] on div "Your Choice Of Drinks [PERSON_NAME]:- اختيارك للمشروبات شاورما شنب ​ Min: 0 ​ M…" at bounding box center [830, 409] width 1098 height 208
click at [363, 562] on button "Update" at bounding box center [413, 547] width 264 height 31
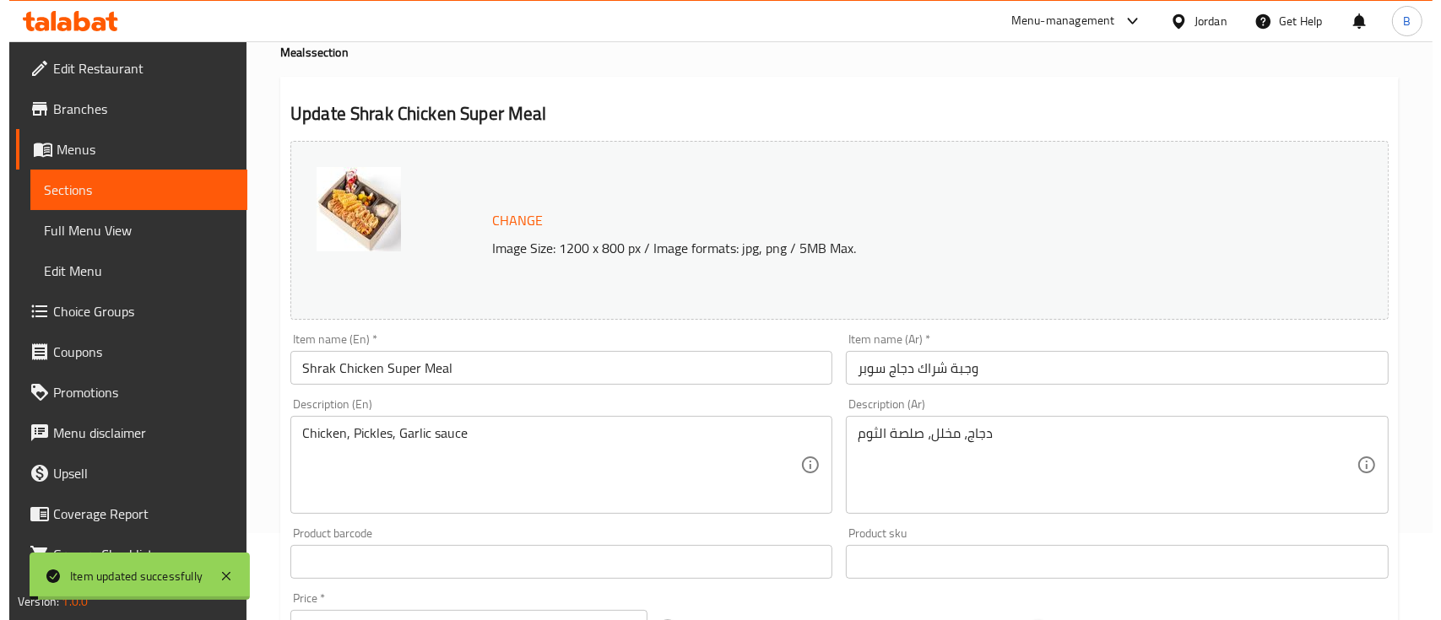
scroll to position [0, 0]
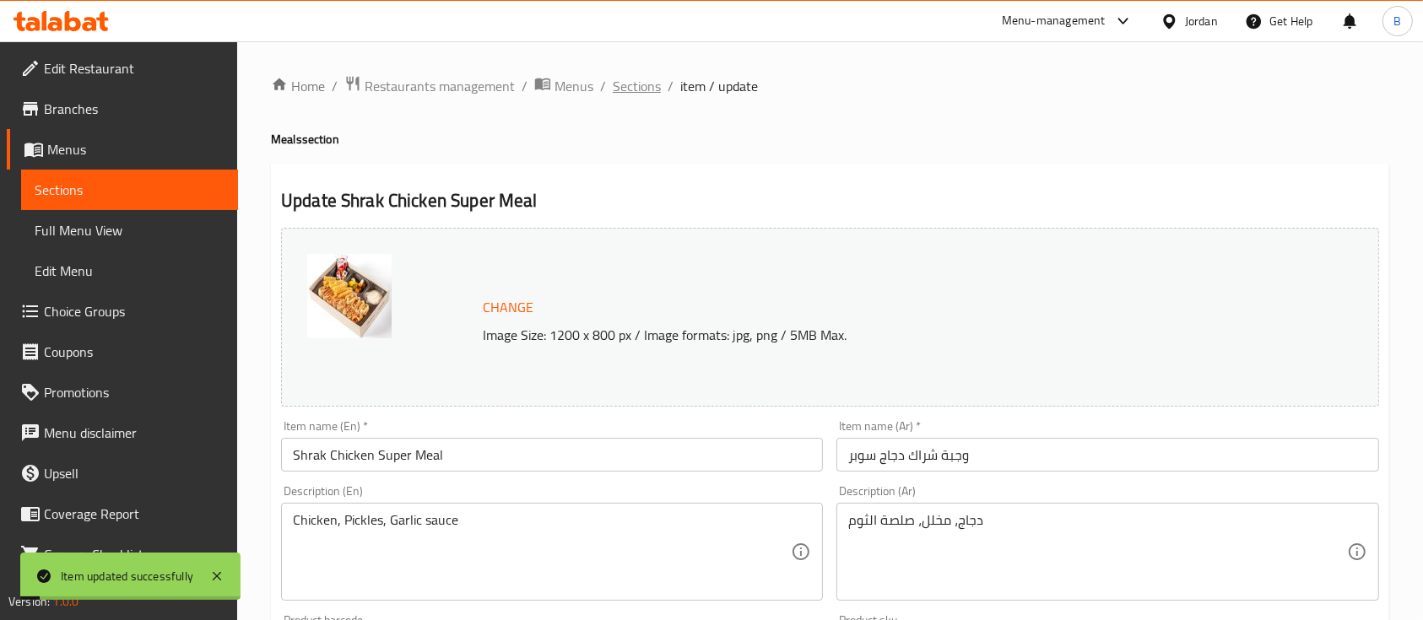
click at [619, 84] on span "Sections" at bounding box center [637, 86] width 48 height 20
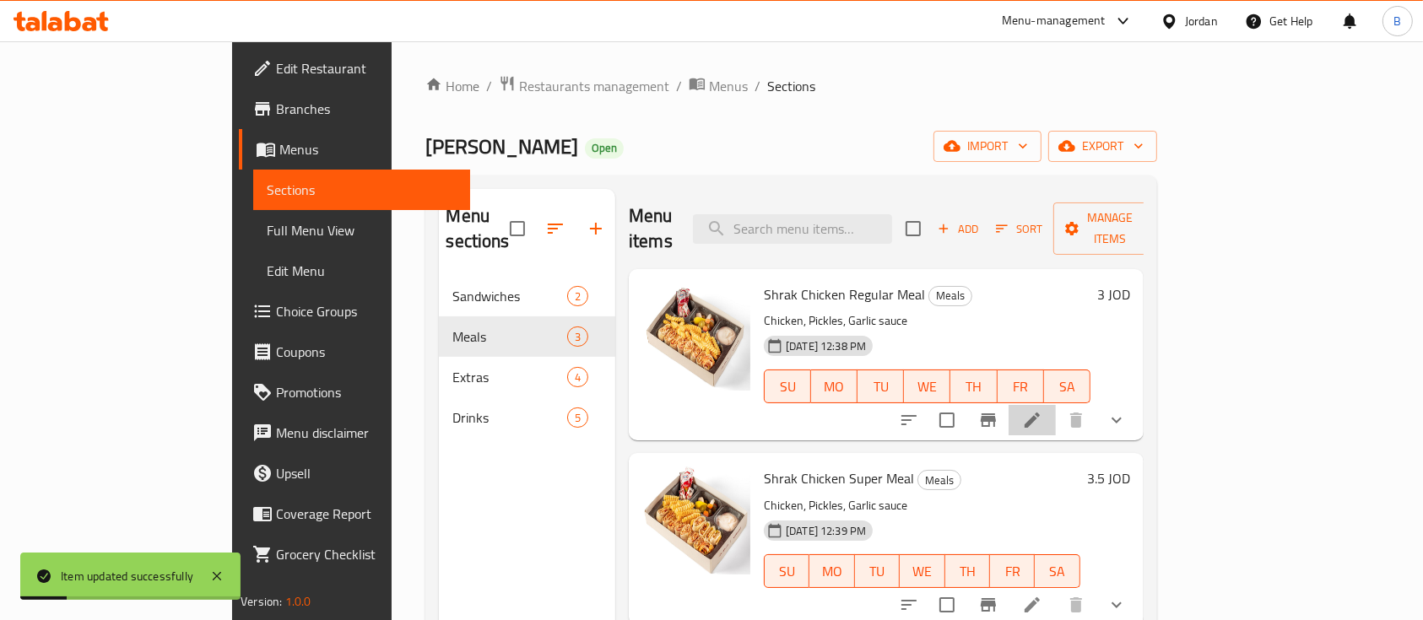
click at [1056, 405] on li at bounding box center [1031, 420] width 47 height 30
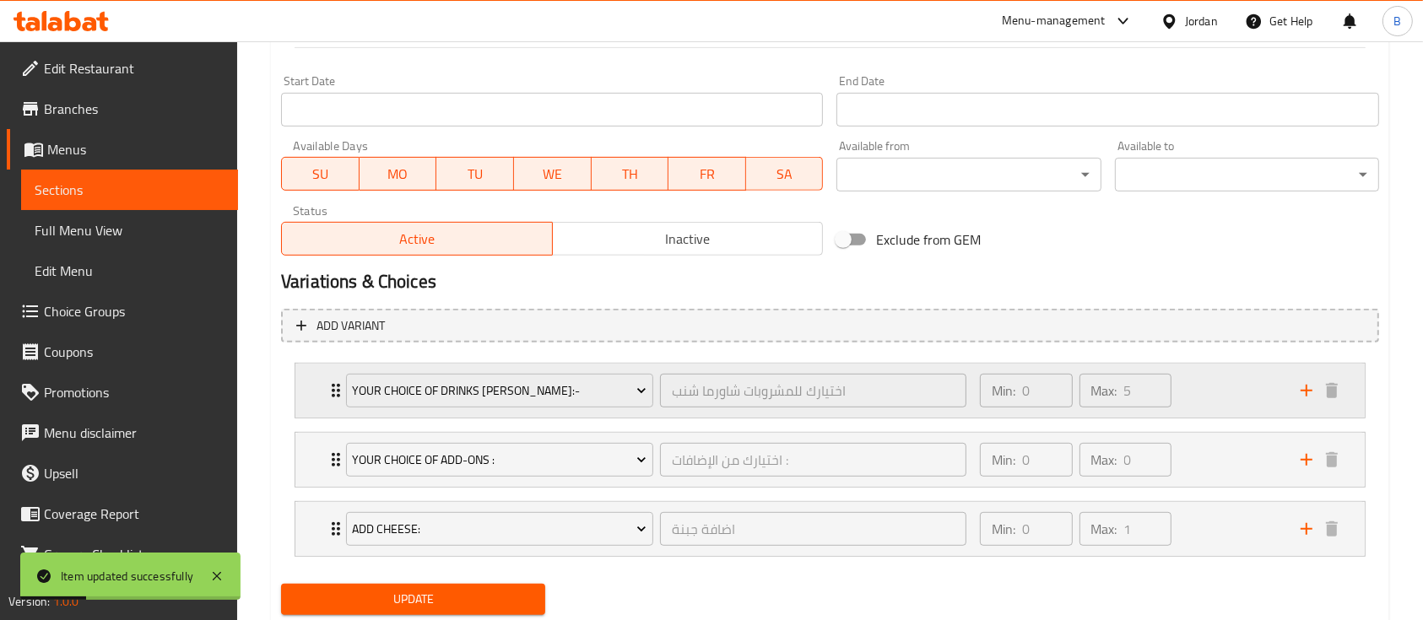
scroll to position [762, 0]
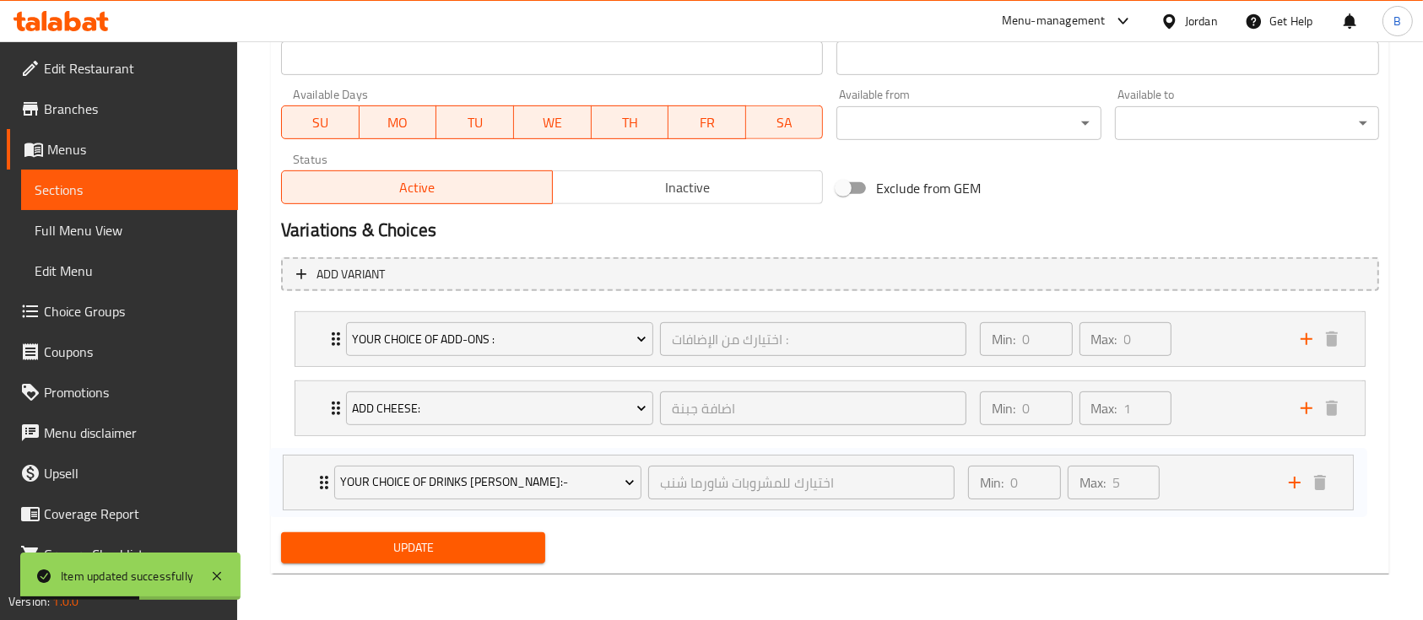
drag, startPoint x: 315, startPoint y: 332, endPoint x: 302, endPoint y: 481, distance: 149.1
click at [302, 481] on div "Your Choice Of Drinks [PERSON_NAME]:- اختيارك للمشروبات شاورما شنب ​ Min: 0 ​ M…" at bounding box center [830, 409] width 1098 height 208
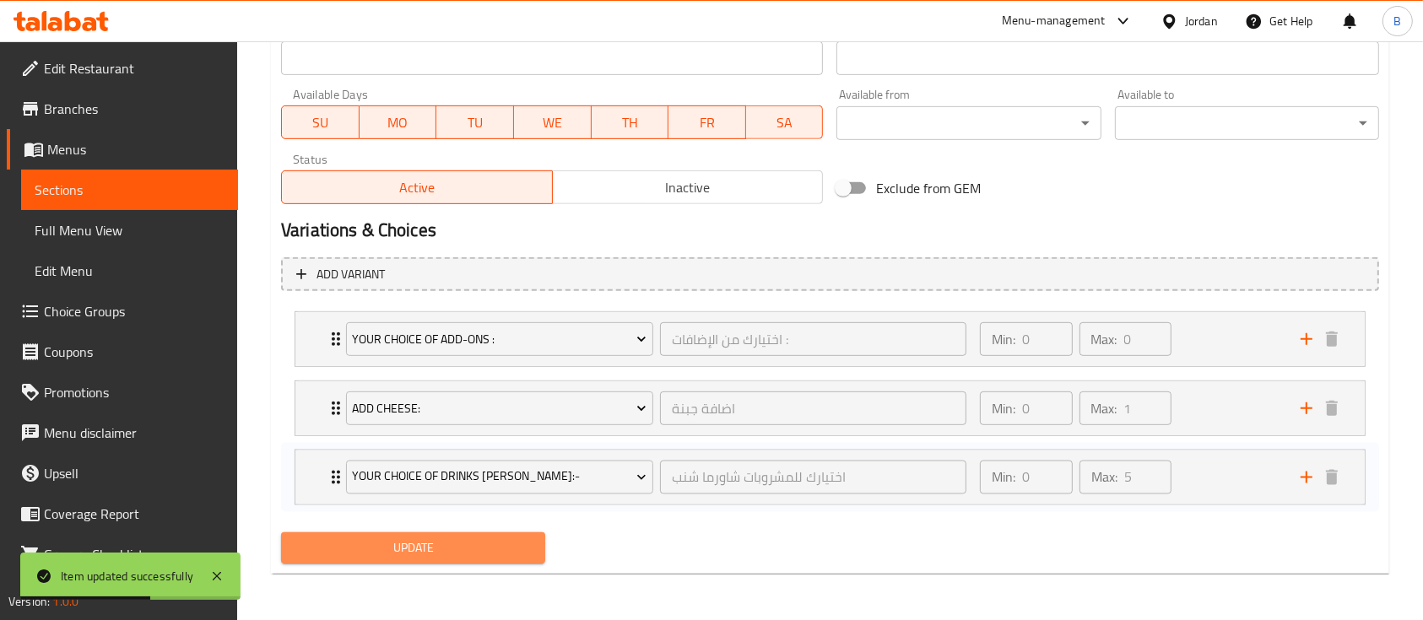
click at [356, 534] on button "Update" at bounding box center [413, 547] width 264 height 31
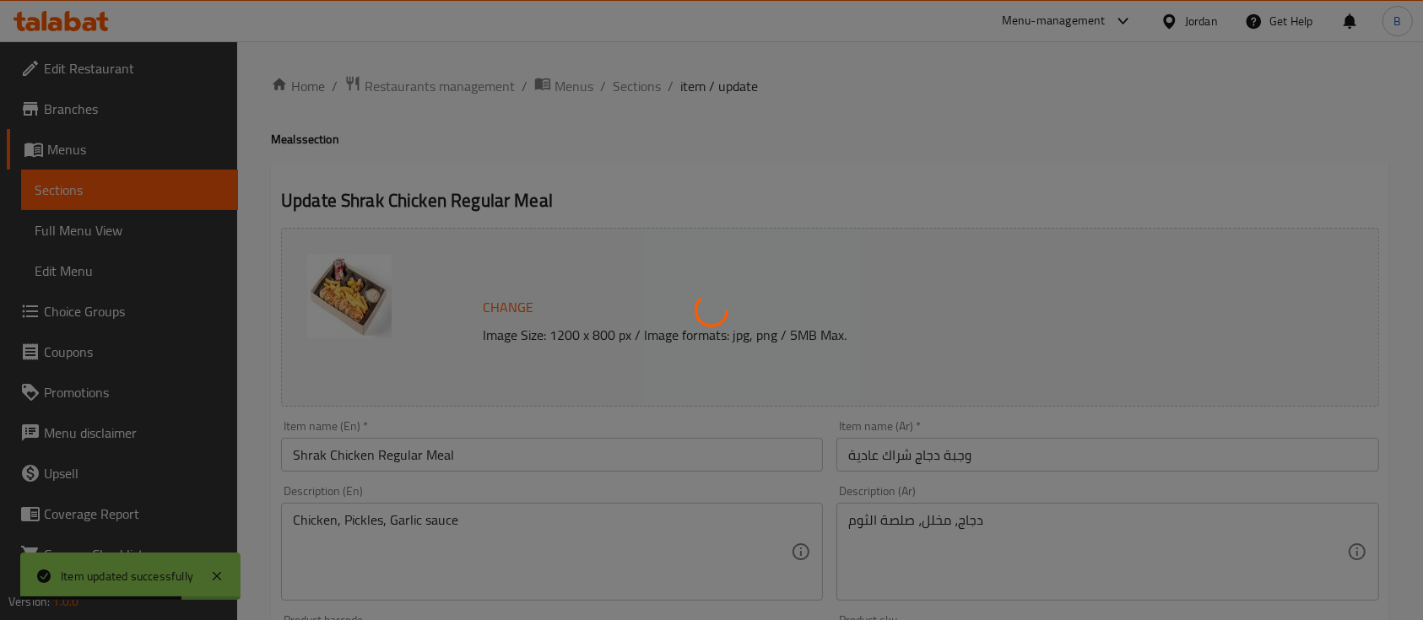
scroll to position [0, 0]
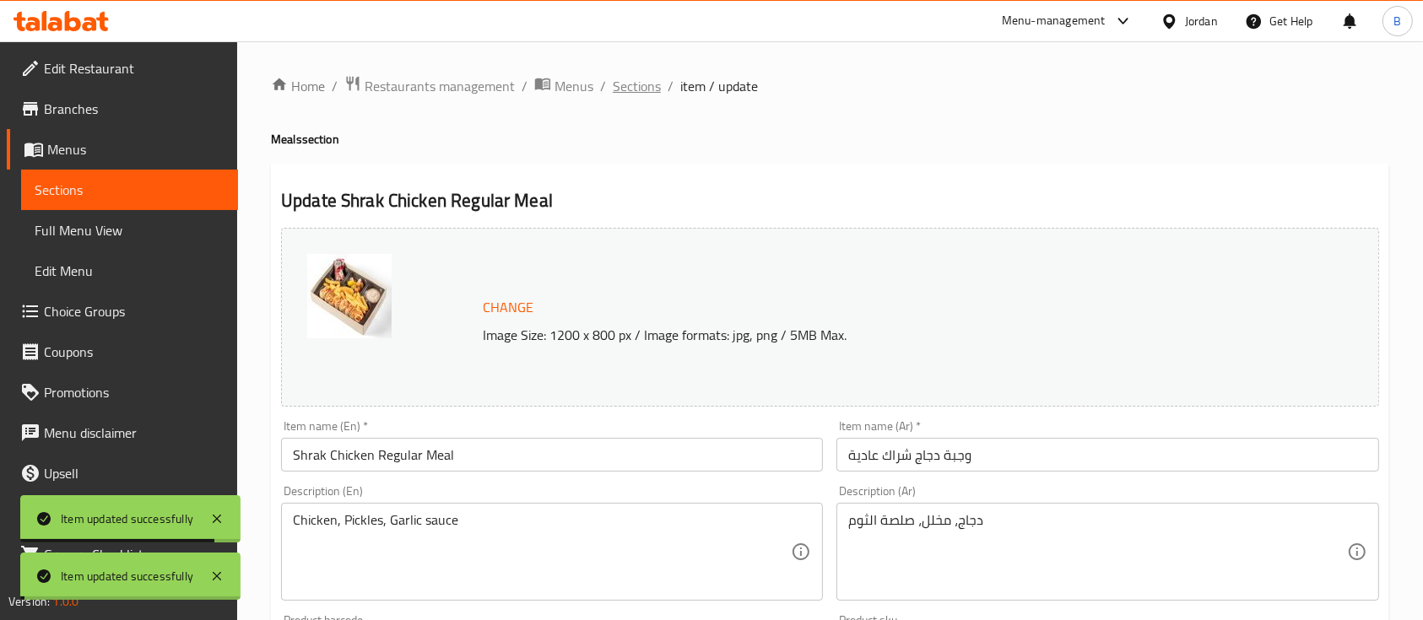
click at [636, 84] on span "Sections" at bounding box center [637, 86] width 48 height 20
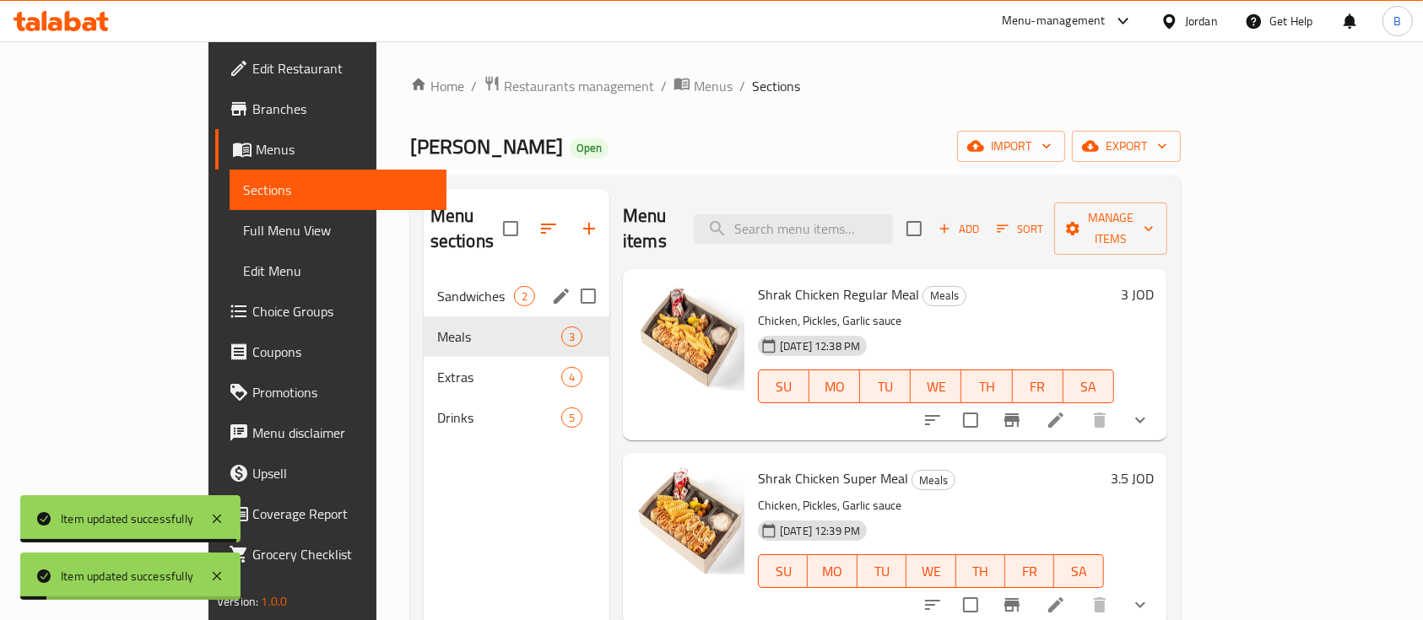
click at [437, 286] on span "Sandwiches" at bounding box center [475, 296] width 77 height 20
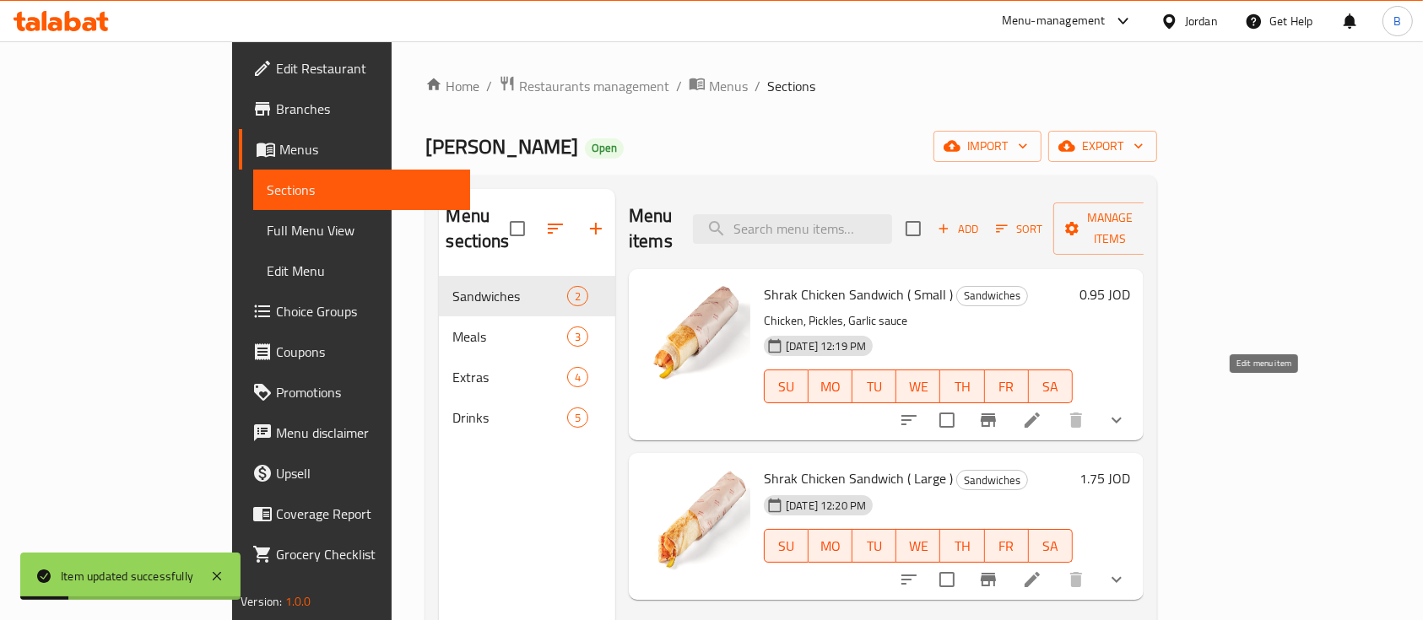
click at [1042, 410] on icon at bounding box center [1032, 420] width 20 height 20
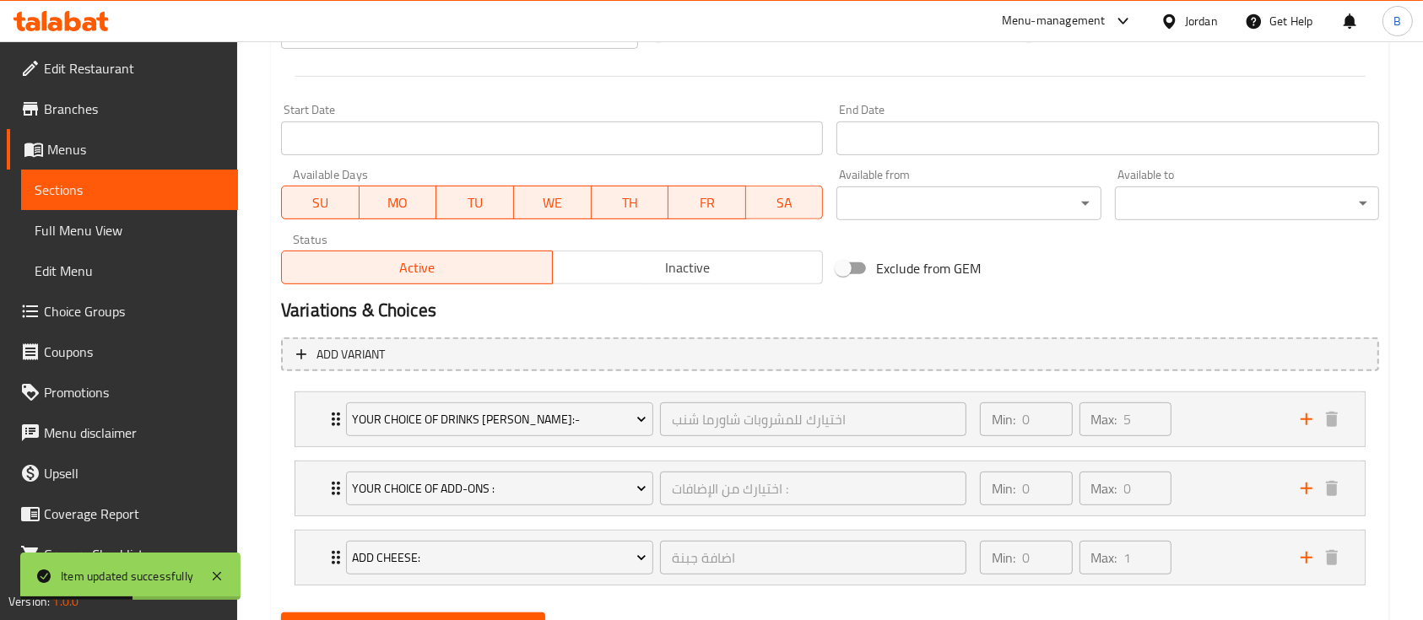
scroll to position [762, 0]
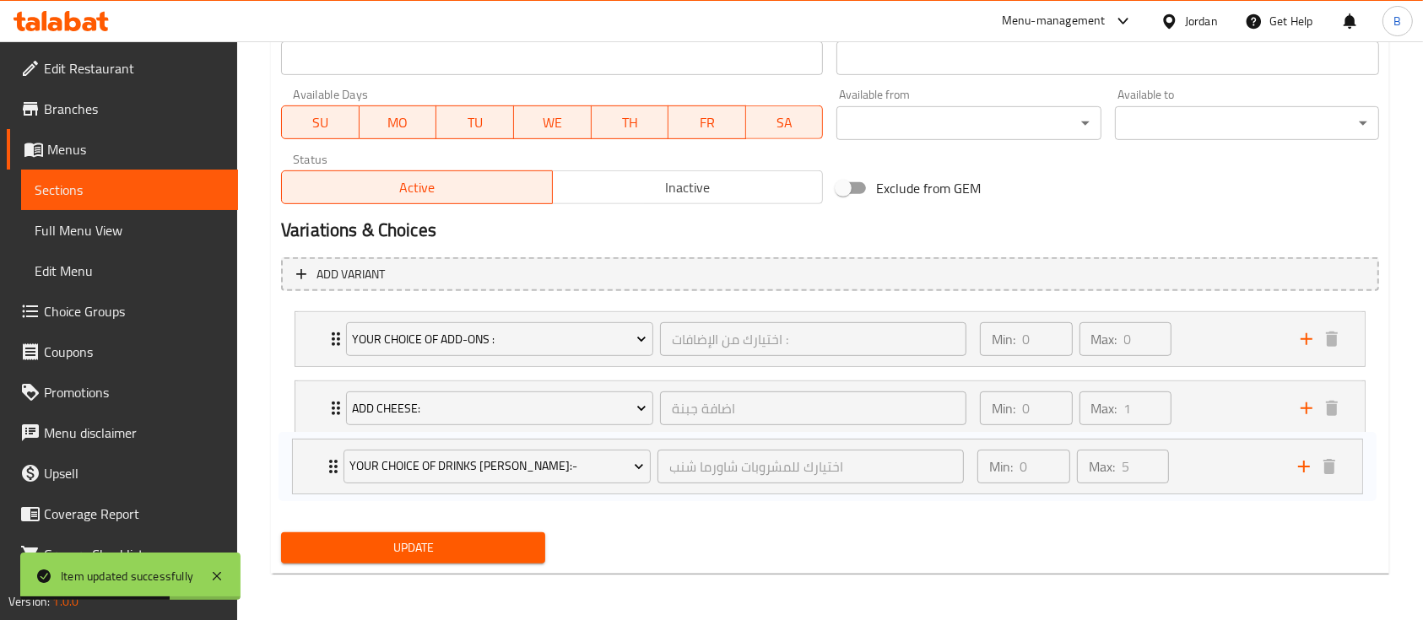
drag, startPoint x: 331, startPoint y: 342, endPoint x: 328, endPoint y: 502, distance: 160.4
click at [328, 502] on div "Your Choice Of Drinks [PERSON_NAME]:- اختيارك للمشروبات شاورما شنب ​ Min: 0 ​ M…" at bounding box center [830, 409] width 1098 height 208
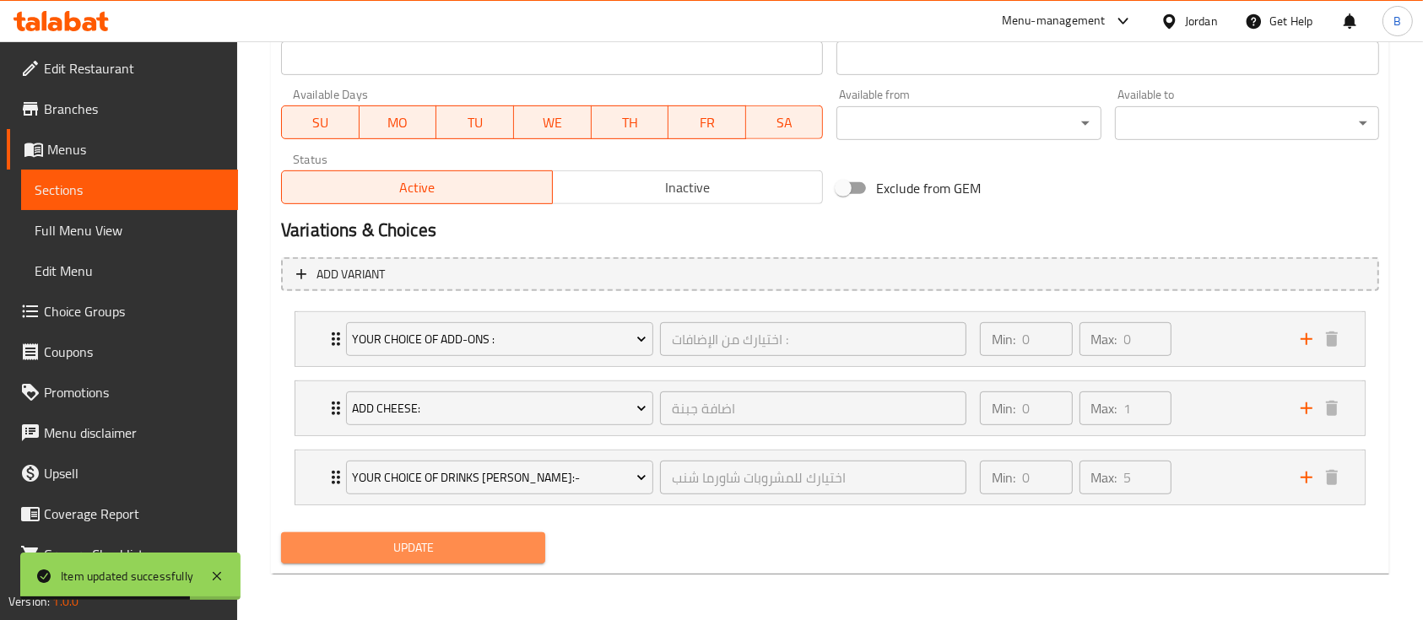
click at [450, 548] on span "Update" at bounding box center [413, 548] width 237 height 21
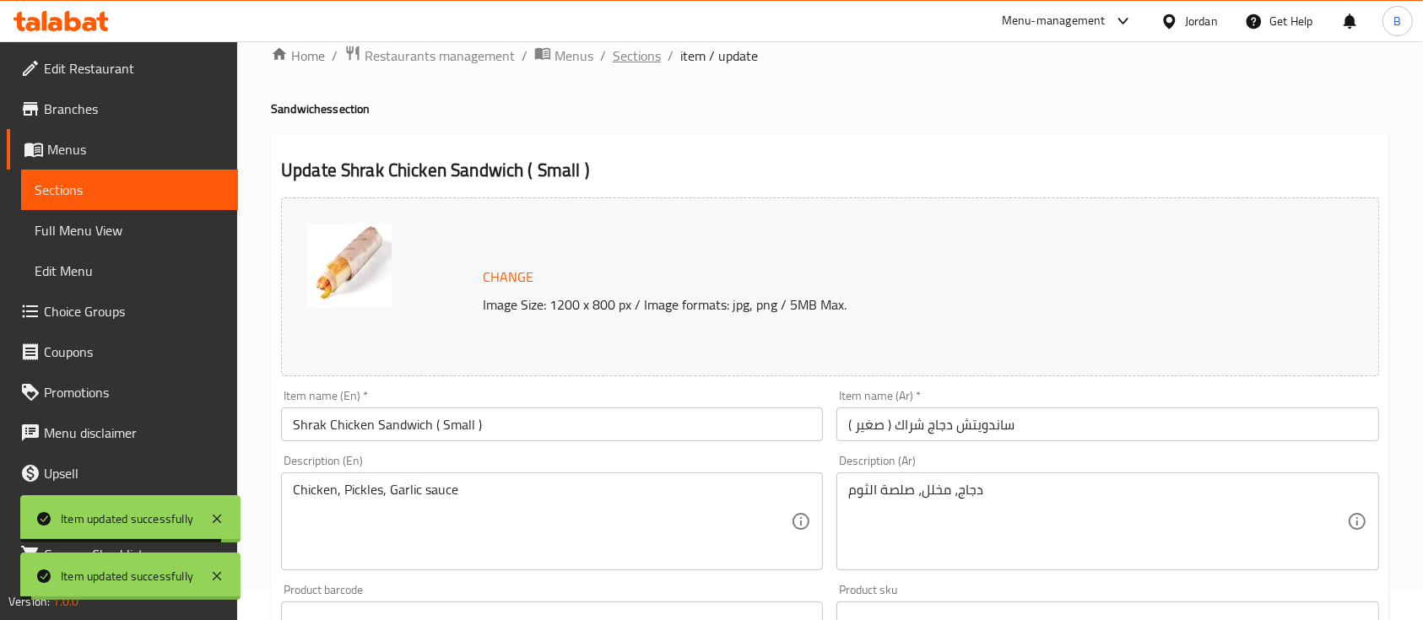
scroll to position [0, 0]
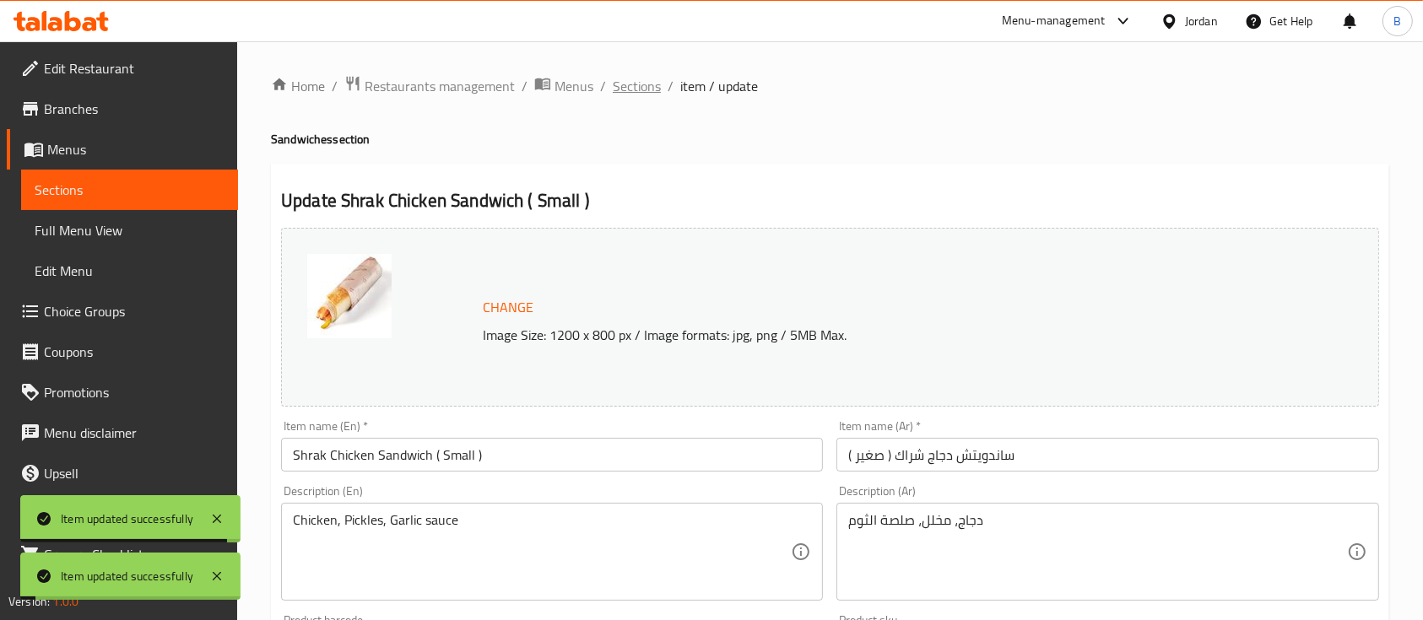
click at [639, 84] on span "Sections" at bounding box center [637, 86] width 48 height 20
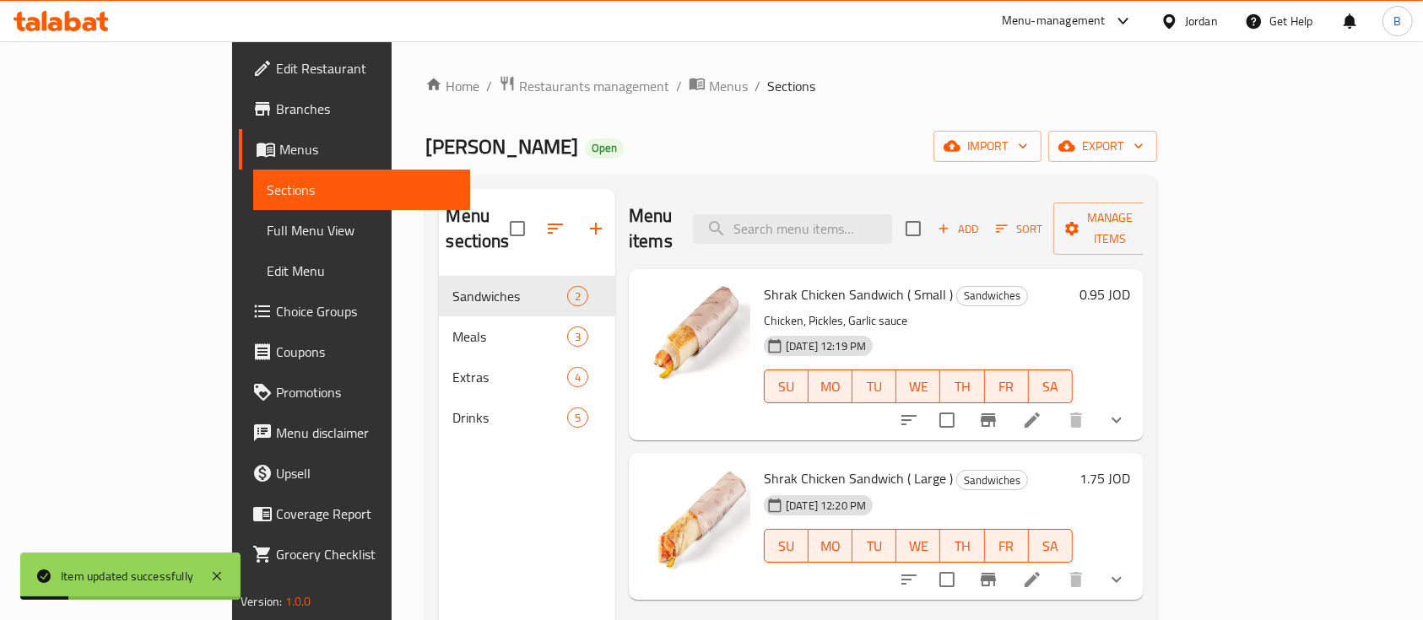
click at [1056, 565] on li at bounding box center [1031, 580] width 47 height 30
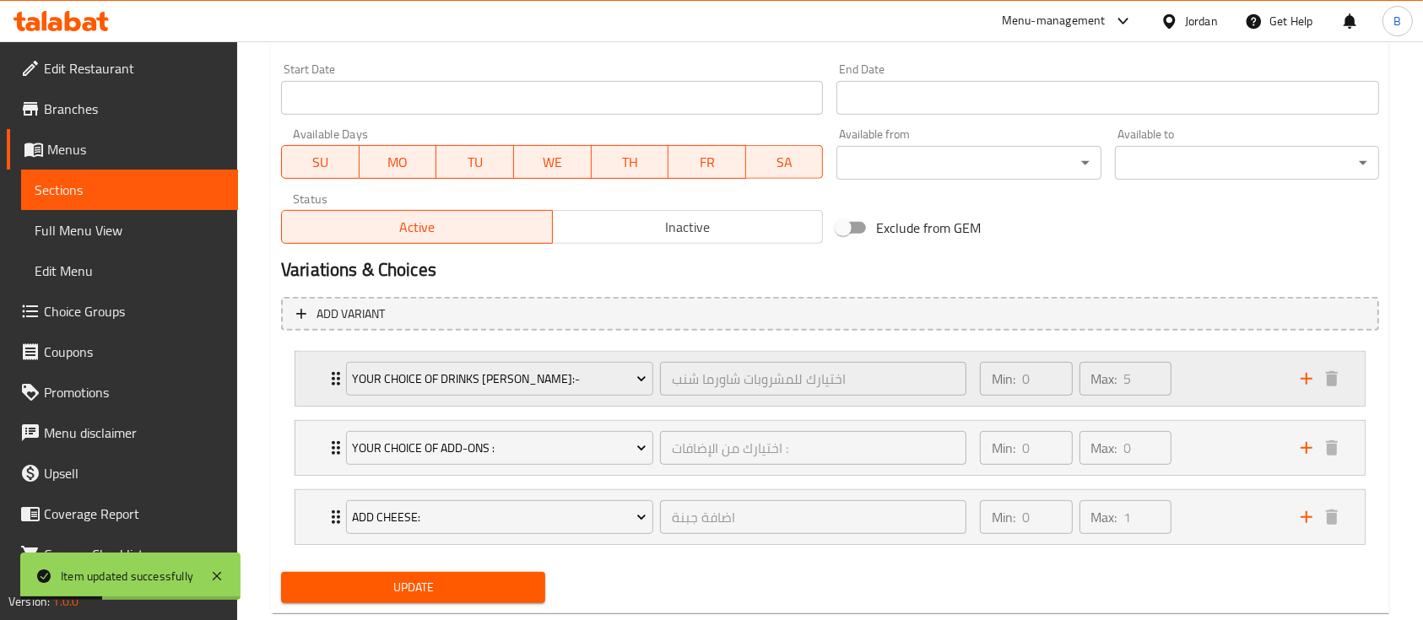
scroll to position [762, 0]
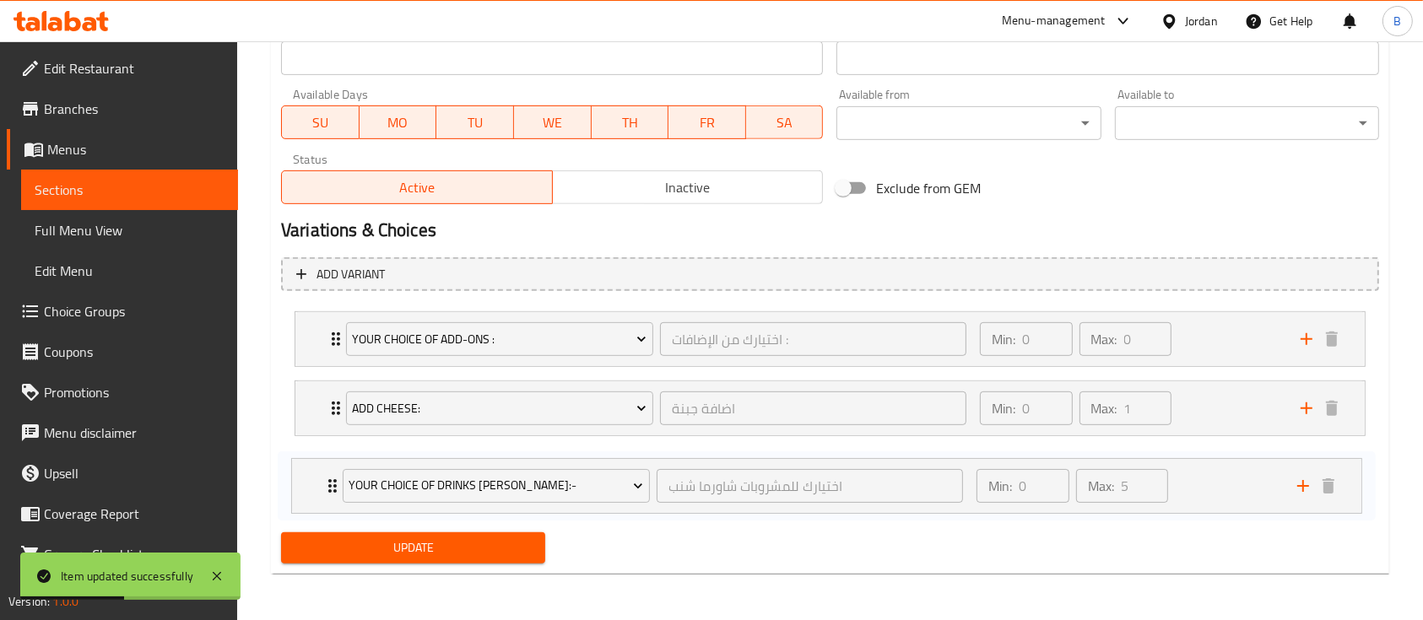
drag, startPoint x: 316, startPoint y: 339, endPoint x: 312, endPoint y: 496, distance: 157.0
click at [312, 496] on div "Your Choice Of Drinks [PERSON_NAME]:- اختيارك للمشروبات شاورما شنب ​ Min: 0 ​ M…" at bounding box center [830, 409] width 1098 height 208
click at [367, 557] on span "Update" at bounding box center [413, 548] width 237 height 21
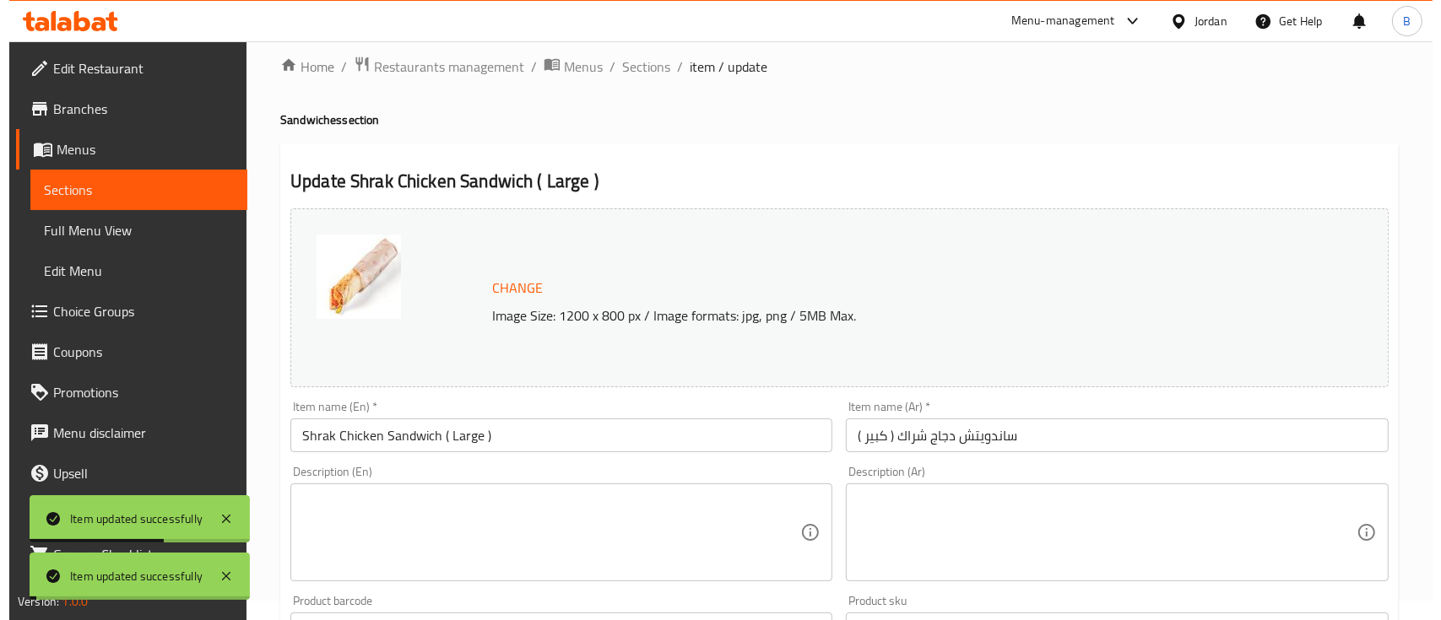
scroll to position [0, 0]
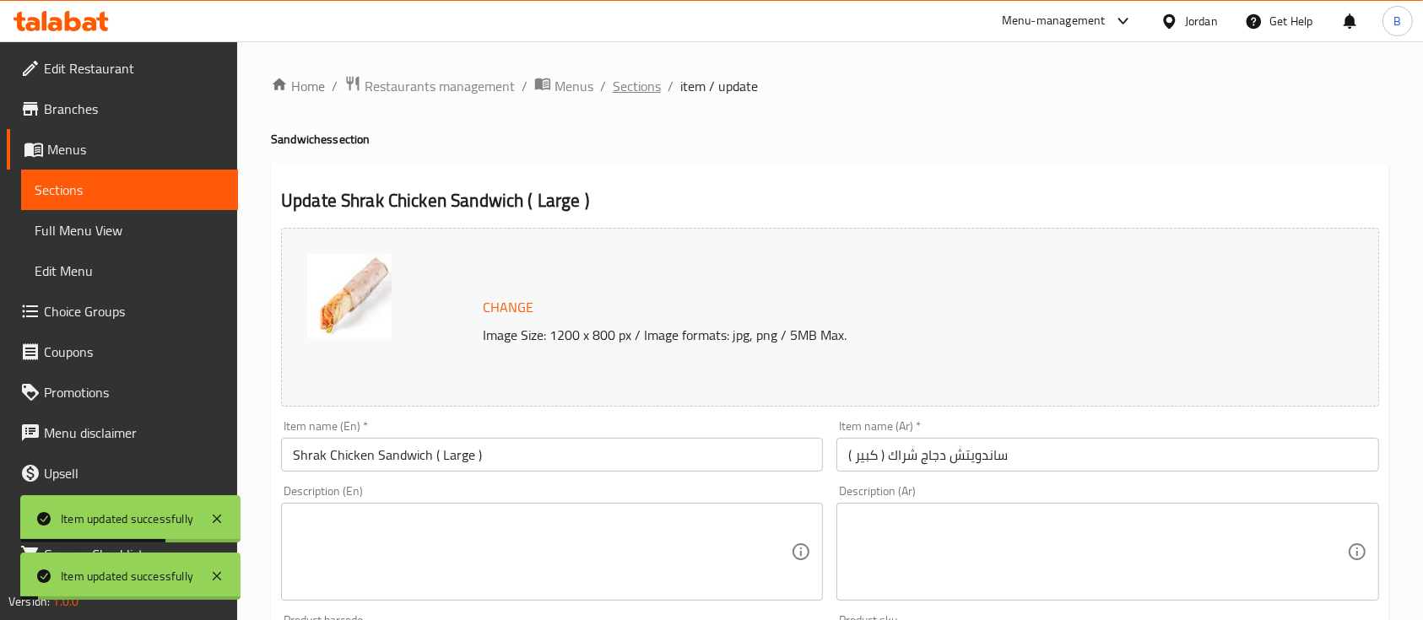
click at [632, 95] on span "Sections" at bounding box center [637, 86] width 48 height 20
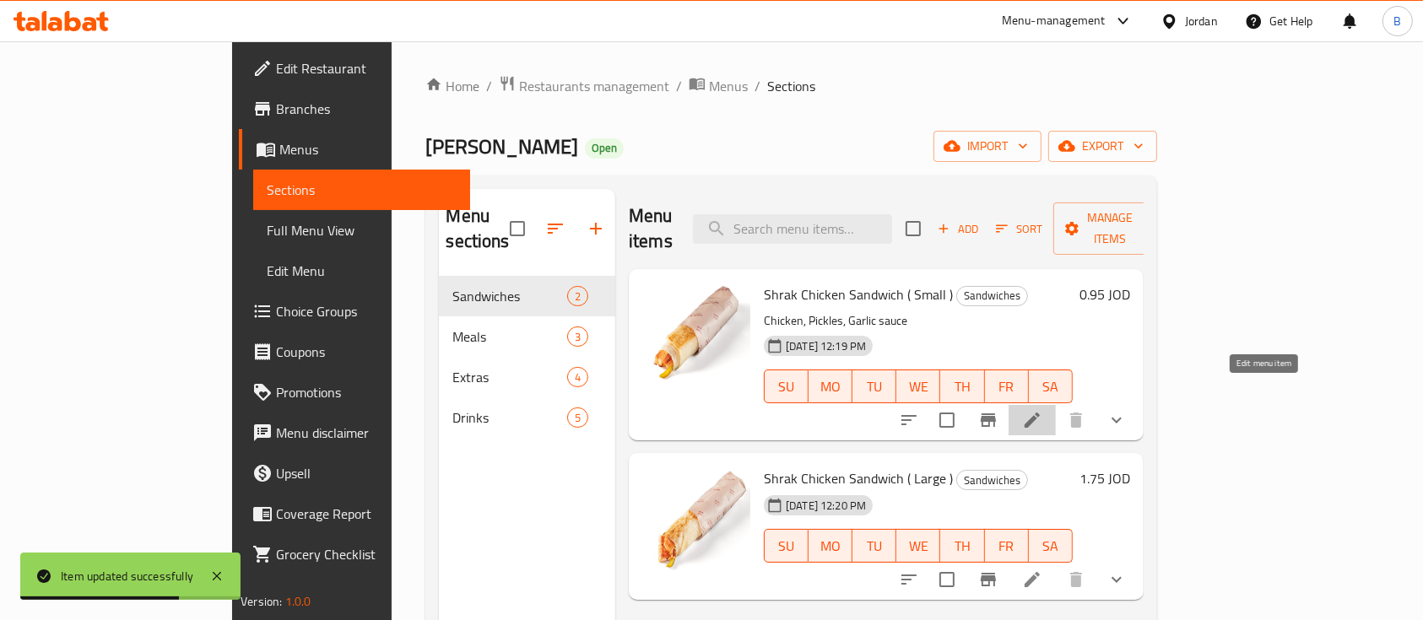
click at [1040, 413] on icon at bounding box center [1031, 420] width 15 height 15
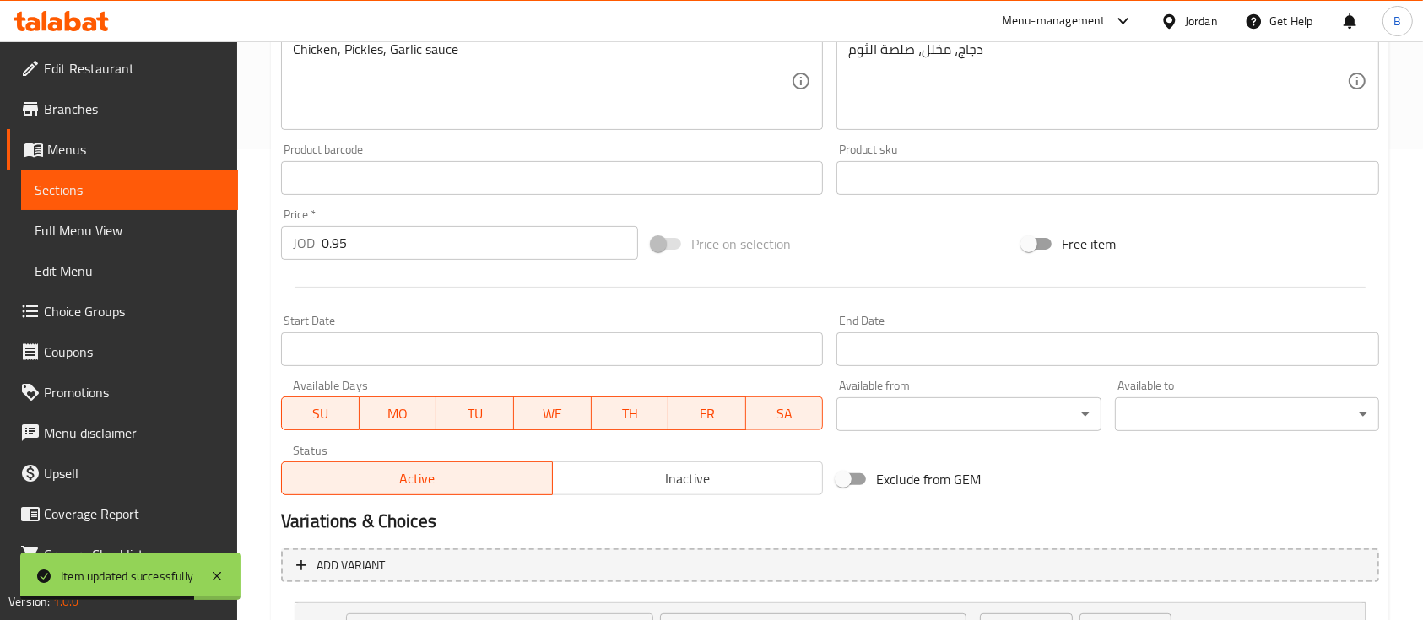
scroll to position [675, 0]
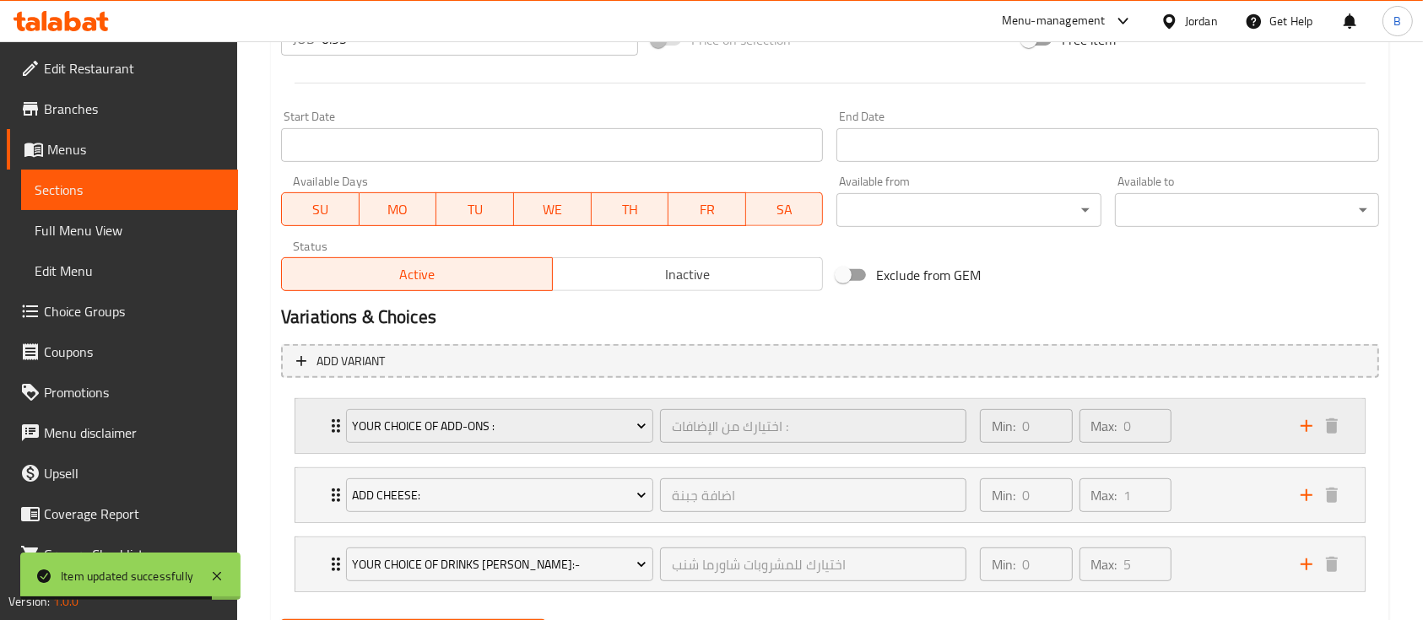
click at [1214, 415] on div "Min: 0 ​ Max: 0 ​" at bounding box center [1130, 426] width 321 height 54
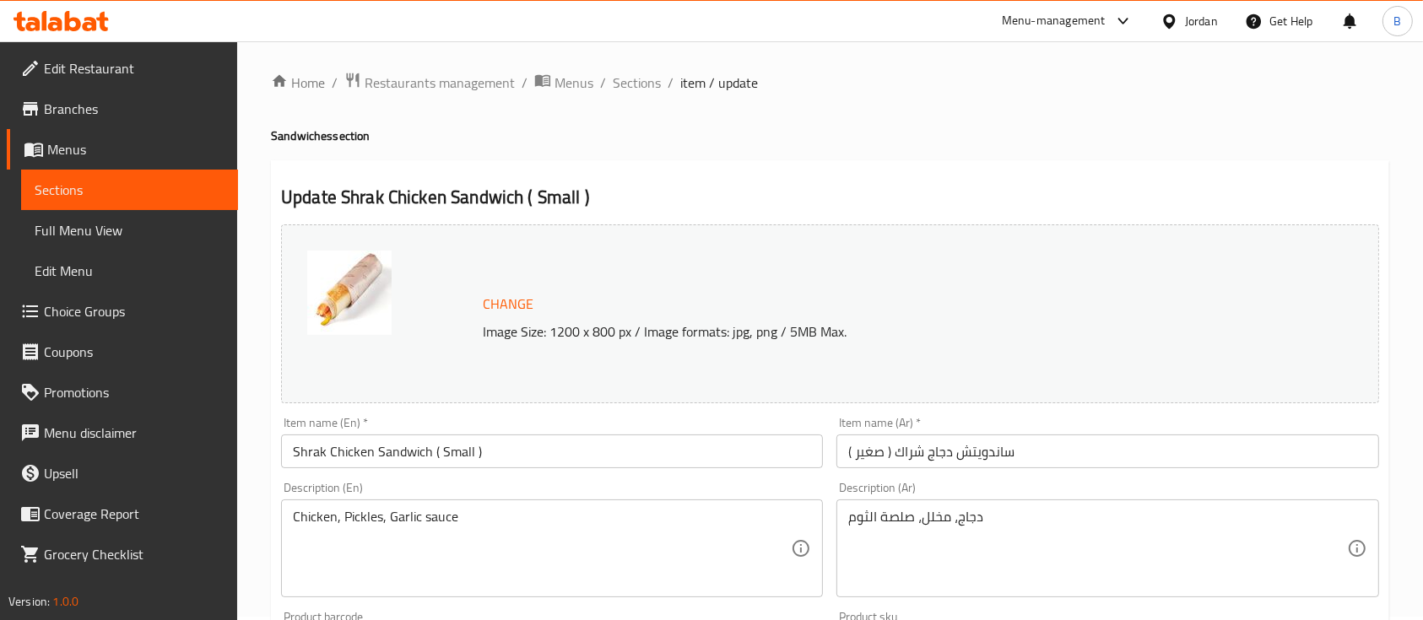
scroll to position [0, 0]
click at [116, 314] on span "Choice Groups" at bounding box center [134, 311] width 181 height 20
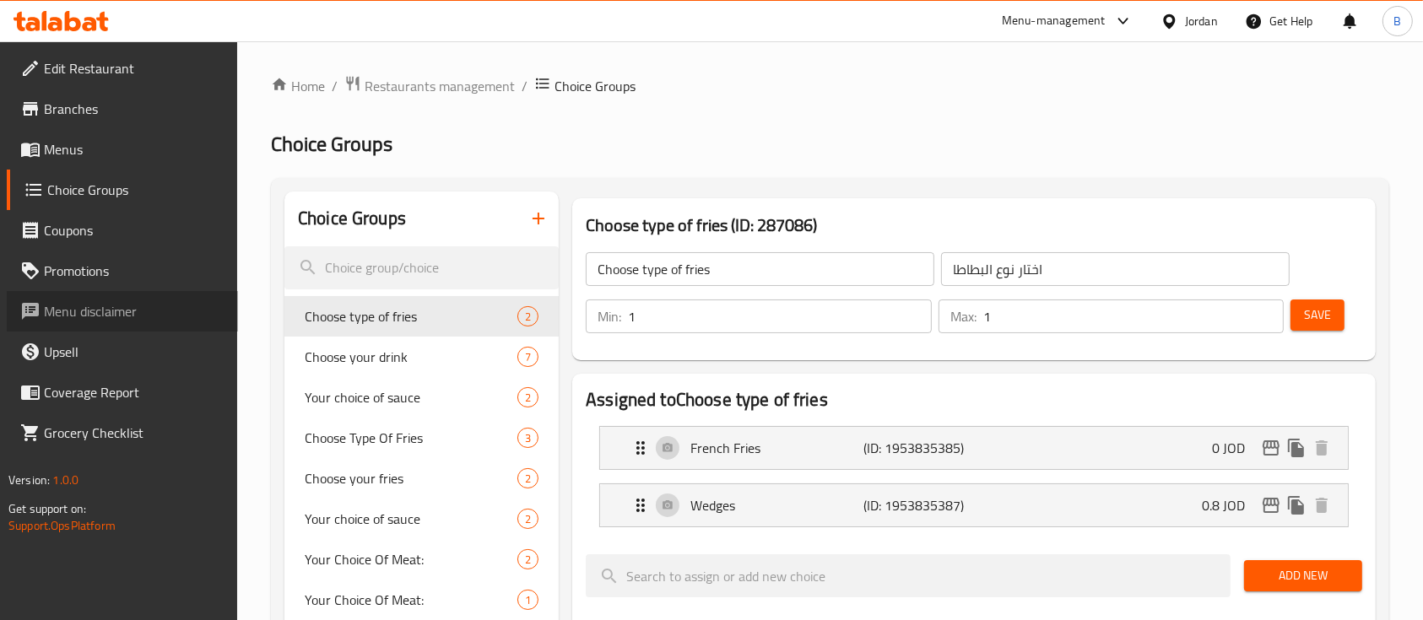
click at [116, 314] on span "Menu disclaimer" at bounding box center [134, 311] width 181 height 20
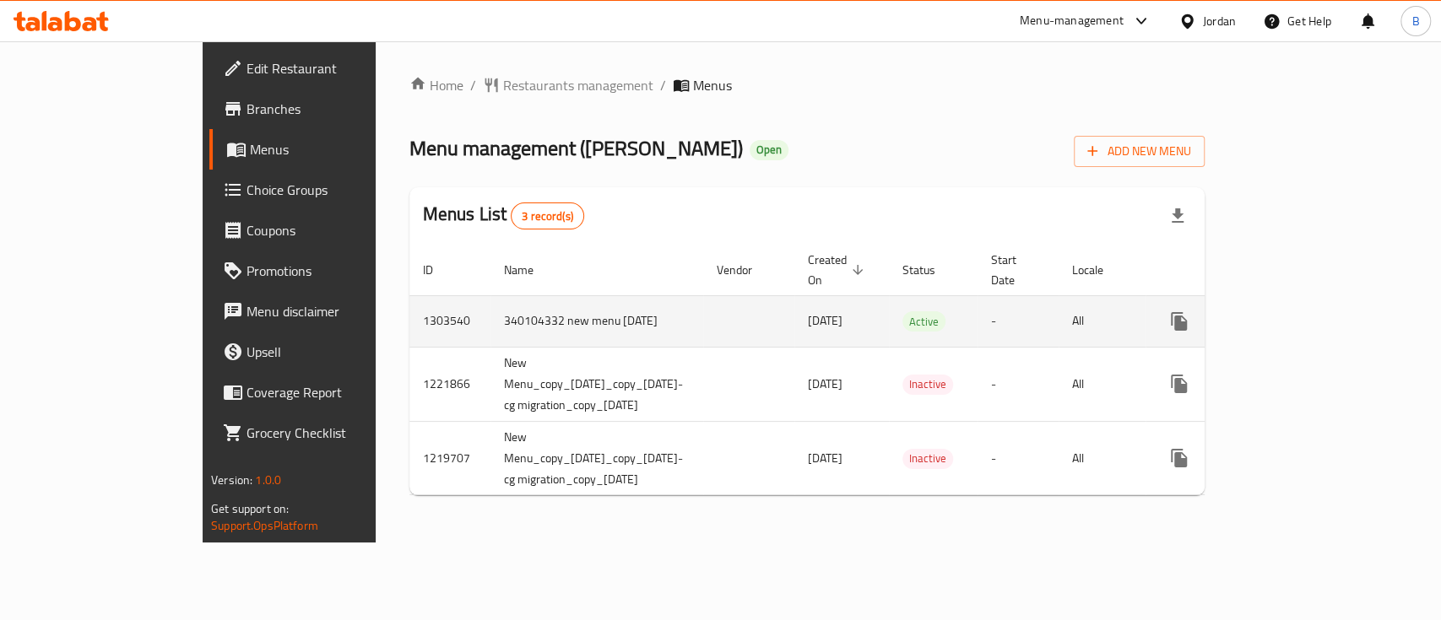
click at [1308, 314] on icon "enhanced table" at bounding box center [1300, 321] width 15 height 15
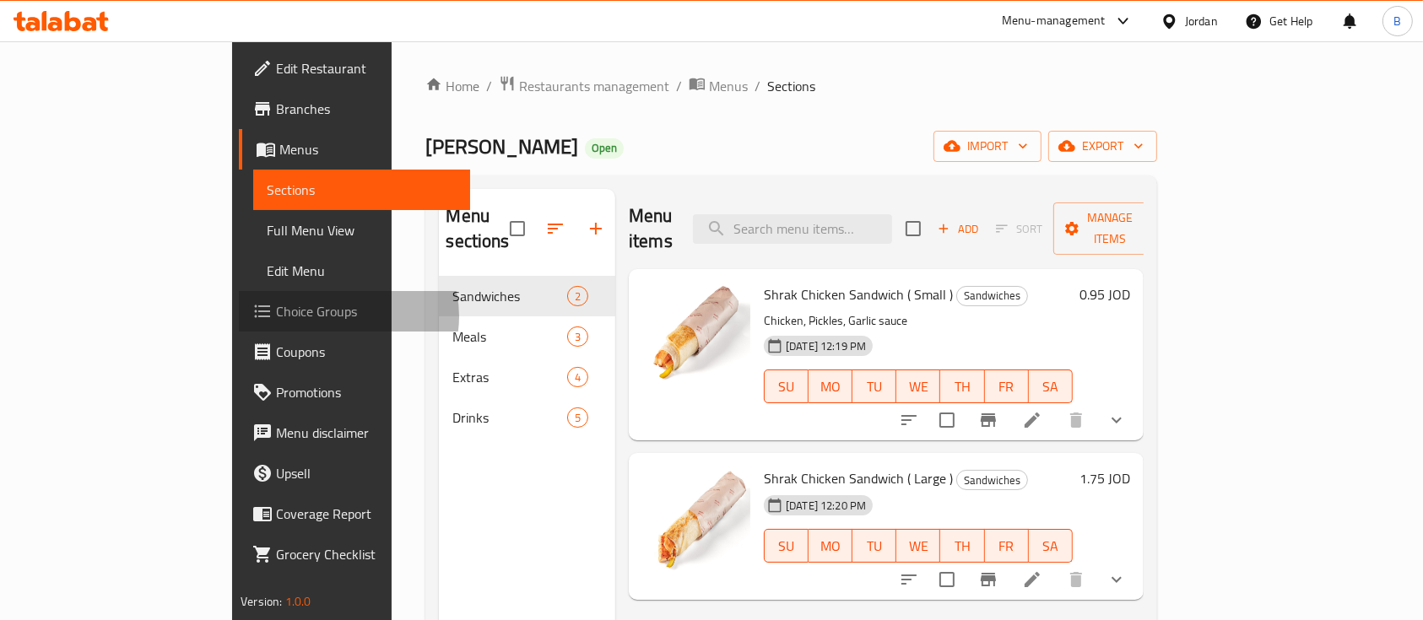
click at [276, 316] on span "Choice Groups" at bounding box center [366, 311] width 181 height 20
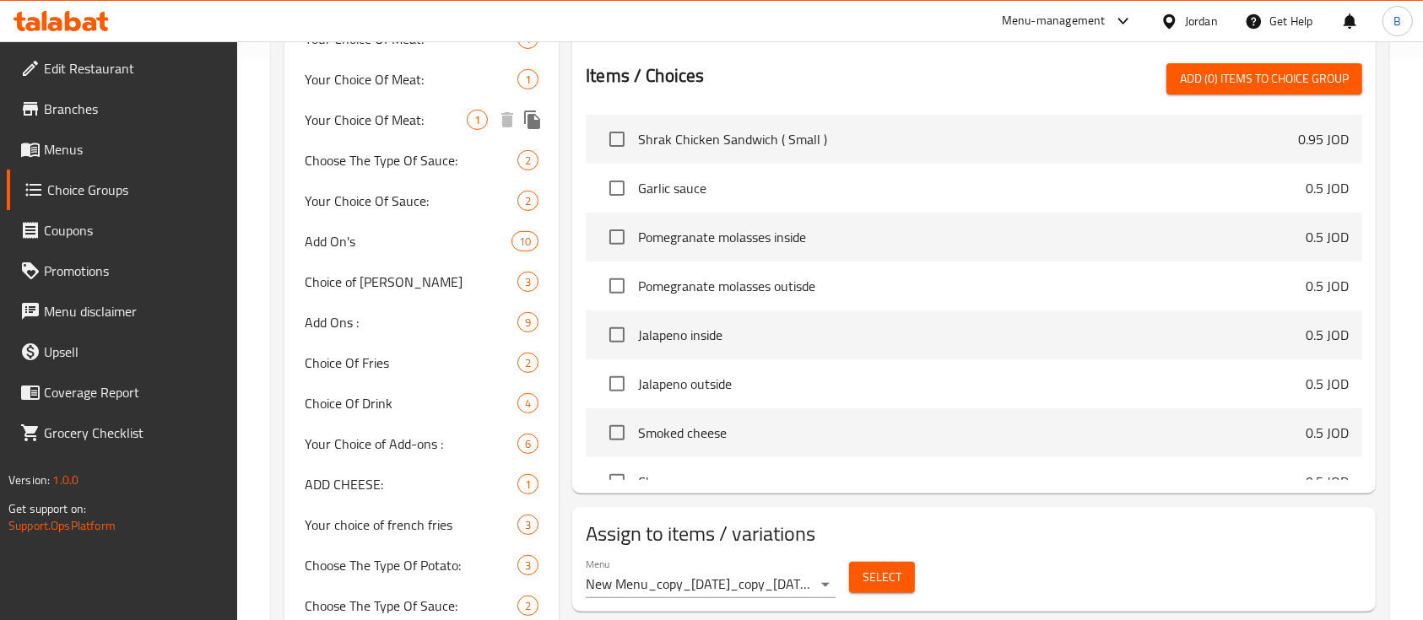
scroll to position [562, 0]
click at [408, 433] on span "Your Choice of Add-ons :" at bounding box center [386, 443] width 162 height 20
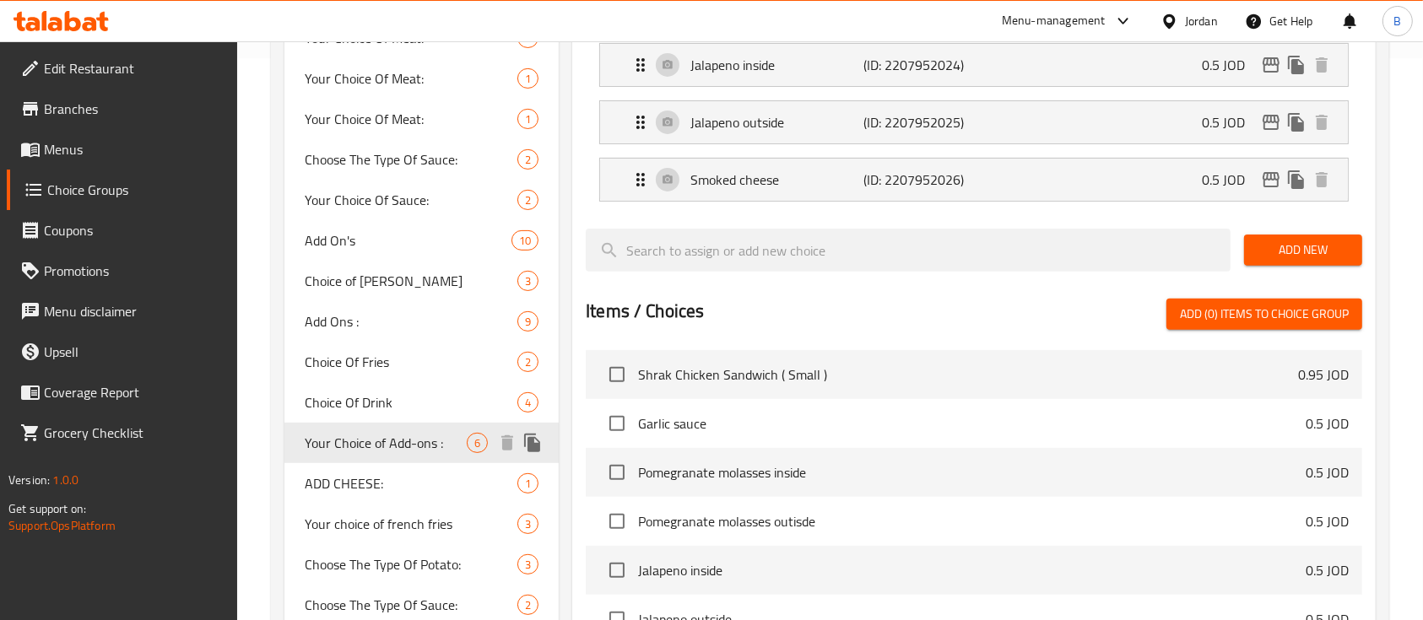
type input "Your Choice of Add-ons :"
type input "اختيارك من الإضافات :"
type input "0"
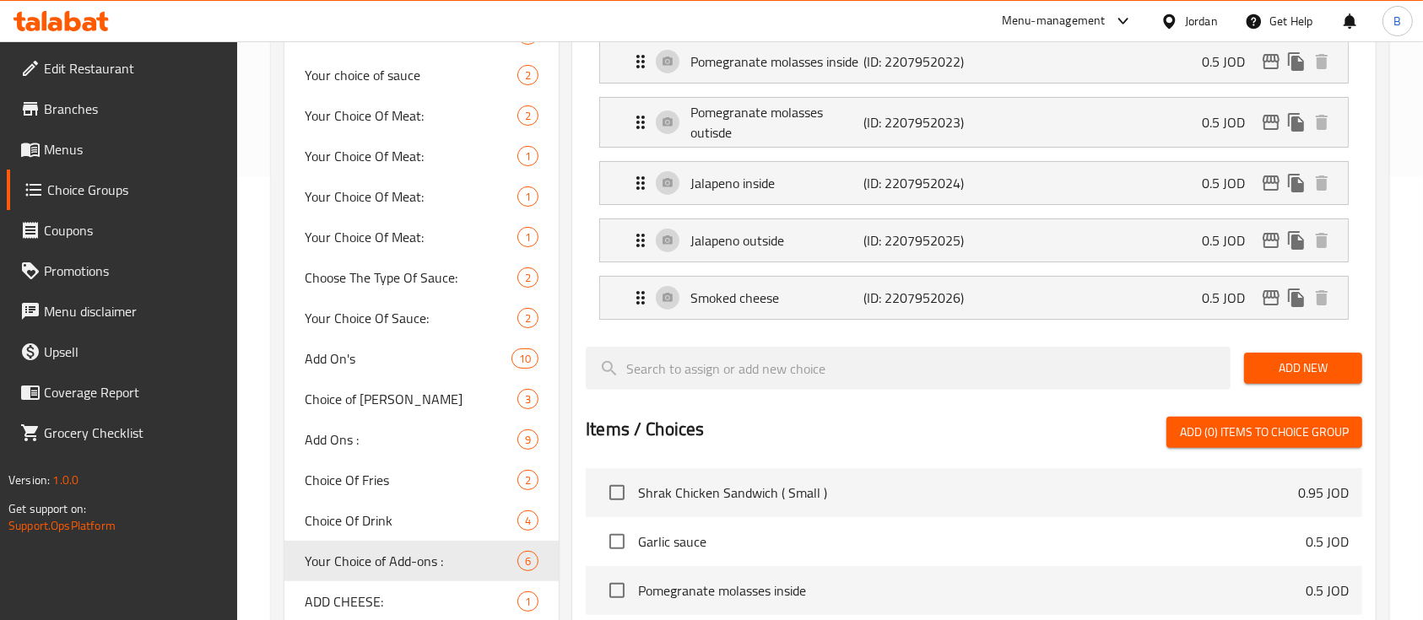
scroll to position [338, 0]
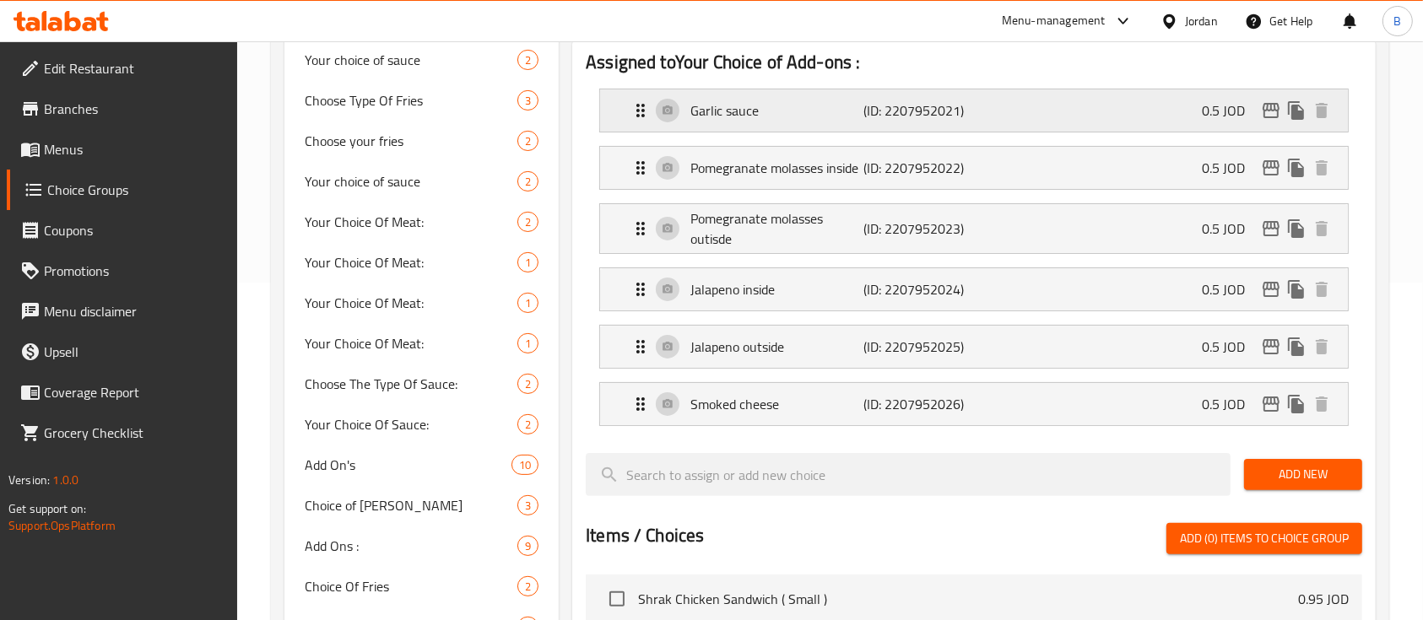
click at [788, 111] on p "Garlic sauce" at bounding box center [776, 110] width 173 height 20
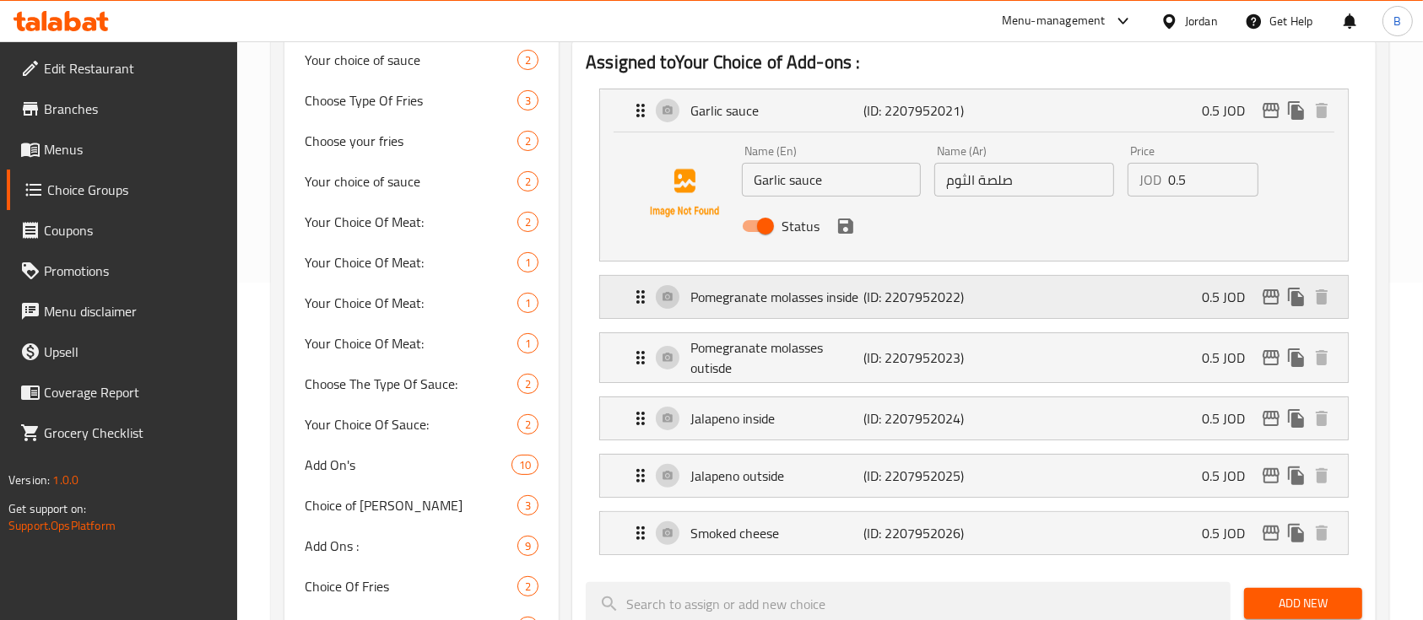
click at [793, 290] on p "Pomegranate molasses inside" at bounding box center [776, 297] width 173 height 20
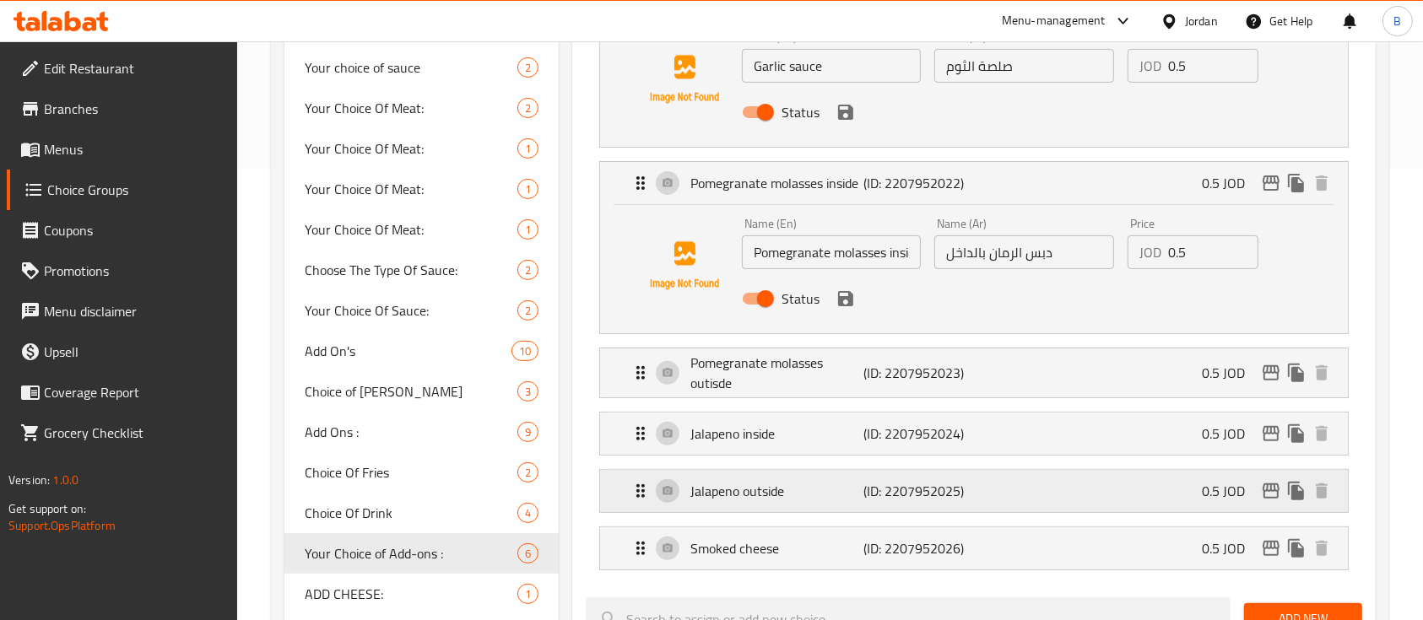
scroll to position [562, 0]
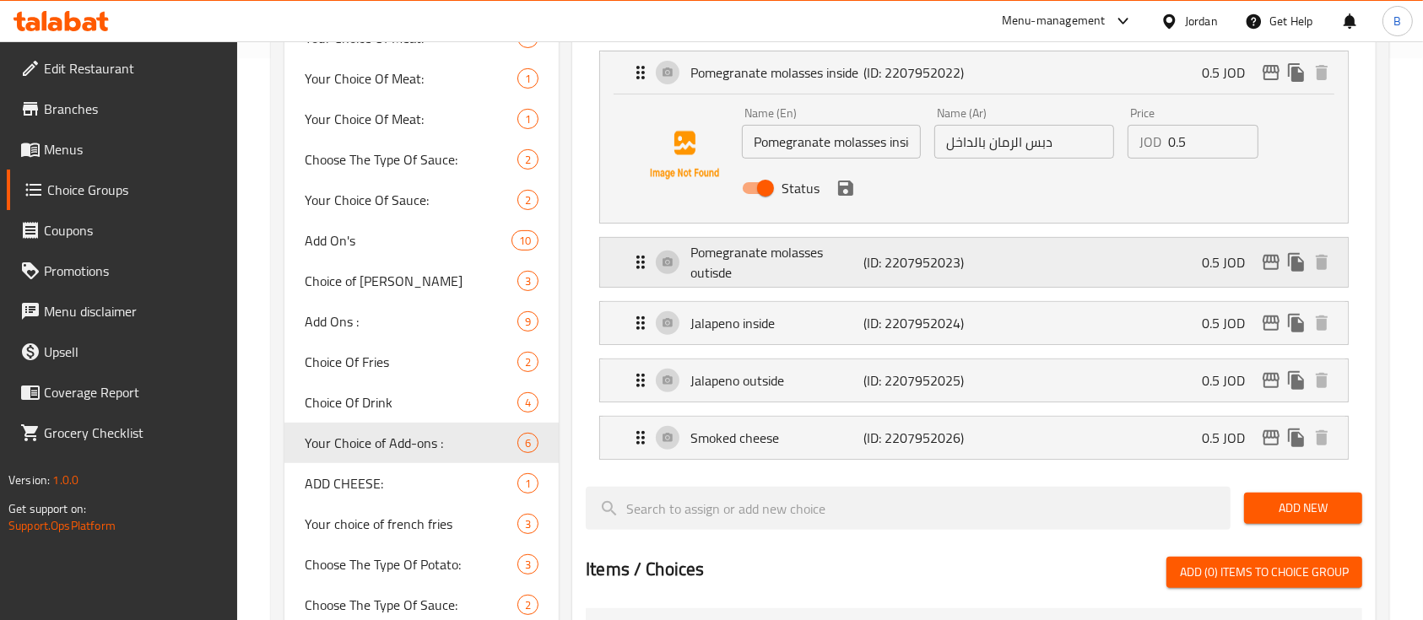
click at [808, 249] on p "Pomegranate molasses outisde" at bounding box center [776, 262] width 173 height 41
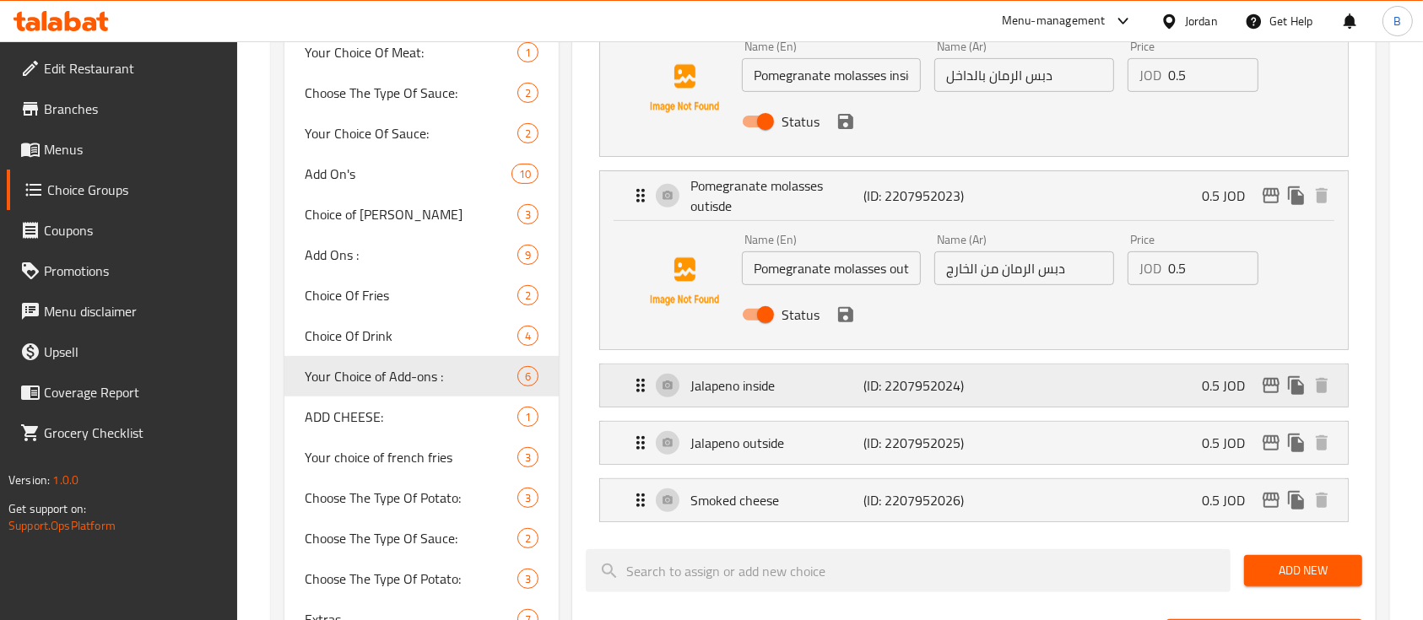
scroll to position [675, 0]
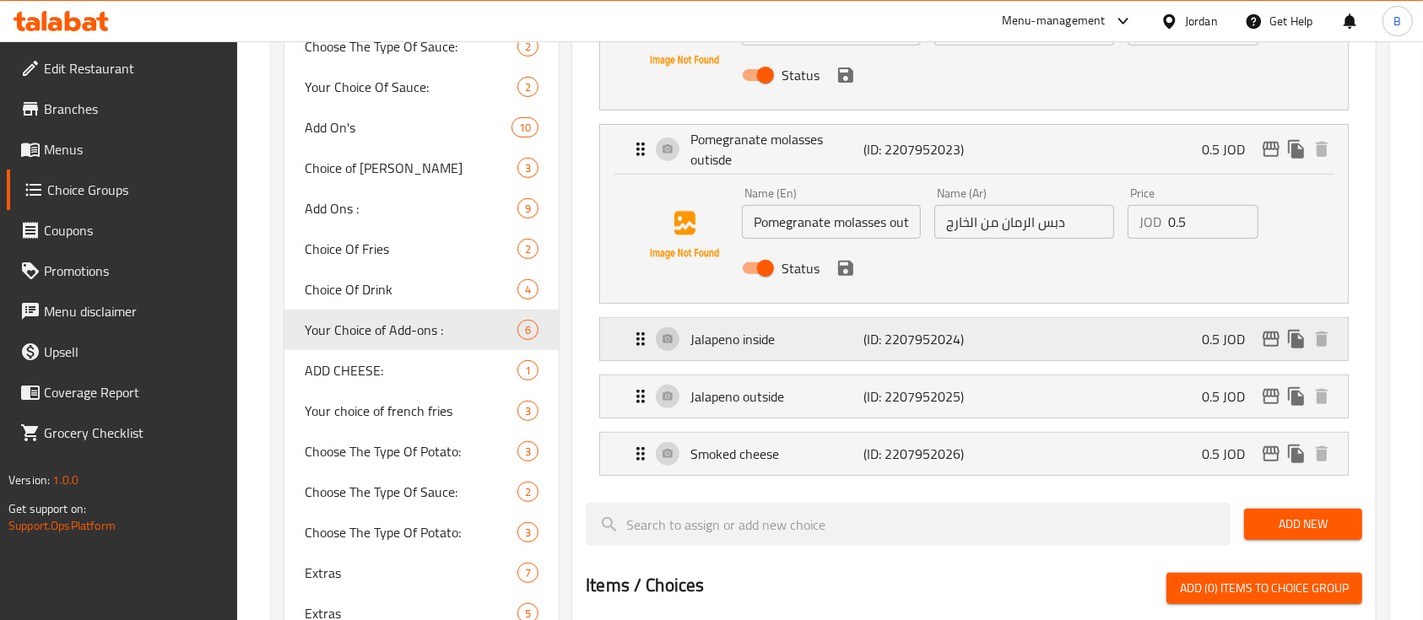
click at [781, 332] on p "Jalapeno inside" at bounding box center [776, 339] width 173 height 20
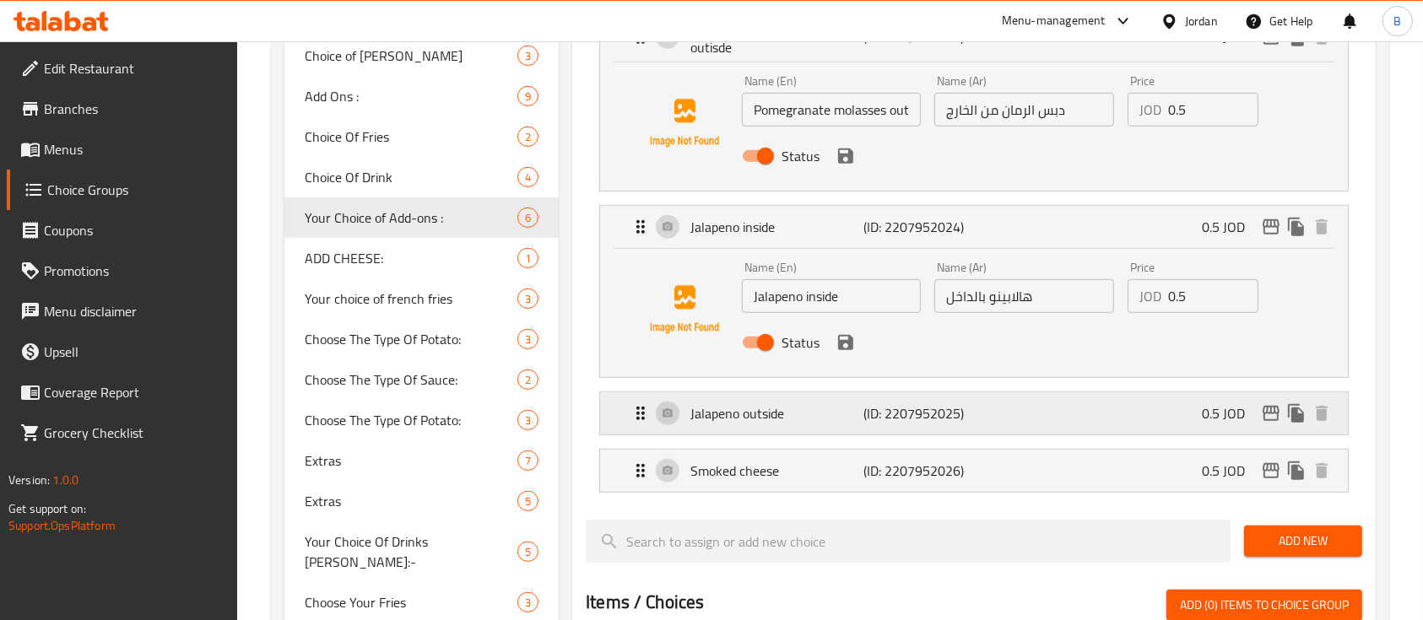
click at [835, 415] on p "Jalapeno outside" at bounding box center [776, 413] width 173 height 20
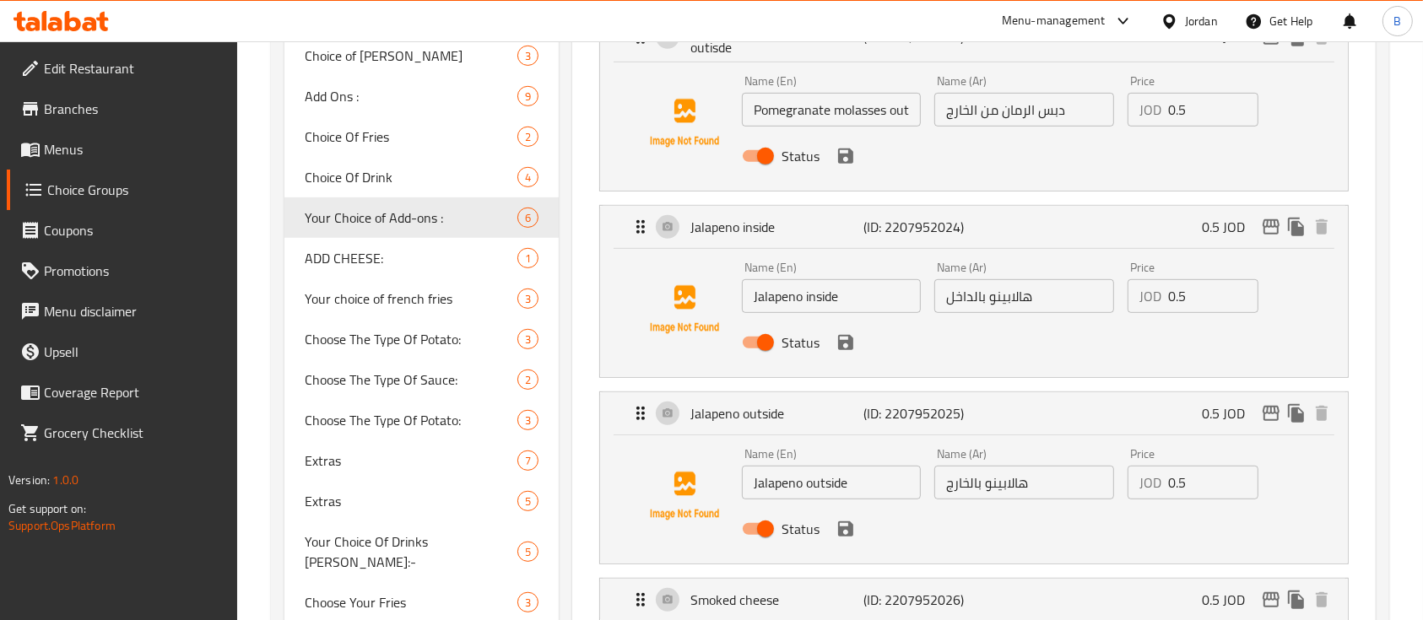
scroll to position [900, 0]
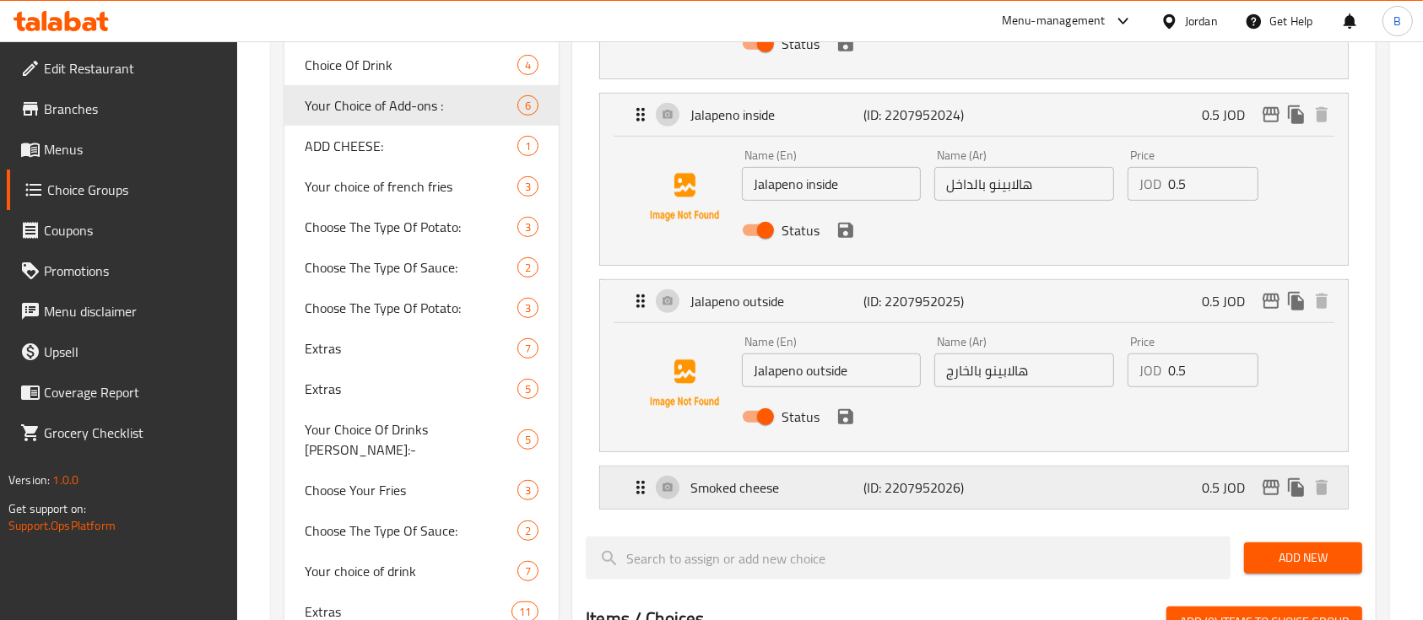
click at [856, 489] on p "Smoked cheese" at bounding box center [776, 488] width 173 height 20
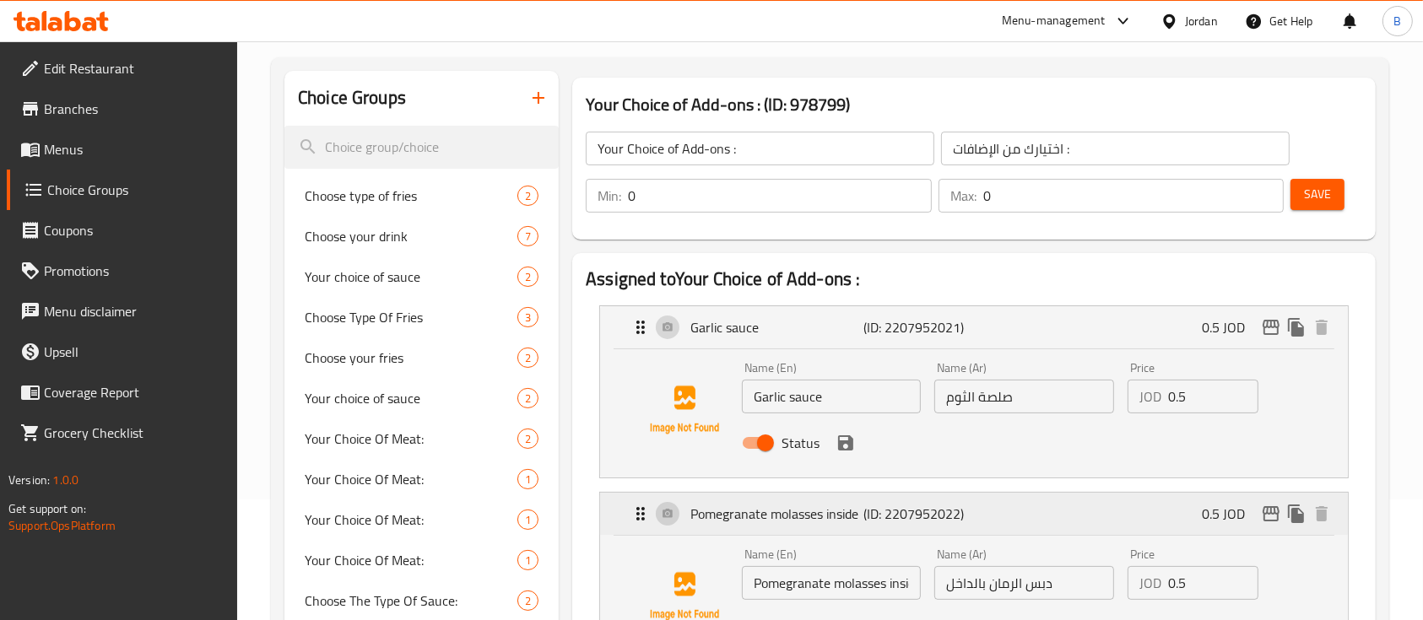
scroll to position [112, 0]
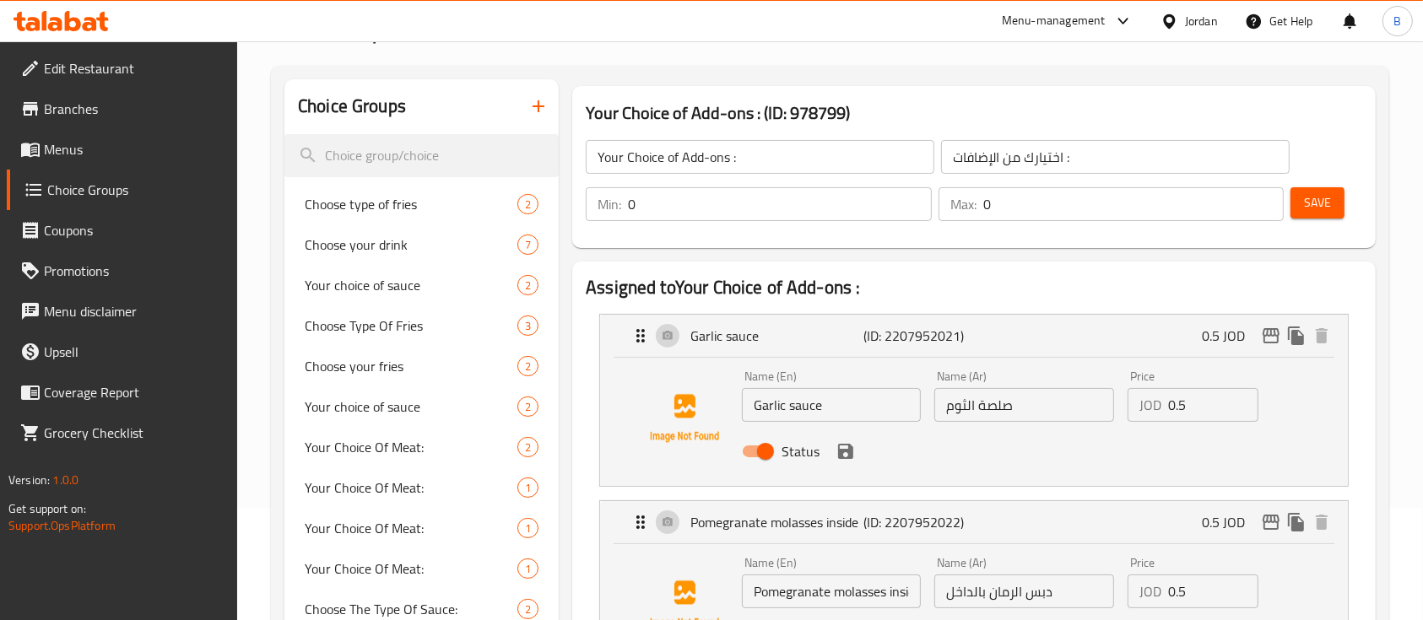
click at [1314, 206] on span "Save" at bounding box center [1317, 202] width 27 height 21
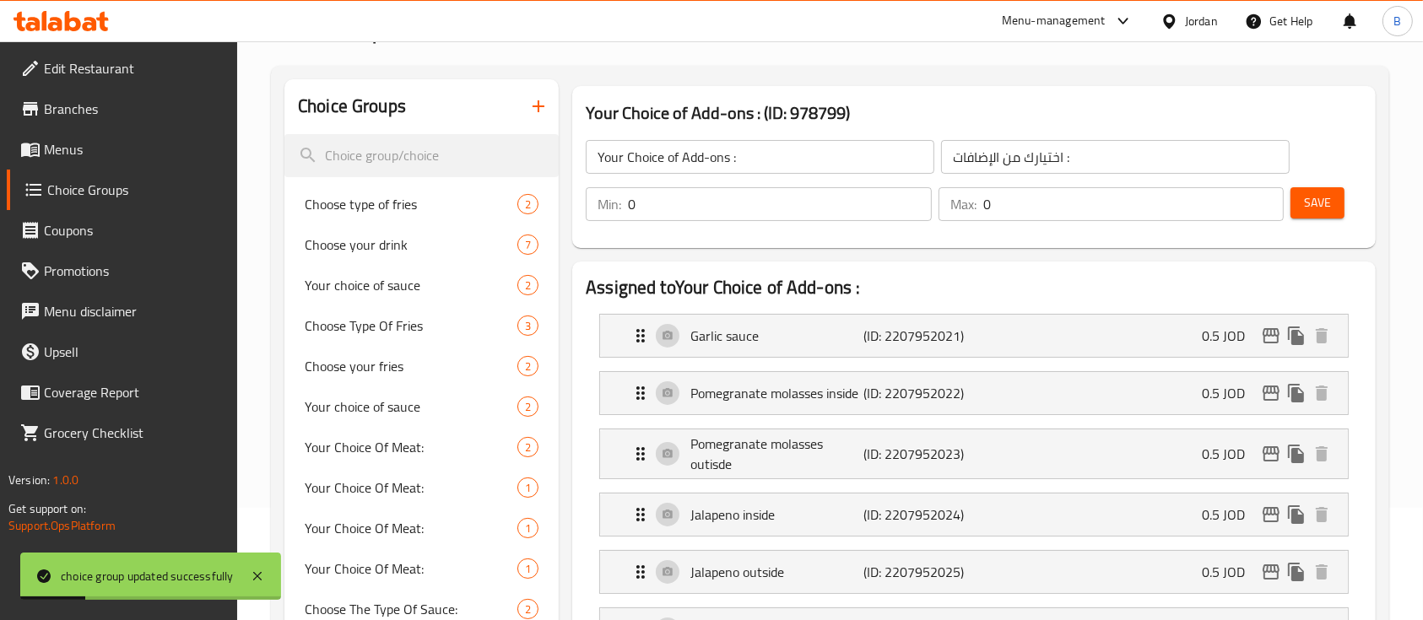
click at [99, 154] on span "Menus" at bounding box center [134, 149] width 181 height 20
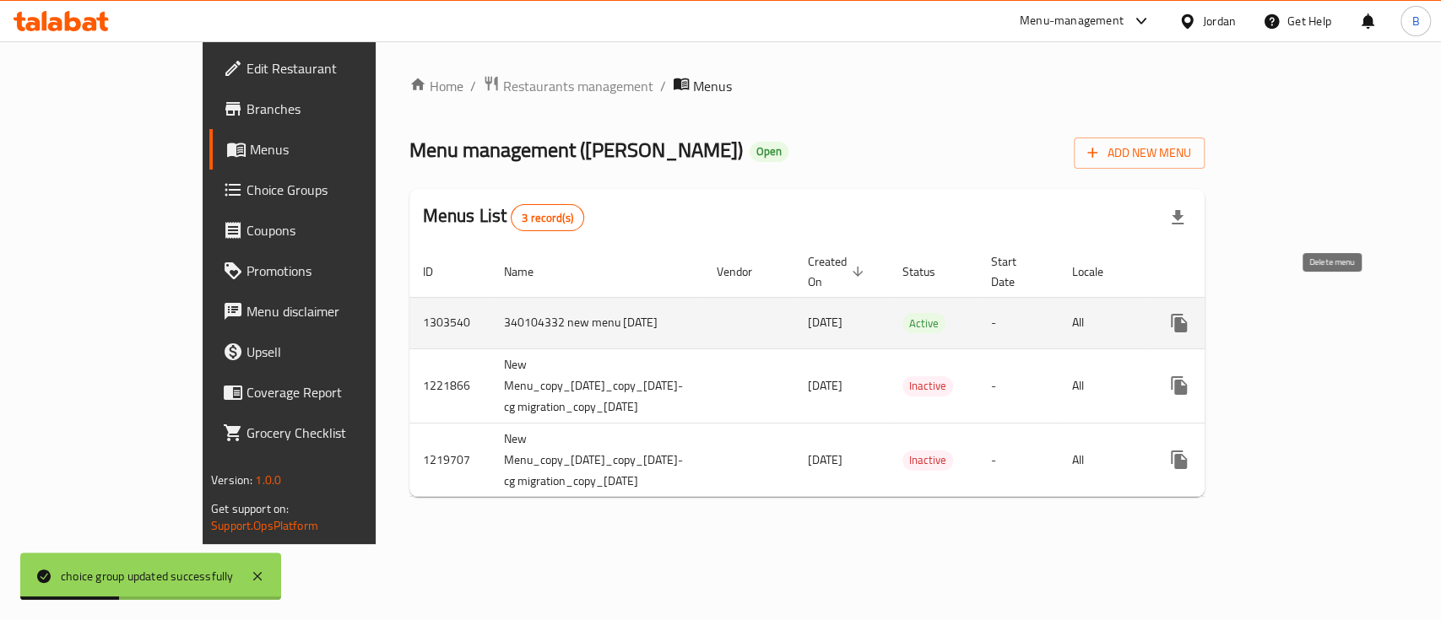
click at [1321, 303] on link "enhanced table" at bounding box center [1300, 323] width 41 height 41
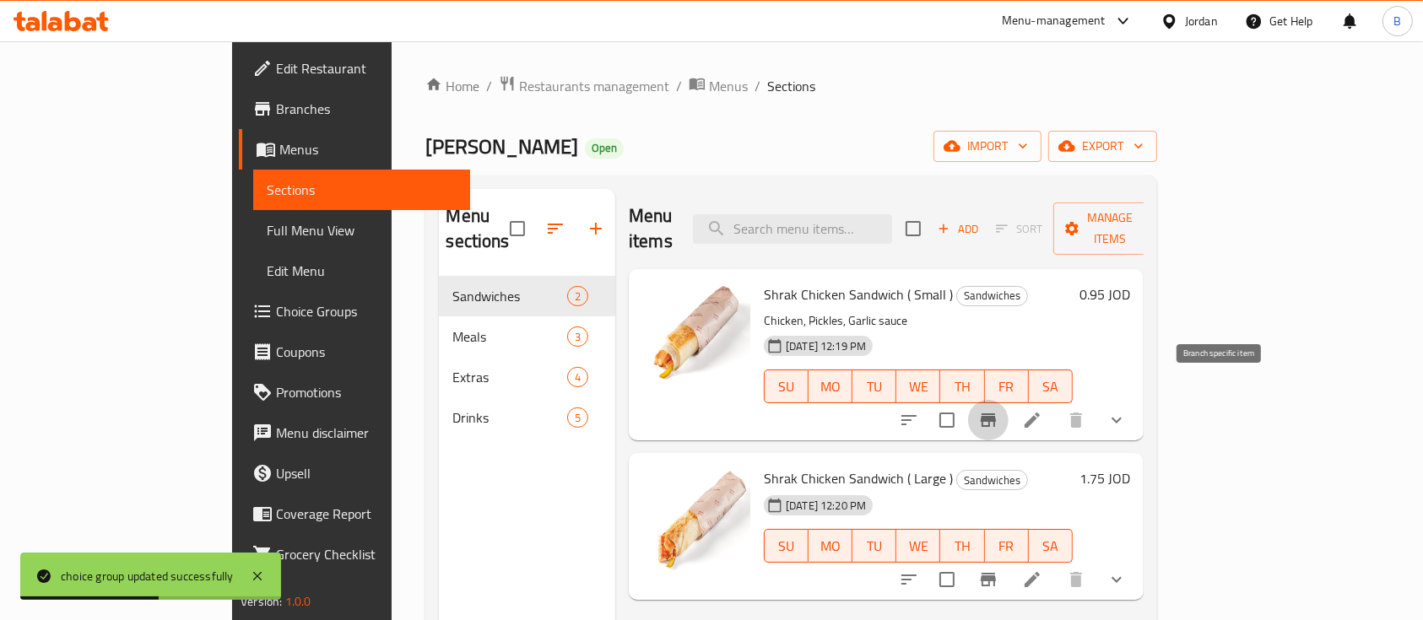
click at [1008, 400] on button "Branch-specific-item" at bounding box center [988, 420] width 41 height 41
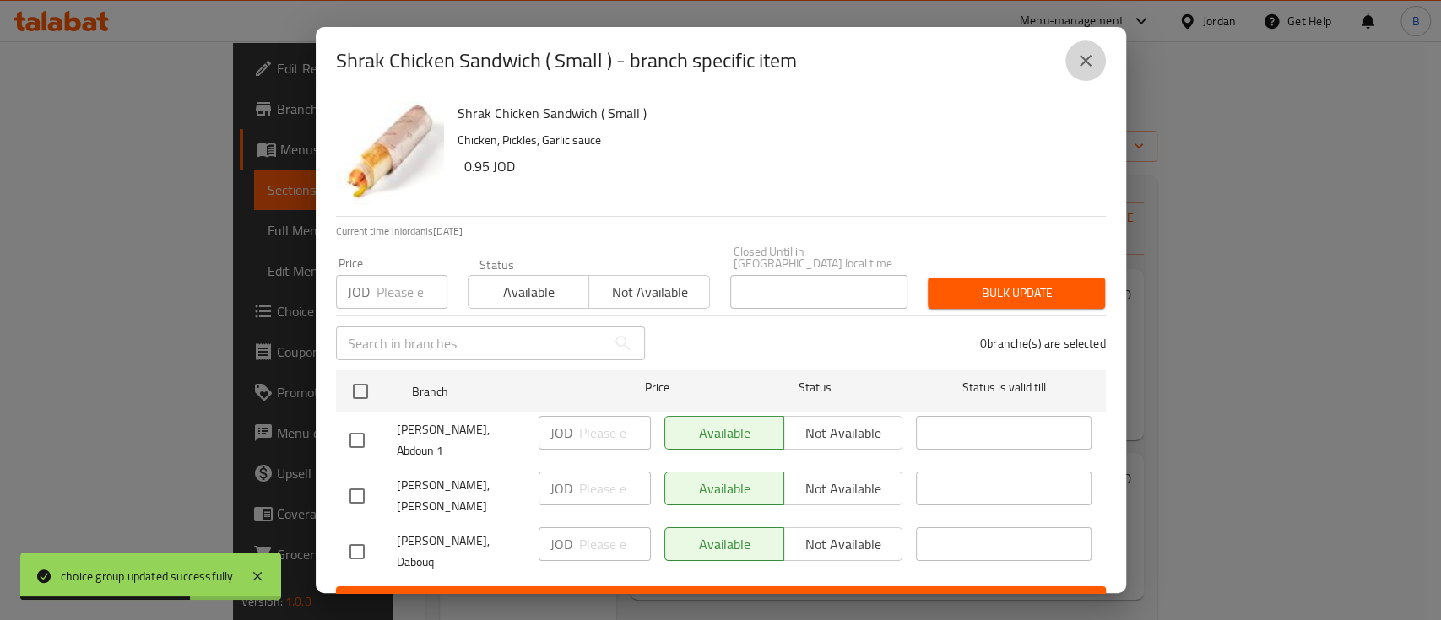
click at [1094, 57] on icon "close" at bounding box center [1085, 61] width 20 height 20
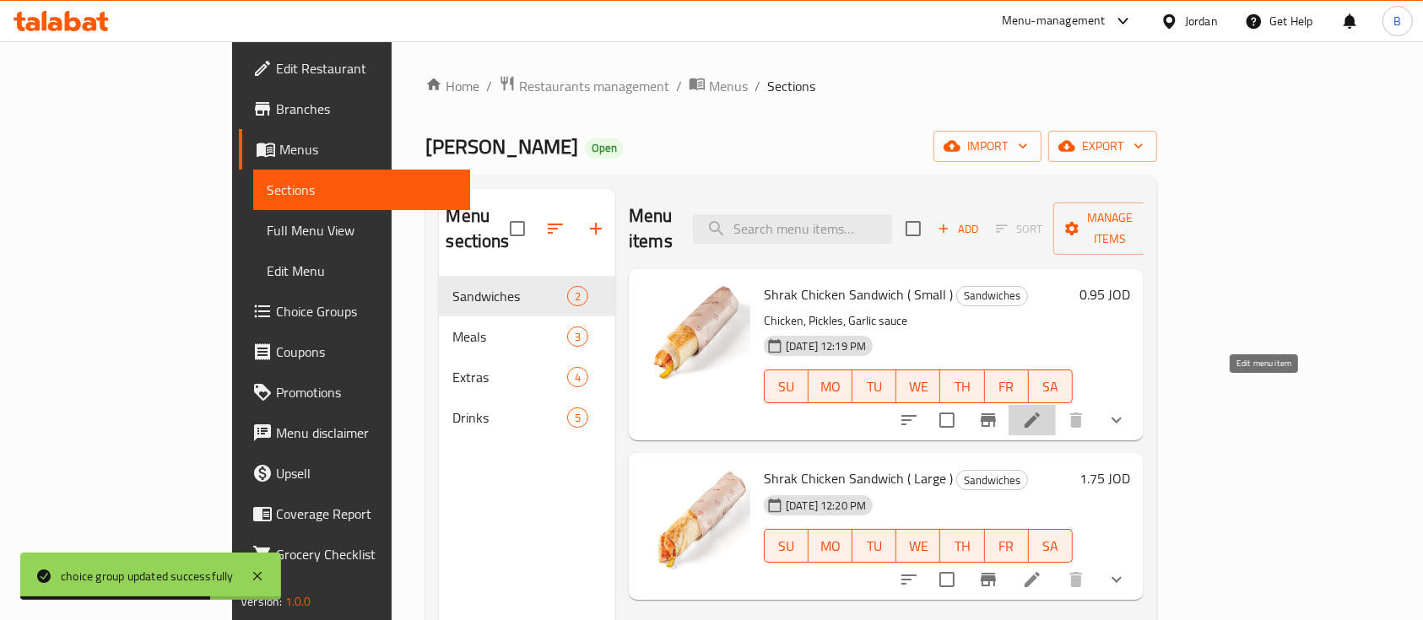
click at [1042, 410] on icon at bounding box center [1032, 420] width 20 height 20
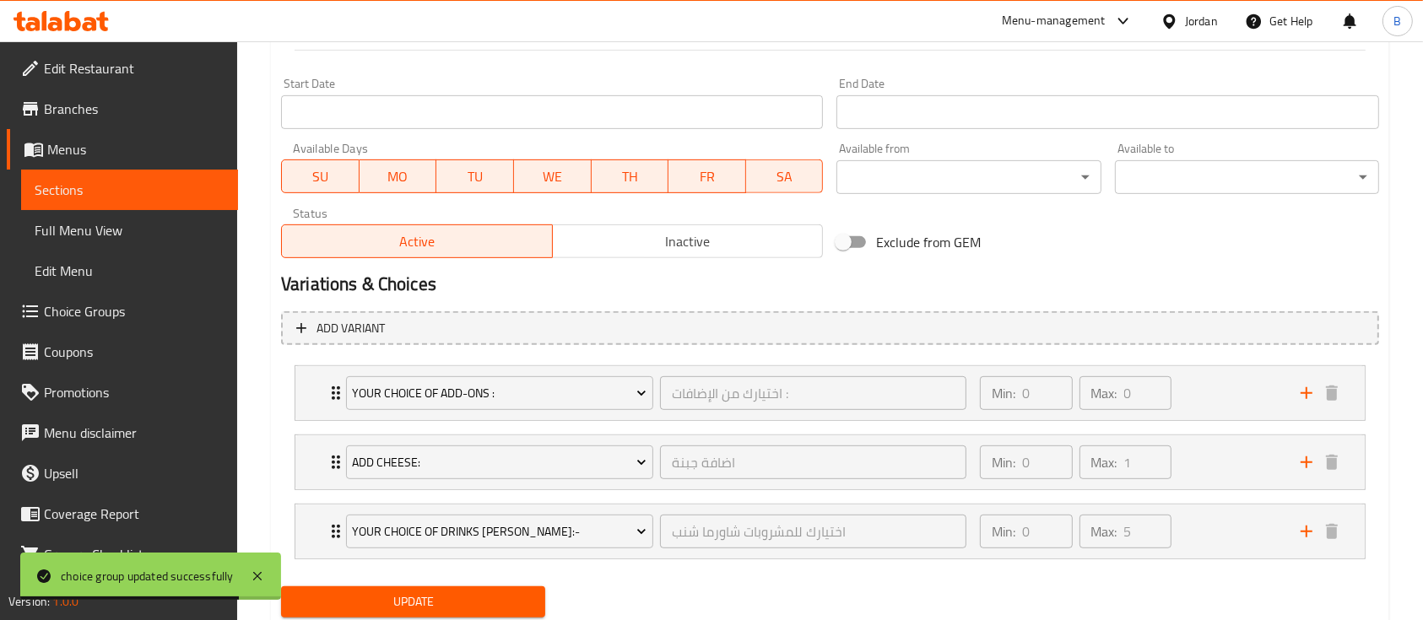
scroll to position [762, 0]
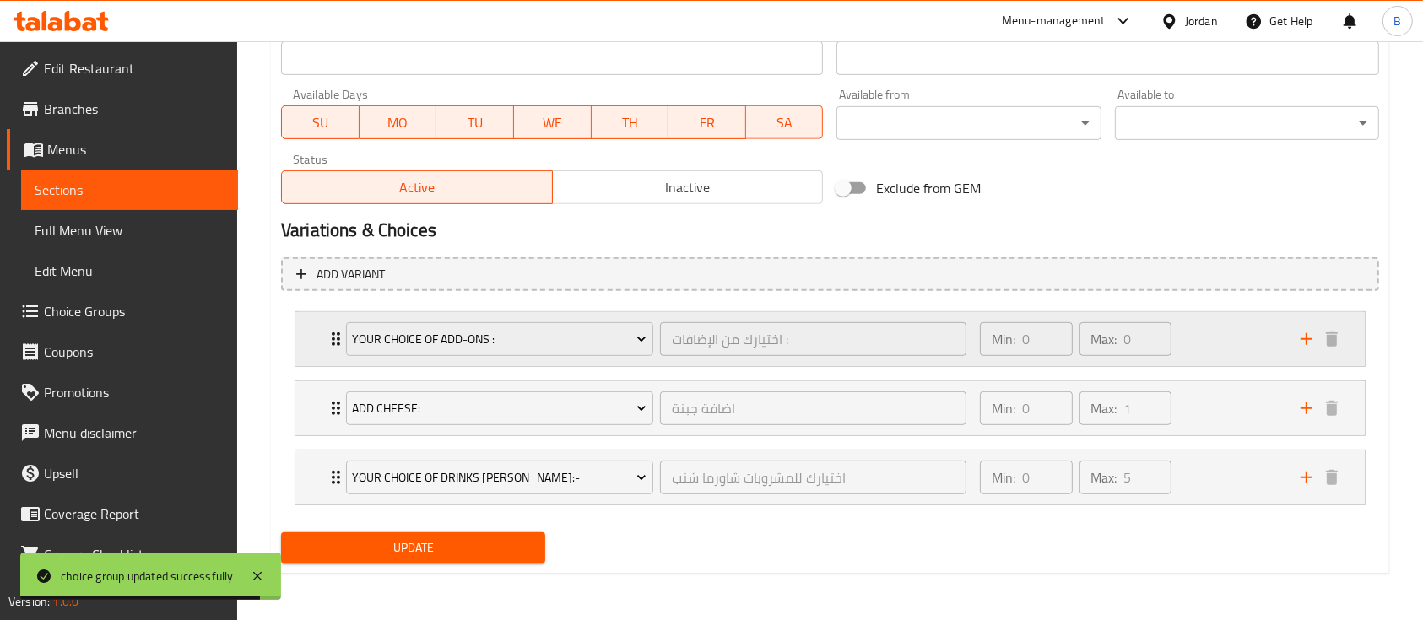
click at [1230, 346] on div "Min: 0 ​ Max: 0 ​" at bounding box center [1130, 339] width 321 height 54
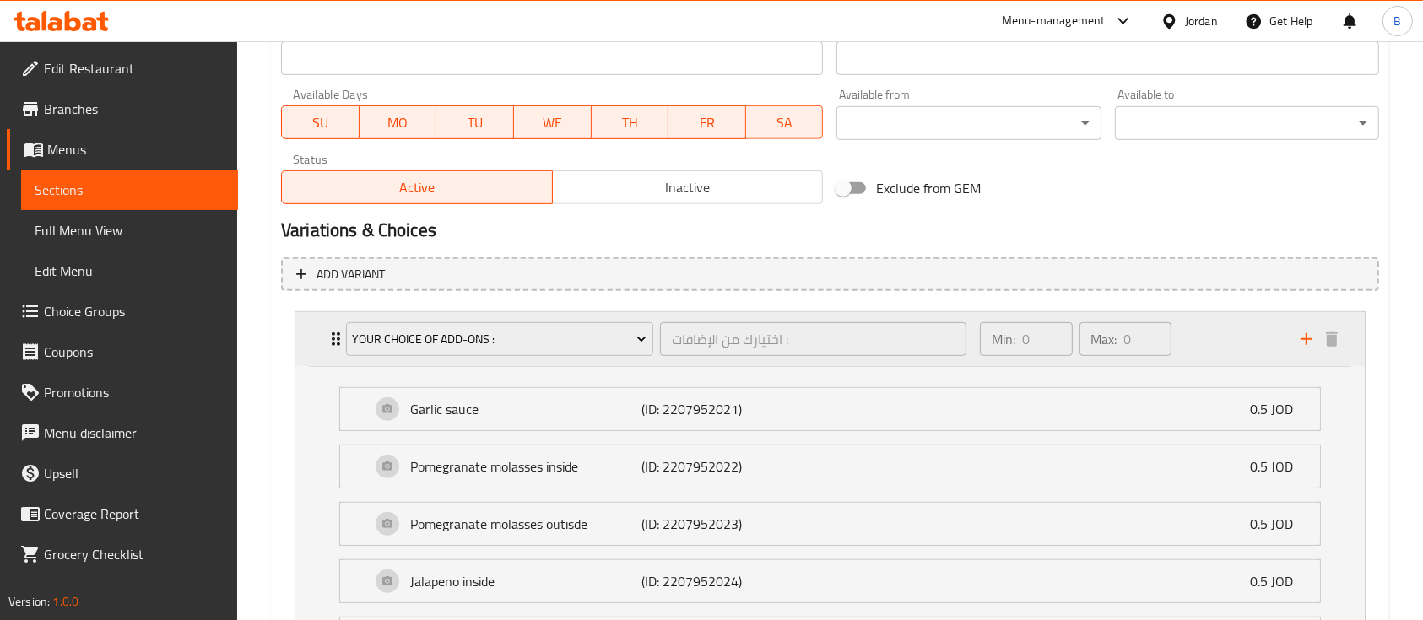
click at [1230, 346] on div "Min: 0 ​ Max: 0 ​" at bounding box center [1130, 339] width 321 height 54
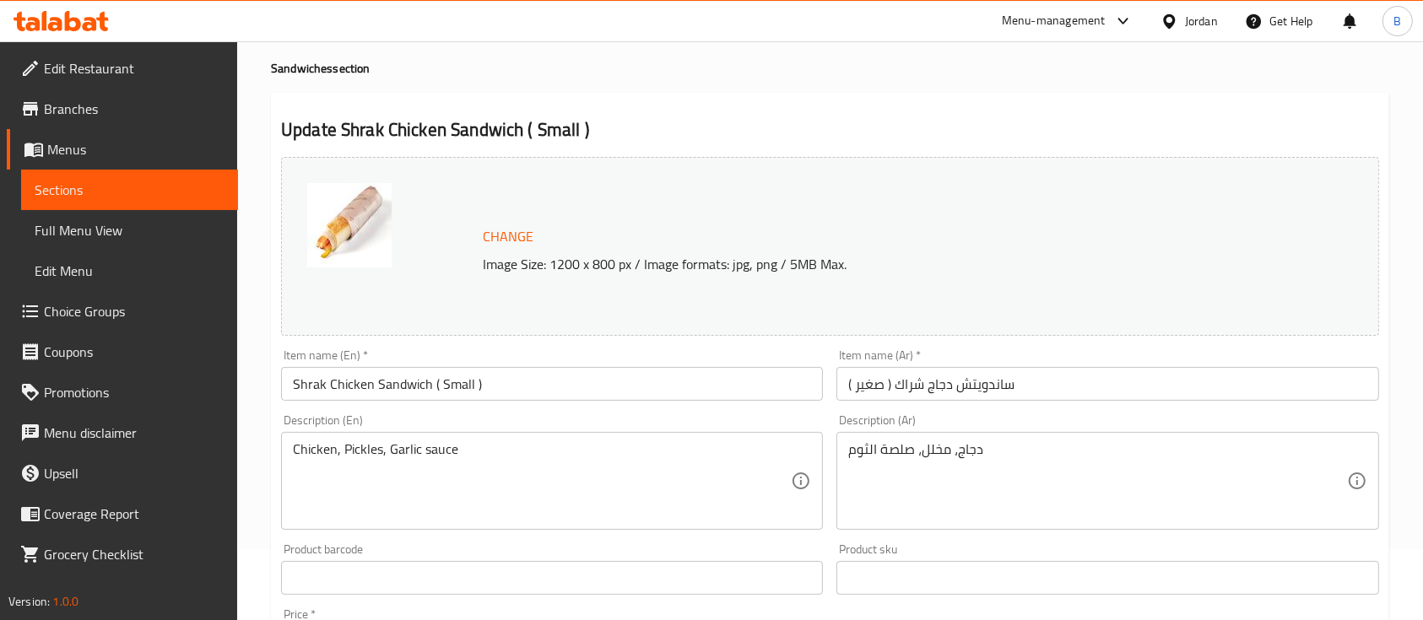
scroll to position [0, 0]
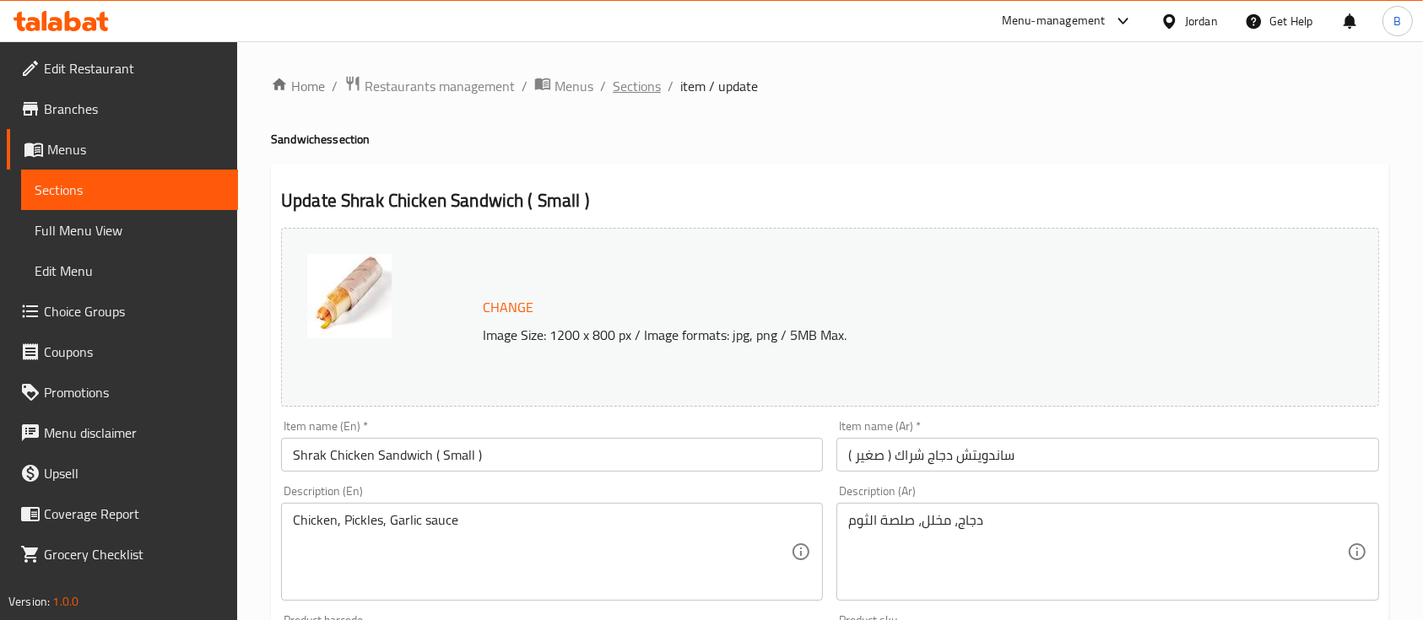
click at [640, 76] on span "Sections" at bounding box center [637, 86] width 48 height 20
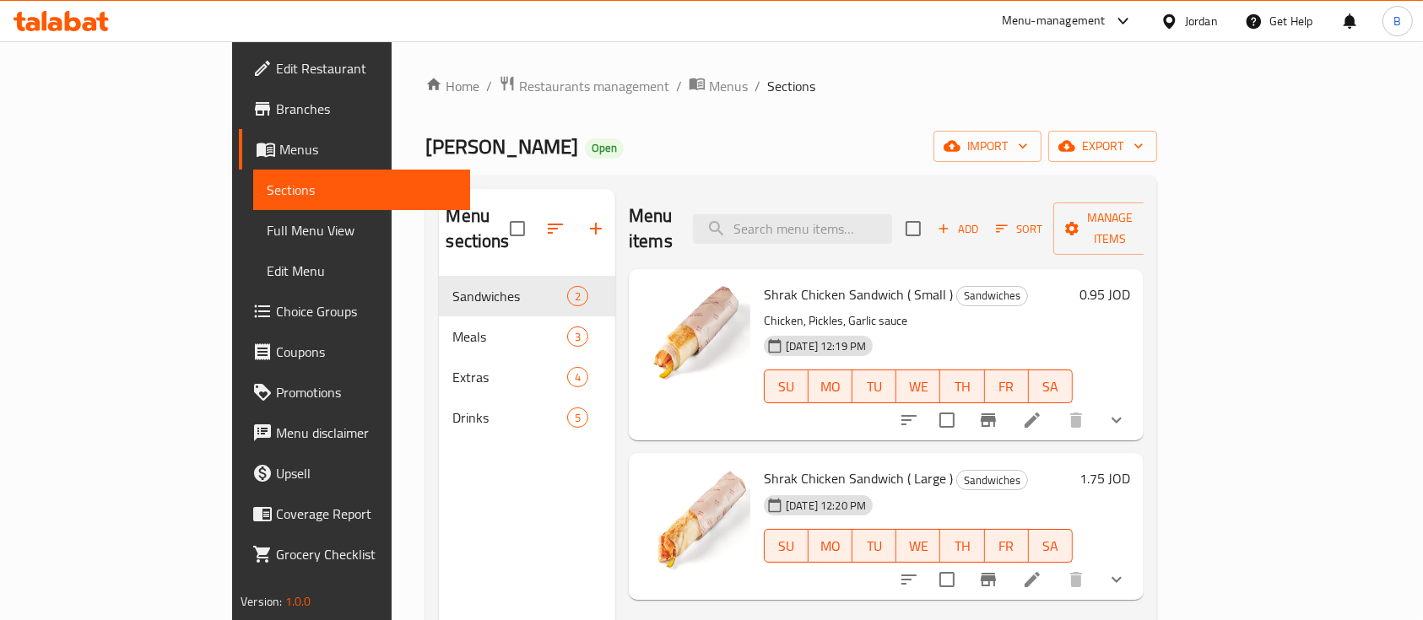
scroll to position [112, 0]
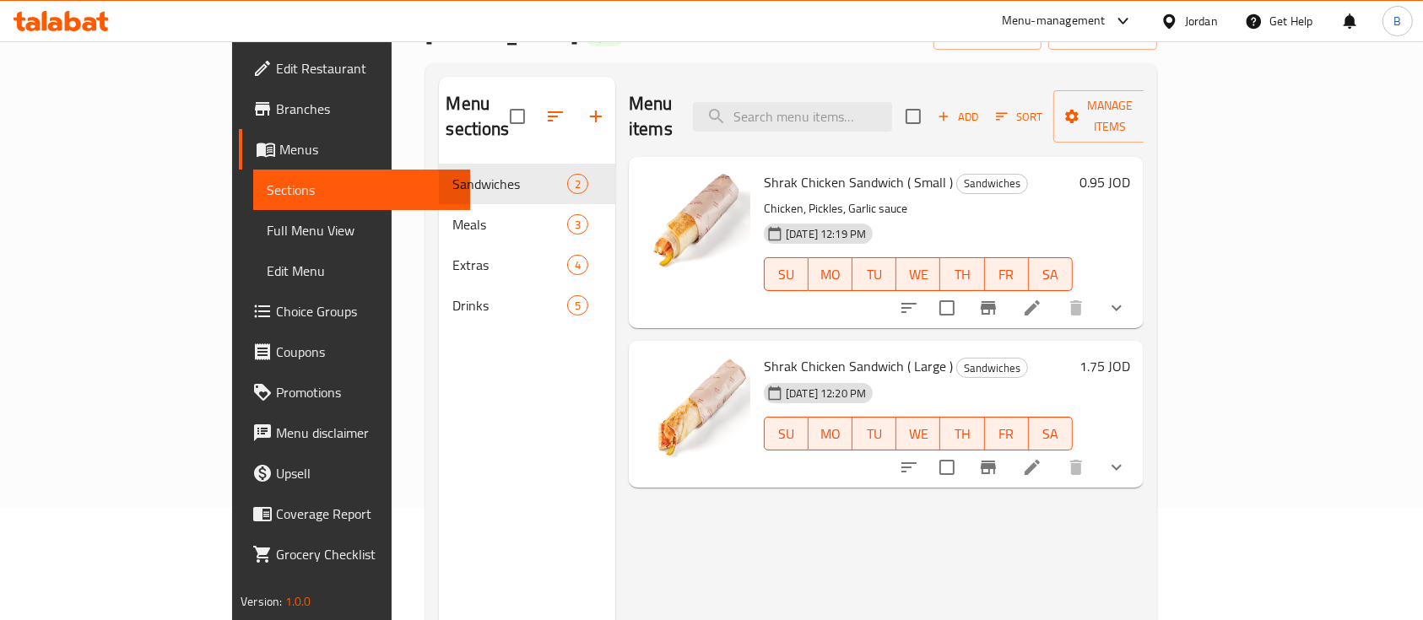
click at [1137, 457] on div at bounding box center [1013, 467] width 248 height 41
click at [1056, 455] on li at bounding box center [1031, 467] width 47 height 30
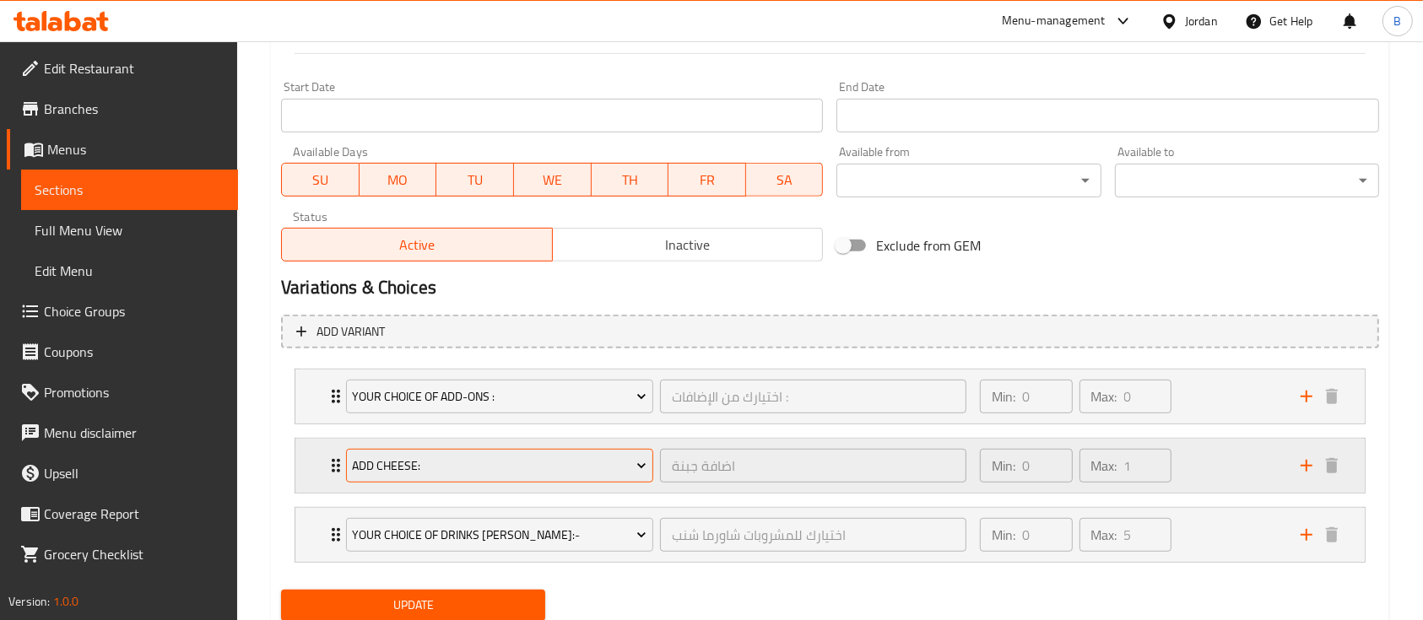
scroll to position [762, 0]
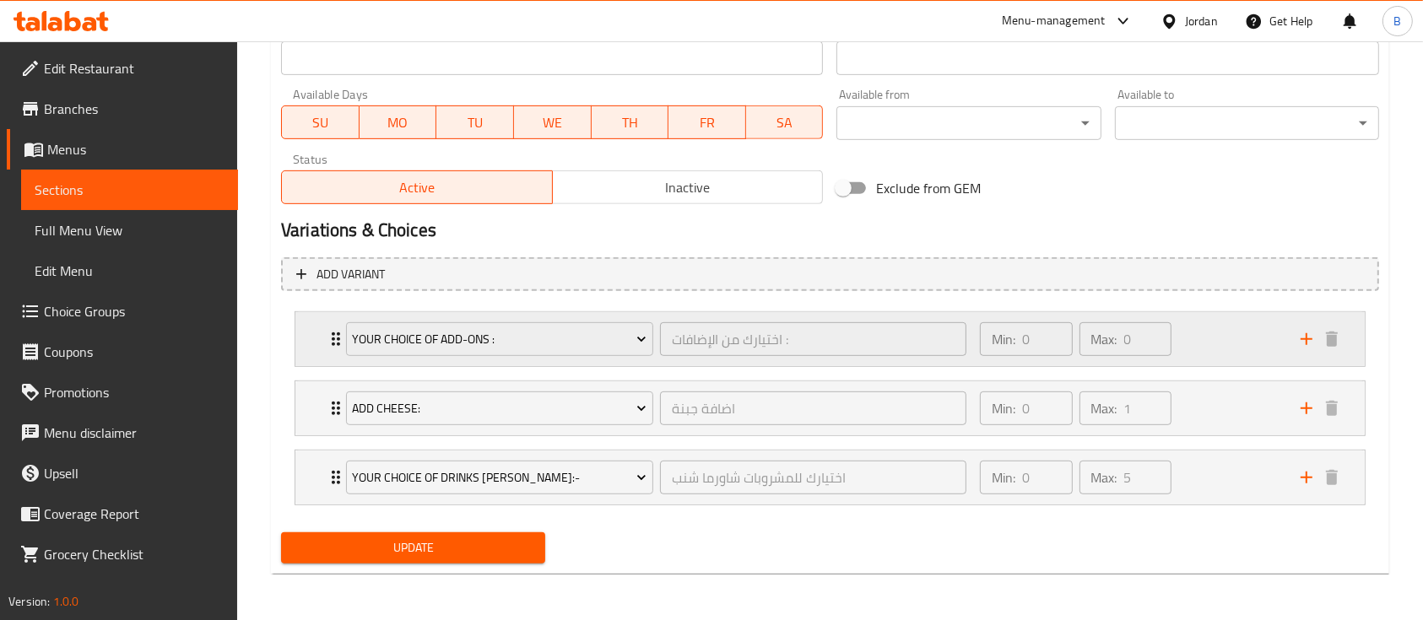
click at [1225, 338] on div "Min: 0 ​ Max: 0 ​" at bounding box center [1130, 339] width 321 height 54
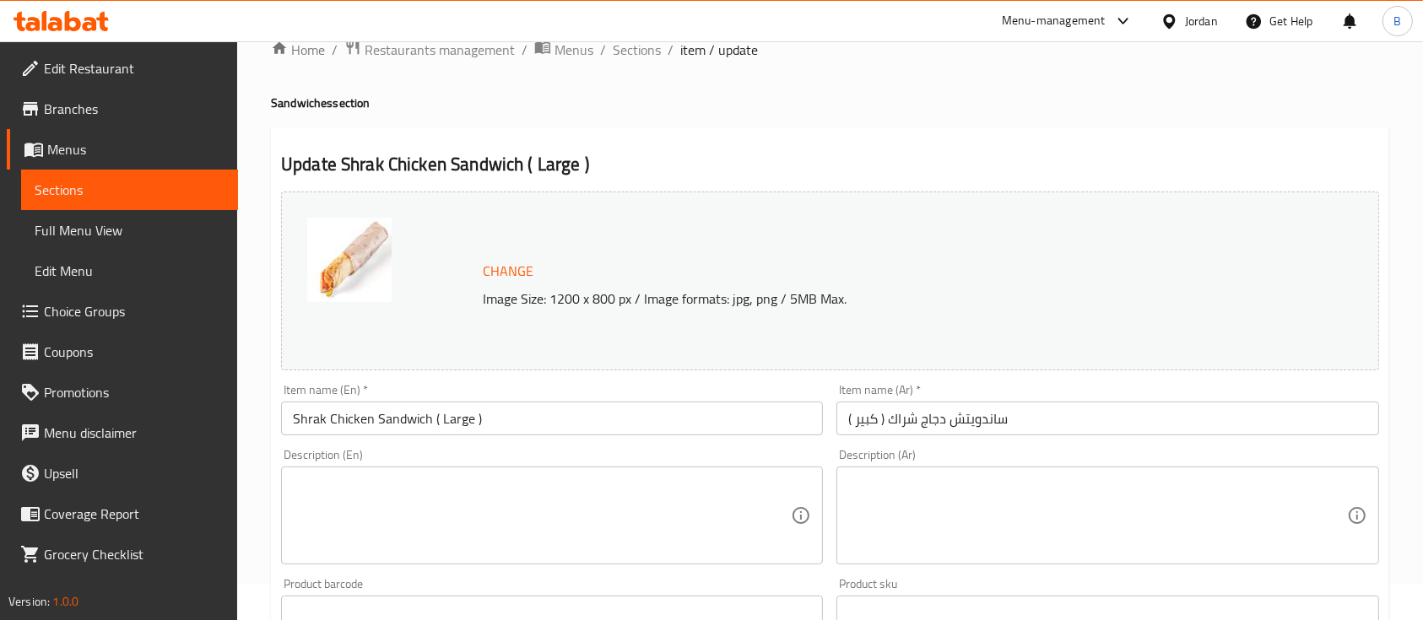
scroll to position [0, 0]
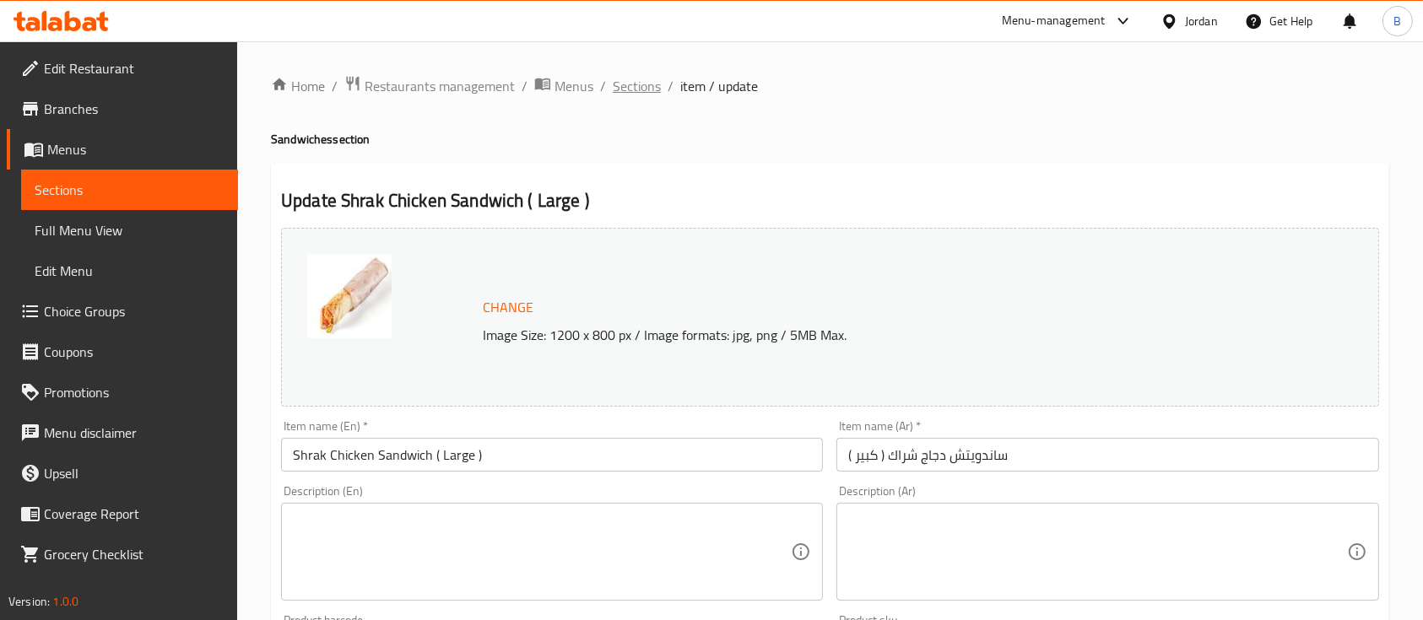
click at [640, 82] on span "Sections" at bounding box center [637, 86] width 48 height 20
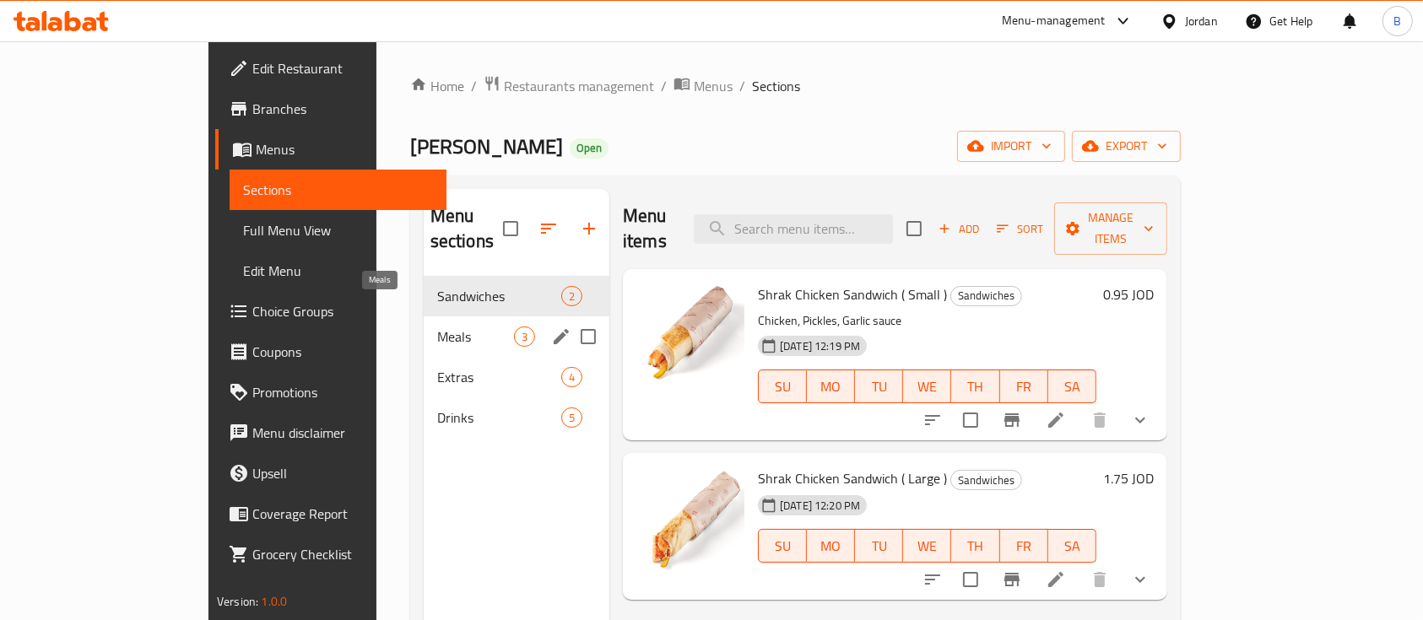
click at [437, 327] on span "Meals" at bounding box center [475, 337] width 77 height 20
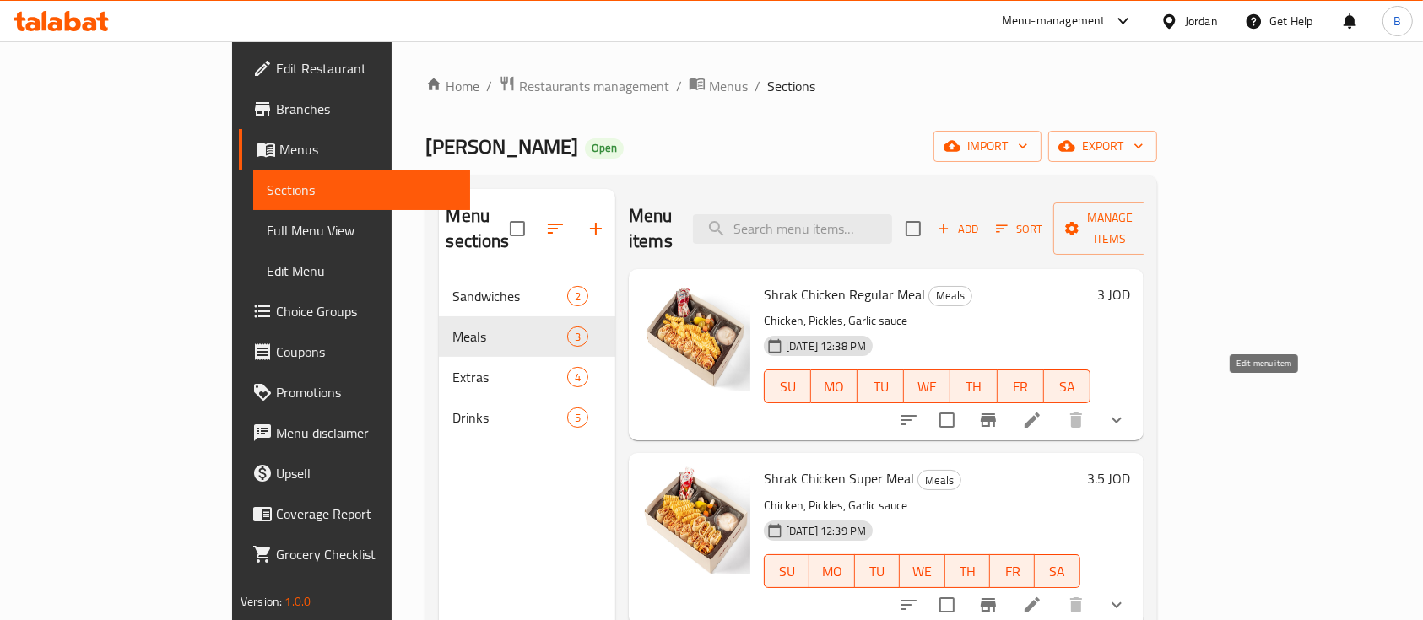
click at [1042, 410] on icon at bounding box center [1032, 420] width 20 height 20
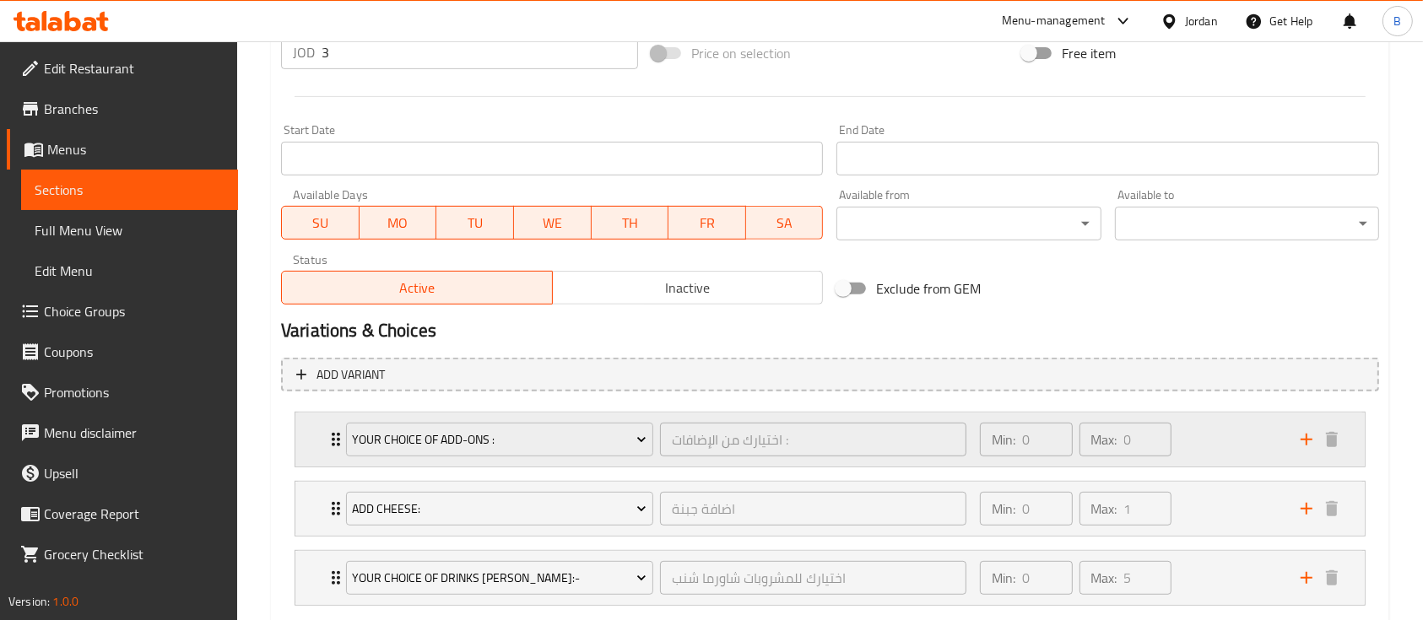
scroll to position [762, 0]
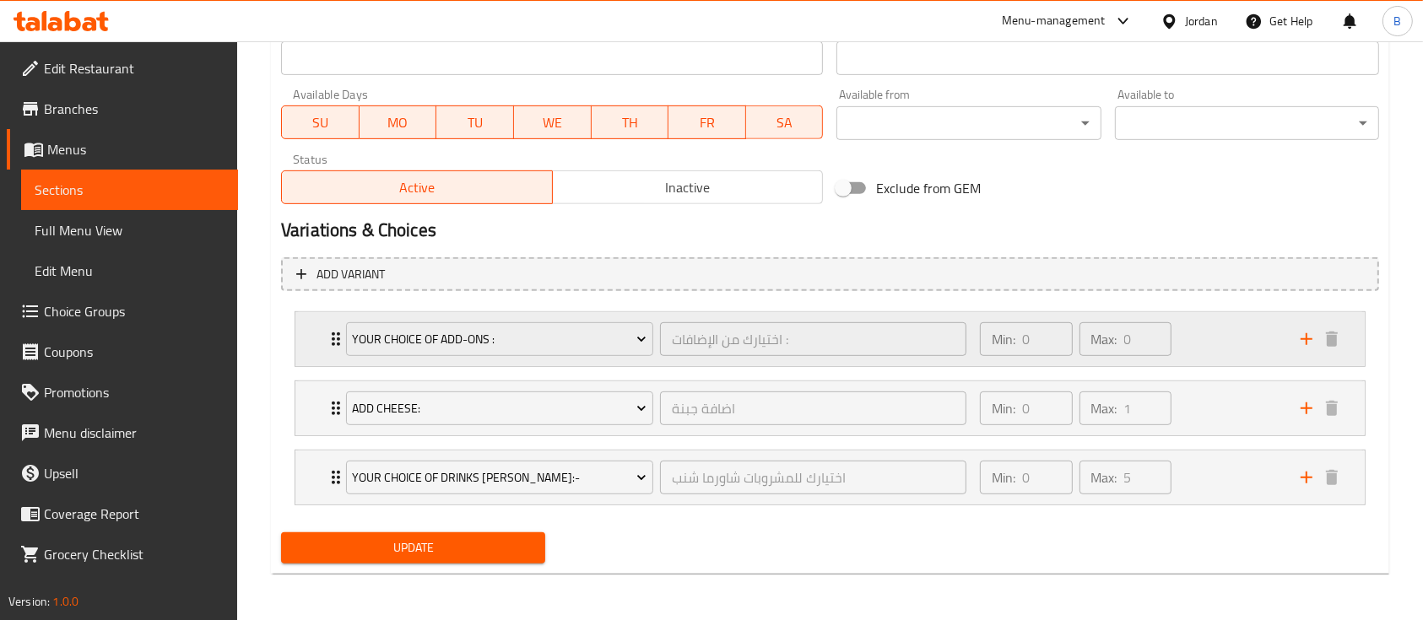
click at [1221, 327] on div "Min: 0 ​ Max: 0 ​" at bounding box center [1130, 339] width 321 height 54
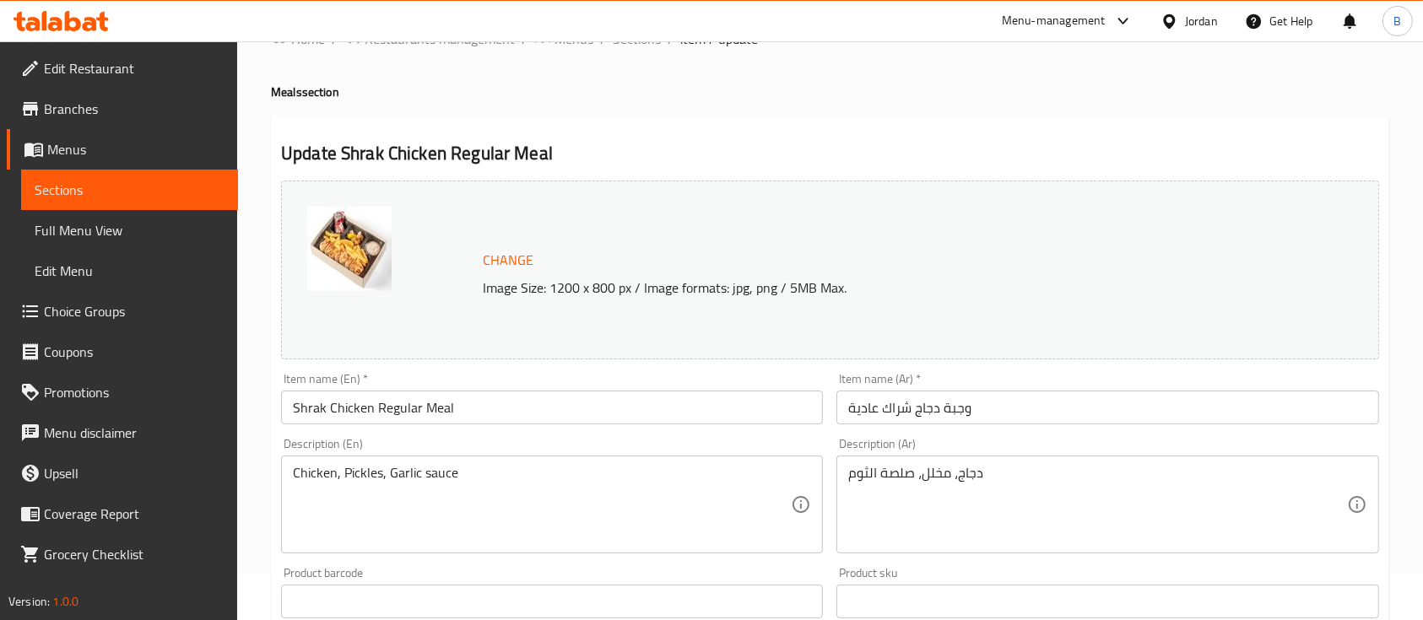
scroll to position [0, 0]
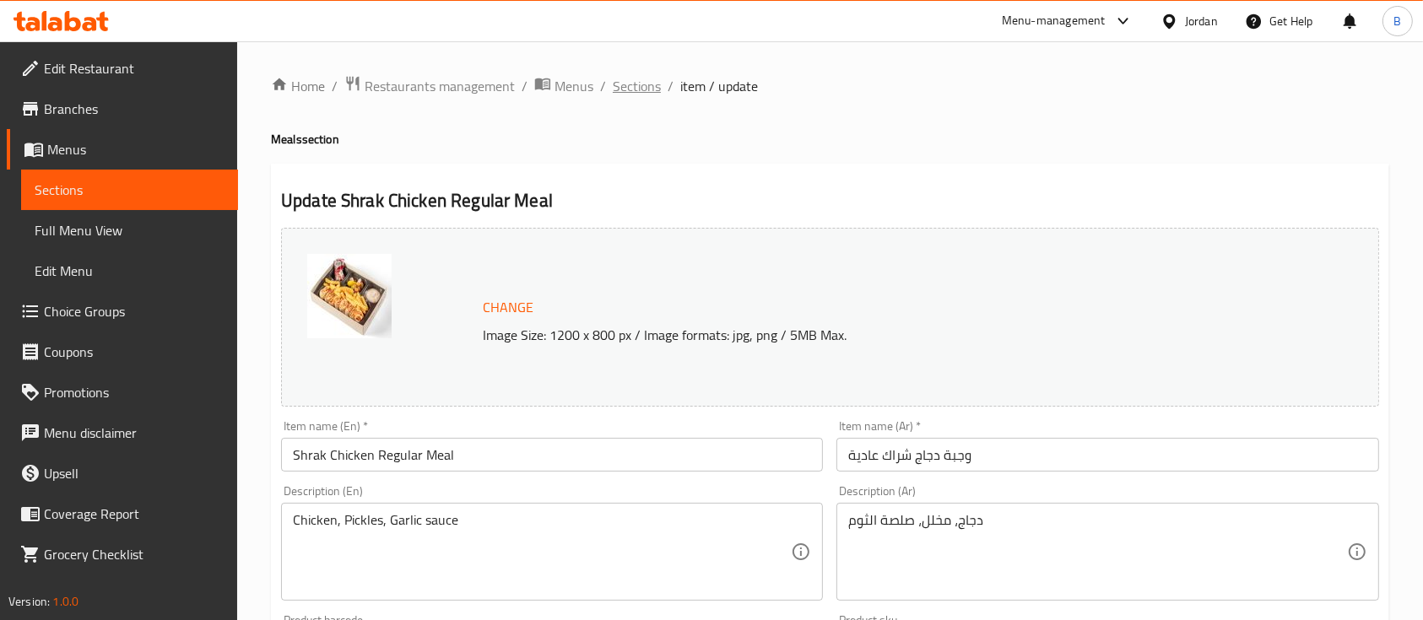
click at [624, 77] on span "Sections" at bounding box center [637, 86] width 48 height 20
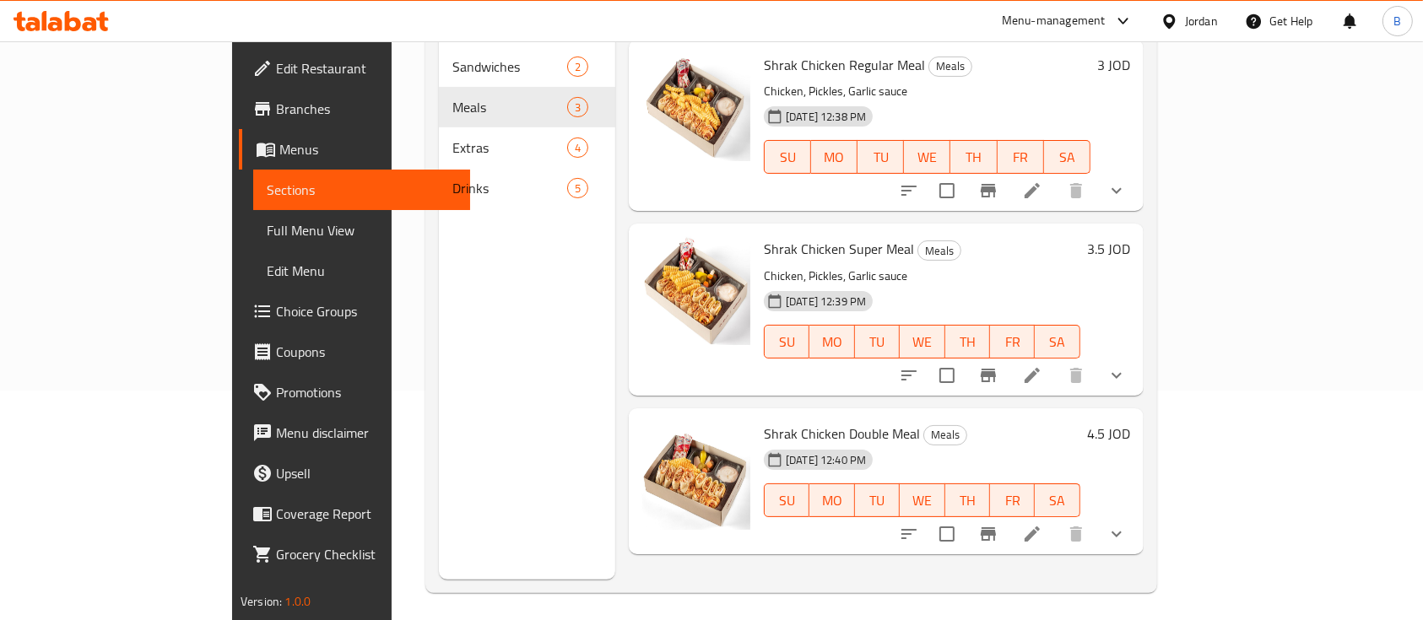
scroll to position [236, 0]
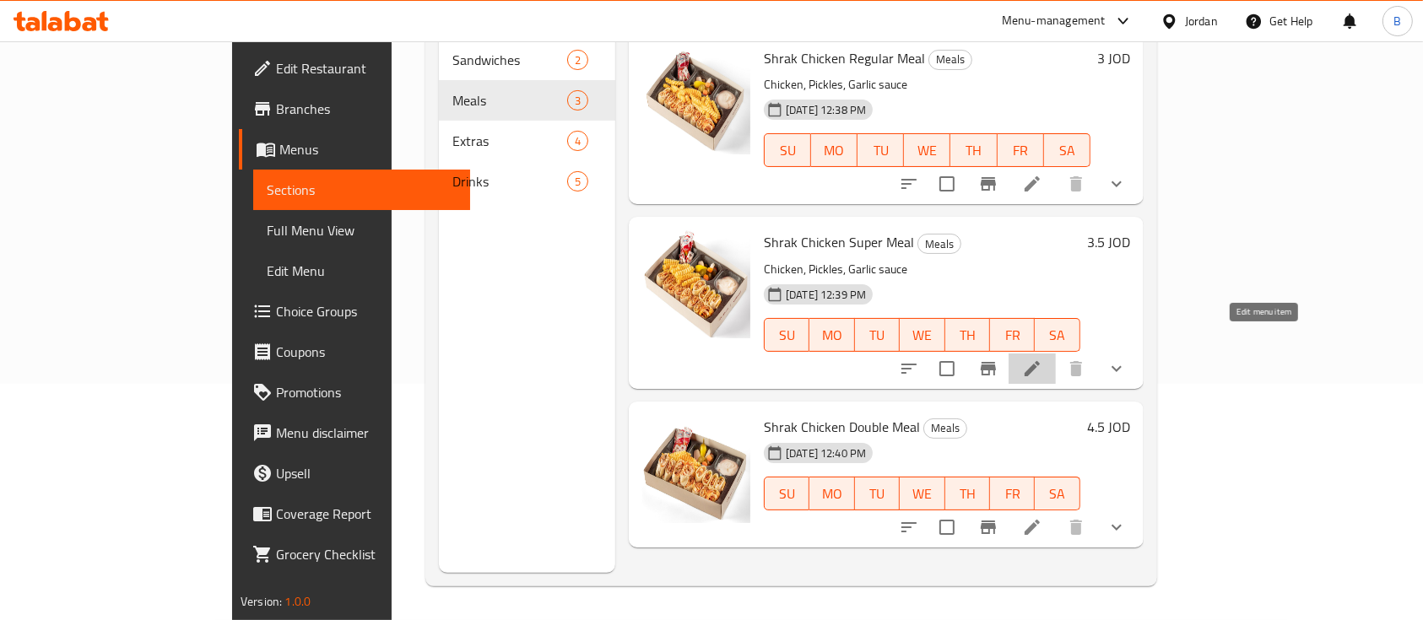
click at [1042, 359] on icon at bounding box center [1032, 369] width 20 height 20
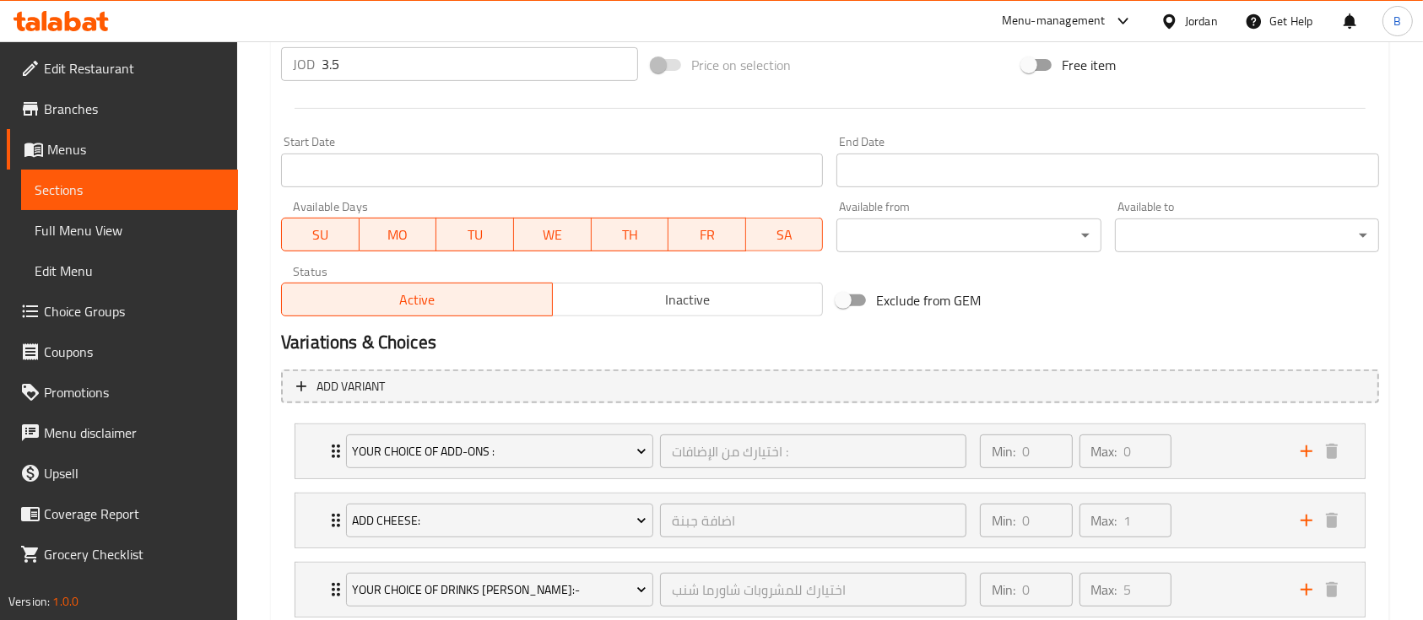
scroll to position [762, 0]
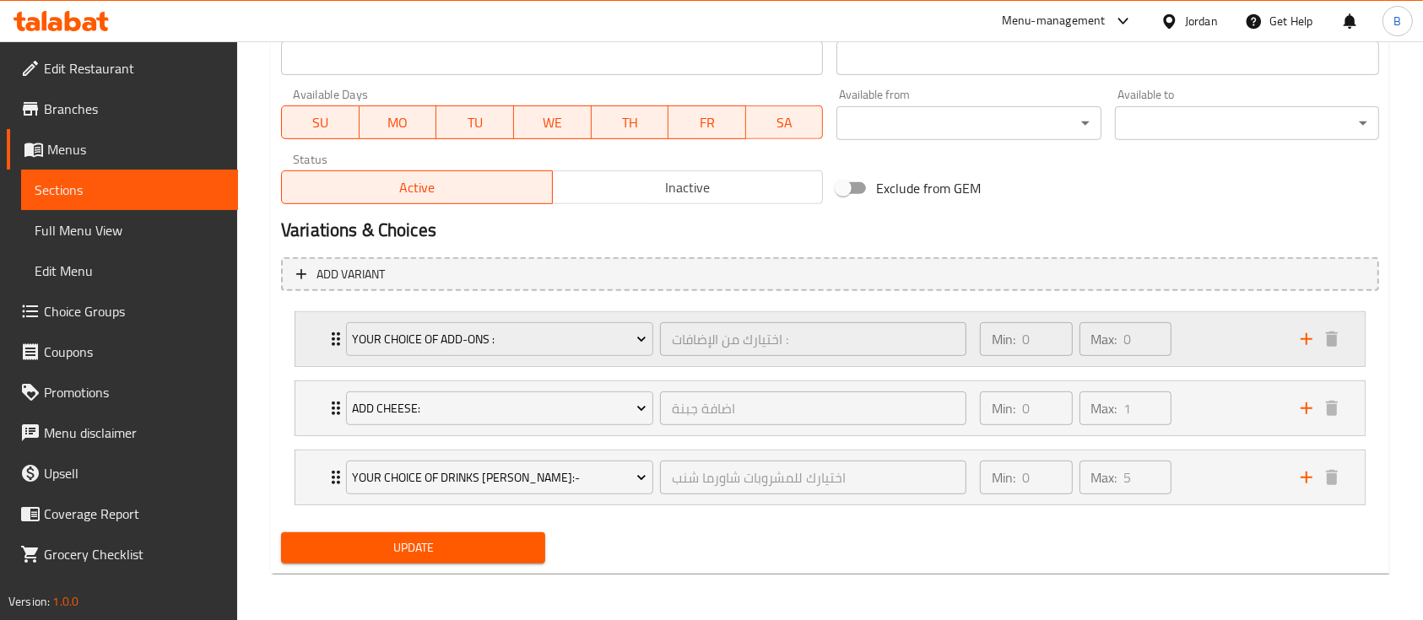
click at [1277, 329] on div "Min: 0 ​ Max: 0 ​" at bounding box center [1130, 339] width 321 height 54
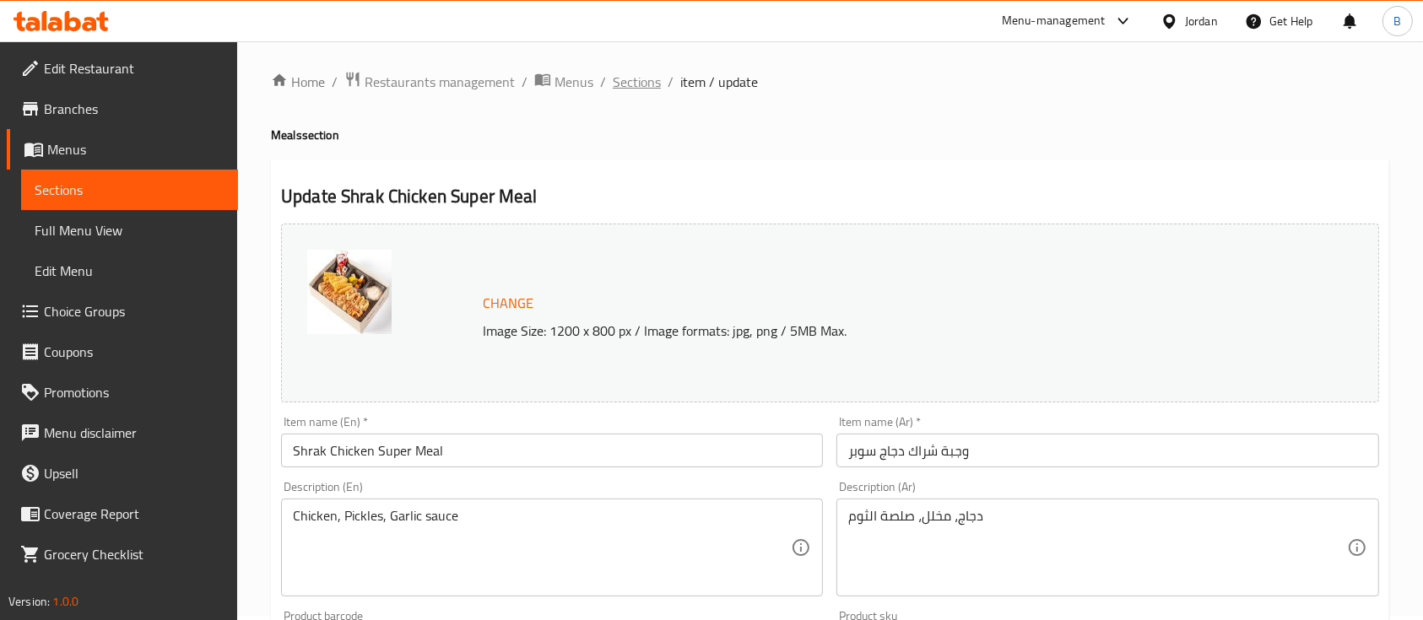
scroll to position [0, 0]
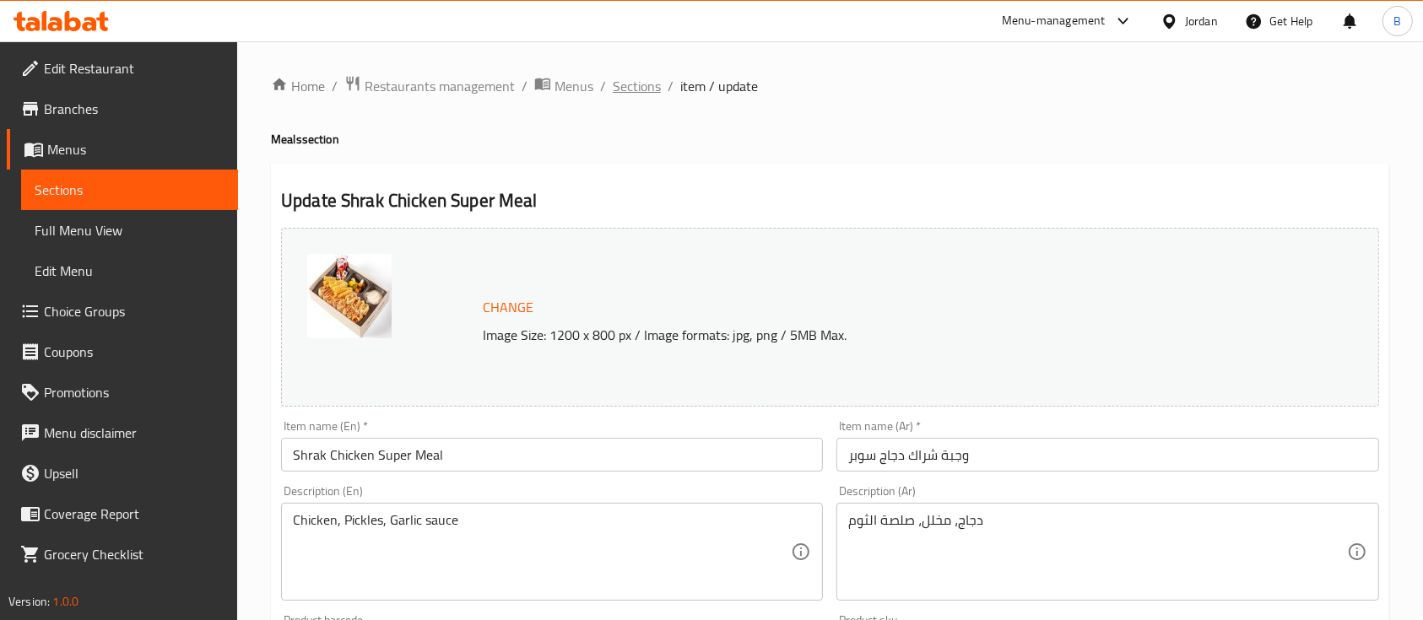
click at [635, 76] on span "Sections" at bounding box center [637, 86] width 48 height 20
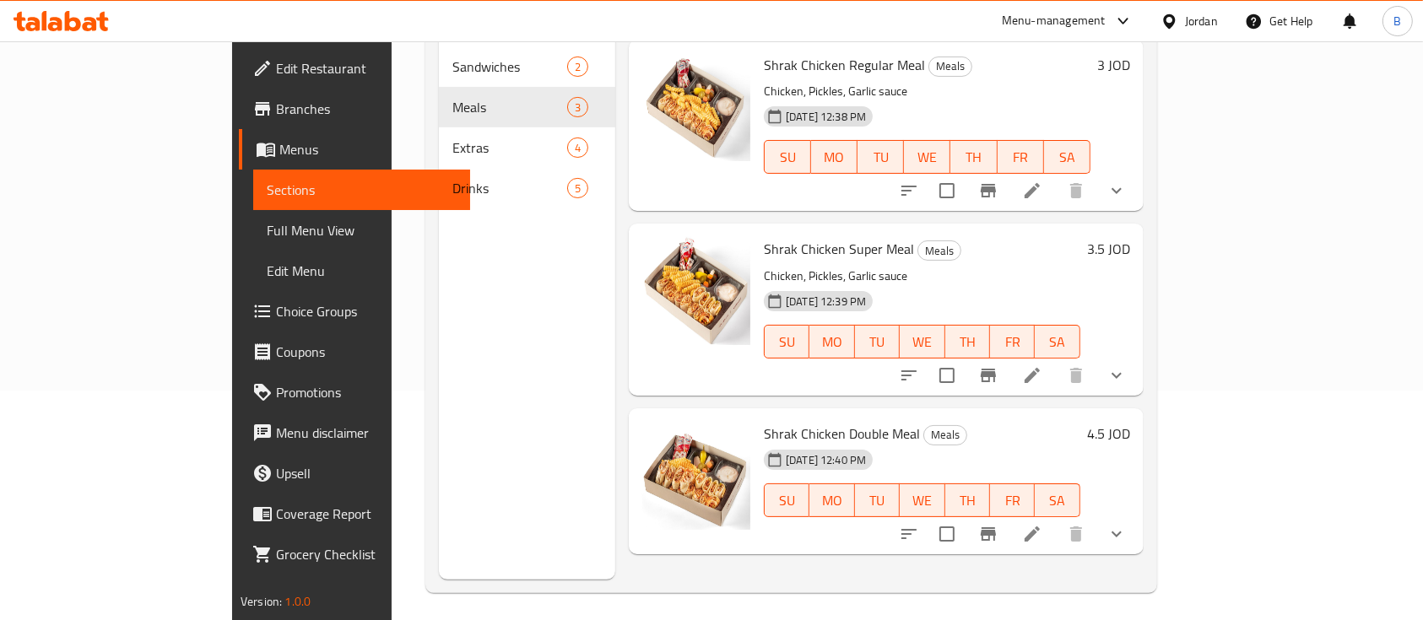
scroll to position [236, 0]
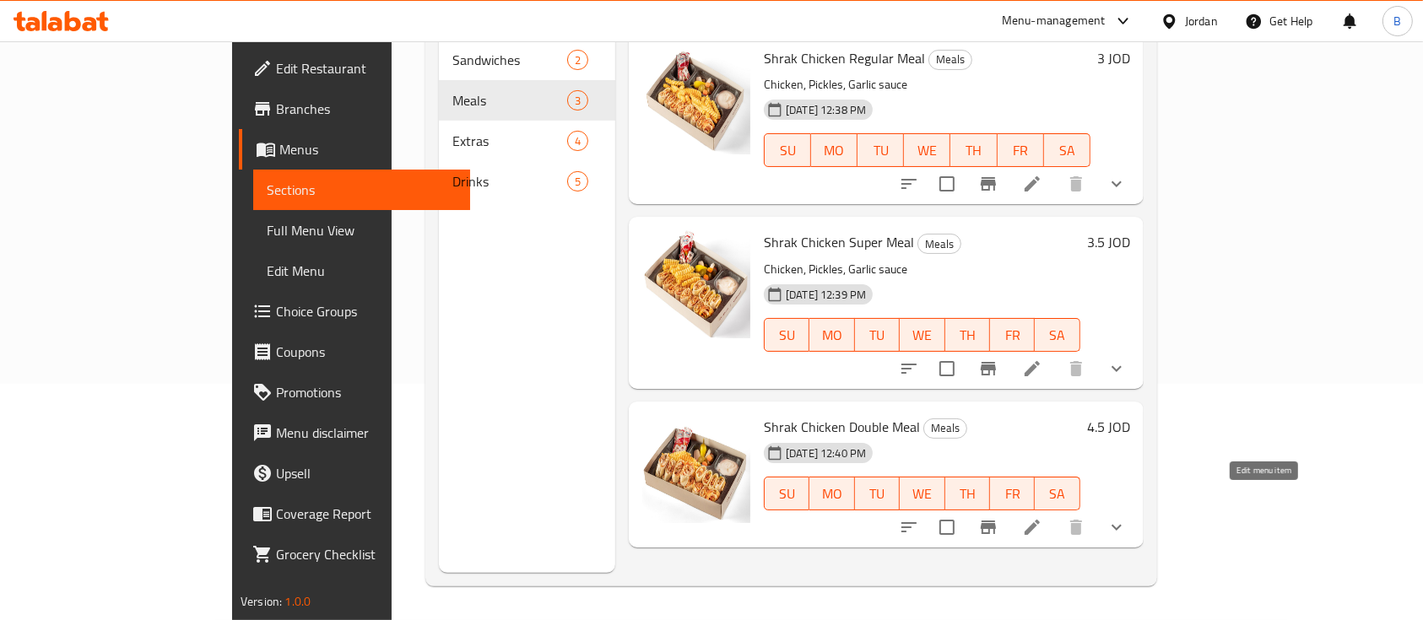
click at [1042, 517] on icon at bounding box center [1032, 527] width 20 height 20
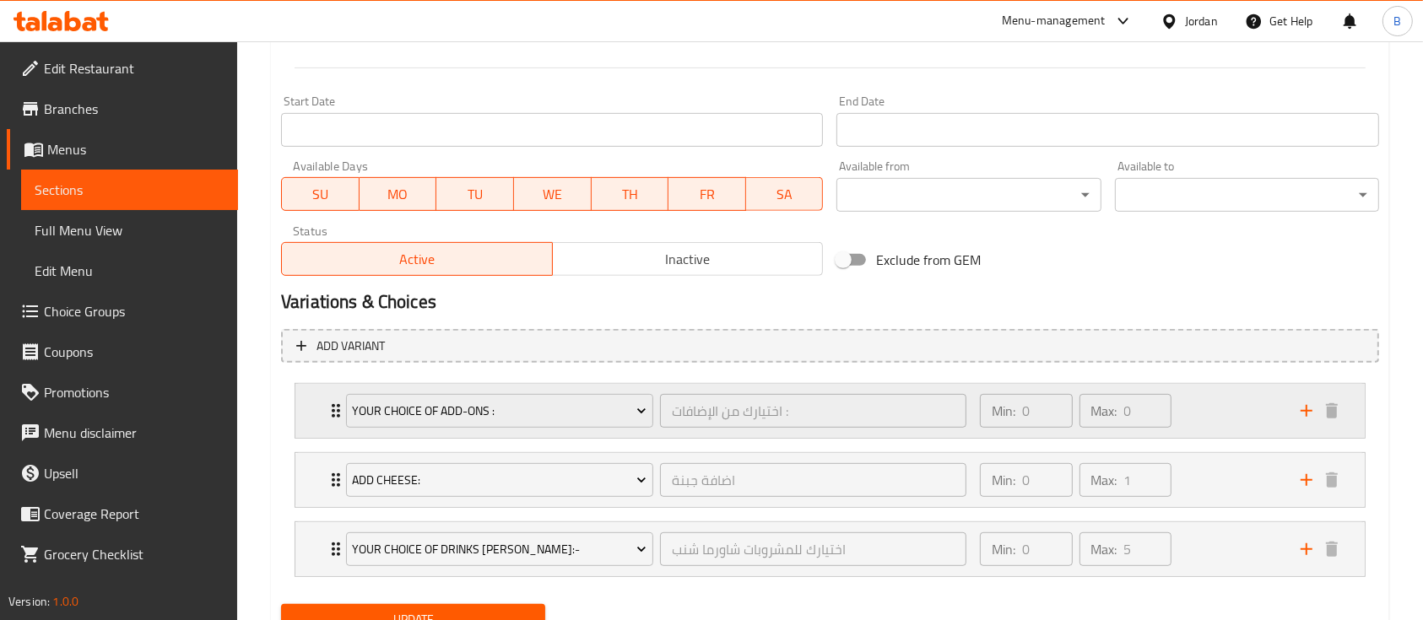
scroll to position [762, 0]
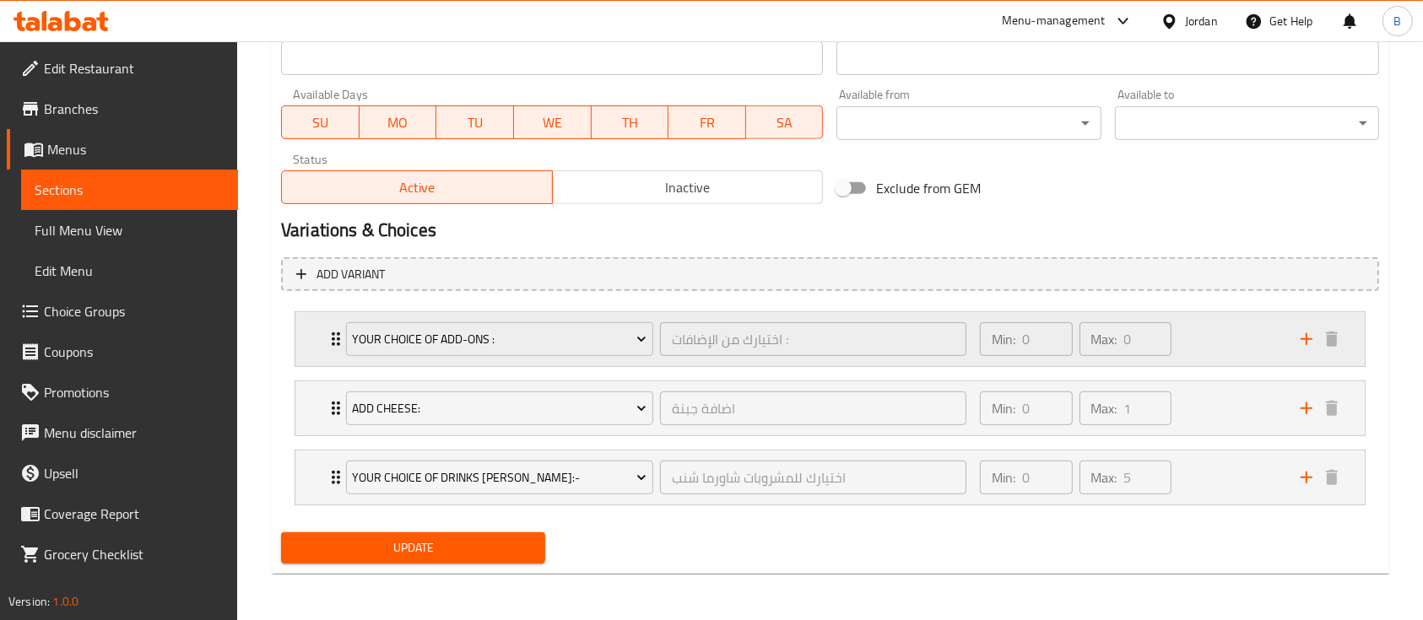
click at [1262, 327] on div "Min: 0 ​ Max: 0 ​" at bounding box center [1130, 339] width 321 height 54
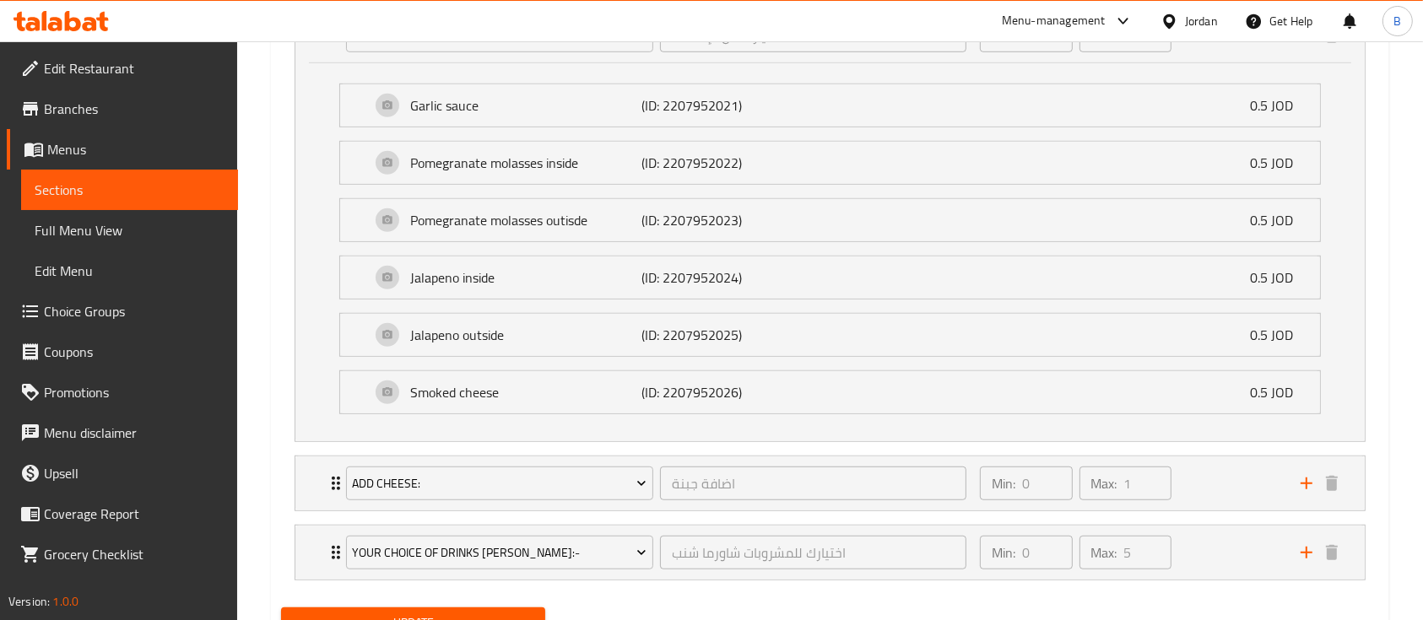
scroll to position [1140, 0]
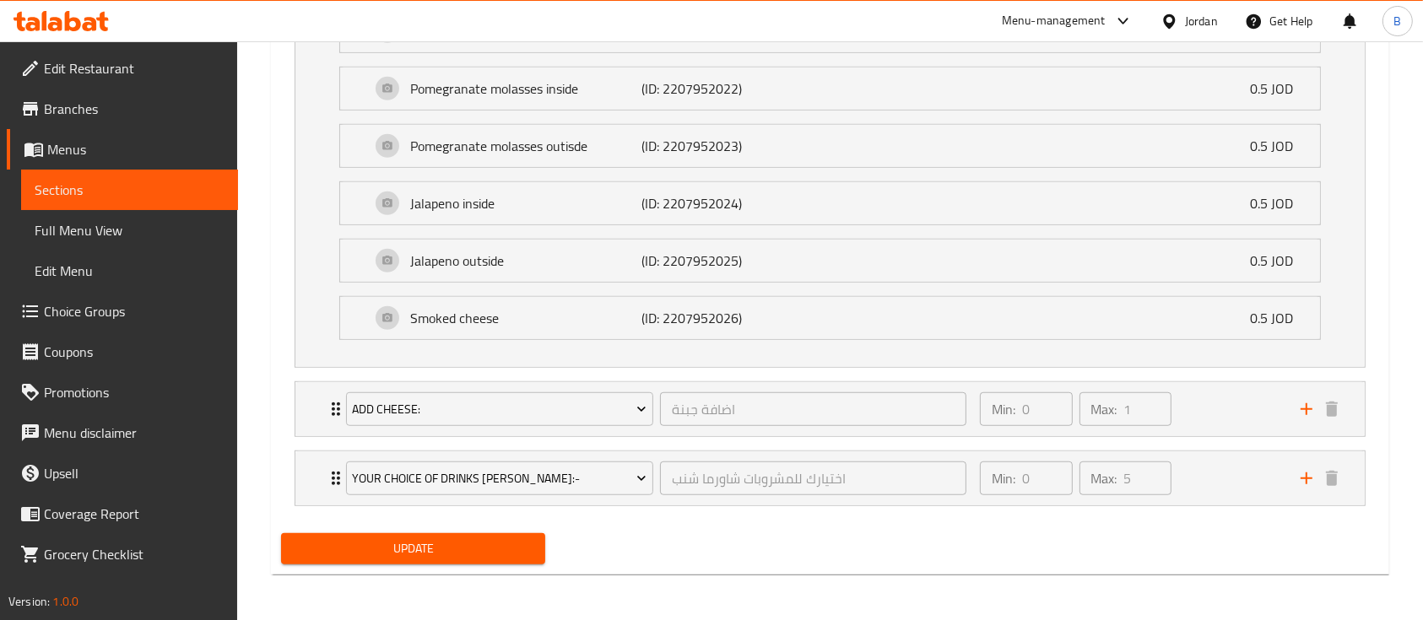
click at [50, 12] on icon at bounding box center [61, 21] width 95 height 20
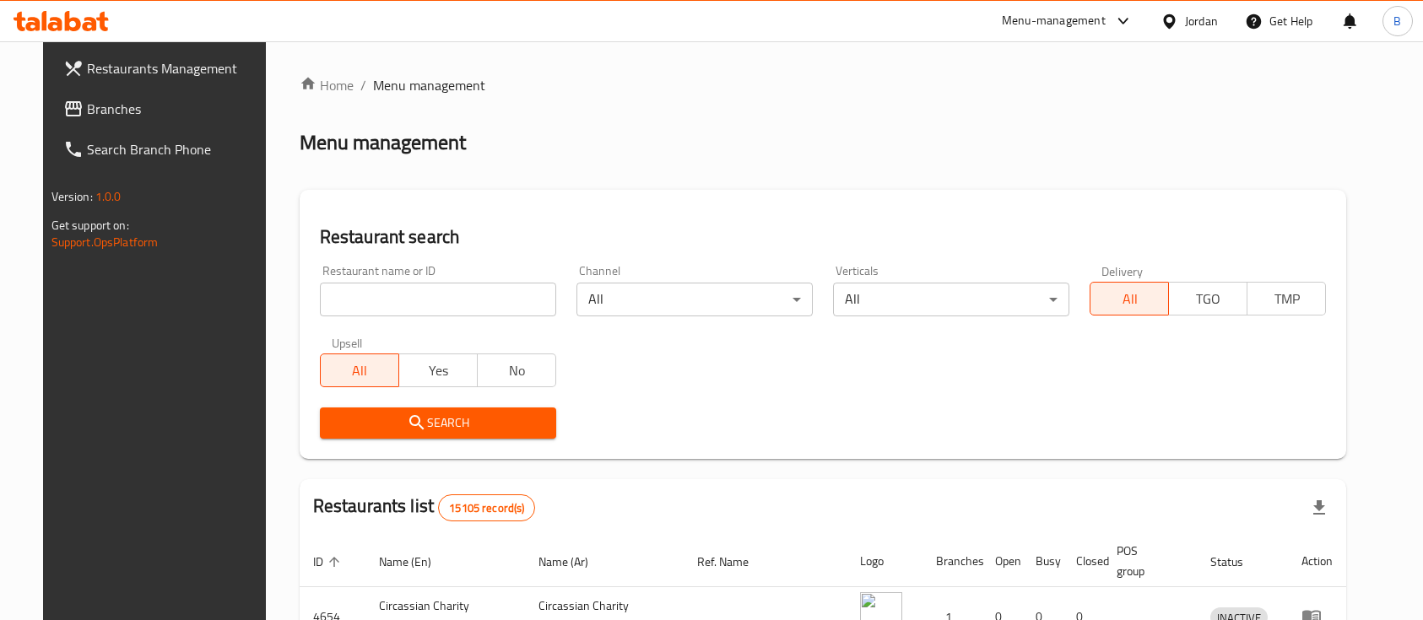
scroll to position [54, 0]
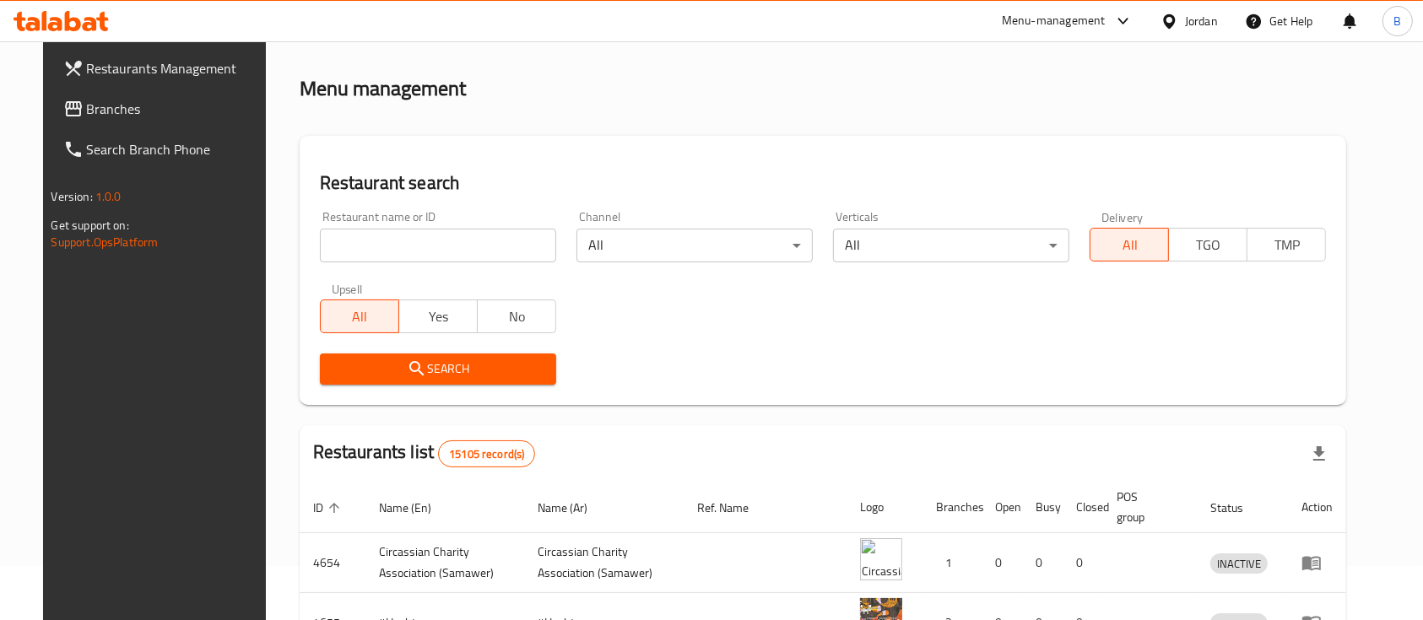
click at [473, 241] on input "search" at bounding box center [438, 246] width 236 height 34
paste input "690831"
type input "690831"
click button "Search" at bounding box center [438, 369] width 236 height 31
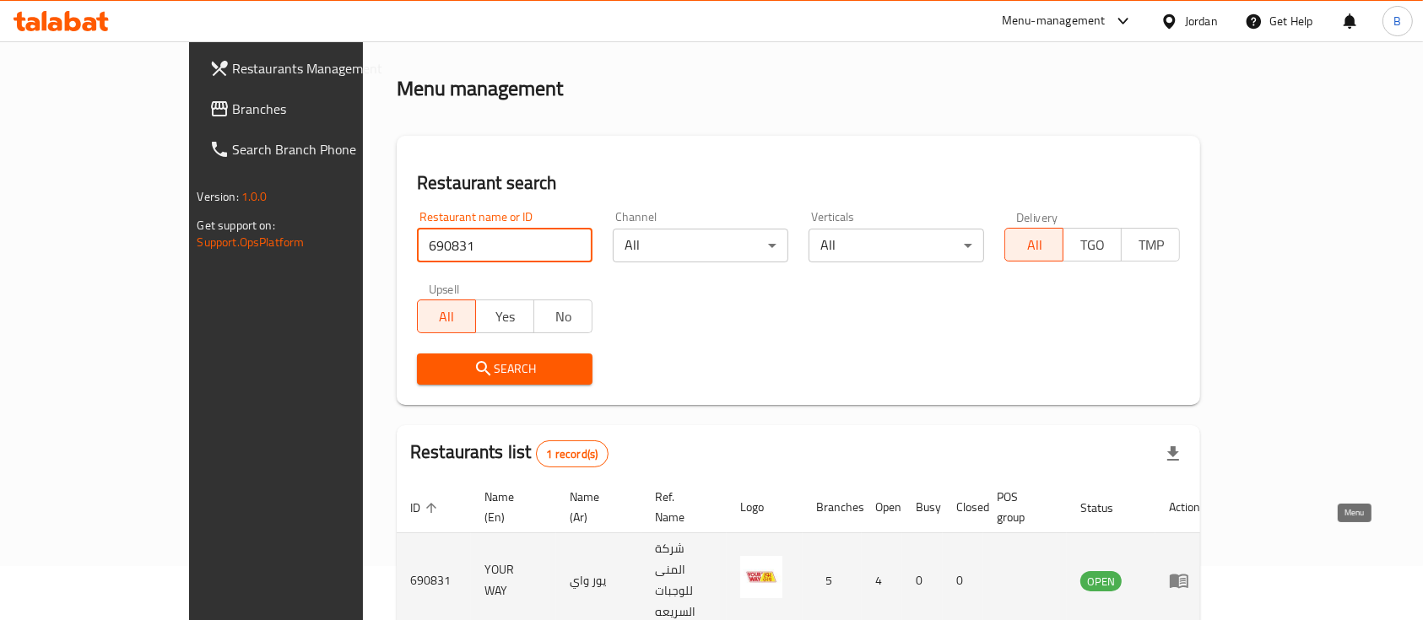
click at [1188, 575] on icon "enhanced table" at bounding box center [1179, 582] width 19 height 14
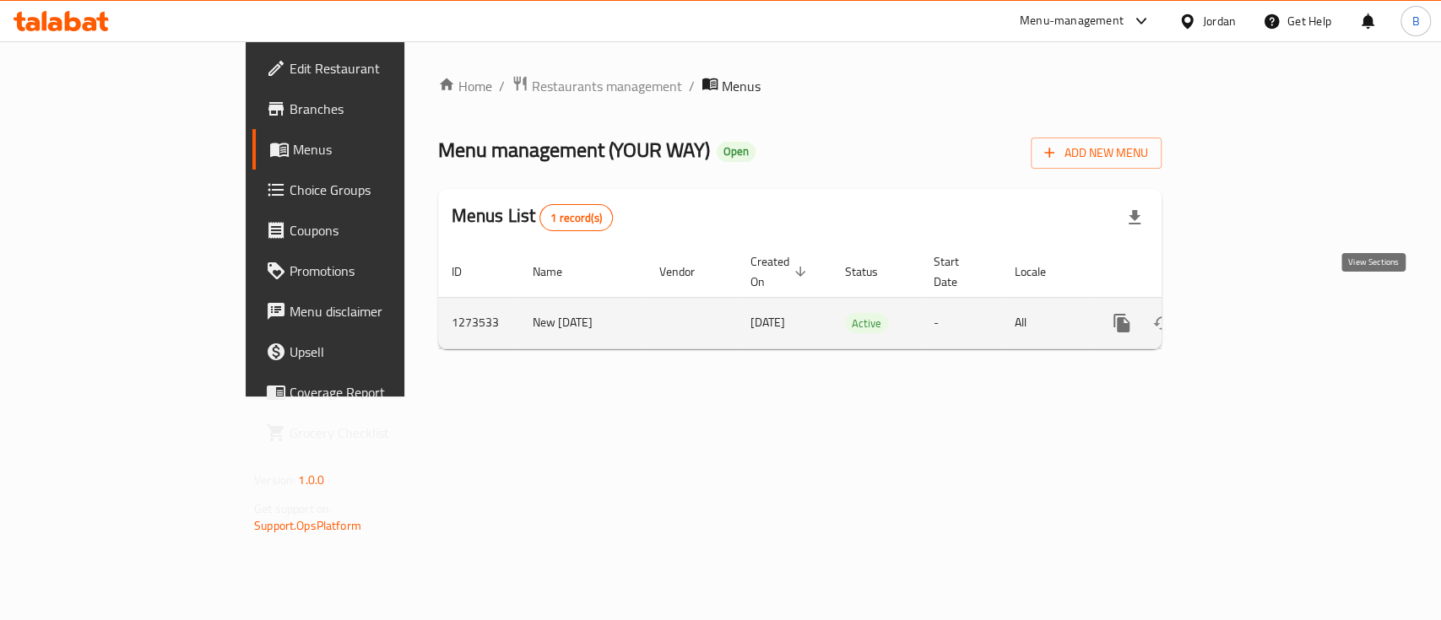
click at [1253, 313] on icon "enhanced table" at bounding box center [1243, 323] width 20 height 20
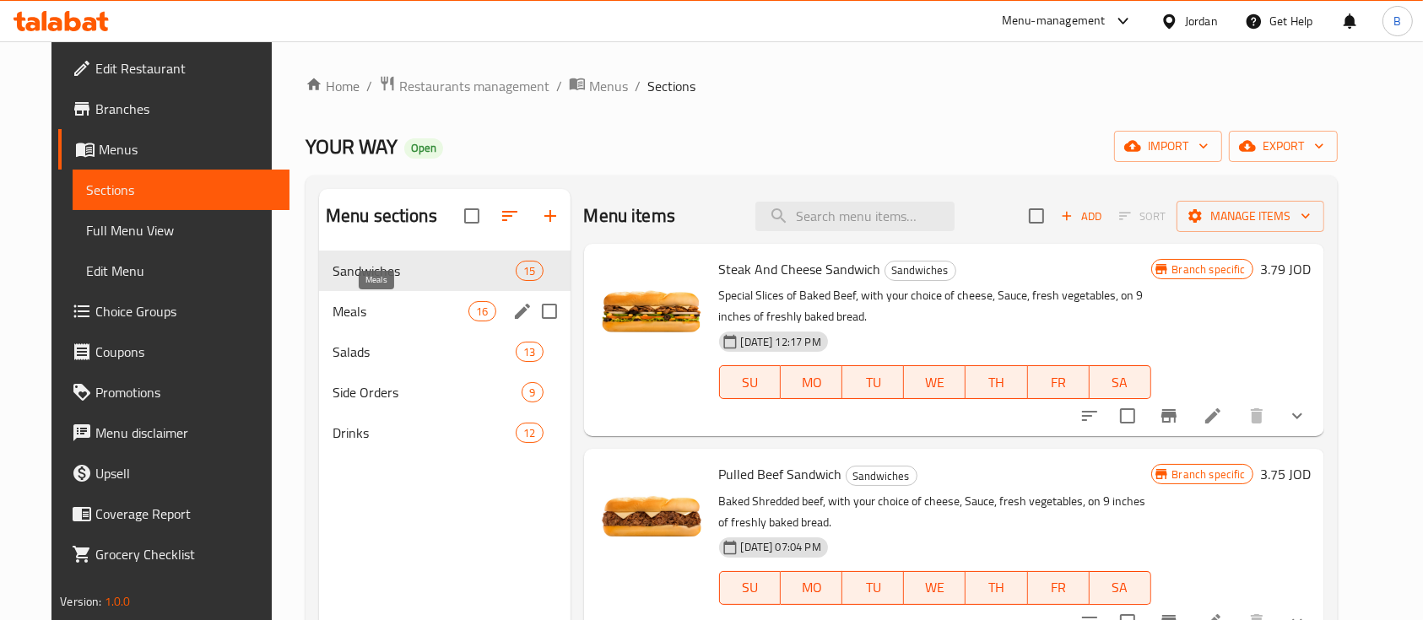
click at [379, 314] on span "Meals" at bounding box center [400, 311] width 136 height 20
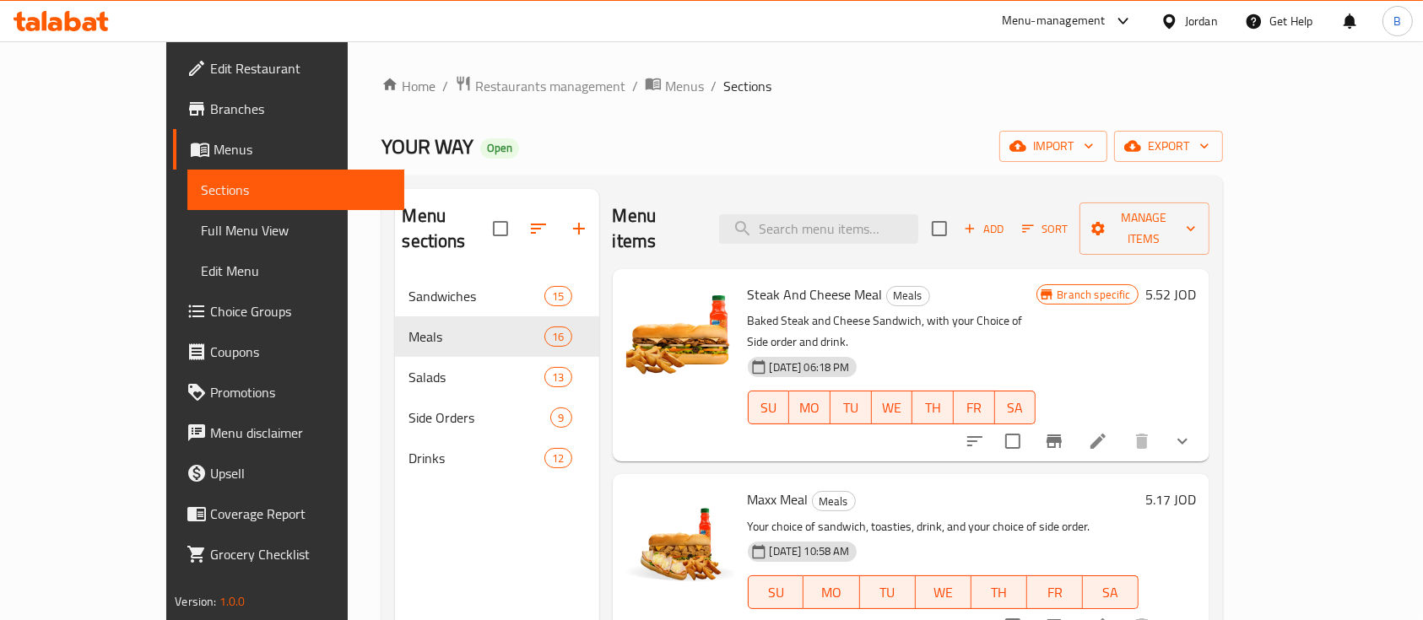
click at [569, 219] on icon "button" at bounding box center [579, 229] width 20 height 20
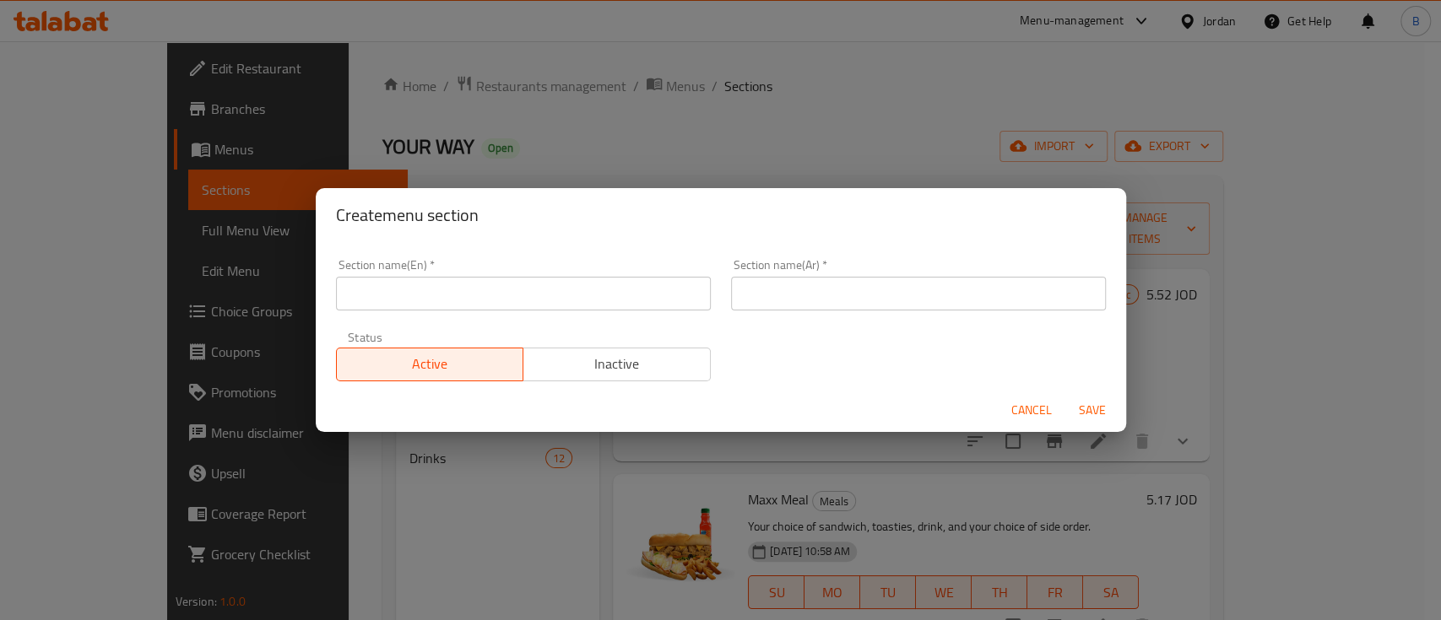
click at [511, 287] on input "text" at bounding box center [523, 294] width 375 height 34
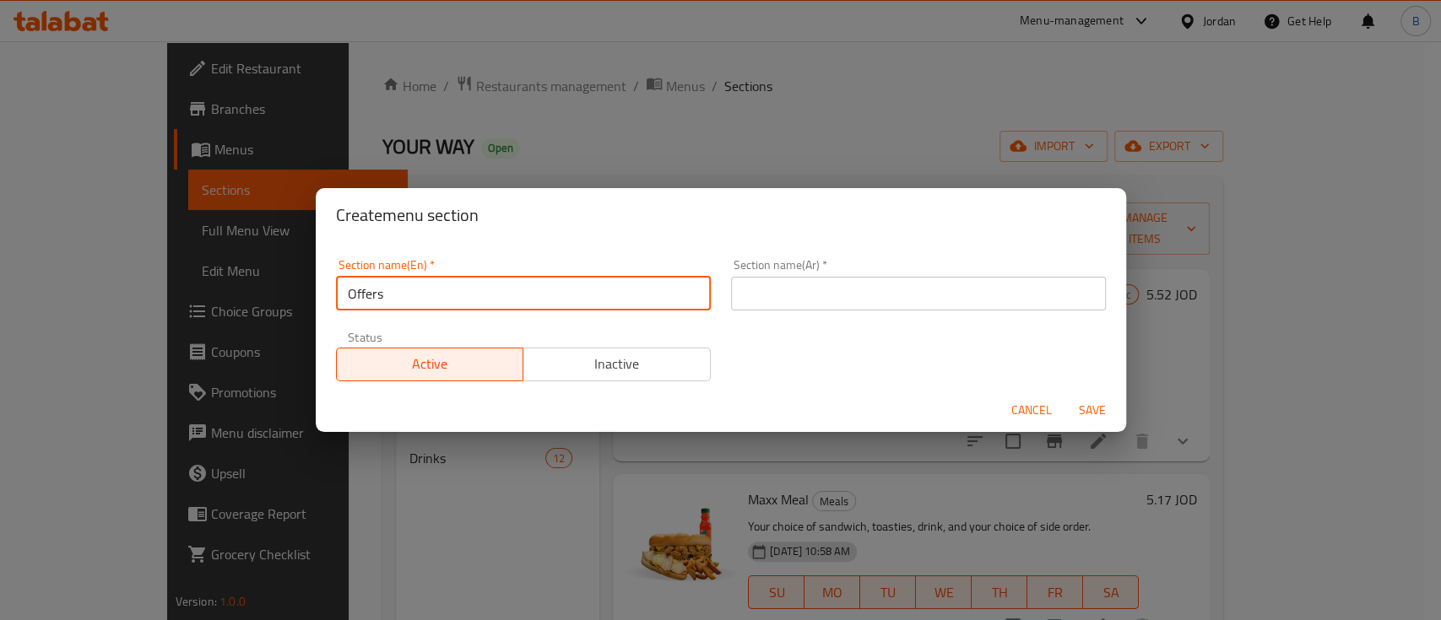
type input "Offers"
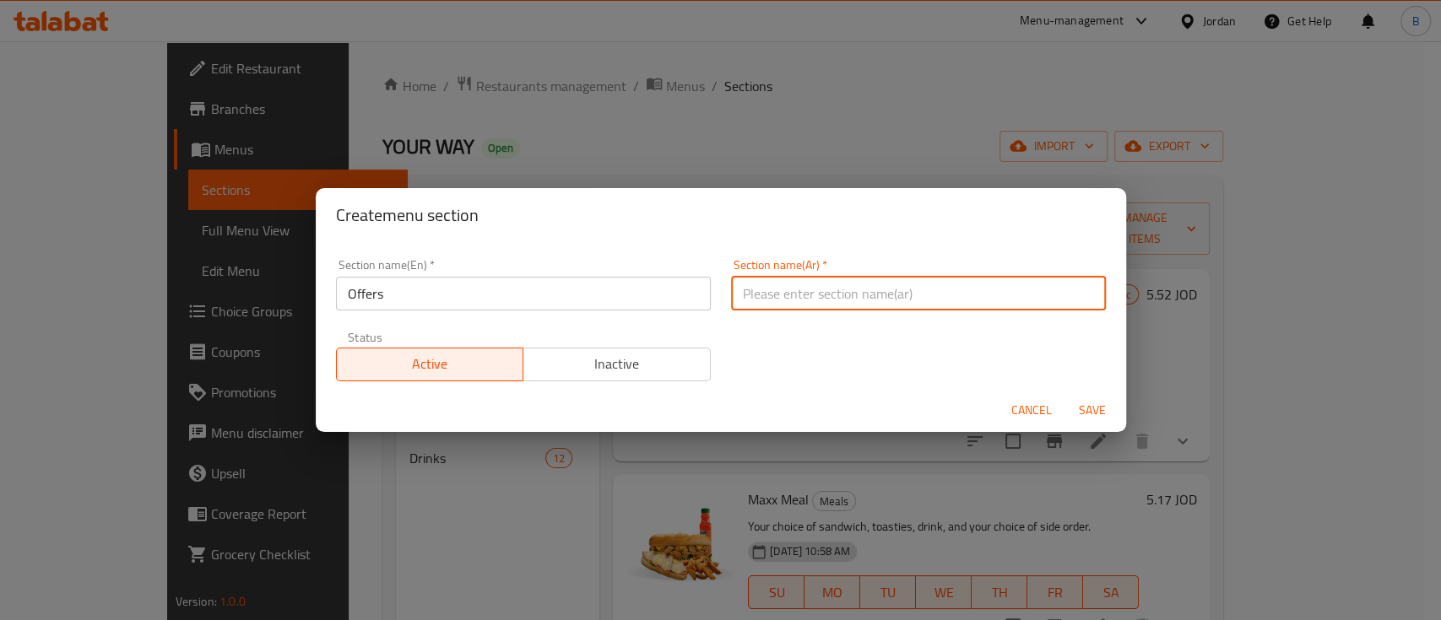
click at [762, 295] on input "text" at bounding box center [918, 294] width 375 height 34
type input "العروض"
click at [1109, 416] on span "Save" at bounding box center [1092, 410] width 41 height 21
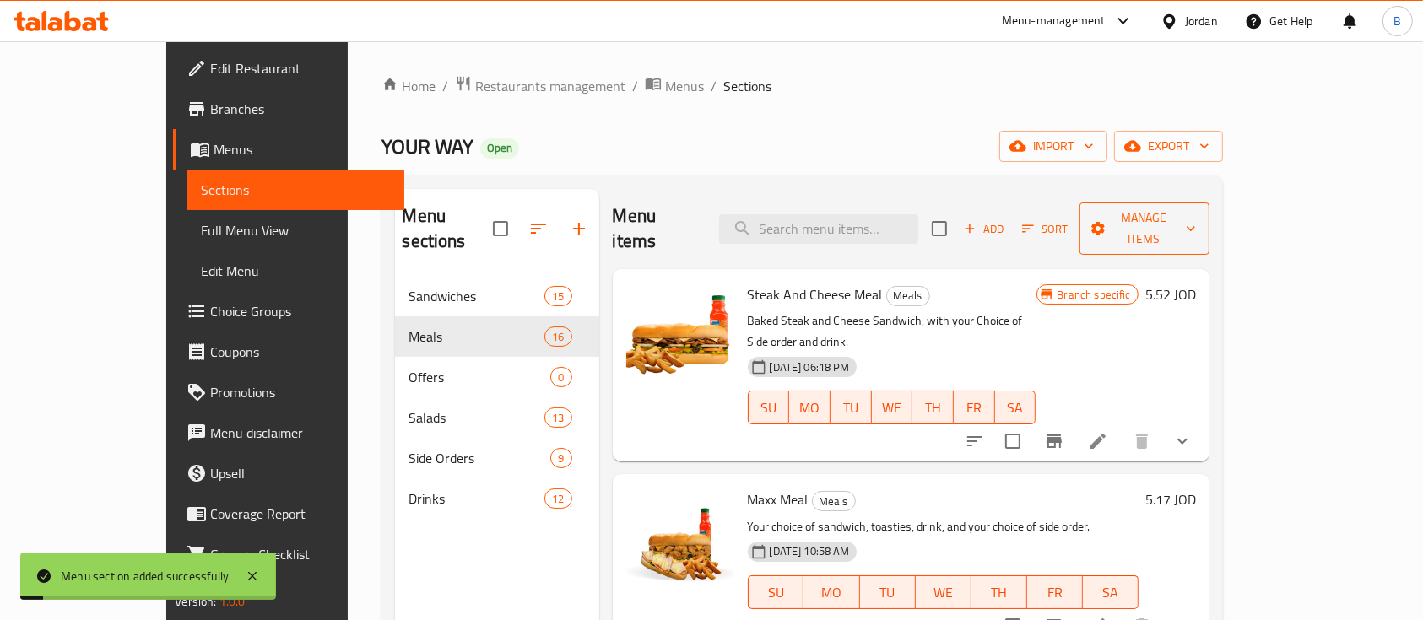
click at [1196, 215] on span "Manage items" at bounding box center [1144, 229] width 103 height 42
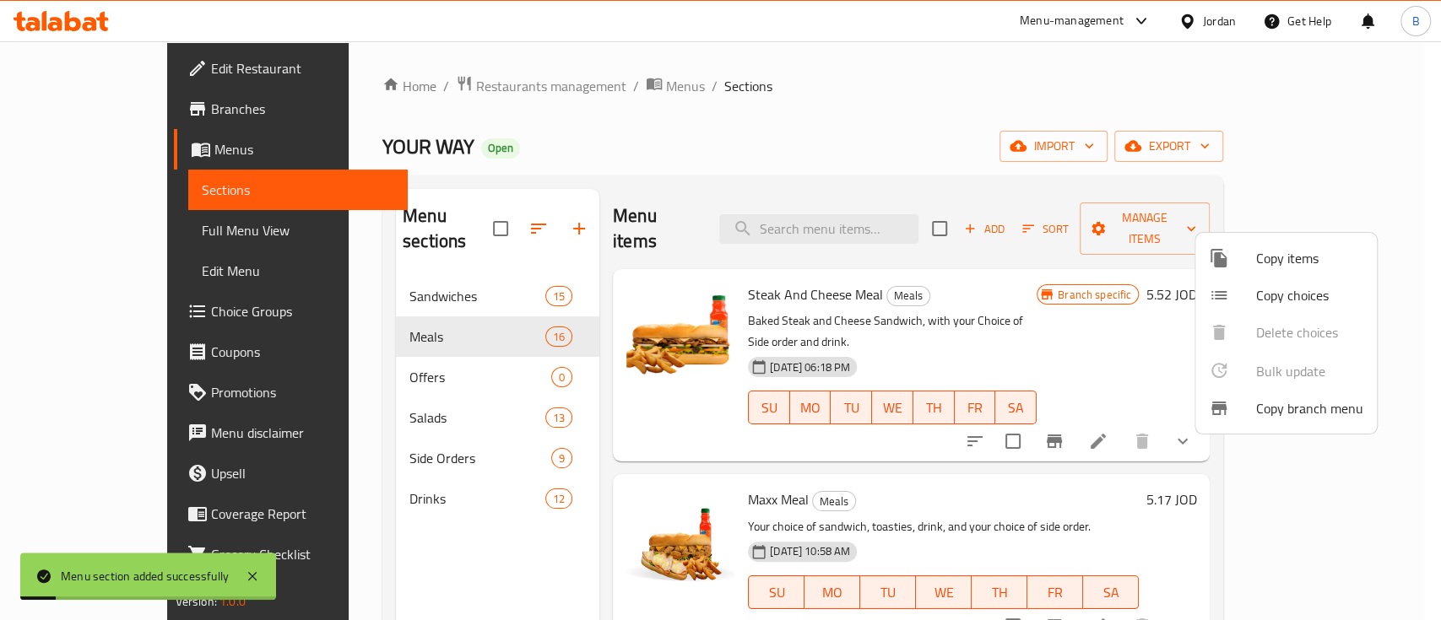
click at [1306, 267] on span "Copy items" at bounding box center [1309, 258] width 107 height 20
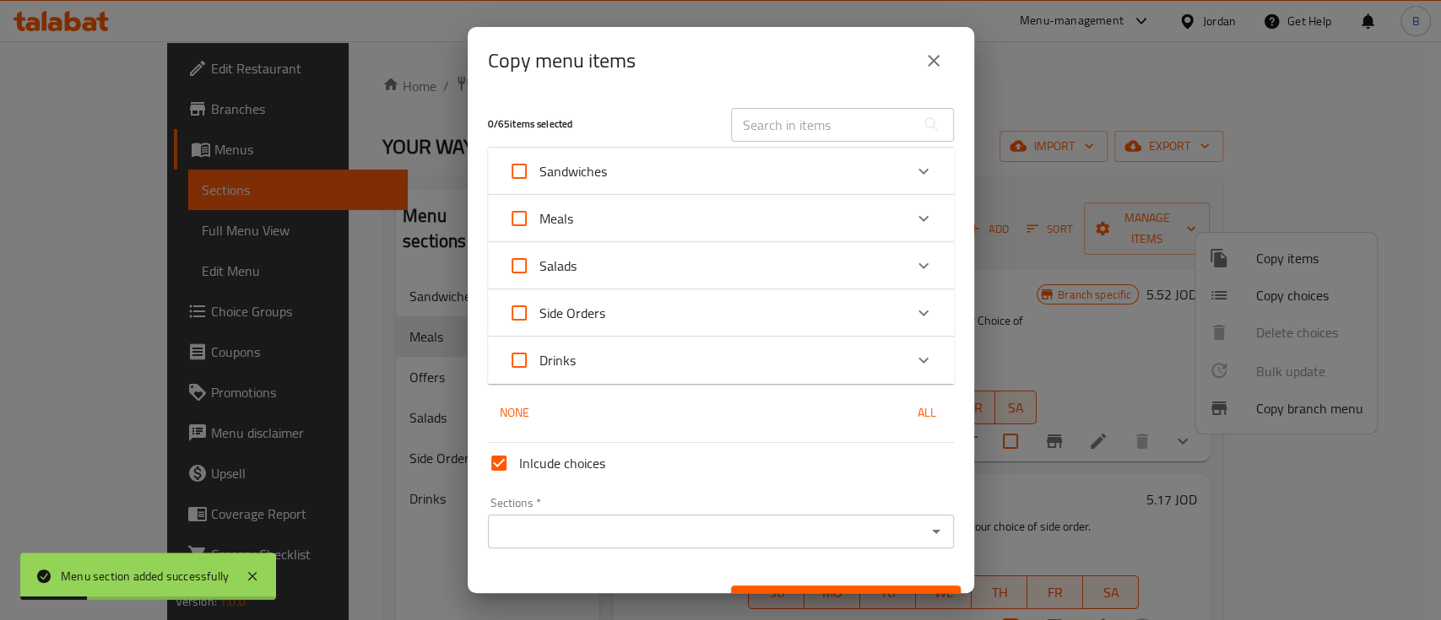
click at [913, 214] on icon "Expand" at bounding box center [923, 218] width 20 height 20
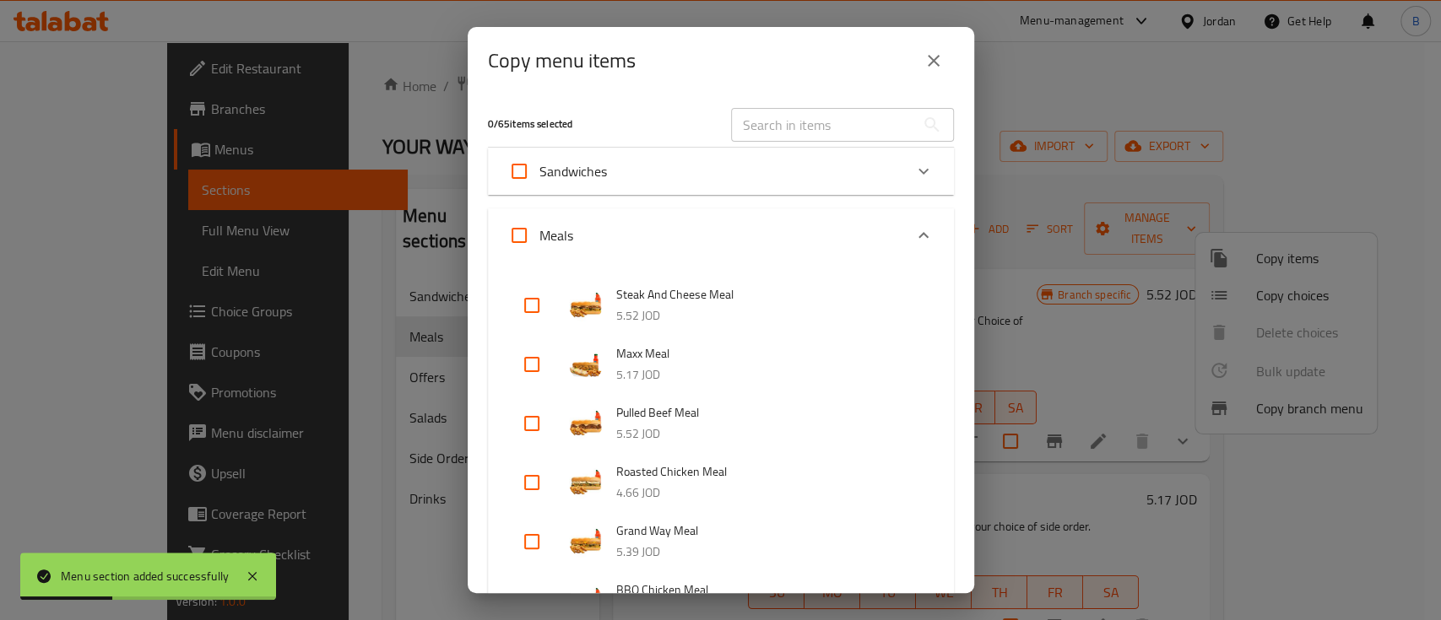
click at [546, 368] on input "checkbox" at bounding box center [531, 364] width 41 height 41
checkbox input "true"
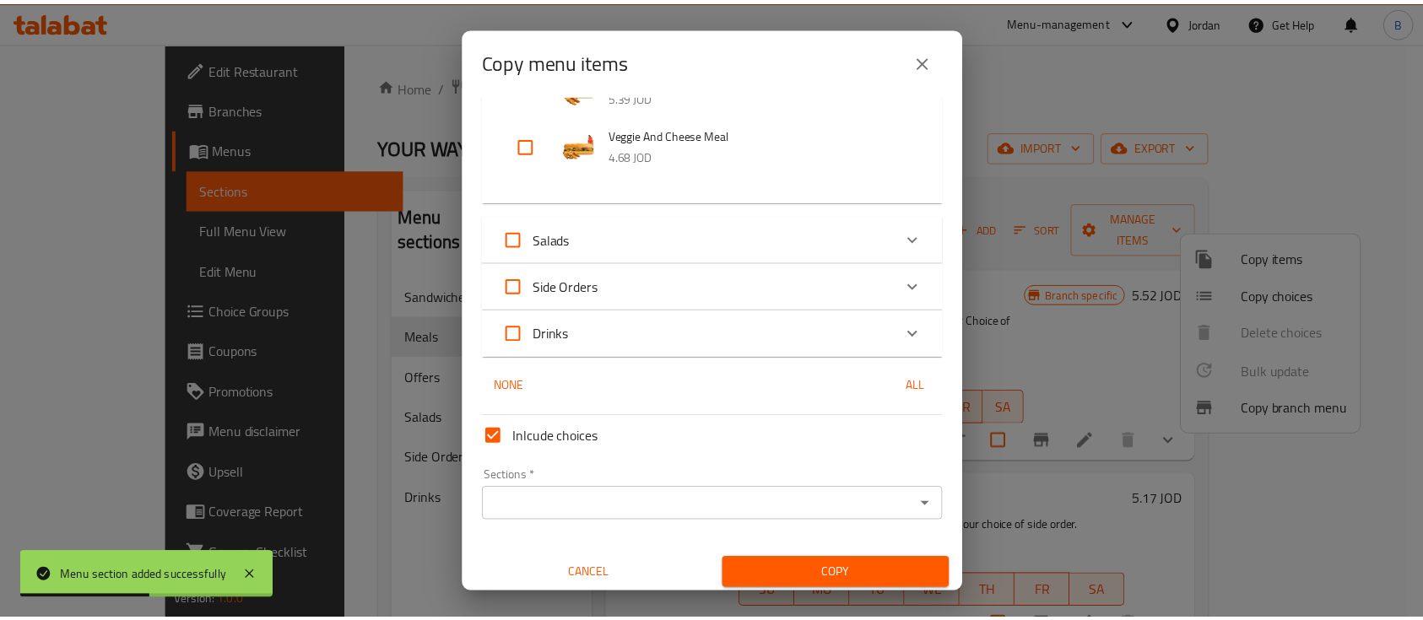
scroll to position [1053, 0]
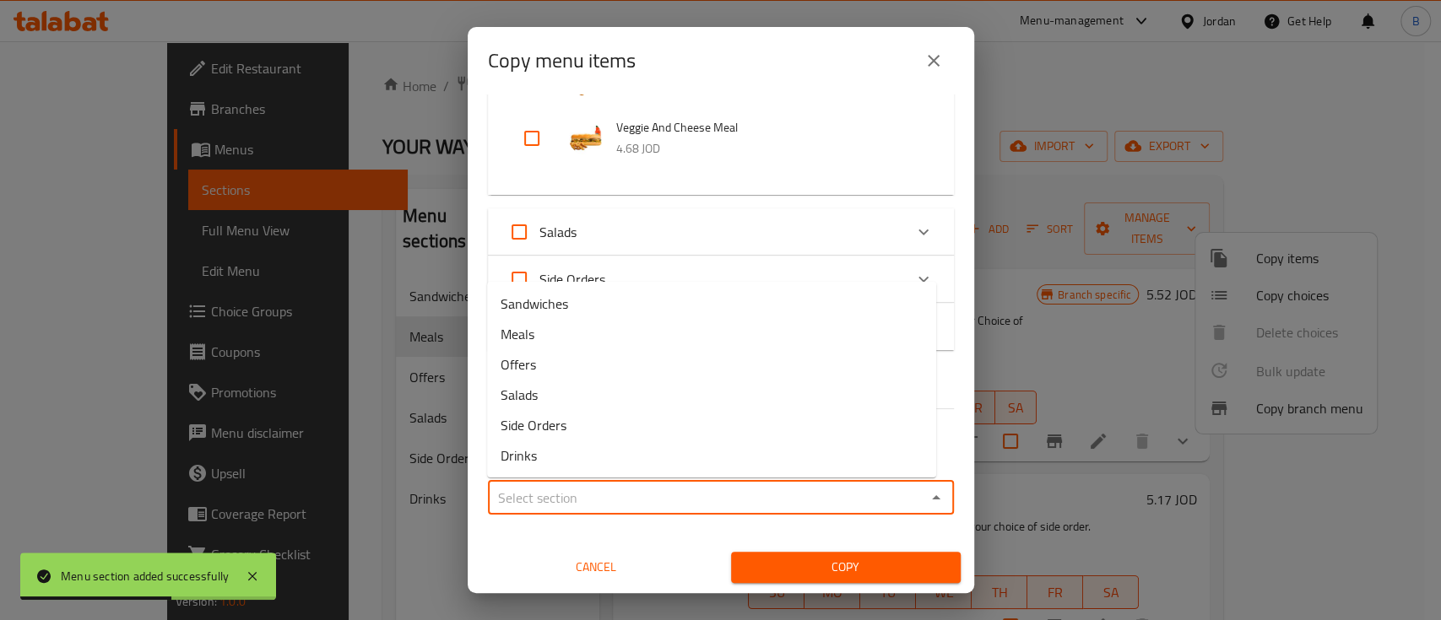
click at [565, 505] on input "Sections   *" at bounding box center [707, 498] width 428 height 24
click at [566, 369] on li "Offers" at bounding box center [711, 364] width 449 height 30
type input "Offers"
click at [744, 564] on span "Copy" at bounding box center [845, 567] width 203 height 21
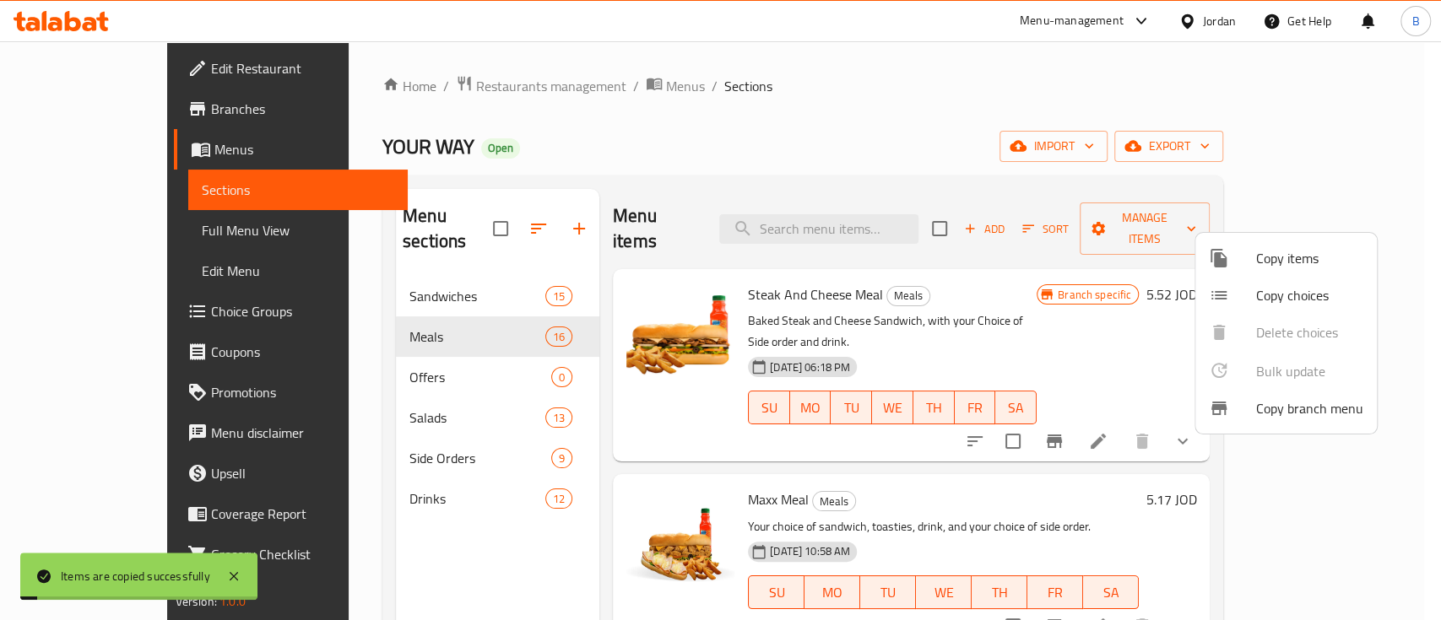
click at [1084, 448] on div at bounding box center [720, 310] width 1441 height 620
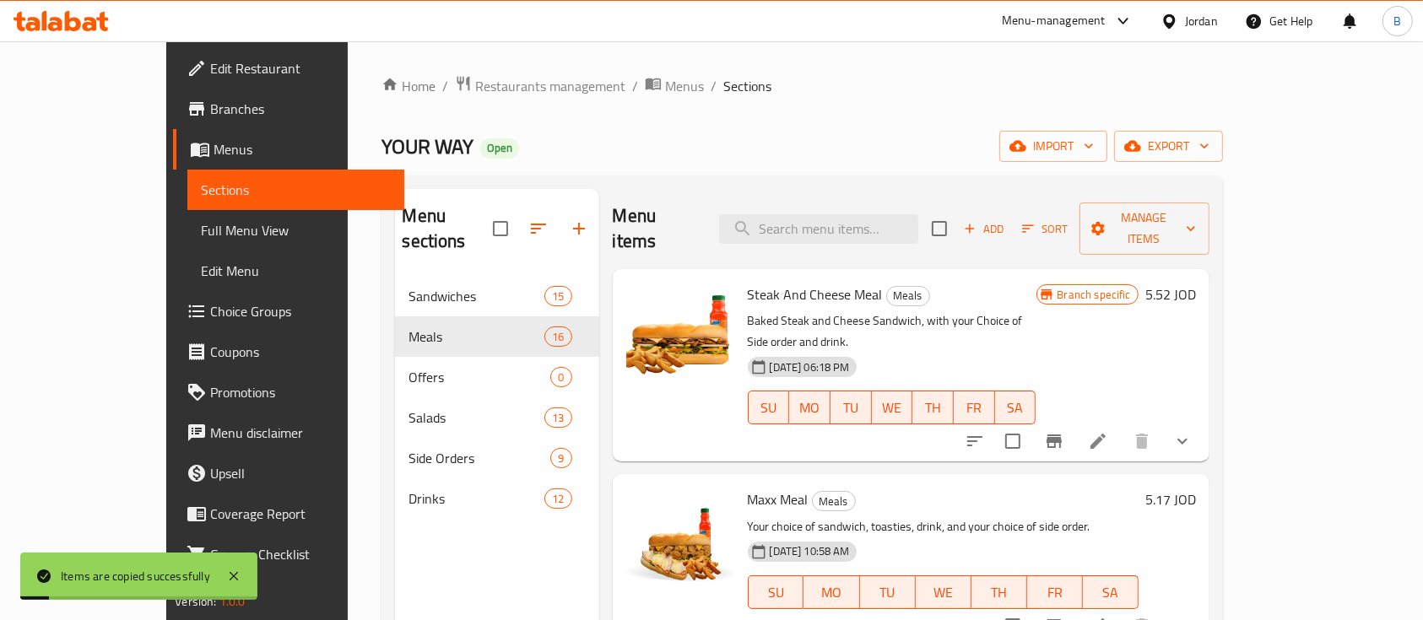
click at [1122, 611] on li at bounding box center [1097, 626] width 47 height 30
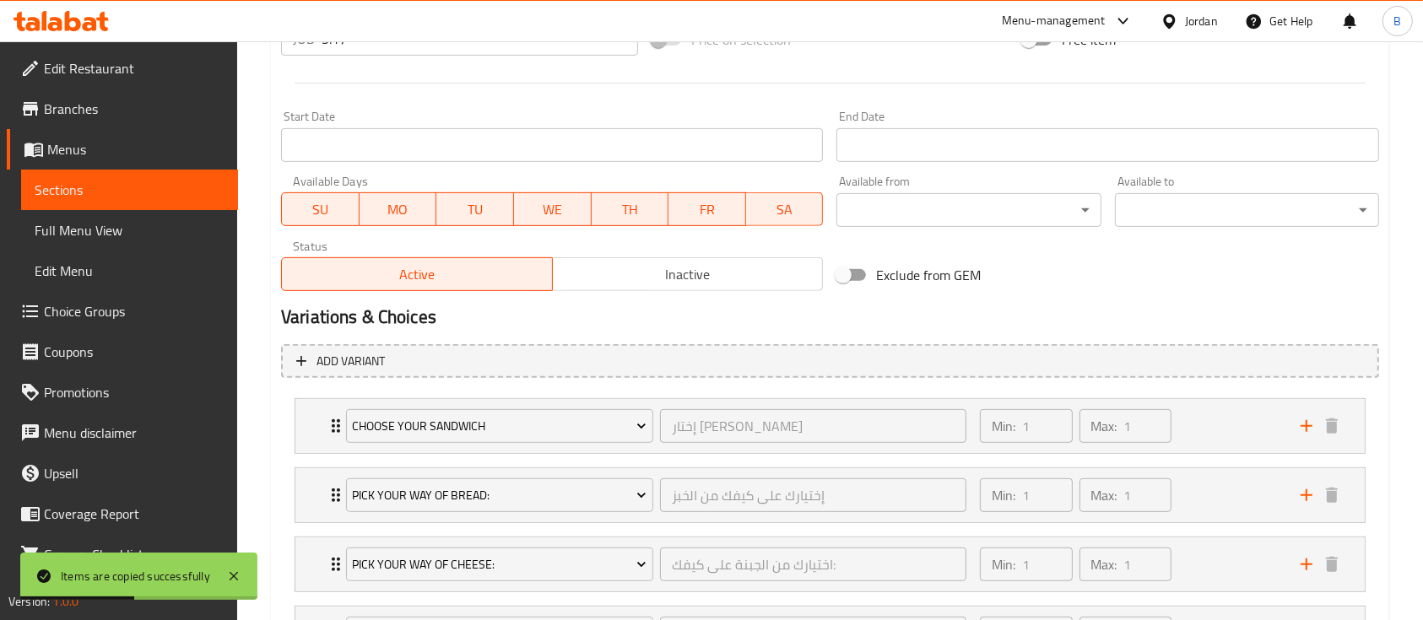
click at [720, 264] on span "Inactive" at bounding box center [687, 274] width 257 height 24
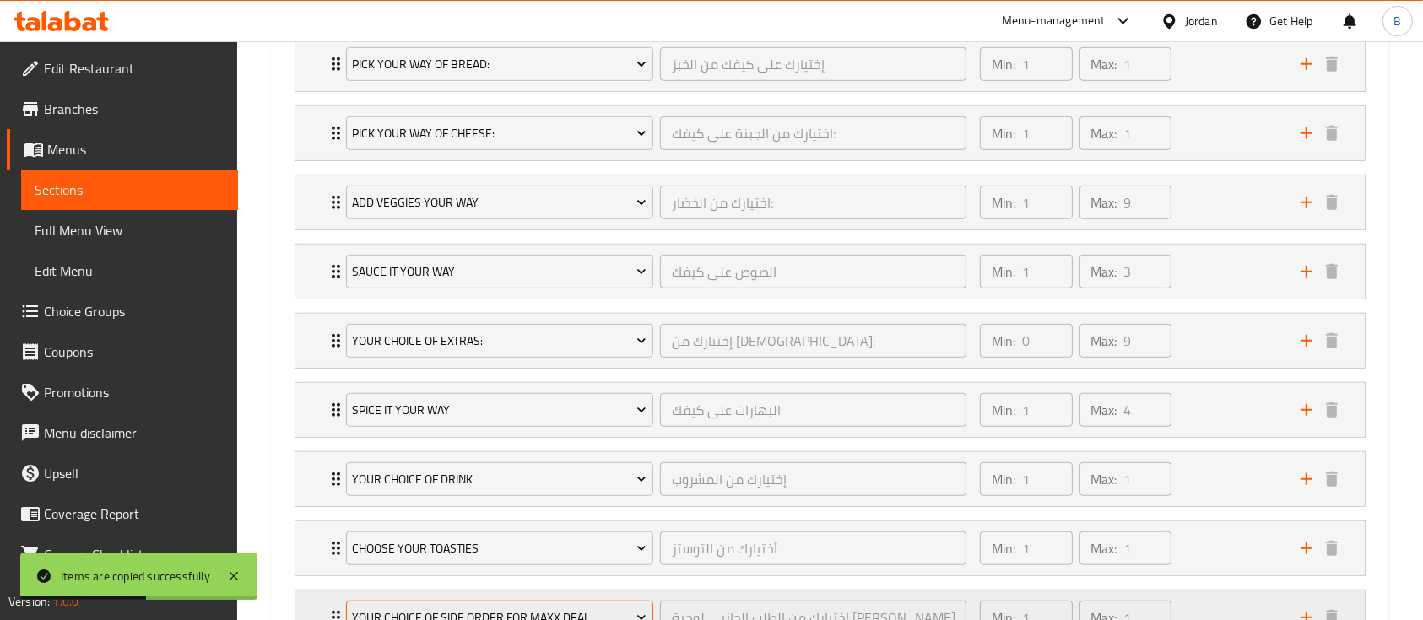
scroll to position [1245, 0]
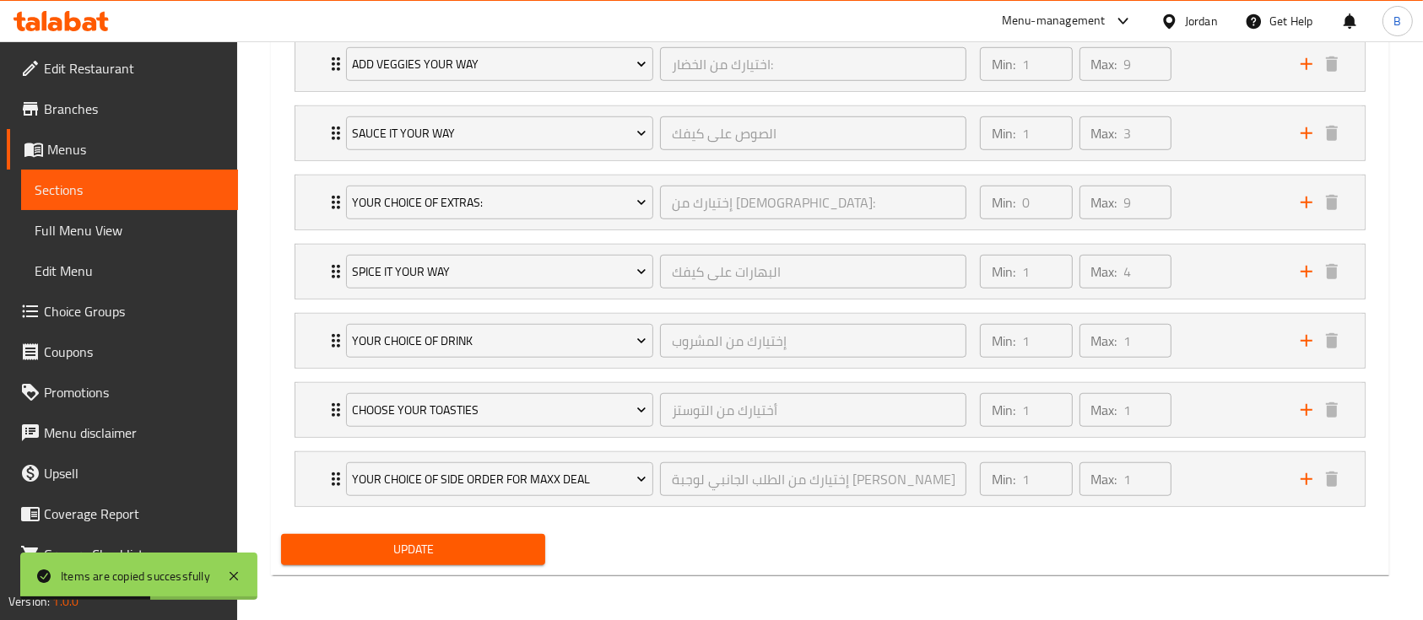
click at [448, 532] on div "Update" at bounding box center [413, 549] width 278 height 45
drag, startPoint x: 447, startPoint y: 536, endPoint x: 581, endPoint y: 159, distance: 399.3
click at [447, 537] on button "Update" at bounding box center [413, 549] width 264 height 31
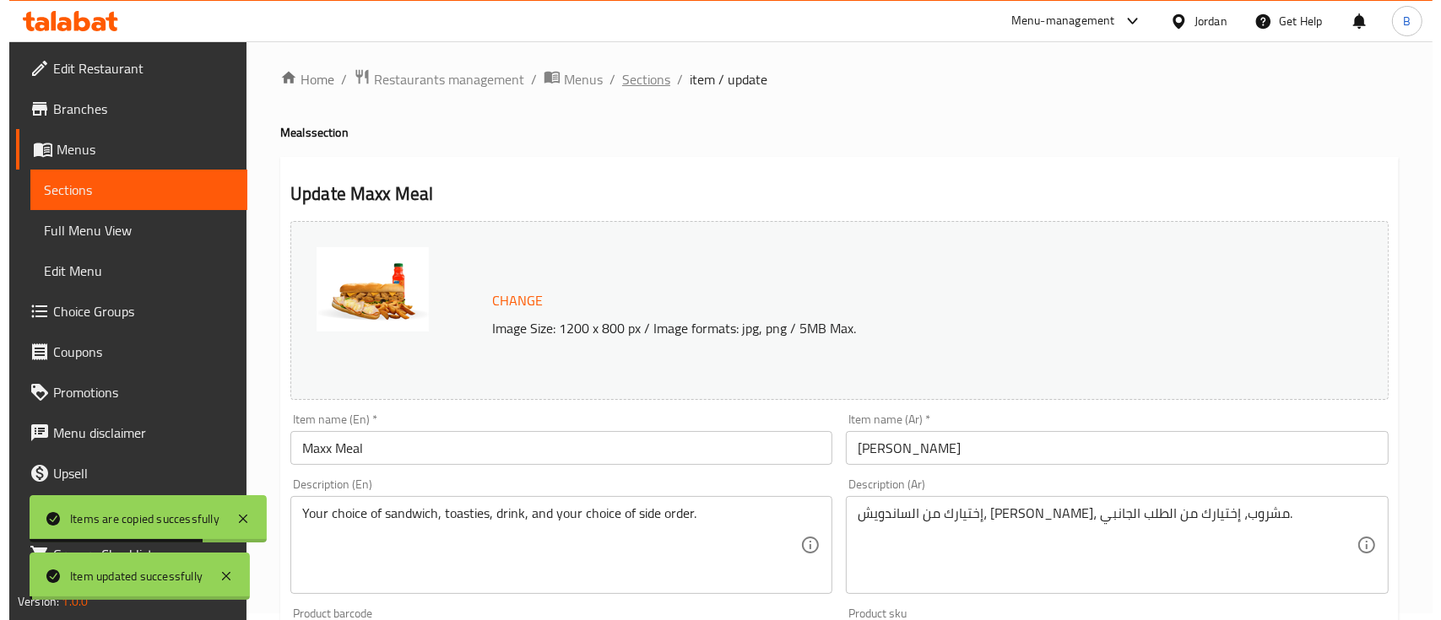
scroll to position [0, 0]
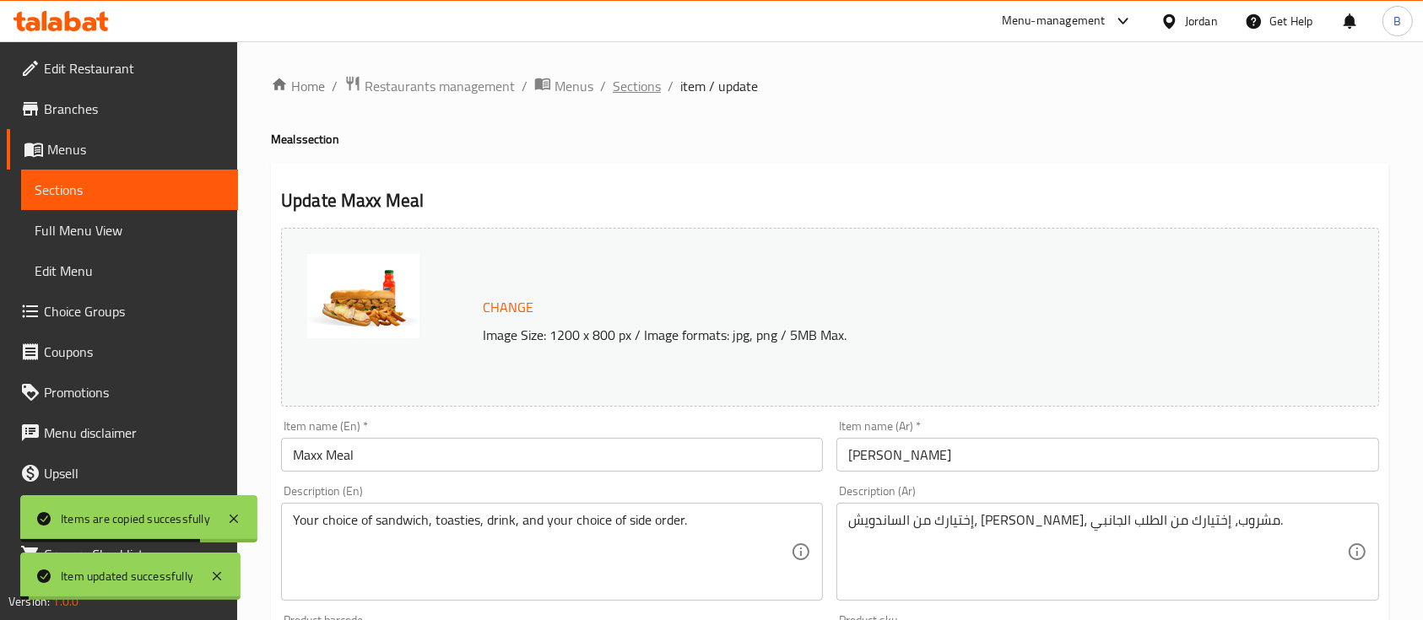
click at [640, 87] on span "Sections" at bounding box center [637, 86] width 48 height 20
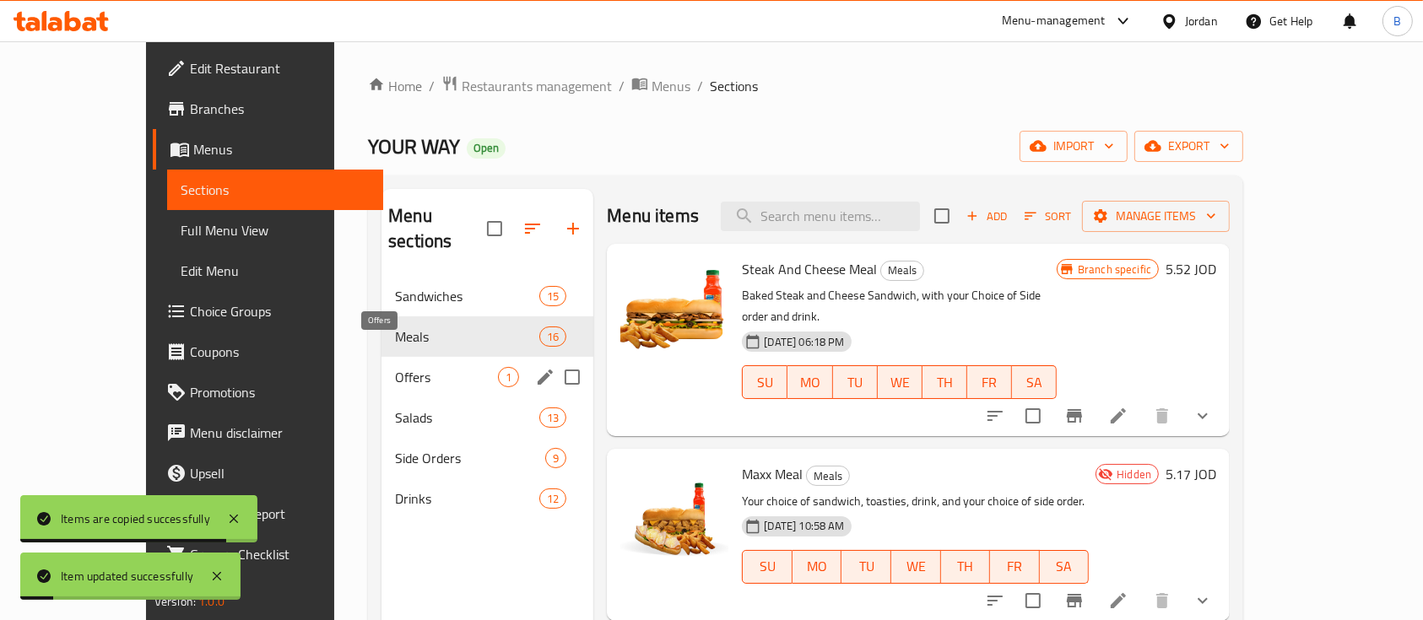
click at [395, 367] on span "Offers" at bounding box center [446, 377] width 103 height 20
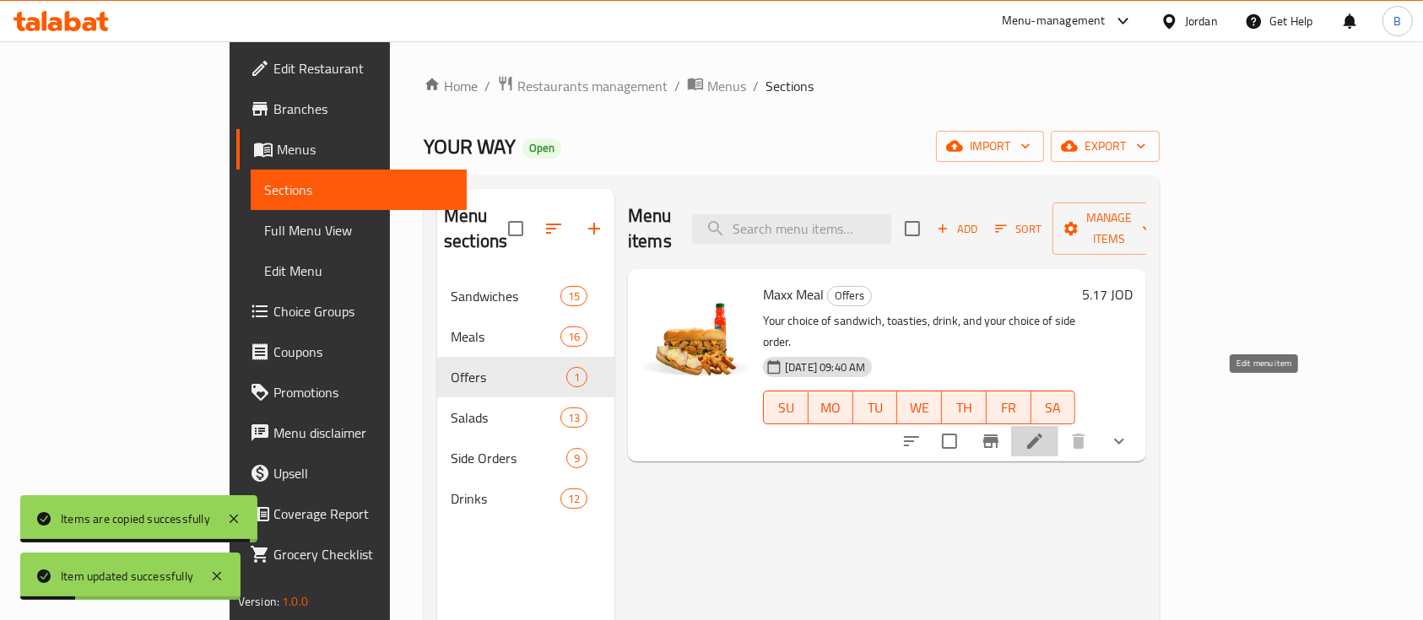
click at [1045, 431] on icon at bounding box center [1034, 441] width 20 height 20
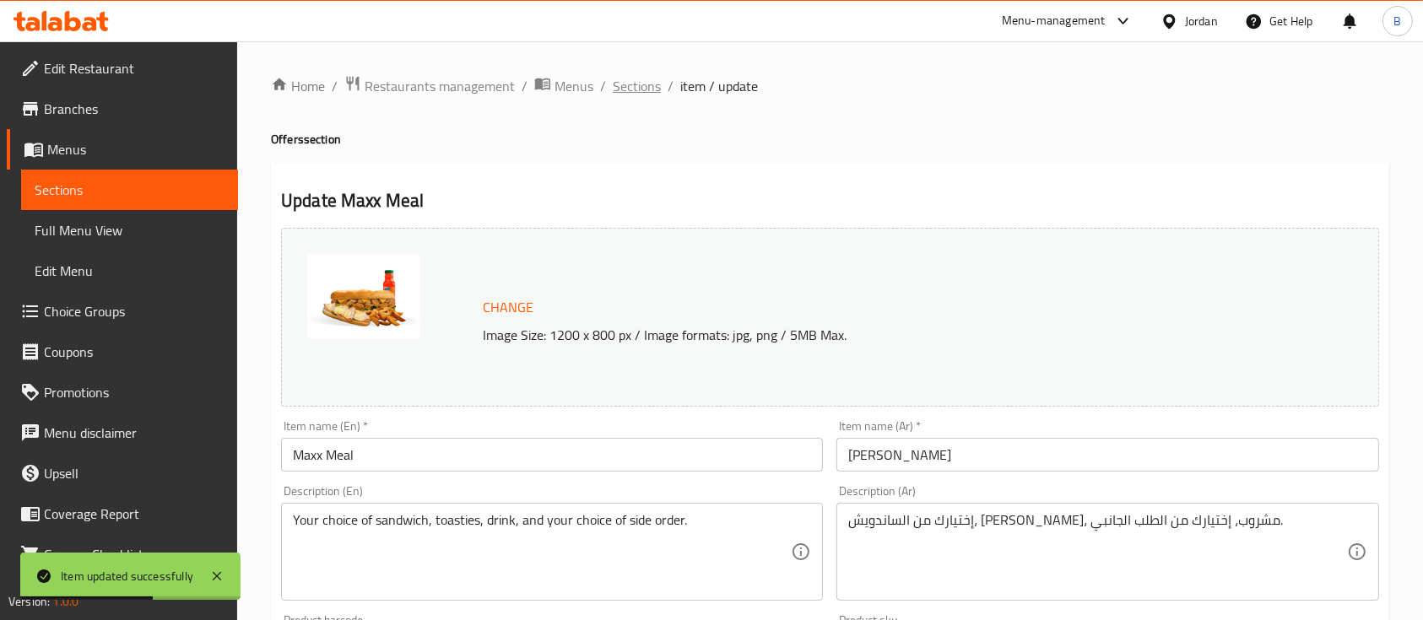
click at [635, 86] on span "Sections" at bounding box center [637, 86] width 48 height 20
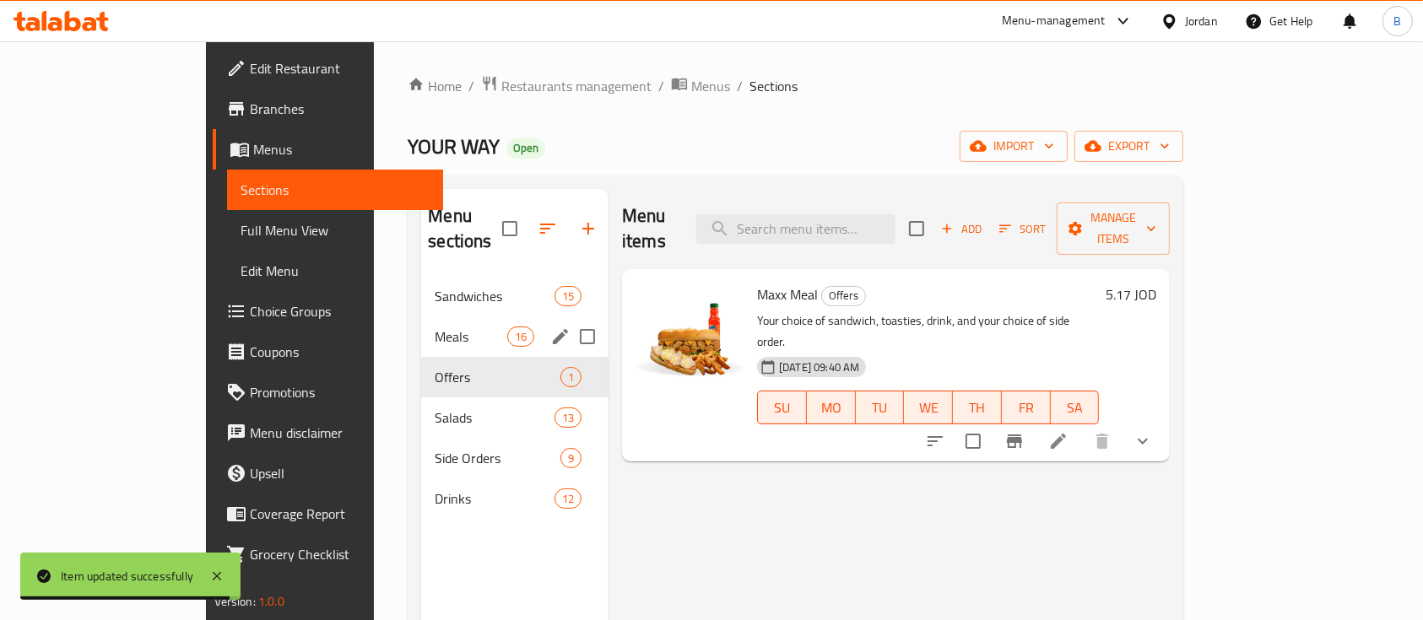
click at [421, 316] on div "Meals 16" at bounding box center [514, 336] width 187 height 41
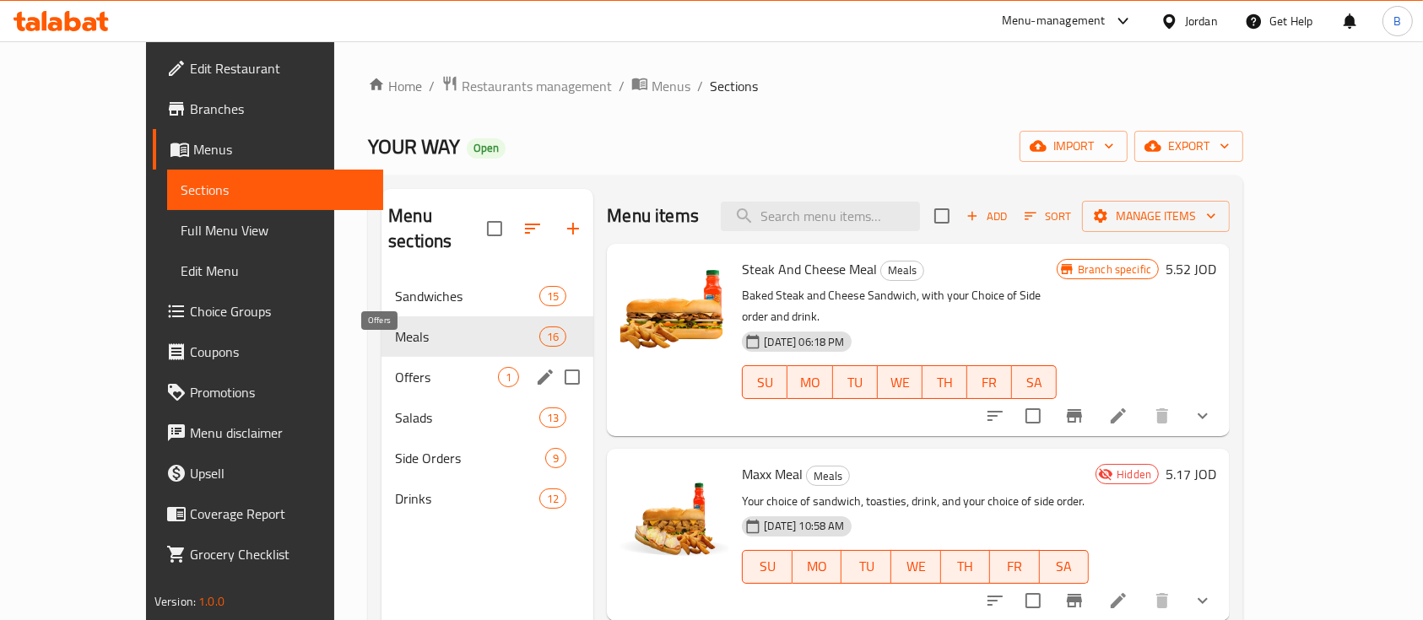
click at [381, 357] on div "Offers 1" at bounding box center [487, 377] width 212 height 41
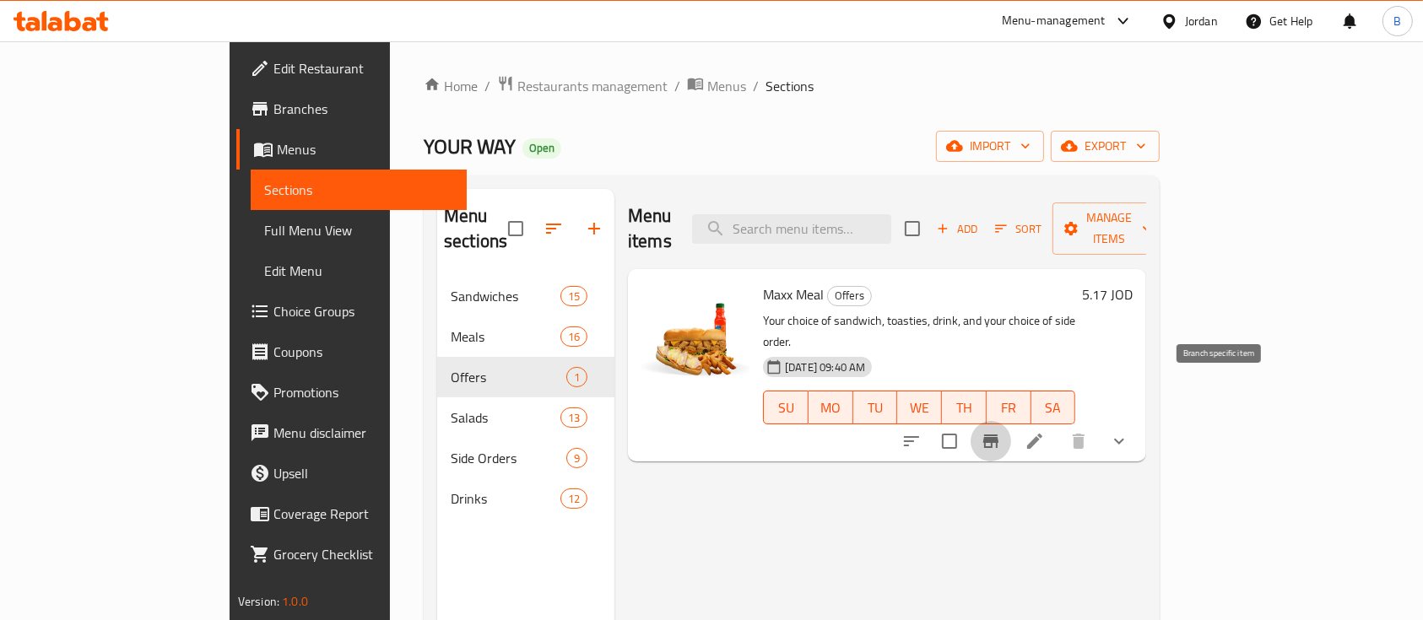
click at [1001, 431] on icon "Branch-specific-item" at bounding box center [991, 441] width 20 height 20
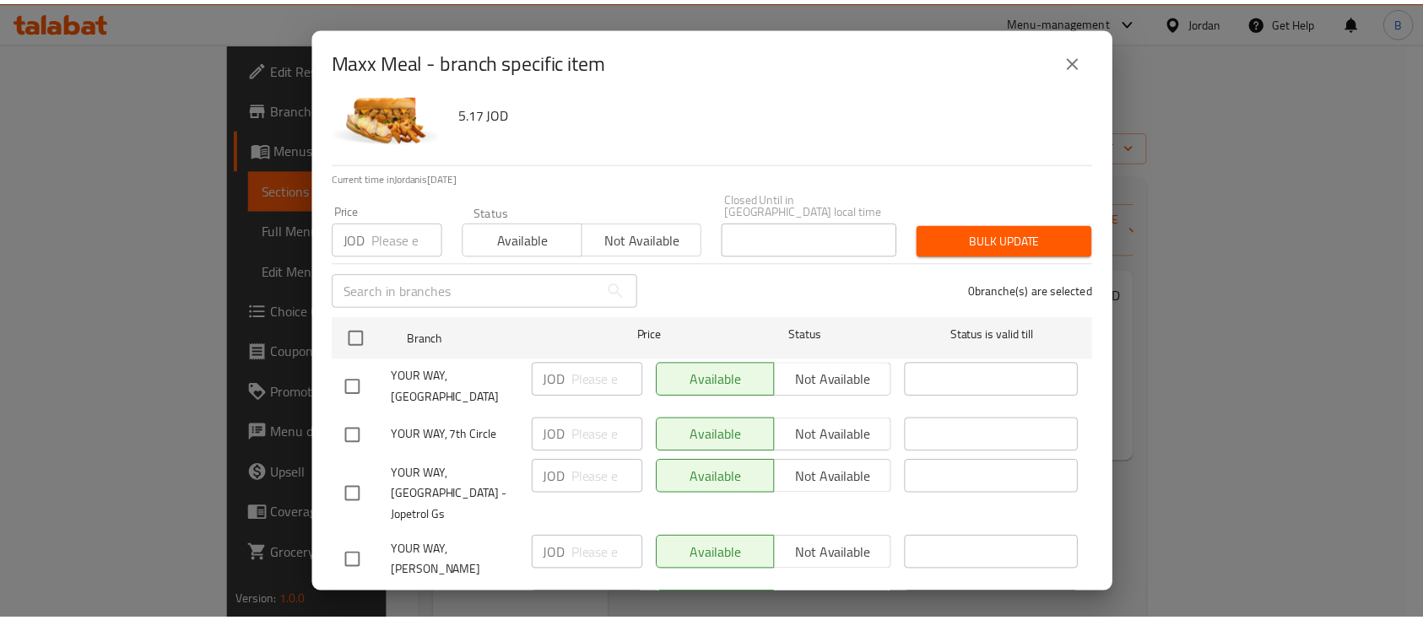
scroll to position [76, 0]
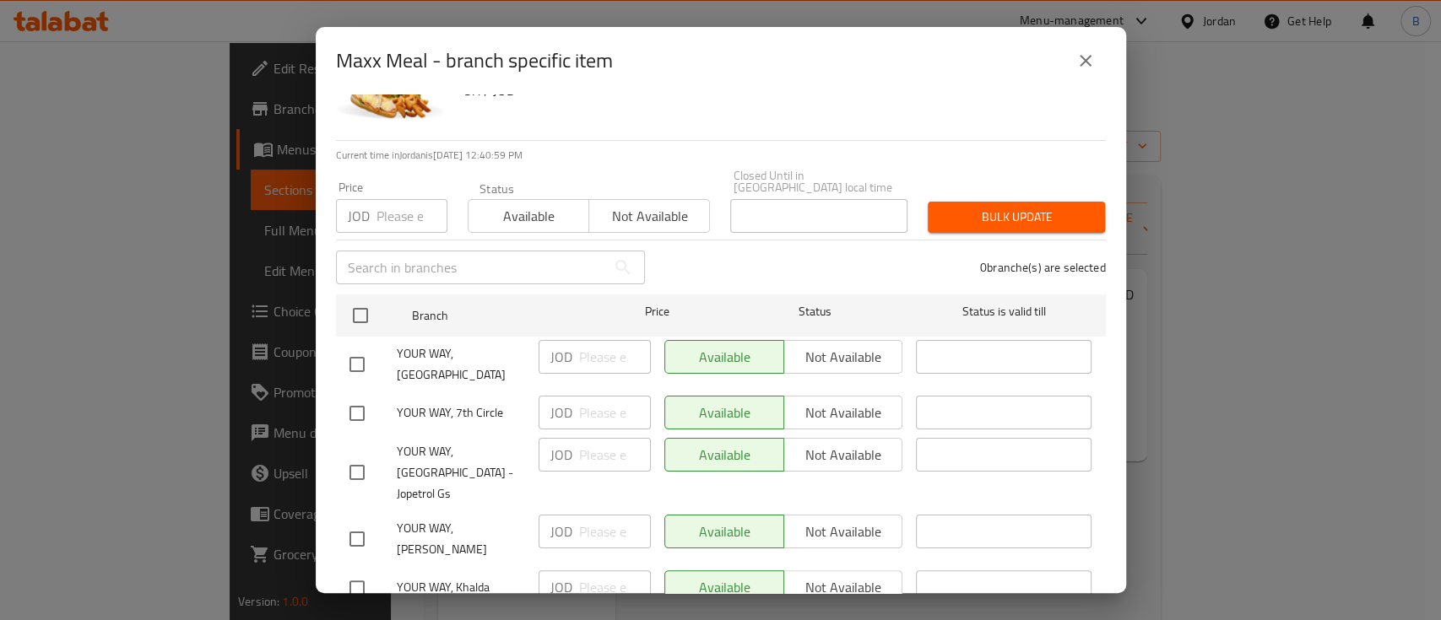
drag, startPoint x: 1083, startPoint y: 64, endPoint x: 898, endPoint y: 502, distance: 475.4
click at [1082, 64] on icon "close" at bounding box center [1085, 61] width 20 height 20
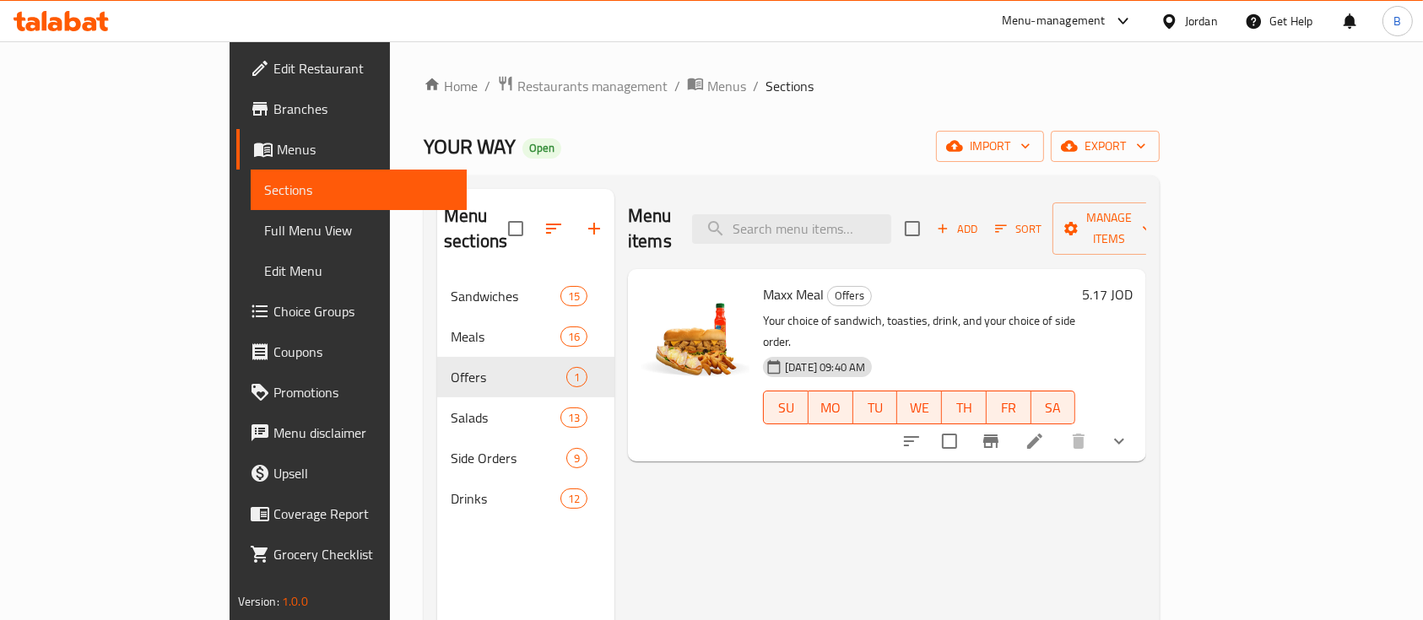
click at [68, 17] on icon at bounding box center [73, 21] width 16 height 20
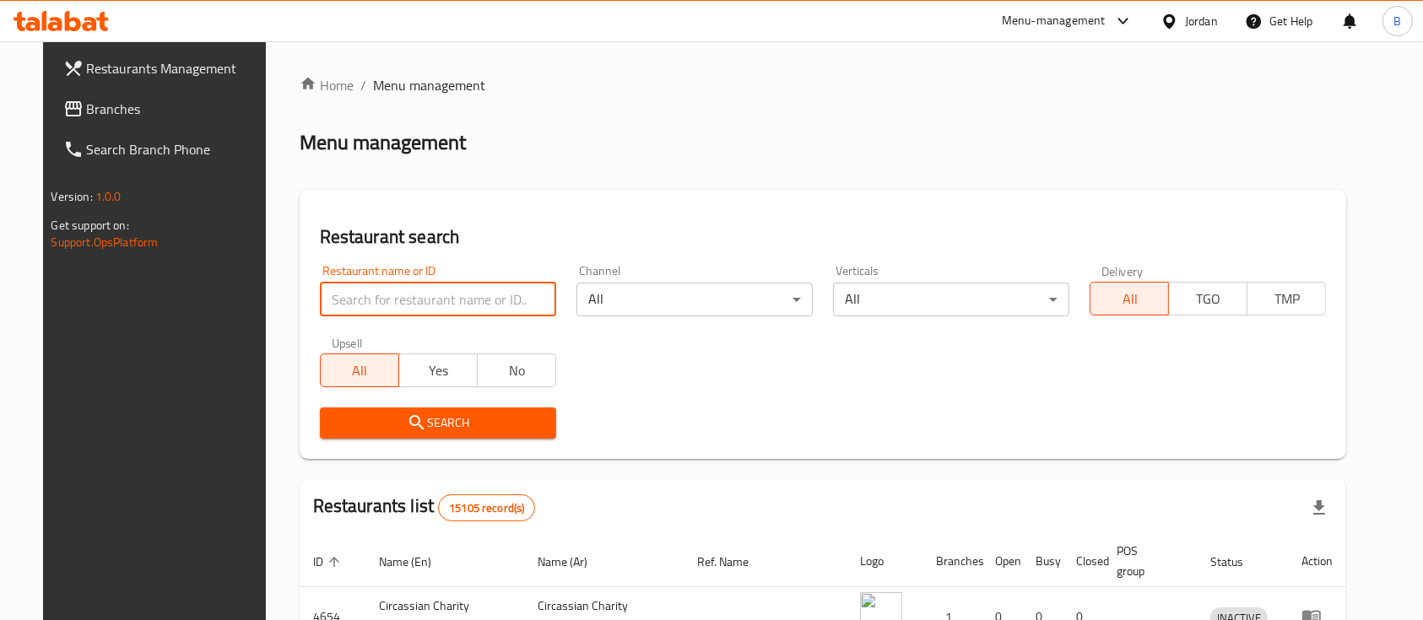
click at [506, 300] on input "search" at bounding box center [438, 300] width 236 height 34
paste input "770550"
type input "770550"
click button "Search" at bounding box center [438, 423] width 236 height 31
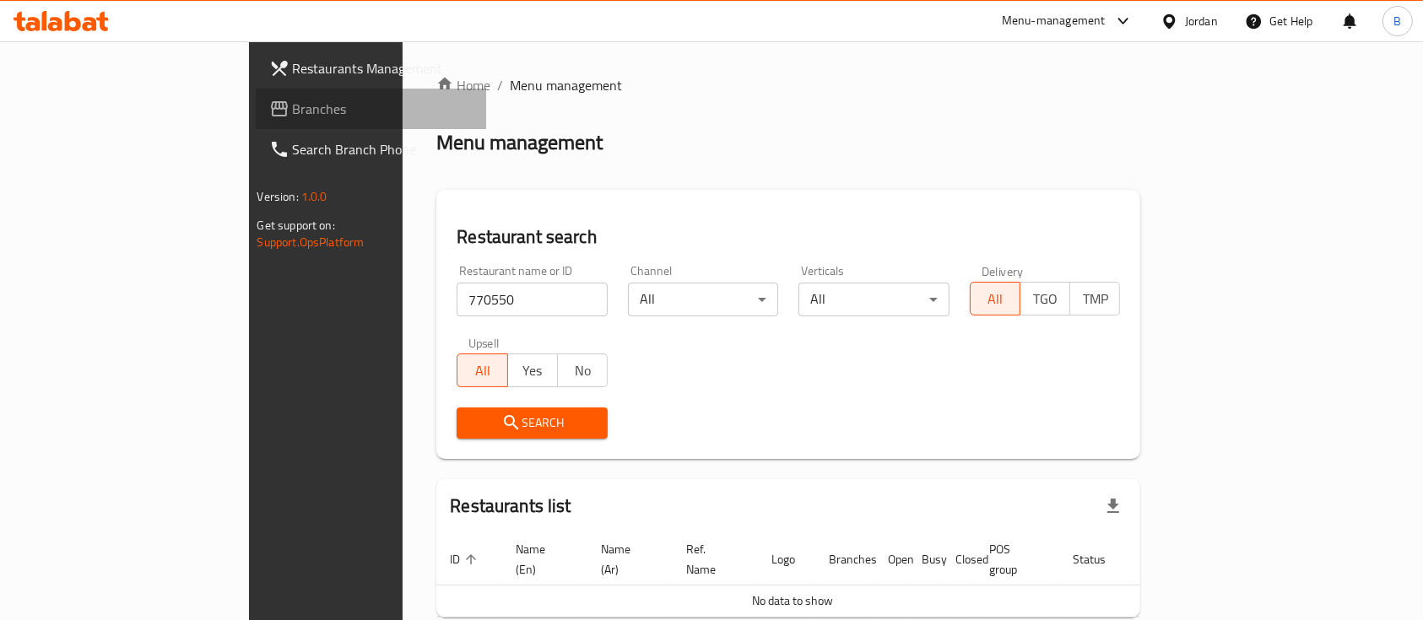
click at [293, 105] on span "Branches" at bounding box center [383, 109] width 181 height 20
